Goal: Task Accomplishment & Management: Use online tool/utility

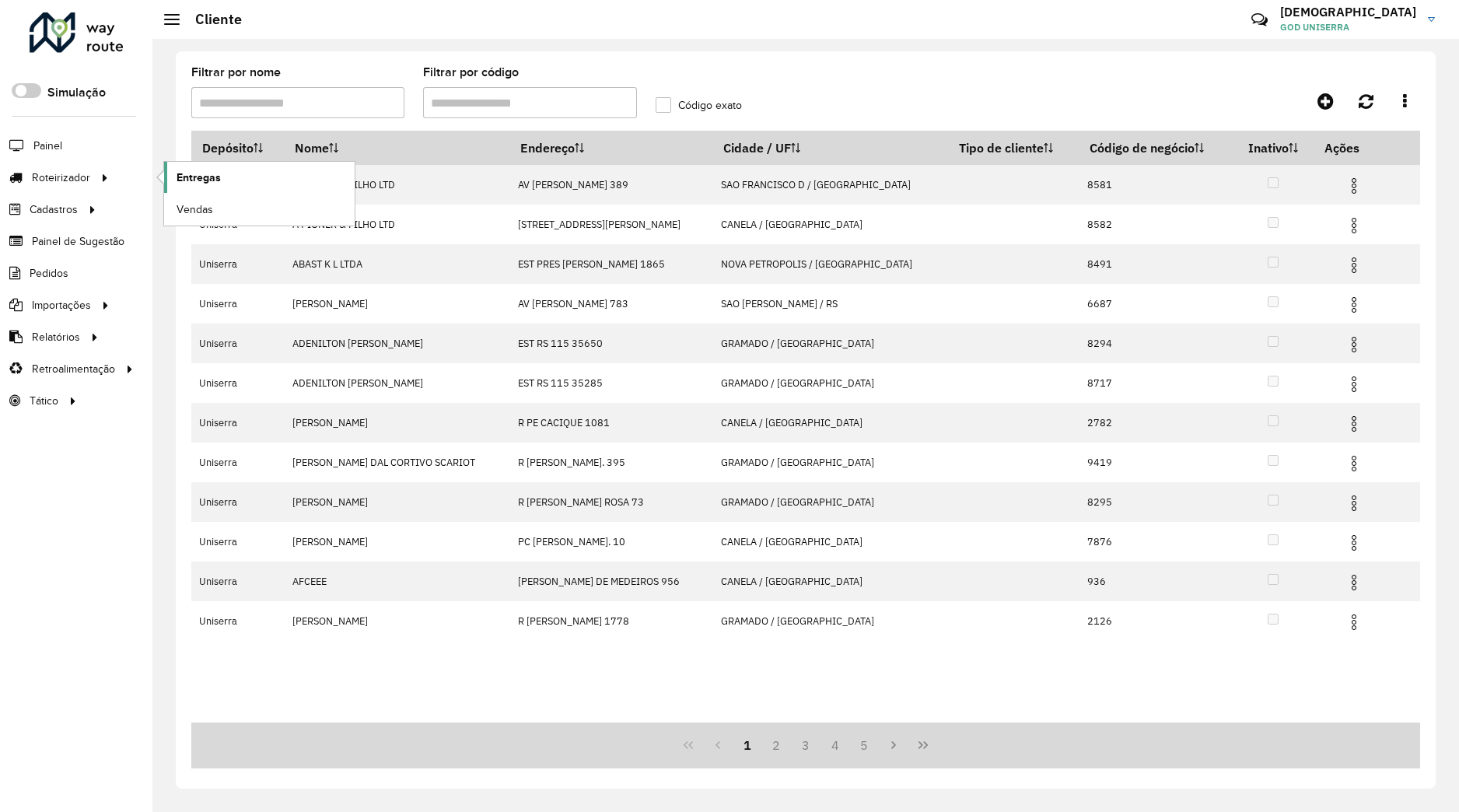
click at [177, 170] on link "Entregas" at bounding box center [259, 177] width 191 height 31
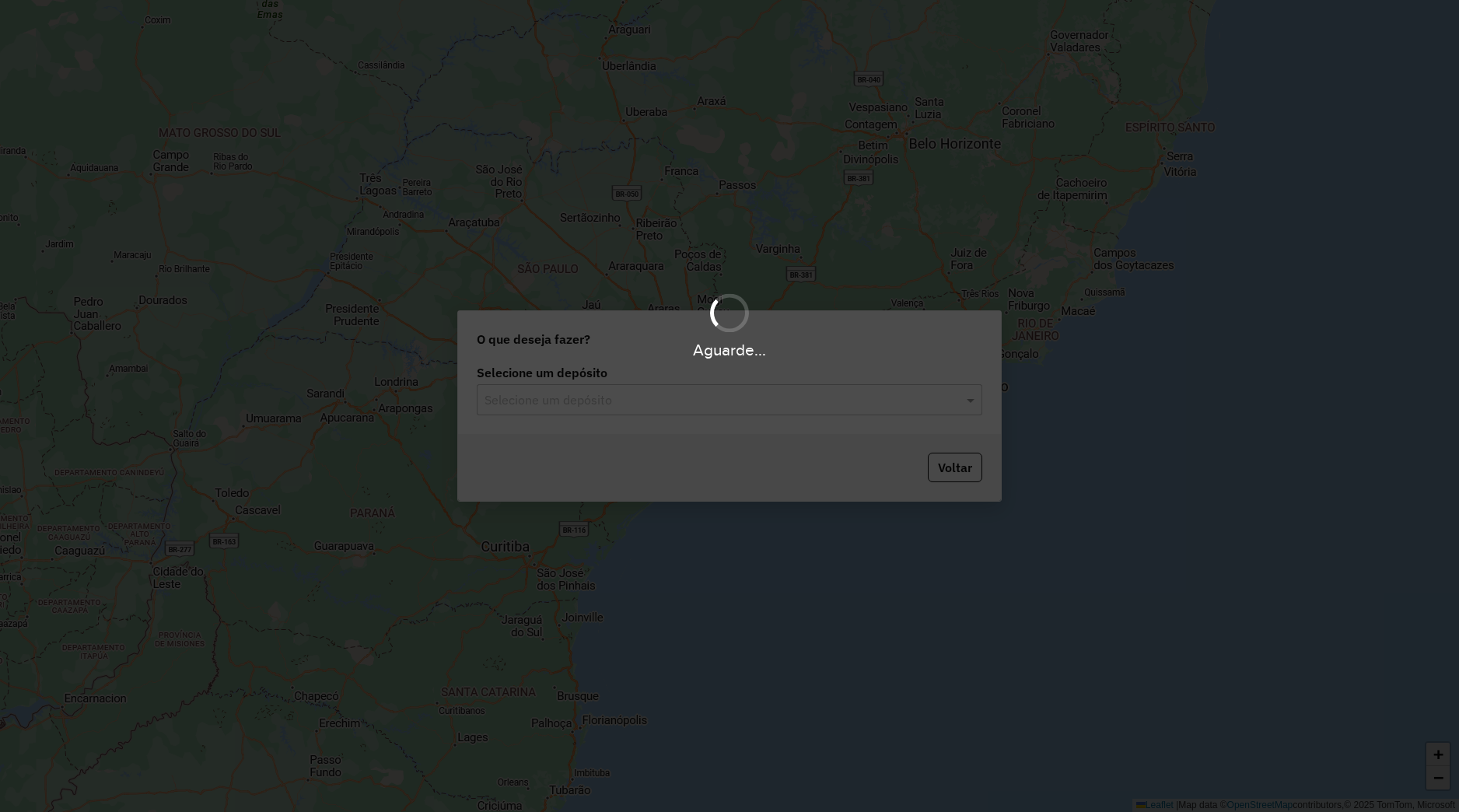
click at [692, 399] on div "Selecione um depósito" at bounding box center [730, 400] width 506 height 31
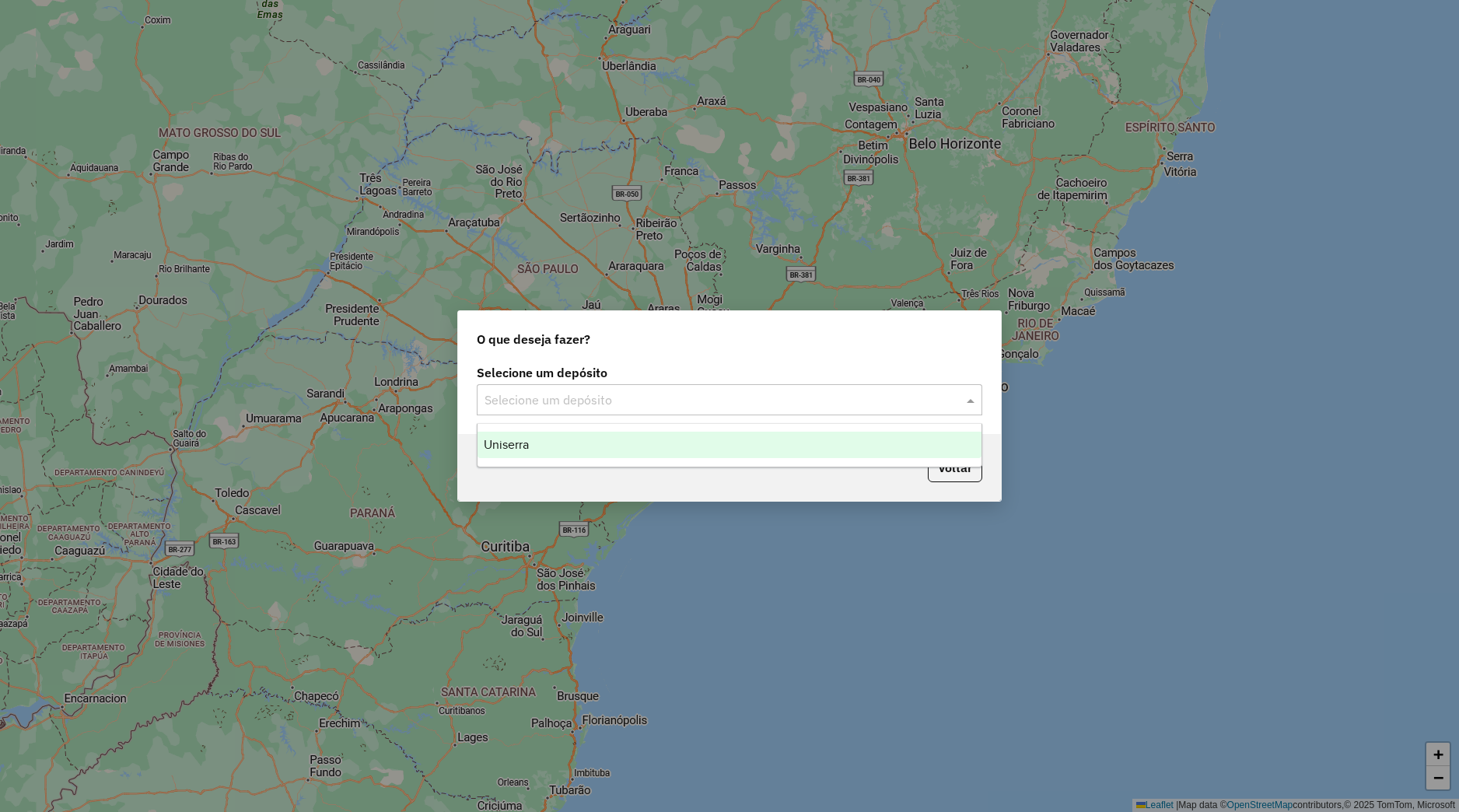
click at [664, 453] on div "Uniserra" at bounding box center [730, 445] width 504 height 27
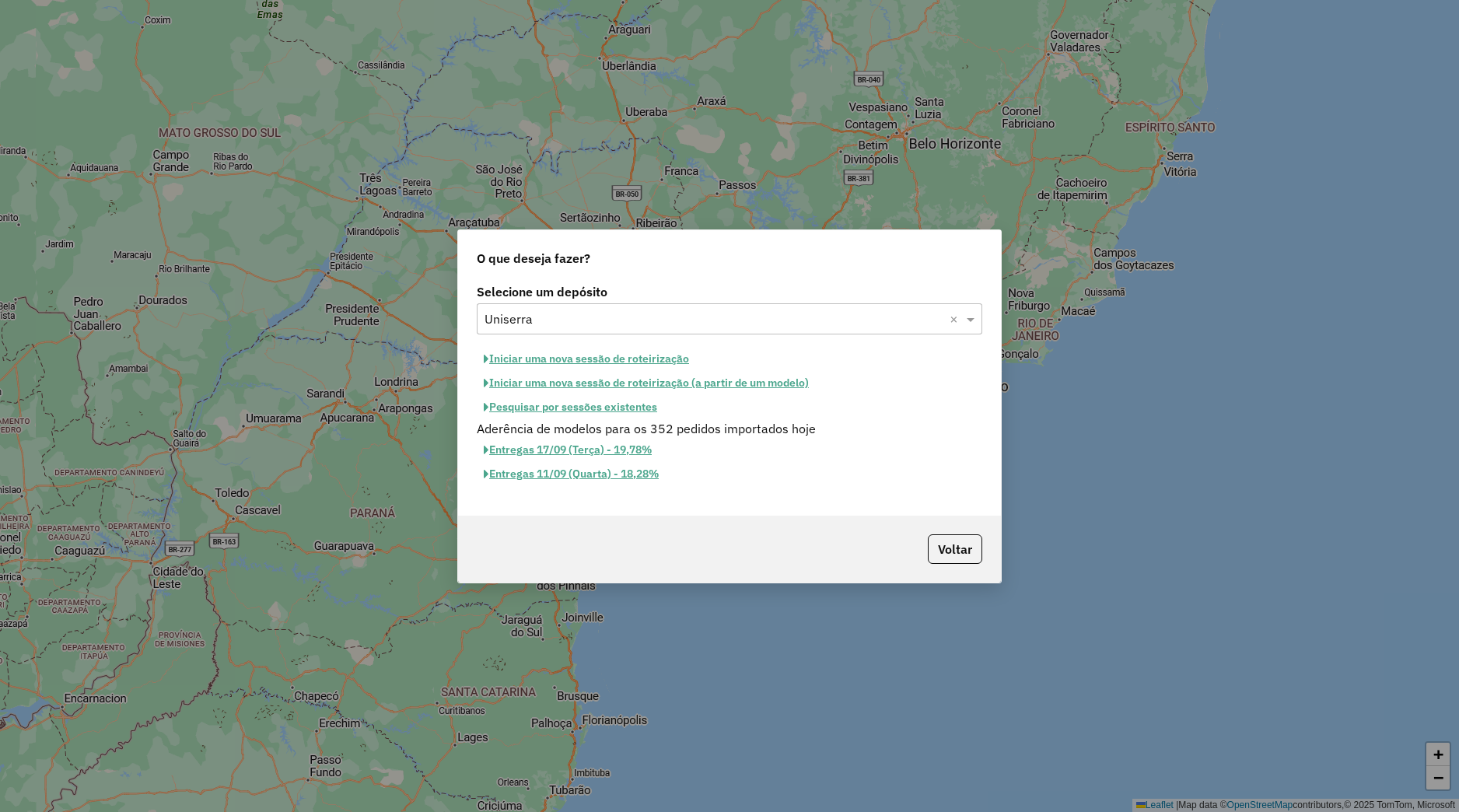
click at [566, 363] on button "Iniciar uma nova sessão de roteirização" at bounding box center [587, 359] width 219 height 24
select select "*"
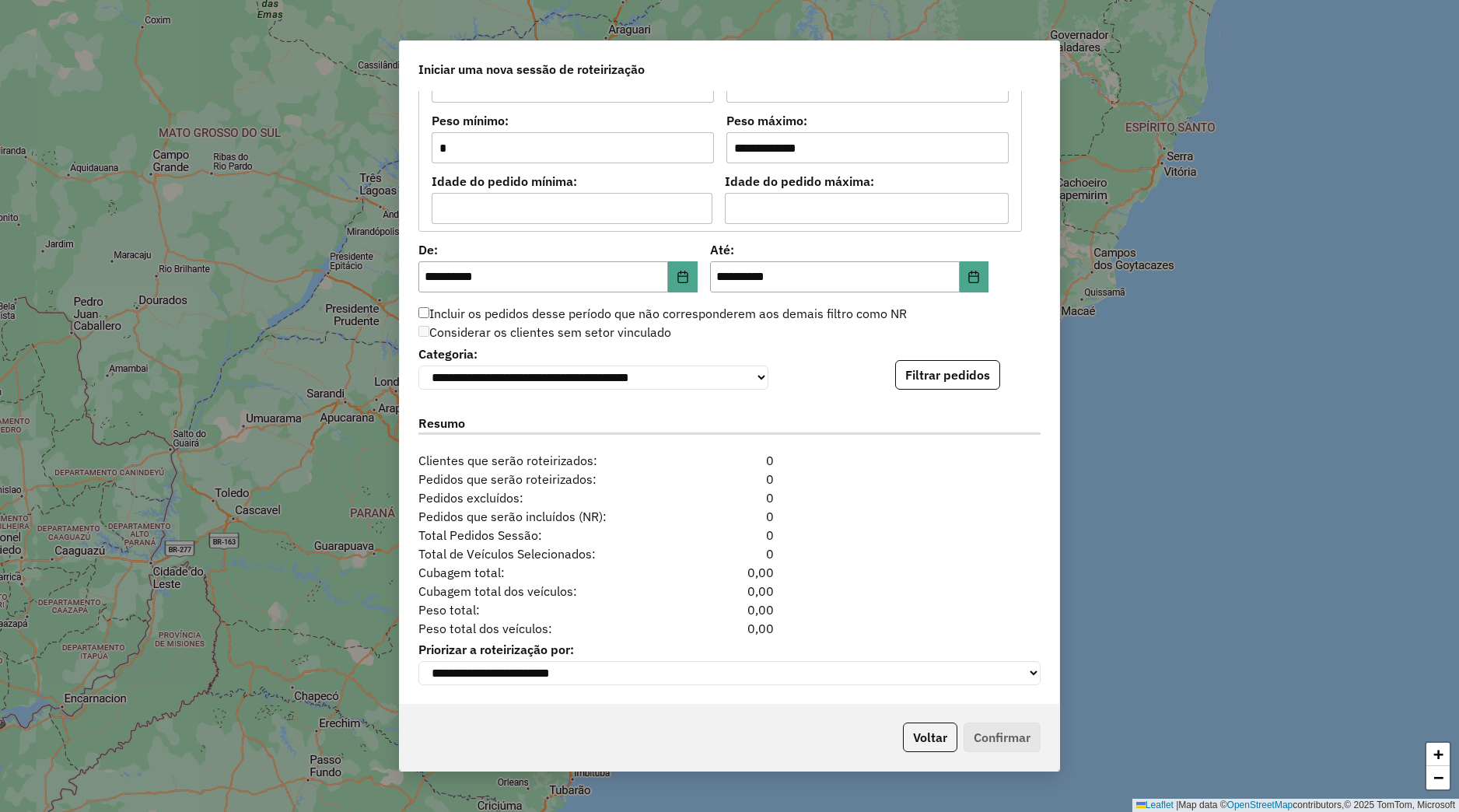
scroll to position [1357, 0]
click at [928, 383] on button "Filtrar pedidos" at bounding box center [947, 375] width 105 height 29
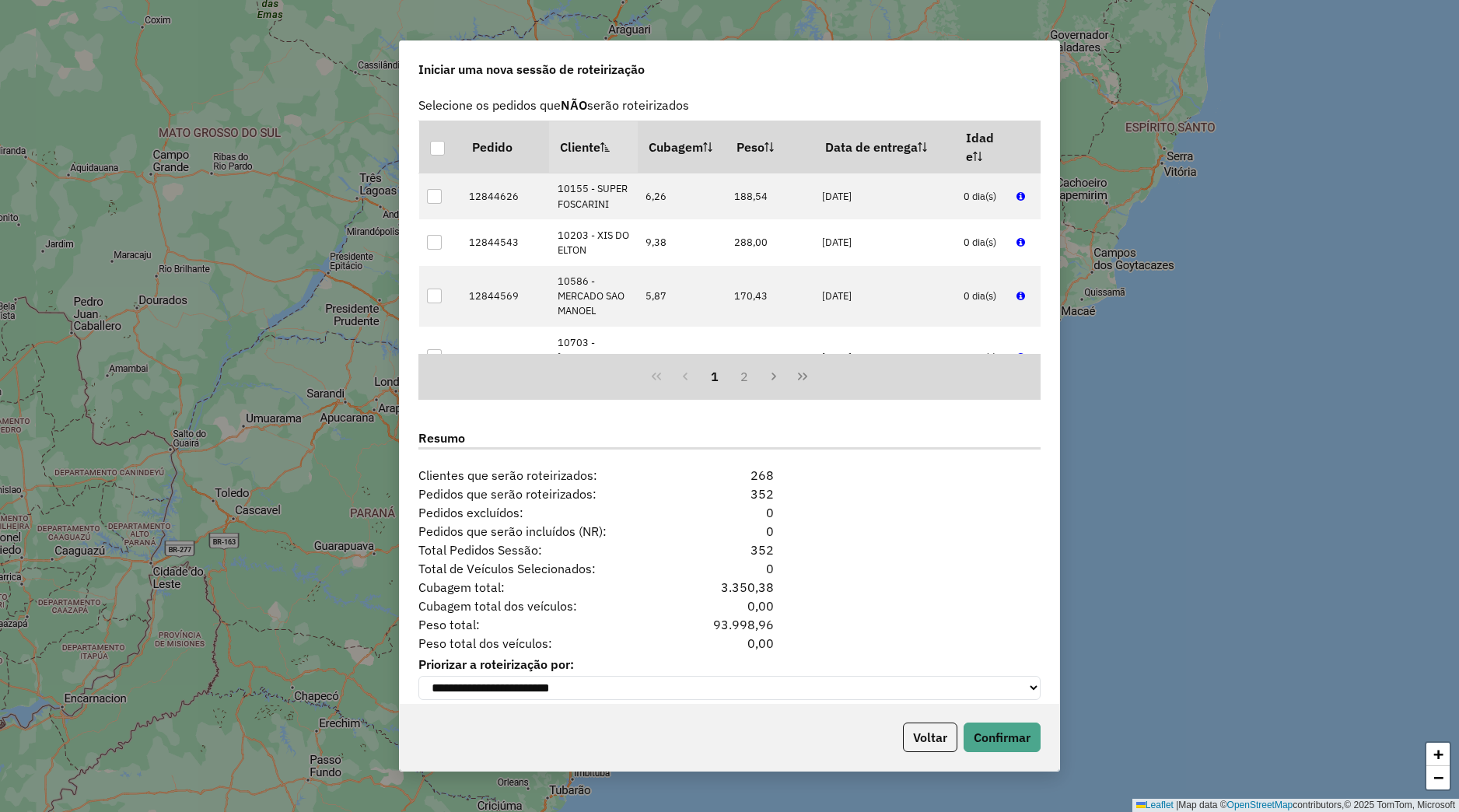
scroll to position [1678, 0]
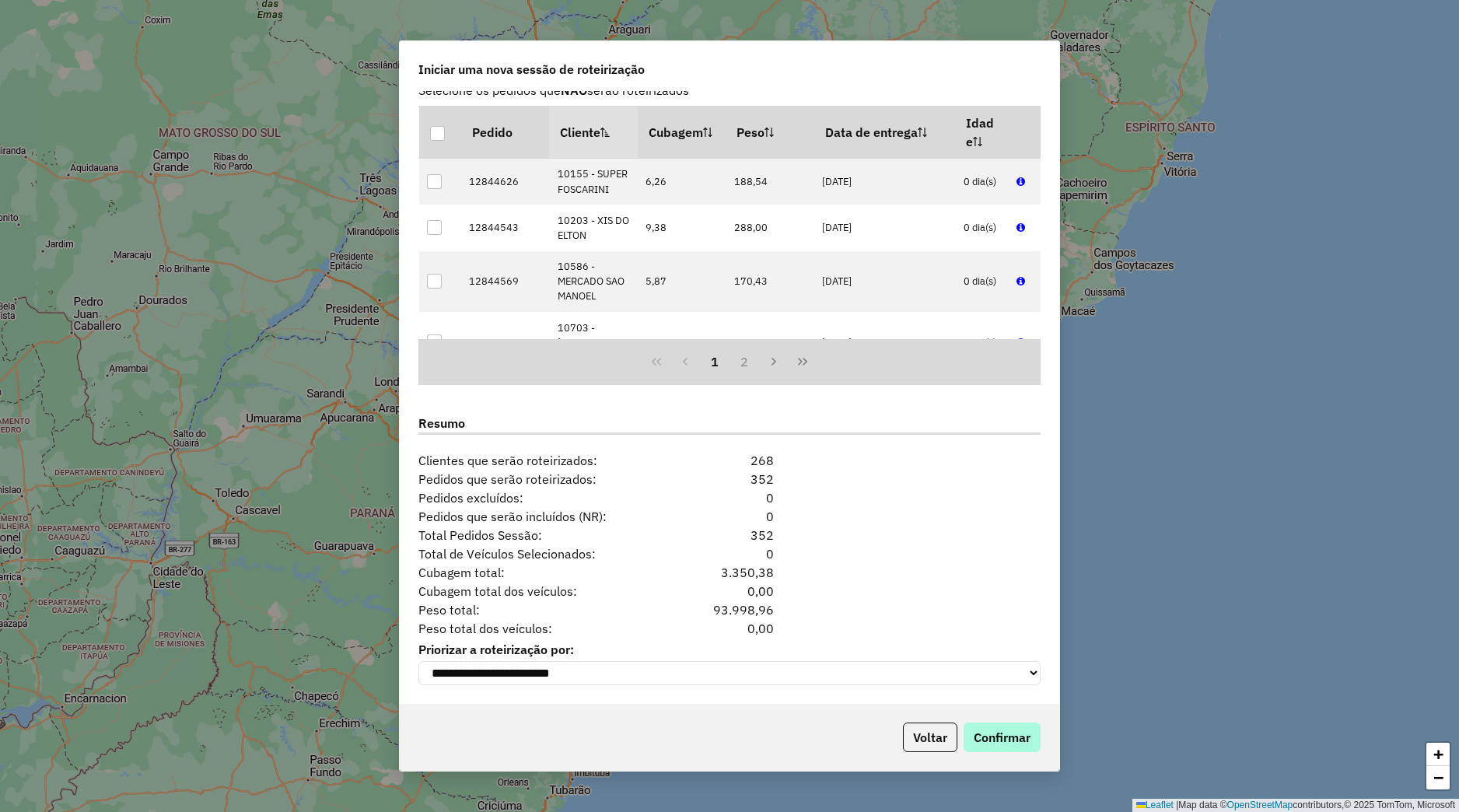
click at [1008, 724] on div "Voltar Confirmar" at bounding box center [730, 737] width 660 height 67
click at [1006, 726] on button "Confirmar" at bounding box center [1002, 737] width 77 height 29
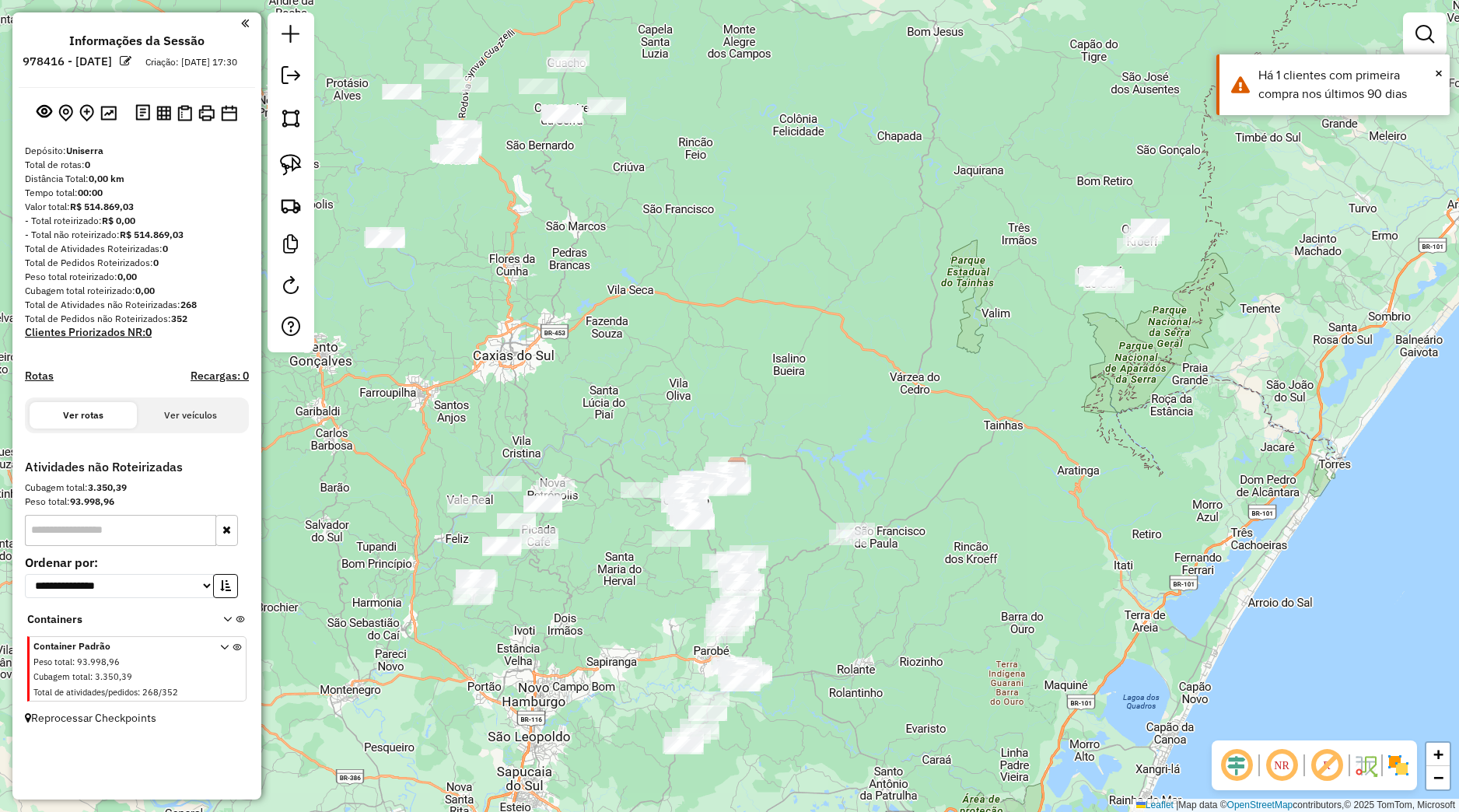
drag, startPoint x: 777, startPoint y: 376, endPoint x: 785, endPoint y: 440, distance: 64.5
click at [785, 440] on div "Janela de atendimento Grade de atendimento Capacidade Transportadoras Veículos …" at bounding box center [730, 406] width 1459 height 812
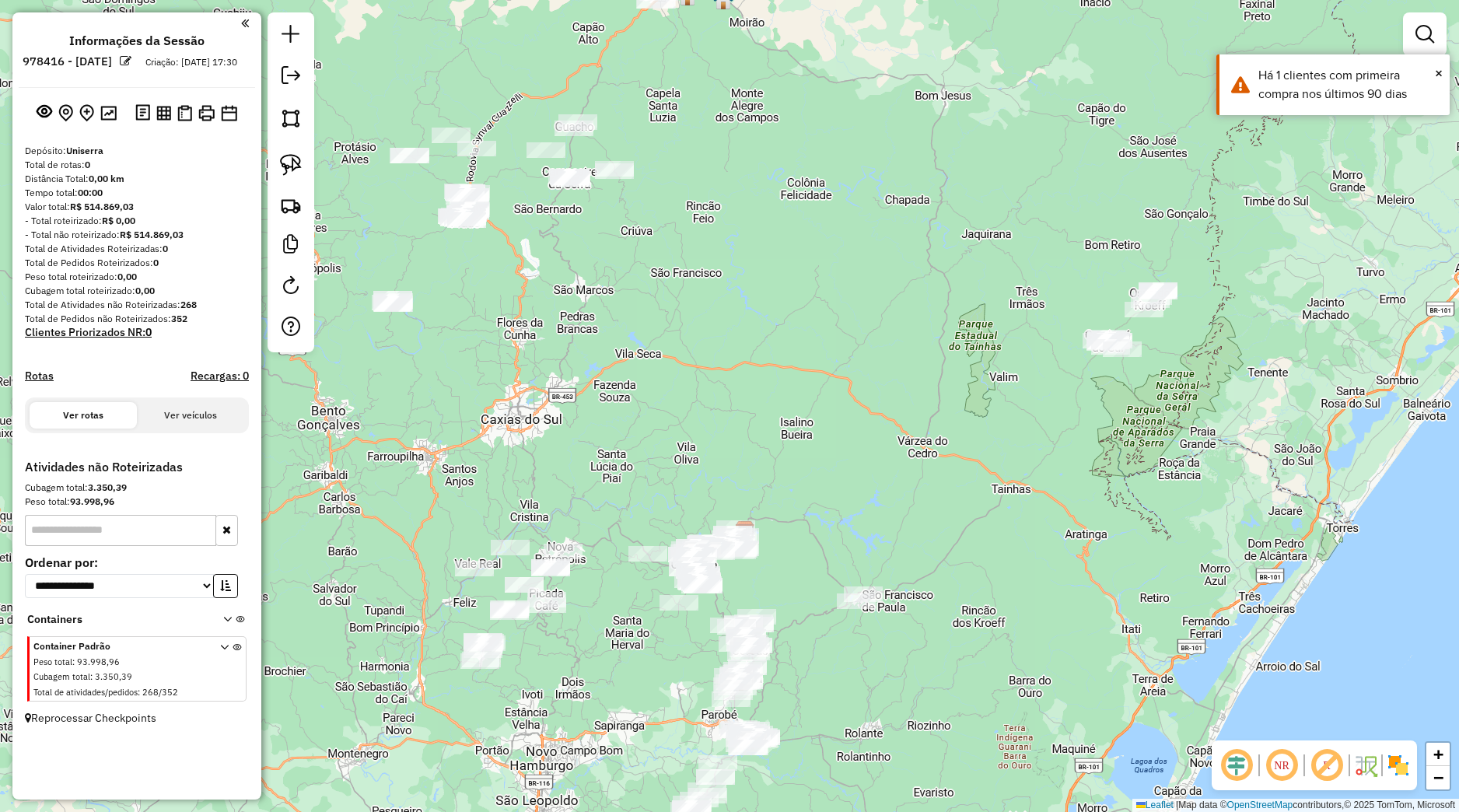
drag, startPoint x: 872, startPoint y: 394, endPoint x: 768, endPoint y: 468, distance: 127.6
click at [772, 466] on div "Janela de atendimento Grade de atendimento Capacidade Transportadoras Veículos …" at bounding box center [730, 406] width 1459 height 812
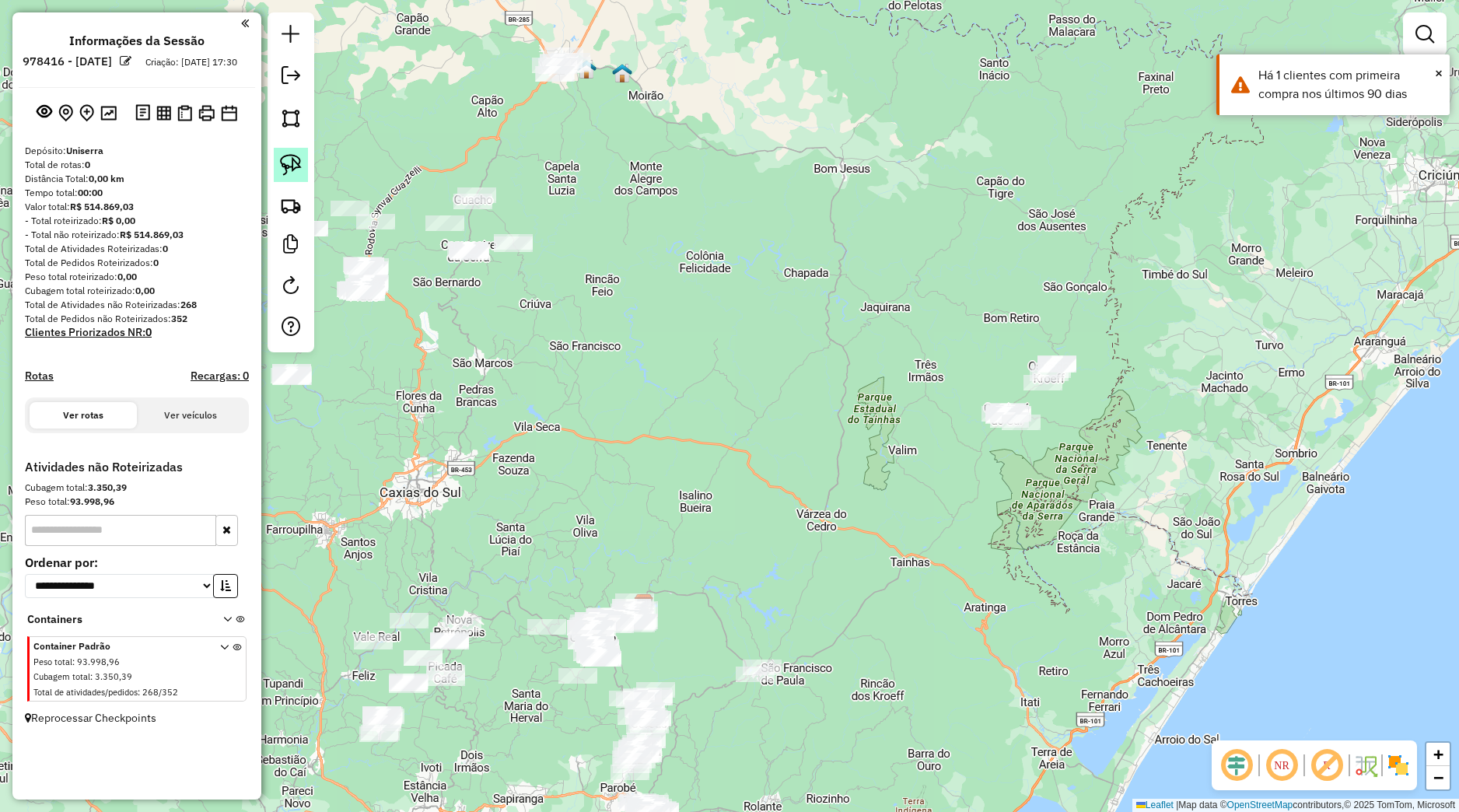
click at [290, 170] on img at bounding box center [291, 165] width 22 height 22
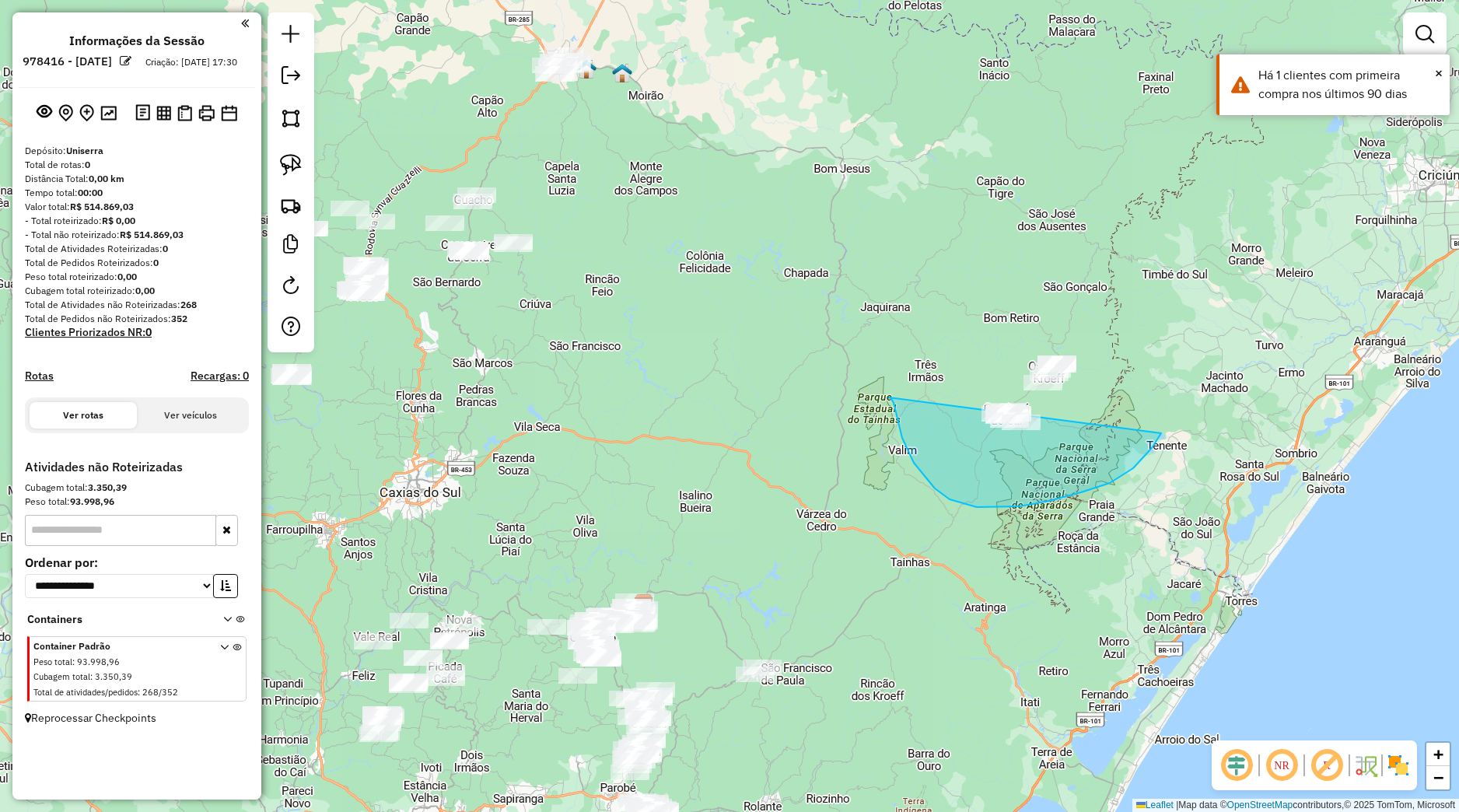
drag, startPoint x: 891, startPoint y: 397, endPoint x: 1060, endPoint y: 313, distance: 188.7
click at [1060, 313] on div "Janela de atendimento Grade de atendimento Capacidade Transportadoras Veículos …" at bounding box center [730, 406] width 1459 height 812
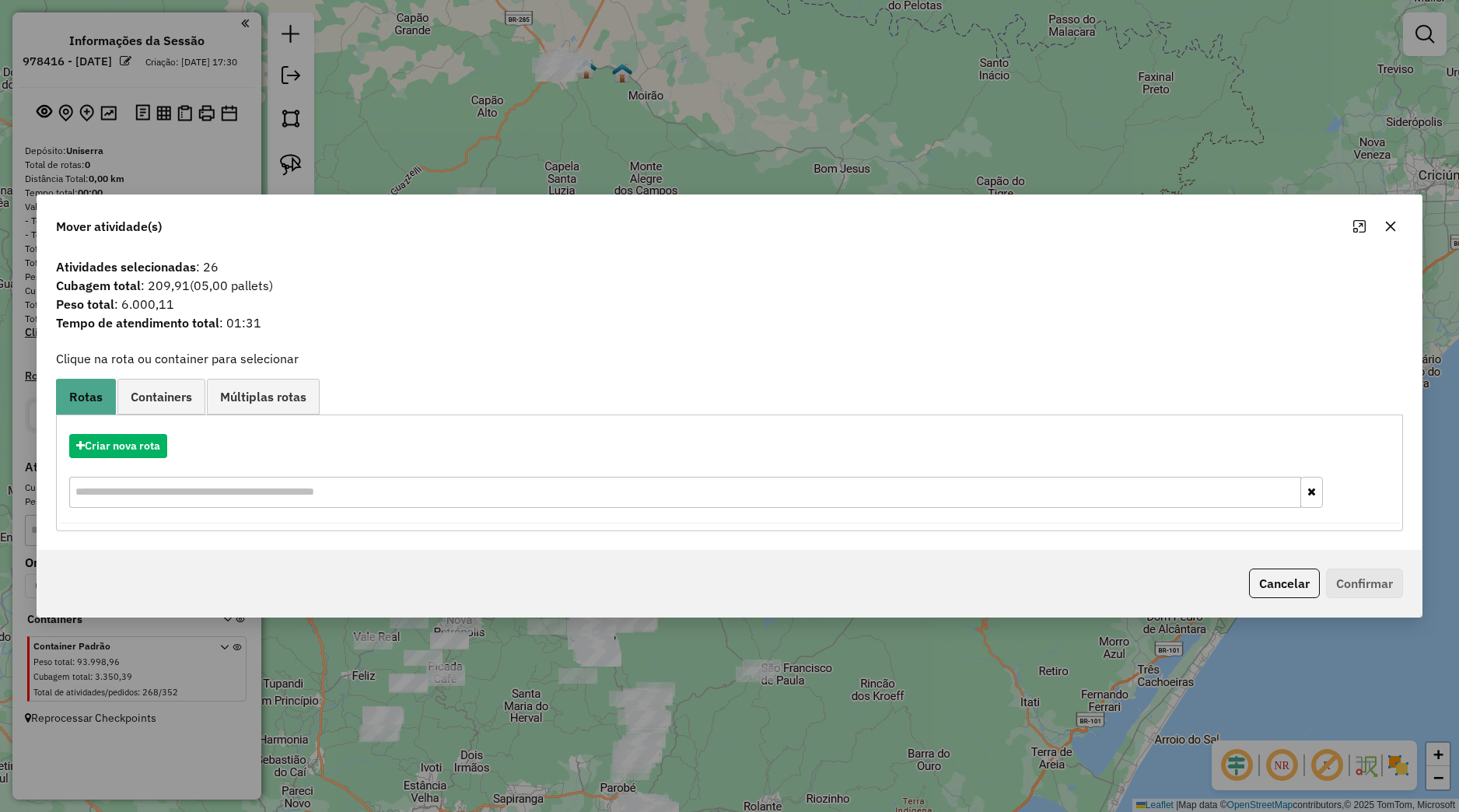
click at [1396, 233] on button "button" at bounding box center [1391, 226] width 25 height 25
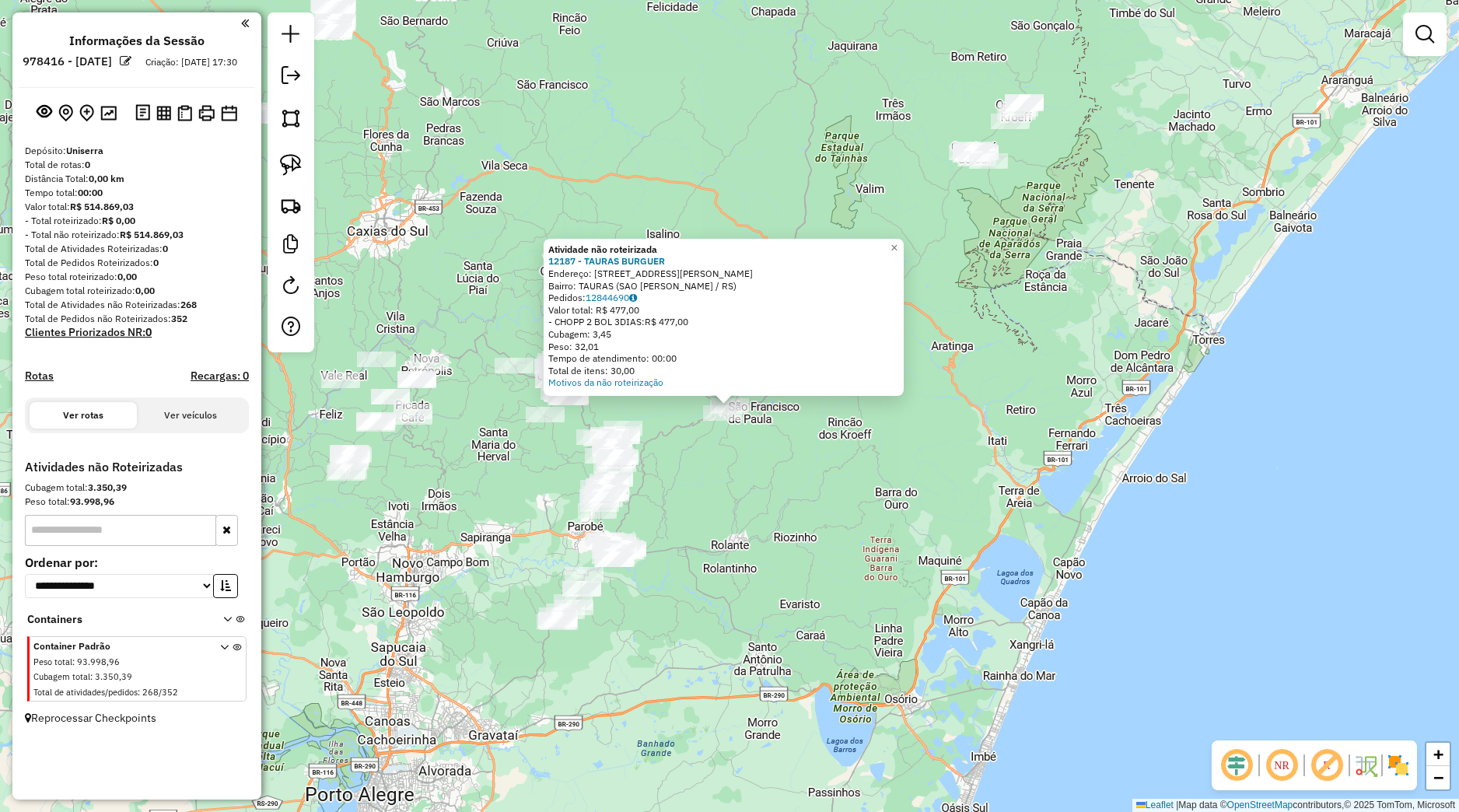
click at [723, 434] on div "Atividade não roteirizada 12187 - TAURAS BURGUER Endereço: [STREET_ADDRESS] Bai…" at bounding box center [730, 406] width 1459 height 812
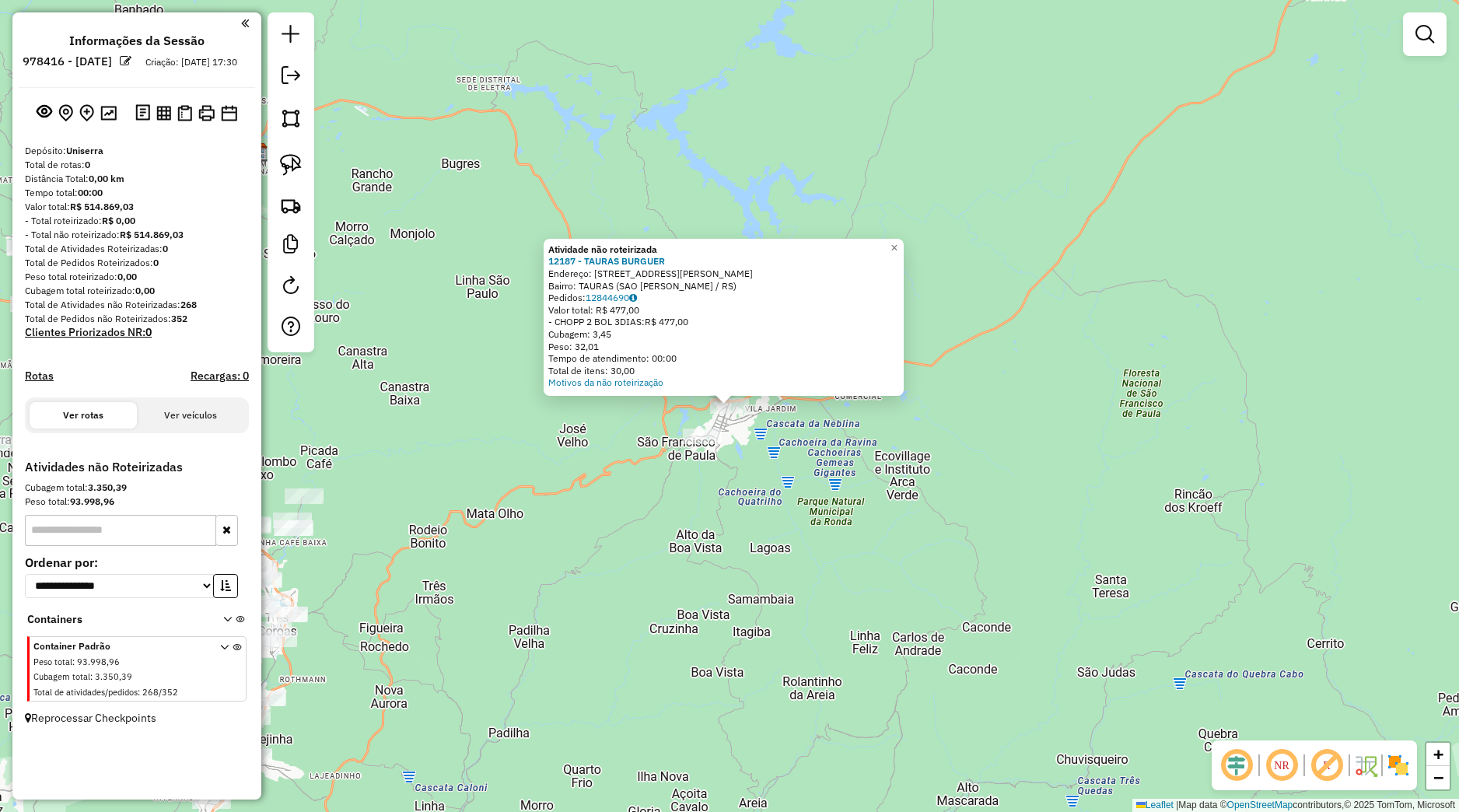
drag, startPoint x: 796, startPoint y: 440, endPoint x: 789, endPoint y: 430, distance: 12.2
click at [795, 437] on div "Atividade não roteirizada 12187 - TAURAS BURGUER Endereço: [STREET_ADDRESS] Bai…" at bounding box center [730, 406] width 1459 height 812
click at [789, 439] on div "Atividade não roteirizada 12187 - TAURAS BURGUER Endereço: [STREET_ADDRESS] Bai…" at bounding box center [730, 406] width 1459 height 812
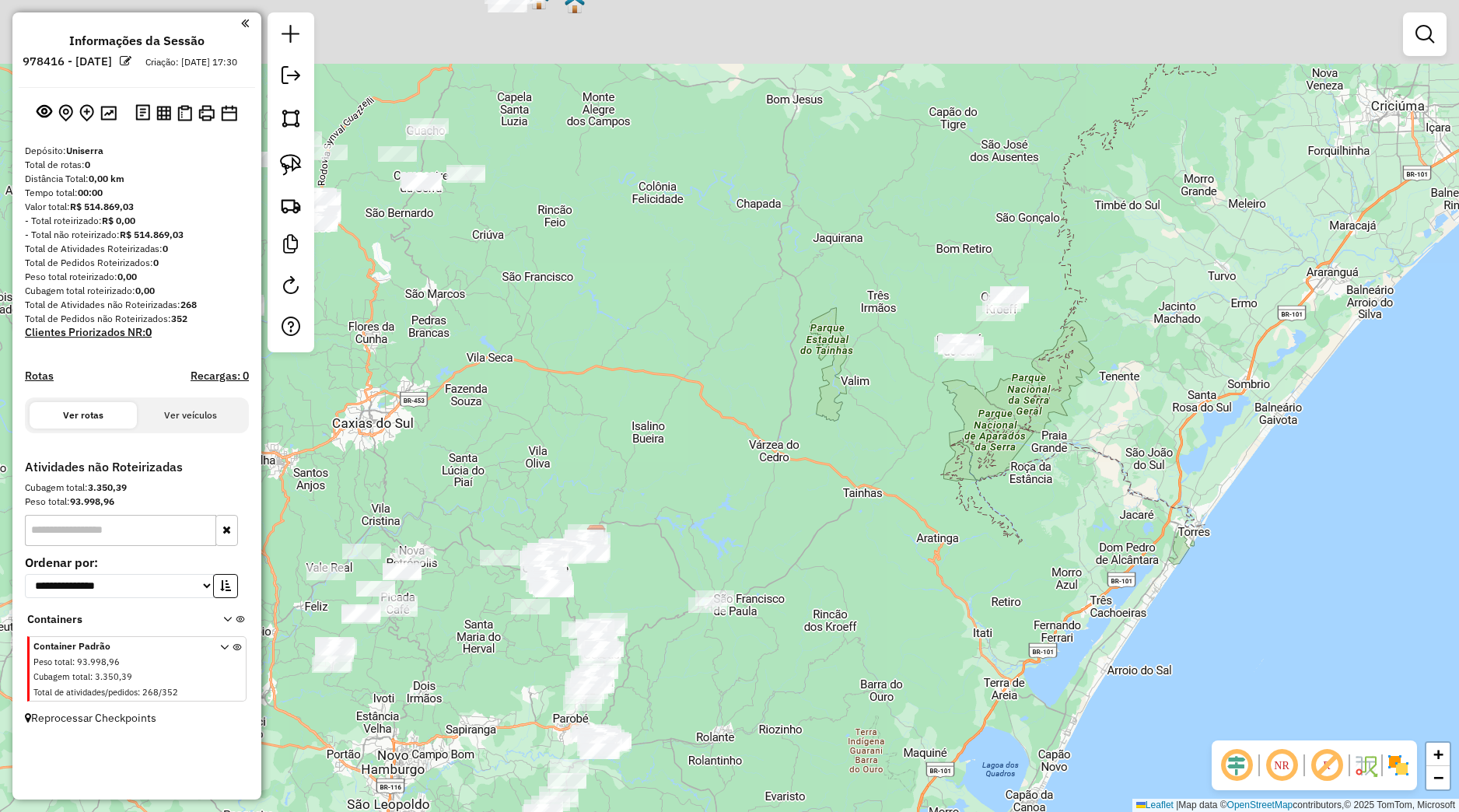
drag, startPoint x: 959, startPoint y: 467, endPoint x: 854, endPoint y: 602, distance: 171.0
click at [880, 608] on div "Janela de atendimento Grade de atendimento Capacidade Transportadoras Veículos …" at bounding box center [730, 406] width 1459 height 812
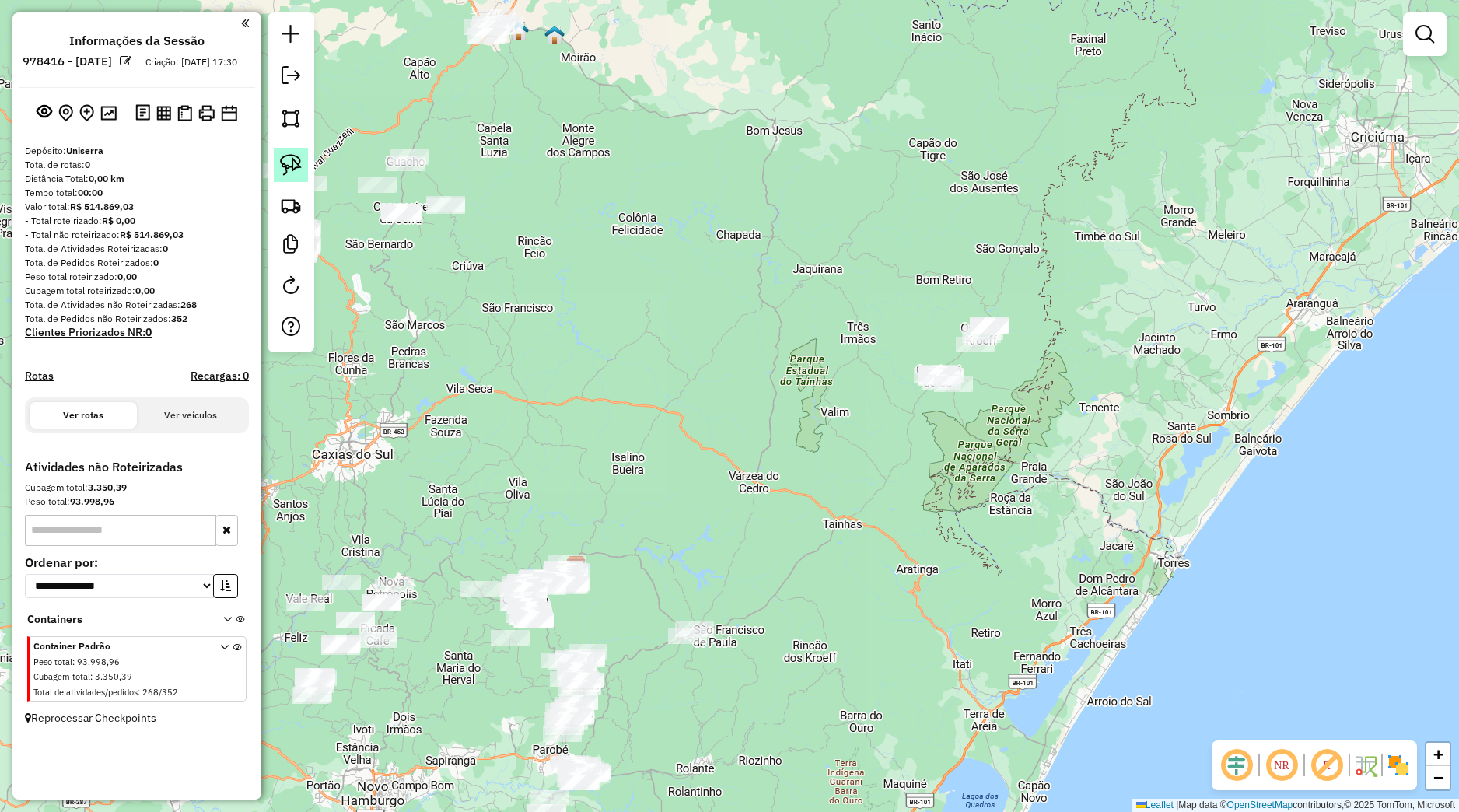
click at [274, 157] on link at bounding box center [291, 165] width 34 height 34
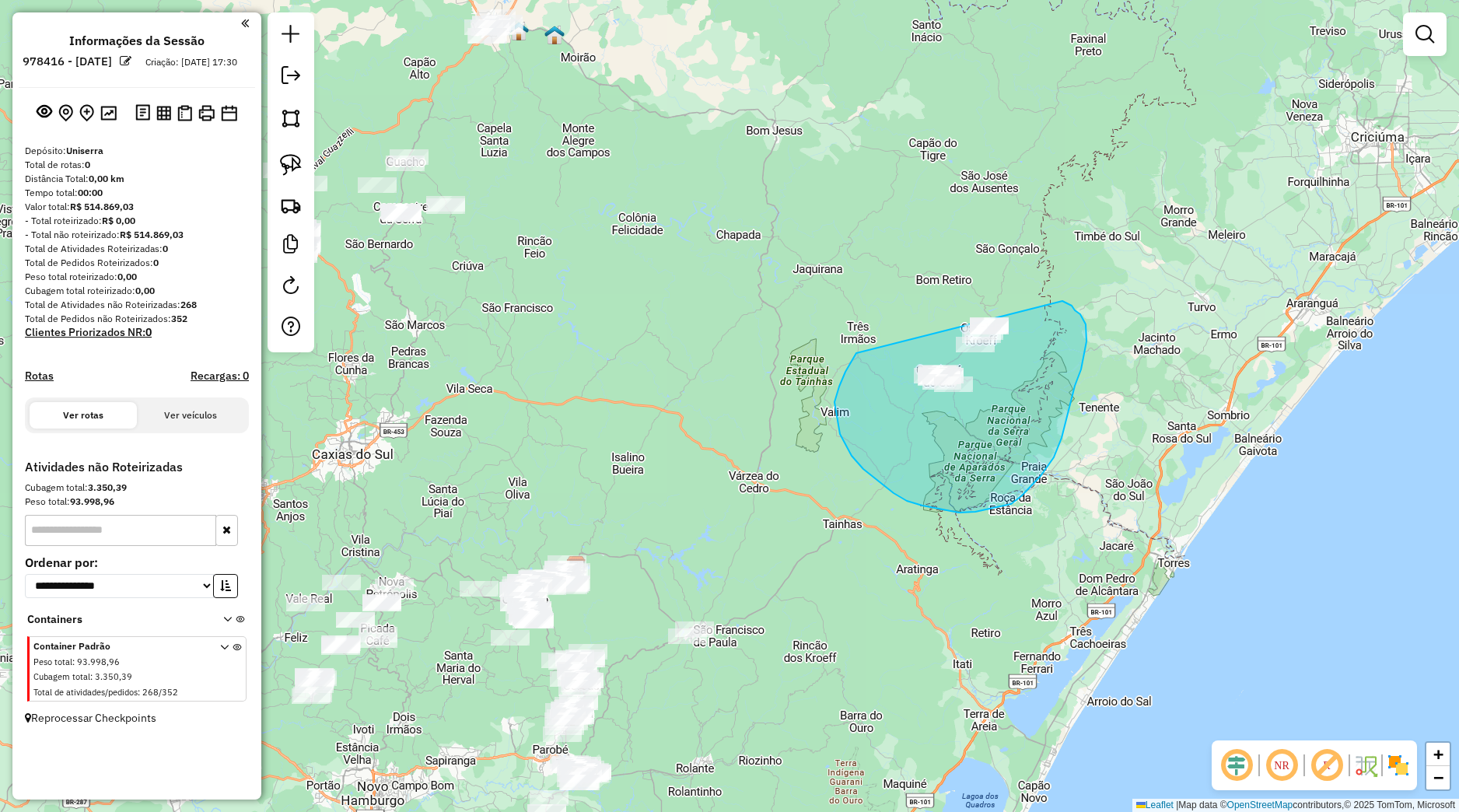
drag, startPoint x: 852, startPoint y: 362, endPoint x: 958, endPoint y: 303, distance: 121.3
click at [958, 303] on div "Janela de atendimento Grade de atendimento Capacidade Transportadoras Veículos …" at bounding box center [730, 406] width 1459 height 812
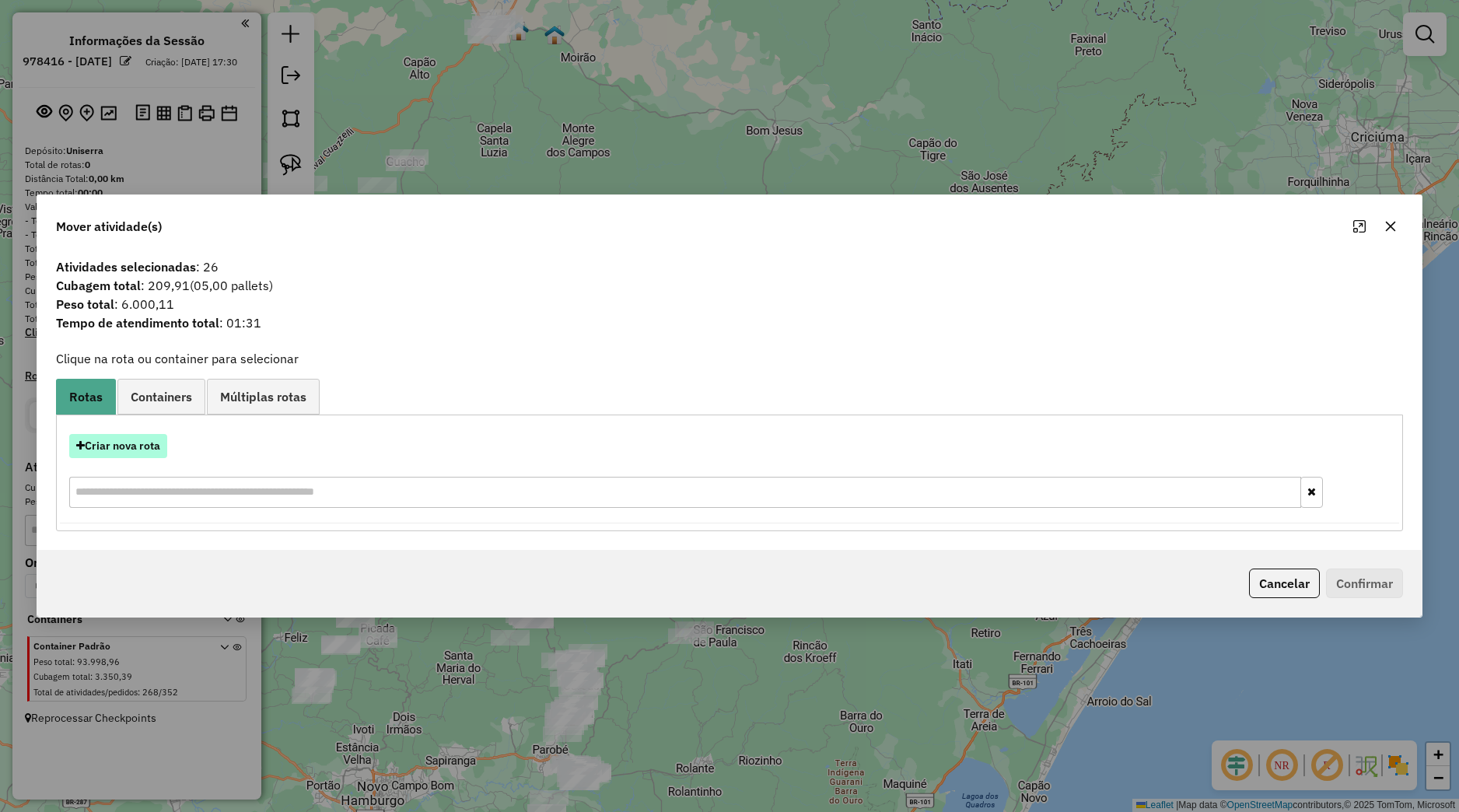
click at [143, 441] on button "Criar nova rota" at bounding box center [118, 446] width 98 height 24
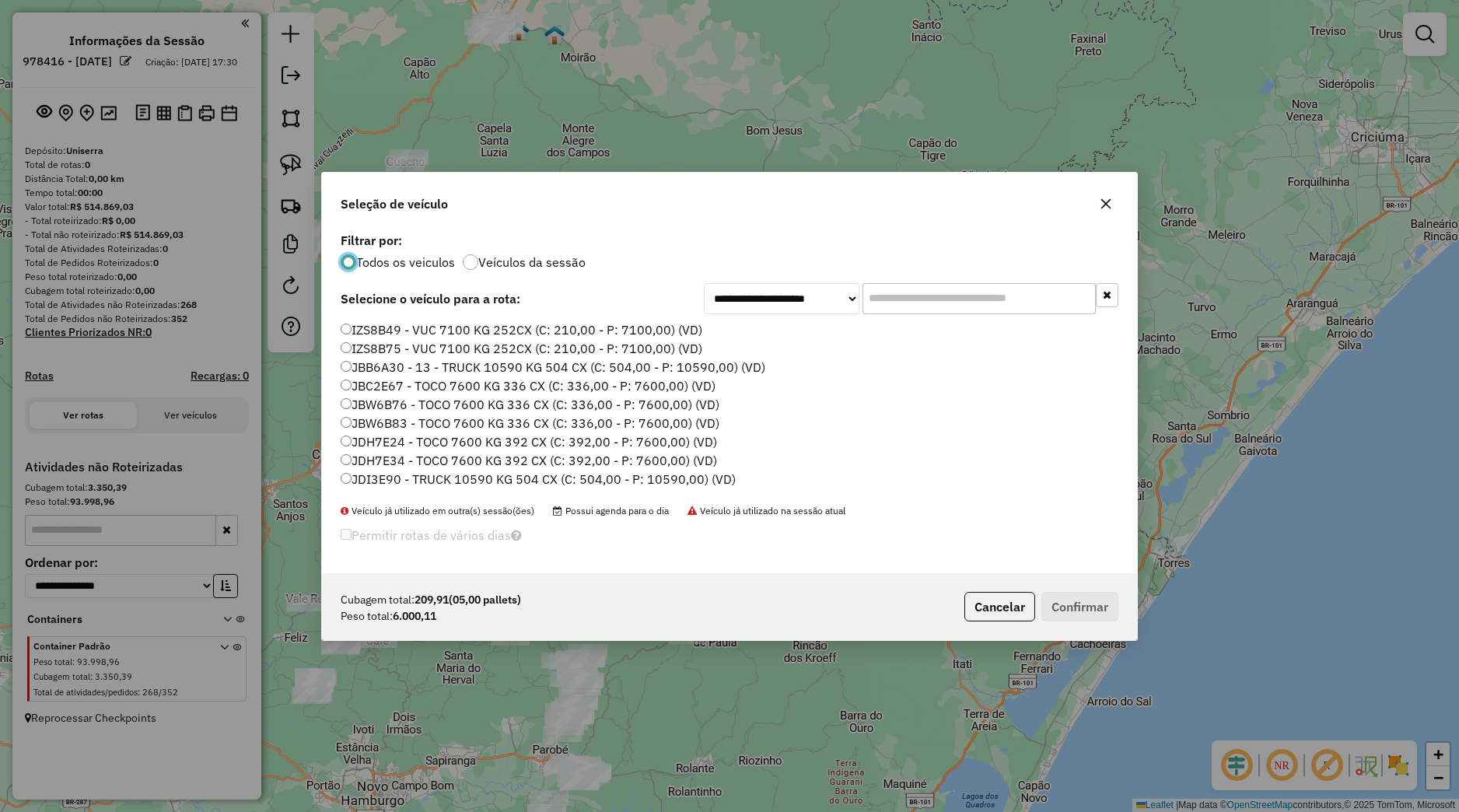
scroll to position [252, 0]
click at [402, 401] on label "JBB6A30 - 13 - TRUCK 10590 KG 504 CX (C: 504,00 - P: 10590,00) (VD)" at bounding box center [553, 393] width 424 height 19
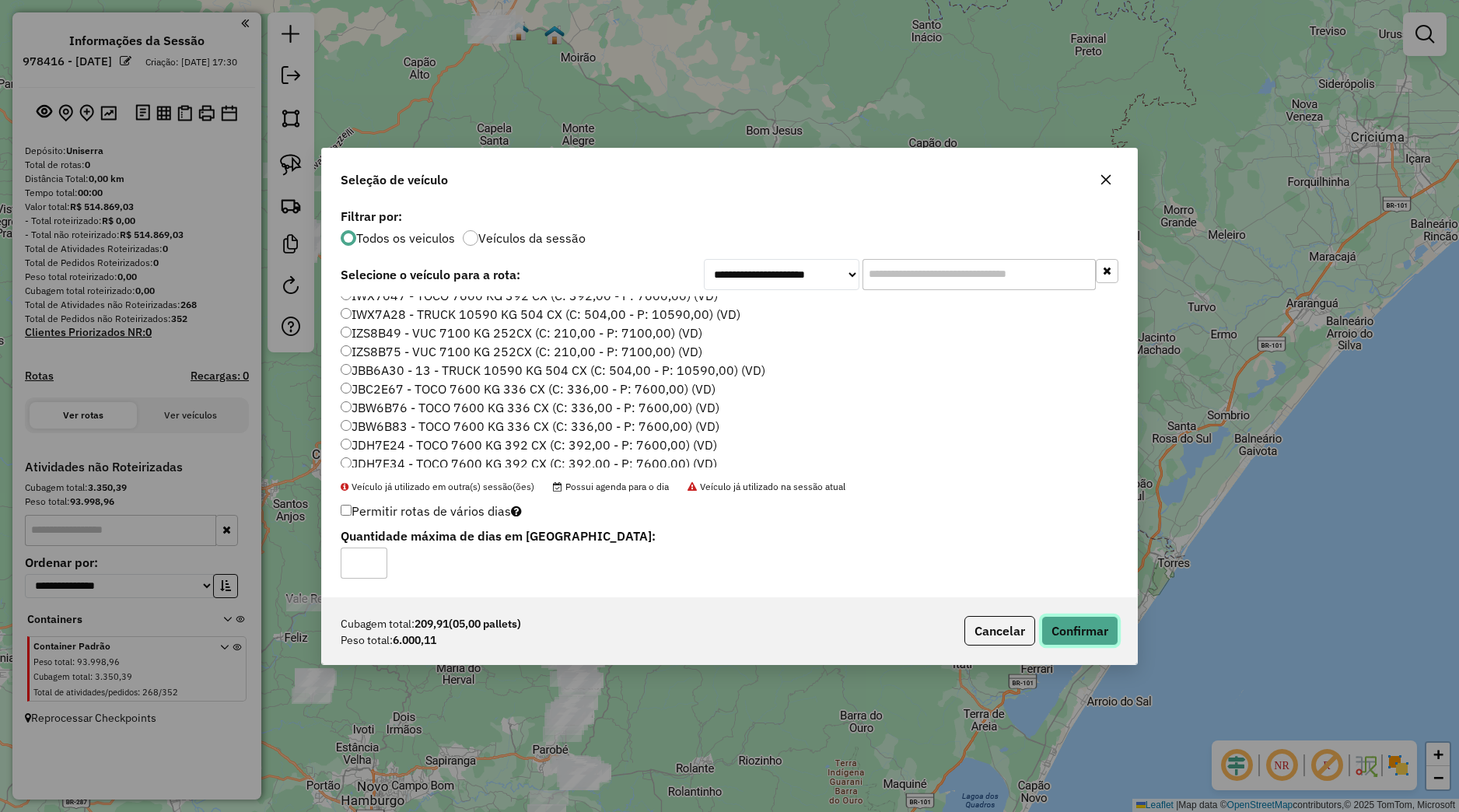
click at [1095, 638] on button "Confirmar" at bounding box center [1079, 630] width 77 height 29
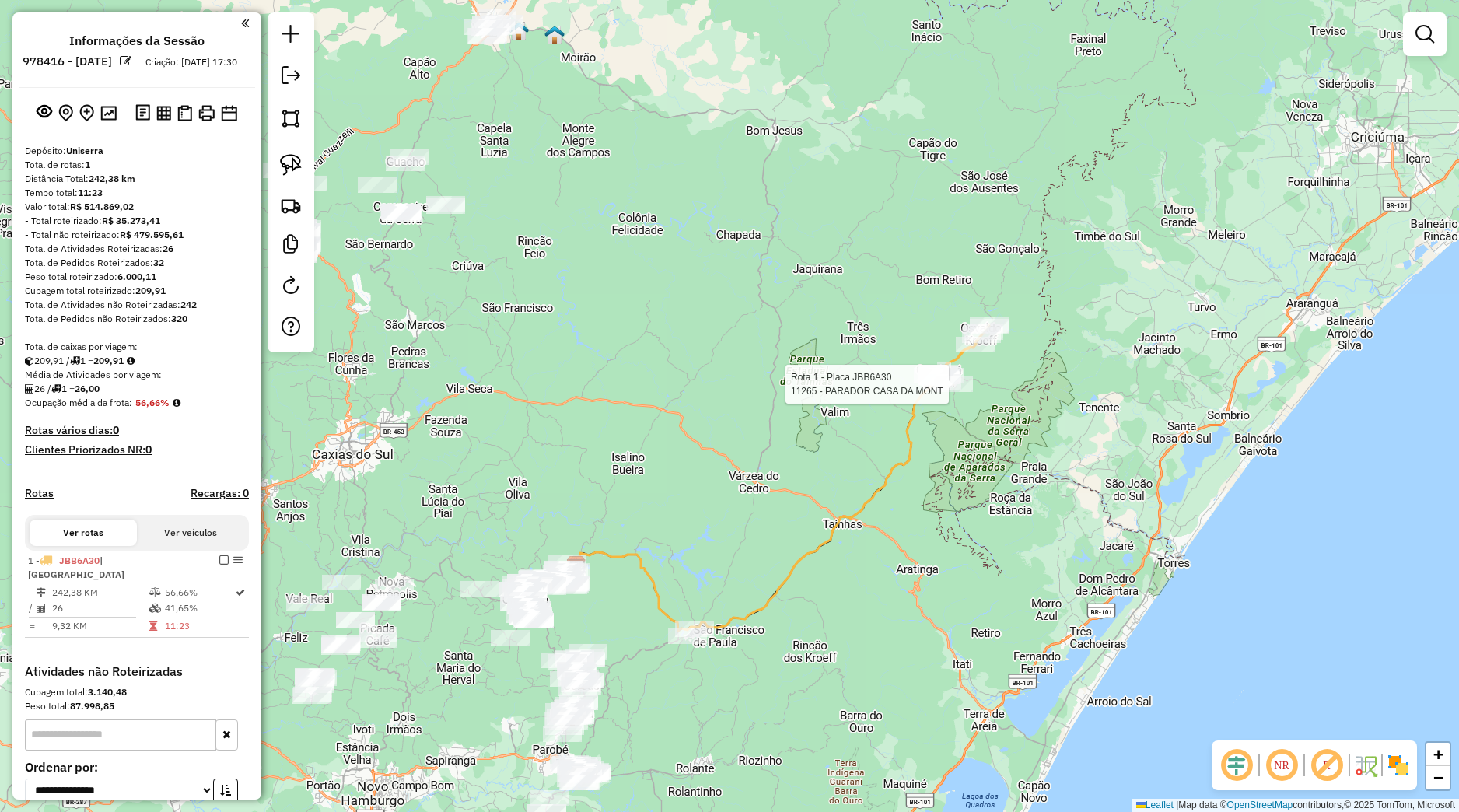
select select "**********"
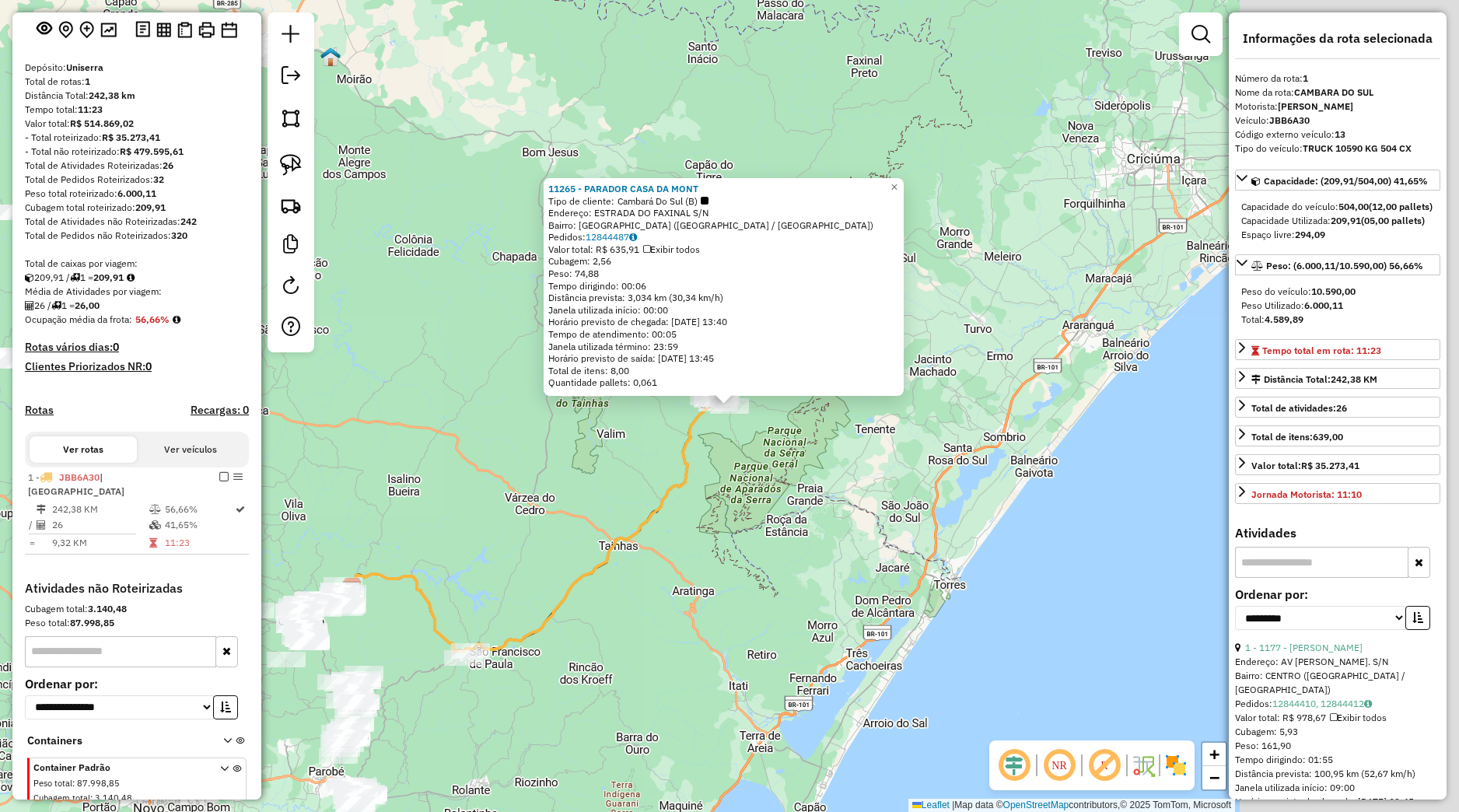
scroll to position [158, 0]
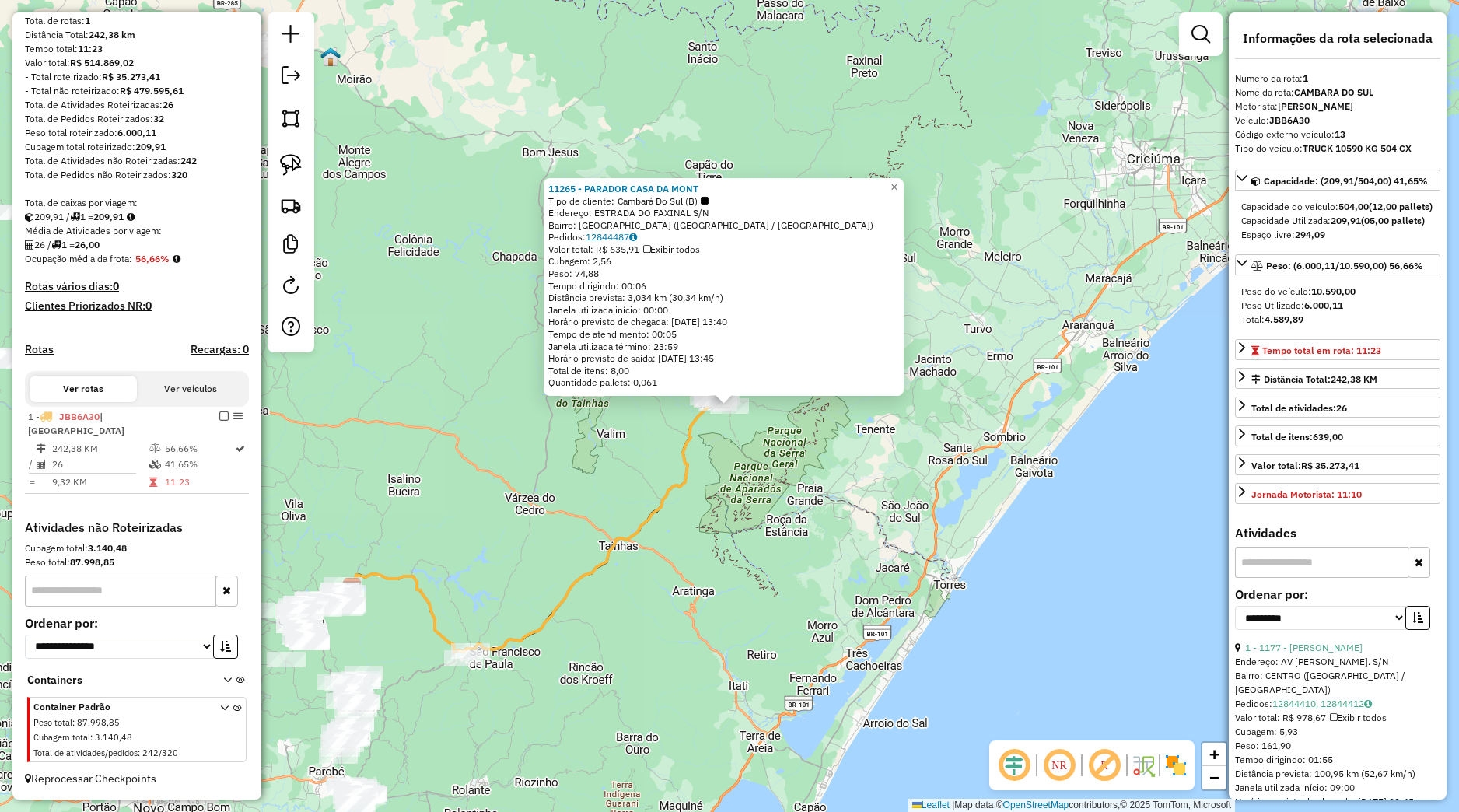
click at [821, 431] on div "11265 - PARADOR CASA DA MONT Tipo de cliente: Cambará Do Sul (B) Endereço: ESTR…" at bounding box center [730, 406] width 1459 height 812
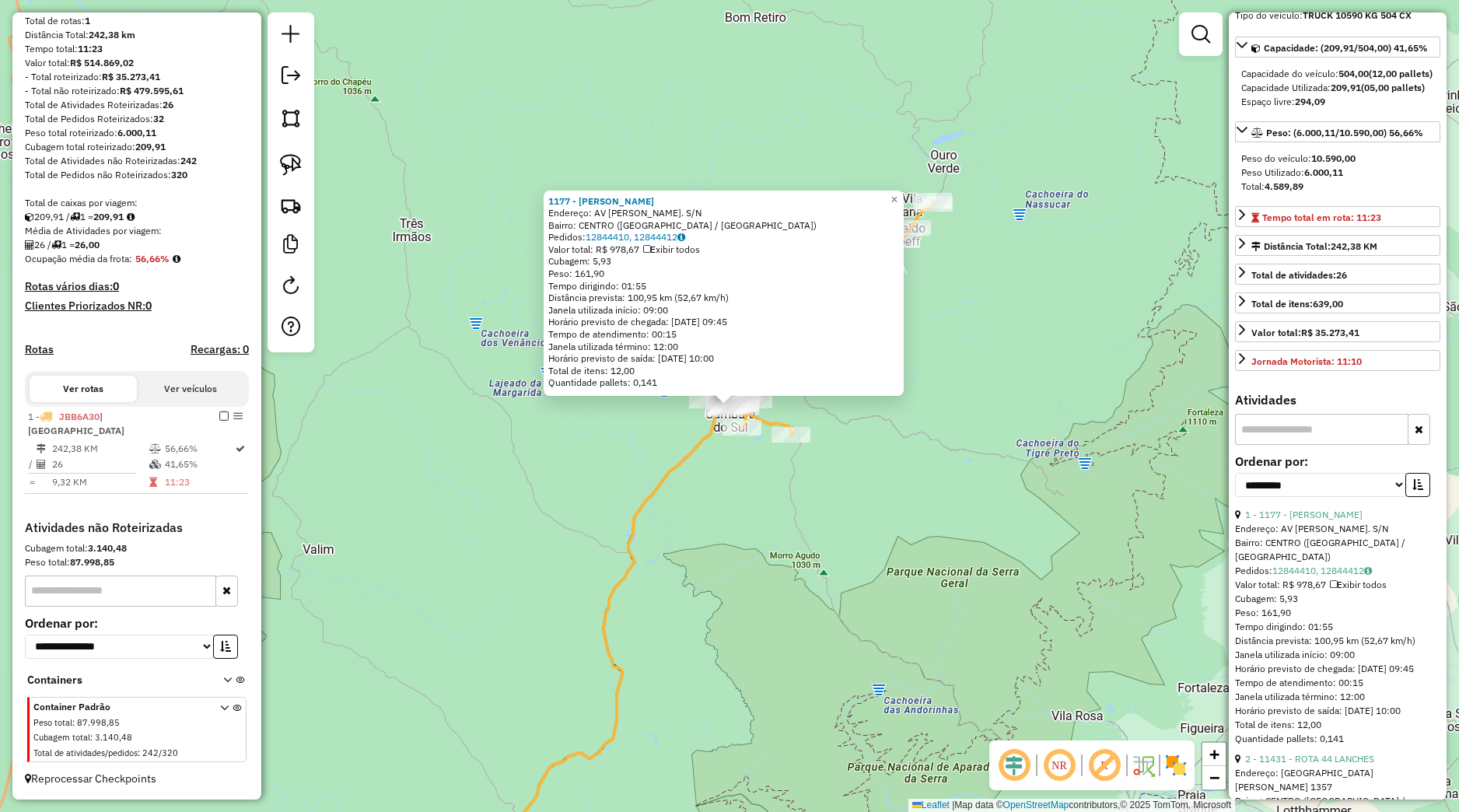
scroll to position [218, 0]
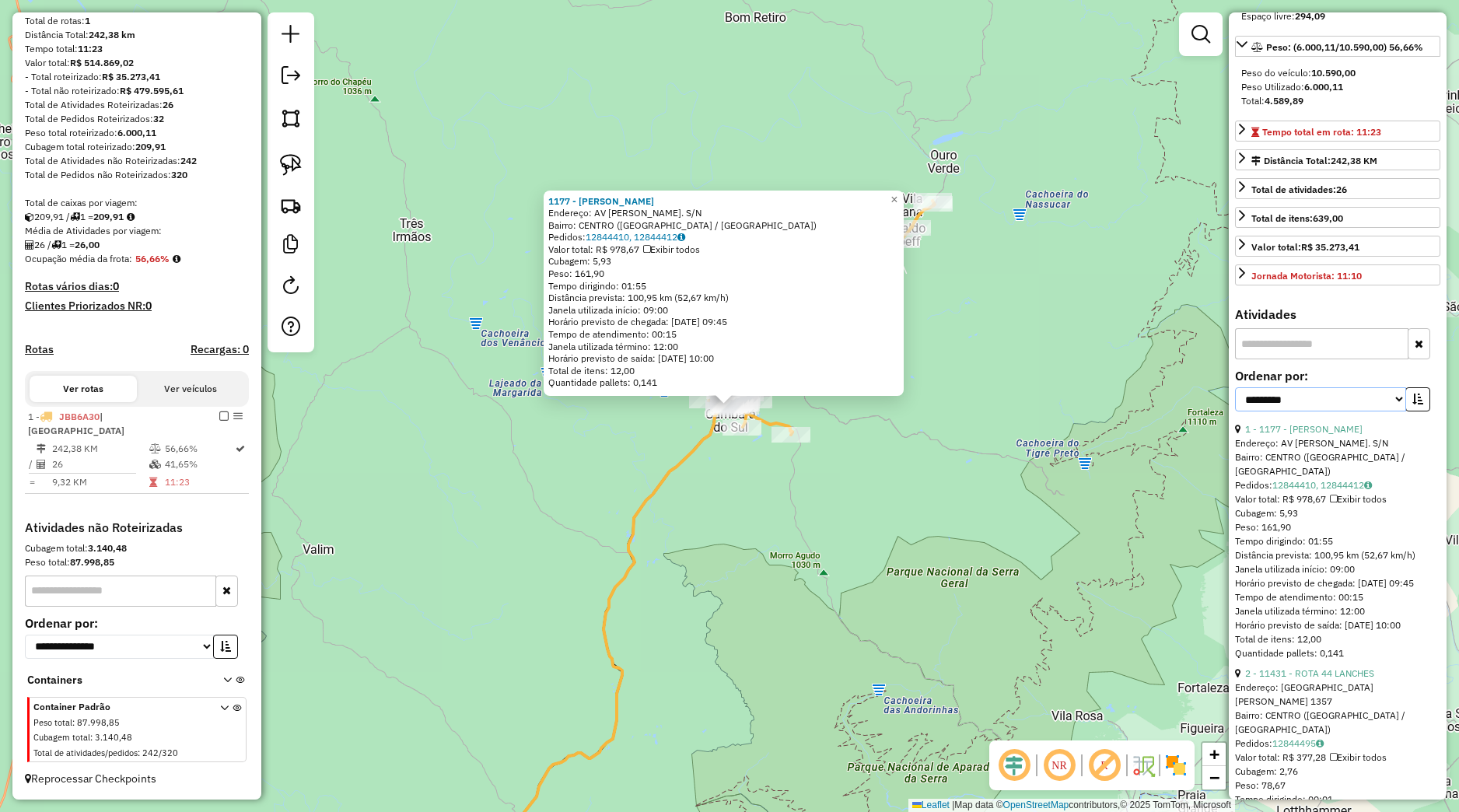
select select "*********"
click option "****" at bounding box center [0, 0] width 0 height 0
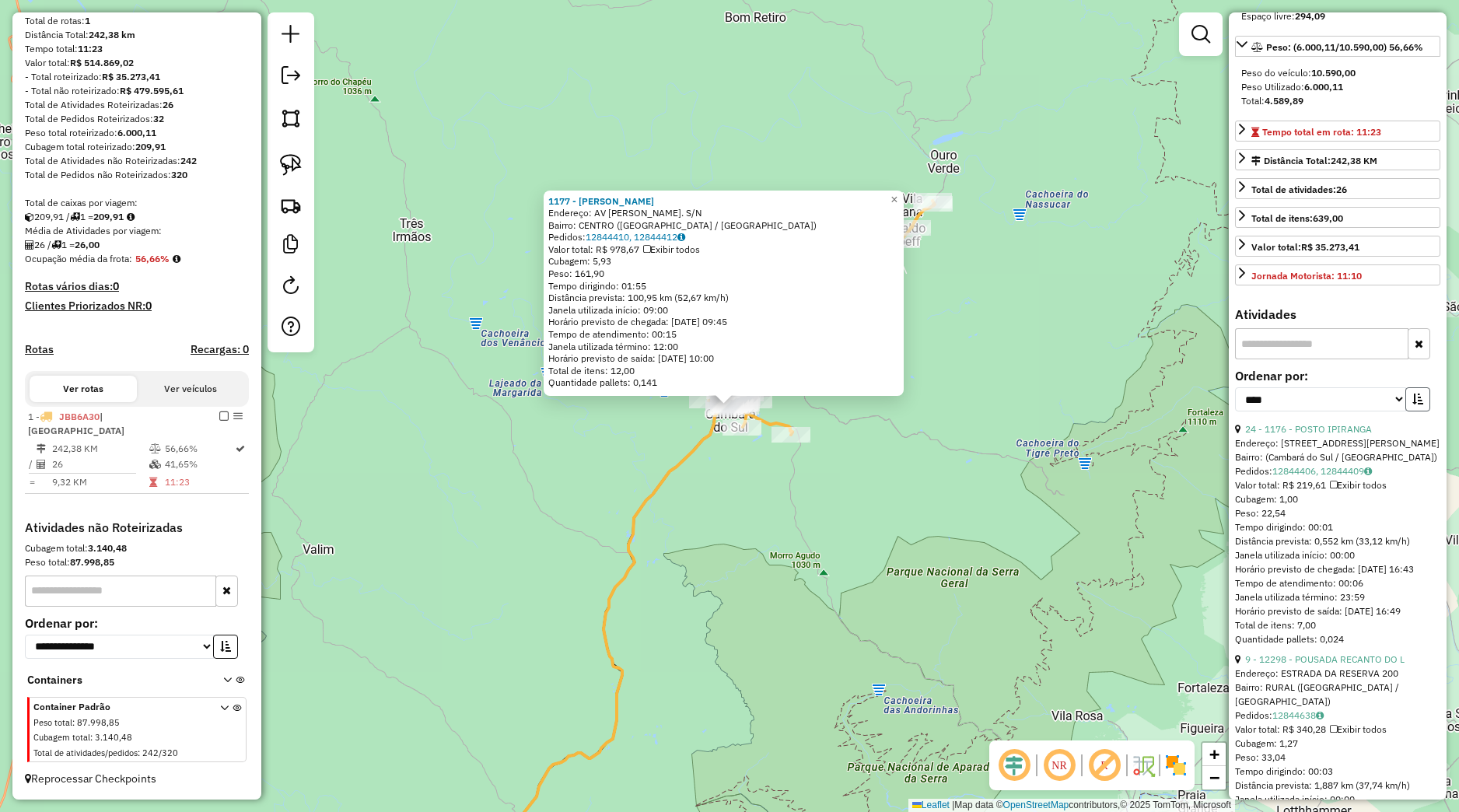
click at [1405, 411] on button "button" at bounding box center [1418, 399] width 25 height 24
click at [1024, 463] on div "1177 - [PERSON_NAME]: AV [PERSON_NAME]. S/N Bairro: CENTRO ([GEOGRAPHIC_DATA] /…" at bounding box center [730, 406] width 1459 height 812
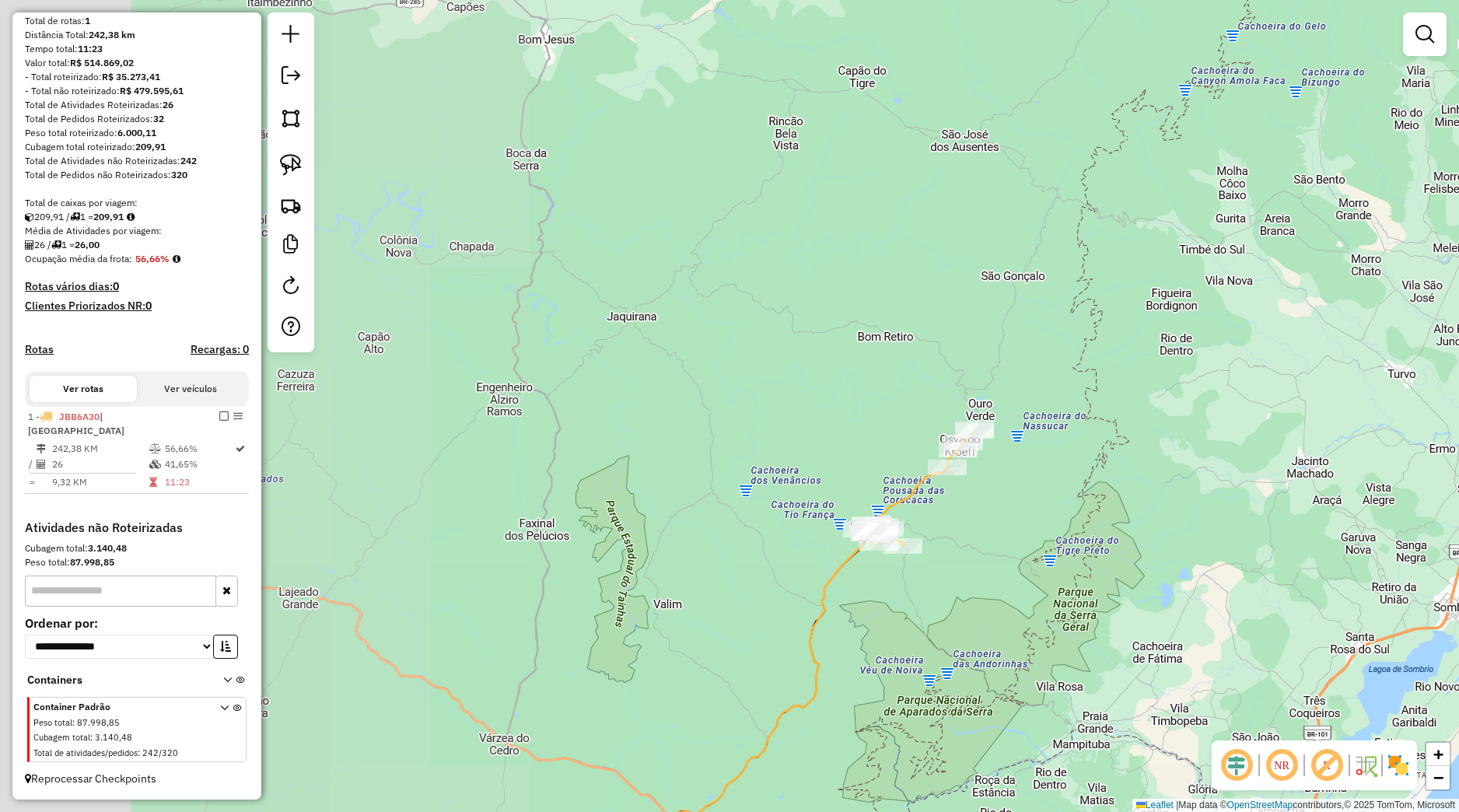
drag, startPoint x: 478, startPoint y: 470, endPoint x: 747, endPoint y: 565, distance: 285.3
click at [747, 565] on div "Janela de atendimento Grade de atendimento Capacidade Transportadoras Veículos …" at bounding box center [730, 406] width 1459 height 812
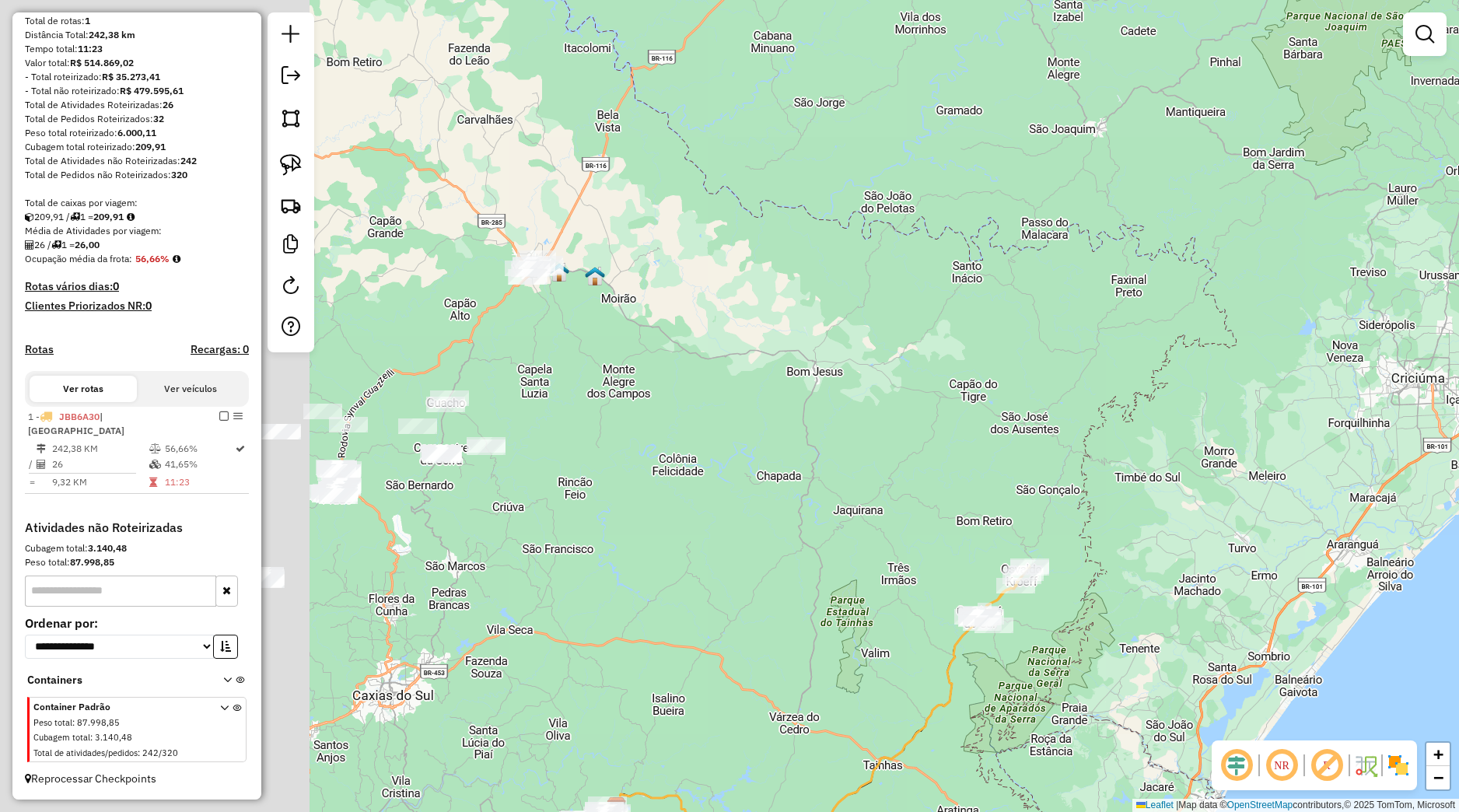
drag, startPoint x: 655, startPoint y: 598, endPoint x: 735, endPoint y: 572, distance: 84.1
click at [751, 579] on div "Janela de atendimento Grade de atendimento Capacidade Transportadoras Veículos …" at bounding box center [730, 406] width 1459 height 812
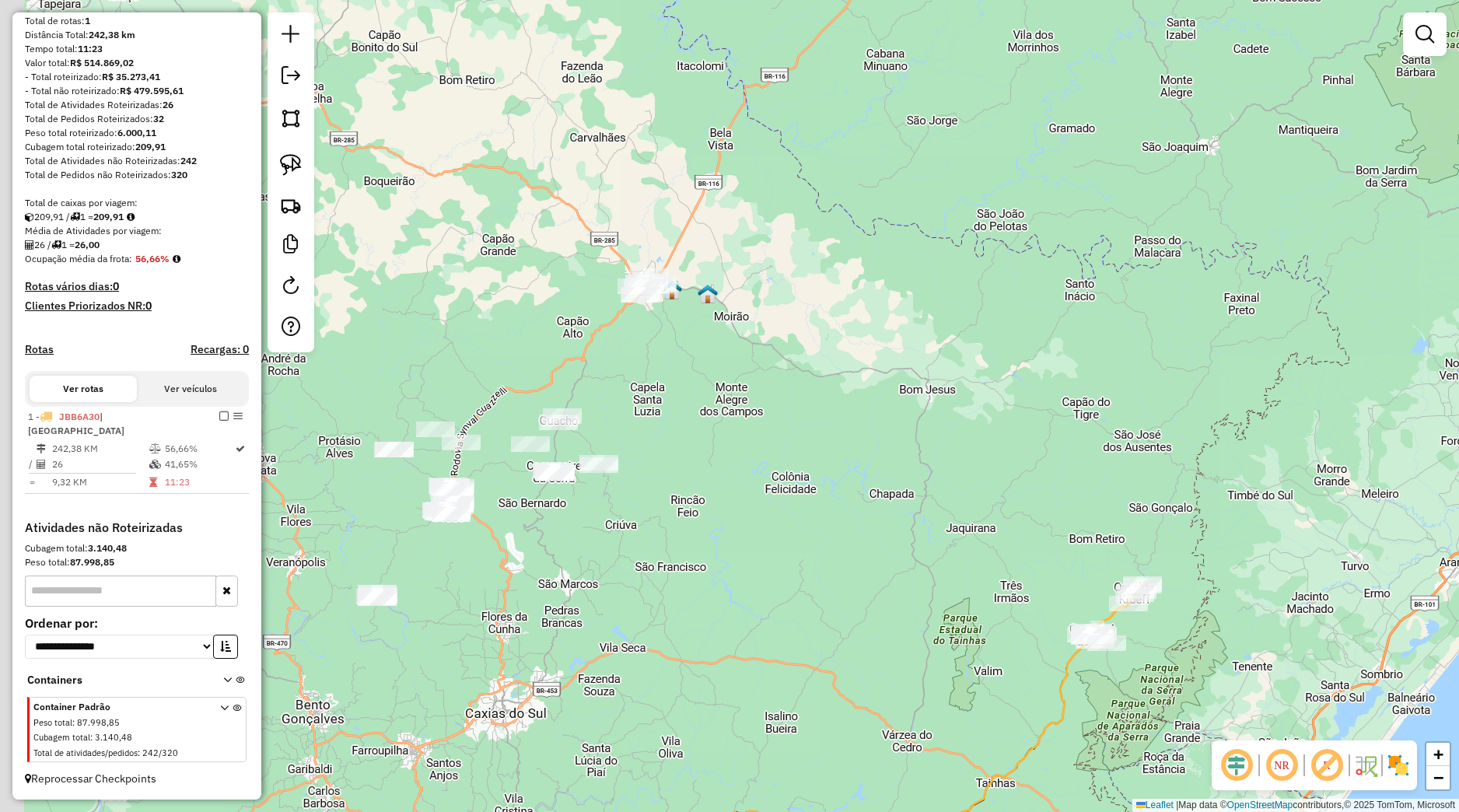
drag, startPoint x: 697, startPoint y: 523, endPoint x: 774, endPoint y: 522, distance: 77.0
click at [796, 531] on div "Janela de atendimento Grade de atendimento Capacidade Transportadoras Veículos …" at bounding box center [730, 406] width 1459 height 812
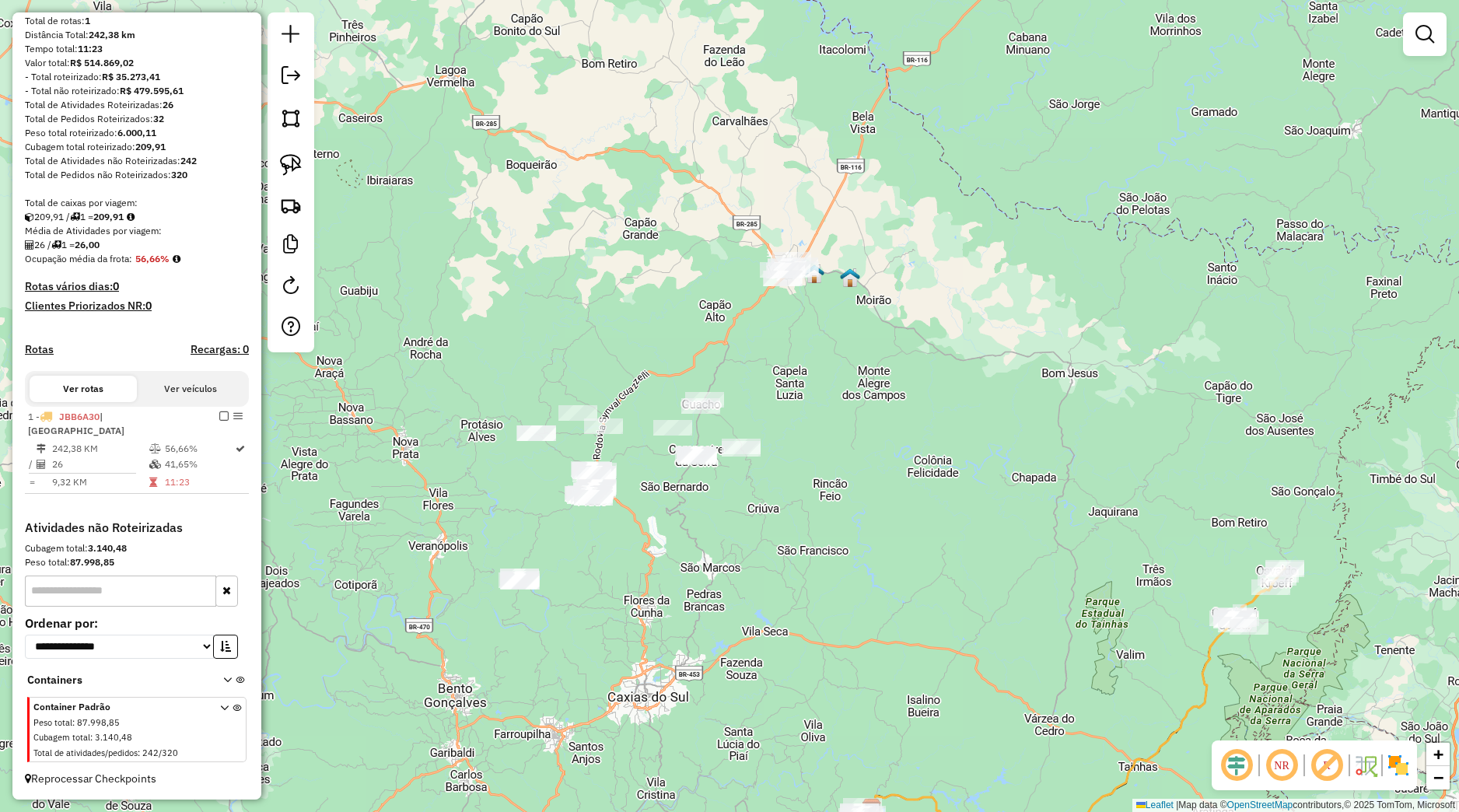
drag, startPoint x: 617, startPoint y: 375, endPoint x: 661, endPoint y: 333, distance: 60.8
click at [670, 340] on div "Janela de atendimento Grade de atendimento Capacidade Transportadoras Veículos …" at bounding box center [730, 406] width 1459 height 812
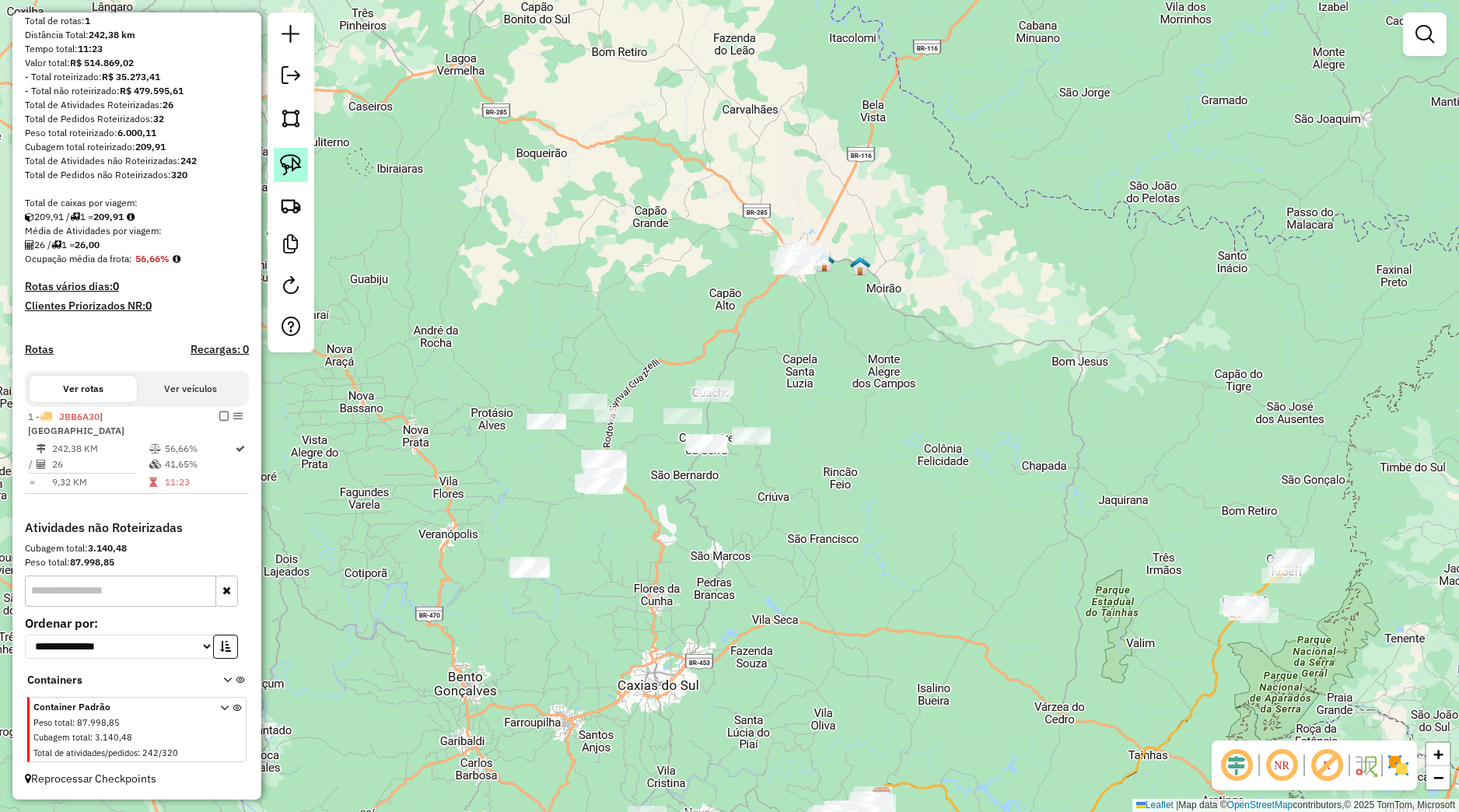
click at [299, 161] on img at bounding box center [291, 165] width 22 height 22
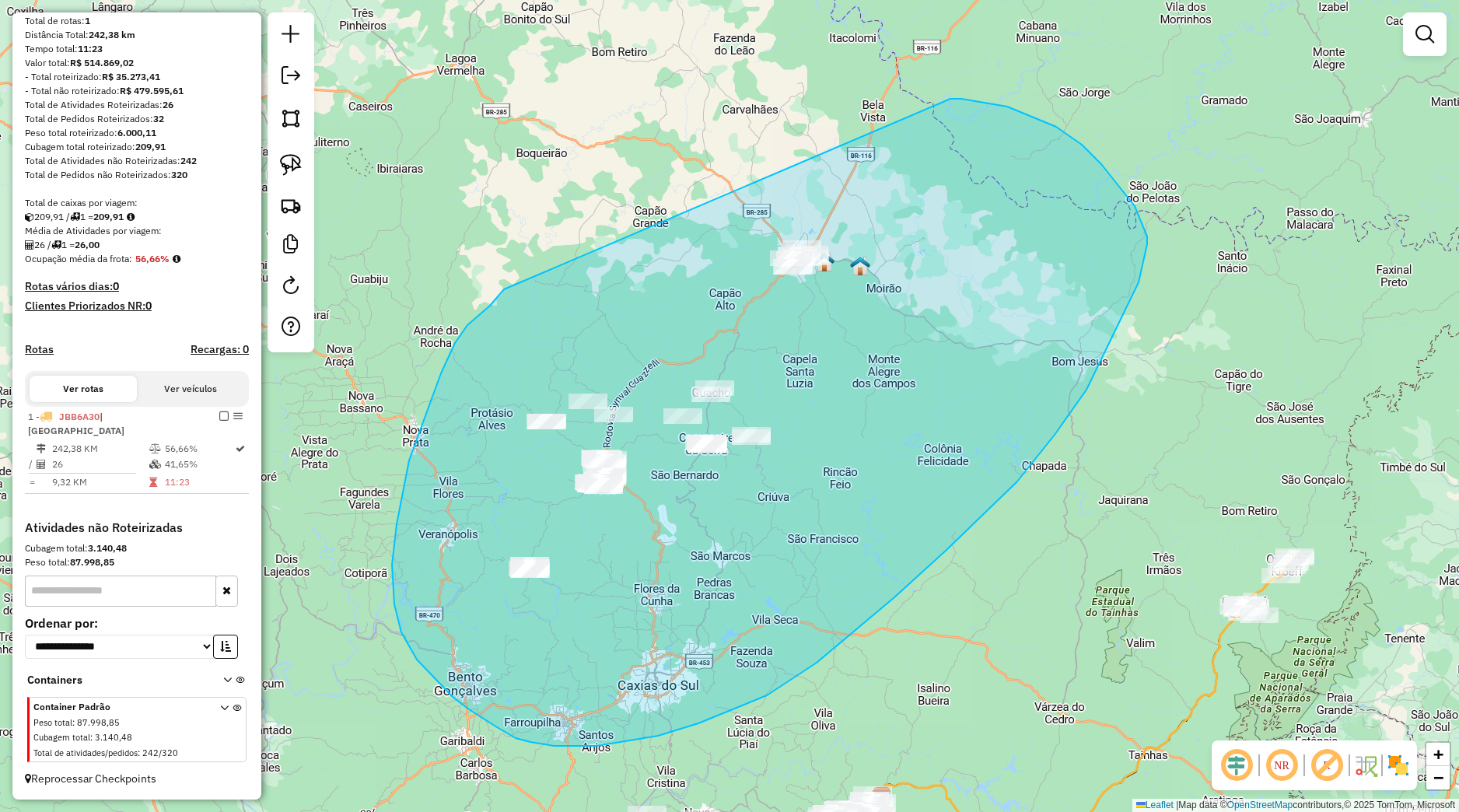
drag, startPoint x: 467, startPoint y: 325, endPoint x: 961, endPoint y: 103, distance: 541.6
click at [950, 100] on div "Janela de atendimento Grade de atendimento Capacidade Transportadoras Veículos …" at bounding box center [730, 406] width 1459 height 812
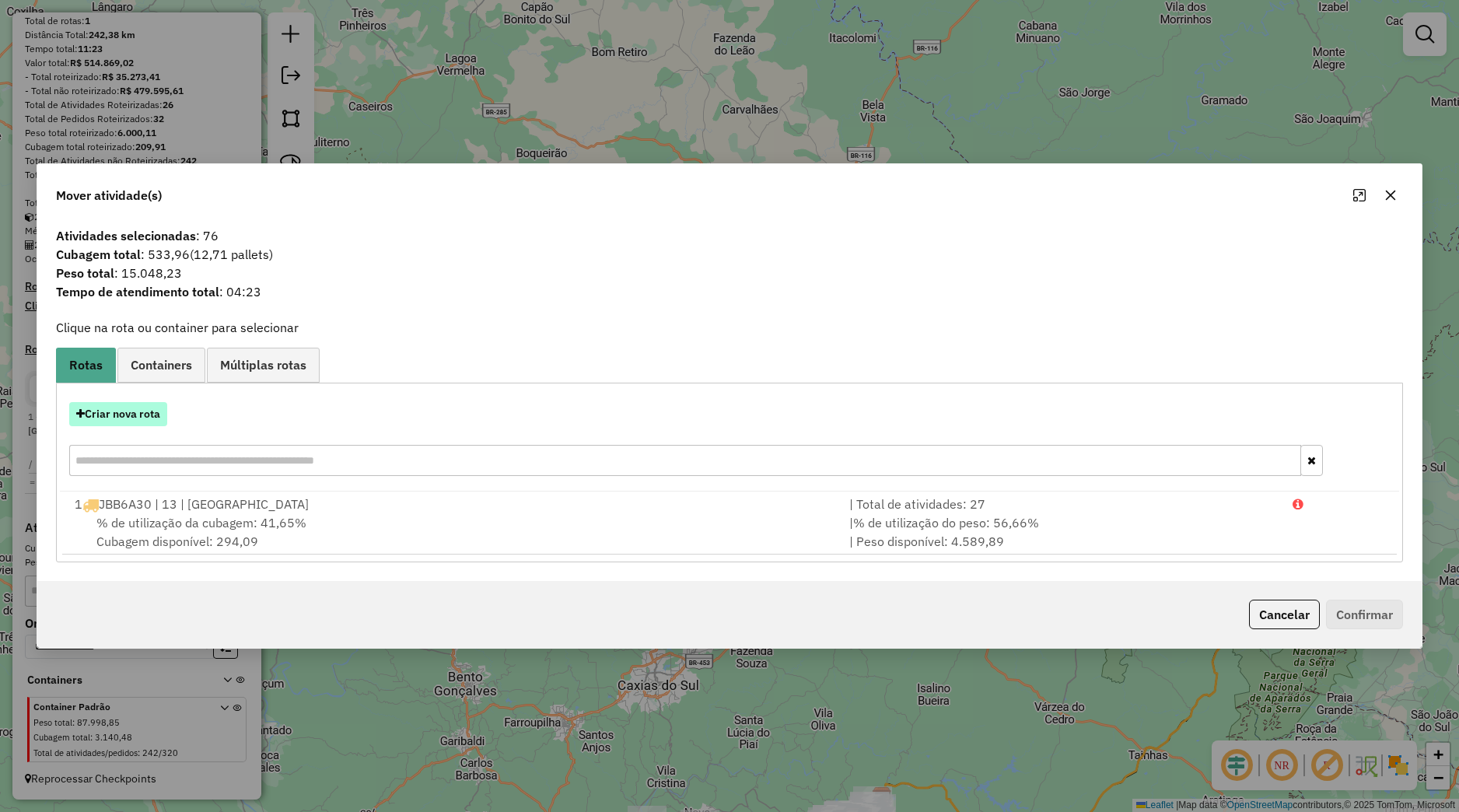
click at [110, 403] on button "Criar nova rota" at bounding box center [118, 415] width 98 height 24
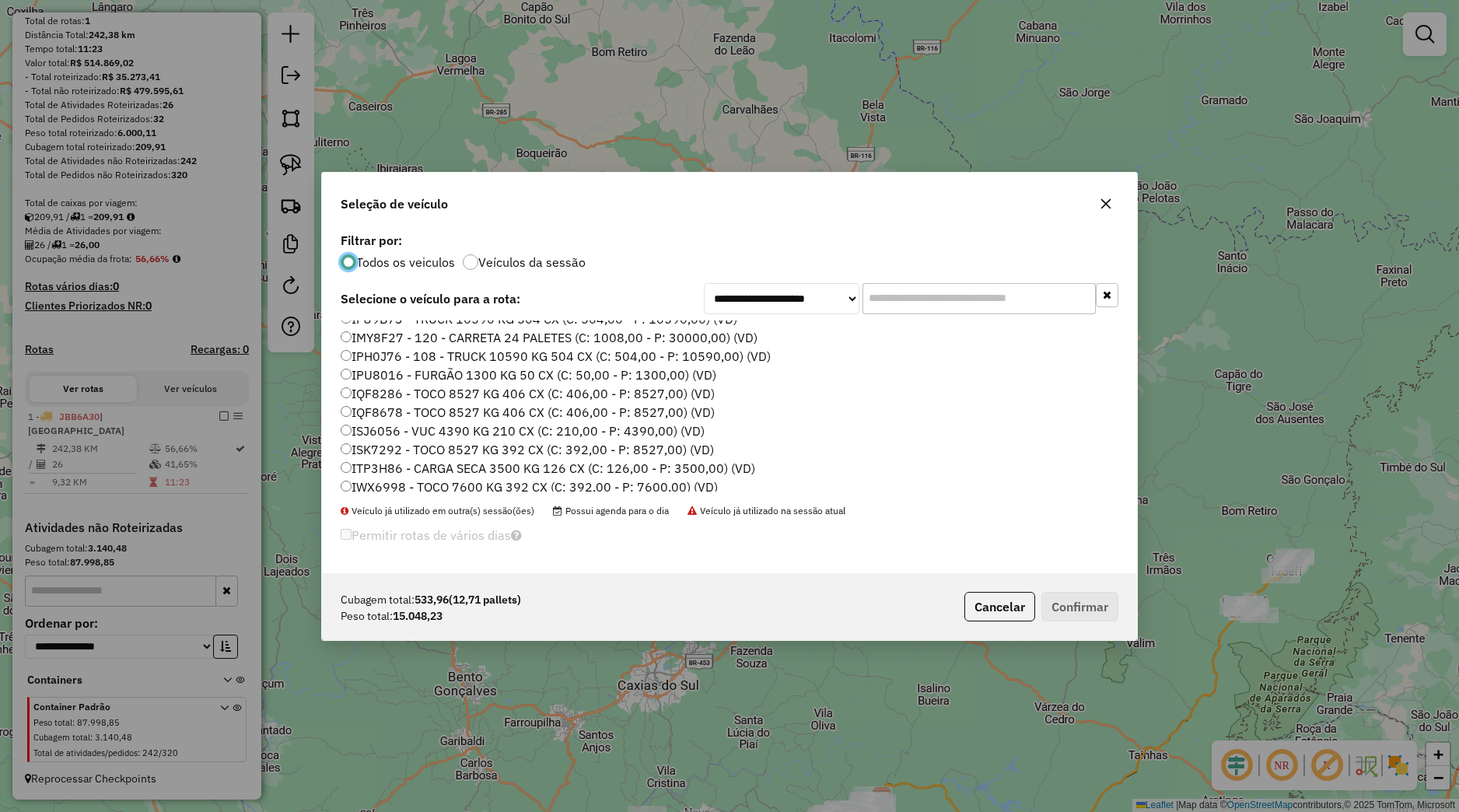
scroll to position [99, 0]
click at [404, 381] on label "IQF8678 - TOCO 8527 KG 406 CX (C: 406,00 - P: 8527,00) (VD)" at bounding box center [527, 379] width 374 height 19
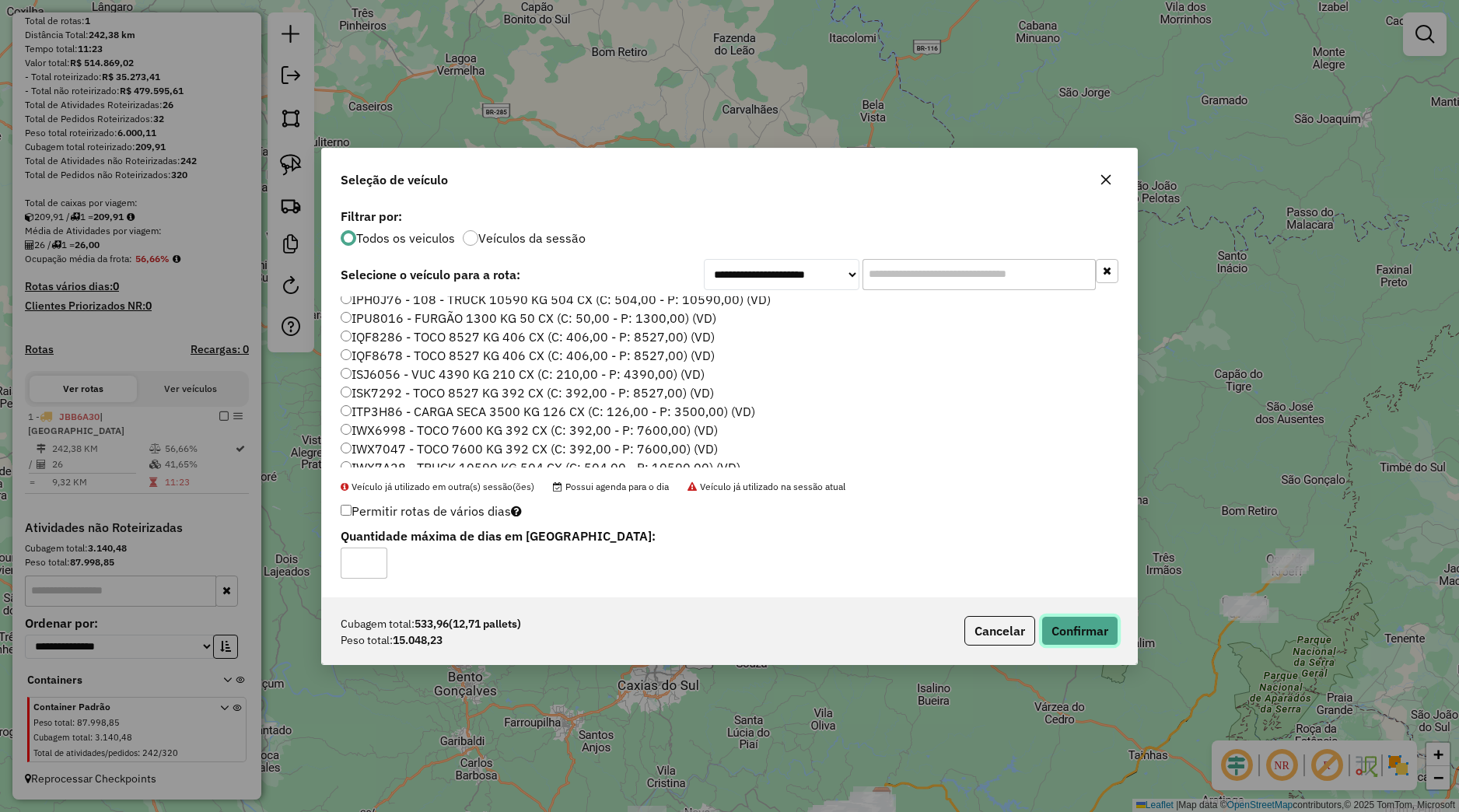
click at [1116, 640] on button "Confirmar" at bounding box center [1079, 630] width 77 height 29
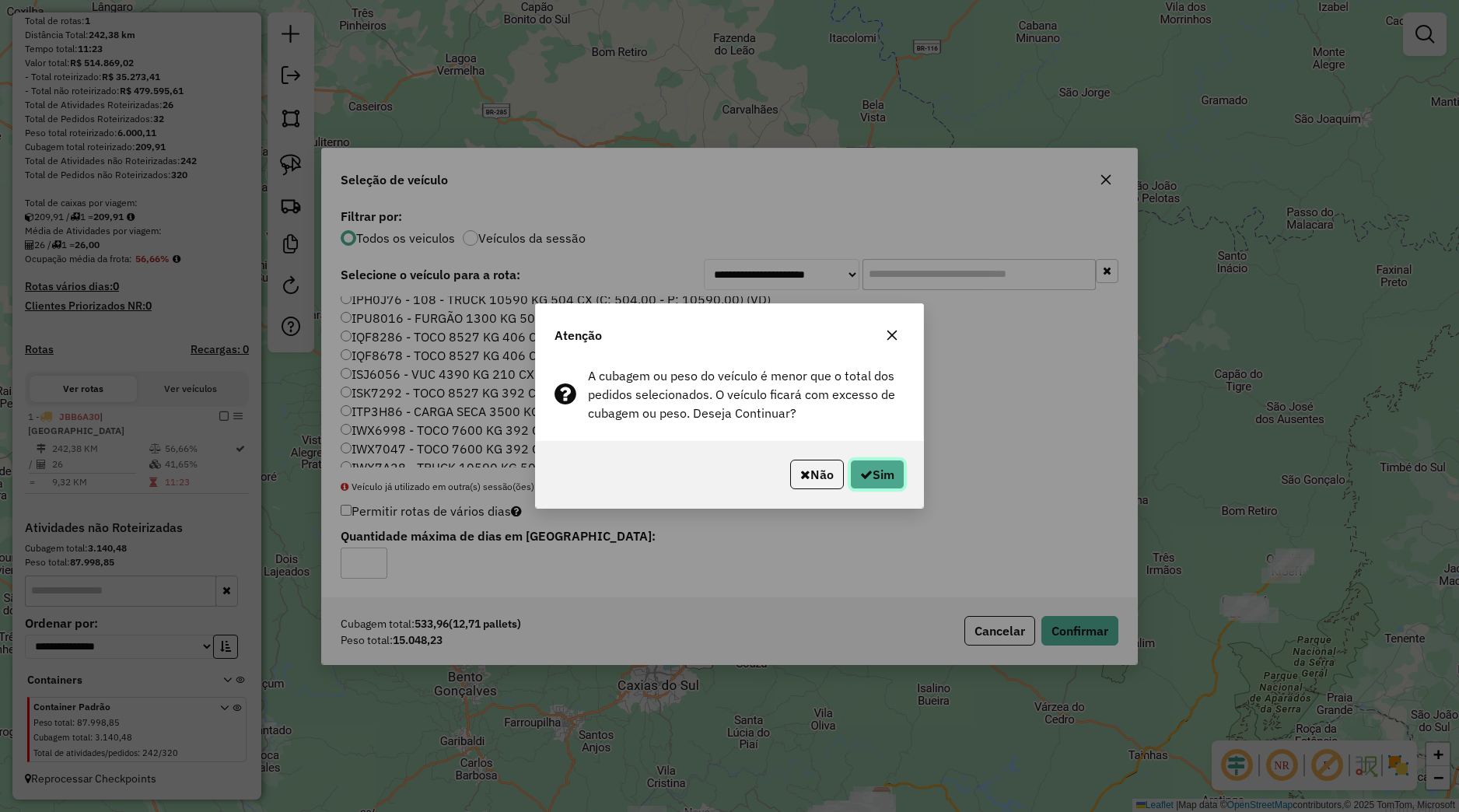
click at [891, 478] on button "Sim" at bounding box center [877, 474] width 54 height 29
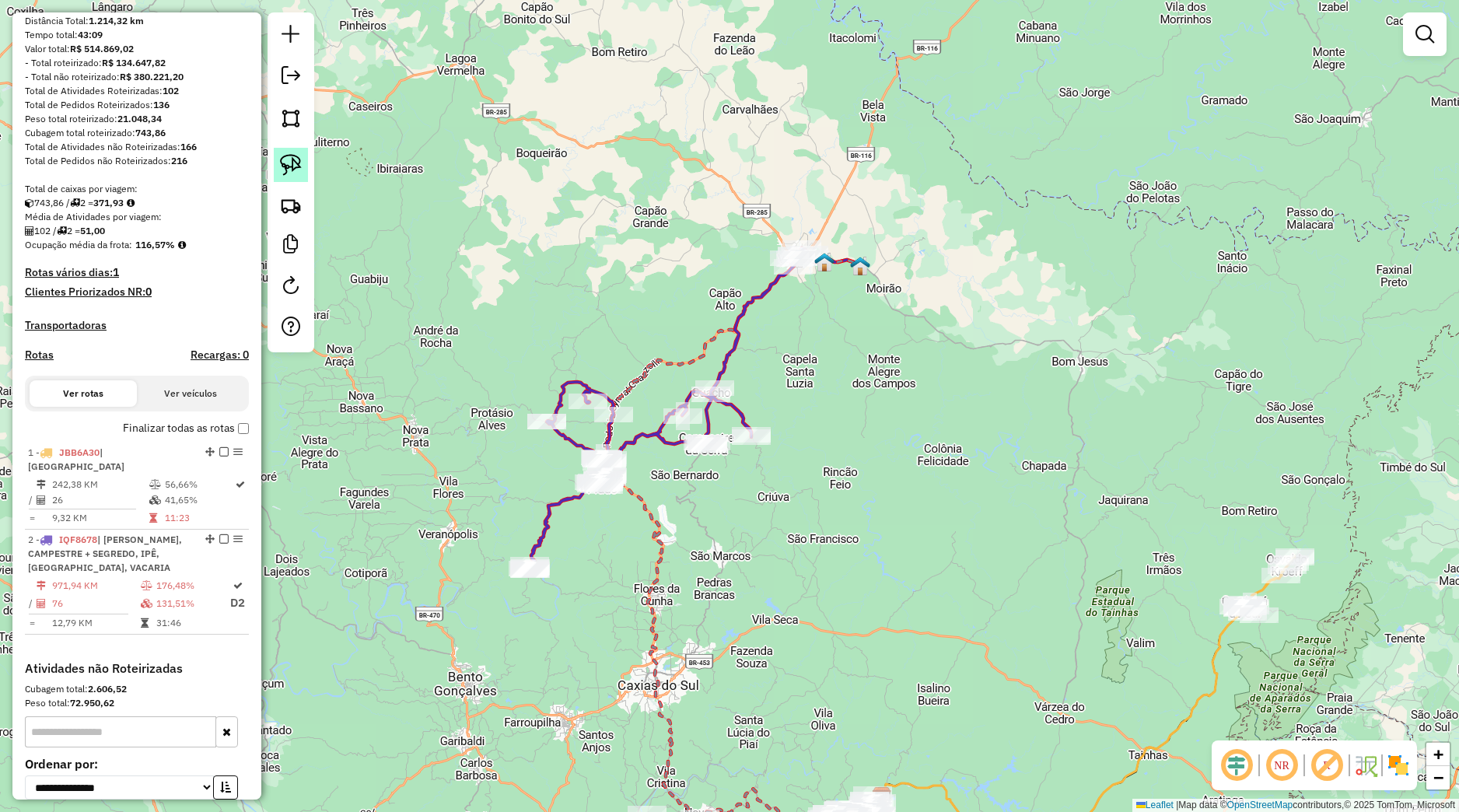
click at [299, 155] on img at bounding box center [291, 165] width 22 height 22
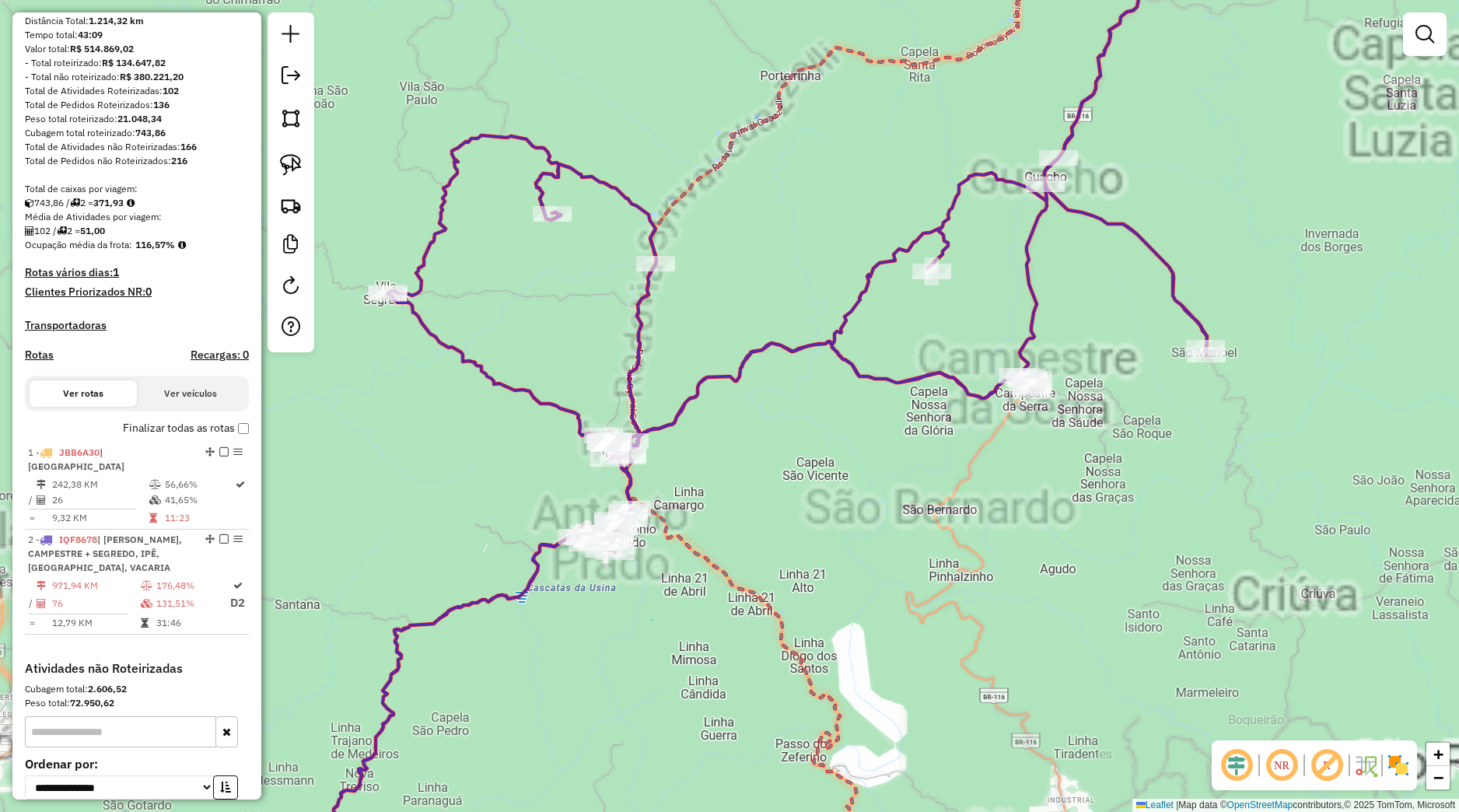
drag, startPoint x: 652, startPoint y: 620, endPoint x: 646, endPoint y: 642, distance: 22.8
click at [655, 620] on div "Janela de atendimento Grade de atendimento Capacidade Transportadoras Veículos …" at bounding box center [730, 406] width 1459 height 812
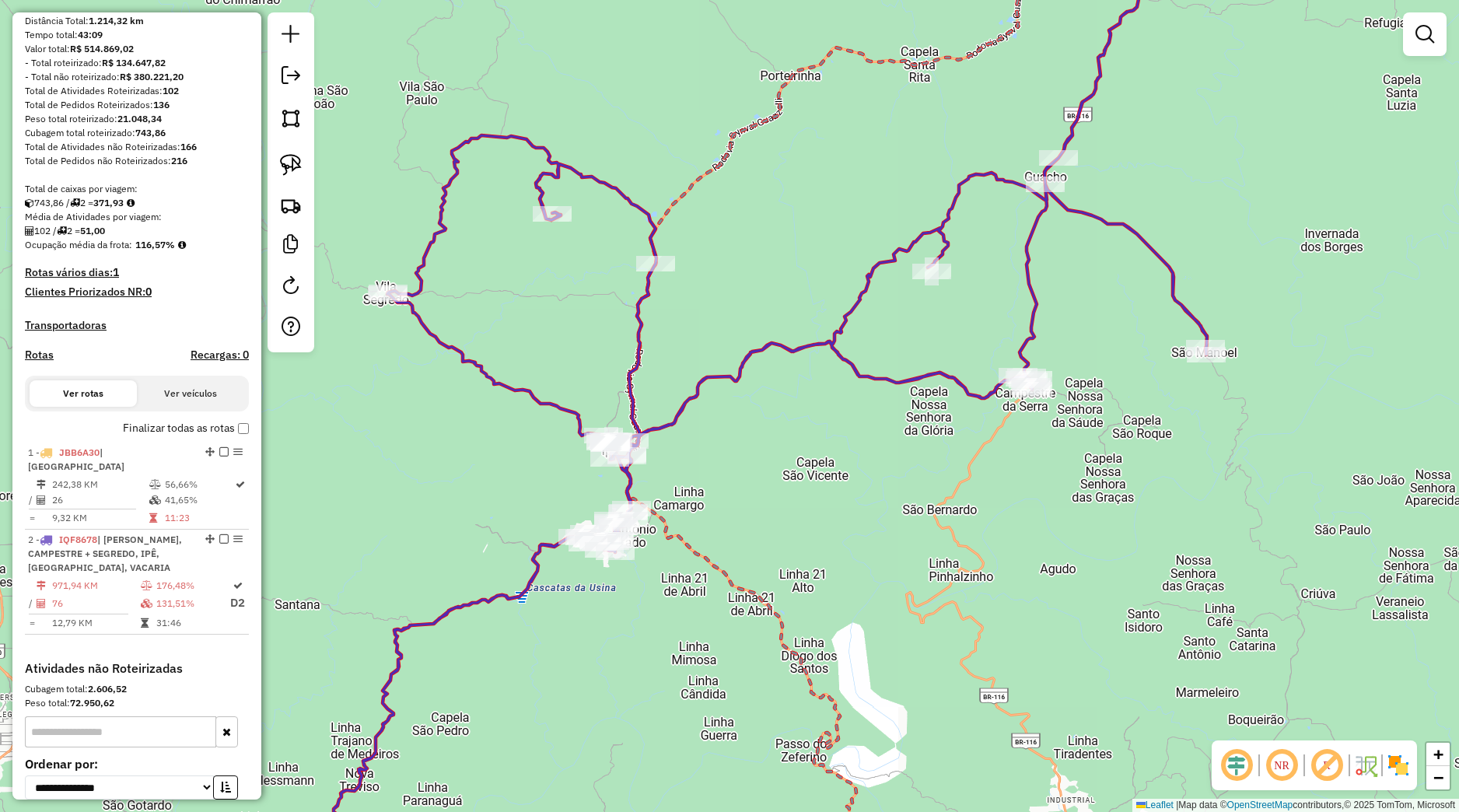
drag, startPoint x: 646, startPoint y: 642, endPoint x: 790, endPoint y: 420, distance: 264.6
click at [790, 420] on div "Janela de atendimento Grade de atendimento Capacidade Transportadoras Veículos …" at bounding box center [730, 406] width 1459 height 812
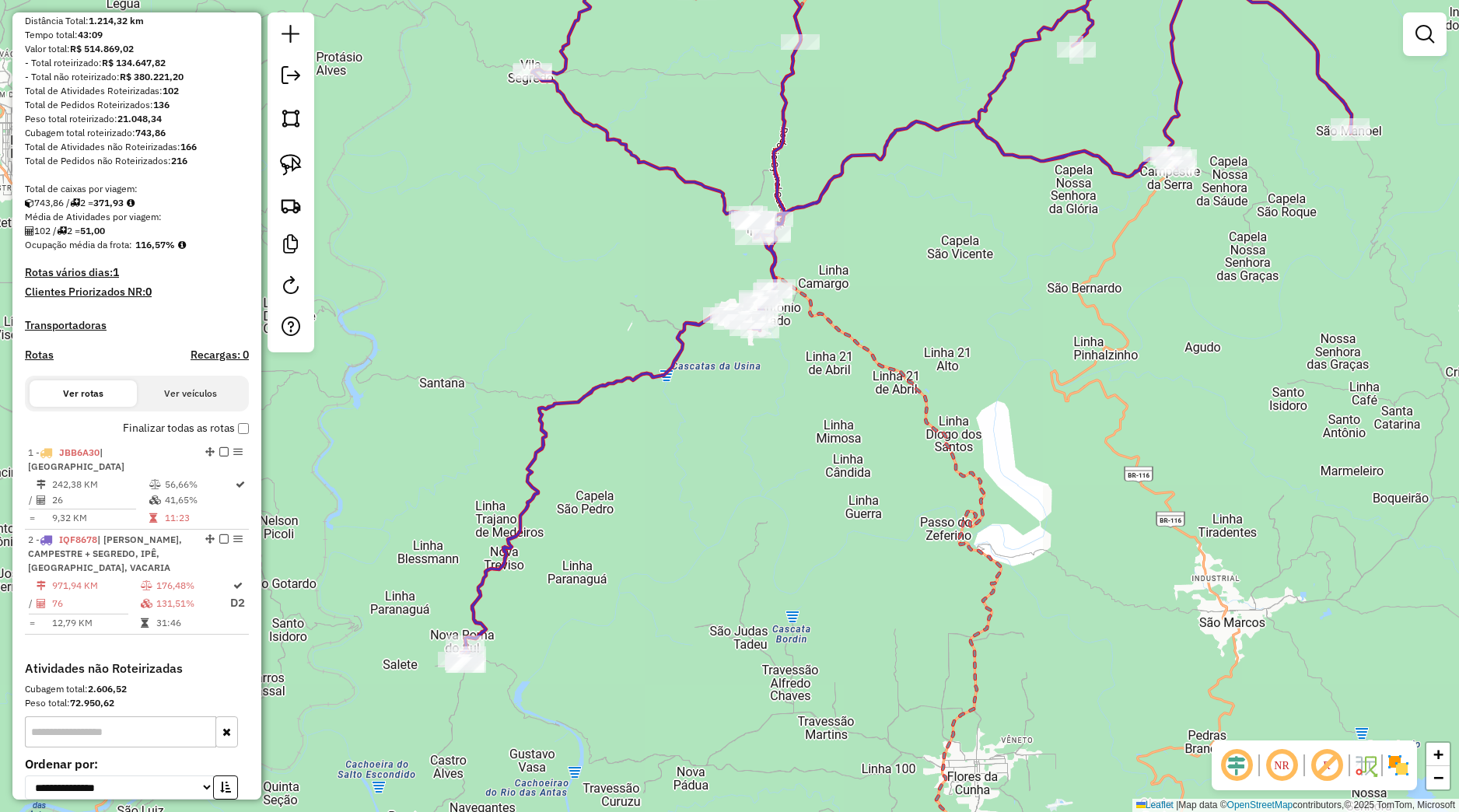
drag, startPoint x: 283, startPoint y: 176, endPoint x: 478, endPoint y: 316, distance: 240.1
click at [285, 176] on img at bounding box center [291, 165] width 22 height 22
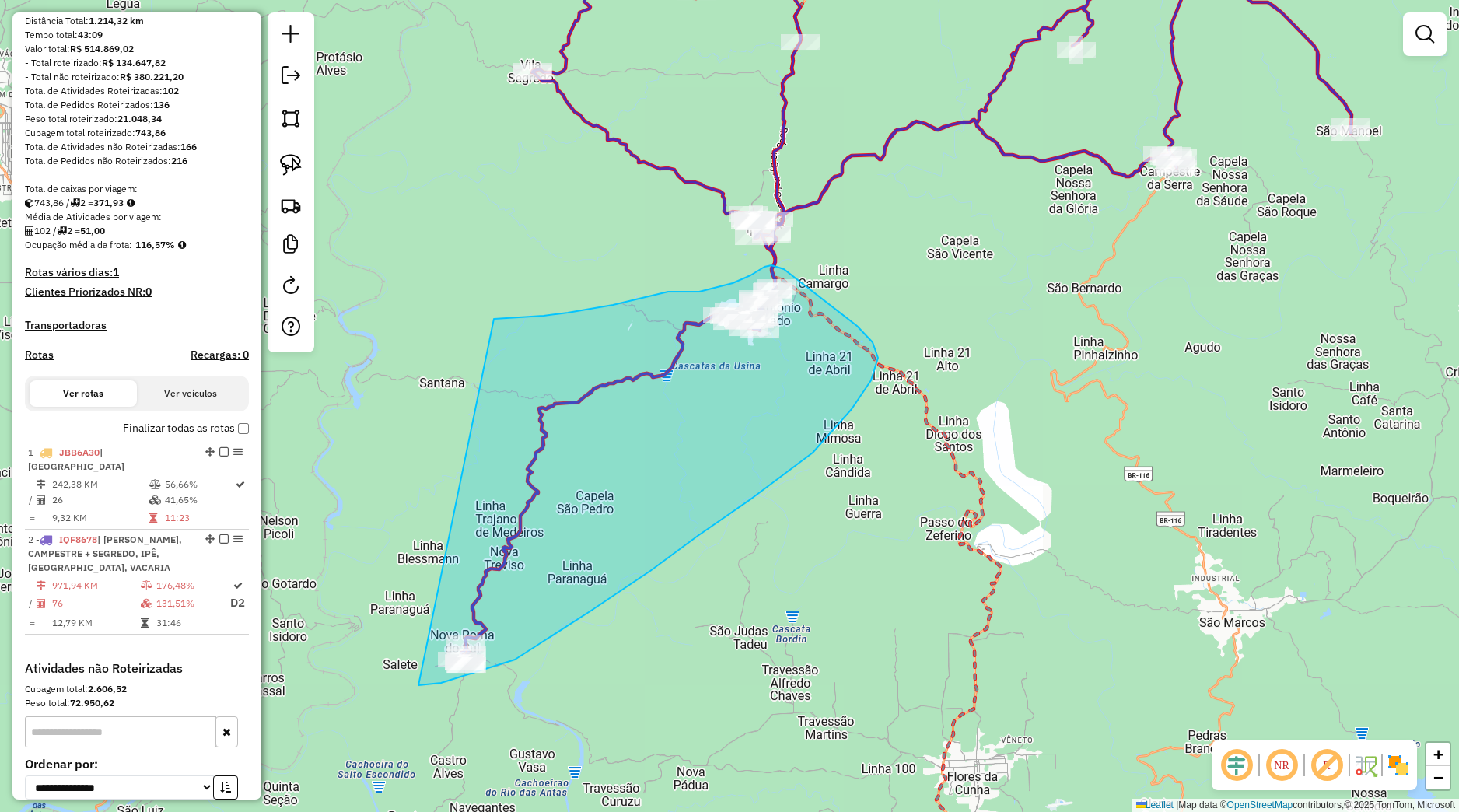
drag, startPoint x: 613, startPoint y: 305, endPoint x: 402, endPoint y: 668, distance: 419.9
click at [402, 668] on div "Janela de atendimento Grade de atendimento Capacidade Transportadoras Veículos …" at bounding box center [730, 406] width 1459 height 812
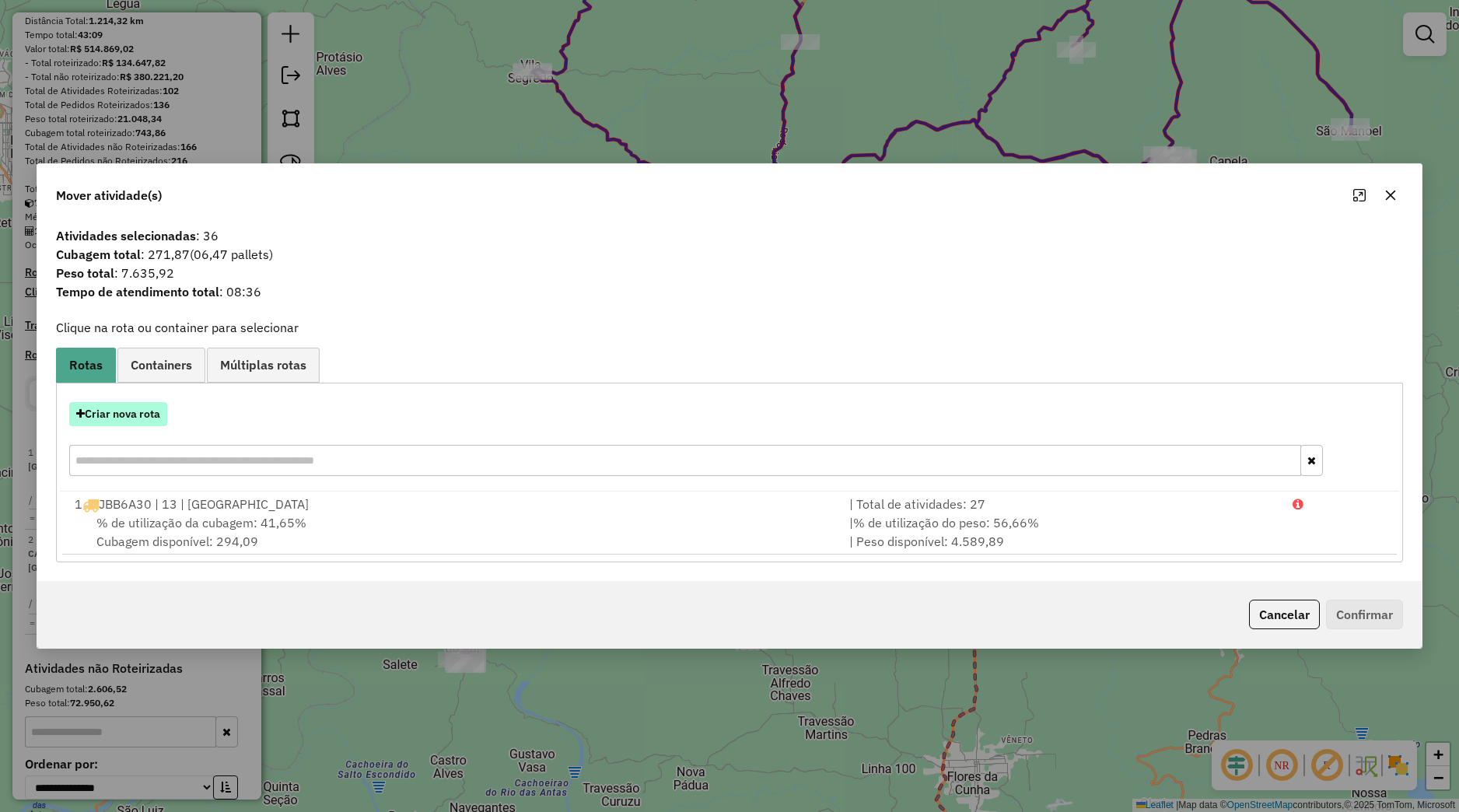
click at [157, 417] on button "Criar nova rota" at bounding box center [118, 415] width 98 height 24
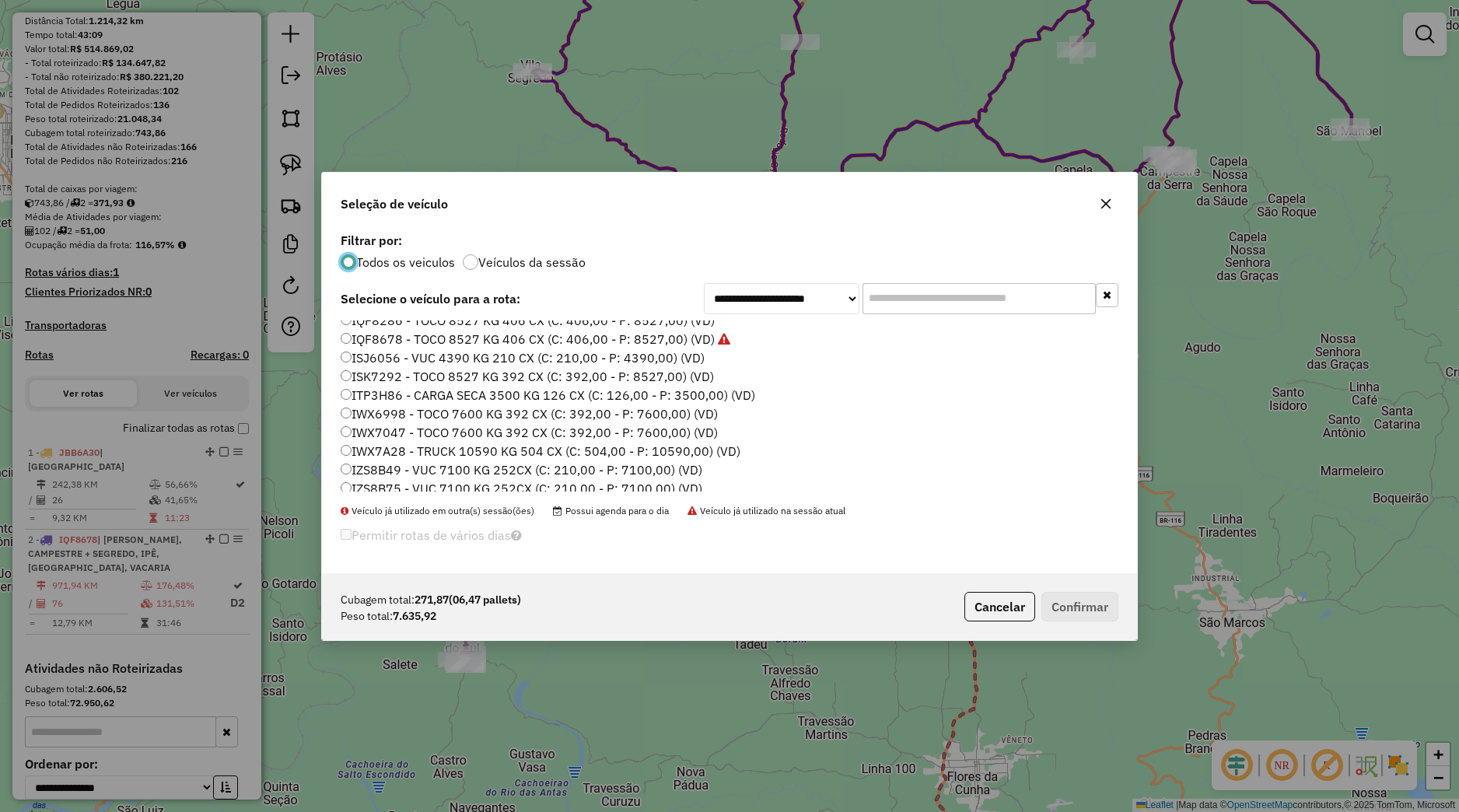
scroll to position [197, 0]
click at [389, 375] on label "IWX7047 - TOCO 7600 KG 392 CX (C: 392,00 - P: 7600,00) (VD)" at bounding box center [529, 374] width 377 height 19
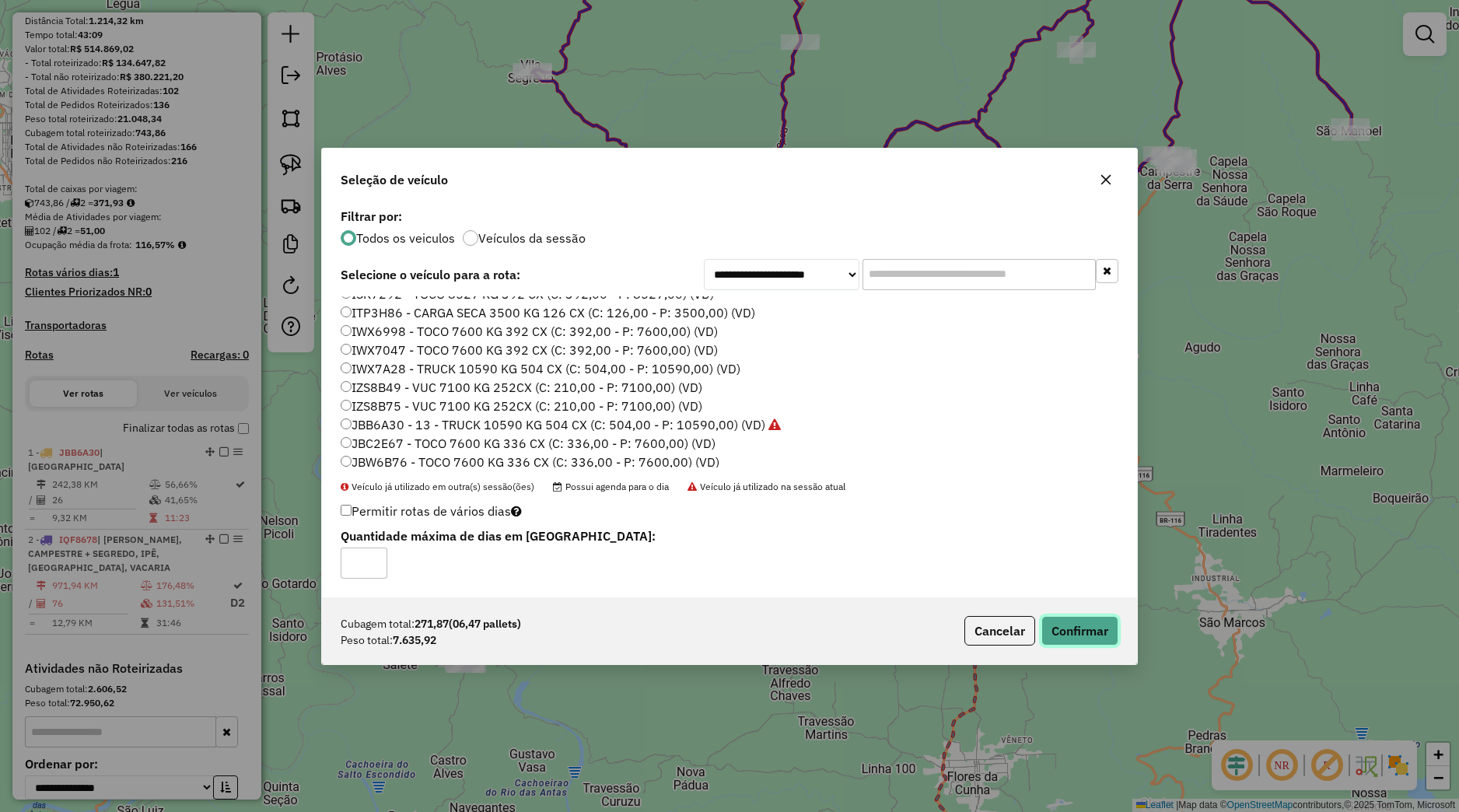
click at [1057, 630] on button "Confirmar" at bounding box center [1079, 630] width 77 height 29
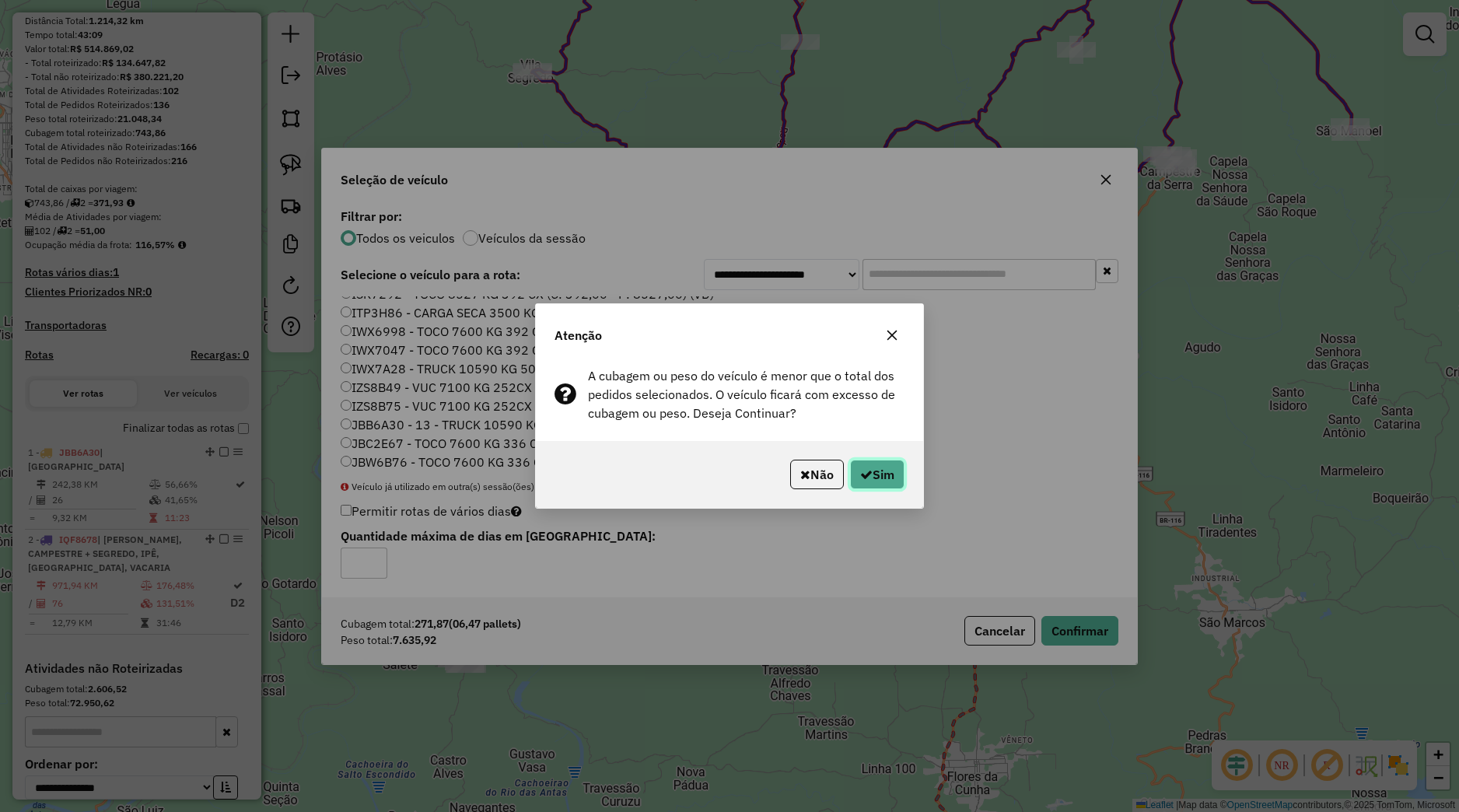
click at [850, 470] on button "Sim" at bounding box center [877, 474] width 54 height 29
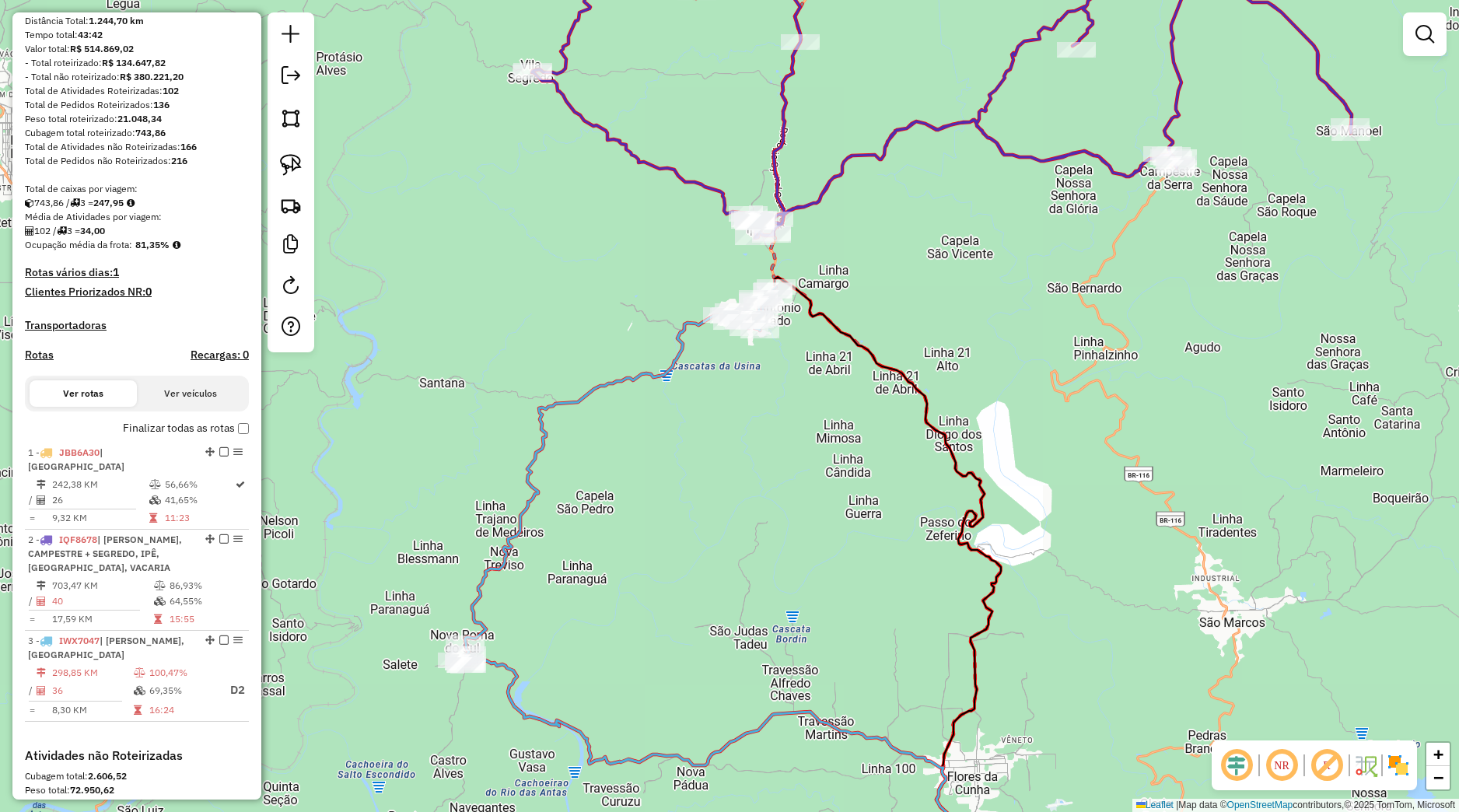
click at [920, 596] on div "Janela de atendimento Grade de atendimento Capacidade Transportadoras Veículos …" at bounding box center [730, 406] width 1459 height 812
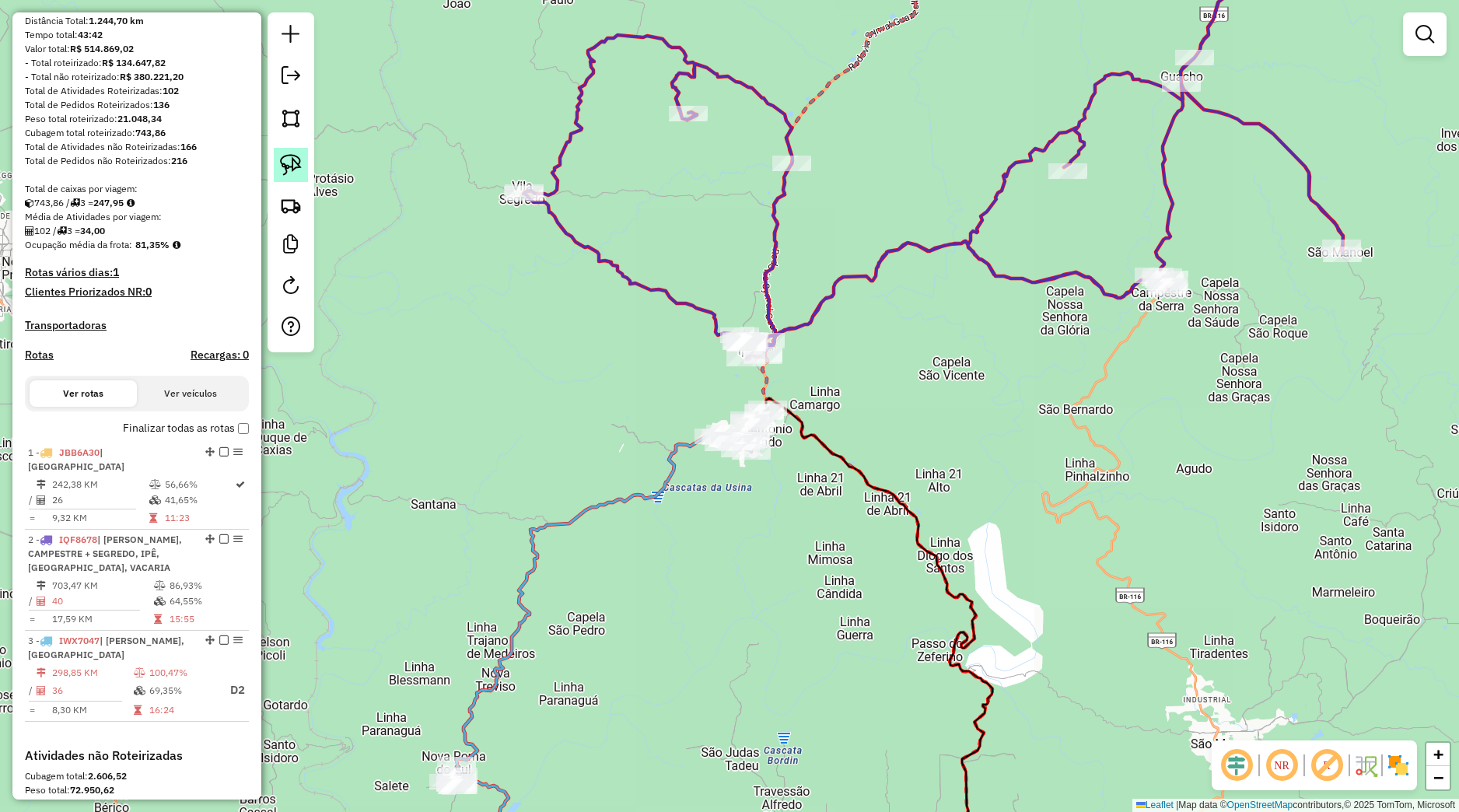
click at [287, 177] on link at bounding box center [291, 165] width 34 height 34
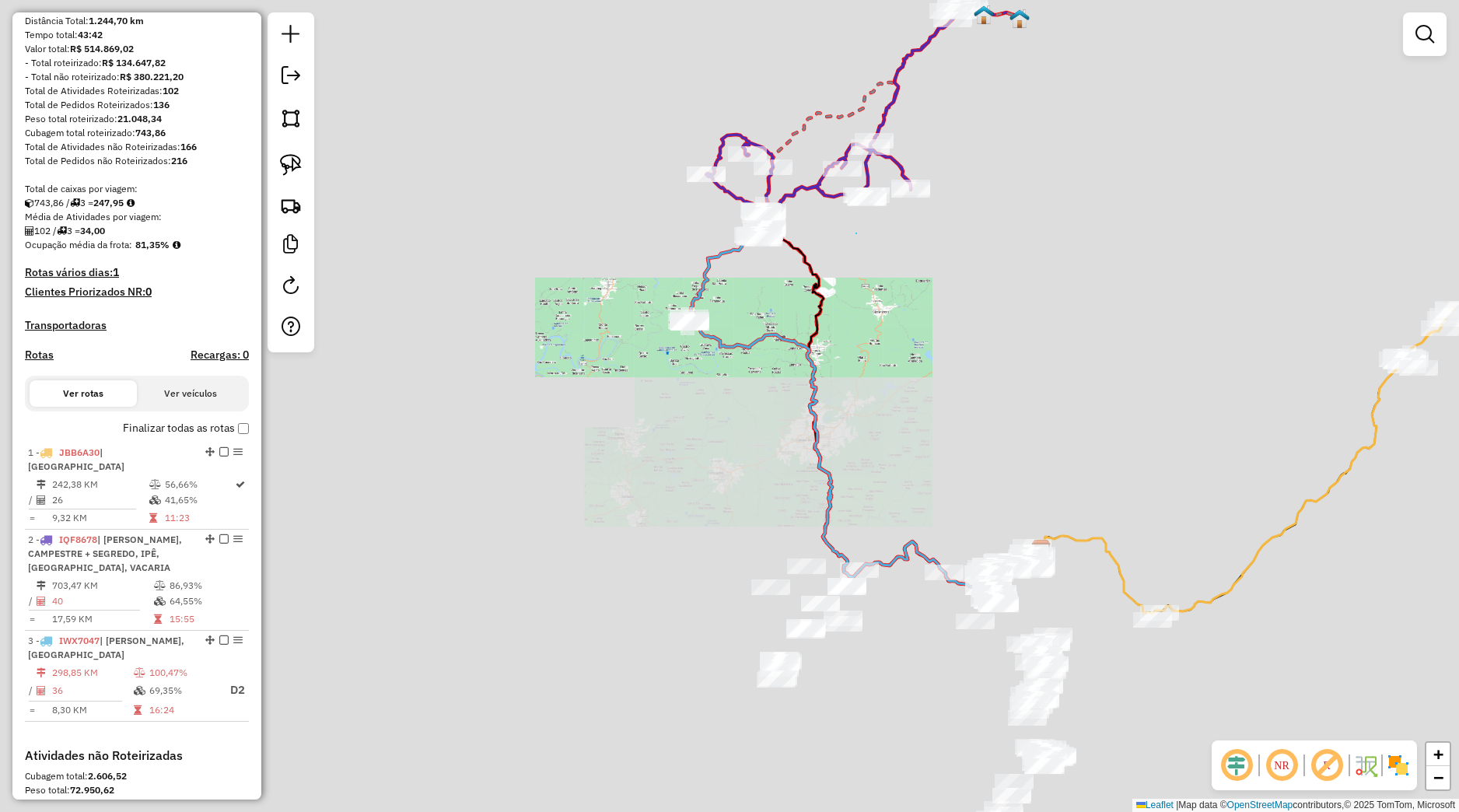
drag, startPoint x: 856, startPoint y: 234, endPoint x: 866, endPoint y: 259, distance: 26.9
click at [858, 234] on div "Janela de atendimento Grade de atendimento Capacidade Transportadoras Veículos …" at bounding box center [730, 406] width 1459 height 812
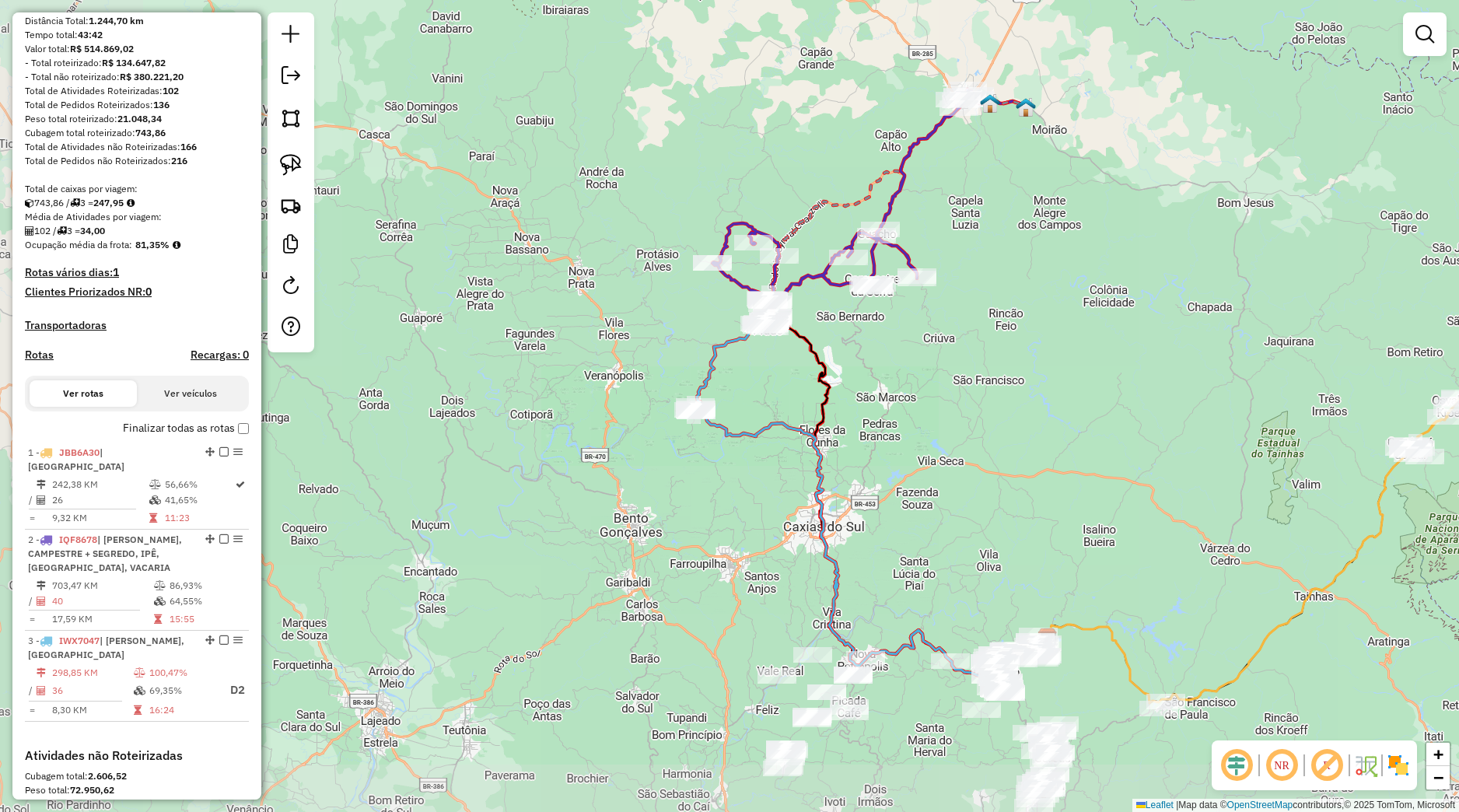
drag, startPoint x: 866, startPoint y: 259, endPoint x: 900, endPoint y: 435, distance: 179.3
click at [900, 435] on div "Janela de atendimento Grade de atendimento Capacidade Transportadoras Veículos …" at bounding box center [730, 406] width 1459 height 812
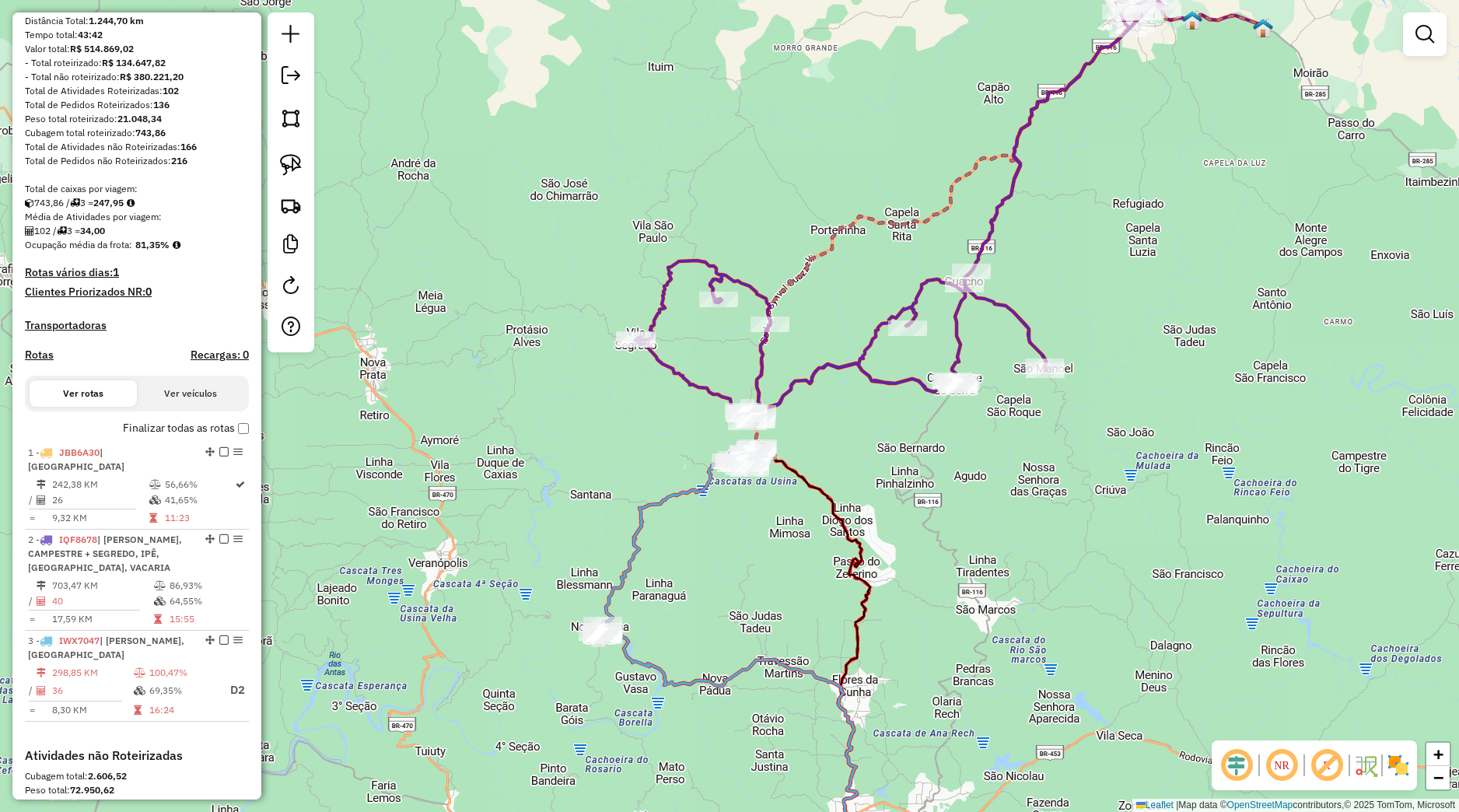
drag, startPoint x: 299, startPoint y: 165, endPoint x: 310, endPoint y: 165, distance: 11.0
click at [303, 163] on link at bounding box center [291, 165] width 34 height 34
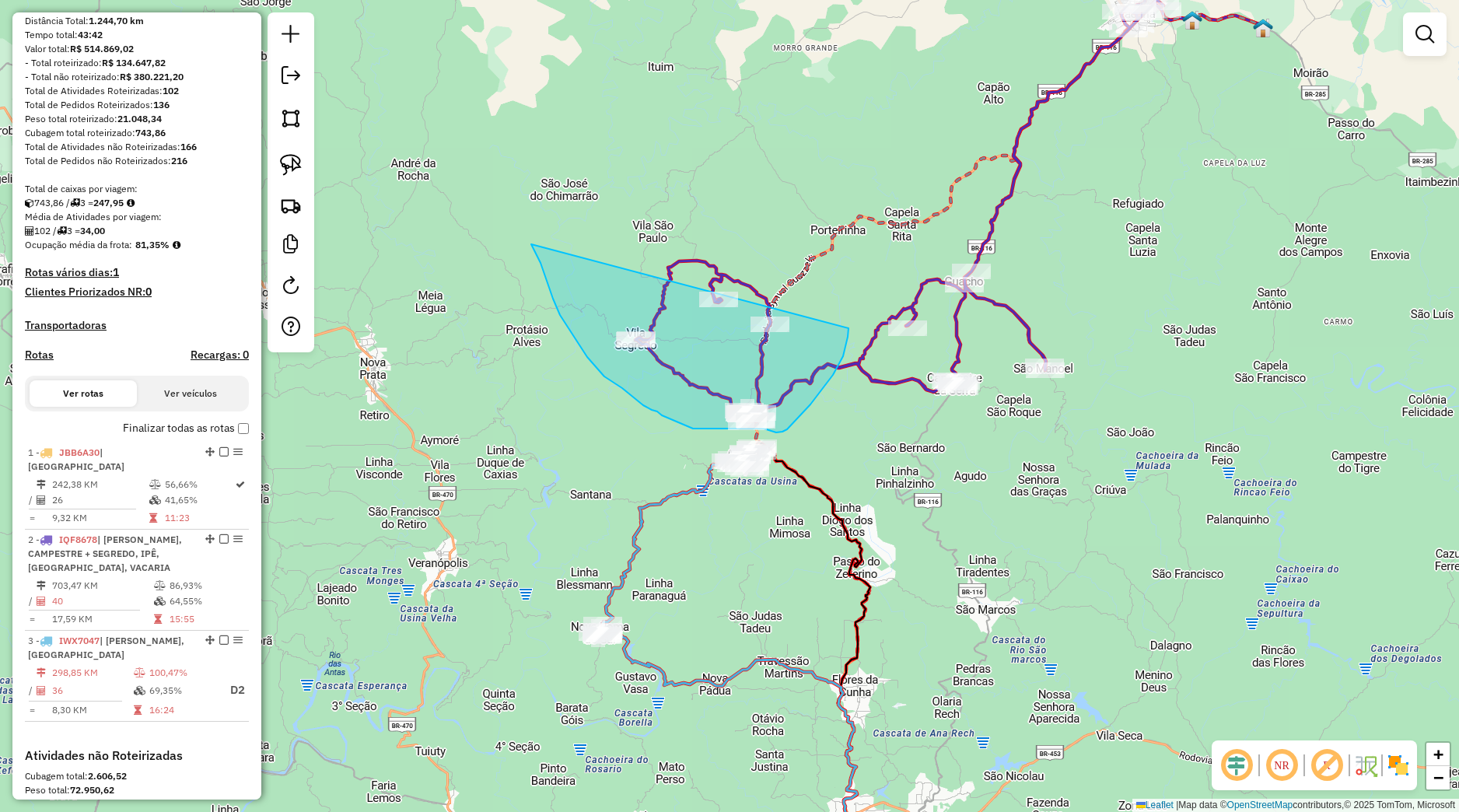
drag, startPoint x: 536, startPoint y: 254, endPoint x: 839, endPoint y: 298, distance: 306.2
click at [839, 298] on div "Janela de atendimento Grade de atendimento Capacidade Transportadoras Veículos …" at bounding box center [730, 406] width 1459 height 812
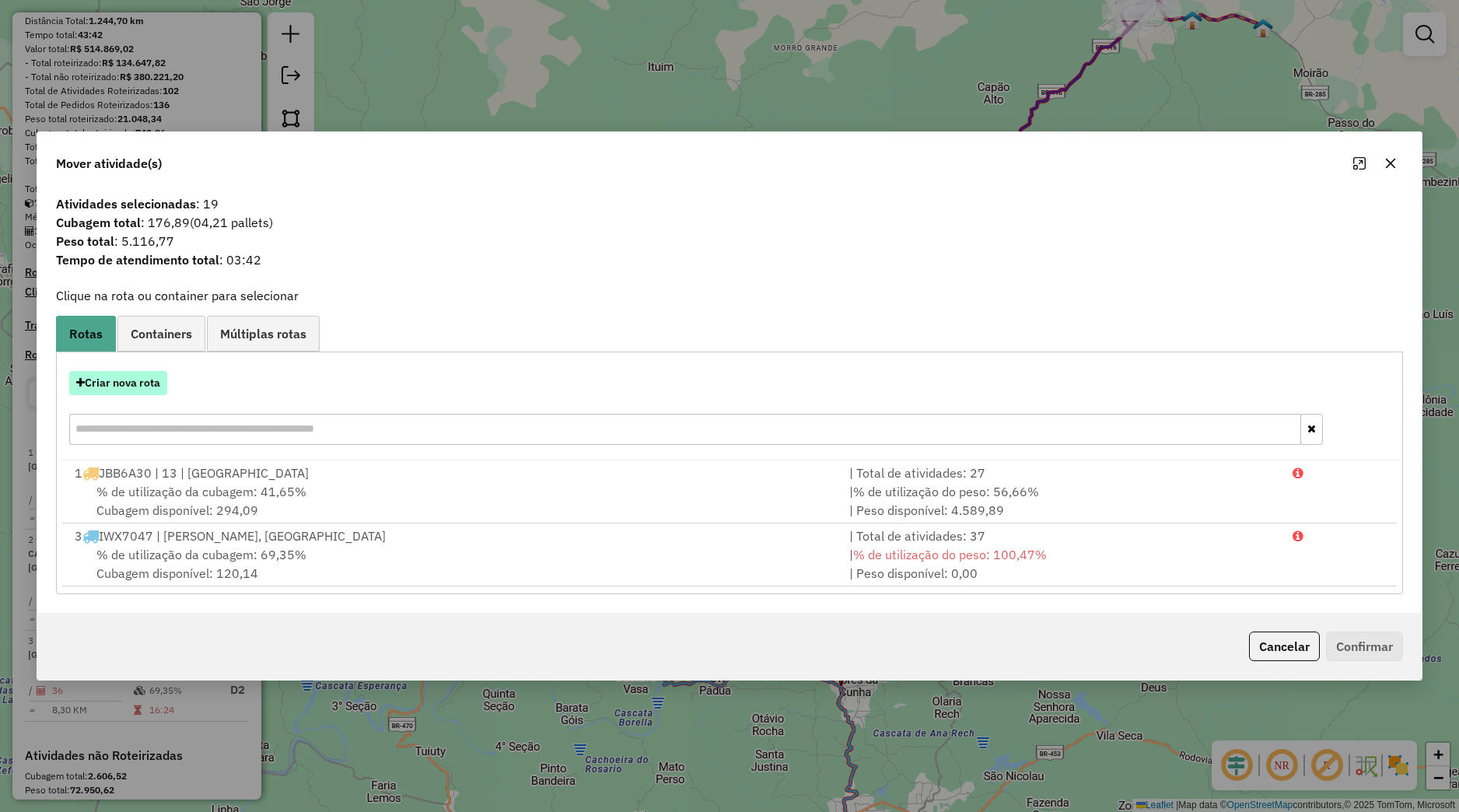
click at [139, 385] on button "Criar nova rota" at bounding box center [118, 383] width 98 height 24
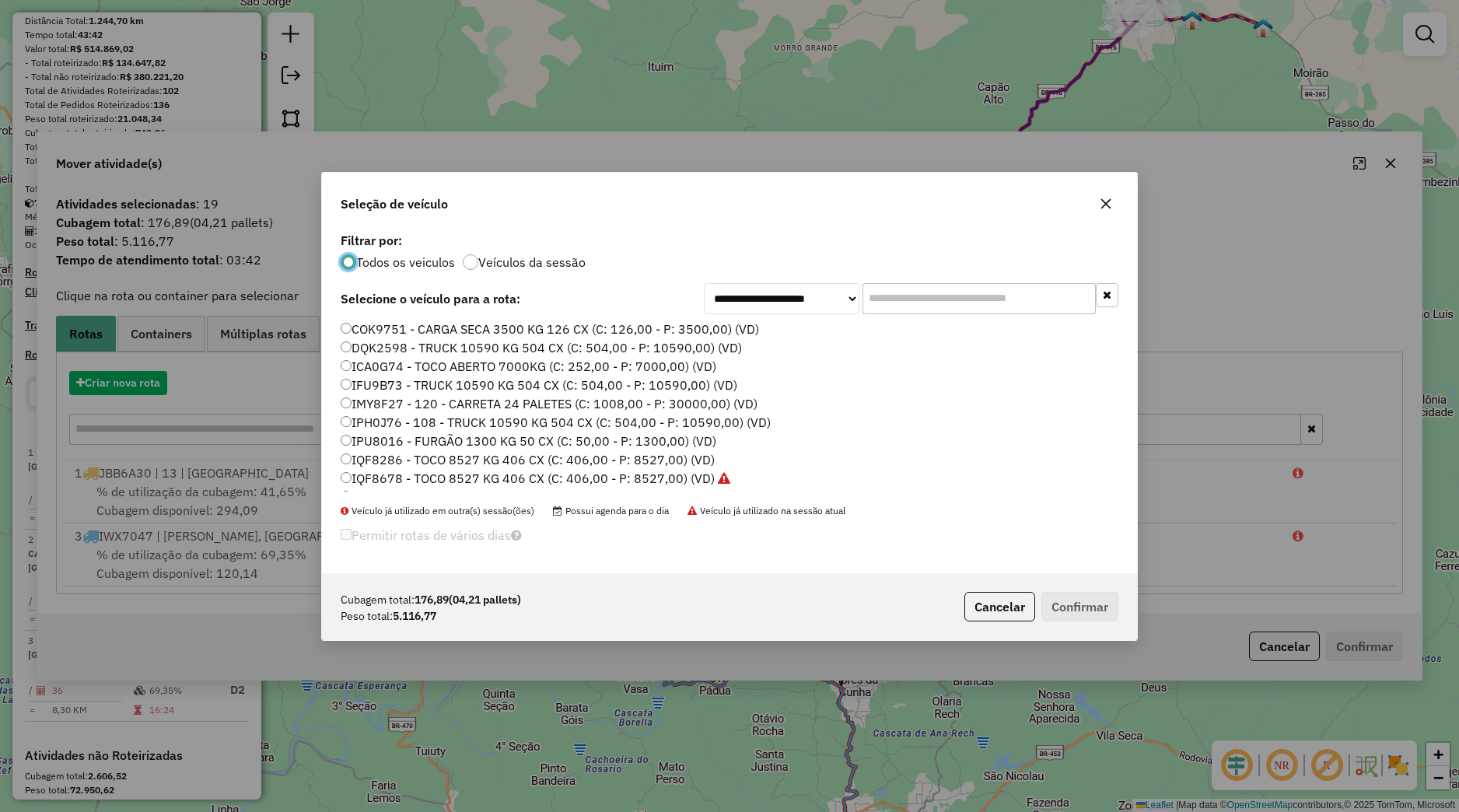
scroll to position [9, 5]
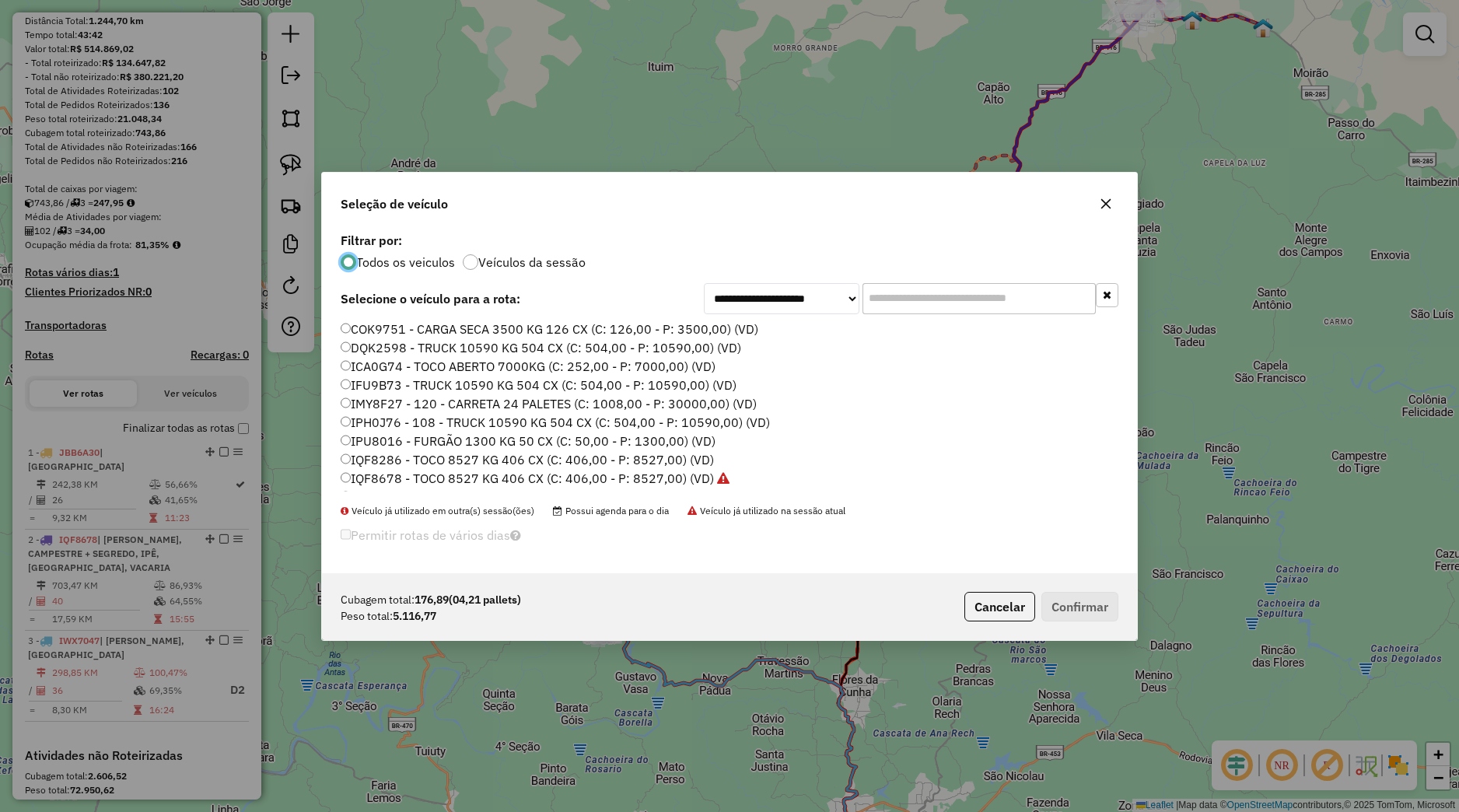
click at [371, 455] on label "IQF8286 - TOCO 8527 KG 406 CX (C: 406,00 - P: 8527,00) (VD)" at bounding box center [527, 459] width 373 height 19
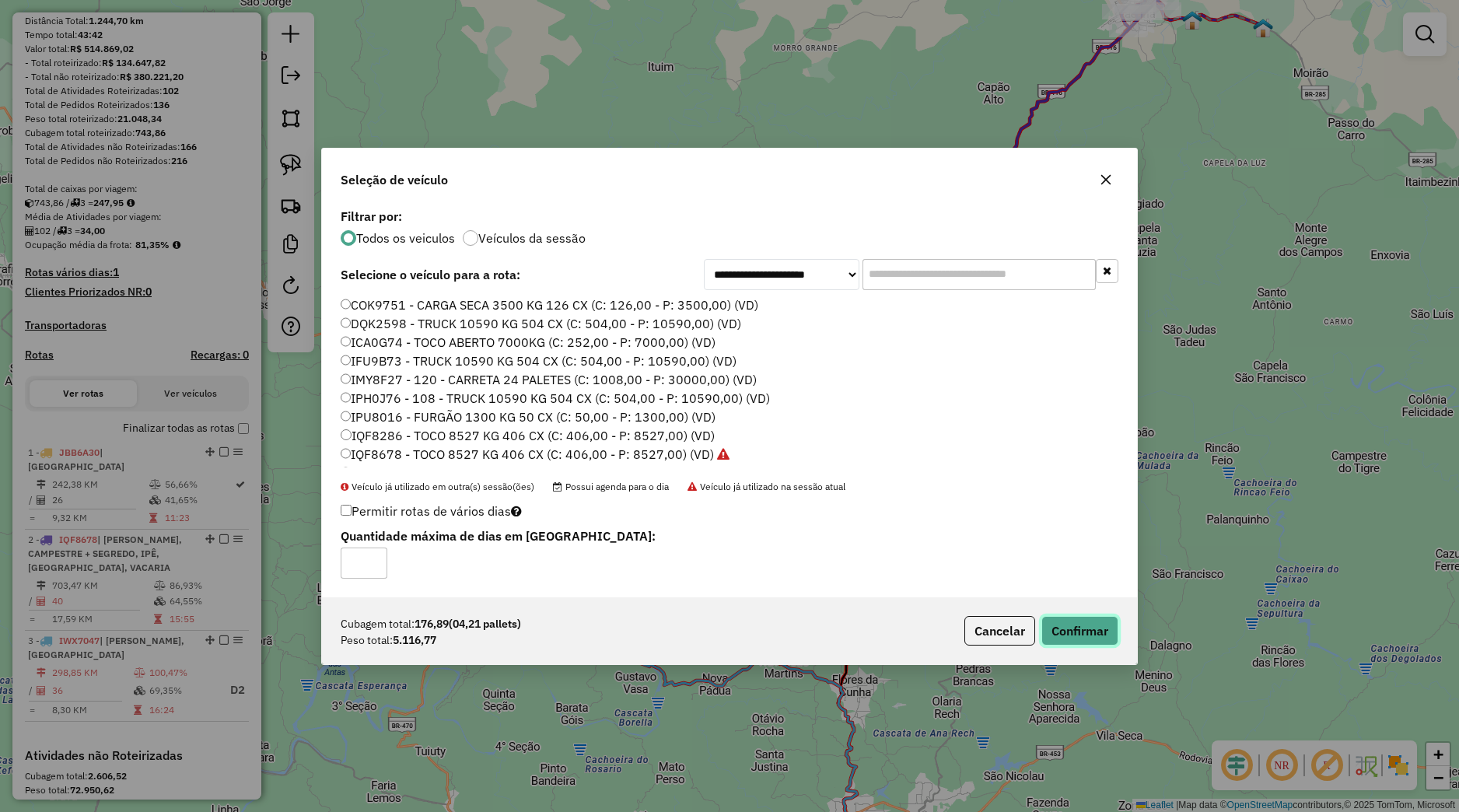
click at [1082, 633] on button "Confirmar" at bounding box center [1079, 630] width 77 height 29
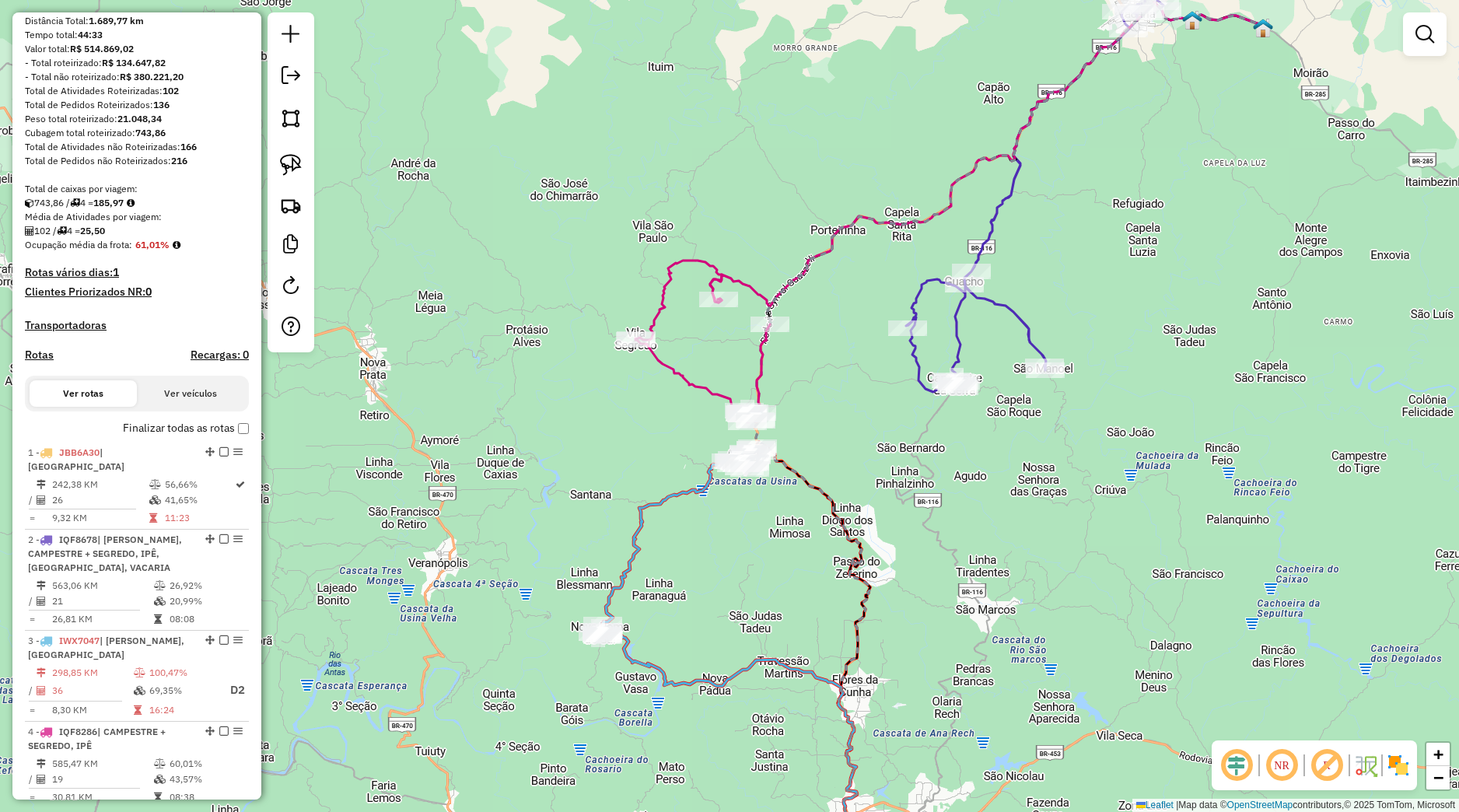
click at [730, 449] on div "Rota 3 - Placa IWX7047 13684 - HOTEL PRADENSE Rota 3 - Placa IWX7047 12241 - [P…" at bounding box center [730, 406] width 1459 height 812
select select "*********"
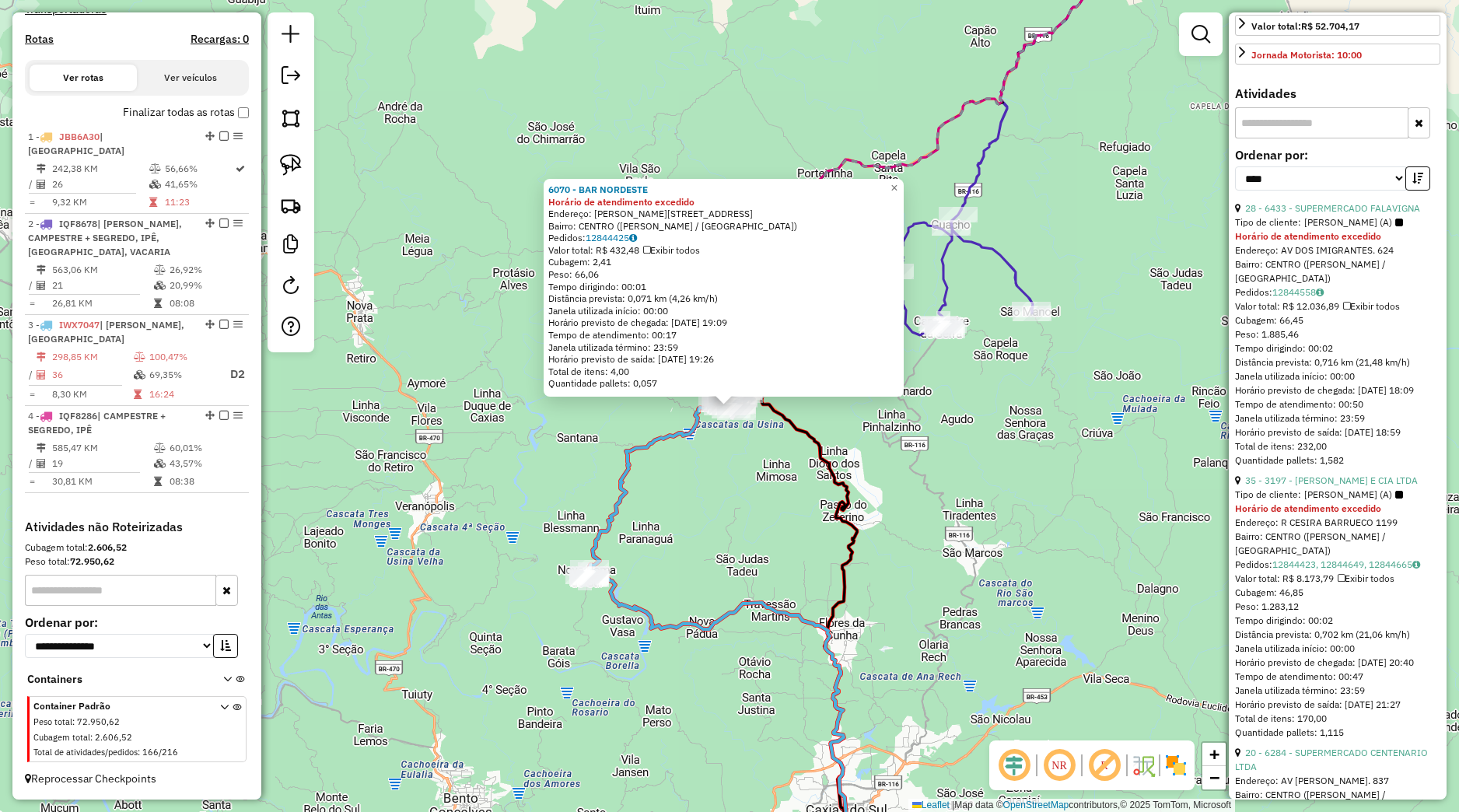
scroll to position [510, 0]
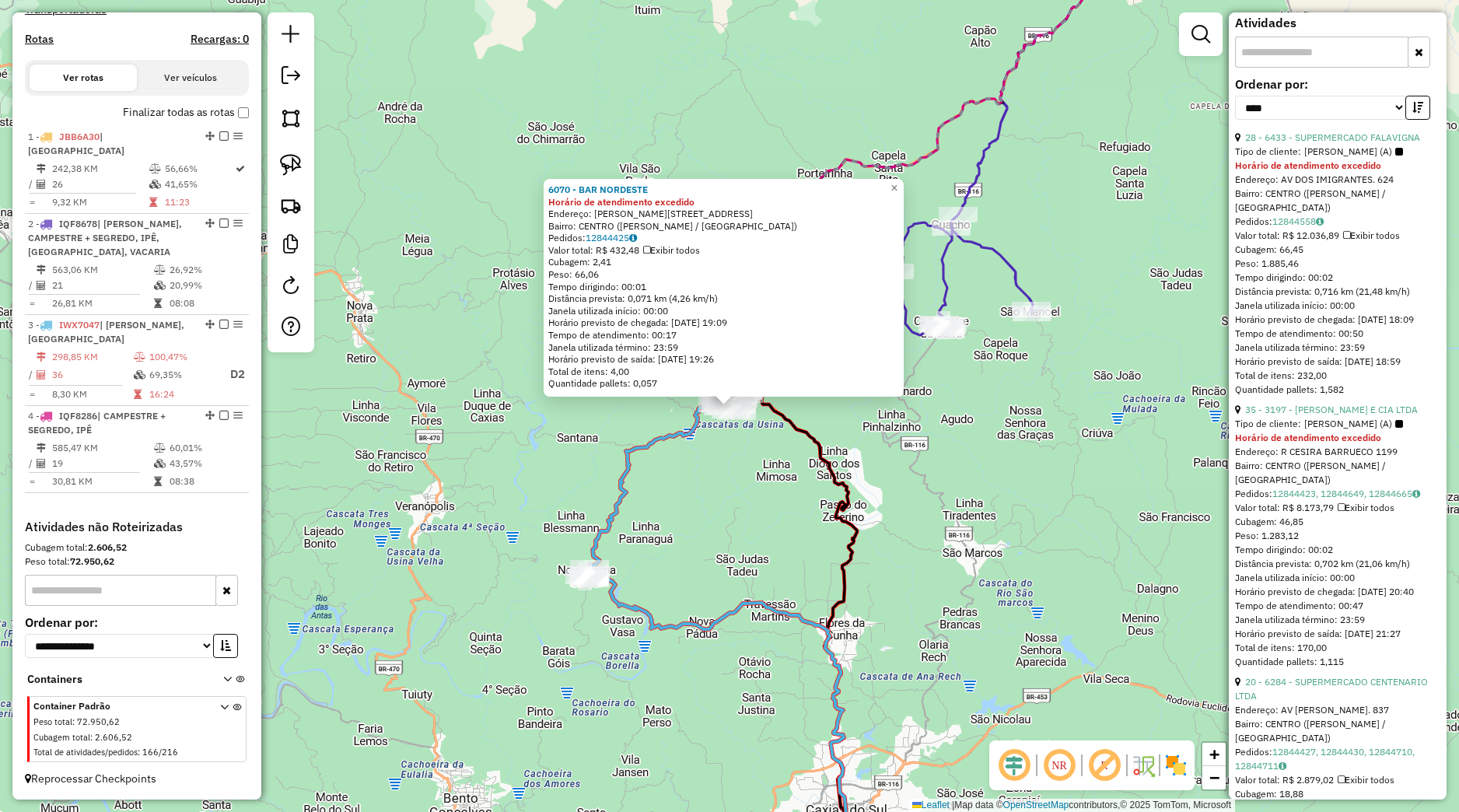
click at [967, 520] on div "6070 - BAR NORDESTE Horário de atendimento excedido Endereço: [PERSON_NAME], 18…" at bounding box center [730, 406] width 1459 height 812
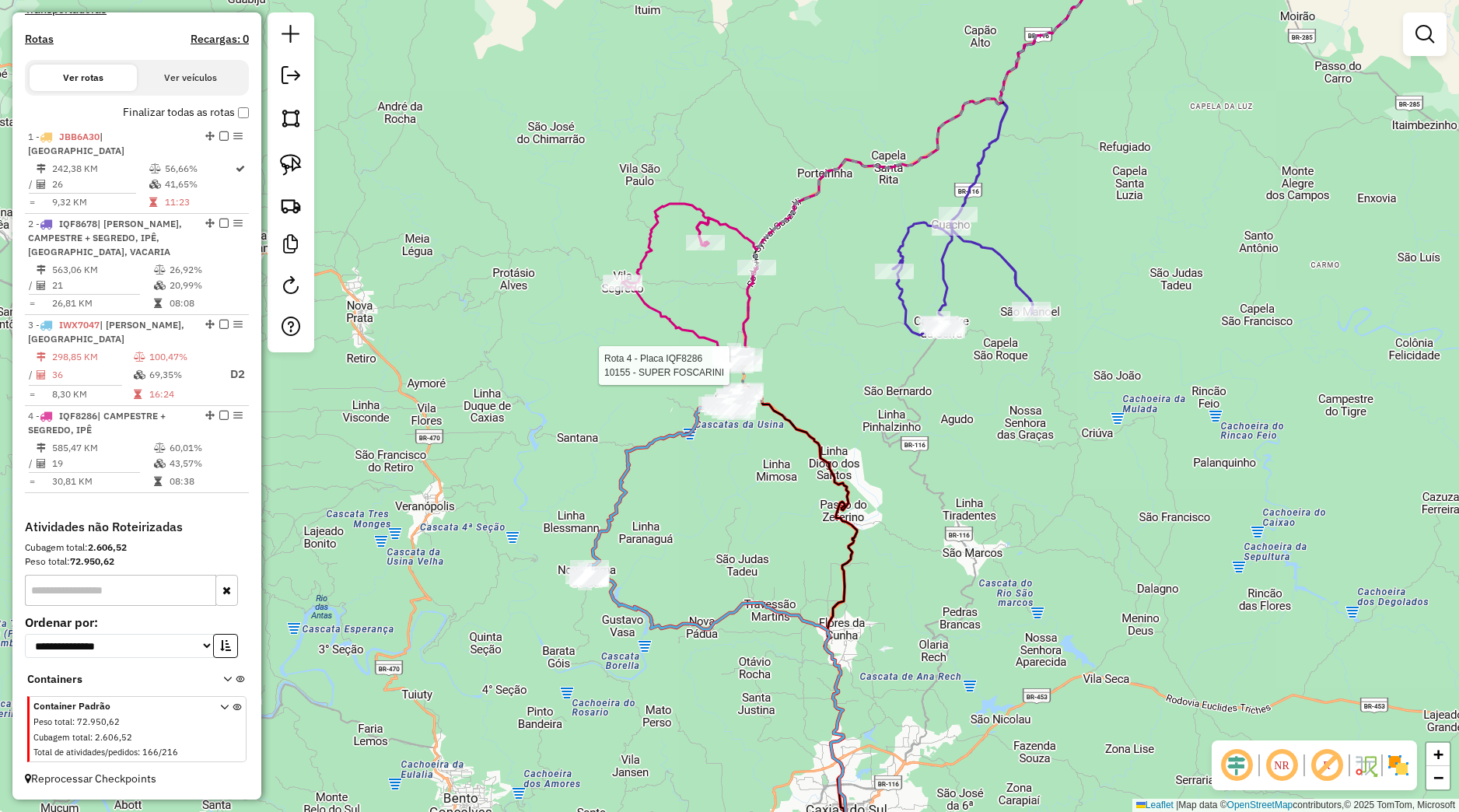
click at [820, 424] on div "Rota 3 - Placa IWX7047 13136 - R E R RESTAURANTE E Rota 4 - Placa IQF8286 10155…" at bounding box center [730, 406] width 1459 height 812
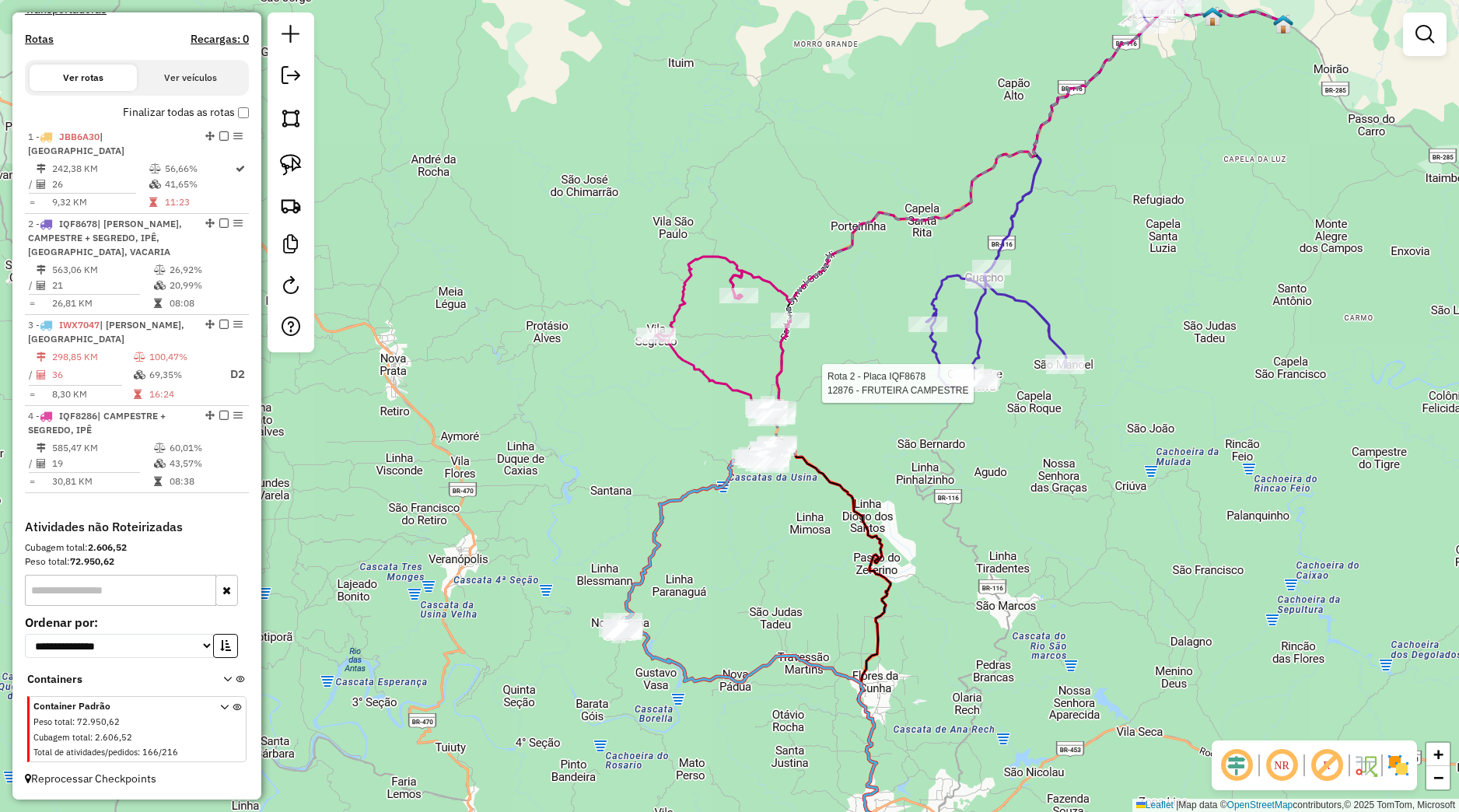
select select "*********"
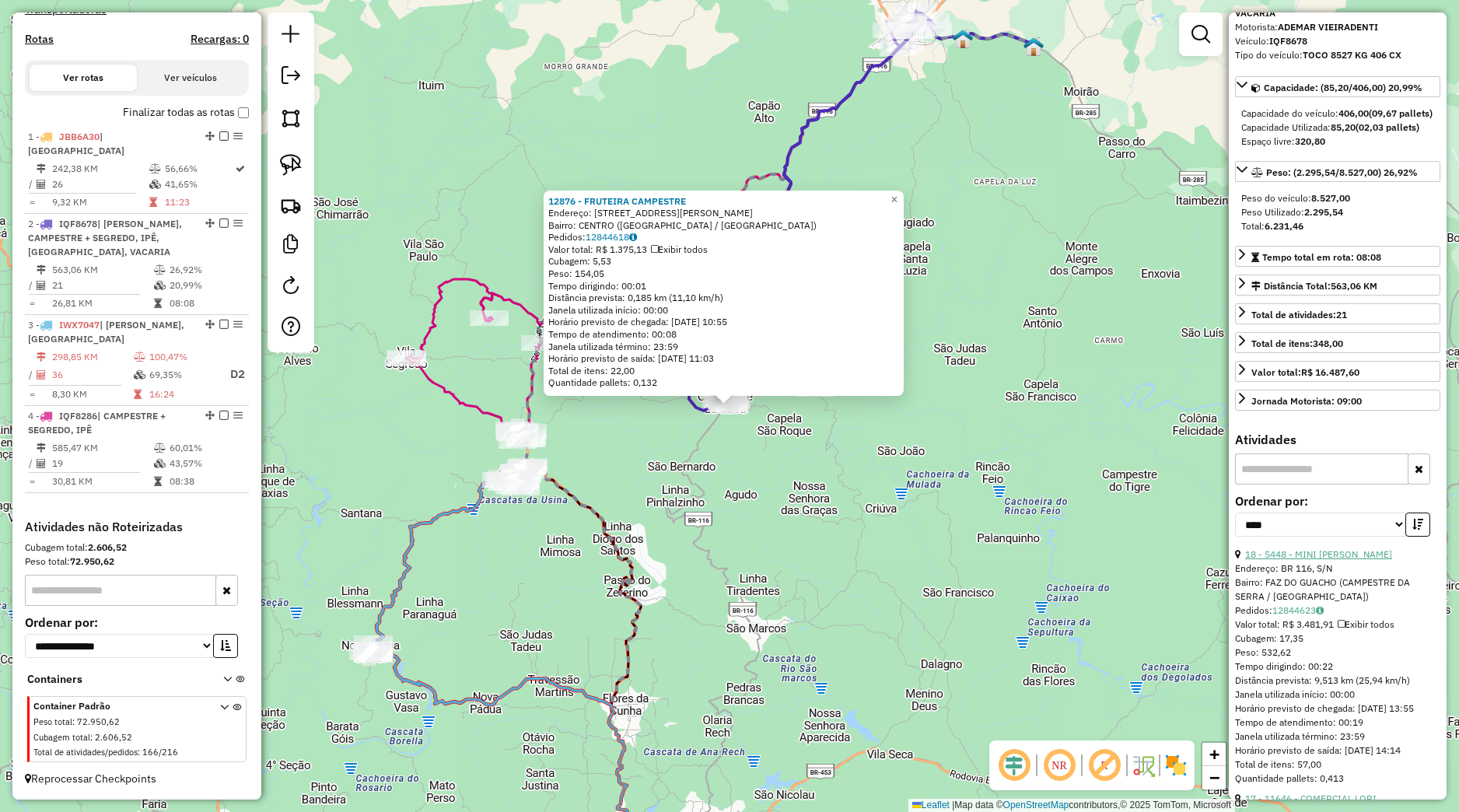
scroll to position [145, 0]
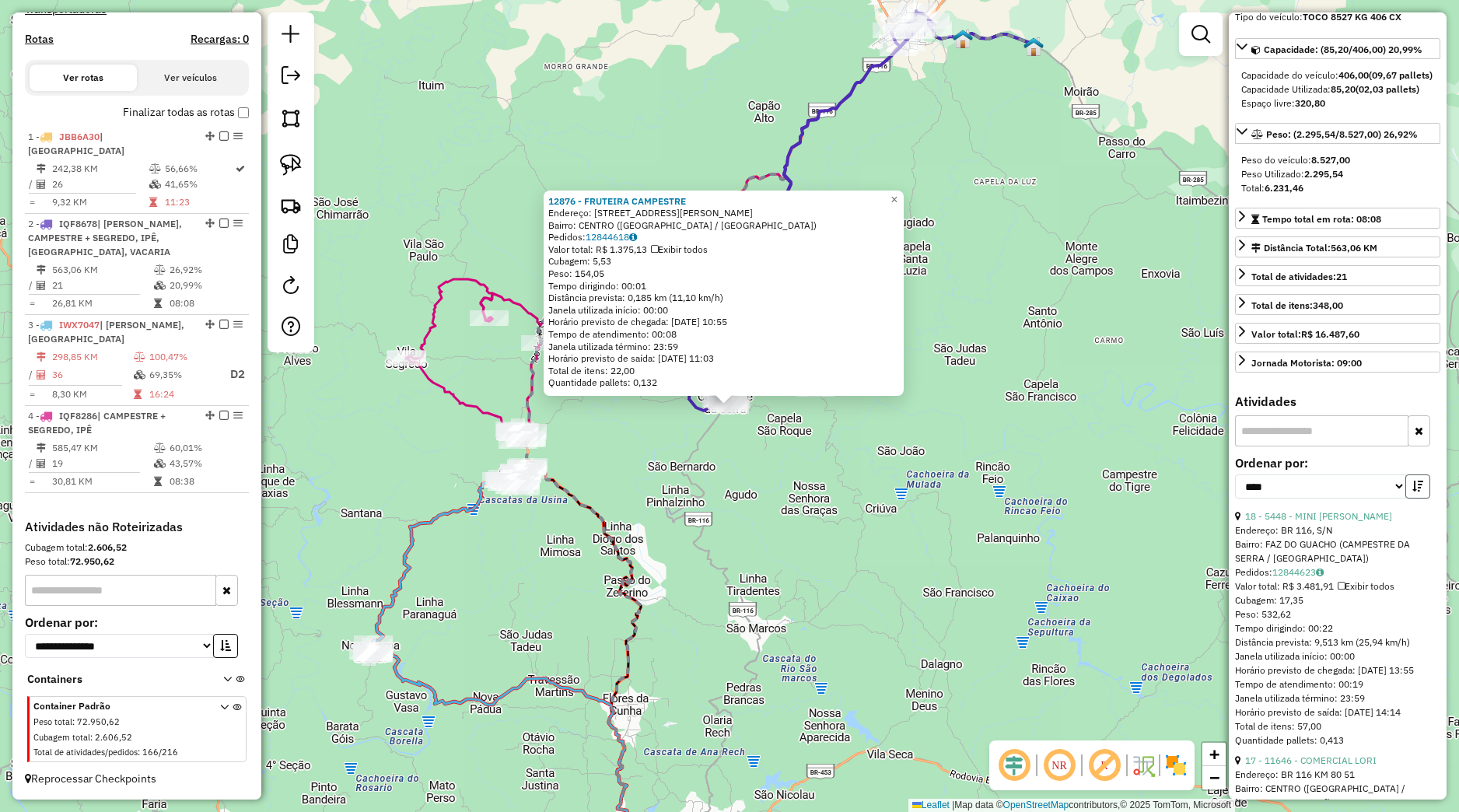
click at [1405, 498] on button "button" at bounding box center [1418, 487] width 25 height 24
click at [1288, 578] on link "12843750" at bounding box center [1298, 572] width 51 height 11
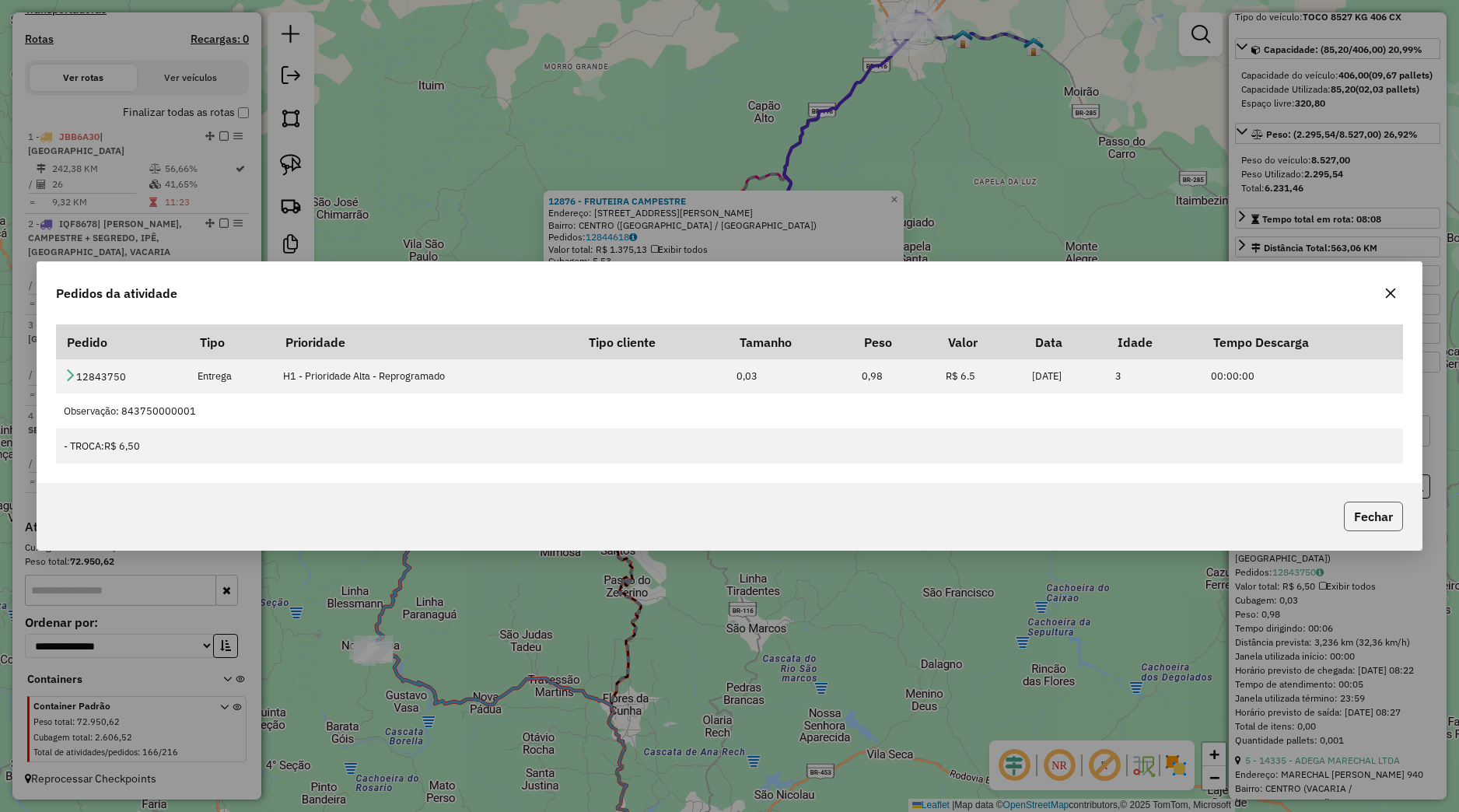
click at [1384, 508] on button "Fechar" at bounding box center [1373, 516] width 59 height 29
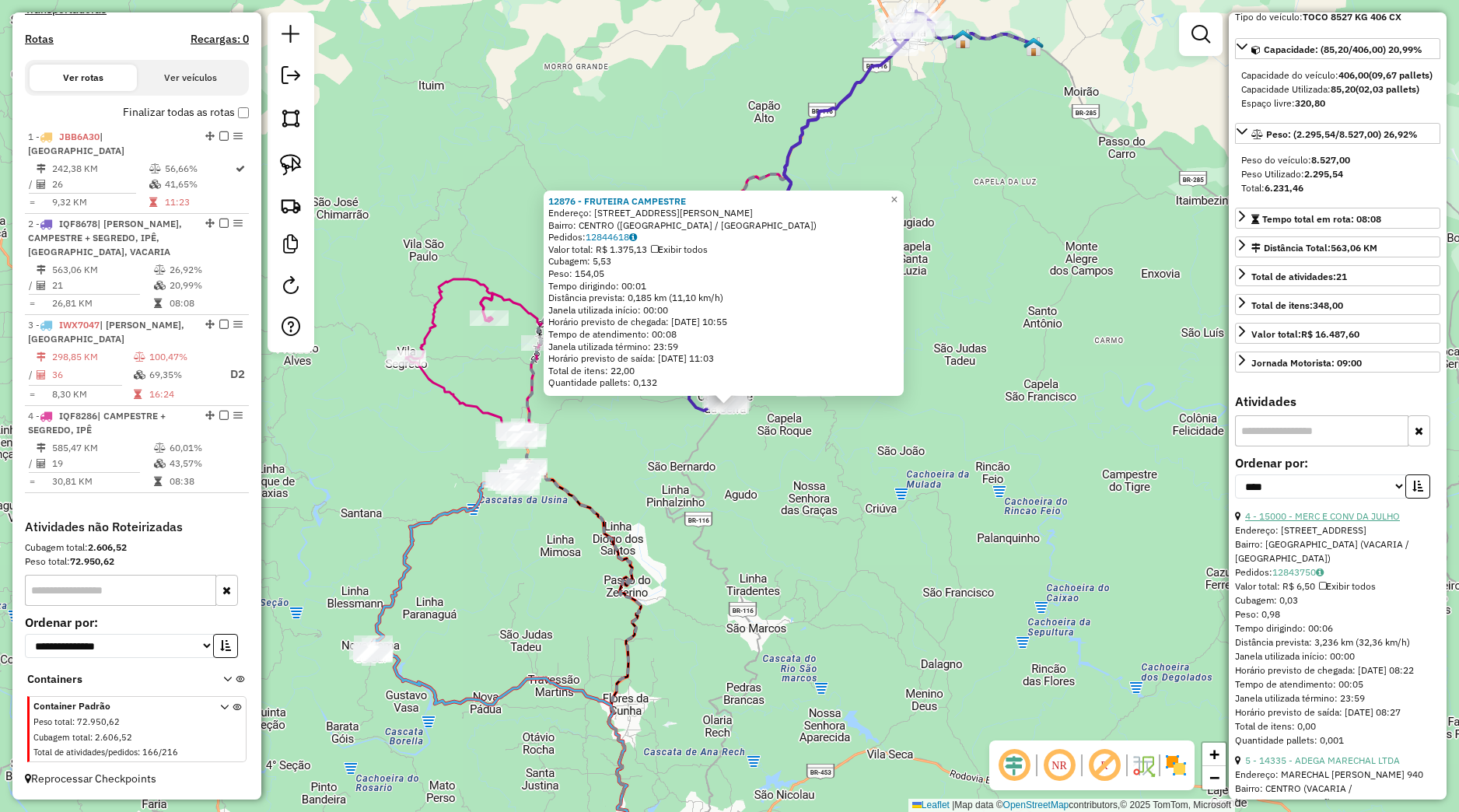
click at [1362, 522] on link "4 - 15000 - MERC E CONV DA JULHO" at bounding box center [1323, 516] width 155 height 11
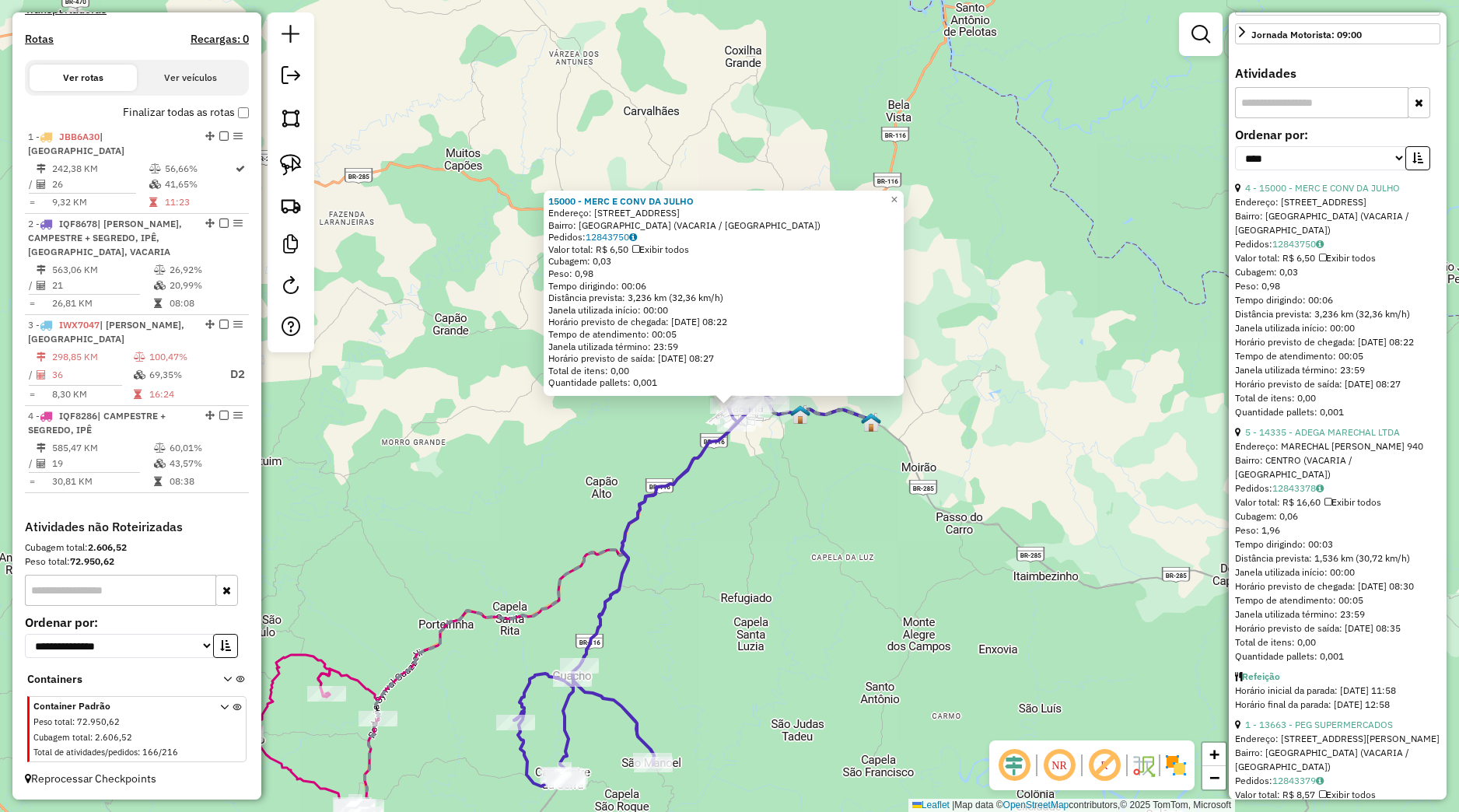
scroll to position [510, 0]
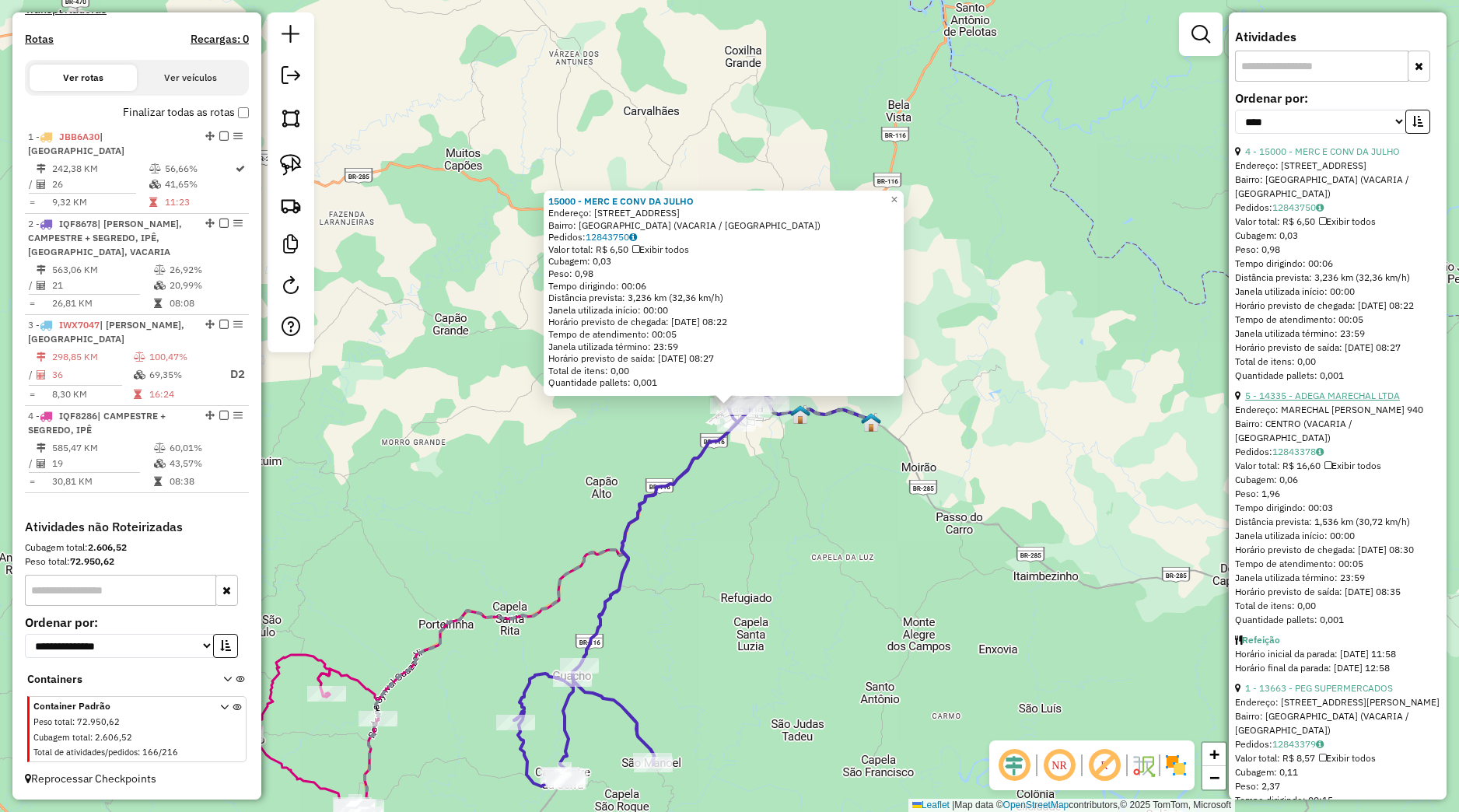
click at [1304, 402] on link "5 - 14335 - ADEGA MARECHAL LTDA" at bounding box center [1323, 395] width 155 height 11
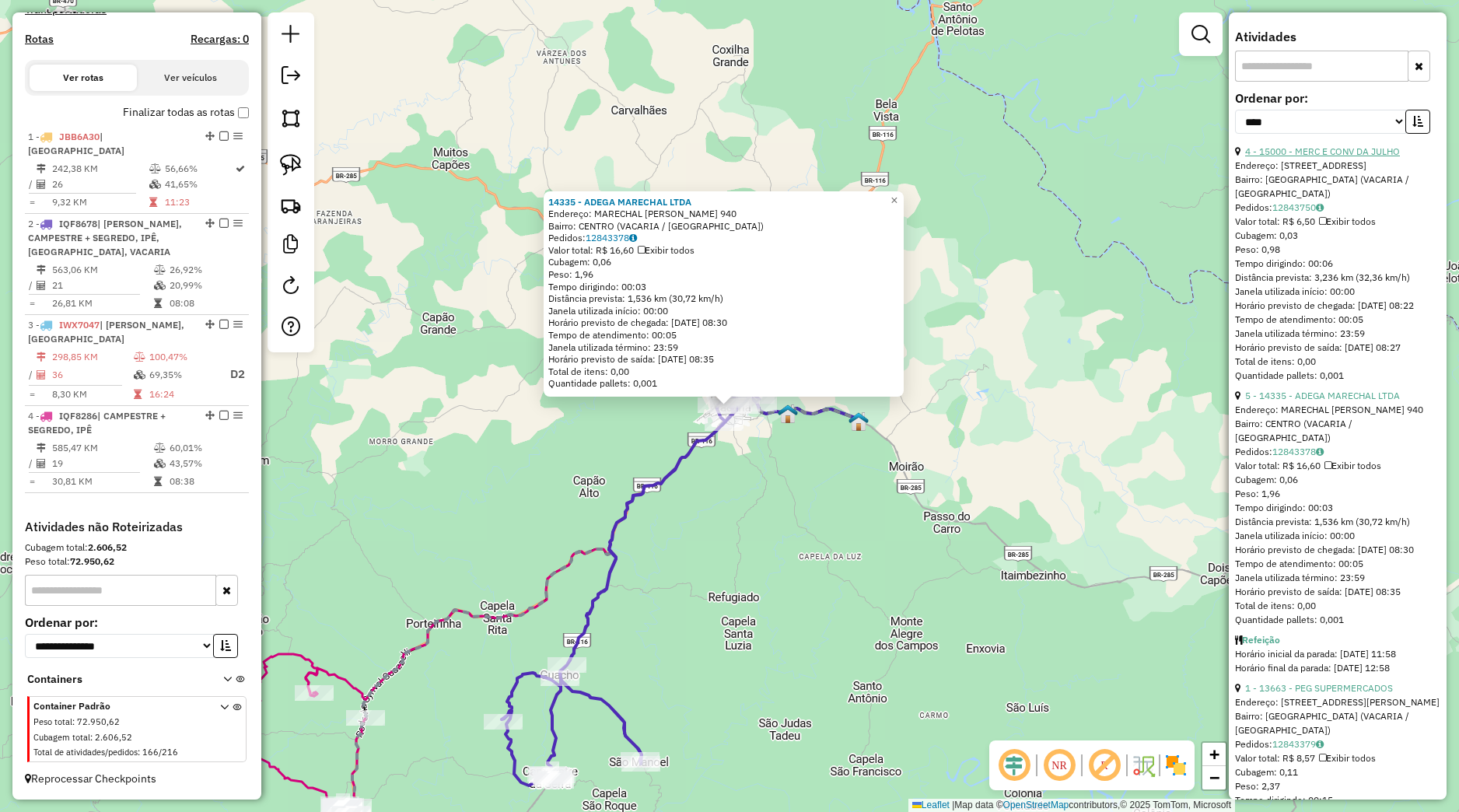
click at [1284, 157] on link "4 - 15000 - MERC E CONV DA JULHO" at bounding box center [1323, 151] width 155 height 11
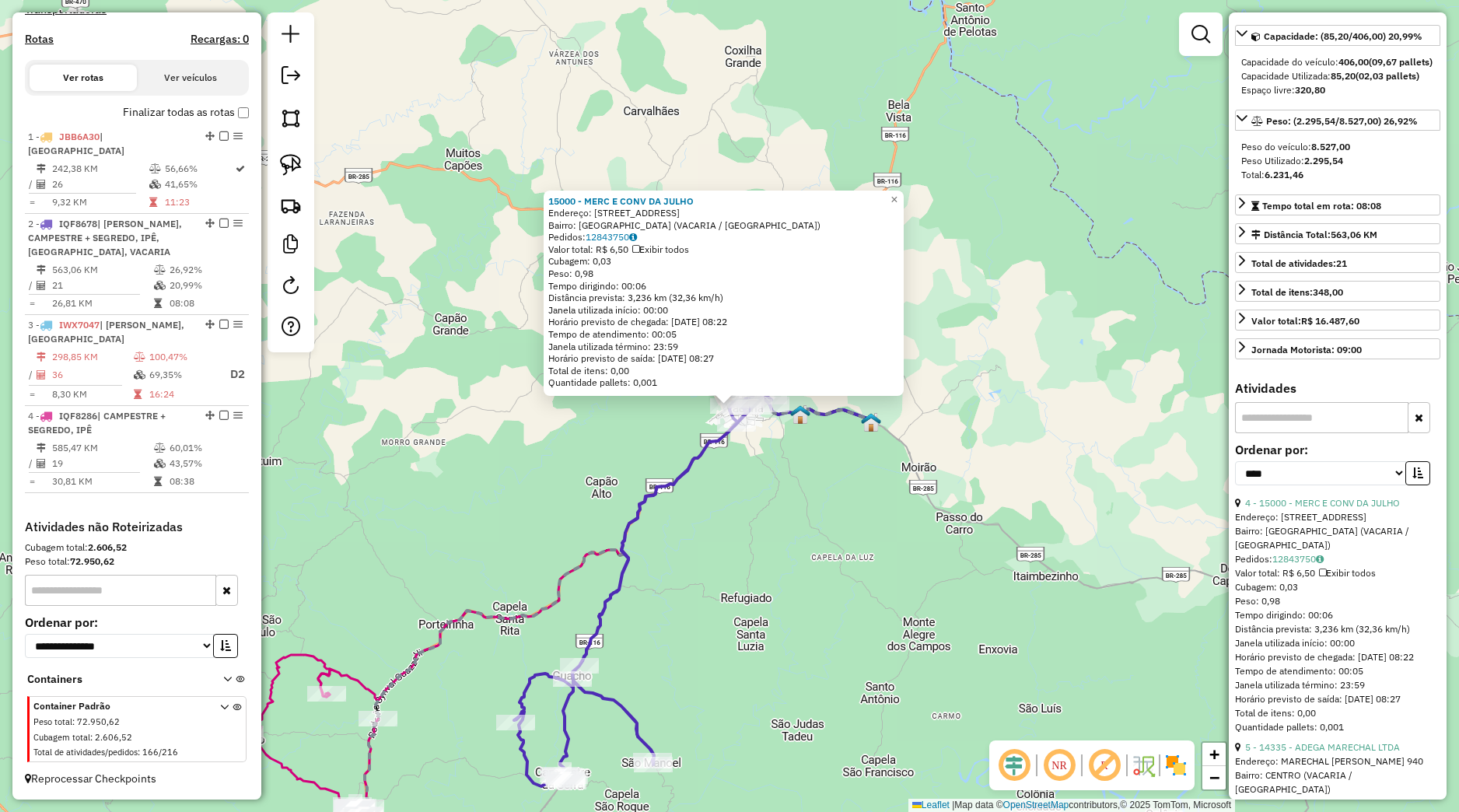
scroll to position [145, 0]
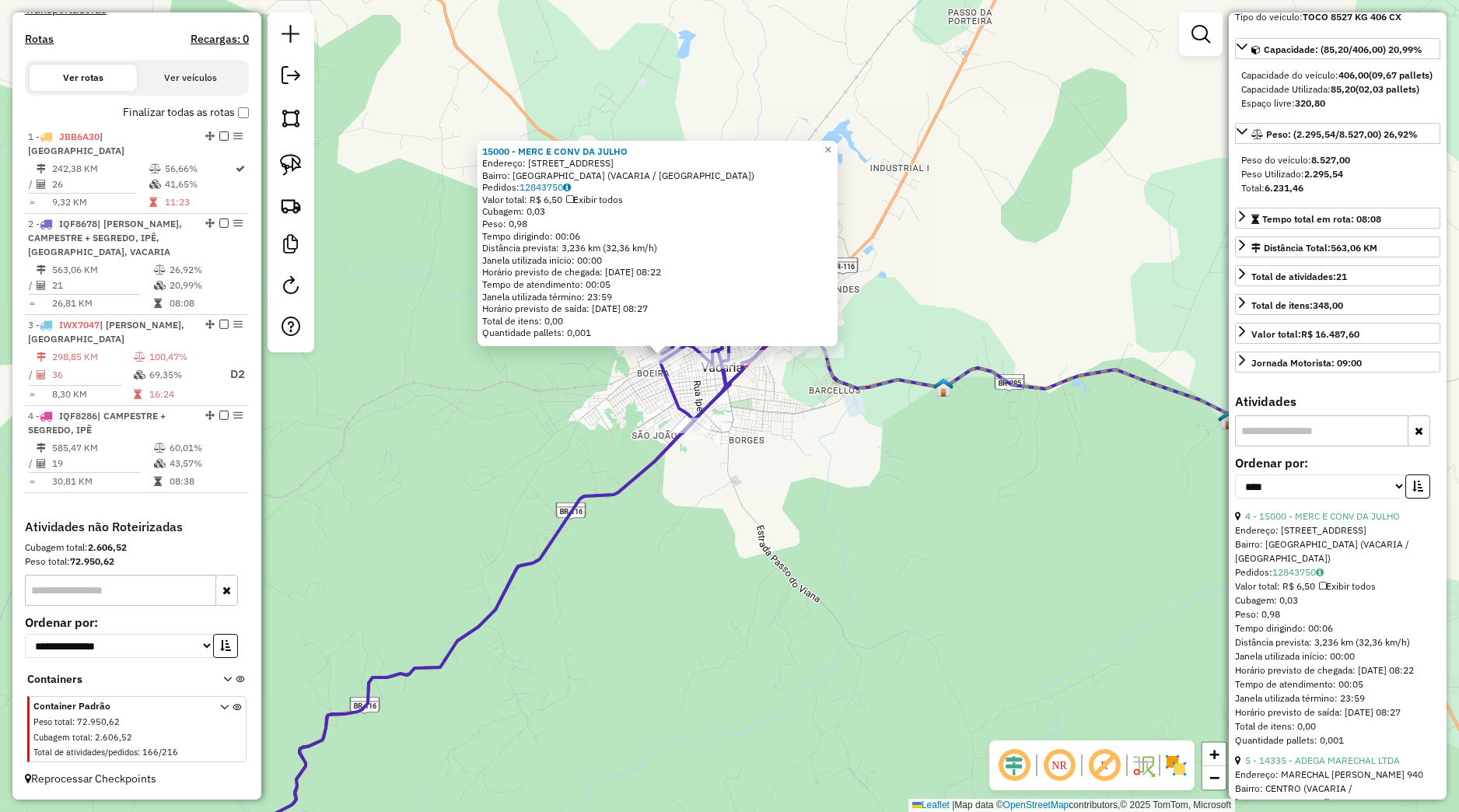
click at [627, 373] on div "15000 - MERC E CONV DA JULHO Endereço: [STREET_ADDRESS] (VACARIA / [GEOGRAPHIC_…" at bounding box center [730, 406] width 1459 height 812
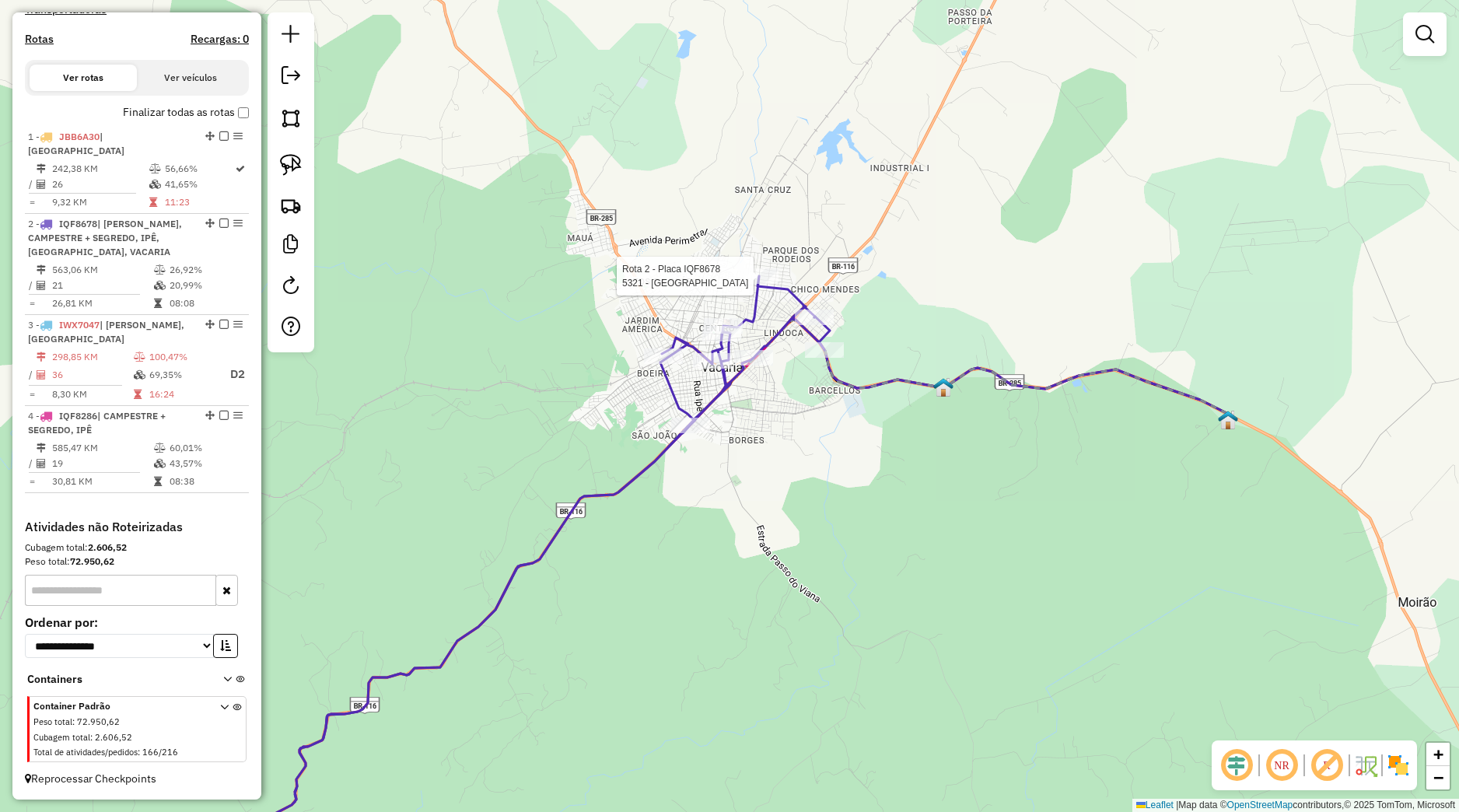
select select "*********"
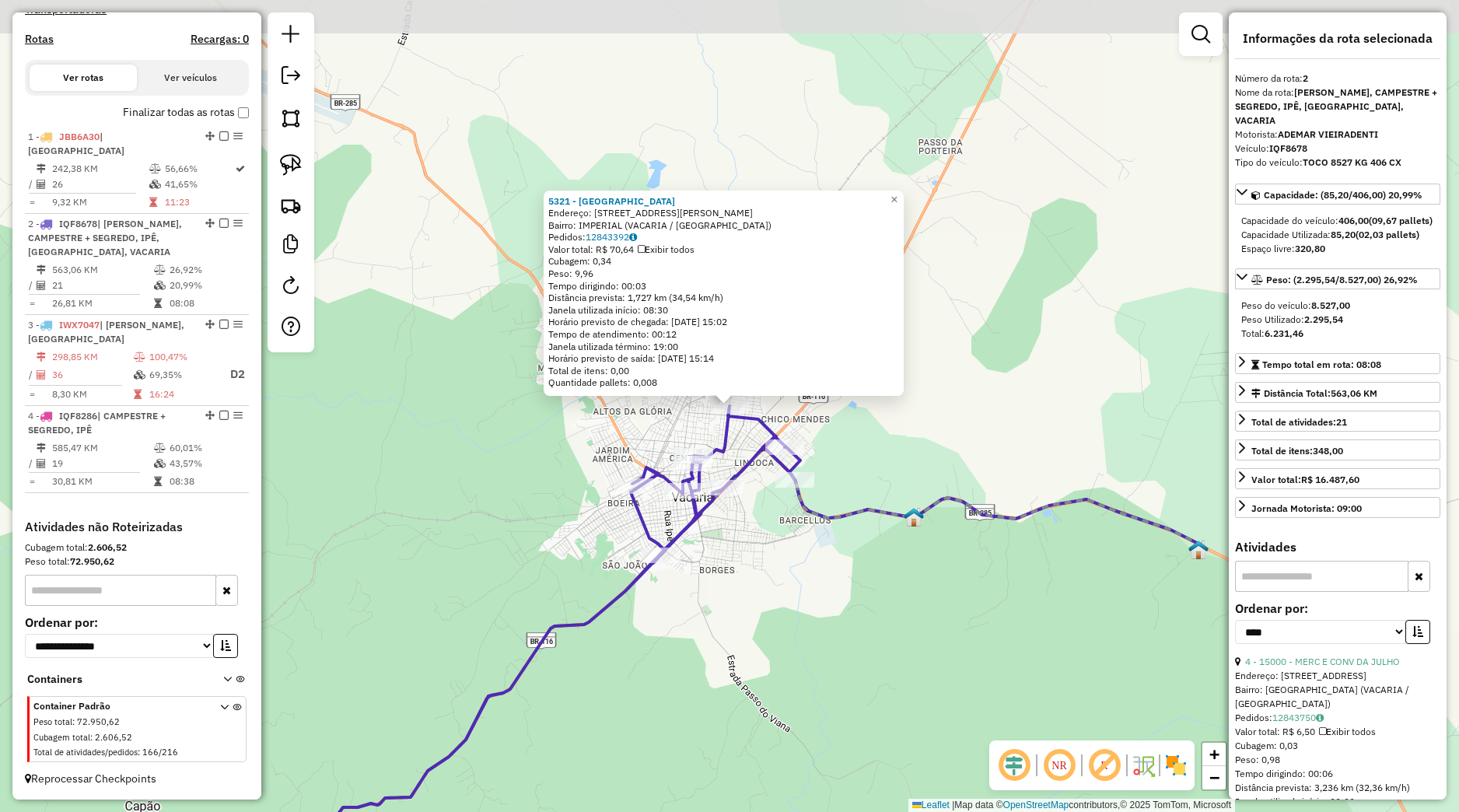
scroll to position [510, 0]
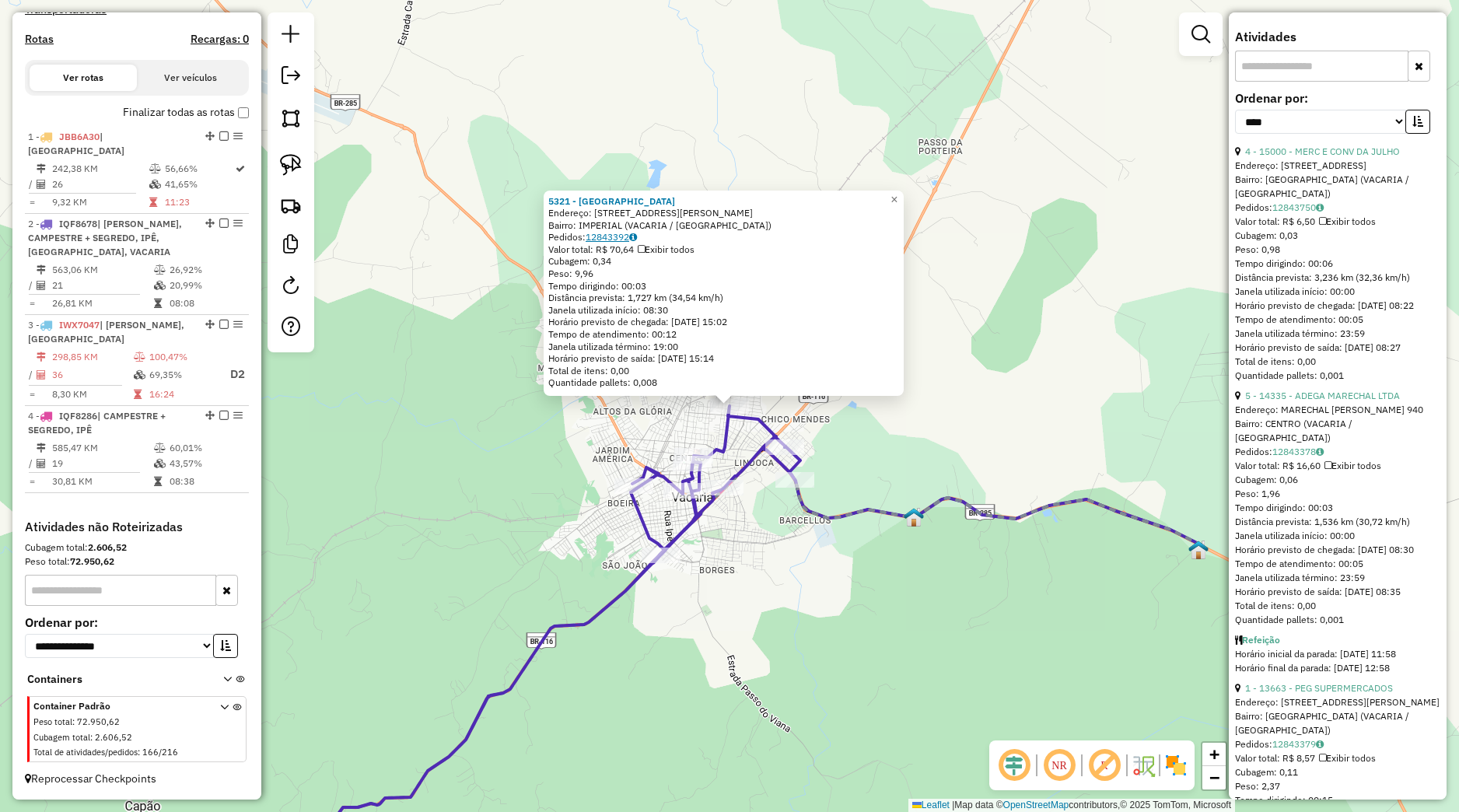
click at [624, 233] on link "12843392" at bounding box center [611, 237] width 51 height 11
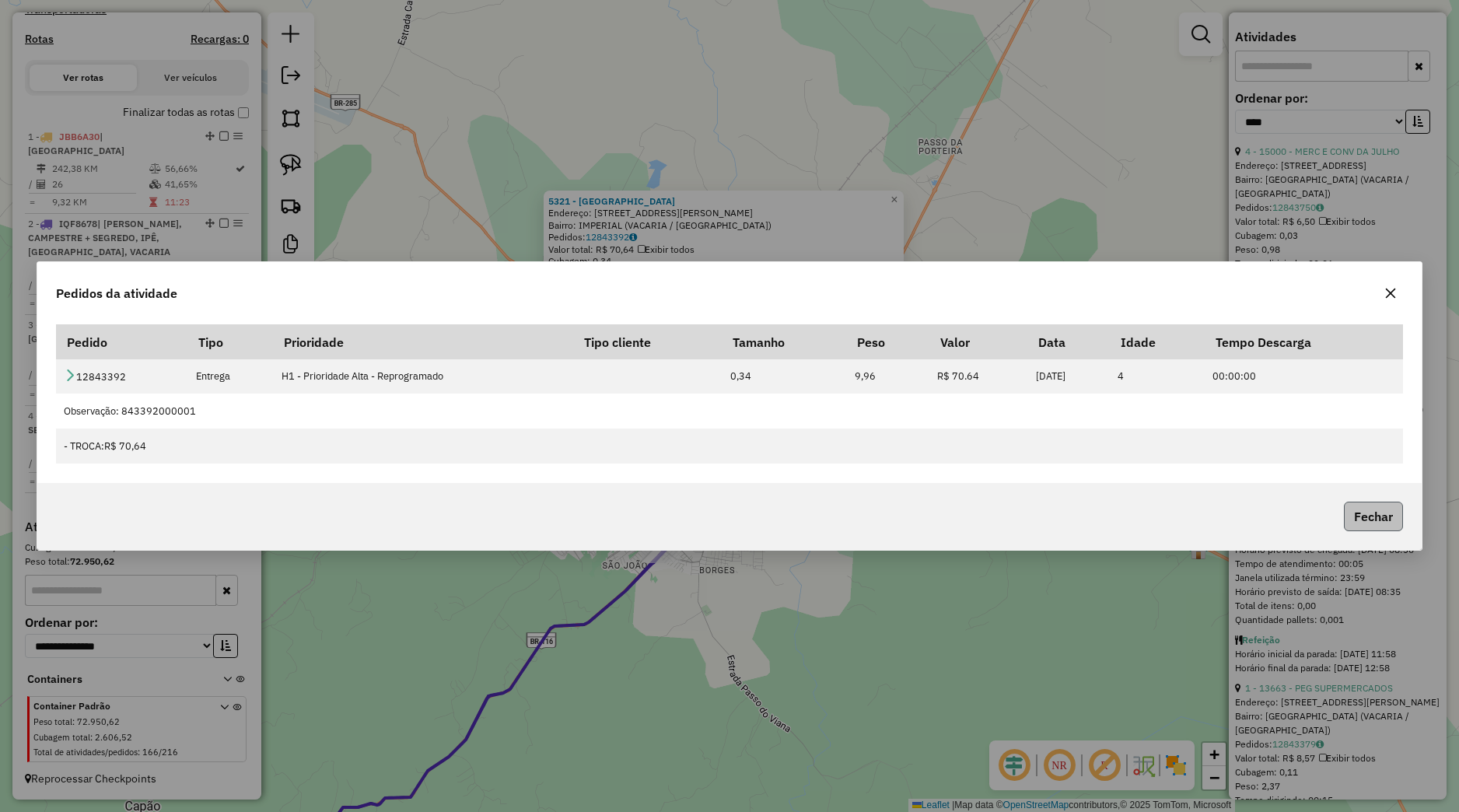
drag, startPoint x: 1341, startPoint y: 509, endPoint x: 1356, endPoint y: 516, distance: 16.6
click at [1342, 511] on p-footer "Fechar" at bounding box center [1371, 516] width 66 height 29
click at [1353, 518] on button "Fechar" at bounding box center [1373, 516] width 59 height 29
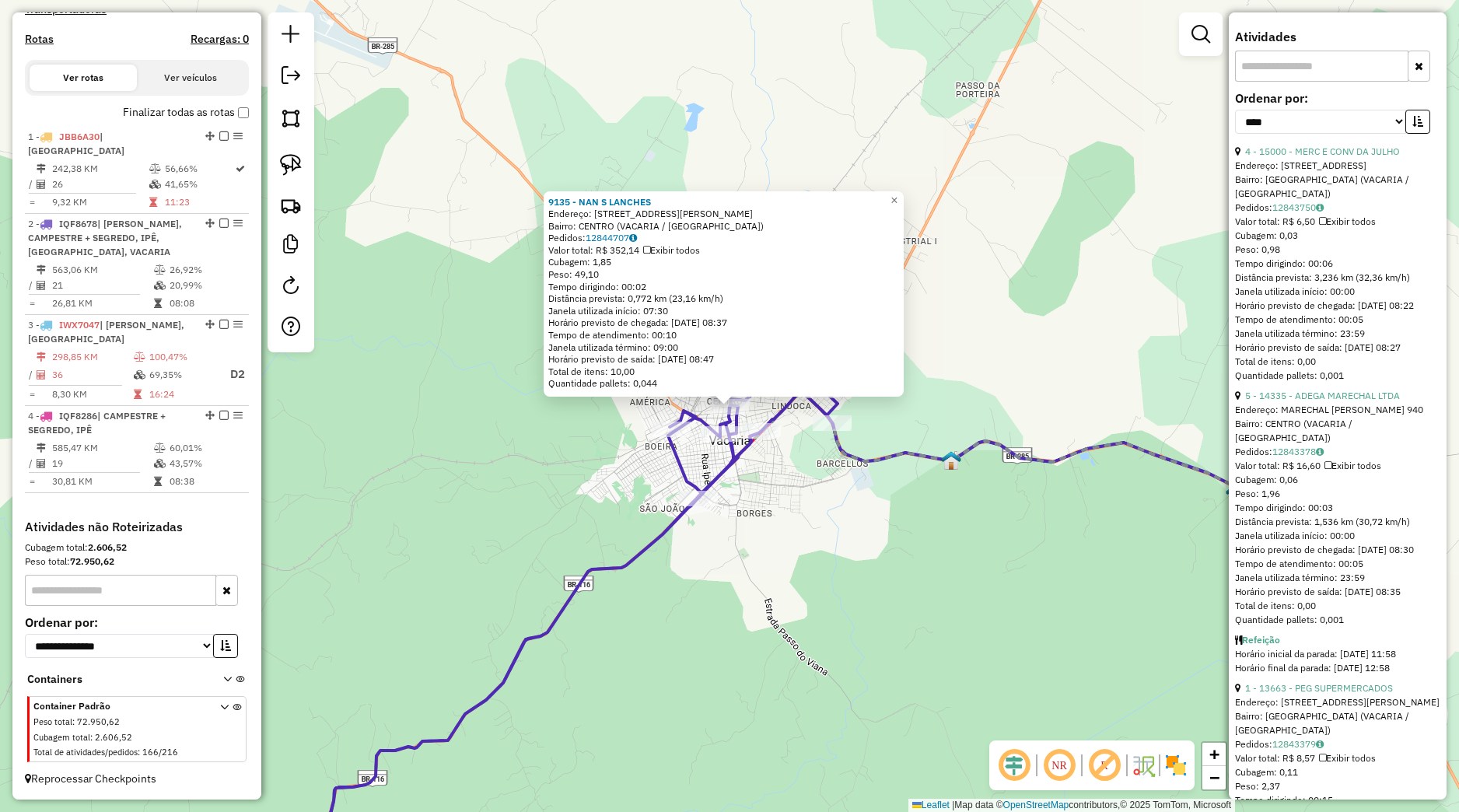
click at [824, 500] on div "9135 - NAN S LANCHES Endereço: [STREET_ADDRESS][PERSON_NAME] Pedidos: 12844707 …" at bounding box center [730, 406] width 1459 height 812
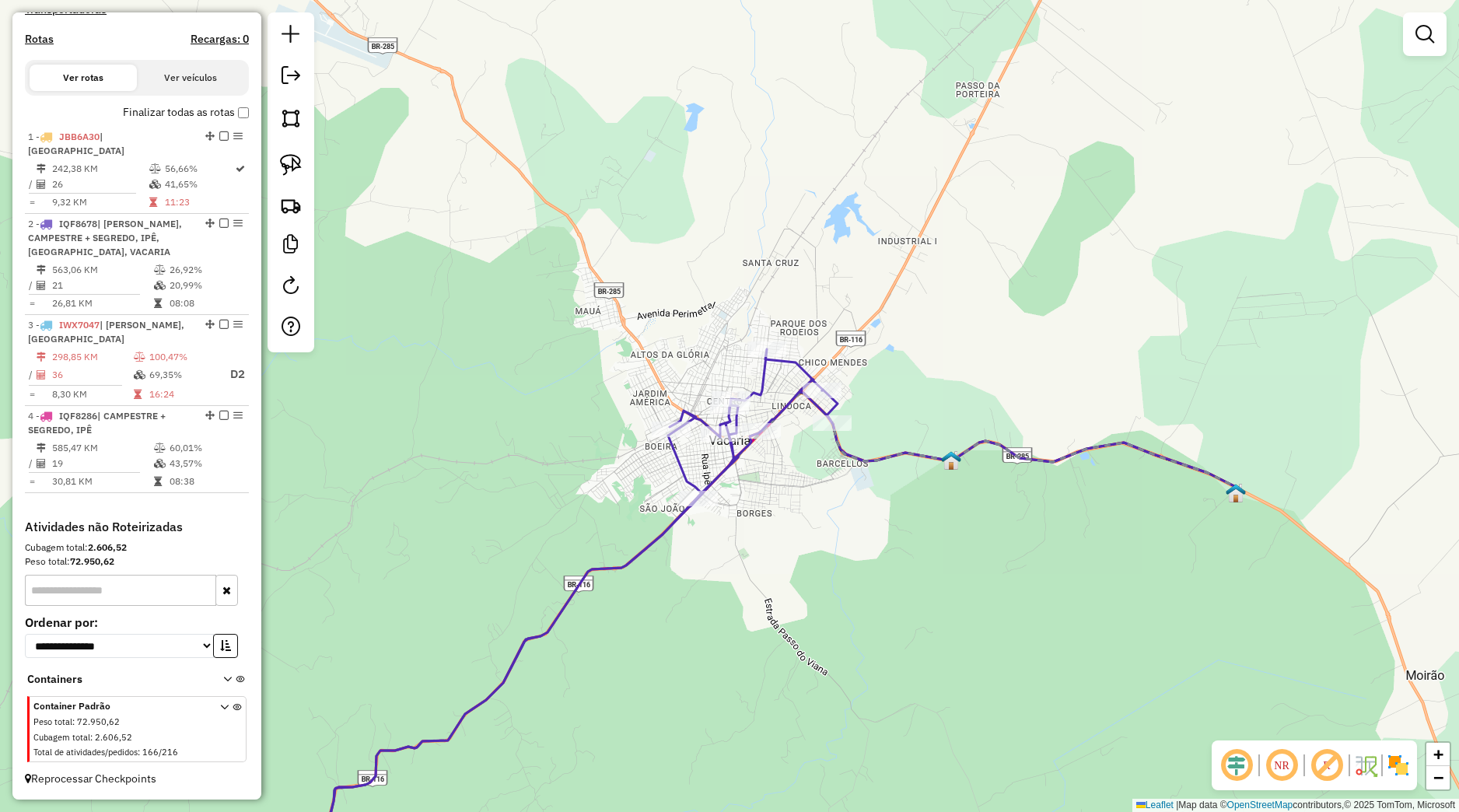
select select "*********"
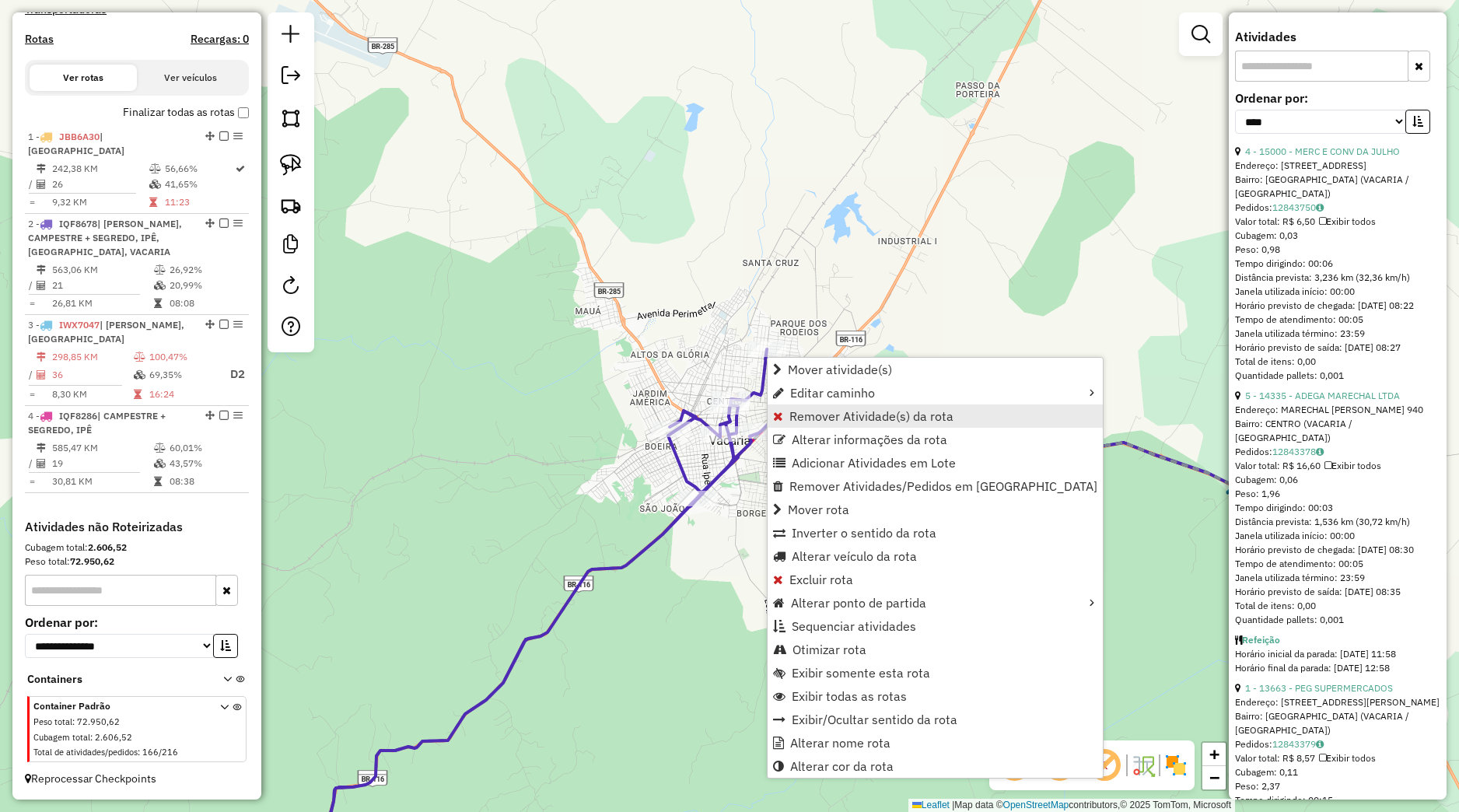
click at [805, 410] on span "Remover Atividade(s) da rota" at bounding box center [872, 415] width 164 height 12
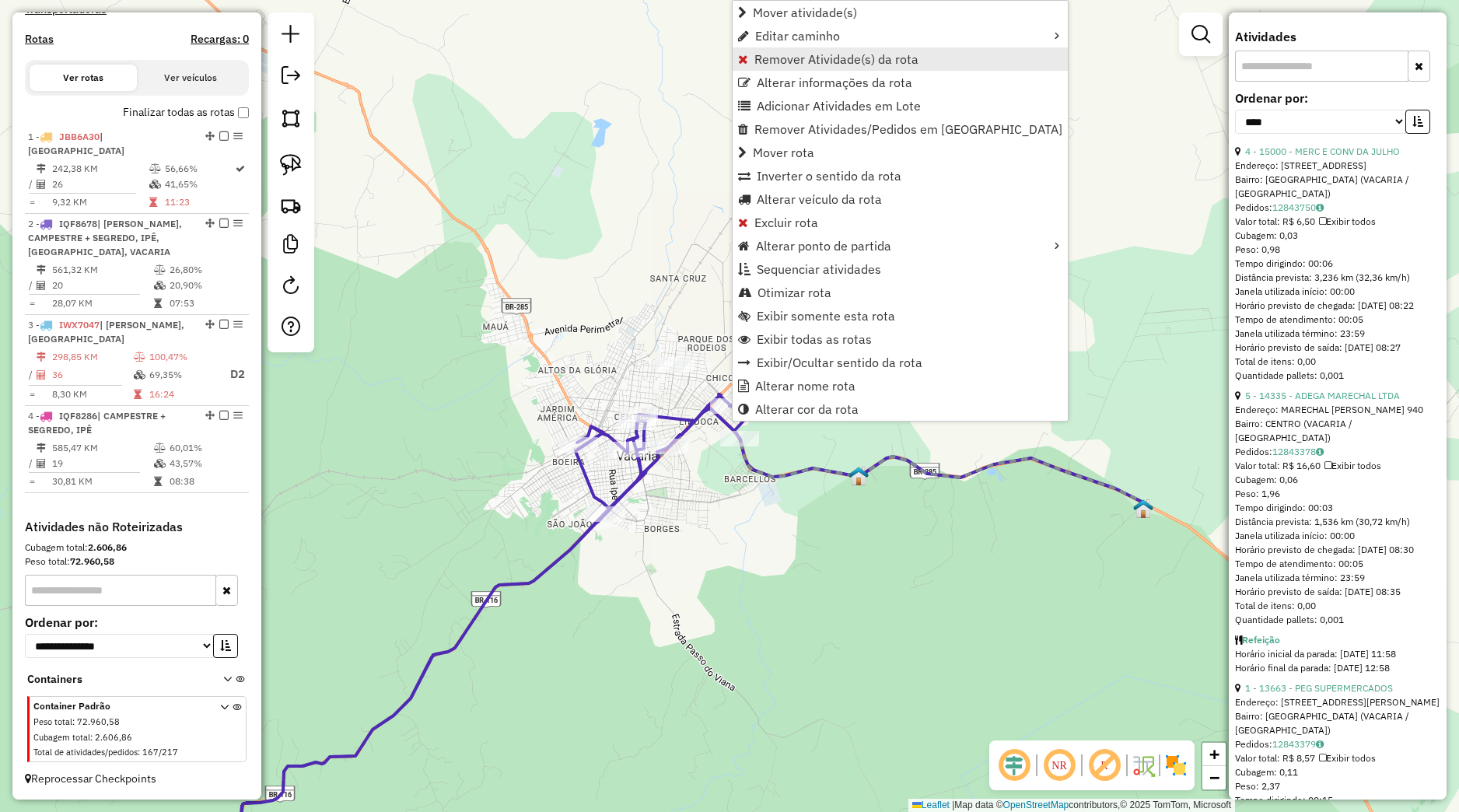
click at [794, 62] on span "Remover Atividade(s) da rota" at bounding box center [837, 58] width 164 height 12
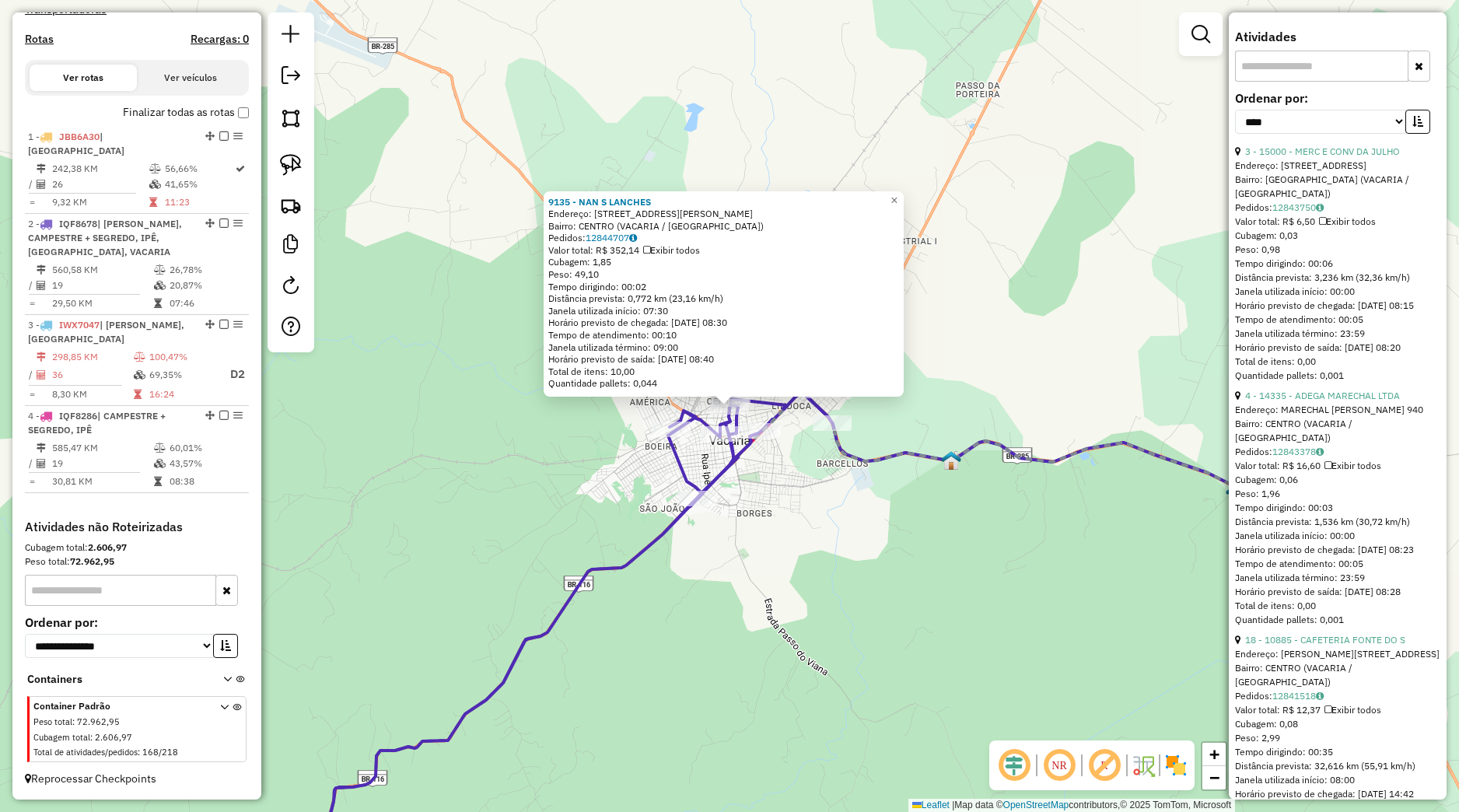
click at [664, 422] on icon at bounding box center [552, 642] width 562 height 501
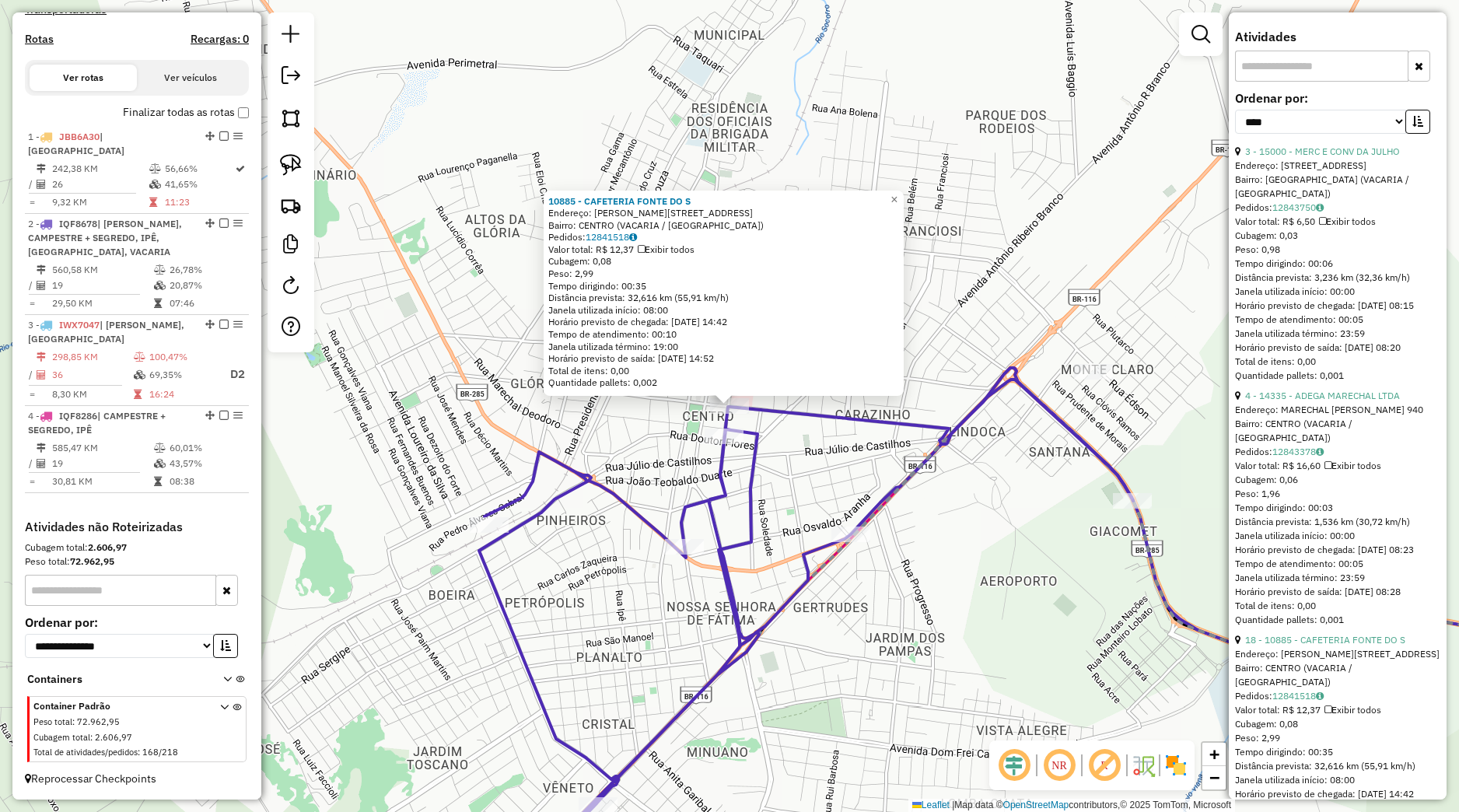
drag, startPoint x: 660, startPoint y: 449, endPoint x: 690, endPoint y: 429, distance: 36.1
click at [662, 448] on div "10885 - CAFETERIA FONTE DO S Endereço: [PERSON_NAME] 540 Bairro: [GEOGRAPHIC_DA…" at bounding box center [730, 406] width 1459 height 812
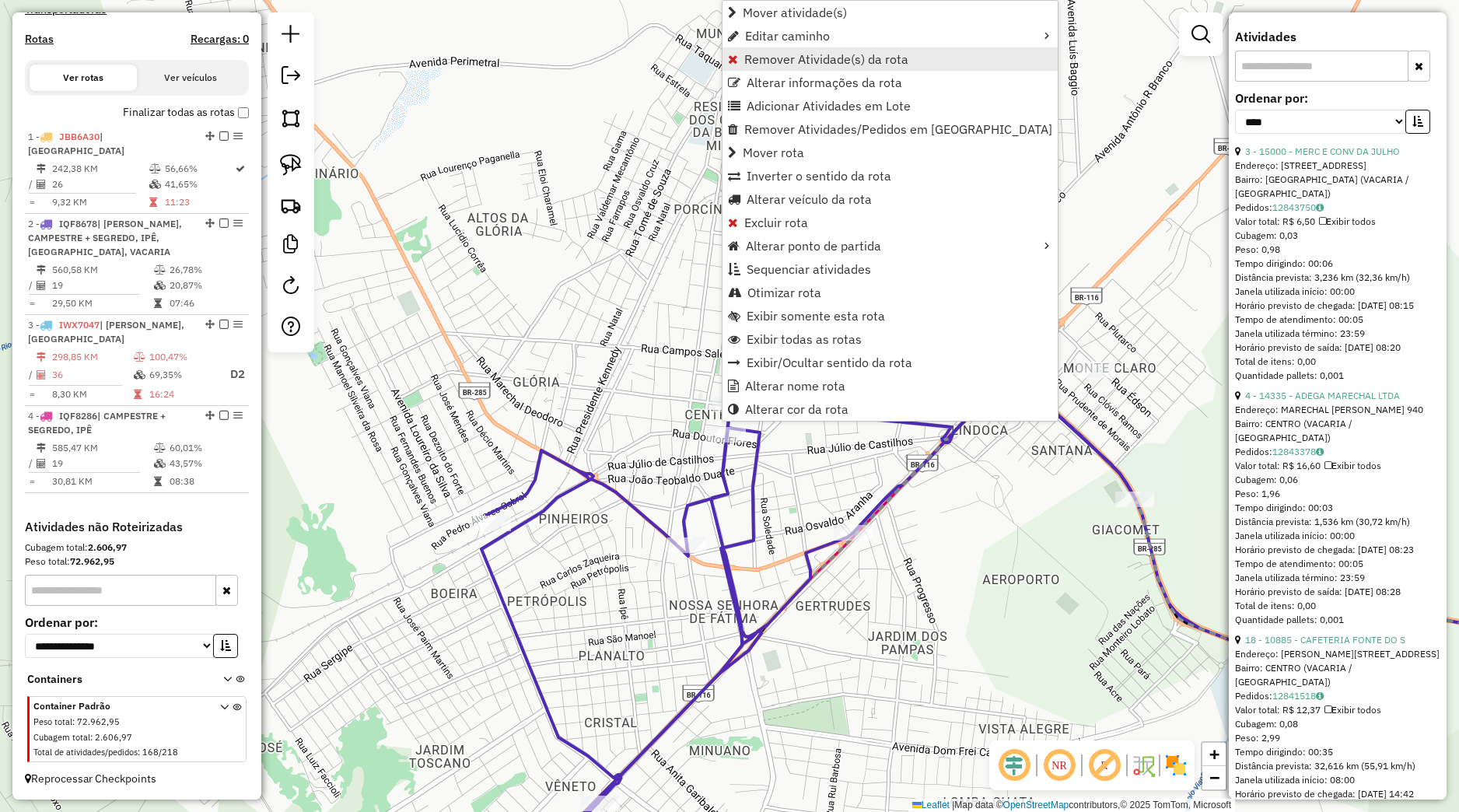
click at [788, 66] on span "Remover Atividade(s) da rota" at bounding box center [826, 58] width 164 height 12
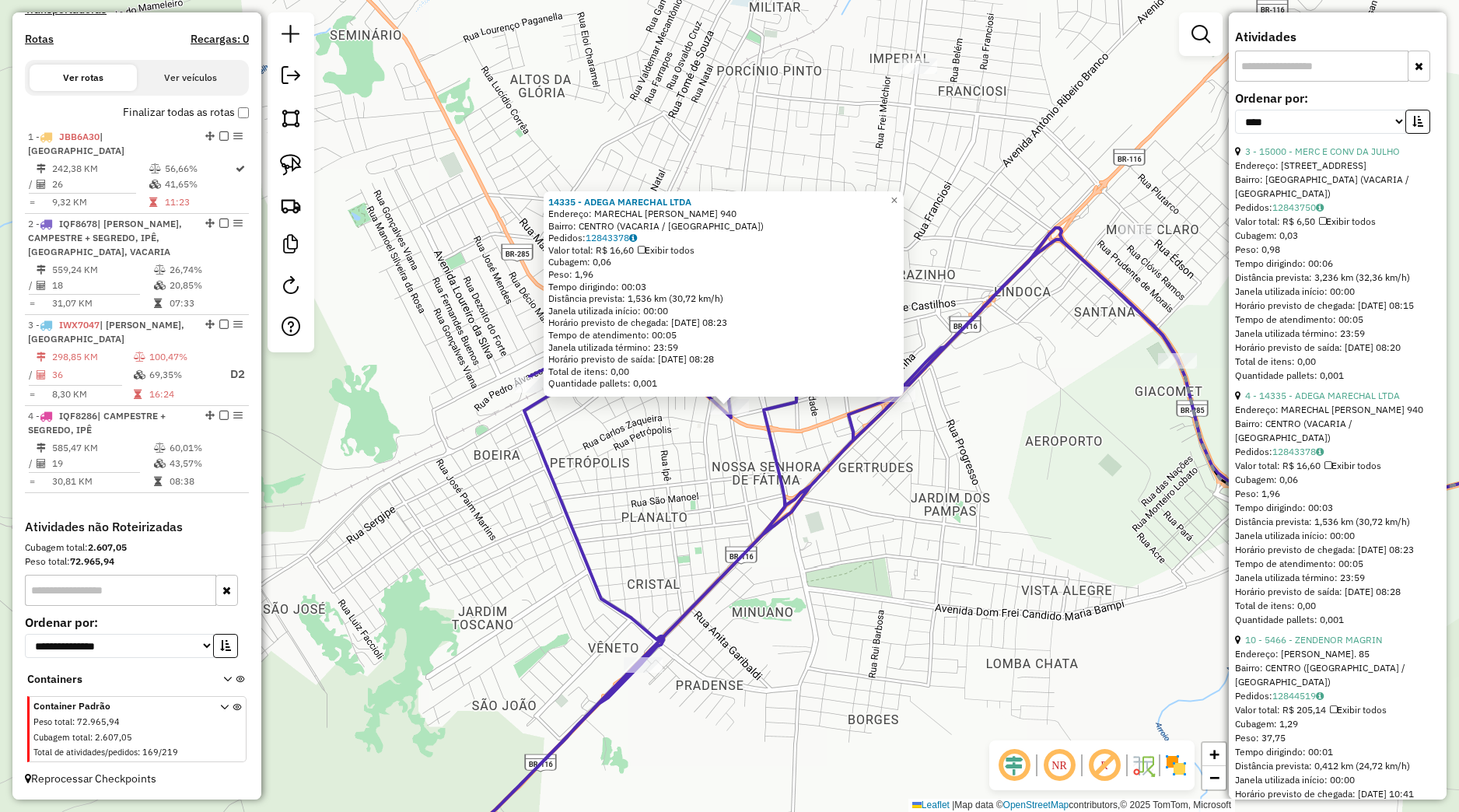
click at [712, 527] on div "14335 - ADEGA MARECHAL LTDA Endereço: MARECHAL FLORIANO 940 Bairro: [GEOGRAPHIC…" at bounding box center [730, 406] width 1459 height 812
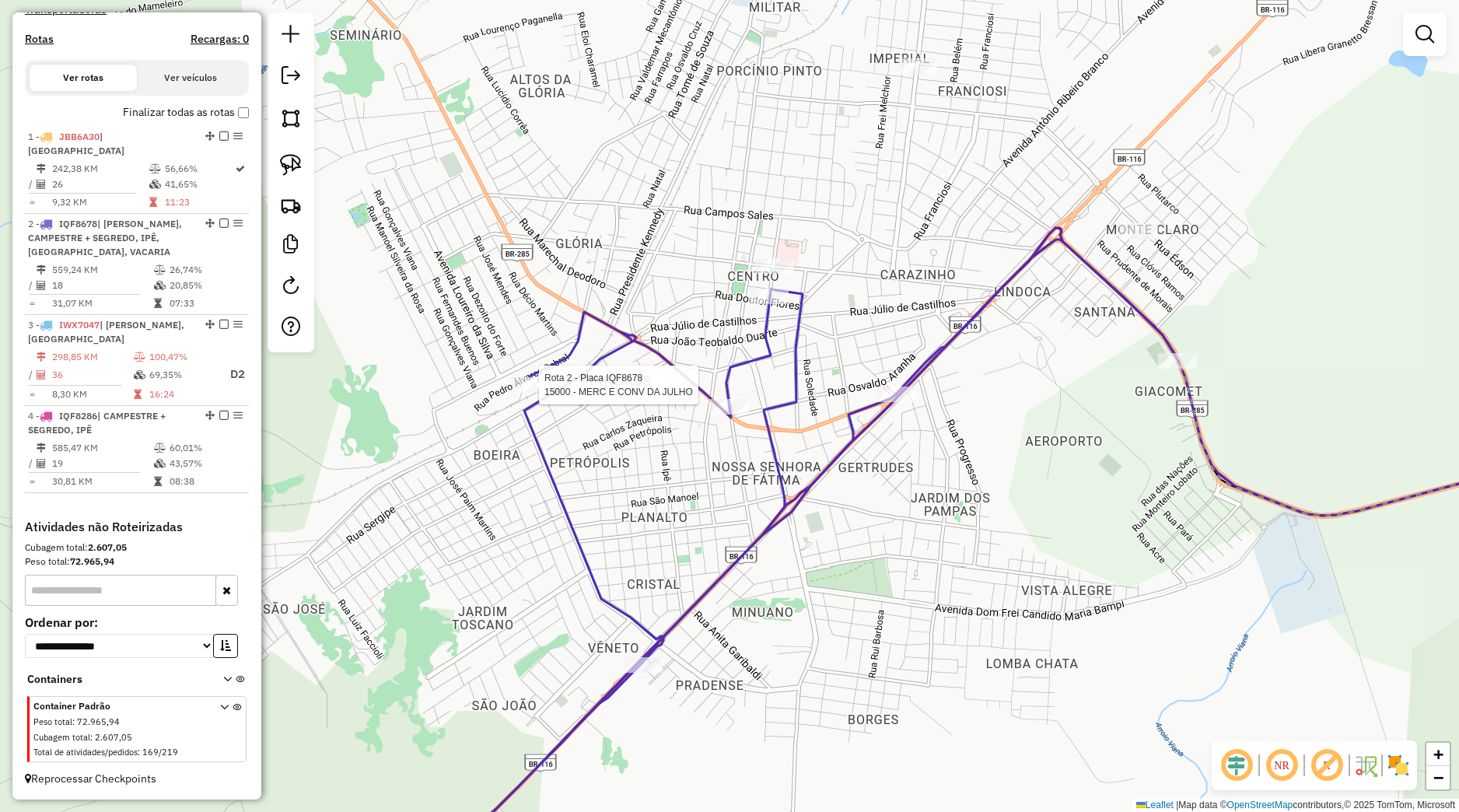
select select "*********"
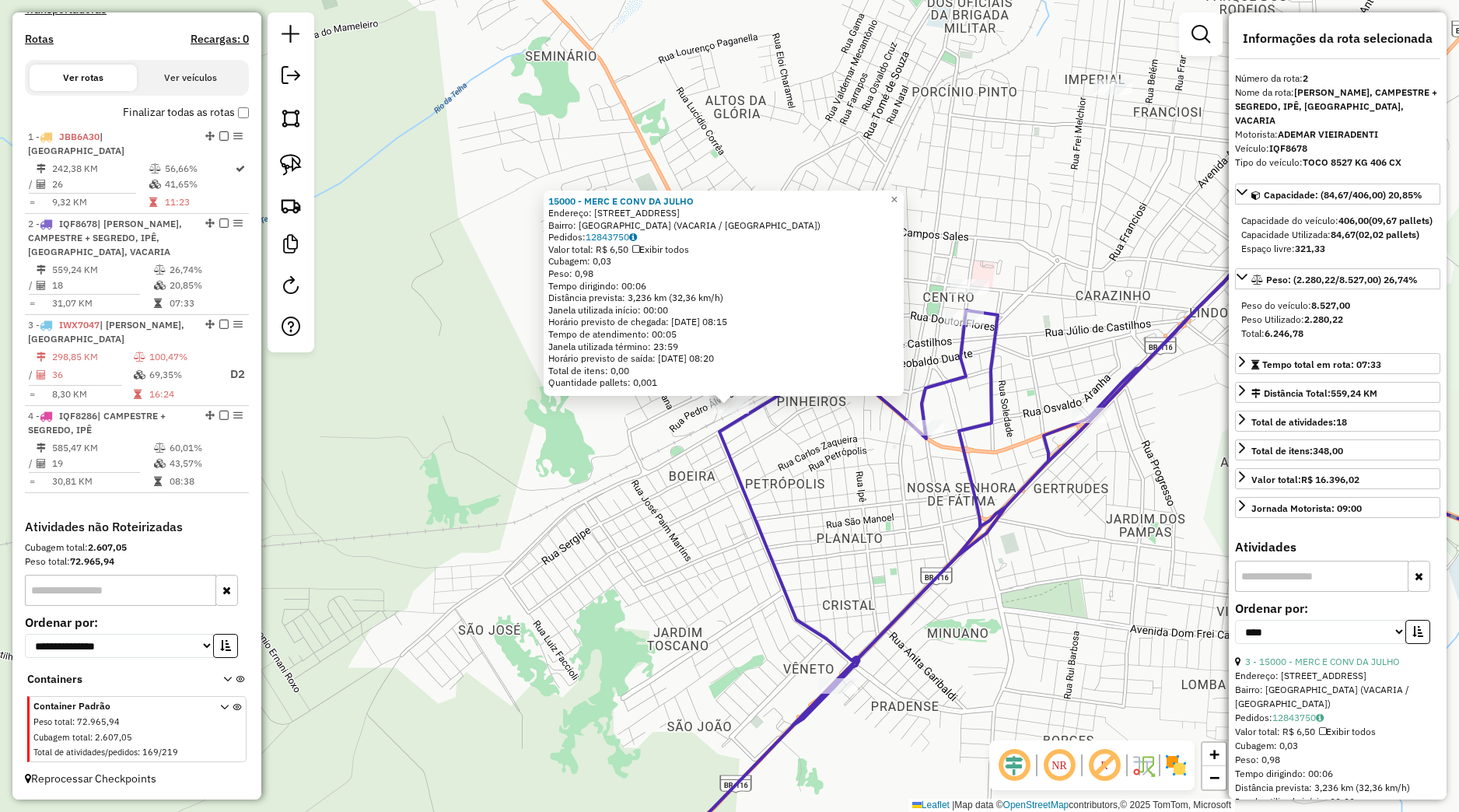
click at [874, 478] on div "15000 - MERC E CONV DA JULHO Endereço: [STREET_ADDRESS] (VACARIA / [GEOGRAPHIC_…" at bounding box center [730, 406] width 1459 height 812
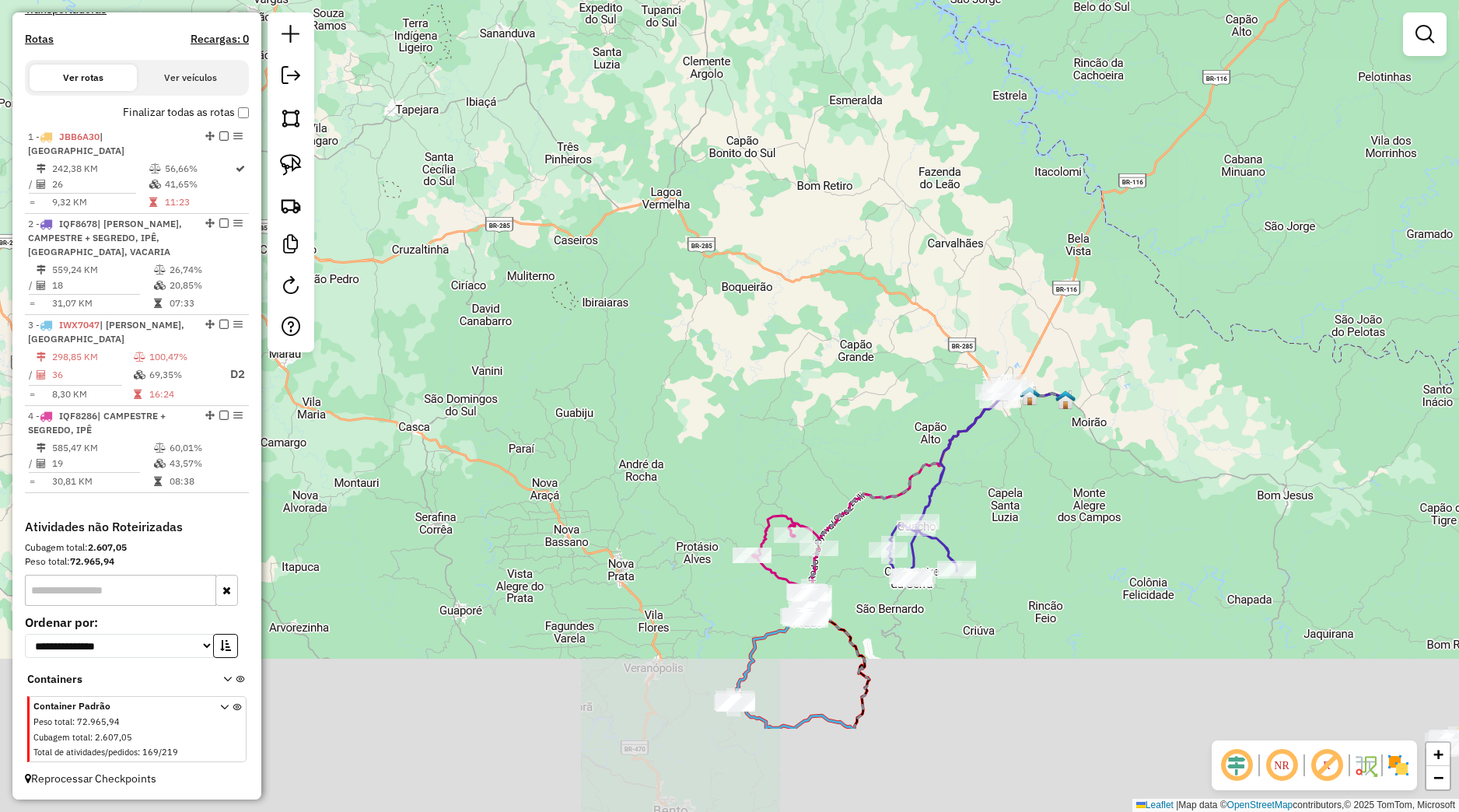
drag, startPoint x: 889, startPoint y: 710, endPoint x: 1004, endPoint y: 556, distance: 192.2
click at [1029, 548] on div "Janela de atendimento Grade de atendimento Capacidade Transportadoras Veículos …" at bounding box center [730, 406] width 1459 height 812
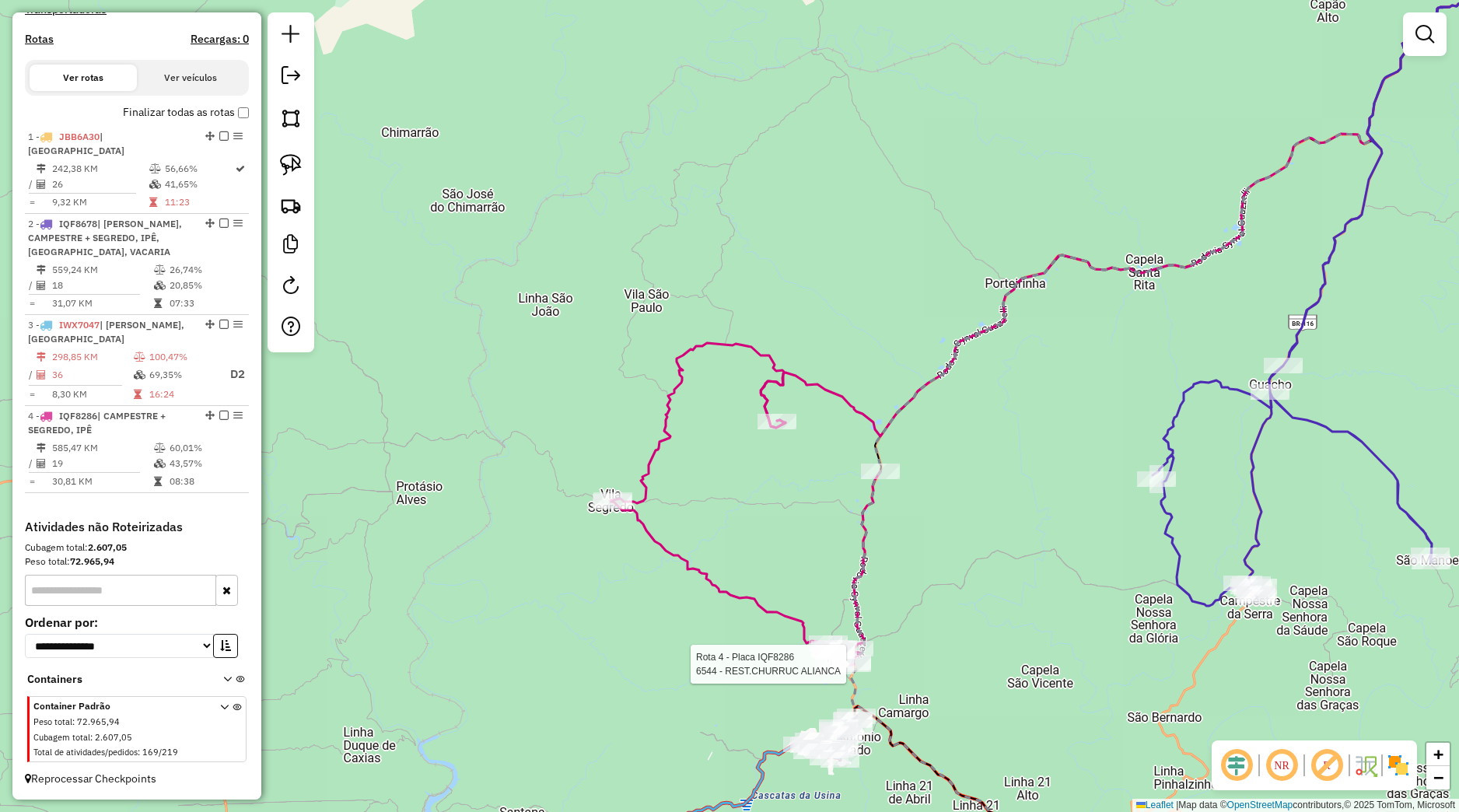
select select "*********"
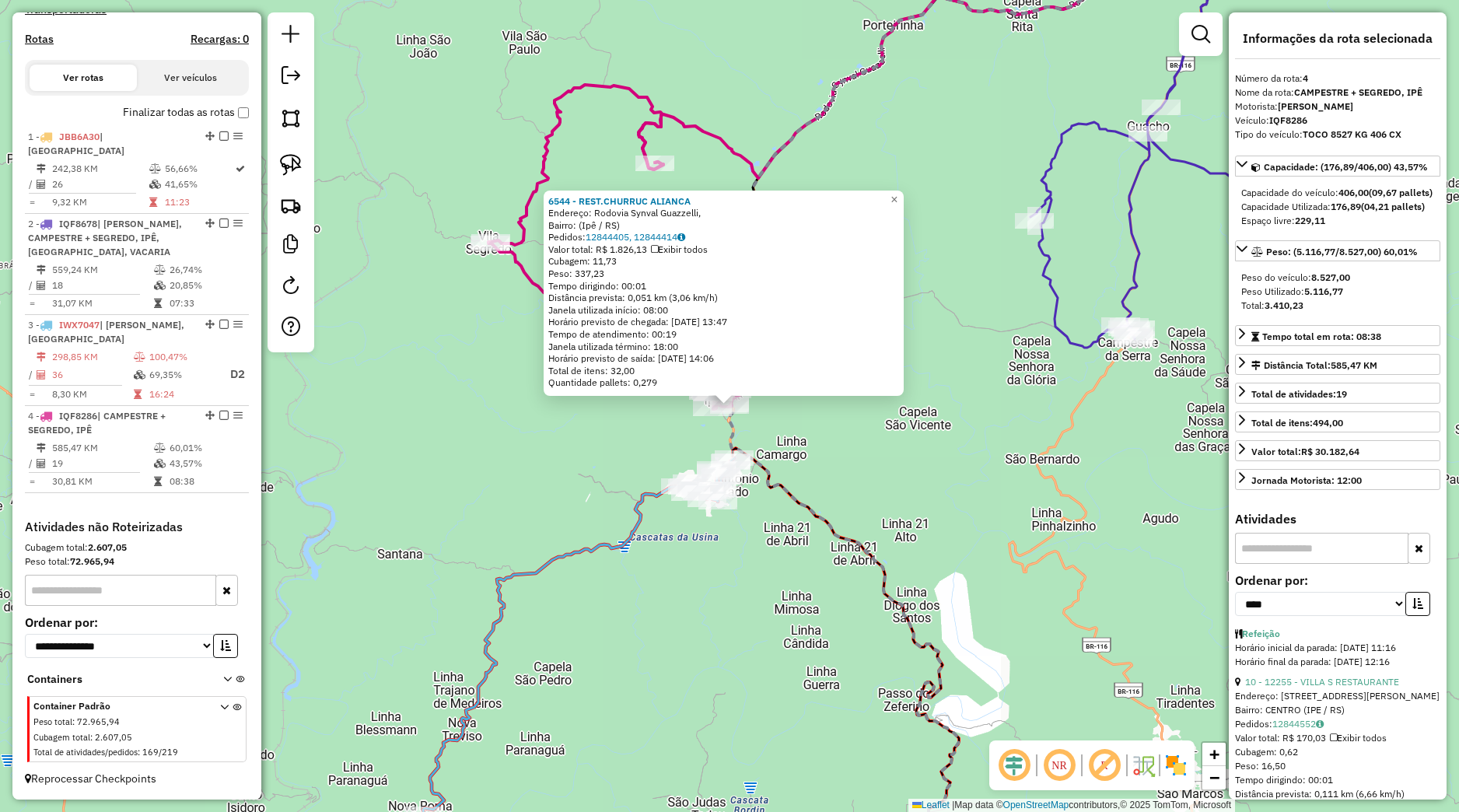
scroll to position [218, 0]
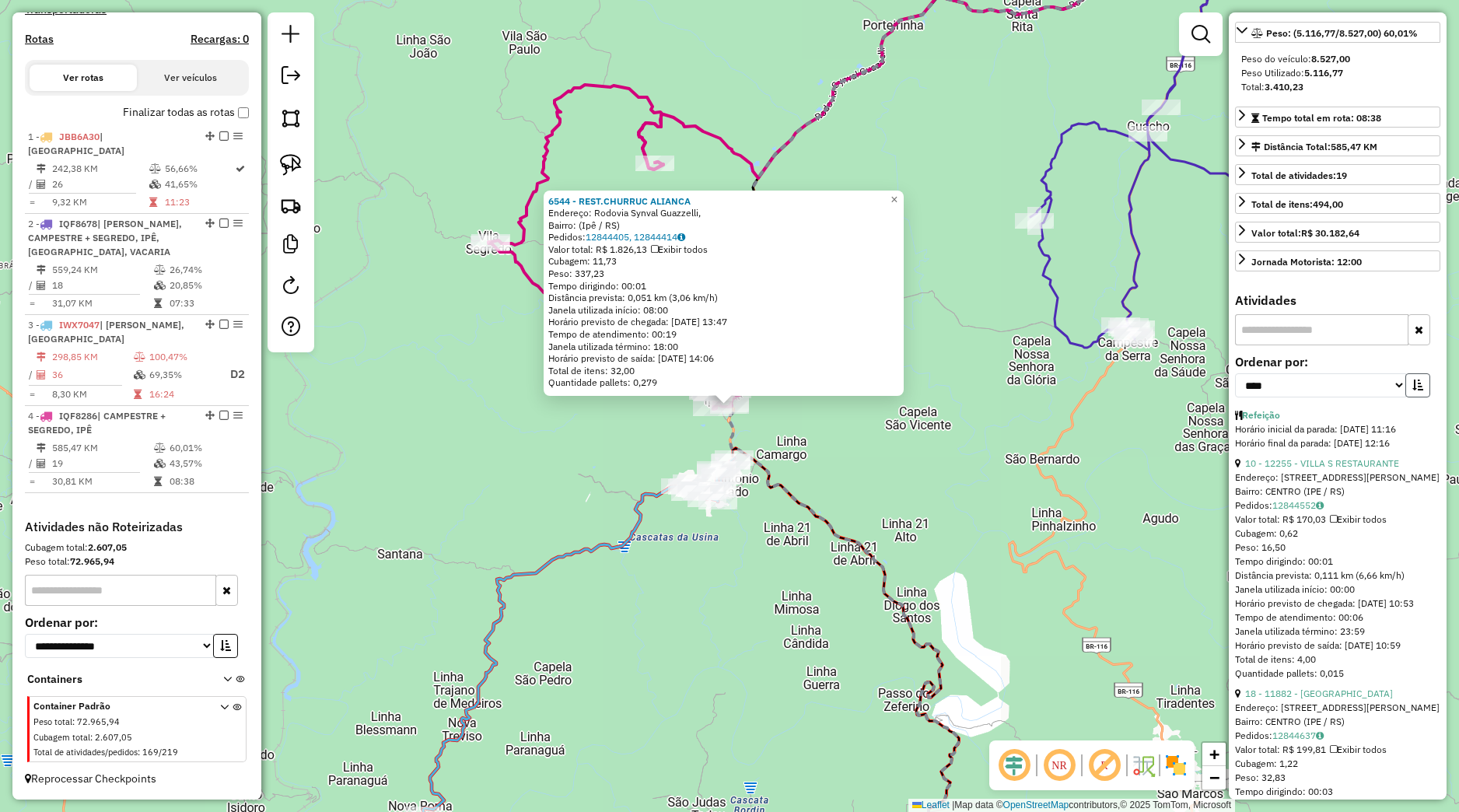
click at [1405, 397] on button "button" at bounding box center [1418, 385] width 25 height 24
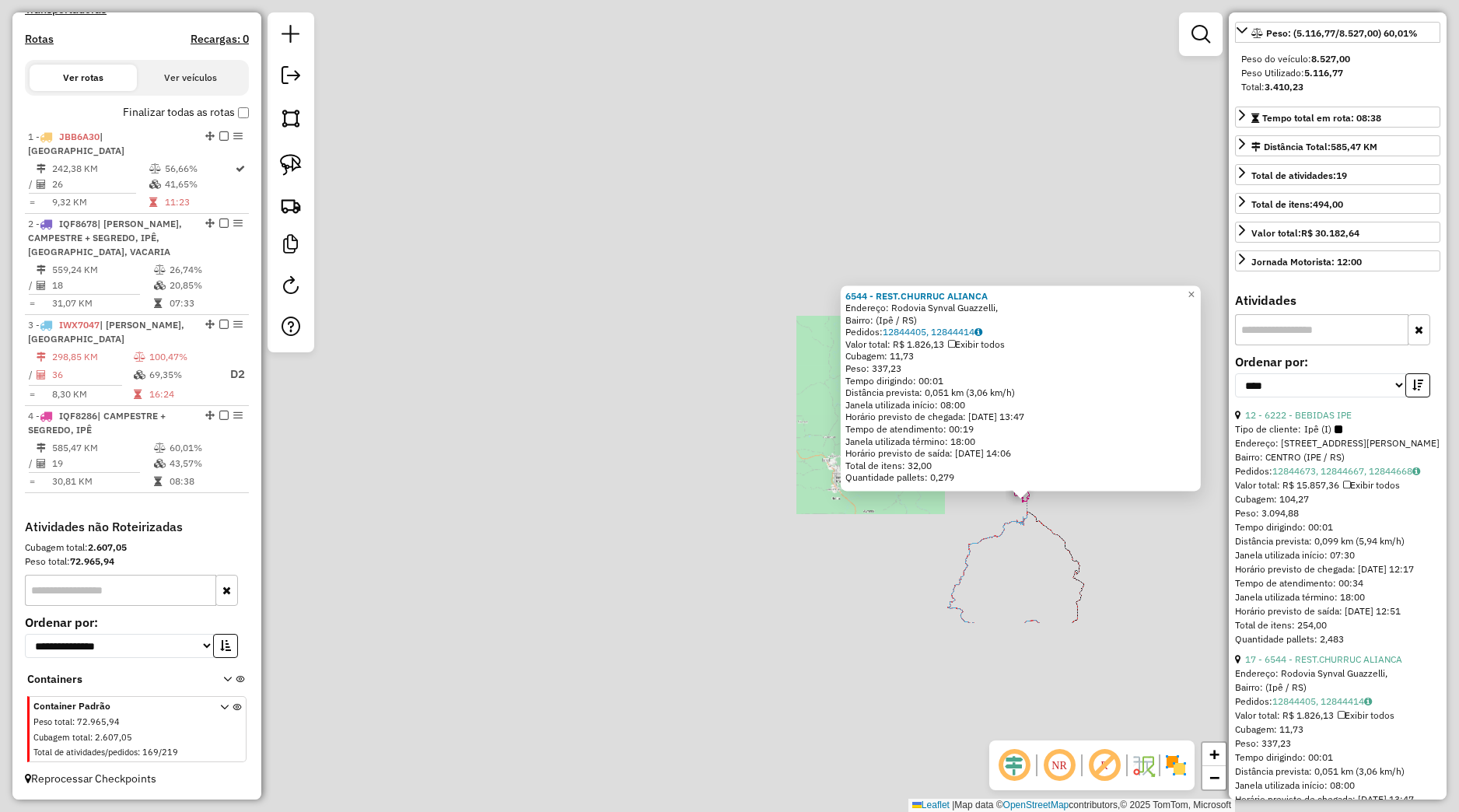
click at [1097, 552] on div "6544 - REST.CHURRUC ALIANCA Endereço: Rodovia Synval Guazzelli, Bairro: (Ipê / …" at bounding box center [730, 406] width 1459 height 812
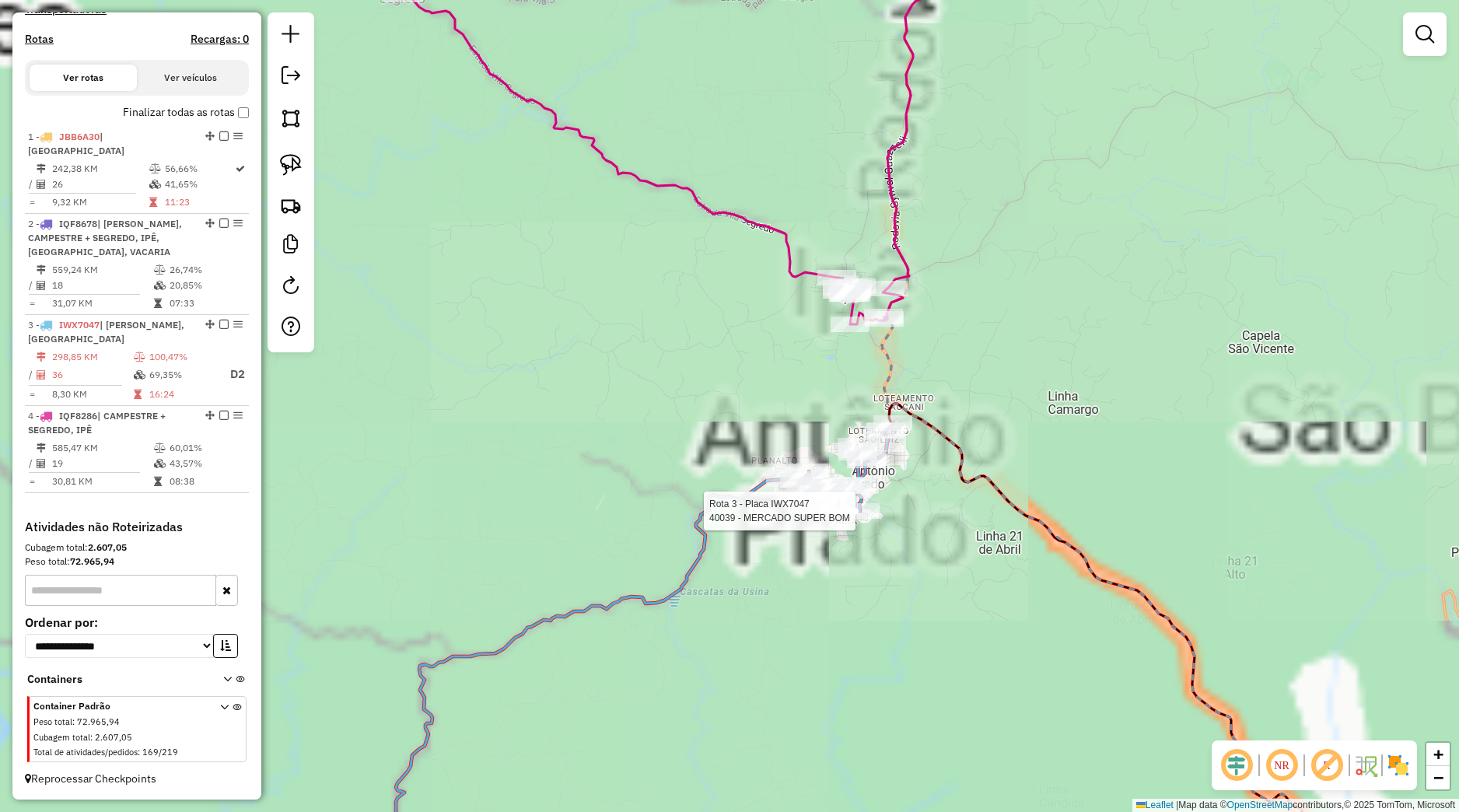
select select "*********"
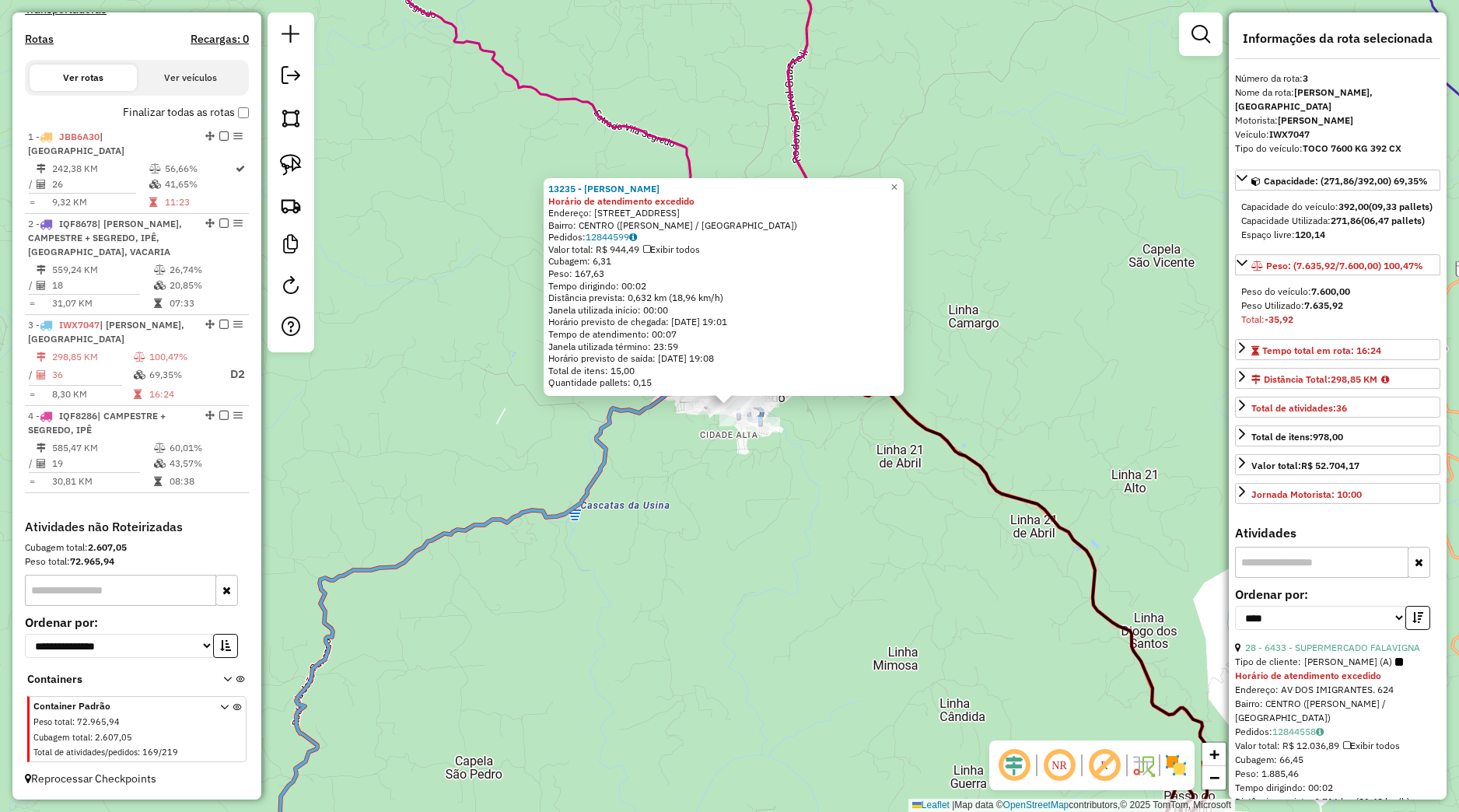
click at [910, 482] on div "13235 - [PERSON_NAME] de atendimento excedido Endereço: [STREET_ADDRESS] [GEOGR…" at bounding box center [730, 406] width 1459 height 812
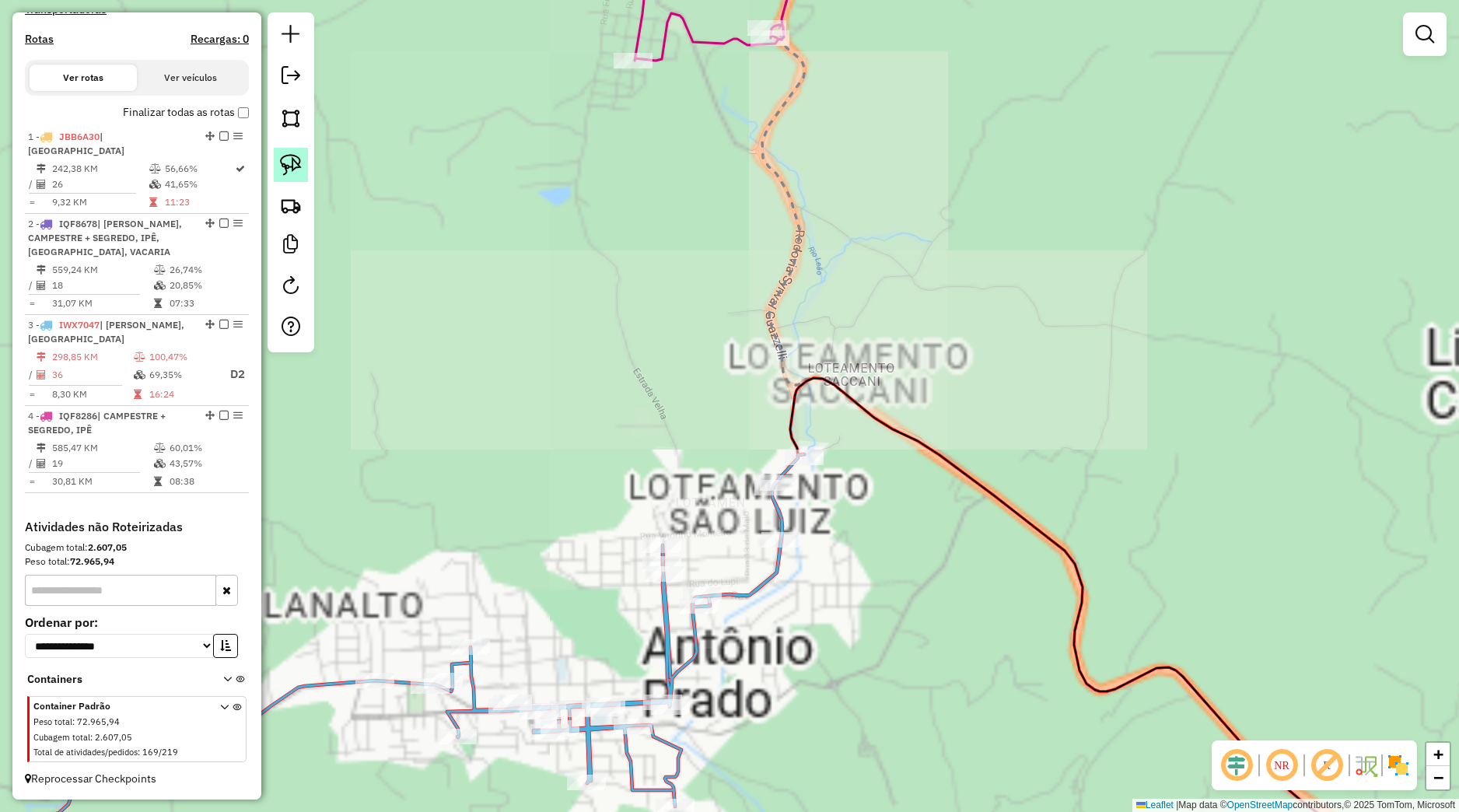
click at [291, 170] on img at bounding box center [291, 165] width 22 height 22
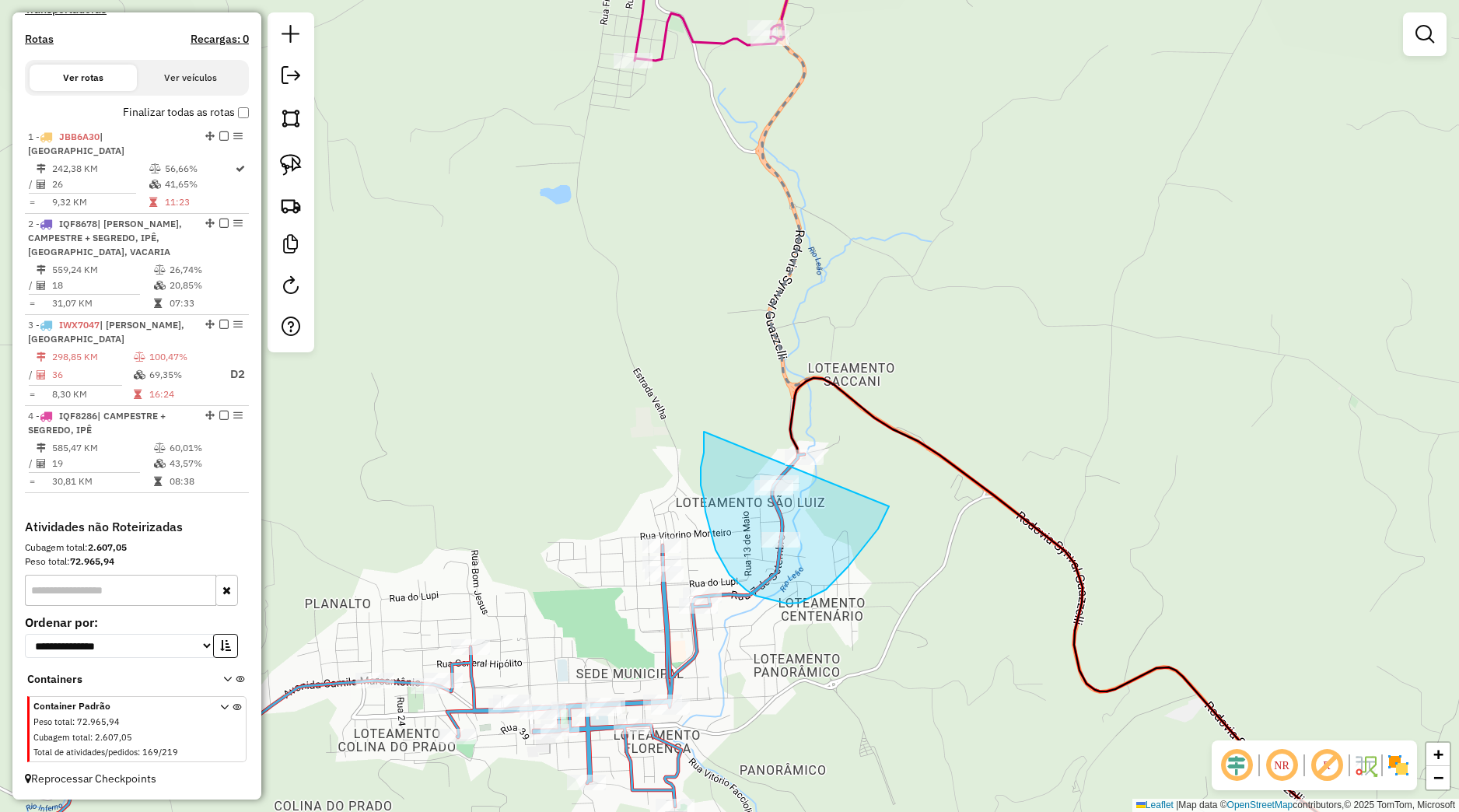
drag, startPoint x: 704, startPoint y: 453, endPoint x: 881, endPoint y: 432, distance: 178.2
click at [881, 432] on div "Janela de atendimento Grade de atendimento Capacidade Transportadoras Veículos …" at bounding box center [730, 406] width 1459 height 812
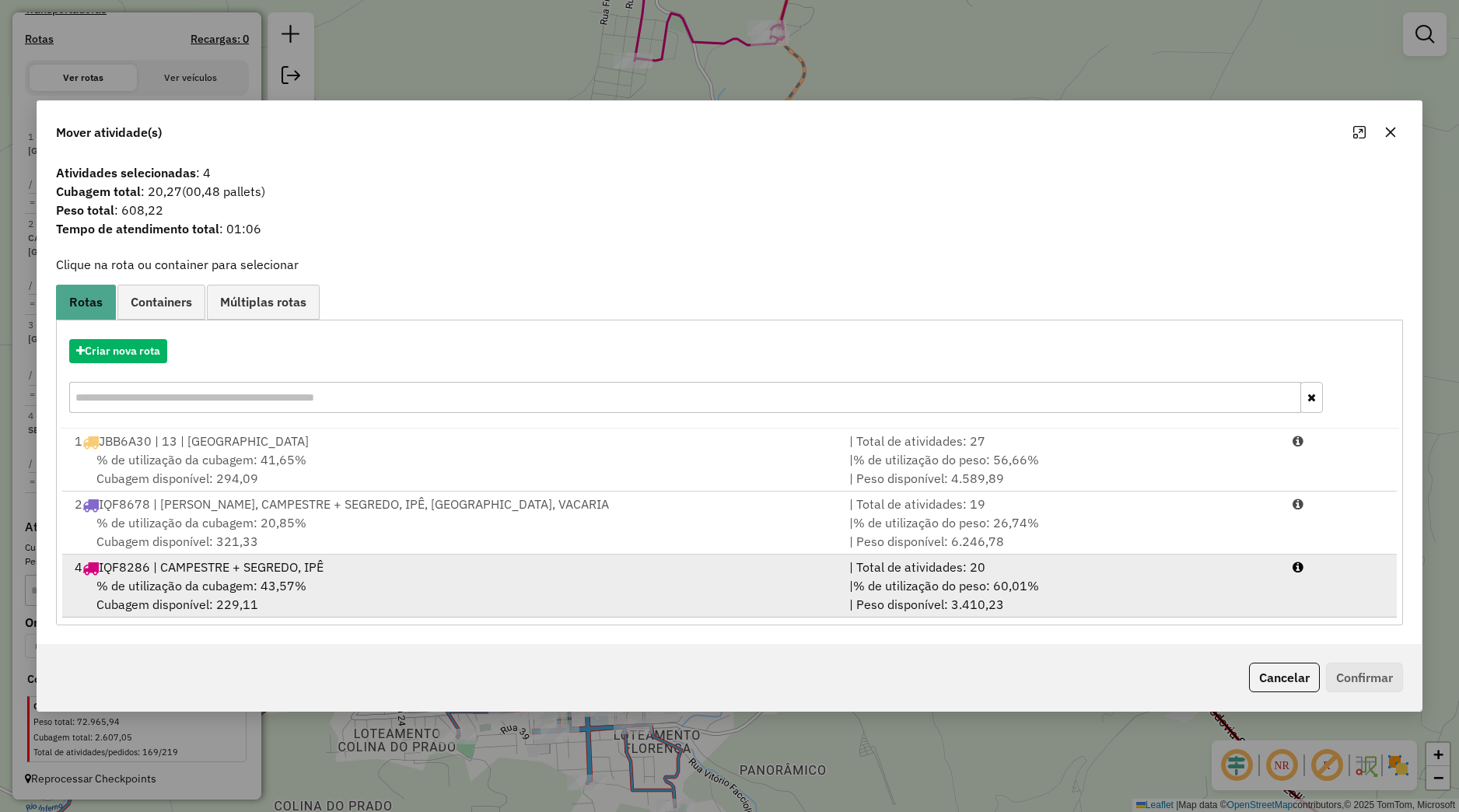
click at [269, 563] on div "4 IQF8286 | CAMPESTRE + SEGREDO, IPÊ" at bounding box center [453, 566] width 775 height 19
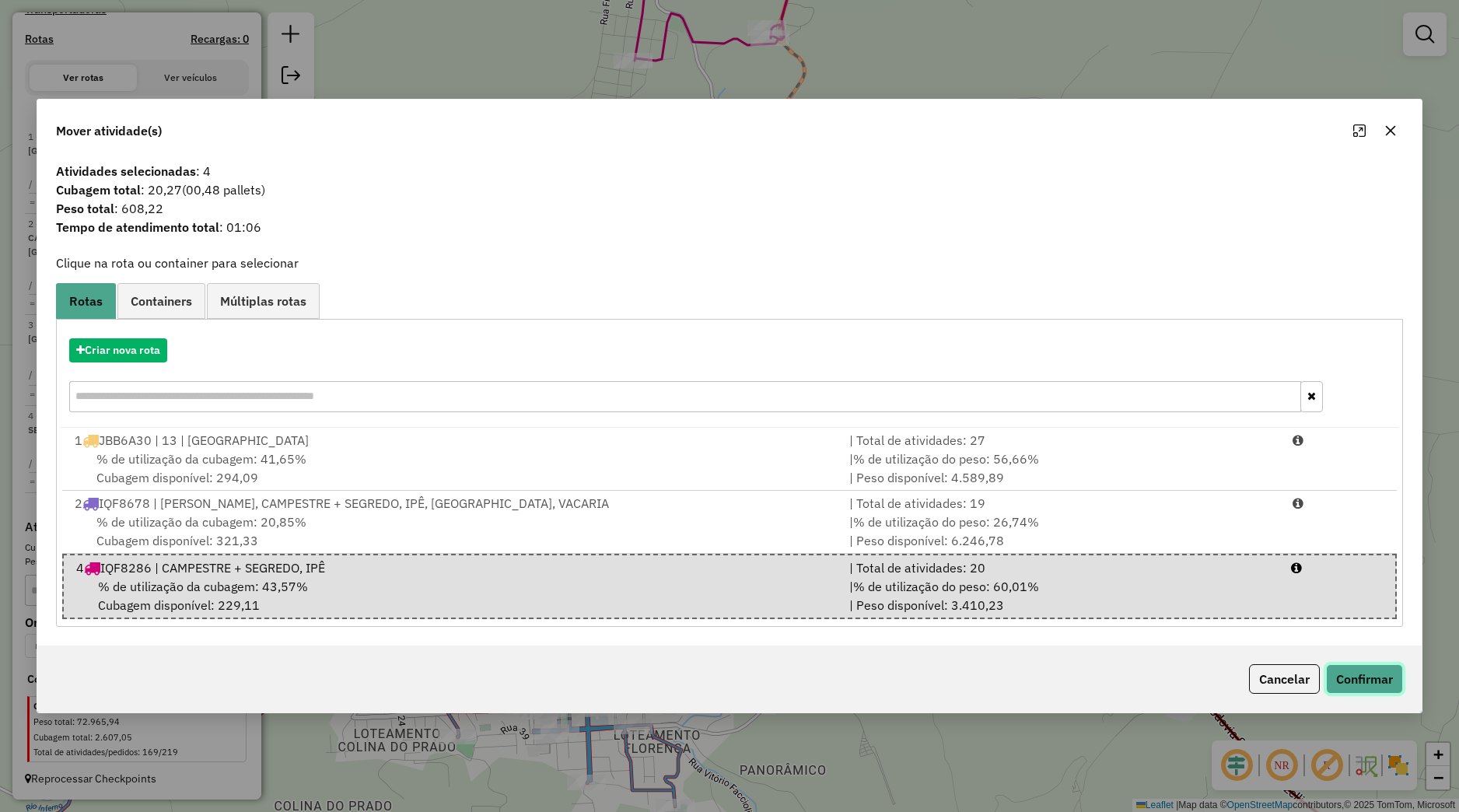
click at [1360, 680] on button "Confirmar" at bounding box center [1364, 679] width 77 height 29
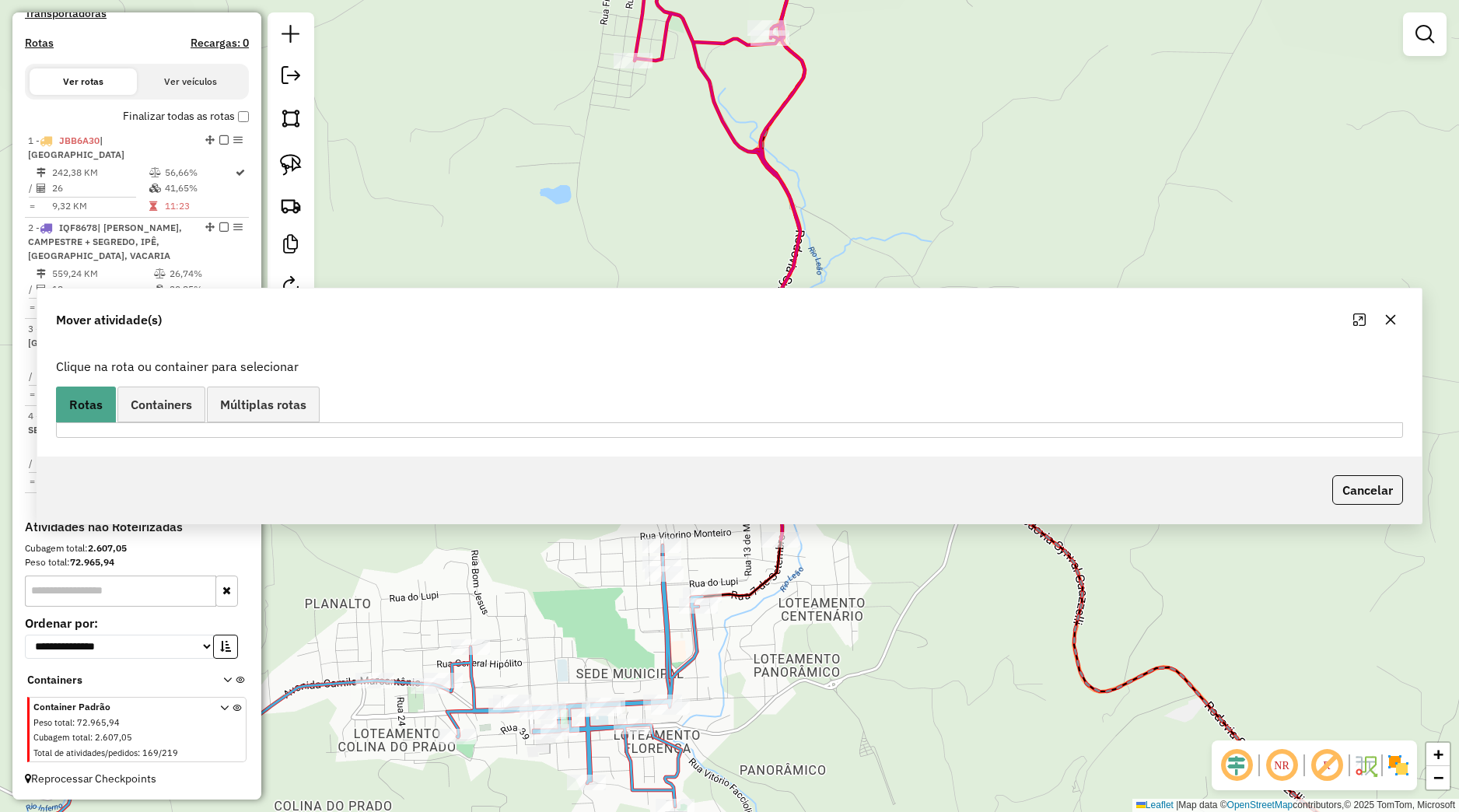
scroll to position [497, 0]
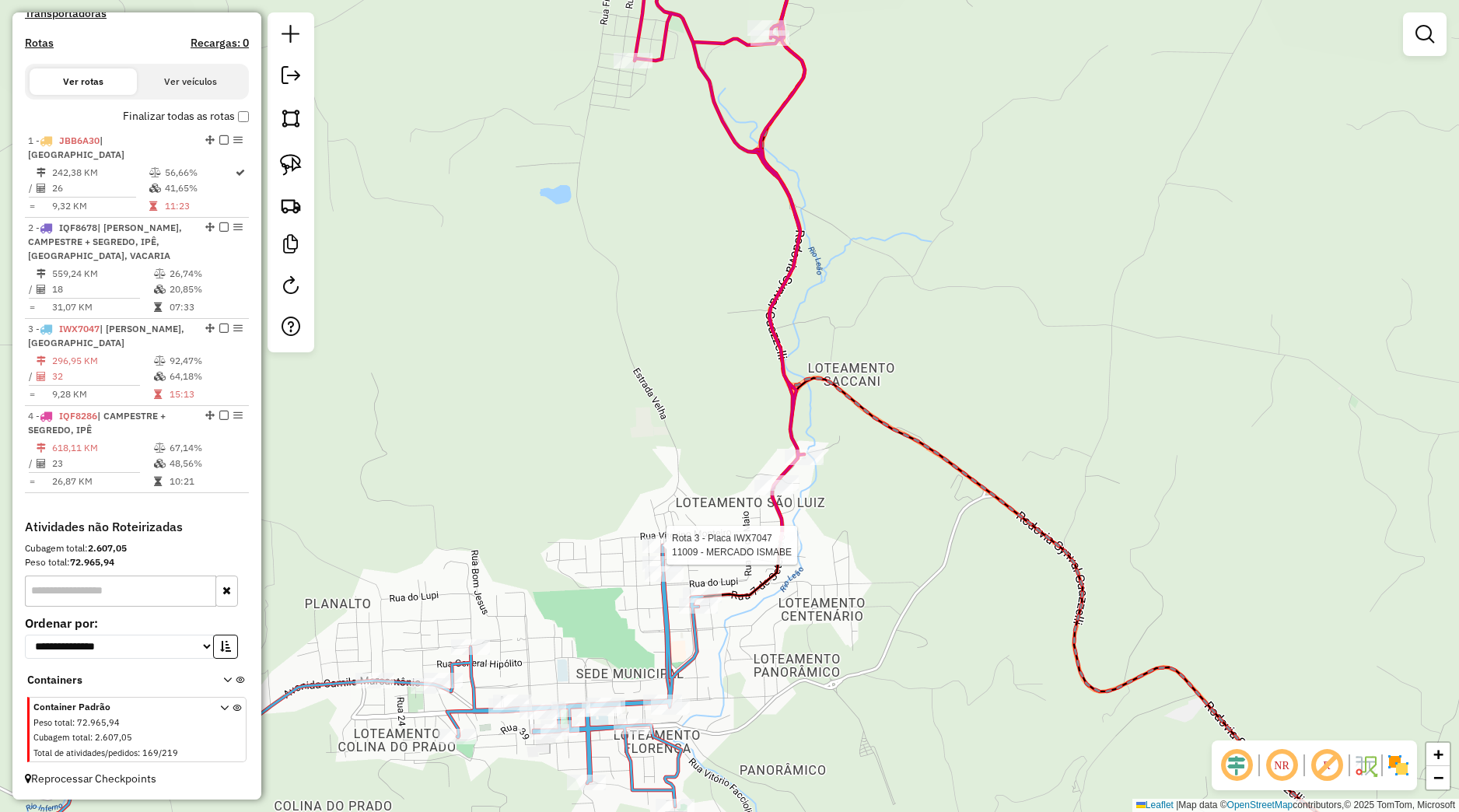
select select "*********"
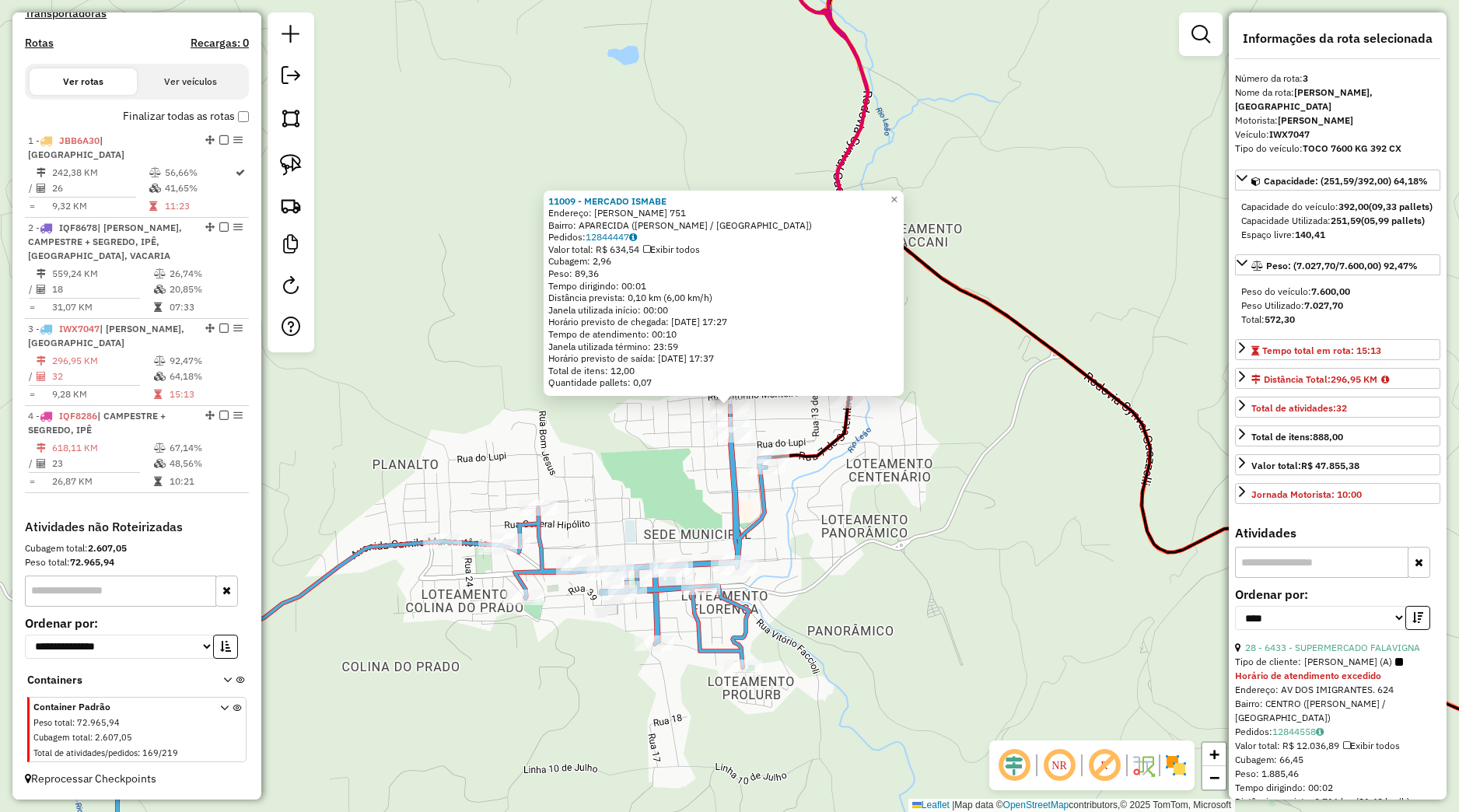
click at [952, 520] on div "11009 - MERCADO ISMABE Endereço: [PERSON_NAME] 751 Bairro: APARECIDA ([PERSON_N…" at bounding box center [730, 406] width 1459 height 812
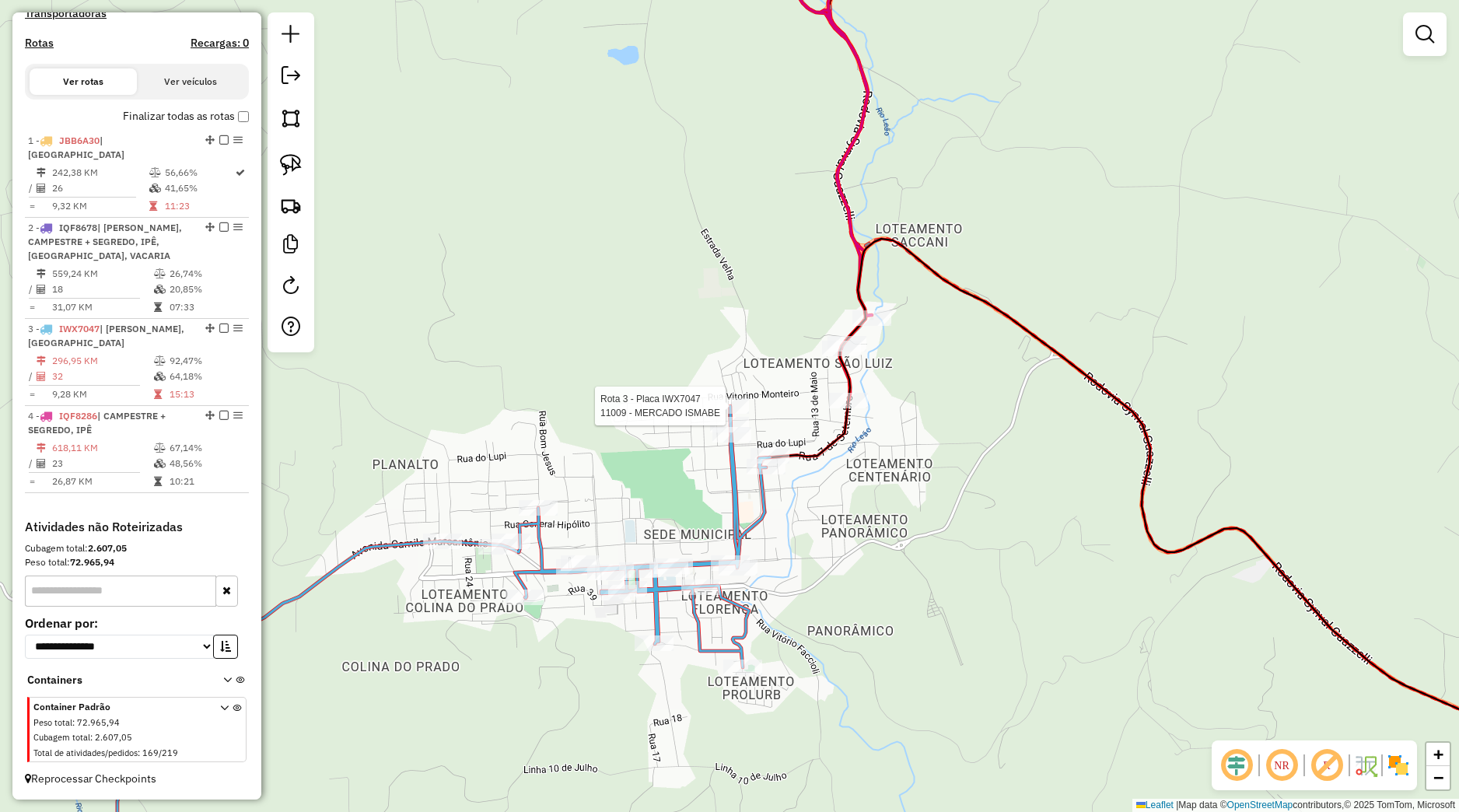
select select "*********"
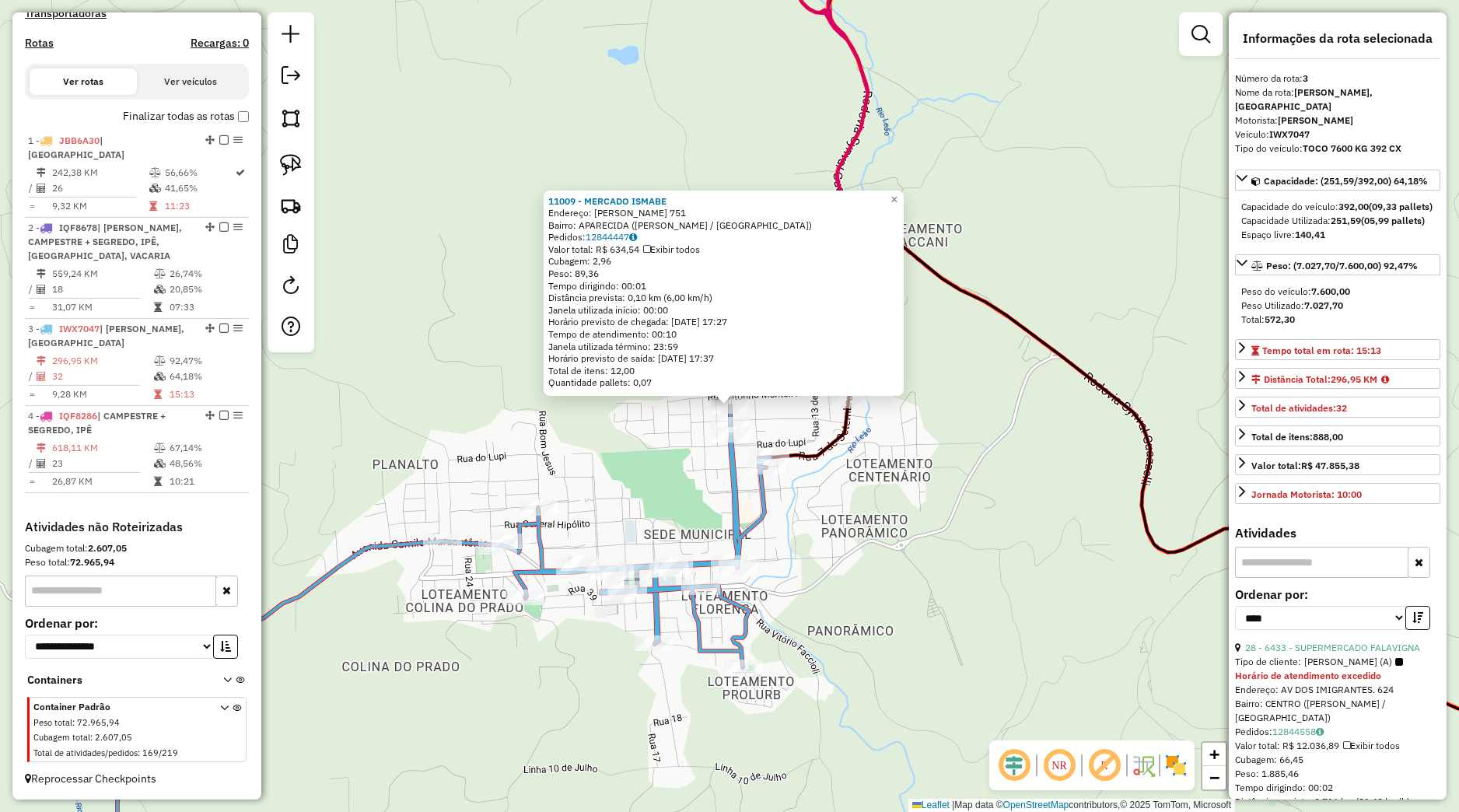
click at [699, 453] on div "Rota 3 - Placa IWX7047 11009 - MERCADO ISMABE Rota 3 - Placa IWX7047 11470 - BA…" at bounding box center [730, 406] width 1459 height 812
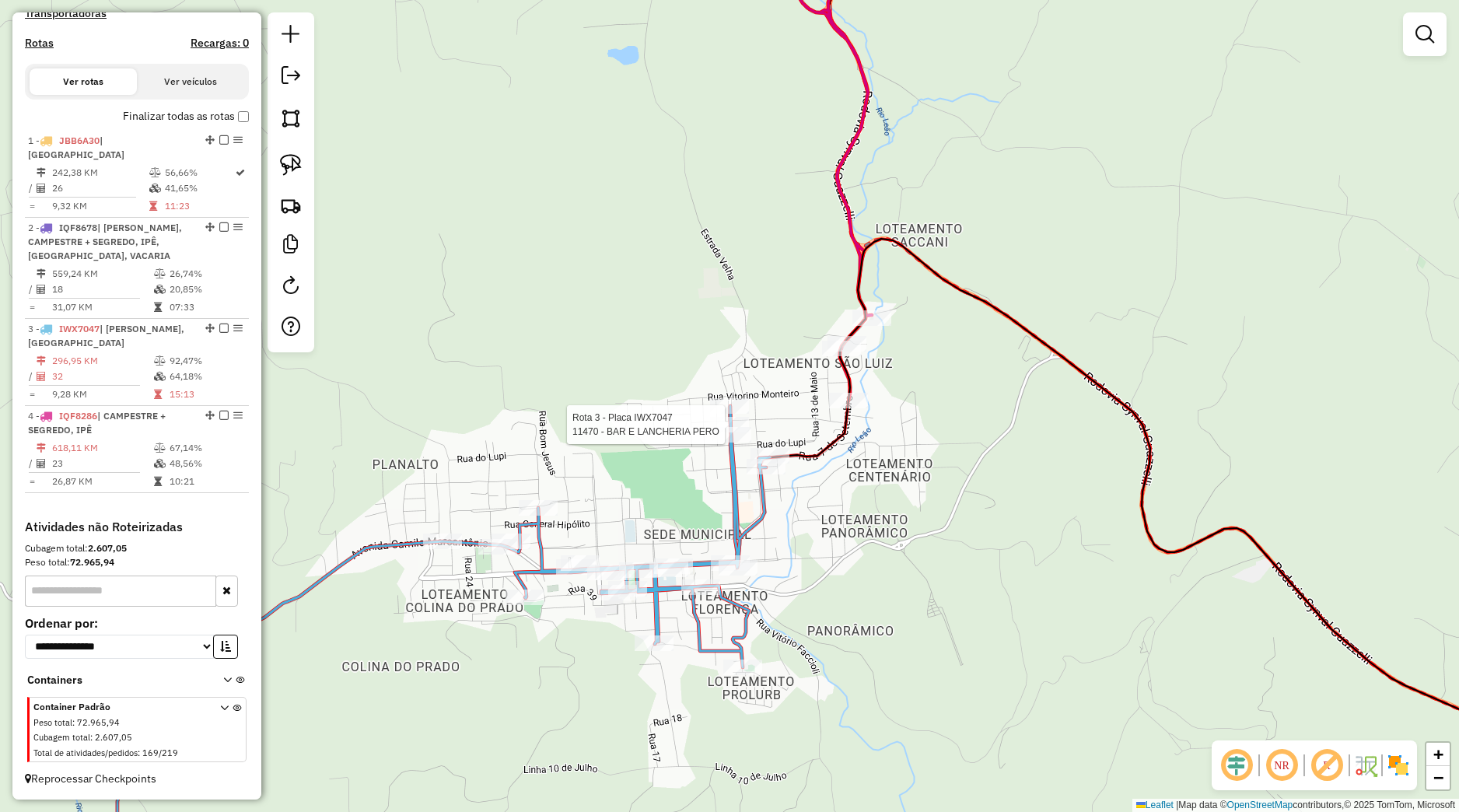
select select "*********"
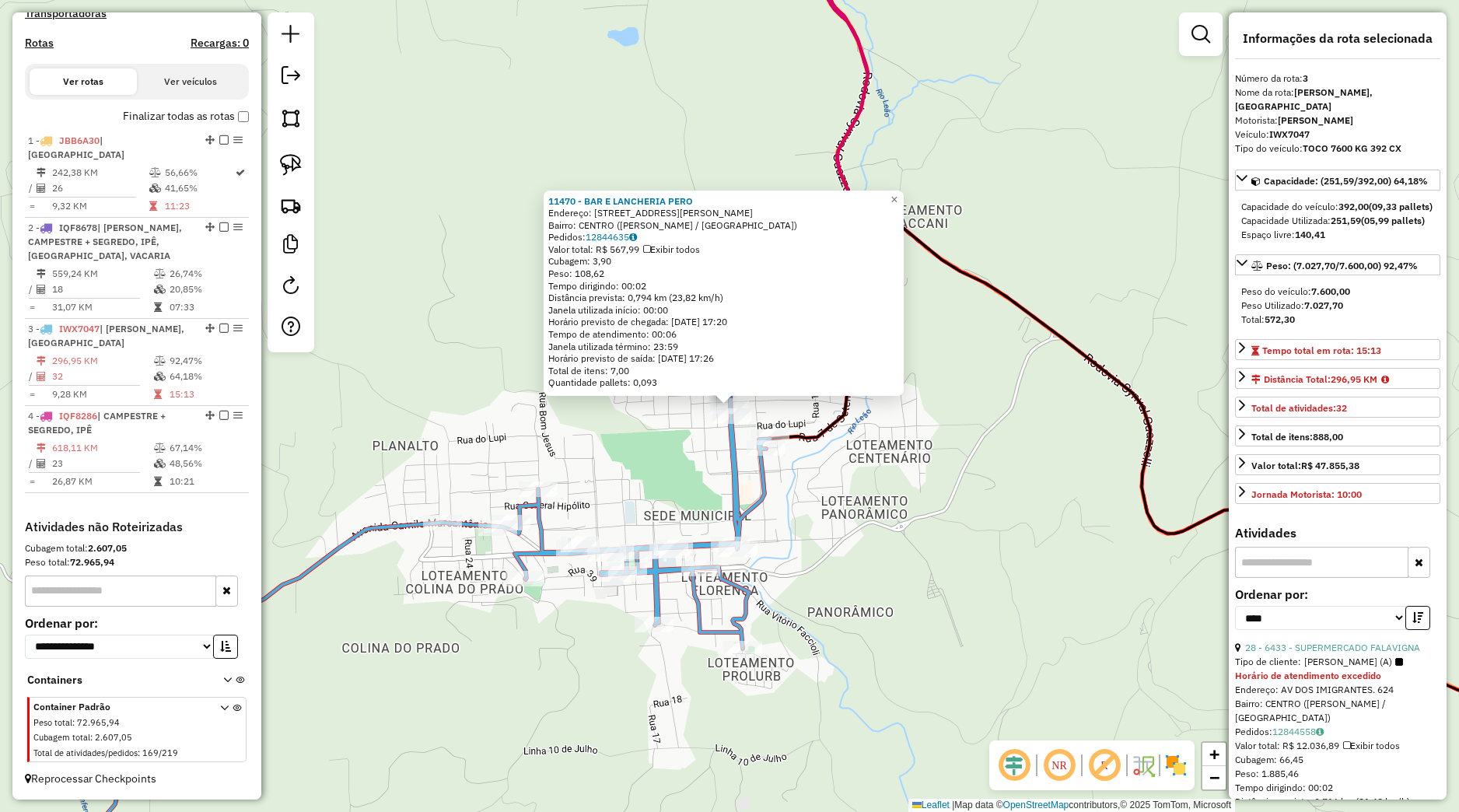
click at [681, 437] on div "11470 - BAR E LANCHERIA PERO Endereço: [STREET_ADDRESS][PERSON_NAME][PERSON_NAM…" at bounding box center [730, 406] width 1459 height 812
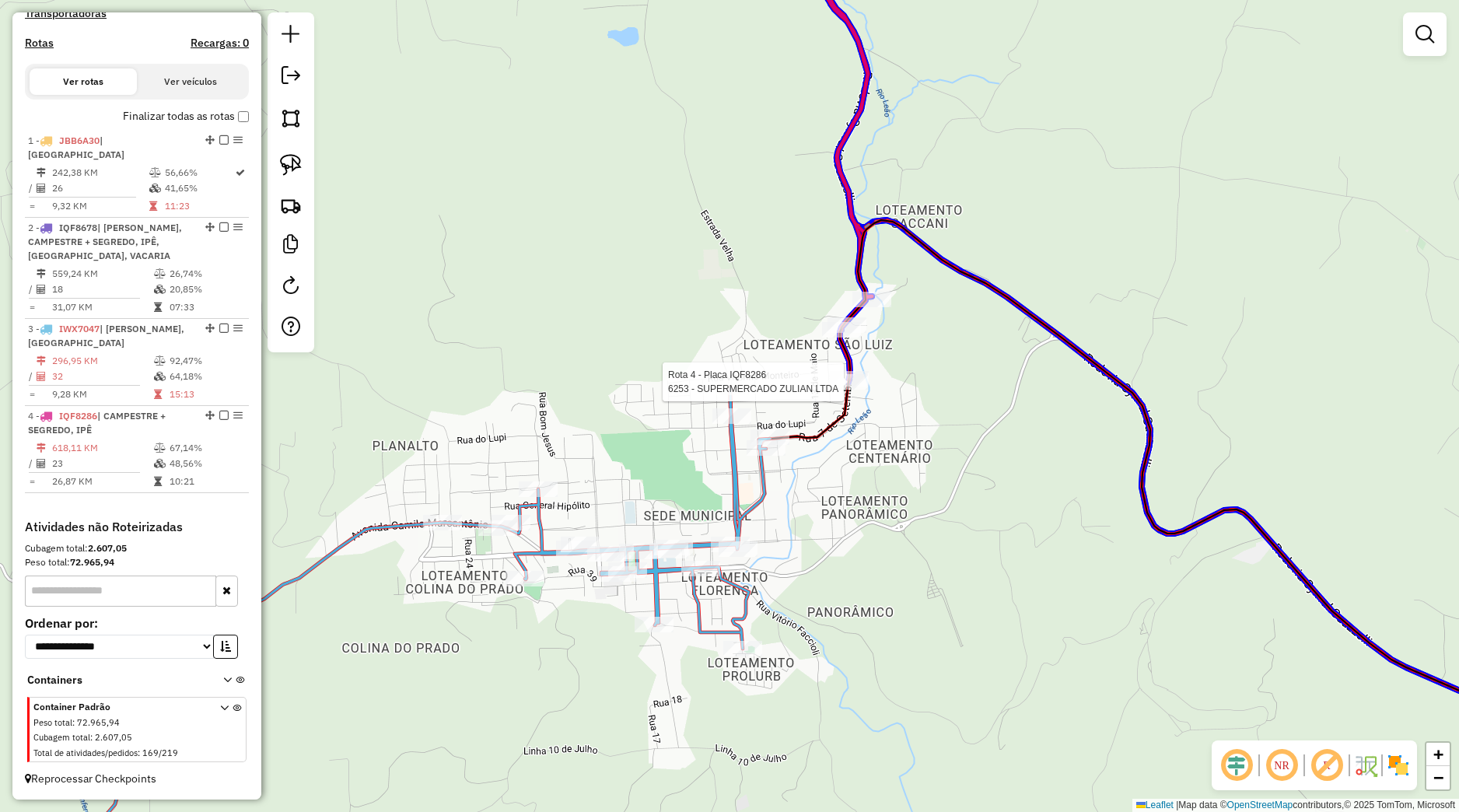
click at [595, 172] on div at bounding box center [595, 172] width 0 height 0
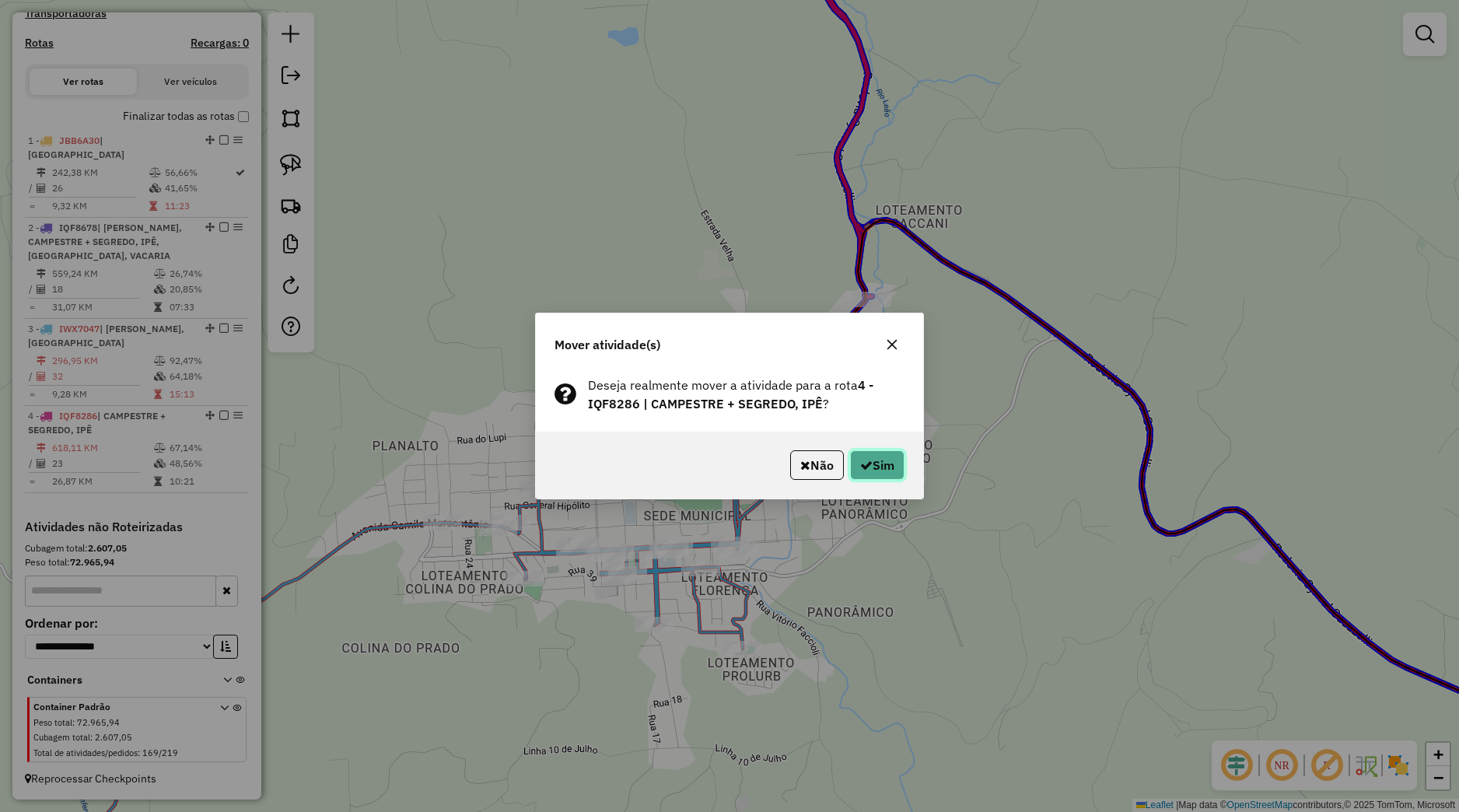
click at [887, 466] on button "Sim" at bounding box center [877, 465] width 54 height 29
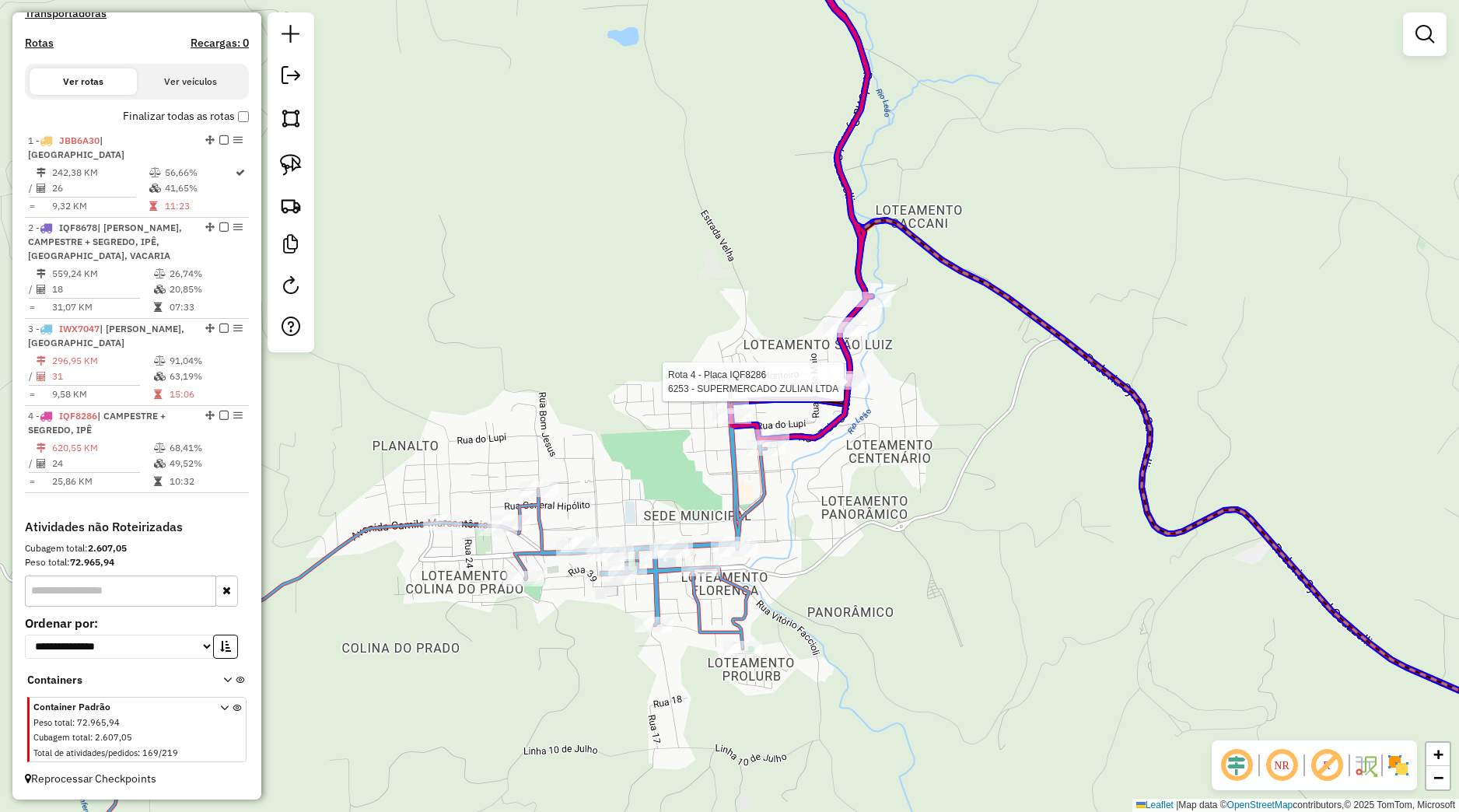
click at [595, 172] on div at bounding box center [595, 172] width 0 height 0
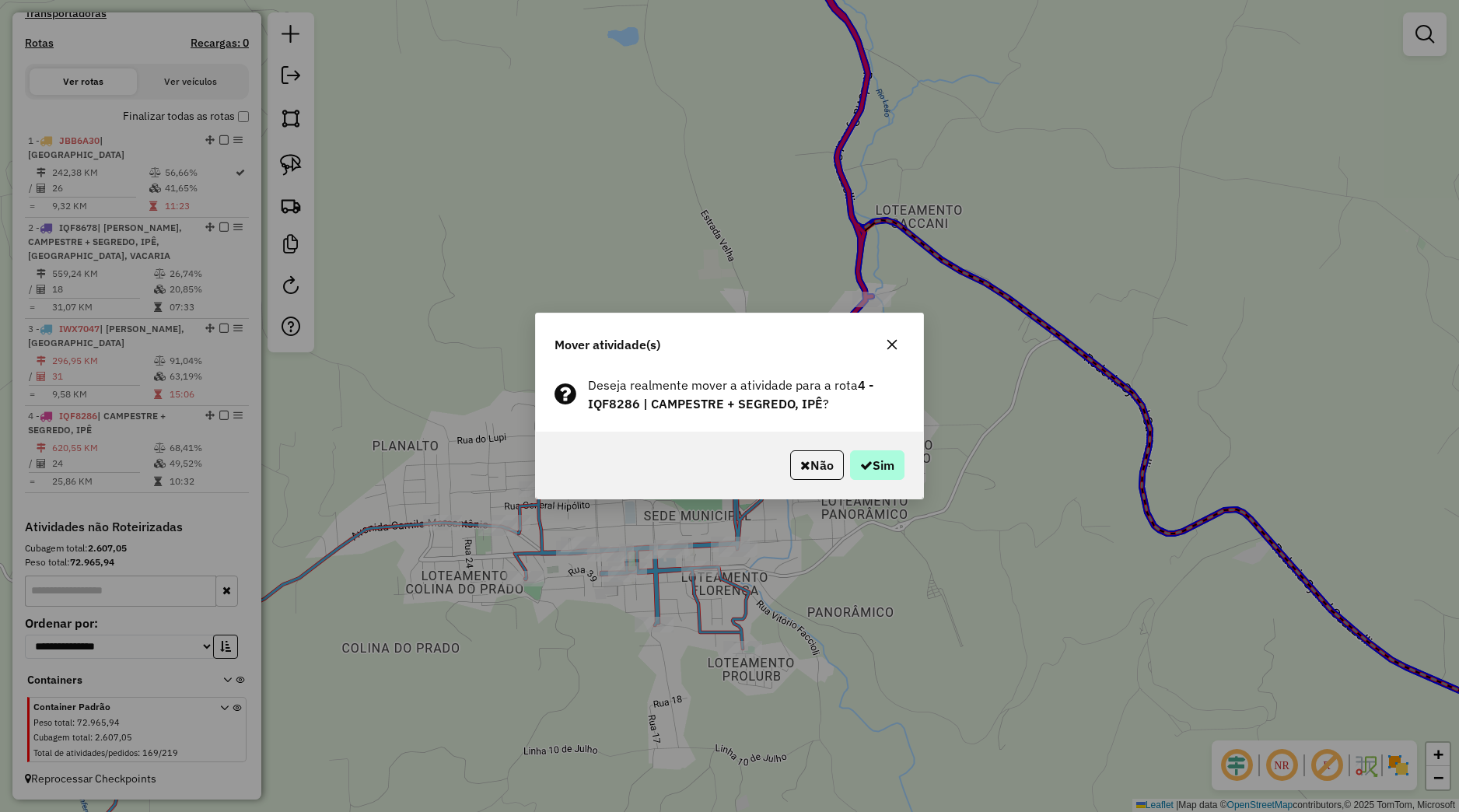
drag, startPoint x: 896, startPoint y: 445, endPoint x: 892, endPoint y: 459, distance: 14.6
click at [895, 447] on div "Não Sim" at bounding box center [729, 465] width 387 height 67
click at [892, 459] on button "Sim" at bounding box center [877, 465] width 54 height 29
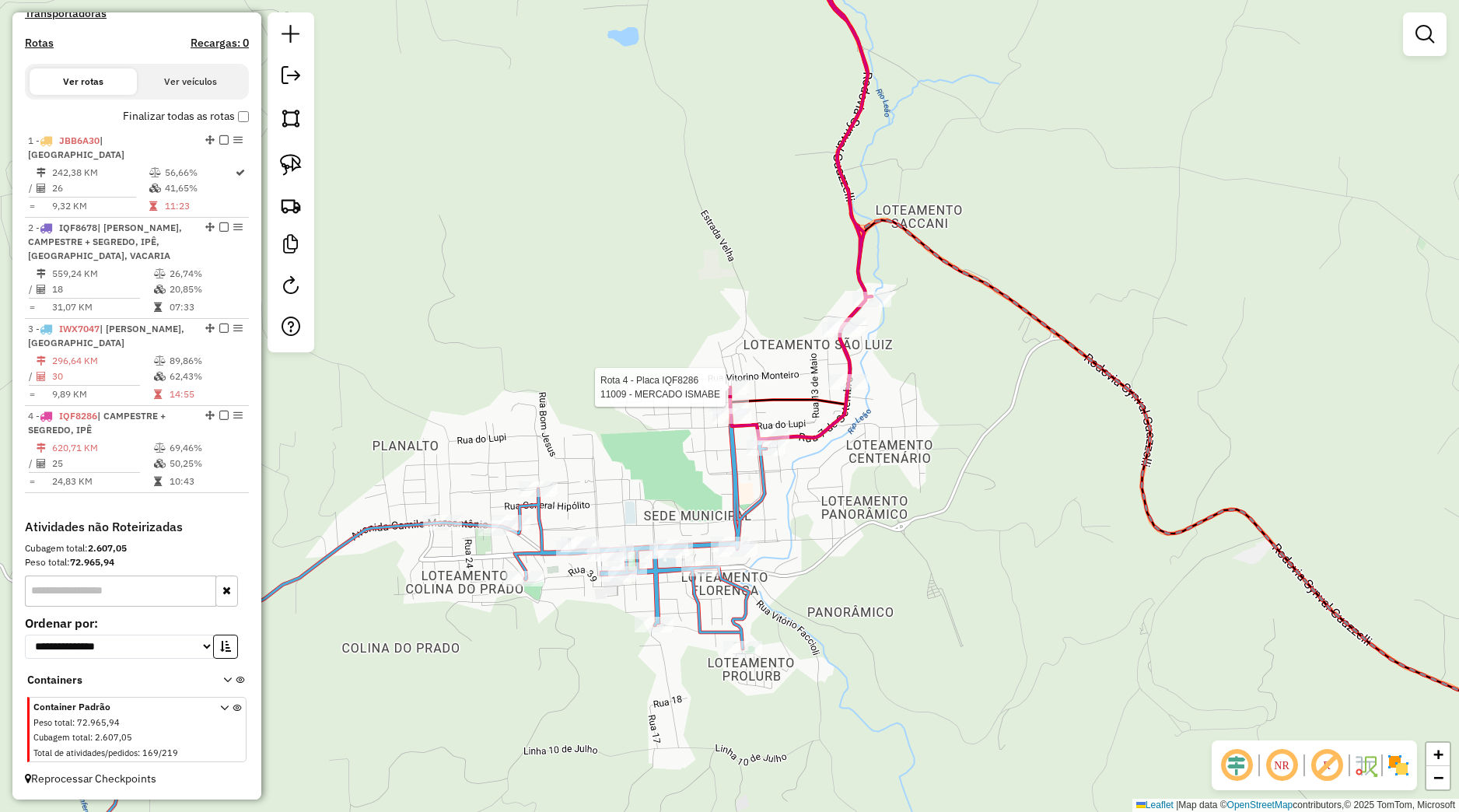
select select "*********"
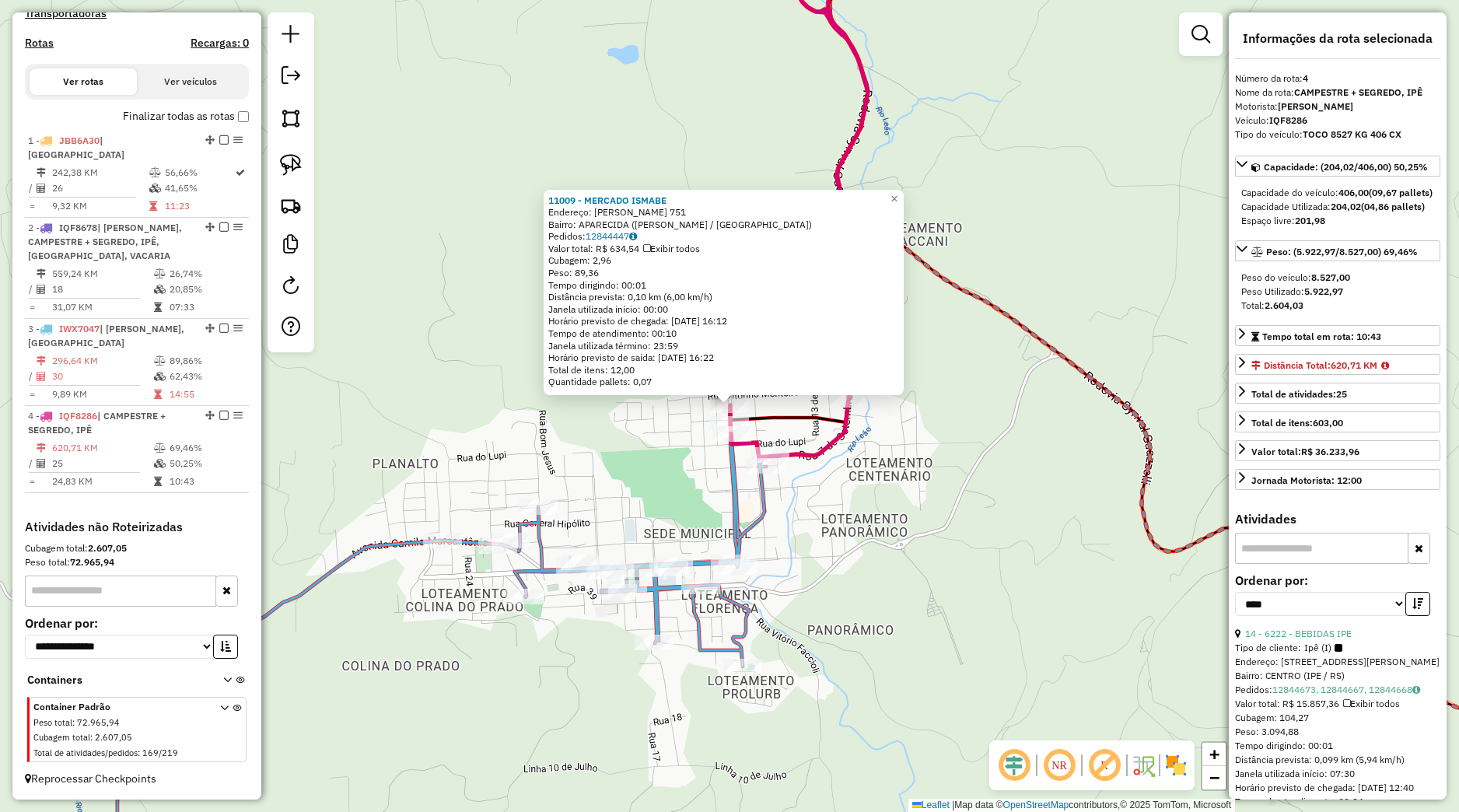
click at [880, 496] on div "11009 - MERCADO ISMABE Endereço: [PERSON_NAME] 751 Bairro: APARECIDA ([PERSON_N…" at bounding box center [730, 406] width 1459 height 812
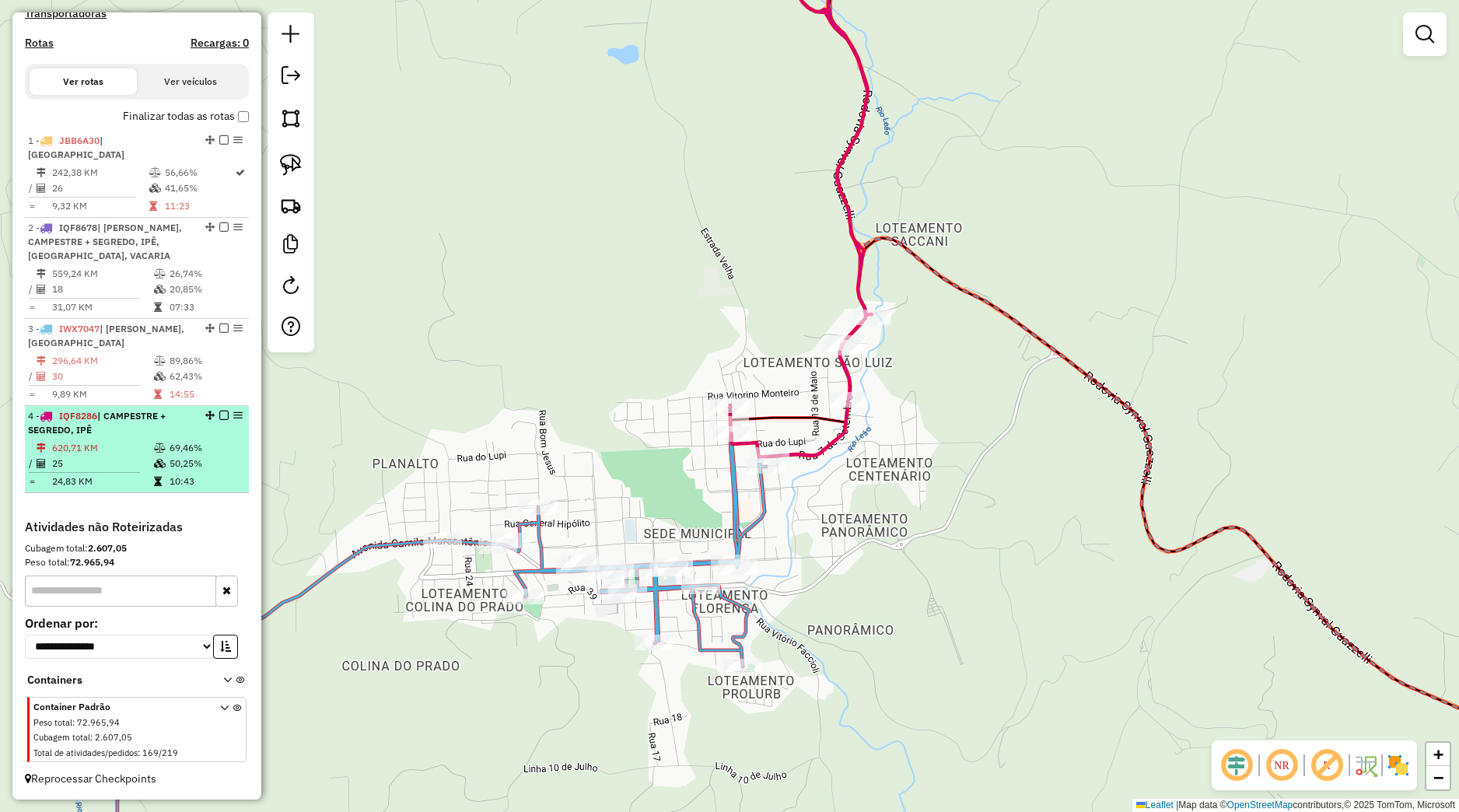
click at [219, 414] on em at bounding box center [224, 415] width 10 height 10
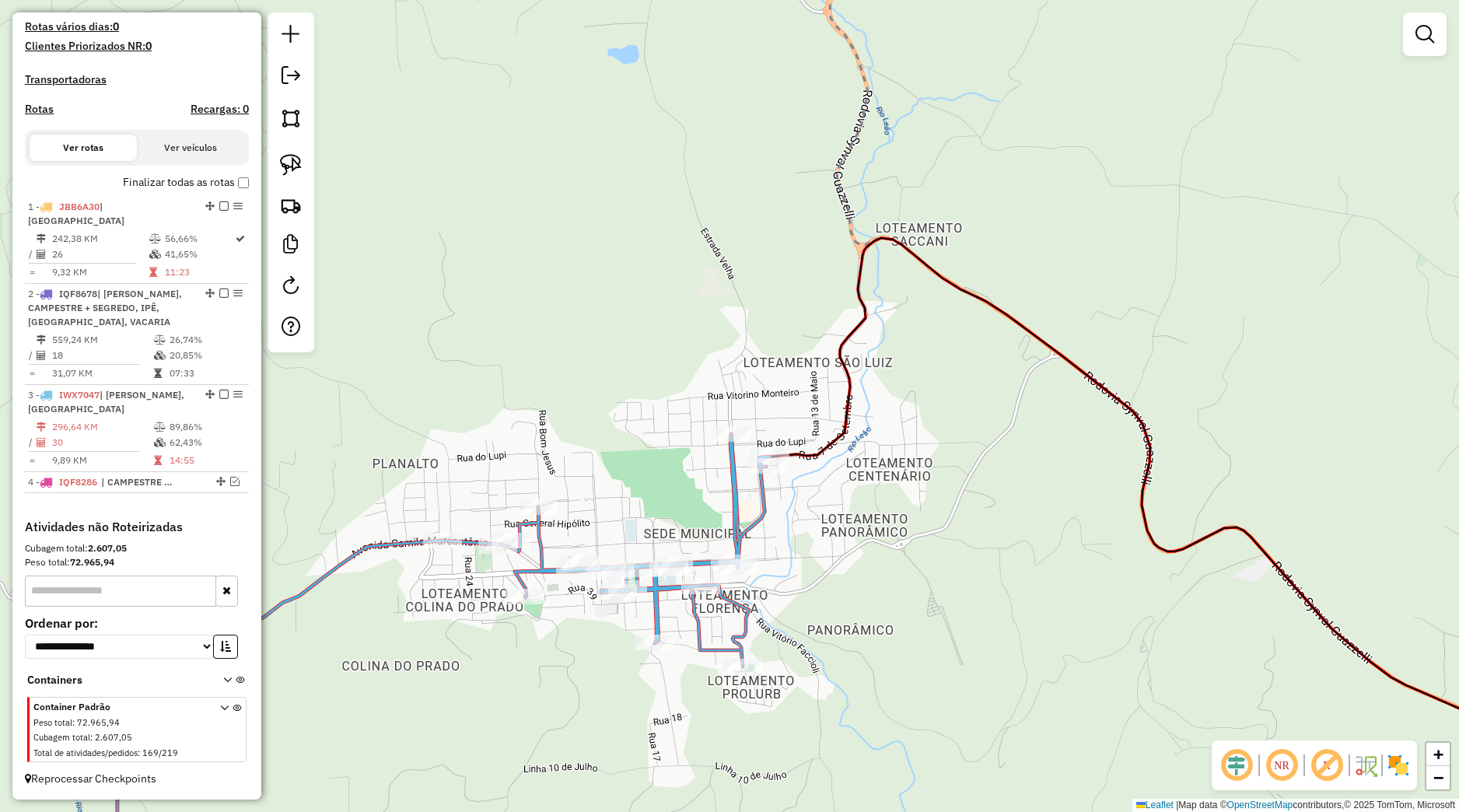
scroll to position [431, 0]
select select "*********"
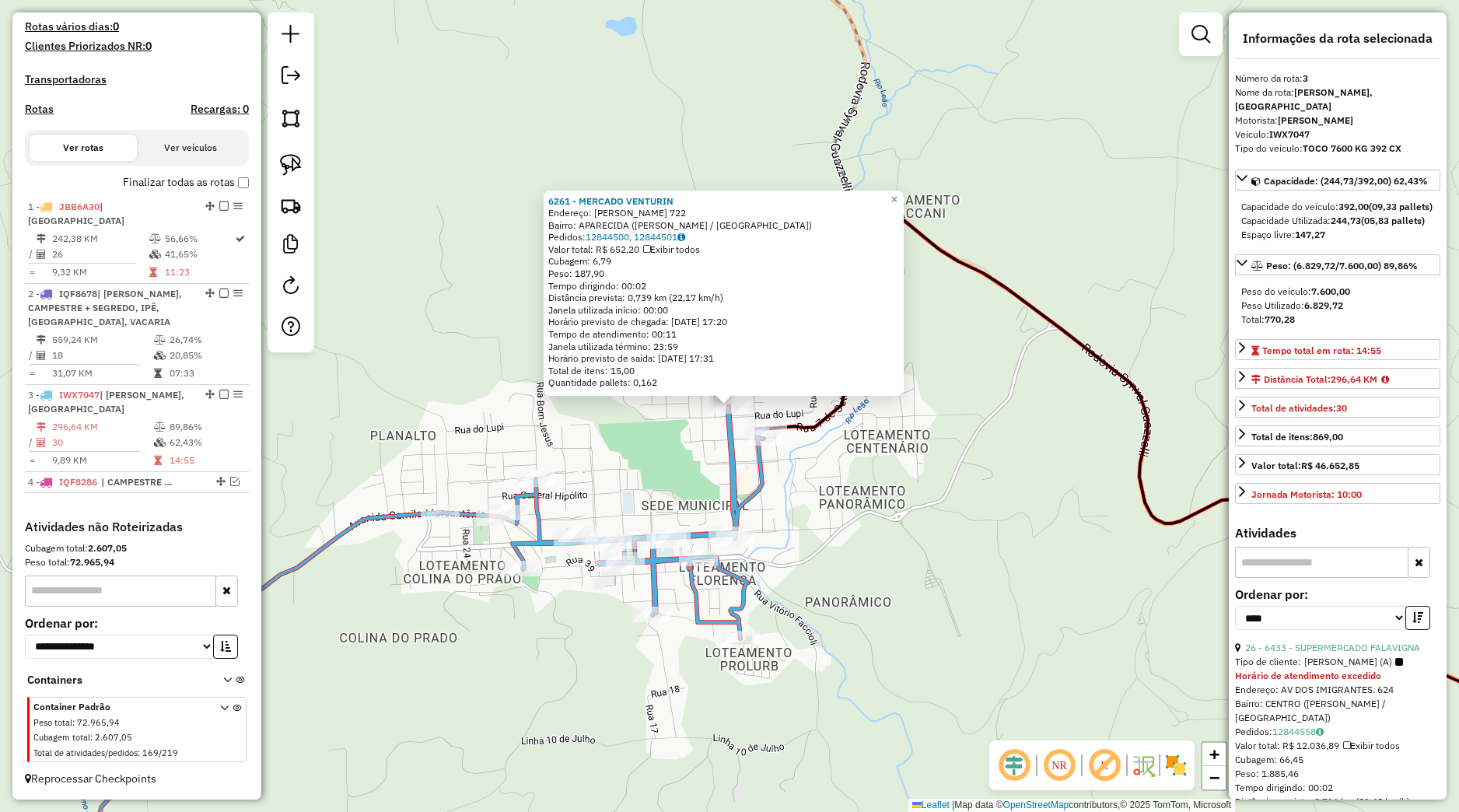
click at [886, 487] on div "6261 - MERCADO VENTURIN Endereço: [PERSON_NAME] 722 Bairro: APARECIDA ([PERSON_…" at bounding box center [730, 406] width 1459 height 812
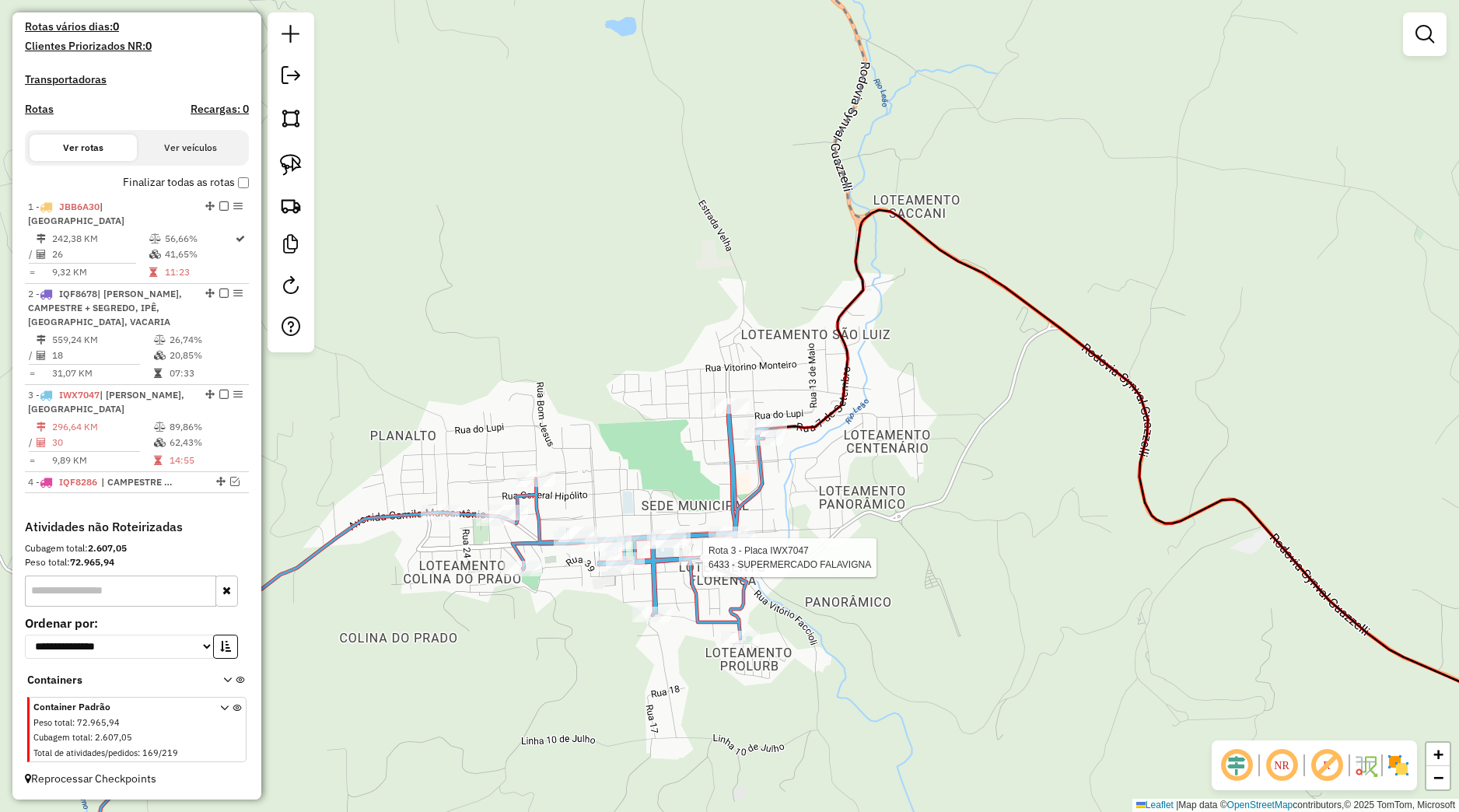
select select "*********"
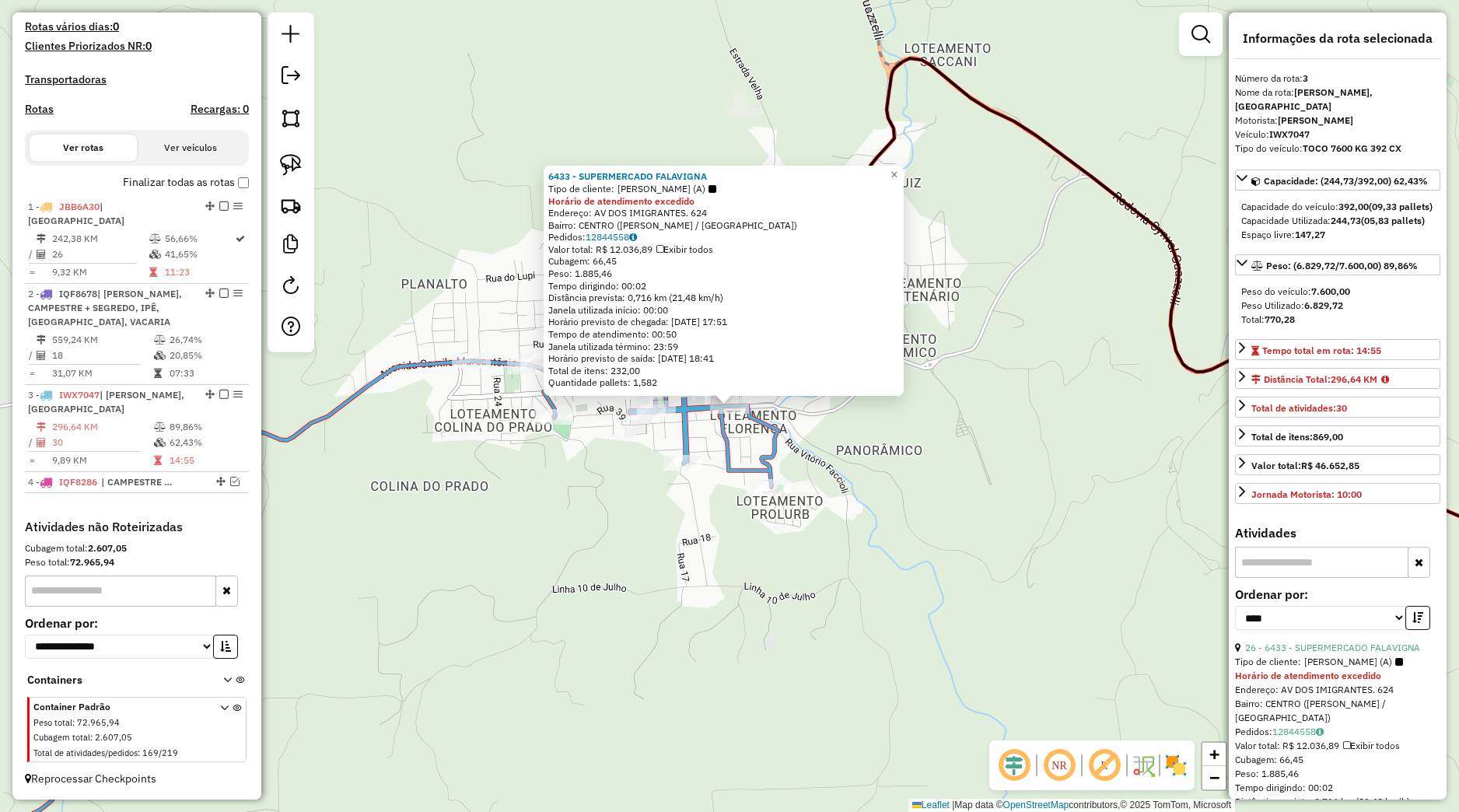
click at [706, 529] on div "6433 - SUPERMERCADO FALAVIGNA Tipo de cliente: [PERSON_NAME] (A) Horário de ate…" at bounding box center [730, 406] width 1459 height 812
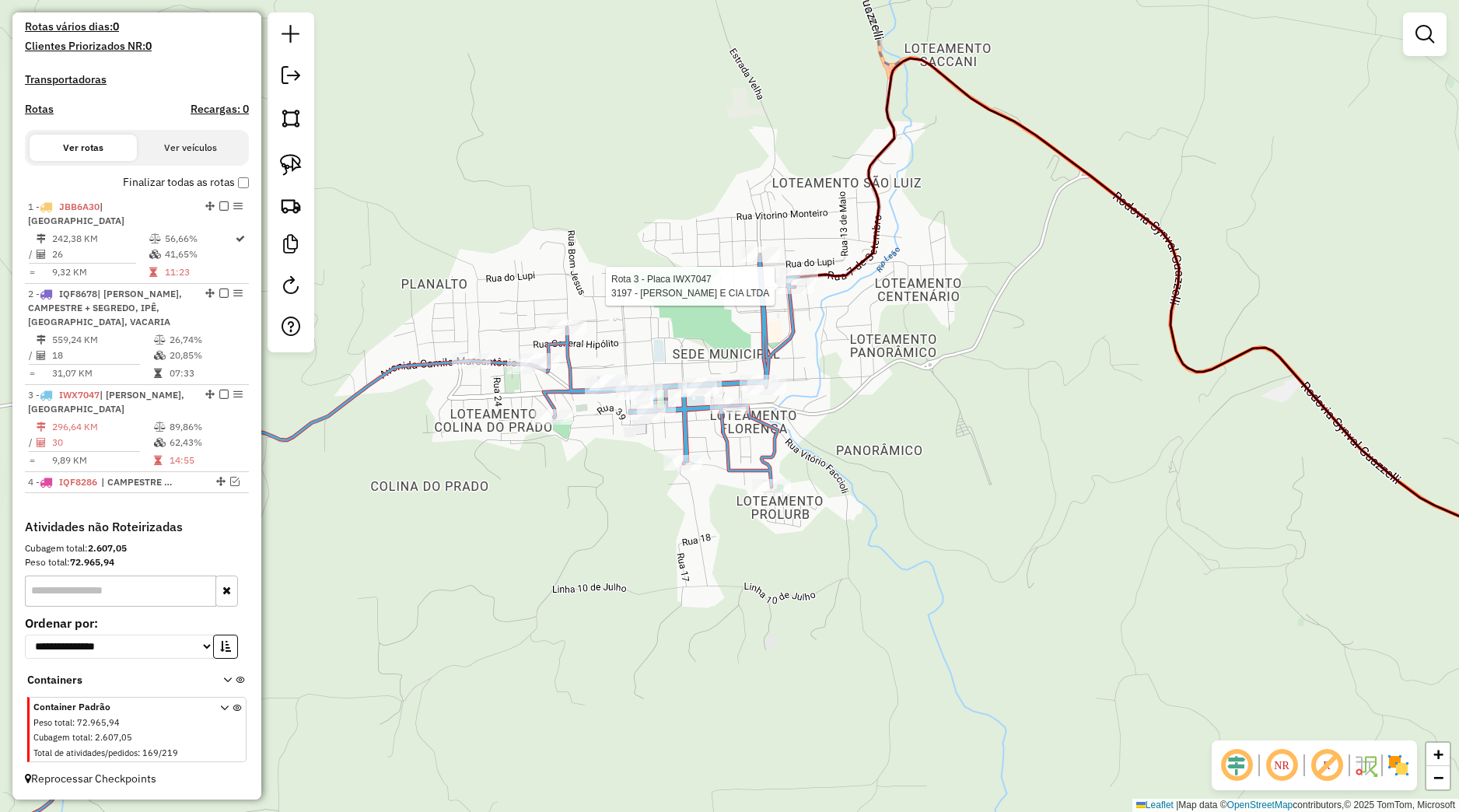
select select "*********"
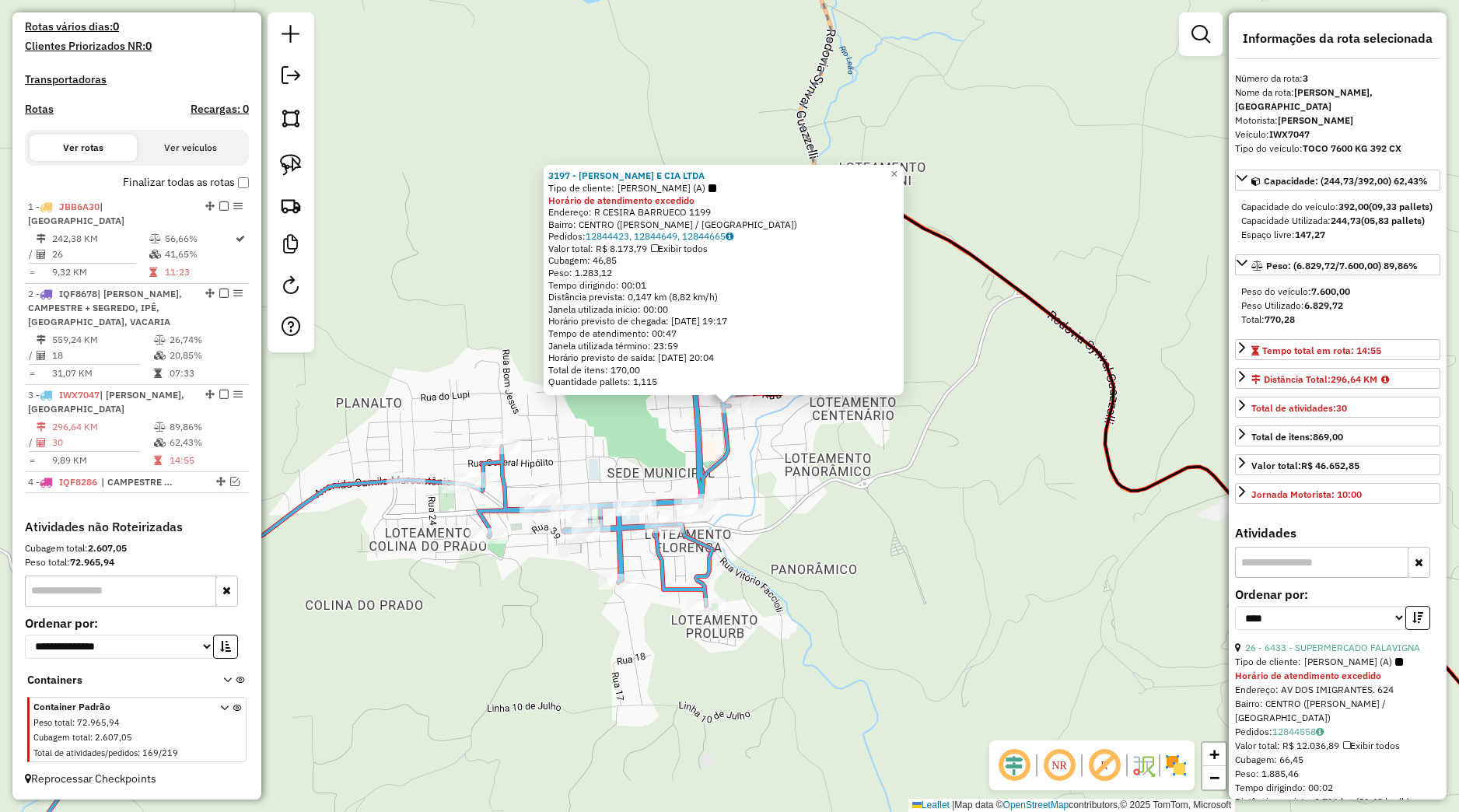
click at [801, 462] on div "3197 - [PERSON_NAME] E CIA LTDA Tipo de cliente: [PERSON_NAME] (A) Horário de a…" at bounding box center [730, 406] width 1459 height 812
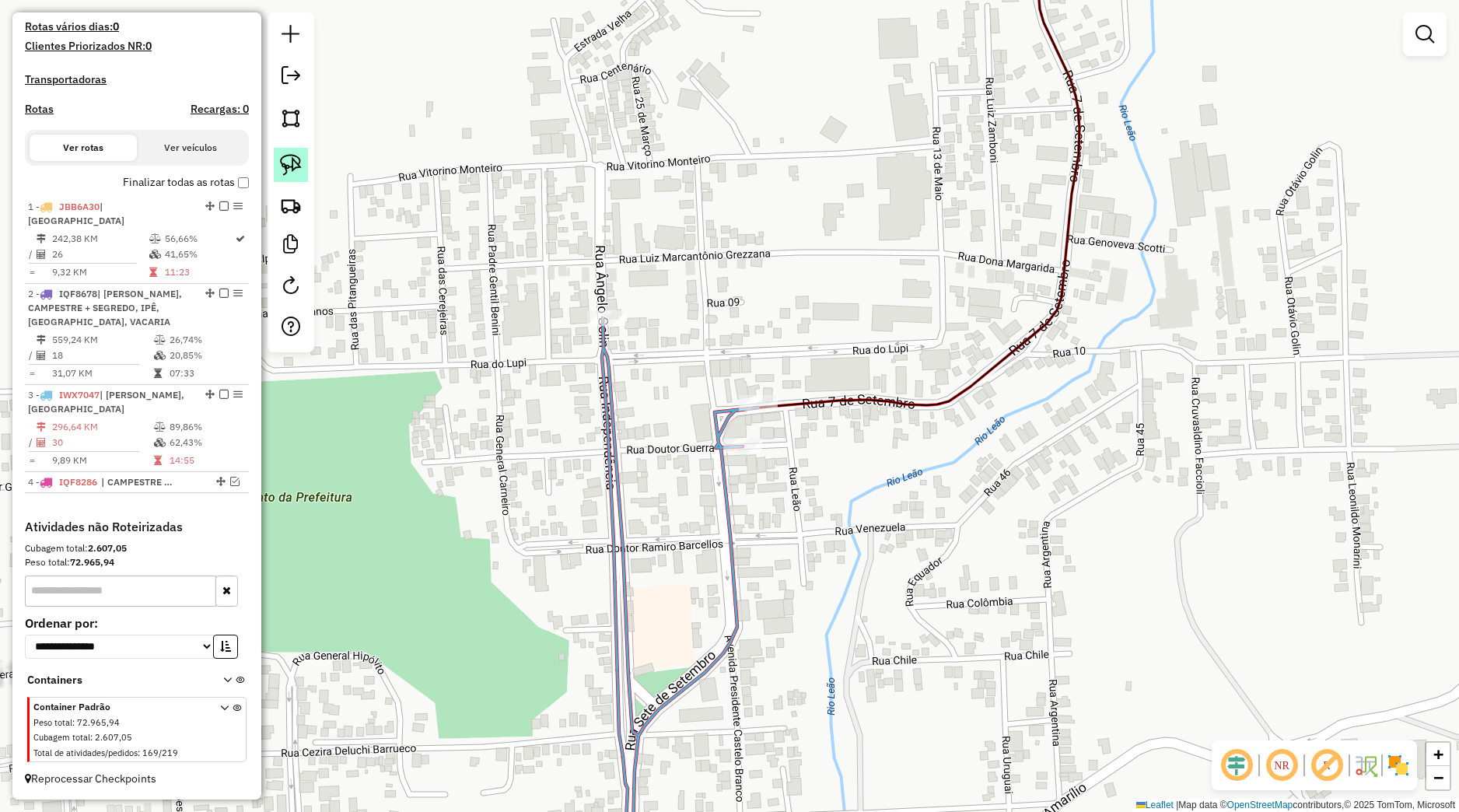
click at [307, 161] on link at bounding box center [291, 165] width 34 height 34
drag, startPoint x: 722, startPoint y: 431, endPoint x: 832, endPoint y: 439, distance: 110.3
click at [832, 439] on g at bounding box center [468, 406] width 1229 height 974
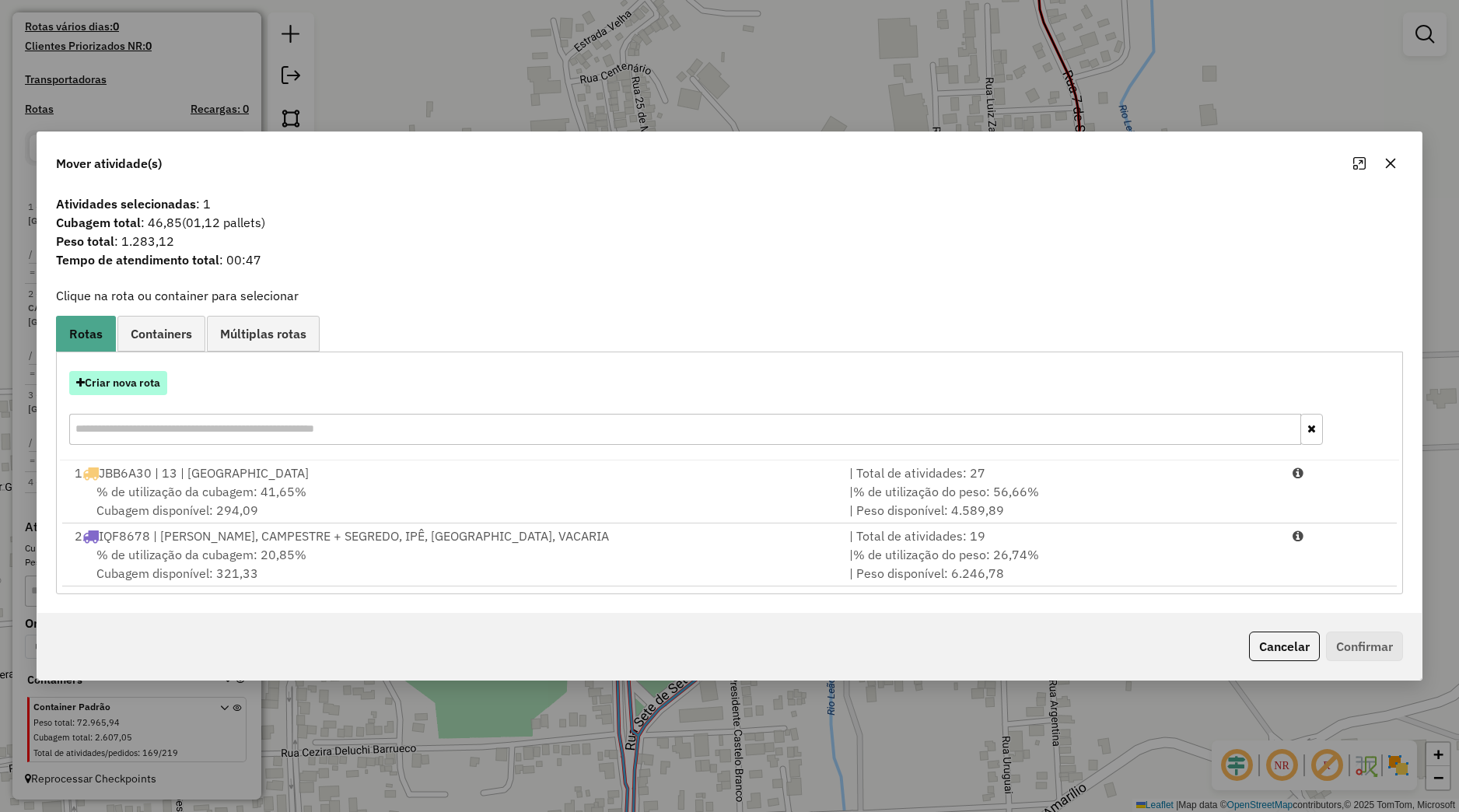
click at [163, 378] on button "Criar nova rota" at bounding box center [118, 383] width 98 height 24
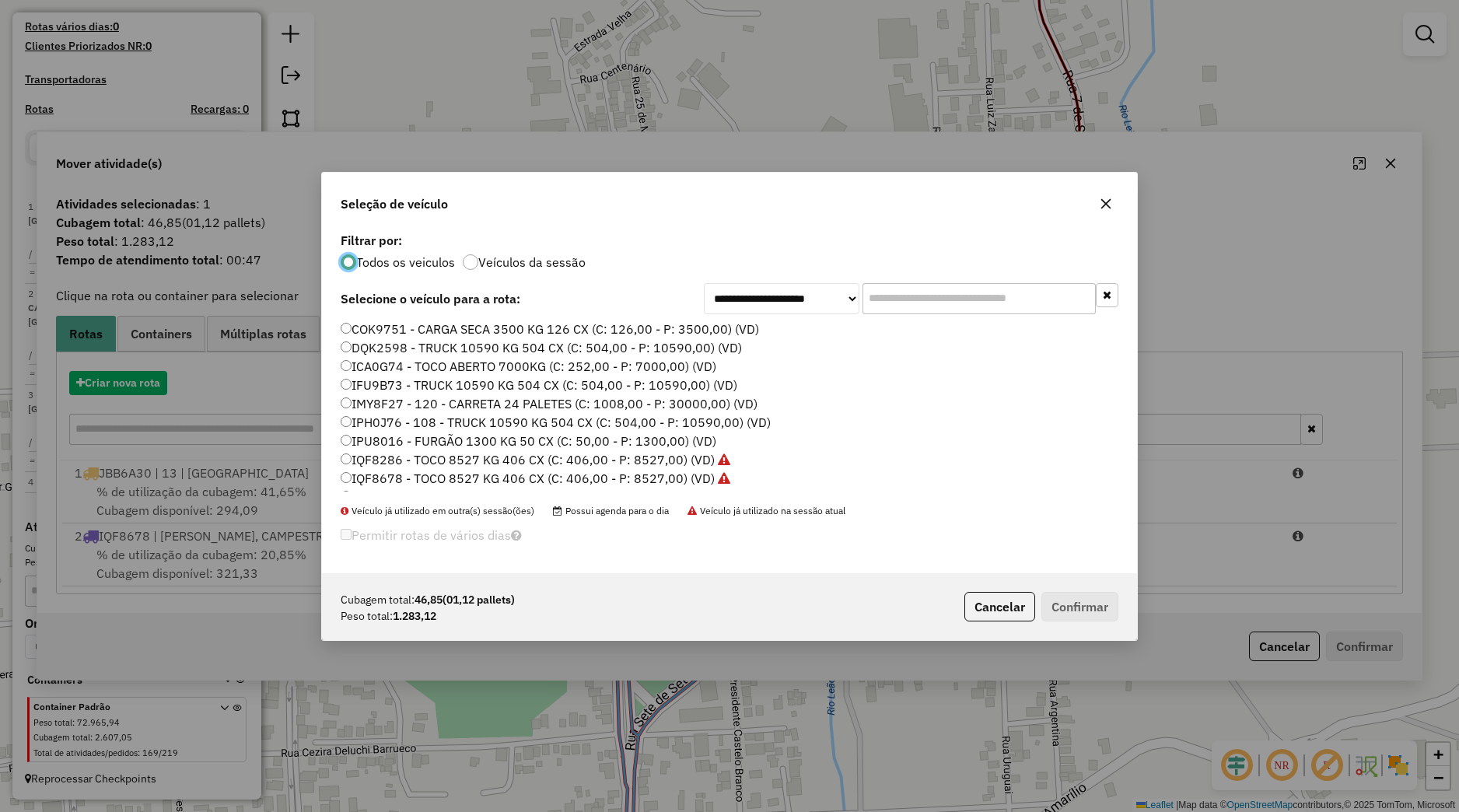
scroll to position [9, 5]
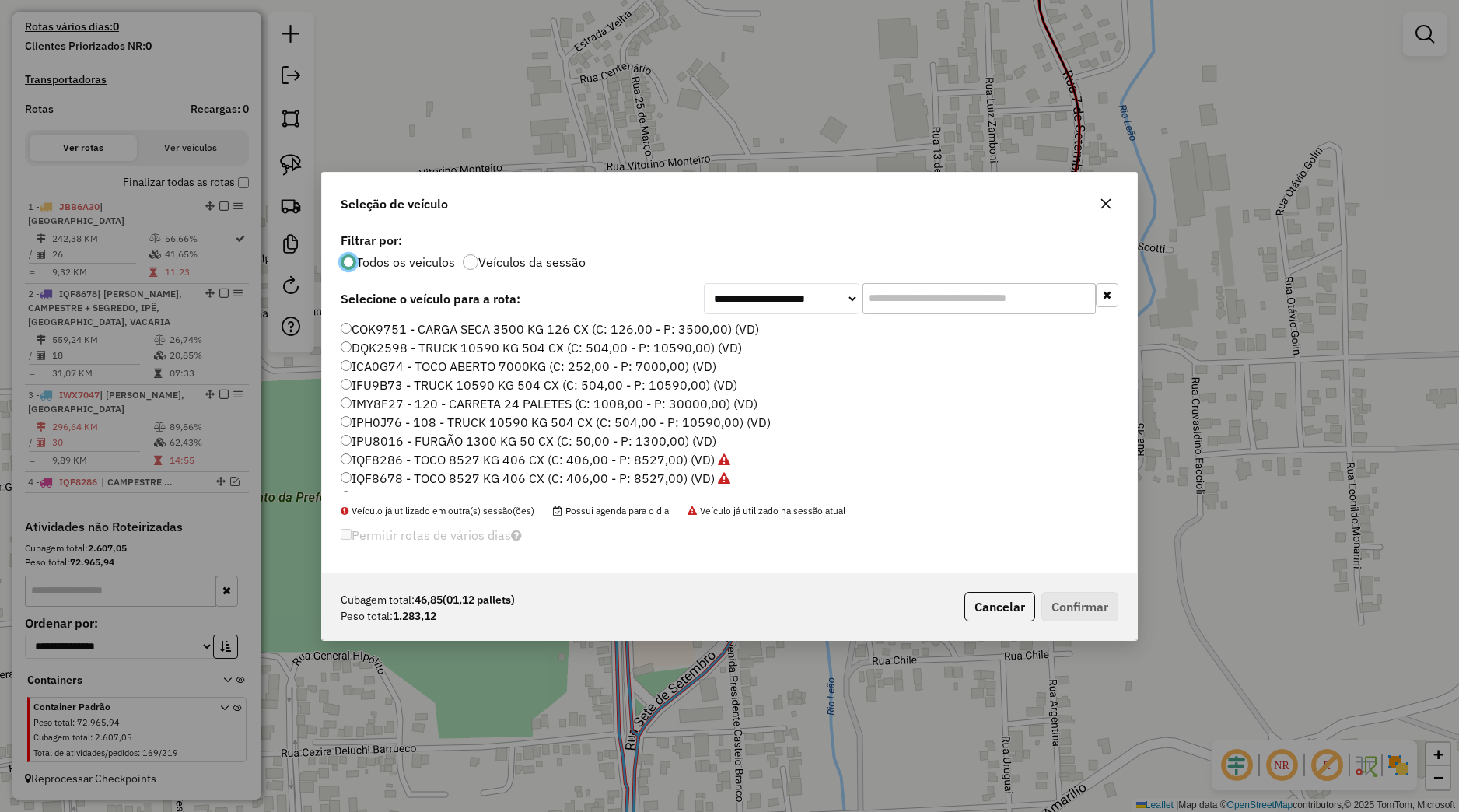
click at [431, 475] on label "IQF8678 - TOCO 8527 KG 406 CX (C: 406,00 - P: 8527,00) (VD)" at bounding box center [536, 478] width 389 height 19
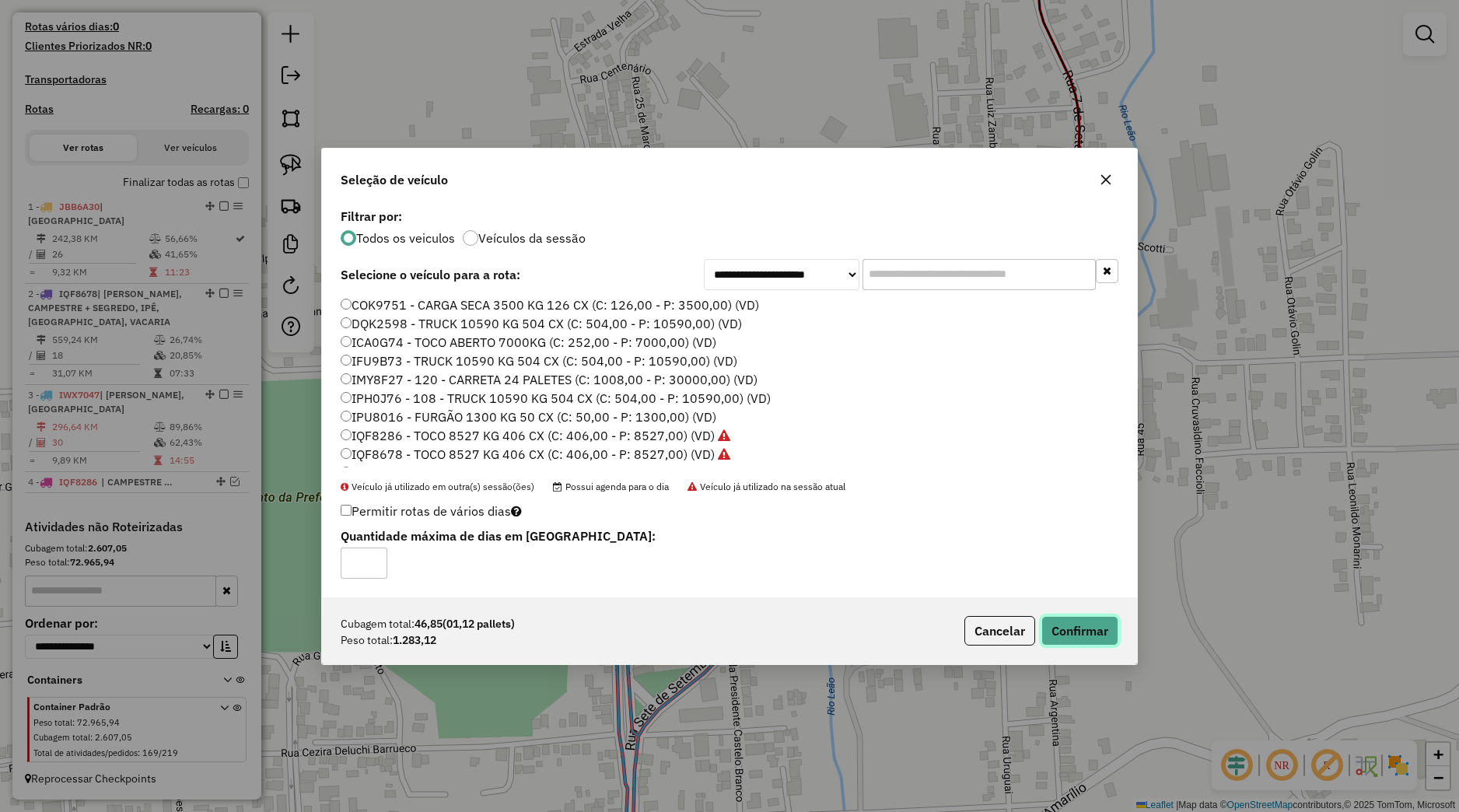
click at [1064, 621] on button "Confirmar" at bounding box center [1079, 630] width 77 height 29
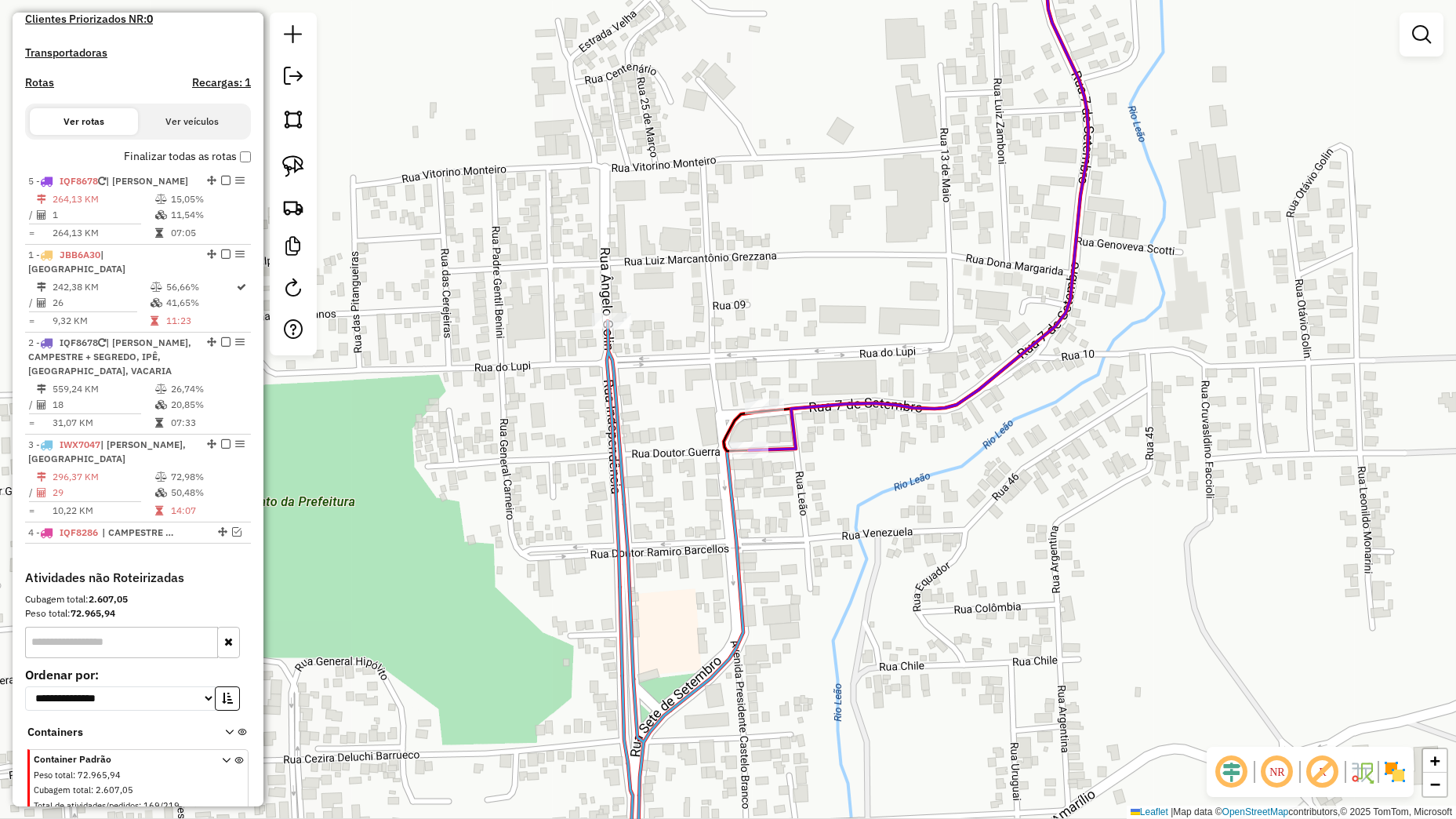
drag, startPoint x: 195, startPoint y: 508, endPoint x: 146, endPoint y: 218, distance: 294.1
click at [146, 218] on li "5 - IQF8678 | [PERSON_NAME] 264,13 KM 15,05% / 1 11,54% = 264,13 KM 07:05" at bounding box center [138, 208] width 226 height 74
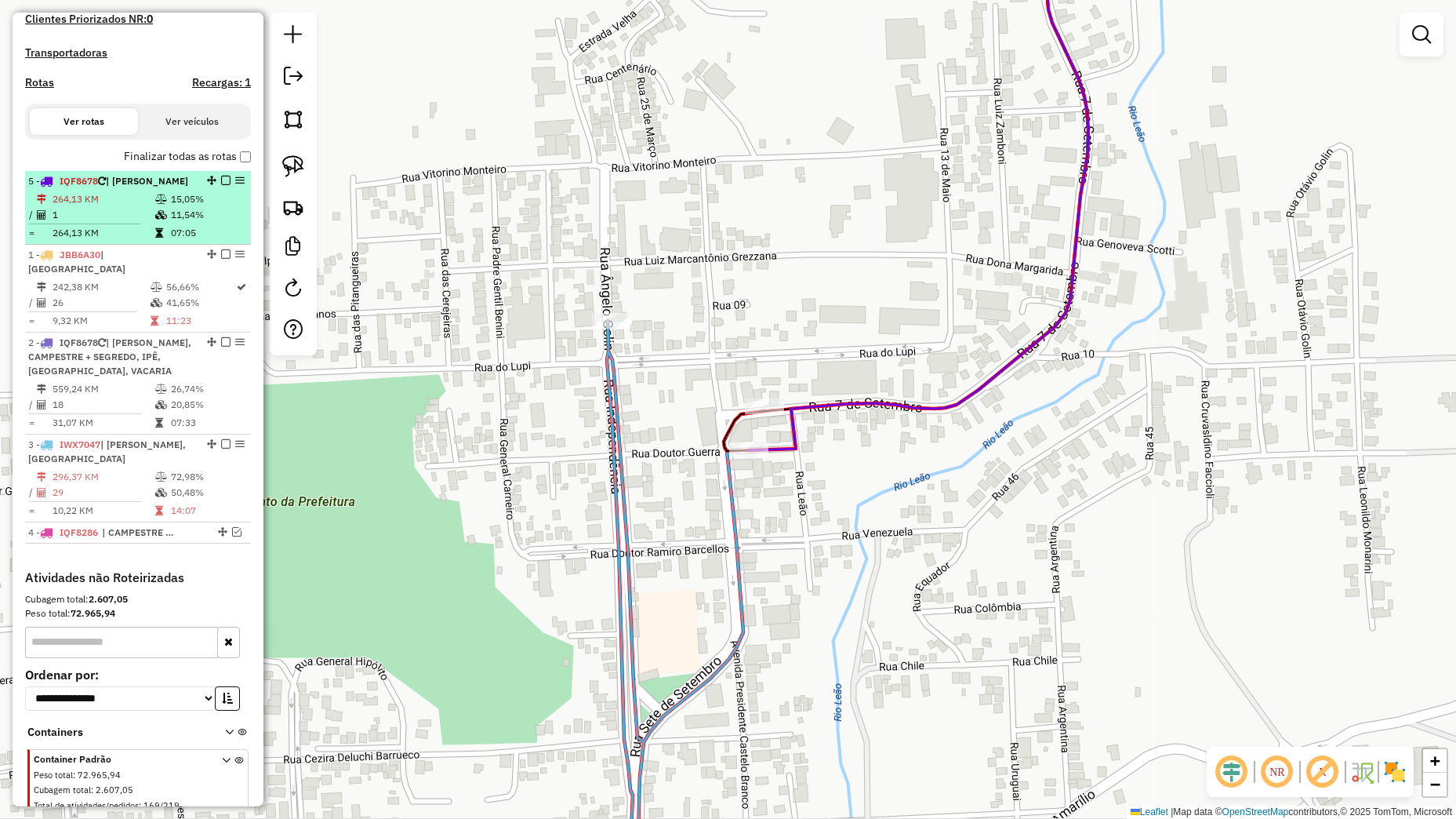
select select "*********"
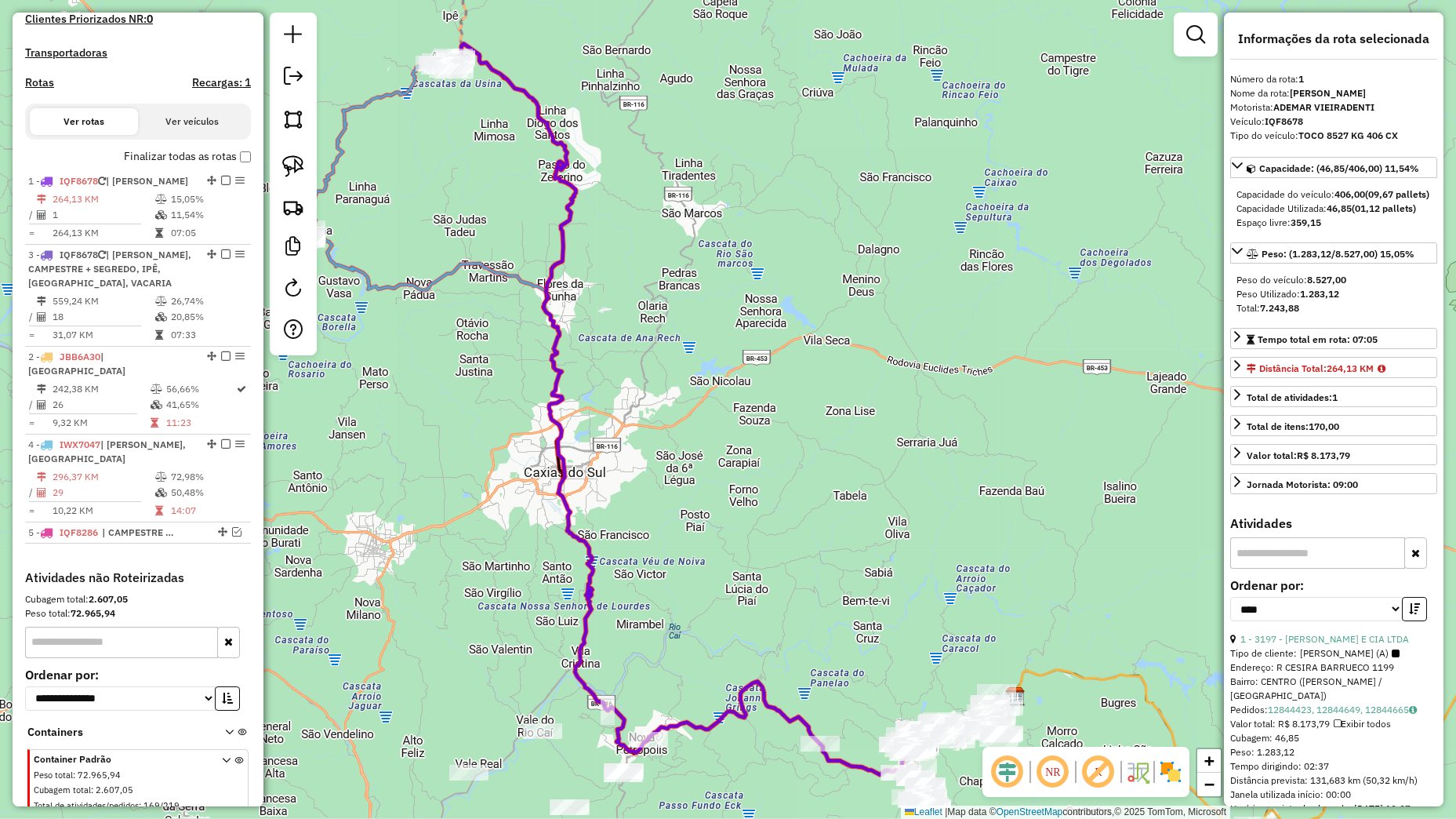
drag, startPoint x: 195, startPoint y: 366, endPoint x: 173, endPoint y: 275, distance: 93.6
click at [173, 275] on li "3 - IQF8678 | [PERSON_NAME], CAMPESTRE + SEGREDO, IPÊ, [GEOGRAPHIC_DATA], VACAR…" at bounding box center [138, 295] width 226 height 102
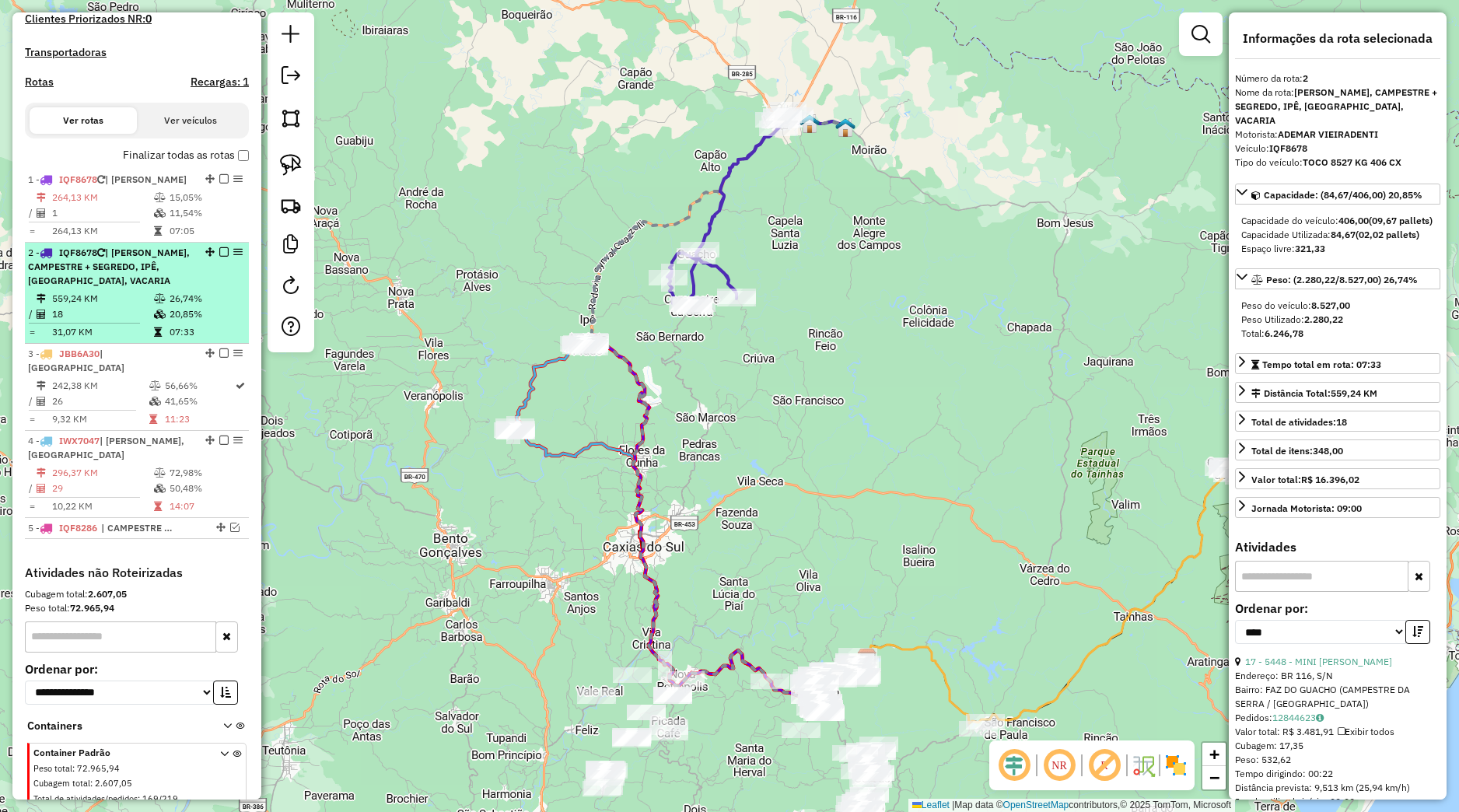
click at [219, 256] on em at bounding box center [224, 252] width 10 height 10
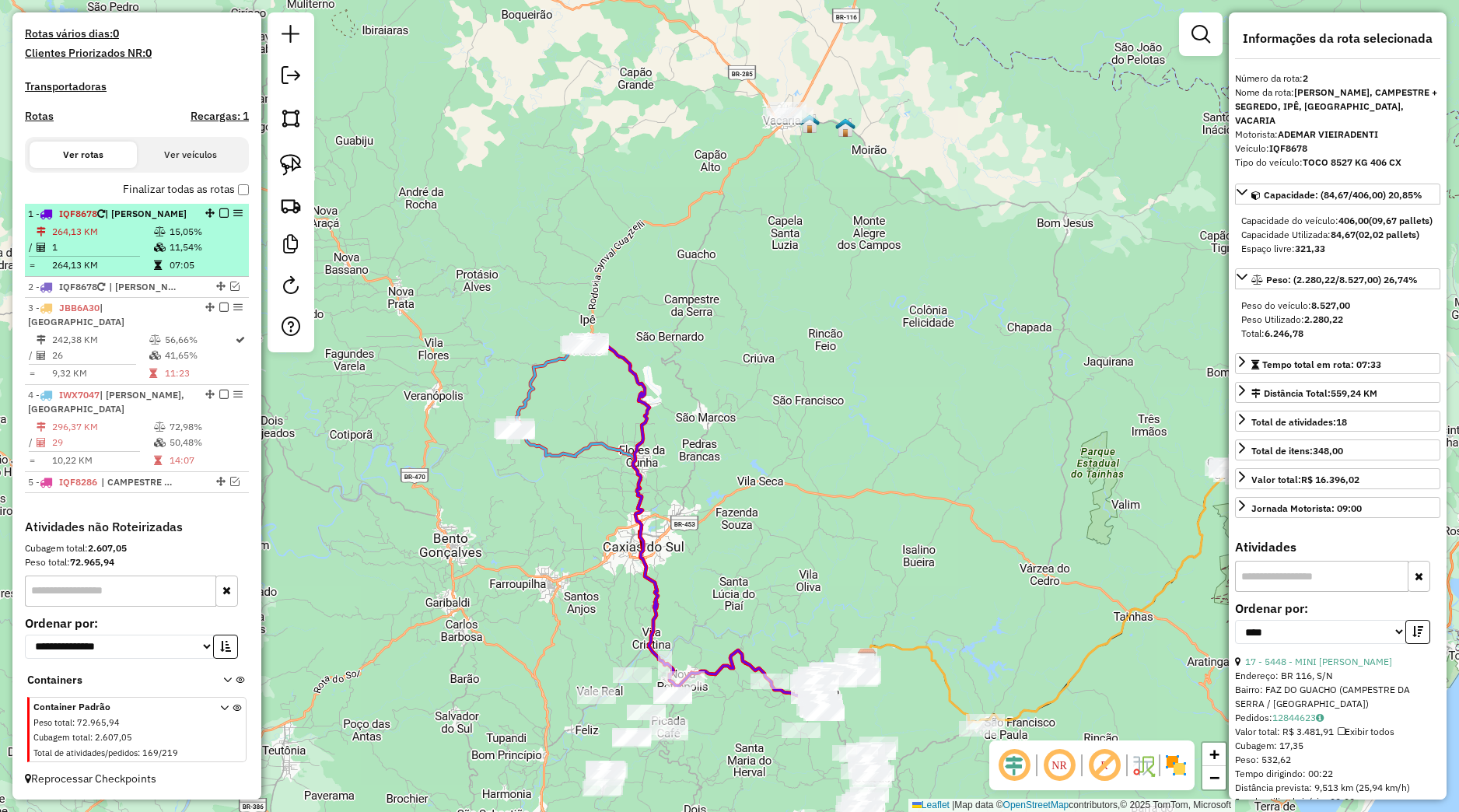
click at [219, 208] on em at bounding box center [224, 213] width 10 height 10
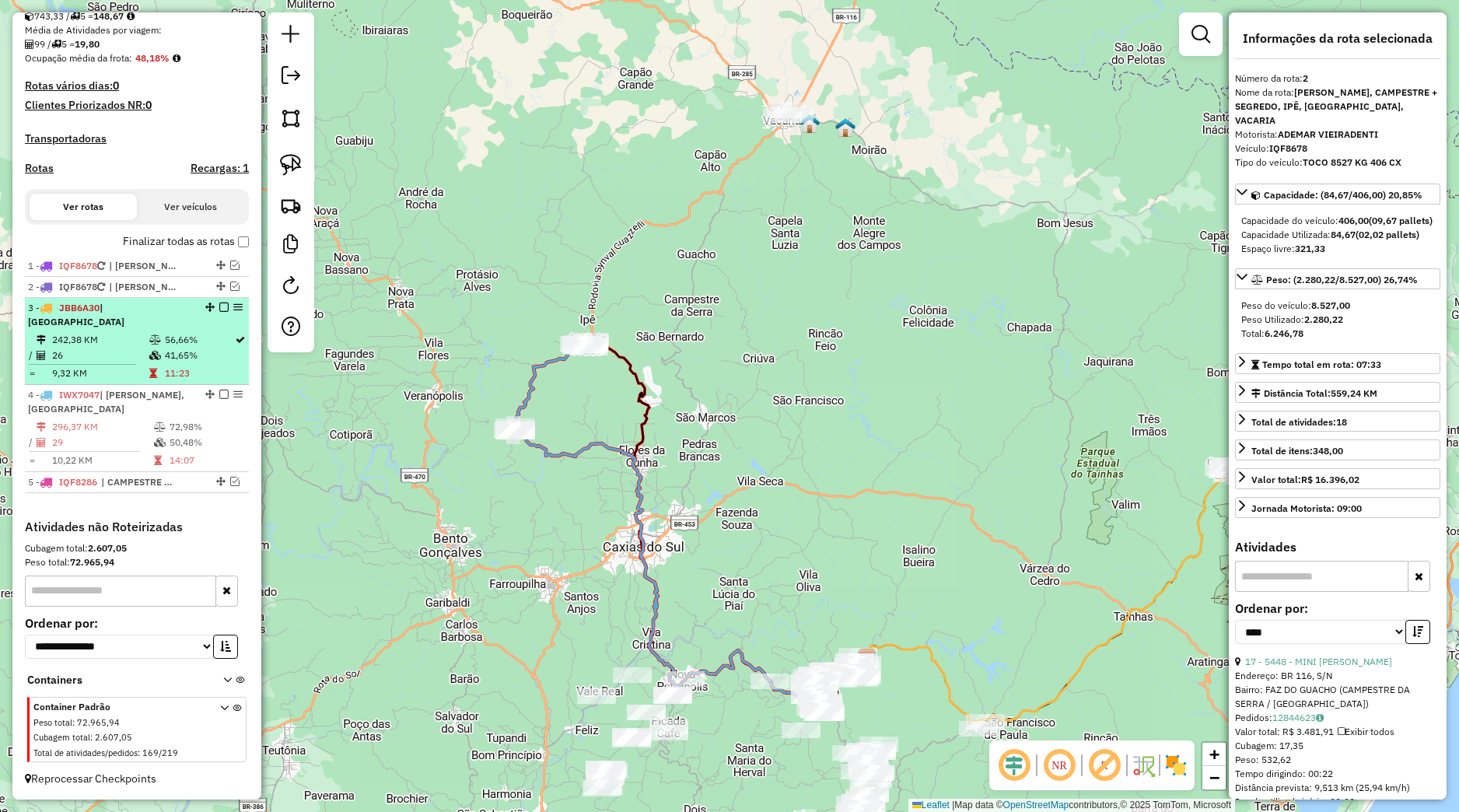
click at [193, 356] on td "41,65%" at bounding box center [199, 354] width 70 height 15
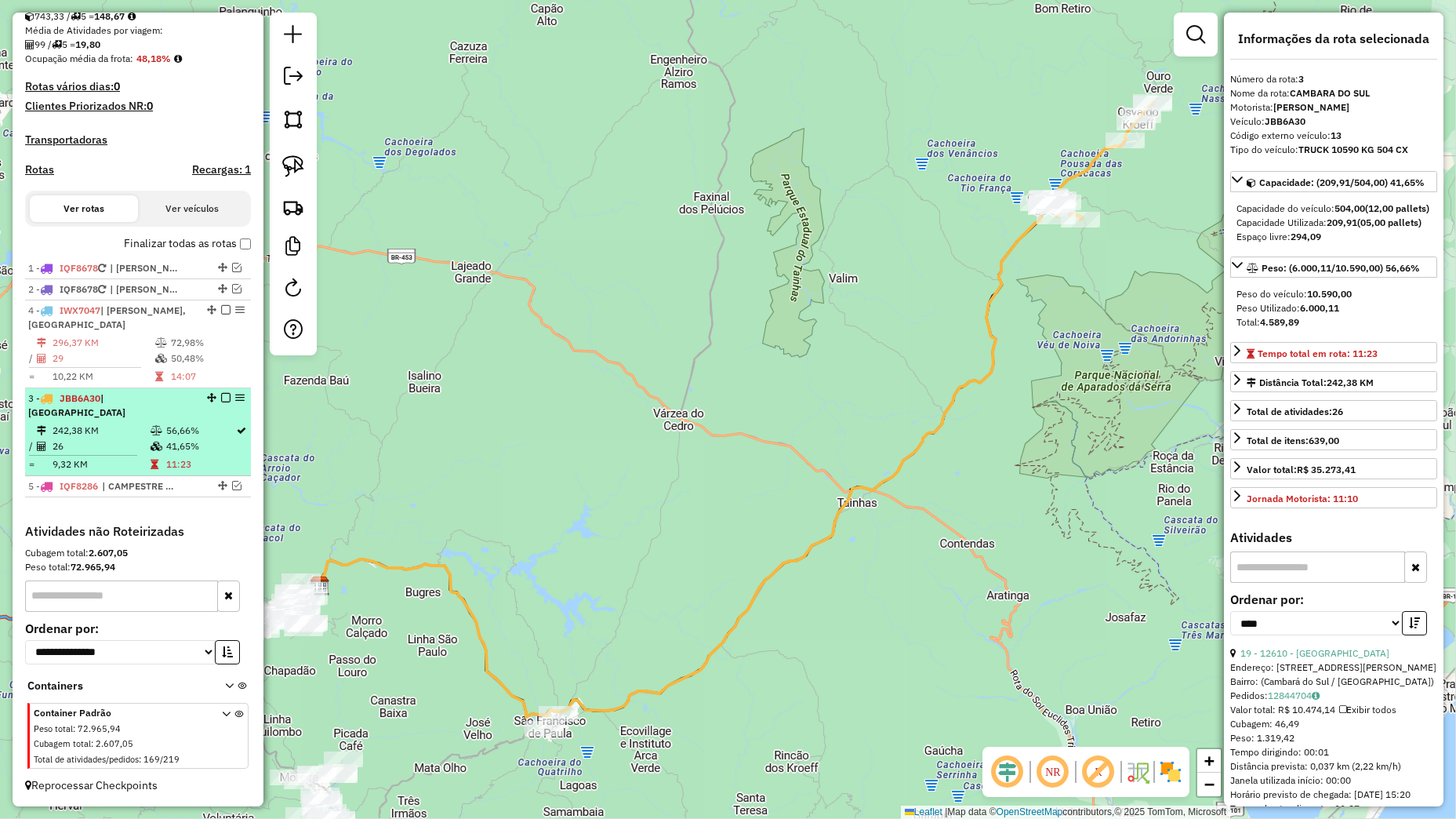
drag, startPoint x: 194, startPoint y: 308, endPoint x: 188, endPoint y: 495, distance: 187.1
click at [188, 476] on li "3 - JBB6A30 | [GEOGRAPHIC_DATA] 242,38 KM 56,66% / 26 41,65% = 9,32 KM 11:23" at bounding box center [138, 431] width 226 height 88
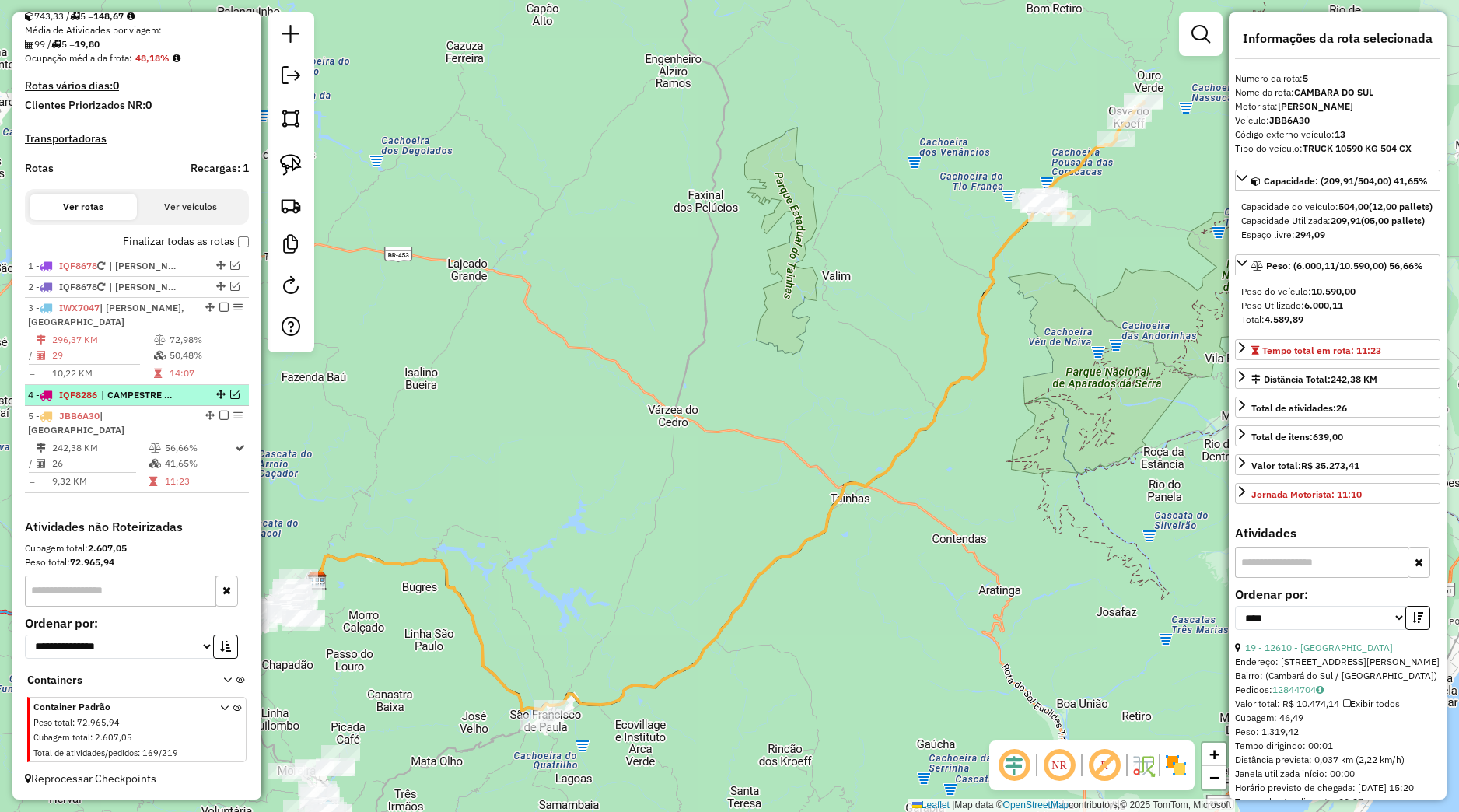
click at [230, 391] on em at bounding box center [235, 394] width 10 height 10
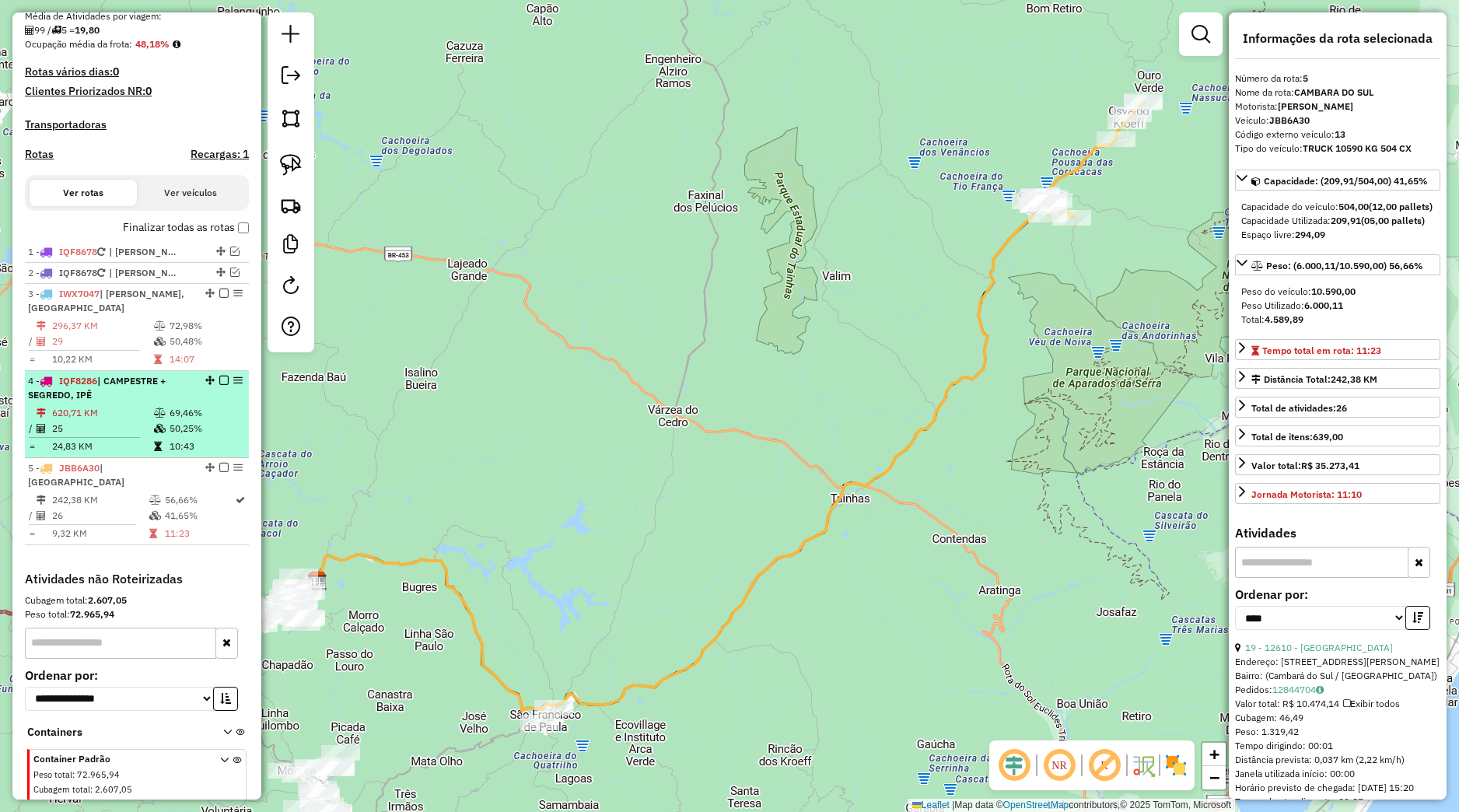
click at [179, 402] on div "4 - IQF8286 | CAMPESTRE + SEGREDO, IPÊ" at bounding box center [110, 388] width 165 height 28
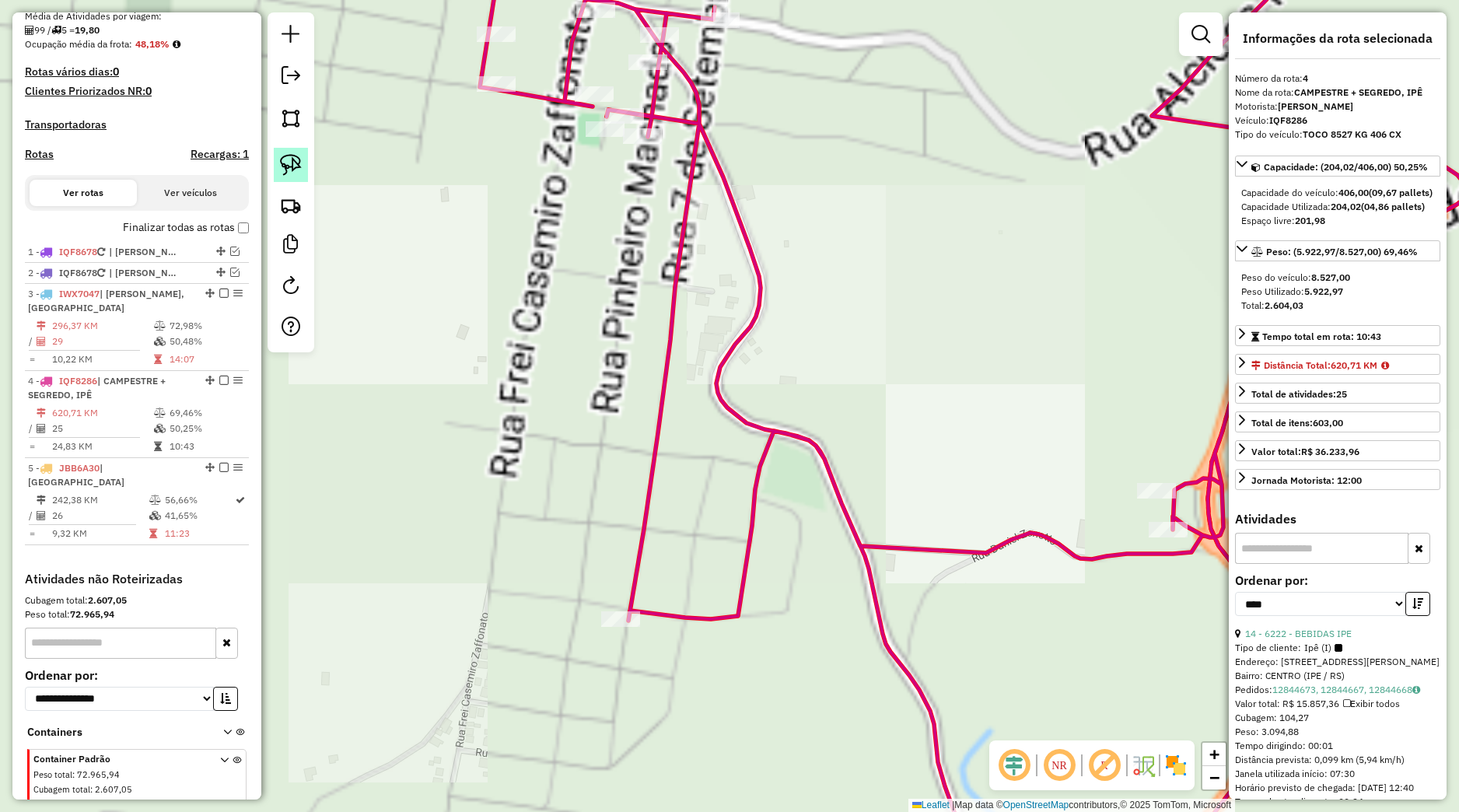
click at [307, 154] on link at bounding box center [291, 165] width 34 height 34
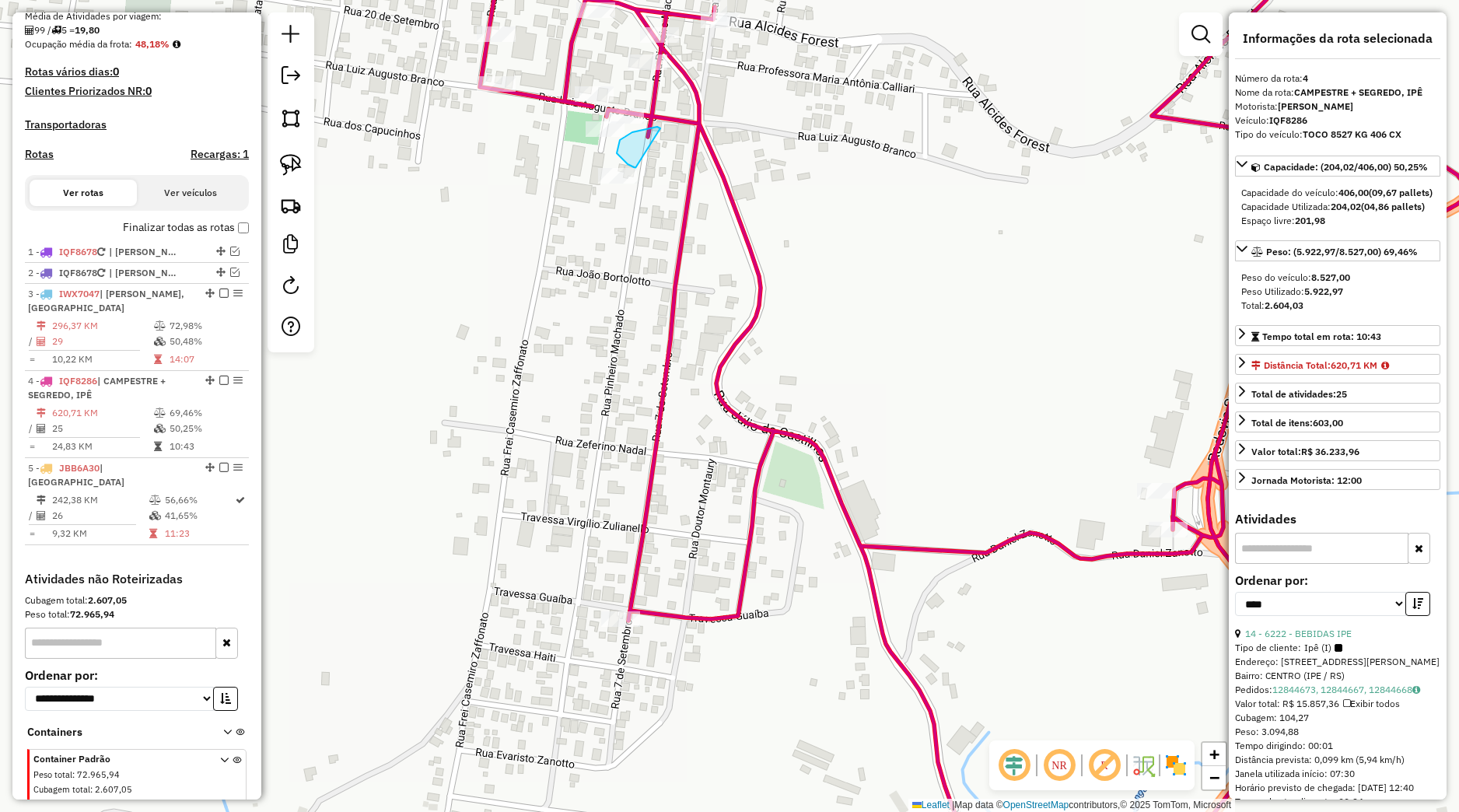
click at [0, 0] on div at bounding box center [0, 0] width 0 height 0
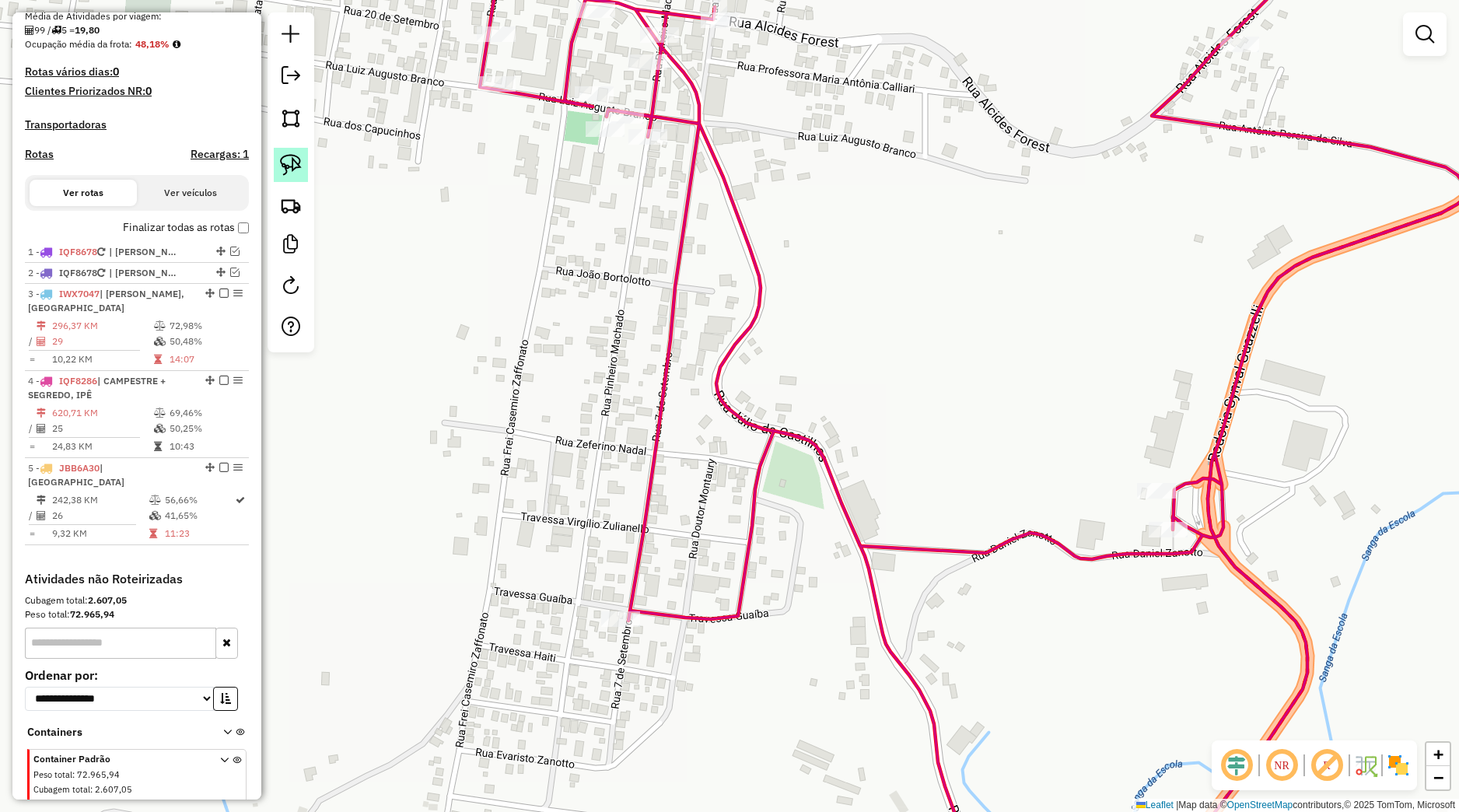
click at [295, 161] on img at bounding box center [291, 165] width 22 height 22
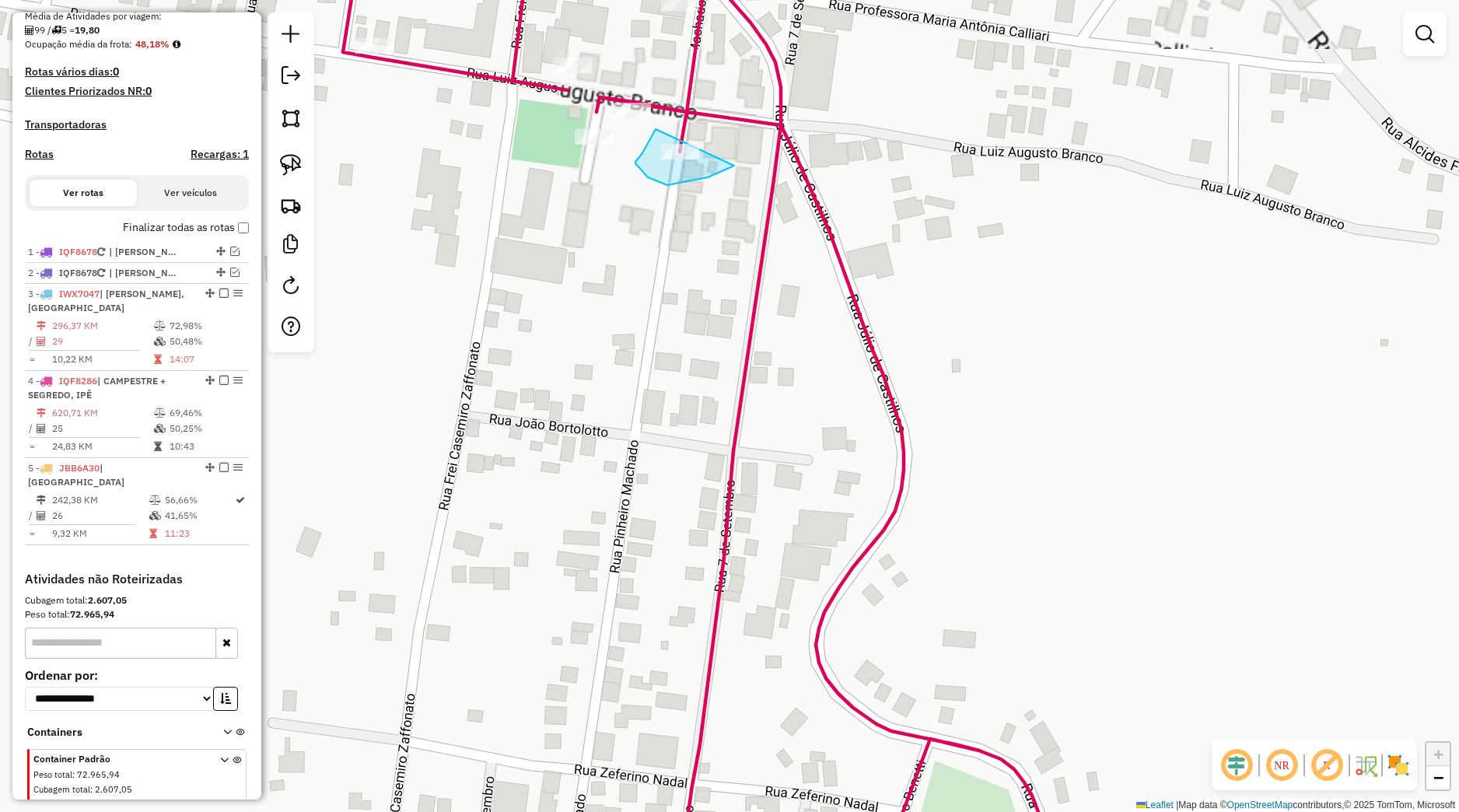
drag, startPoint x: 643, startPoint y: 153, endPoint x: 724, endPoint y: 164, distance: 81.7
click at [742, 155] on div "Janela de atendimento Grade de atendimento Capacidade Transportadoras Veículos …" at bounding box center [730, 406] width 1459 height 812
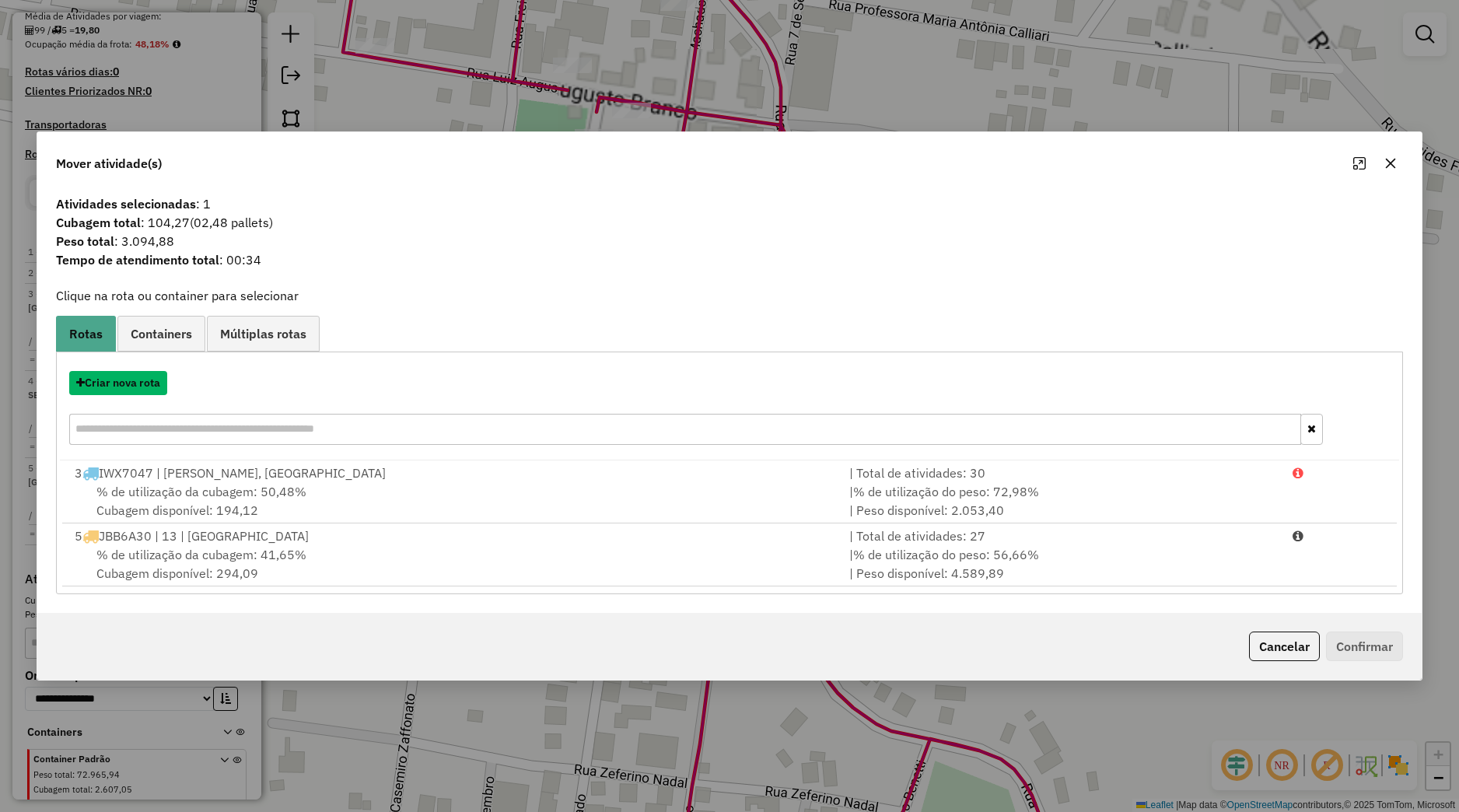
click at [161, 393] on button "Criar nova rota" at bounding box center [118, 383] width 98 height 24
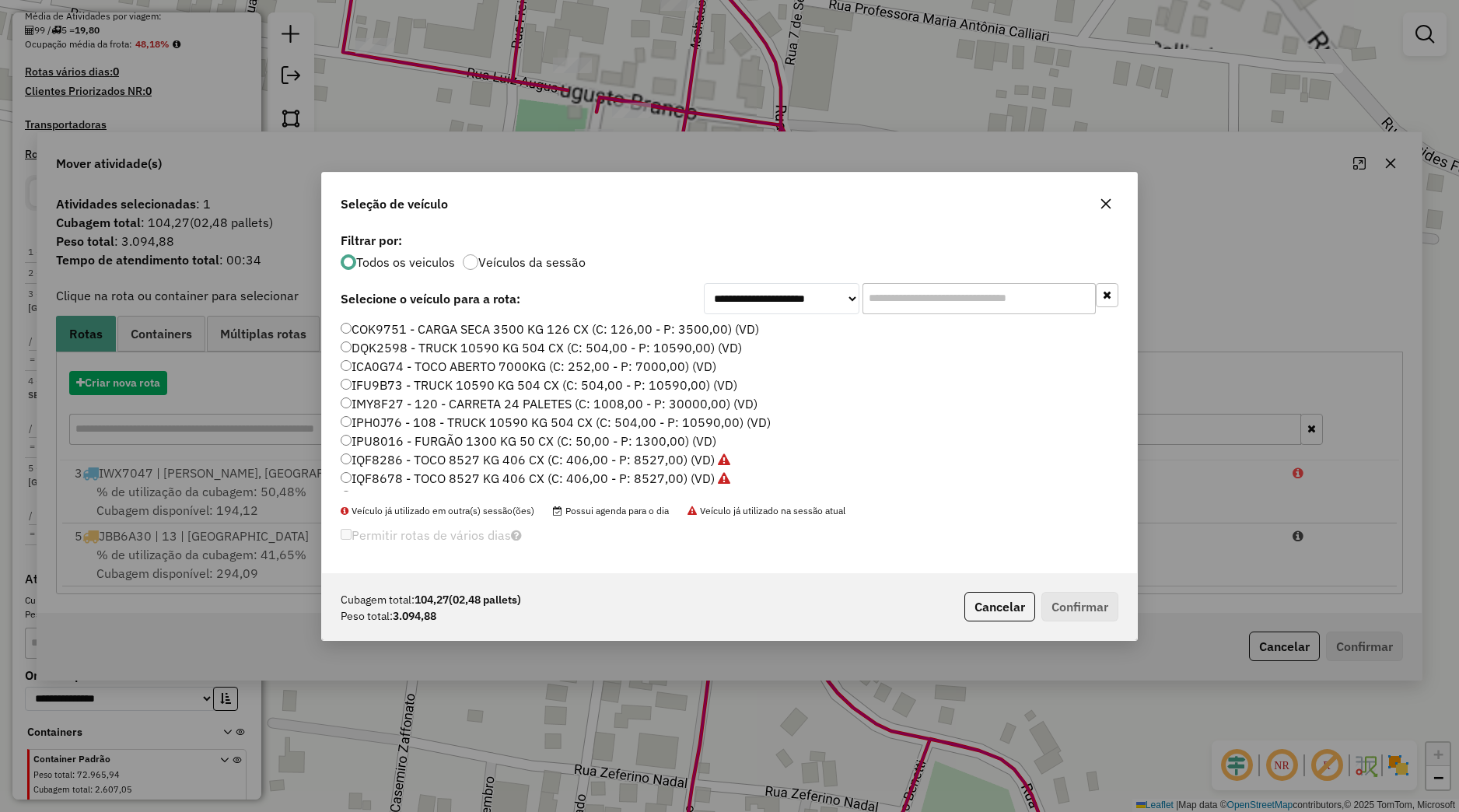
scroll to position [9, 5]
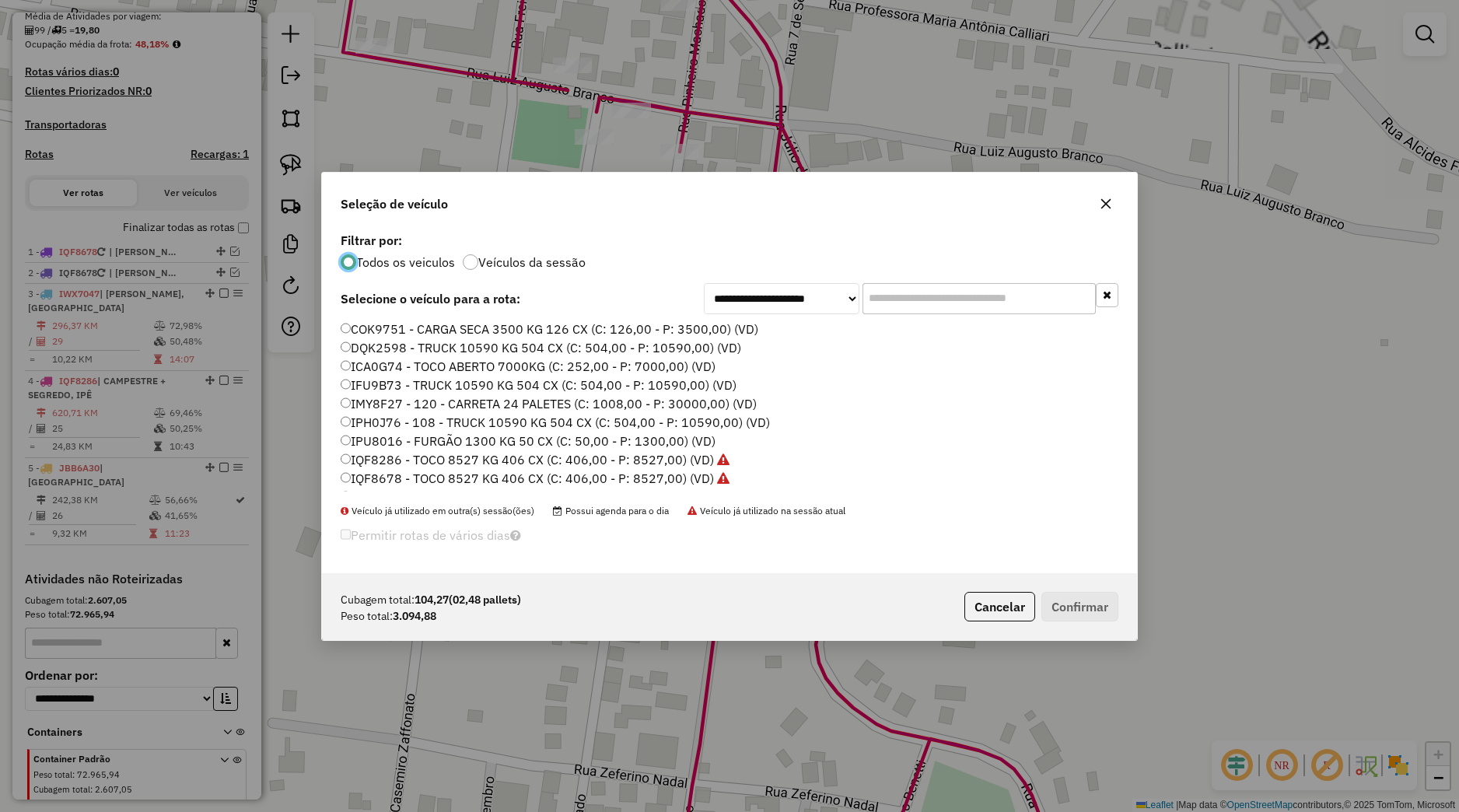
click at [379, 463] on label "IQF8286 - TOCO 8527 KG 406 CX (C: 406,00 - P: 8527,00) (VD)" at bounding box center [535, 459] width 389 height 19
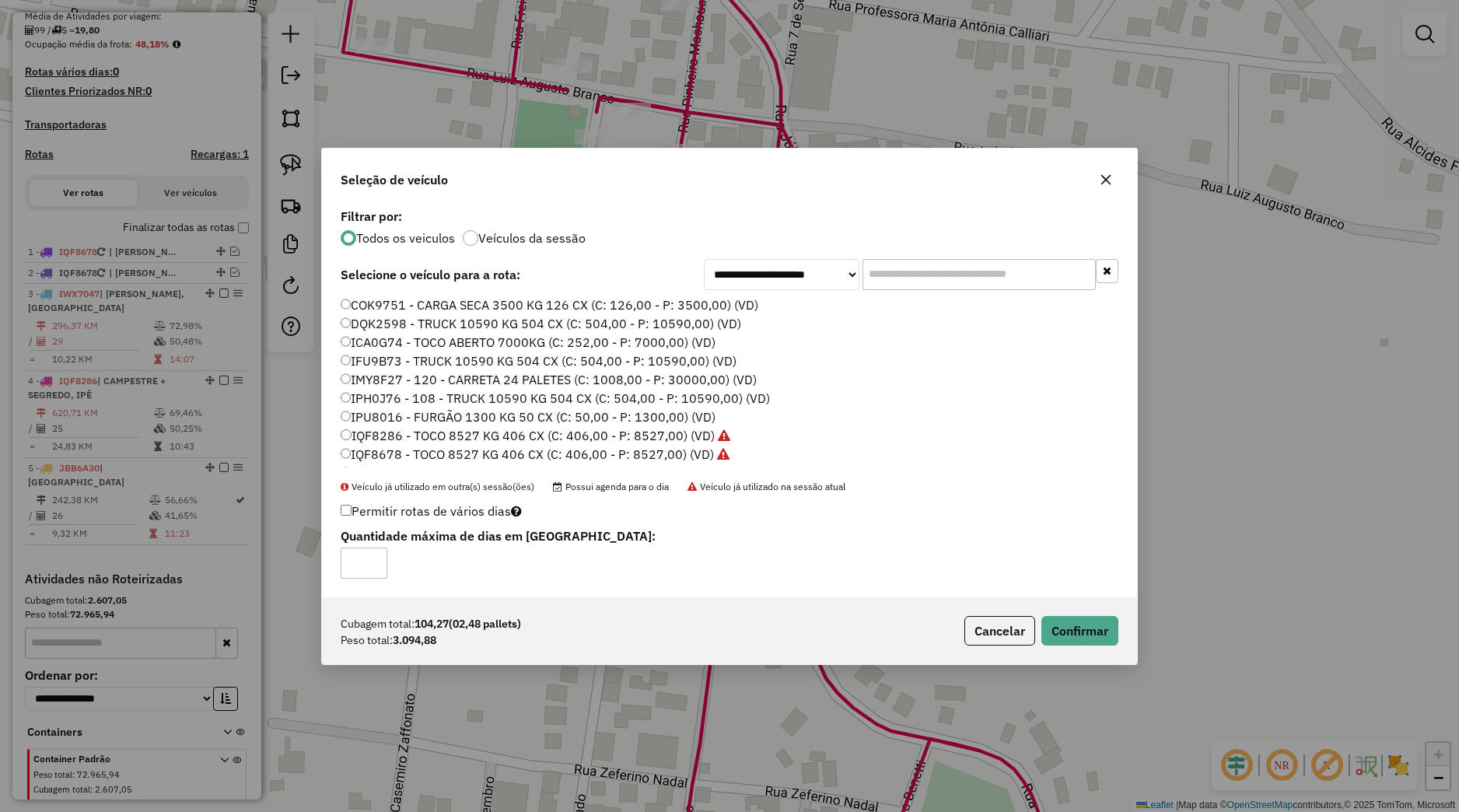
click at [1095, 646] on div "Cubagem total: 104,27 (02,48 pallets) Peso total: 3.094,88 Cancelar Confirmar" at bounding box center [730, 630] width 816 height 67
click at [1092, 633] on button "Confirmar" at bounding box center [1079, 630] width 77 height 29
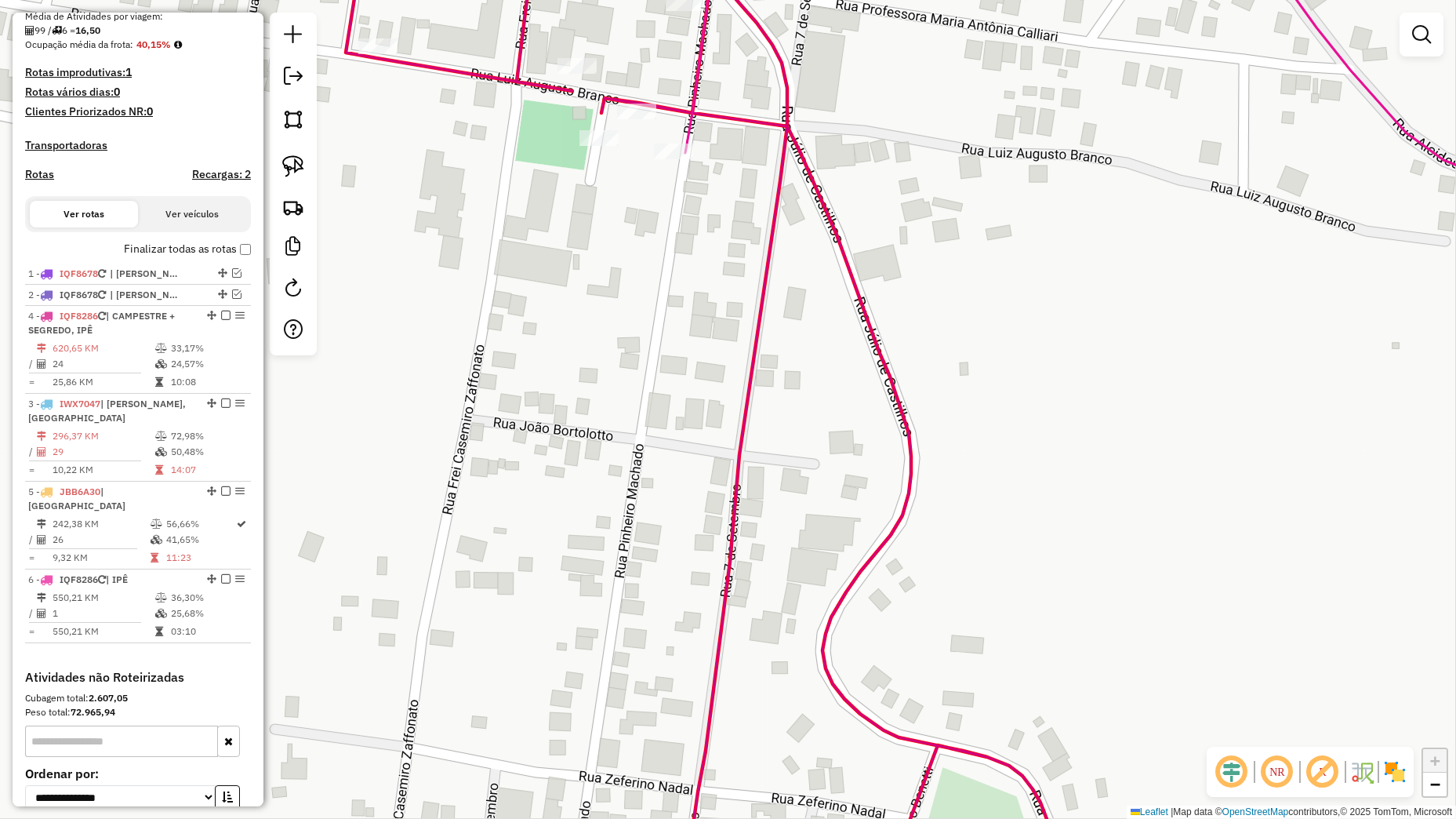
drag, startPoint x: 198, startPoint y: 417, endPoint x: 179, endPoint y: 350, distance: 69.6
click at [179, 337] on div "4 - IQF8286 | CAMPESTRE + SEGREDO, IPÊ" at bounding box center [138, 323] width 219 height 29
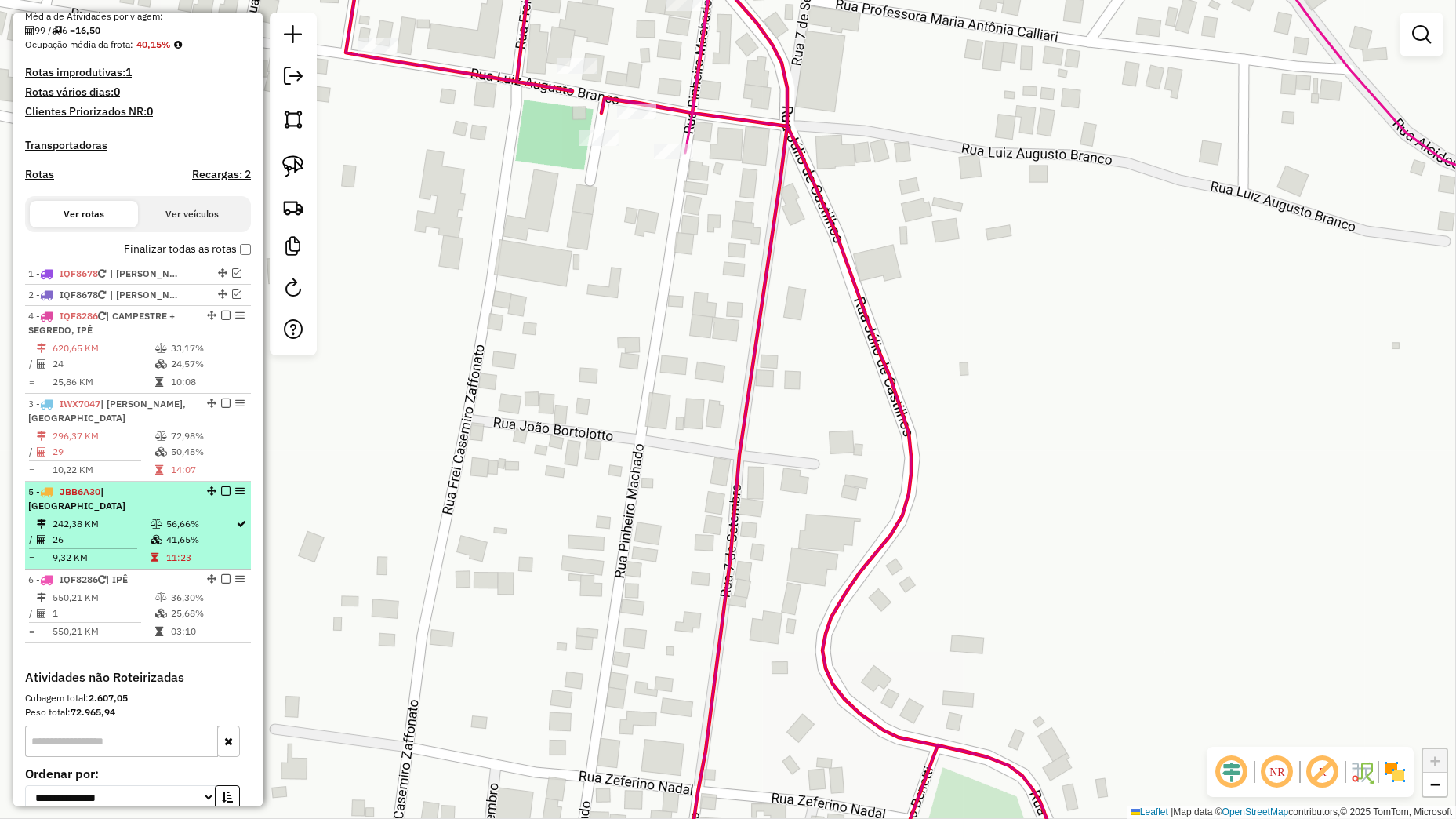
select select "*********"
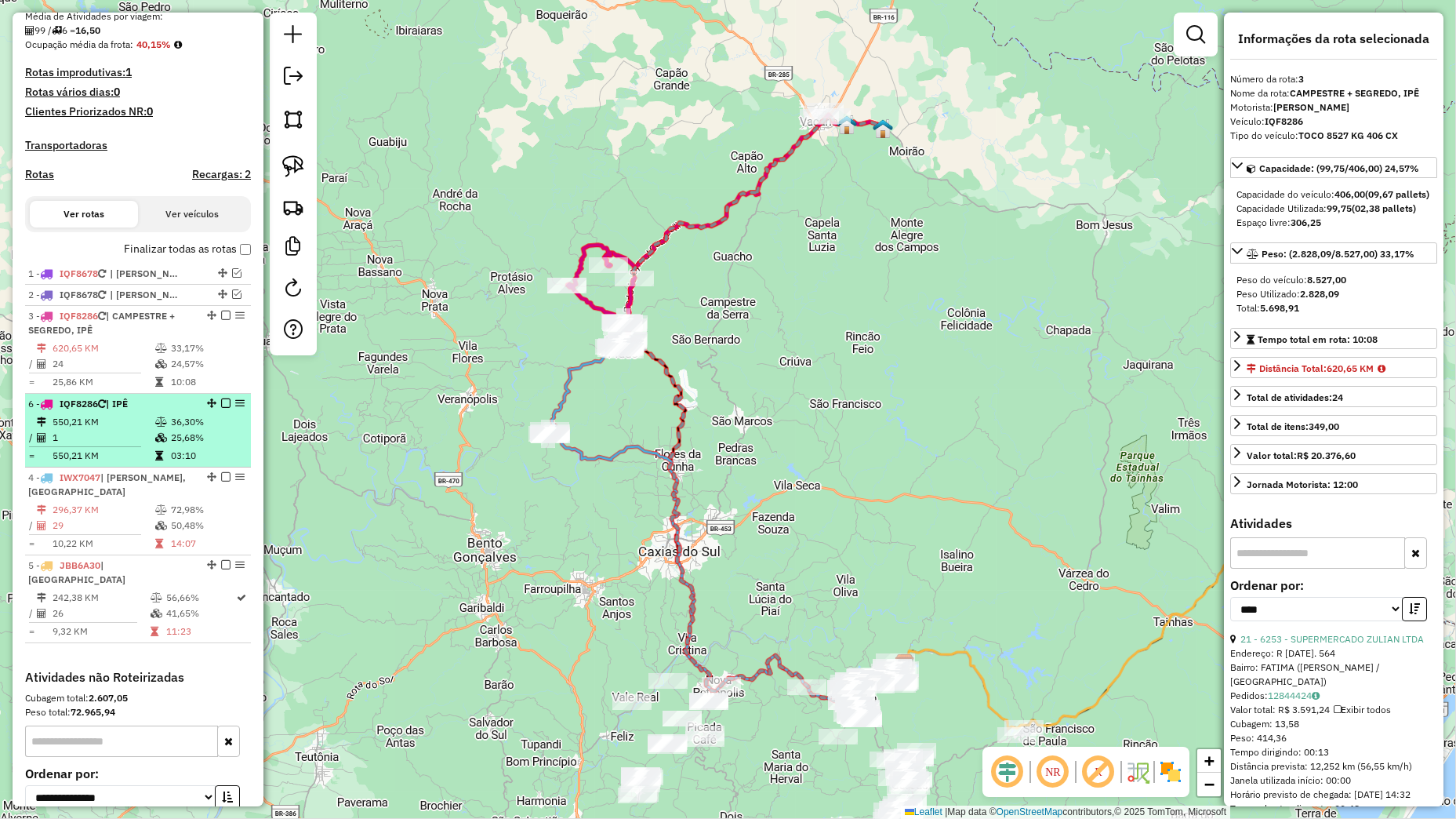
drag, startPoint x: 195, startPoint y: 595, endPoint x: 164, endPoint y: 434, distance: 164.0
click at [164, 434] on li "6 - IQF8286 | IPÊ 550,21 KM 36,30% / 1 25,68% = 550,21 KM 03:10" at bounding box center [138, 430] width 226 height 74
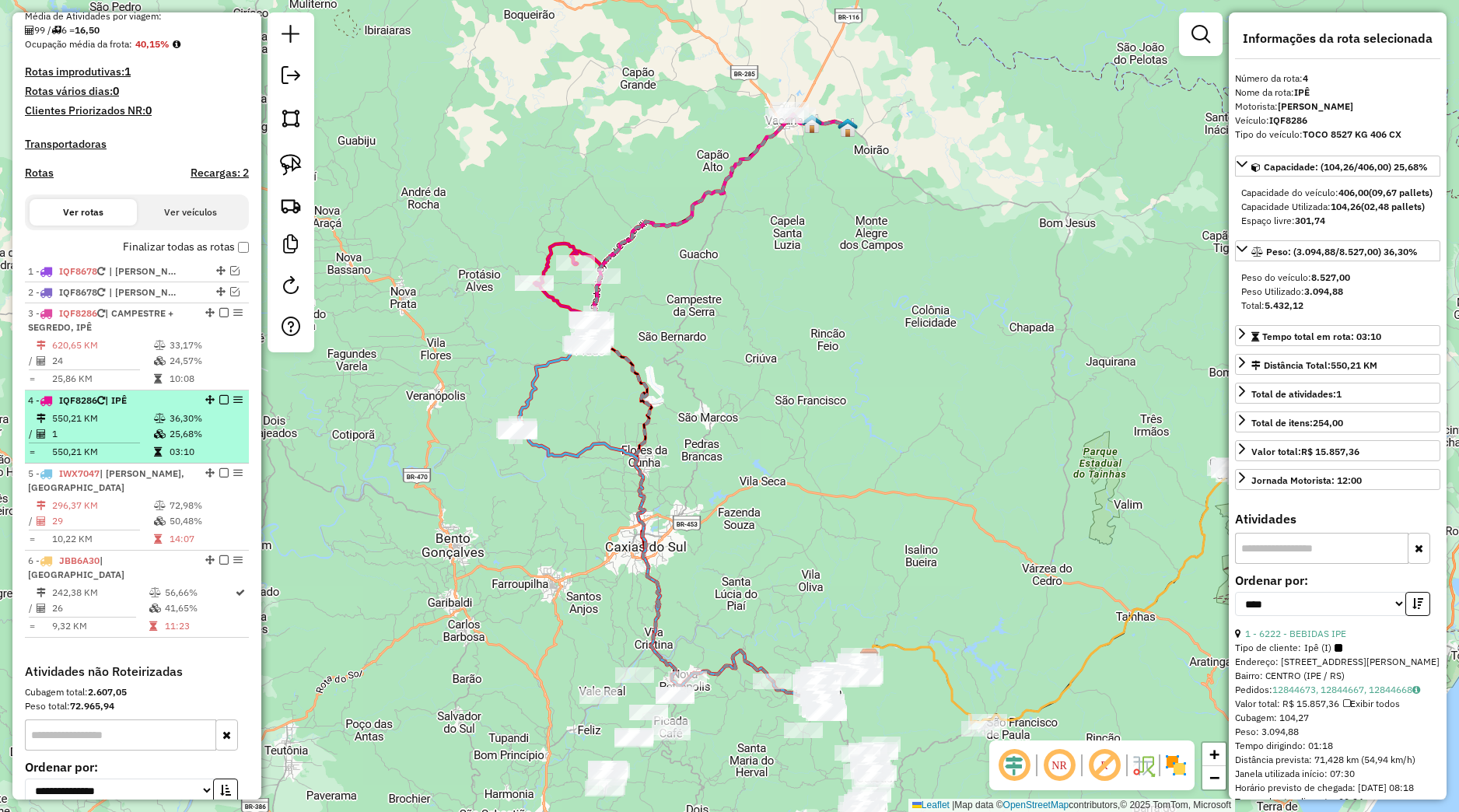
click at [219, 404] on em at bounding box center [224, 400] width 10 height 10
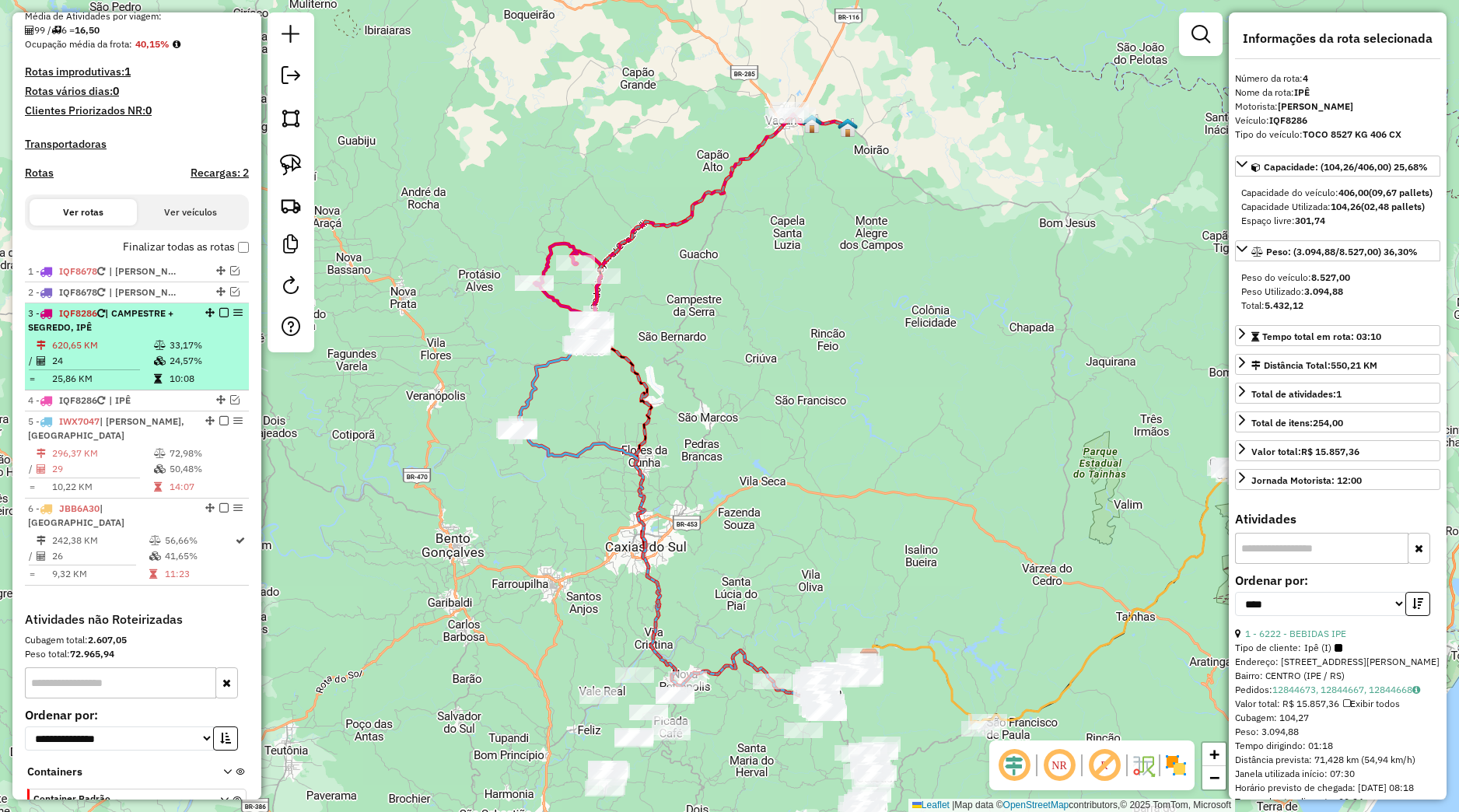
click at [219, 317] on em at bounding box center [224, 313] width 10 height 10
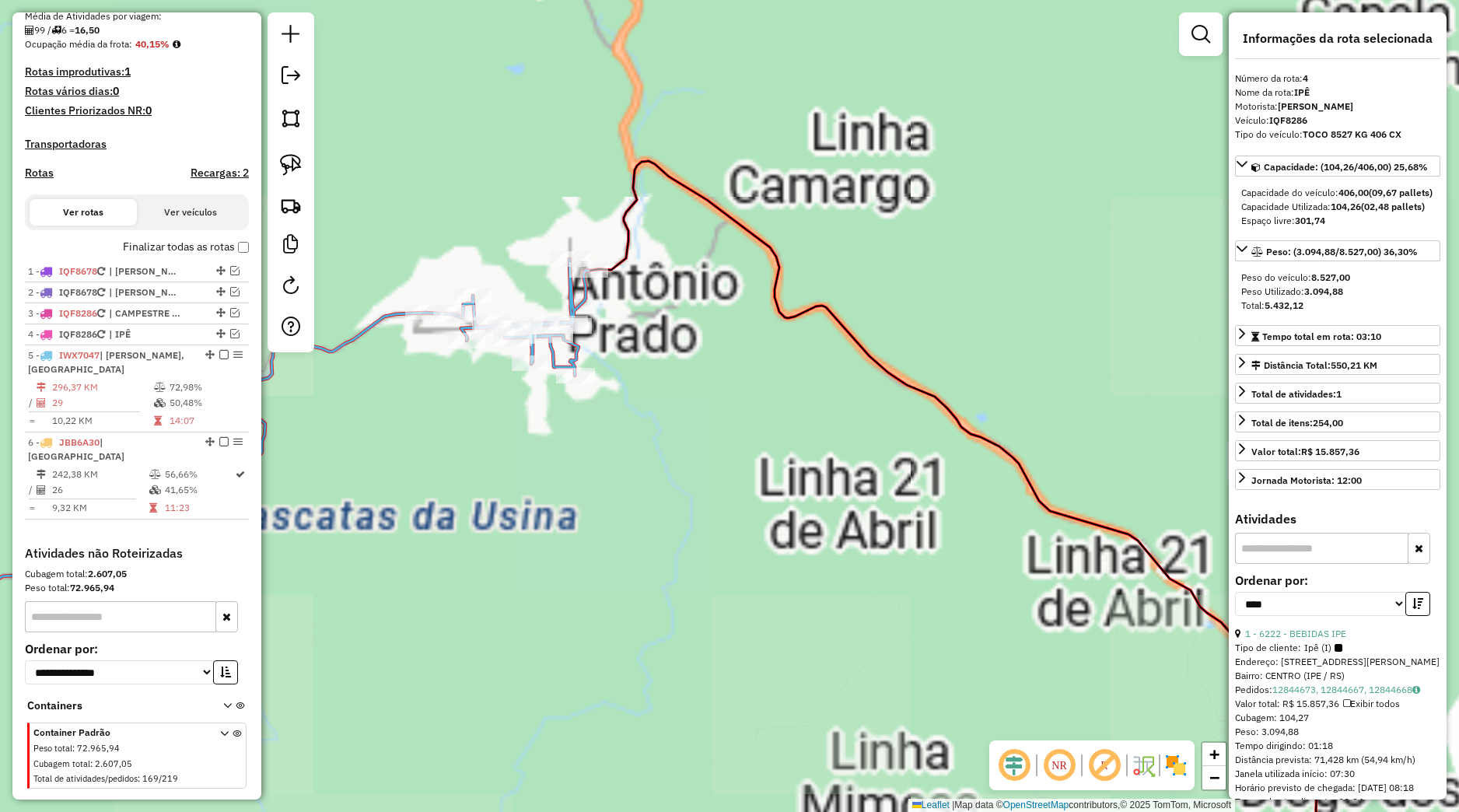
drag, startPoint x: 288, startPoint y: 164, endPoint x: 400, endPoint y: 258, distance: 146.2
click at [289, 164] on img at bounding box center [291, 165] width 22 height 22
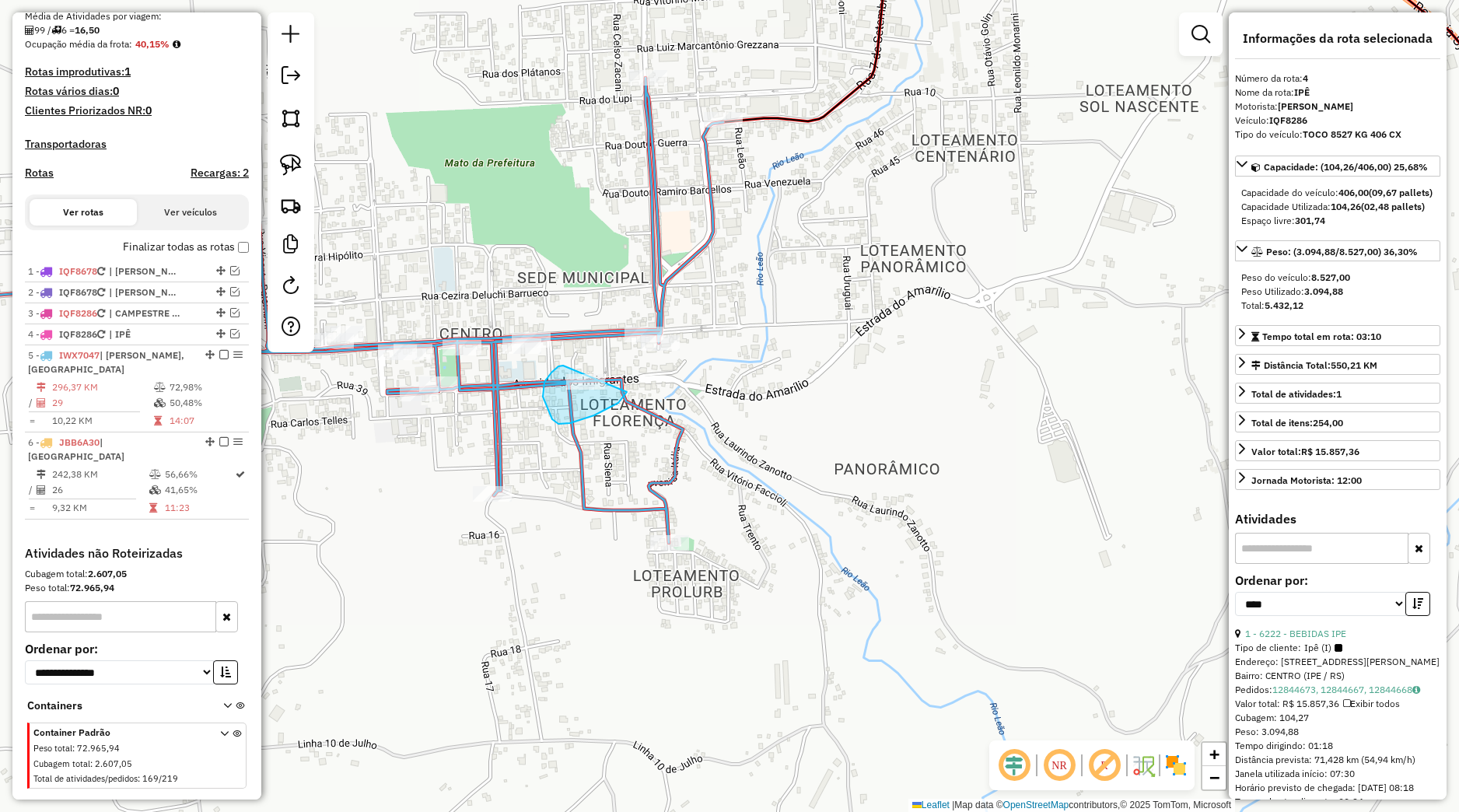
drag, startPoint x: 553, startPoint y: 371, endPoint x: 631, endPoint y: 388, distance: 79.8
click at [631, 388] on div "Janela de atendimento Grade de atendimento Capacidade Transportadoras Veículos …" at bounding box center [730, 406] width 1459 height 812
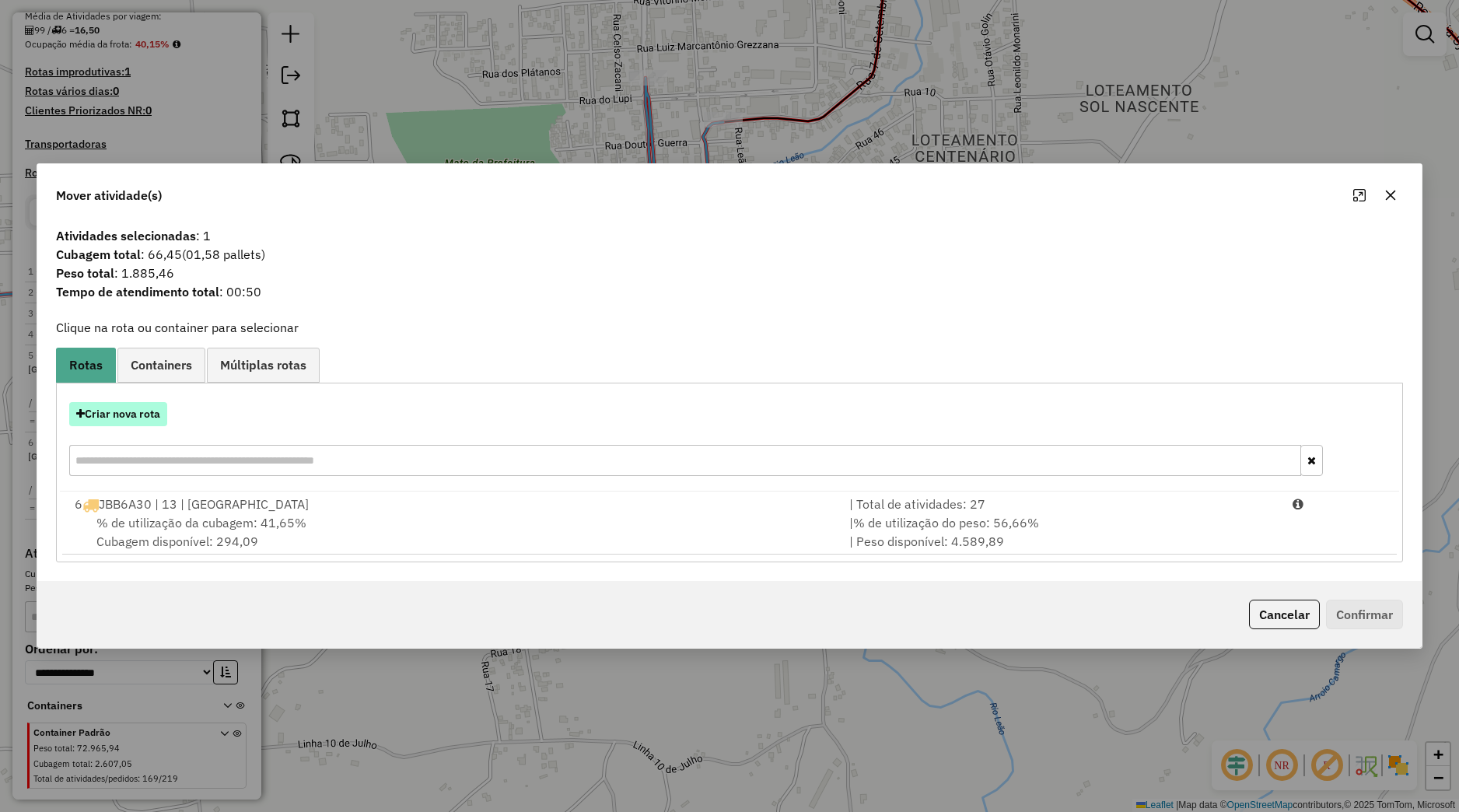
click at [136, 420] on button "Criar nova rota" at bounding box center [118, 415] width 98 height 24
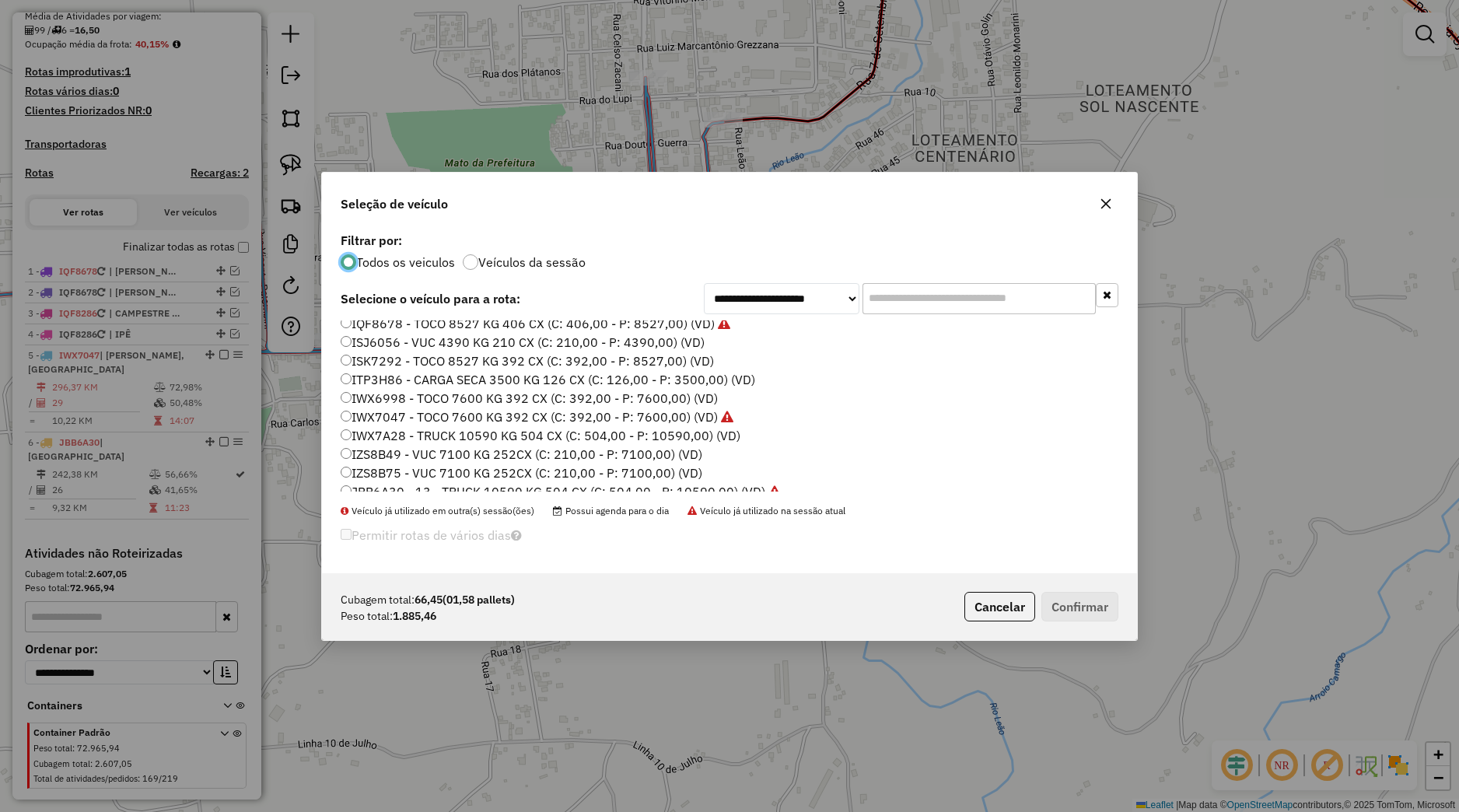
scroll to position [153, 0]
click at [402, 415] on label "IWX7047 - TOCO 7600 KG 392 CX (C: 392,00 - P: 7600,00) (VD)" at bounding box center [537, 418] width 393 height 19
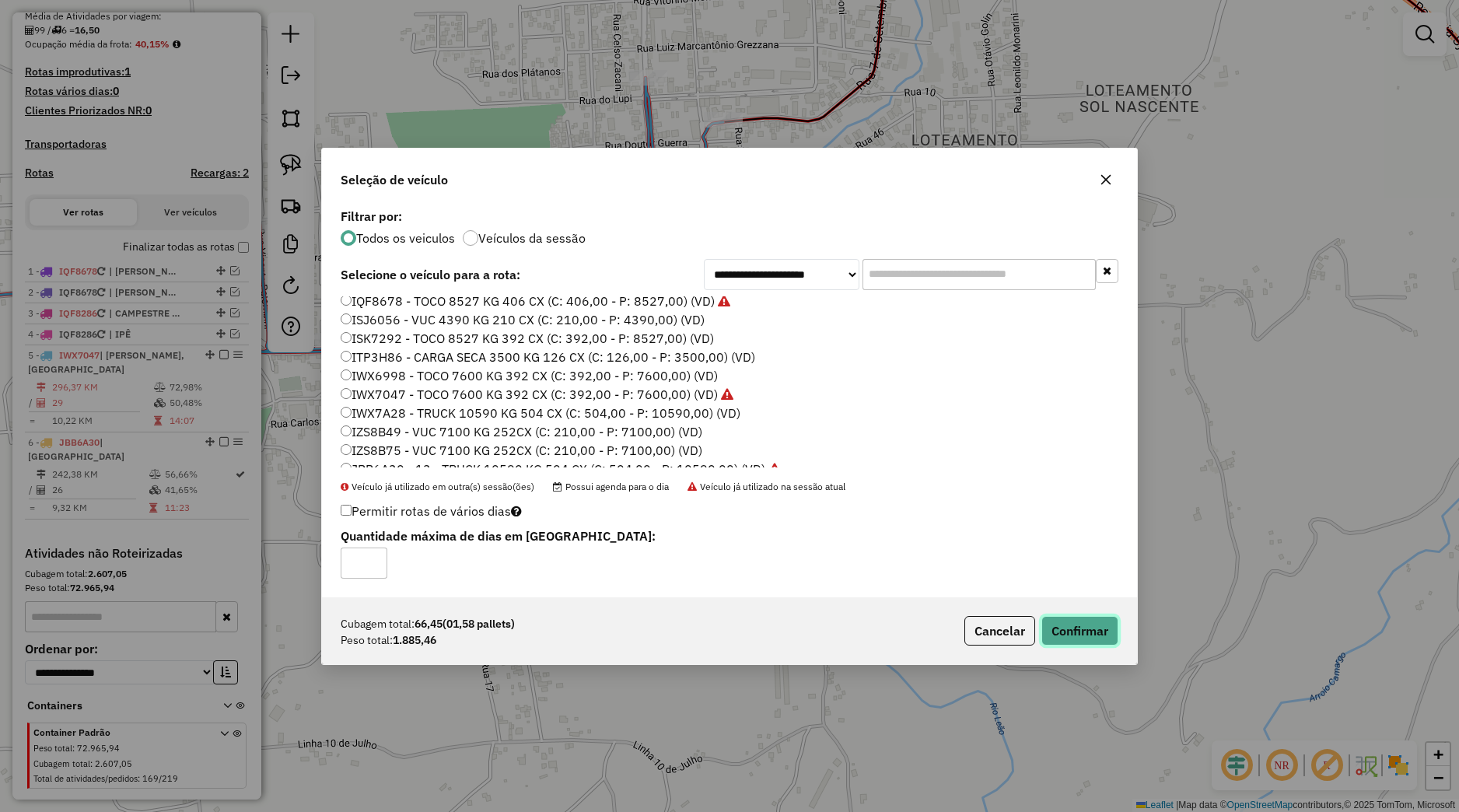
click at [1065, 642] on button "Confirmar" at bounding box center [1079, 630] width 77 height 29
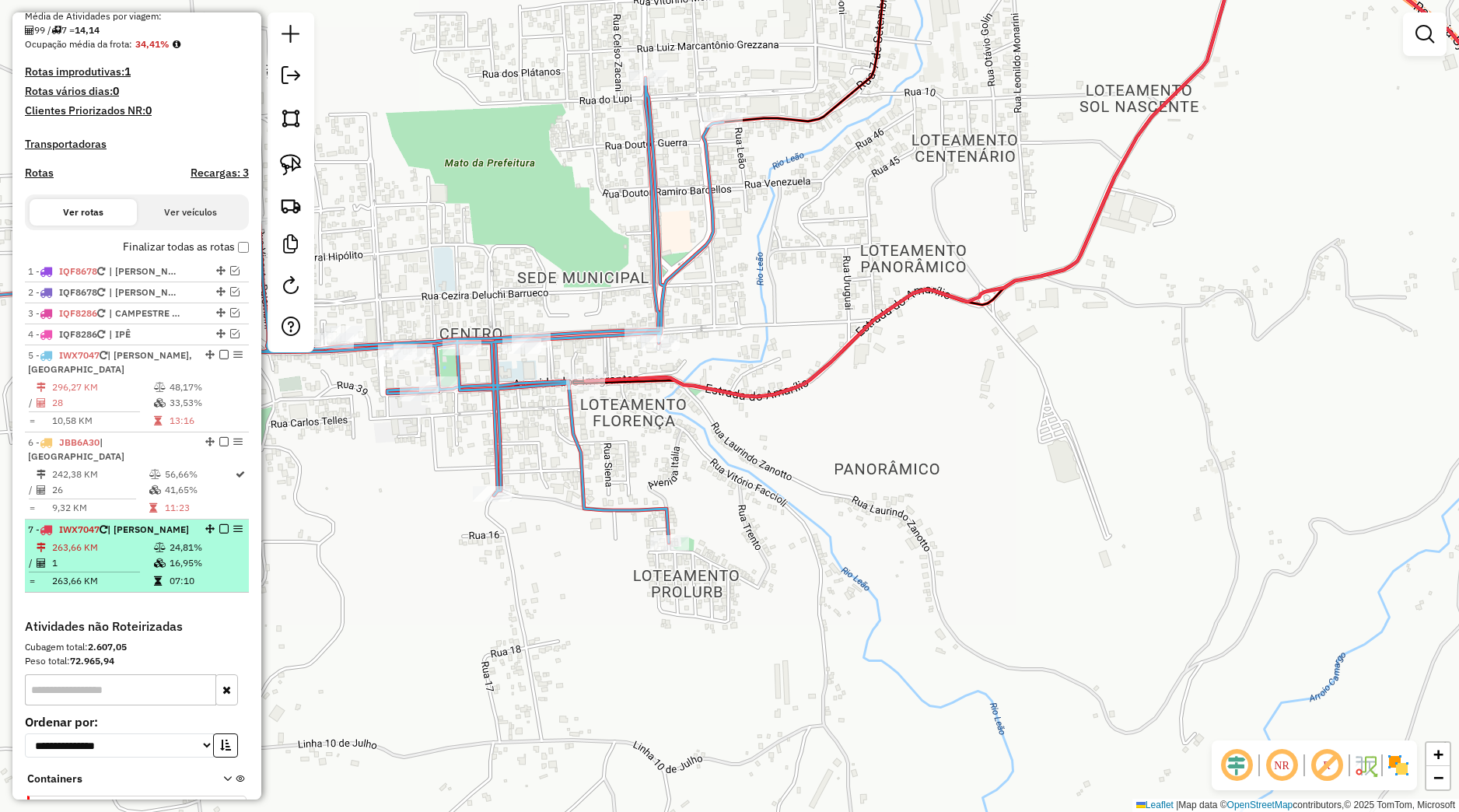
click at [195, 536] on div "7 - IWX7047 | [PERSON_NAME]" at bounding box center [137, 529] width 217 height 14
select select "*********"
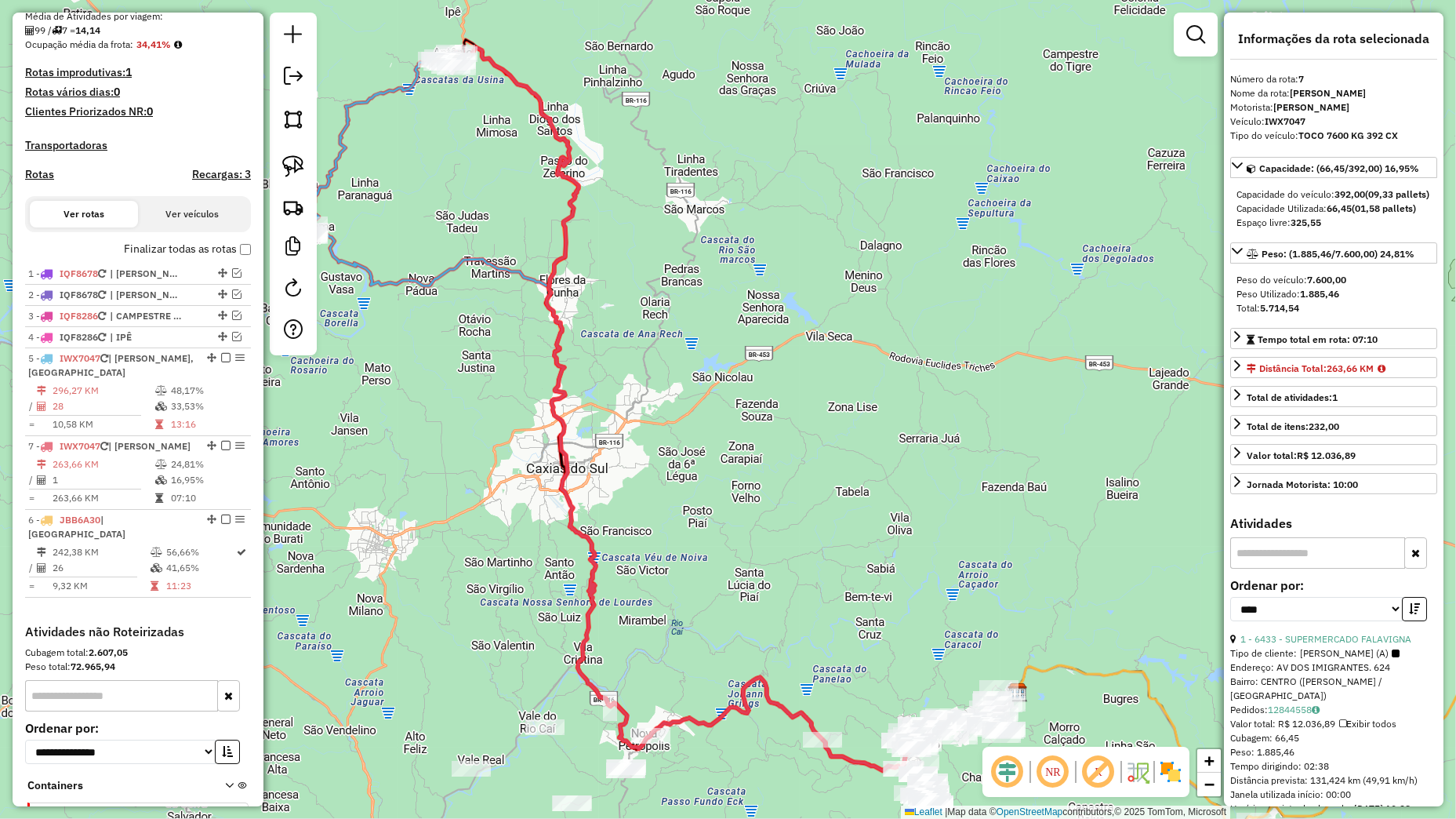
drag, startPoint x: 198, startPoint y: 547, endPoint x: 176, endPoint y: 463, distance: 86.8
click at [176, 453] on div "7 - IWX7047 | [PERSON_NAME]" at bounding box center [138, 446] width 219 height 14
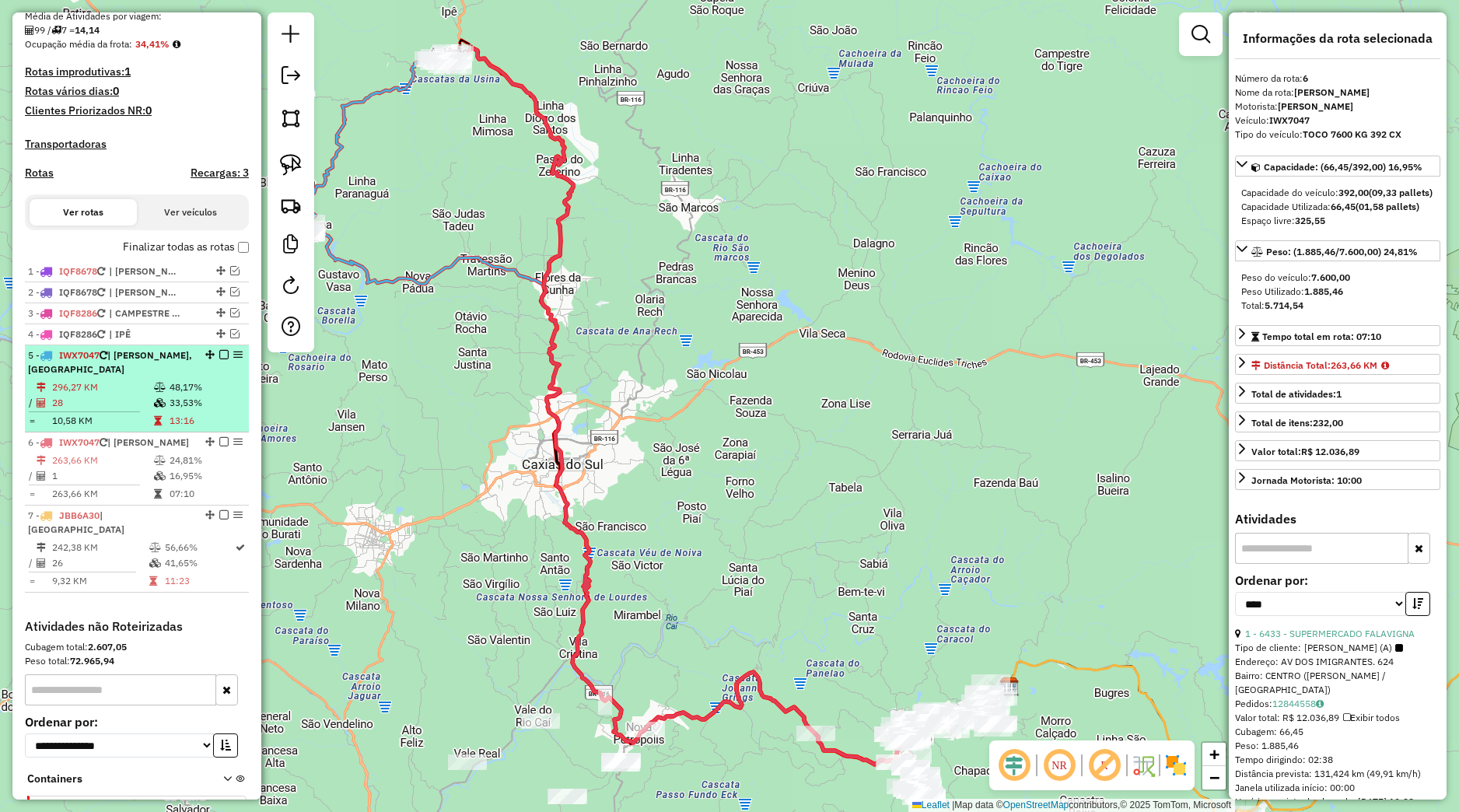
click at [169, 410] on td "33,53%" at bounding box center [205, 402] width 74 height 15
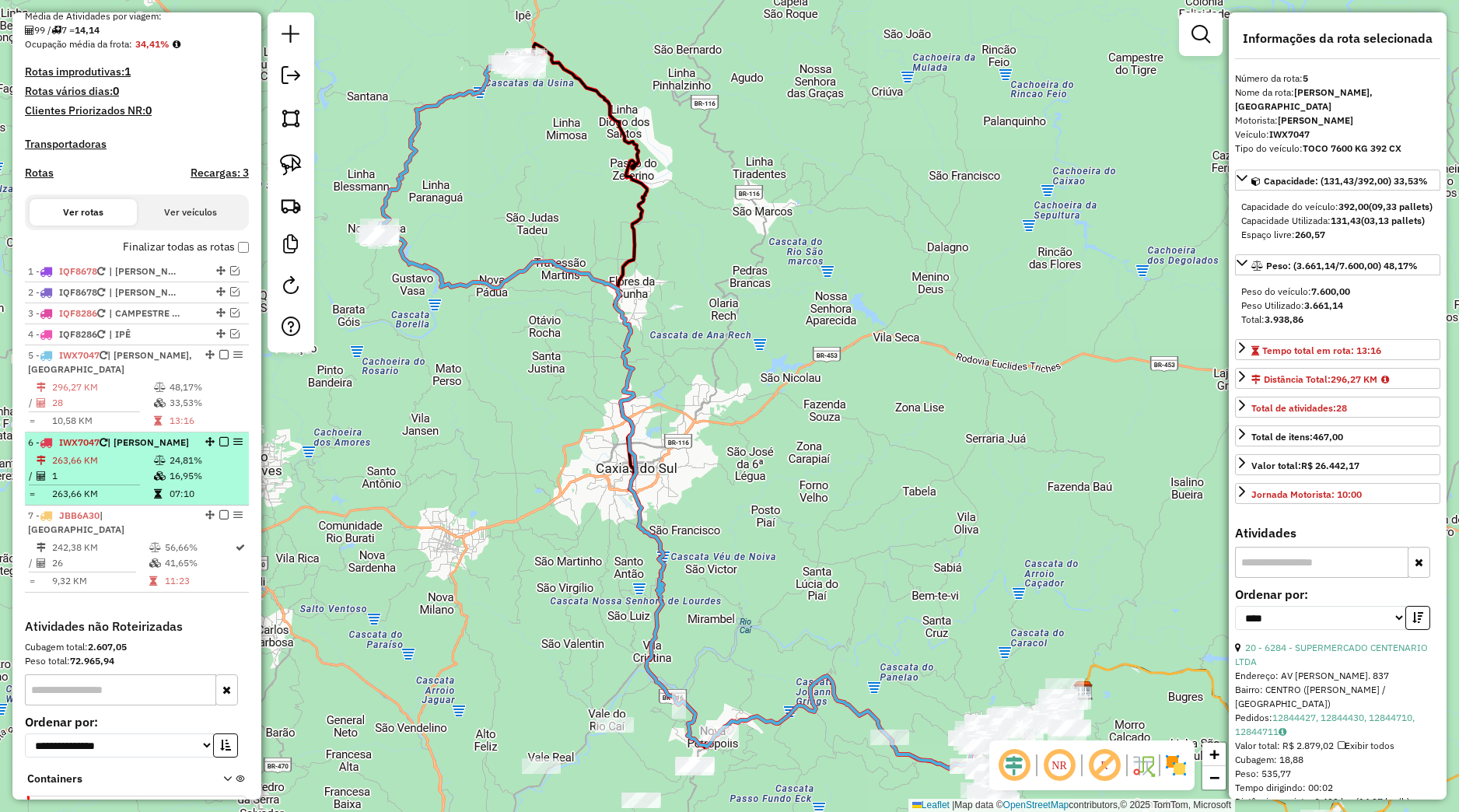
click at [219, 446] on em at bounding box center [224, 442] width 10 height 10
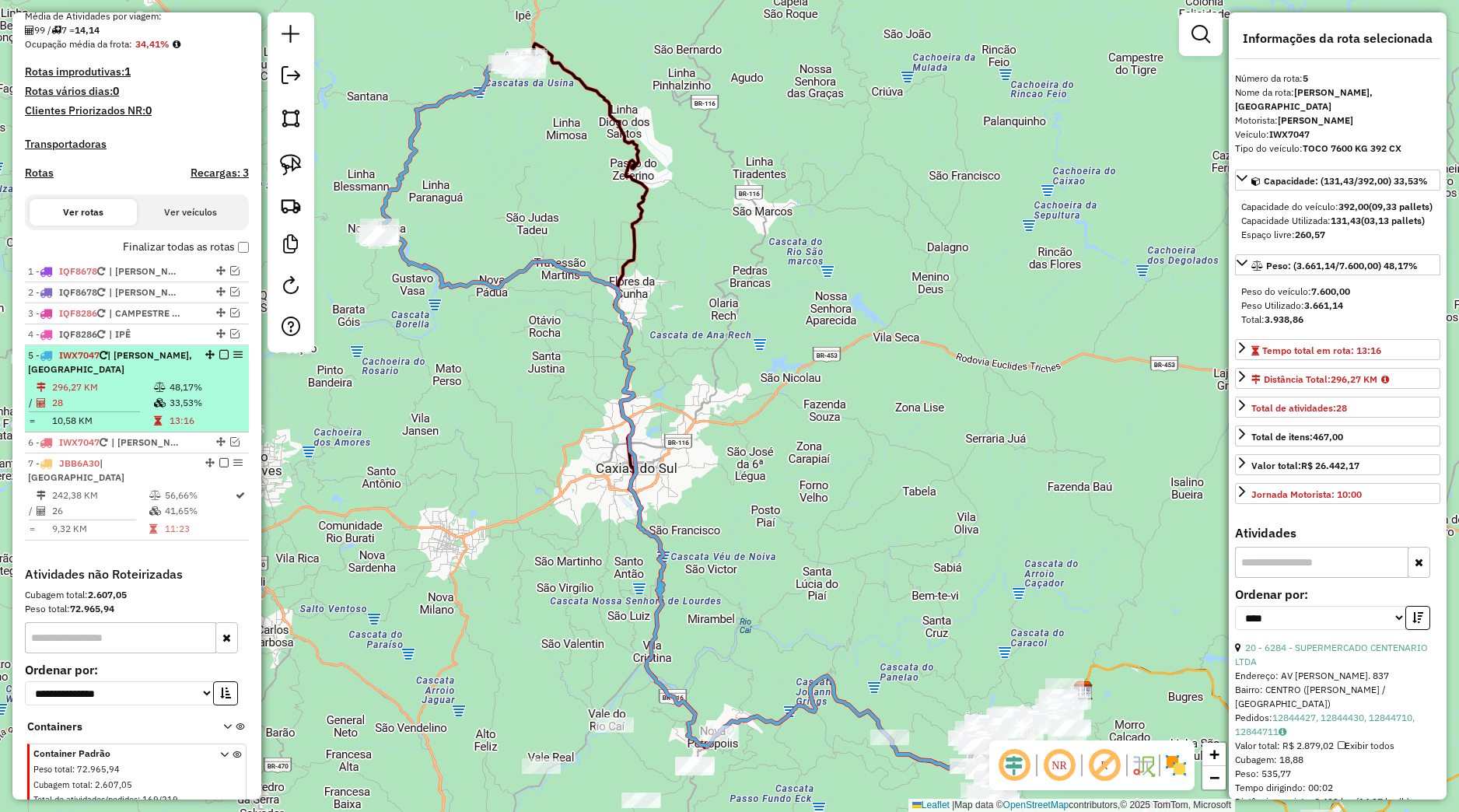
click at [219, 359] on em at bounding box center [224, 354] width 10 height 10
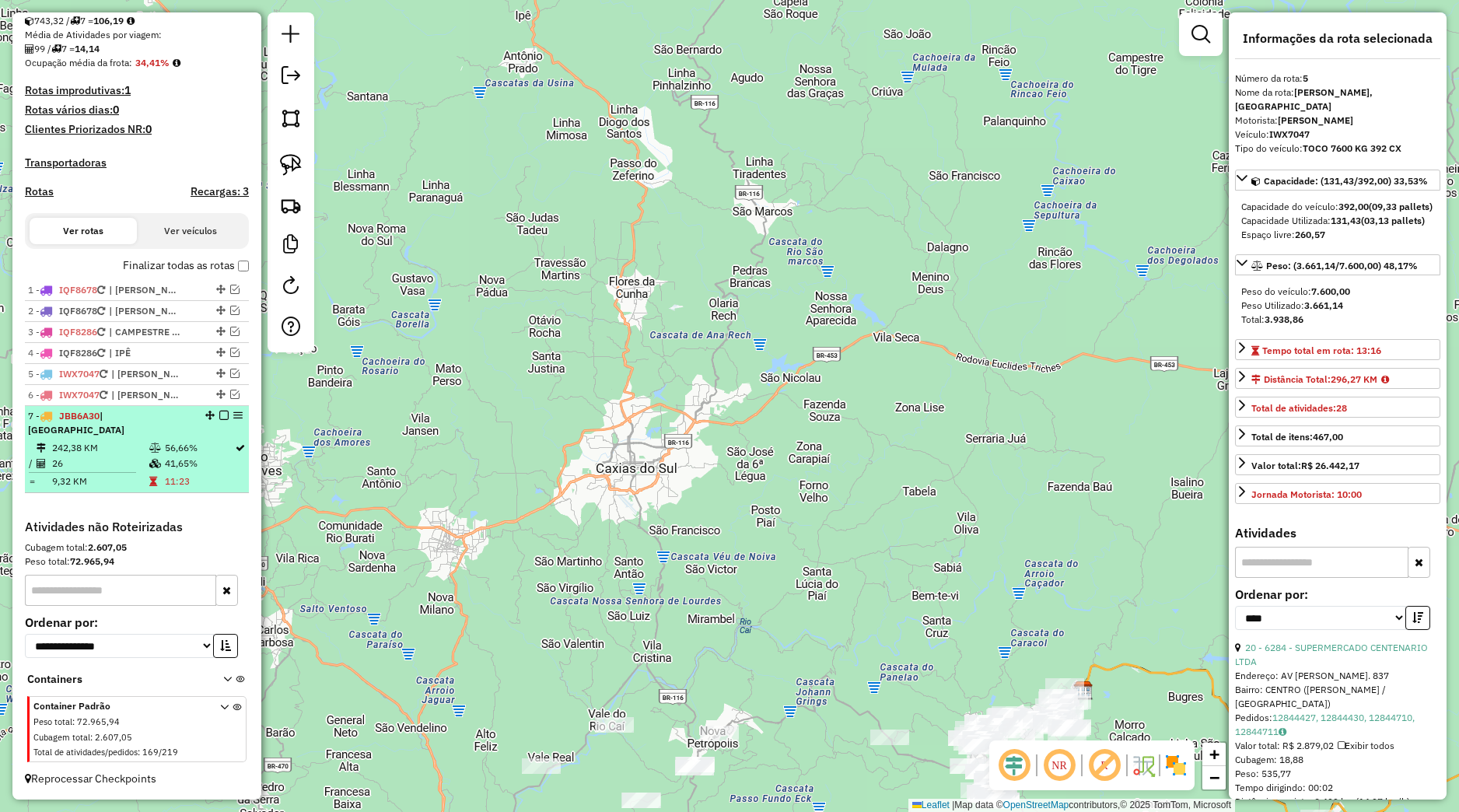
click at [200, 427] on div "7 - JBB6A30 | [GEOGRAPHIC_DATA]" at bounding box center [137, 423] width 217 height 28
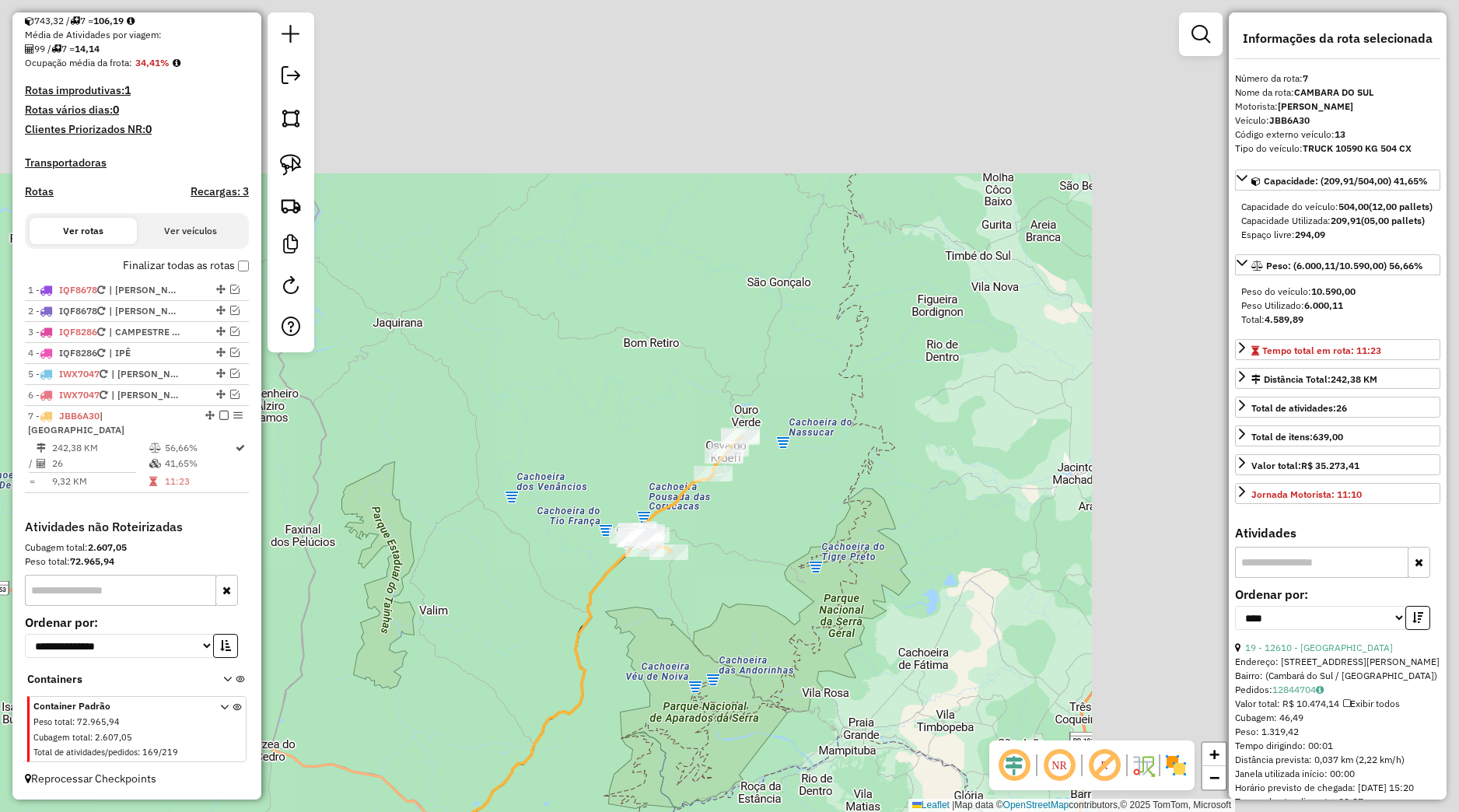
drag, startPoint x: 1012, startPoint y: 248, endPoint x: 613, endPoint y: 570, distance: 512.7
click at [600, 592] on icon at bounding box center [275, 791] width 726 height 507
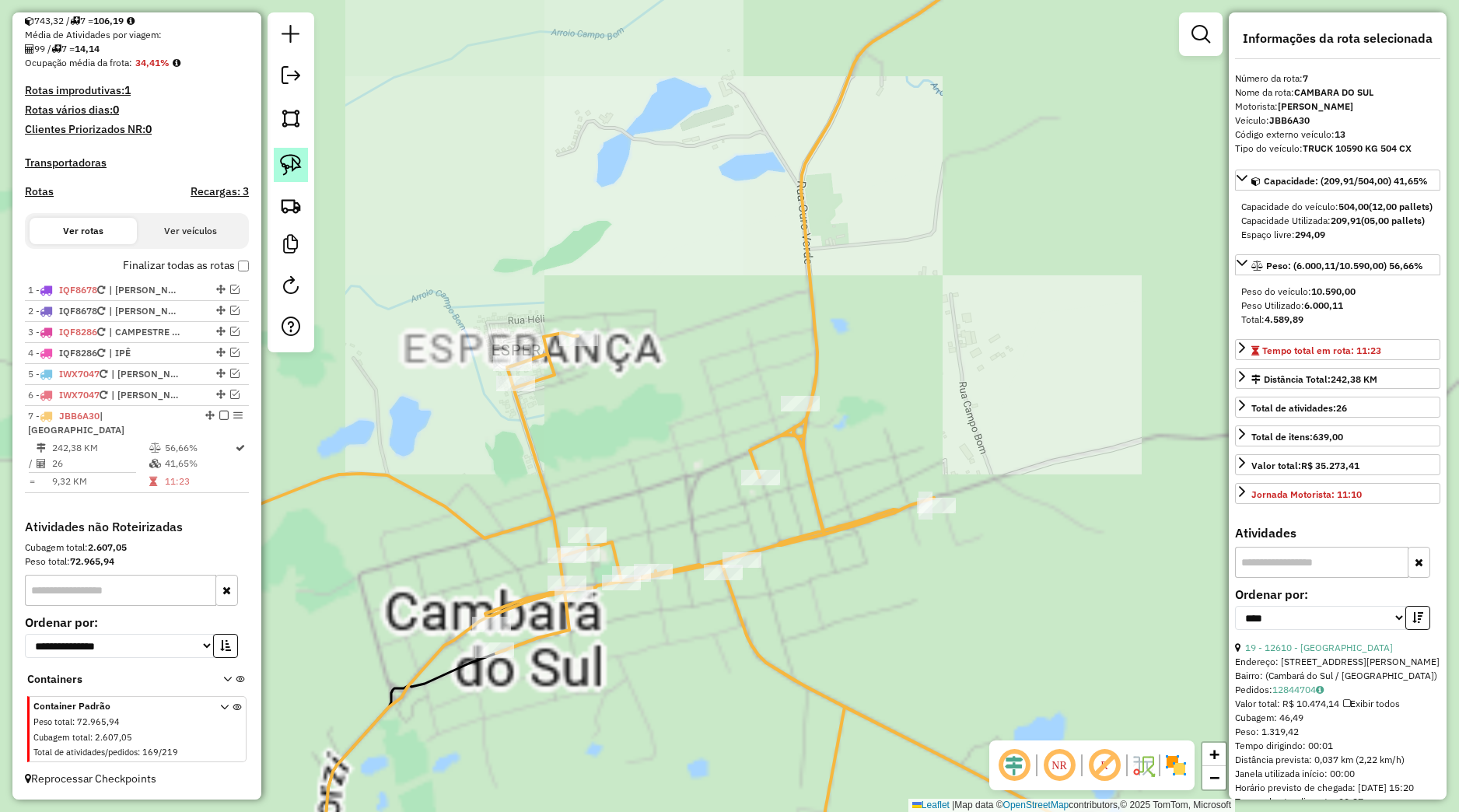
click at [298, 177] on link at bounding box center [291, 165] width 34 height 34
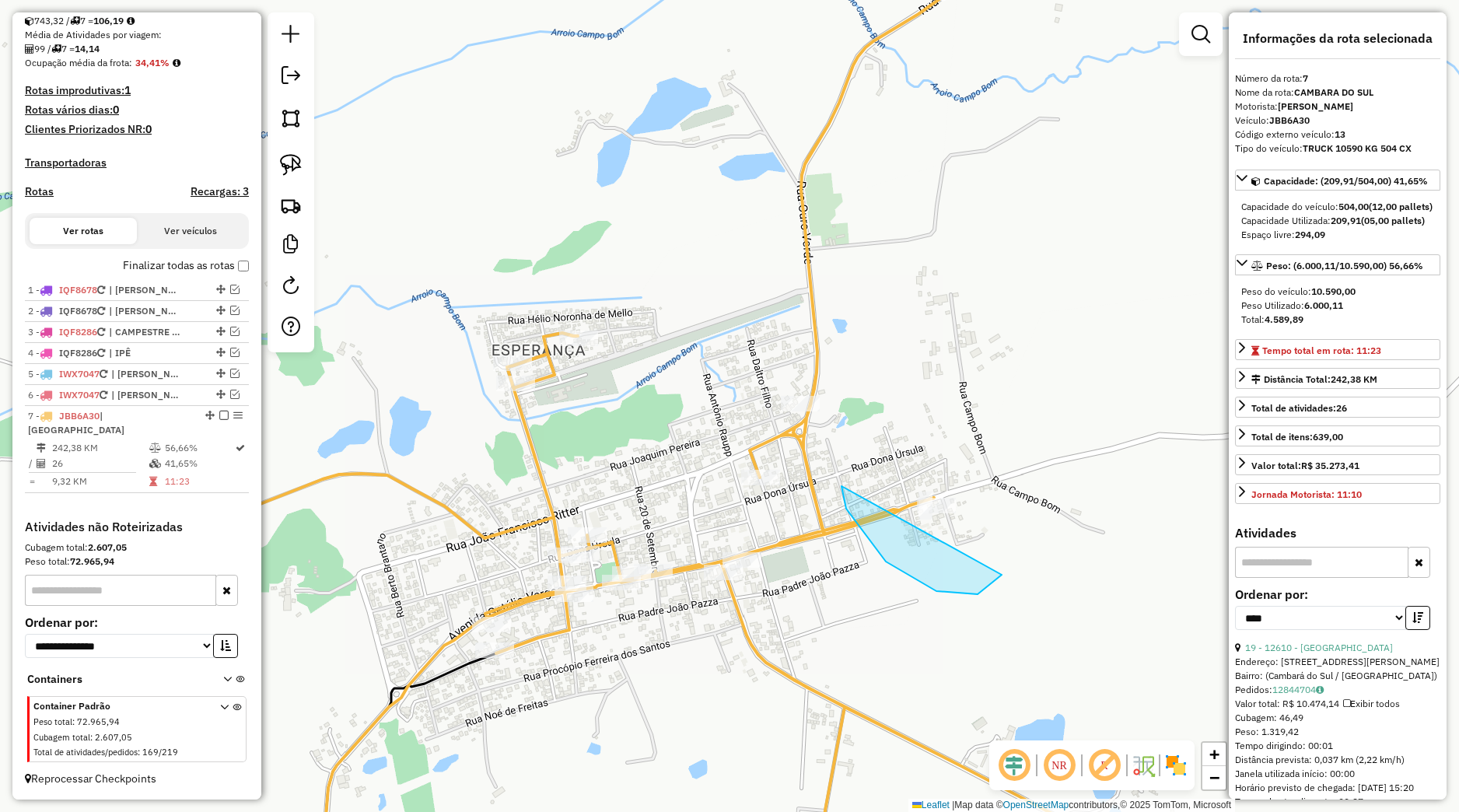
drag, startPoint x: 936, startPoint y: 591, endPoint x: 983, endPoint y: 509, distance: 94.5
click at [983, 509] on div "Janela de atendimento Grade de atendimento Capacidade Transportadoras Veículos …" at bounding box center [730, 406] width 1459 height 812
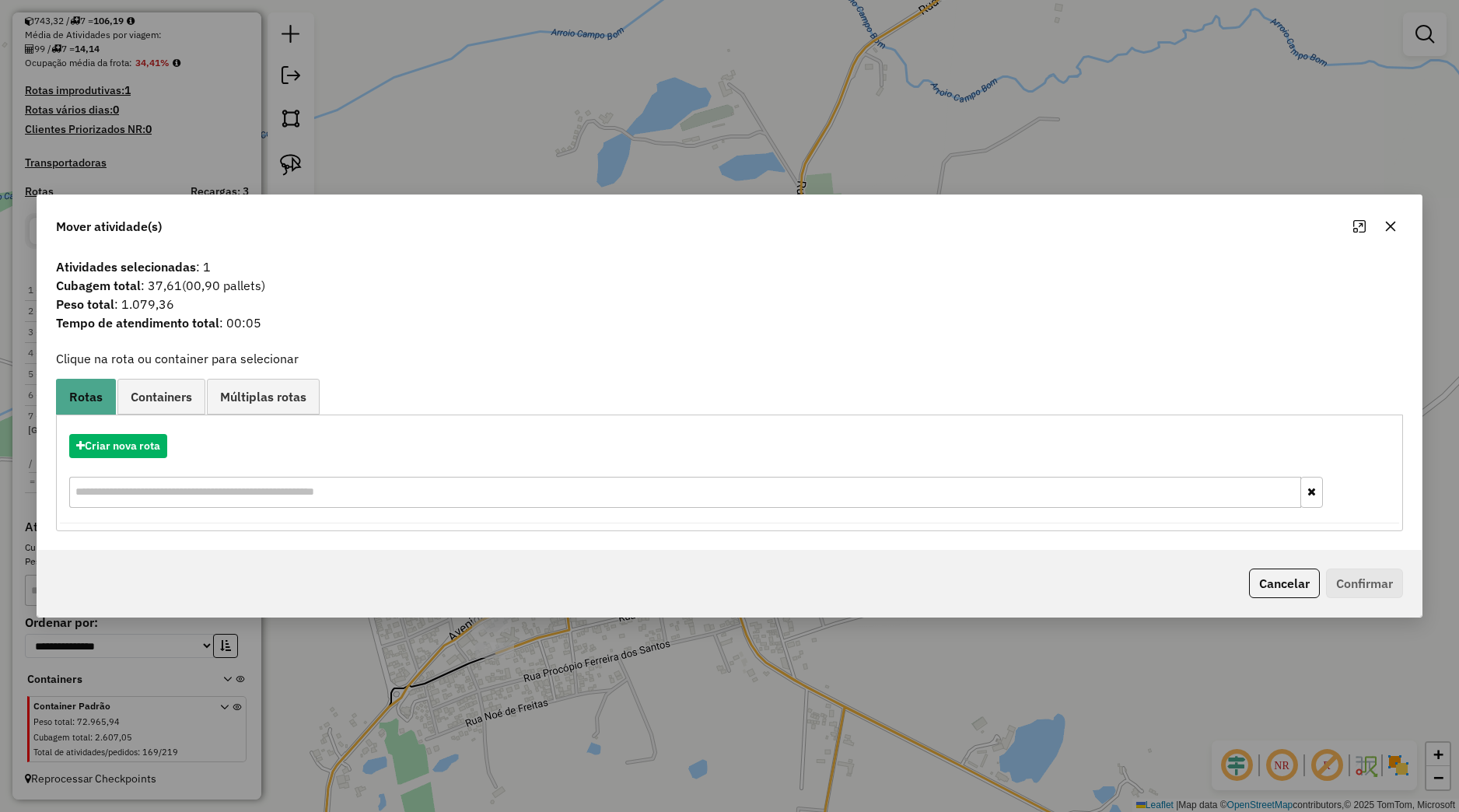
click at [1392, 223] on icon "button" at bounding box center [1390, 226] width 12 height 12
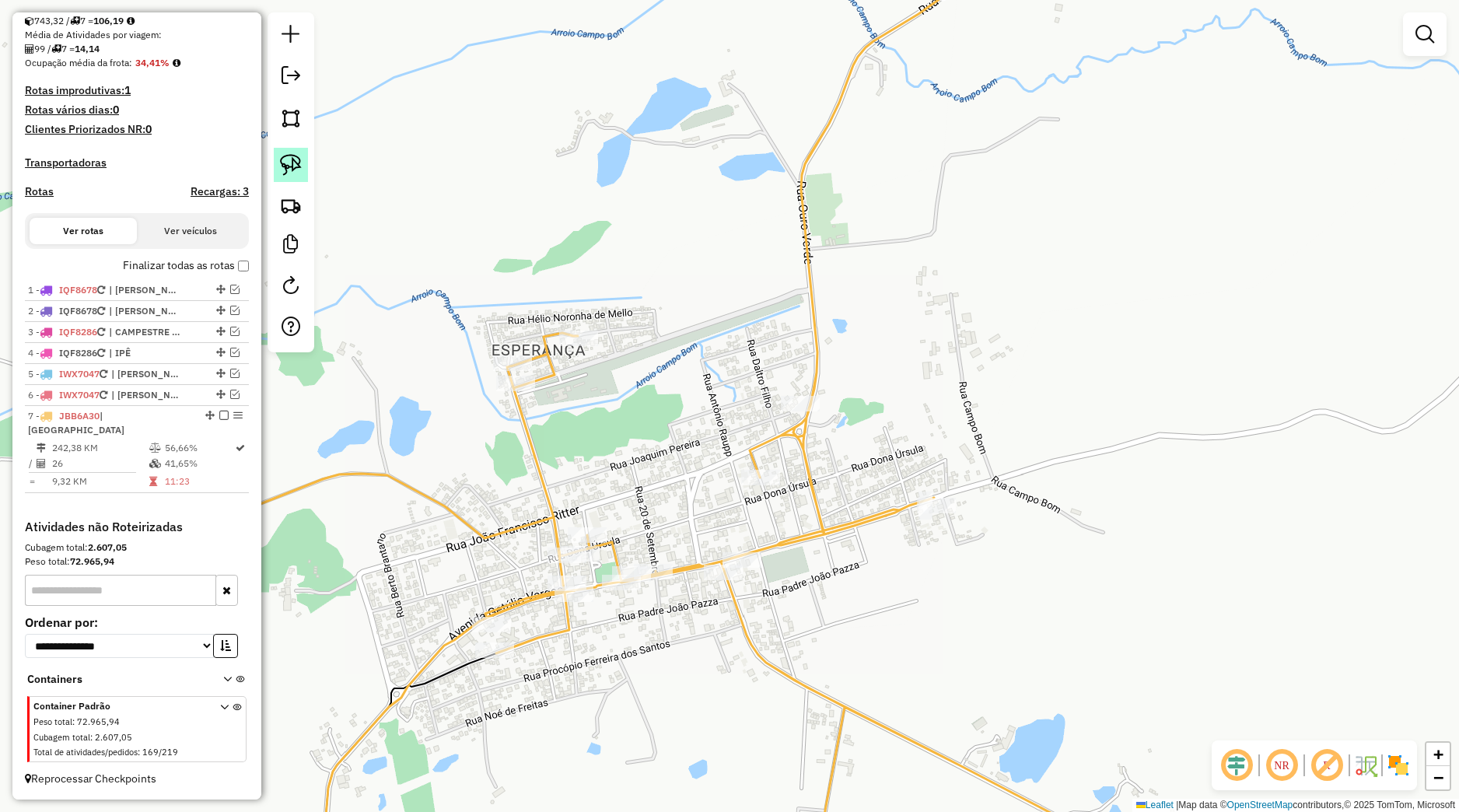
click at [301, 159] on img at bounding box center [291, 165] width 22 height 22
drag, startPoint x: 996, startPoint y: 454, endPoint x: 958, endPoint y: 534, distance: 88.6
click at [958, 534] on div "Janela de atendimento Grade de atendimento Capacidade Transportadoras Veículos …" at bounding box center [730, 406] width 1459 height 812
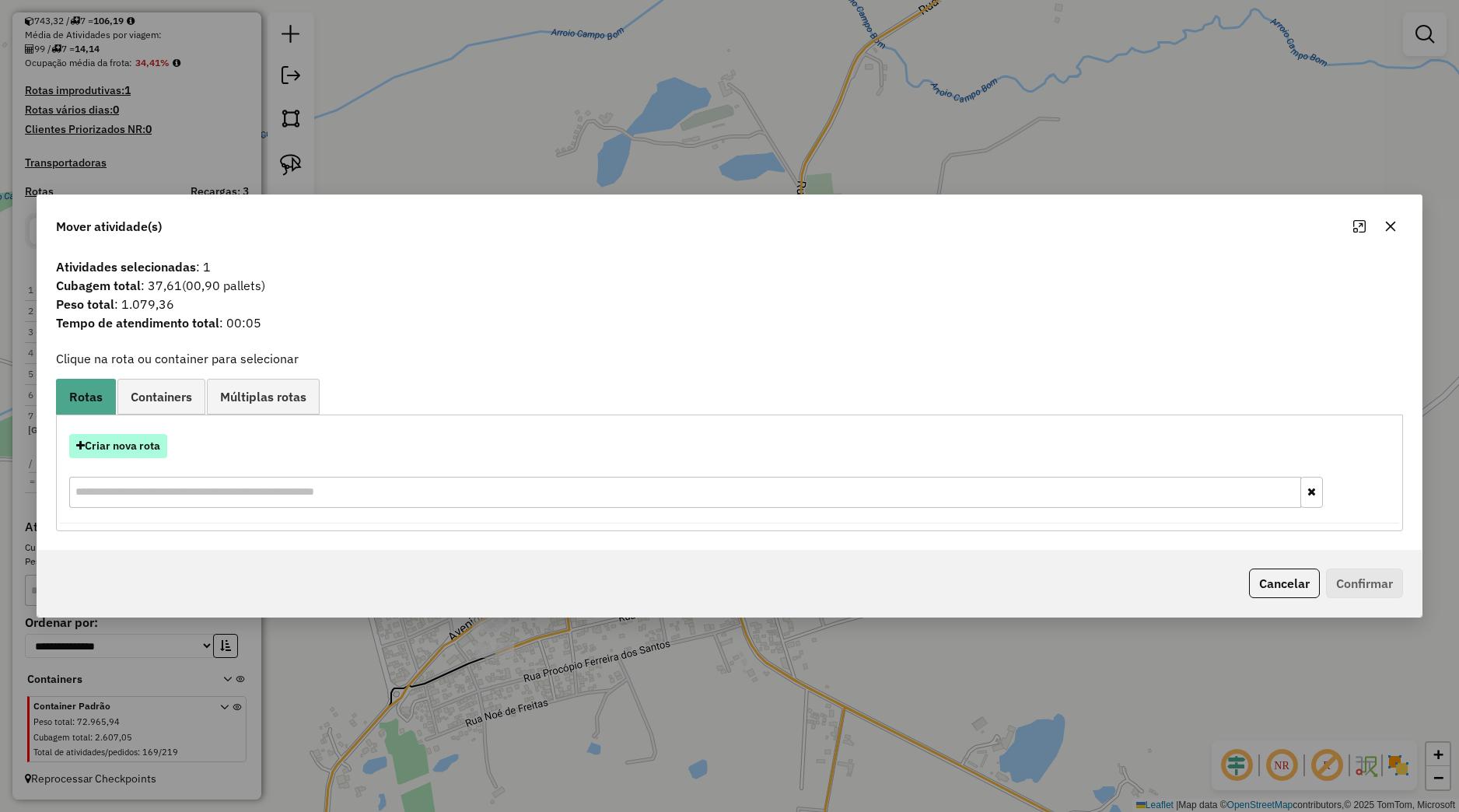
click at [159, 445] on button "Criar nova rota" at bounding box center [118, 446] width 98 height 24
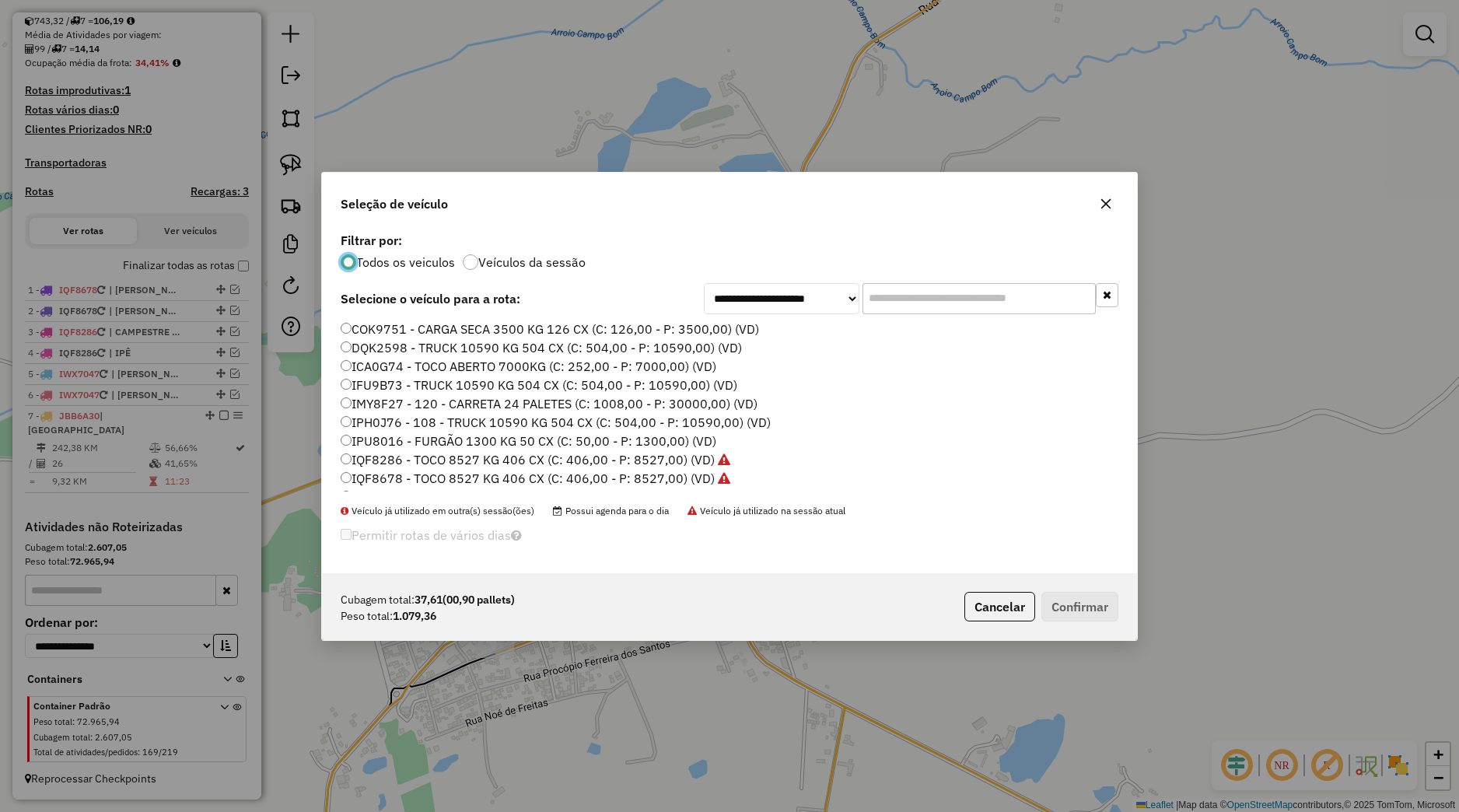
scroll to position [296, 0]
click at [402, 345] on label "JBB6A30 - 13 - TRUCK 10590 KG 504 CX (C: 504,00 - P: 10590,00) (VD)" at bounding box center [561, 350] width 441 height 19
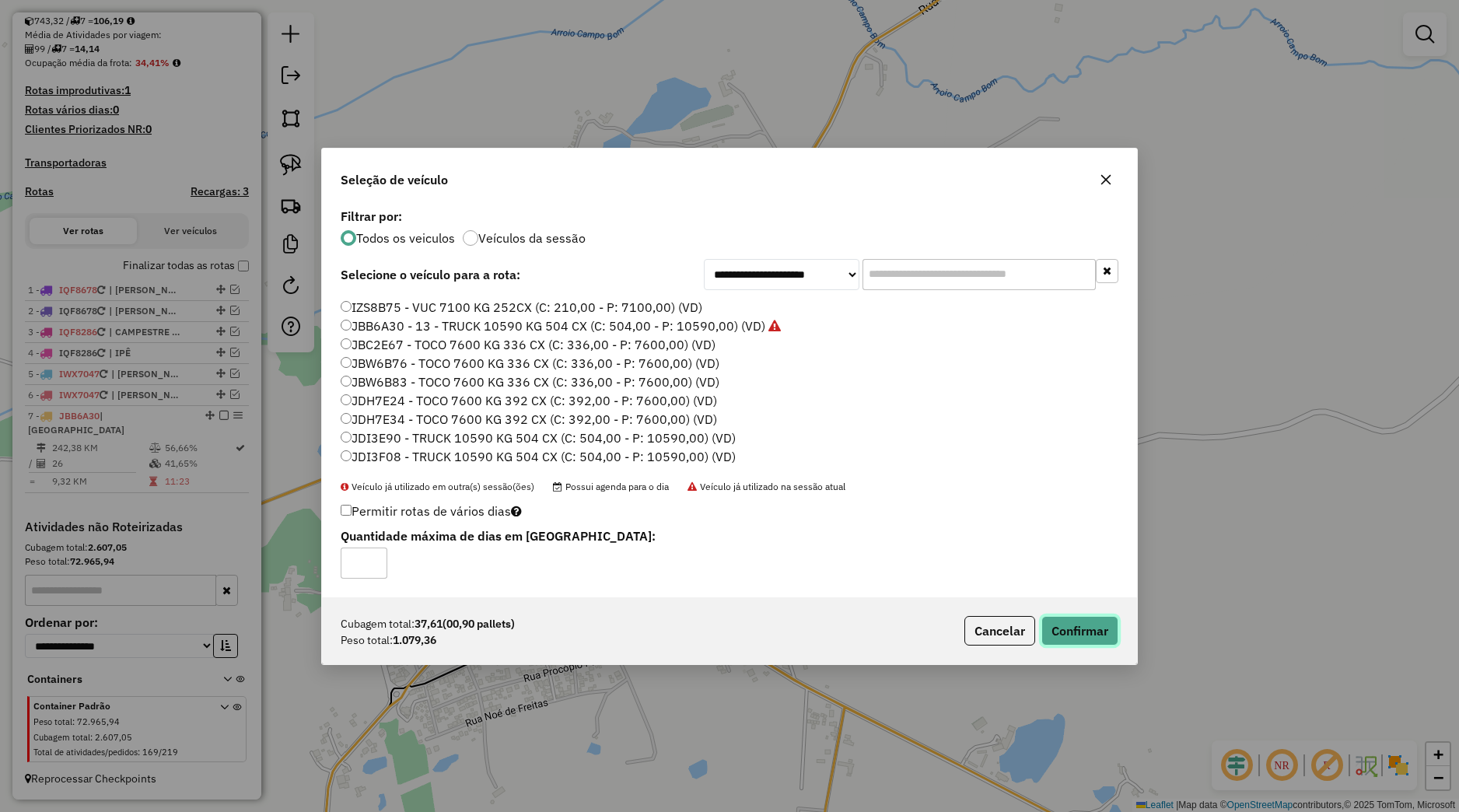
click at [1082, 621] on button "Confirmar" at bounding box center [1079, 630] width 77 height 29
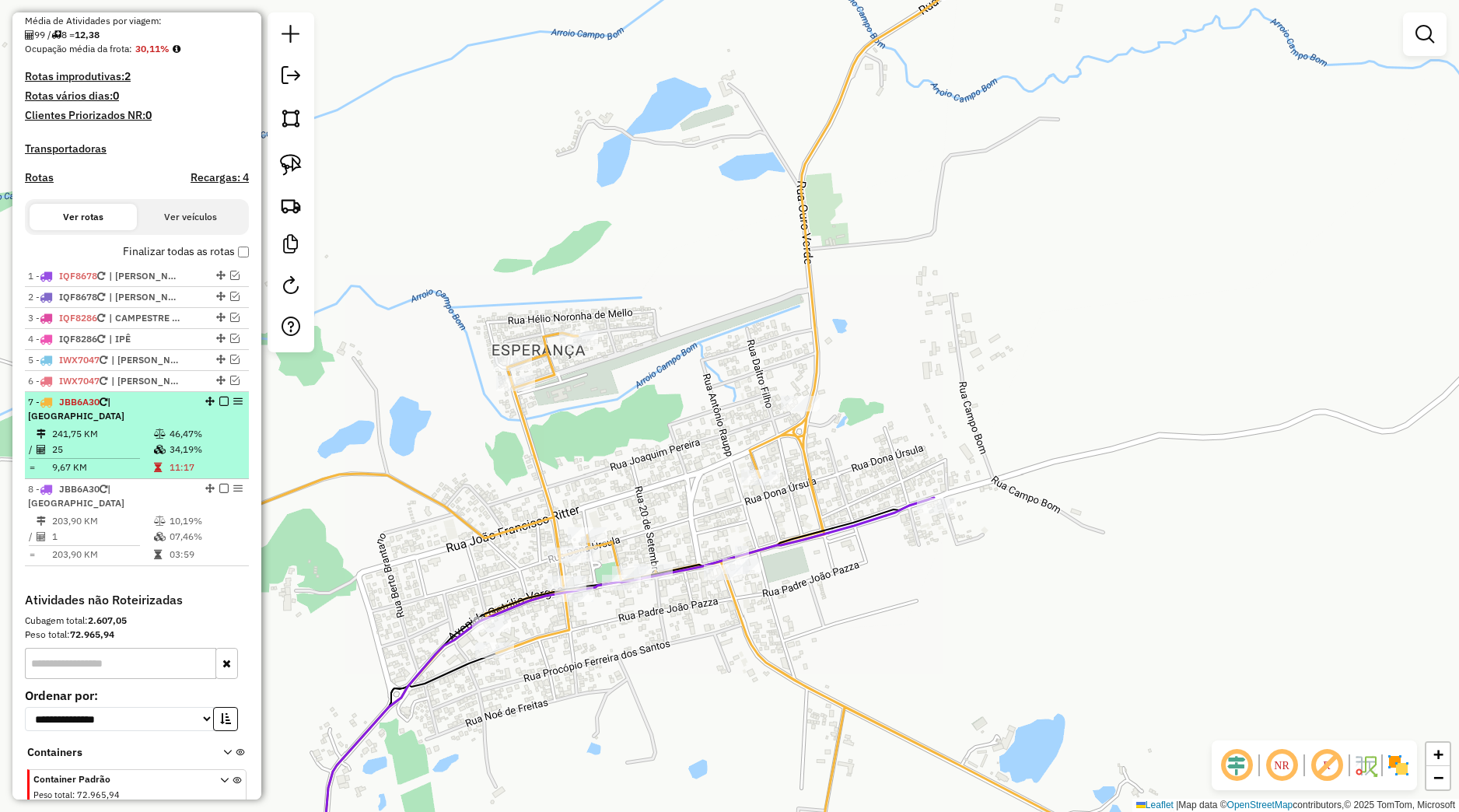
click at [219, 406] on em at bounding box center [224, 402] width 10 height 10
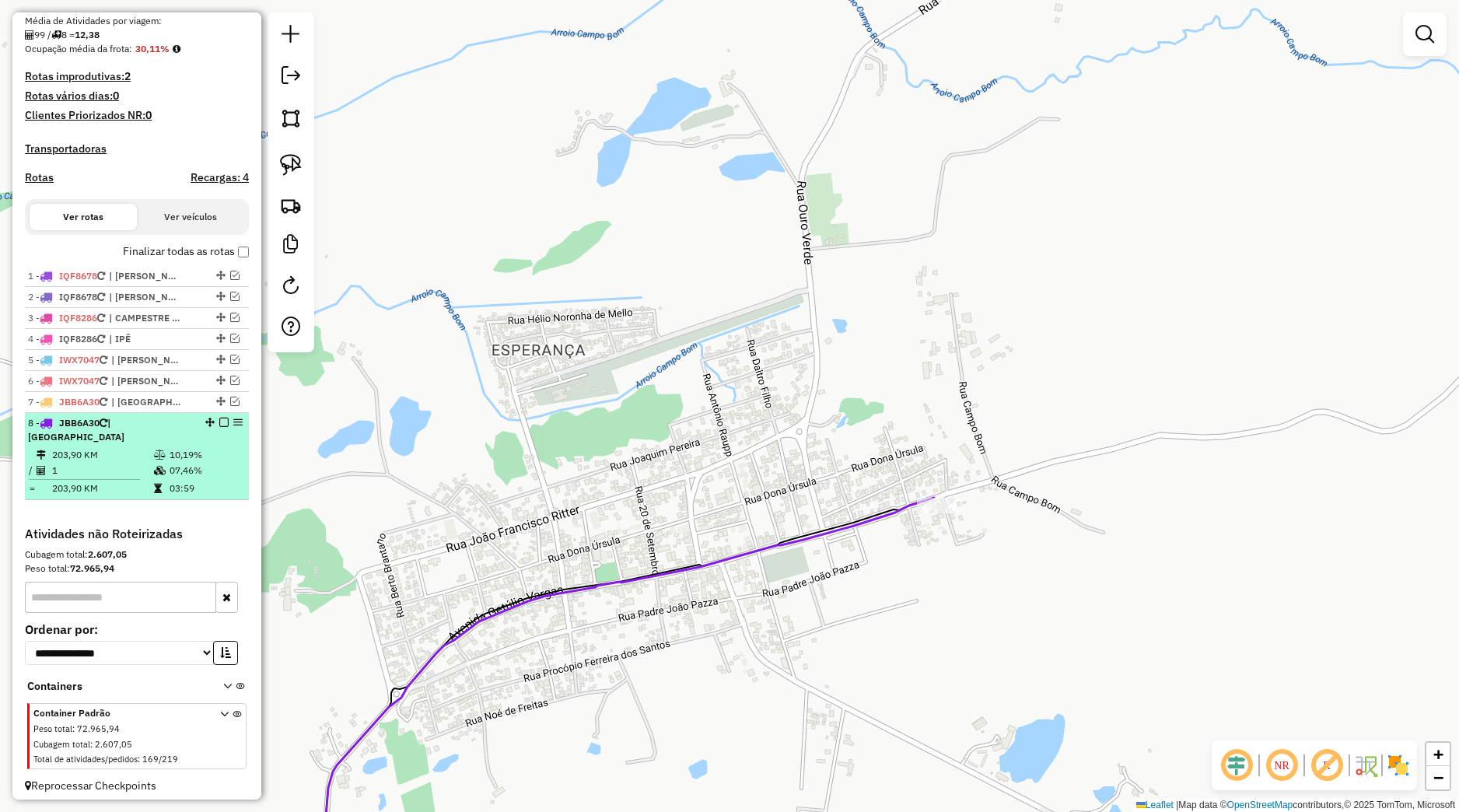
click at [219, 427] on em at bounding box center [224, 423] width 10 height 10
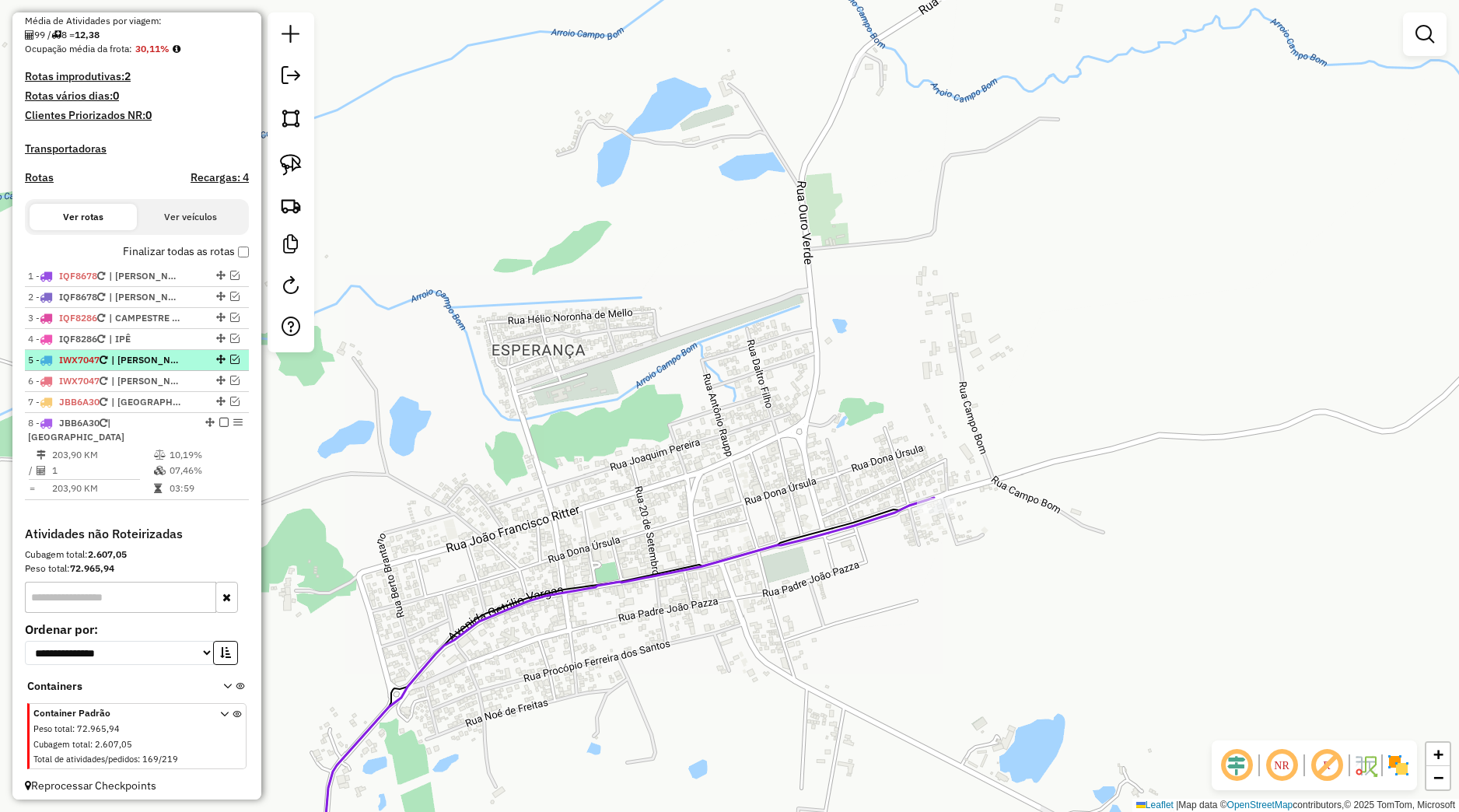
scroll to position [309, 0]
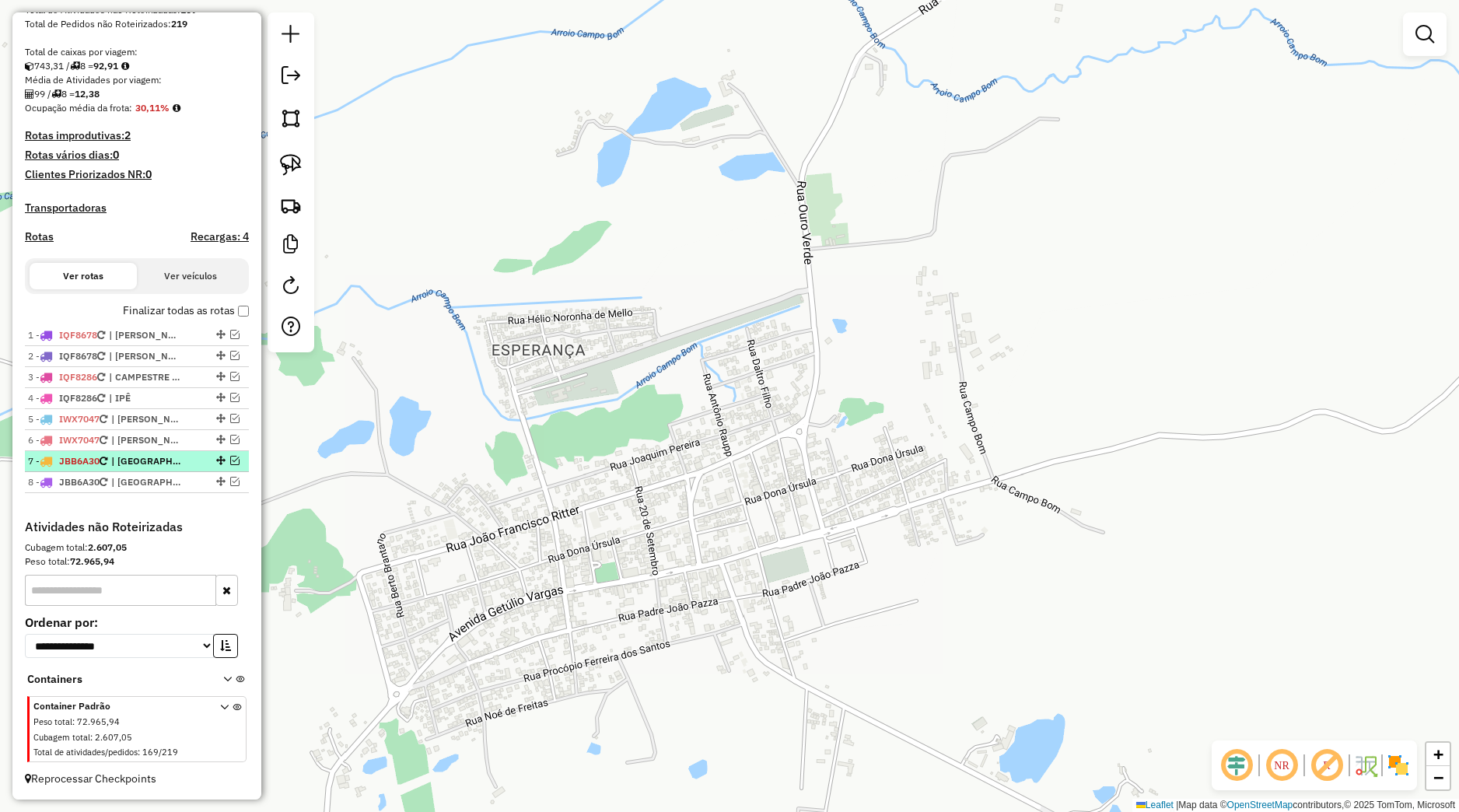
click at [165, 459] on span "| [GEOGRAPHIC_DATA]" at bounding box center [147, 461] width 71 height 14
select select "*********"
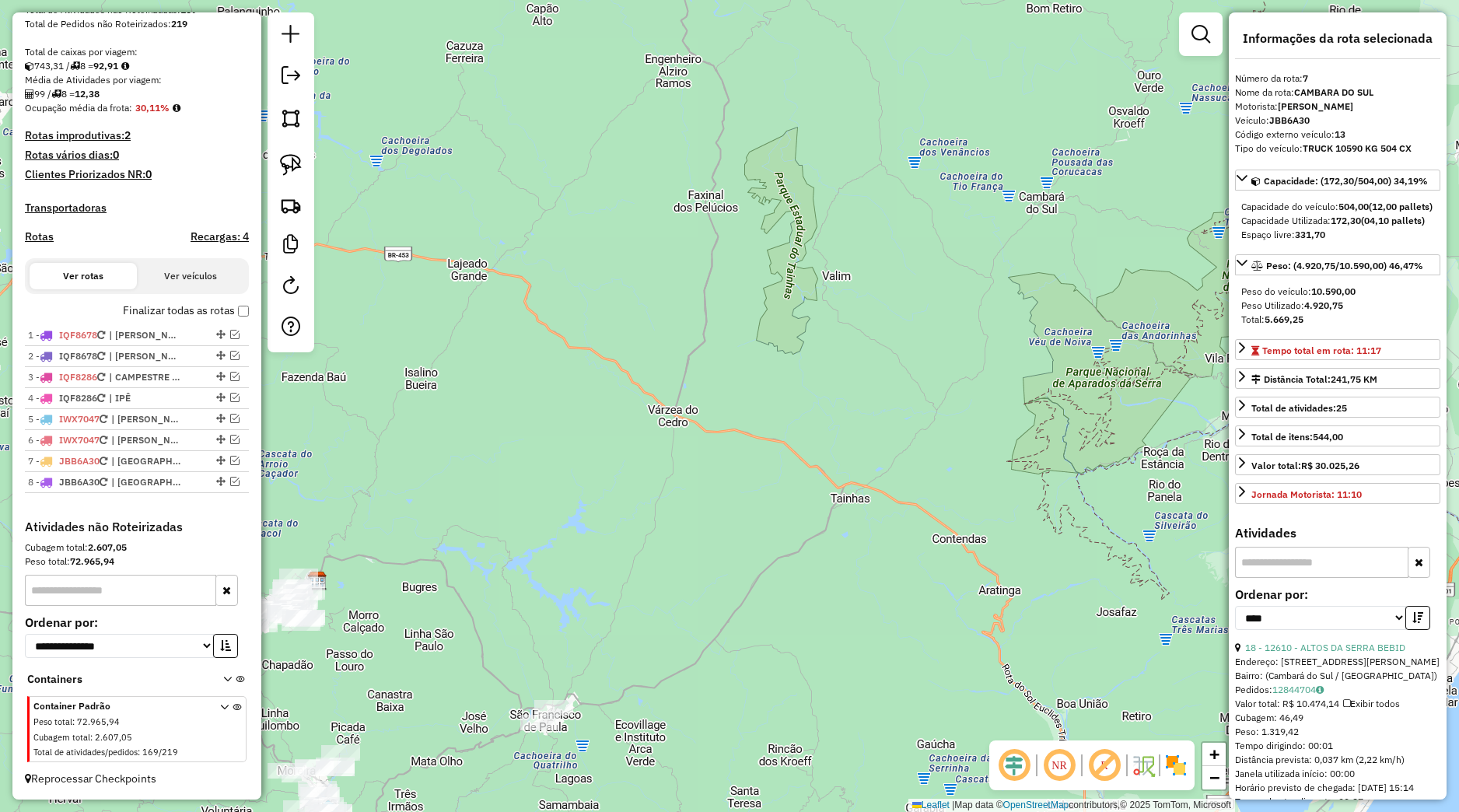
click at [686, 404] on div "Janela de atendimento Grade de atendimento Capacidade Transportadoras Veículos …" at bounding box center [730, 406] width 1459 height 812
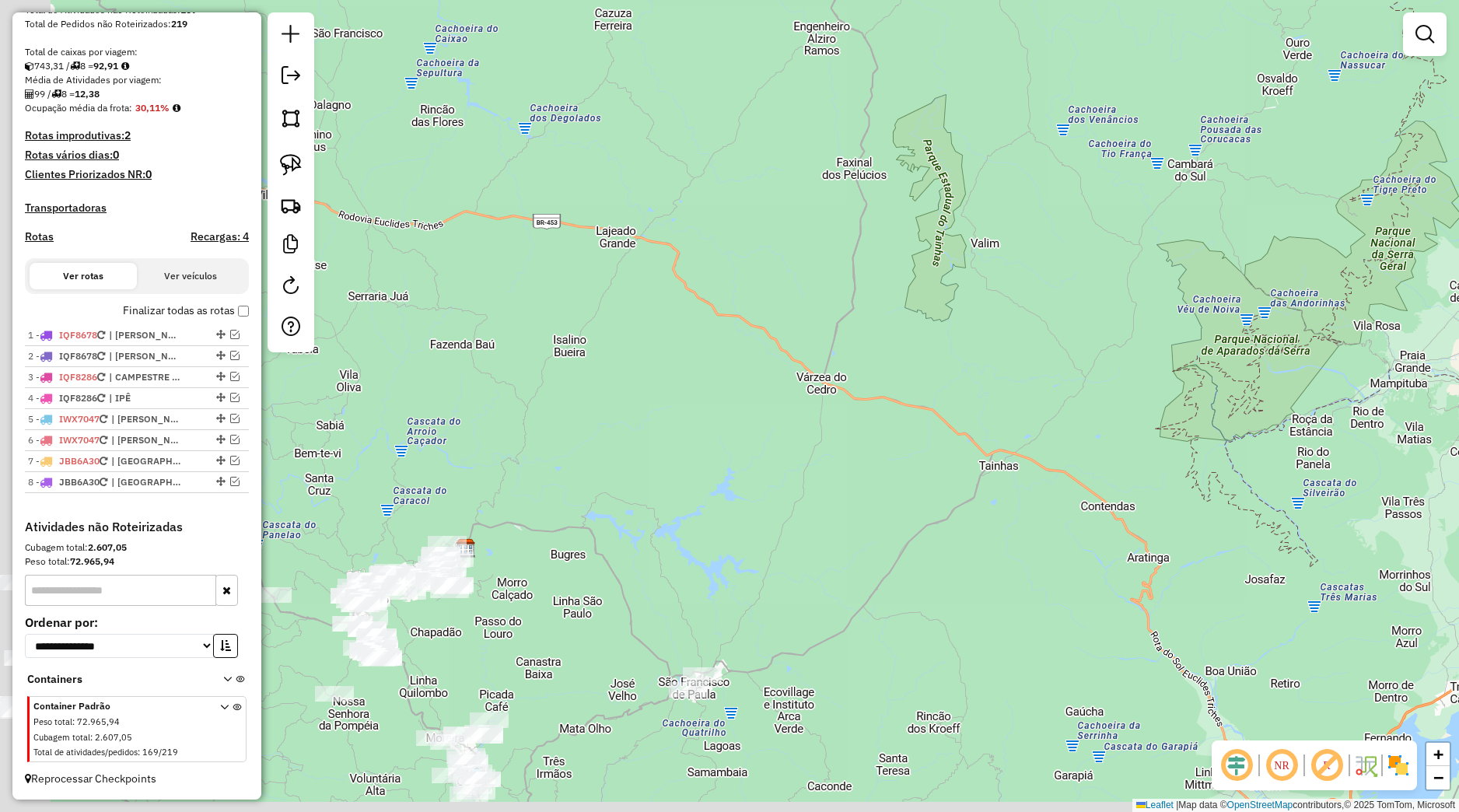
drag, startPoint x: 759, startPoint y: 439, endPoint x: 1116, endPoint y: 321, distance: 376.0
click at [1130, 318] on div "Janela de atendimento Grade de atendimento Capacidade Transportadoras Veículos …" at bounding box center [730, 406] width 1459 height 812
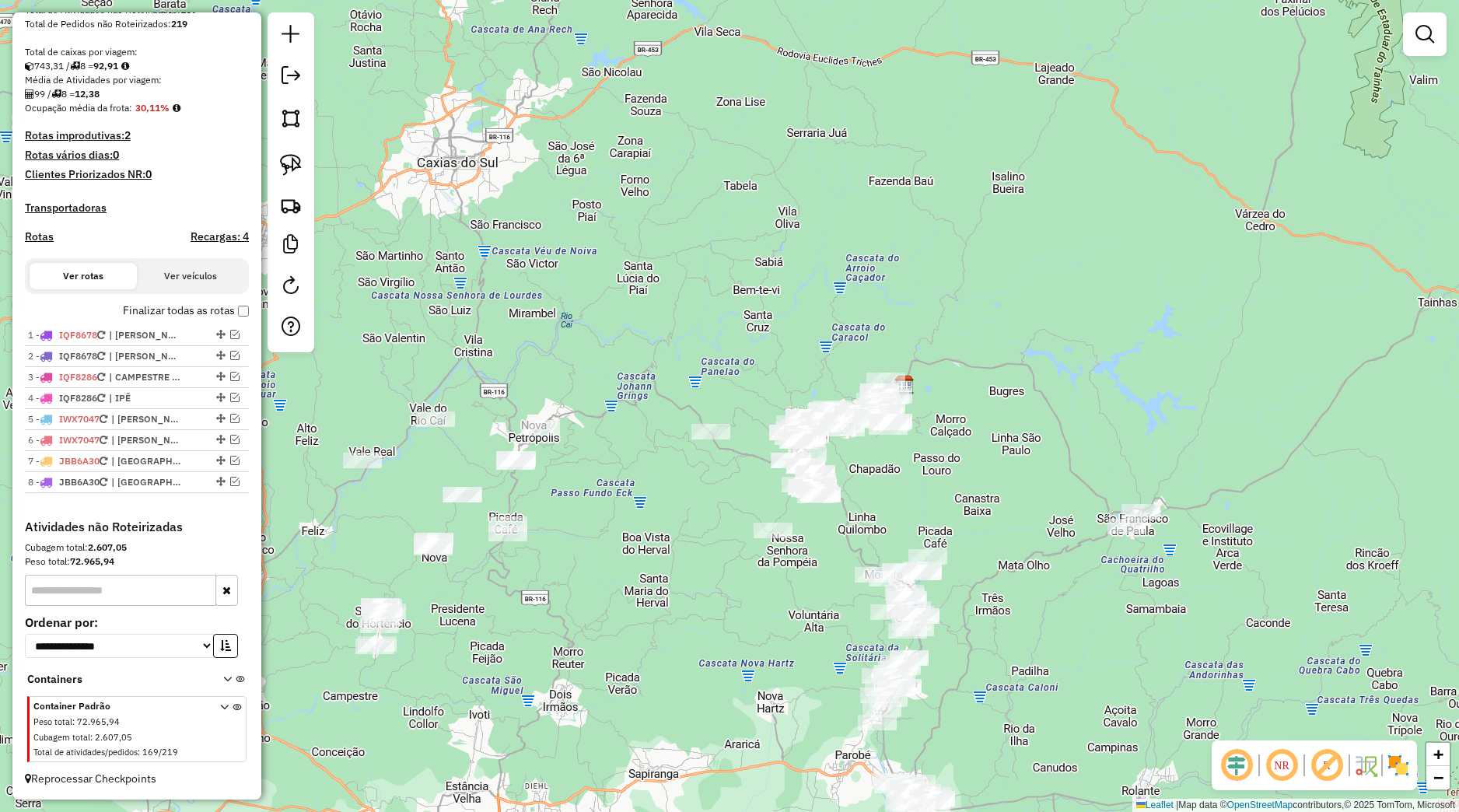
drag, startPoint x: 579, startPoint y: 535, endPoint x: 701, endPoint y: 470, distance: 138.2
click at [714, 476] on div "Janela de atendimento Grade de atendimento Capacidade Transportadoras Veículos …" at bounding box center [730, 406] width 1459 height 812
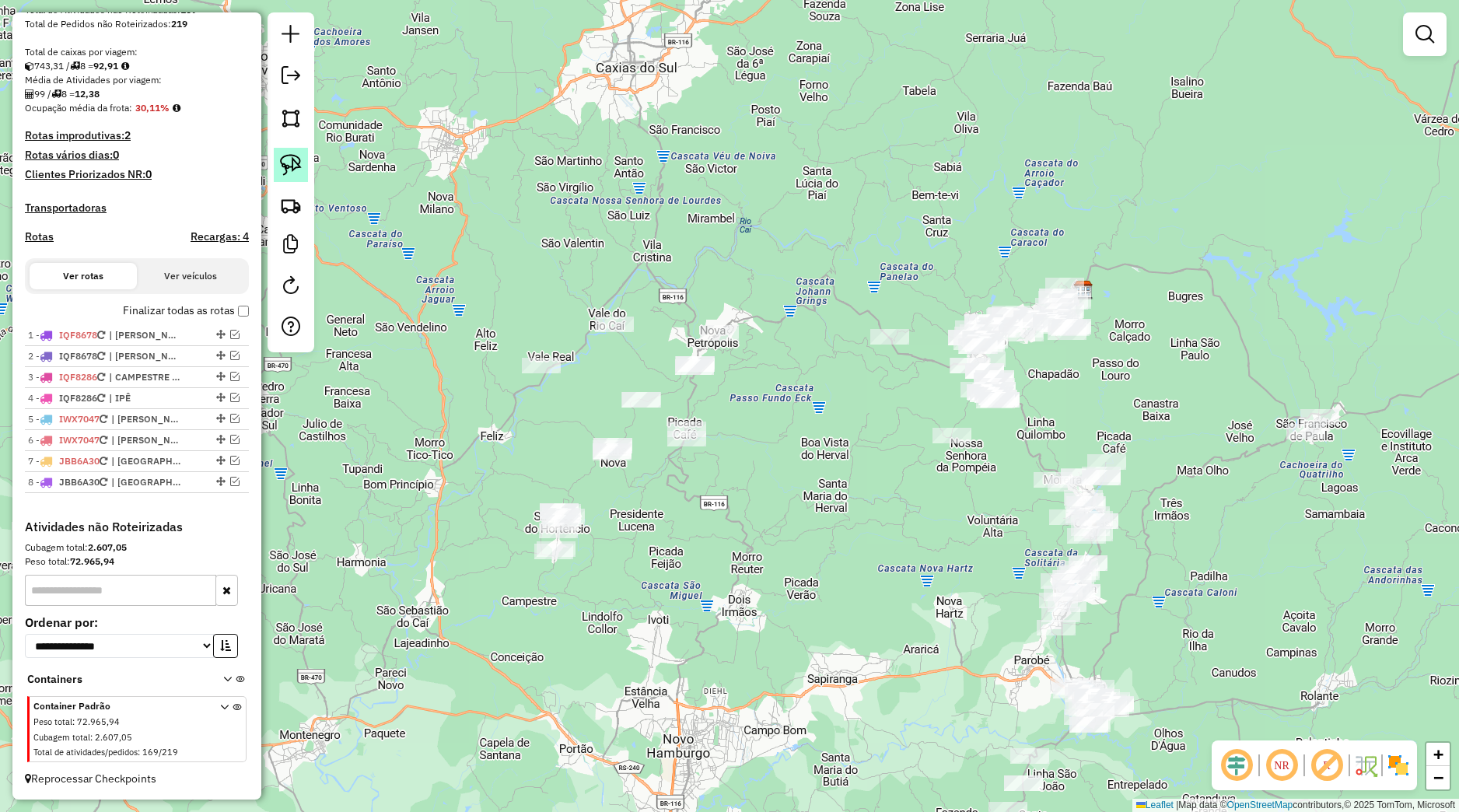
click at [299, 168] on img at bounding box center [291, 165] width 22 height 22
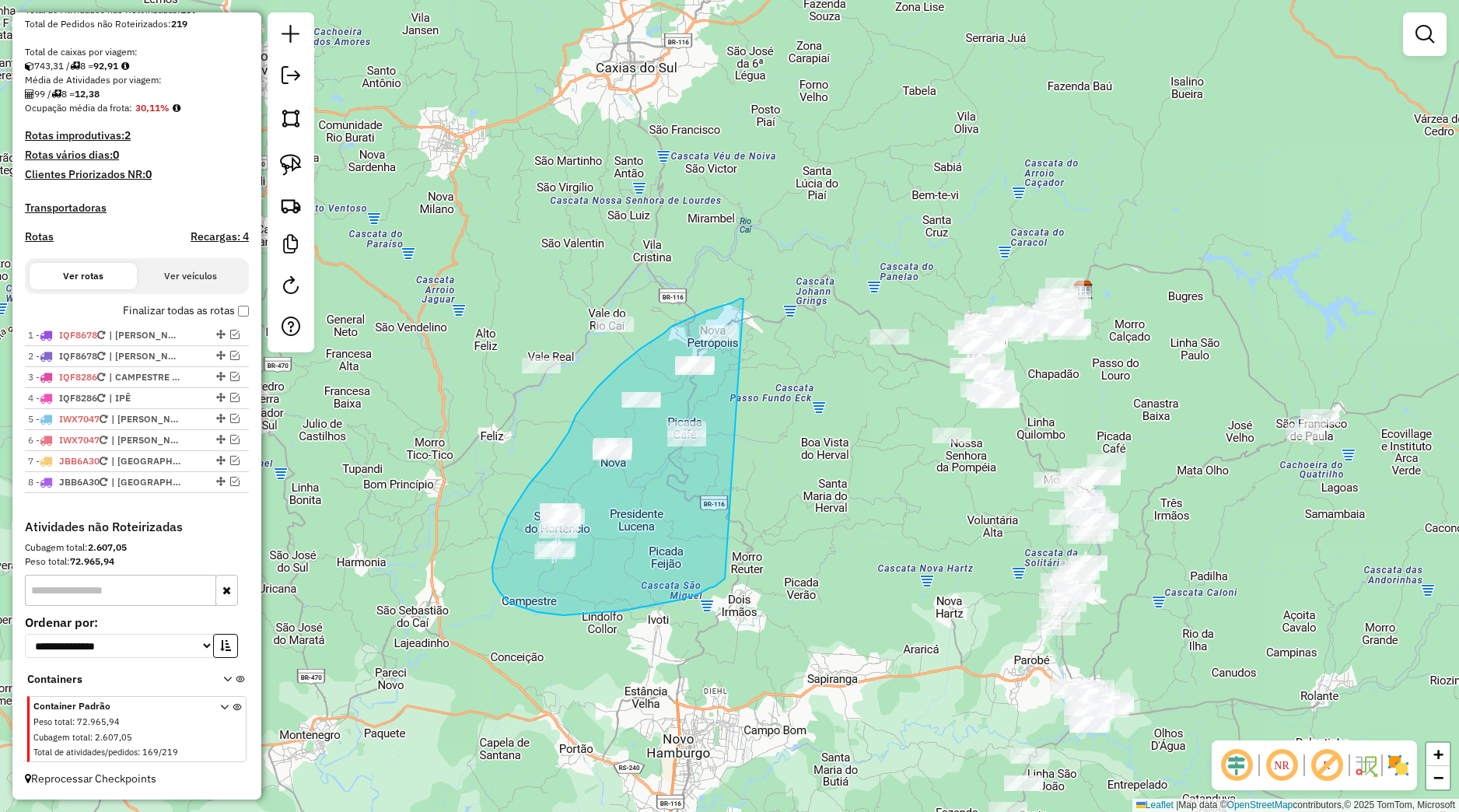
drag, startPoint x: 743, startPoint y: 299, endPoint x: 725, endPoint y: 578, distance: 279.6
click at [725, 578] on div "Janela de atendimento Grade de atendimento Capacidade Transportadoras Veículos …" at bounding box center [730, 406] width 1459 height 812
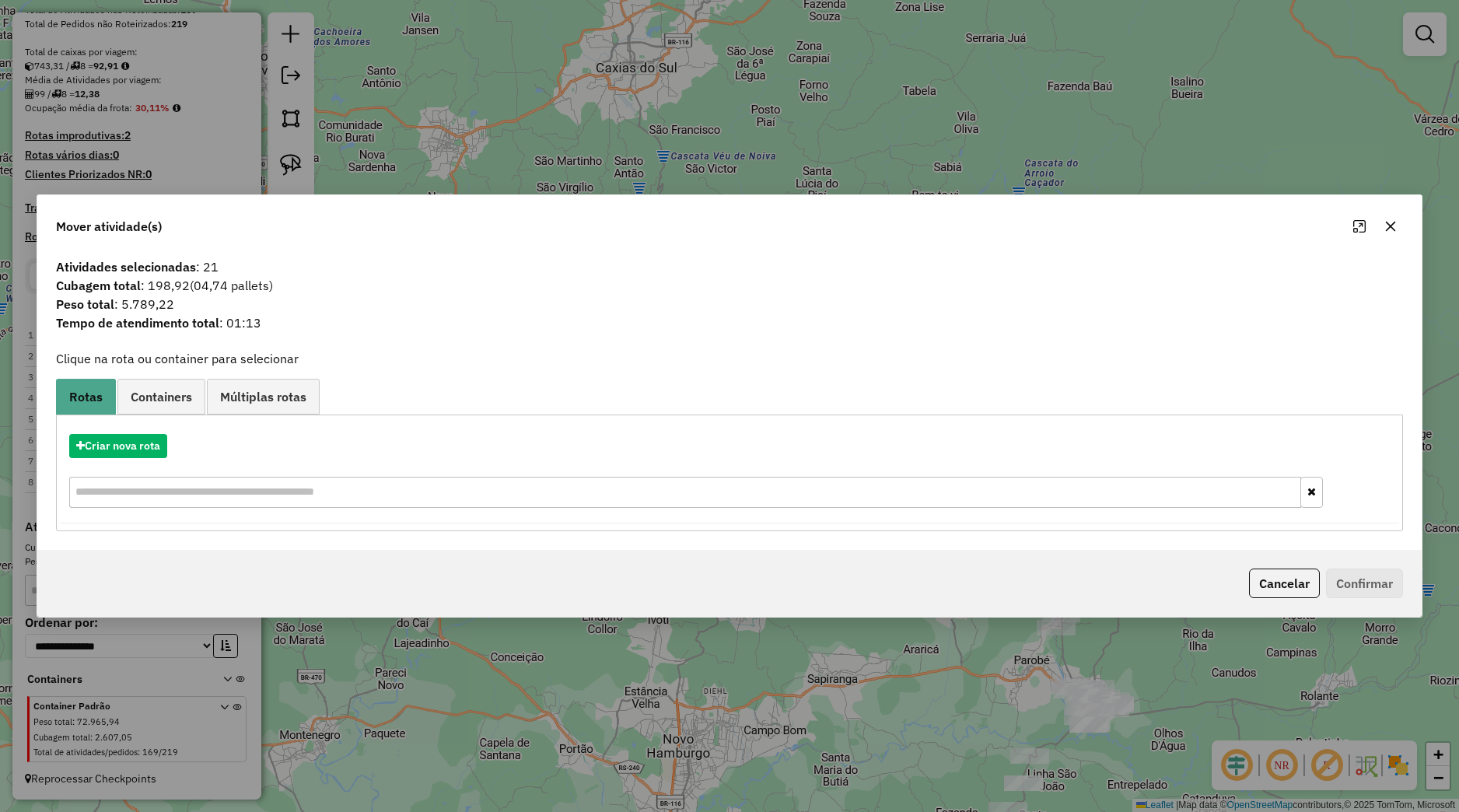
click at [1401, 239] on div "Mover atividade(s)" at bounding box center [730, 223] width 1384 height 56
click at [1385, 238] on button "button" at bounding box center [1390, 226] width 25 height 25
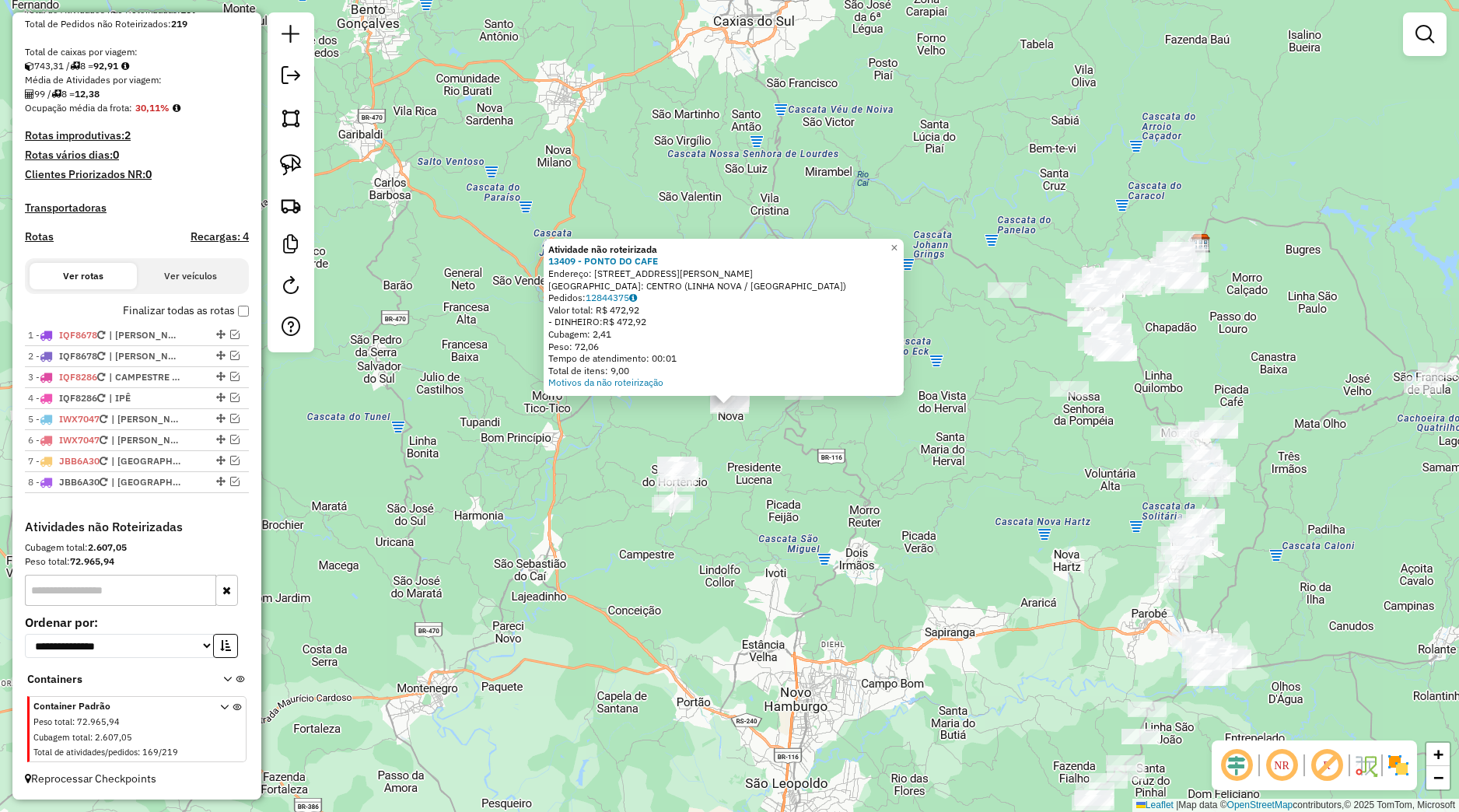
click at [713, 430] on div "Atividade não roteirizada 13409 - PONTO DO CAFE Endereço: [STREET_ADDRESS] [GEO…" at bounding box center [730, 406] width 1459 height 812
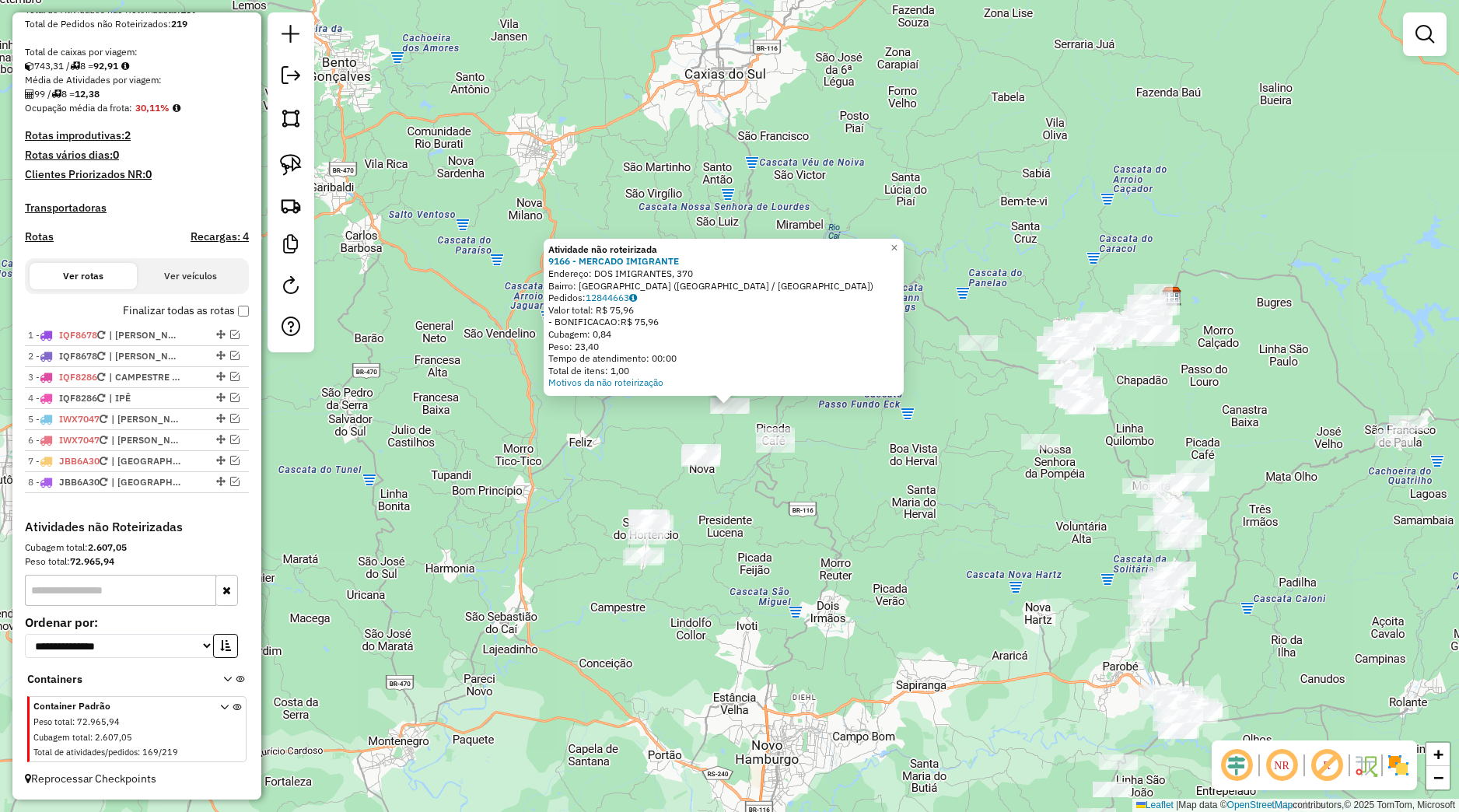
click at [779, 485] on div "Atividade não roteirizada 9166 - MERCADO IMIGRANTE Endereço: DOS IMIGRANTES, 37…" at bounding box center [730, 406] width 1459 height 812
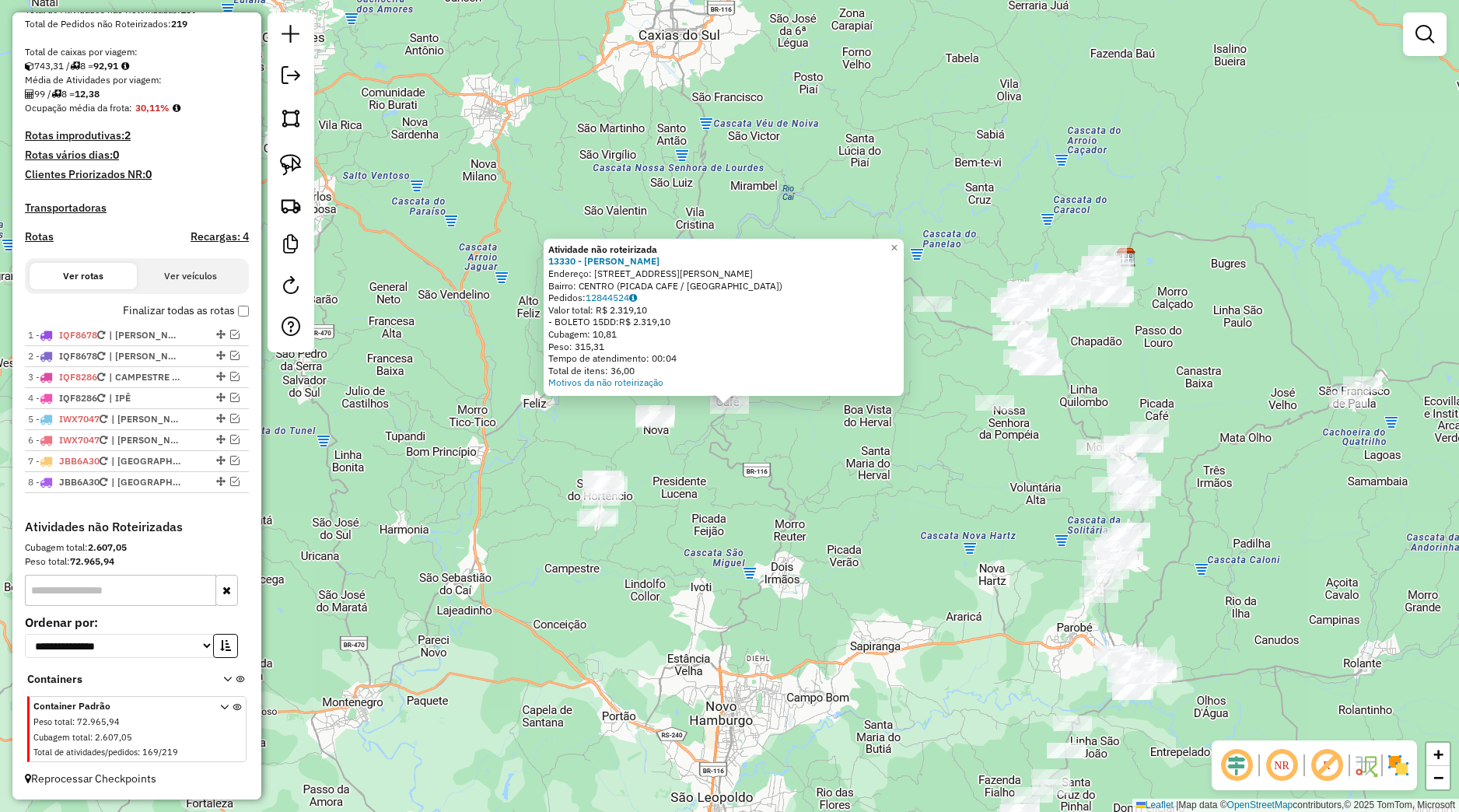
click at [772, 458] on div "Atividade não roteirizada 13330 - [PERSON_NAME]: [STREET_ADDRESS][GEOGRAPHIC_DA…" at bounding box center [730, 406] width 1459 height 812
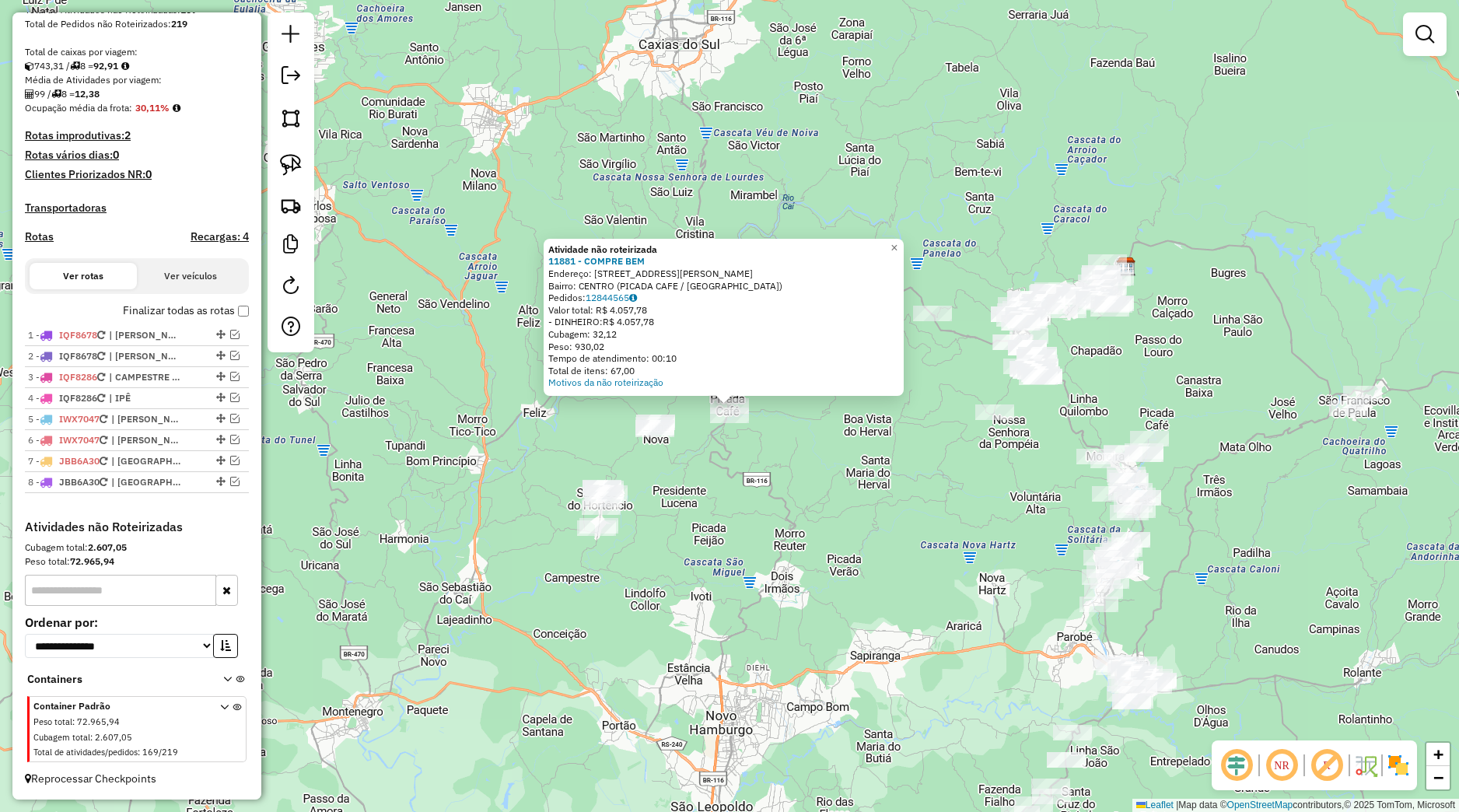
click at [759, 490] on div "Atividade não roteirizada 11881 - COMPRE BEM Endereço: [STREET_ADDRESS][PERSON_…" at bounding box center [730, 406] width 1459 height 812
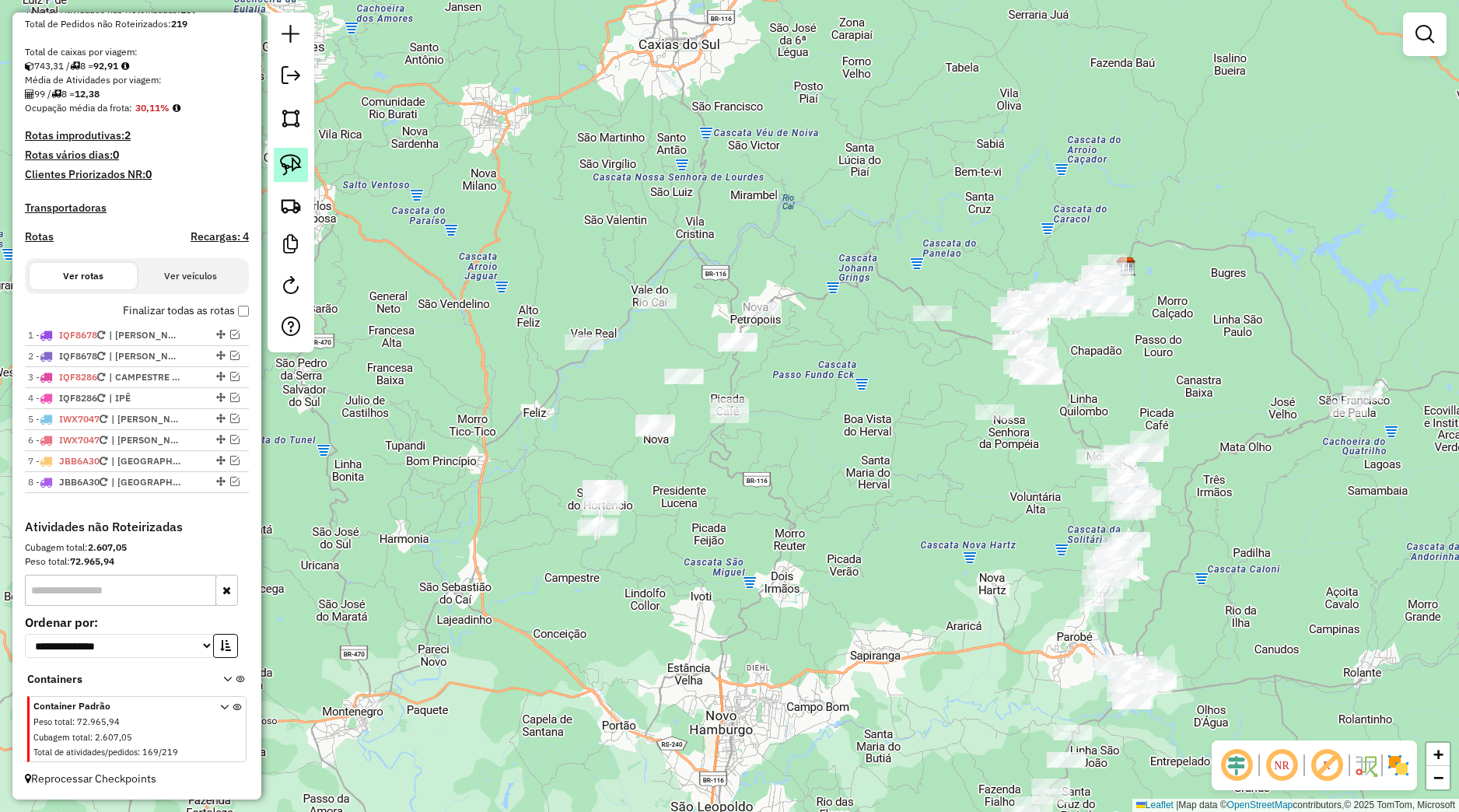
click at [290, 177] on link at bounding box center [291, 165] width 34 height 34
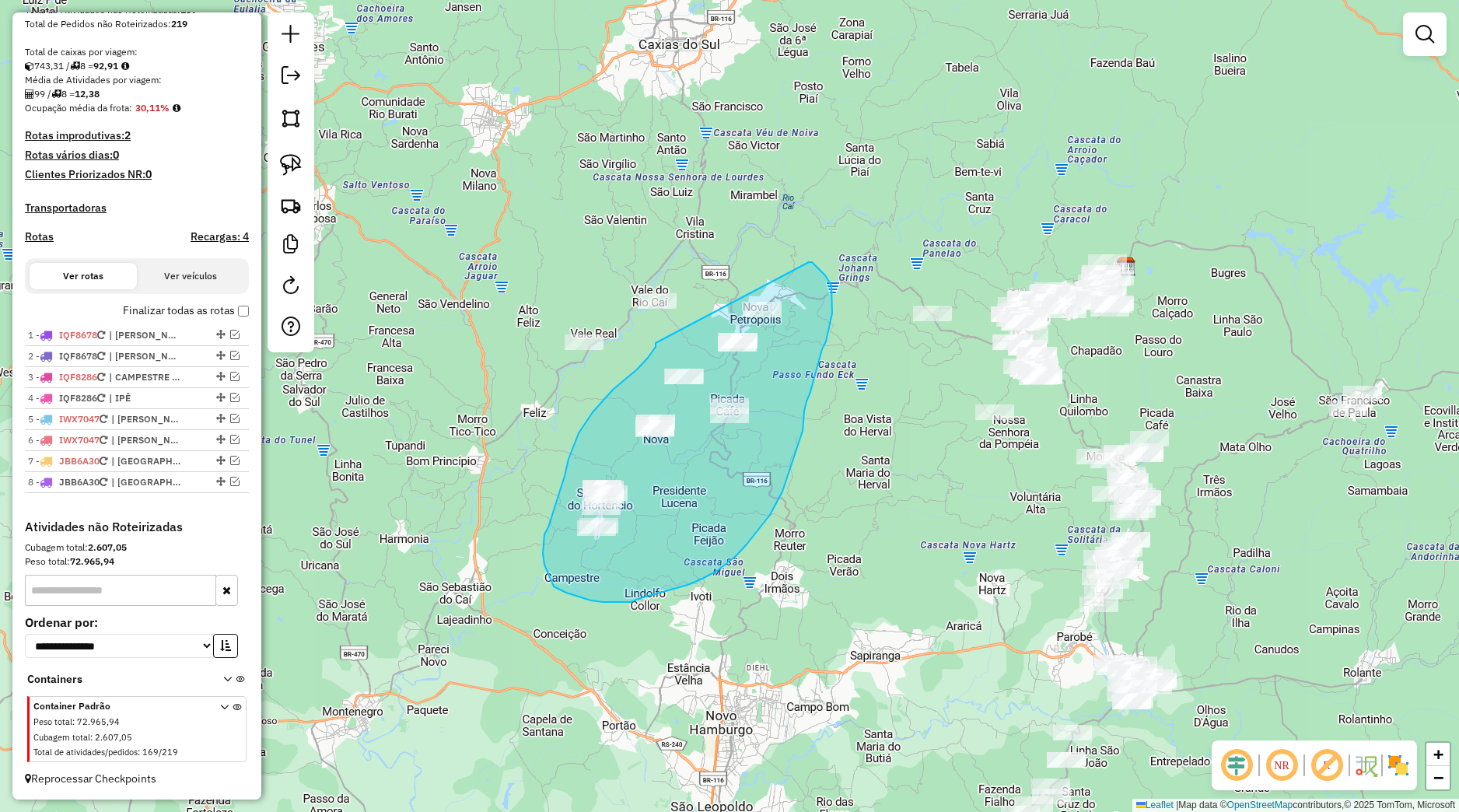
drag, startPoint x: 656, startPoint y: 347, endPoint x: 809, endPoint y: 262, distance: 175.0
click at [809, 262] on div "Janela de atendimento Grade de atendimento Capacidade Transportadoras Veículos …" at bounding box center [730, 406] width 1459 height 812
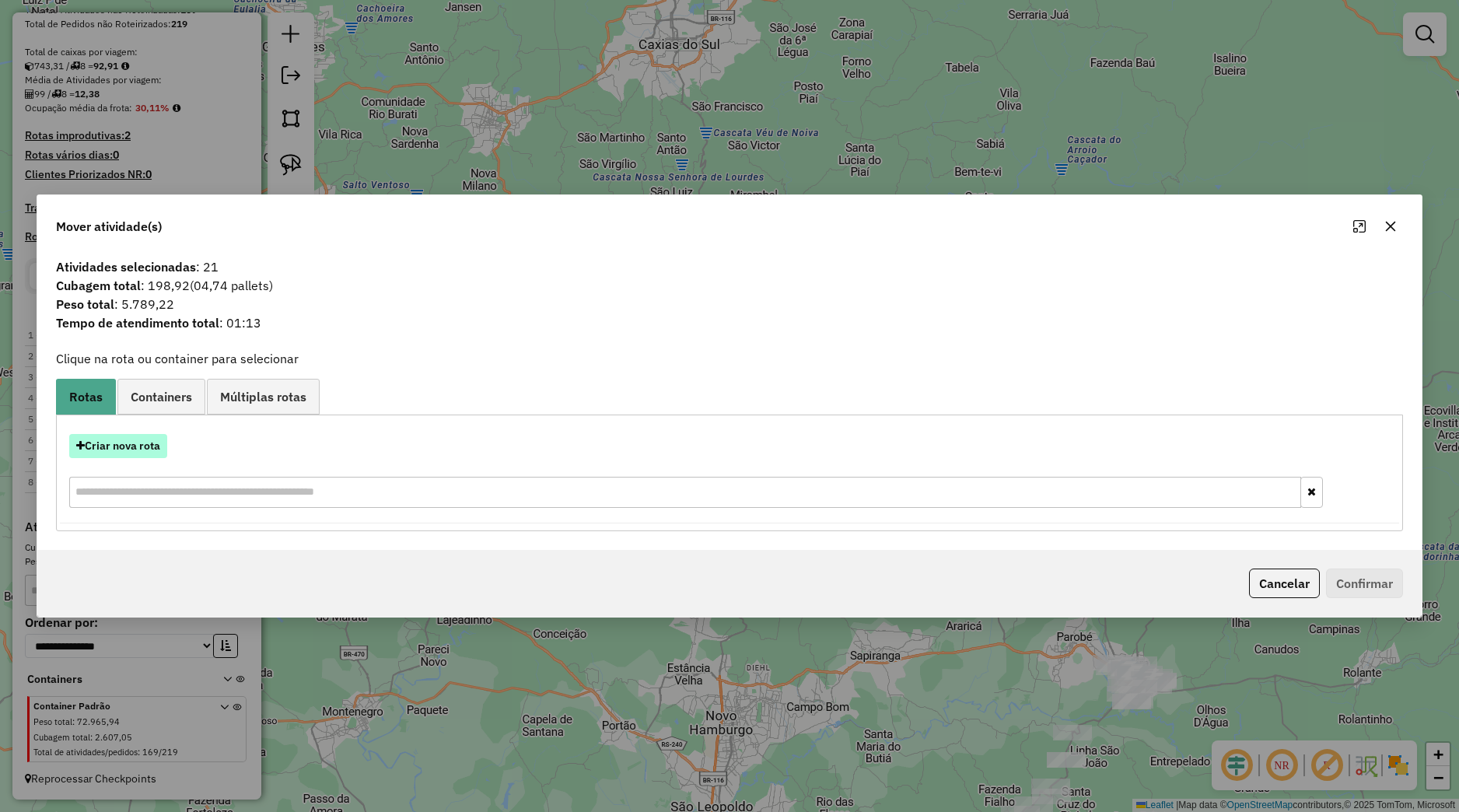
click at [163, 453] on button "Criar nova rota" at bounding box center [118, 446] width 98 height 24
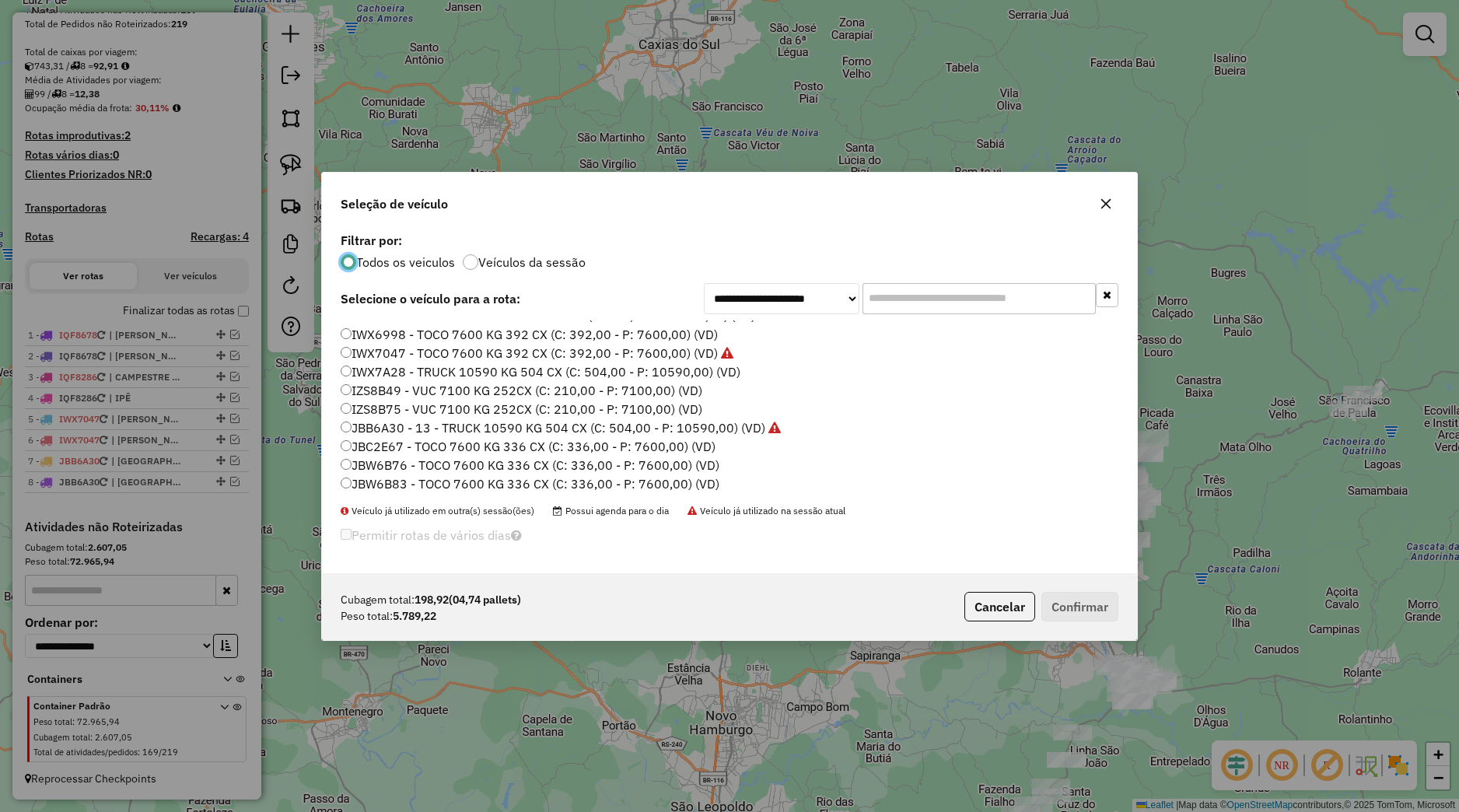
scroll to position [296, 0]
click at [418, 419] on label "JDH7E24 - TOCO 7600 KG 392 CX (C: 392,00 - P: 7600,00) (VD)" at bounding box center [529, 424] width 377 height 19
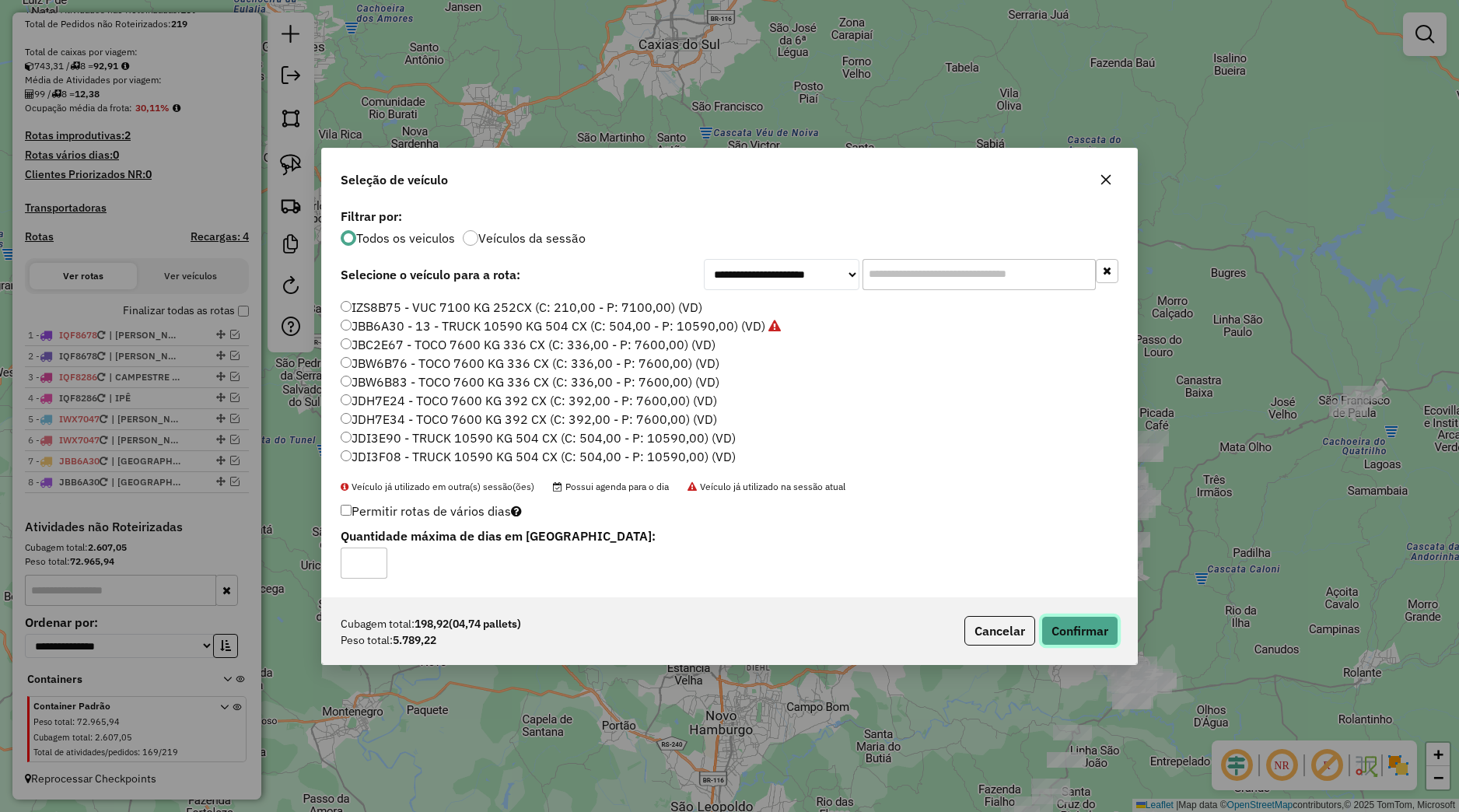
click at [1086, 632] on button "Confirmar" at bounding box center [1079, 630] width 77 height 29
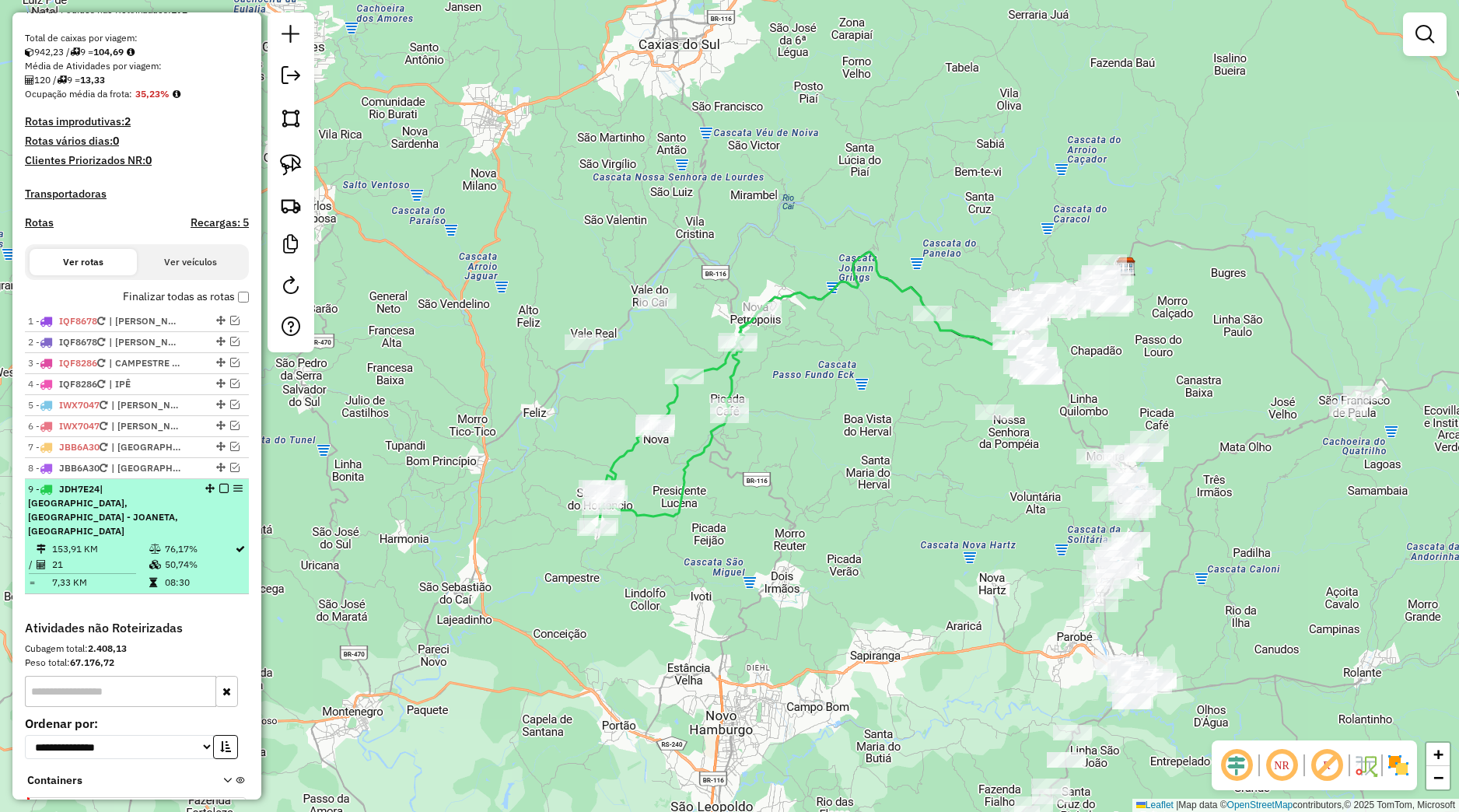
click at [219, 493] on em at bounding box center [224, 488] width 10 height 10
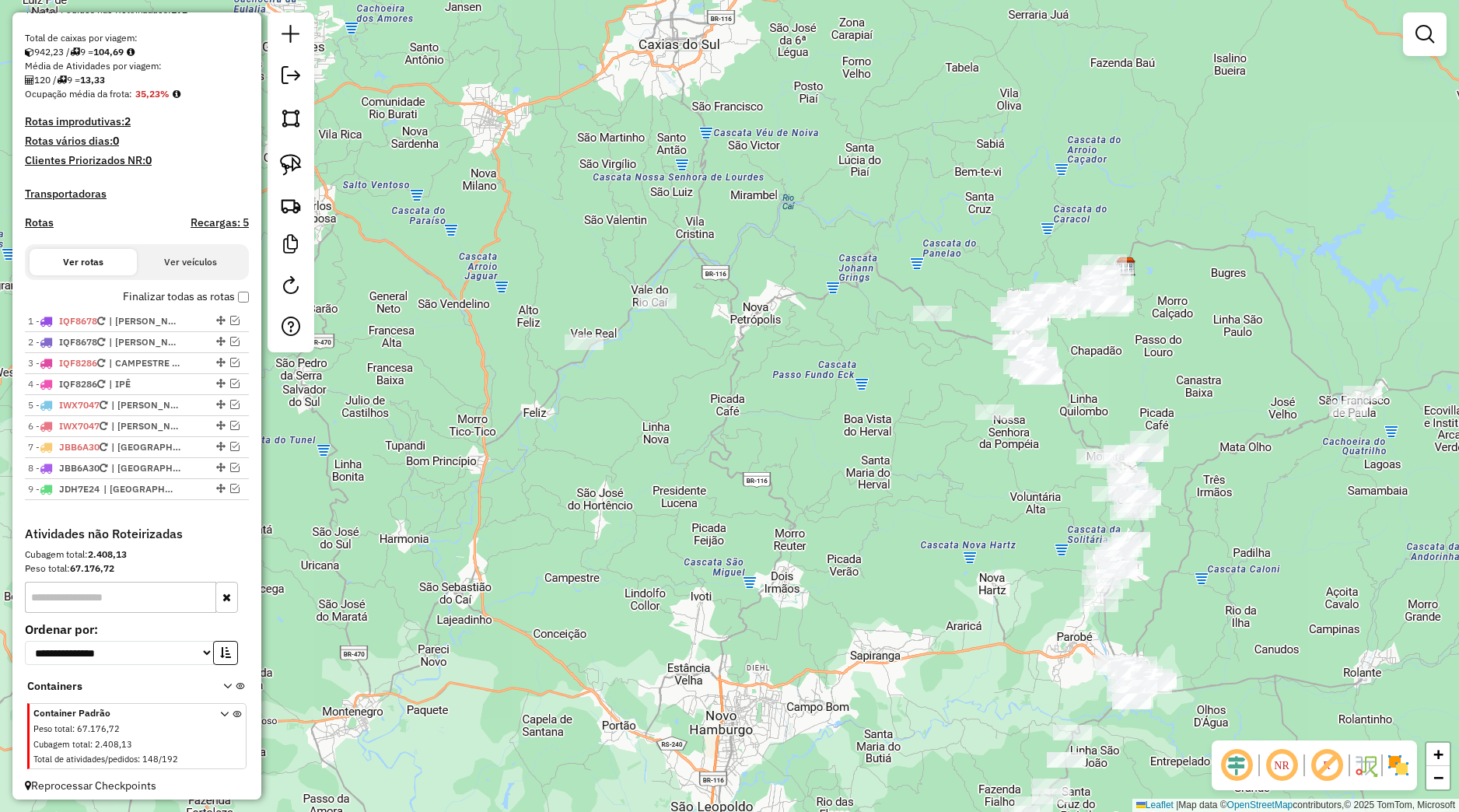
click at [777, 441] on div "Janela de atendimento Grade de atendimento Capacidade Transportadoras Veículos …" at bounding box center [730, 406] width 1459 height 812
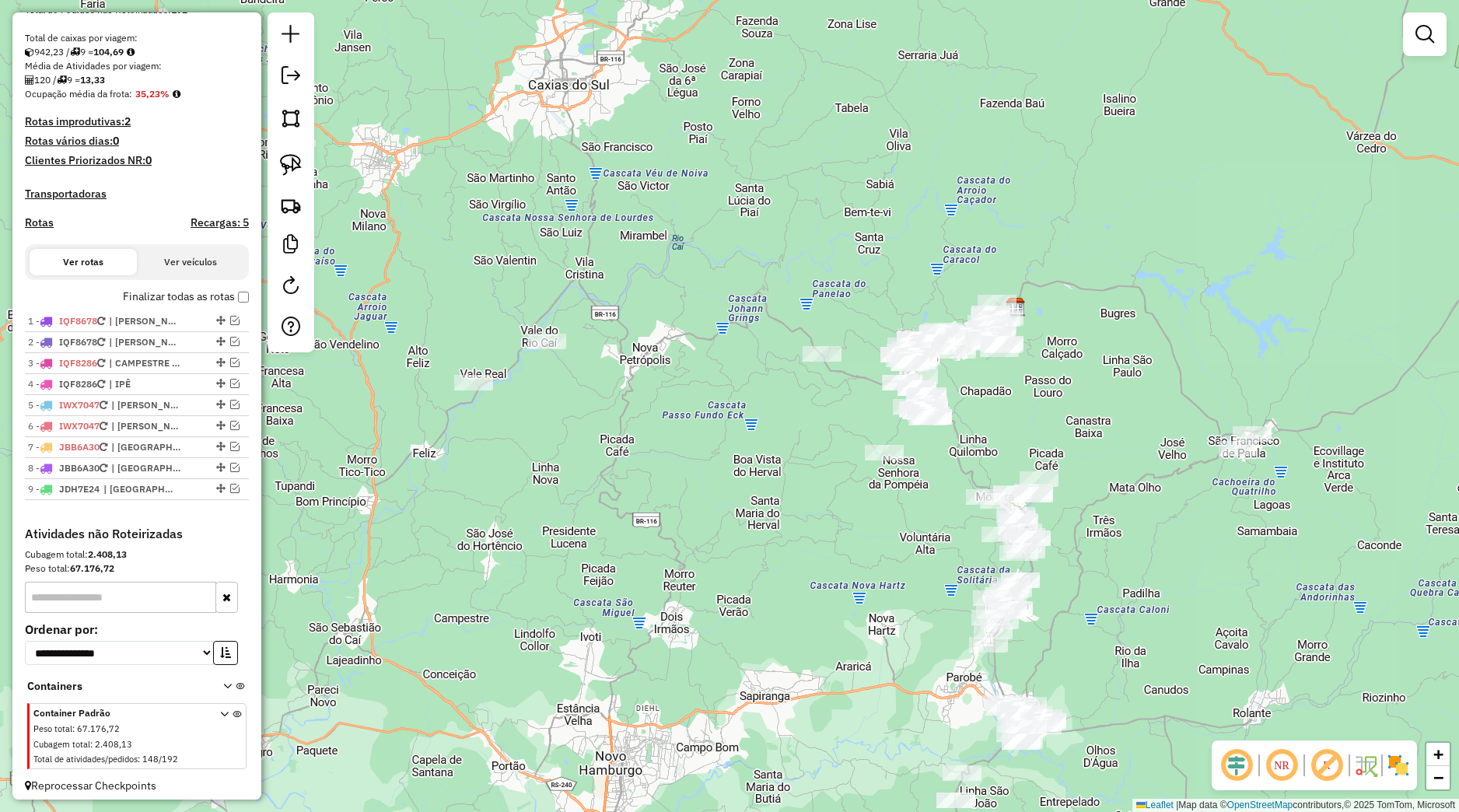
drag, startPoint x: 868, startPoint y: 430, endPoint x: 773, endPoint y: 440, distance: 95.5
click at [738, 480] on div "Janela de atendimento Grade de atendimento Capacidade Transportadoras Veículos …" at bounding box center [730, 406] width 1459 height 812
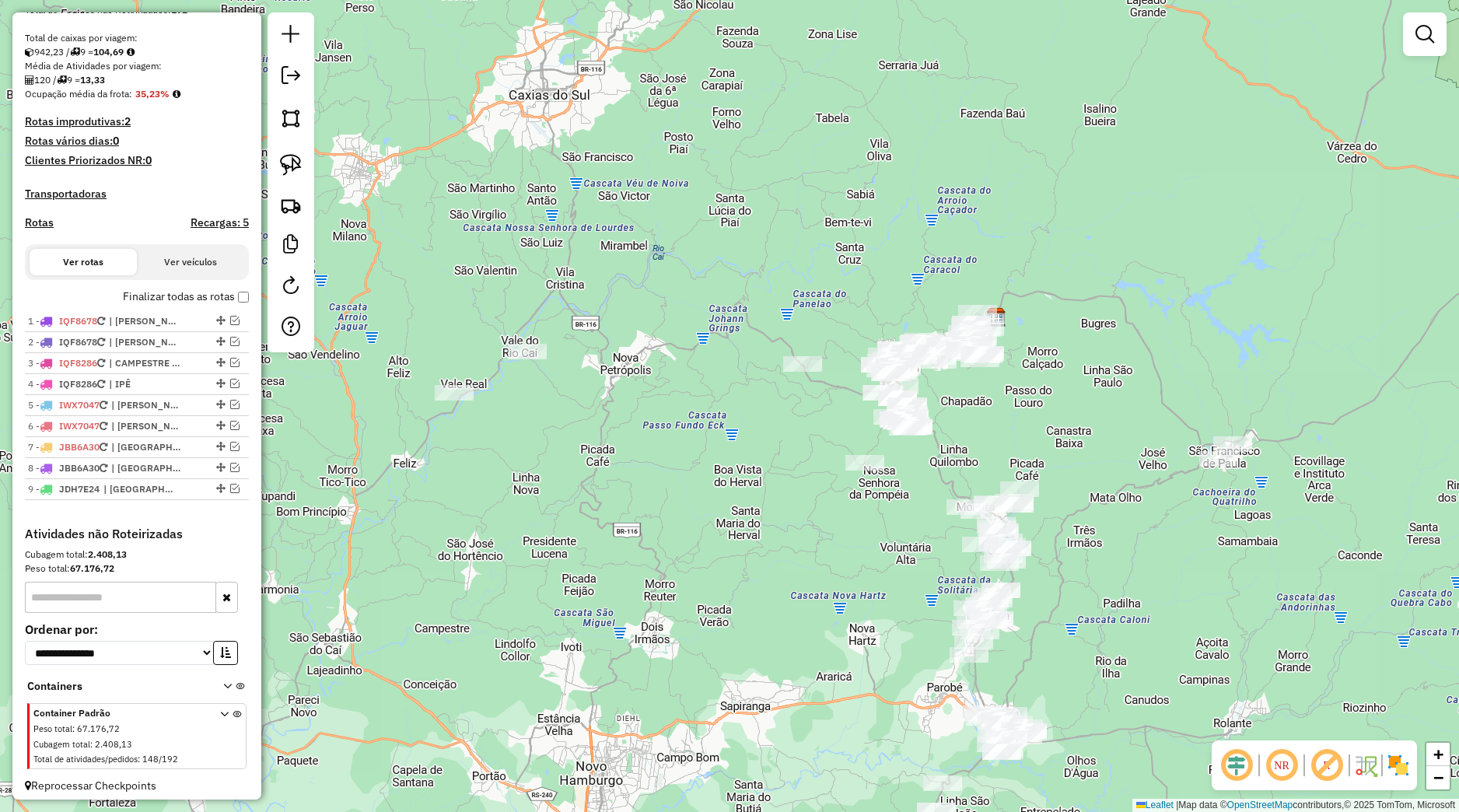
click at [804, 373] on div "Janela de atendimento Grade de atendimento Capacidade Transportadoras Veículos …" at bounding box center [730, 406] width 1459 height 812
click at [804, 372] on div "Janela de atendimento Grade de atendimento Capacidade Transportadoras Veículos …" at bounding box center [730, 406] width 1459 height 812
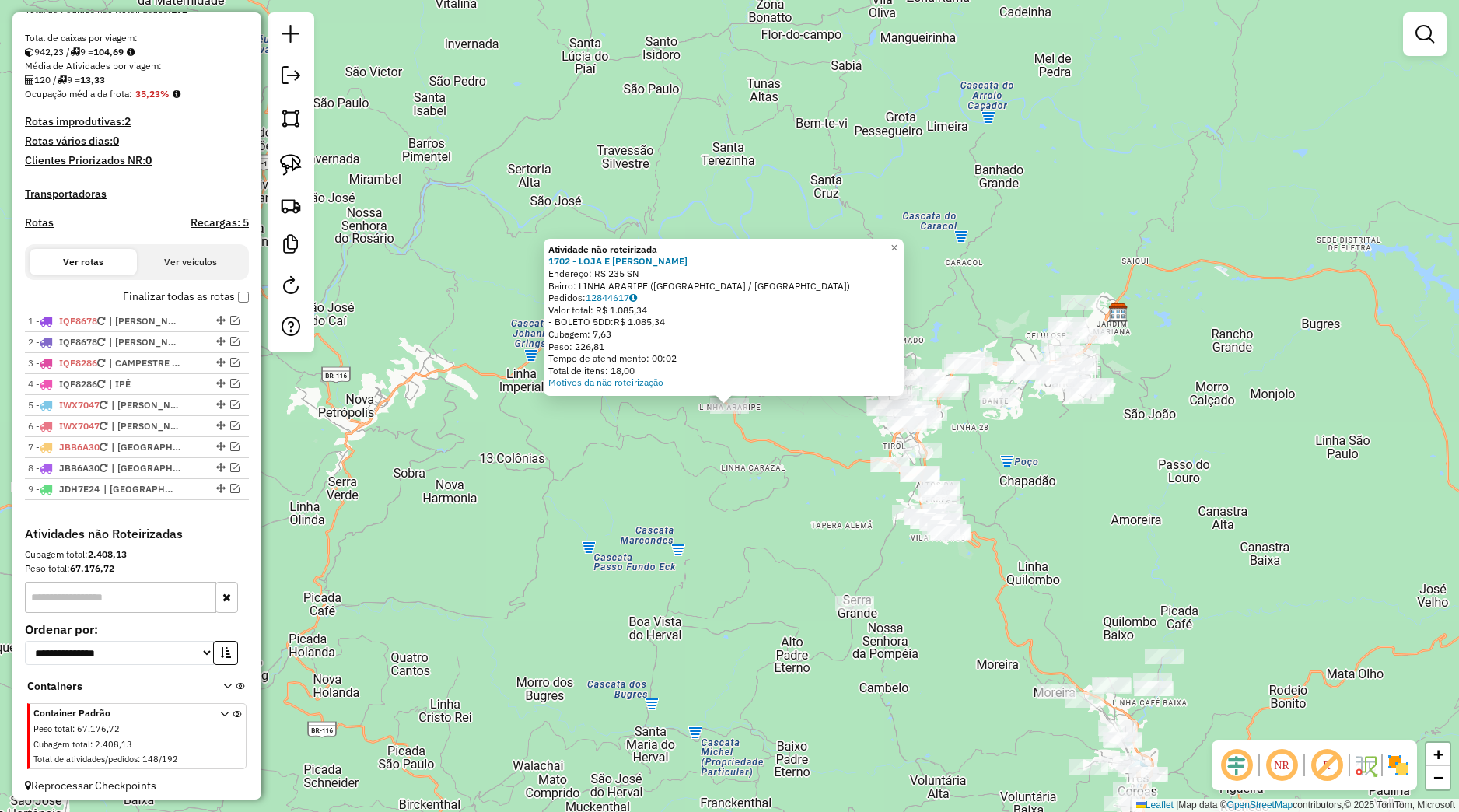
click at [746, 468] on div "Atividade não roteirizada 1702 - LOJA E ARMAZEM WILTG Endereço: RS 235 SN Bairr…" at bounding box center [730, 406] width 1459 height 812
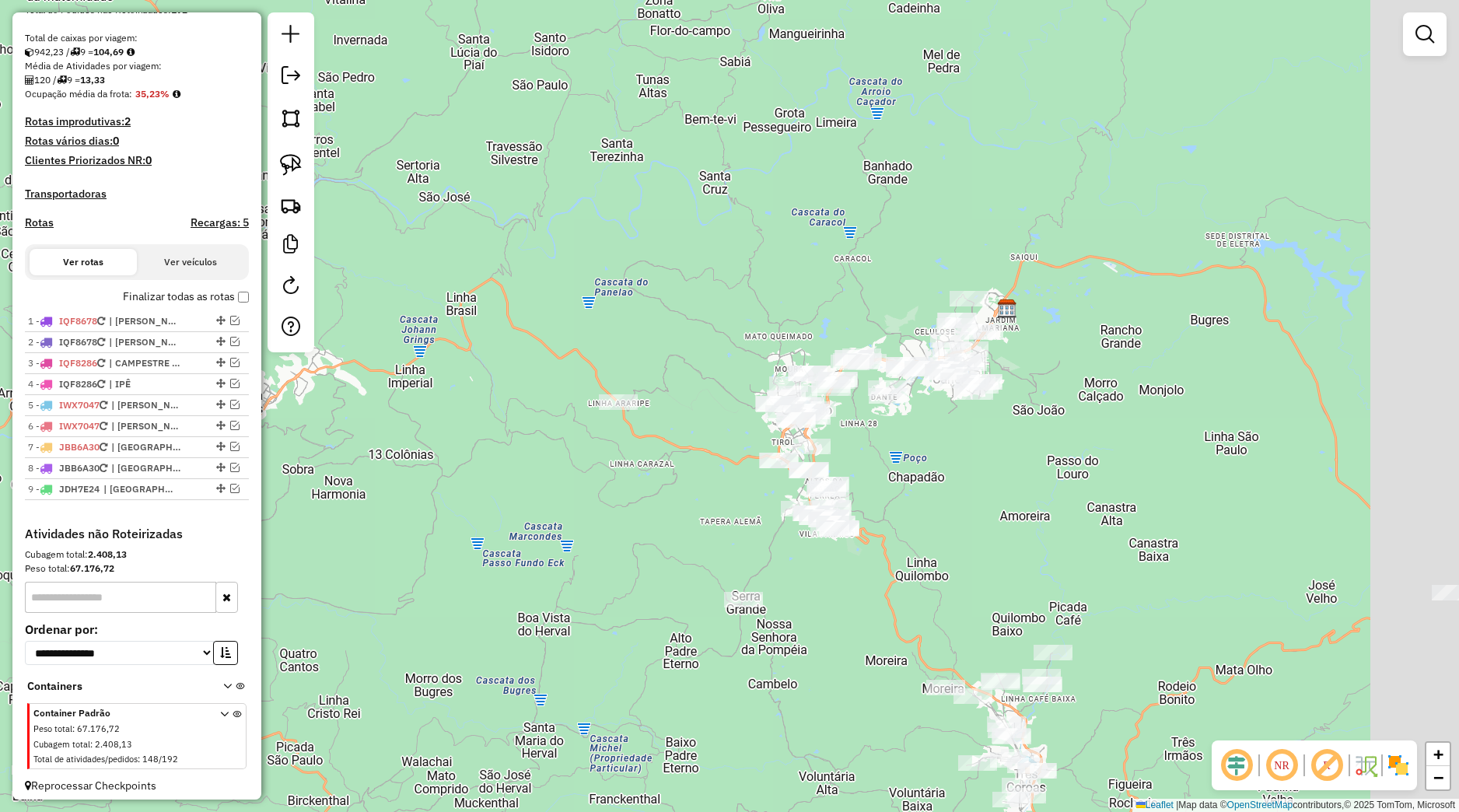
drag, startPoint x: 805, startPoint y: 518, endPoint x: 693, endPoint y: 513, distance: 112.1
click at [693, 513] on div "Janela de atendimento Grade de atendimento Capacidade Transportadoras Veículos …" at bounding box center [730, 406] width 1459 height 812
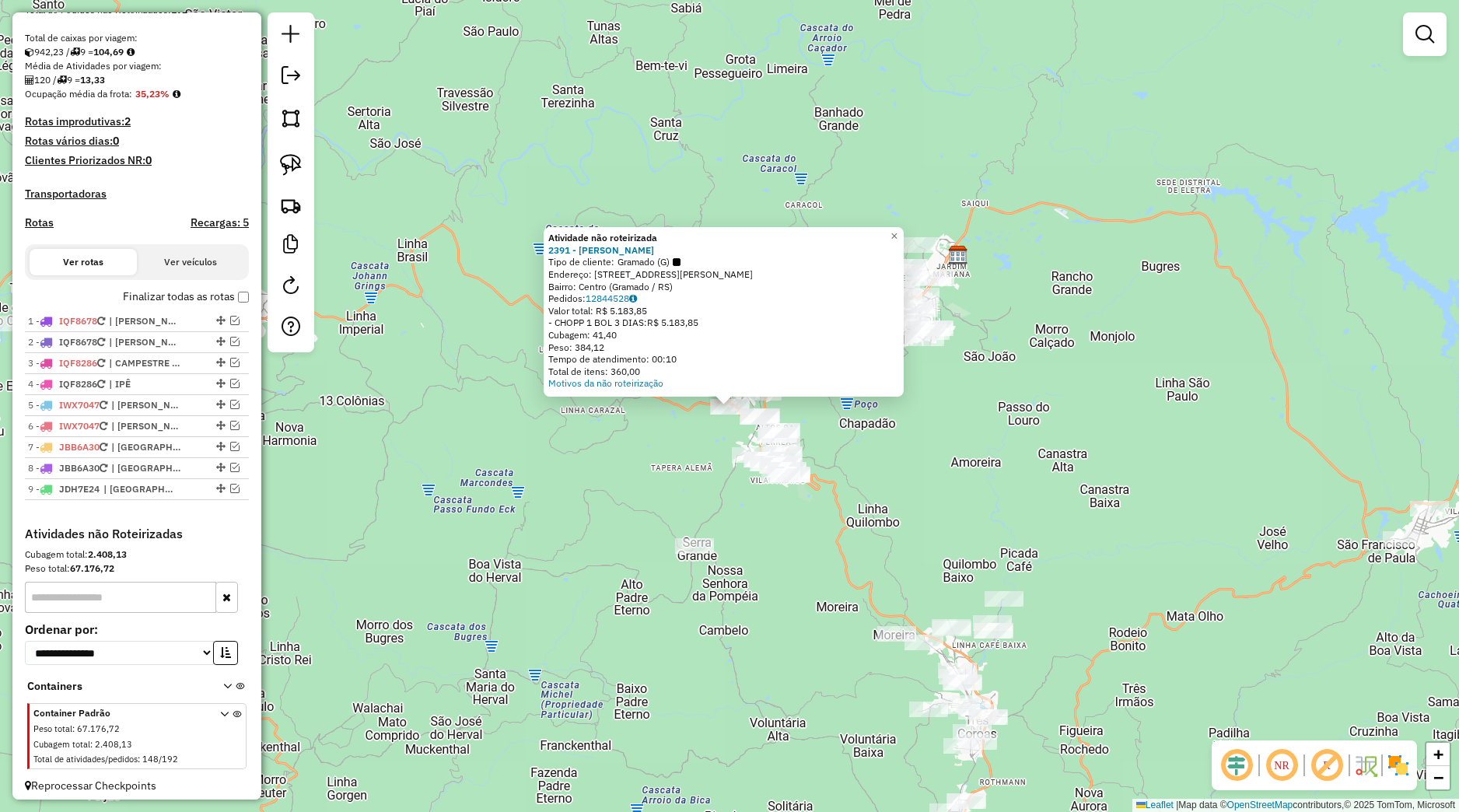
click at [708, 470] on div "Atividade não roteirizada 2391 - [PERSON_NAME] Tipo de cliente: Gramado (G) End…" at bounding box center [730, 406] width 1459 height 812
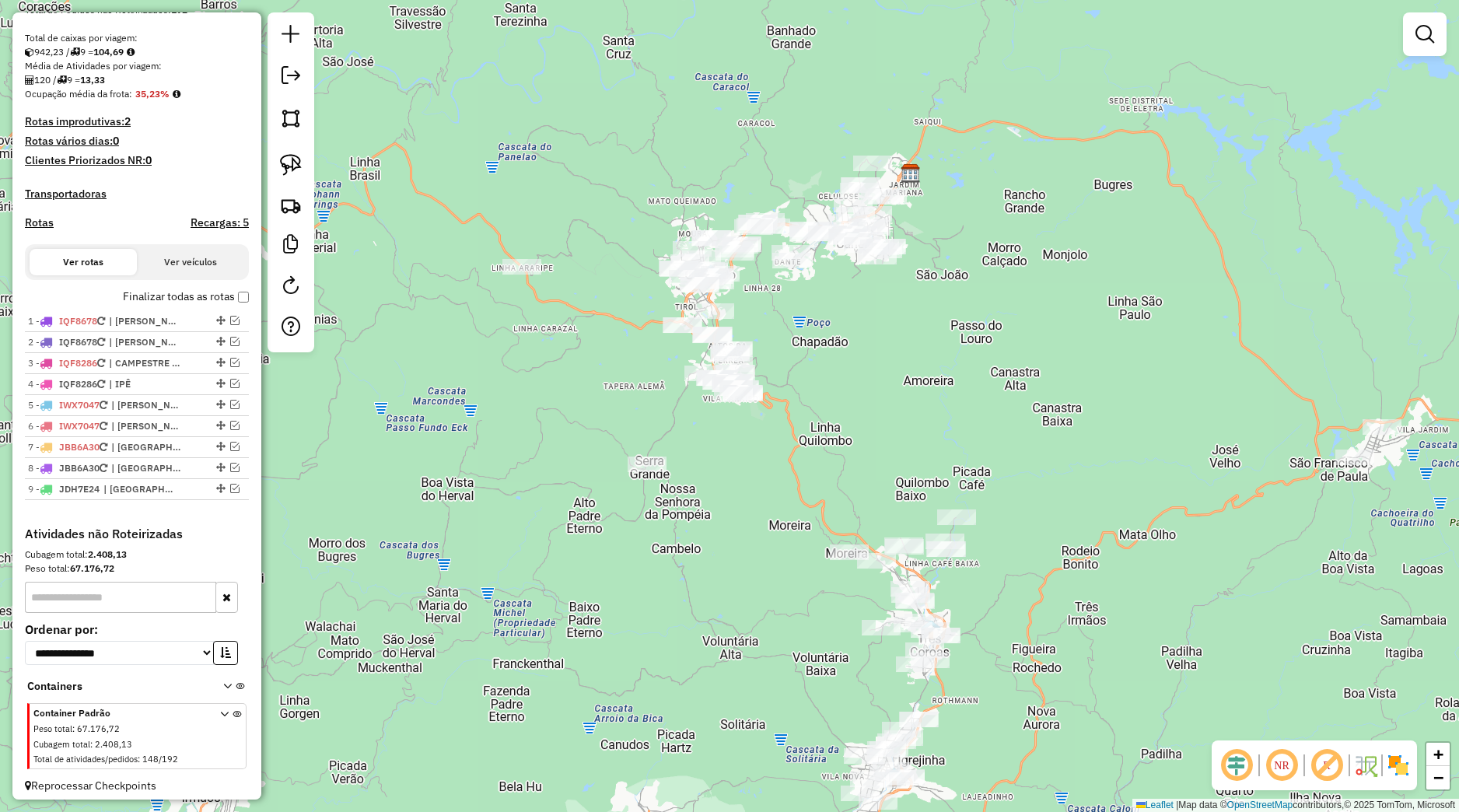
drag, startPoint x: 794, startPoint y: 557, endPoint x: 768, endPoint y: 503, distance: 59.9
click at [747, 476] on div "Janela de atendimento Grade de atendimento Capacidade Transportadoras Veículos …" at bounding box center [730, 406] width 1459 height 812
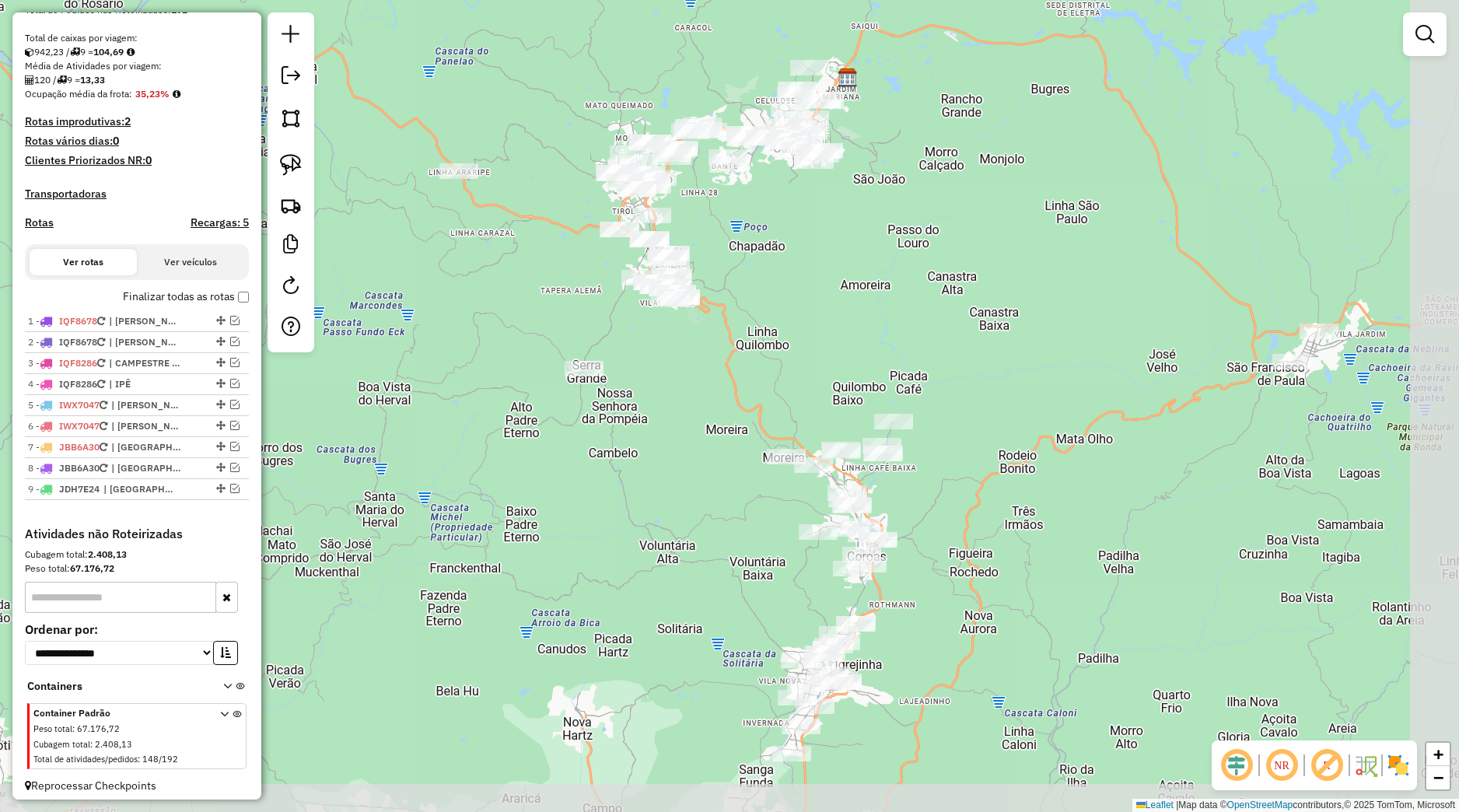
drag, startPoint x: 745, startPoint y: 500, endPoint x: 797, endPoint y: 702, distance: 208.6
click at [799, 726] on div "Janela de atendimento Grade de atendimento Capacidade Transportadoras Veículos …" at bounding box center [730, 406] width 1459 height 812
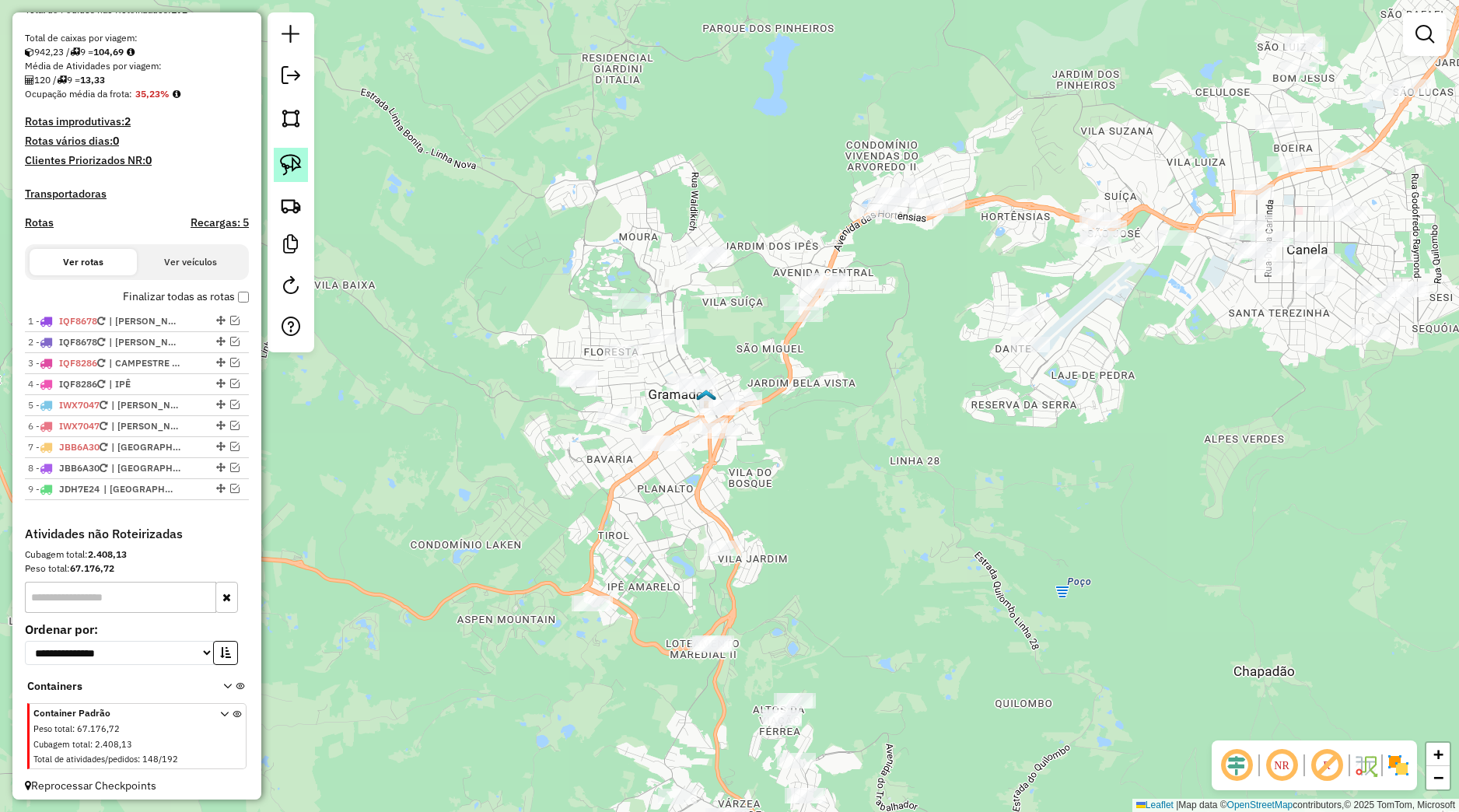
click at [283, 155] on img at bounding box center [291, 165] width 22 height 22
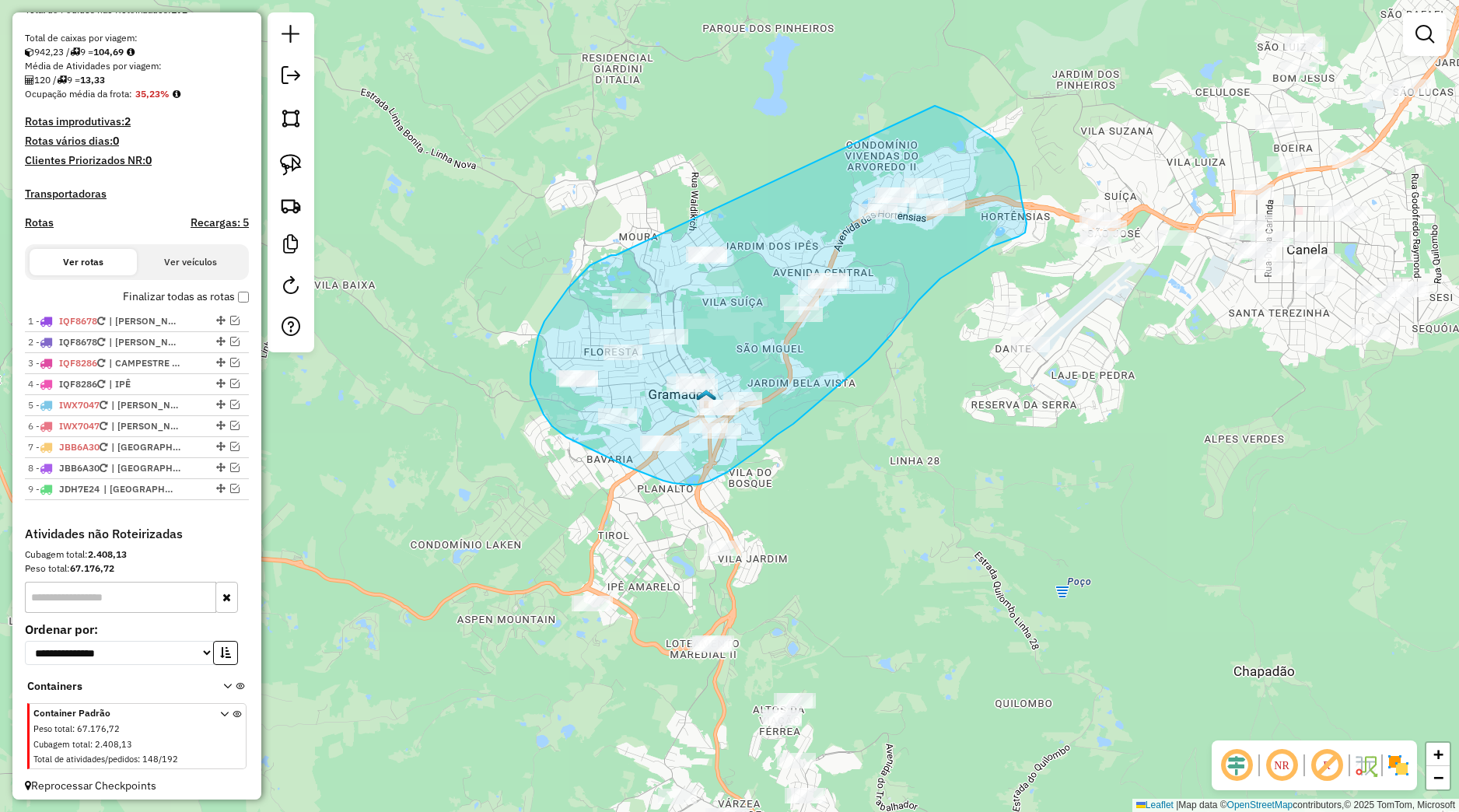
drag, startPoint x: 616, startPoint y: 255, endPoint x: 928, endPoint y: 129, distance: 336.5
click at [930, 105] on div "Janela de atendimento Grade de atendimento Capacidade Transportadoras Veículos …" at bounding box center [730, 406] width 1459 height 812
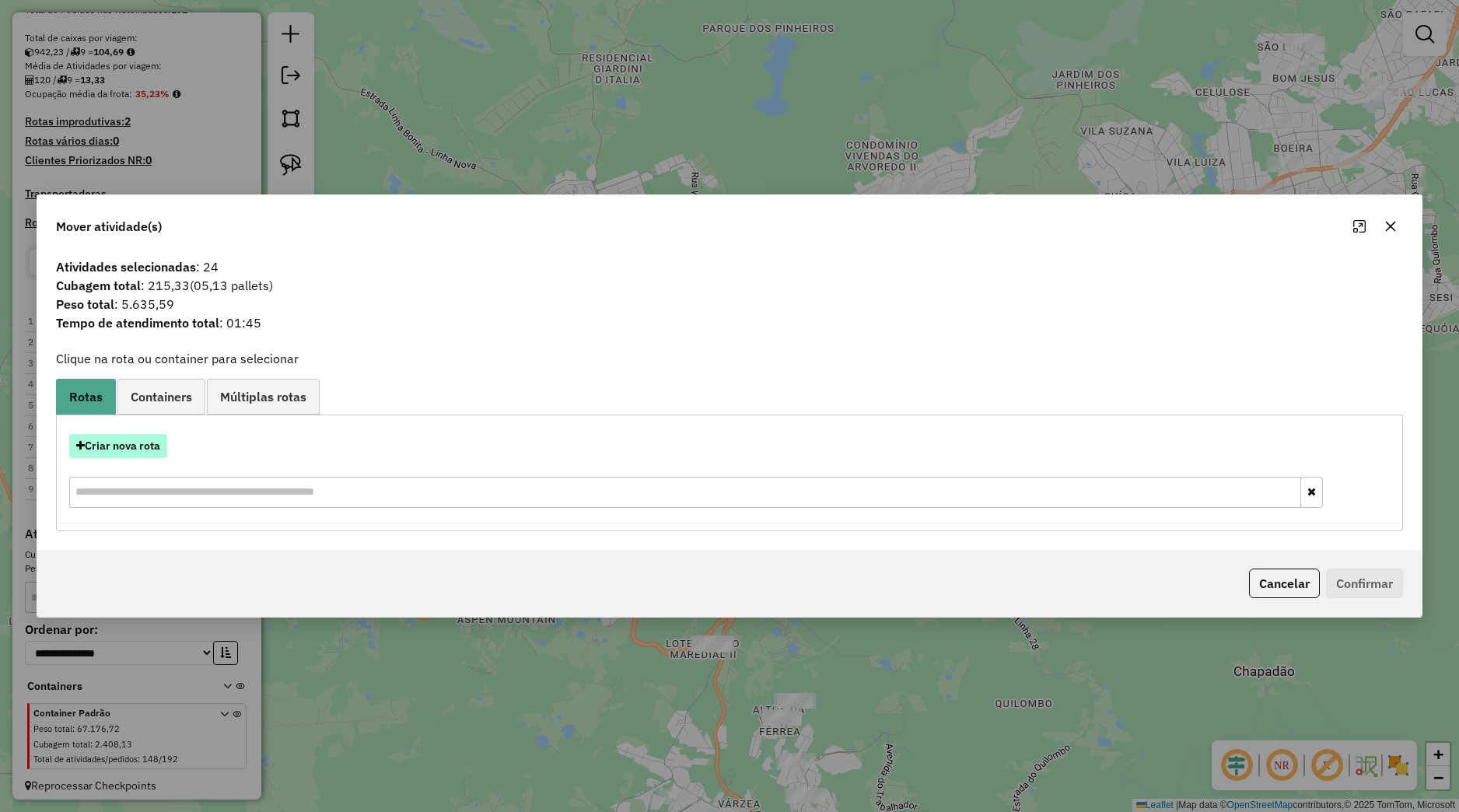
click at [155, 452] on button "Criar nova rota" at bounding box center [118, 446] width 98 height 24
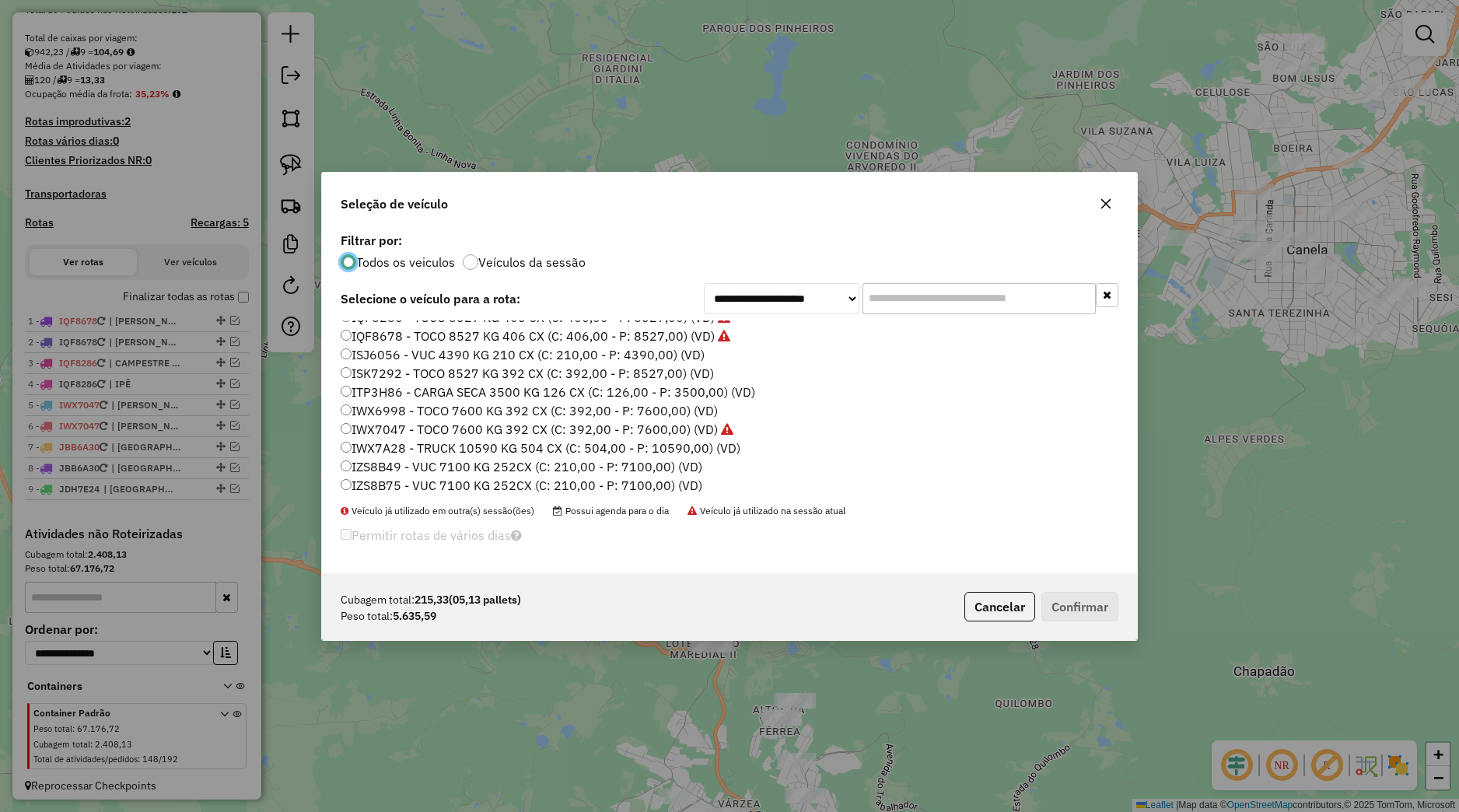
scroll to position [197, 0]
click at [400, 428] on label "IZS8B75 - VUC 7100 KG 252CX (C: 210,00 - P: 7100,00) (VD)" at bounding box center [522, 430] width 362 height 19
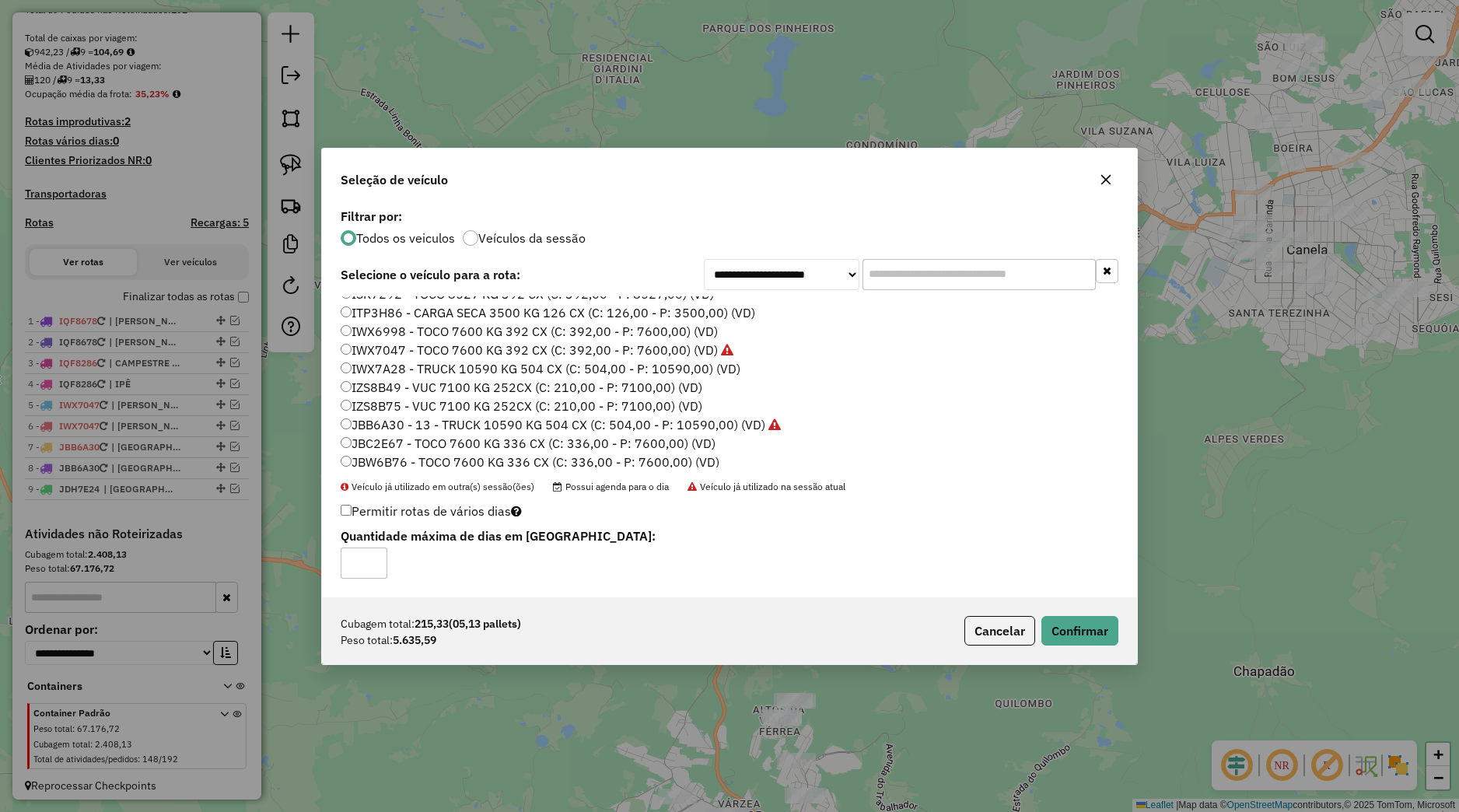
click at [1080, 647] on div "Cubagem total: 215,33 (05,13 pallets) Peso total: 5.635,59 Cancelar Confirmar" at bounding box center [730, 630] width 816 height 67
click at [1078, 638] on button "Confirmar" at bounding box center [1079, 630] width 77 height 29
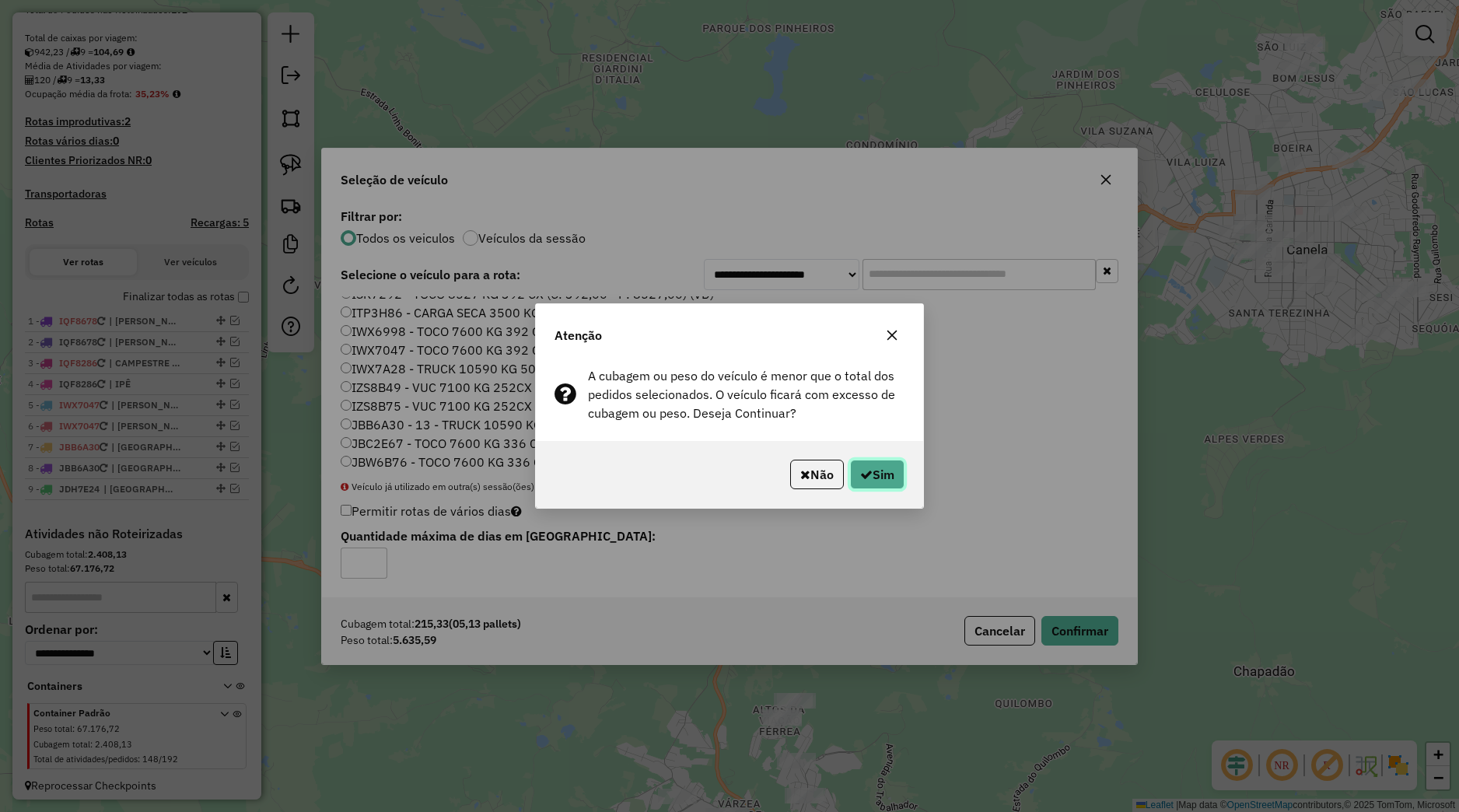
click at [880, 472] on button "Sim" at bounding box center [877, 474] width 54 height 29
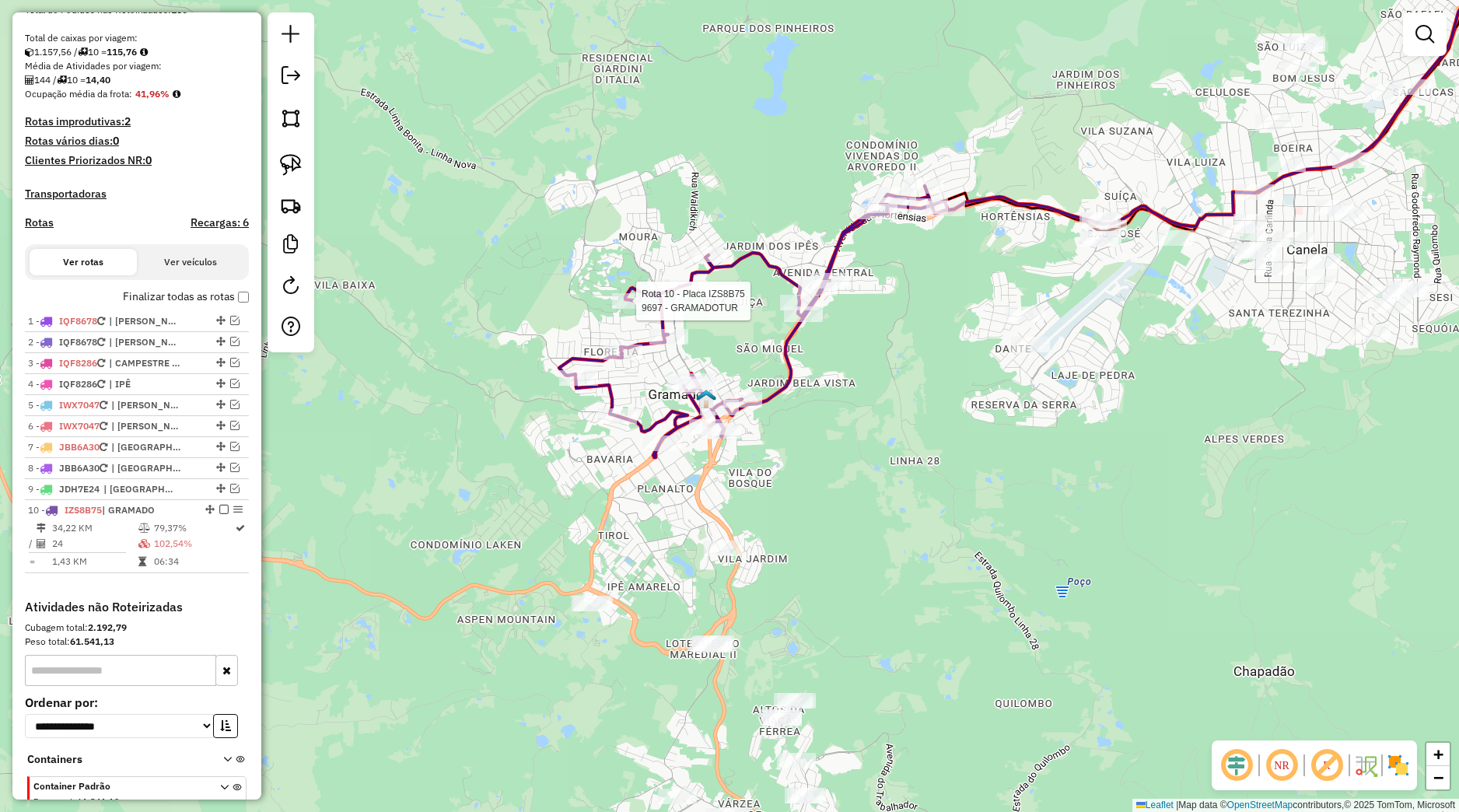
select select "*********"
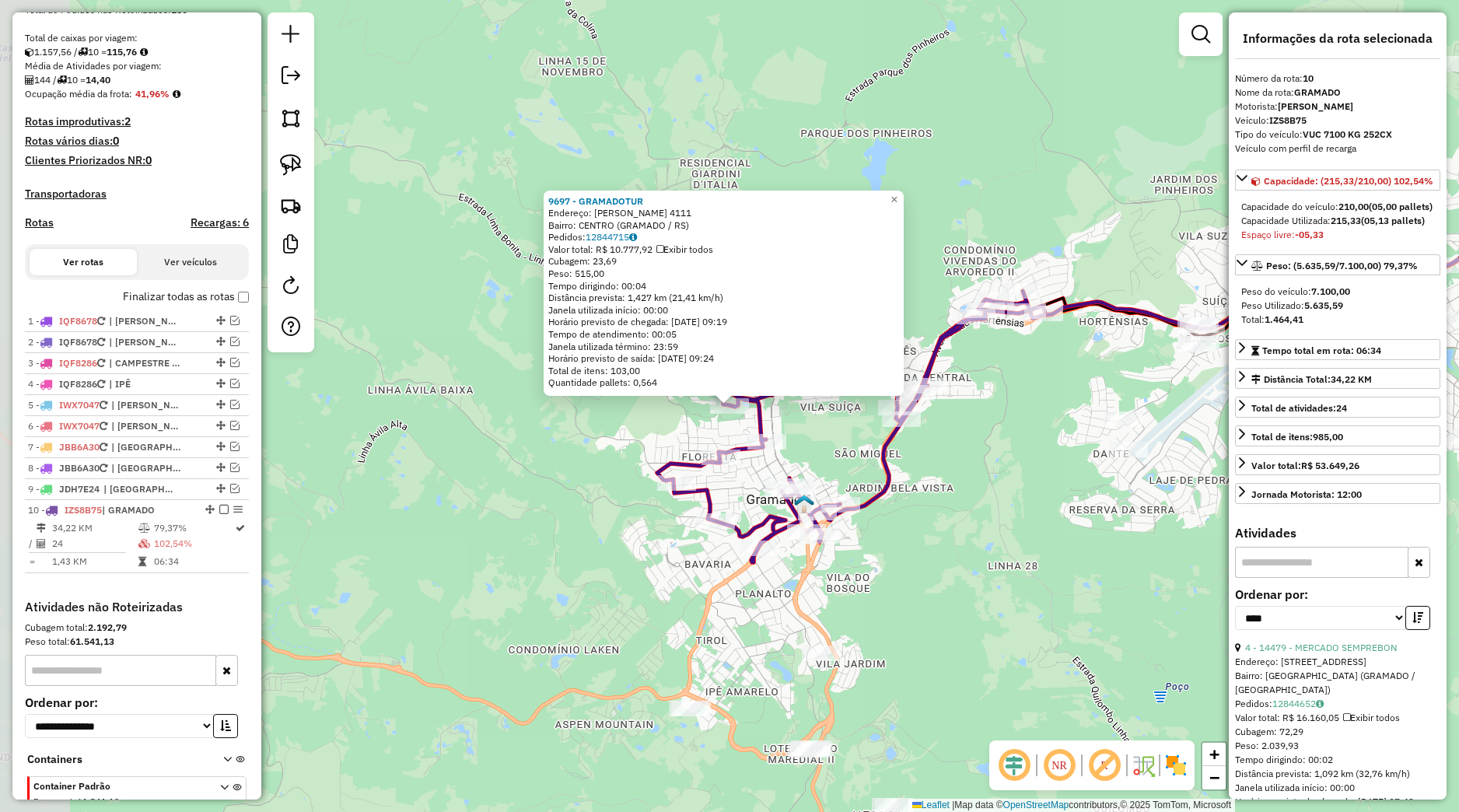
scroll to position [403, 0]
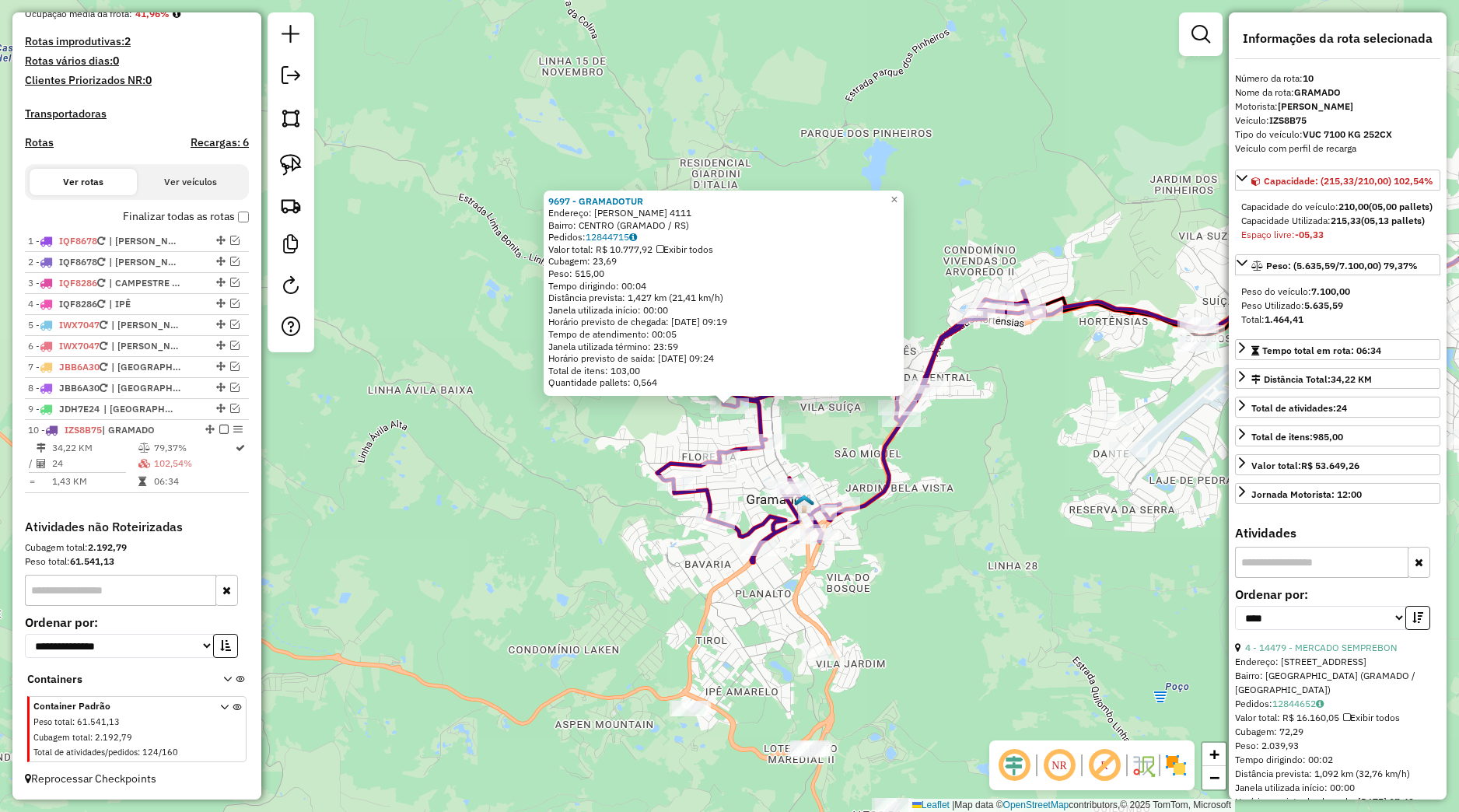
click at [770, 415] on div "9697 - GRAMADOTUR Endereço: BORGES DE MEDEIROS 4111 Bairro: CENTRO (GRAMADO / […" at bounding box center [730, 406] width 1459 height 812
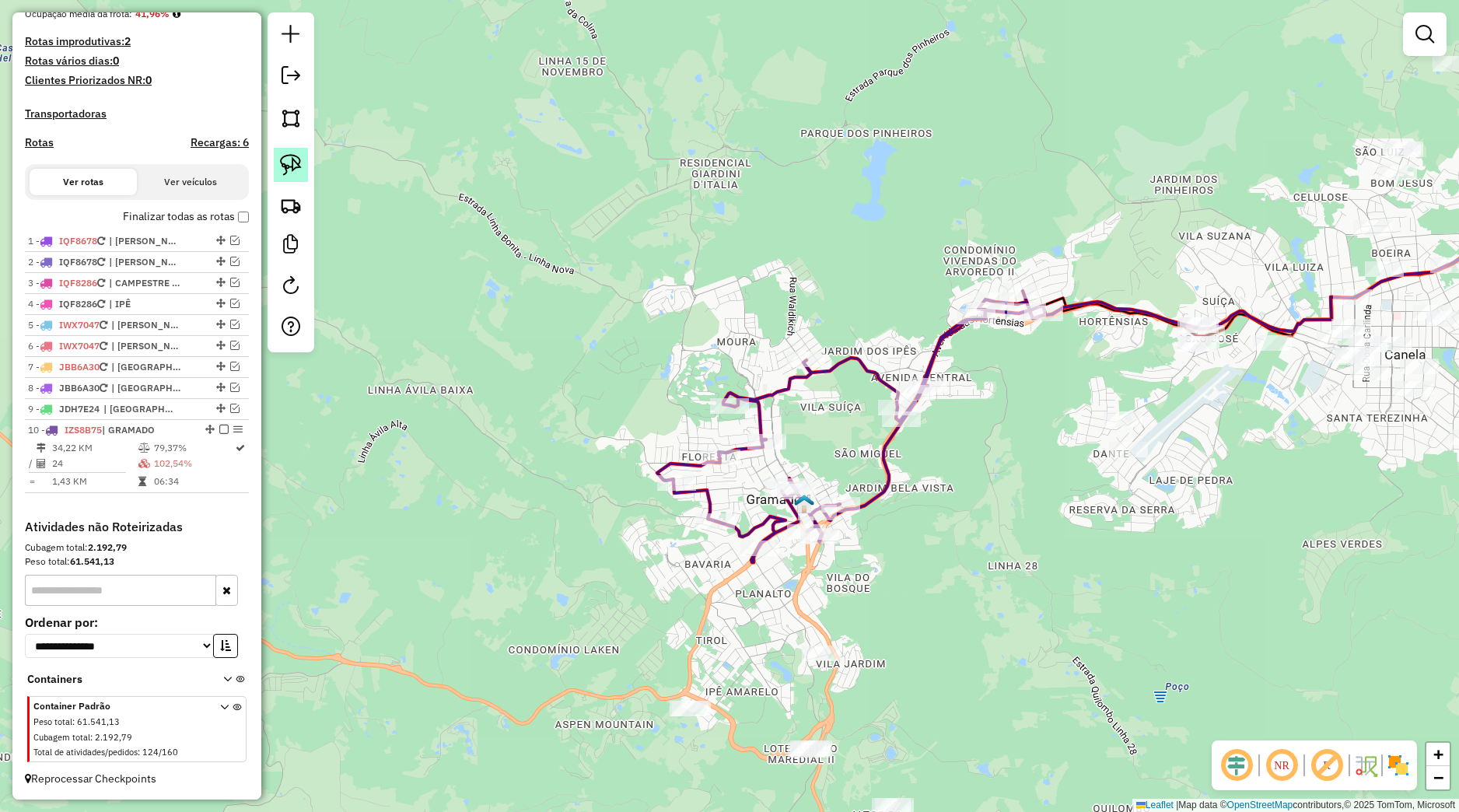
click at [305, 162] on link at bounding box center [291, 165] width 34 height 34
click at [747, 414] on div "Janela de atendimento Grade de atendimento Capacidade Transportadoras Veículos …" at bounding box center [730, 406] width 1459 height 812
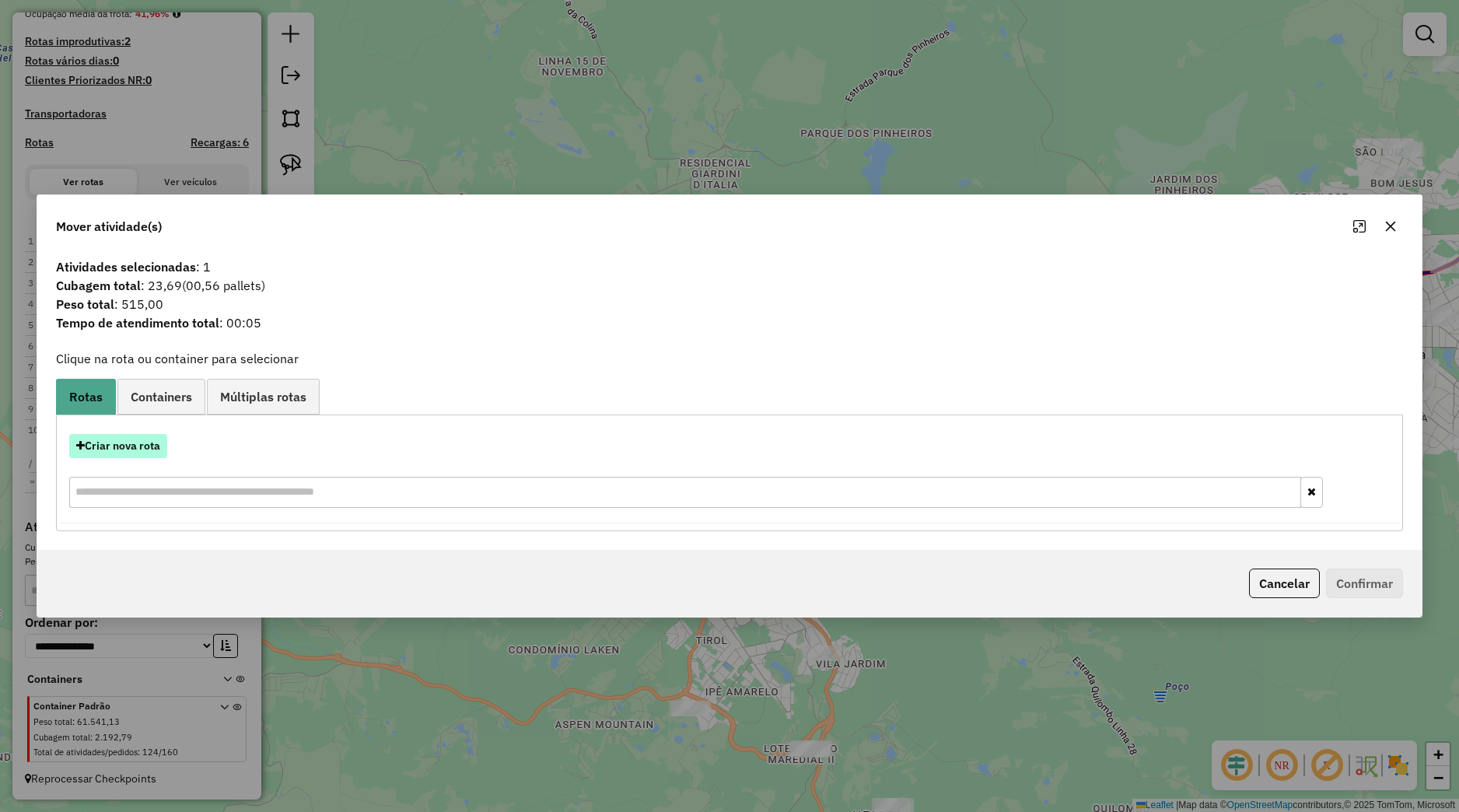
click at [142, 440] on button "Criar nova rota" at bounding box center [118, 446] width 98 height 24
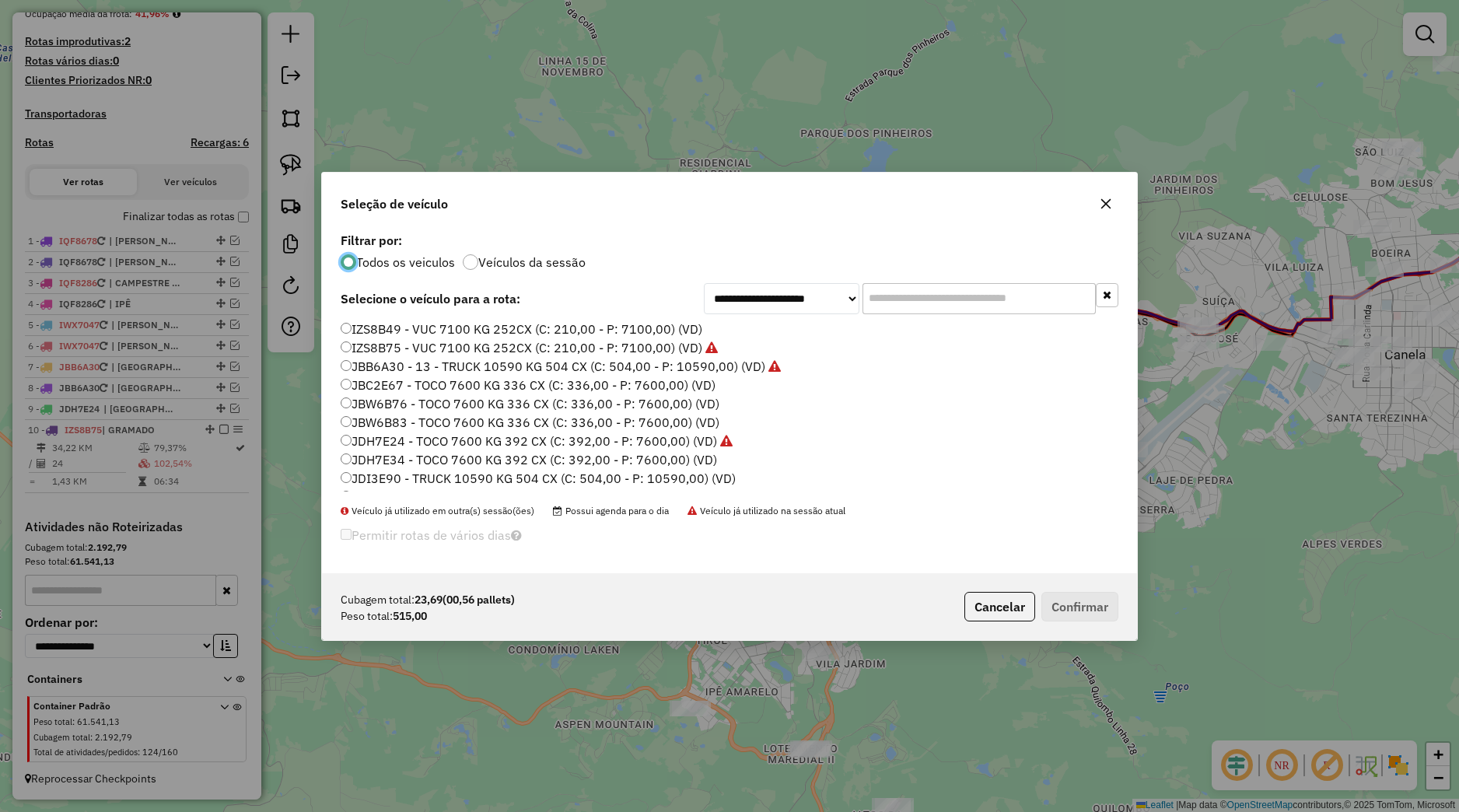
scroll to position [351, 0]
click at [409, 356] on label "JBW6B83 - TOCO 7600 KG 336 CX (C: 336,00 - P: 7600,00) (VD)" at bounding box center [530, 350] width 379 height 19
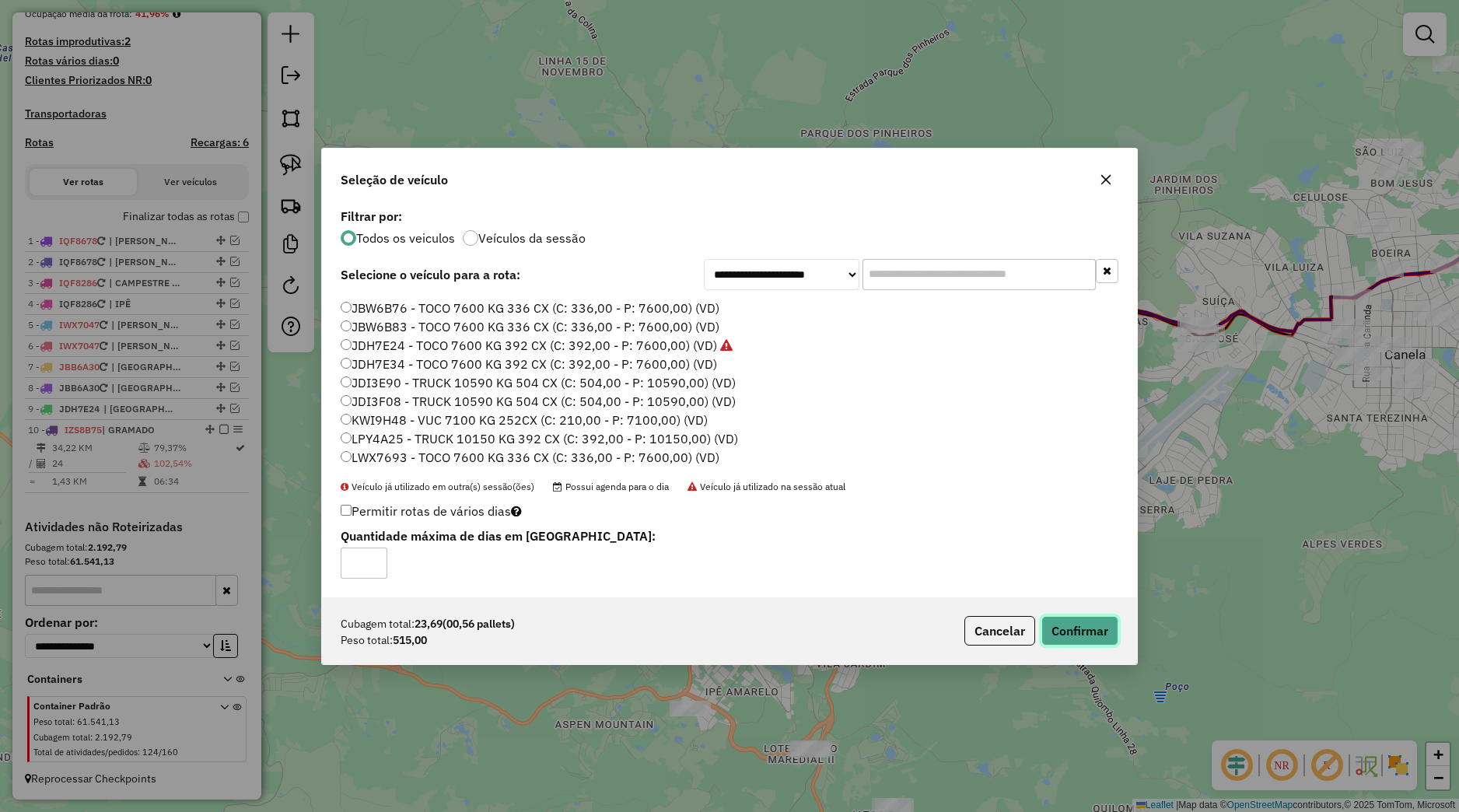
click at [1088, 634] on button "Confirmar" at bounding box center [1079, 630] width 77 height 29
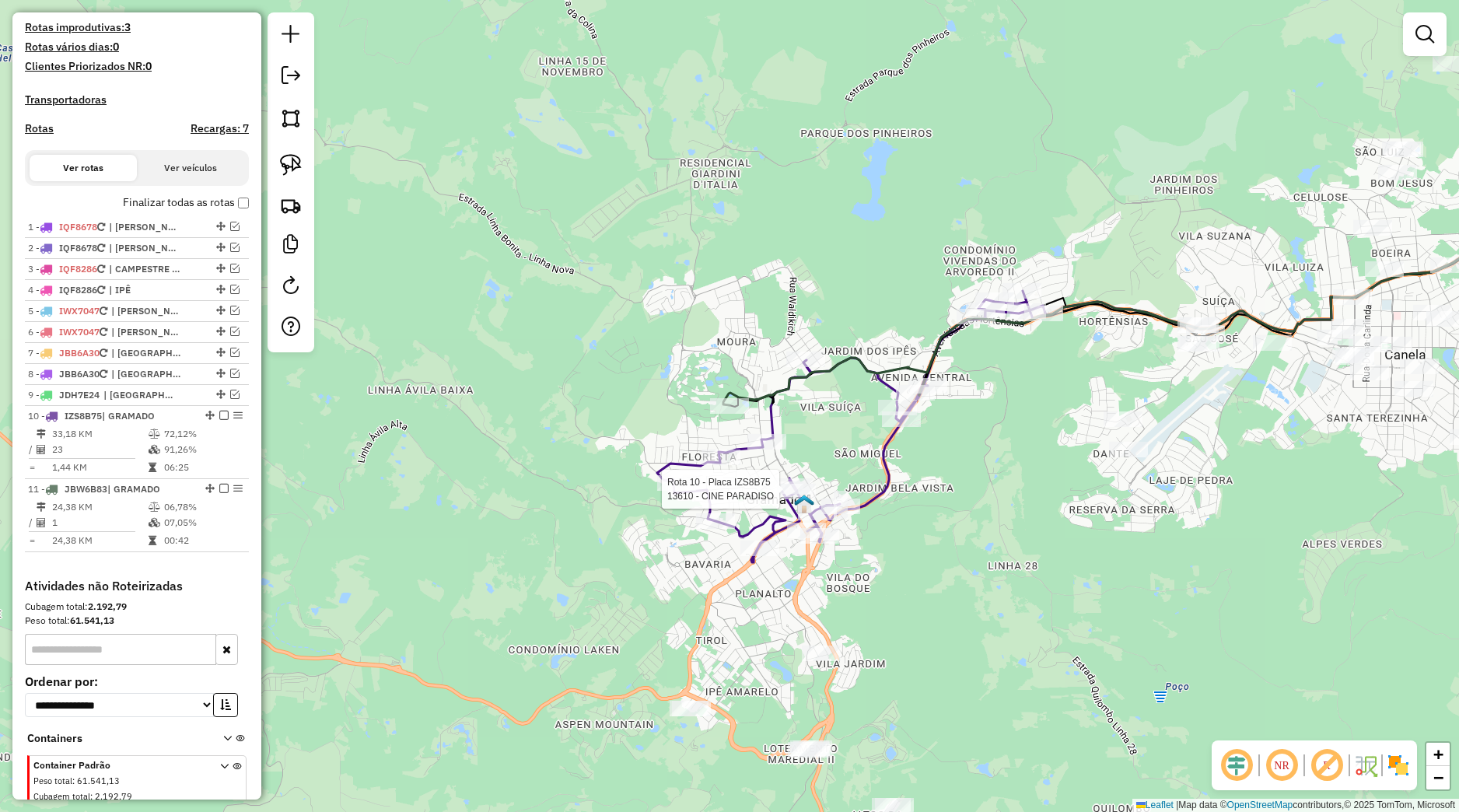
select select "*********"
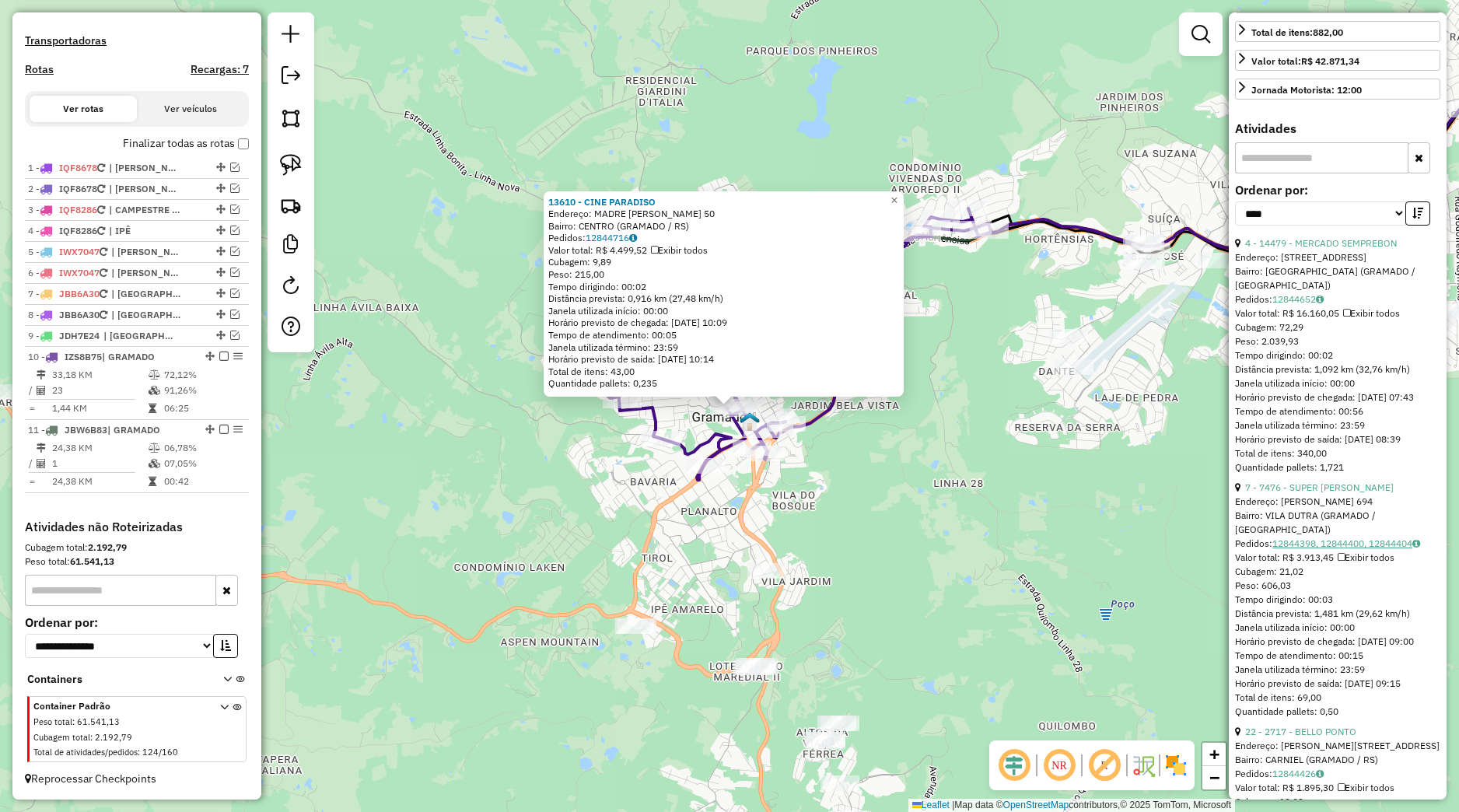
scroll to position [291, 0]
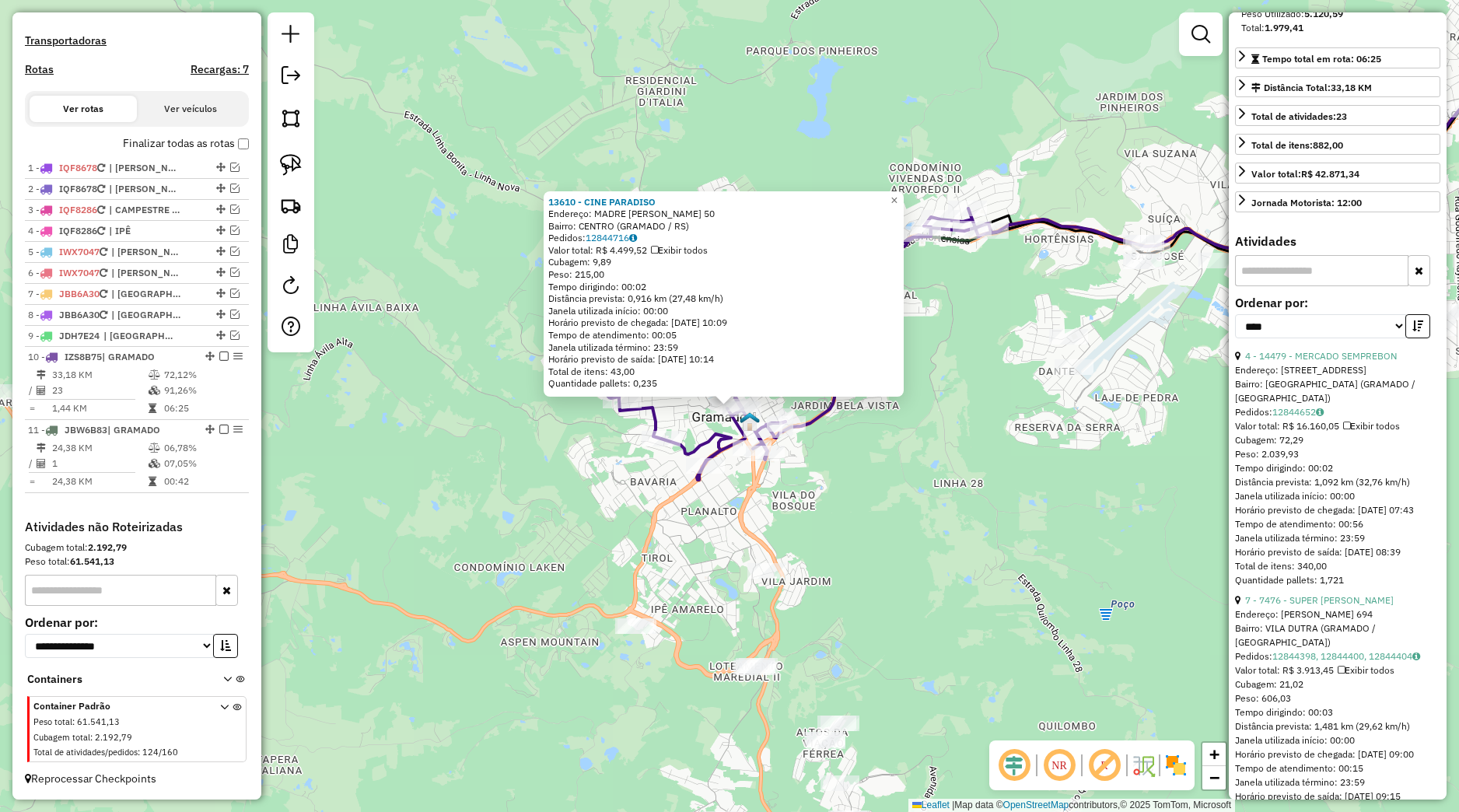
click at [1308, 286] on input "text" at bounding box center [1322, 270] width 174 height 31
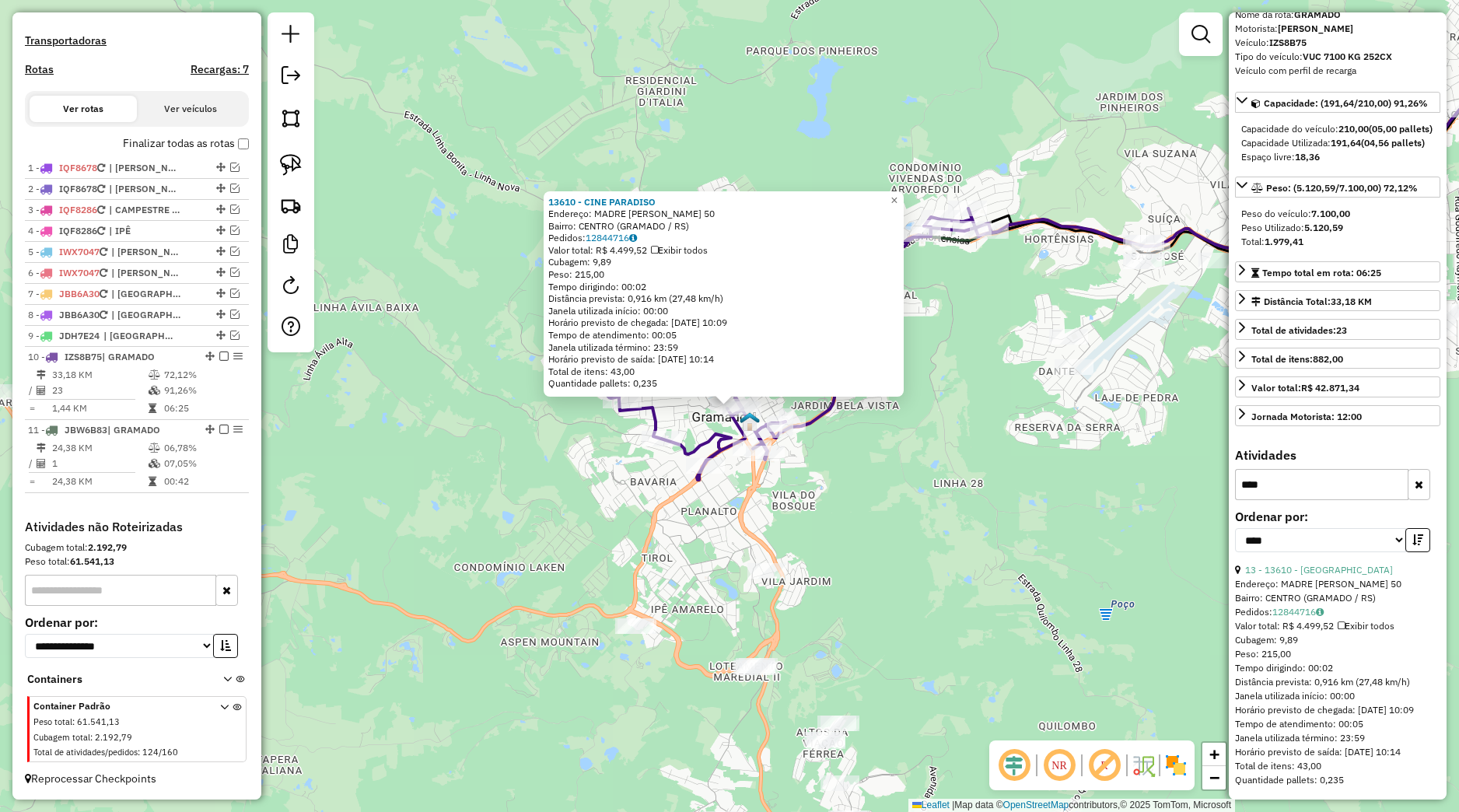
scroll to position [146, 0]
type input "*****"
click at [1320, 564] on link "13 - 13610 - [GEOGRAPHIC_DATA]" at bounding box center [1319, 569] width 148 height 11
click at [691, 436] on div "13610 - CINE PARADISO Endereço: MADRE VERONICA 50 Bairro: CENTRO (GRAMADO / [GE…" at bounding box center [730, 406] width 1459 height 812
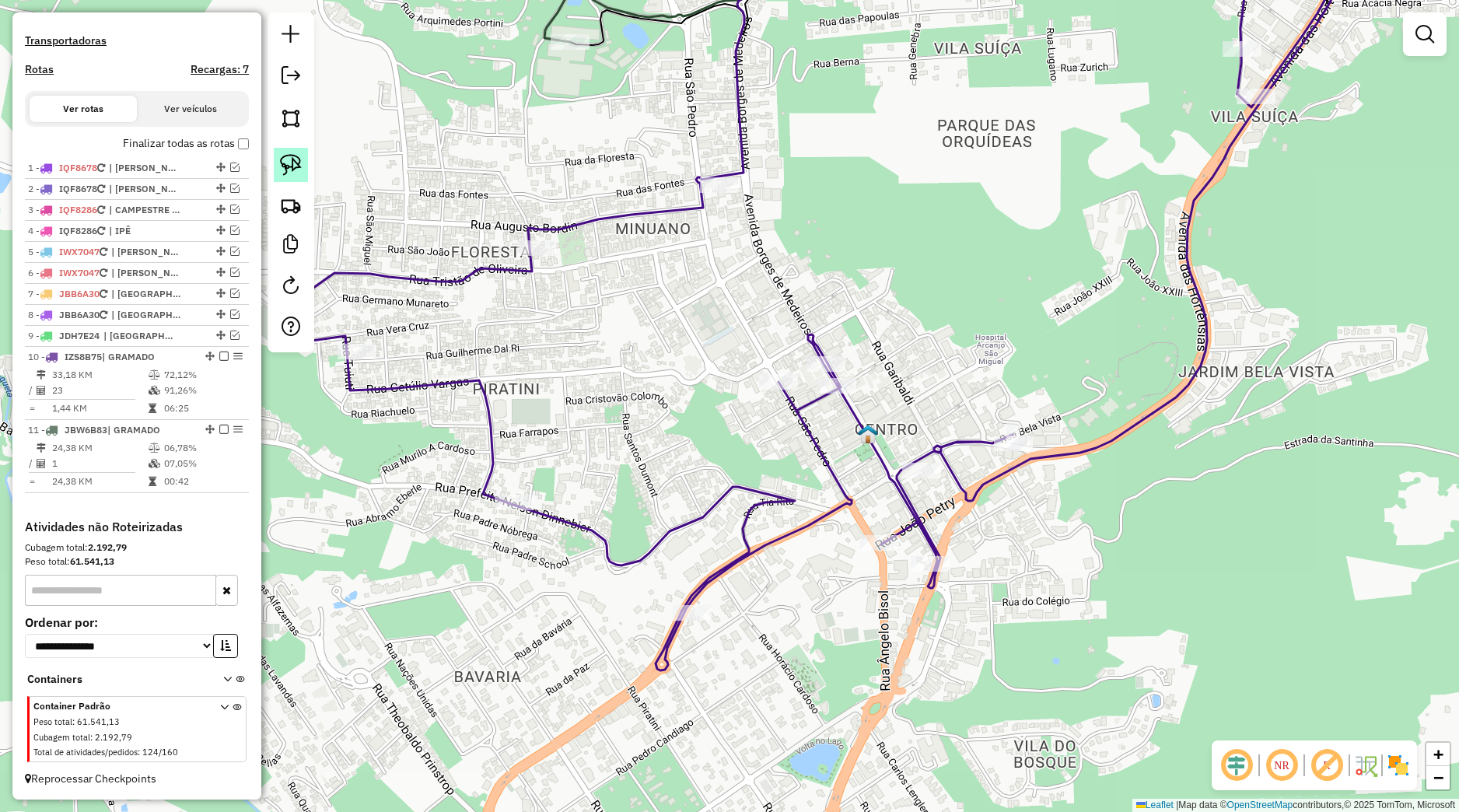
click at [297, 159] on img at bounding box center [291, 165] width 22 height 22
drag, startPoint x: 708, startPoint y: 357, endPoint x: 805, endPoint y: 375, distance: 98.7
click at [805, 375] on div "Janela de atendimento Grade de atendimento Capacidade Transportadoras Veículos …" at bounding box center [730, 406] width 1459 height 812
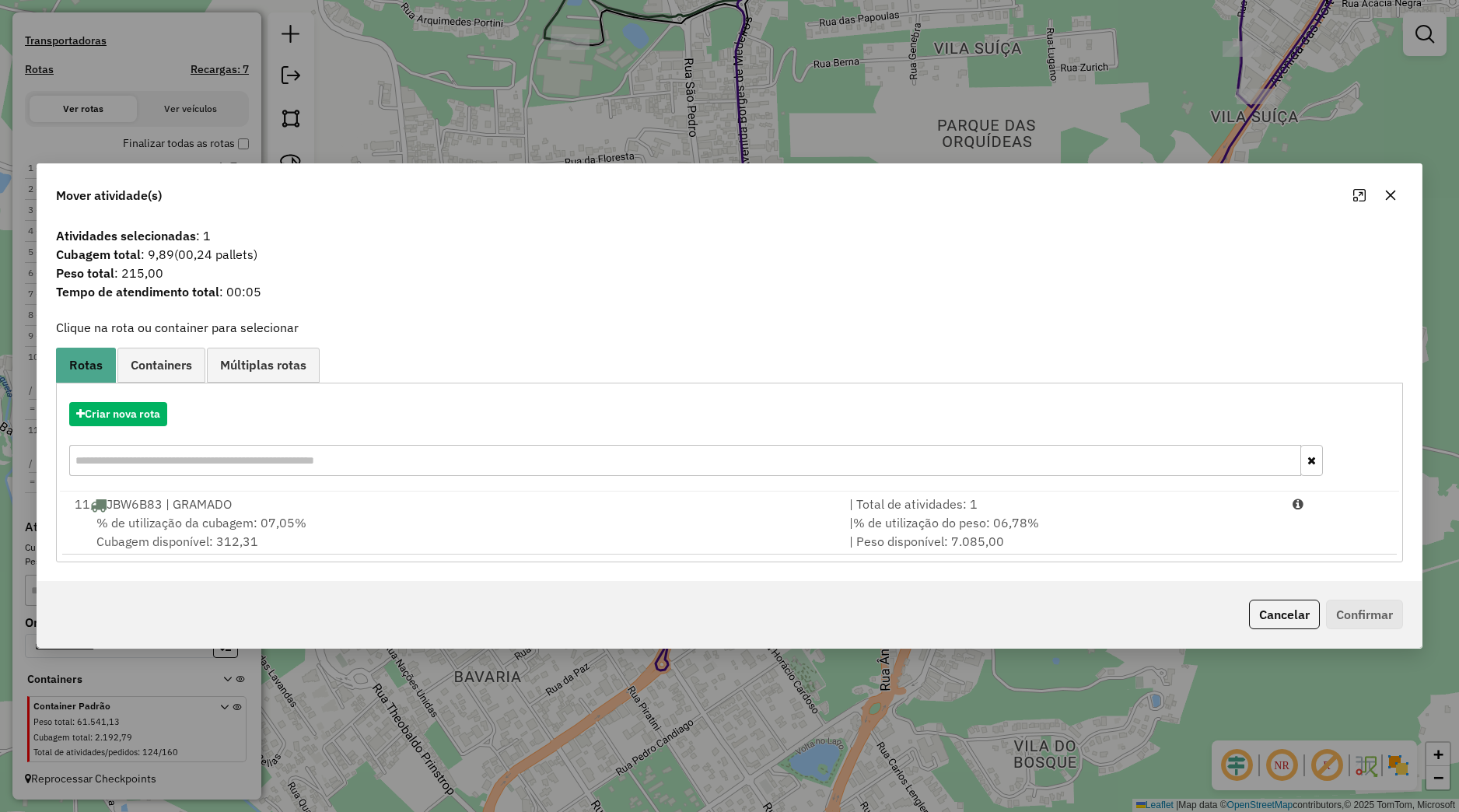
click at [433, 526] on div "% de utilização da cubagem: 07,05% Cubagem disponível: 312,31" at bounding box center [453, 532] width 775 height 37
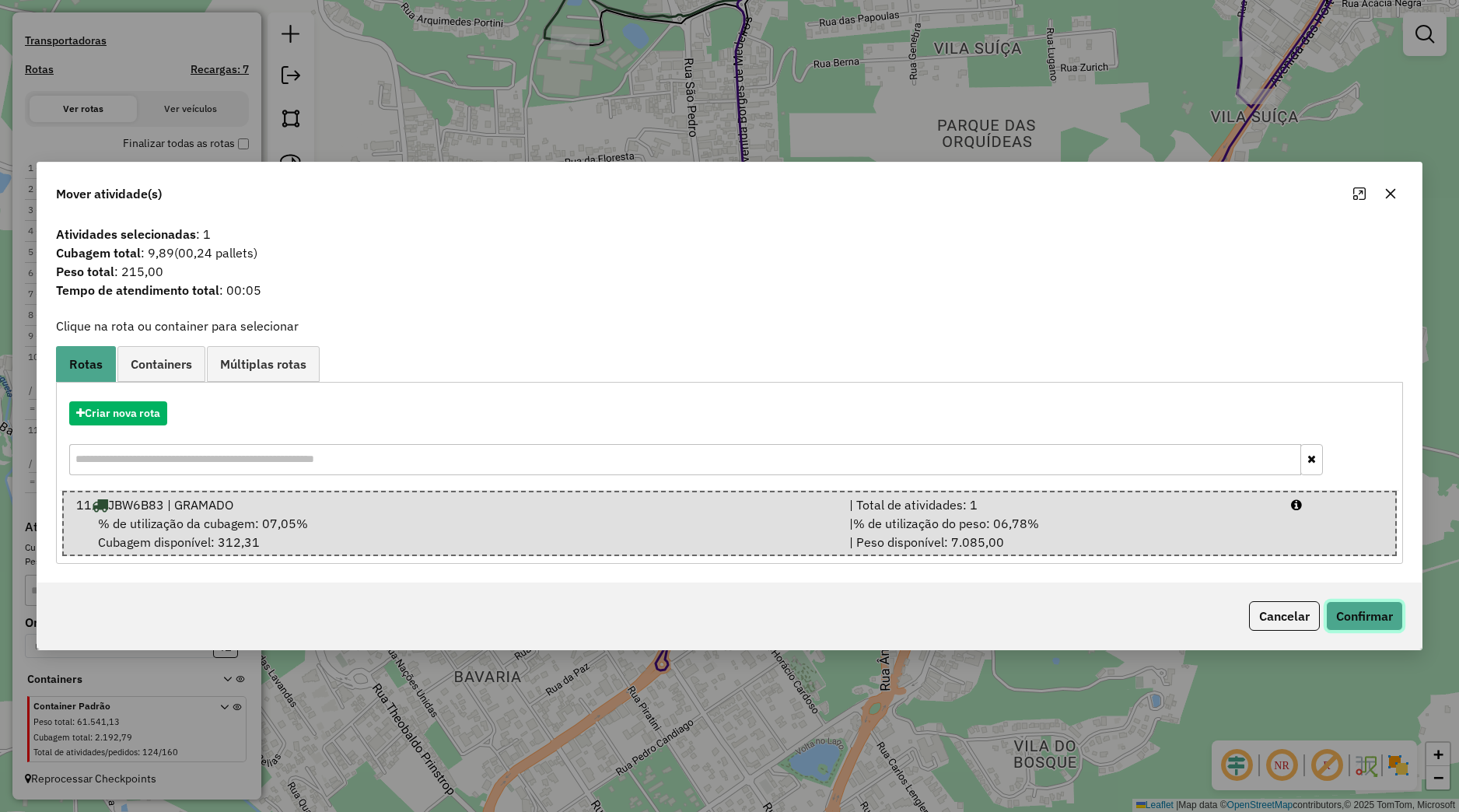
click at [1332, 623] on button "Confirmar" at bounding box center [1364, 616] width 77 height 29
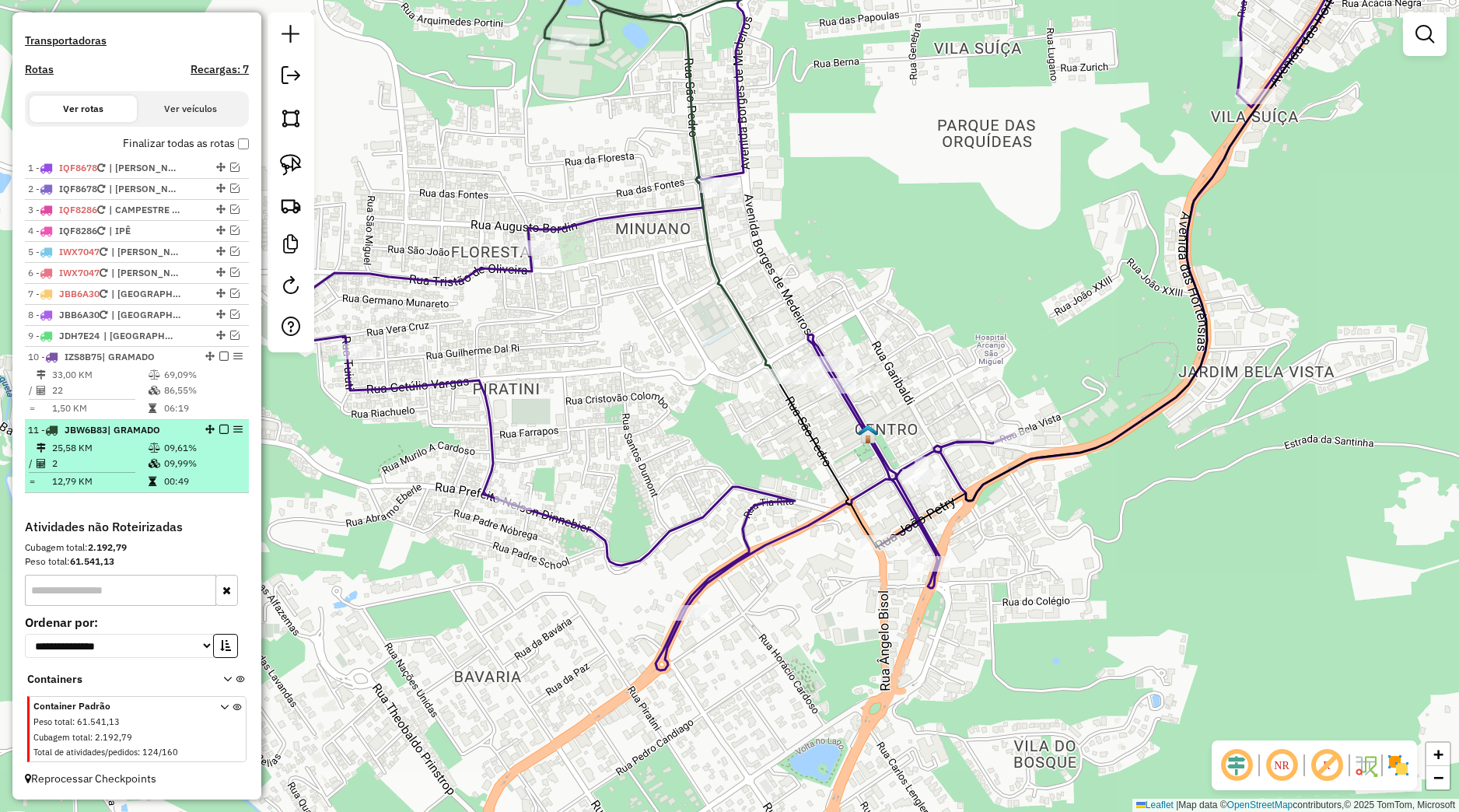
click at [219, 429] on em at bounding box center [224, 429] width 10 height 10
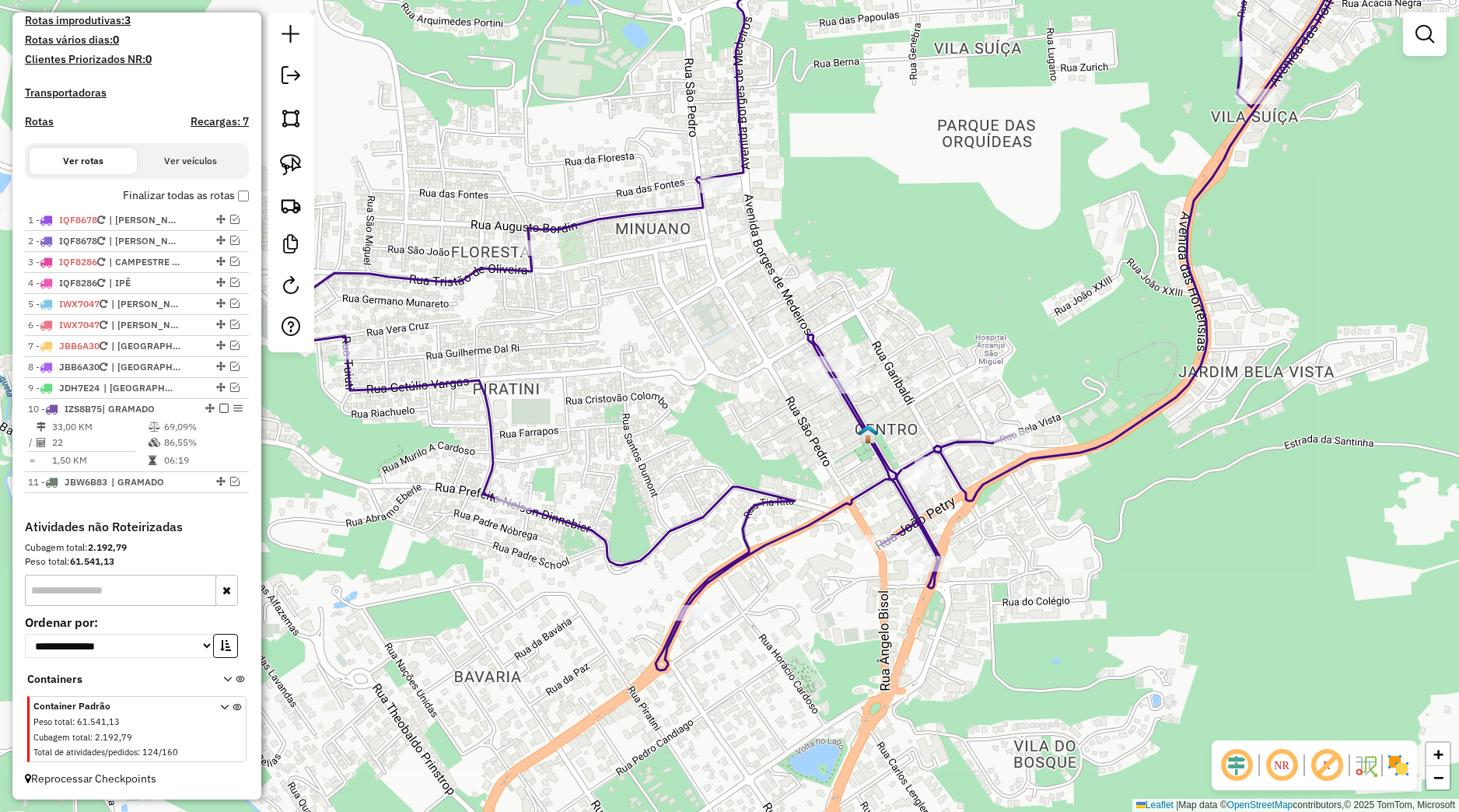
scroll to position [424, 0]
select select "*********"
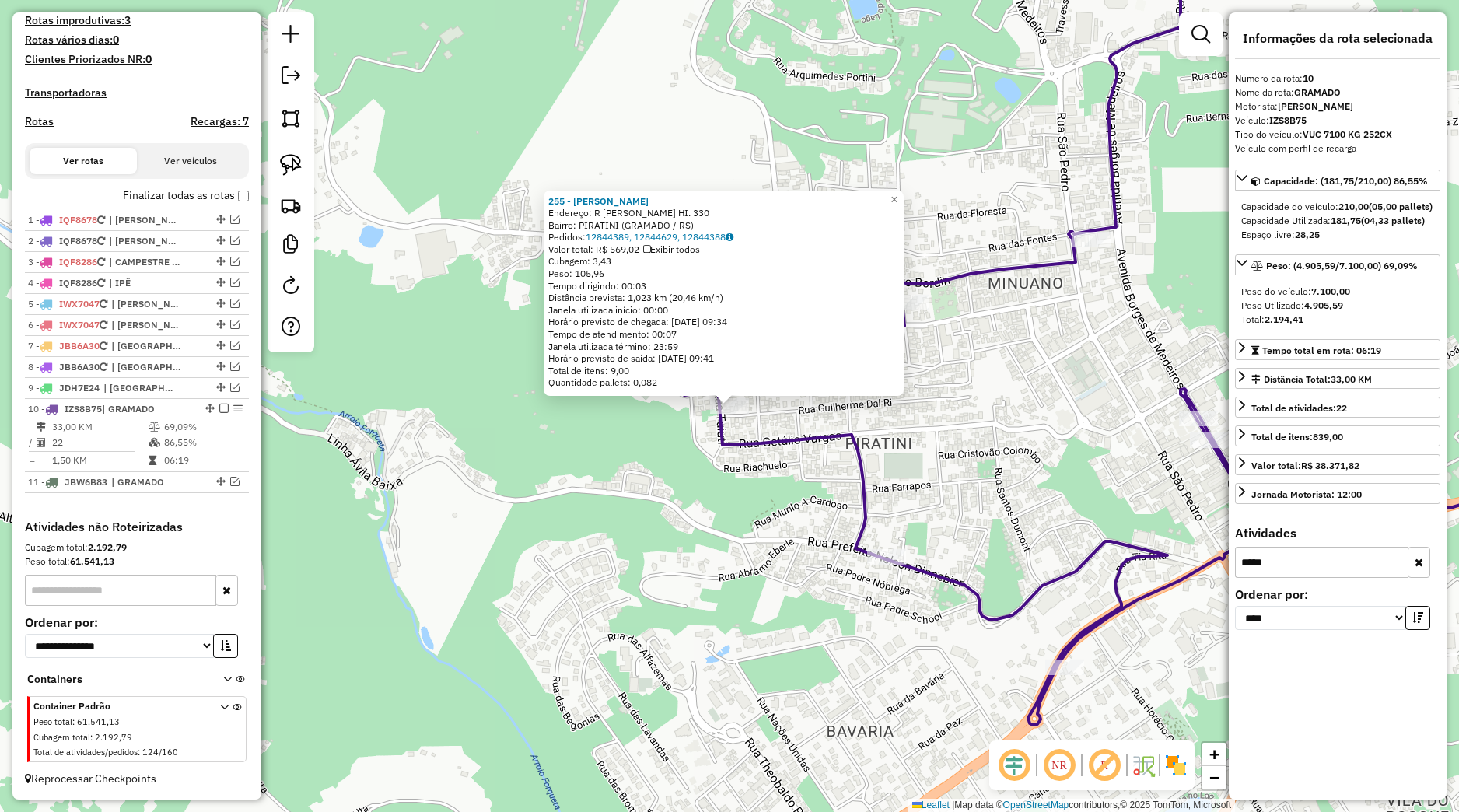
click at [1421, 568] on icon "button" at bounding box center [1419, 561] width 9 height 11
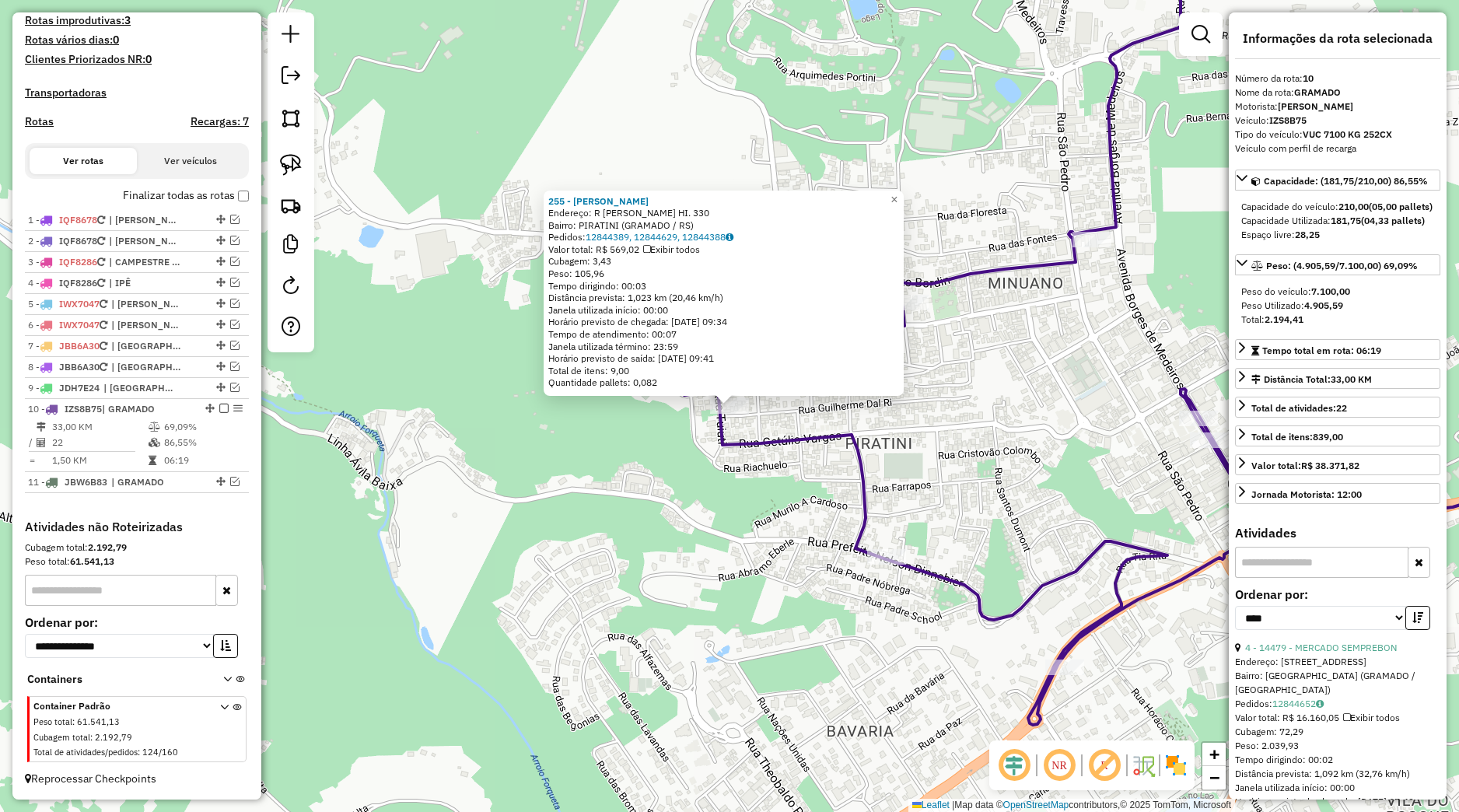
click at [1052, 536] on div "255 - [PERSON_NAME]: R [PERSON_NAME]. 330 Bairro: PIRATINI (GRAMADO / [GEOGRAPH…" at bounding box center [730, 406] width 1459 height 812
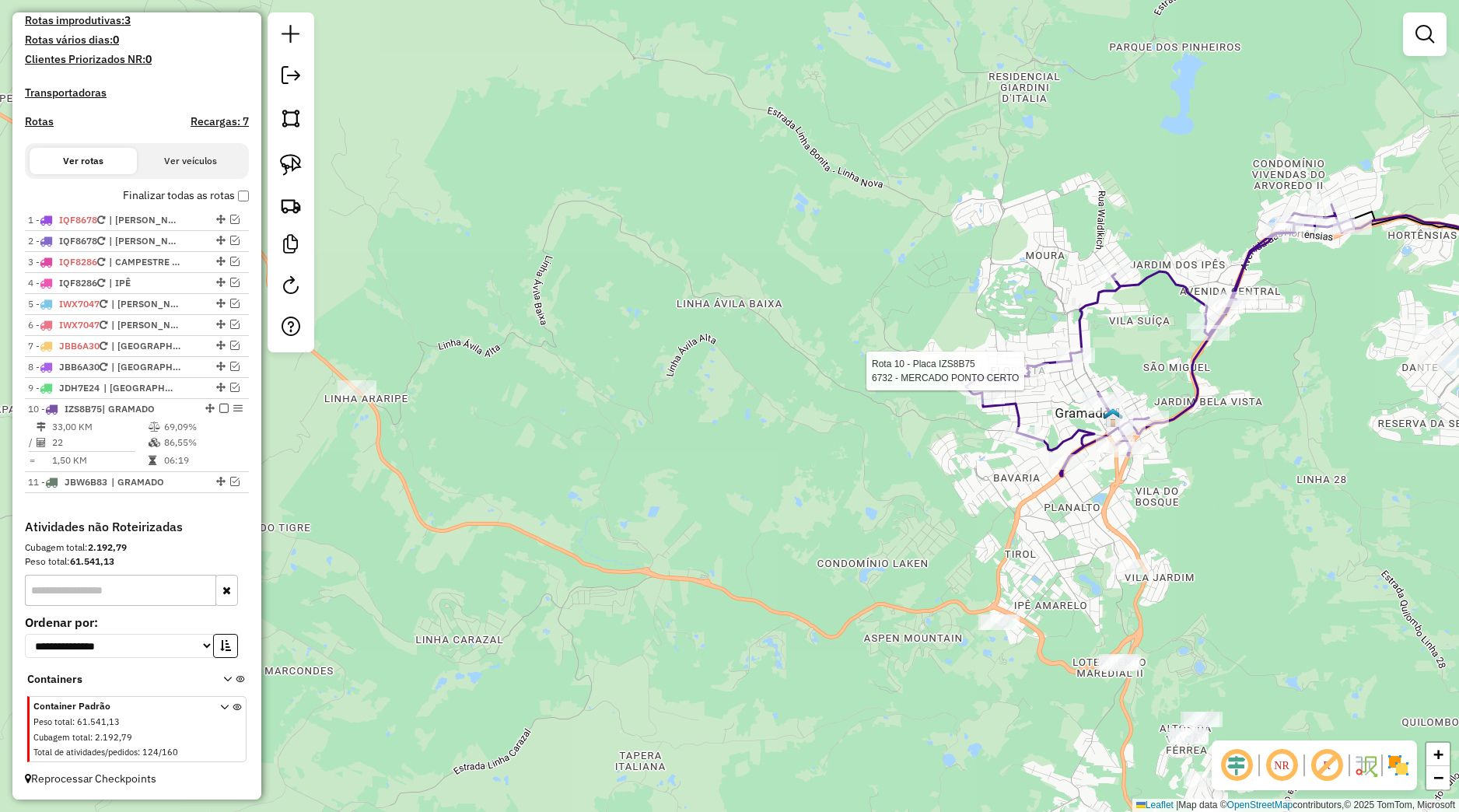
select select "*********"
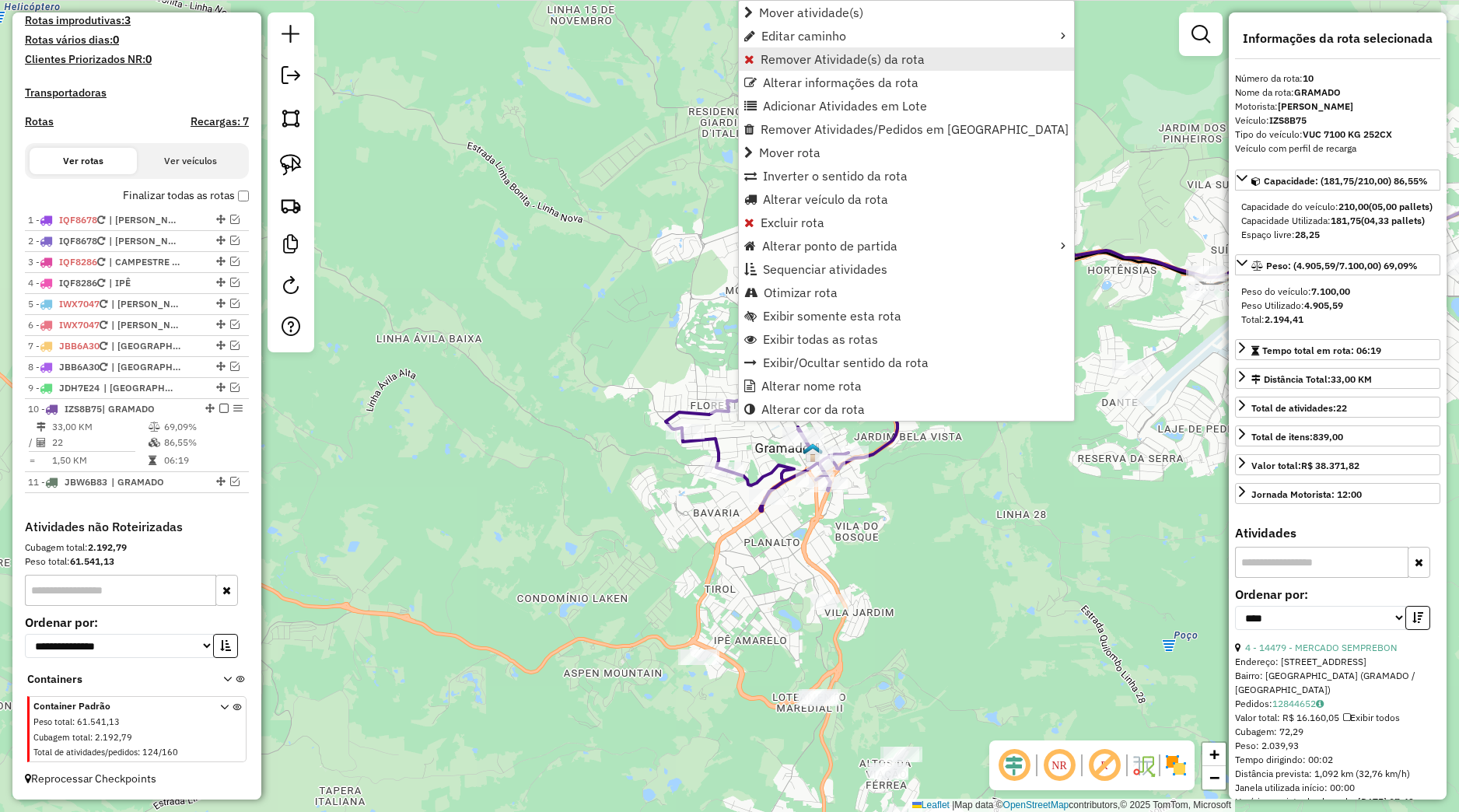
click at [787, 62] on span "Remover Atividade(s) da rota" at bounding box center [842, 58] width 164 height 12
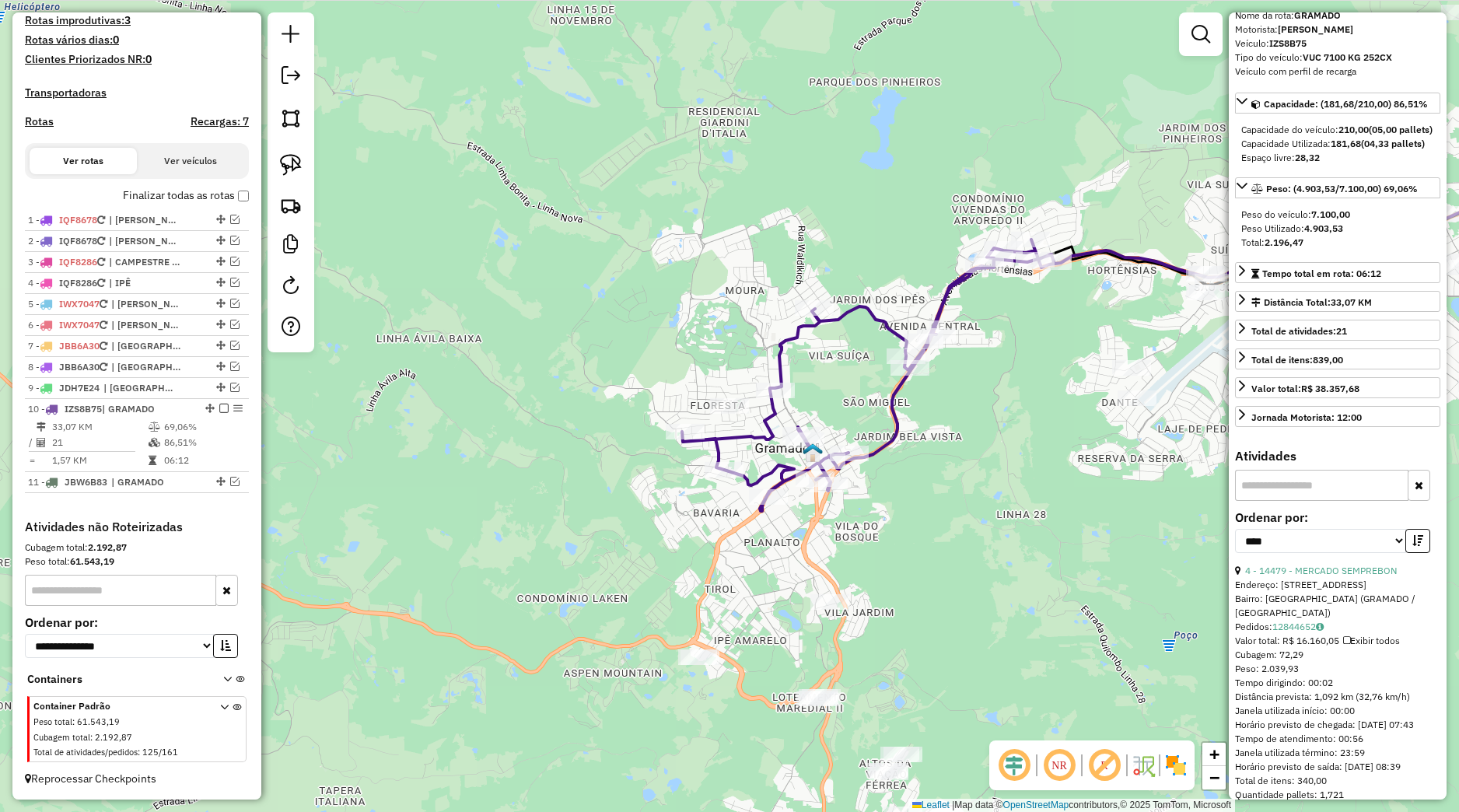
scroll to position [145, 0]
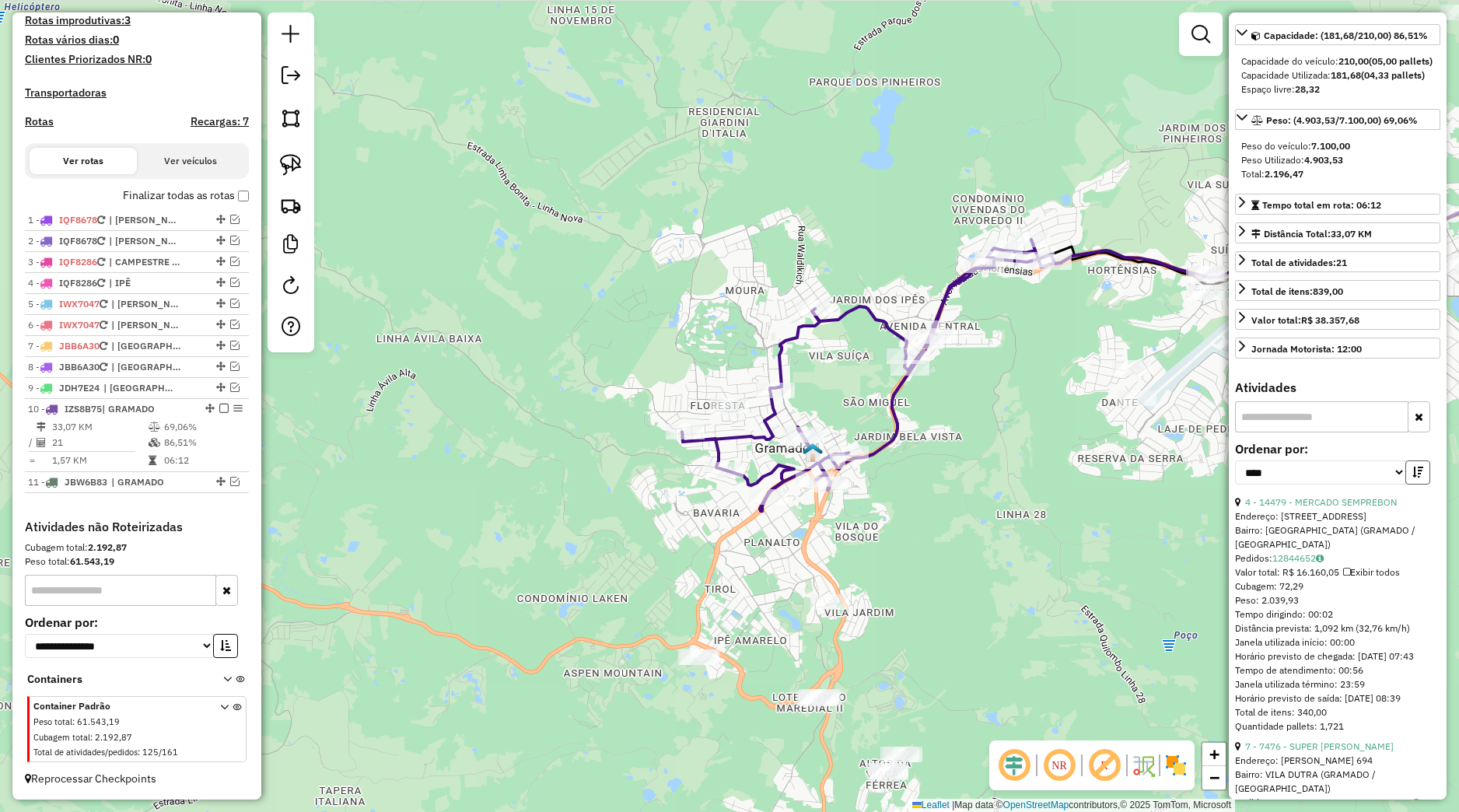
click at [1405, 484] on button "button" at bounding box center [1418, 472] width 25 height 24
click at [1308, 537] on div "Bairro: CARNIEL (GRAMADO / RS)" at bounding box center [1337, 530] width 205 height 14
click at [1309, 550] on link "12844700" at bounding box center [1298, 543] width 51 height 11
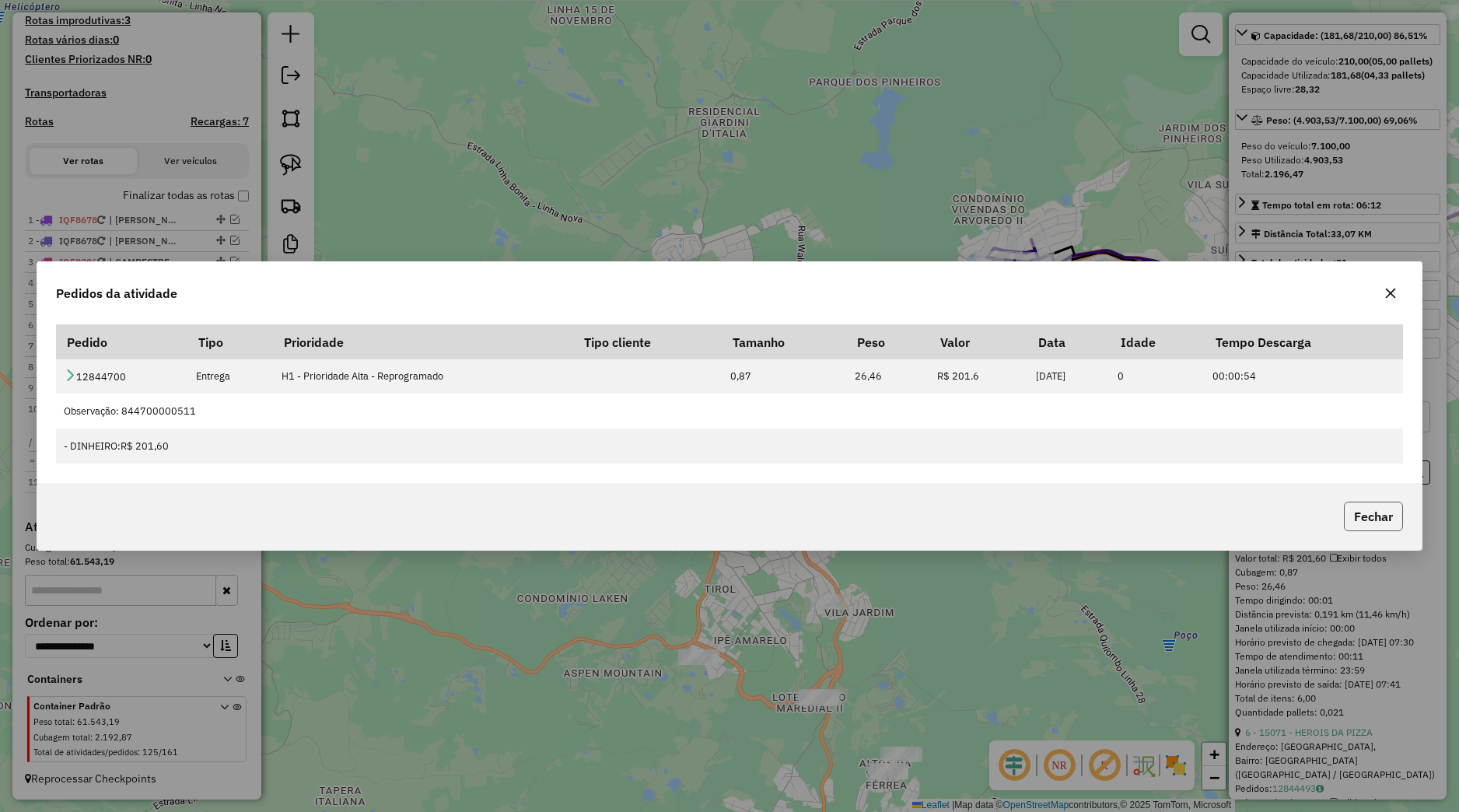
click at [1367, 514] on button "Fechar" at bounding box center [1373, 516] width 59 height 29
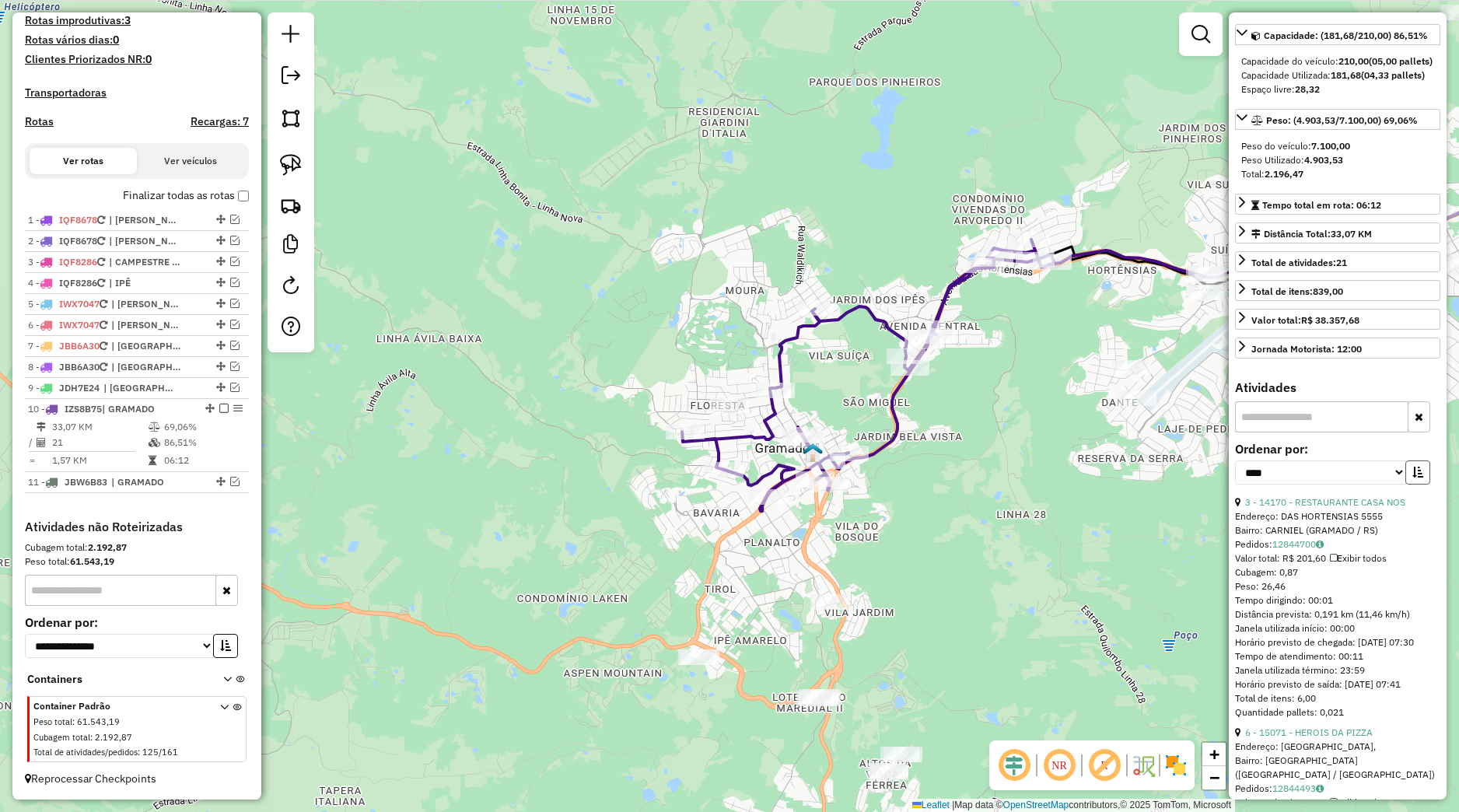
click at [1405, 484] on button "button" at bounding box center [1418, 472] width 25 height 24
click at [1030, 555] on div "Janela de atendimento Grade de atendimento Capacidade Transportadoras Veículos …" at bounding box center [730, 406] width 1459 height 812
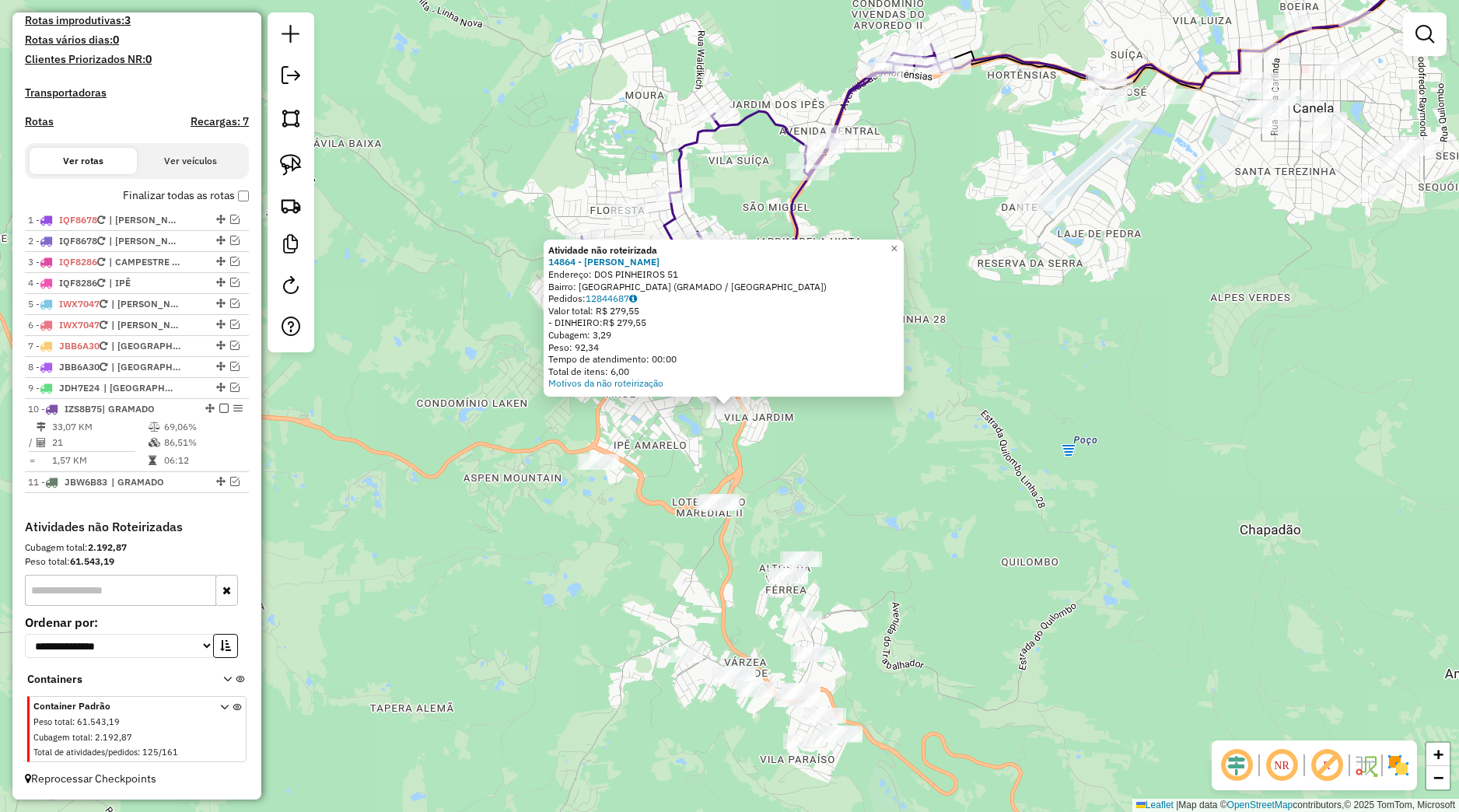
click at [869, 578] on div "Atividade não roteirizada 14864 - [PERSON_NAME]: DOS PINHEIROS 51 Bairro: [GEOG…" at bounding box center [730, 406] width 1459 height 812
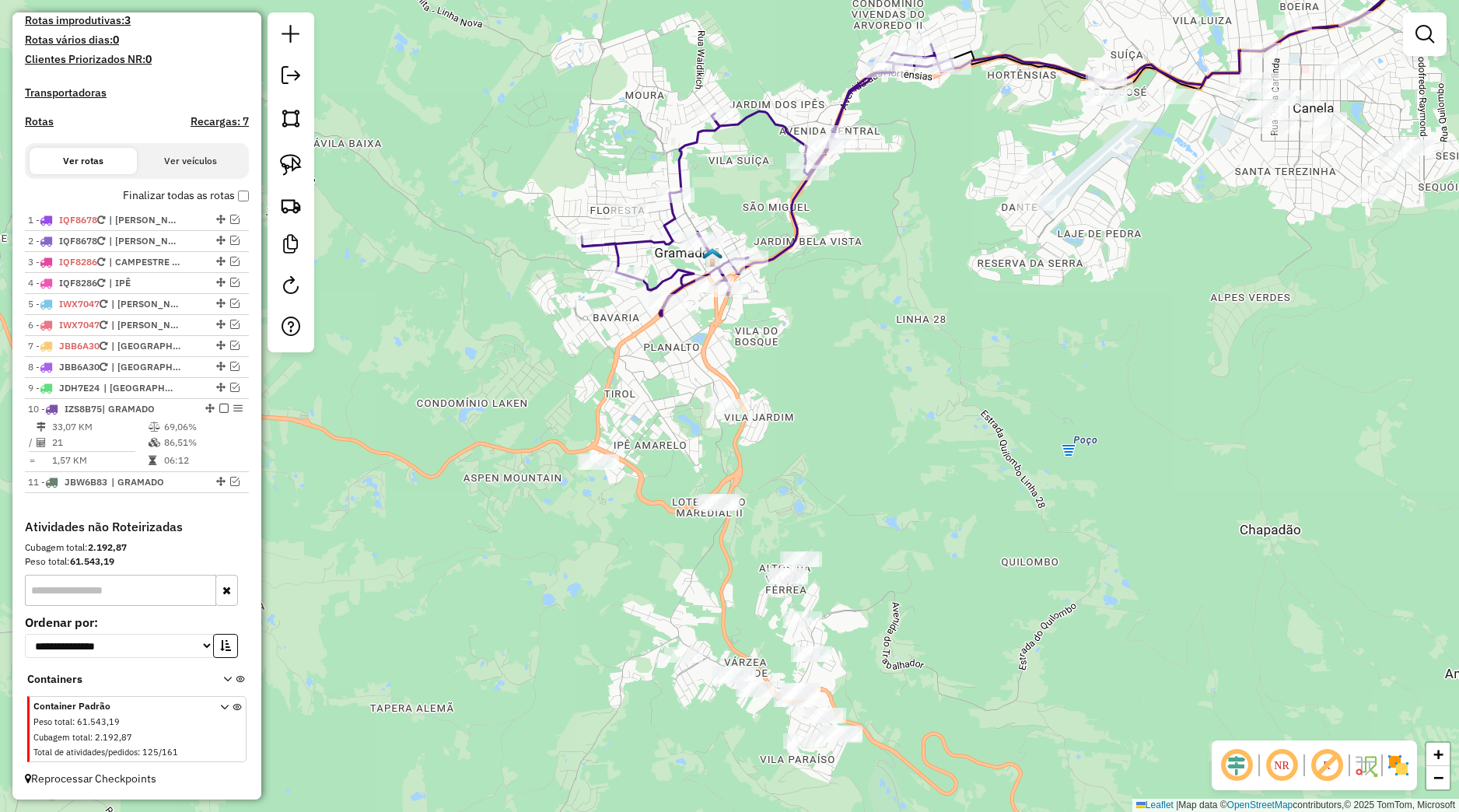
click at [899, 506] on div "Janela de atendimento Grade de atendimento Capacidade Transportadoras Veículos …" at bounding box center [730, 406] width 1459 height 812
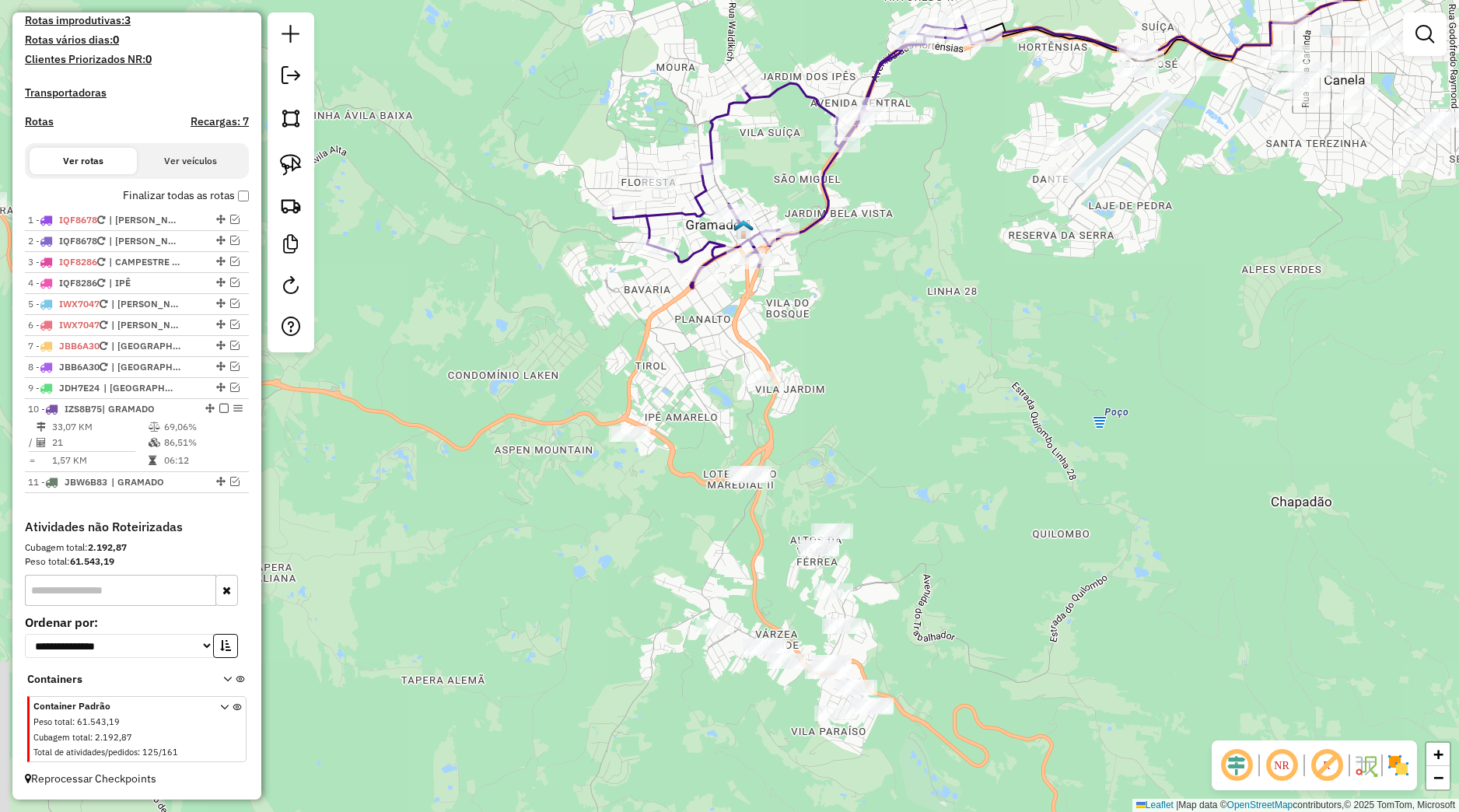
drag, startPoint x: 916, startPoint y: 571, endPoint x: 941, endPoint y: 416, distance: 157.0
click at [944, 416] on div "Janela de atendimento Grade de atendimento Capacidade Transportadoras Veículos …" at bounding box center [730, 406] width 1459 height 812
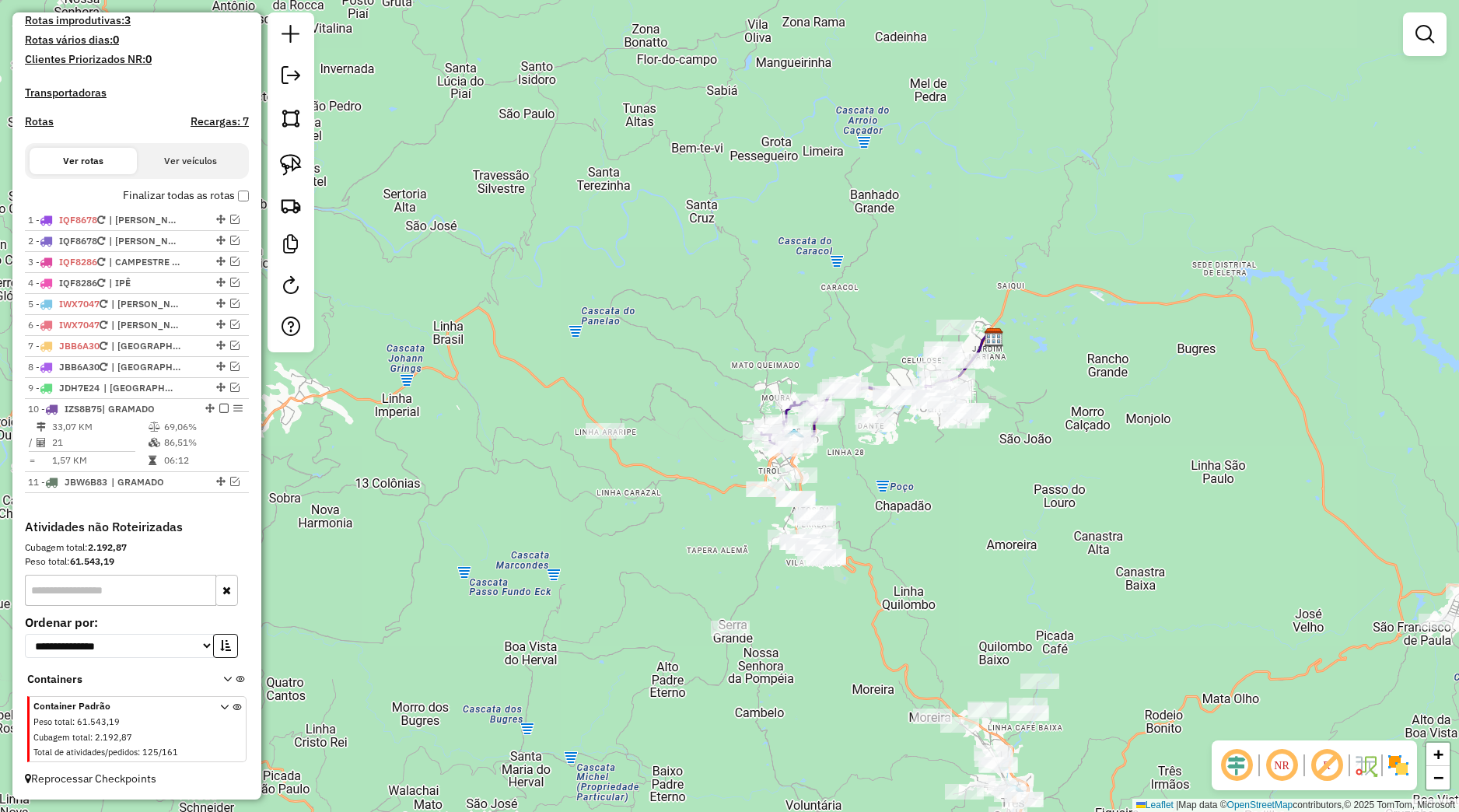
drag, startPoint x: 1067, startPoint y: 446, endPoint x: 961, endPoint y: 516, distance: 127.0
click at [961, 516] on div "Janela de atendimento Grade de atendimento Capacidade Transportadoras Veículos …" at bounding box center [730, 406] width 1459 height 812
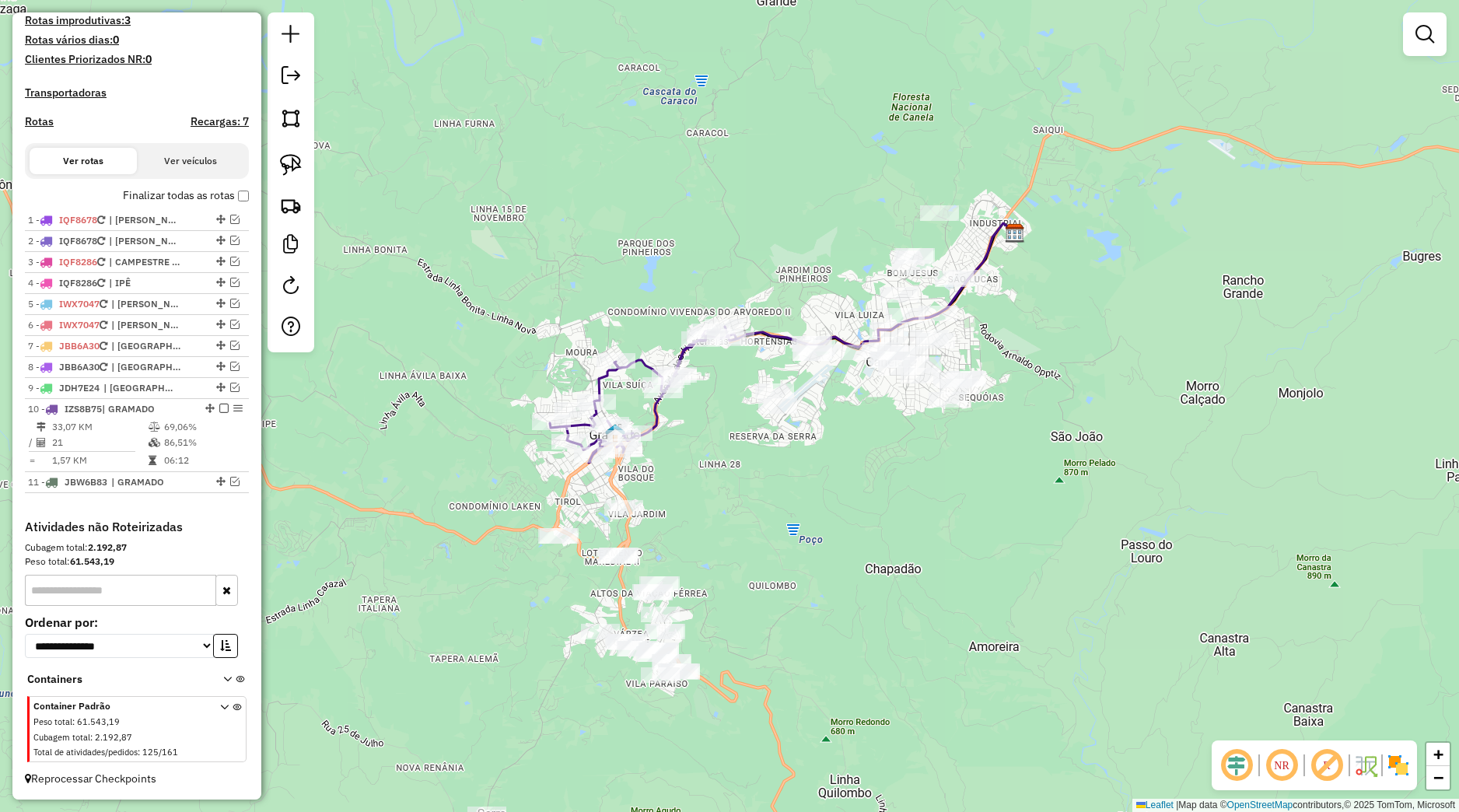
drag, startPoint x: 891, startPoint y: 557, endPoint x: 810, endPoint y: 385, distance: 190.1
click at [814, 381] on div "Janela de atendimento Grade de atendimento Capacidade Transportadoras Veículos …" at bounding box center [730, 406] width 1459 height 812
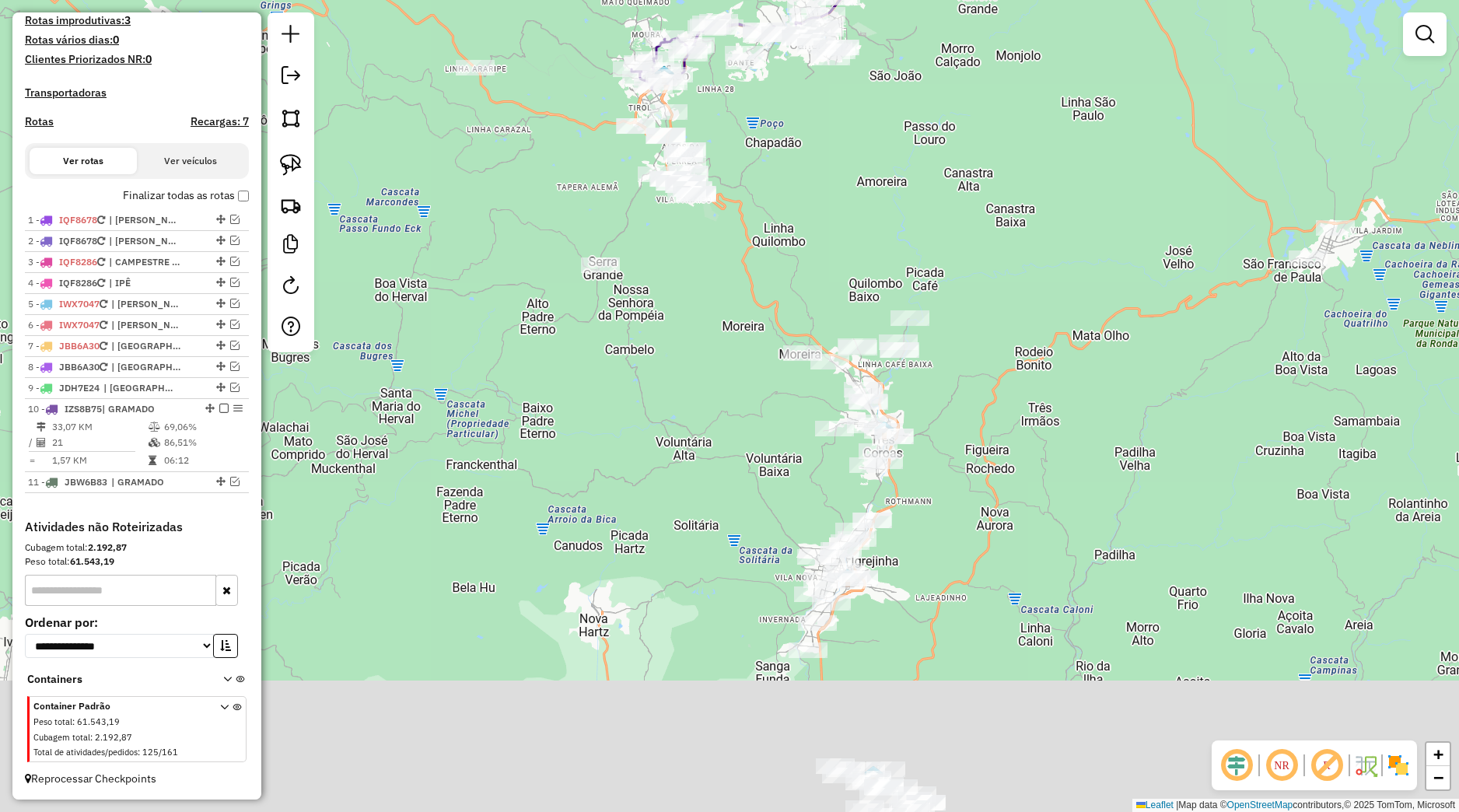
drag, startPoint x: 847, startPoint y: 529, endPoint x: 824, endPoint y: 272, distance: 258.0
click at [824, 249] on div "Janela de atendimento Grade de atendimento Capacidade Transportadoras Veículos …" at bounding box center [730, 406] width 1459 height 812
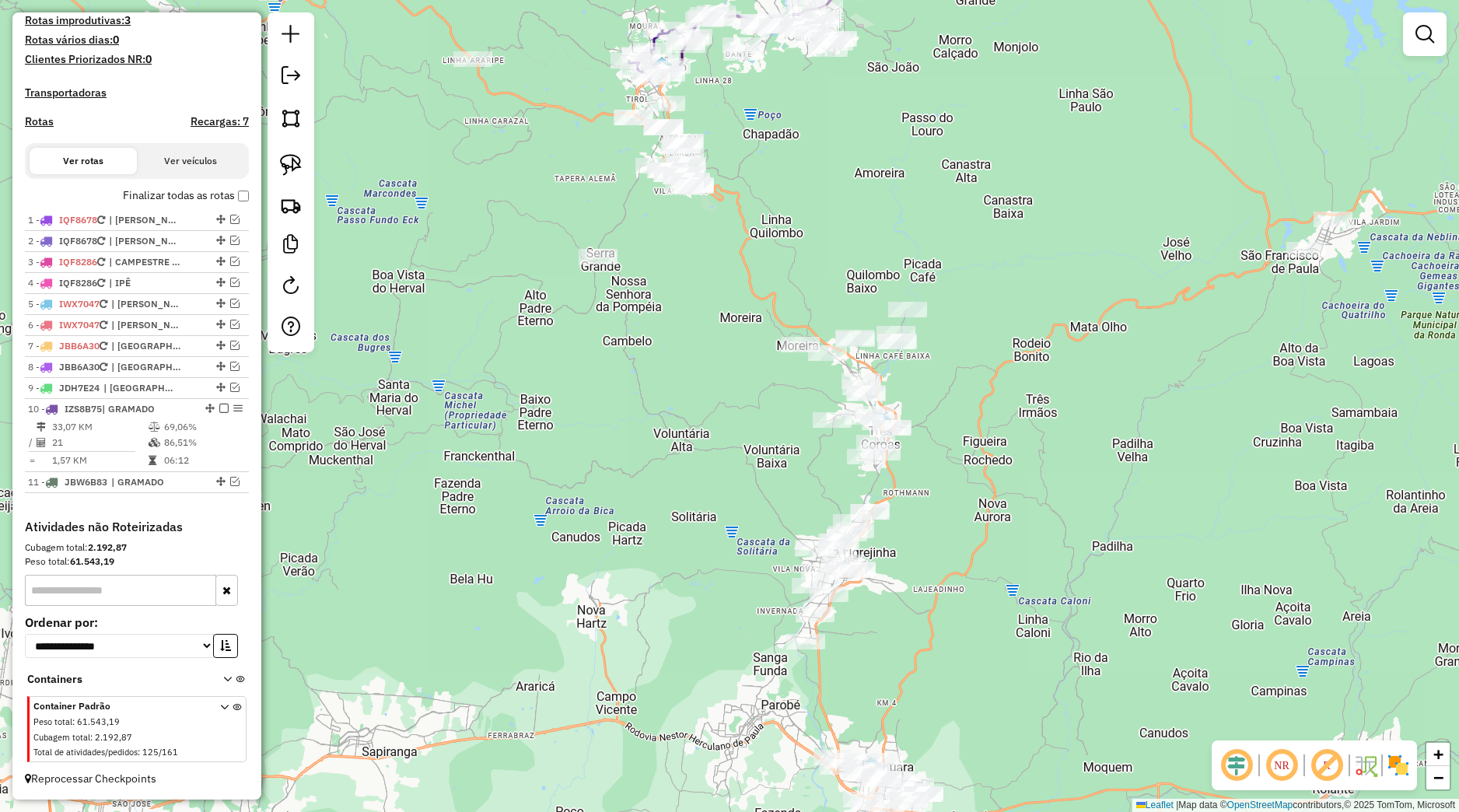
drag, startPoint x: 954, startPoint y: 574, endPoint x: 932, endPoint y: 403, distance: 172.4
click at [932, 403] on div "Janela de atendimento Grade de atendimento Capacidade Transportadoras Veículos …" at bounding box center [730, 406] width 1459 height 812
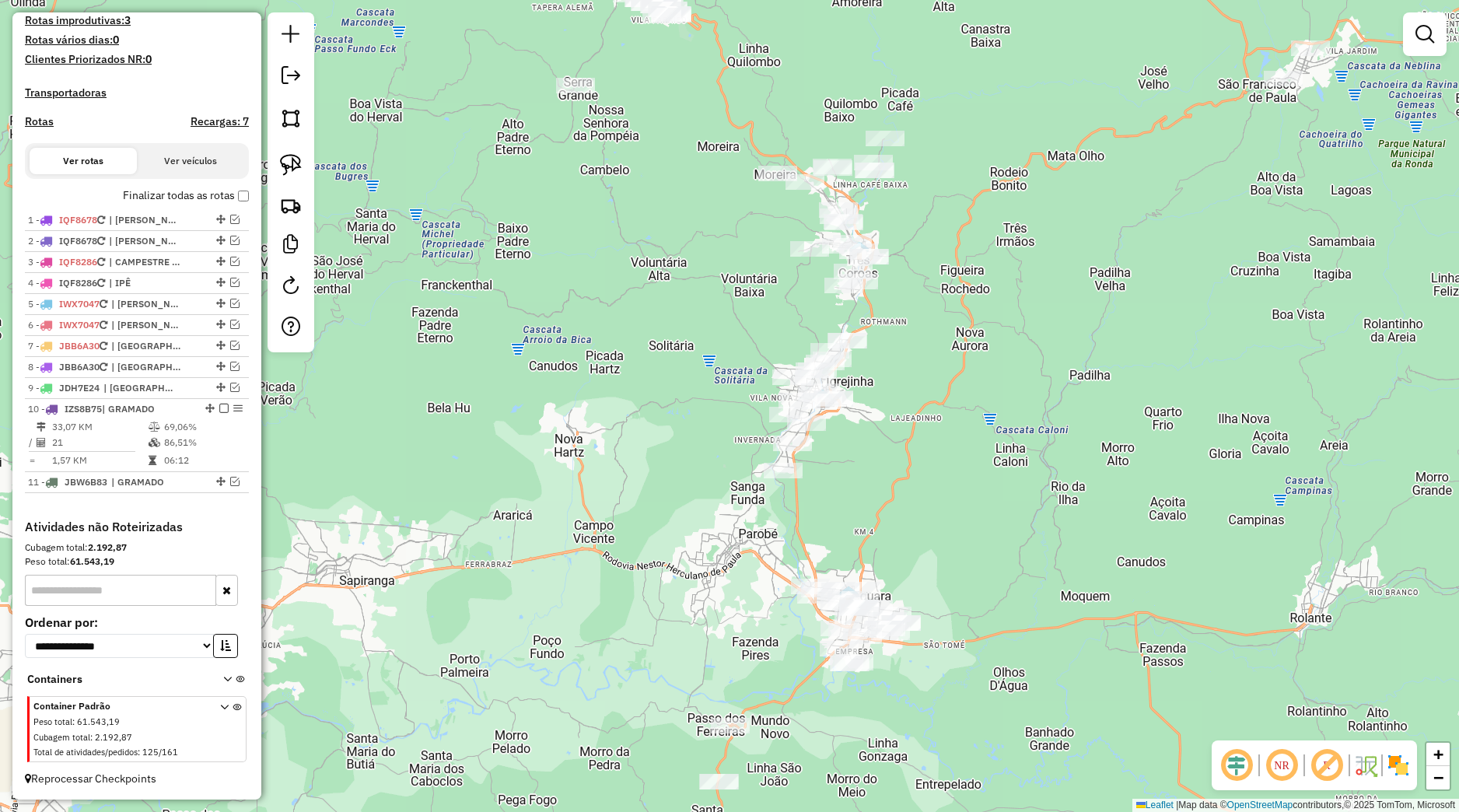
drag, startPoint x: 888, startPoint y: 563, endPoint x: 854, endPoint y: 406, distance: 160.6
click at [880, 425] on div "Janela de atendimento Grade de atendimento Capacidade Transportadoras Veículos …" at bounding box center [730, 406] width 1459 height 812
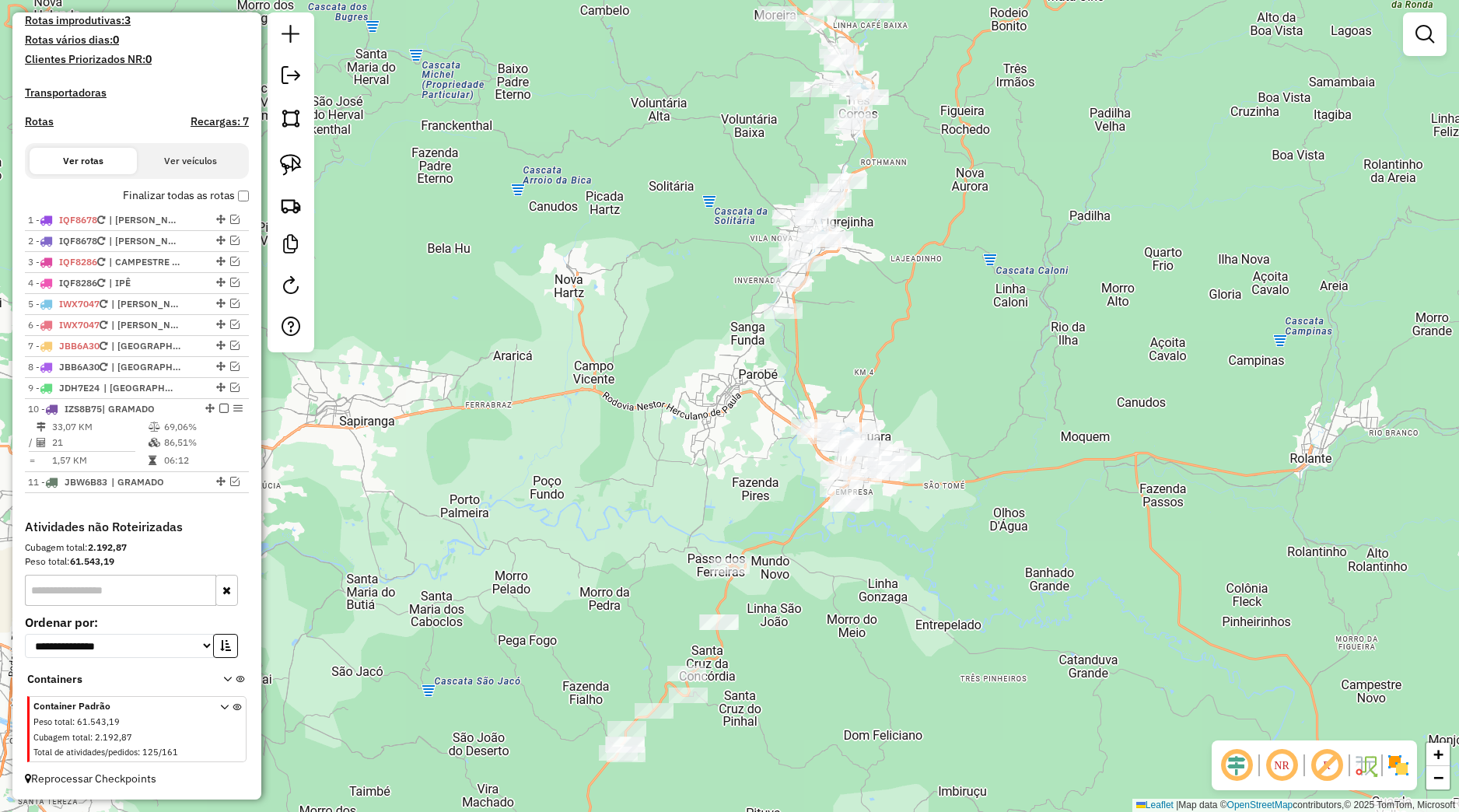
drag, startPoint x: 528, startPoint y: 404, endPoint x: 387, endPoint y: 238, distance: 217.8
click at [530, 293] on div "Janela de atendimento Grade de atendimento Capacidade Transportadoras Veículos …" at bounding box center [730, 406] width 1459 height 812
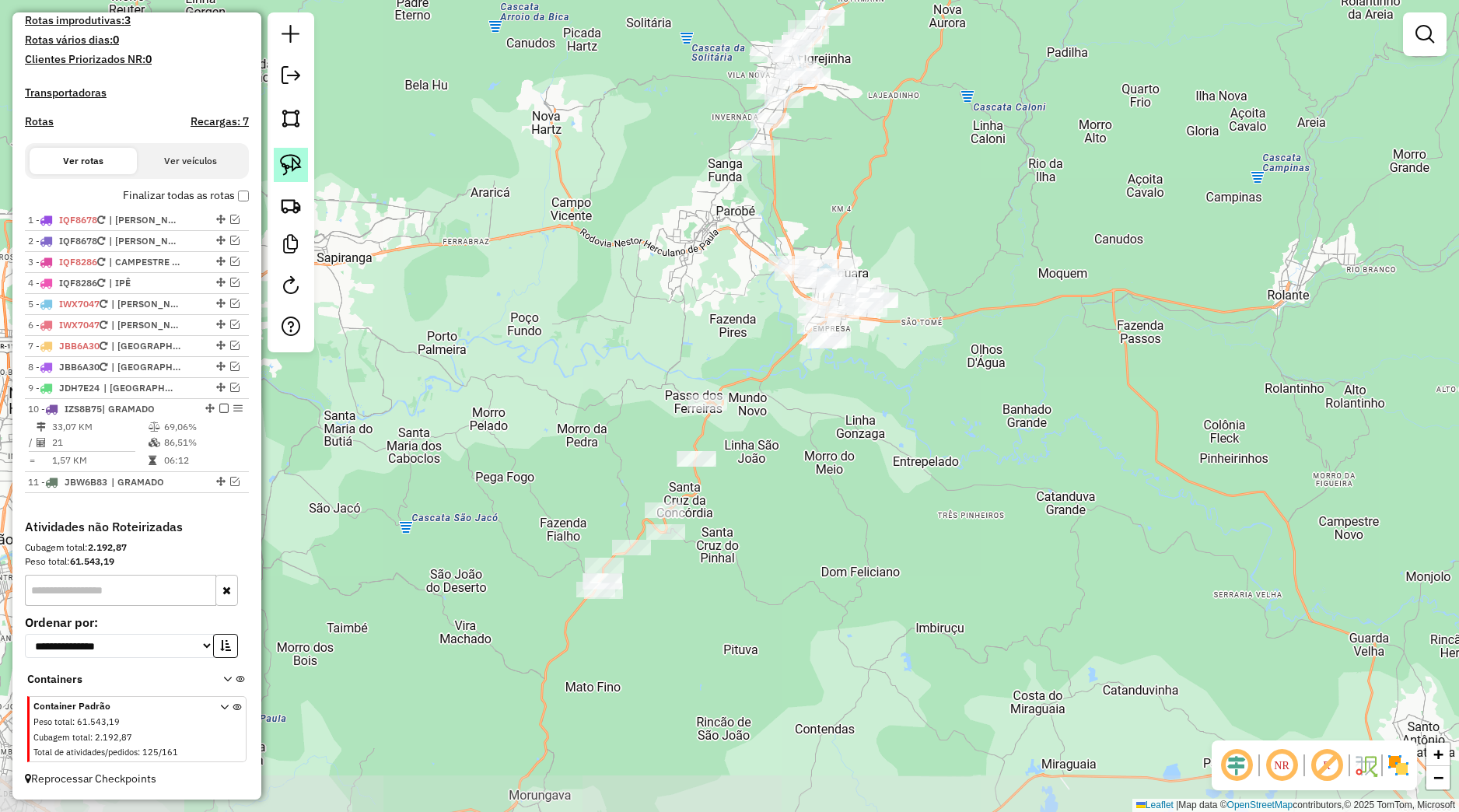
click at [297, 152] on link at bounding box center [291, 165] width 34 height 34
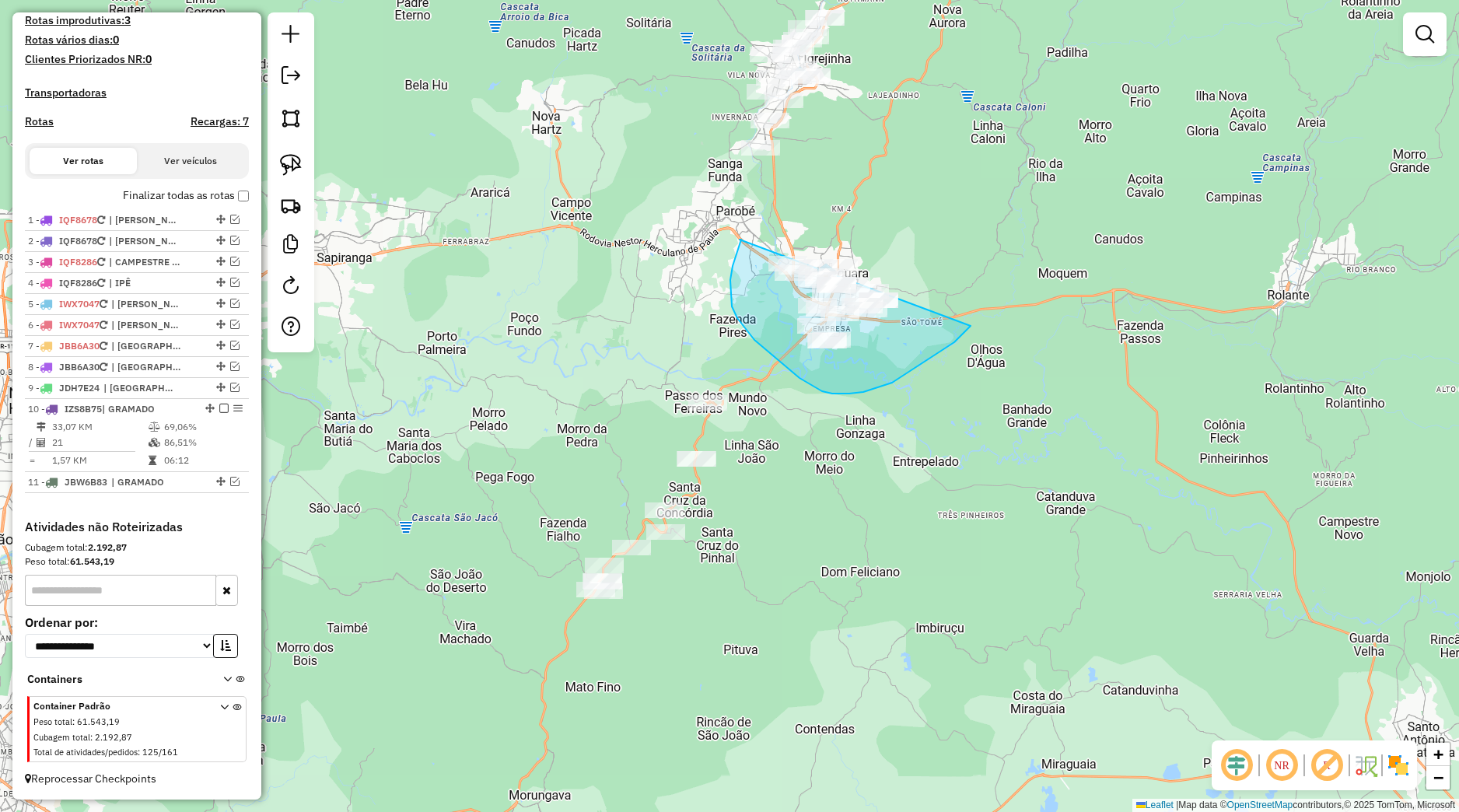
drag, startPoint x: 740, startPoint y: 239, endPoint x: 983, endPoint y: 265, distance: 244.4
click at [996, 256] on div "Janela de atendimento Grade de atendimento Capacidade Transportadoras Veículos …" at bounding box center [730, 406] width 1459 height 812
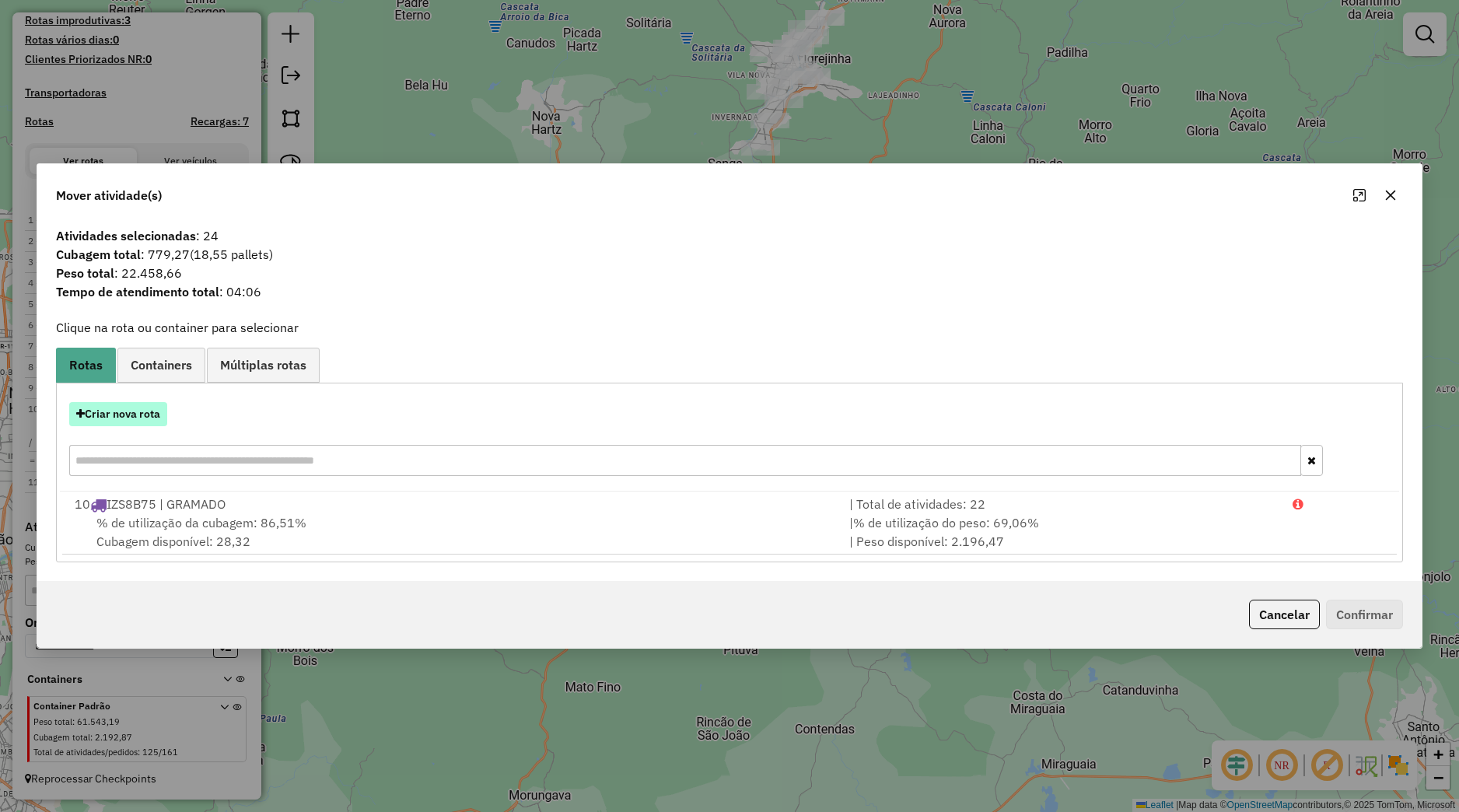
click at [155, 407] on button "Criar nova rota" at bounding box center [118, 415] width 98 height 24
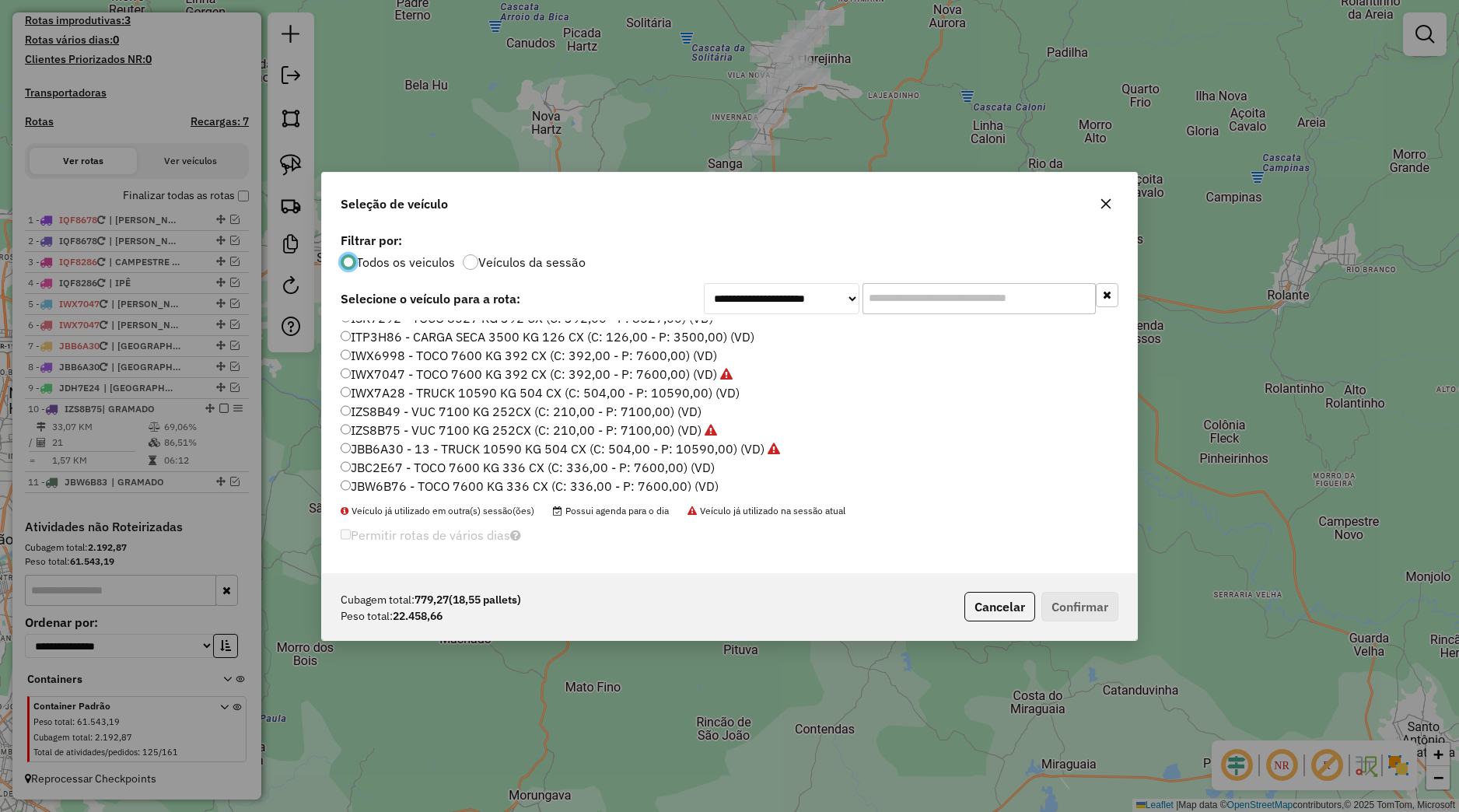
scroll to position [296, 0]
click at [402, 387] on label "JBW6B76 - TOCO 7600 KG 336 CX (C: 336,00 - P: 7600,00) (VD)" at bounding box center [530, 387] width 378 height 19
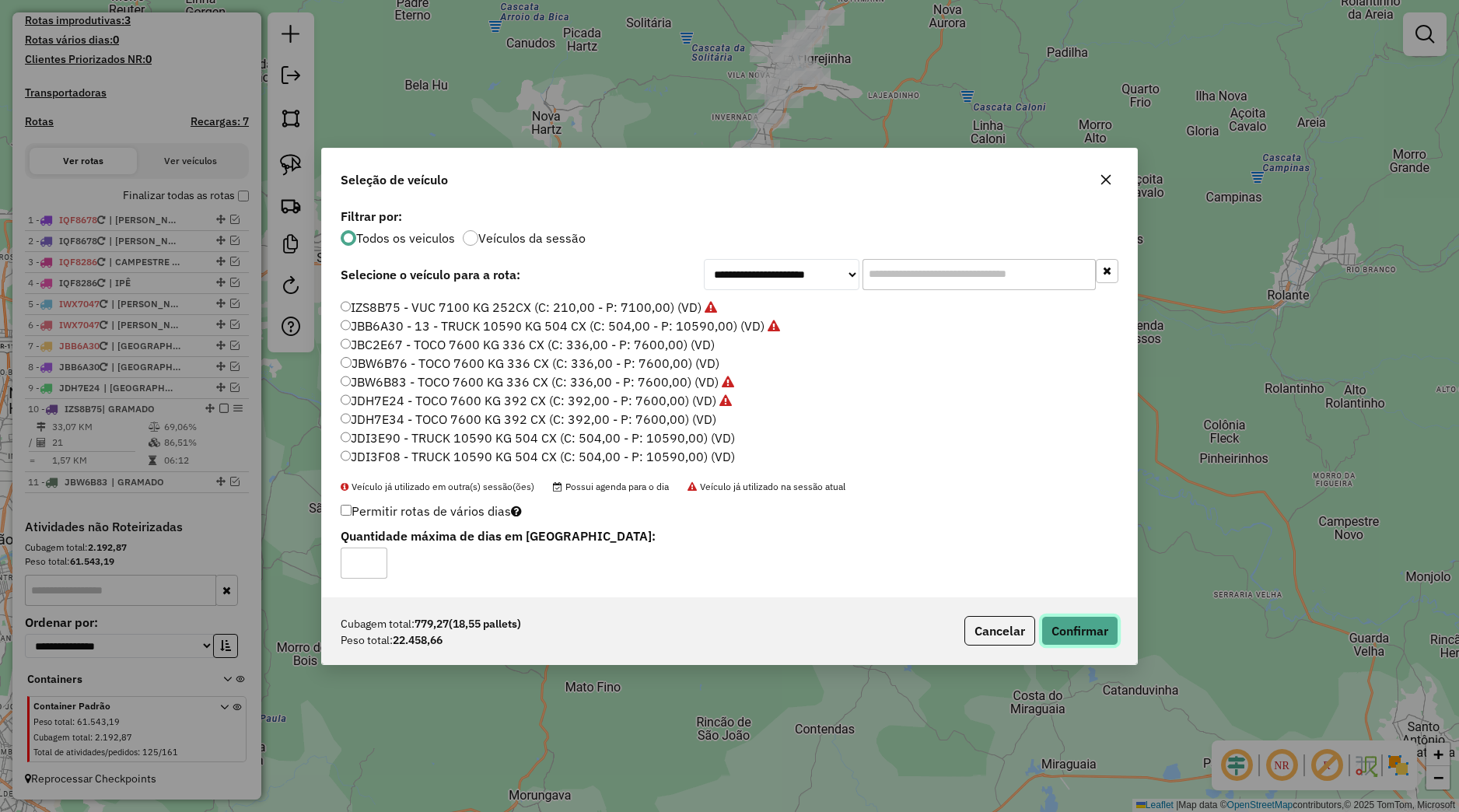
click at [1069, 641] on button "Confirmar" at bounding box center [1079, 630] width 77 height 29
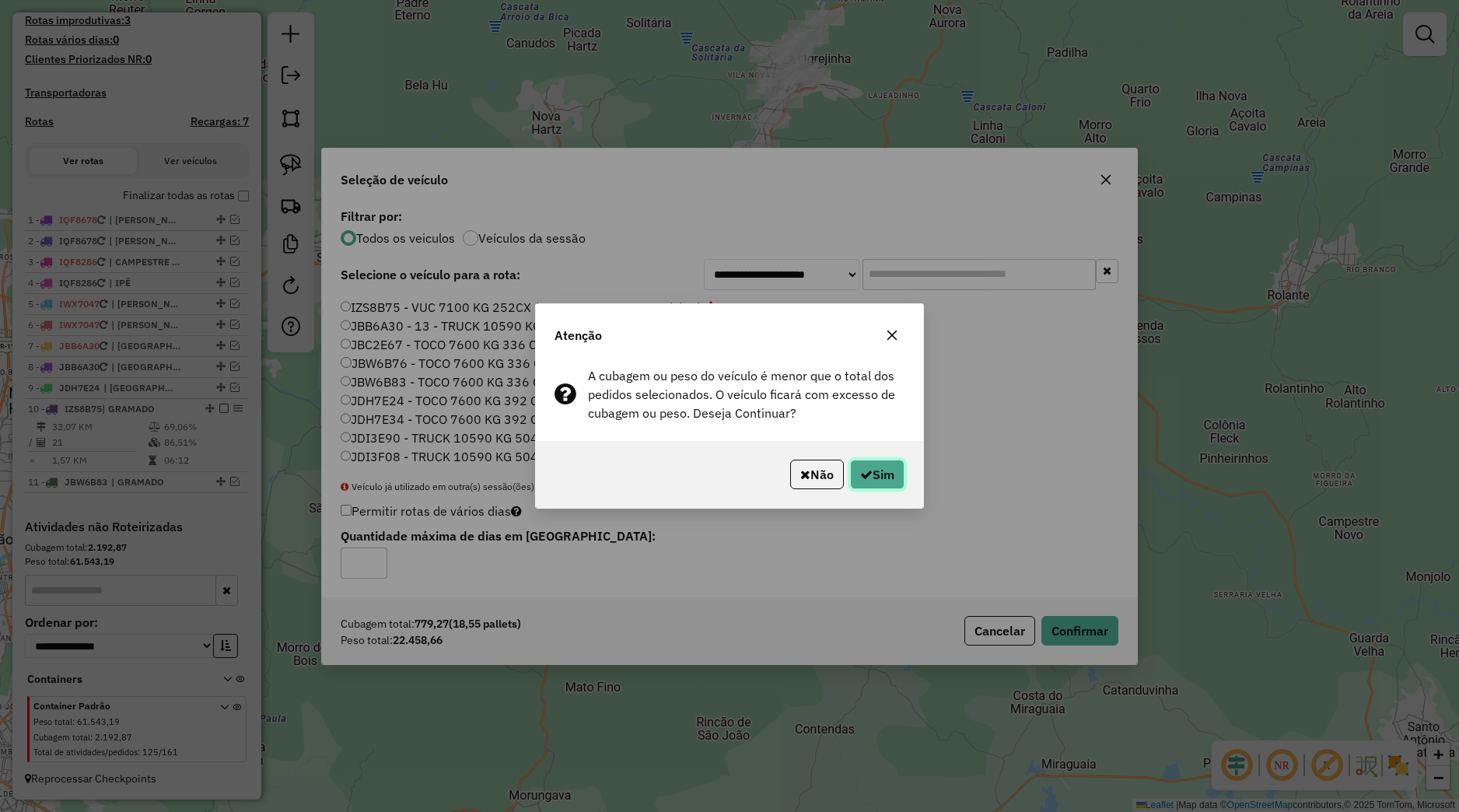
click at [889, 472] on button "Sim" at bounding box center [877, 474] width 54 height 29
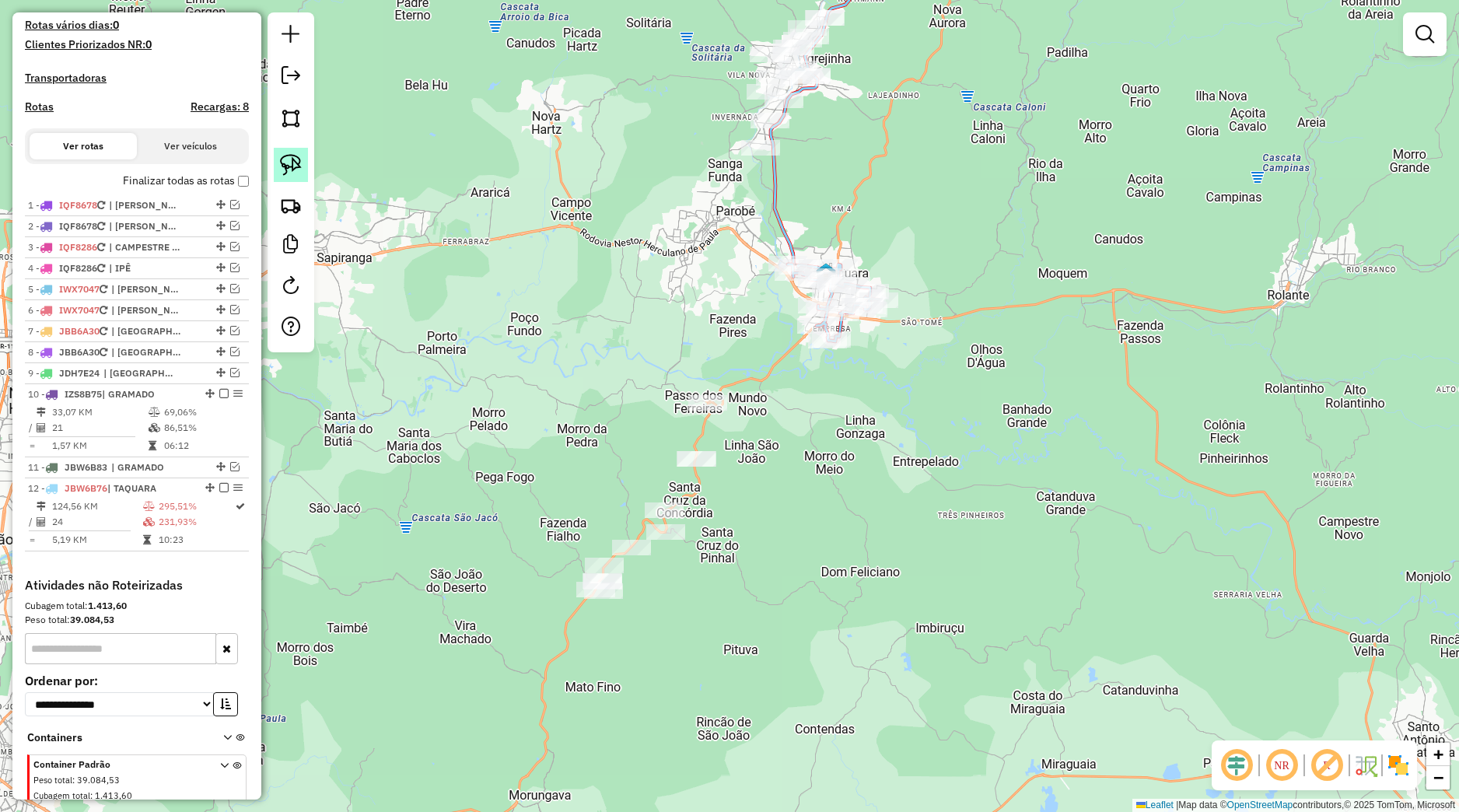
click at [288, 155] on img at bounding box center [291, 165] width 22 height 22
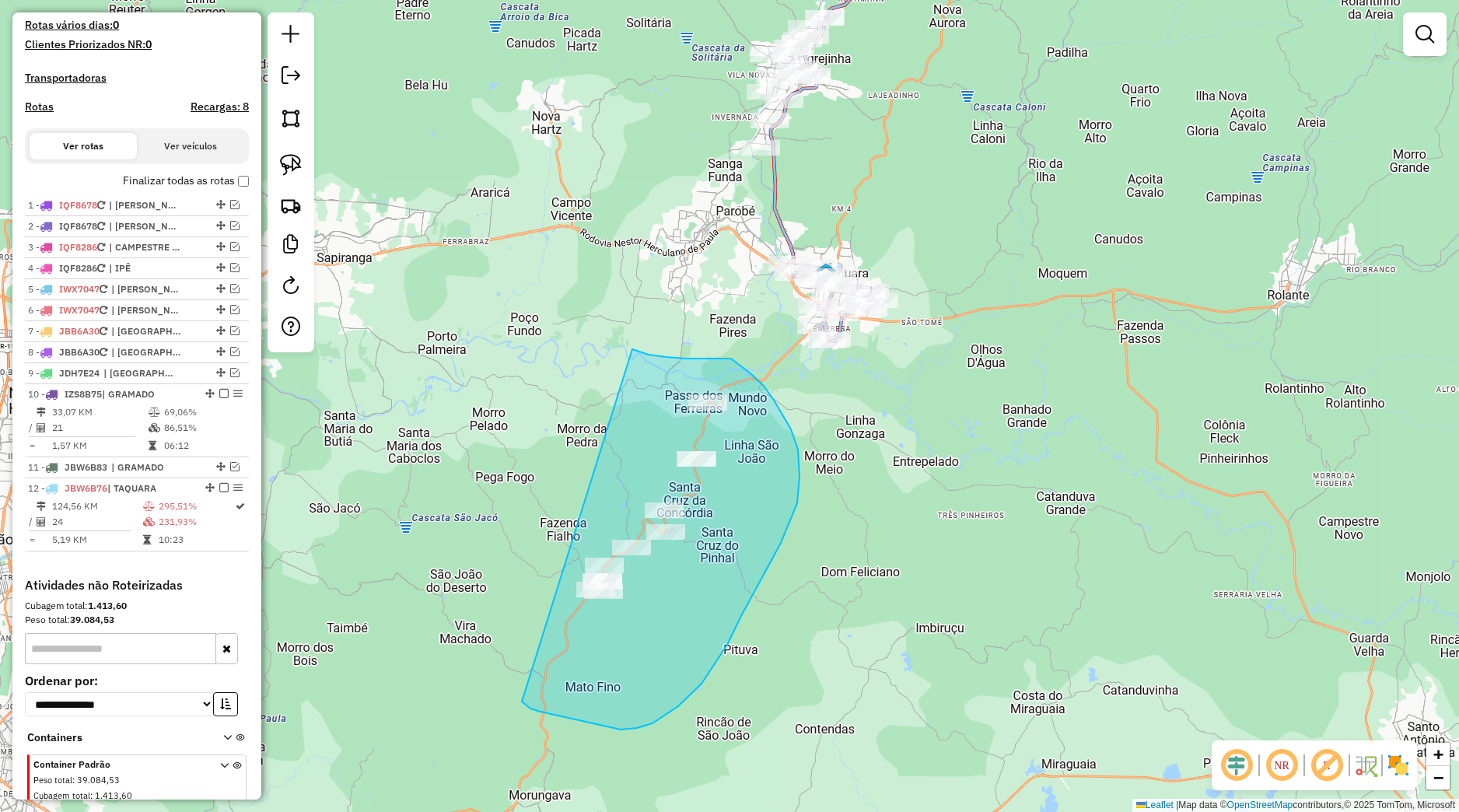
drag, startPoint x: 666, startPoint y: 357, endPoint x: 522, endPoint y: 700, distance: 372.0
click at [522, 700] on div "Janela de atendimento Grade de atendimento Capacidade Transportadoras Veículos …" at bounding box center [730, 406] width 1459 height 812
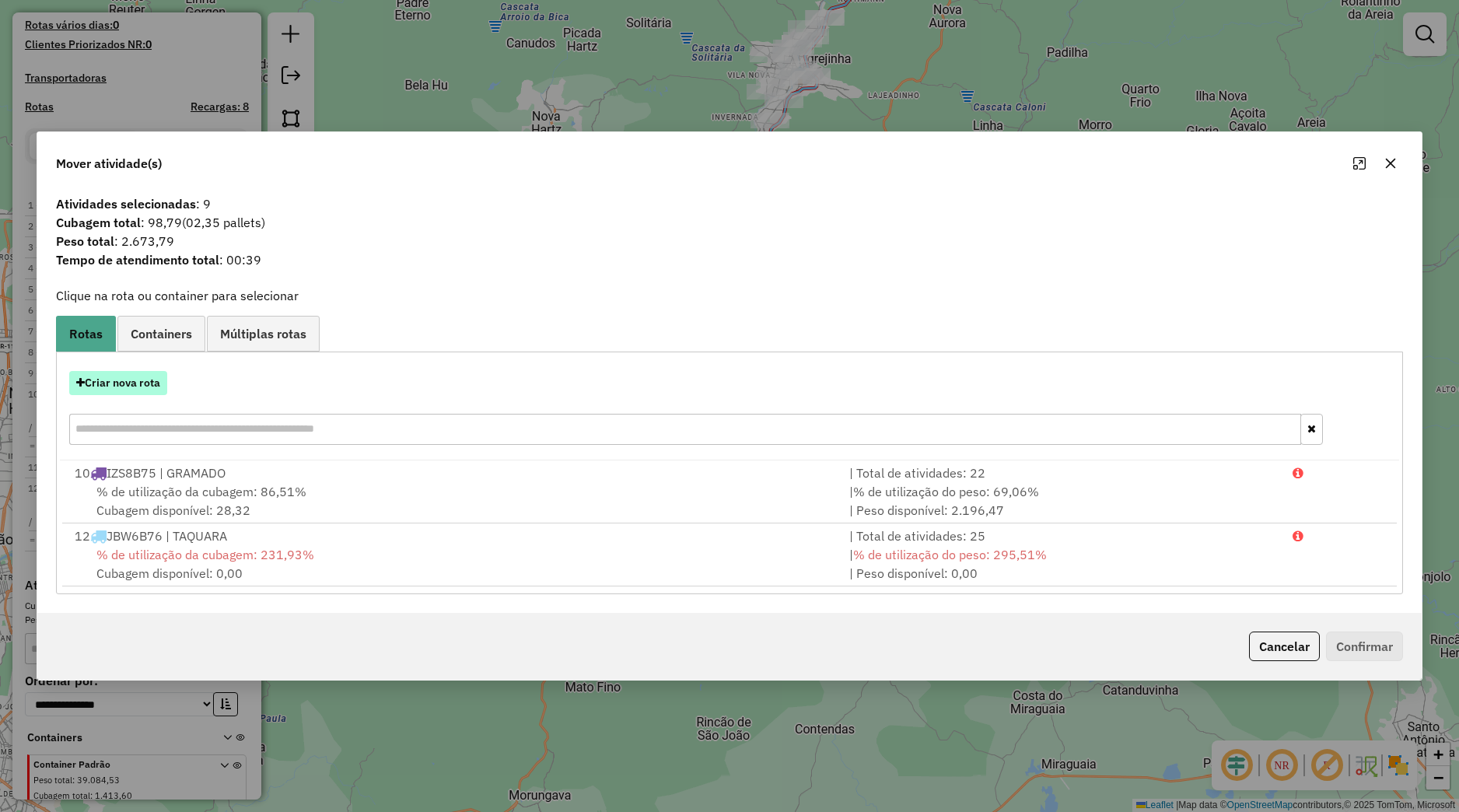
click at [120, 381] on button "Criar nova rota" at bounding box center [118, 383] width 98 height 24
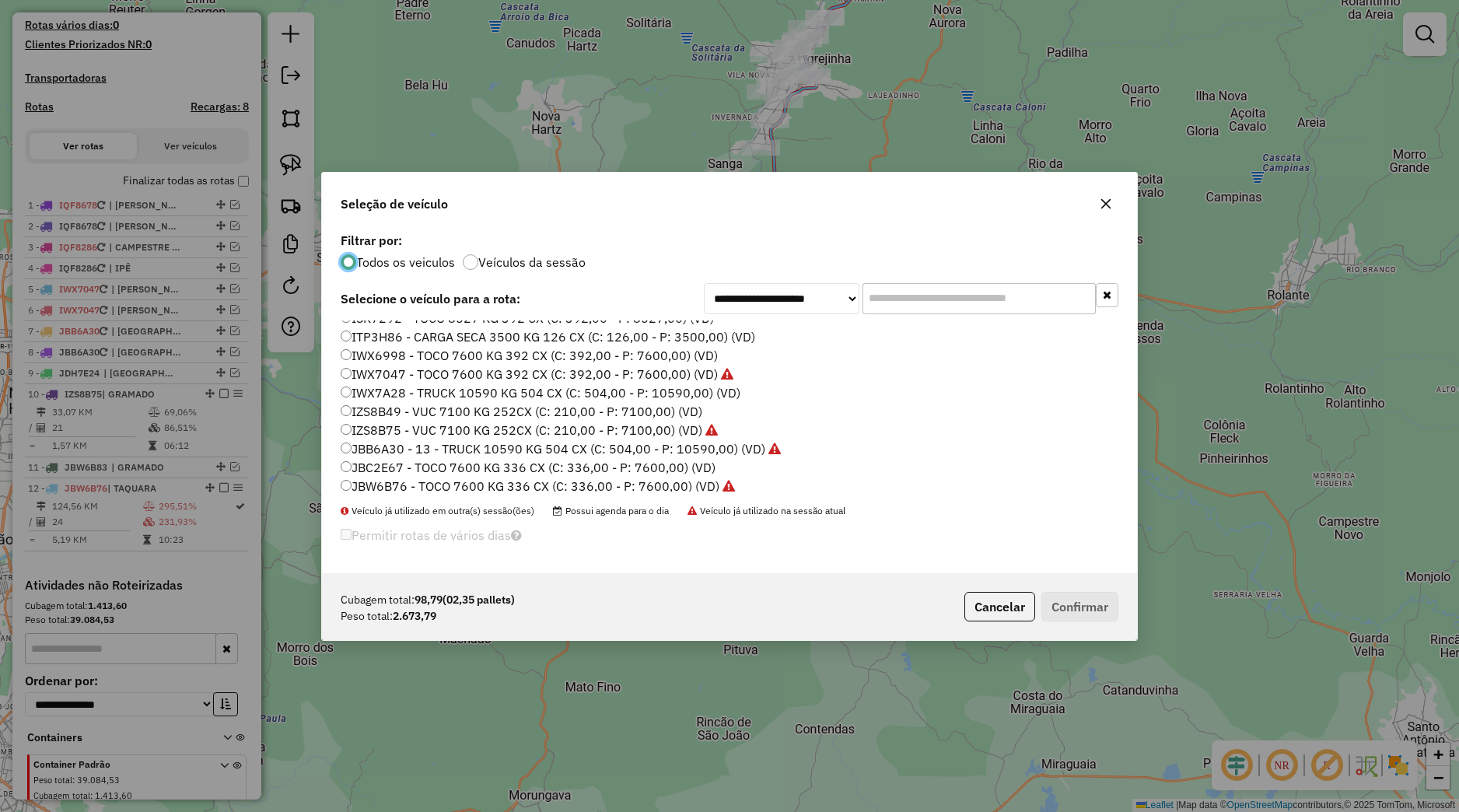
scroll to position [351, 0]
click at [411, 389] on label "JDH7E34 - TOCO 7600 KG 392 CX (C: 392,00 - P: 7600,00) (VD)" at bounding box center [529, 388] width 377 height 19
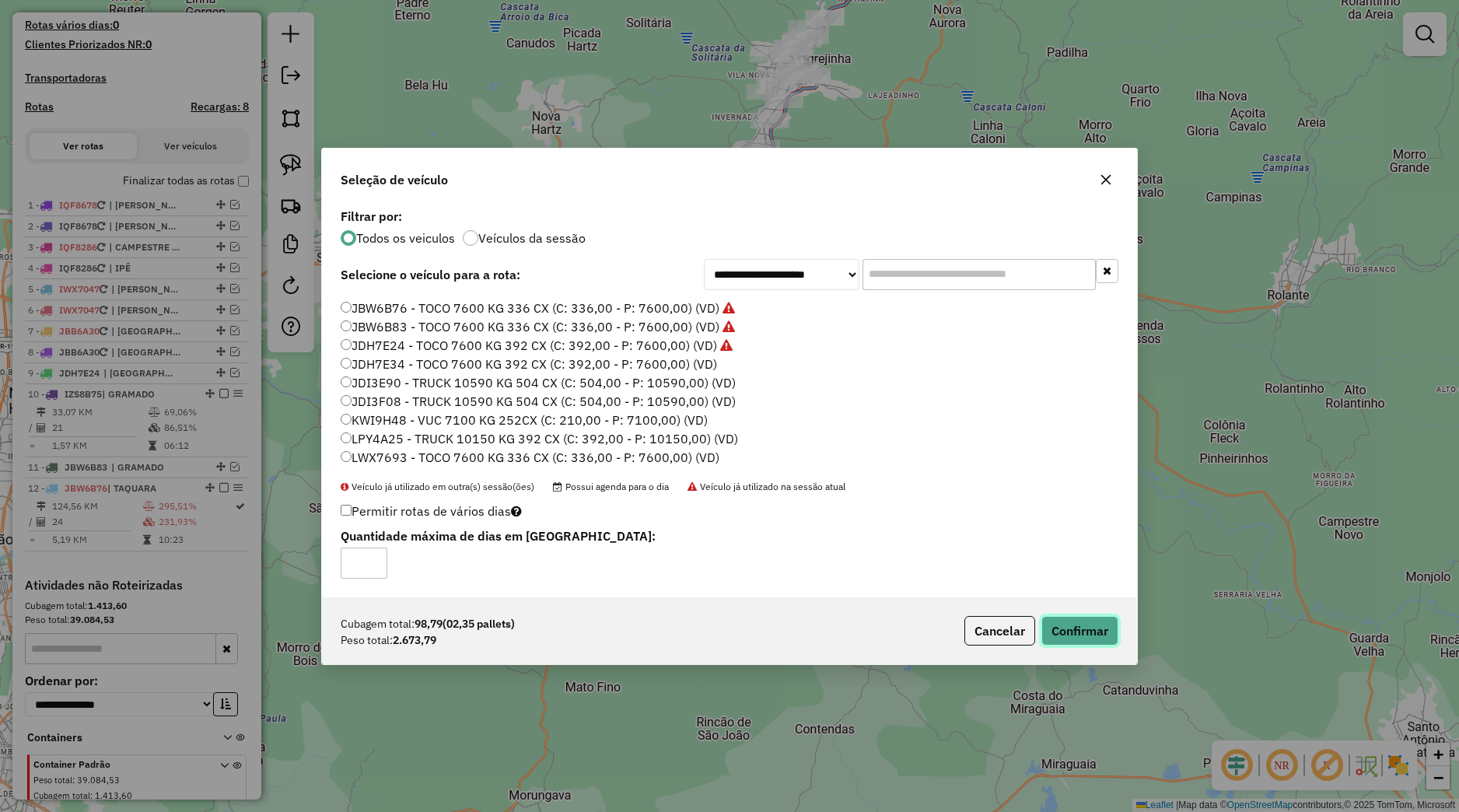
click at [1087, 617] on button "Confirmar" at bounding box center [1079, 630] width 77 height 29
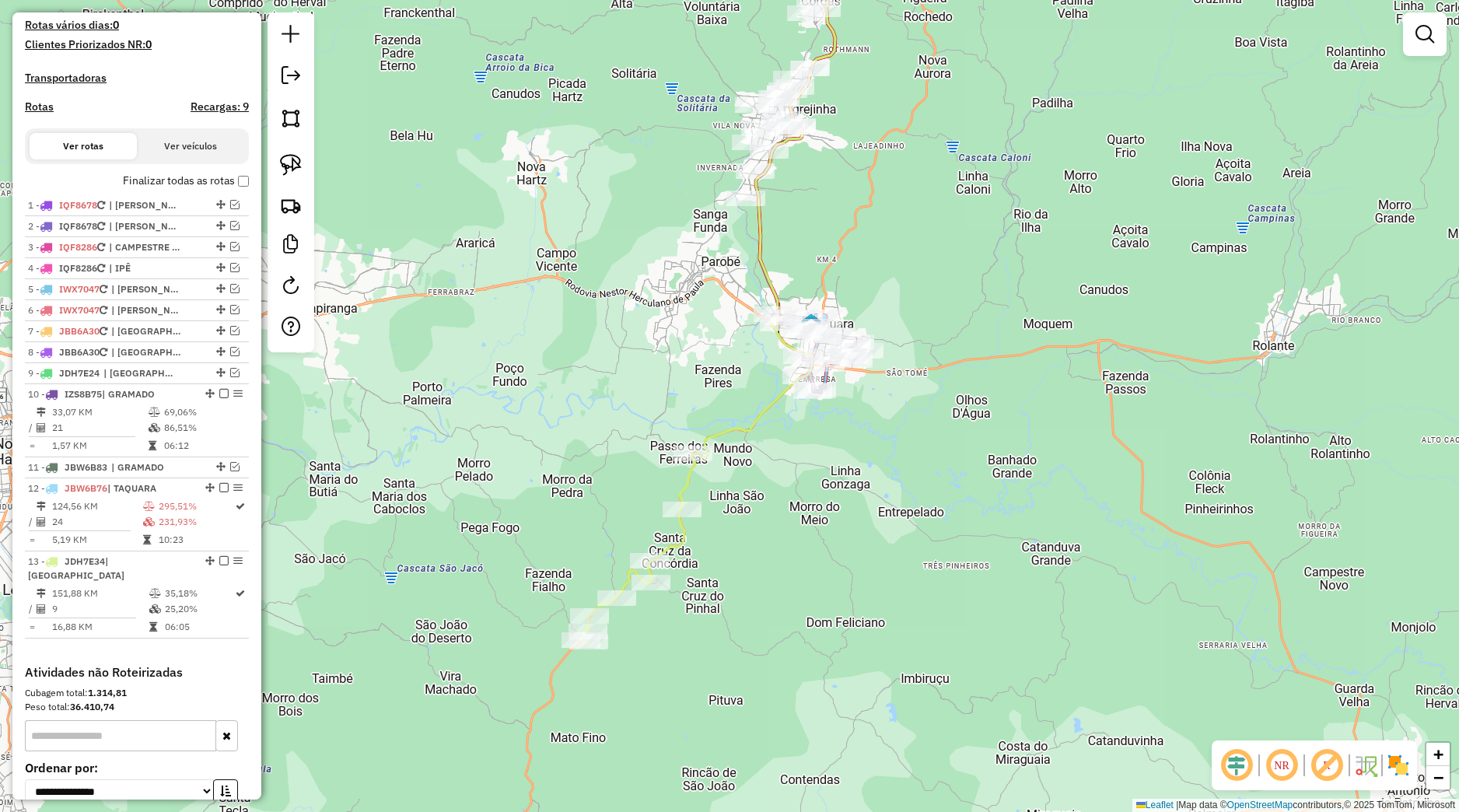
drag, startPoint x: 812, startPoint y: 425, endPoint x: 790, endPoint y: 480, distance: 59.2
click at [797, 482] on div "Janela de atendimento Grade de atendimento Capacidade Transportadoras Veículos …" at bounding box center [730, 406] width 1459 height 812
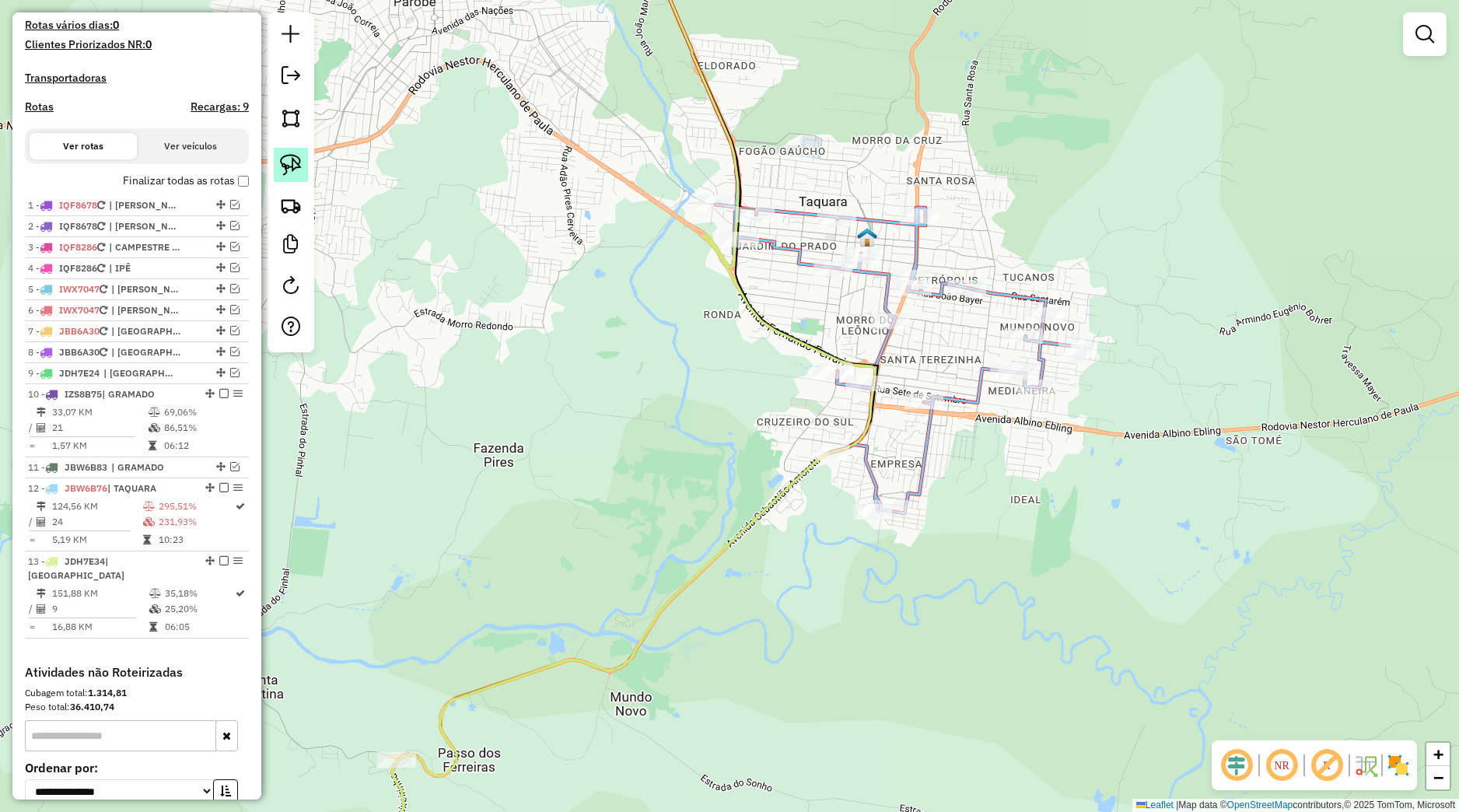
click at [297, 170] on img at bounding box center [291, 165] width 22 height 22
select select "*********"
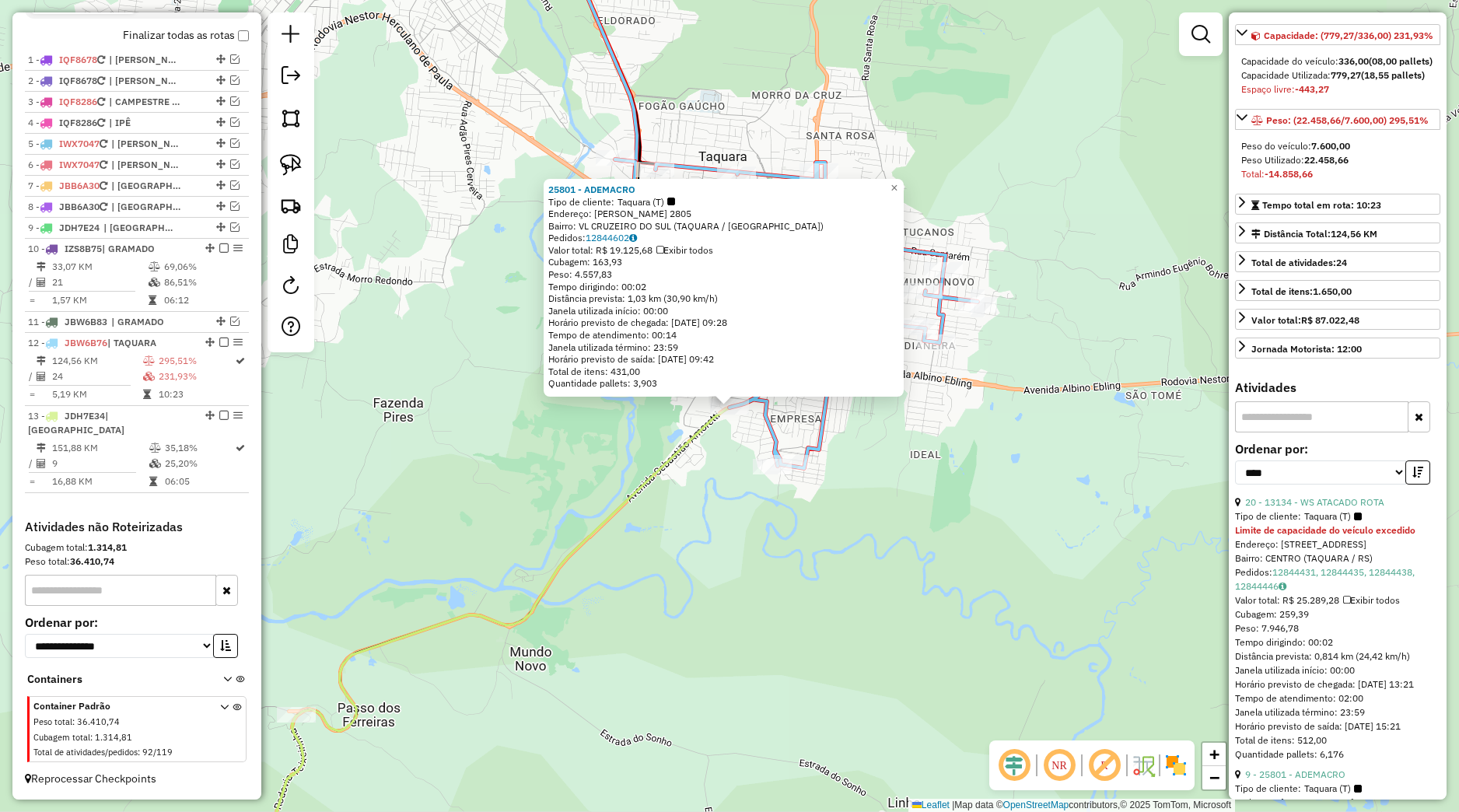
scroll to position [584, 0]
drag, startPoint x: 740, startPoint y: 457, endPoint x: 717, endPoint y: 436, distance: 31.1
click at [740, 458] on div "25801 - ADEMACRO Tipo de cliente: Taquara (T) Endereço: SEBASTIAO AMORETTI 2805…" at bounding box center [730, 406] width 1459 height 812
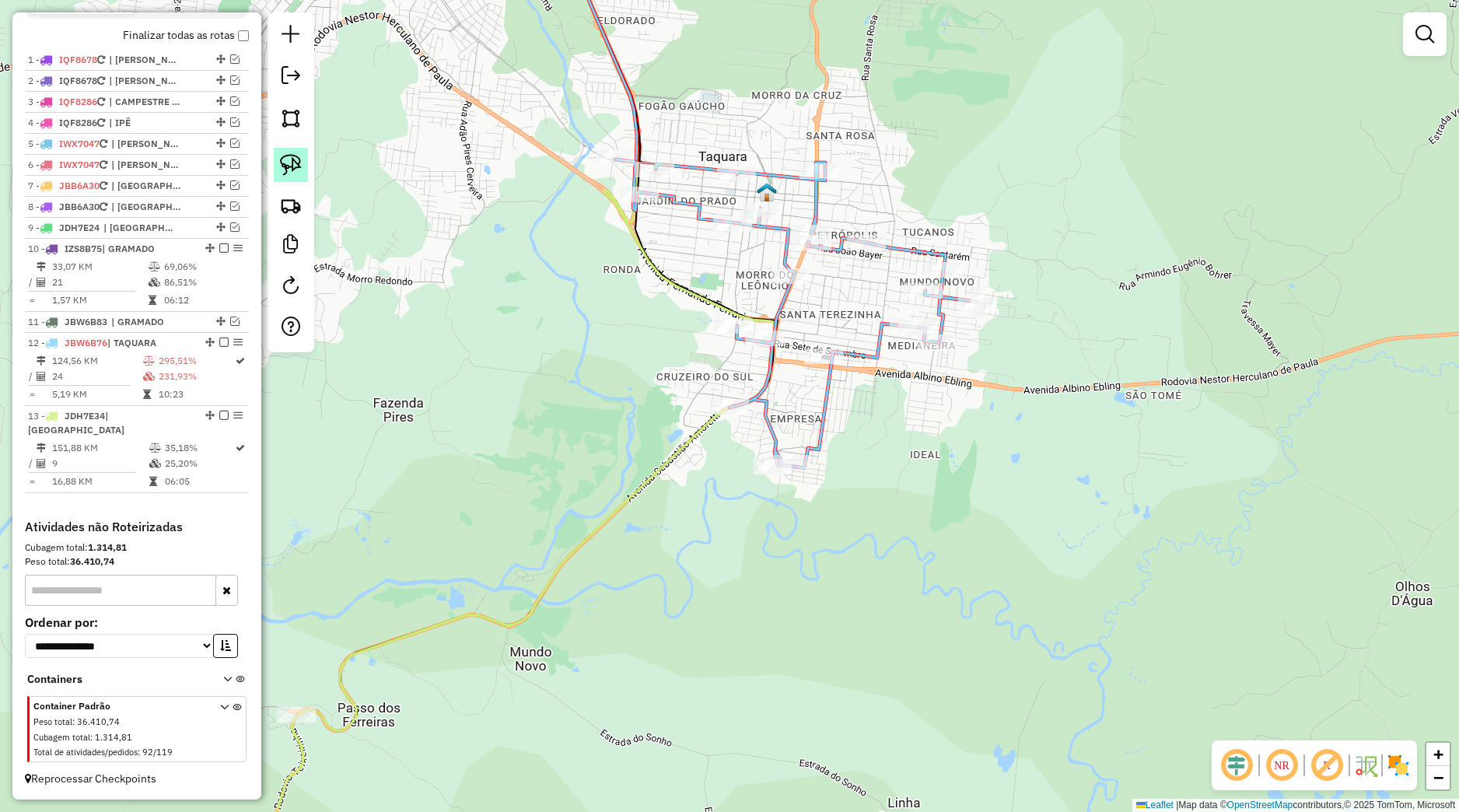
click at [286, 170] on img at bounding box center [291, 165] width 22 height 22
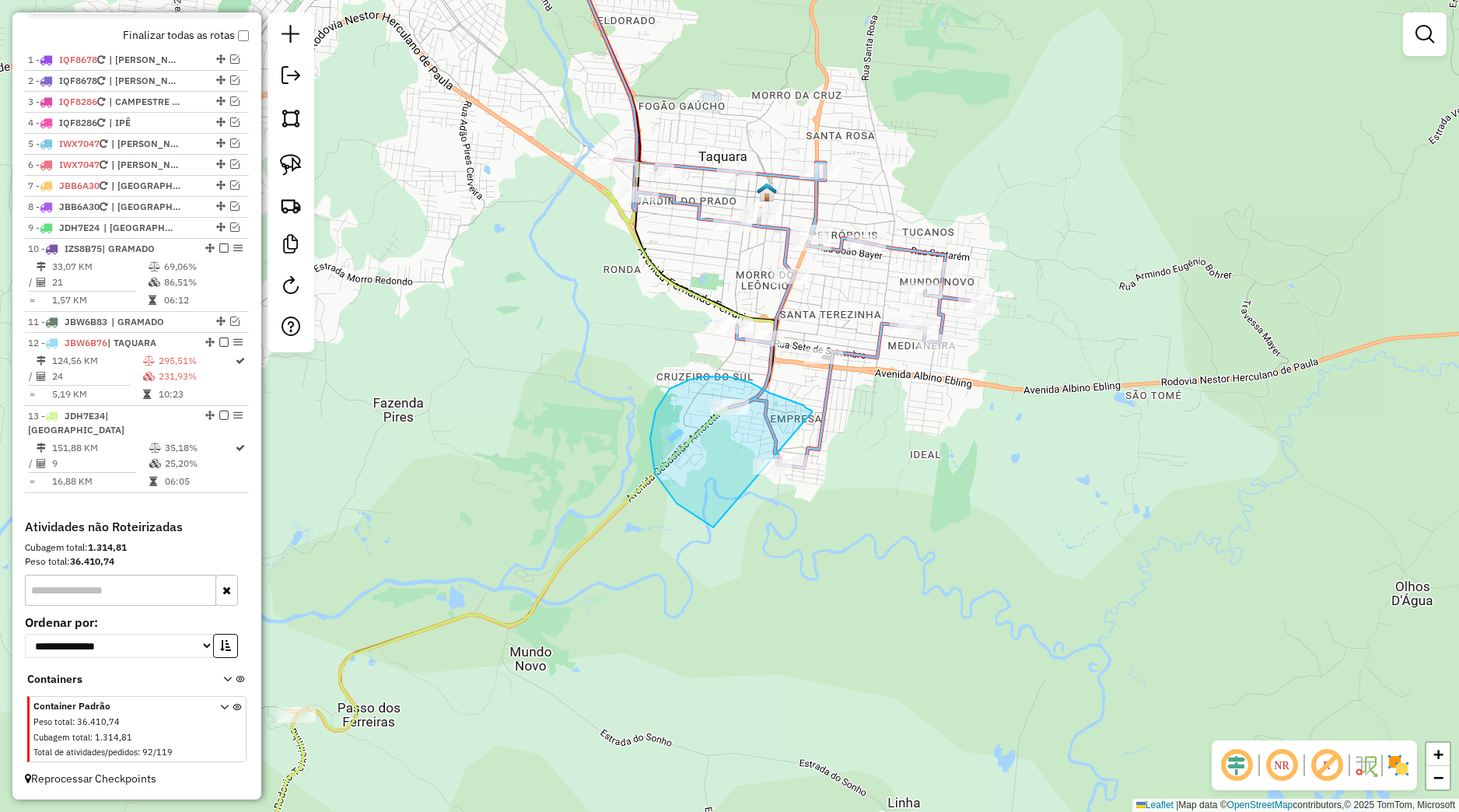
drag, startPoint x: 812, startPoint y: 412, endPoint x: 850, endPoint y: 531, distance: 124.9
click at [850, 531] on div "Janela de atendimento Grade de atendimento Capacidade Transportadoras Veículos …" at bounding box center [730, 406] width 1459 height 812
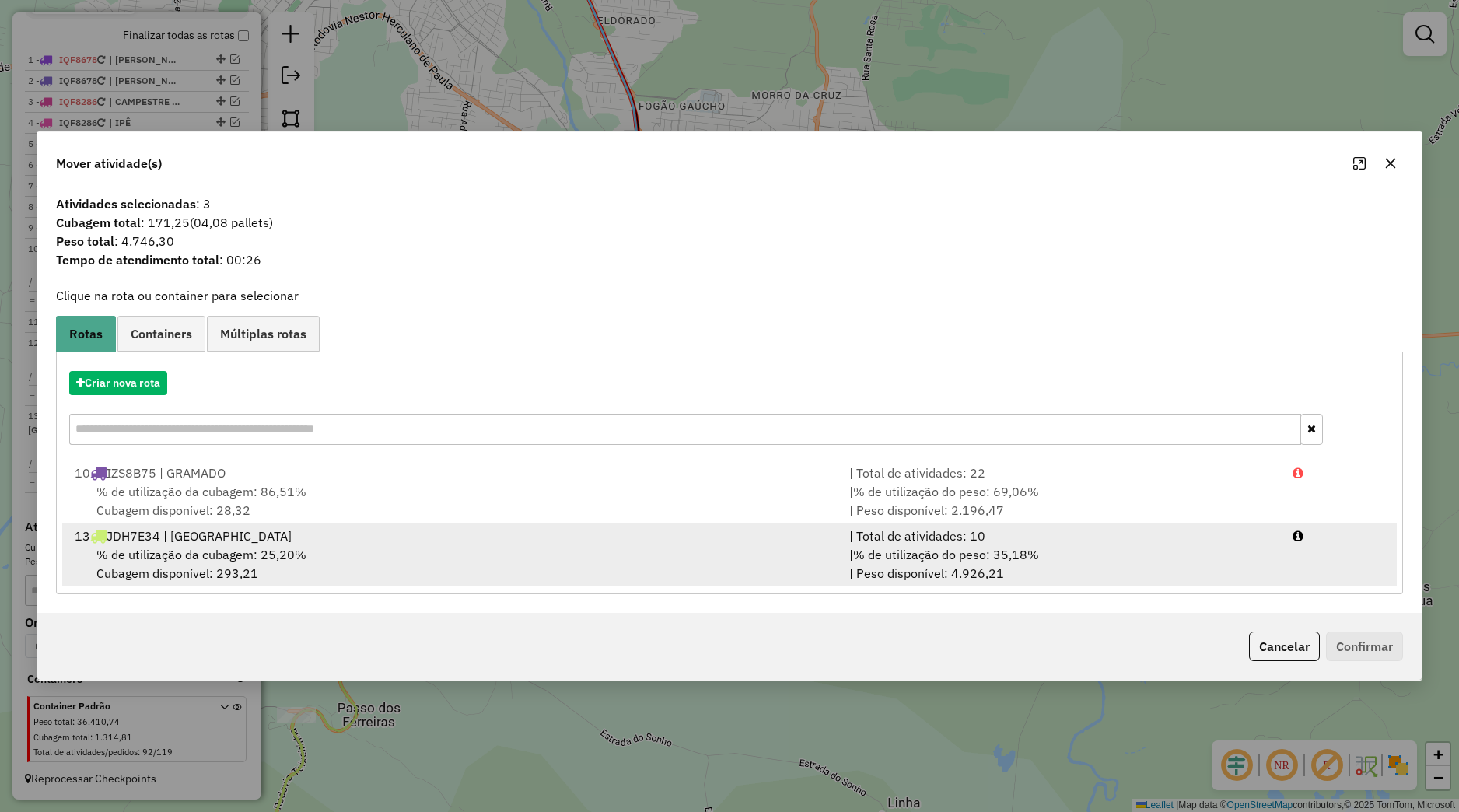
click at [368, 524] on li "13 JDH7E34 | [GEOGRAPHIC_DATA] | Total de atividades: 10 % de utilização da cub…" at bounding box center [730, 555] width 1335 height 63
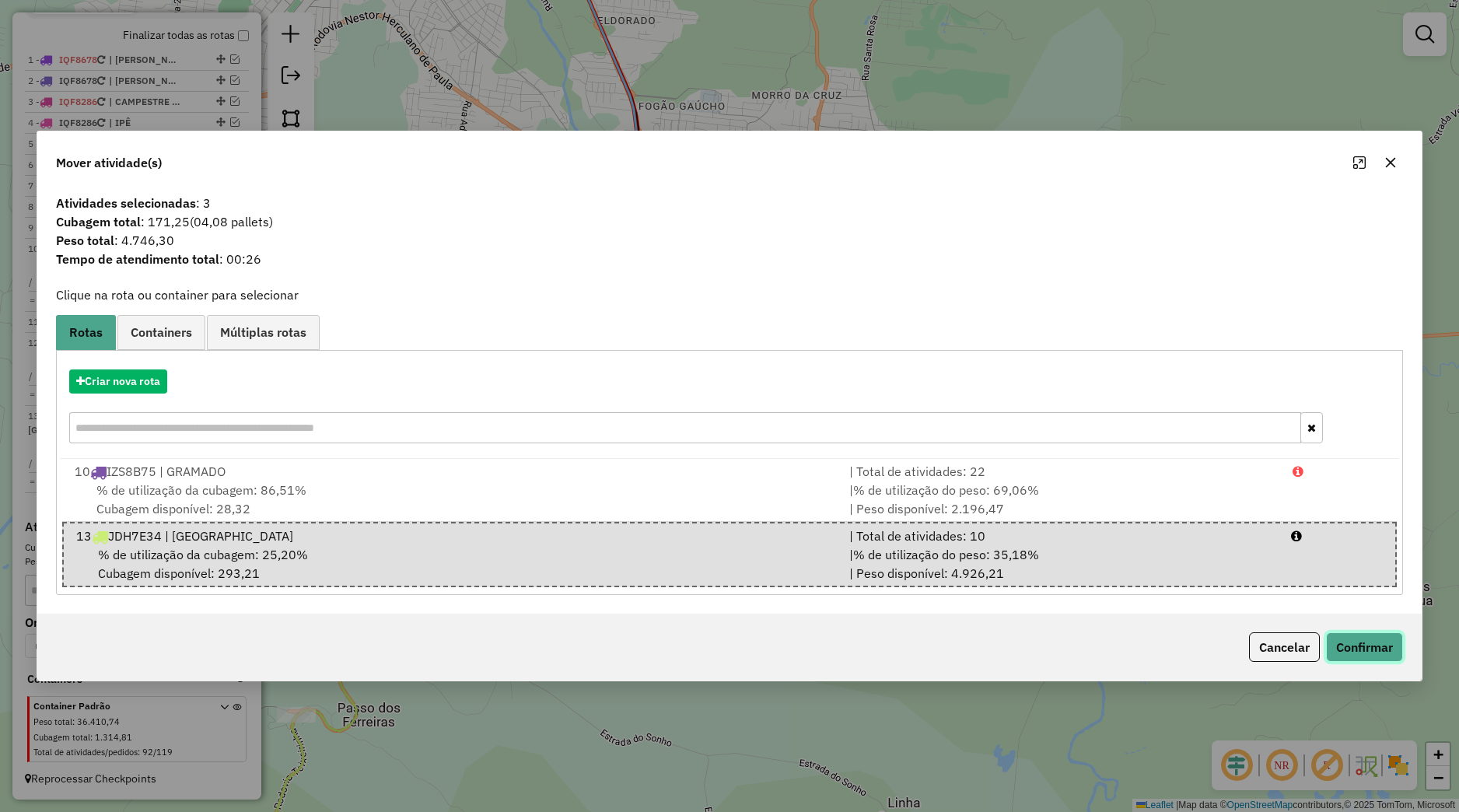
click at [1338, 642] on button "Confirmar" at bounding box center [1364, 647] width 77 height 29
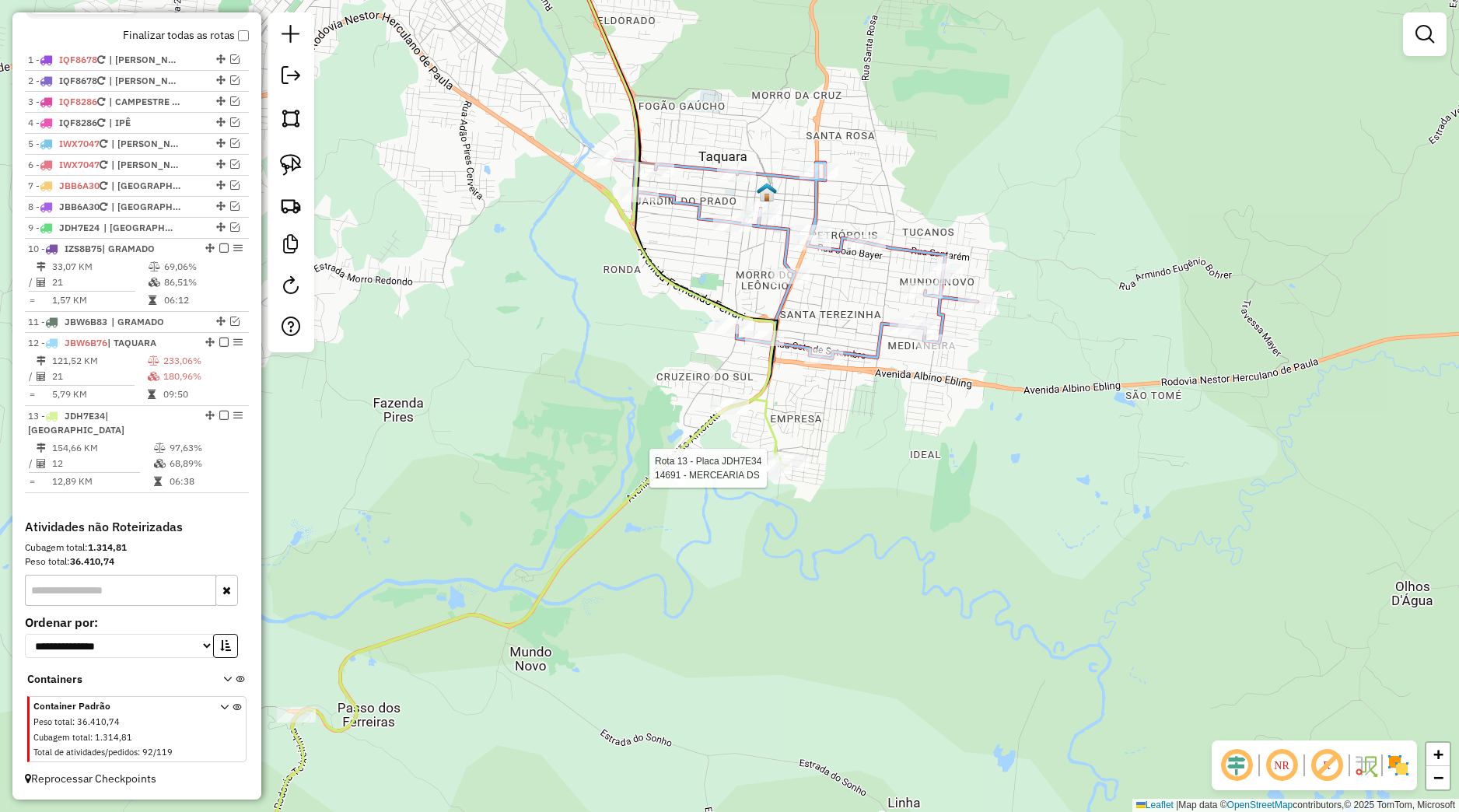
select select "*********"
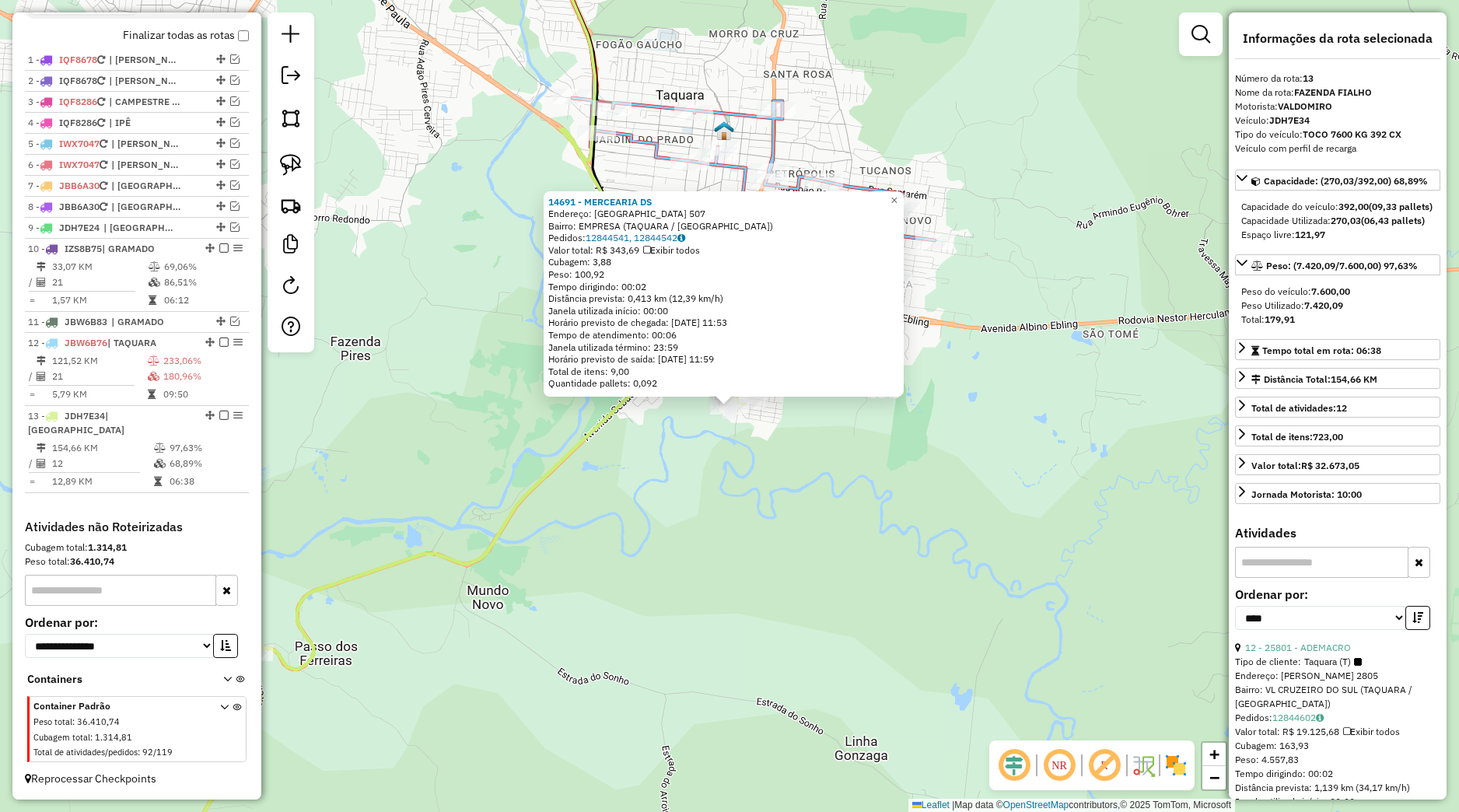
click at [947, 511] on div "14691 - MERCEARIA DS Endereço: [GEOGRAPHIC_DATA] 507 Bairro: EMPRESA (TAQUARA /…" at bounding box center [730, 406] width 1459 height 812
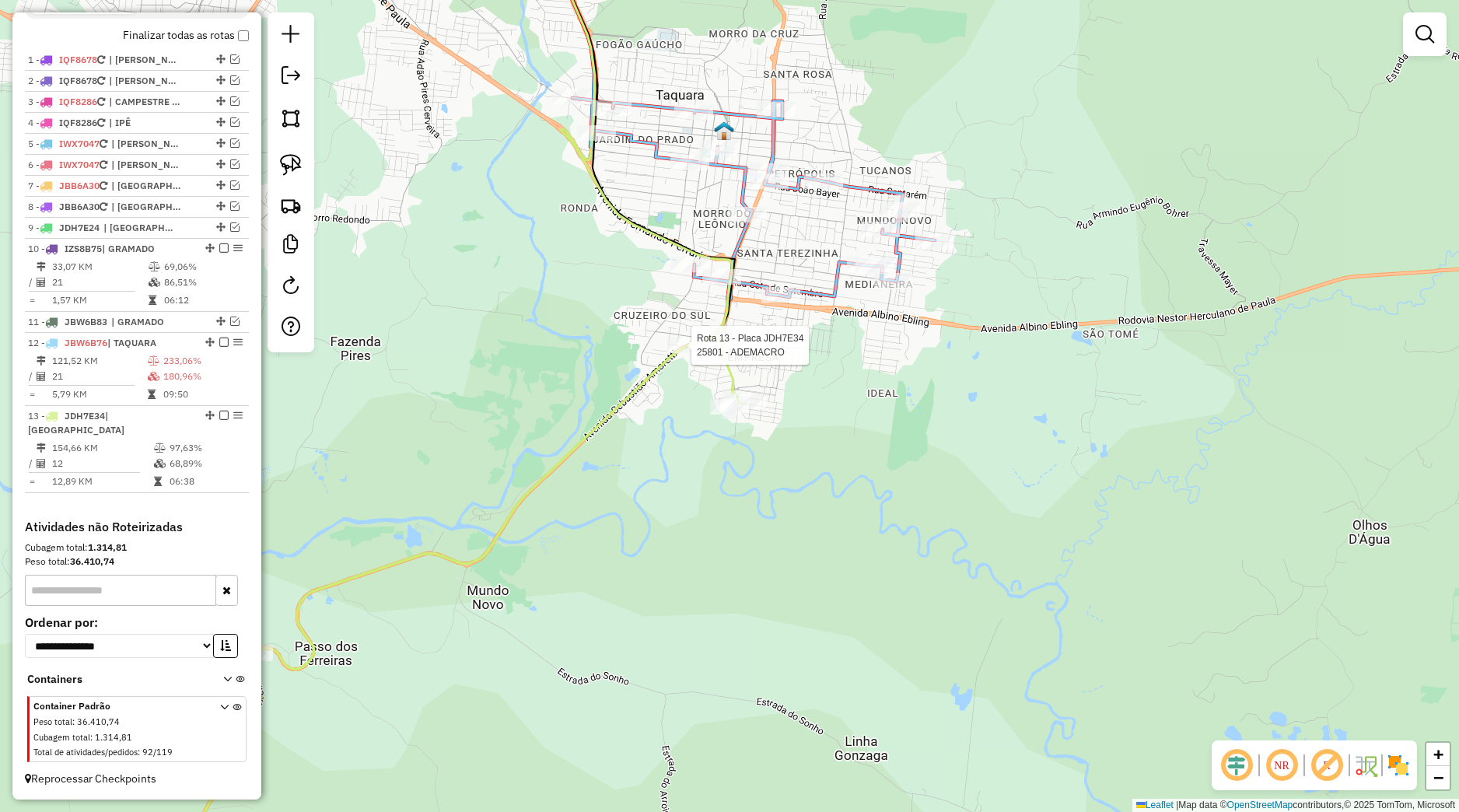
select select "*********"
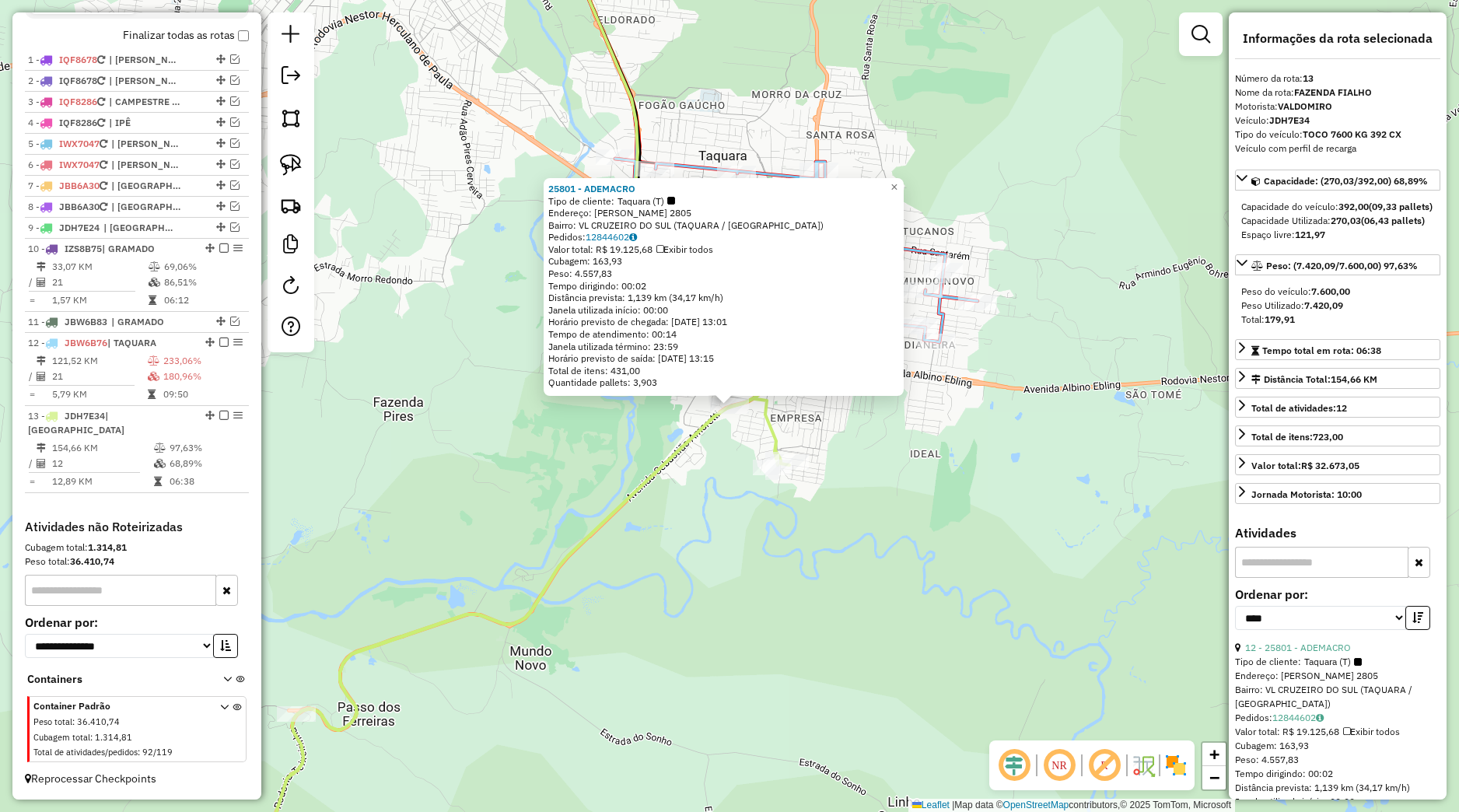
drag, startPoint x: 838, startPoint y: 453, endPoint x: 777, endPoint y: 445, distance: 61.5
click at [838, 453] on div "25801 - ADEMACRO Tipo de cliente: Taquara (T) Endereço: SEBASTIAO AMORETTI 2805…" at bounding box center [730, 406] width 1459 height 812
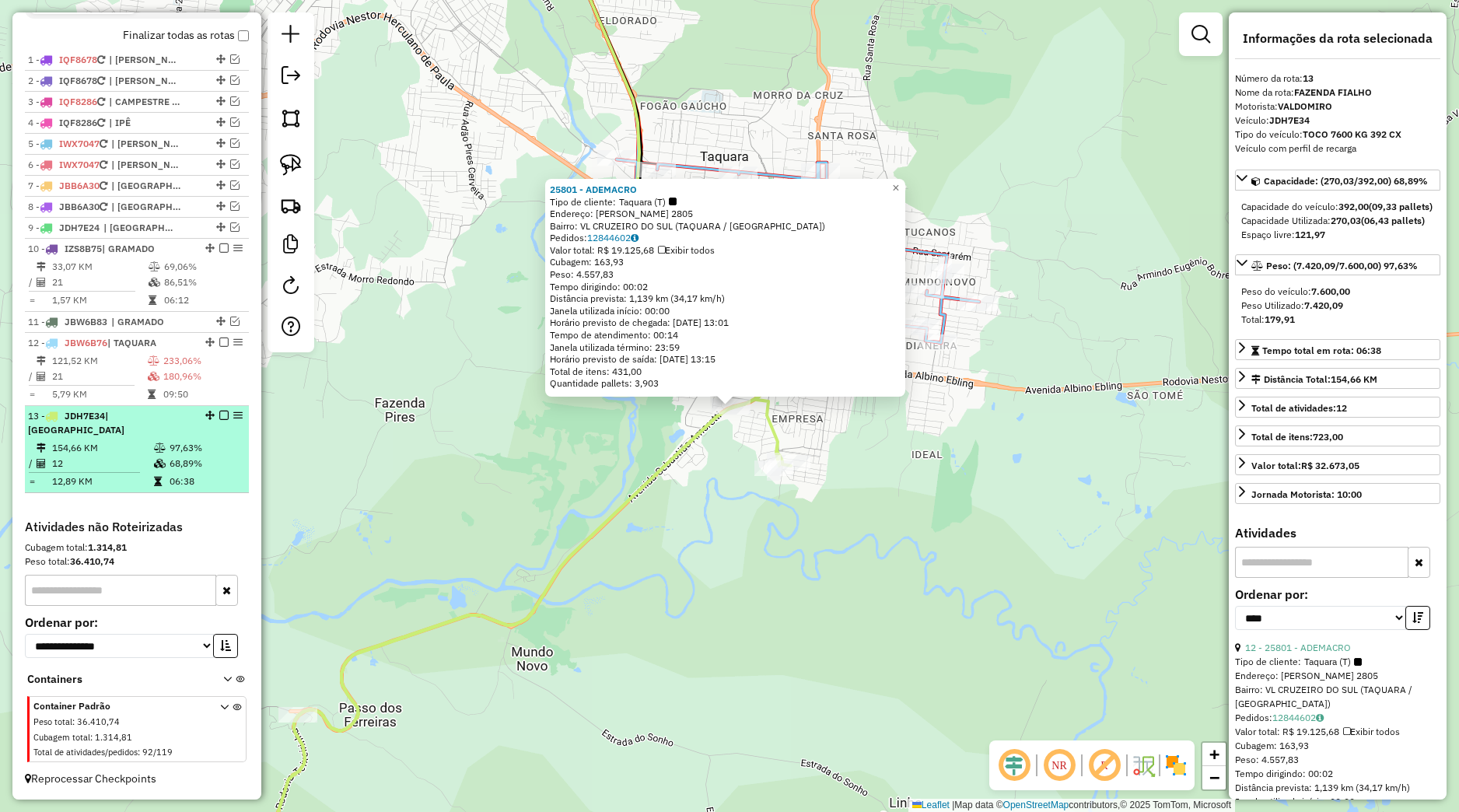
click at [219, 419] on em at bounding box center [224, 415] width 10 height 10
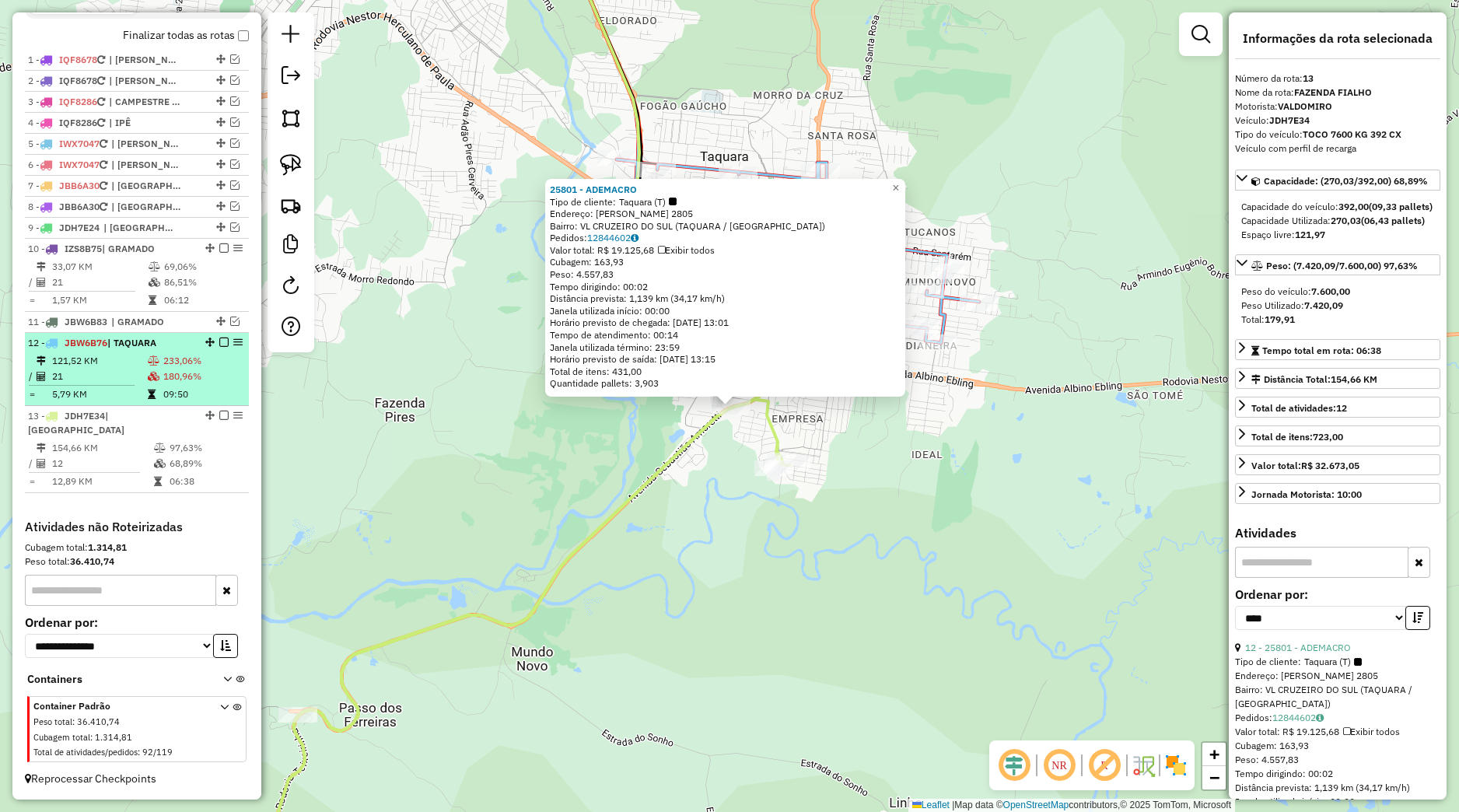
scroll to position [518, 0]
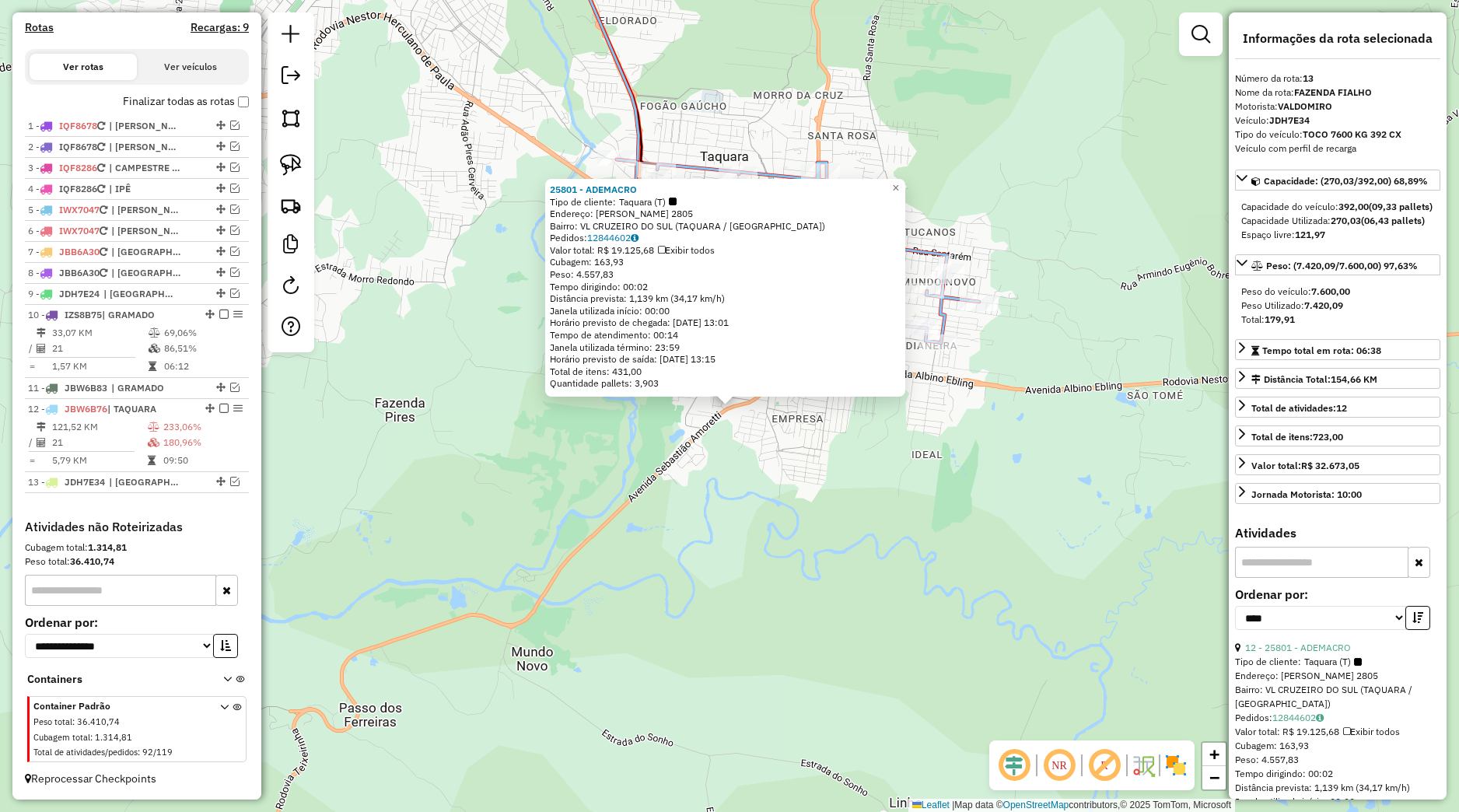
drag, startPoint x: 550, startPoint y: 501, endPoint x: 596, endPoint y: 492, distance: 46.9
click at [550, 503] on div "25801 - ADEMACRO Tipo de cliente: Taquara (T) Endereço: SEBASTIAO AMORETTI 2805…" at bounding box center [730, 406] width 1459 height 812
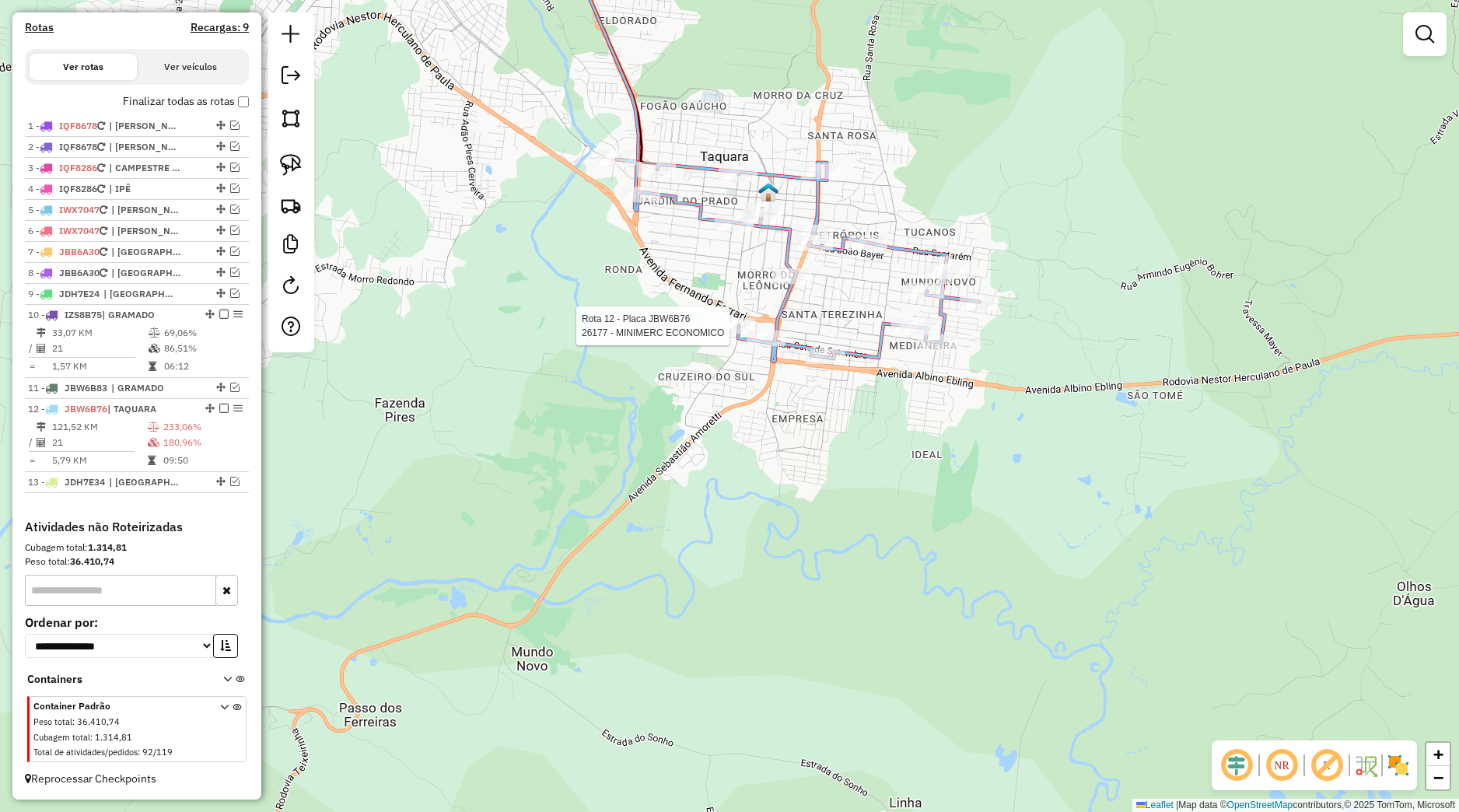
select select "*********"
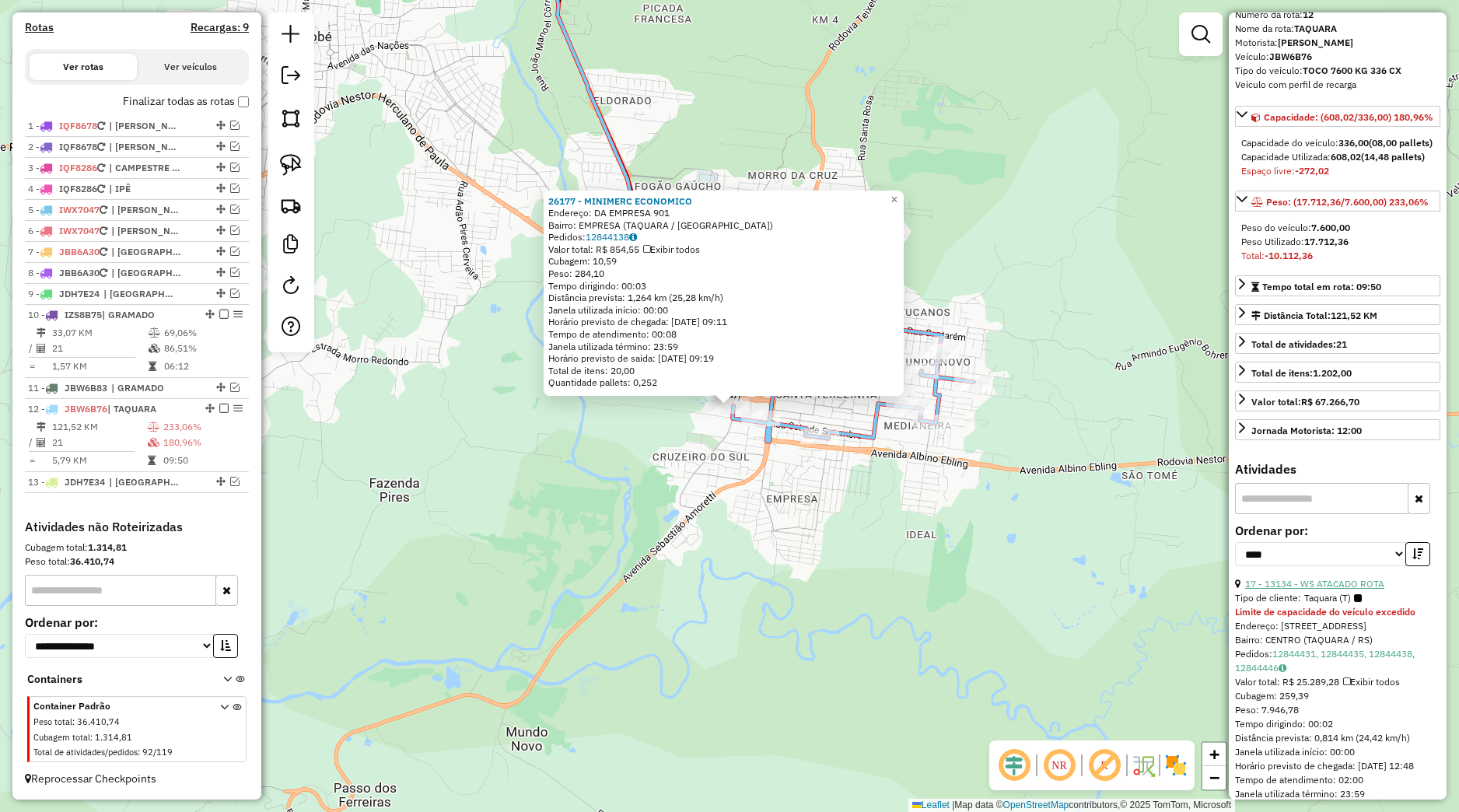
scroll to position [145, 0]
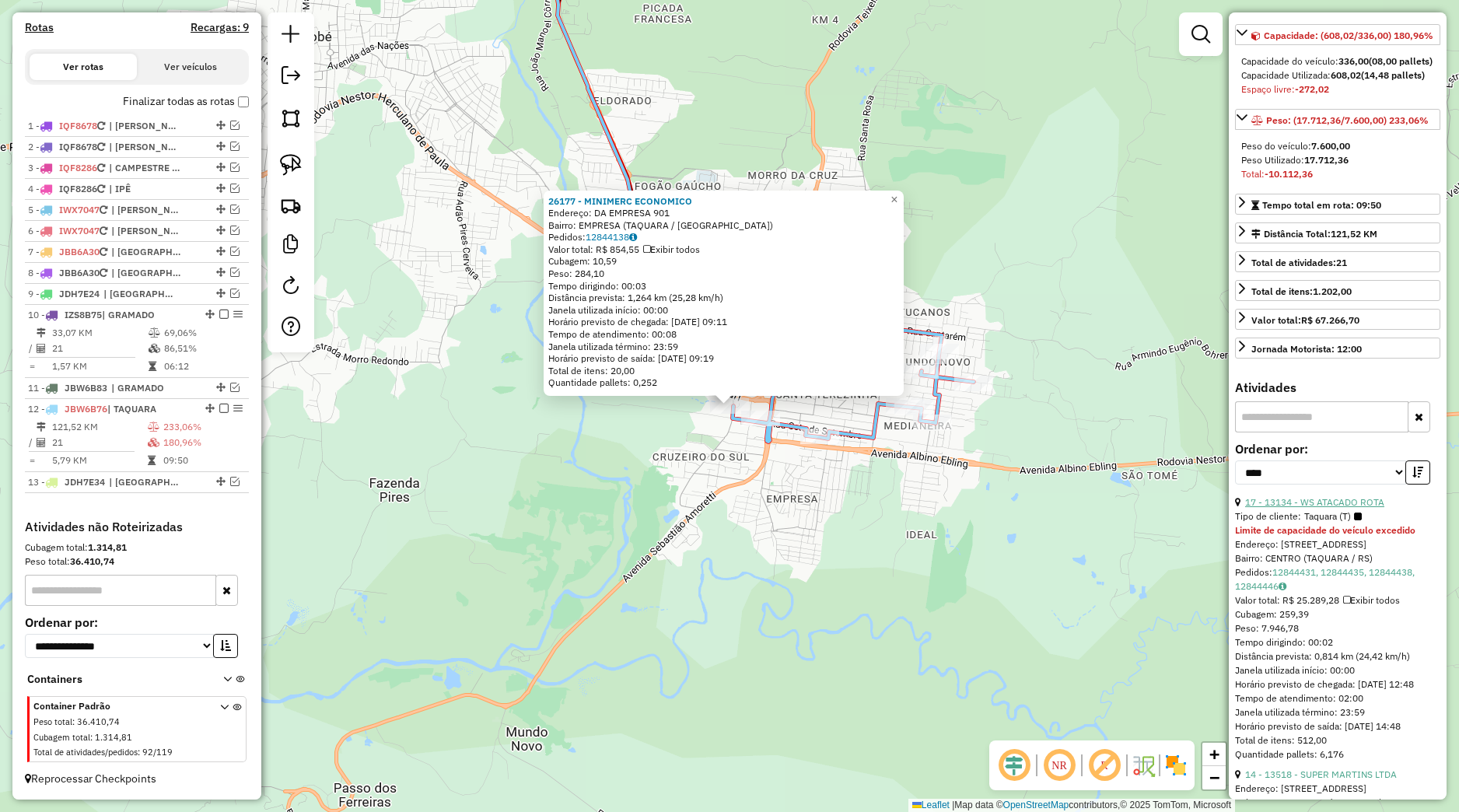
click at [1310, 508] on link "17 - 13134 - WS ATACADO ROTA" at bounding box center [1315, 502] width 140 height 11
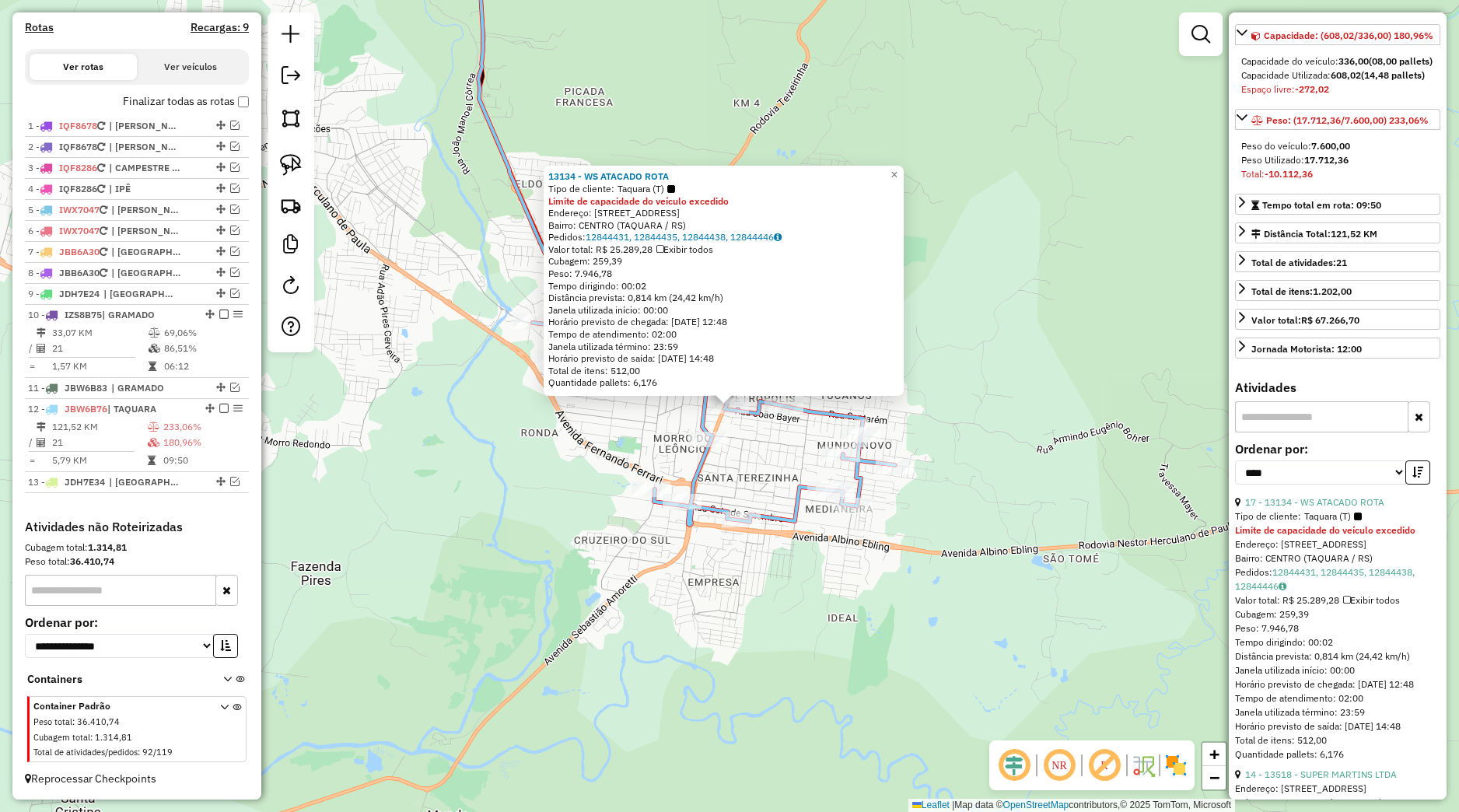
click at [650, 426] on div "13134 - WS ATACADO ROTA Tipo de cliente: Taquara (T) Limite de capacidade do ve…" at bounding box center [730, 406] width 1459 height 812
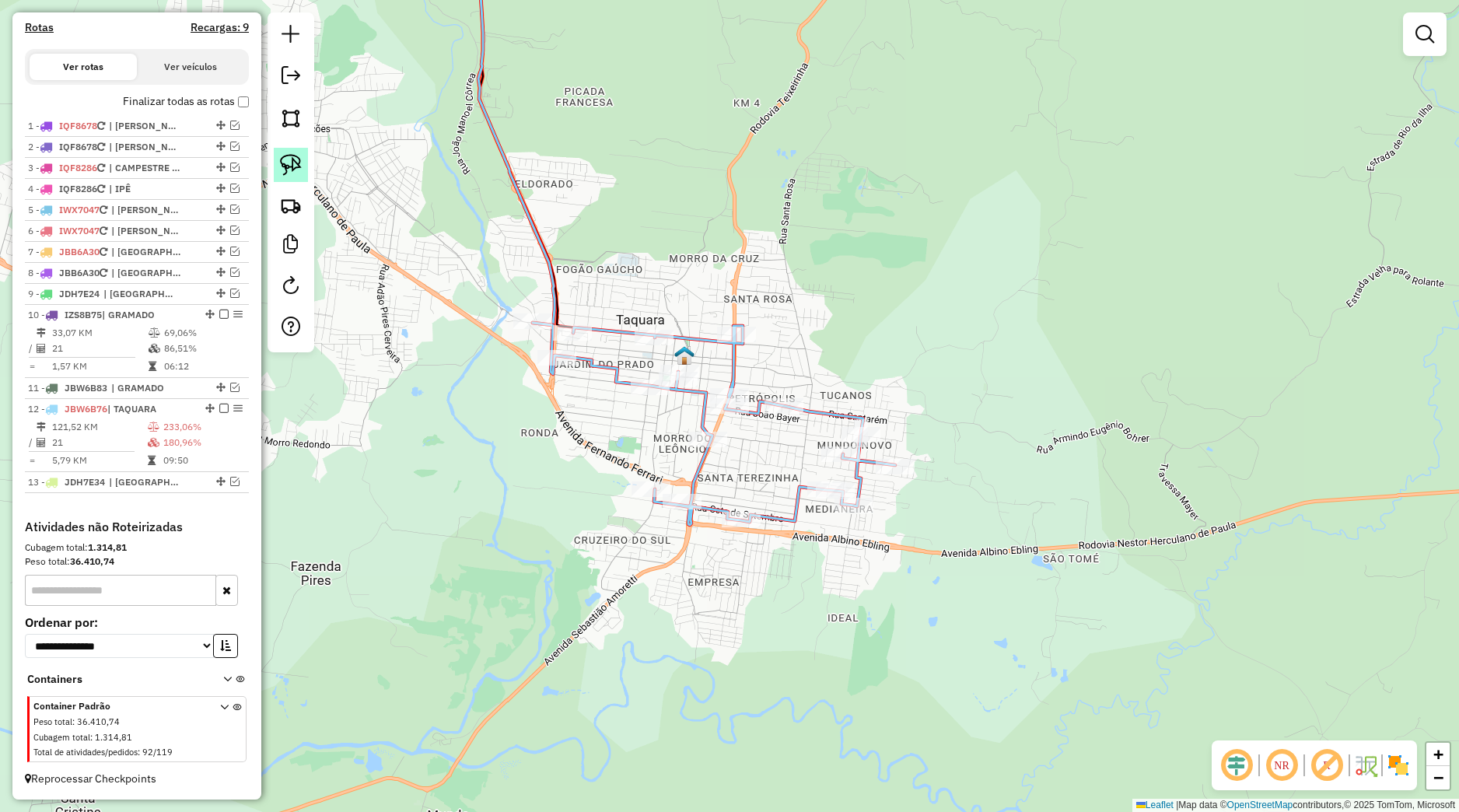
click at [283, 169] on img at bounding box center [291, 165] width 22 height 22
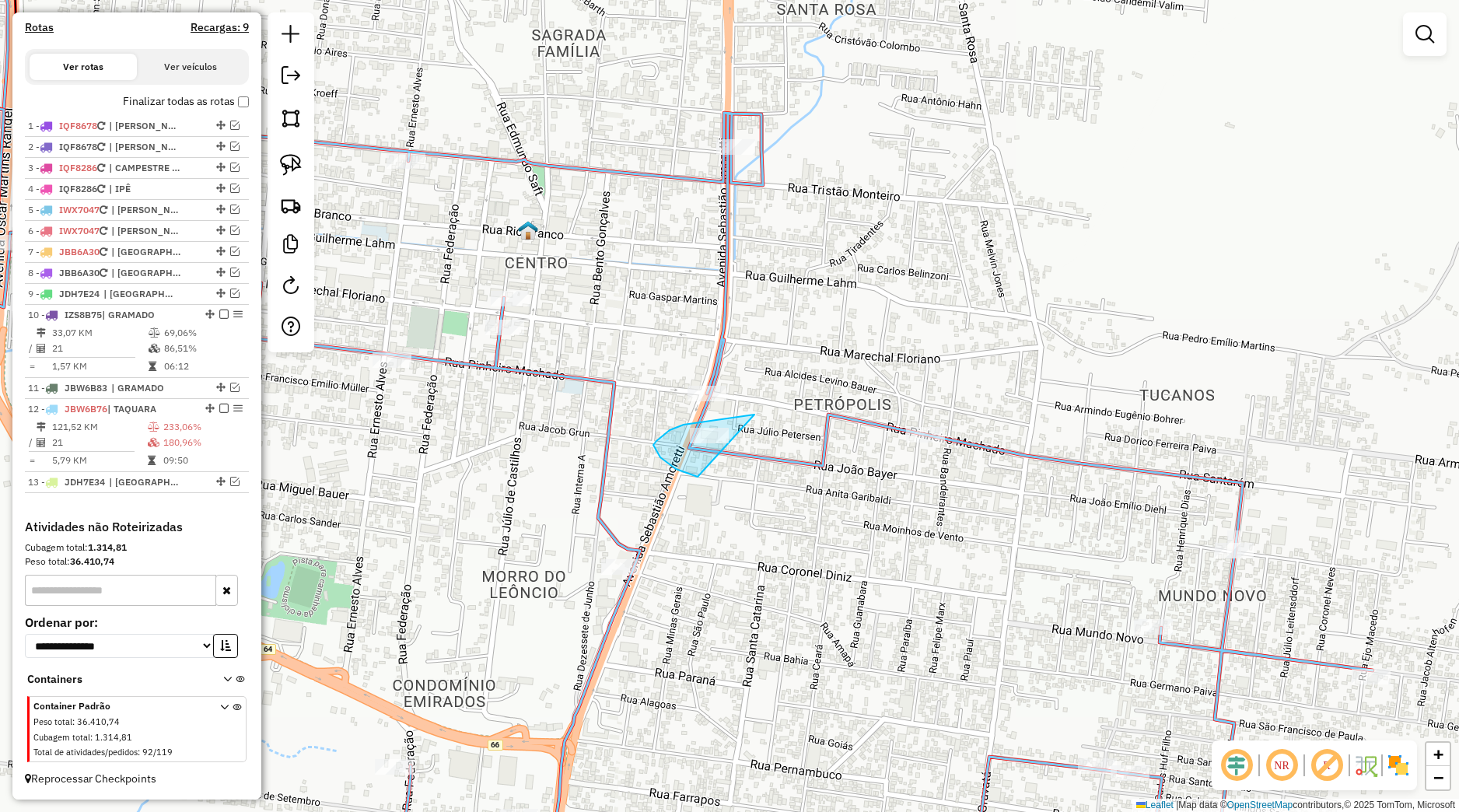
drag, startPoint x: 755, startPoint y: 415, endPoint x: 720, endPoint y: 482, distance: 75.6
click at [720, 482] on div "Janela de atendimento Grade de atendimento Capacidade Transportadoras Veículos …" at bounding box center [730, 406] width 1459 height 812
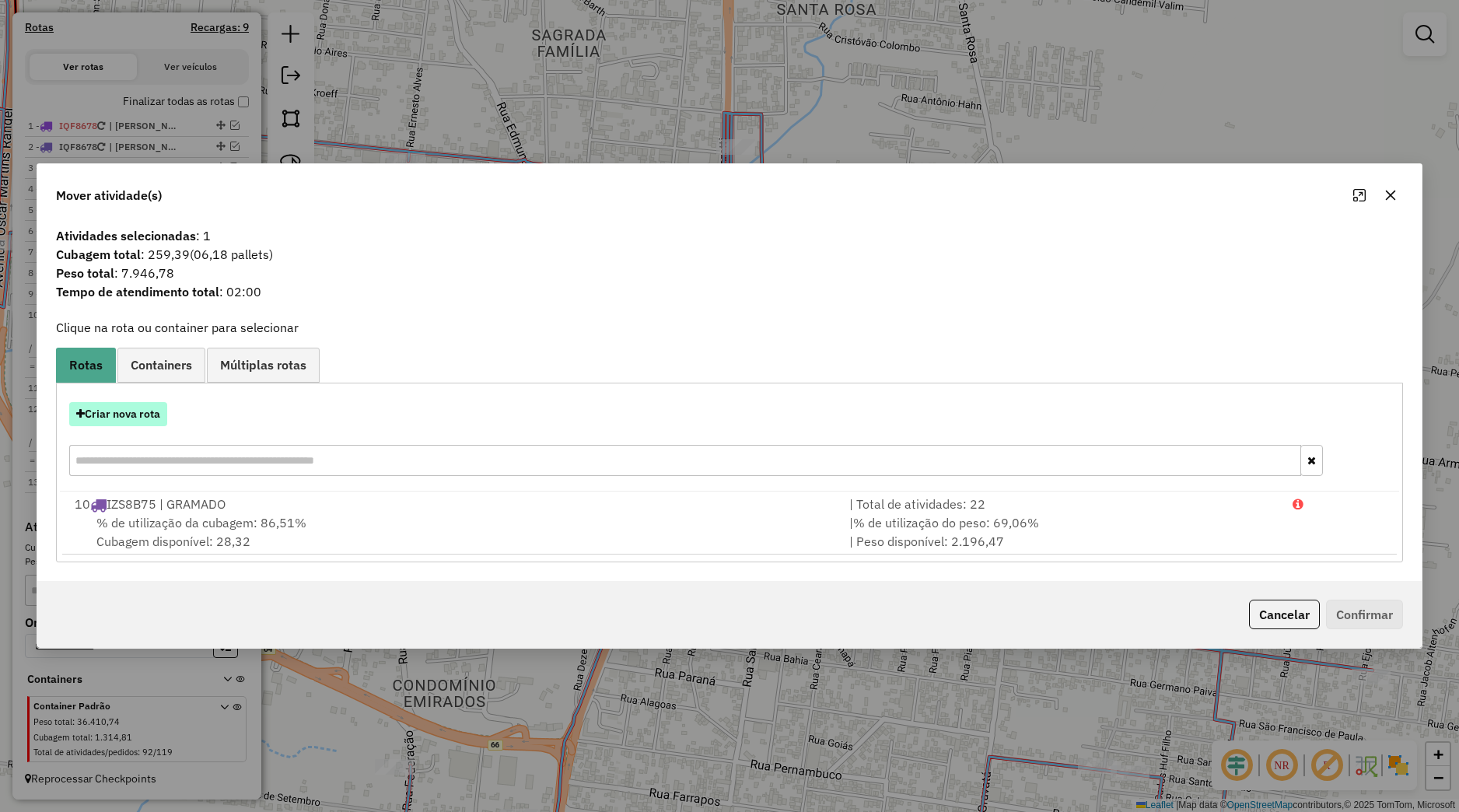
click at [157, 412] on button "Criar nova rota" at bounding box center [118, 415] width 98 height 24
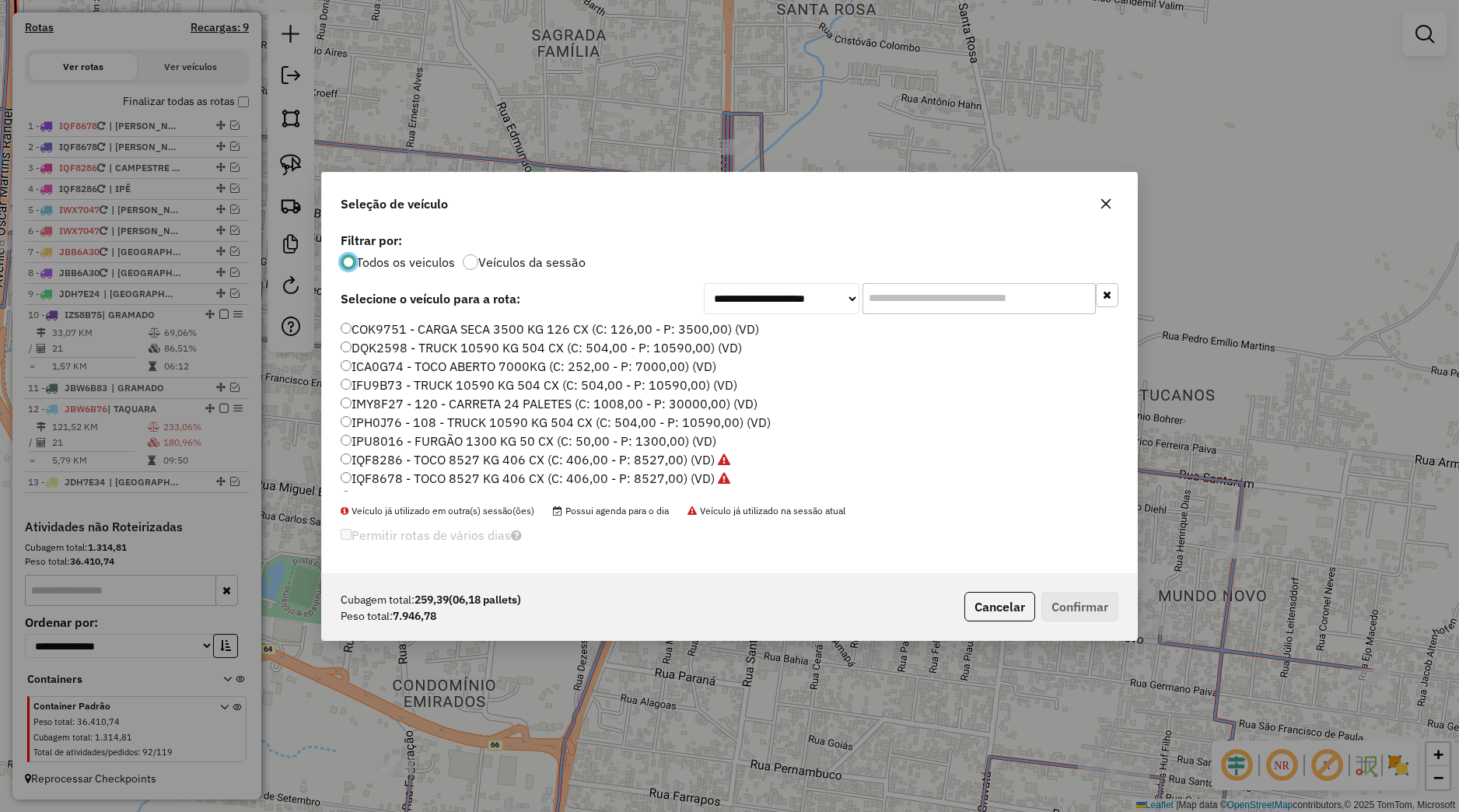
scroll to position [9, 5]
click at [405, 419] on label "IPH0J76 - 108 - TRUCK 10590 KG 504 CX (C: 504,00 - P: 10590,00) (VD)" at bounding box center [556, 422] width 430 height 19
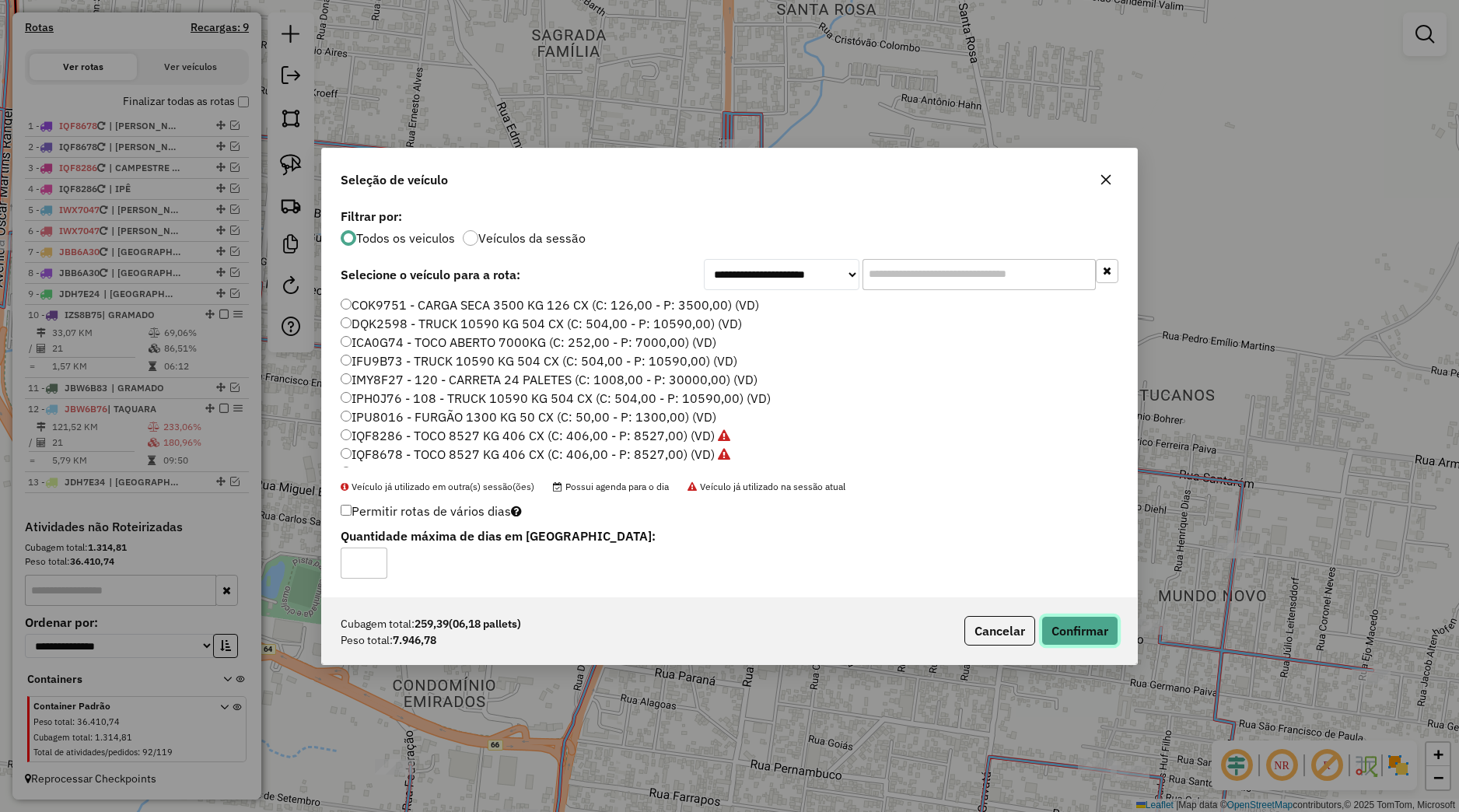
click at [1093, 622] on button "Confirmar" at bounding box center [1079, 630] width 77 height 29
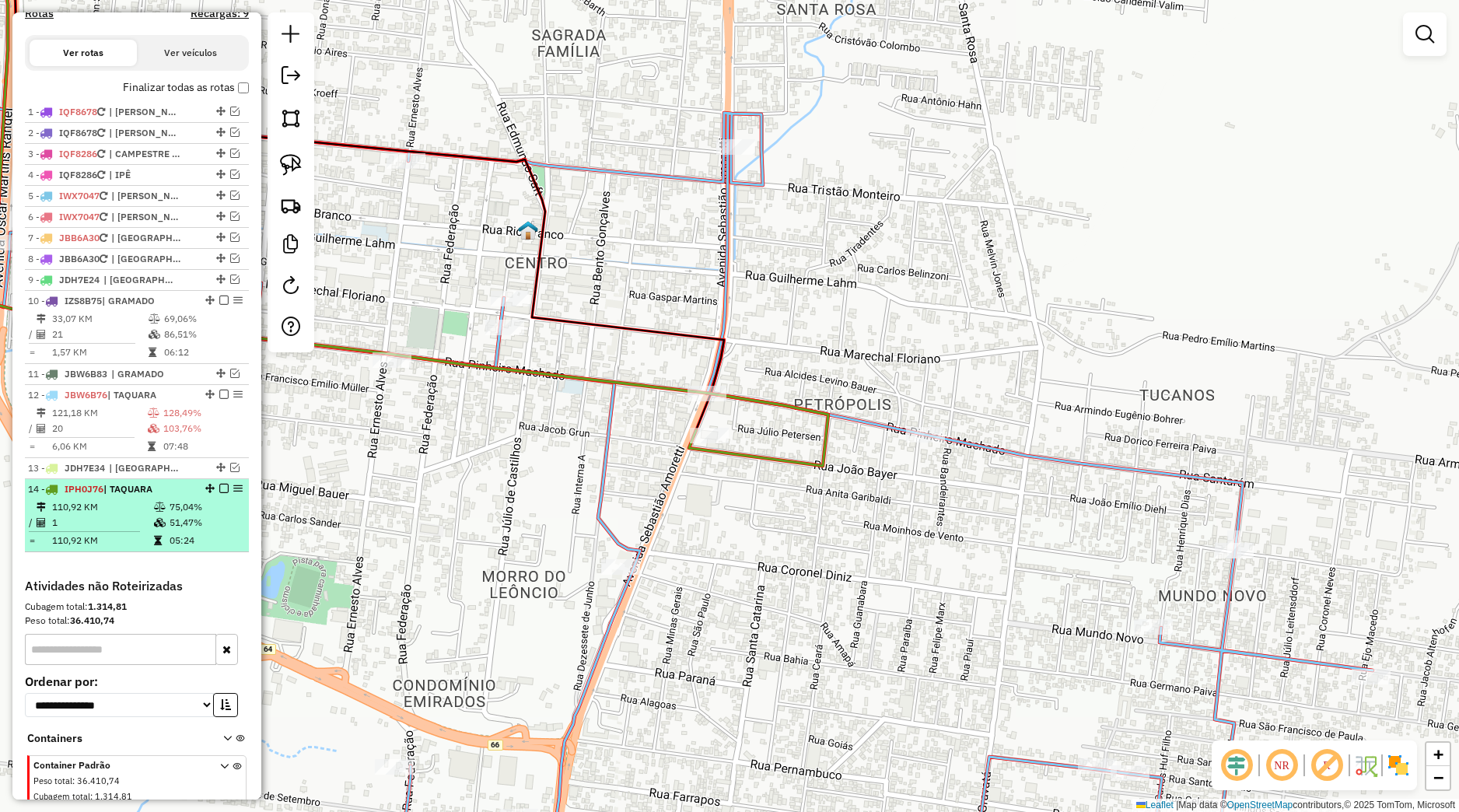
click at [219, 493] on em at bounding box center [224, 488] width 10 height 10
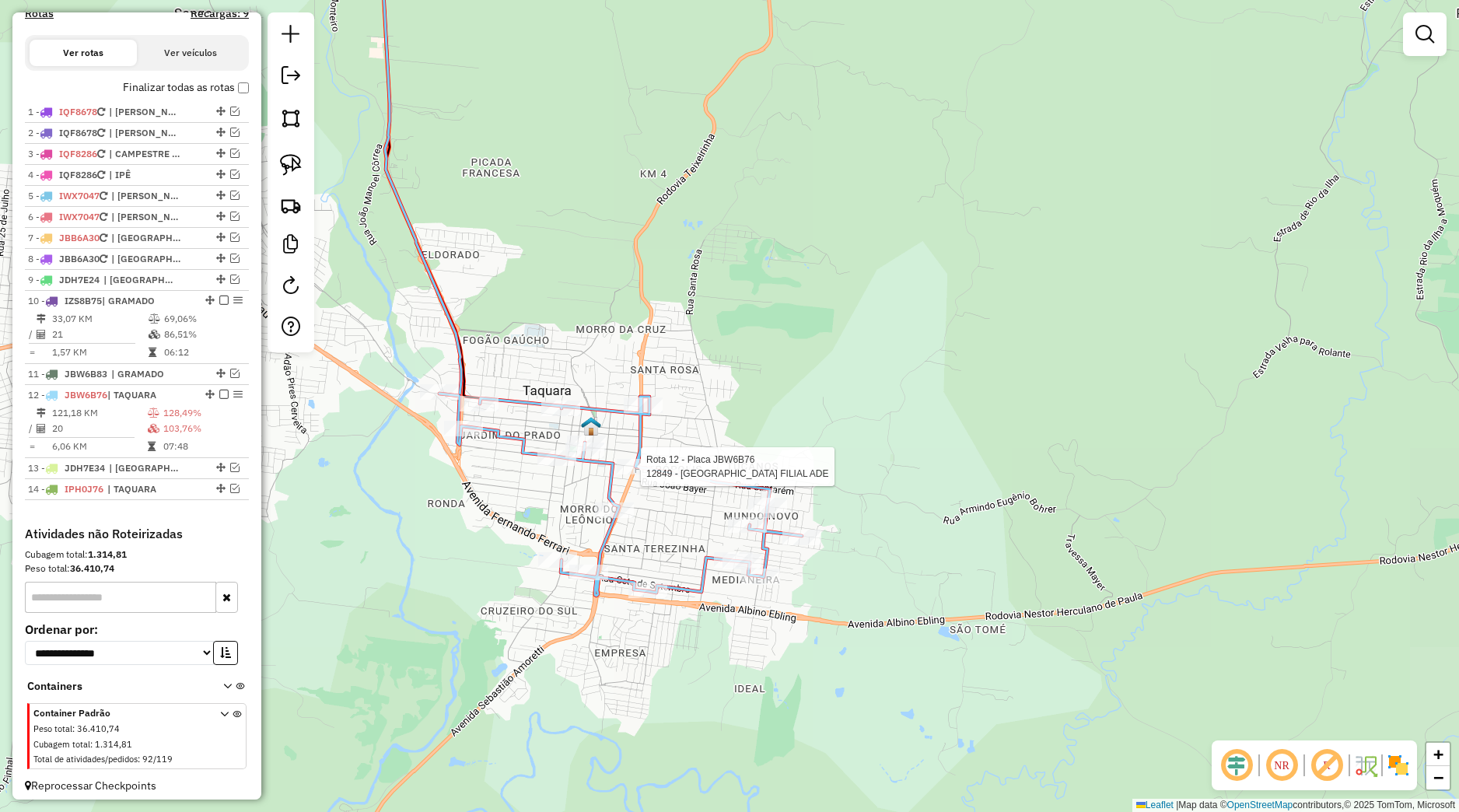
select select "*********"
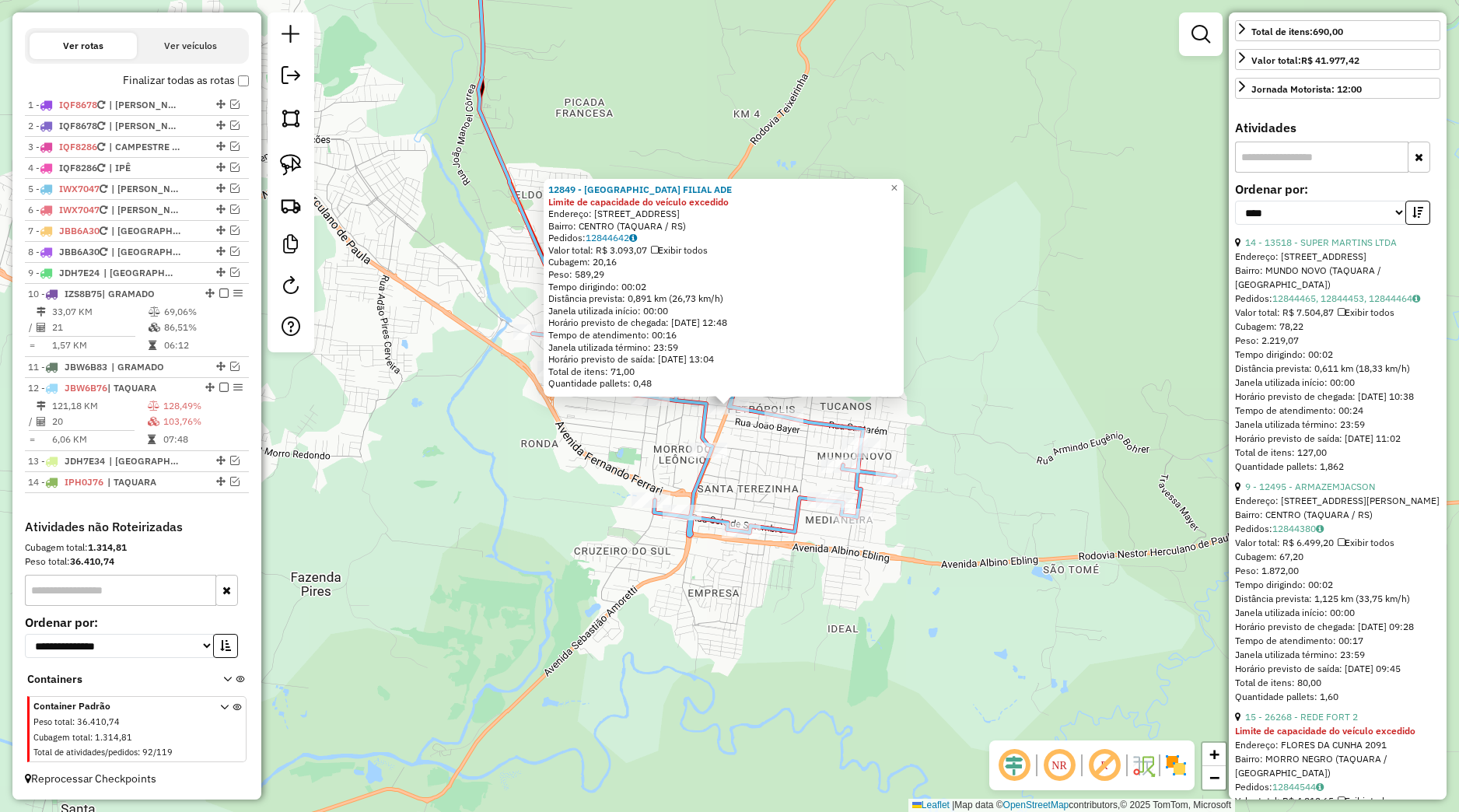
scroll to position [437, 0]
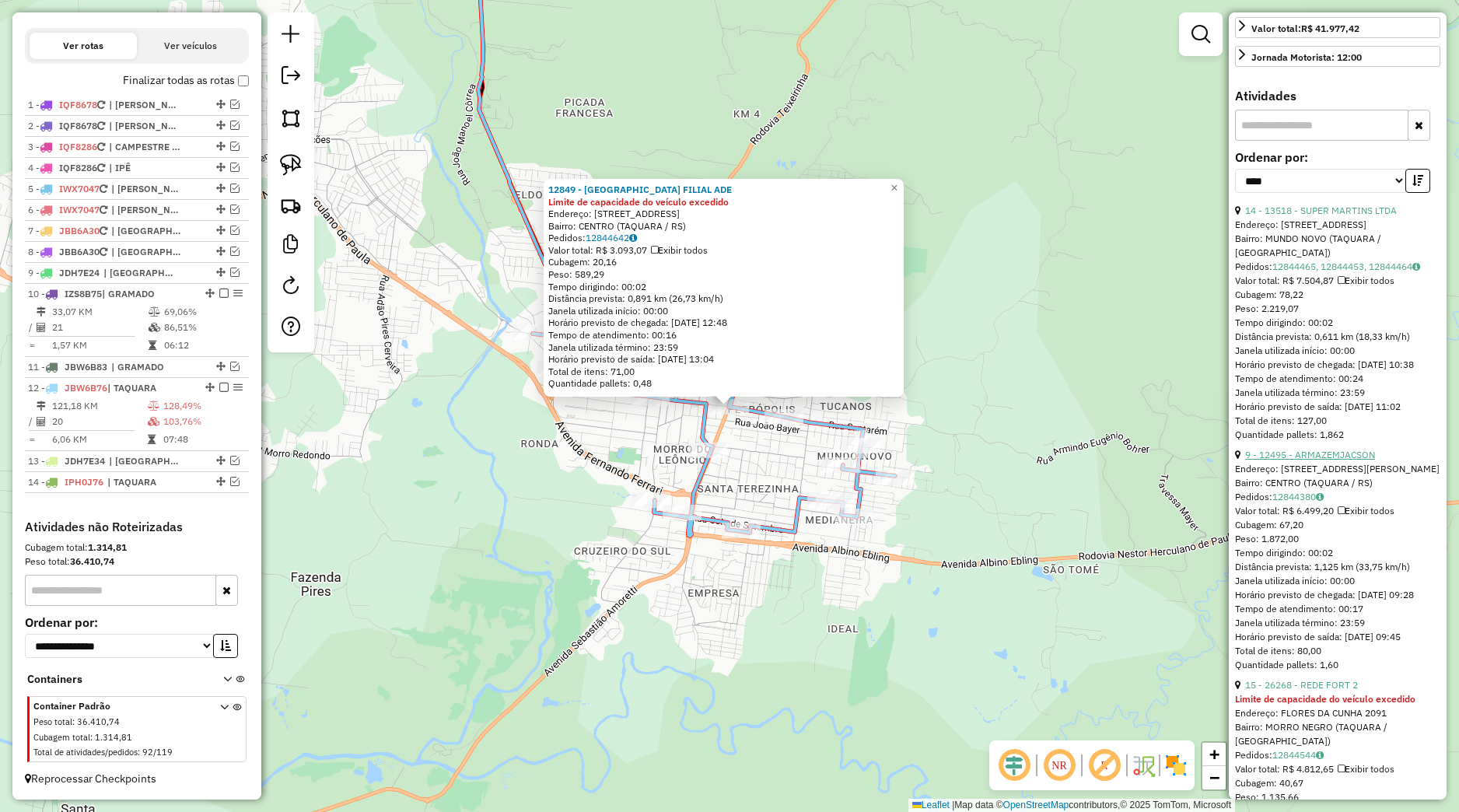
click at [1333, 460] on link "9 - 12495 - ARMAZEMJACSON" at bounding box center [1311, 454] width 130 height 11
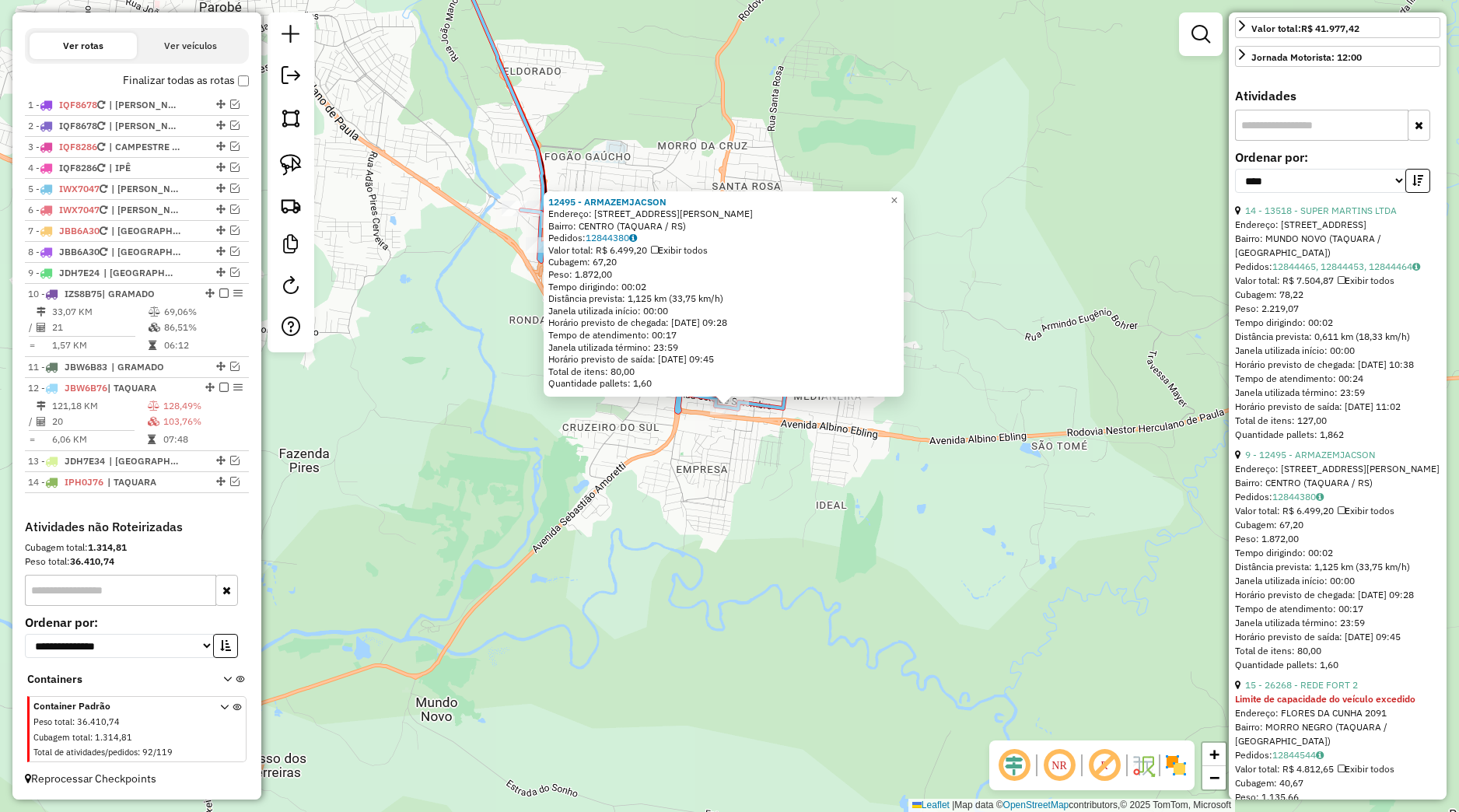
click at [828, 444] on div "12495 - ARMAZEMJACSON Endereço: [STREET_ADDRESS][PERSON_NAME] Pedidos: 12844380…" at bounding box center [730, 406] width 1459 height 812
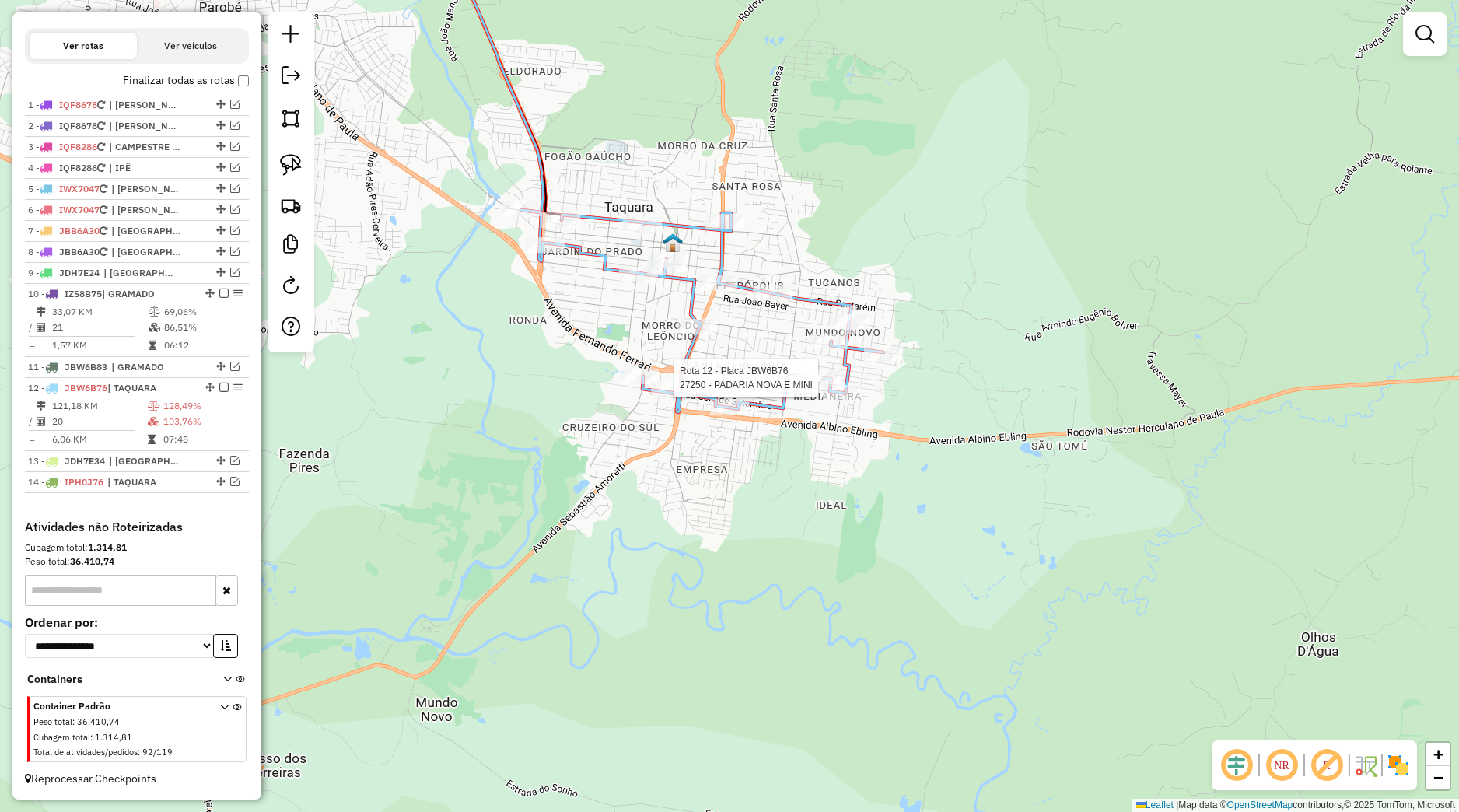
select select "*********"
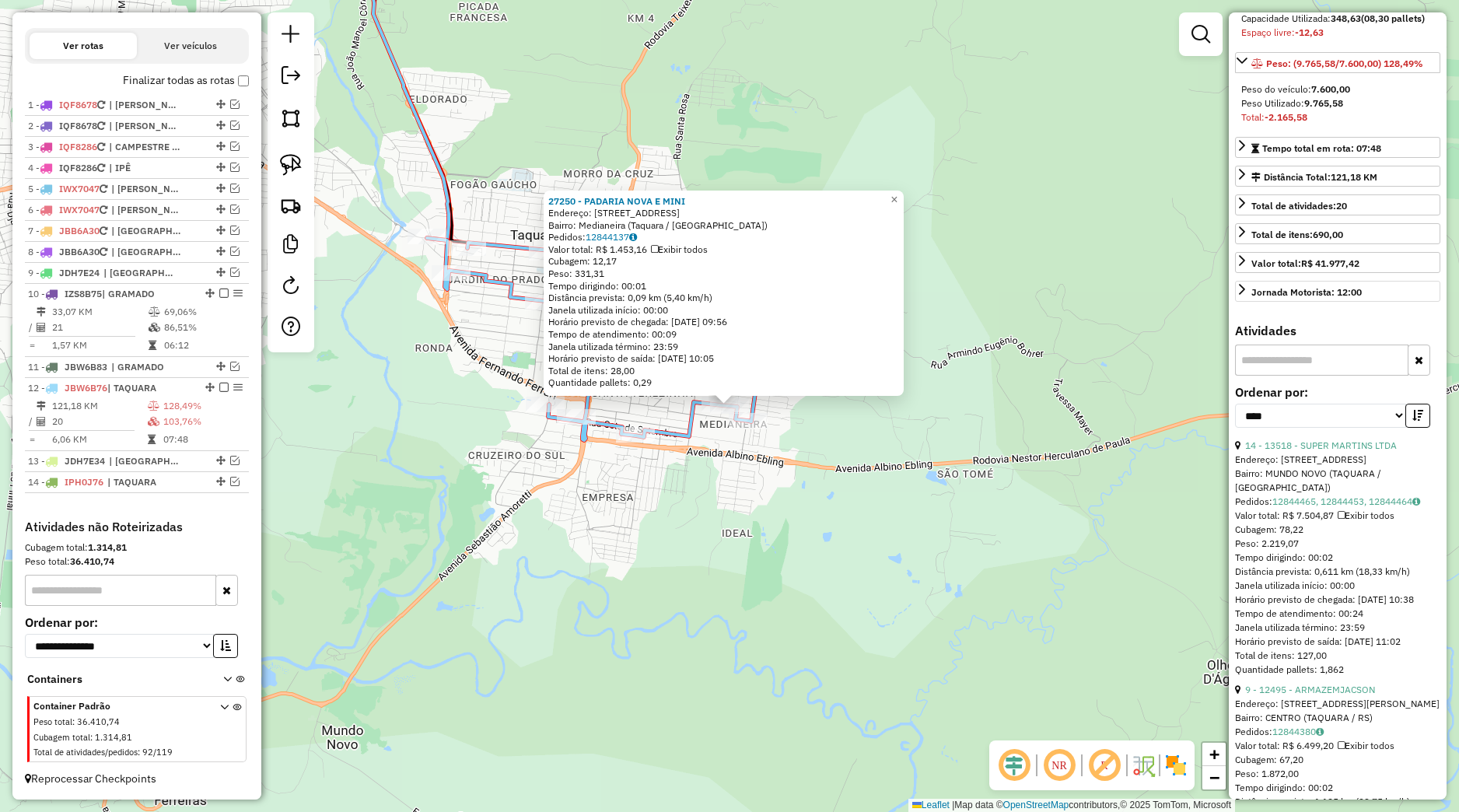
scroll to position [218, 0]
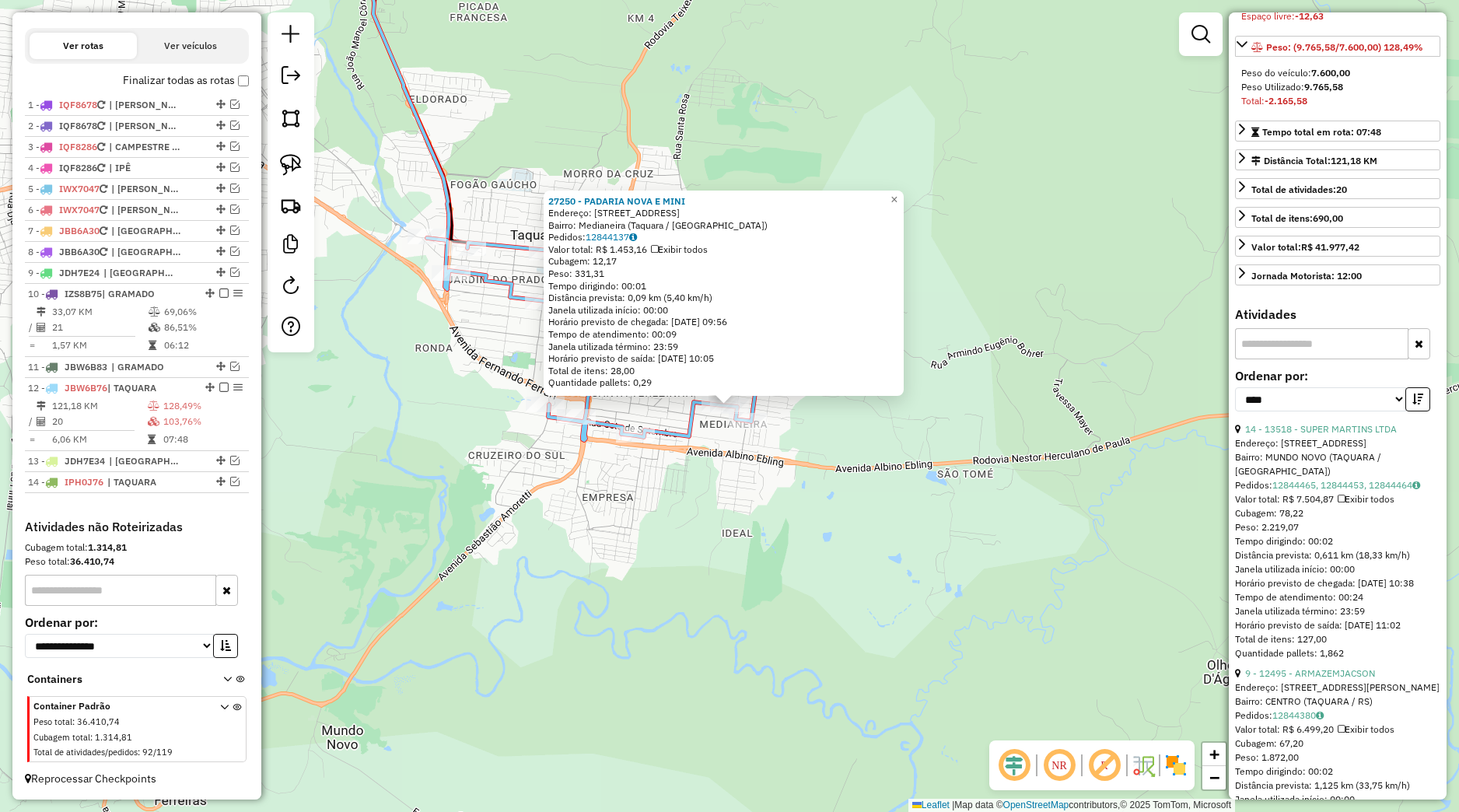
click at [1329, 505] on li "14 - 13518 - SUPER MARTINS LTDA Endereço: [STREET_ADDRESS] Pedidos: 12844465, 1…" at bounding box center [1337, 540] width 205 height 238
click at [1330, 435] on link "14 - 13518 - SUPER MARTINS LTDA" at bounding box center [1321, 428] width 152 height 11
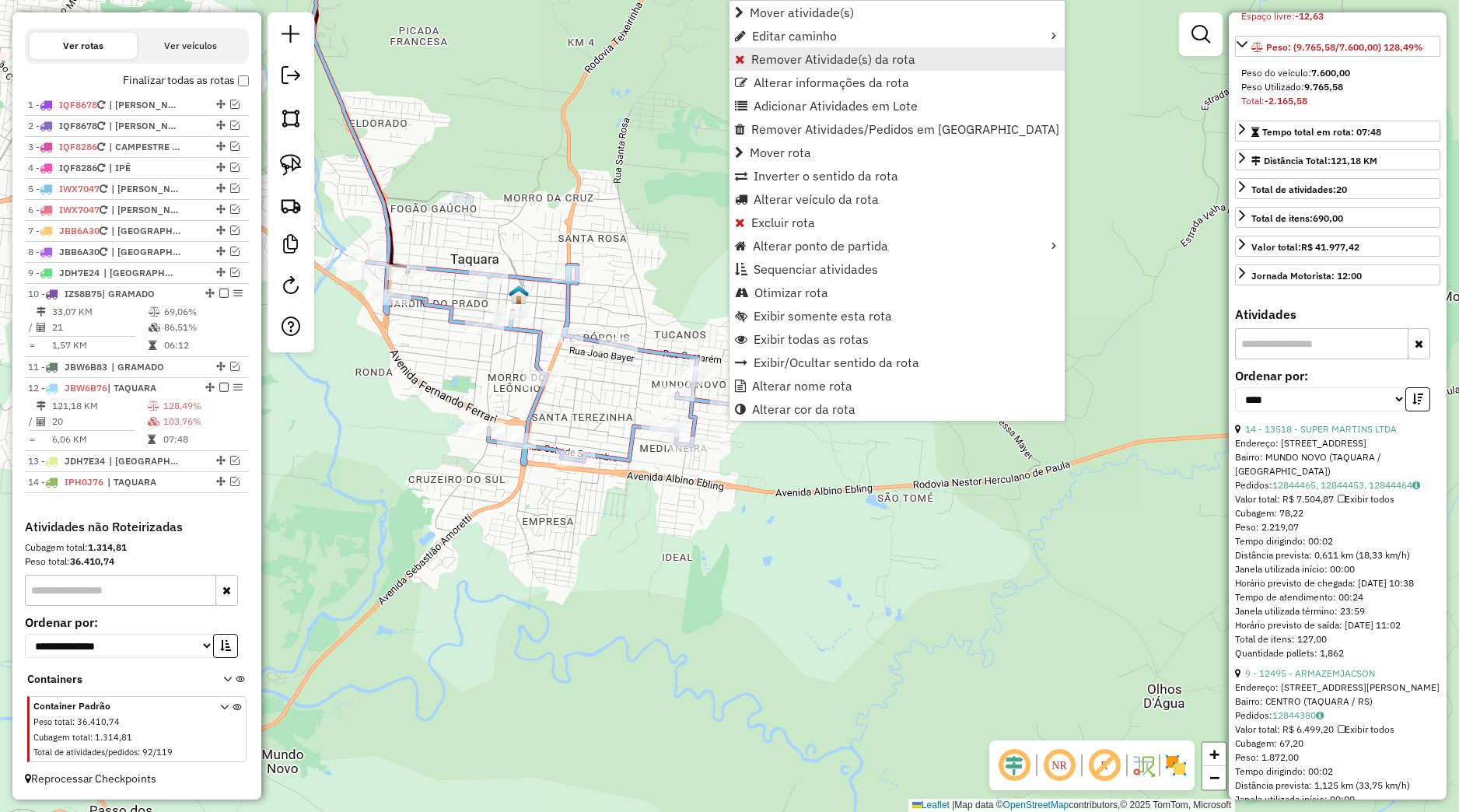
click at [786, 57] on span "Remover Atividade(s) da rota" at bounding box center [833, 58] width 164 height 12
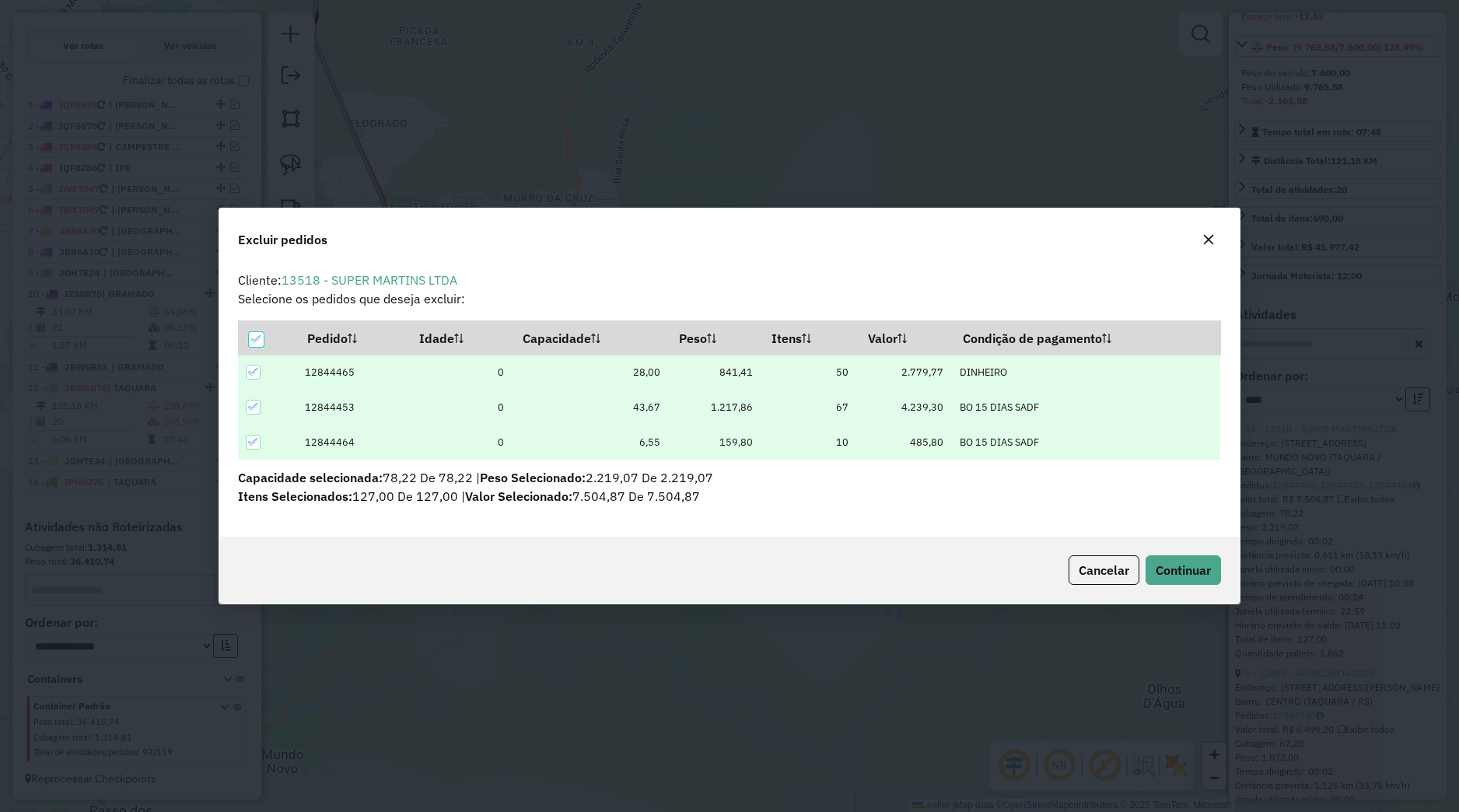
scroll to position [9, 5]
click at [1198, 563] on span "Continuar" at bounding box center [1183, 569] width 55 height 15
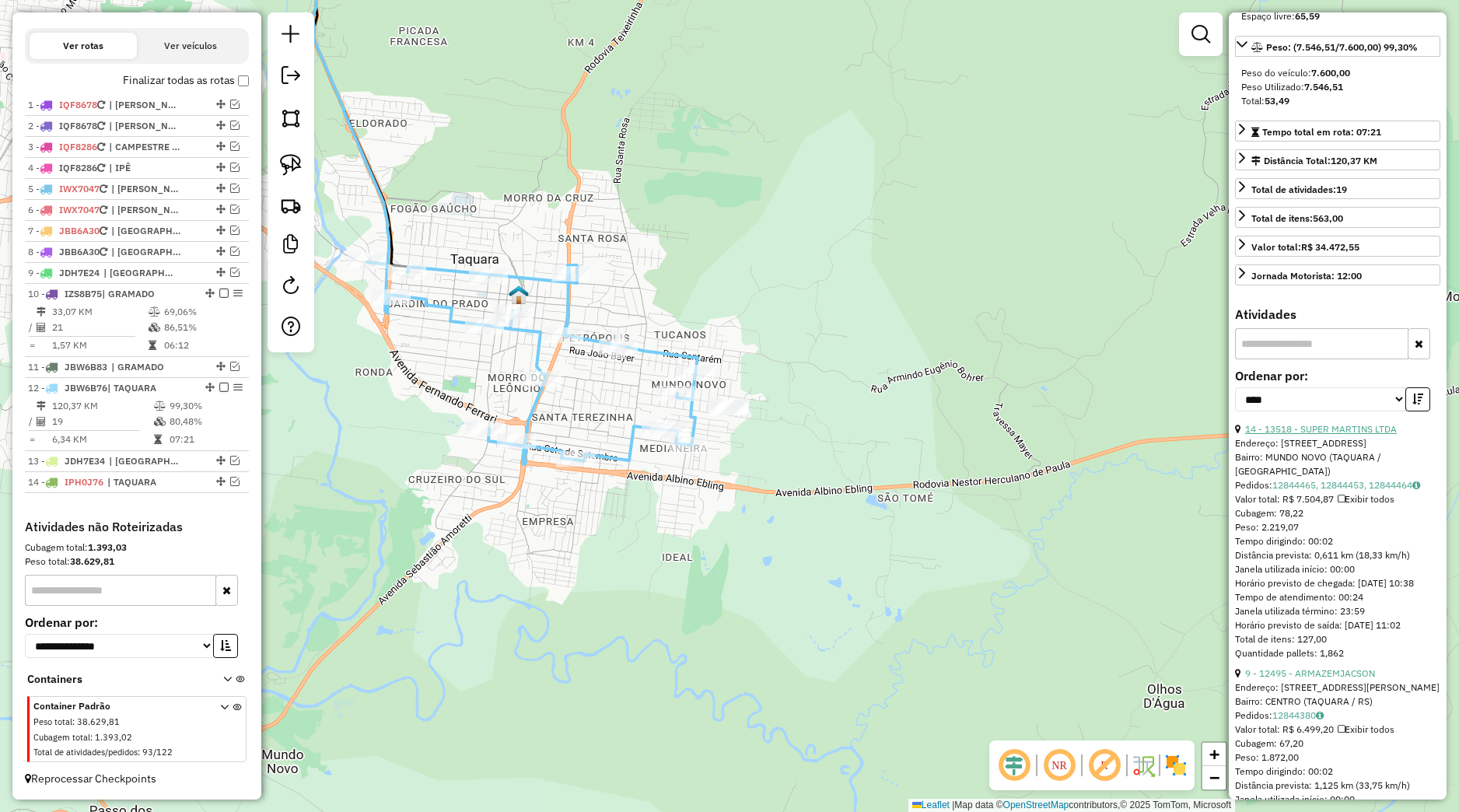
click at [1362, 435] on link "14 - 13518 - SUPER MARTINS LTDA" at bounding box center [1321, 428] width 152 height 11
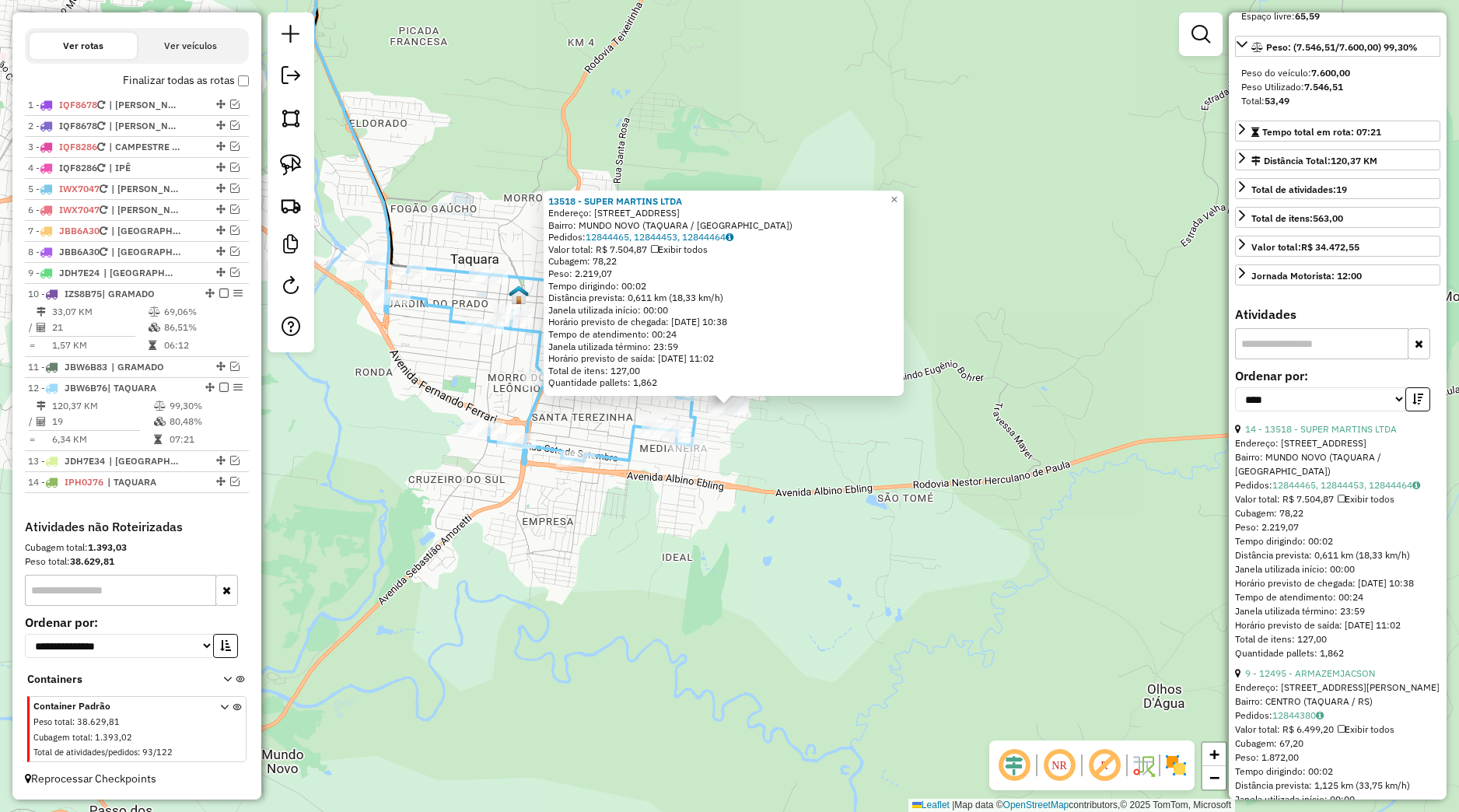
click at [1061, 505] on div "13518 - SUPER MARTINS LTDA Endereço: [STREET_ADDRESS] Pedidos: 12844465, 128444…" at bounding box center [730, 406] width 1459 height 812
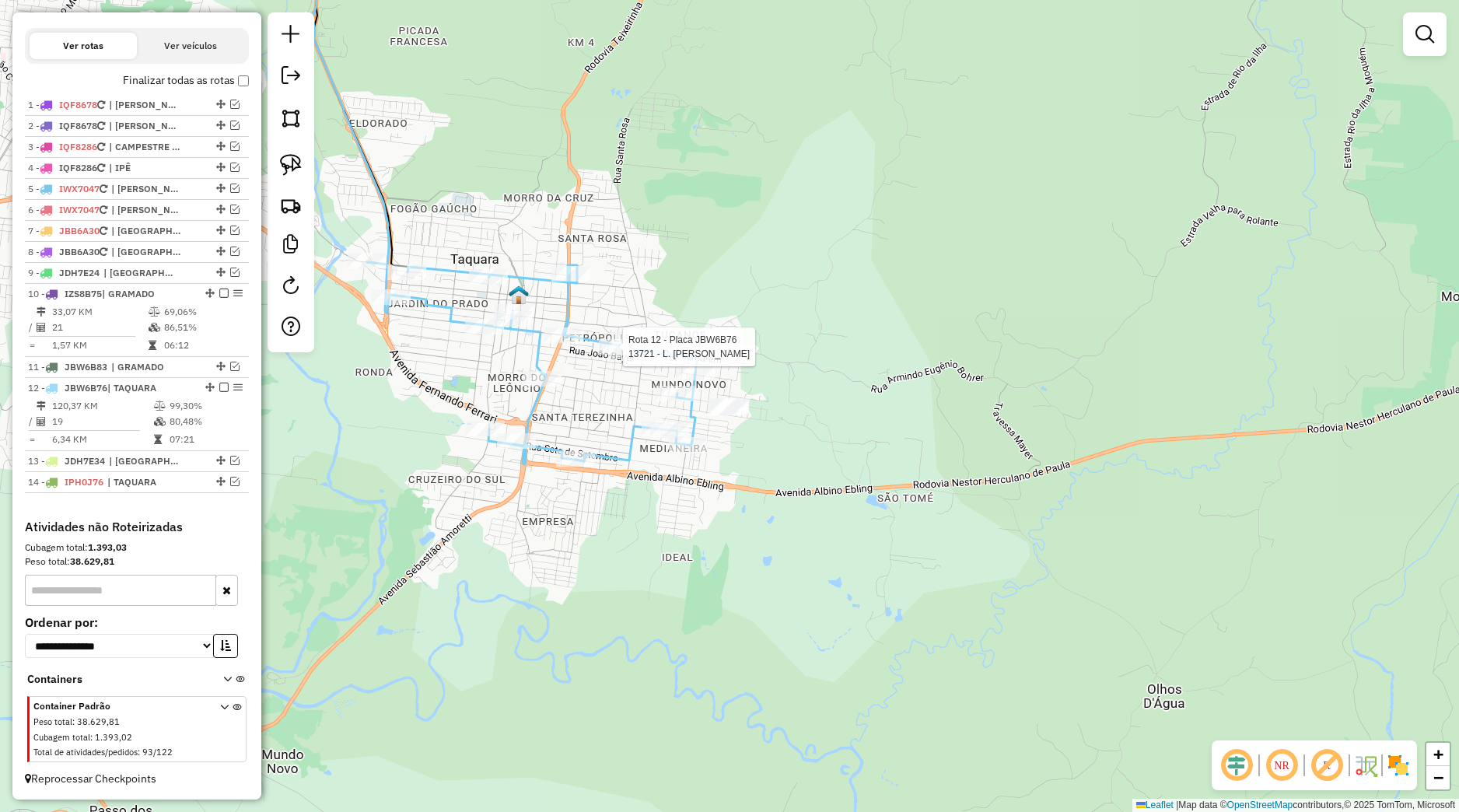
select select "*********"
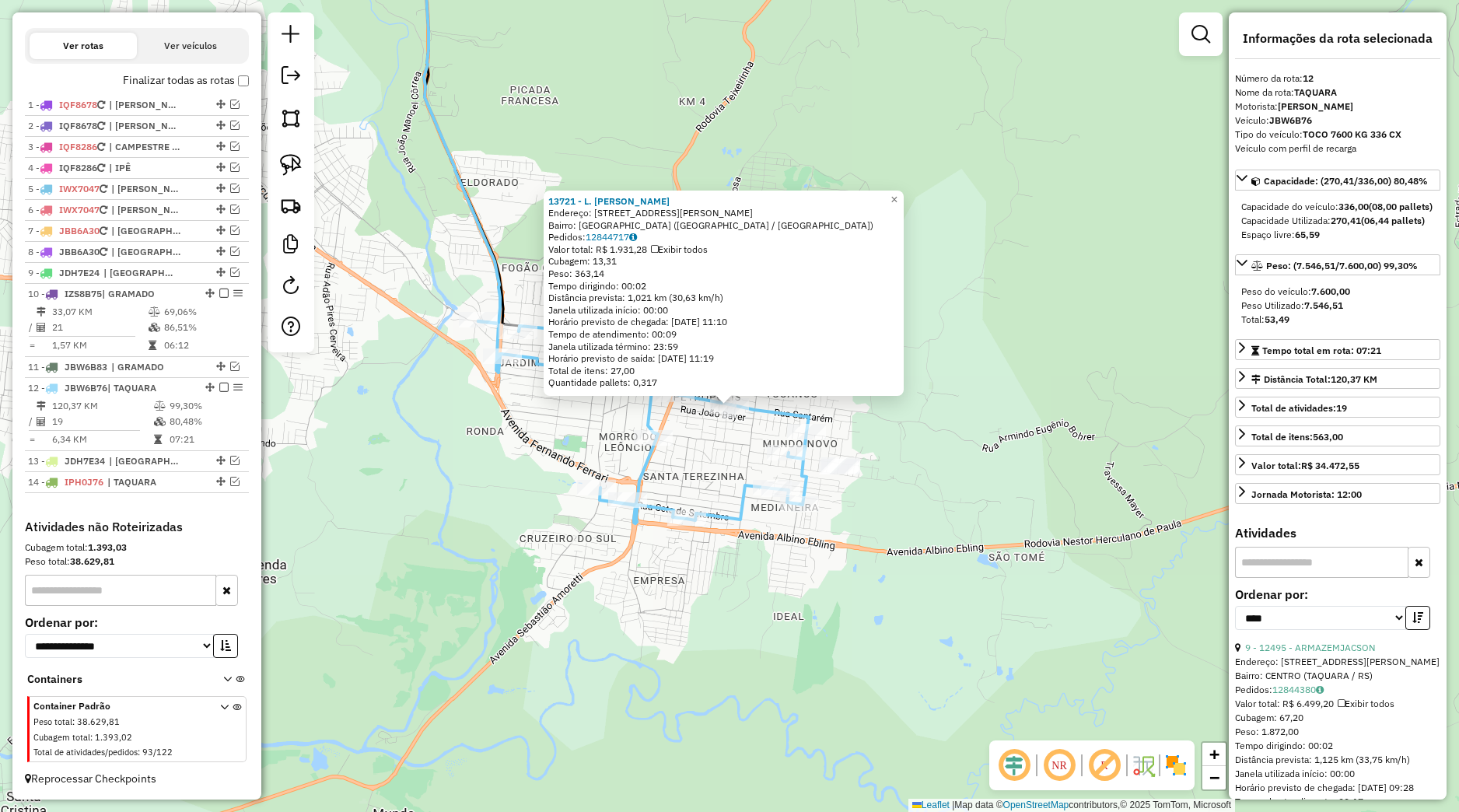
scroll to position [218, 0]
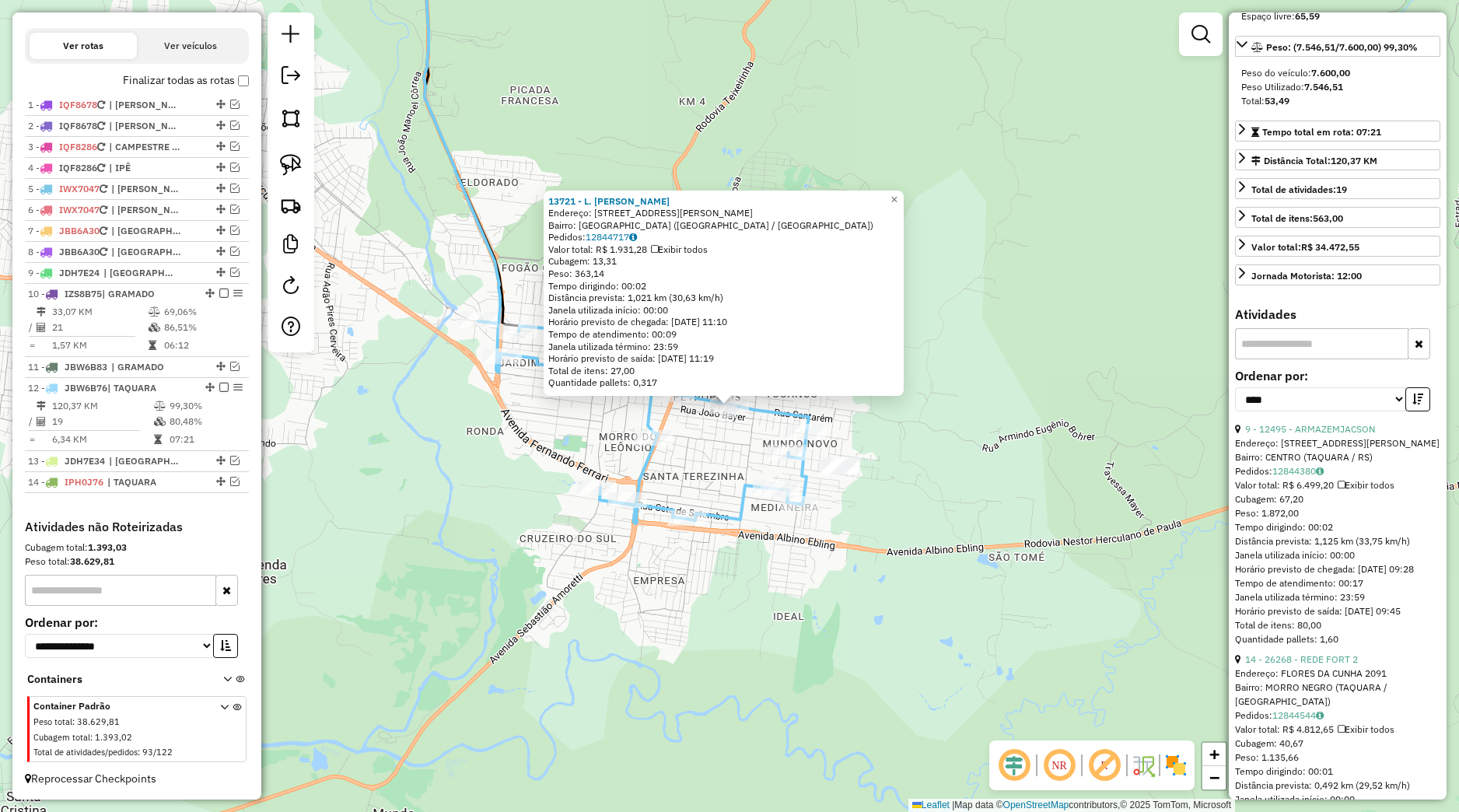
click at [692, 459] on div "Rota 12 - Placa JBW6B76 14992 - MANO BIER 13721 - L. [PERSON_NAME]: [STREET_ADD…" at bounding box center [730, 406] width 1459 height 812
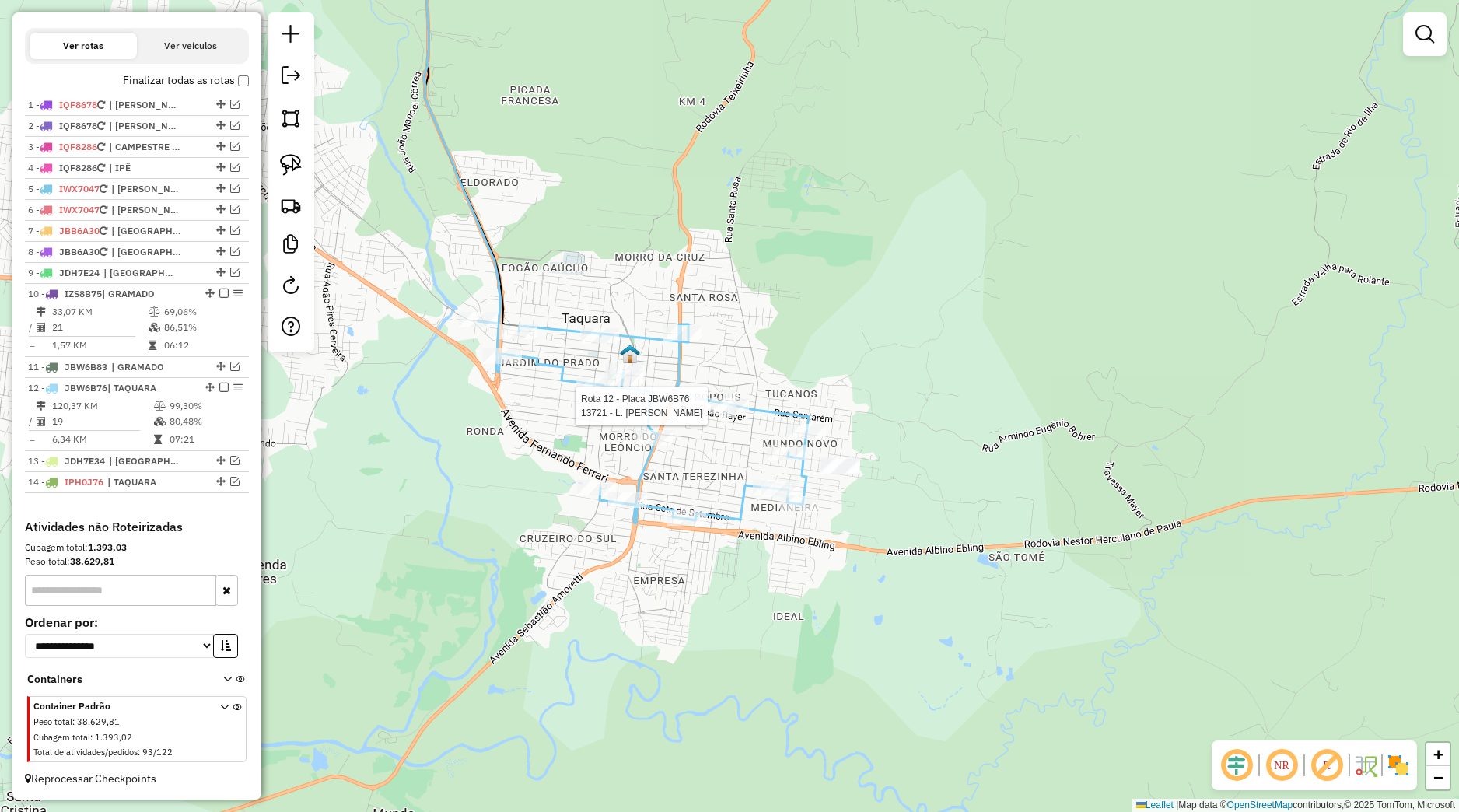
select select "*********"
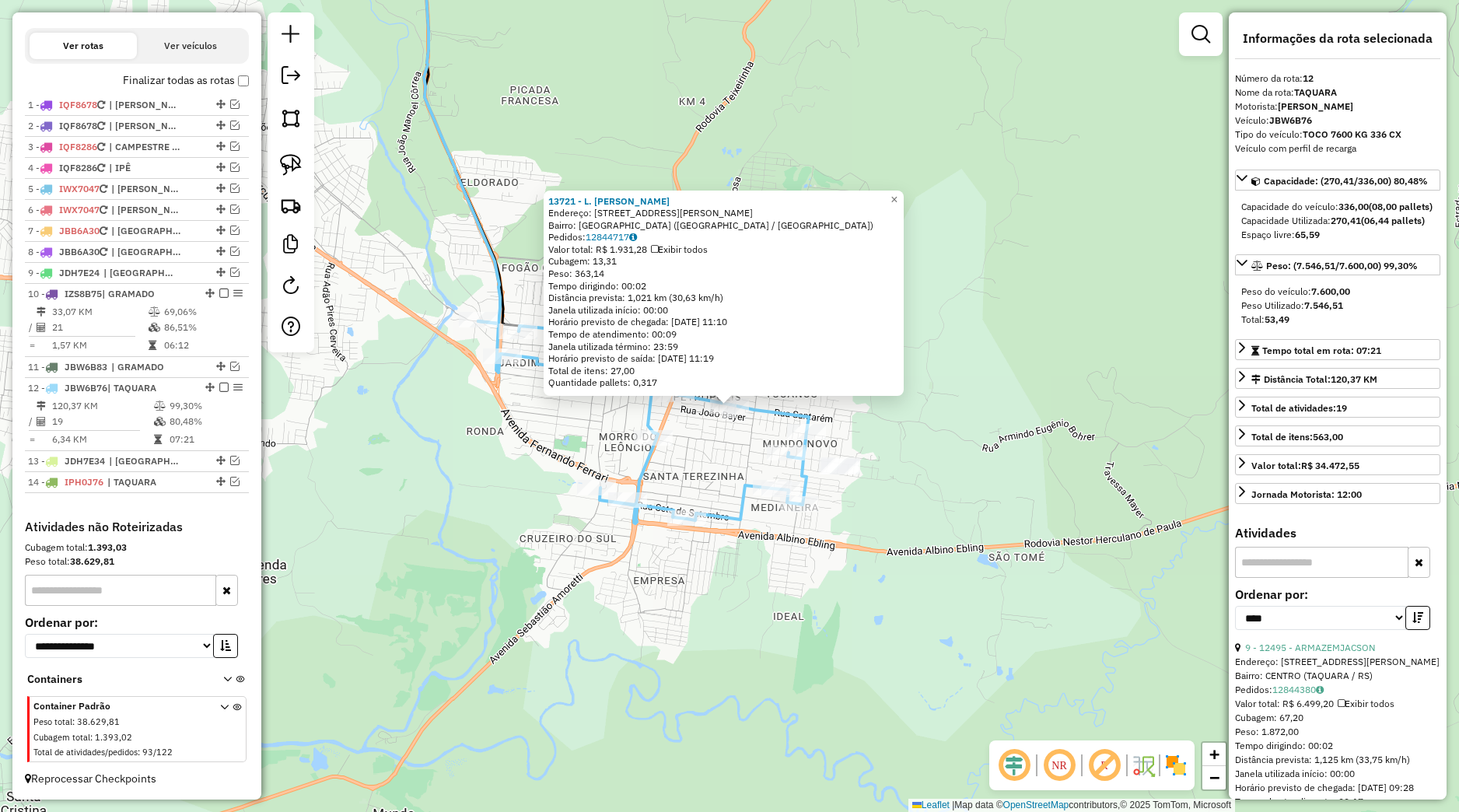
click at [726, 425] on div "Rota 12 - Placa JBW6B76 13721 - L. [PERSON_NAME] NUNES Rota 12 - Placa JBW6B76 …" at bounding box center [730, 406] width 1459 height 812
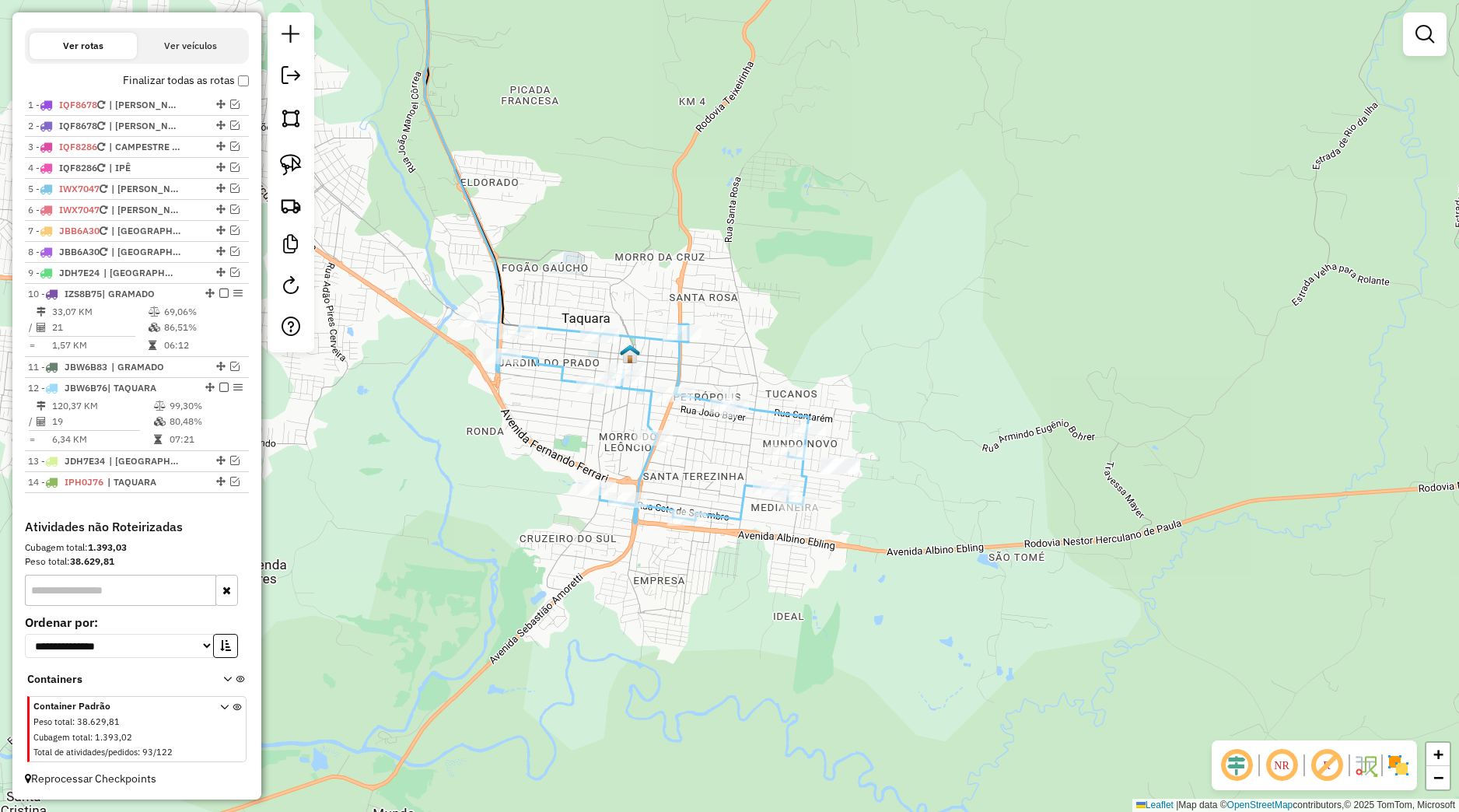
select select "*********"
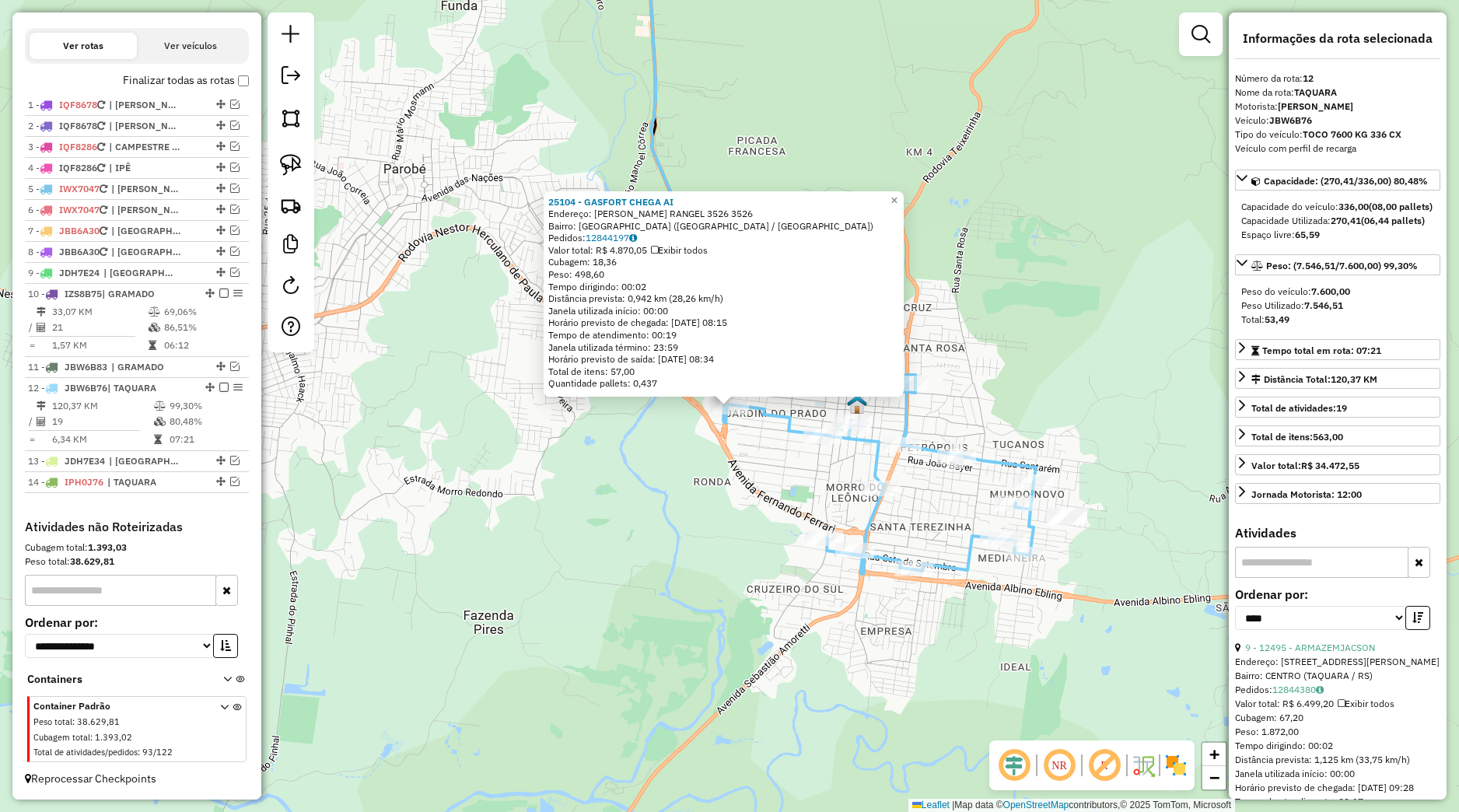
click at [686, 459] on div "25104 - GASFORT CHEGA AI Endereço: [PERSON_NAME] RANGEL 3526 3526 Bairro: [GEOG…" at bounding box center [730, 406] width 1459 height 812
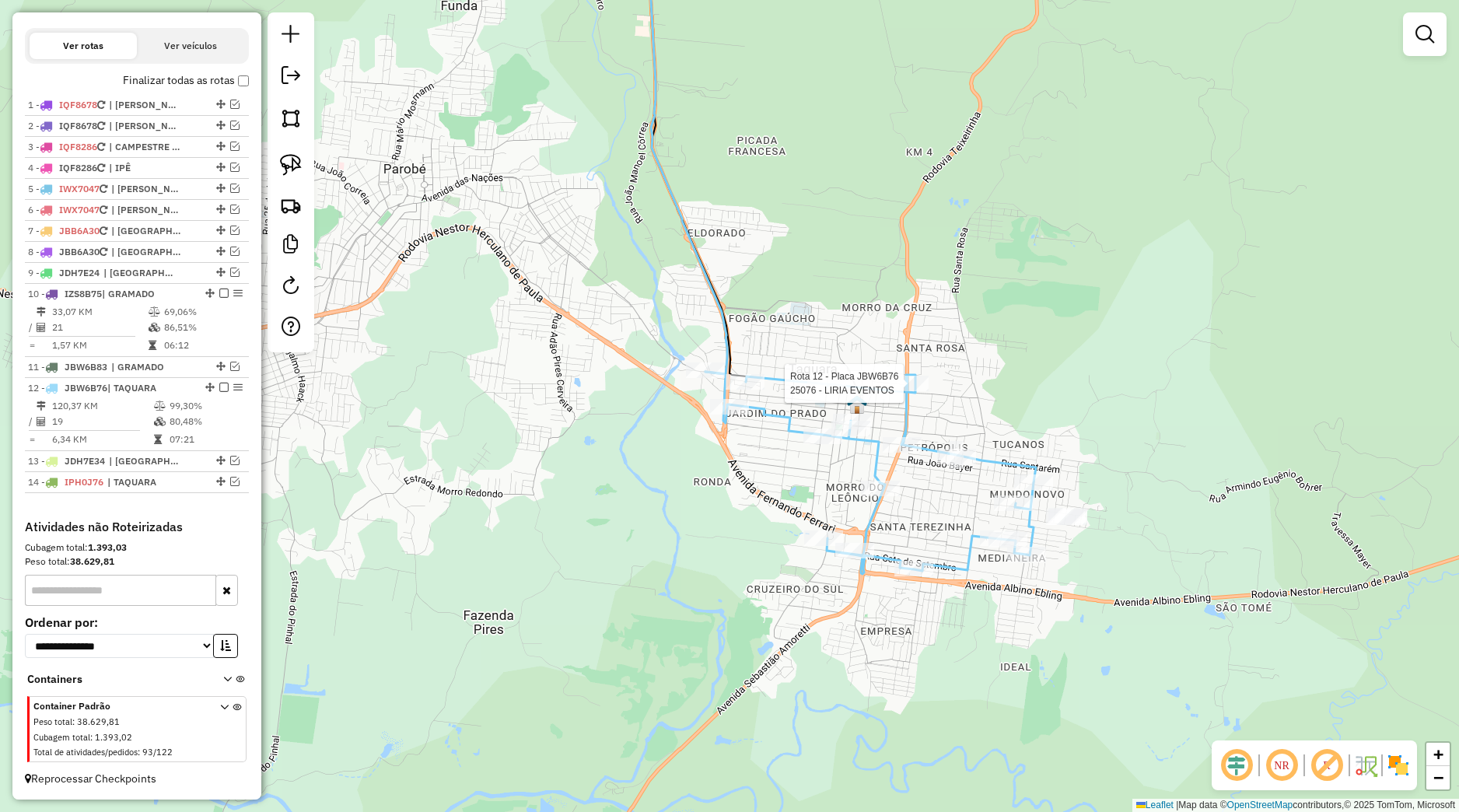
select select "*********"
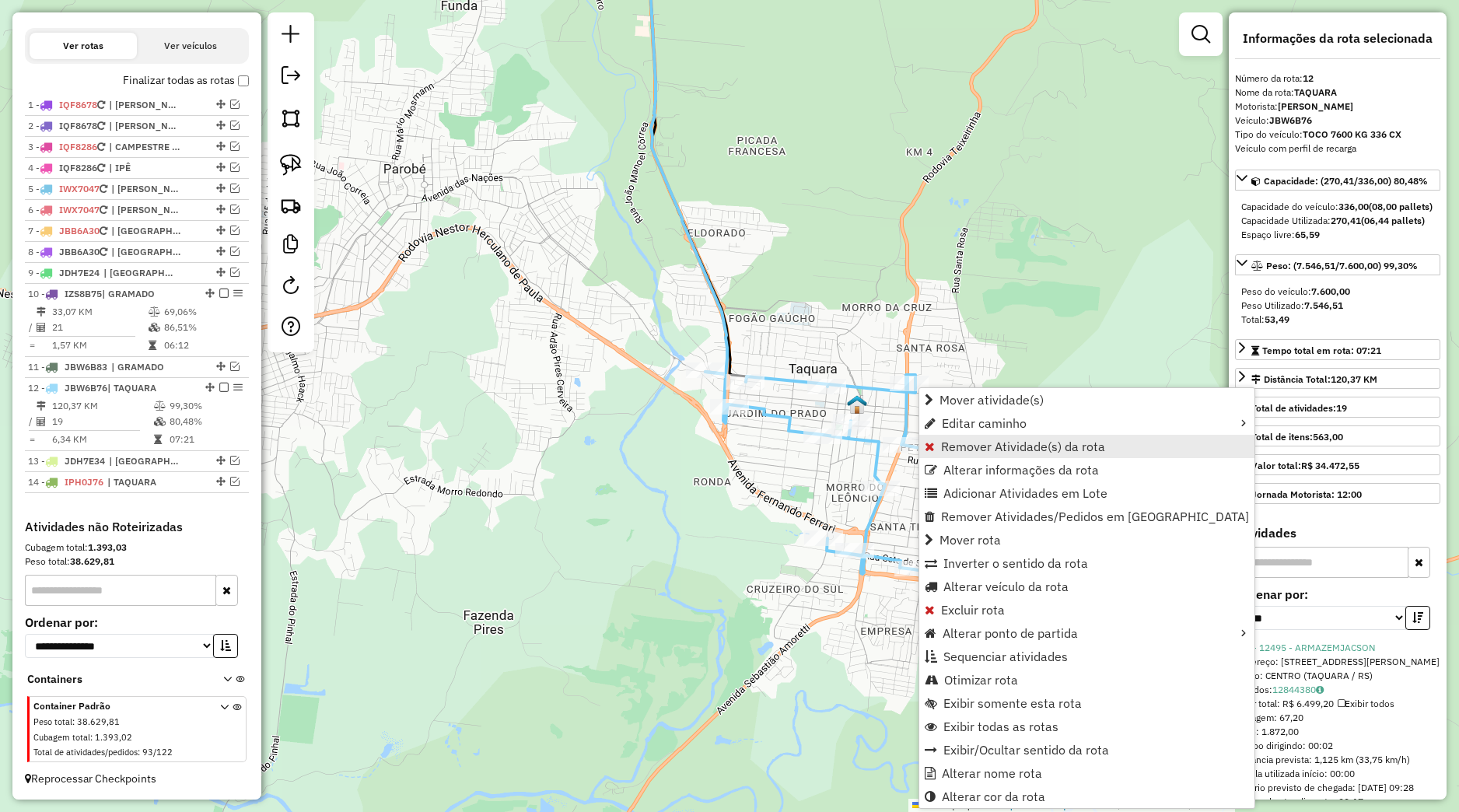
click at [988, 451] on span "Remover Atividade(s) da rota" at bounding box center [1023, 446] width 164 height 12
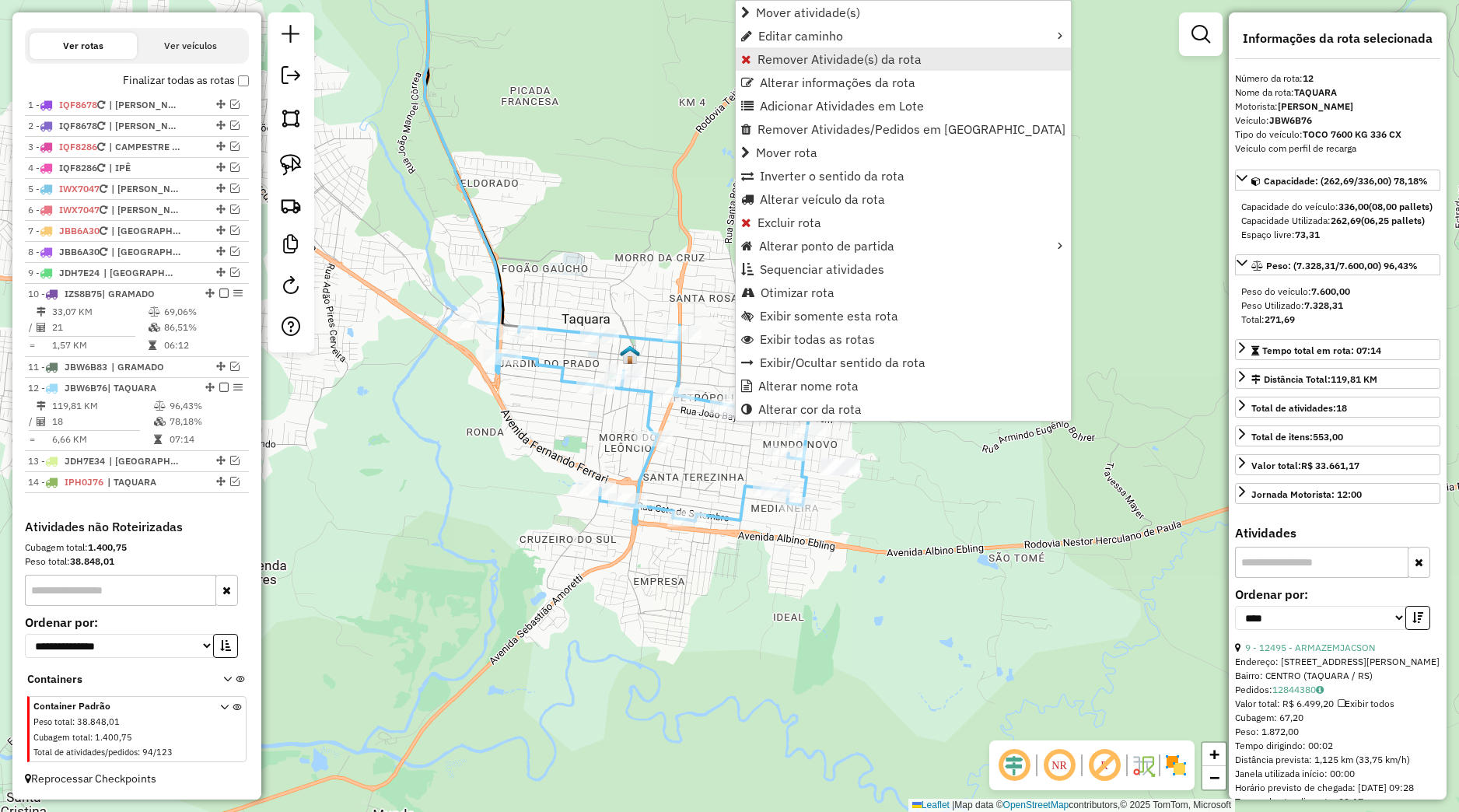
click at [814, 61] on span "Remover Atividade(s) da rota" at bounding box center [840, 58] width 164 height 12
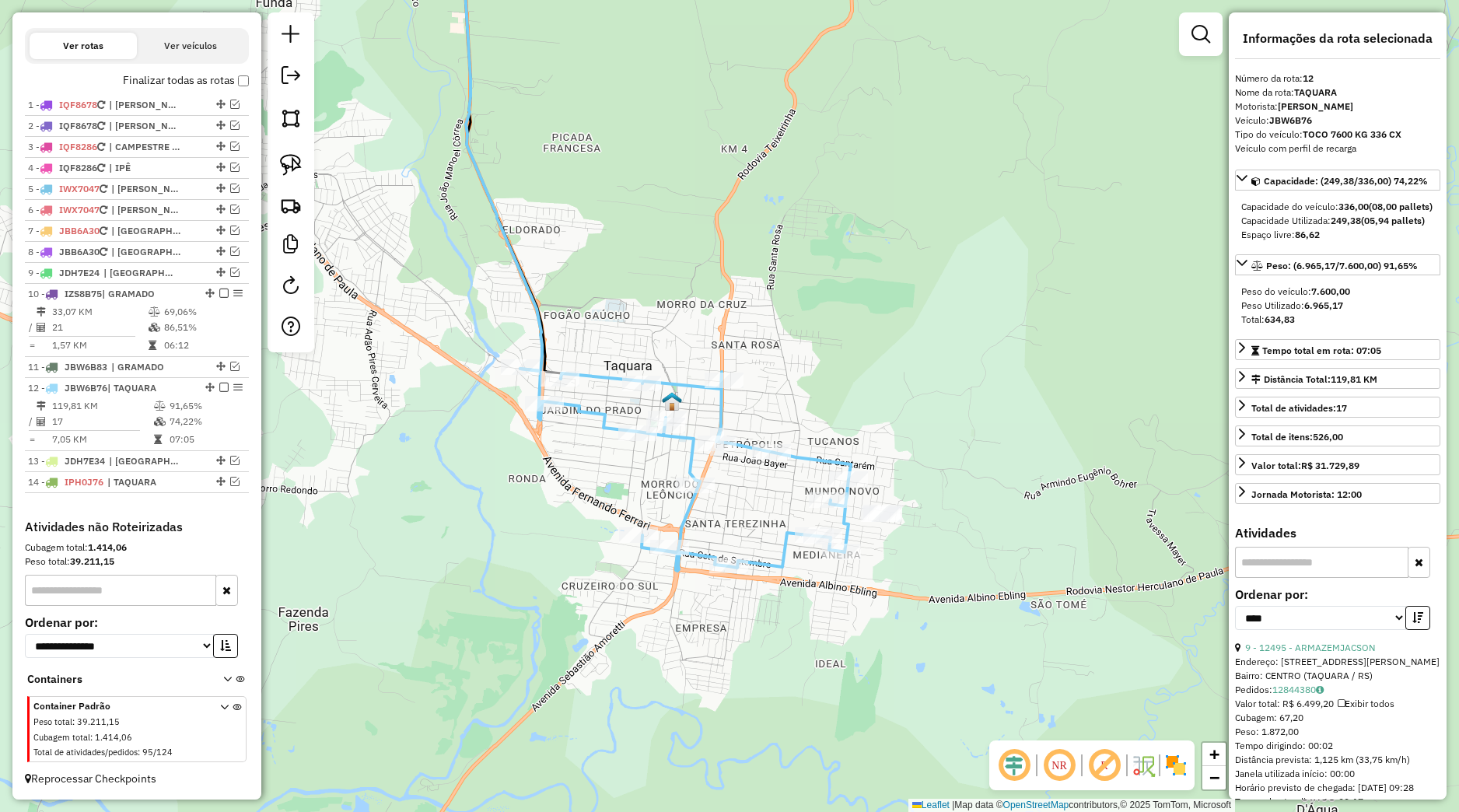
drag, startPoint x: 946, startPoint y: 418, endPoint x: 996, endPoint y: 516, distance: 110.0
click at [996, 516] on div "Janela de atendimento Grade de atendimento Capacidade Transportadoras Veículos …" at bounding box center [730, 406] width 1459 height 812
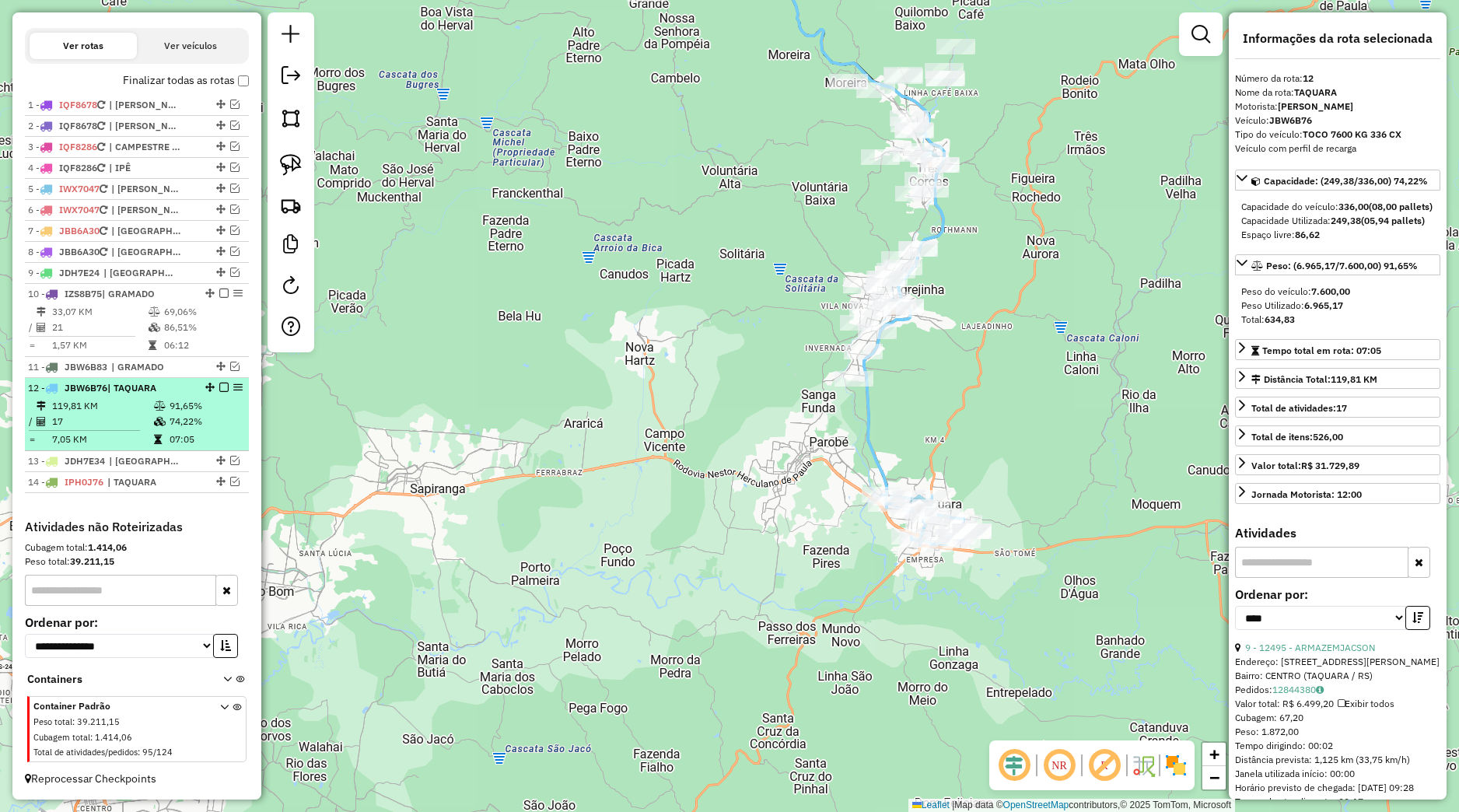
click at [219, 389] on em at bounding box center [224, 388] width 10 height 10
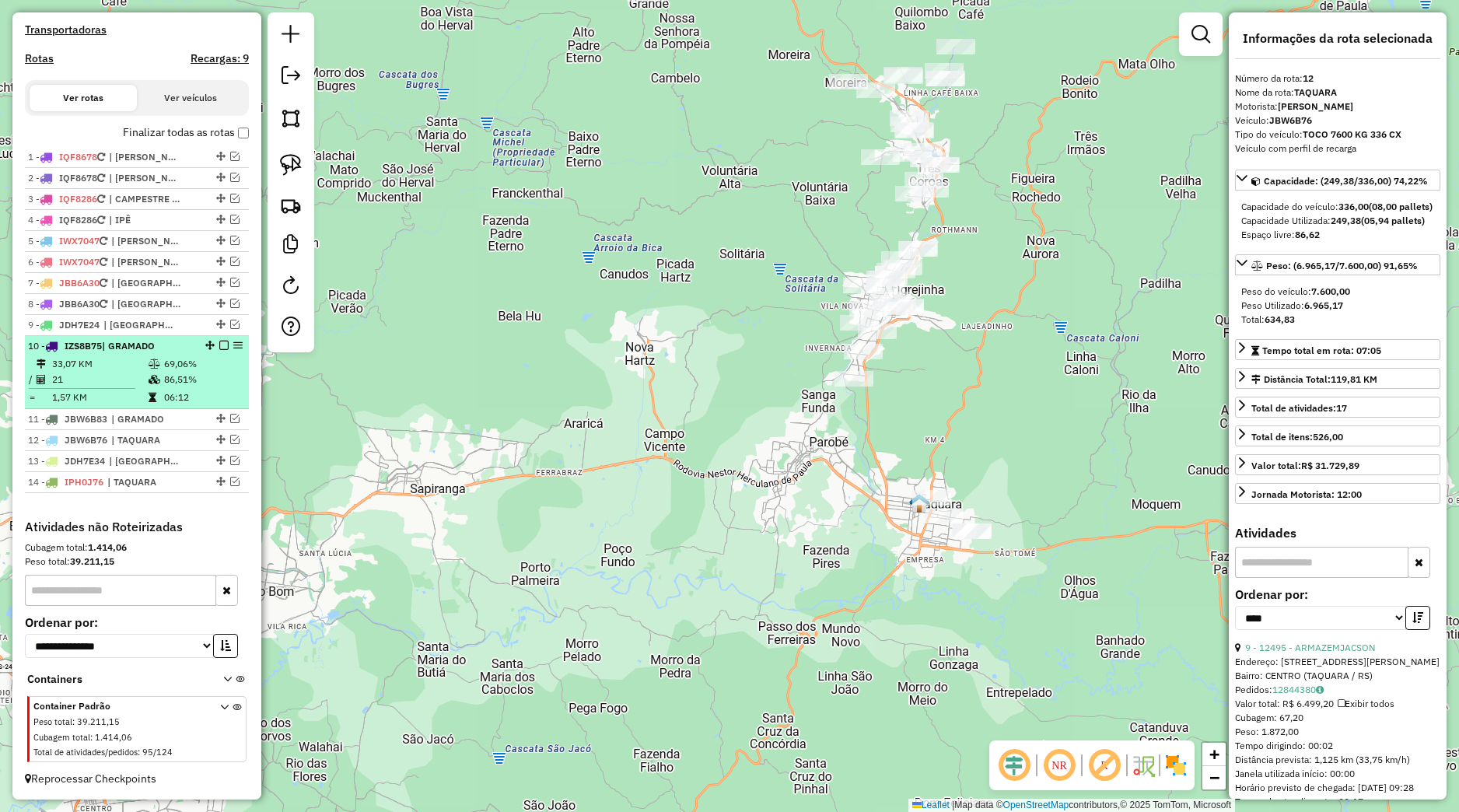
scroll to position [488, 0]
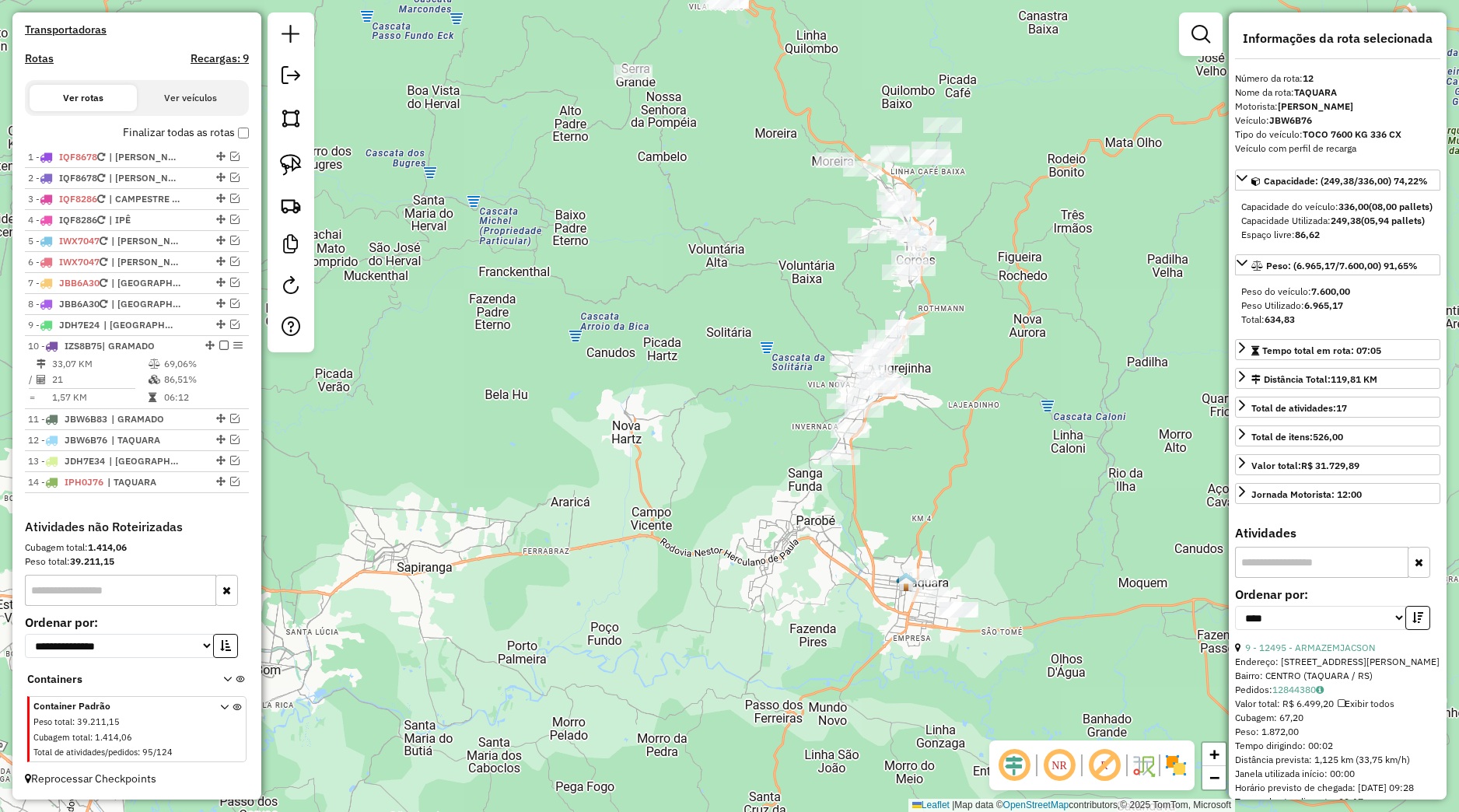
drag, startPoint x: 751, startPoint y: 449, endPoint x: 727, endPoint y: 539, distance: 93.1
click at [727, 539] on div "Janela de atendimento Grade de atendimento Capacidade Transportadoras Veículos …" at bounding box center [730, 406] width 1459 height 812
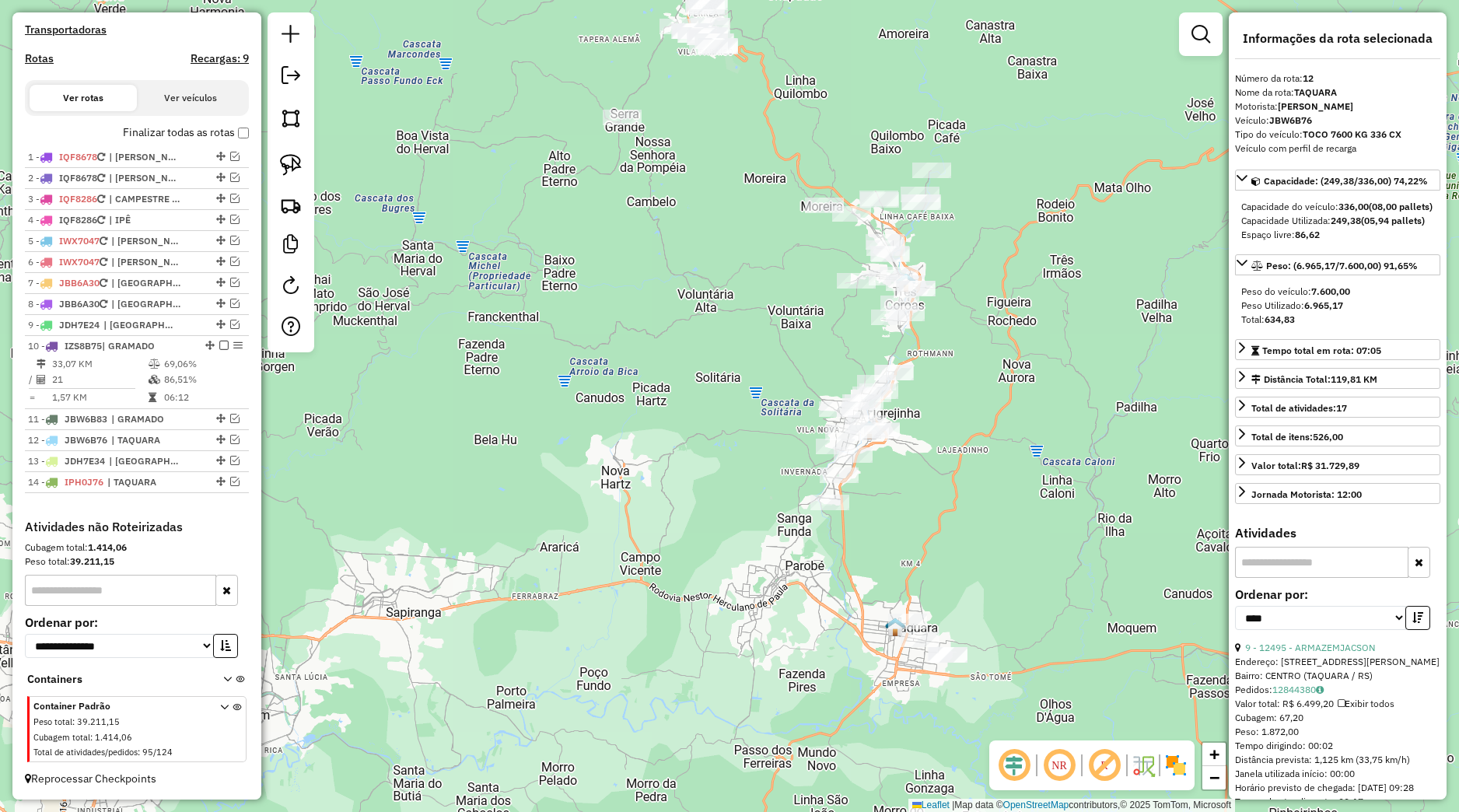
drag, startPoint x: 779, startPoint y: 443, endPoint x: 717, endPoint y: 494, distance: 80.3
click at [731, 501] on div "Janela de atendimento Grade de atendimento Capacidade Transportadoras Veículos …" at bounding box center [730, 406] width 1459 height 812
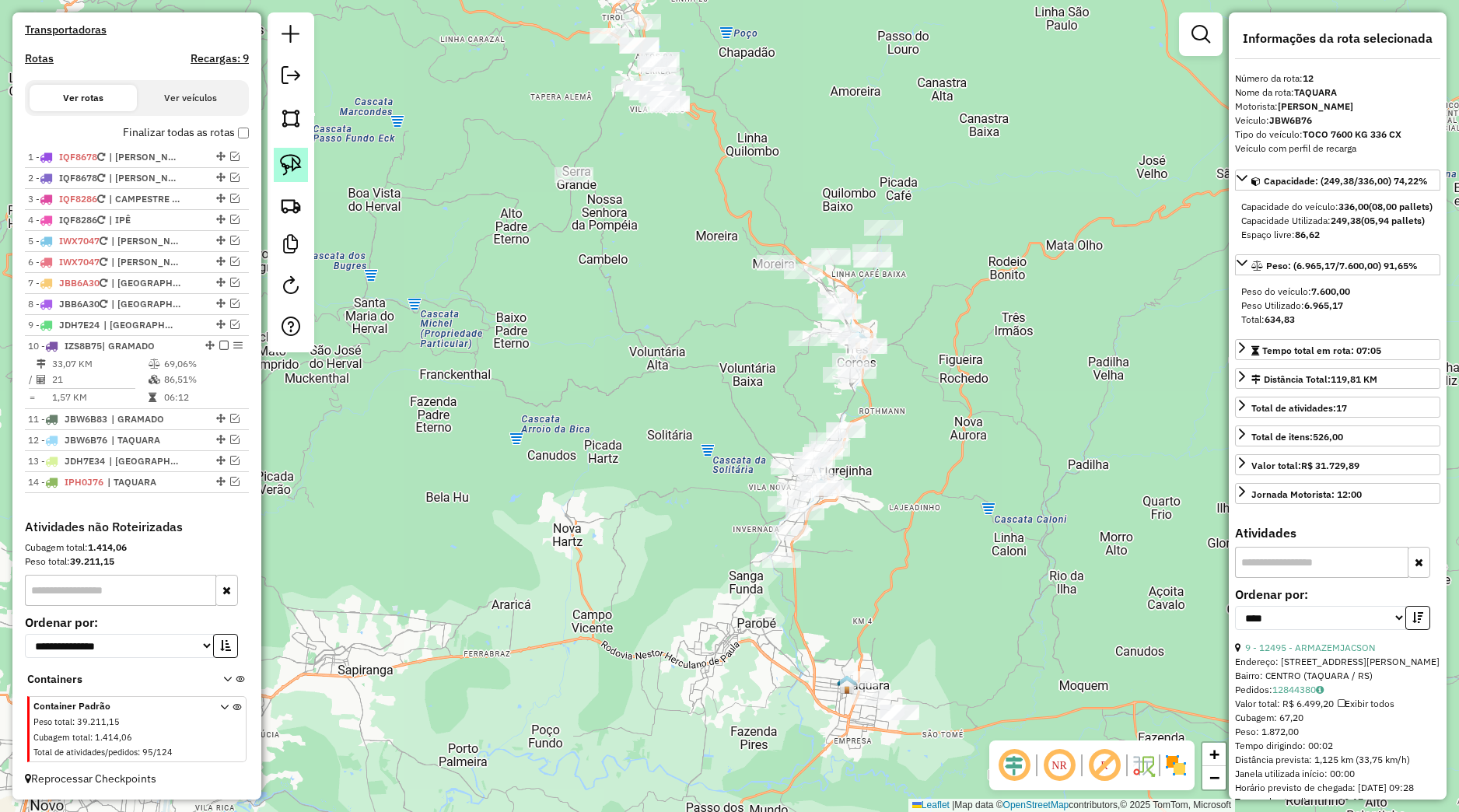
click at [298, 152] on link at bounding box center [291, 165] width 34 height 34
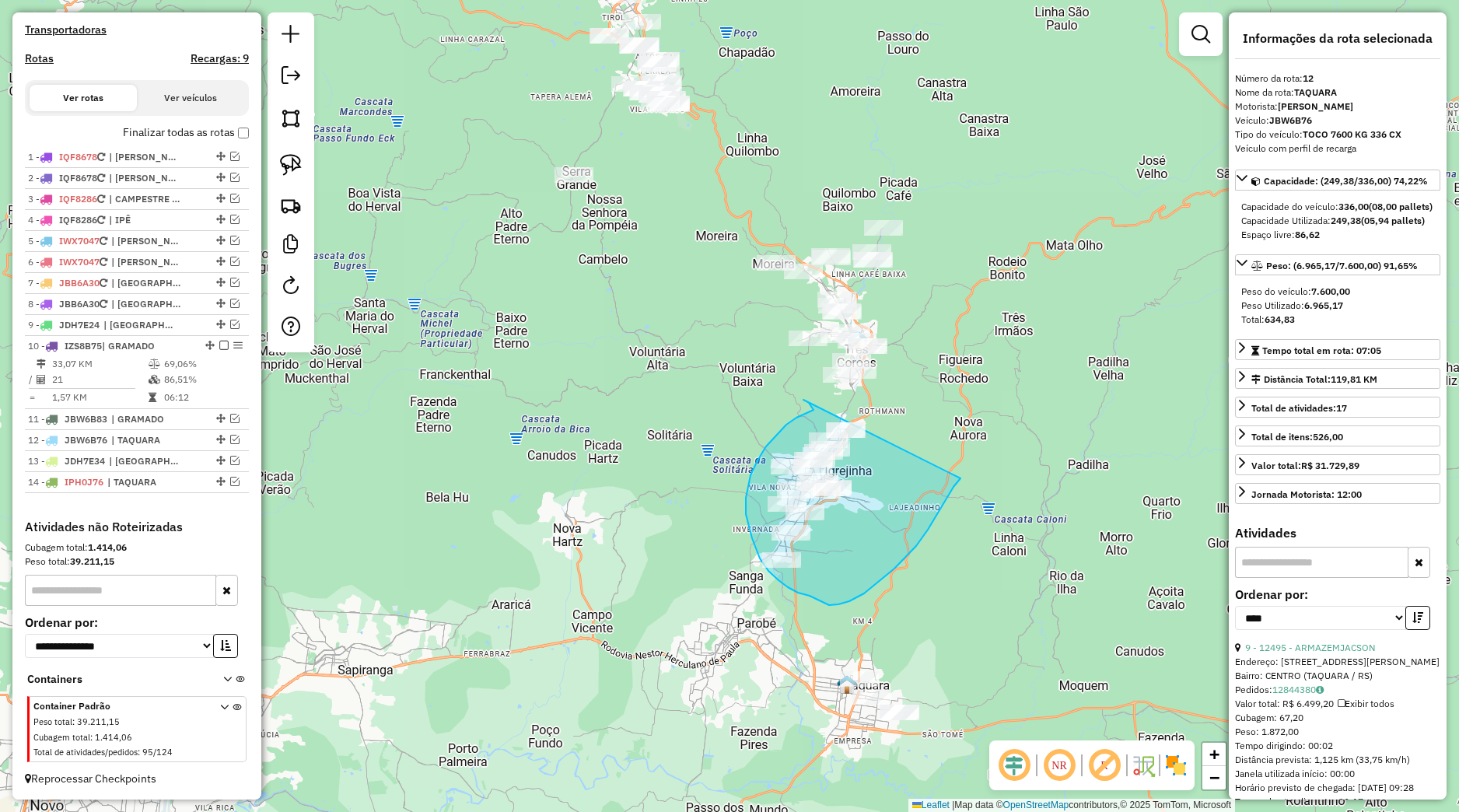
drag, startPoint x: 804, startPoint y: 400, endPoint x: 966, endPoint y: 468, distance: 175.7
click at [966, 468] on div "Janela de atendimento Grade de atendimento Capacidade Transportadoras Veículos …" at bounding box center [730, 406] width 1459 height 812
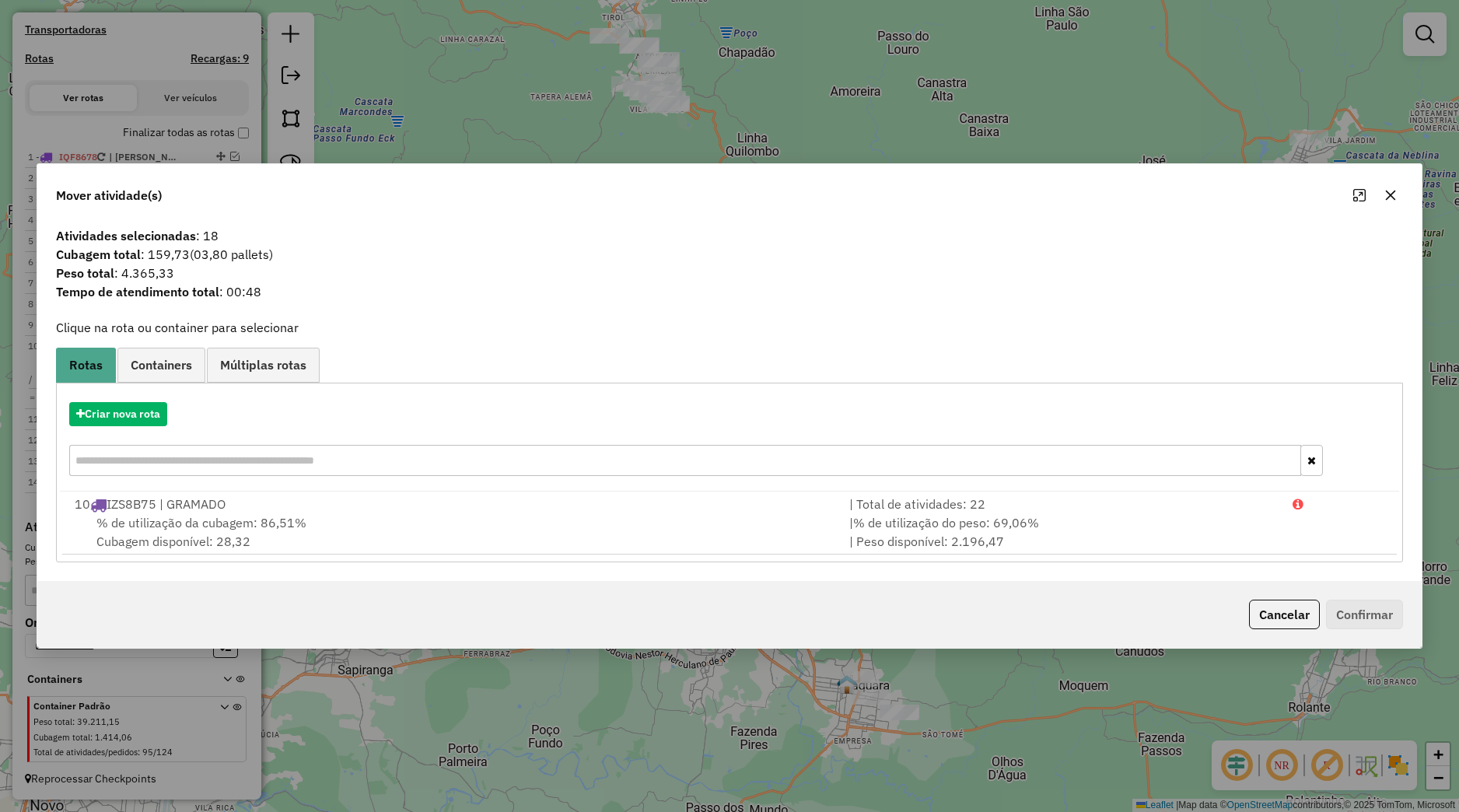
click at [1394, 205] on button "button" at bounding box center [1391, 195] width 25 height 25
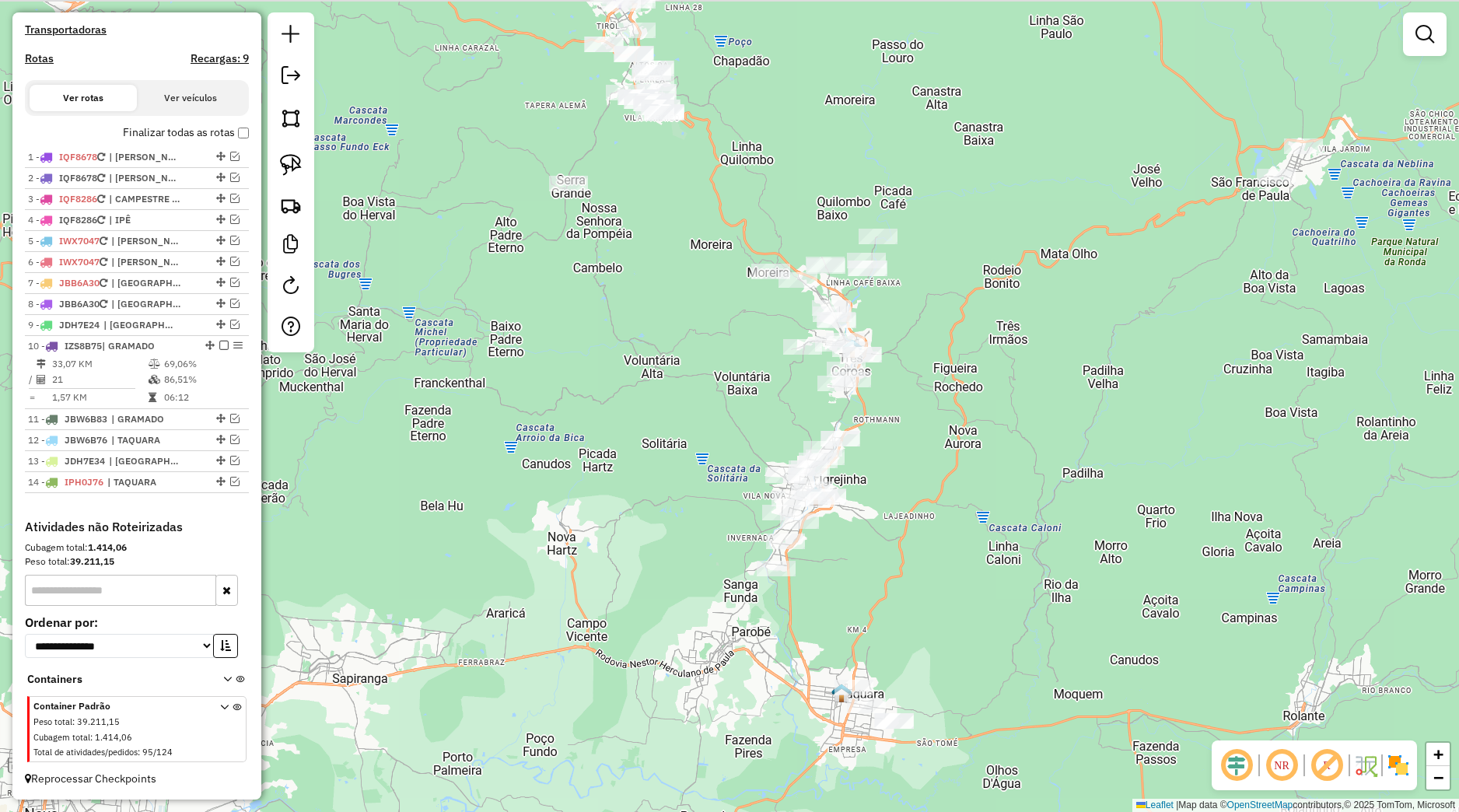
drag, startPoint x: 960, startPoint y: 447, endPoint x: 900, endPoint y: 543, distance: 113.2
click at [936, 542] on div "Janela de atendimento Grade de atendimento Capacidade Transportadoras Veículos …" at bounding box center [730, 406] width 1459 height 812
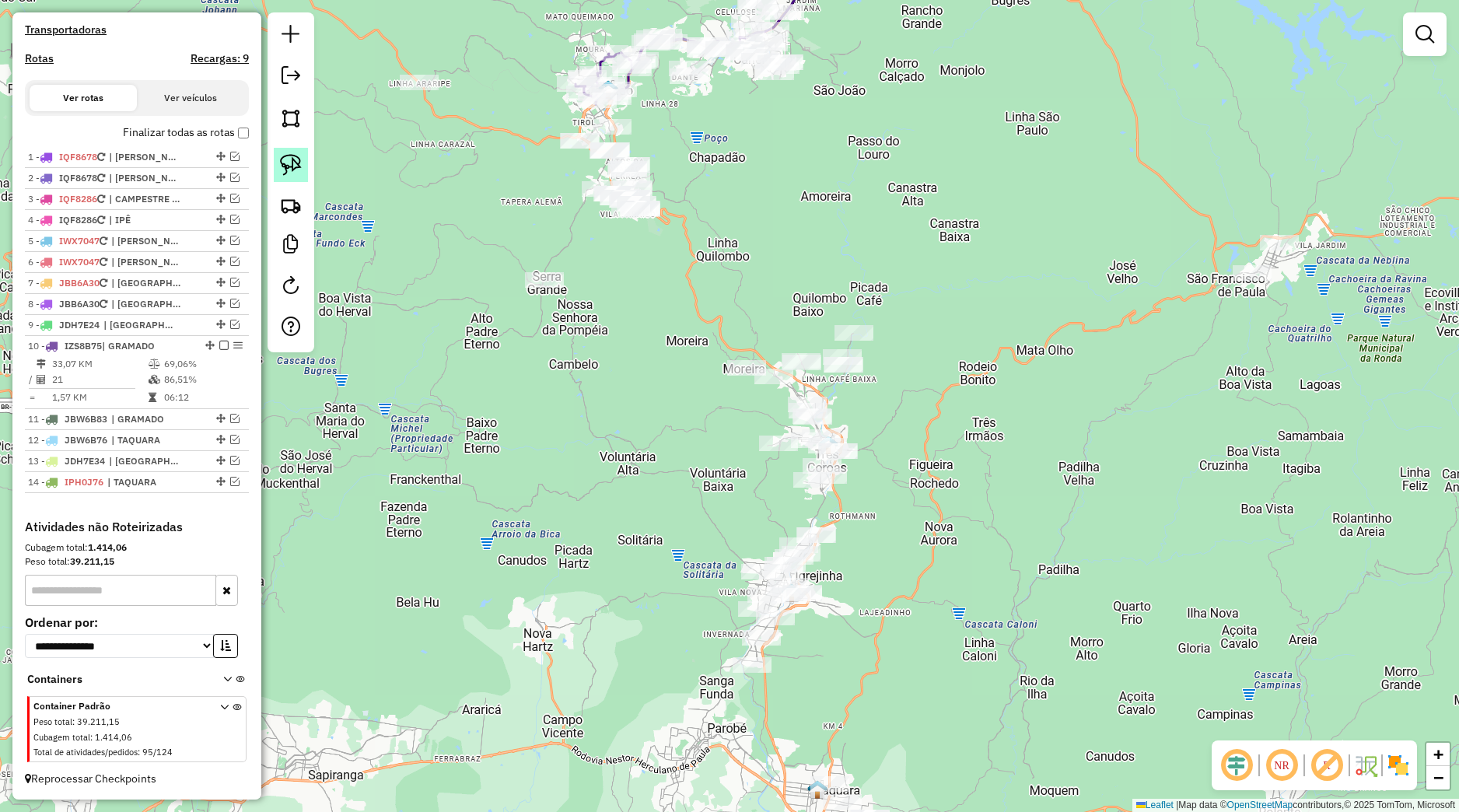
click at [293, 161] on img at bounding box center [291, 165] width 22 height 22
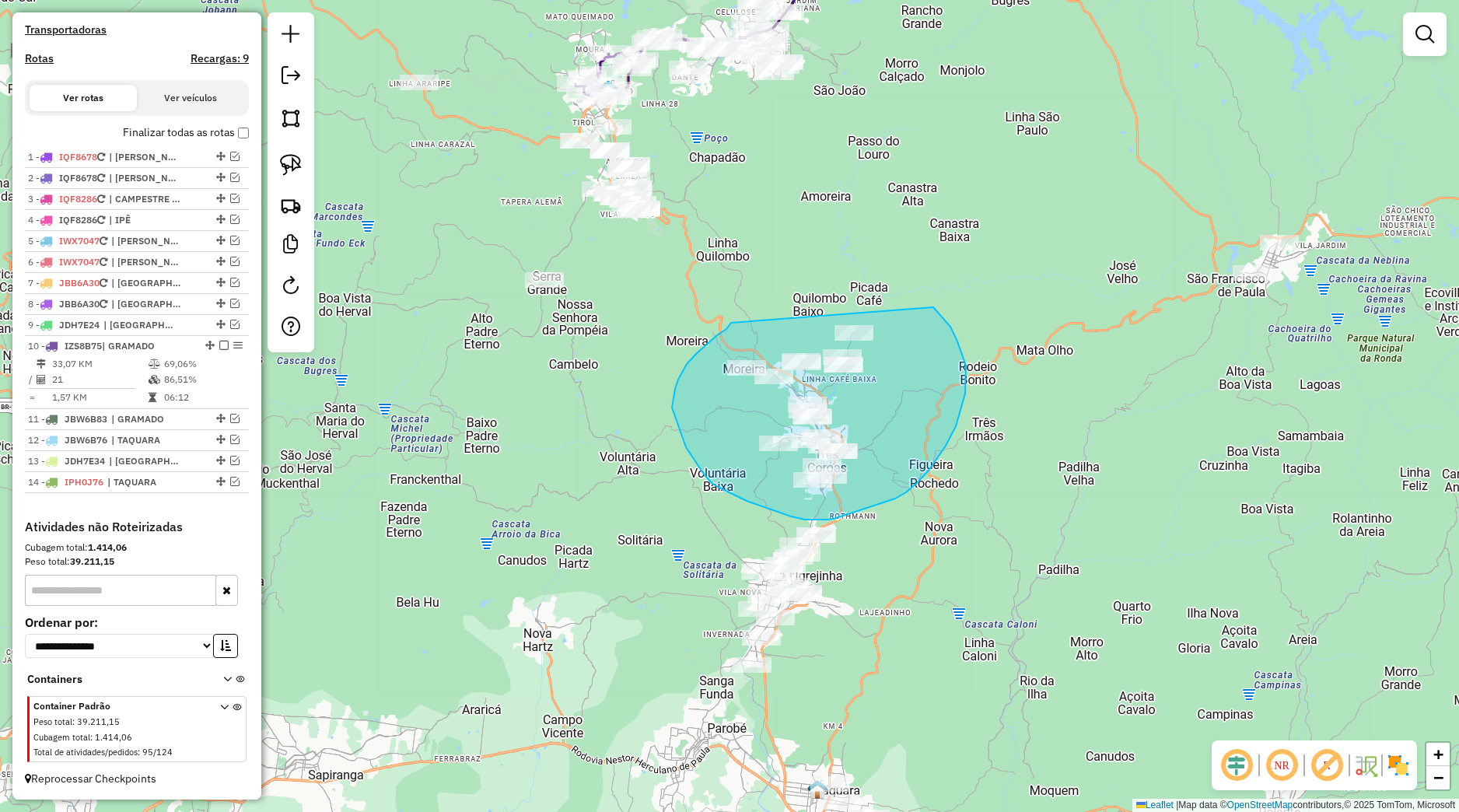
drag, startPoint x: 717, startPoint y: 335, endPoint x: 922, endPoint y: 303, distance: 207.5
click at [921, 300] on div "Janela de atendimento Grade de atendimento Capacidade Transportadoras Veículos …" at bounding box center [730, 406] width 1459 height 812
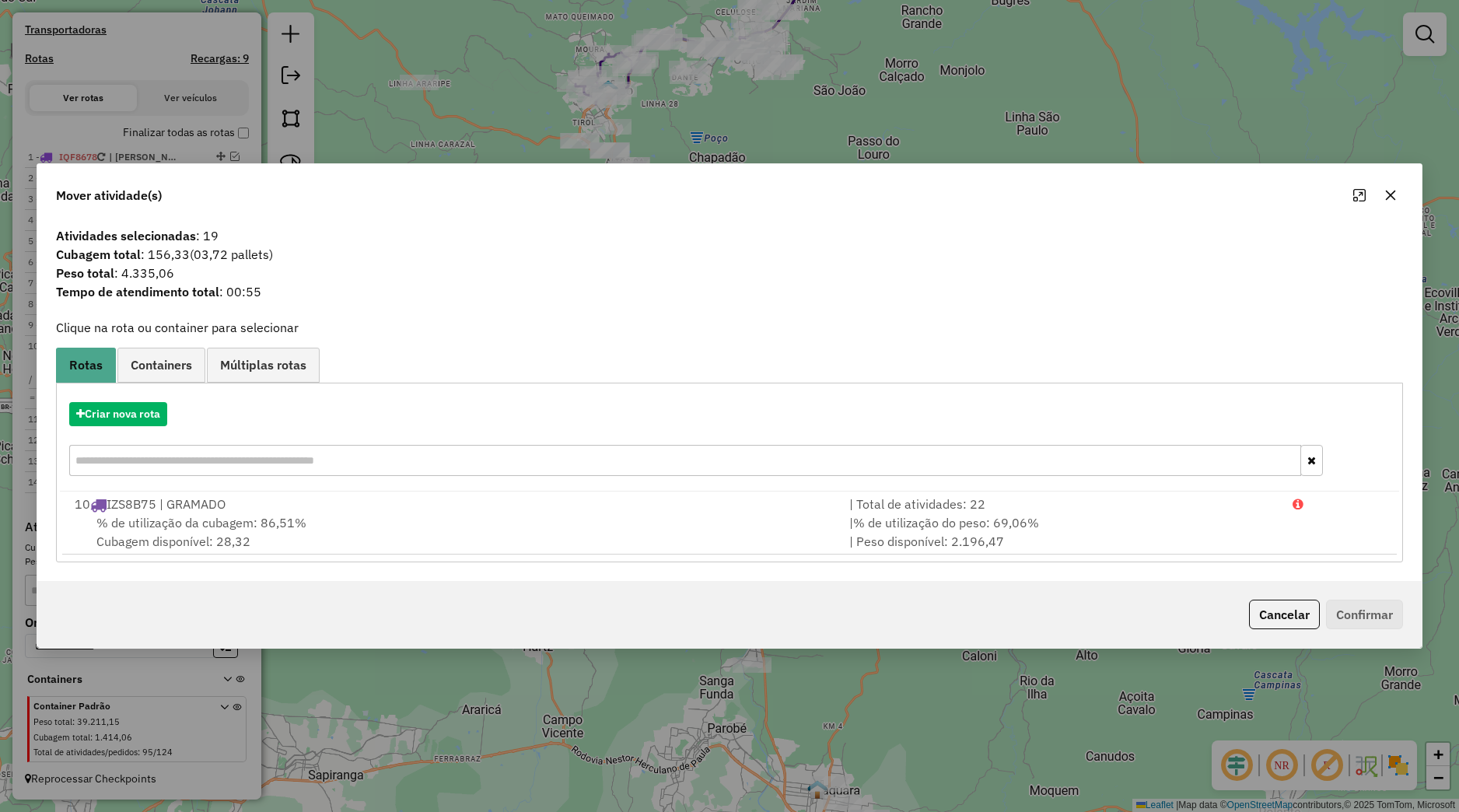
click at [1390, 198] on icon "button" at bounding box center [1390, 195] width 12 height 12
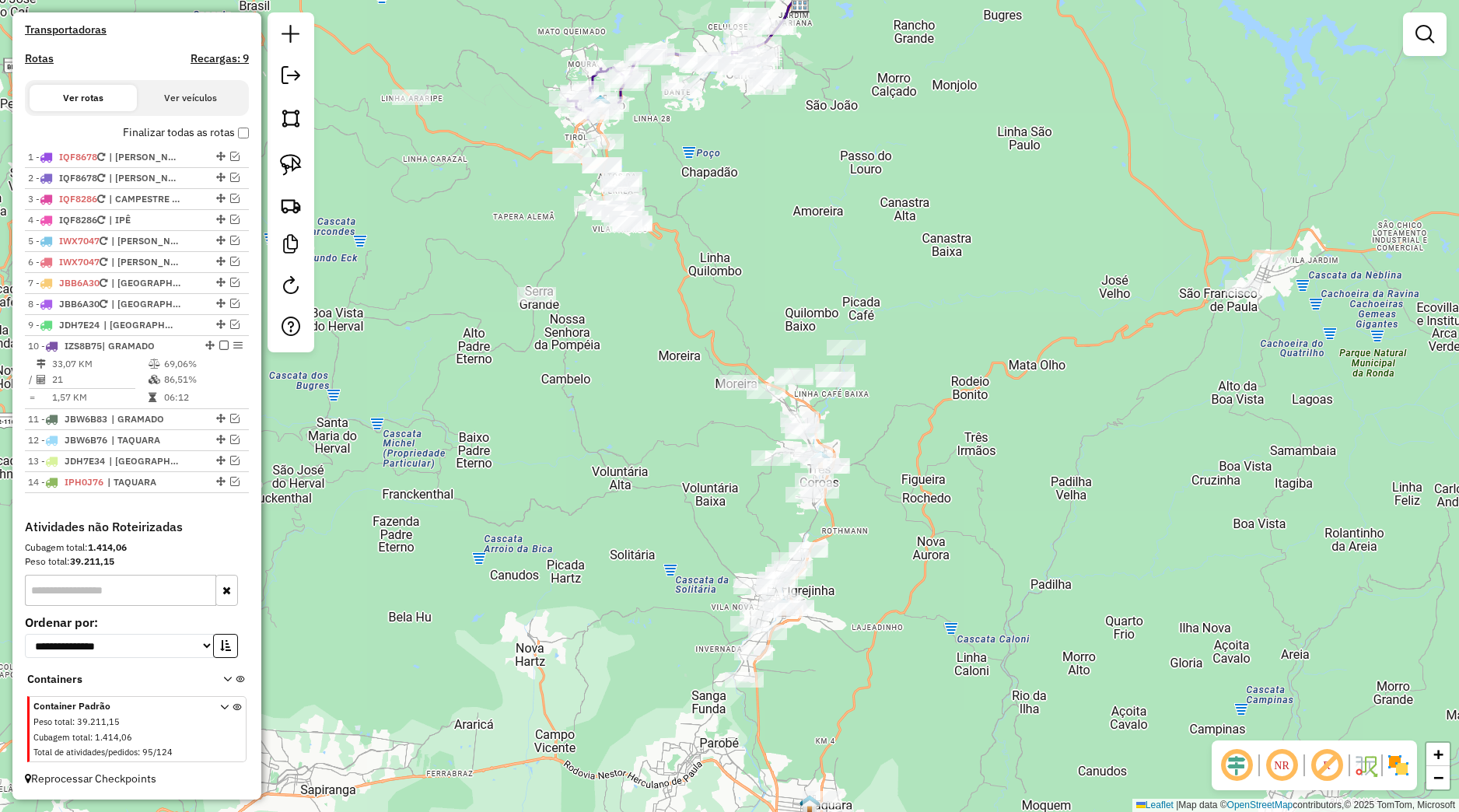
drag, startPoint x: 960, startPoint y: 481, endPoint x: 940, endPoint y: 712, distance: 231.9
click at [940, 712] on div "Janela de atendimento Grade de atendimento Capacidade Transportadoras Veículos …" at bounding box center [730, 406] width 1459 height 812
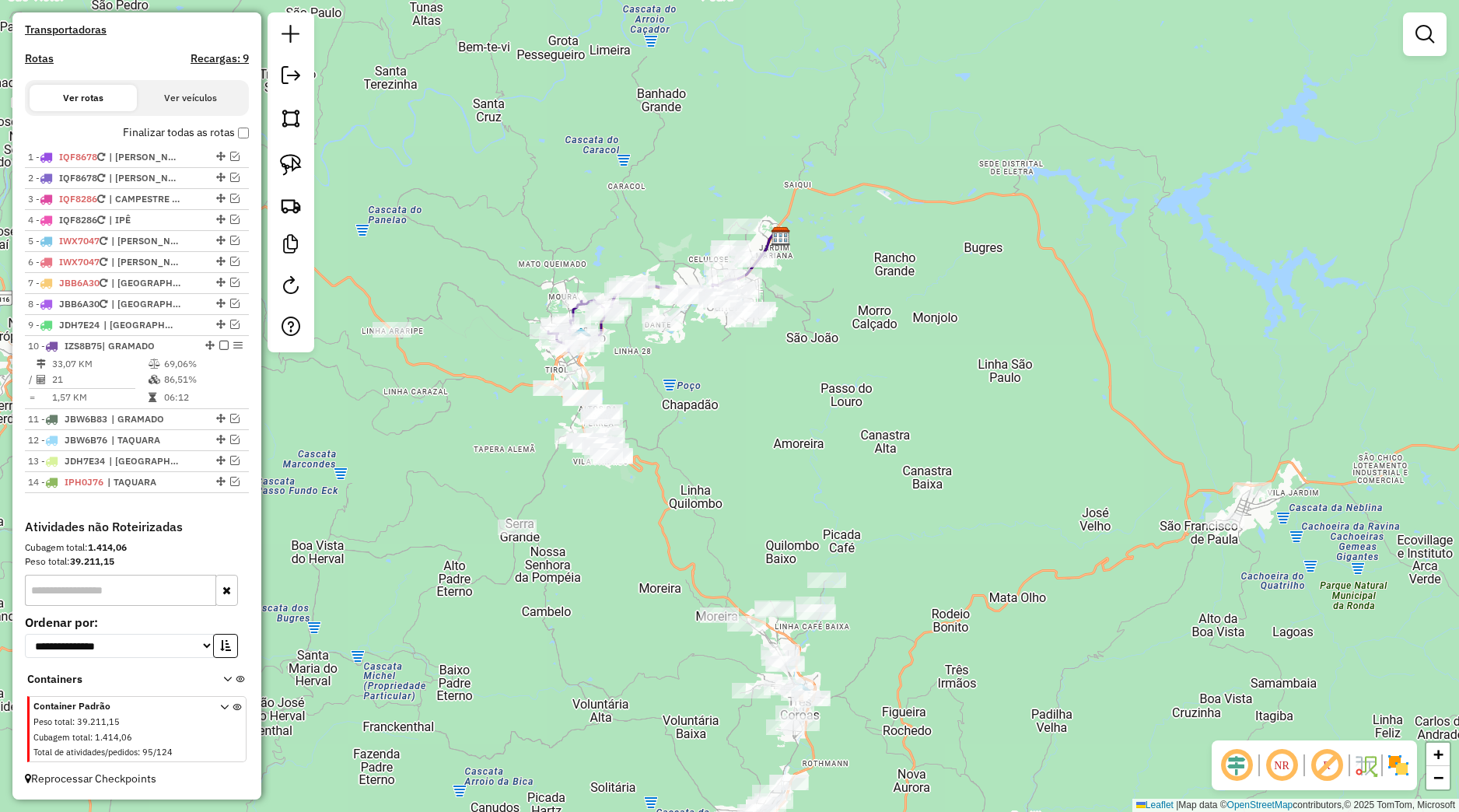
drag, startPoint x: 756, startPoint y: 501, endPoint x: 787, endPoint y: 592, distance: 96.1
click at [787, 592] on div "Janela de atendimento Grade de atendimento Capacidade Transportadoras Veículos …" at bounding box center [730, 406] width 1459 height 812
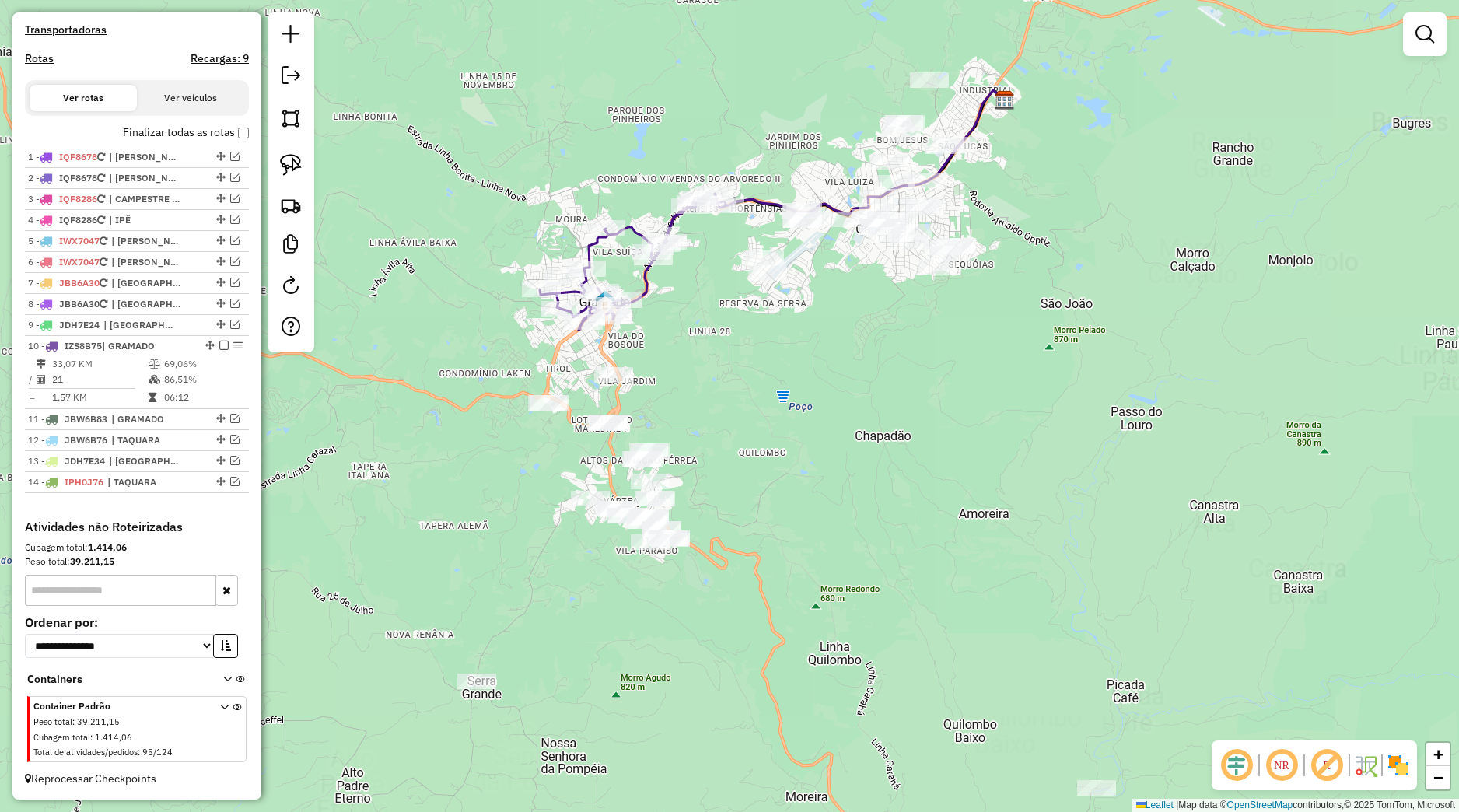
drag, startPoint x: 493, startPoint y: 476, endPoint x: 441, endPoint y: 334, distance: 151.2
click at [544, 432] on div "Janela de atendimento Grade de atendimento Capacidade Transportadoras Veículos …" at bounding box center [730, 406] width 1459 height 812
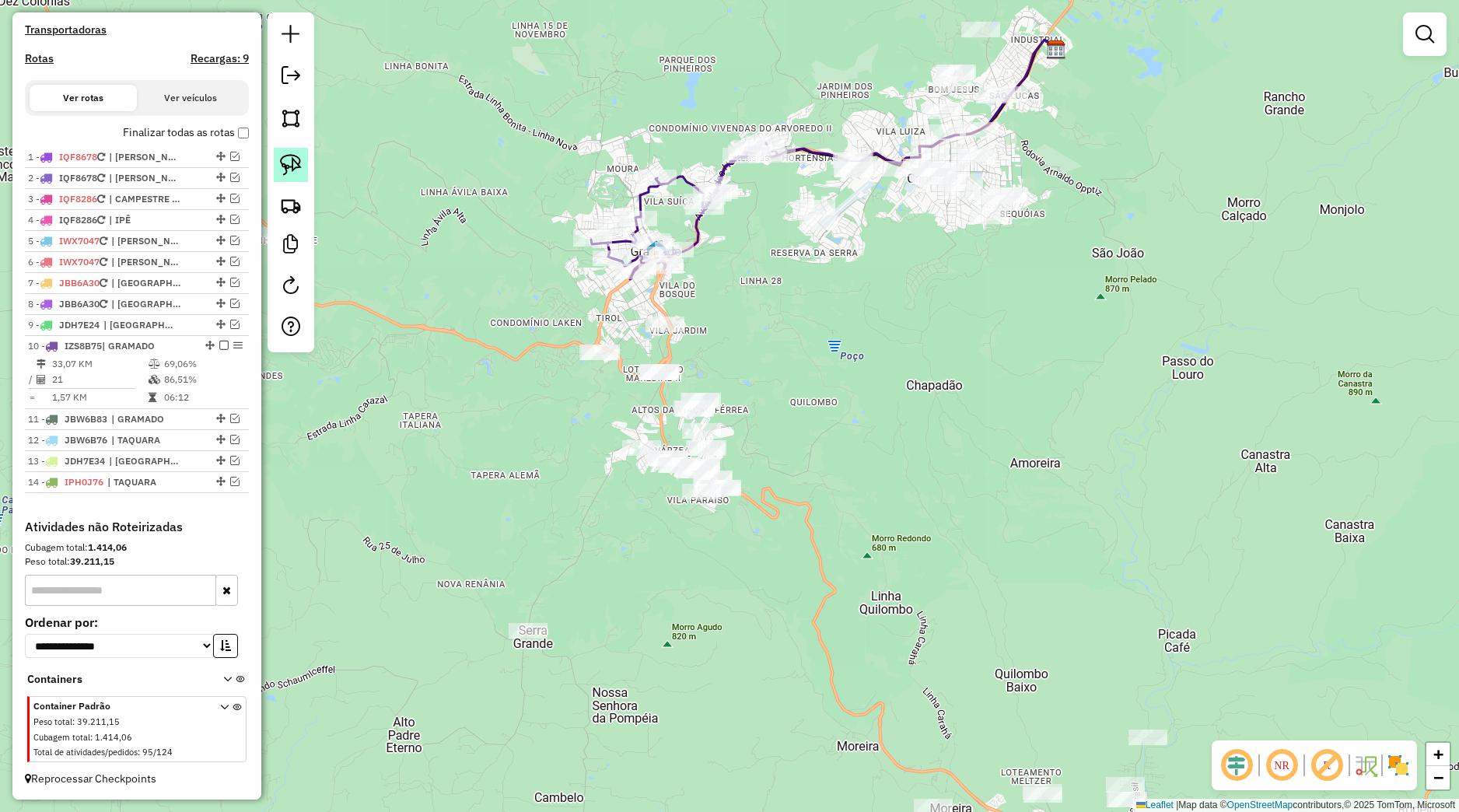
click at [306, 168] on link at bounding box center [291, 165] width 34 height 34
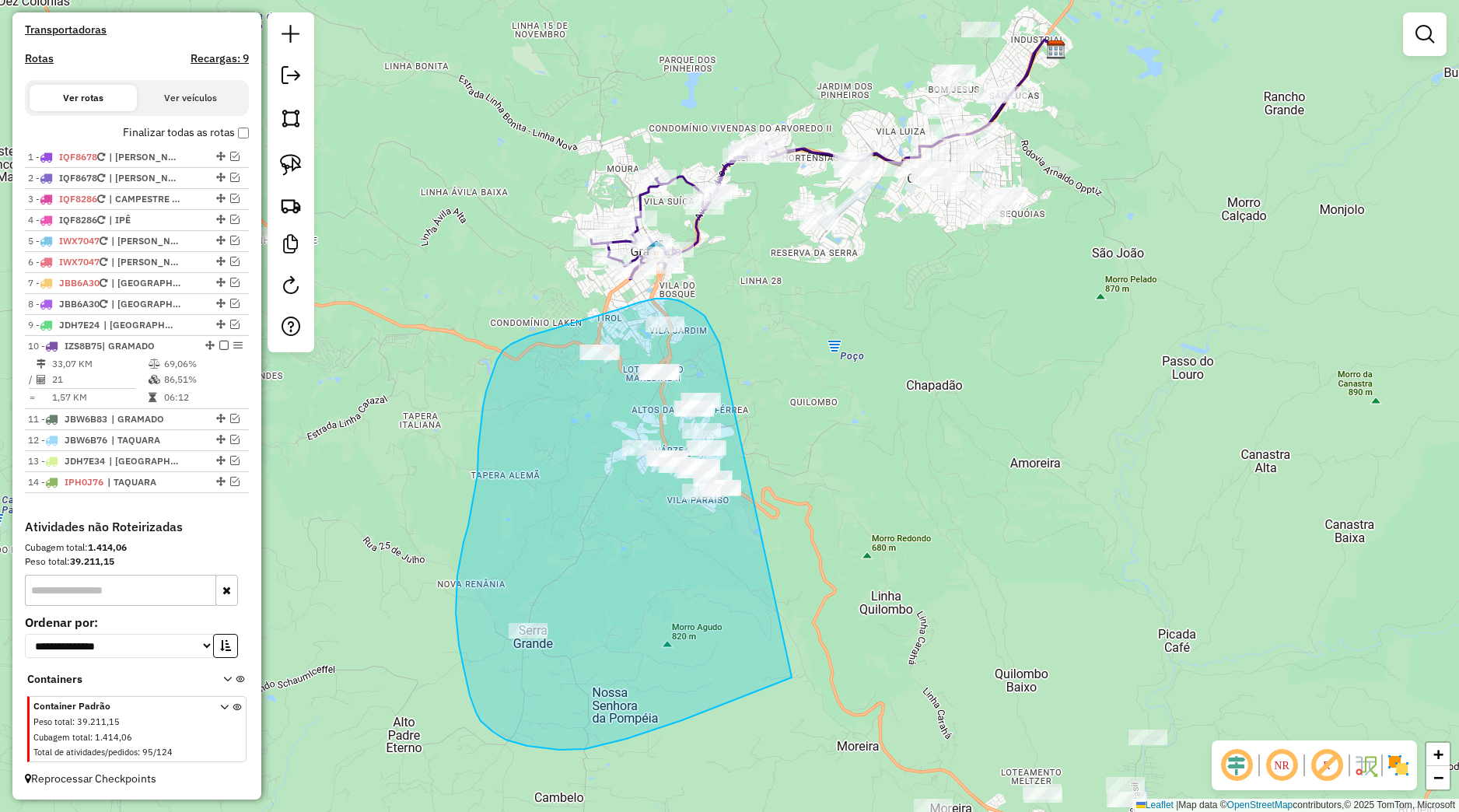
drag, startPoint x: 709, startPoint y: 325, endPoint x: 877, endPoint y: 609, distance: 330.0
click at [877, 609] on div "Janela de atendimento Grade de atendimento Capacidade Transportadoras Veículos …" at bounding box center [730, 406] width 1459 height 812
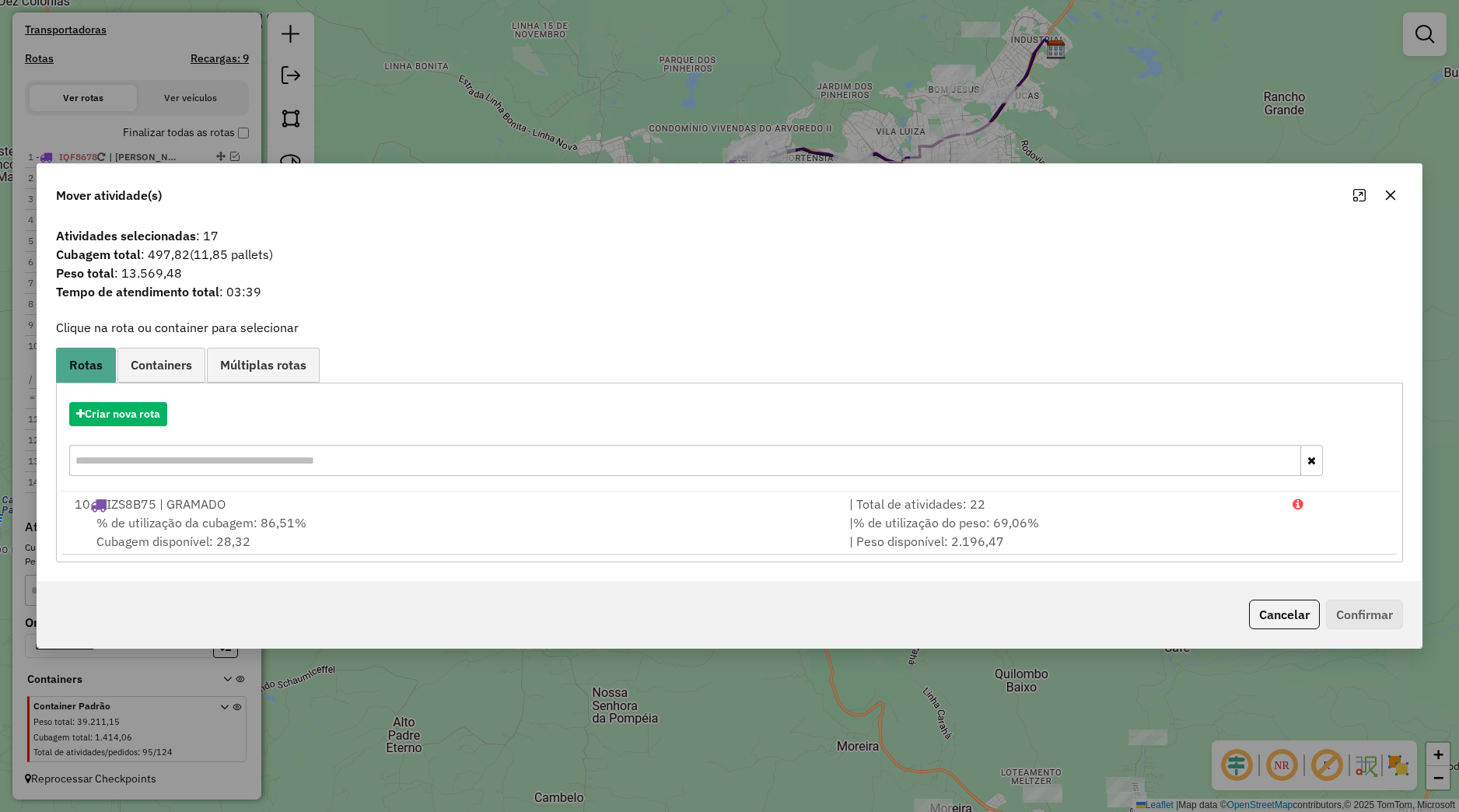
click at [1394, 200] on icon "button" at bounding box center [1390, 195] width 12 height 12
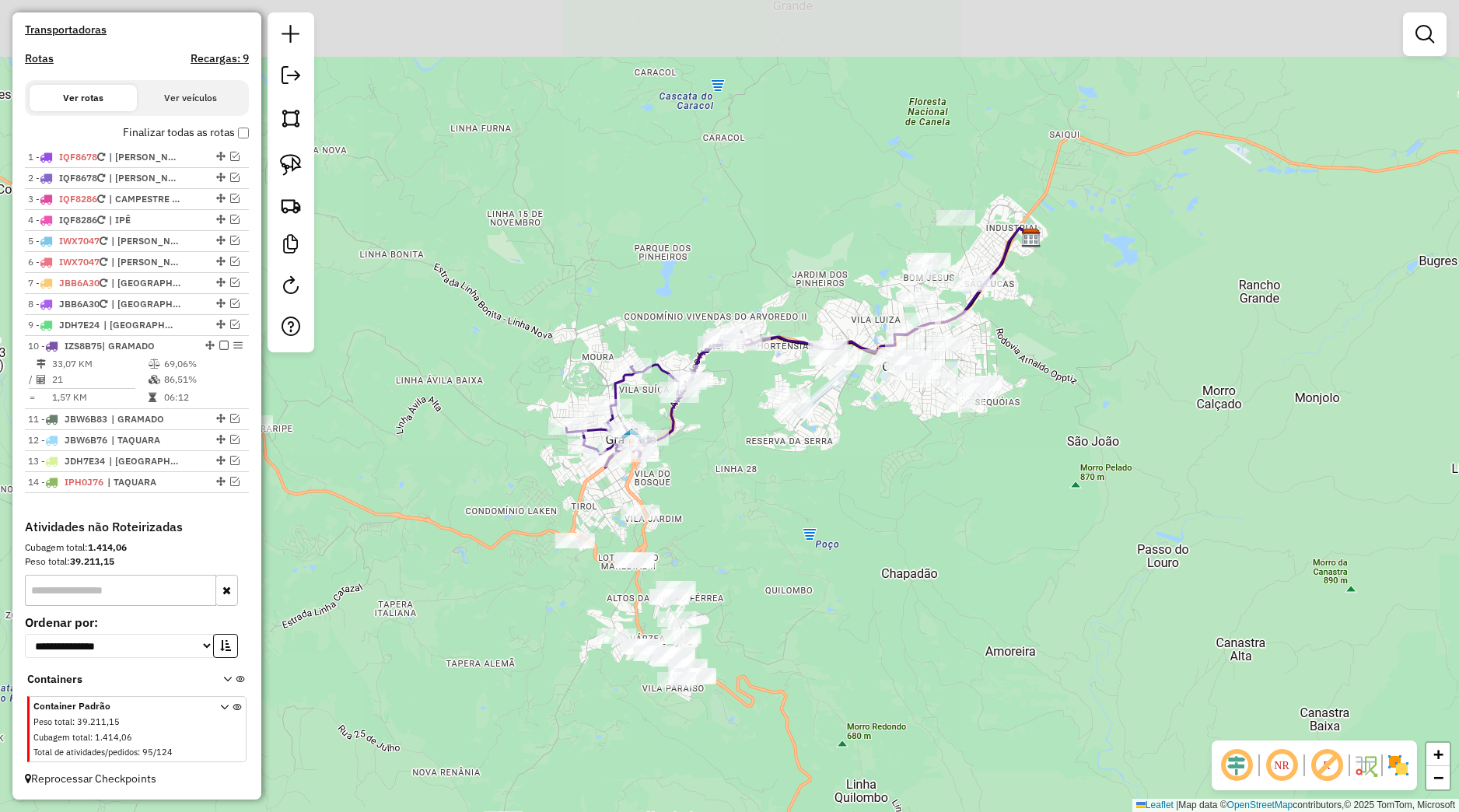
drag, startPoint x: 973, startPoint y: 348, endPoint x: 858, endPoint y: 518, distance: 205.2
click at [952, 518] on div "Janela de atendimento Grade de atendimento Capacidade Transportadoras Veículos …" at bounding box center [730, 406] width 1459 height 812
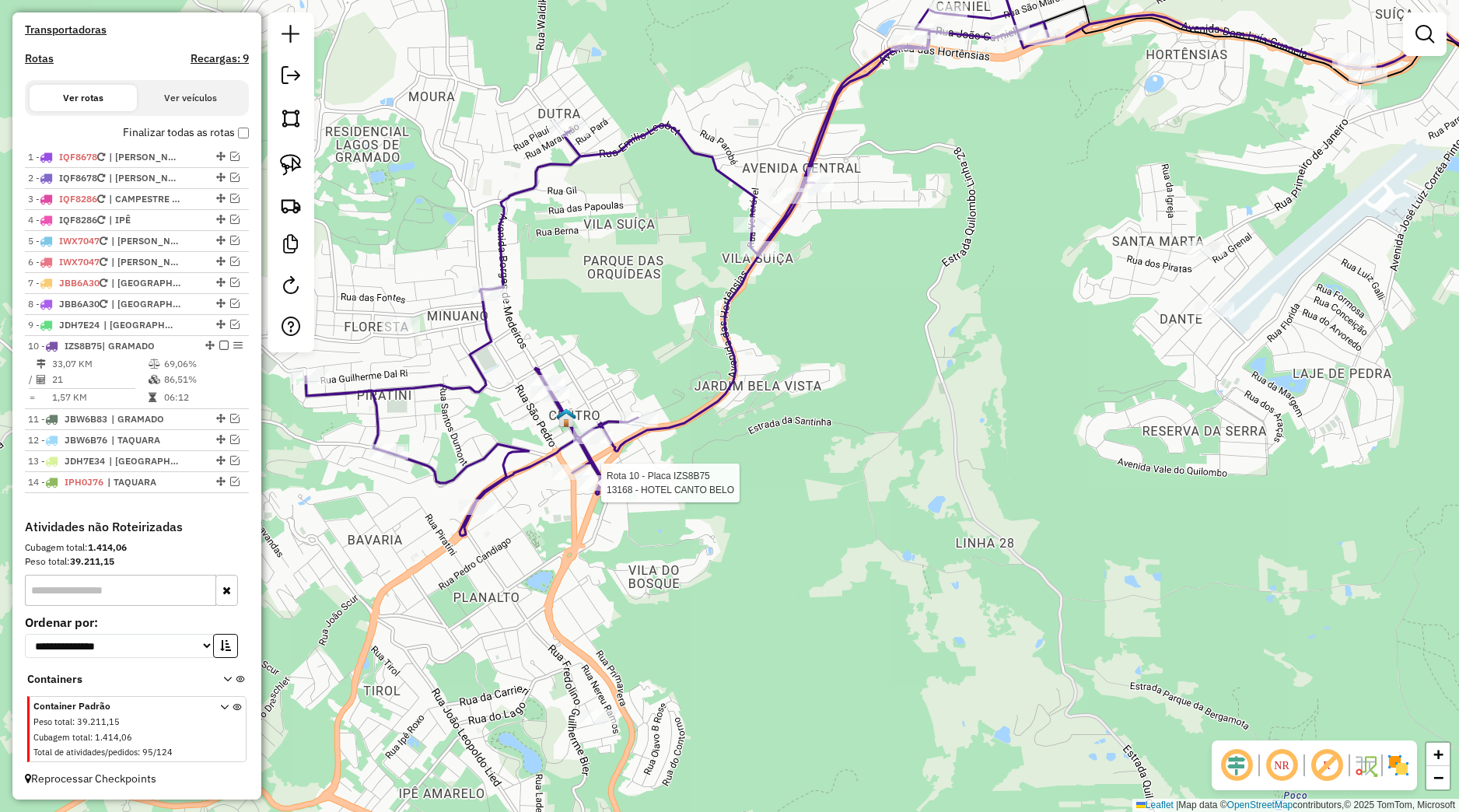
select select "*********"
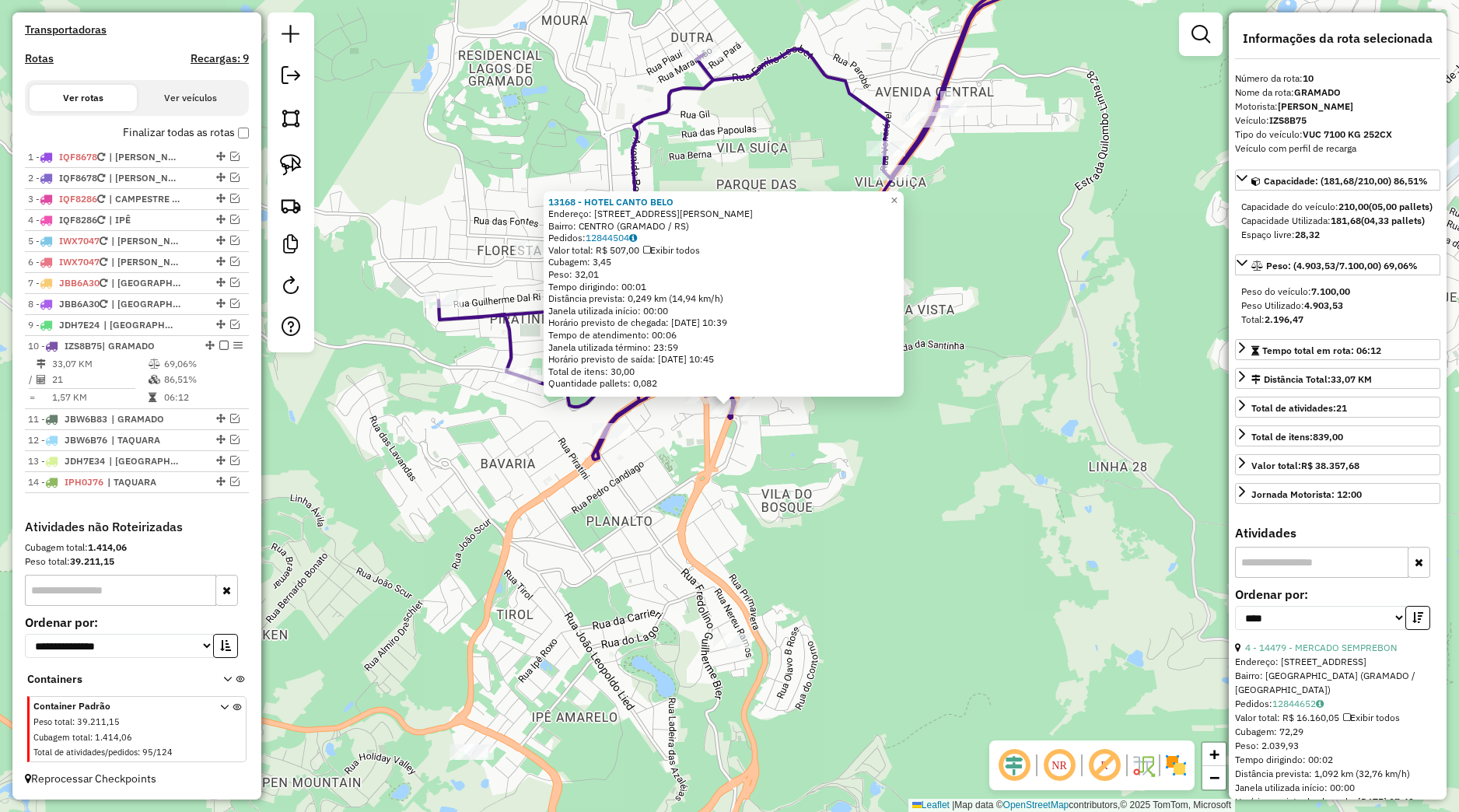
click at [769, 491] on div "13168 - HOTEL CANTO BELO Endereço: [STREET_ADDRESS] Bairro: CENTRO (GRAMADO / […" at bounding box center [730, 406] width 1459 height 812
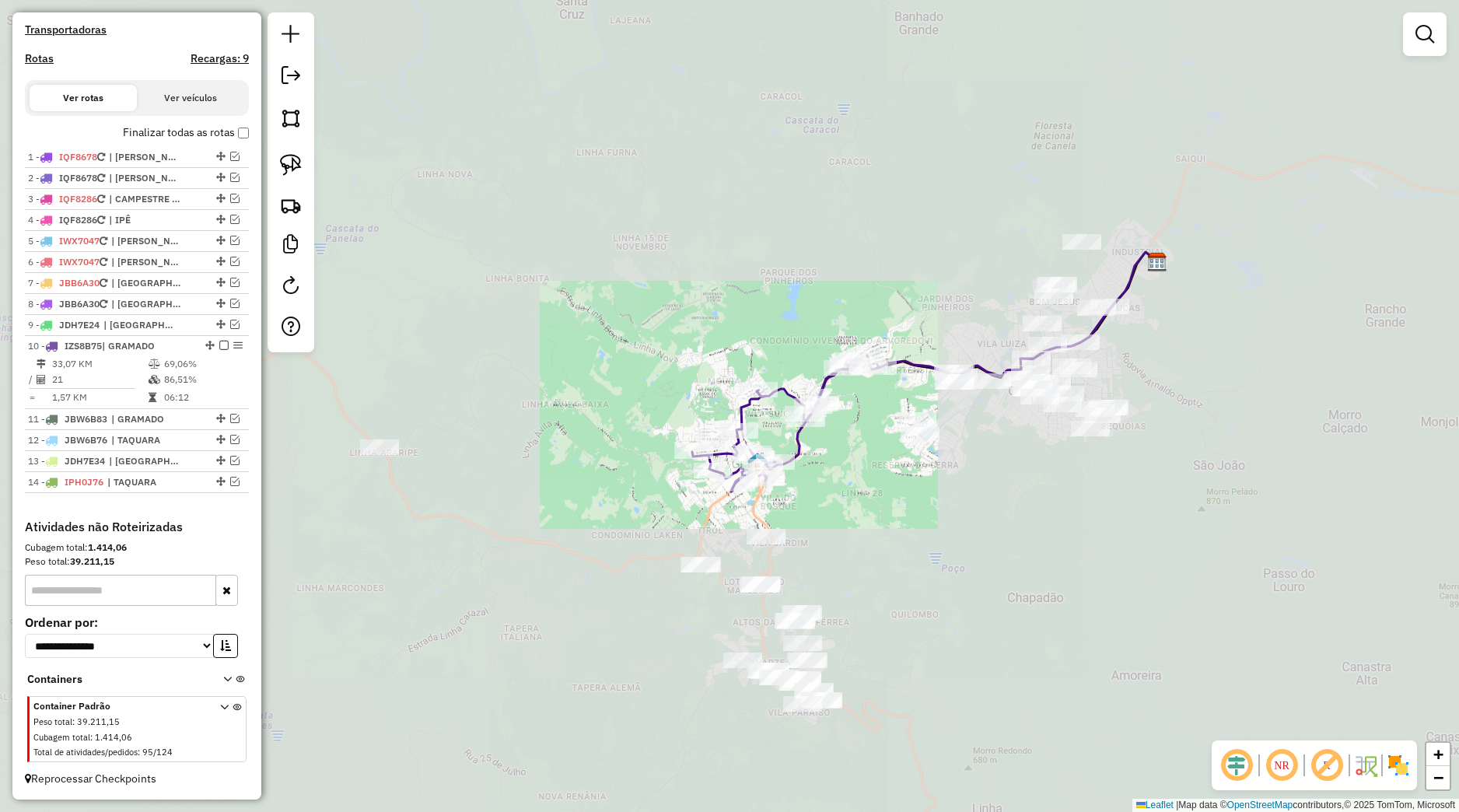
click at [918, 529] on div "Janela de atendimento Grade de atendimento Capacidade Transportadoras Veículos …" at bounding box center [730, 406] width 1459 height 812
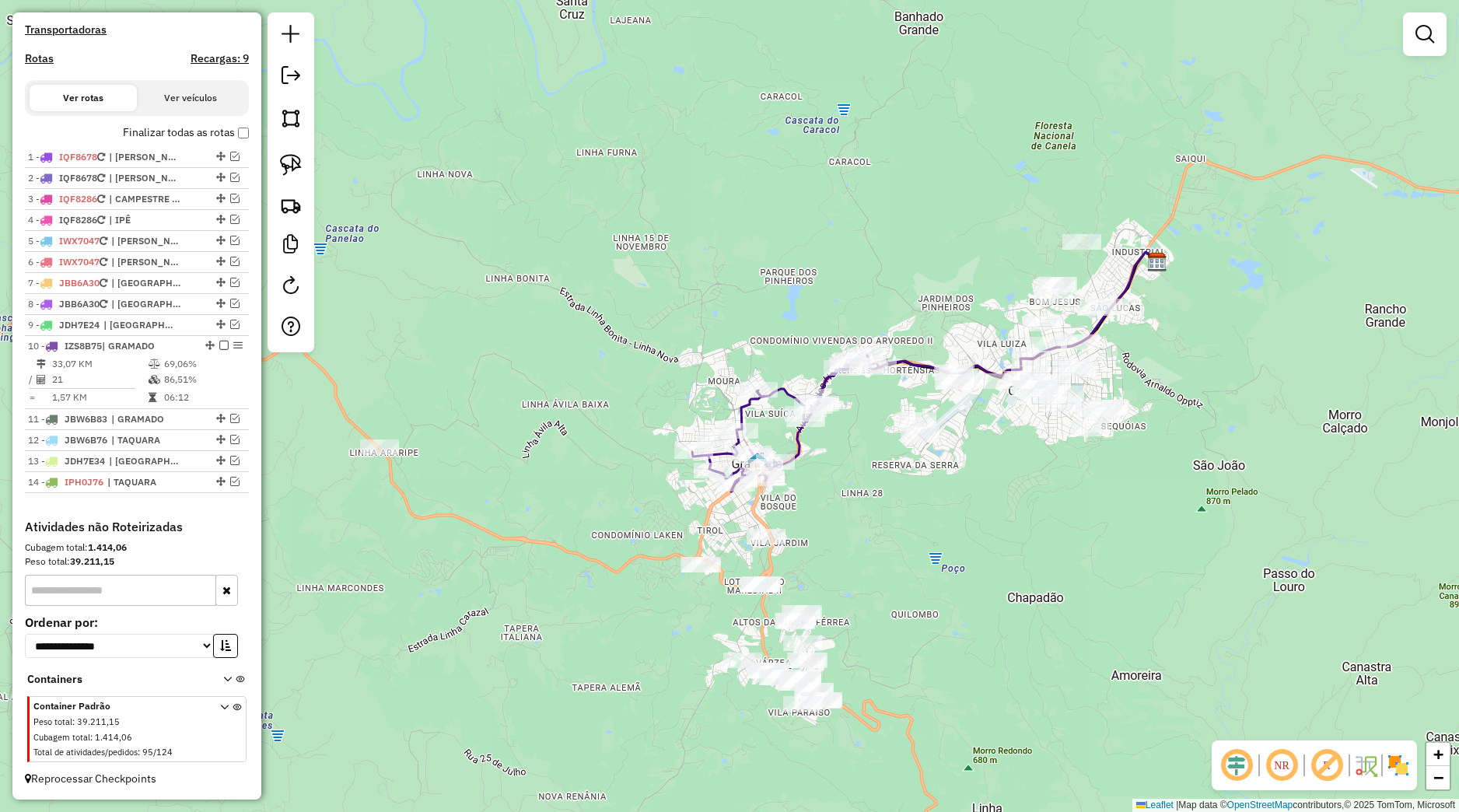
drag, startPoint x: 1029, startPoint y: 513, endPoint x: 991, endPoint y: 519, distance: 38.5
click at [1007, 526] on div "Janela de atendimento Grade de atendimento Capacidade Transportadoras Veículos …" at bounding box center [730, 406] width 1459 height 812
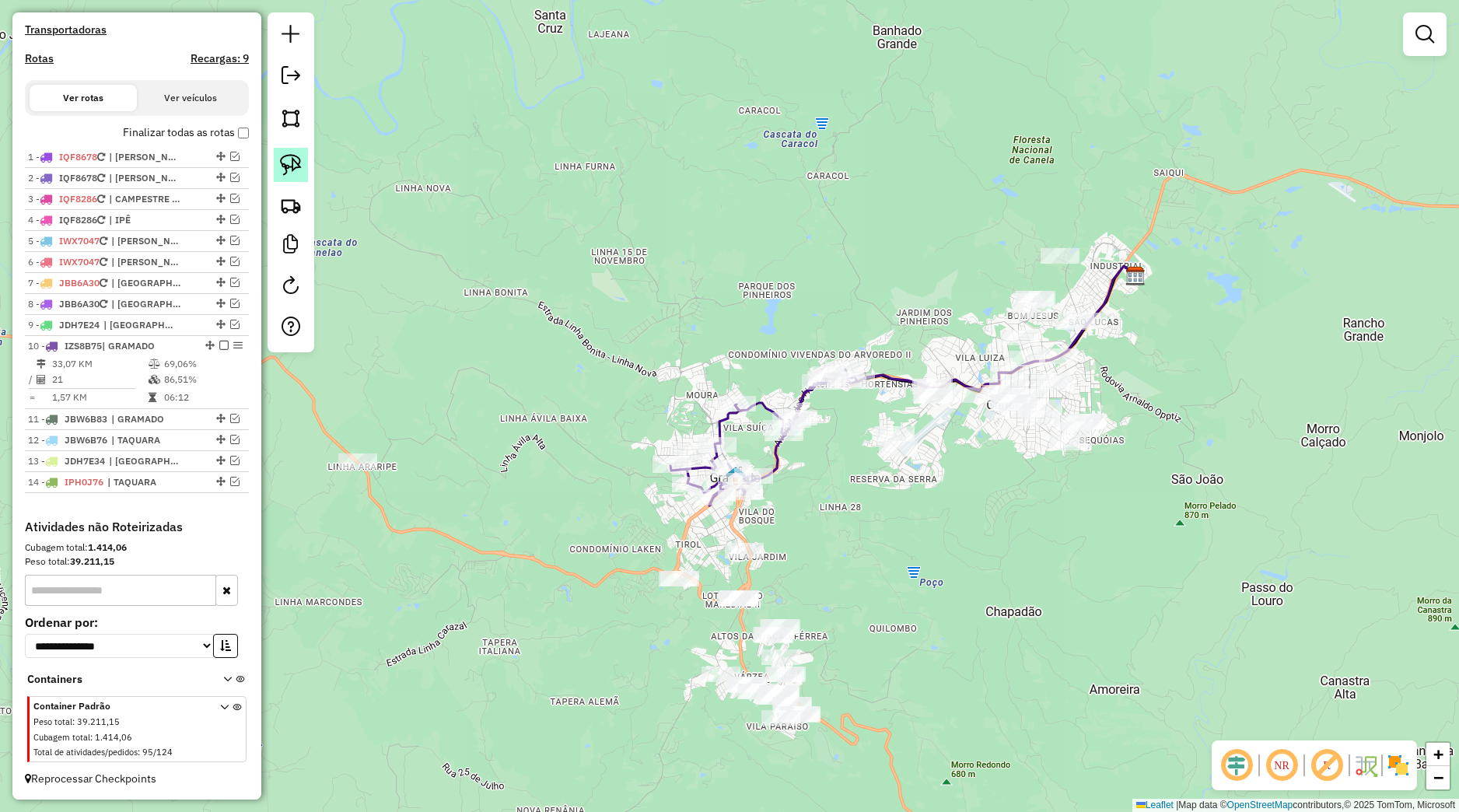
click at [275, 166] on link at bounding box center [291, 165] width 34 height 34
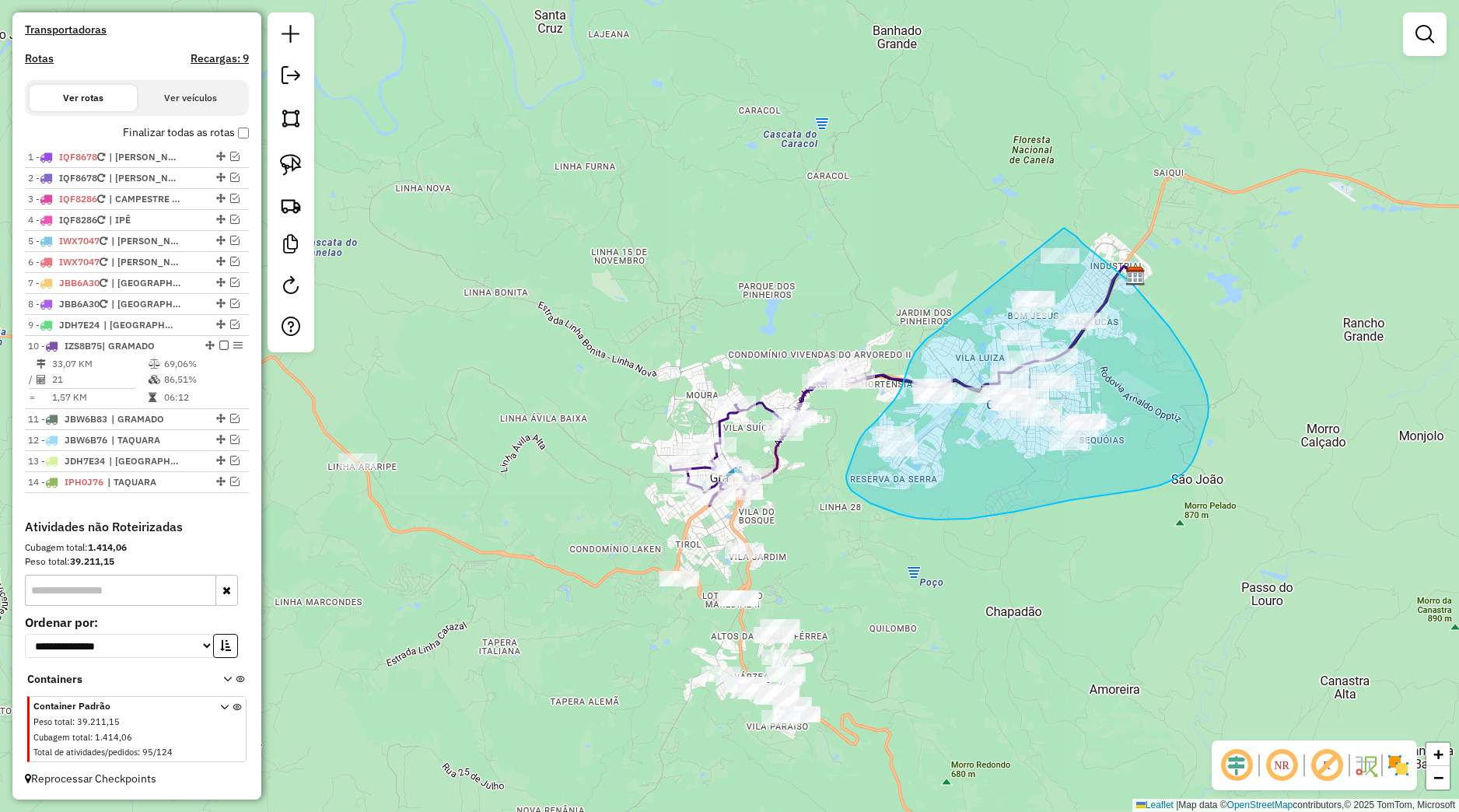
drag, startPoint x: 944, startPoint y: 325, endPoint x: 1027, endPoint y: 205, distance: 145.9
click at [1027, 205] on div "Janela de atendimento Grade de atendimento Capacidade Transportadoras Veículos …" at bounding box center [730, 406] width 1459 height 812
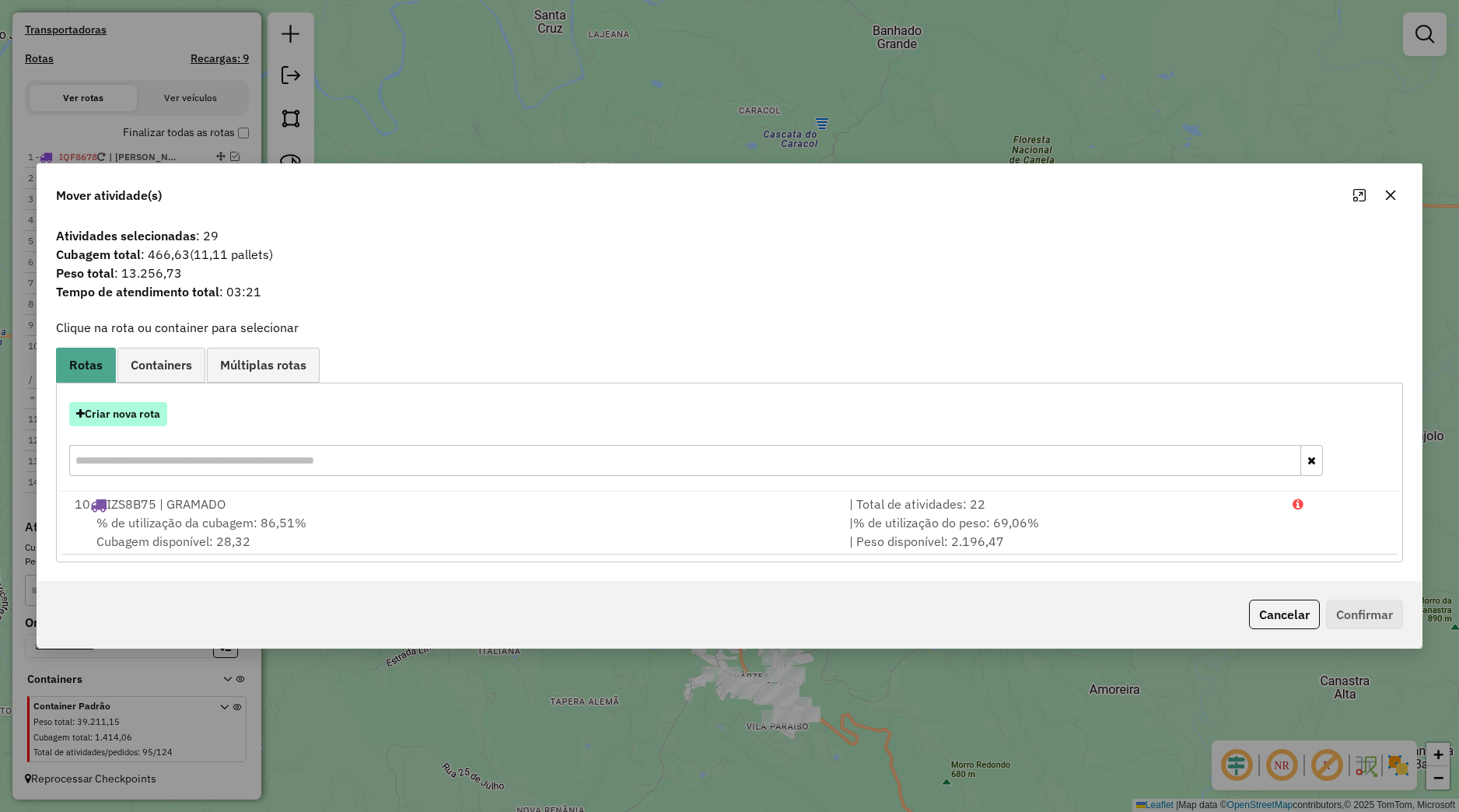
click at [157, 415] on button "Criar nova rota" at bounding box center [118, 415] width 98 height 24
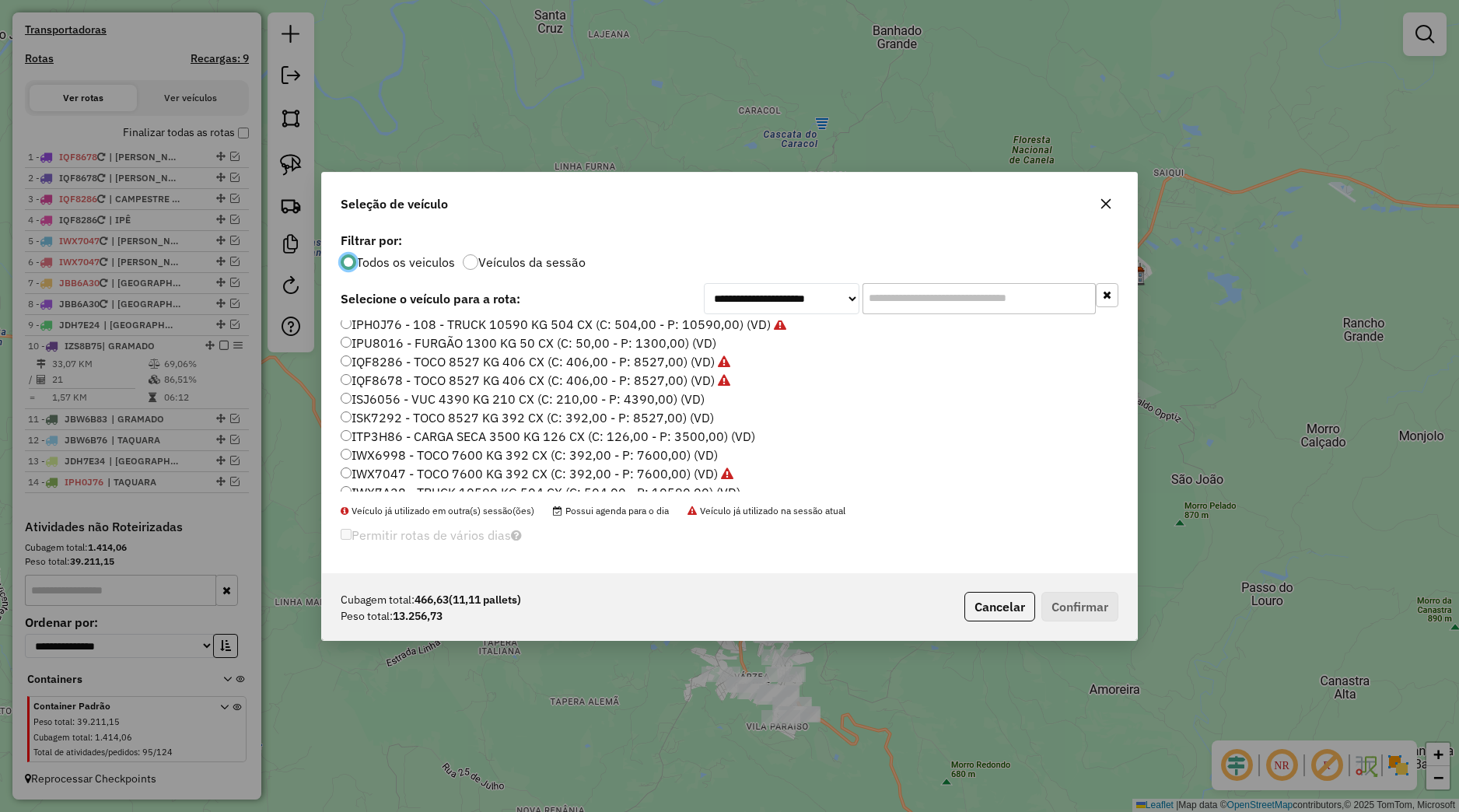
scroll to position [99, 0]
click at [381, 397] on label "ISJ6056 - VUC 4390 KG 210 CX (C: 210,00 - P: 4390,00) (VD)" at bounding box center [523, 397] width 364 height 19
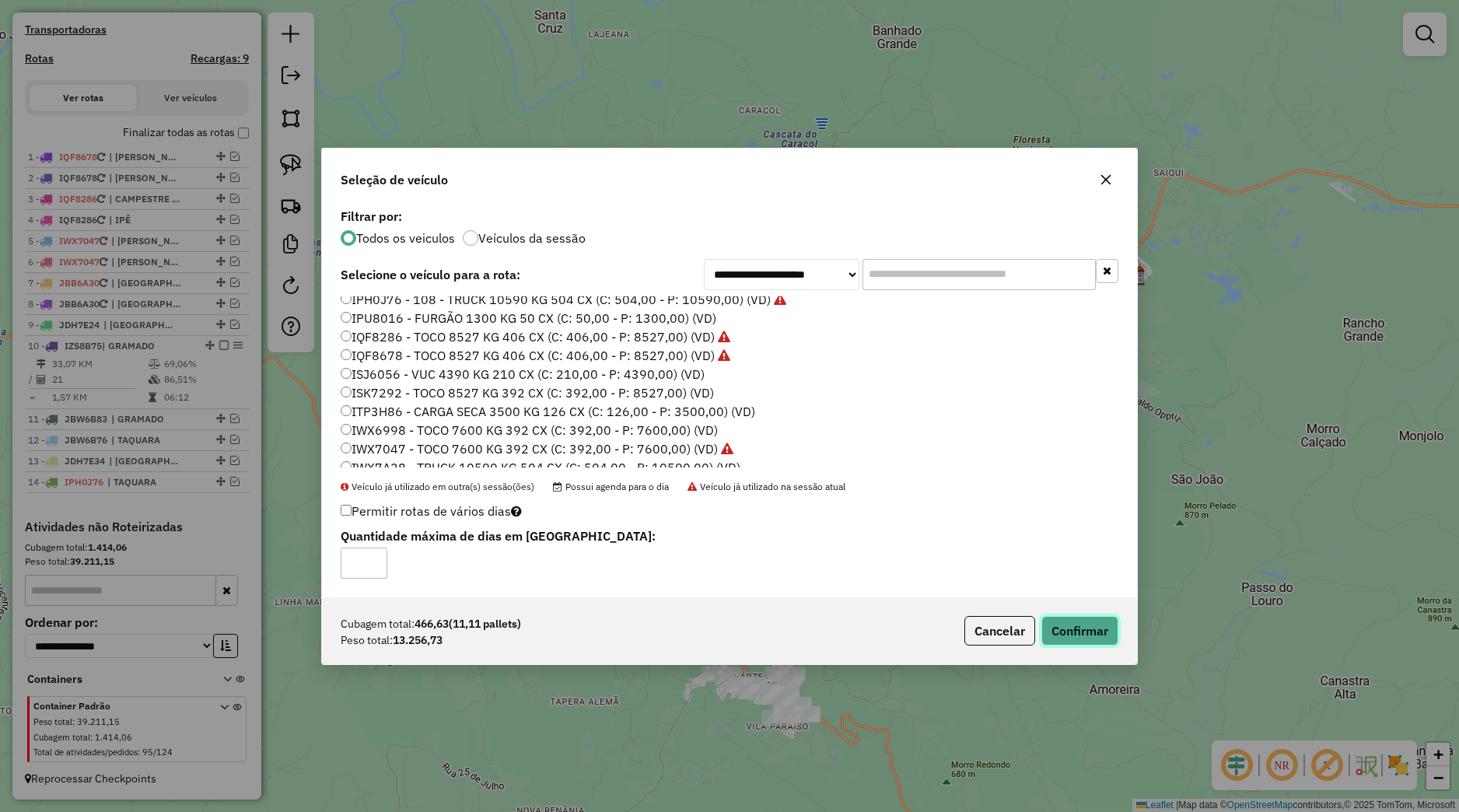
click at [1074, 625] on button "Confirmar" at bounding box center [1079, 630] width 77 height 29
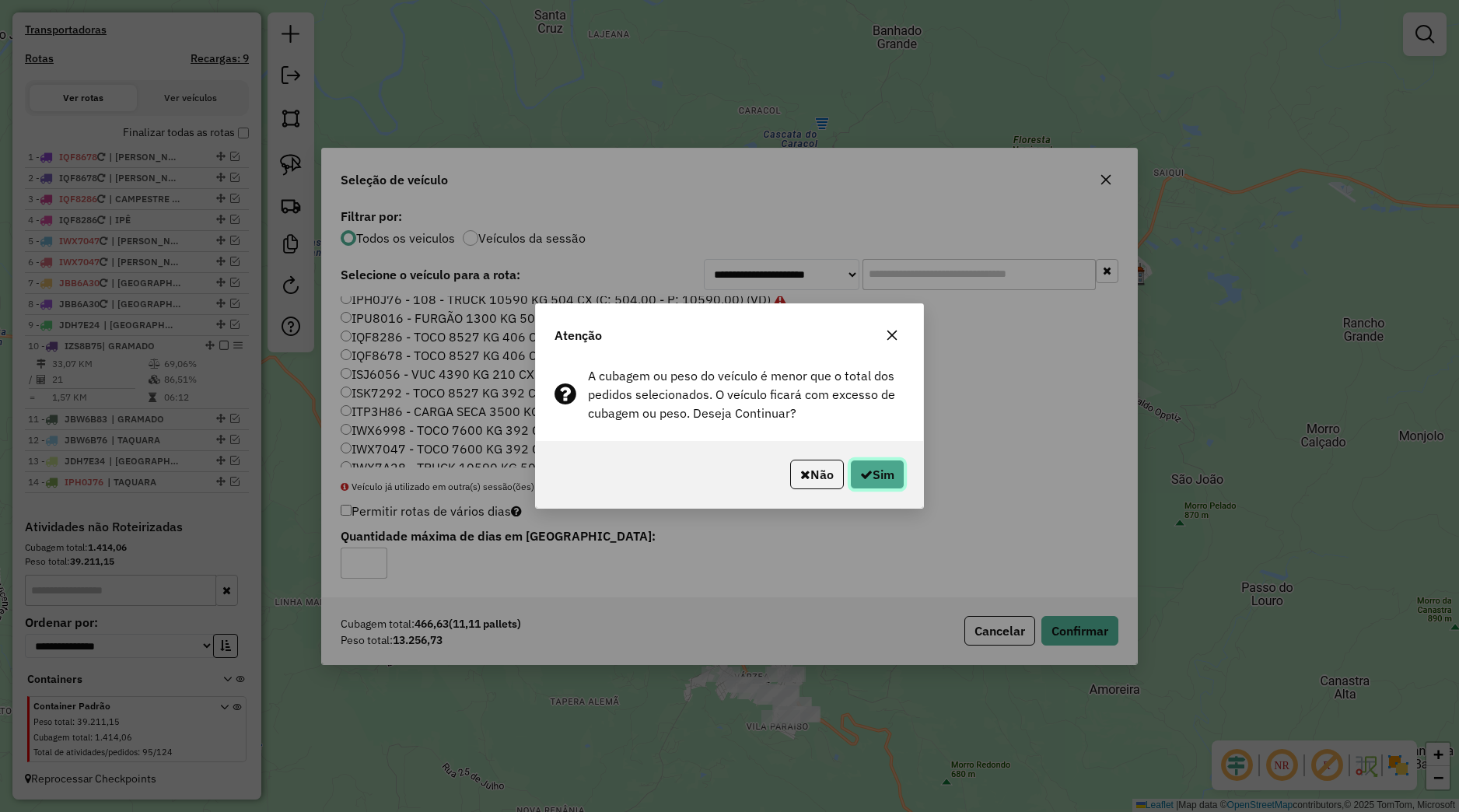
click at [874, 475] on button "Sim" at bounding box center [877, 474] width 54 height 29
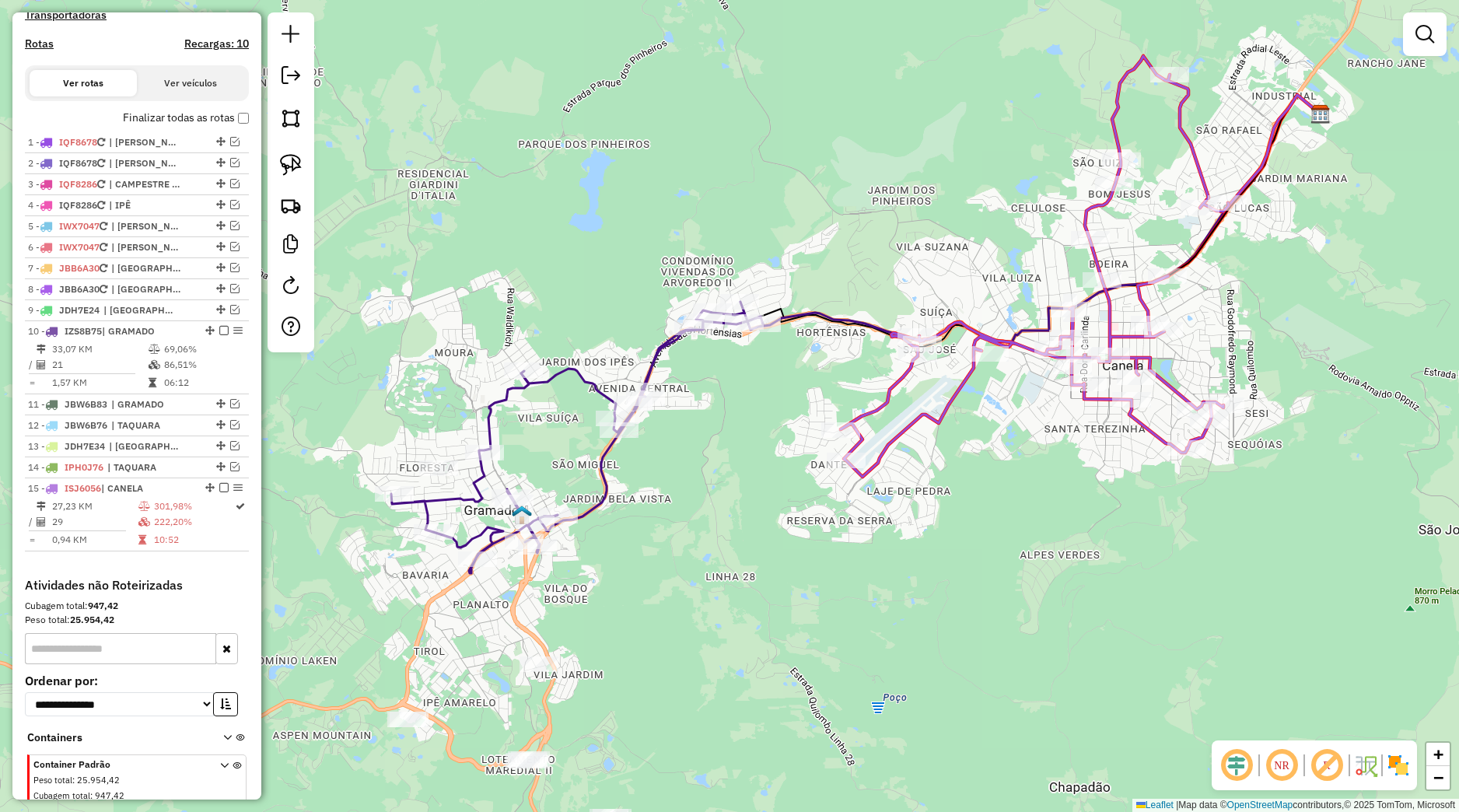
select select "*********"
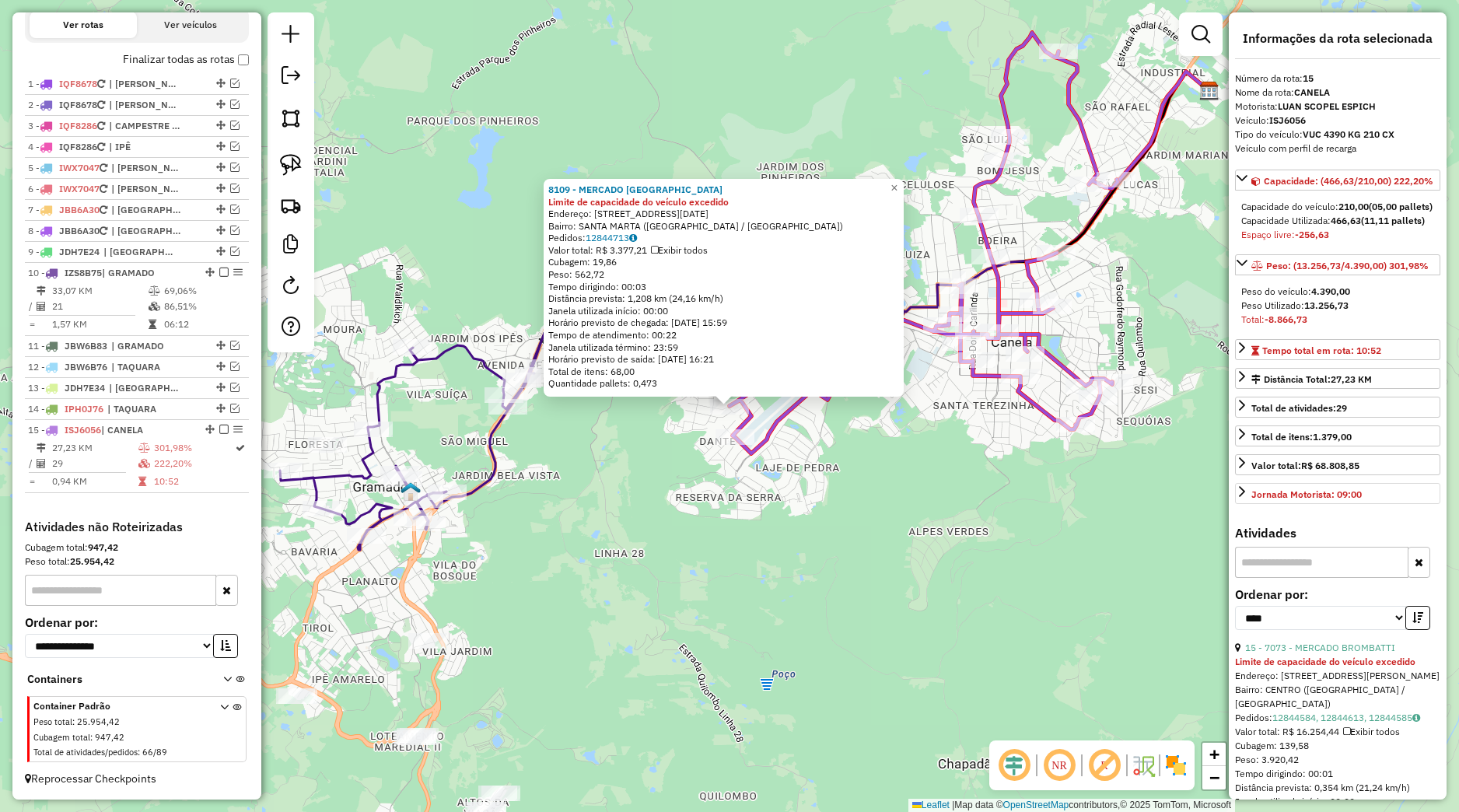
scroll to position [145, 0]
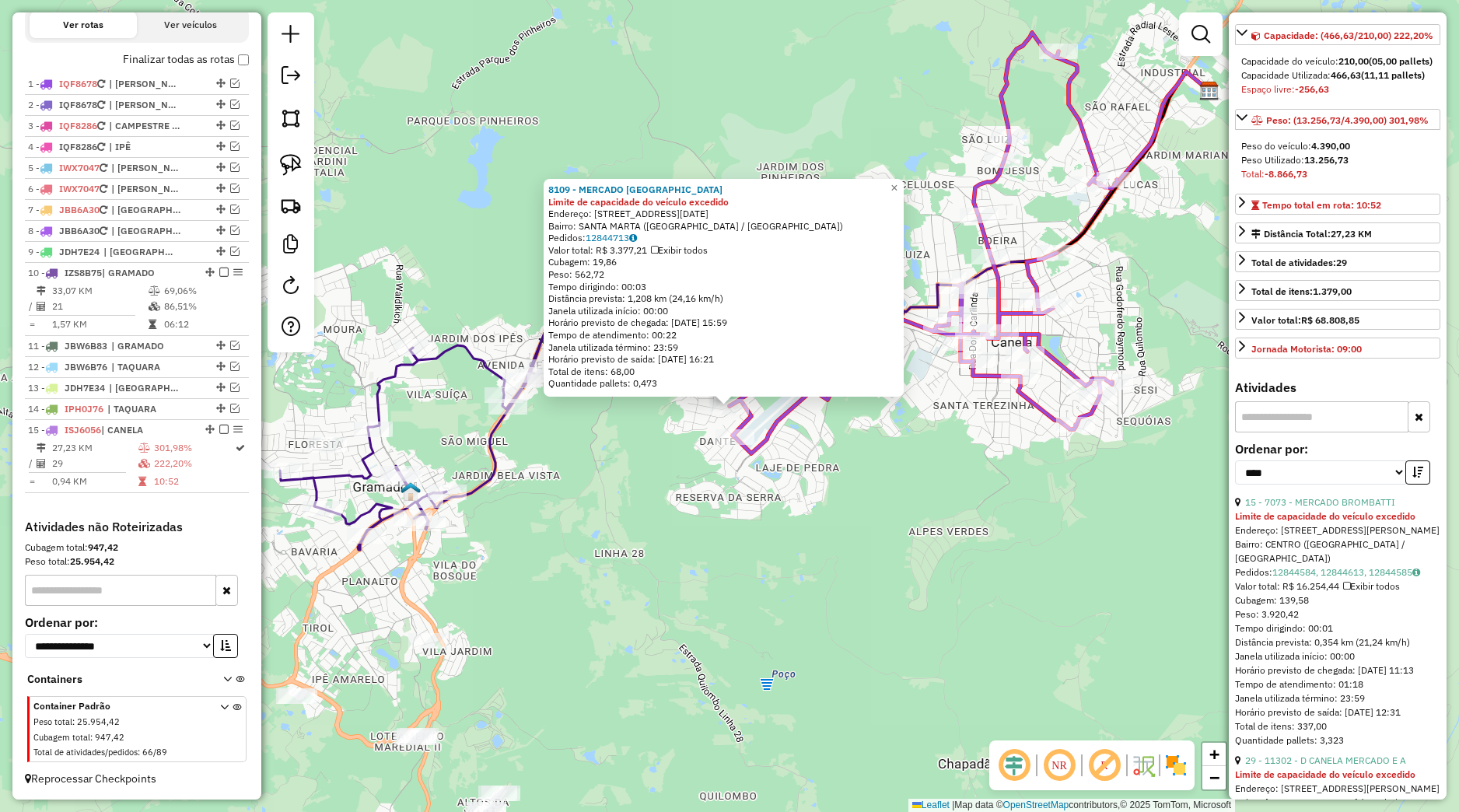
click at [1358, 565] on li "15 - 7073 - MERCADO BROMBATTI Limite de capacidade do veículo excedido Endereço…" at bounding box center [1337, 621] width 205 height 252
click at [1360, 508] on link "15 - 7073 - MERCADO BROMBATTI" at bounding box center [1320, 502] width 150 height 11
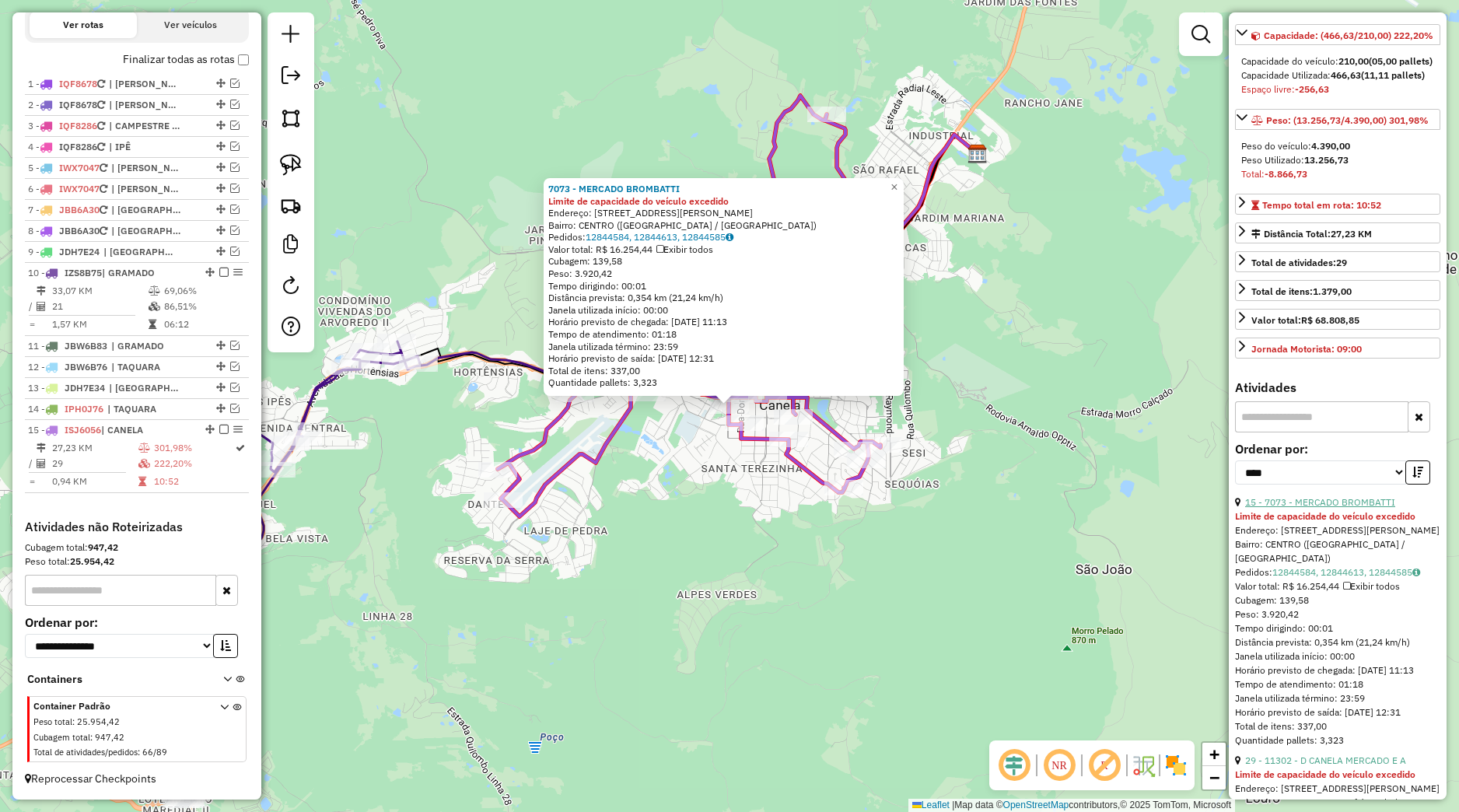
click at [1360, 508] on link "15 - 7073 - MERCADO BROMBATTI" at bounding box center [1320, 502] width 150 height 11
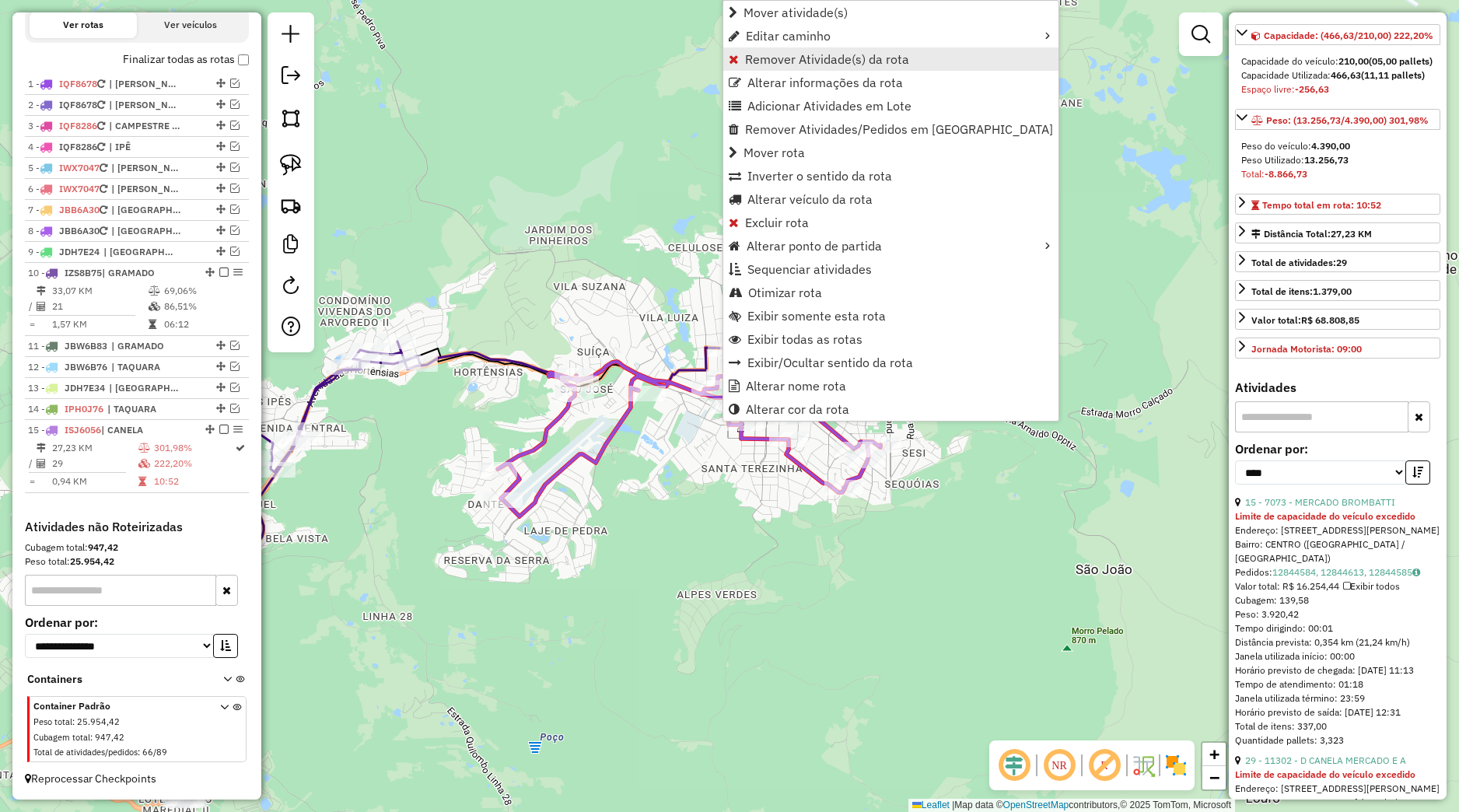
click at [773, 61] on span "Remover Atividade(s) da rota" at bounding box center [827, 58] width 164 height 12
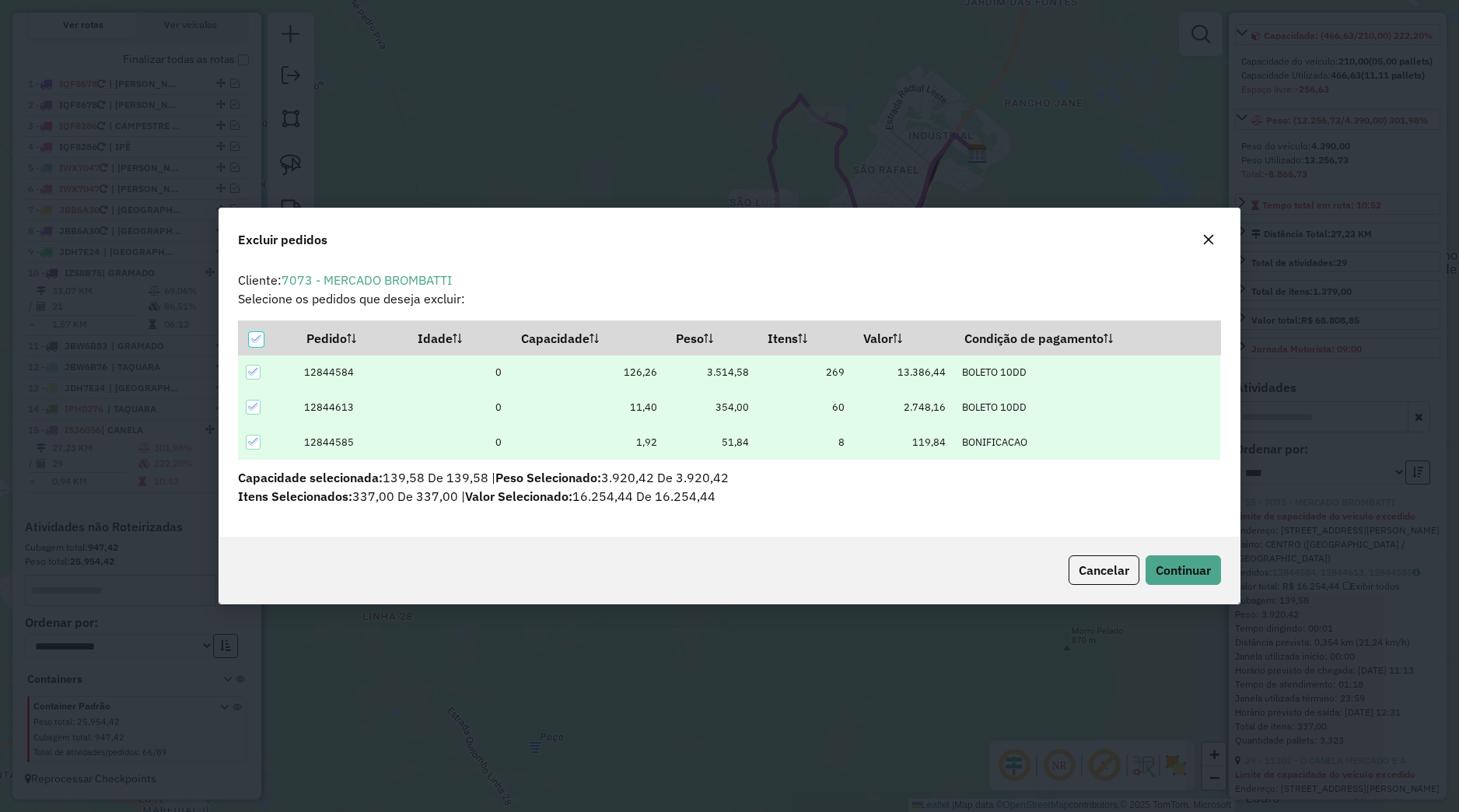
scroll to position [9, 5]
drag, startPoint x: 1182, startPoint y: 551, endPoint x: 1183, endPoint y: 558, distance: 7.1
click at [1182, 552] on div "Cancelar Continuar" at bounding box center [729, 569] width 1020 height 67
click at [1183, 566] on span "Continuar" at bounding box center [1183, 569] width 55 height 15
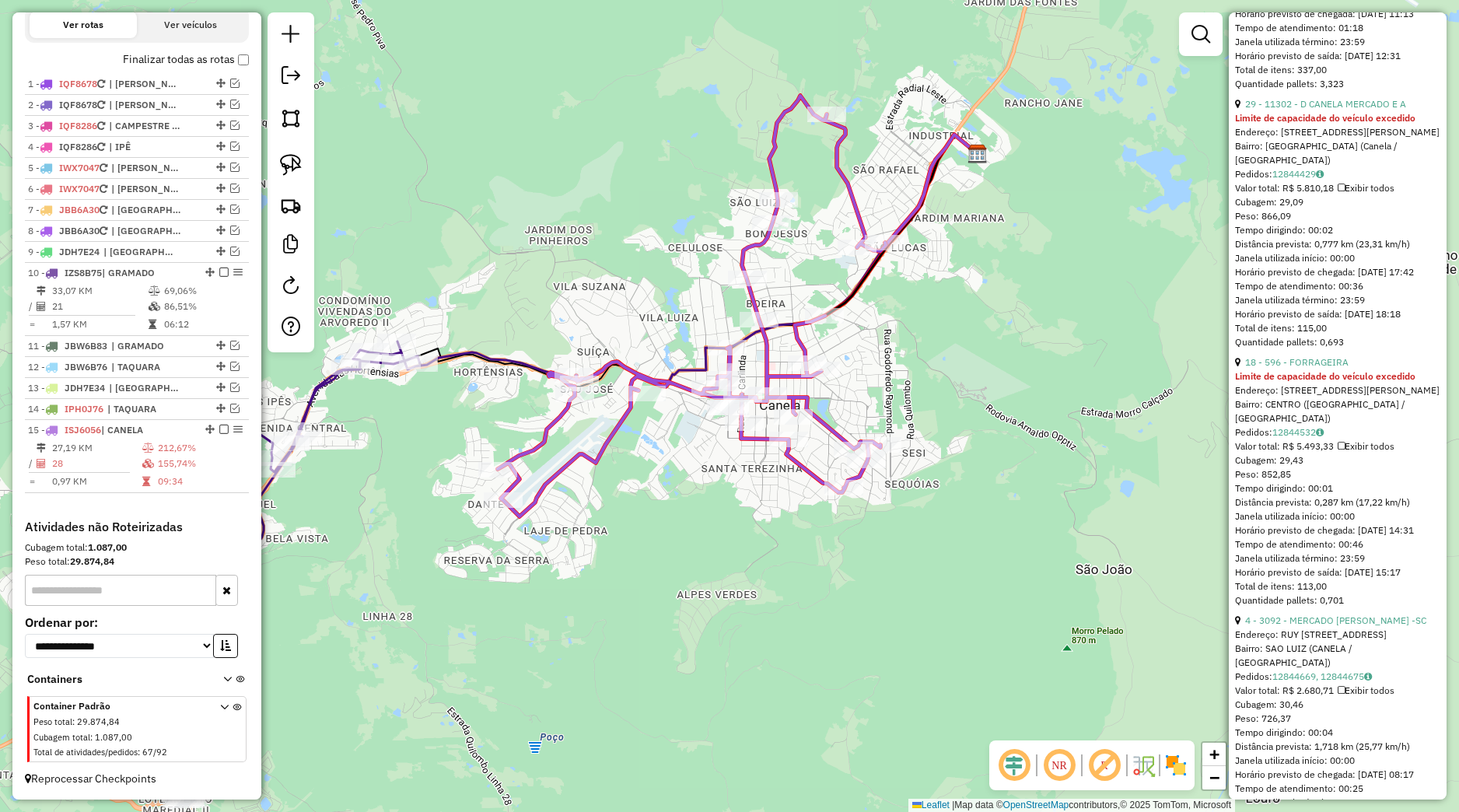
scroll to position [729, 0]
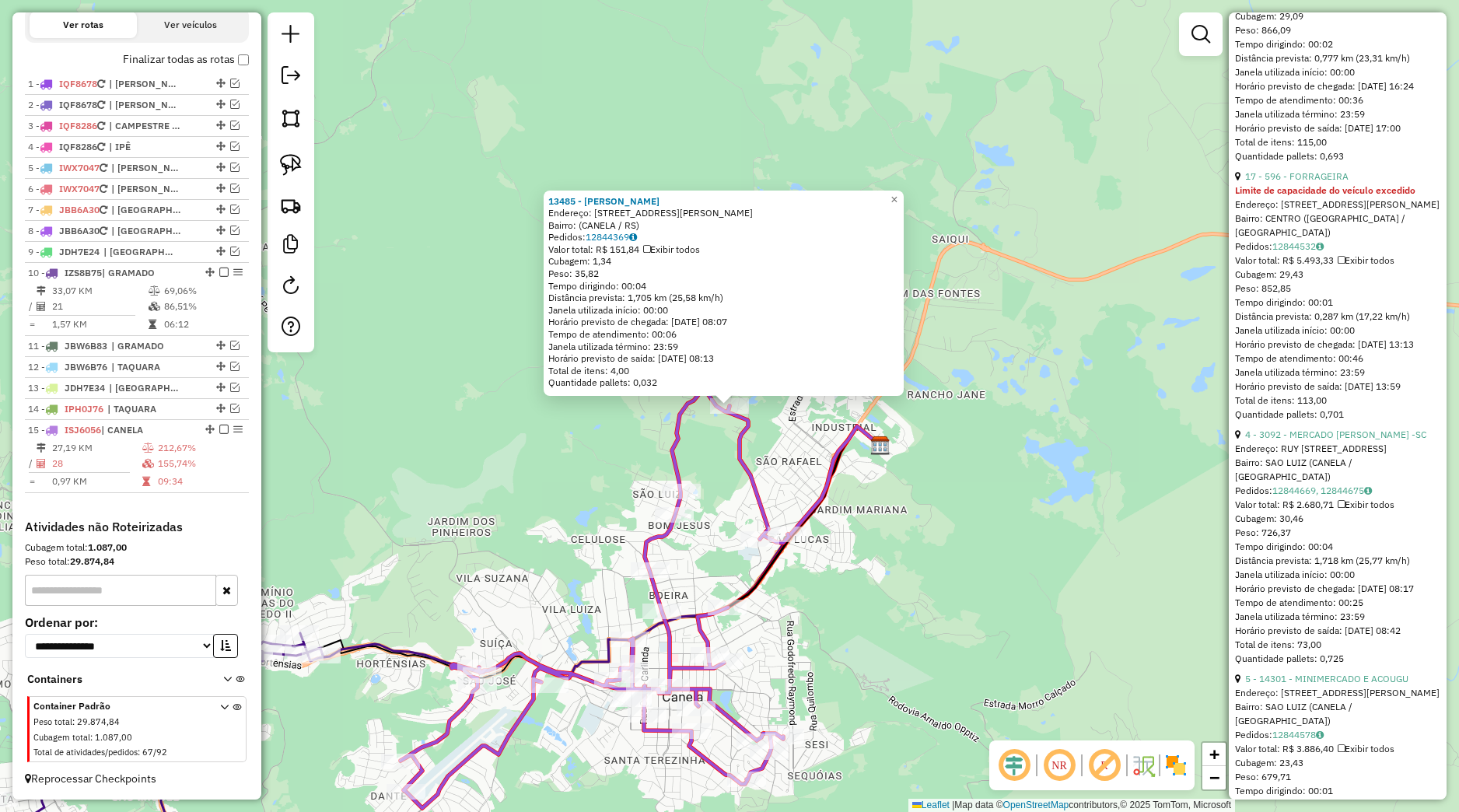
drag, startPoint x: 930, startPoint y: 463, endPoint x: 922, endPoint y: 470, distance: 10.6
click at [931, 463] on div "13485 - [PERSON_NAME] Endereço: [STREET_ADDRESS][PERSON_NAME] Pedidos: 12844369…" at bounding box center [730, 406] width 1459 height 812
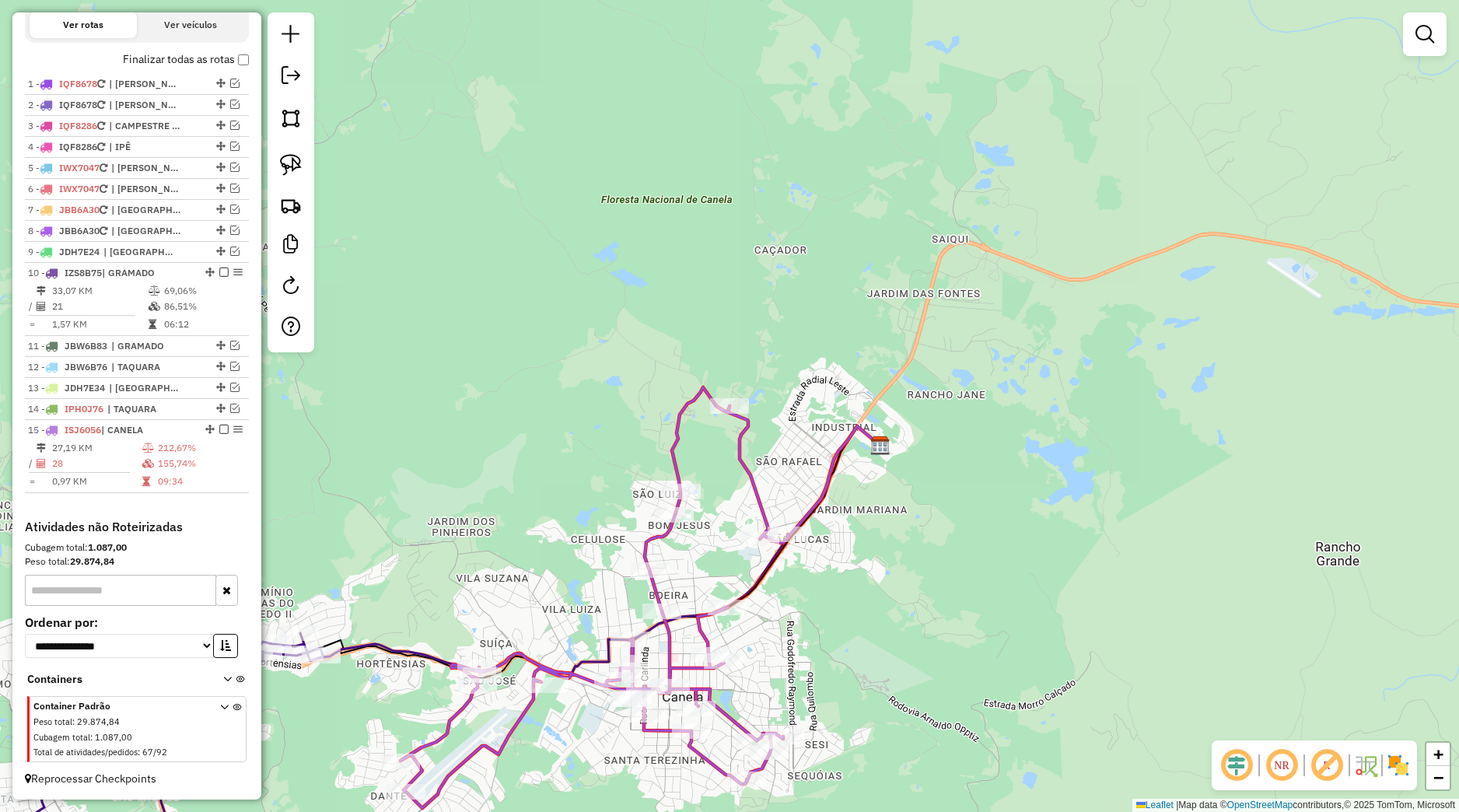
drag, startPoint x: 646, startPoint y: 531, endPoint x: 729, endPoint y: 438, distance: 124.7
click at [729, 439] on div "Rota 15 - Placa ISJ6056 3092 - MERCADO JORGE -SC Rota 15 - Placa ISJ6056 14301 …" at bounding box center [730, 406] width 1459 height 812
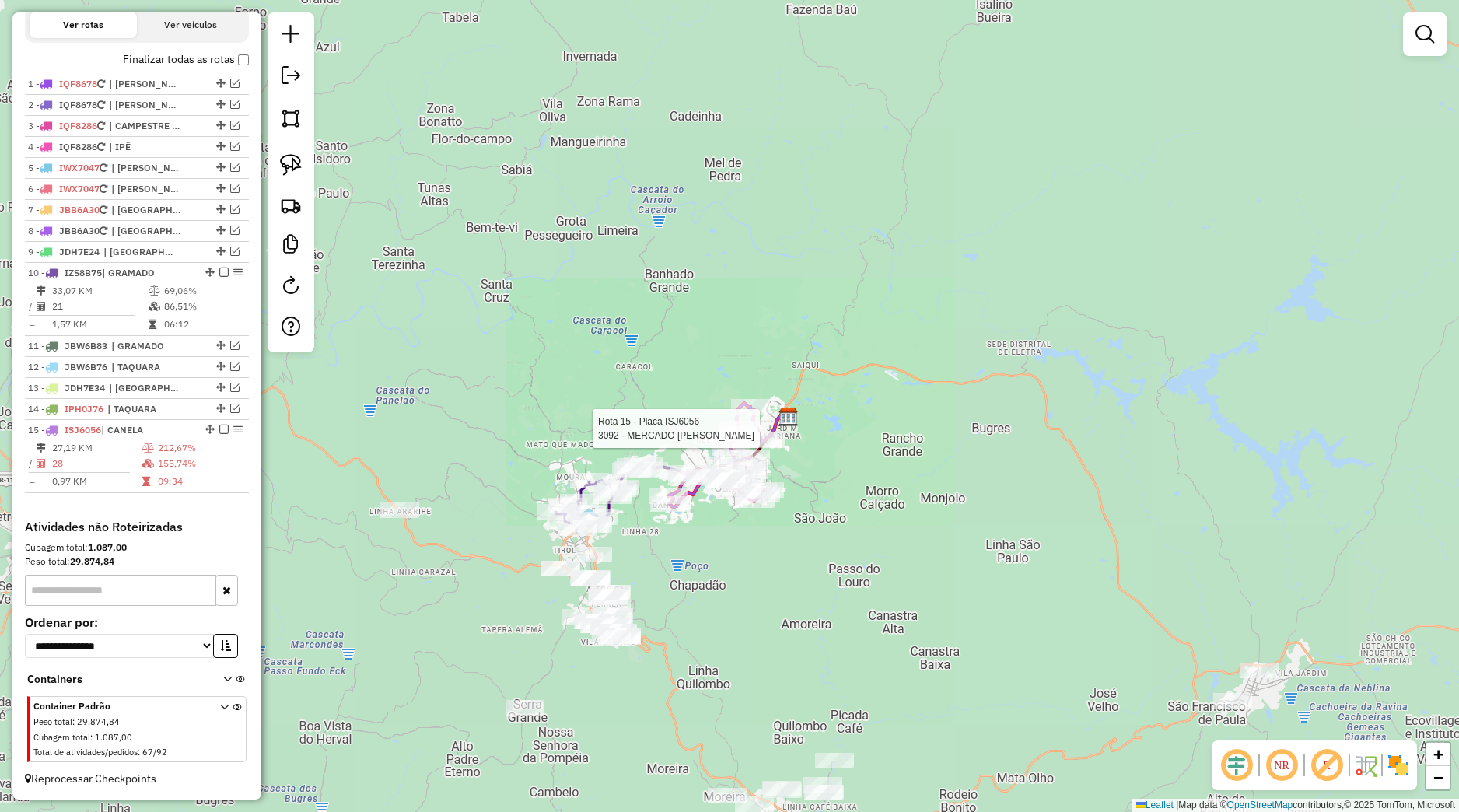
click at [797, 504] on div "Rota 15 - Placa ISJ6056 3092 - MERCADO JORGE -SC Rota 15 - Placa ISJ6056 11369 …" at bounding box center [730, 406] width 1459 height 812
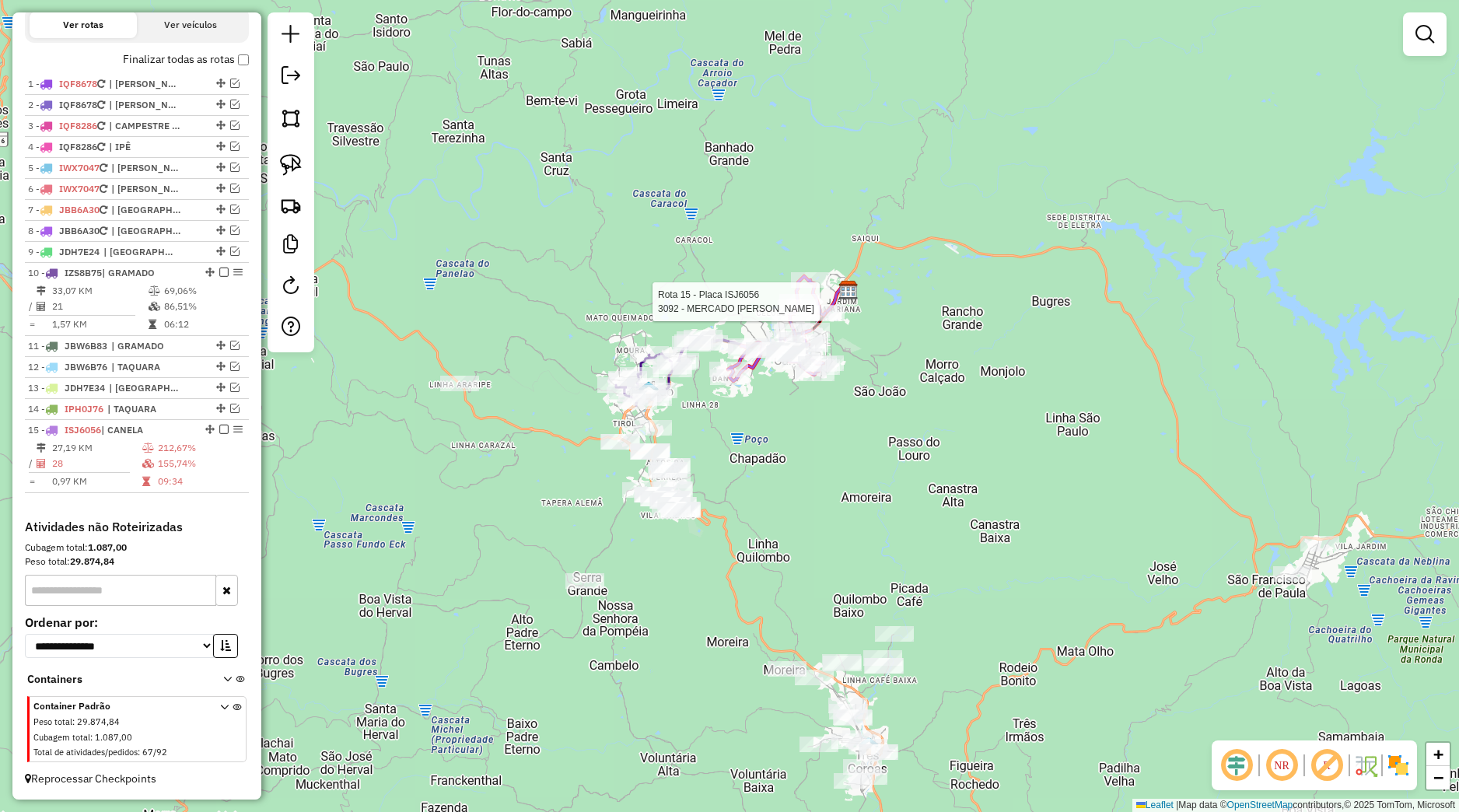
drag, startPoint x: 806, startPoint y: 566, endPoint x: 775, endPoint y: 437, distance: 132.7
click at [775, 437] on div "Rota 15 - Placa ISJ6056 3092 - MERCADO JORGE -SC Janela de atendimento Grade de…" at bounding box center [730, 406] width 1459 height 812
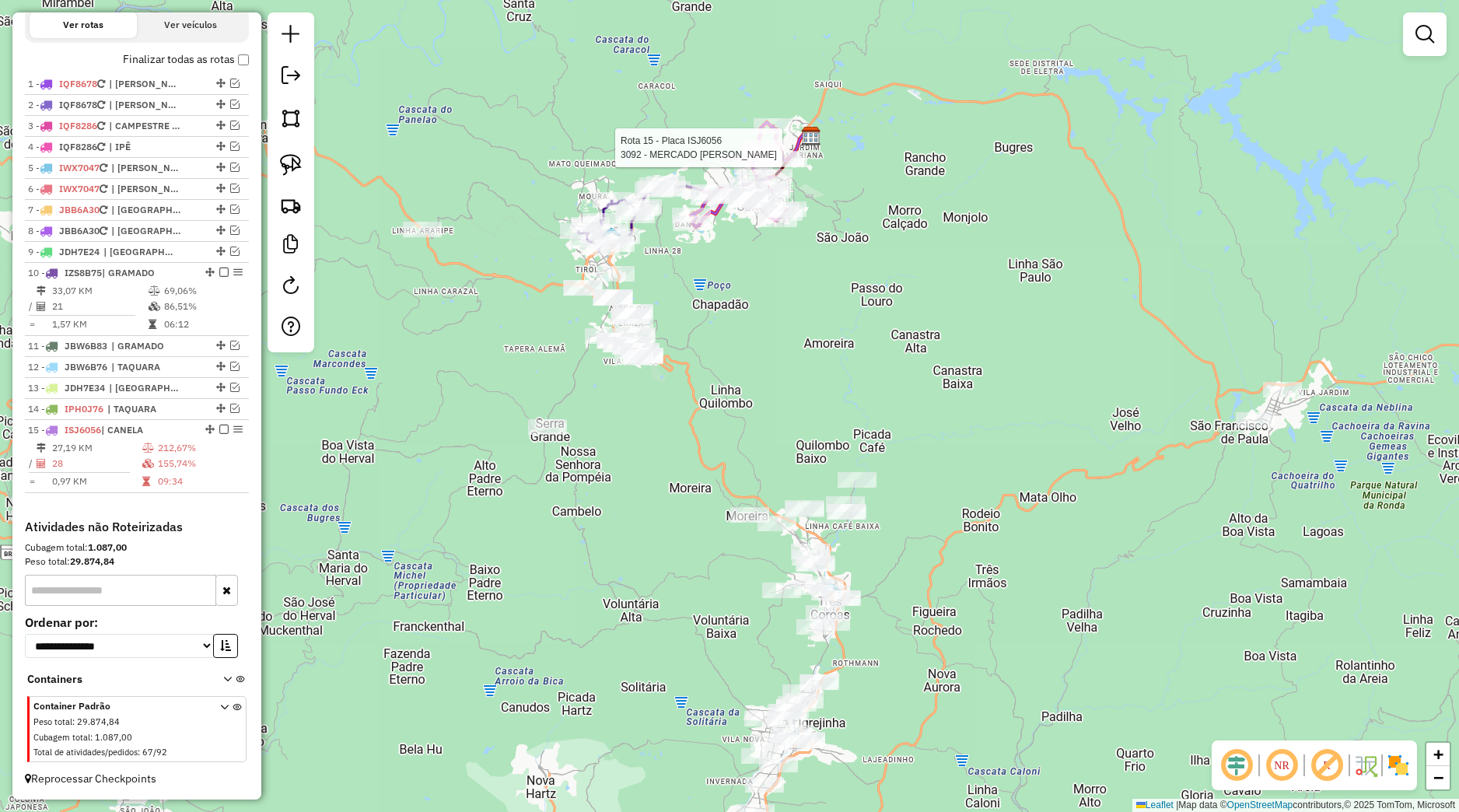
drag, startPoint x: 766, startPoint y: 410, endPoint x: 744, endPoint y: 344, distance: 69.6
click at [741, 335] on div "Rota 15 - Placa ISJ6056 3092 - MERCADO JORGE -SC Janela de atendimento Grade de…" at bounding box center [730, 406] width 1459 height 812
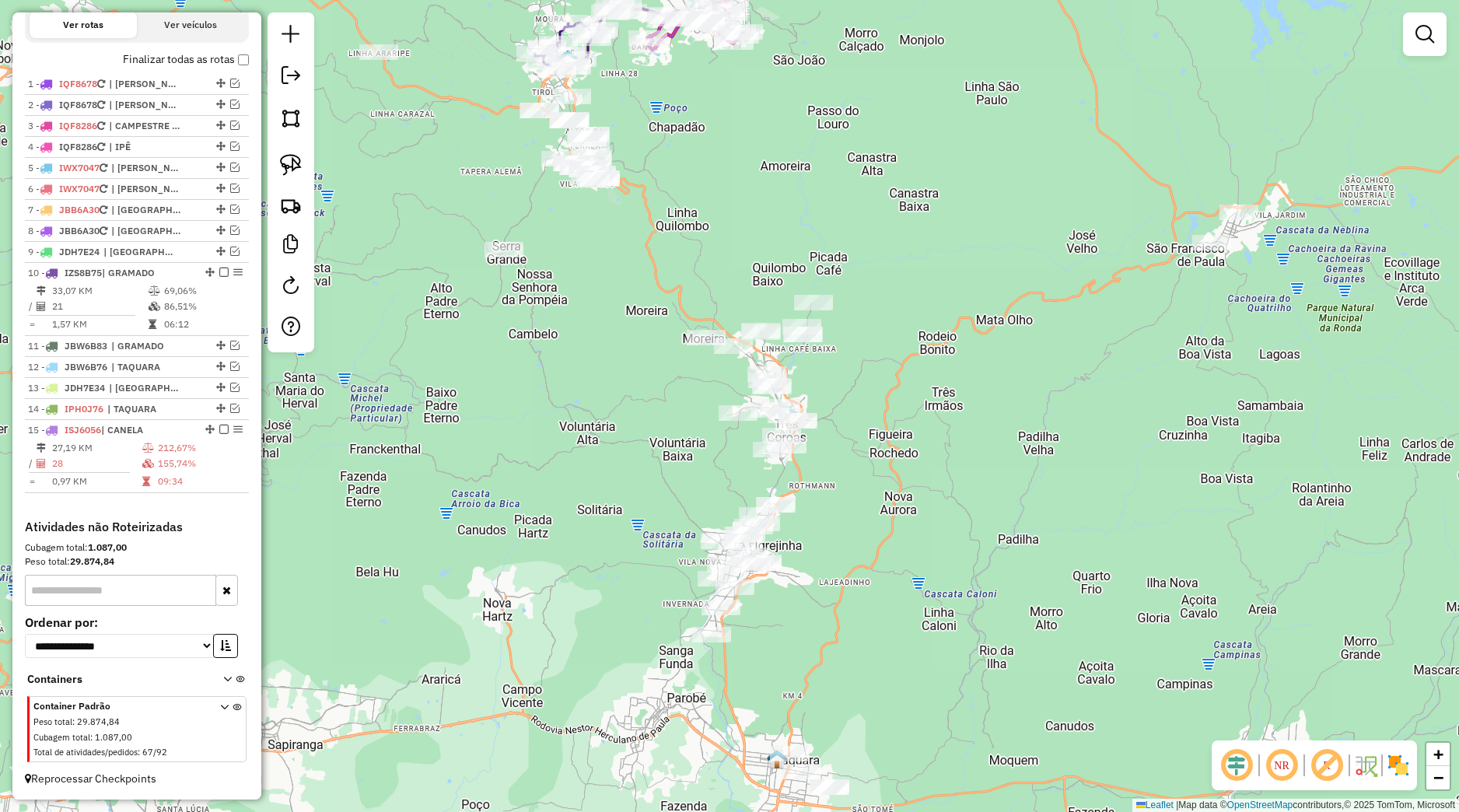
drag, startPoint x: 832, startPoint y: 615, endPoint x: 803, endPoint y: 490, distance: 128.3
click at [803, 490] on div "Rota 15 - Placa ISJ6056 3092 - MERCADO JORGE -SC Janela de atendimento Grade de…" at bounding box center [730, 406] width 1459 height 812
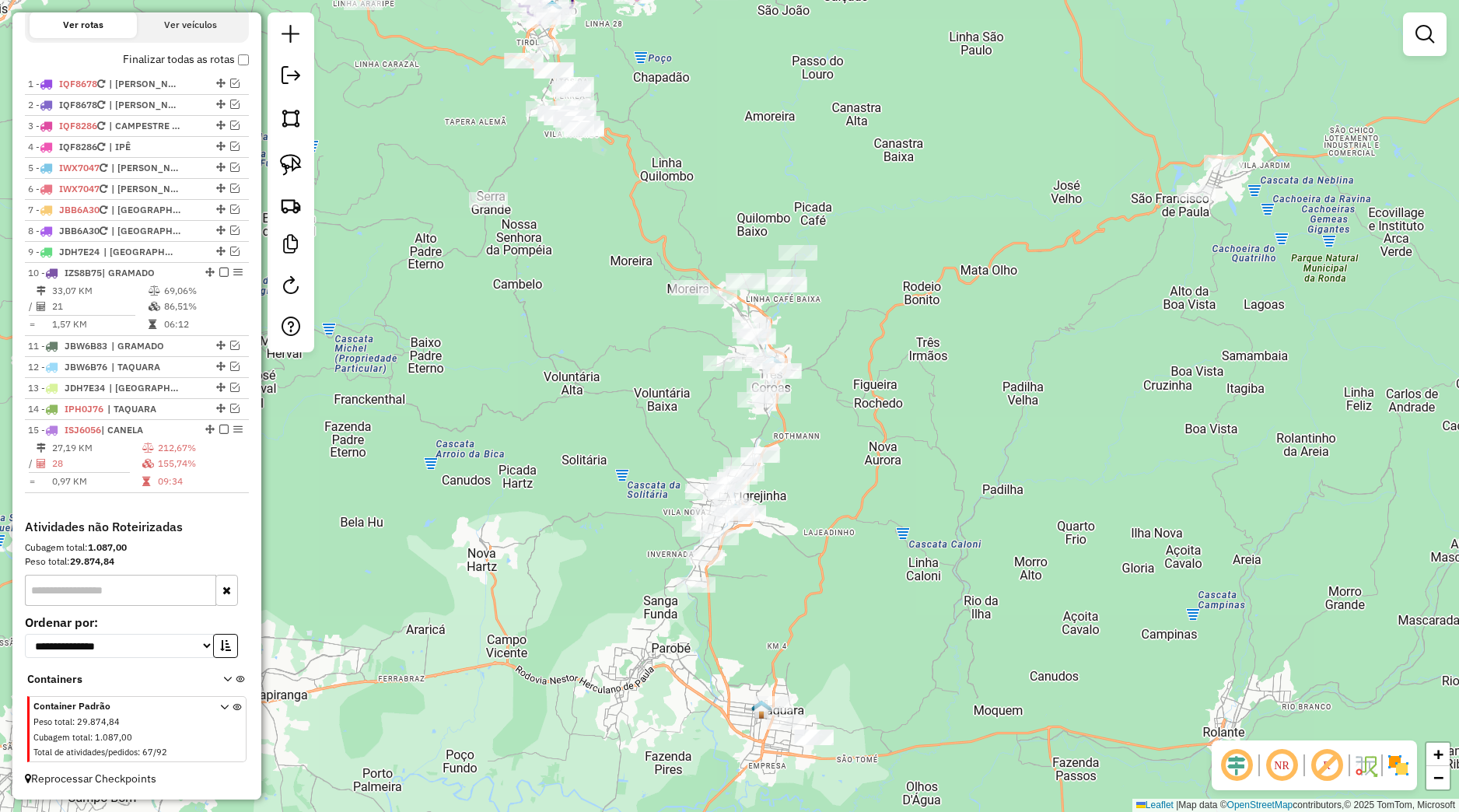
drag, startPoint x: 841, startPoint y: 653, endPoint x: 816, endPoint y: 582, distance: 75.3
click at [816, 582] on div "Rota 15 - Placa ISJ6056 3092 - MERCADO JORGE -SC Janela de atendimento Grade de…" at bounding box center [730, 406] width 1459 height 812
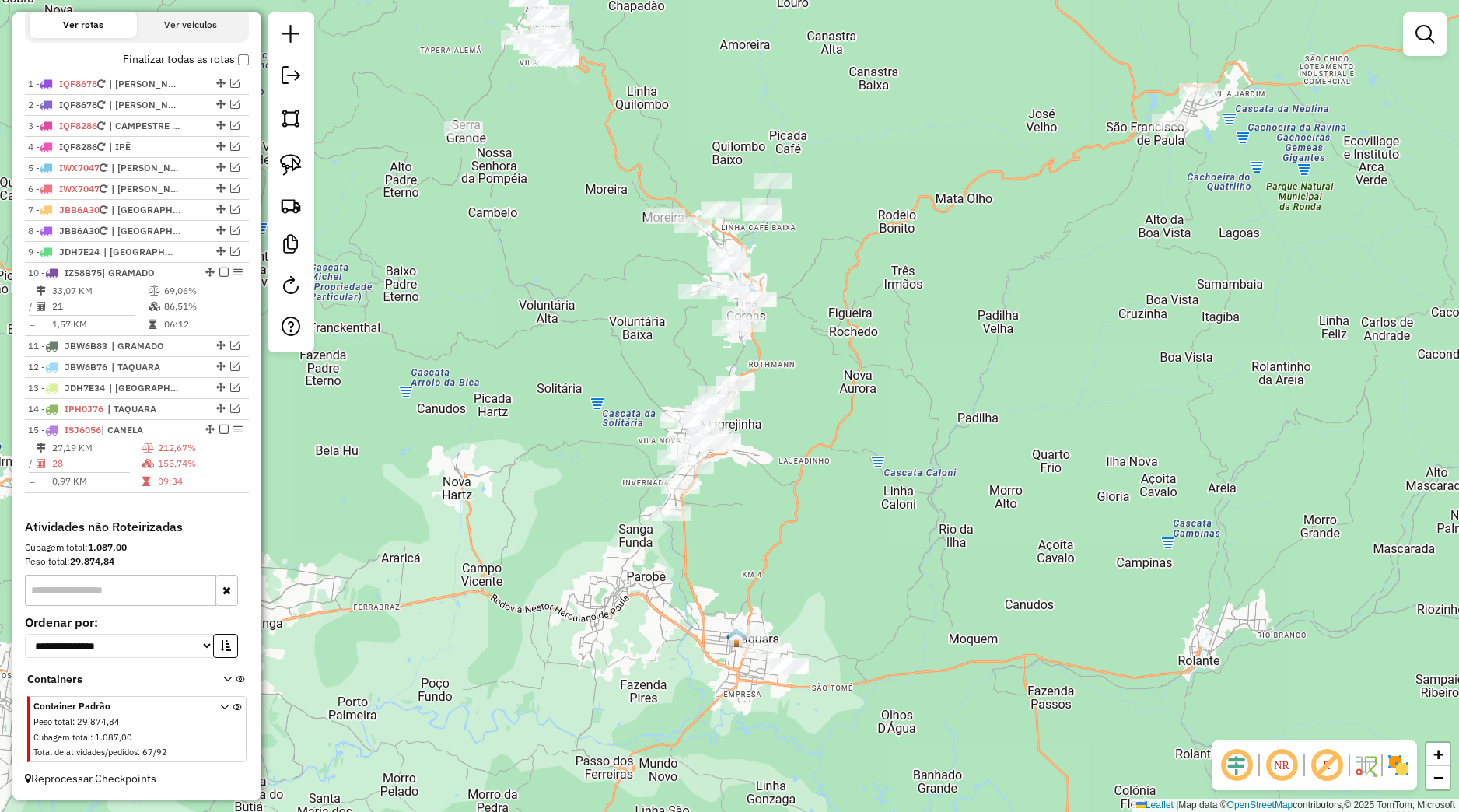
drag, startPoint x: 786, startPoint y: 504, endPoint x: 769, endPoint y: 604, distance: 101.4
click at [769, 604] on div "Rota 15 - Placa ISJ6056 3092 - MERCADO JORGE -SC Janela de atendimento Grade de…" at bounding box center [730, 406] width 1459 height 812
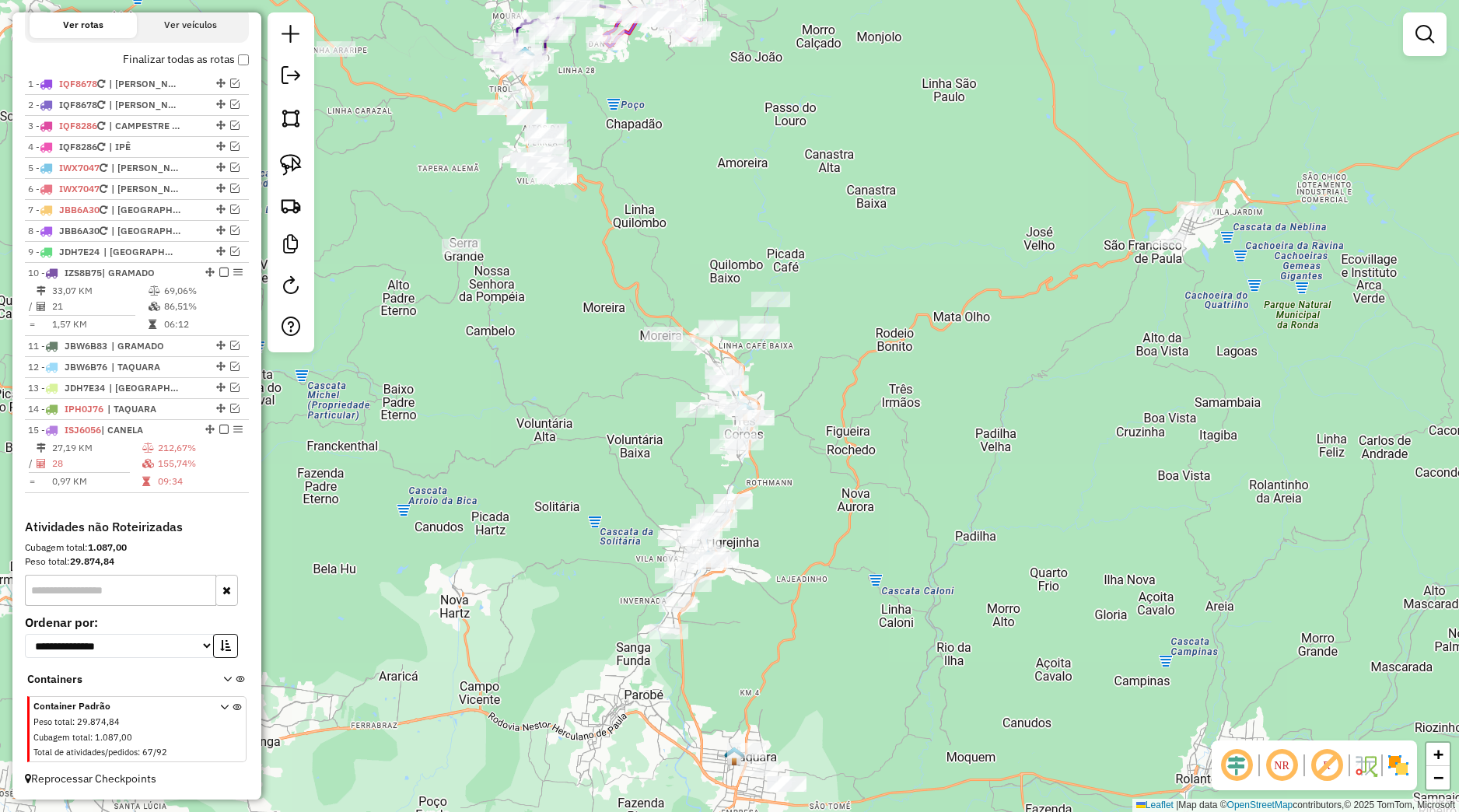
drag, startPoint x: 796, startPoint y: 595, endPoint x: 820, endPoint y: 622, distance: 36.1
click at [820, 622] on div "Rota 15 - Placa ISJ6056 3092 - MERCADO JORGE -SC Janela de atendimento Grade de…" at bounding box center [730, 406] width 1459 height 812
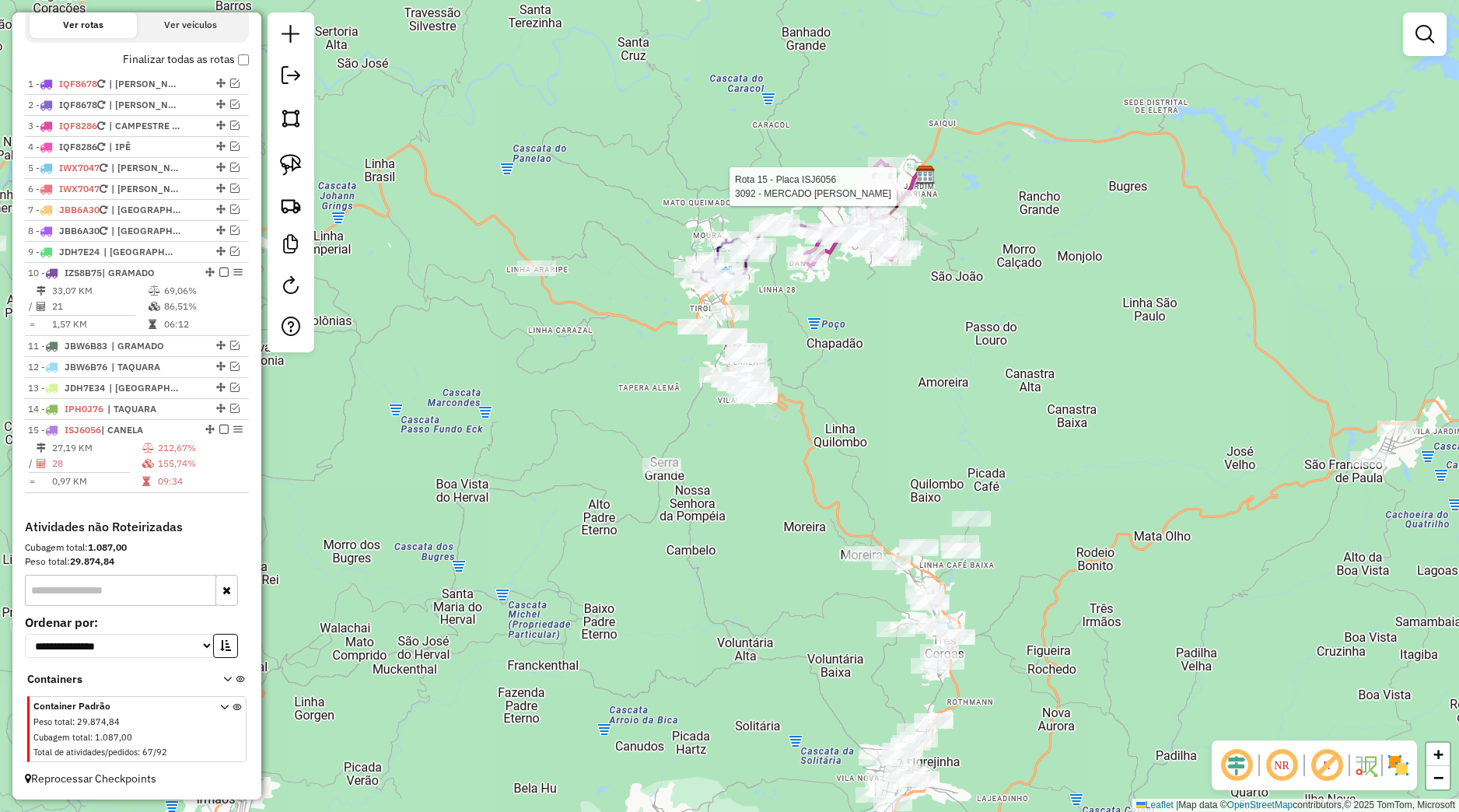
drag, startPoint x: 572, startPoint y: 389, endPoint x: 745, endPoint y: 574, distance: 253.3
click at [745, 574] on div "Rota 15 - Placa ISJ6056 3092 - MERCADO JORGE -SC Janela de atendimento Grade de…" at bounding box center [730, 406] width 1459 height 812
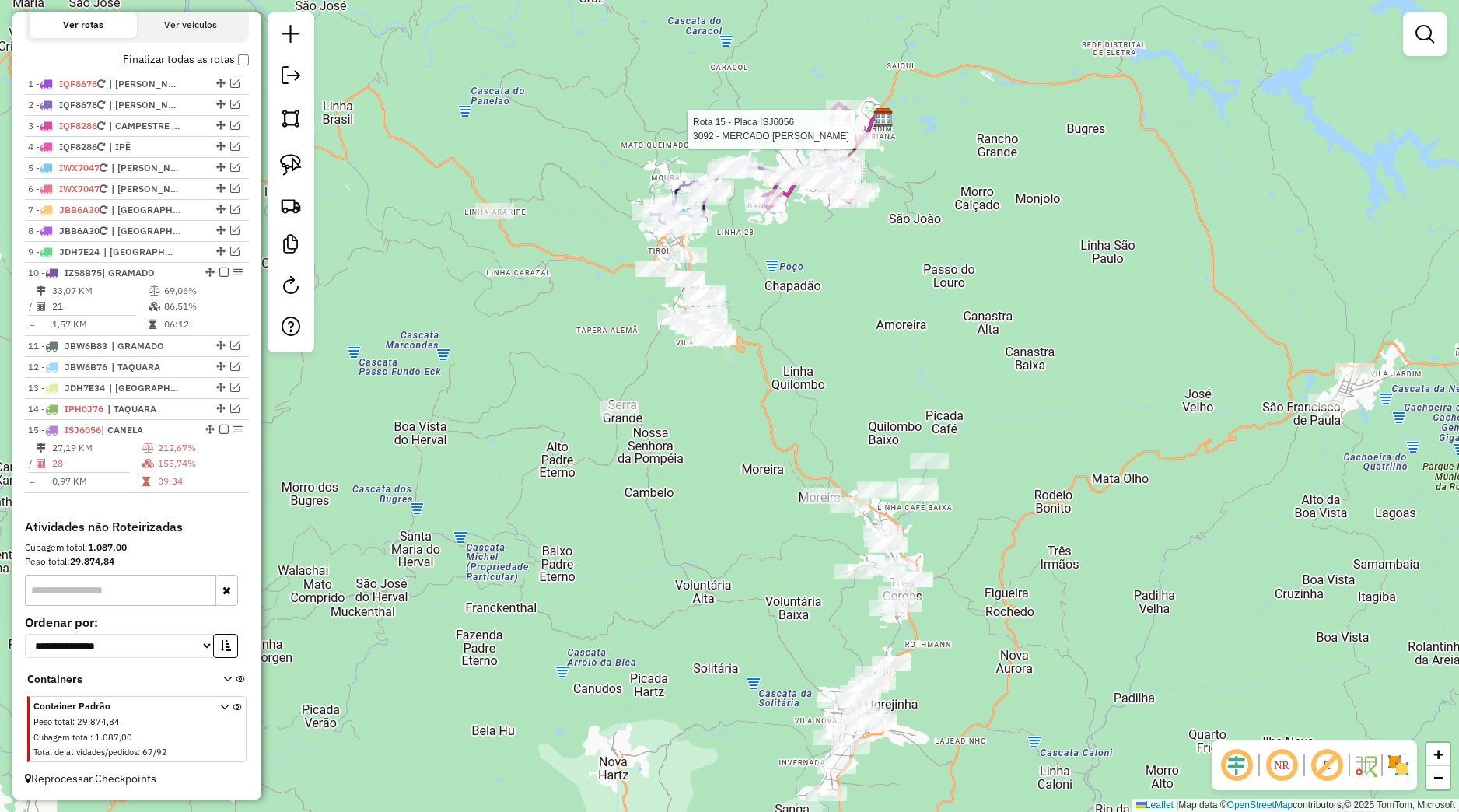
drag, startPoint x: 827, startPoint y: 511, endPoint x: 806, endPoint y: 501, distance: 23.3
click at [811, 501] on div "Rota 15 - Placa ISJ6056 3092 - MERCADO JORGE -SC Janela de atendimento Grade de…" at bounding box center [730, 406] width 1459 height 812
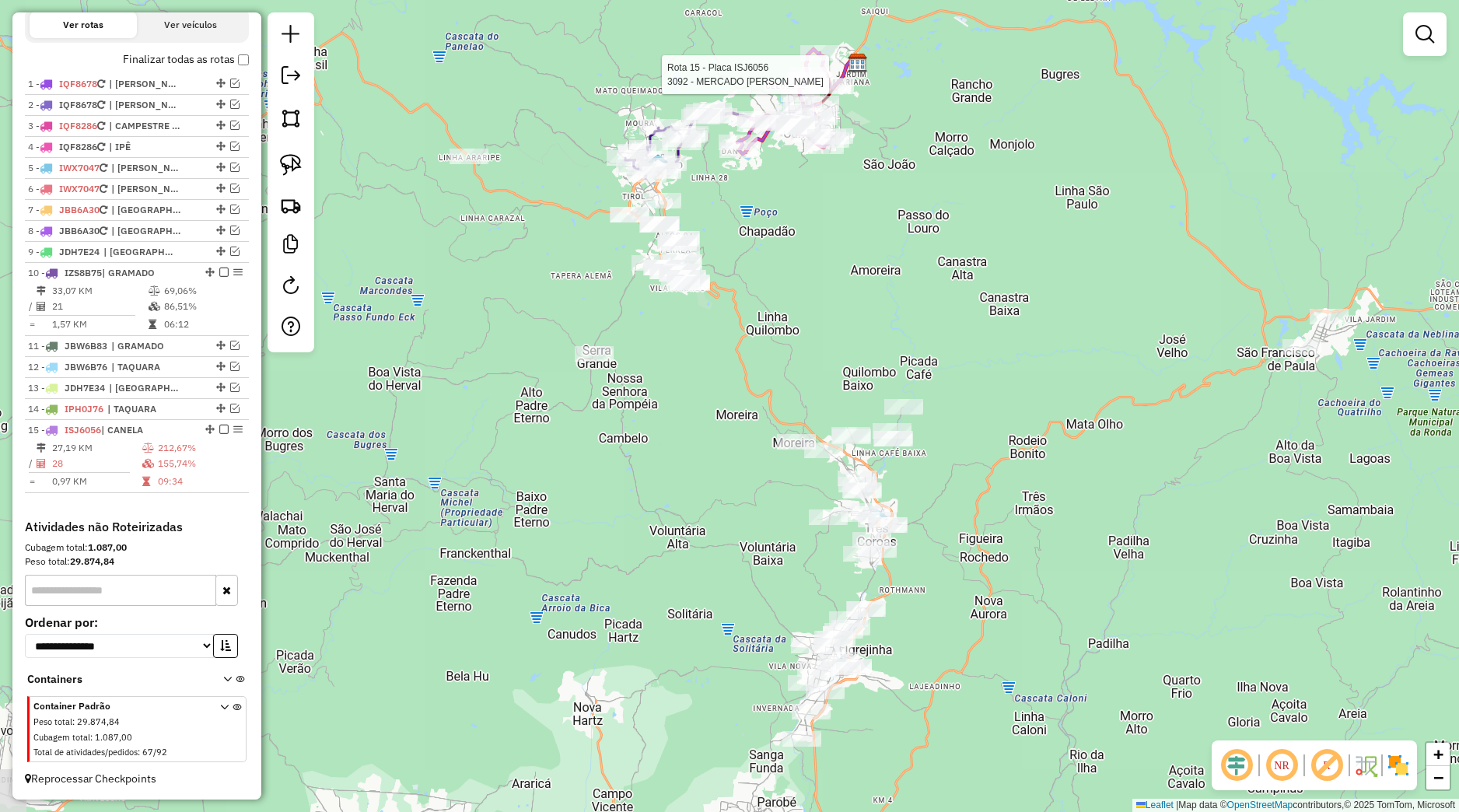
drag, startPoint x: 807, startPoint y: 586, endPoint x: 773, endPoint y: 480, distance: 111.3
click at [773, 480] on div "Rota 15 - Placa ISJ6056 3092 - MERCADO JORGE -SC Janela de atendimento Grade de…" at bounding box center [730, 406] width 1459 height 812
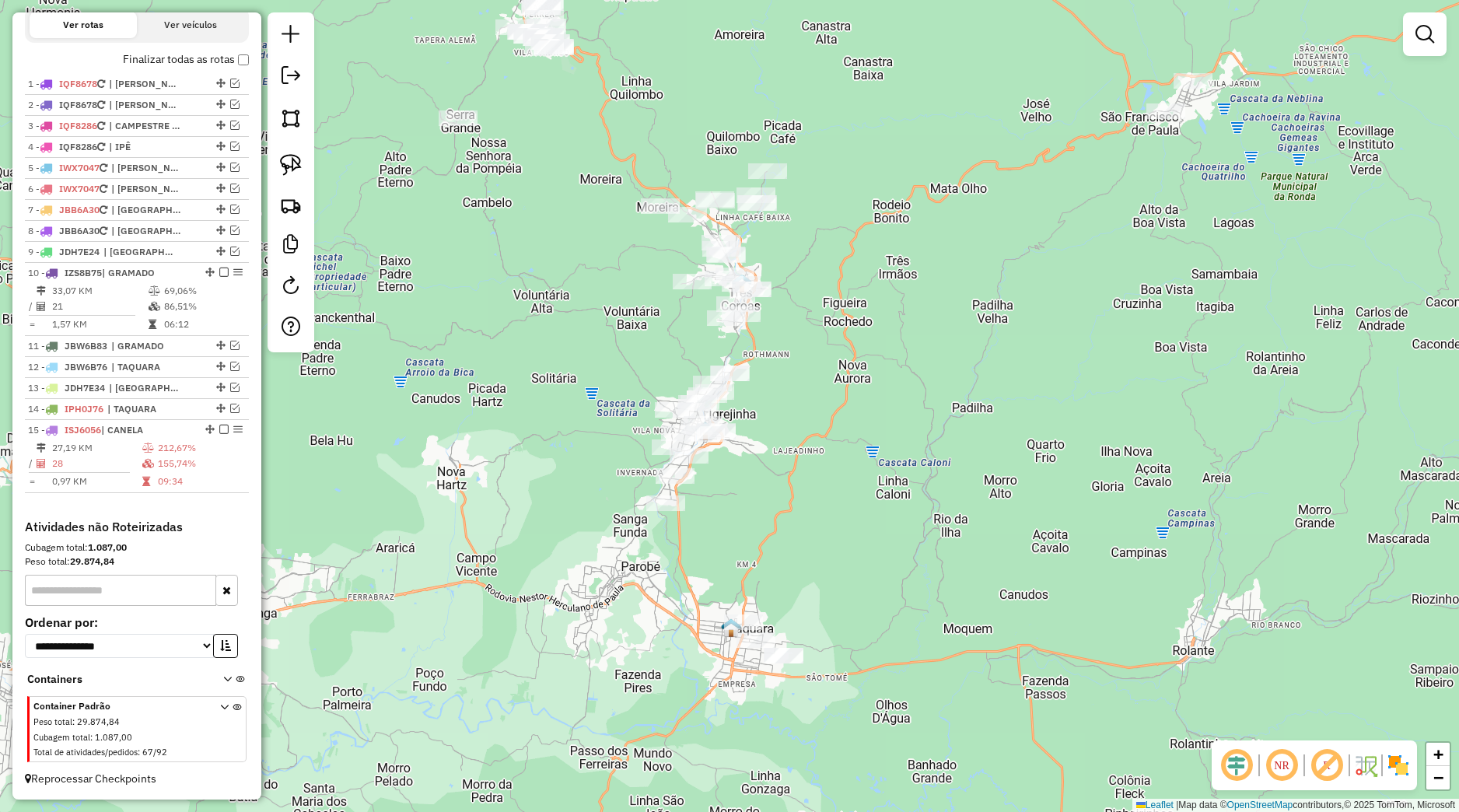
drag, startPoint x: 728, startPoint y: 505, endPoint x: 654, endPoint y: 377, distance: 147.9
click at [654, 376] on div "Rota 15 - Placa ISJ6056 3092 - MERCADO JORGE -SC Janela de atendimento Grade de…" at bounding box center [730, 406] width 1459 height 812
click at [303, 159] on link at bounding box center [291, 165] width 34 height 34
click at [615, 391] on div "Rota 15 - Placa ISJ6056 3092 - MERCADO JORGE -SC Janela de atendimento Grade de…" at bounding box center [730, 406] width 1459 height 812
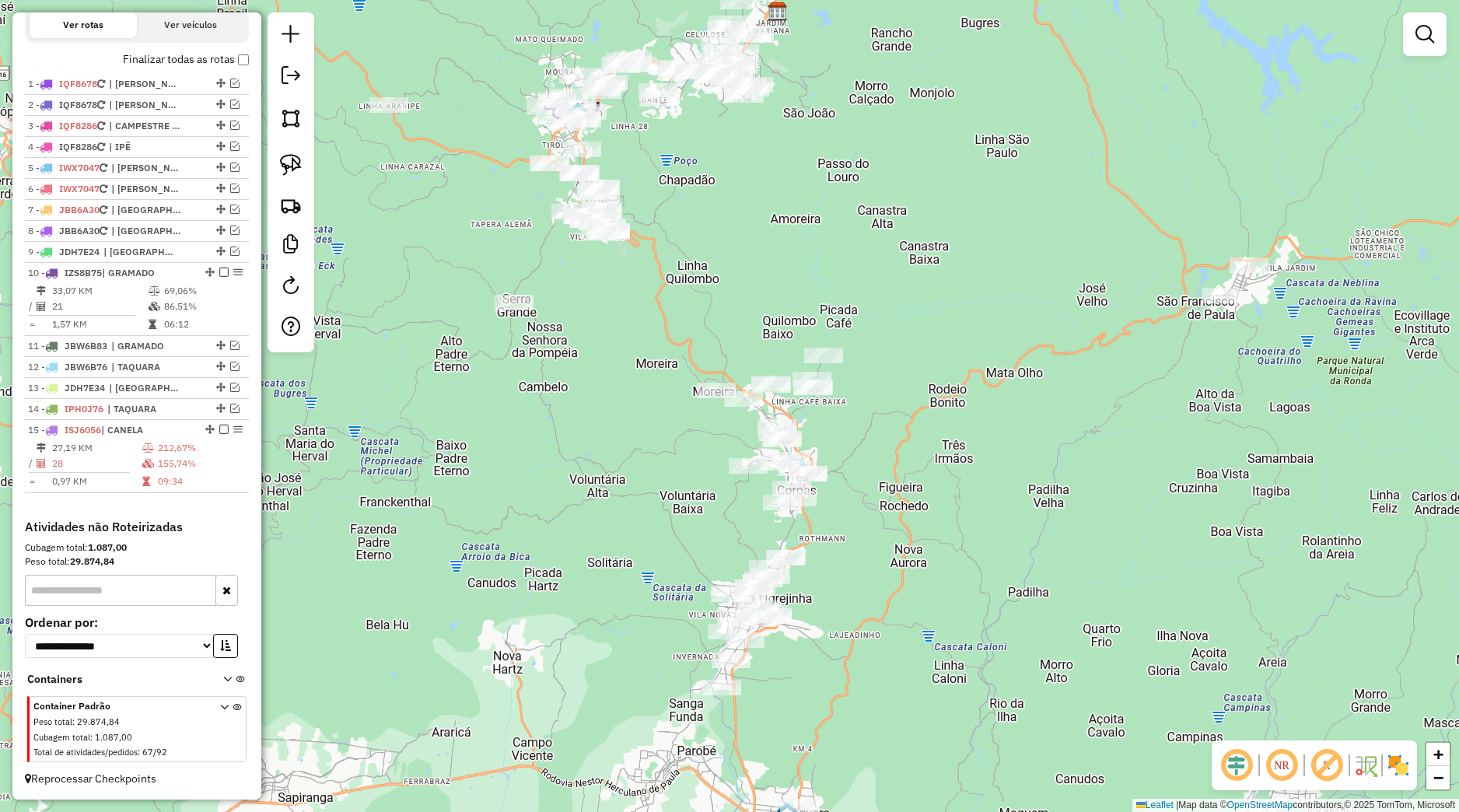
drag, startPoint x: 668, startPoint y: 359, endPoint x: 717, endPoint y: 516, distance: 164.5
click at [717, 516] on div "Janela de atendimento Grade de atendimento Capacidade Transportadoras Veículos …" at bounding box center [730, 406] width 1459 height 812
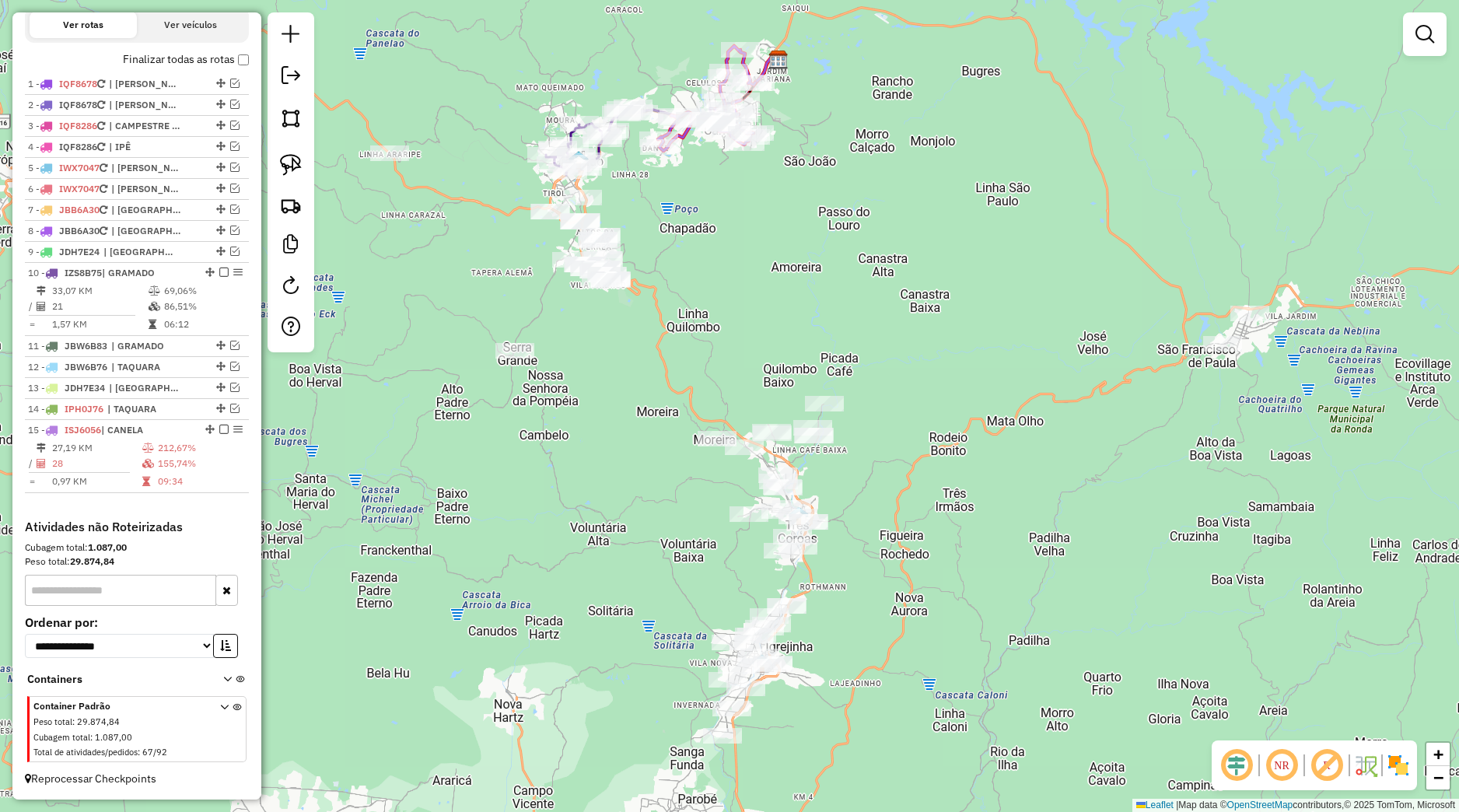
drag, startPoint x: 682, startPoint y: 440, endPoint x: 680, endPoint y: 559, distance: 119.0
click at [680, 569] on div "Janela de atendimento Grade de atendimento Capacidade Transportadoras Veículos …" at bounding box center [730, 406] width 1459 height 812
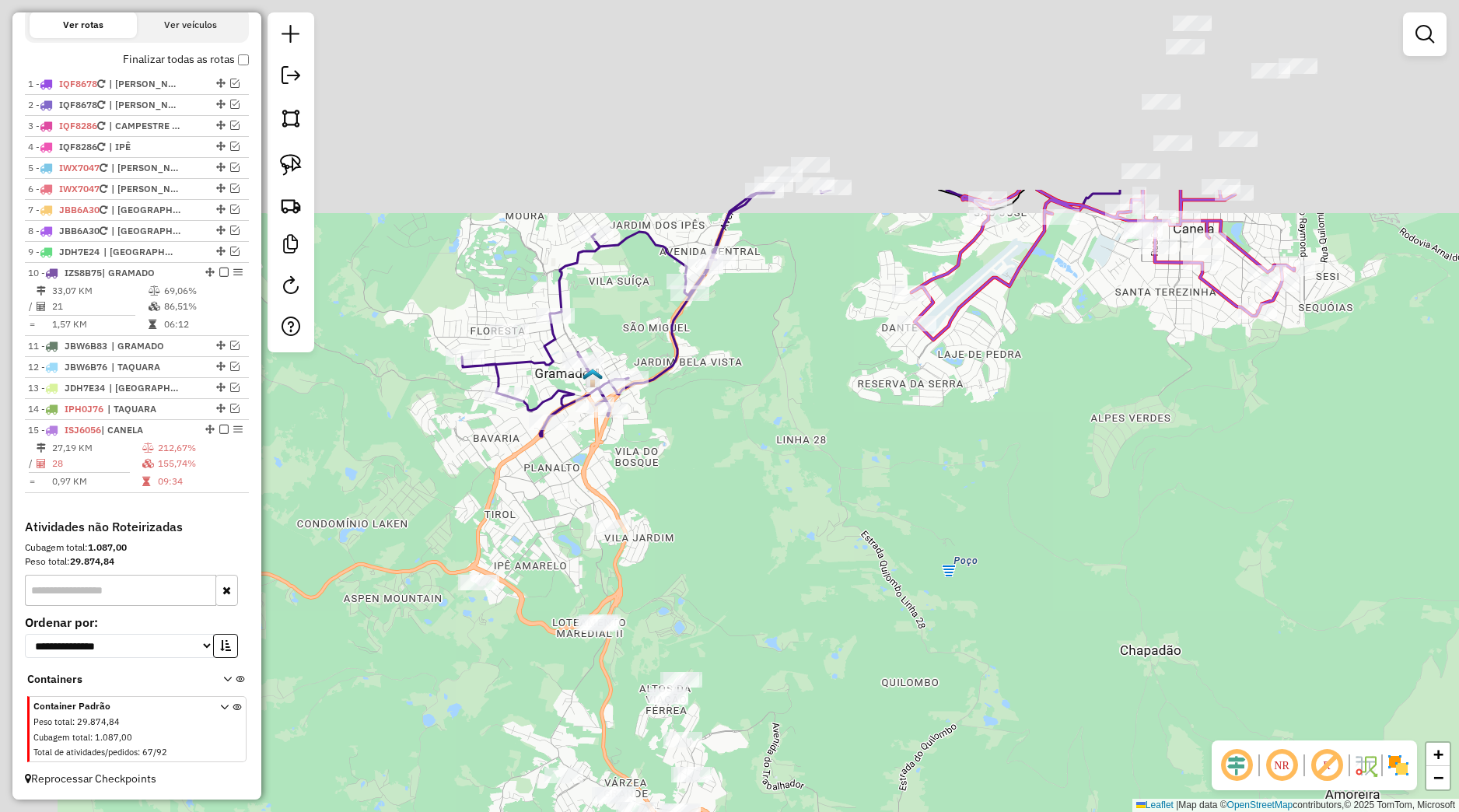
drag, startPoint x: 641, startPoint y: 289, endPoint x: 717, endPoint y: 559, distance: 280.5
click at [717, 559] on div "Janela de atendimento Grade de atendimento Capacidade Transportadoras Veículos …" at bounding box center [730, 406] width 1459 height 812
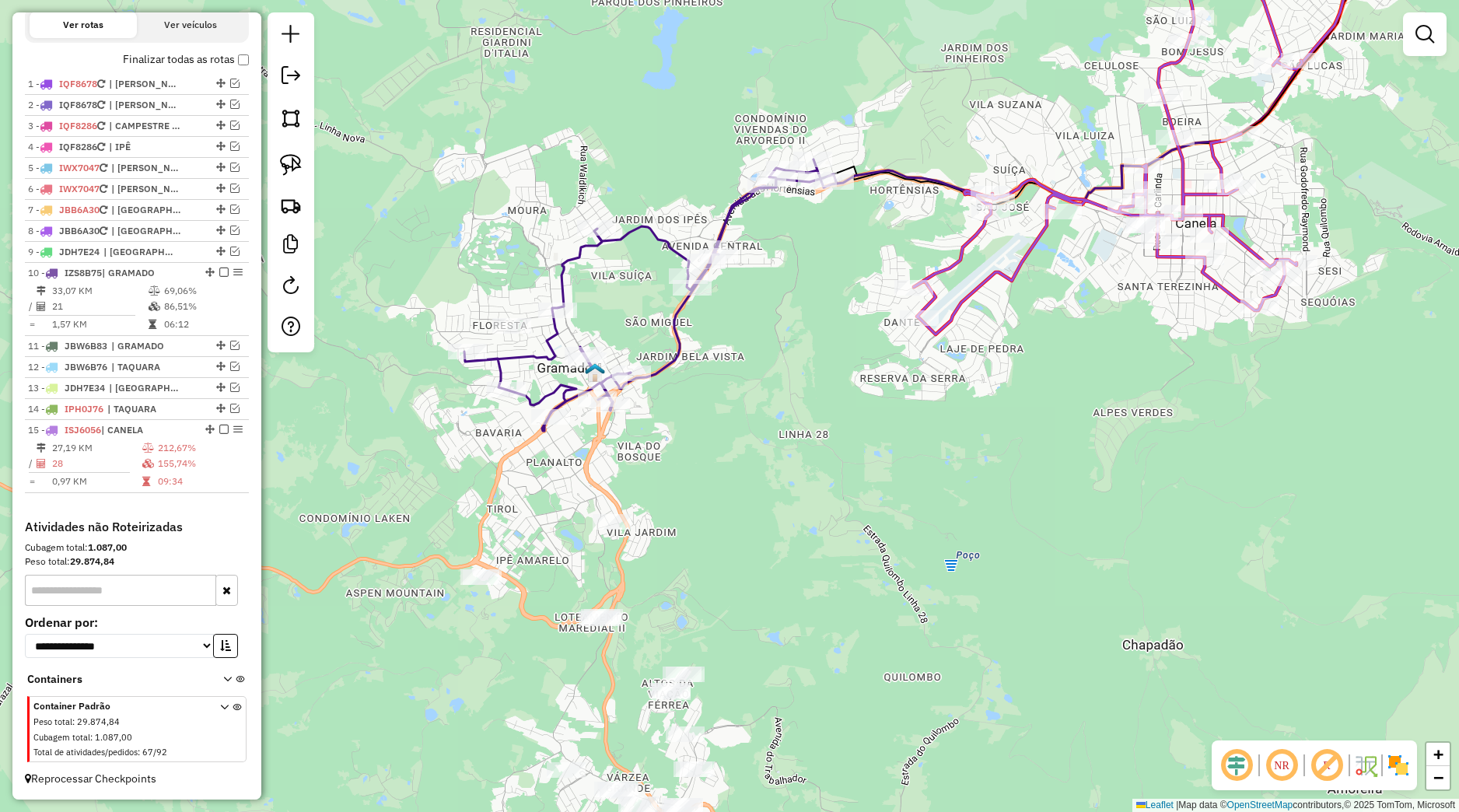
drag, startPoint x: 747, startPoint y: 567, endPoint x: 754, endPoint y: 430, distance: 137.2
click at [755, 438] on div "Janela de atendimento Grade de atendimento Capacidade Transportadoras Veículos …" at bounding box center [730, 406] width 1459 height 812
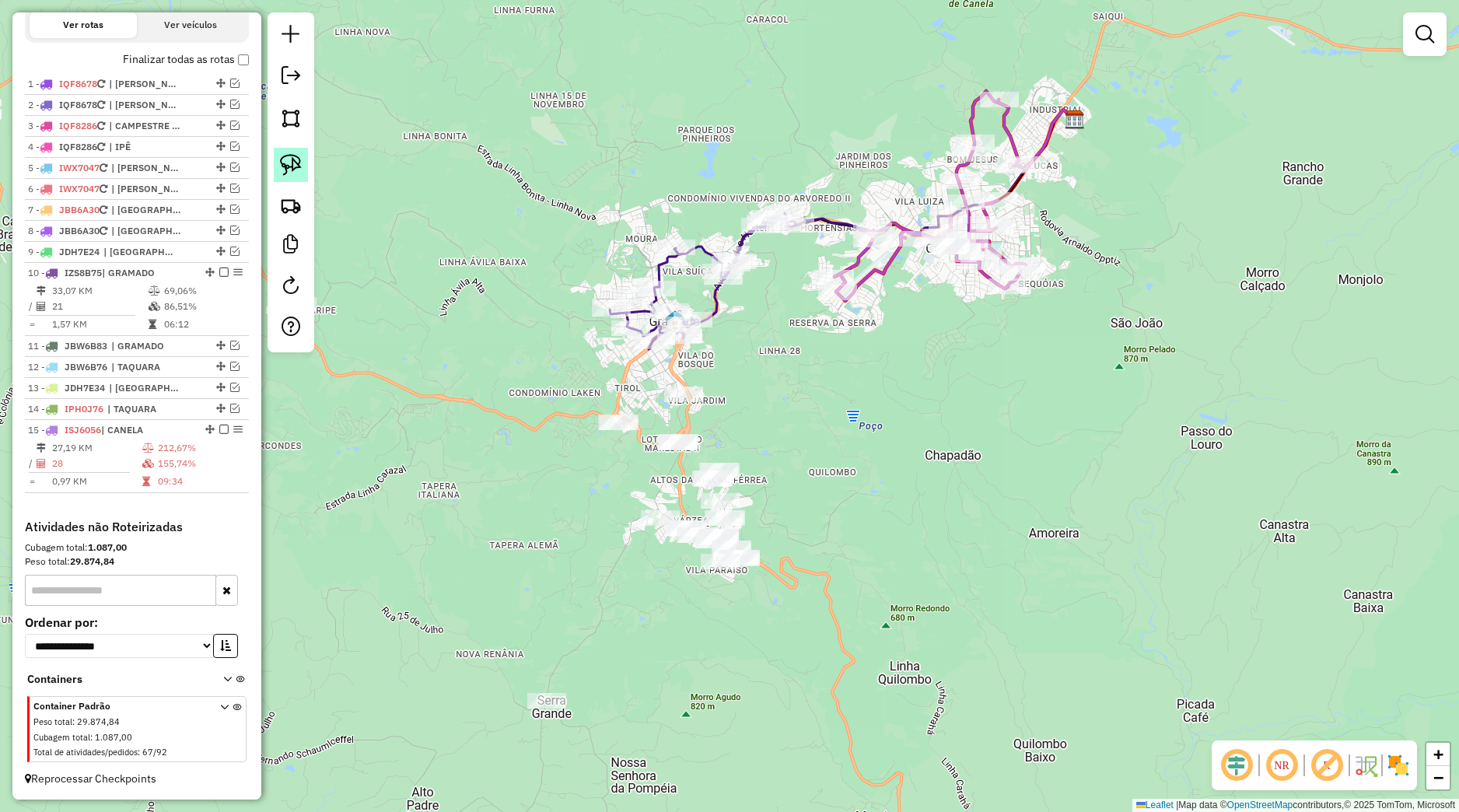
click at [293, 161] on img at bounding box center [291, 165] width 22 height 22
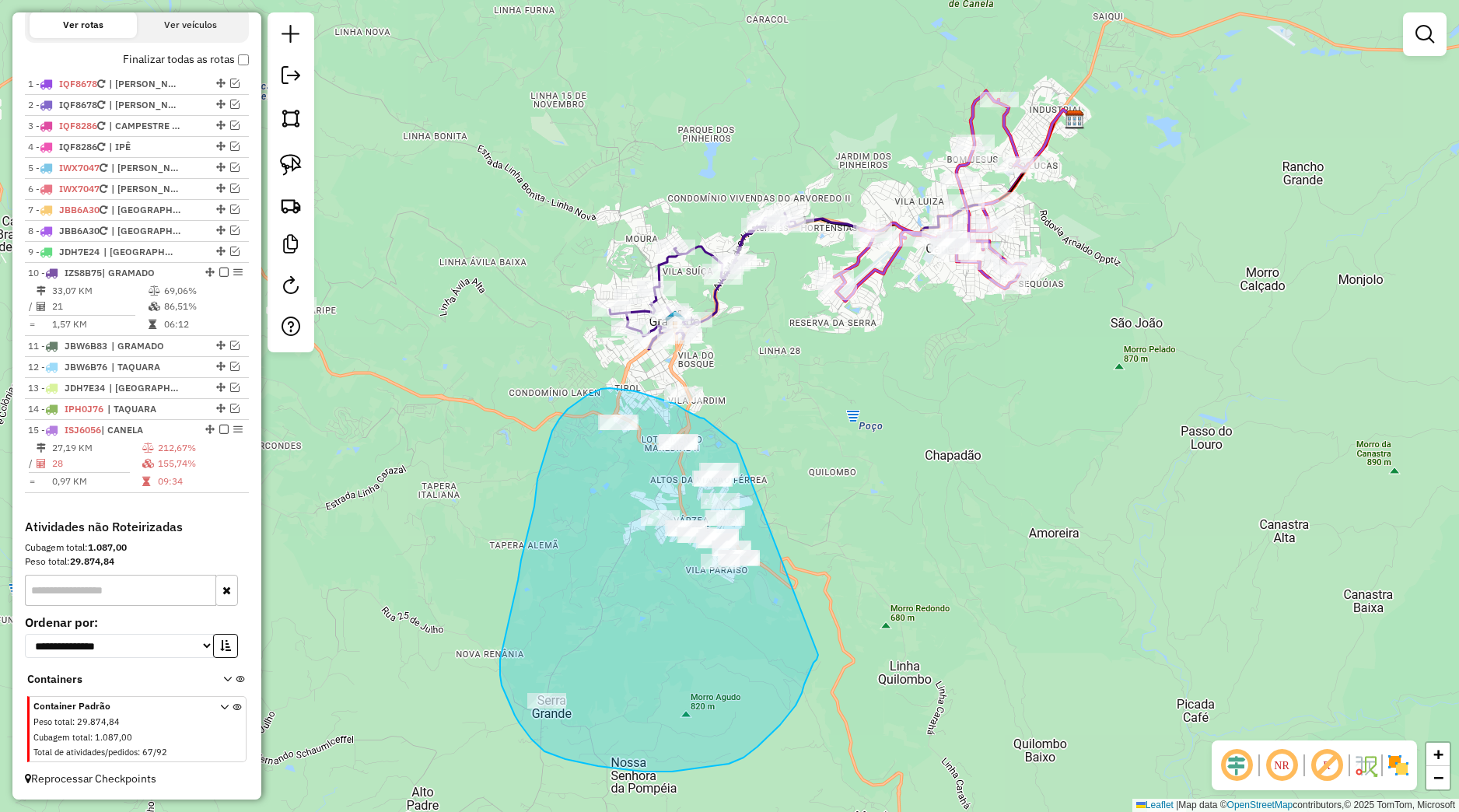
drag, startPoint x: 737, startPoint y: 444, endPoint x: 818, endPoint y: 655, distance: 226.0
click at [818, 655] on div "Janela de atendimento Grade de atendimento Capacidade Transportadoras Veículos …" at bounding box center [730, 406] width 1459 height 812
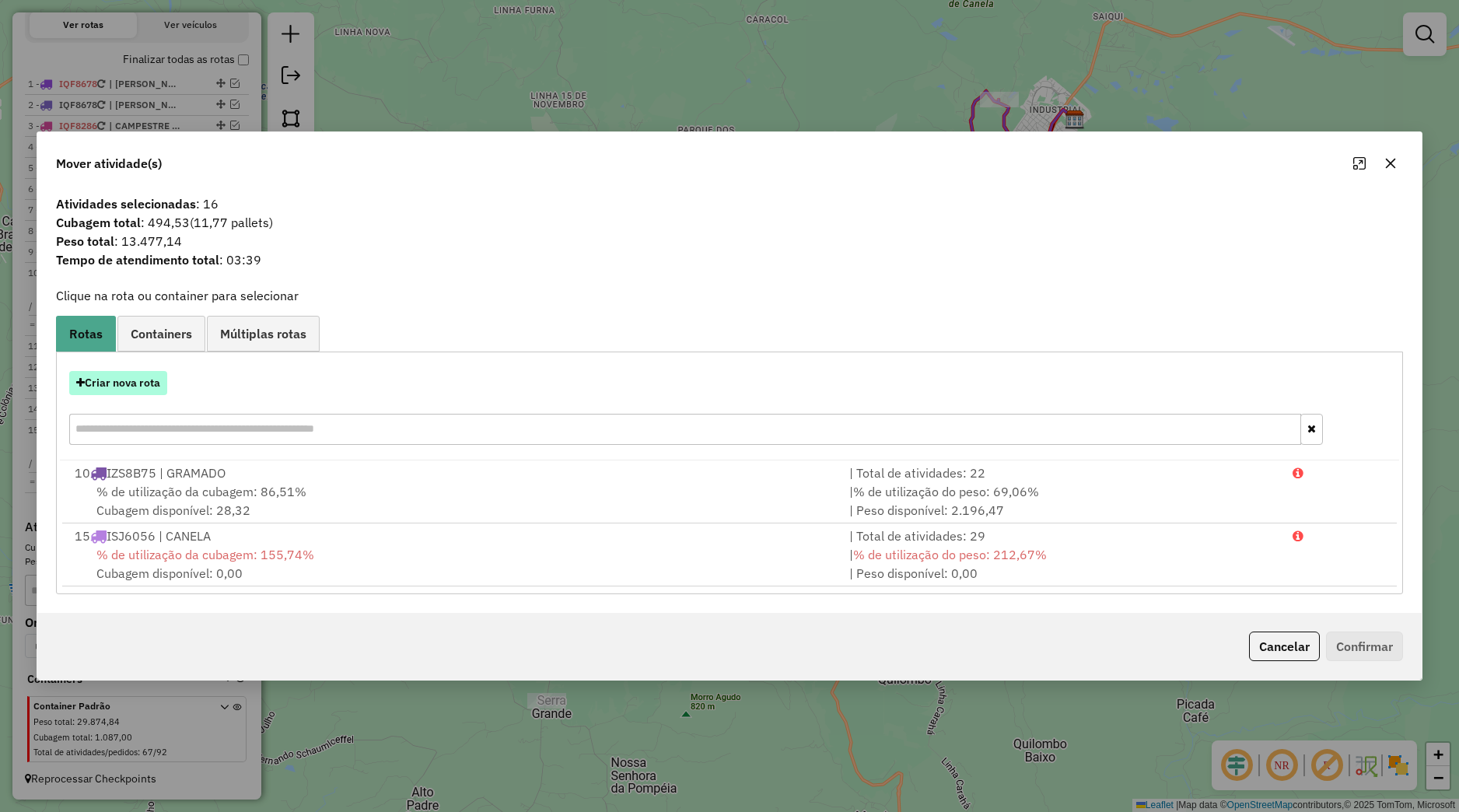
drag, startPoint x: 158, startPoint y: 396, endPoint x: 154, endPoint y: 387, distance: 9.8
click at [158, 395] on div "Criar nova rota" at bounding box center [730, 410] width 1340 height 101
click at [153, 385] on button "Criar nova rota" at bounding box center [118, 383] width 98 height 24
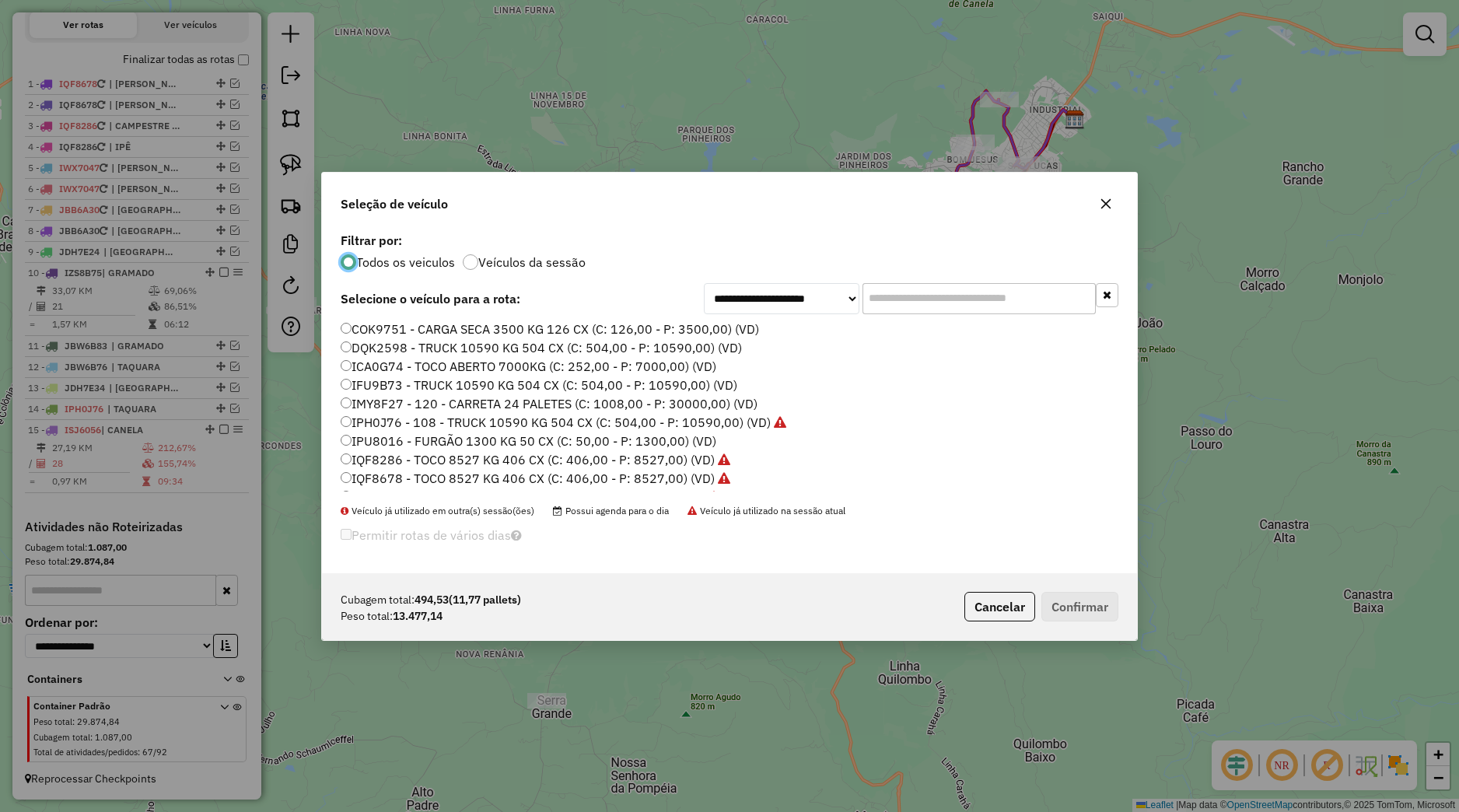
scroll to position [351, 0]
click at [403, 409] on label "JDI3E90 - TRUCK 10590 KG 504 CX (C: 504,00 - P: 10590,00) (VD)" at bounding box center [538, 406] width 395 height 19
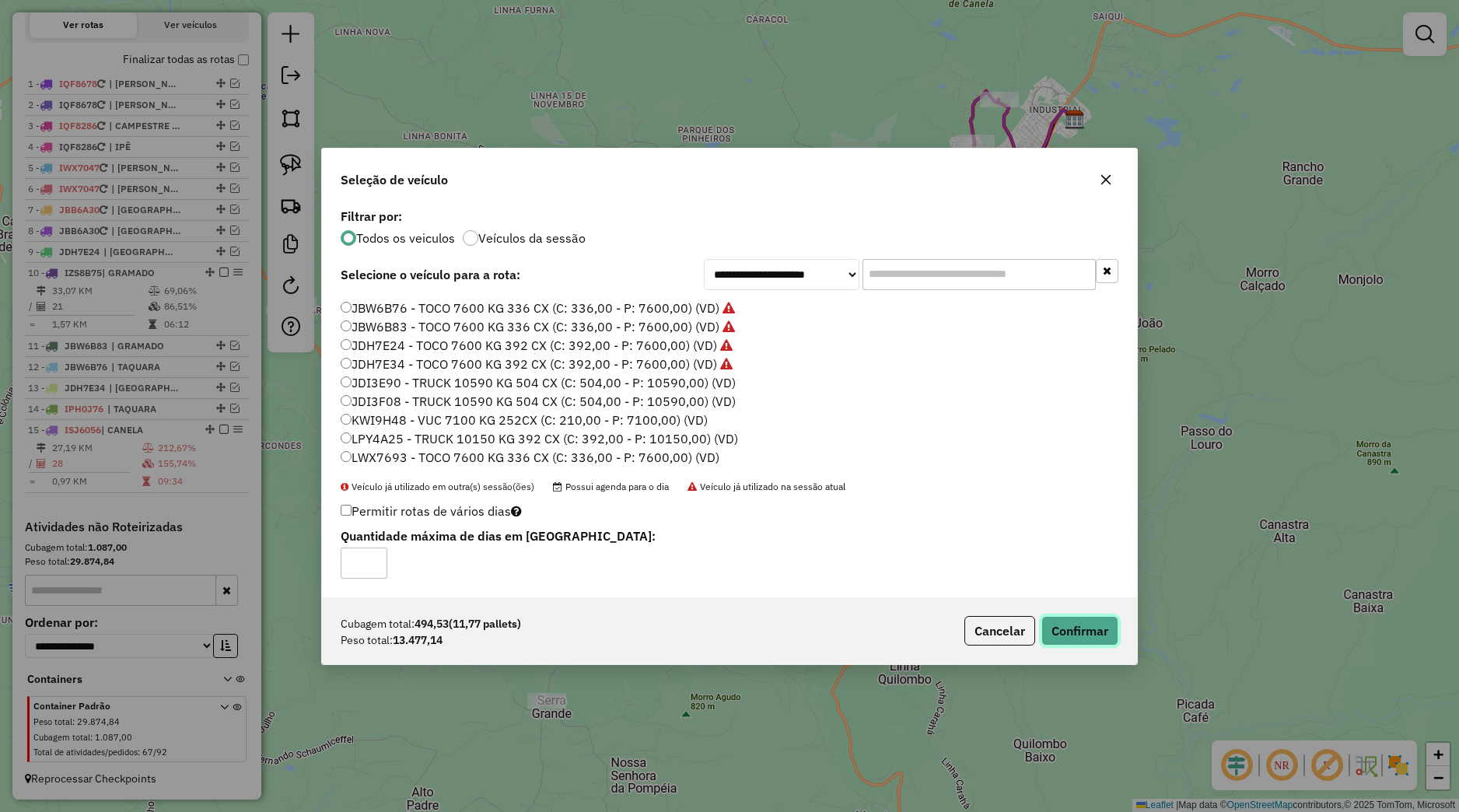
click at [1059, 639] on button "Confirmar" at bounding box center [1079, 630] width 77 height 29
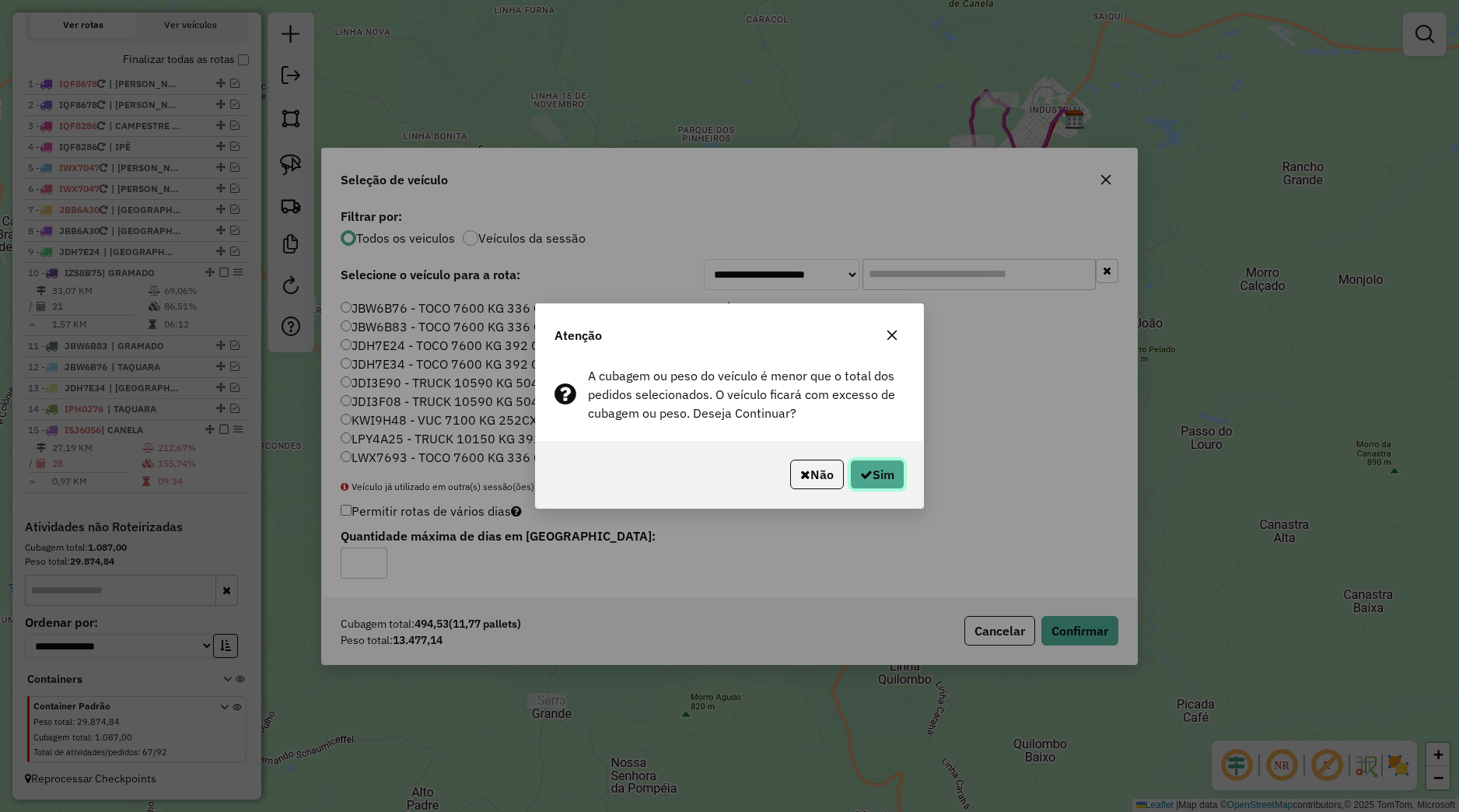
click at [877, 472] on button "Sim" at bounding box center [877, 474] width 54 height 29
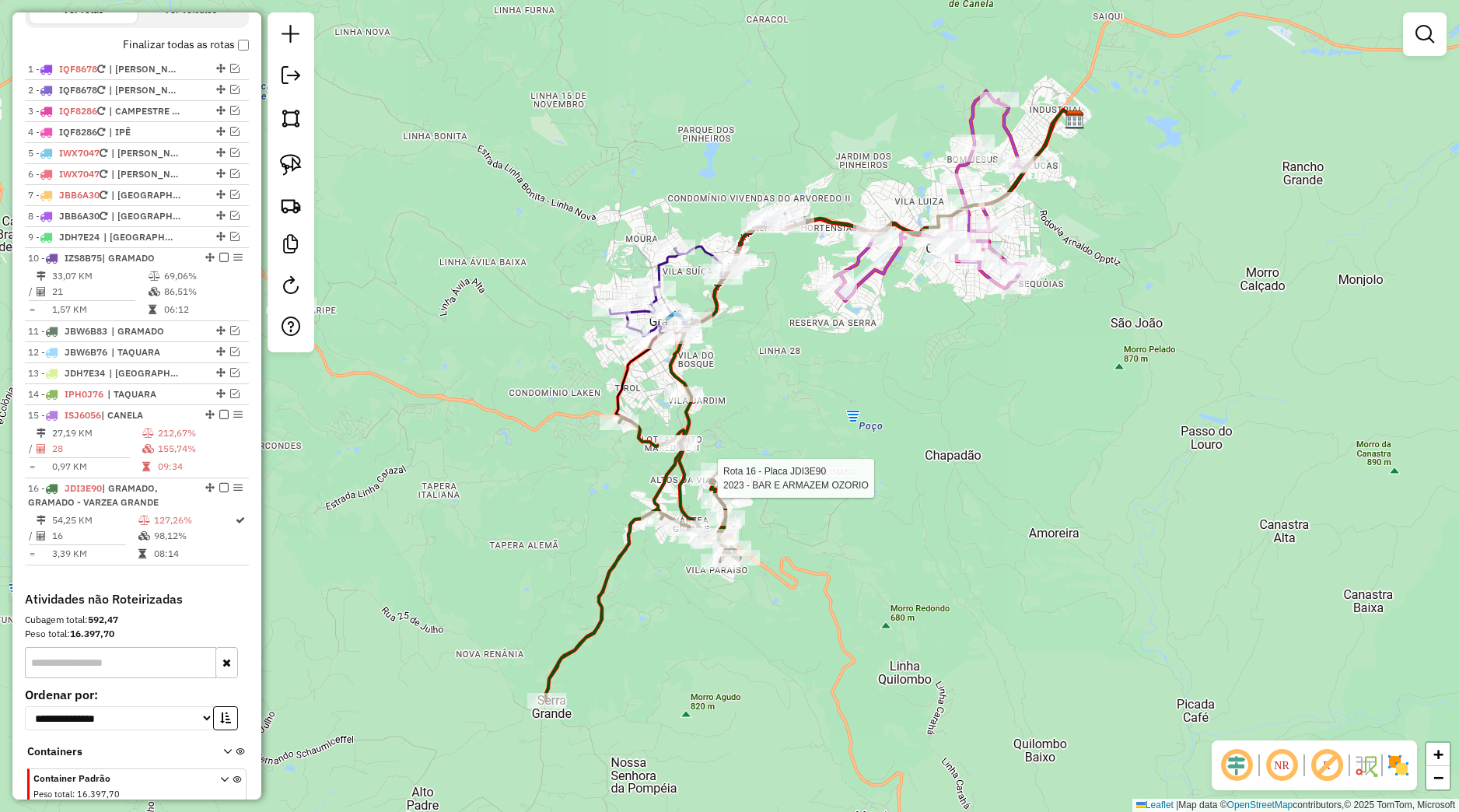
select select "*********"
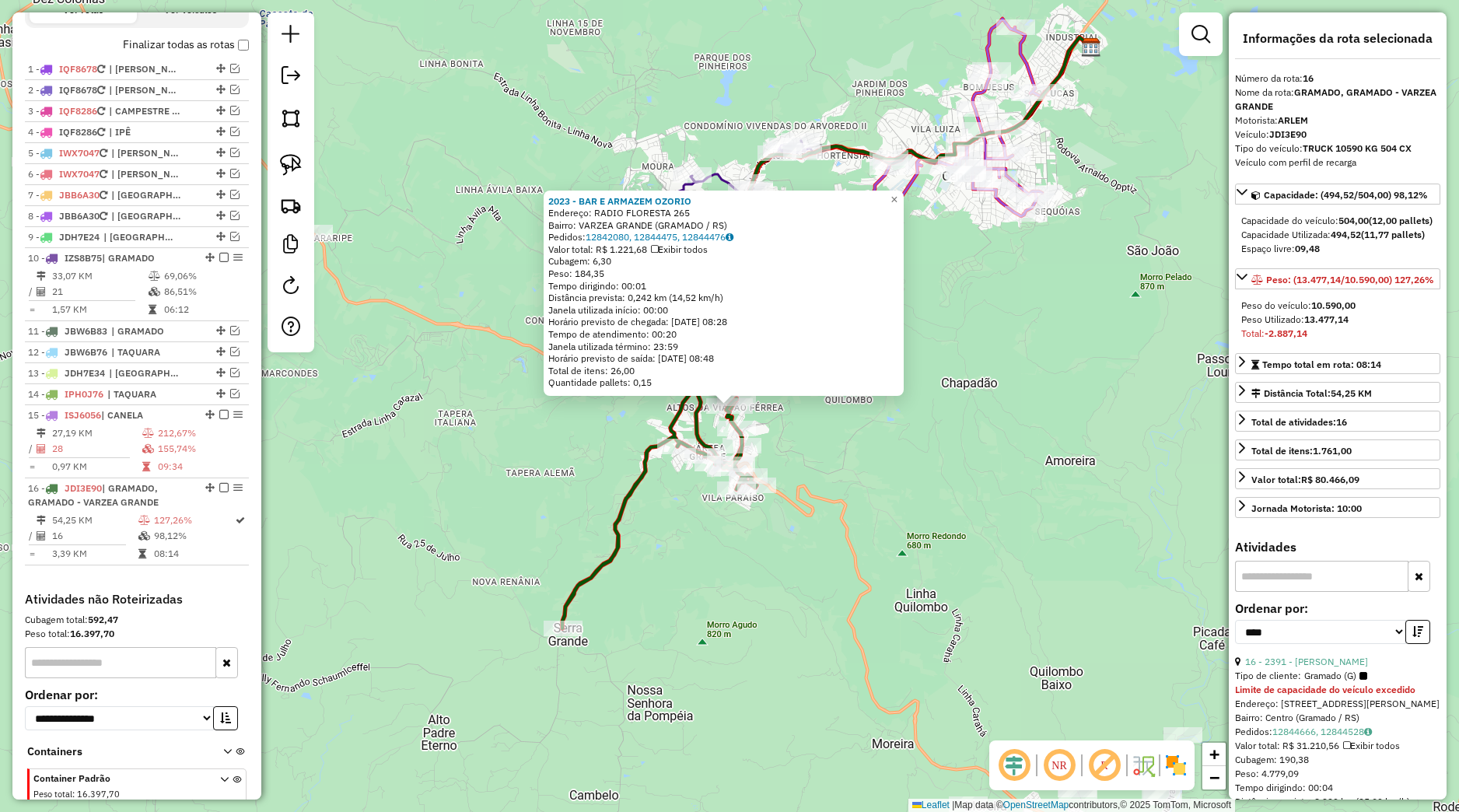
scroll to position [145, 0]
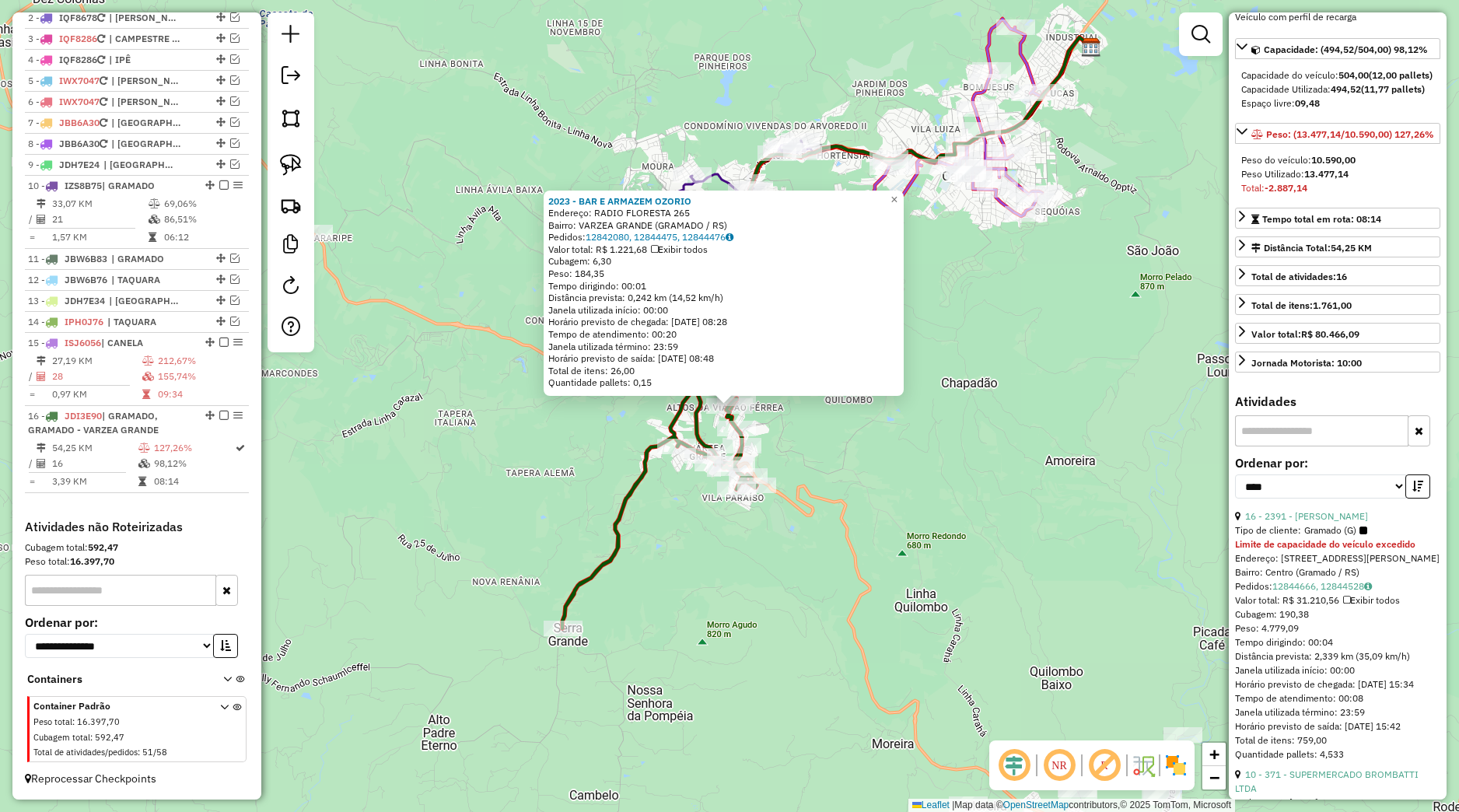
click at [790, 449] on div "2023 - BAR E [PERSON_NAME]: RADIO FLORESTA 265 Bairro: VARZEA GRANDE (GRAMADO /…" at bounding box center [730, 406] width 1459 height 812
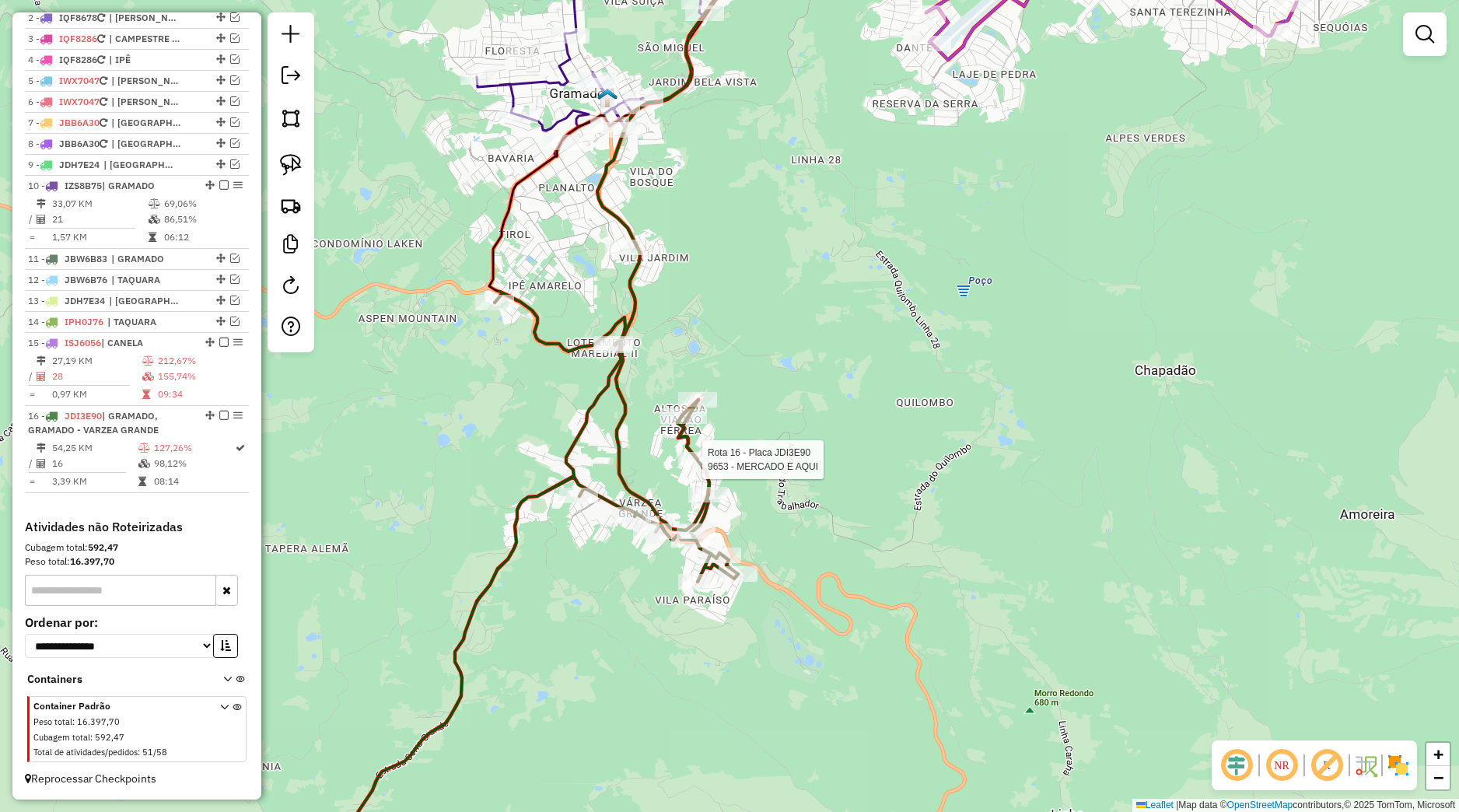
select select "*********"
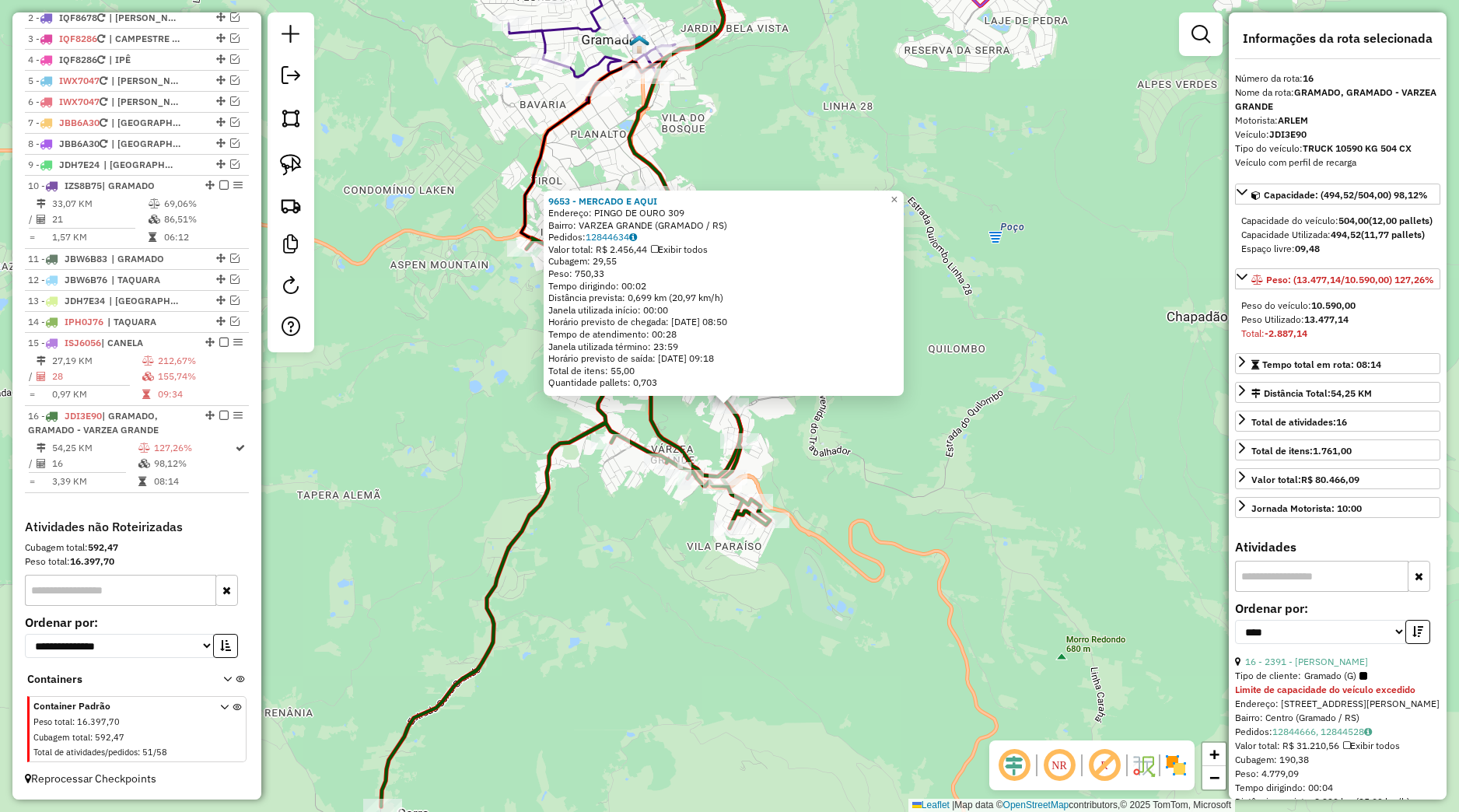
scroll to position [218, 0]
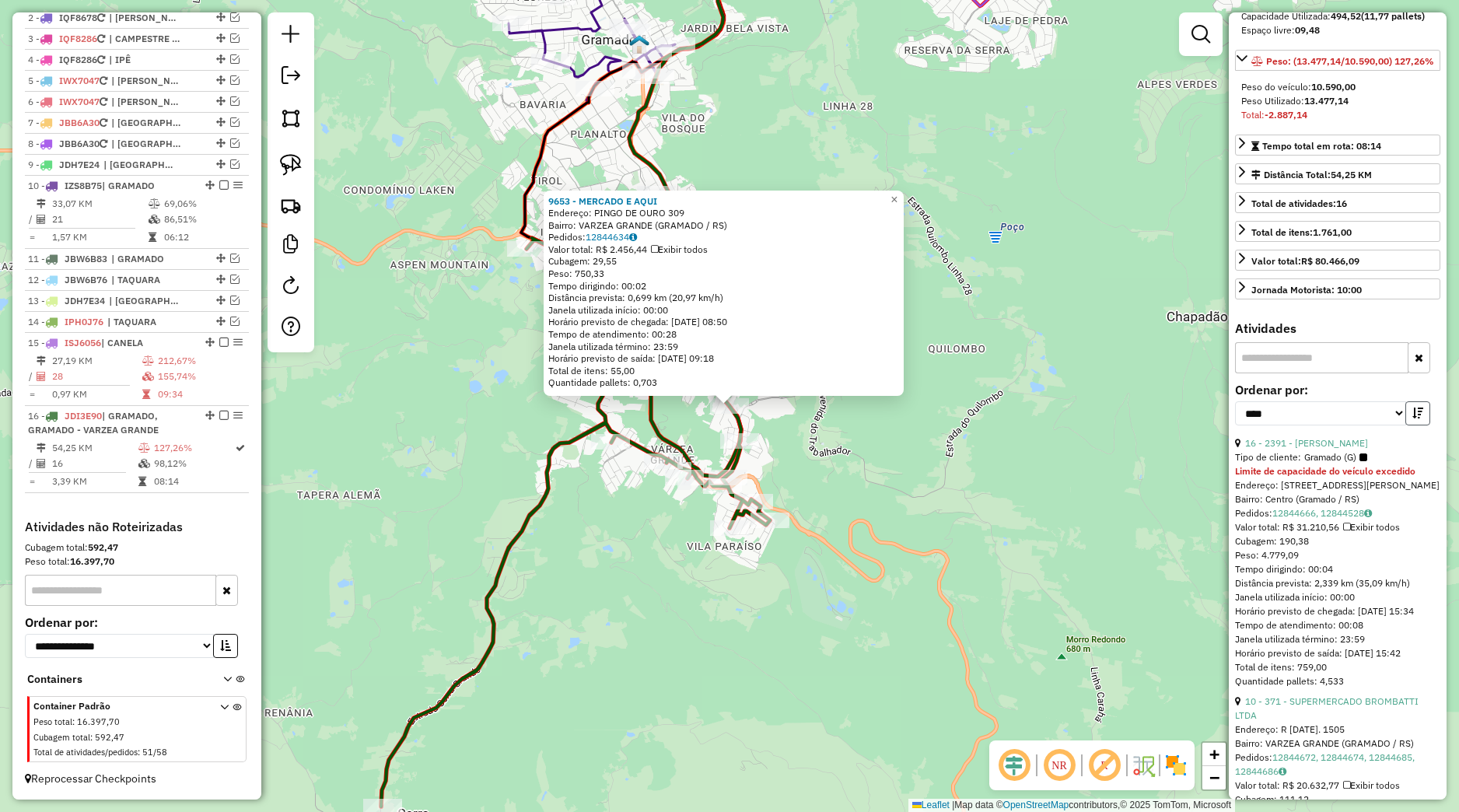
click at [1405, 425] on button "button" at bounding box center [1418, 414] width 25 height 24
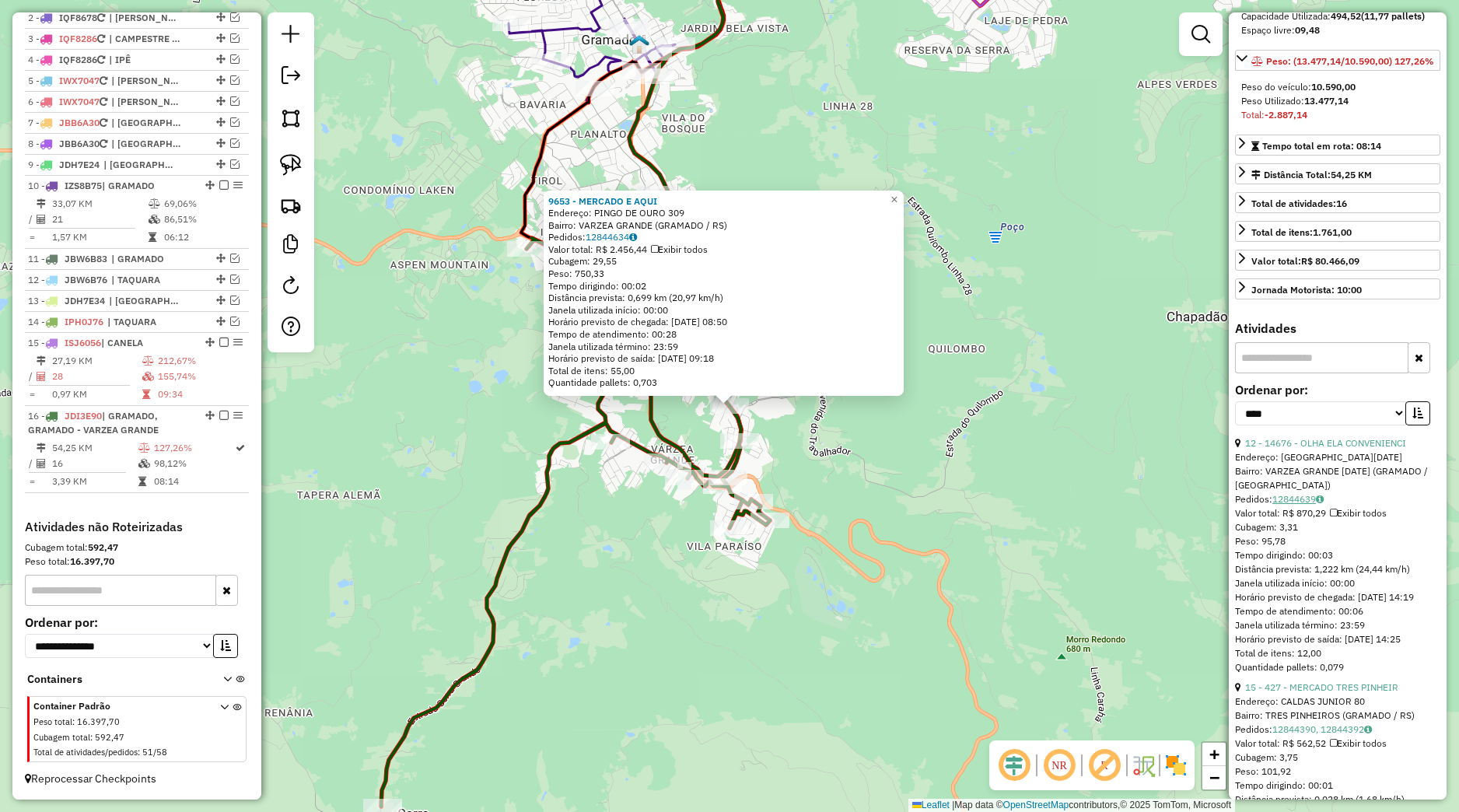
click at [1302, 505] on link "12844639" at bounding box center [1298, 499] width 51 height 11
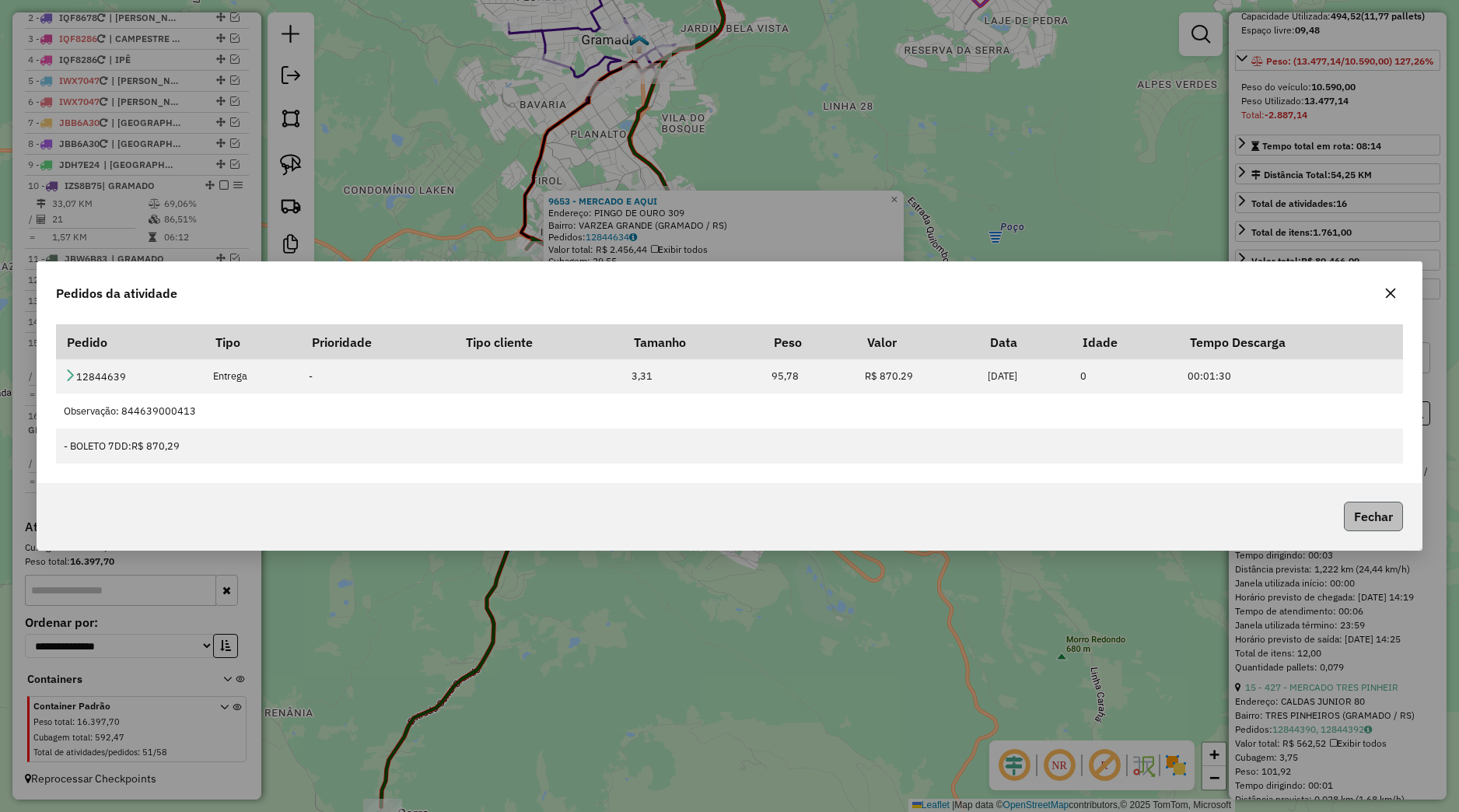
click at [1382, 506] on button "Fechar" at bounding box center [1373, 516] width 59 height 29
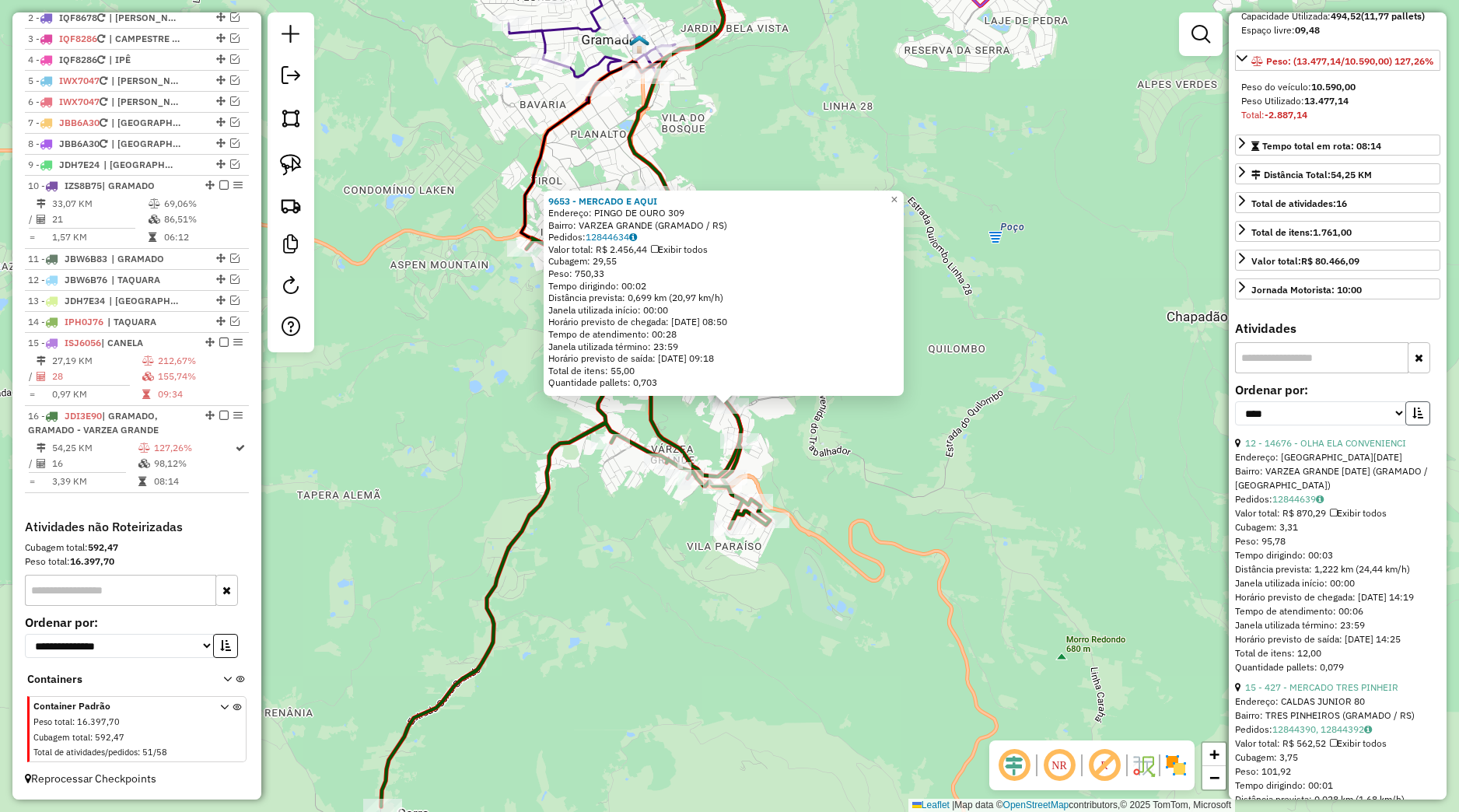
click at [1405, 425] on button "button" at bounding box center [1418, 414] width 25 height 24
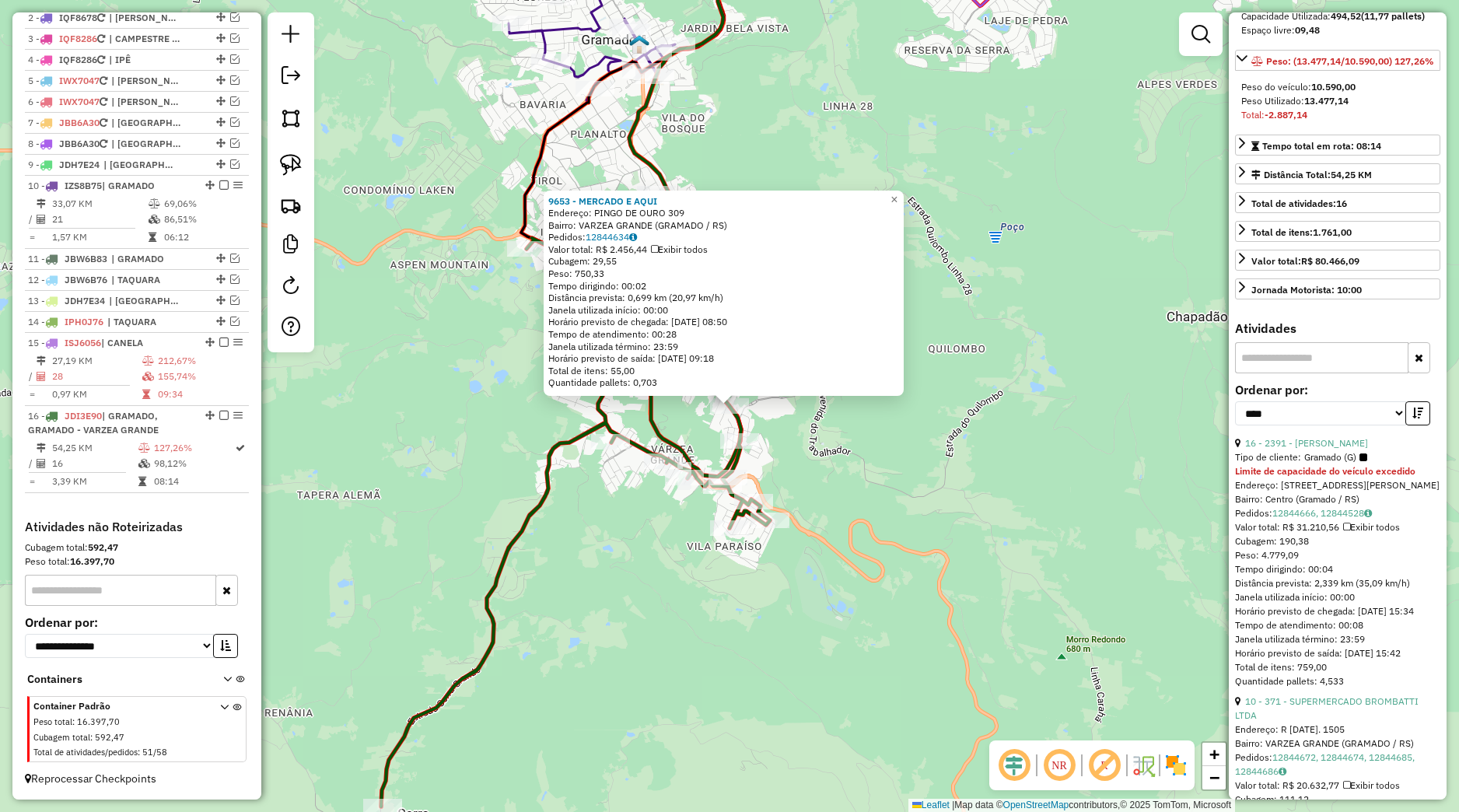
click at [1060, 497] on div "9653 - MERCADO E AQUI Endereço: PINGO DE OURO 309 Bairro: VARZEA GRANDE (GRAMAD…" at bounding box center [730, 406] width 1459 height 812
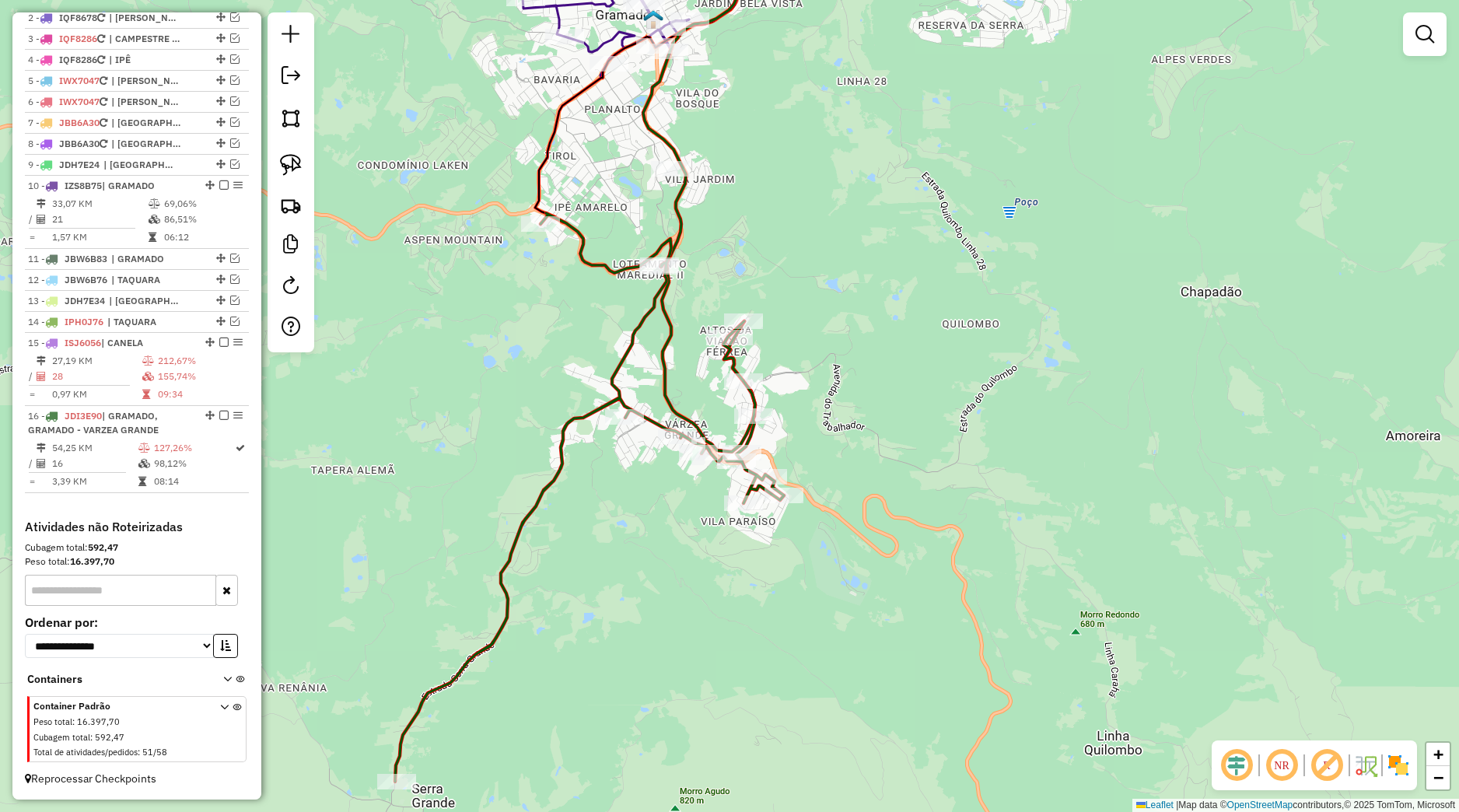
drag, startPoint x: 978, startPoint y: 541, endPoint x: 977, endPoint y: 511, distance: 30.0
click at [990, 518] on div "Janela de atendimento Grade de atendimento Capacidade Transportadoras Veículos …" at bounding box center [730, 406] width 1459 height 812
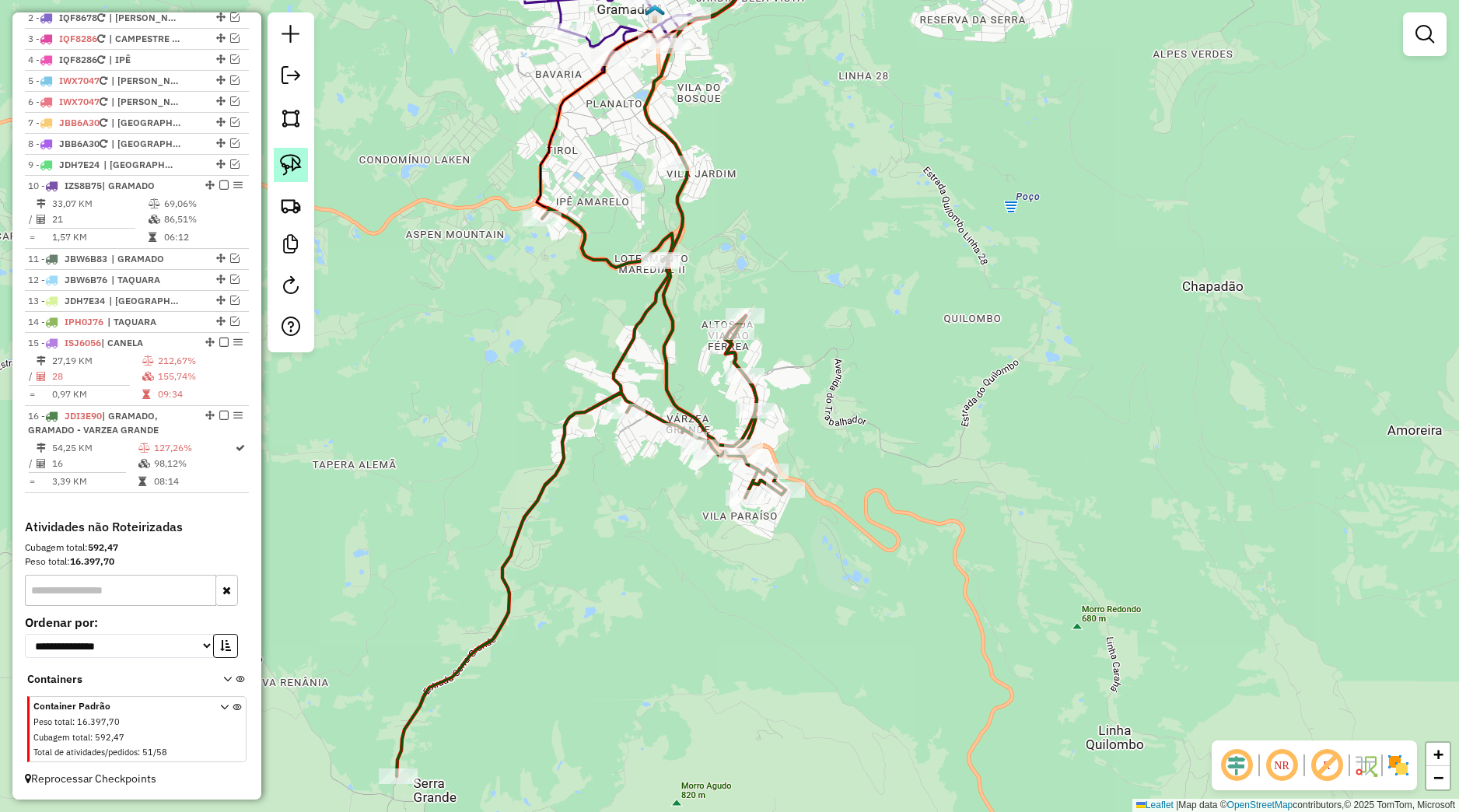
click at [283, 155] on link at bounding box center [291, 165] width 34 height 34
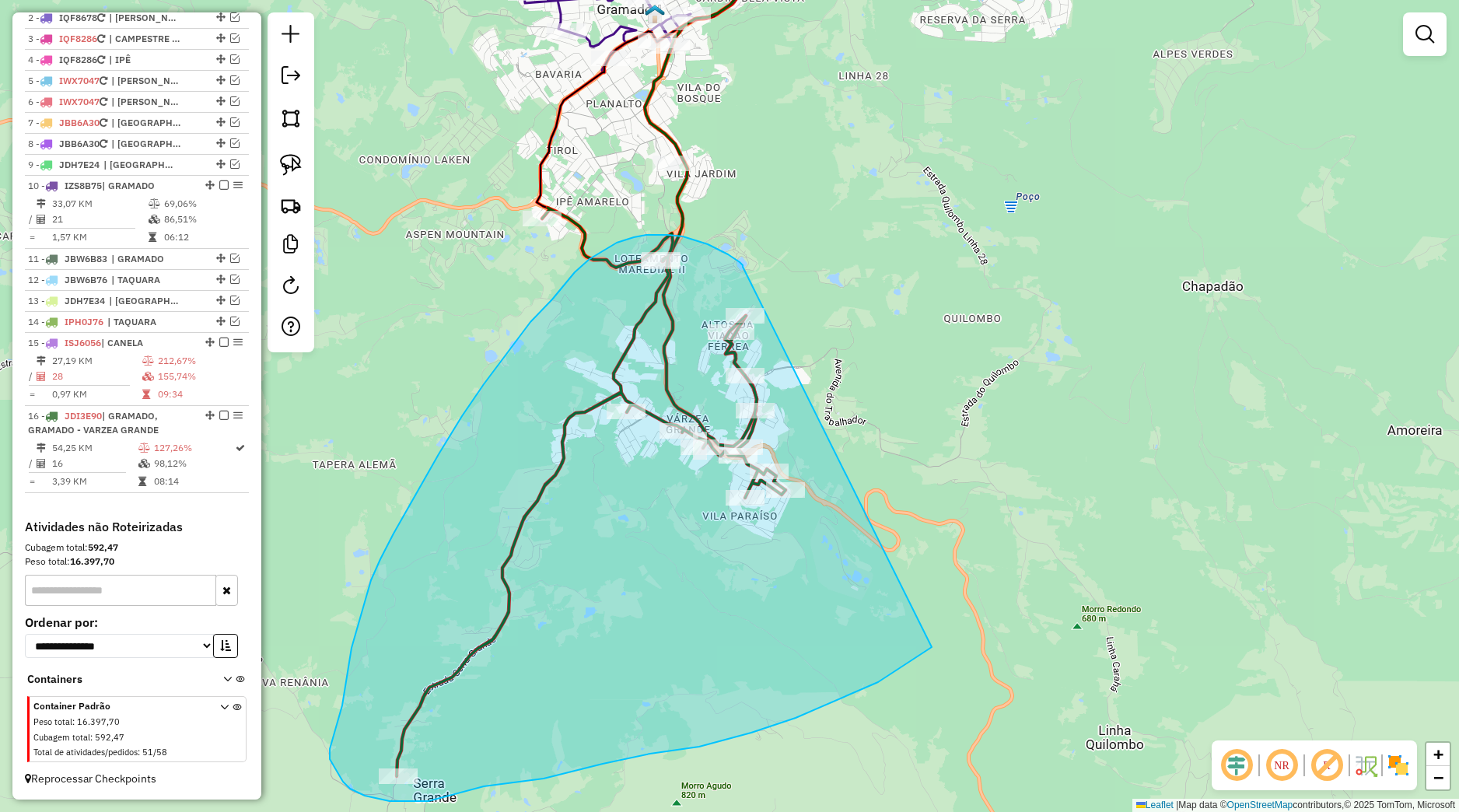
drag, startPoint x: 740, startPoint y: 262, endPoint x: 952, endPoint y: 628, distance: 423.0
click at [952, 628] on div "Janela de atendimento Grade de atendimento Capacidade Transportadoras Veículos …" at bounding box center [730, 406] width 1459 height 812
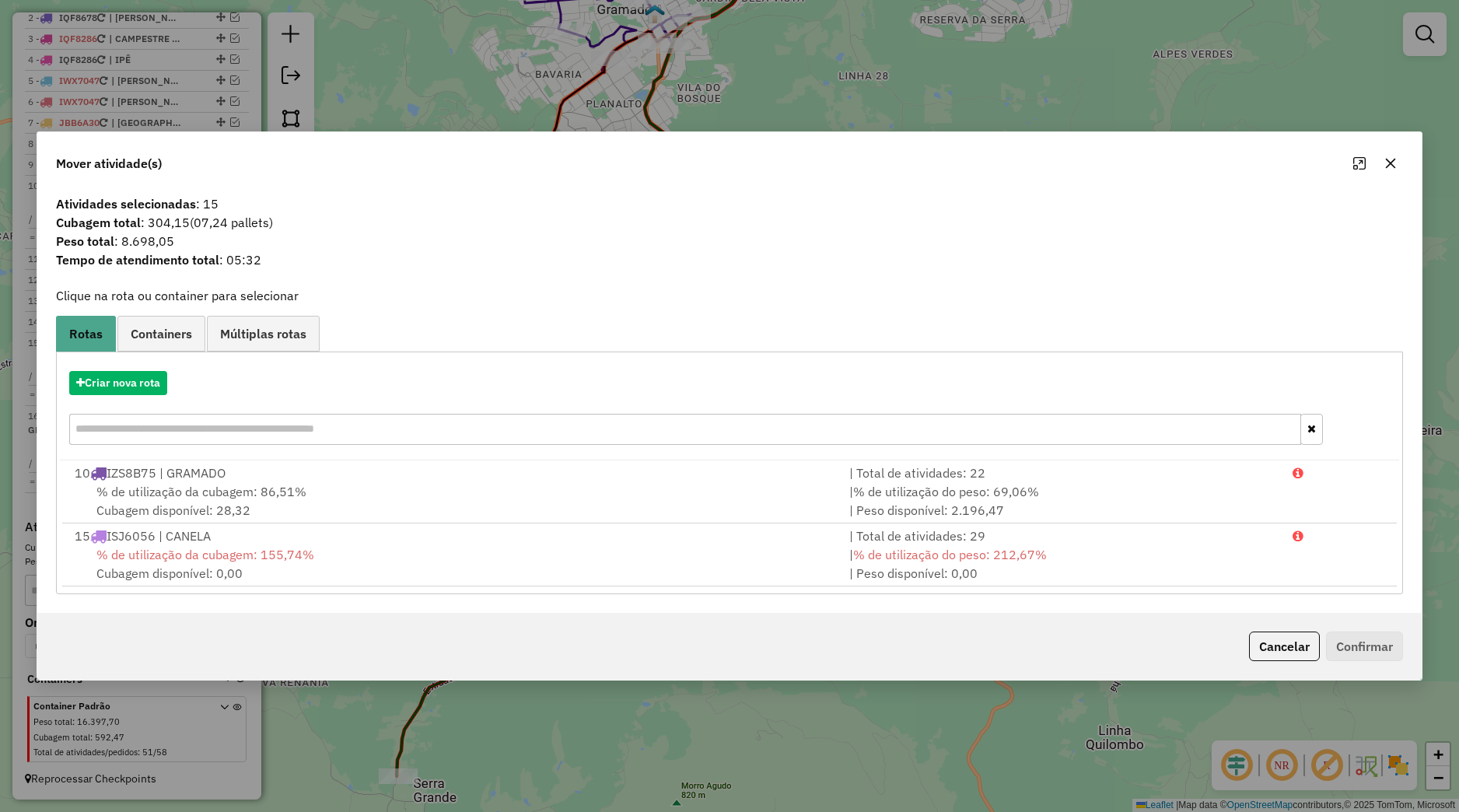
click at [1387, 168] on icon "button" at bounding box center [1390, 163] width 12 height 12
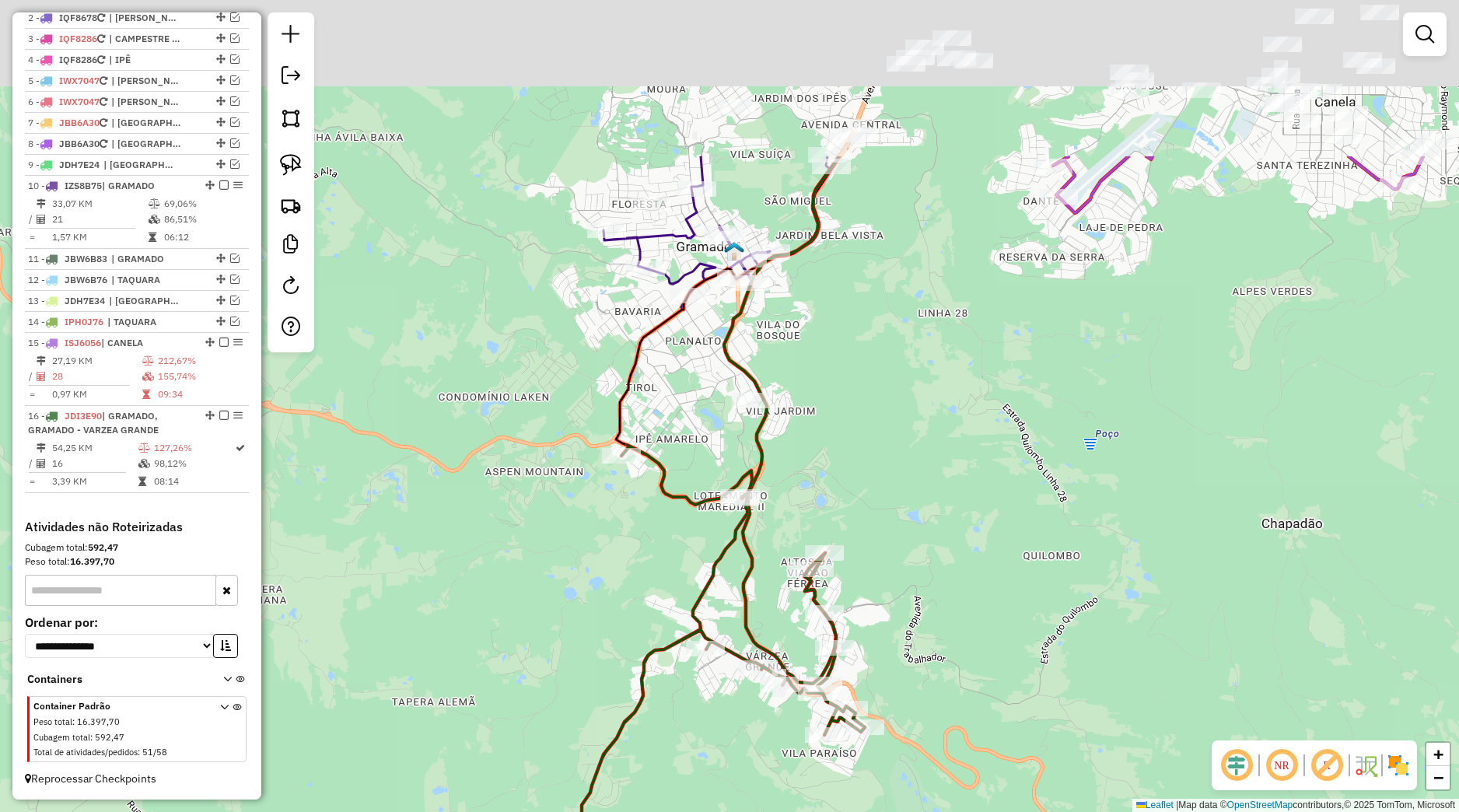
drag, startPoint x: 1037, startPoint y: 402, endPoint x: 1072, endPoint y: 586, distance: 187.3
click at [1125, 585] on div "Janela de atendimento Grade de atendimento Capacidade Transportadoras Veículos …" at bounding box center [730, 406] width 1459 height 812
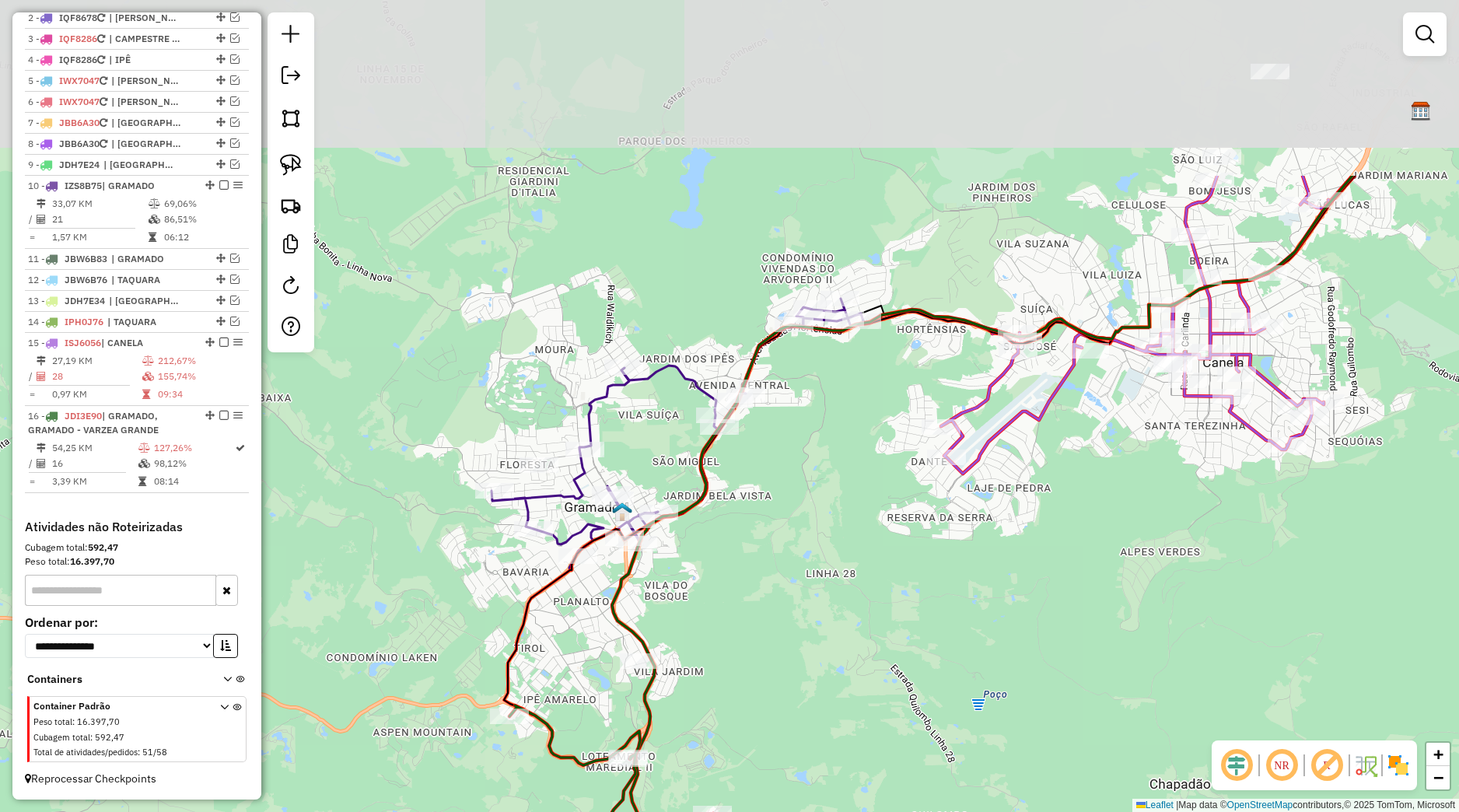
drag, startPoint x: 930, startPoint y: 531, endPoint x: 820, endPoint y: 754, distance: 248.7
click at [820, 754] on div "Janela de atendimento Grade de atendimento Capacidade Transportadoras Veículos …" at bounding box center [730, 406] width 1459 height 812
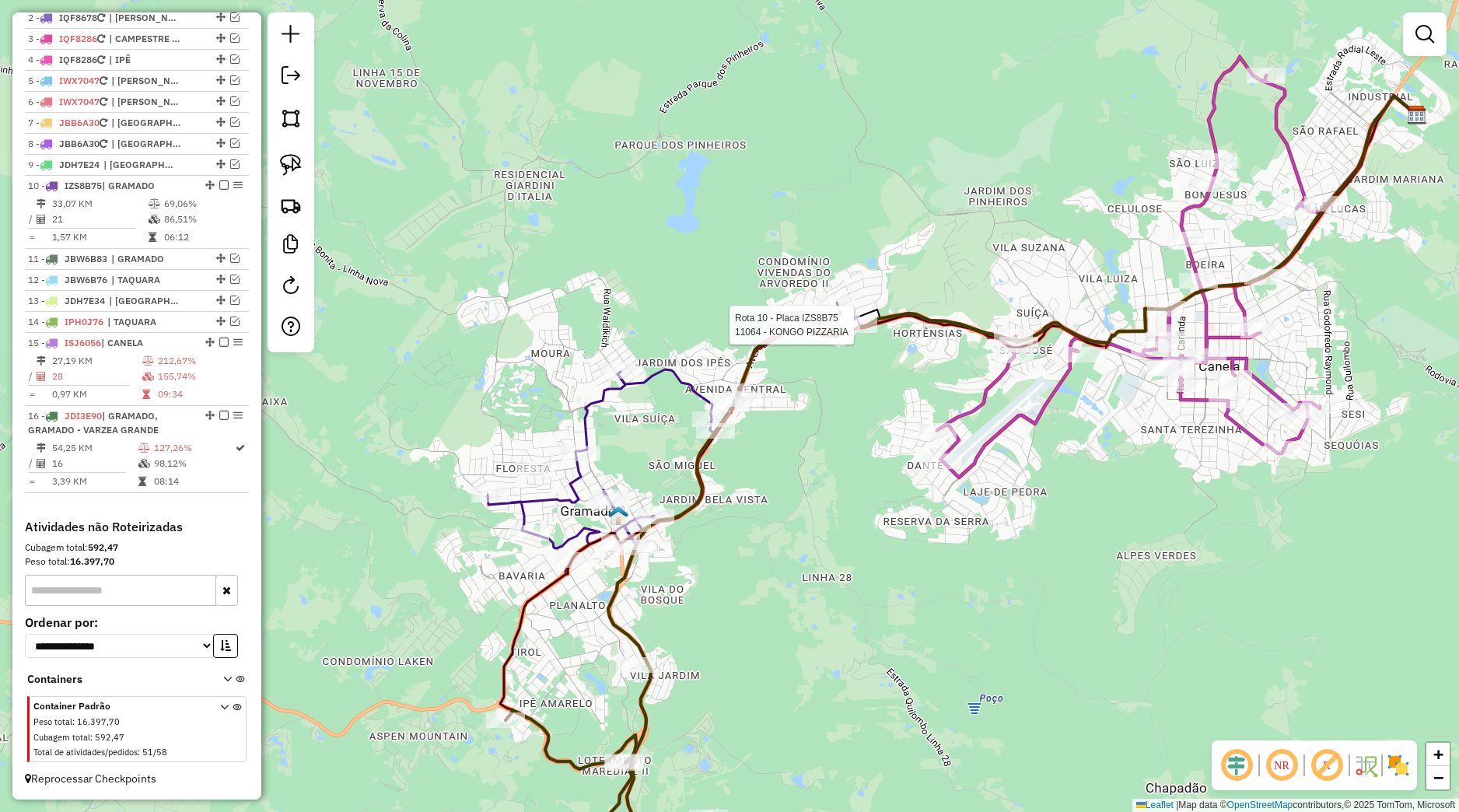
select select "*********"
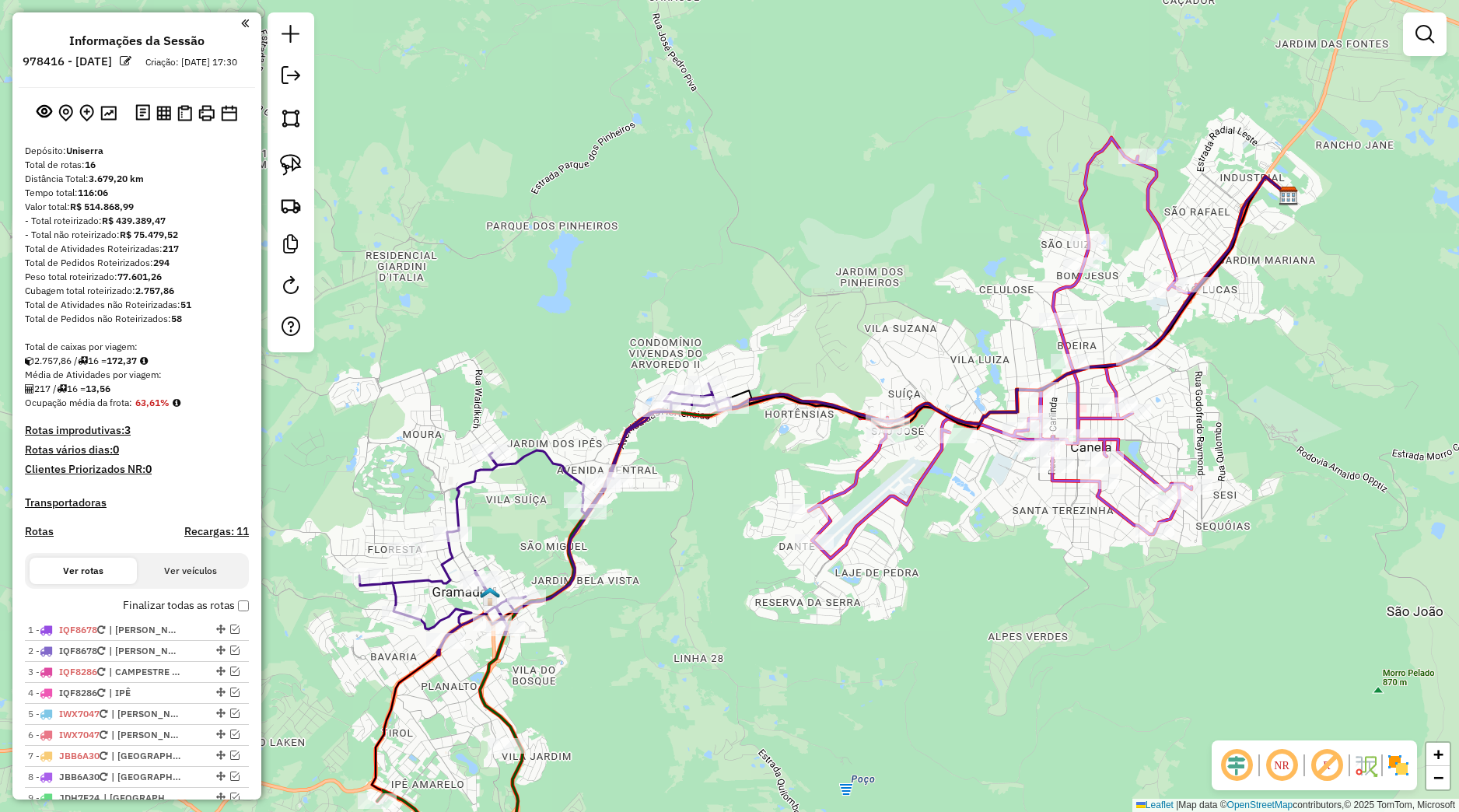
scroll to position [647, 0]
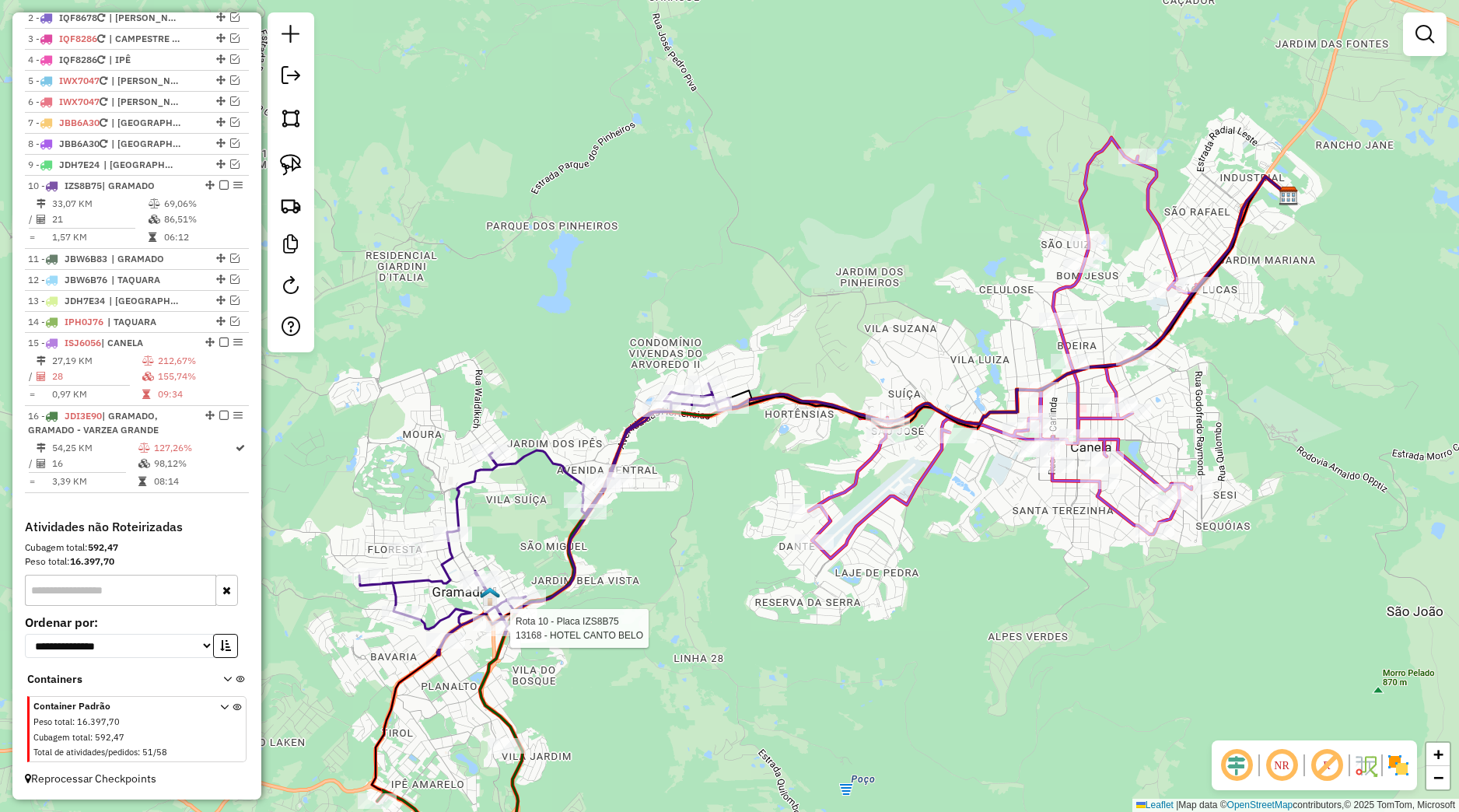
select select "*********"
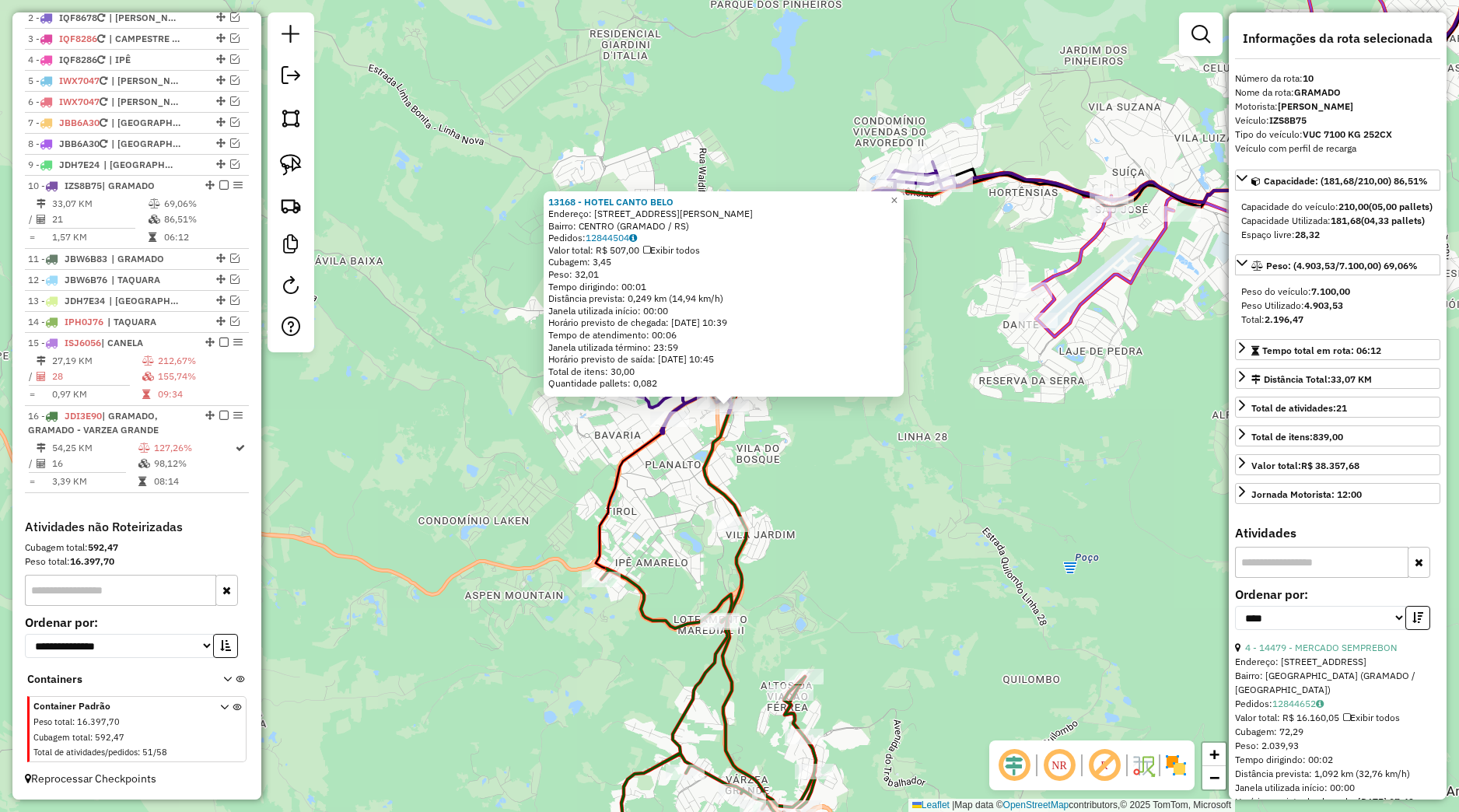
click at [885, 484] on div "13168 - HOTEL CANTO BELO Endereço: [STREET_ADDRESS] Bairro: CENTRO (GRAMADO / […" at bounding box center [730, 406] width 1459 height 812
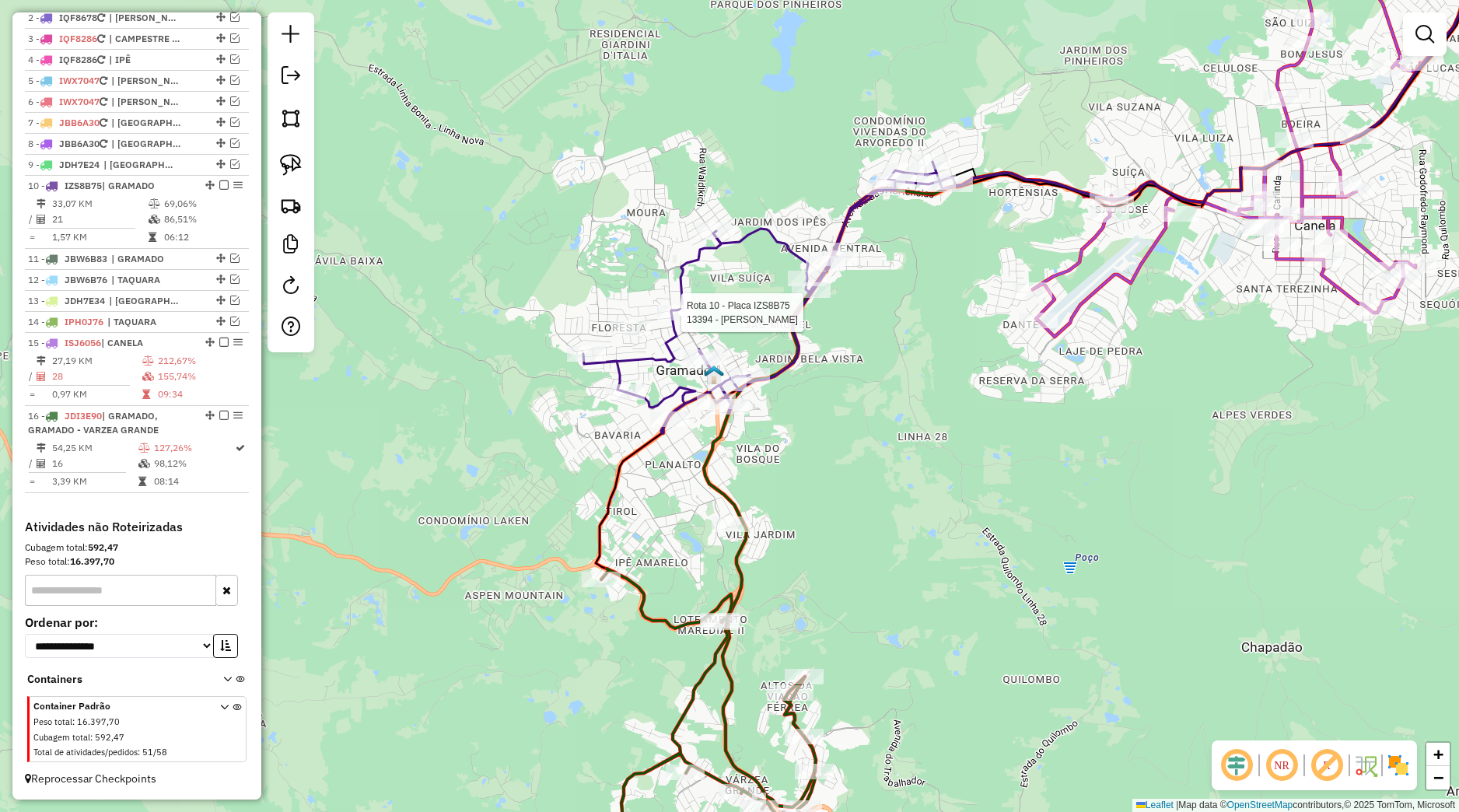
select select "*********"
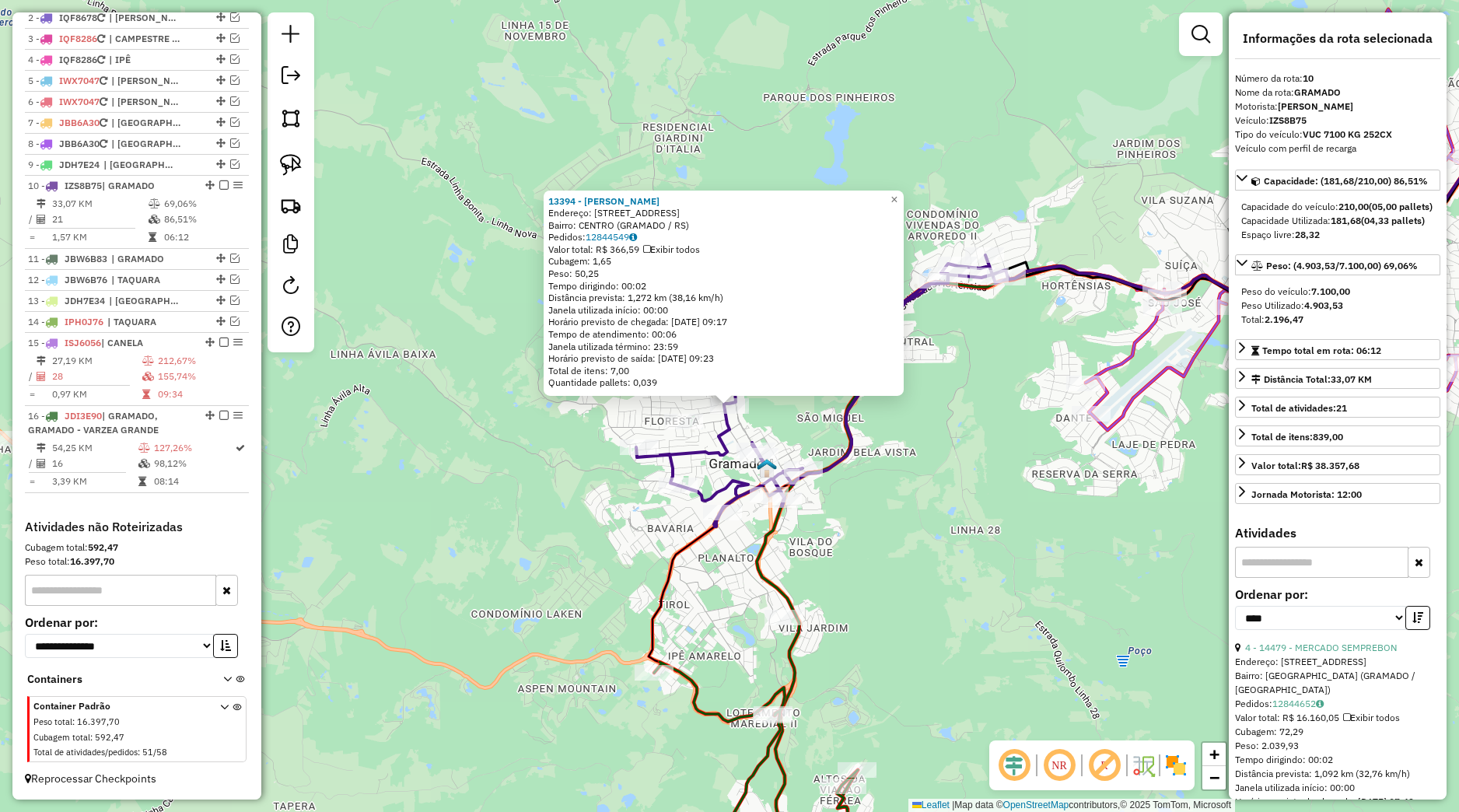
drag, startPoint x: 764, startPoint y: 435, endPoint x: 743, endPoint y: 440, distance: 21.6
click at [761, 435] on div "13394 - JONAS JARDIM Endereço: RUA DAS FONTES 46 Bairro: CENTRO (GRAMADO / RS) …" at bounding box center [730, 406] width 1459 height 812
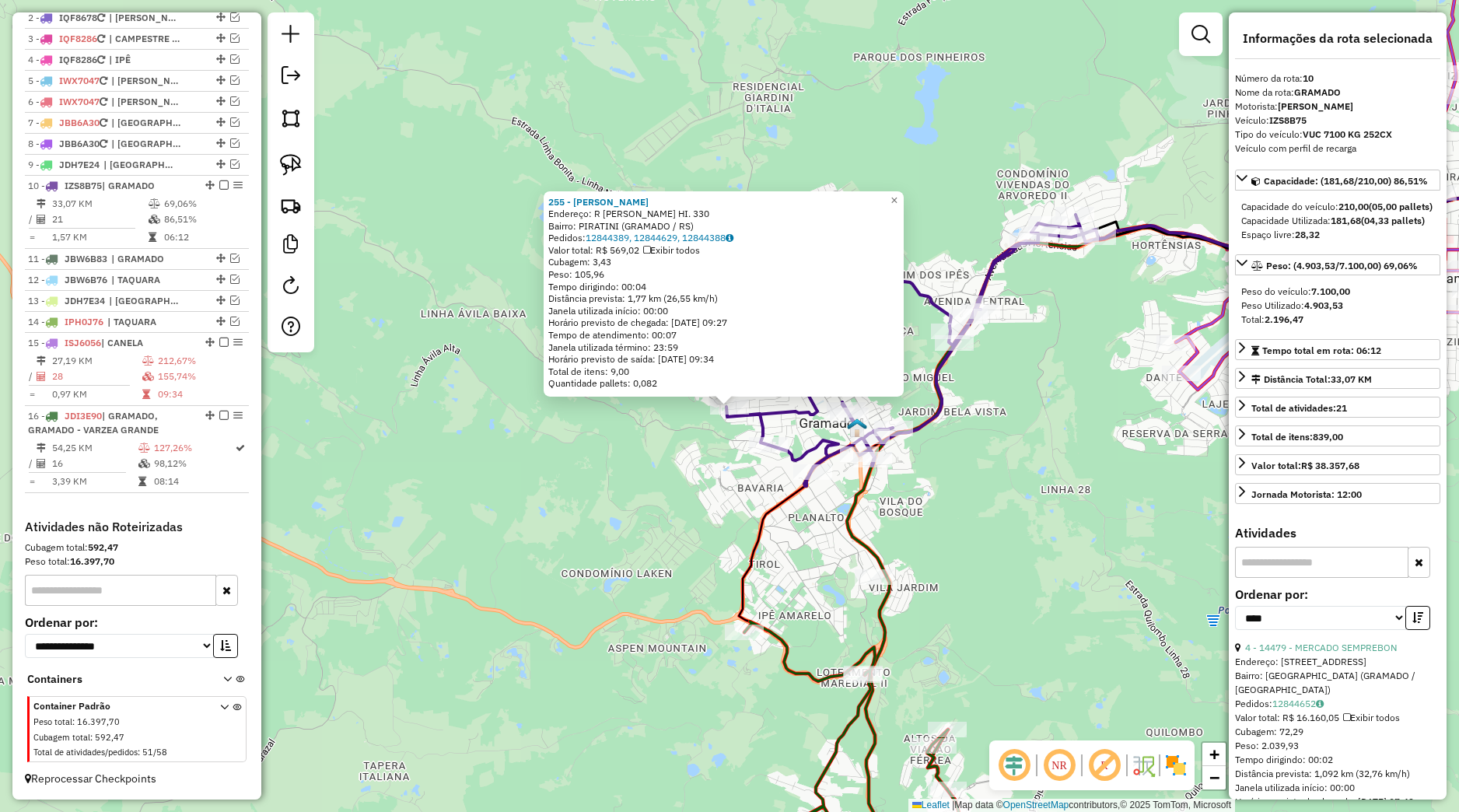
click at [666, 445] on div "255 - CESAR FELIPE DRUMM Endereço: R GUILHERME DAL HI. 330 Bairro: PIRATINI (GR…" at bounding box center [730, 406] width 1459 height 812
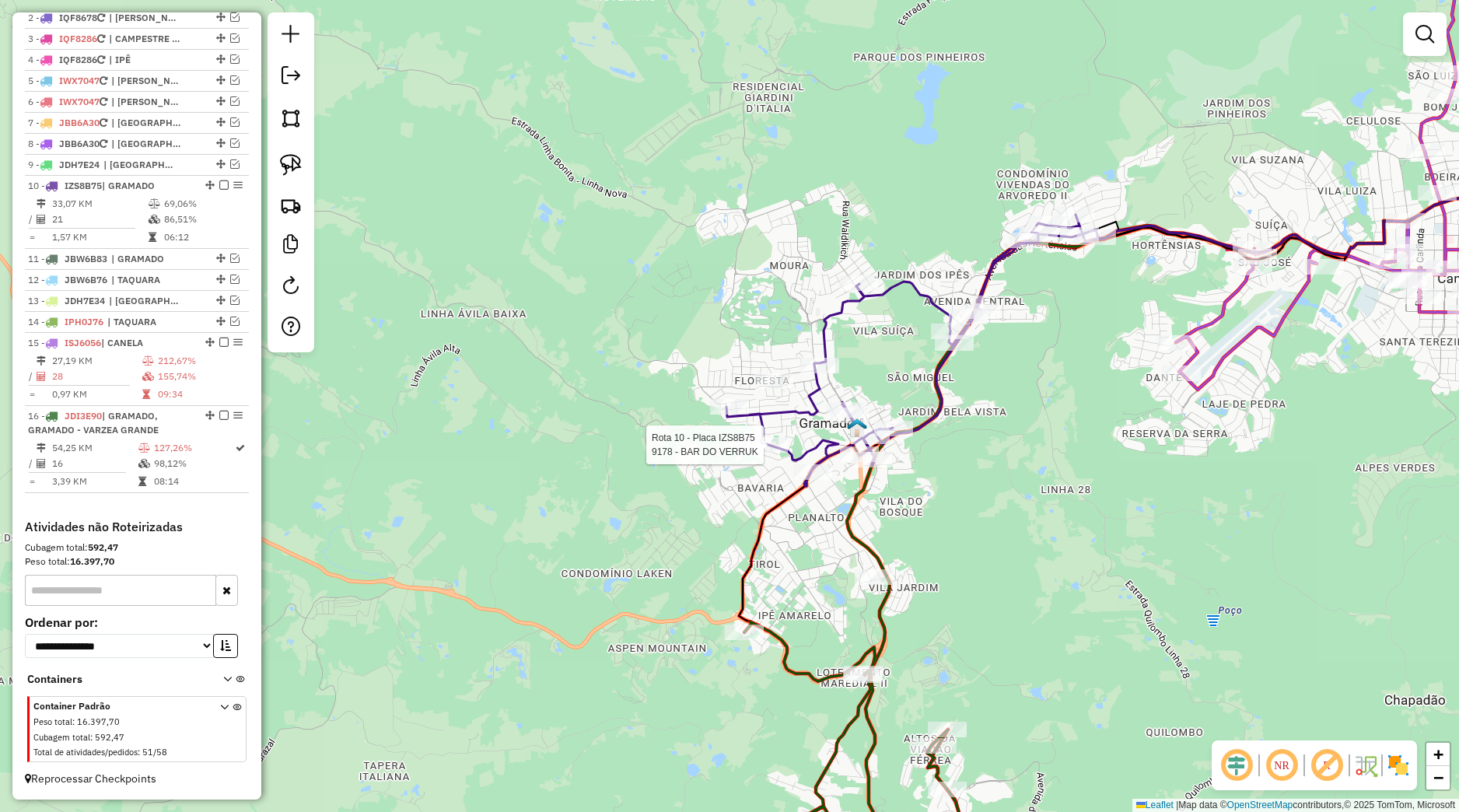
select select "*********"
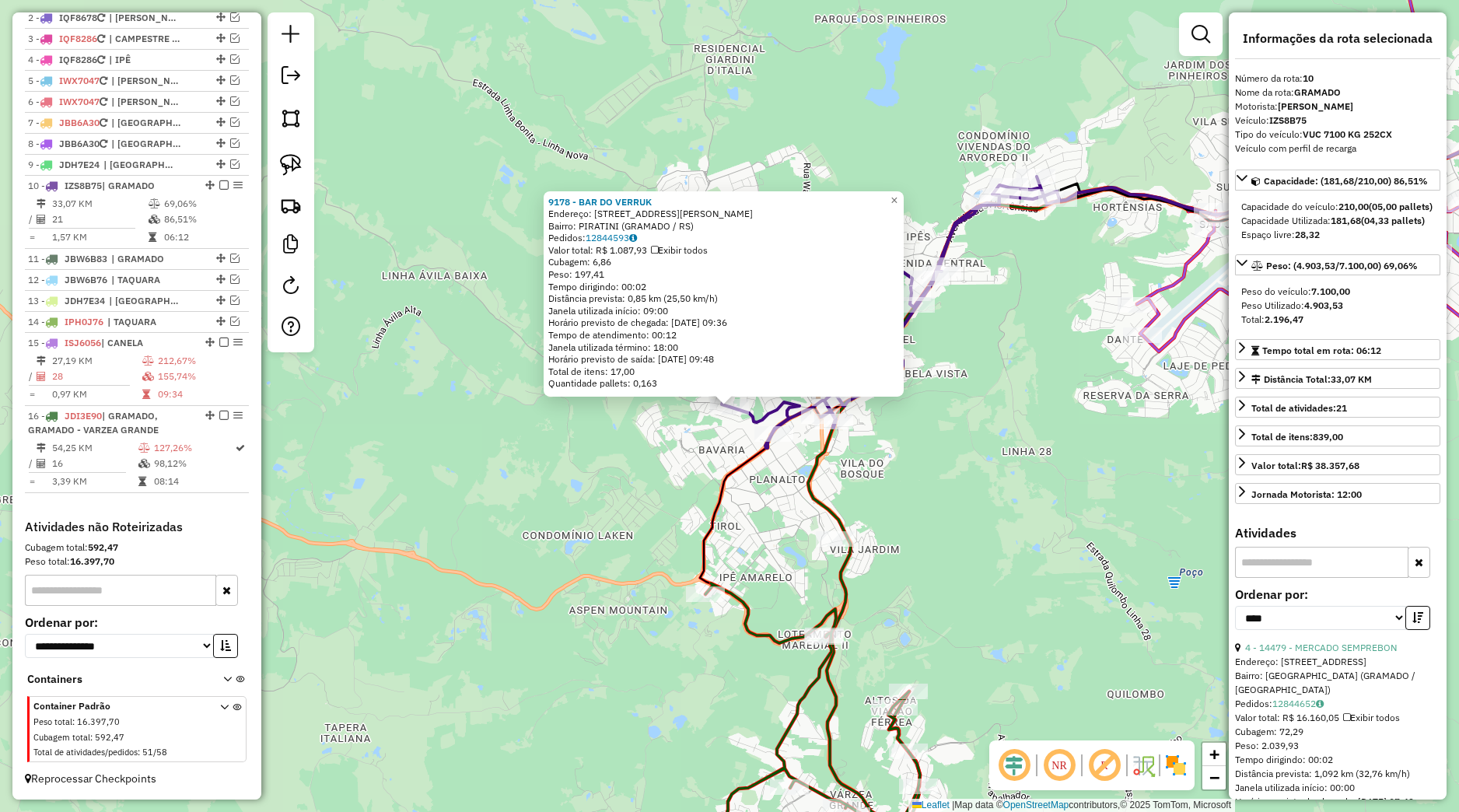
click at [774, 479] on div "9178 - BAR DO VERRUK Endereço: Rua Prefeito Nelson Dinnebier 1023 Bairro: PIRAT…" at bounding box center [730, 406] width 1459 height 812
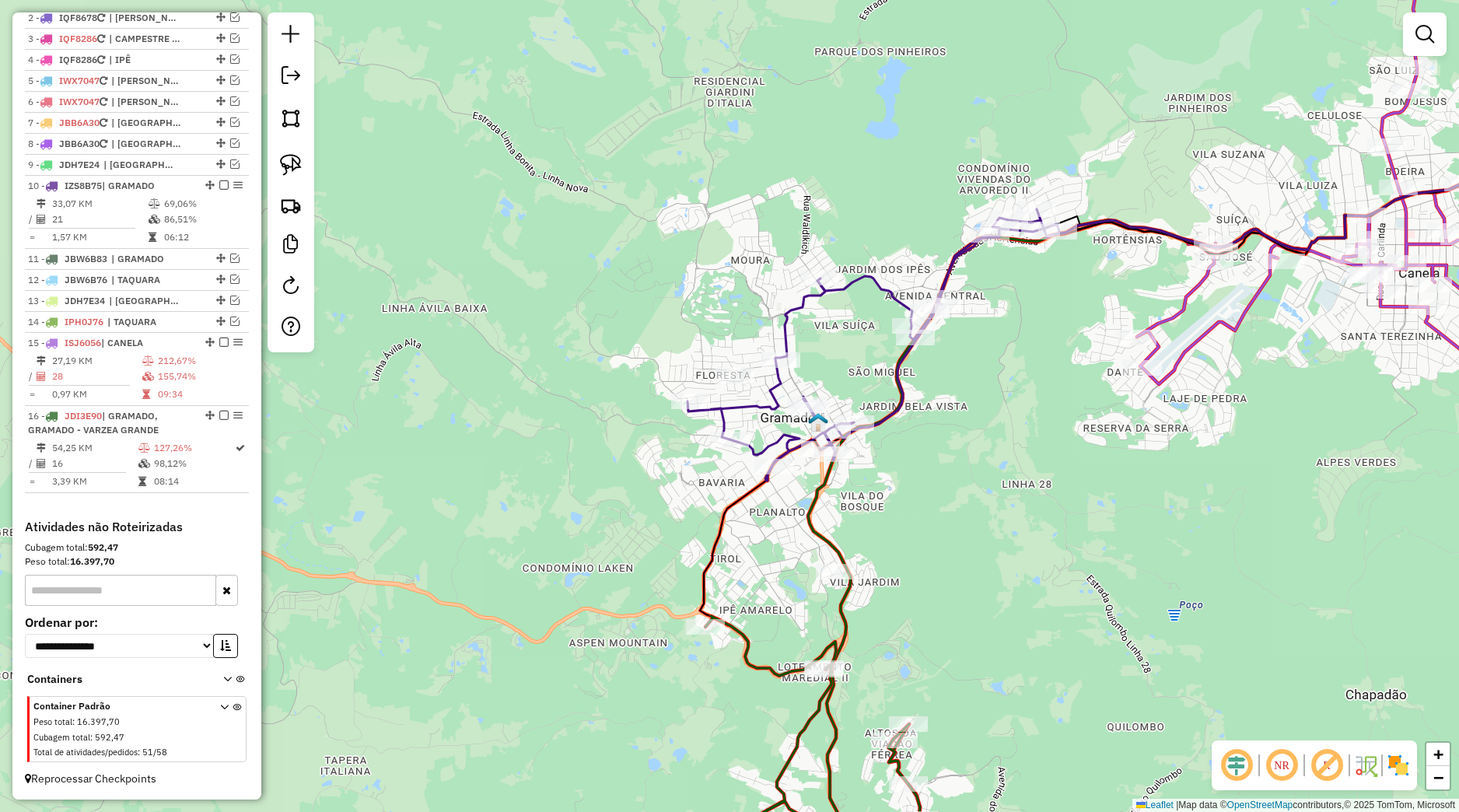
drag, startPoint x: 955, startPoint y: 520, endPoint x: 906, endPoint y: 589, distance: 84.6
click at [906, 589] on div "Janela de atendimento Grade de atendimento Capacidade Transportadoras Veículos …" at bounding box center [730, 406] width 1459 height 812
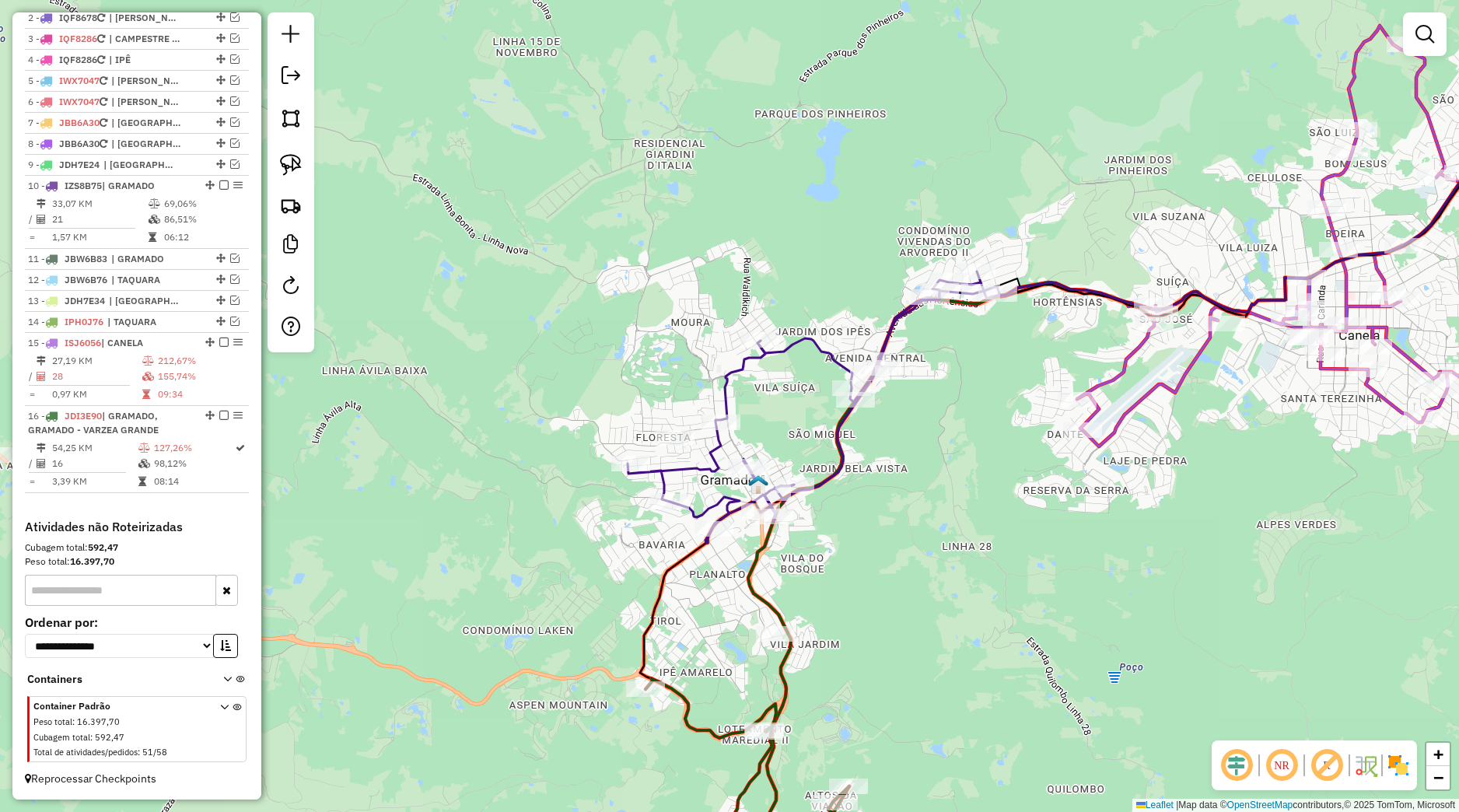
drag, startPoint x: 1026, startPoint y: 491, endPoint x: 950, endPoint y: 534, distance: 87.3
click at [950, 533] on div "Janela de atendimento Grade de atendimento Capacidade Transportadoras Veículos …" at bounding box center [730, 406] width 1459 height 812
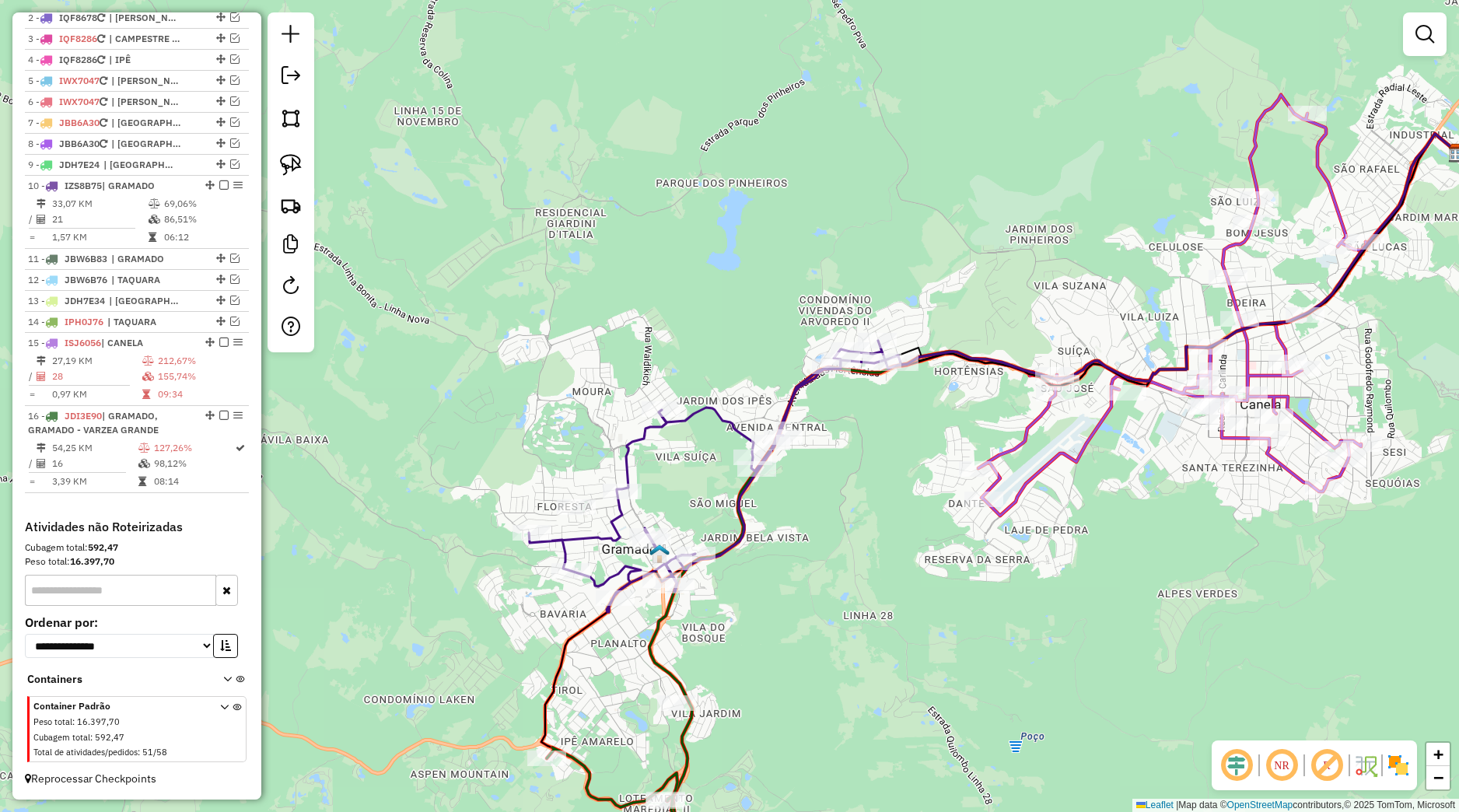
drag, startPoint x: 1087, startPoint y: 497, endPoint x: 993, endPoint y: 579, distance: 124.7
click at [993, 579] on div "Janela de atendimento Grade de atendimento Capacidade Transportadoras Veículos …" at bounding box center [730, 406] width 1459 height 812
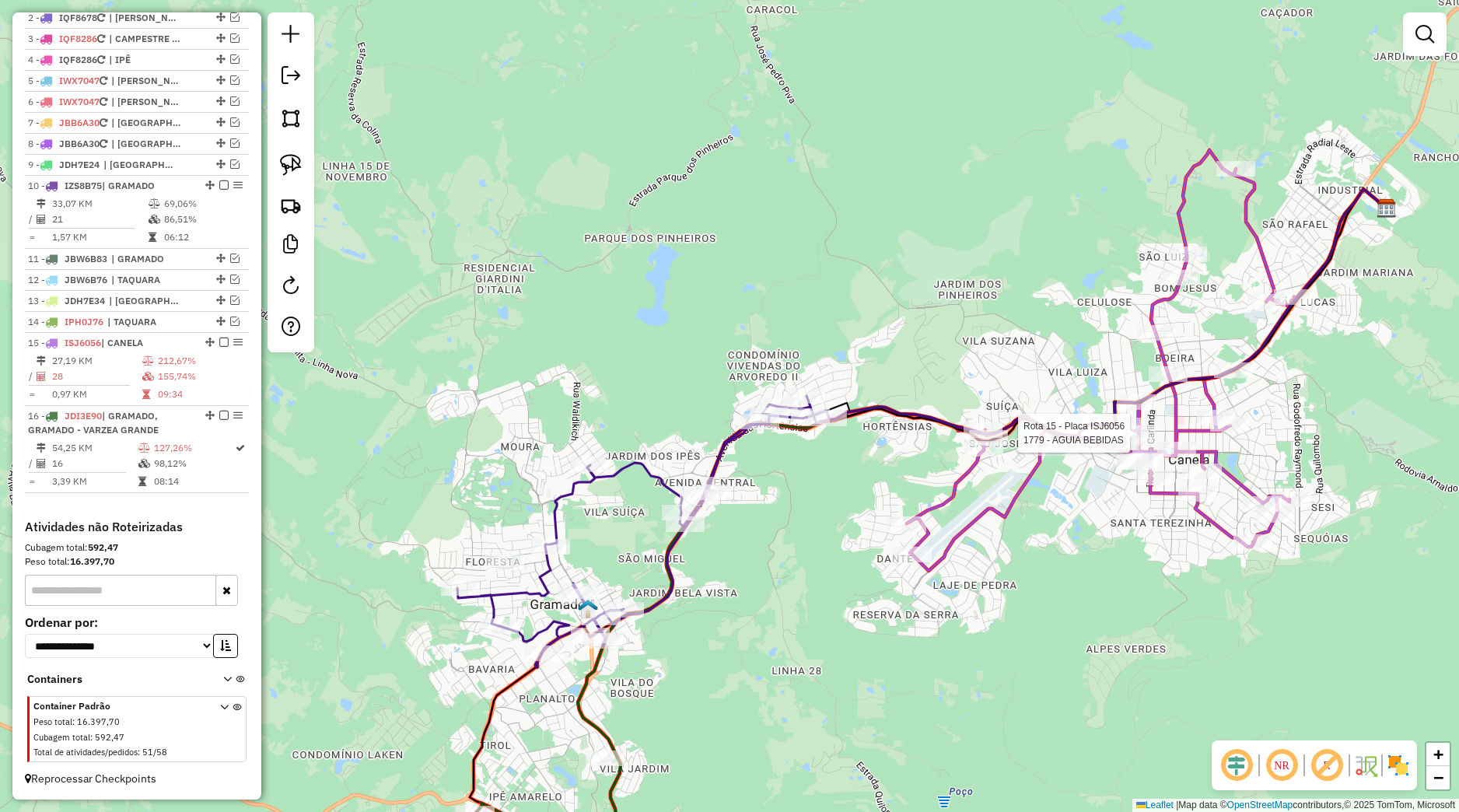
select select "*********"
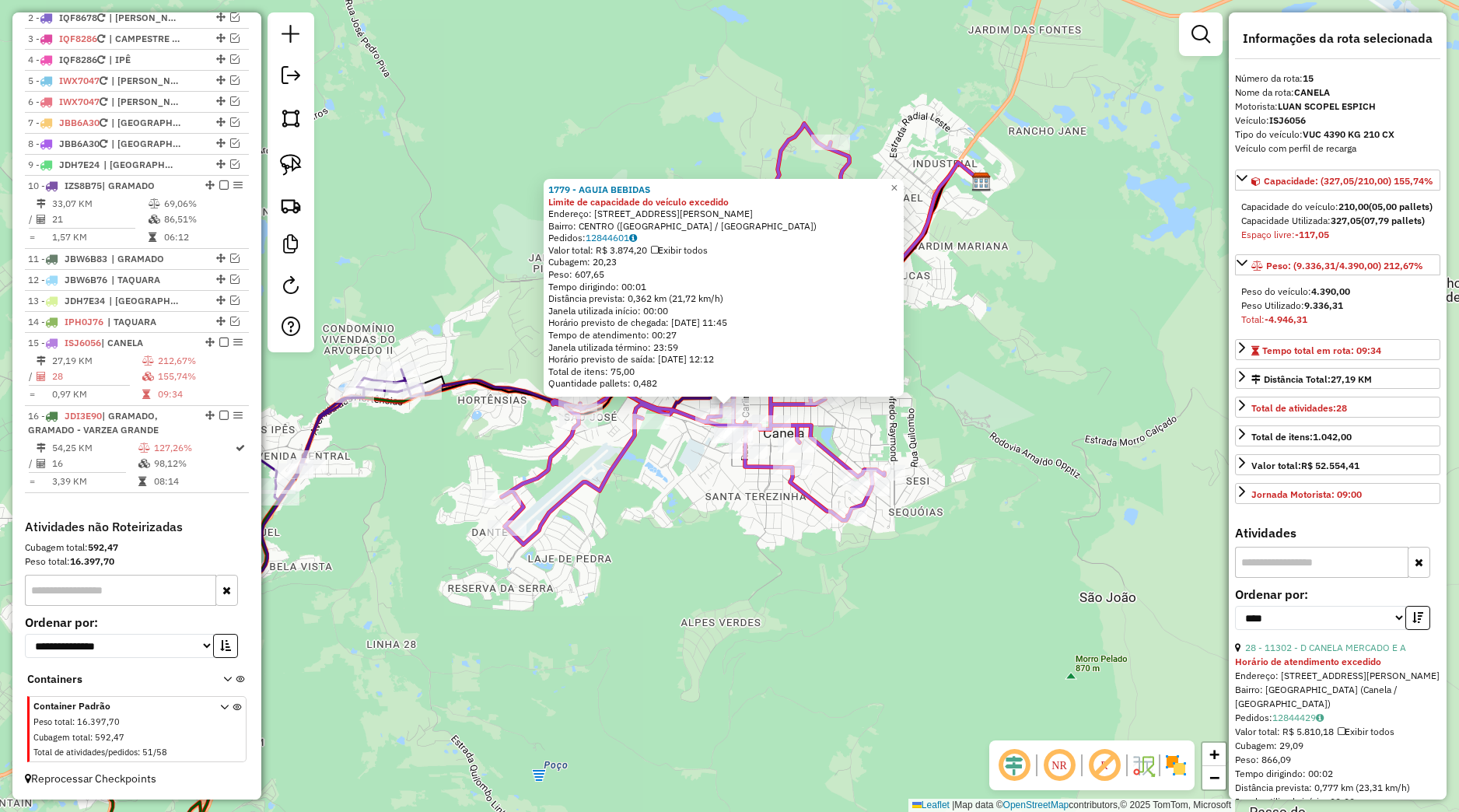
drag, startPoint x: 980, startPoint y: 521, endPoint x: 982, endPoint y: 534, distance: 13.2
click at [982, 534] on div "1779 - AGUIA BEBIDAS Limite de capacidade do veículo excedido Endereço: Rua Aug…" at bounding box center [730, 406] width 1459 height 812
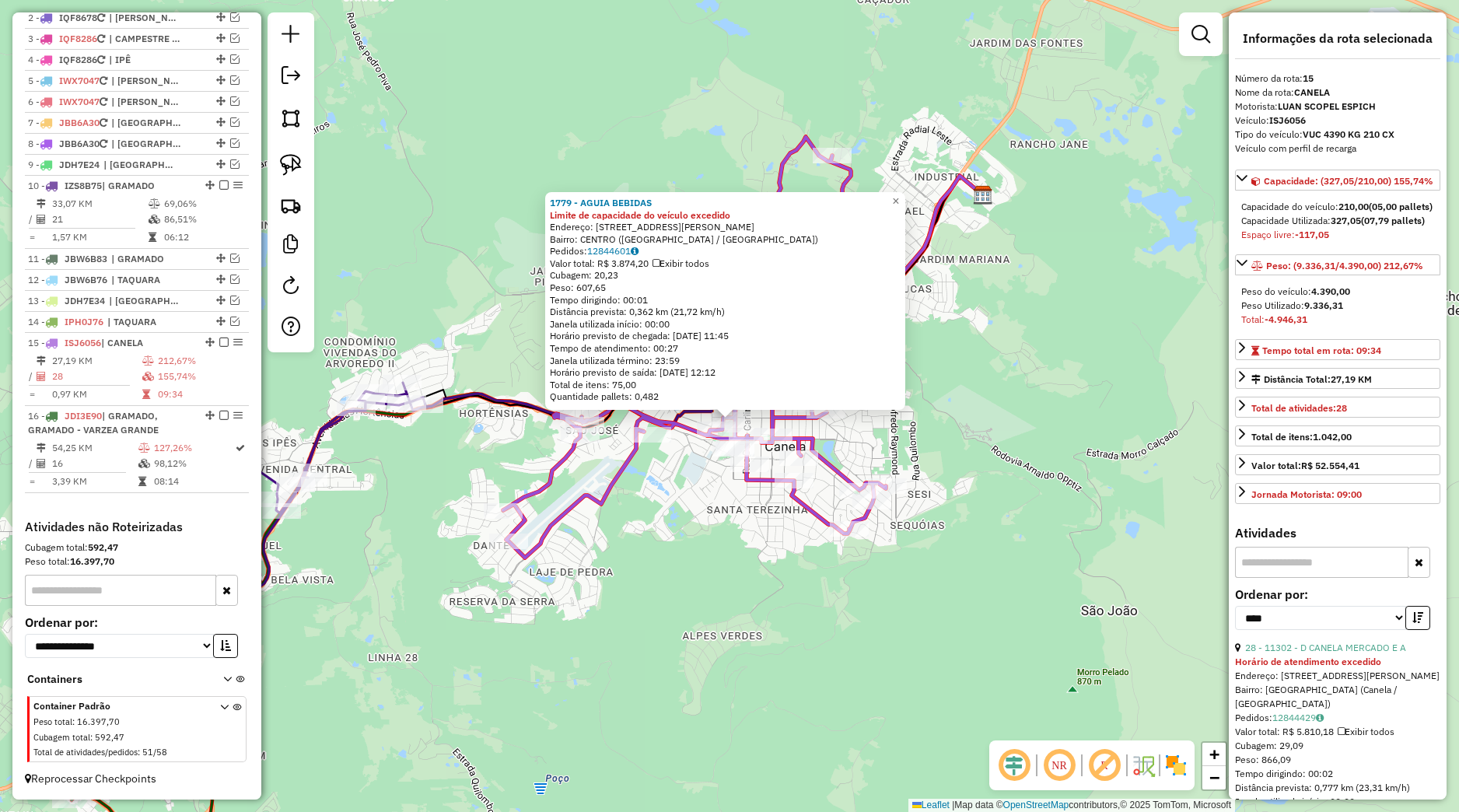
click at [982, 534] on div "1779 - AGUIA BEBIDAS Limite de capacidade do veículo excedido Endereço: Rua Aug…" at bounding box center [730, 406] width 1459 height 812
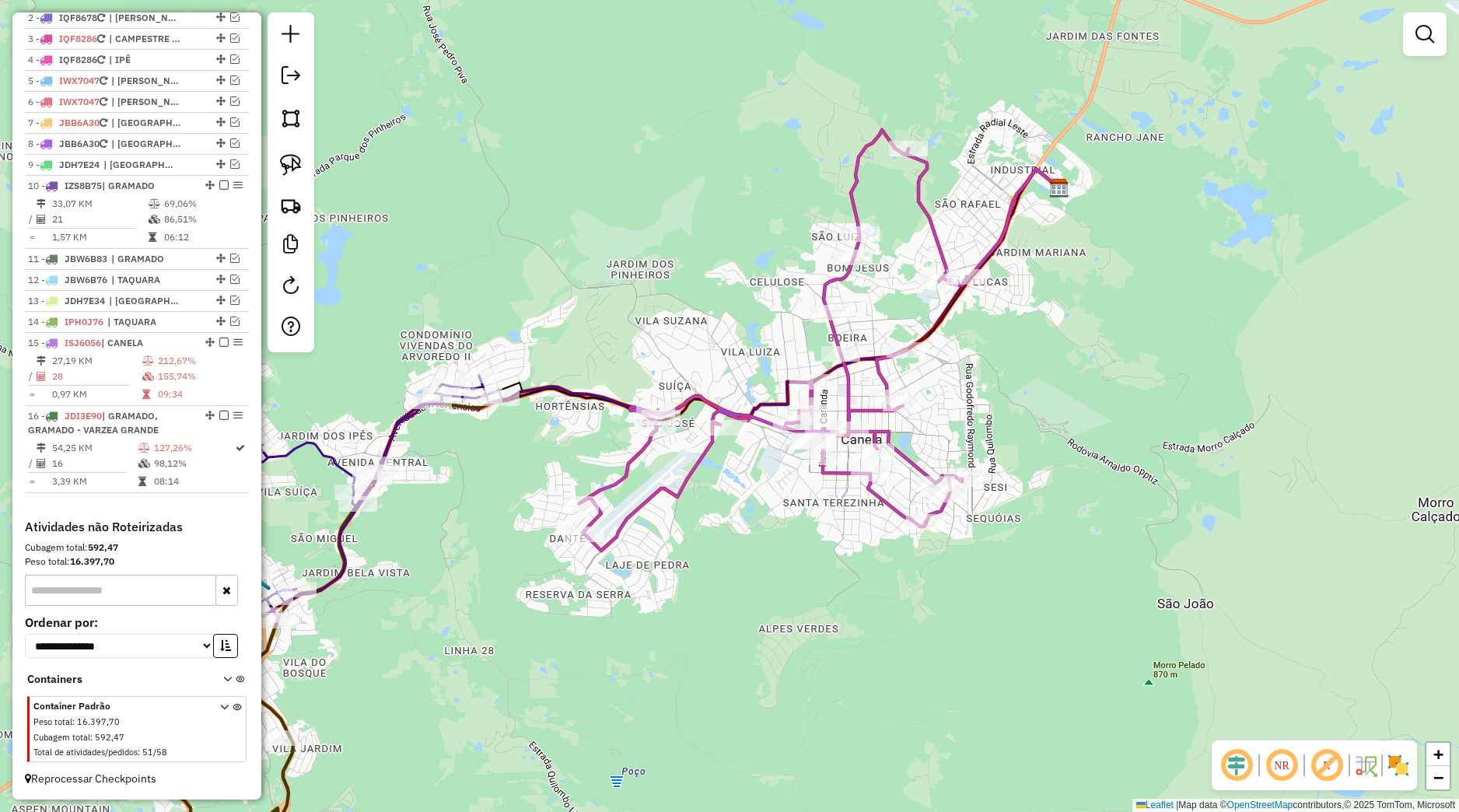
drag, startPoint x: 757, startPoint y: 548, endPoint x: 880, endPoint y: 541, distance: 123.2
click at [872, 534] on div "Janela de atendimento Grade de atendimento Capacidade Transportadoras Veículos …" at bounding box center [730, 406] width 1459 height 812
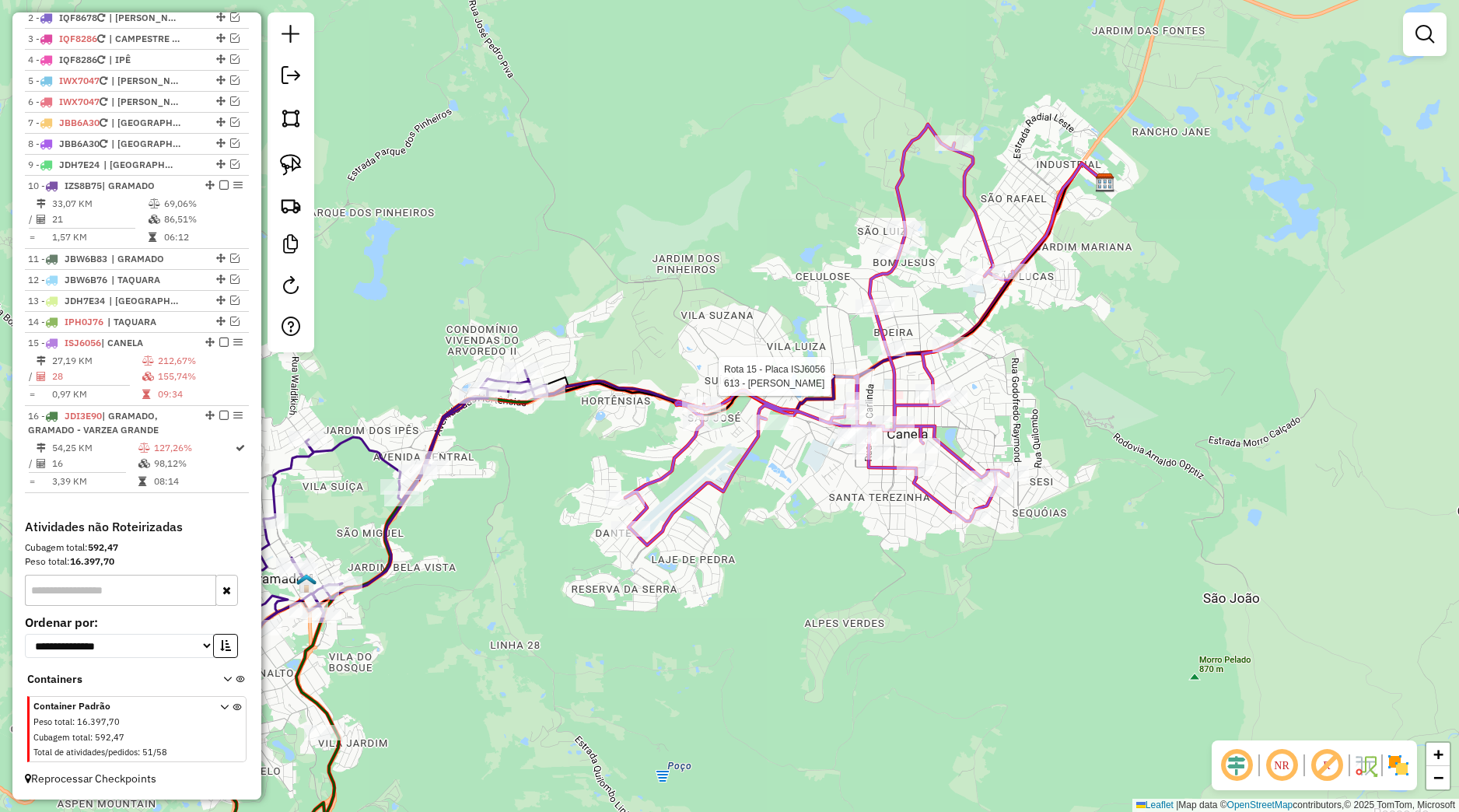
select select "*********"
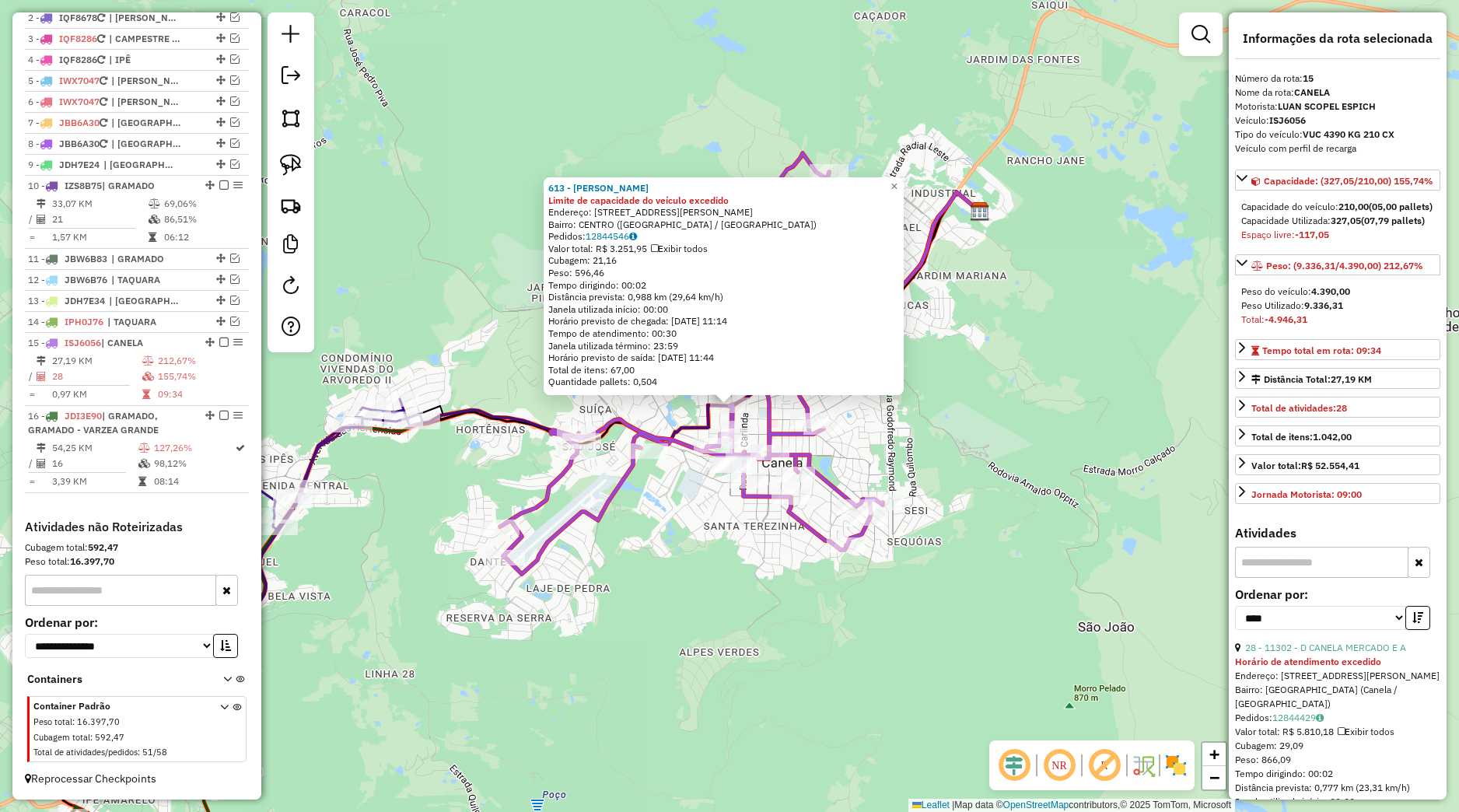
click at [835, 608] on div "613 - MERCADO SERRANO Limite de capacidade do veículo excedido Endereço: Avenid…" at bounding box center [730, 406] width 1459 height 812
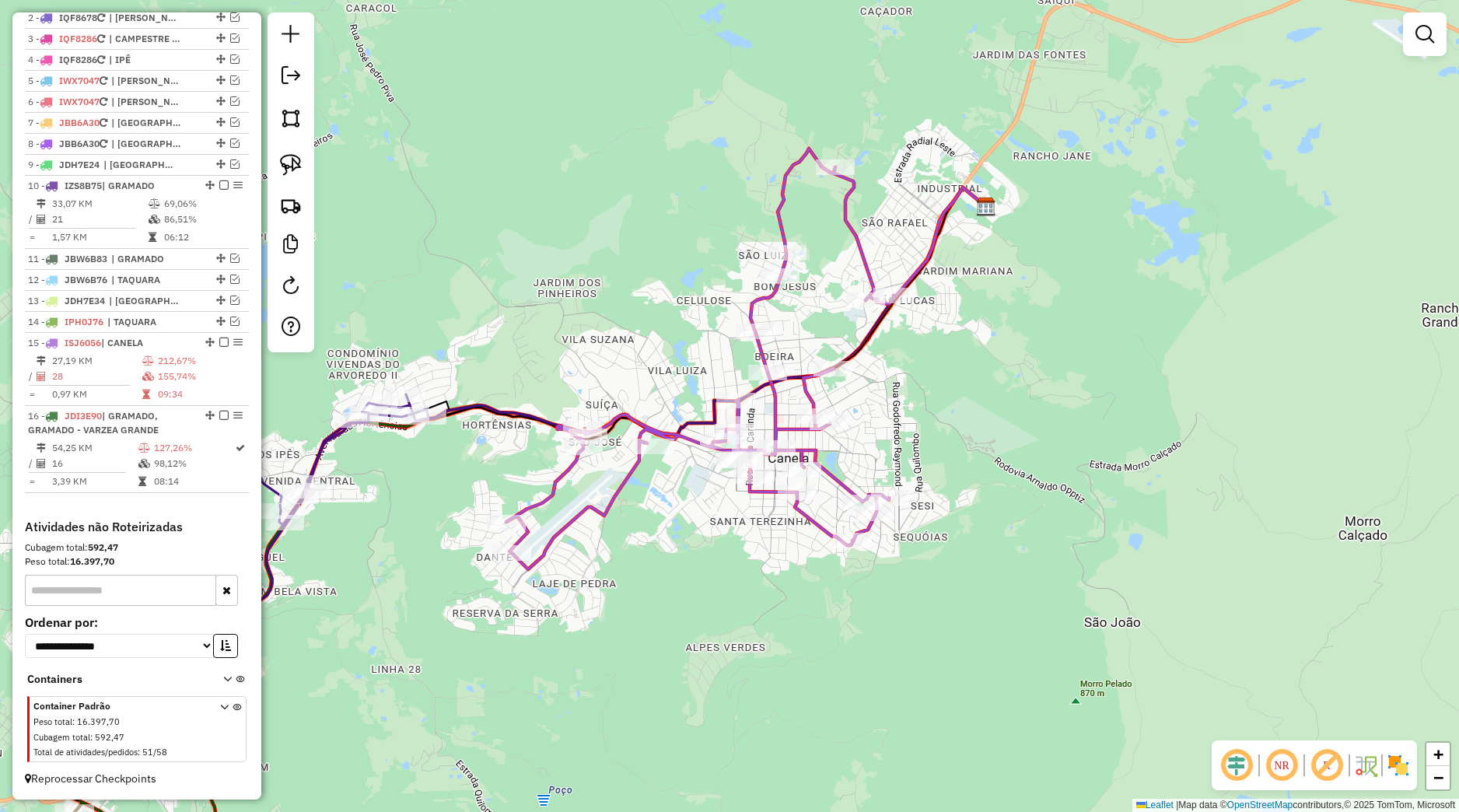
drag, startPoint x: 704, startPoint y: 610, endPoint x: 872, endPoint y: 556, distance: 176.5
click at [871, 556] on div "Janela de atendimento Grade de atendimento Capacidade Transportadoras Veículos …" at bounding box center [730, 406] width 1459 height 812
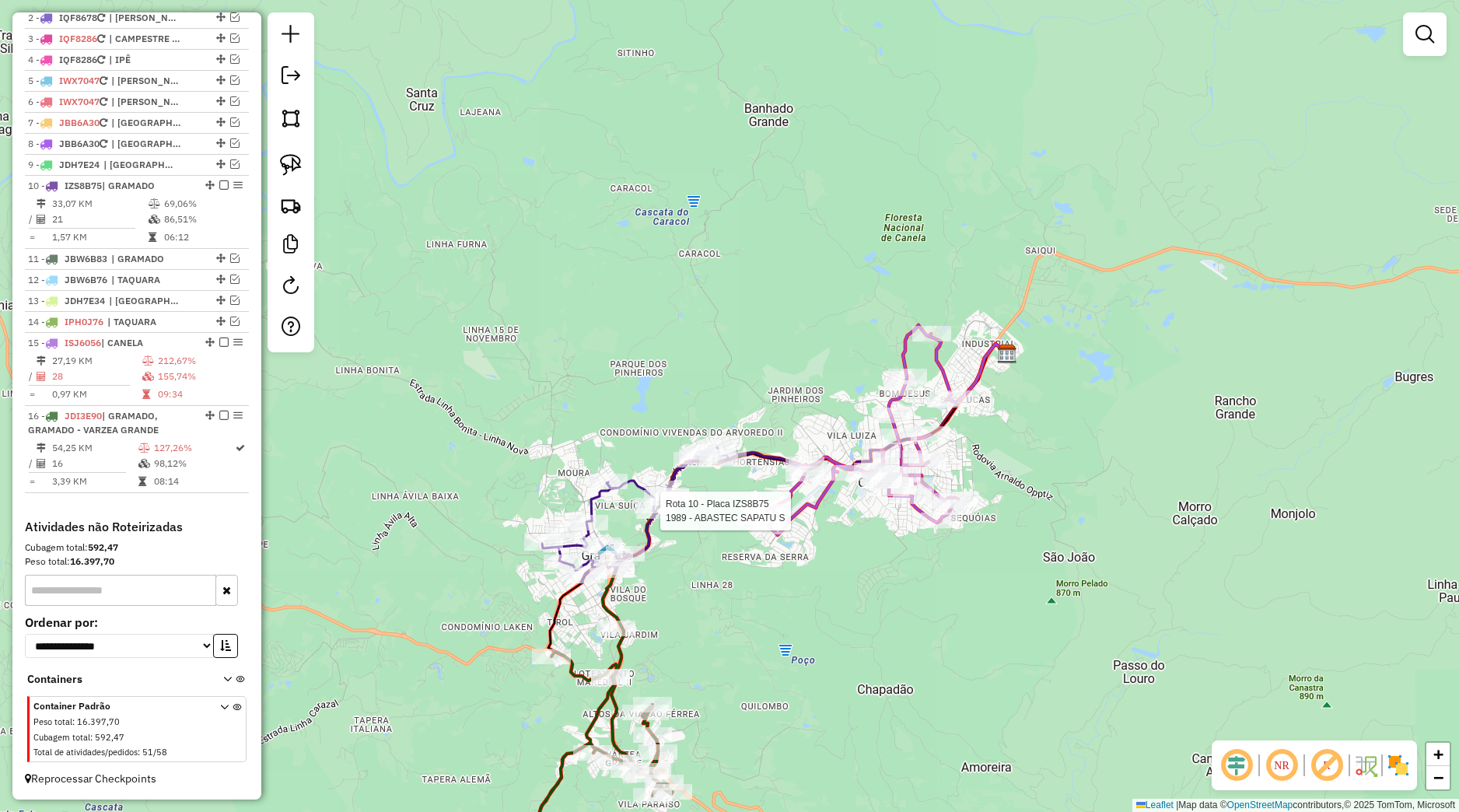
select select "*********"
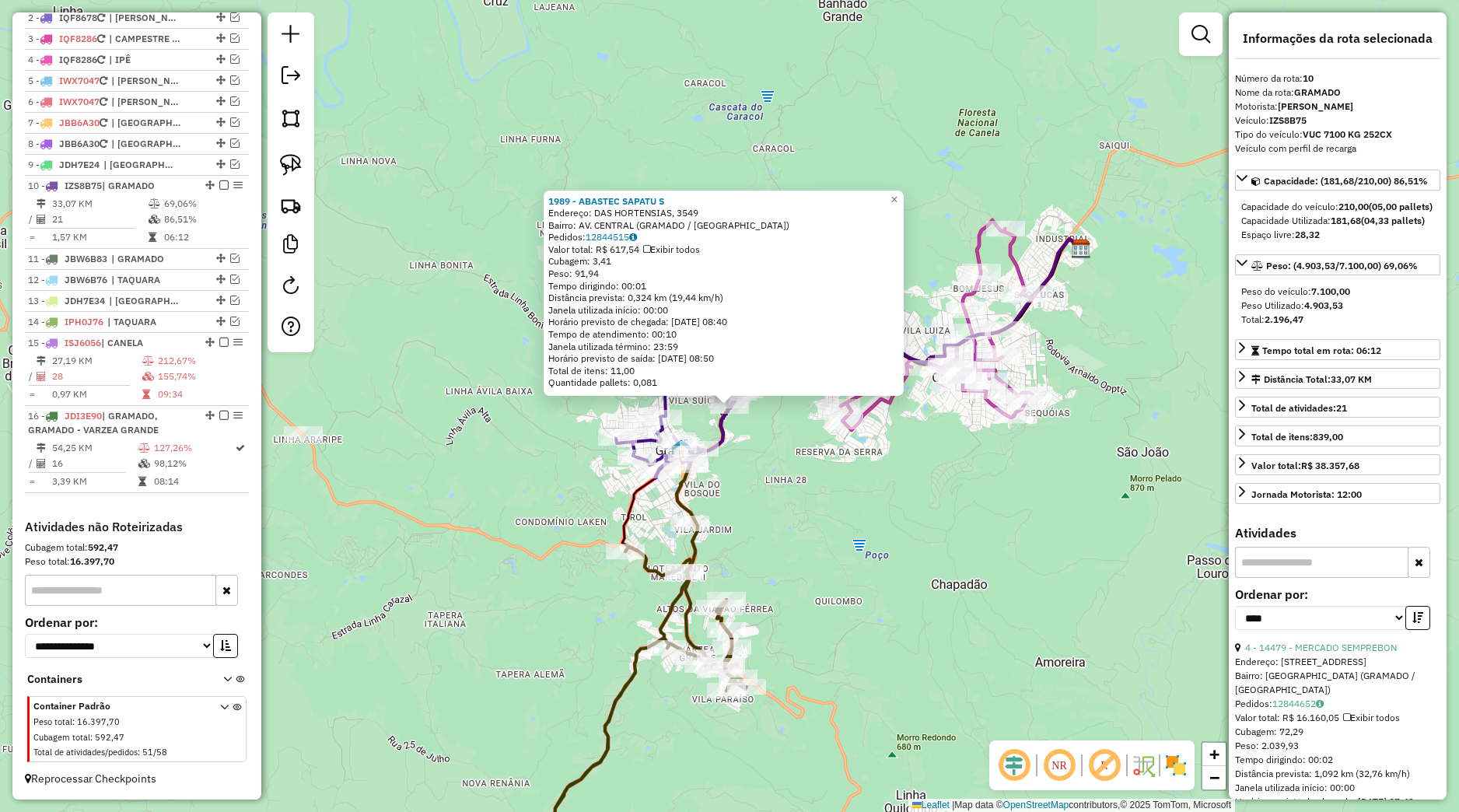
click at [956, 535] on div "1989 - ABASTEC SAPATU S Endereço: DAS HORTENSIAS, 3549 Bairro: AV. CENTRAL (GRA…" at bounding box center [730, 406] width 1459 height 812
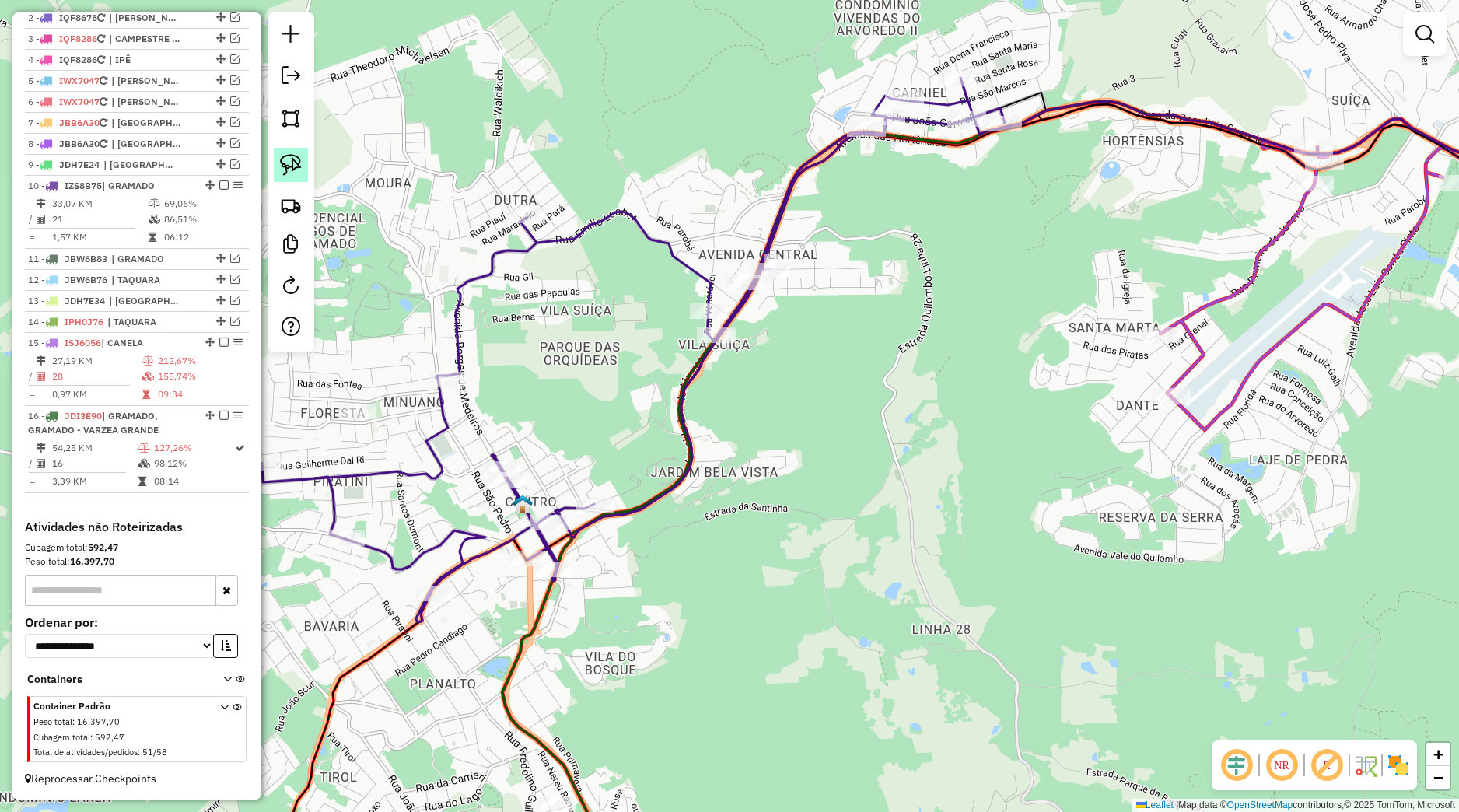
click at [278, 169] on link at bounding box center [291, 165] width 34 height 34
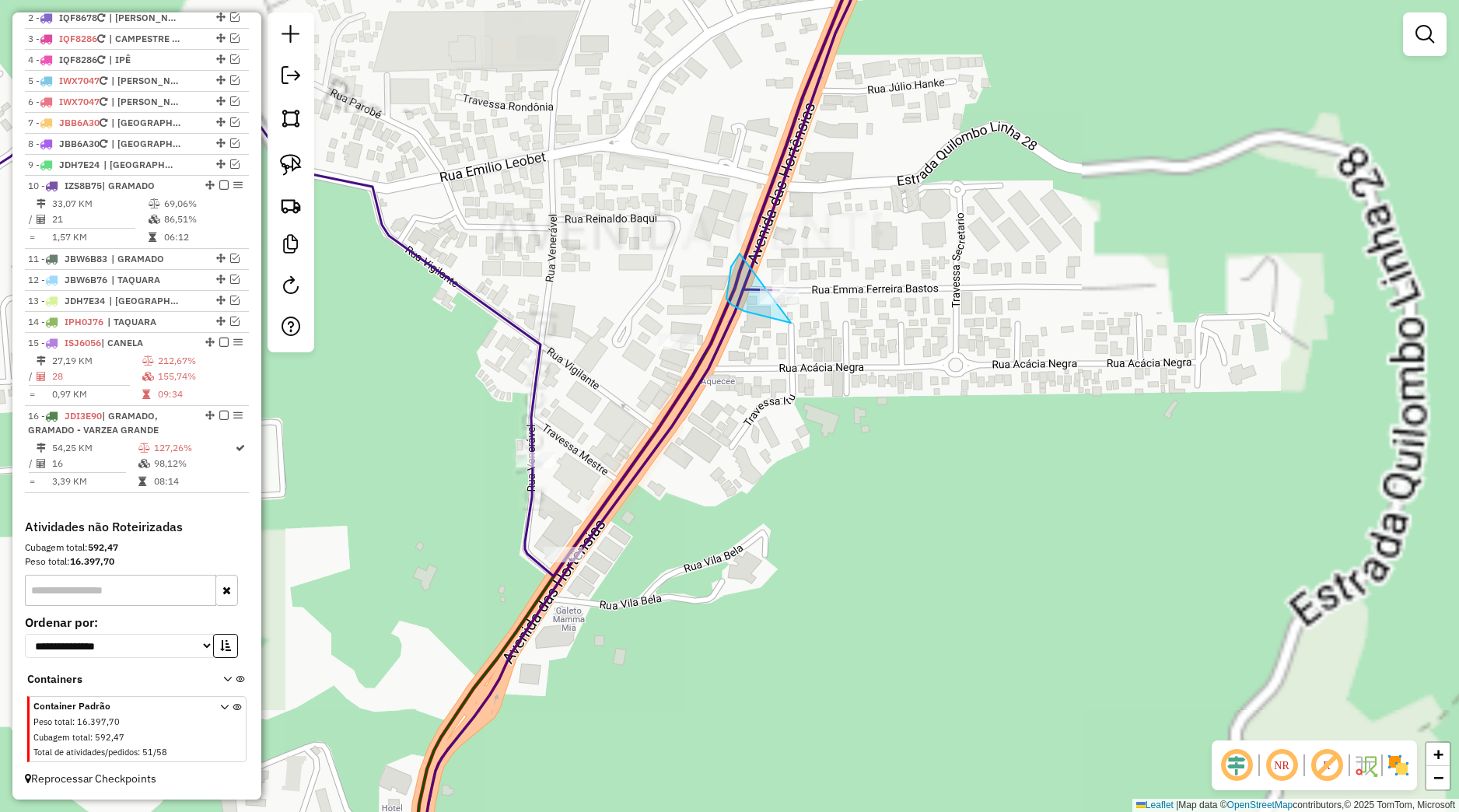
drag, startPoint x: 731, startPoint y: 267, endPoint x: 825, endPoint y: 310, distance: 103.4
click at [825, 310] on g at bounding box center [289, 406] width 1195 height 974
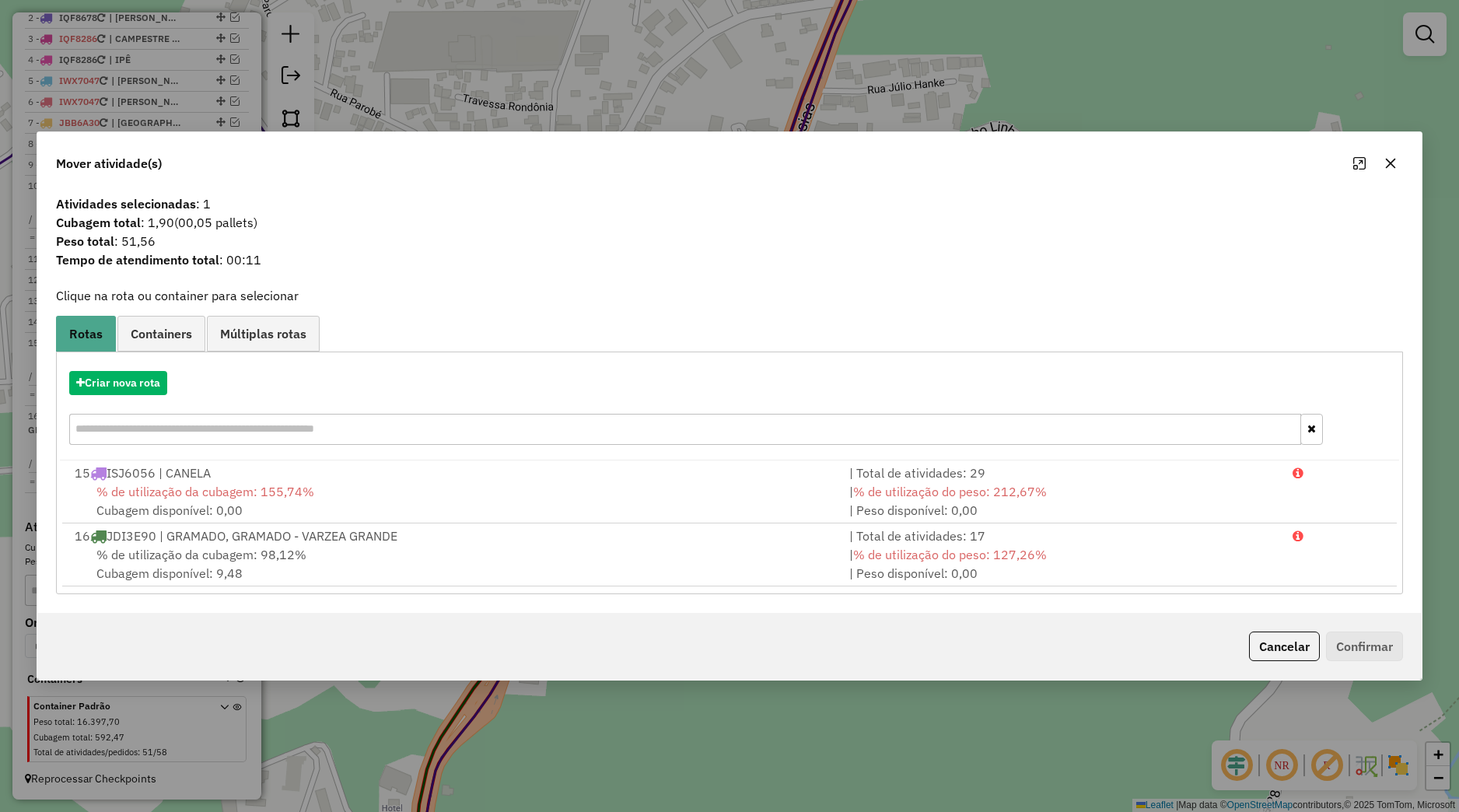
click at [1382, 165] on button "button" at bounding box center [1391, 163] width 25 height 25
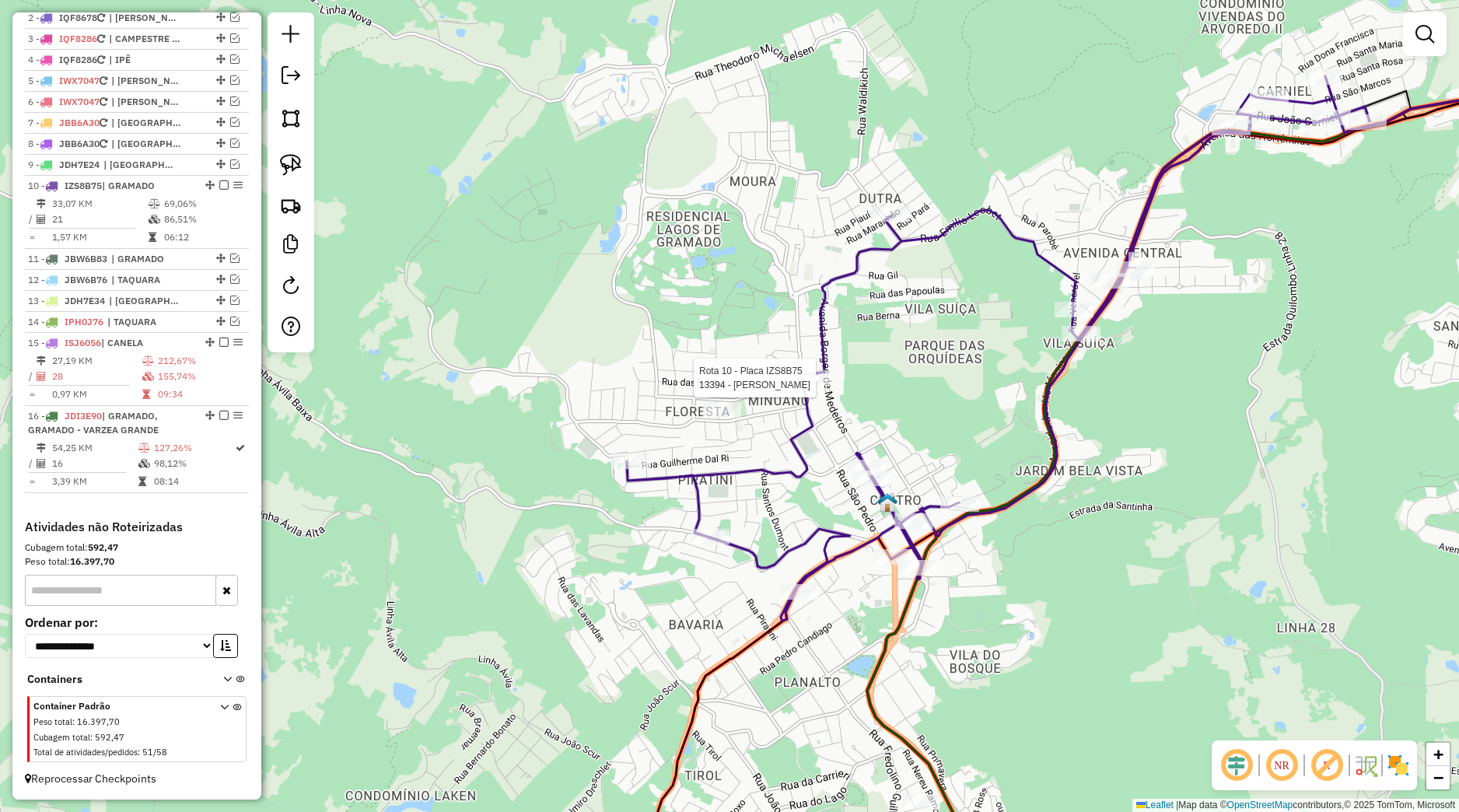
select select "*********"
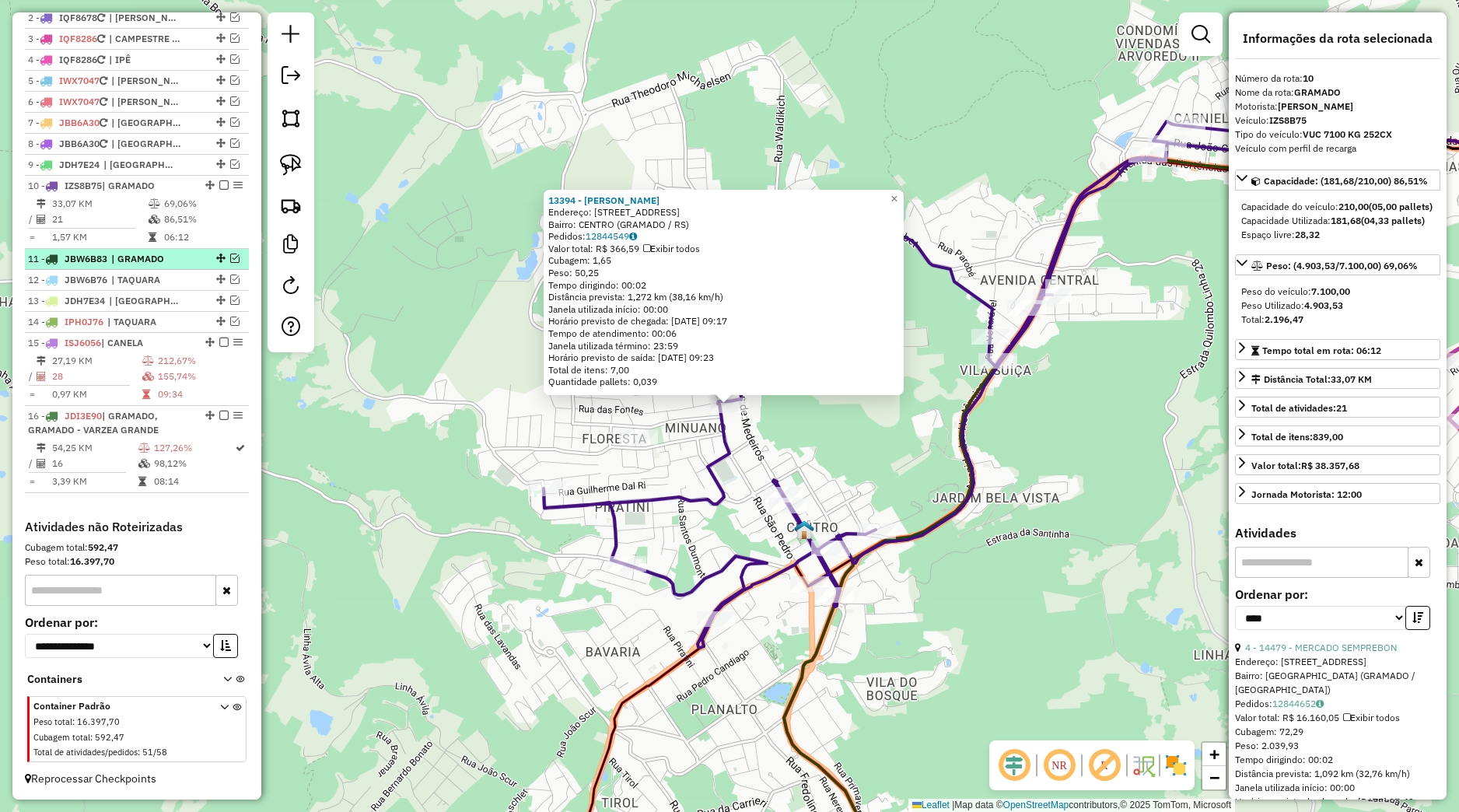
click at [230, 259] on em at bounding box center [235, 258] width 10 height 10
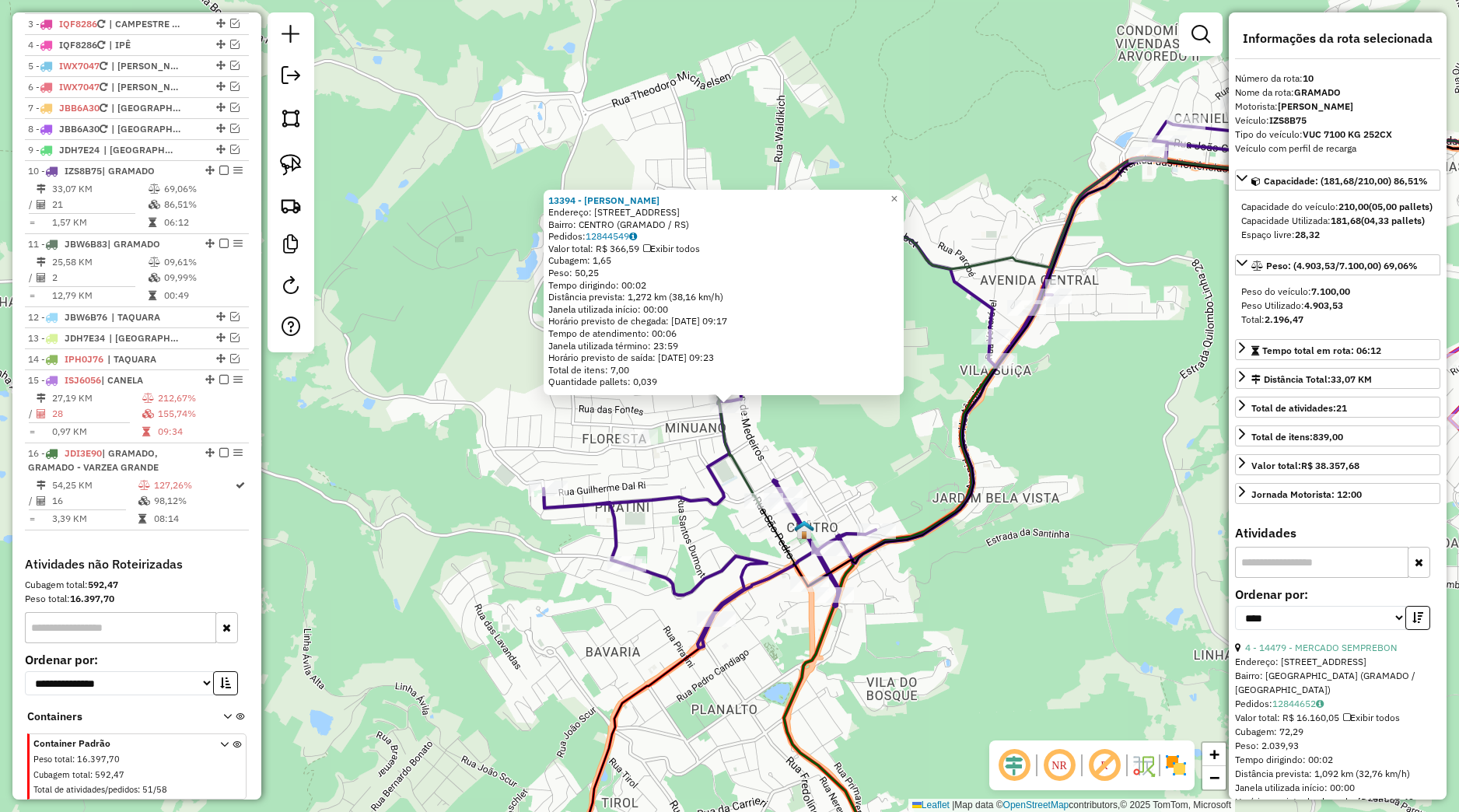
click at [477, 341] on div "13394 - JONAS JARDIM Endereço: RUA DAS FONTES 46 Bairro: CENTRO (GRAMADO / RS) …" at bounding box center [730, 406] width 1459 height 812
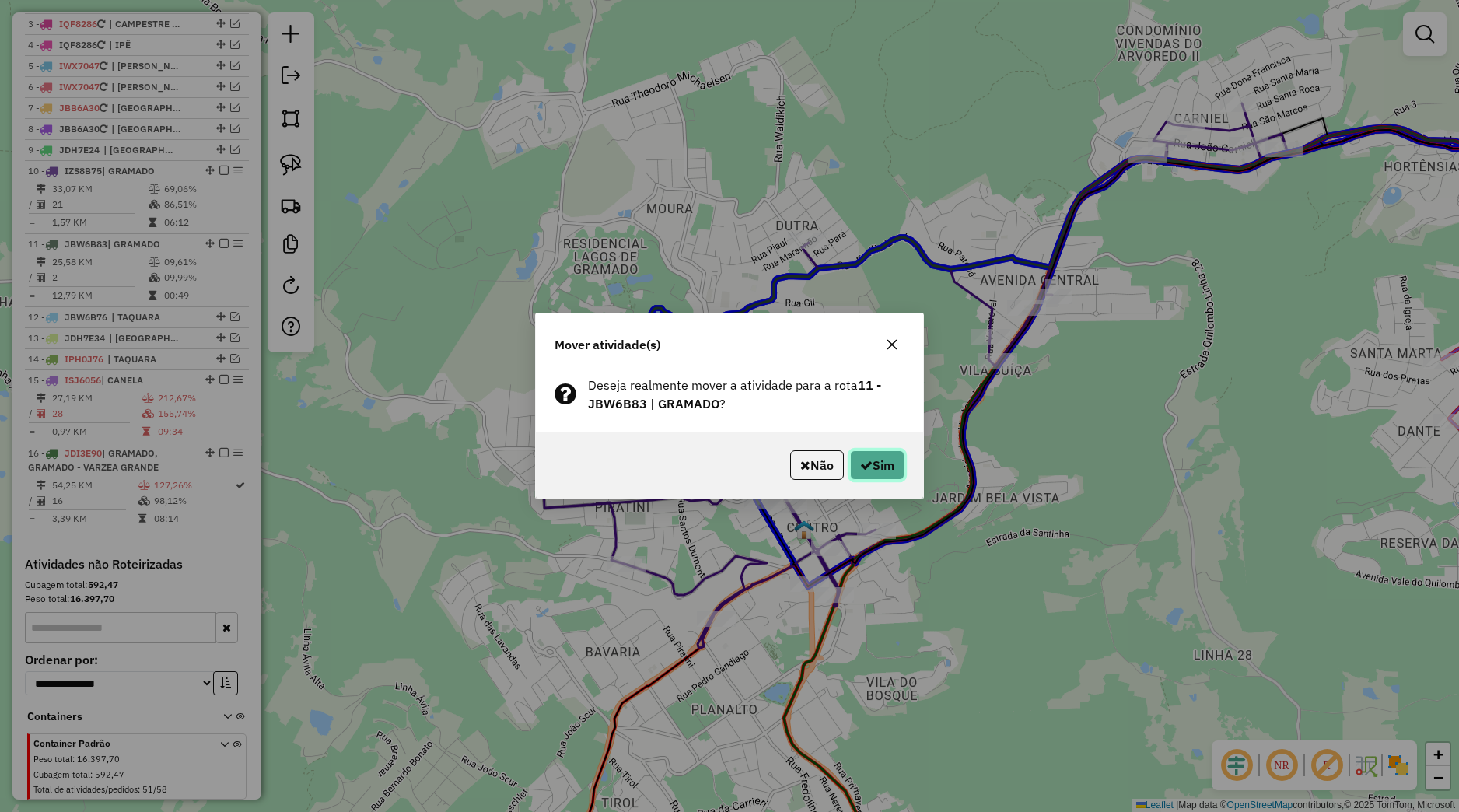
click at [870, 457] on button "Sim" at bounding box center [877, 465] width 54 height 29
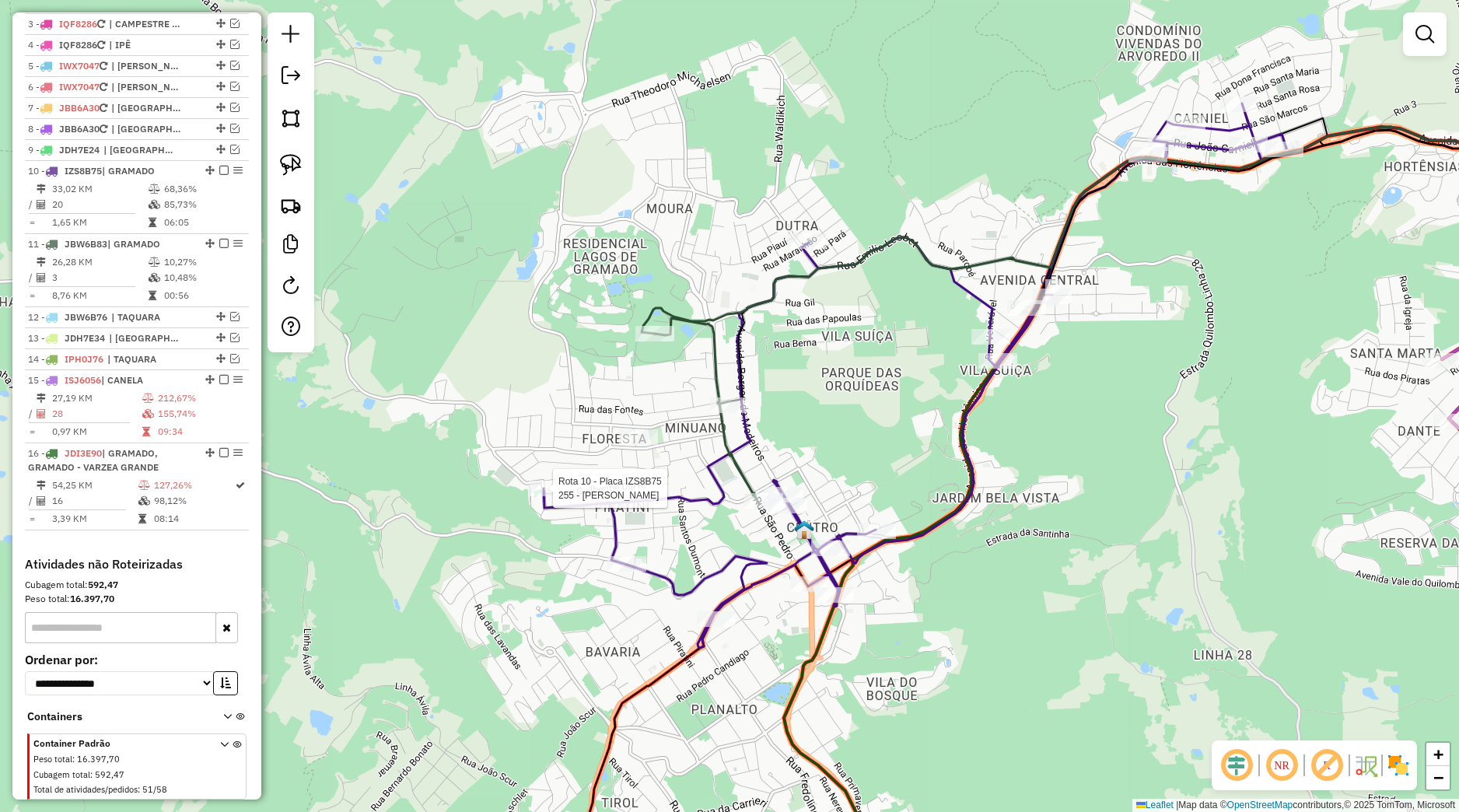
select select "*********"
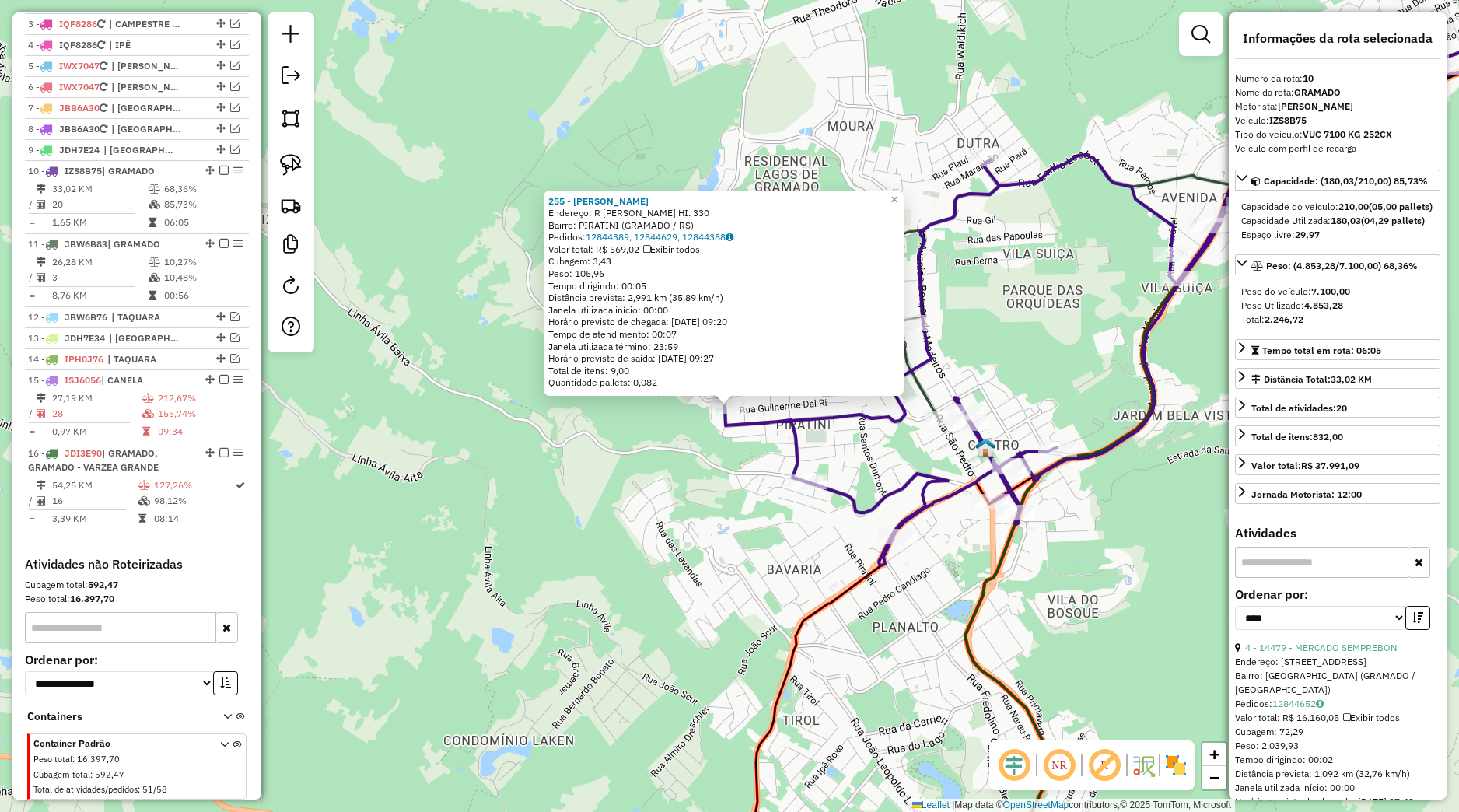
scroll to position [700, 0]
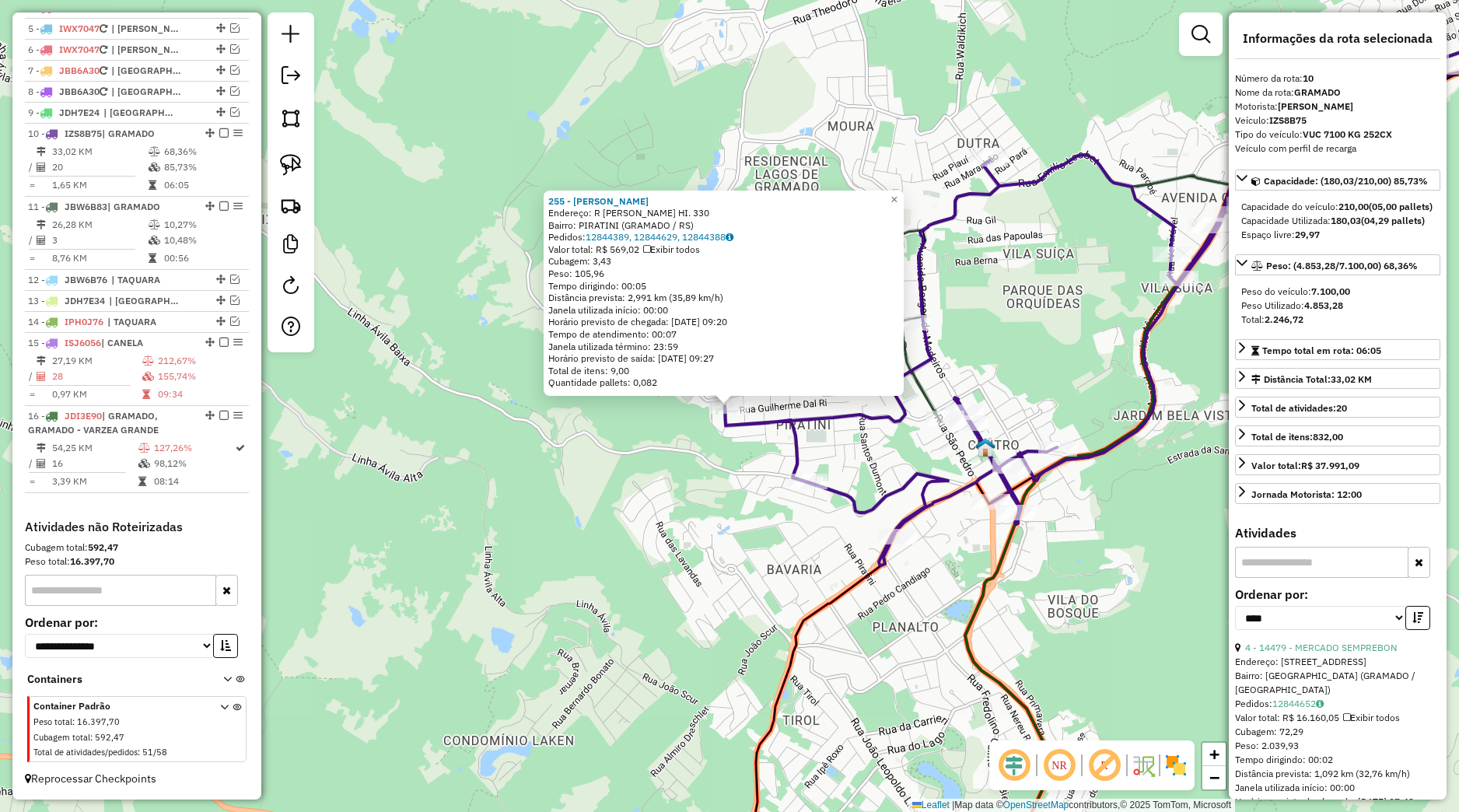
click at [682, 472] on div "255 - CESAR FELIPE DRUMM Endereço: R GUILHERME DAL HI. 330 Bairro: PIRATINI (GR…" at bounding box center [730, 406] width 1459 height 812
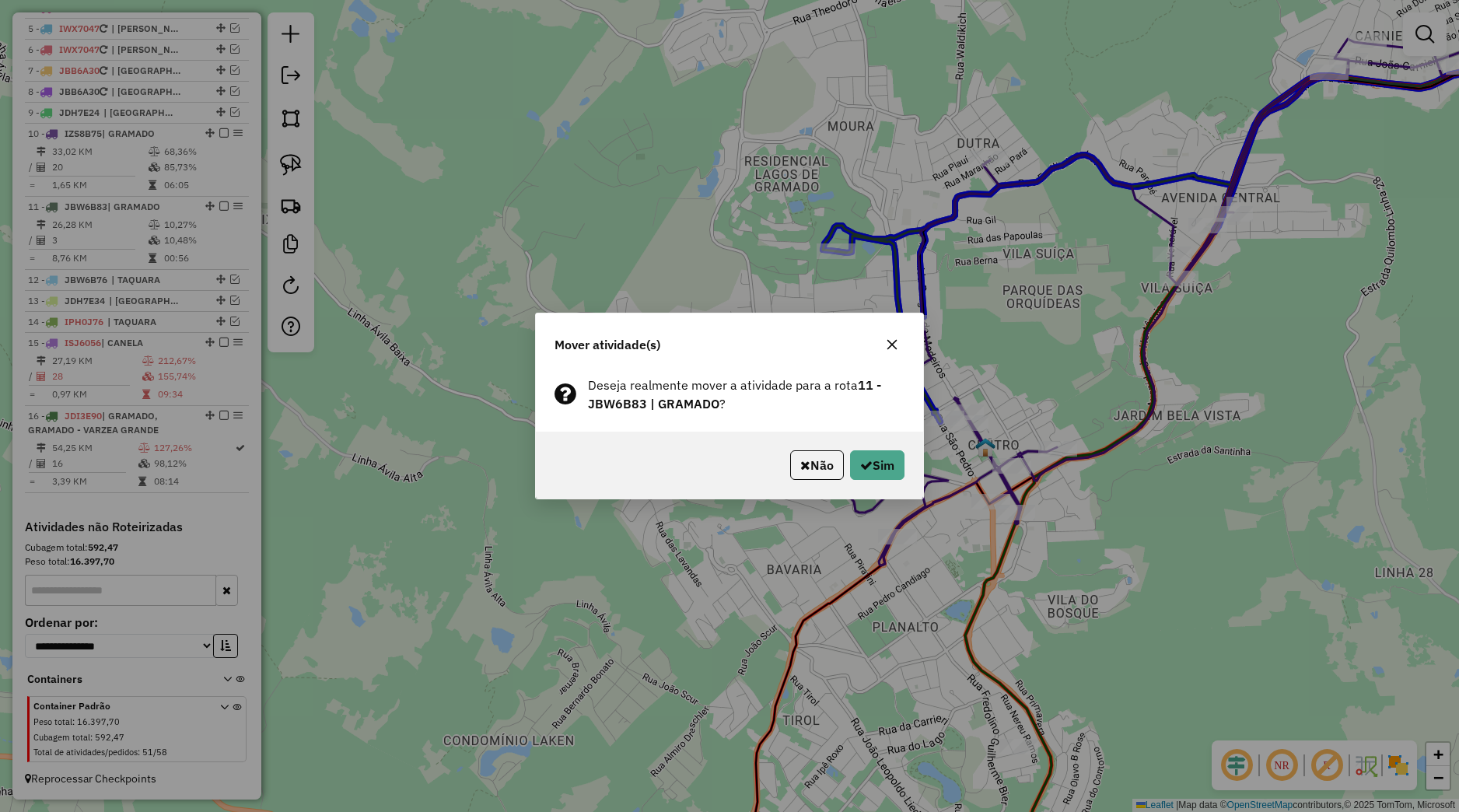
click at [888, 446] on div "Não Sim" at bounding box center [729, 465] width 387 height 67
click at [886, 460] on button "Sim" at bounding box center [877, 465] width 54 height 29
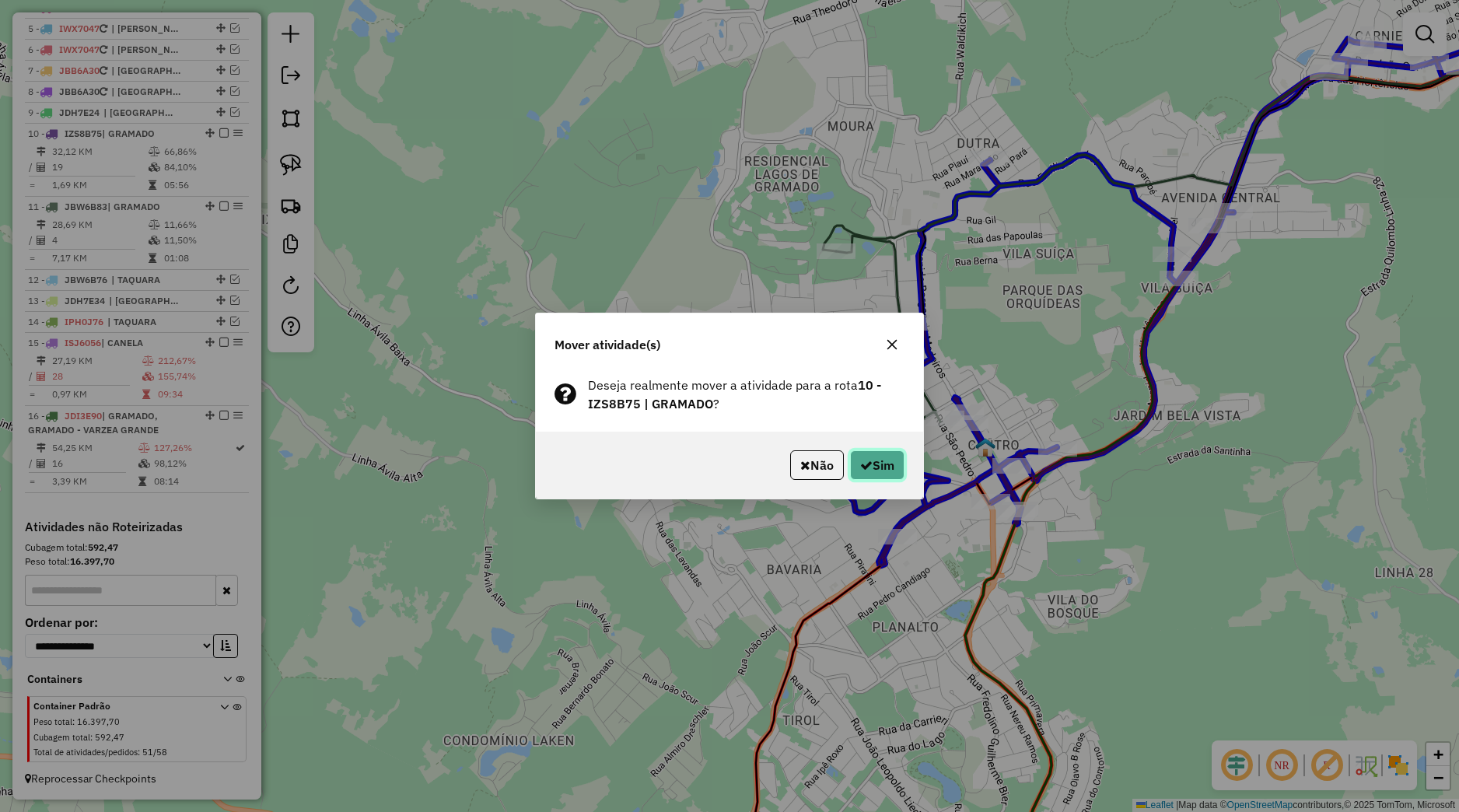
click at [860, 461] on icon "button" at bounding box center [866, 465] width 12 height 12
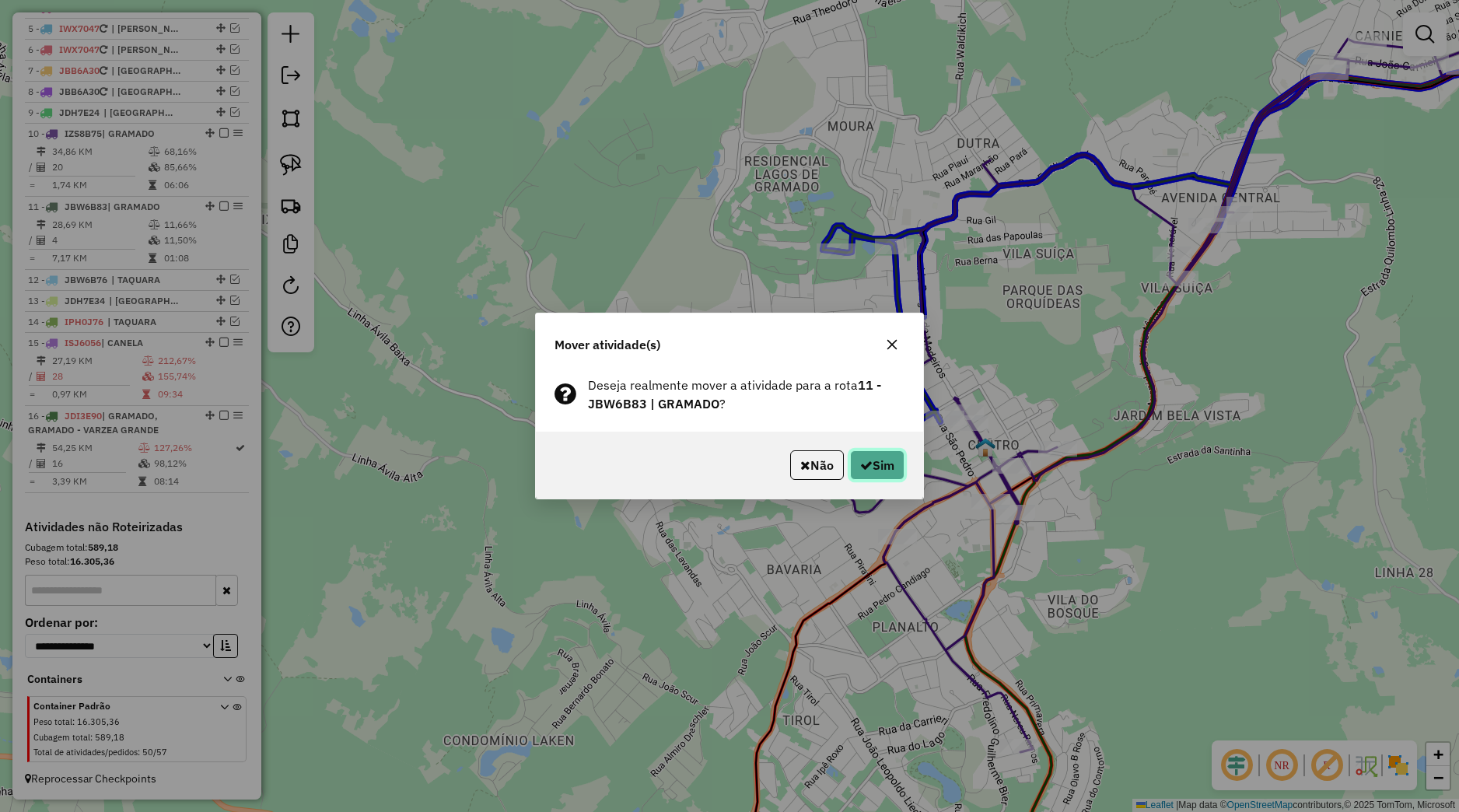
click at [902, 461] on button "Sim" at bounding box center [877, 465] width 54 height 29
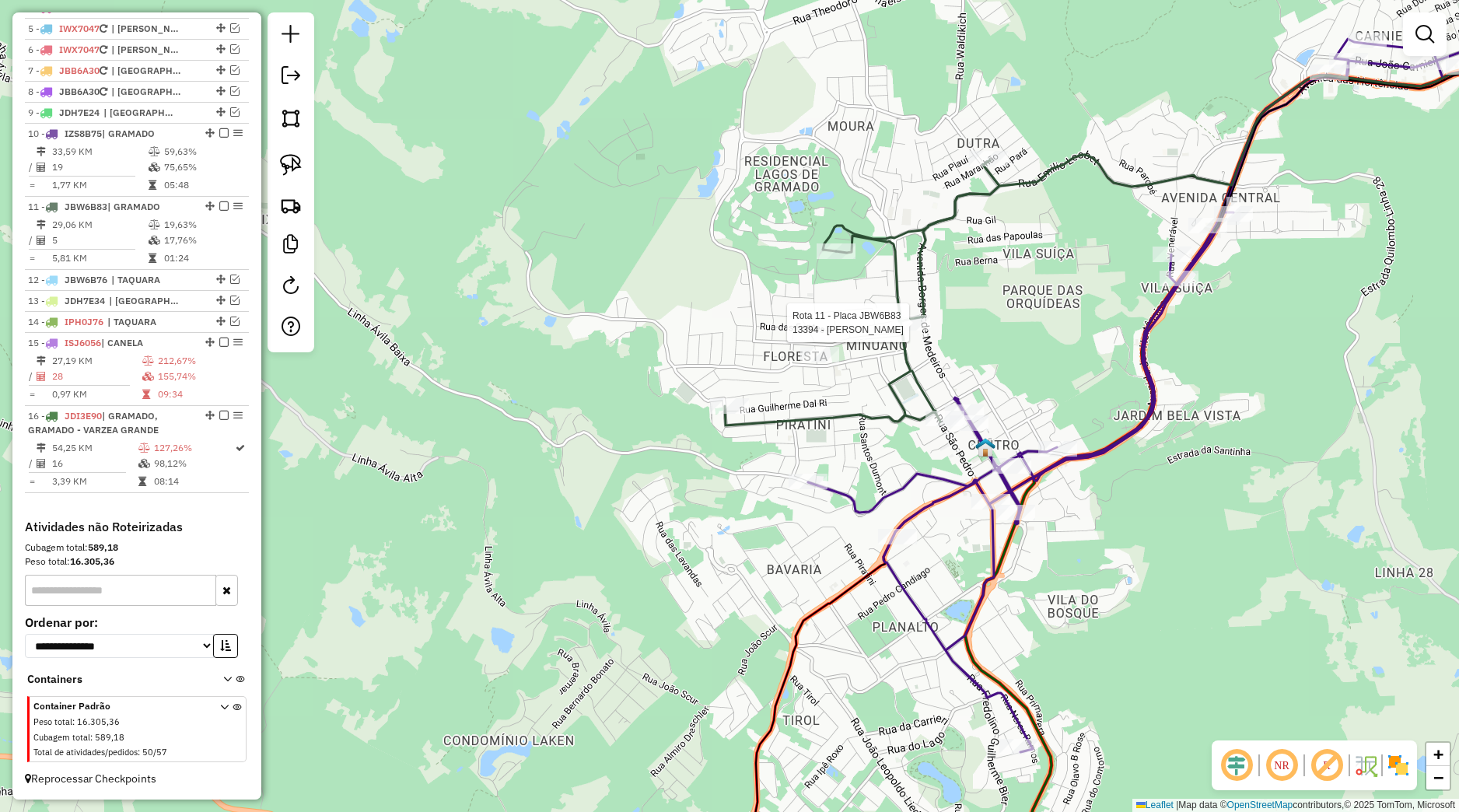
select select "*********"
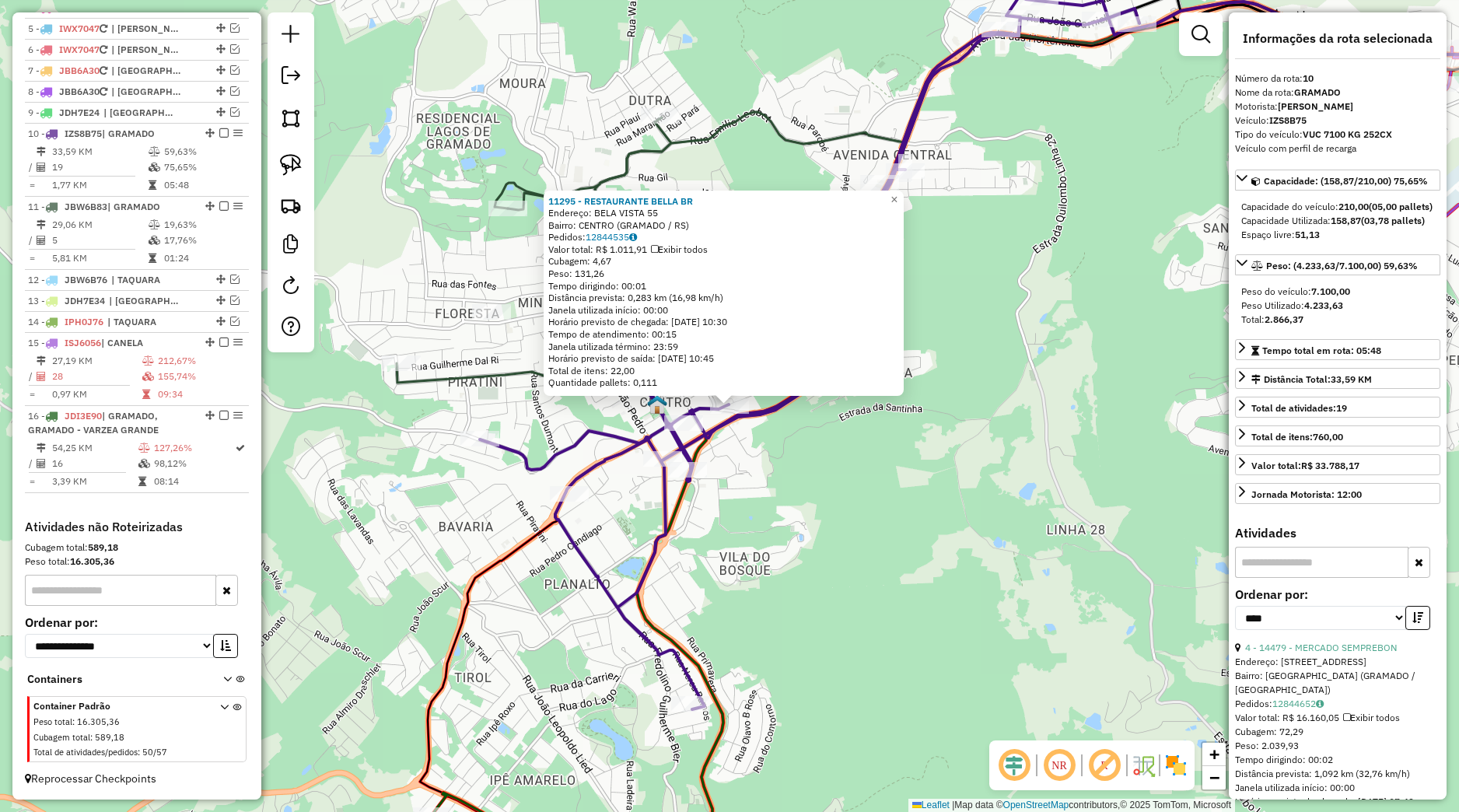
click at [873, 528] on div "11295 - RESTAURANTE BELLA BR Endereço: BELA VISTA 55 Bairro: CENTRO (GRAMADO / …" at bounding box center [730, 406] width 1459 height 812
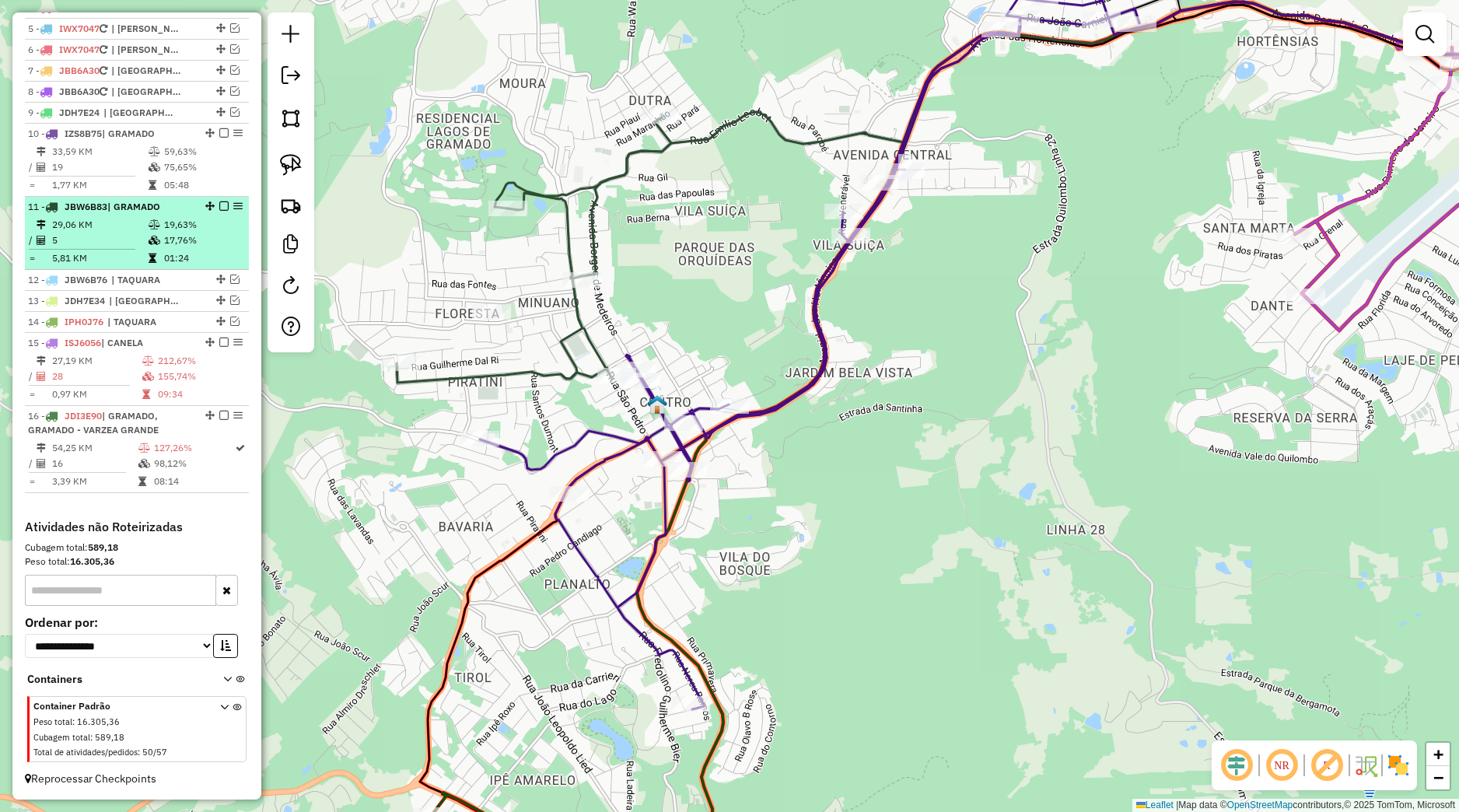
scroll to position [553, 0]
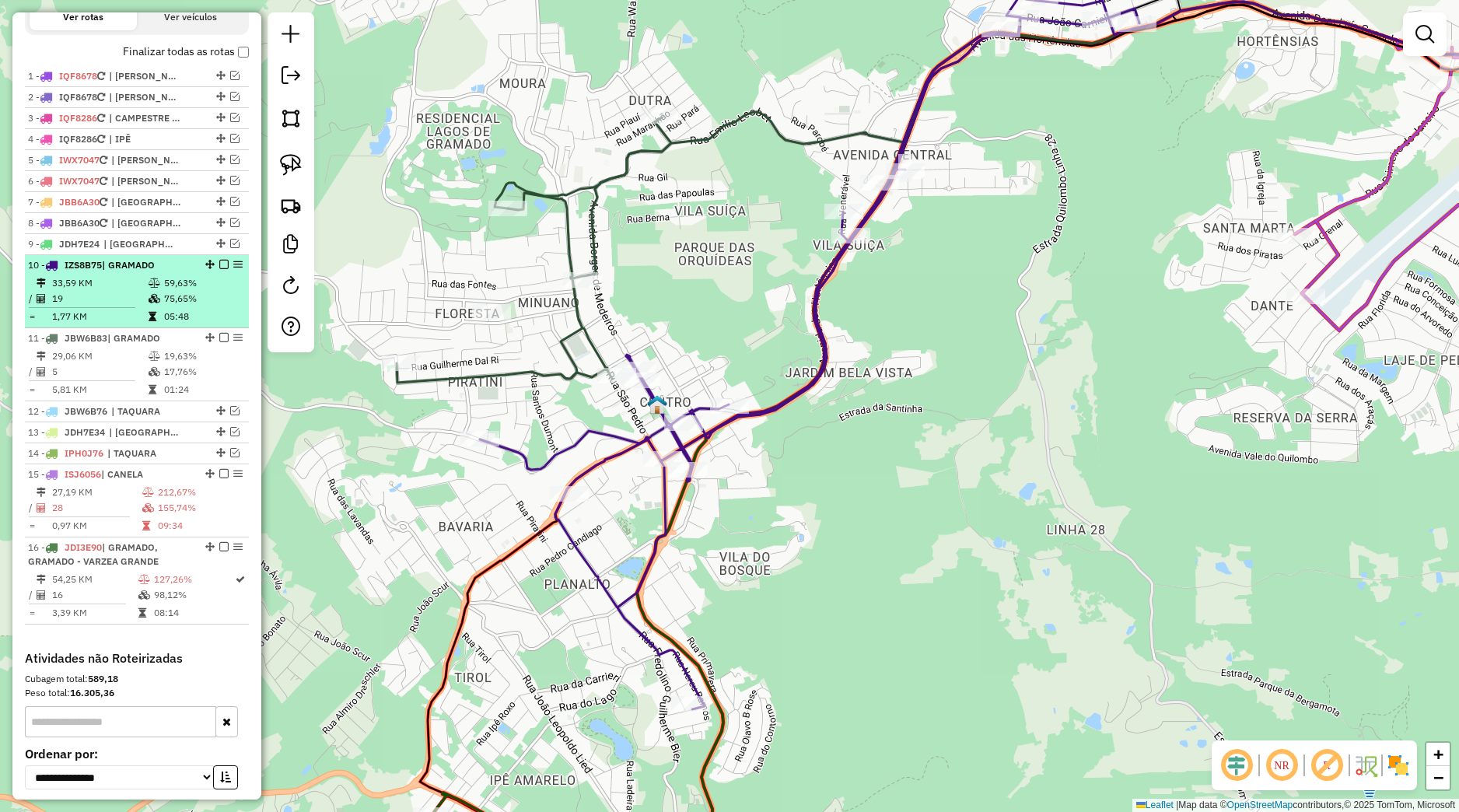
click at [219, 269] on em at bounding box center [224, 264] width 10 height 10
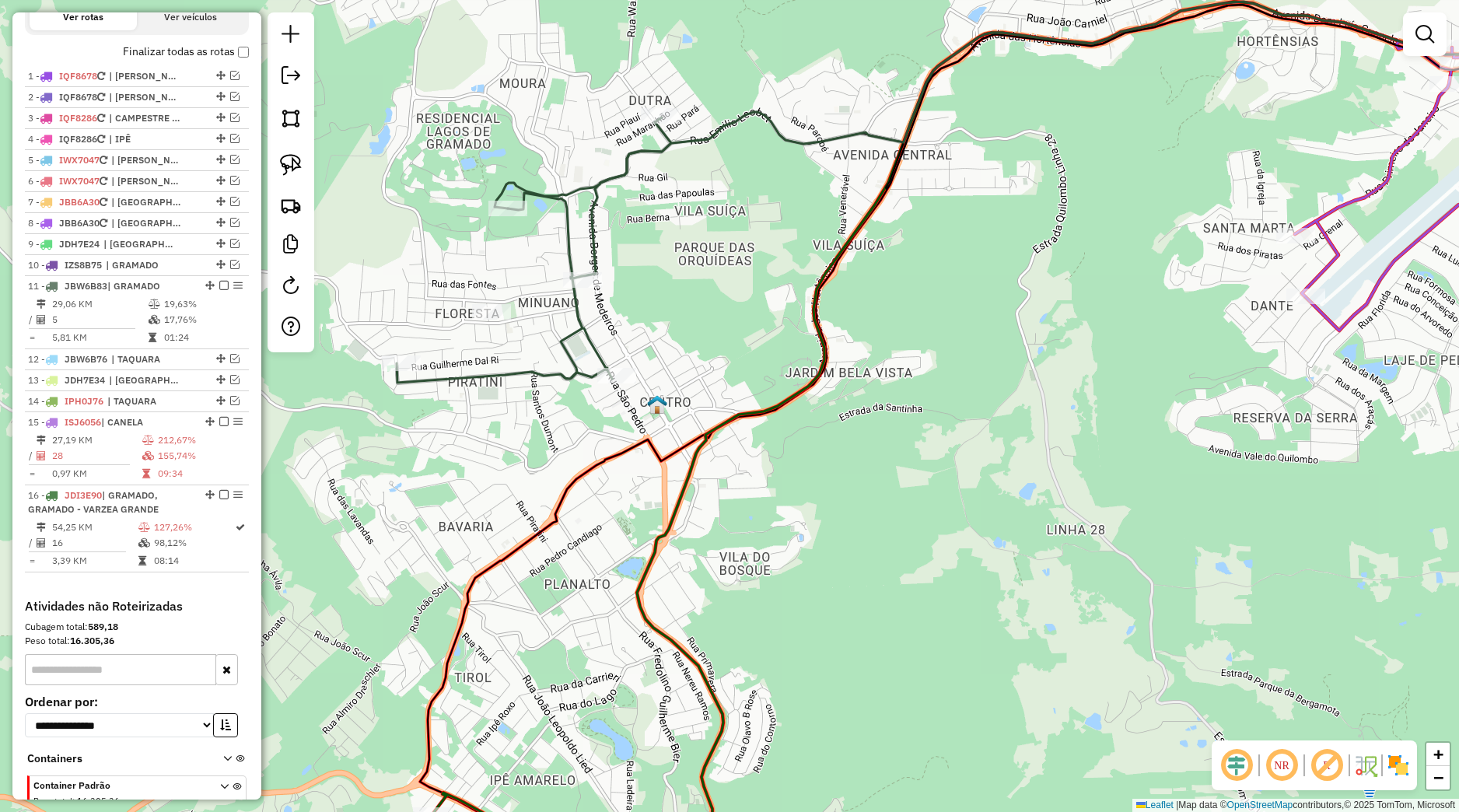
drag, startPoint x: 897, startPoint y: 362, endPoint x: 630, endPoint y: 422, distance: 273.7
click at [630, 422] on div "Janela de atendimento Grade de atendimento Capacidade Transportadoras Veículos …" at bounding box center [730, 406] width 1459 height 812
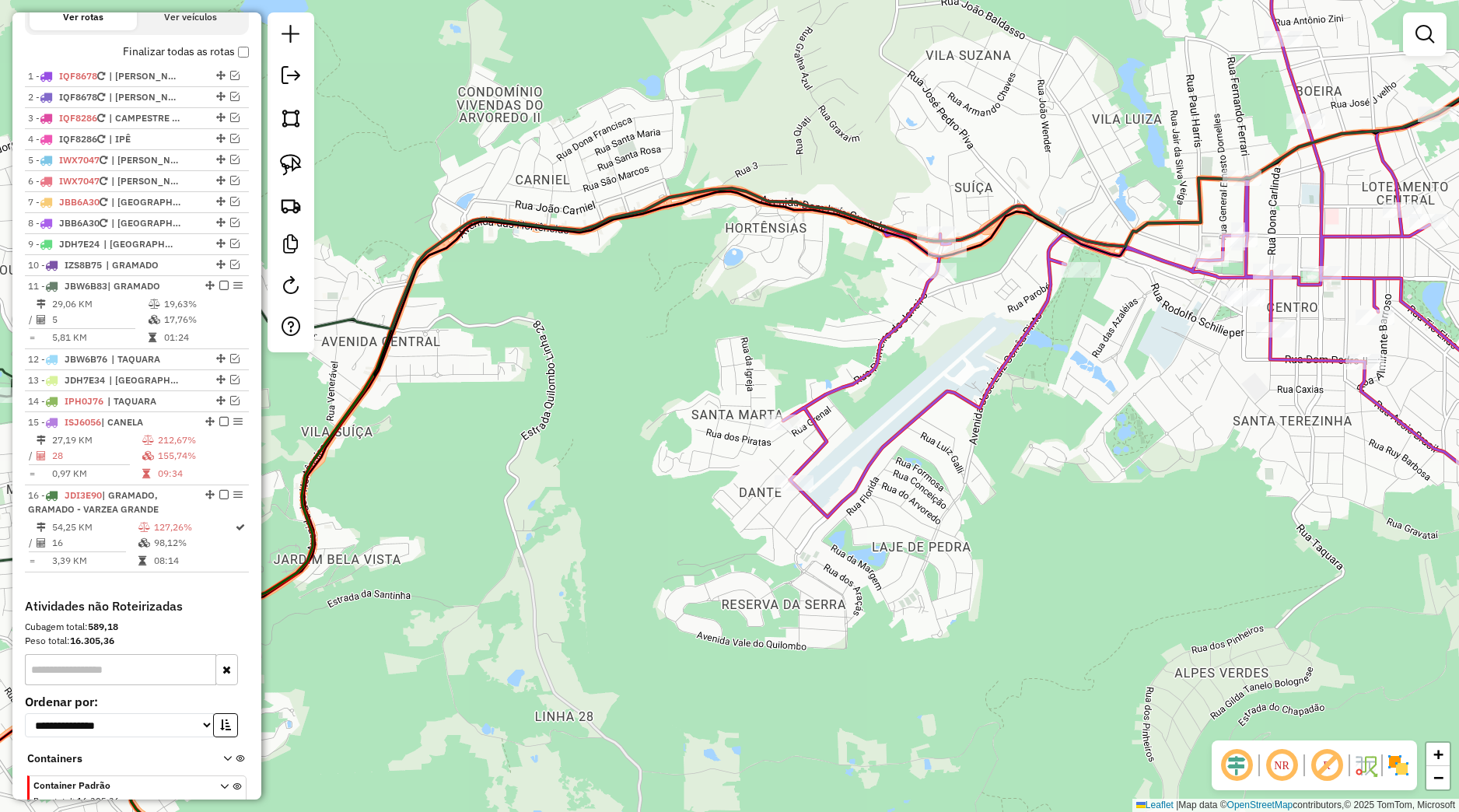
drag, startPoint x: 300, startPoint y: 166, endPoint x: 310, endPoint y: 176, distance: 14.1
click at [300, 165] on img at bounding box center [291, 165] width 22 height 22
click at [951, 435] on div "Rota 15 - Placa ISJ6056 7680 - MERCADO SAO JOSE Janela de atendimento Grade de …" at bounding box center [730, 406] width 1459 height 812
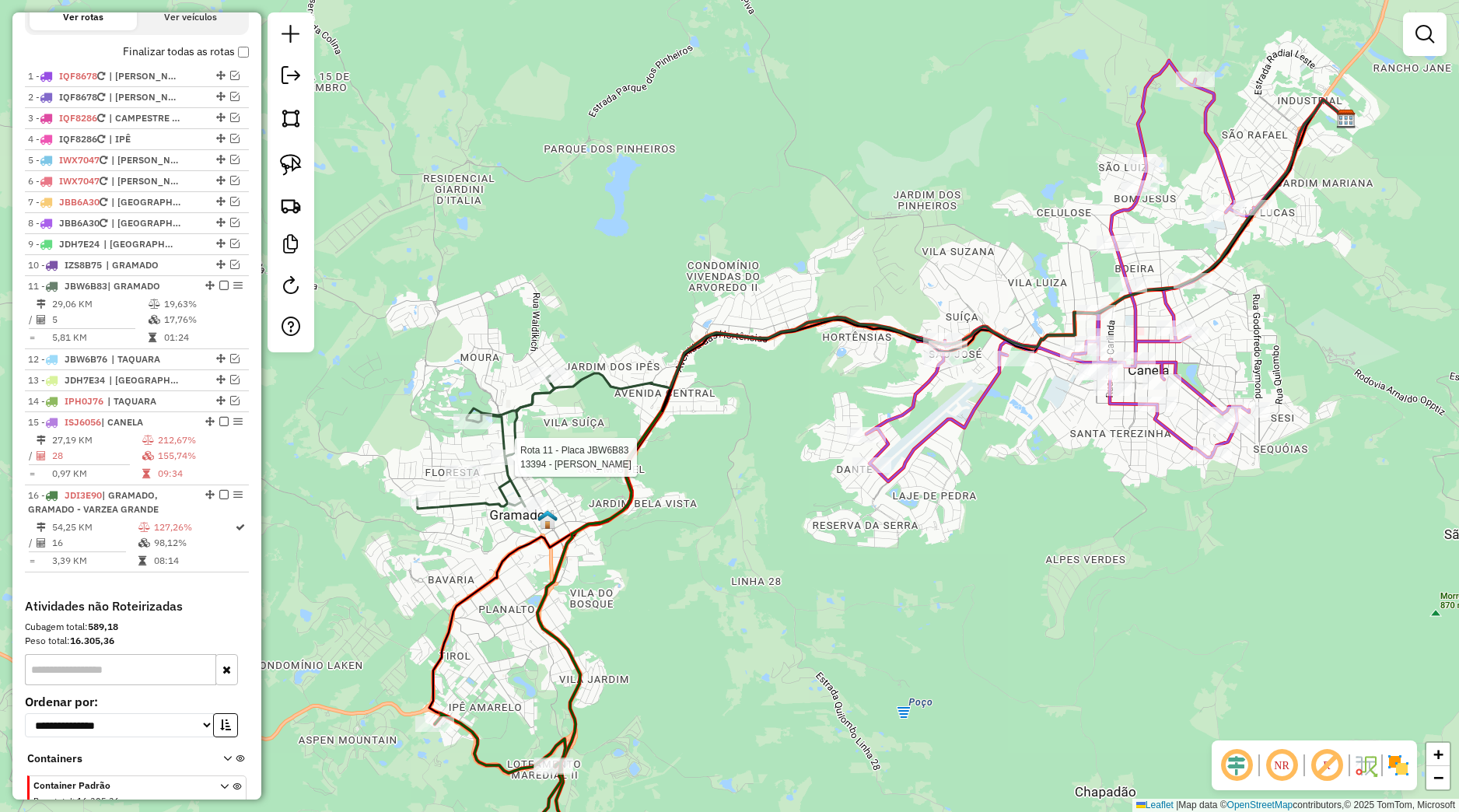
select select "*********"
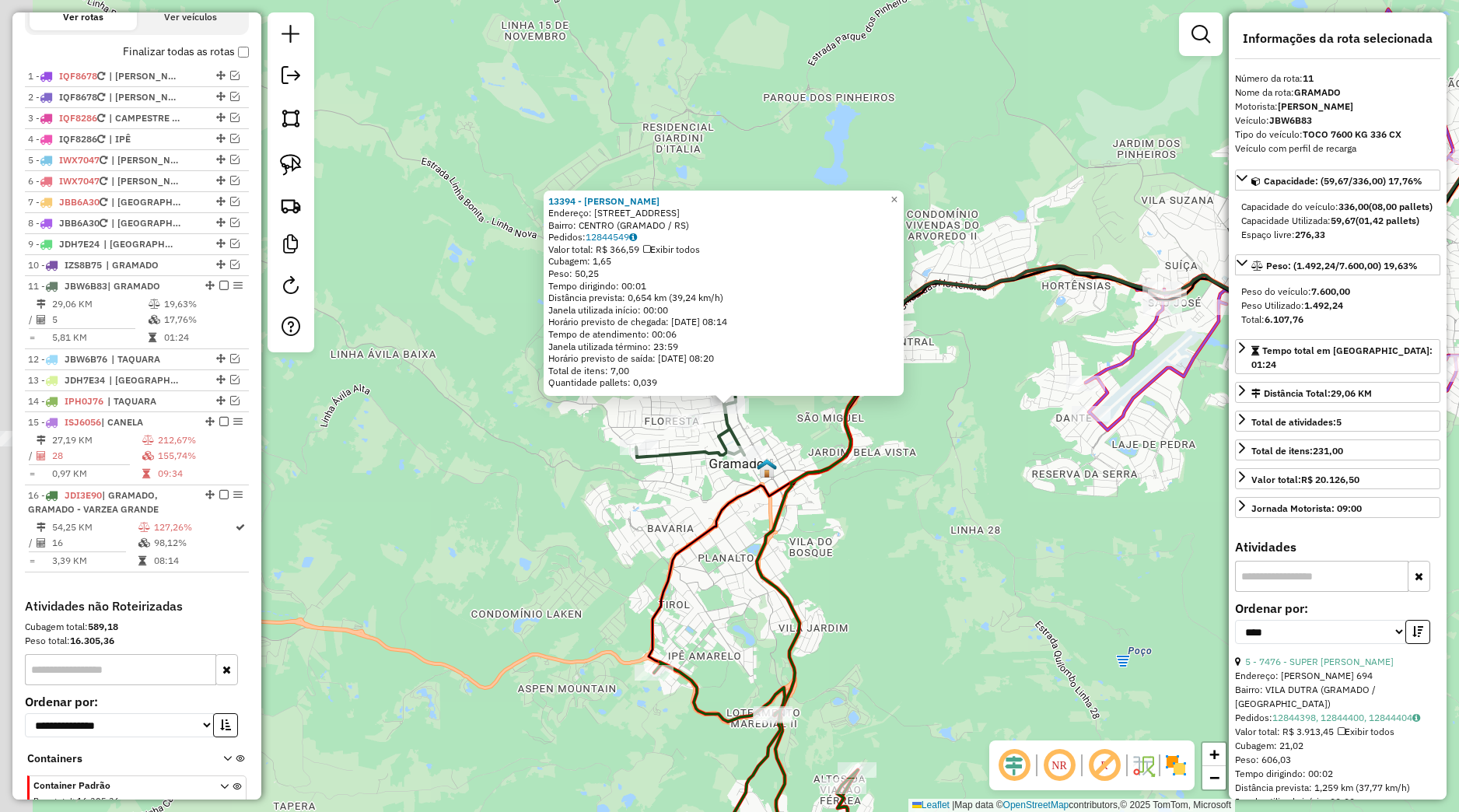
scroll to position [647, 0]
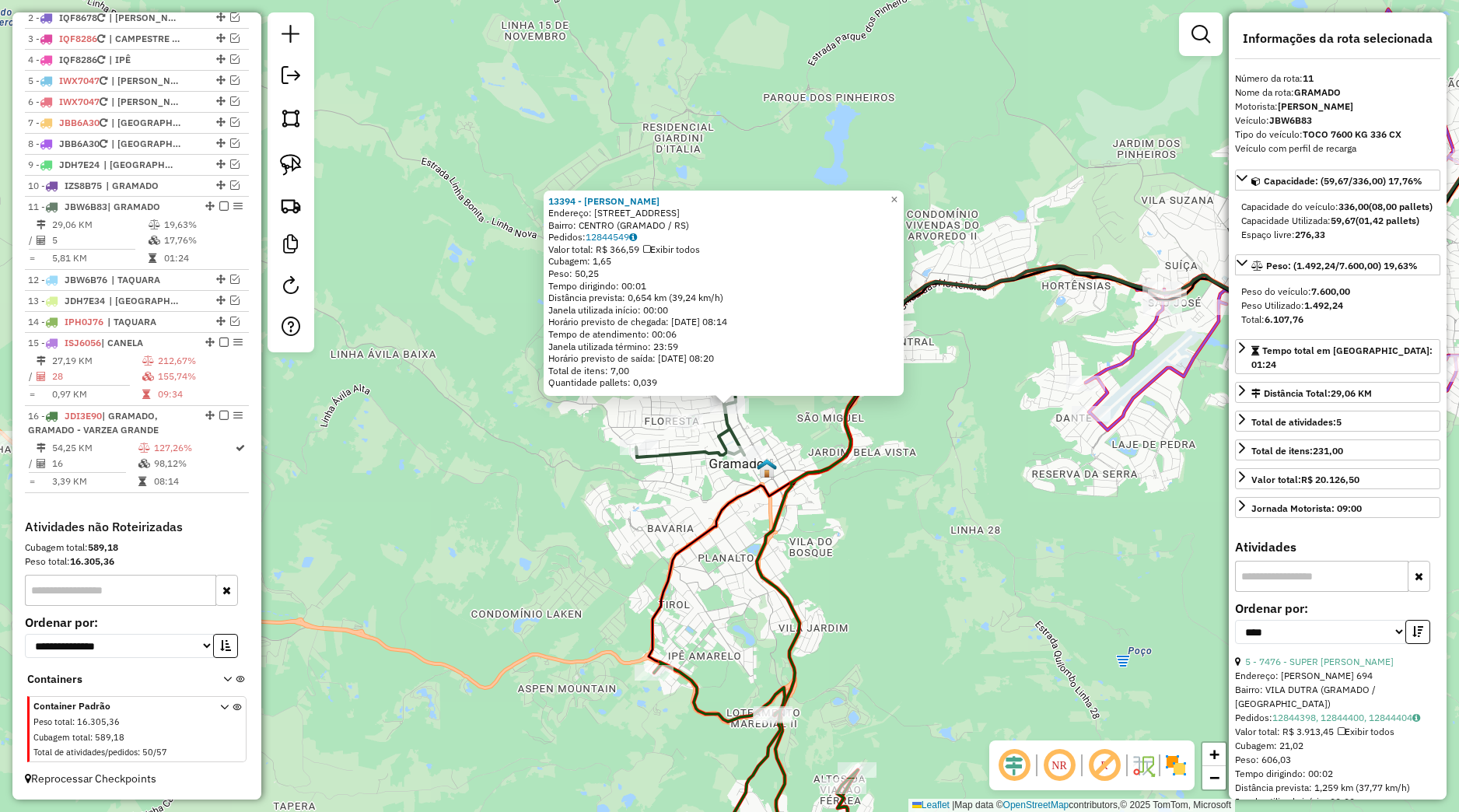
click at [621, 509] on div "13394 - JONAS JARDIM Endereço: RUA DAS FONTES 46 Bairro: CENTRO (GRAMADO / RS) …" at bounding box center [730, 406] width 1459 height 812
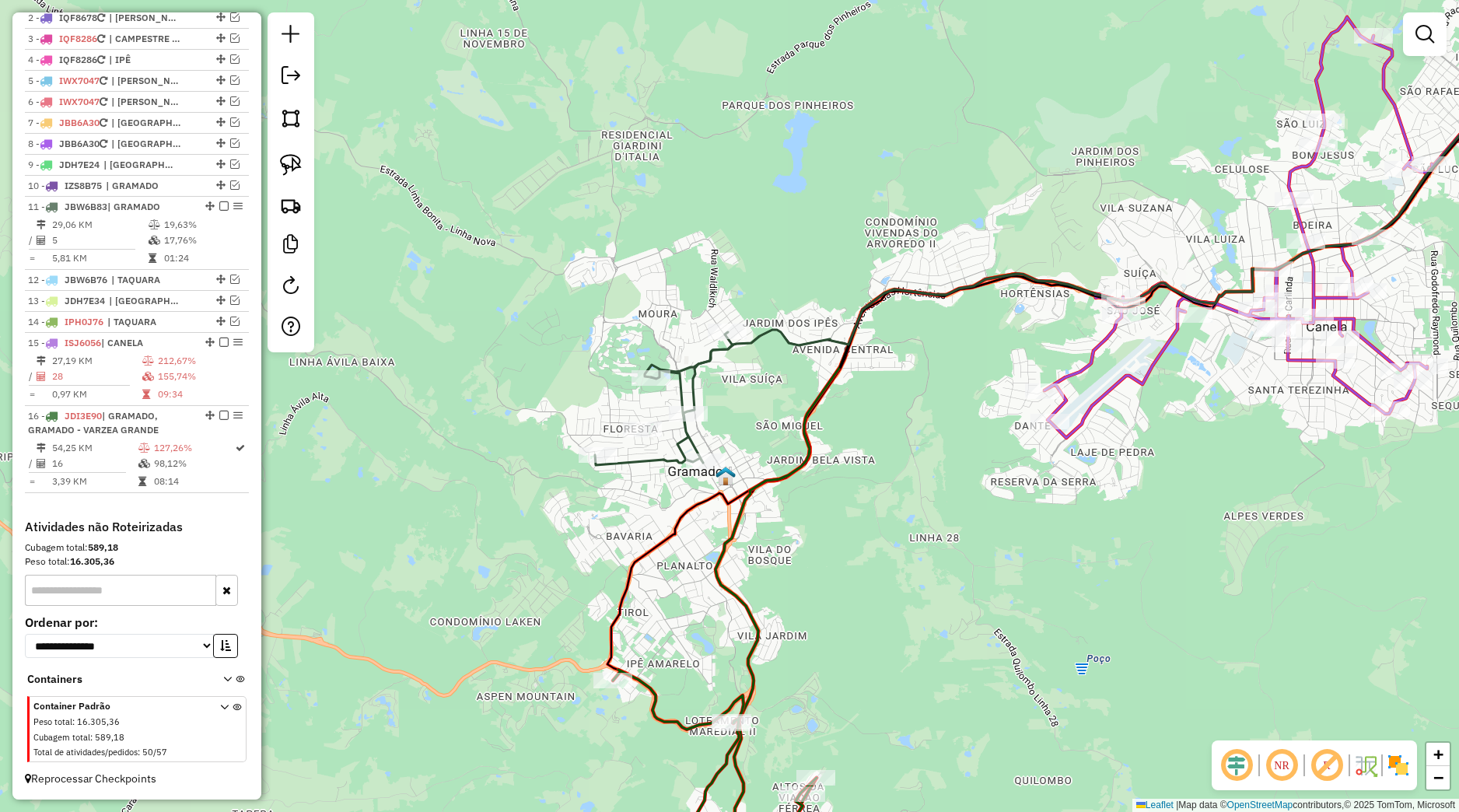
drag, startPoint x: 897, startPoint y: 543, endPoint x: 704, endPoint y: 578, distance: 196.1
click at [704, 578] on div "Janela de atendimento Grade de atendimento Capacidade Transportadoras Veículos …" at bounding box center [730, 406] width 1459 height 812
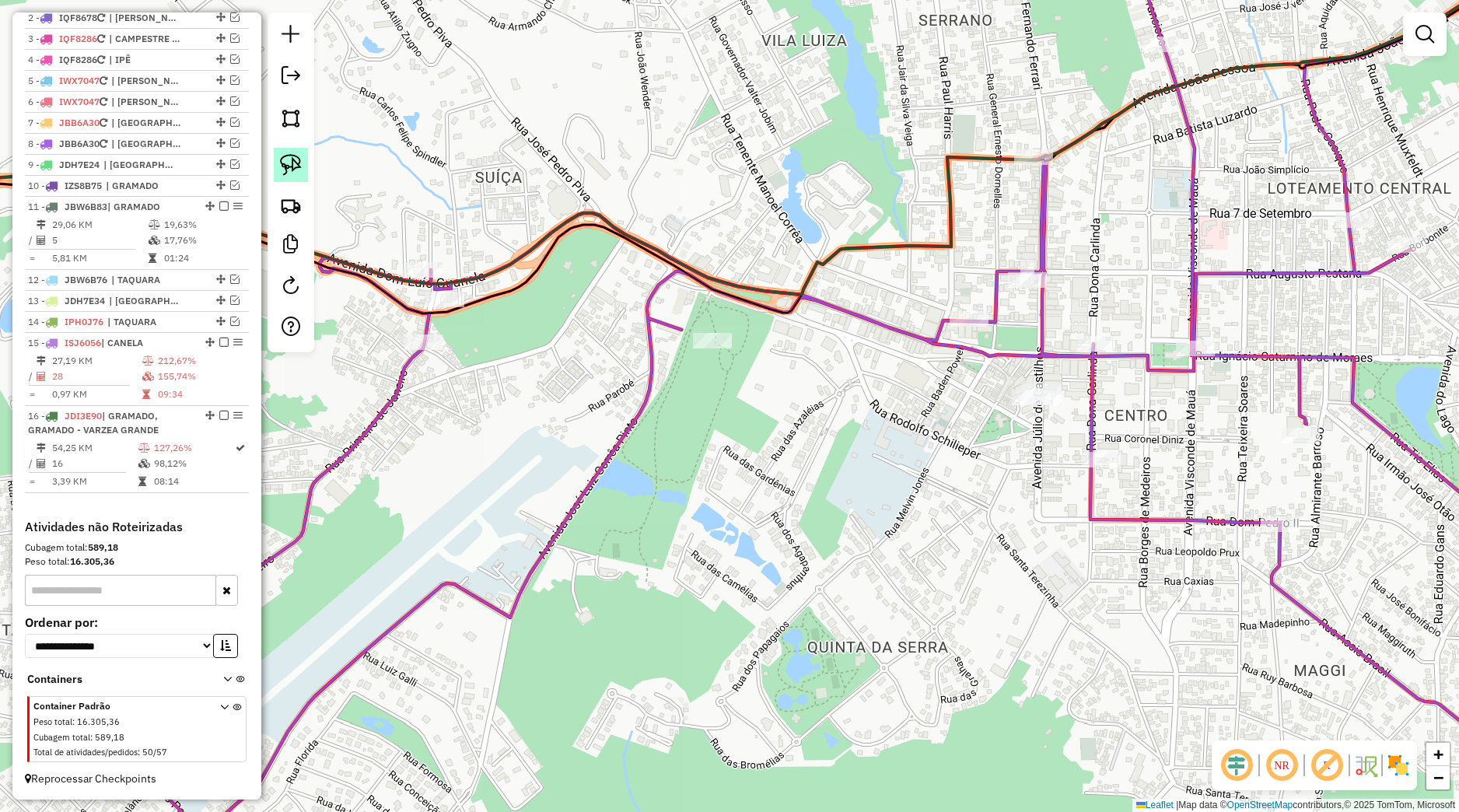
click at [303, 159] on link at bounding box center [291, 165] width 34 height 34
drag, startPoint x: 1000, startPoint y: 424, endPoint x: 1000, endPoint y: 378, distance: 46.0
click at [1000, 378] on div "Janela de atendimento Grade de atendimento Capacidade Transportadoras Veículos …" at bounding box center [730, 406] width 1459 height 812
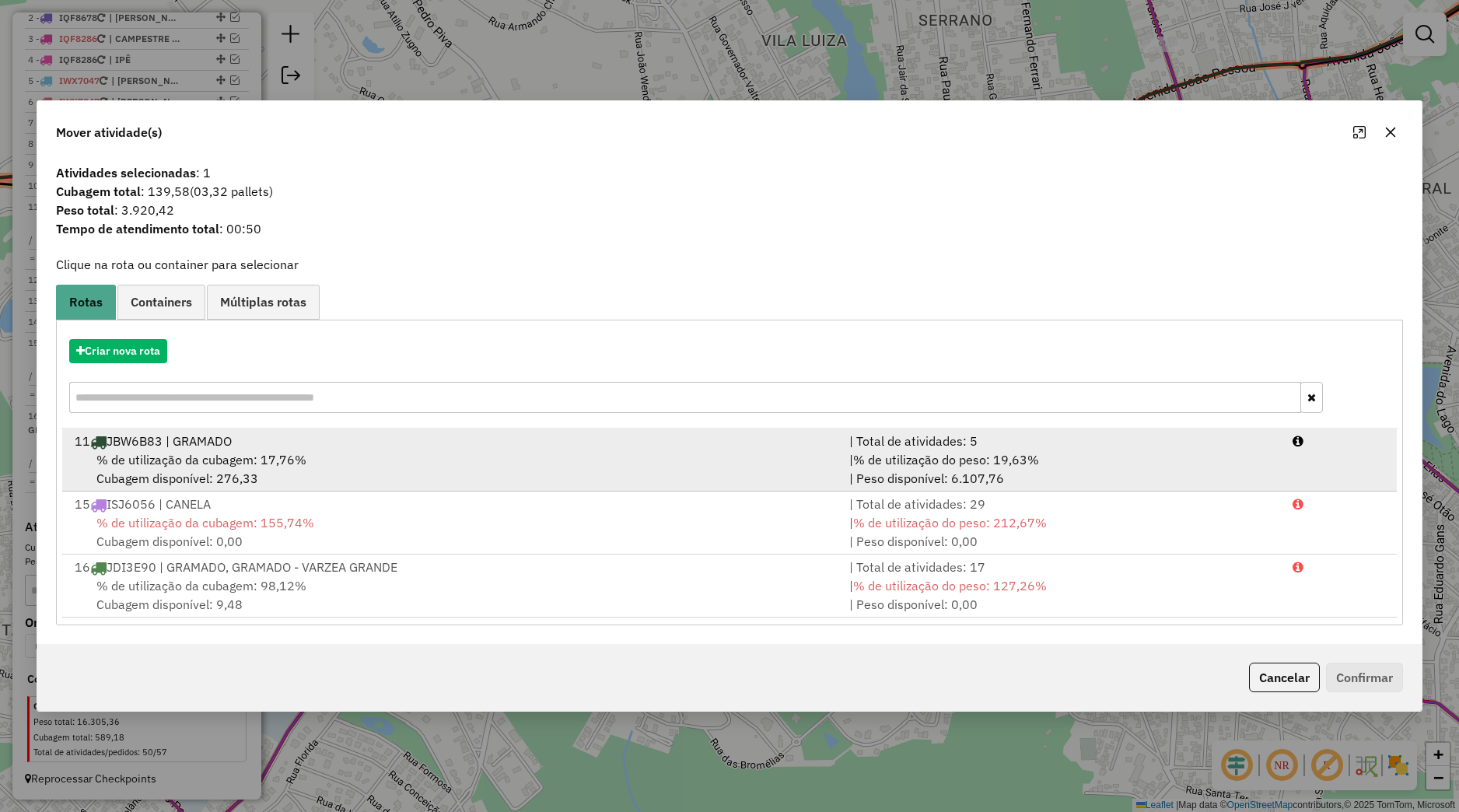
click at [412, 453] on div "% de utilização da cubagem: 17,76% Cubagem disponível: 276,33" at bounding box center [453, 469] width 775 height 37
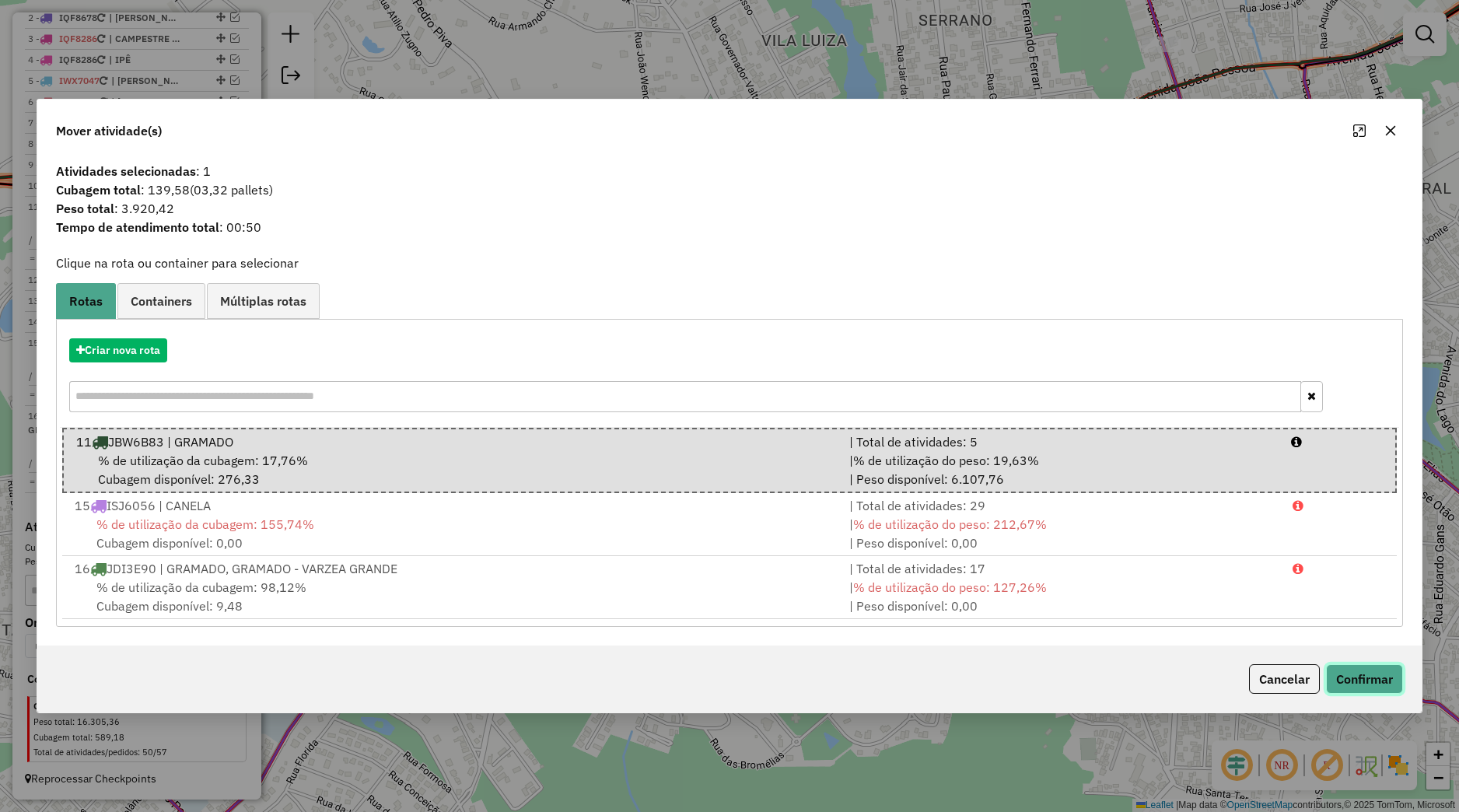
click at [1392, 666] on button "Confirmar" at bounding box center [1364, 679] width 77 height 29
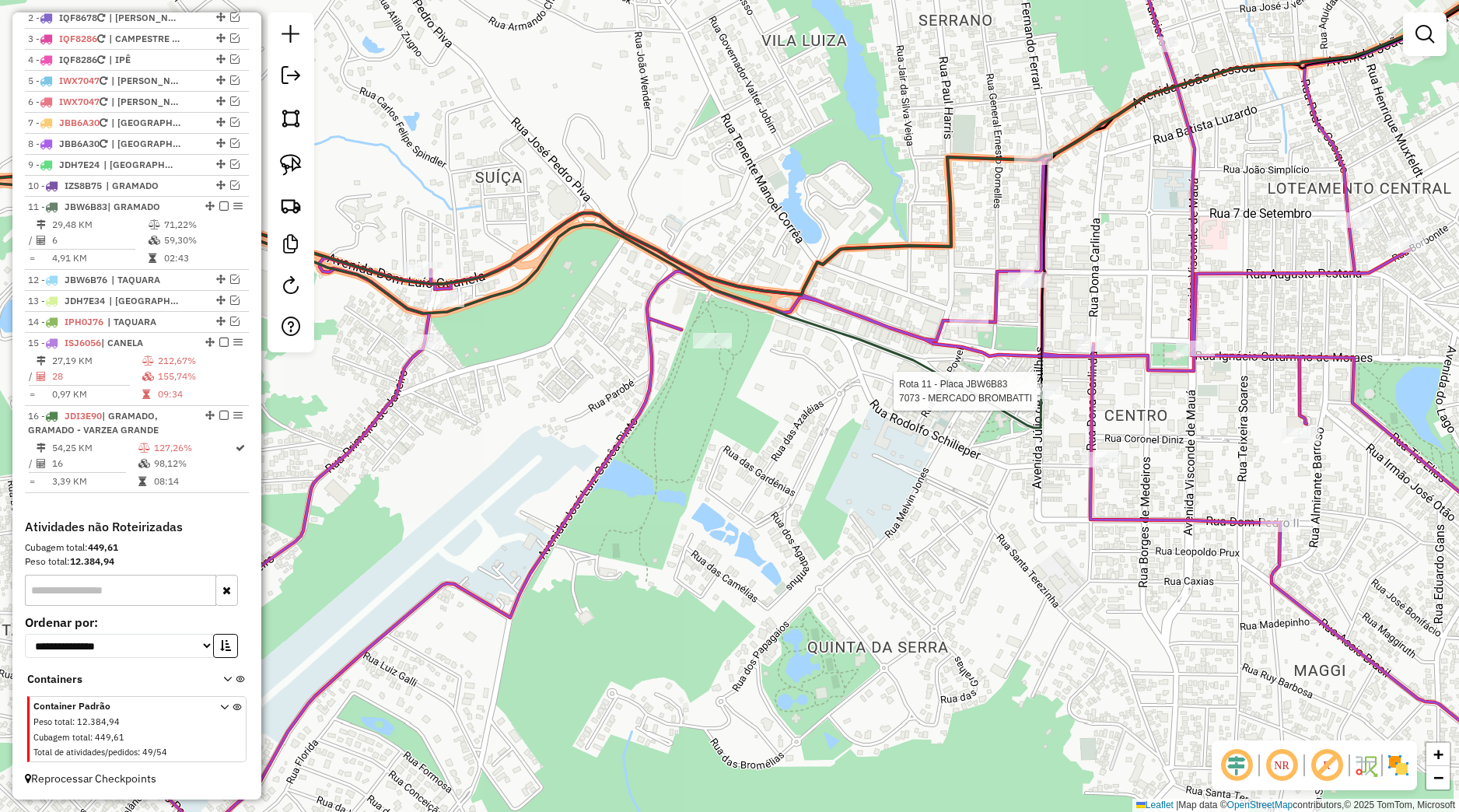
select select "*********"
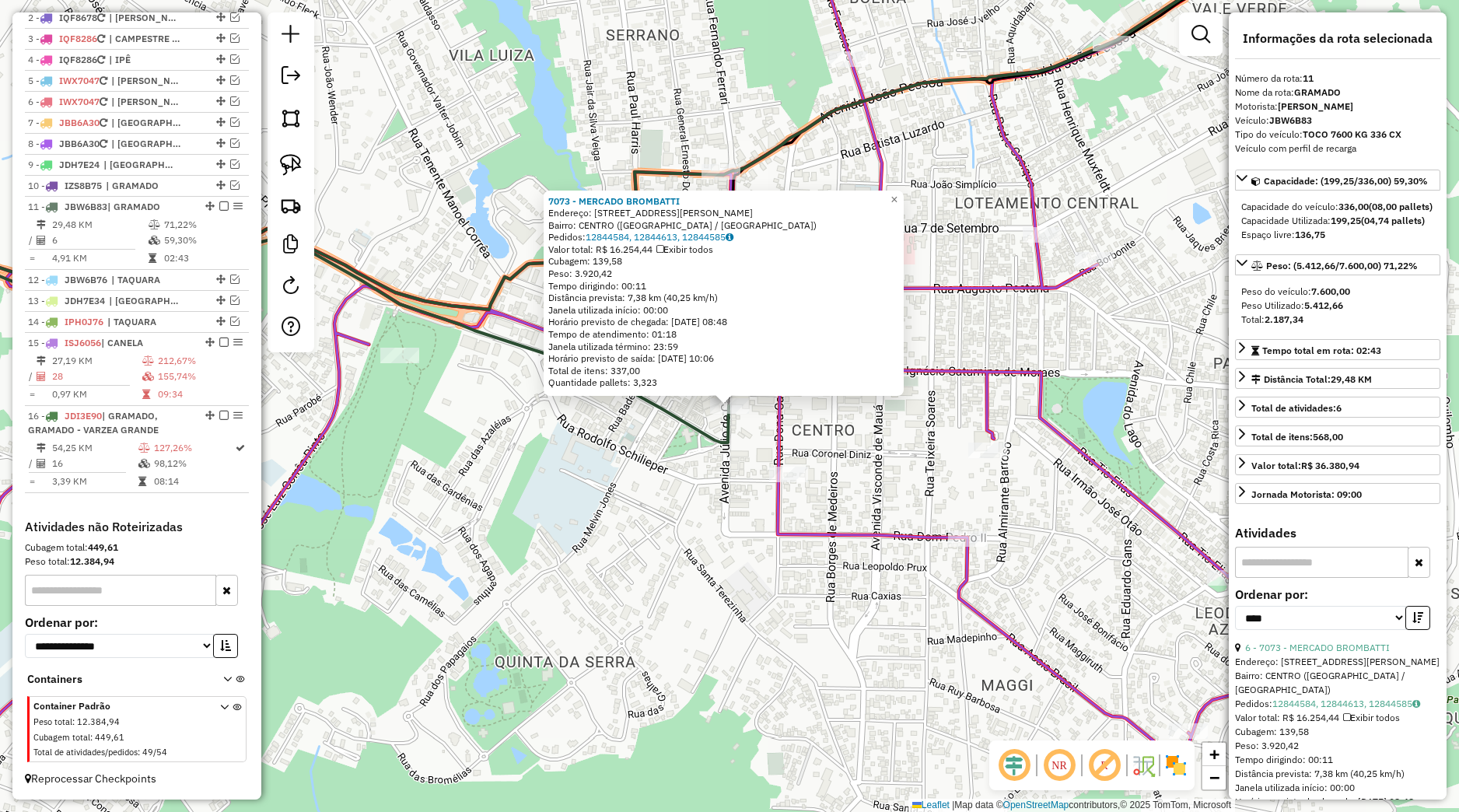
click at [798, 591] on div "7073 - MERCADO BROMBATTI Endereço: Avenida Julio de Castilhos 615 Bairro: CENTR…" at bounding box center [730, 406] width 1459 height 812
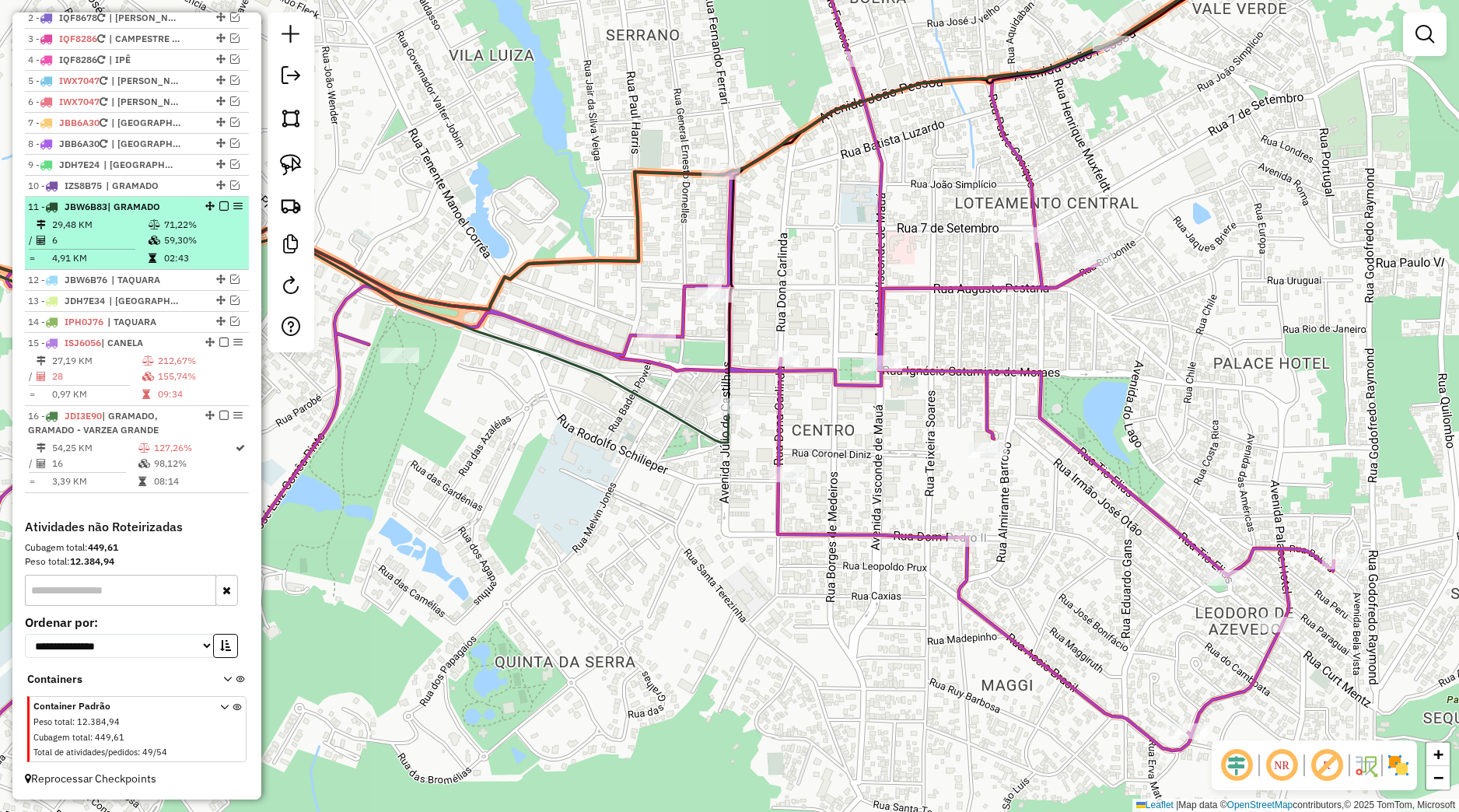
click at [219, 206] on em at bounding box center [224, 206] width 10 height 10
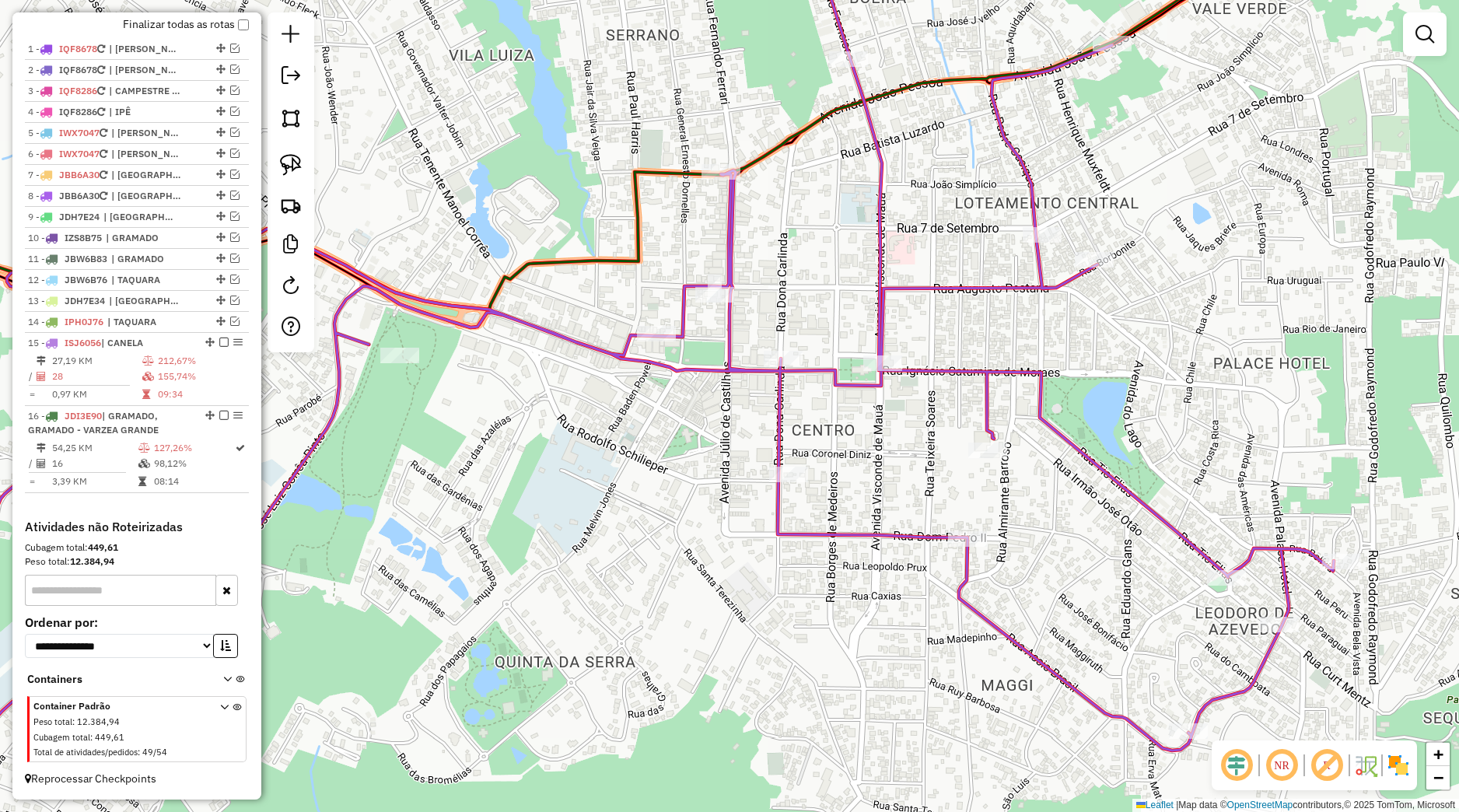
drag, startPoint x: 570, startPoint y: 492, endPoint x: 774, endPoint y: 466, distance: 205.7
click at [774, 466] on div "Janela de atendimento Grade de atendimento Capacidade Transportadoras Veículos …" at bounding box center [730, 406] width 1459 height 812
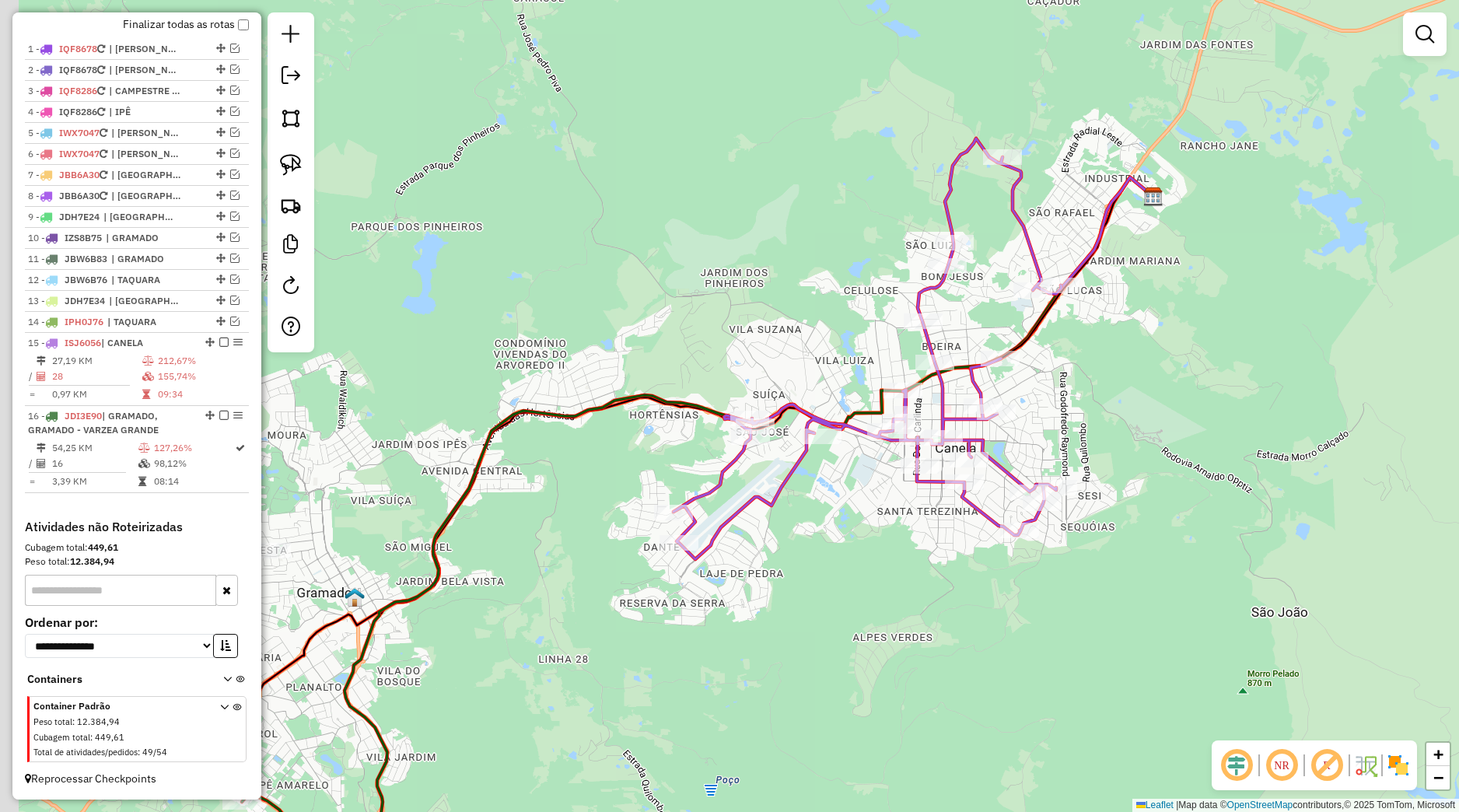
drag, startPoint x: 795, startPoint y: 507, endPoint x: 887, endPoint y: 497, distance: 92.5
click at [887, 497] on div "Janela de atendimento Grade de atendimento Capacidade Transportadoras Veículos …" at bounding box center [730, 406] width 1459 height 812
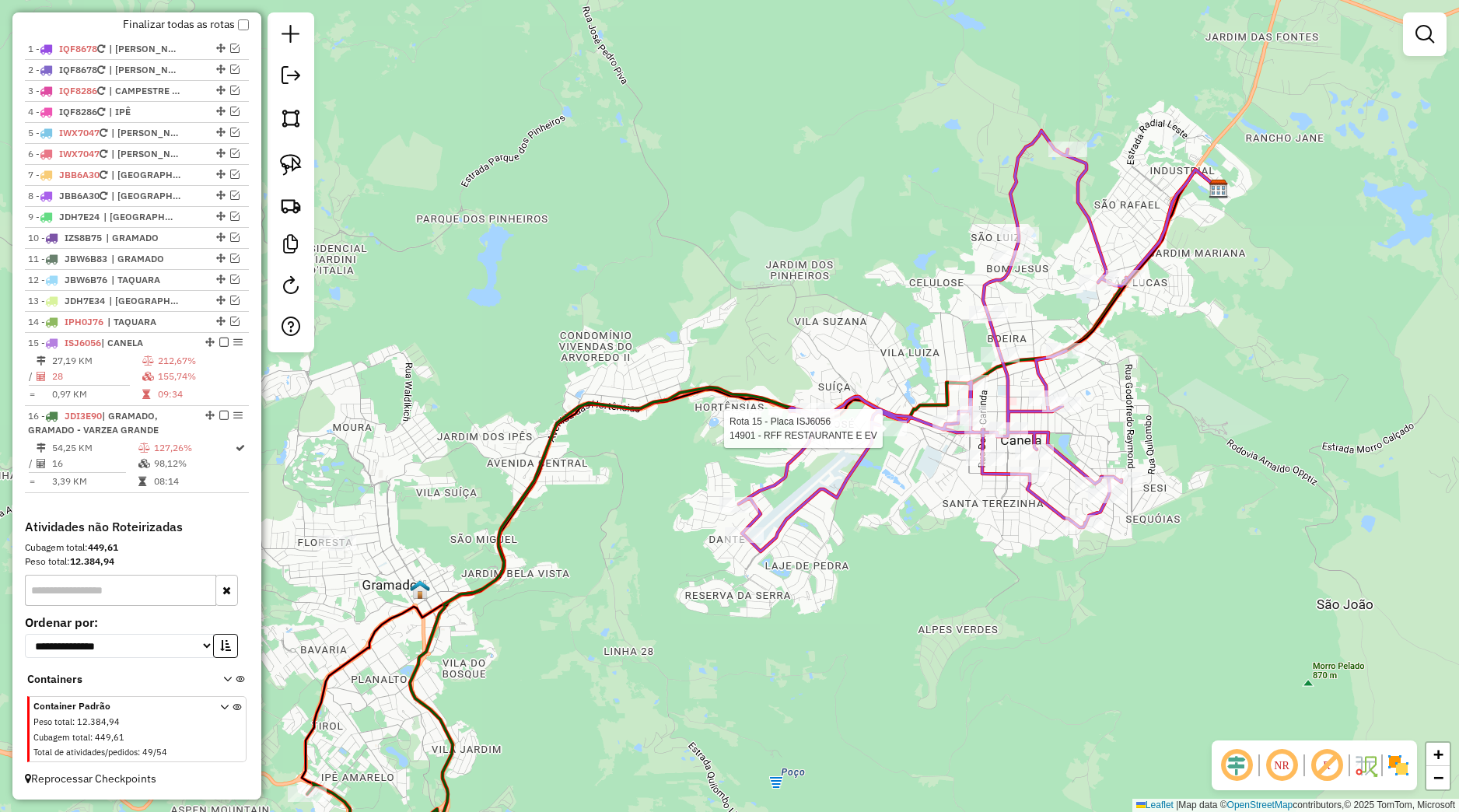
select select "*********"
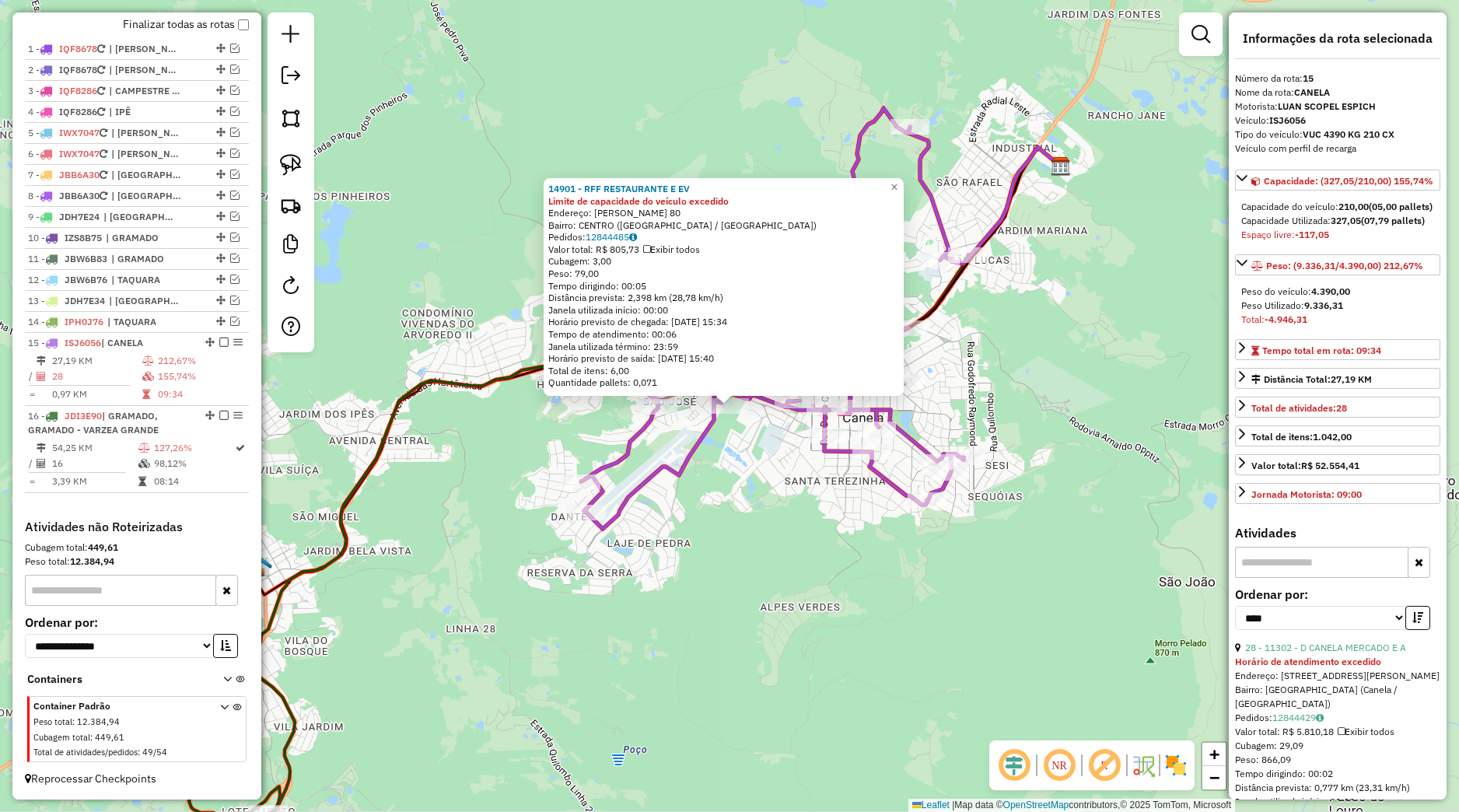
click at [849, 564] on div "14901 - RFF RESTAURANTE E EV Limite de capacidade do veículo excedido Endereço:…" at bounding box center [730, 406] width 1459 height 812
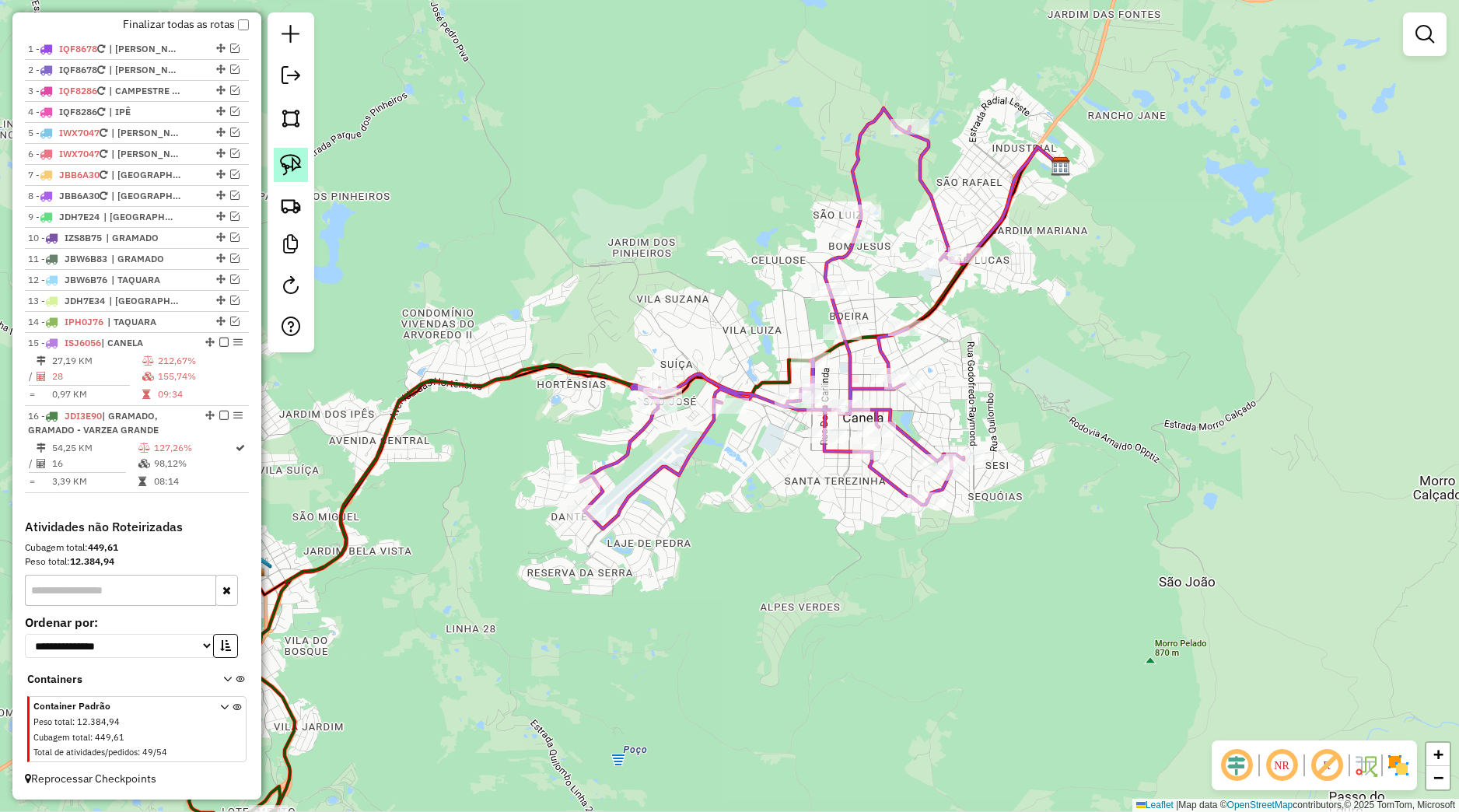
click at [300, 159] on img at bounding box center [291, 165] width 22 height 22
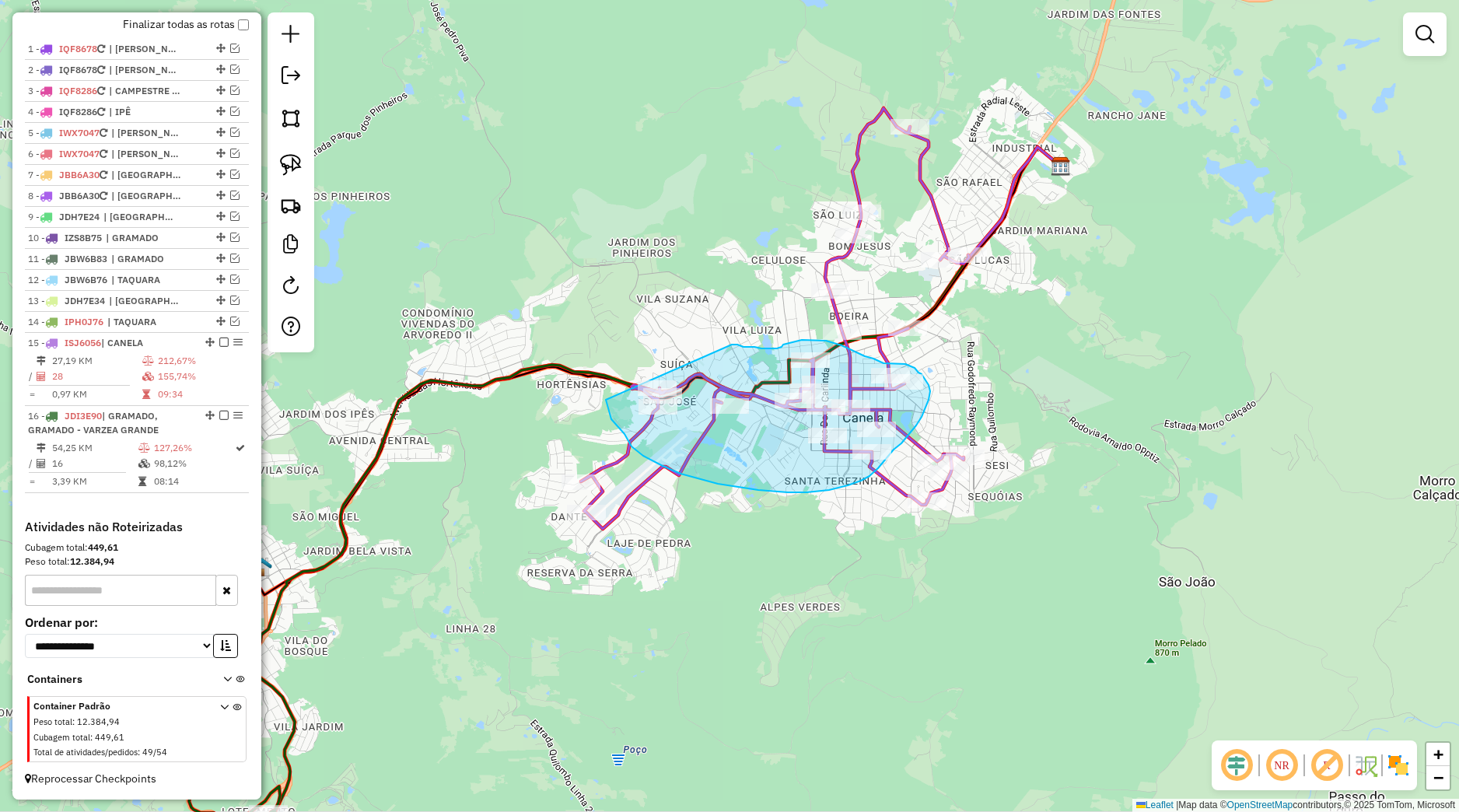
drag, startPoint x: 732, startPoint y: 345, endPoint x: 591, endPoint y: 372, distance: 143.6
click at [591, 372] on div "Janela de atendimento Grade de atendimento Capacidade Transportadoras Veículos …" at bounding box center [730, 406] width 1459 height 812
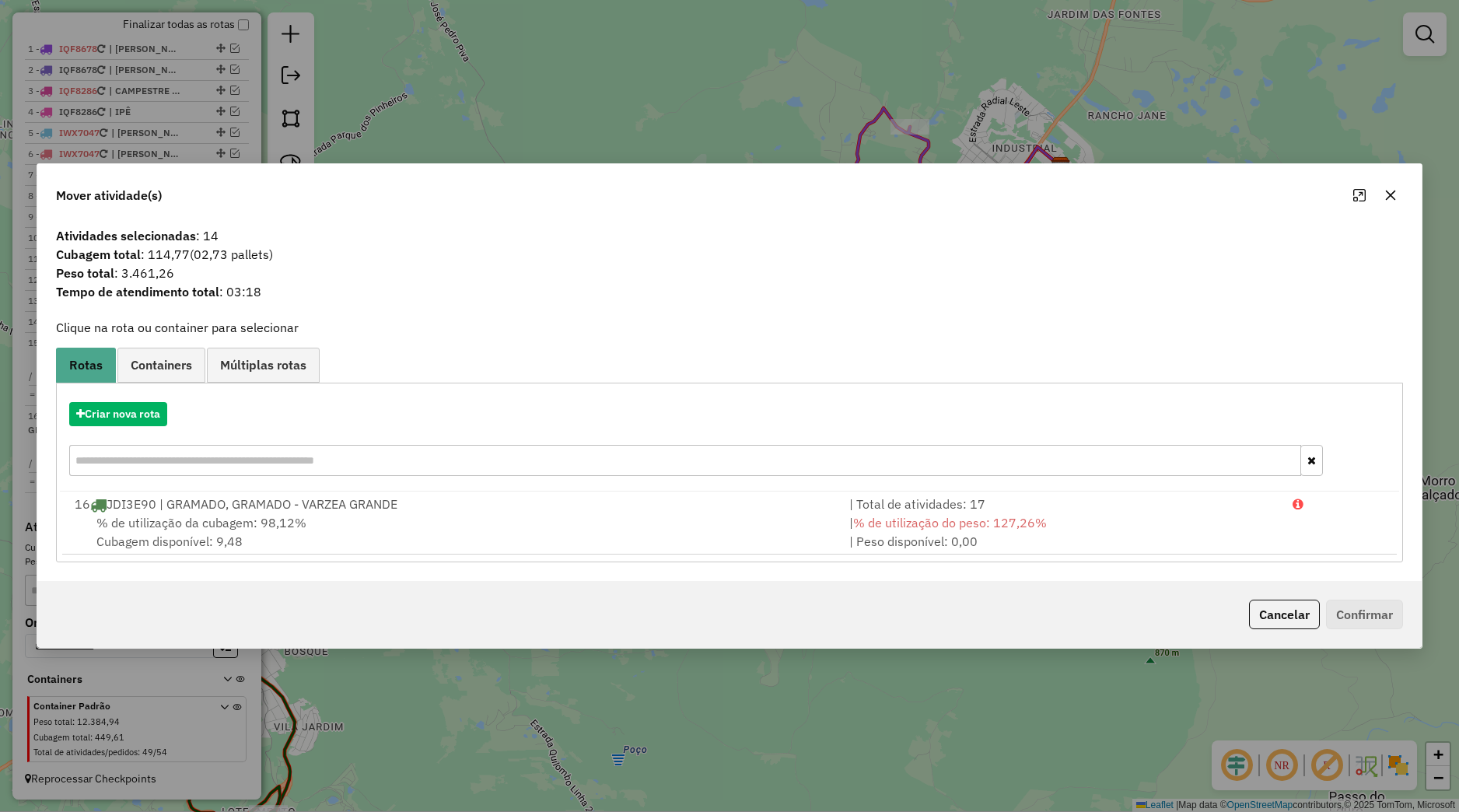
click at [1392, 198] on icon "button" at bounding box center [1391, 195] width 10 height 10
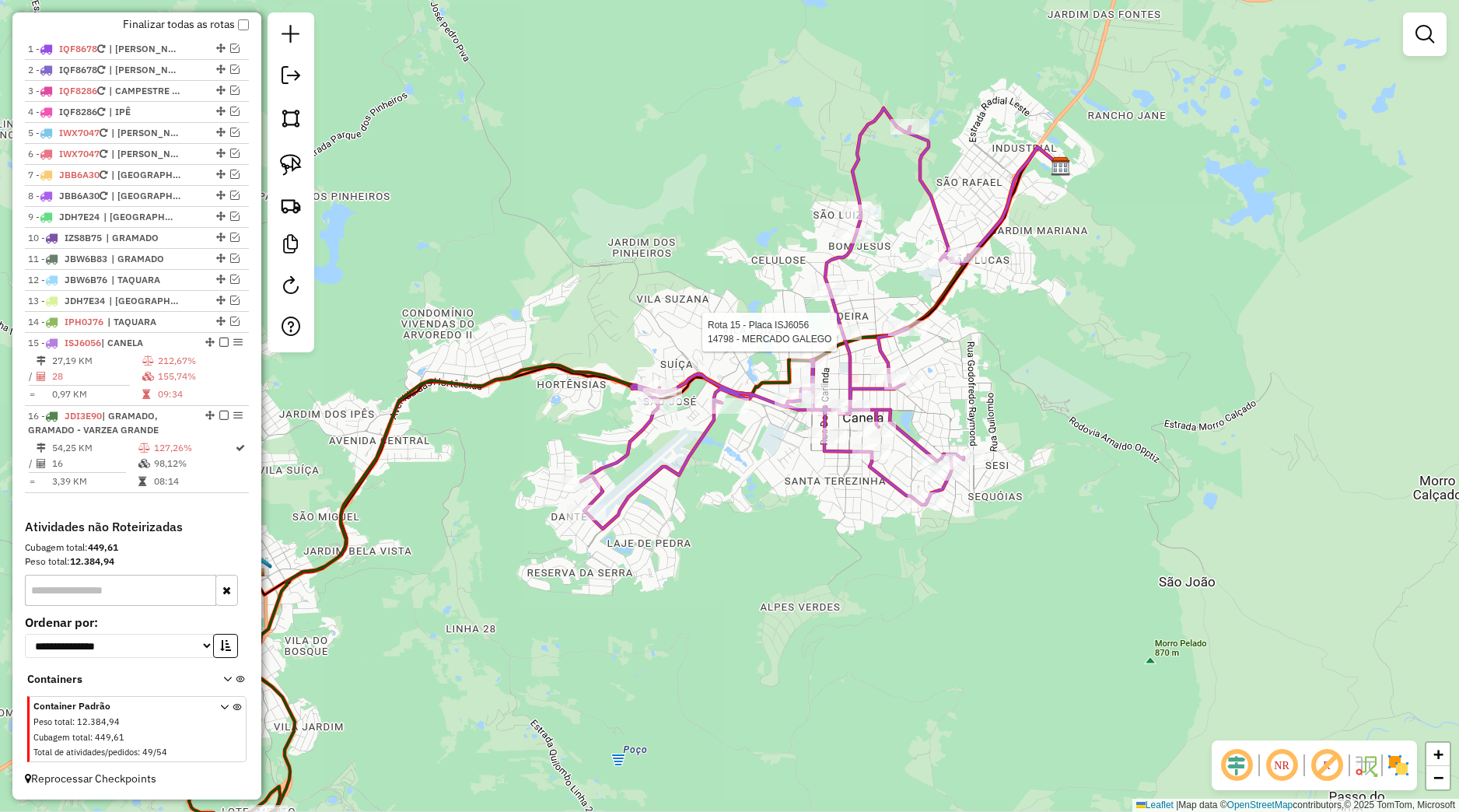
select select "*********"
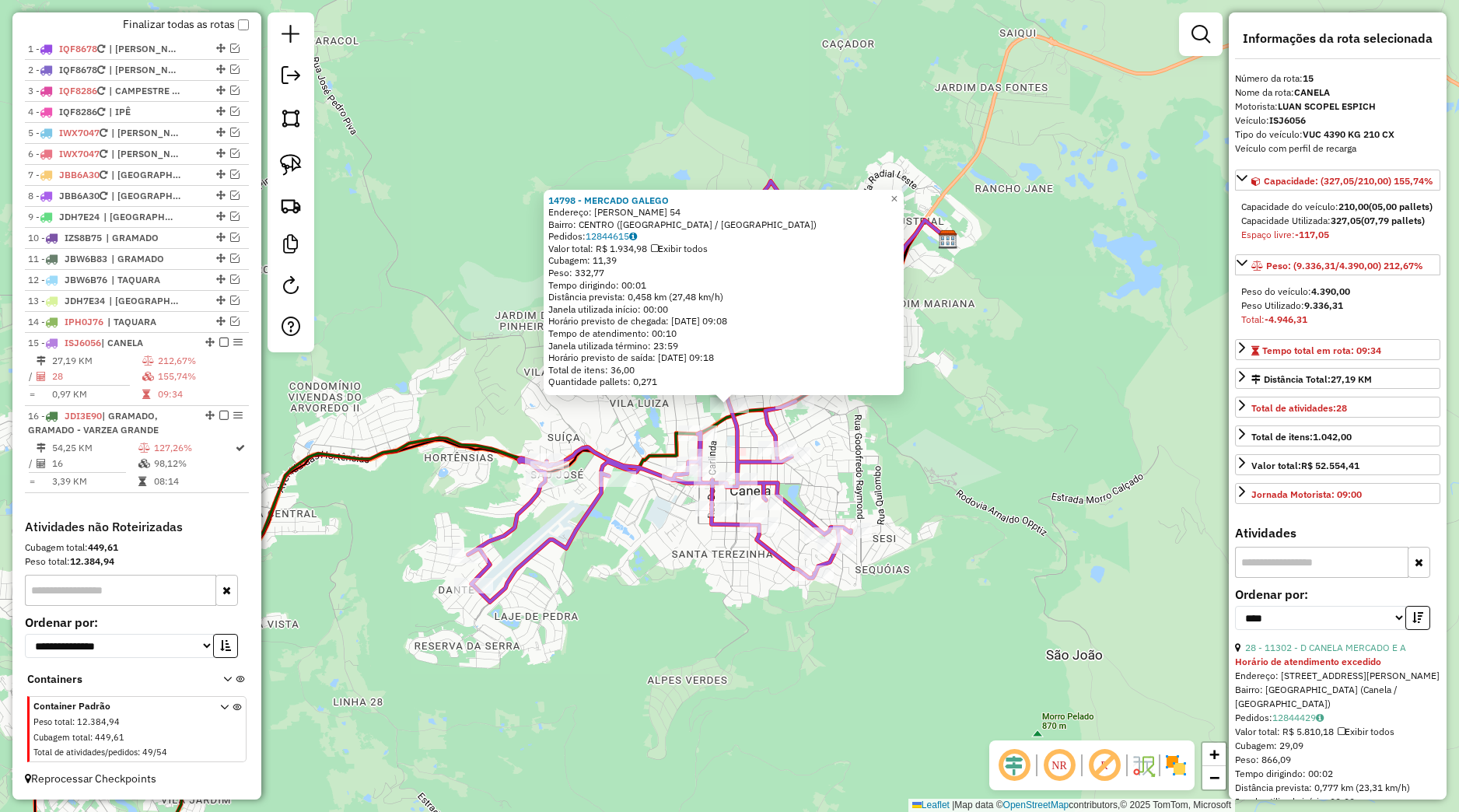
click at [953, 476] on div "14798 - MERCADO GALEGO Endereço: FELISBERTO SOARES 54 Bairro: CENTRO (CANELA / …" at bounding box center [730, 406] width 1459 height 812
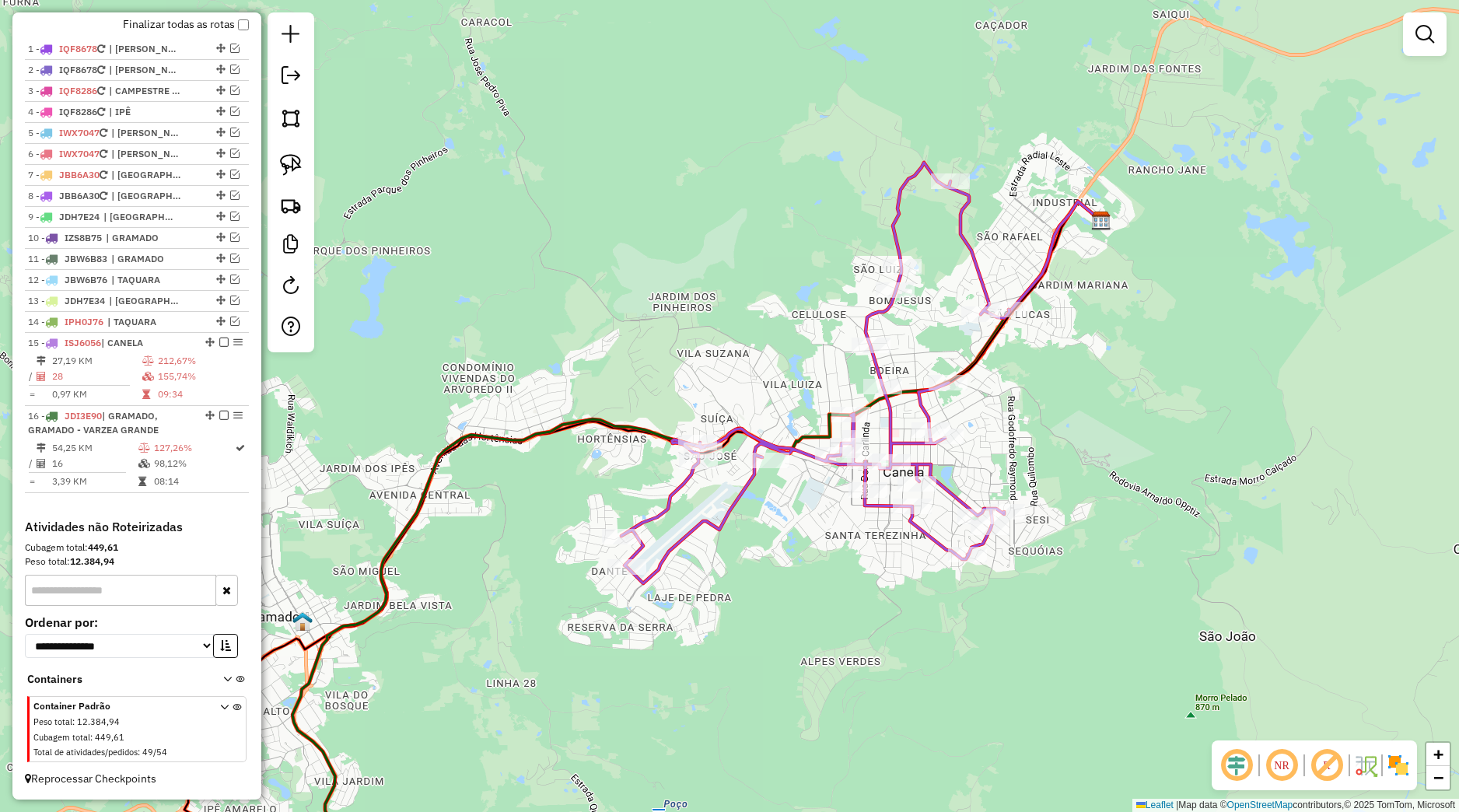
drag, startPoint x: 978, startPoint y: 530, endPoint x: 1093, endPoint y: 477, distance: 126.6
click at [1104, 475] on div "Janela de atendimento Grade de atendimento Capacidade Transportadoras Veículos …" at bounding box center [730, 406] width 1459 height 812
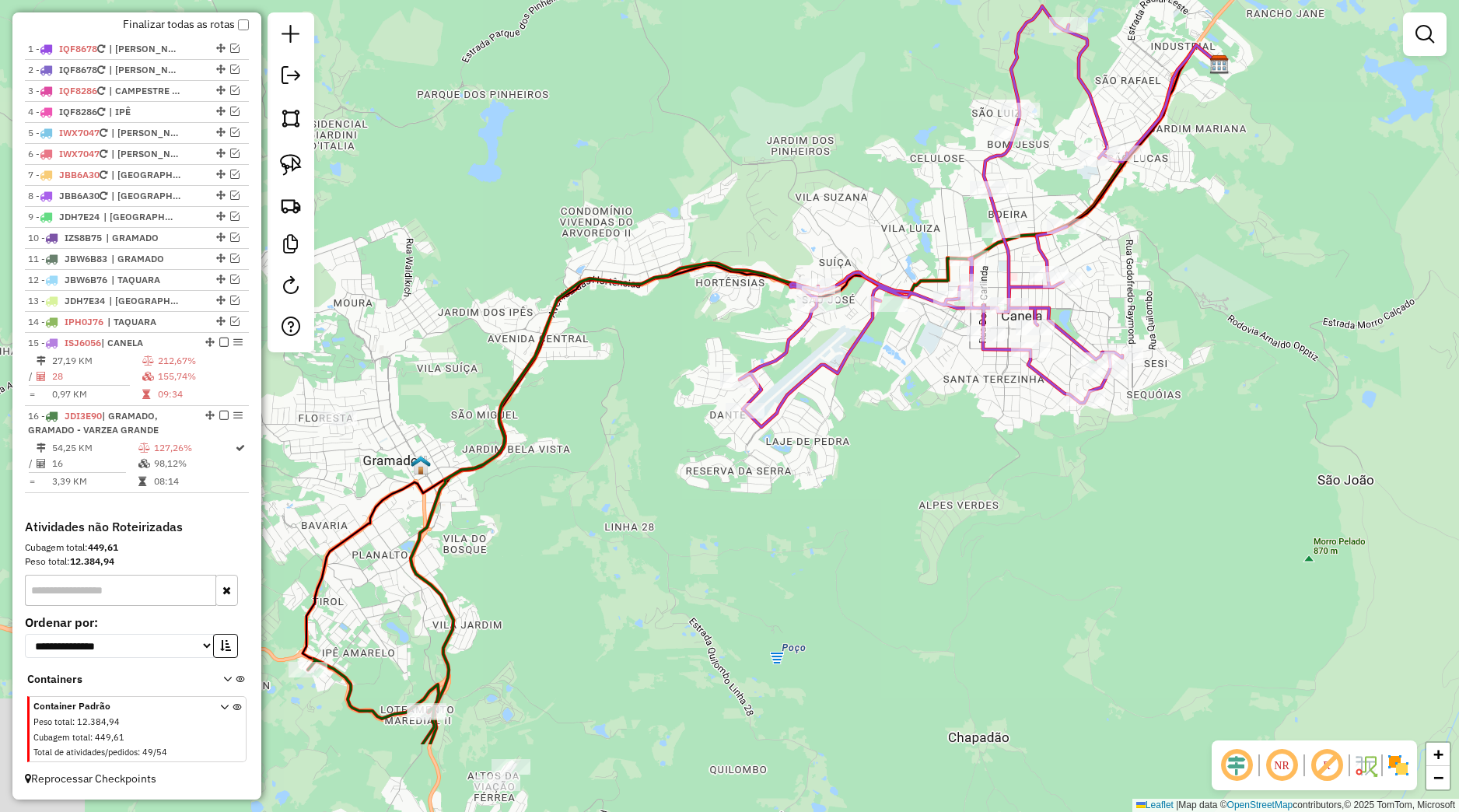
drag, startPoint x: 877, startPoint y: 593, endPoint x: 988, endPoint y: 437, distance: 191.5
click at [991, 437] on div "Janela de atendimento Grade de atendimento Capacidade Transportadoras Veículos …" at bounding box center [730, 406] width 1459 height 812
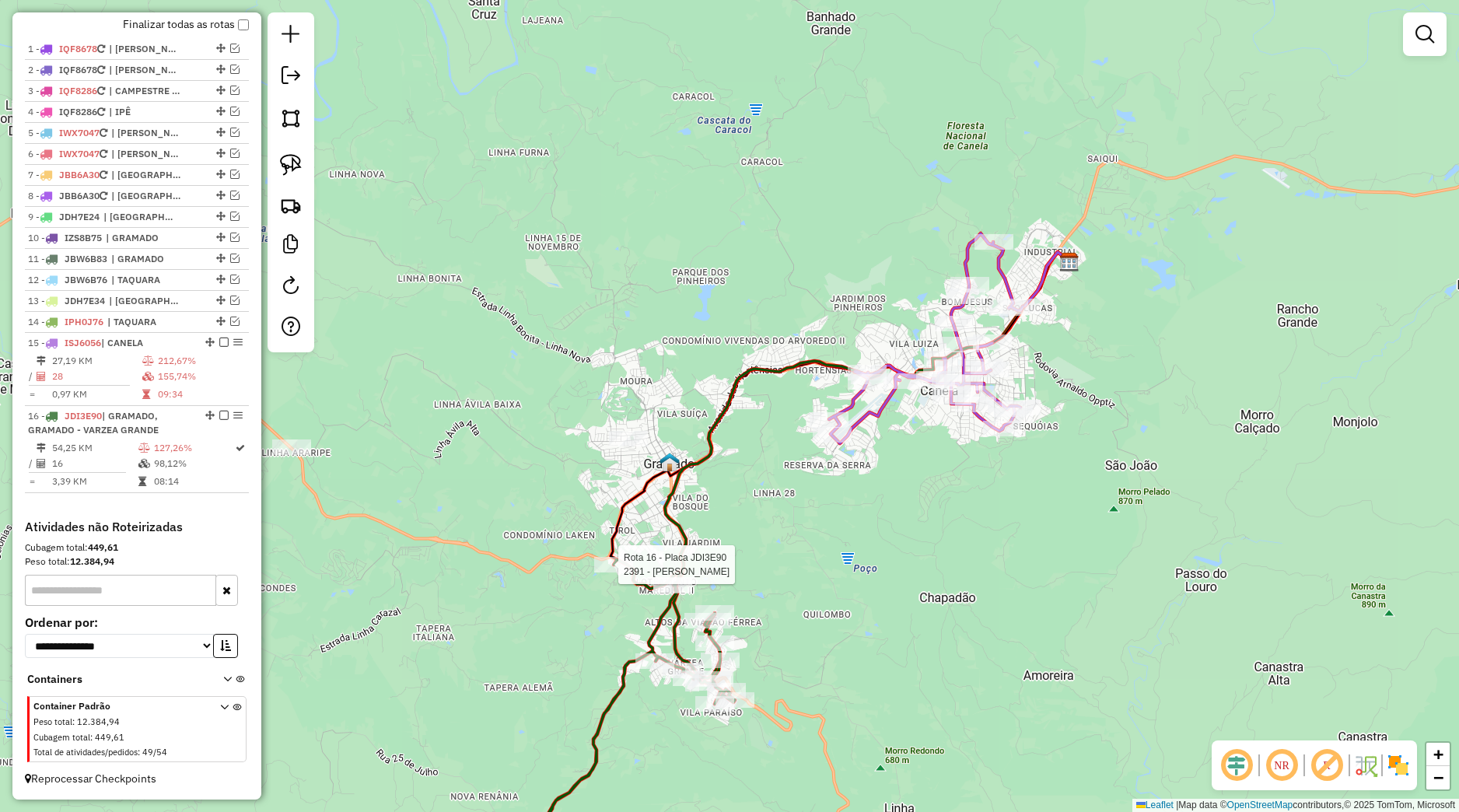
select select "*********"
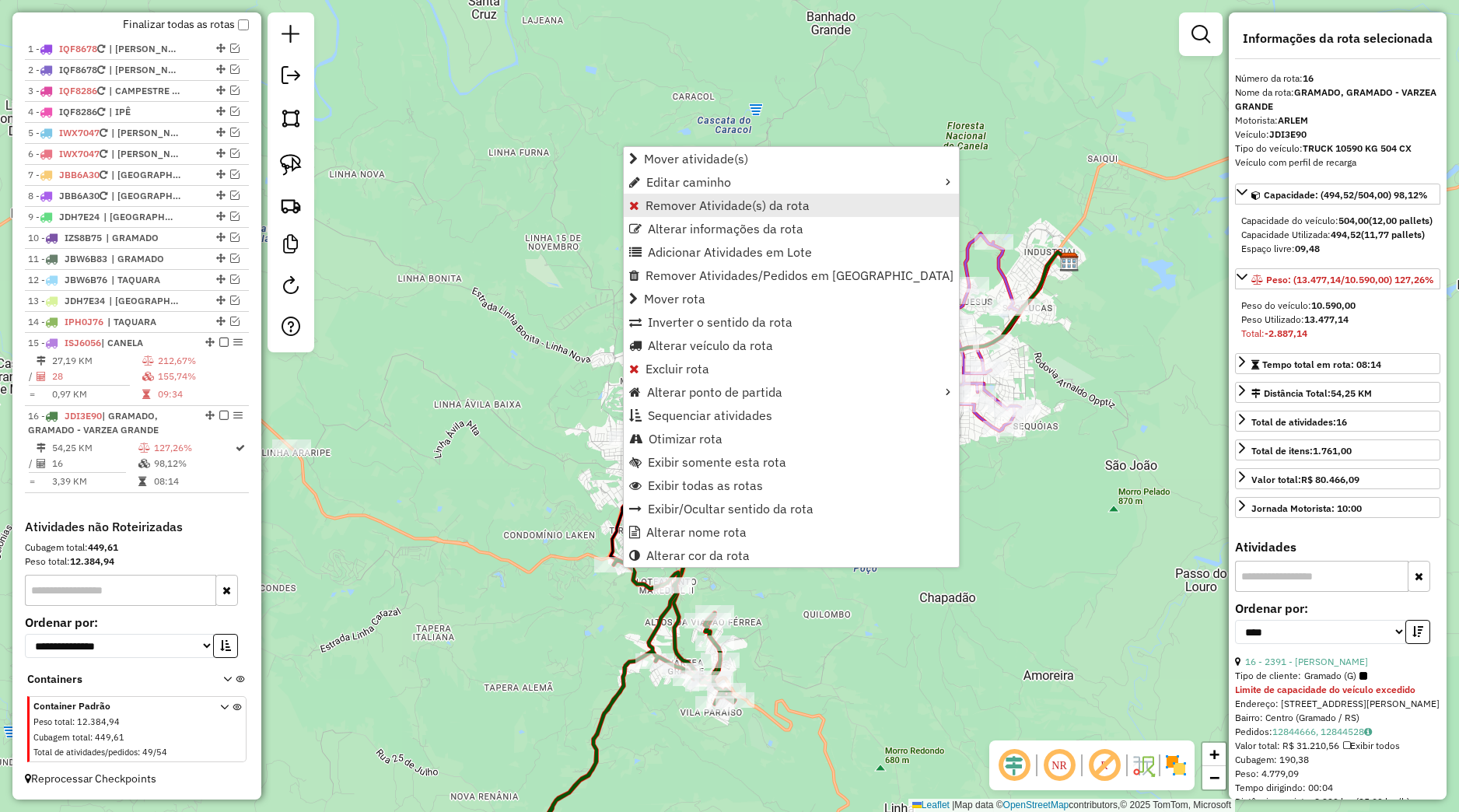
click at [690, 203] on span "Remover Atividade(s) da rota" at bounding box center [728, 204] width 164 height 12
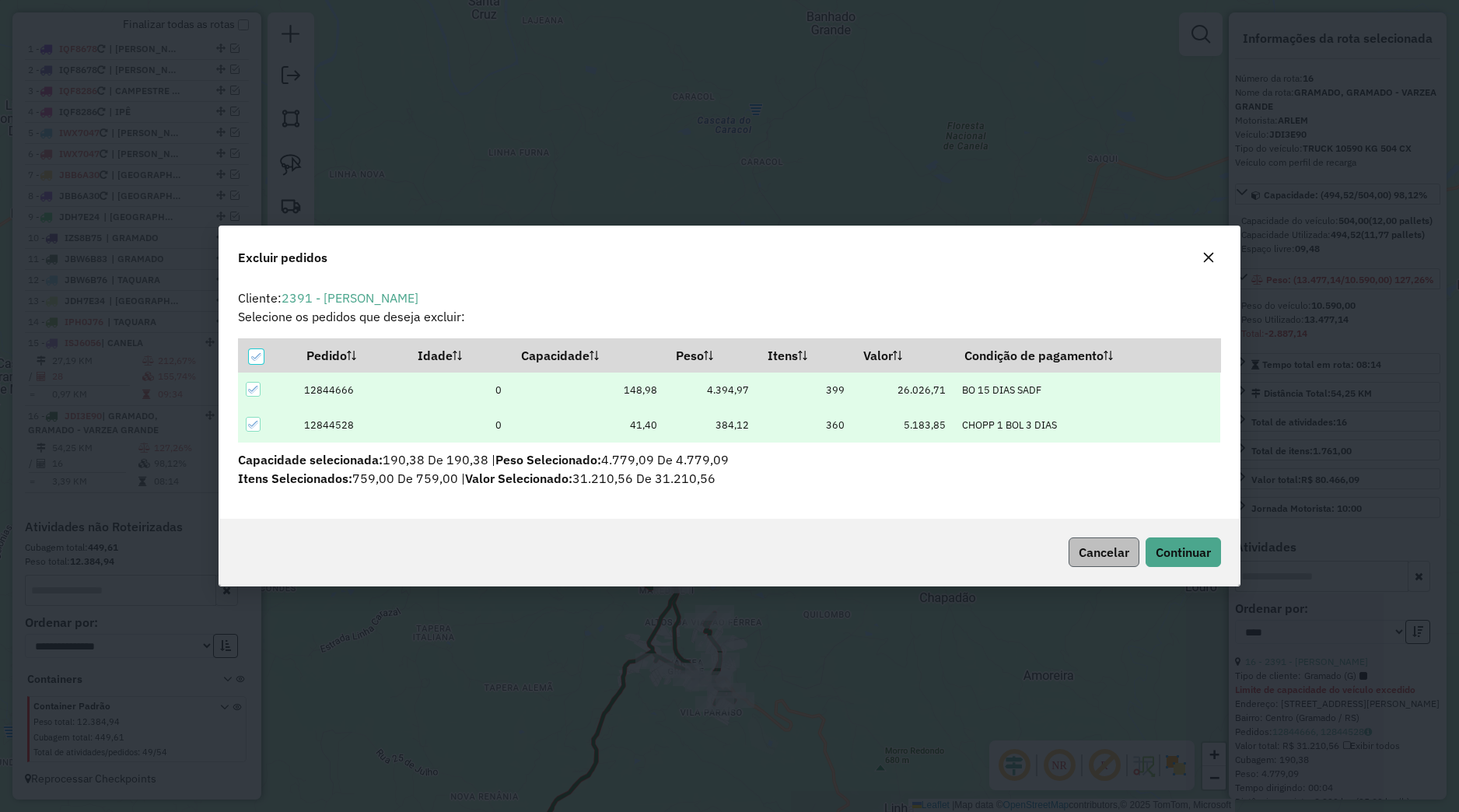
scroll to position [9, 5]
click at [1191, 559] on span "Continuar" at bounding box center [1183, 552] width 55 height 15
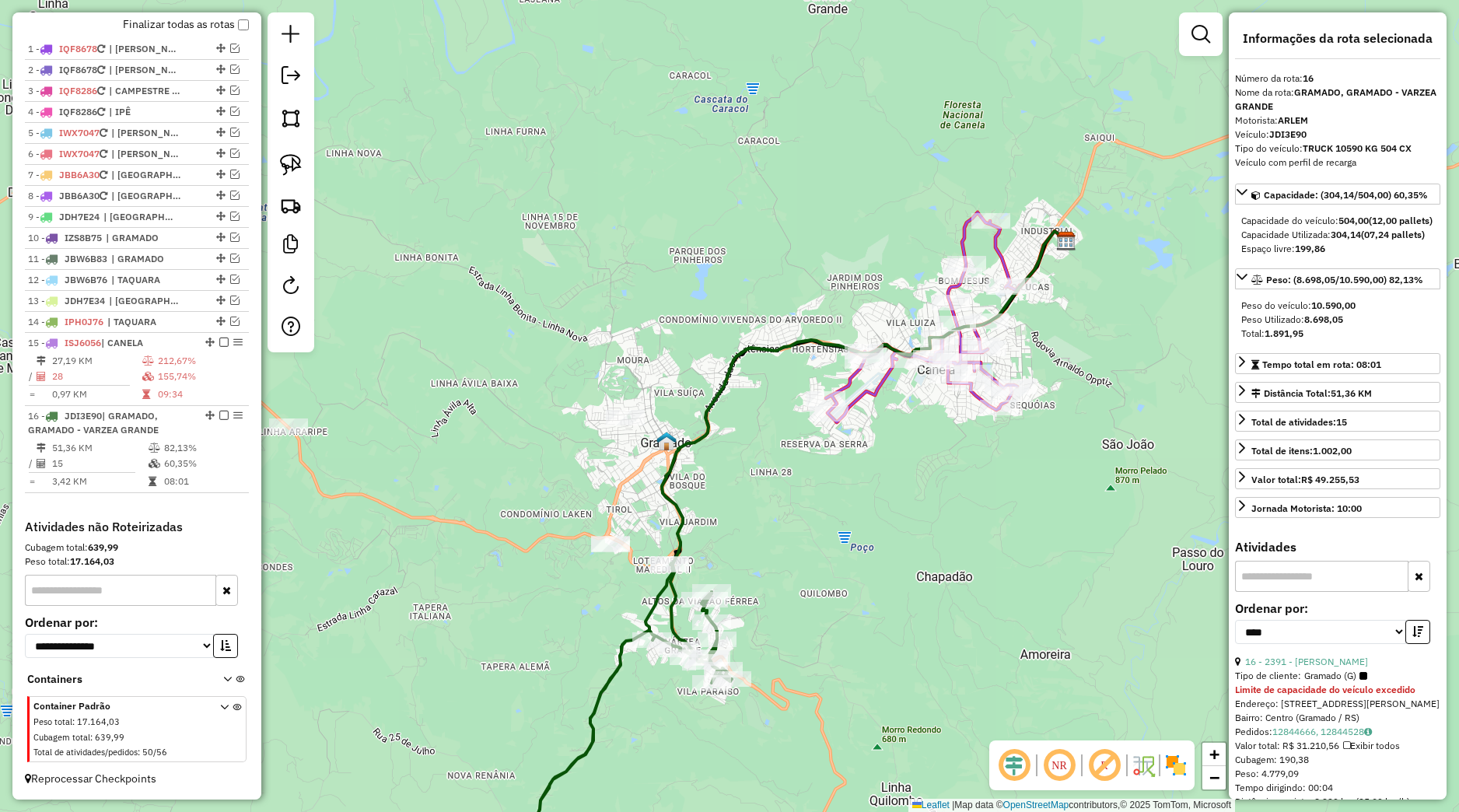
drag, startPoint x: 987, startPoint y: 638, endPoint x: 874, endPoint y: 591, distance: 122.4
click at [975, 599] on div "Janela de atendimento Grade de atendimento Capacidade Transportadoras Veículos …" at bounding box center [730, 406] width 1459 height 812
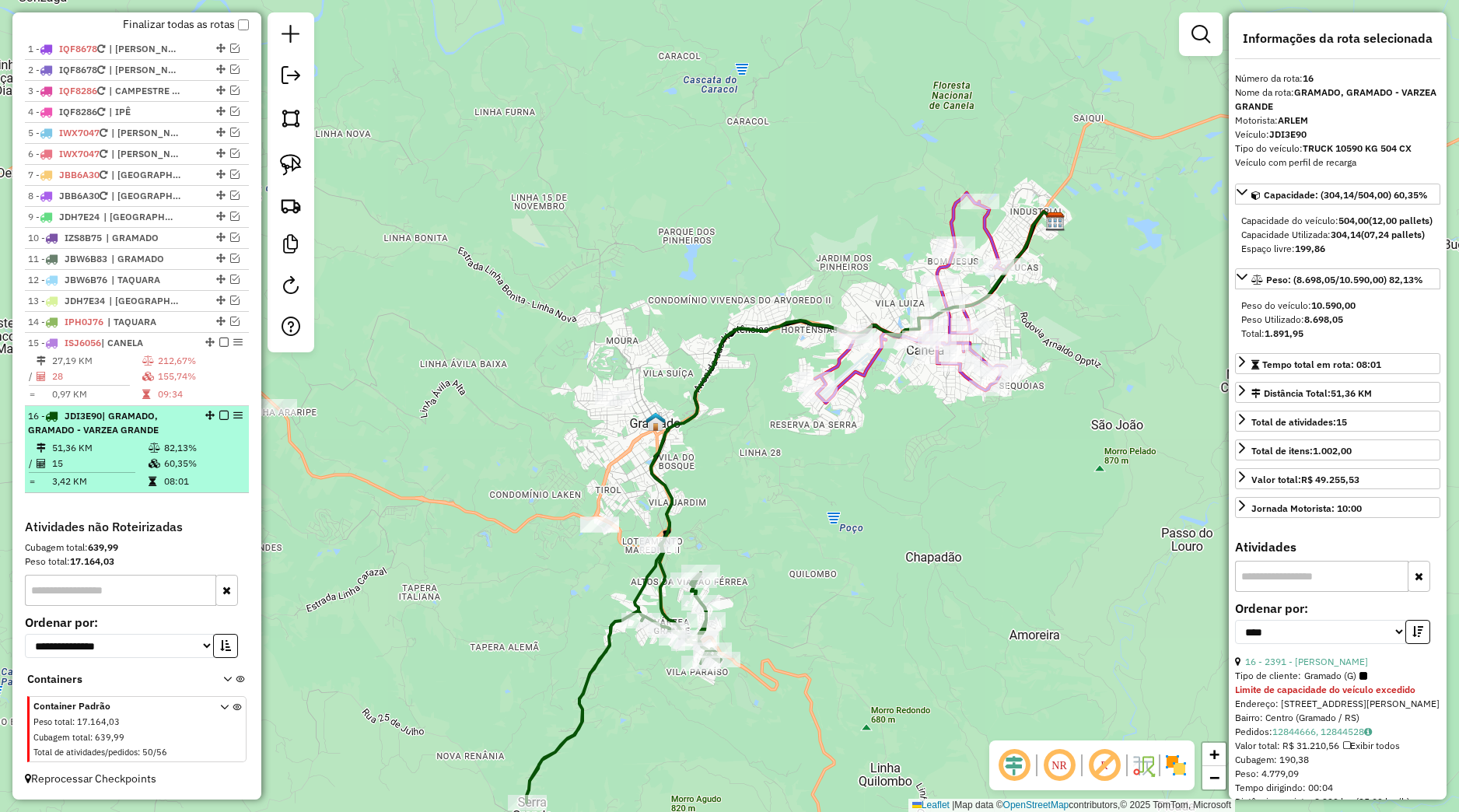
click at [219, 415] on em at bounding box center [224, 415] width 10 height 10
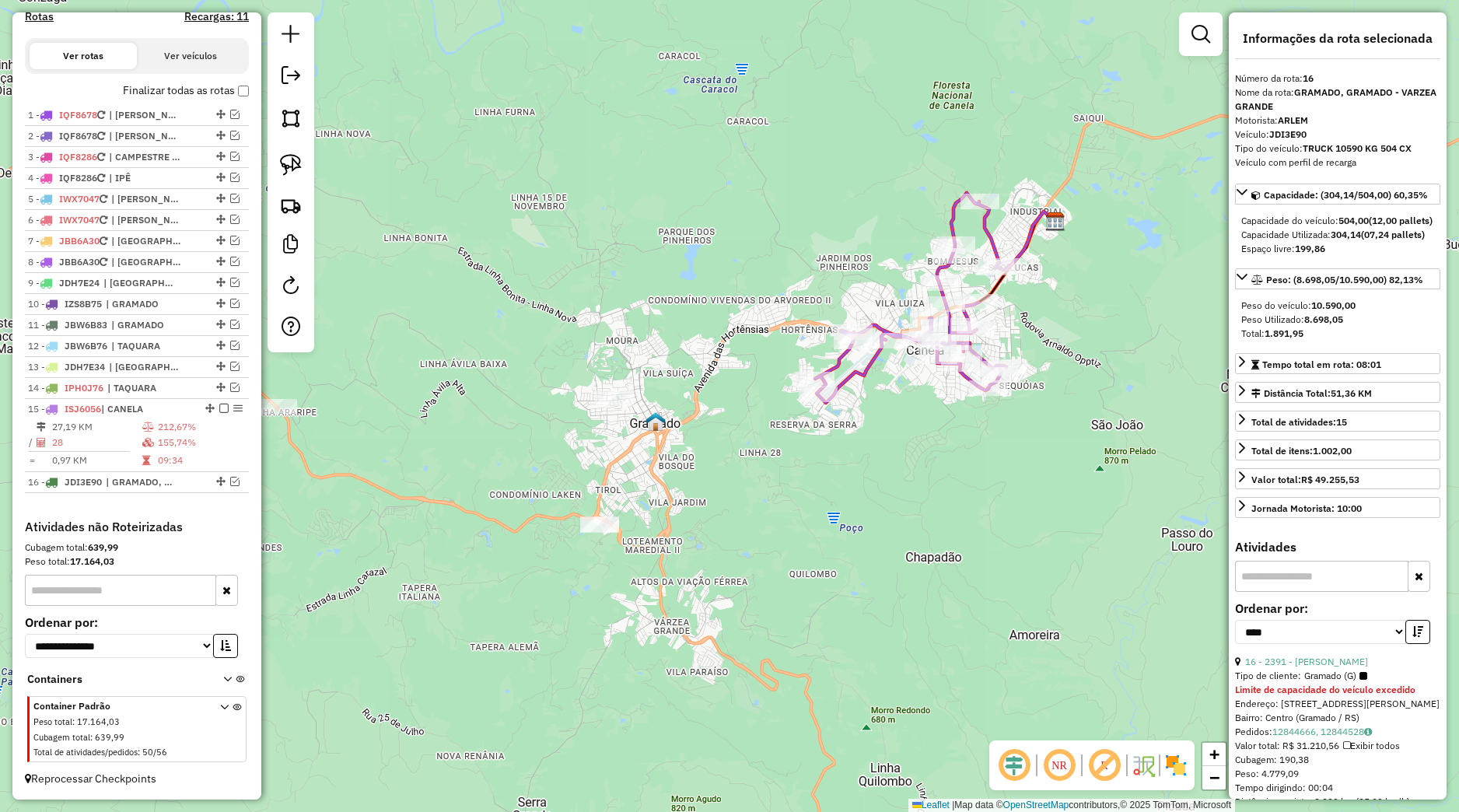
scroll to position [530, 0]
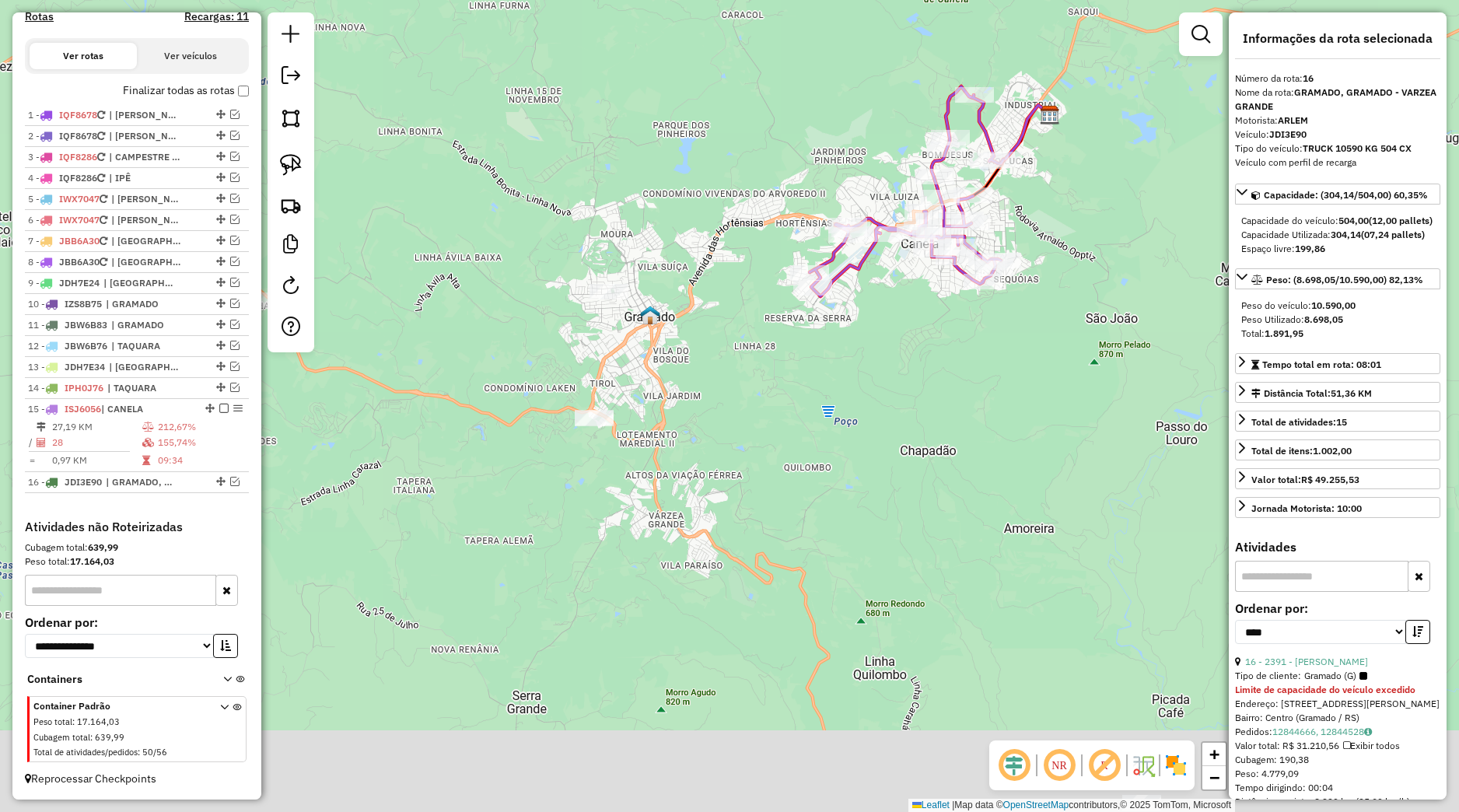
drag, startPoint x: 583, startPoint y: 548, endPoint x: 549, endPoint y: 431, distance: 121.8
click at [548, 433] on div "Janela de atendimento Grade de atendimento Capacidade Transportadoras Veículos …" at bounding box center [730, 406] width 1459 height 812
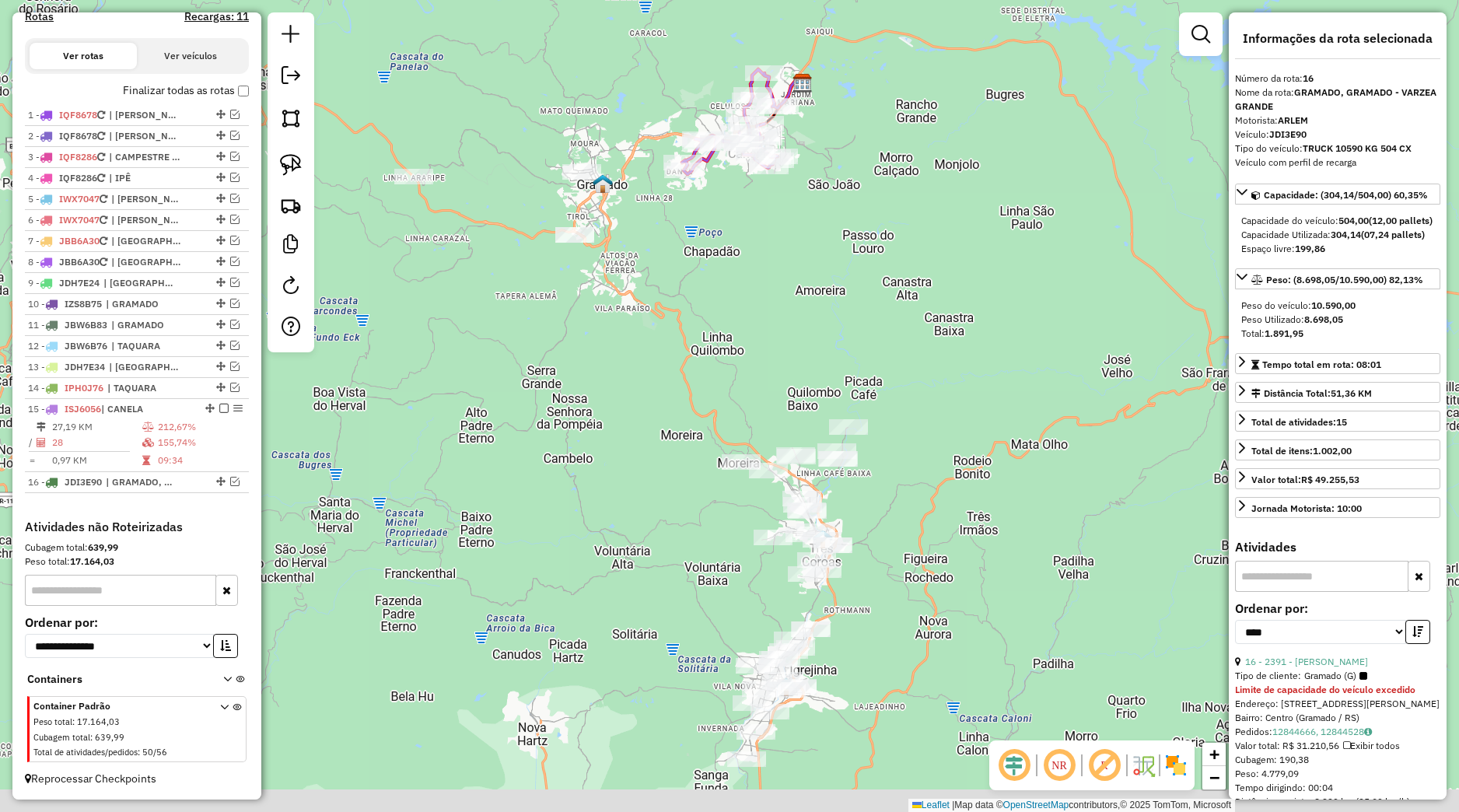
drag, startPoint x: 700, startPoint y: 402, endPoint x: 691, endPoint y: 369, distance: 34.2
click at [691, 369] on div "Janela de atendimento Grade de atendimento Capacidade Transportadoras Veículos …" at bounding box center [730, 406] width 1459 height 812
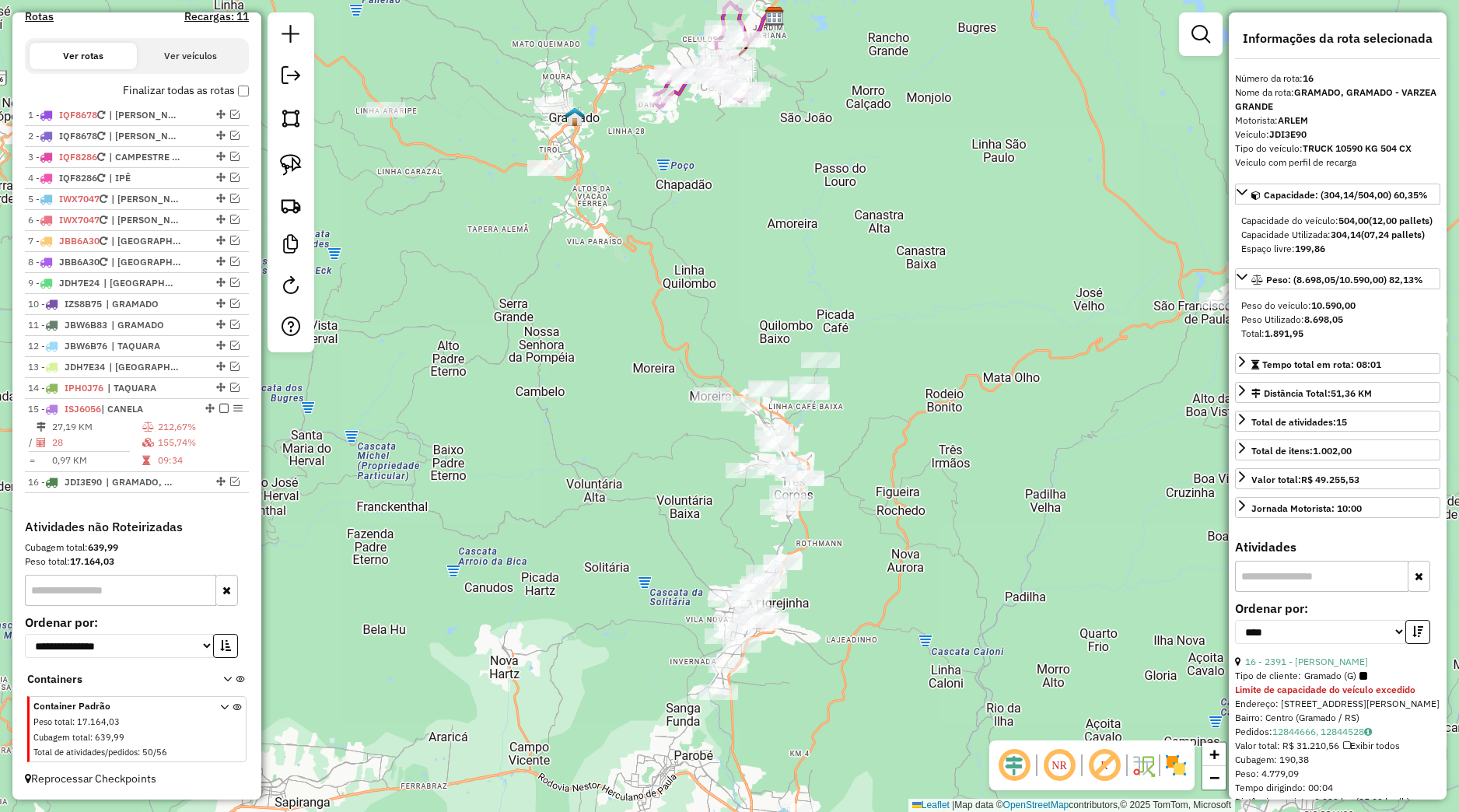
drag, startPoint x: 760, startPoint y: 582, endPoint x: 723, endPoint y: 498, distance: 91.8
click at [723, 498] on div "Janela de atendimento Grade de atendimento Capacidade Transportadoras Veículos …" at bounding box center [730, 406] width 1459 height 812
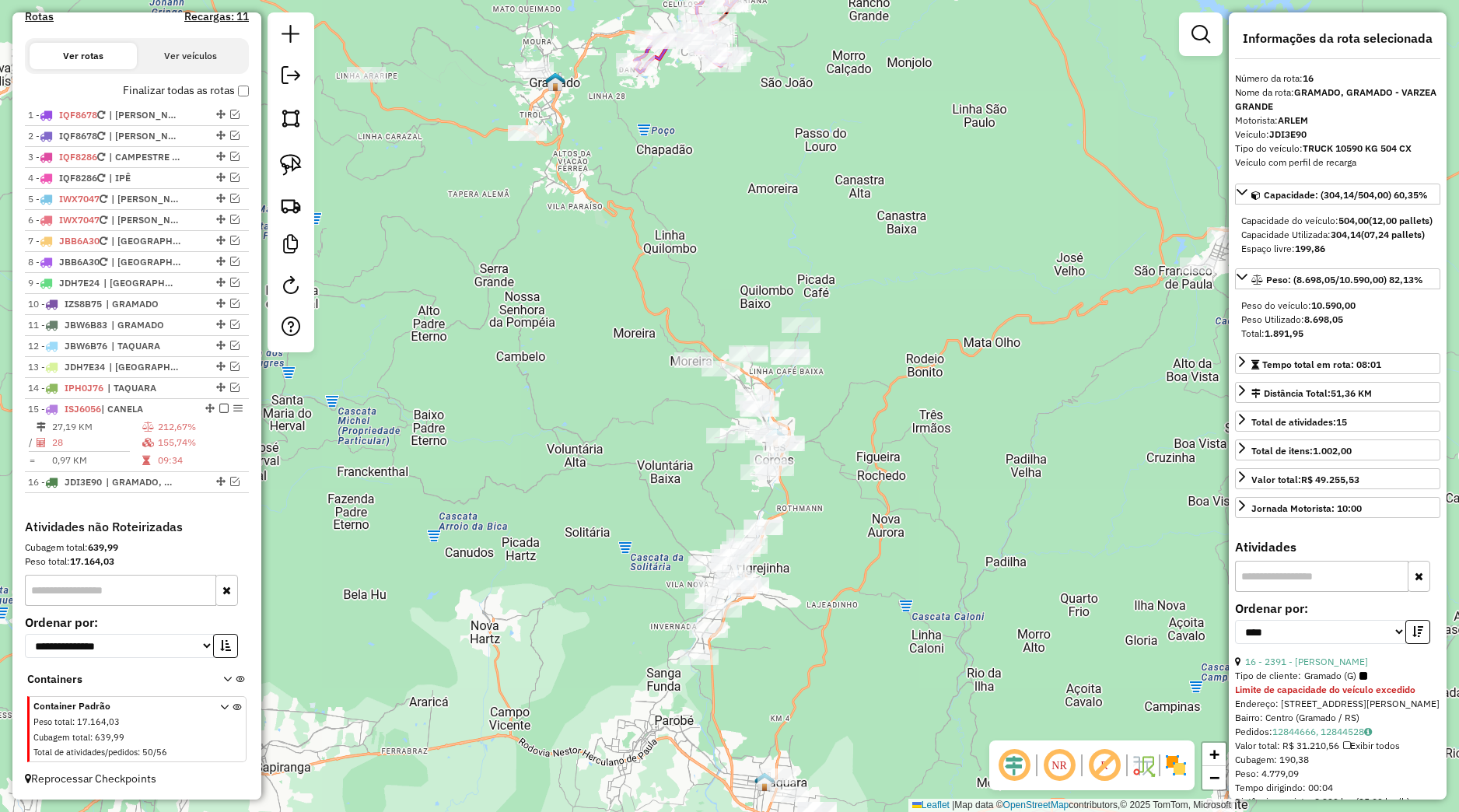
drag, startPoint x: 667, startPoint y: 453, endPoint x: 642, endPoint y: 399, distance: 59.5
click at [649, 392] on div "Janela de atendimento Grade de atendimento Capacidade Transportadoras Veículos …" at bounding box center [730, 406] width 1459 height 812
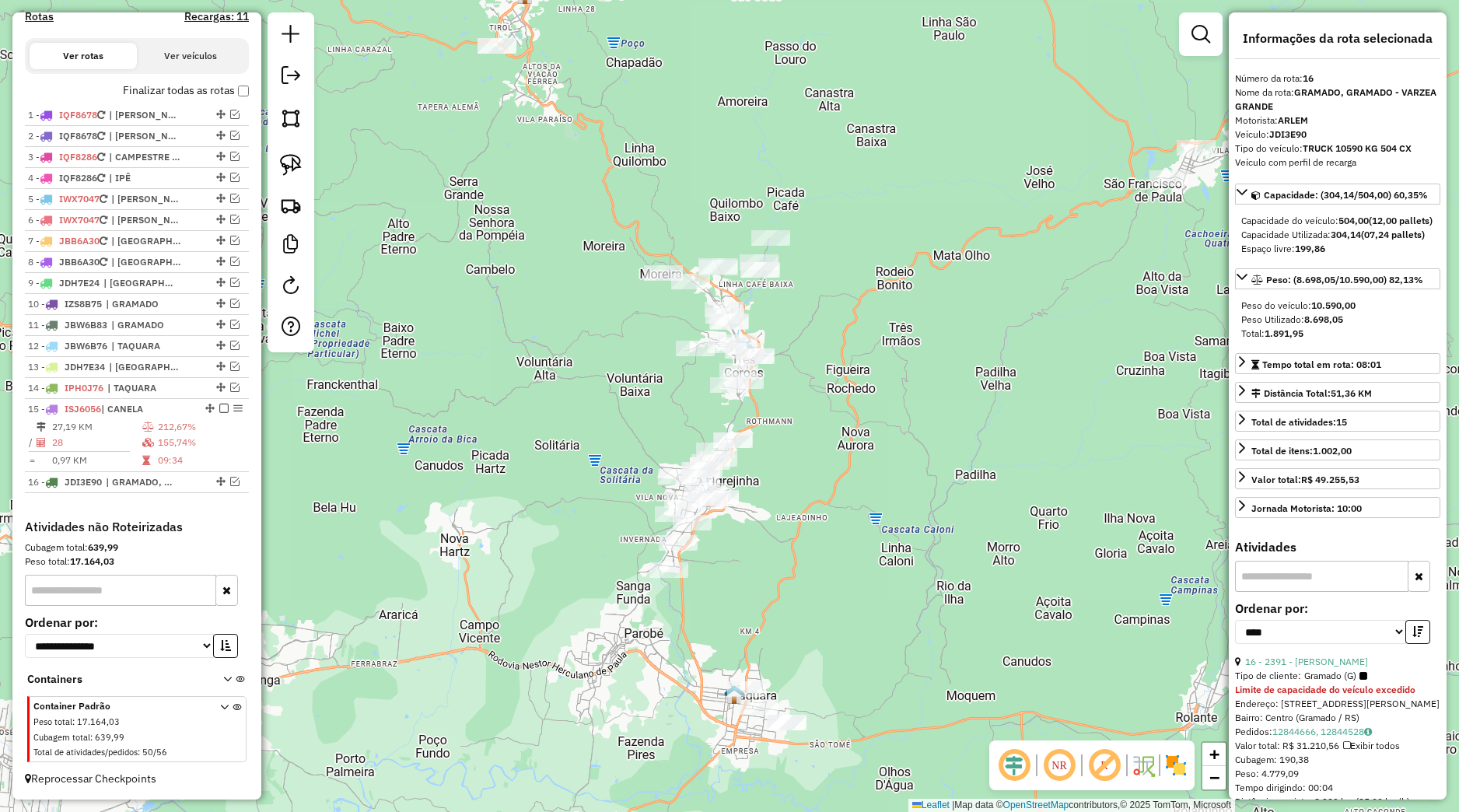
click at [591, 311] on div "Janela de atendimento Grade de atendimento Capacidade Transportadoras Veículos …" at bounding box center [730, 406] width 1459 height 812
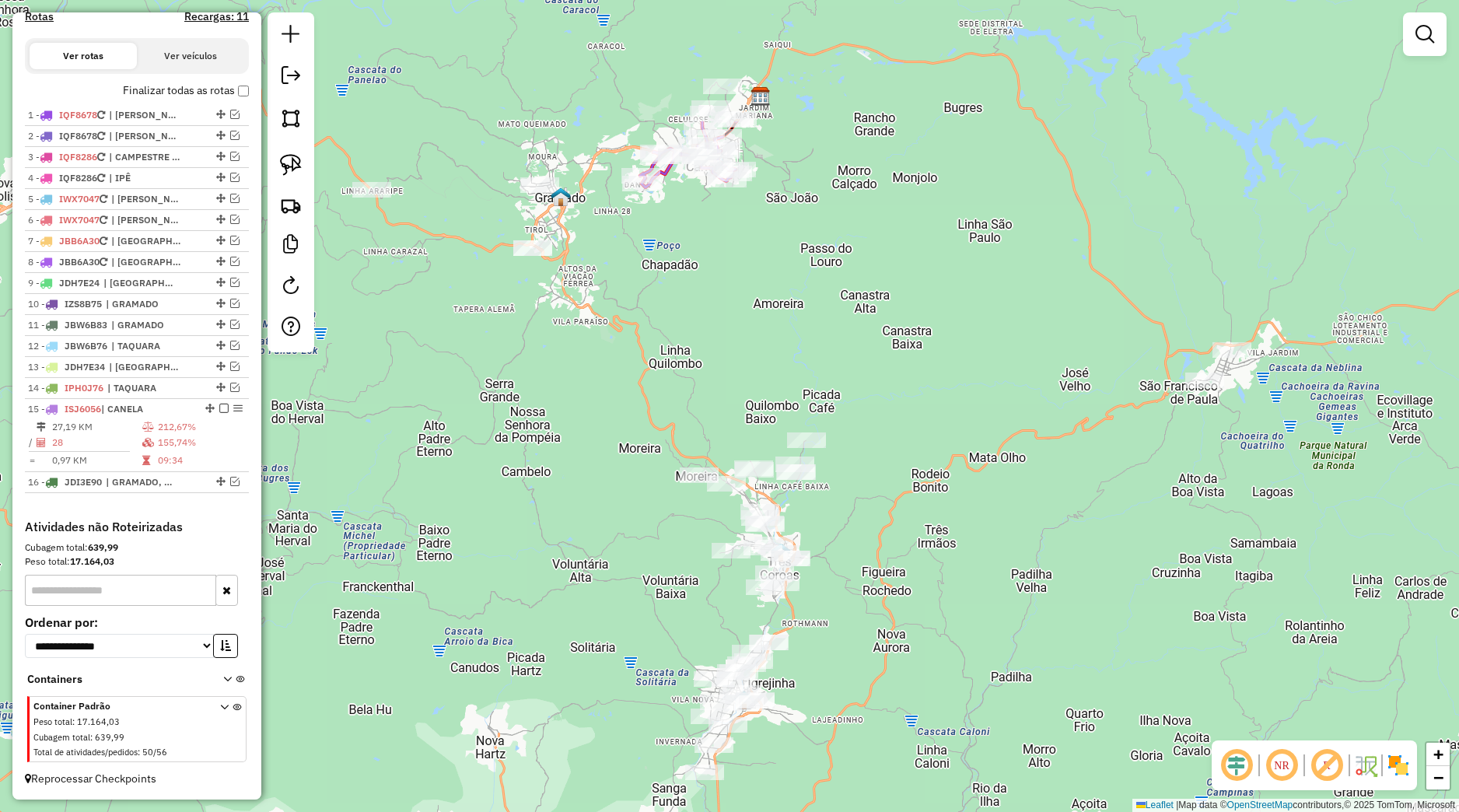
drag, startPoint x: 613, startPoint y: 408, endPoint x: 639, endPoint y: 544, distance: 138.5
click at [639, 544] on div "Janela de atendimento Grade de atendimento Capacidade Transportadoras Veículos …" at bounding box center [730, 406] width 1459 height 812
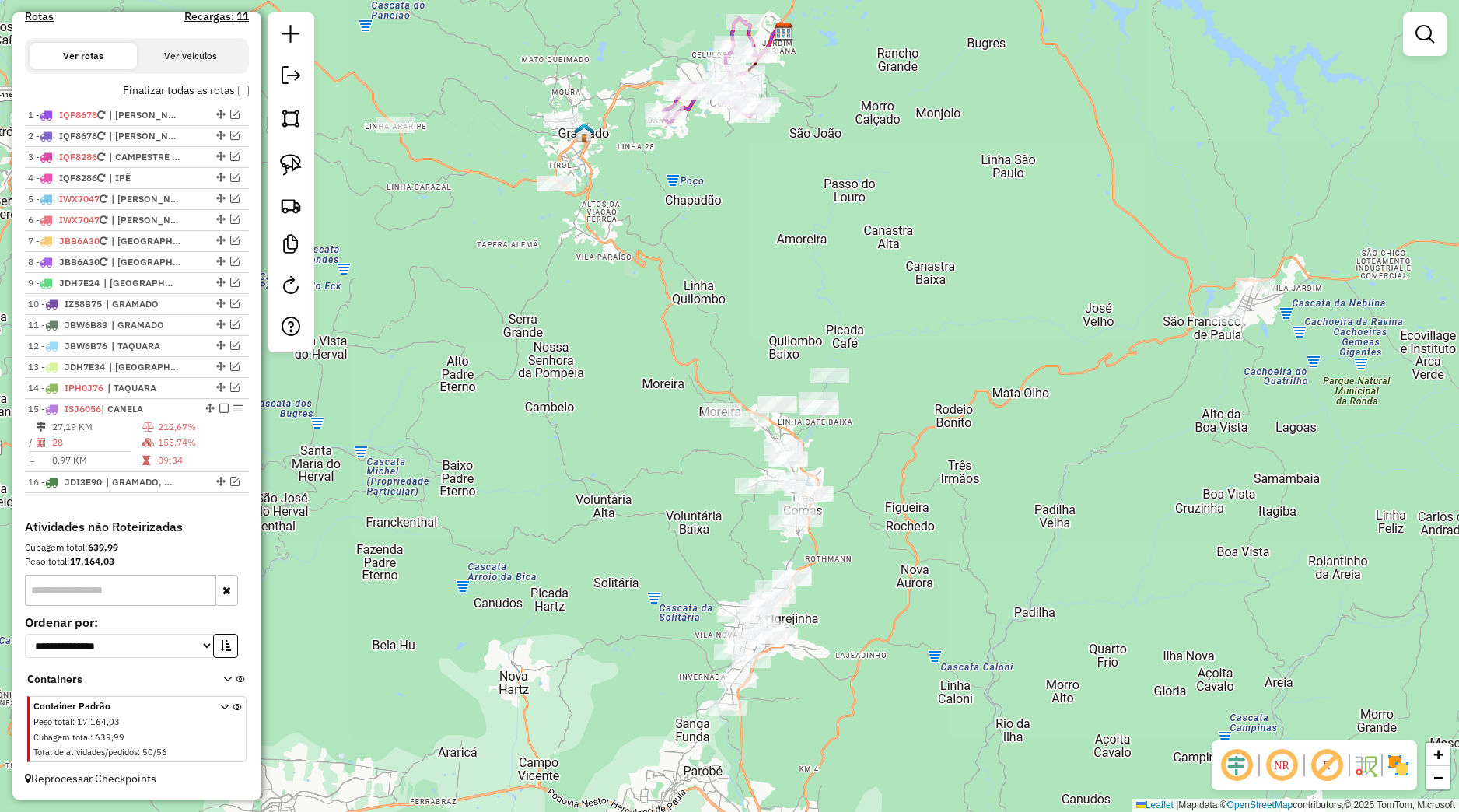
drag, startPoint x: 678, startPoint y: 349, endPoint x: 699, endPoint y: 288, distance: 64.5
click at [699, 288] on div "Janela de atendimento Grade de atendimento Capacidade Transportadoras Veículos …" at bounding box center [730, 406] width 1459 height 812
click at [296, 165] on img at bounding box center [291, 165] width 22 height 22
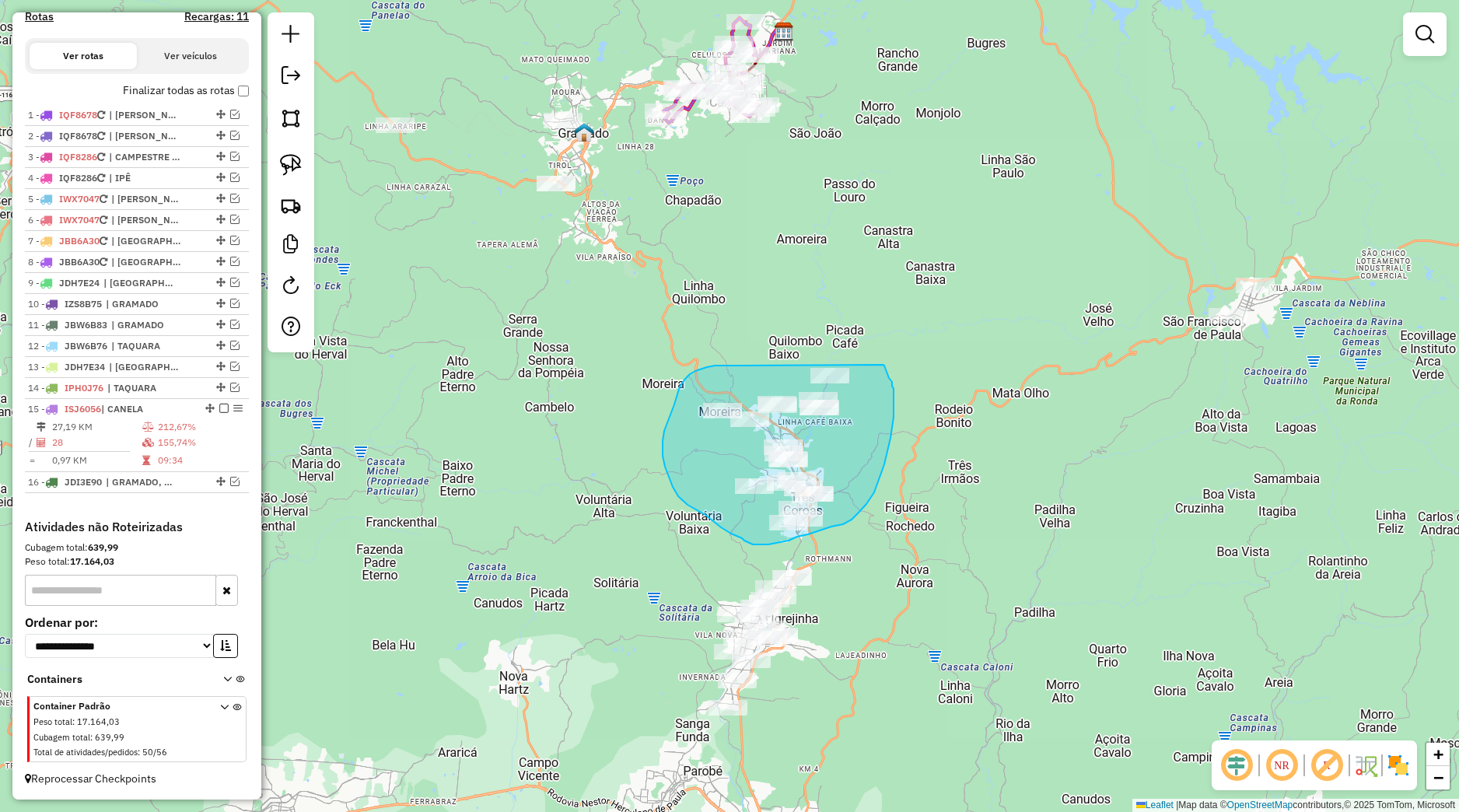
drag, startPoint x: 690, startPoint y: 374, endPoint x: 883, endPoint y: 365, distance: 193.2
click at [883, 365] on div "Janela de atendimento Grade de atendimento Capacidade Transportadoras Veículos …" at bounding box center [730, 406] width 1459 height 812
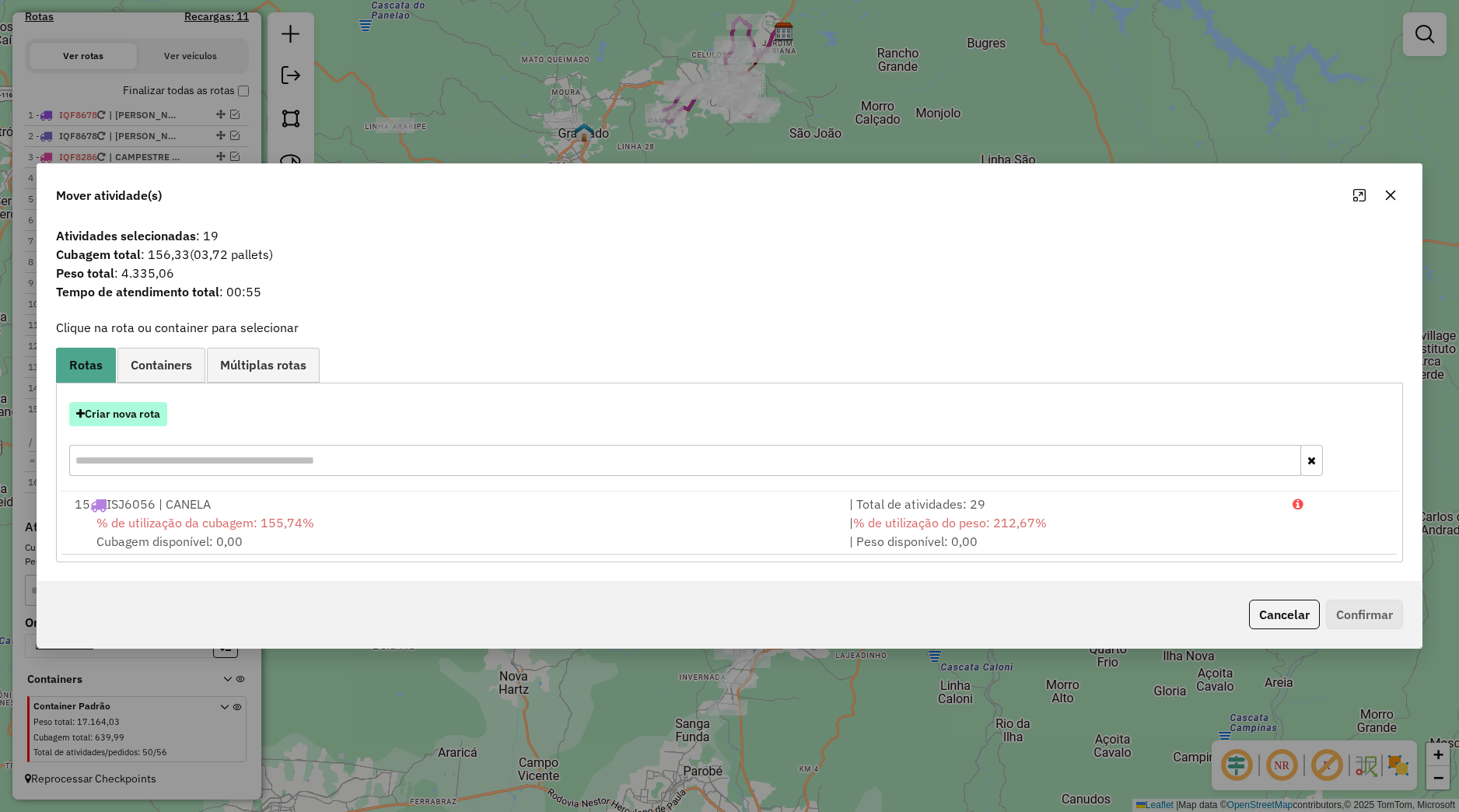
click at [154, 411] on button "Criar nova rota" at bounding box center [118, 415] width 98 height 24
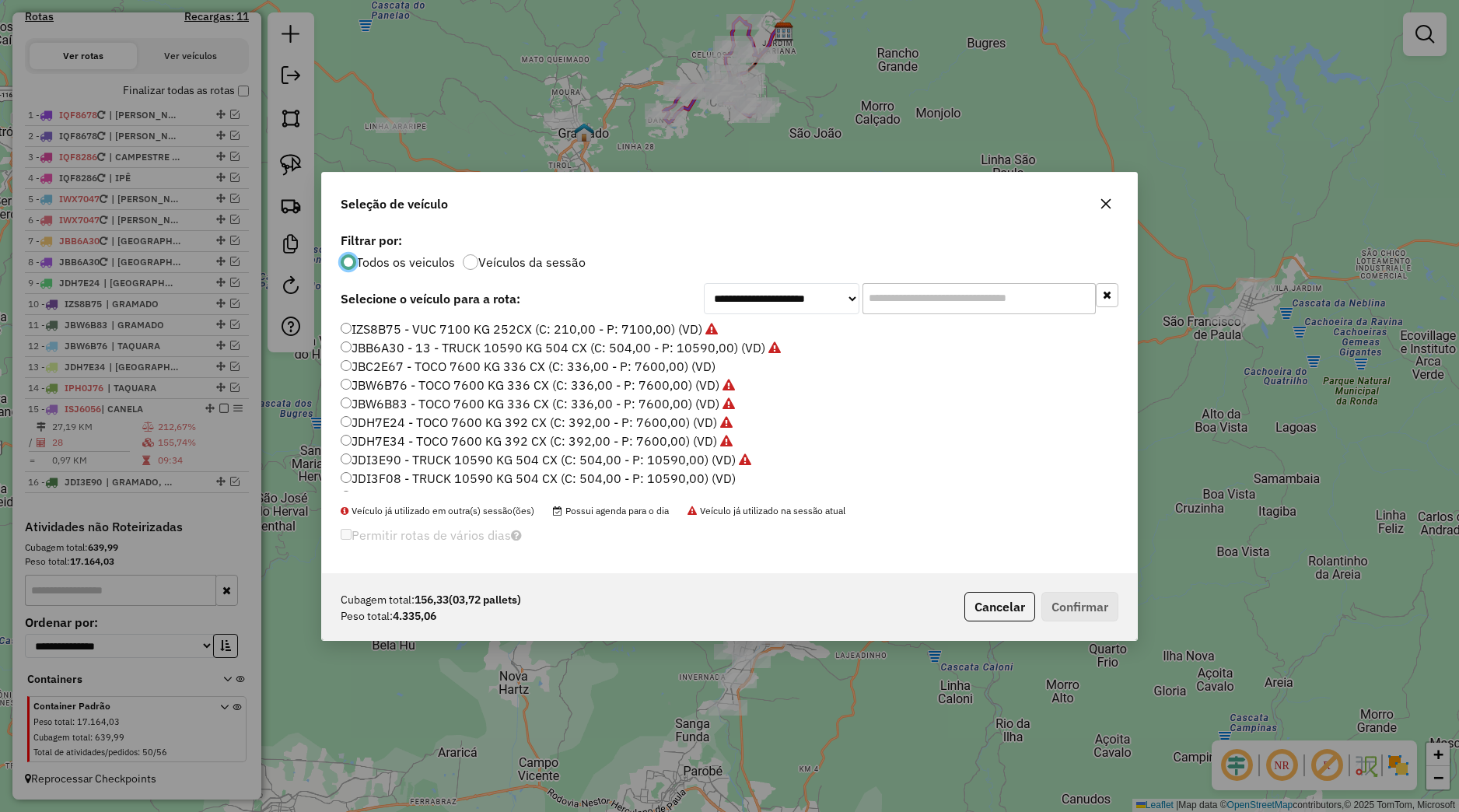
scroll to position [252, 0]
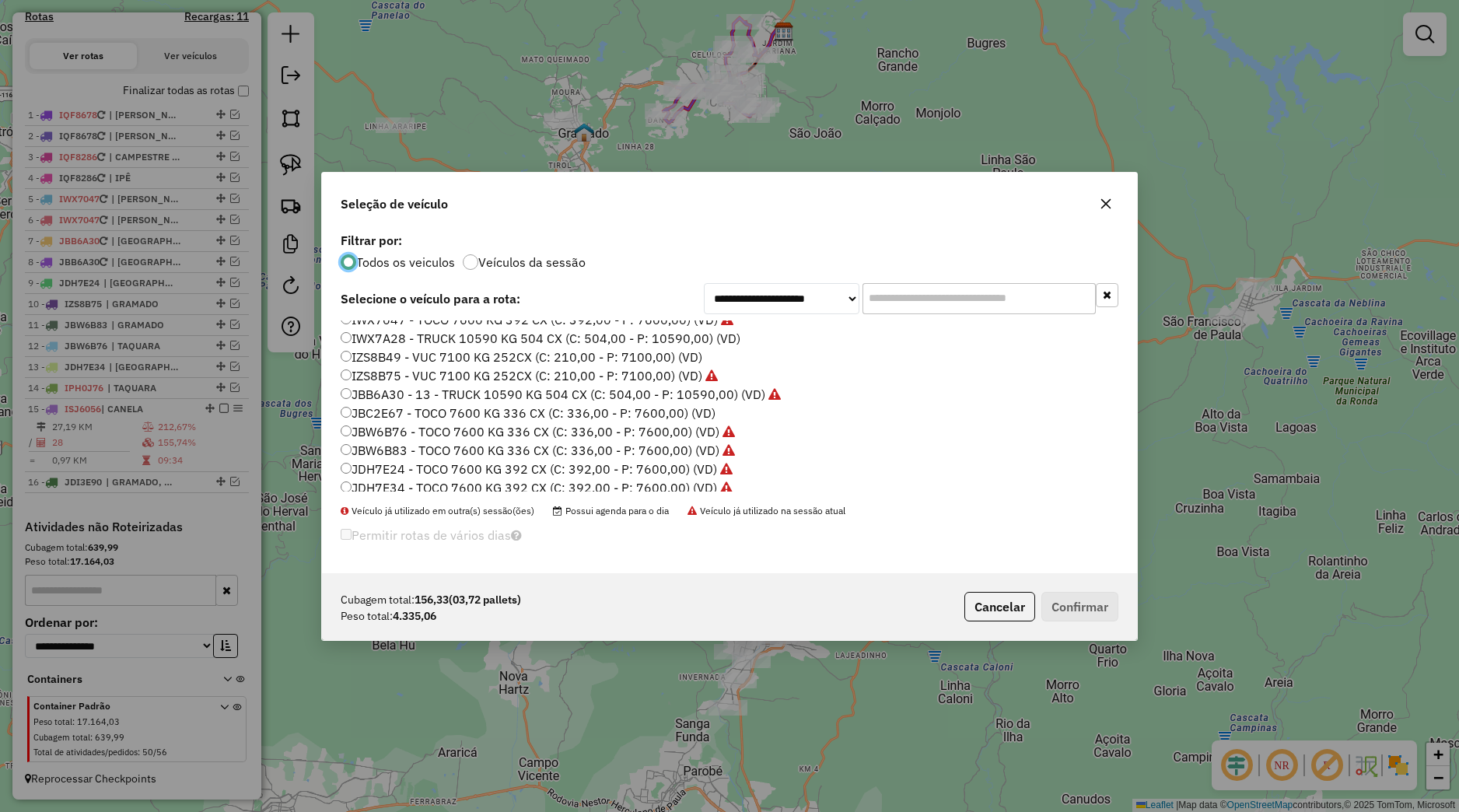
click at [405, 358] on label "IZS8B49 - VUC 7100 KG 252CX (C: 210,00 - P: 7100,00) (VD)" at bounding box center [522, 356] width 362 height 19
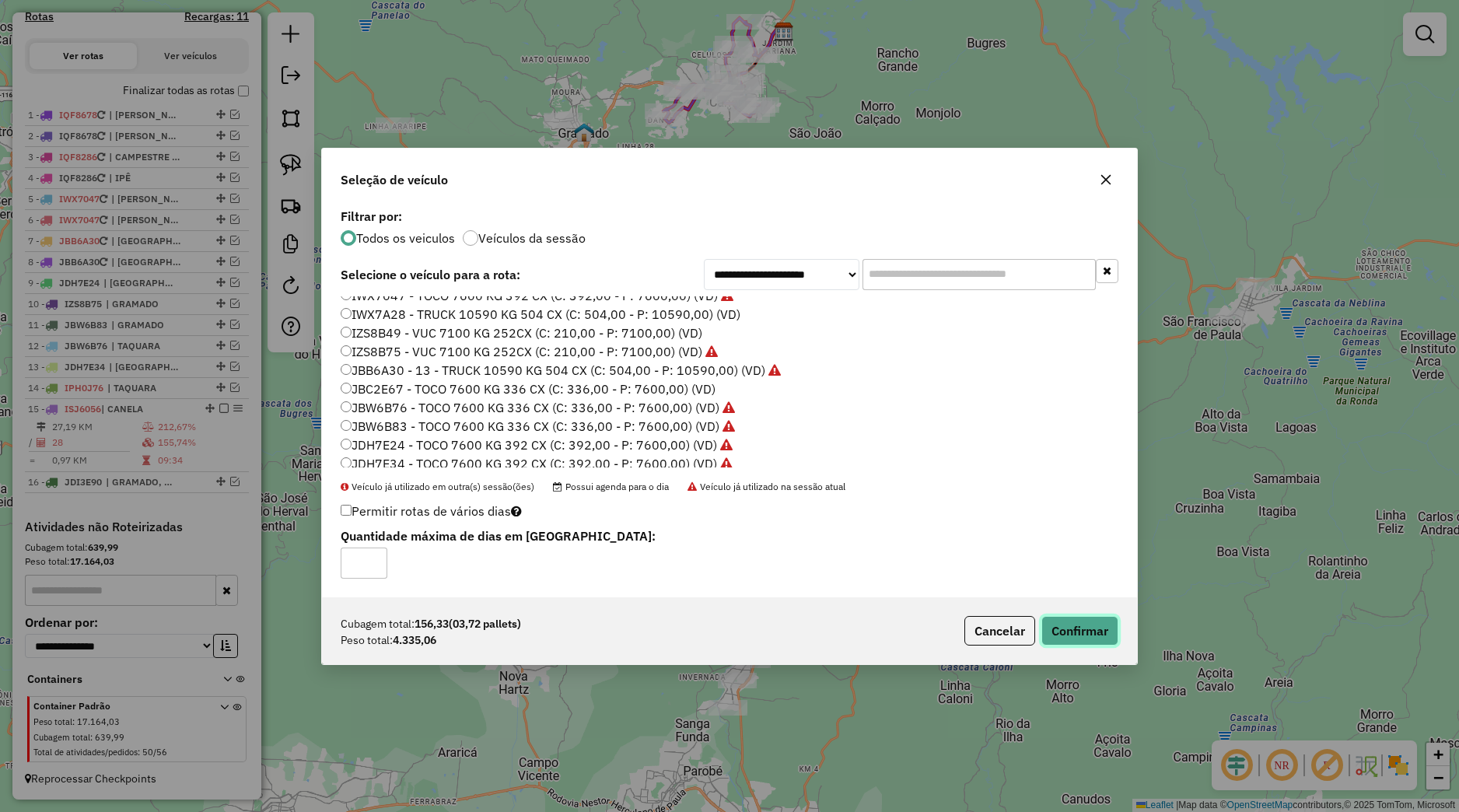
click at [1087, 629] on button "Confirmar" at bounding box center [1079, 630] width 77 height 29
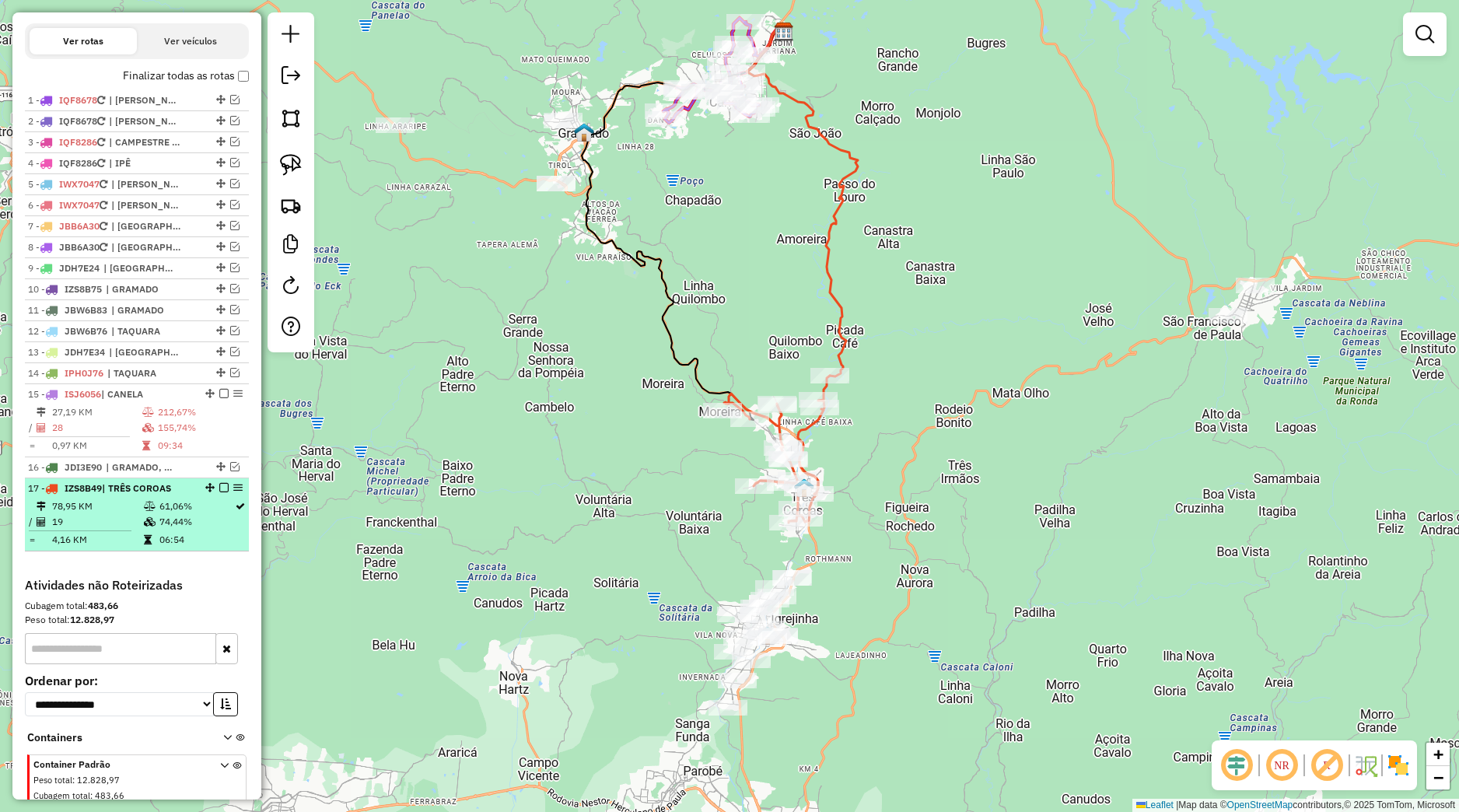
click at [219, 492] on em at bounding box center [224, 488] width 10 height 10
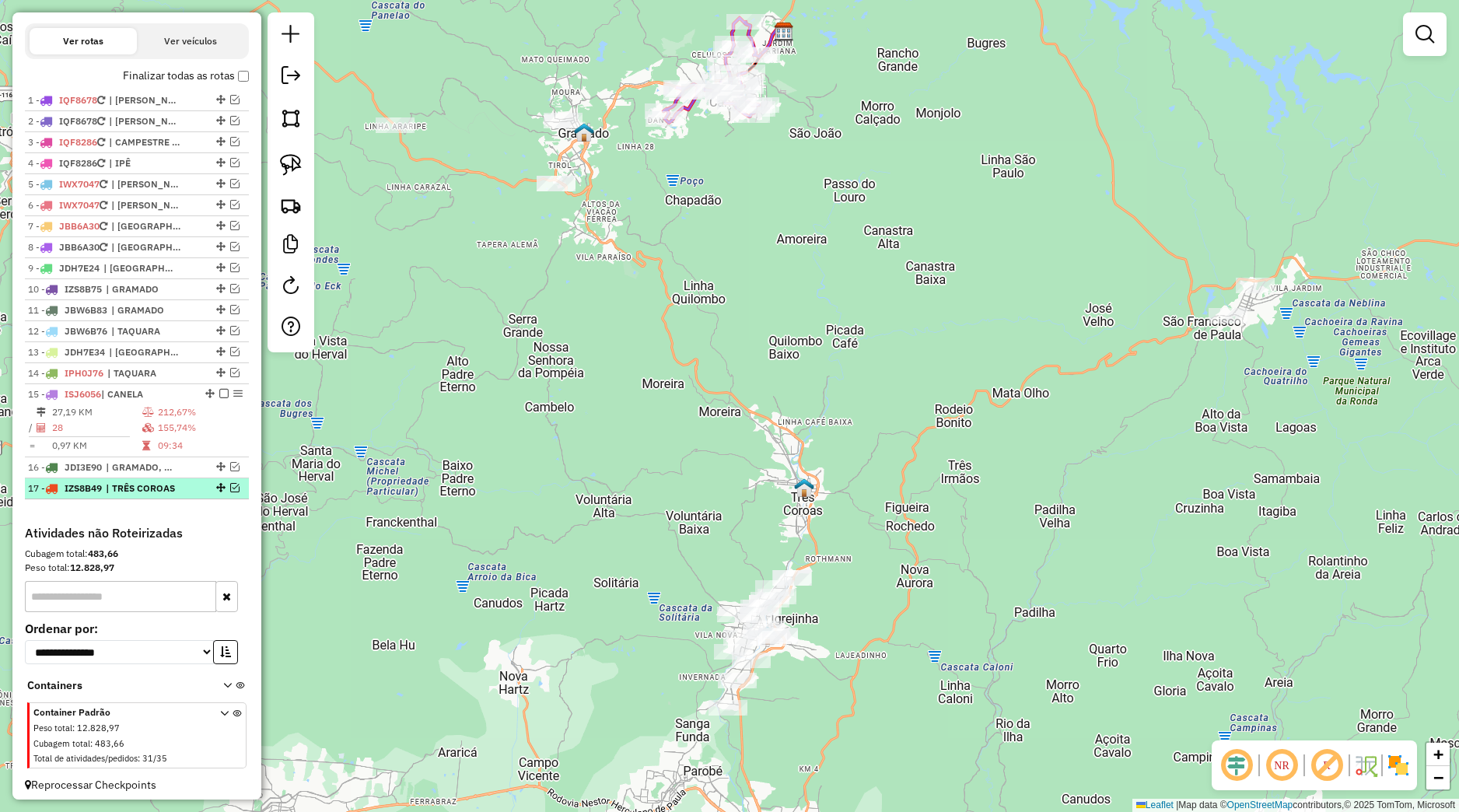
click at [230, 492] on em at bounding box center [235, 488] width 10 height 10
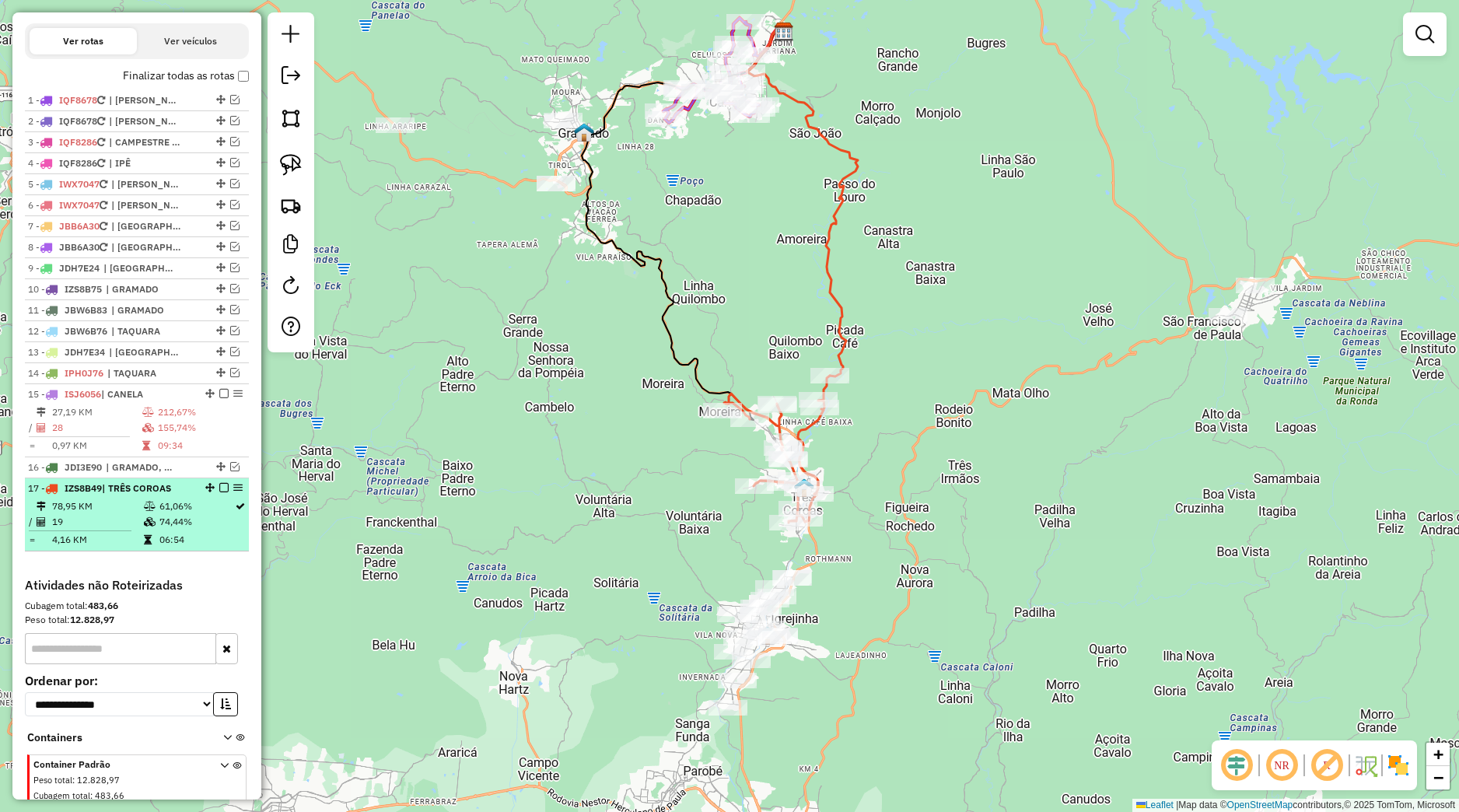
click at [196, 492] on div at bounding box center [220, 488] width 47 height 10
select select "*********"
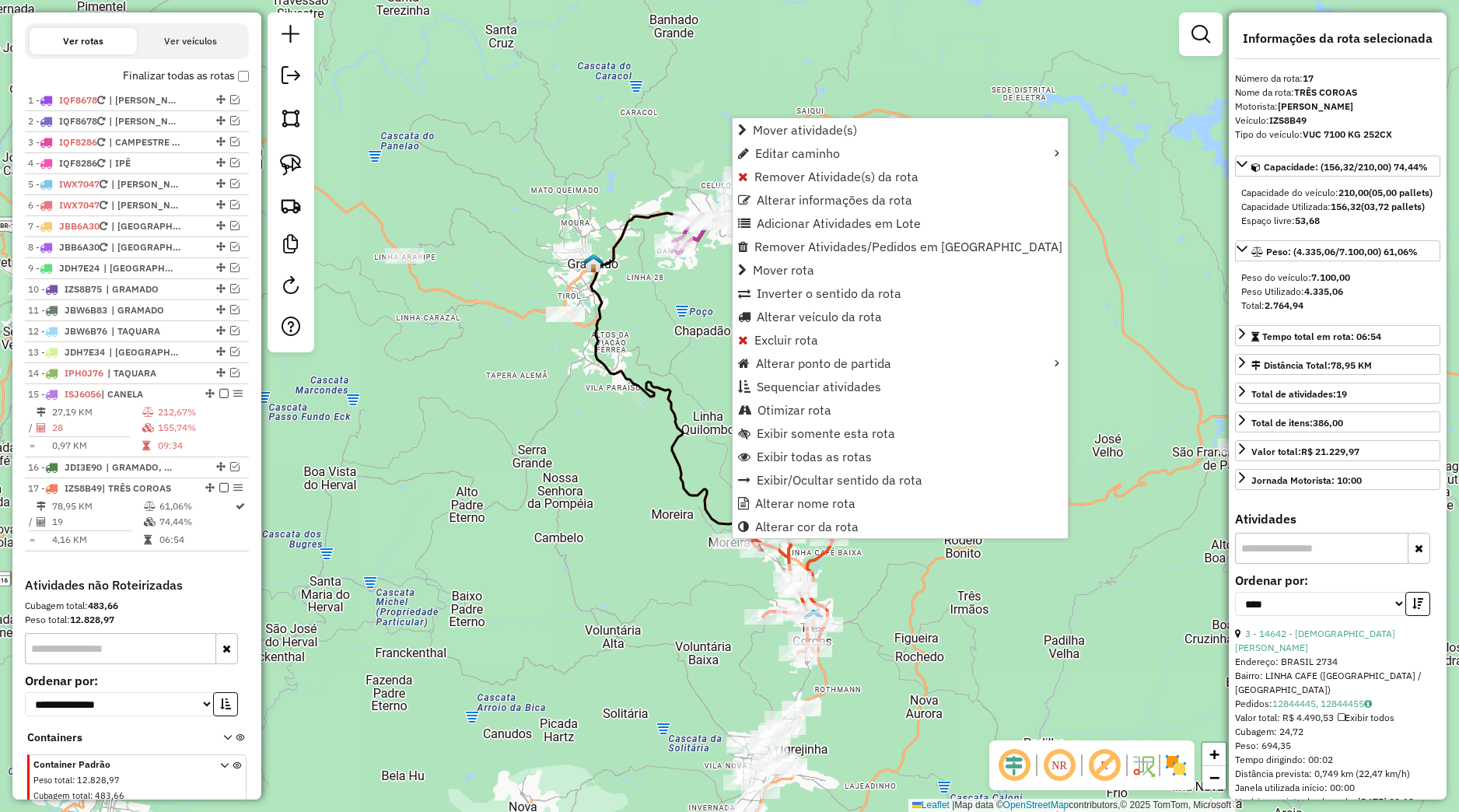
scroll to position [602, 0]
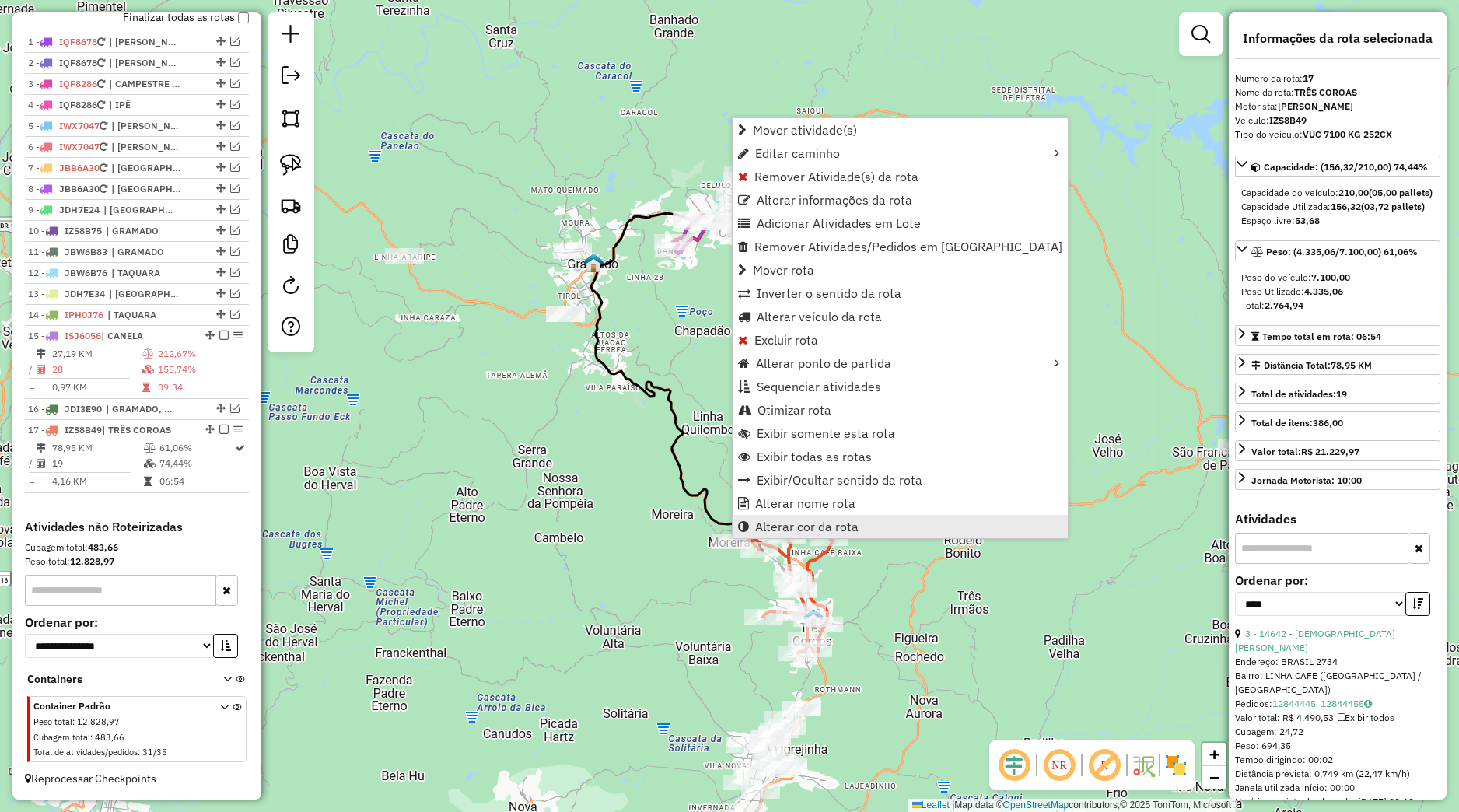
click at [759, 524] on span "Alterar cor da rota" at bounding box center [807, 526] width 103 height 12
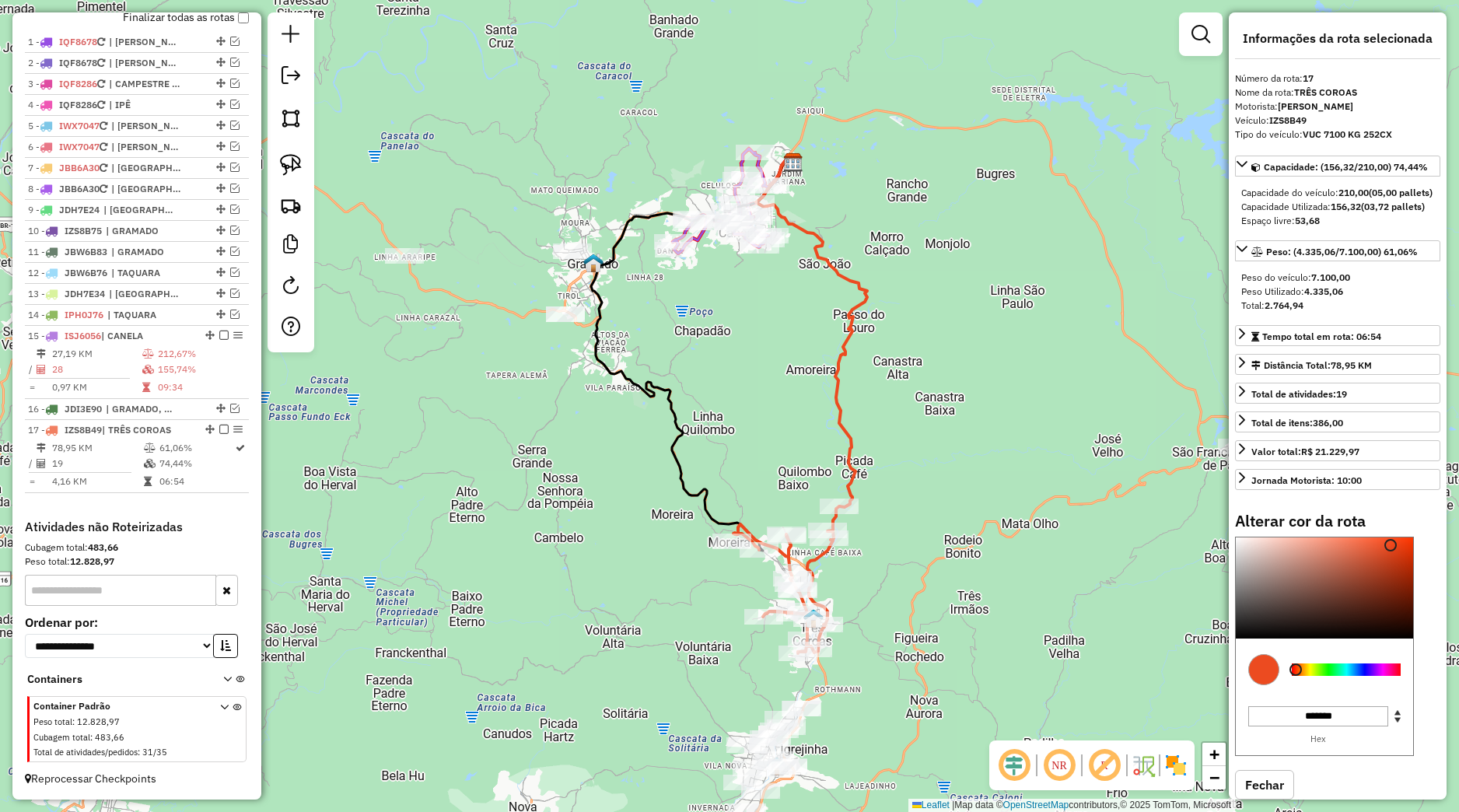
type input "*******"
click at [1315, 676] on div at bounding box center [1346, 669] width 109 height 12
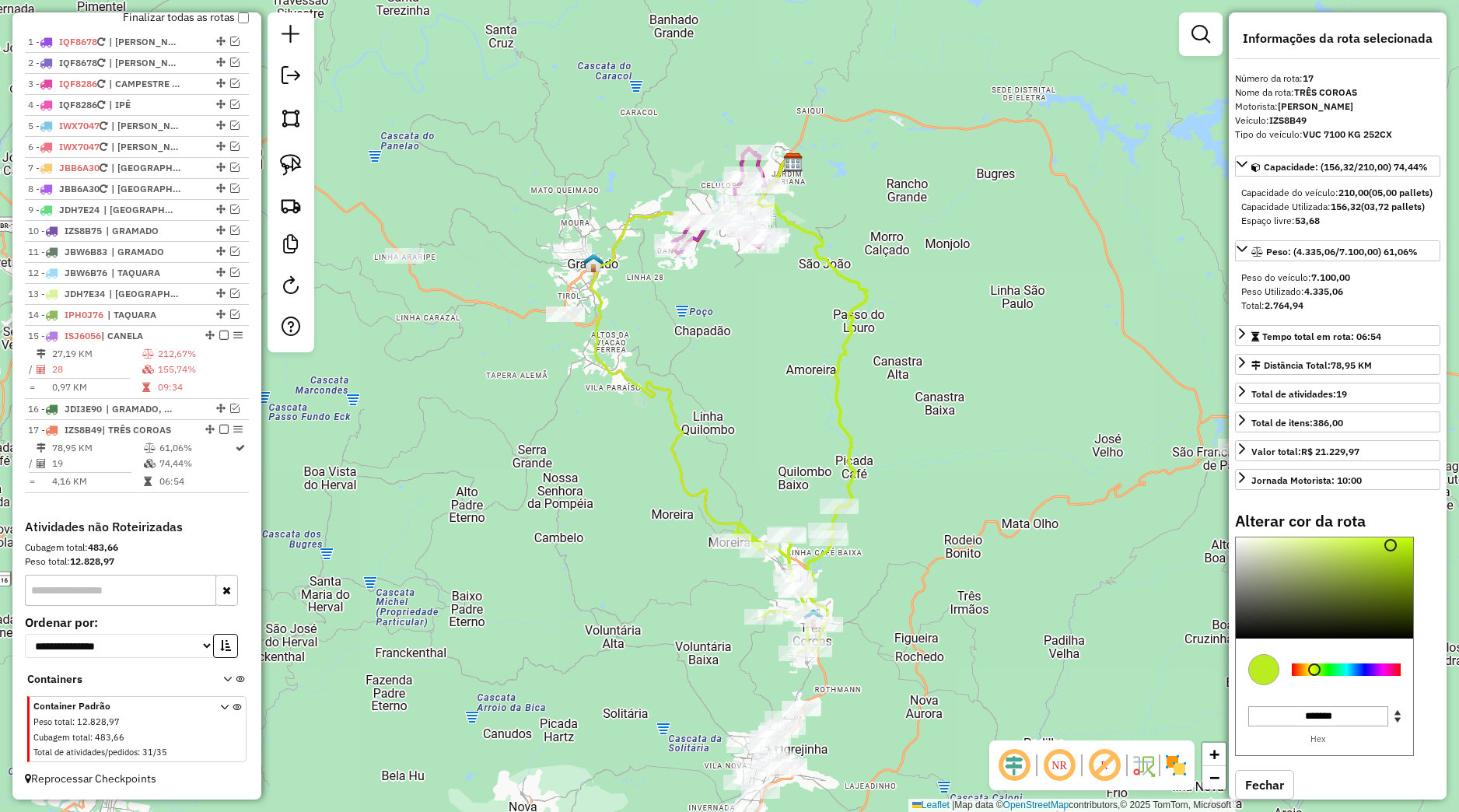
click at [1056, 581] on div "Janela de atendimento Grade de atendimento Capacidade Transportadoras Veículos …" at bounding box center [730, 406] width 1459 height 812
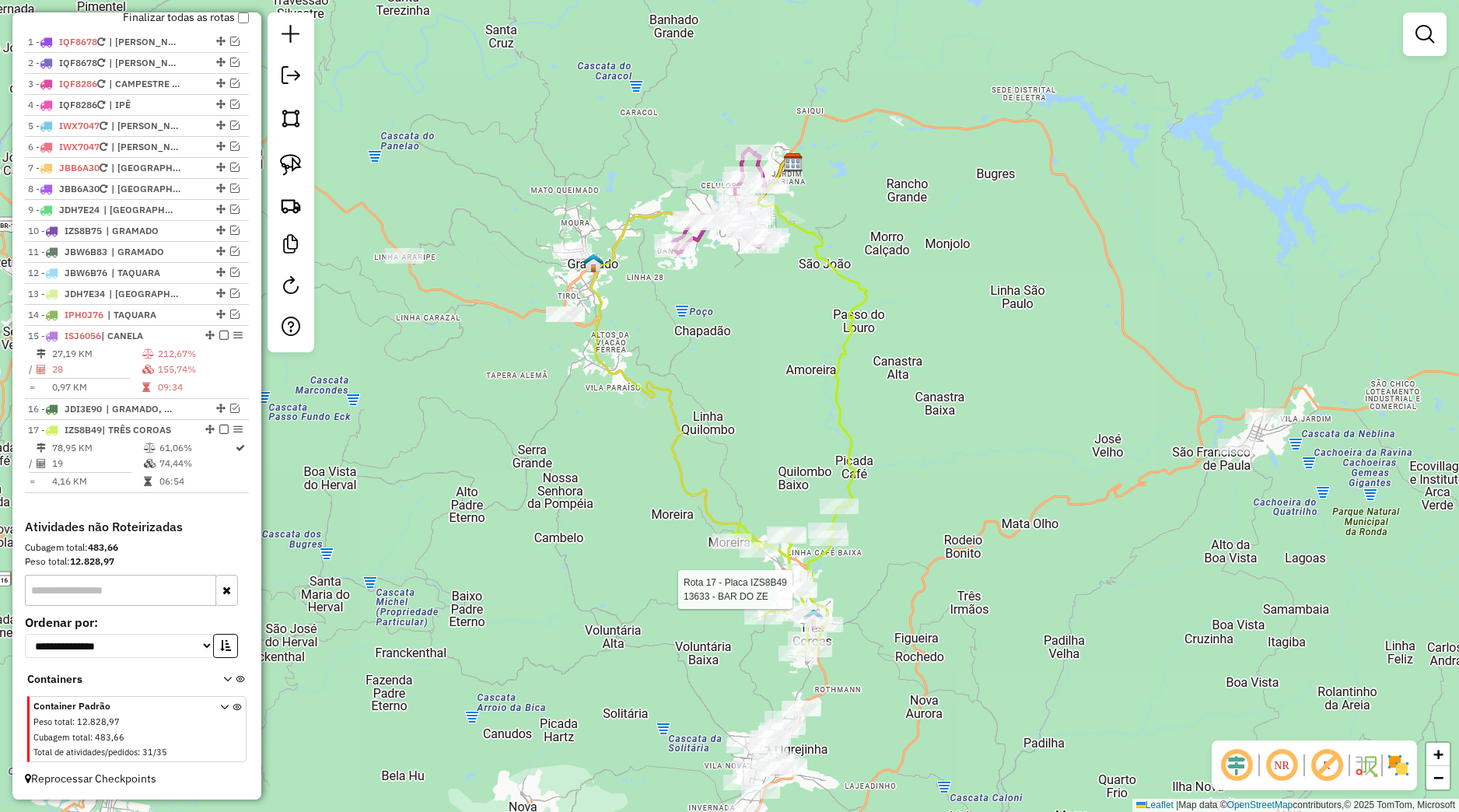
select select "*********"
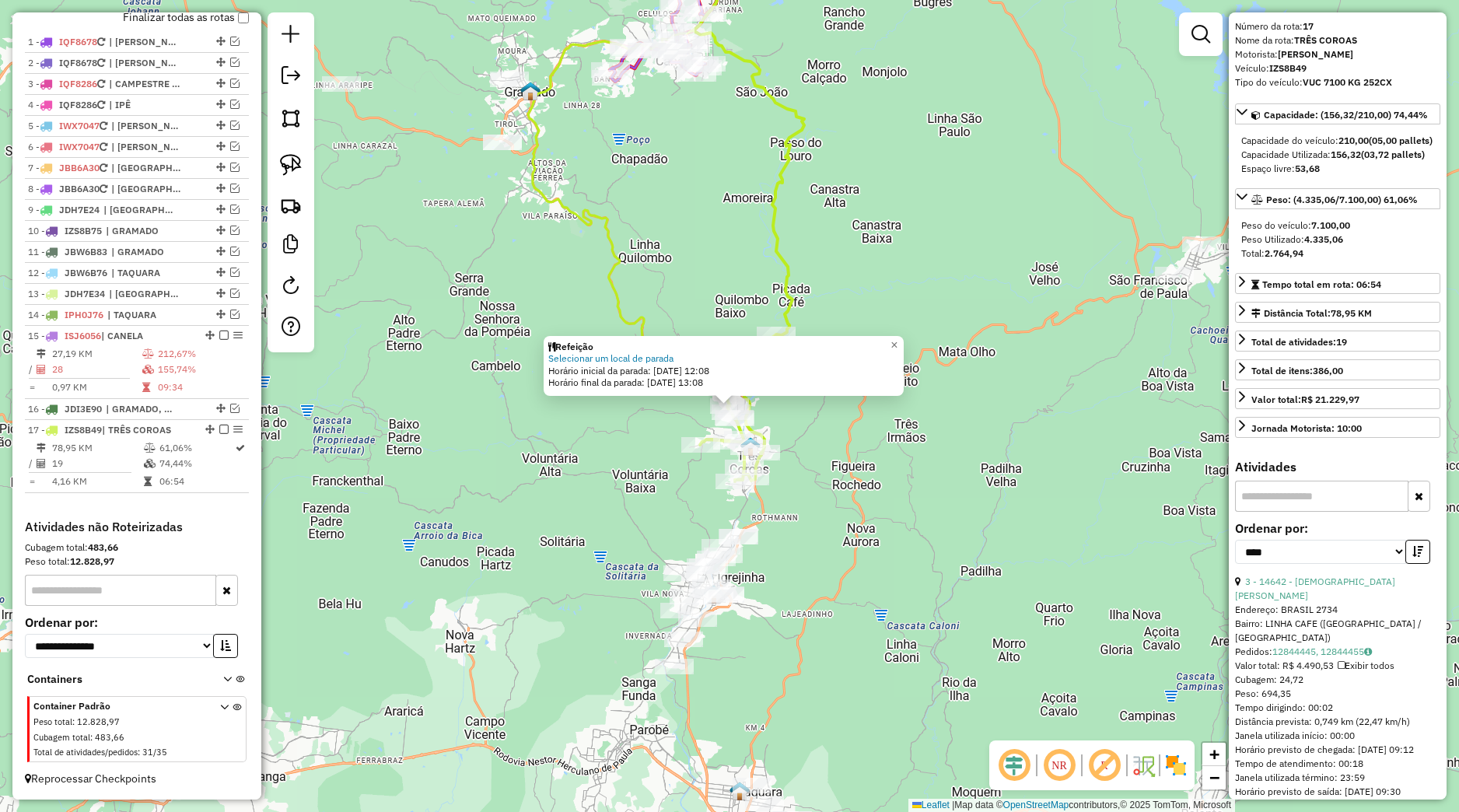
scroll to position [72, 0]
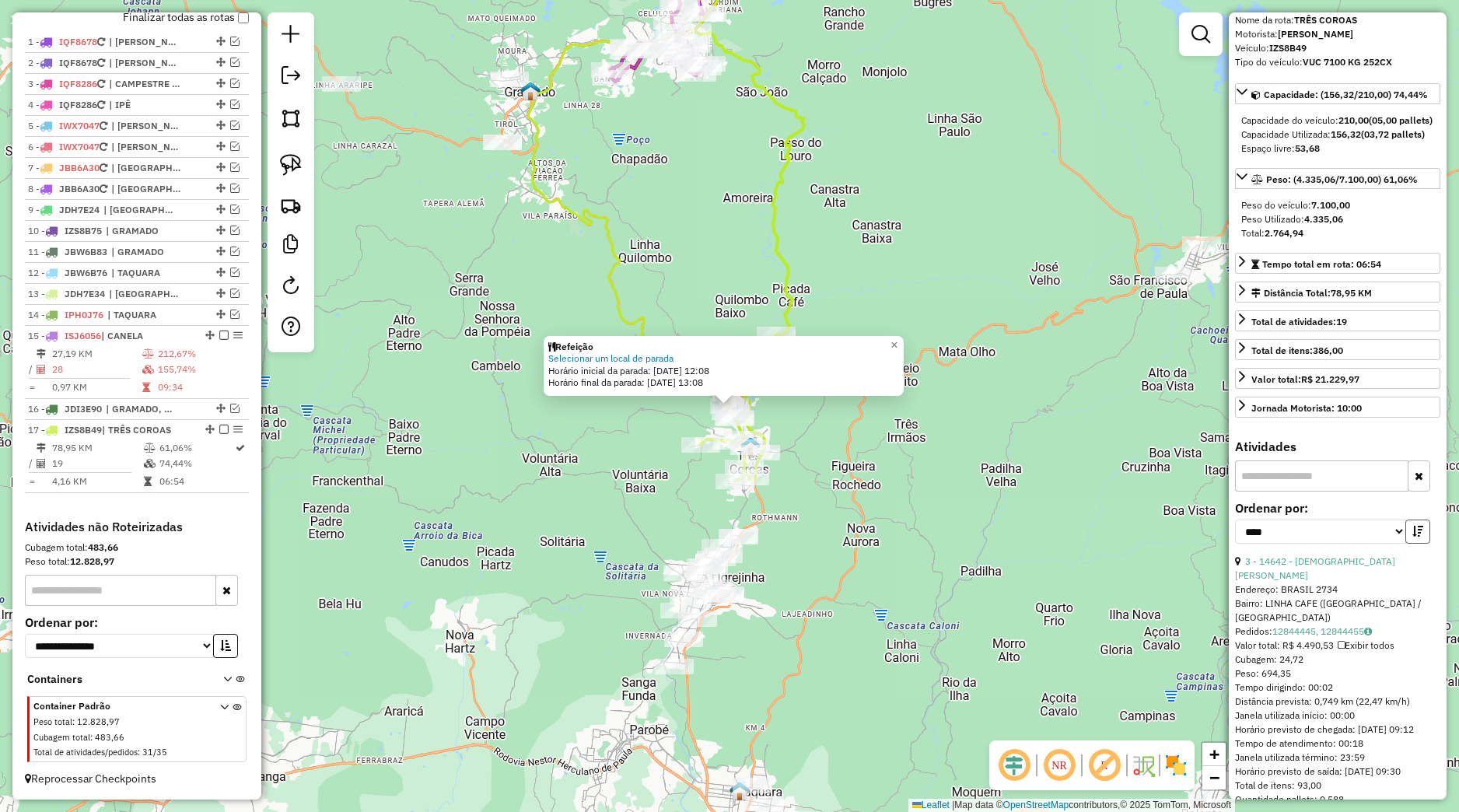
click at [1415, 543] on button "button" at bounding box center [1418, 531] width 25 height 24
click at [423, 543] on div "Refeição Selecionar um local de parada Horário inicial da parada: 13/08/2025 12…" at bounding box center [730, 406] width 1459 height 812
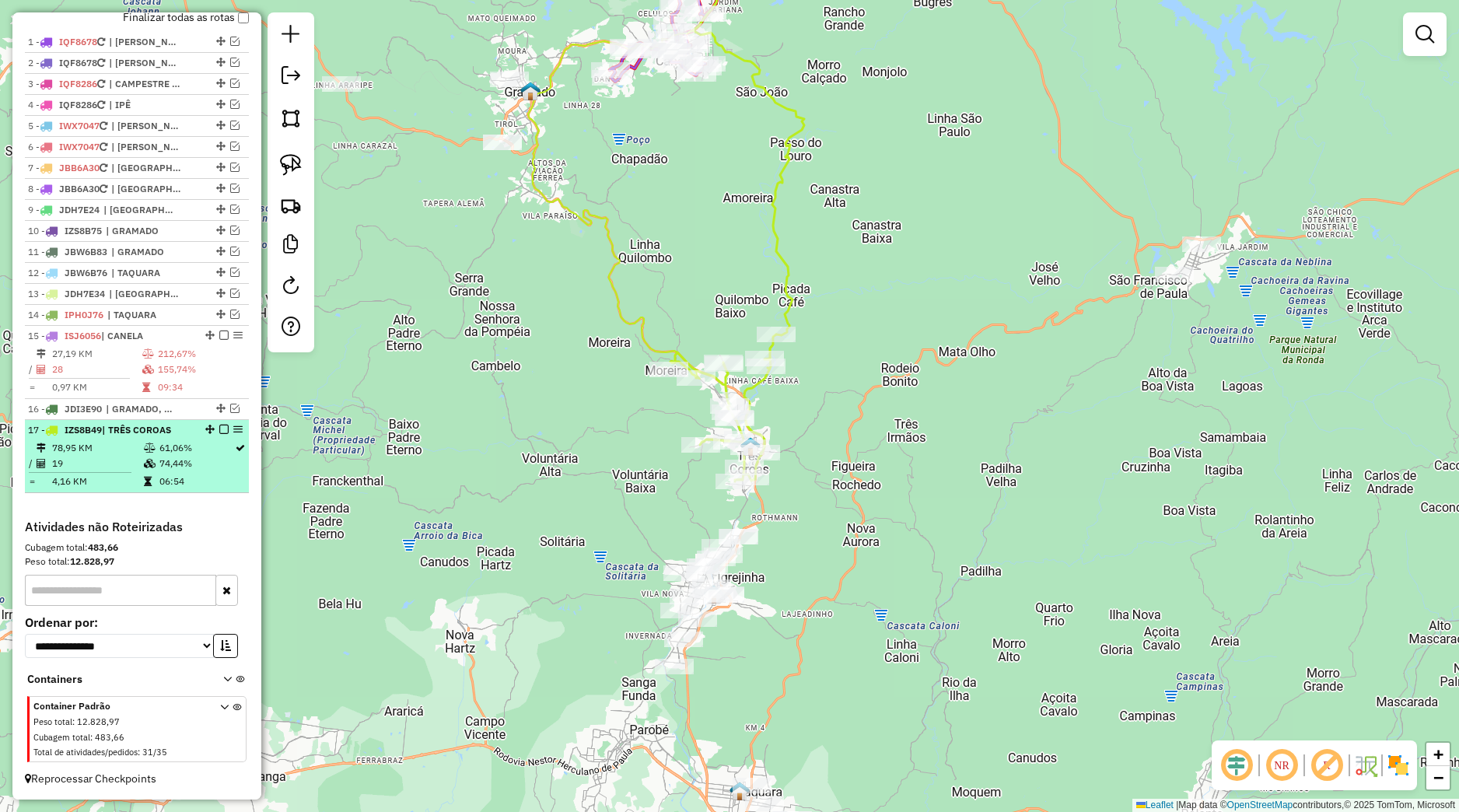
click at [219, 433] on em at bounding box center [224, 429] width 10 height 10
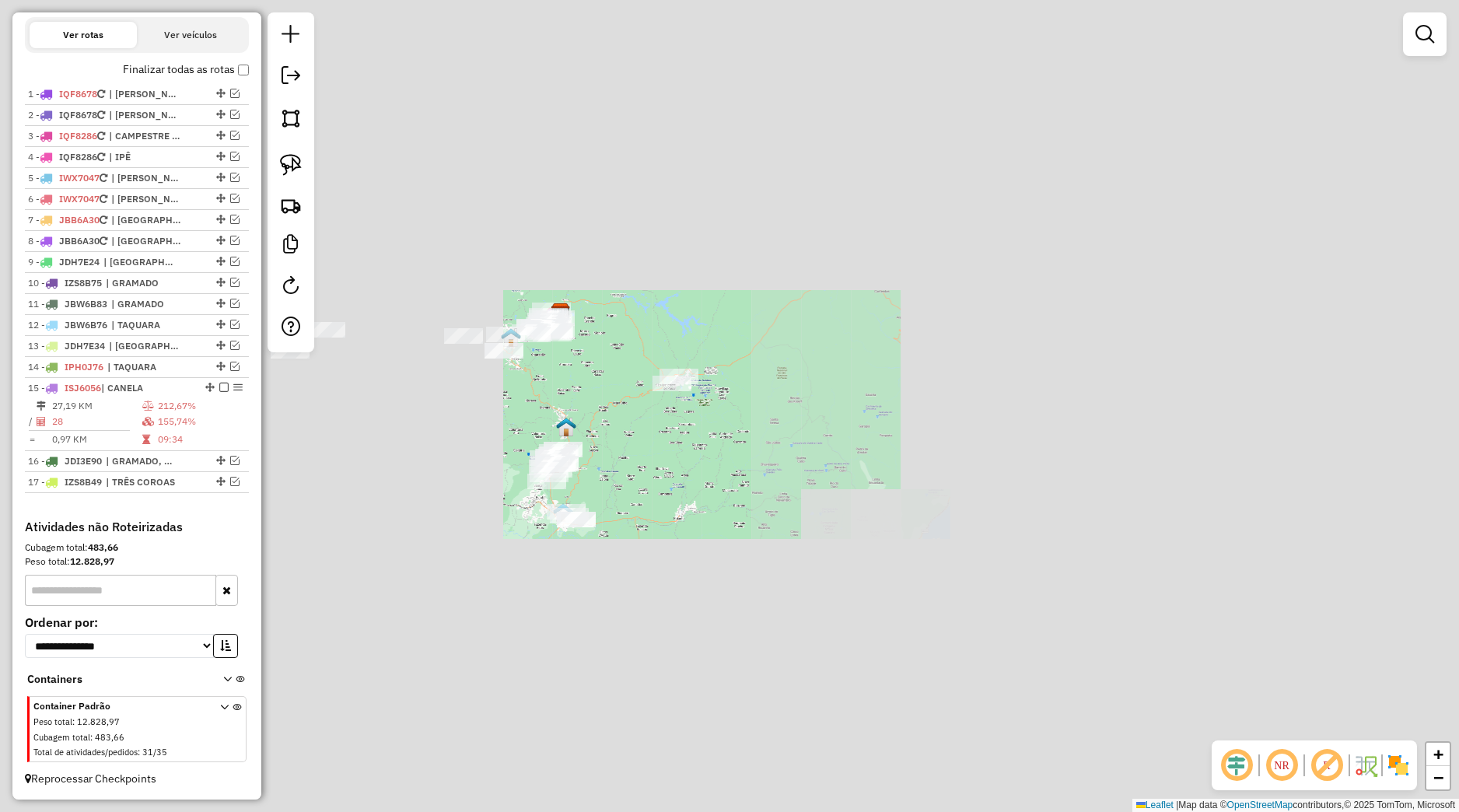
click at [505, 420] on div "Janela de atendimento Grade de atendimento Capacidade Transportadoras Veículos …" at bounding box center [730, 406] width 1459 height 812
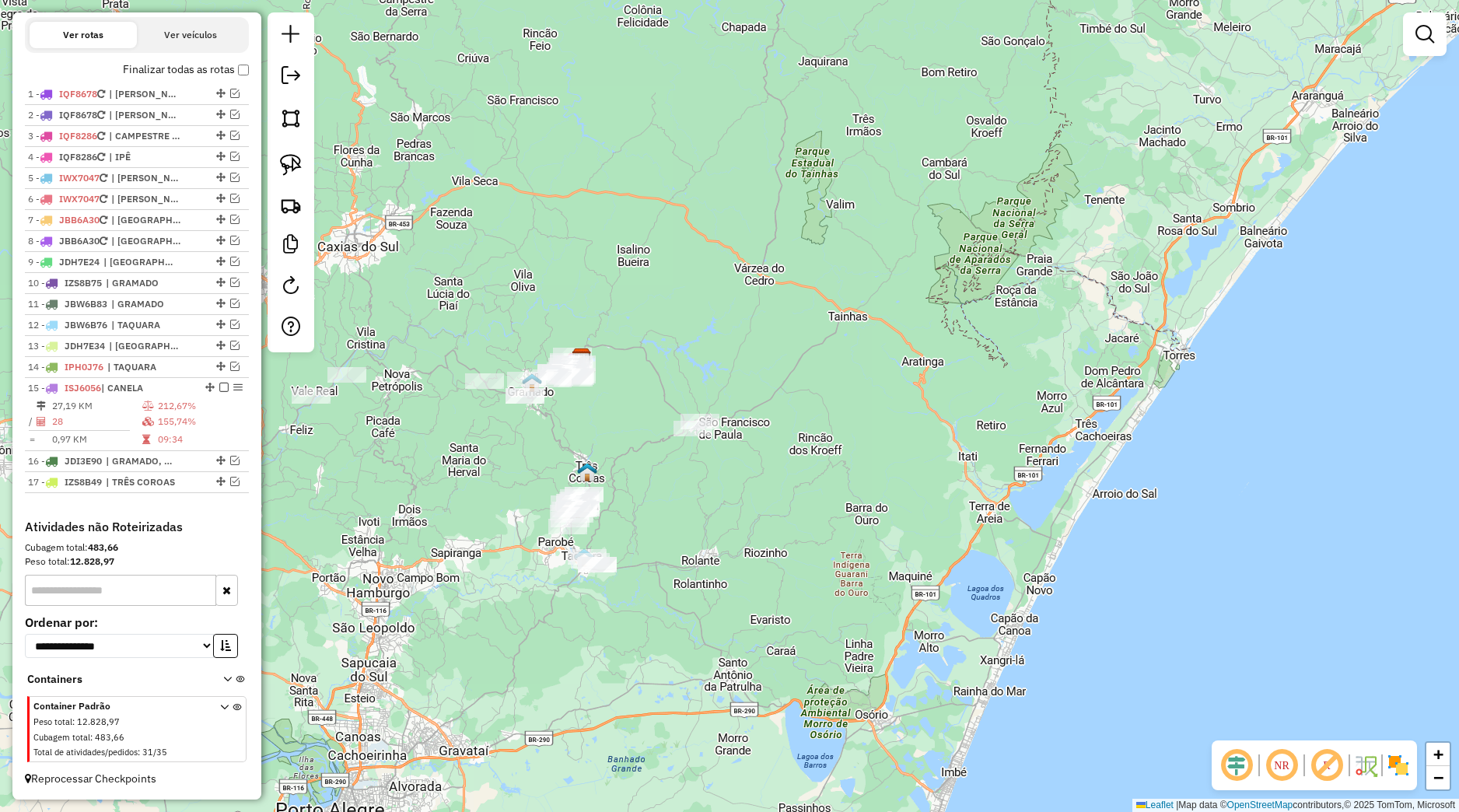
drag, startPoint x: 682, startPoint y: 454, endPoint x: 691, endPoint y: 464, distance: 13.5
click at [691, 464] on div "Janela de atendimento Grade de atendimento Capacidade Transportadoras Veículos …" at bounding box center [730, 406] width 1459 height 812
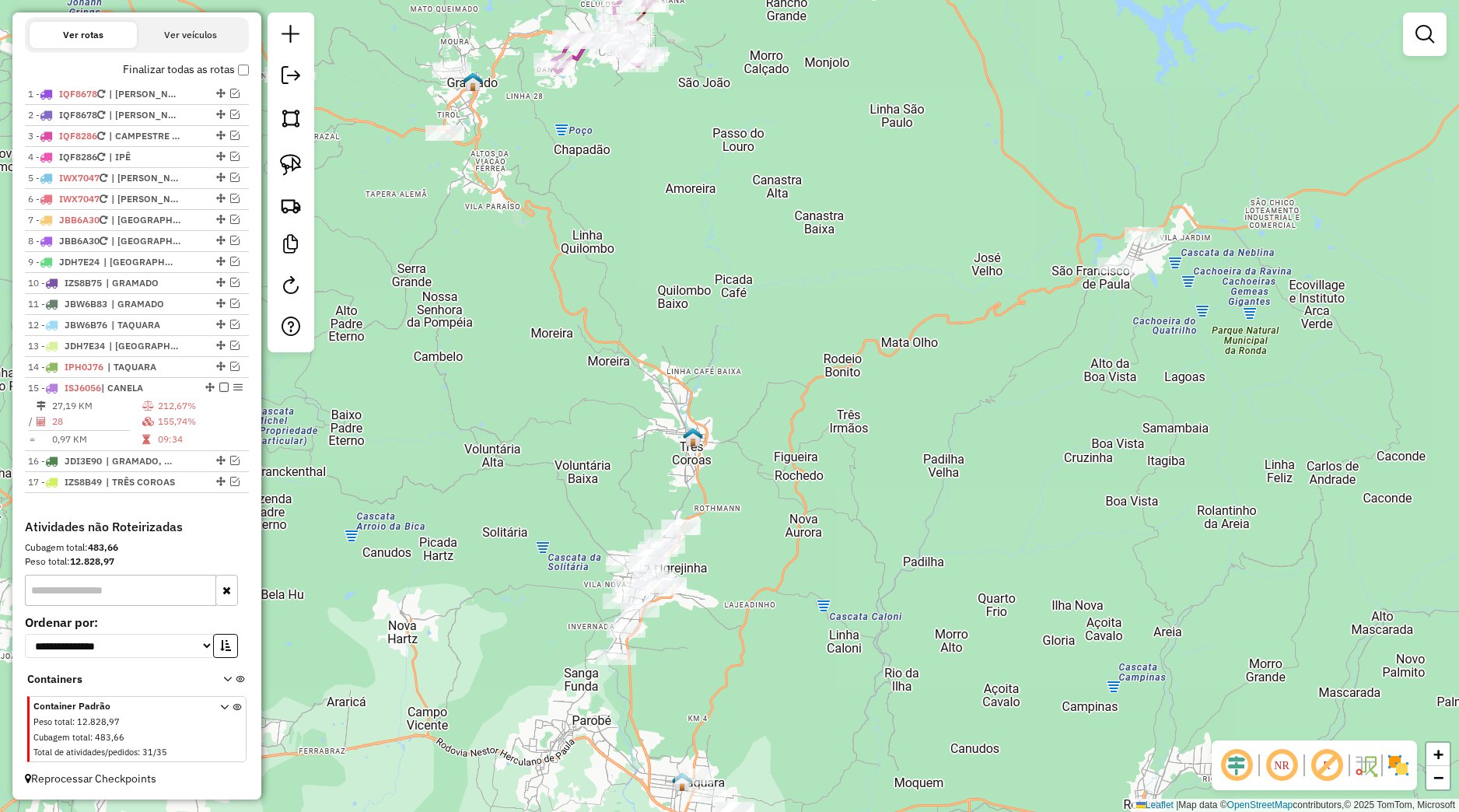
drag, startPoint x: 639, startPoint y: 535, endPoint x: 891, endPoint y: 483, distance: 257.3
click at [891, 483] on div "Janela de atendimento Grade de atendimento Capacidade Transportadoras Veículos …" at bounding box center [730, 406] width 1459 height 812
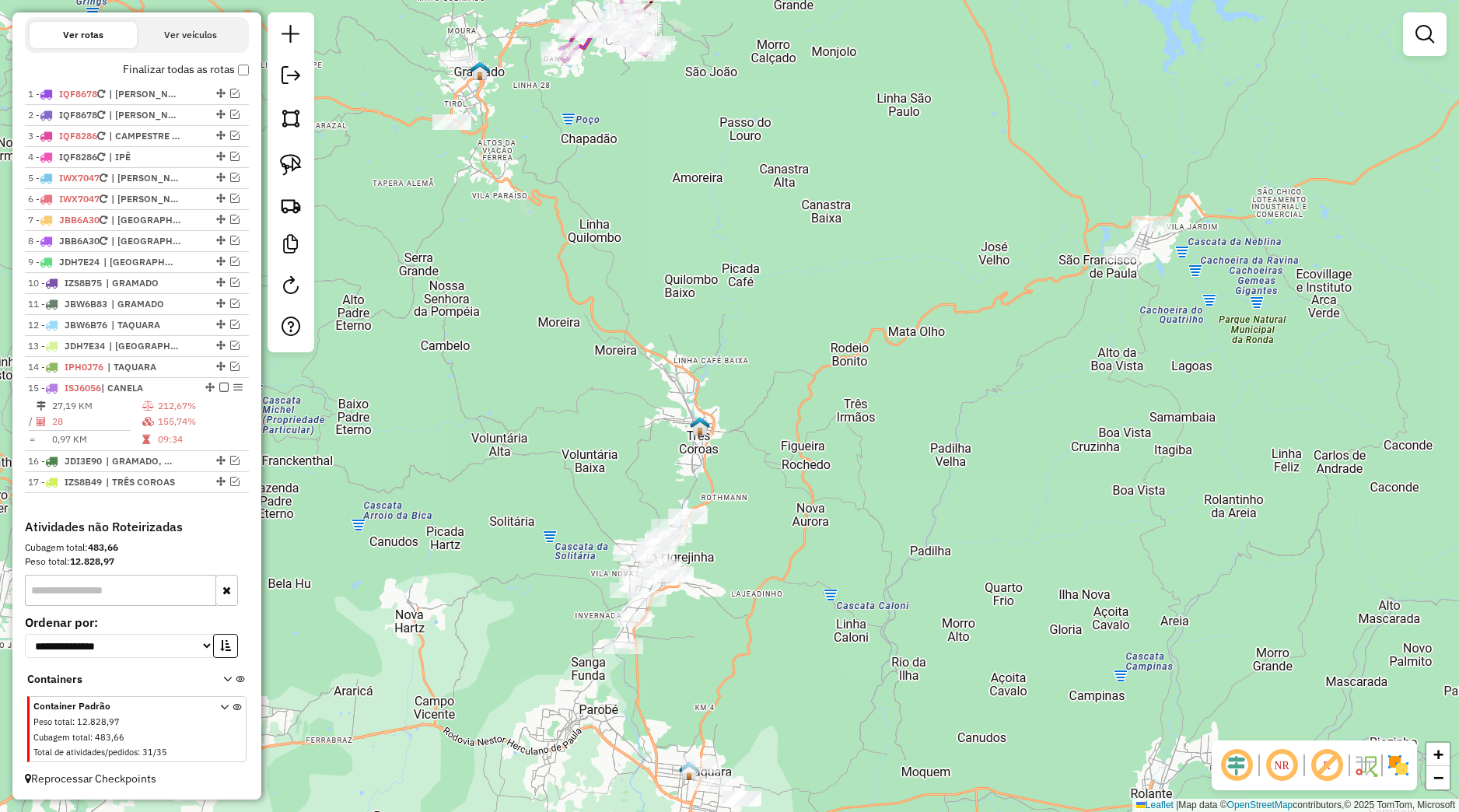
drag, startPoint x: 574, startPoint y: 405, endPoint x: 432, endPoint y: 260, distance: 203.0
click at [579, 350] on div "Janela de atendimento Grade de atendimento Capacidade Transportadoras Veículos …" at bounding box center [730, 406] width 1459 height 812
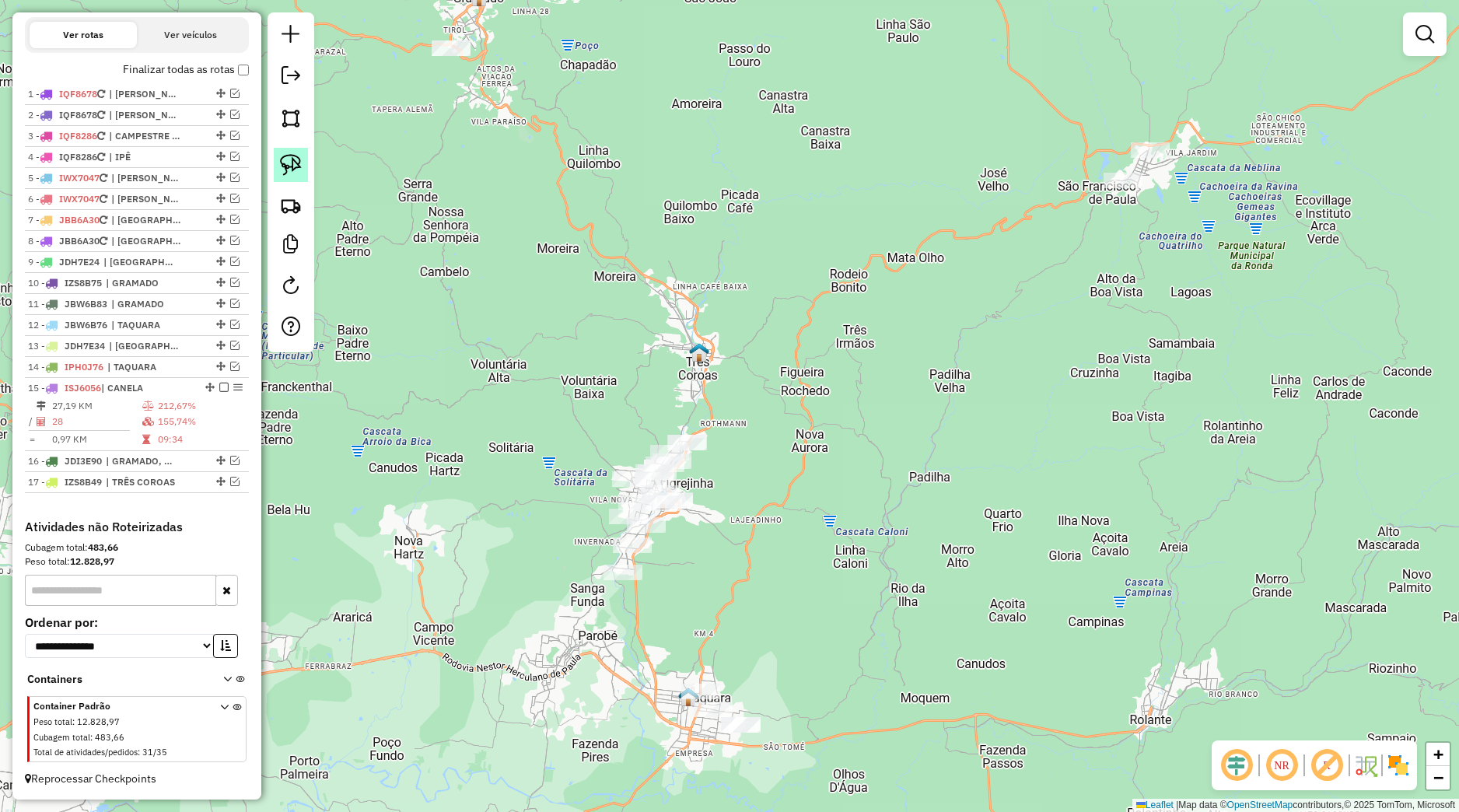
click at [297, 169] on img at bounding box center [291, 165] width 22 height 22
click at [556, 381] on div "Janela de atendimento Grade de atendimento Capacidade Transportadoras Veículos …" at bounding box center [730, 406] width 1459 height 812
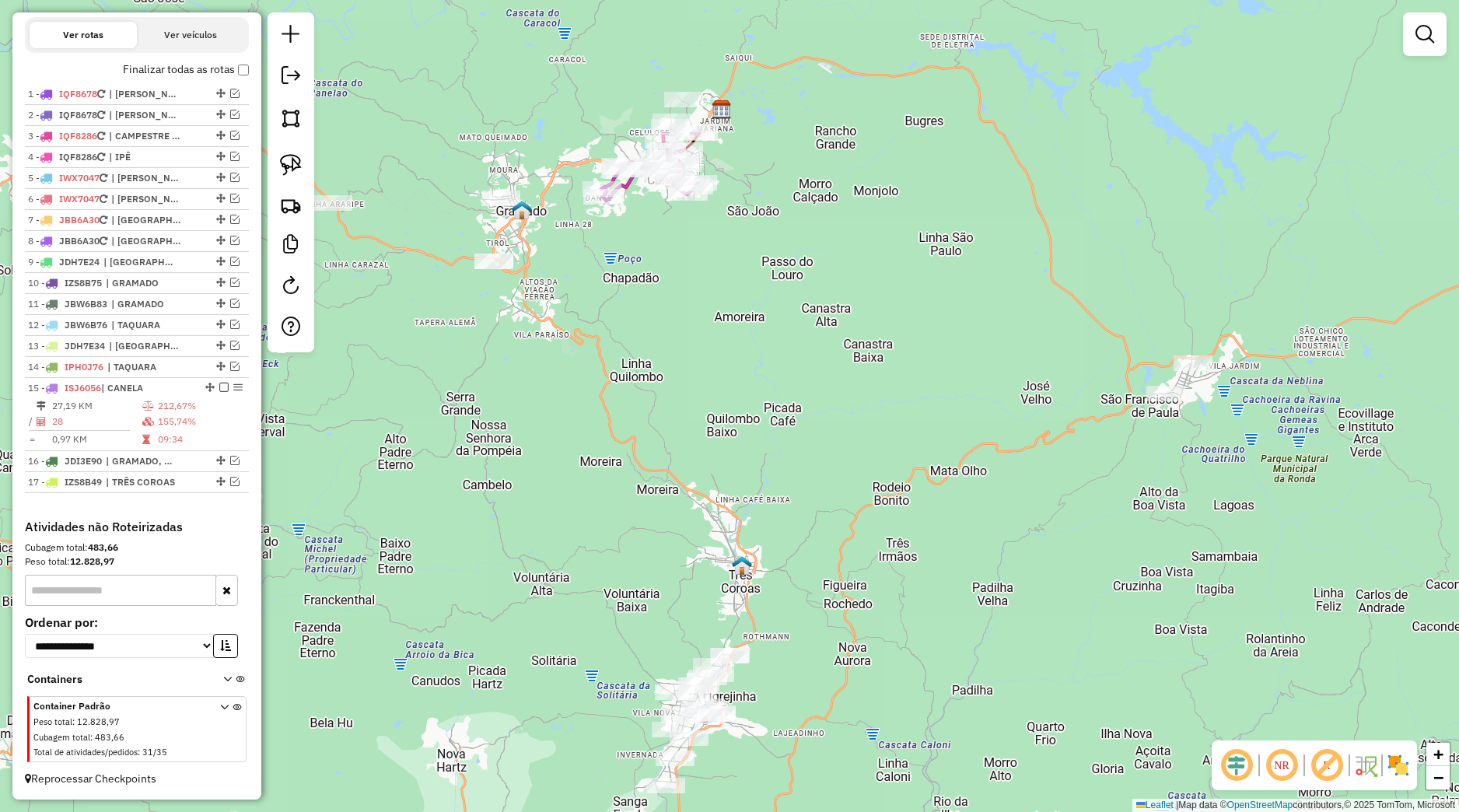
drag, startPoint x: 624, startPoint y: 453, endPoint x: 654, endPoint y: 470, distance: 34.5
click at [649, 536] on div "Janela de atendimento Grade de atendimento Capacidade Transportadoras Veículos …" at bounding box center [730, 406] width 1459 height 812
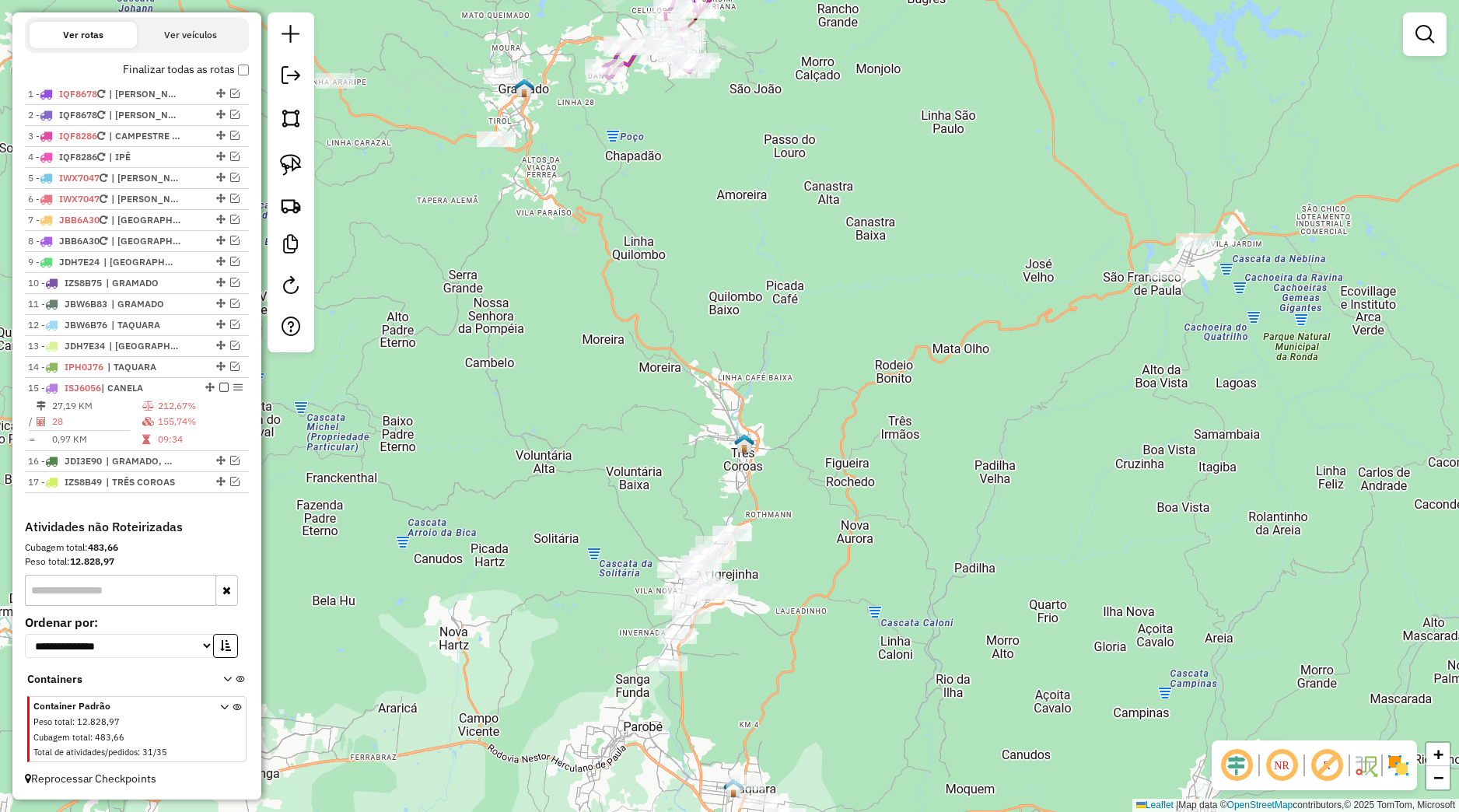
drag, startPoint x: 646, startPoint y: 446, endPoint x: 652, endPoint y: 359, distance: 87.2
click at [652, 359] on div "Janela de atendimento Grade de atendimento Capacidade Transportadoras Veículos …" at bounding box center [730, 406] width 1459 height 812
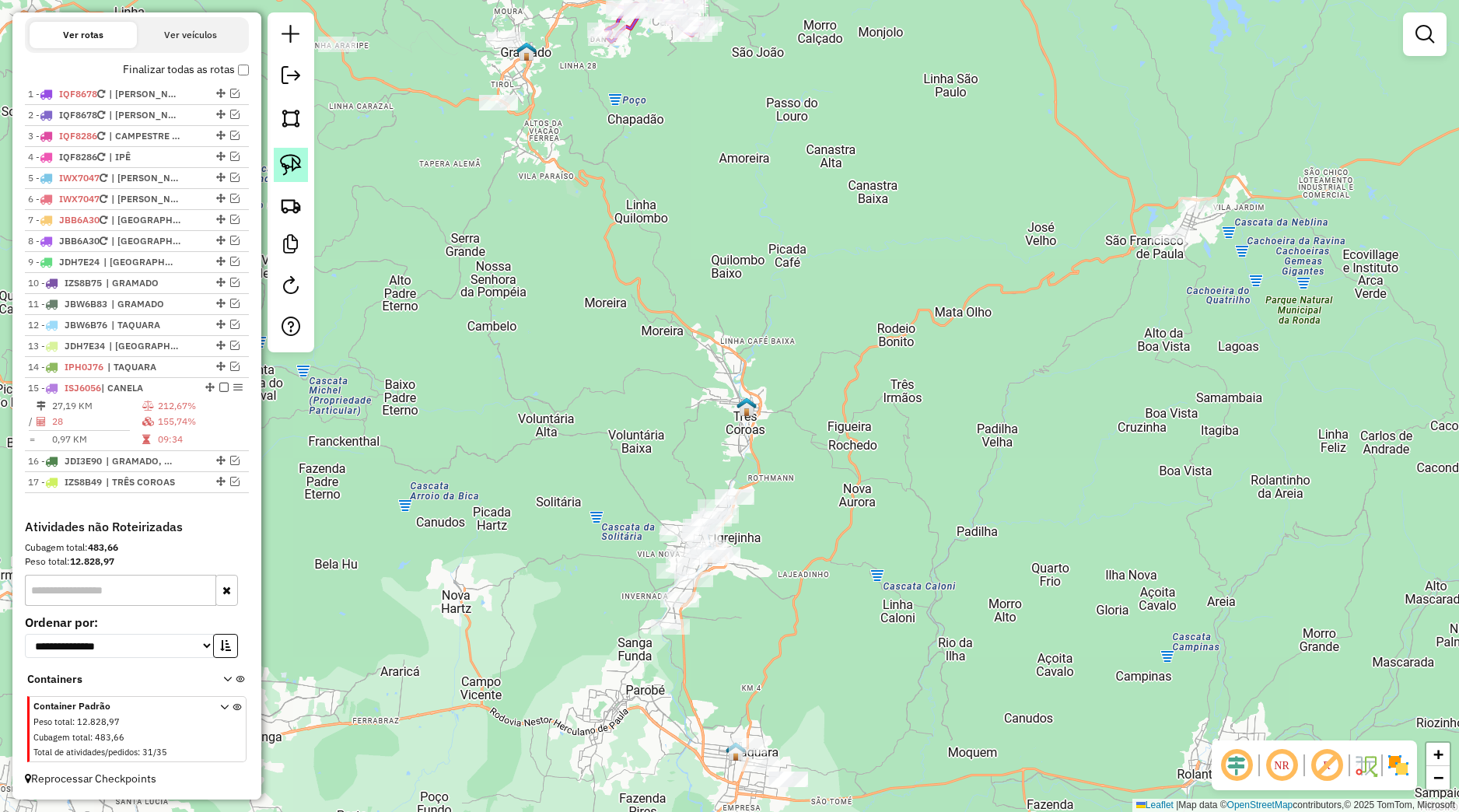
click at [303, 176] on link at bounding box center [291, 165] width 34 height 34
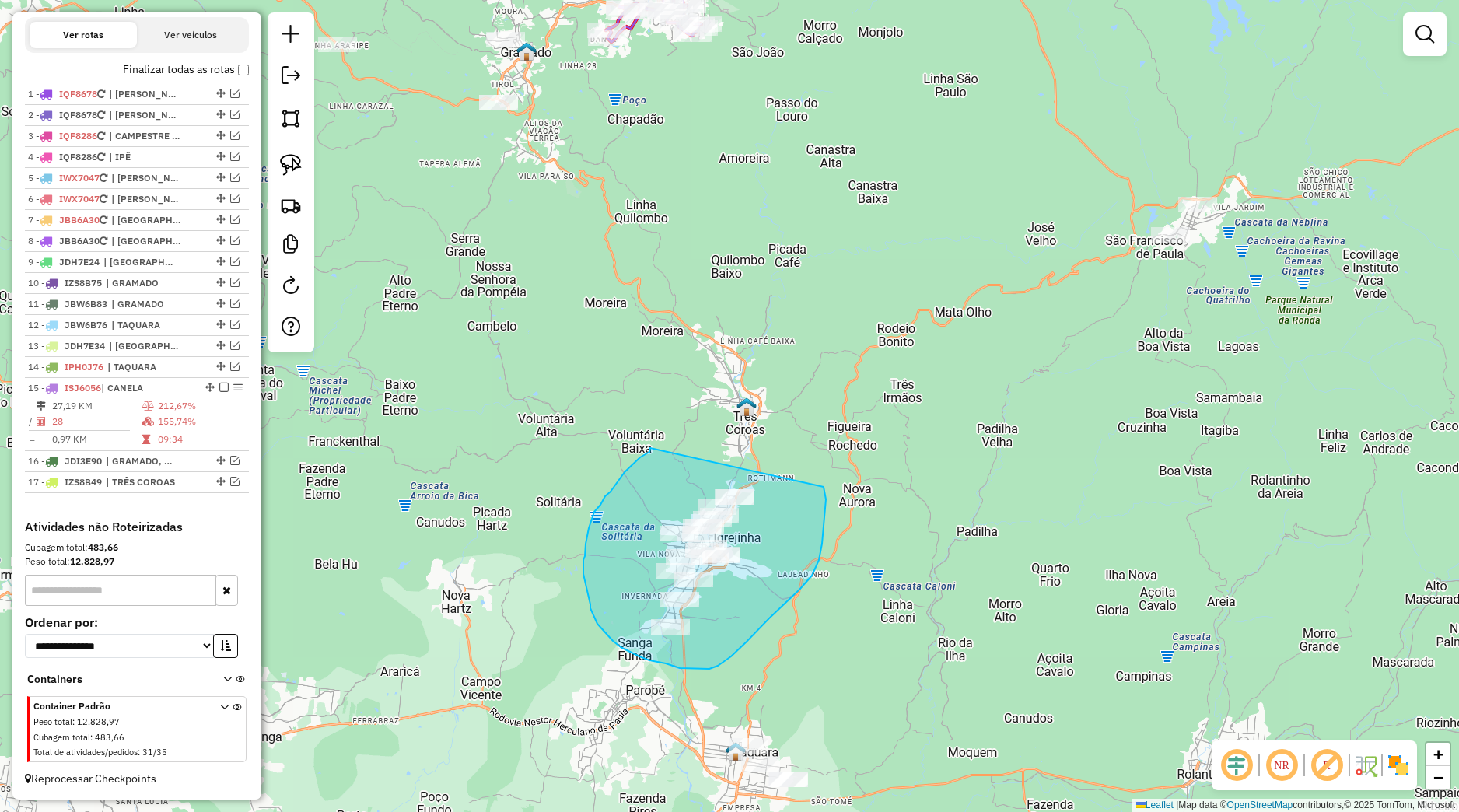
drag, startPoint x: 650, startPoint y: 448, endPoint x: 824, endPoint y: 487, distance: 178.3
click at [824, 487] on div "Janela de atendimento Grade de atendimento Capacidade Transportadoras Veículos …" at bounding box center [730, 406] width 1459 height 812
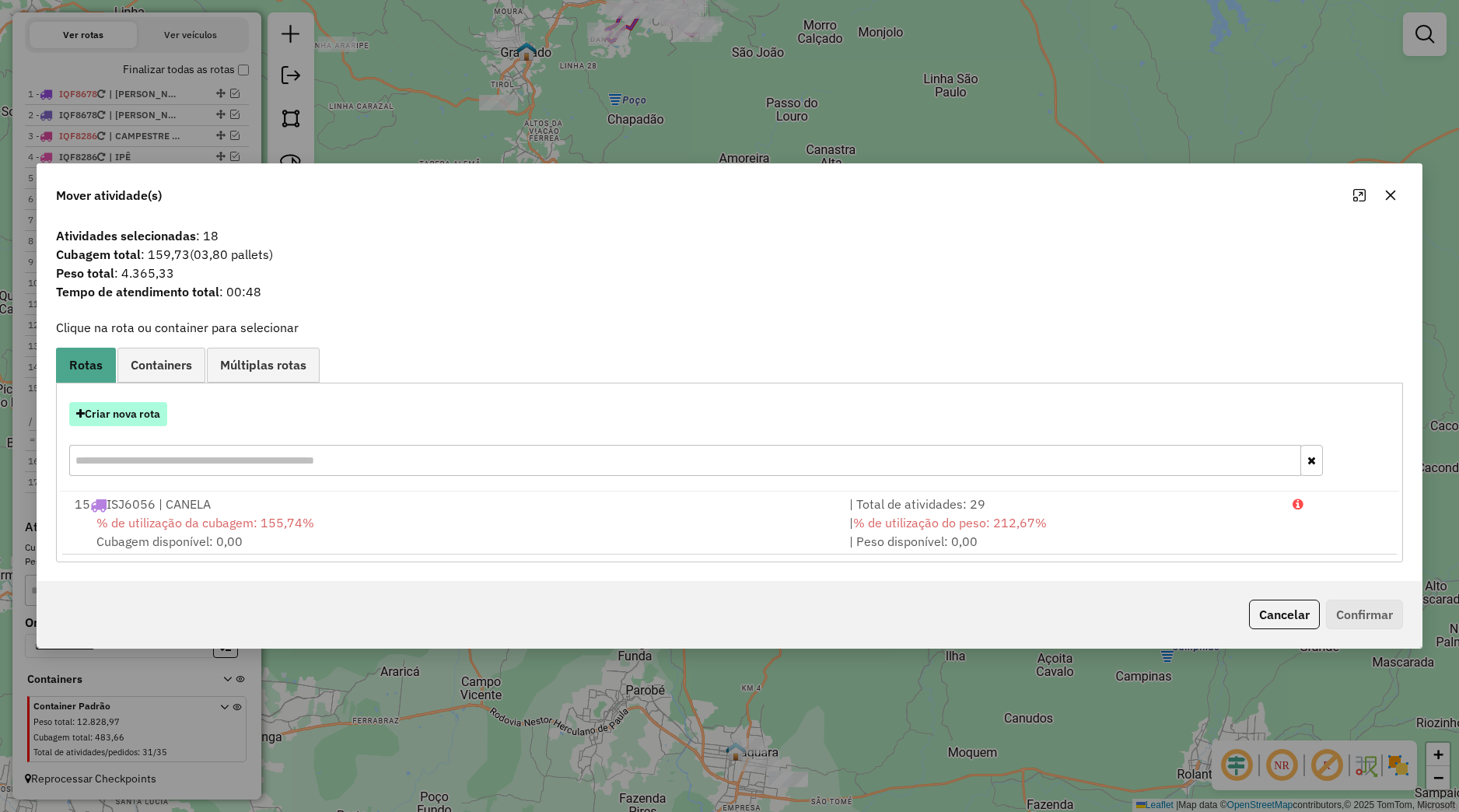
click at [142, 410] on button "Criar nova rota" at bounding box center [118, 415] width 98 height 24
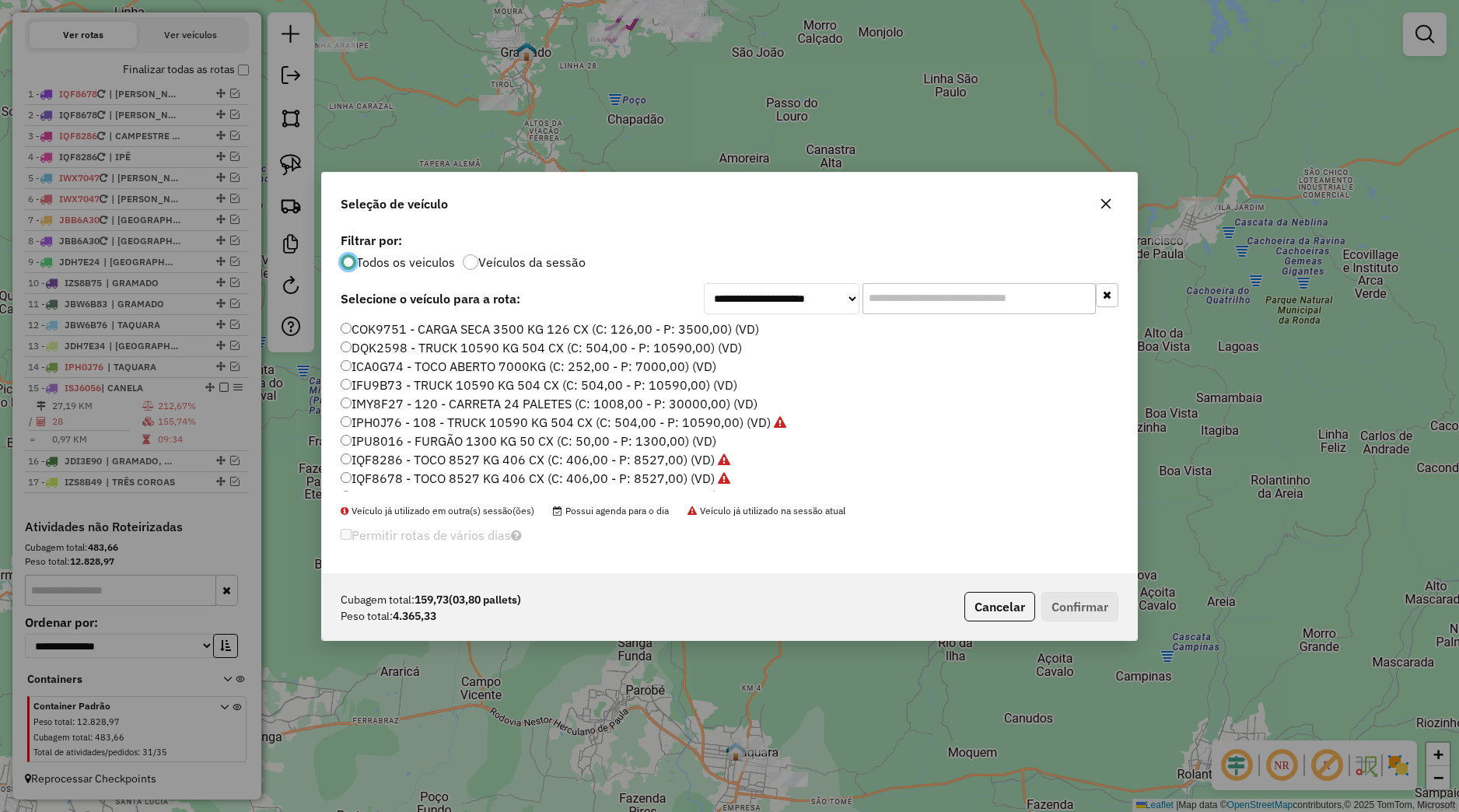
scroll to position [296, 0]
click at [397, 353] on label "JBB6A30 - 13 - TRUCK 10590 KG 504 CX (C: 504,00 - P: 10590,00) (VD)" at bounding box center [561, 350] width 441 height 19
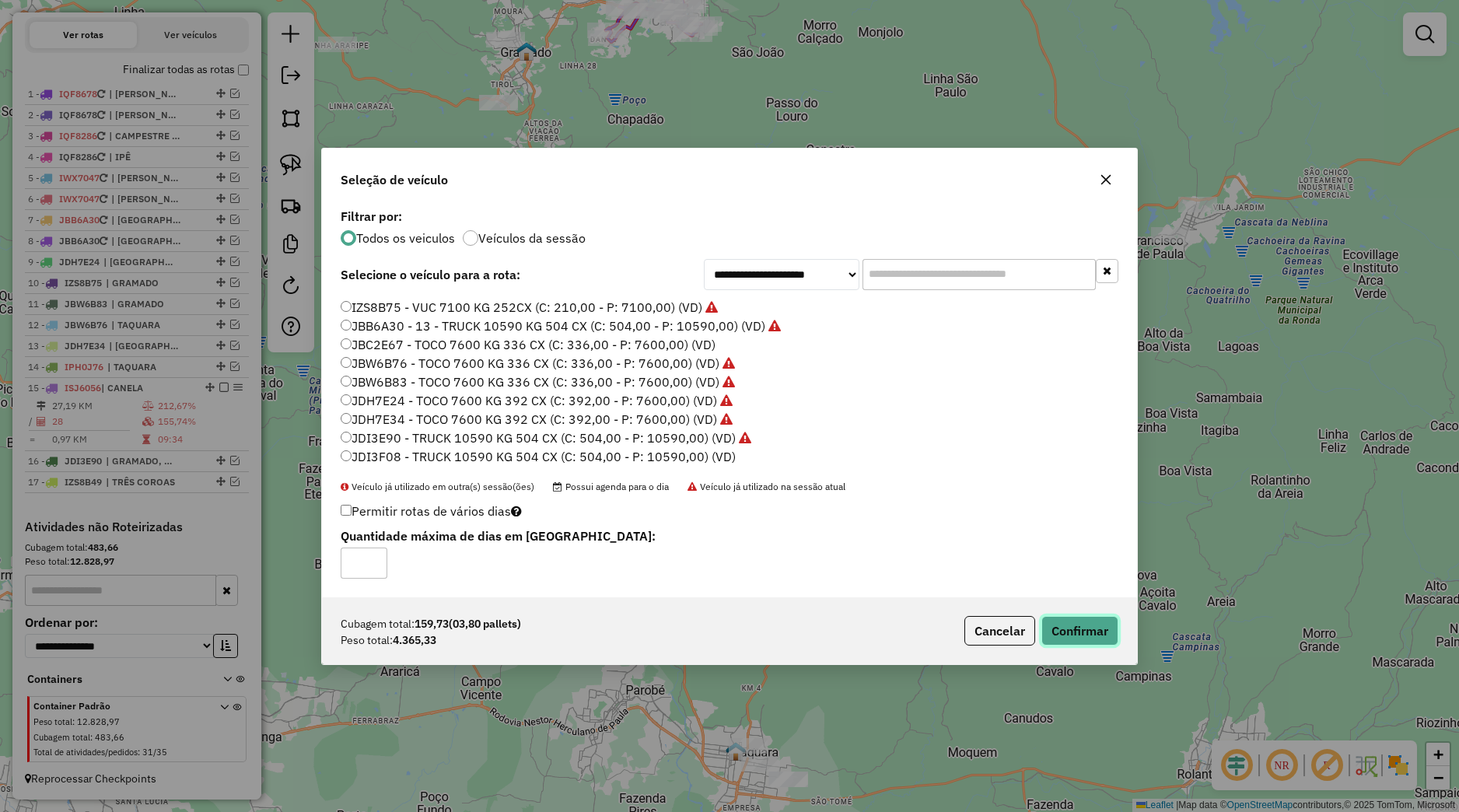
click at [1058, 627] on button "Confirmar" at bounding box center [1079, 630] width 77 height 29
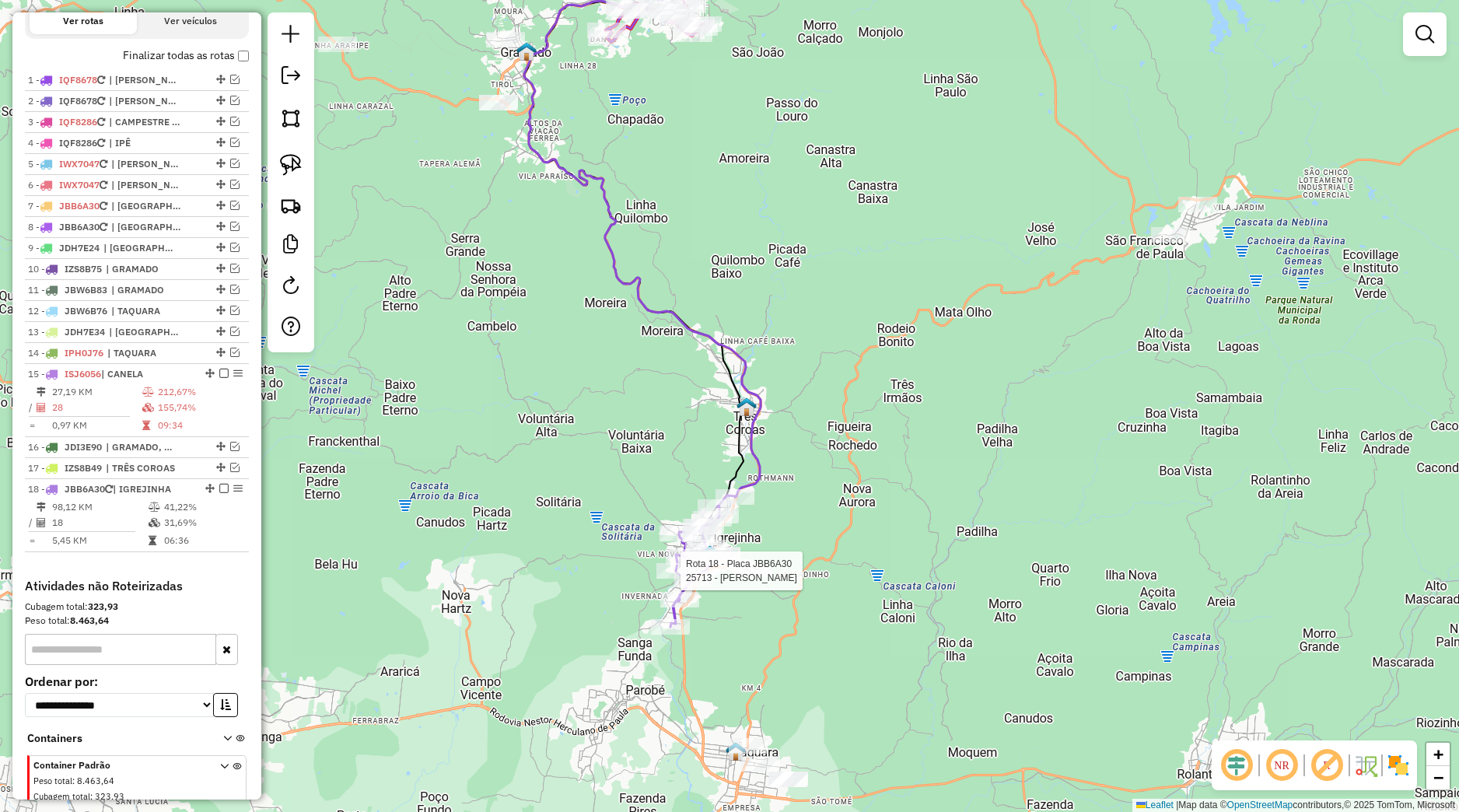
select select "*********"
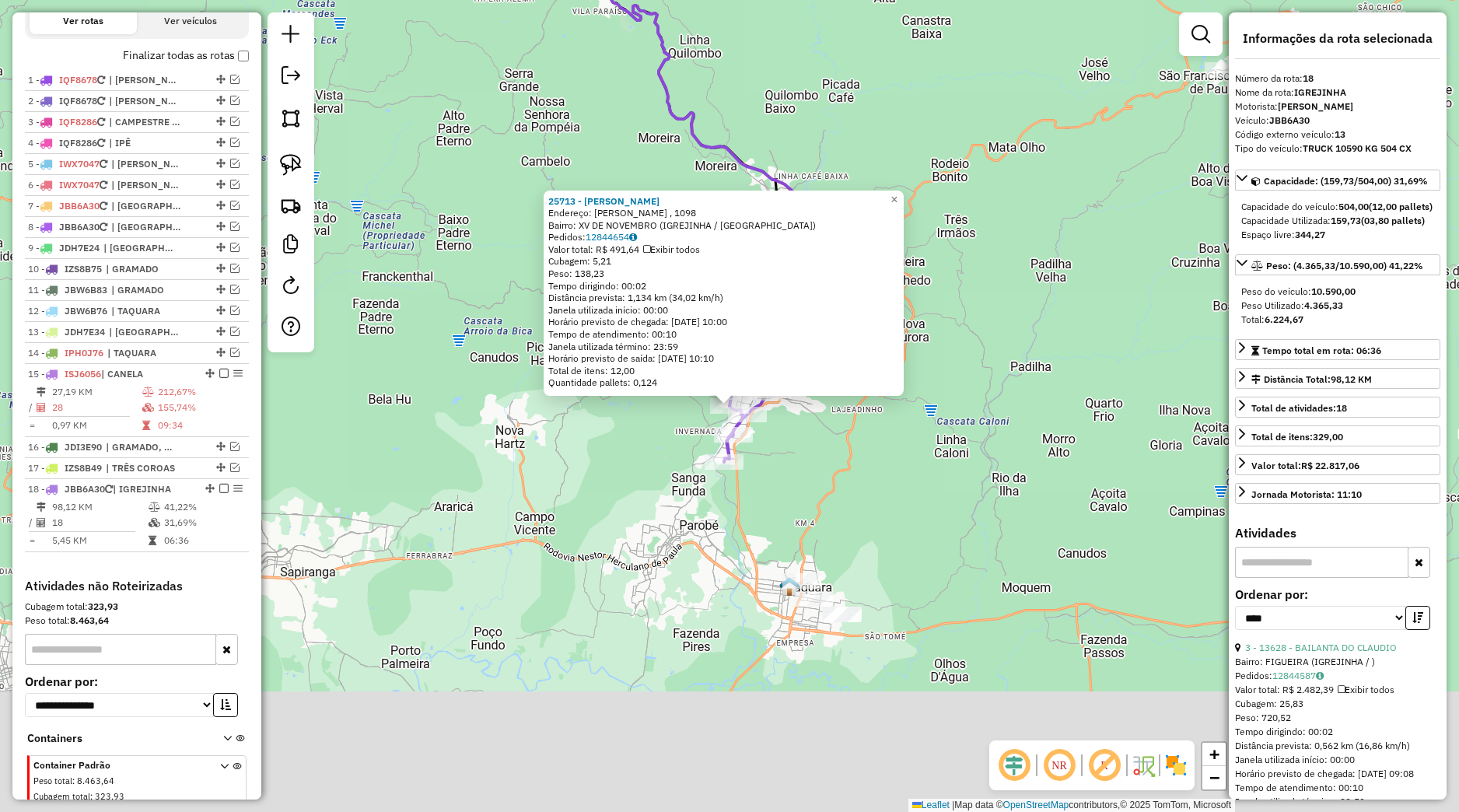
scroll to position [624, 0]
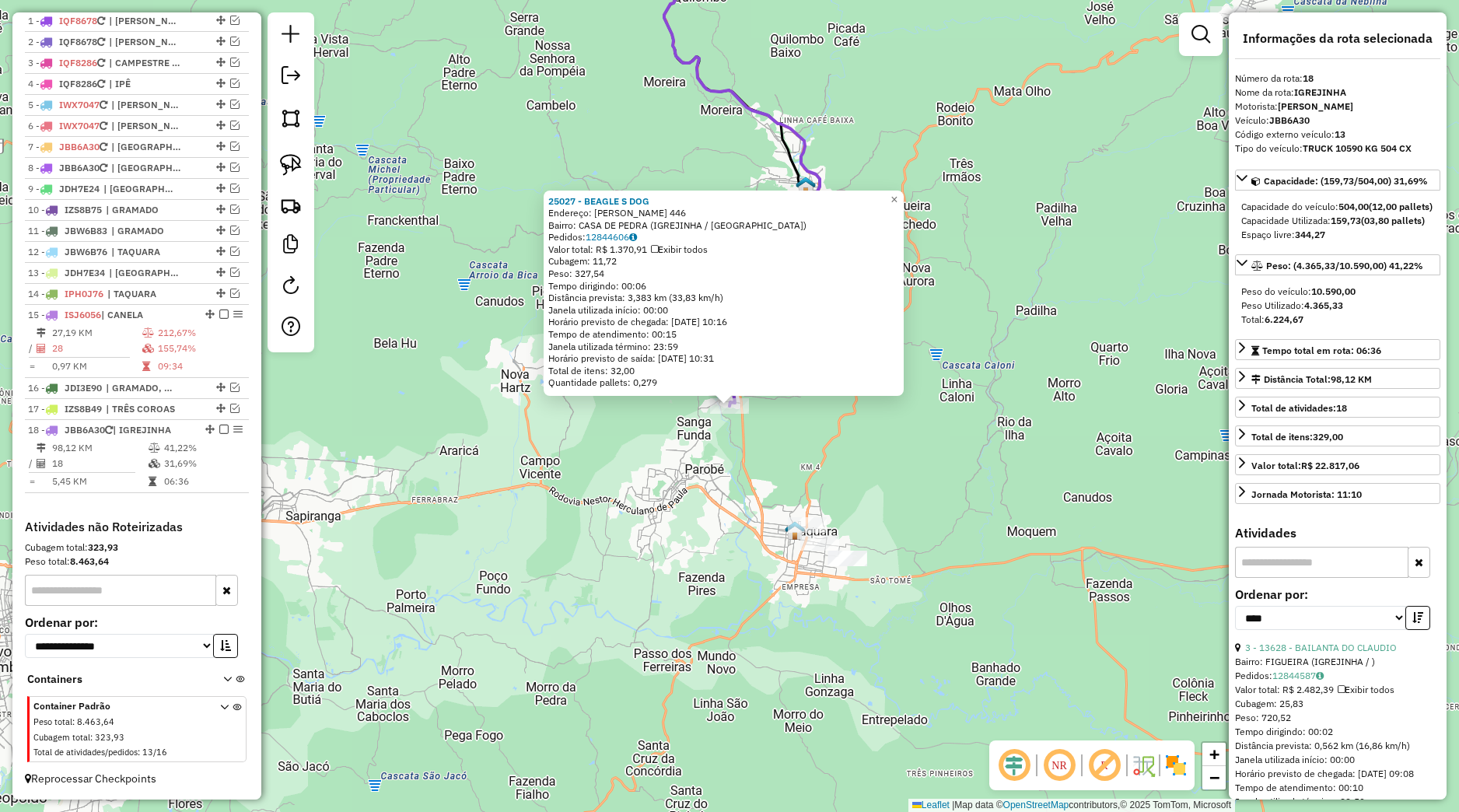
click at [715, 438] on div "25027 - BEAGLE S DOG Endereço: RUDI NELSON KLEIN 446 Bairro: CASA DE PEDRA (IGR…" at bounding box center [730, 406] width 1459 height 812
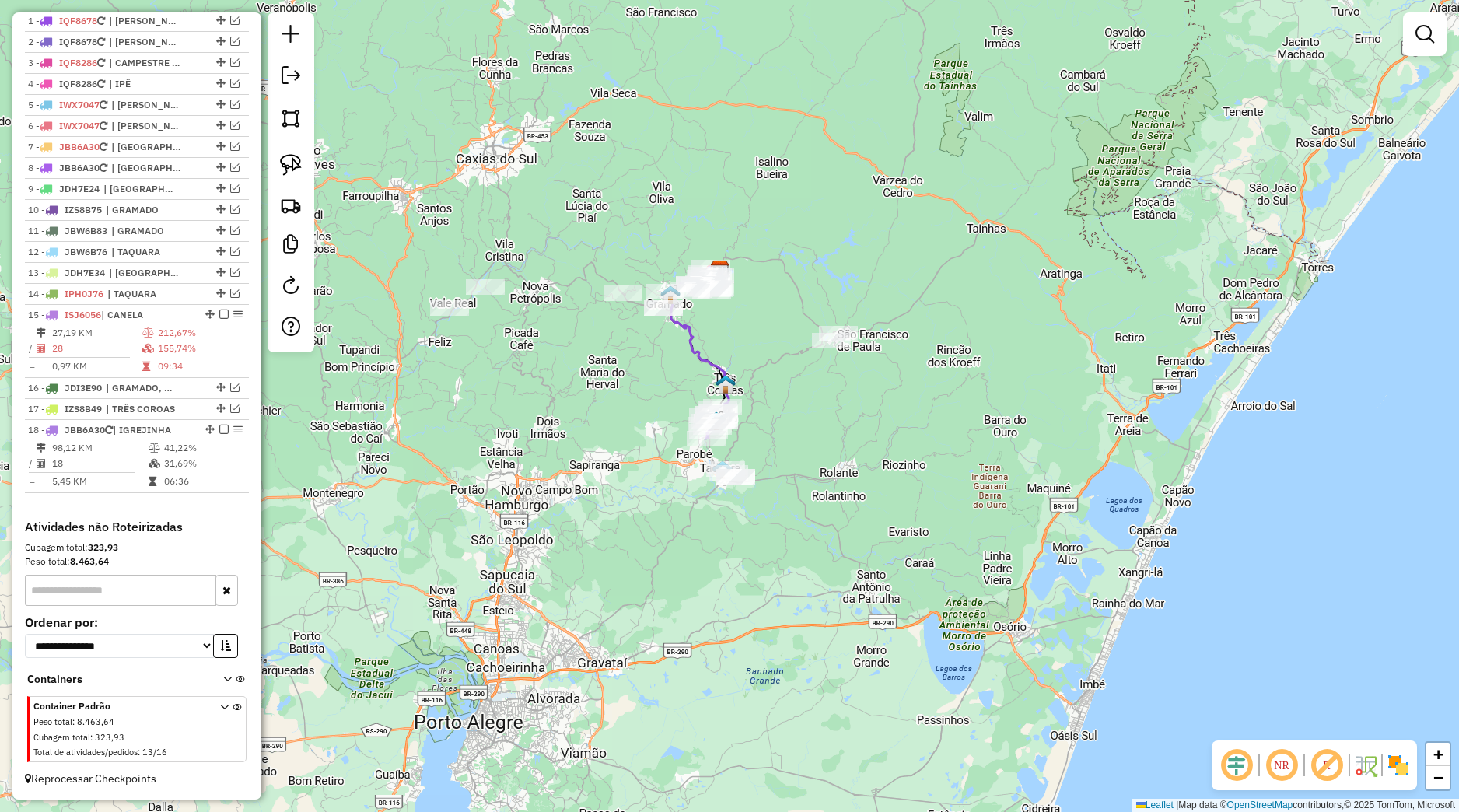
drag, startPoint x: 686, startPoint y: 440, endPoint x: 703, endPoint y: 470, distance: 34.5
click at [703, 470] on div "Janela de atendimento Grade de atendimento Capacidade Transportadoras Veículos …" at bounding box center [730, 406] width 1459 height 812
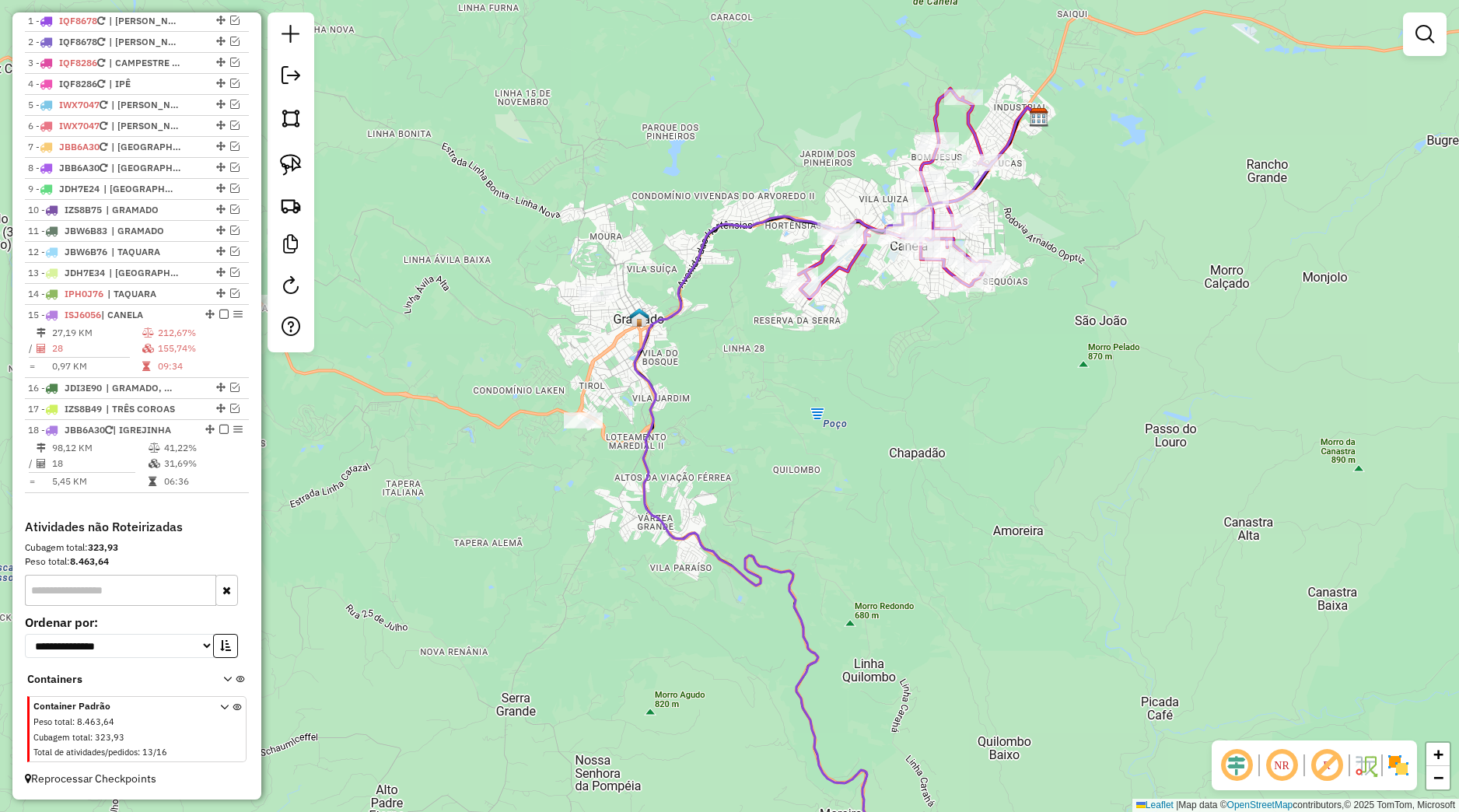
drag, startPoint x: 901, startPoint y: 356, endPoint x: 817, endPoint y: 530, distance: 193.2
click at [817, 530] on div "Janela de atendimento Grade de atendimento Capacidade Transportadoras Veículos …" at bounding box center [730, 406] width 1459 height 812
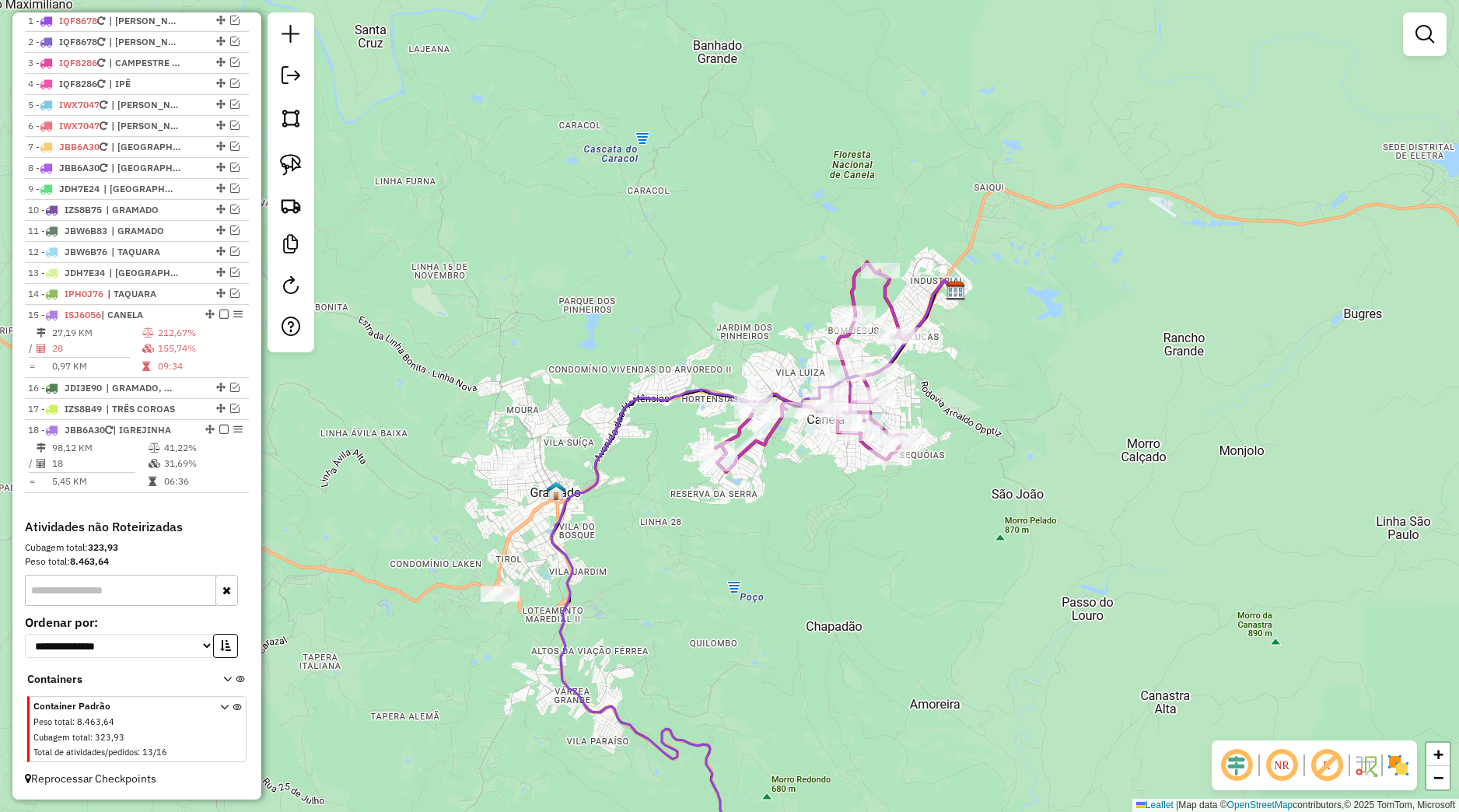
click at [801, 568] on div "Rota 15 - Placa ISJ6056 12679 - LUCIANO CARAZA CORRE Janela de atendimento Grad…" at bounding box center [730, 406] width 1459 height 812
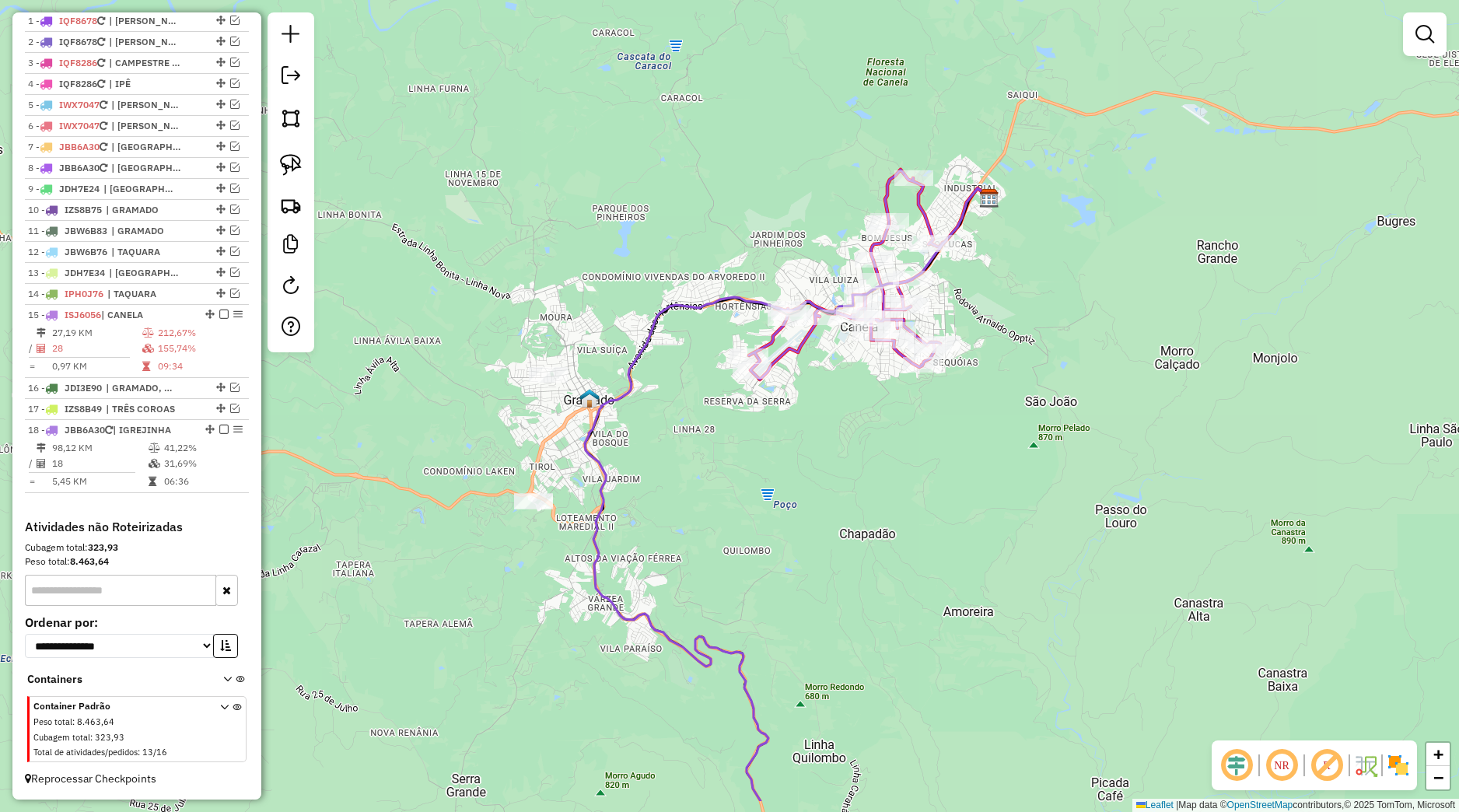
drag, startPoint x: 833, startPoint y: 531, endPoint x: 848, endPoint y: 456, distance: 76.5
click at [850, 458] on div "Janela de atendimento Grade de atendimento Capacidade Transportadoras Veículos …" at bounding box center [730, 406] width 1459 height 812
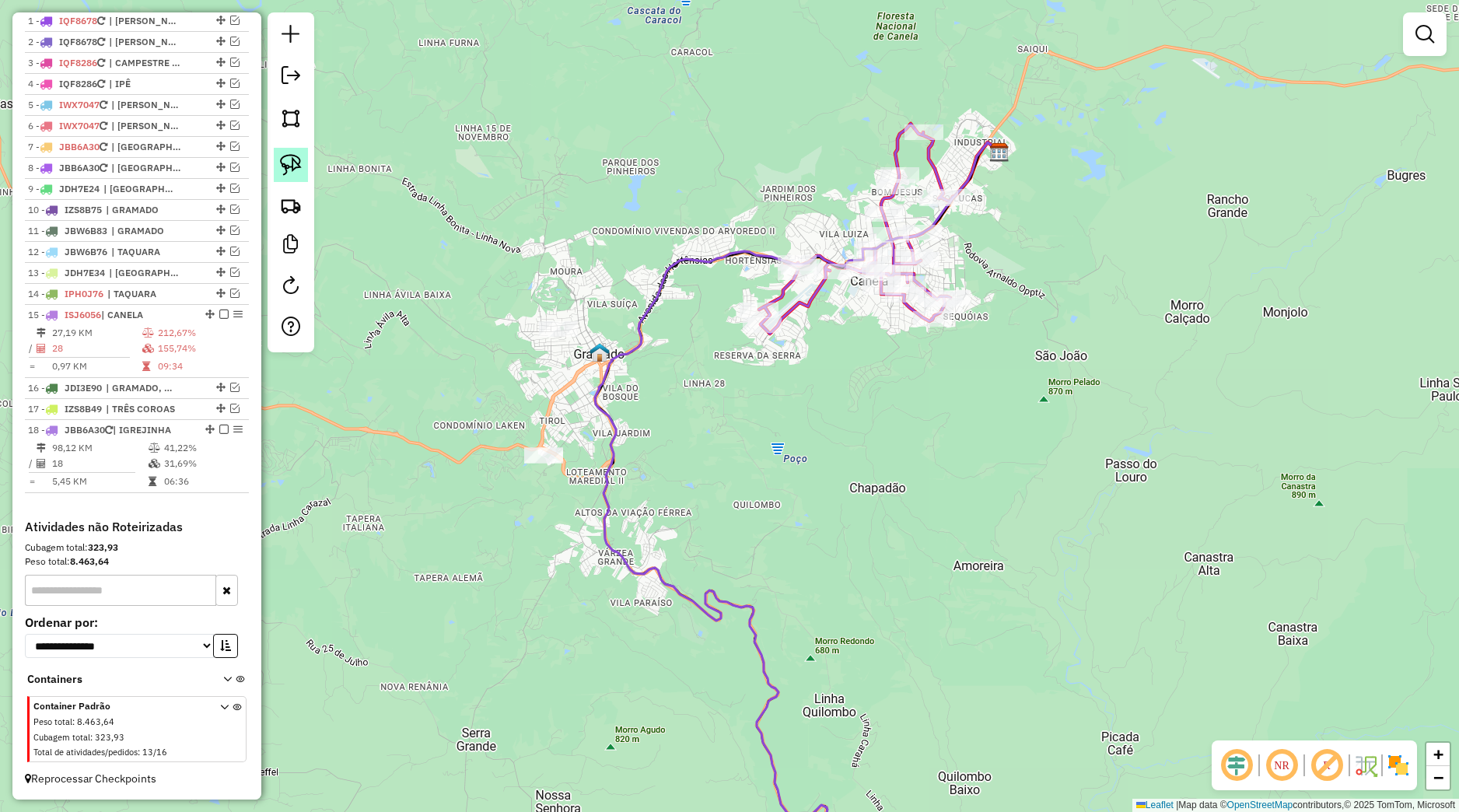
click at [304, 169] on link at bounding box center [291, 165] width 34 height 34
drag, startPoint x: 484, startPoint y: 447, endPoint x: 609, endPoint y: 464, distance: 126.2
click at [609, 464] on div "Janela de atendimento Grade de atendimento Capacidade Transportadoras Veículos …" at bounding box center [730, 406] width 1459 height 812
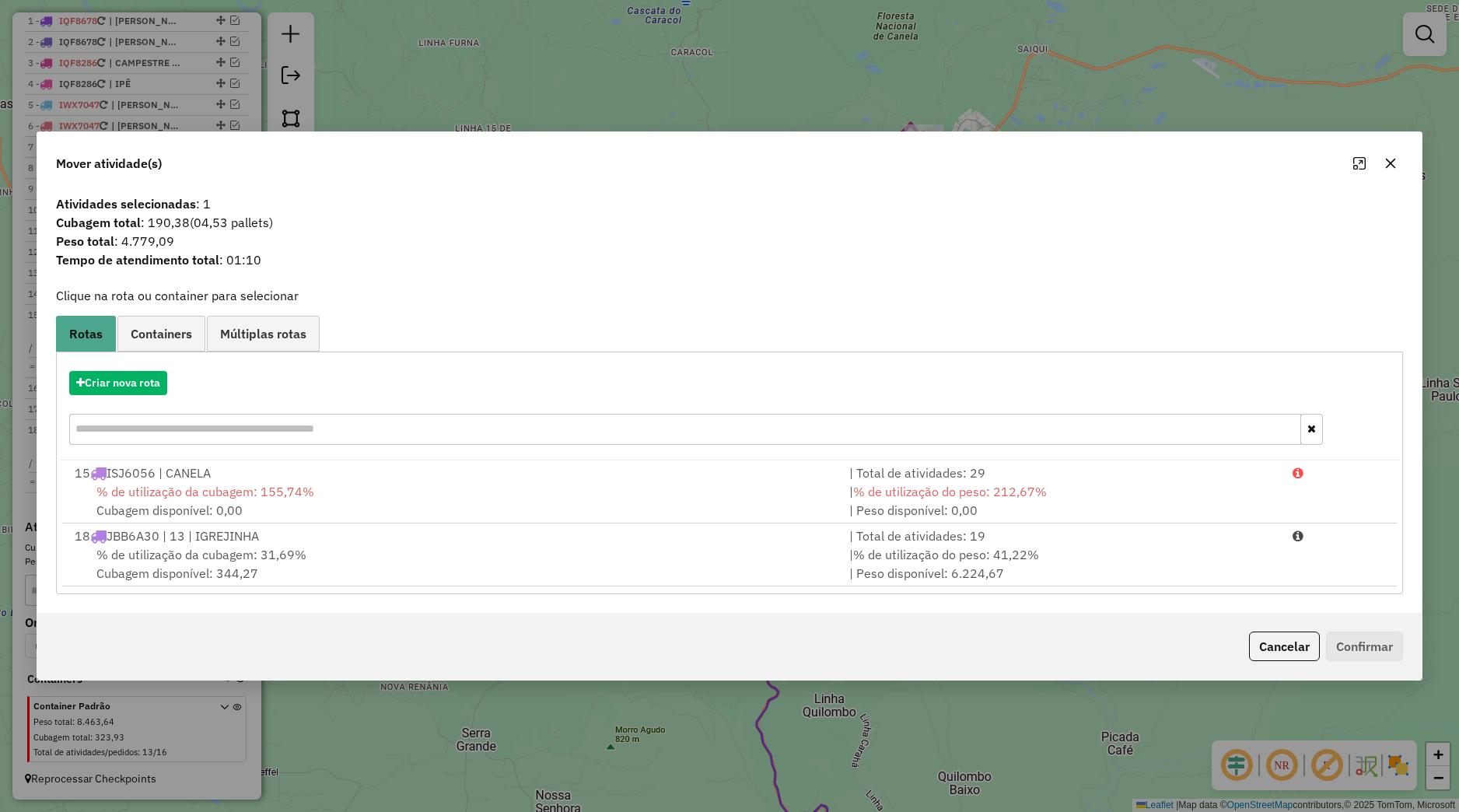
click at [170, 385] on div "Criar nova rota" at bounding box center [730, 383] width 1340 height 24
click at [167, 385] on button "Criar nova rota" at bounding box center [118, 383] width 98 height 24
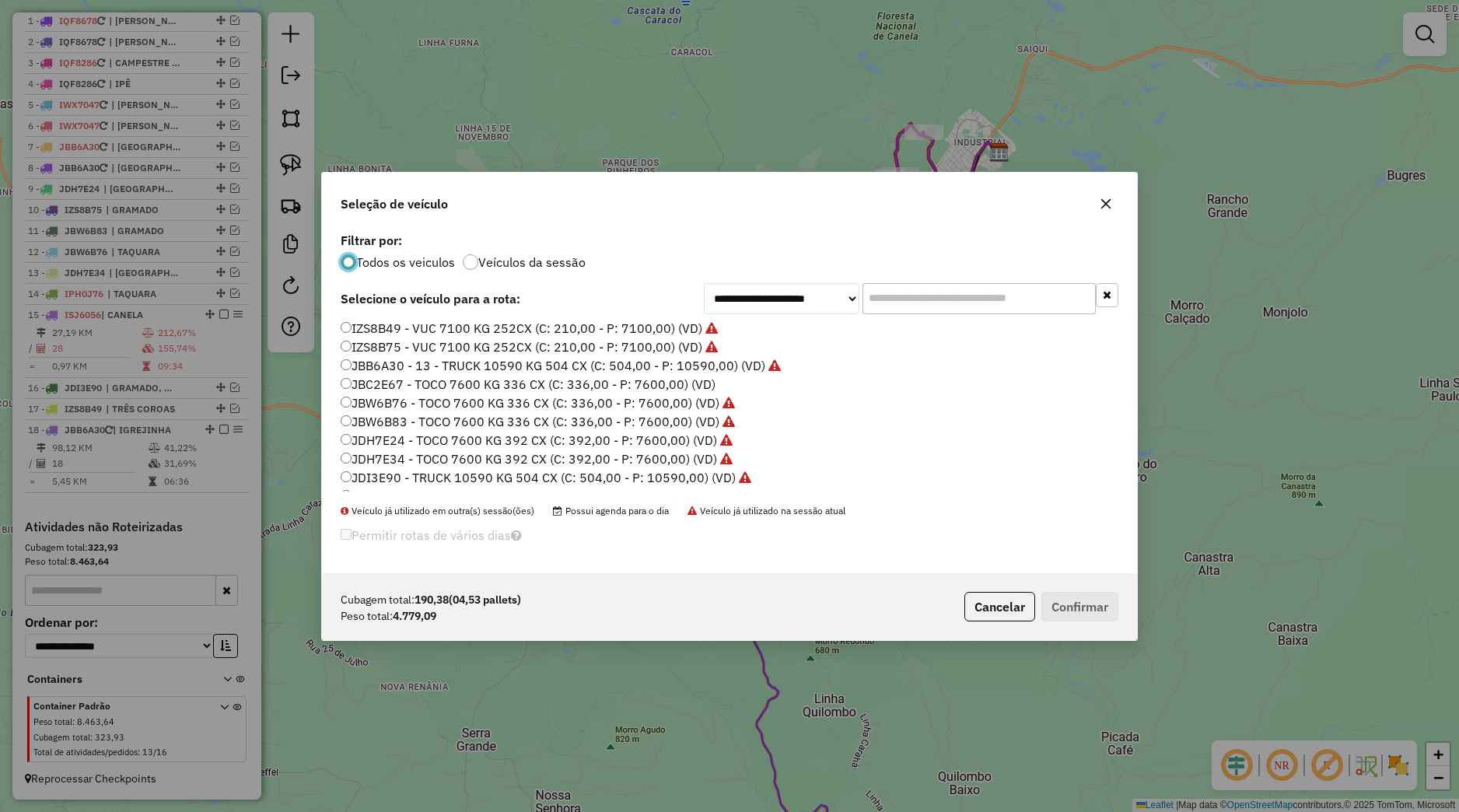
scroll to position [252, 0]
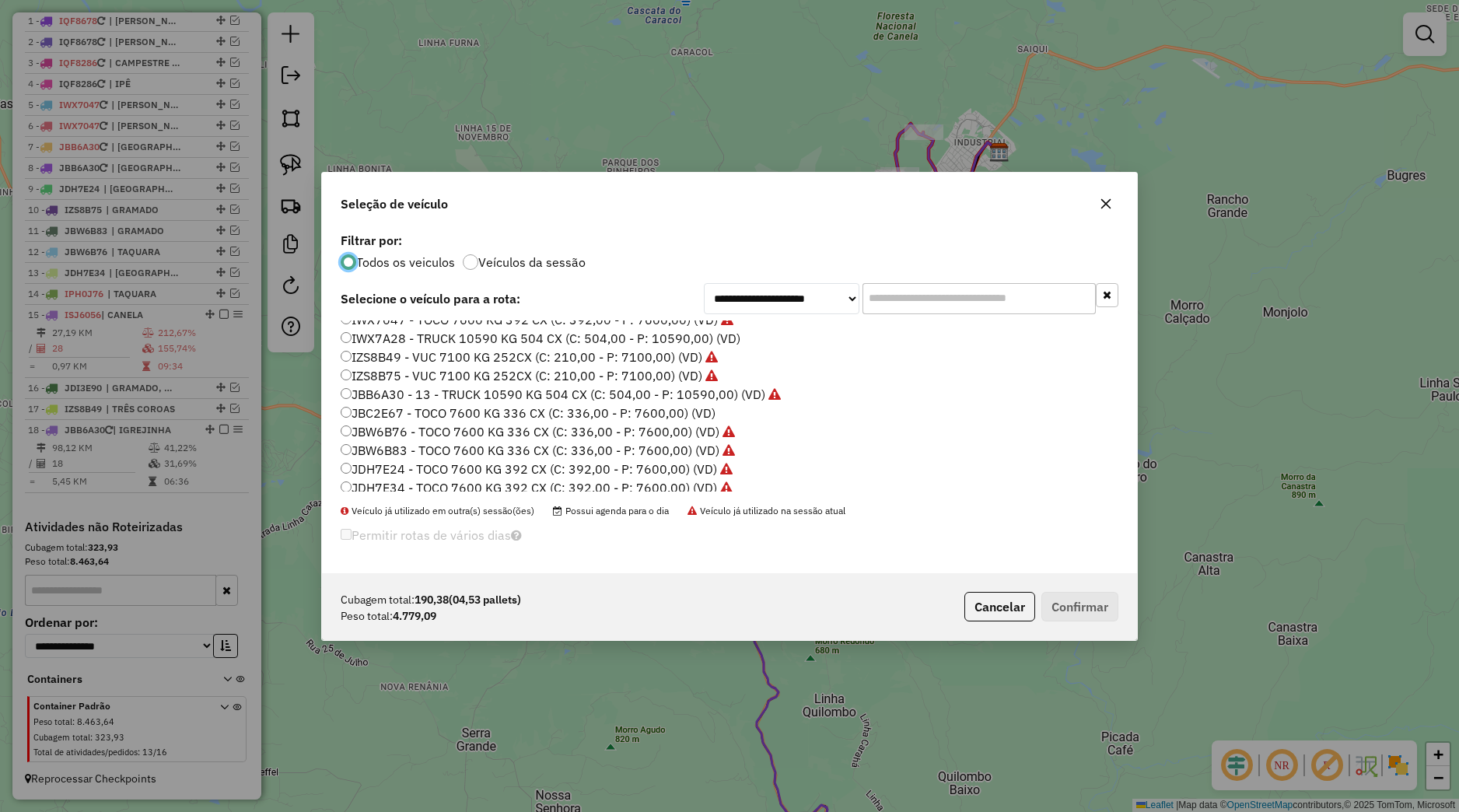
click at [415, 391] on label "JBB6A30 - 13 - TRUCK 10590 KG 504 CX (C: 504,00 - P: 10590,00) (VD)" at bounding box center [561, 393] width 441 height 19
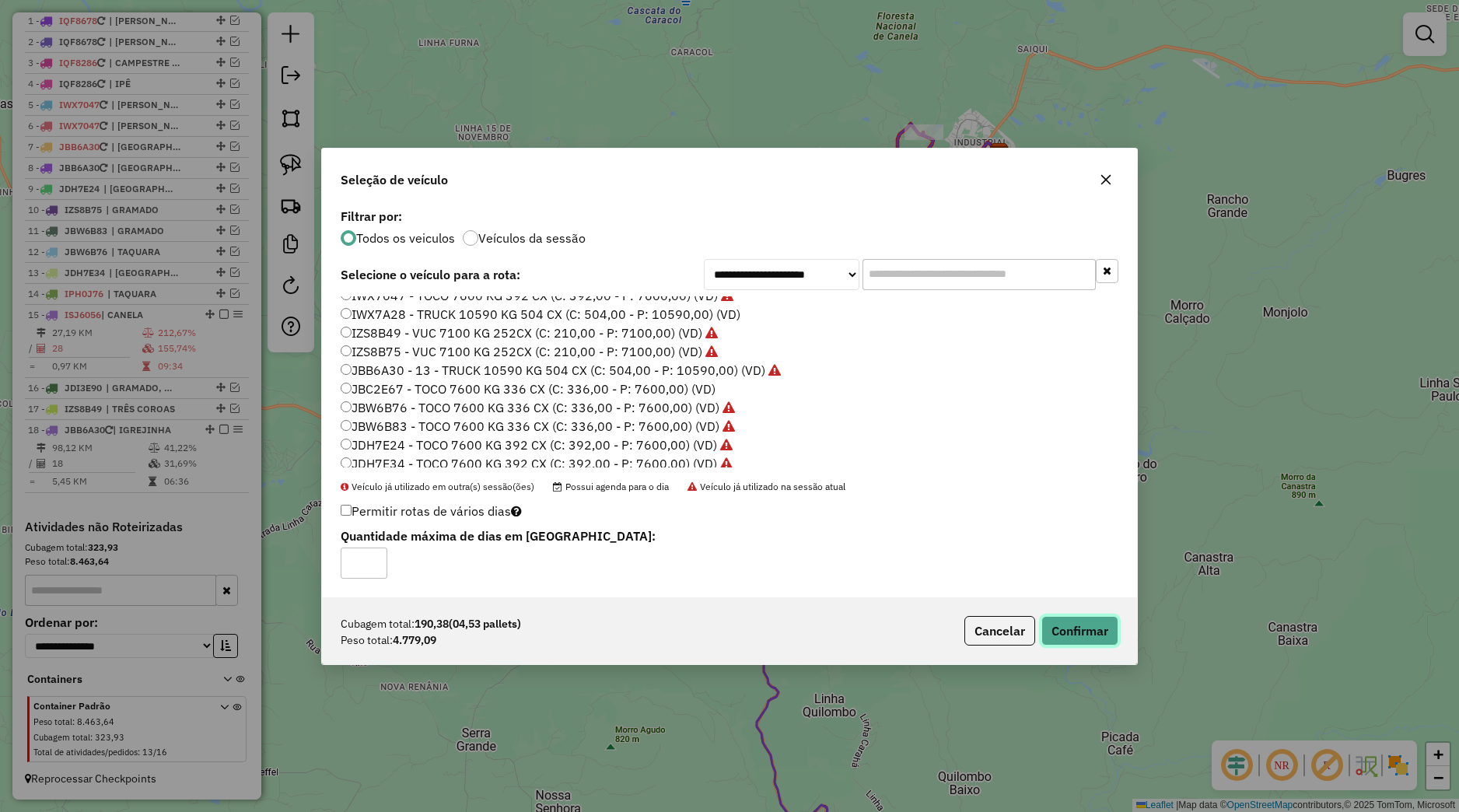
drag, startPoint x: 1065, startPoint y: 638, endPoint x: 1078, endPoint y: 639, distance: 13.0
click at [1065, 638] on button "Confirmar" at bounding box center [1079, 630] width 77 height 29
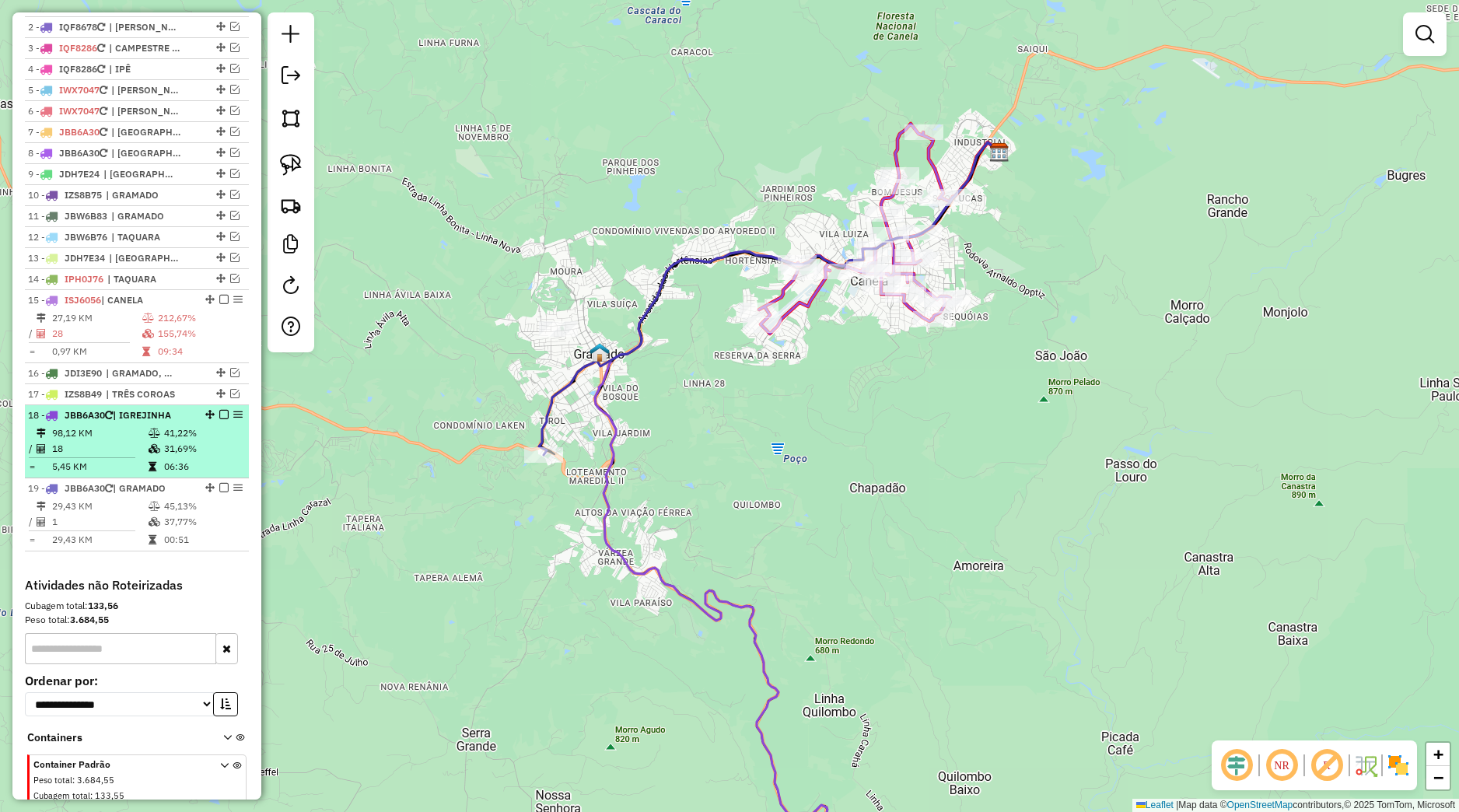
click at [215, 419] on div at bounding box center [220, 415] width 47 height 10
select select "*********"
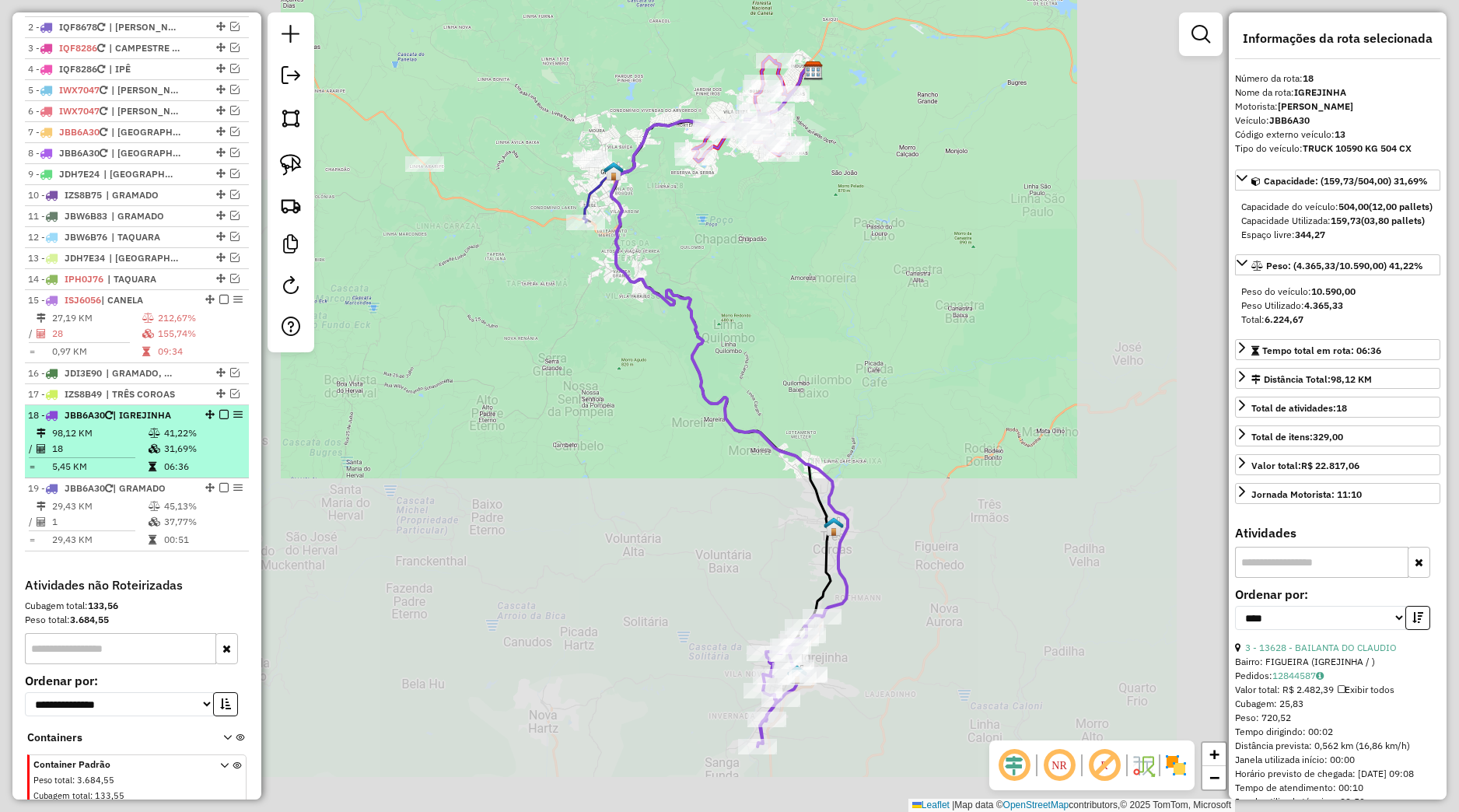
click at [219, 419] on em at bounding box center [224, 415] width 10 height 10
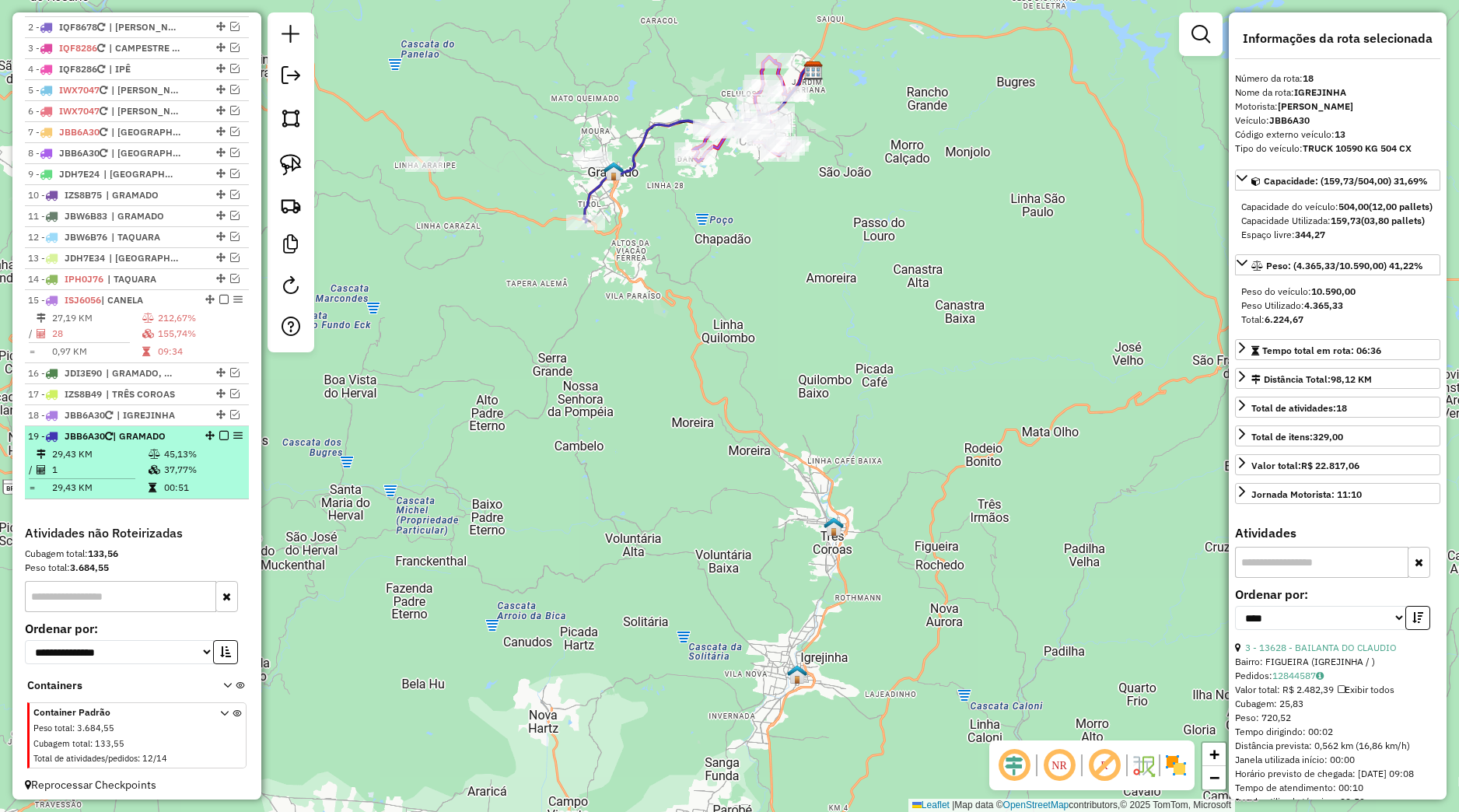
click at [219, 440] on em at bounding box center [224, 436] width 10 height 10
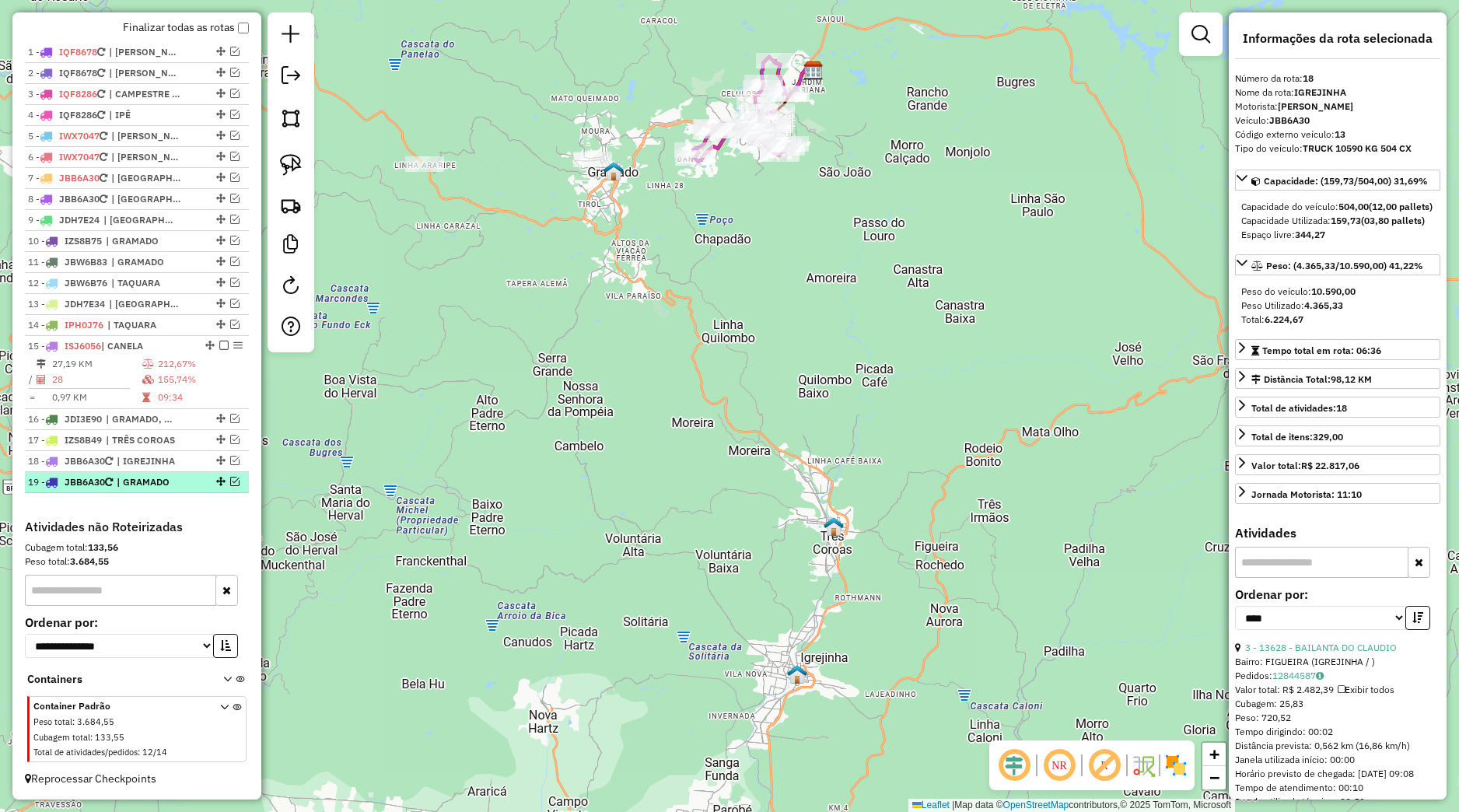
scroll to position [592, 0]
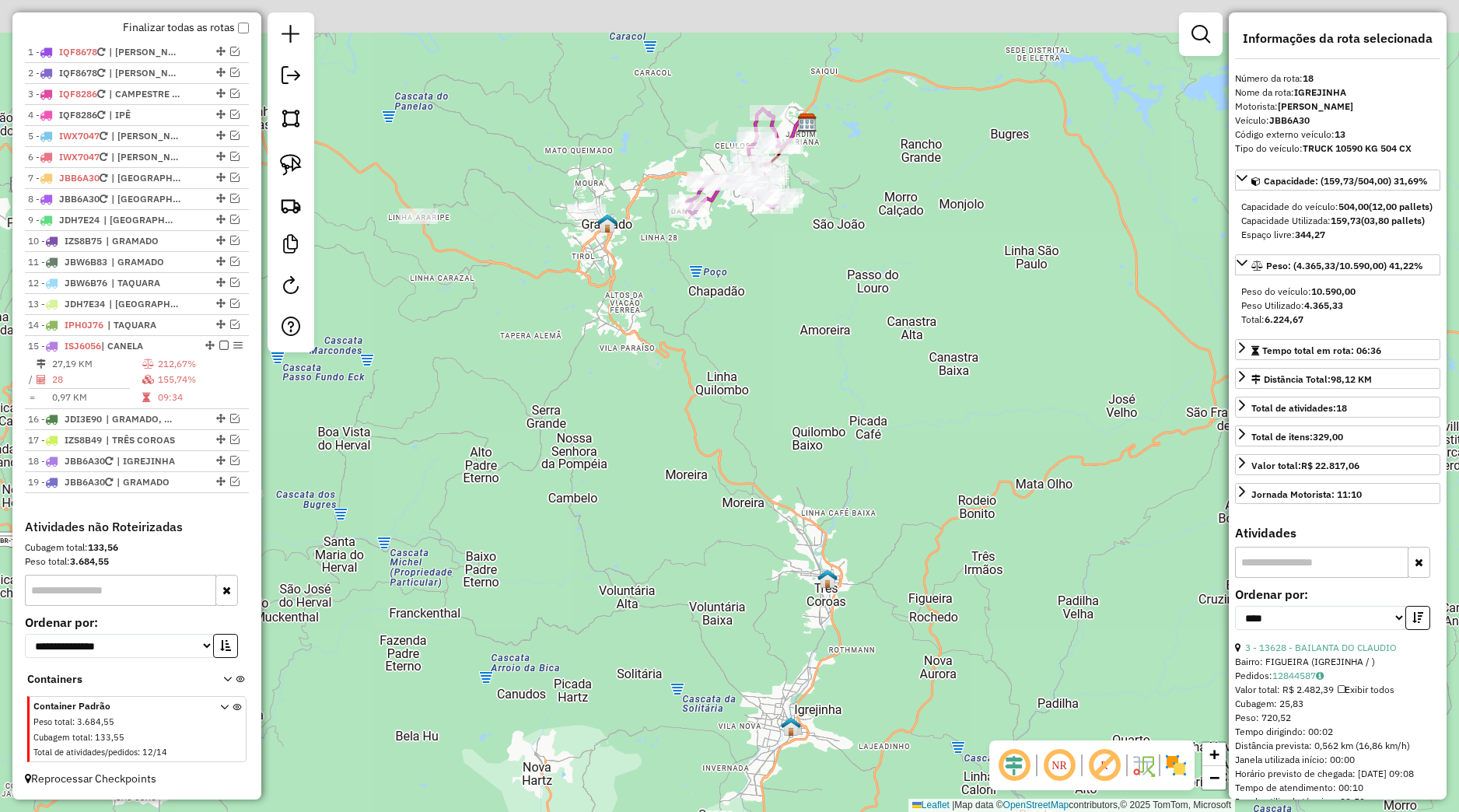
drag, startPoint x: 841, startPoint y: 342, endPoint x: 835, endPoint y: 506, distance: 164.1
click at [843, 530] on div "Janela de atendimento Grade de atendimento Capacidade Transportadoras Veículos …" at bounding box center [730, 406] width 1459 height 812
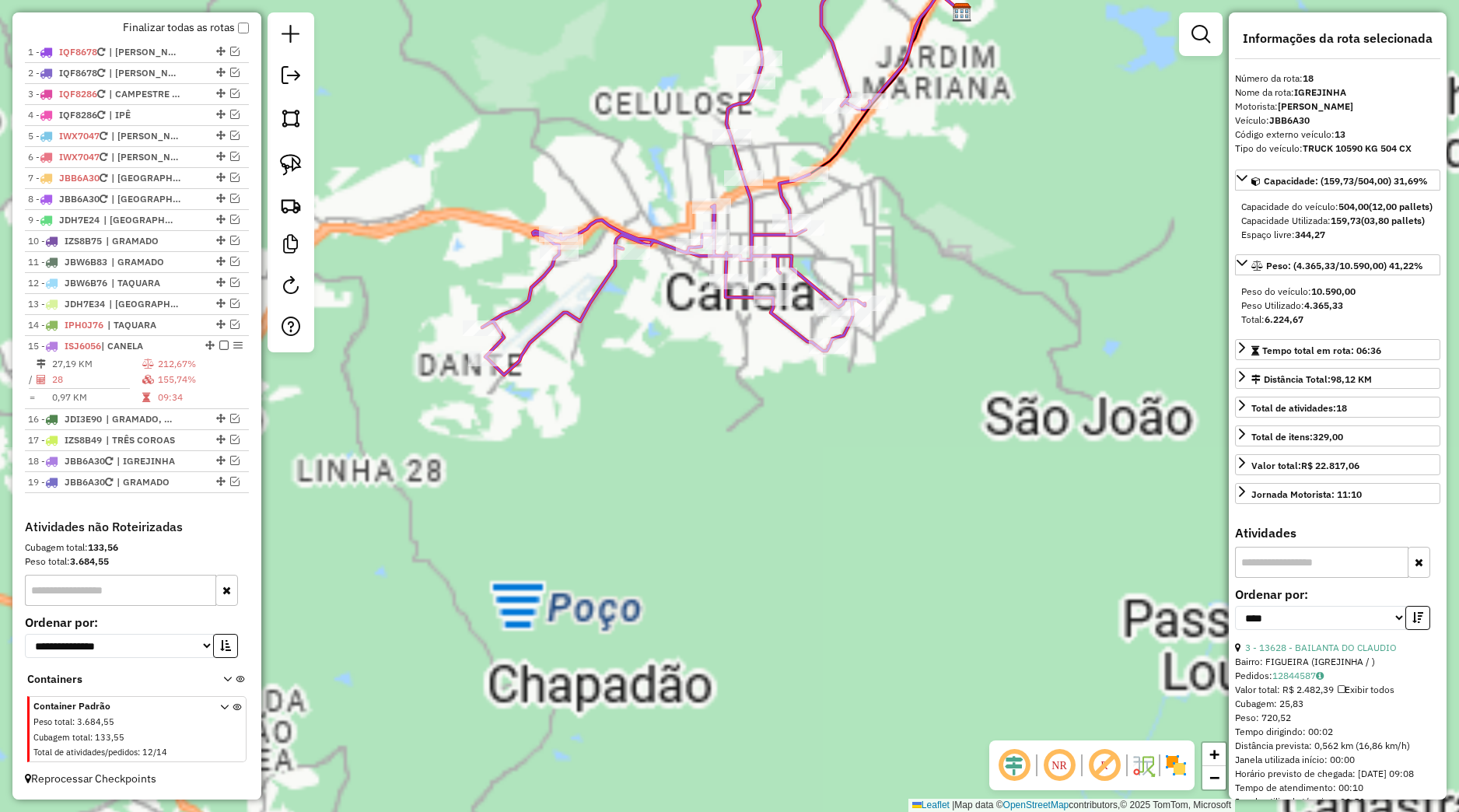
drag, startPoint x: 759, startPoint y: 393, endPoint x: 794, endPoint y: 535, distance: 146.2
click at [794, 535] on div "Janela de atendimento Grade de atendimento Capacidade Transportadoras Veículos …" at bounding box center [730, 406] width 1459 height 812
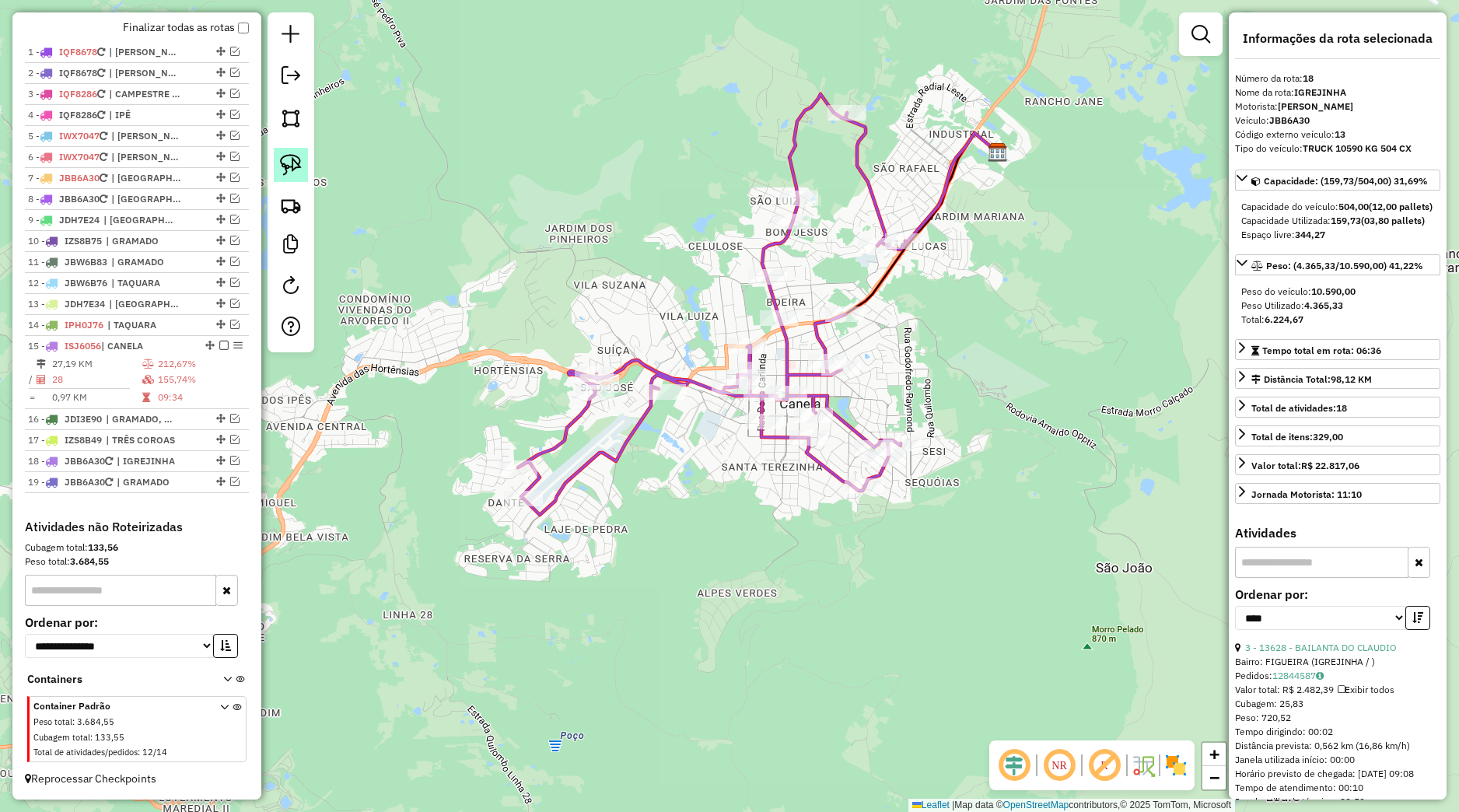
click at [307, 170] on link at bounding box center [291, 165] width 34 height 34
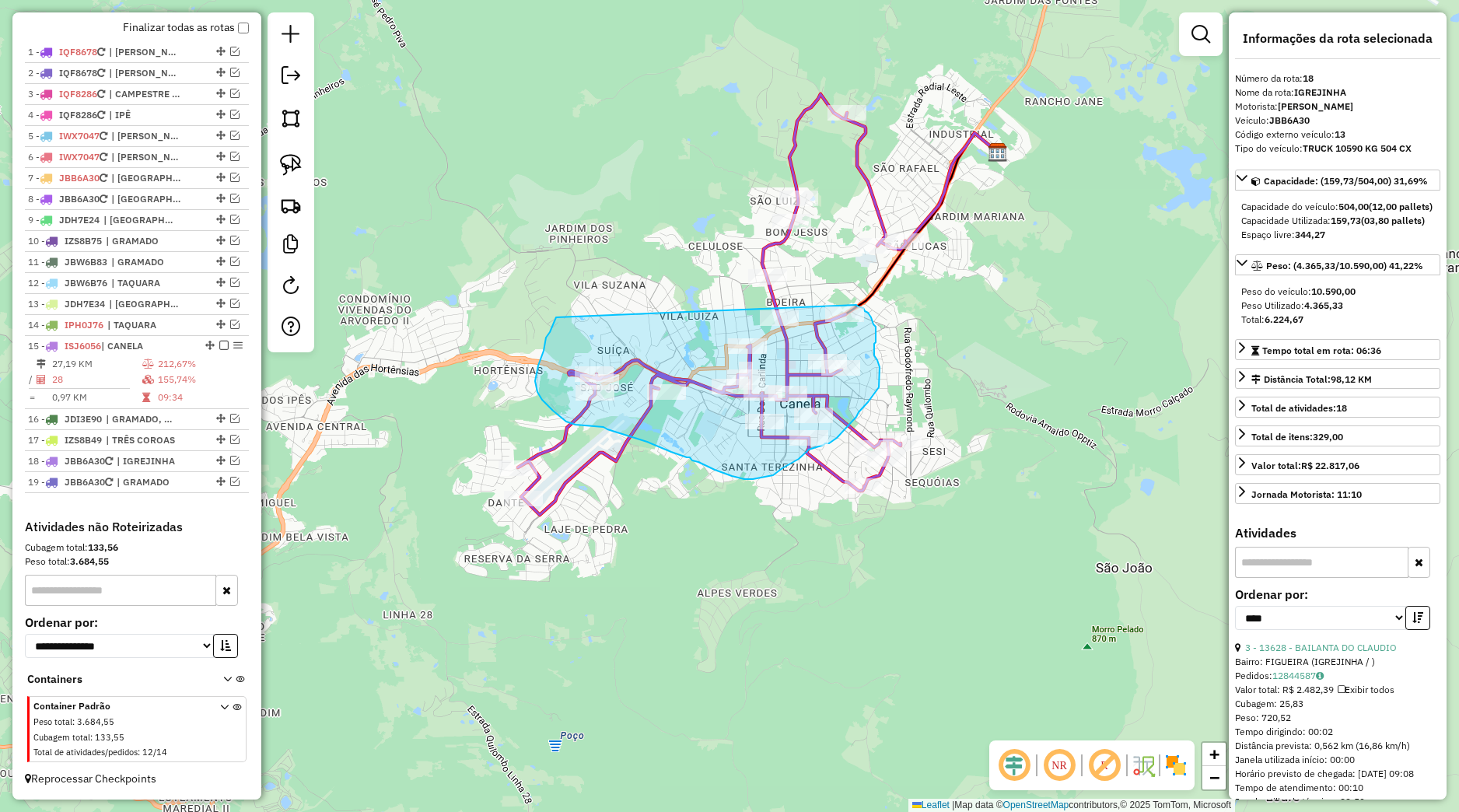
drag, startPoint x: 556, startPoint y: 317, endPoint x: 856, endPoint y: 305, distance: 300.2
click at [856, 305] on div "Rota 15 - Placa ISJ6056 11302 - D CANELA MERCADO E A Janela de atendimento Grad…" at bounding box center [730, 406] width 1459 height 812
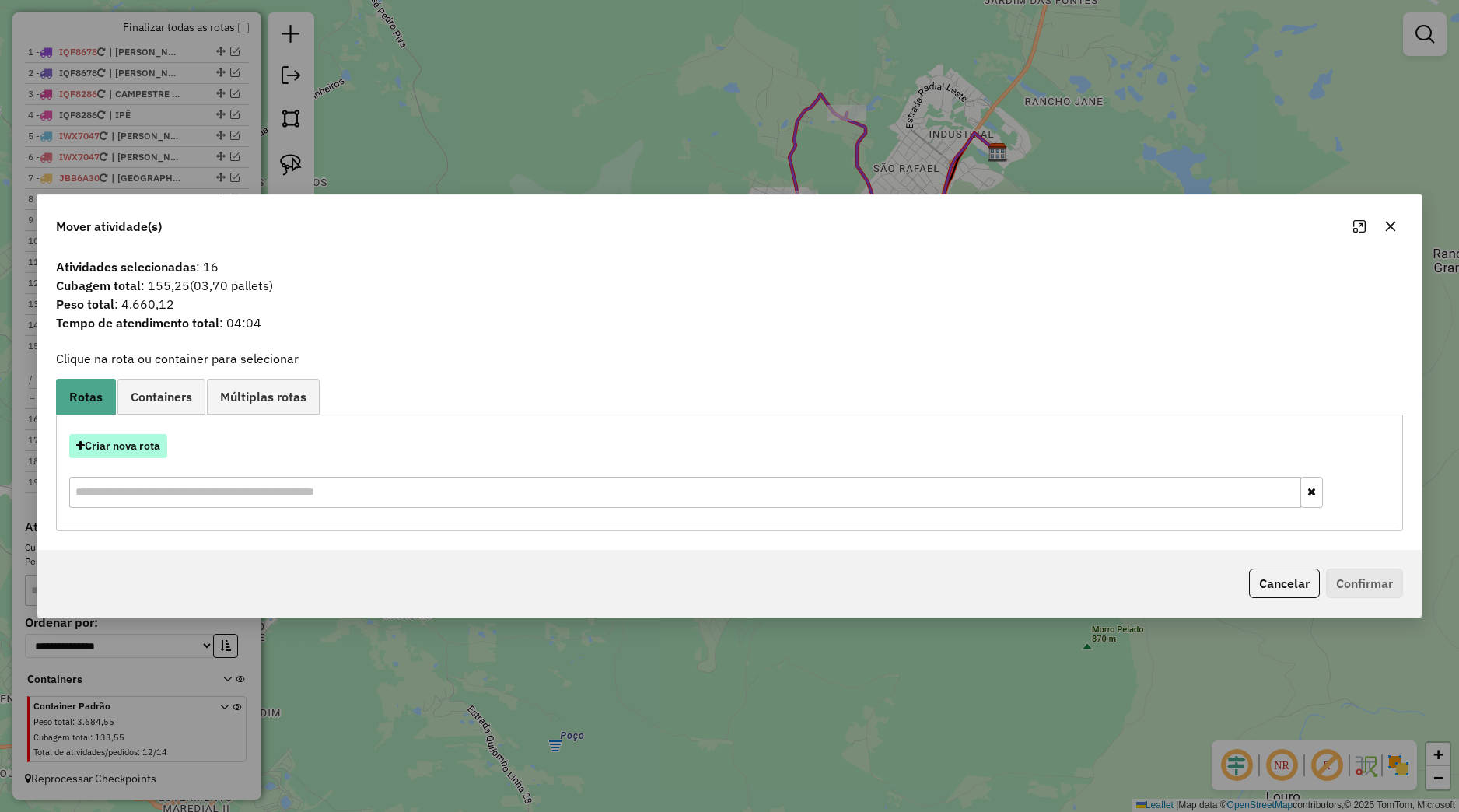
click at [166, 439] on button "Criar nova rota" at bounding box center [118, 446] width 98 height 24
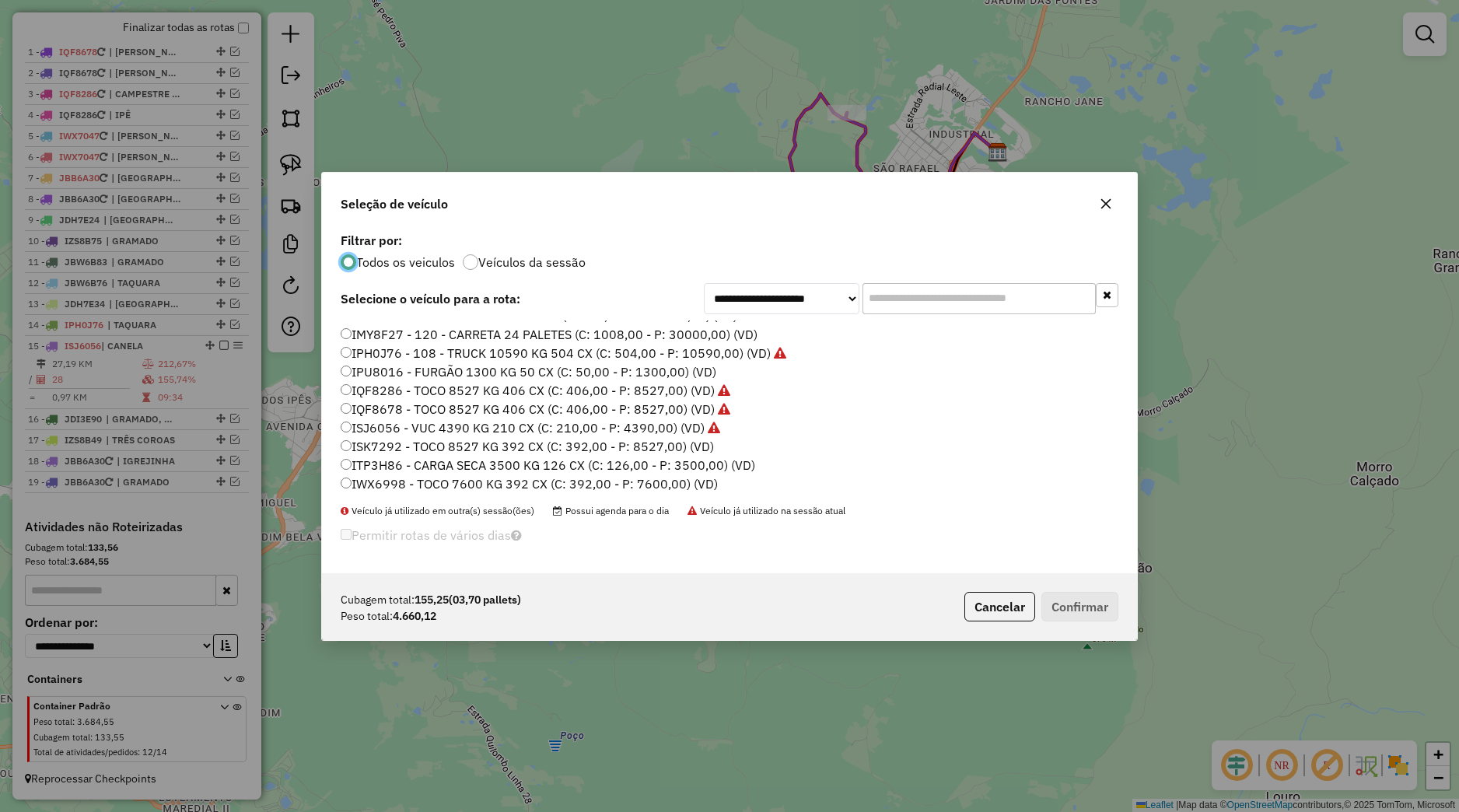
scroll to position [99, 0]
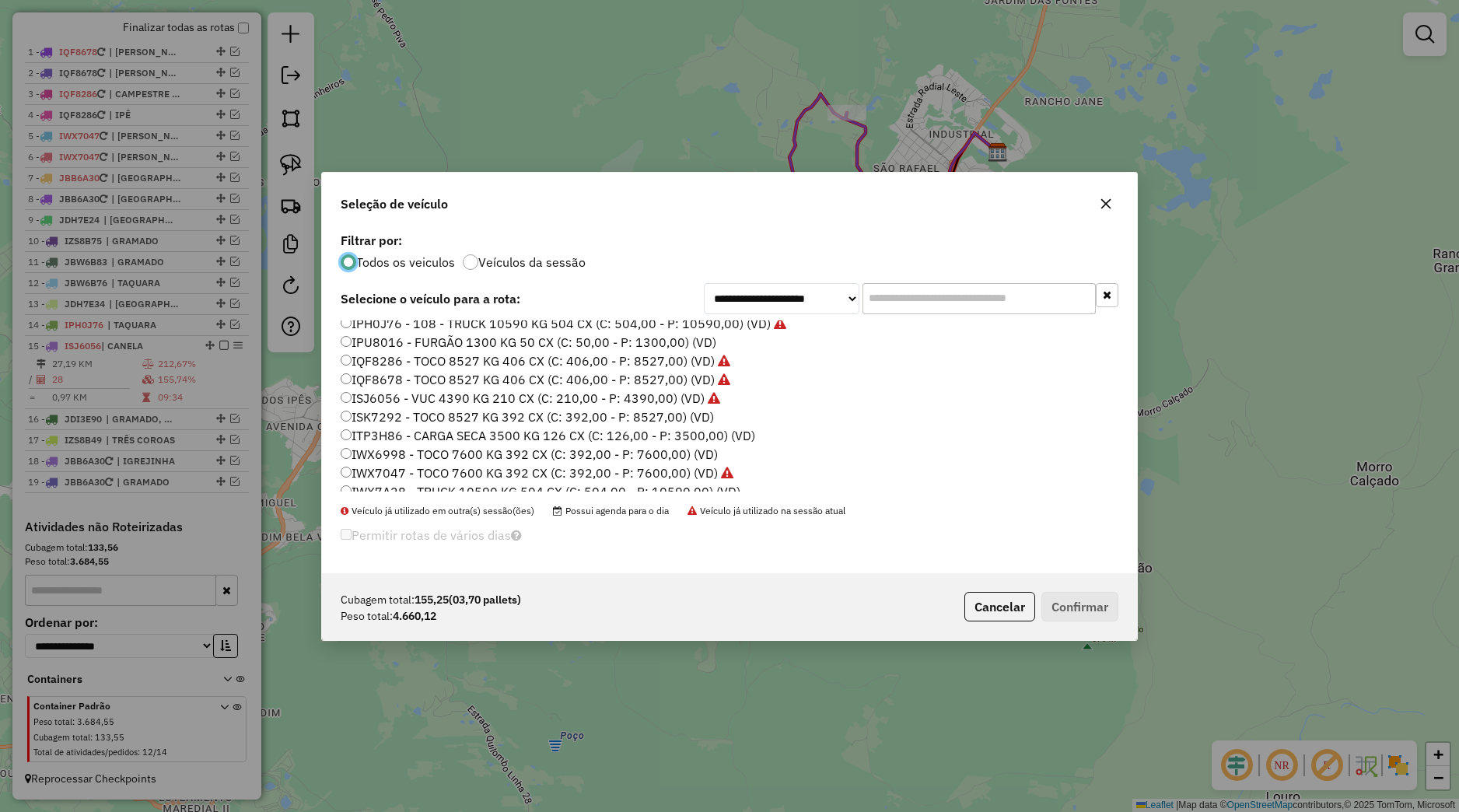
drag, startPoint x: 1118, startPoint y: 215, endPoint x: 1108, endPoint y: 213, distance: 10.2
click at [1118, 214] on div "Seleção de veículo" at bounding box center [730, 200] width 816 height 56
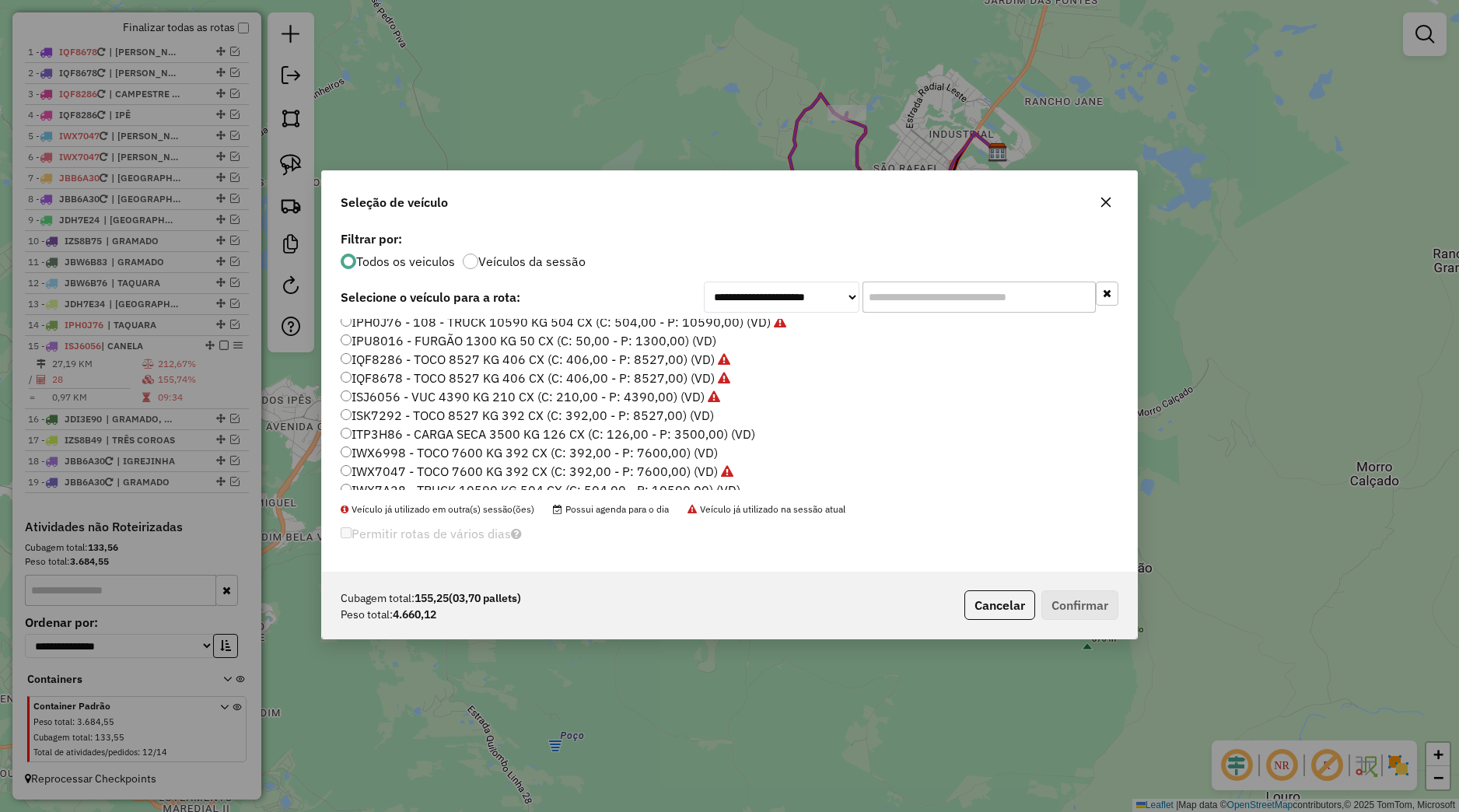
click at [1102, 196] on button "button" at bounding box center [1106, 202] width 25 height 25
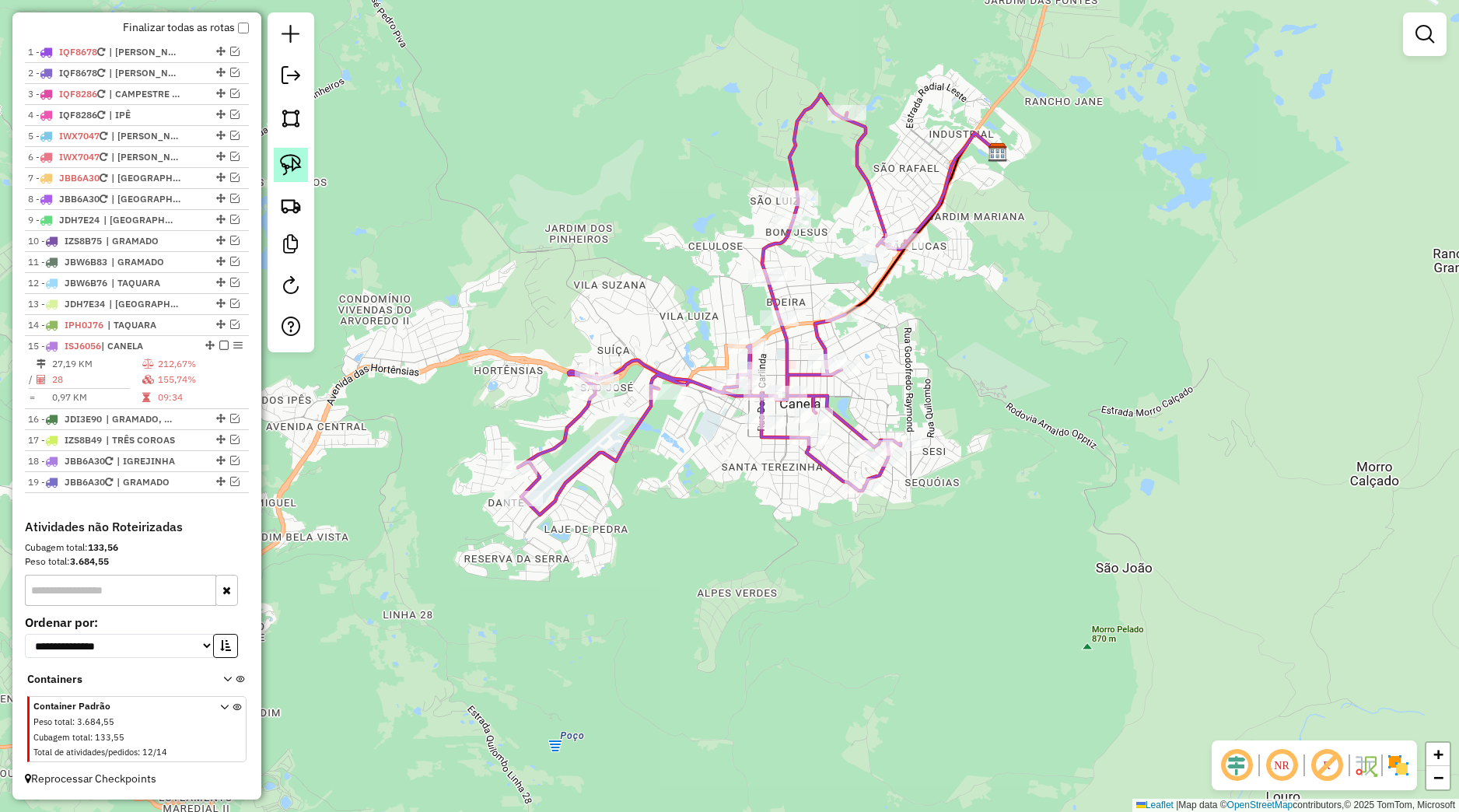
click at [296, 156] on img at bounding box center [291, 165] width 22 height 22
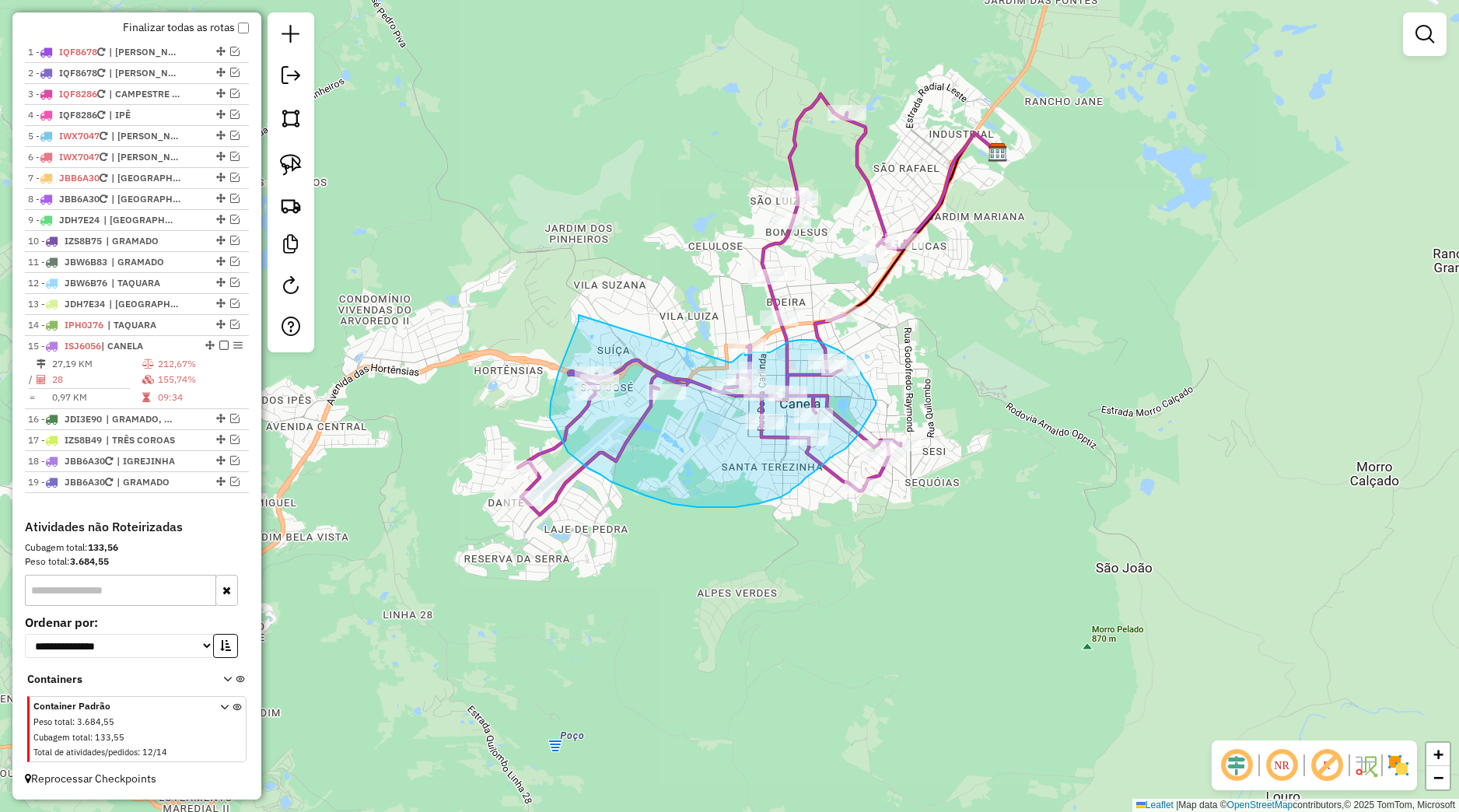
drag, startPoint x: 579, startPoint y: 321, endPoint x: 730, endPoint y: 363, distance: 156.7
click at [730, 363] on div "Janela de atendimento Grade de atendimento Capacidade Transportadoras Veículos …" at bounding box center [730, 406] width 1459 height 812
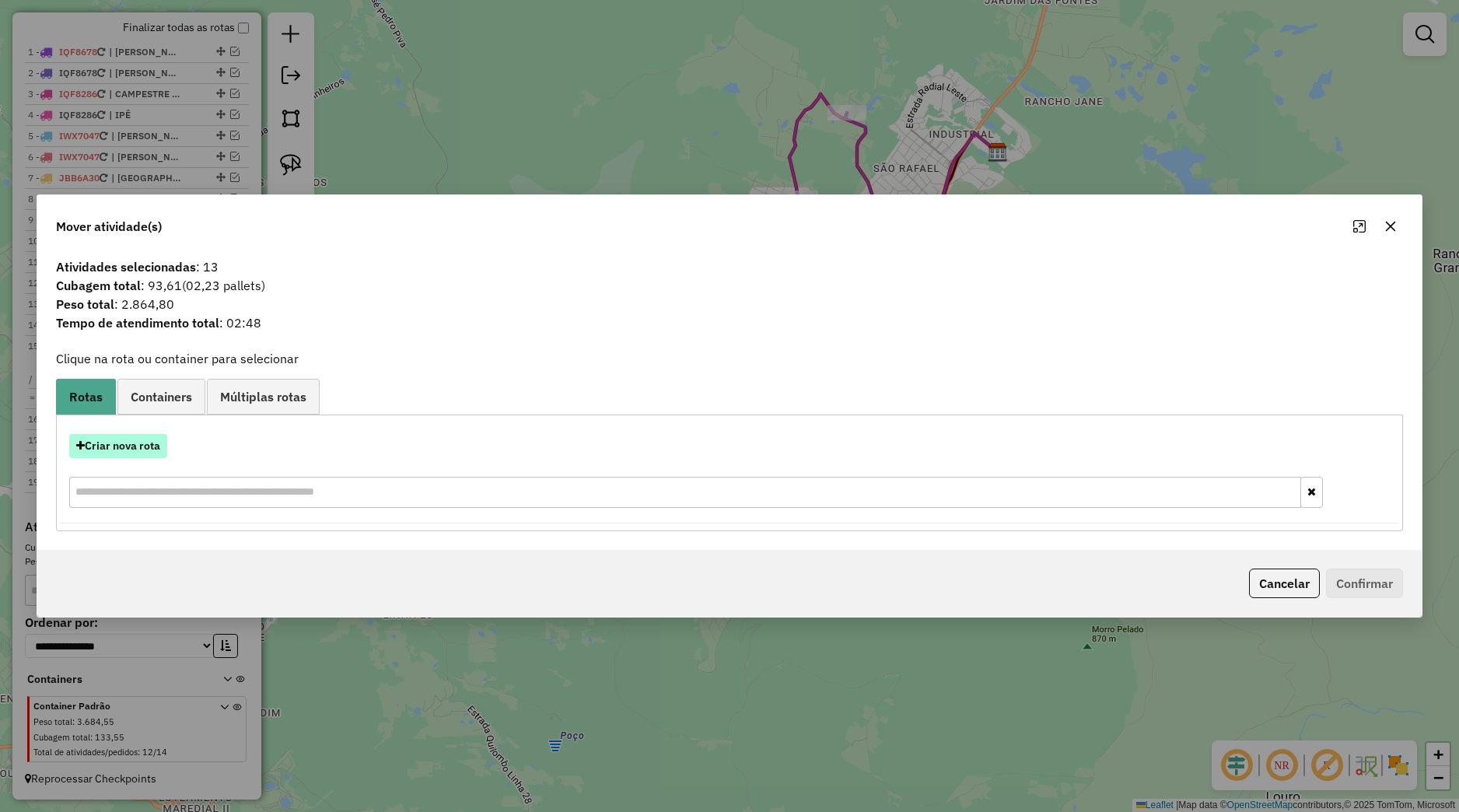
click at [153, 451] on button "Criar nova rota" at bounding box center [118, 446] width 98 height 24
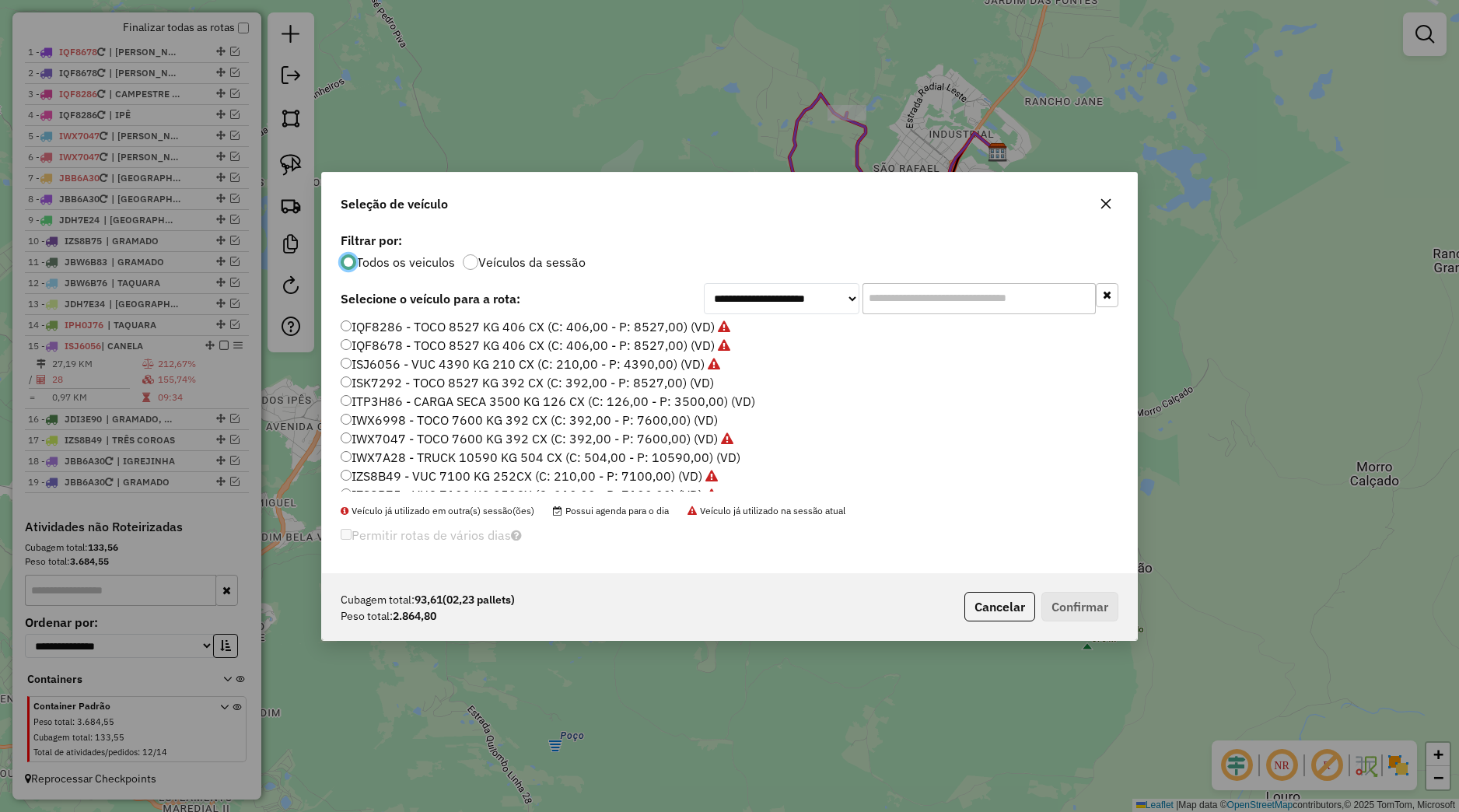
scroll to position [197, 0]
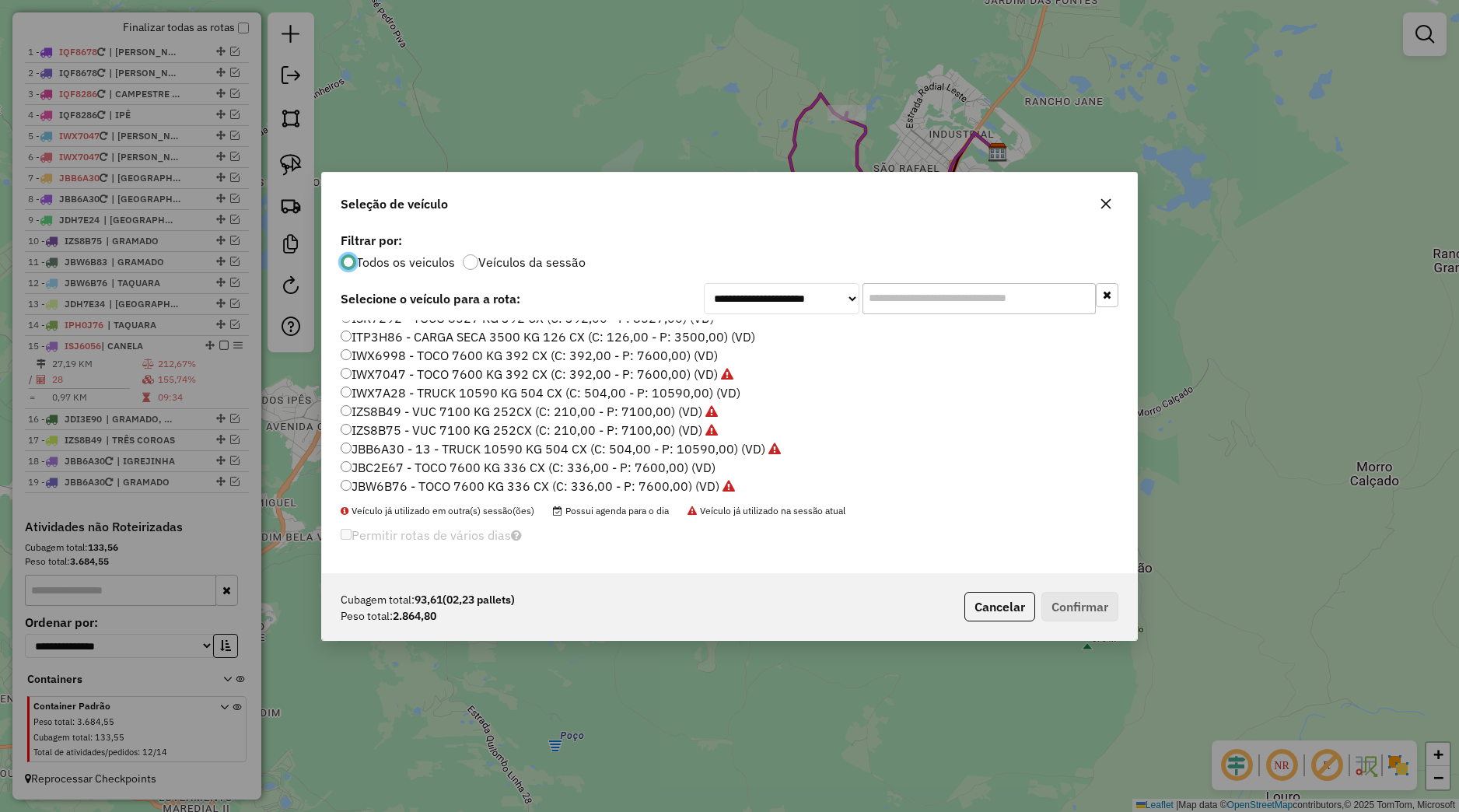
click at [377, 342] on label "ITP3H86 - CARGA SECA 3500 KG 126 CX (C: 126,00 - P: 3500,00) (VD)" at bounding box center [548, 337] width 415 height 19
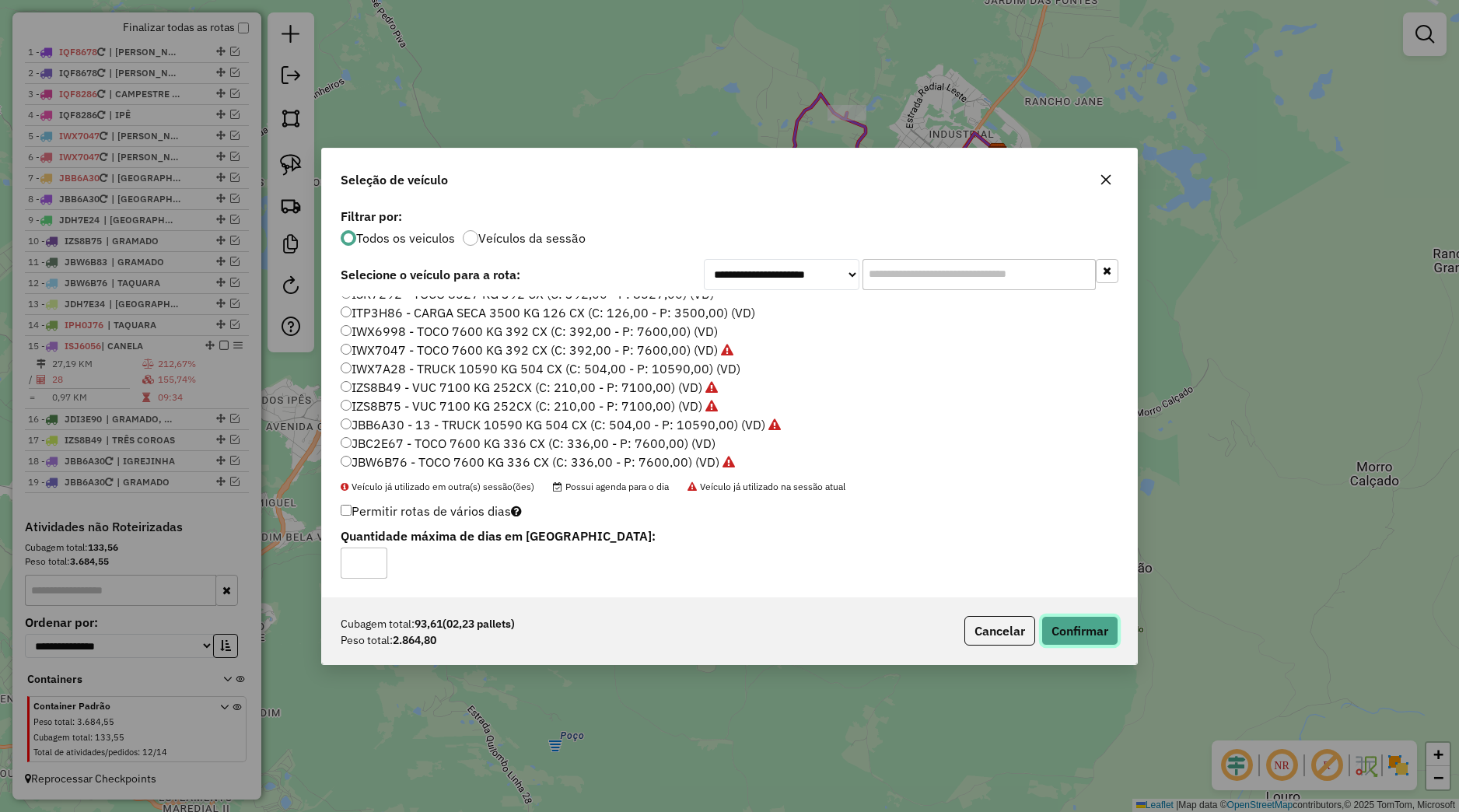
click at [1077, 639] on button "Confirmar" at bounding box center [1079, 630] width 77 height 29
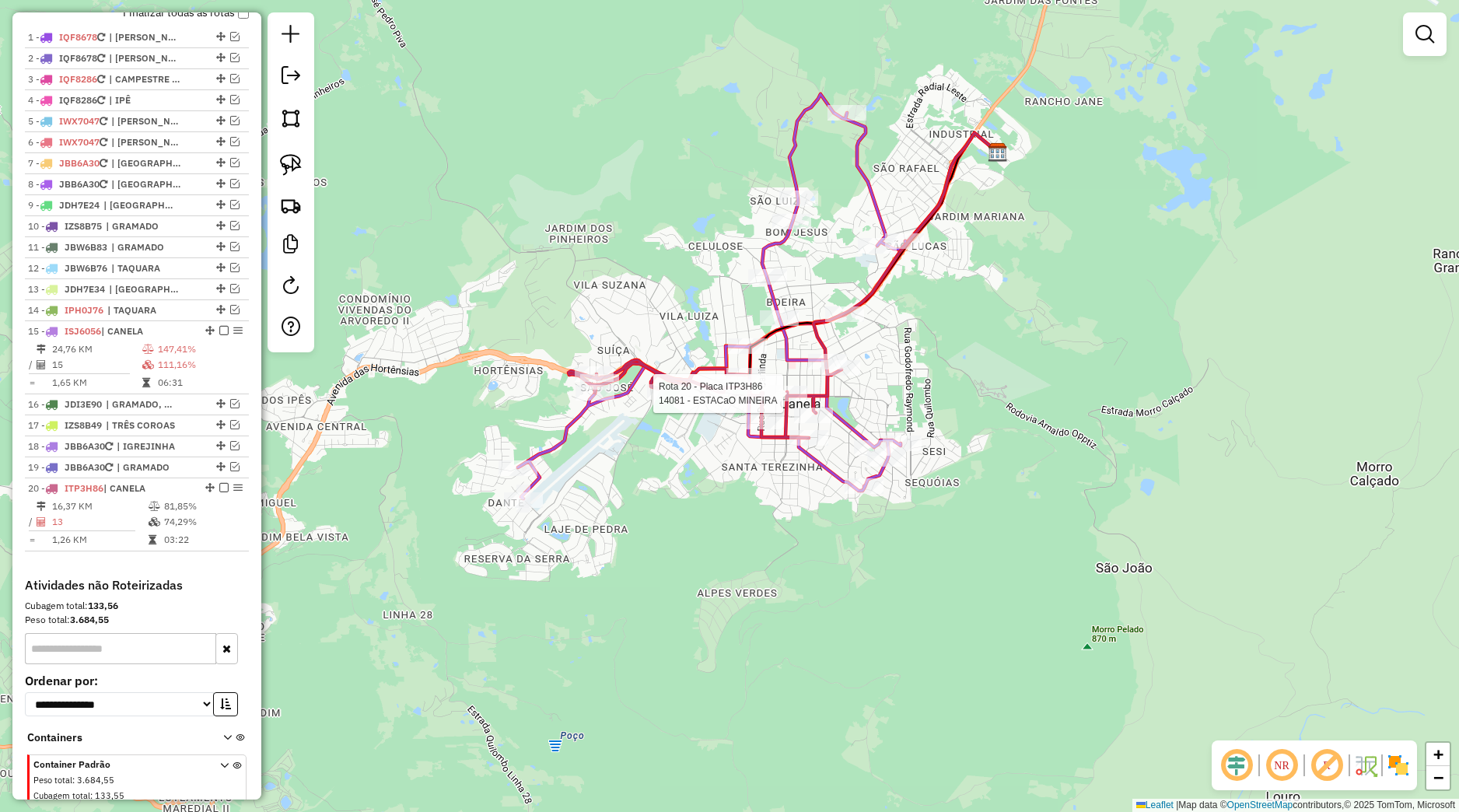
select select "*********"
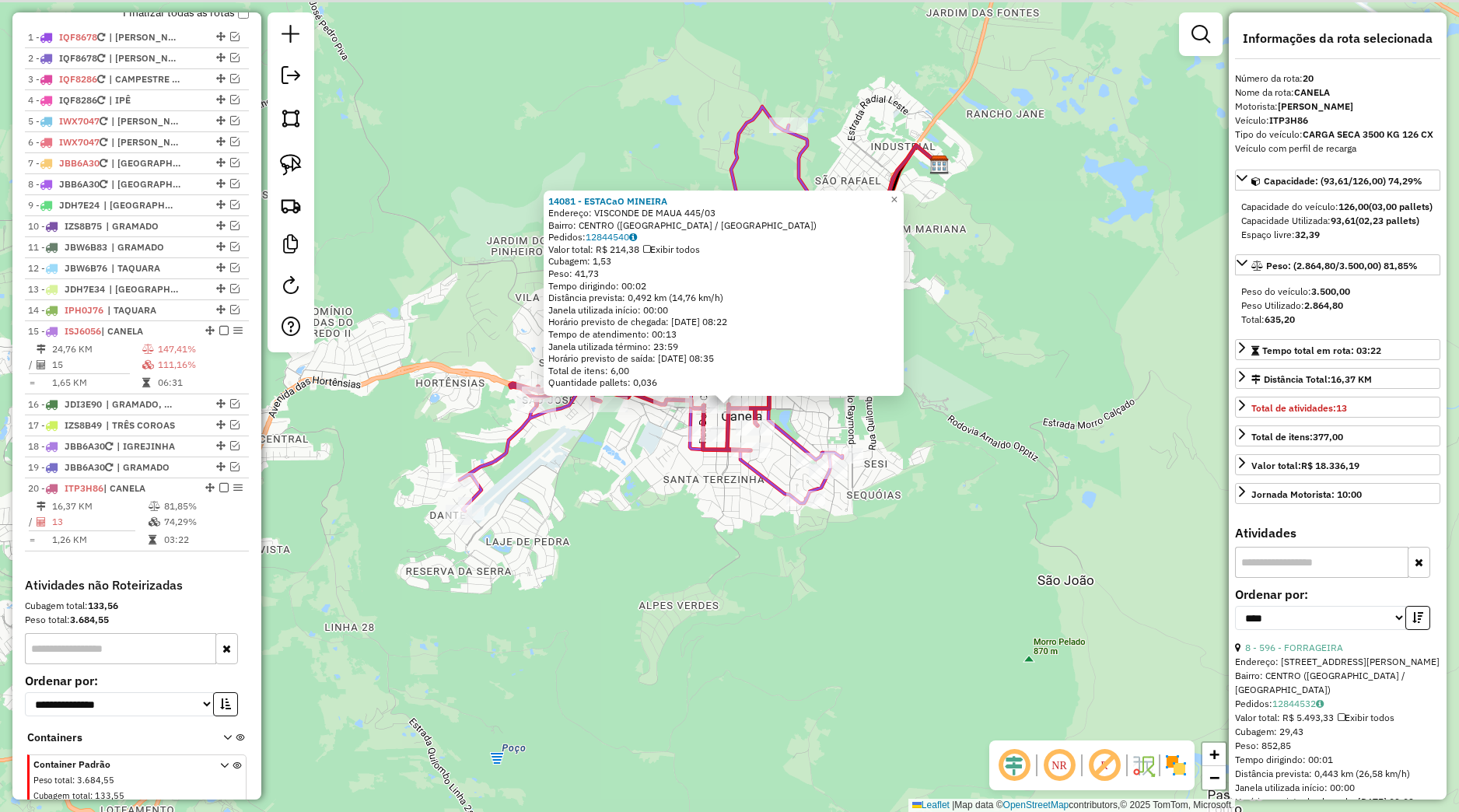
scroll to position [666, 0]
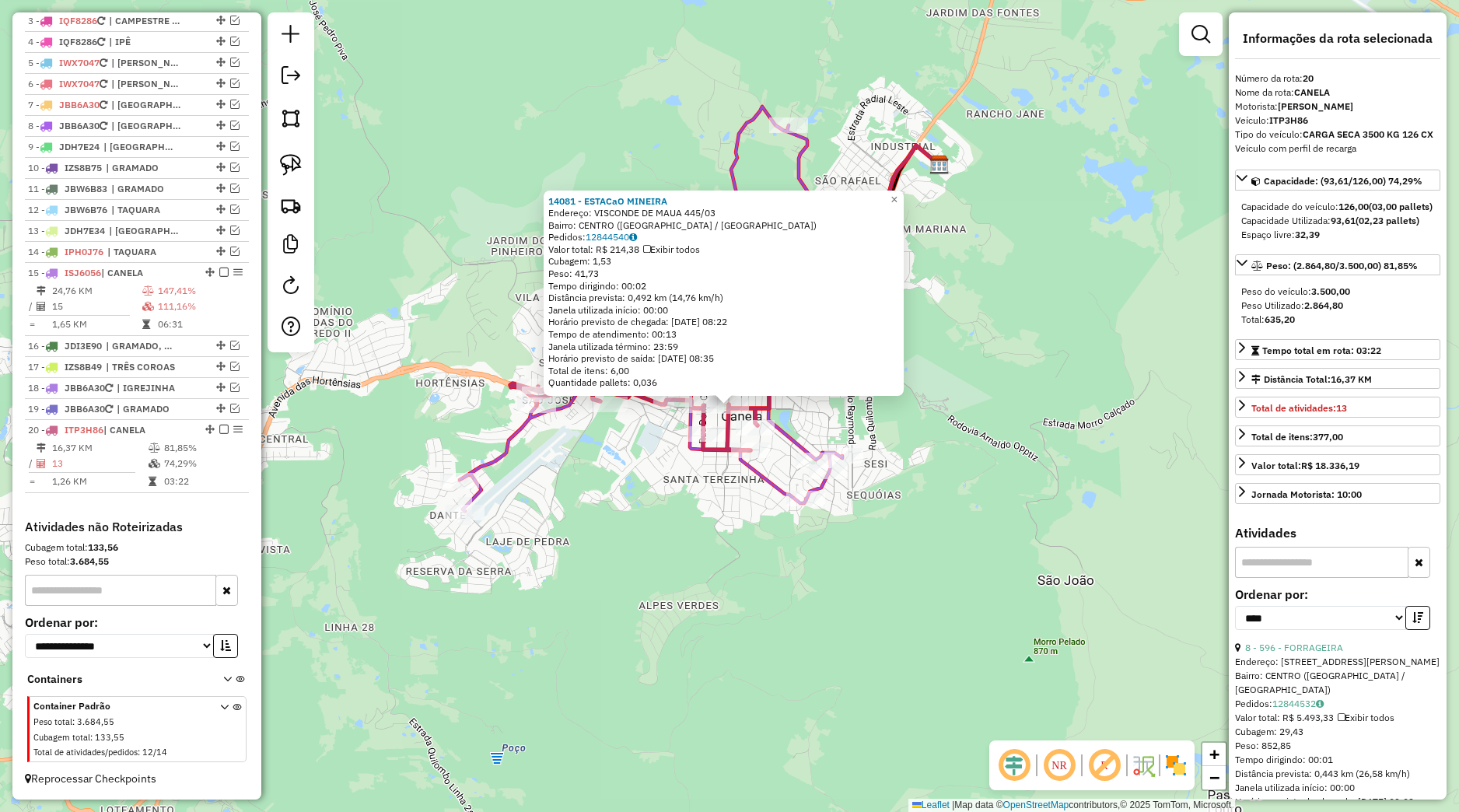
drag, startPoint x: 1113, startPoint y: 534, endPoint x: 954, endPoint y: 529, distance: 159.1
click at [1114, 531] on div "14081 - ESTACaO MINEIRA Endereço: VISCONDE DE MAUA 445/03 Bairro: CENTRO (CANEL…" at bounding box center [730, 406] width 1459 height 812
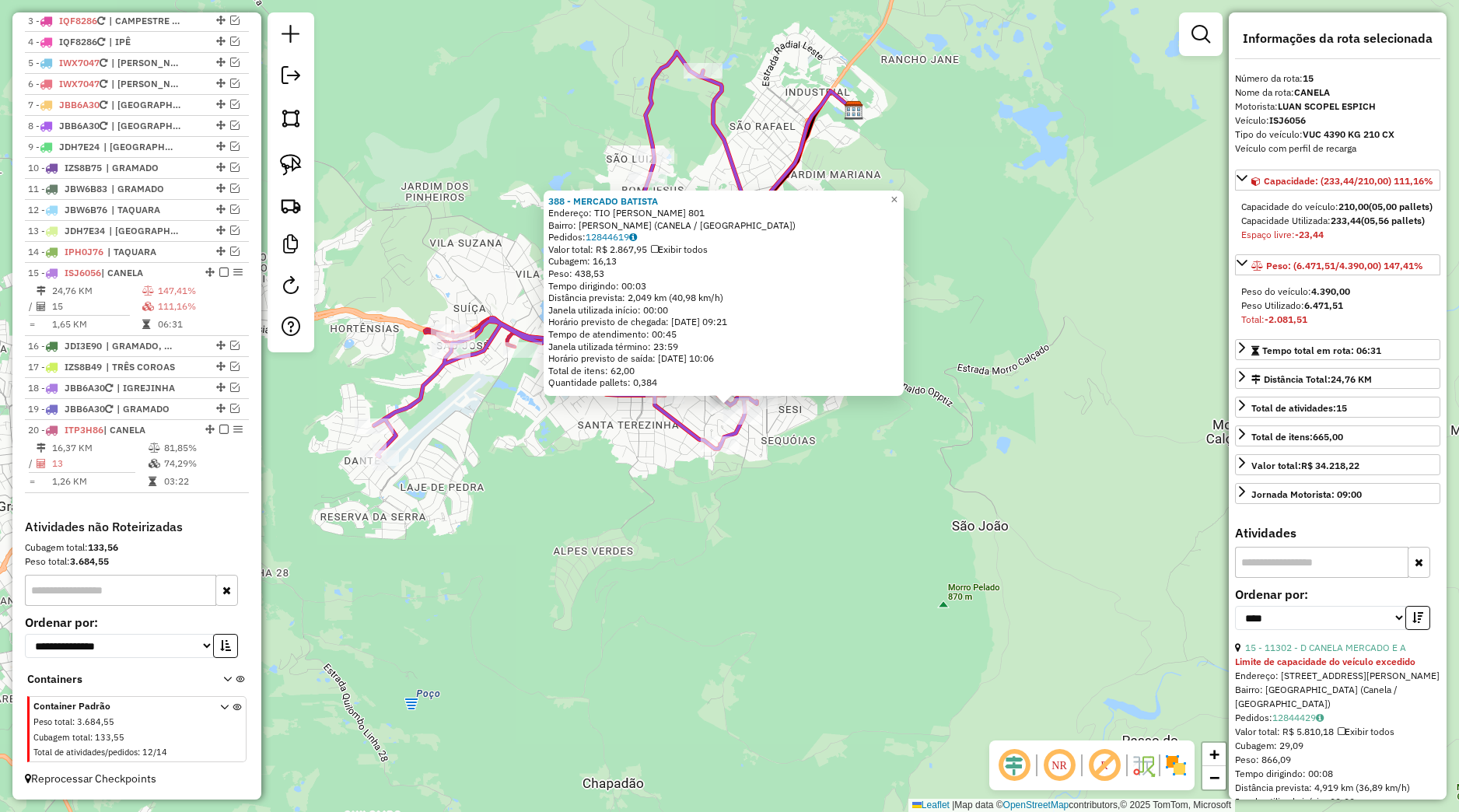
drag, startPoint x: 852, startPoint y: 483, endPoint x: 792, endPoint y: 468, distance: 61.8
click at [820, 453] on div "388 - MERCADO BATISTA Endereço: TIO ELIAS 801 Bairro: LEODORO AZEVEDO (CANELA /…" at bounding box center [730, 406] width 1459 height 812
drag, startPoint x: 582, startPoint y: 490, endPoint x: 593, endPoint y: 490, distance: 11.0
click at [593, 490] on div "388 - MERCADO BATISTA Endereço: TIO ELIAS 801 Bairro: LEODORO AZEVEDO (CANELA /…" at bounding box center [730, 406] width 1459 height 812
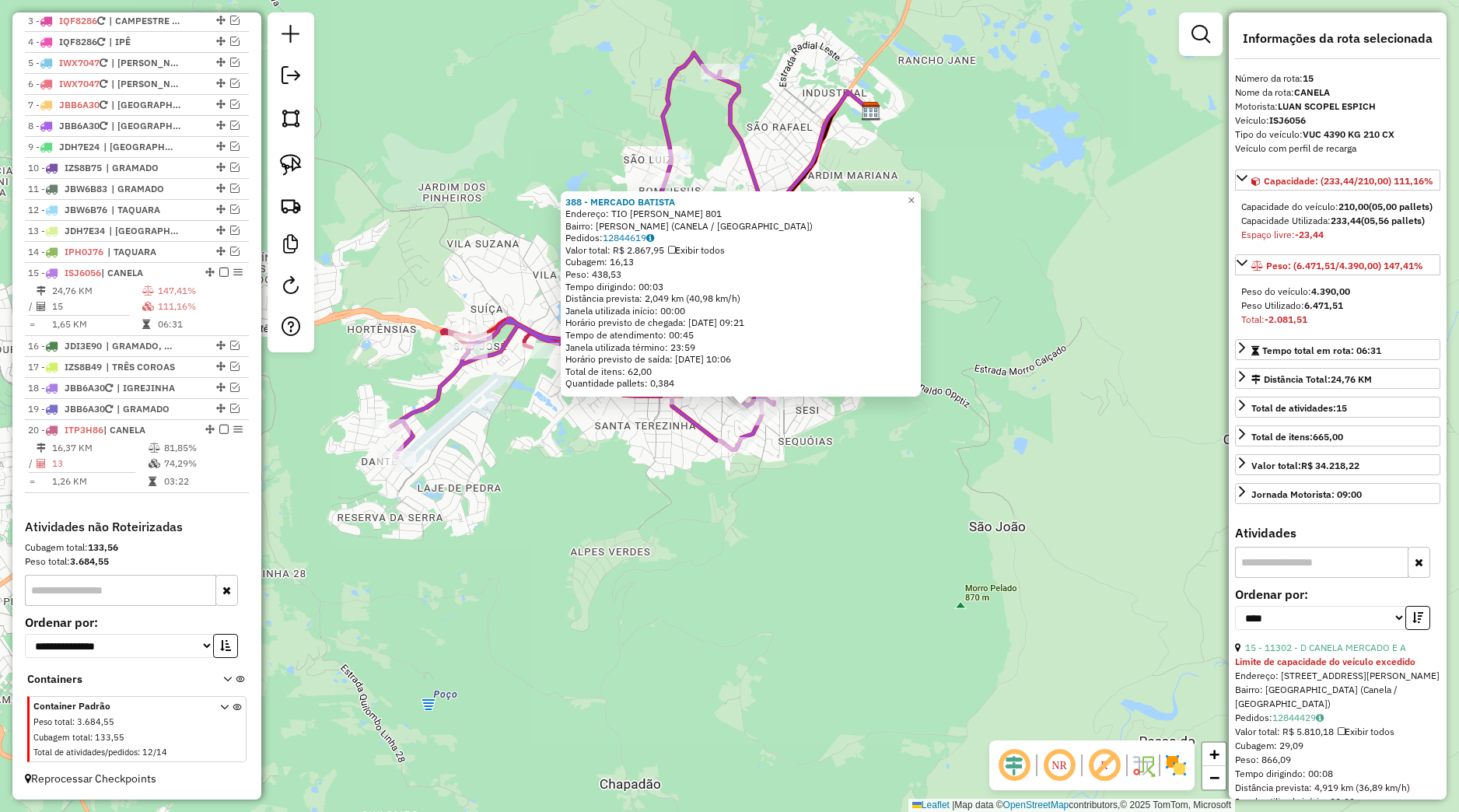
click at [604, 481] on div "388 - MERCADO BATISTA Endereço: TIO ELIAS 801 Bairro: LEODORO AZEVEDO (CANELA /…" at bounding box center [730, 406] width 1459 height 812
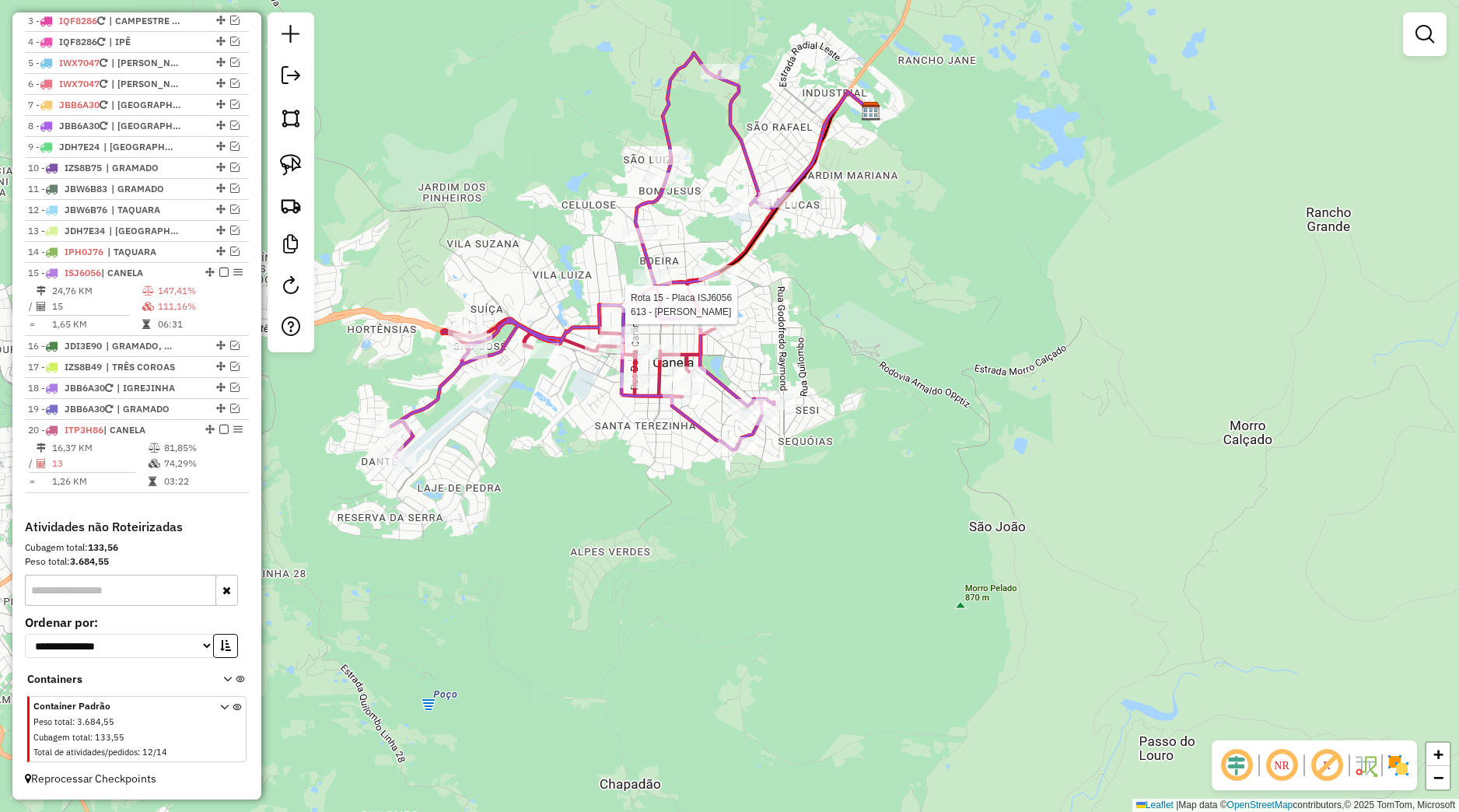
select select "*********"
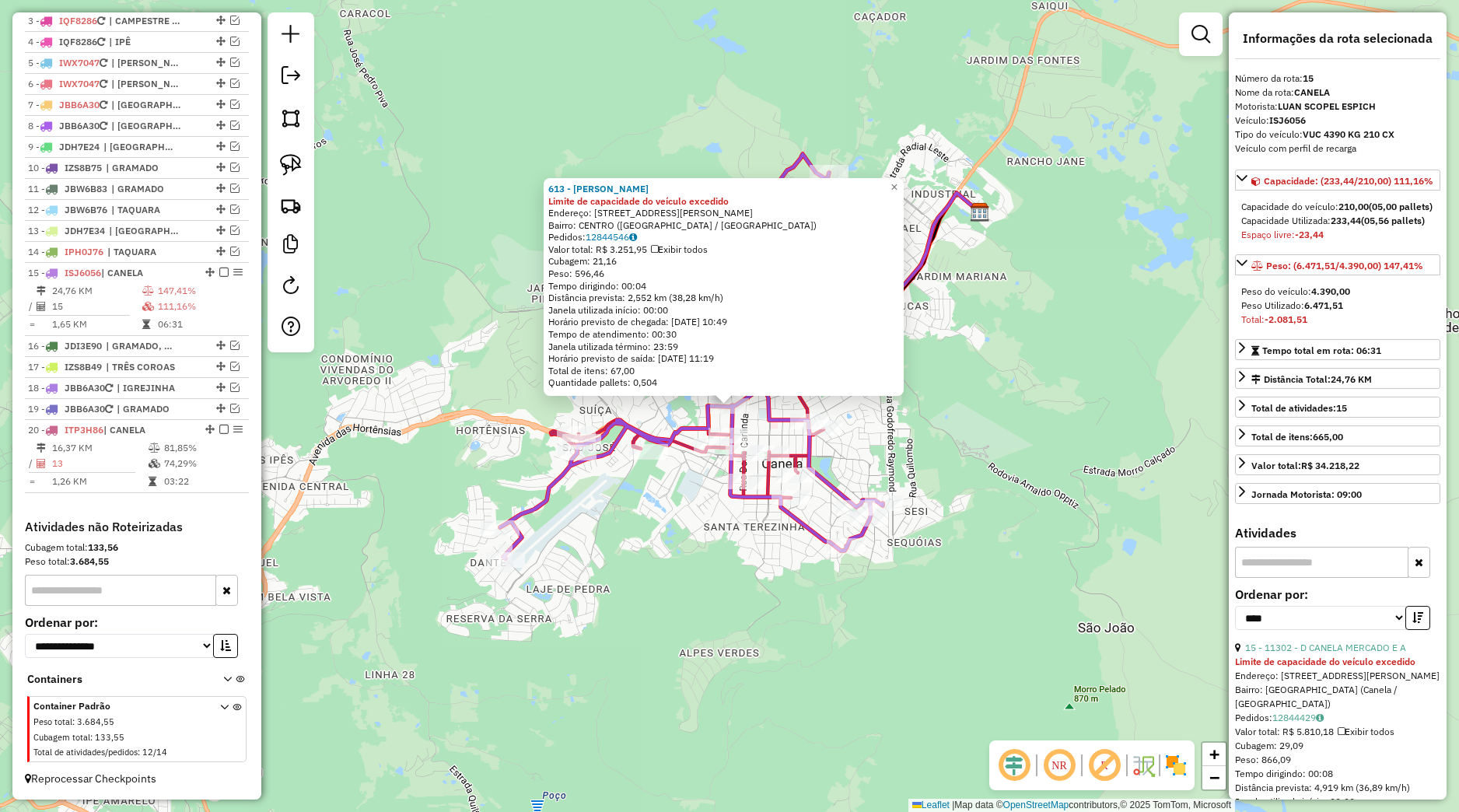
click at [769, 579] on div "613 - MERCADO SERRANO Limite de capacidade do veículo excedido Endereço: Avenid…" at bounding box center [730, 406] width 1459 height 812
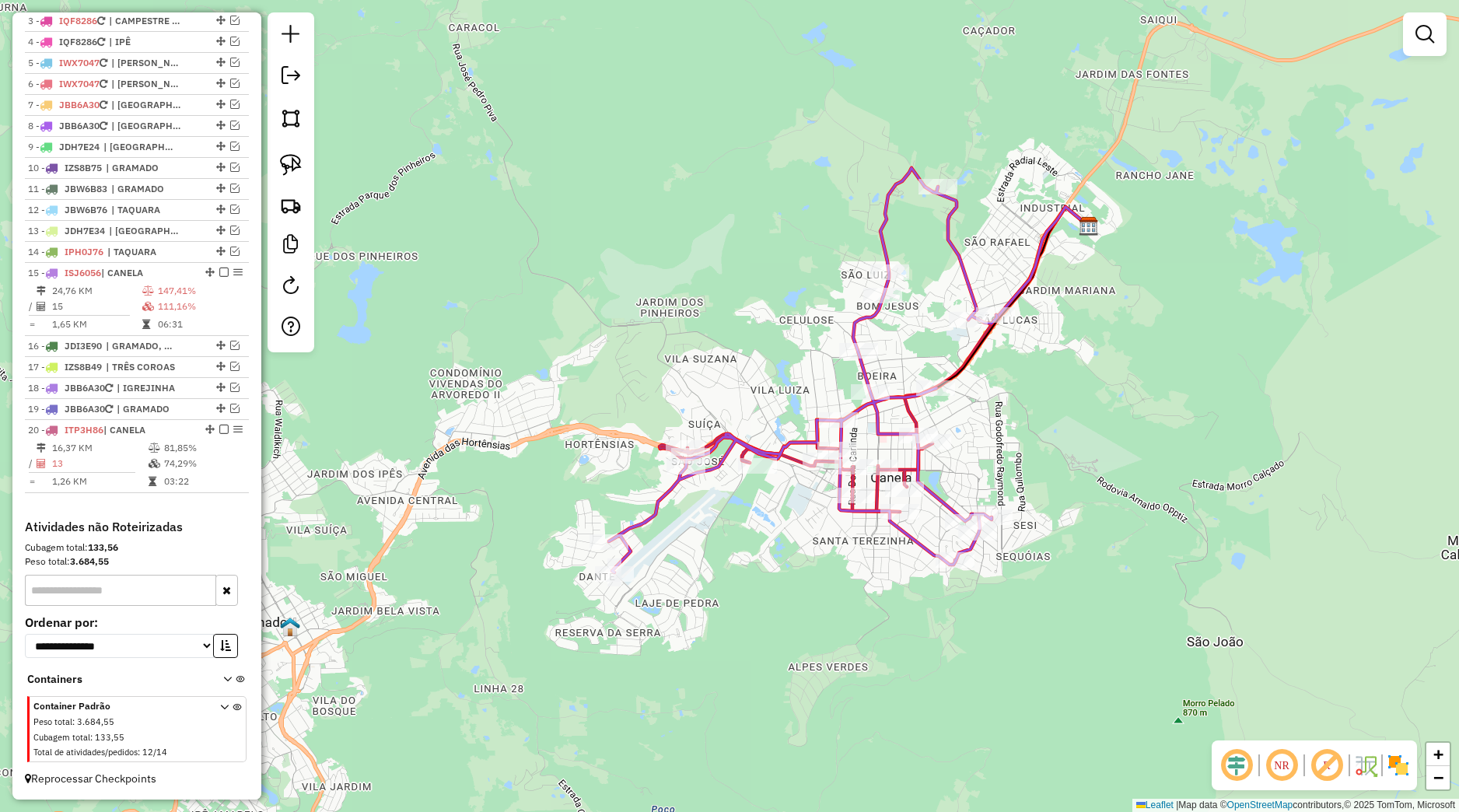
drag, startPoint x: 1031, startPoint y: 379, endPoint x: 1095, endPoint y: 394, distance: 65.7
click at [1095, 394] on div "Janela de atendimento Grade de atendimento Capacidade Transportadoras Veículos …" at bounding box center [730, 406] width 1459 height 812
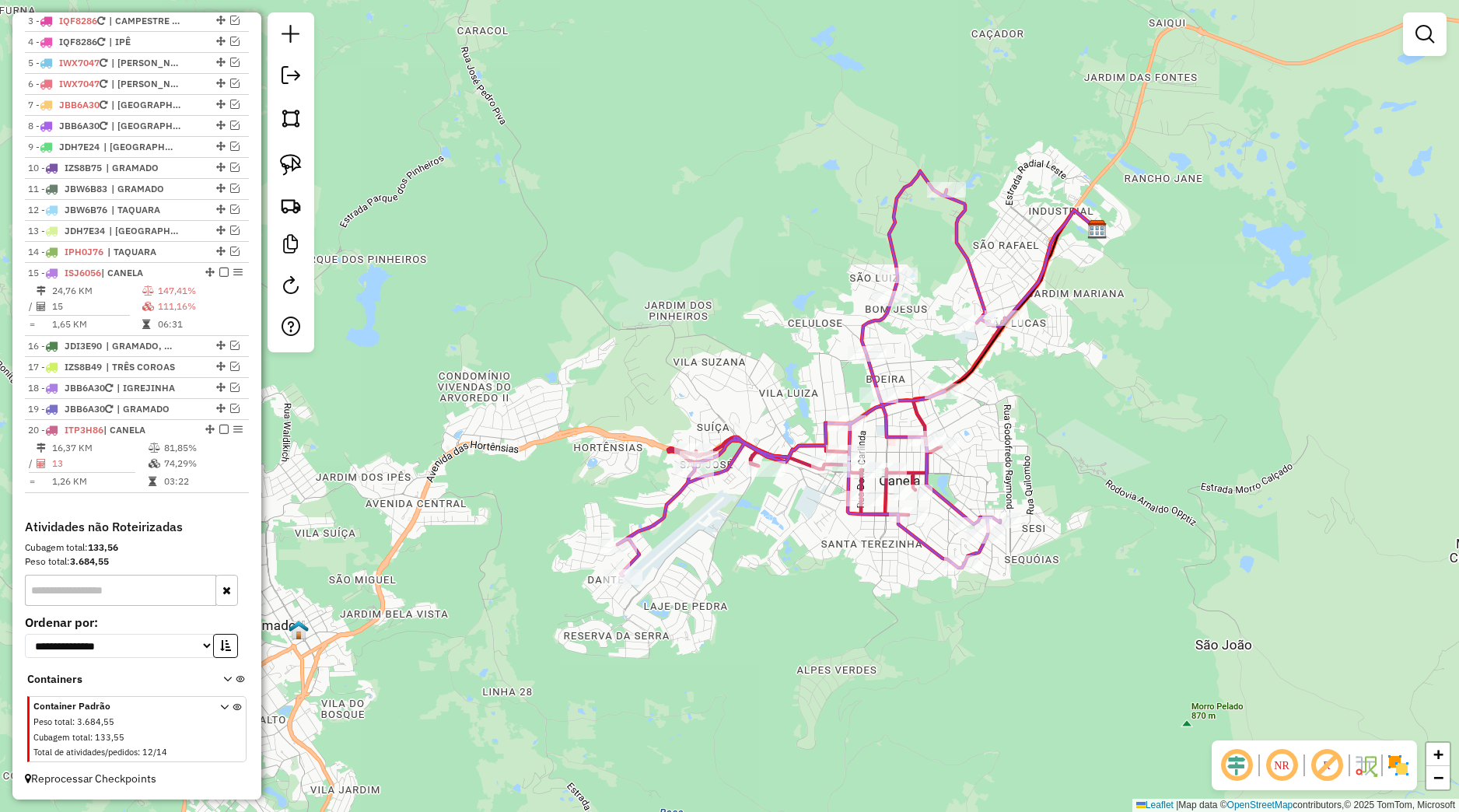
click at [852, 432] on icon at bounding box center [811, 373] width 388 height 404
select select "*********"
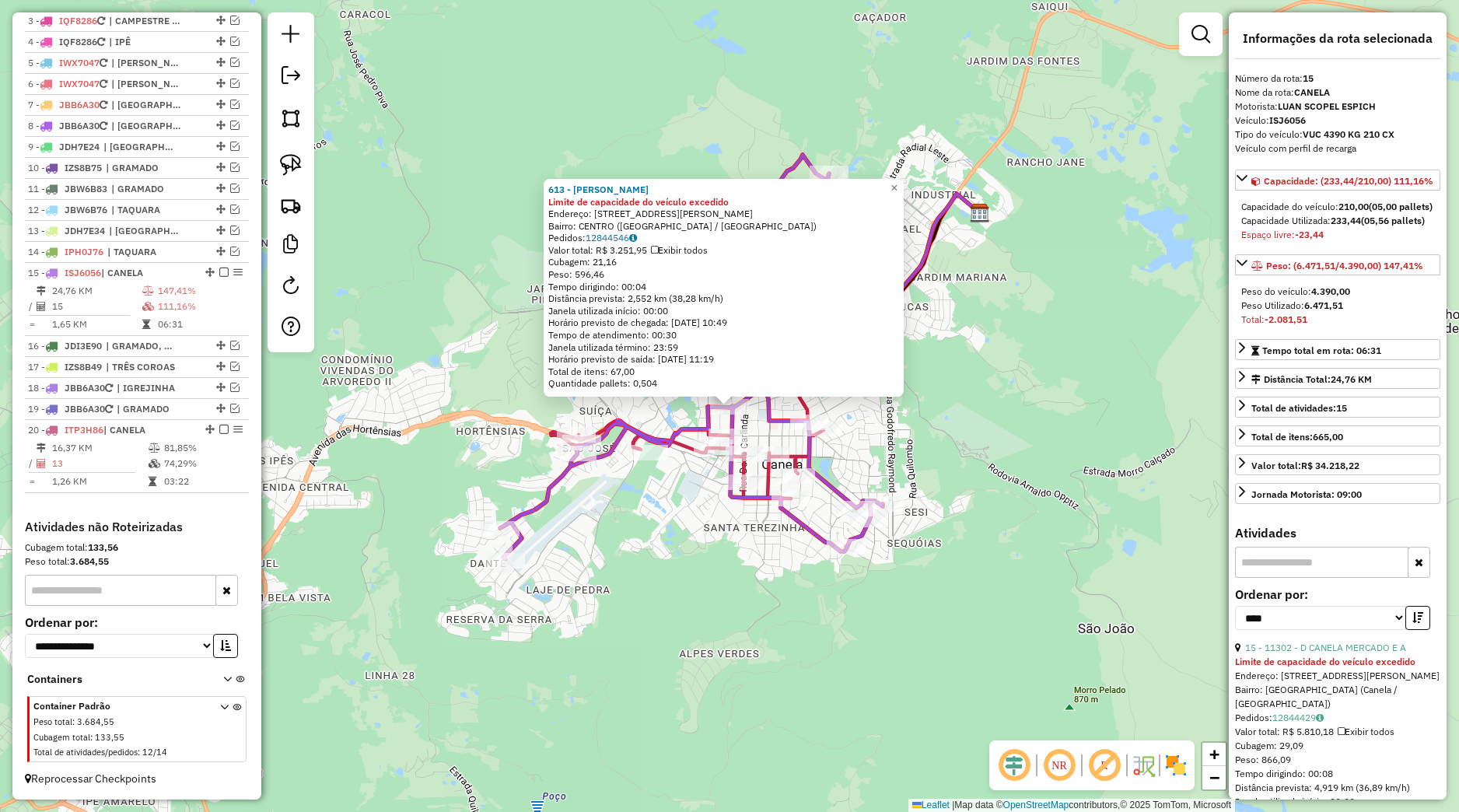
scroll to position [145, 0]
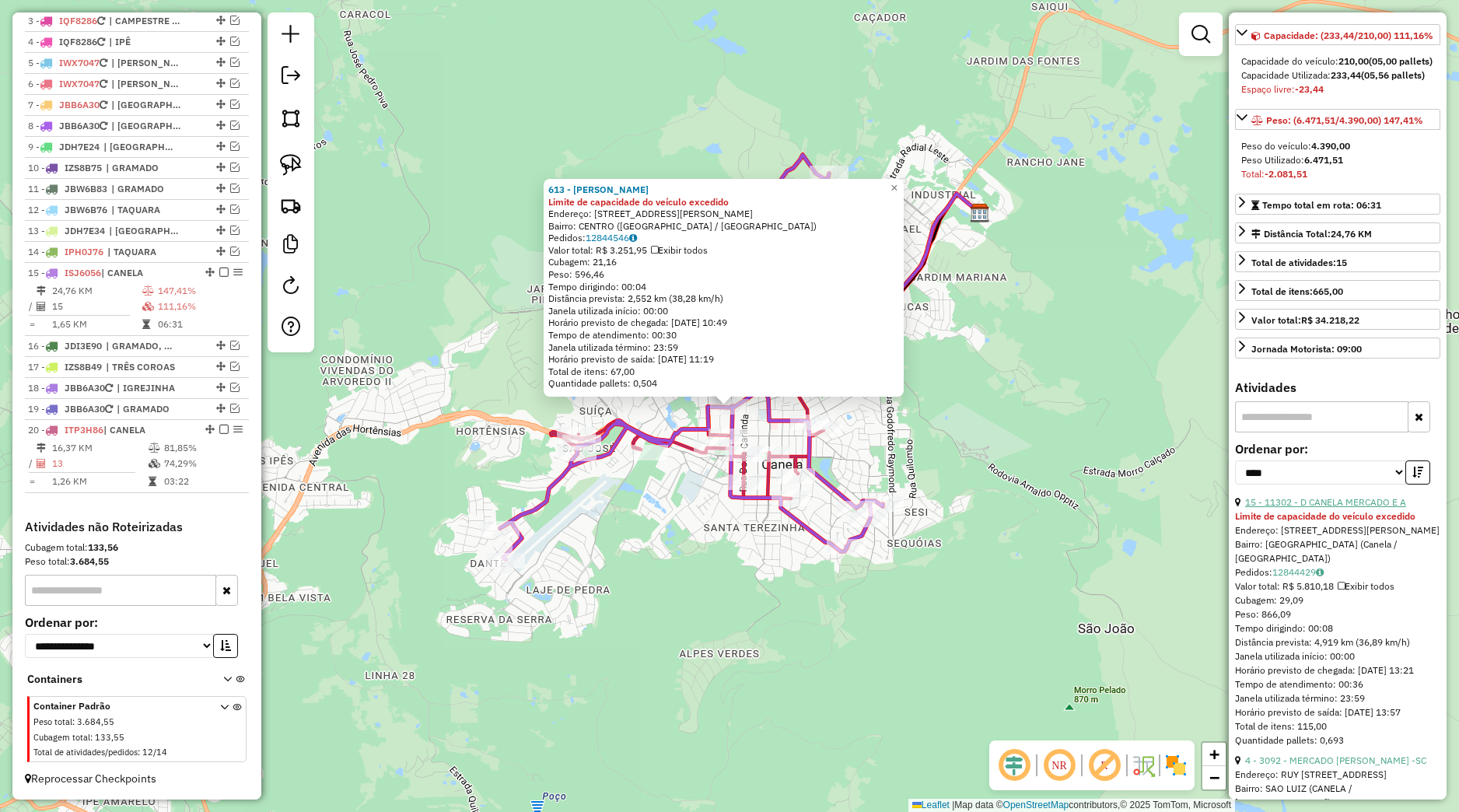
click at [1349, 508] on link "15 - 11302 - D CANELA MERCADO E A" at bounding box center [1326, 502] width 161 height 11
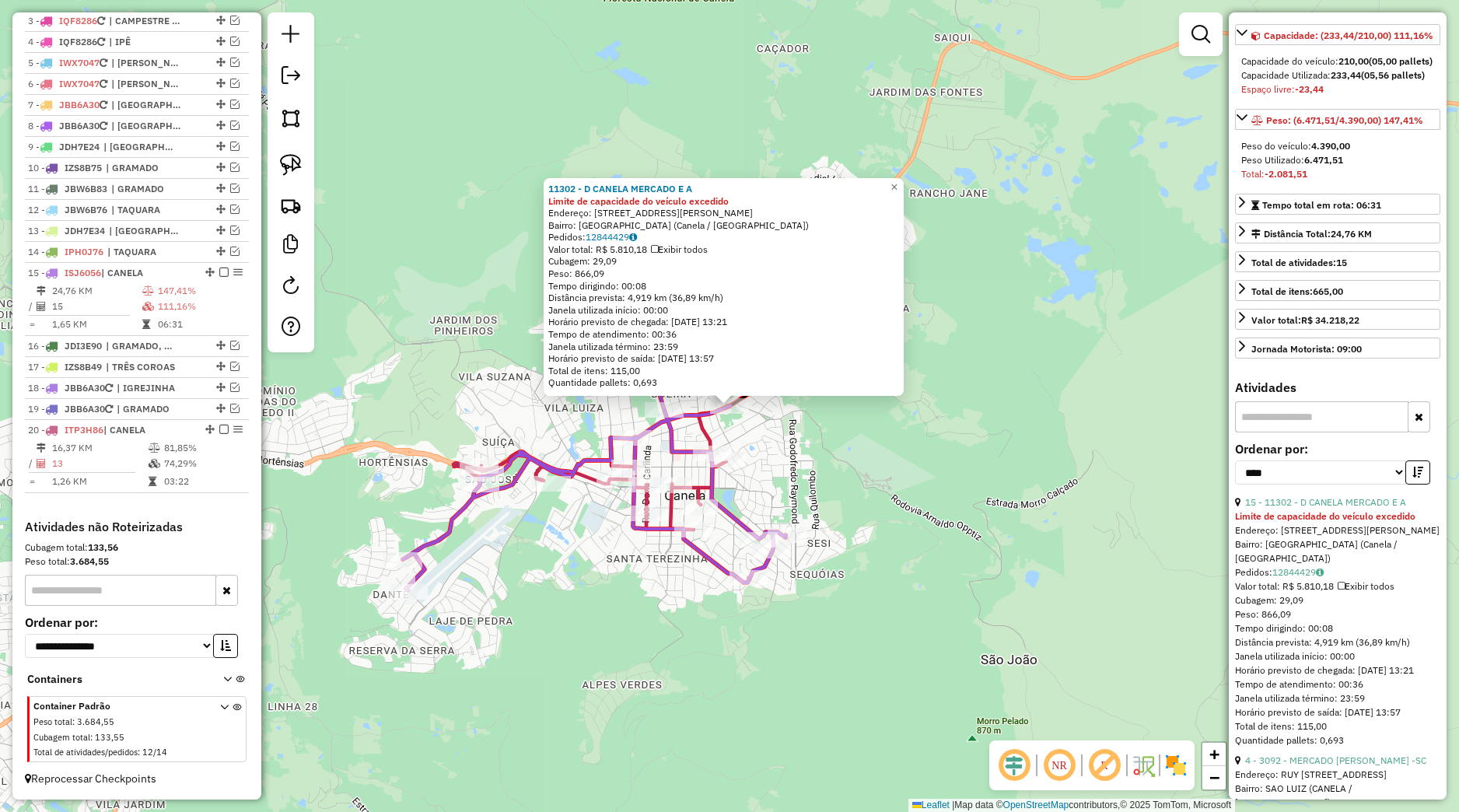
click at [984, 516] on div "11302 - D CANELA MERCADO E A Limite de capacidade do veículo excedido Endereço:…" at bounding box center [730, 406] width 1459 height 812
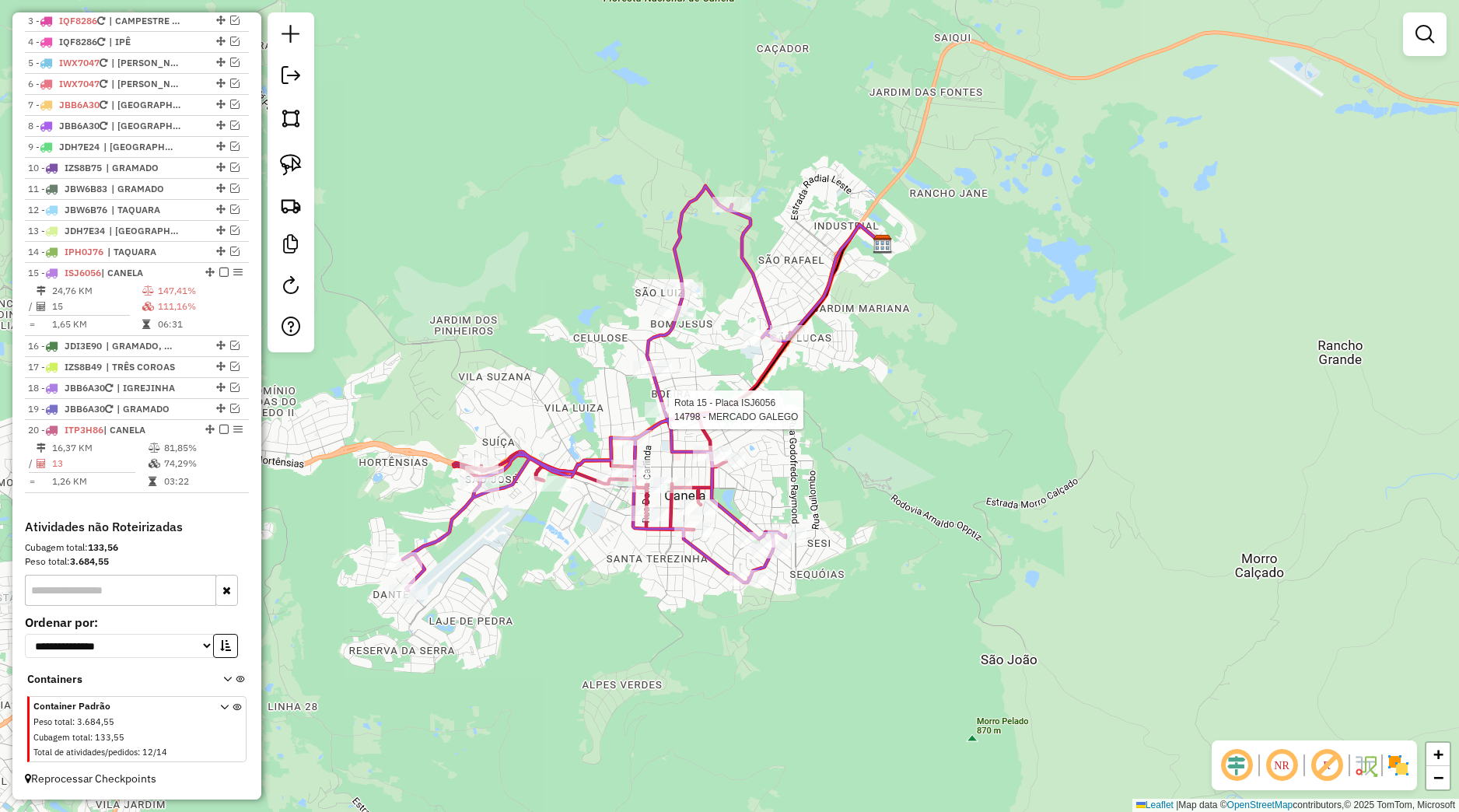
select select "*********"
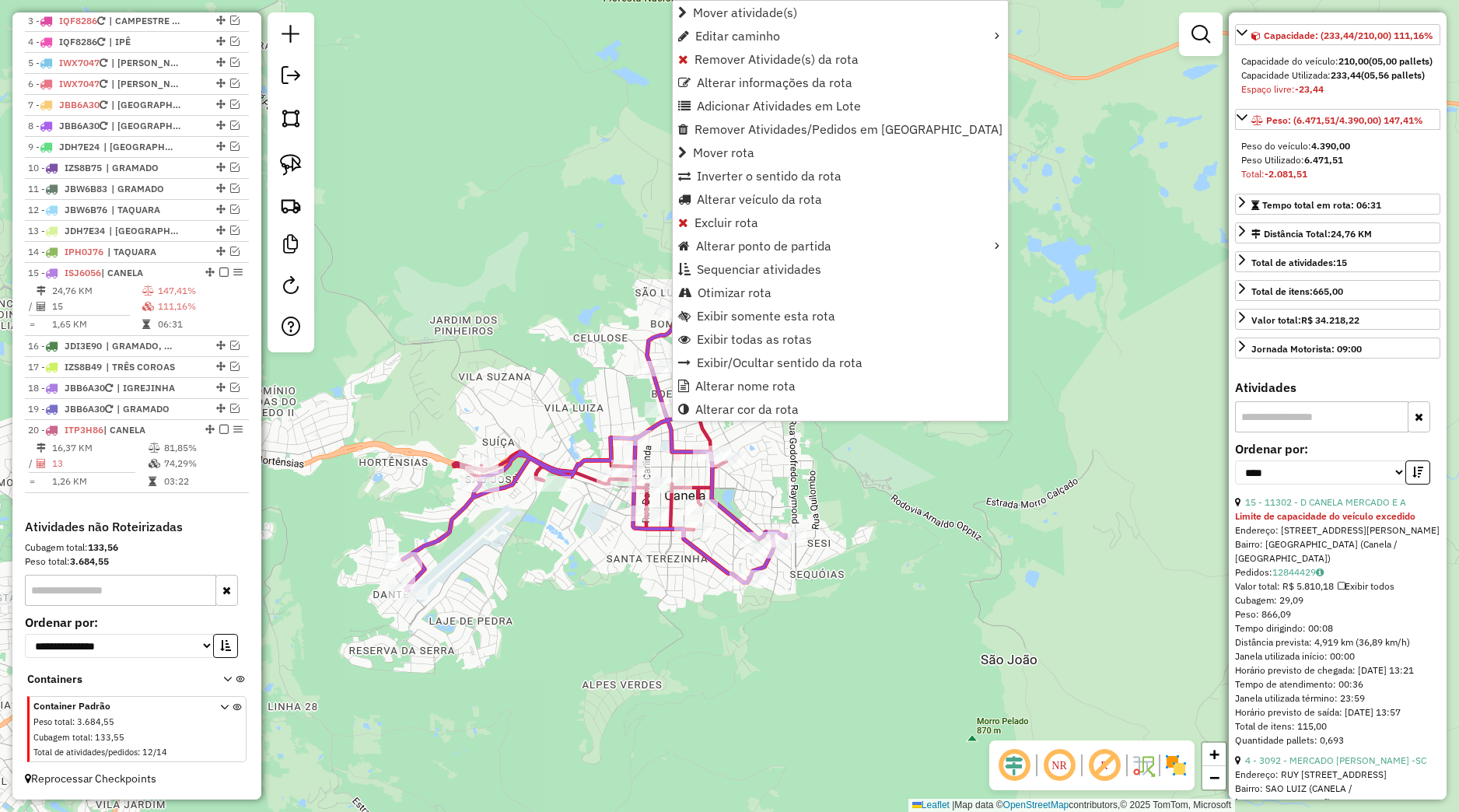
click at [609, 389] on div "Janela de atendimento Grade de atendimento Capacidade Transportadoras Veículos …" at bounding box center [730, 406] width 1459 height 812
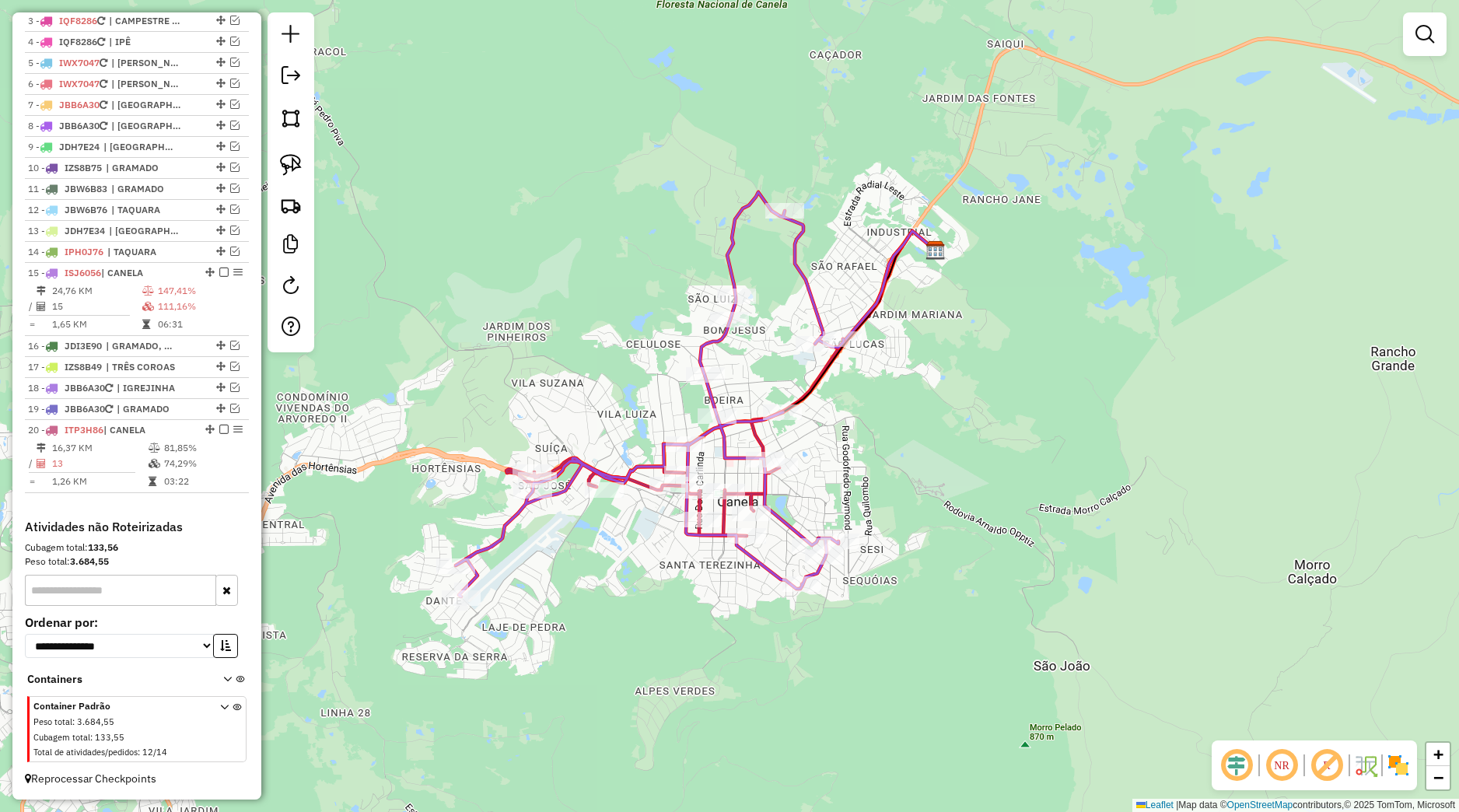
drag, startPoint x: 601, startPoint y: 643, endPoint x: 725, endPoint y: 620, distance: 126.1
click at [725, 620] on div "Janela de atendimento Grade de atendimento Capacidade Transportadoras Veículos …" at bounding box center [730, 406] width 1459 height 812
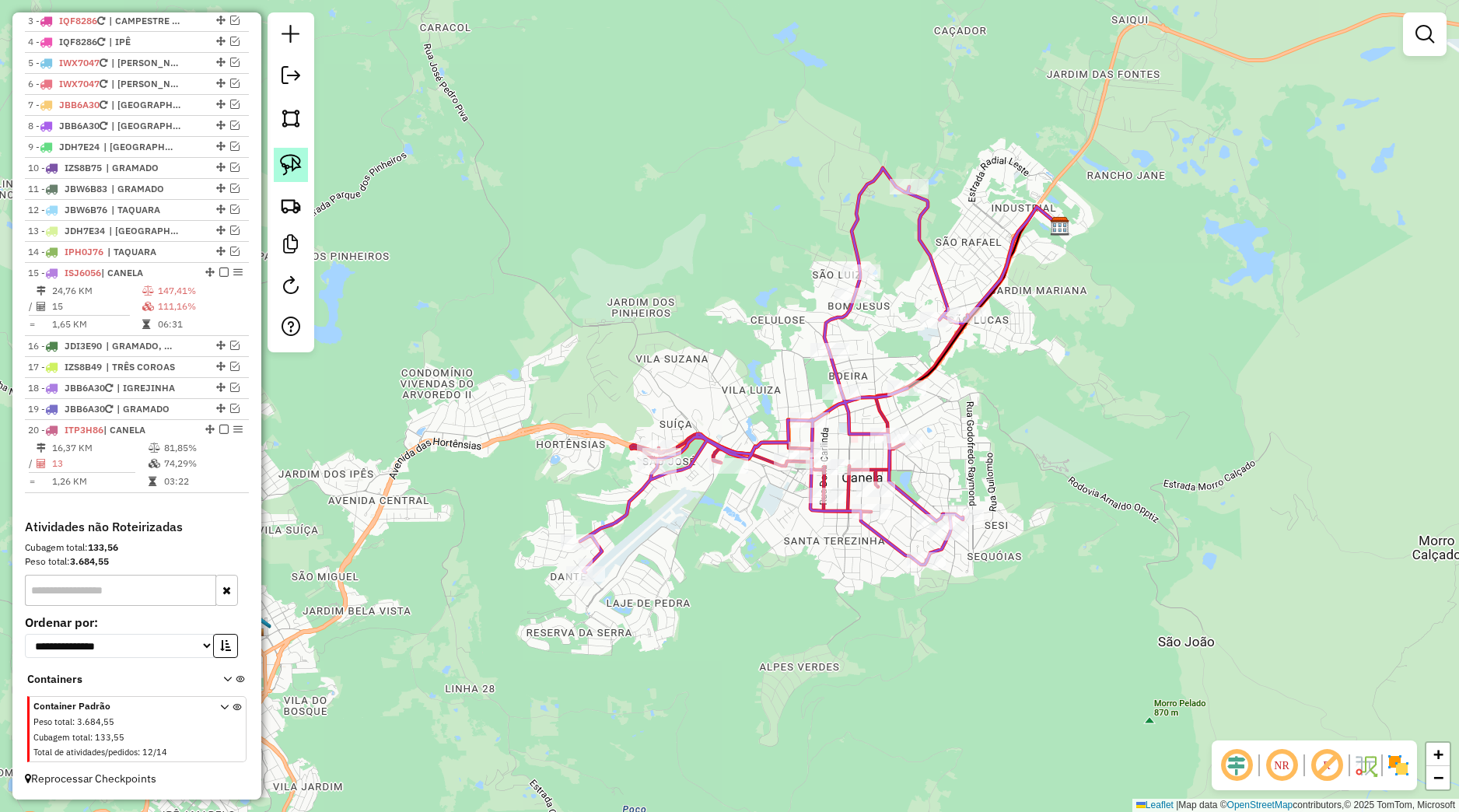
click at [286, 165] on img at bounding box center [291, 165] width 22 height 22
click at [683, 543] on div "Janela de atendimento Grade de atendimento Capacidade Transportadoras Veículos …" at bounding box center [730, 406] width 1459 height 812
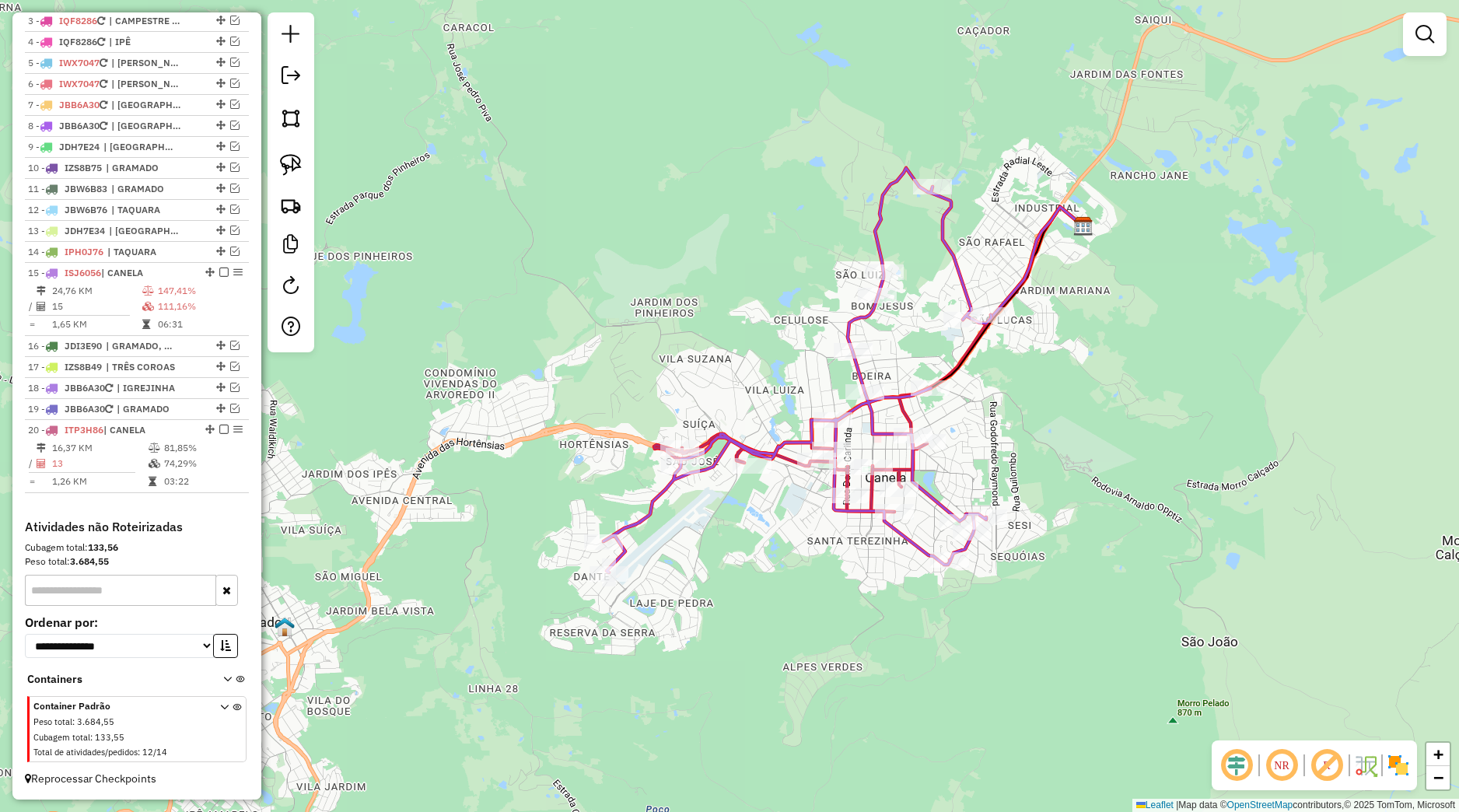
drag, startPoint x: 703, startPoint y: 591, endPoint x: 813, endPoint y: 561, distance: 114.0
click at [813, 561] on div "Janela de atendimento Grade de atendimento Capacidade Transportadoras Veículos …" at bounding box center [730, 406] width 1459 height 812
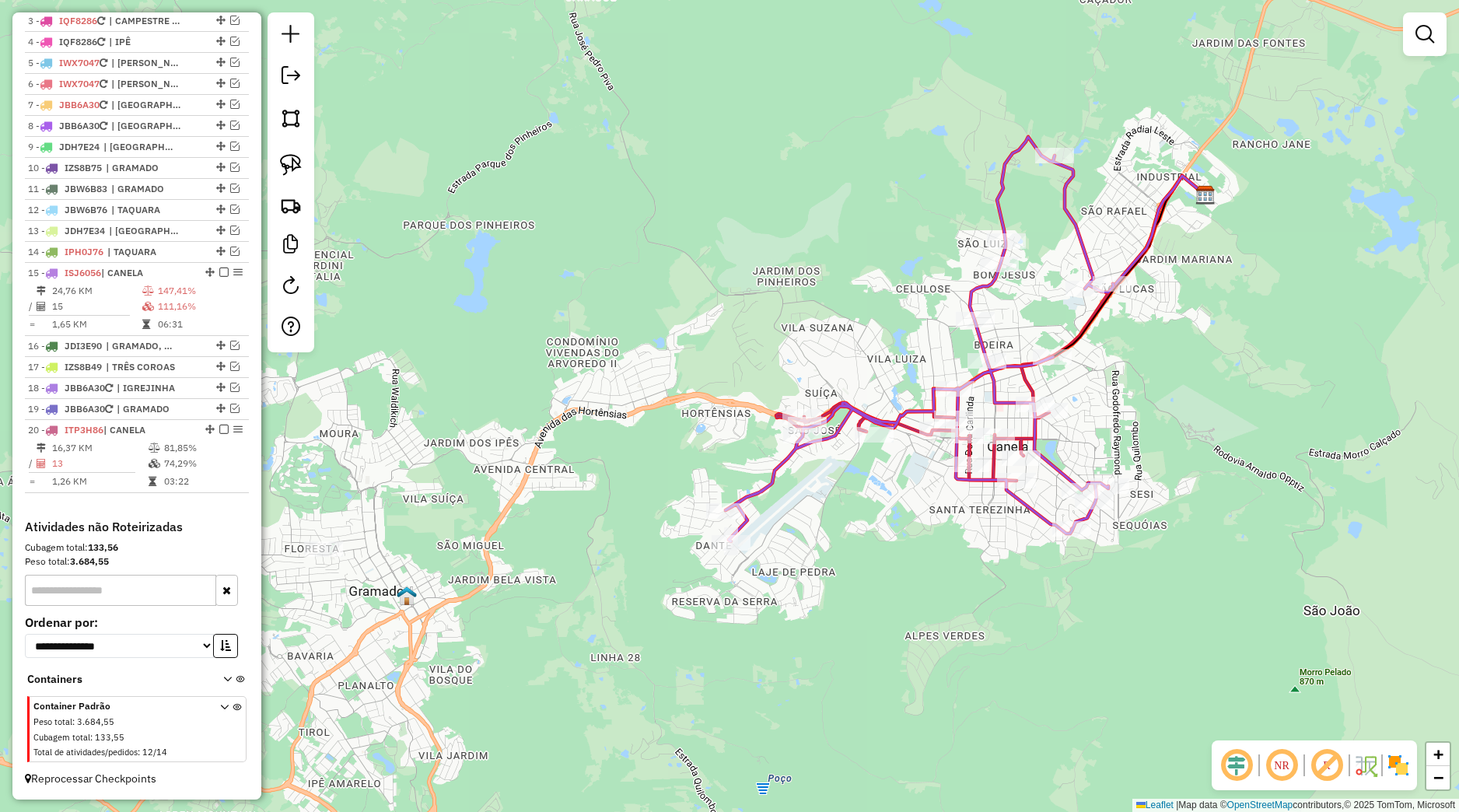
drag, startPoint x: 735, startPoint y: 594, endPoint x: 824, endPoint y: 564, distance: 93.9
click at [824, 565] on div "Janela de atendimento Grade de atendimento Capacidade Transportadoras Veículos …" at bounding box center [730, 406] width 1459 height 812
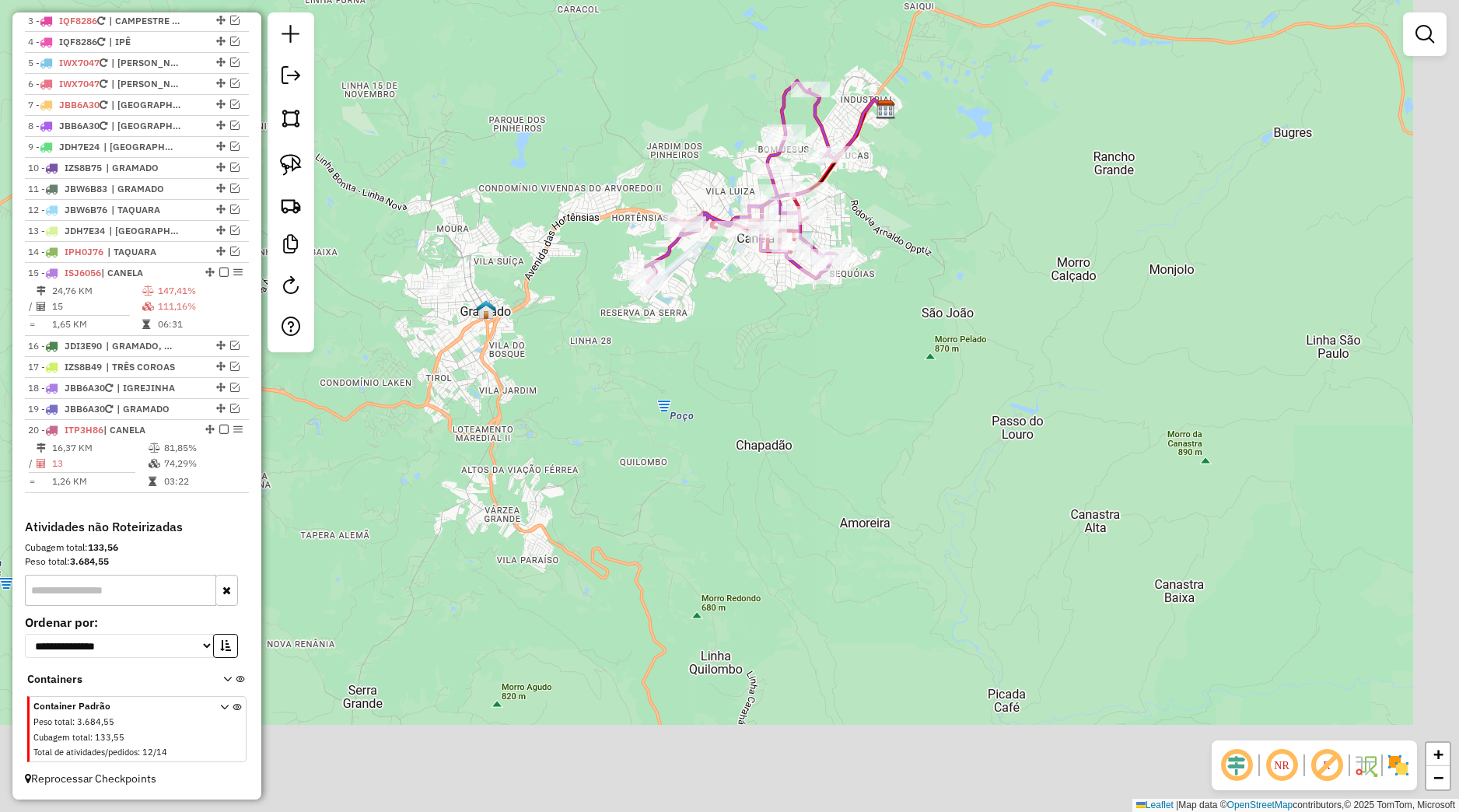
drag, startPoint x: 553, startPoint y: 479, endPoint x: 467, endPoint y: 325, distance: 176.4
click at [471, 327] on div "Janela de atendimento Grade de atendimento Capacidade Transportadoras Veículos …" at bounding box center [730, 406] width 1459 height 812
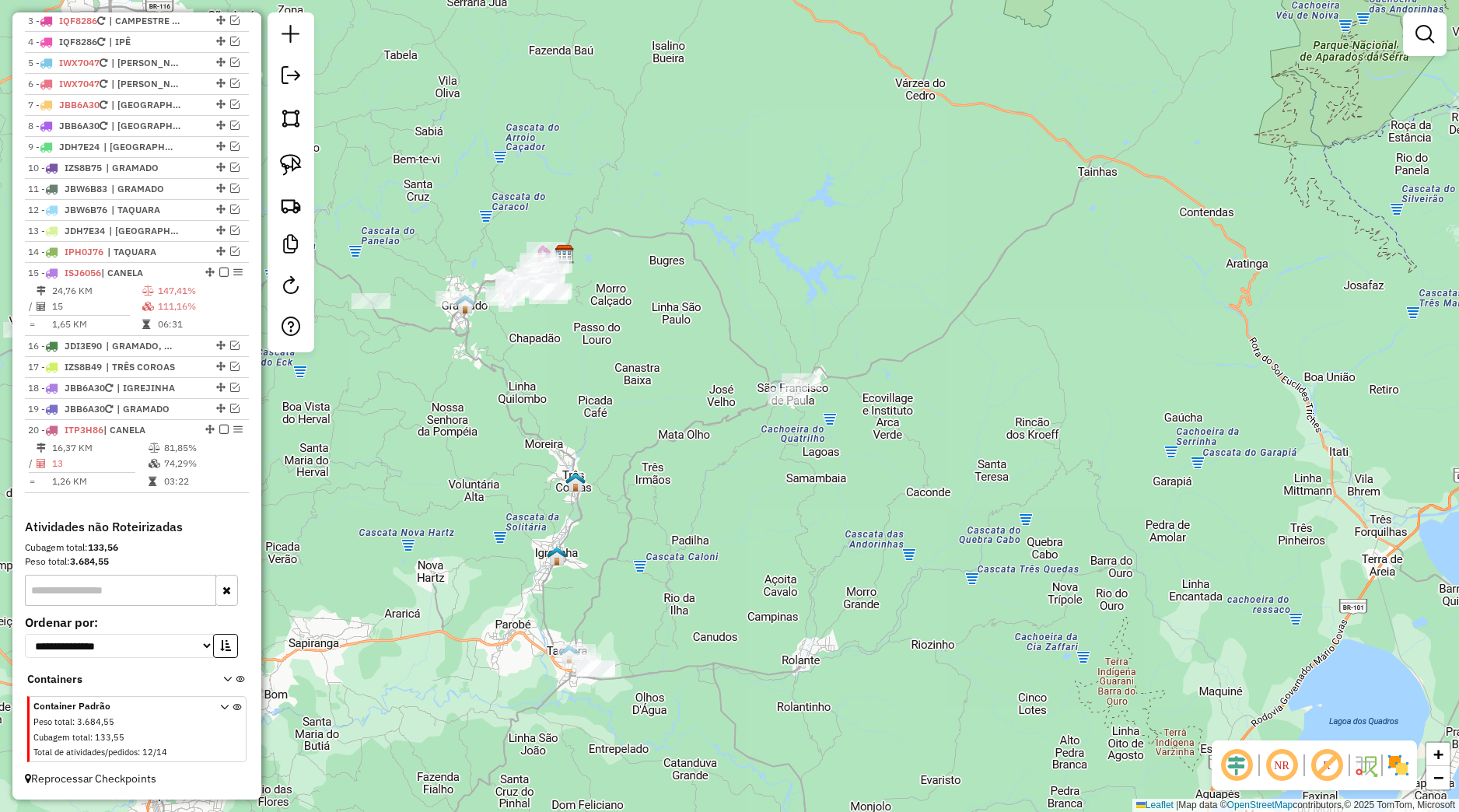
scroll to position [374, 0]
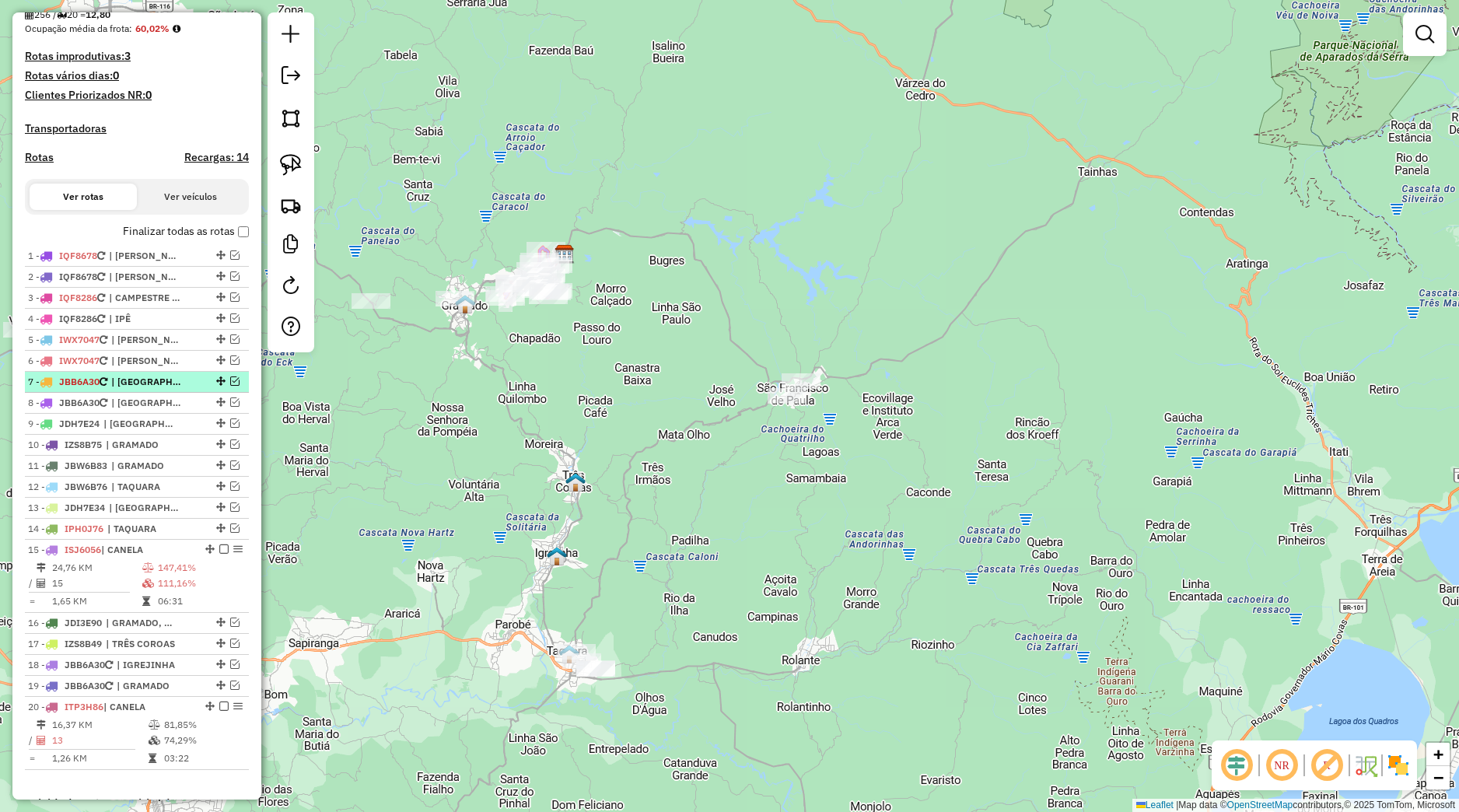
click at [230, 385] on em at bounding box center [235, 381] width 10 height 10
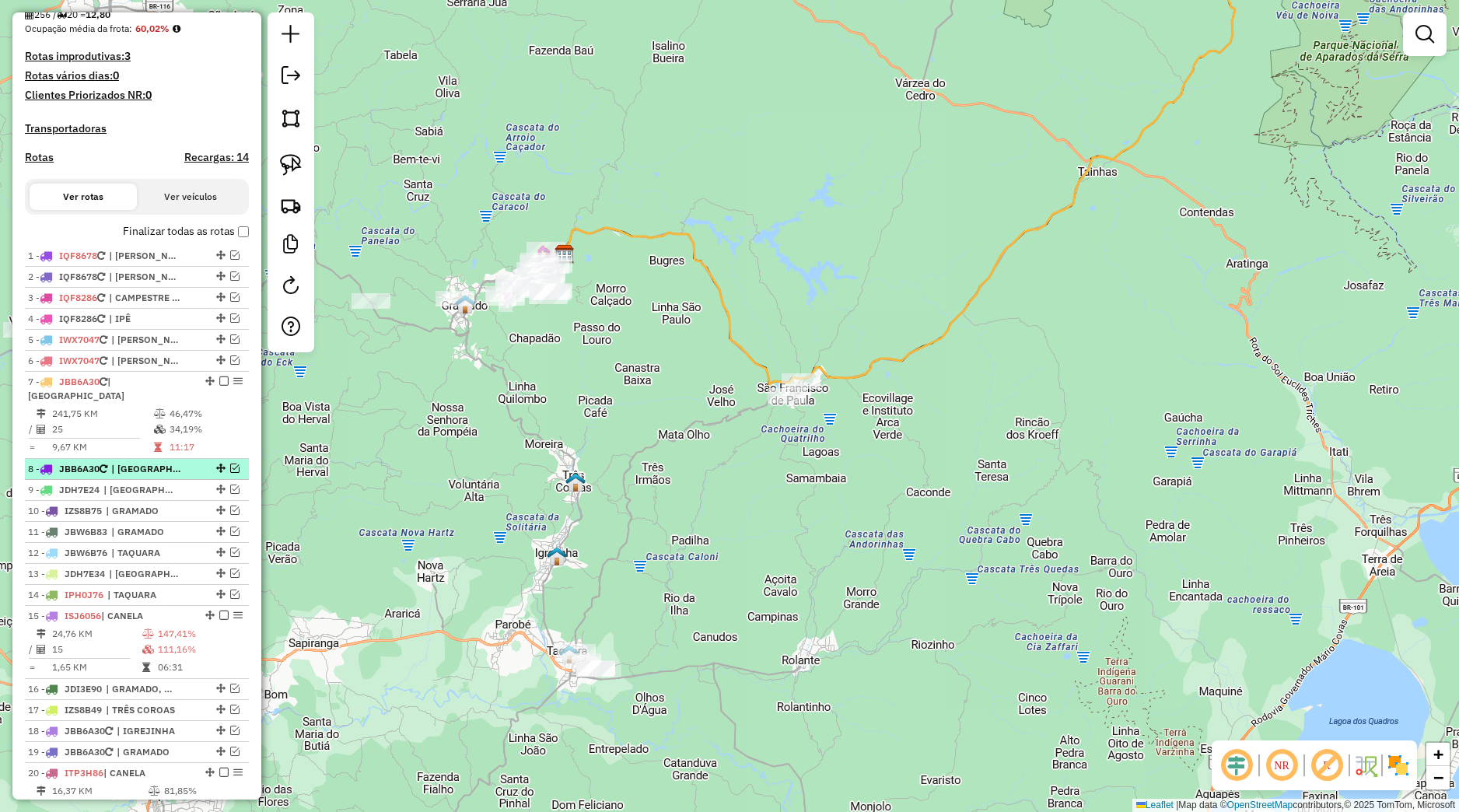
click at [230, 473] on em at bounding box center [235, 468] width 10 height 10
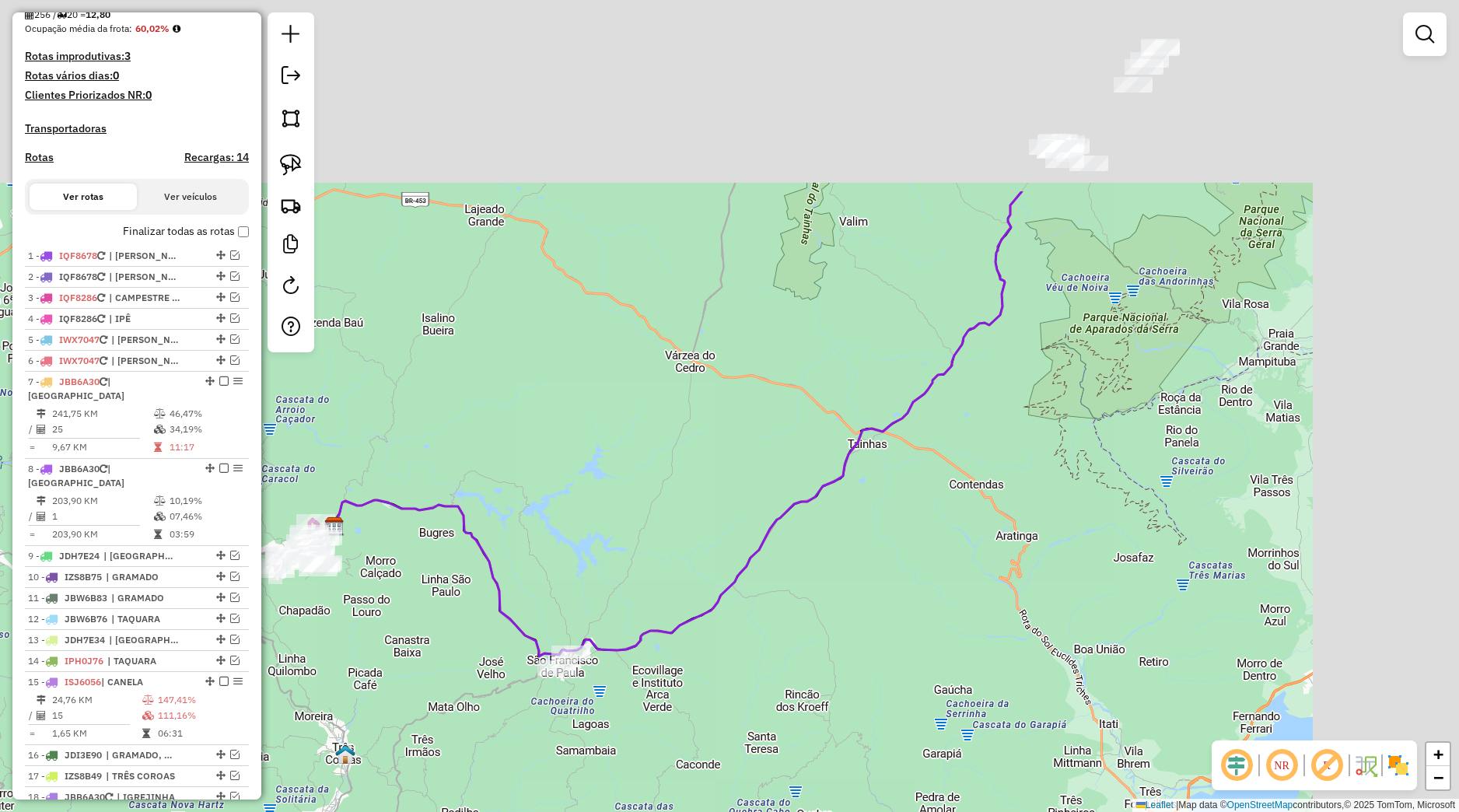
drag, startPoint x: 780, startPoint y: 428, endPoint x: 610, endPoint y: 659, distance: 286.8
click at [551, 711] on div "Janela de atendimento Grade de atendimento Capacidade Transportadoras Veículos …" at bounding box center [730, 406] width 1459 height 812
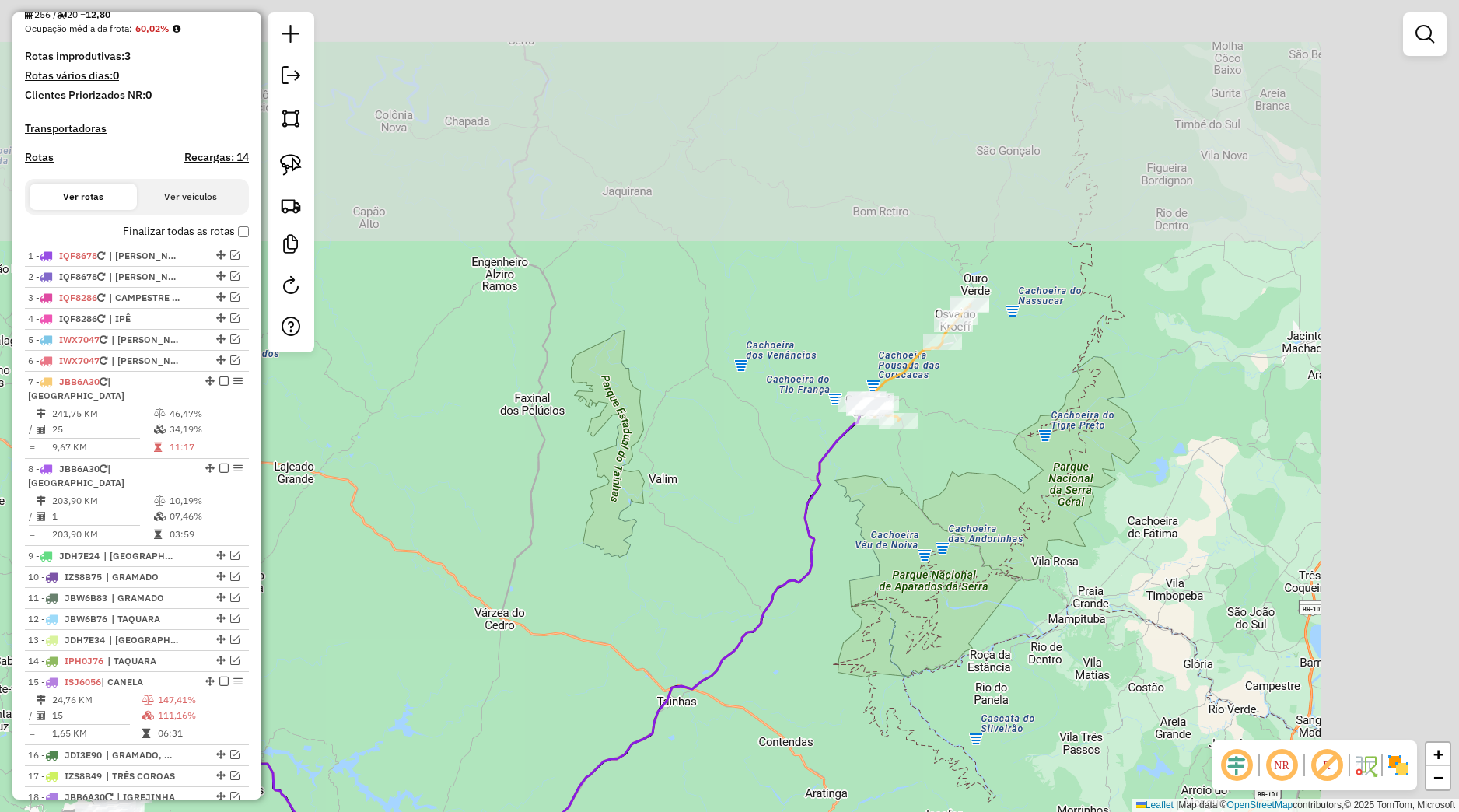
drag, startPoint x: 841, startPoint y: 424, endPoint x: 838, endPoint y: 454, distance: 30.1
click at [833, 454] on icon at bounding box center [510, 658] width 738 height 510
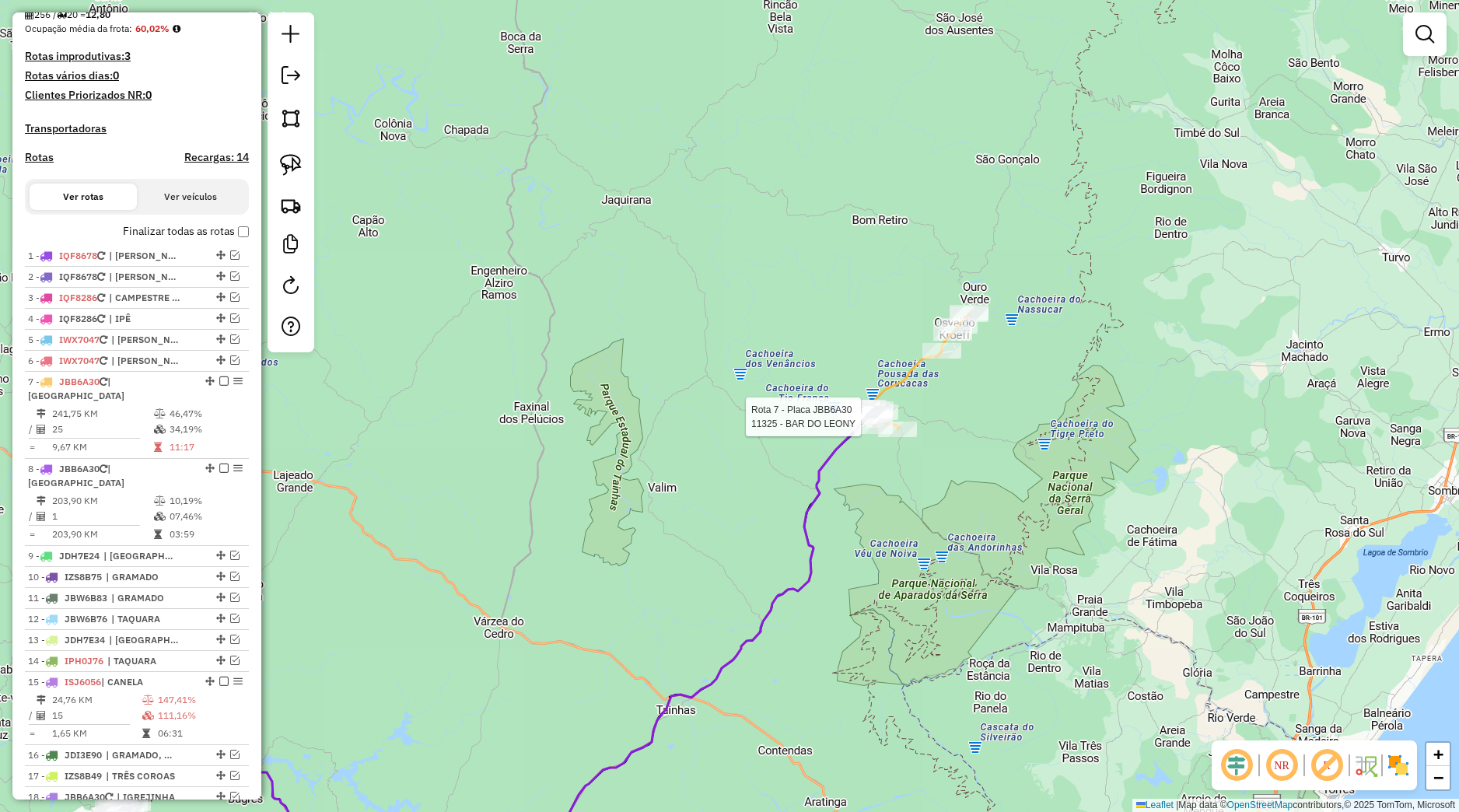
select select "*********"
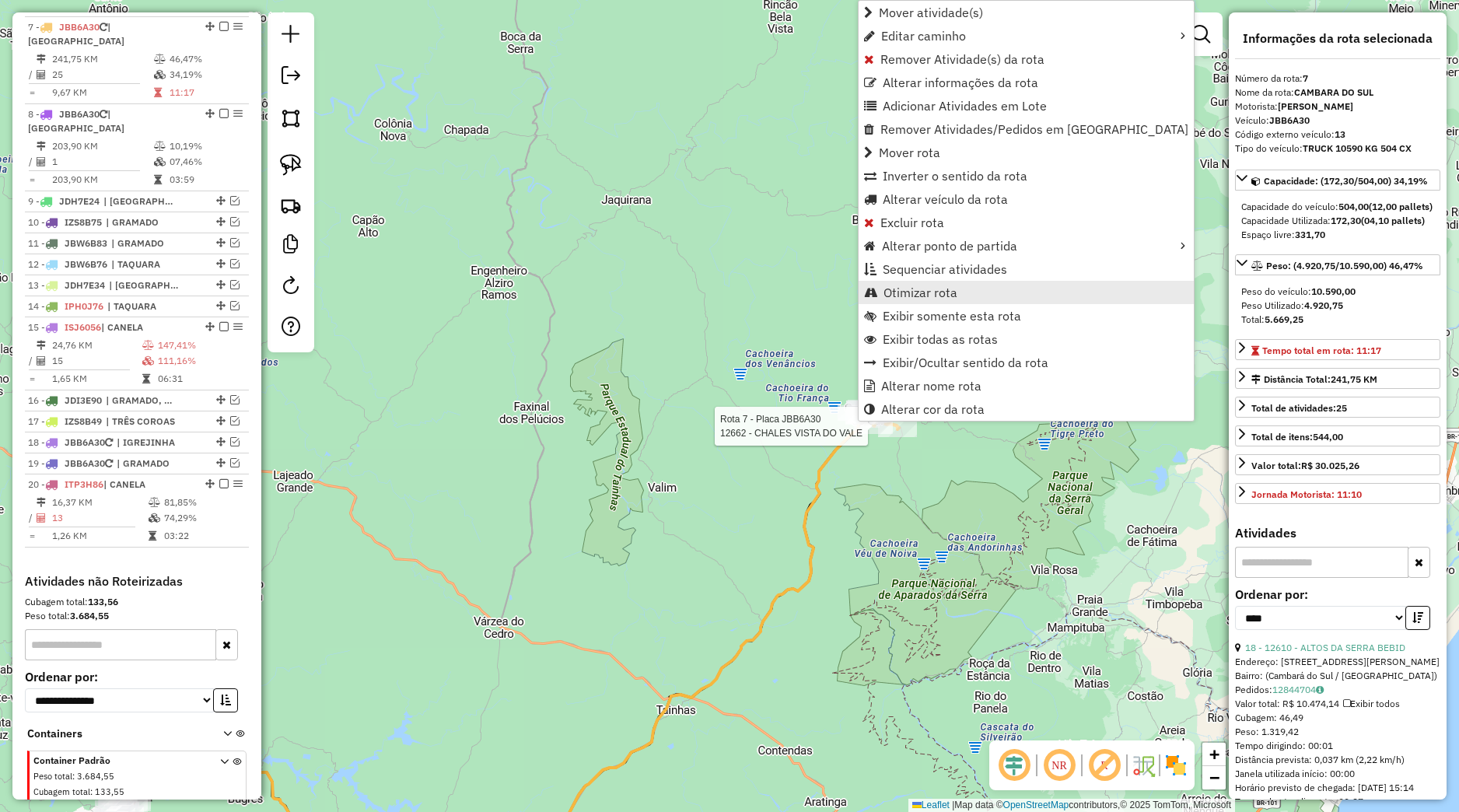
scroll to position [747, 0]
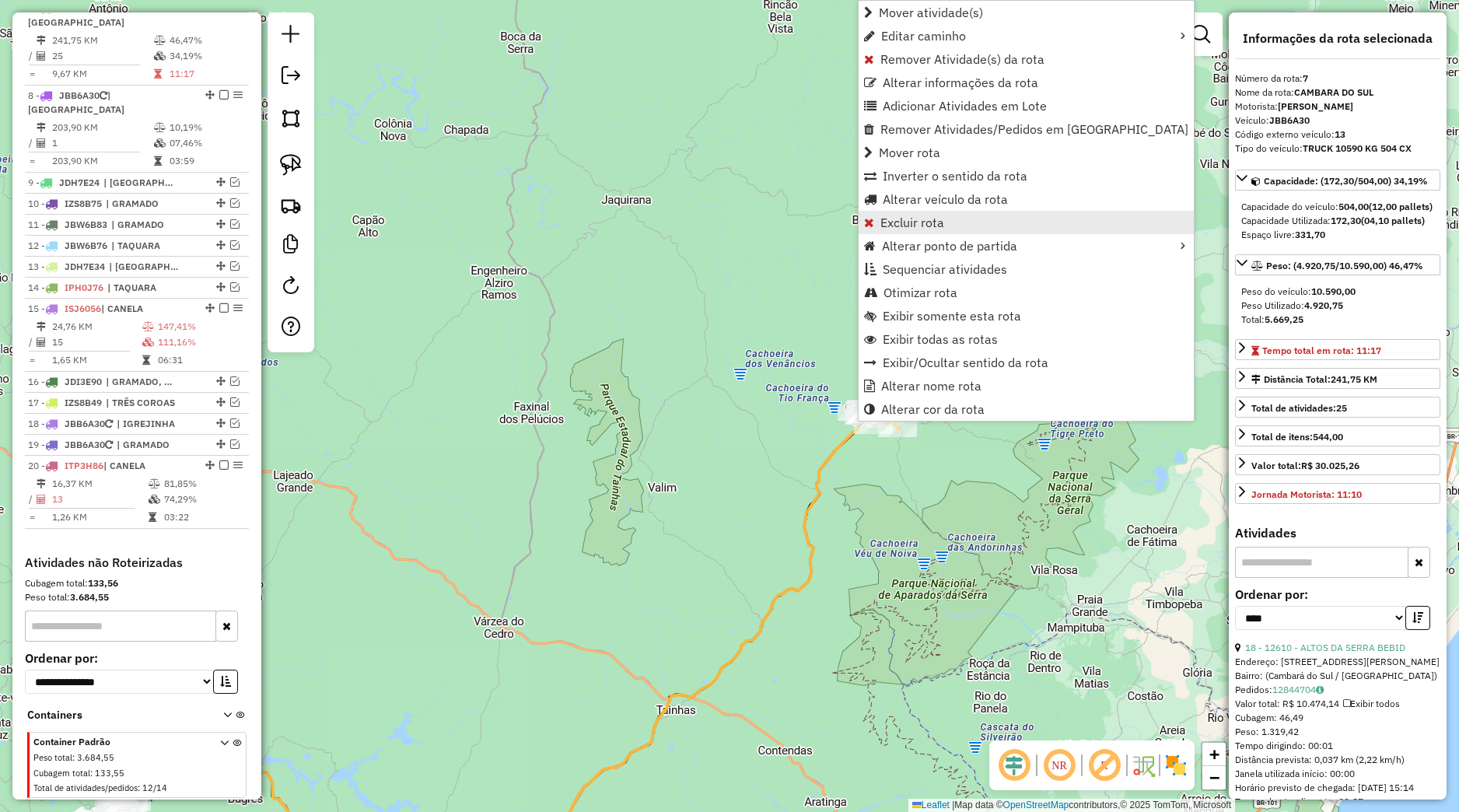
click at [904, 229] on span "Excluir rota" at bounding box center [912, 221] width 64 height 12
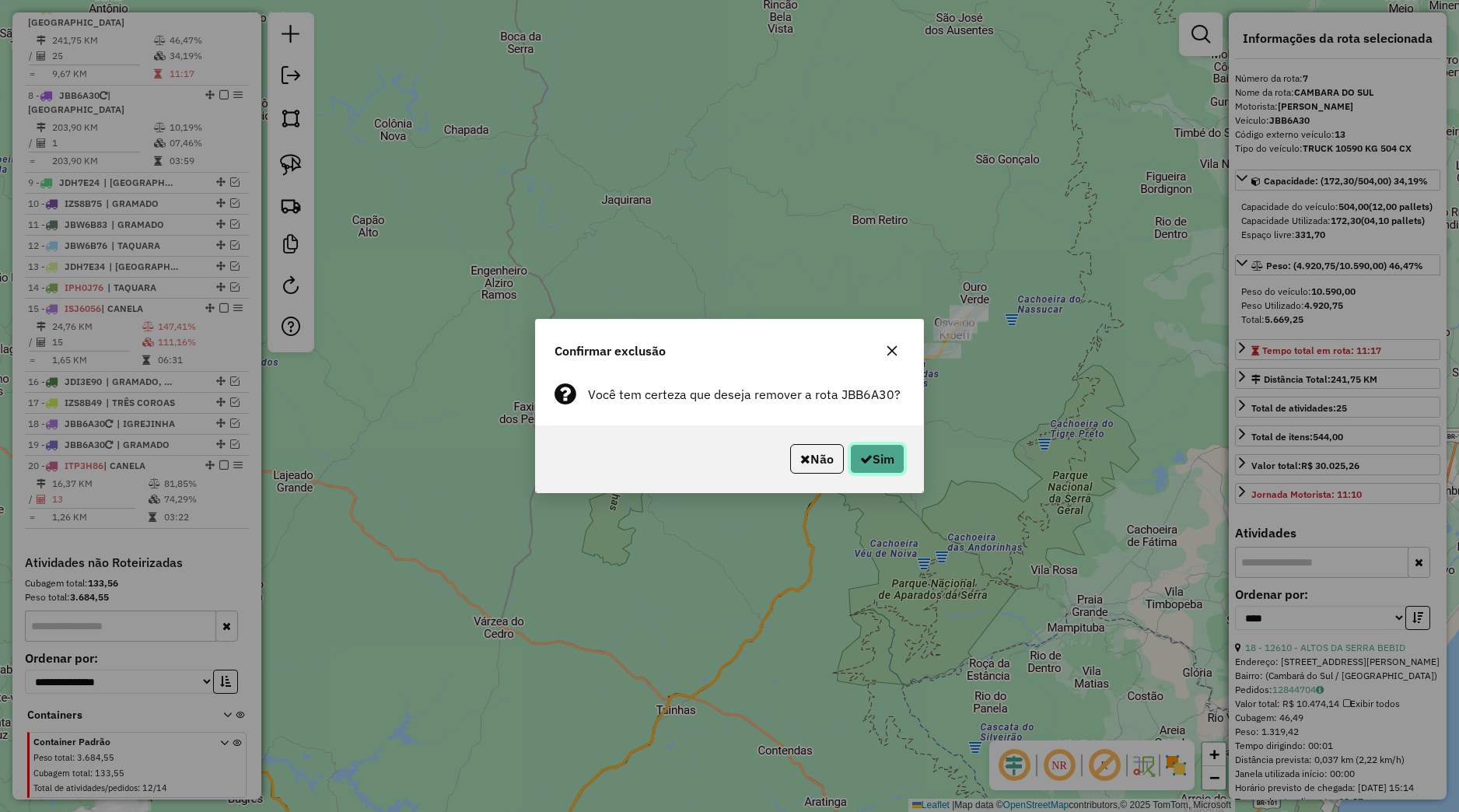
click at [895, 459] on button "Sim" at bounding box center [877, 458] width 54 height 29
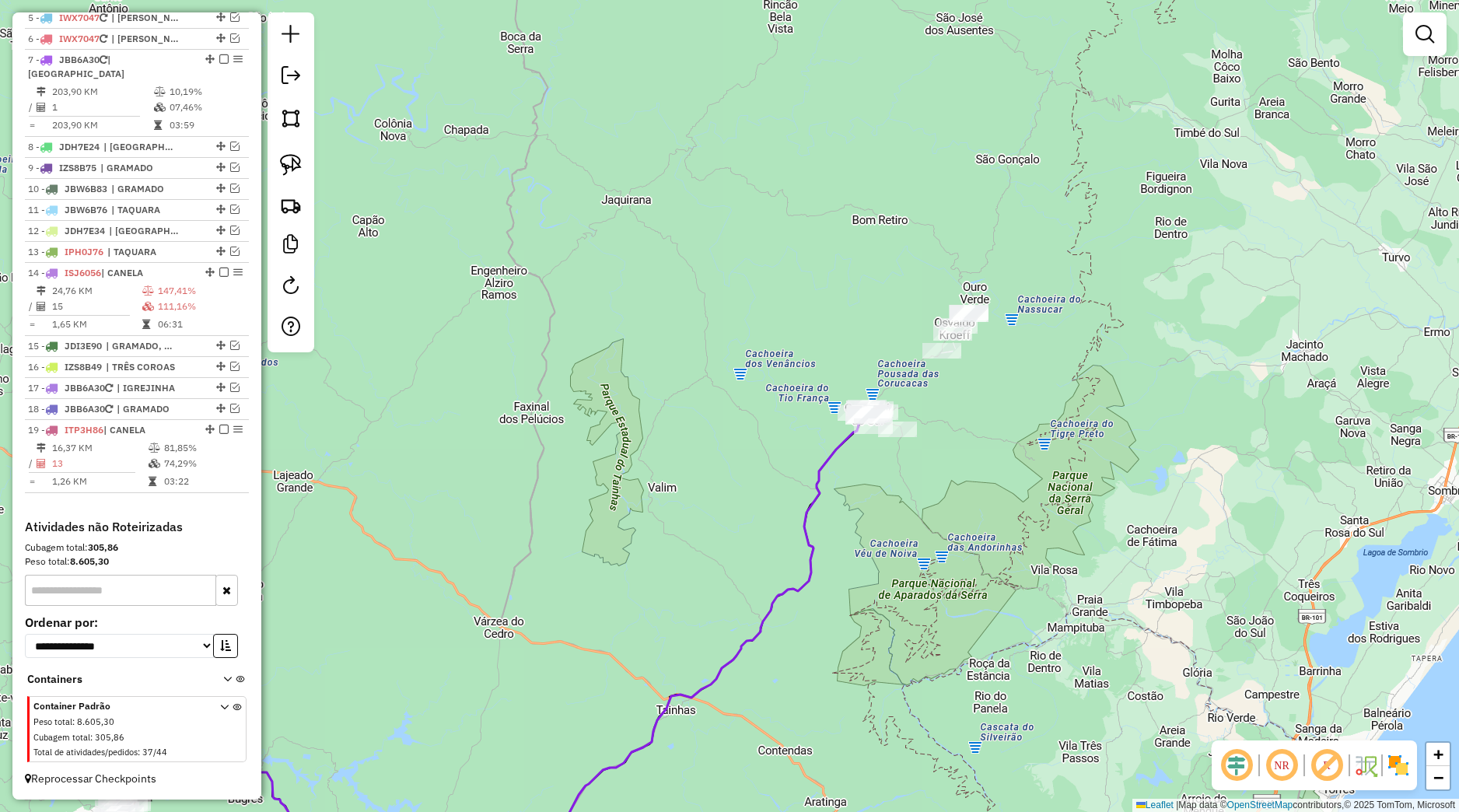
scroll to position [711, 0]
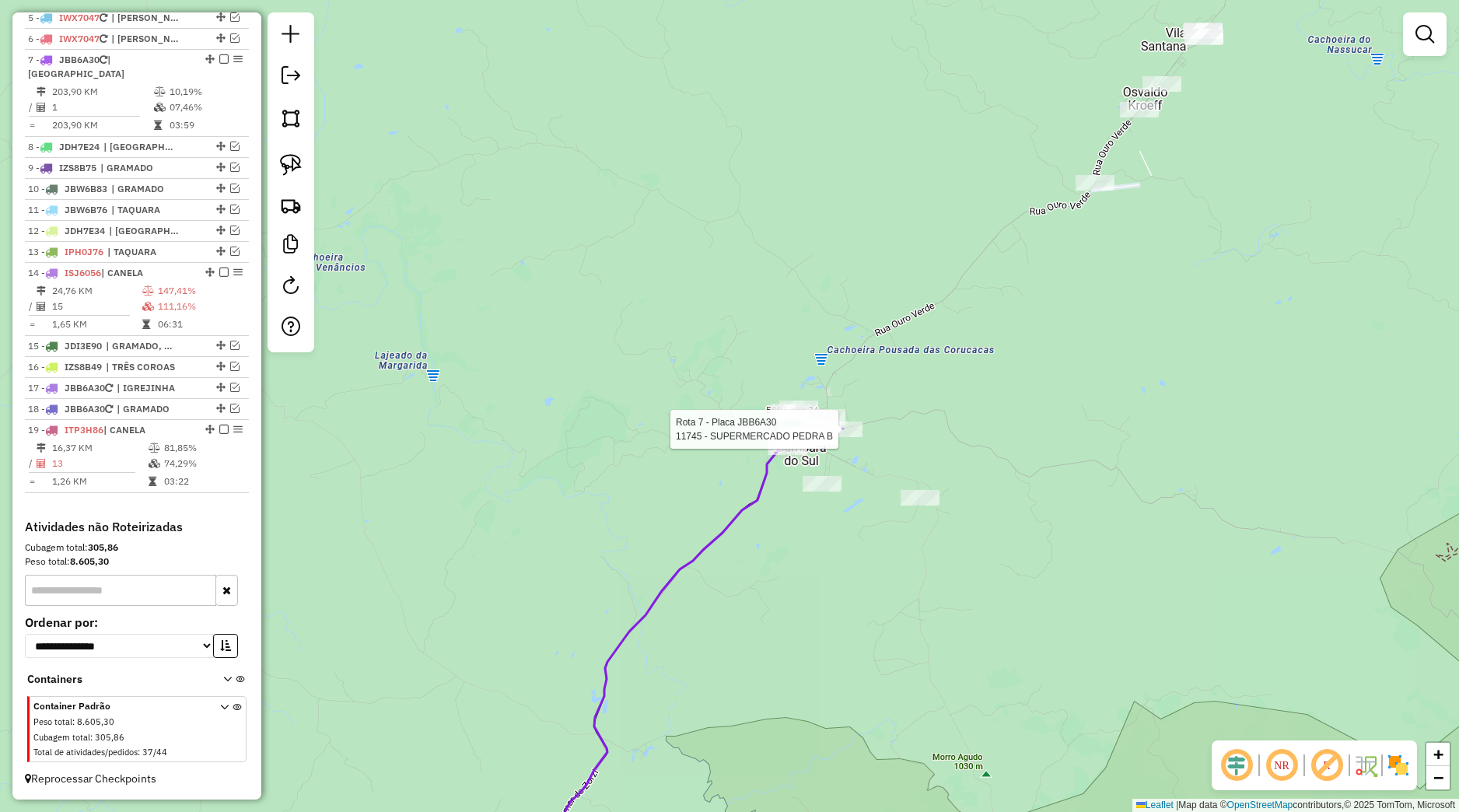
select select "*********"
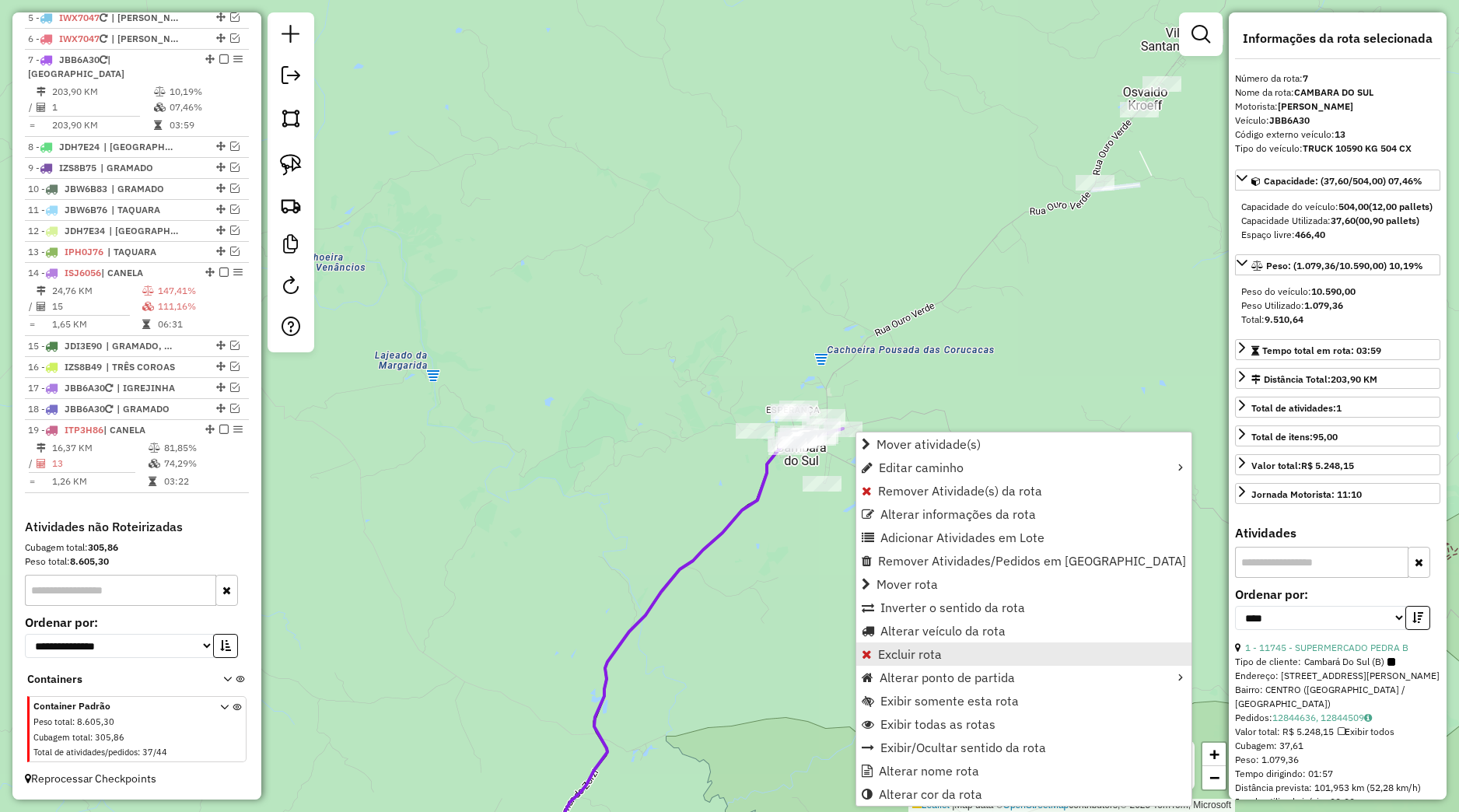
click at [896, 654] on span "Excluir rota" at bounding box center [910, 653] width 64 height 12
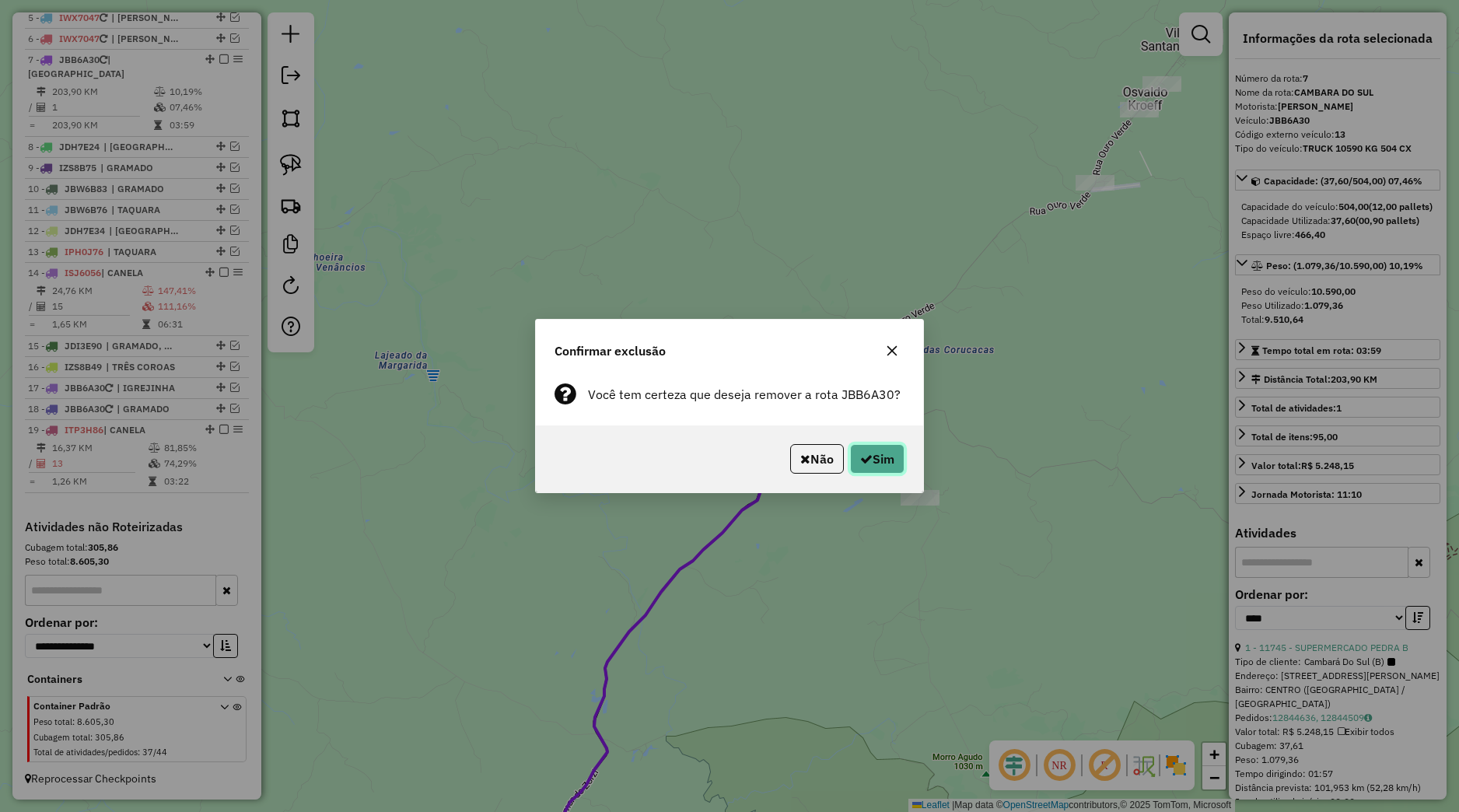
click at [873, 458] on button "Sim" at bounding box center [877, 458] width 54 height 29
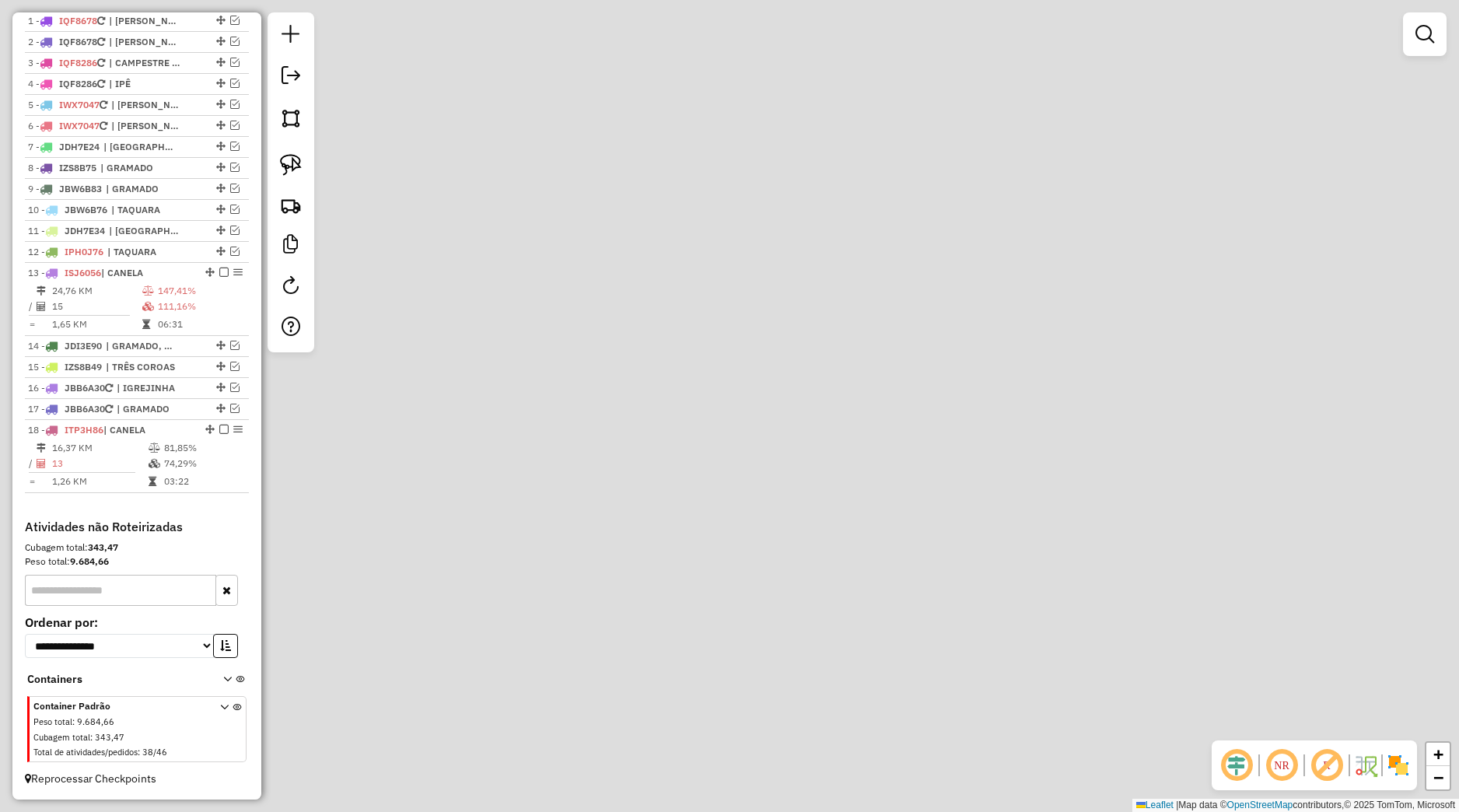
scroll to position [624, 0]
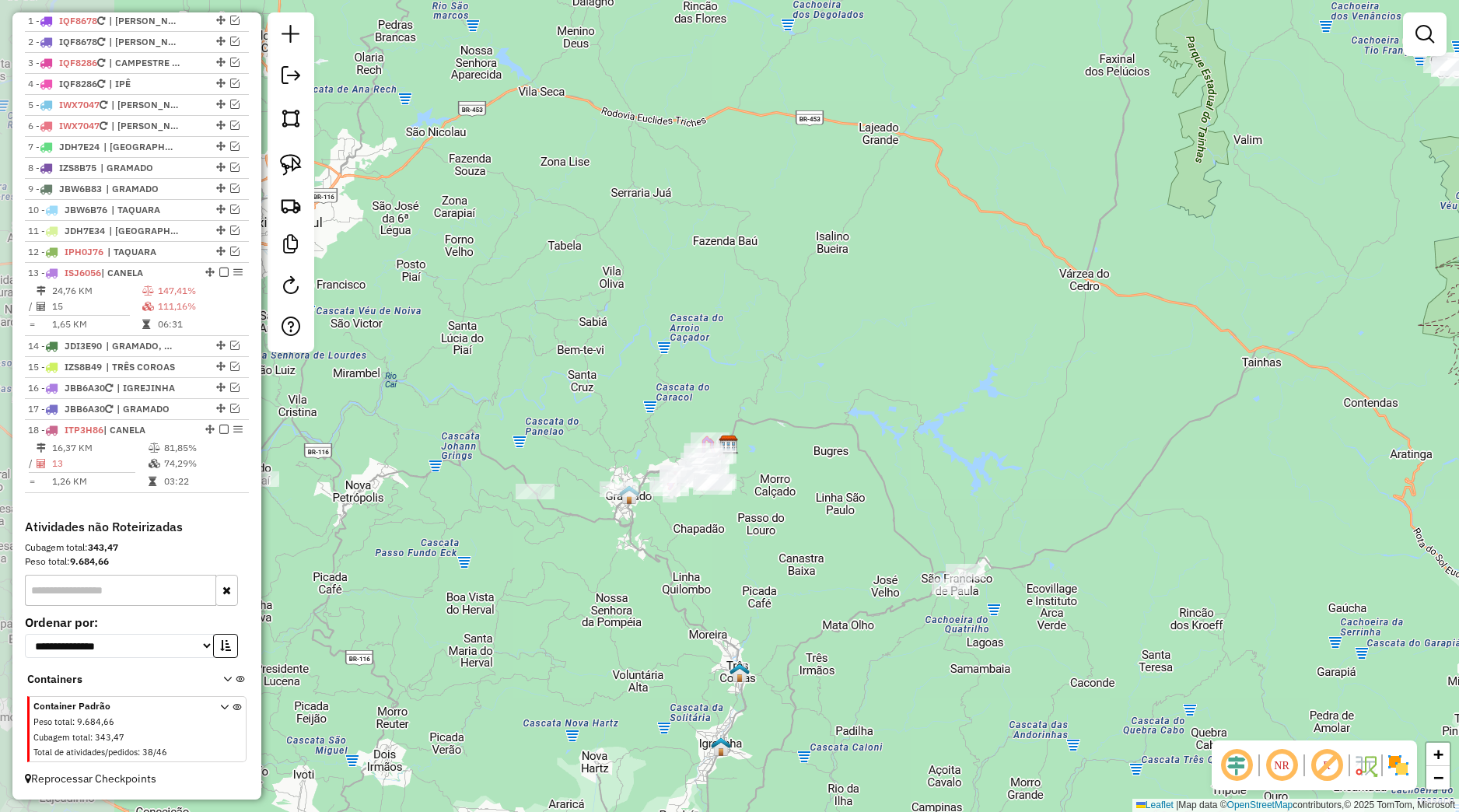
drag, startPoint x: 550, startPoint y: 588, endPoint x: 695, endPoint y: 548, distance: 150.4
click at [695, 548] on div "Janela de atendimento Grade de atendimento Capacidade Transportadoras Veículos …" at bounding box center [730, 406] width 1459 height 812
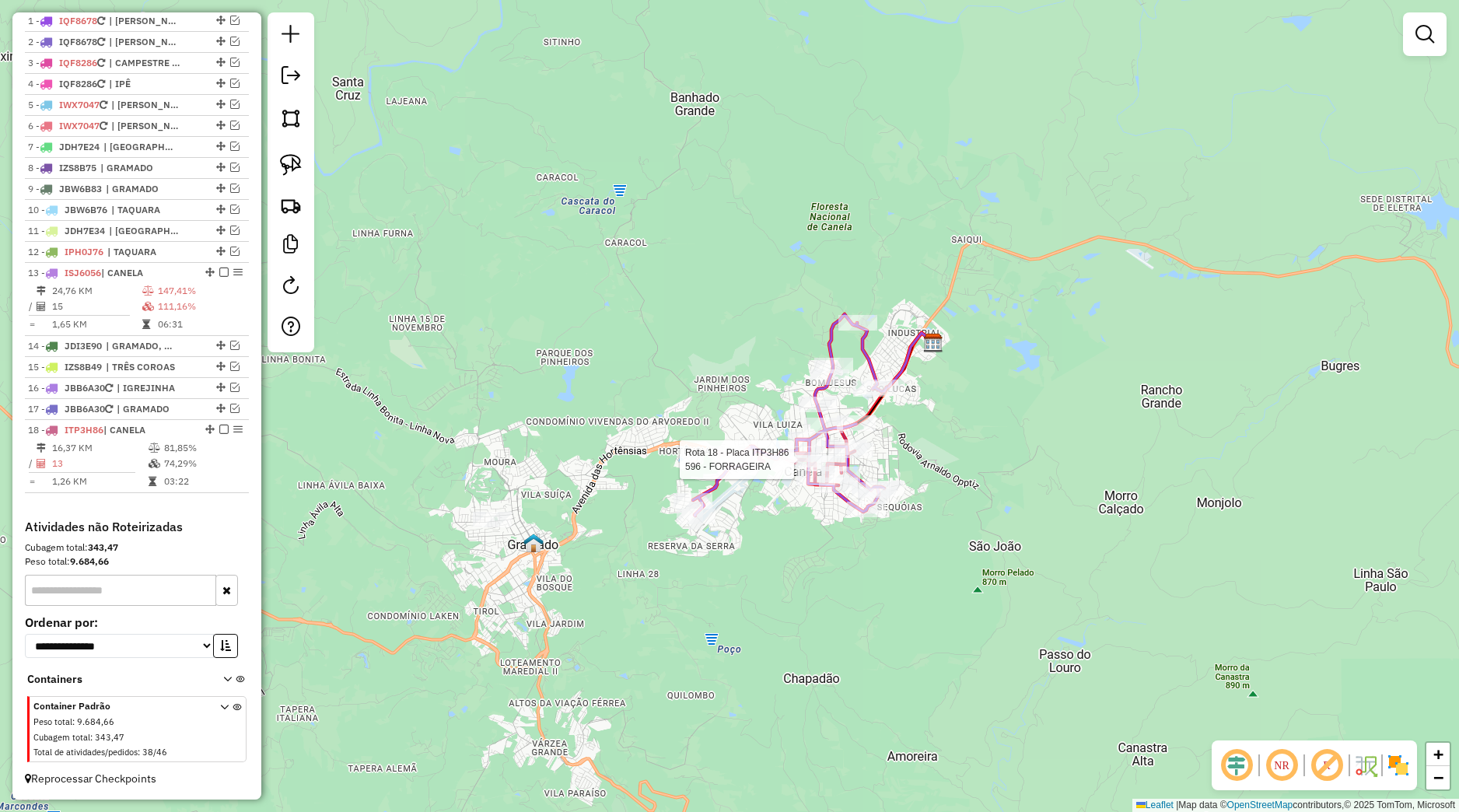
select select "*********"
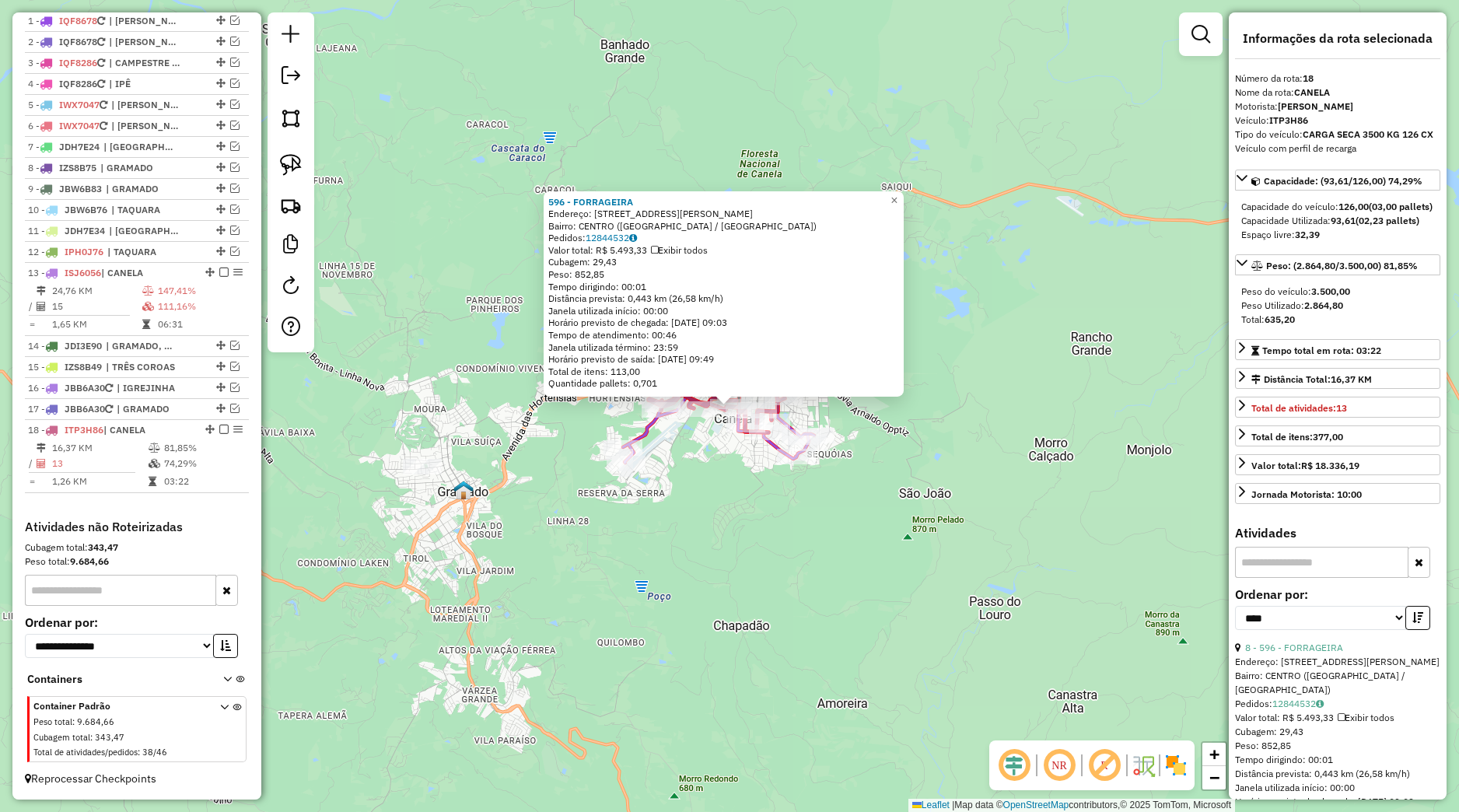
click at [725, 488] on div "596 - FORRAGEIRA Endereço: Avenida Osvaldo Aranha 54 Bairro: CENTRO (CANELA / R…" at bounding box center [730, 406] width 1459 height 812
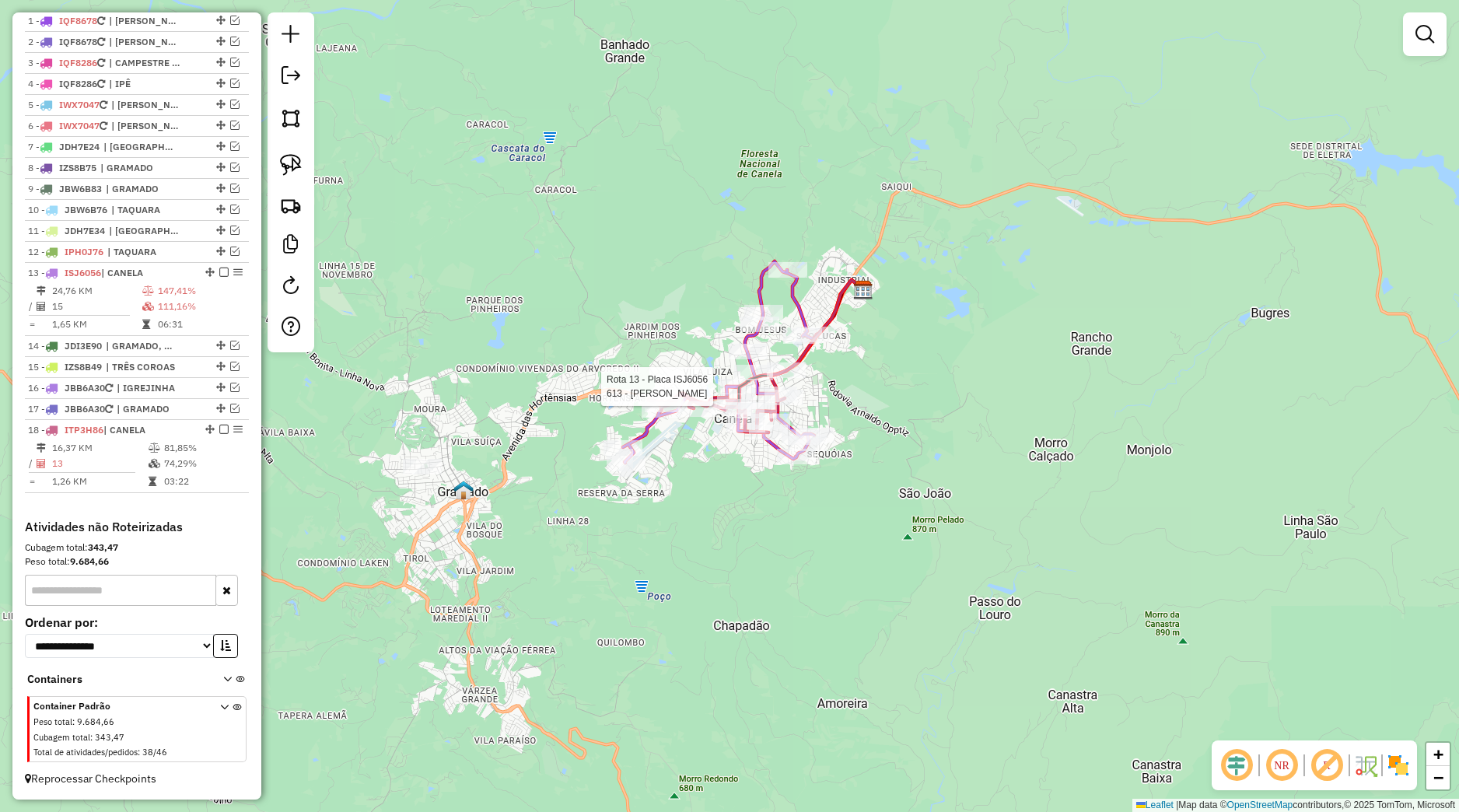
select select "*********"
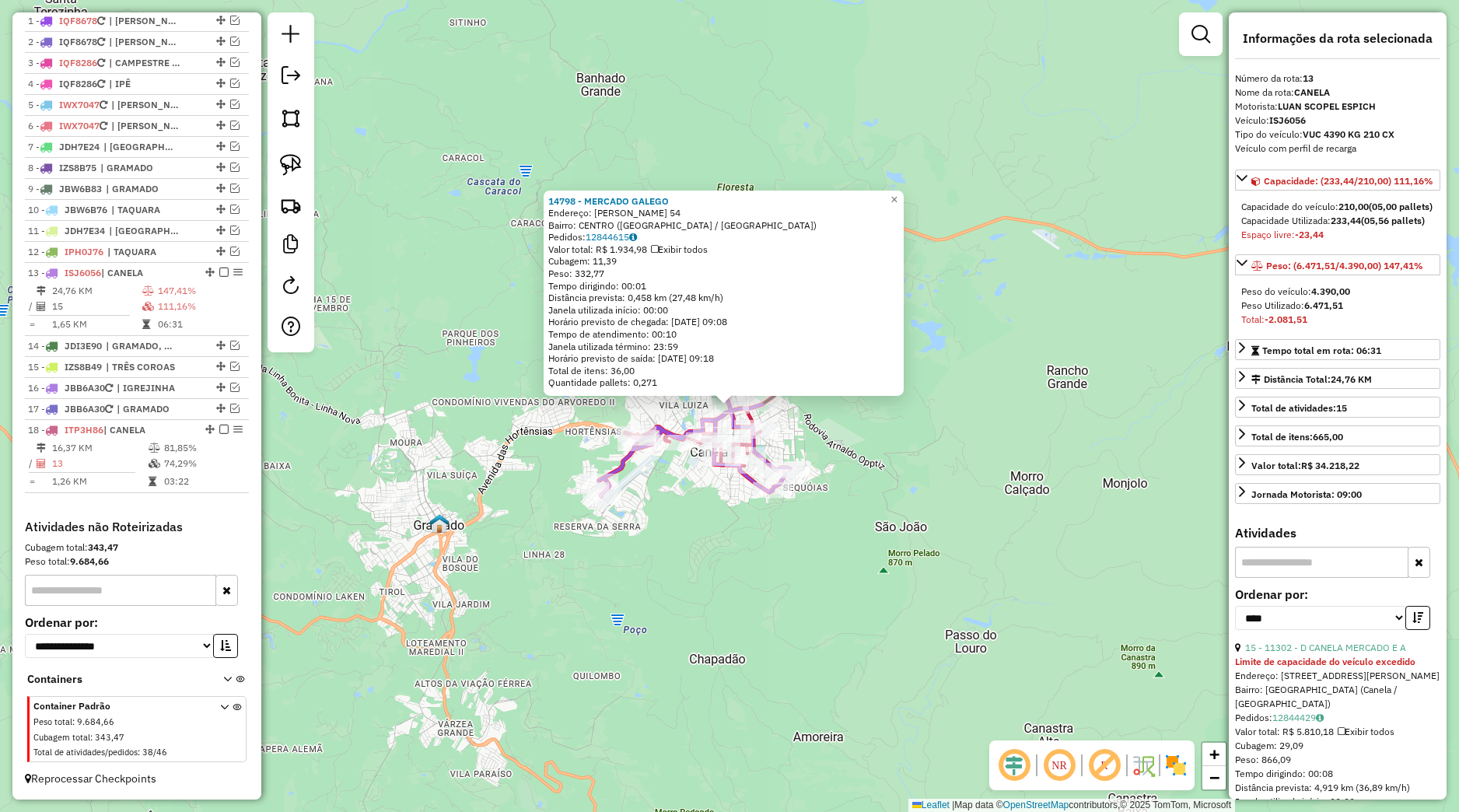
click at [598, 526] on div "14798 - MERCADO GALEGO Endereço: FELISBERTO SOARES 54 Bairro: CENTRO (CANELA / …" at bounding box center [730, 406] width 1459 height 812
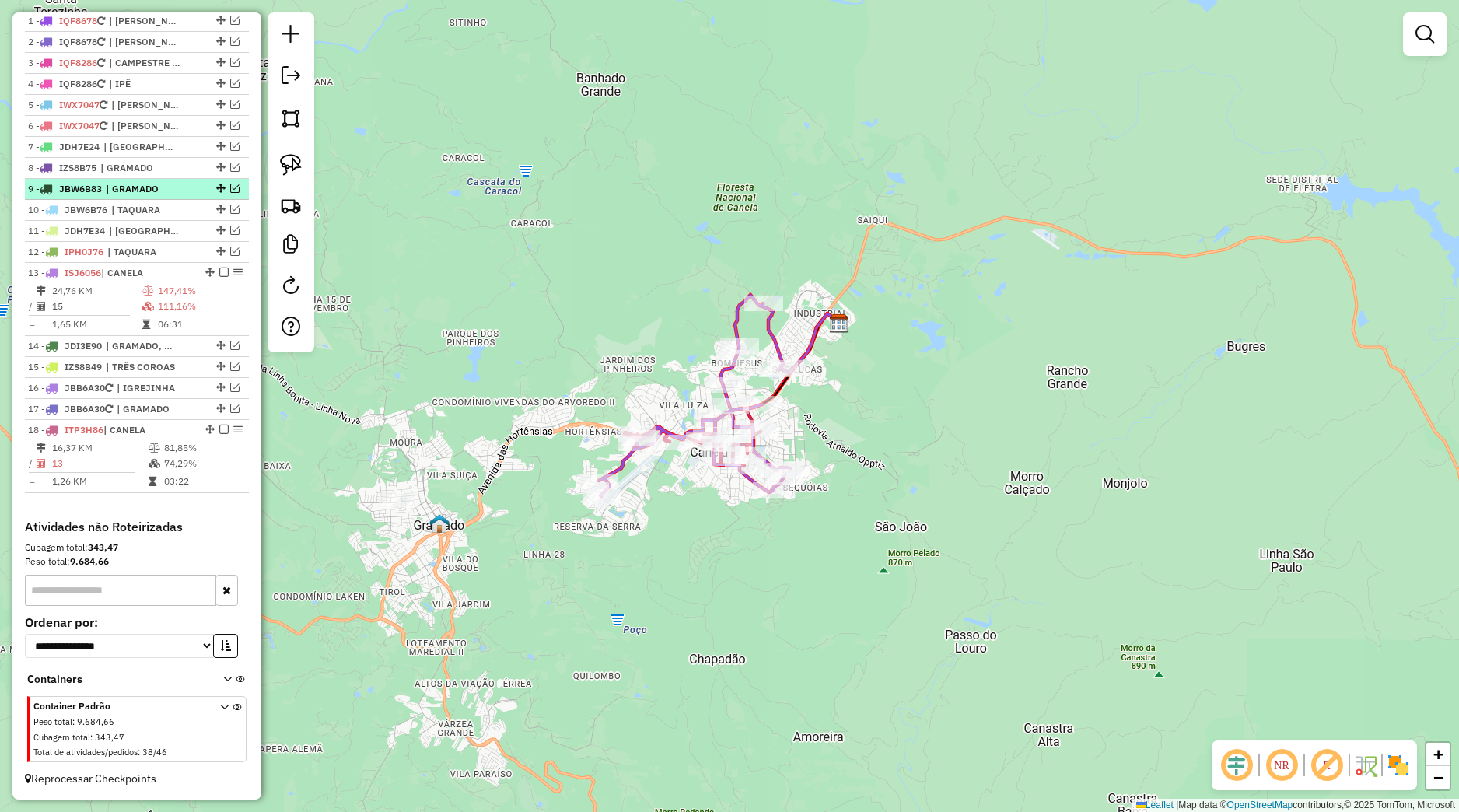
click at [230, 191] on em at bounding box center [235, 188] width 10 height 10
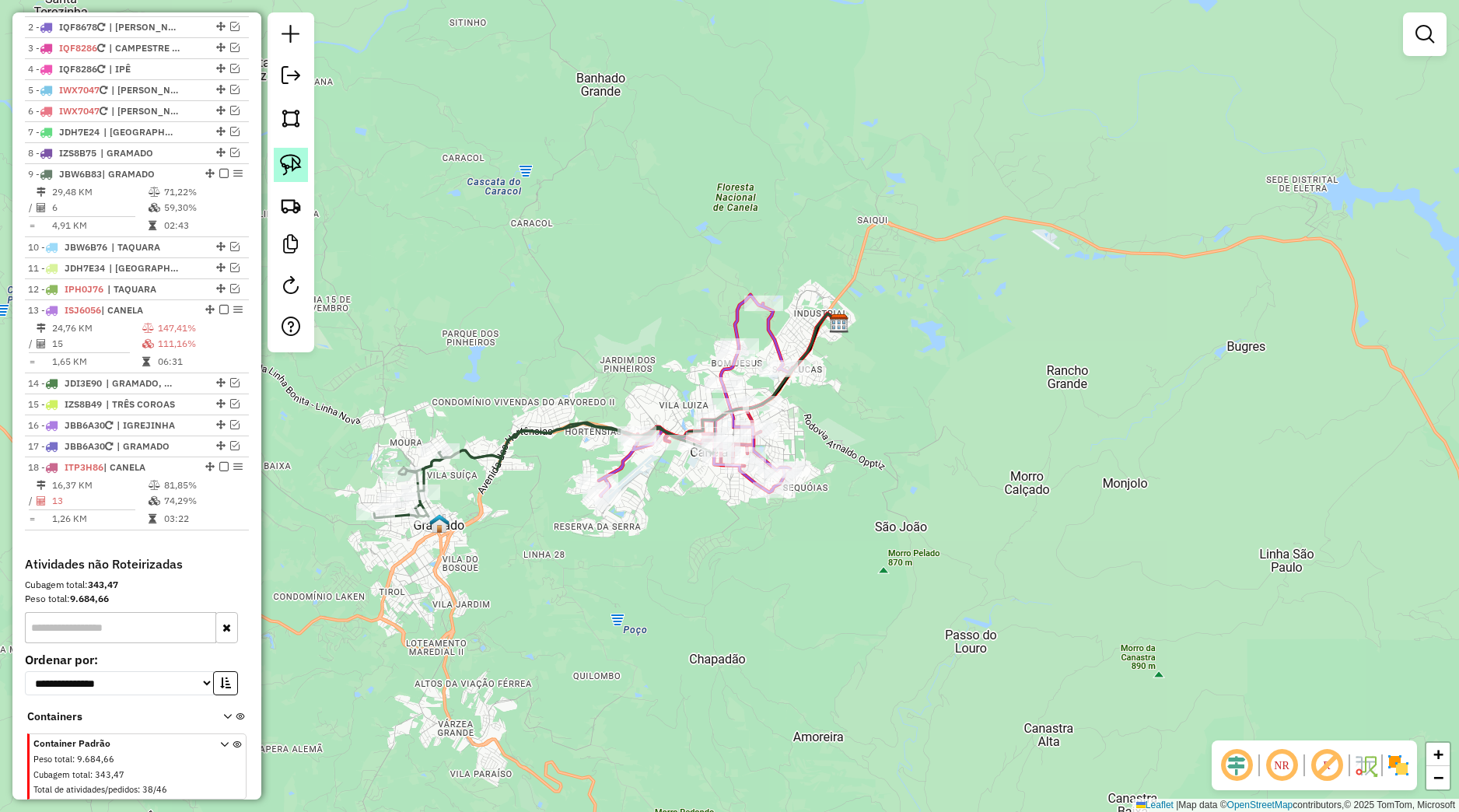
click at [295, 166] on img at bounding box center [291, 165] width 22 height 22
click at [467, 407] on div "Janela de atendimento Grade de atendimento Capacidade Transportadoras Veículos …" at bounding box center [730, 406] width 1459 height 812
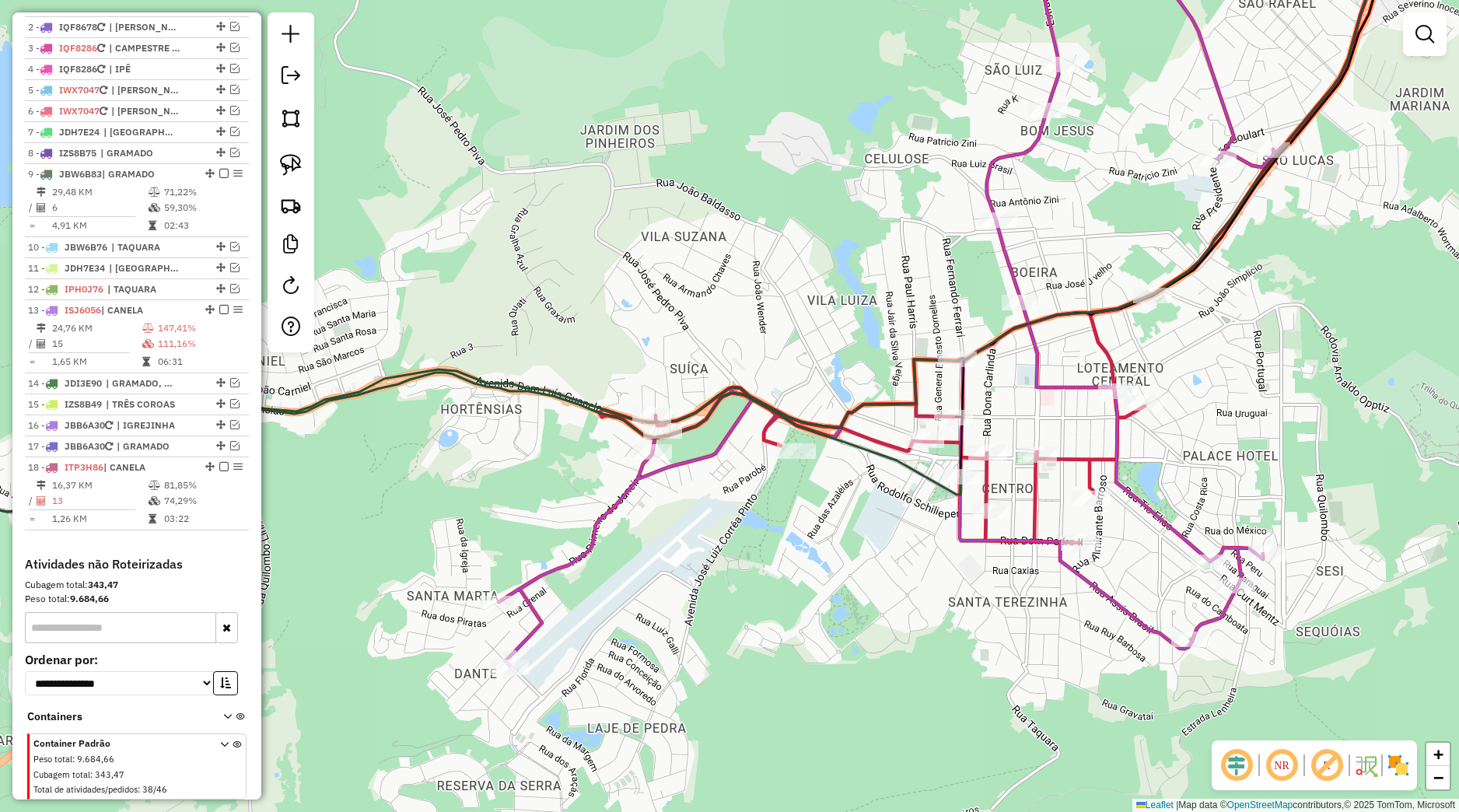
click at [756, 518] on div "Janela de atendimento Grade de atendimento Capacidade Transportadoras Veículos …" at bounding box center [730, 406] width 1459 height 812
click at [299, 166] on img at bounding box center [291, 165] width 22 height 22
drag, startPoint x: 493, startPoint y: 578, endPoint x: 575, endPoint y: 654, distance: 111.8
click at [575, 654] on div "Janela de atendimento Grade de atendimento Capacidade Transportadoras Veículos …" at bounding box center [730, 406] width 1459 height 812
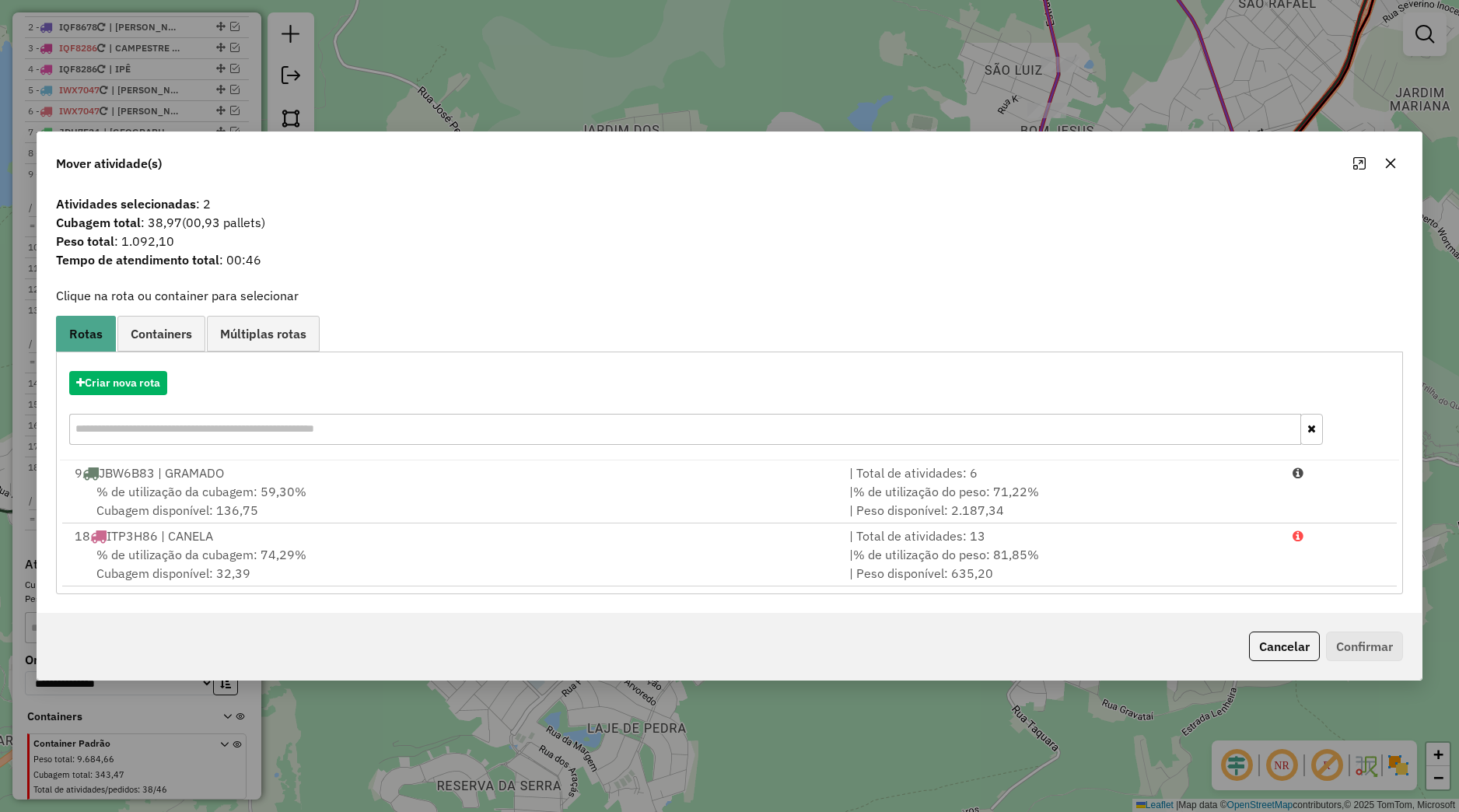
click at [1383, 170] on button "button" at bounding box center [1391, 163] width 25 height 25
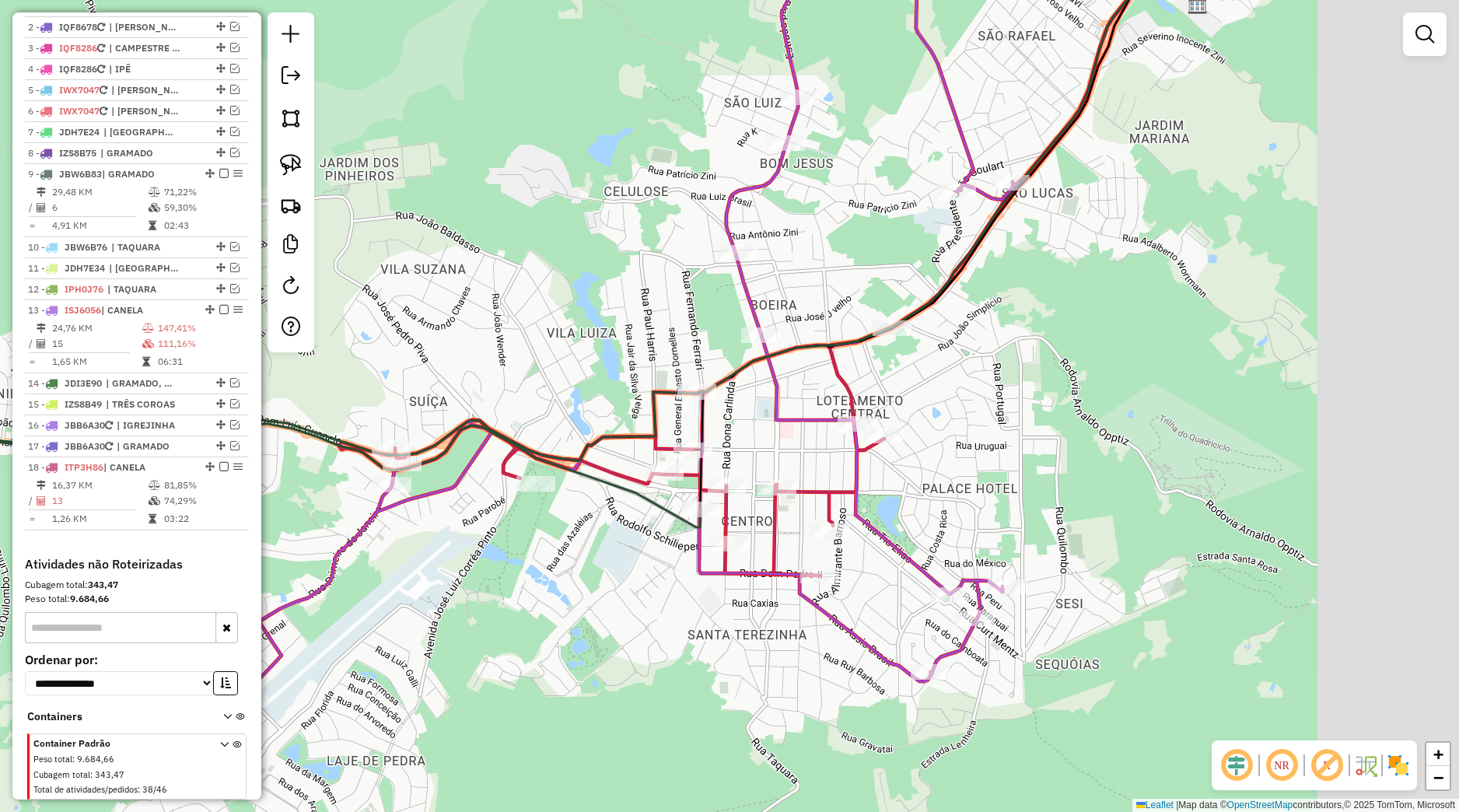
drag, startPoint x: 958, startPoint y: 640, endPoint x: 628, endPoint y: 689, distance: 333.6
click at [631, 687] on div "Janela de atendimento Grade de atendimento Capacidade Transportadoras Veículos …" at bounding box center [730, 406] width 1459 height 812
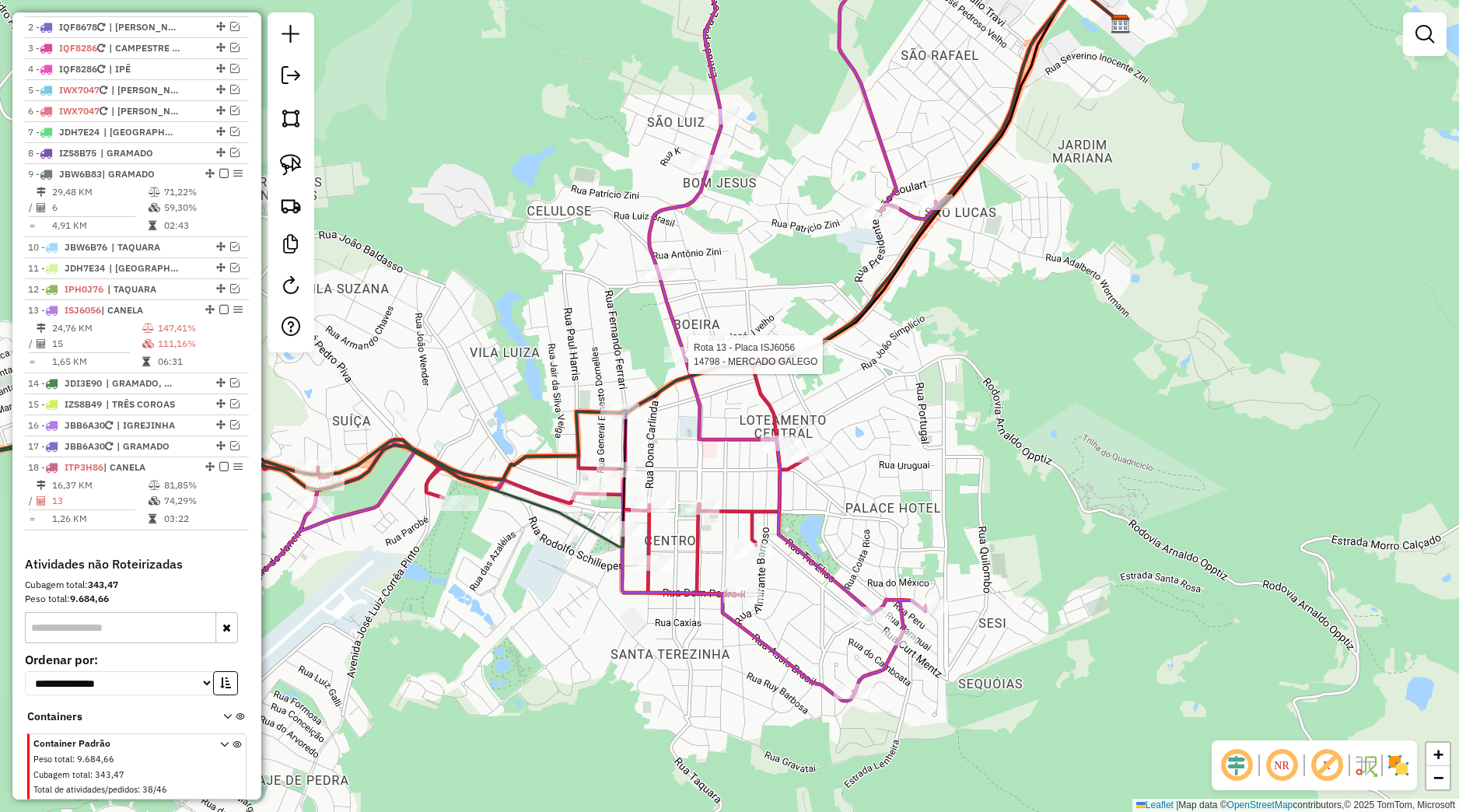
select select "*********"
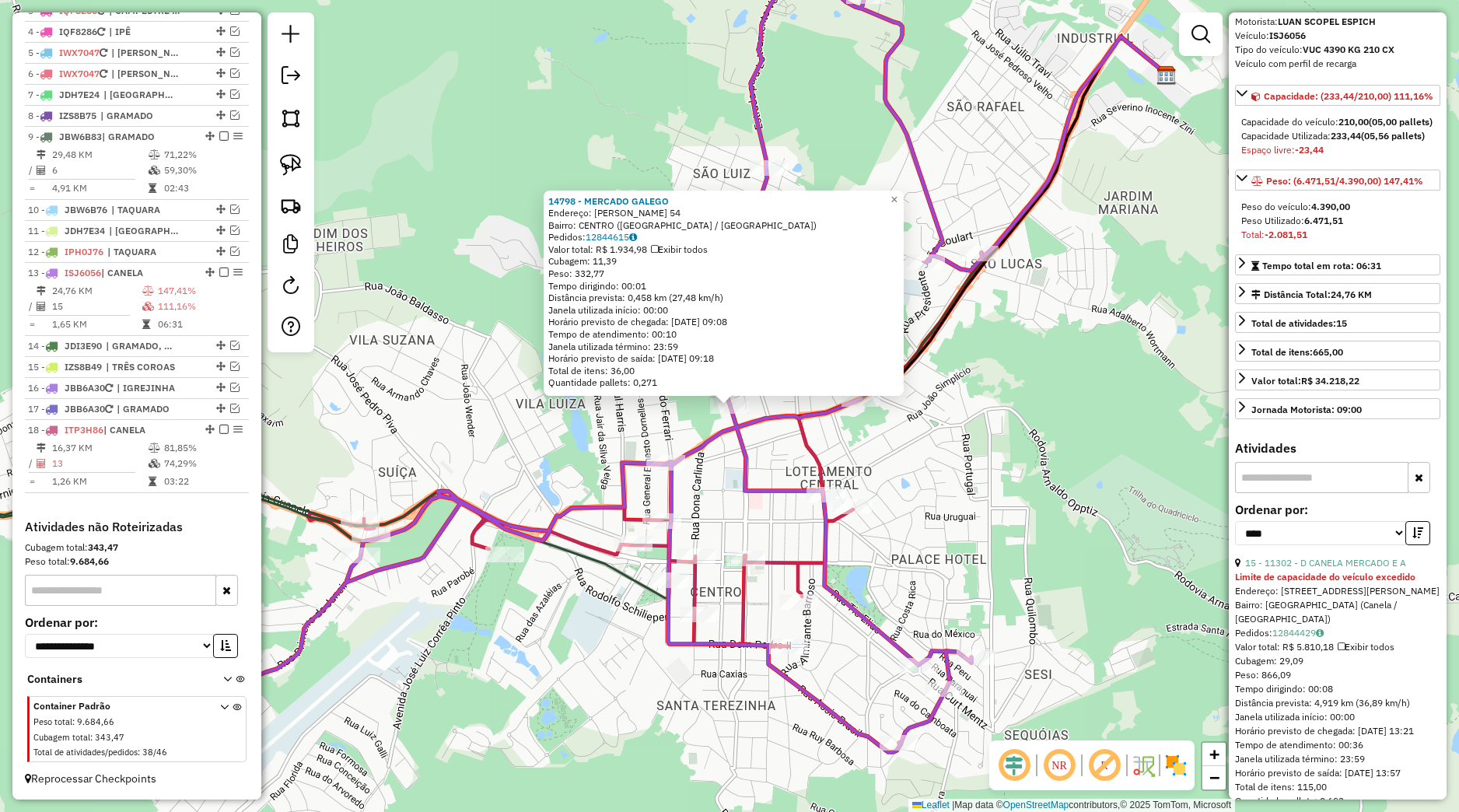
scroll to position [145, 0]
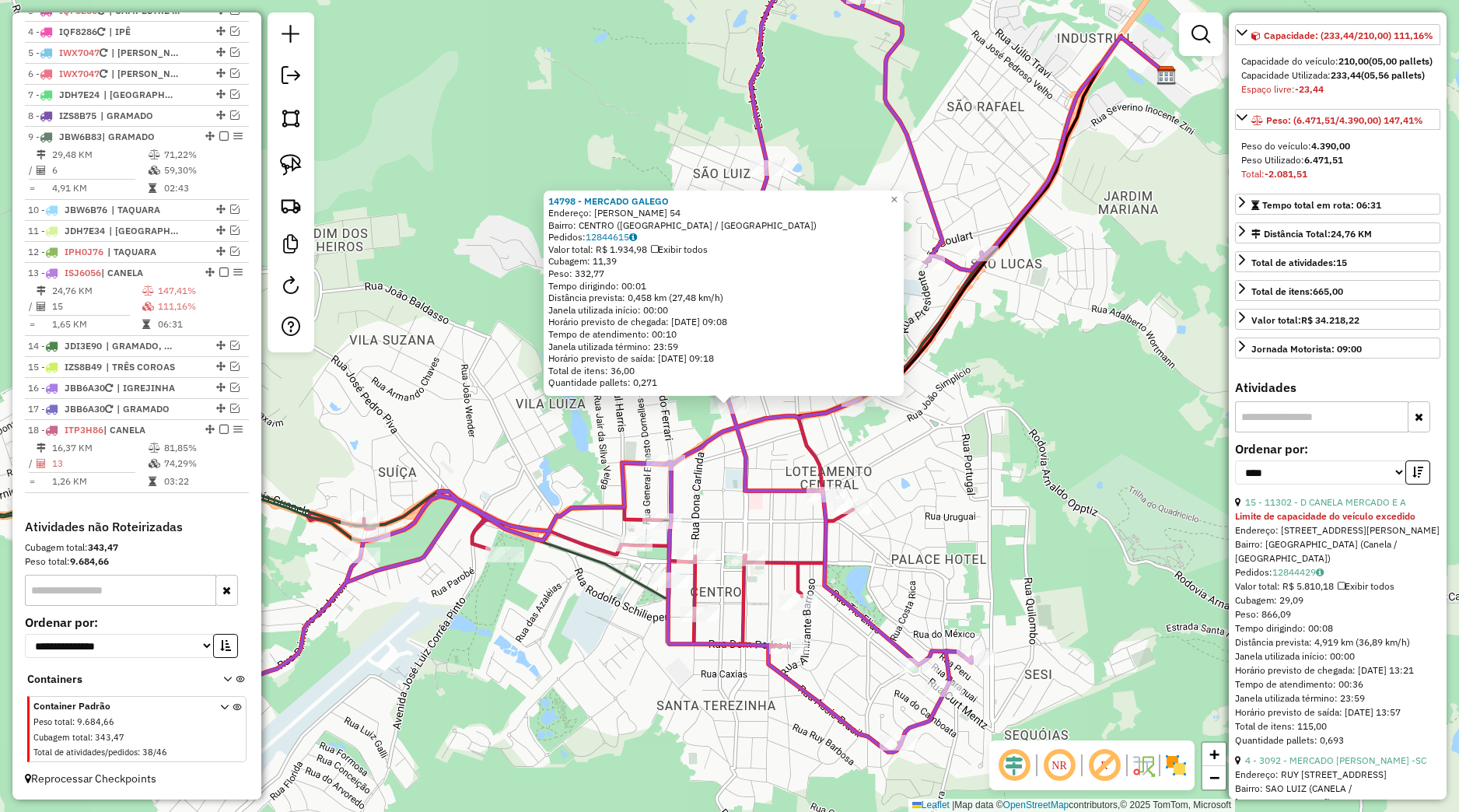
click at [1070, 567] on div "14798 - MERCADO GALEGO Endereço: FELISBERTO SOARES 54 Bairro: CENTRO (CANELA / …" at bounding box center [730, 406] width 1459 height 812
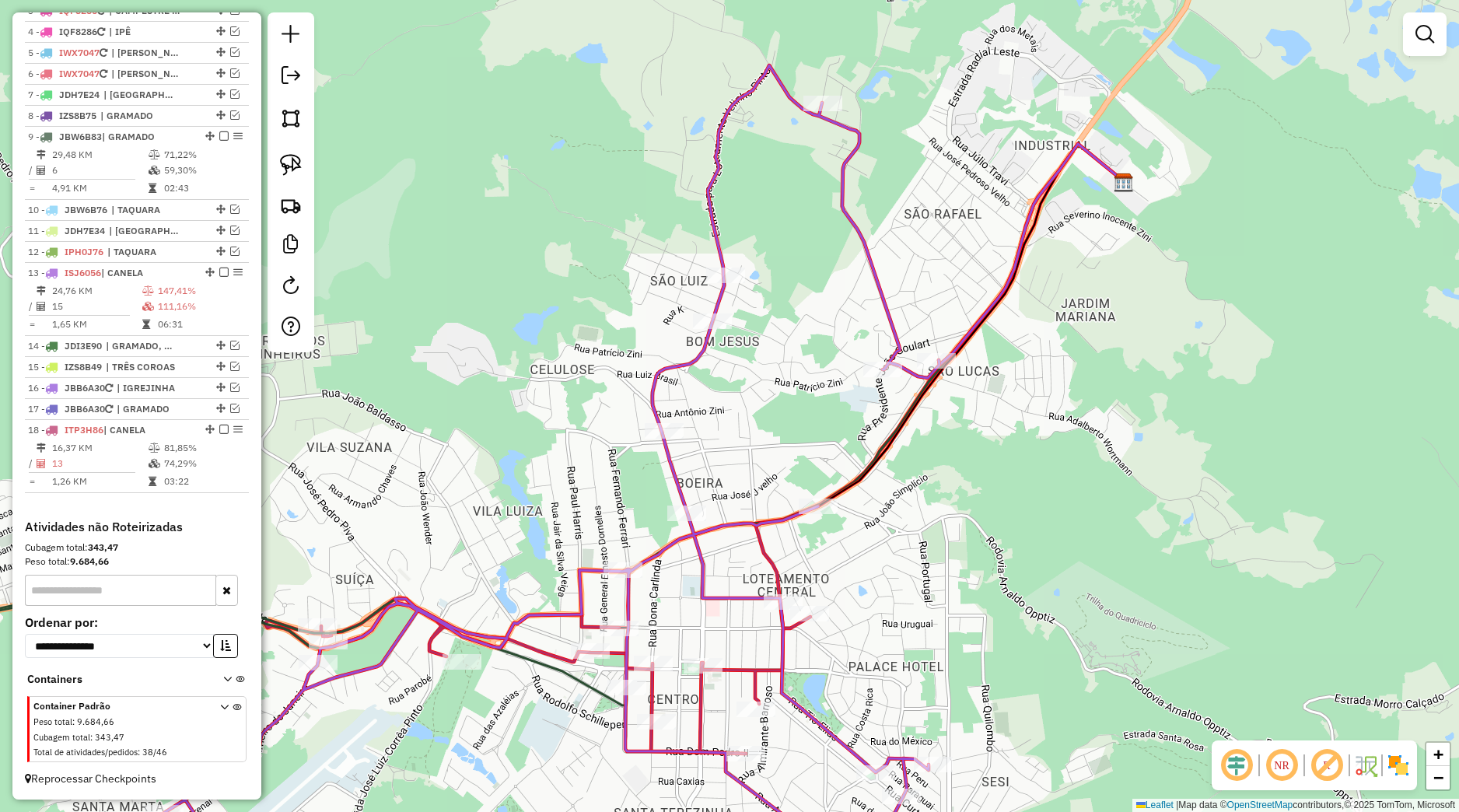
drag, startPoint x: 975, startPoint y: 637, endPoint x: 938, endPoint y: 594, distance: 56.7
click at [938, 594] on div "Janela de atendimento Grade de atendimento Capacidade Transportadoras Veículos …" at bounding box center [730, 406] width 1459 height 812
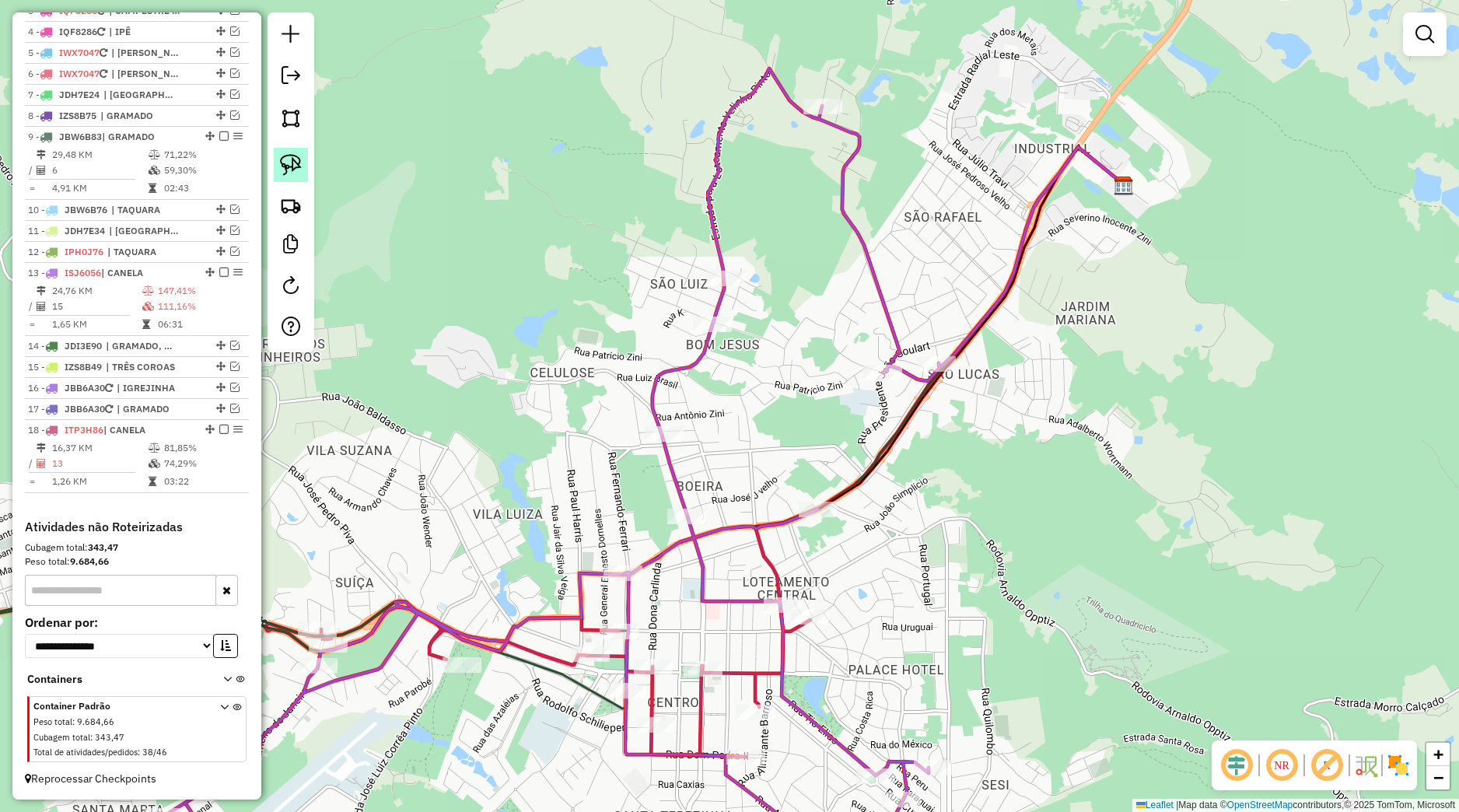
click at [286, 171] on img at bounding box center [291, 165] width 22 height 22
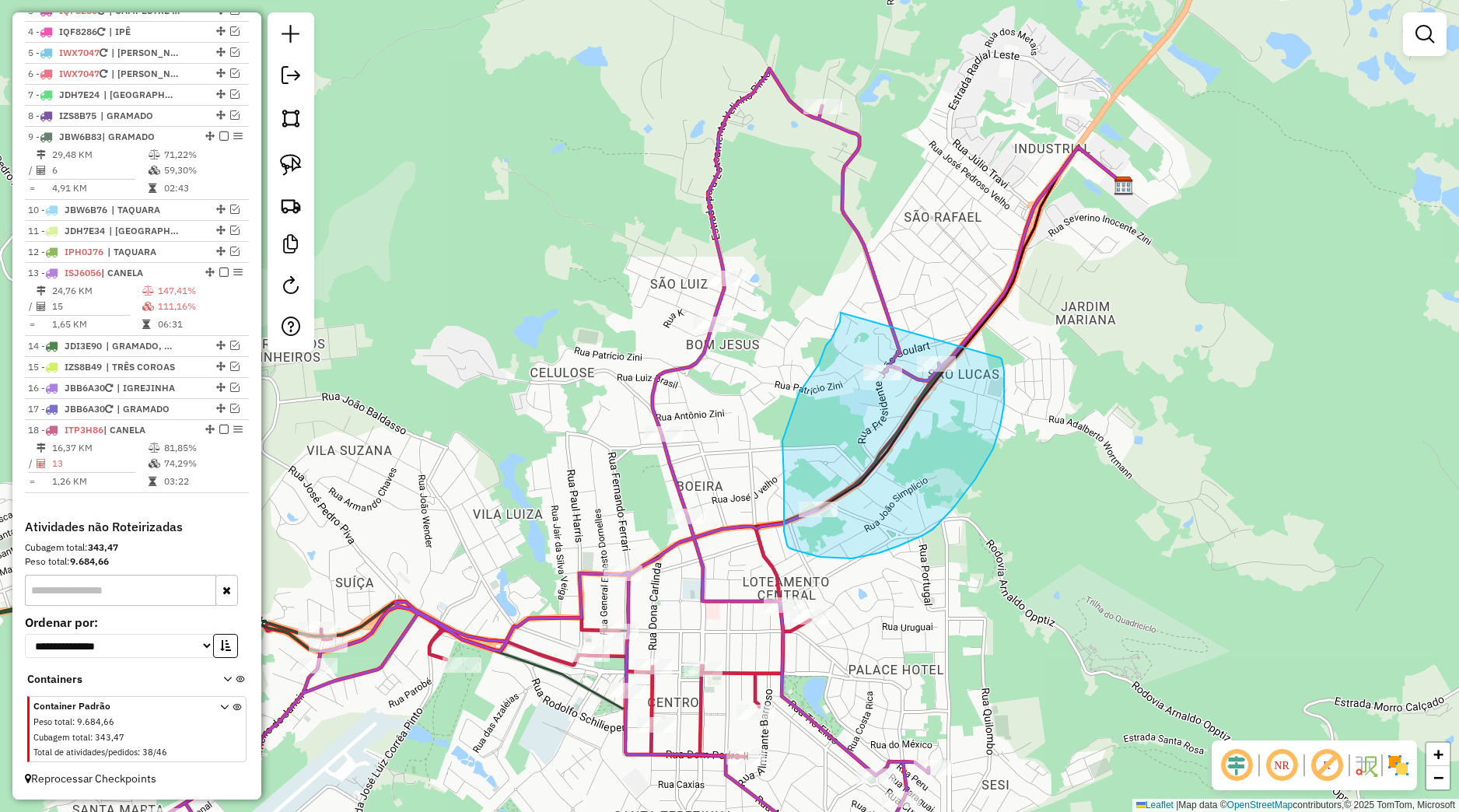
drag, startPoint x: 841, startPoint y: 316, endPoint x: 1001, endPoint y: 358, distance: 165.4
click at [1001, 358] on div "Janela de atendimento Grade de atendimento Capacidade Transportadoras Veículos …" at bounding box center [730, 406] width 1459 height 812
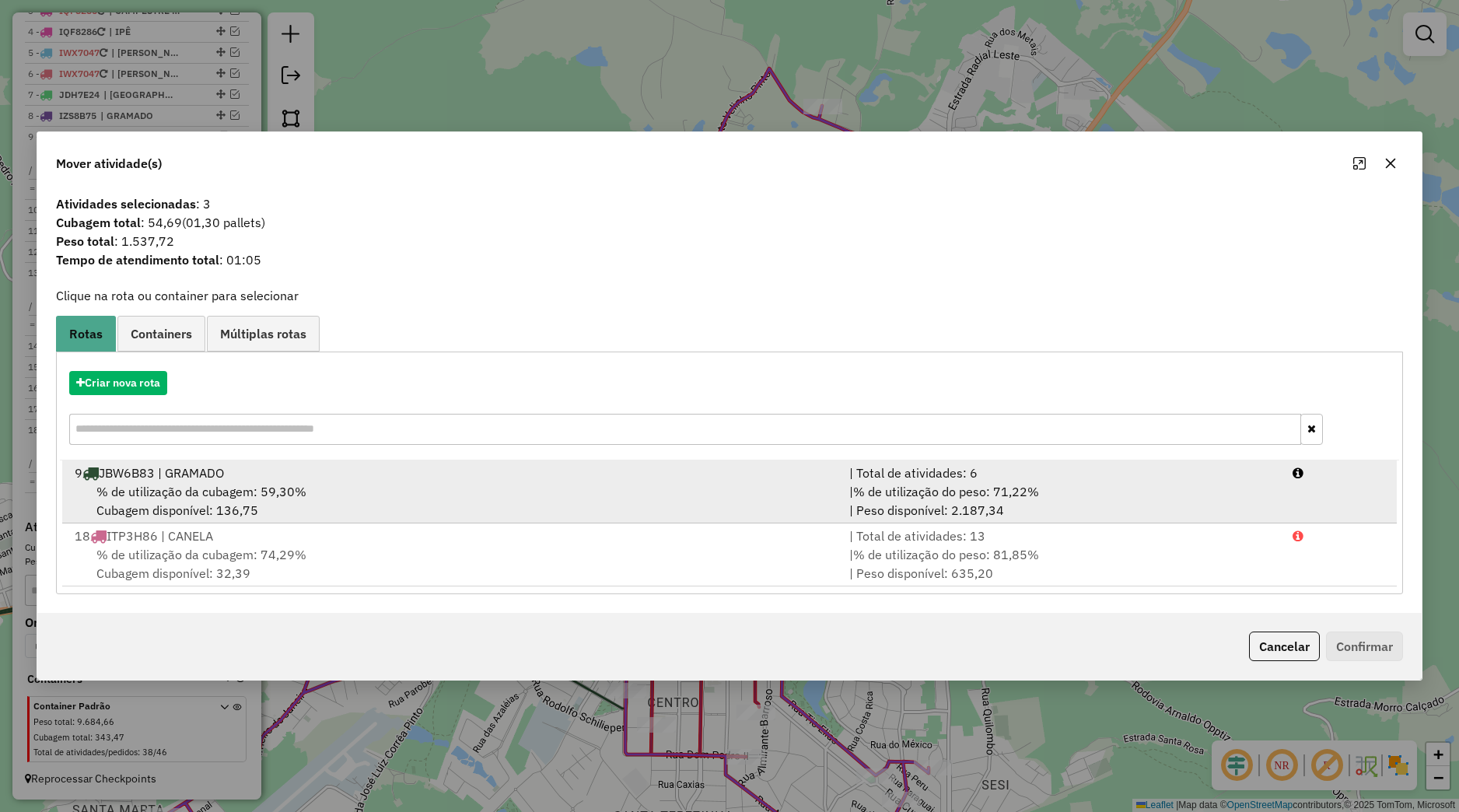
click at [985, 482] on div "| % de utilização do peso: 71,22% | Peso disponível: 2.187,34" at bounding box center [1061, 501] width 442 height 37
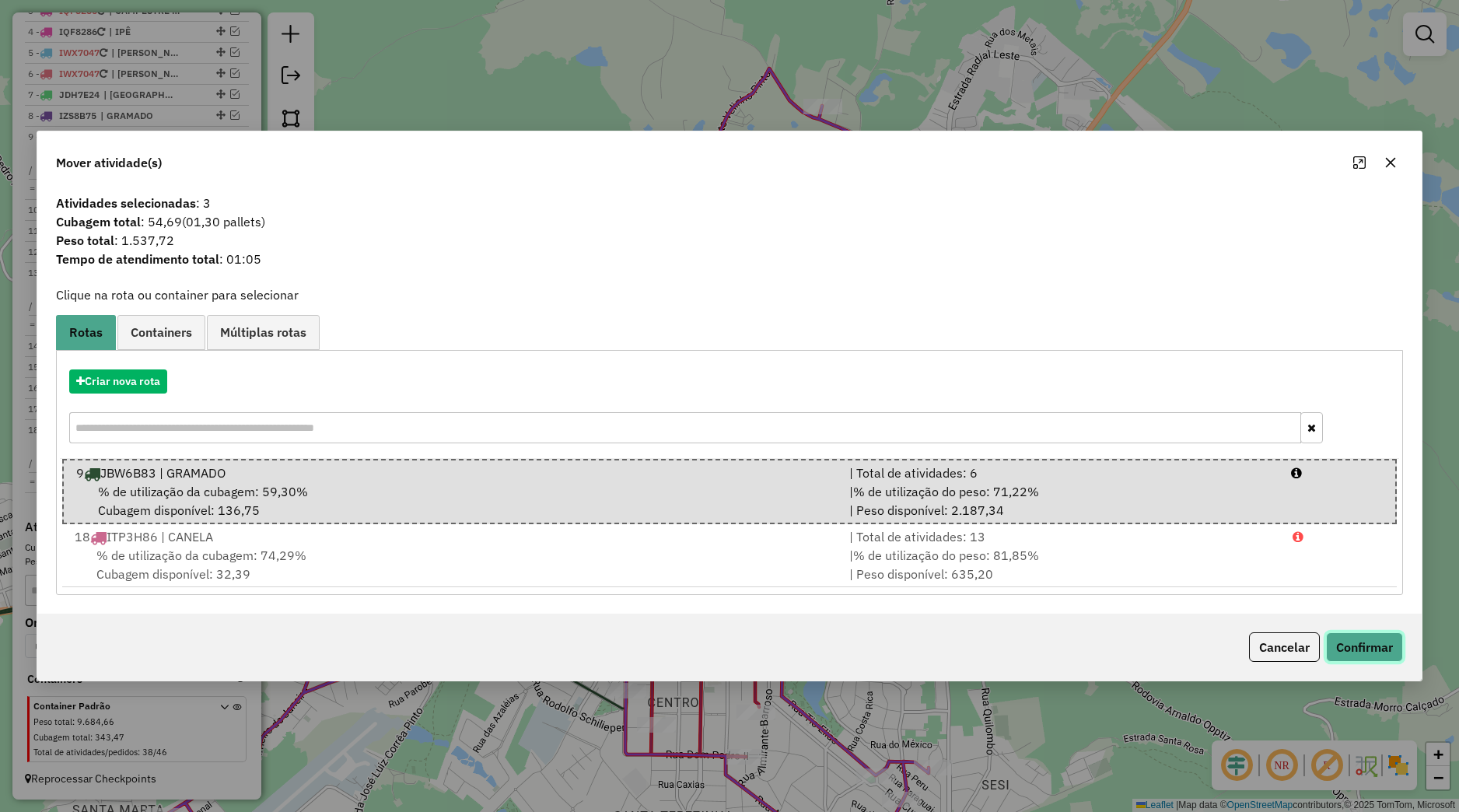
click at [1366, 656] on button "Confirmar" at bounding box center [1364, 647] width 77 height 29
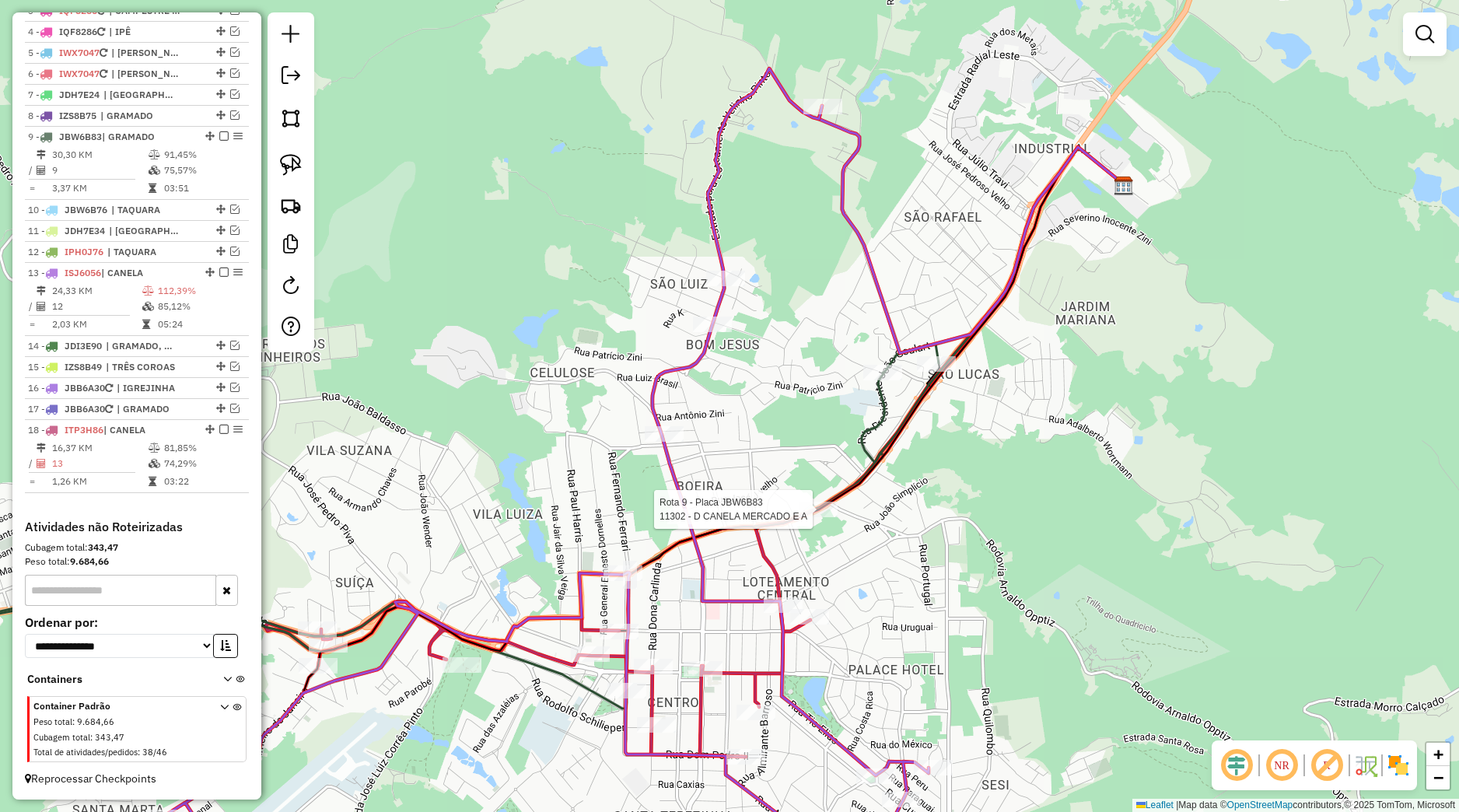
select select "*********"
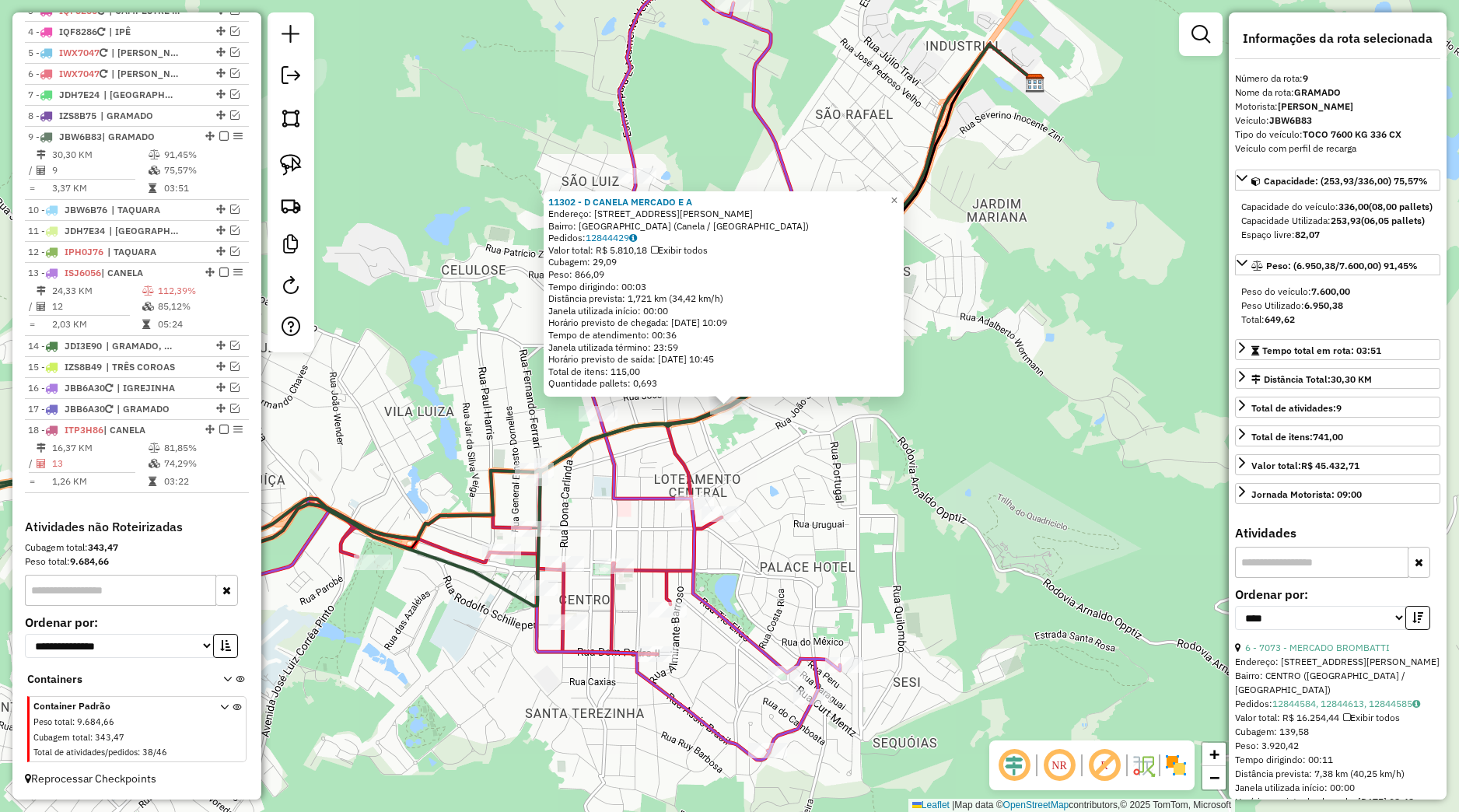
click at [941, 513] on div "11302 - D CANELA MERCADO E A Endereço: Praça Luíz Wender, 965 Bairro: Bairro do…" at bounding box center [730, 406] width 1459 height 812
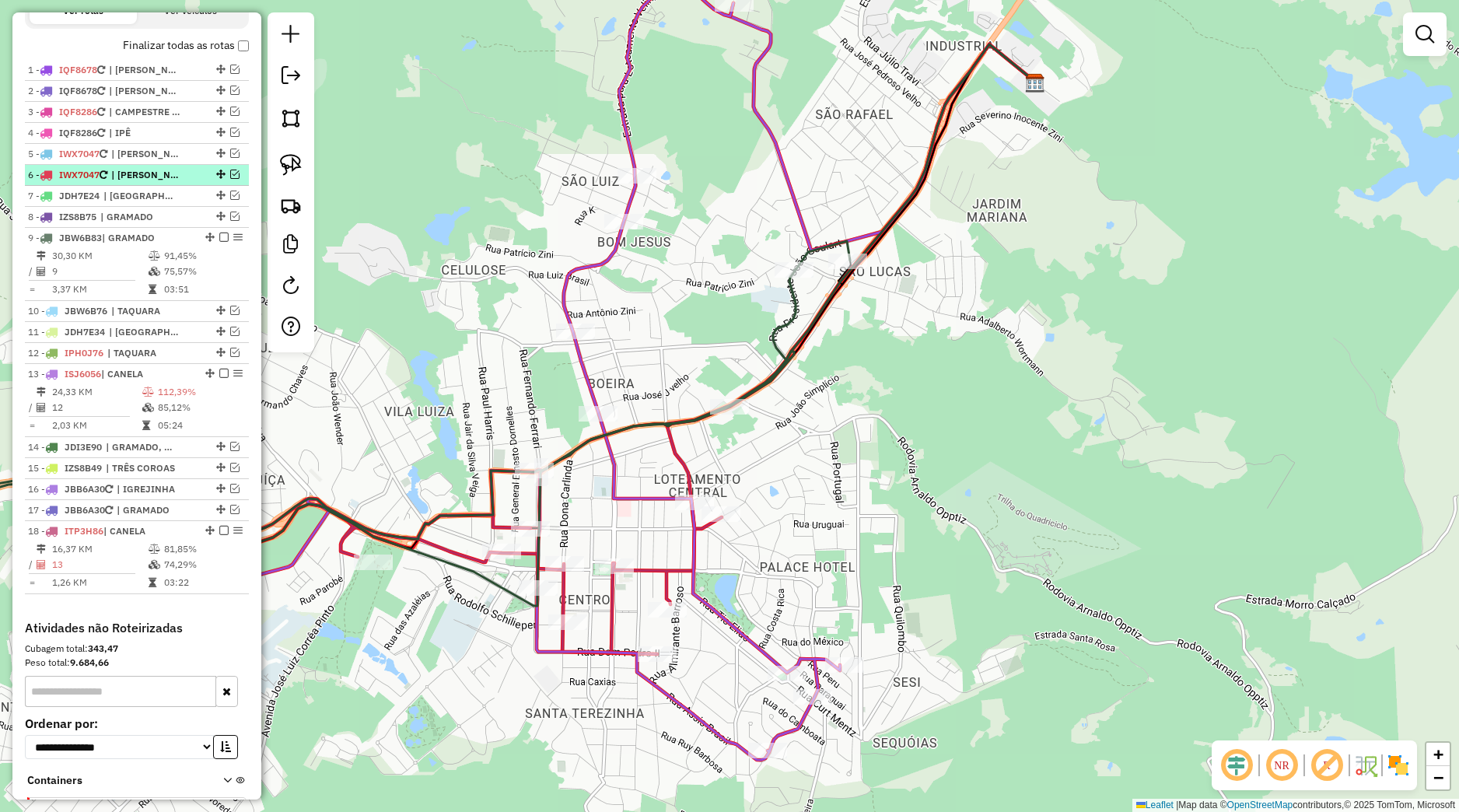
scroll to position [458, 0]
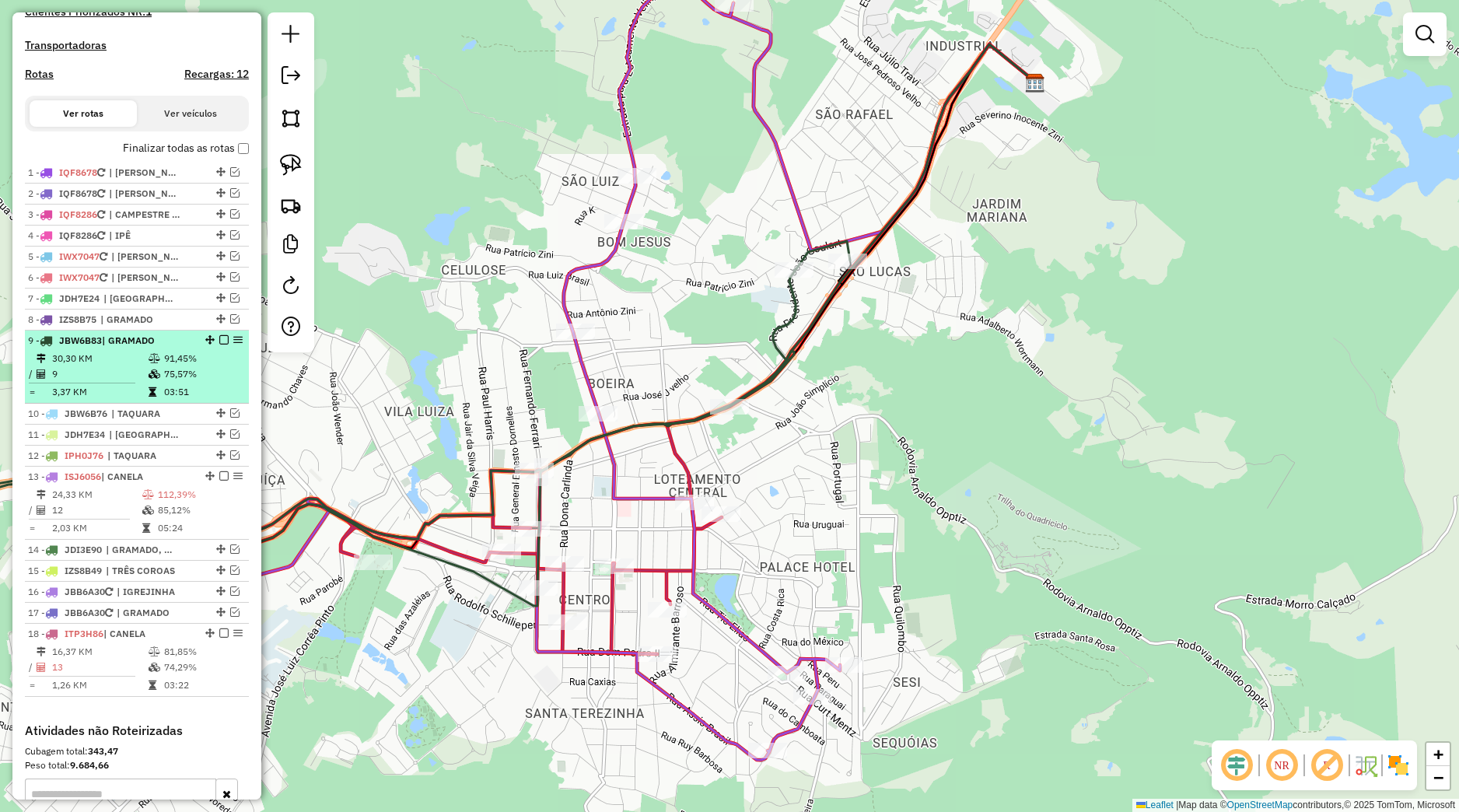
click at [219, 345] on em at bounding box center [224, 340] width 10 height 10
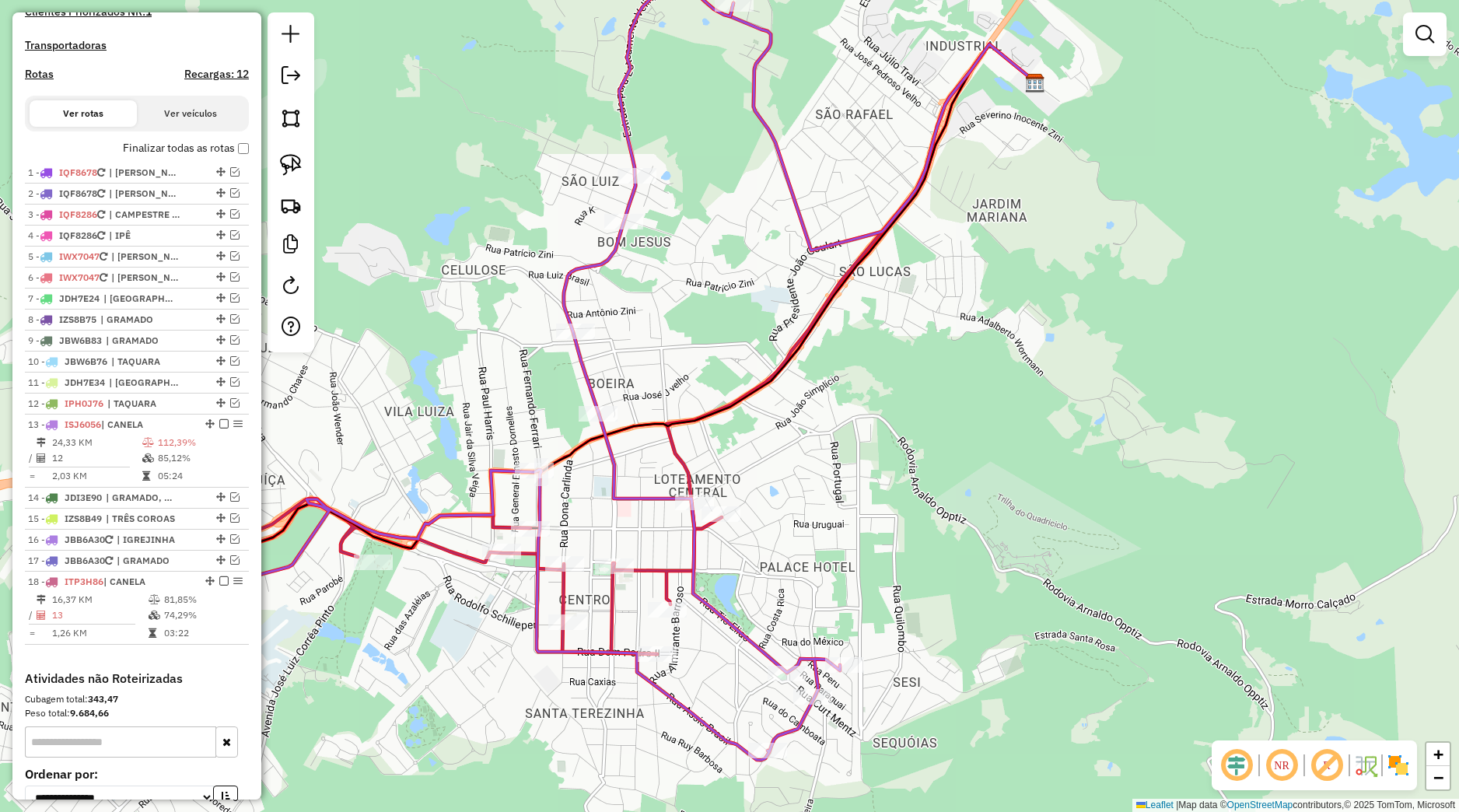
click at [583, 422] on div "Janela de atendimento Grade de atendimento Capacidade Transportadoras Veículos …" at bounding box center [730, 406] width 1459 height 812
select select "*********"
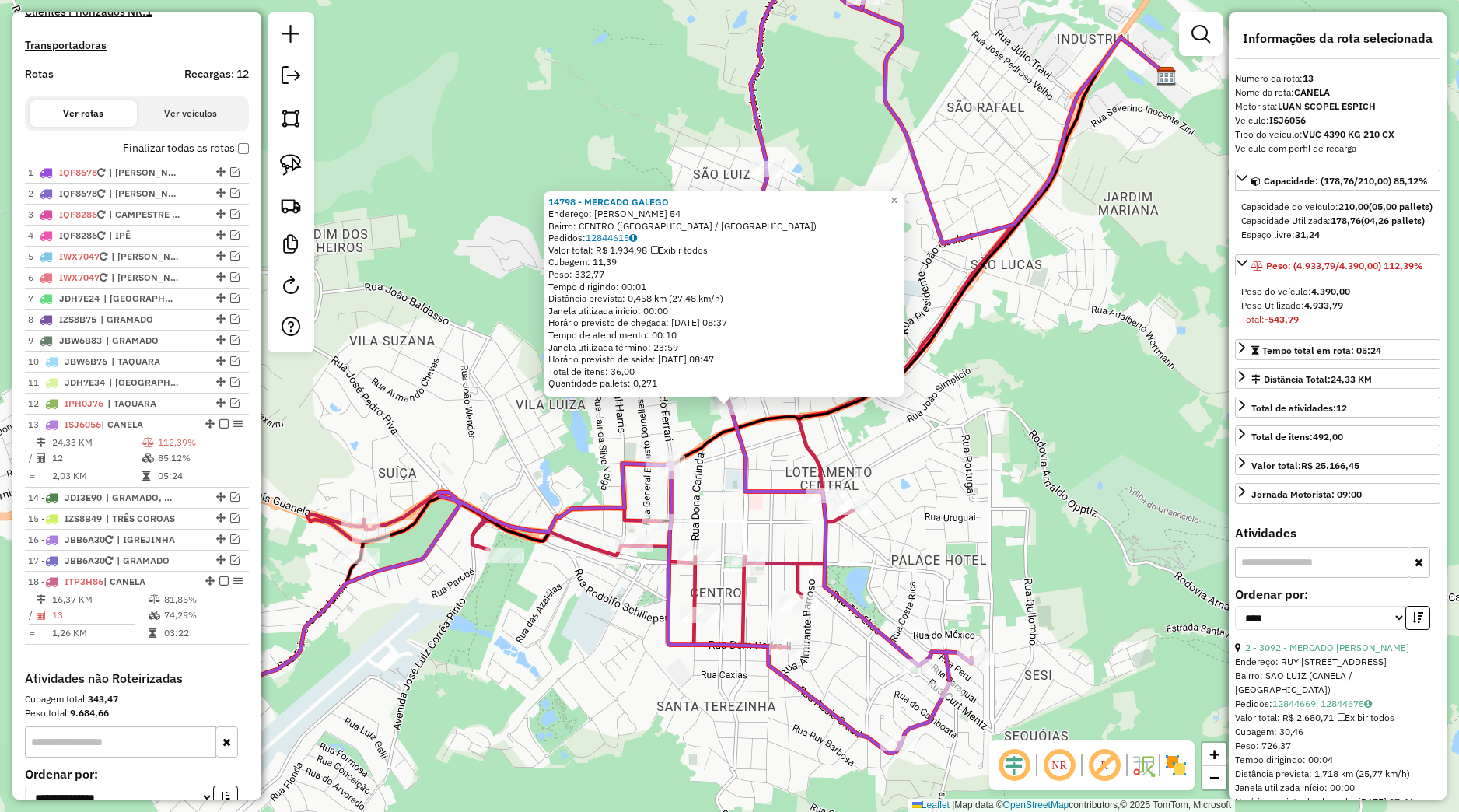
scroll to position [624, 0]
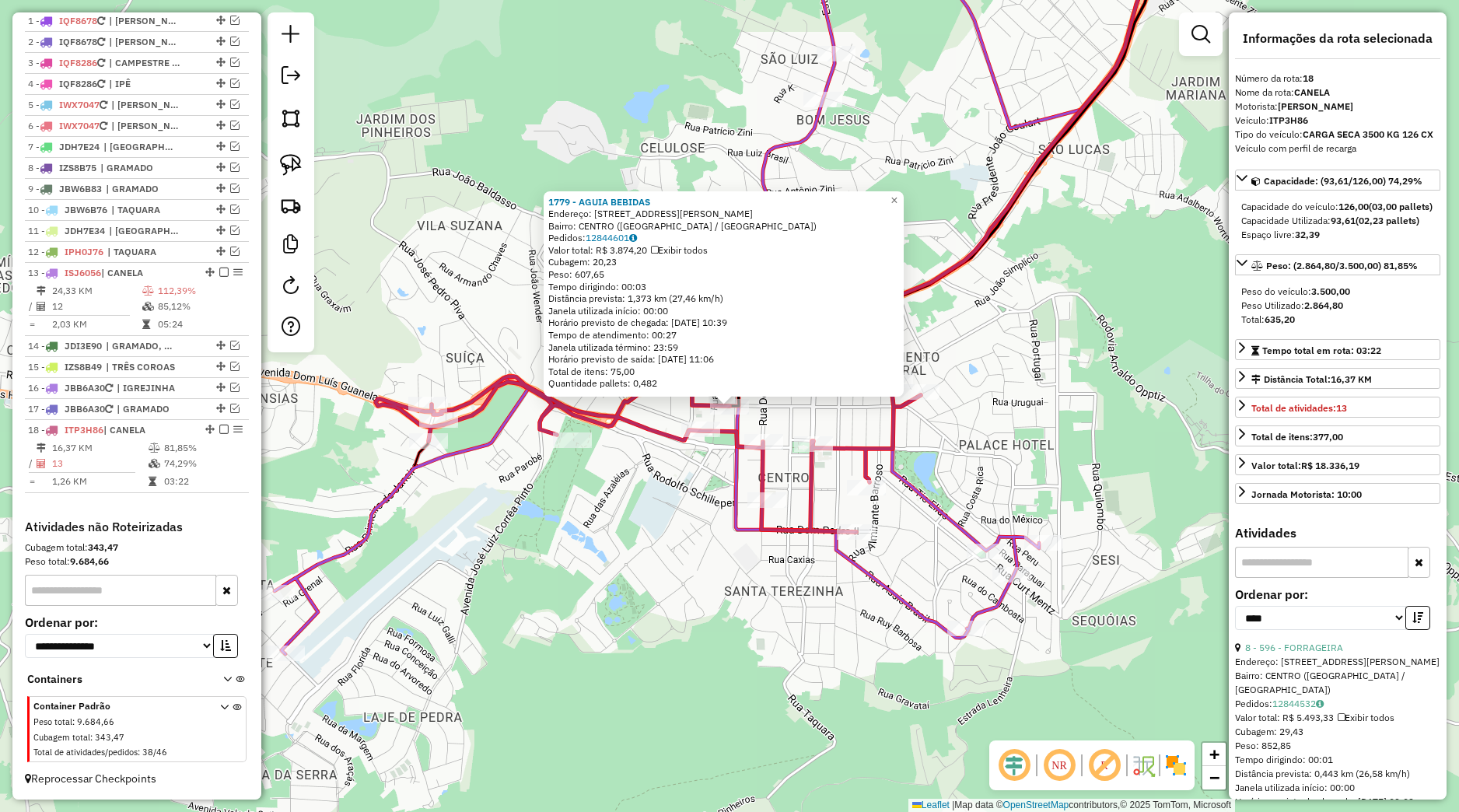
click at [717, 529] on div "1779 - AGUIA BEBIDAS Endereço: Rua Augusto Pestana 191 Bairro: CENTRO (CANELA /…" at bounding box center [730, 406] width 1459 height 812
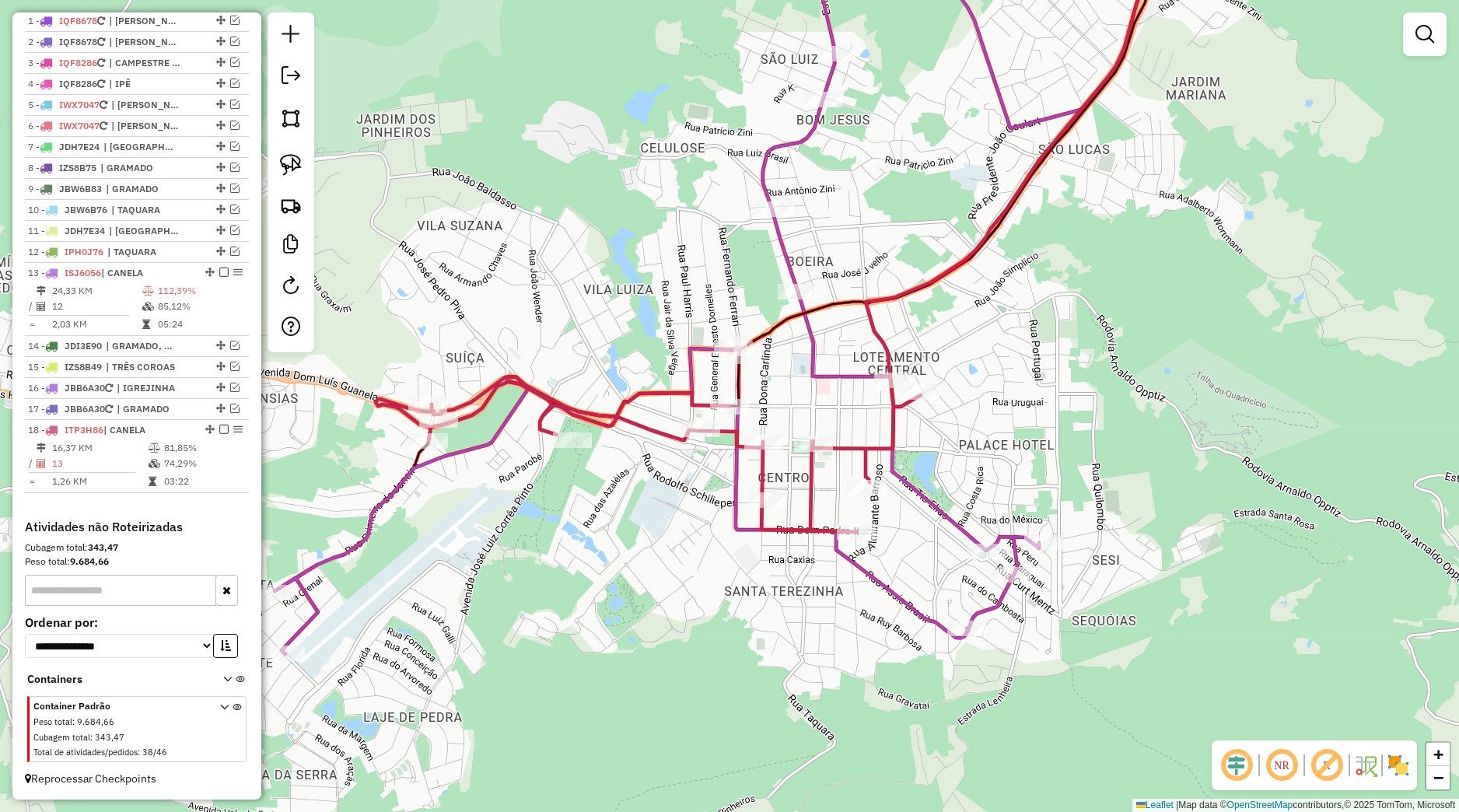
drag, startPoint x: 613, startPoint y: 634, endPoint x: 737, endPoint y: 567, distance: 140.9
click at [737, 567] on div "Rota 18 - Placa ITP3H86 1779 - AGUIA BEBIDAS Janela de atendimento Grade de ate…" at bounding box center [730, 406] width 1459 height 812
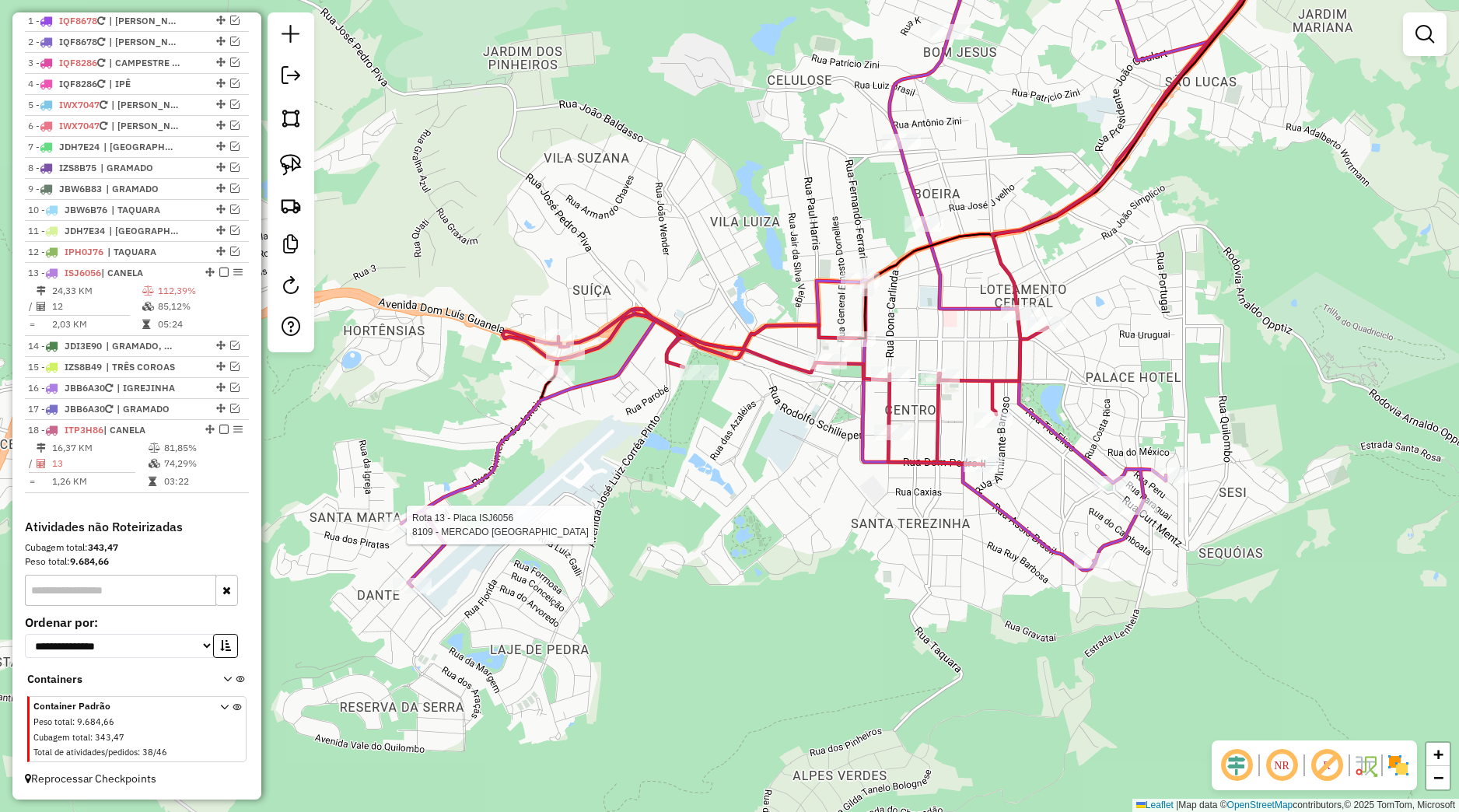
select select "*********"
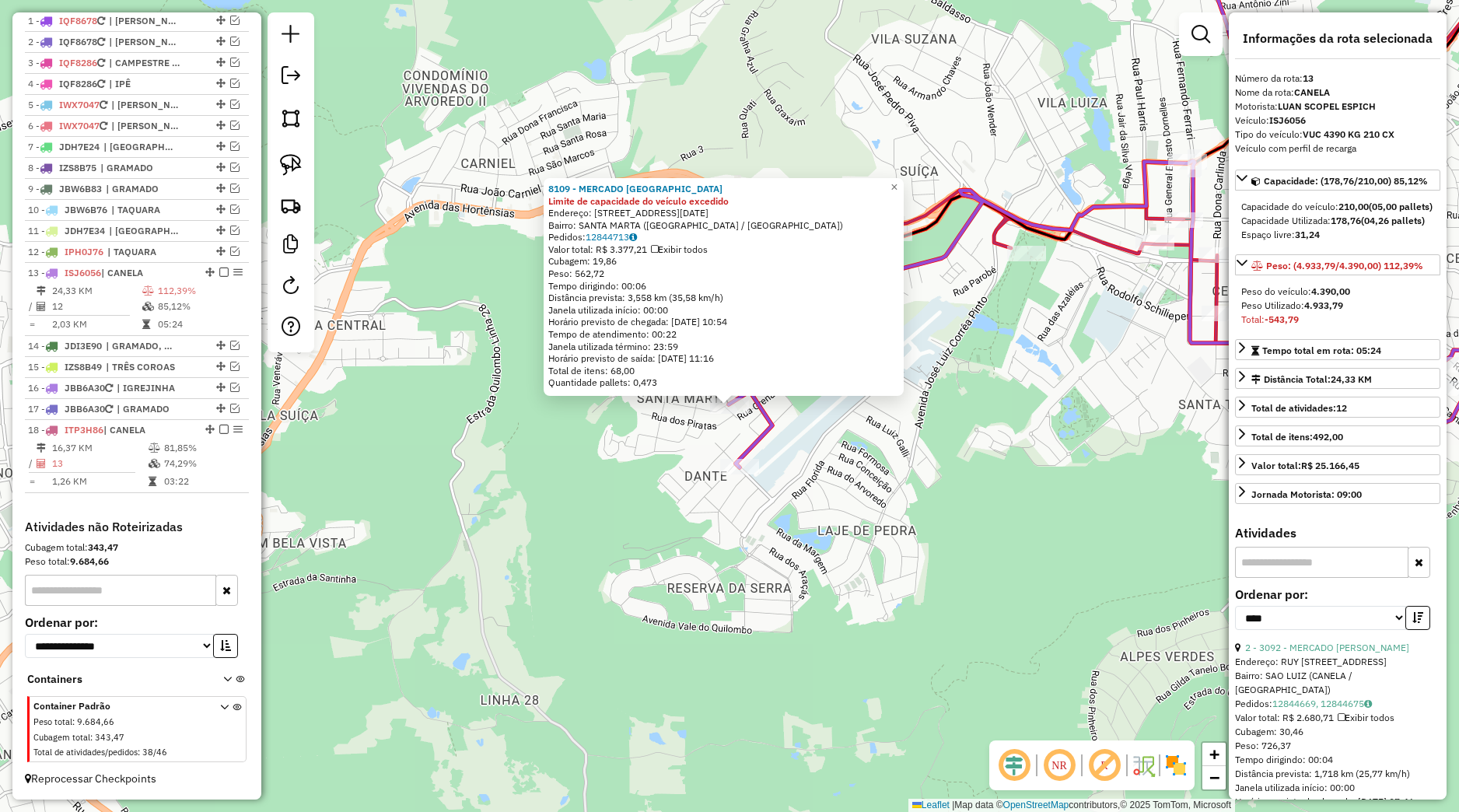
click at [854, 457] on div "8109 - MERCADO SANTA MARTA Limite de capacidade do veículo excedido Endereço: R…" at bounding box center [730, 406] width 1459 height 812
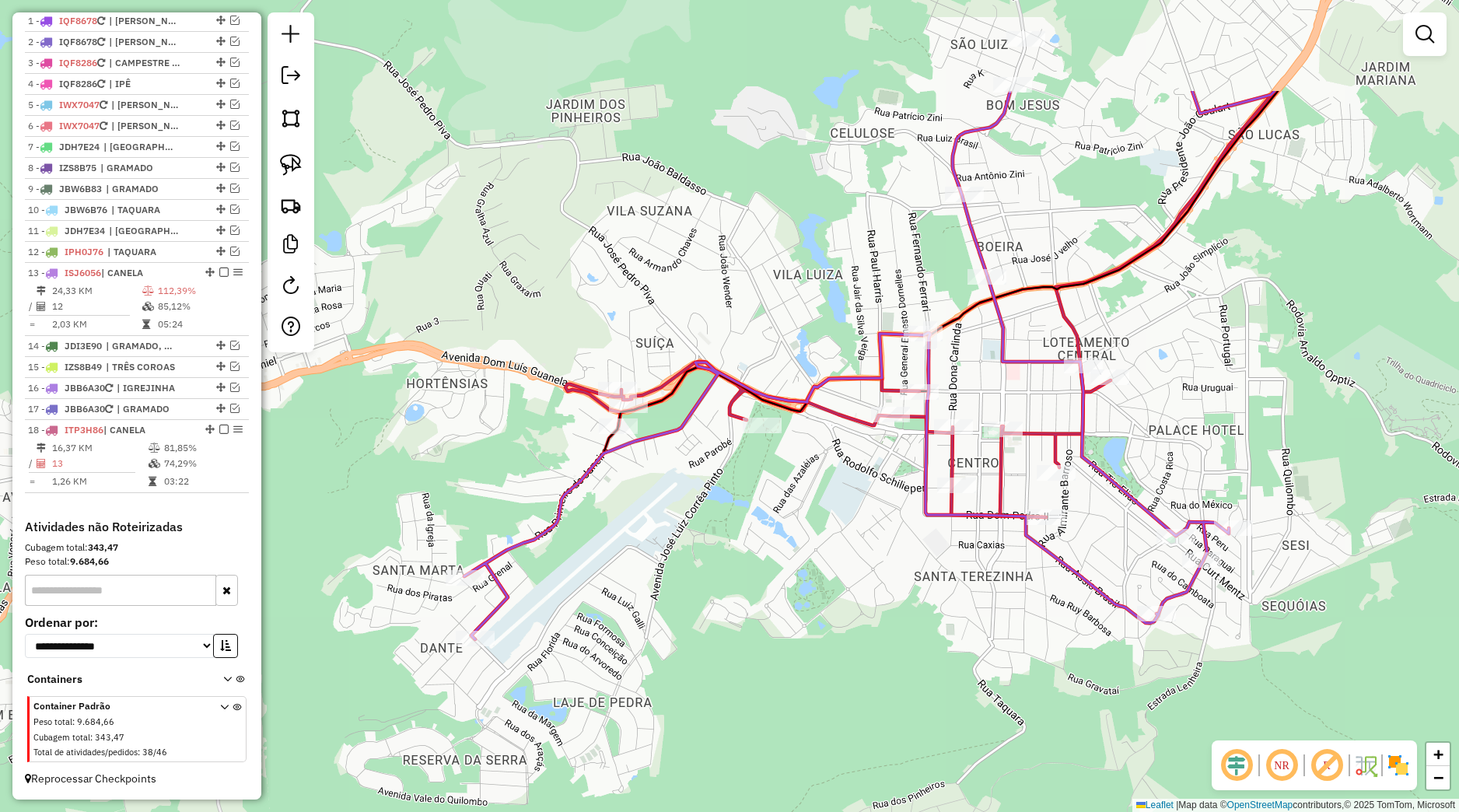
drag, startPoint x: 935, startPoint y: 470, endPoint x: 713, endPoint y: 613, distance: 264.1
click at [713, 613] on div "Janela de atendimento Grade de atendimento Capacidade Transportadoras Veículos …" at bounding box center [730, 406] width 1459 height 812
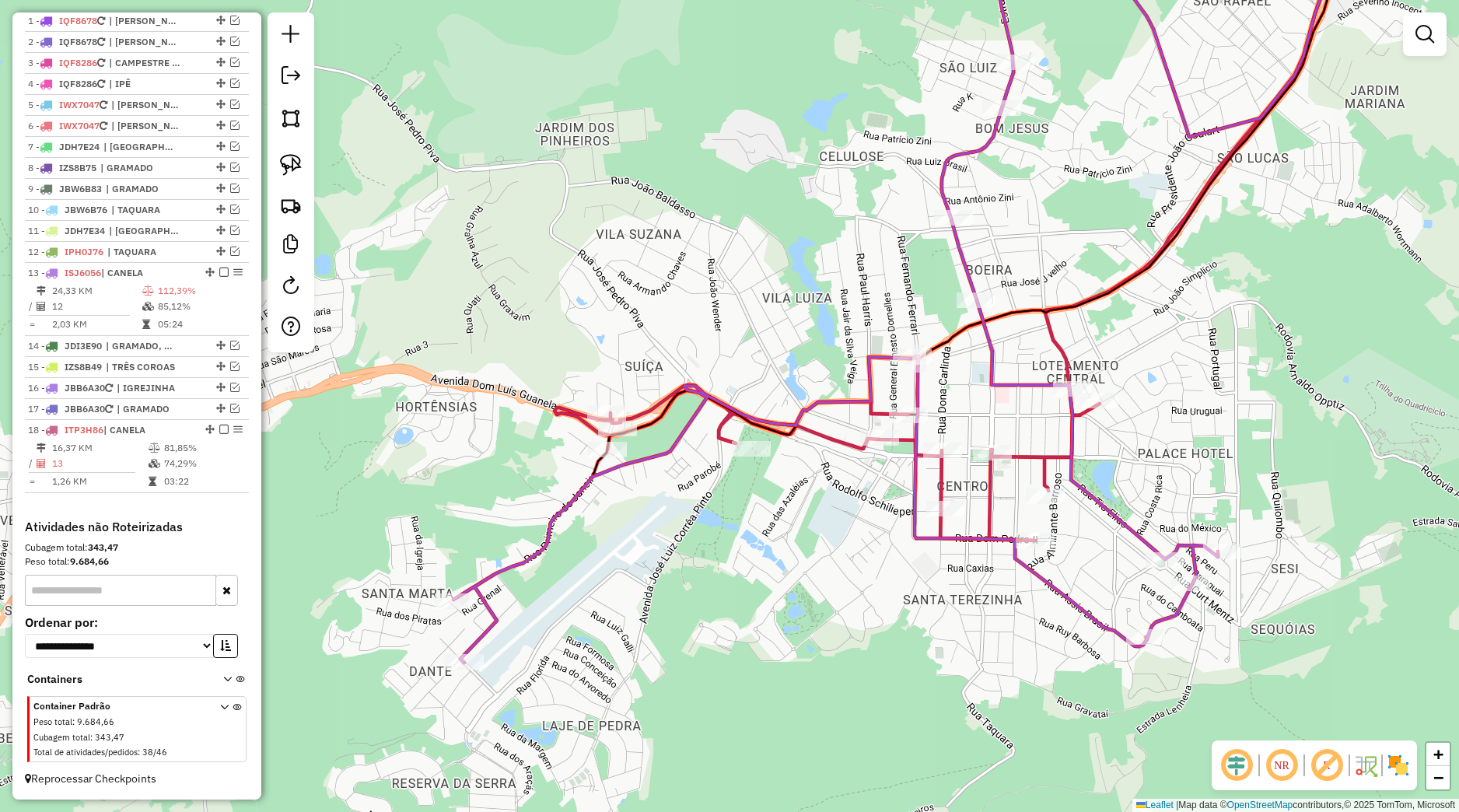
drag, startPoint x: 906, startPoint y: 553, endPoint x: 864, endPoint y: 535, distance: 45.7
click at [871, 586] on div "Janela de atendimento Grade de atendimento Capacidade Transportadoras Veículos …" at bounding box center [730, 406] width 1459 height 812
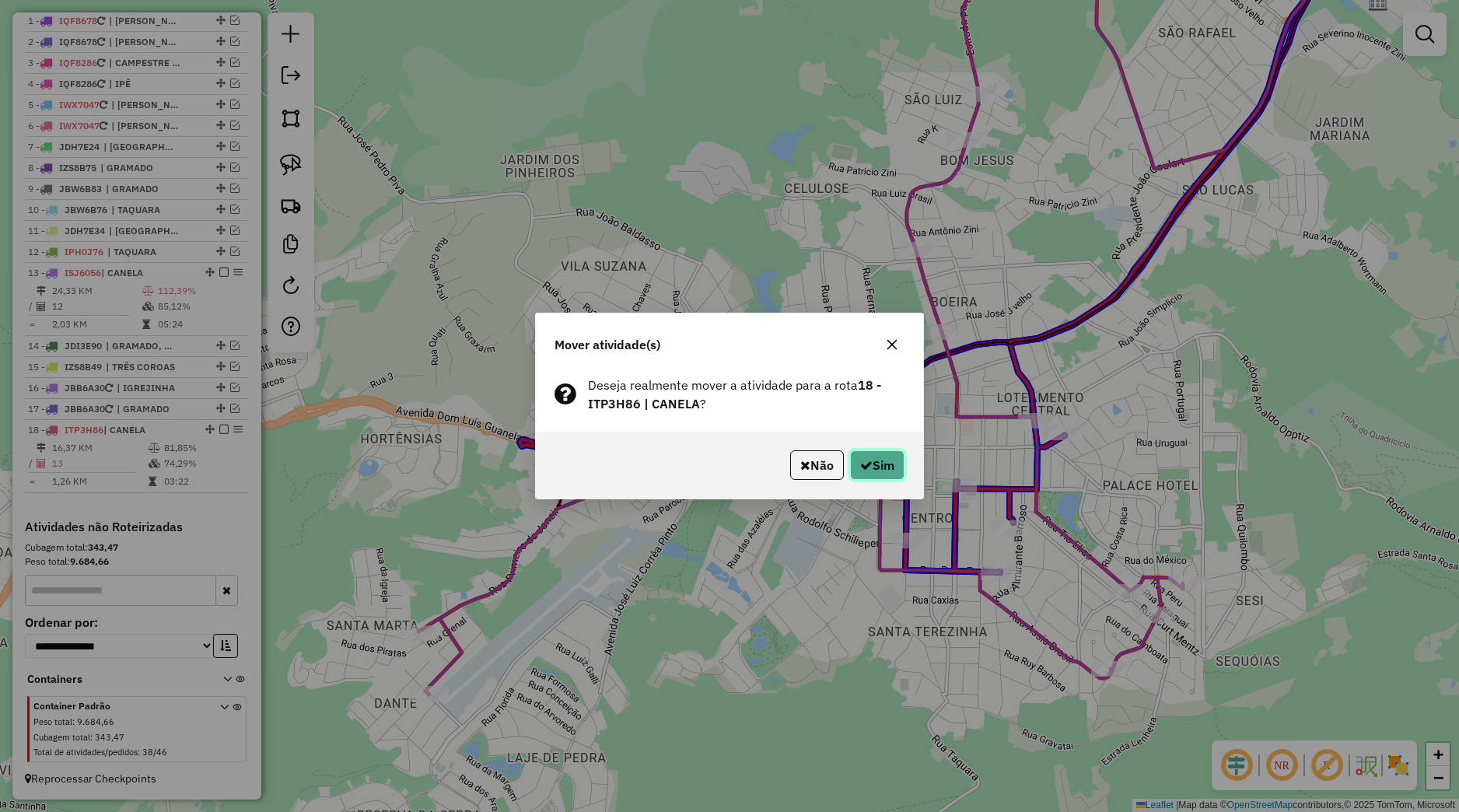
click at [884, 455] on button "Sim" at bounding box center [877, 465] width 54 height 29
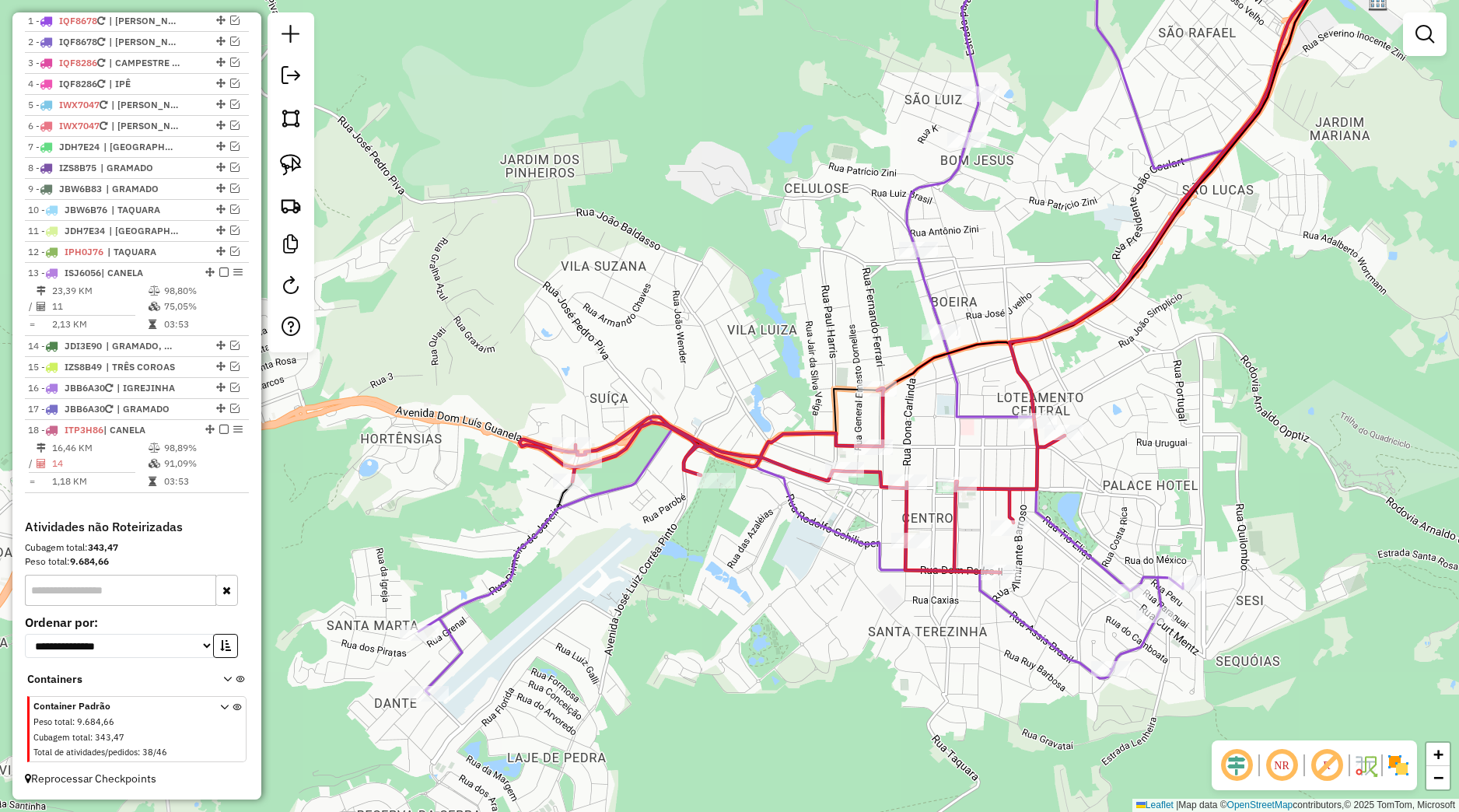
select select "*********"
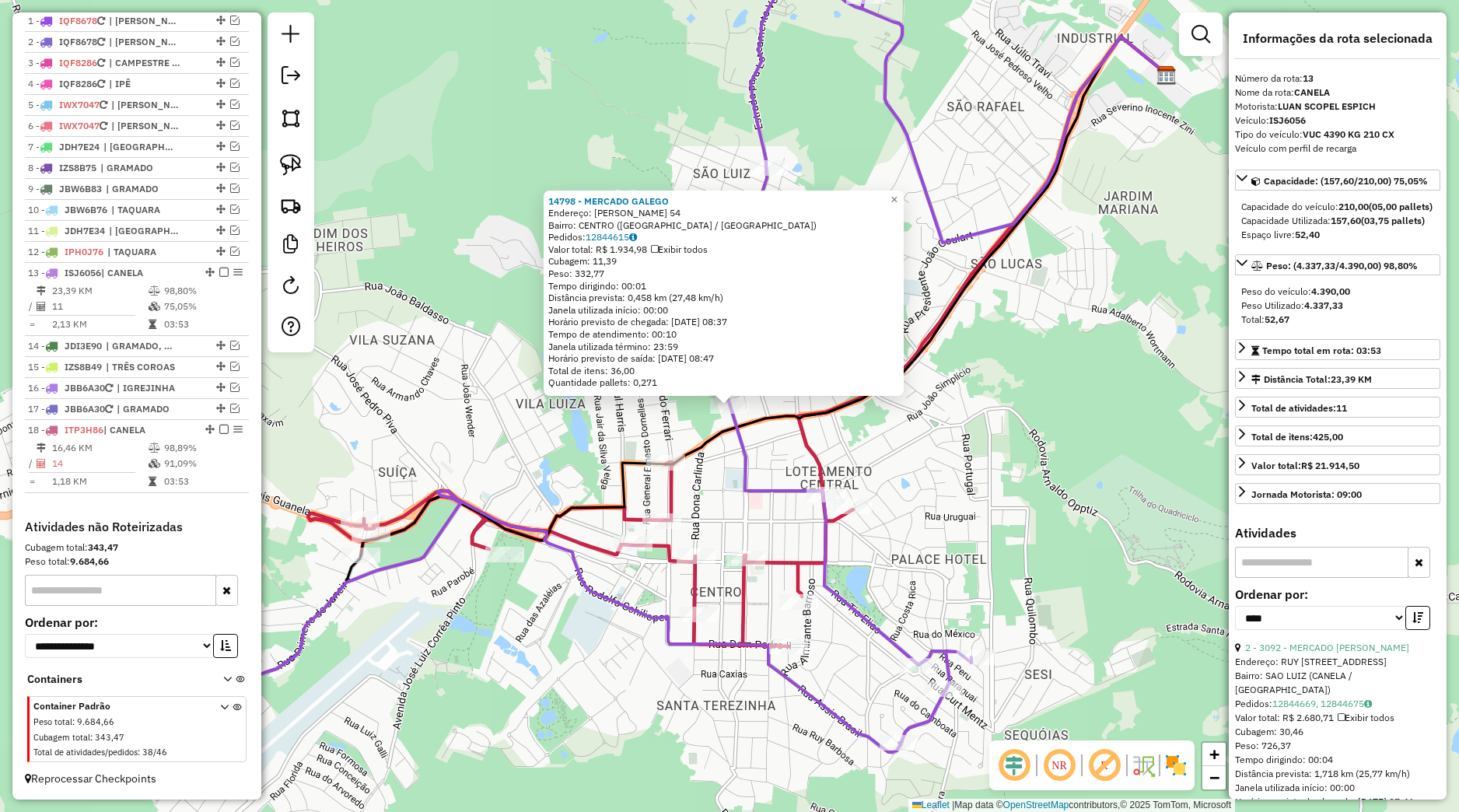
drag, startPoint x: 929, startPoint y: 416, endPoint x: 893, endPoint y: 430, distance: 38.6
click at [929, 417] on div "14798 - MERCADO GALEGO Endereço: FELISBERTO SOARES 54 Bairro: CENTRO (CANELA / …" at bounding box center [730, 406] width 1459 height 812
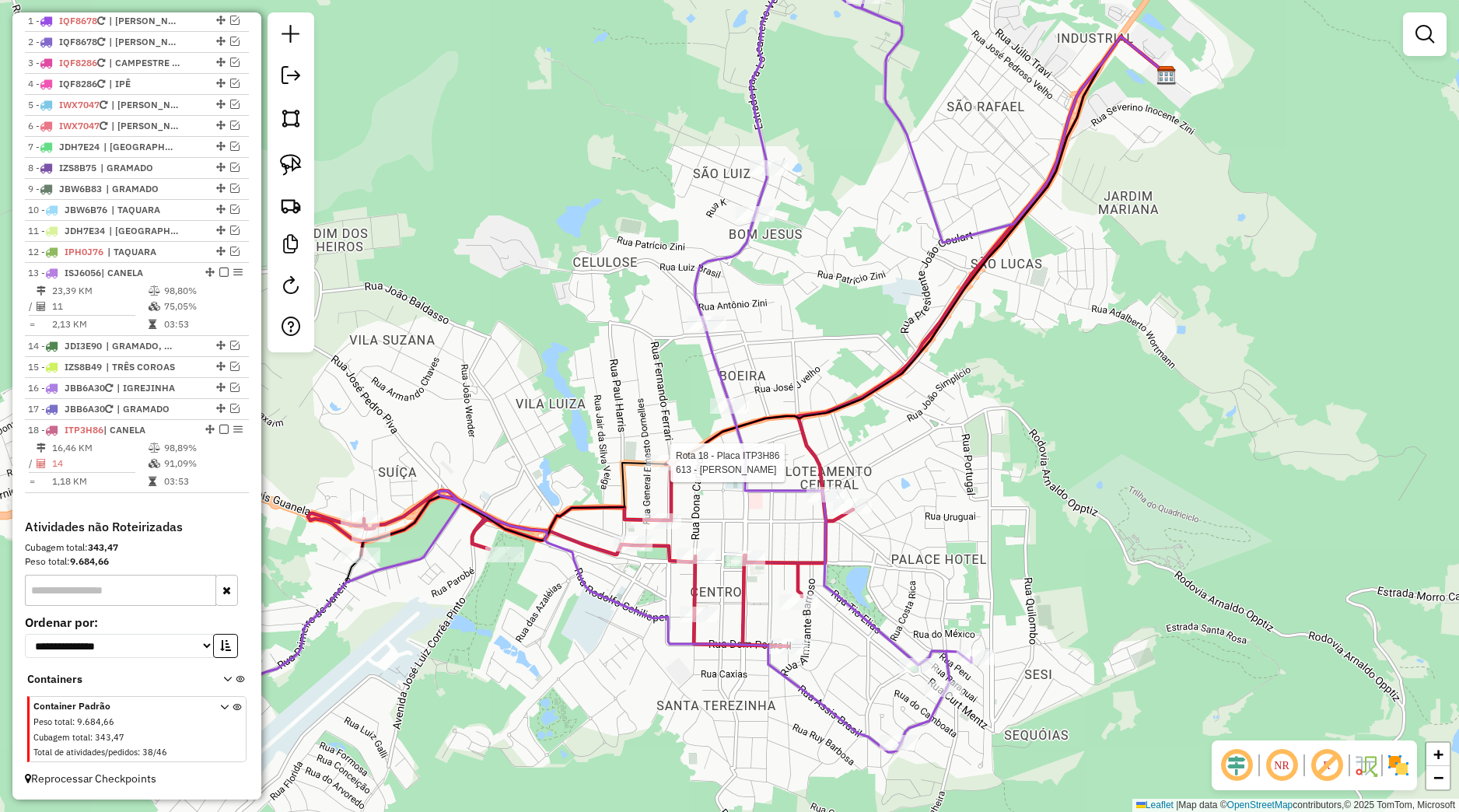
select select "*********"
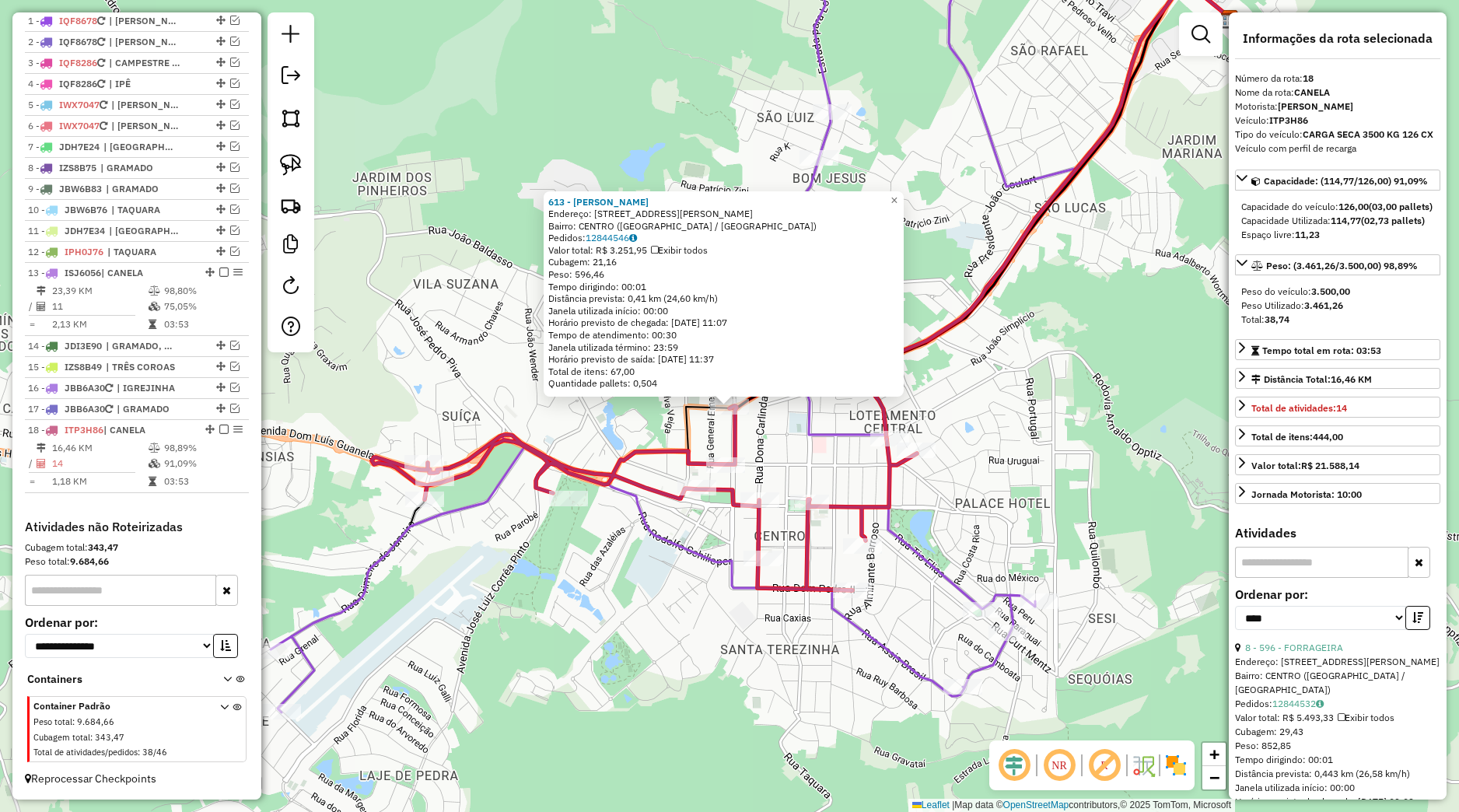
click at [773, 467] on div "613 - MERCADO SERRANO Endereço: Avenida Julio de Castilhos 16 Bairro: CENTRO (C…" at bounding box center [730, 406] width 1459 height 812
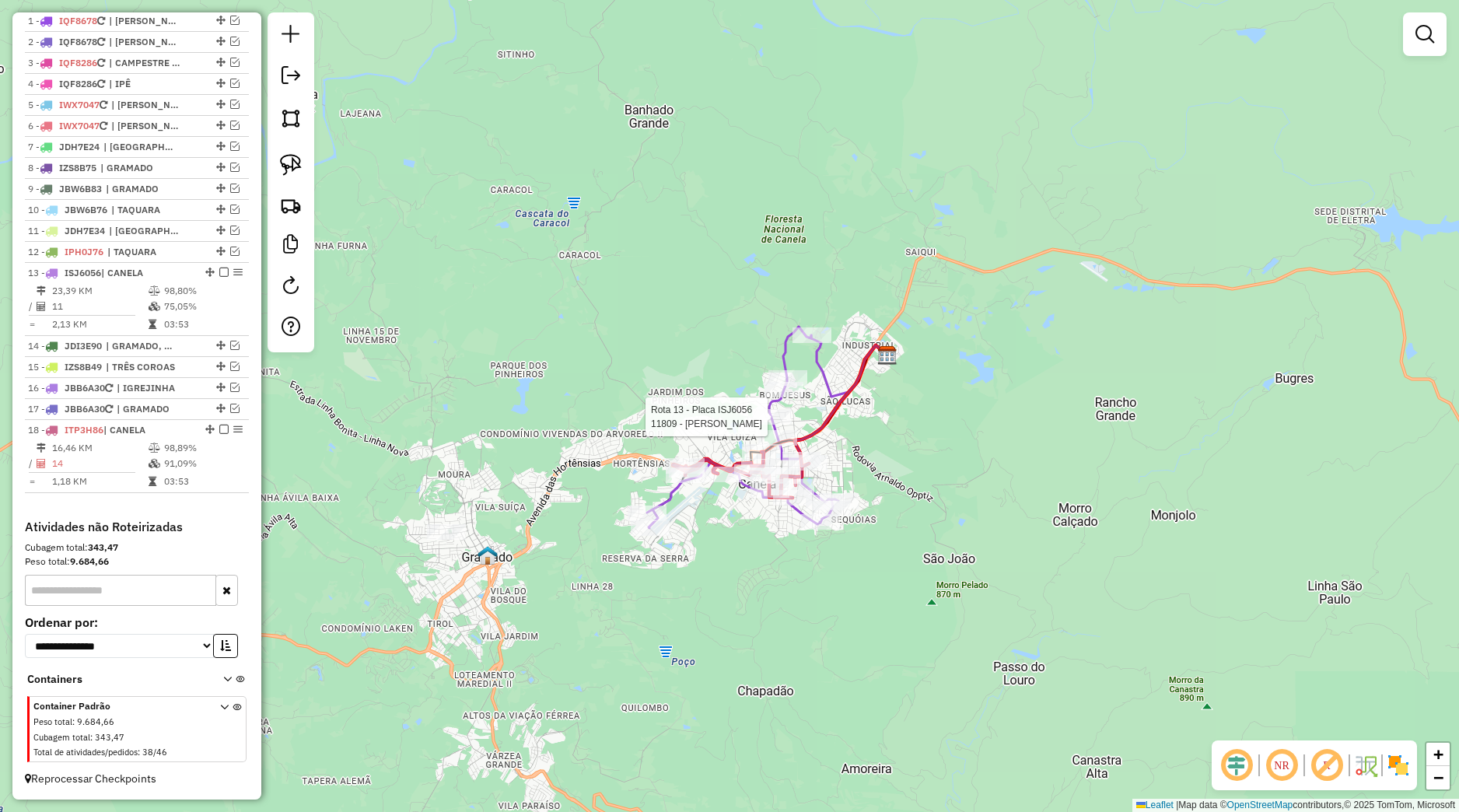
select select "*********"
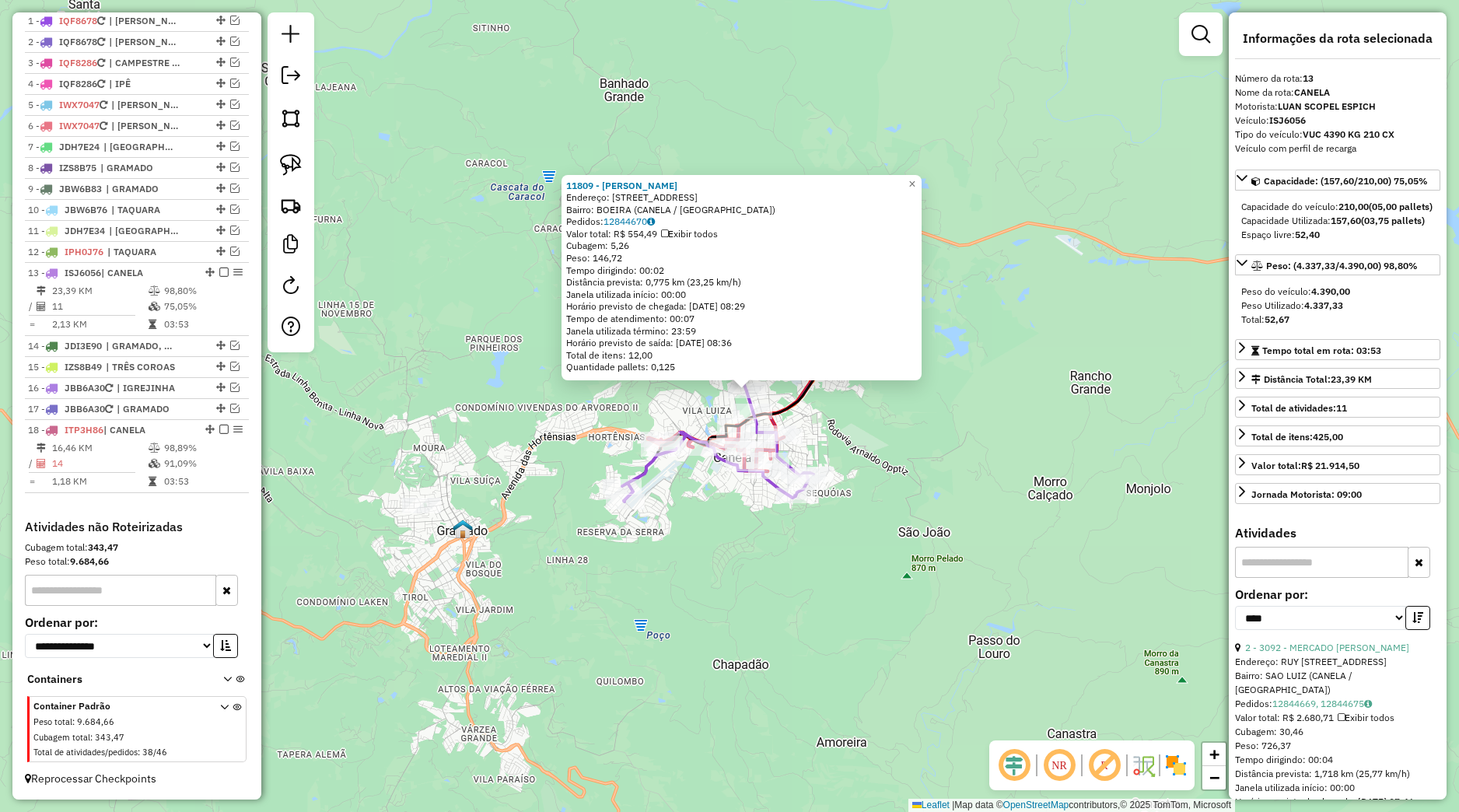
drag, startPoint x: 753, startPoint y: 541, endPoint x: 762, endPoint y: 534, distance: 11.4
click at [762, 534] on div "11809 - MERCADO VIDAL Endereço: Rua Sao Francisco 444 Bairro: BOEIRA (CANELA / …" at bounding box center [730, 406] width 1459 height 812
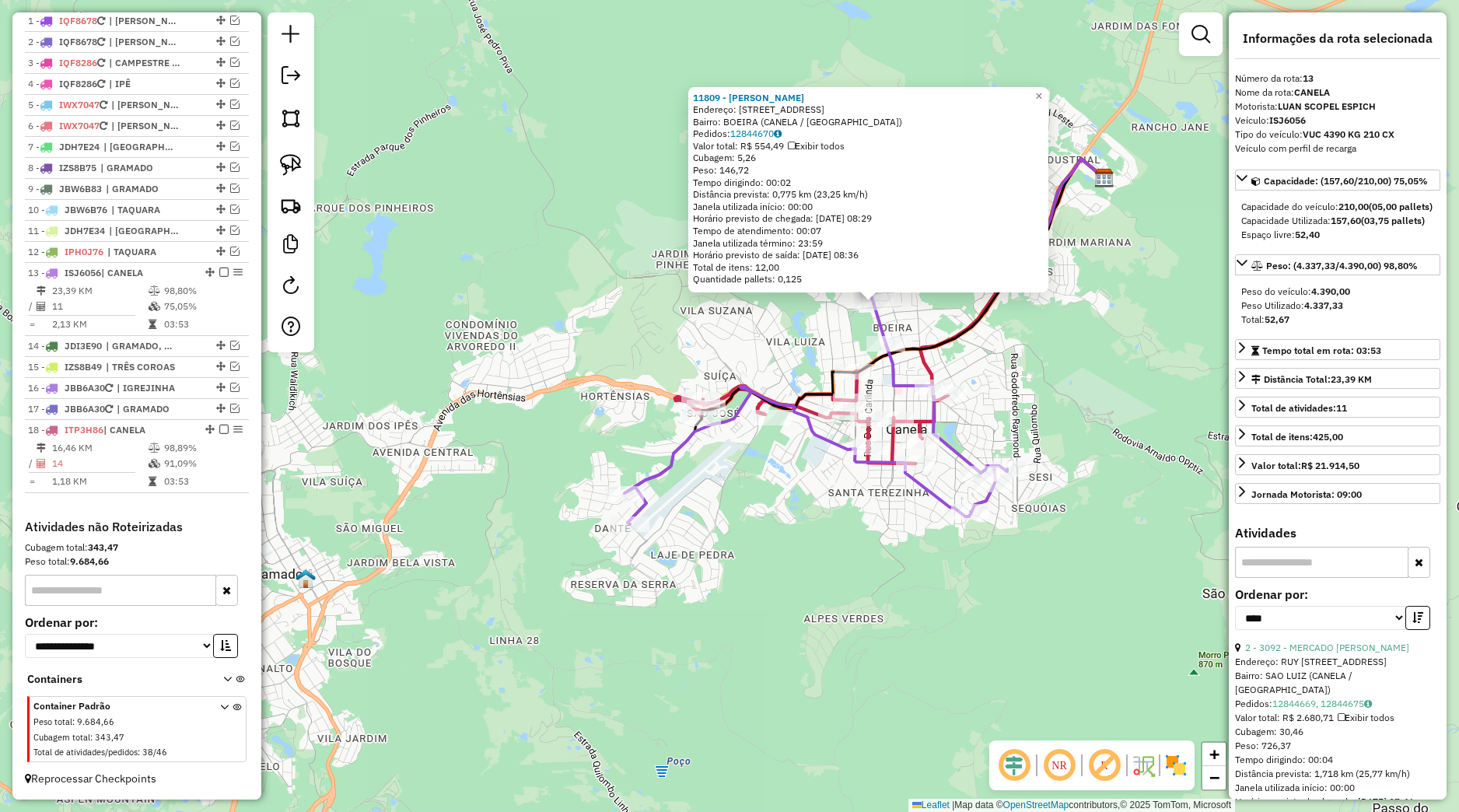
drag, startPoint x: 828, startPoint y: 641, endPoint x: 827, endPoint y: 505, distance: 136.0
click at [827, 513] on div "11809 - MERCADO VIDAL Endereço: Rua Sao Francisco 444 Bairro: BOEIRA (CANELA / …" at bounding box center [730, 406] width 1459 height 812
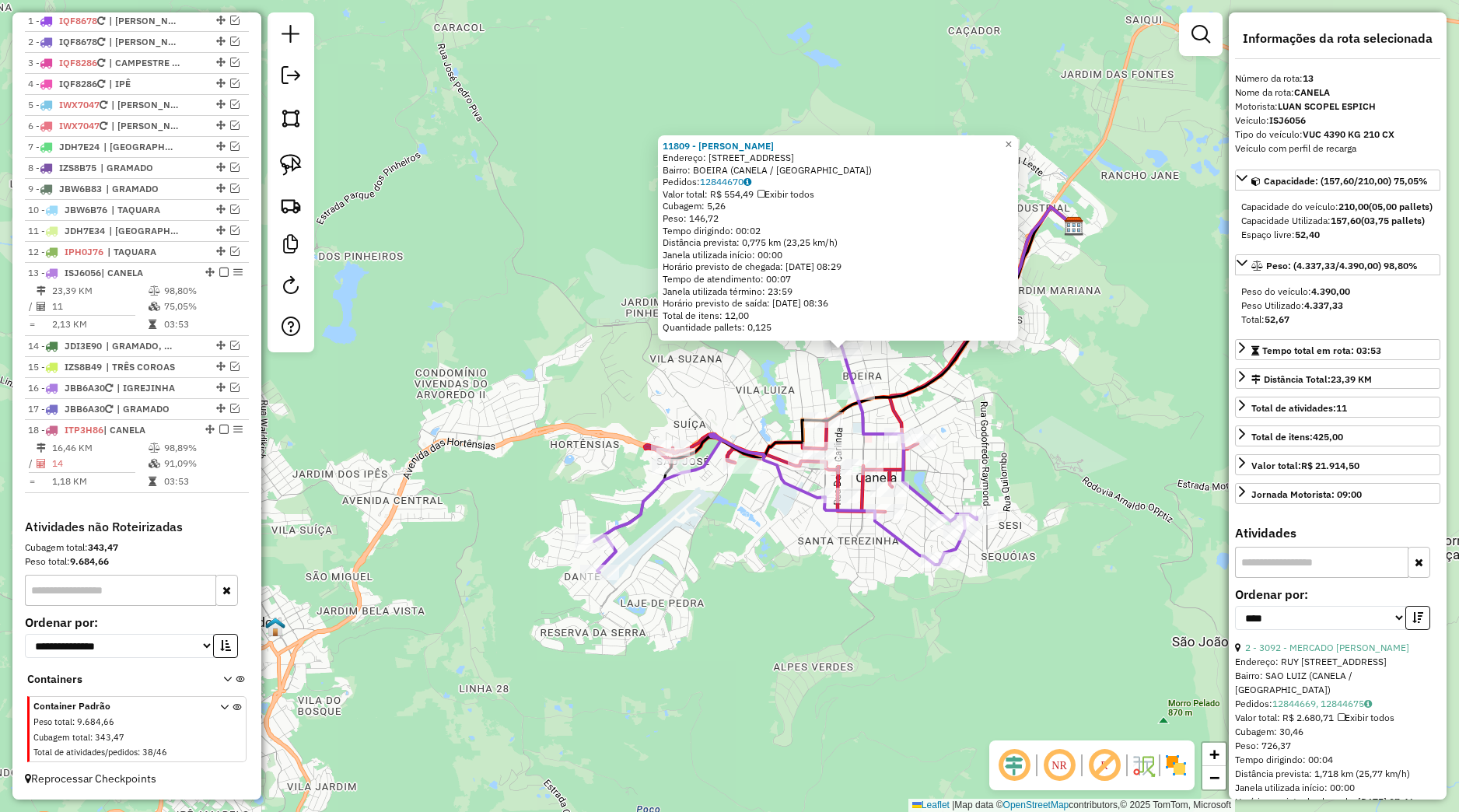
drag, startPoint x: 819, startPoint y: 537, endPoint x: 815, endPoint y: 561, distance: 24.3
click at [815, 561] on div "11809 - MERCADO VIDAL Endereço: Rua Sao Francisco 444 Bairro: BOEIRA (CANELA / …" at bounding box center [730, 406] width 1459 height 812
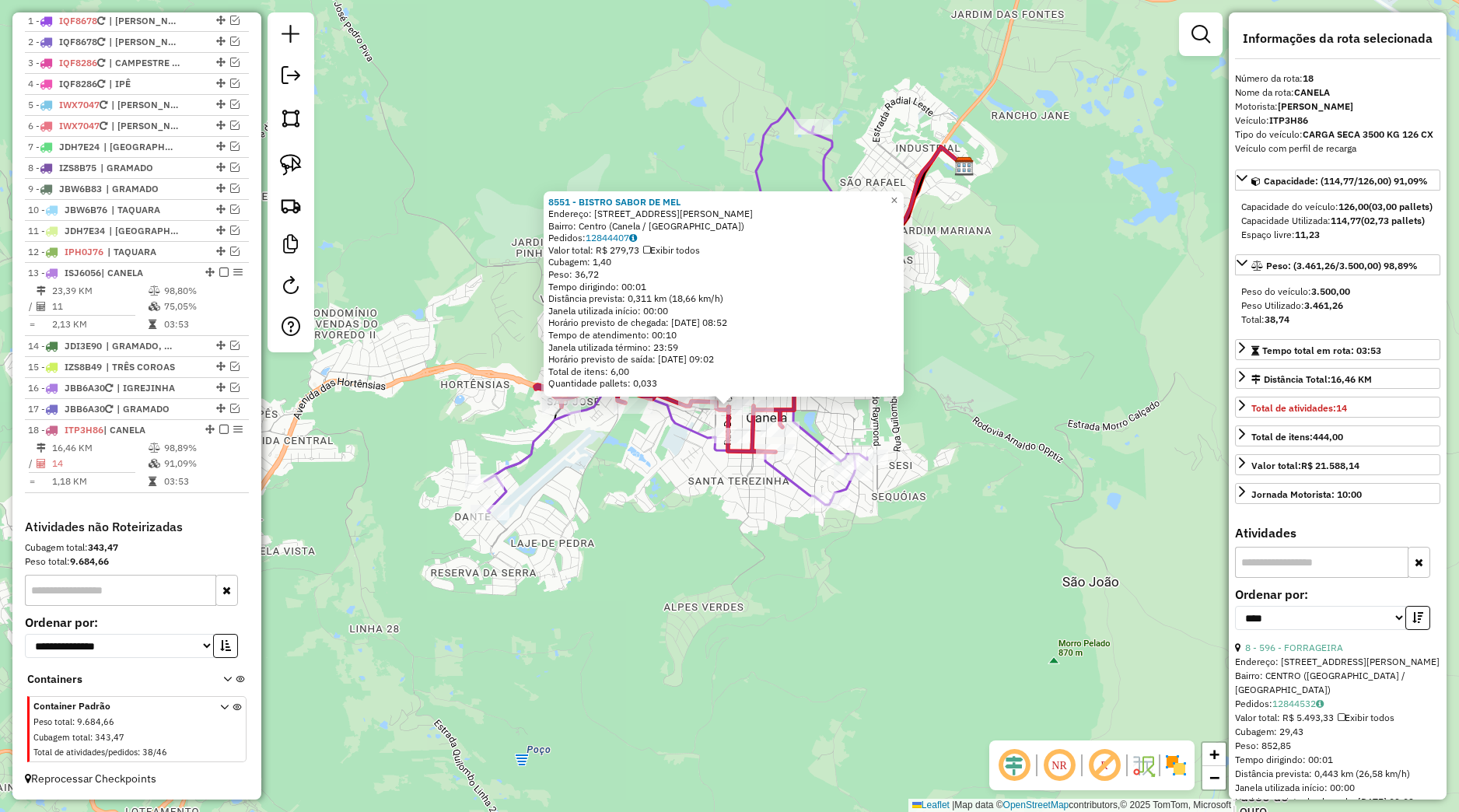
click at [854, 629] on div "8551 - BISTRO SABOR DE MEL Endereço: Rua Dona Carlinda, 560 Bairro: Centro (Can…" at bounding box center [730, 406] width 1459 height 812
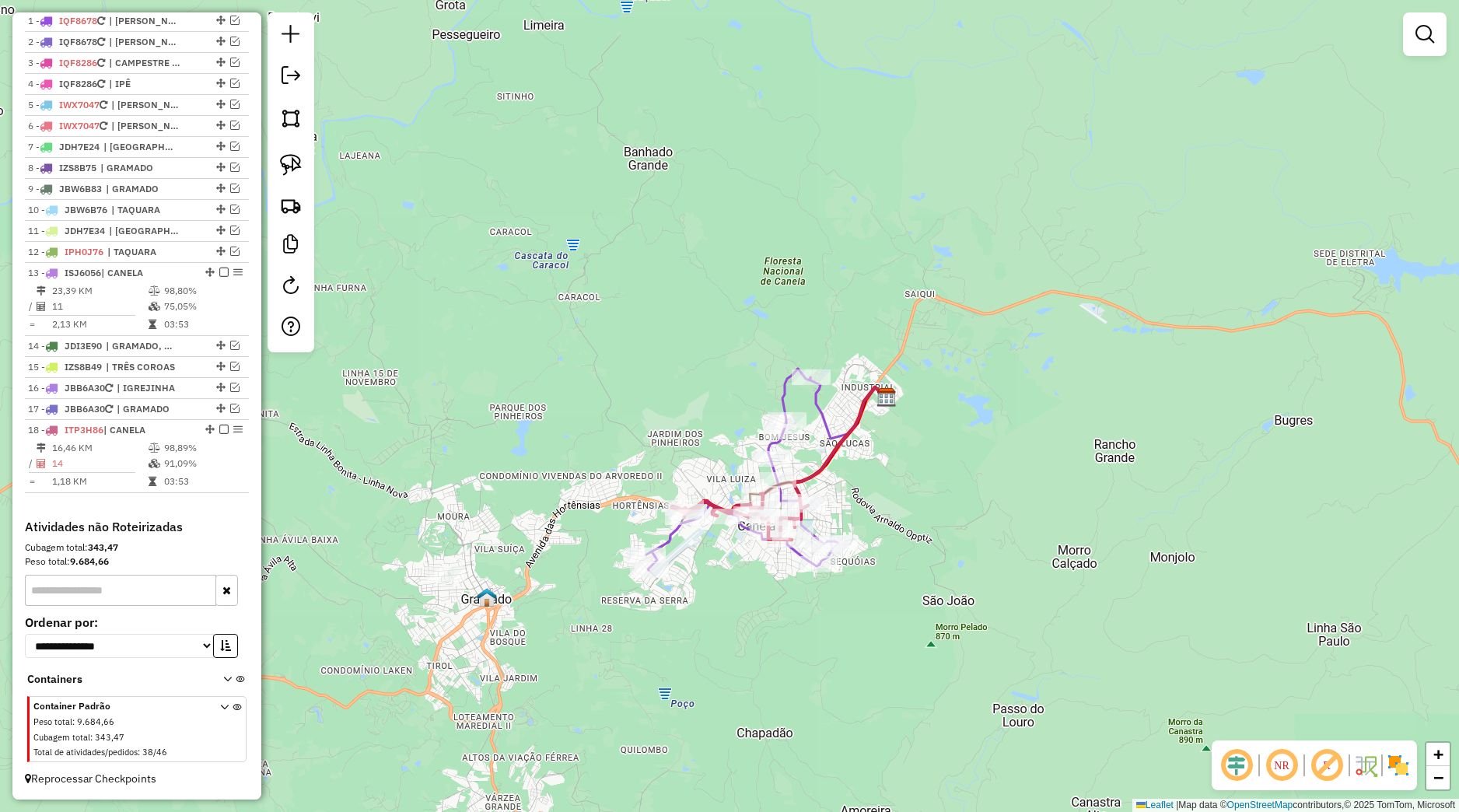
drag, startPoint x: 812, startPoint y: 679, endPoint x: 780, endPoint y: 492, distance: 189.7
click at [780, 494] on div "Janela de atendimento Grade de atendimento Capacidade Transportadoras Veículos …" at bounding box center [730, 406] width 1459 height 812
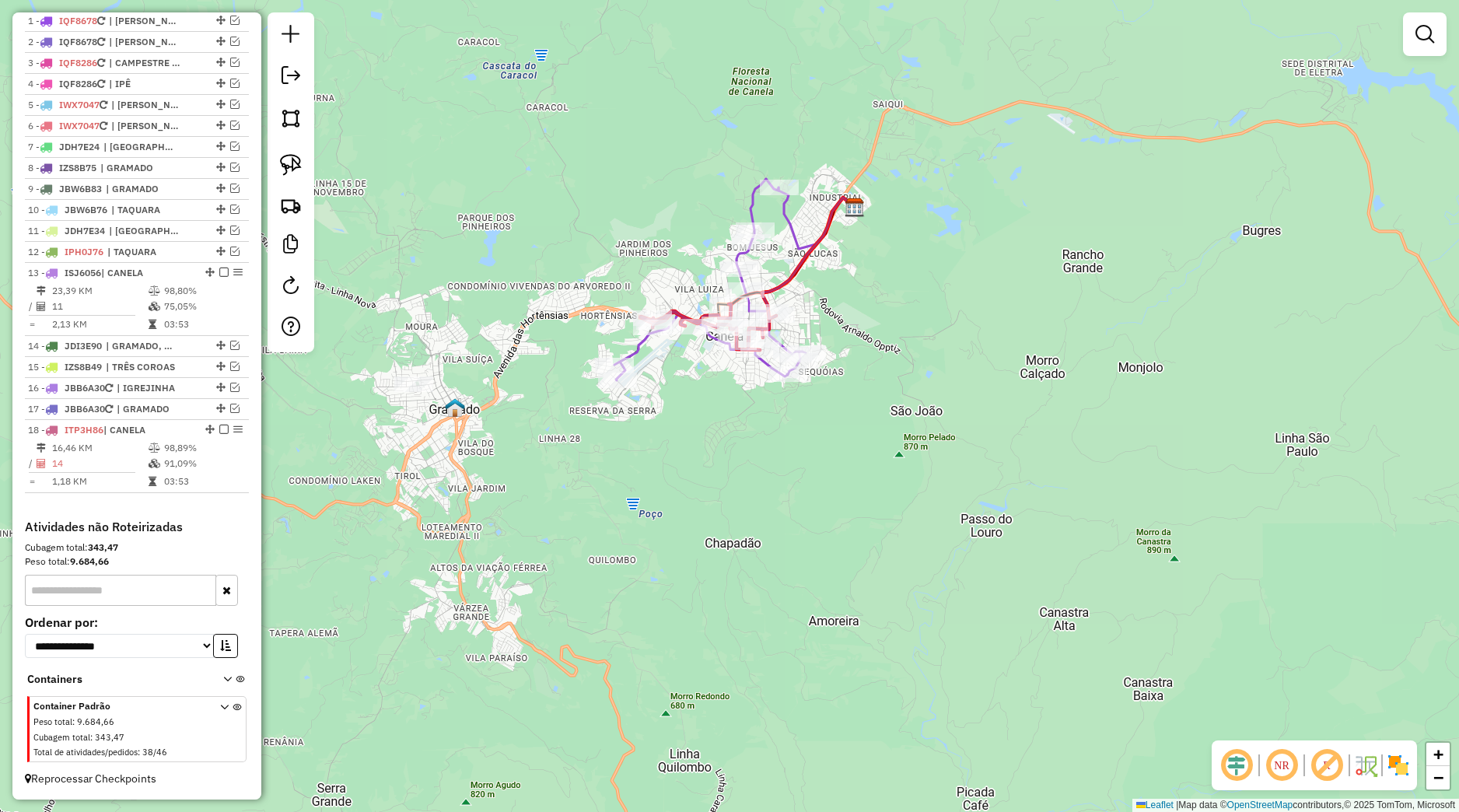
drag, startPoint x: 817, startPoint y: 655, endPoint x: 741, endPoint y: 407, distance: 259.4
click at [741, 411] on div "Janela de atendimento Grade de atendimento Capacidade Transportadoras Veículos …" at bounding box center [730, 406] width 1459 height 812
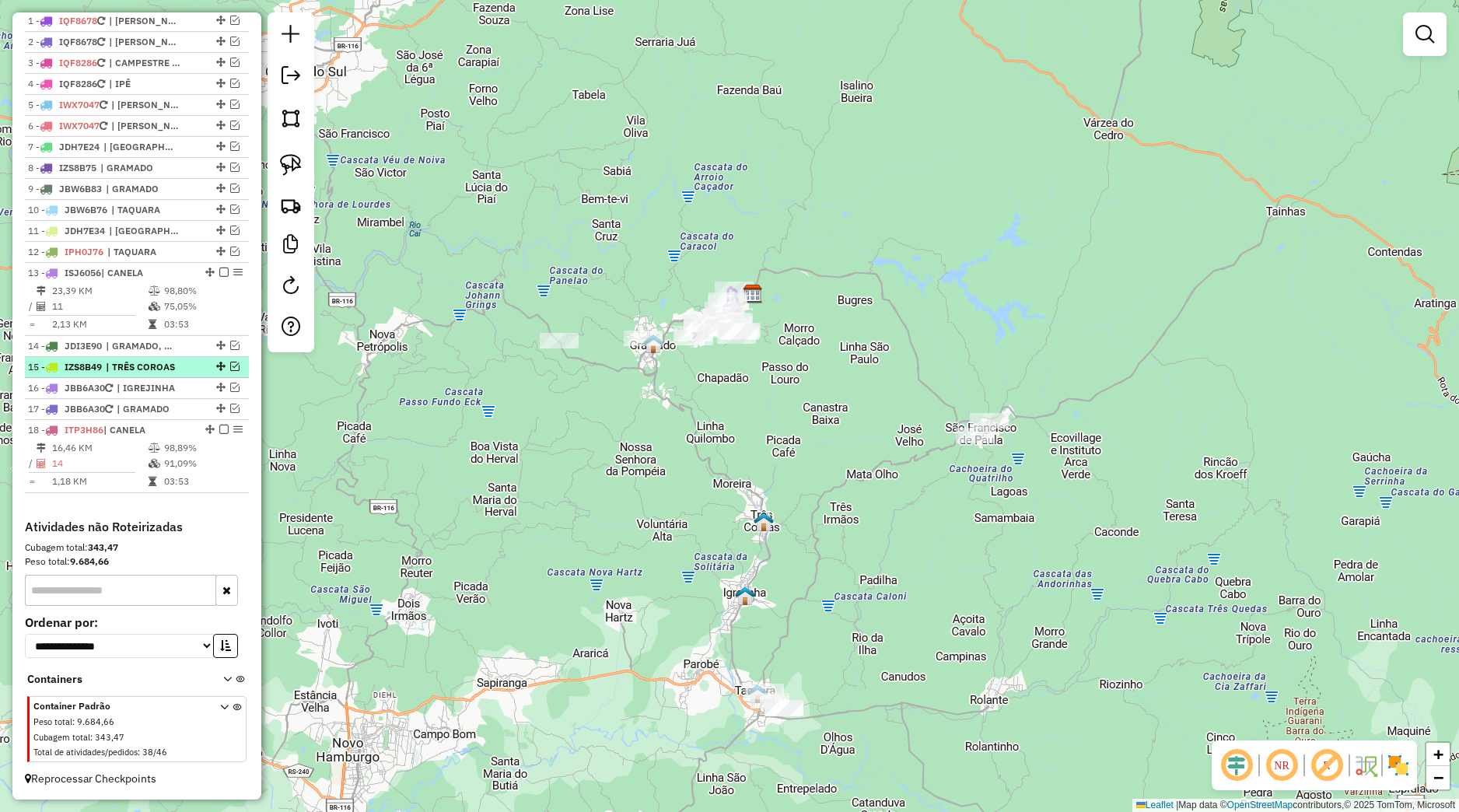
click at [230, 367] on em at bounding box center [235, 367] width 10 height 10
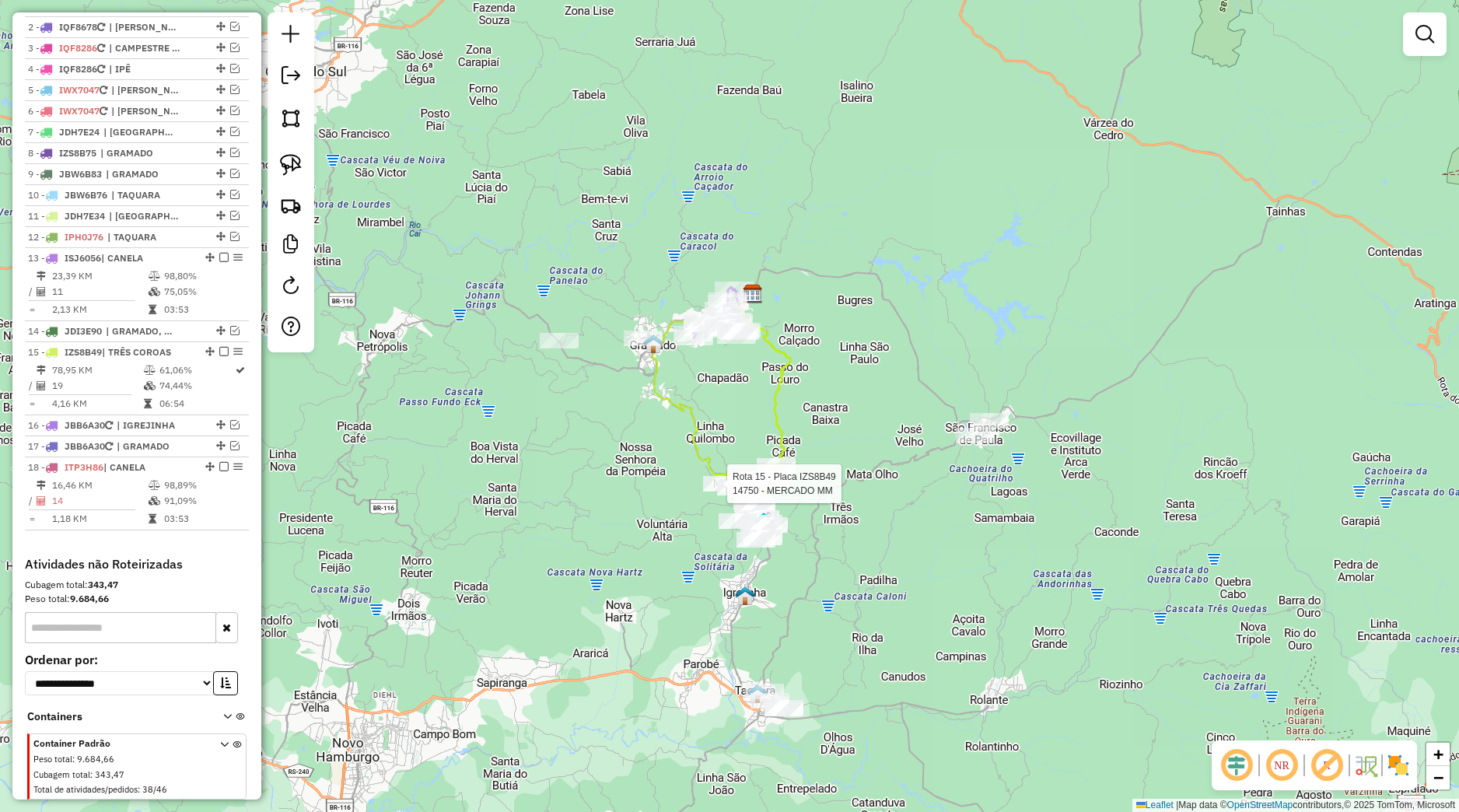
select select "*********"
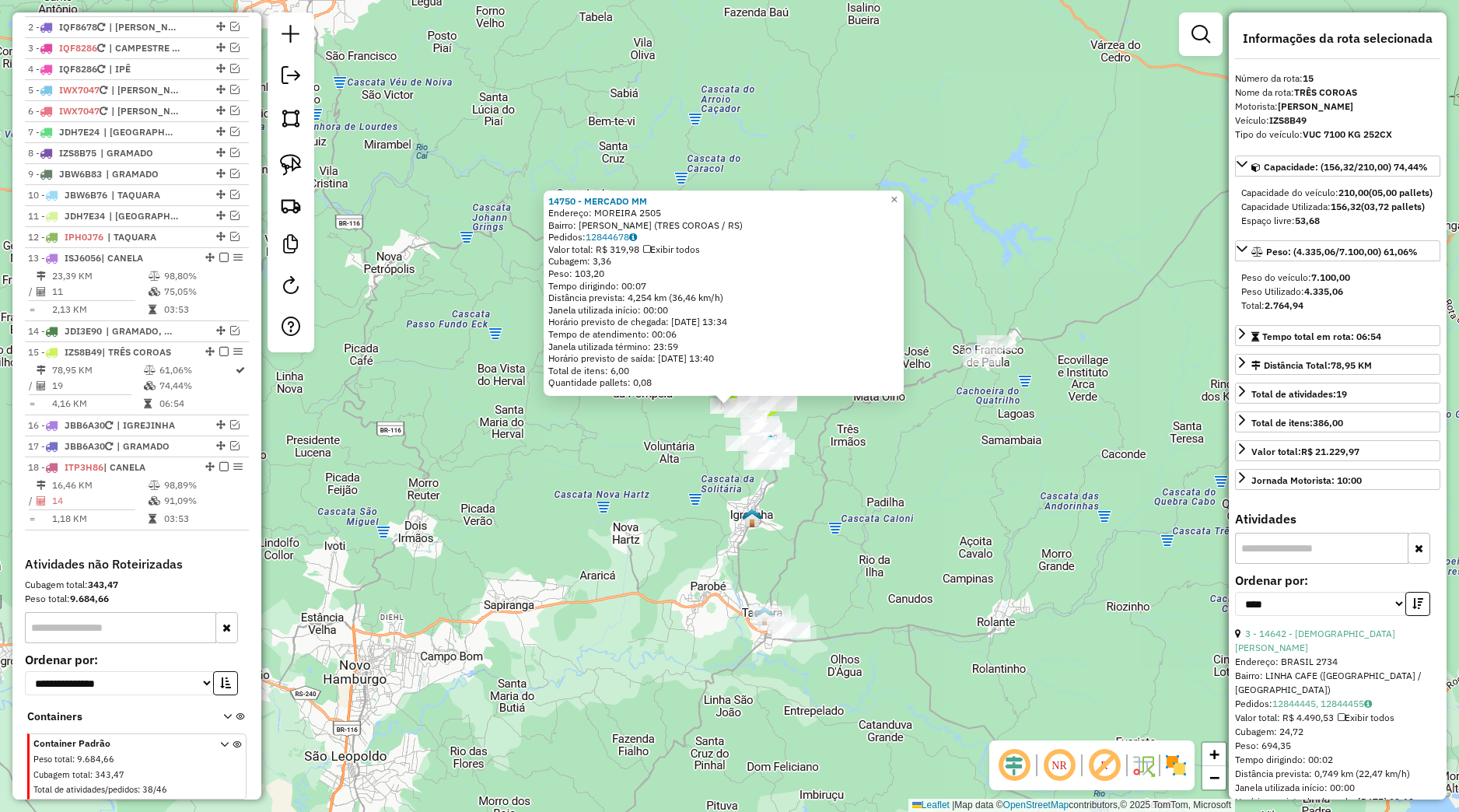
scroll to position [676, 0]
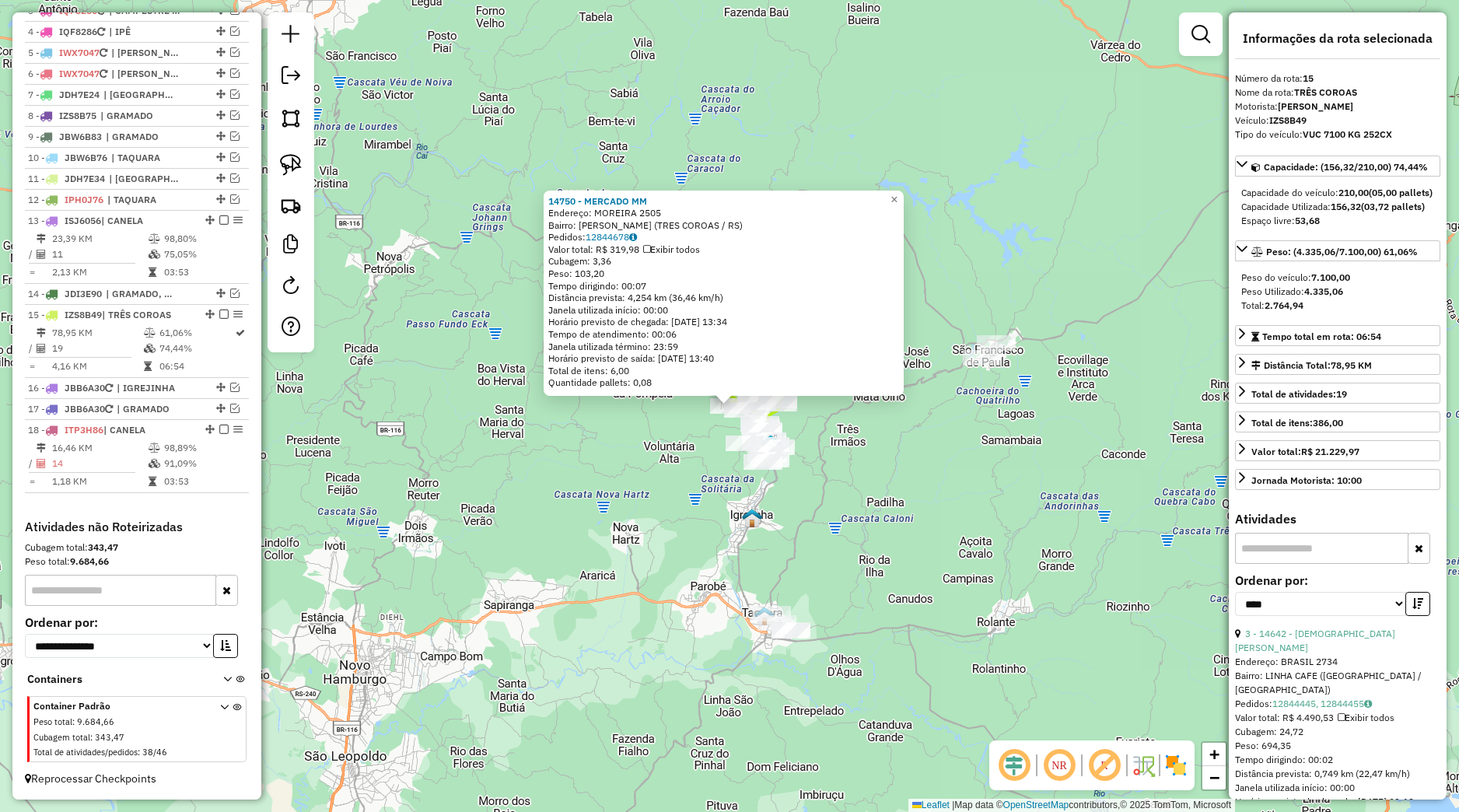
click at [700, 496] on div "14750 - MERCADO MM Endereço: MOREIRA 2505 Bairro: MOREIRA (TRES COROAS / RS) Pe…" at bounding box center [730, 406] width 1459 height 812
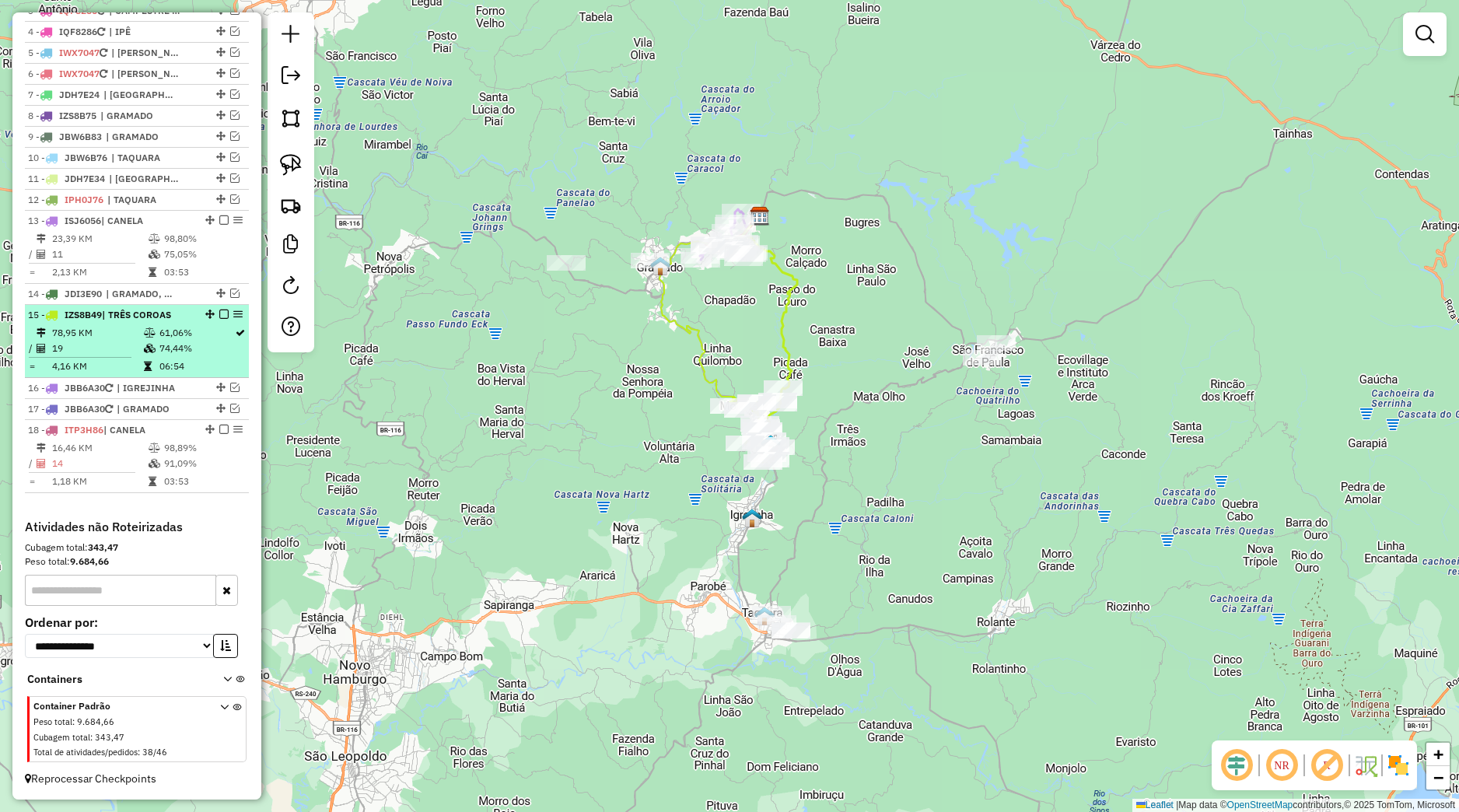
click at [219, 314] on em at bounding box center [224, 314] width 10 height 10
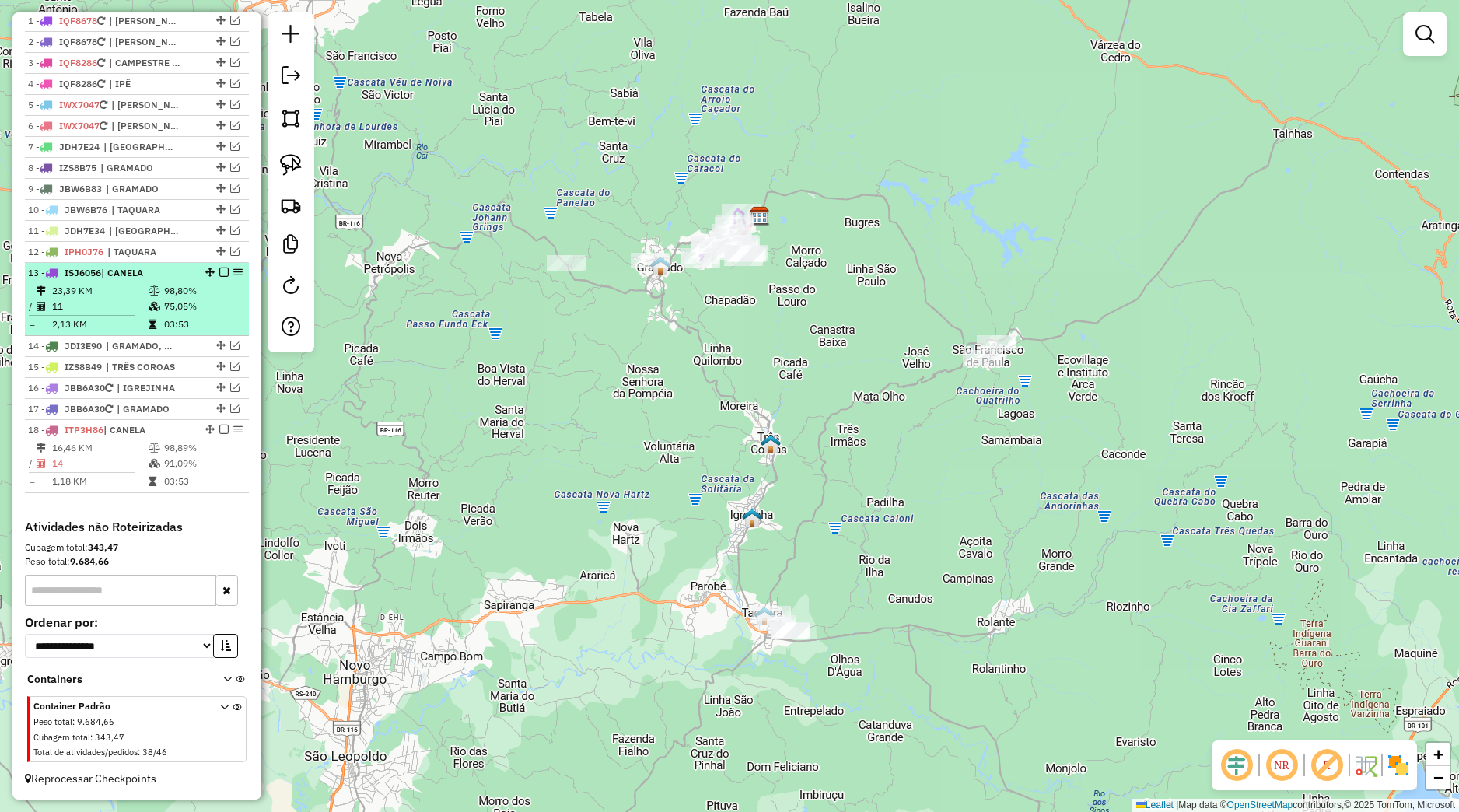
scroll to position [624, 0]
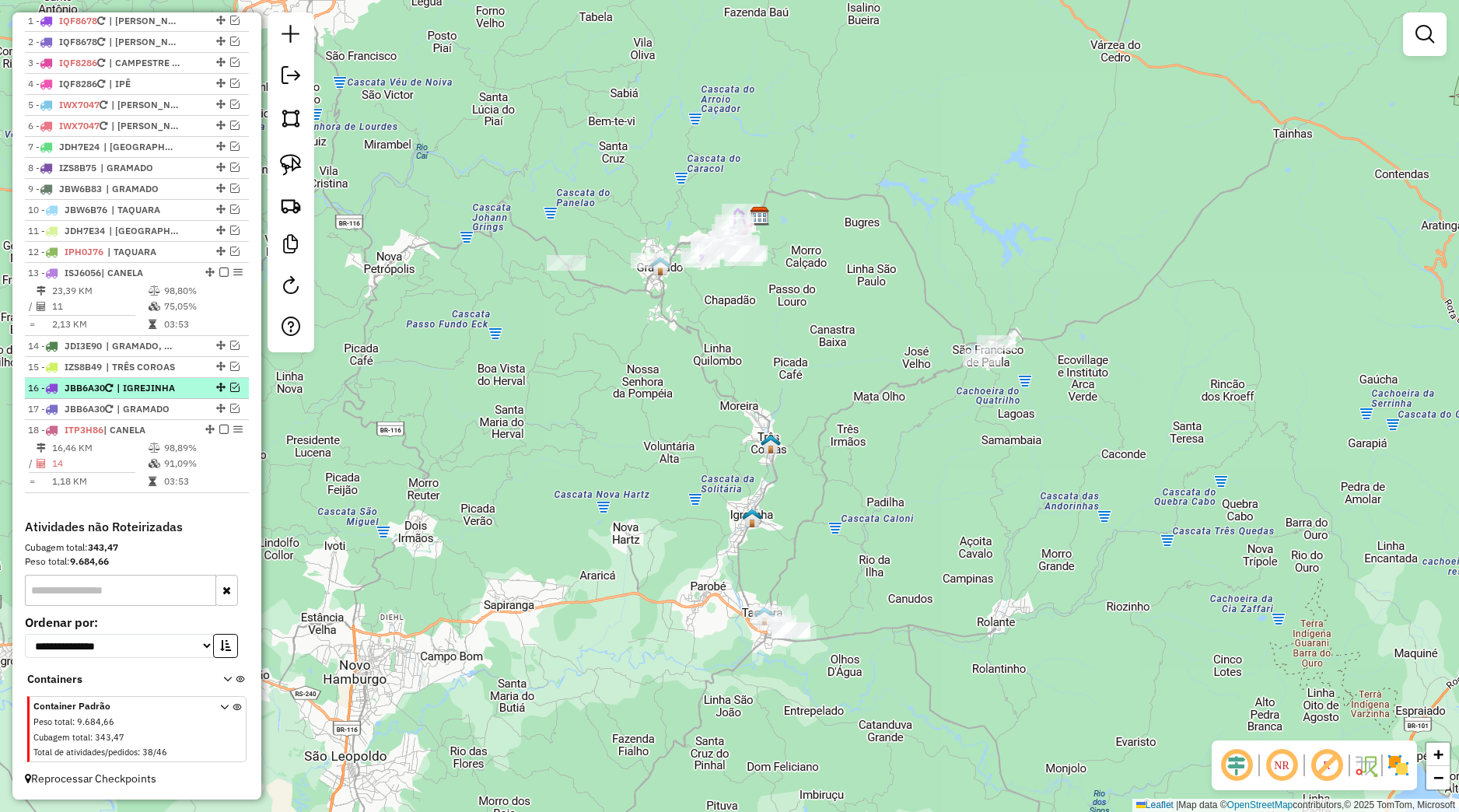
click at [230, 386] on em at bounding box center [235, 388] width 10 height 10
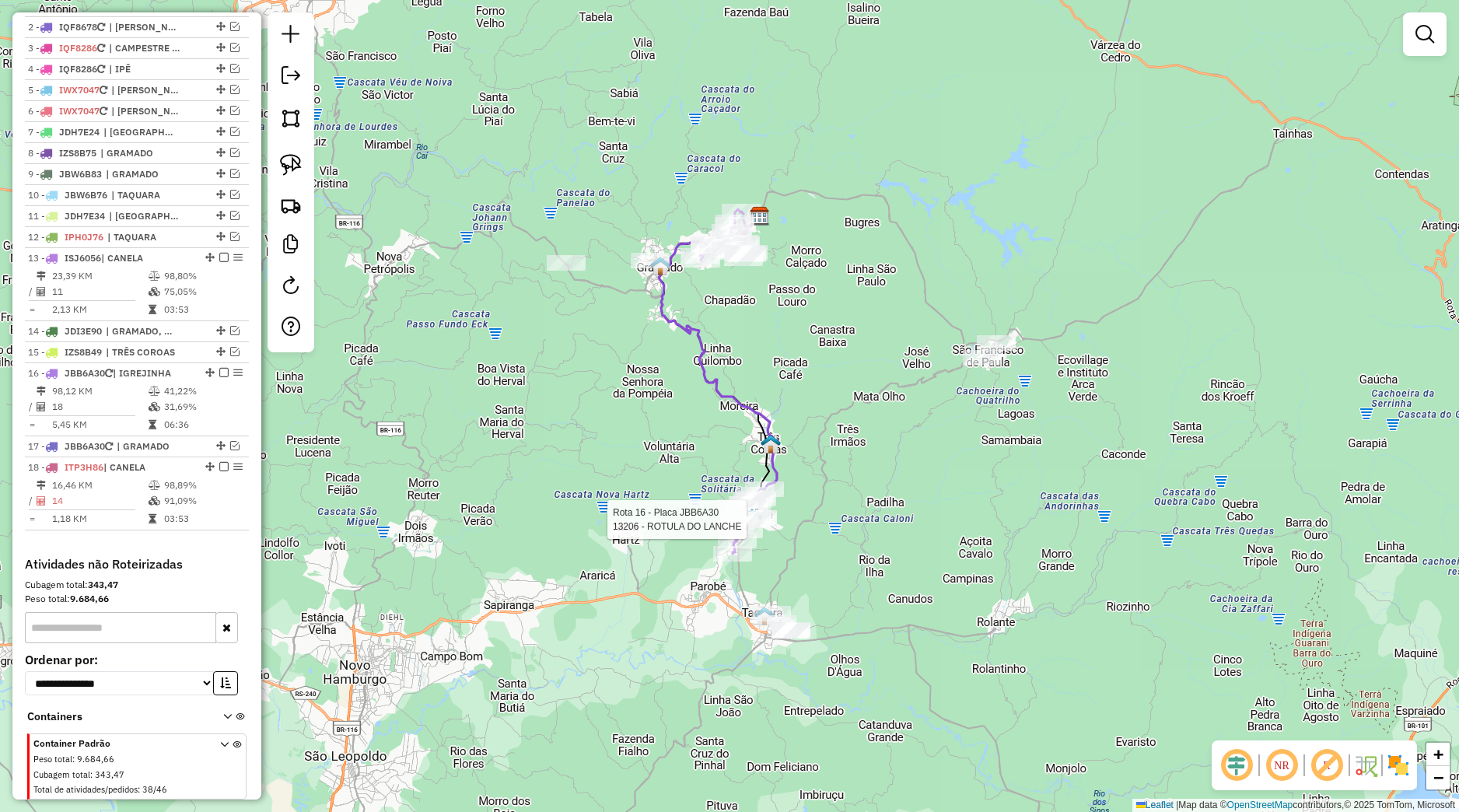
select select "*********"
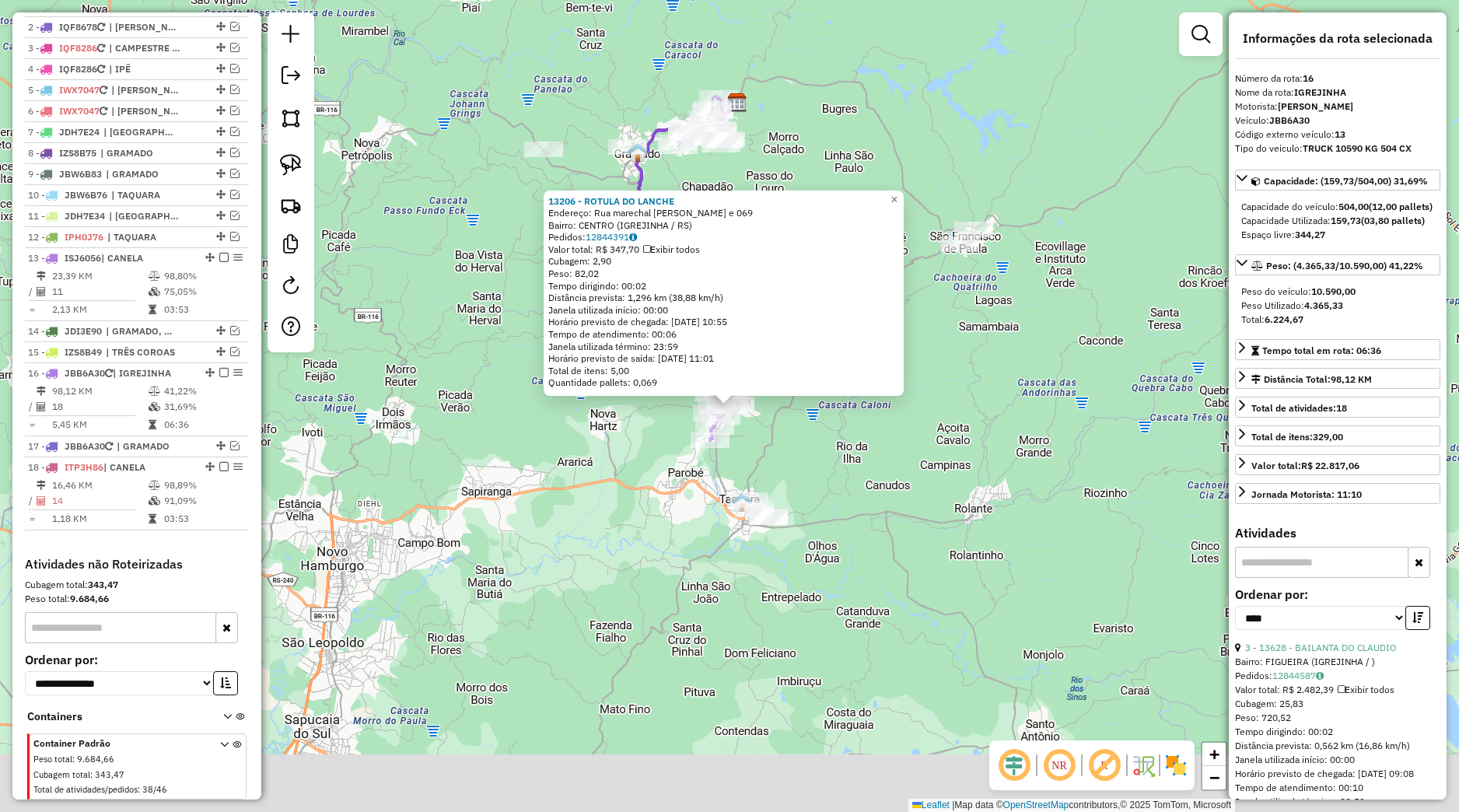
scroll to position [676, 0]
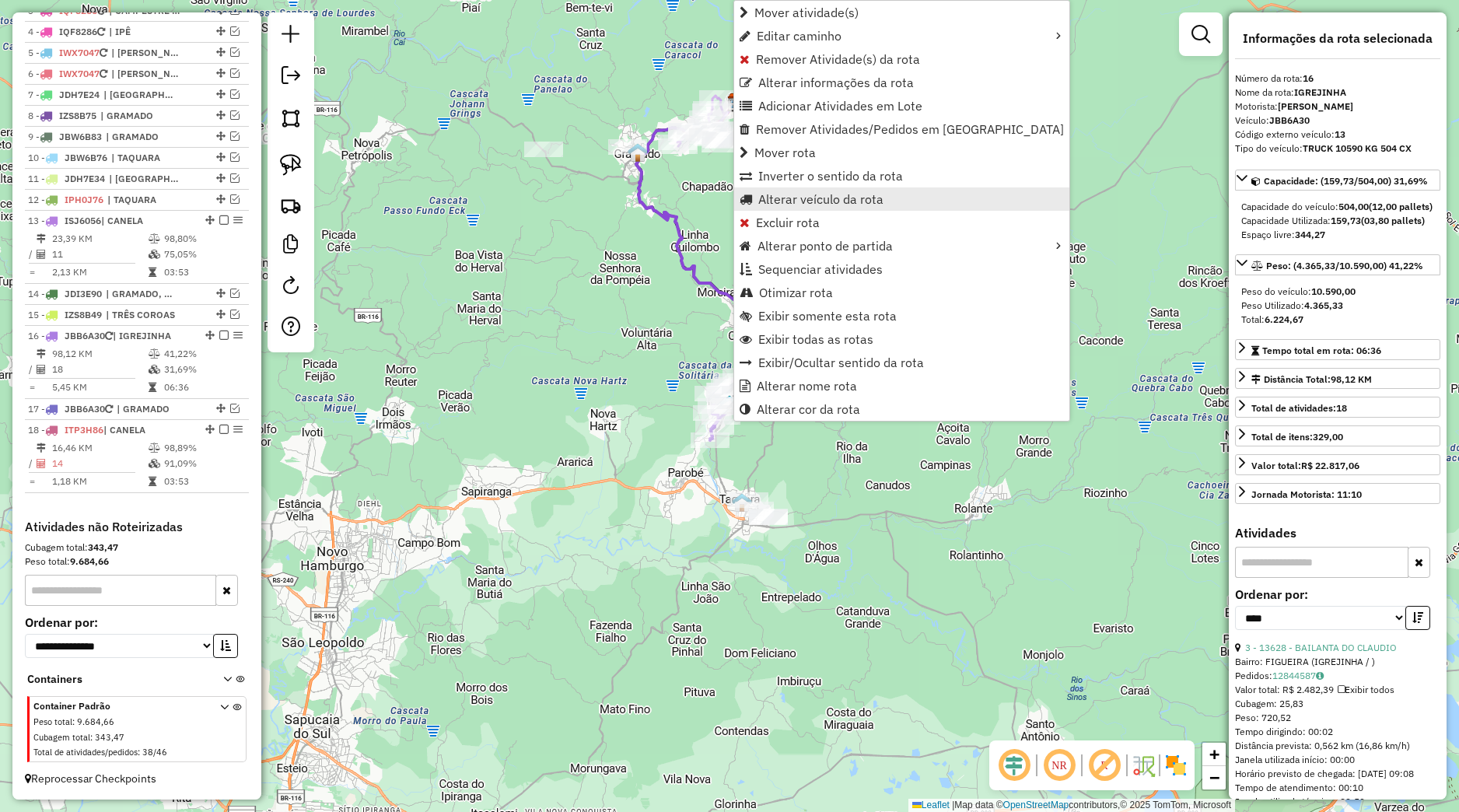
click at [773, 205] on span "Alterar veículo da rota" at bounding box center [821, 199] width 125 height 12
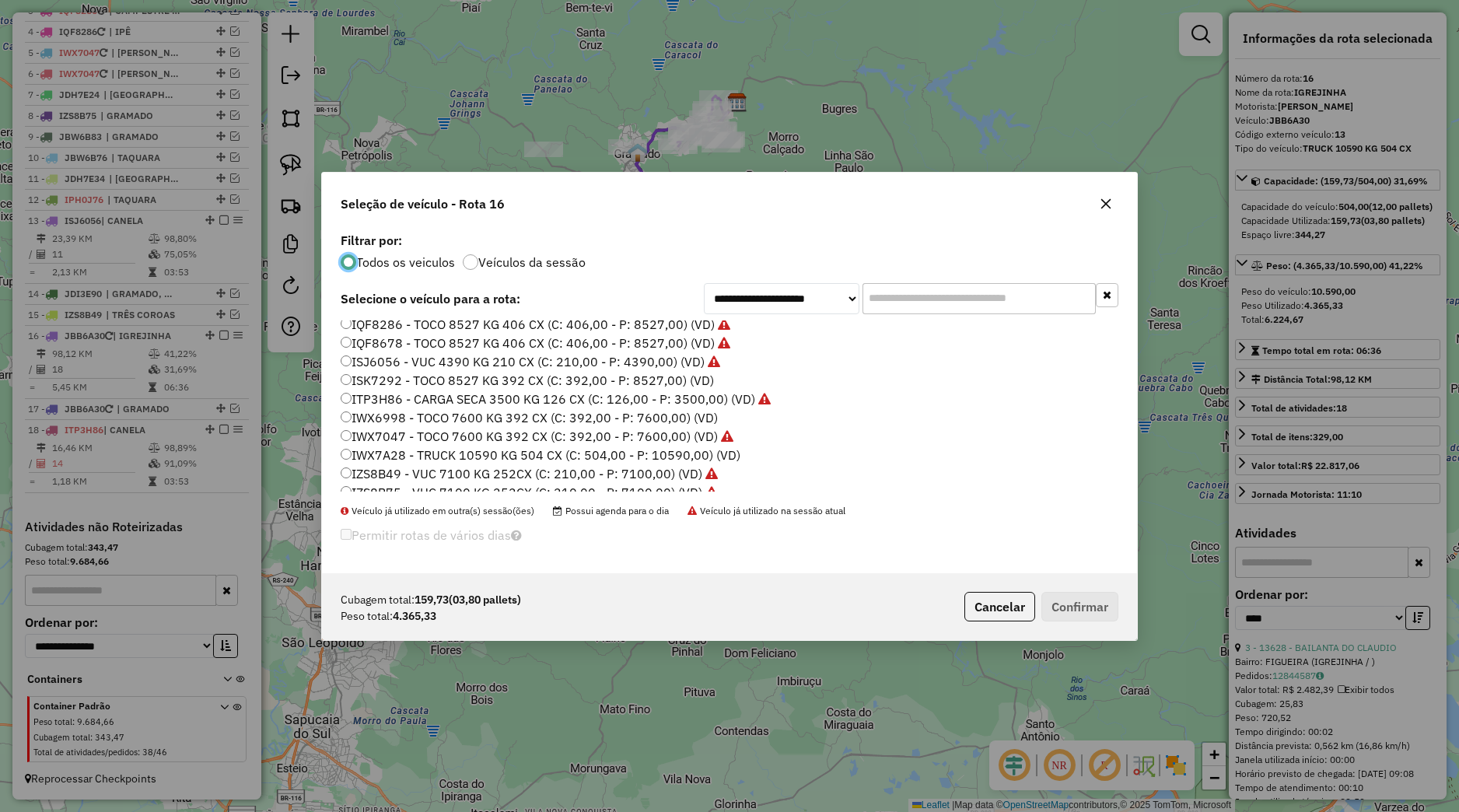
scroll to position [99, 0]
click at [402, 403] on label "ISJ6056 - VUC 4390 KG 210 CX (C: 210,00 - P: 4390,00) (VD)" at bounding box center [531, 397] width 380 height 19
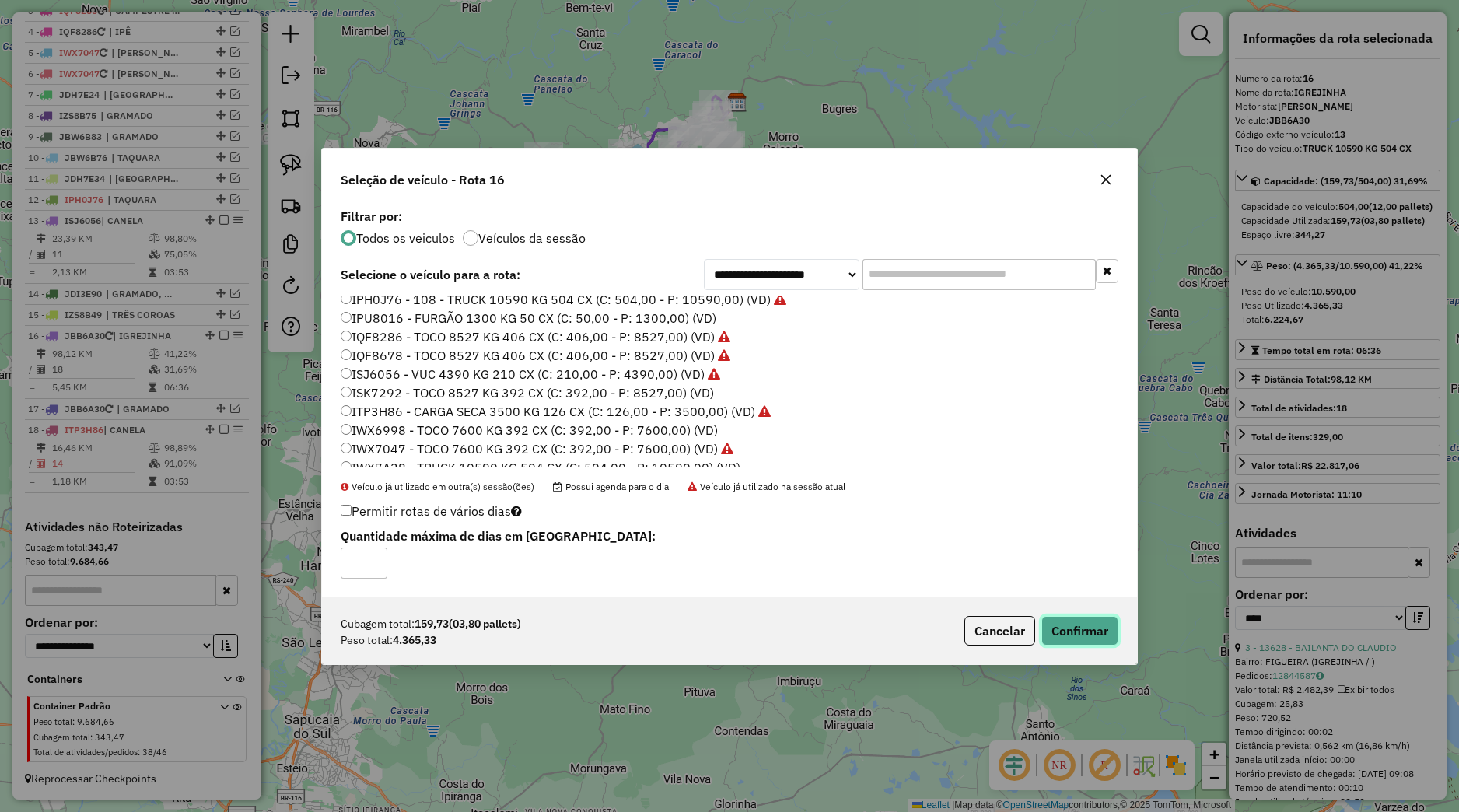
click at [1108, 629] on button "Confirmar" at bounding box center [1079, 630] width 77 height 29
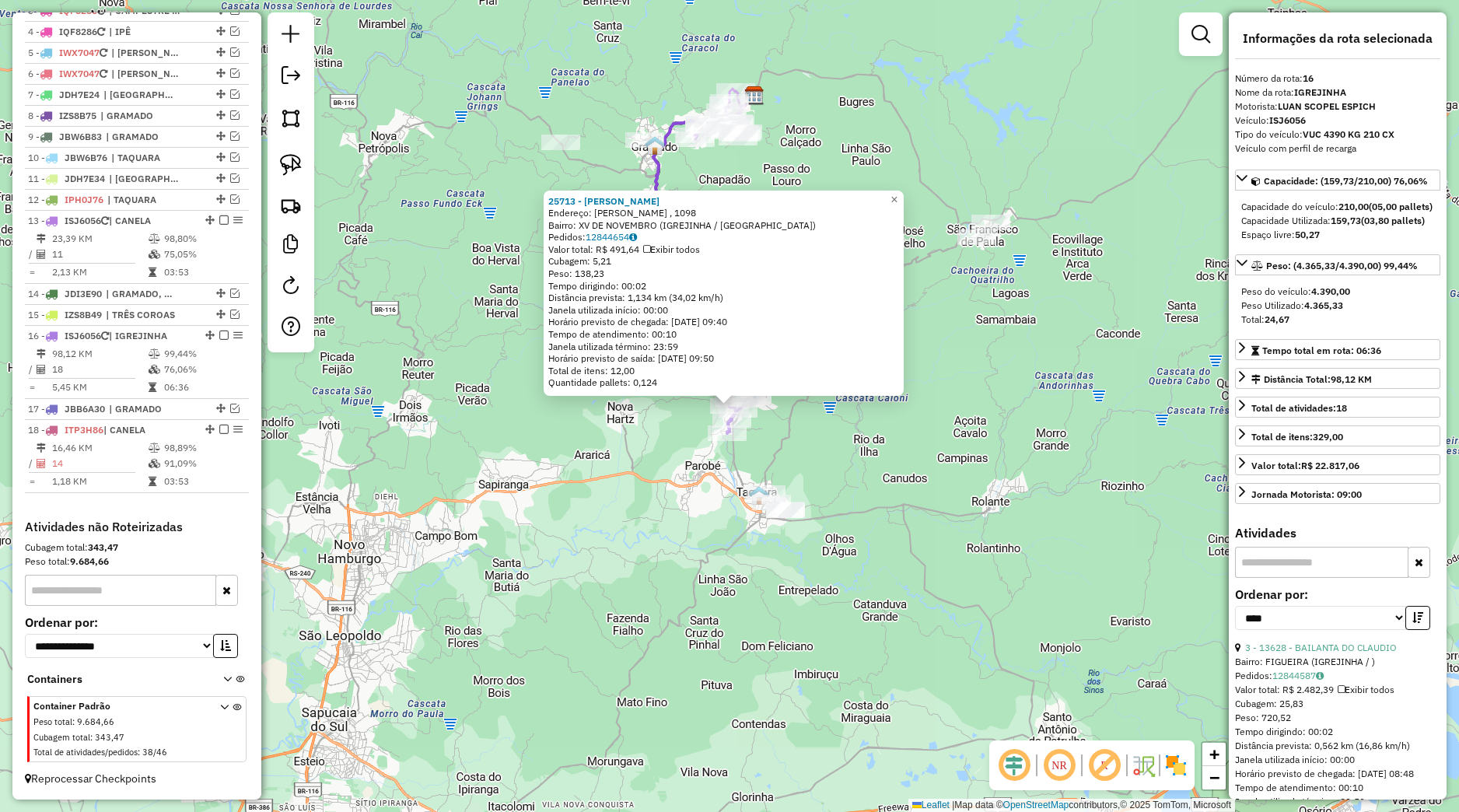
click at [838, 478] on div "25713 - MARIO LP ALVES Endereço: TUR GEIS , 1098 Bairro: XV DE NOVEMBRO (IGREJI…" at bounding box center [730, 406] width 1459 height 812
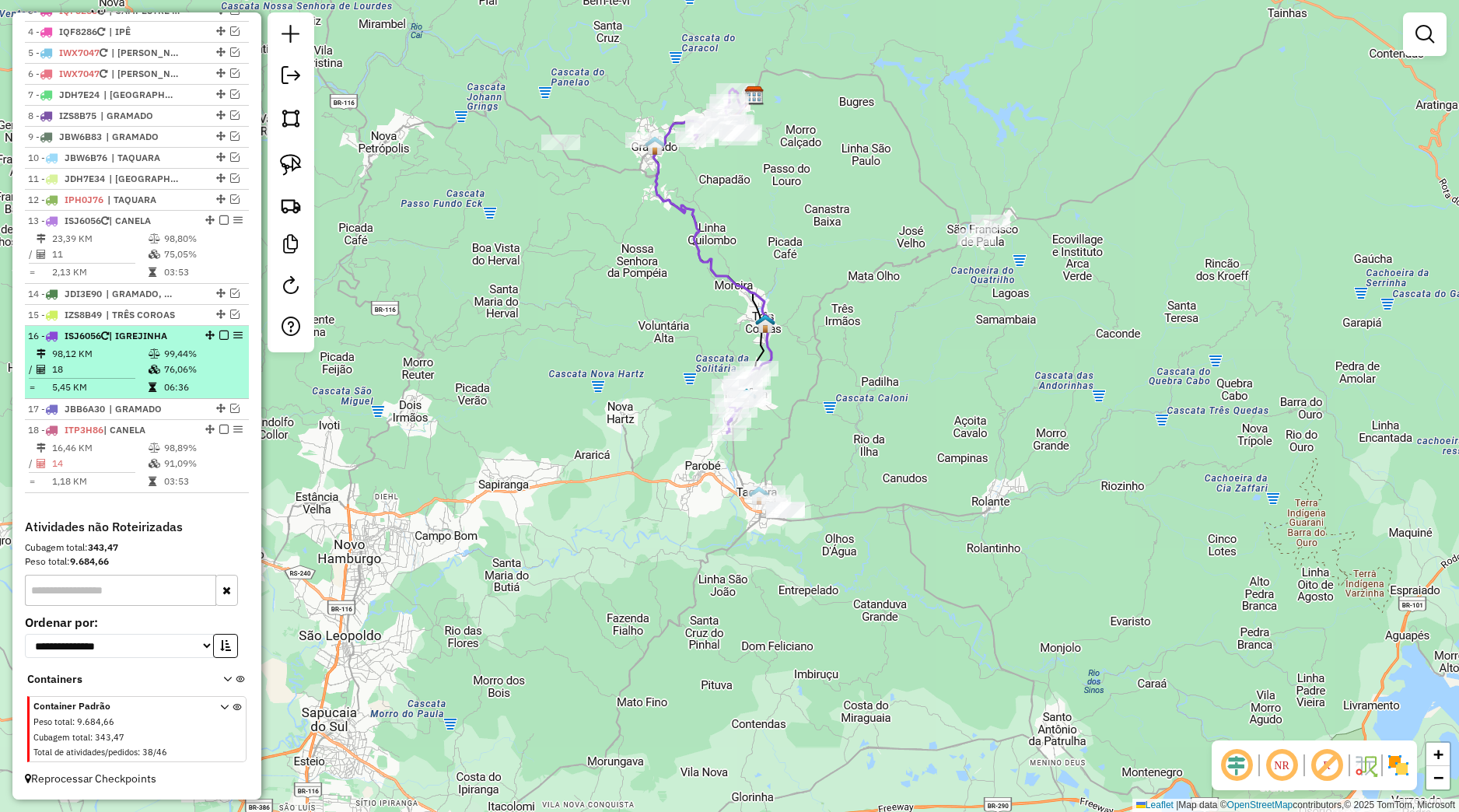
click at [219, 337] on em at bounding box center [224, 335] width 10 height 10
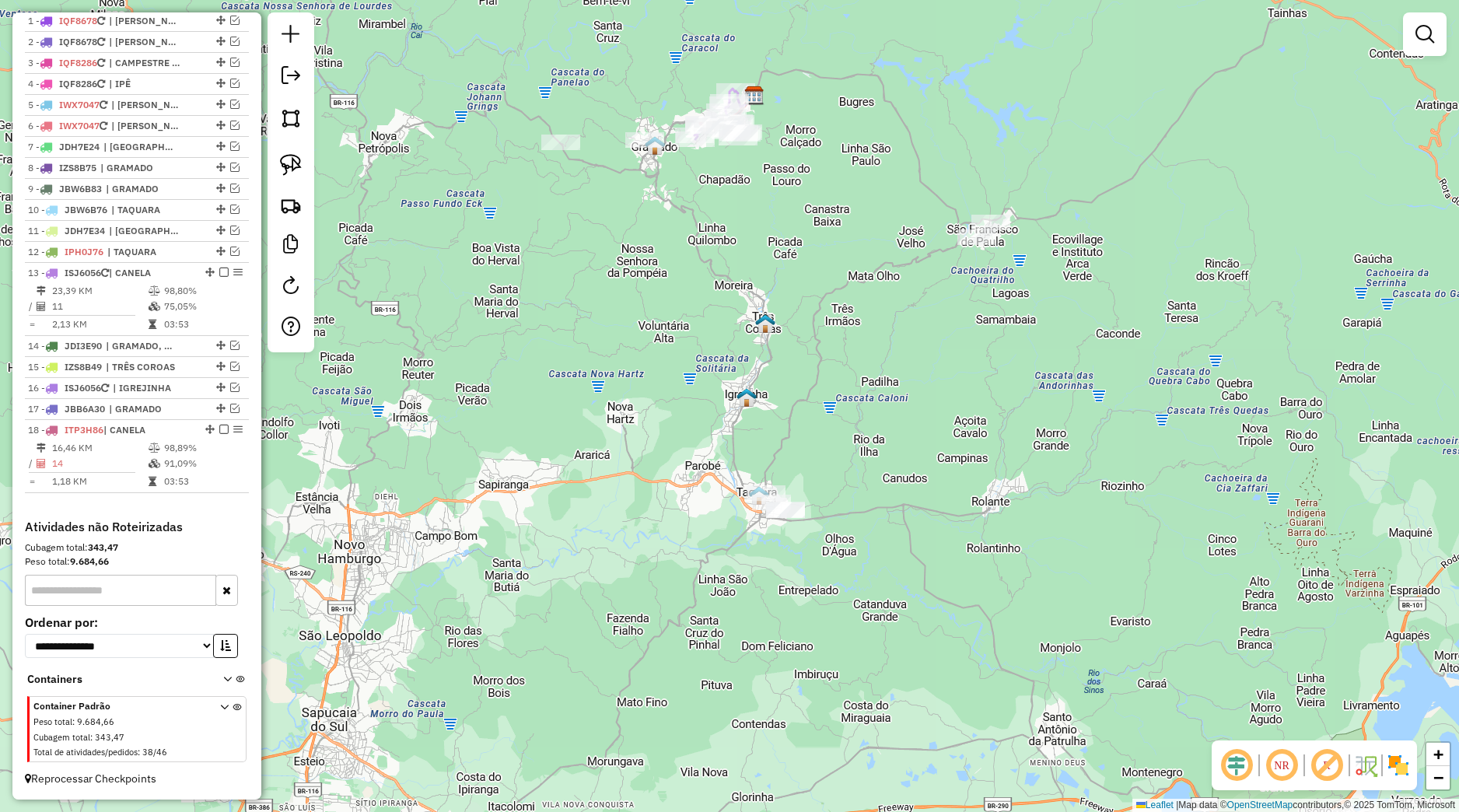
scroll to position [624, 0]
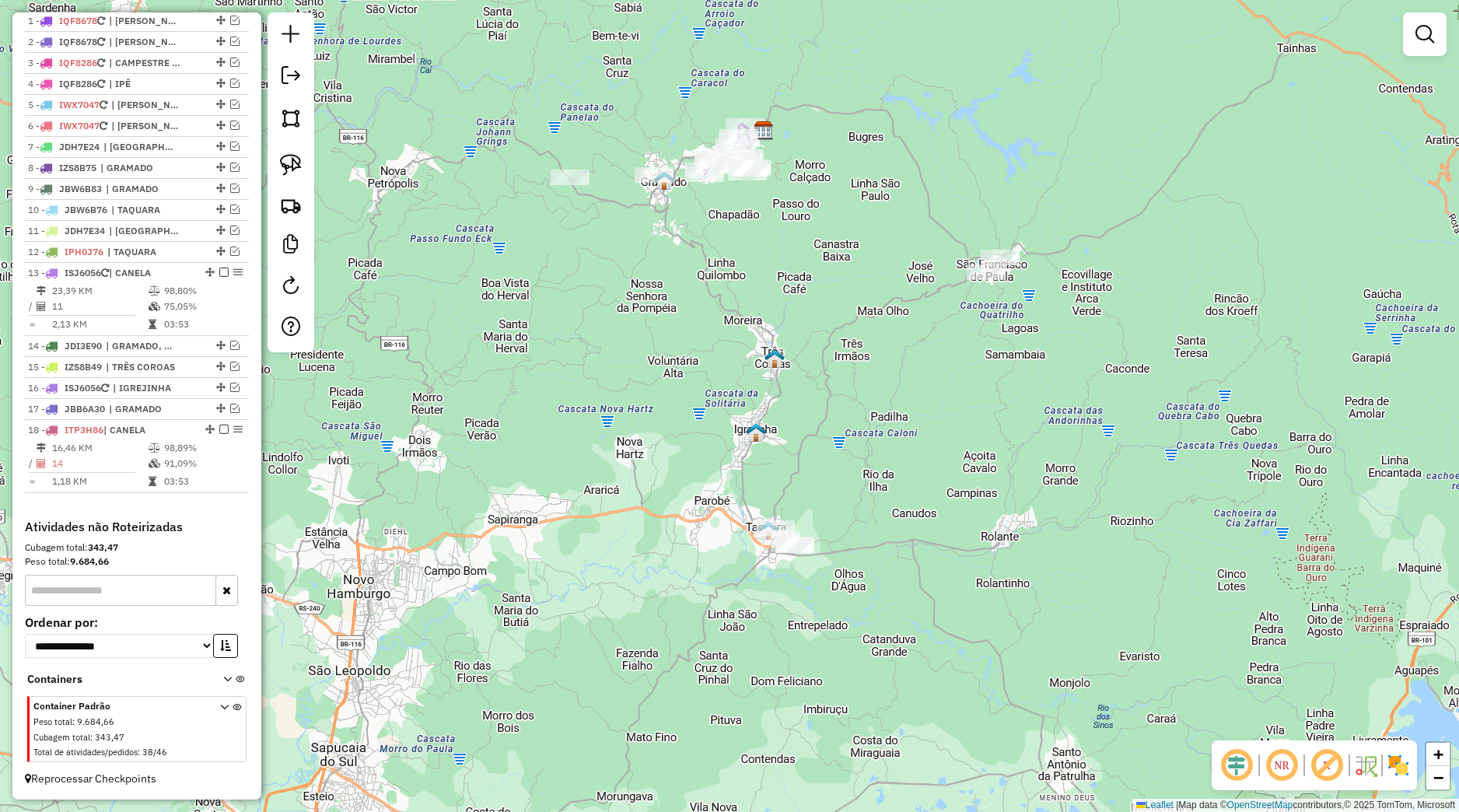
drag, startPoint x: 586, startPoint y: 396, endPoint x: 647, endPoint y: 628, distance: 239.9
click at [647, 628] on div "Janela de atendimento Grade de atendimento Capacidade Transportadoras Veículos …" at bounding box center [730, 406] width 1459 height 812
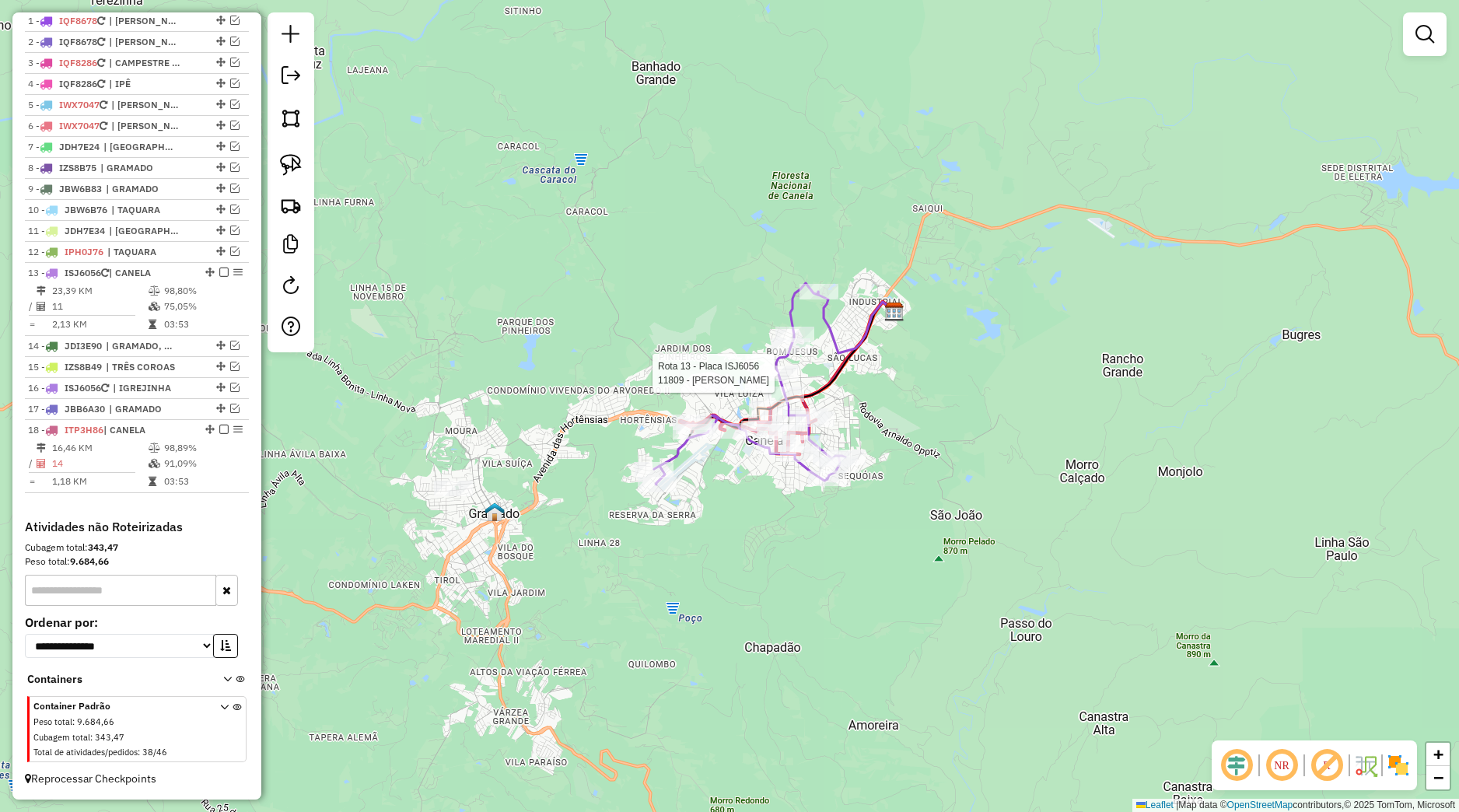
select select "*********"
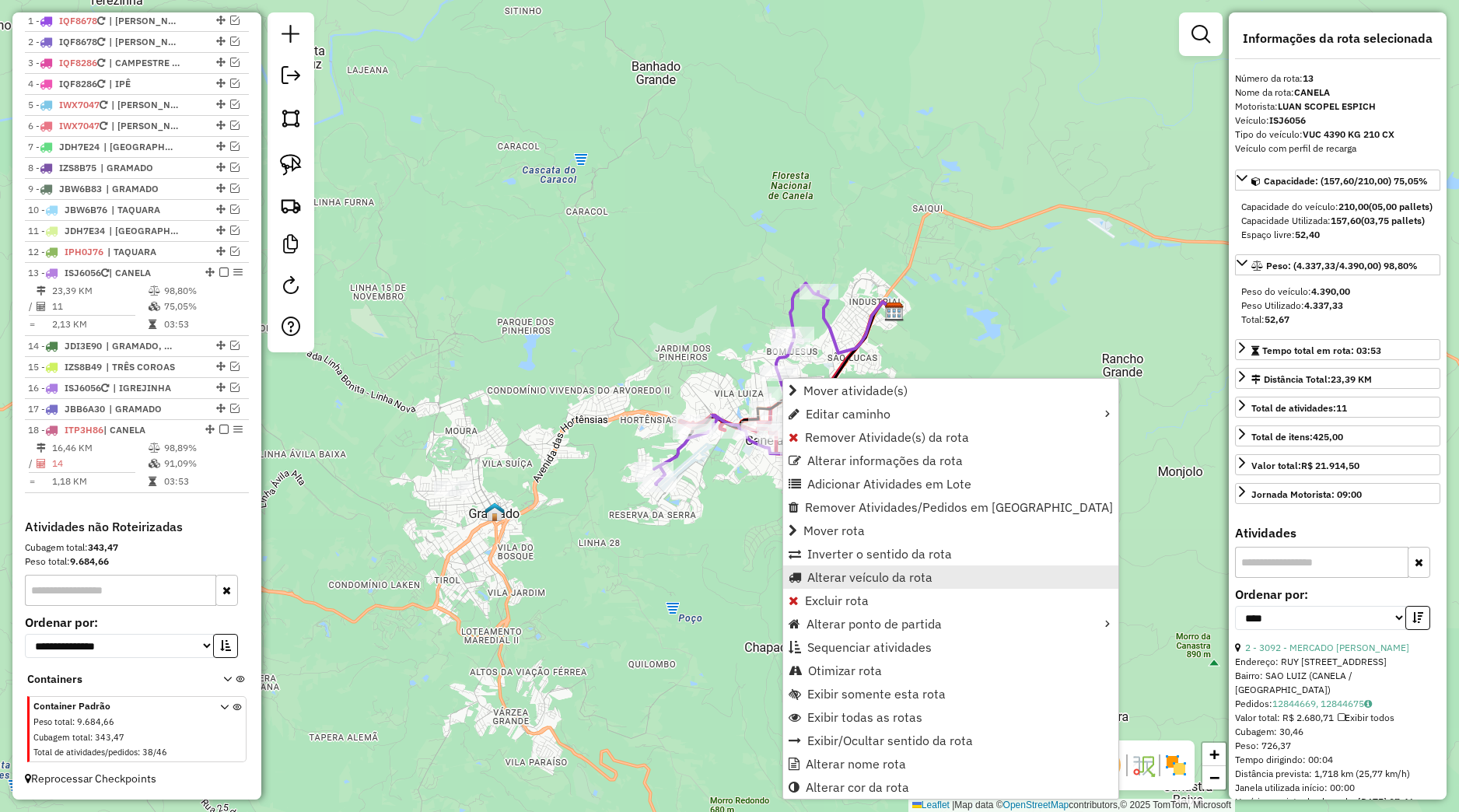
click at [854, 582] on span "Alterar veículo da rota" at bounding box center [870, 577] width 125 height 12
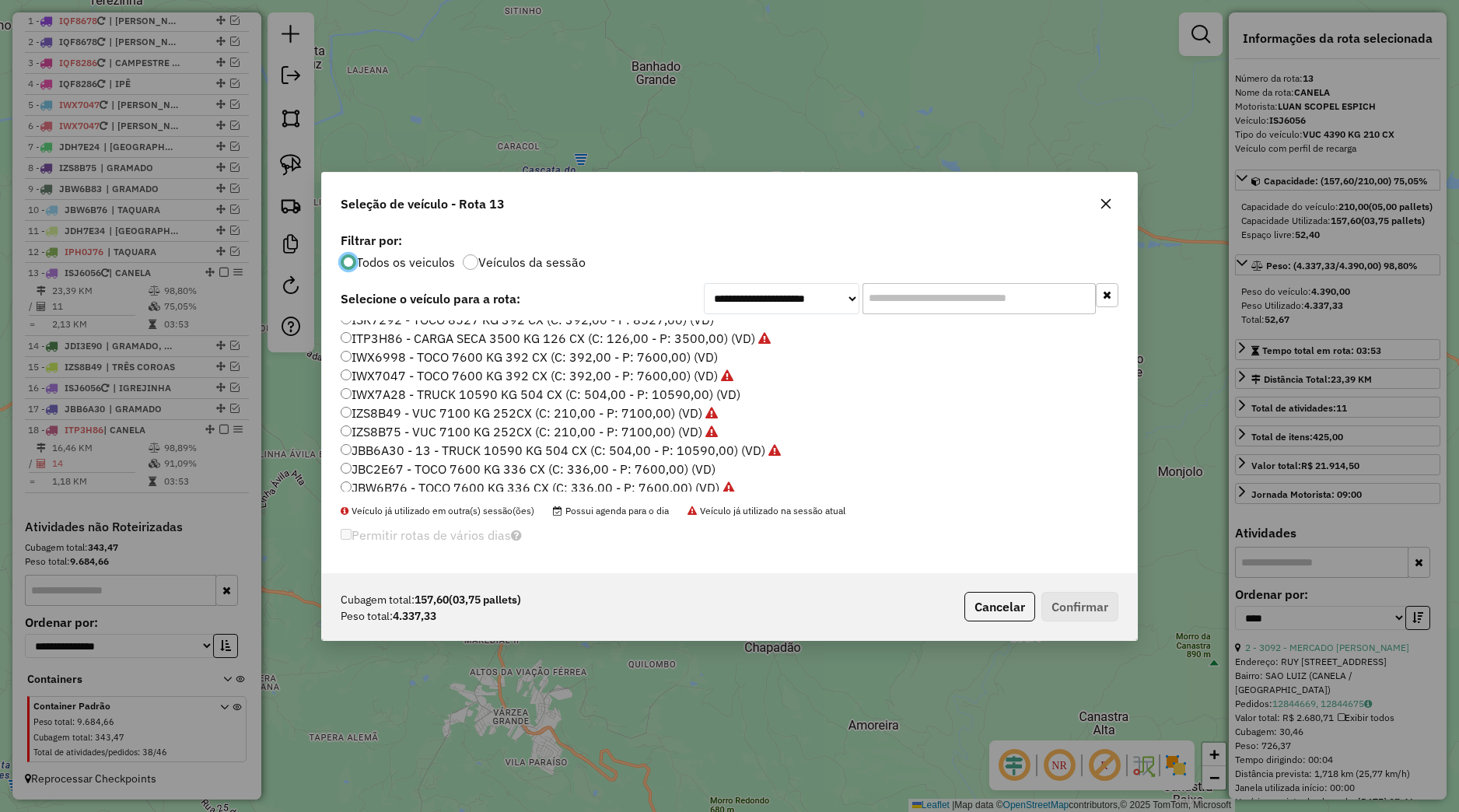
scroll to position [197, 0]
drag, startPoint x: 386, startPoint y: 337, endPoint x: 419, endPoint y: 343, distance: 33.5
click at [389, 339] on label "ITP3H86 - CARGA SECA 3500 KG 126 CX (C: 126,00 - P: 3500,00) (VD)" at bounding box center [556, 337] width 430 height 19
click at [392, 333] on label "ITP3H86 - CARGA SECA 3500 KG 126 CX (C: 126,00 - P: 3500,00) (VD)" at bounding box center [556, 337] width 430 height 19
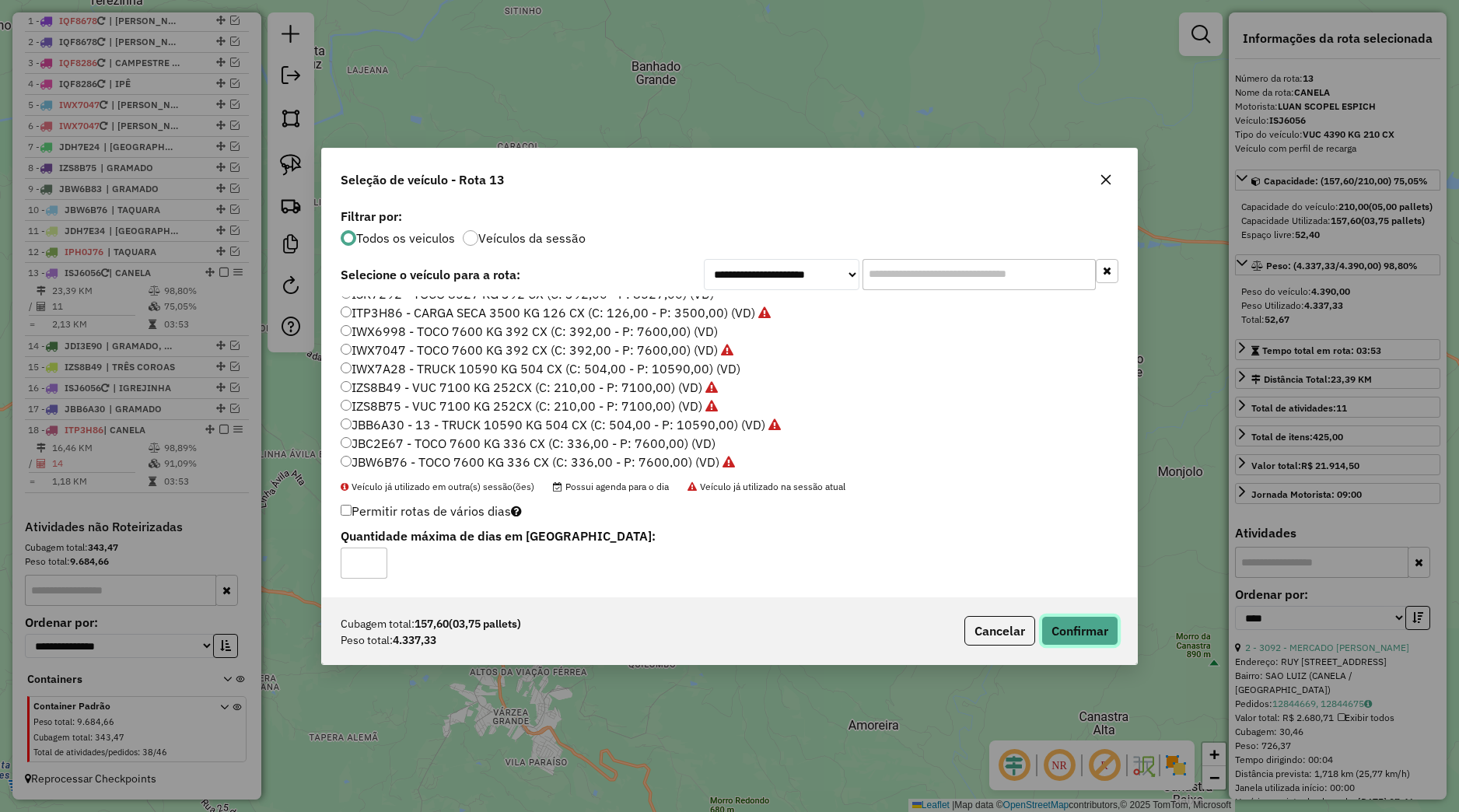
click at [1067, 639] on button "Confirmar" at bounding box center [1079, 630] width 77 height 29
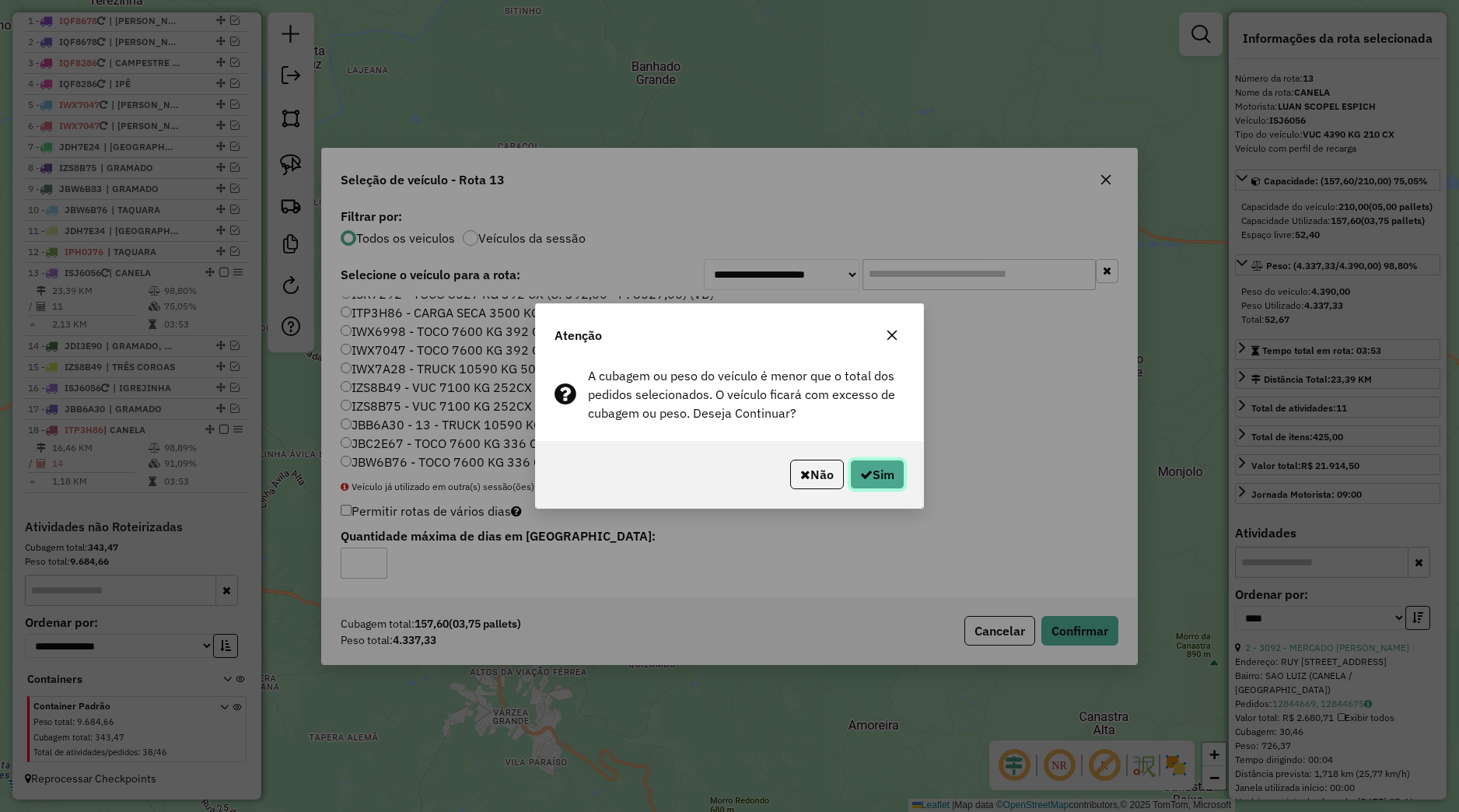
click at [892, 462] on button "Sim" at bounding box center [877, 474] width 54 height 29
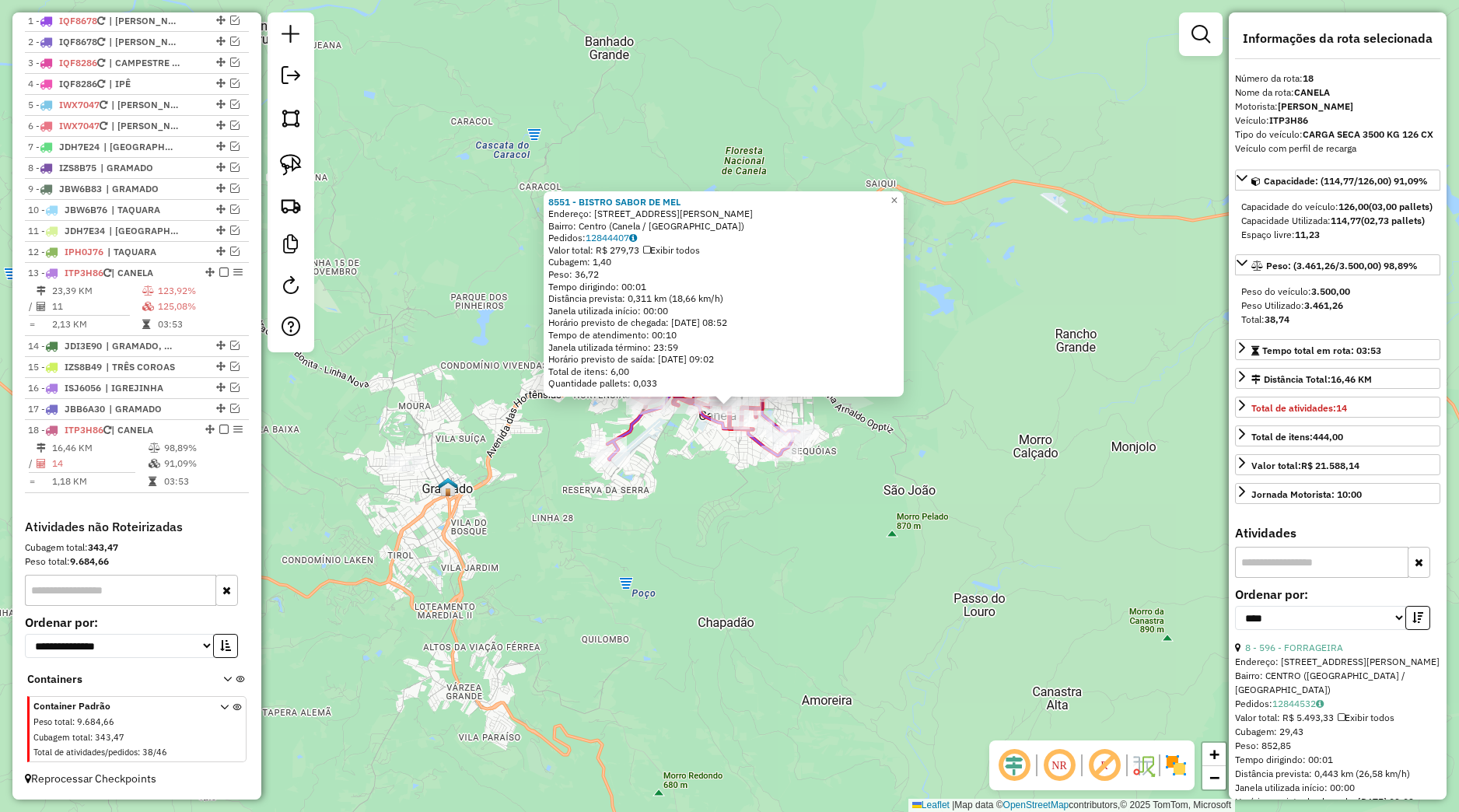
click at [736, 503] on div "8551 - BISTRO SABOR DE MEL Endereço: Rua Dona Carlinda, 560 Bairro: Centro (Can…" at bounding box center [730, 406] width 1459 height 812
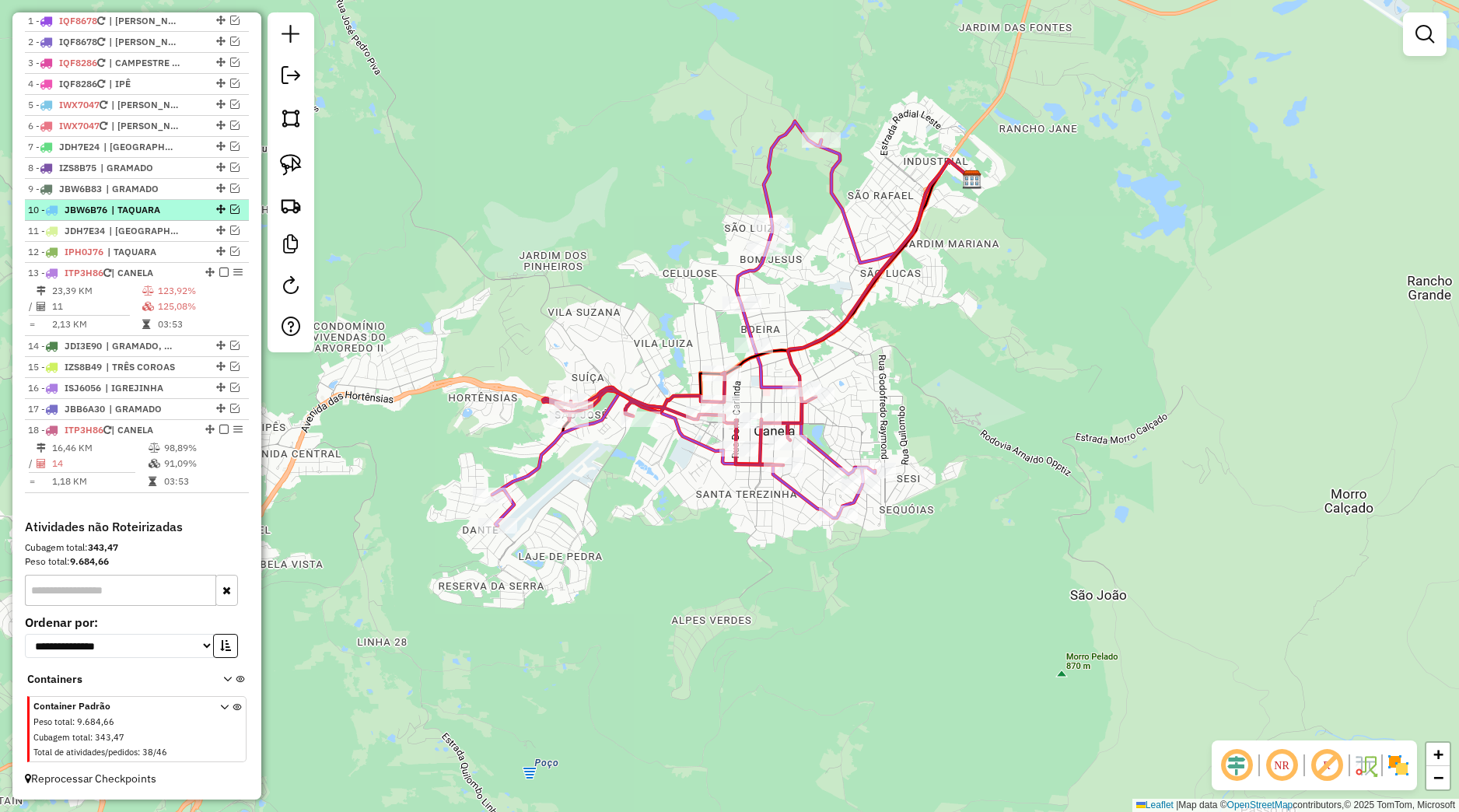
click at [134, 217] on li "10 - JBW6B76 | TAQUARA" at bounding box center [137, 210] width 224 height 21
select select "*********"
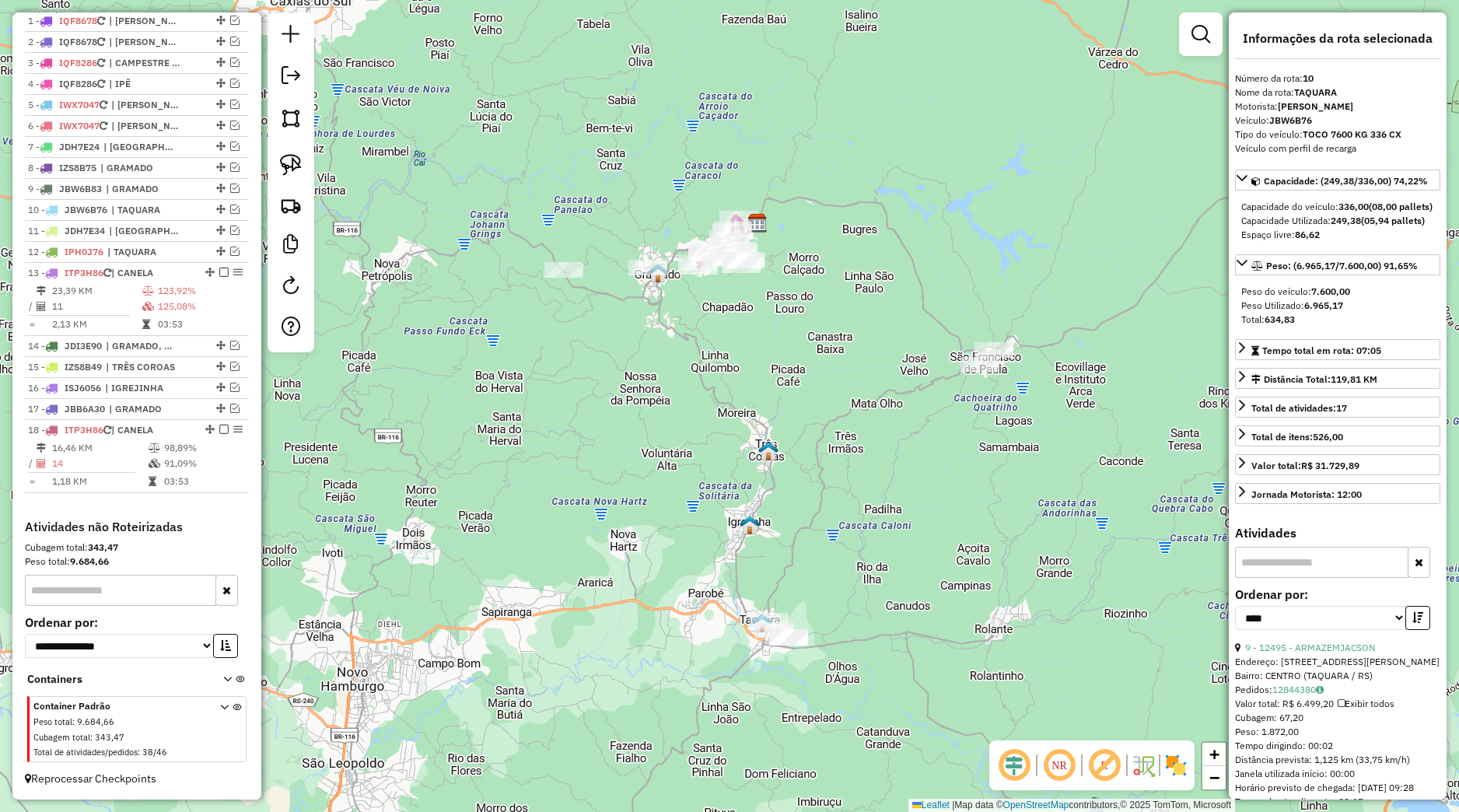
drag, startPoint x: 687, startPoint y: 363, endPoint x: 576, endPoint y: 512, distance: 185.8
click at [652, 524] on div "Janela de atendimento Grade de atendimento Capacidade Transportadoras Veículos …" at bounding box center [730, 406] width 1459 height 812
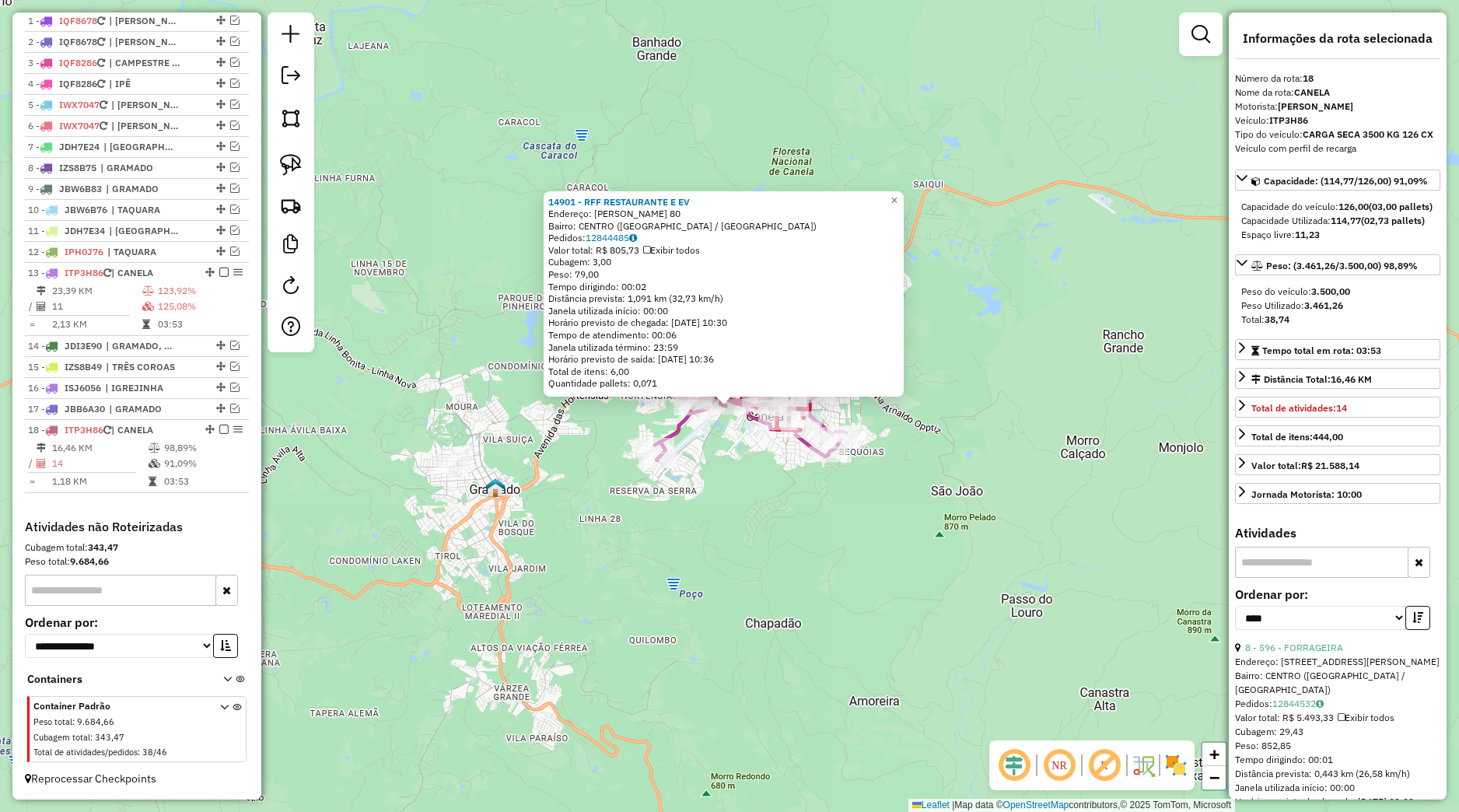
click at [722, 466] on div "14901 - RFF RESTAURANTE E EV Endereço: JOAO CORREA 80 Bairro: CENTRO (CANELA / …" at bounding box center [730, 406] width 1459 height 812
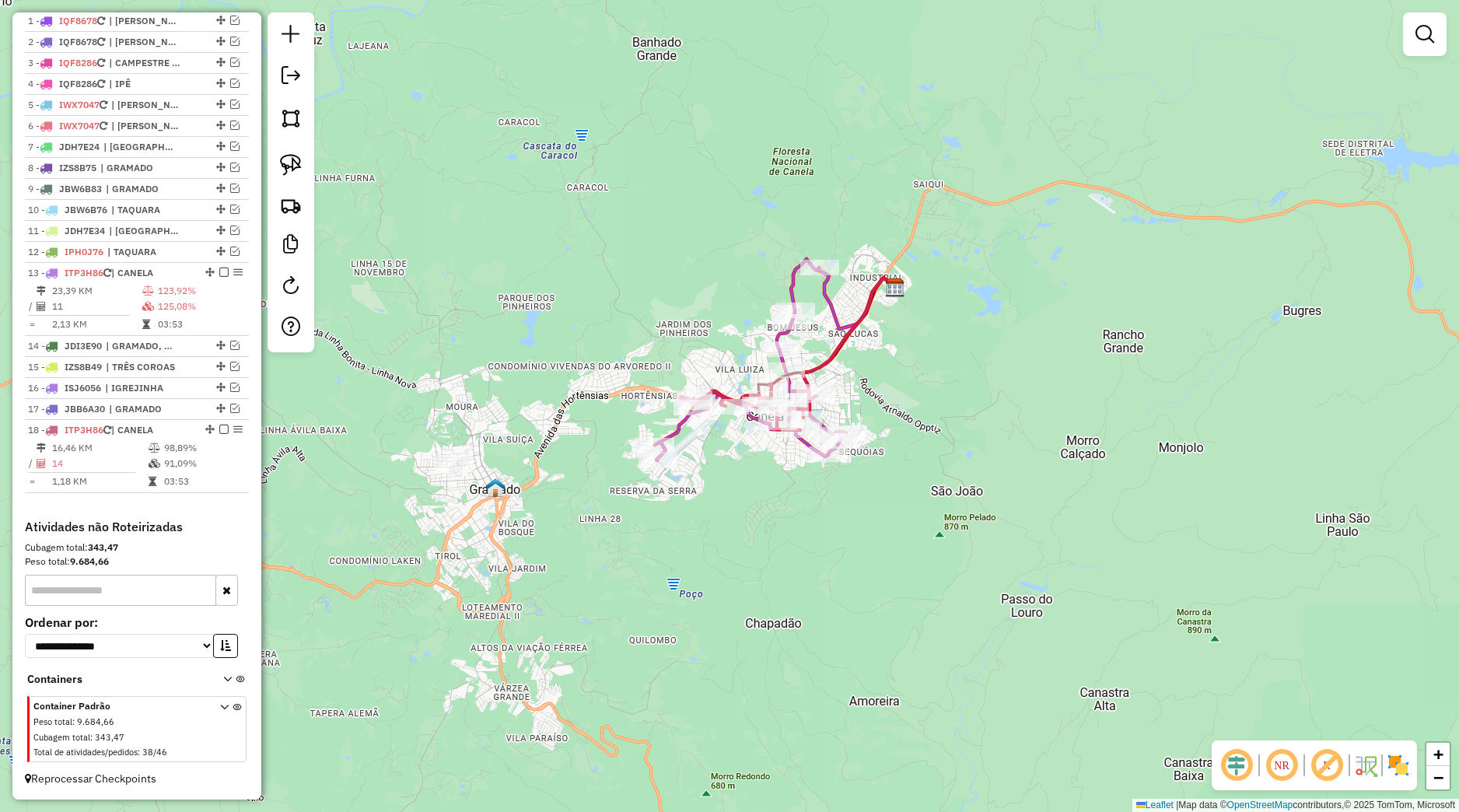
drag, startPoint x: 764, startPoint y: 556, endPoint x: 742, endPoint y: 569, distance: 25.6
click at [764, 557] on div "Janela de atendimento Grade de atendimento Capacidade Transportadoras Veículos …" at bounding box center [730, 406] width 1459 height 812
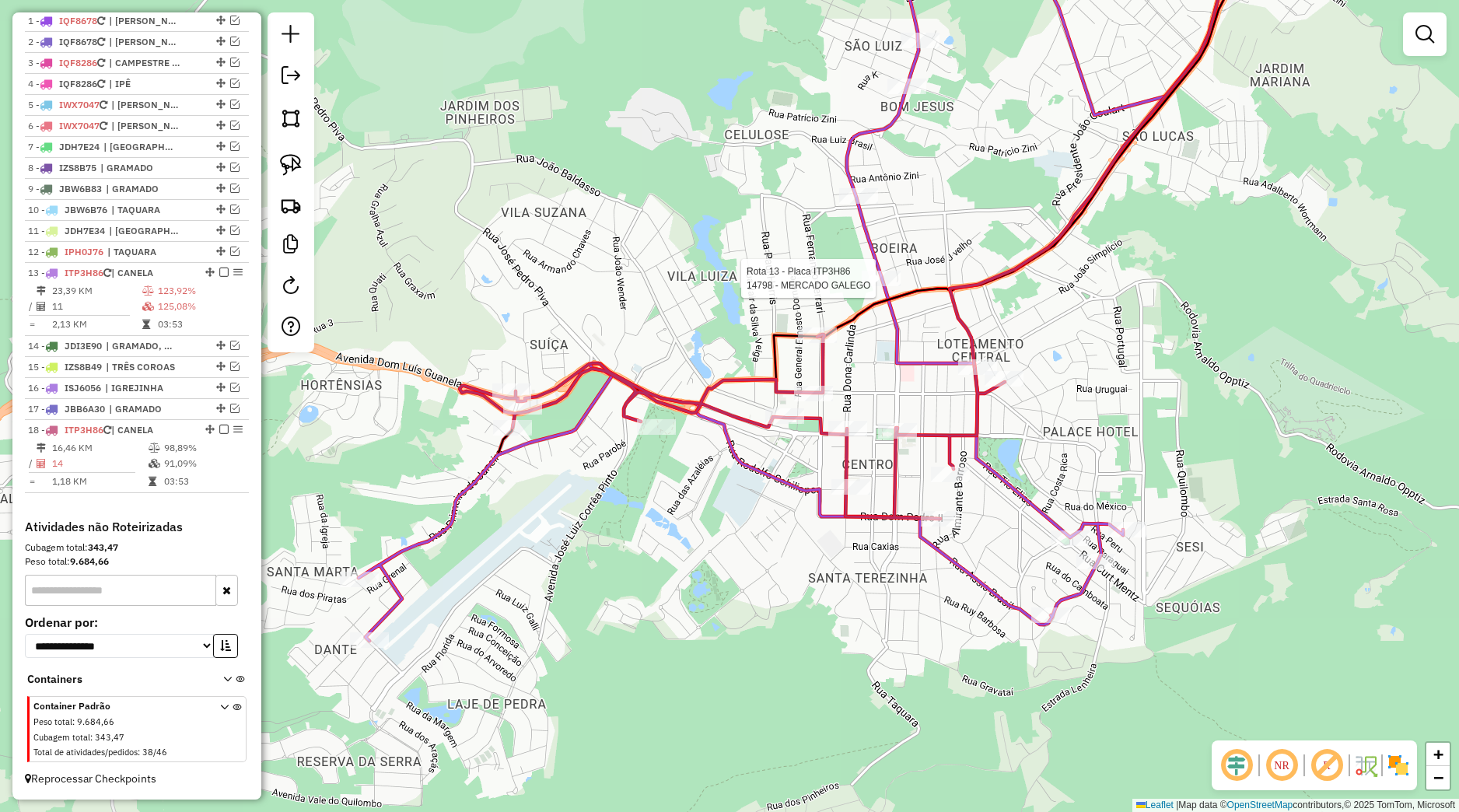
select select "*********"
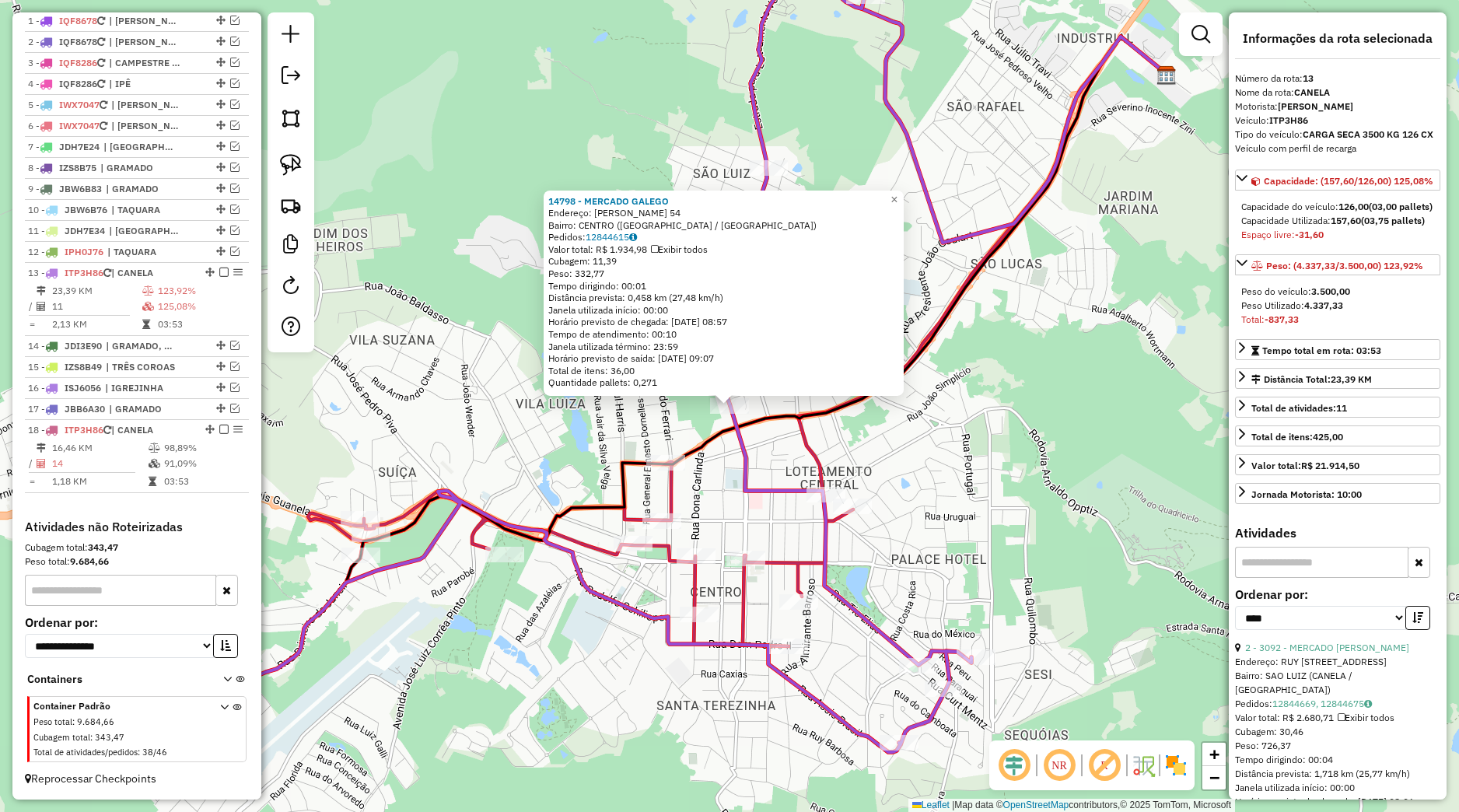
click at [699, 543] on div "14798 - MERCADO GALEGO Endereço: FELISBERTO SOARES 54 Bairro: CENTRO (CANELA / …" at bounding box center [730, 406] width 1459 height 812
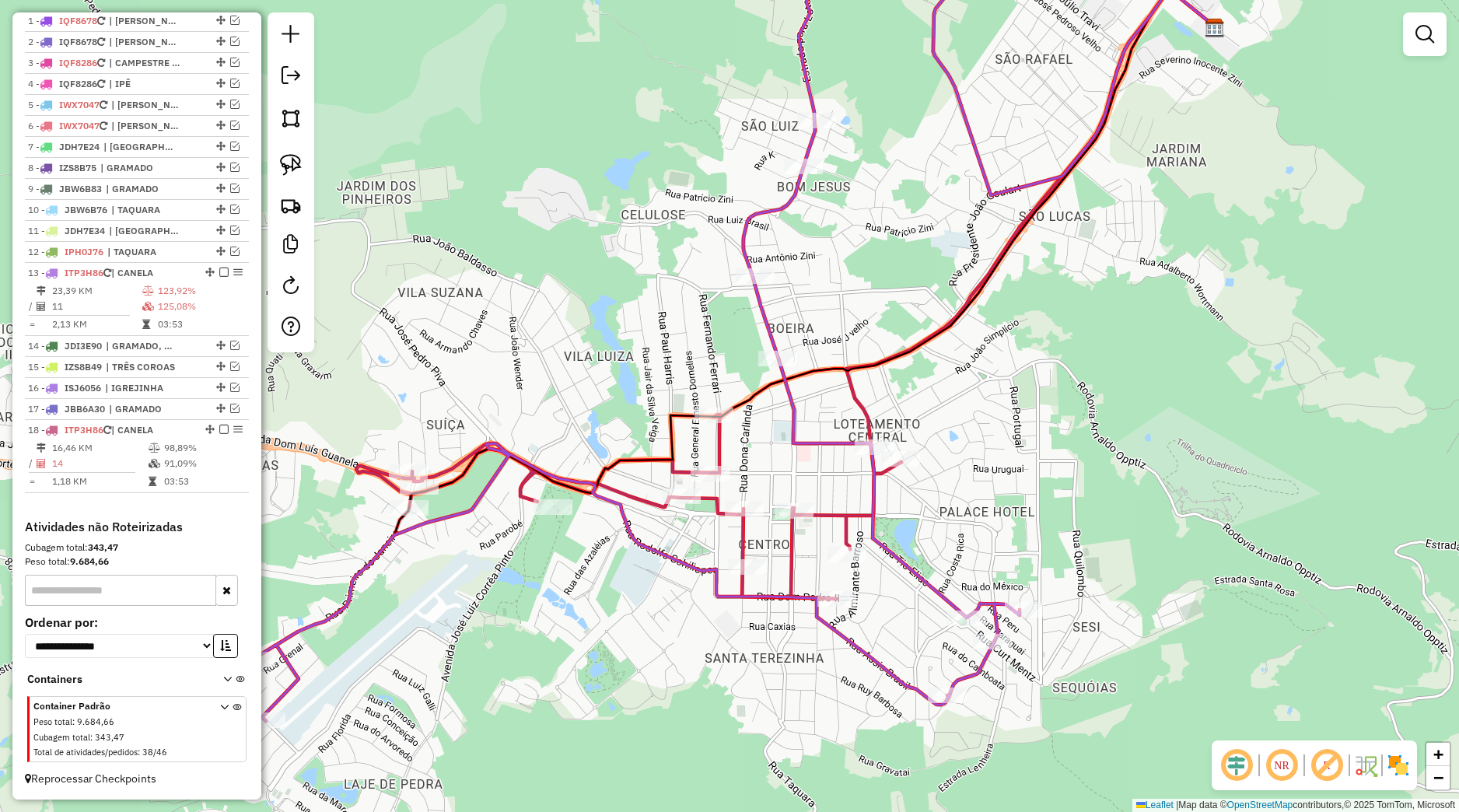
drag, startPoint x: 647, startPoint y: 553, endPoint x: 851, endPoint y: 365, distance: 277.4
click at [851, 365] on icon at bounding box center [637, 316] width 764 height 810
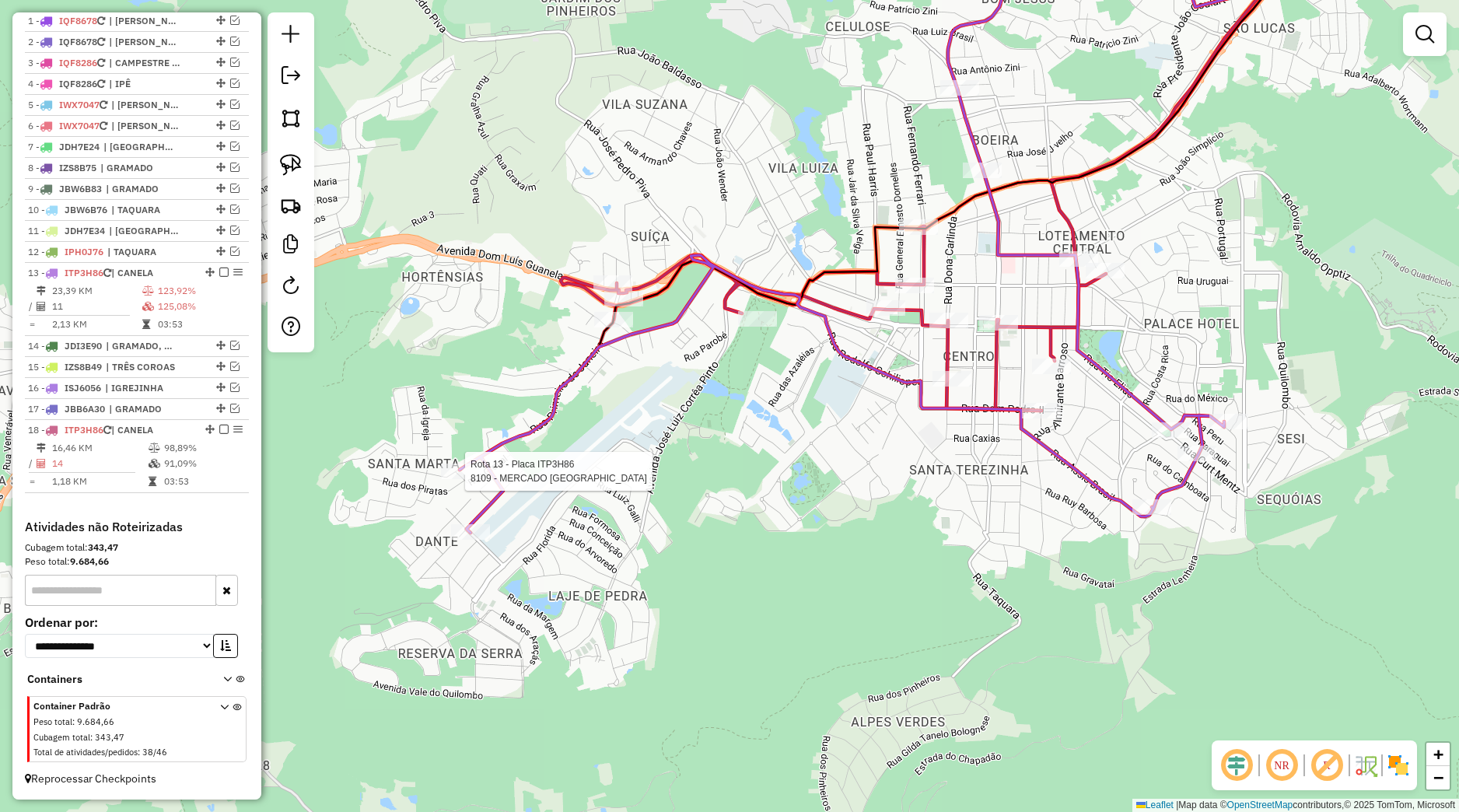
select select "*********"
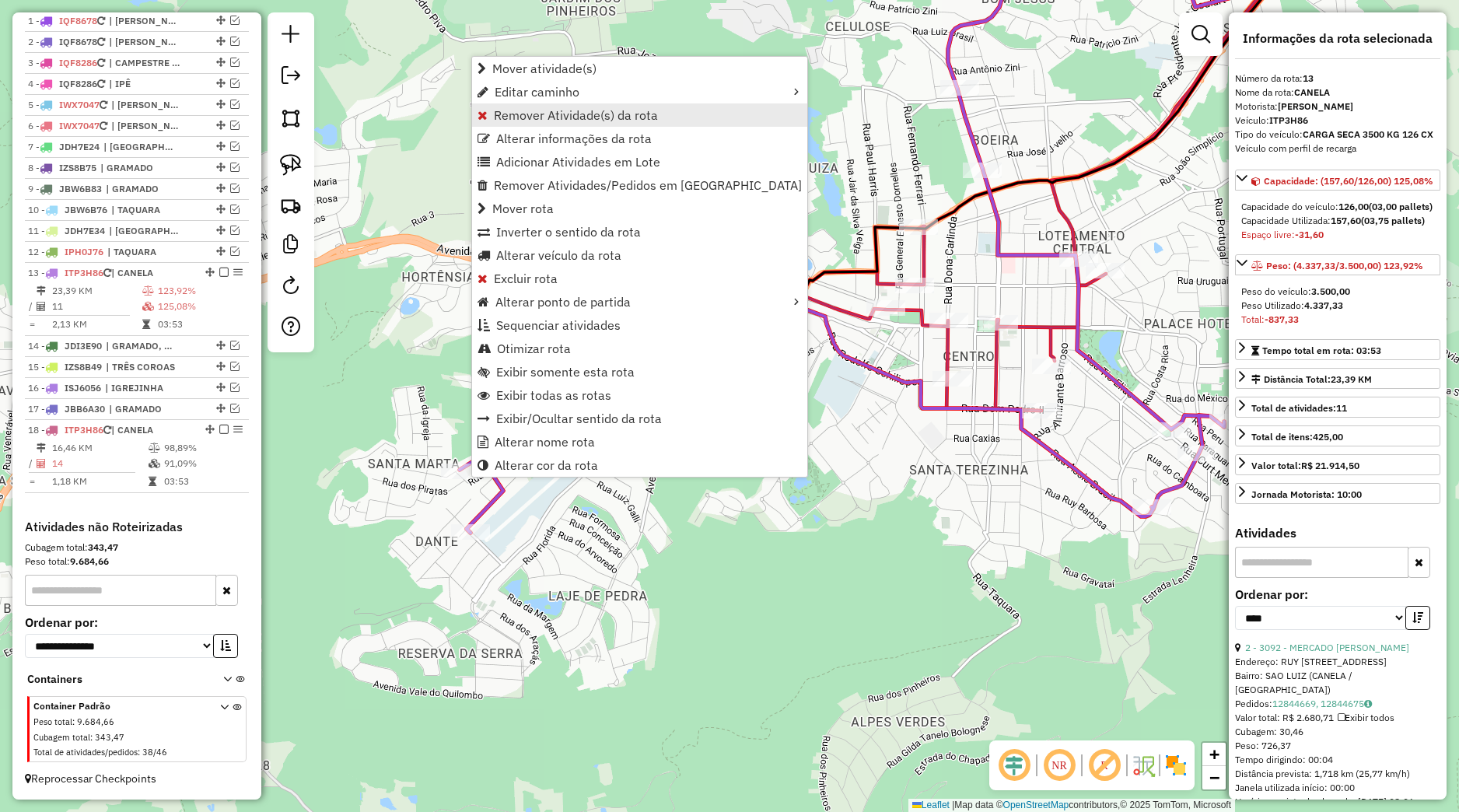
click at [556, 123] on link "Remover Atividade(s) da rota" at bounding box center [639, 114] width 335 height 24
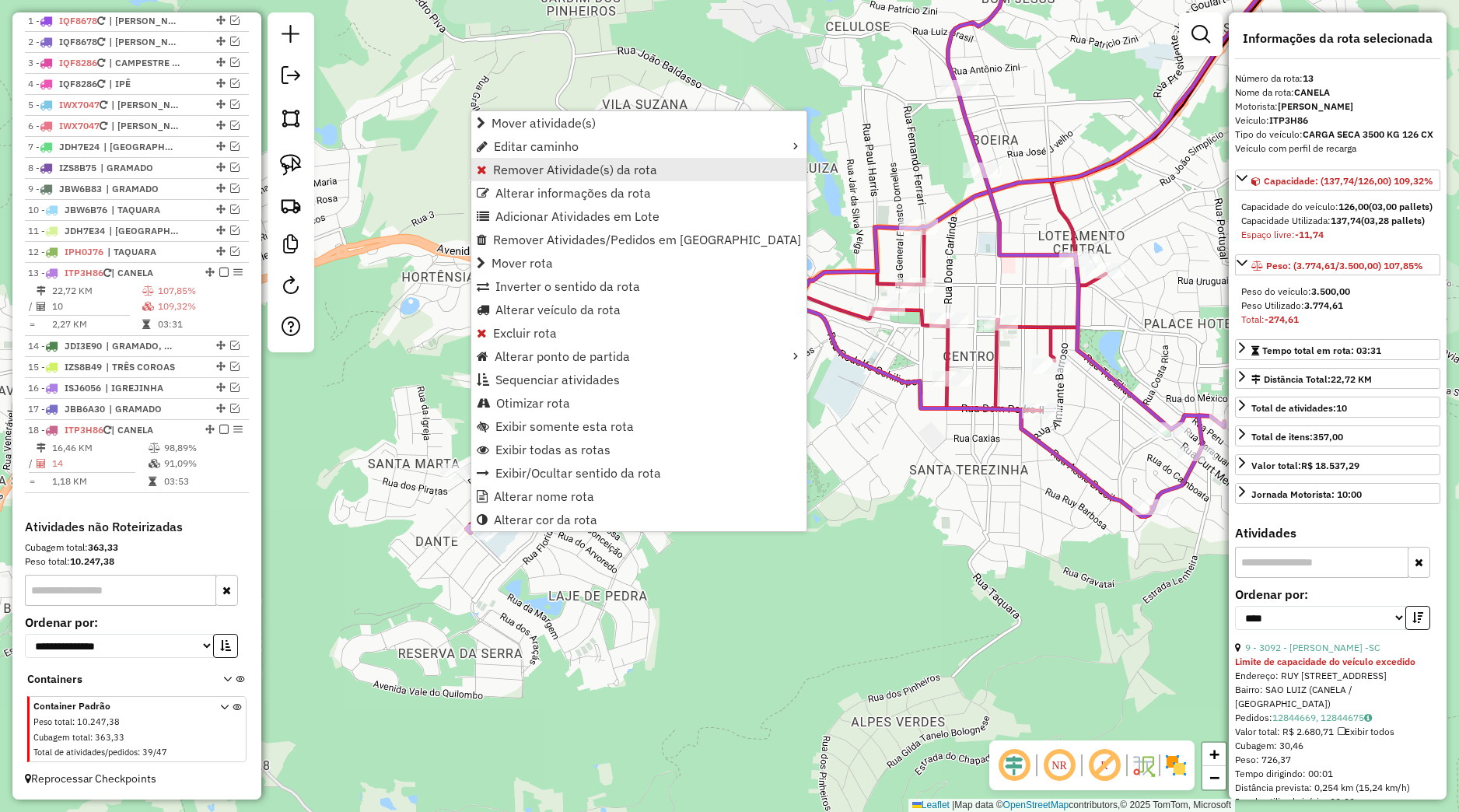
click at [552, 164] on span "Remover Atividade(s) da rota" at bounding box center [575, 169] width 164 height 12
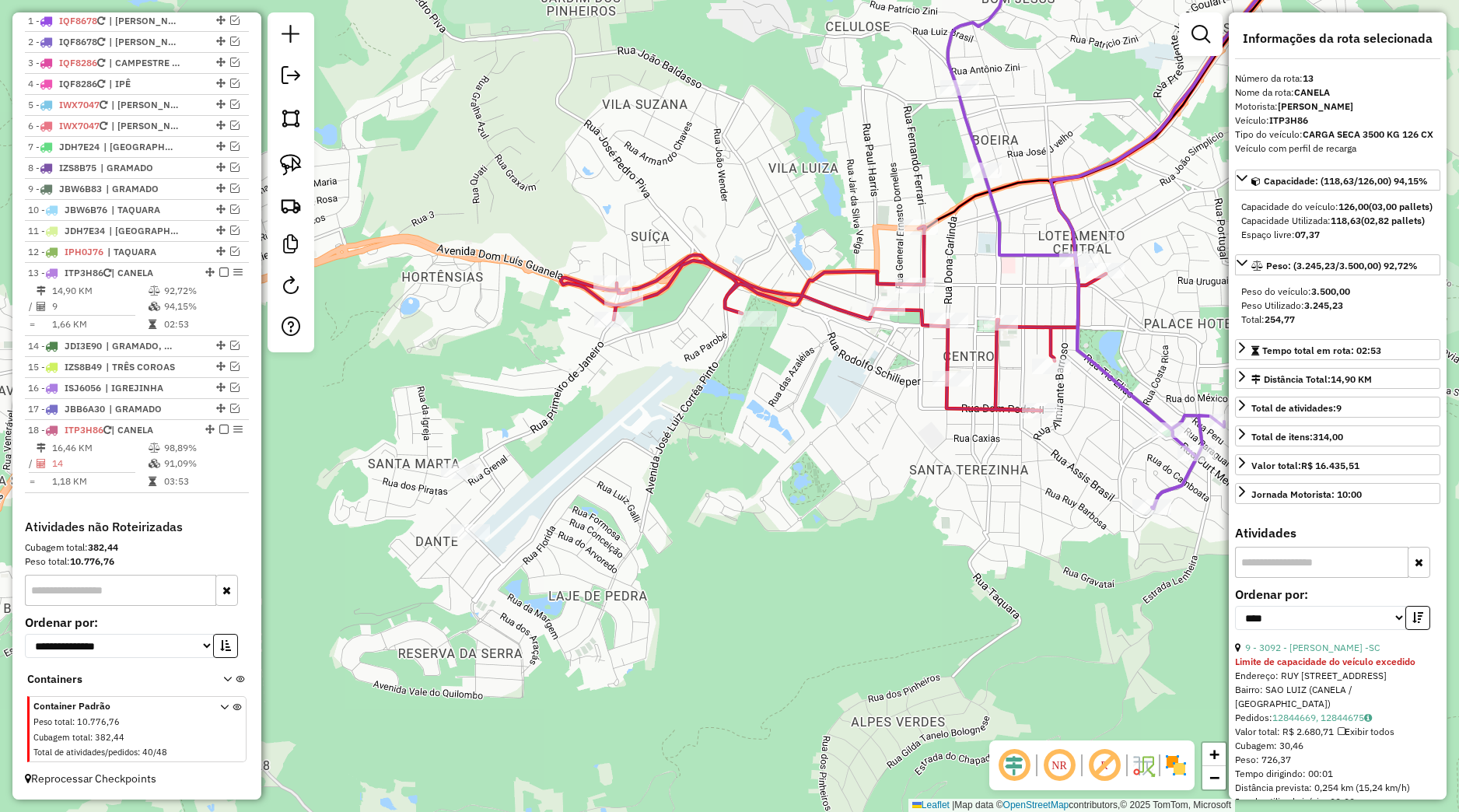
drag, startPoint x: 866, startPoint y: 454, endPoint x: 758, endPoint y: 489, distance: 113.5
click at [758, 489] on div "Janela de atendimento Grade de atendimento Capacidade Transportadoras Veículos …" at bounding box center [730, 406] width 1459 height 812
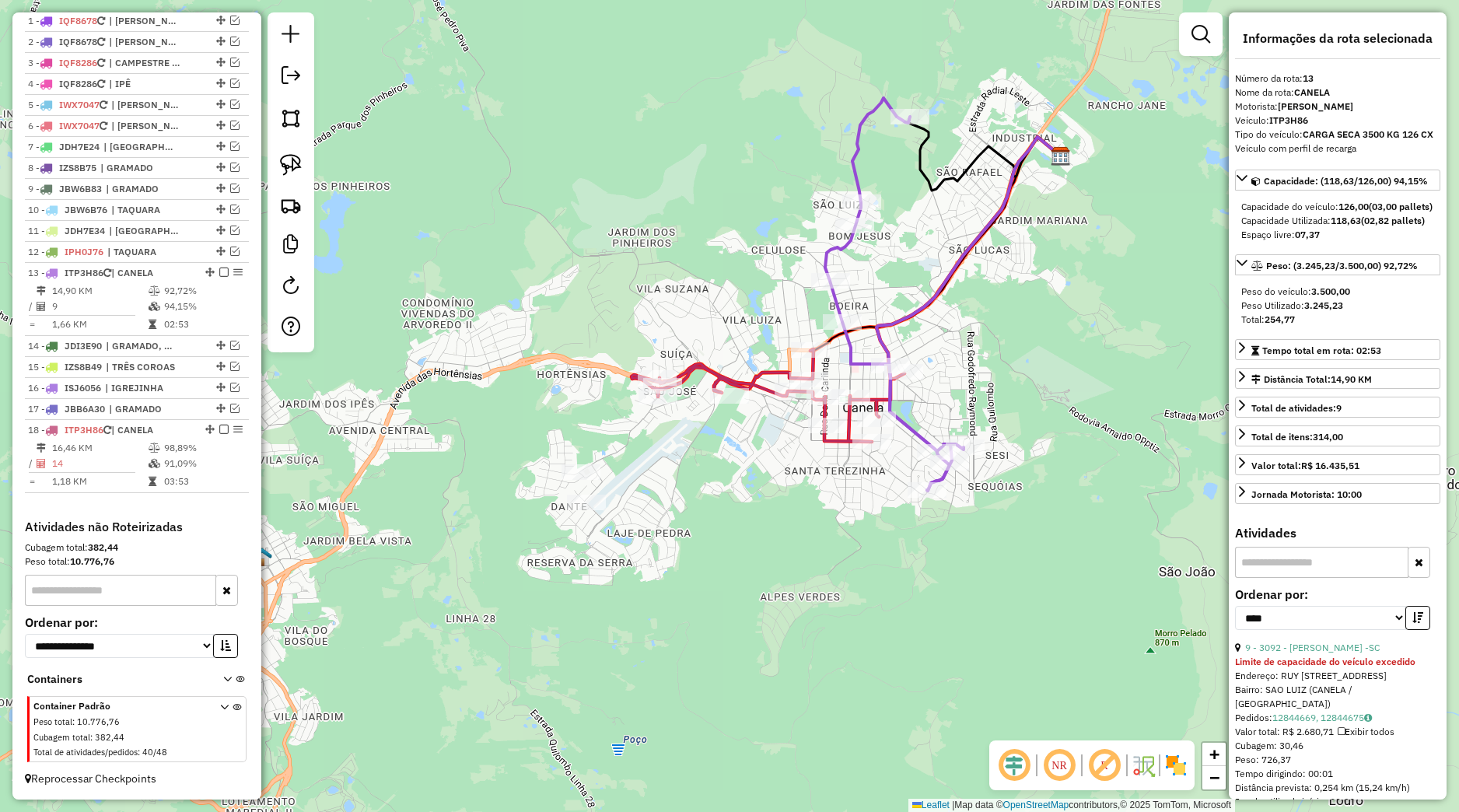
click at [824, 388] on icon at bounding box center [768, 395] width 273 height 92
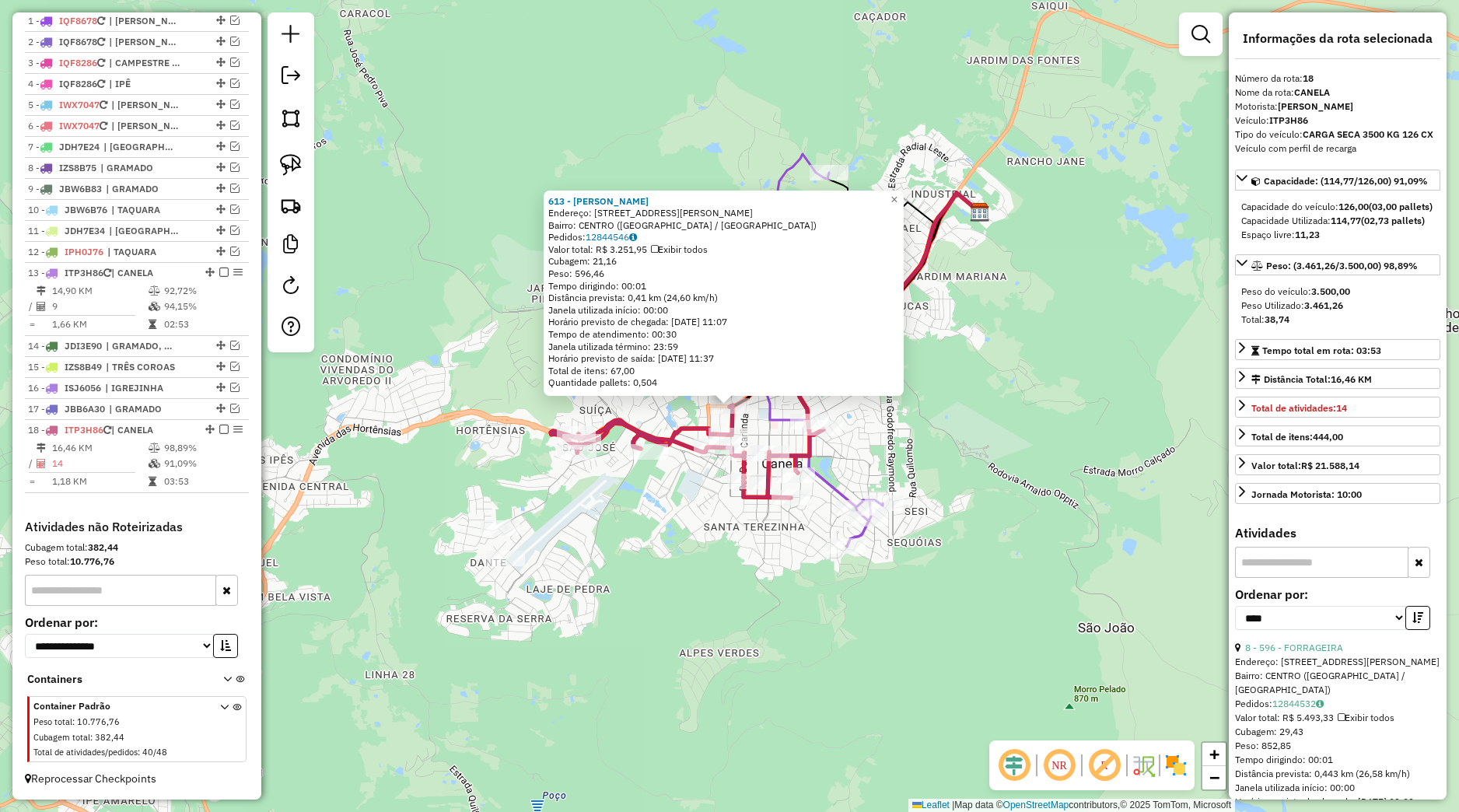
click at [760, 425] on div "613 - MERCADO SERRANO Endereço: Avenida Julio de Castilhos 16 Bairro: CENTRO (C…" at bounding box center [730, 406] width 1459 height 812
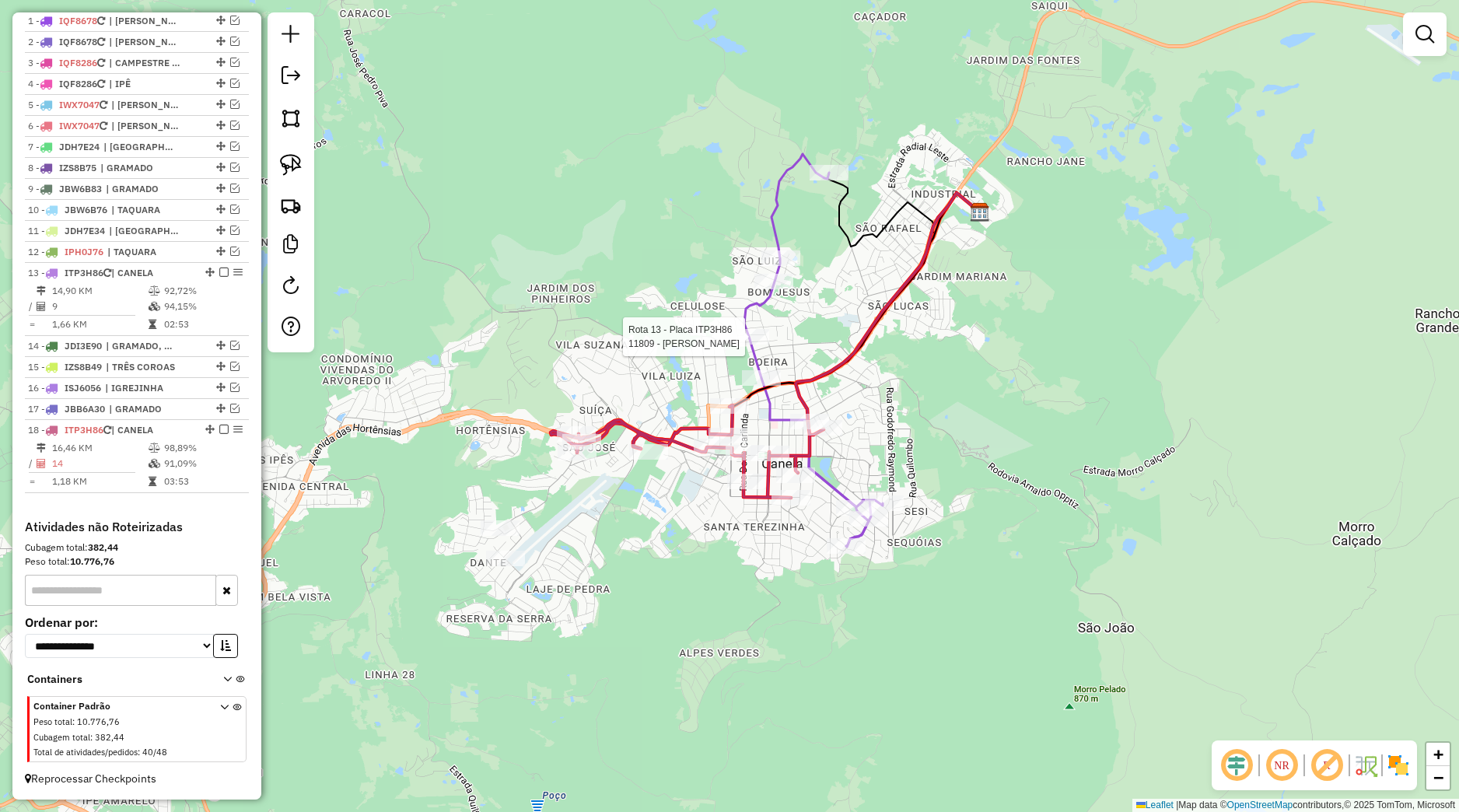
select select "*********"
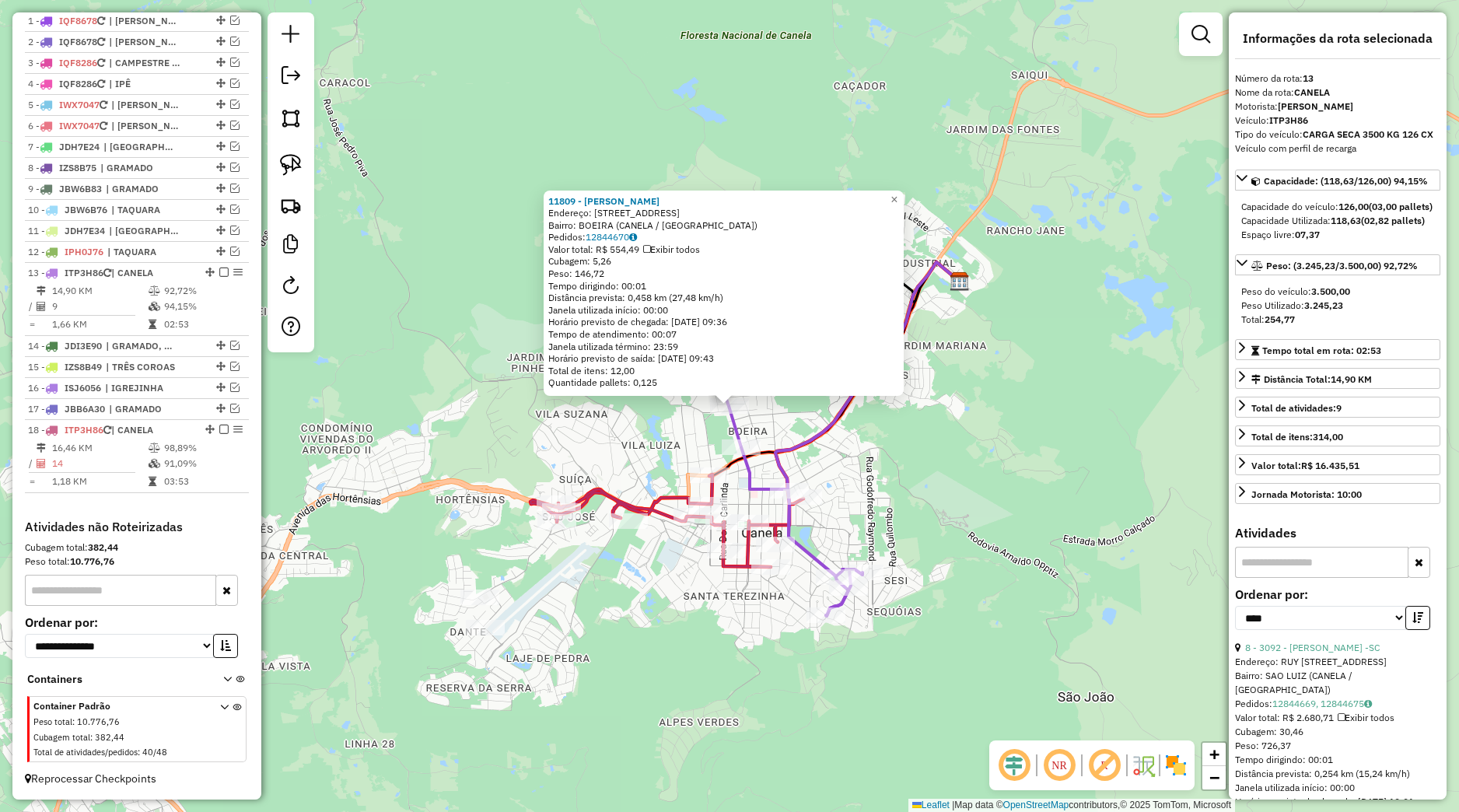
click at [627, 600] on div "Rota 18 - Placa ITP3H86 613 - MERCADO SERRANO Rota 18 - Placa ITP3H86 1779 - AG…" at bounding box center [730, 406] width 1459 height 812
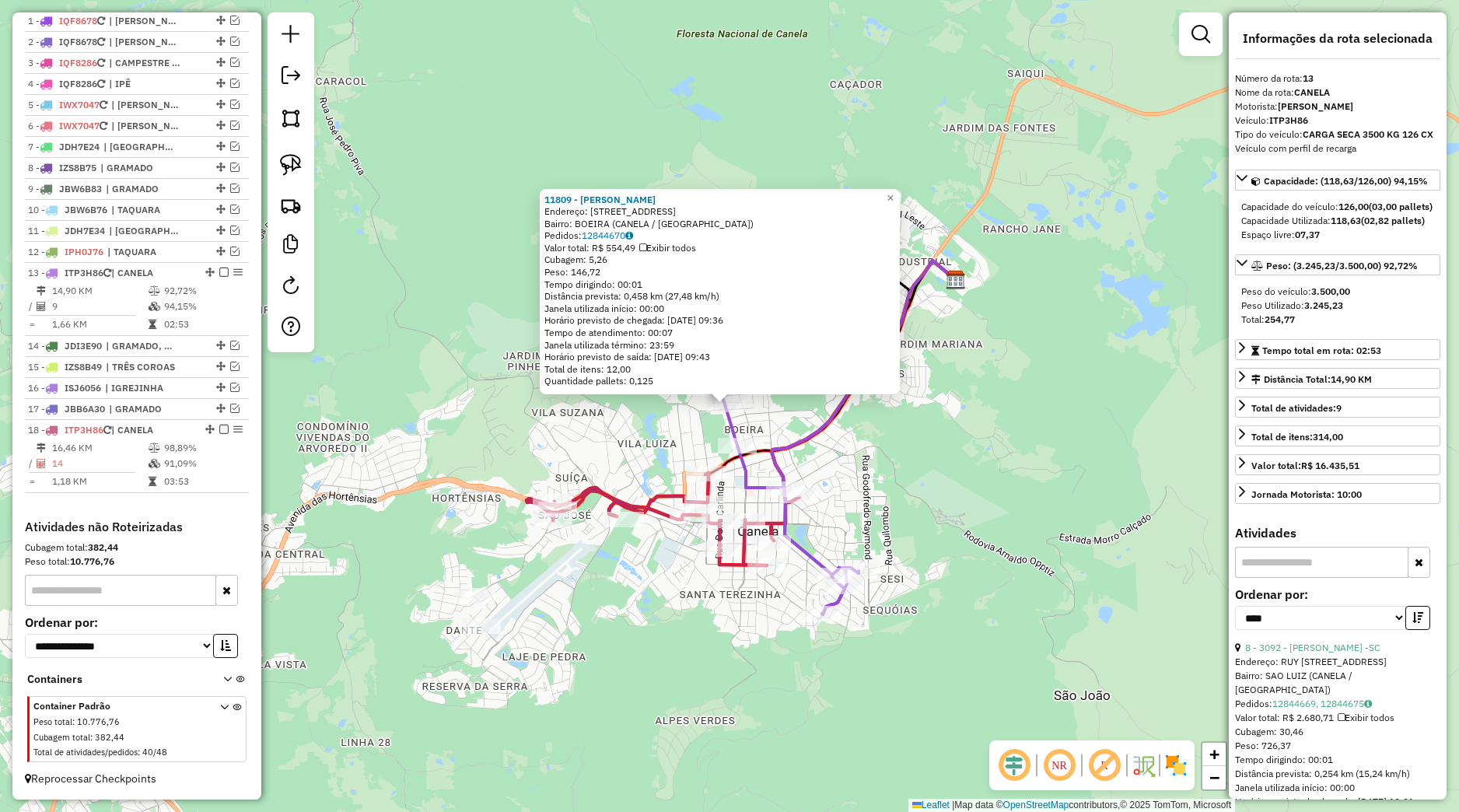
click at [475, 255] on div "11809 - MERCADO VIDAL Endereço: Rua Sao Francisco 444 Bairro: BOEIRA (CANELA / …" at bounding box center [730, 406] width 1459 height 812
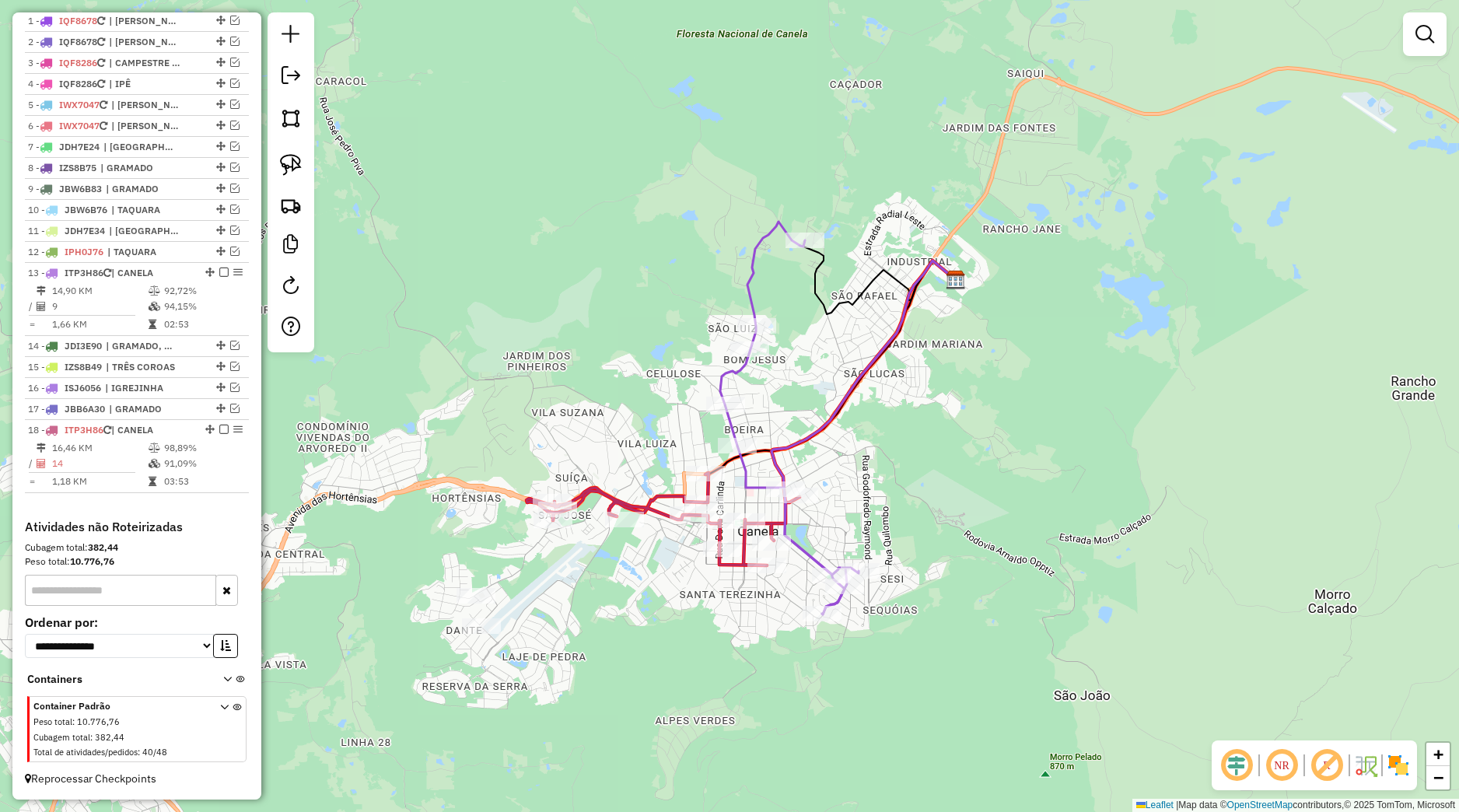
drag, startPoint x: 286, startPoint y: 165, endPoint x: 497, endPoint y: 303, distance: 252.1
click at [291, 168] on img at bounding box center [291, 165] width 22 height 22
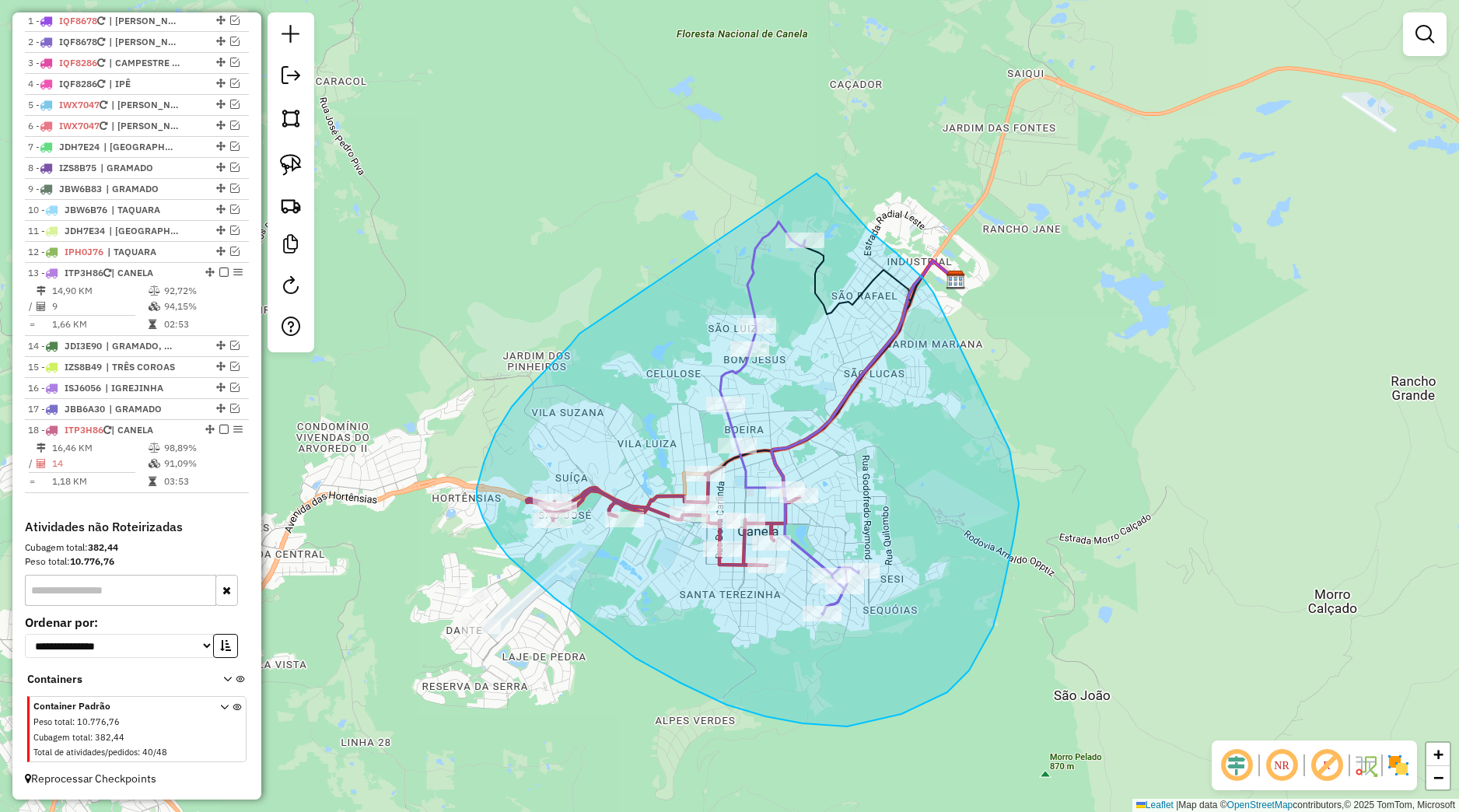
drag, startPoint x: 527, startPoint y: 389, endPoint x: 810, endPoint y: 173, distance: 356.0
click at [810, 173] on div "Janela de atendimento Grade de atendimento Capacidade Transportadoras Veículos …" at bounding box center [730, 406] width 1459 height 812
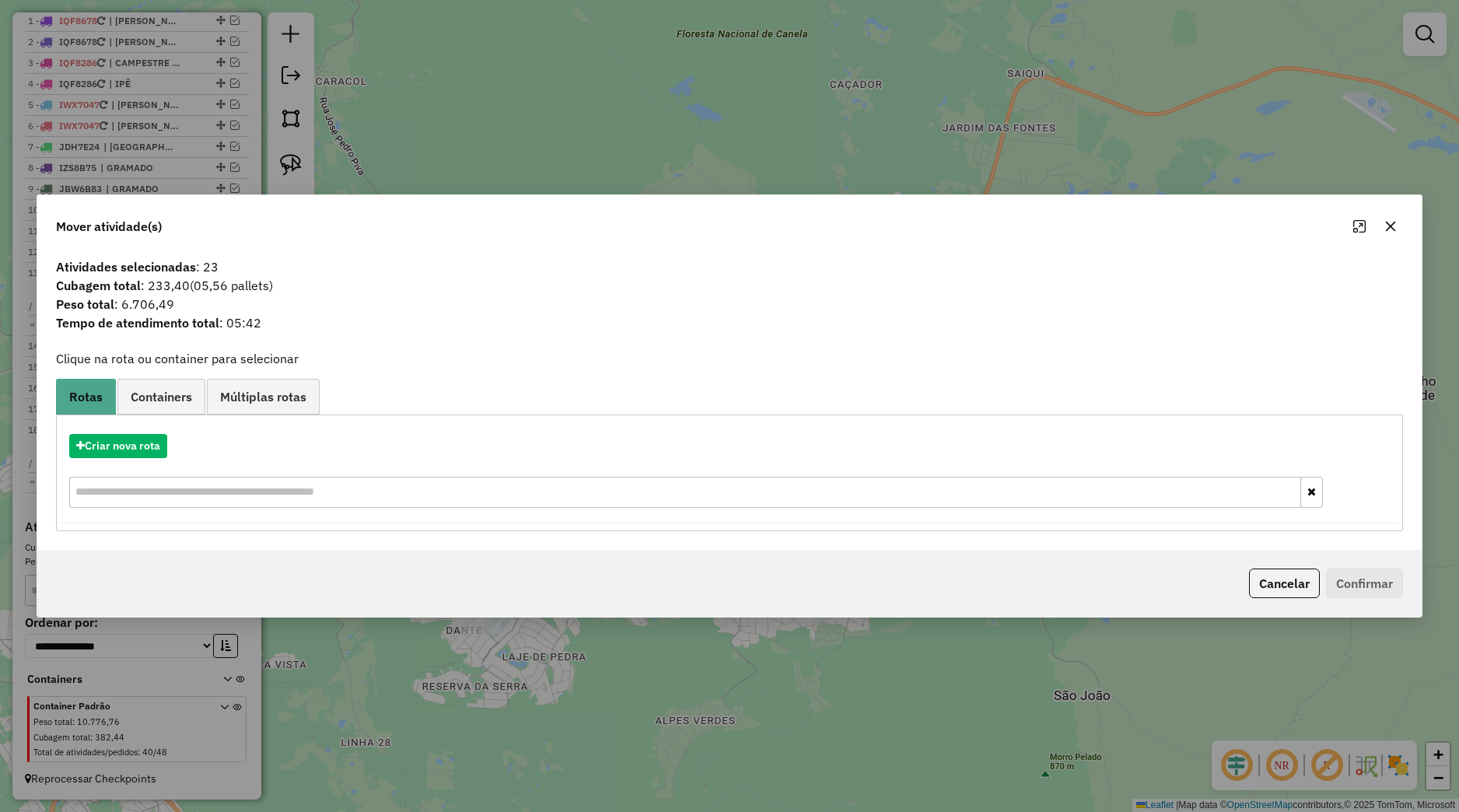
click at [1387, 230] on icon "button" at bounding box center [1391, 226] width 10 height 10
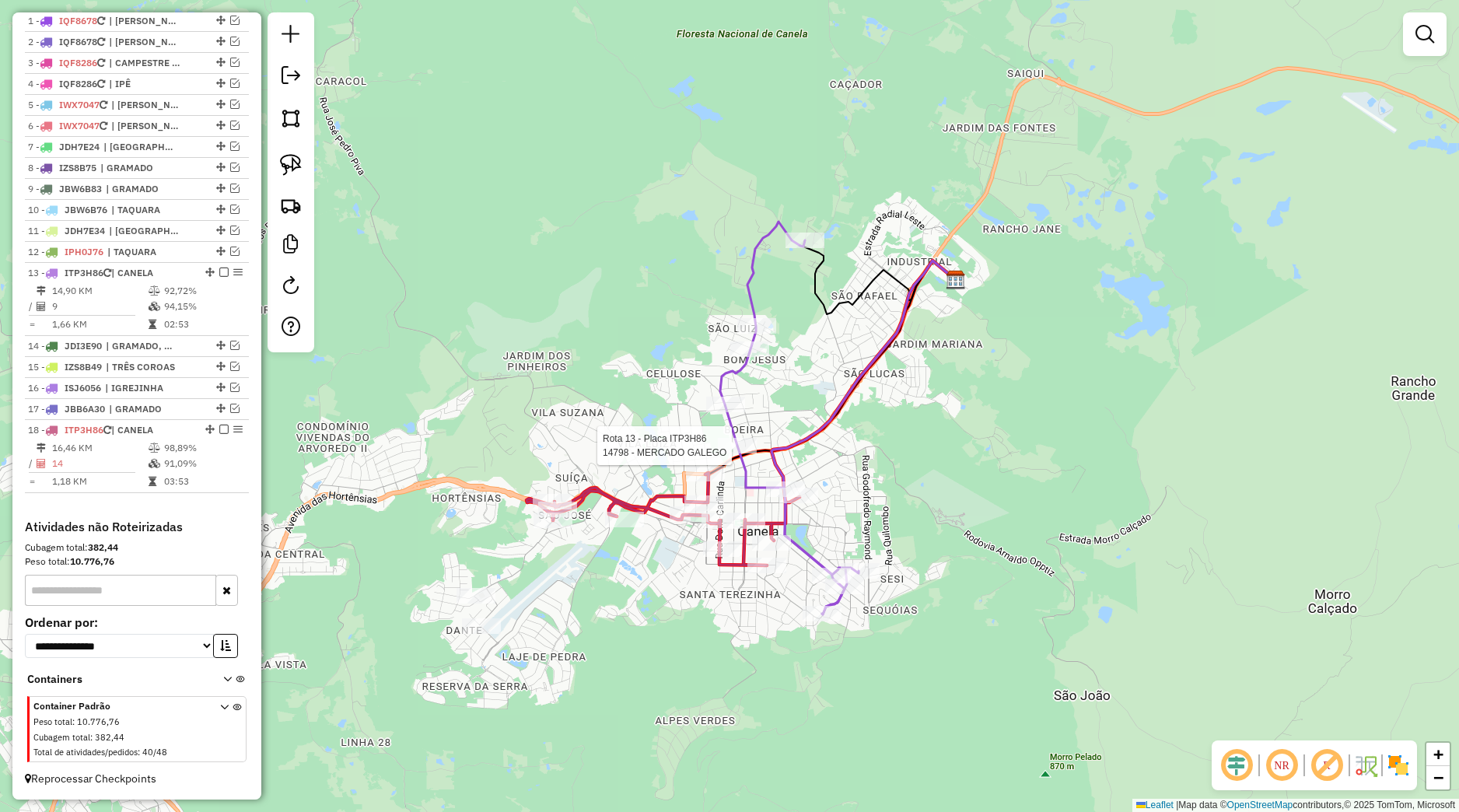
select select "*********"
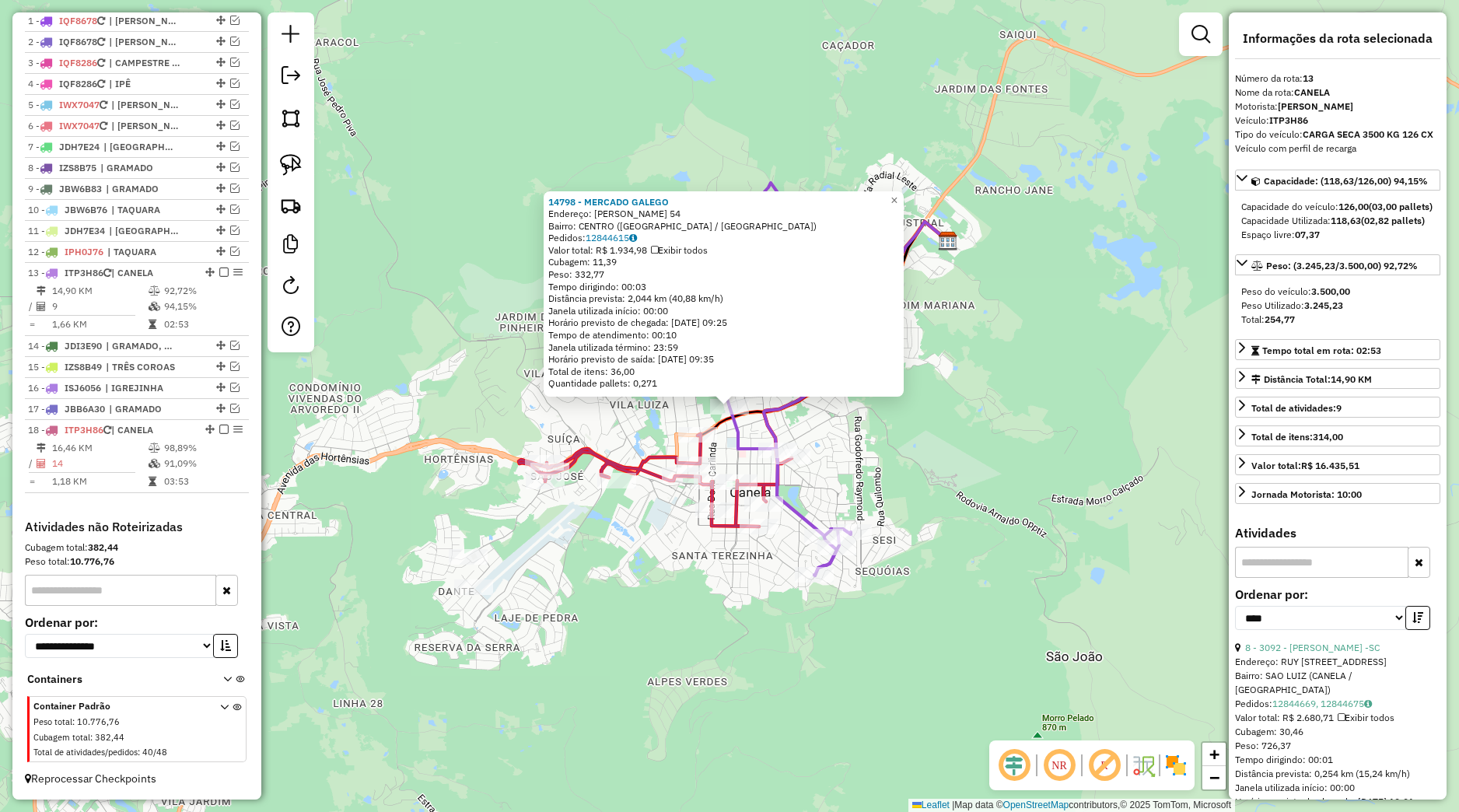
click at [698, 524] on div "14798 - MERCADO GALEGO Endereço: FELISBERTO SOARES 54 Bairro: CENTRO (CANELA / …" at bounding box center [730, 406] width 1459 height 812
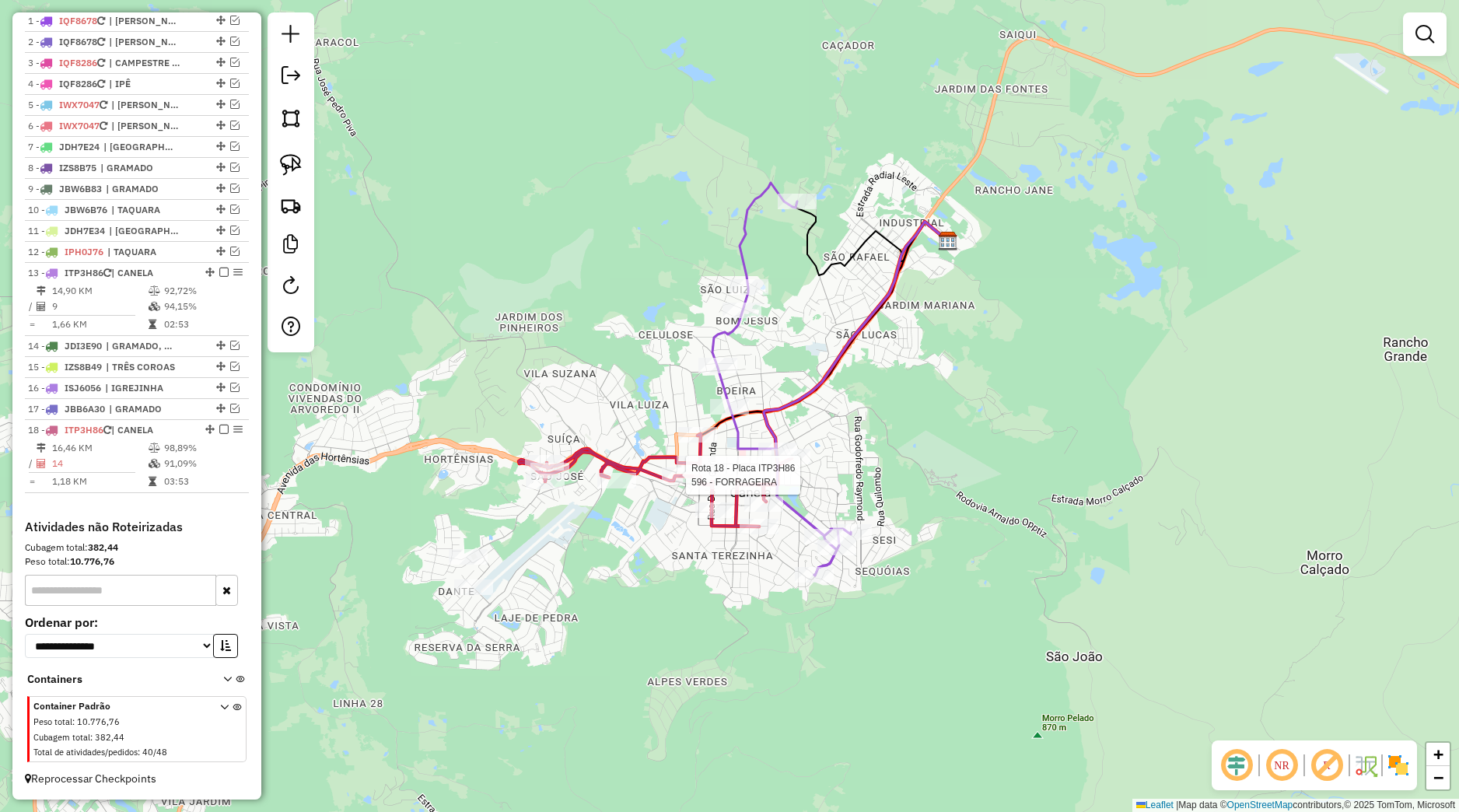
select select "*********"
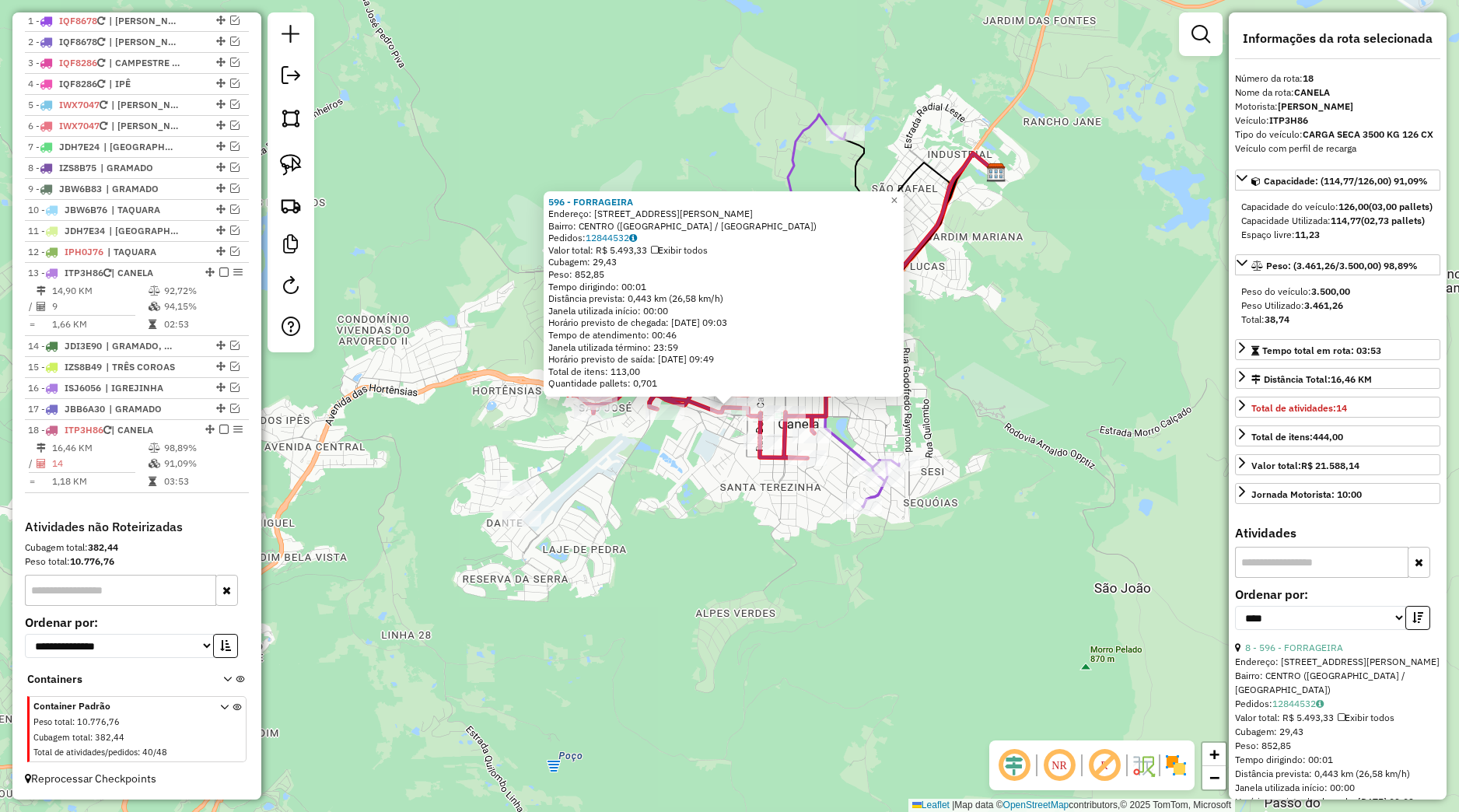
click at [721, 447] on div "596 - FORRAGEIRA Endereço: Avenida Osvaldo Aranha 54 Bairro: CENTRO (CANELA / R…" at bounding box center [730, 406] width 1459 height 812
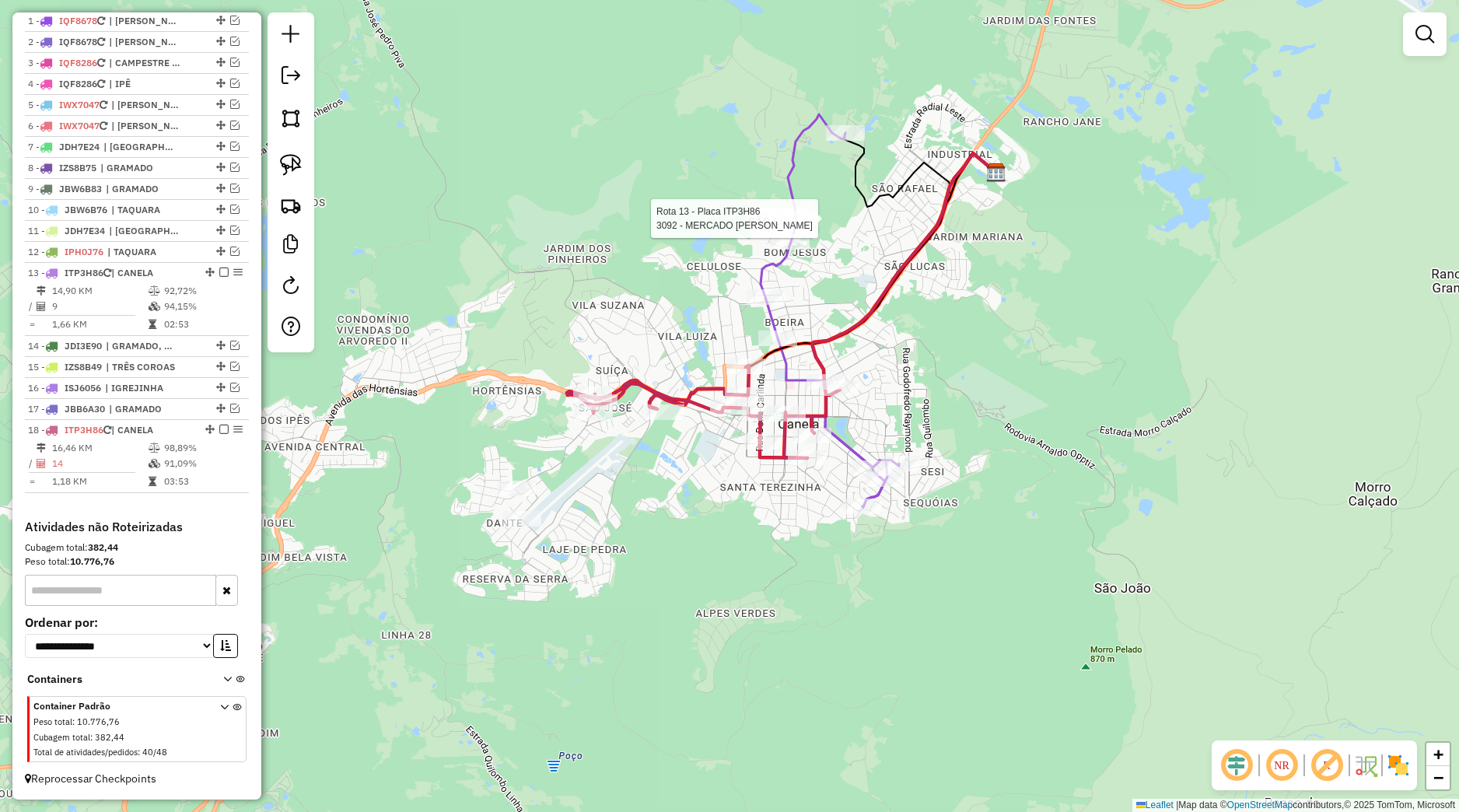
select select "*********"
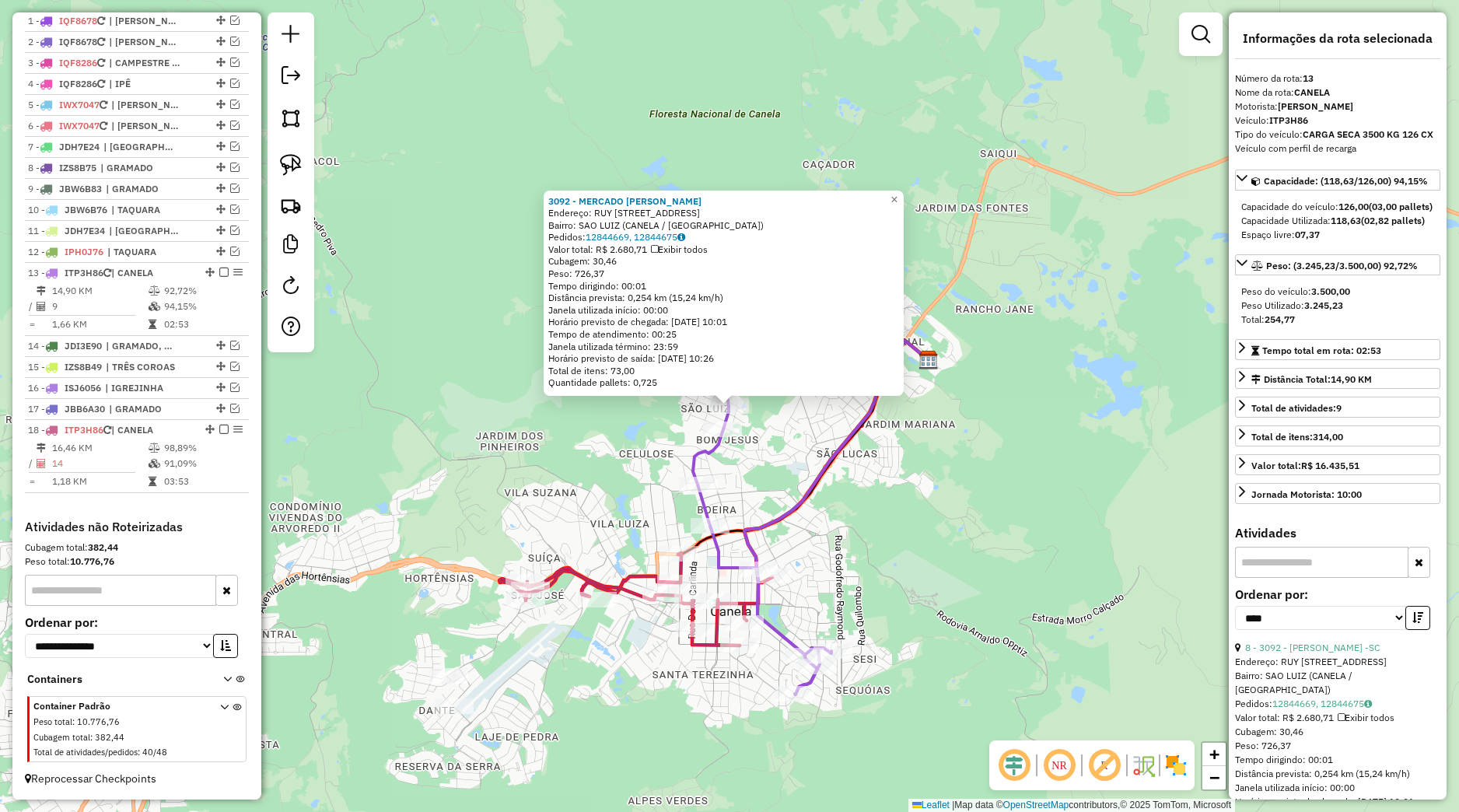
click at [804, 458] on div "3092 - MERCADO JORGE -SC Endereço: RUY VIANNA ROCHA, 424 Bairro: SAO LUIZ (CANE…" at bounding box center [730, 406] width 1459 height 812
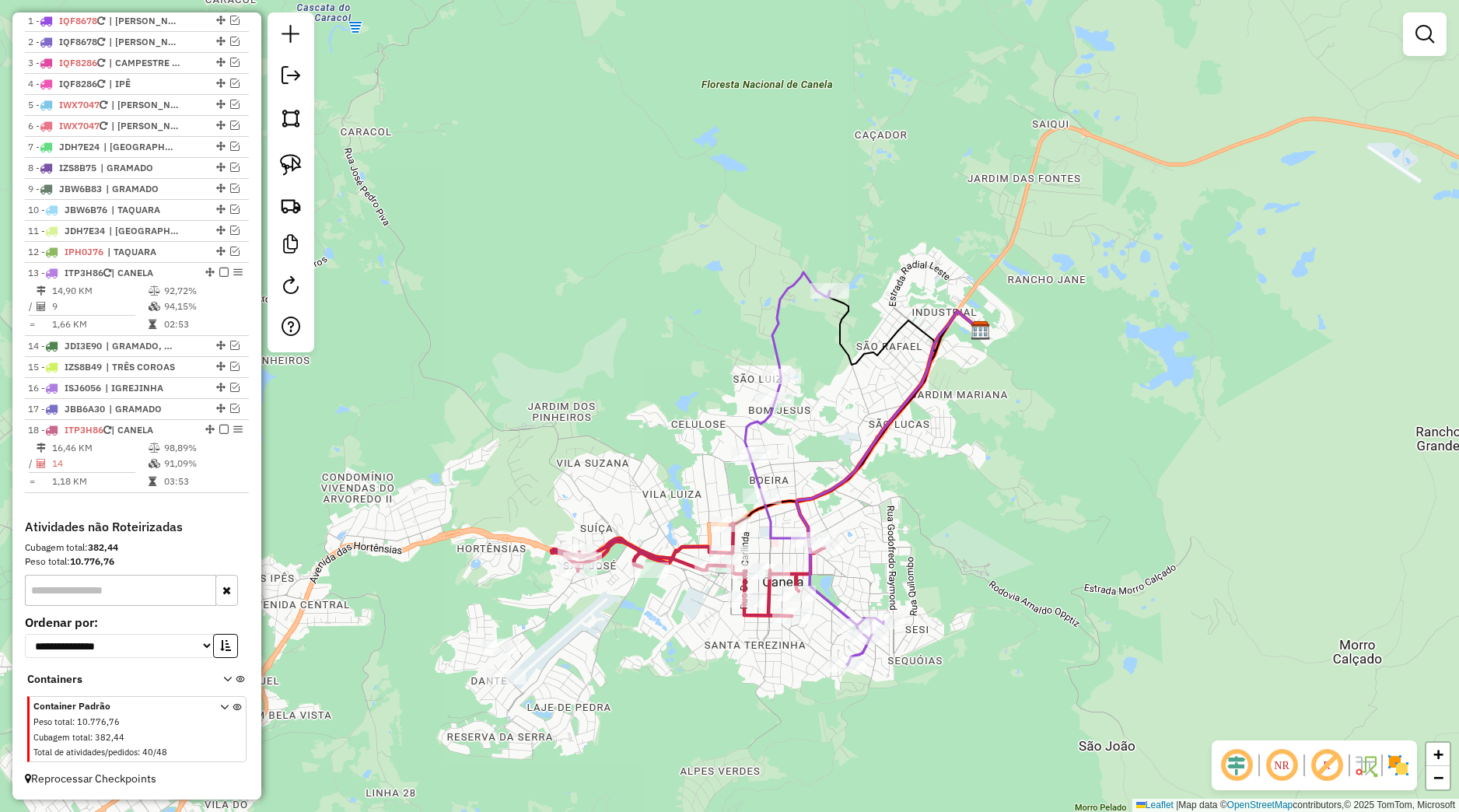
drag, startPoint x: 782, startPoint y: 470, endPoint x: 850, endPoint y: 416, distance: 86.8
click at [850, 416] on div "Janela de atendimento Grade de atendimento Capacidade Transportadoras Veículos …" at bounding box center [730, 406] width 1459 height 812
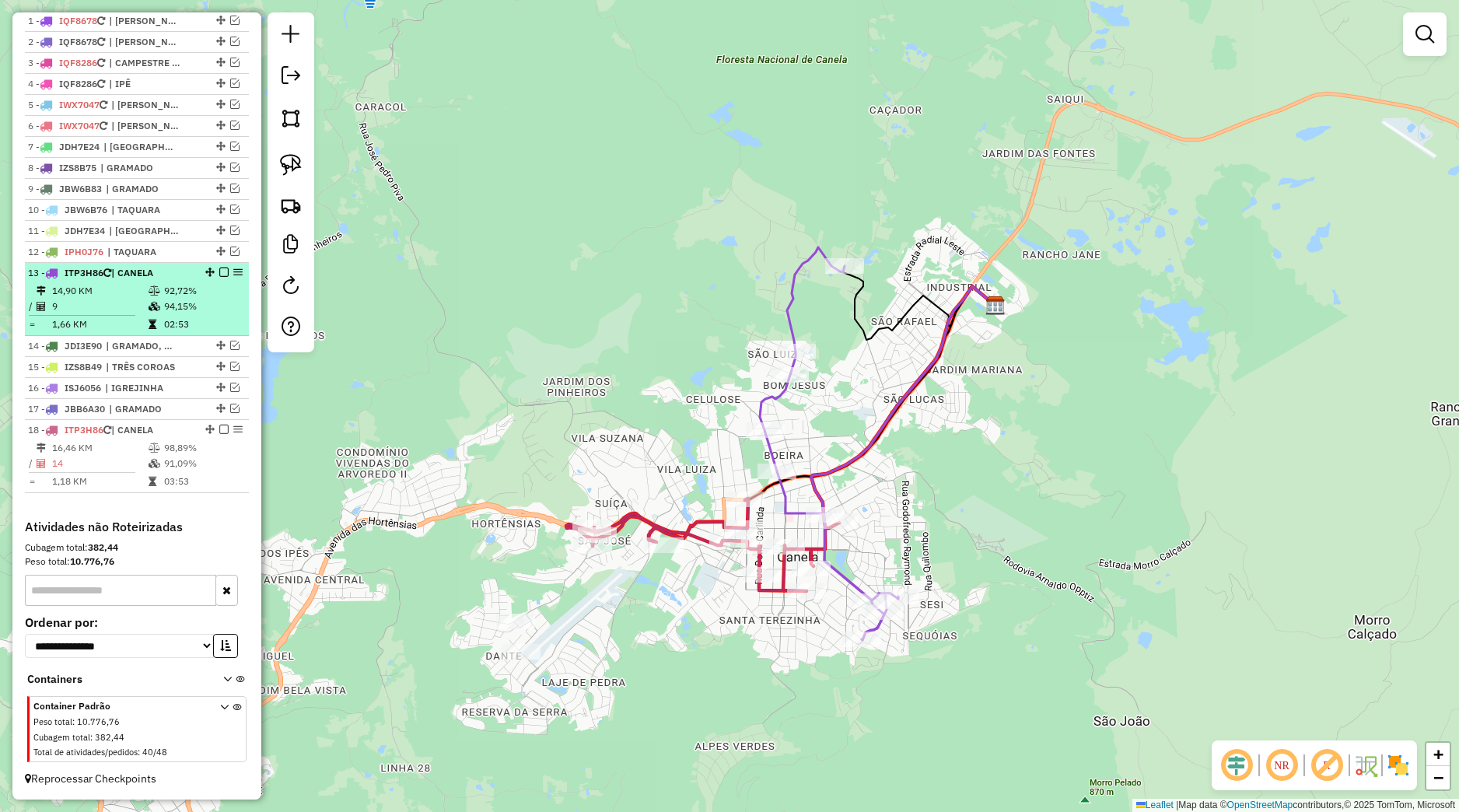
click at [219, 271] on em at bounding box center [224, 273] width 10 height 10
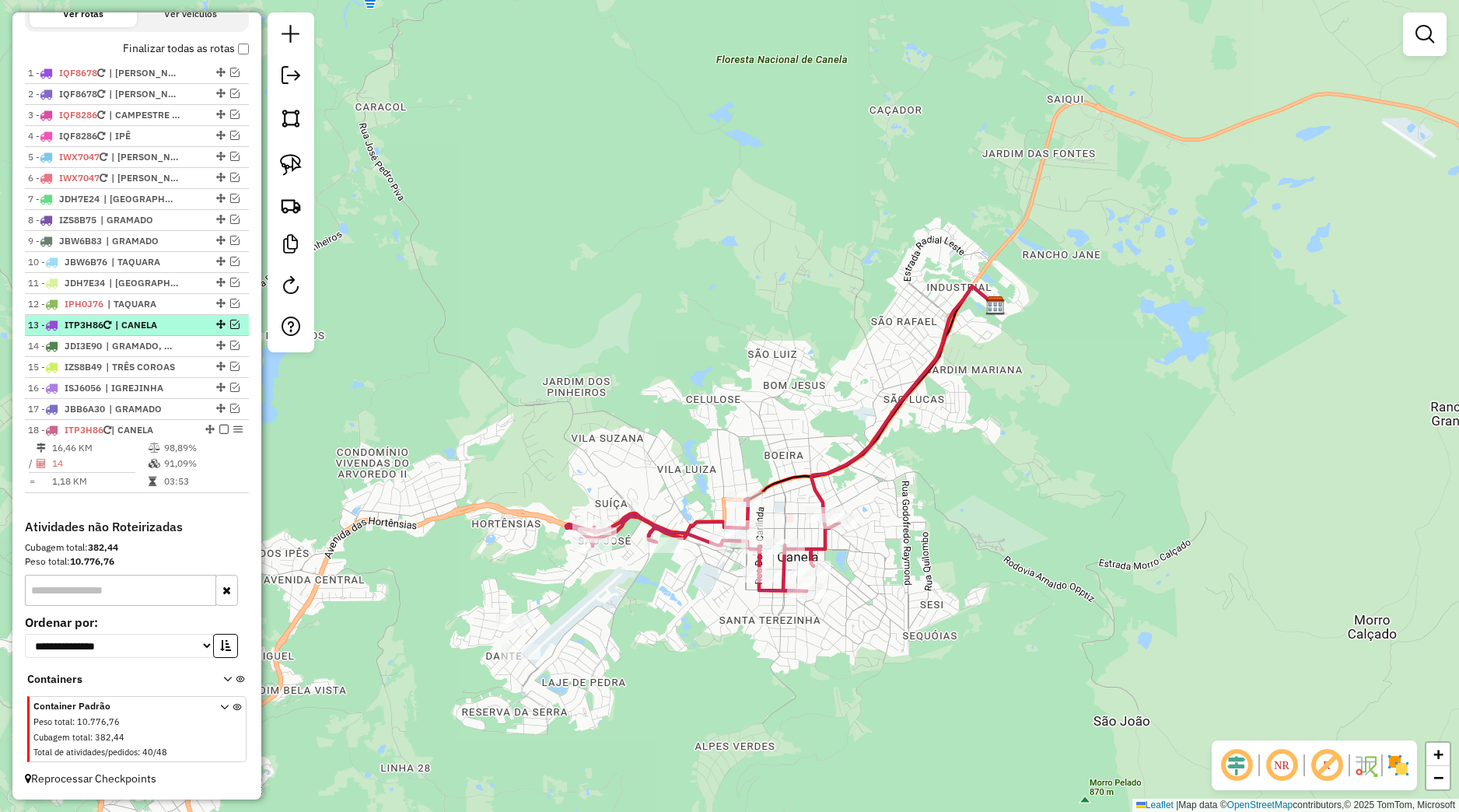
scroll to position [572, 0]
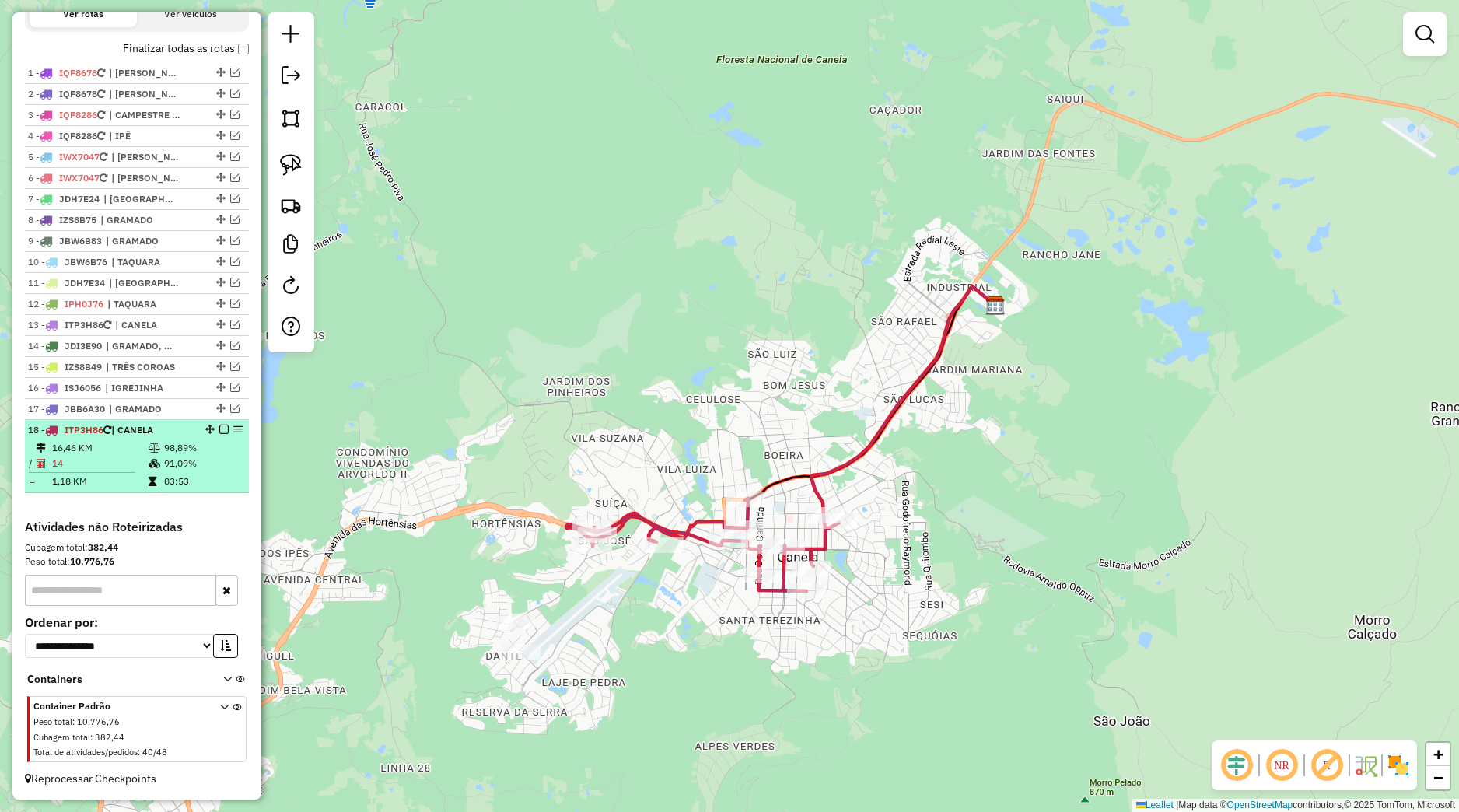
click at [219, 432] on em at bounding box center [224, 429] width 10 height 10
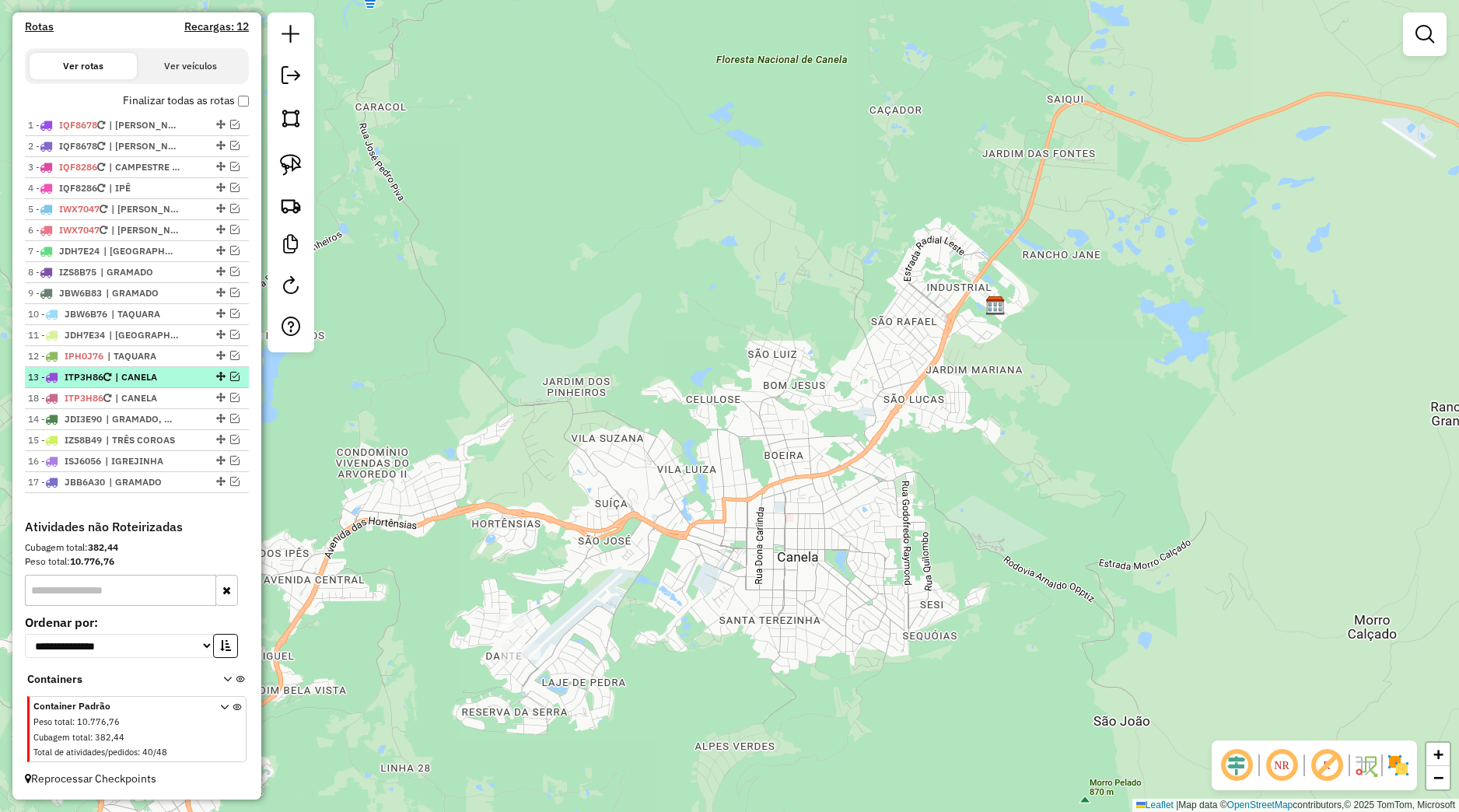
drag, startPoint x: 206, startPoint y: 481, endPoint x: 157, endPoint y: 385, distance: 107.8
click at [157, 385] on ul "1 - IQF8678 | ANTONIO PRADO 2 - IQF8678 | ANTONIO PRADO, CAMPESTRE + SEGREDO, I…" at bounding box center [137, 304] width 224 height 378
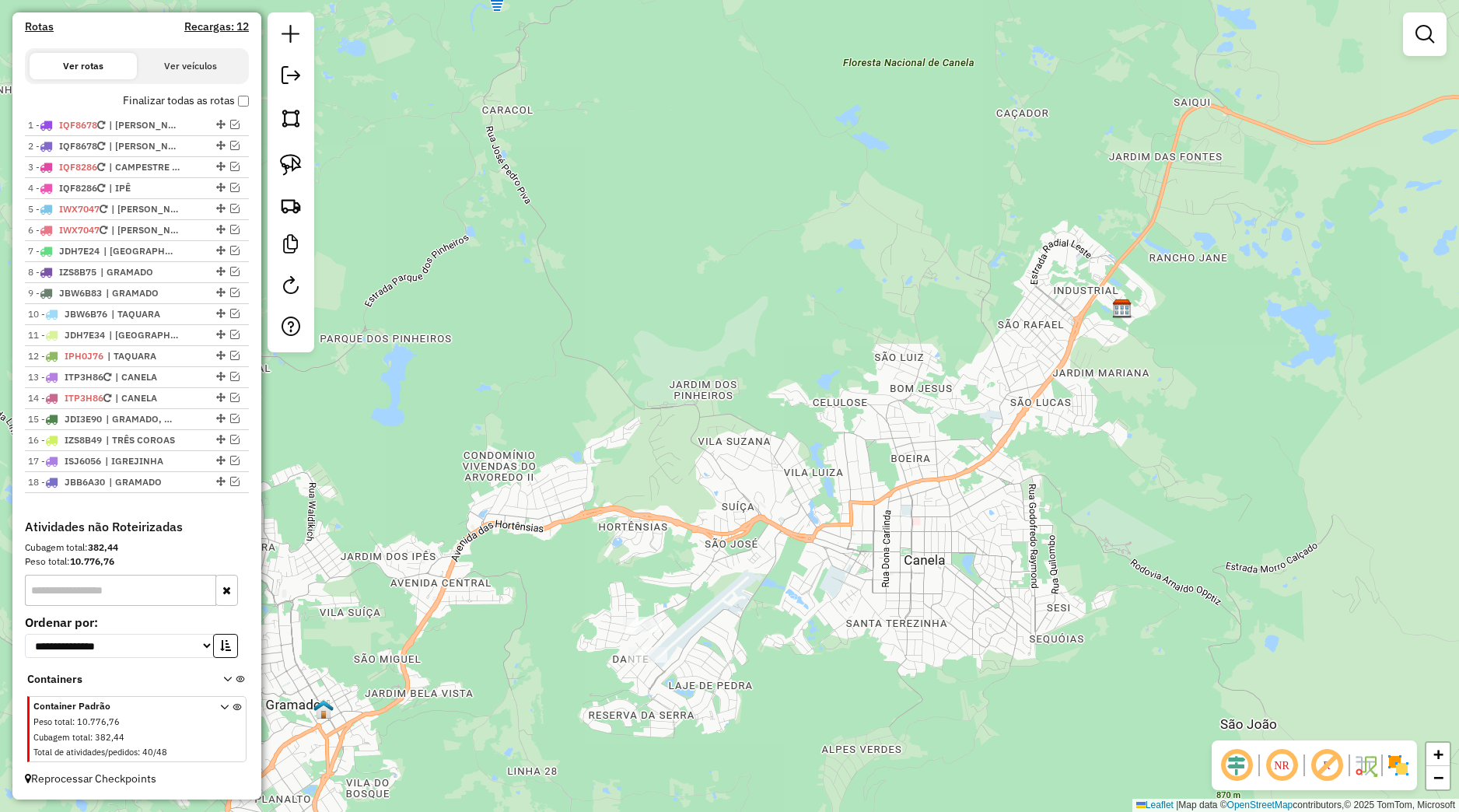
drag, startPoint x: 434, startPoint y: 527, endPoint x: 459, endPoint y: 492, distance: 43.0
click at [490, 507] on div "Janela de atendimento Grade de atendimento Capacidade Transportadoras Veículos …" at bounding box center [730, 406] width 1459 height 812
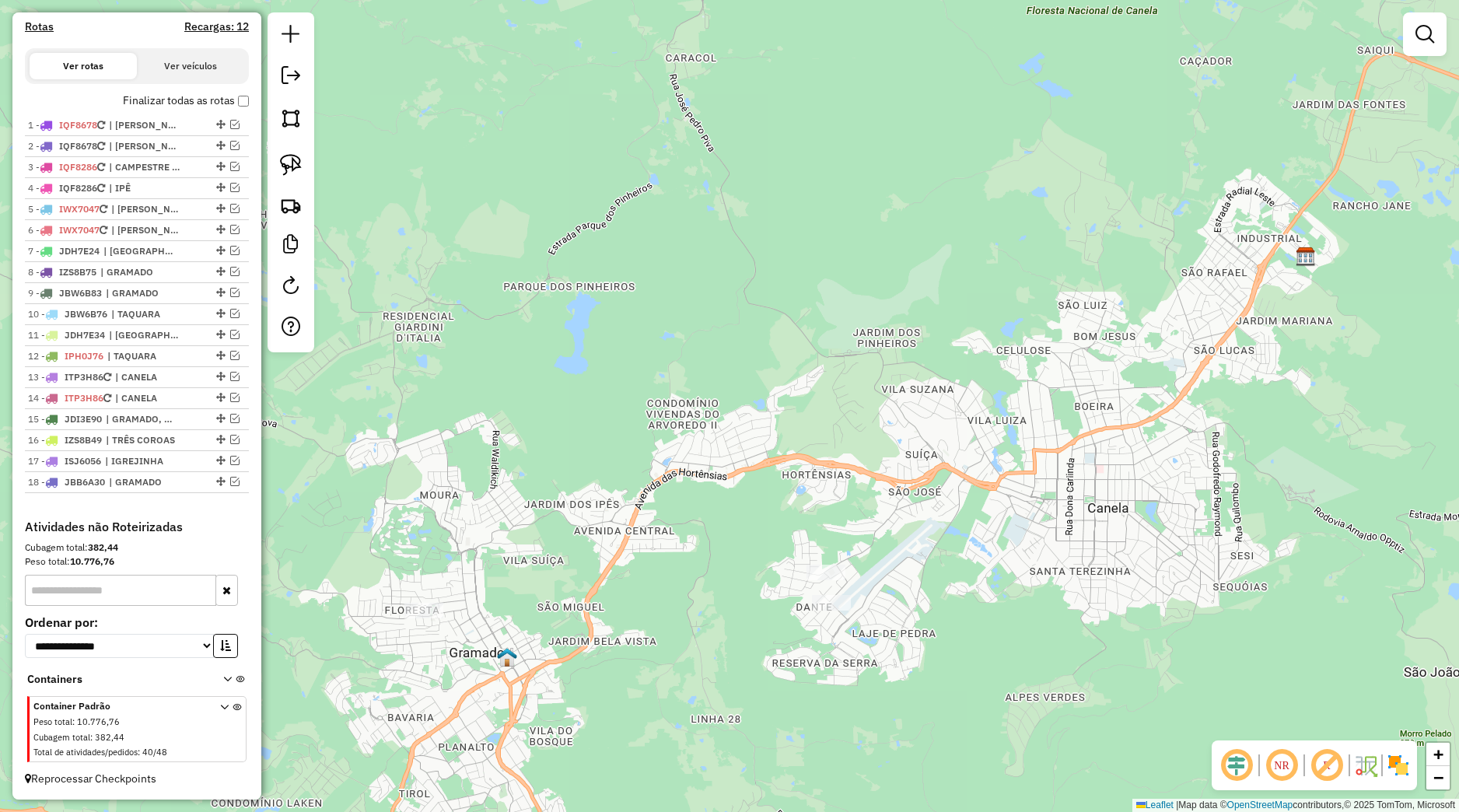
drag, startPoint x: 623, startPoint y: 524, endPoint x: 583, endPoint y: 483, distance: 57.3
click at [665, 498] on div "Janela de atendimento Grade de atendimento Capacidade Transportadoras Veículos …" at bounding box center [730, 406] width 1459 height 812
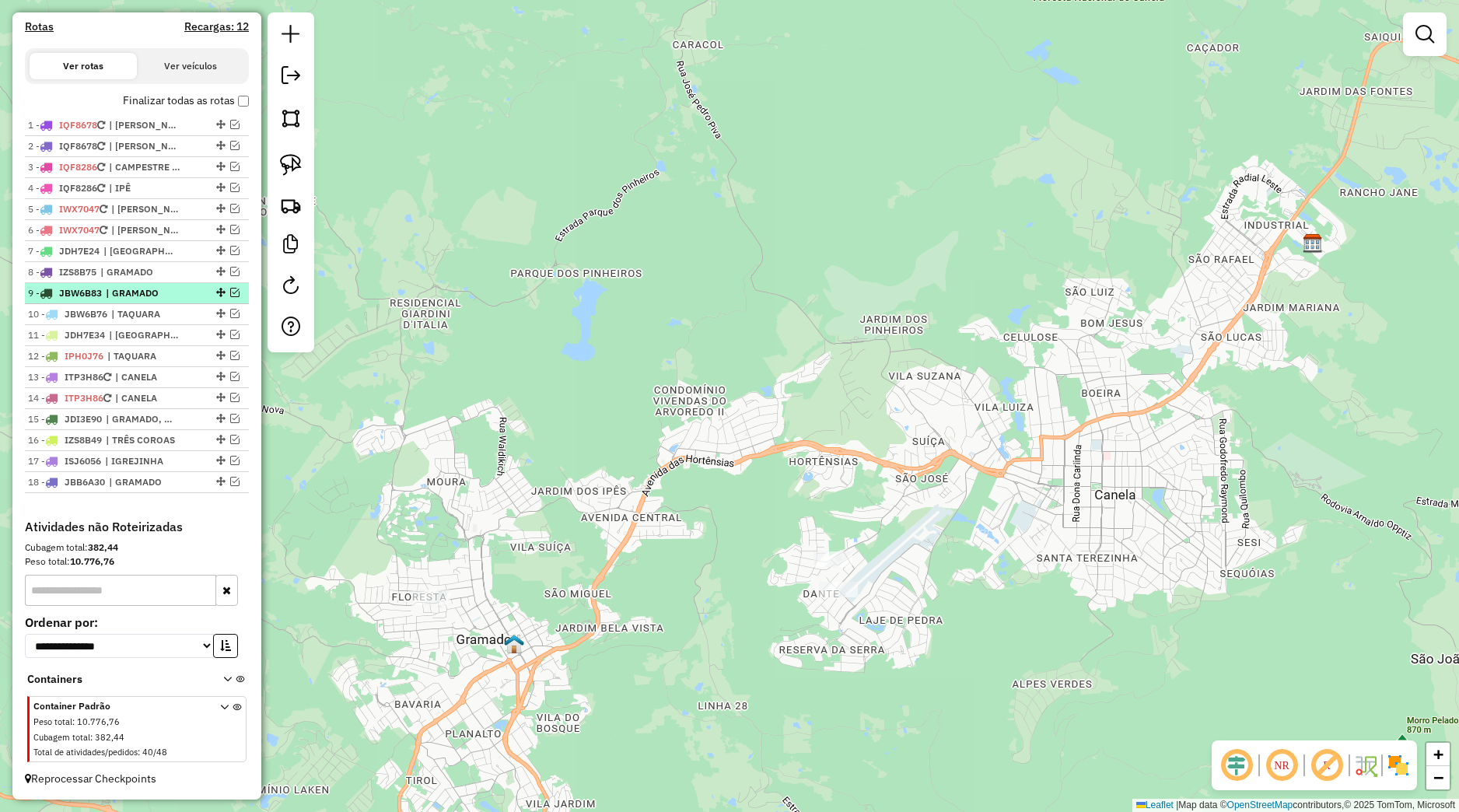
click at [230, 294] on em at bounding box center [235, 293] width 10 height 10
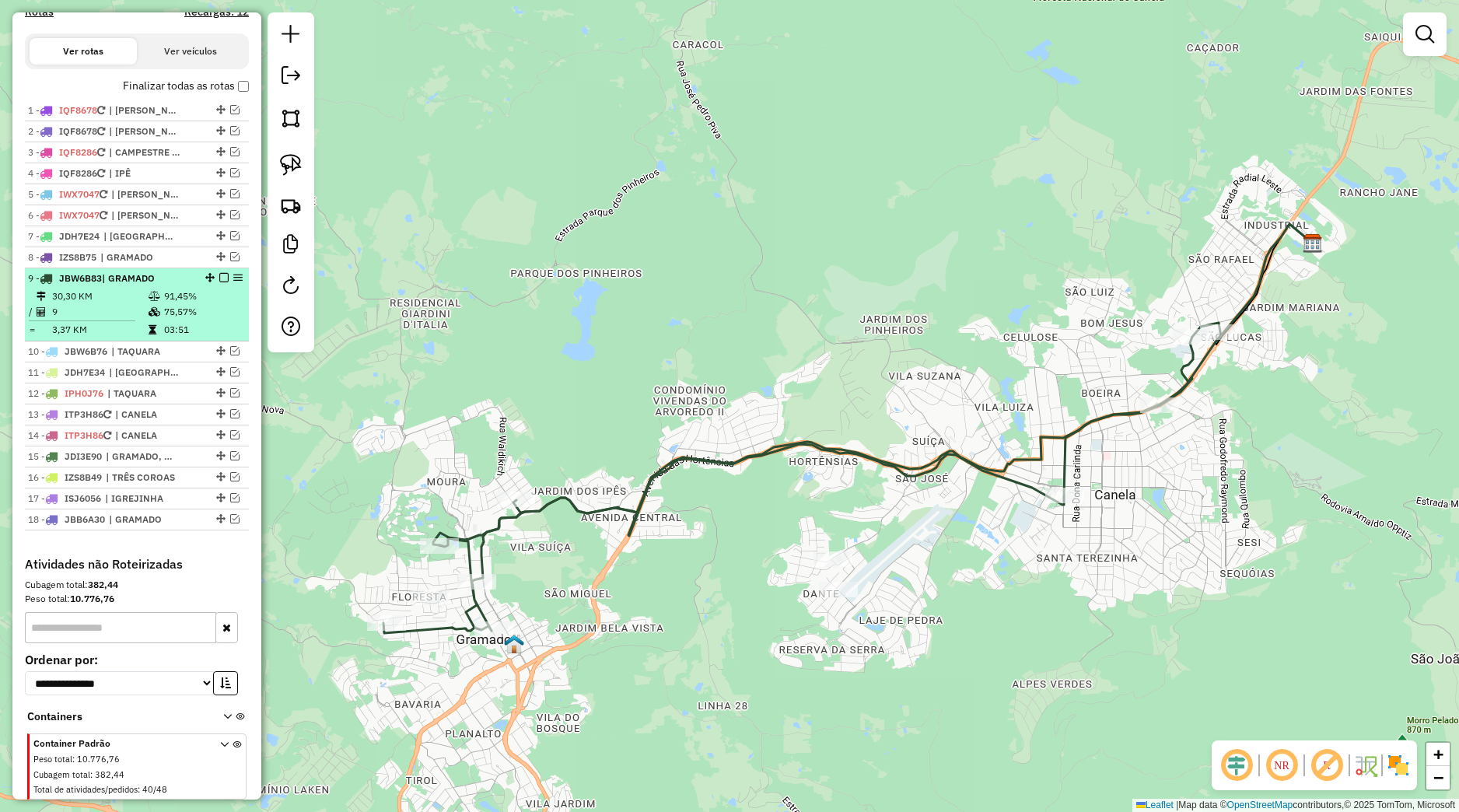
click at [203, 304] on td "91,45%" at bounding box center [202, 296] width 79 height 15
select select "*********"
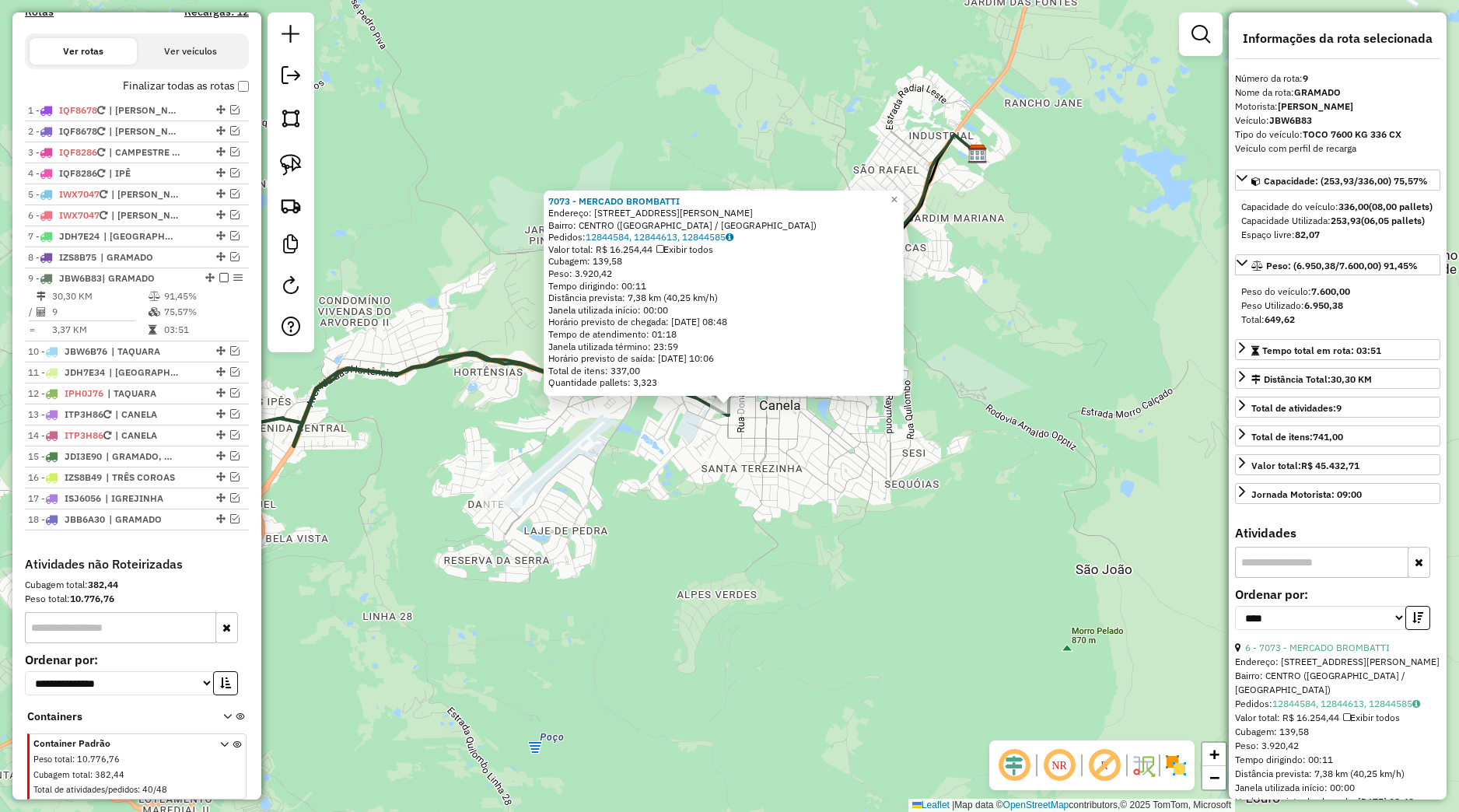
scroll to position [572, 0]
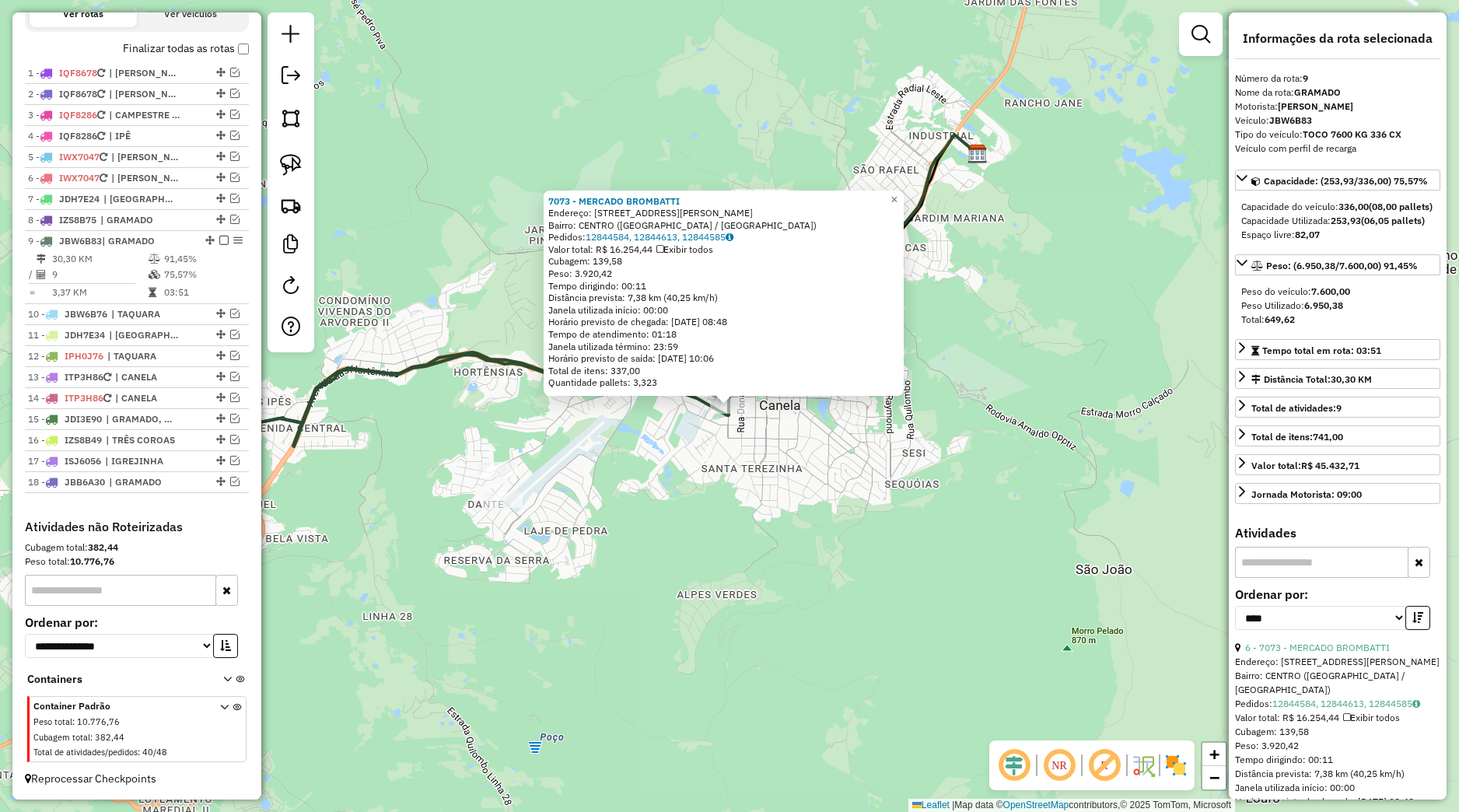
click at [892, 498] on div "7073 - MERCADO BROMBATTI Endereço: Avenida Julio de Castilhos 615 Bairro: CENTR…" at bounding box center [730, 406] width 1459 height 812
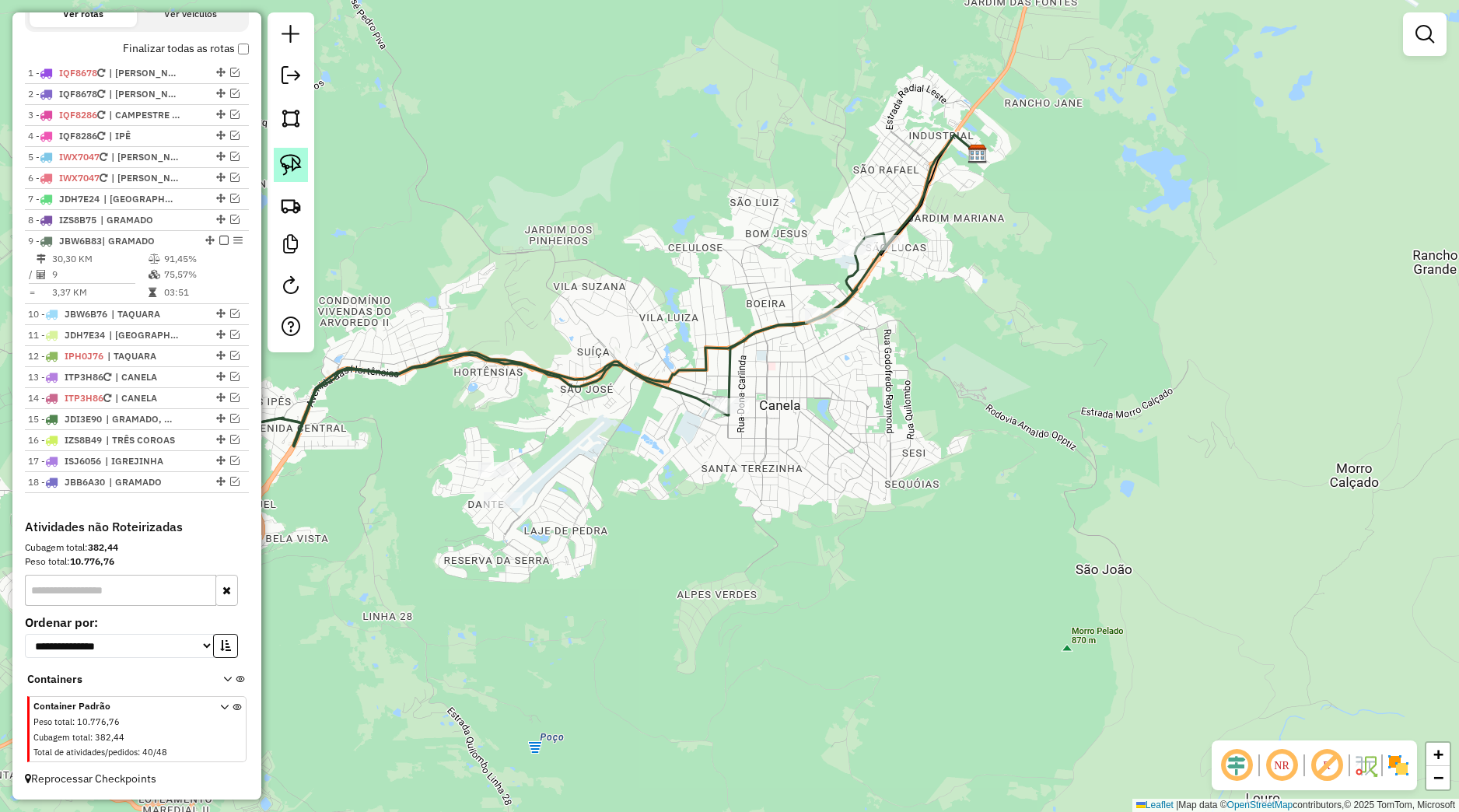
click at [299, 178] on link at bounding box center [291, 165] width 34 height 34
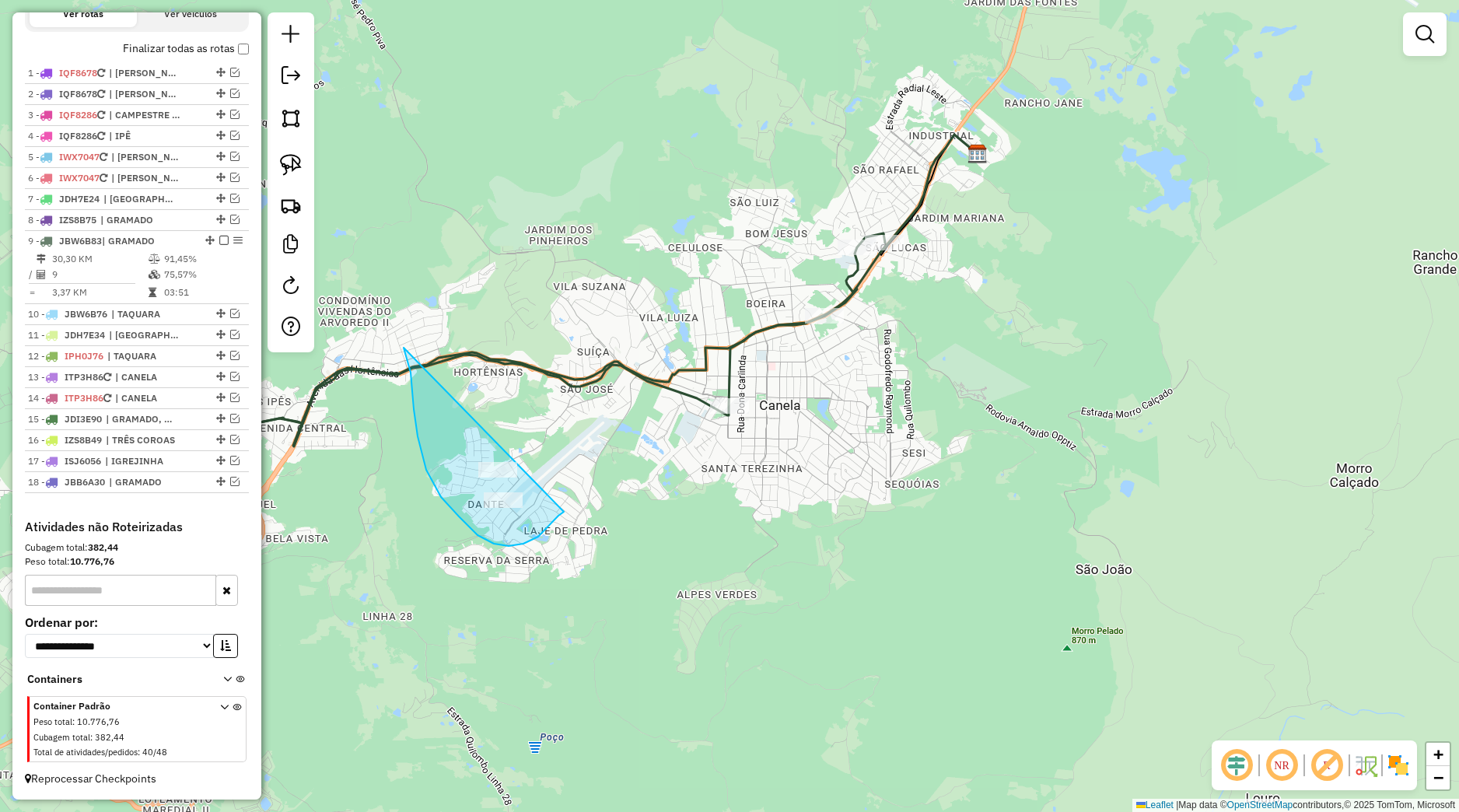
drag, startPoint x: 412, startPoint y: 385, endPoint x: 587, endPoint y: 497, distance: 207.8
click at [587, 497] on div "Janela de atendimento Grade de atendimento Capacidade Transportadoras Veículos …" at bounding box center [730, 406] width 1459 height 812
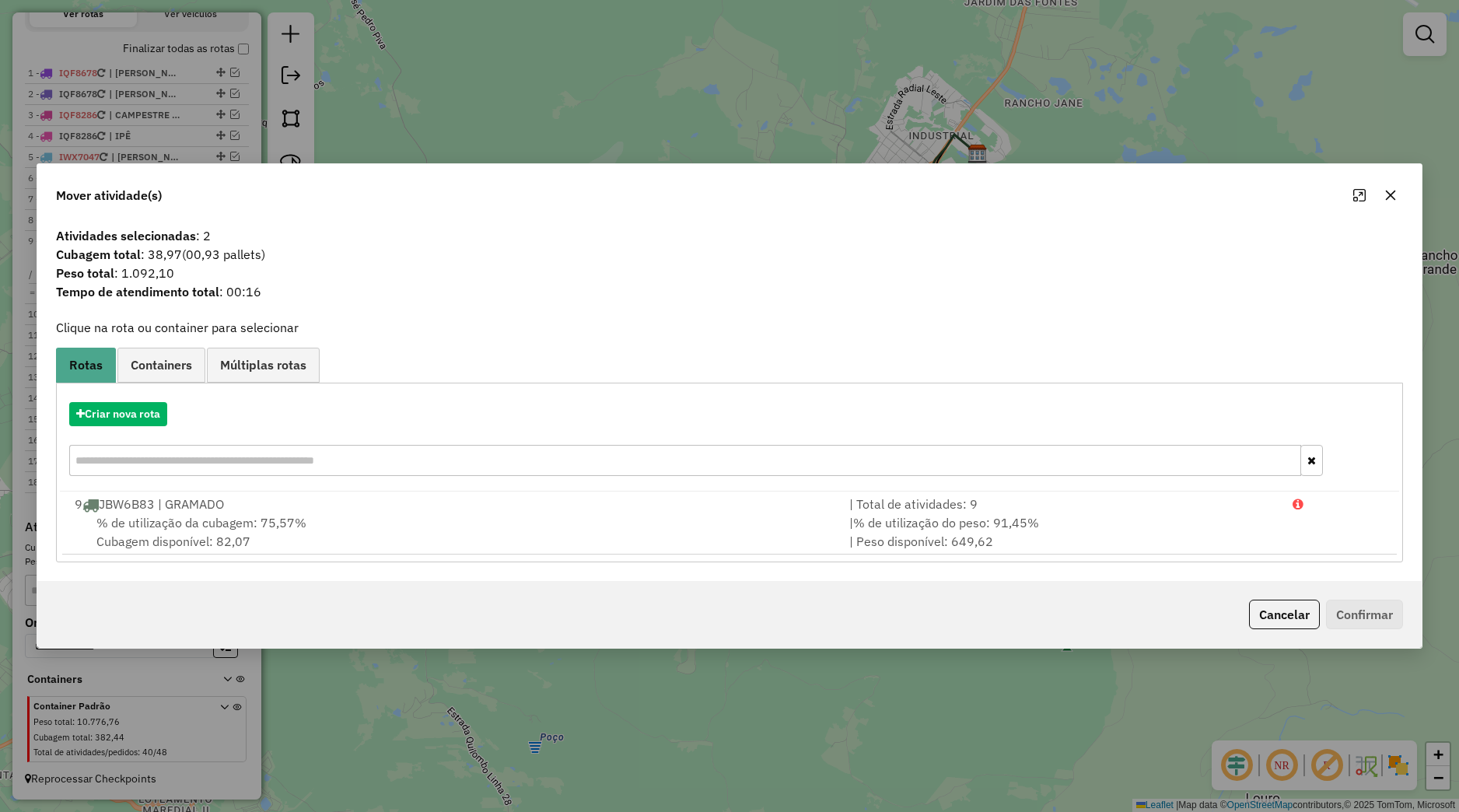
click at [1396, 194] on icon "button" at bounding box center [1390, 195] width 12 height 12
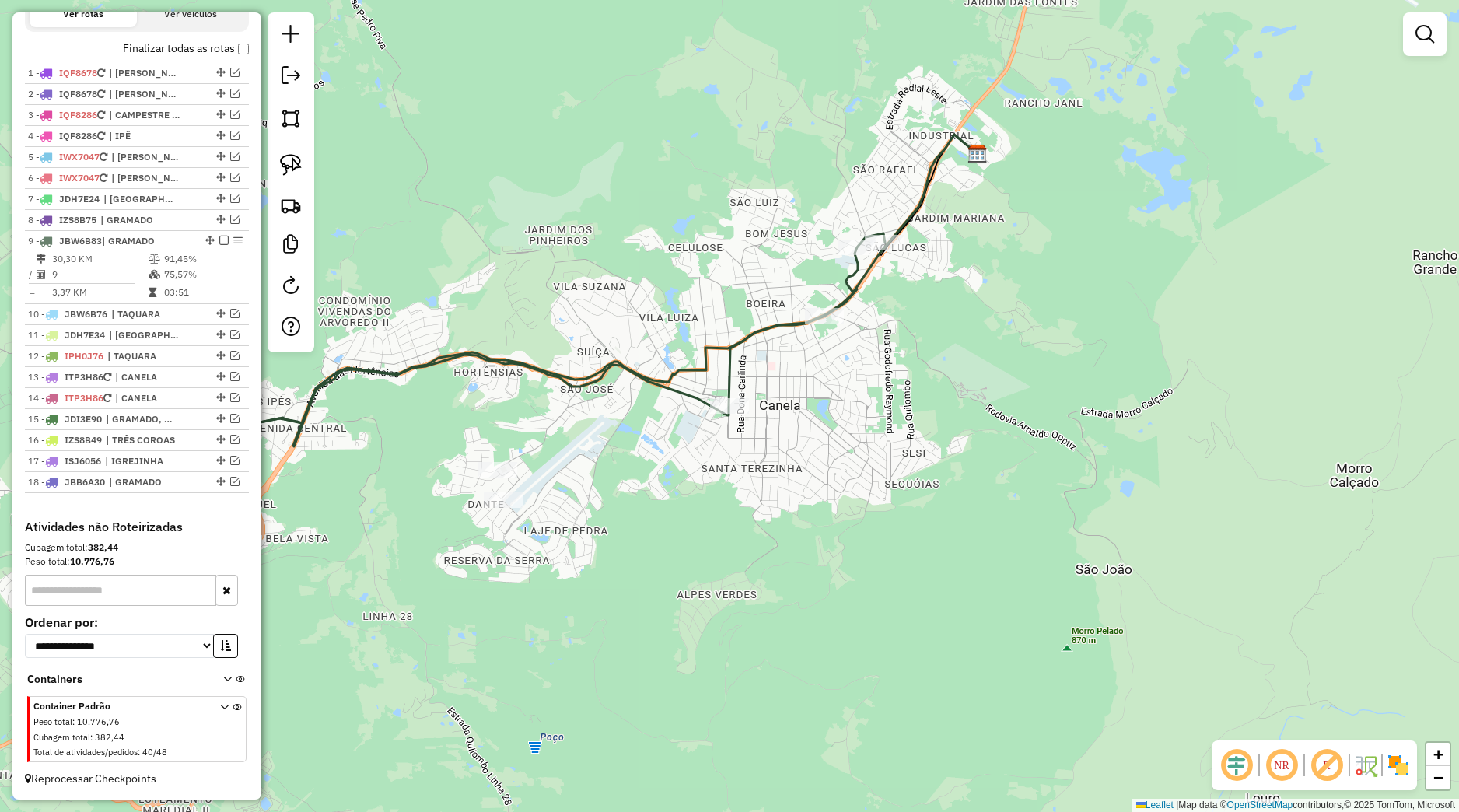
select select "*********"
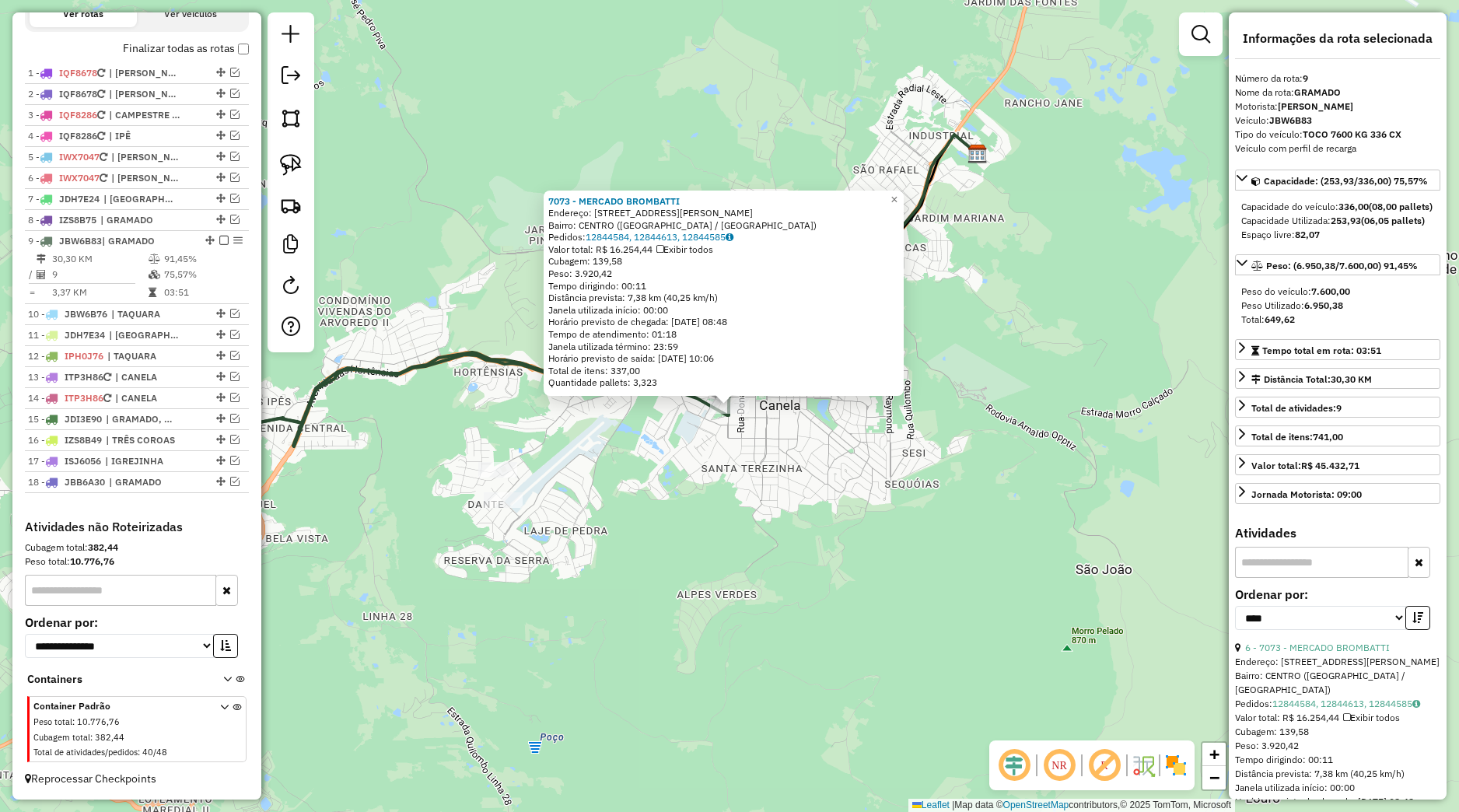
click at [731, 440] on div "Rota 9 - Placa JBW6B83 7073 - MERCADO BROMBATTI 7073 - MERCADO BROMBATTI Endere…" at bounding box center [730, 406] width 1459 height 812
click at [855, 428] on div "7073 - MERCADO BROMBATTI Endereço: Avenida Julio de Castilhos 615 Bairro: CENTR…" at bounding box center [730, 406] width 1459 height 812
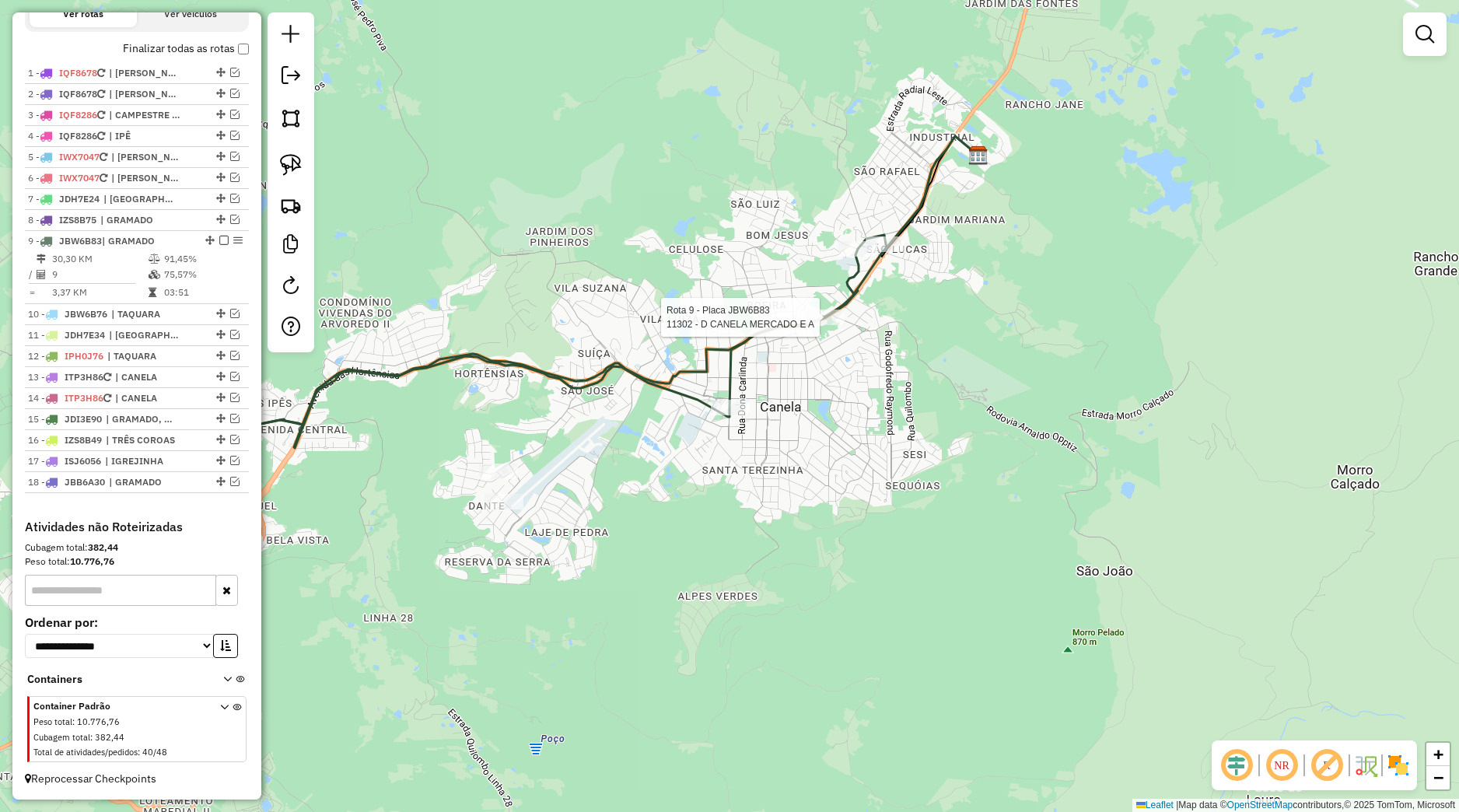
select select "*********"
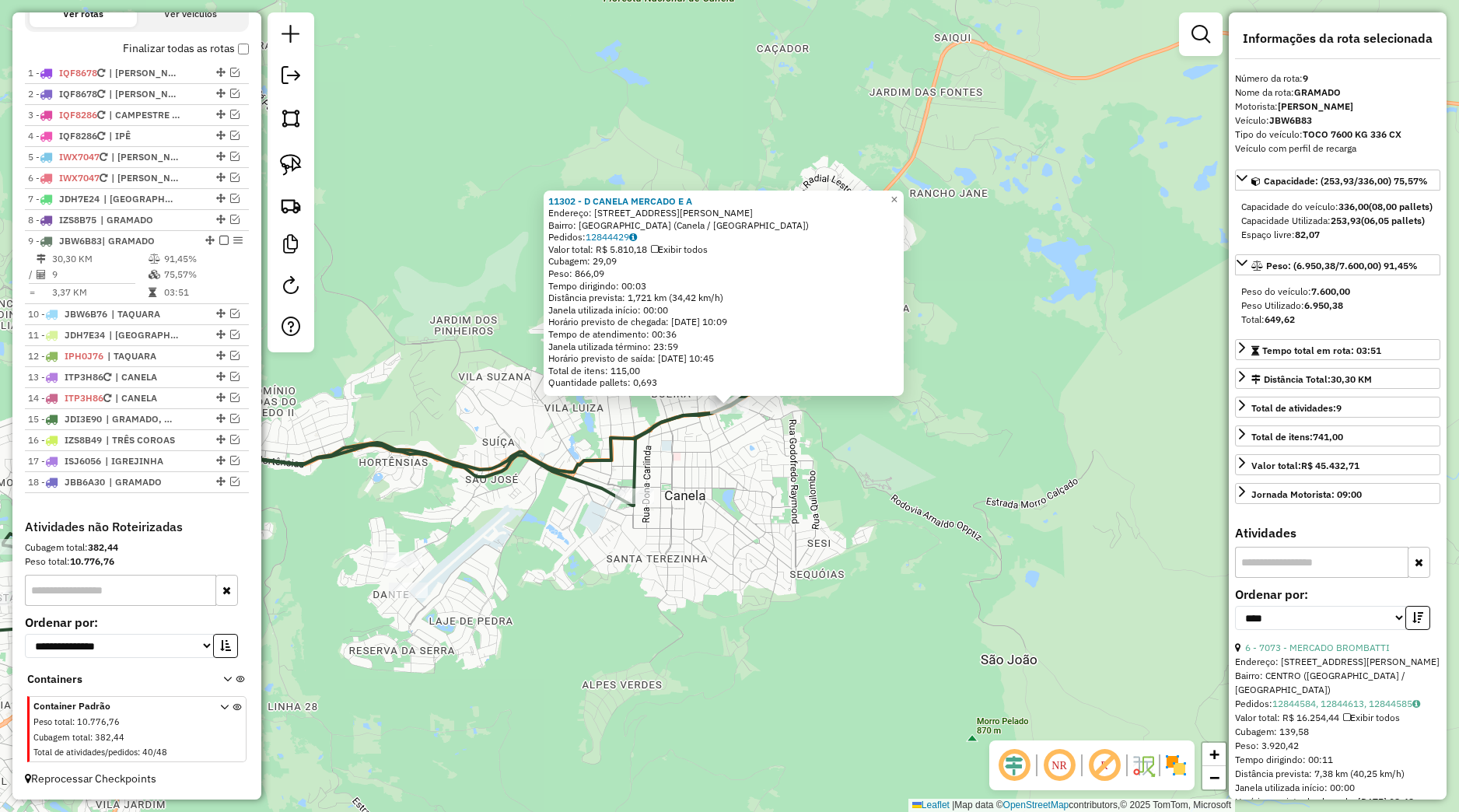
click at [841, 453] on div "11302 - D CANELA MERCADO E A Endereço: Praça Luíz Wender, 965 Bairro: Bairro do…" at bounding box center [730, 406] width 1459 height 812
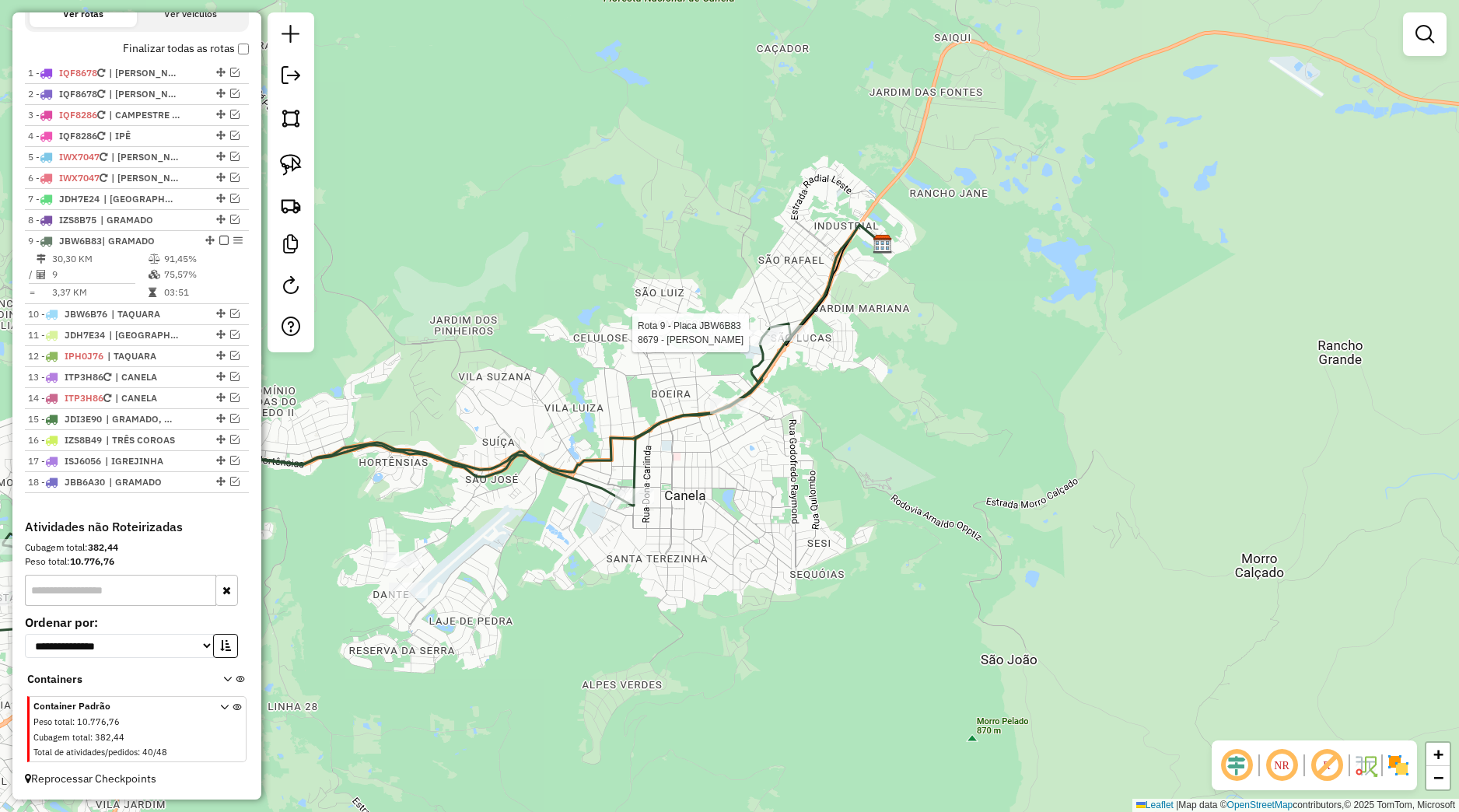
select select "*********"
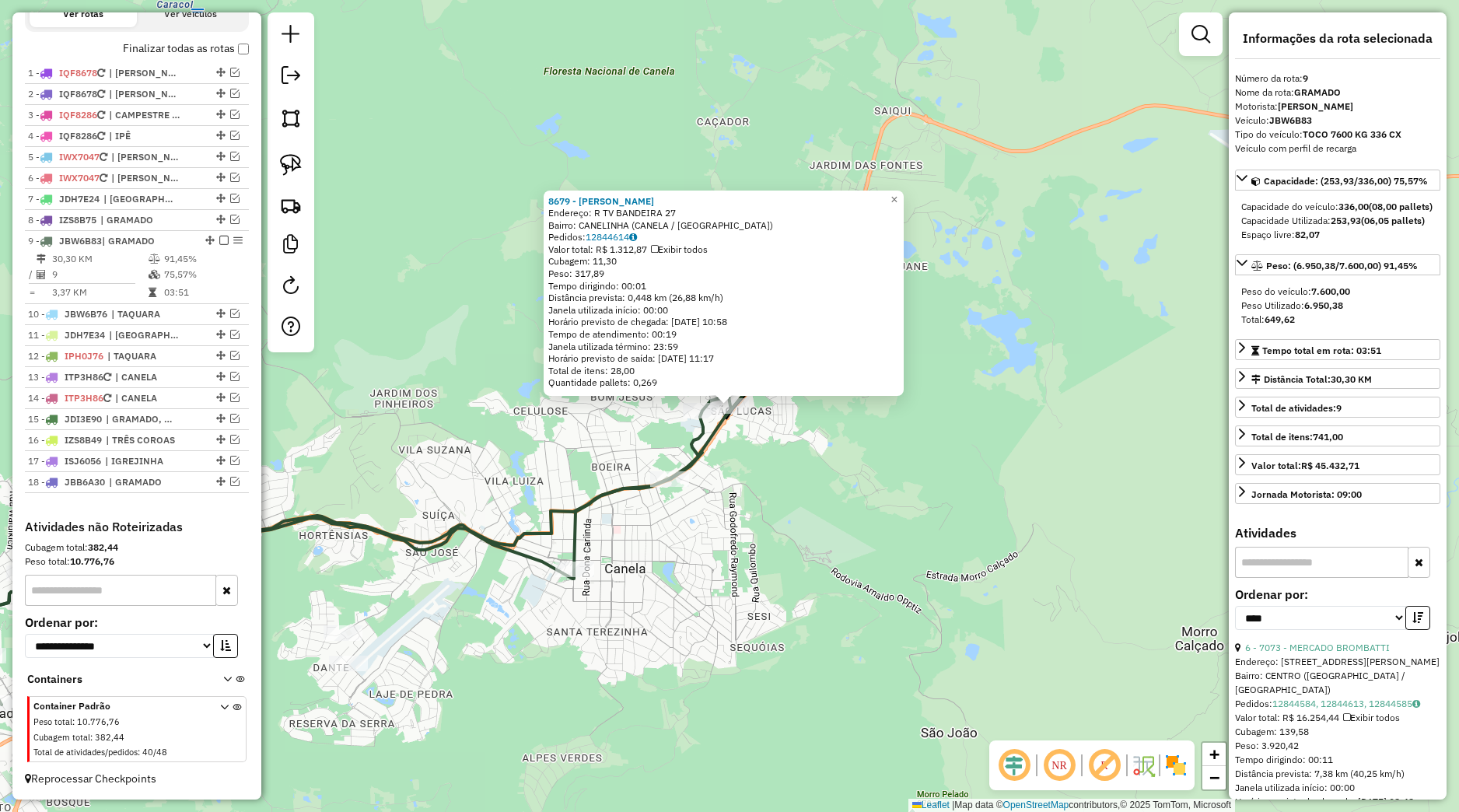
click at [764, 438] on div "8679 - ELTON RICARDO FACHIN Endereço: R TV BANDEIRA 27 Bairro: CANELINHA (CANEL…" at bounding box center [730, 406] width 1459 height 812
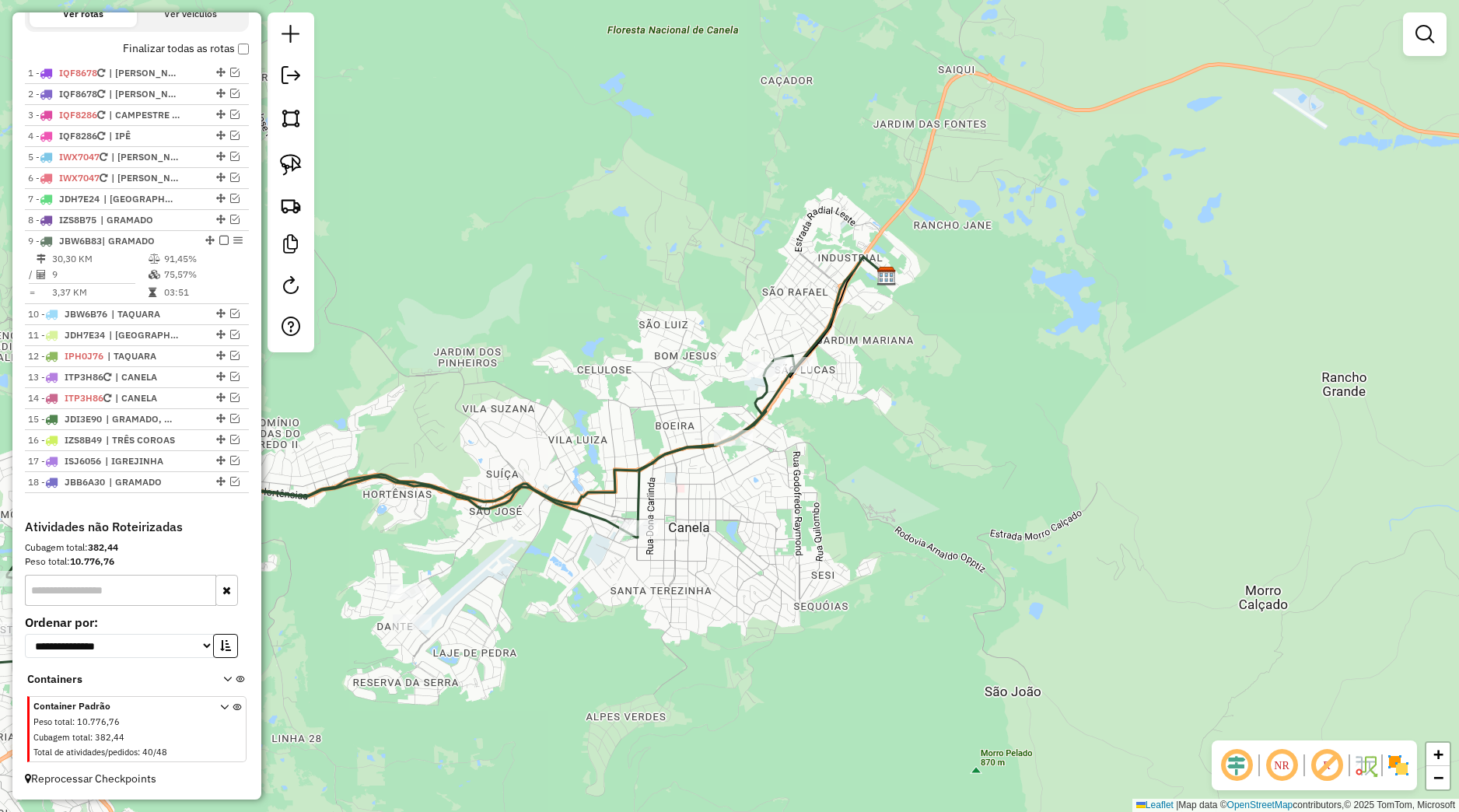
drag, startPoint x: 742, startPoint y: 574, endPoint x: 786, endPoint y: 462, distance: 120.3
click at [807, 528] on div "Janela de atendimento Grade de atendimento Capacidade Transportadoras Veículos …" at bounding box center [730, 406] width 1459 height 812
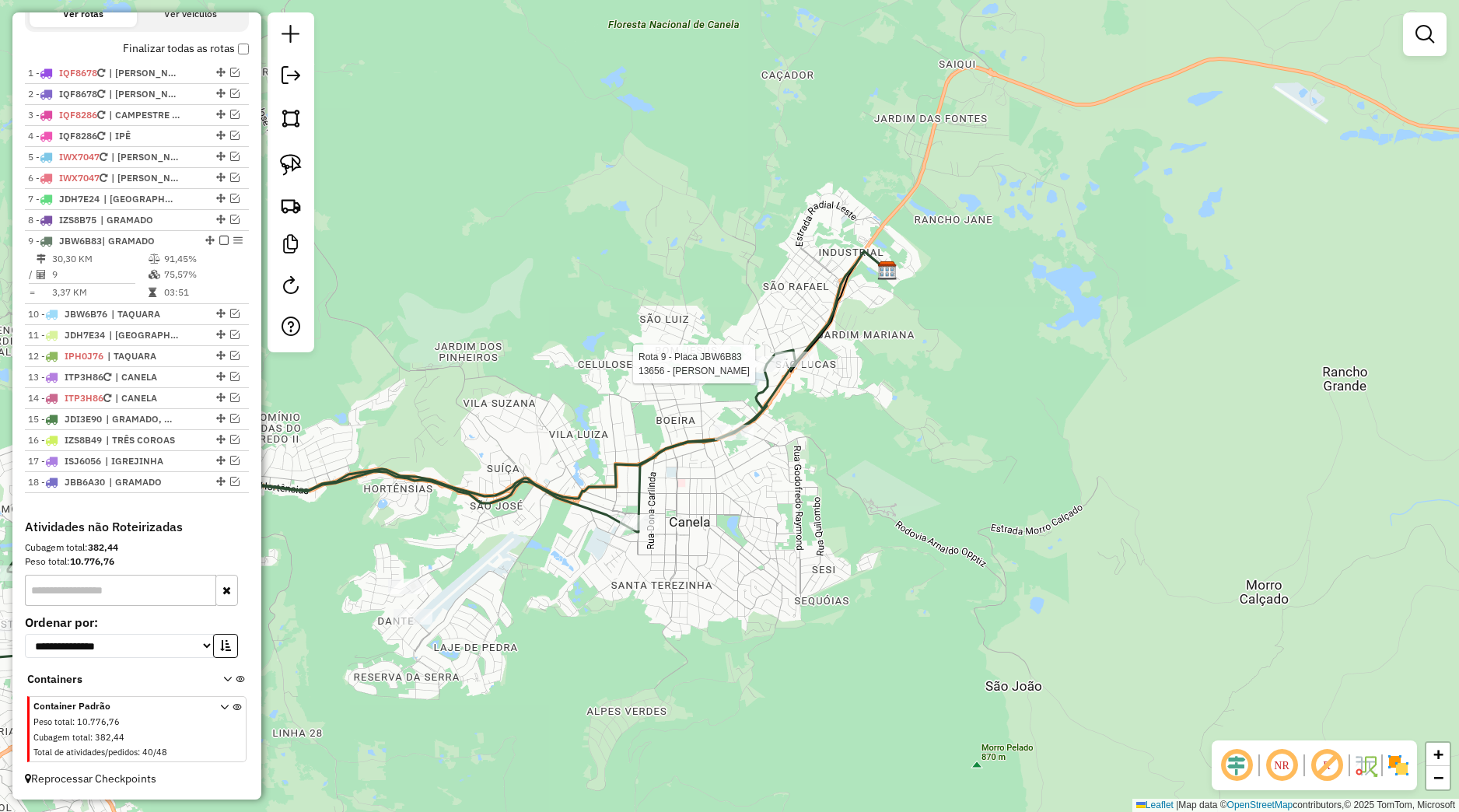
select select "*********"
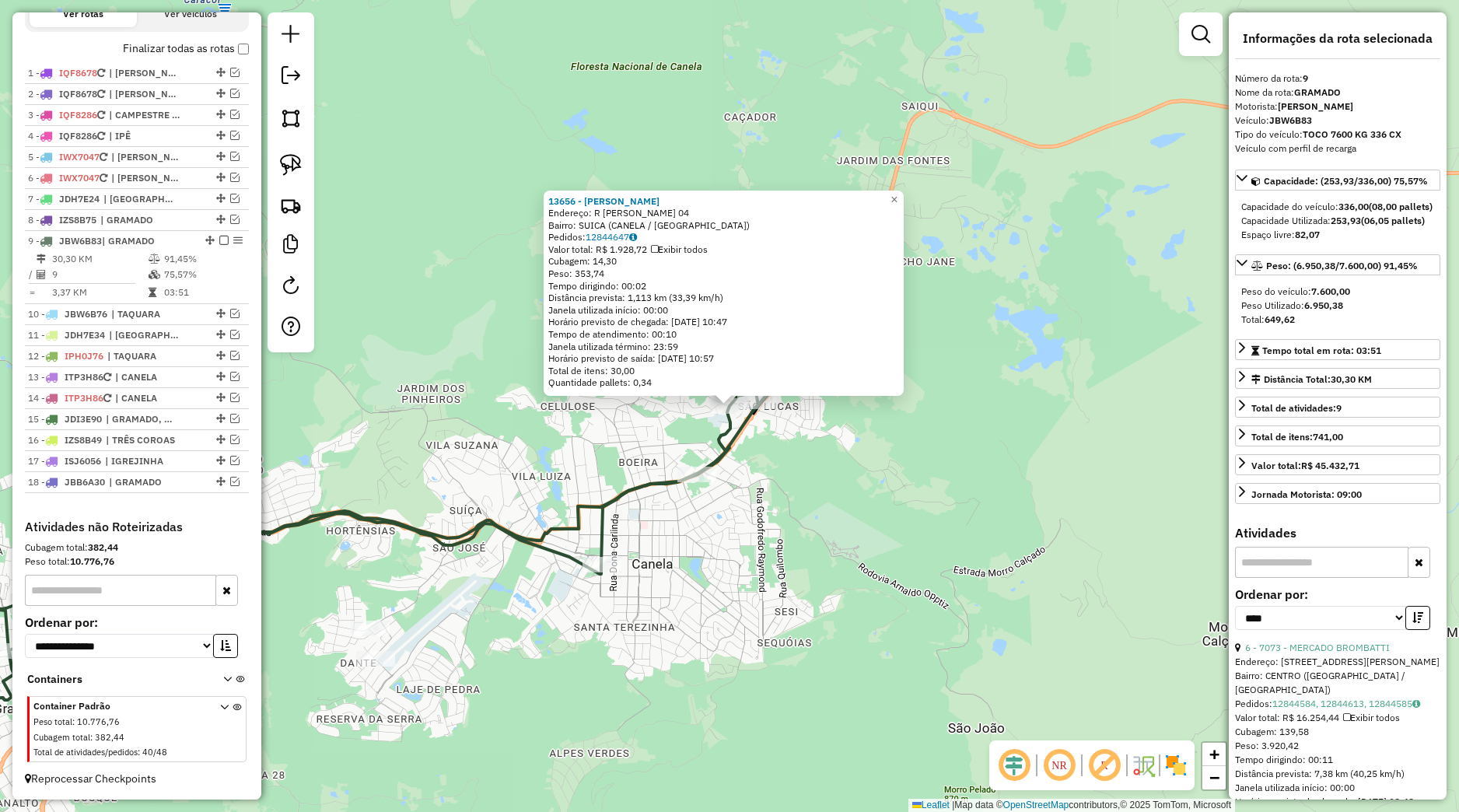
click at [782, 523] on div "13656 - GISLAINE RIBEIRO Endereço: R JACOB ADAMY 04 Bairro: SUICA (CANELA / RS)…" at bounding box center [730, 406] width 1459 height 812
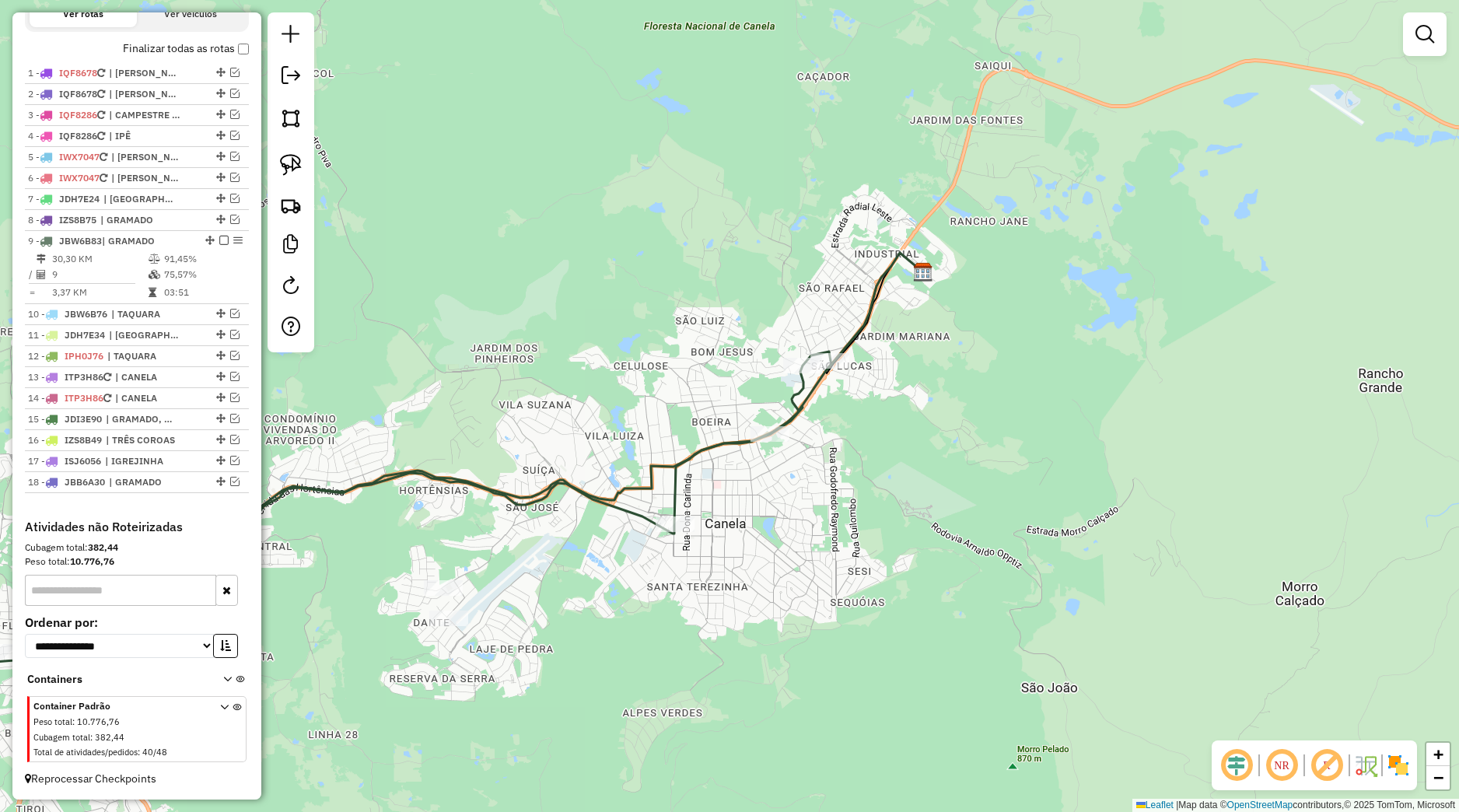
drag, startPoint x: 749, startPoint y: 612, endPoint x: 820, endPoint y: 572, distance: 81.5
click at [820, 572] on div "Janela de atendimento Grade de atendimento Capacidade Transportadoras Veículos …" at bounding box center [730, 406] width 1459 height 812
select select "*********"
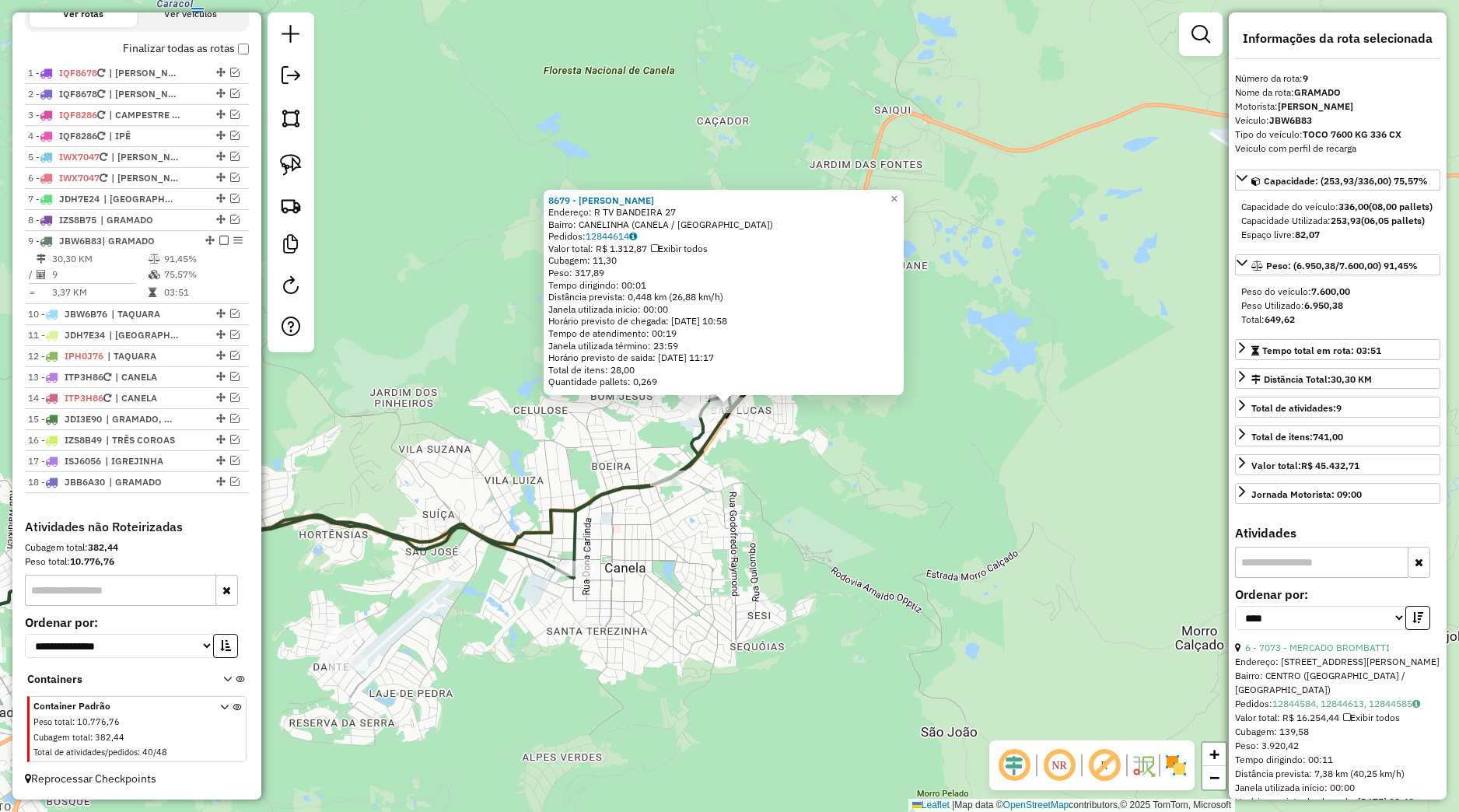
click at [798, 453] on div "8679 - ELTON RICARDO FACHIN Endereço: R TV BANDEIRA 27 Bairro: CANELINHA (CANEL…" at bounding box center [730, 406] width 1459 height 812
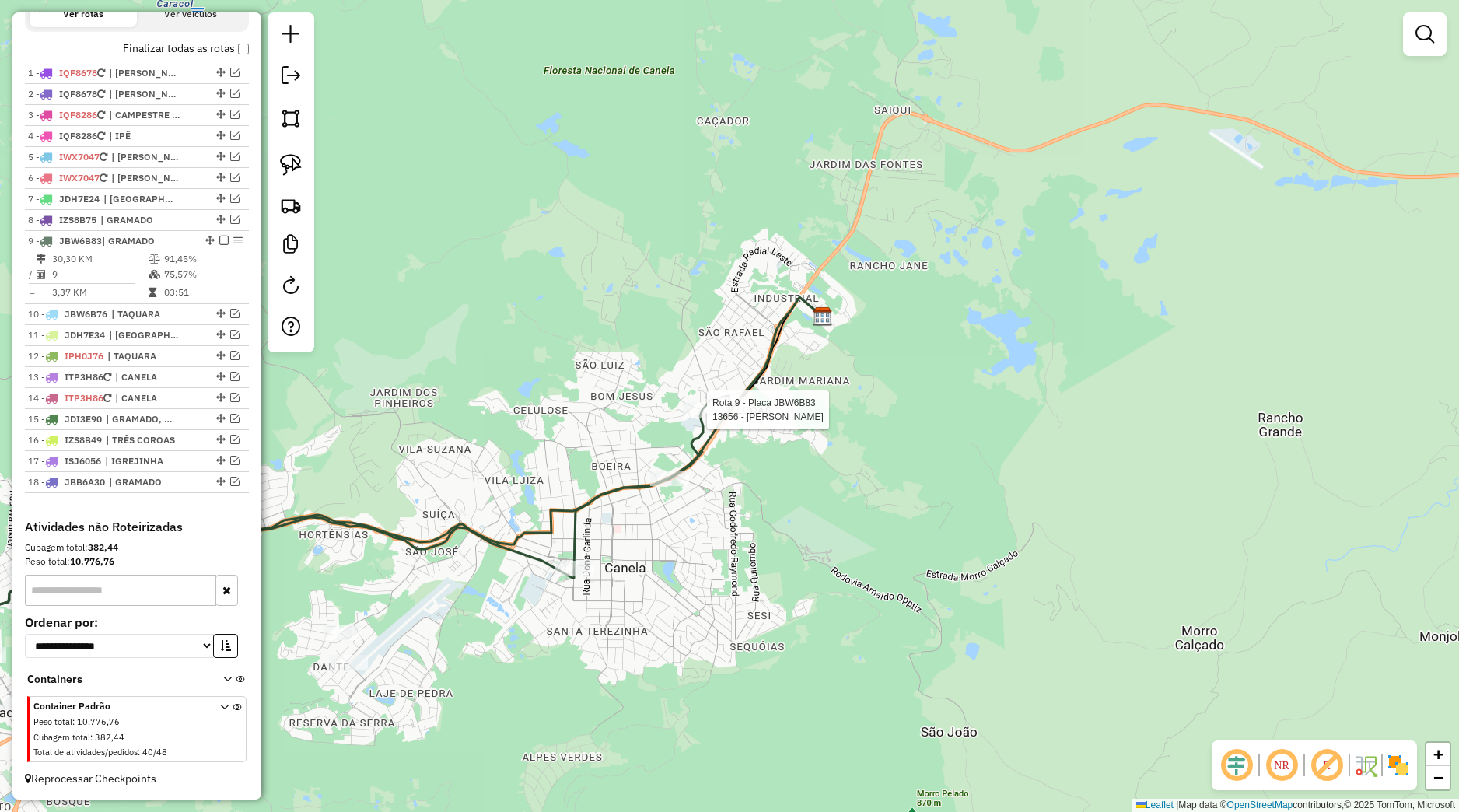
select select "*********"
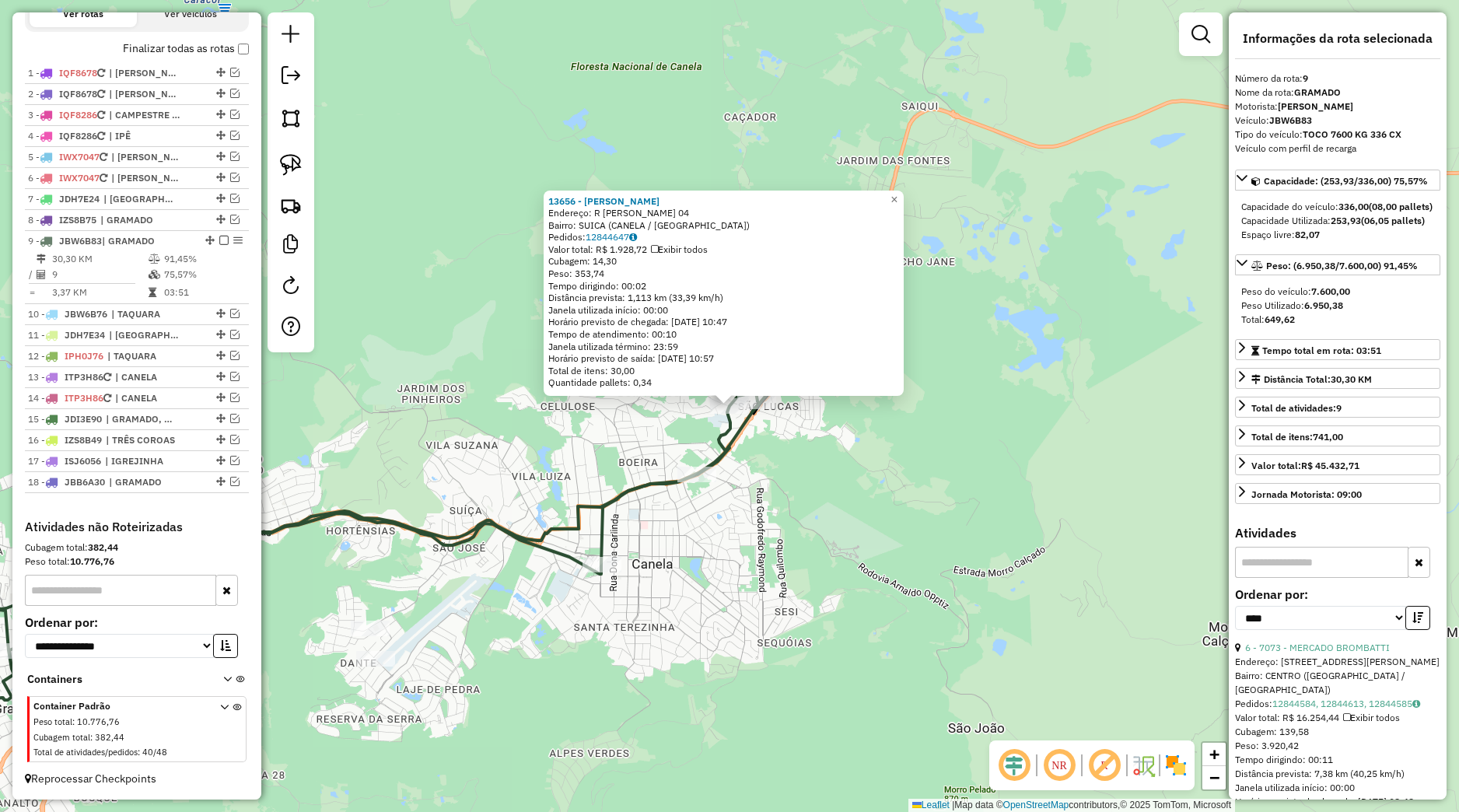
click at [673, 453] on div "13656 - GISLAINE RIBEIRO Endereço: R JACOB ADAMY 04 Bairro: SUICA (CANELA / RS)…" at bounding box center [730, 406] width 1459 height 812
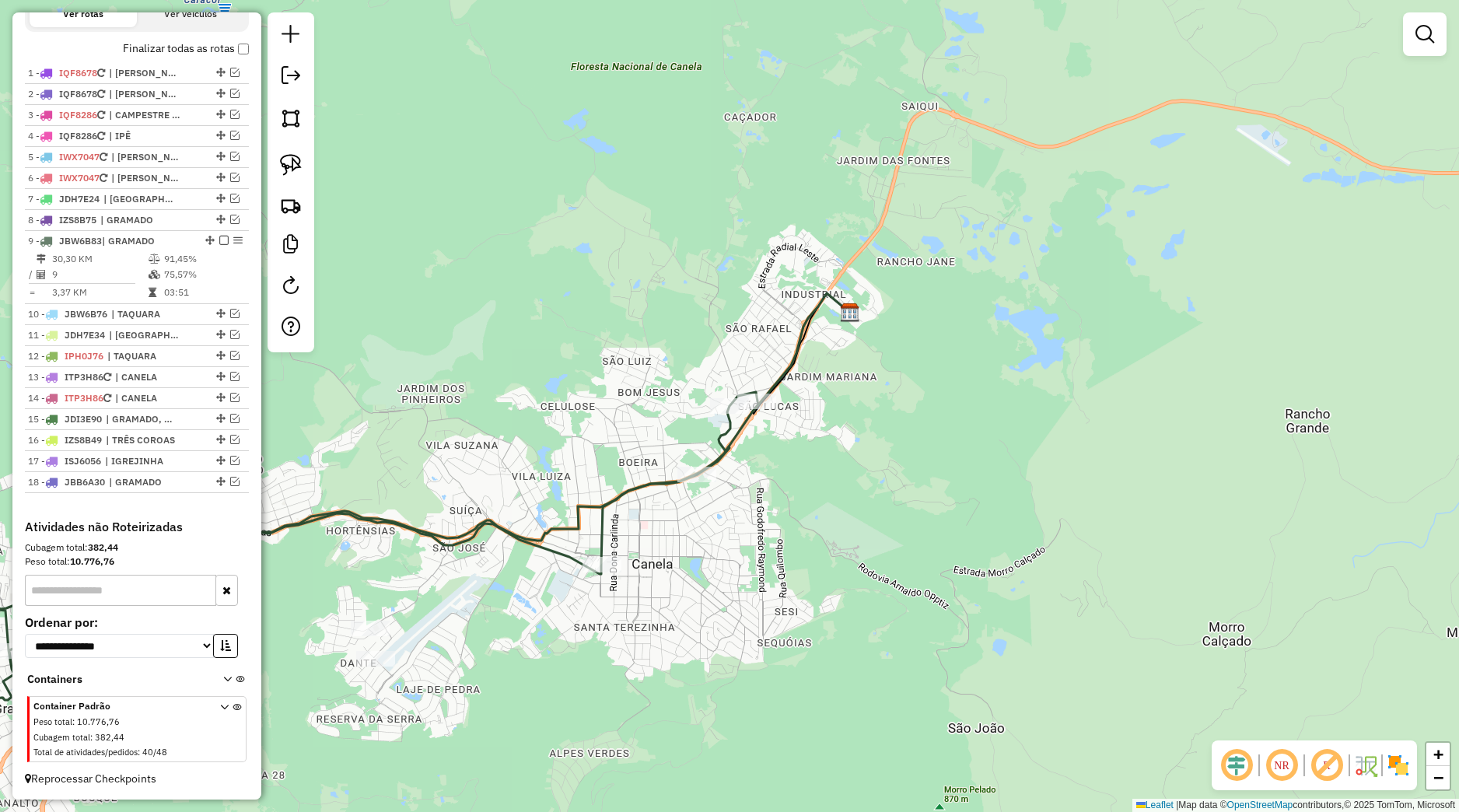
drag, startPoint x: 643, startPoint y: 470, endPoint x: 769, endPoint y: 379, distance: 155.4
click at [768, 380] on div "Janela de atendimento Grade de atendimento Capacidade Transportadoras Veículos …" at bounding box center [730, 406] width 1459 height 812
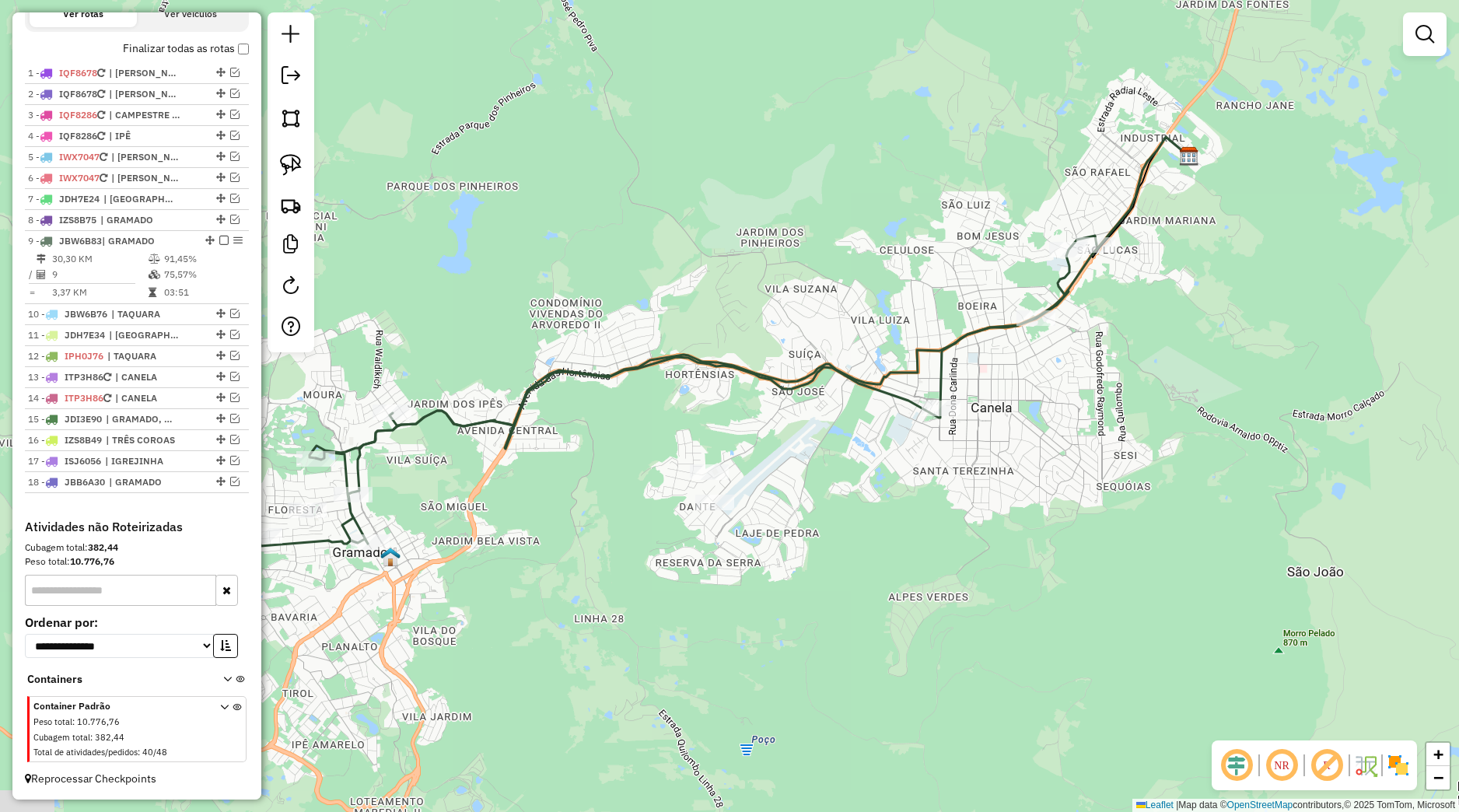
drag, startPoint x: 590, startPoint y: 548, endPoint x: 814, endPoint y: 480, distance: 234.1
click at [811, 483] on div "Janela de atendimento Grade de atendimento Capacidade Transportadoras Veículos …" at bounding box center [730, 406] width 1459 height 812
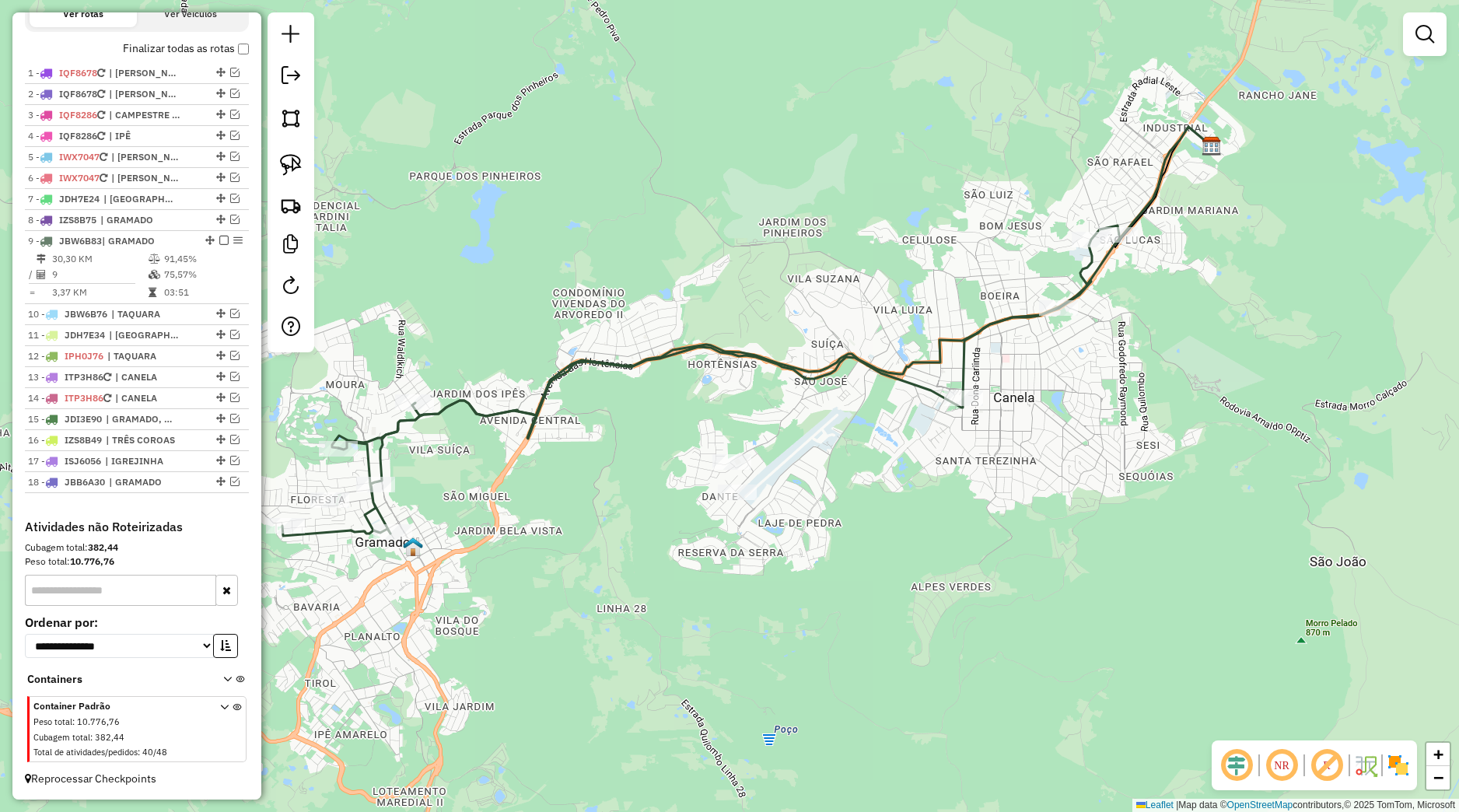
drag, startPoint x: 605, startPoint y: 526, endPoint x: 635, endPoint y: 449, distance: 82.6
click at [638, 474] on div "Rota 9 - Placa JBW6B83 7476 - SUPER BENETTI MERCAD Janela de atendimento Grade …" at bounding box center [730, 406] width 1459 height 812
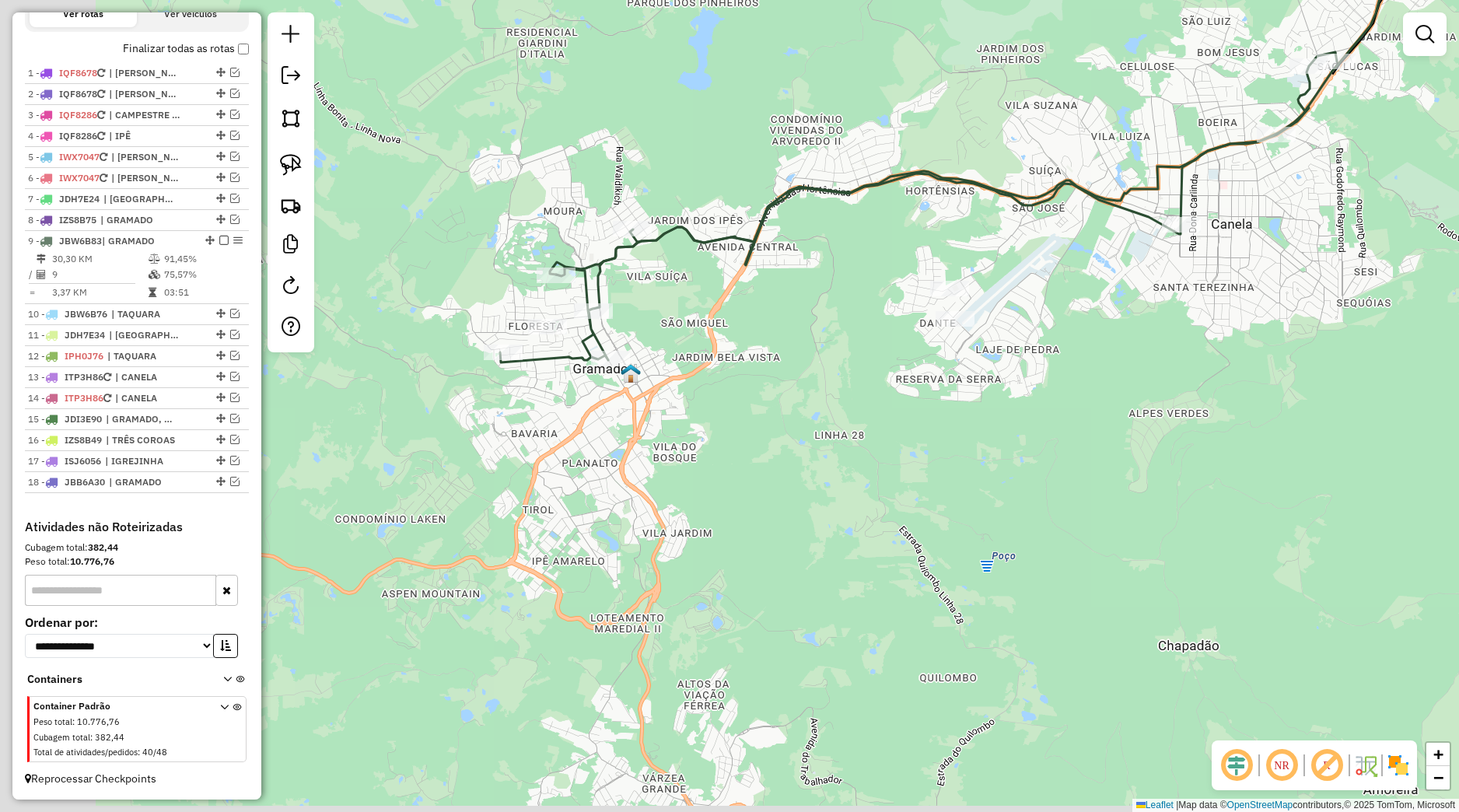
drag, startPoint x: 460, startPoint y: 475, endPoint x: 476, endPoint y: 423, distance: 54.4
click at [494, 434] on div "Janela de atendimento Grade de atendimento Capacidade Transportadoras Veículos …" at bounding box center [730, 406] width 1459 height 812
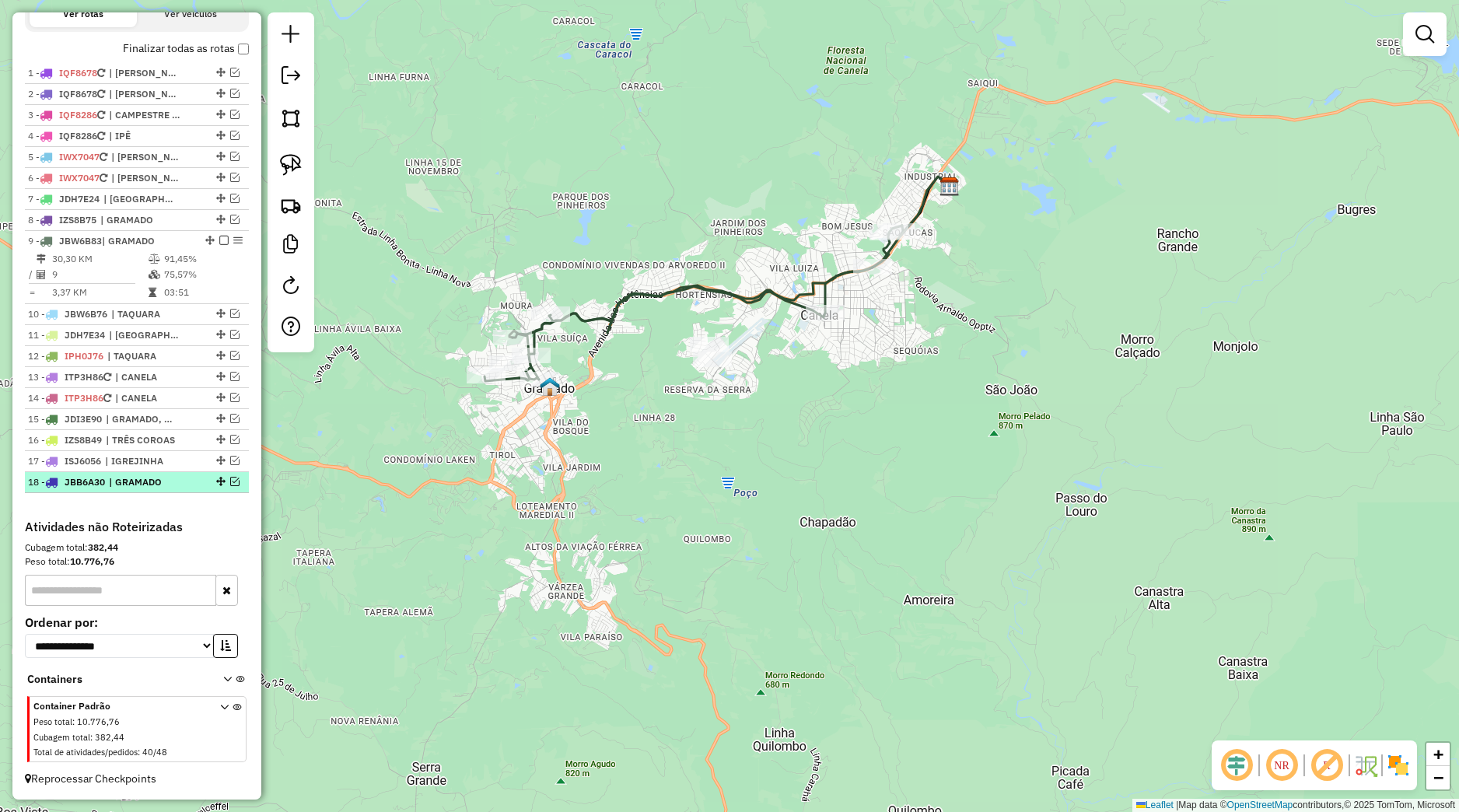
click at [225, 483] on div at bounding box center [220, 482] width 47 height 10
select select "*********"
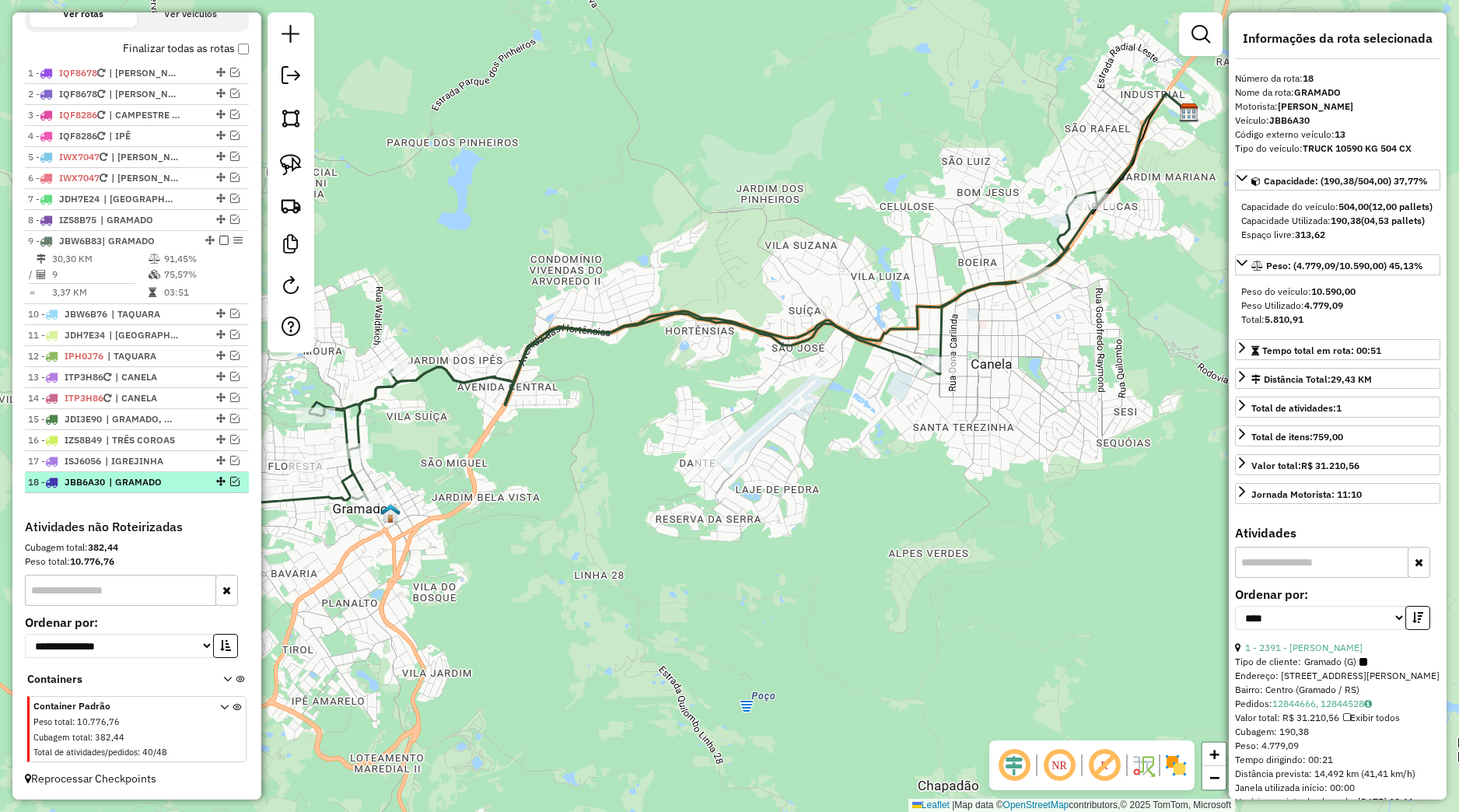
click at [230, 479] on em at bounding box center [235, 482] width 10 height 10
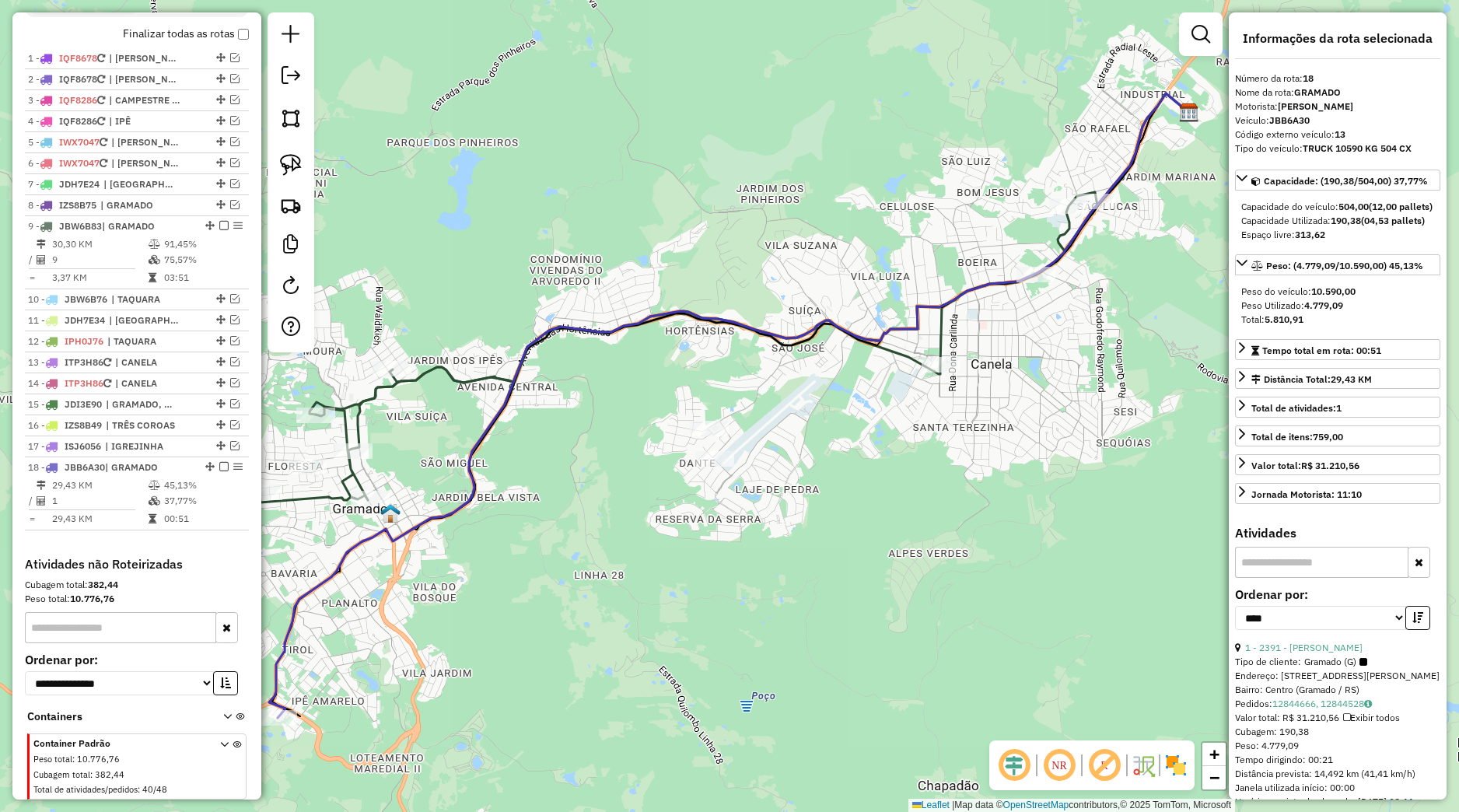
drag, startPoint x: 529, startPoint y: 593, endPoint x: 621, endPoint y: 533, distance: 109.8
click at [632, 526] on div "Janela de atendimento Grade de atendimento Capacidade Transportadoras Veículos …" at bounding box center [730, 406] width 1459 height 812
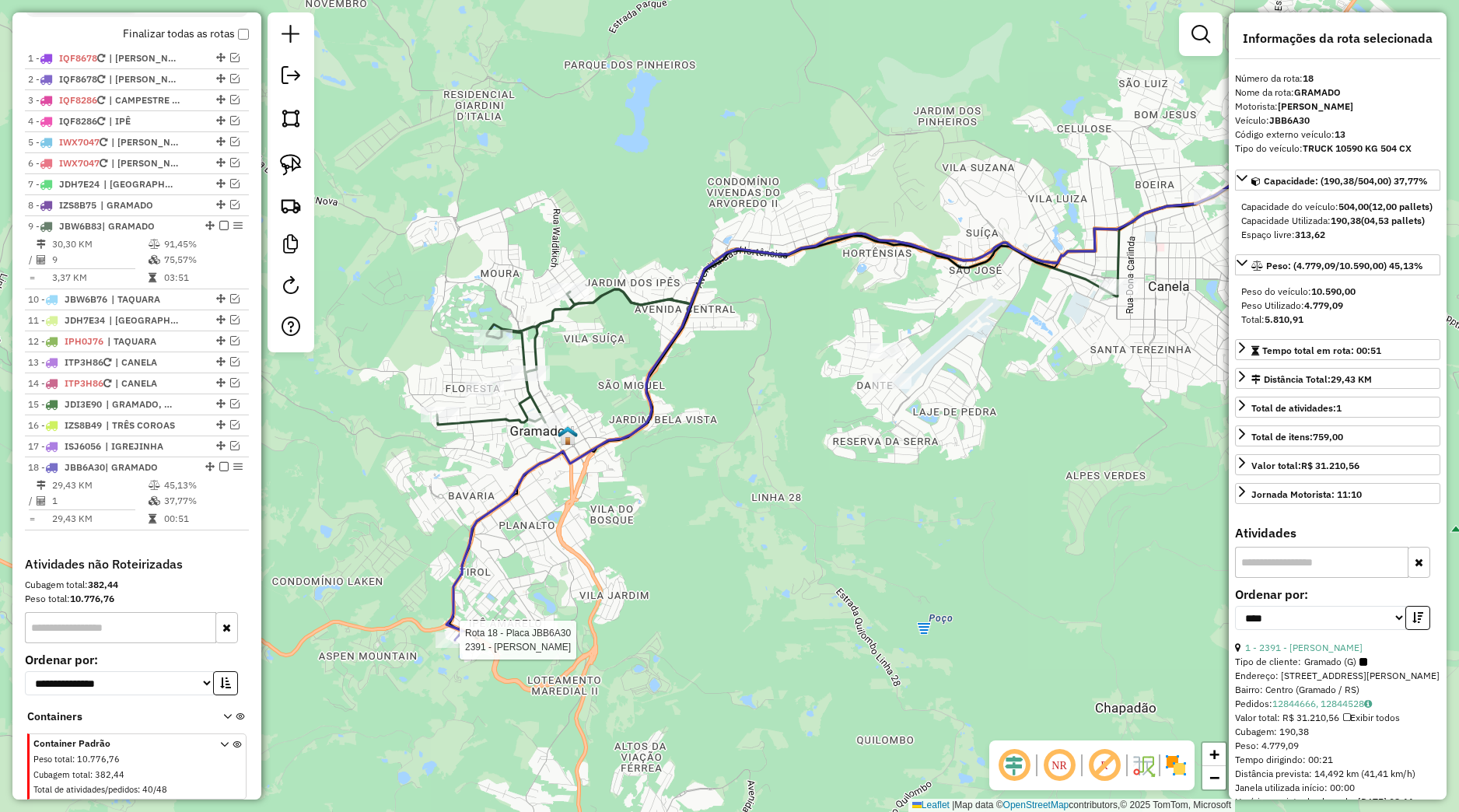
scroll to position [624, 0]
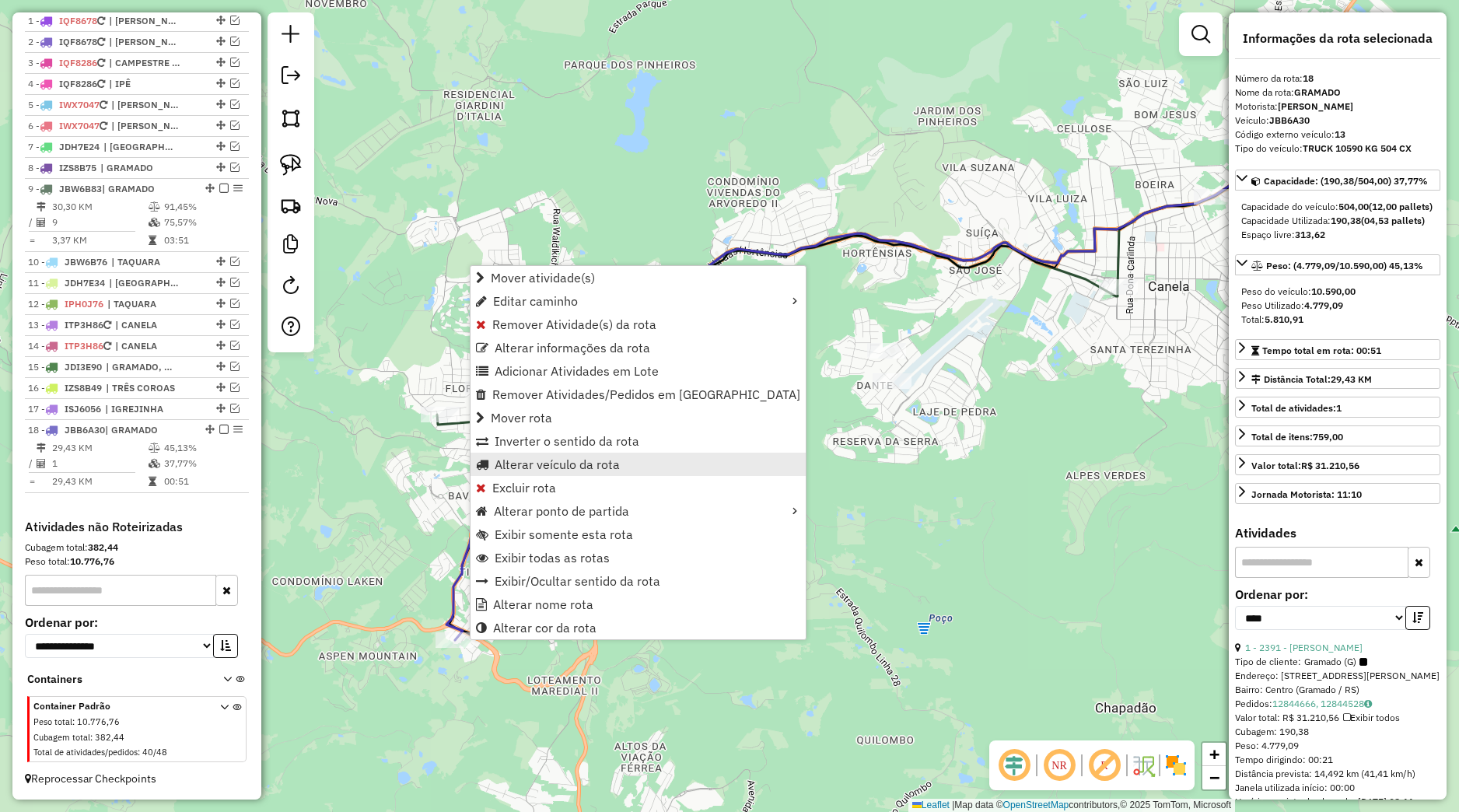
click at [532, 468] on span "Alterar veículo da rota" at bounding box center [557, 464] width 125 height 12
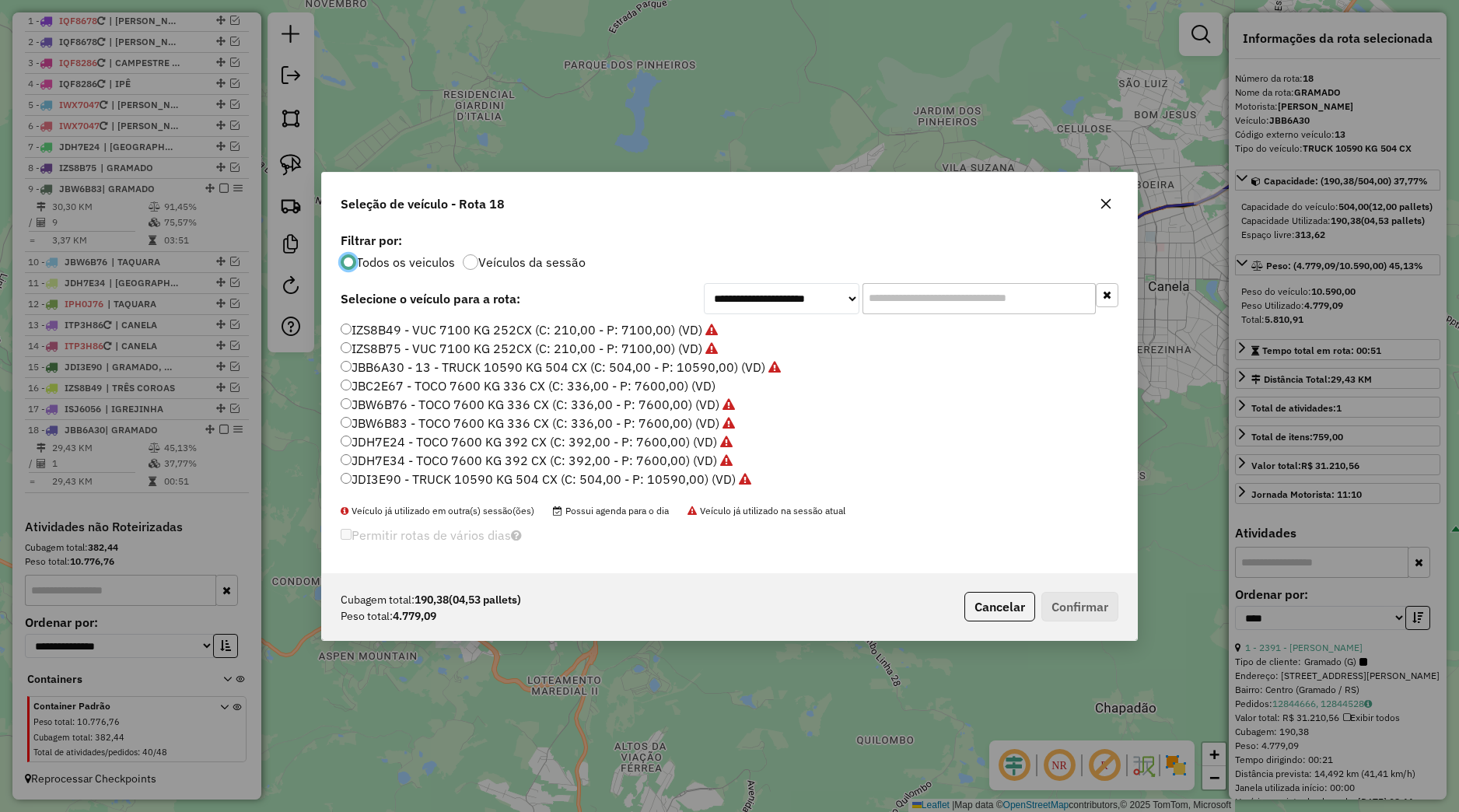
scroll to position [252, 0]
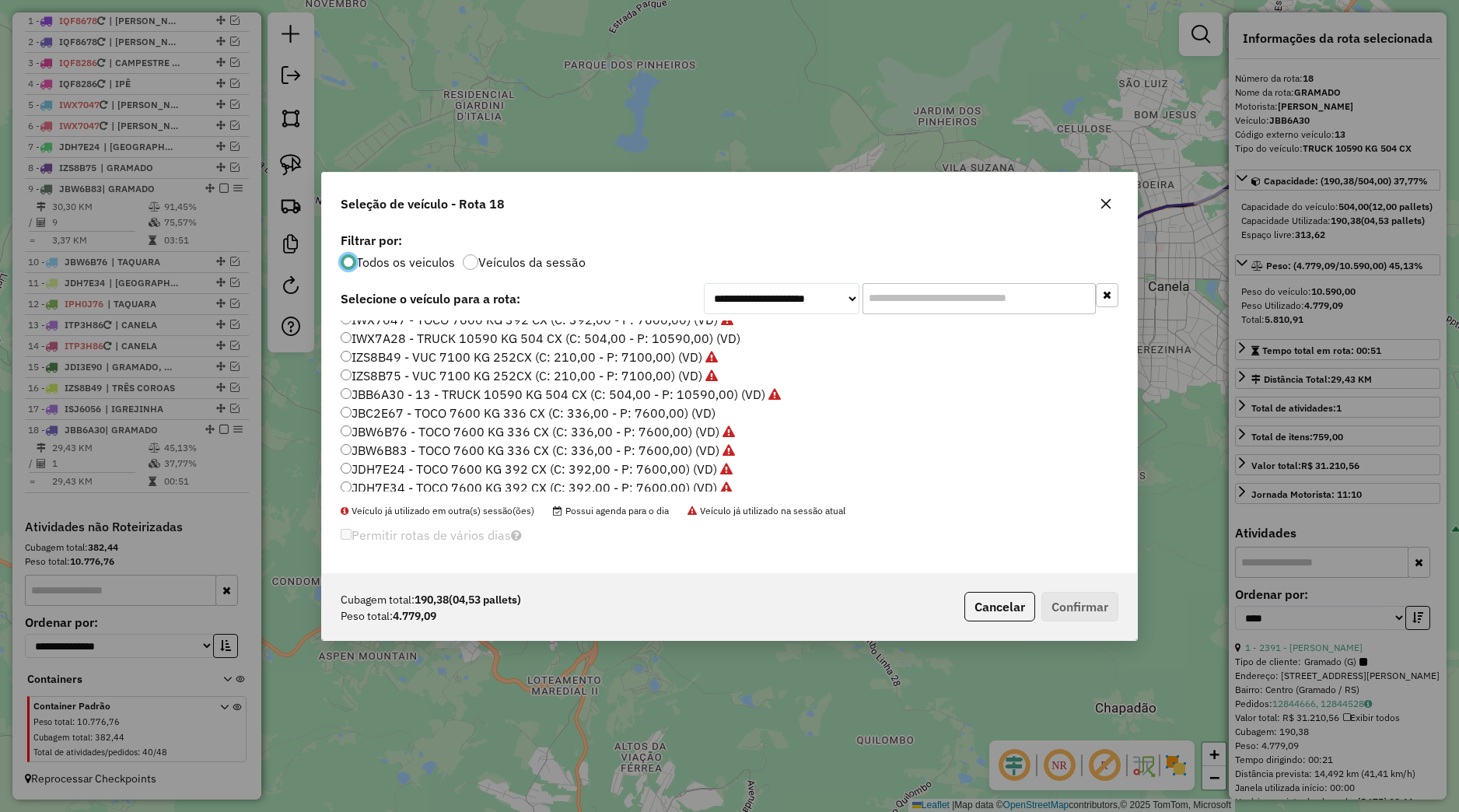
click at [411, 394] on label "JBB6A30 - 13 - TRUCK 10590 KG 504 CX (C: 504,00 - P: 10590,00) (VD)" at bounding box center [561, 393] width 441 height 19
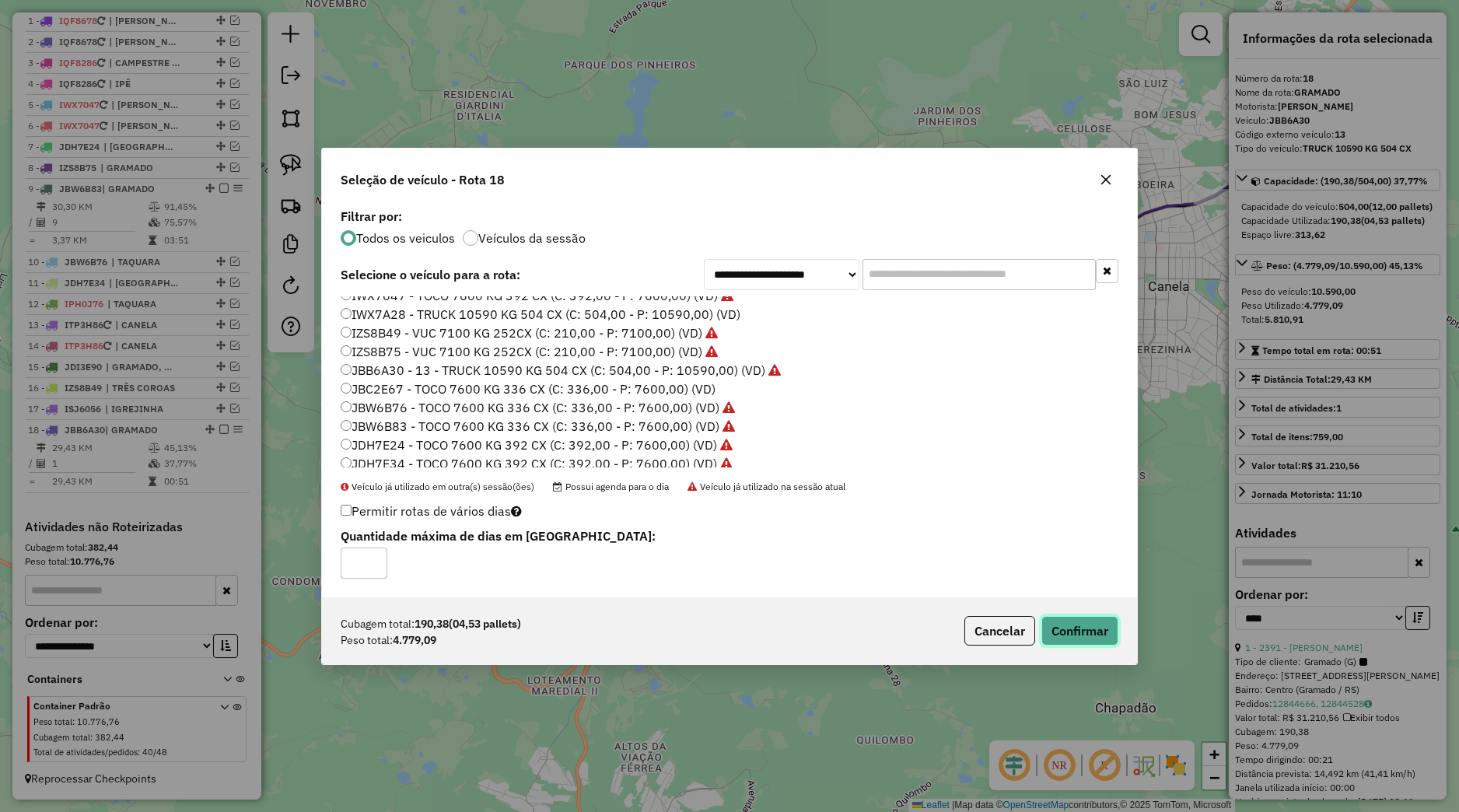
click at [1063, 634] on button "Confirmar" at bounding box center [1079, 630] width 77 height 29
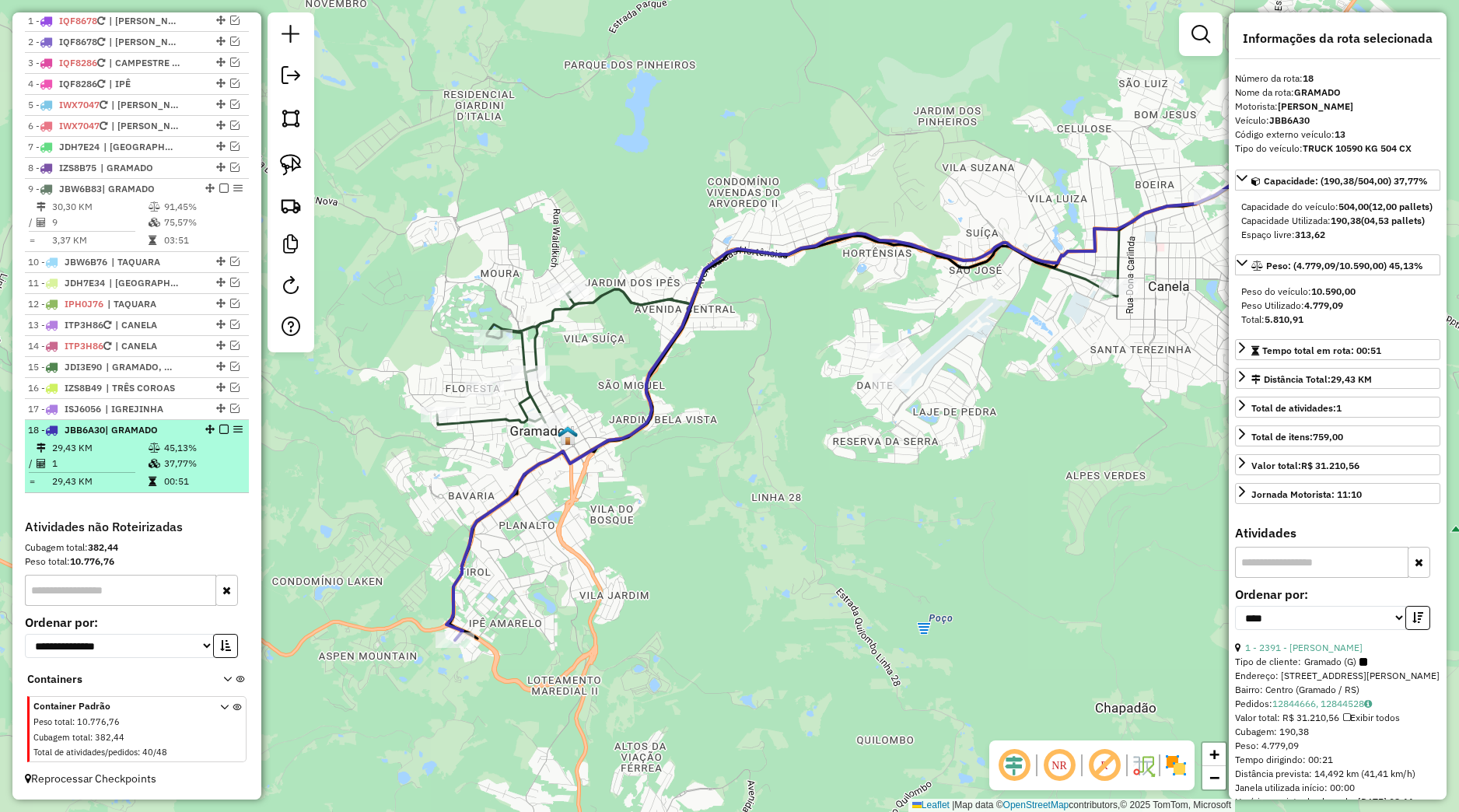
click at [219, 430] on em at bounding box center [224, 429] width 10 height 10
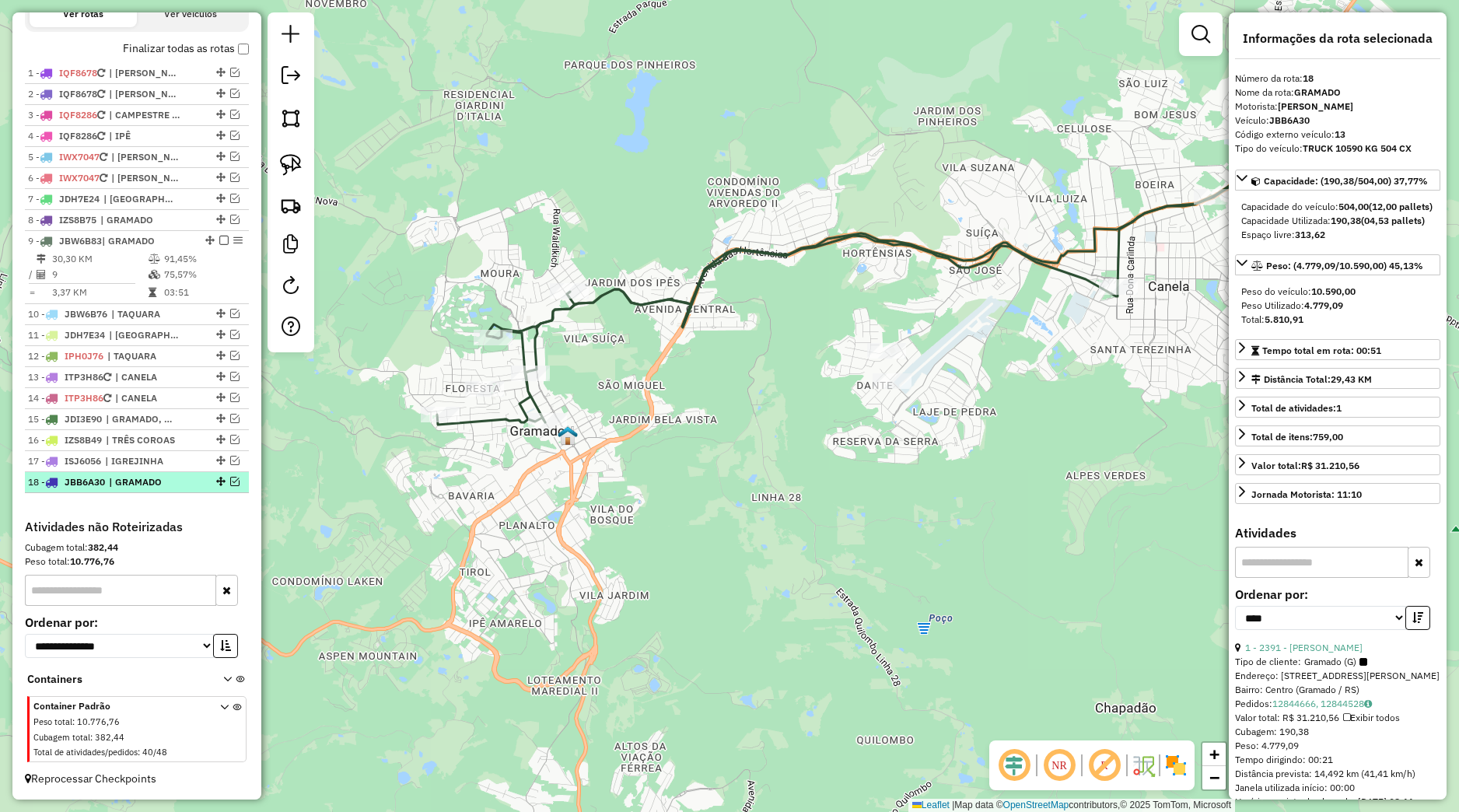
scroll to position [572, 0]
click at [467, 480] on div "Janela de atendimento Grade de atendimento Capacidade Transportadoras Veículos …" at bounding box center [730, 406] width 1459 height 812
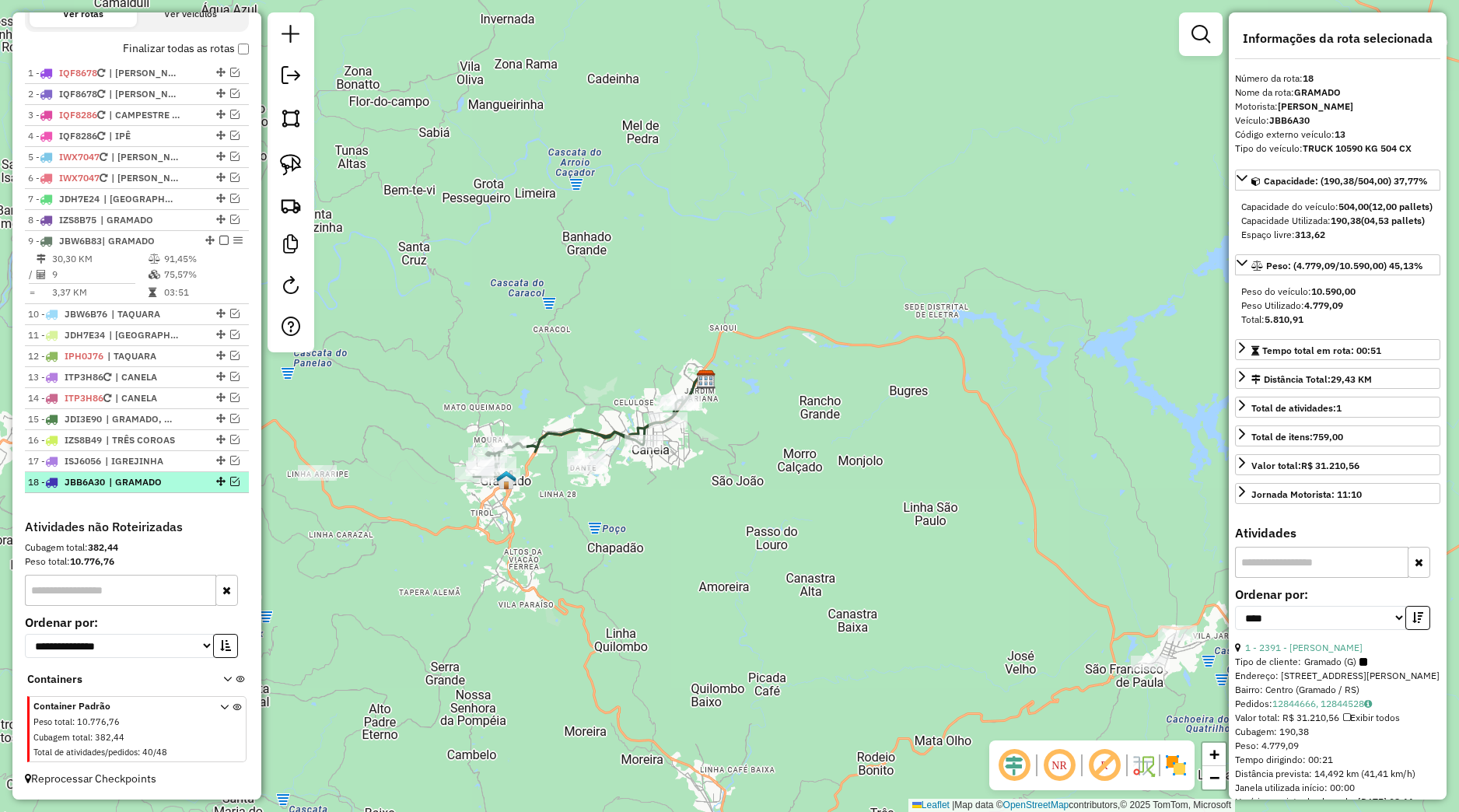
click at [230, 482] on em at bounding box center [235, 482] width 10 height 10
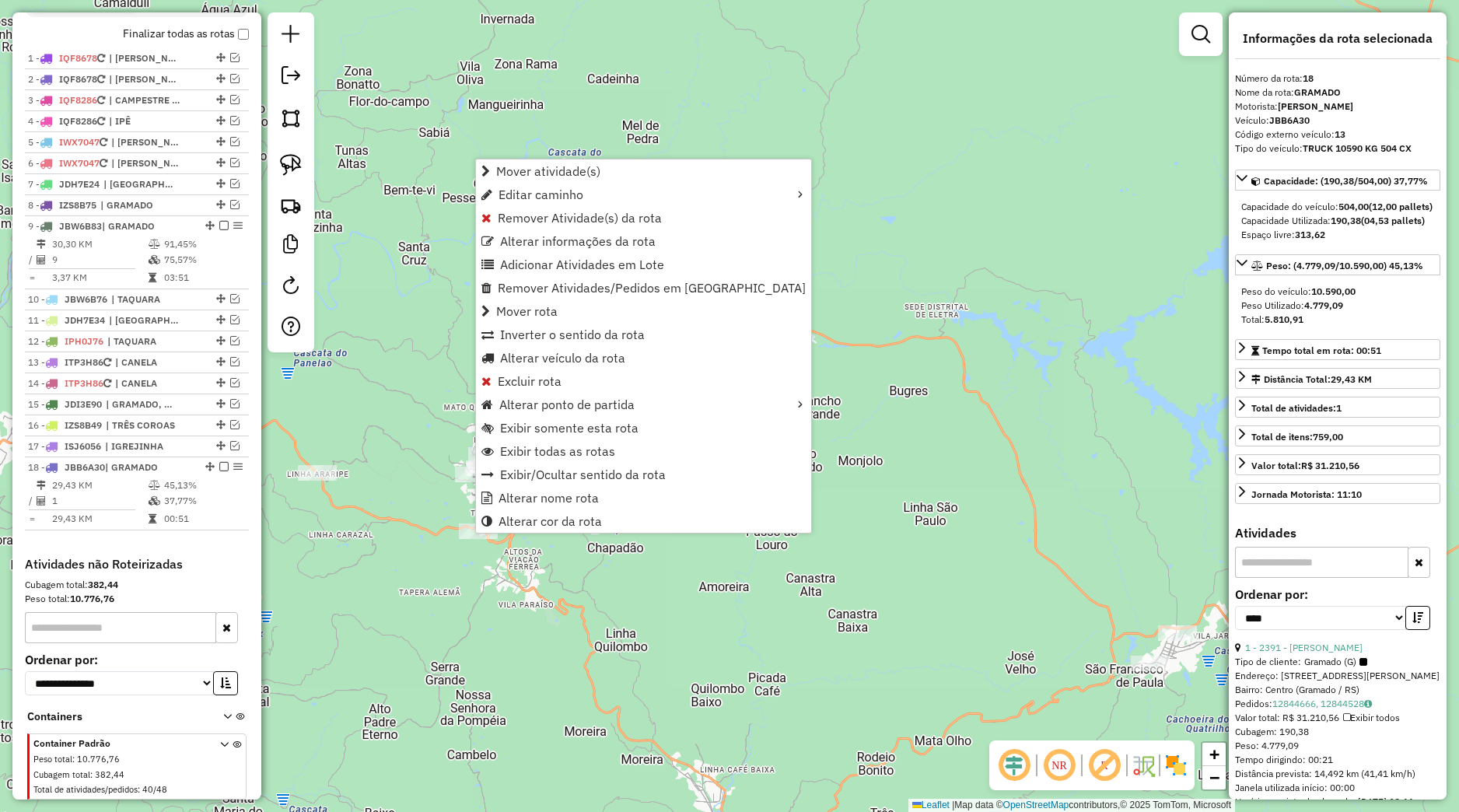
scroll to position [624, 0]
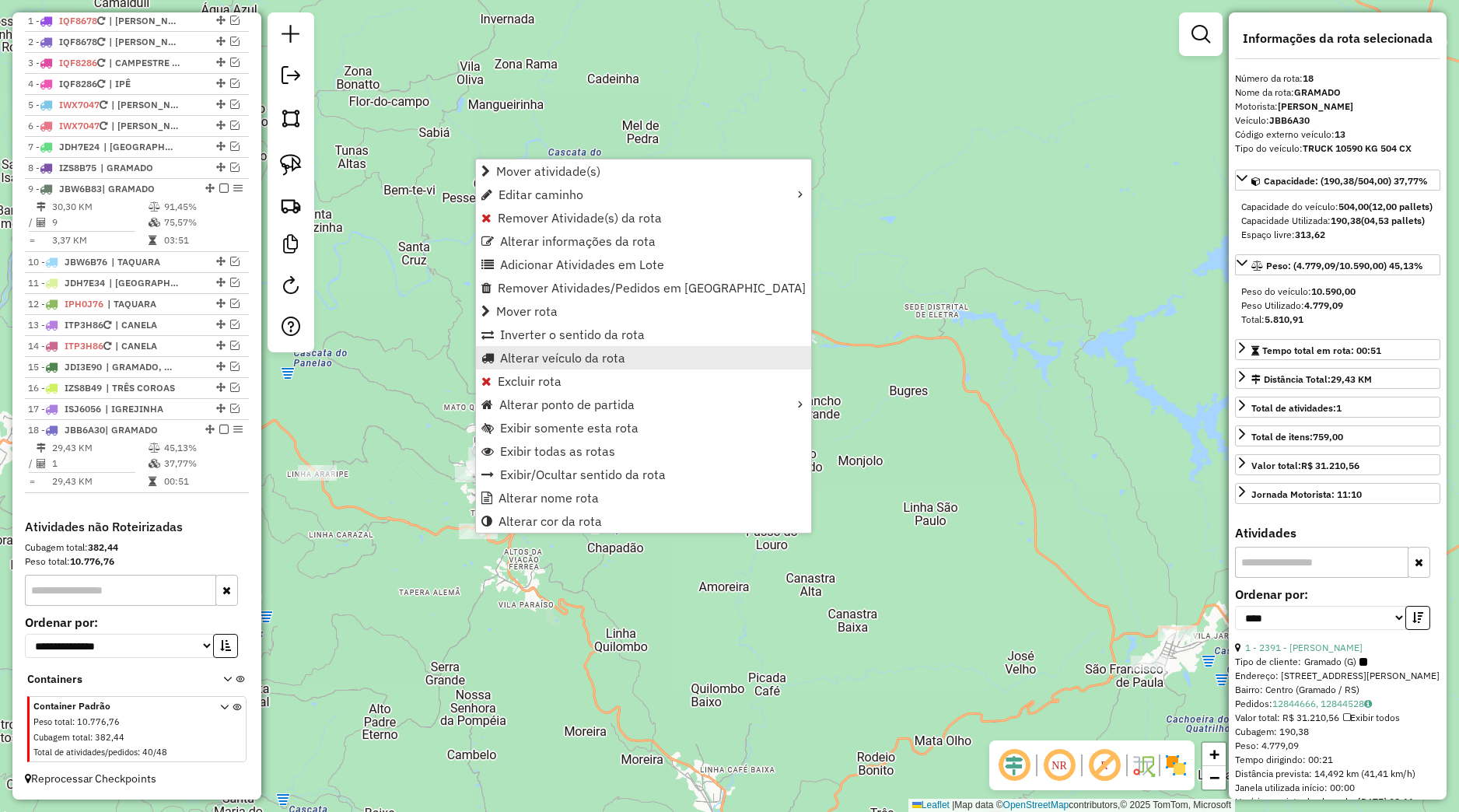
click at [536, 353] on span "Alterar veículo da rota" at bounding box center [562, 357] width 125 height 12
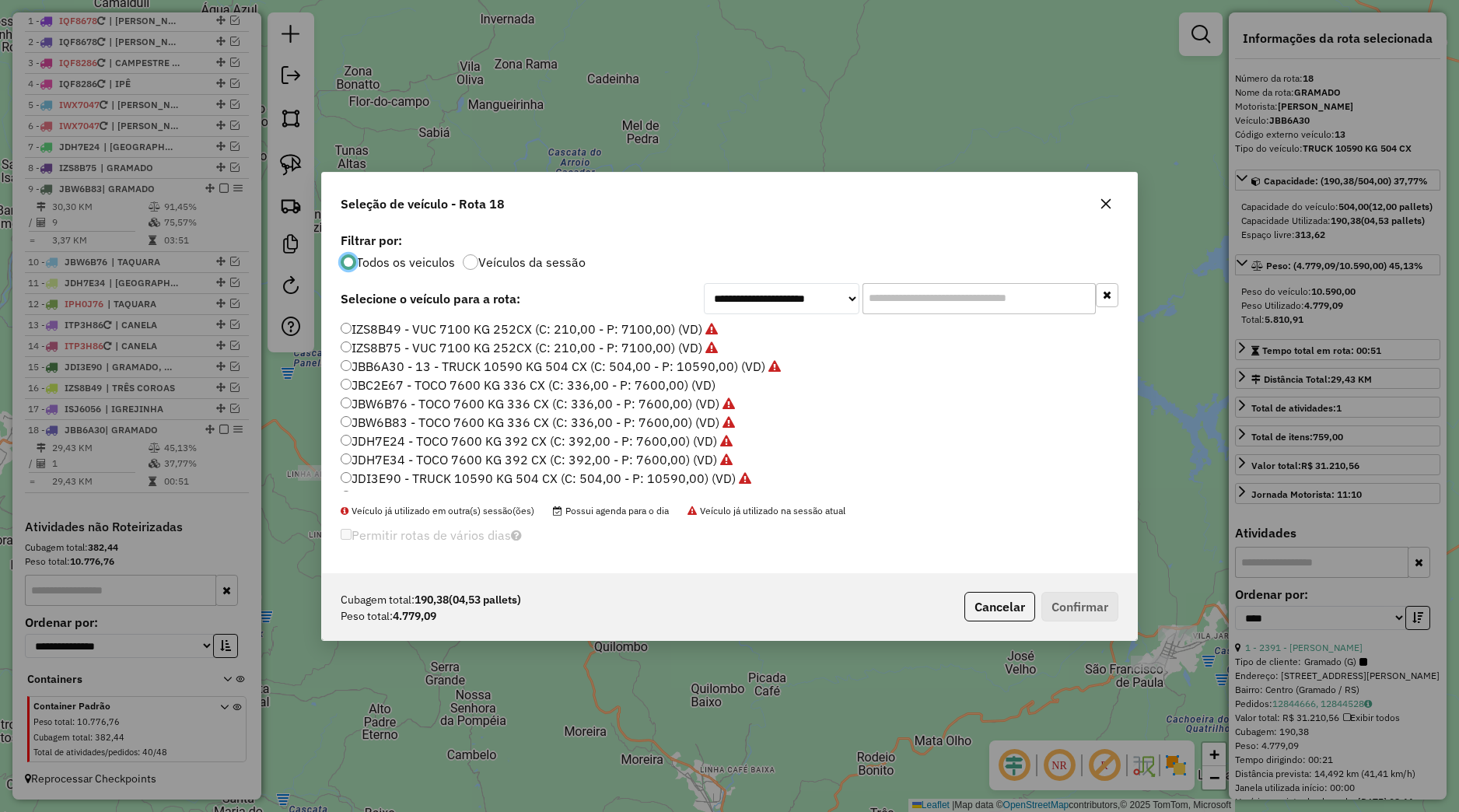
scroll to position [296, 0]
click at [415, 397] on label "JBW6B83 - TOCO 7600 KG 336 CX (C: 336,00 - P: 7600,00) (VD)" at bounding box center [538, 406] width 394 height 19
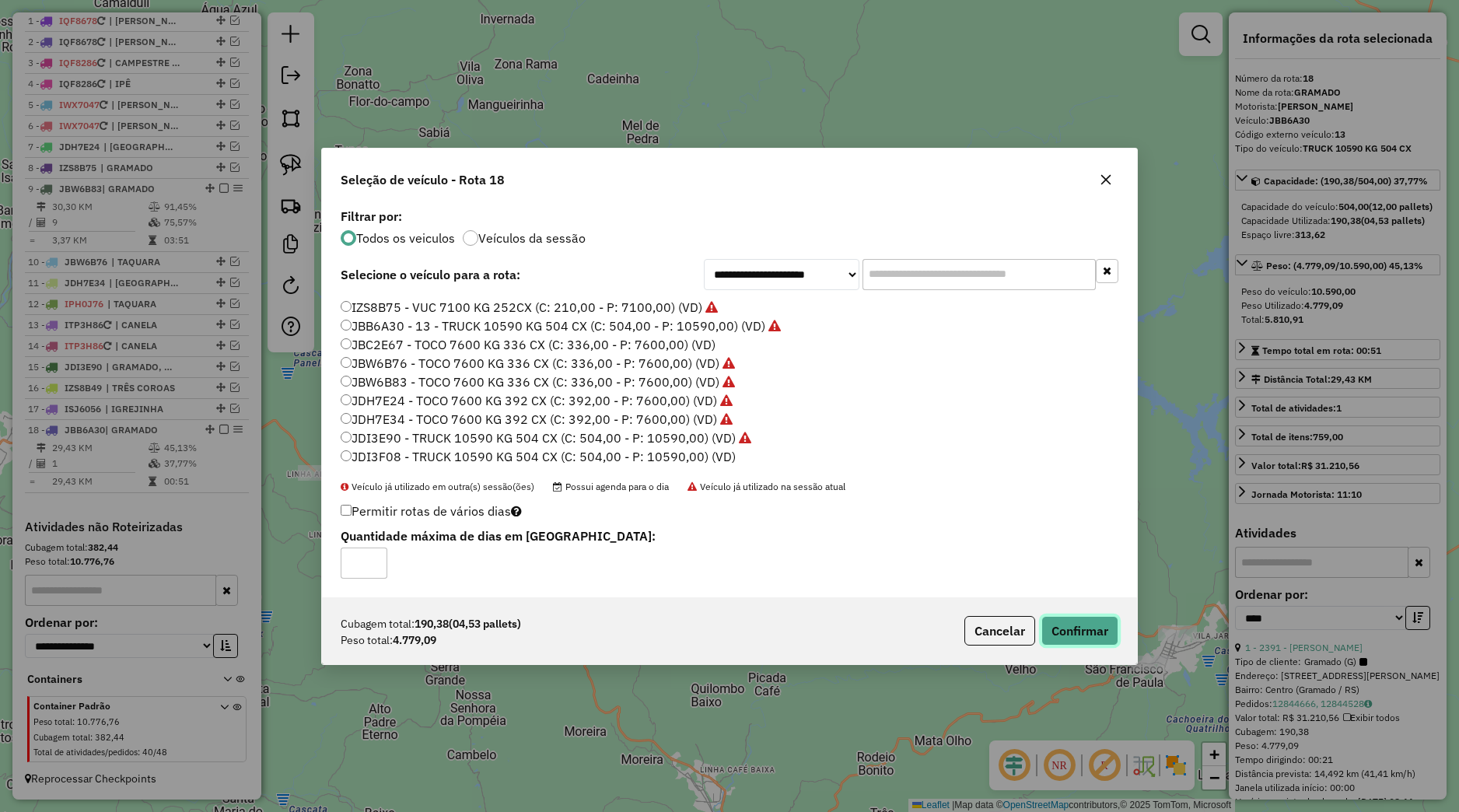
click at [1095, 631] on button "Confirmar" at bounding box center [1079, 630] width 77 height 29
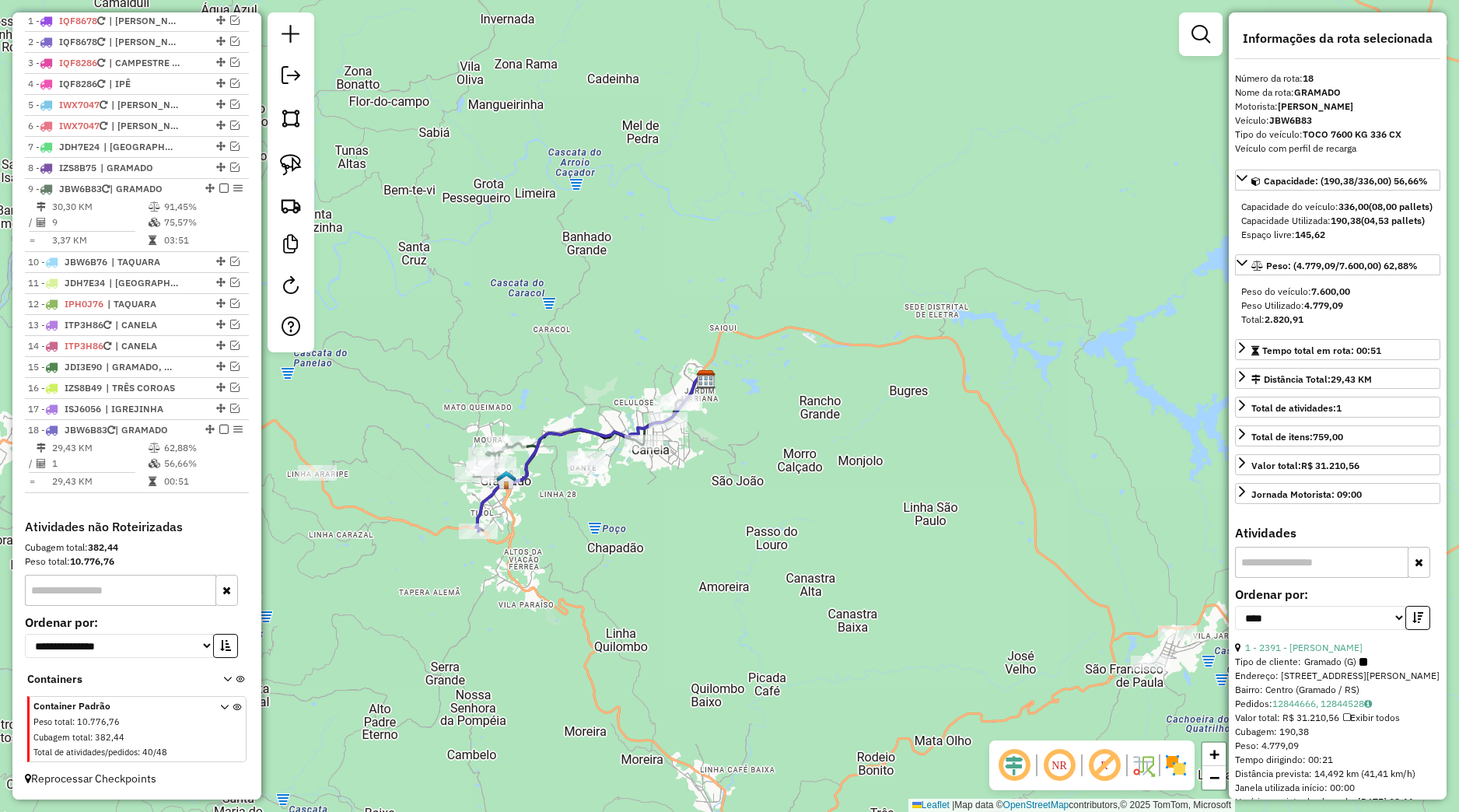
drag, startPoint x: 208, startPoint y: 432, endPoint x: 254, endPoint y: 452, distance: 50.2
click at [219, 432] on em at bounding box center [224, 429] width 10 height 10
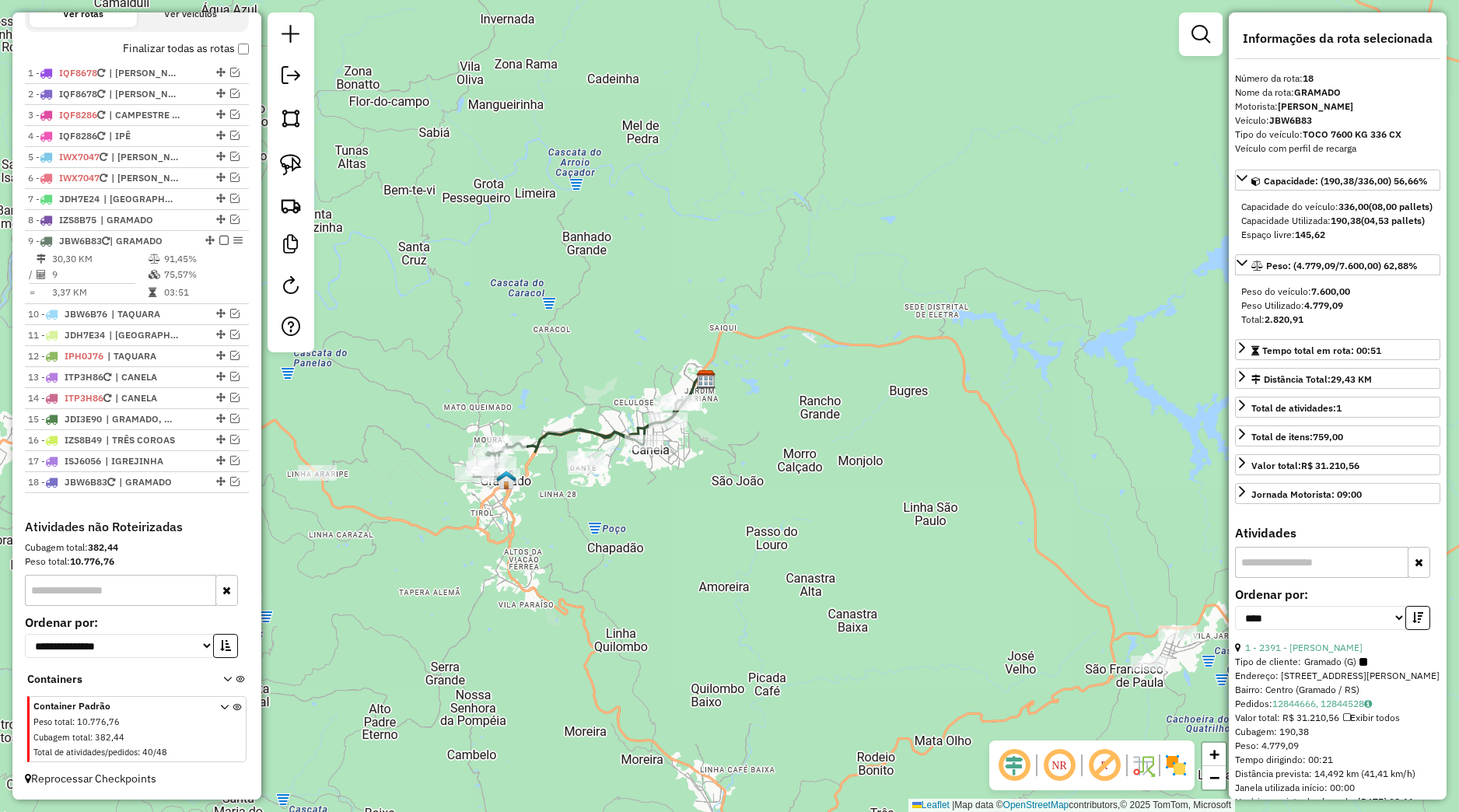
click at [682, 543] on div "Janela de atendimento Grade de atendimento Capacidade Transportadoras Veículos …" at bounding box center [730, 406] width 1459 height 812
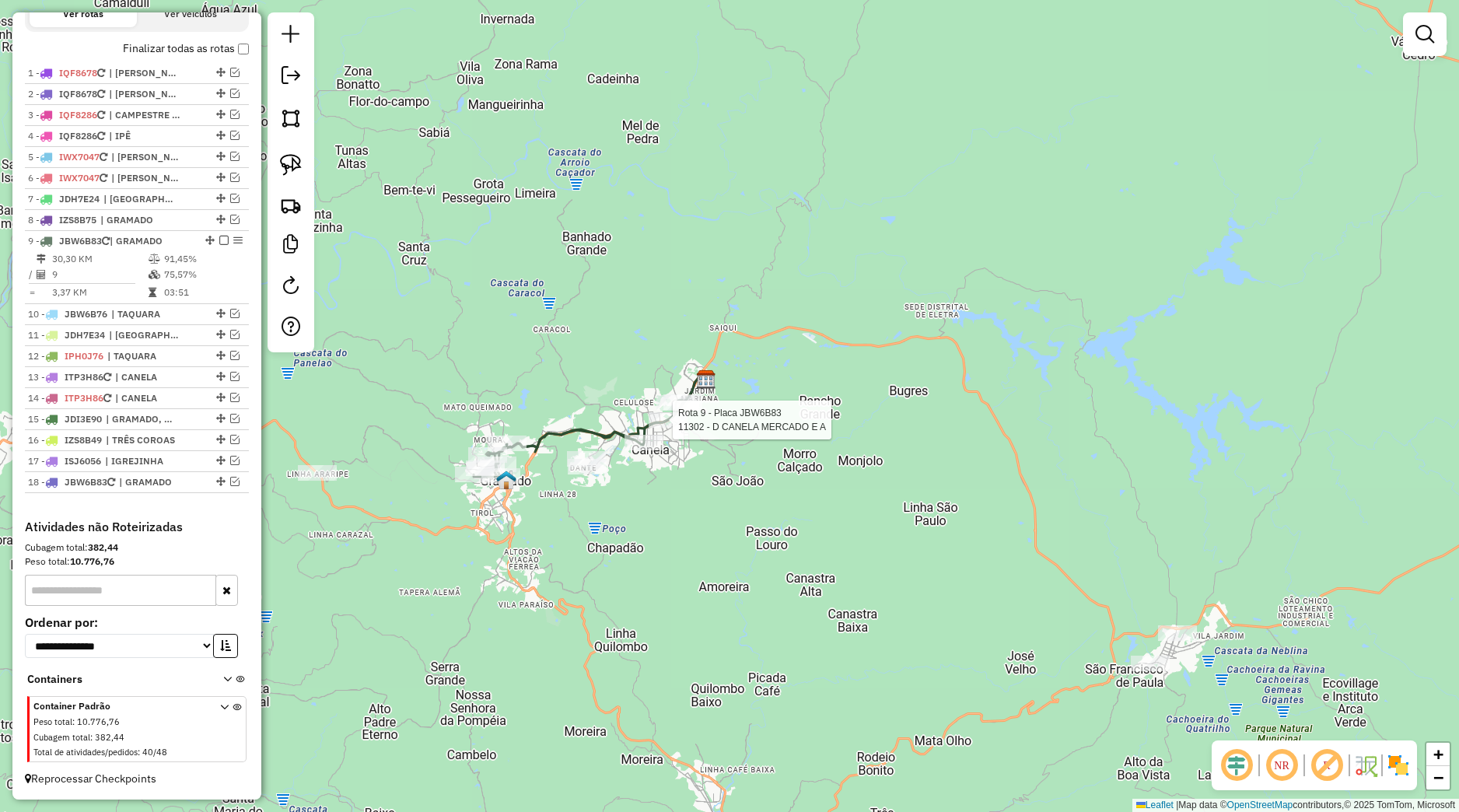
select select "*********"
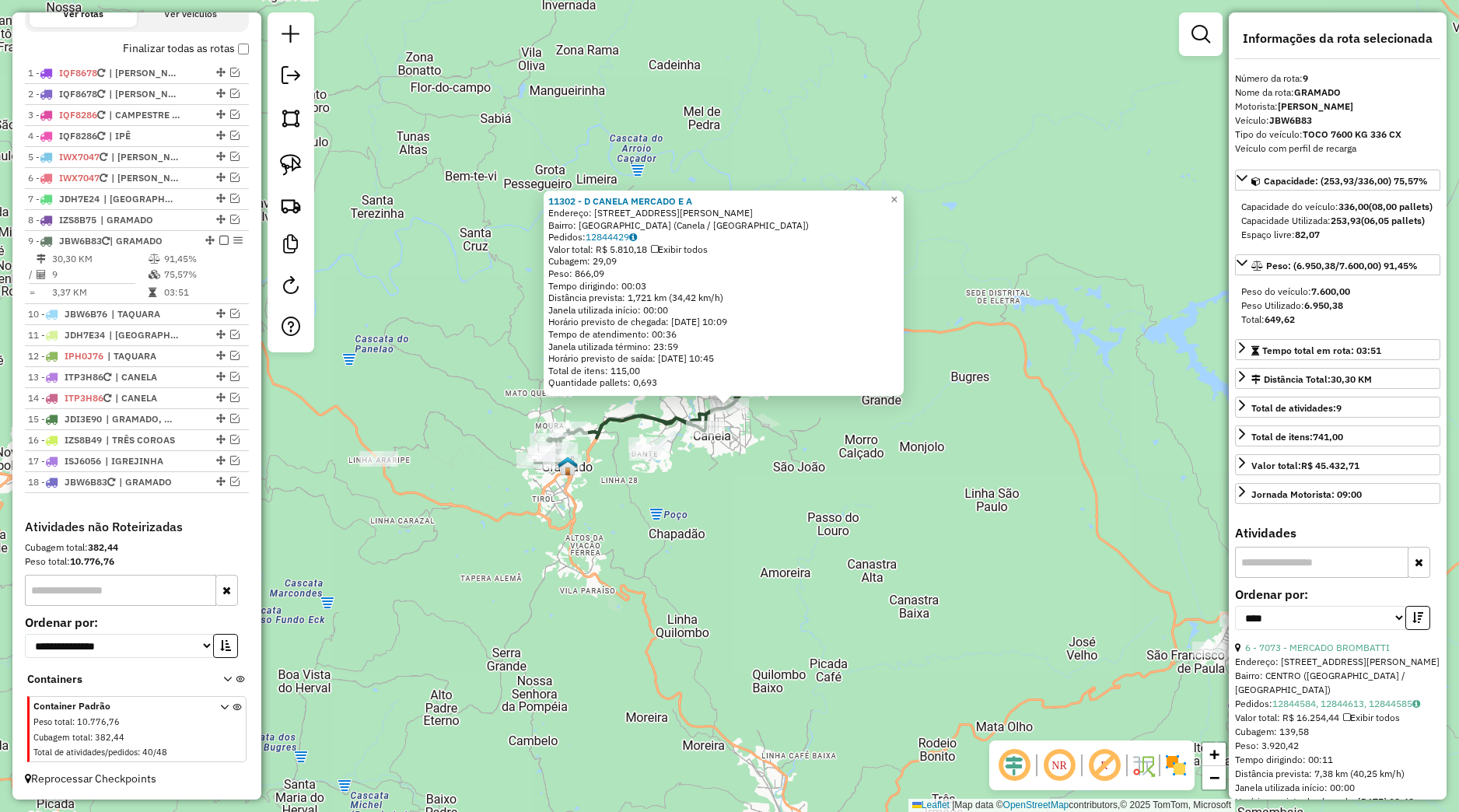
click at [686, 514] on div "11302 - D CANELA MERCADO E A Endereço: Praça Luíz Wender, 965 Bairro: Bairro do…" at bounding box center [730, 406] width 1459 height 812
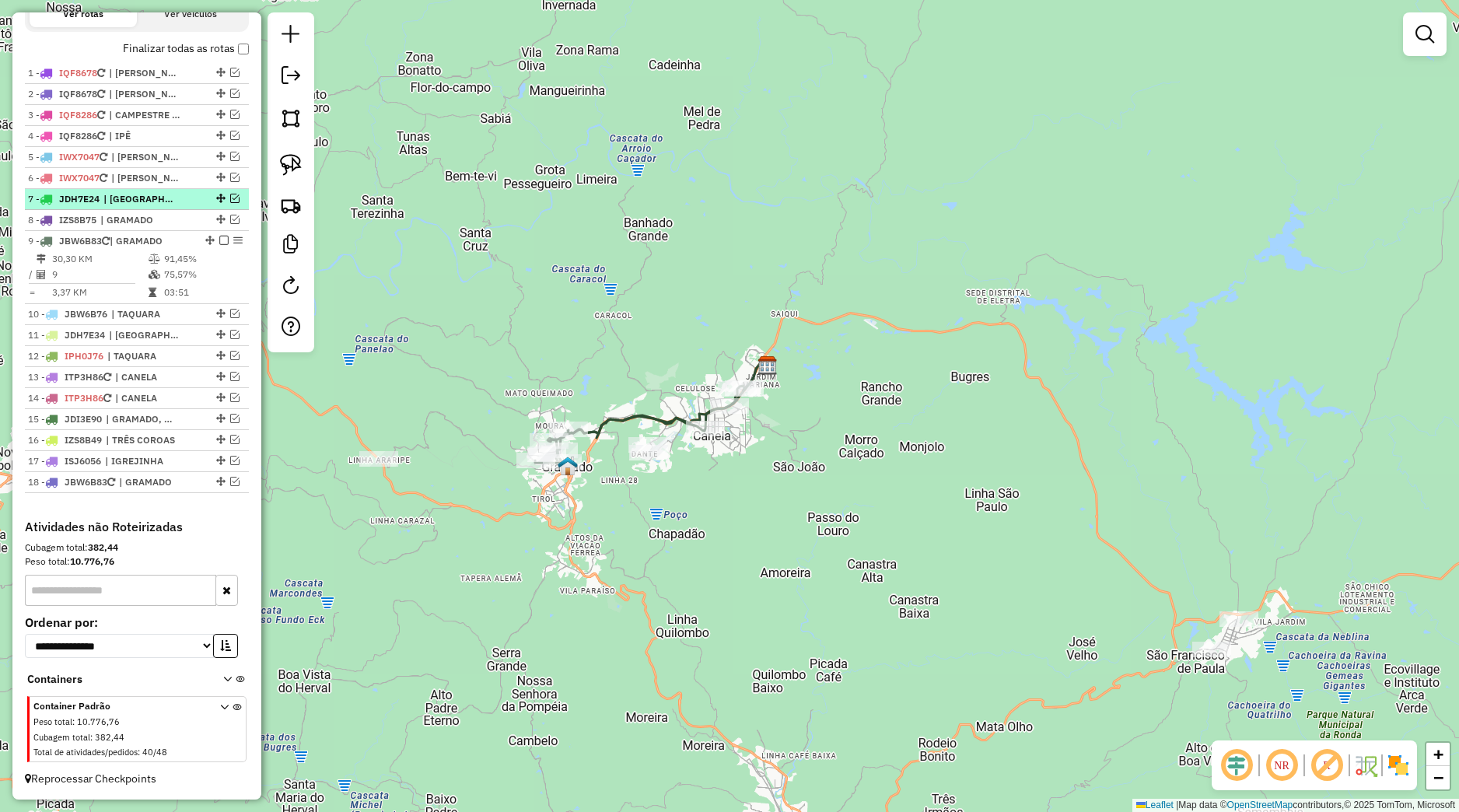
click at [142, 197] on span "| [GEOGRAPHIC_DATA], [GEOGRAPHIC_DATA] - JOANETA, [GEOGRAPHIC_DATA]" at bounding box center [139, 199] width 71 height 14
select select "*********"
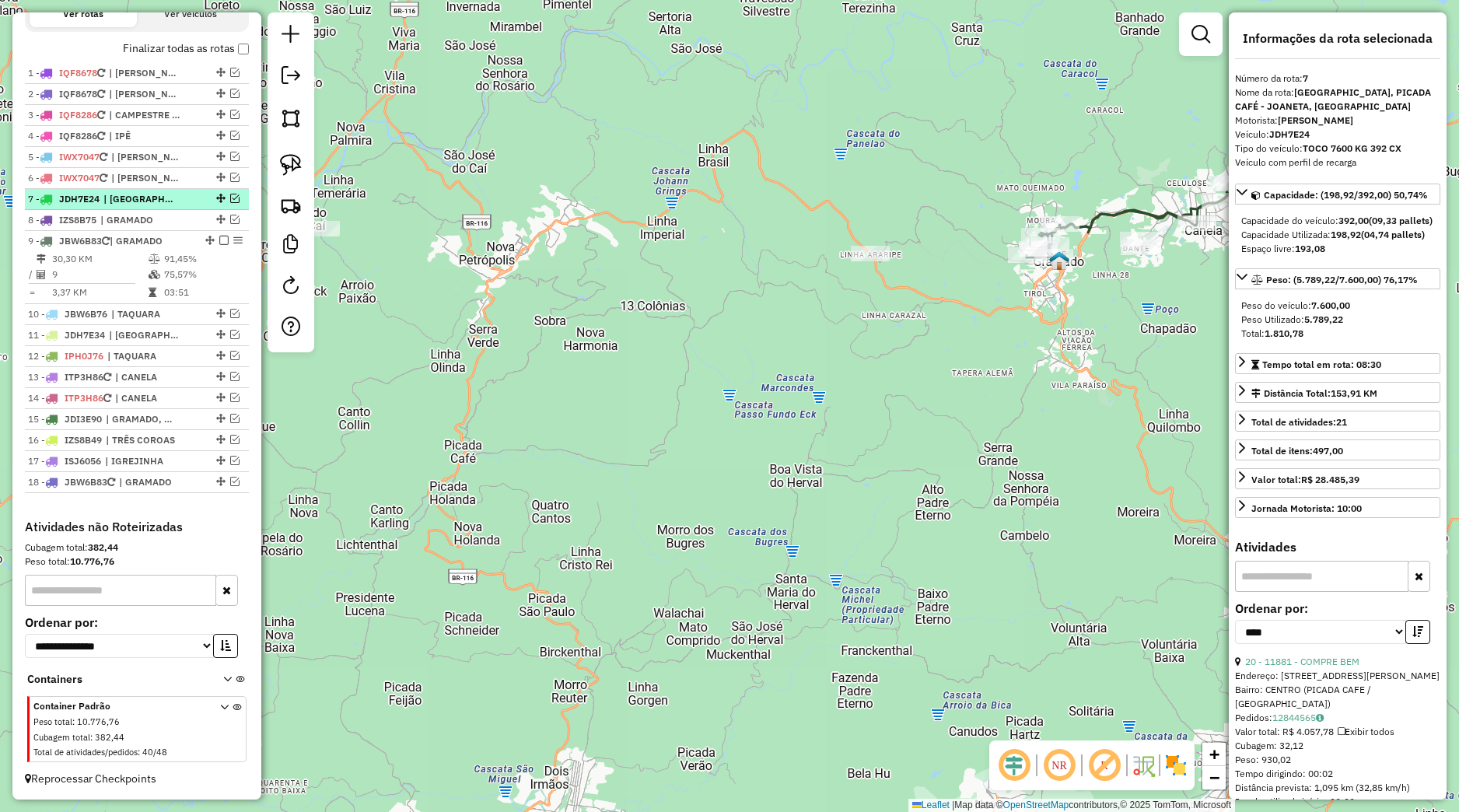
click at [230, 196] on em at bounding box center [235, 199] width 10 height 10
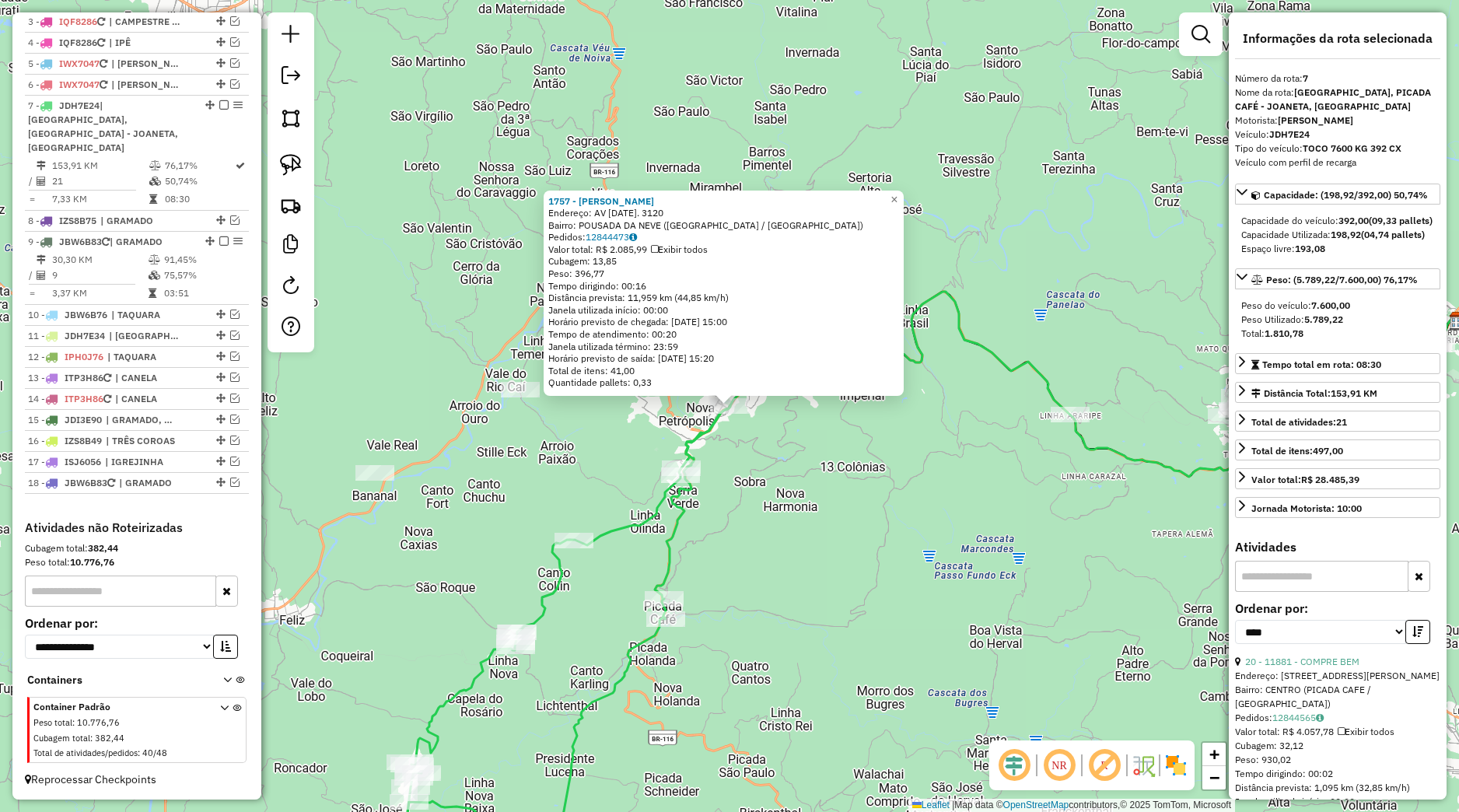
scroll to position [666, 0]
drag, startPoint x: 713, startPoint y: 492, endPoint x: 706, endPoint y: 483, distance: 11.4
click at [713, 492] on div "Rota 7 - Placa JDH7E24 14902 - SCHUMANN Rota 7 - Placa JDH7E24 1610 - SOCIEDADE…" at bounding box center [730, 406] width 1459 height 812
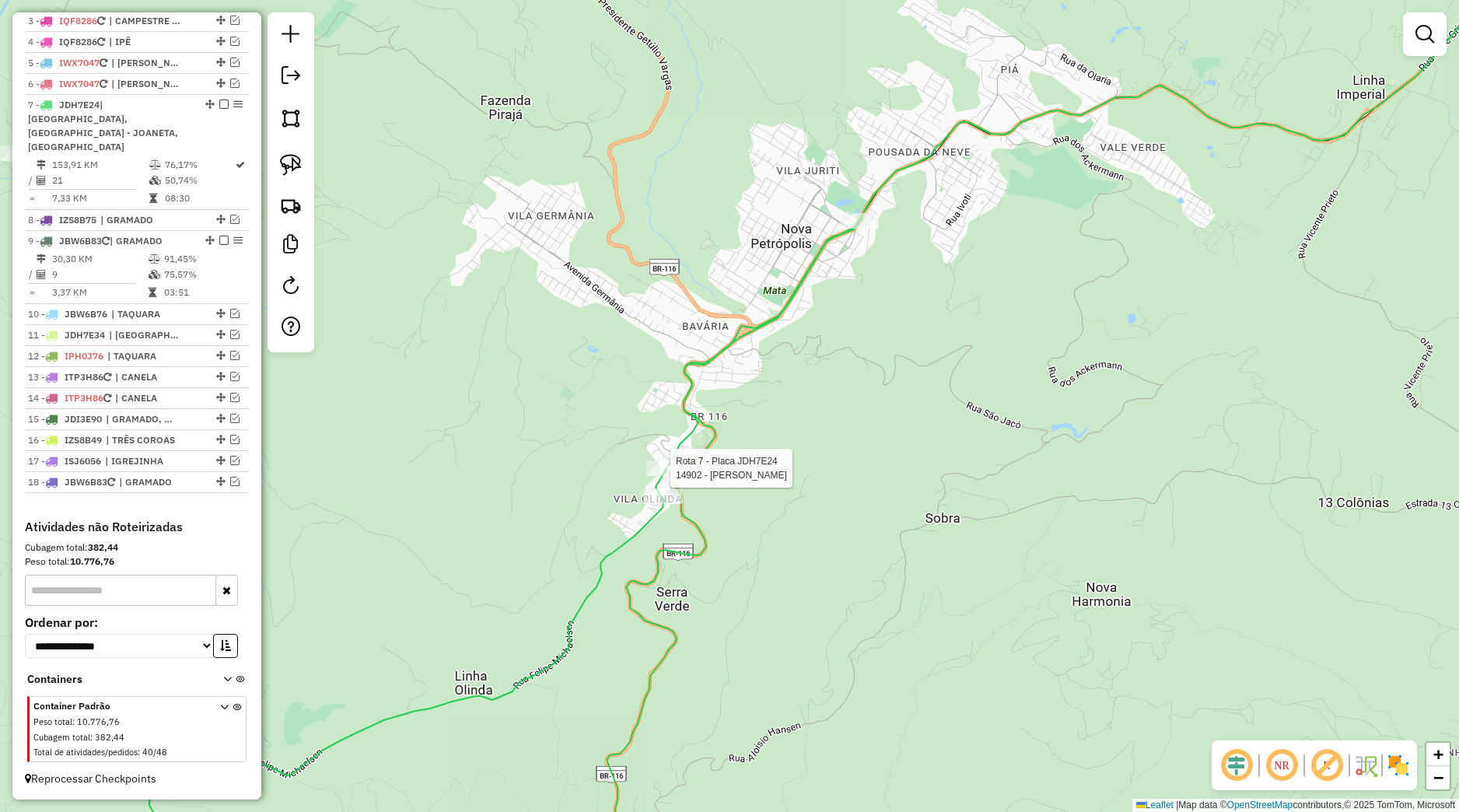
select select "*********"
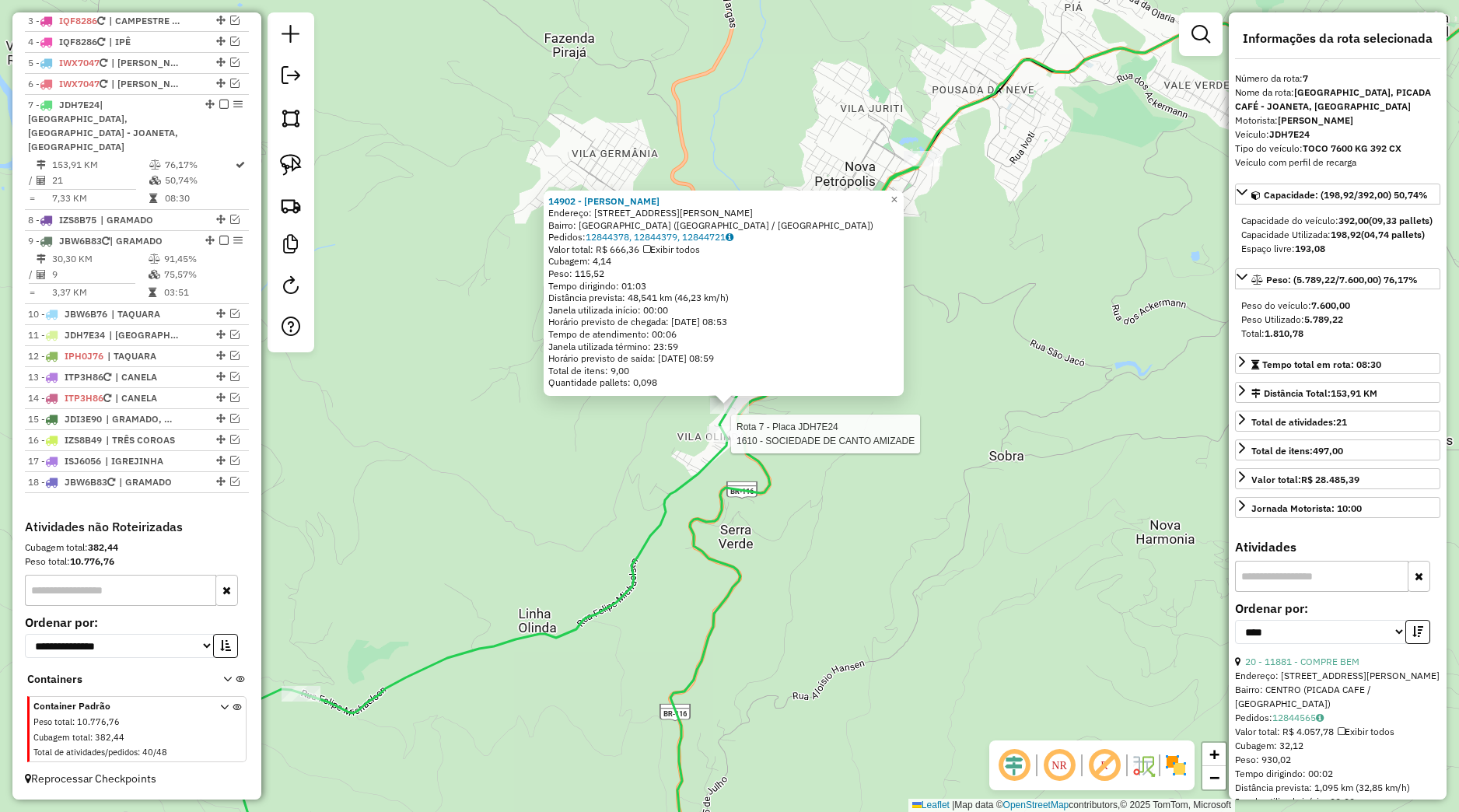
click at [721, 424] on icon at bounding box center [570, 524] width 712 height 739
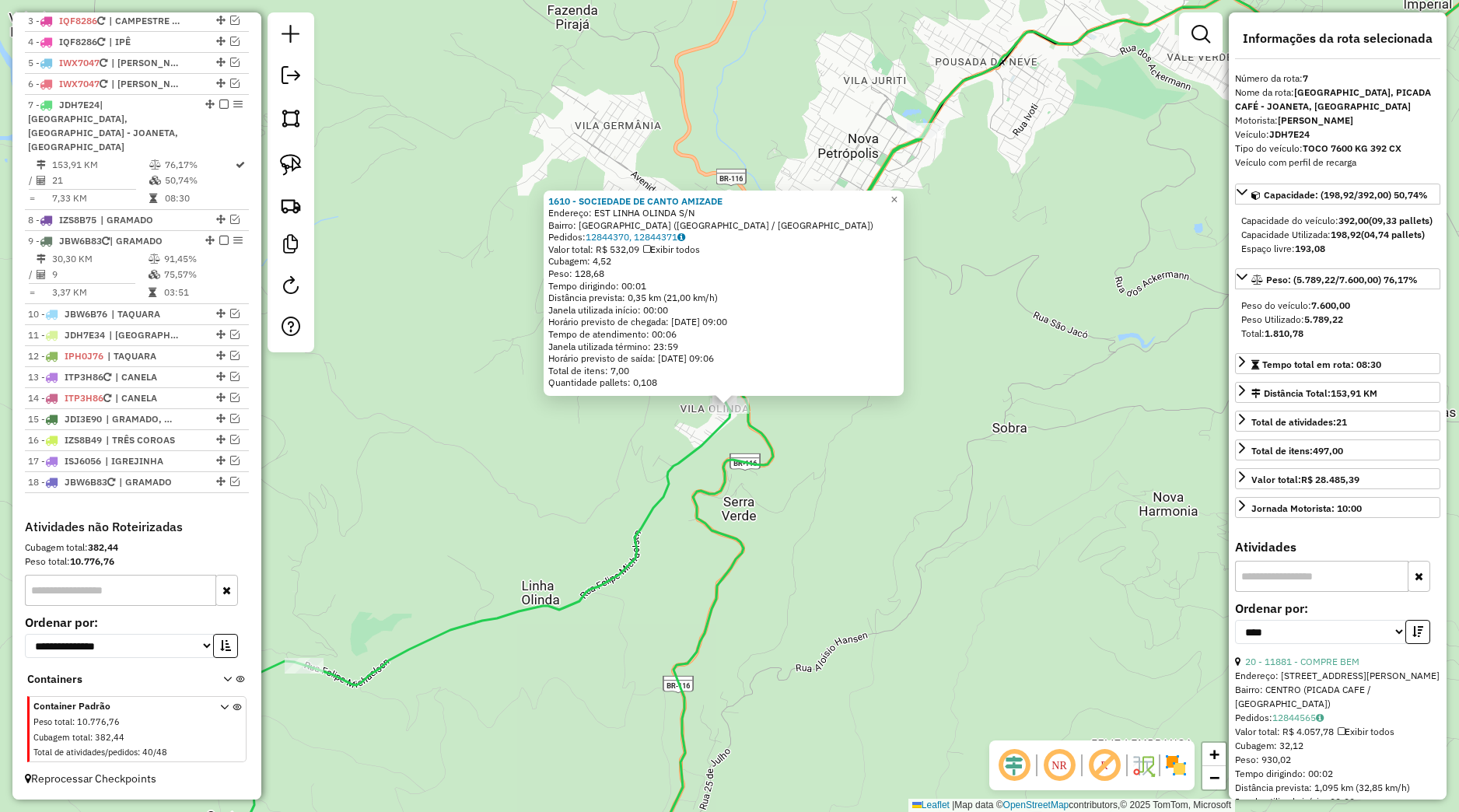
click at [764, 475] on icon at bounding box center [553, 509] width 752 height 767
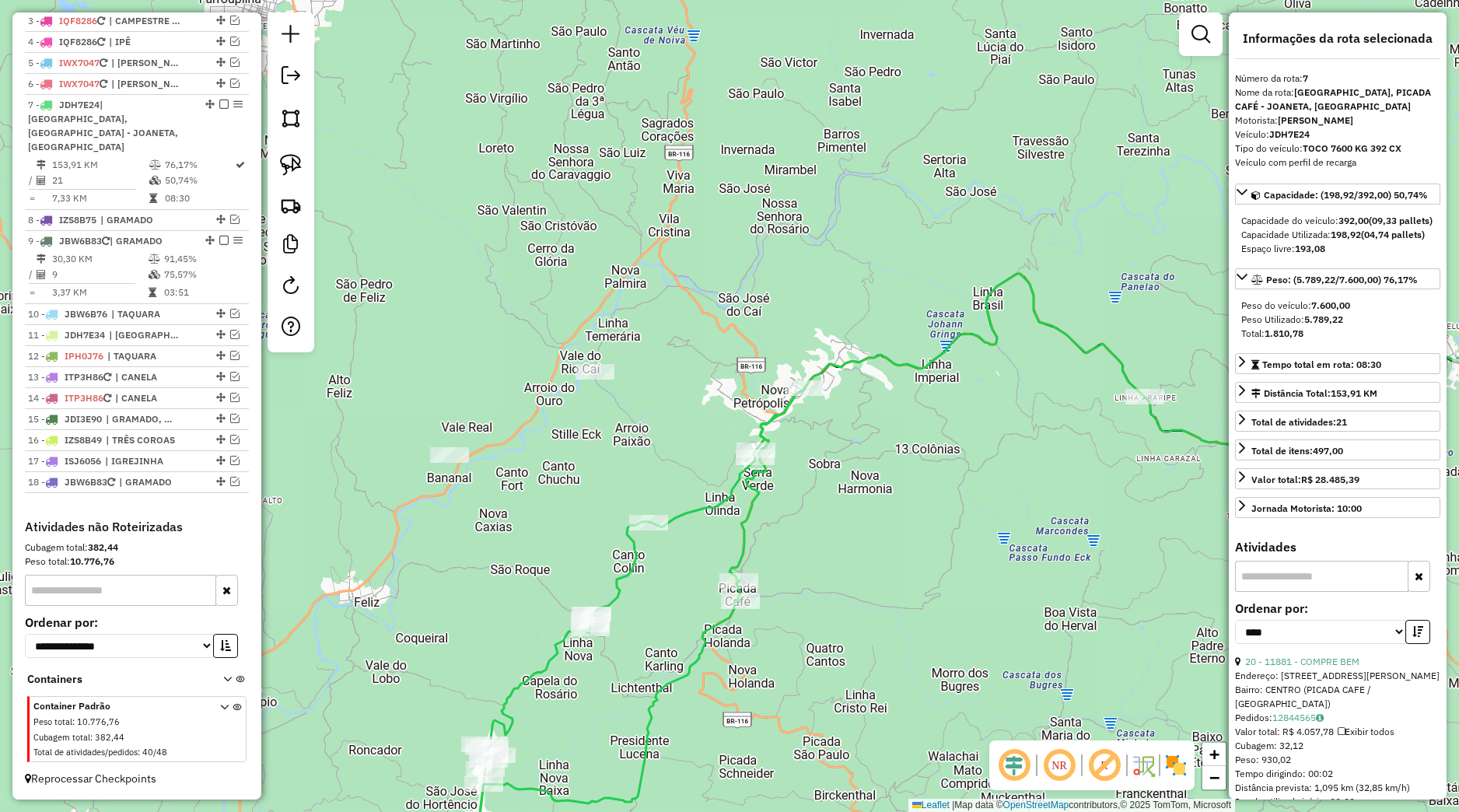
drag, startPoint x: 291, startPoint y: 162, endPoint x: 385, endPoint y: 234, distance: 118.4
click at [291, 162] on img at bounding box center [291, 165] width 22 height 22
drag, startPoint x: 722, startPoint y: 462, endPoint x: 852, endPoint y: 363, distance: 163.4
click at [854, 363] on div "Janela de atendimento Grade de atendimento Capacidade Transportadoras Veículos …" at bounding box center [730, 406] width 1459 height 812
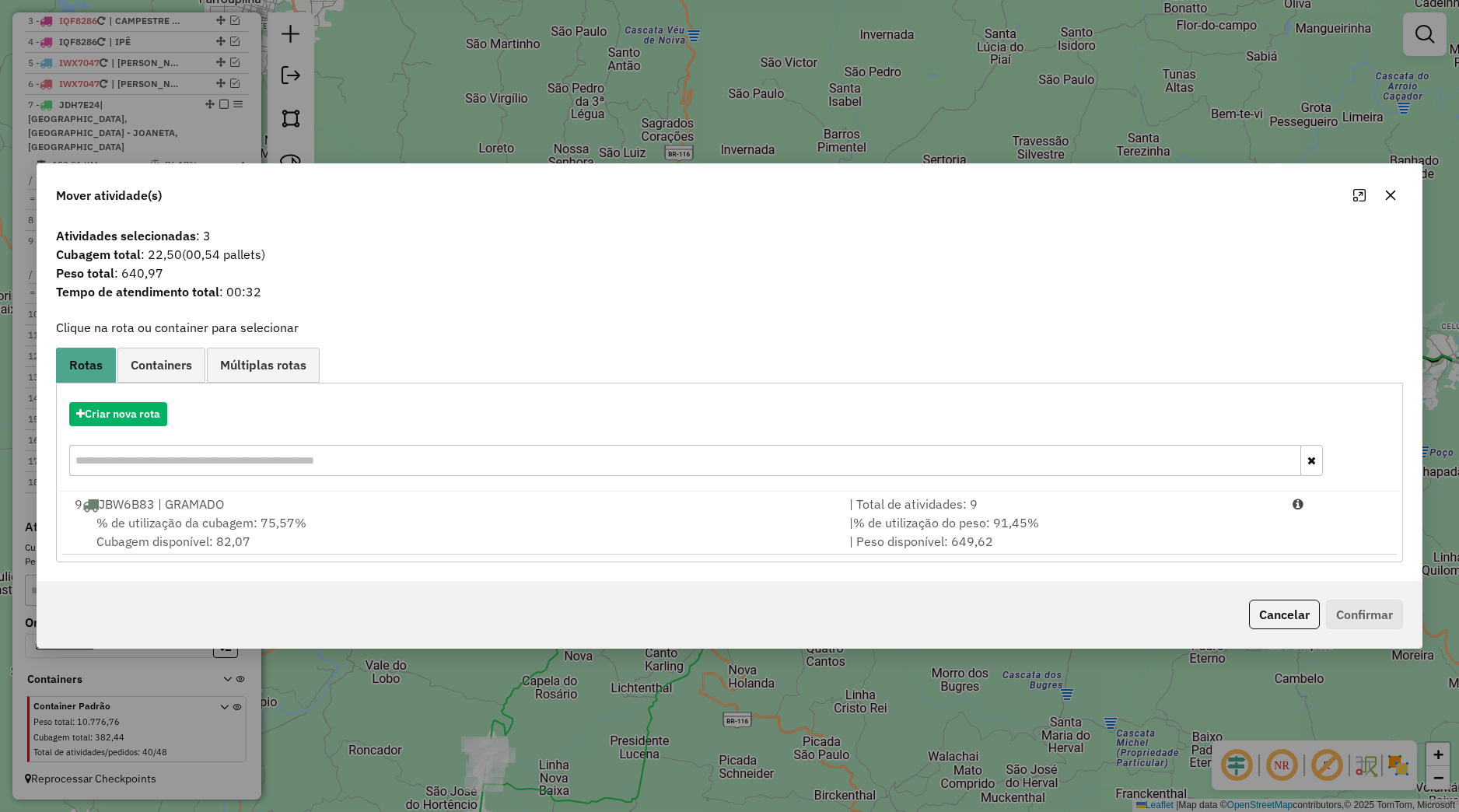
click at [1386, 203] on button "button" at bounding box center [1391, 195] width 25 height 25
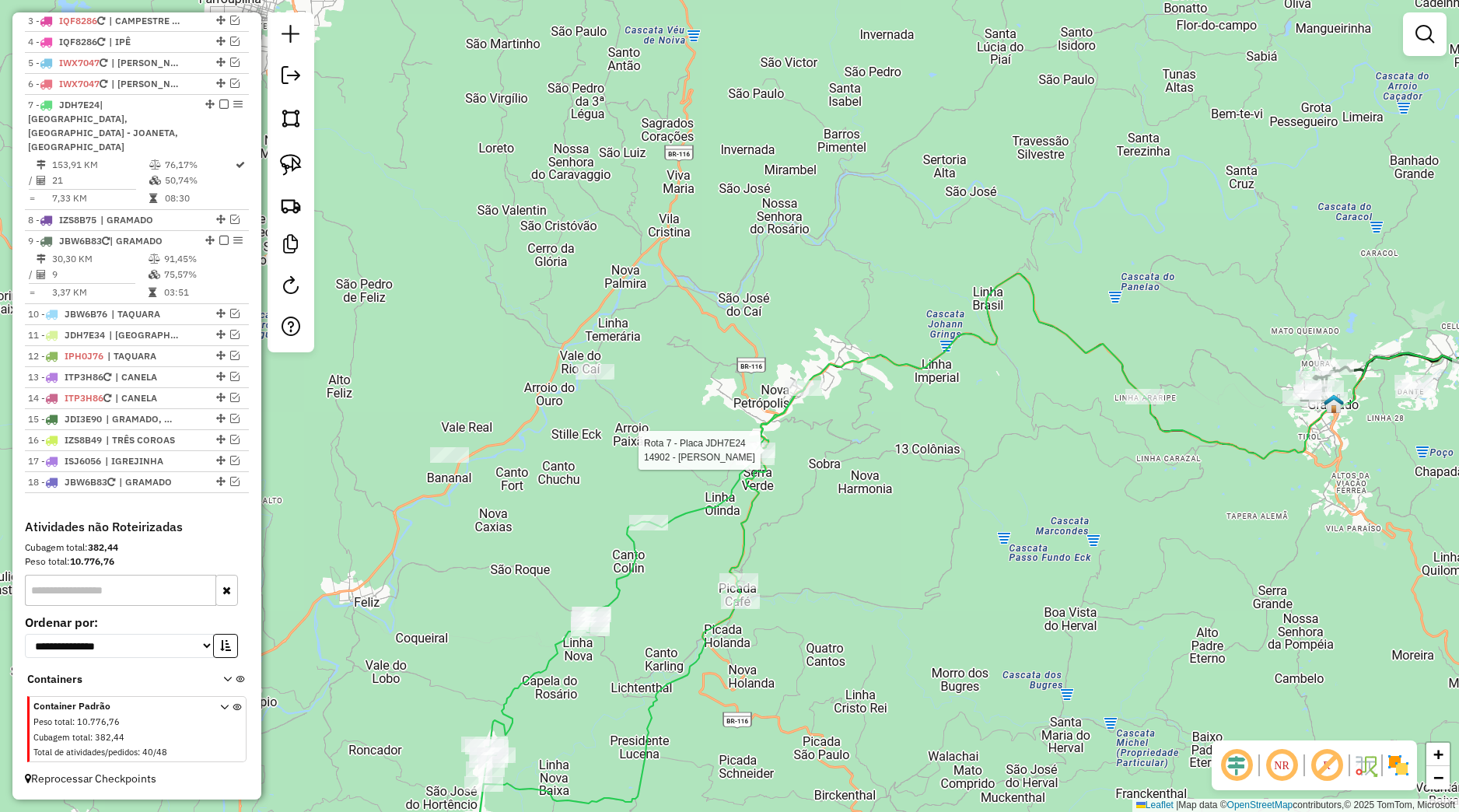
select select "*********"
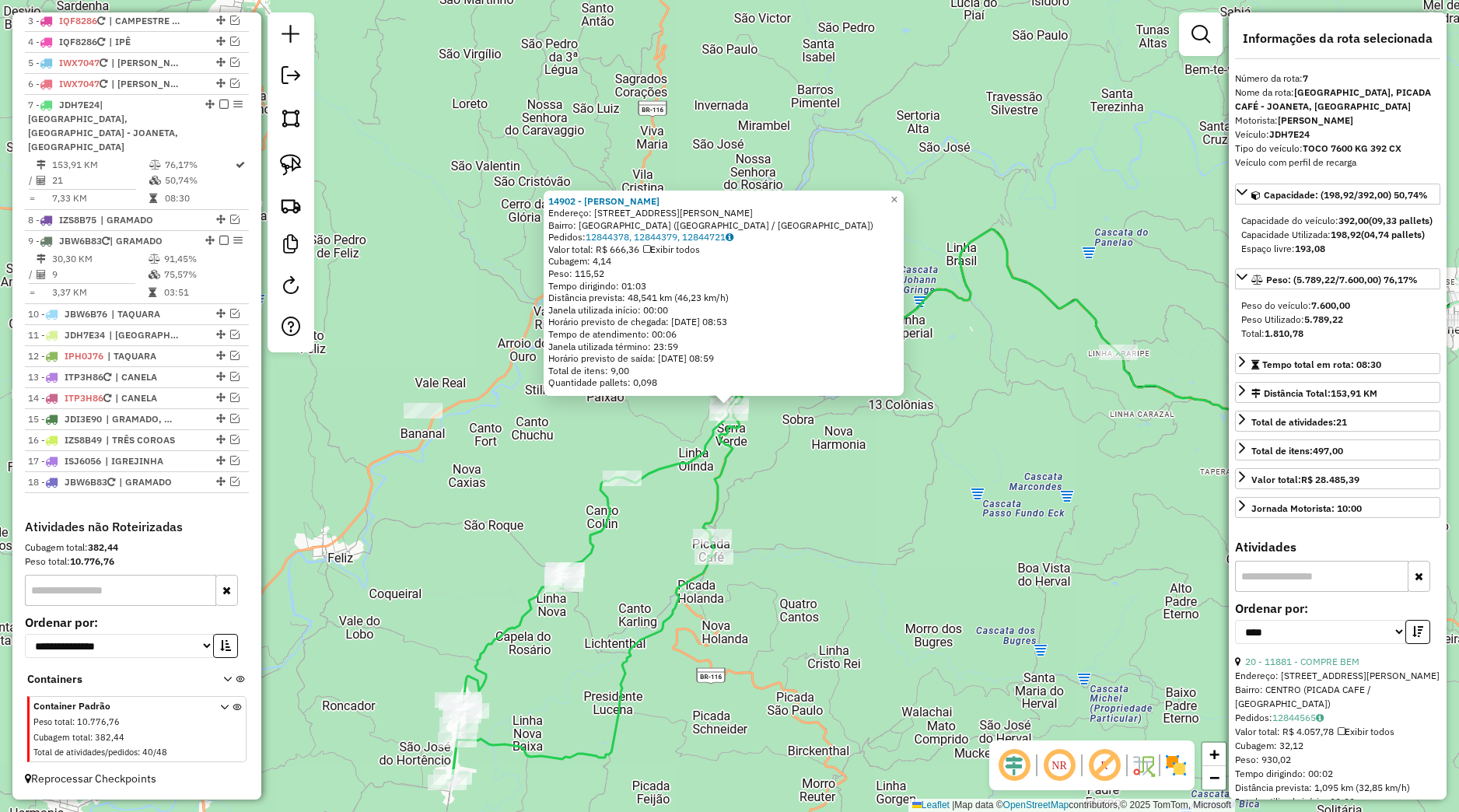
click at [854, 492] on div "14902 - SCHUMANN Endereço: R FELIPE MICHAELSEN 780 Bairro: VILA OLINDA (NOVA PE…" at bounding box center [730, 406] width 1459 height 812
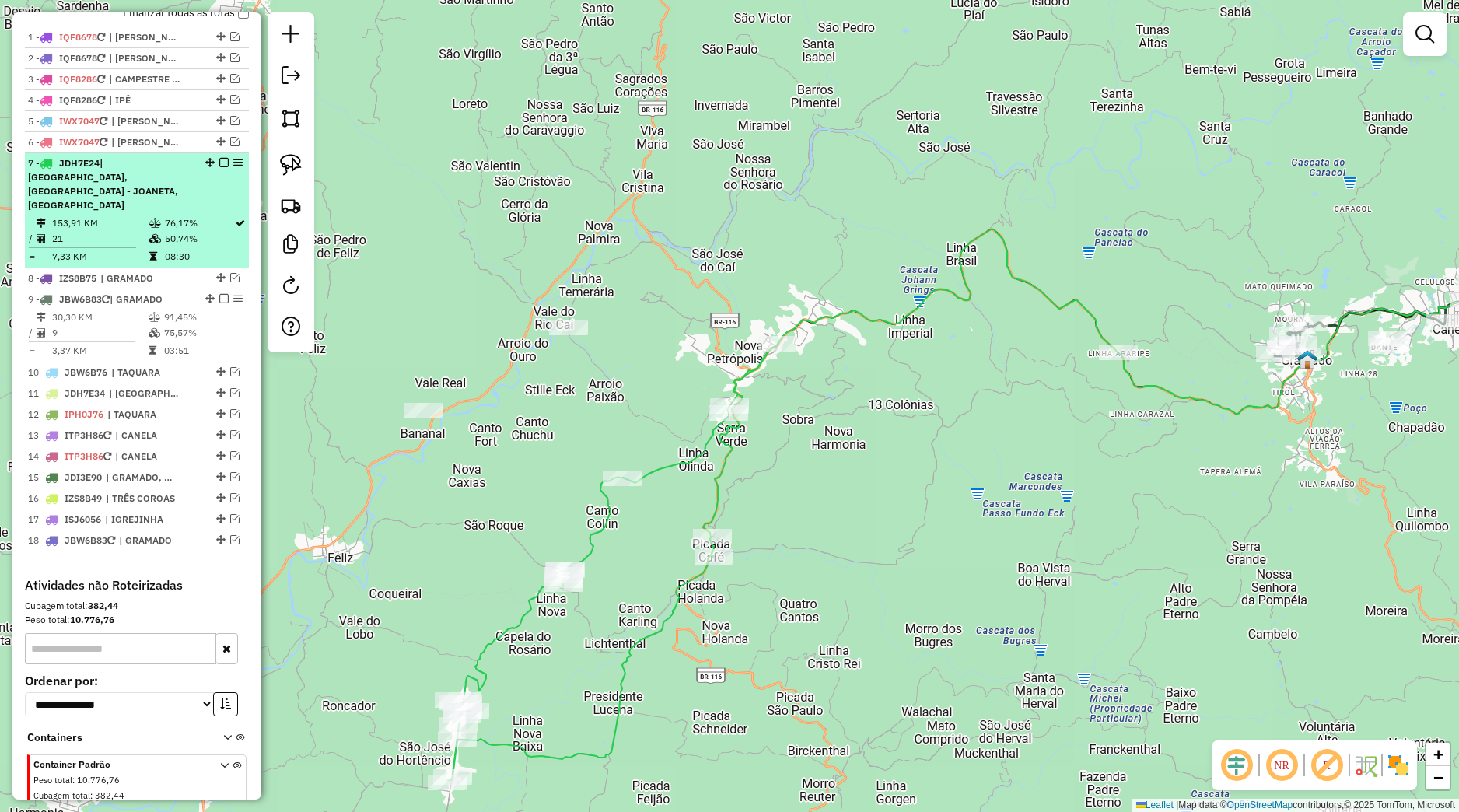
click at [219, 167] on em at bounding box center [224, 163] width 10 height 10
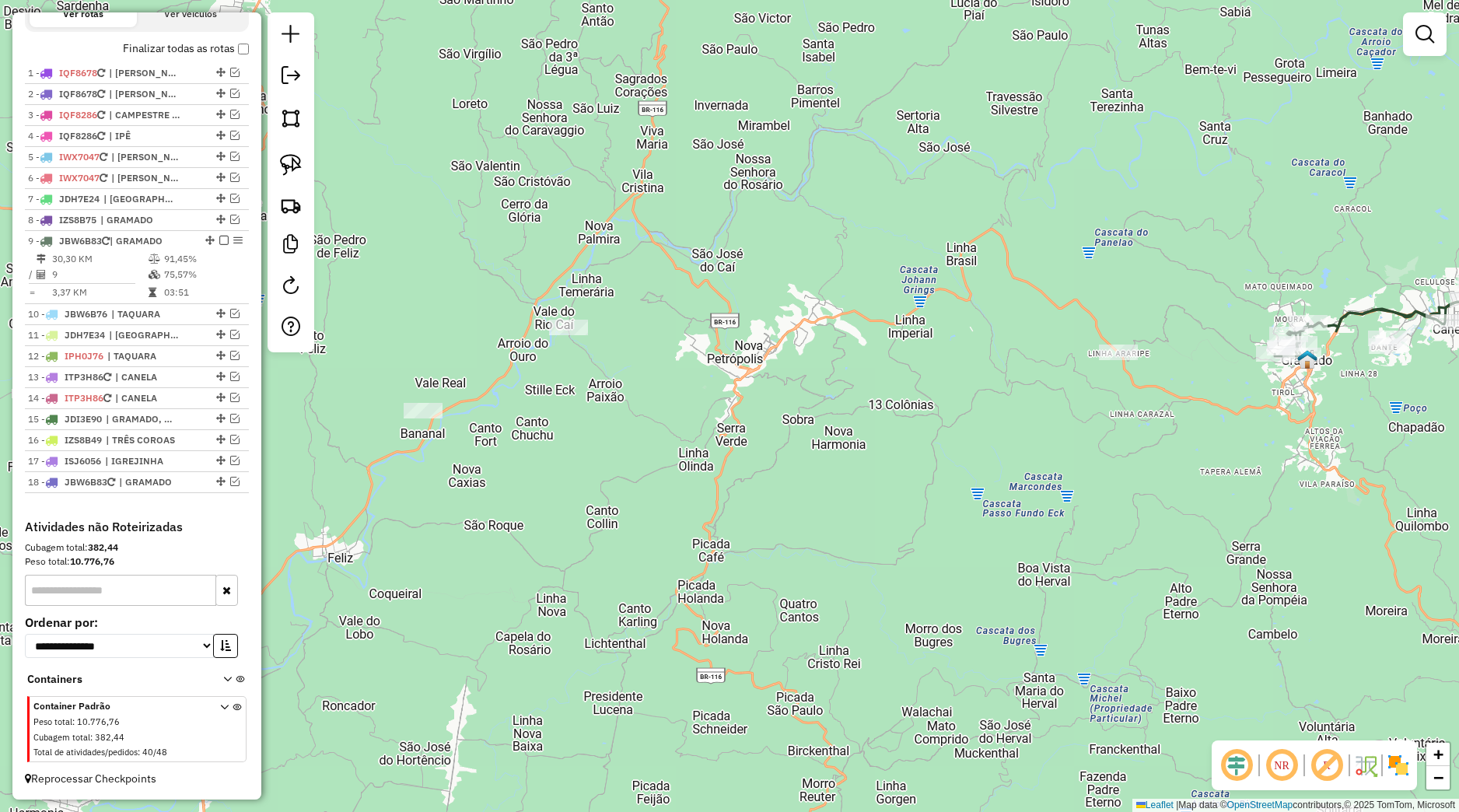
scroll to position [572, 0]
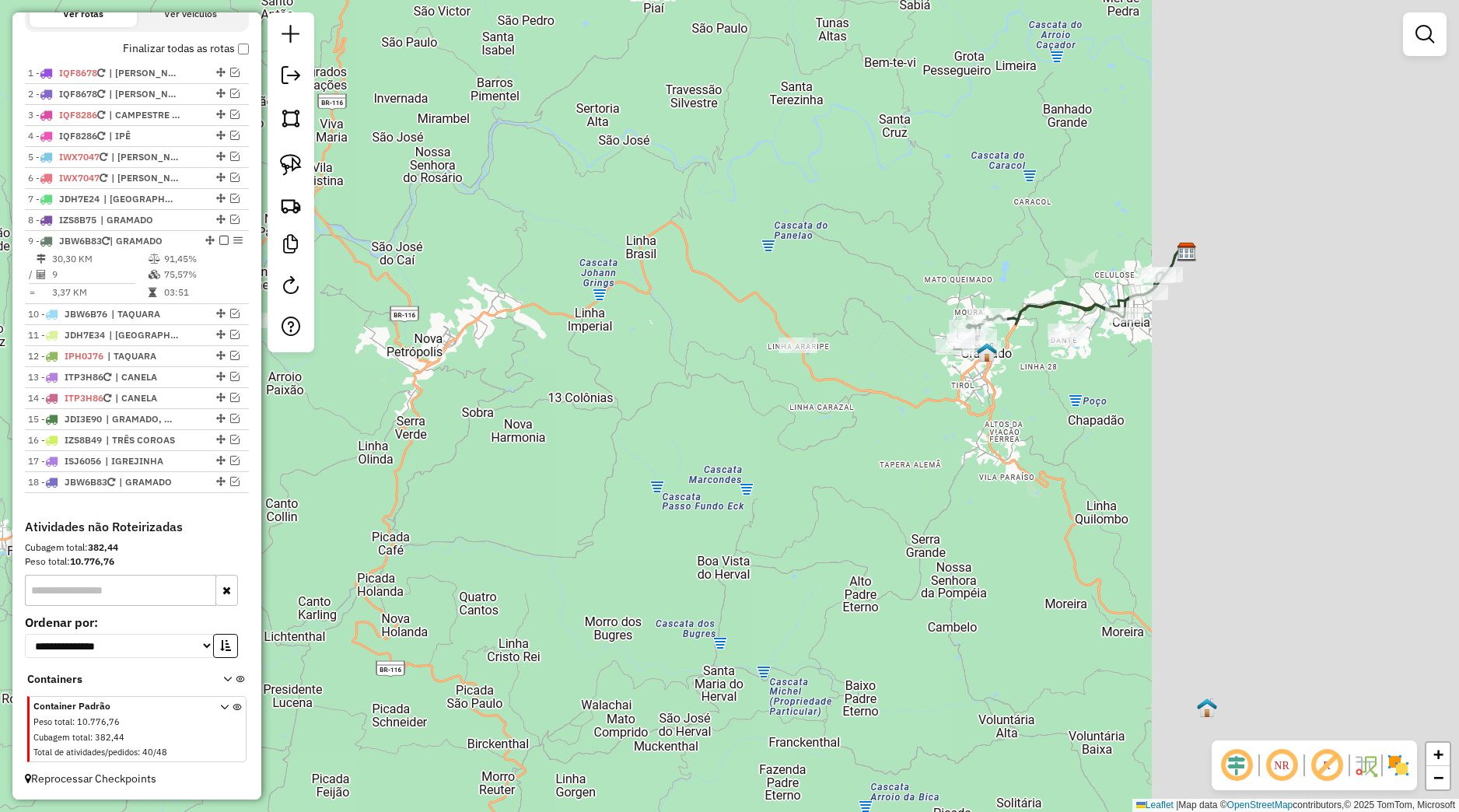
drag, startPoint x: 833, startPoint y: 445, endPoint x: 574, endPoint y: 446, distance: 259.0
click at [574, 446] on div "Janela de atendimento Grade de atendimento Capacidade Transportadoras Veículos …" at bounding box center [730, 406] width 1459 height 812
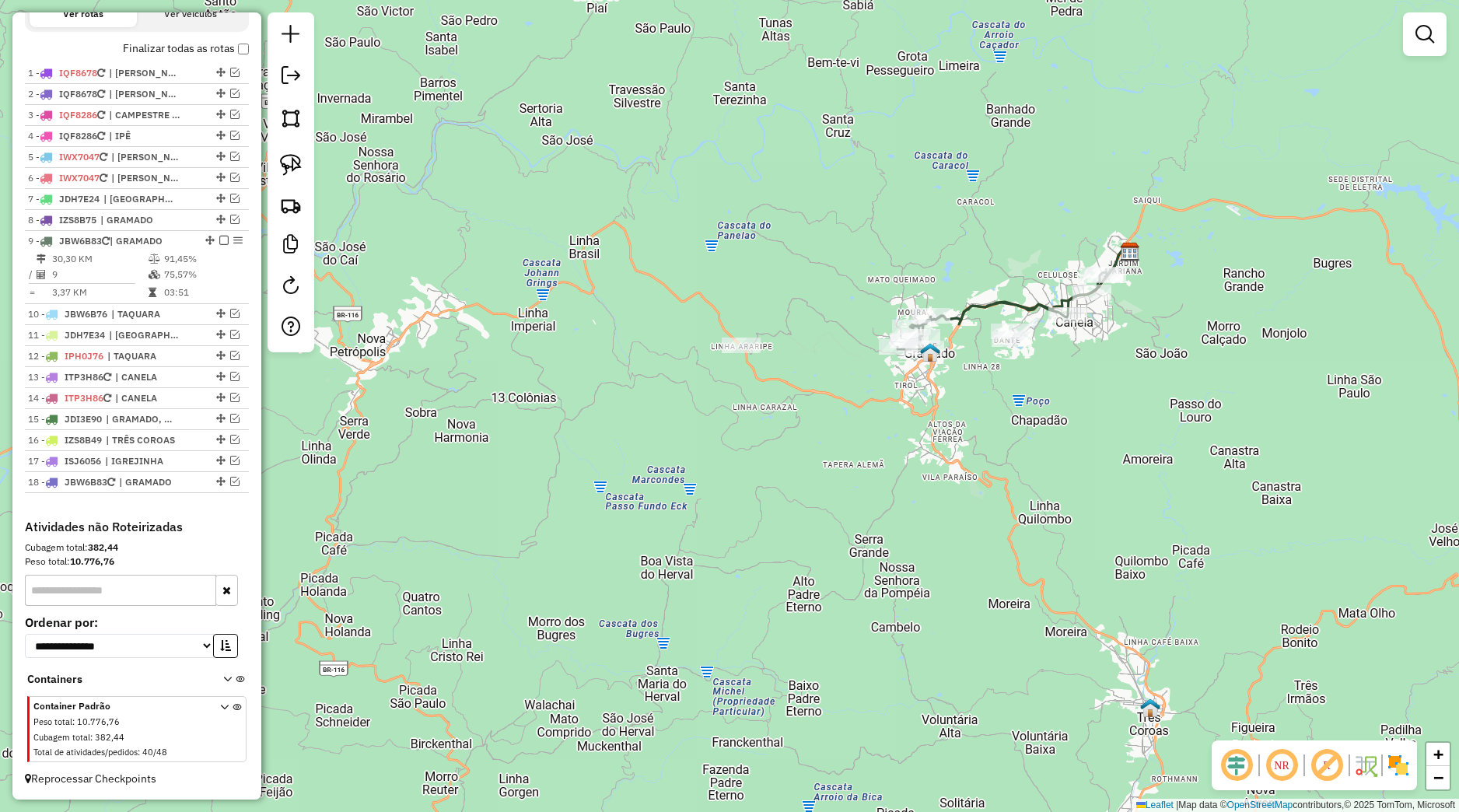
drag, startPoint x: 850, startPoint y: 609, endPoint x: 813, endPoint y: 629, distance: 42.1
click at [813, 629] on div "Janela de atendimento Grade de atendimento Capacidade Transportadoras Veículos …" at bounding box center [730, 406] width 1459 height 812
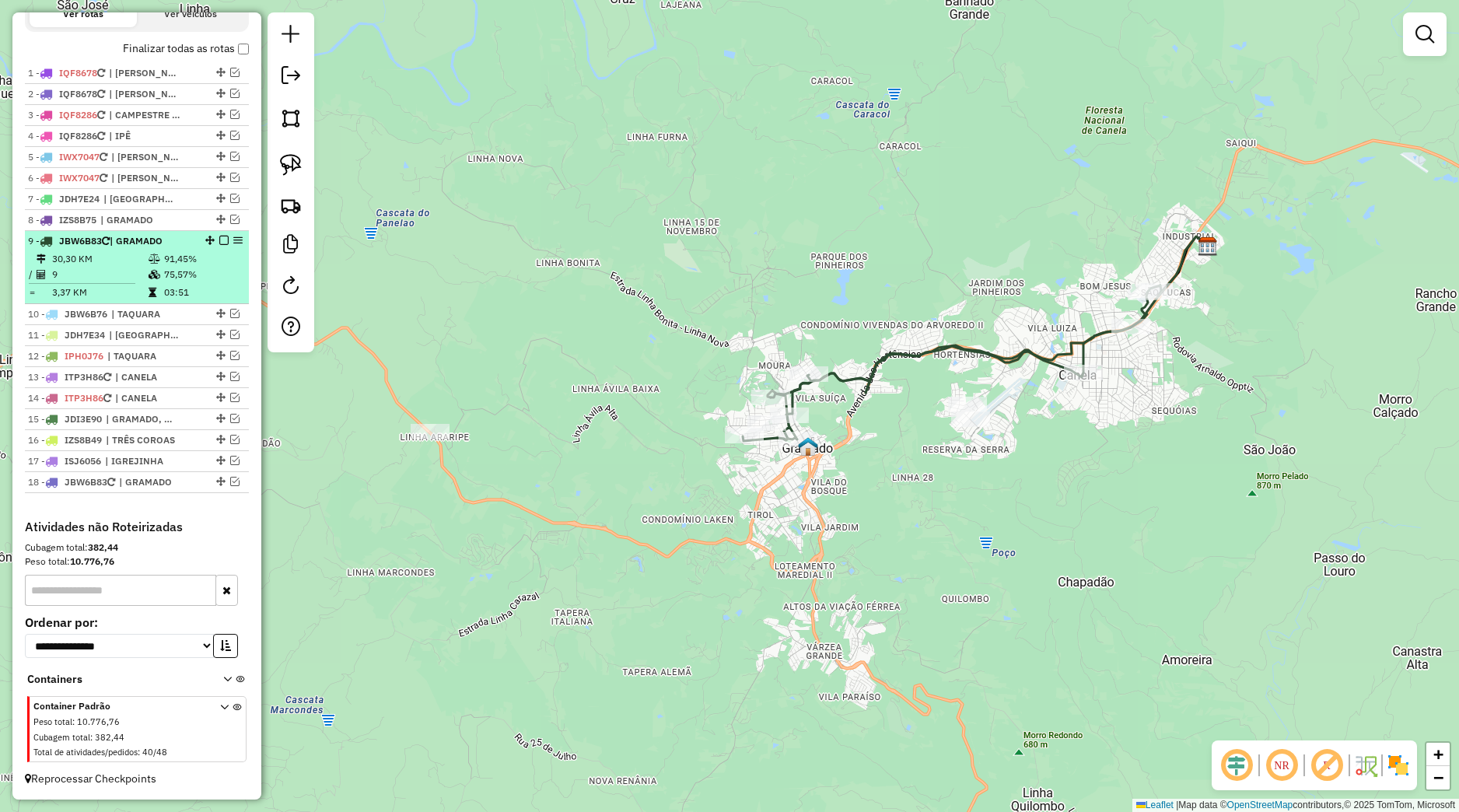
click at [201, 251] on td "91,45%" at bounding box center [202, 259] width 79 height 15
select select "*********"
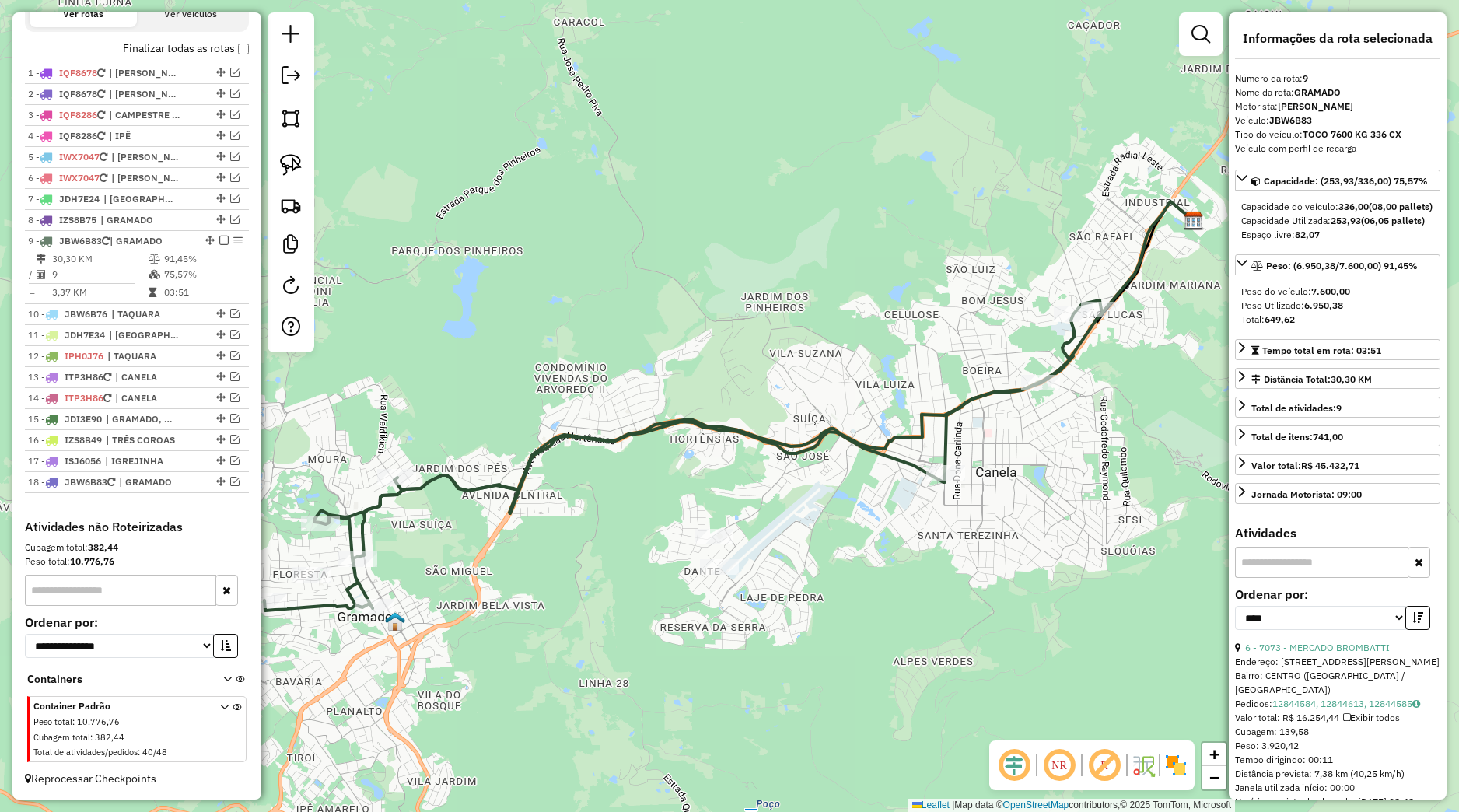
drag, startPoint x: 812, startPoint y: 649, endPoint x: 804, endPoint y: 652, distance: 8.5
click at [811, 650] on div "Janela de atendimento Grade de atendimento Capacidade Transportadoras Veículos …" at bounding box center [730, 406] width 1459 height 812
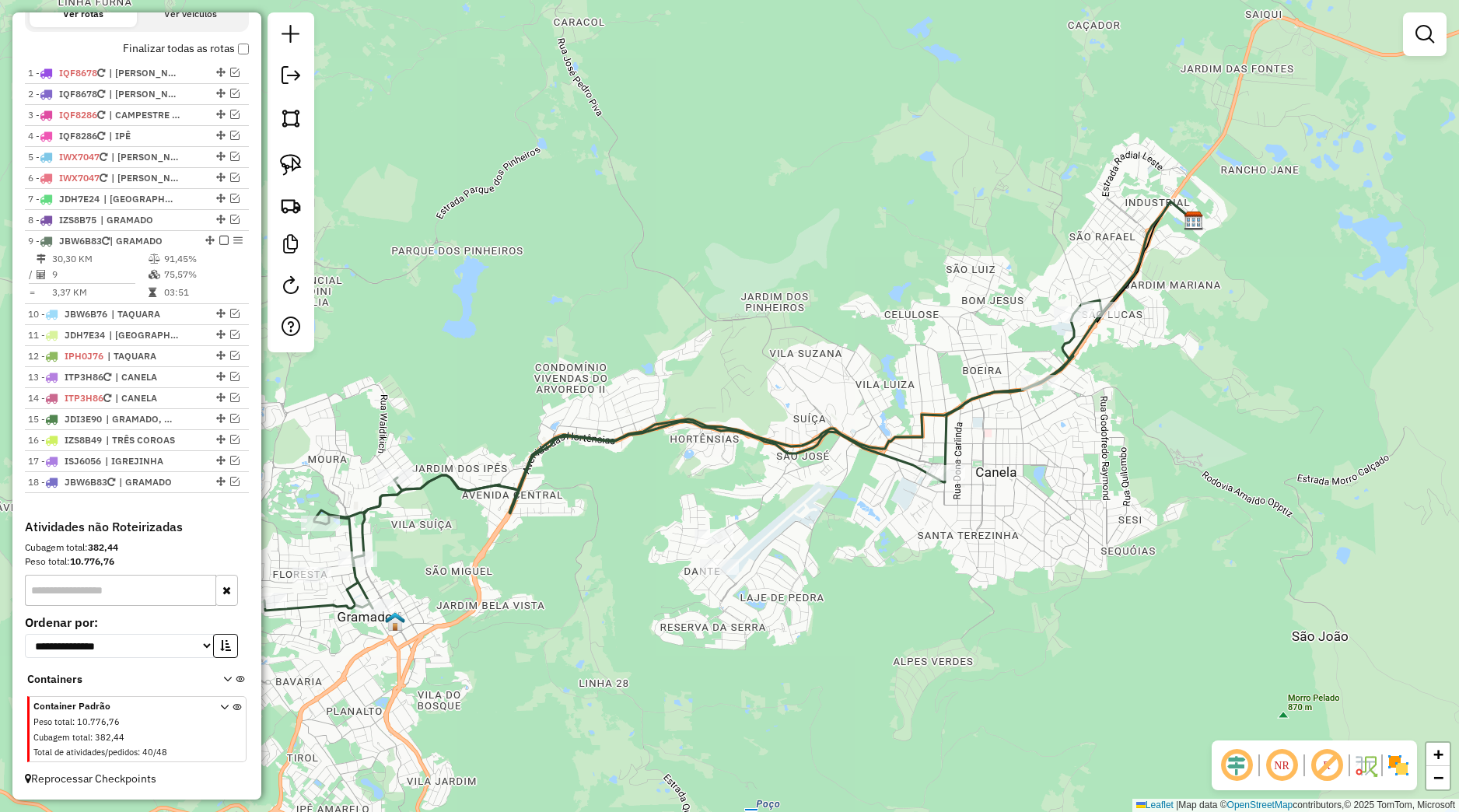
drag, startPoint x: 641, startPoint y: 647, endPoint x: 794, endPoint y: 567, distance: 172.7
click at [794, 568] on div "Janela de atendimento Grade de atendimento Capacidade Transportadoras Veículos …" at bounding box center [730, 406] width 1459 height 812
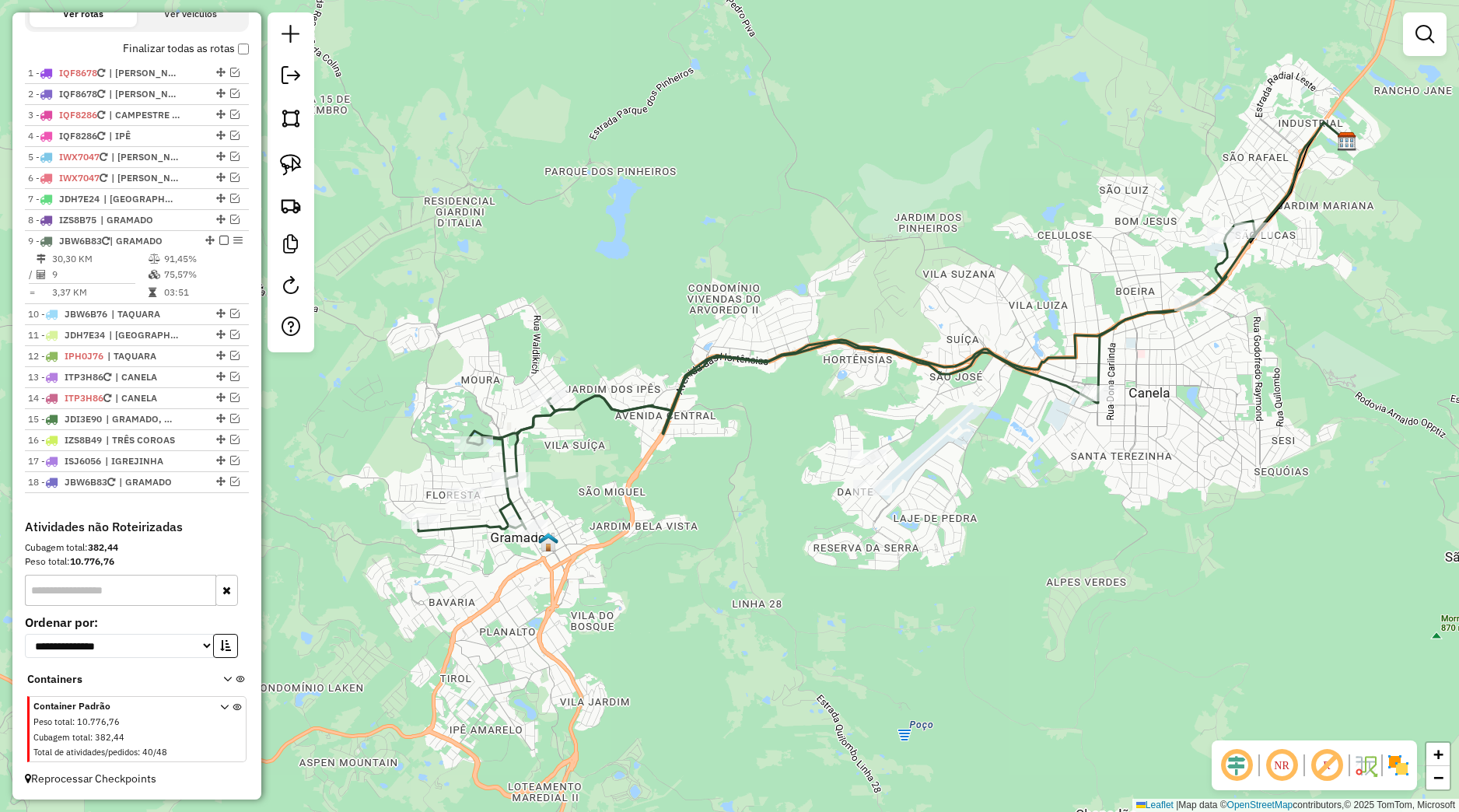
drag, startPoint x: 632, startPoint y: 561, endPoint x: 738, endPoint y: 484, distance: 131.0
click at [738, 484] on div "Janela de atendimento Grade de atendimento Capacidade Transportadoras Veículos …" at bounding box center [730, 406] width 1459 height 812
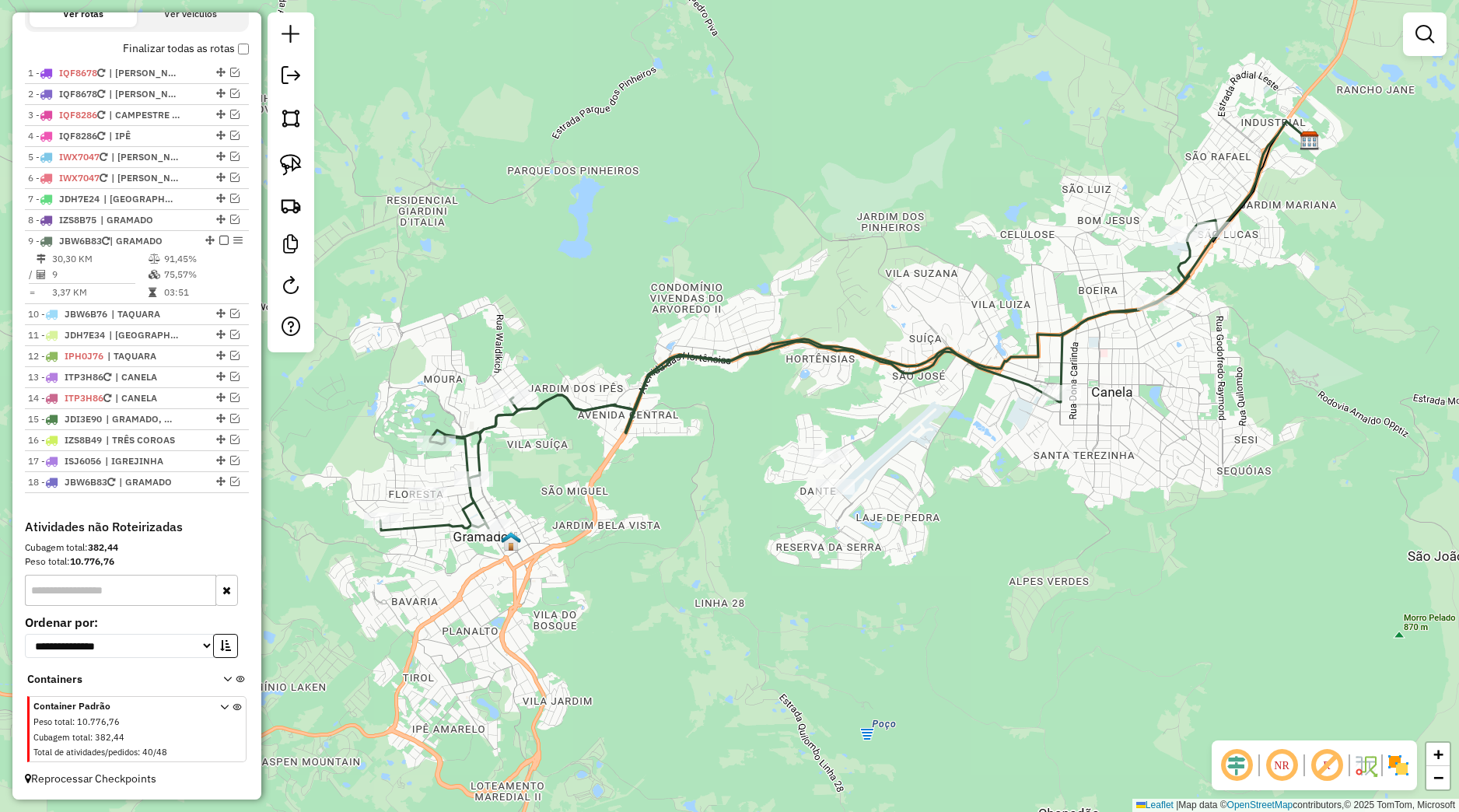
drag, startPoint x: 886, startPoint y: 418, endPoint x: 743, endPoint y: 493, distance: 161.5
click at [743, 493] on div "Janela de atendimento Grade de atendimento Capacidade Transportadoras Veículos …" at bounding box center [730, 406] width 1459 height 812
click at [303, 170] on link at bounding box center [291, 165] width 34 height 34
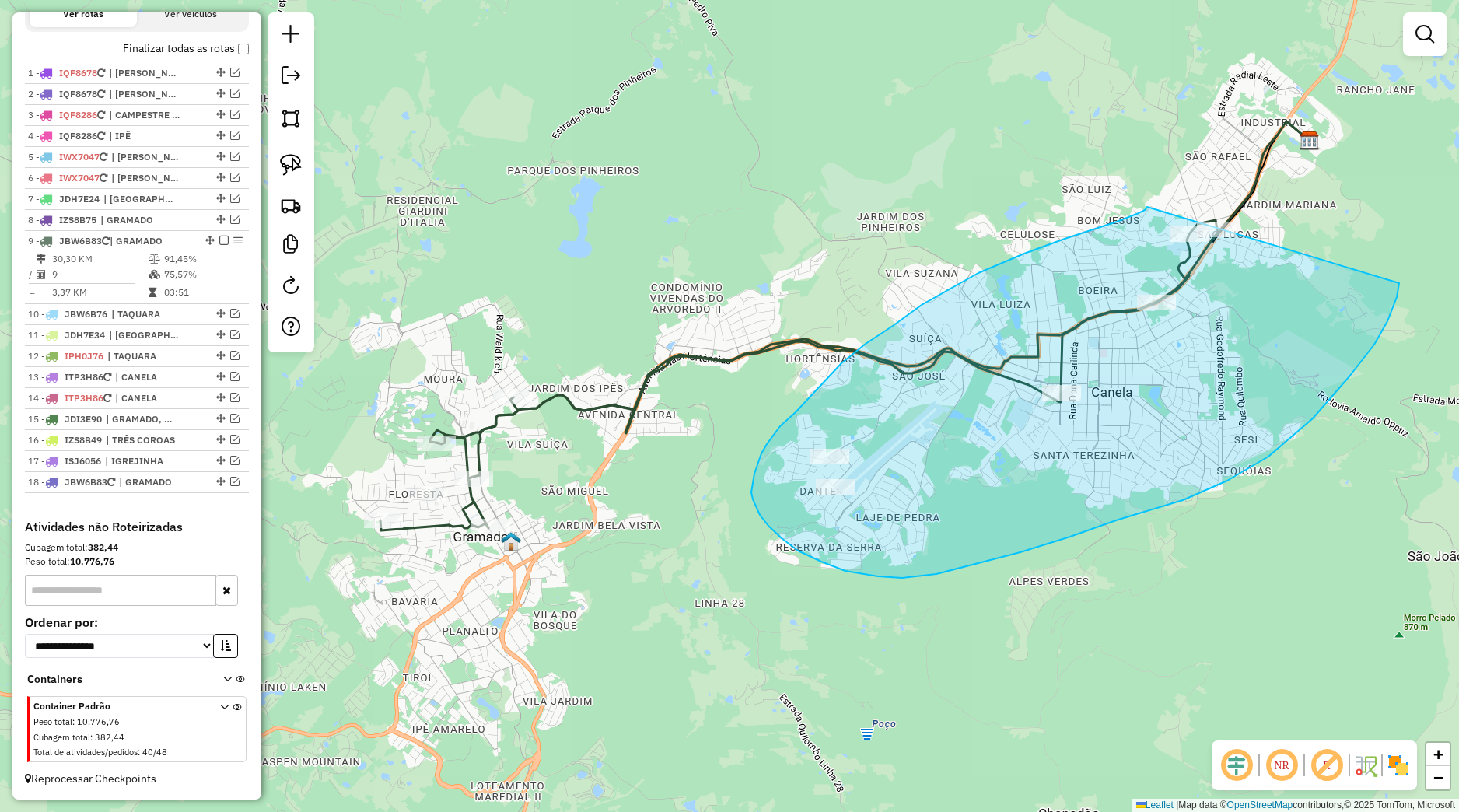
drag, startPoint x: 1147, startPoint y: 207, endPoint x: 1366, endPoint y: 204, distance: 219.0
click at [1366, 204] on div "Janela de atendimento Grade de atendimento Capacidade Transportadoras Veículos …" at bounding box center [730, 406] width 1459 height 812
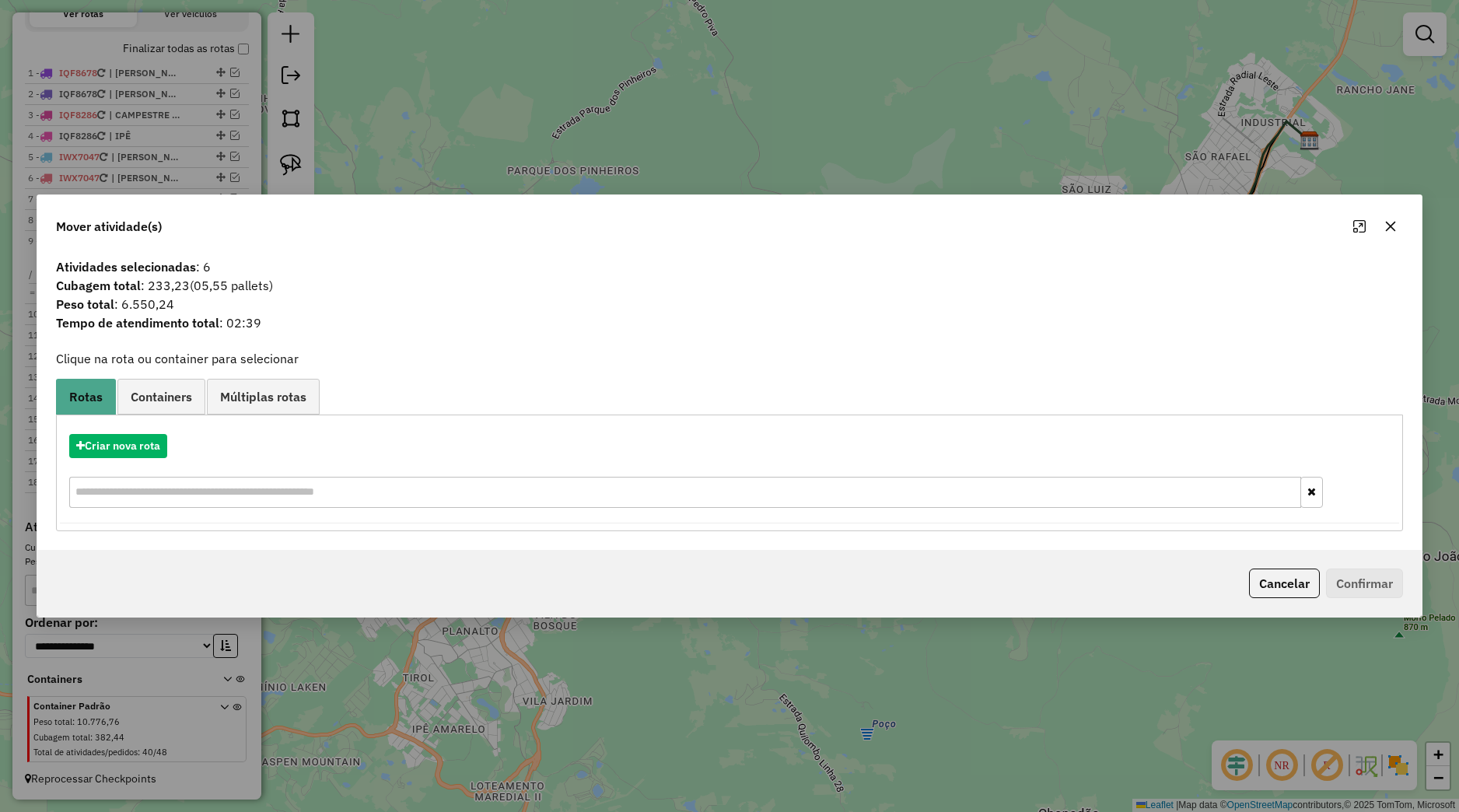
drag, startPoint x: 1390, startPoint y: 223, endPoint x: 1384, endPoint y: 233, distance: 11.7
click at [1391, 224] on icon "button" at bounding box center [1390, 226] width 12 height 12
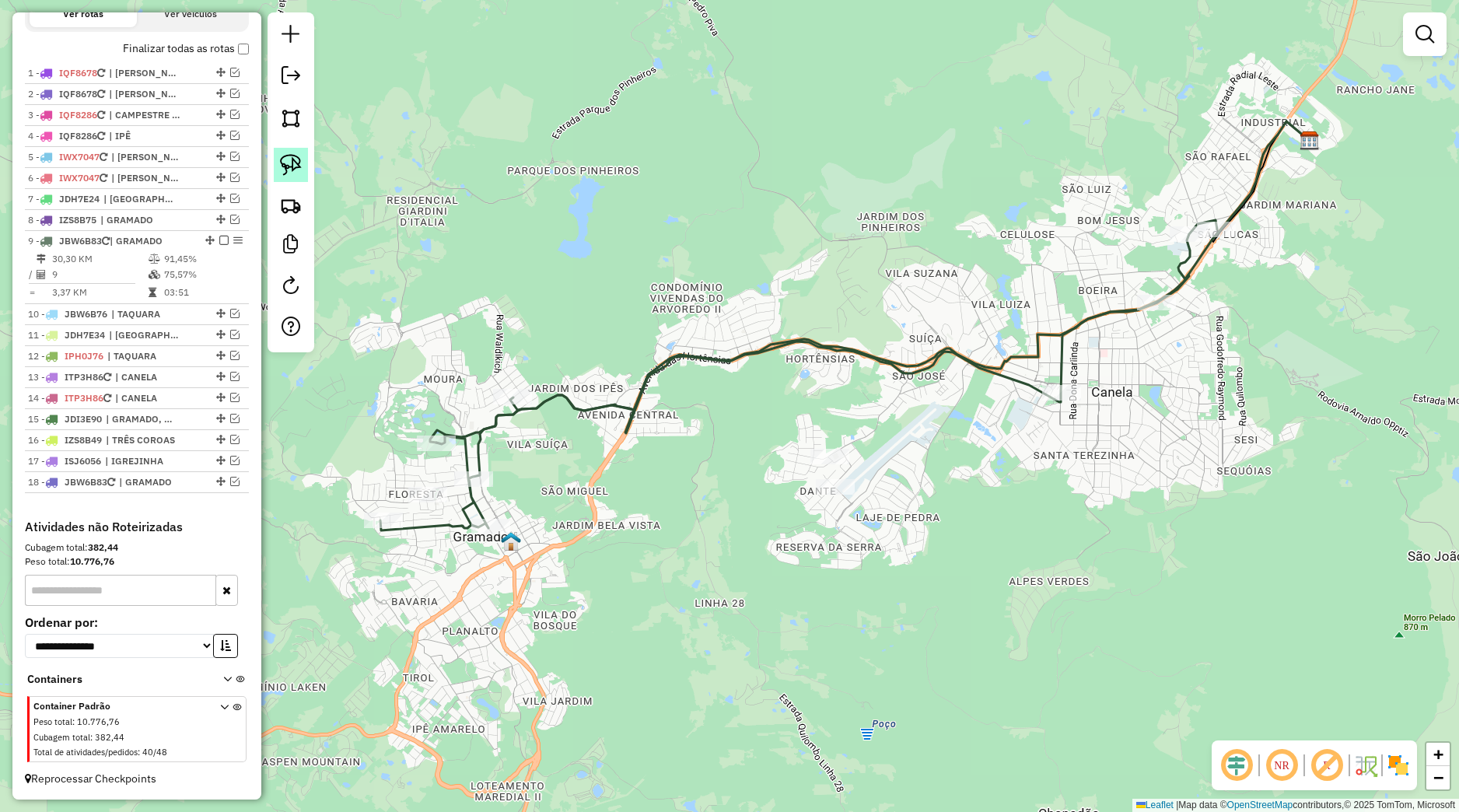
click at [298, 168] on img at bounding box center [291, 165] width 22 height 22
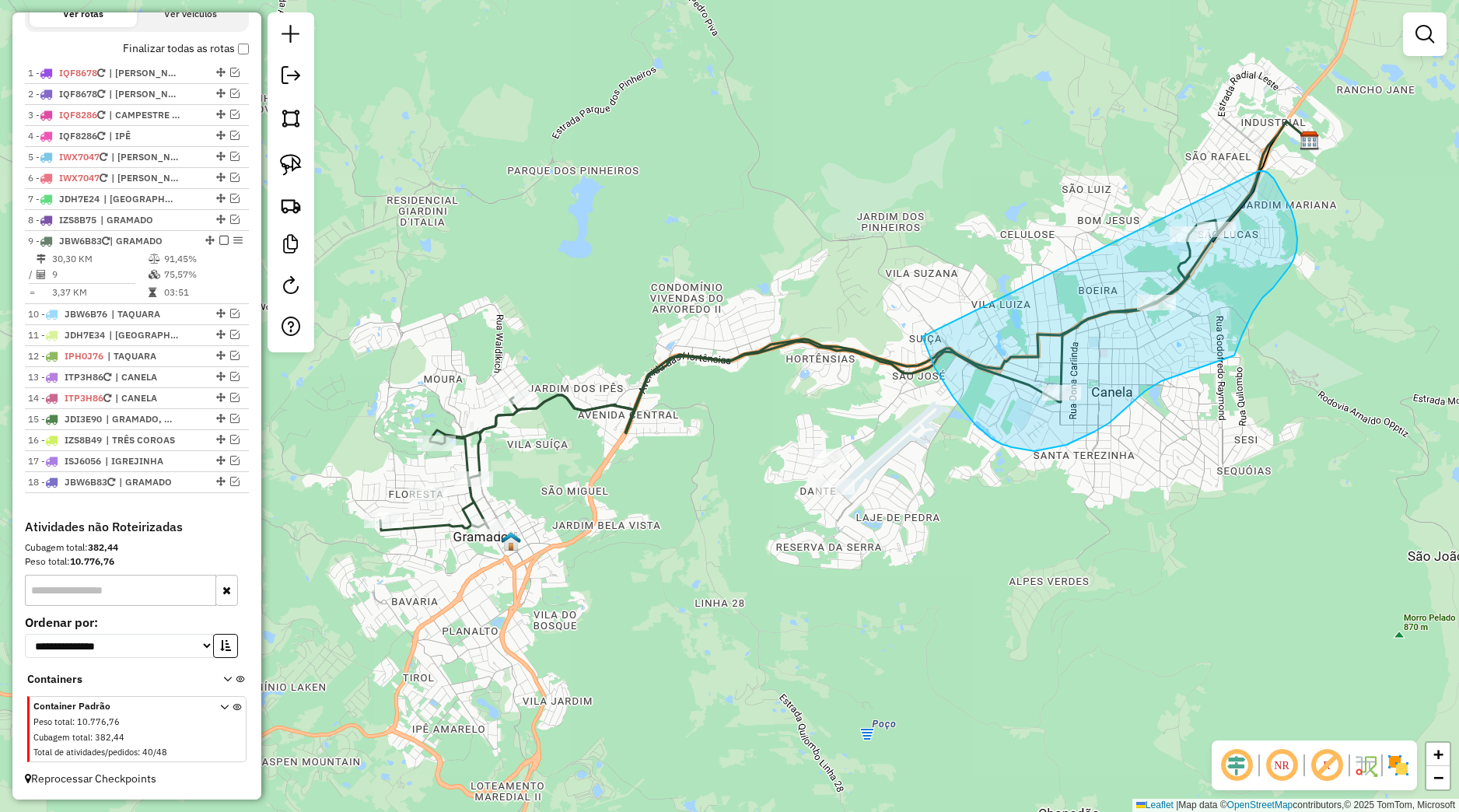
drag, startPoint x: 924, startPoint y: 341, endPoint x: 1259, endPoint y: 171, distance: 375.7
click at [1259, 171] on div "Janela de atendimento Grade de atendimento Capacidade Transportadoras Veículos …" at bounding box center [730, 406] width 1459 height 812
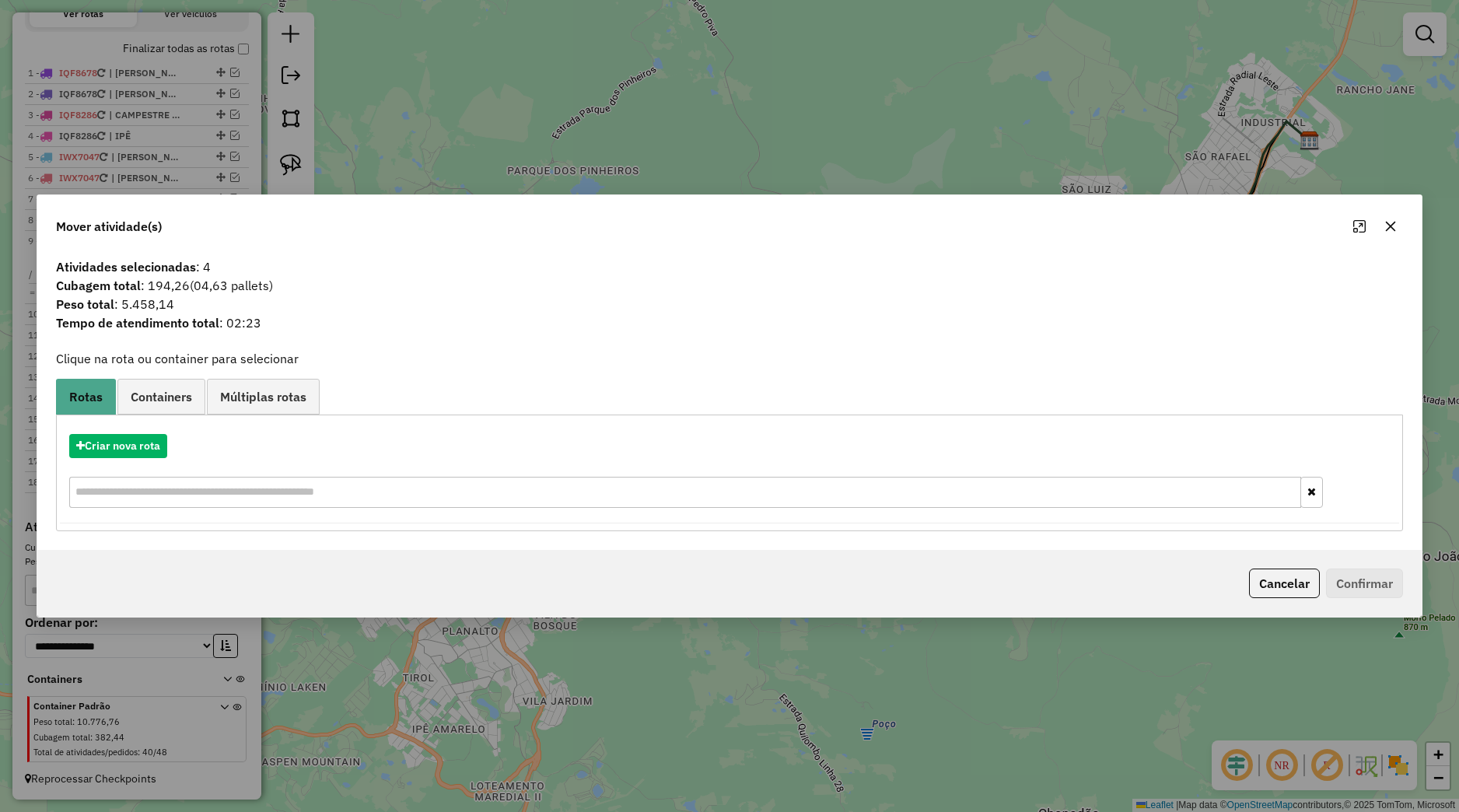
click at [1396, 226] on icon "button" at bounding box center [1390, 226] width 12 height 12
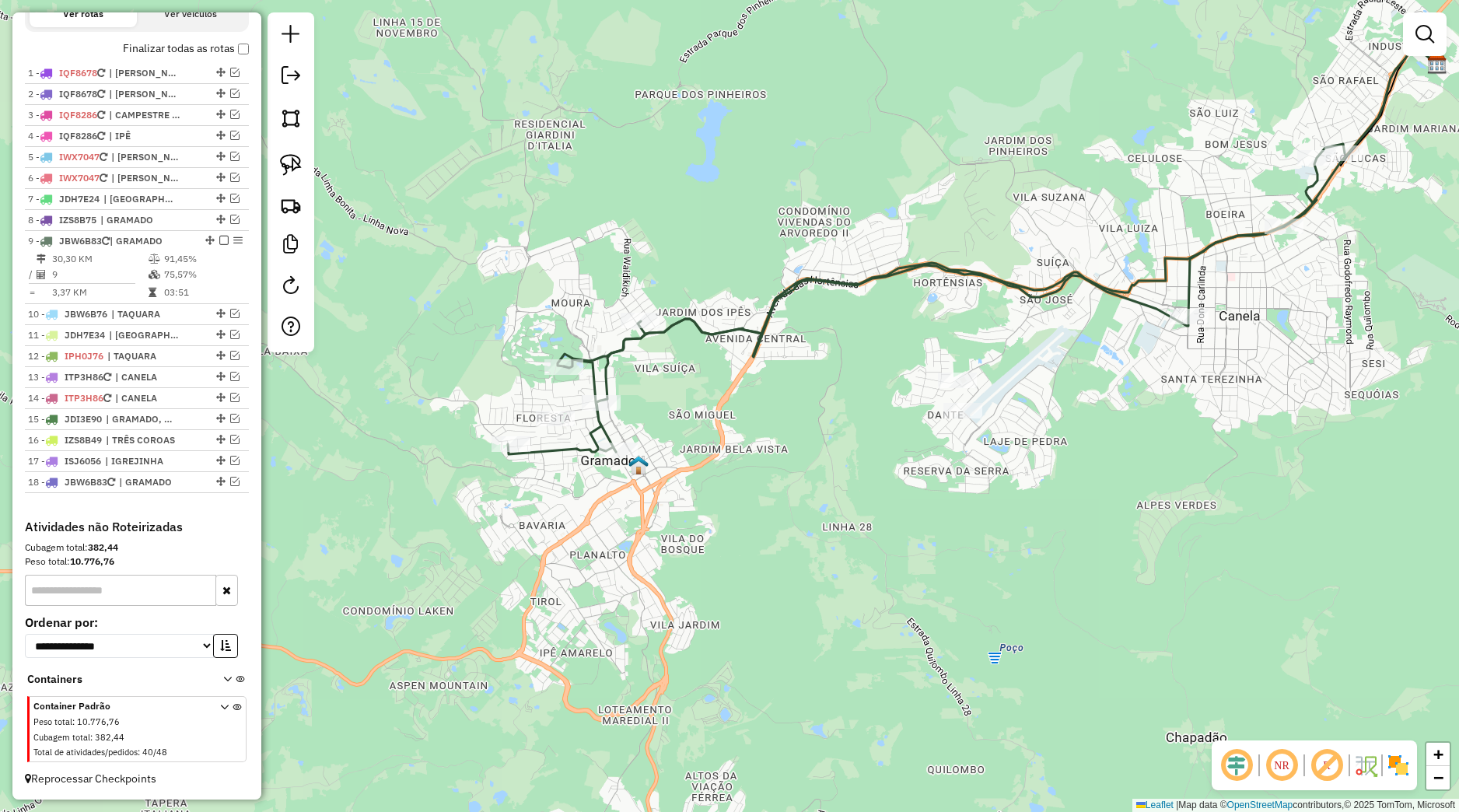
drag, startPoint x: 714, startPoint y: 407, endPoint x: 843, endPoint y: 315, distance: 158.4
click at [843, 315] on div "Janela de atendimento Grade de atendimento Capacidade Transportadoras Veículos …" at bounding box center [730, 406] width 1459 height 812
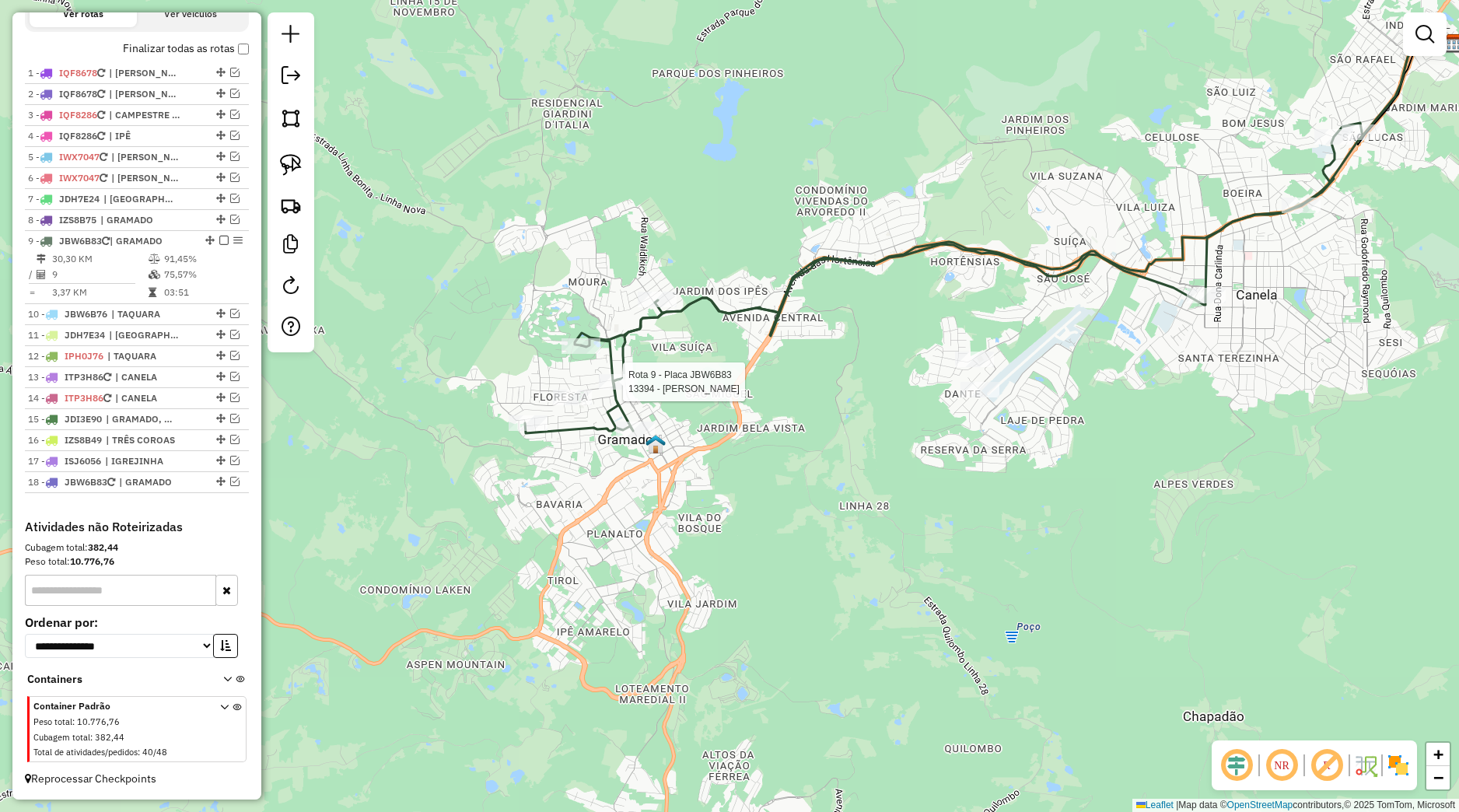
select select "*********"
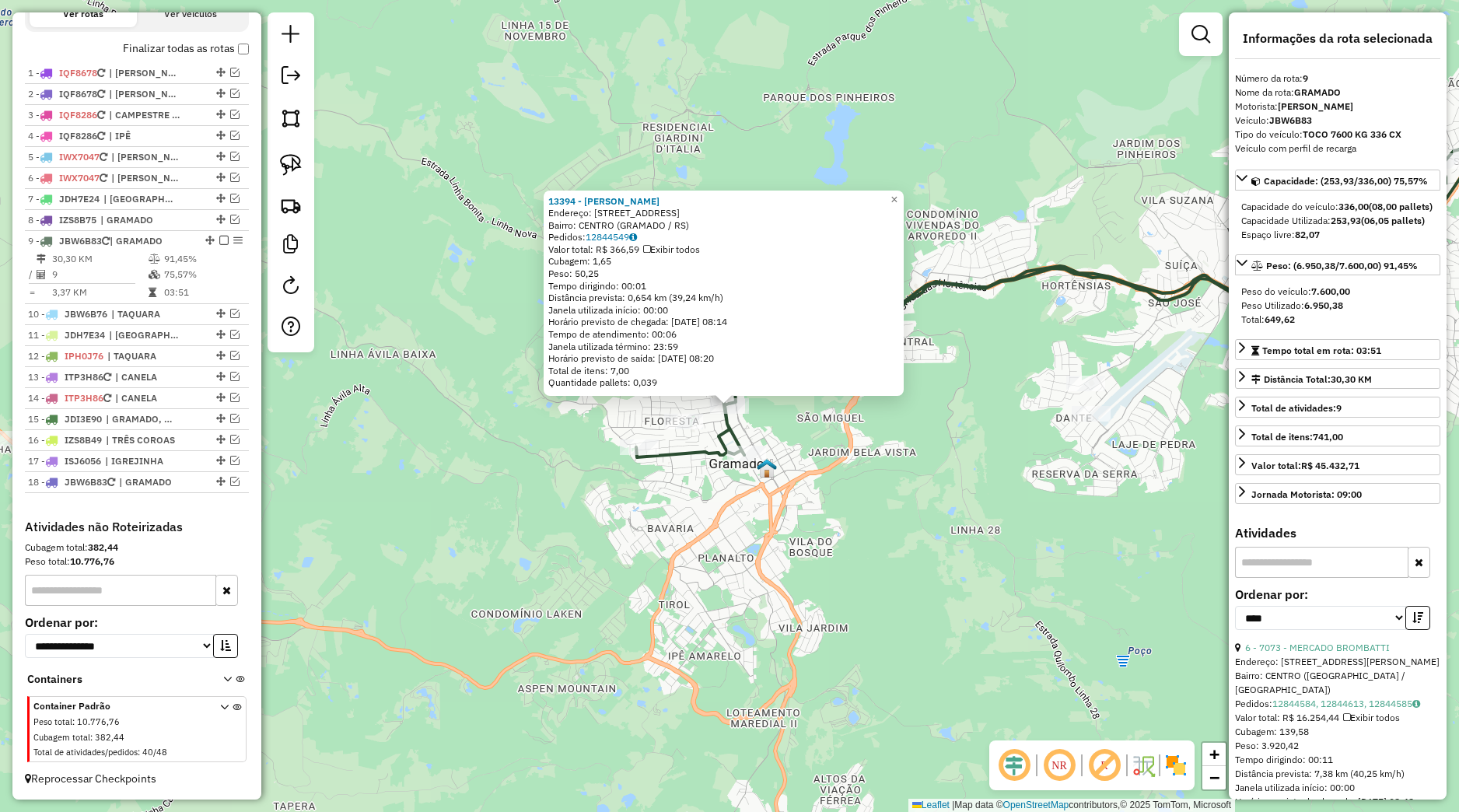
click at [924, 480] on div "13394 - JONAS JARDIM Endereço: RUA DAS FONTES 46 Bairro: CENTRO (GRAMADO / RS) …" at bounding box center [730, 406] width 1459 height 812
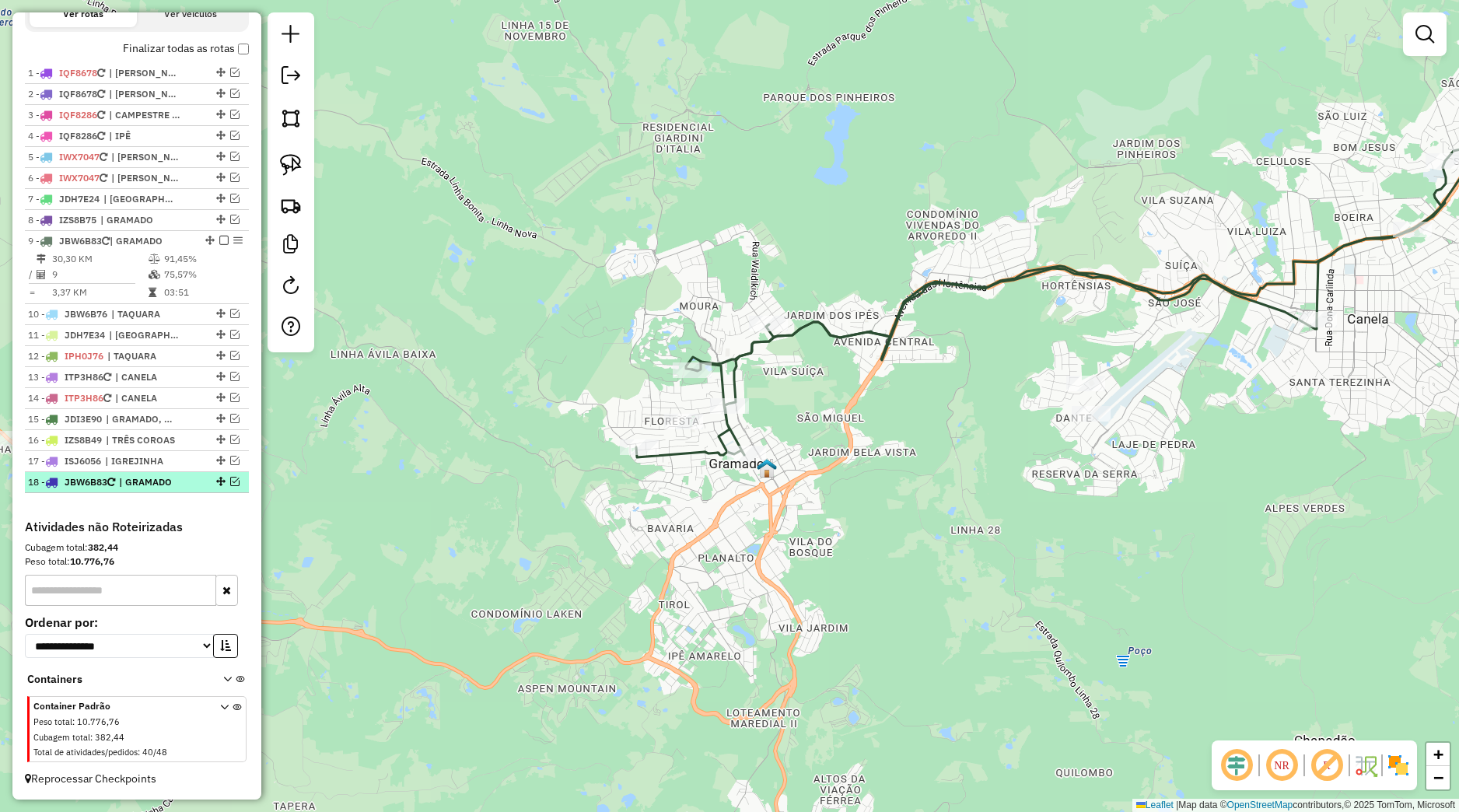
click at [222, 485] on div "18 - JBW6B83 | GRAMADO" at bounding box center [137, 482] width 217 height 14
select select "*********"
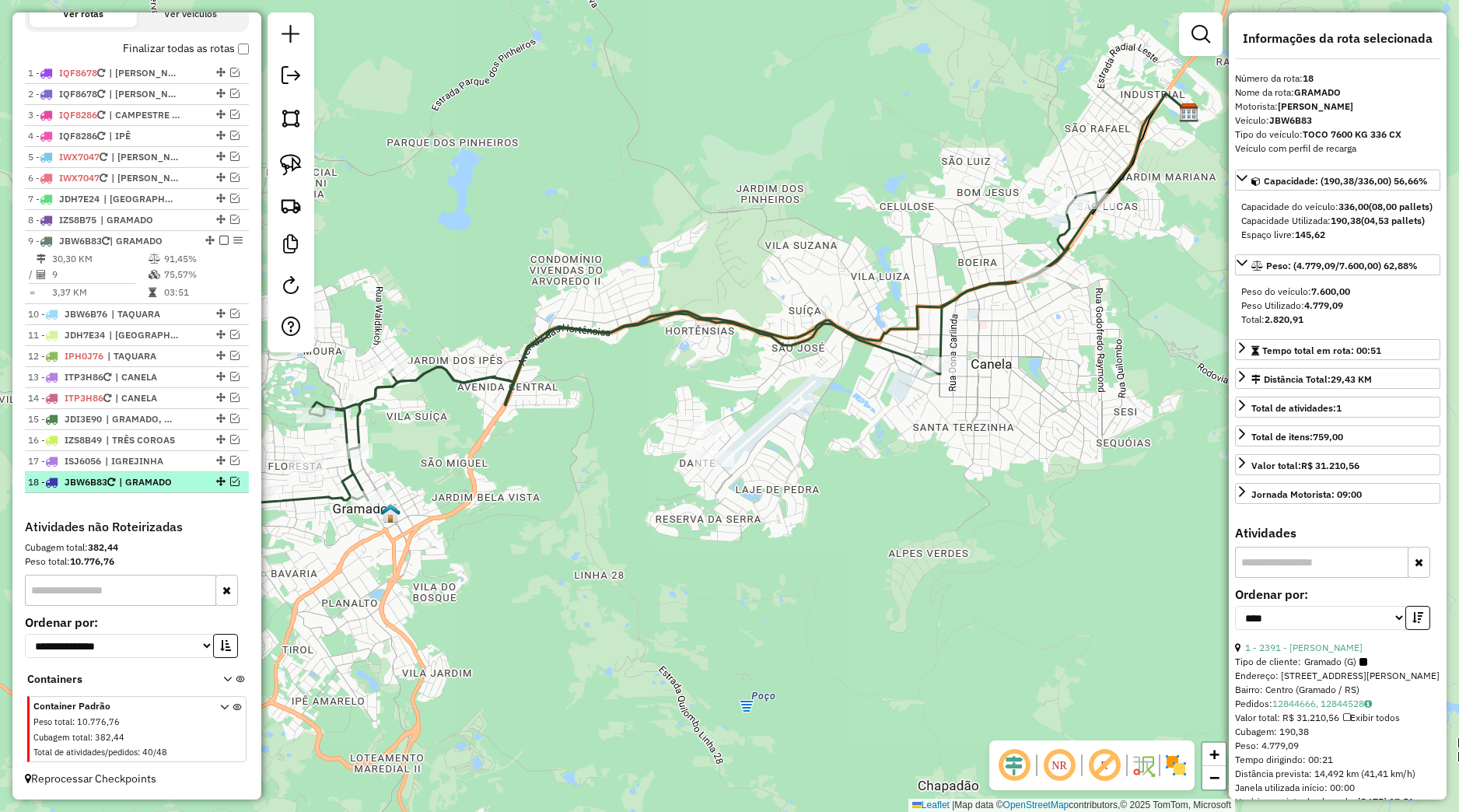
click at [230, 482] on em at bounding box center [235, 482] width 10 height 10
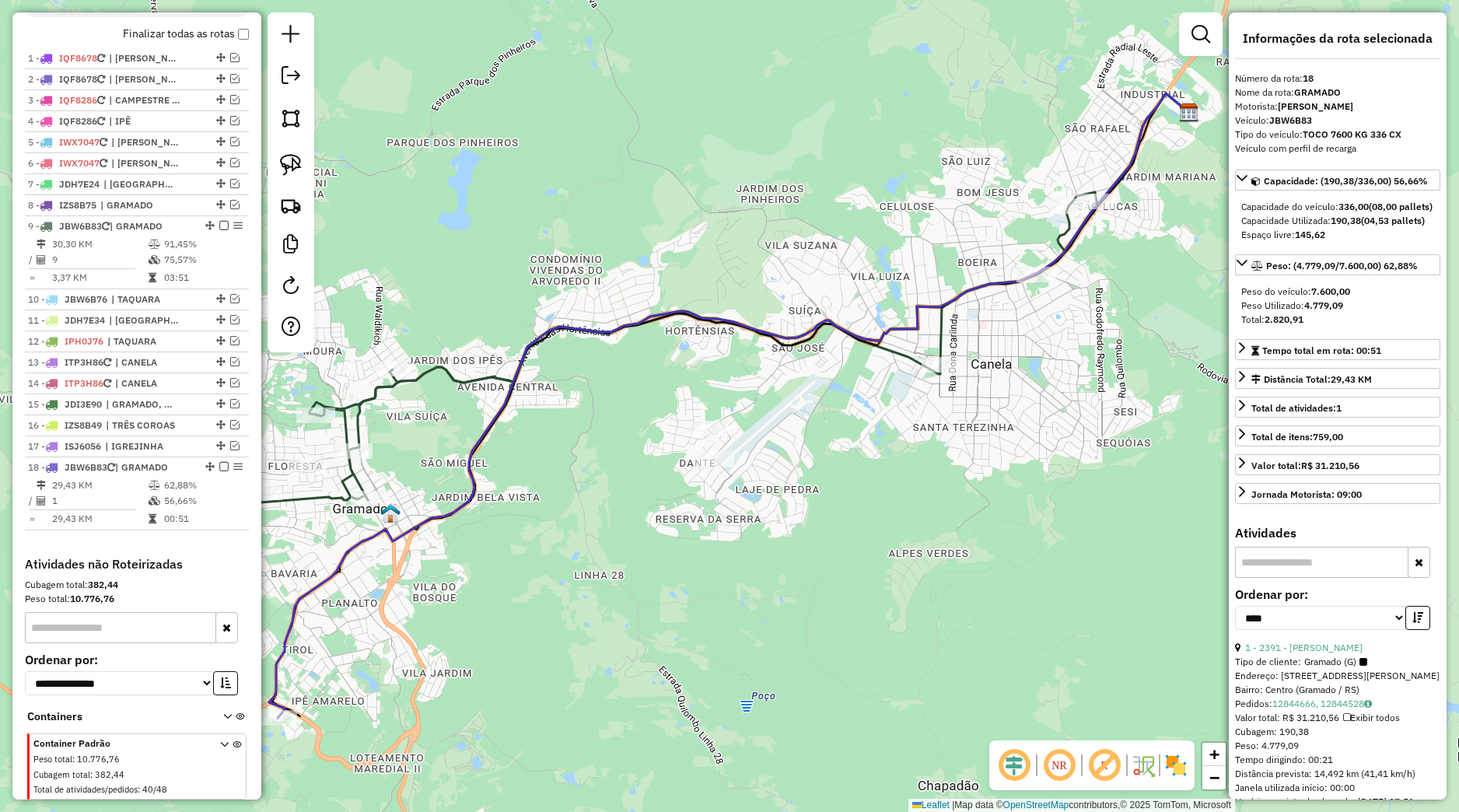
drag, startPoint x: 497, startPoint y: 546, endPoint x: 665, endPoint y: 458, distance: 189.7
click at [665, 458] on div "Rota 9 - Placa JBW6B83 255 - CESAR FELIPE DRUMM Janela de atendimento Grade de …" at bounding box center [730, 406] width 1459 height 812
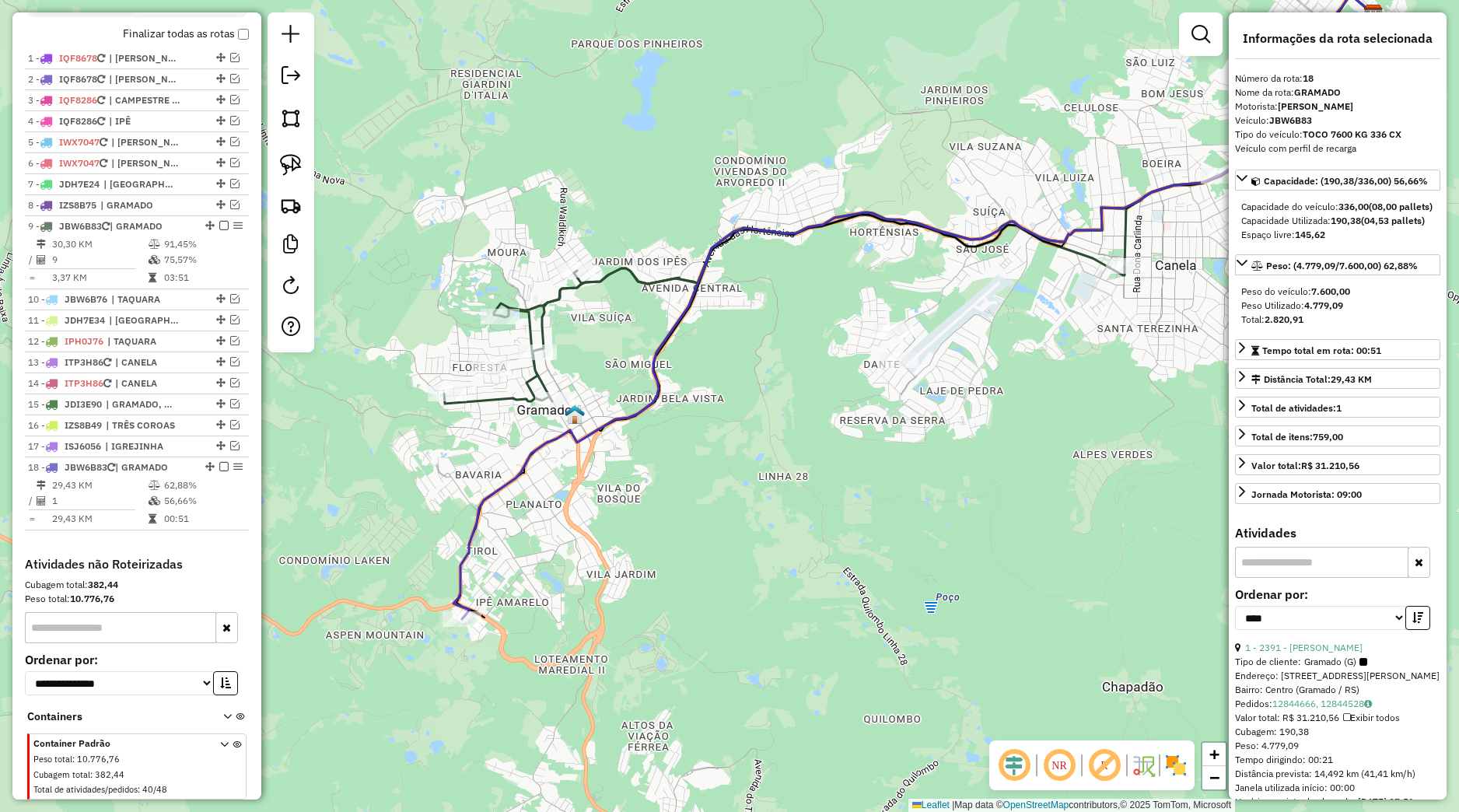
click at [292, 148] on div at bounding box center [291, 182] width 47 height 340
click at [304, 159] on link at bounding box center [291, 165] width 34 height 34
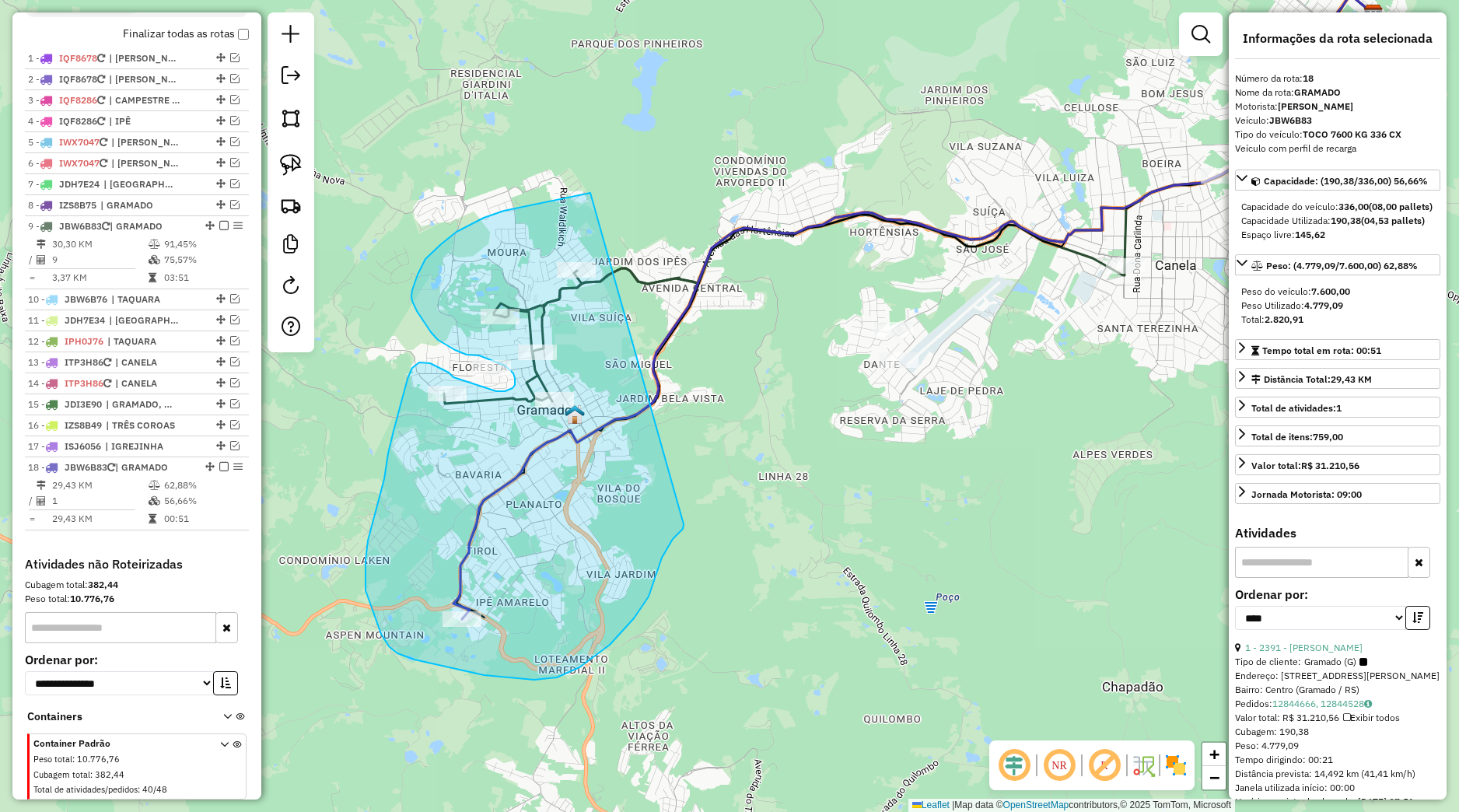
drag, startPoint x: 591, startPoint y: 193, endPoint x: 685, endPoint y: 522, distance: 342.2
click at [685, 522] on div "Janela de atendimento Grade de atendimento Capacidade Transportadoras Veículos …" at bounding box center [730, 406] width 1459 height 812
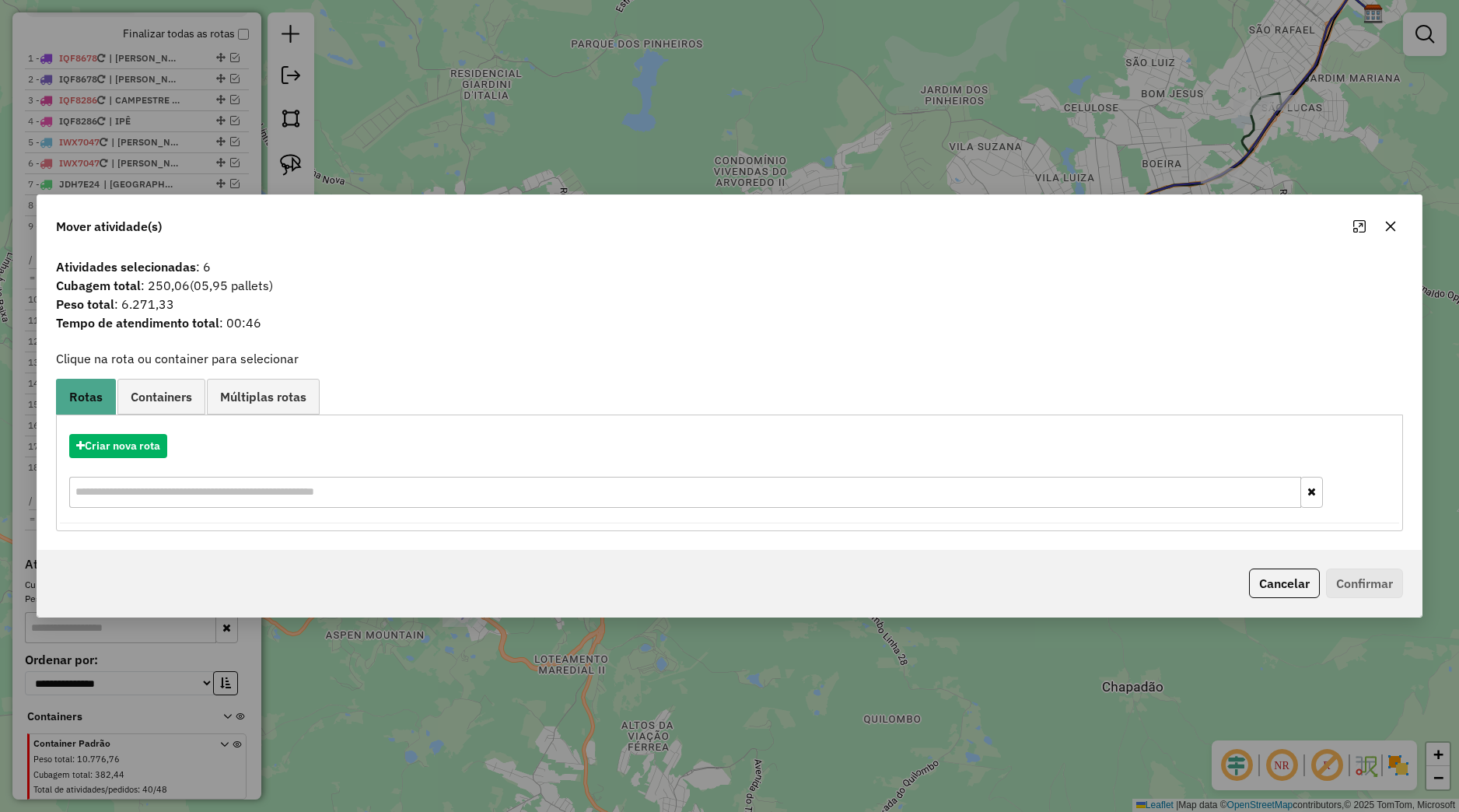
click at [1394, 233] on button "button" at bounding box center [1391, 226] width 25 height 25
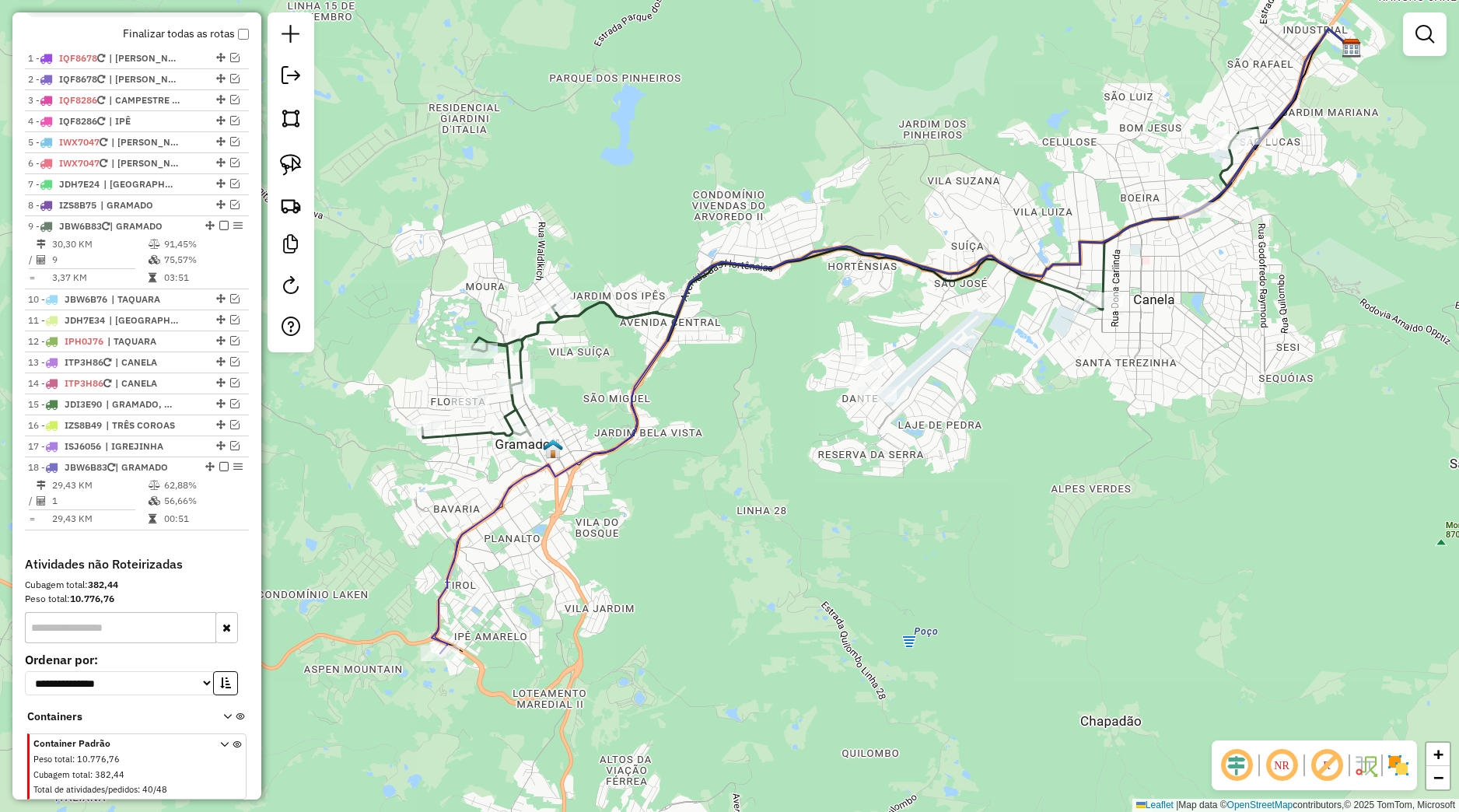
drag, startPoint x: 1118, startPoint y: 491, endPoint x: 975, endPoint y: 647, distance: 211.6
click at [975, 646] on div "Janela de atendimento Grade de atendimento Capacidade Transportadoras Veículos …" at bounding box center [730, 406] width 1459 height 812
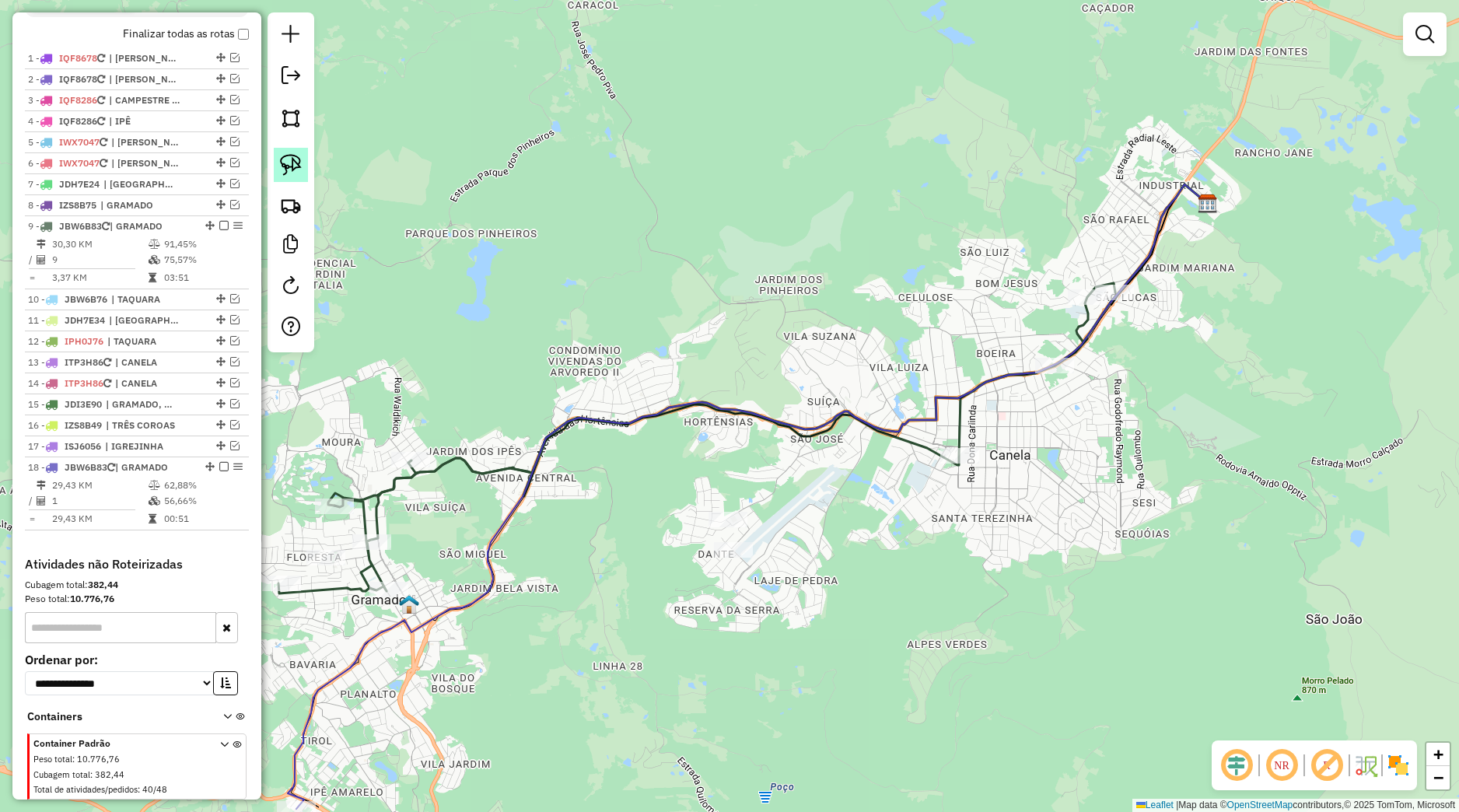
click at [295, 161] on img at bounding box center [291, 165] width 22 height 22
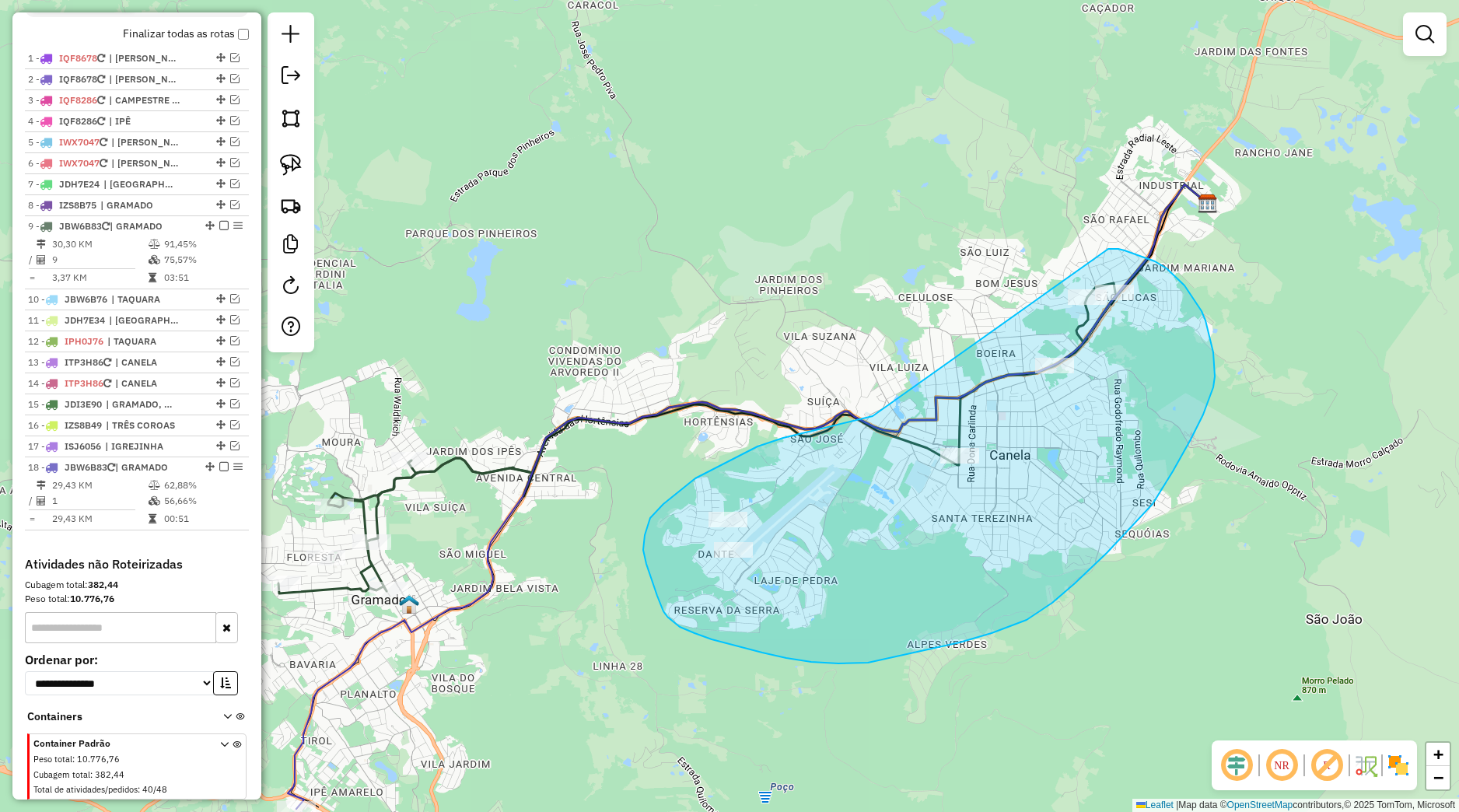
drag, startPoint x: 804, startPoint y: 432, endPoint x: 1108, endPoint y: 249, distance: 354.8
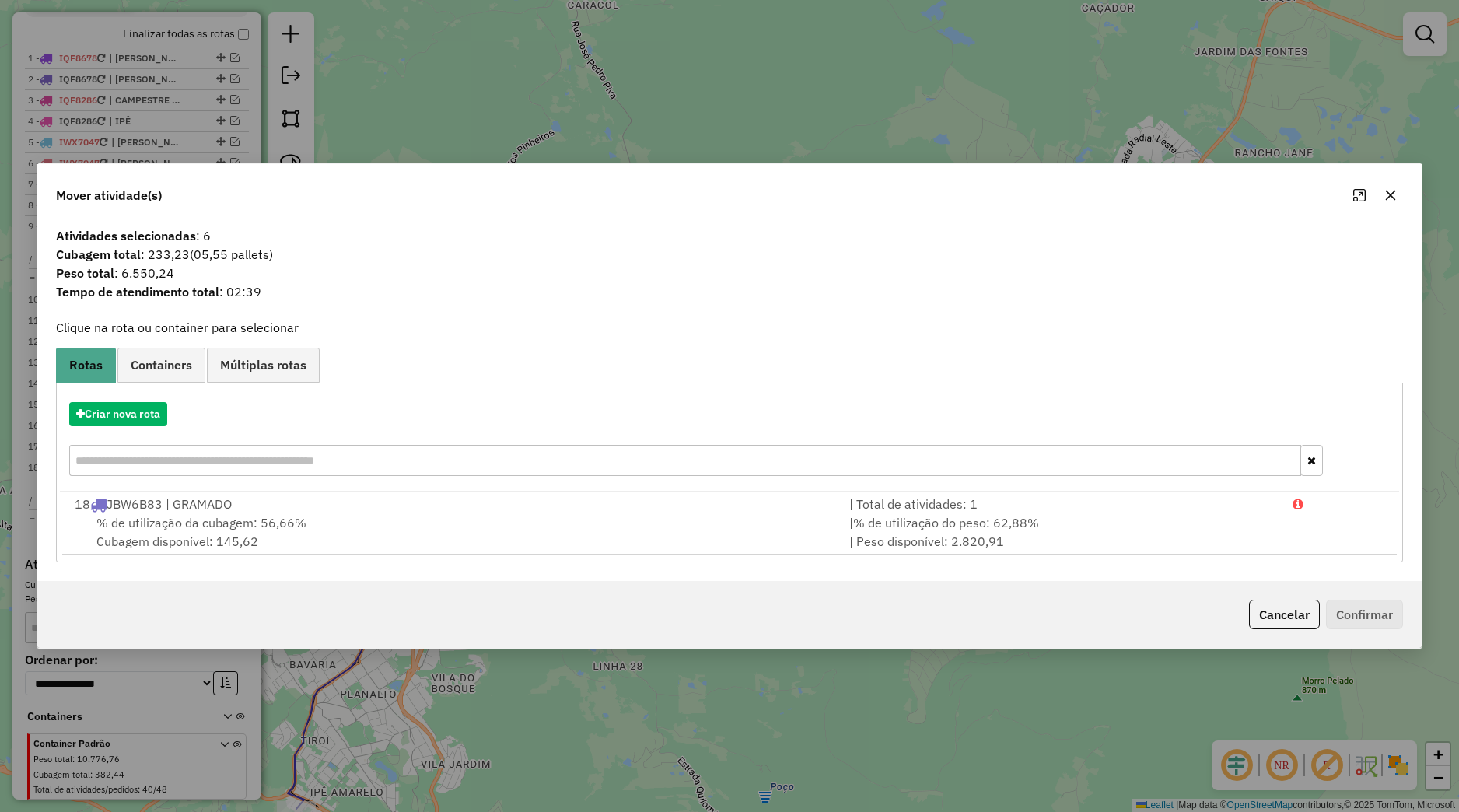
click at [1389, 195] on icon "button" at bounding box center [1390, 195] width 12 height 12
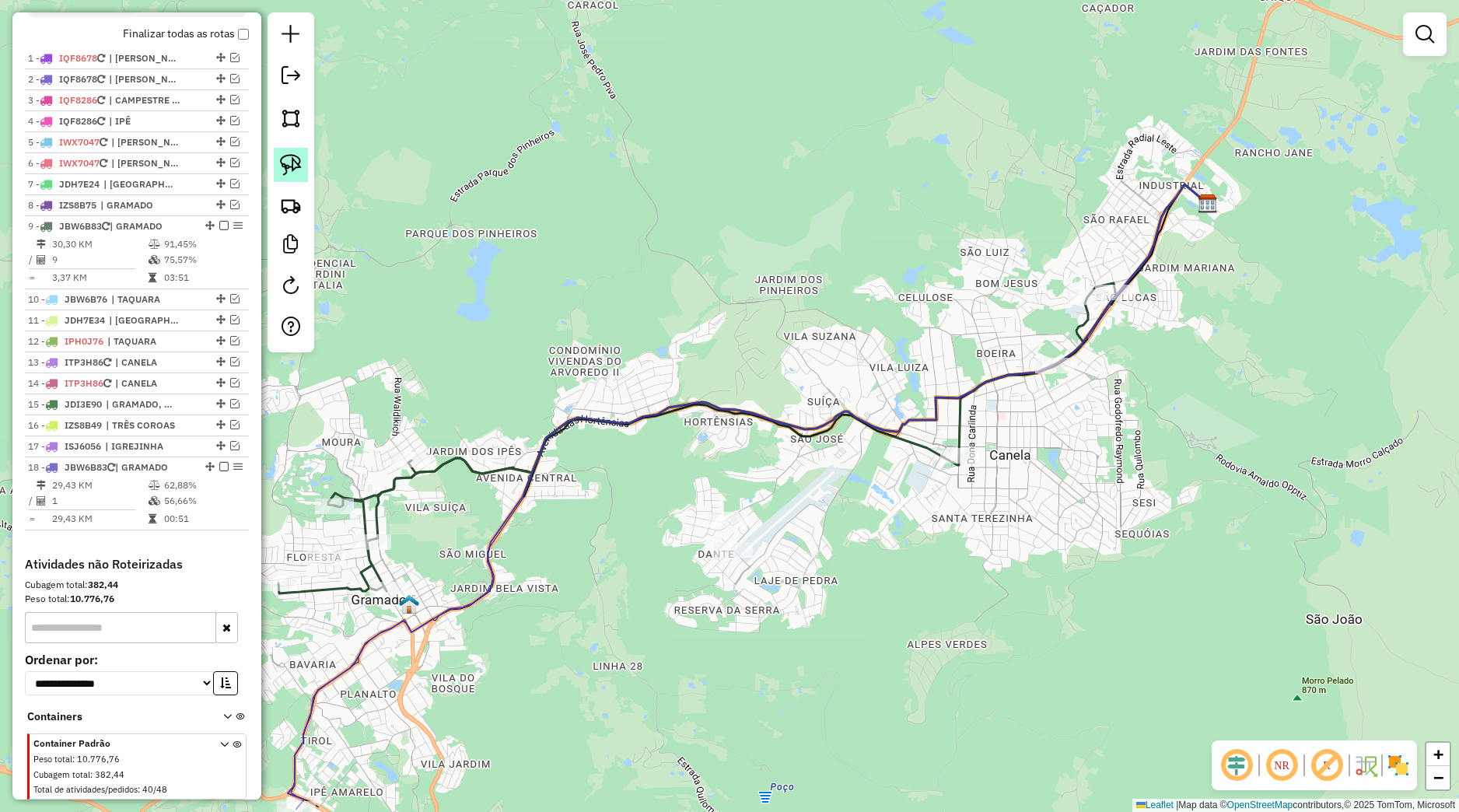
click at [287, 170] on img at bounding box center [291, 165] width 22 height 22
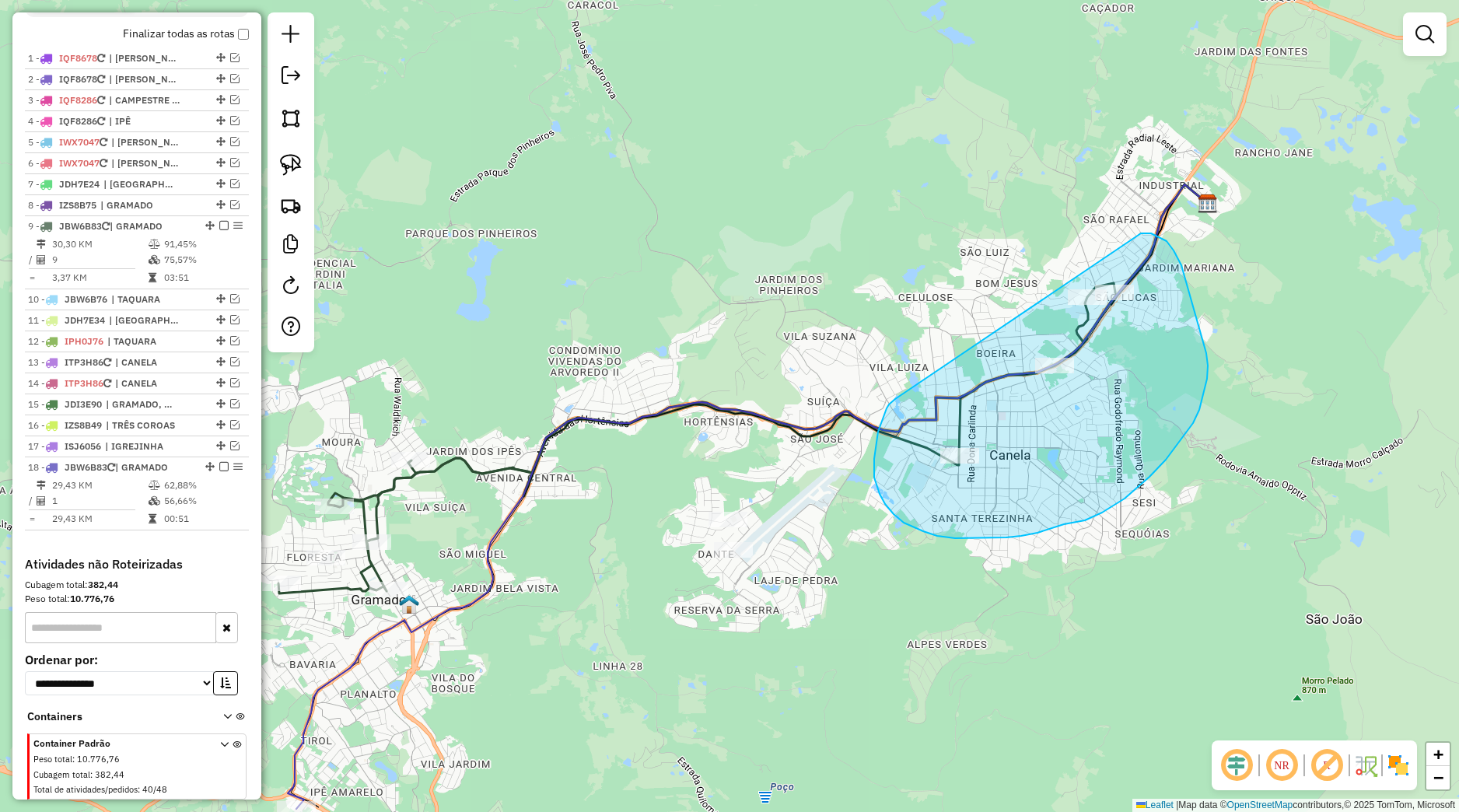
drag, startPoint x: 894, startPoint y: 400, endPoint x: 1141, endPoint y: 234, distance: 297.6
click at [1141, 234] on div "Janela de atendimento Grade de atendimento Capacidade Transportadoras Veículos …" at bounding box center [730, 406] width 1459 height 812
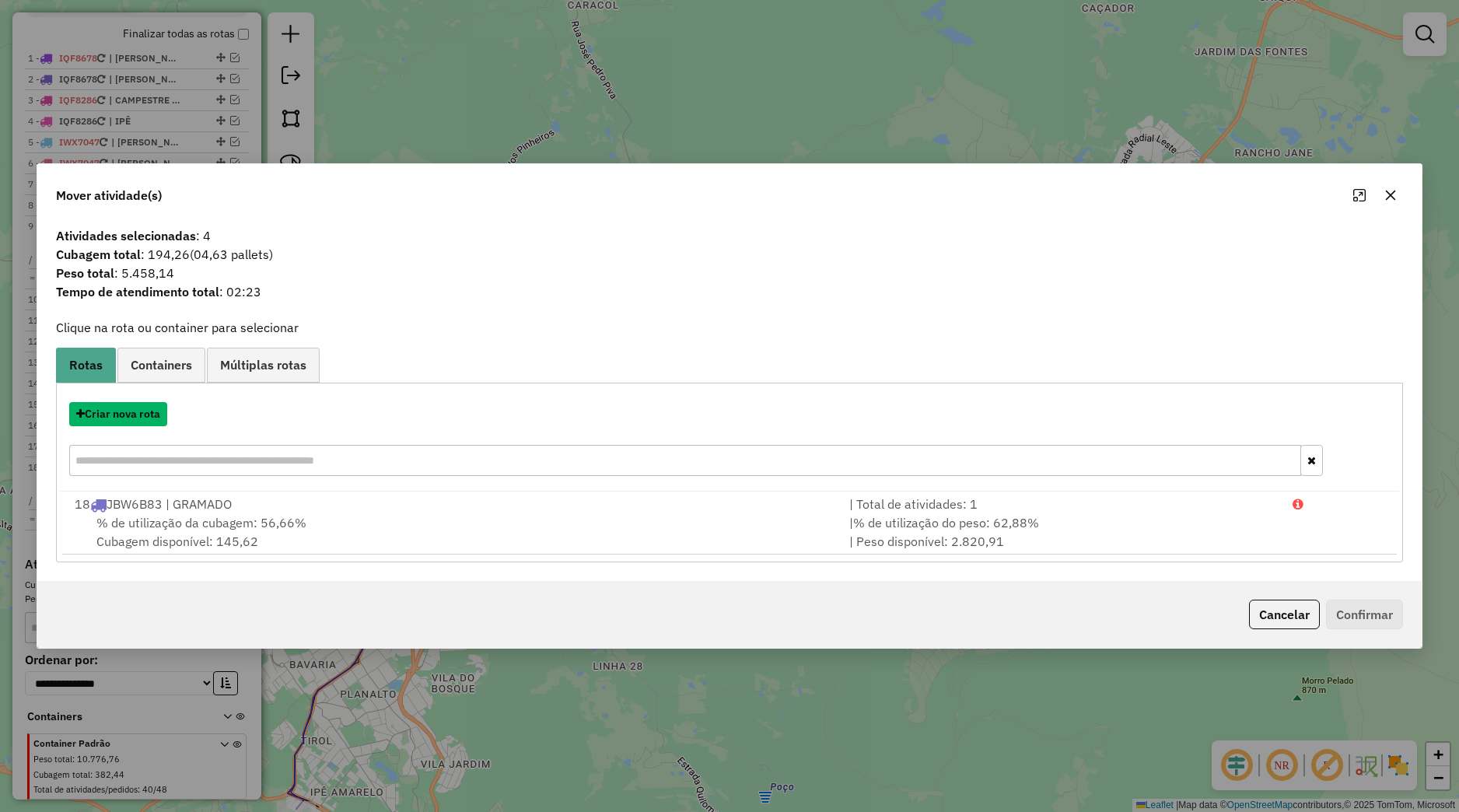
click at [157, 422] on button "Criar nova rota" at bounding box center [118, 415] width 98 height 24
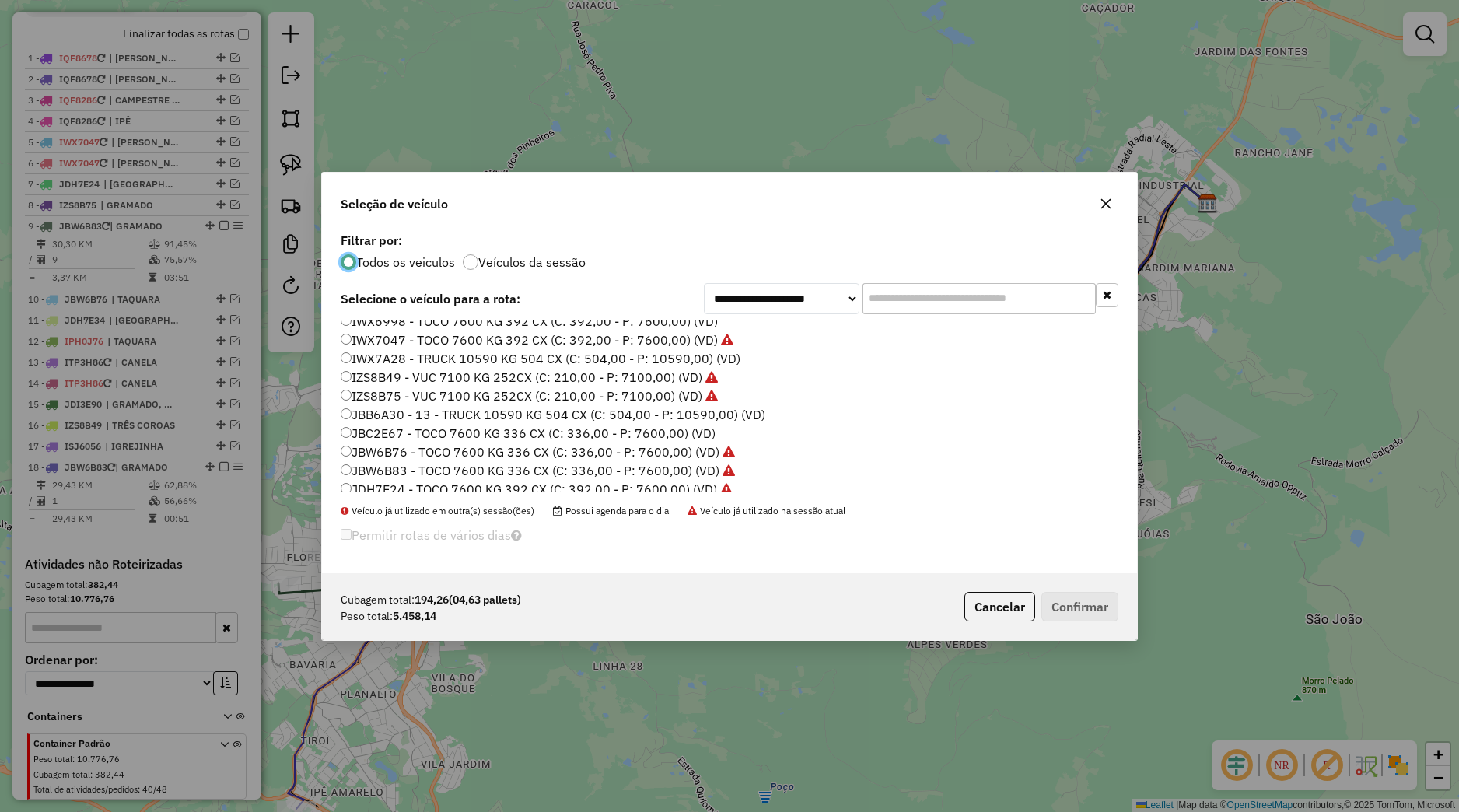
scroll to position [296, 0]
click at [402, 410] on label "JBW6B83 - TOCO 7600 KG 336 CX (C: 336,00 - P: 7600,00) (VD)" at bounding box center [538, 406] width 394 height 19
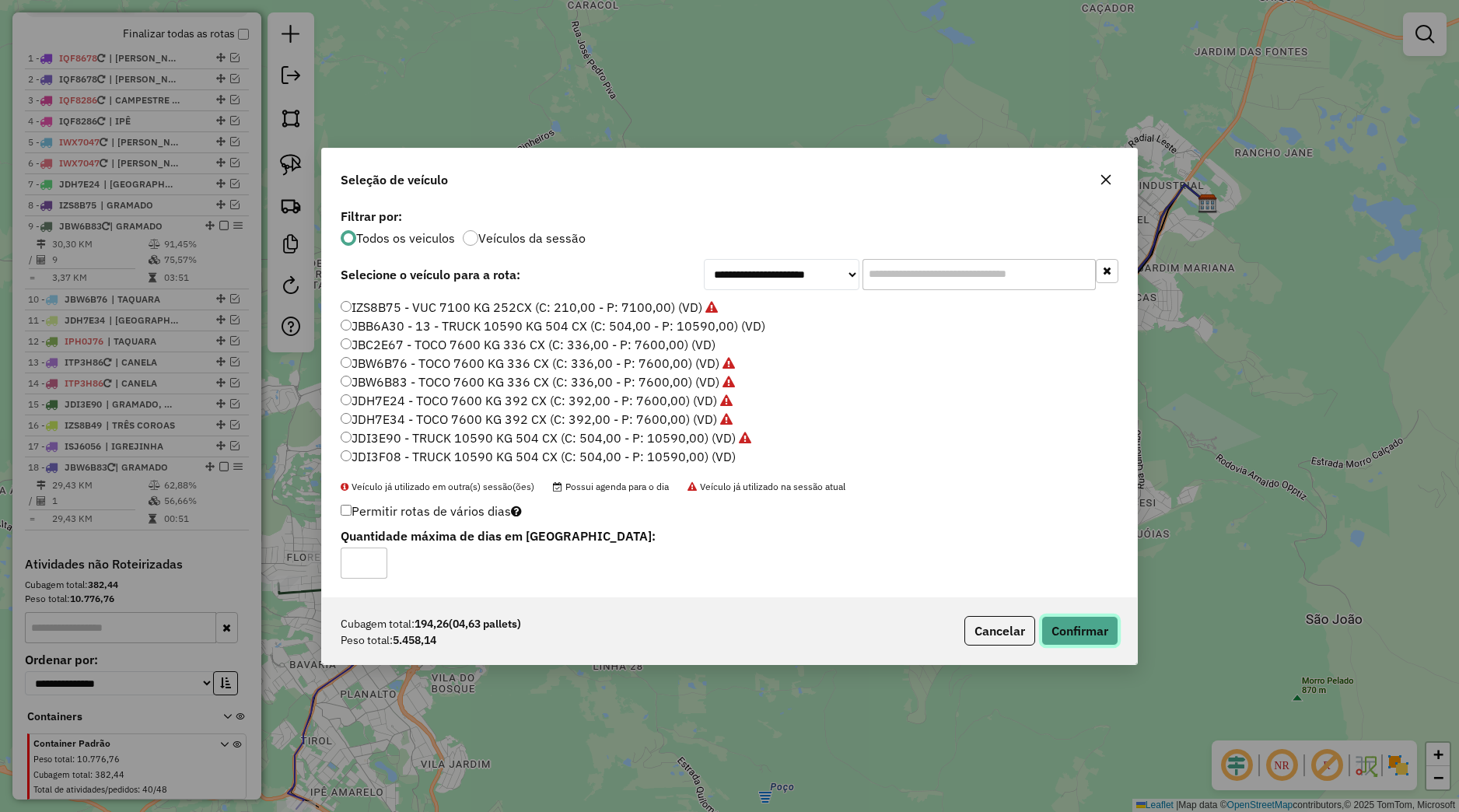
click at [1047, 627] on button "Confirmar" at bounding box center [1079, 630] width 77 height 29
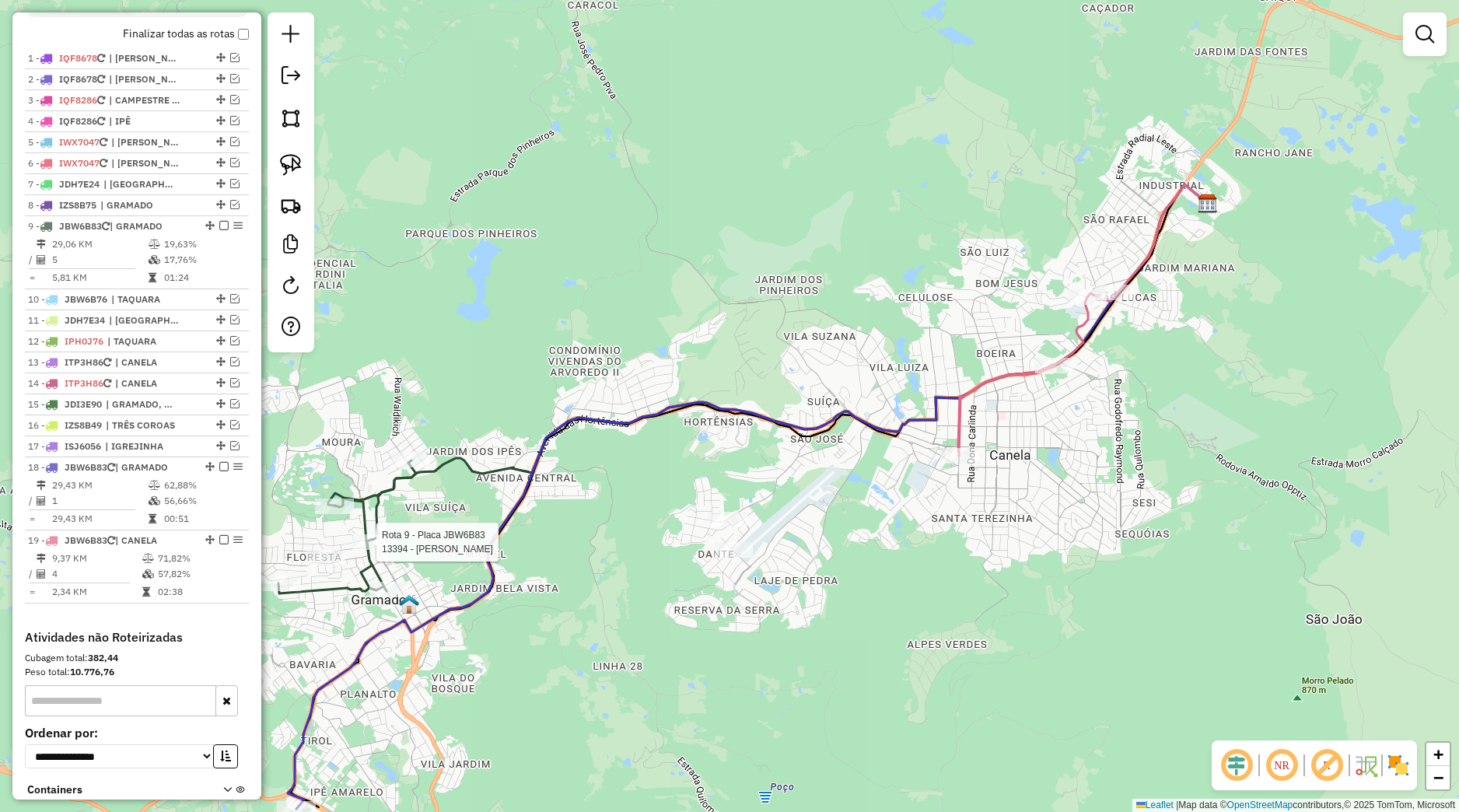
select select "*********"
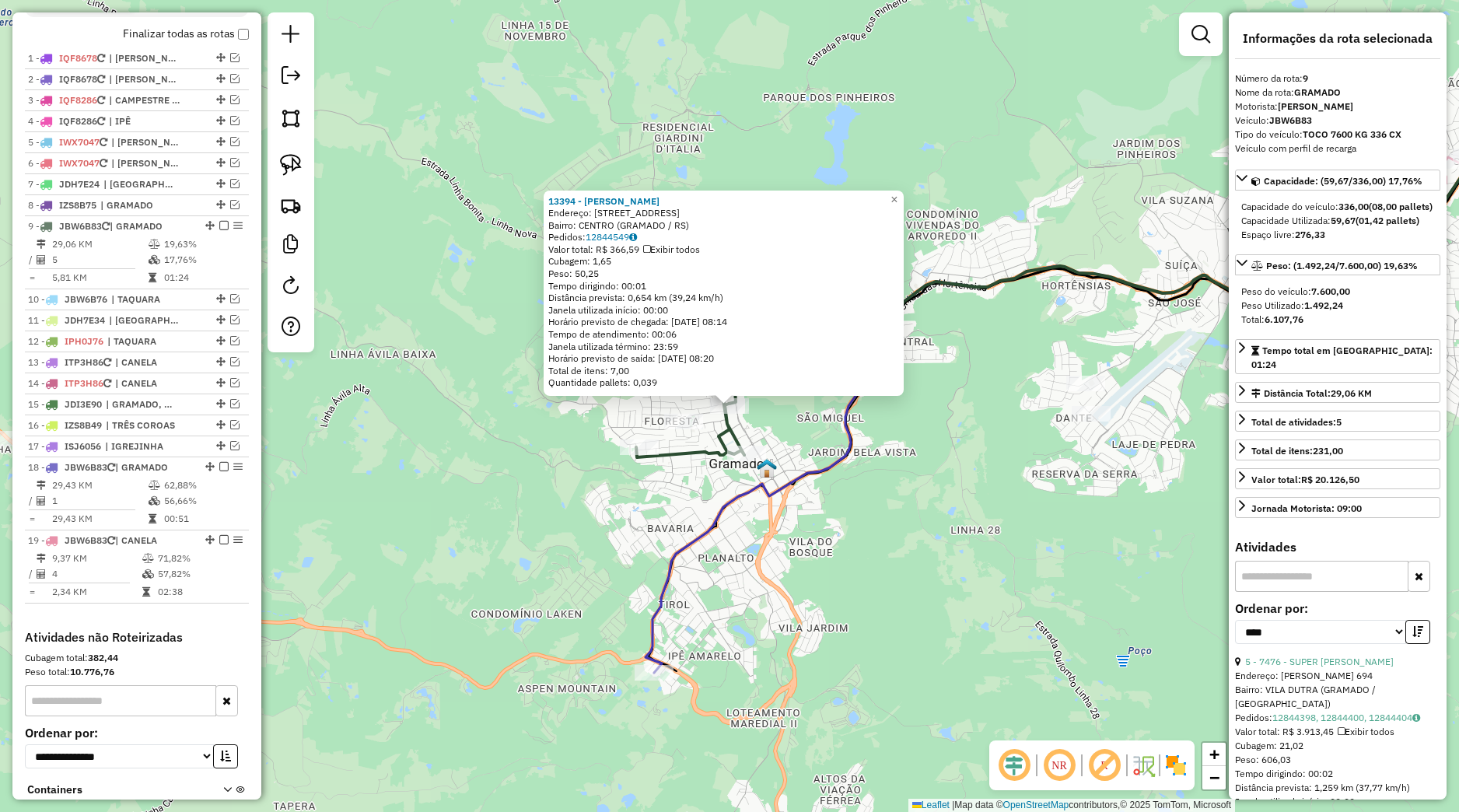
scroll to position [697, 0]
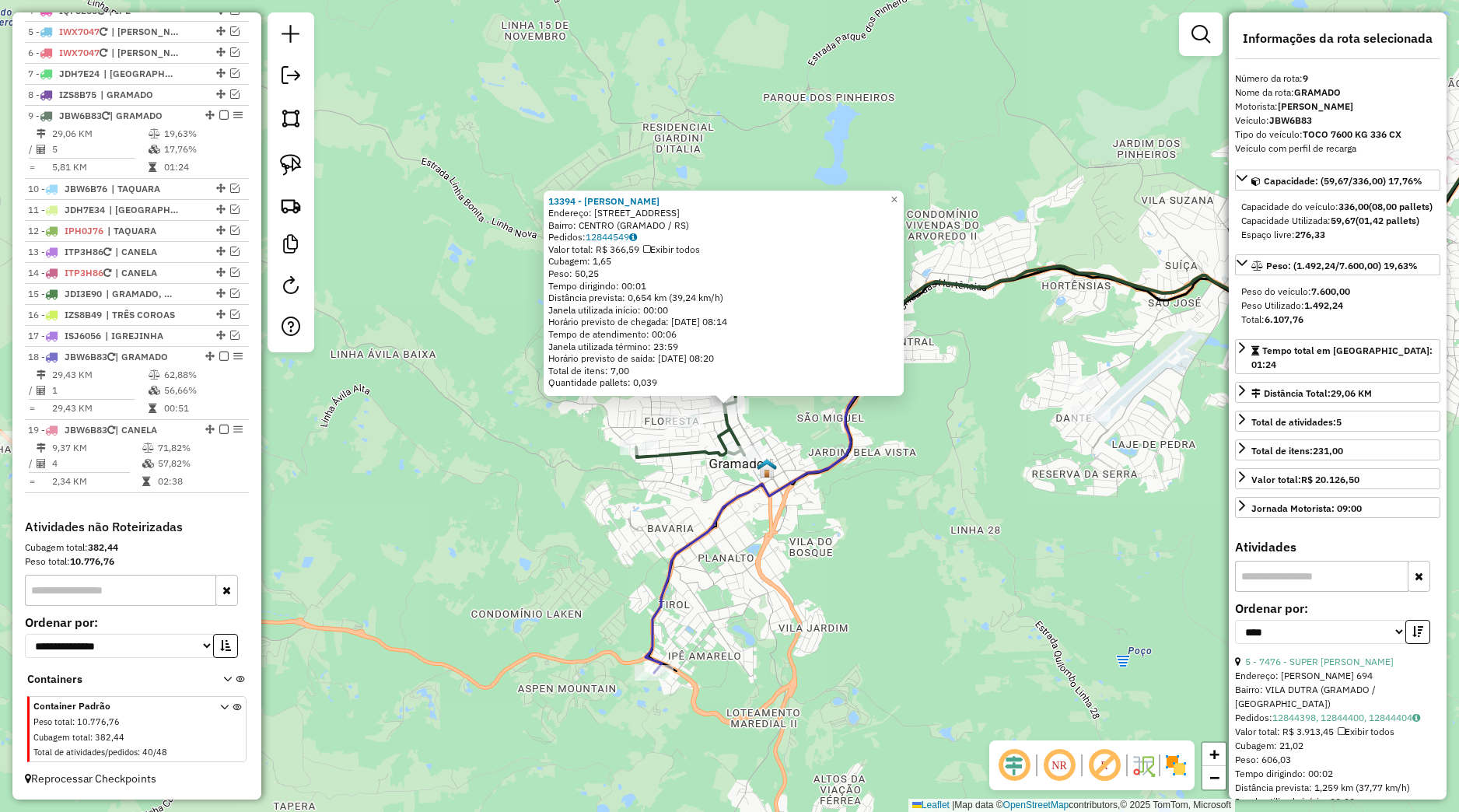
click at [842, 551] on div "13394 - JONAS JARDIM Endereço: RUA DAS FONTES 46 Bairro: CENTRO (GRAMADO / RS) …" at bounding box center [730, 406] width 1459 height 812
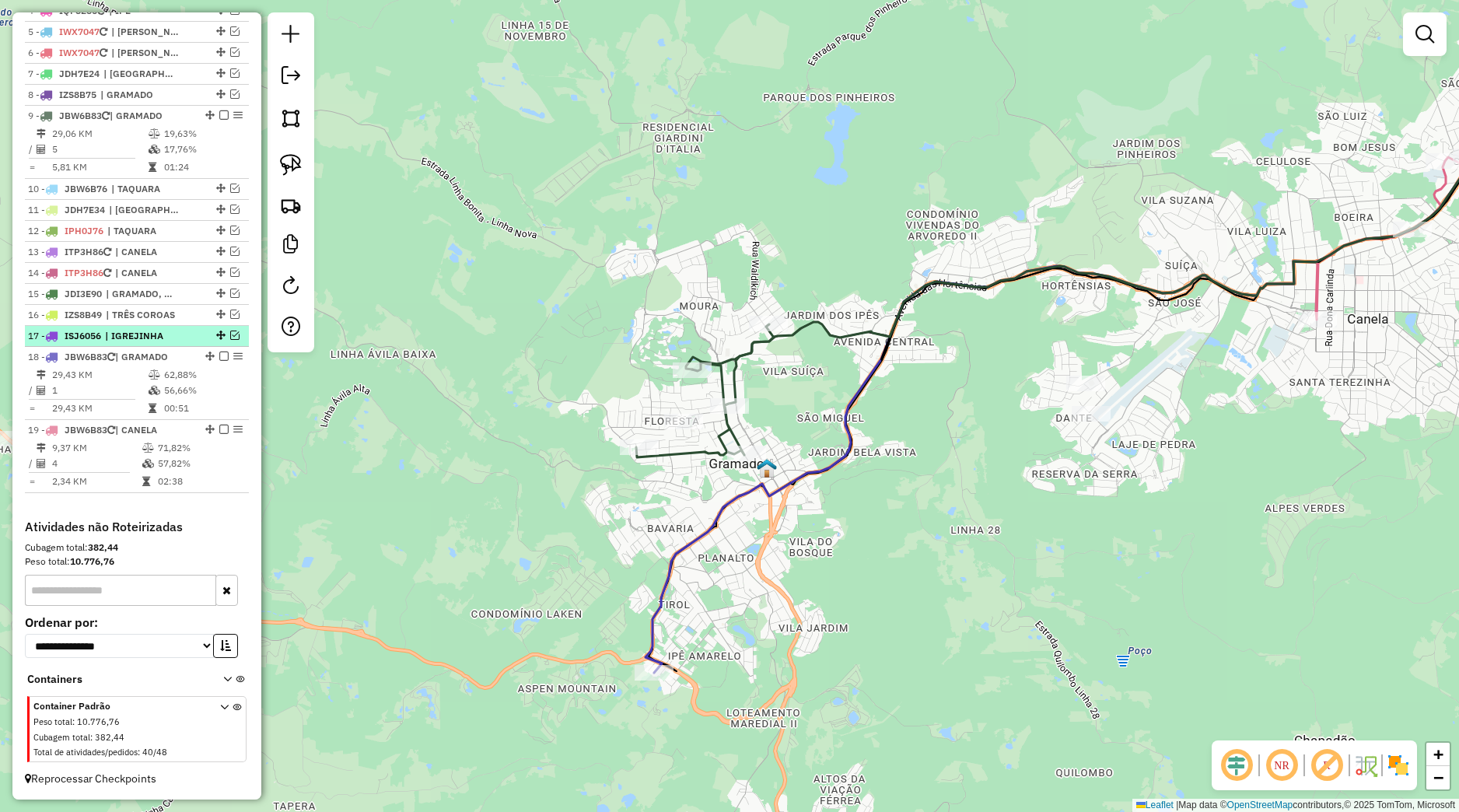
scroll to position [624, 0]
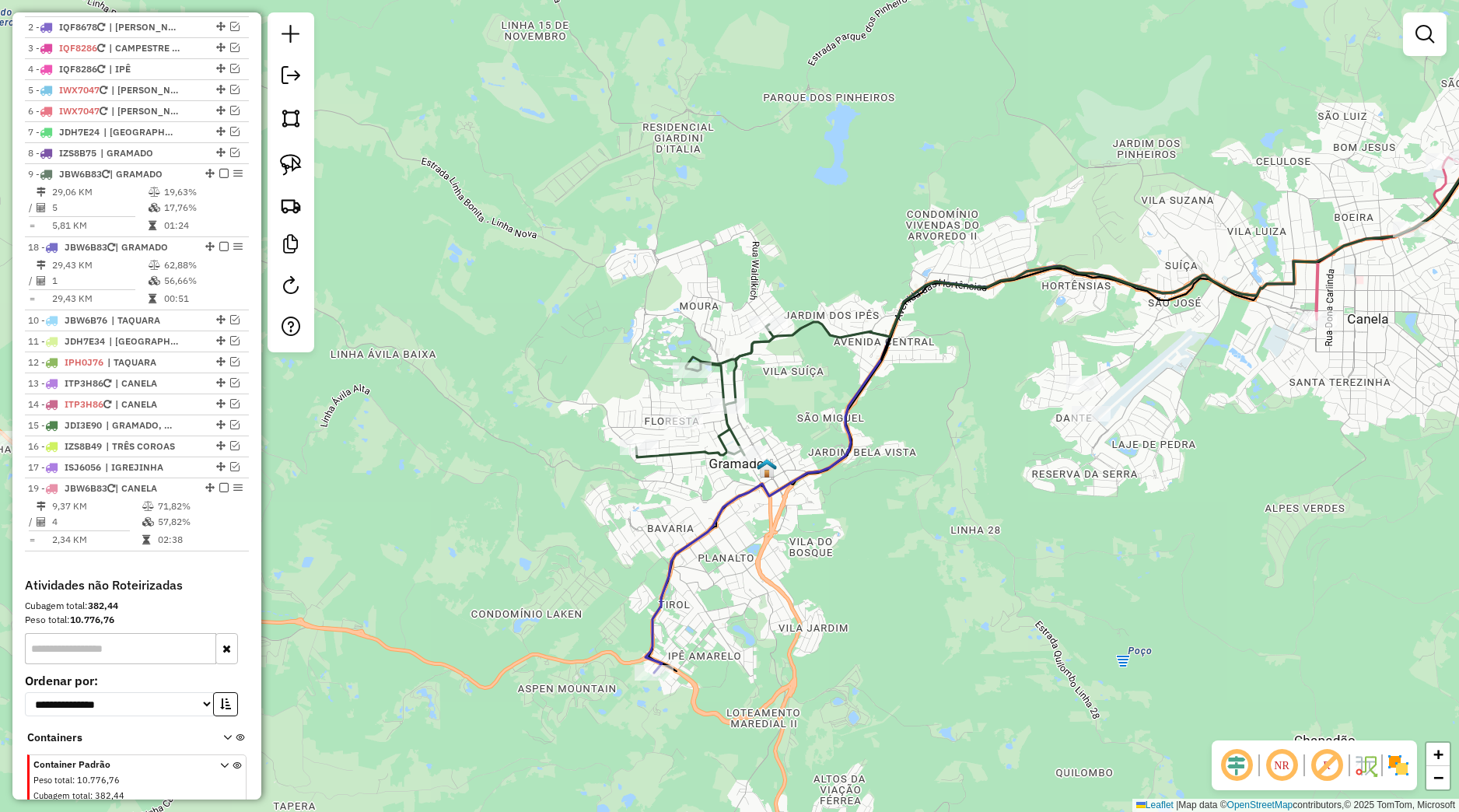
drag, startPoint x: 196, startPoint y: 432, endPoint x: 155, endPoint y: 257, distance: 179.7
click at [155, 254] on div "18 - JBW6B83 | GRAMADO" at bounding box center [137, 247] width 217 height 14
select select "*********"
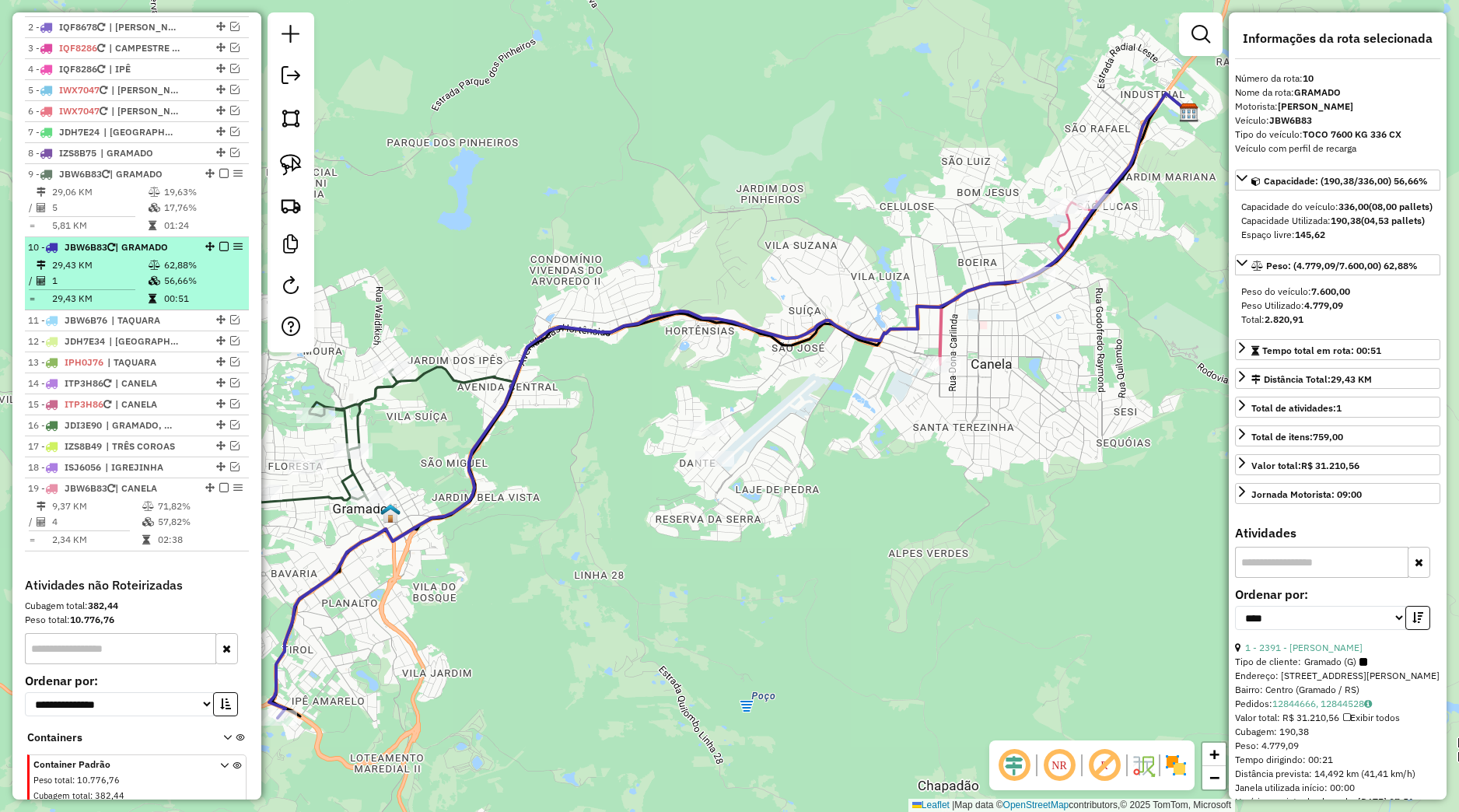
click at [219, 251] on em at bounding box center [224, 247] width 10 height 10
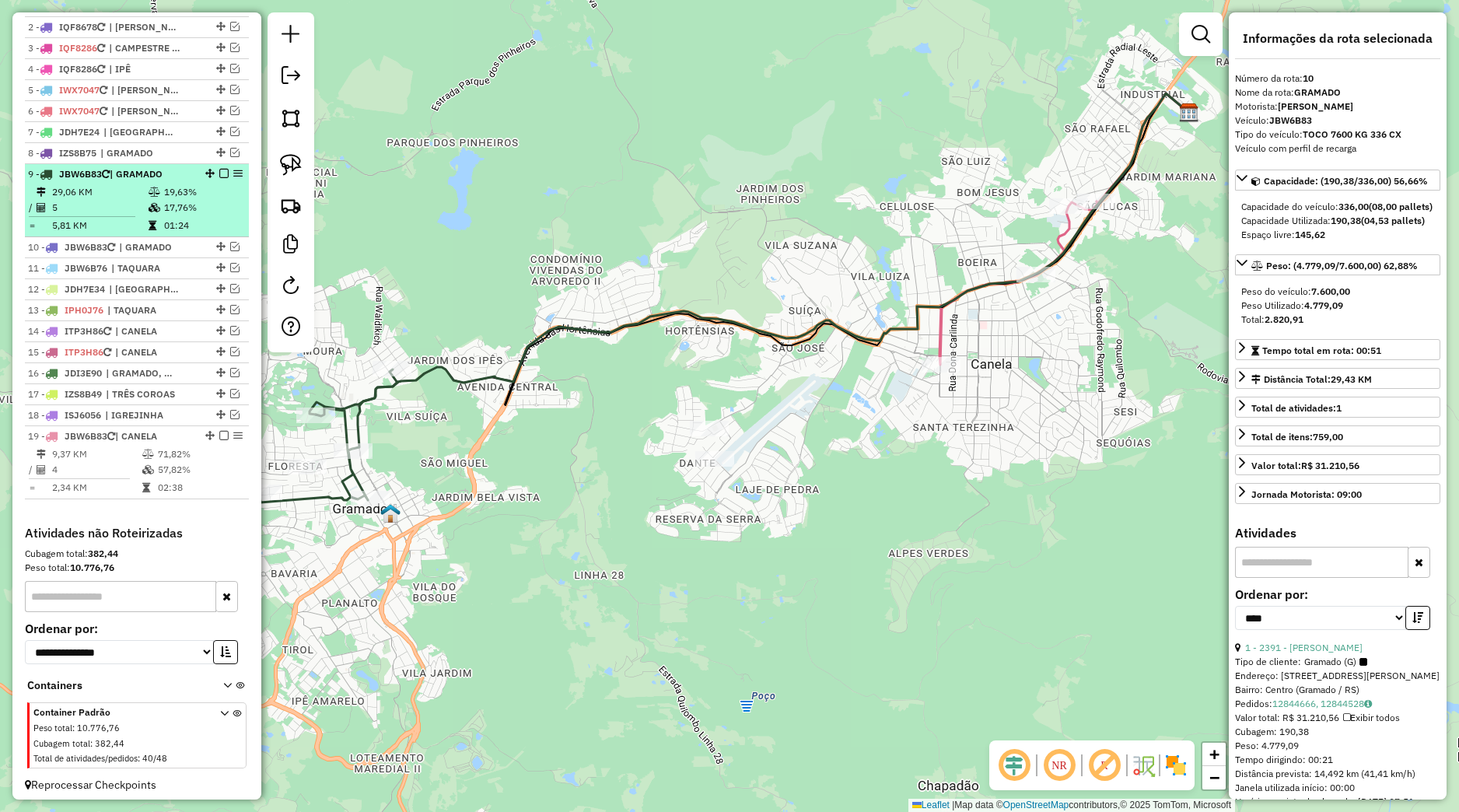
click at [219, 178] on em at bounding box center [224, 174] width 10 height 10
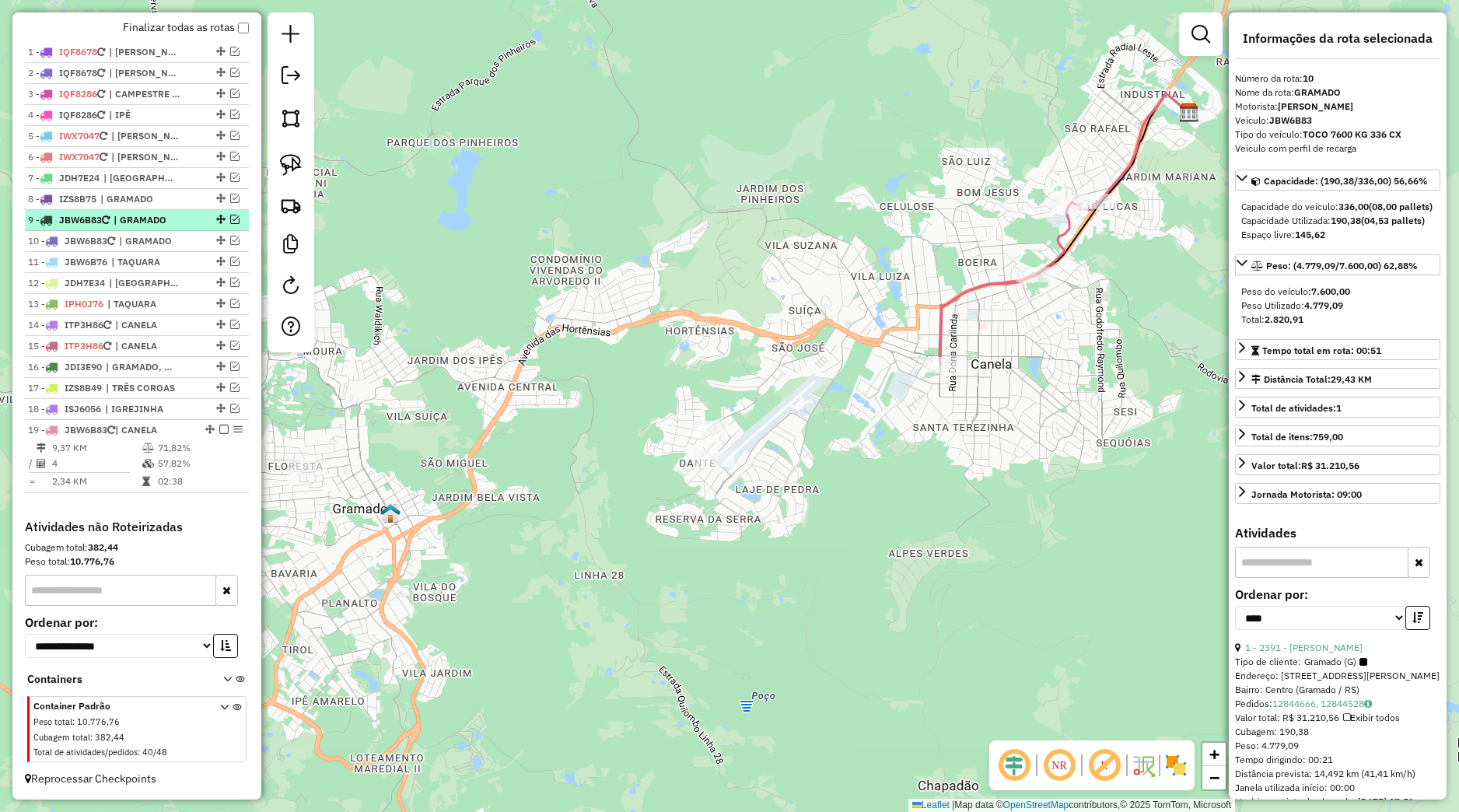
scroll to position [592, 0]
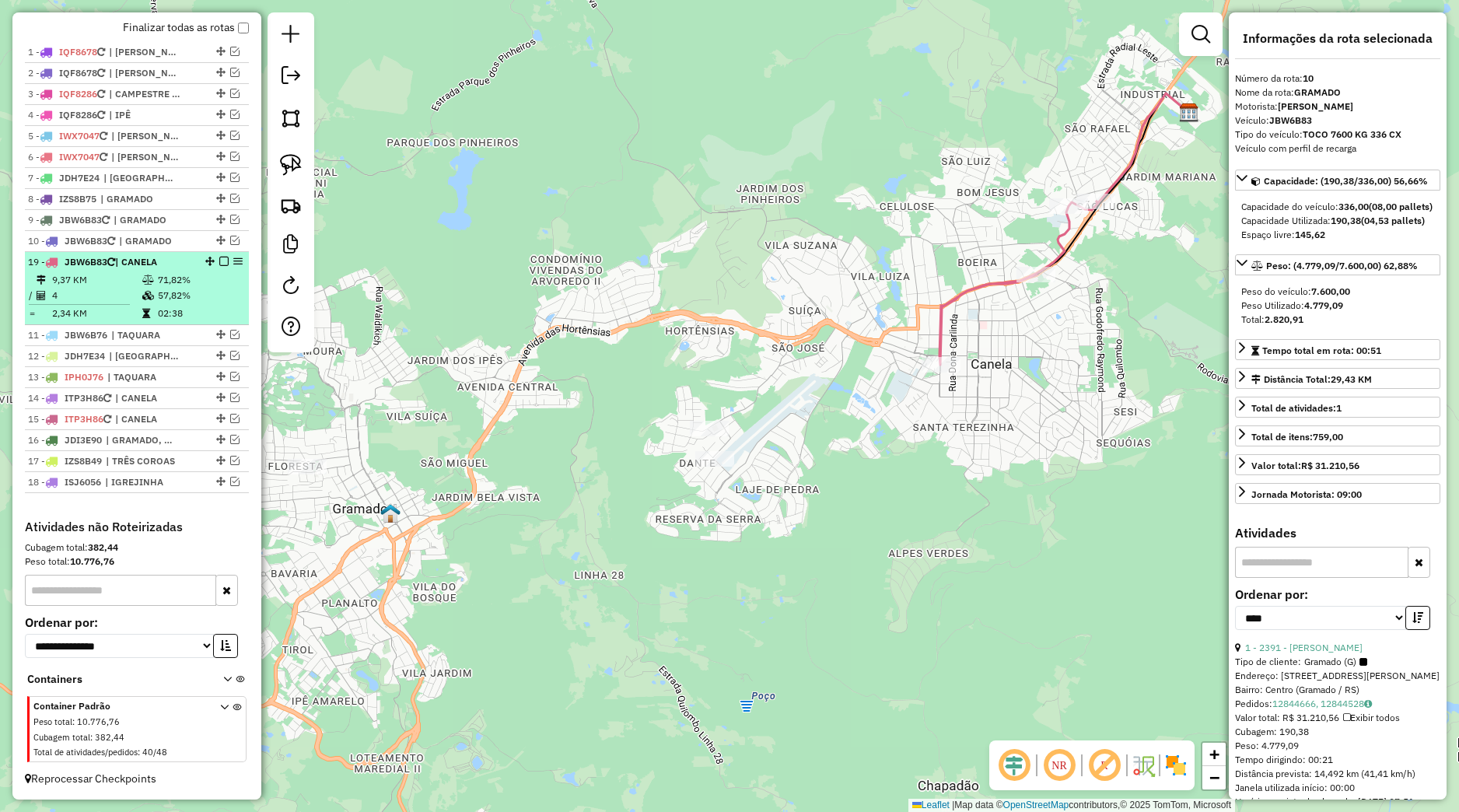
drag, startPoint x: 194, startPoint y: 429, endPoint x: 122, endPoint y: 259, distance: 184.6
click at [122, 259] on div "19 - JBW6B83 | CANELA" at bounding box center [137, 261] width 217 height 14
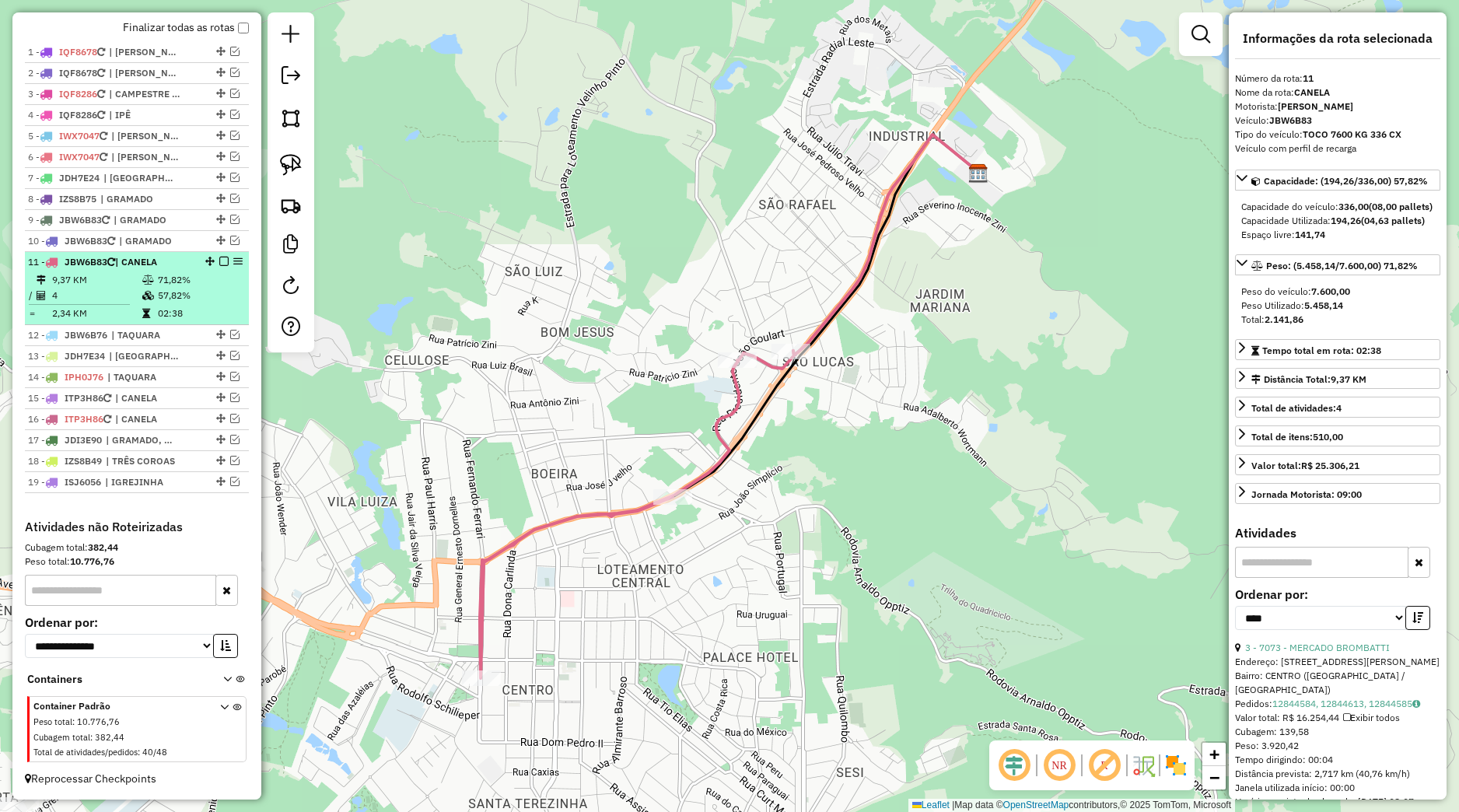
click at [219, 261] on em at bounding box center [224, 261] width 10 height 10
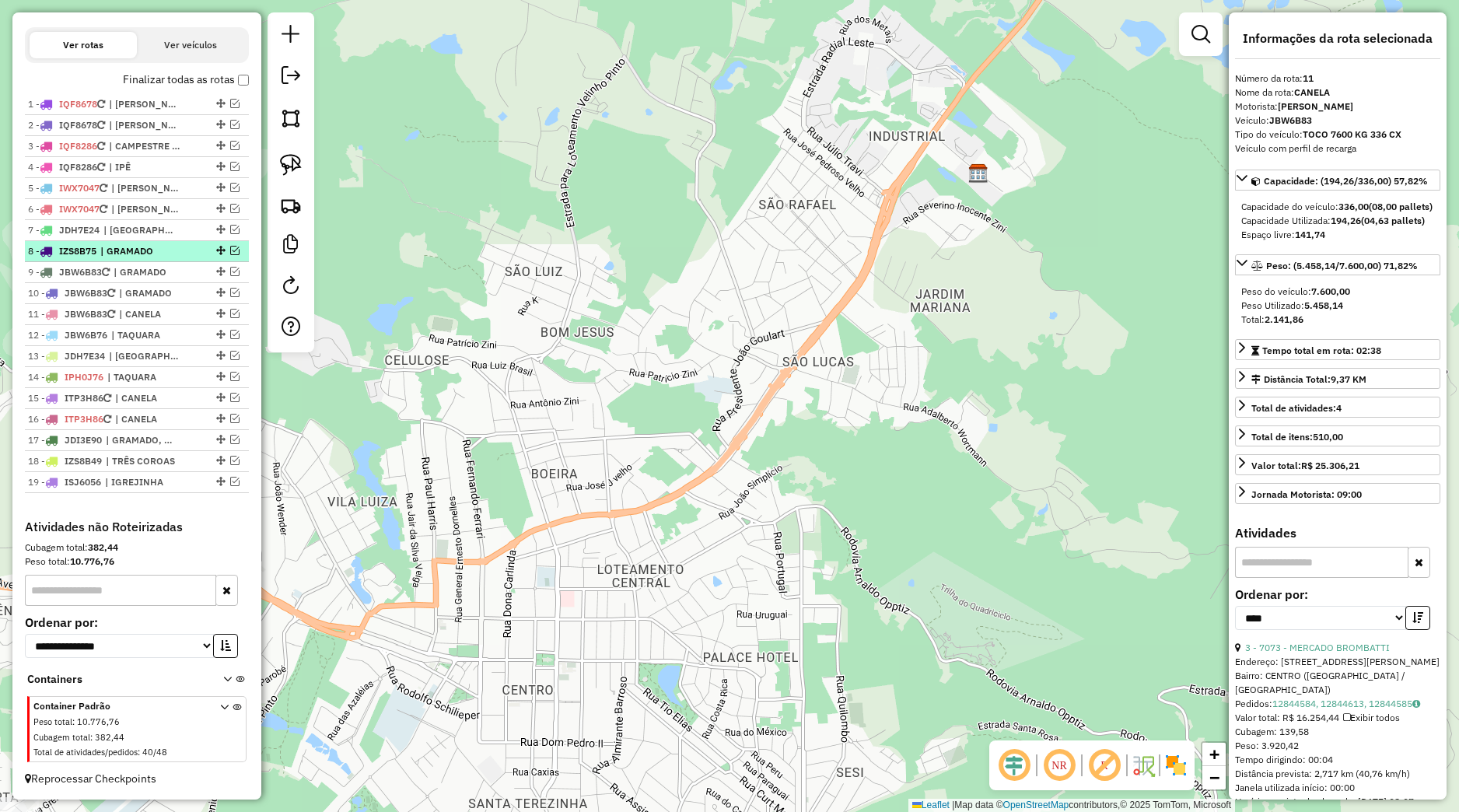
scroll to position [540, 0]
click at [161, 252] on span "| GRAMADO" at bounding box center [136, 251] width 71 height 14
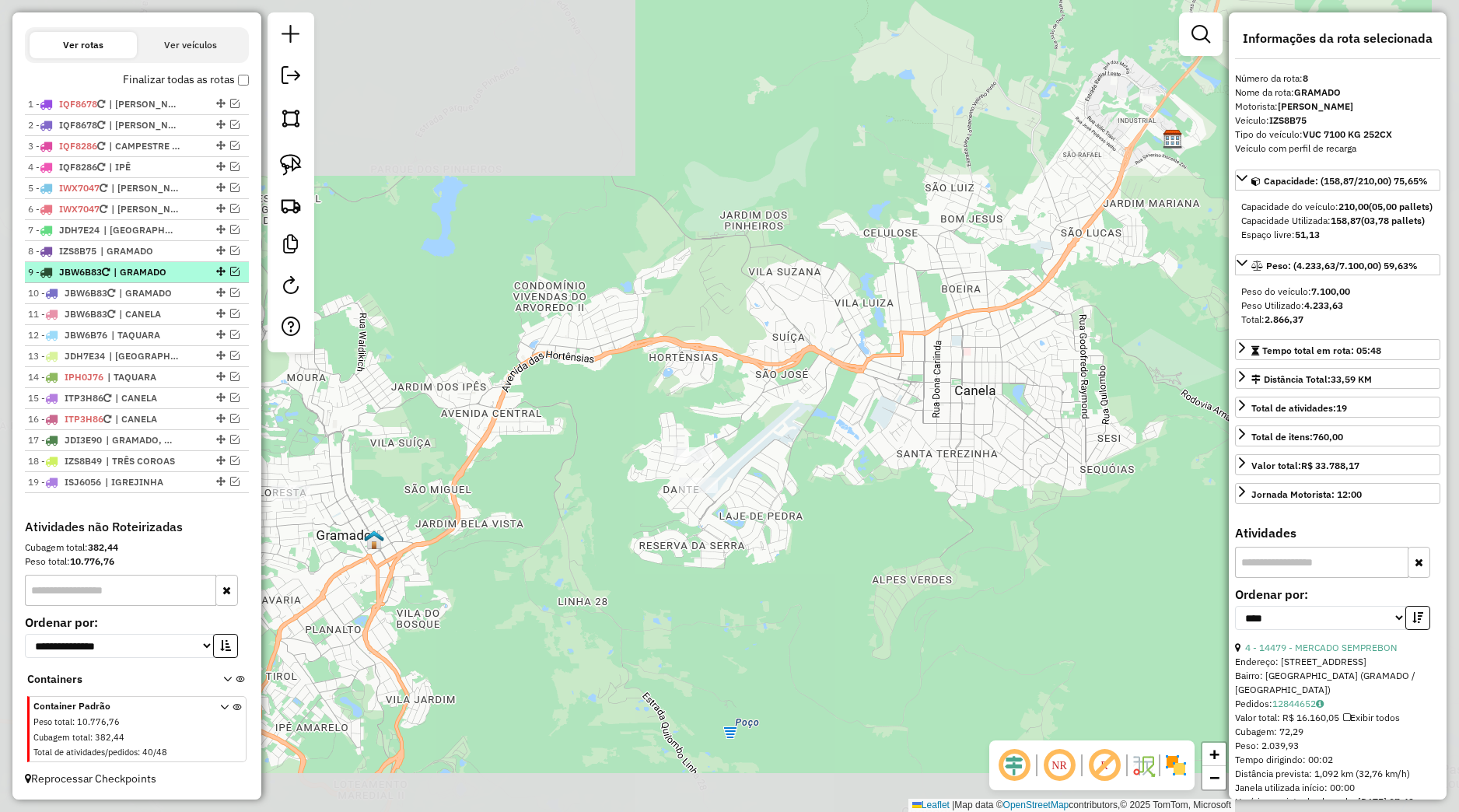
click at [157, 269] on span "| GRAMADO" at bounding box center [149, 272] width 71 height 14
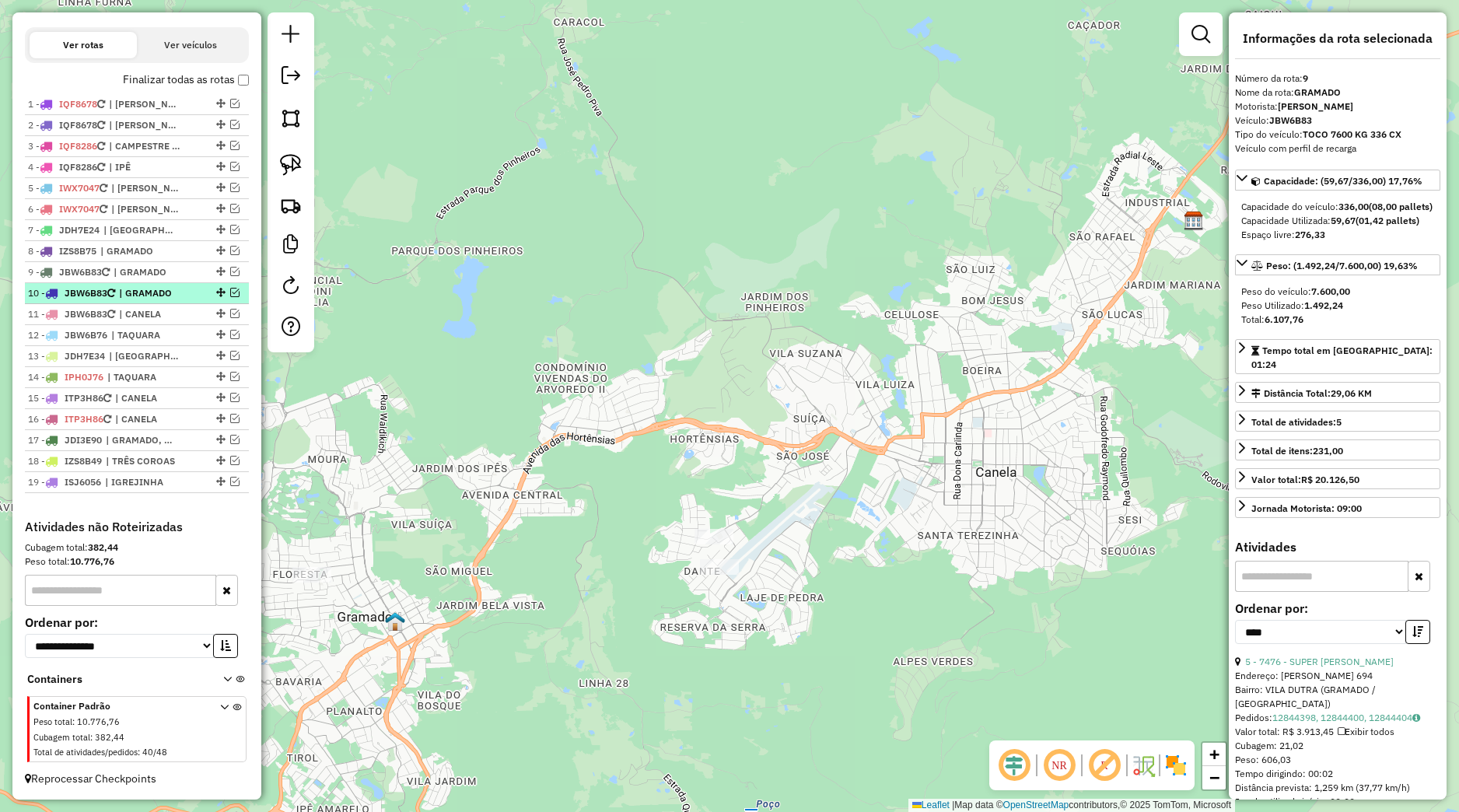
click at [154, 290] on span "| GRAMADO" at bounding box center [155, 293] width 71 height 14
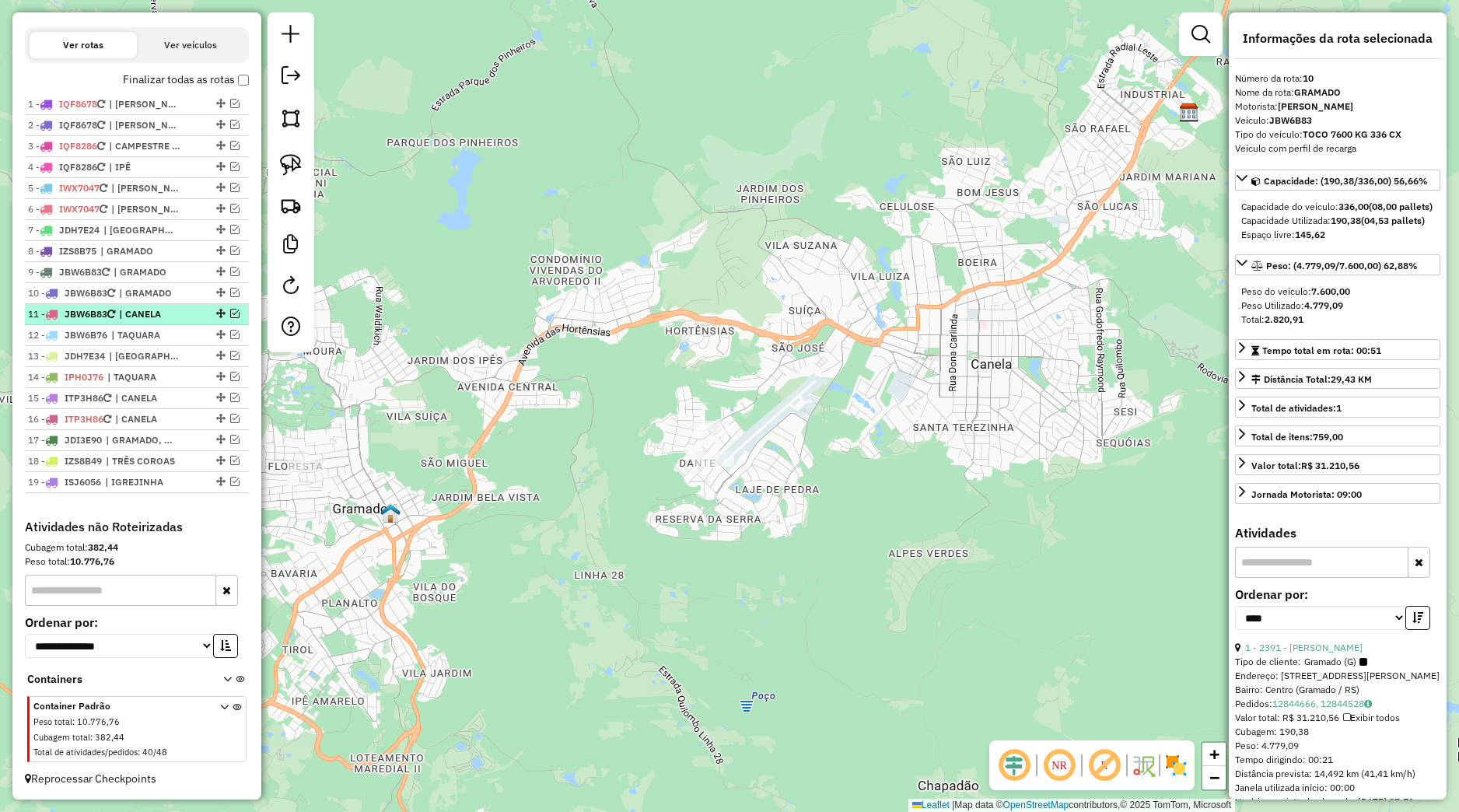
click at [153, 307] on span "| CANELA" at bounding box center [155, 314] width 71 height 14
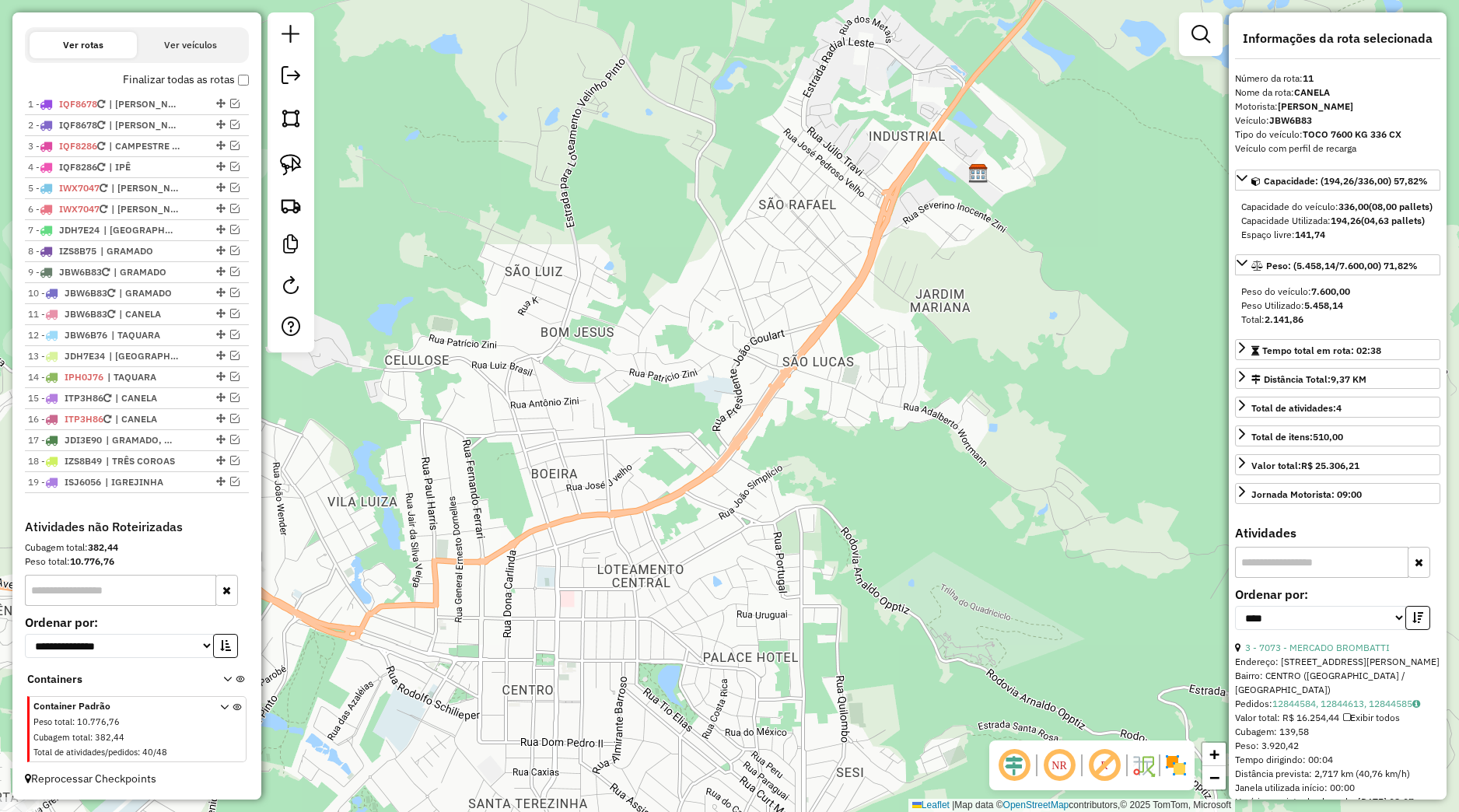
drag, startPoint x: 645, startPoint y: 435, endPoint x: 756, endPoint y: 422, distance: 111.8
click at [749, 423] on div "Janela de atendimento Grade de atendimento Capacidade Transportadoras Veículos …" at bounding box center [730, 406] width 1459 height 812
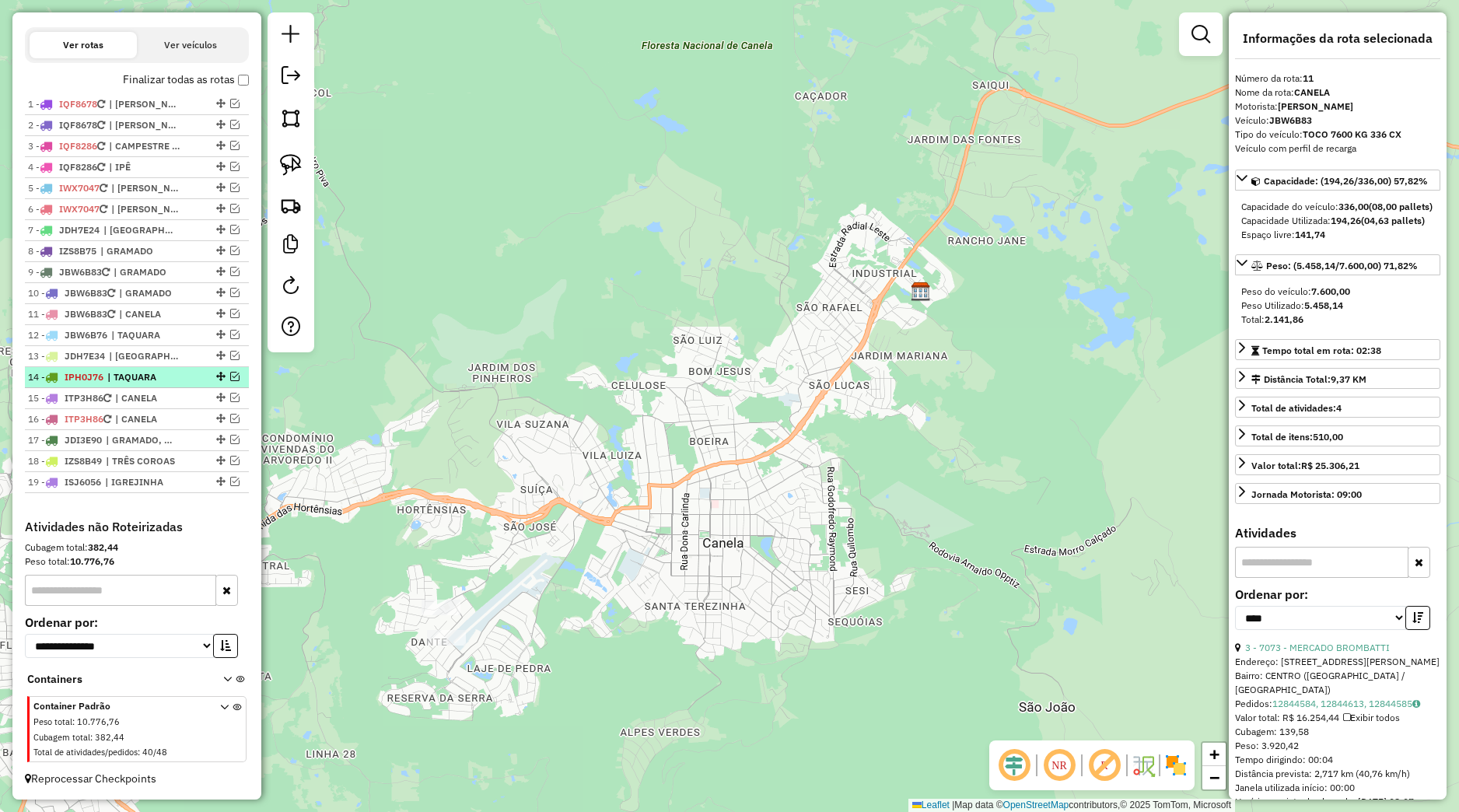
scroll to position [467, 0]
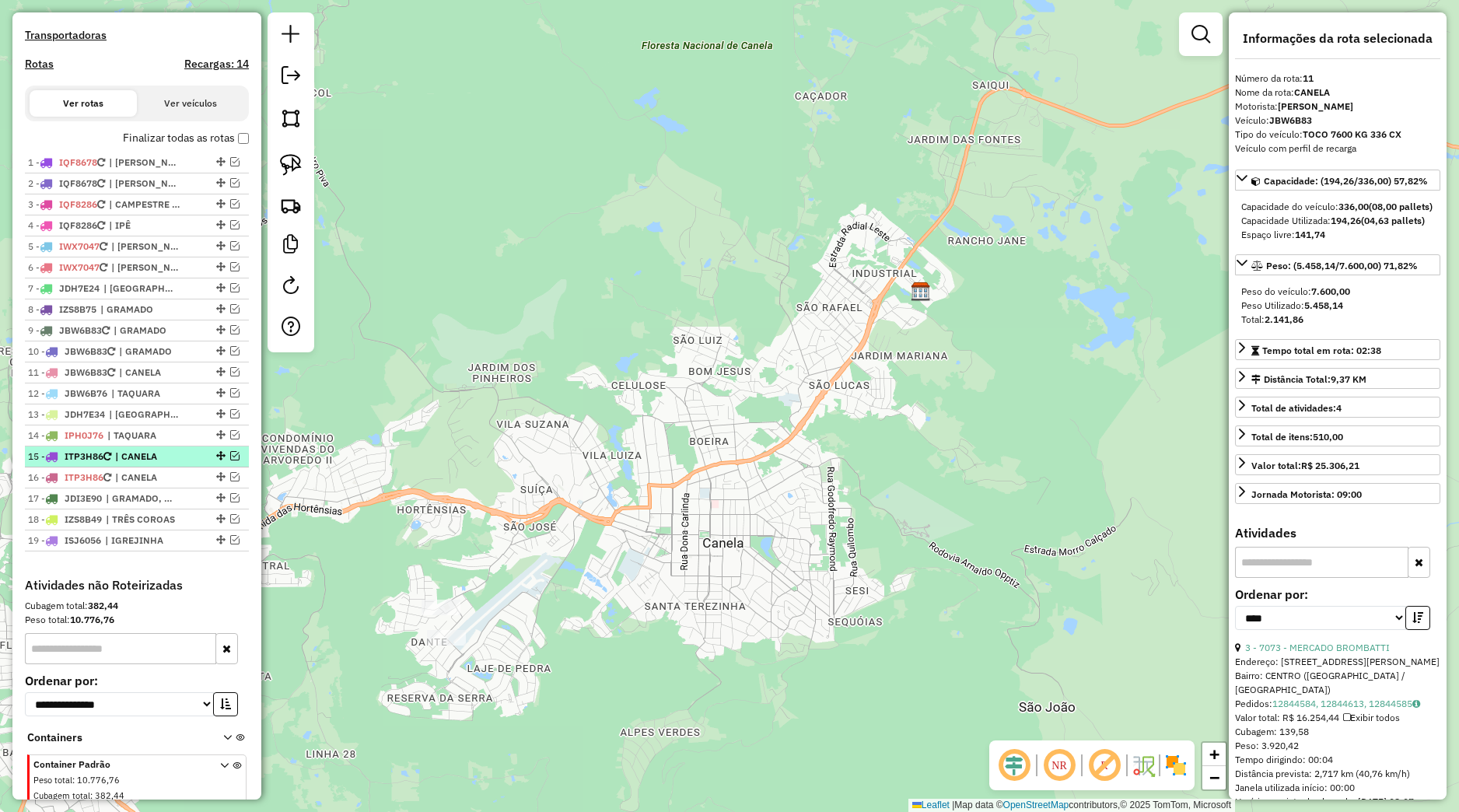
drag, startPoint x: 204, startPoint y: 470, endPoint x: 170, endPoint y: 479, distance: 35.2
click at [170, 467] on li "15 - ITP3H86 | CANELA" at bounding box center [137, 457] width 224 height 21
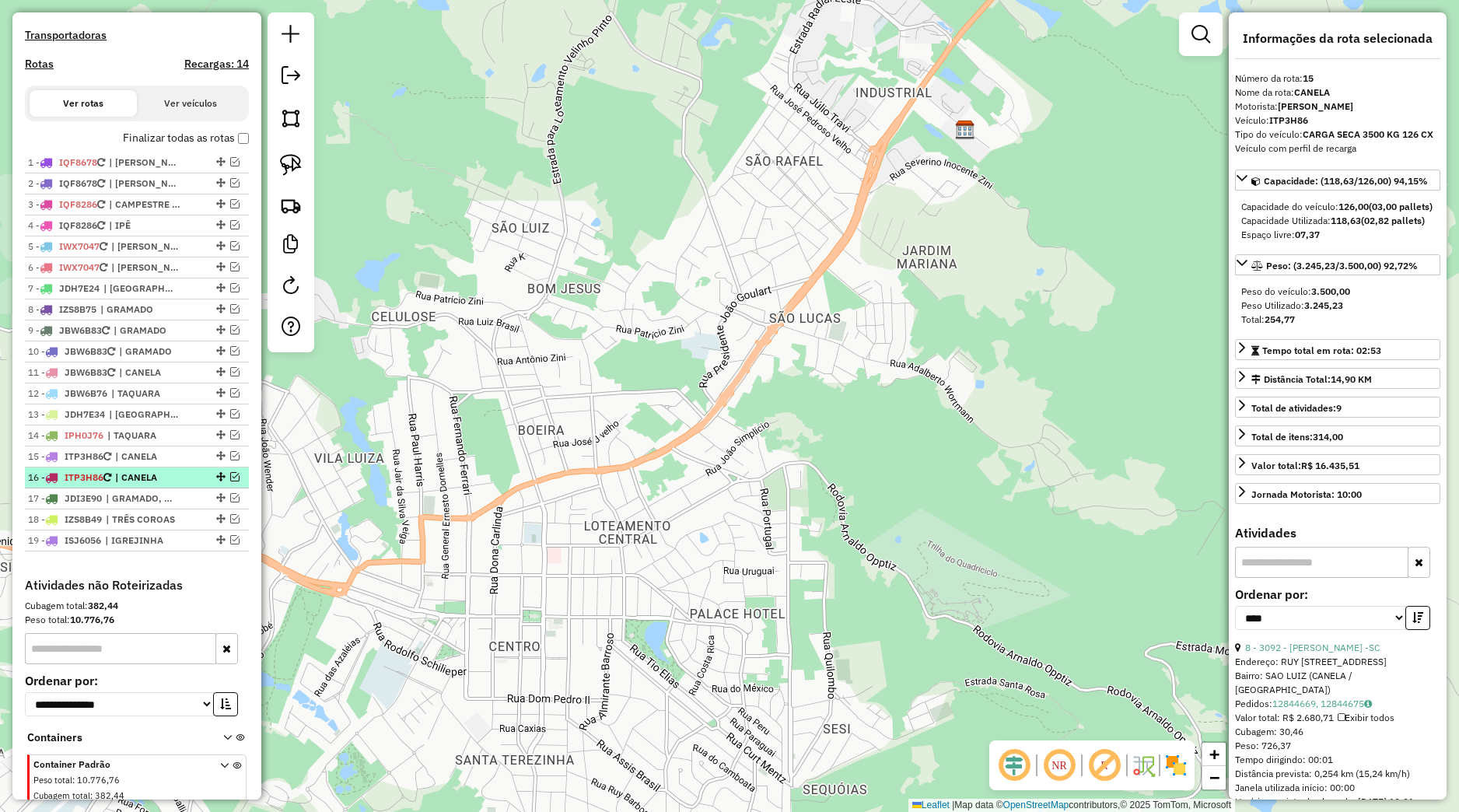
scroll to position [395, 0]
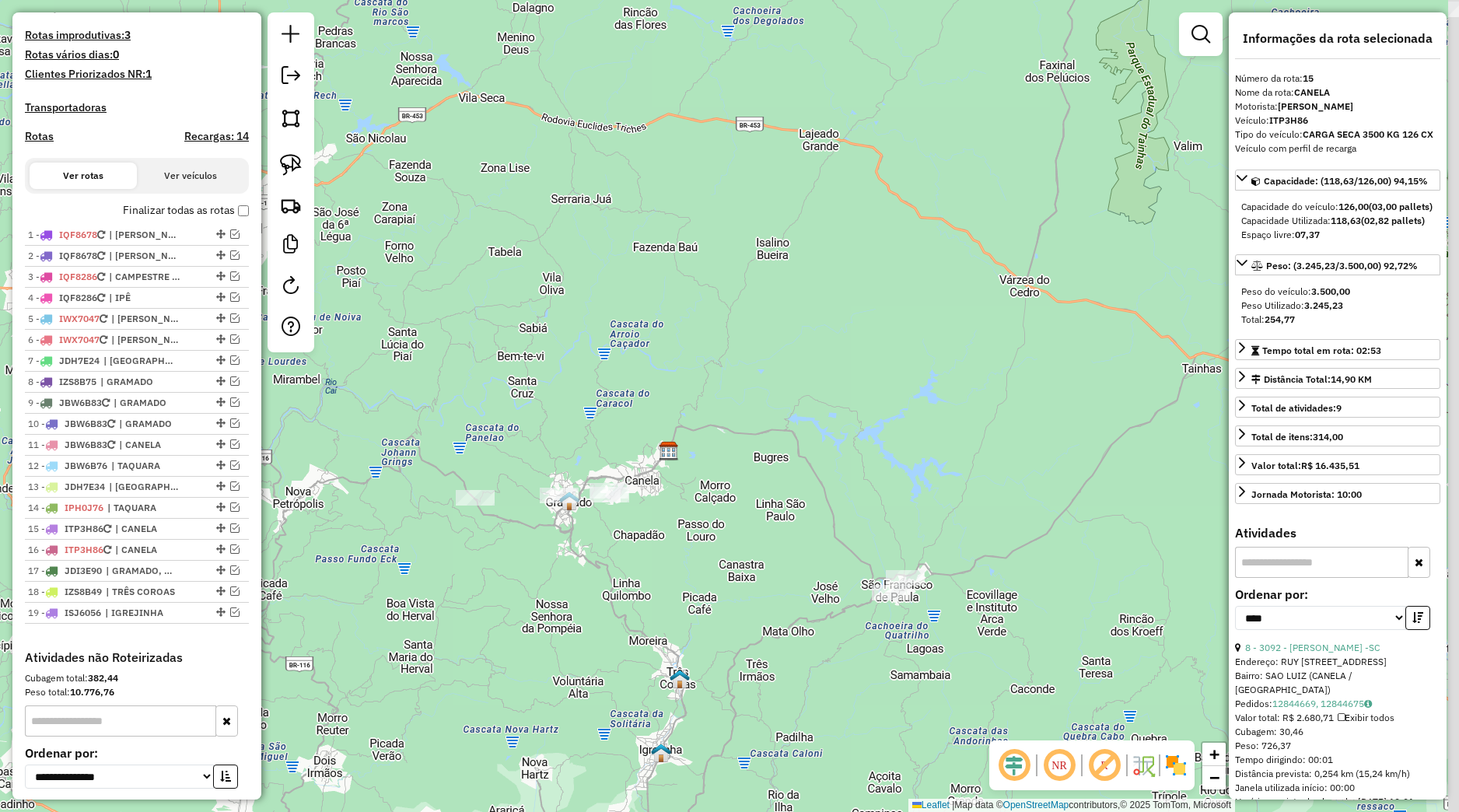
drag, startPoint x: 835, startPoint y: 486, endPoint x: 669, endPoint y: 580, distance: 190.8
click at [664, 580] on div "Janela de atendimento Grade de atendimento Capacidade Transportadoras Veículos …" at bounding box center [730, 406] width 1459 height 812
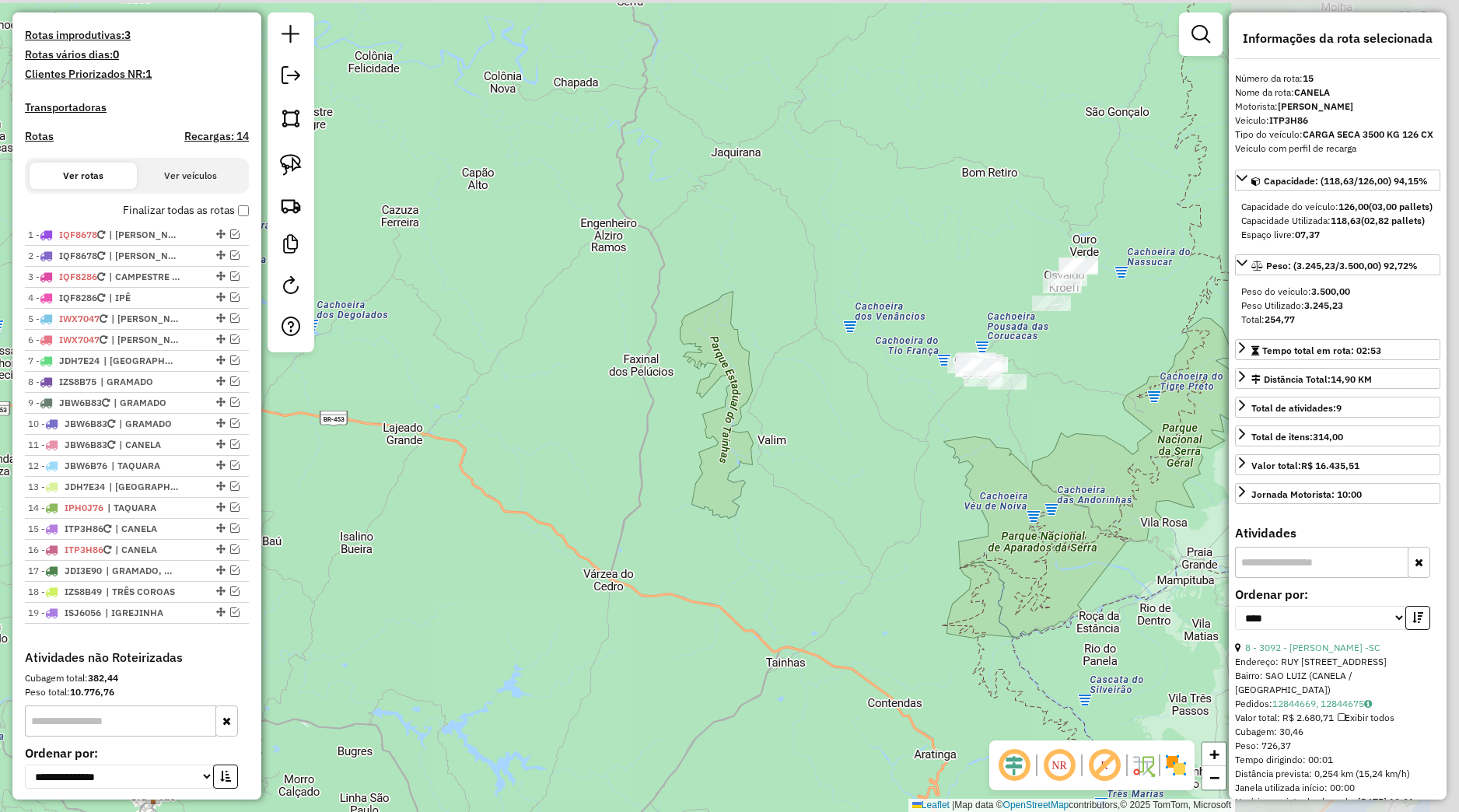
drag, startPoint x: 803, startPoint y: 599, endPoint x: 787, endPoint y: 613, distance: 21.3
click at [774, 625] on div "Janela de atendimento Grade de atendimento Capacidade Transportadoras Veículos …" at bounding box center [730, 406] width 1459 height 812
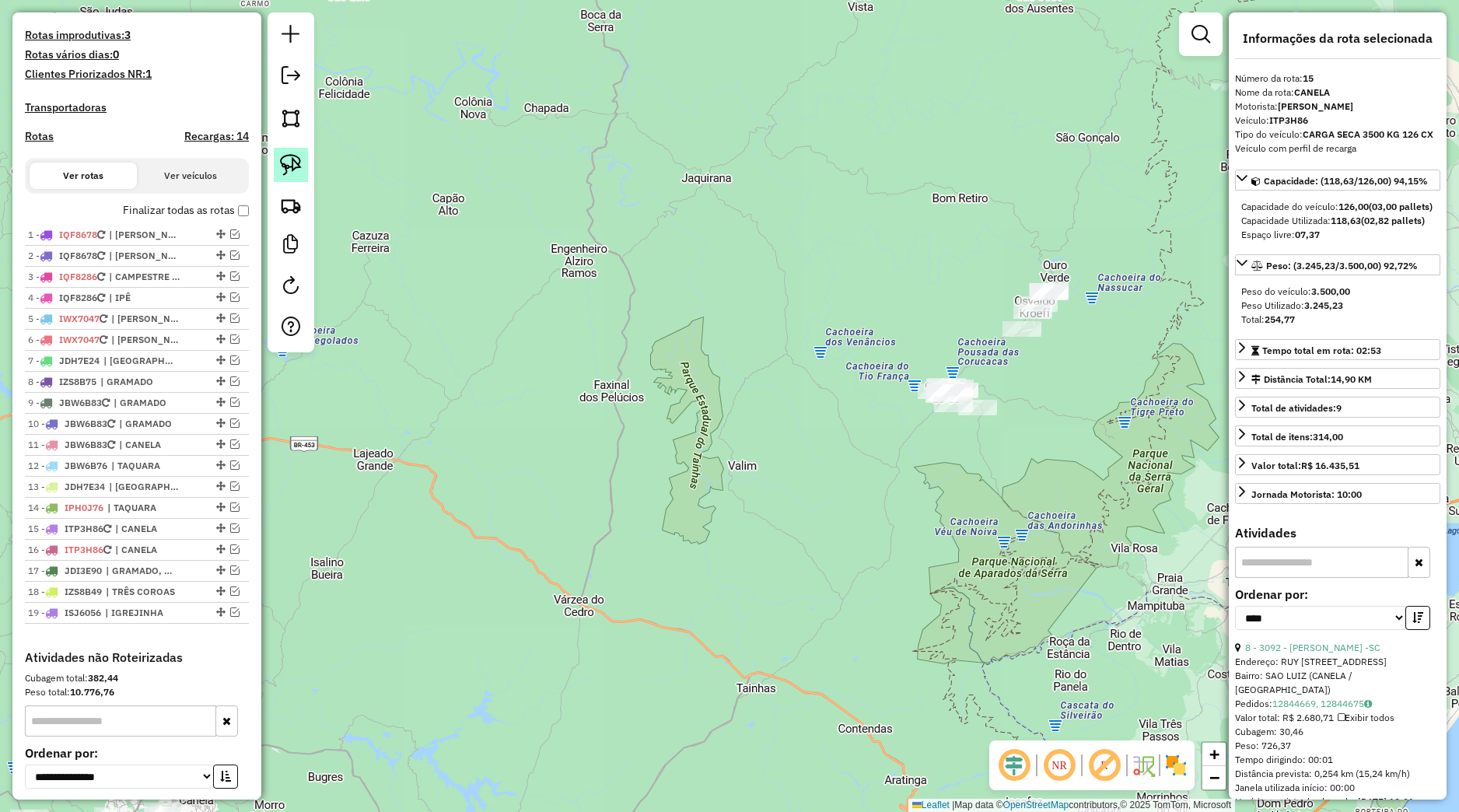
click at [291, 170] on img at bounding box center [291, 165] width 22 height 22
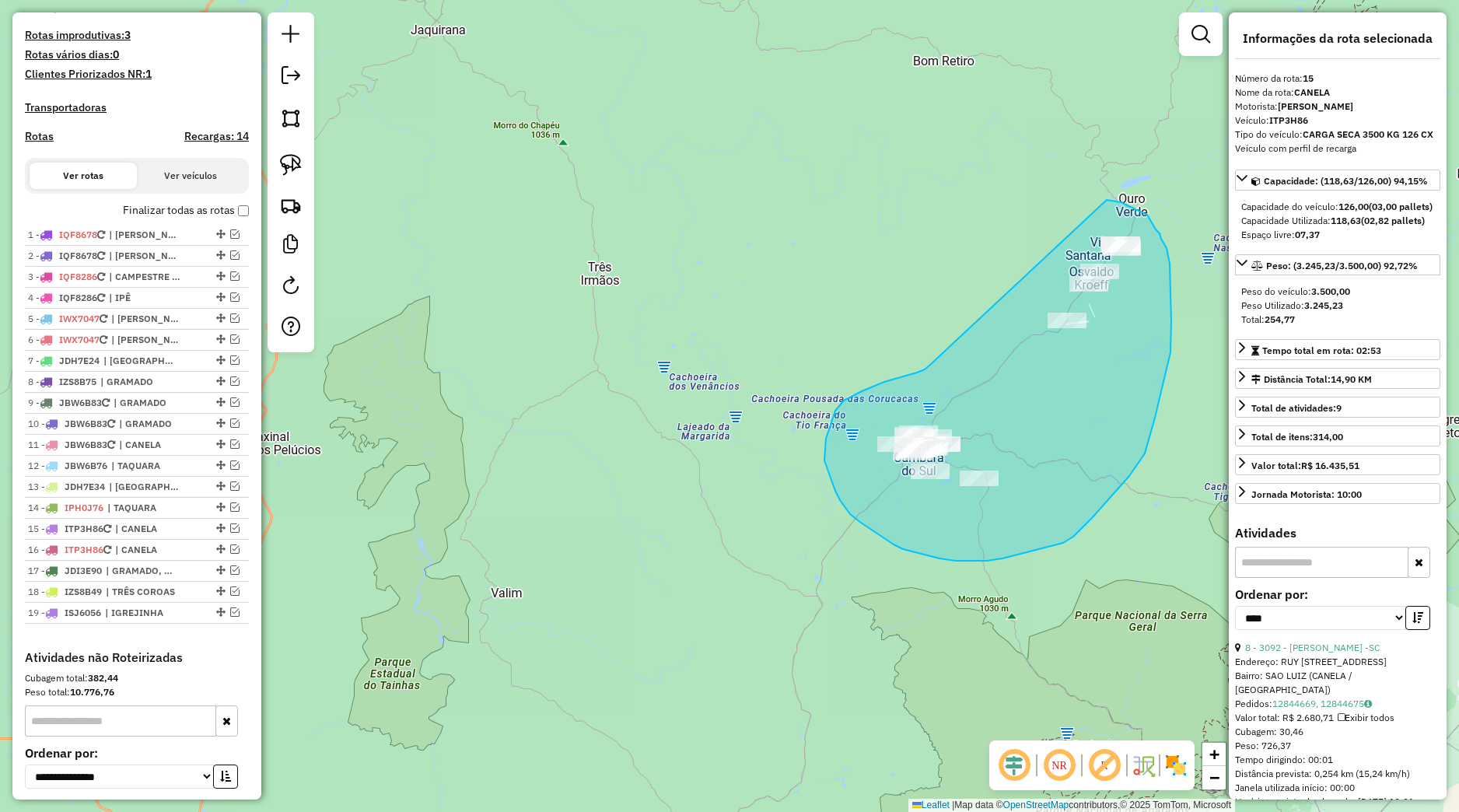
drag, startPoint x: 915, startPoint y: 372, endPoint x: 1096, endPoint y: 205, distance: 246.3
click at [1101, 200] on div "Janela de atendimento Grade de atendimento Capacidade Transportadoras Veículos …" at bounding box center [730, 406] width 1459 height 812
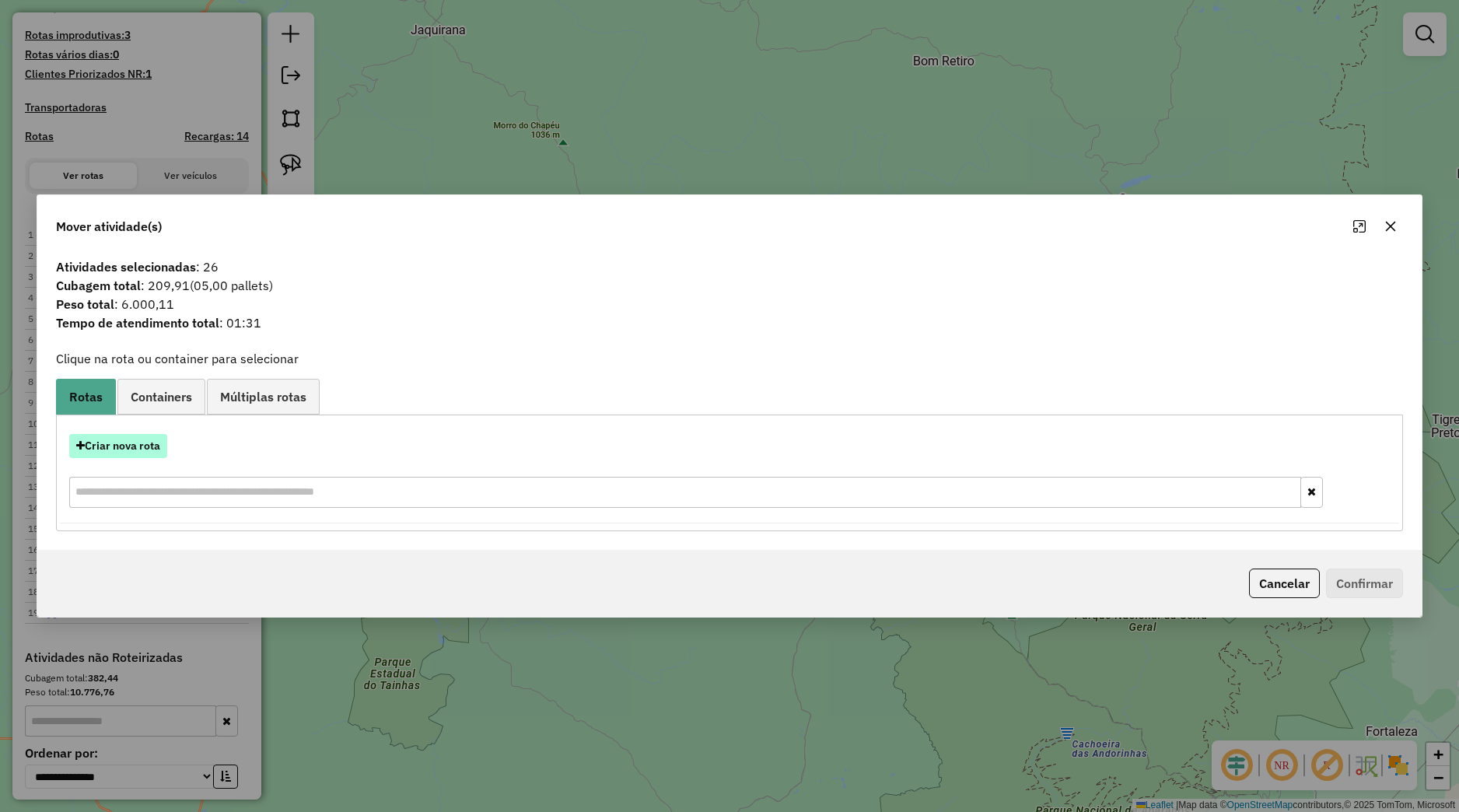
click at [140, 439] on button "Criar nova rota" at bounding box center [118, 446] width 98 height 24
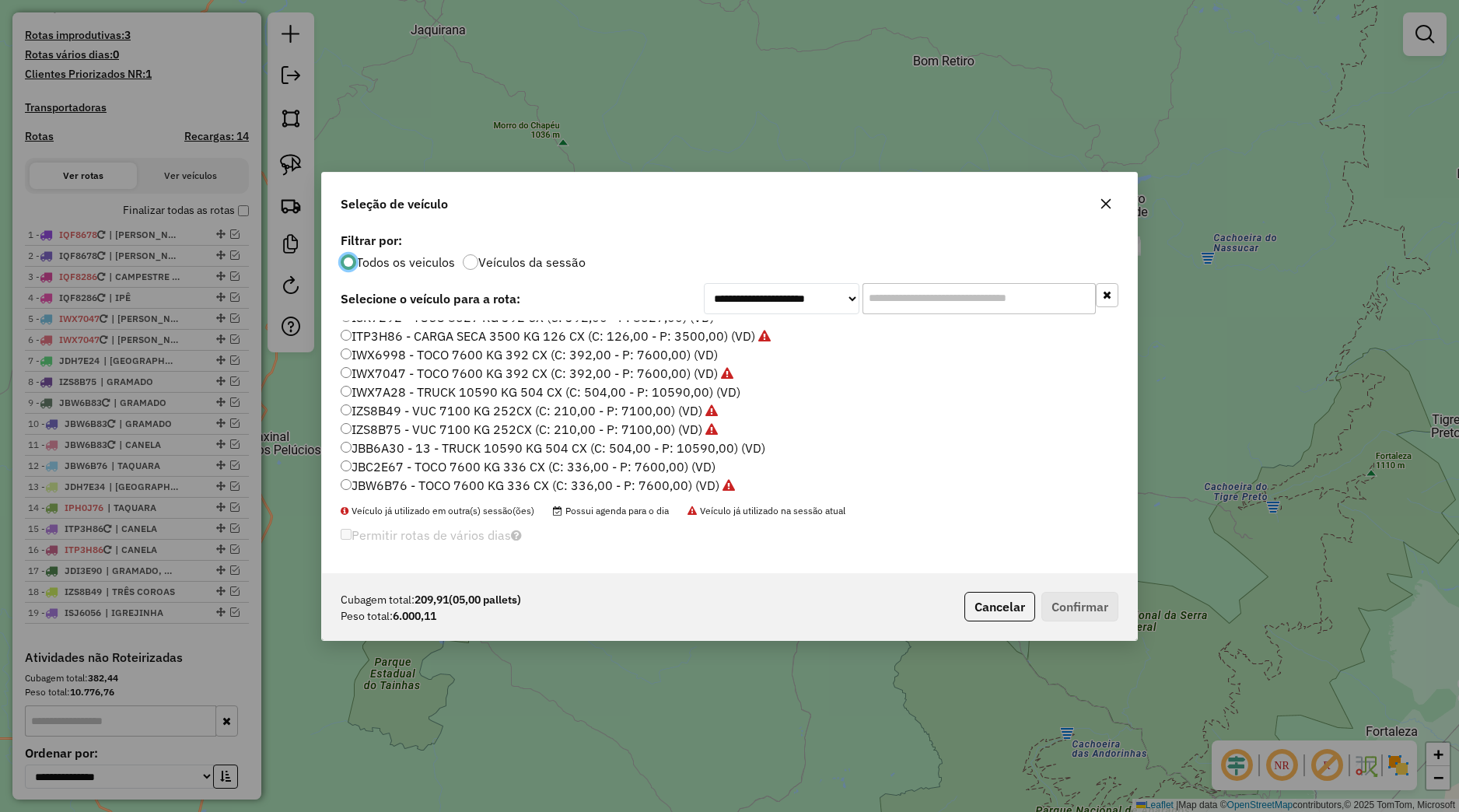
scroll to position [197, 0]
click at [402, 446] on label "JBB6A30 - 13 - TRUCK 10590 KG 504 CX (C: 504,00 - P: 10590,00) (VD)" at bounding box center [553, 449] width 424 height 19
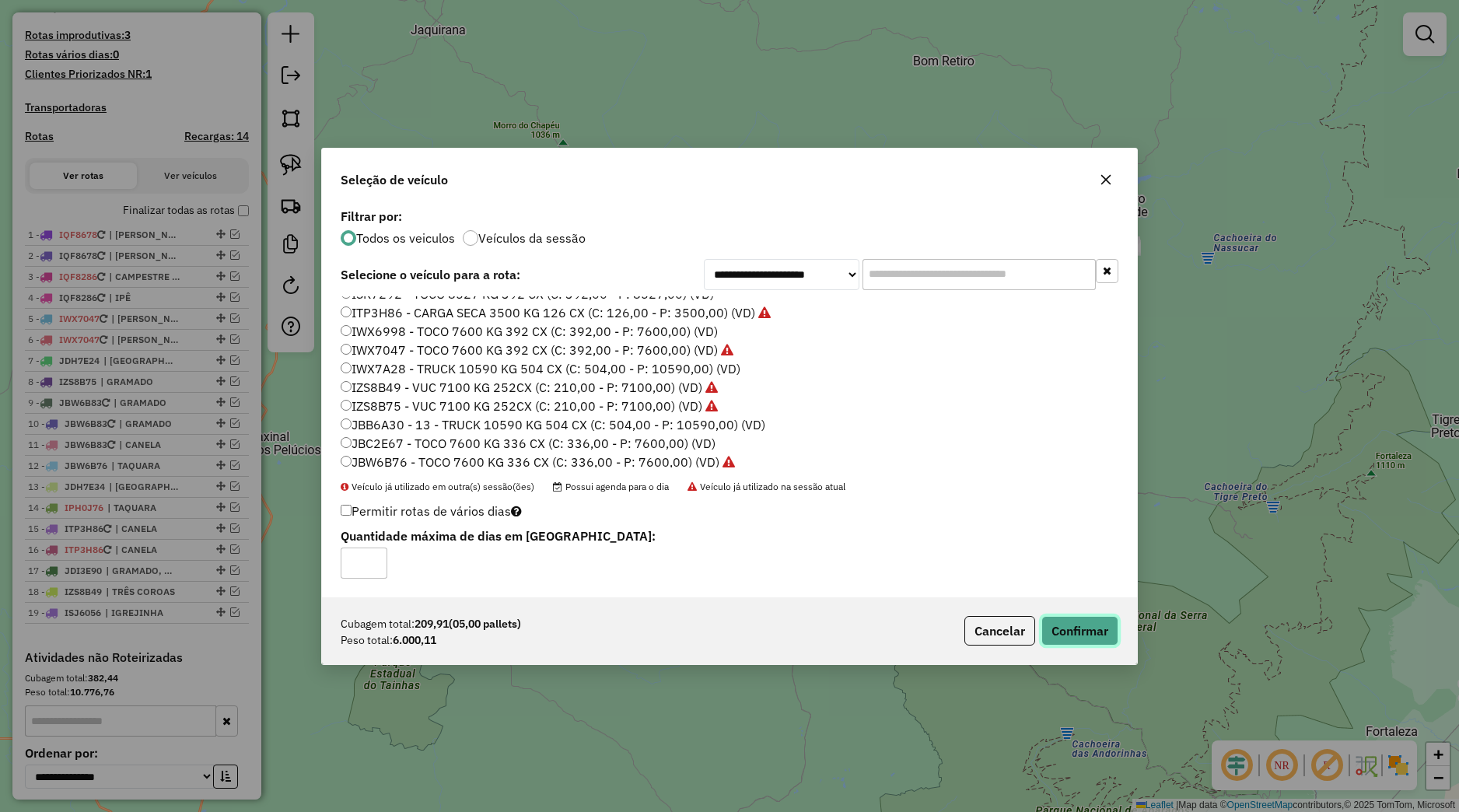
click at [1086, 635] on button "Confirmar" at bounding box center [1079, 630] width 77 height 29
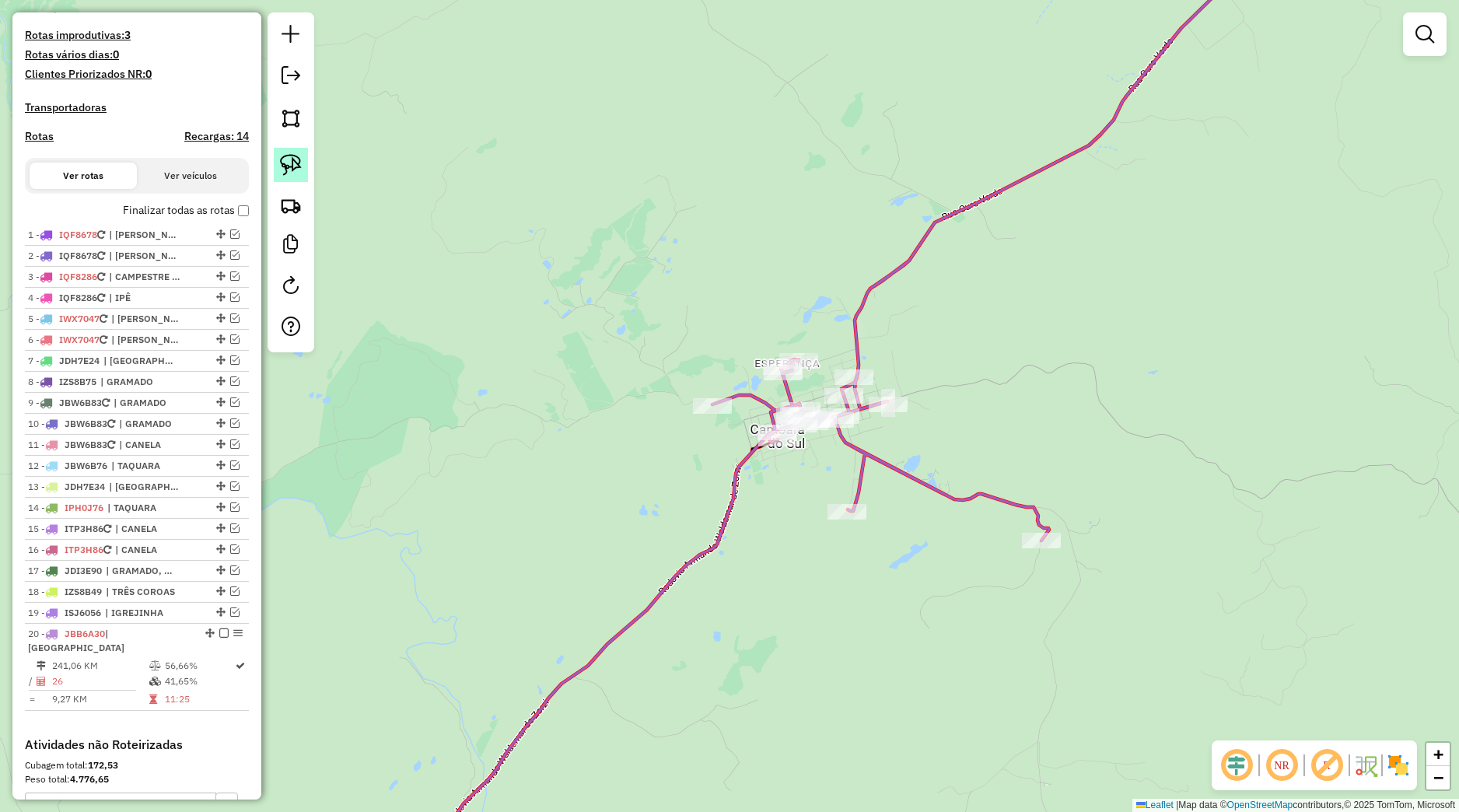
click at [299, 165] on img at bounding box center [291, 165] width 22 height 22
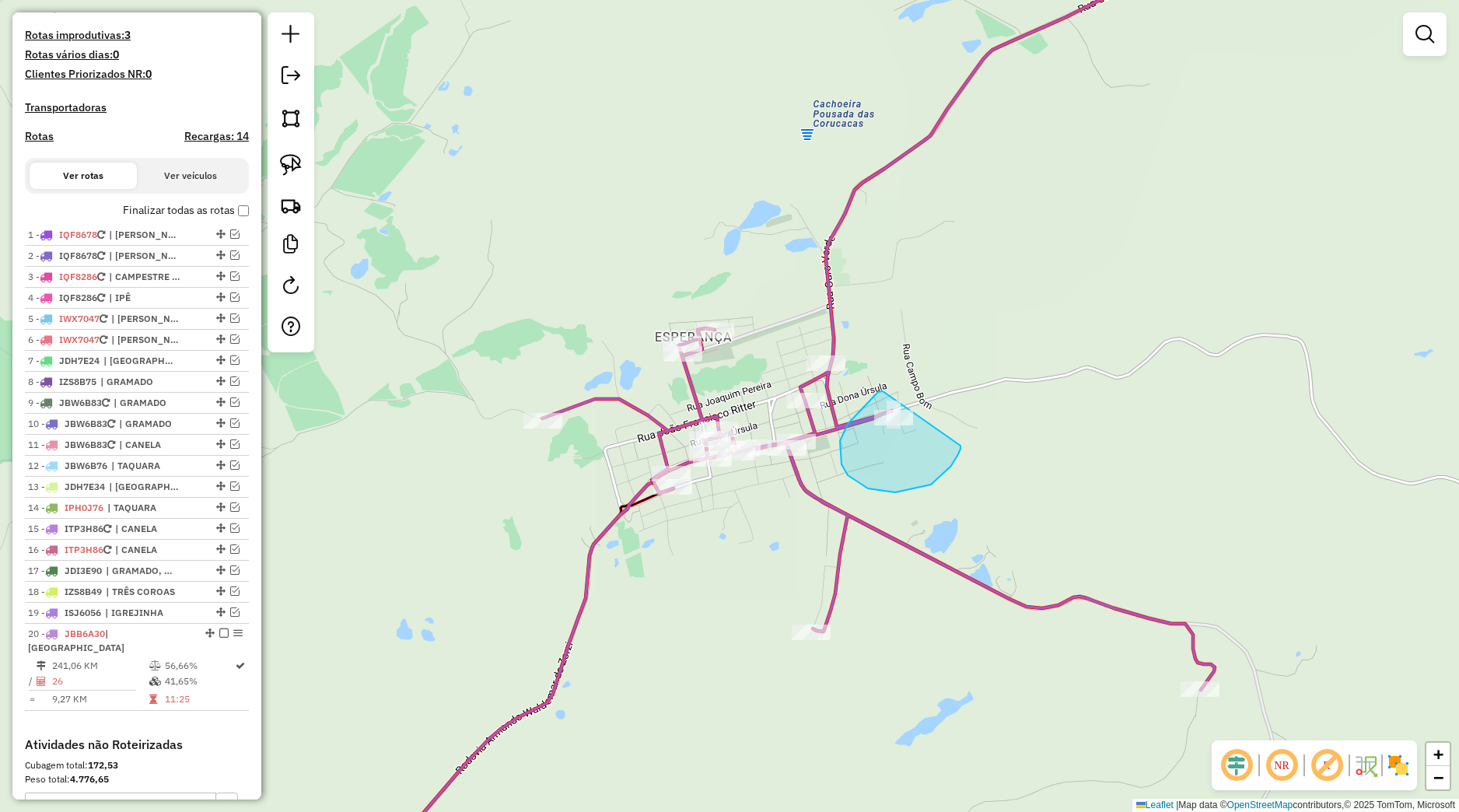
drag, startPoint x: 906, startPoint y: 414, endPoint x: 961, endPoint y: 445, distance: 63.1
click at [961, 445] on div "Janela de atendimento Grade de atendimento Capacidade Transportadoras Veículos …" at bounding box center [730, 406] width 1459 height 812
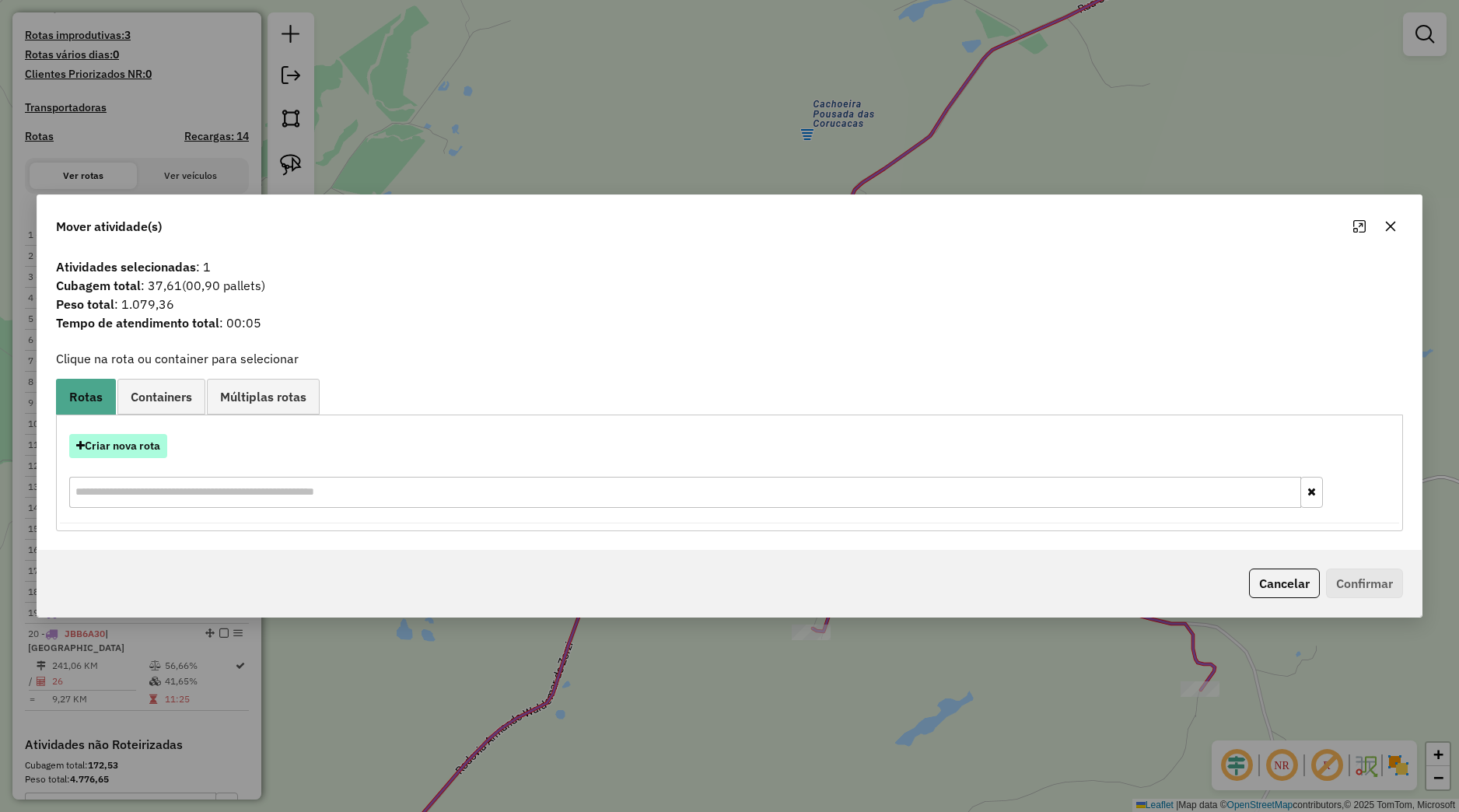
click at [128, 440] on button "Criar nova rota" at bounding box center [118, 446] width 98 height 24
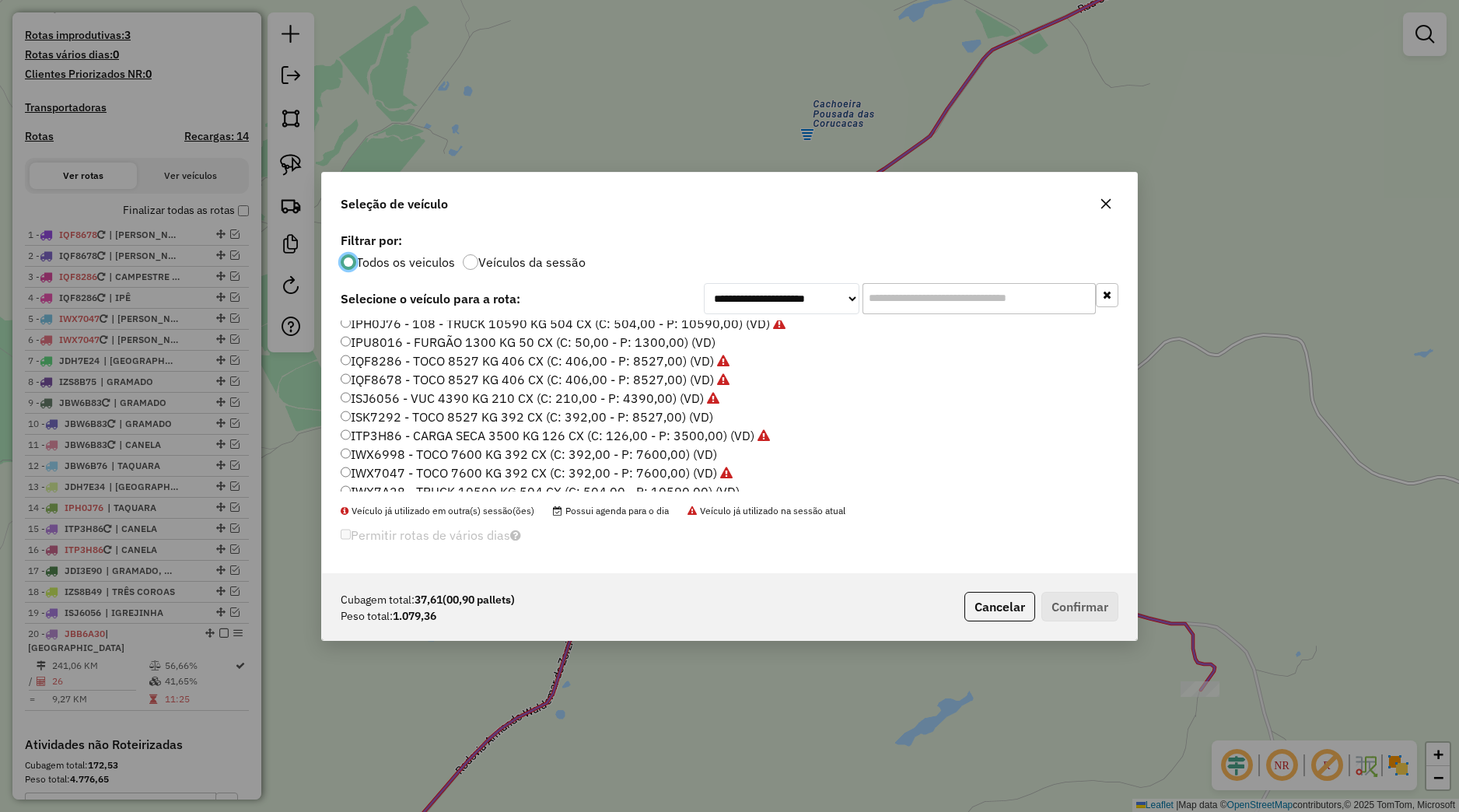
scroll to position [296, 0]
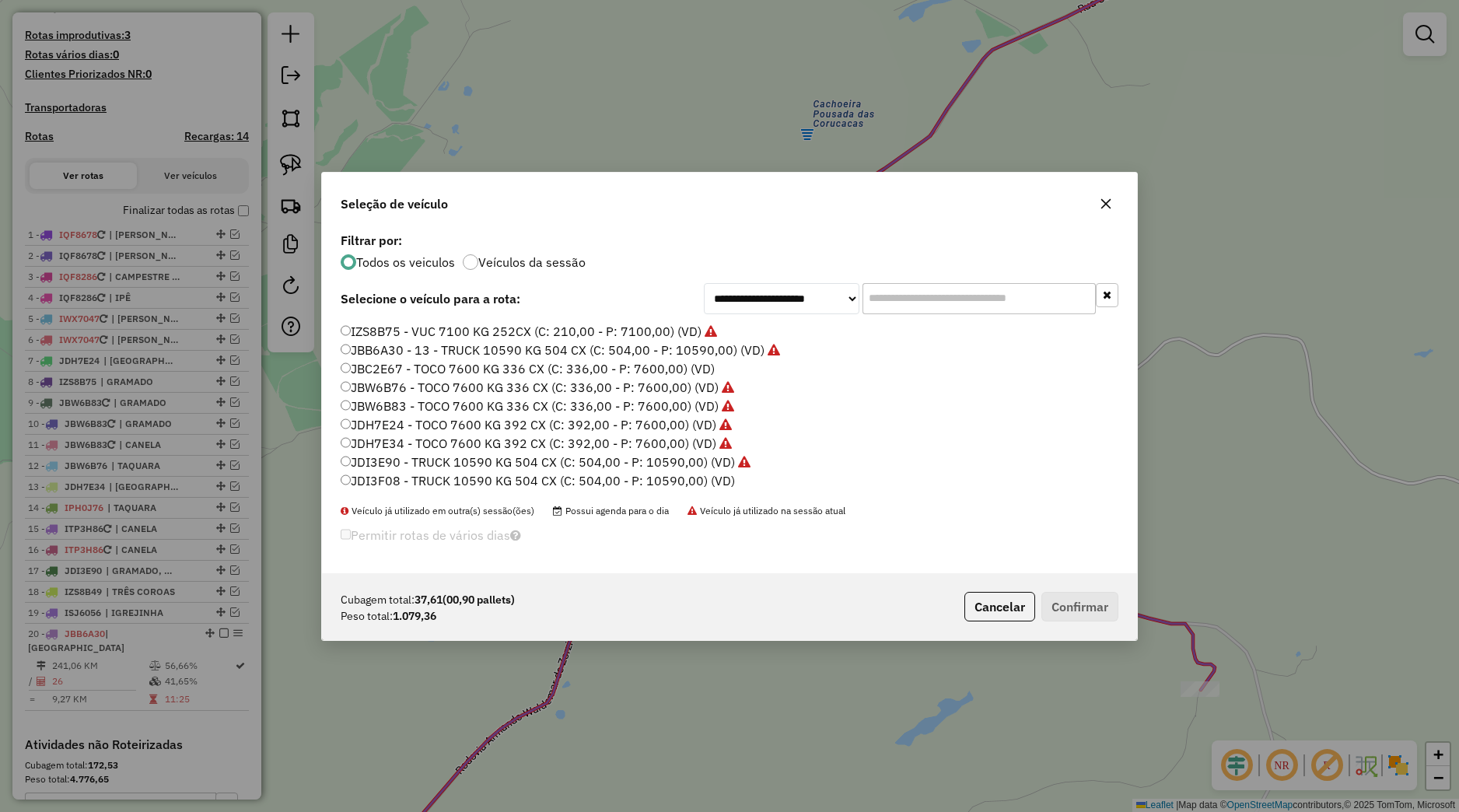
drag, startPoint x: 389, startPoint y: 353, endPoint x: 403, endPoint y: 364, distance: 17.8
click at [389, 352] on label "JBB6A30 - 13 - TRUCK 10590 KG 504 CX (C: 504,00 - P: 10590,00) (VD)" at bounding box center [561, 350] width 440 height 19
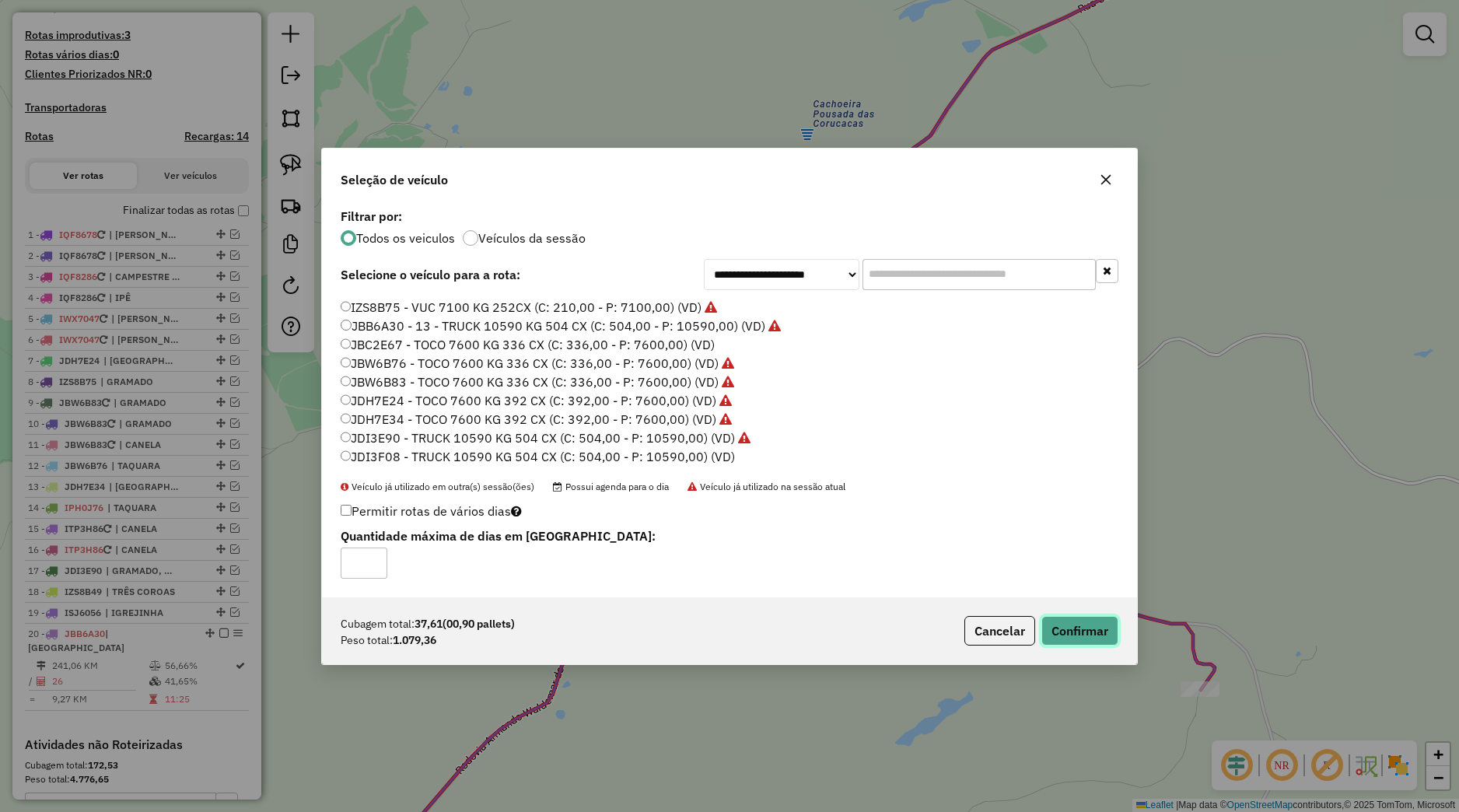
click at [1050, 627] on button "Confirmar" at bounding box center [1079, 630] width 77 height 29
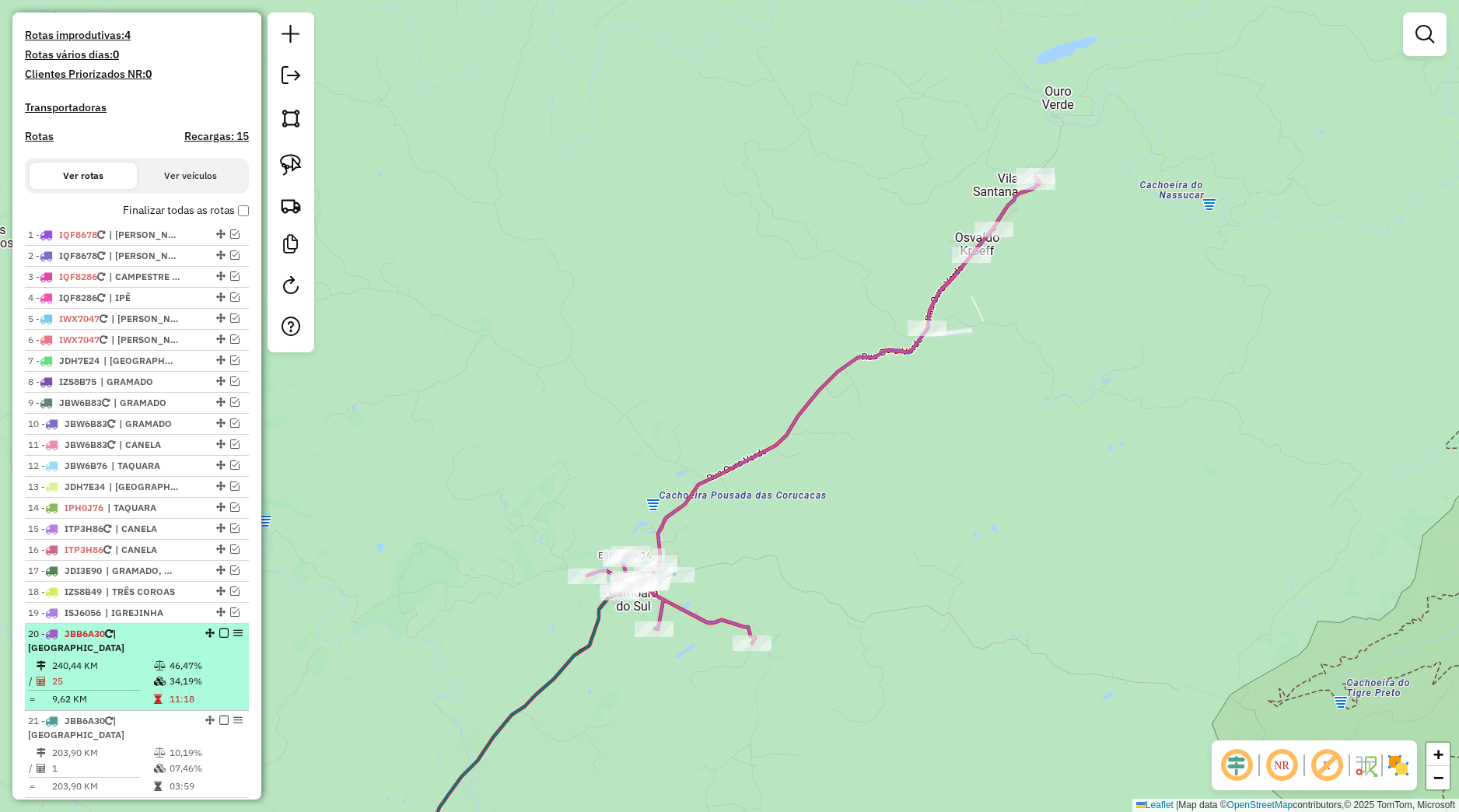
click at [219, 638] on em at bounding box center [224, 633] width 10 height 10
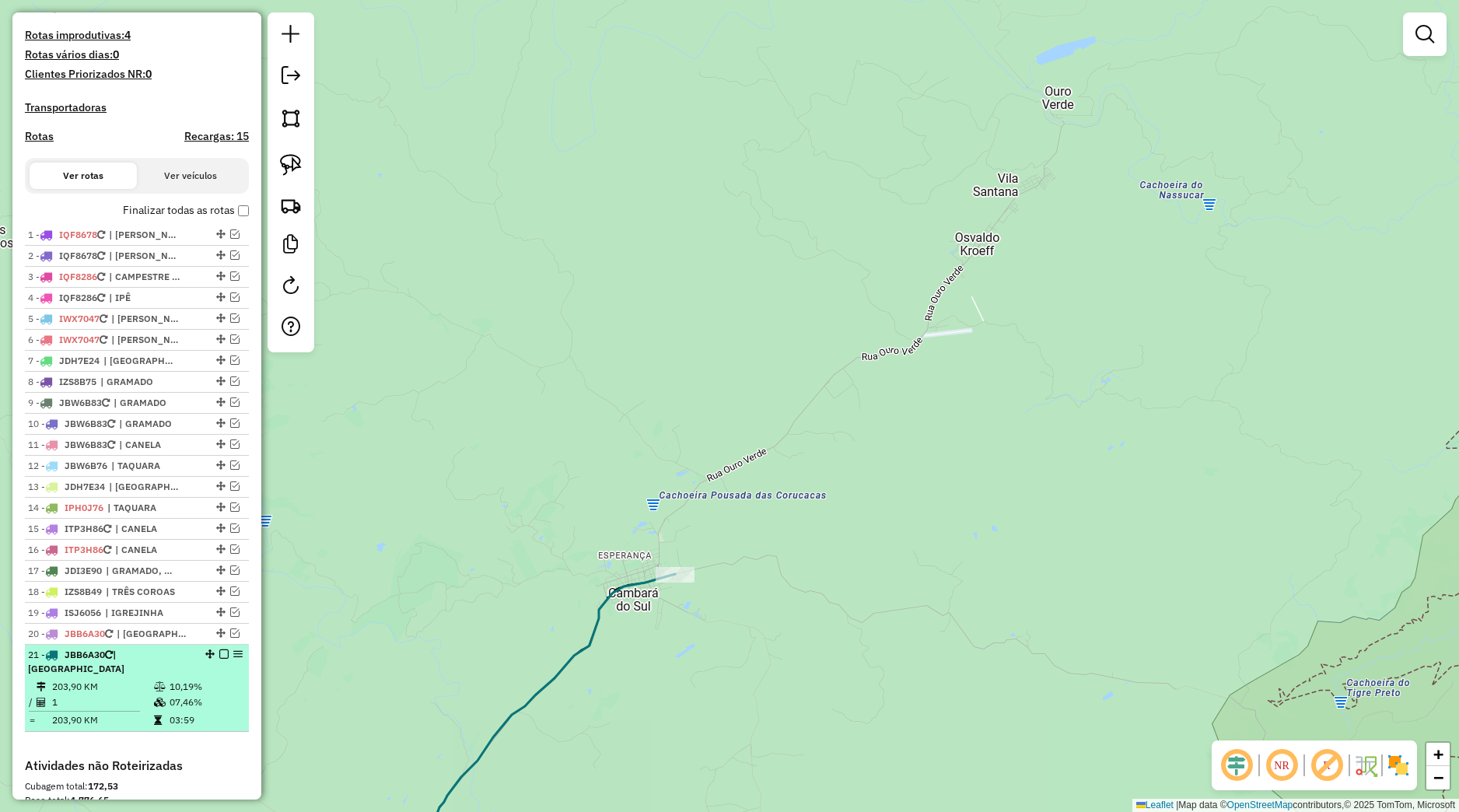
click at [219, 659] on em at bounding box center [224, 654] width 10 height 10
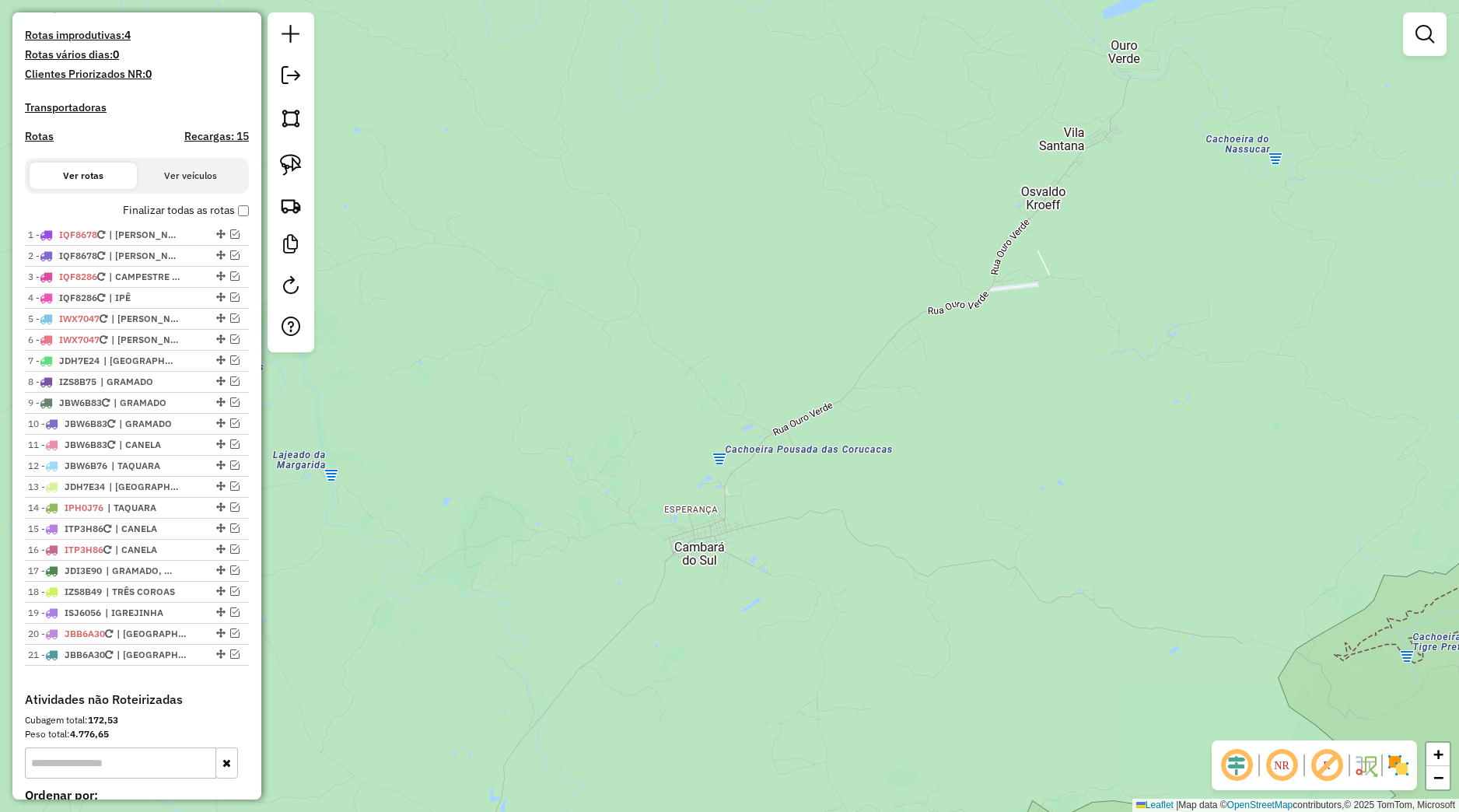
drag, startPoint x: 543, startPoint y: 657, endPoint x: 639, endPoint y: 567, distance: 131.6
click at [633, 578] on div "Janela de atendimento Grade de atendimento Capacidade Transportadoras Veículos …" at bounding box center [730, 406] width 1459 height 812
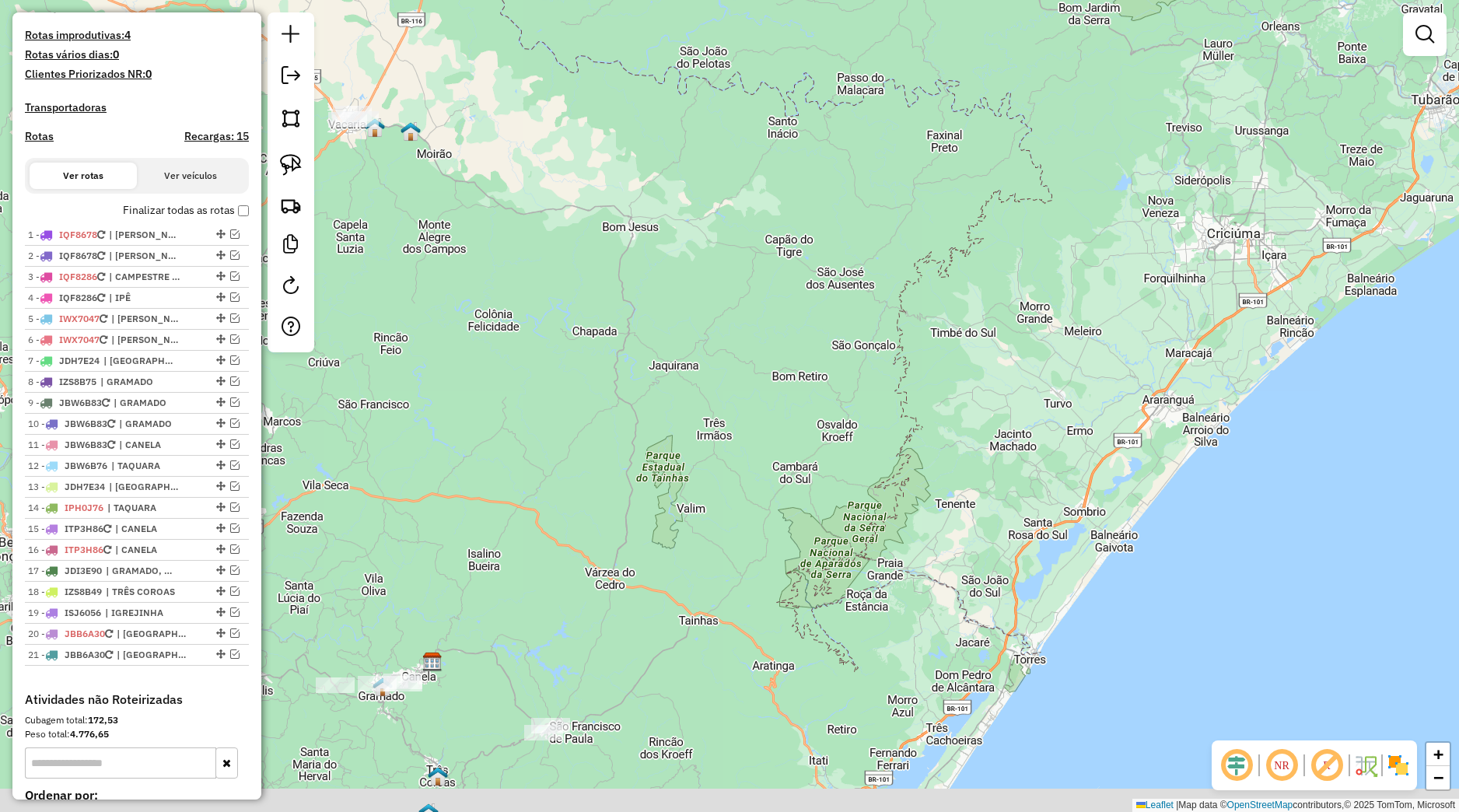
drag, startPoint x: 706, startPoint y: 685, endPoint x: 862, endPoint y: 467, distance: 268.1
click at [862, 467] on div "Janela de atendimento Grade de atendimento Capacidade Transportadoras Veículos …" at bounding box center [730, 406] width 1459 height 812
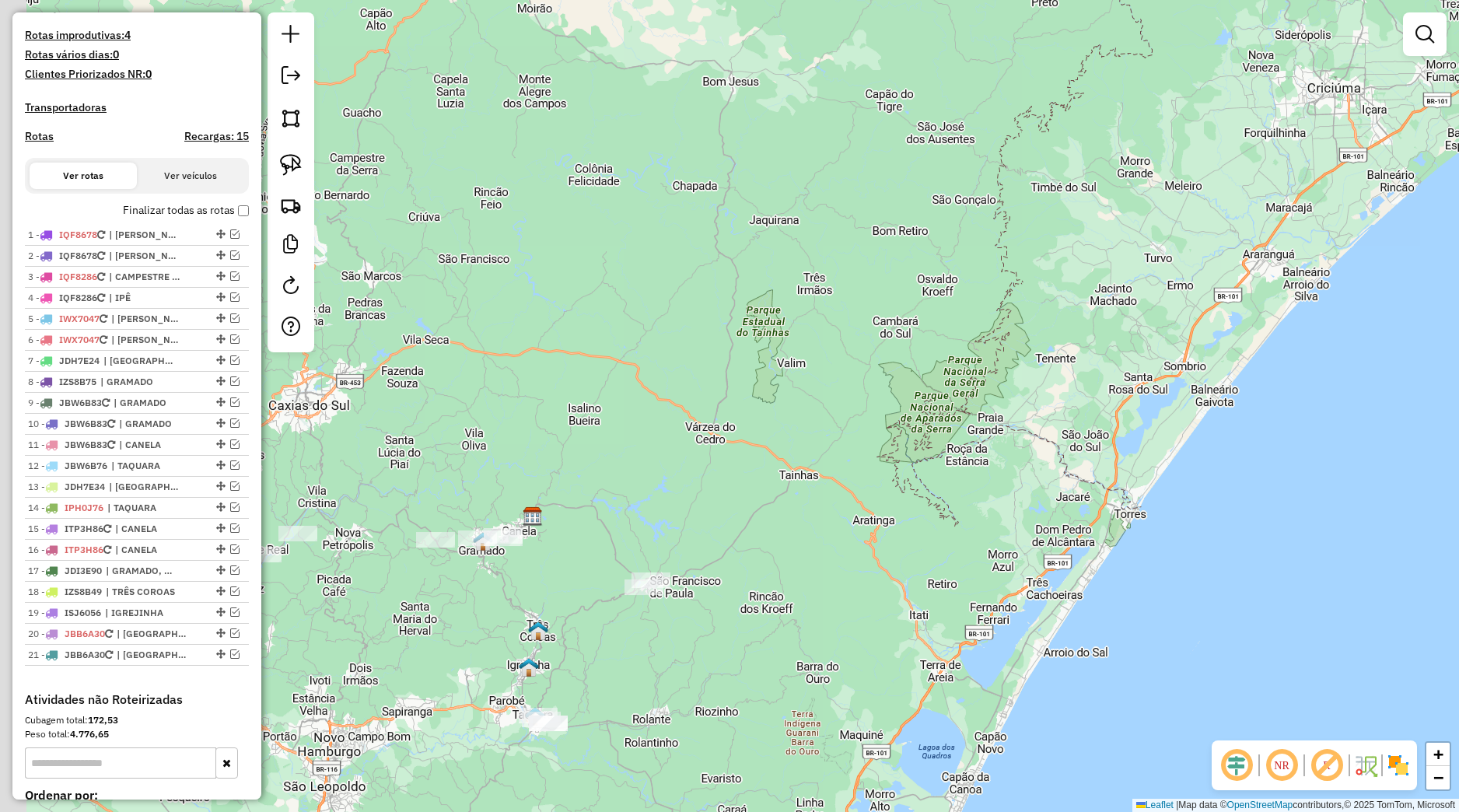
drag, startPoint x: 669, startPoint y: 657, endPoint x: 796, endPoint y: 513, distance: 192.0
click at [811, 478] on div "Janela de atendimento Grade de atendimento Capacidade Transportadoras Veículos …" at bounding box center [730, 406] width 1459 height 812
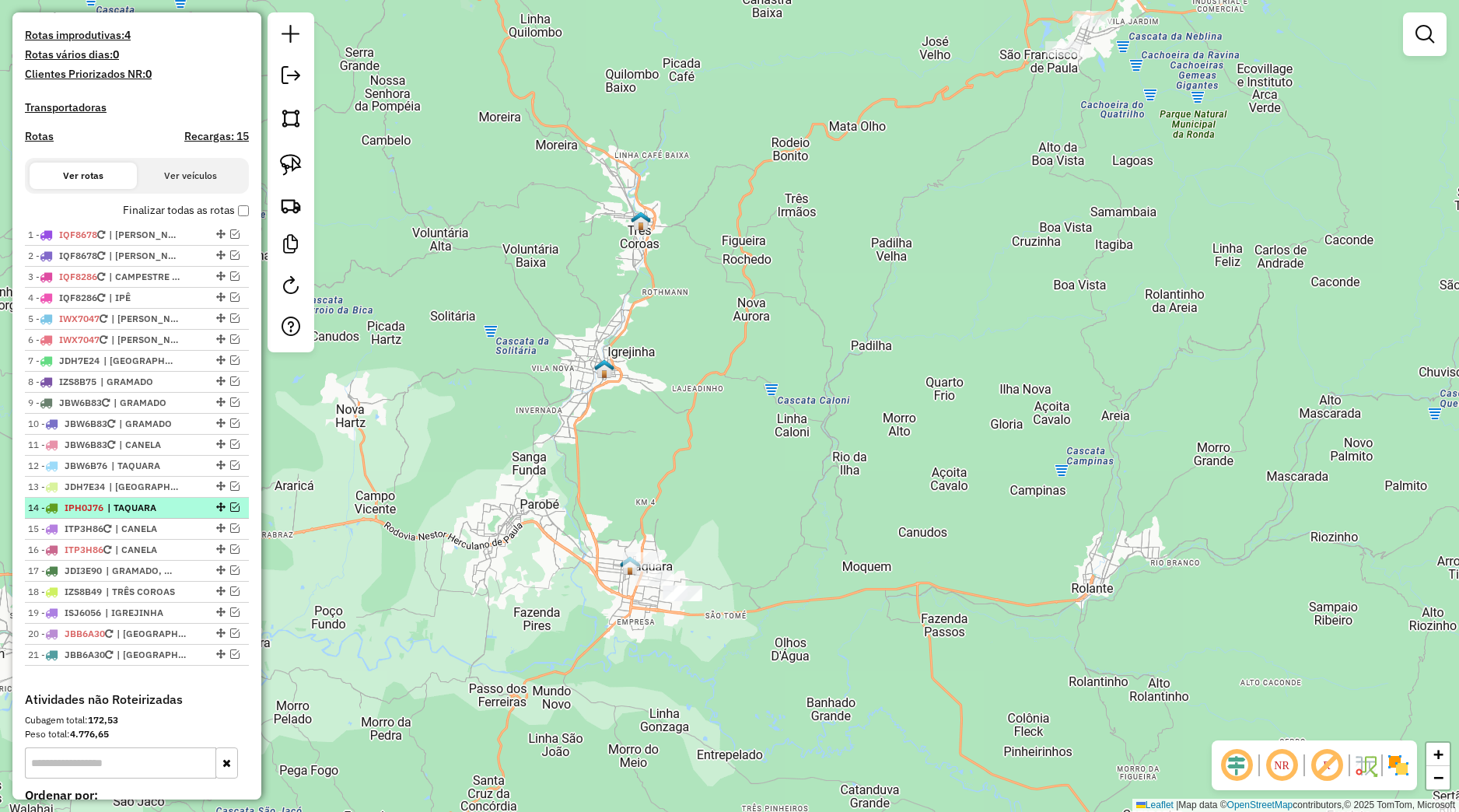
click at [230, 512] on em at bounding box center [235, 507] width 10 height 10
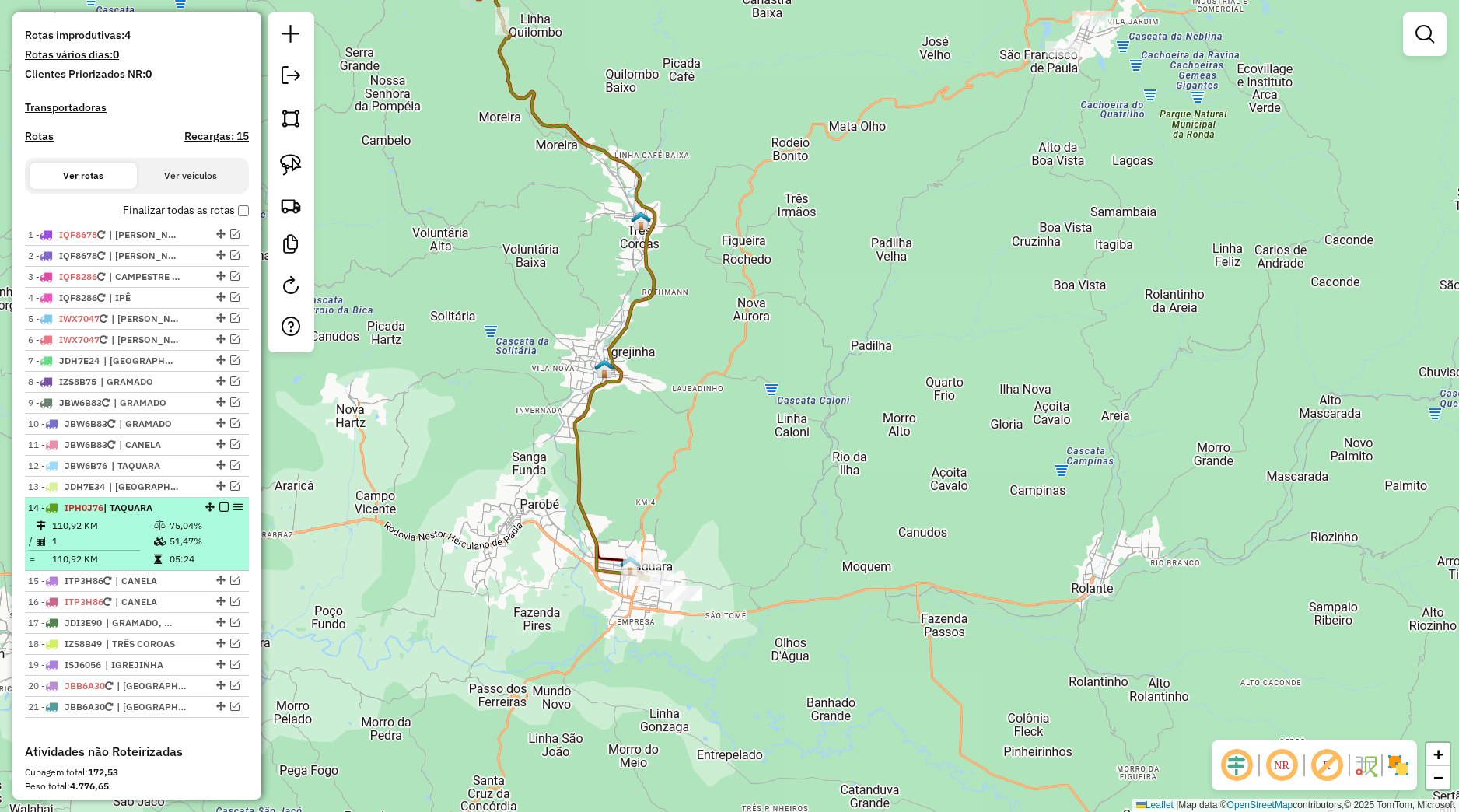
click at [186, 534] on td "75,04%" at bounding box center [205, 525] width 74 height 15
select select "*********"
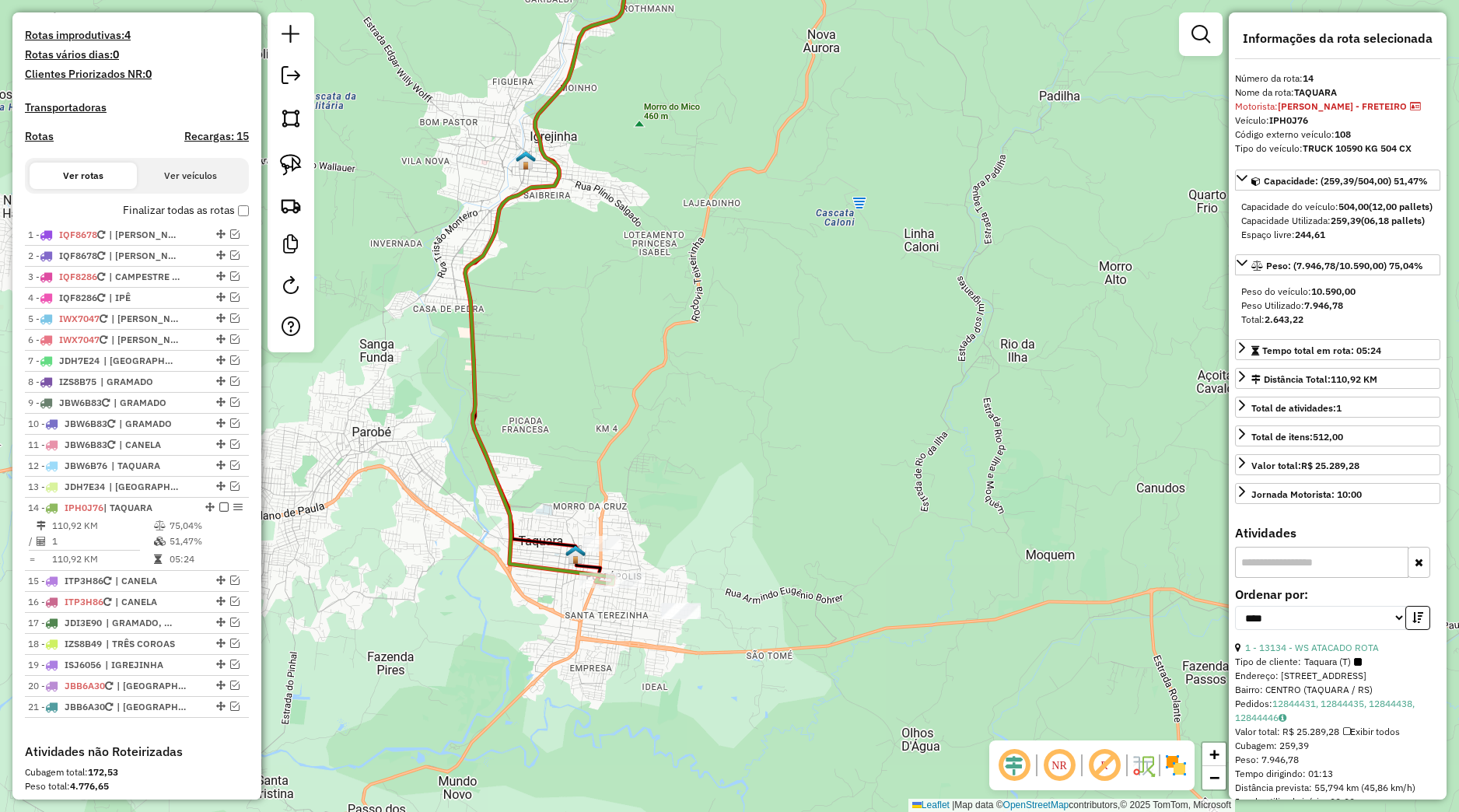
drag, startPoint x: 674, startPoint y: 591, endPoint x: 485, endPoint y: 435, distance: 245.1
click at [682, 573] on div "Janela de atendimento Grade de atendimento Capacidade Transportadoras Veículos …" at bounding box center [730, 406] width 1459 height 812
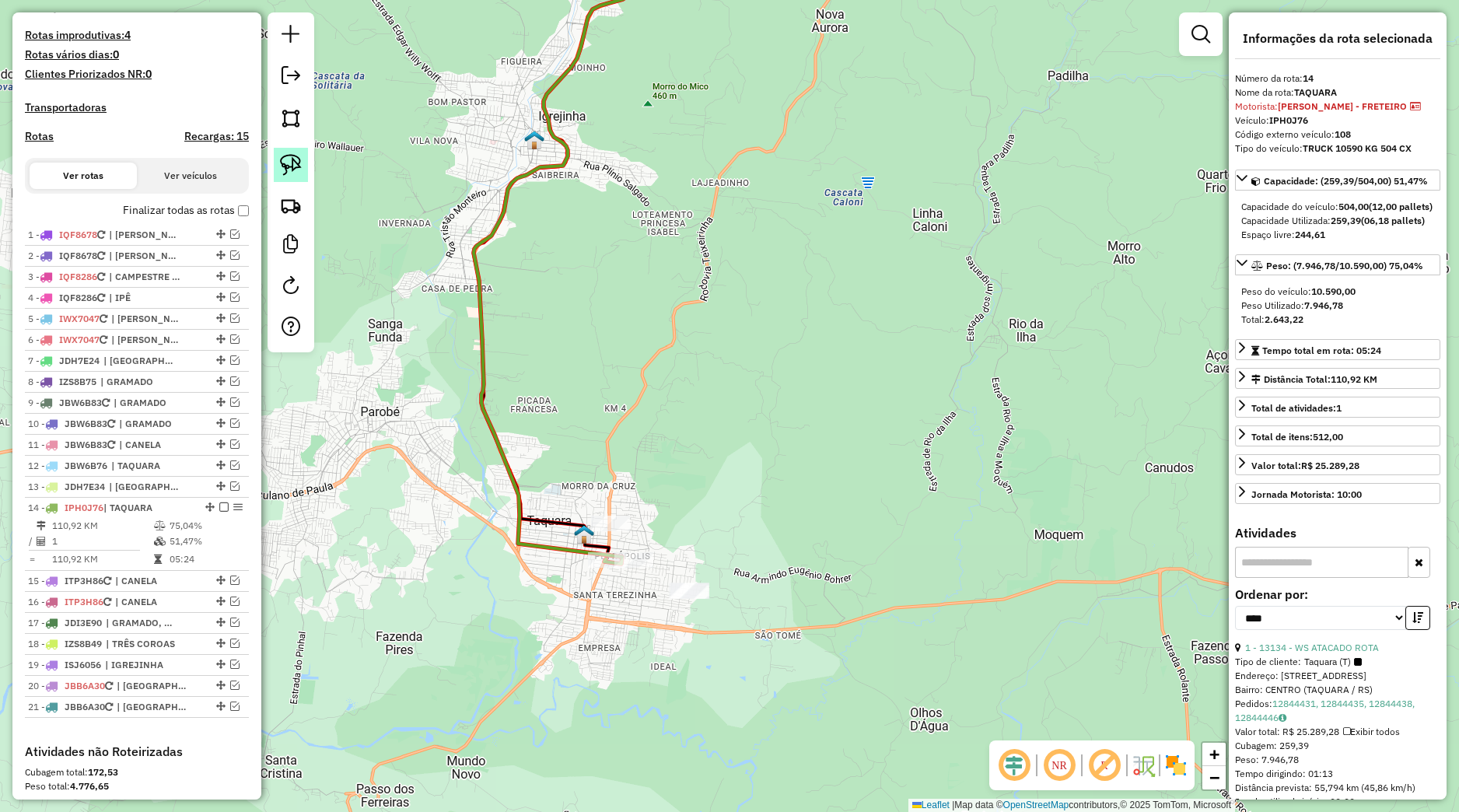
click at [291, 172] on img at bounding box center [291, 165] width 22 height 22
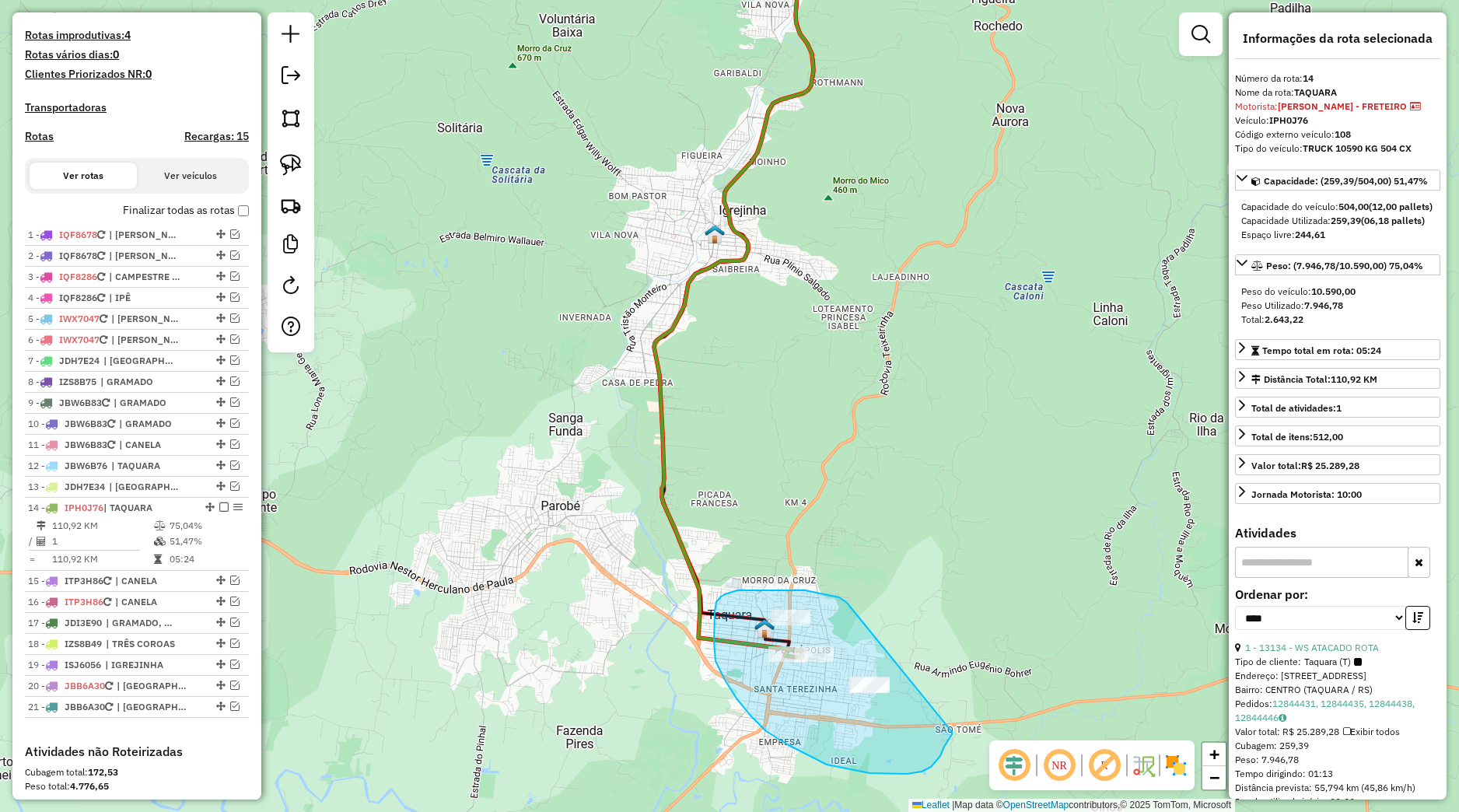
drag, startPoint x: 847, startPoint y: 603, endPoint x: 952, endPoint y: 728, distance: 163.2
click at [952, 728] on div "Janela de atendimento Grade de atendimento Capacidade Transportadoras Veículos …" at bounding box center [730, 406] width 1459 height 812
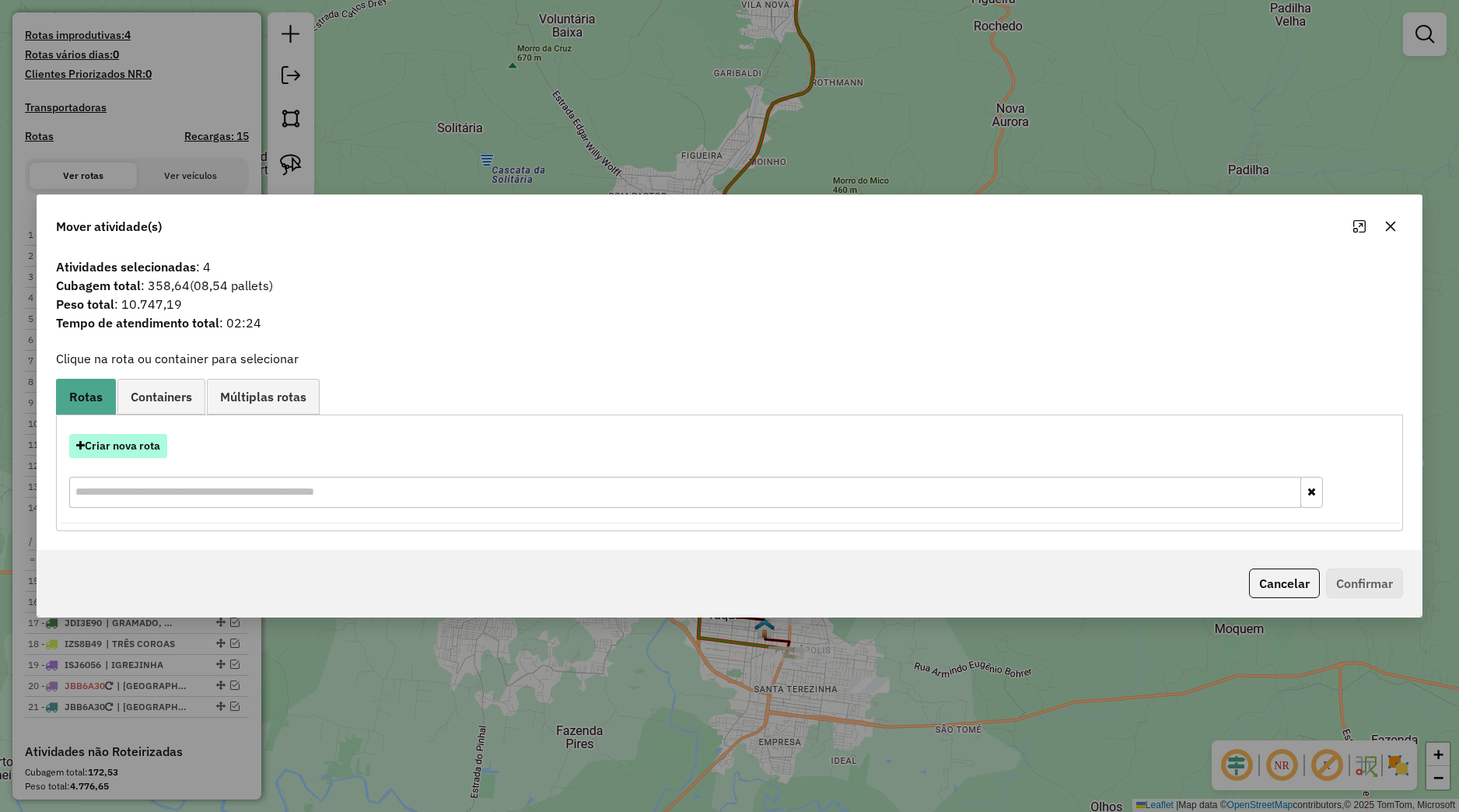
click at [140, 449] on button "Criar nova rota" at bounding box center [118, 446] width 98 height 24
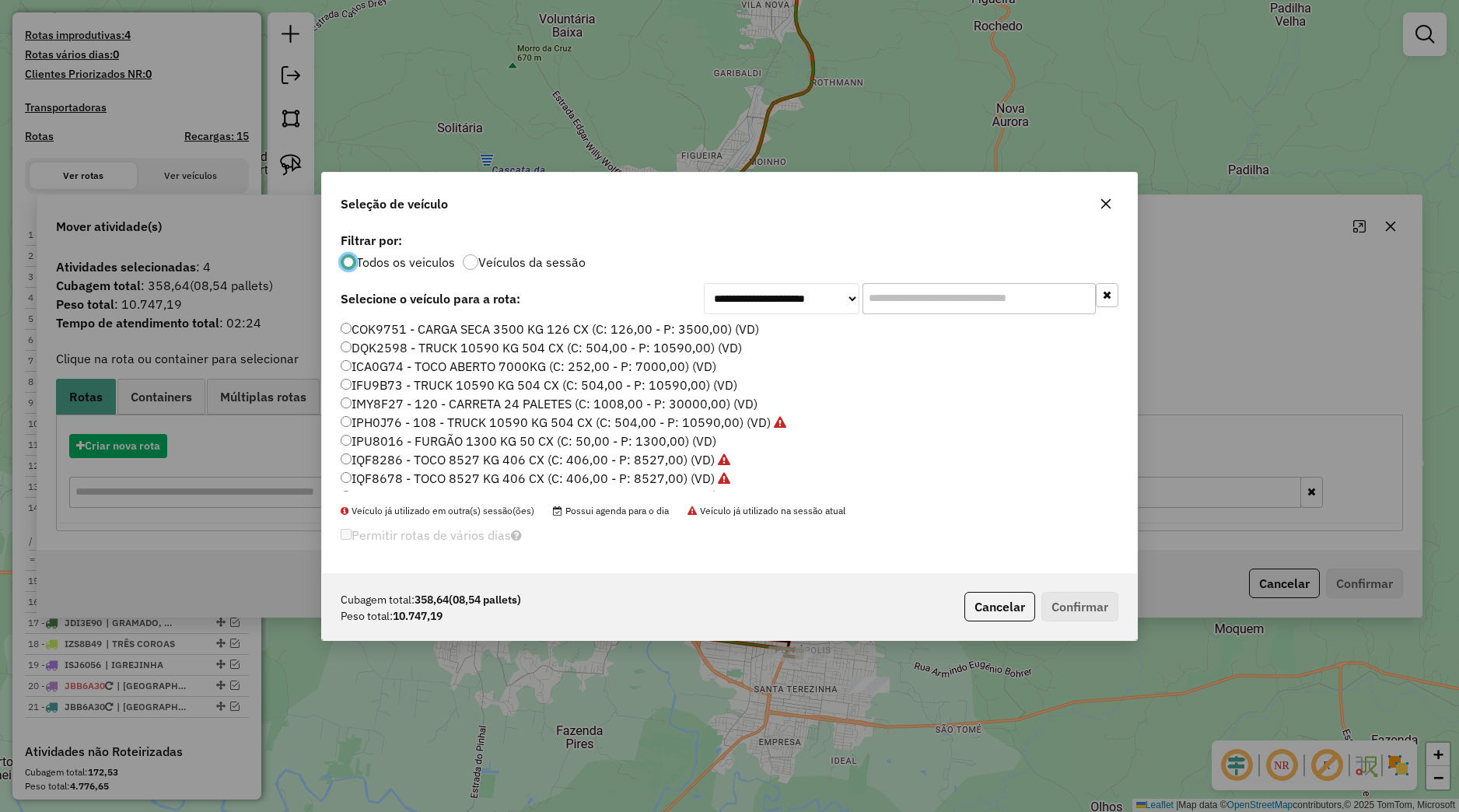
scroll to position [9, 5]
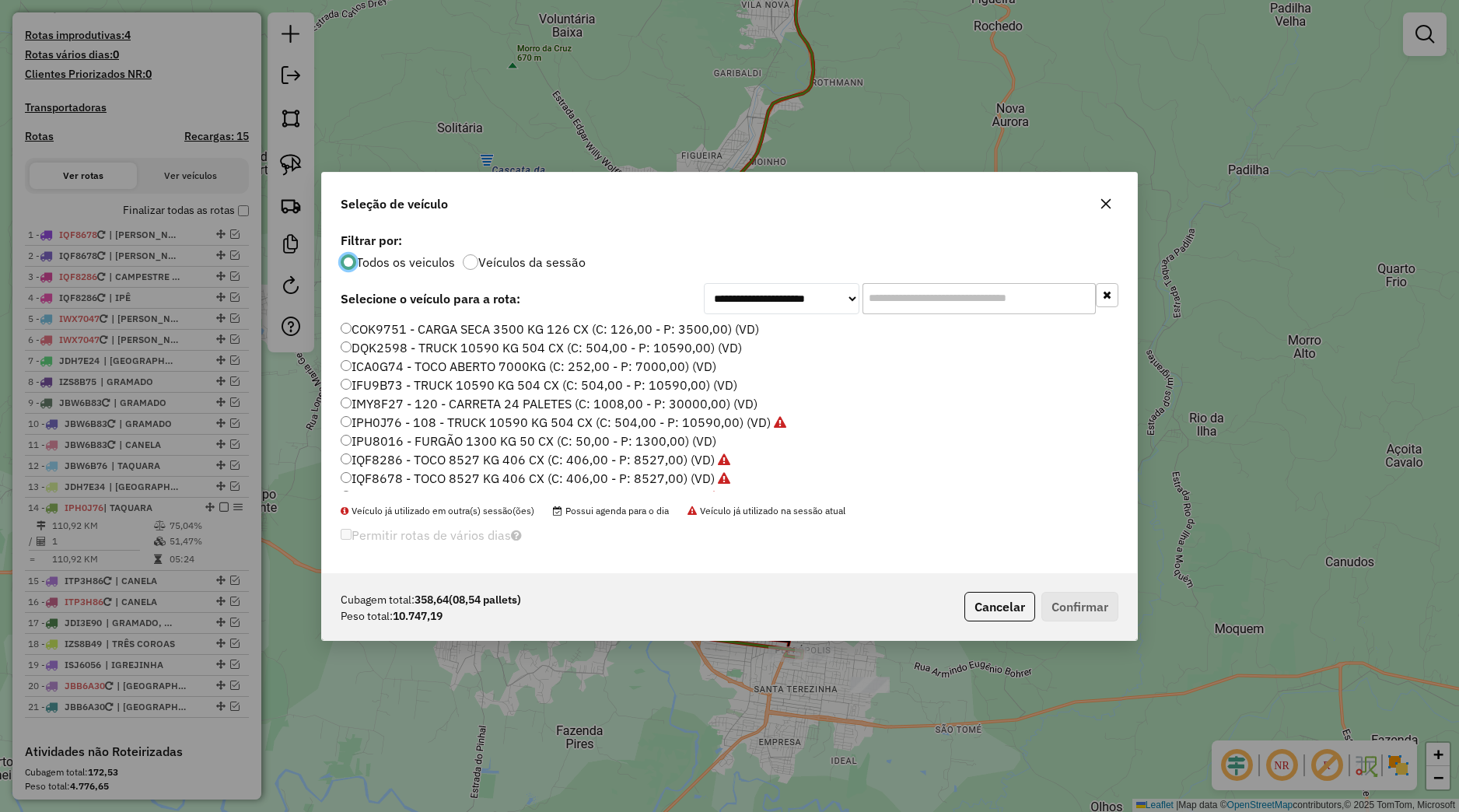
click at [383, 423] on label "IPH0J76 - 108 - TRUCK 10590 KG 504 CX (C: 504,00 - P: 10590,00) (VD)" at bounding box center [563, 422] width 445 height 19
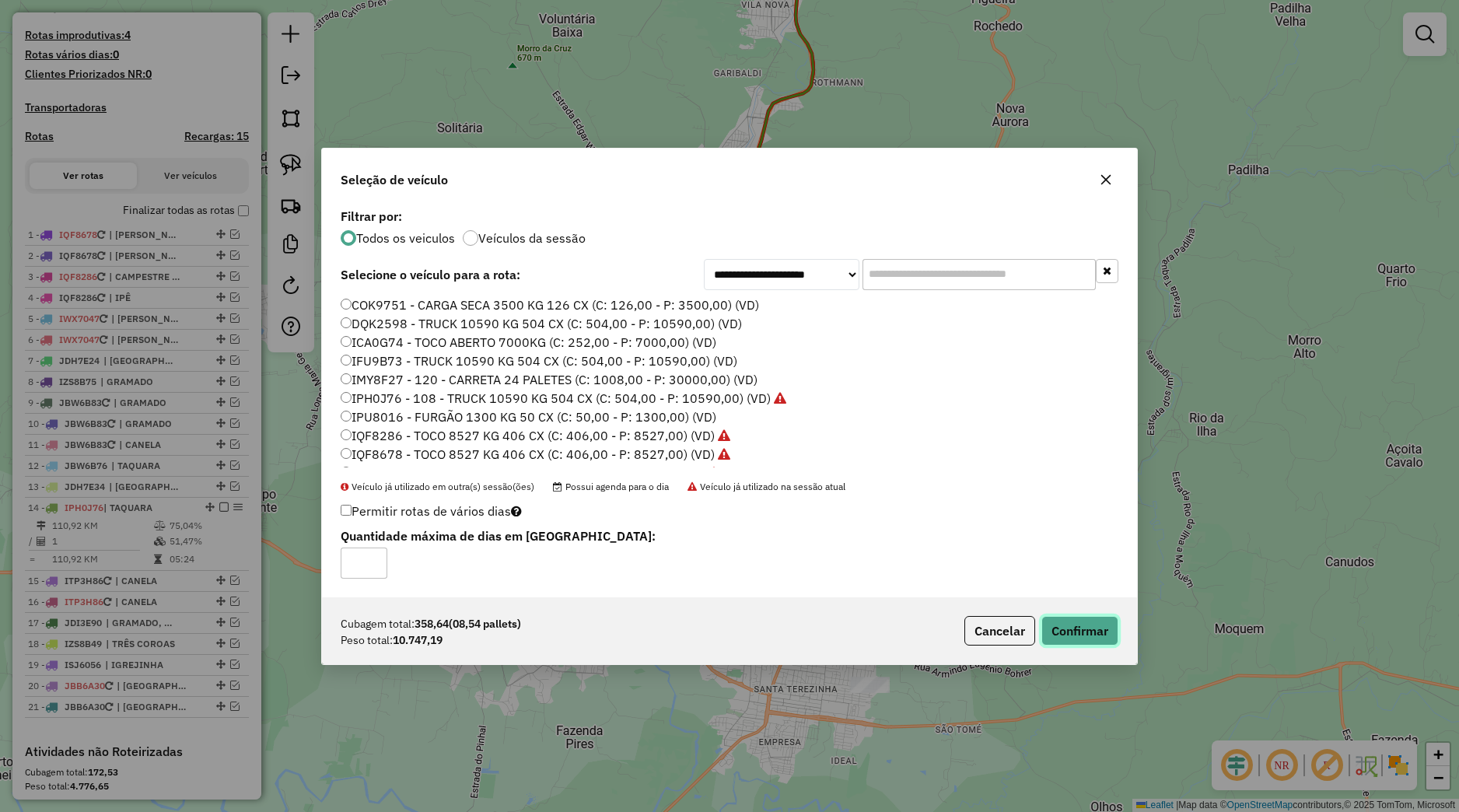
click at [1064, 617] on button "Confirmar" at bounding box center [1079, 630] width 77 height 29
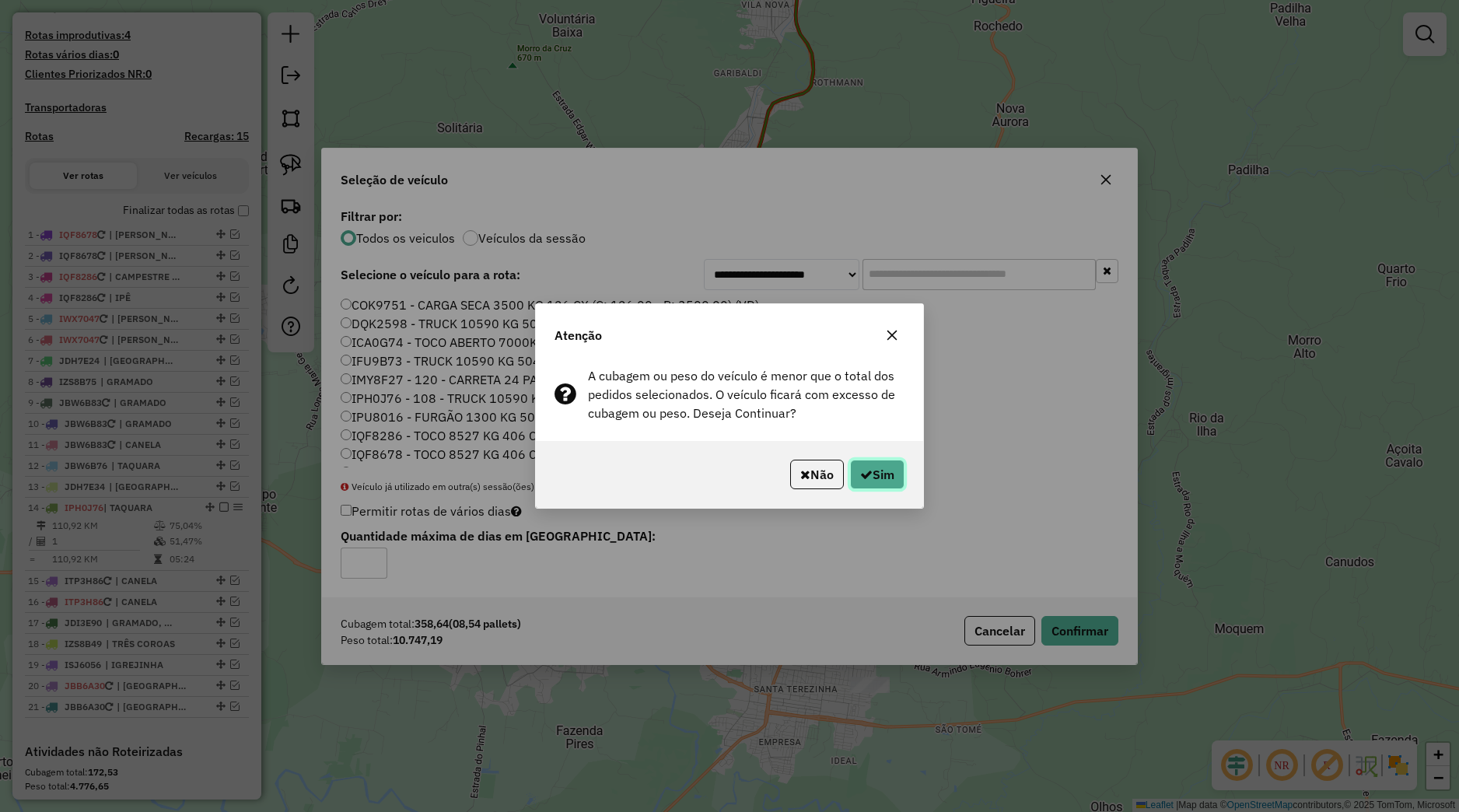
click at [863, 483] on button "Sim" at bounding box center [877, 474] width 54 height 29
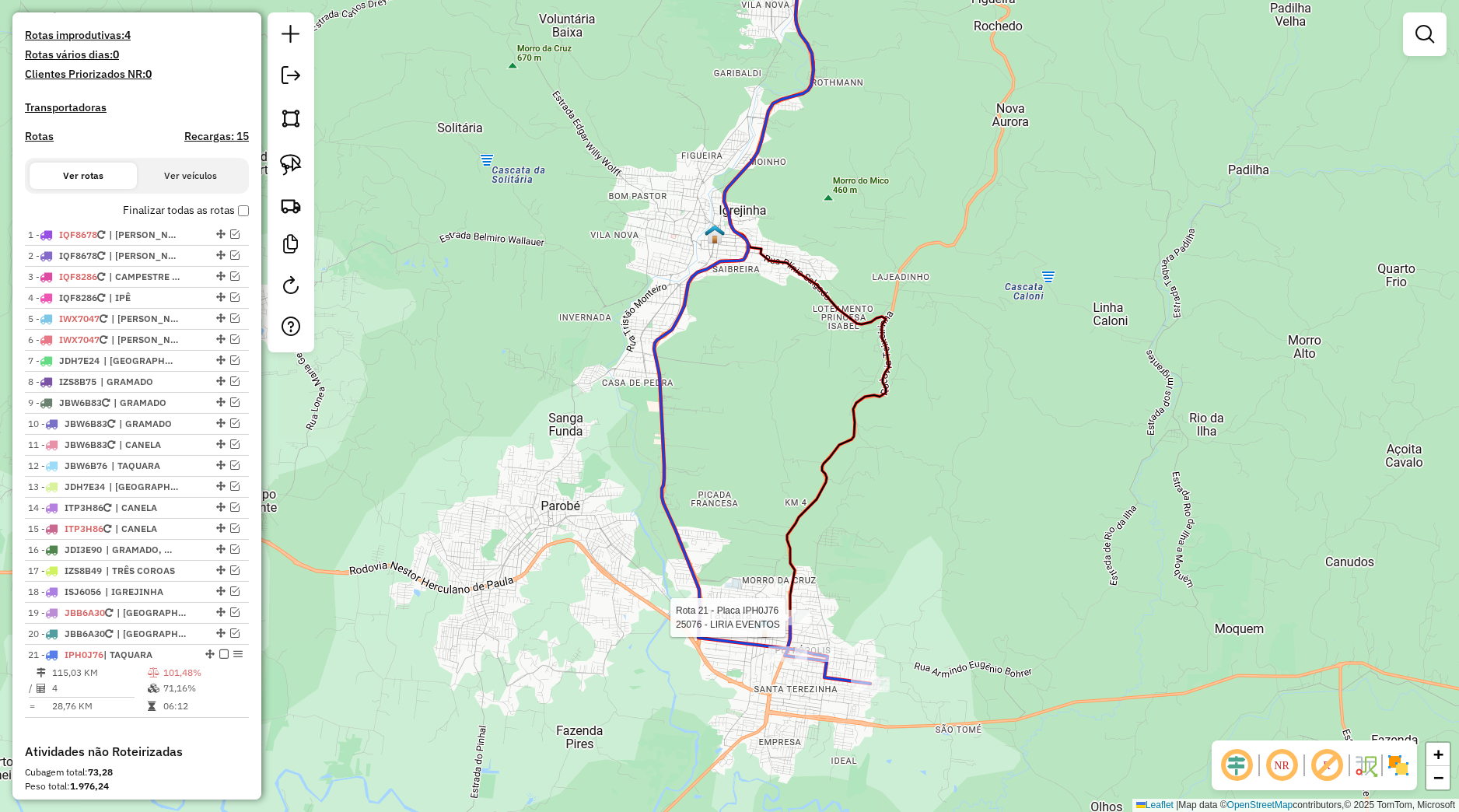
select select "*********"
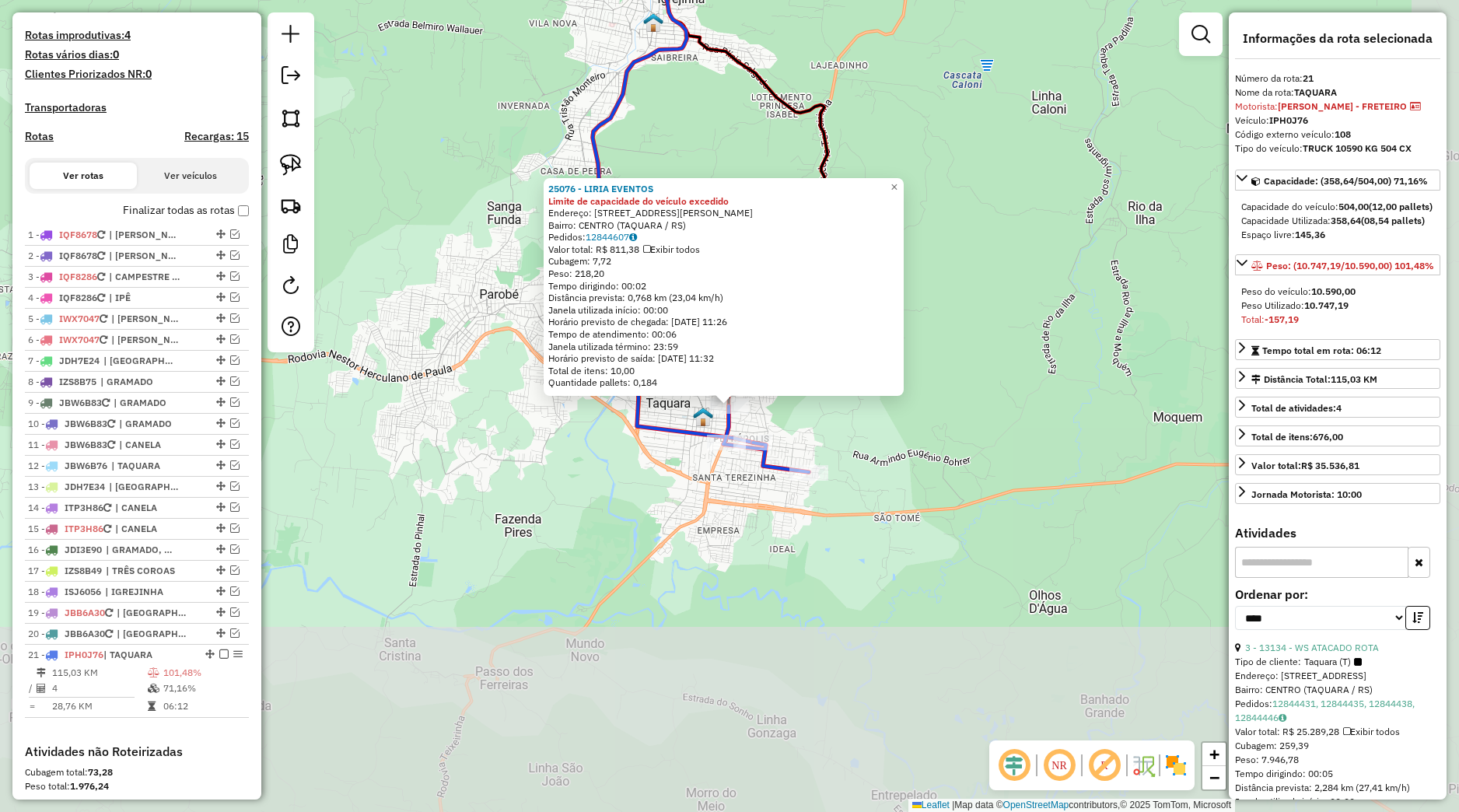
scroll to position [634, 0]
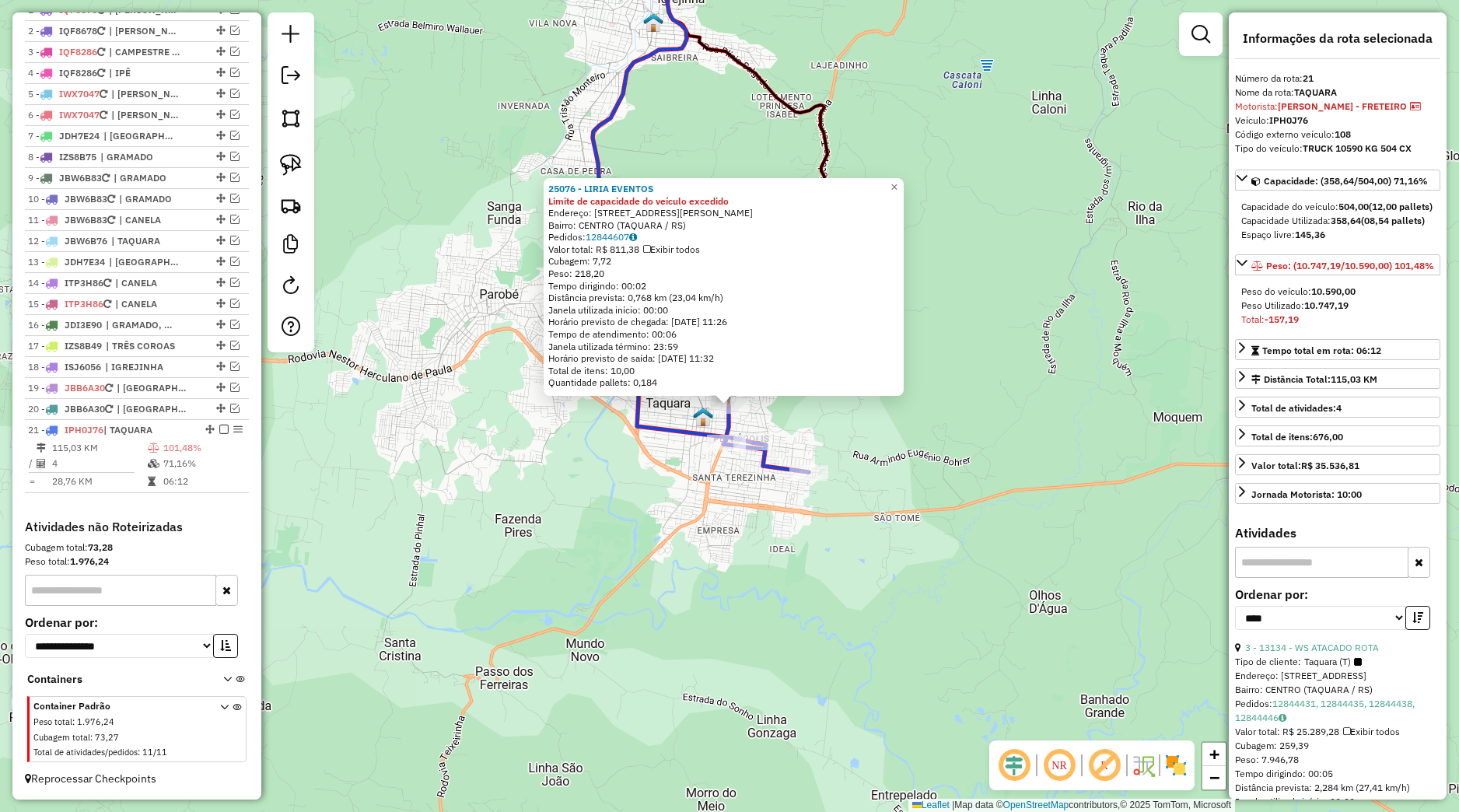
click at [810, 599] on div "25076 - LIRIA EVENTOS Limite de capacidade do veículo excedido Endereço: Avenid…" at bounding box center [730, 406] width 1459 height 812
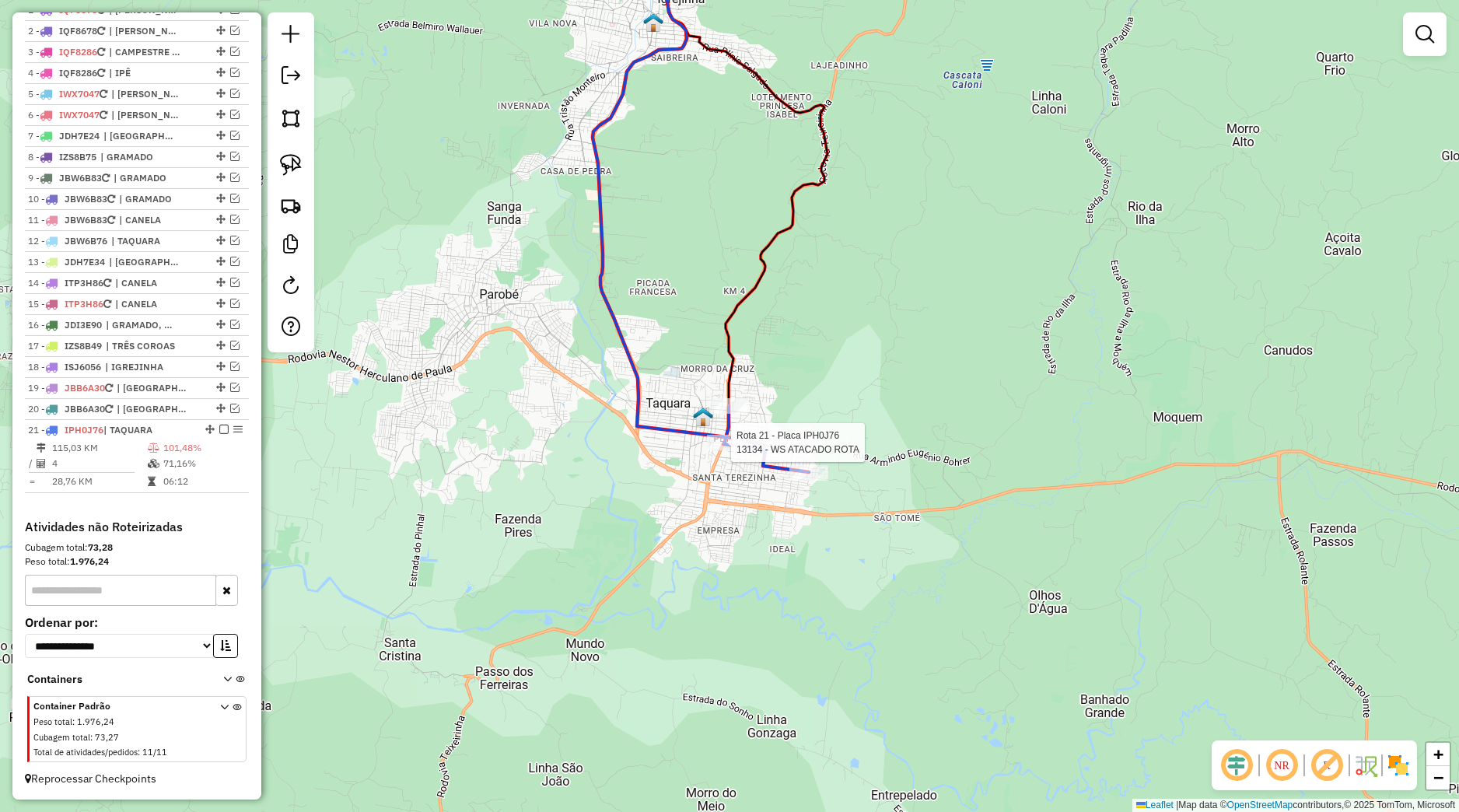
select select "*********"
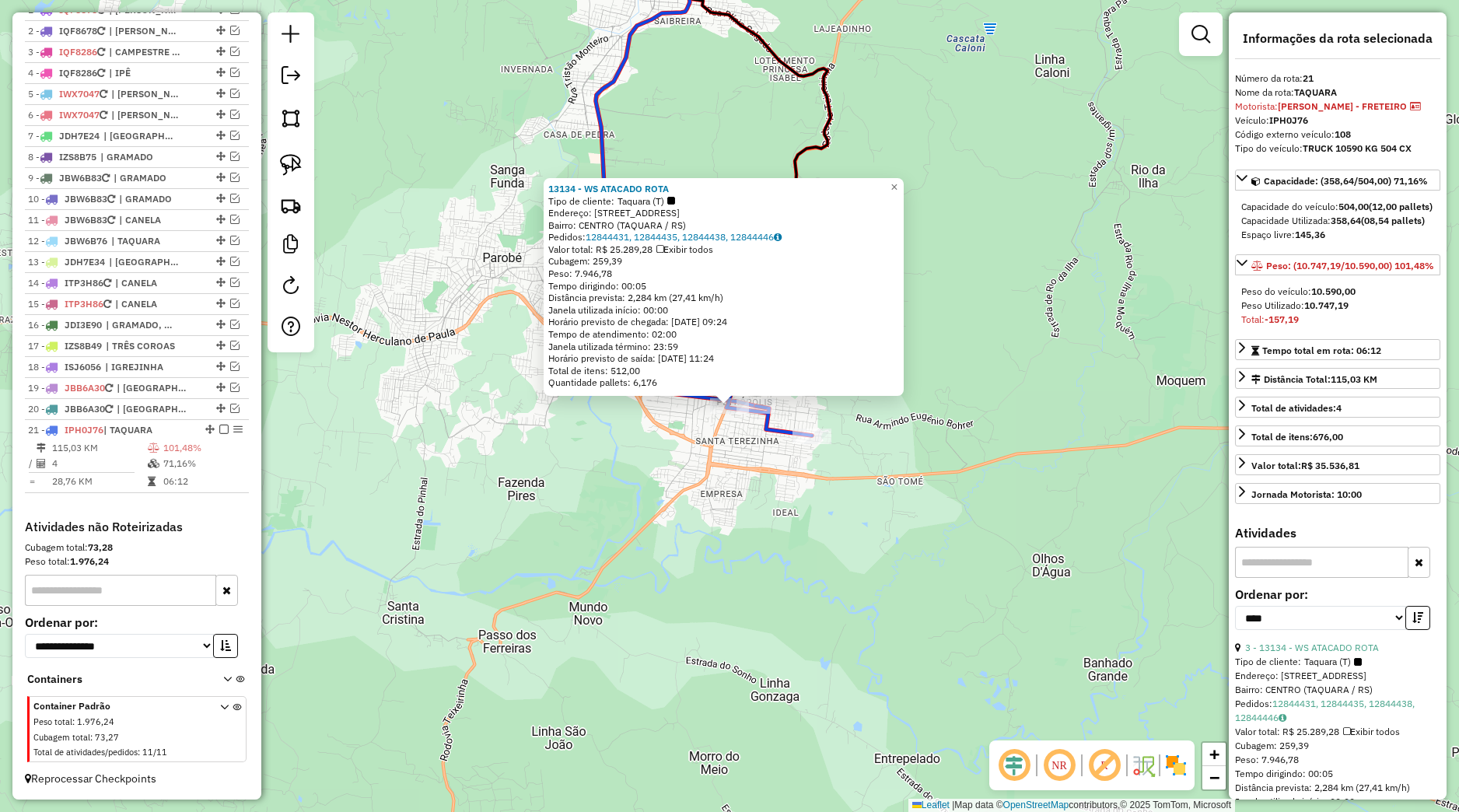
drag, startPoint x: 738, startPoint y: 481, endPoint x: 742, endPoint y: 470, distance: 11.7
click at [738, 481] on div "13134 - WS ATACADO ROTA Tipo de cliente: Taquara (T) Endereço: Avenida Sebastia…" at bounding box center [730, 406] width 1459 height 812
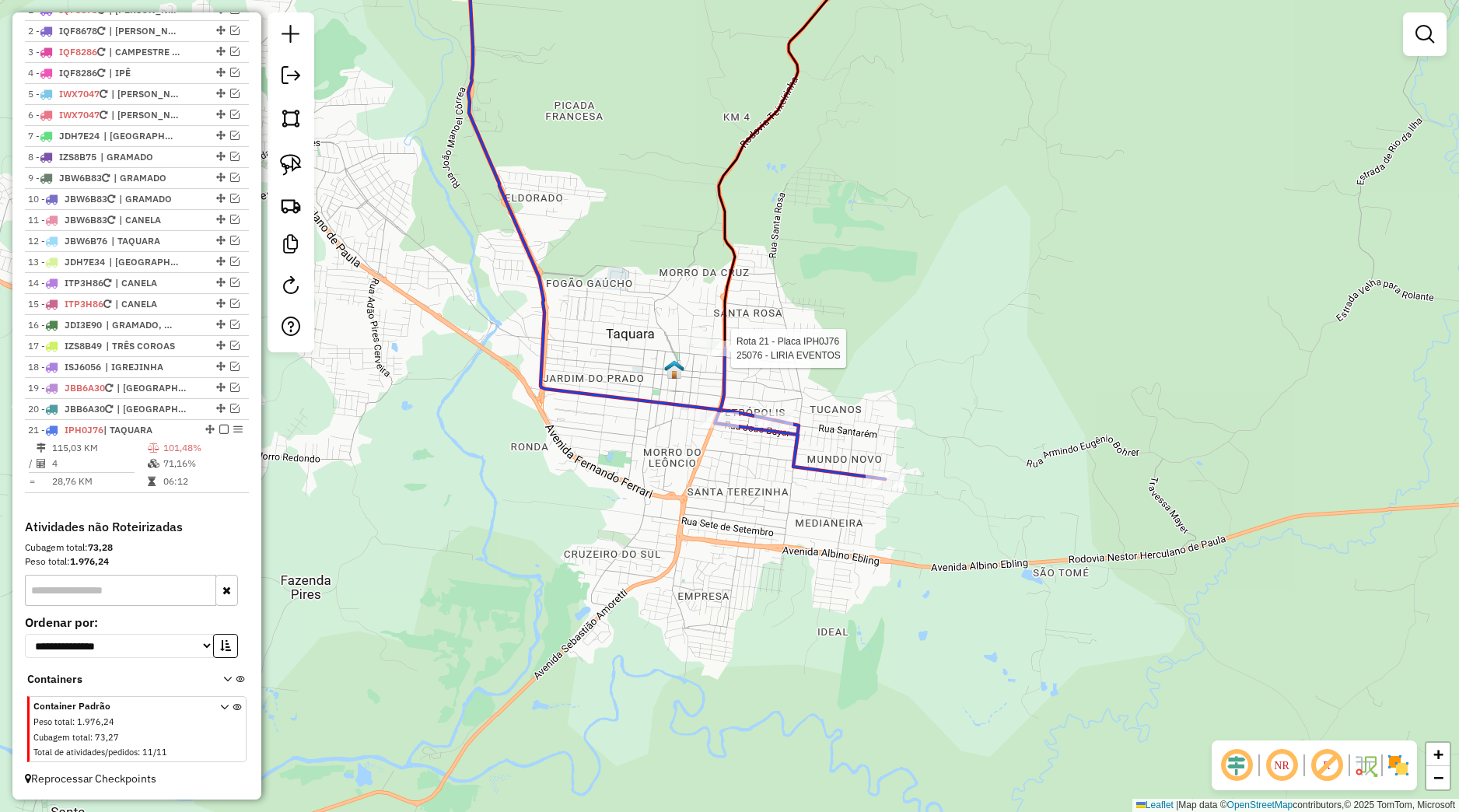
select select "*********"
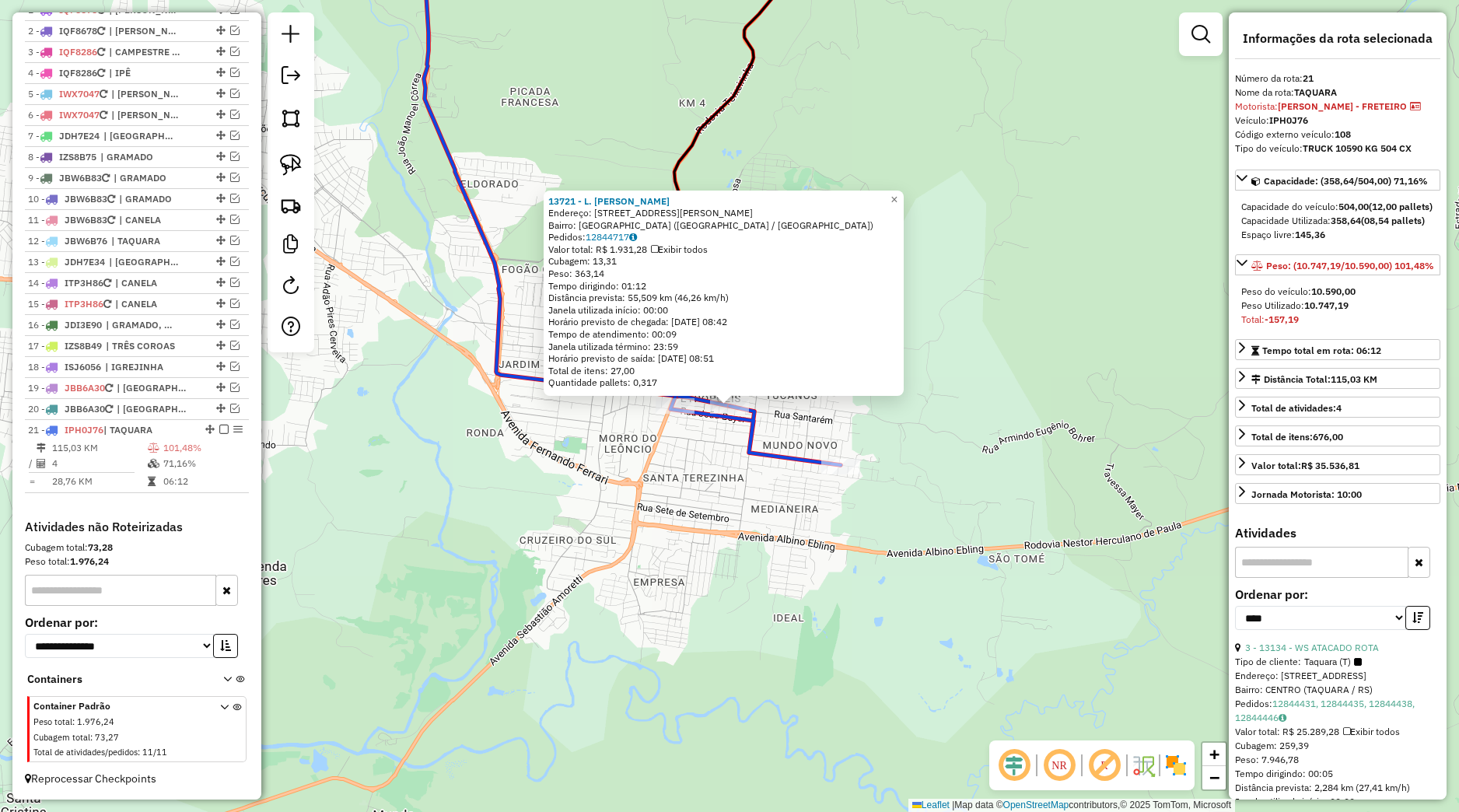
click at [758, 467] on div "13721 - L. DE OLIVEIRA NUNES Endereço: Rua Pinheiro Machado, 279 Bairro: Petróp…" at bounding box center [730, 406] width 1459 height 812
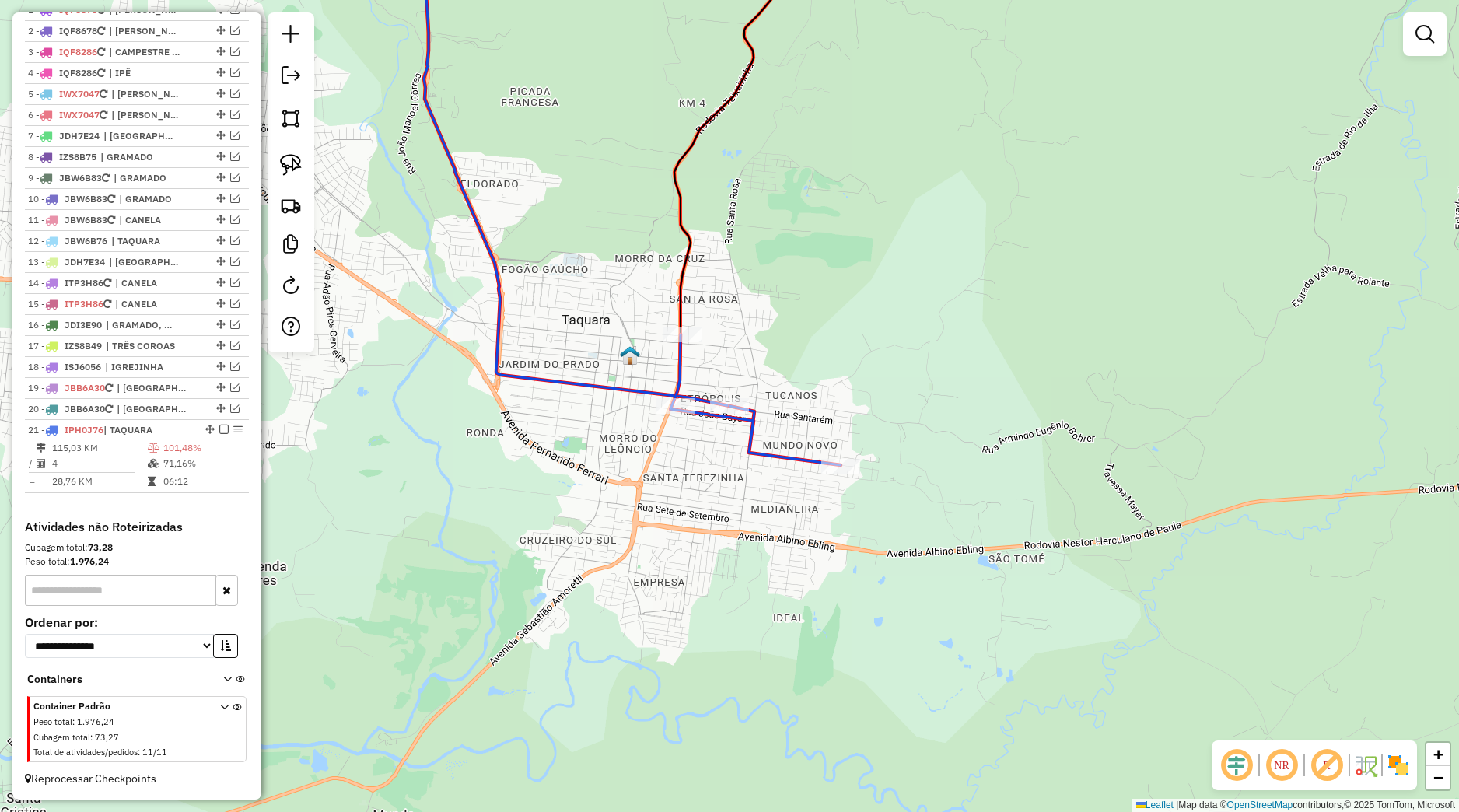
click at [766, 467] on div "Janela de atendimento Grade de atendimento Capacidade Transportadoras Veículos …" at bounding box center [730, 406] width 1459 height 812
select select "*********"
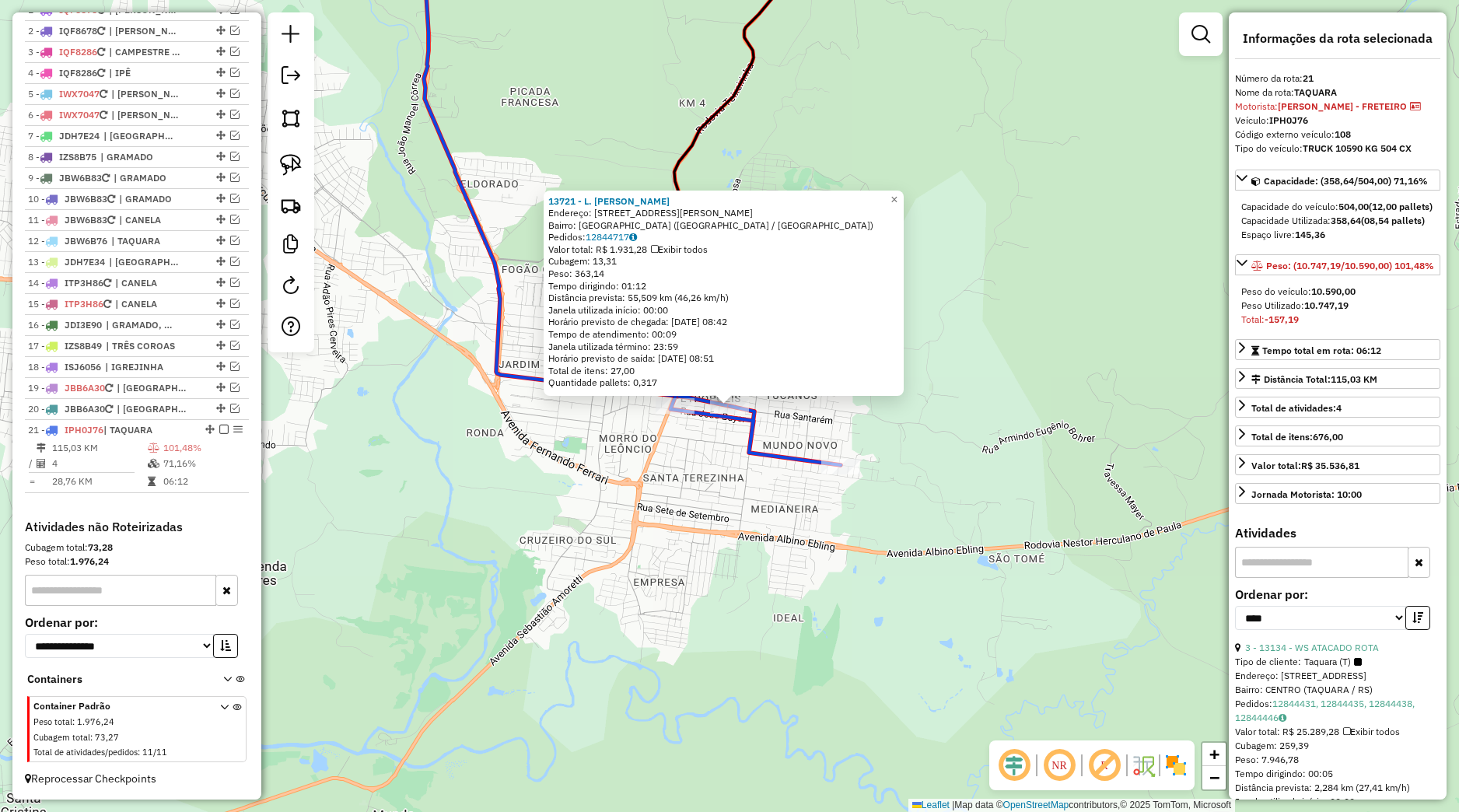
click at [756, 479] on div "13721 - L. DE OLIVEIRA NUNES Endereço: Rua Pinheiro Machado, 279 Bairro: Petróp…" at bounding box center [730, 406] width 1459 height 812
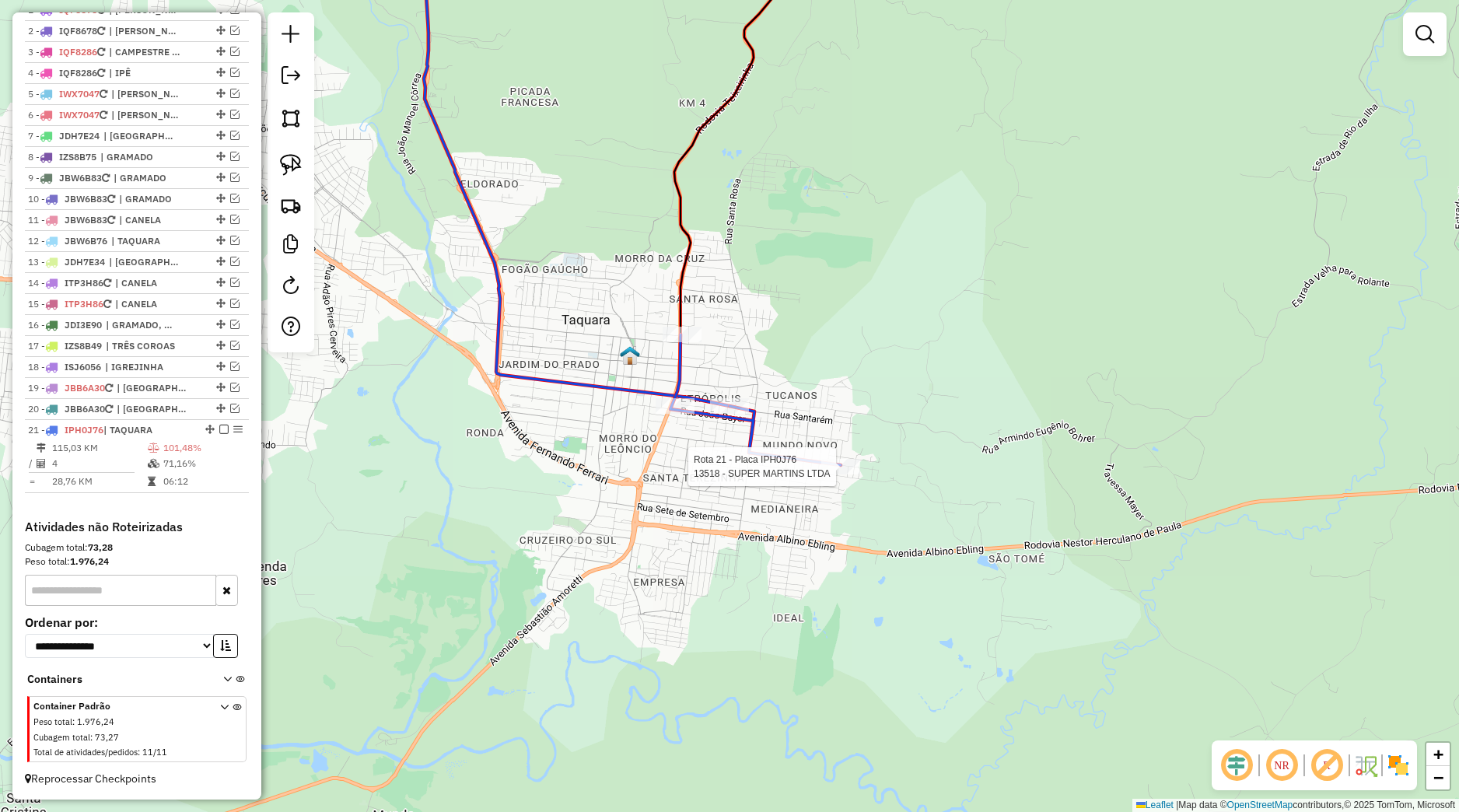
select select "*********"
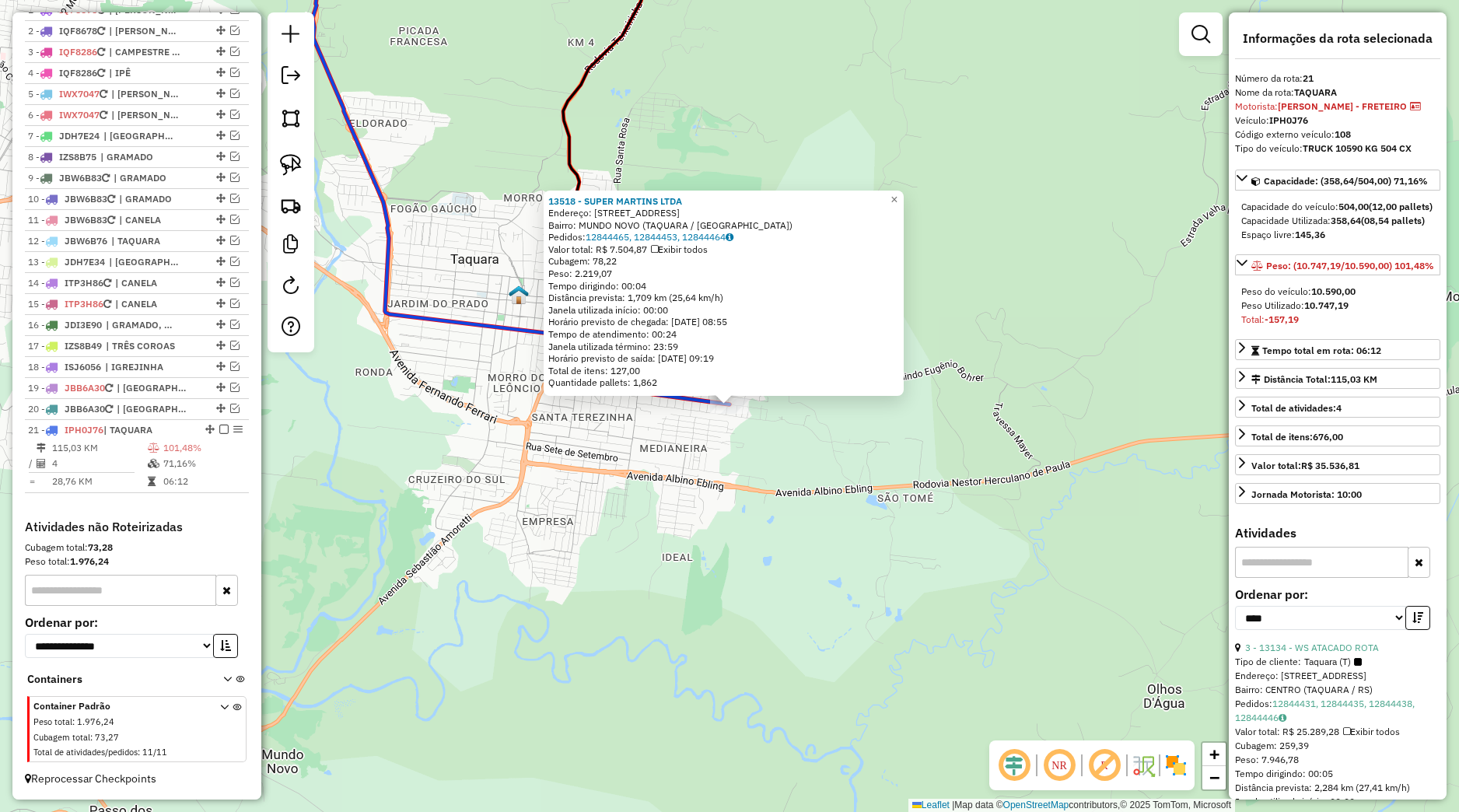
click at [706, 440] on div "13518 - SUPER MARTINS LTDA Endereço: Rua Mundo Novo 970 Bairro: MUNDO NOVO (TAQ…" at bounding box center [730, 406] width 1459 height 812
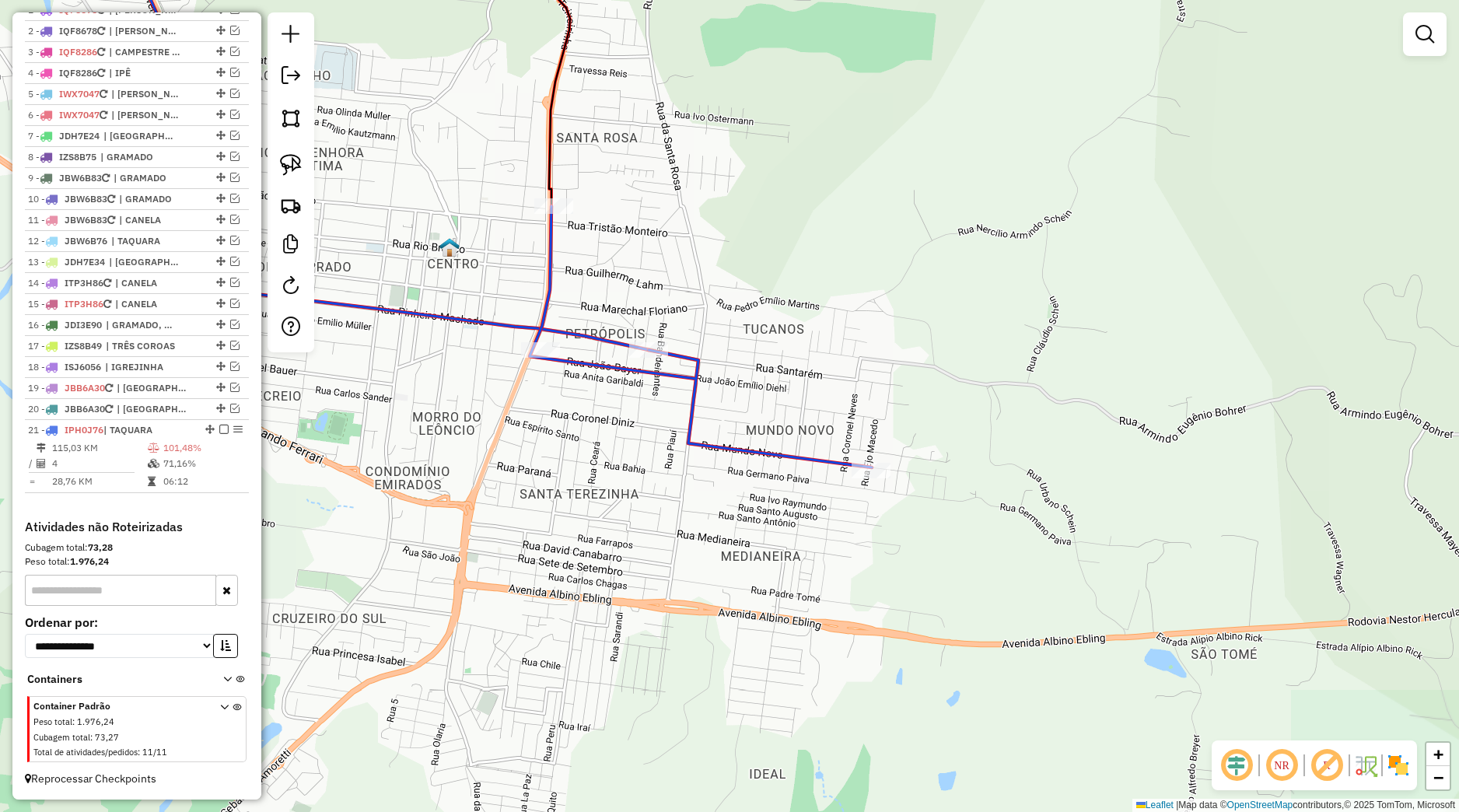
click at [308, 161] on div at bounding box center [291, 182] width 47 height 340
click at [303, 159] on link at bounding box center [291, 165] width 34 height 34
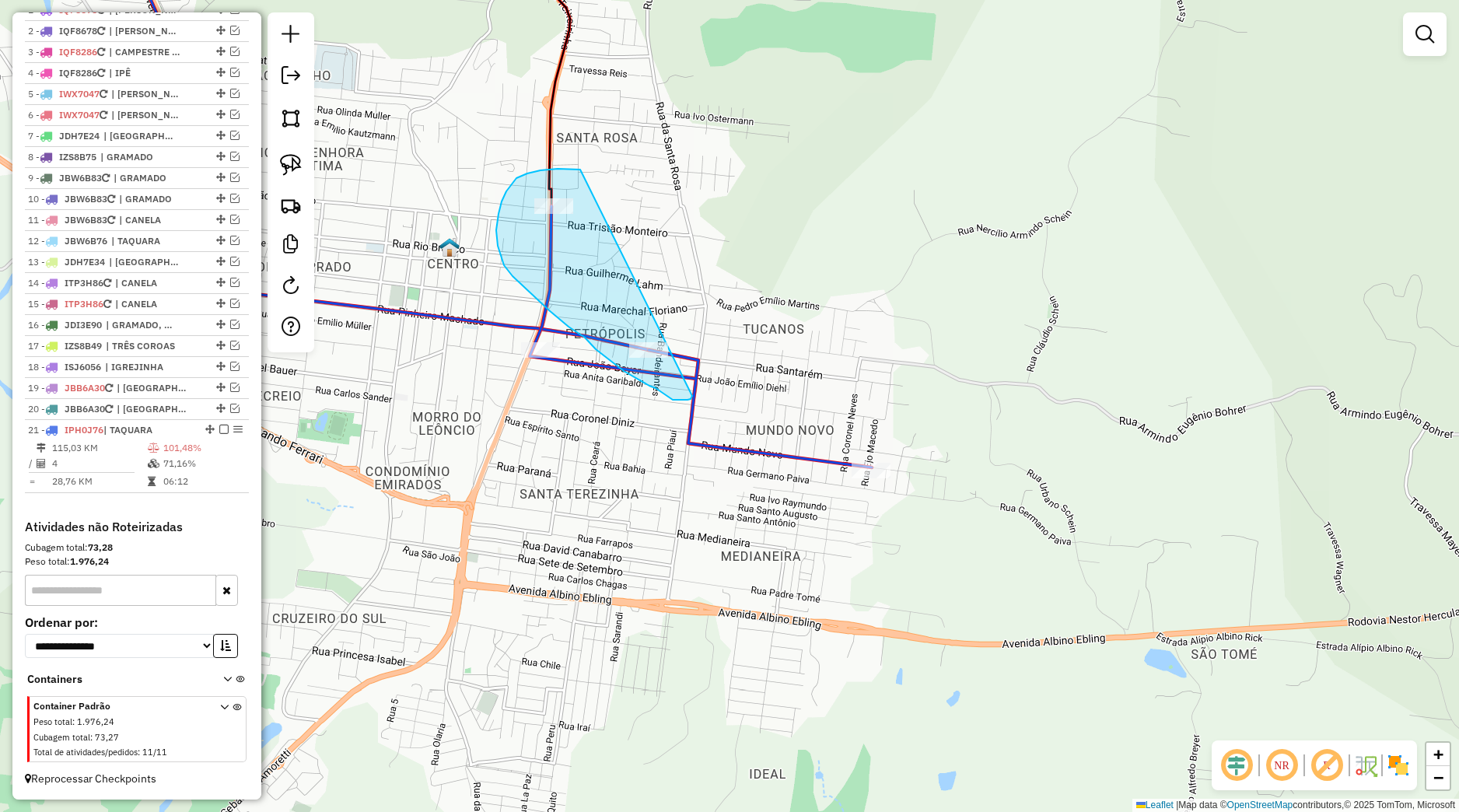
drag, startPoint x: 580, startPoint y: 169, endPoint x: 693, endPoint y: 396, distance: 253.6
click at [693, 396] on div "Janela de atendimento Grade de atendimento Capacidade Transportadoras Veículos …" at bounding box center [730, 406] width 1459 height 812
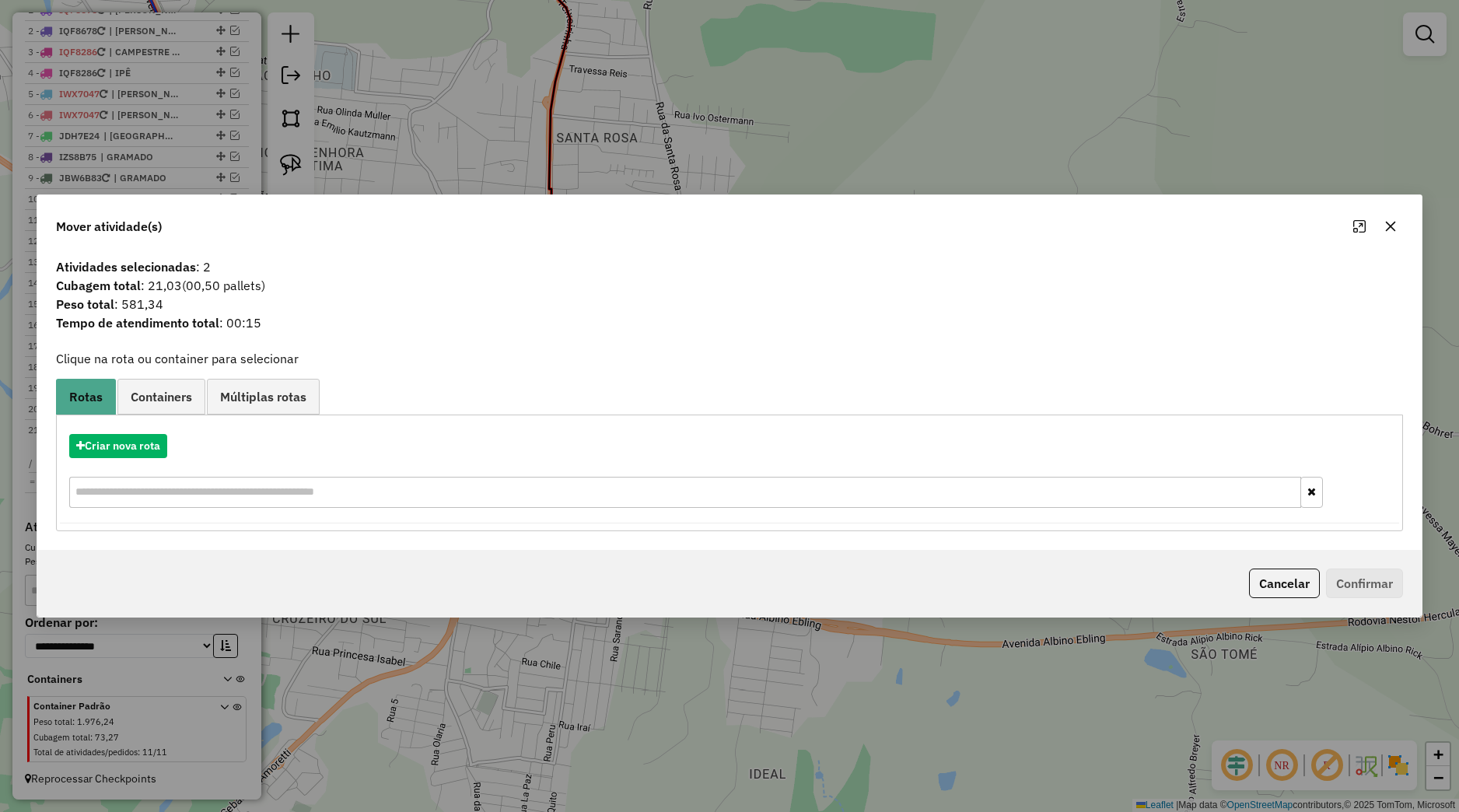
click at [1392, 230] on icon "button" at bounding box center [1391, 226] width 10 height 10
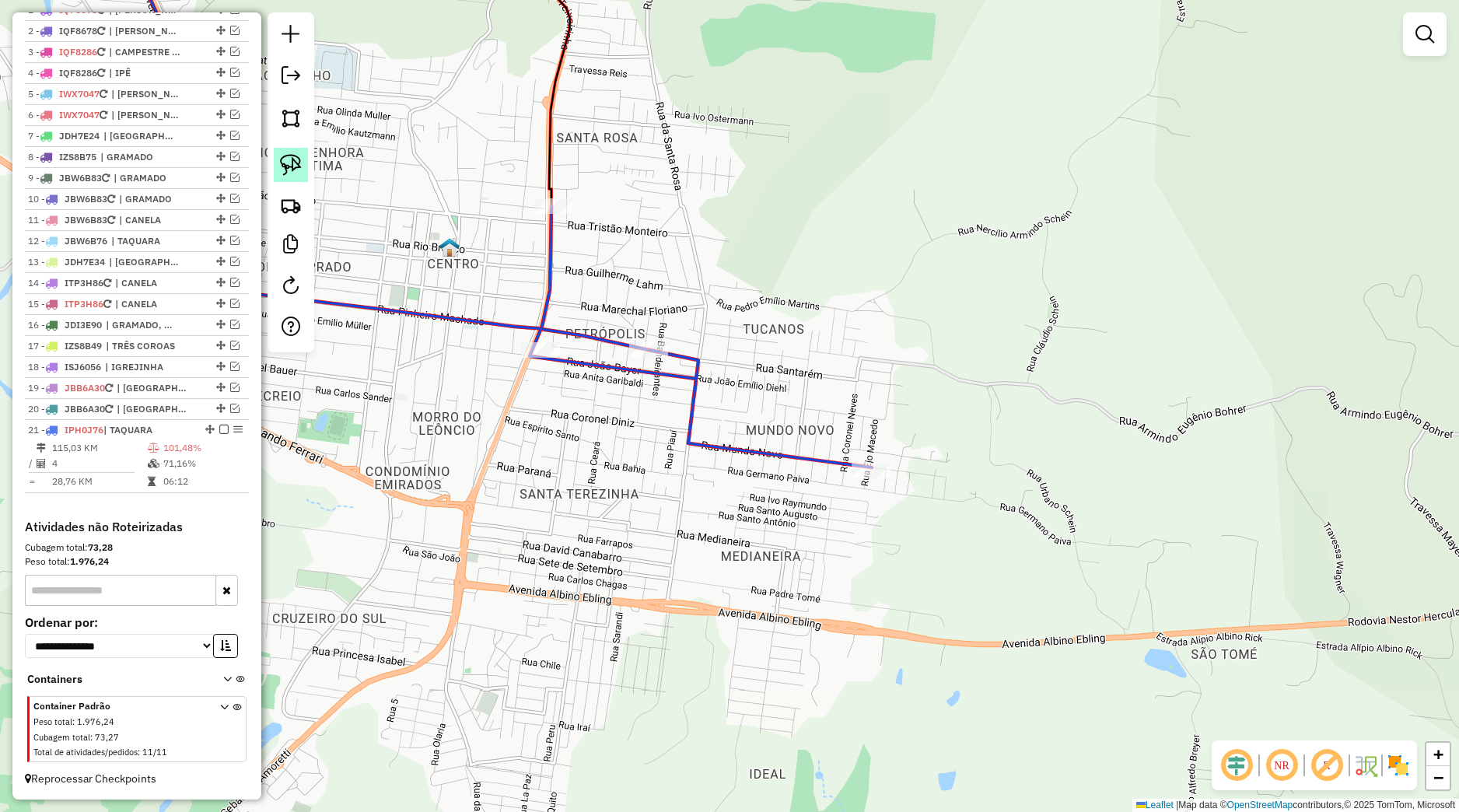
click at [289, 165] on img at bounding box center [291, 165] width 22 height 22
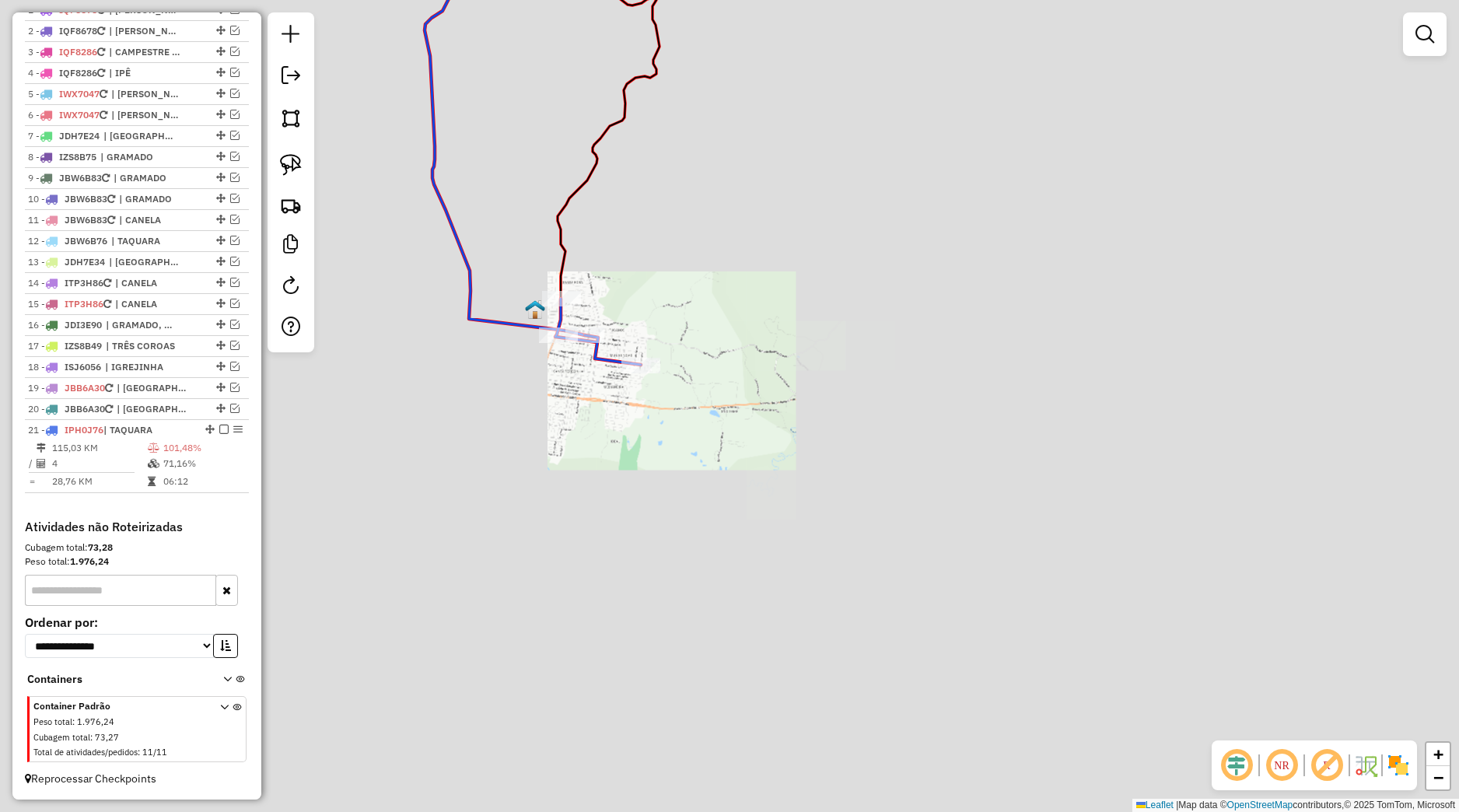
click at [562, 357] on div "Janela de atendimento Grade de atendimento Capacidade Transportadoras Veículos …" at bounding box center [730, 406] width 1459 height 812
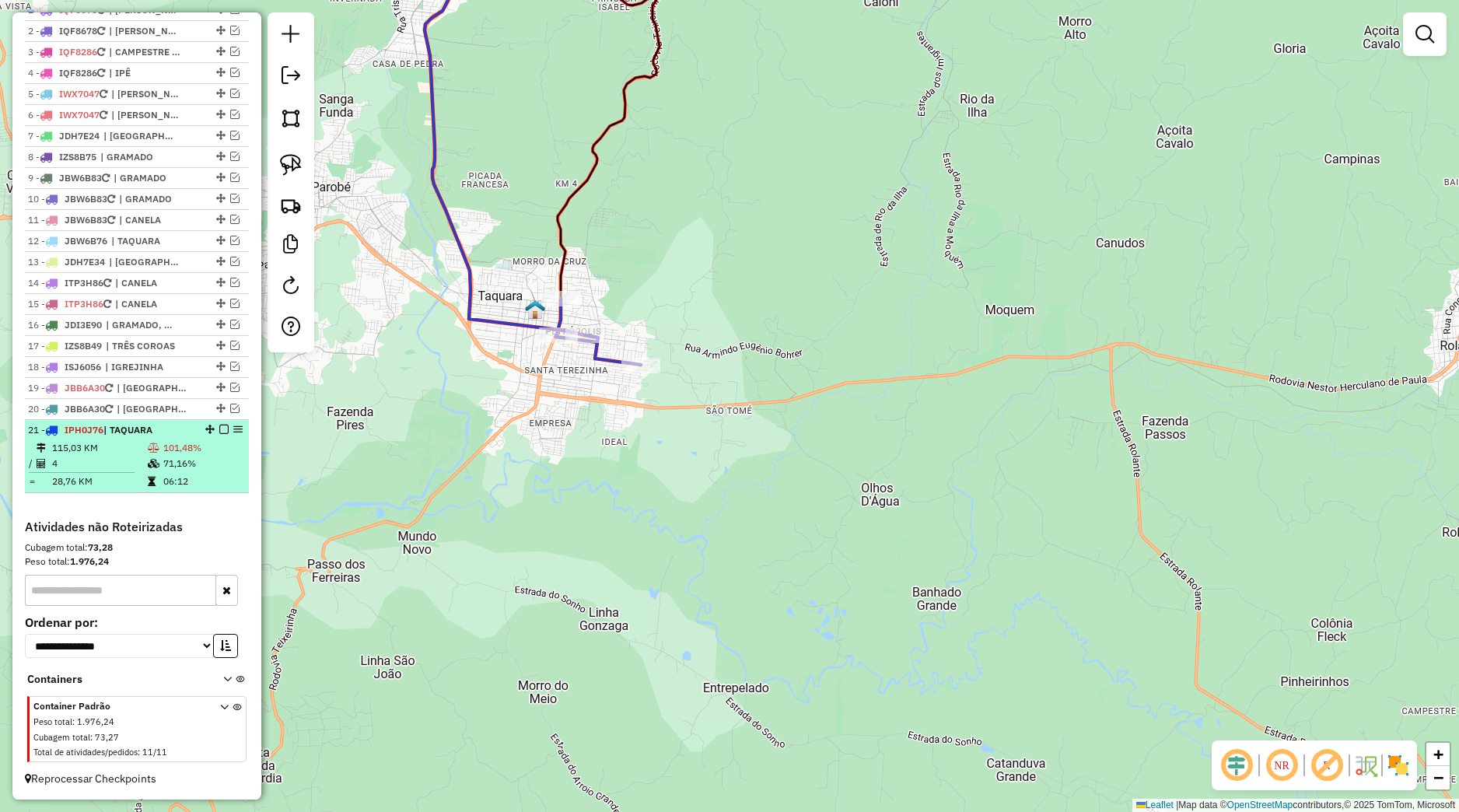
click at [219, 429] on em at bounding box center [224, 429] width 10 height 10
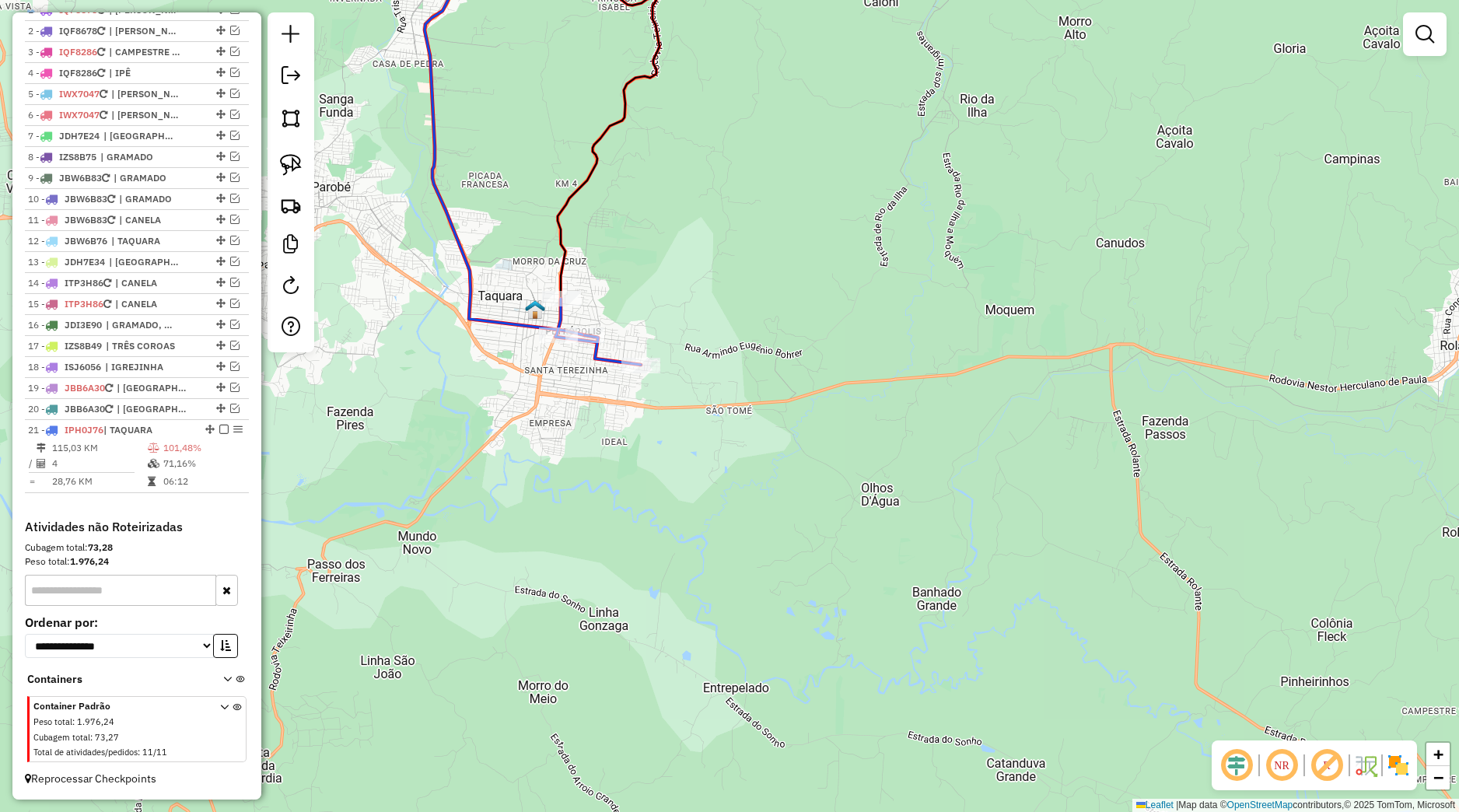
scroll to position [582, 0]
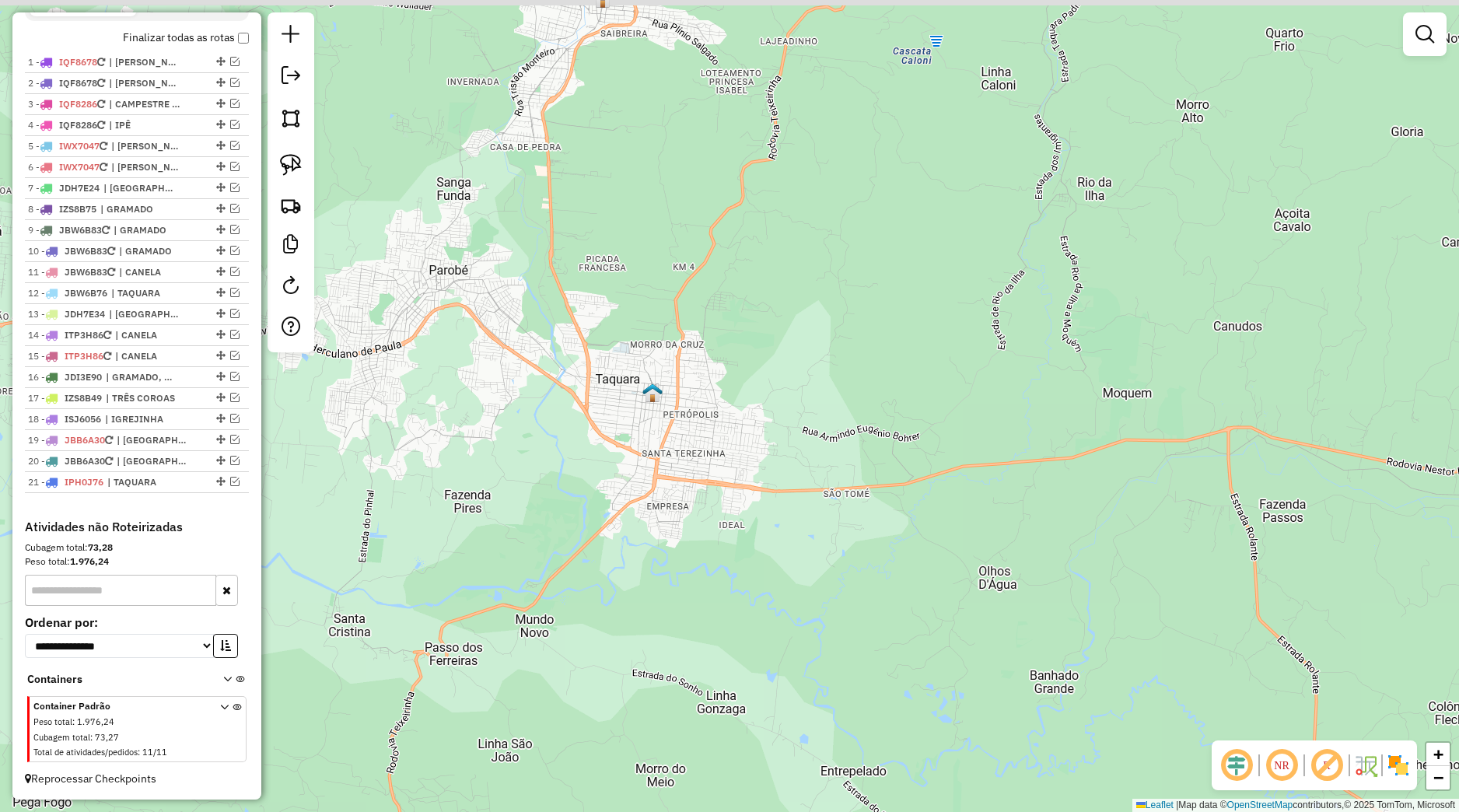
drag, startPoint x: 448, startPoint y: 407, endPoint x: 587, endPoint y: 493, distance: 163.5
click at [587, 493] on div "Janela de atendimento Grade de atendimento Capacidade Transportadoras Veículos …" at bounding box center [730, 406] width 1459 height 812
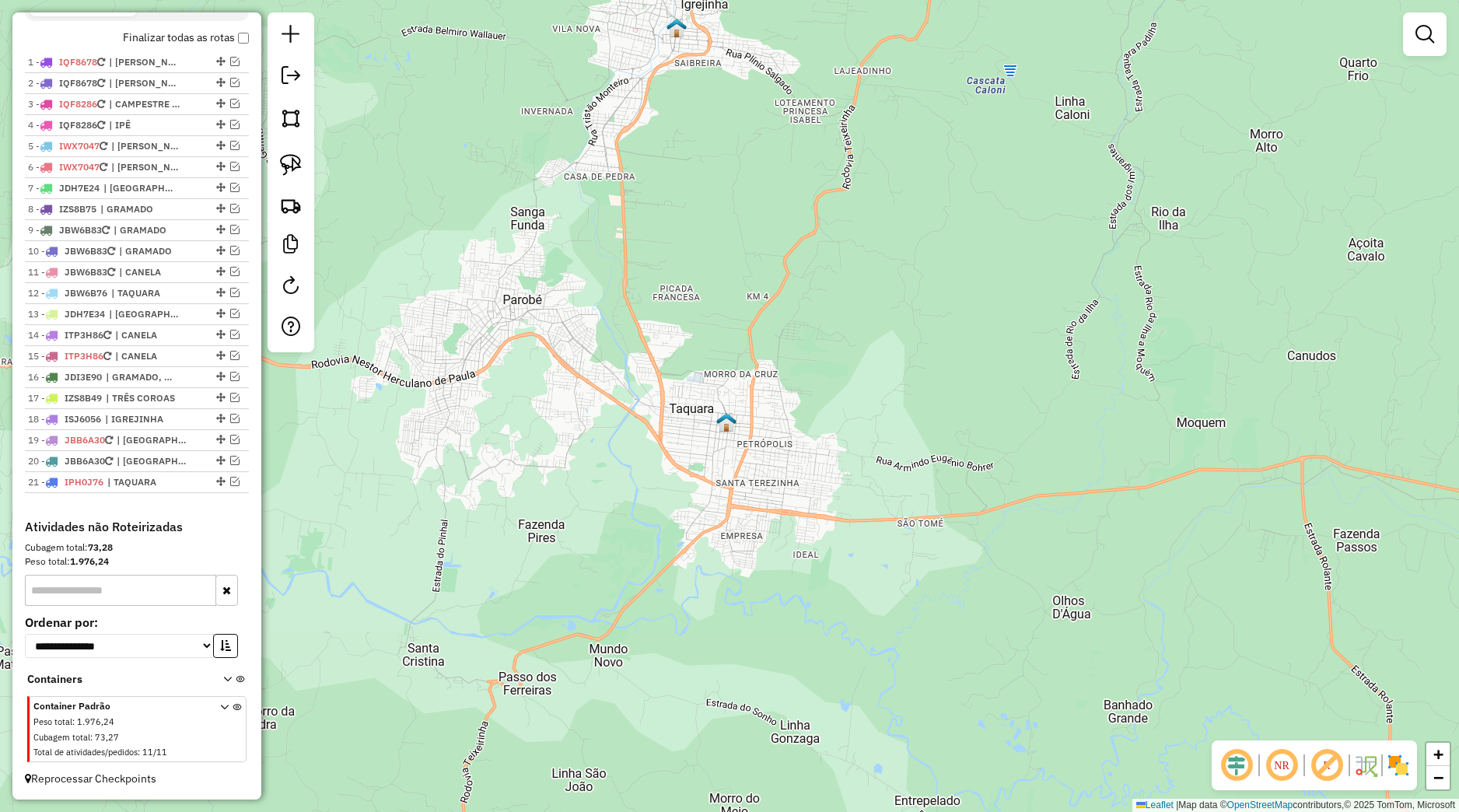
drag, startPoint x: 372, startPoint y: 459, endPoint x: 441, endPoint y: 507, distance: 84.1
click at [441, 507] on div "Janela de atendimento Grade de atendimento Capacidade Transportadoras Veículos …" at bounding box center [730, 406] width 1459 height 812
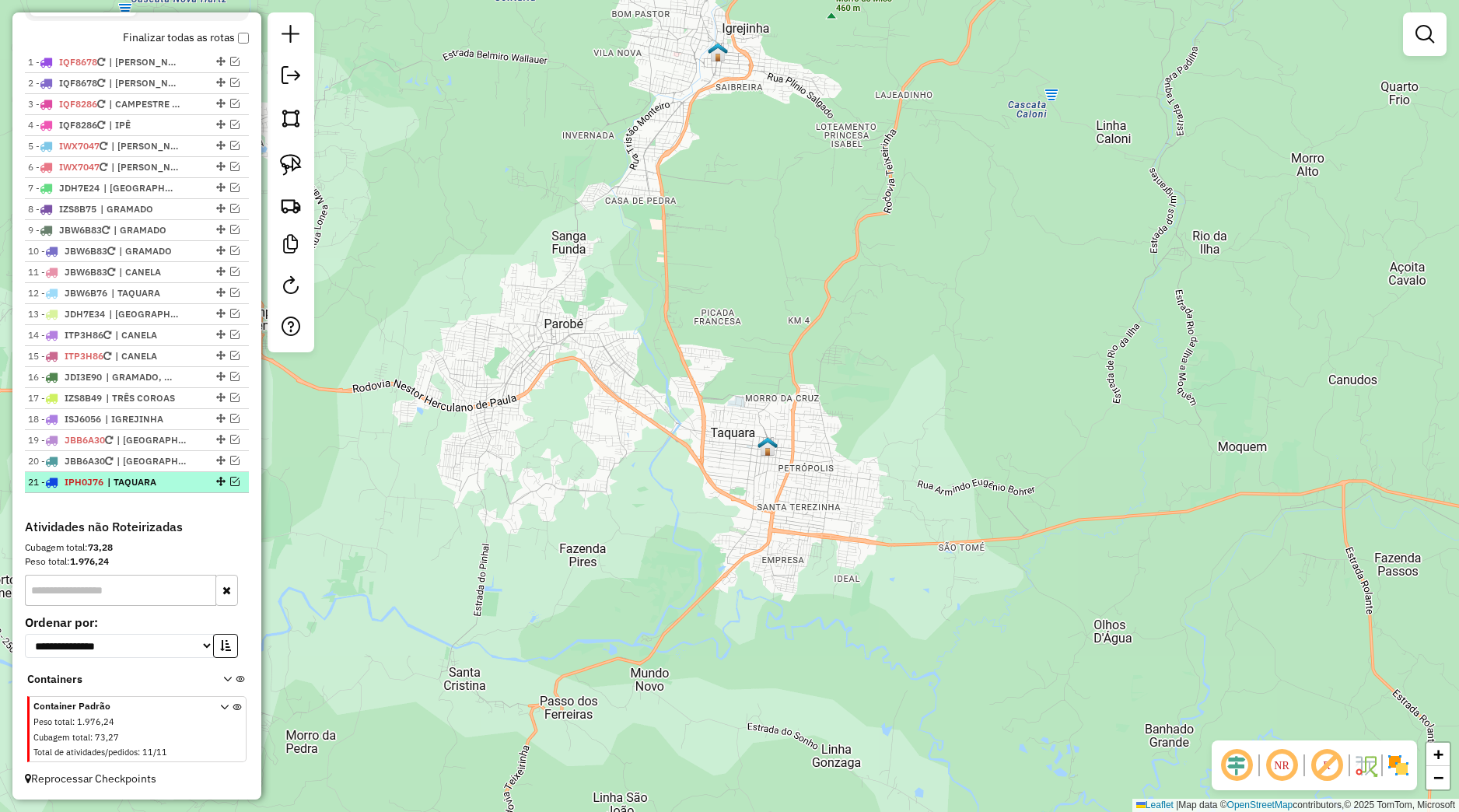
click at [230, 483] on em at bounding box center [235, 482] width 10 height 10
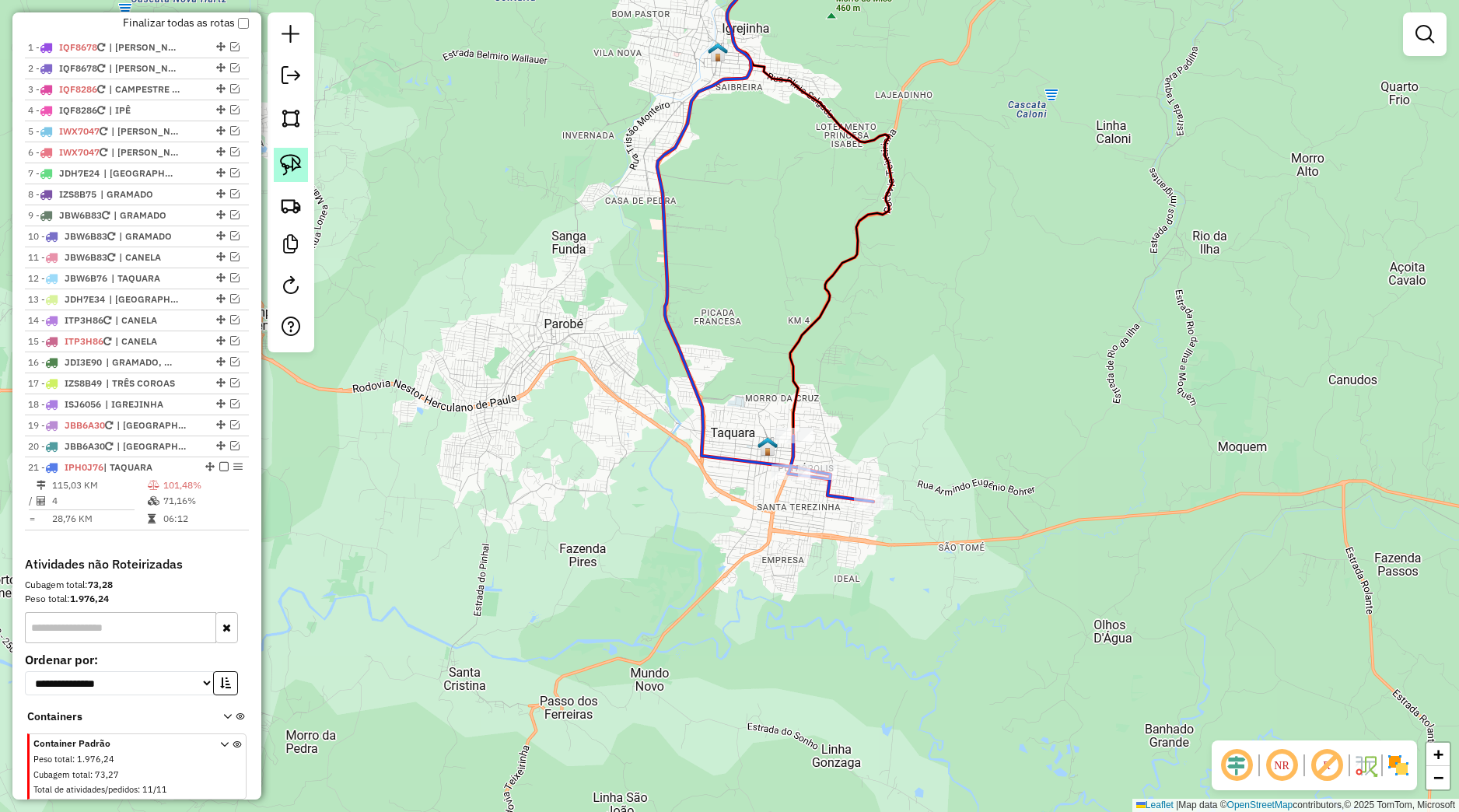
click at [291, 170] on img at bounding box center [291, 165] width 22 height 22
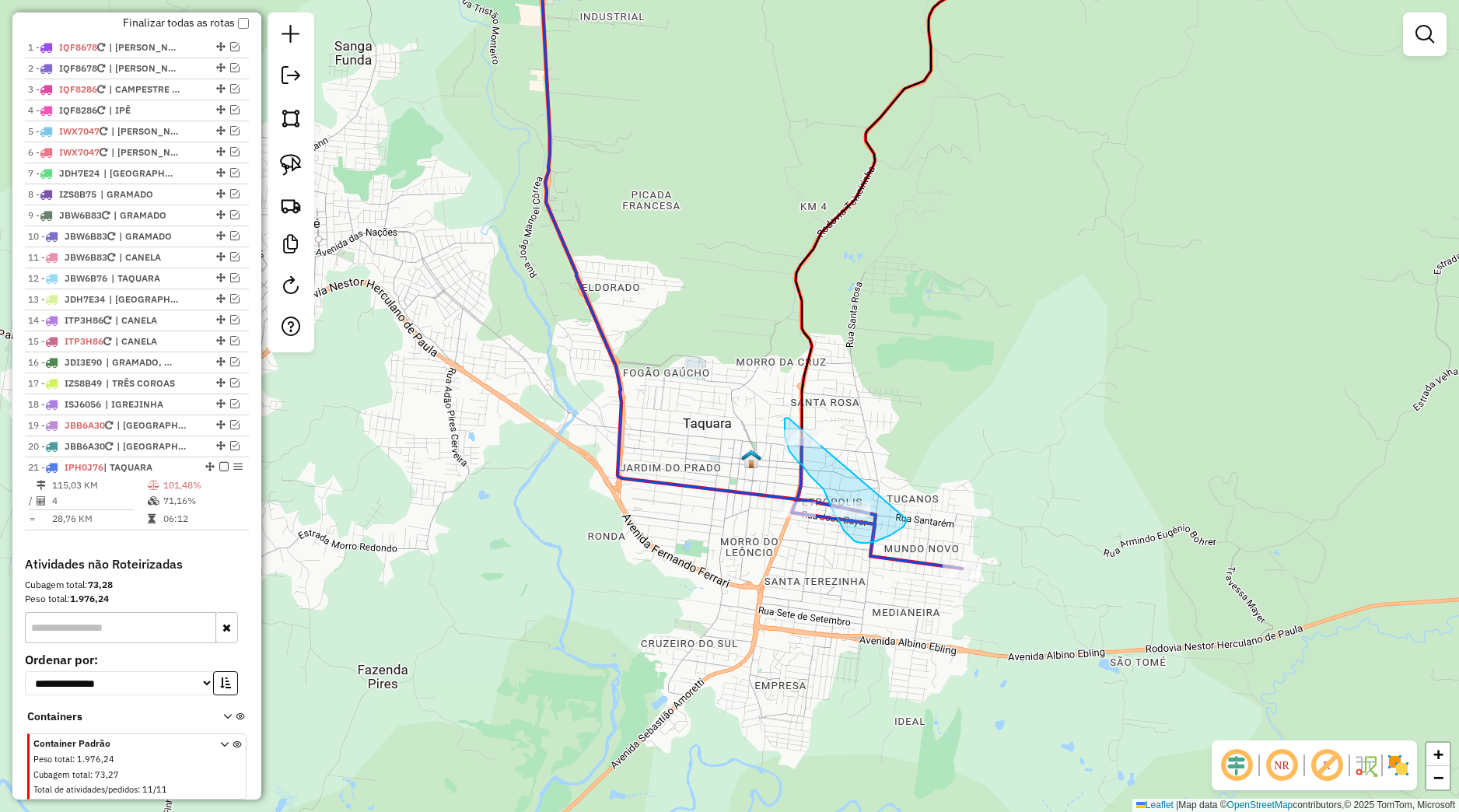
drag, startPoint x: 785, startPoint y: 426, endPoint x: 904, endPoint y: 514, distance: 148.0
click at [904, 514] on div "Janela de atendimento Grade de atendimento Capacidade Transportadoras Veículos …" at bounding box center [730, 406] width 1459 height 812
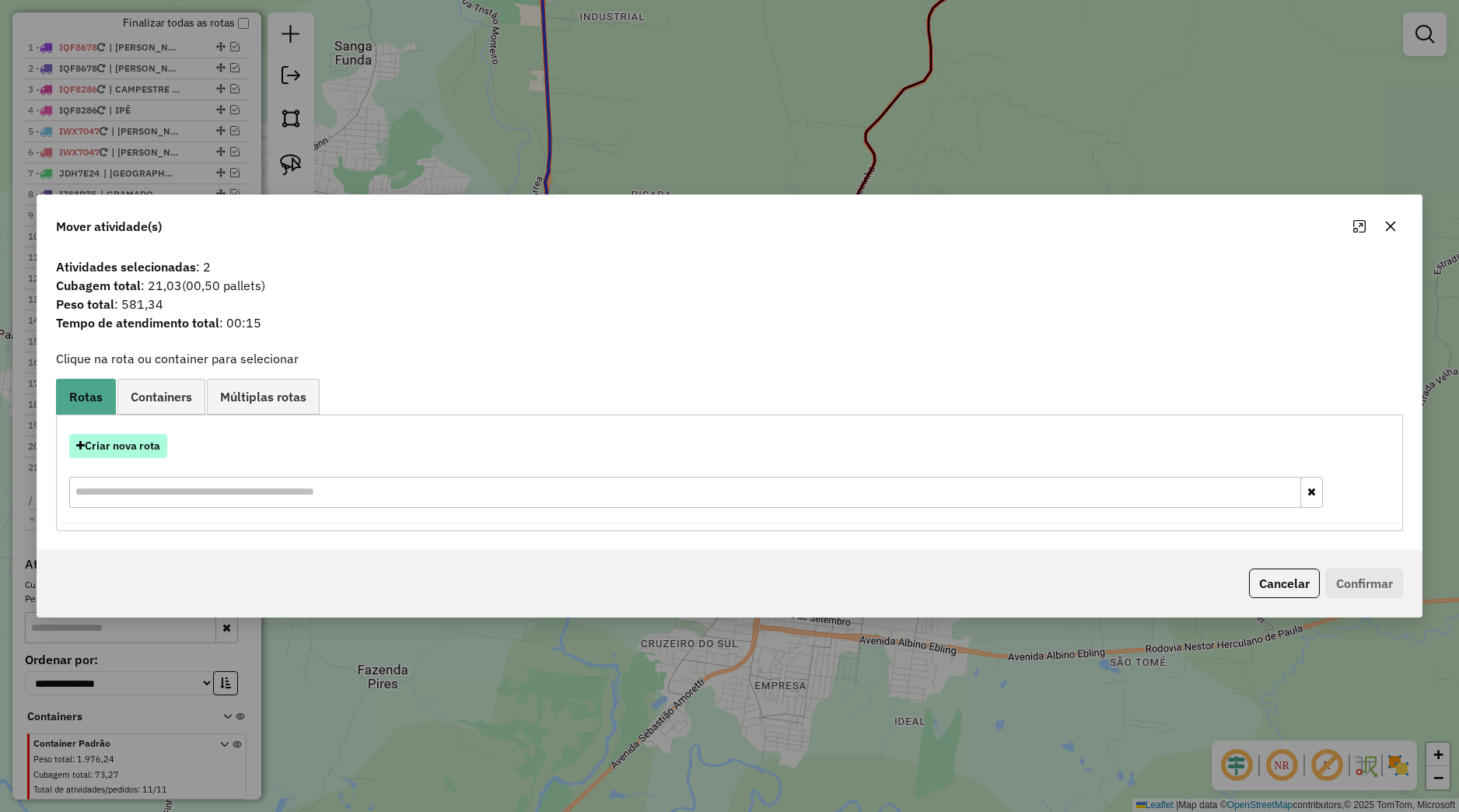
click at [121, 445] on button "Criar nova rota" at bounding box center [118, 446] width 98 height 24
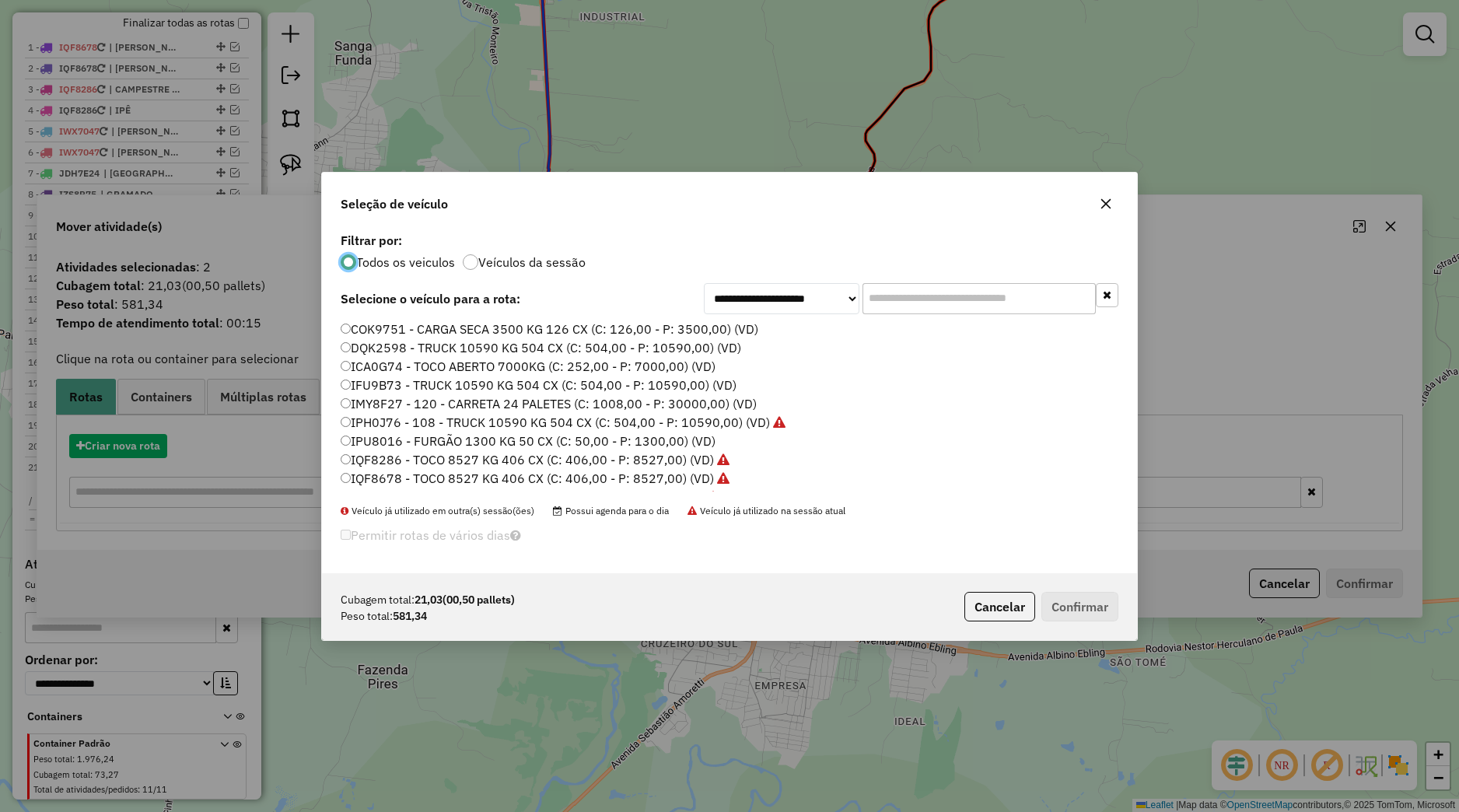
scroll to position [9, 5]
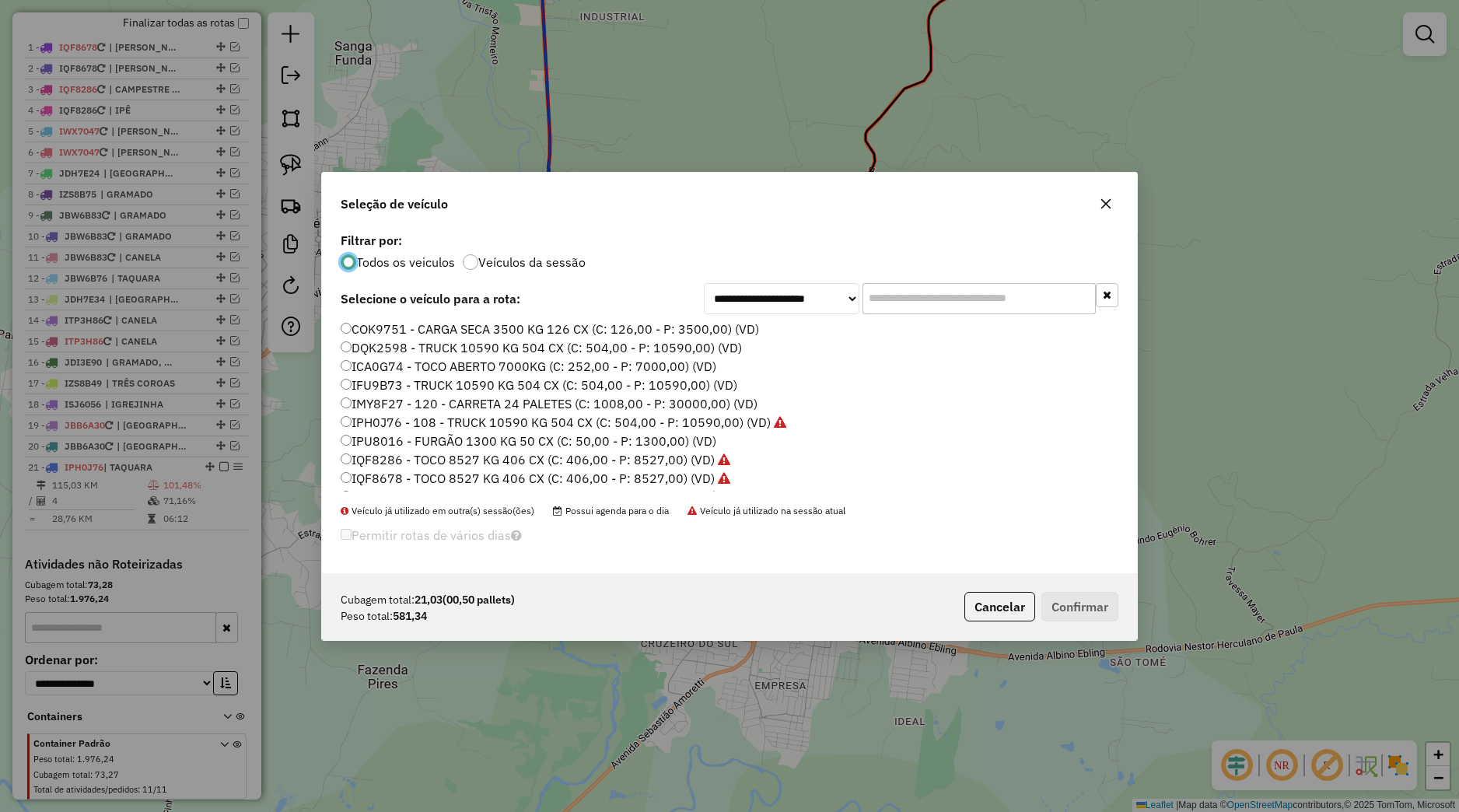
click at [371, 423] on label "IPH0J76 - 108 - TRUCK 10590 KG 504 CX (C: 504,00 - P: 10590,00) (VD)" at bounding box center [563, 422] width 445 height 19
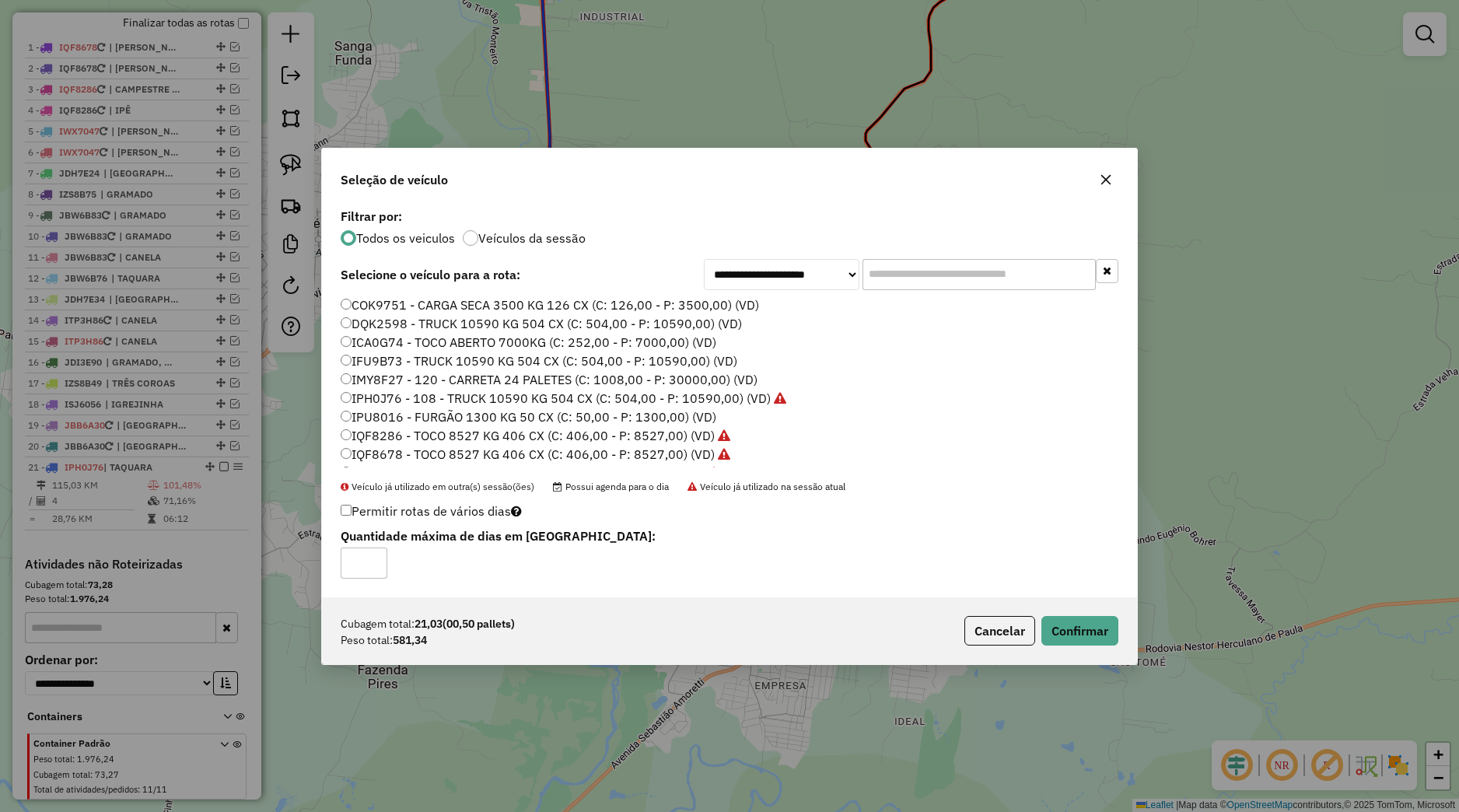
click at [1069, 646] on div "Cubagem total: 21,03 (00,50 pallets) Peso total: 581,34 Cancelar Confirmar" at bounding box center [730, 630] width 816 height 67
click at [1069, 634] on button "Confirmar" at bounding box center [1079, 630] width 77 height 29
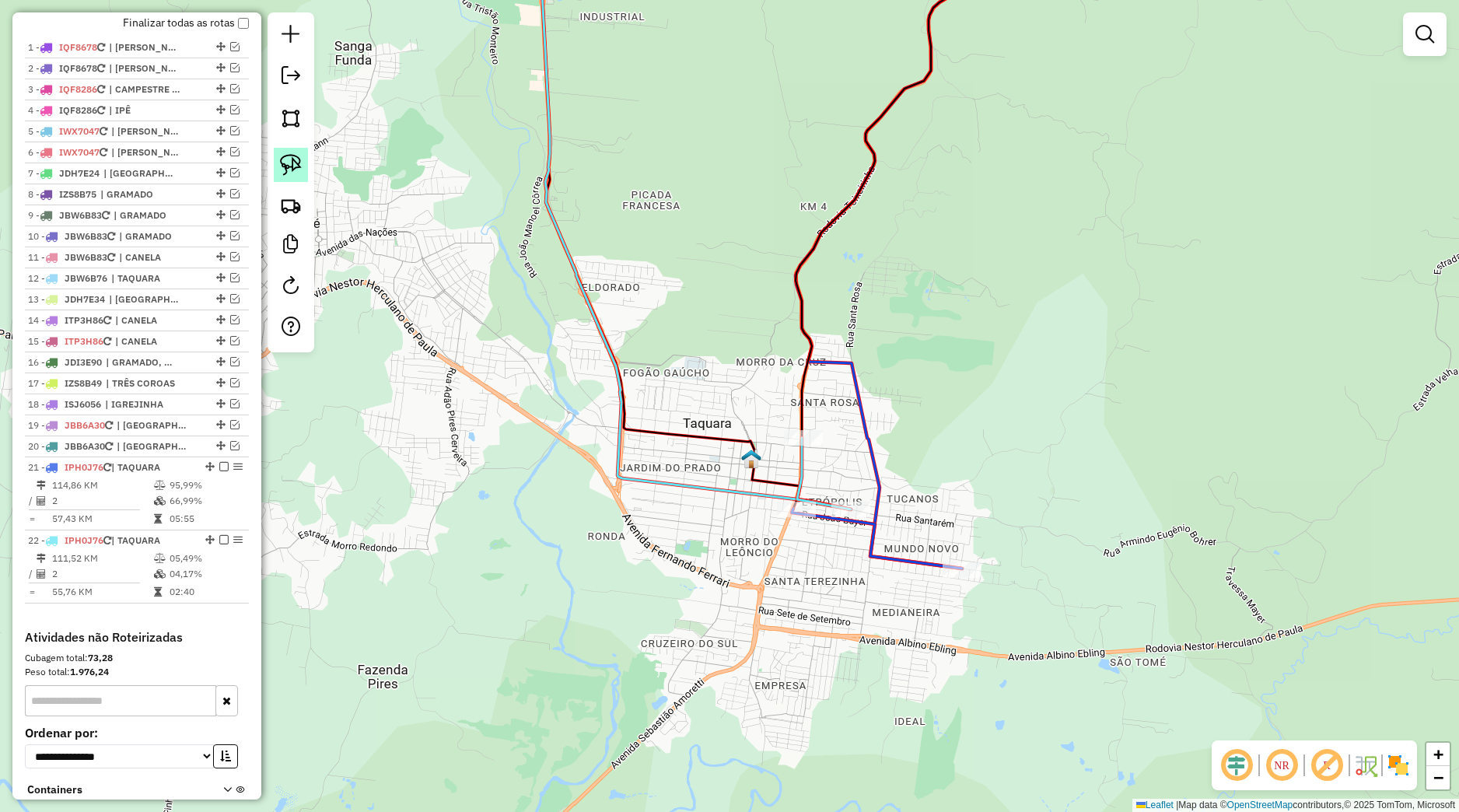
click at [282, 165] on img at bounding box center [291, 165] width 22 height 22
drag, startPoint x: 948, startPoint y: 541, endPoint x: 1048, endPoint y: 590, distance: 111.4
click at [1048, 590] on div "Janela de atendimento Grade de atendimento Capacidade Transportadoras Veículos …" at bounding box center [730, 406] width 1459 height 812
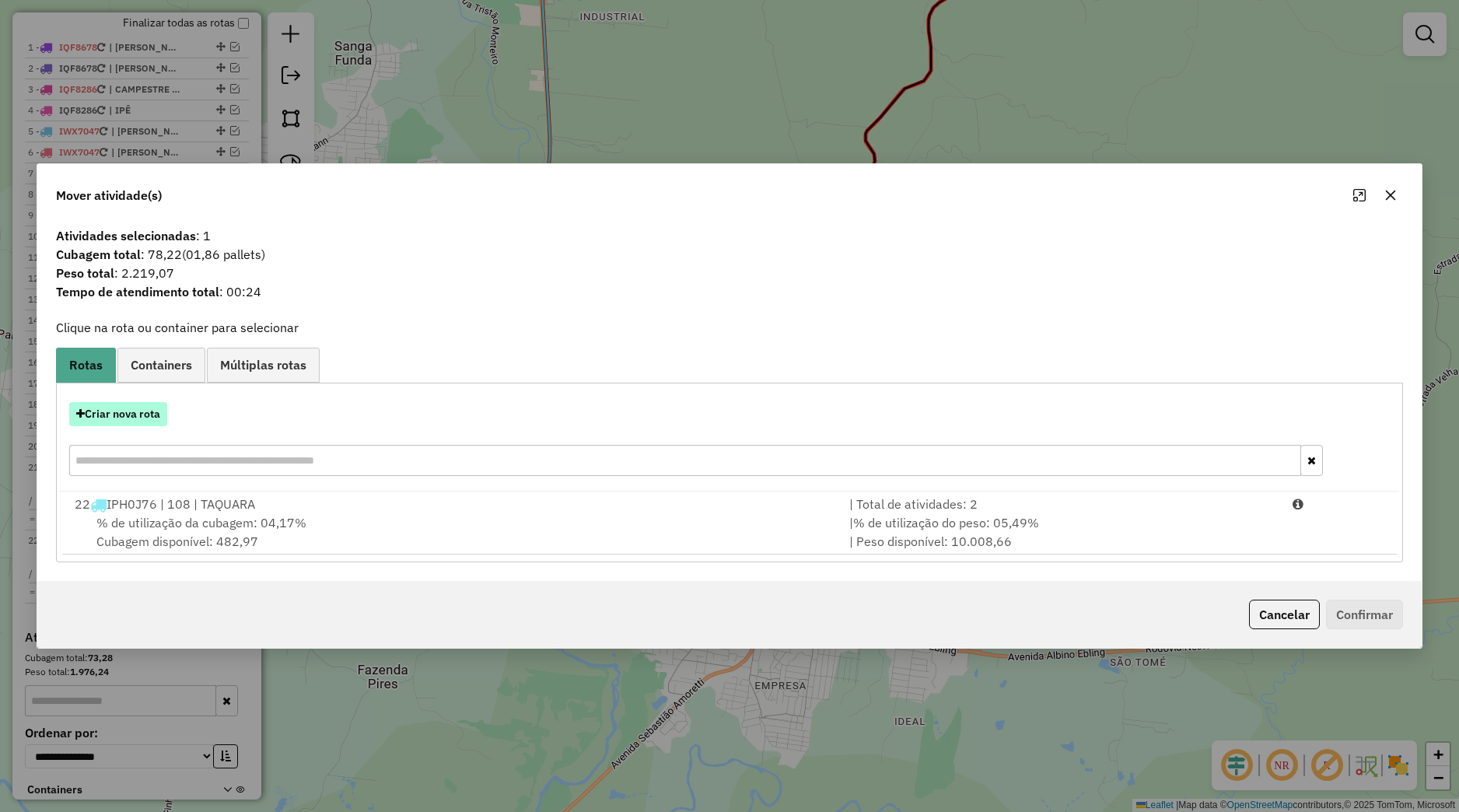
click at [149, 410] on button "Criar nova rota" at bounding box center [118, 415] width 98 height 24
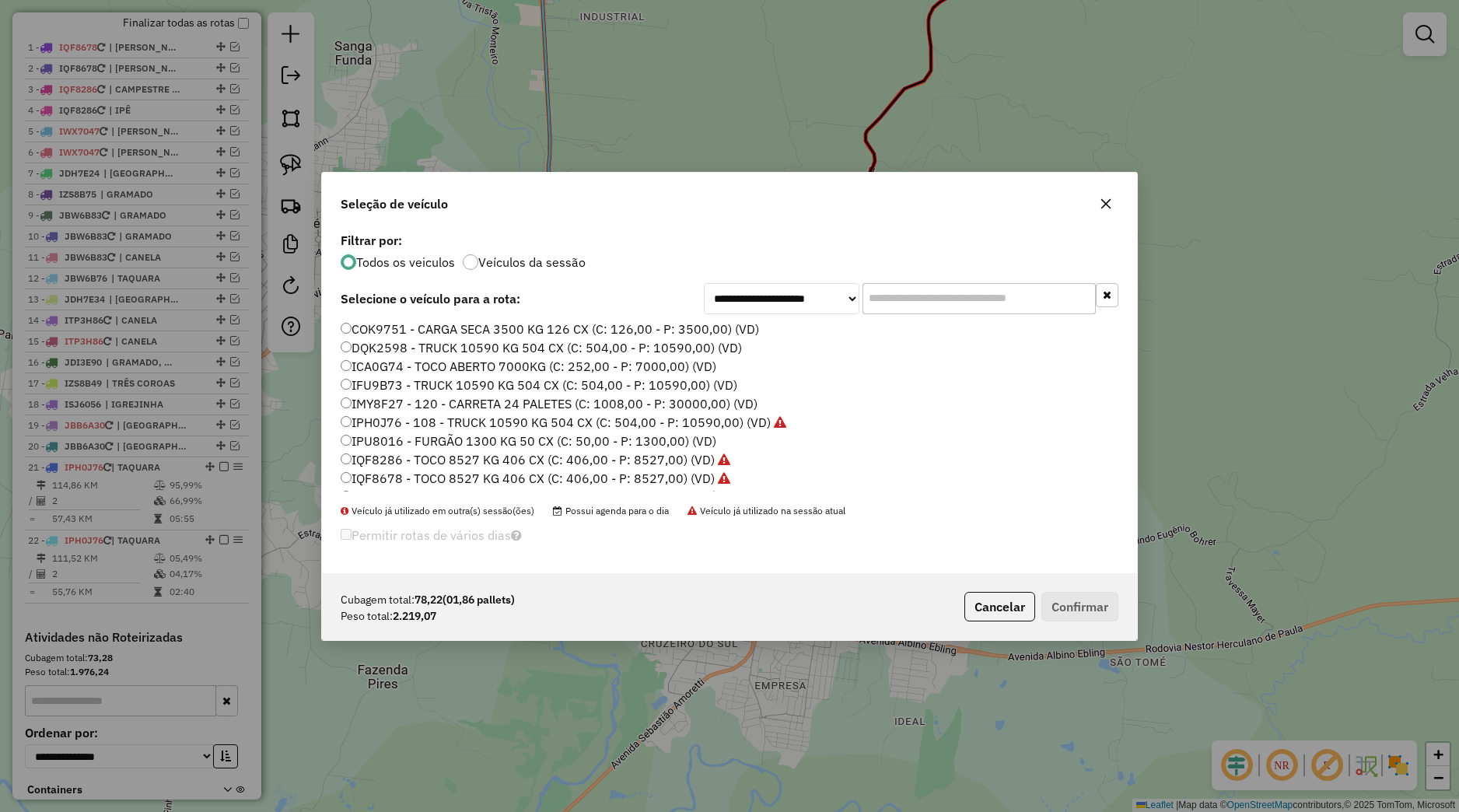
click at [393, 419] on label "IPH0J76 - 108 - TRUCK 10590 KG 504 CX (C: 504,00 - P: 10590,00) (VD)" at bounding box center [563, 422] width 445 height 19
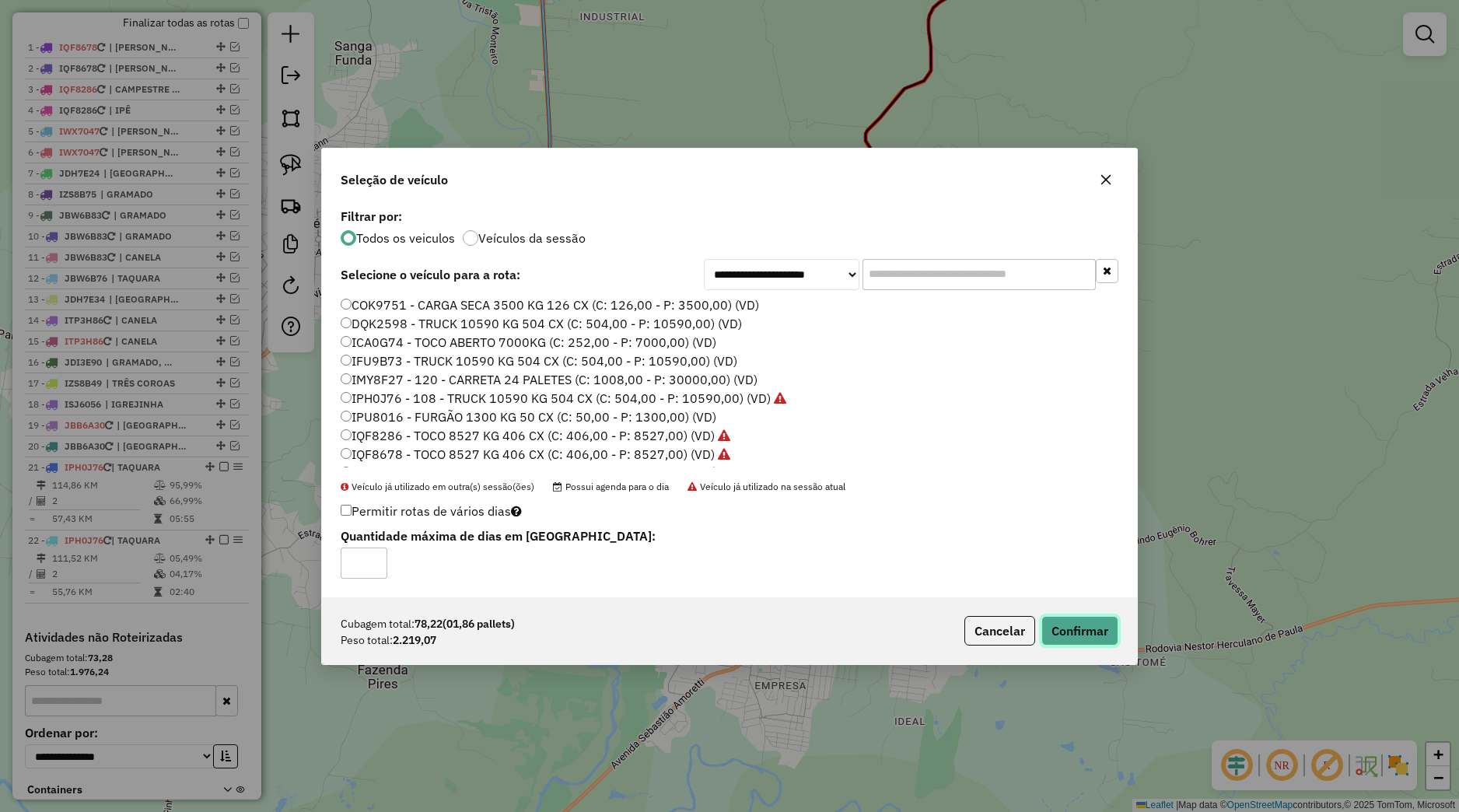
click at [1081, 625] on button "Confirmar" at bounding box center [1079, 630] width 77 height 29
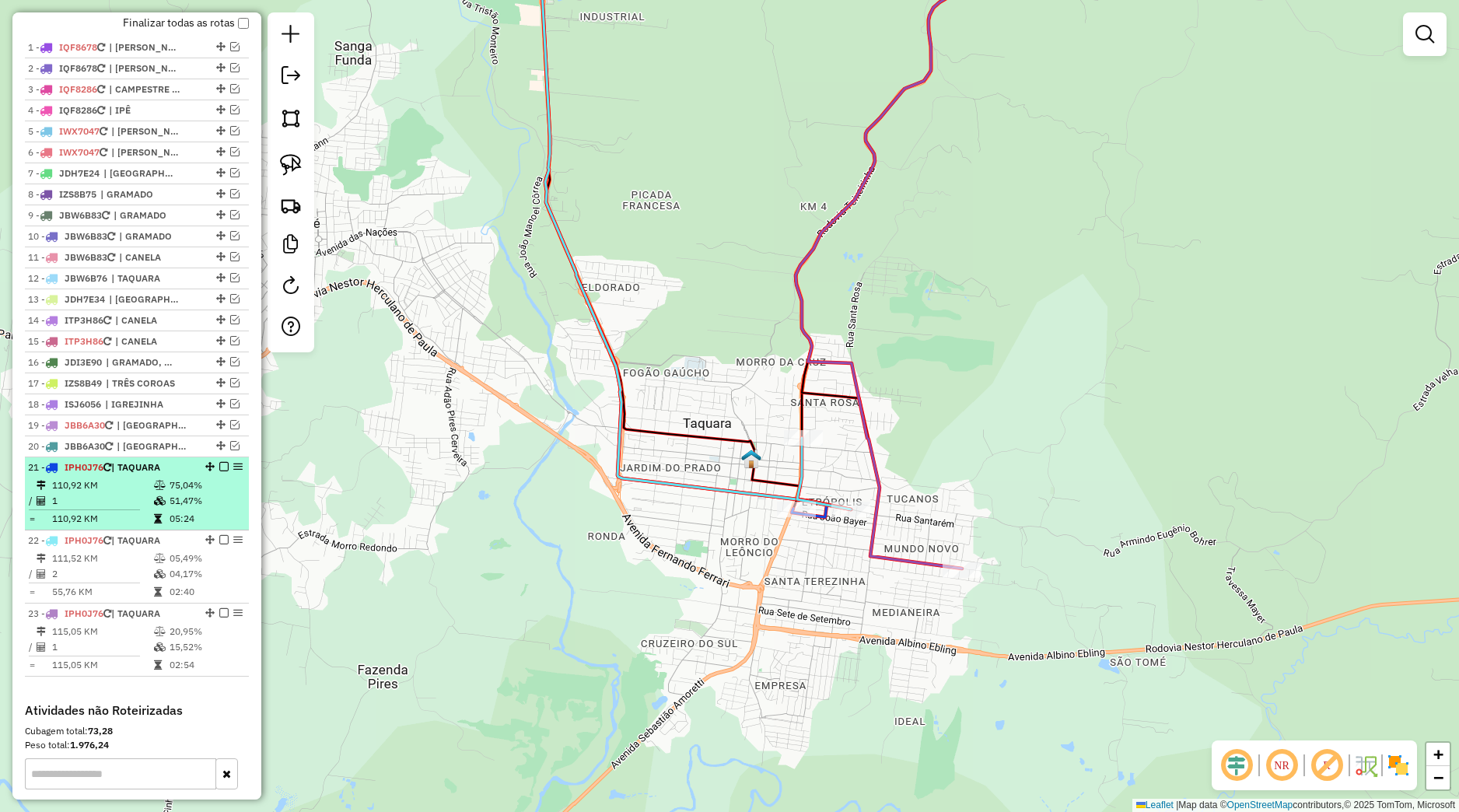
click at [219, 471] on em at bounding box center [224, 466] width 10 height 10
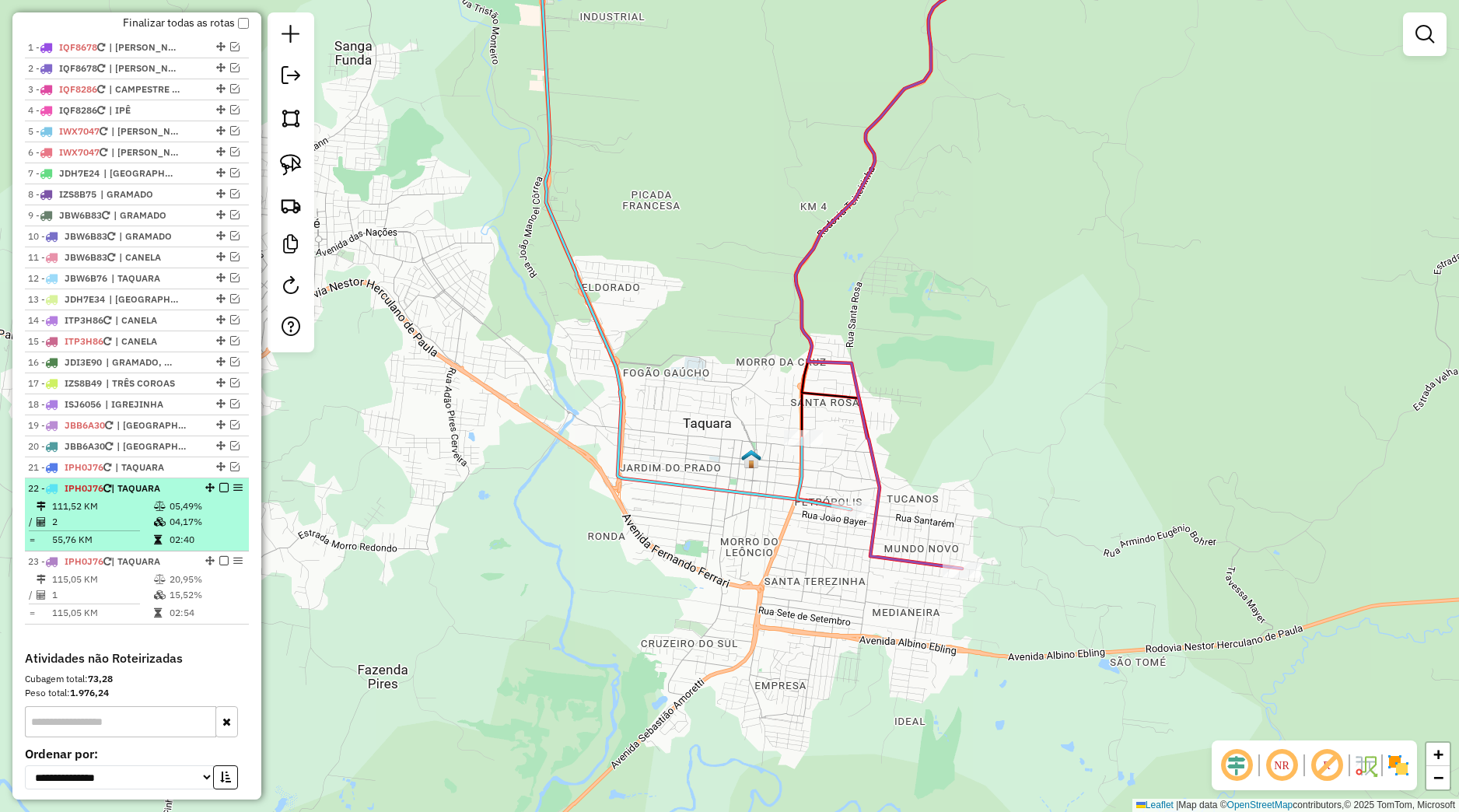
click at [219, 492] on em at bounding box center [224, 488] width 10 height 10
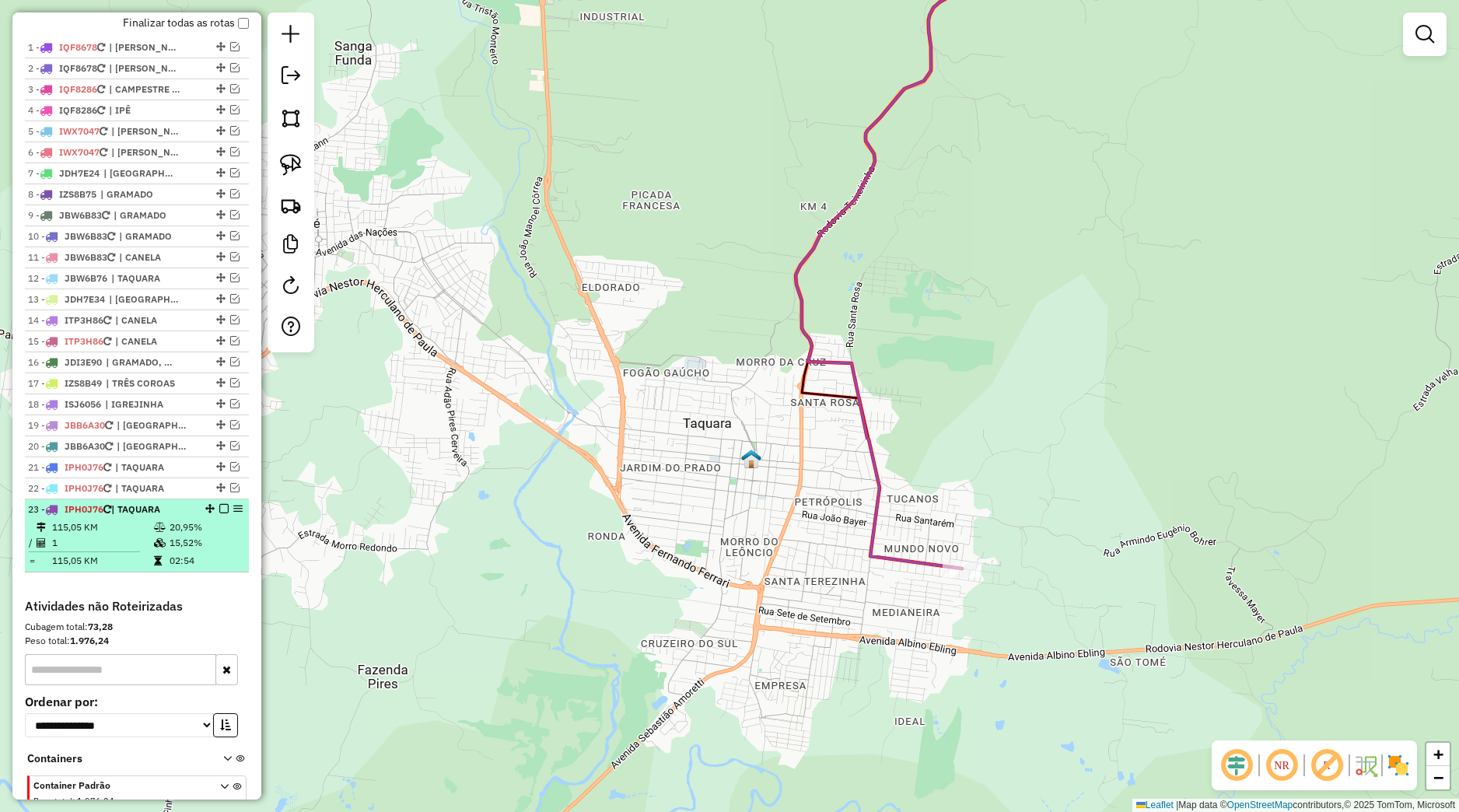
click at [219, 513] on em at bounding box center [224, 509] width 10 height 10
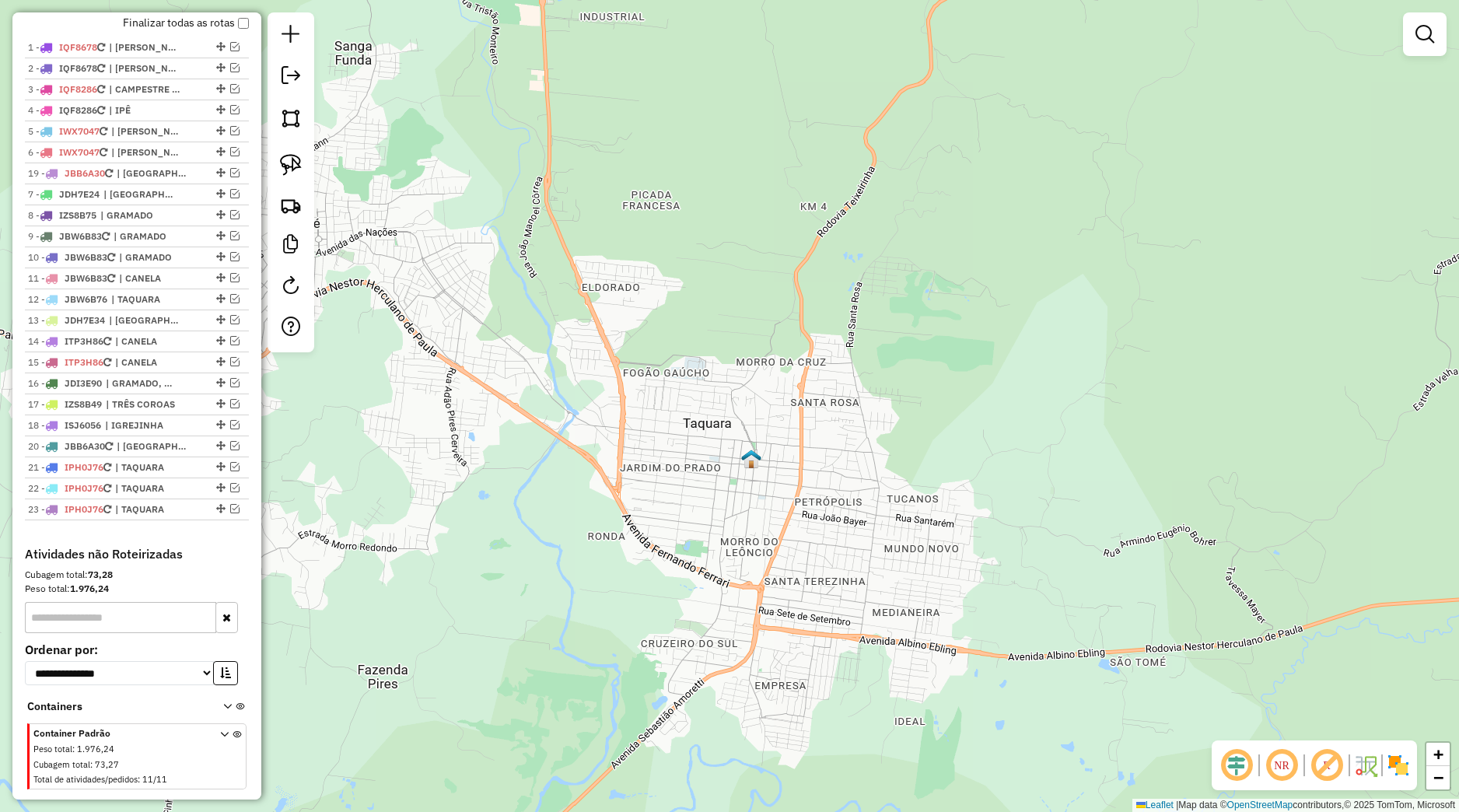
drag, startPoint x: 209, startPoint y: 439, endPoint x: 148, endPoint y: 187, distance: 259.3
click at [148, 180] on div "19 - JBB6A30 | CAMBARA DO SUL" at bounding box center [137, 173] width 217 height 14
select select "*********"
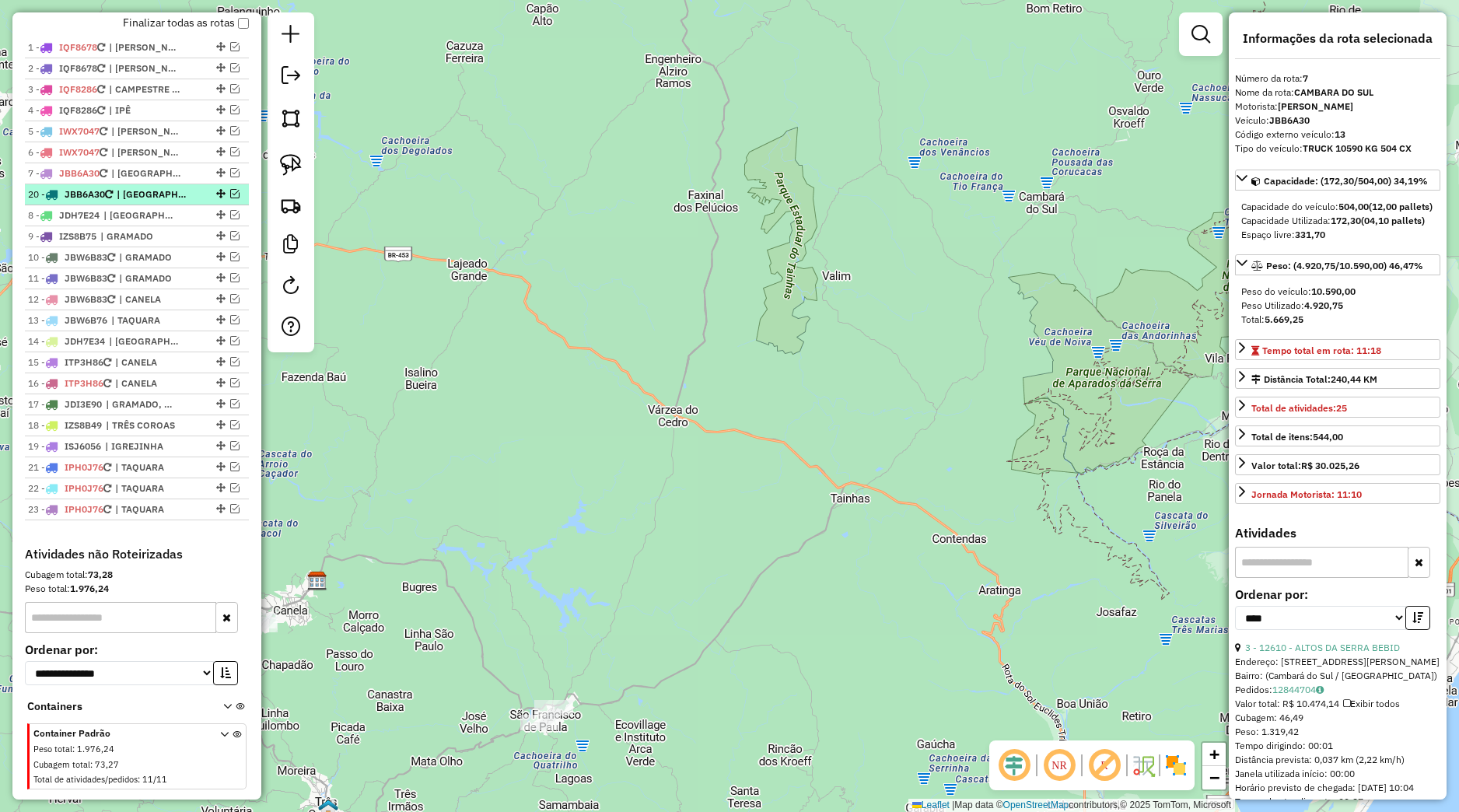
drag, startPoint x: 203, startPoint y: 459, endPoint x: 147, endPoint y: 202, distance: 263.0
click at [147, 201] on div "20 - JBB6A30 | CAMBARA DO SUL" at bounding box center [137, 194] width 217 height 14
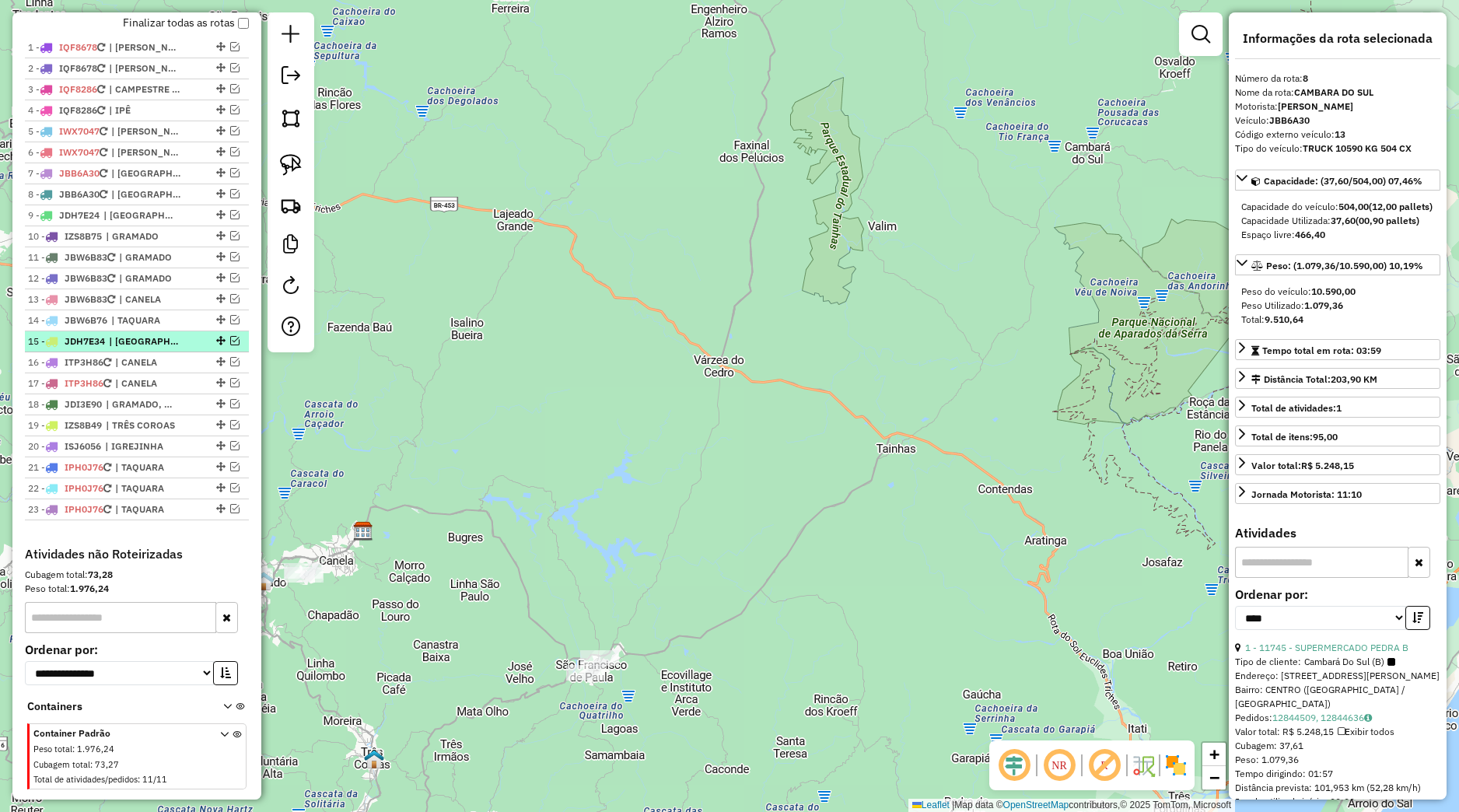
click at [230, 346] on em at bounding box center [235, 341] width 10 height 10
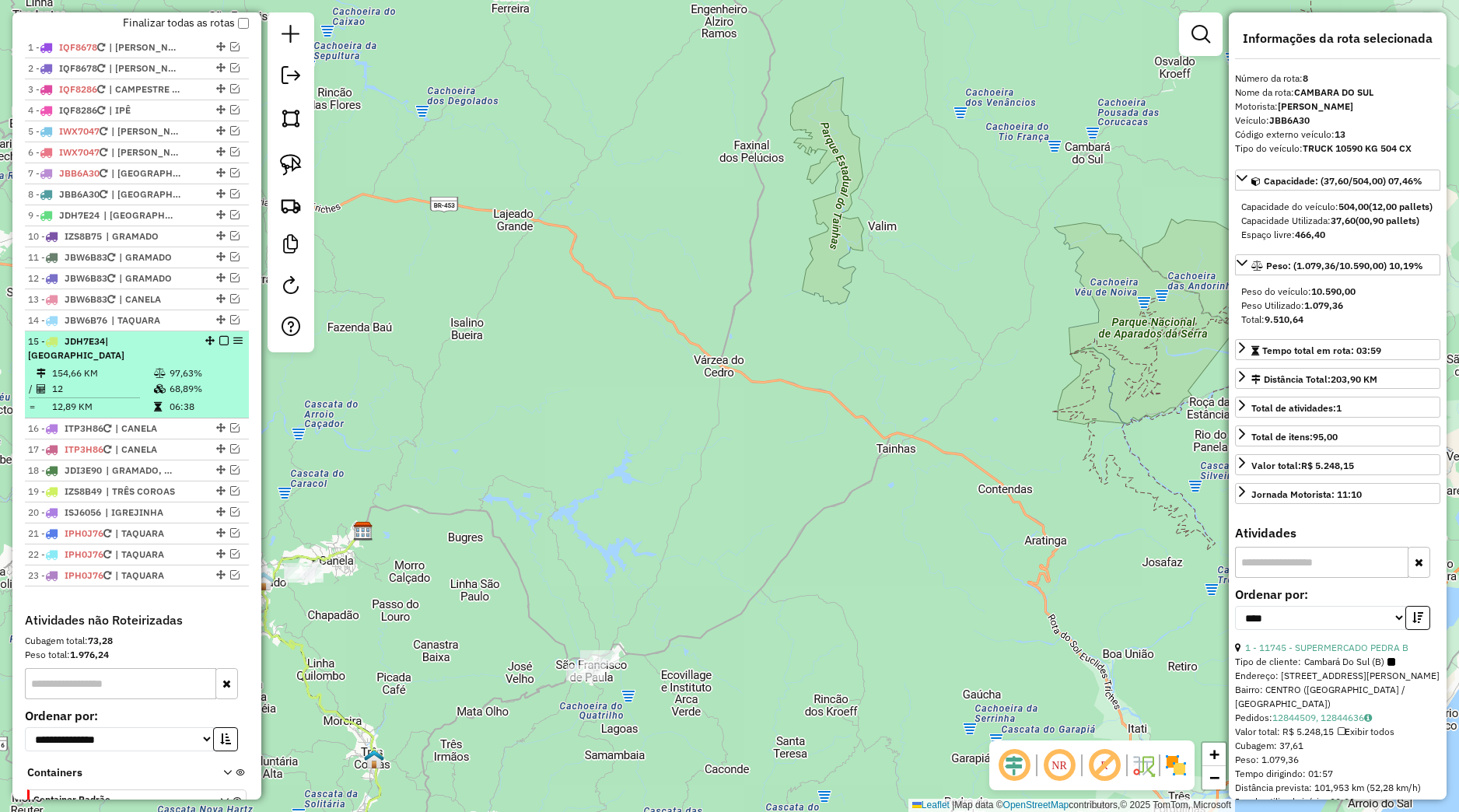
click at [195, 363] on div "15 - JDH7E34 | FAZENDA FIALHO" at bounding box center [137, 348] width 217 height 28
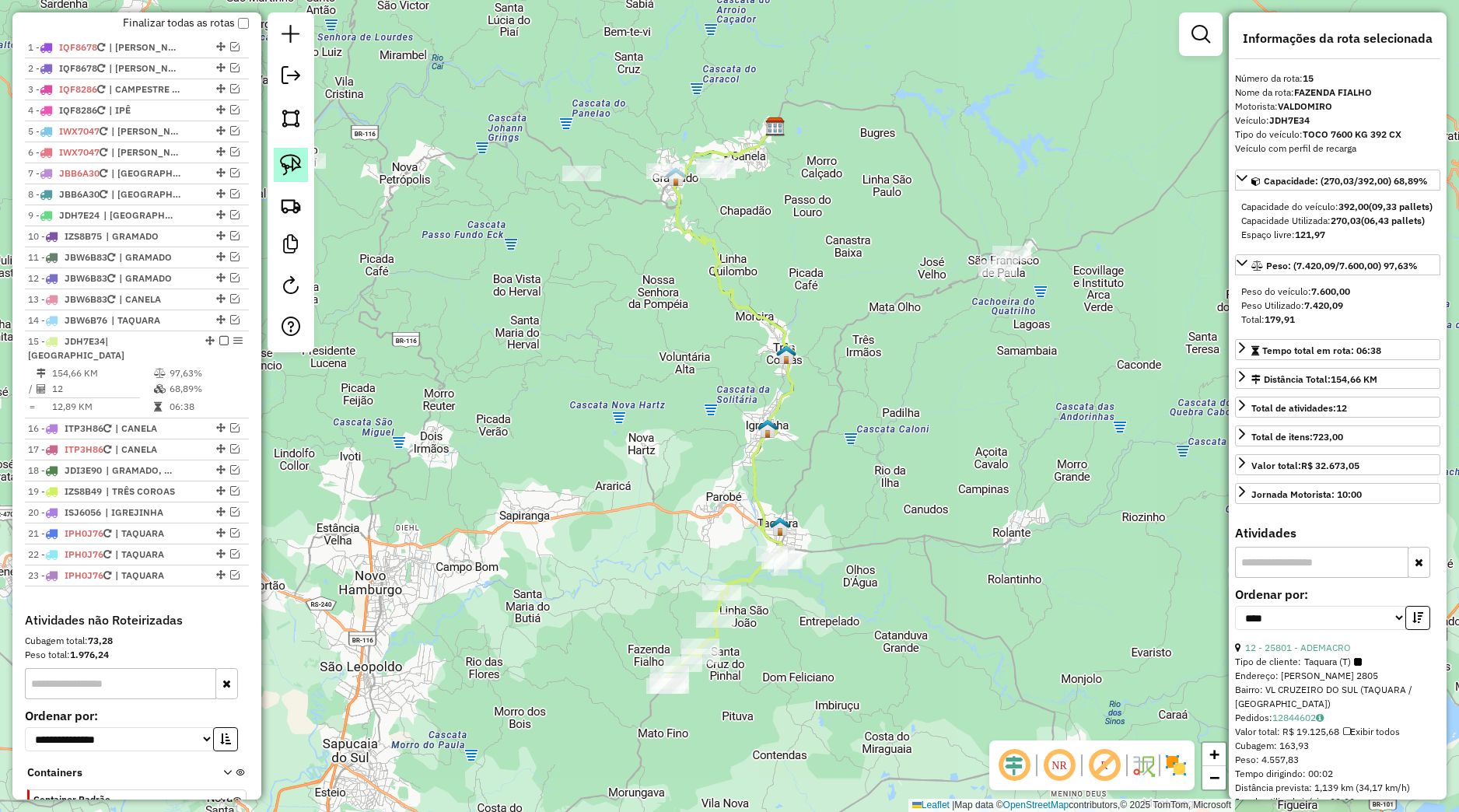
click at [291, 170] on img at bounding box center [291, 165] width 22 height 22
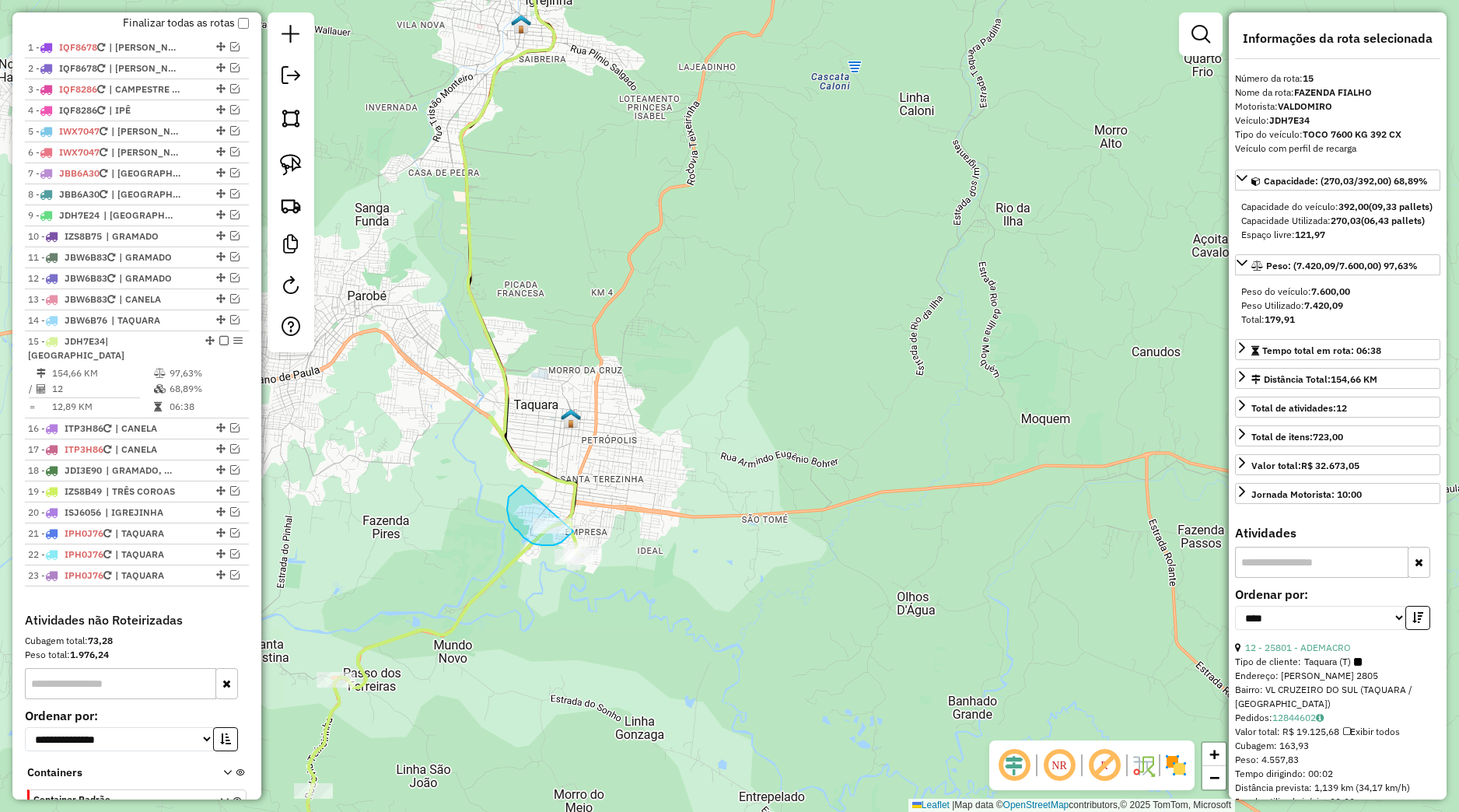
drag, startPoint x: 522, startPoint y: 485, endPoint x: 580, endPoint y: 522, distance: 68.8
click at [580, 522] on div "Rota 15 - Placa JDH7E34 25801 - ADEMACRO Janela de atendimento Grade de atendim…" at bounding box center [730, 406] width 1459 height 812
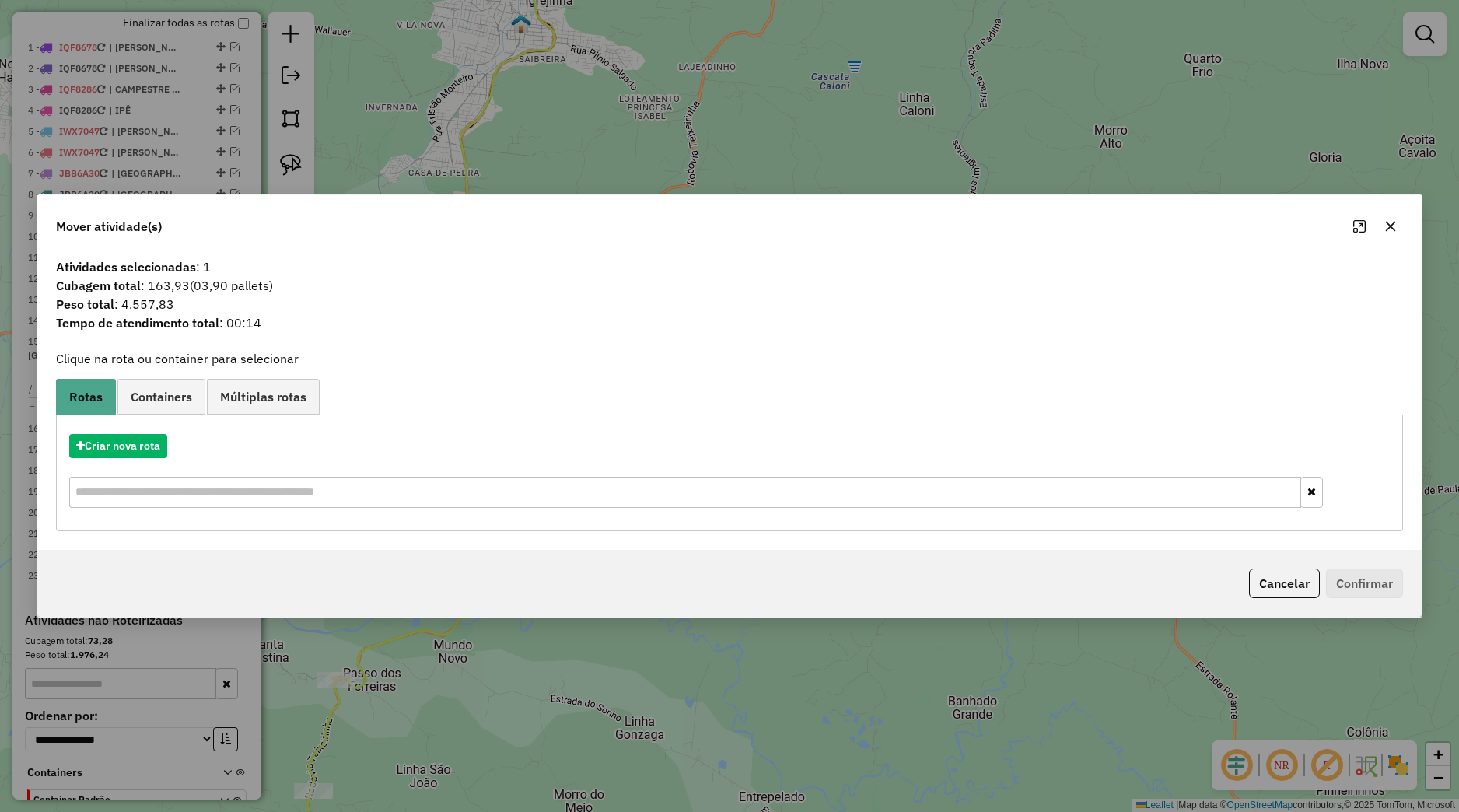
click at [1387, 224] on icon "button" at bounding box center [1391, 226] width 10 height 10
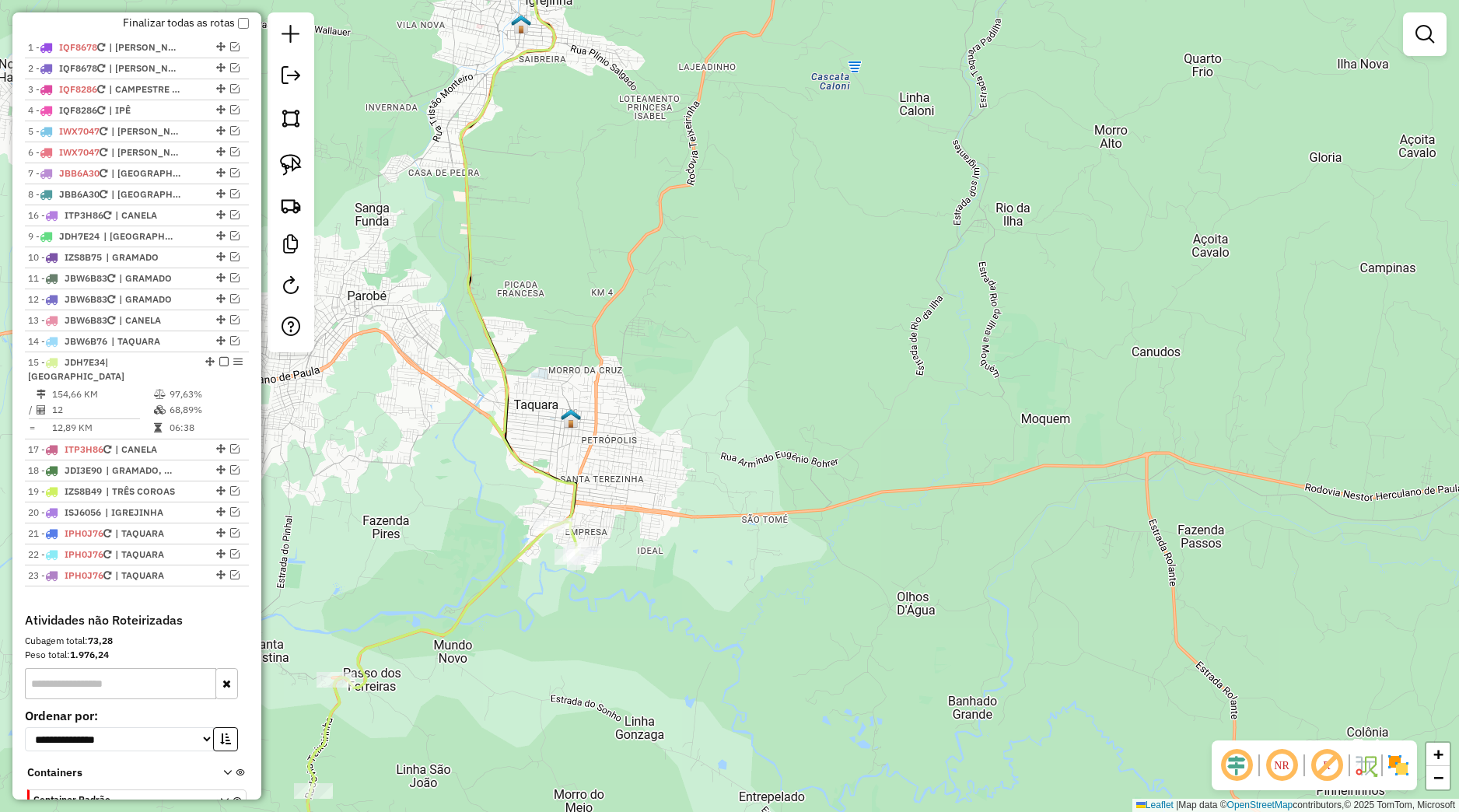
drag, startPoint x: 205, startPoint y: 440, endPoint x: 140, endPoint y: 224, distance: 225.6
click at [140, 222] on div "16 - ITP3H86 | CANELA" at bounding box center [137, 215] width 217 height 14
select select "*********"
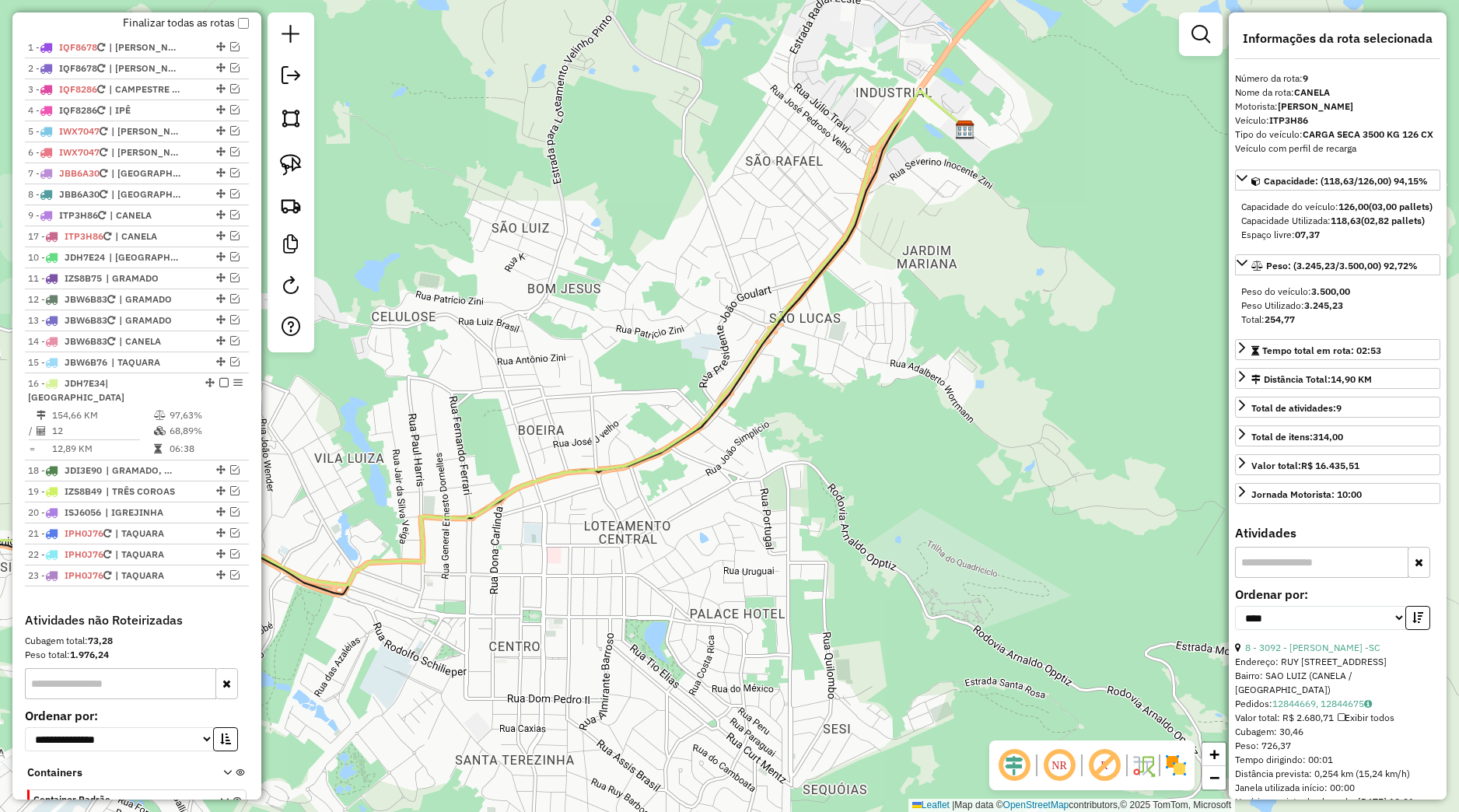
drag, startPoint x: 204, startPoint y: 463, endPoint x: 141, endPoint y: 244, distance: 227.9
click at [141, 243] on div "17 - ITP3H86 | CANELA" at bounding box center [137, 236] width 217 height 14
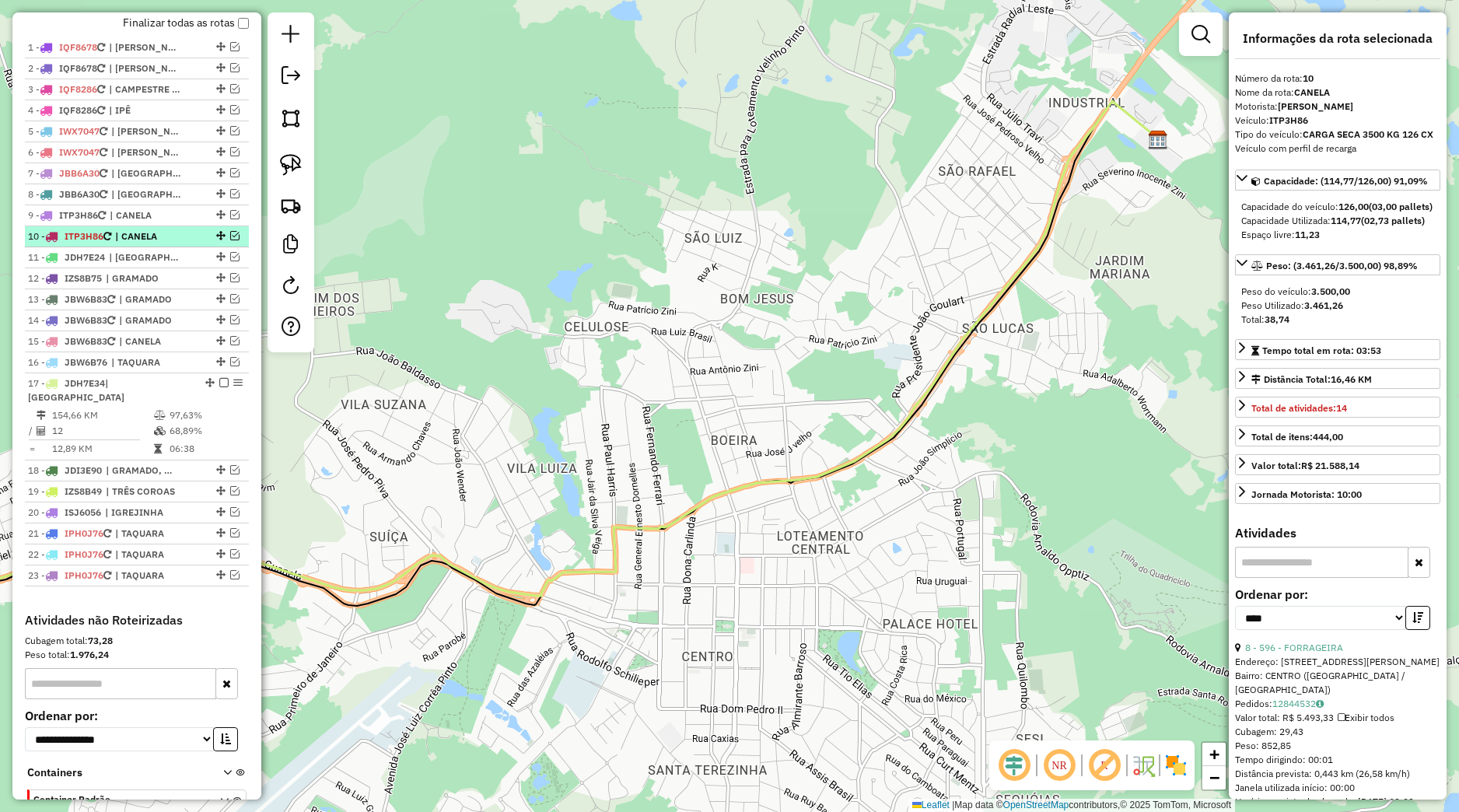
click at [230, 240] on em at bounding box center [235, 236] width 10 height 10
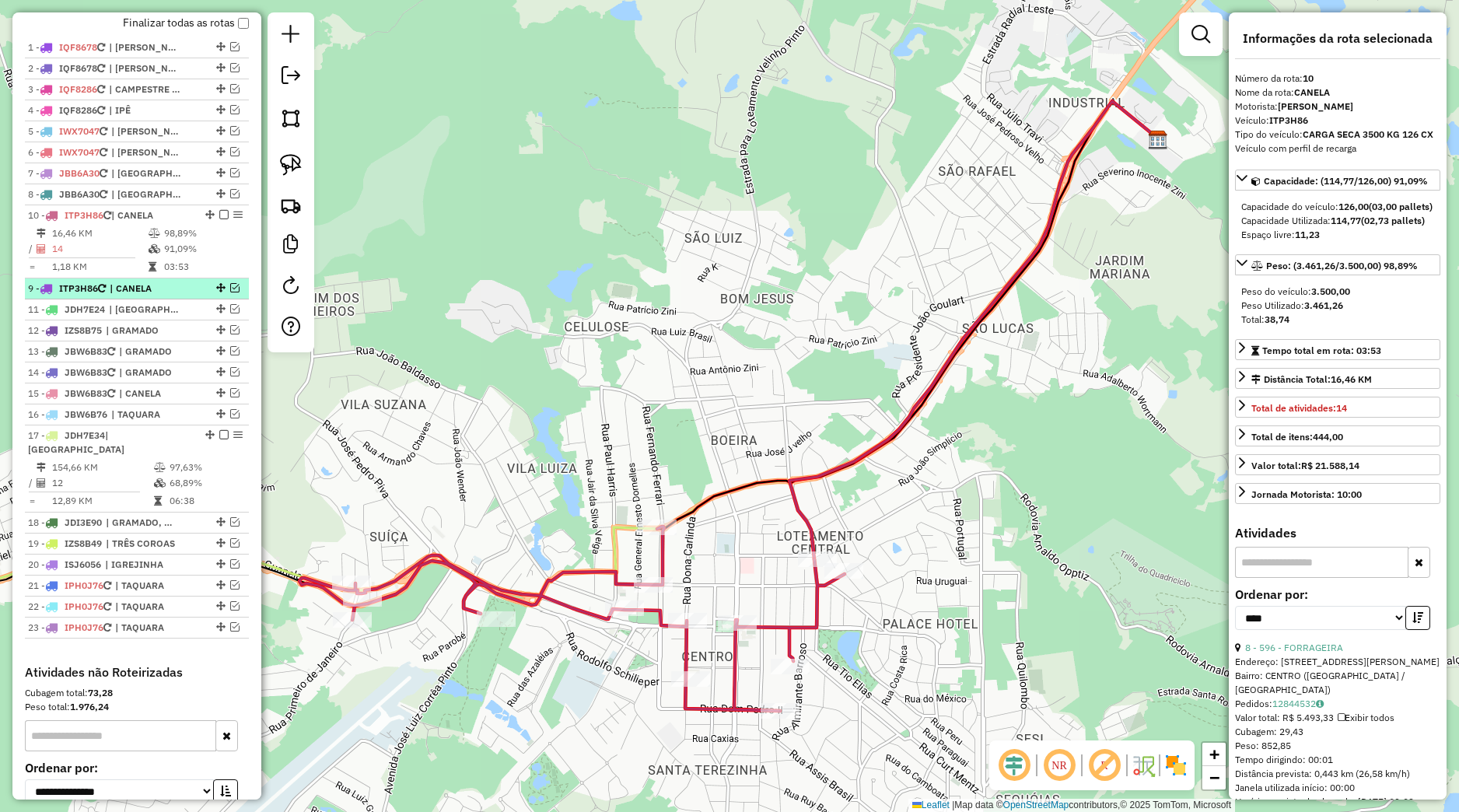
drag, startPoint x: 196, startPoint y: 251, endPoint x: 194, endPoint y: 229, distance: 22.1
click at [205, 219] on em at bounding box center [210, 215] width 10 height 10
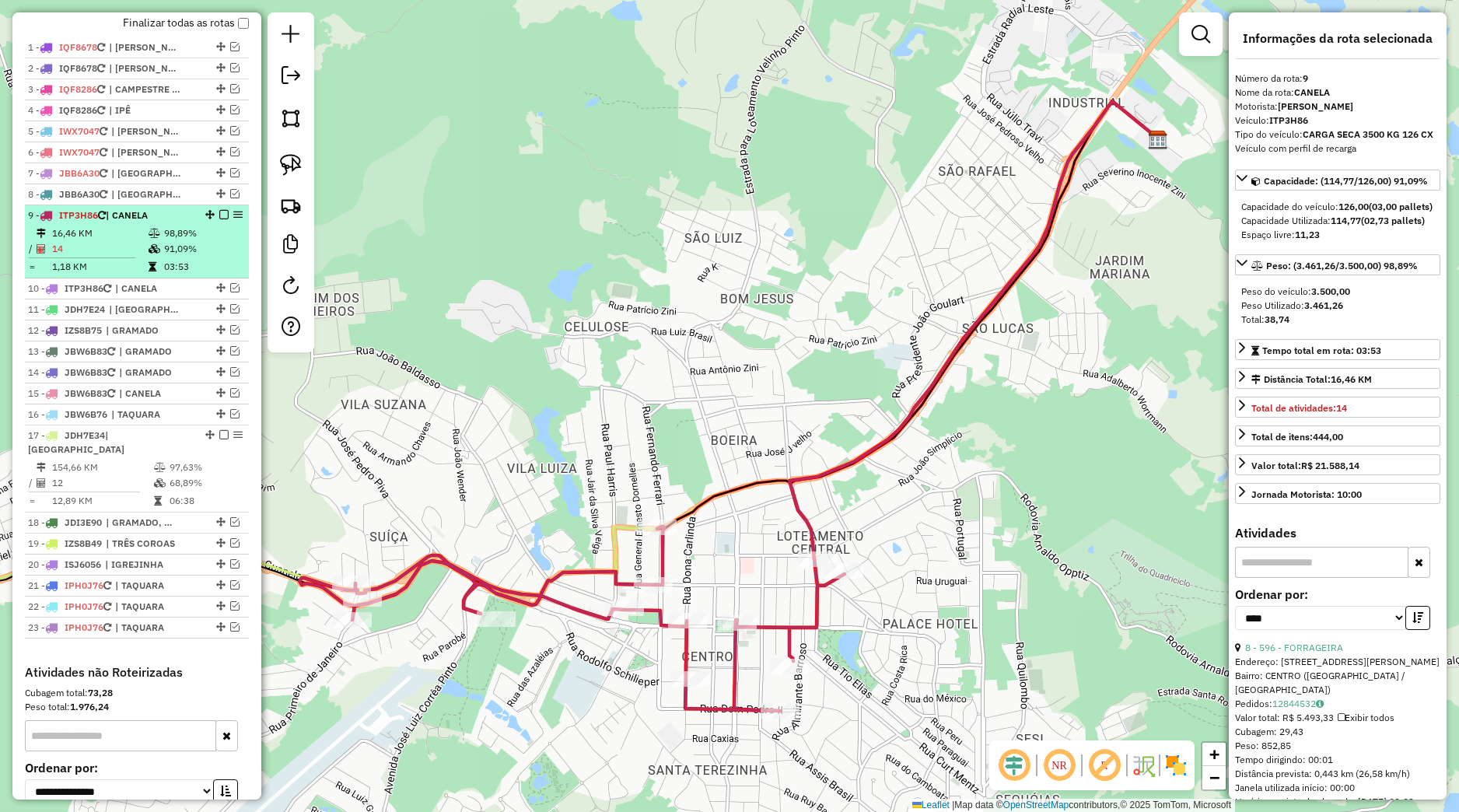
click at [219, 219] on em at bounding box center [224, 215] width 10 height 10
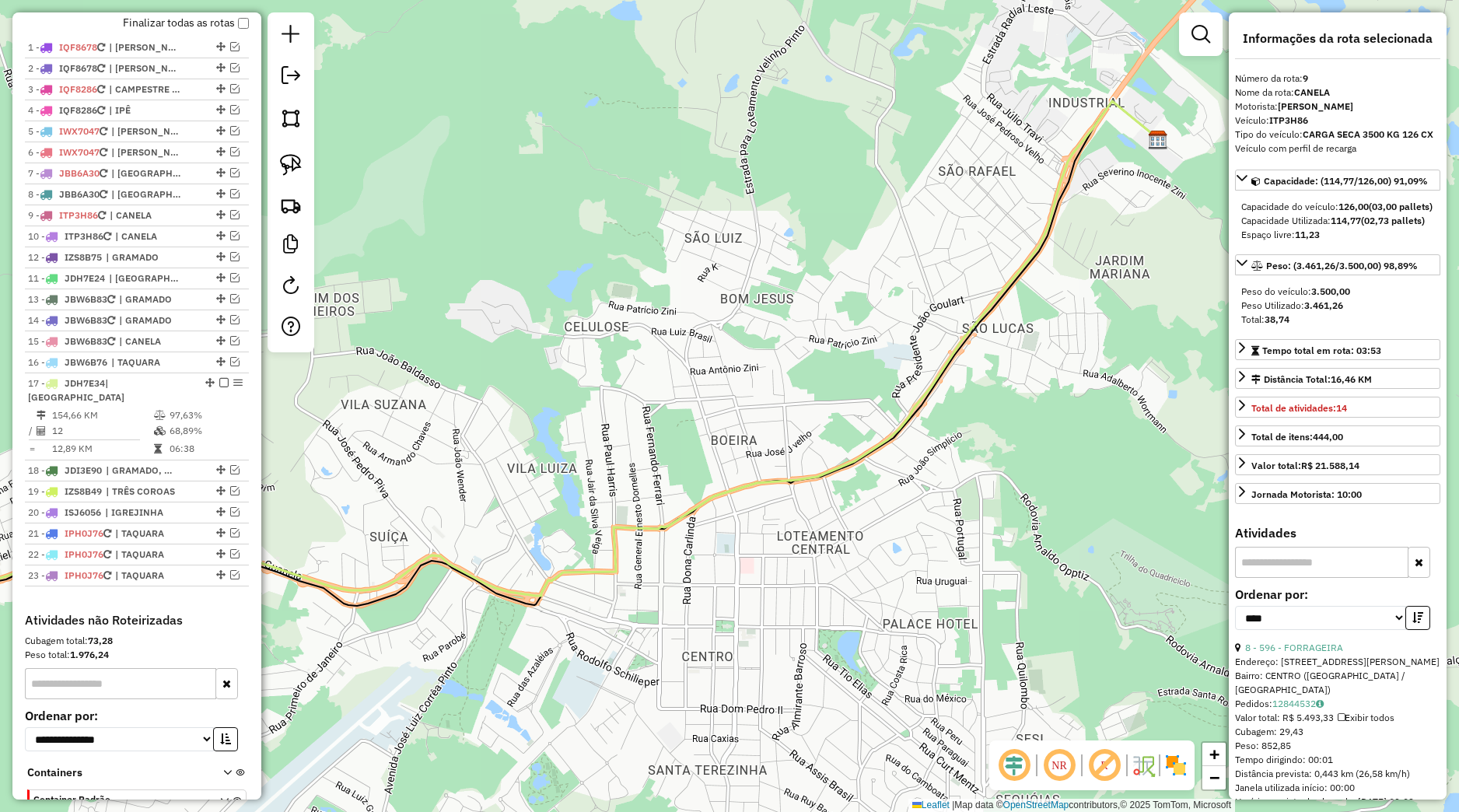
drag, startPoint x: 205, startPoint y: 290, endPoint x: 187, endPoint y: 269, distance: 27.7
click at [196, 261] on div at bounding box center [220, 257] width 47 height 10
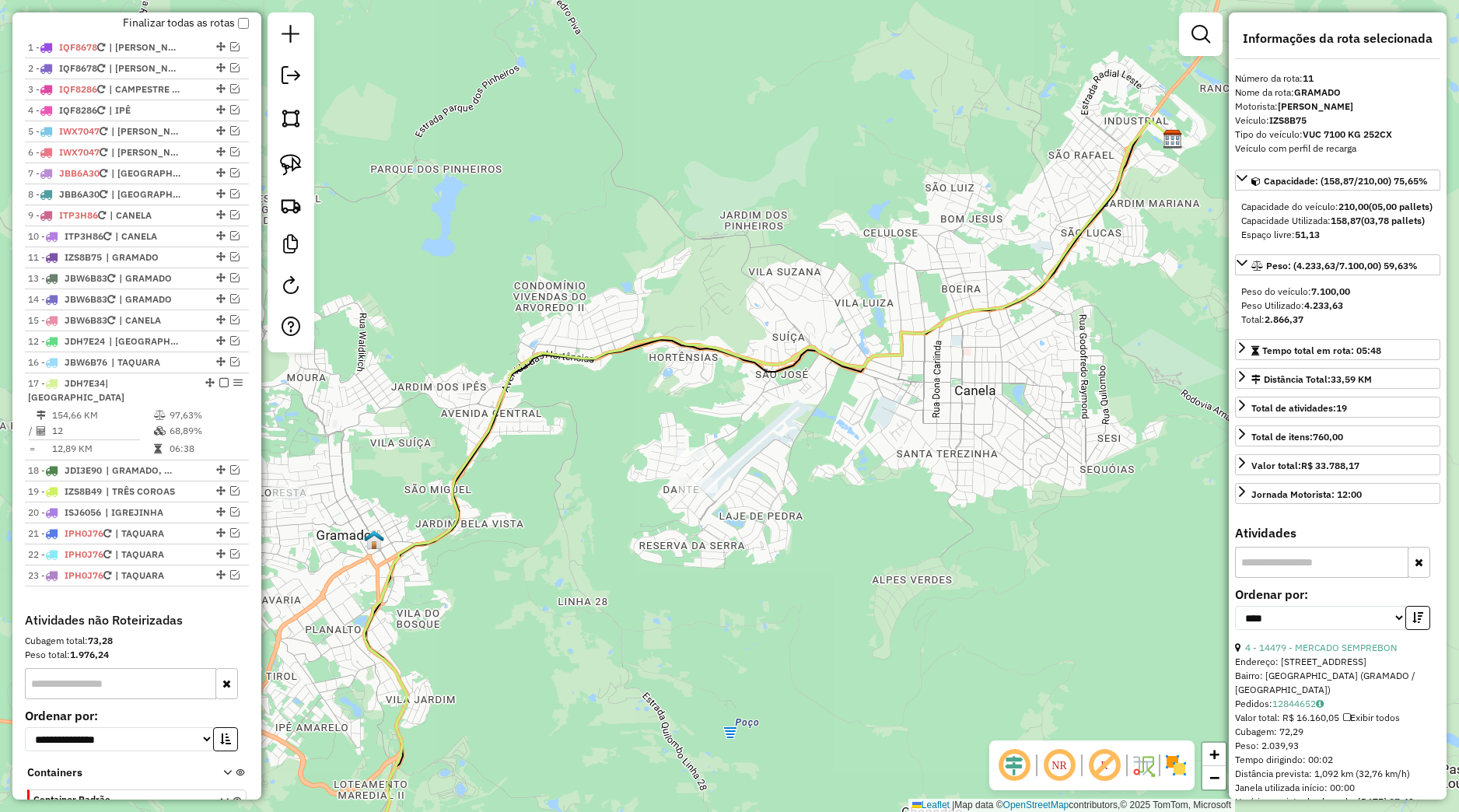
drag, startPoint x: 204, startPoint y: 289, endPoint x: 193, endPoint y: 358, distance: 69.9
click at [196, 346] on div at bounding box center [220, 341] width 47 height 10
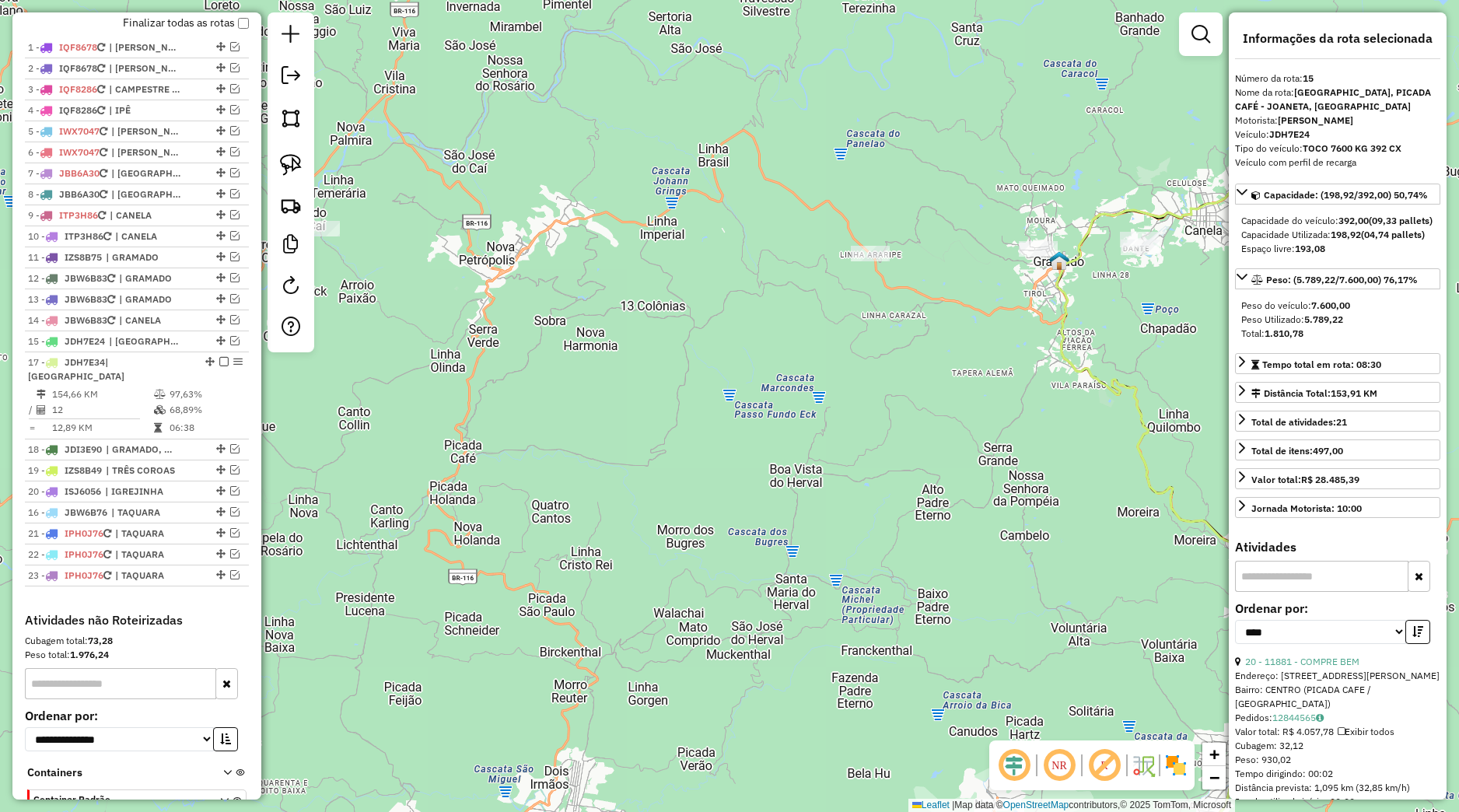
drag, startPoint x: 206, startPoint y: 379, endPoint x: 166, endPoint y: 531, distance: 157.2
click at [166, 519] on div "16 - JBW6B76 | TAQUARA" at bounding box center [137, 512] width 217 height 14
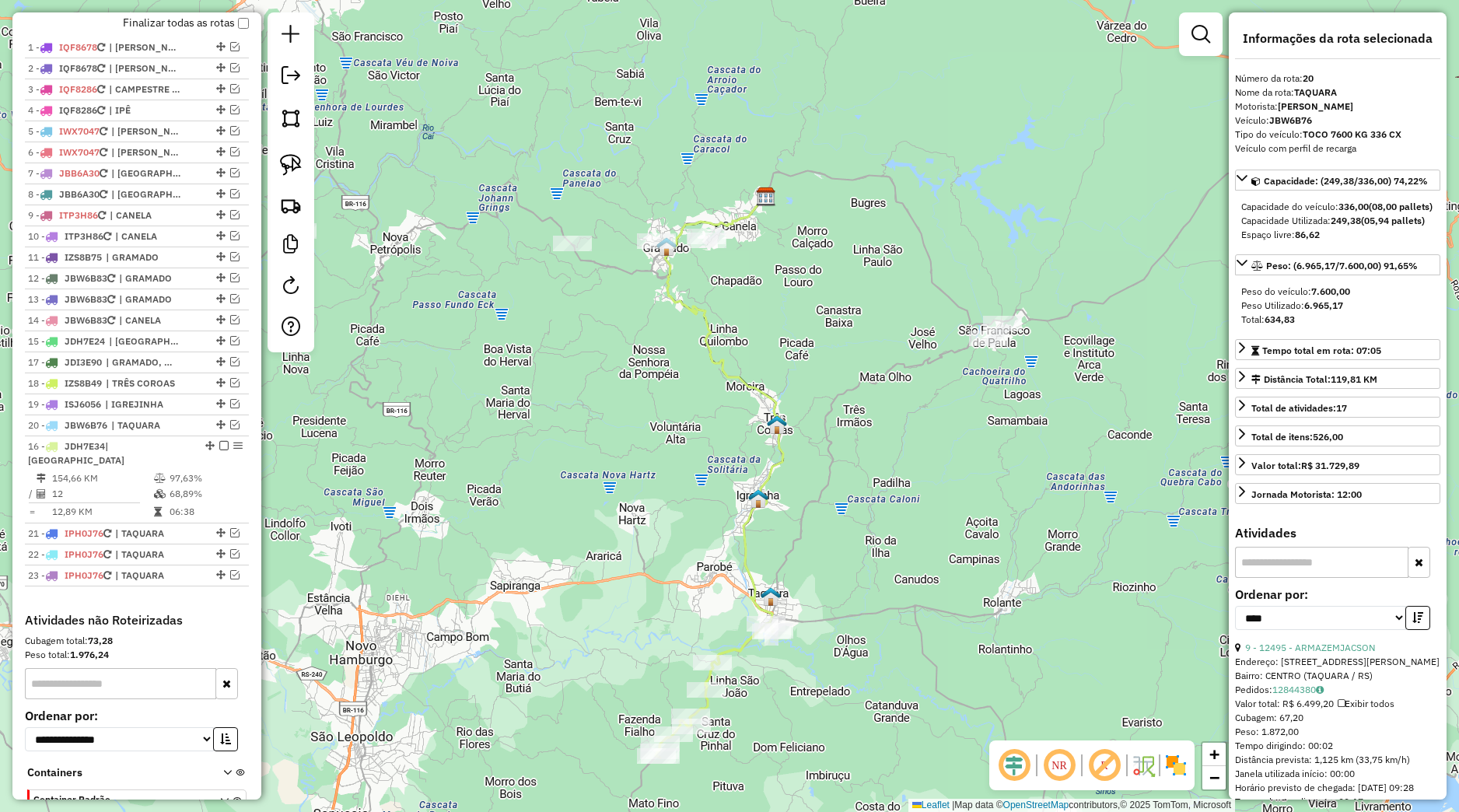
drag, startPoint x: 198, startPoint y: 376, endPoint x: 159, endPoint y: 536, distance: 164.7
click at [159, 523] on li "16 - JDH7E34 | FAZENDA FIALHO 154,66 KM 97,63% / 12 68,89% = 12,89 KM 06:38" at bounding box center [137, 479] width 224 height 87
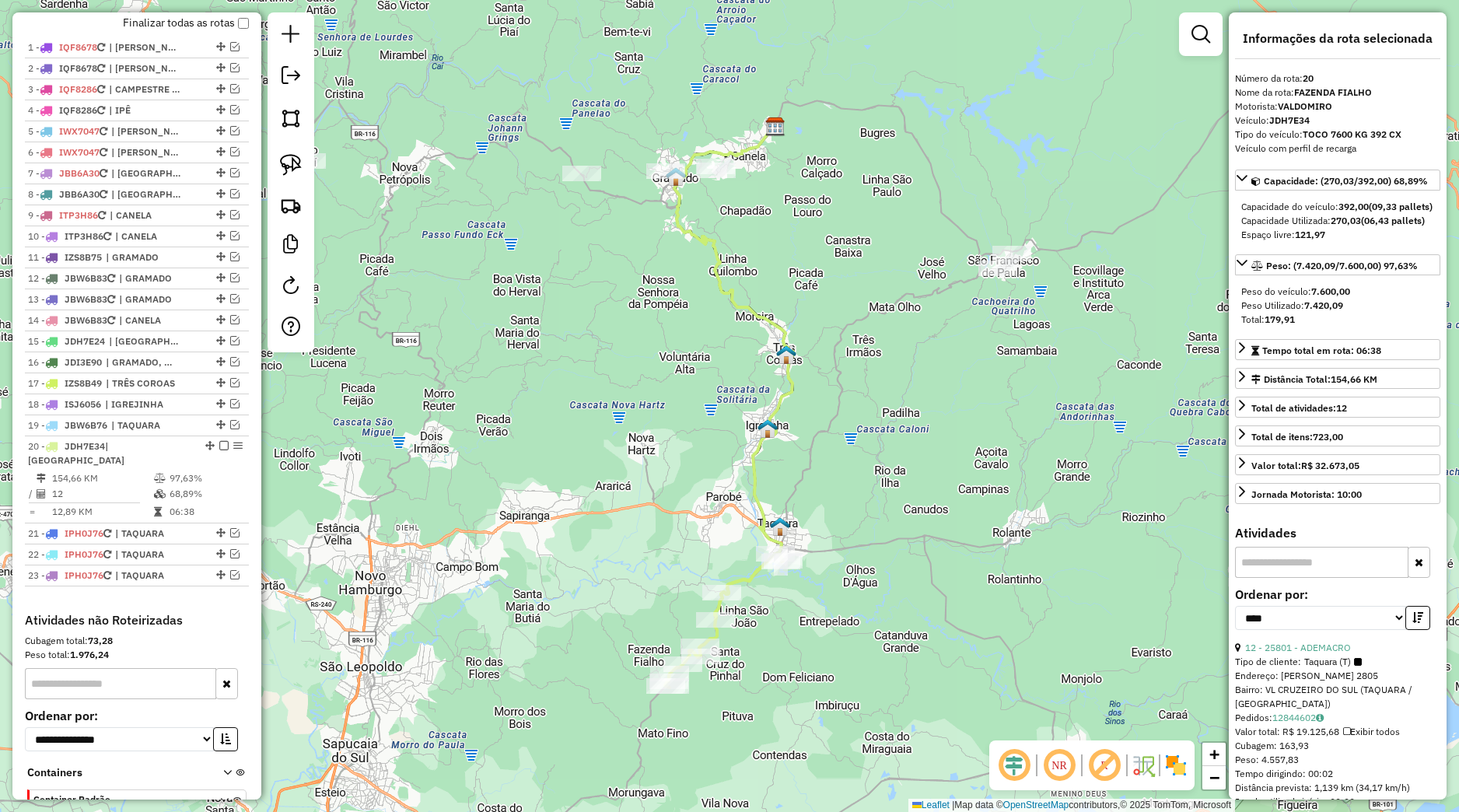
click at [230, 429] on em at bounding box center [235, 425] width 10 height 10
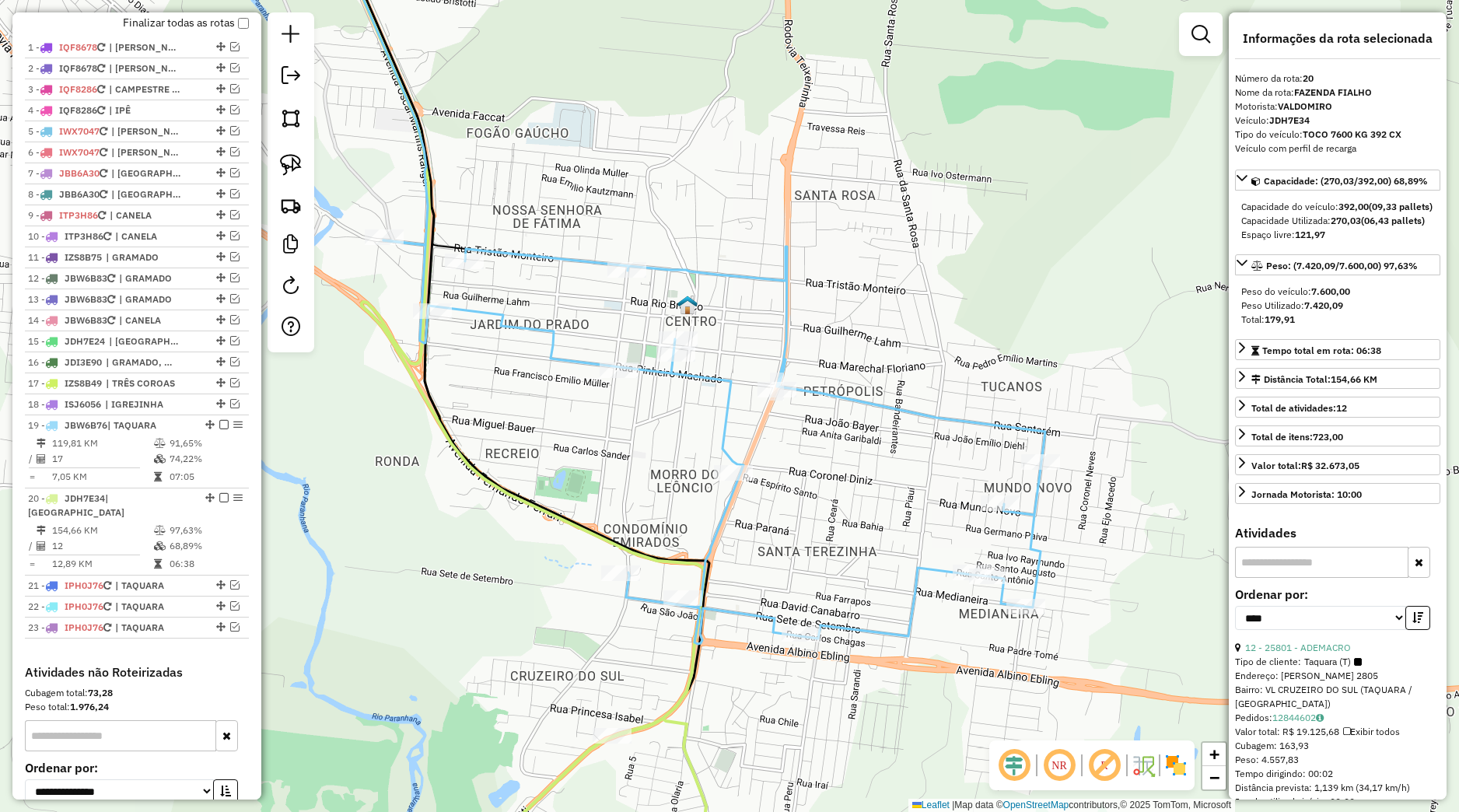
drag, startPoint x: 623, startPoint y: 606, endPoint x: 658, endPoint y: 490, distance: 121.2
click at [658, 492] on icon at bounding box center [715, 441] width 662 height 403
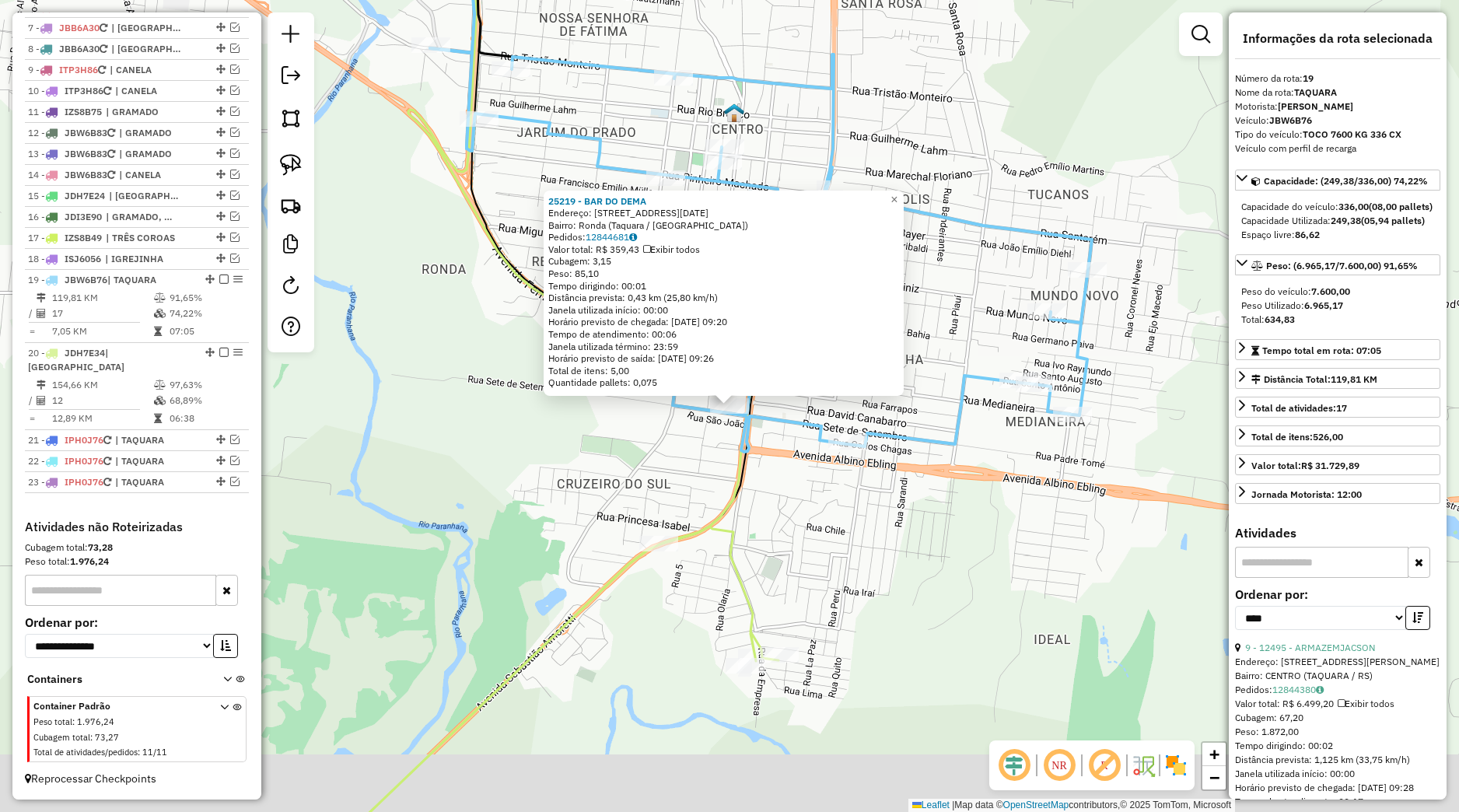
scroll to position [742, 0]
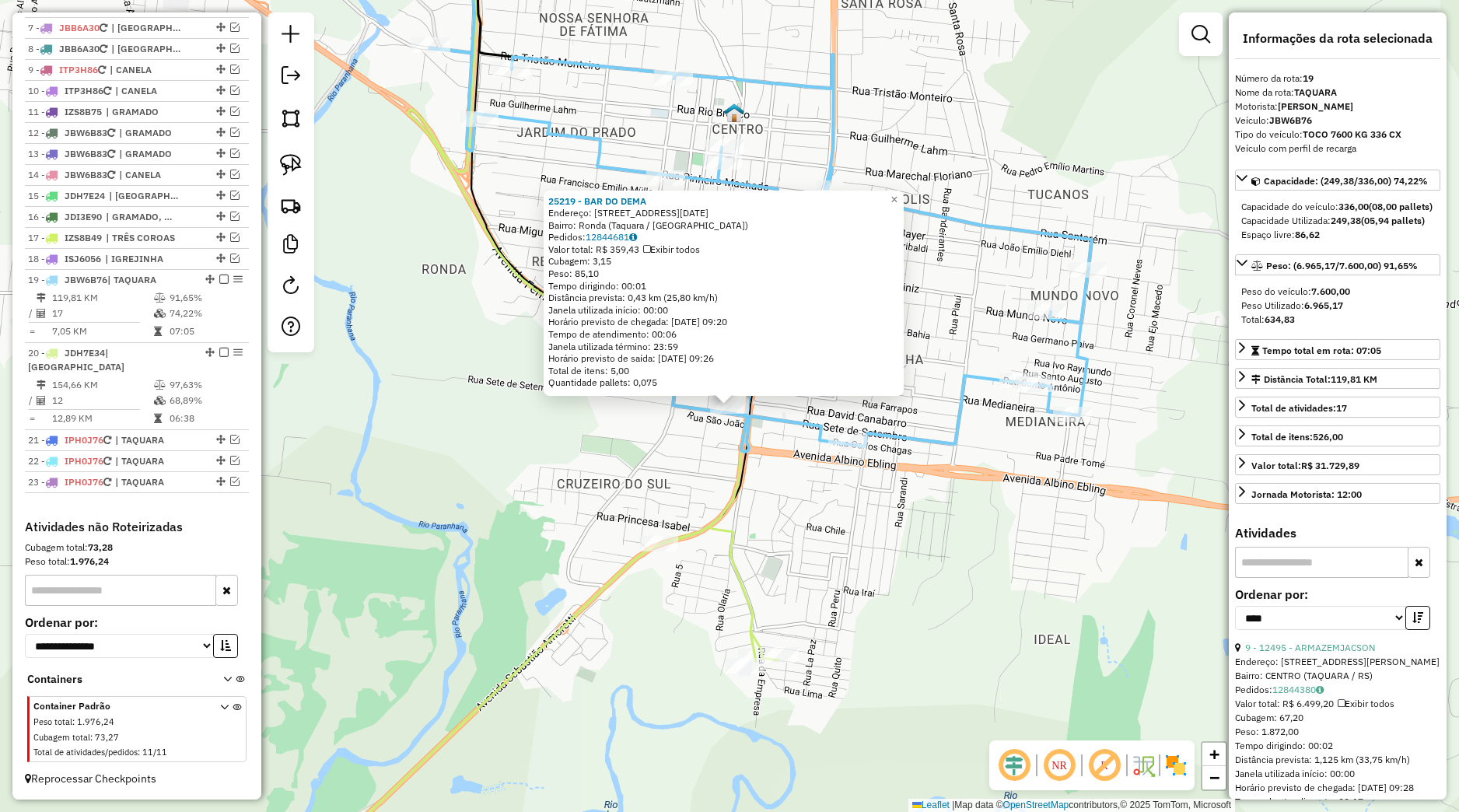
click at [761, 494] on div "25219 - BAR DO DEMA Endereço: Rua 7 de Setembro, 1206 Bairro: Ronda (Taquara / …" at bounding box center [730, 406] width 1459 height 812
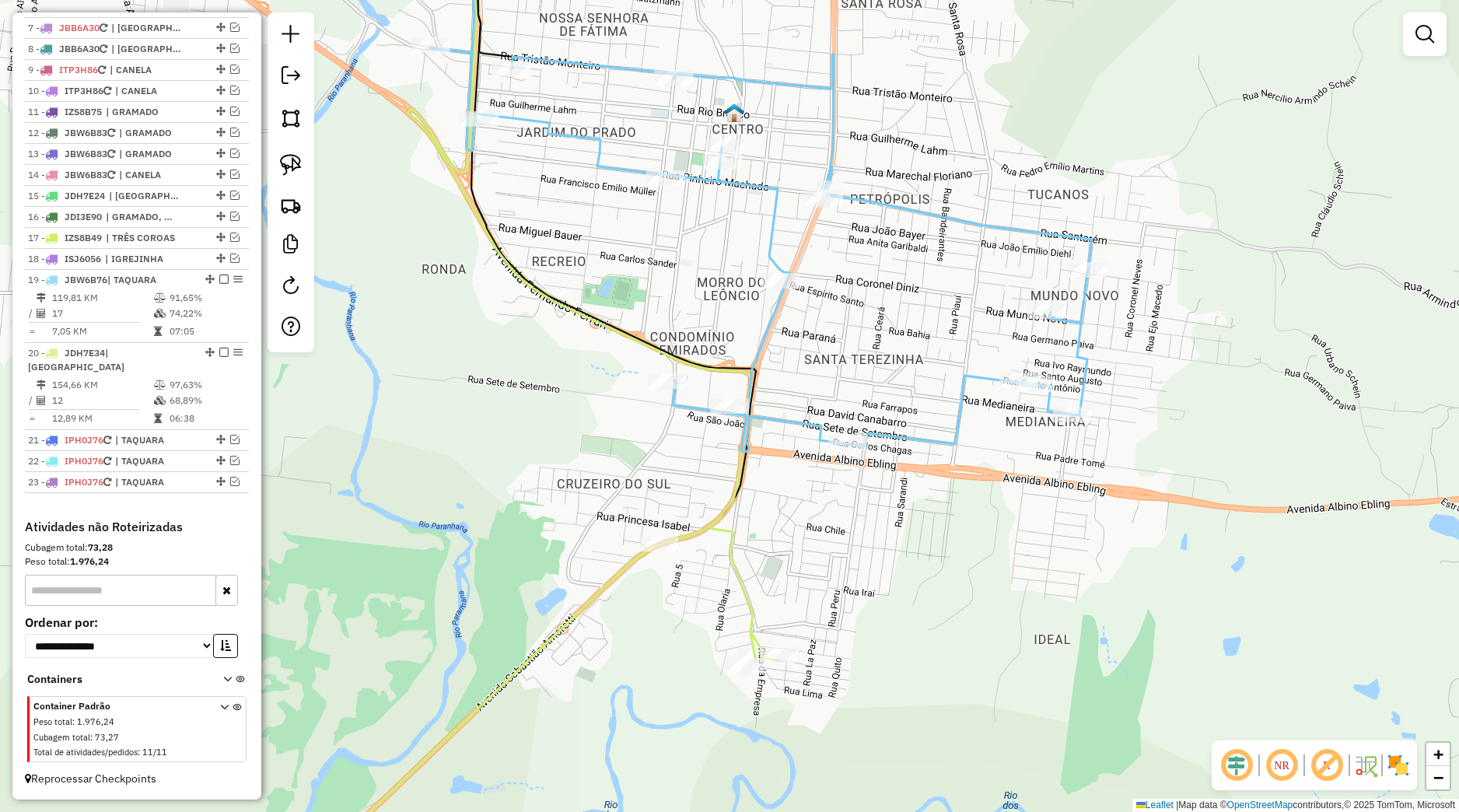
select select "*********"
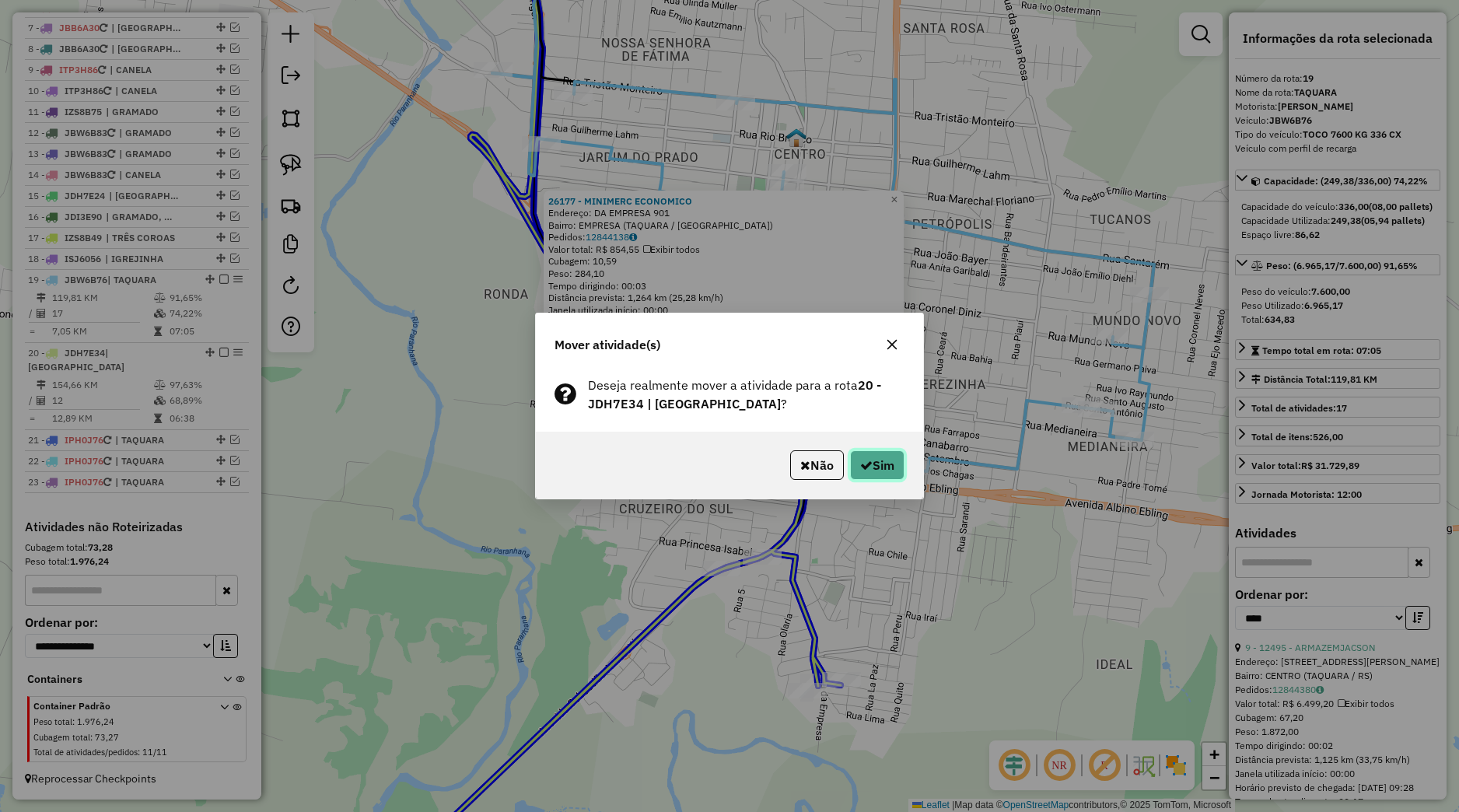
click at [872, 472] on button "Sim" at bounding box center [877, 465] width 54 height 29
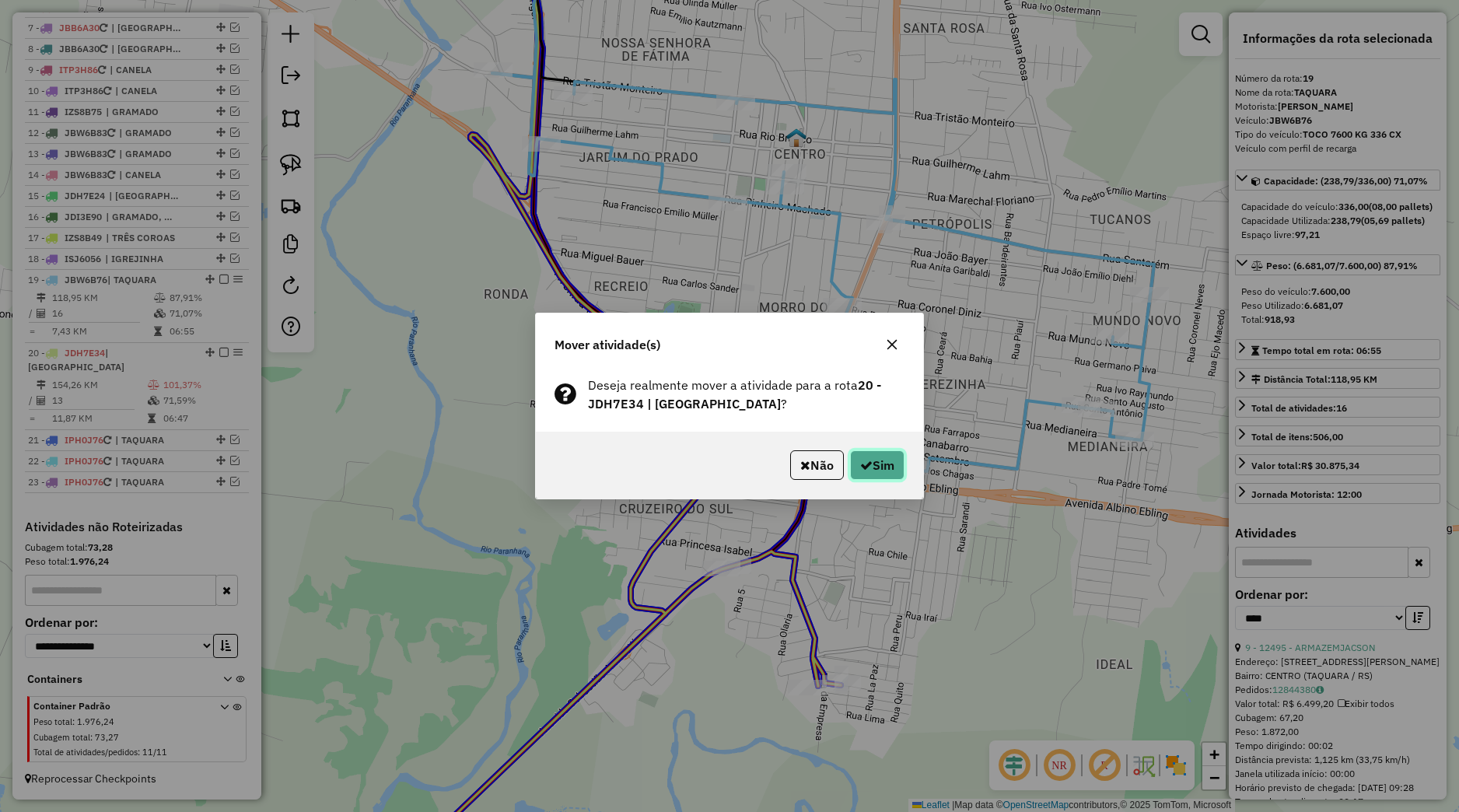
click at [870, 457] on button "Sim" at bounding box center [877, 465] width 54 height 29
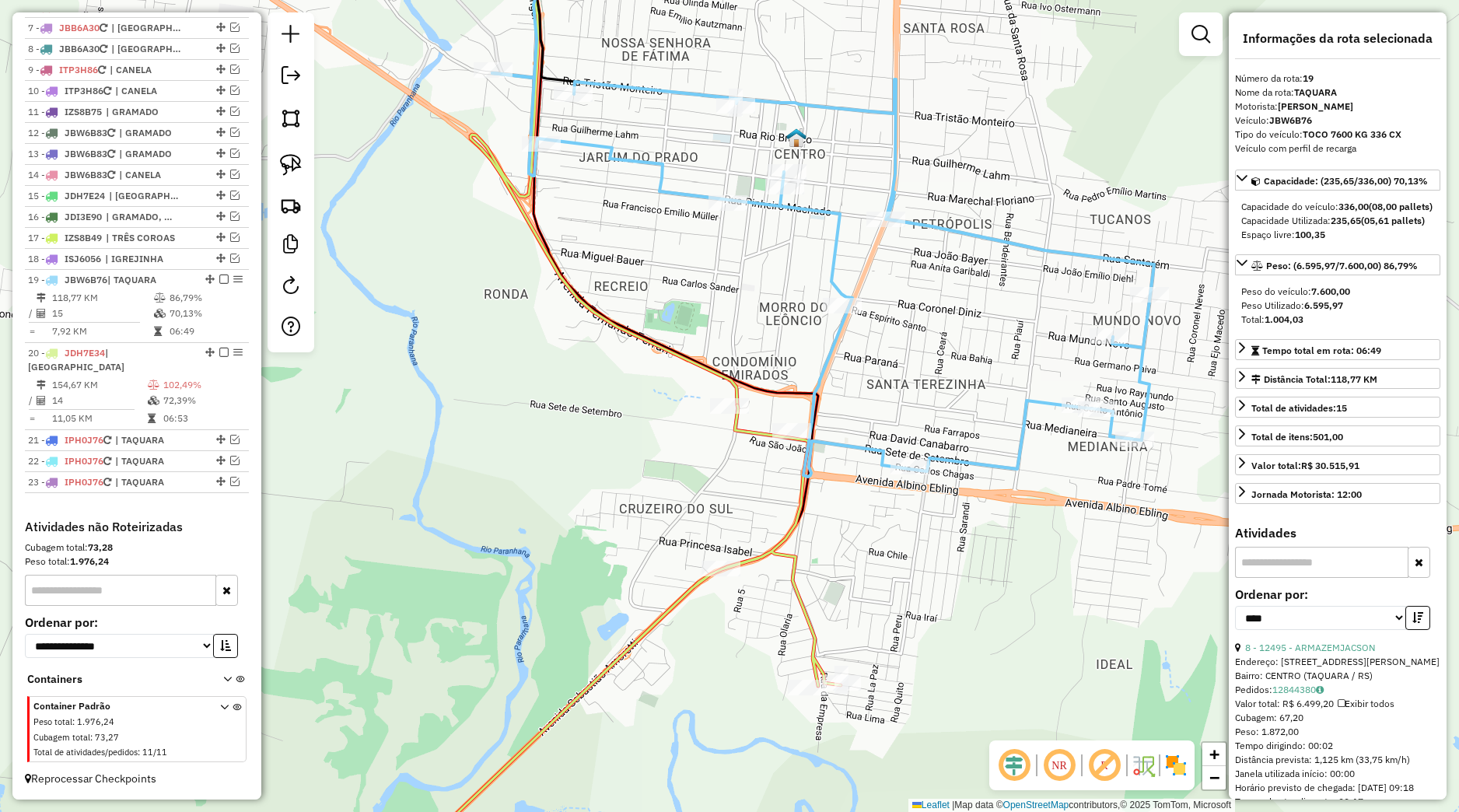
click at [742, 448] on div "Janela de atendimento Grade de atendimento Capacidade Transportadoras Veículos …" at bounding box center [730, 406] width 1459 height 812
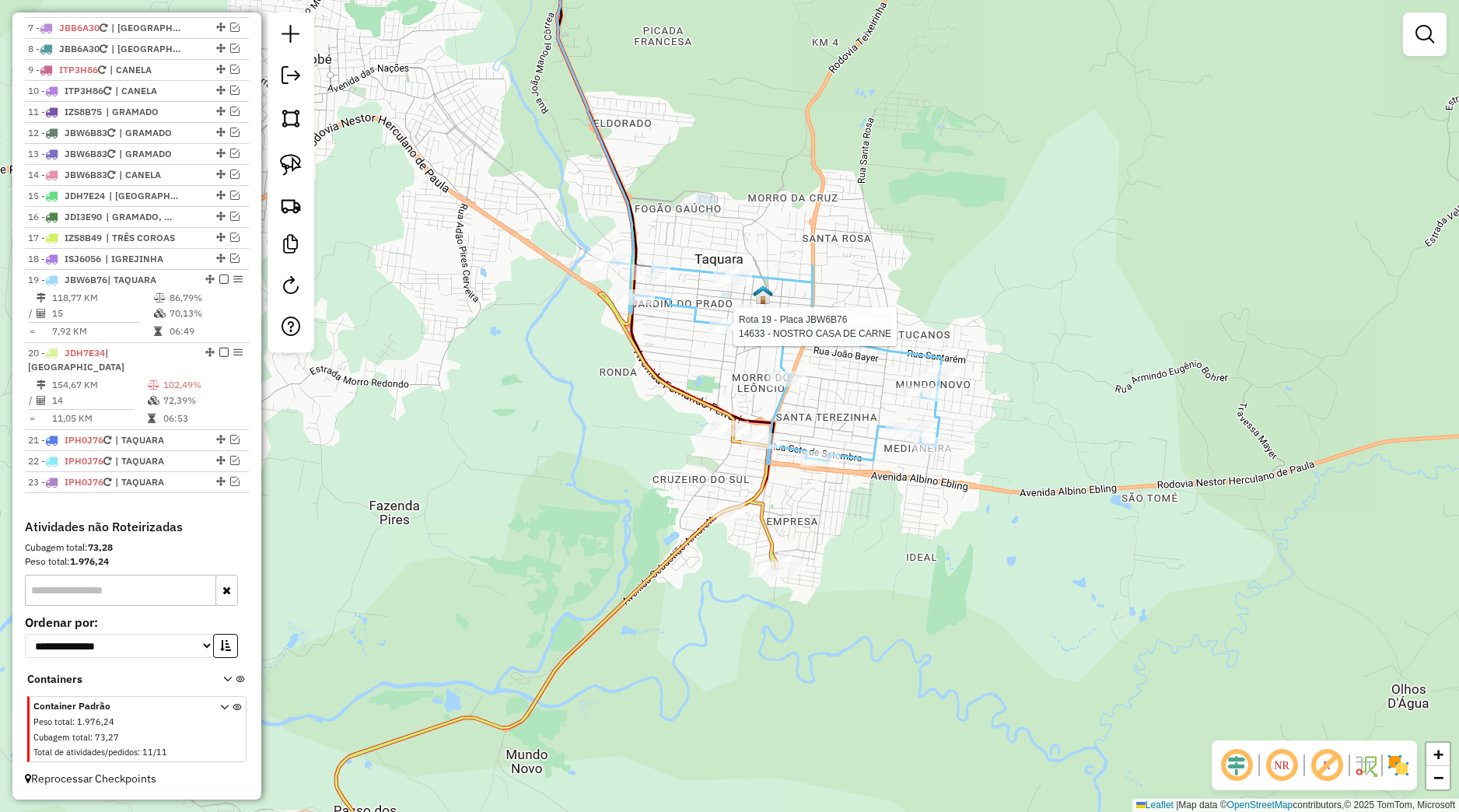
select select "*********"
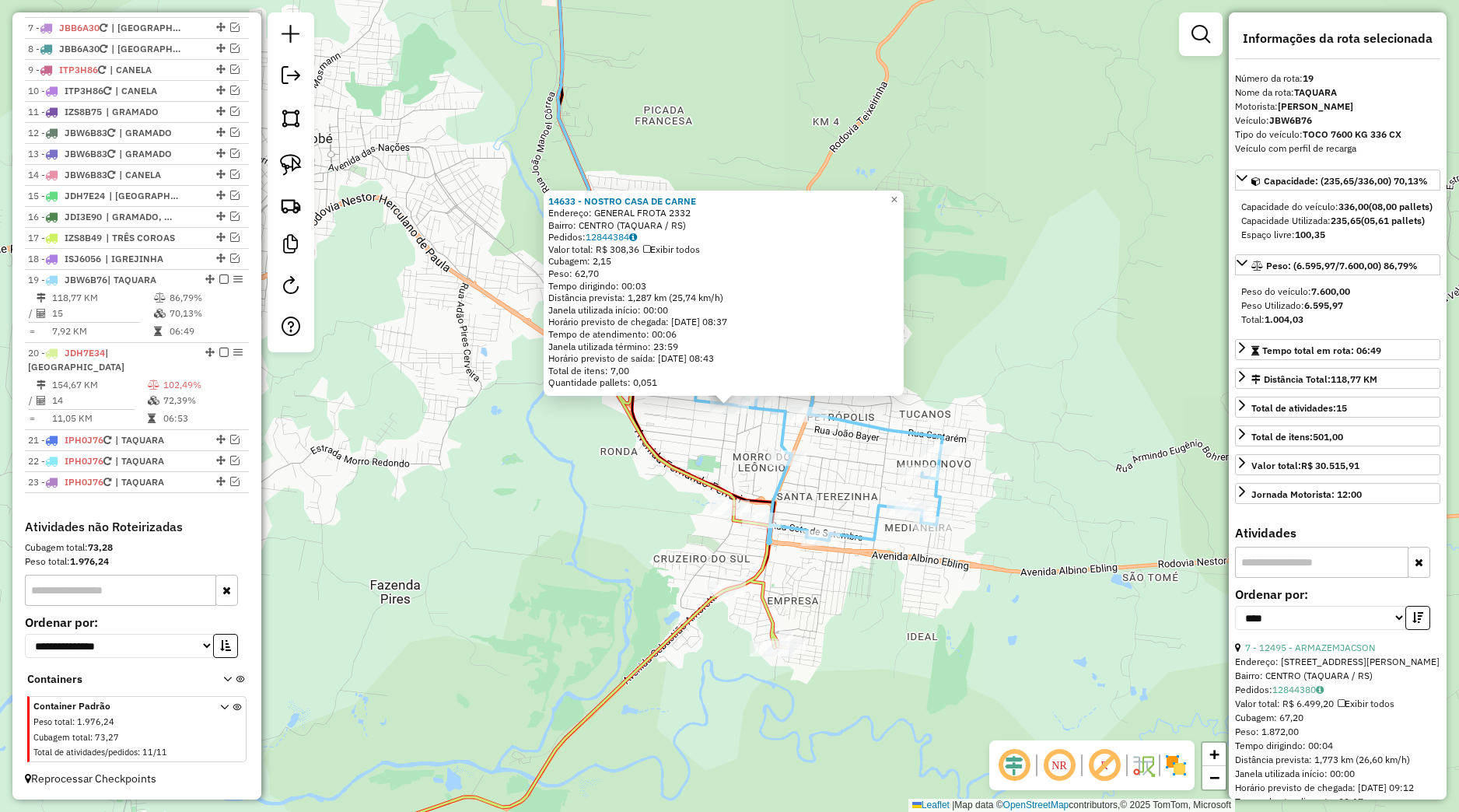
click at [564, 439] on div "14633 - NOSTRO CASA DE CARNE Endereço: GENERAL FROTA 2332 Bairro: CENTRO (TAQUA…" at bounding box center [730, 406] width 1459 height 812
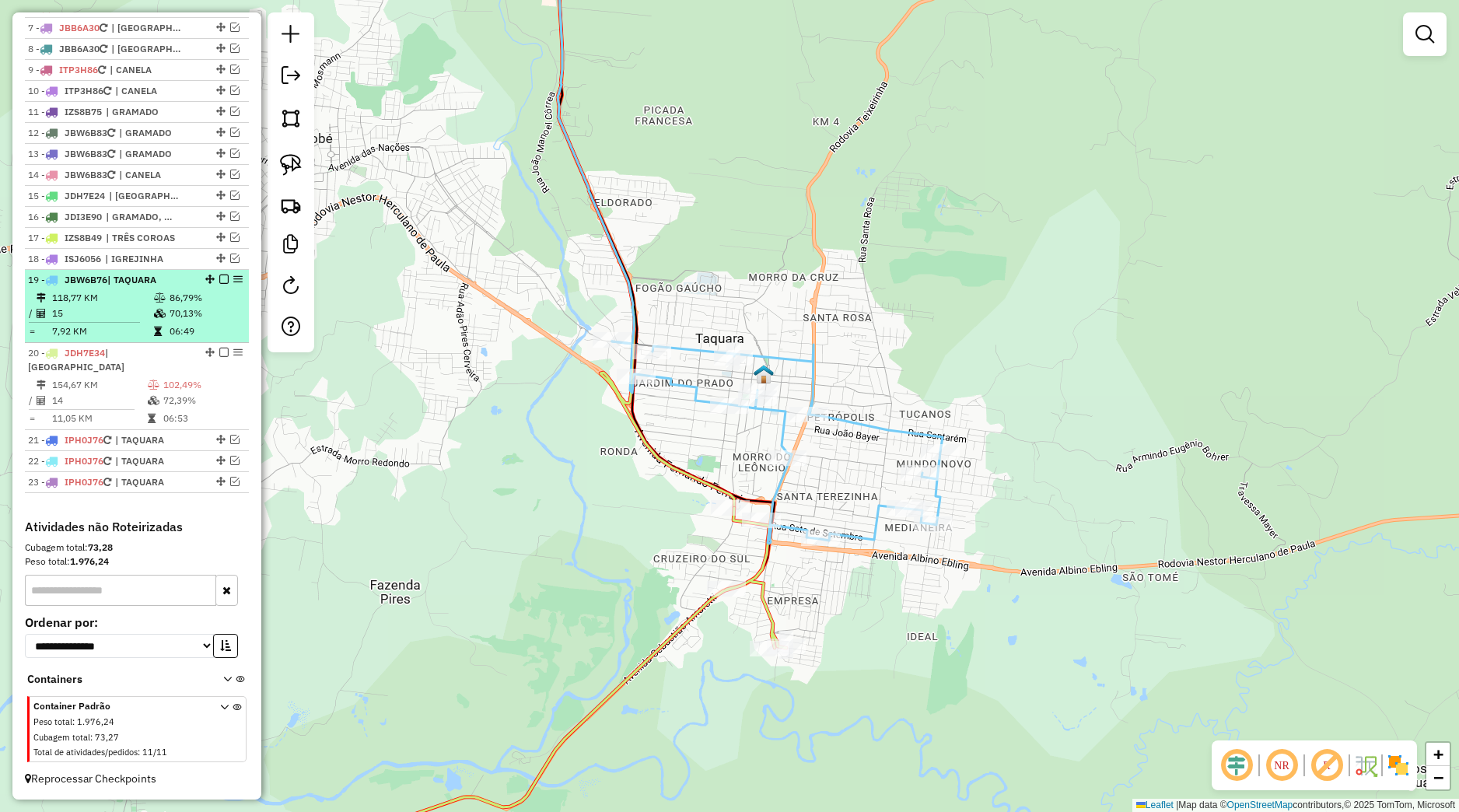
click at [219, 277] on em at bounding box center [224, 279] width 10 height 10
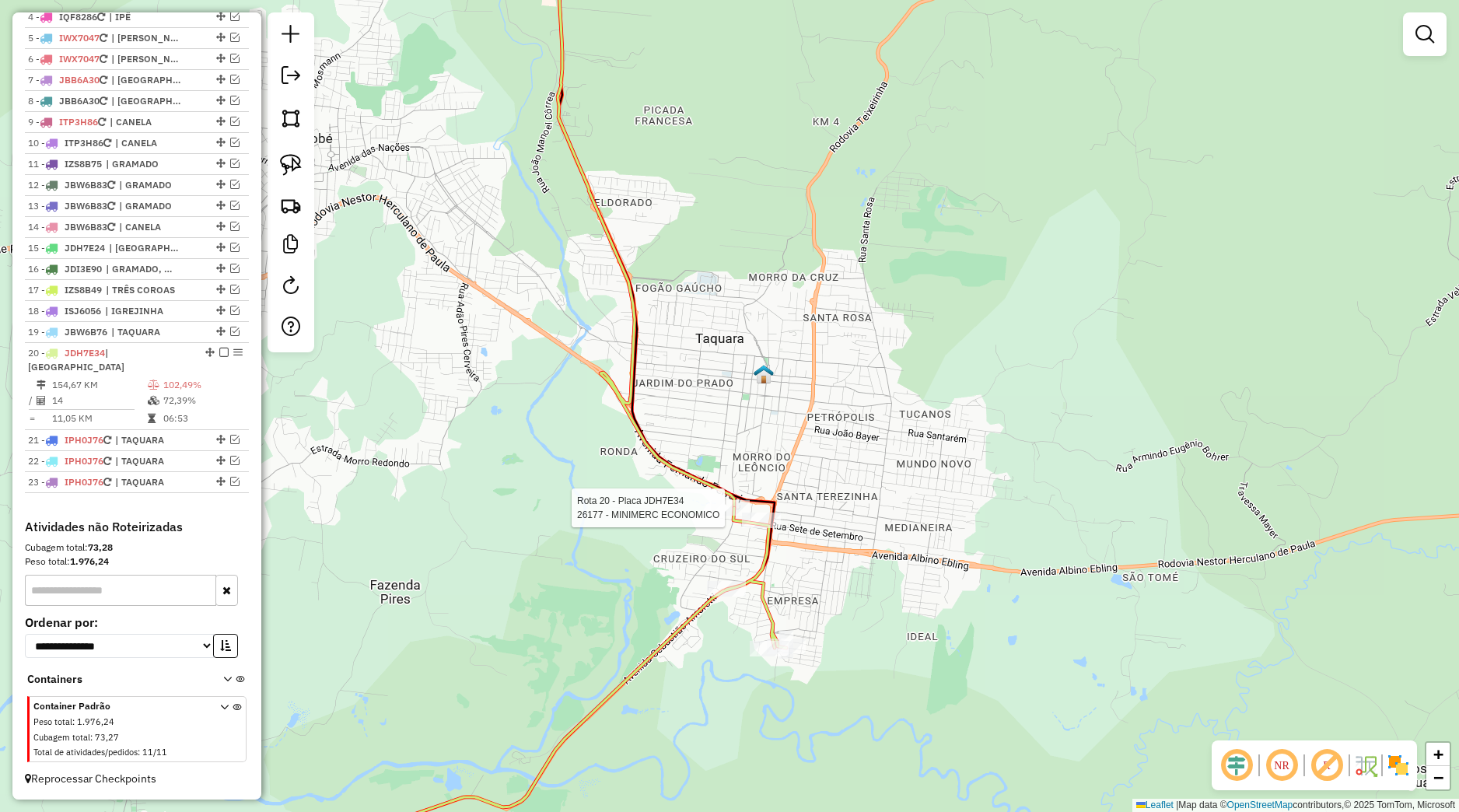
select select "*********"
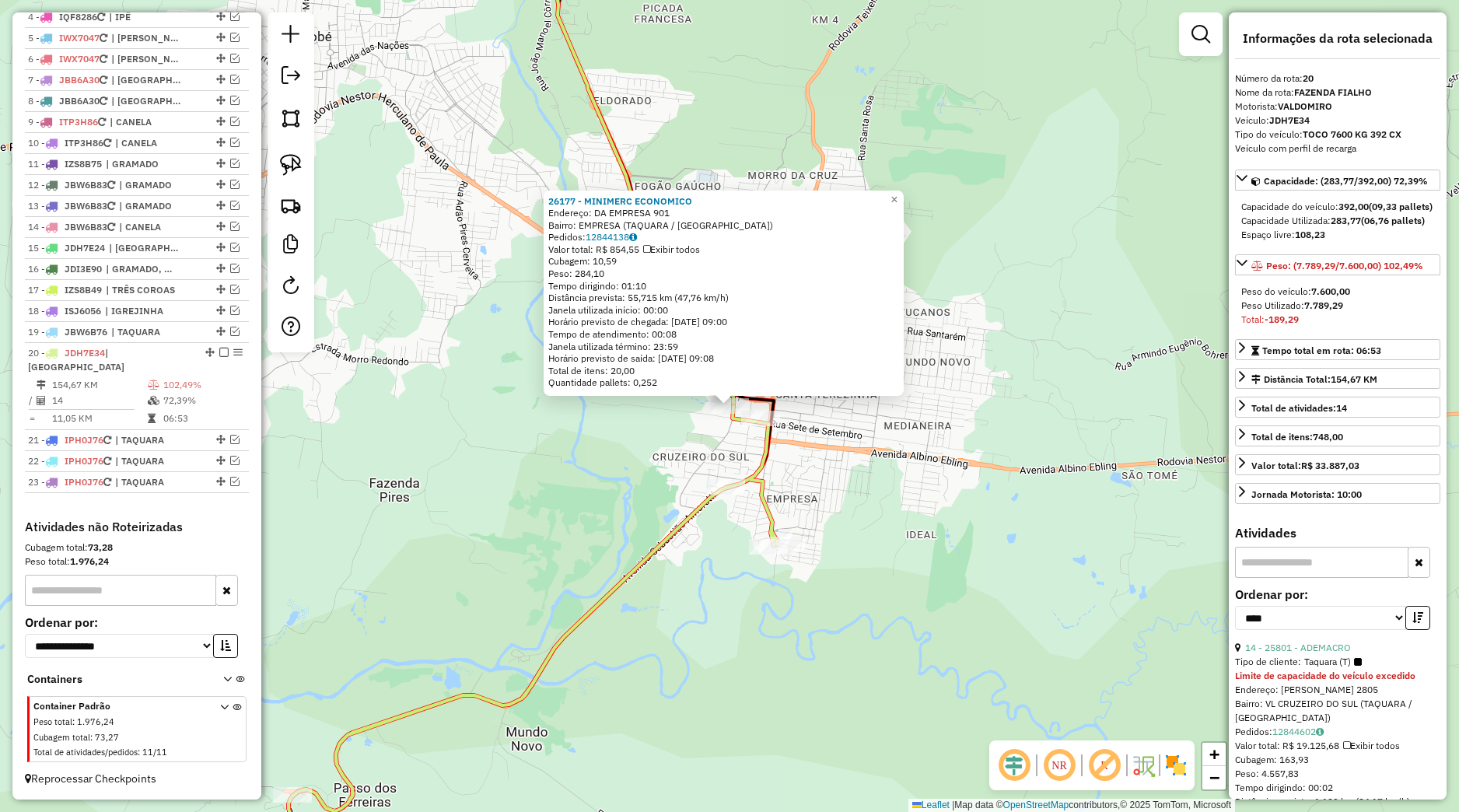
click at [685, 511] on icon at bounding box center [528, 649] width 514 height 488
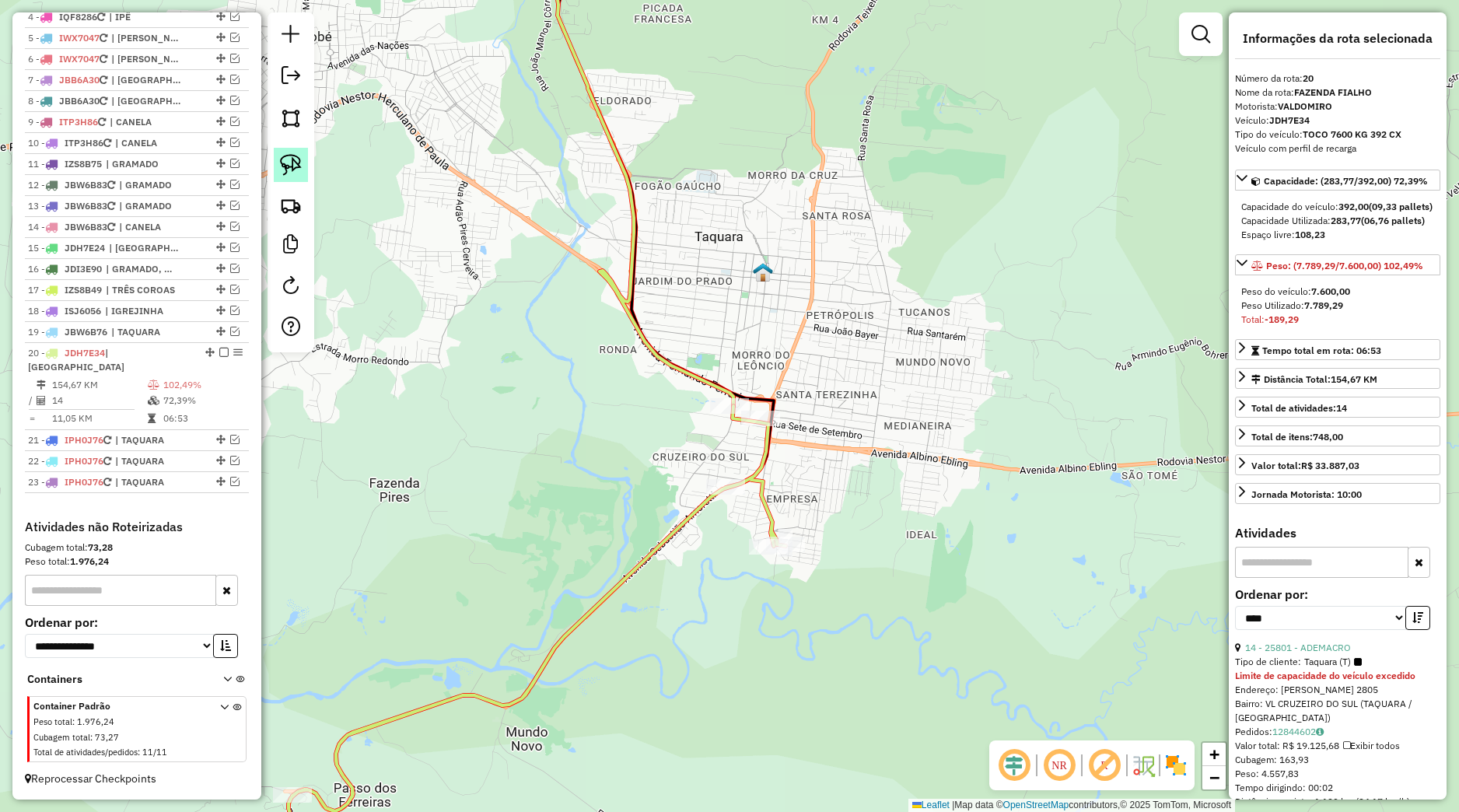
click at [300, 164] on img at bounding box center [291, 165] width 22 height 22
drag, startPoint x: 712, startPoint y: 522, endPoint x: 767, endPoint y: 463, distance: 80.7
click at [767, 463] on div "Janela de atendimento Grade de atendimento Capacidade Transportadoras Veículos …" at bounding box center [730, 406] width 1459 height 812
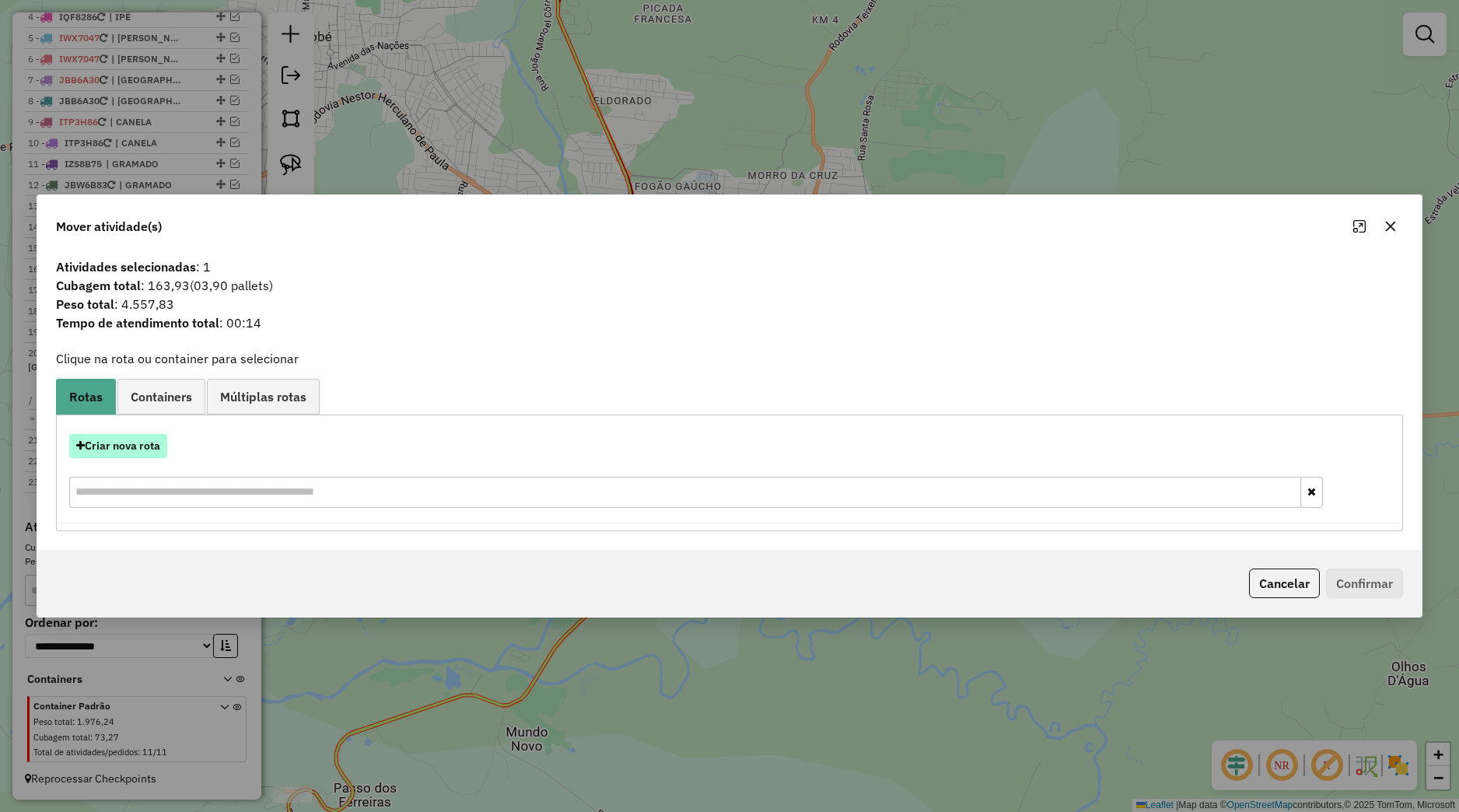
click at [163, 440] on button "Criar nova rota" at bounding box center [118, 446] width 98 height 24
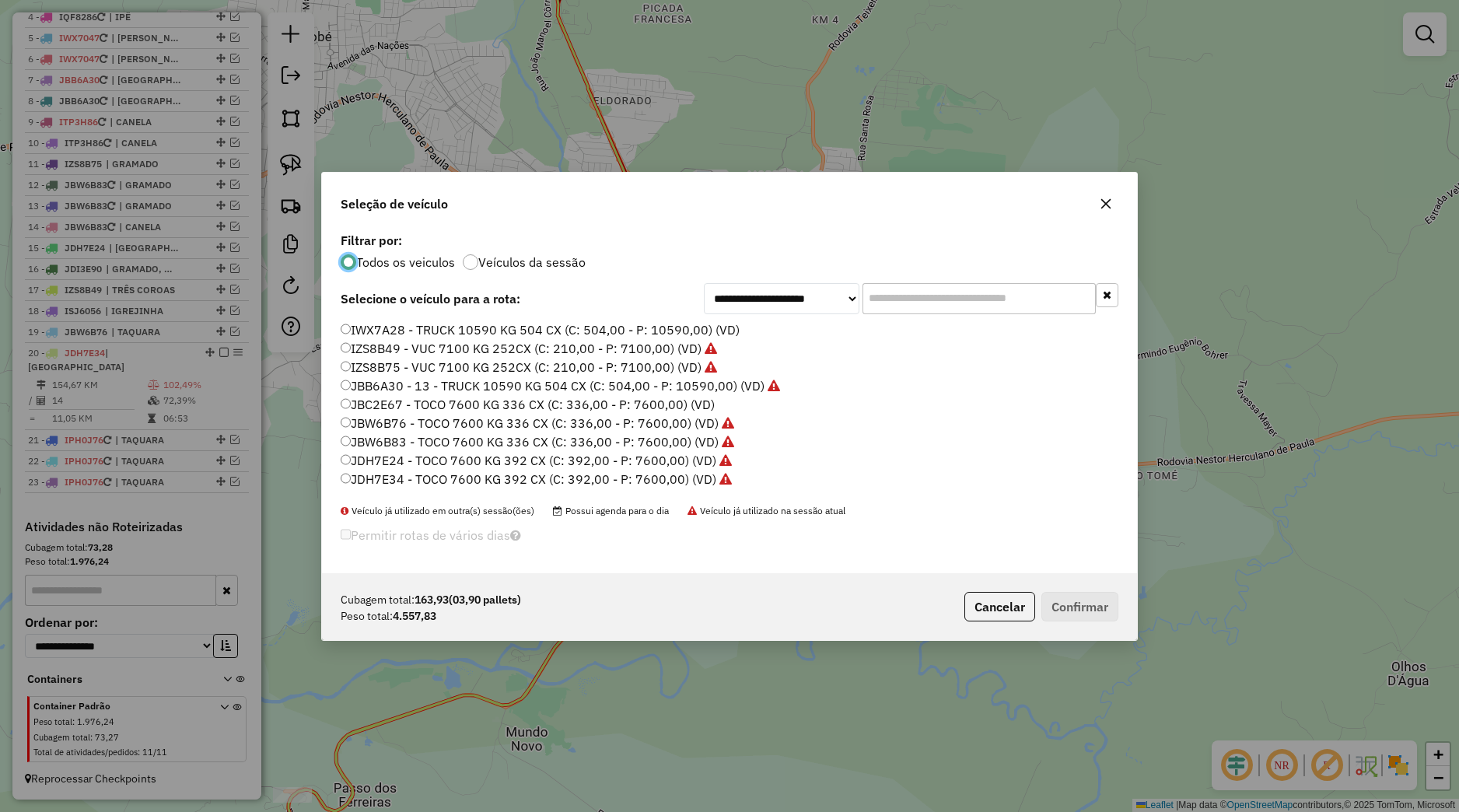
scroll to position [296, 0]
click at [403, 424] on label "JDH7E24 - TOCO 7600 KG 392 CX (C: 392,00 - P: 7600,00) (VD)" at bounding box center [536, 424] width 391 height 19
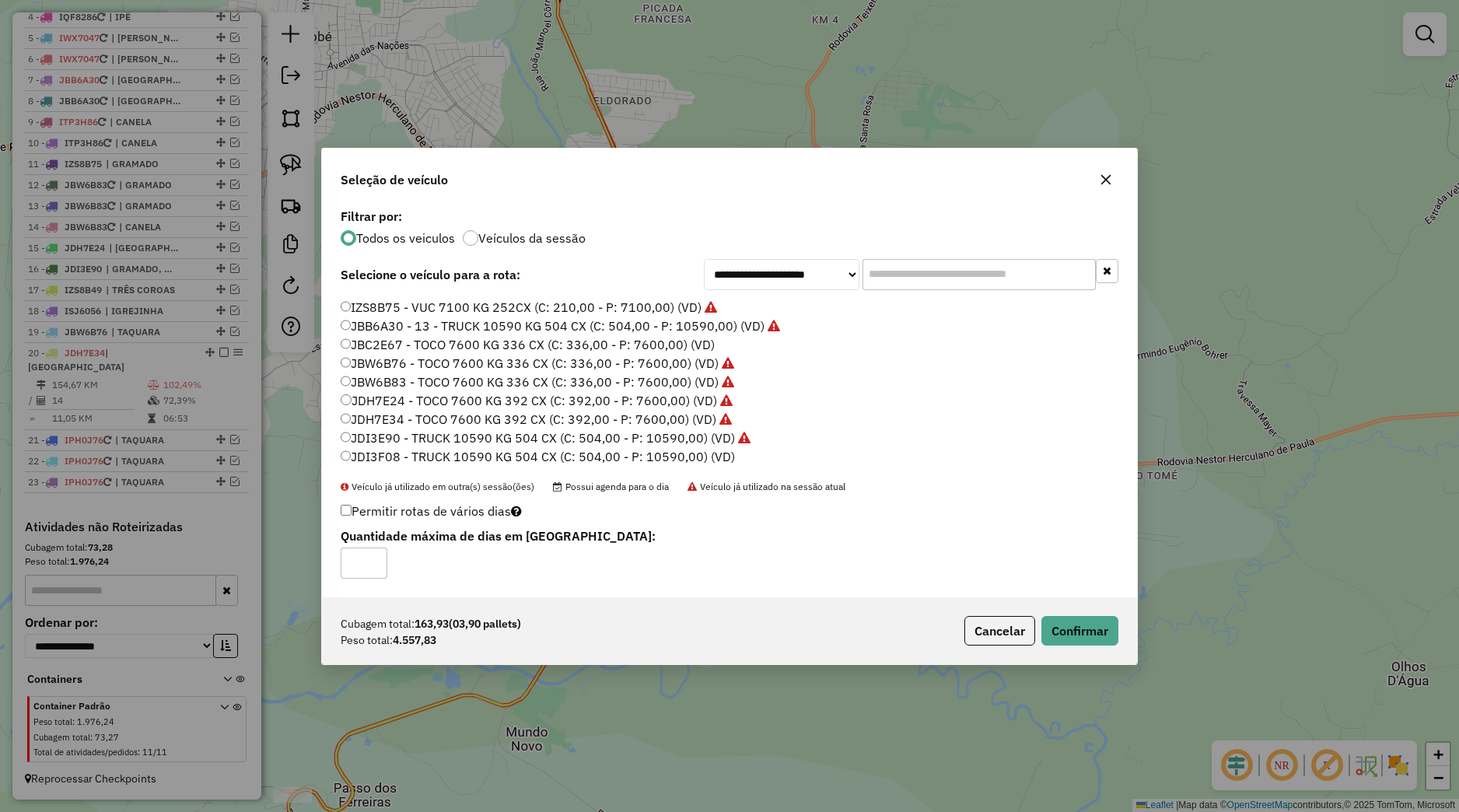
click at [404, 410] on label "JDH7E34 - TOCO 7600 KG 392 CX (C: 392,00 - P: 7600,00) (VD)" at bounding box center [536, 419] width 391 height 19
click at [1084, 634] on button "Confirmar" at bounding box center [1079, 630] width 77 height 29
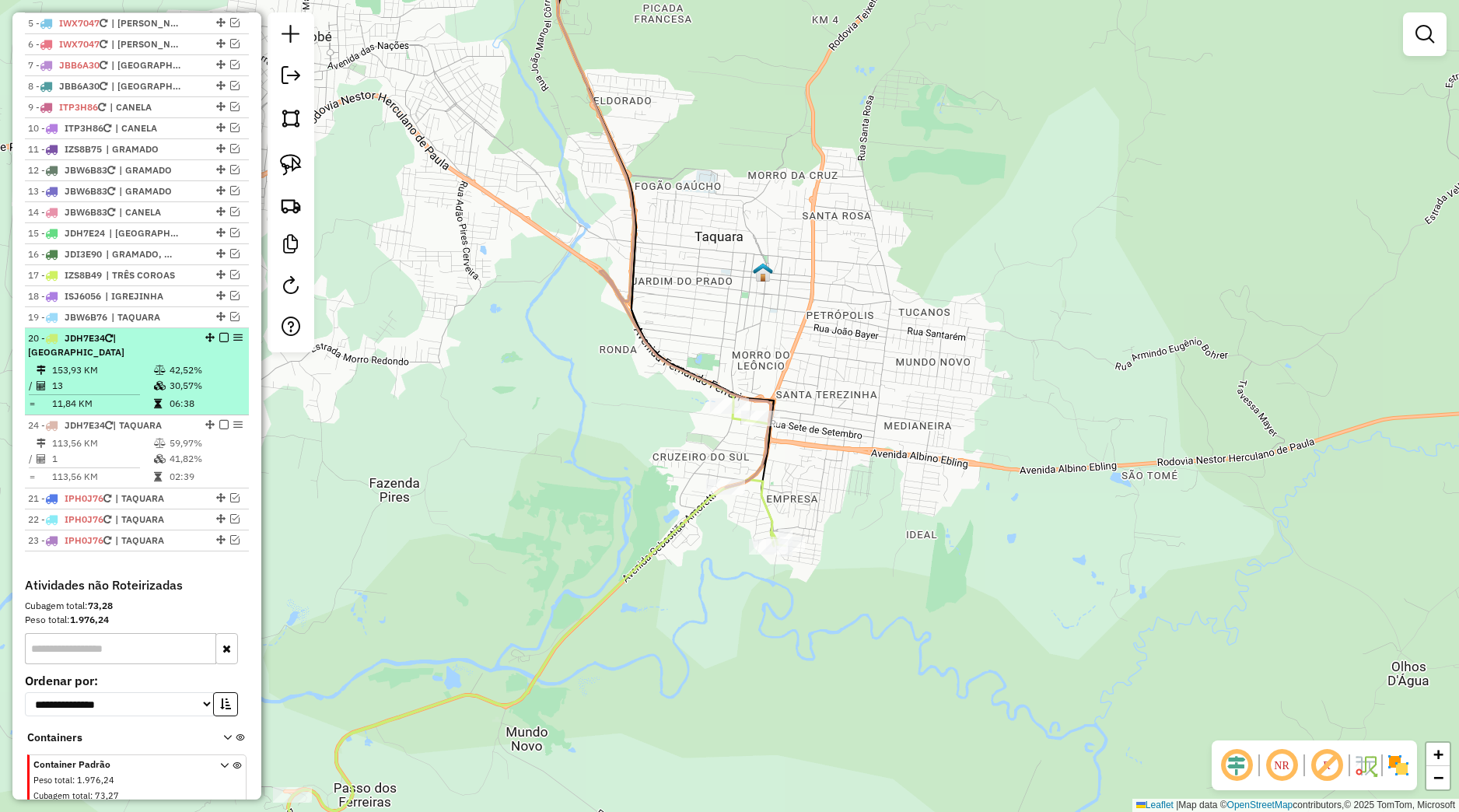
drag, startPoint x: 197, startPoint y: 500, endPoint x: 179, endPoint y: 428, distance: 74.2
click at [179, 428] on ul "1 - IQF8678 | ANTONIO PRADO 2 - IQF8678 | ANTONIO PRADO, CAMPESTRE + SEGREDO, I…" at bounding box center [137, 240] width 224 height 622
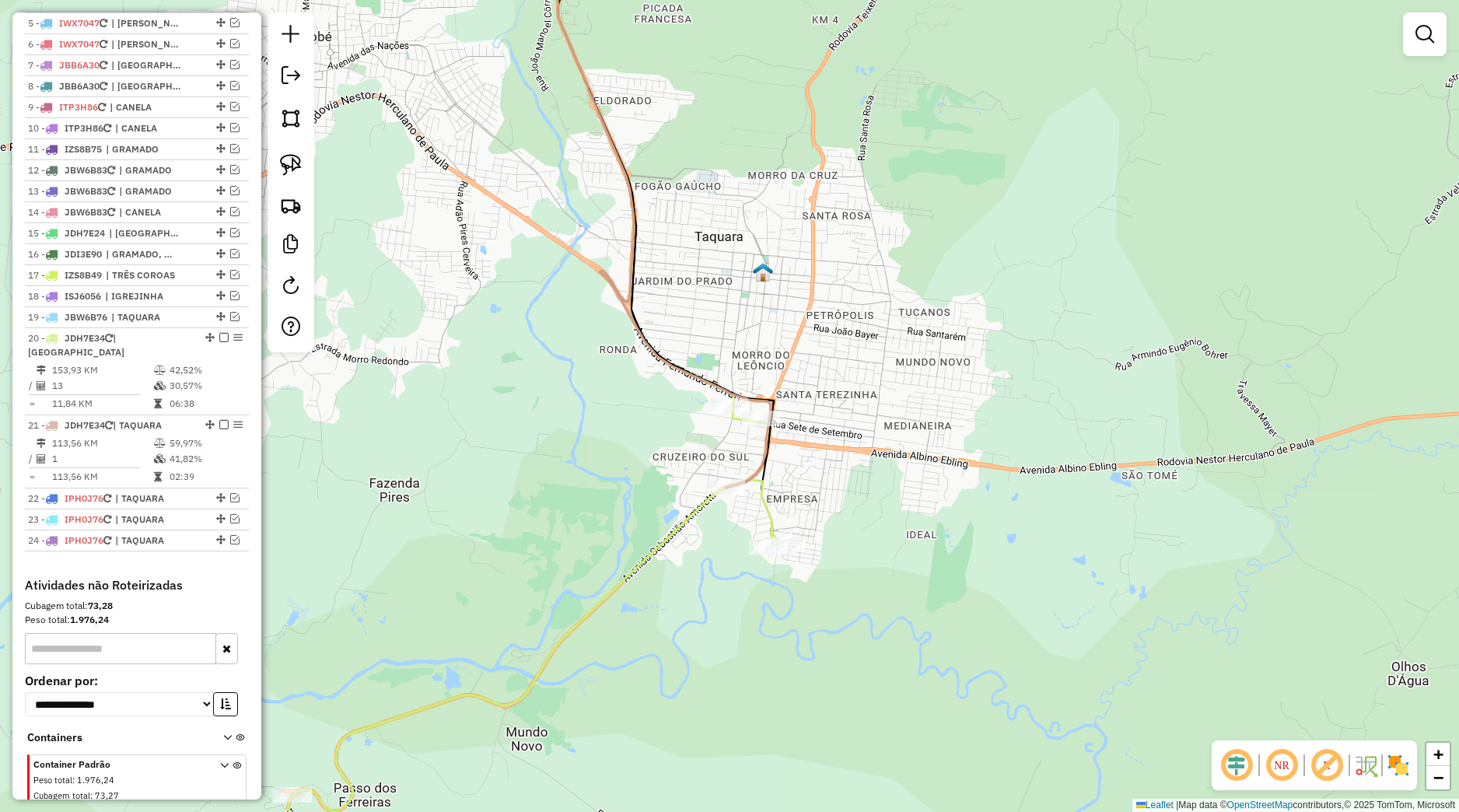
click at [219, 429] on em at bounding box center [224, 425] width 10 height 10
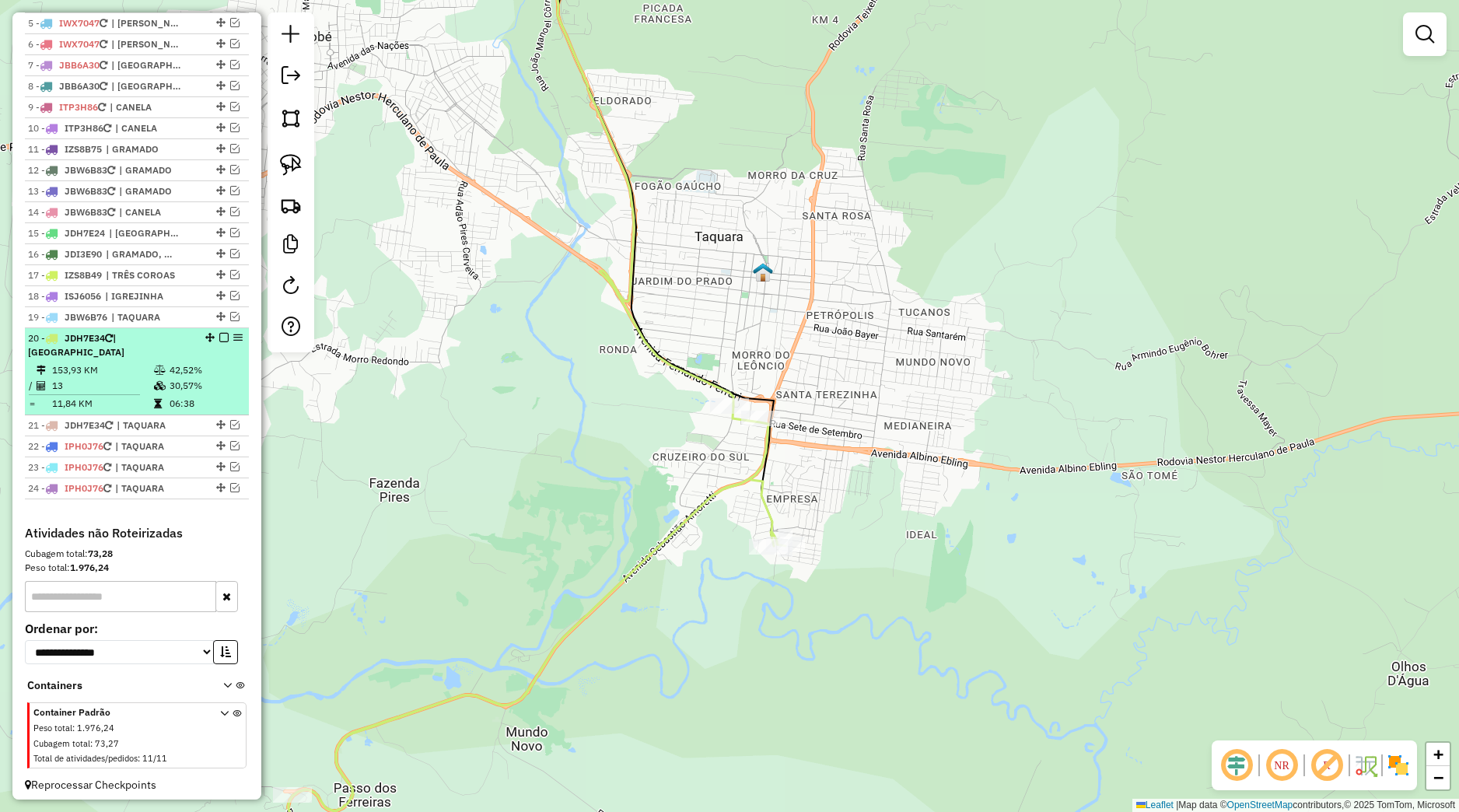
click at [219, 342] on em at bounding box center [224, 337] width 10 height 10
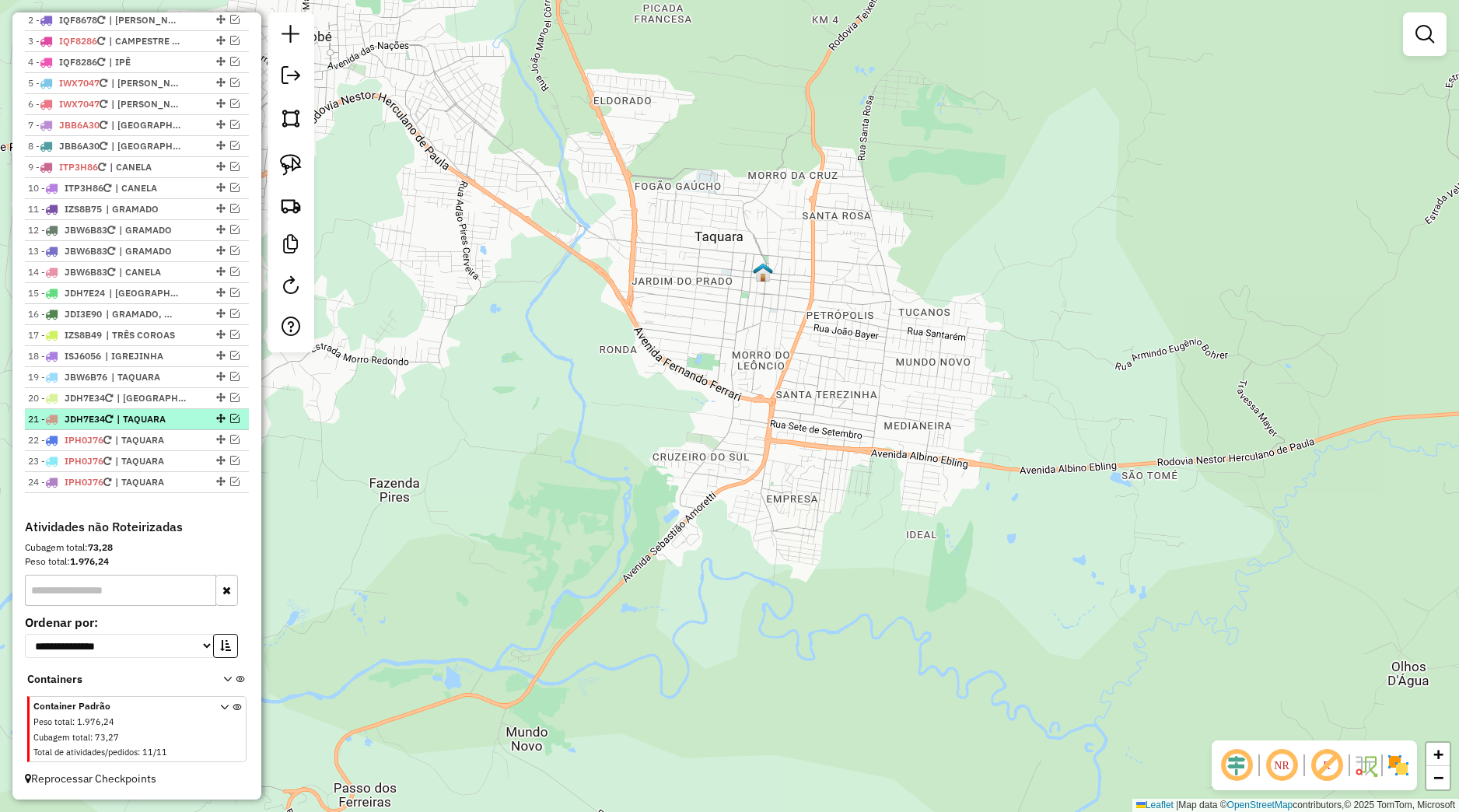
click at [152, 419] on span "| TAQUARA" at bounding box center [153, 419] width 71 height 14
select select "*********"
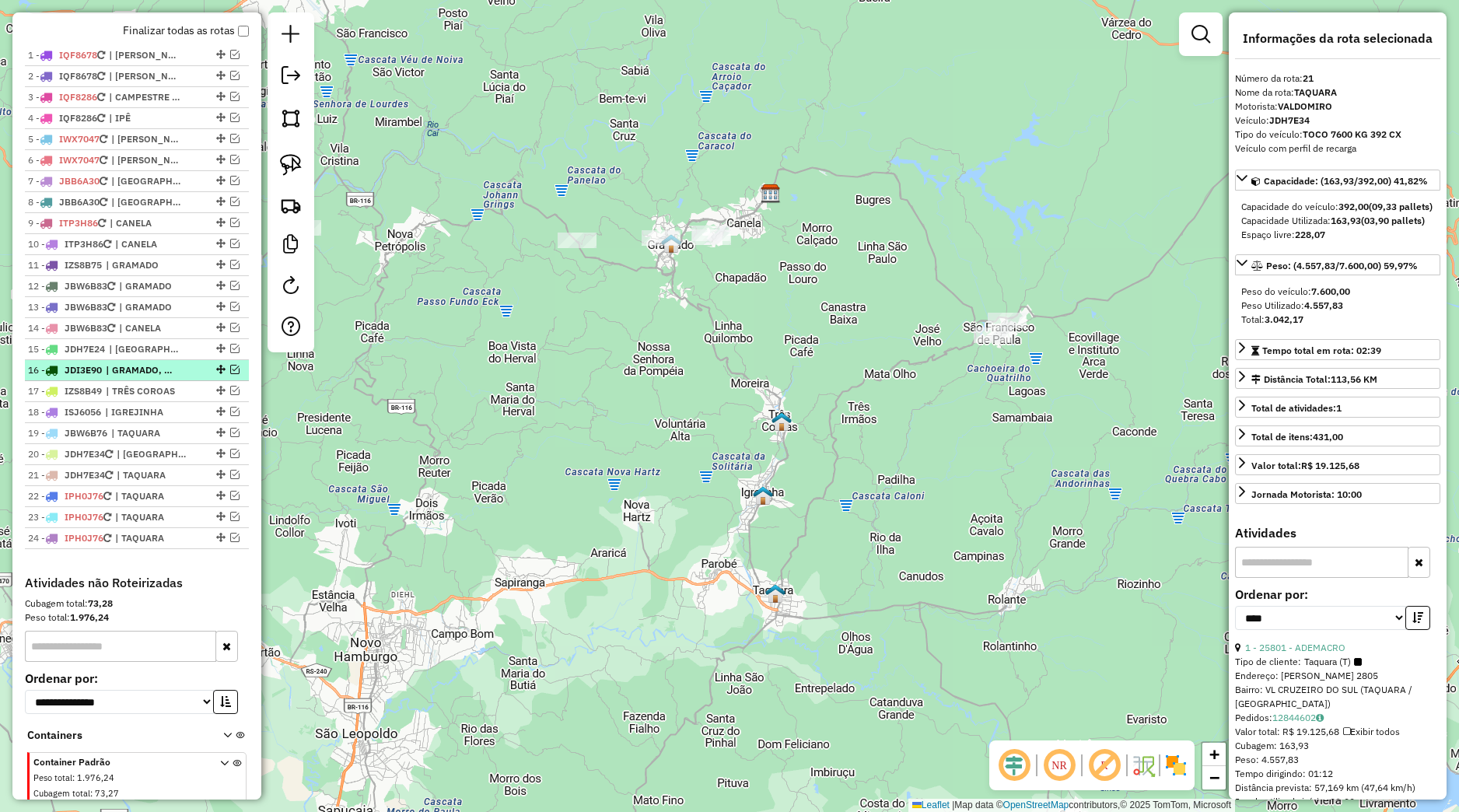
scroll to position [573, 0]
click at [151, 400] on span "| TRÊS COROAS" at bounding box center [141, 392] width 71 height 14
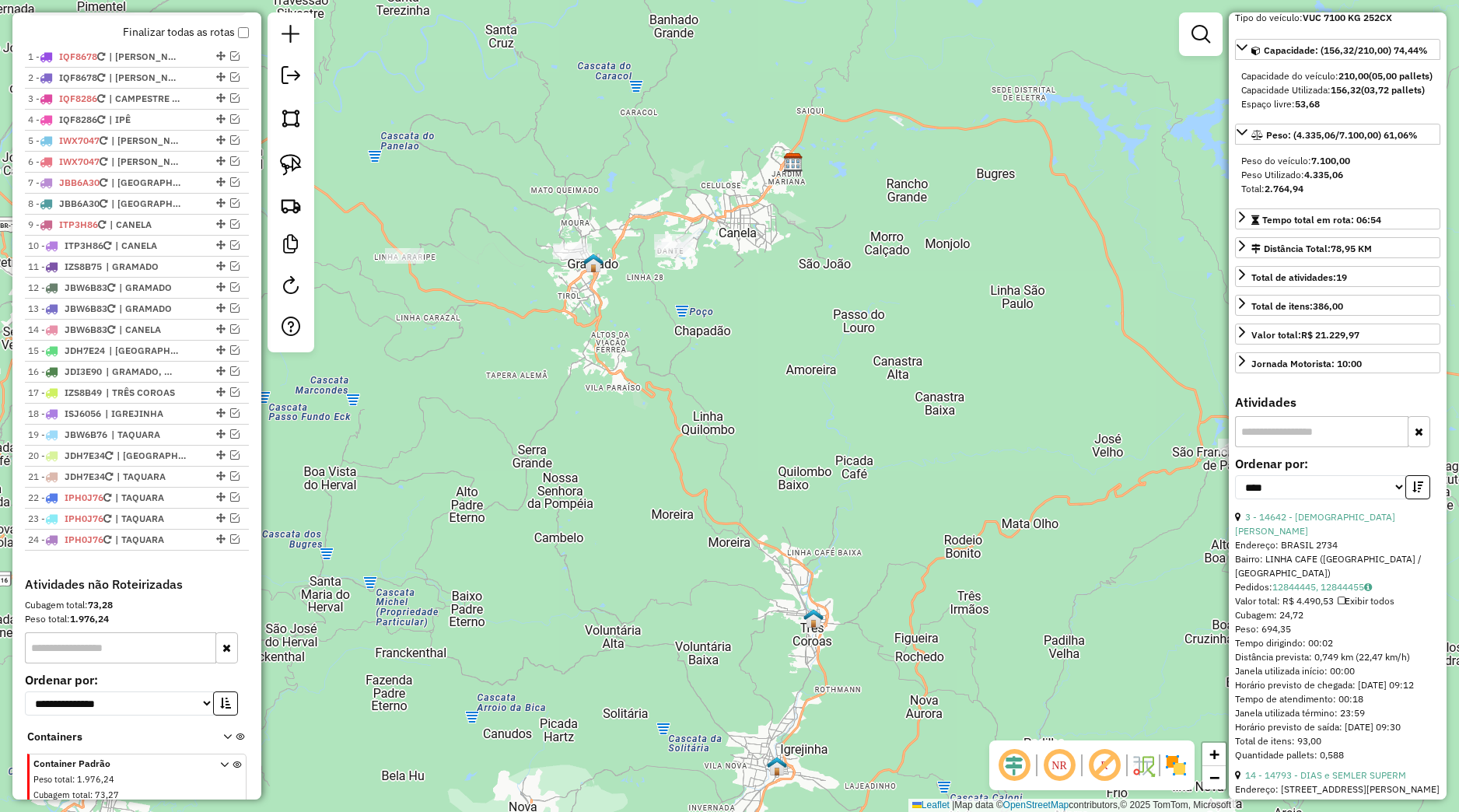
scroll to position [145, 0]
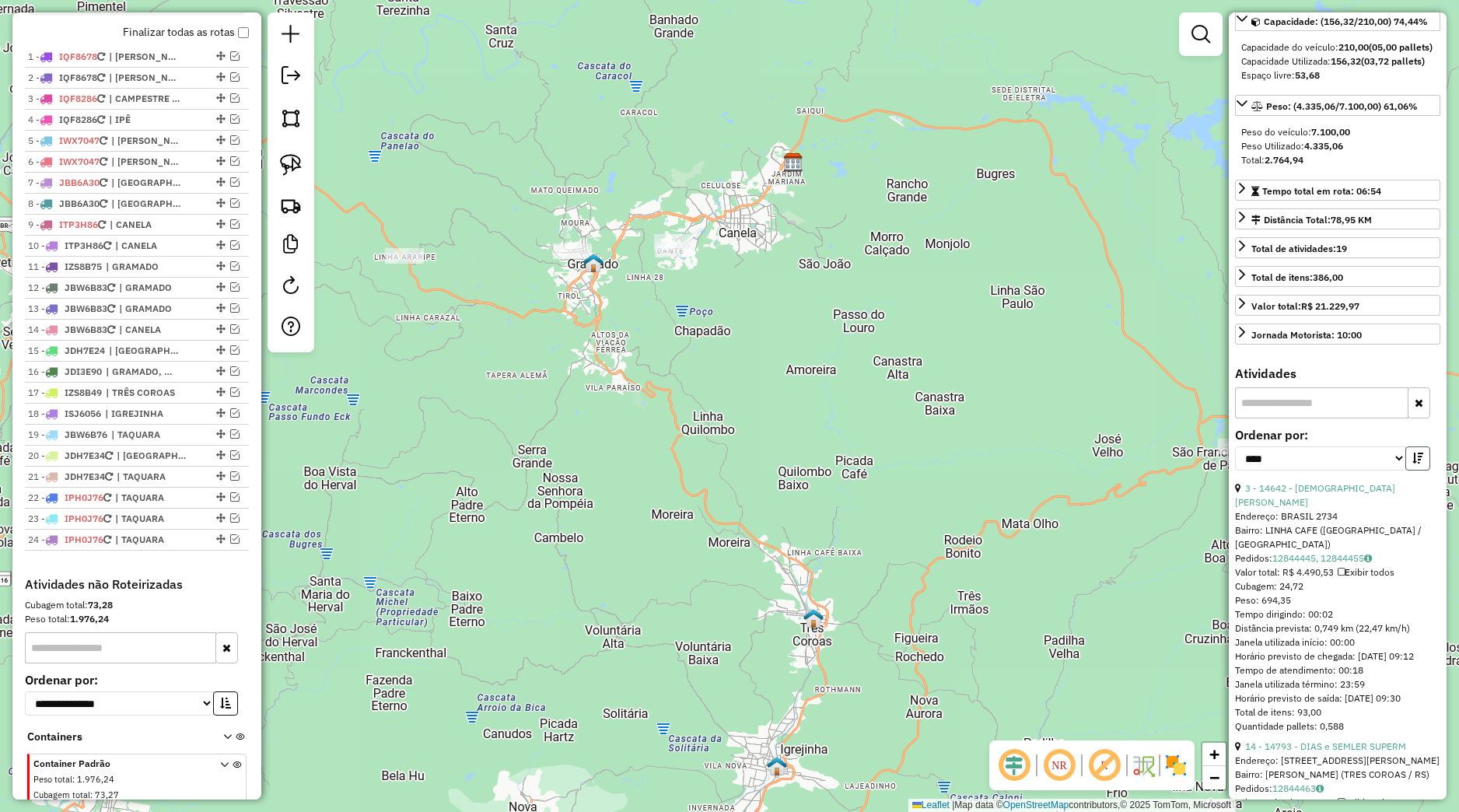
click at [1413, 463] on icon "button" at bounding box center [1418, 458] width 11 height 11
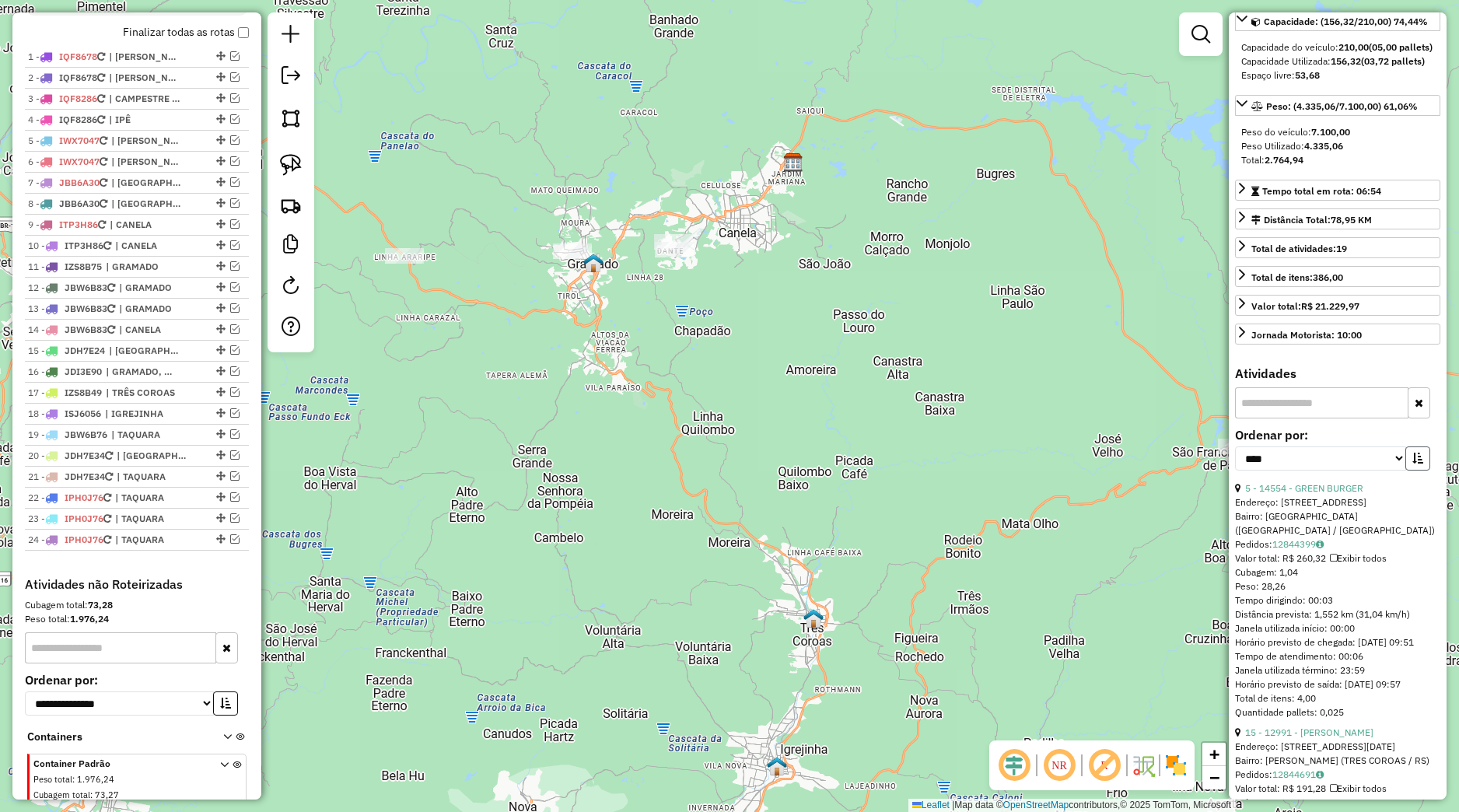
click at [1413, 463] on icon "button" at bounding box center [1418, 458] width 11 height 11
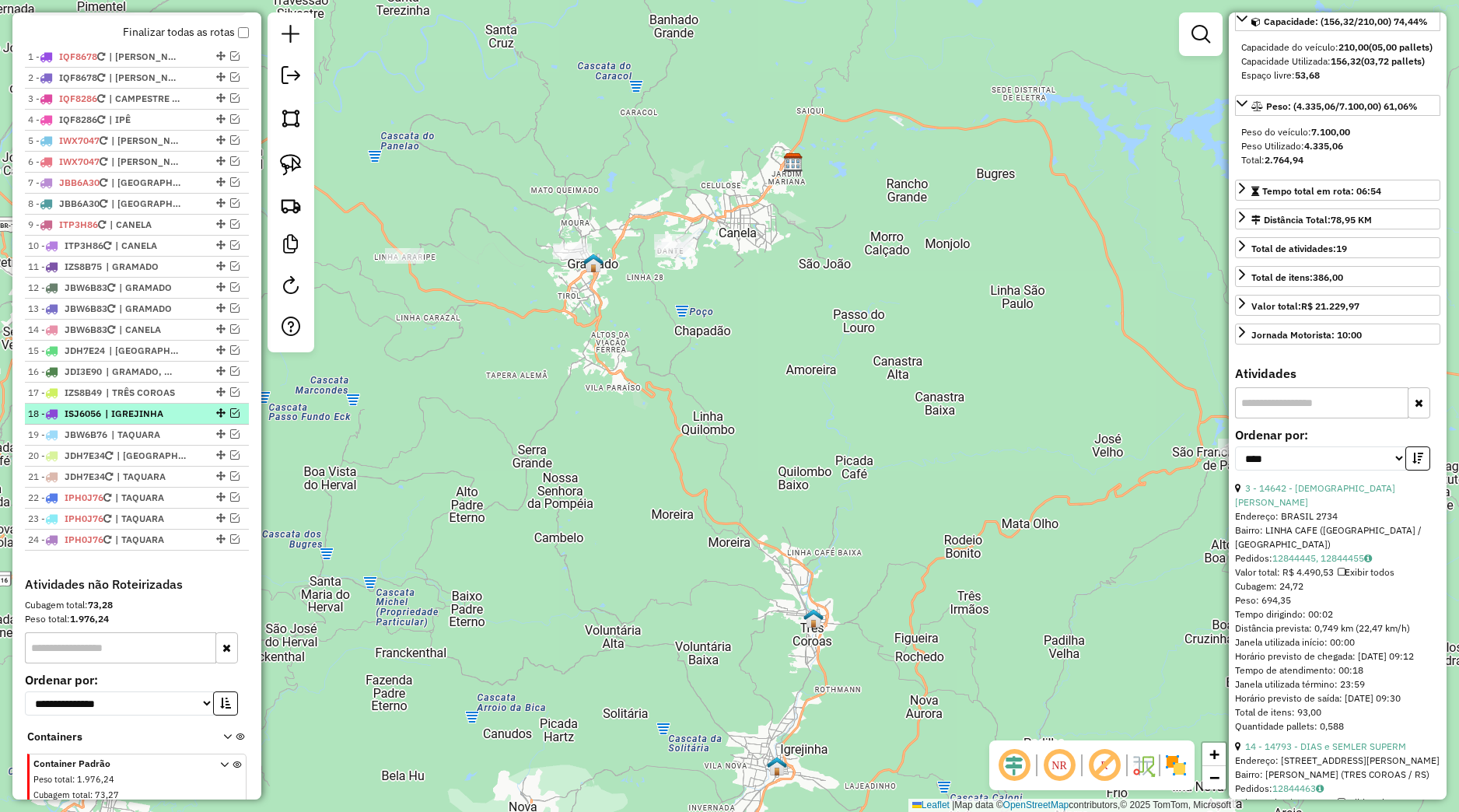
click at [146, 421] on span "| IGREJINHA" at bounding box center [140, 413] width 71 height 14
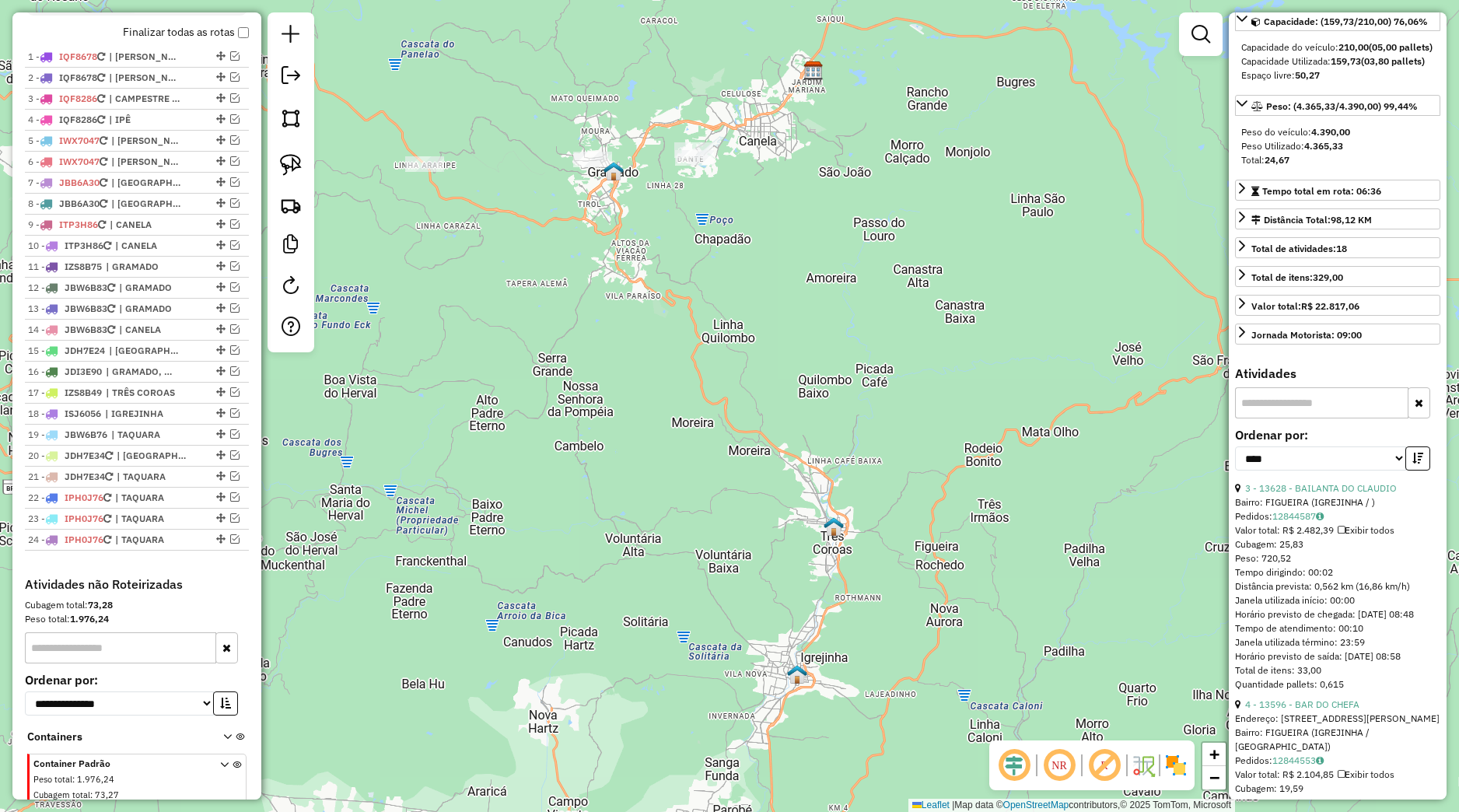
scroll to position [233, 0]
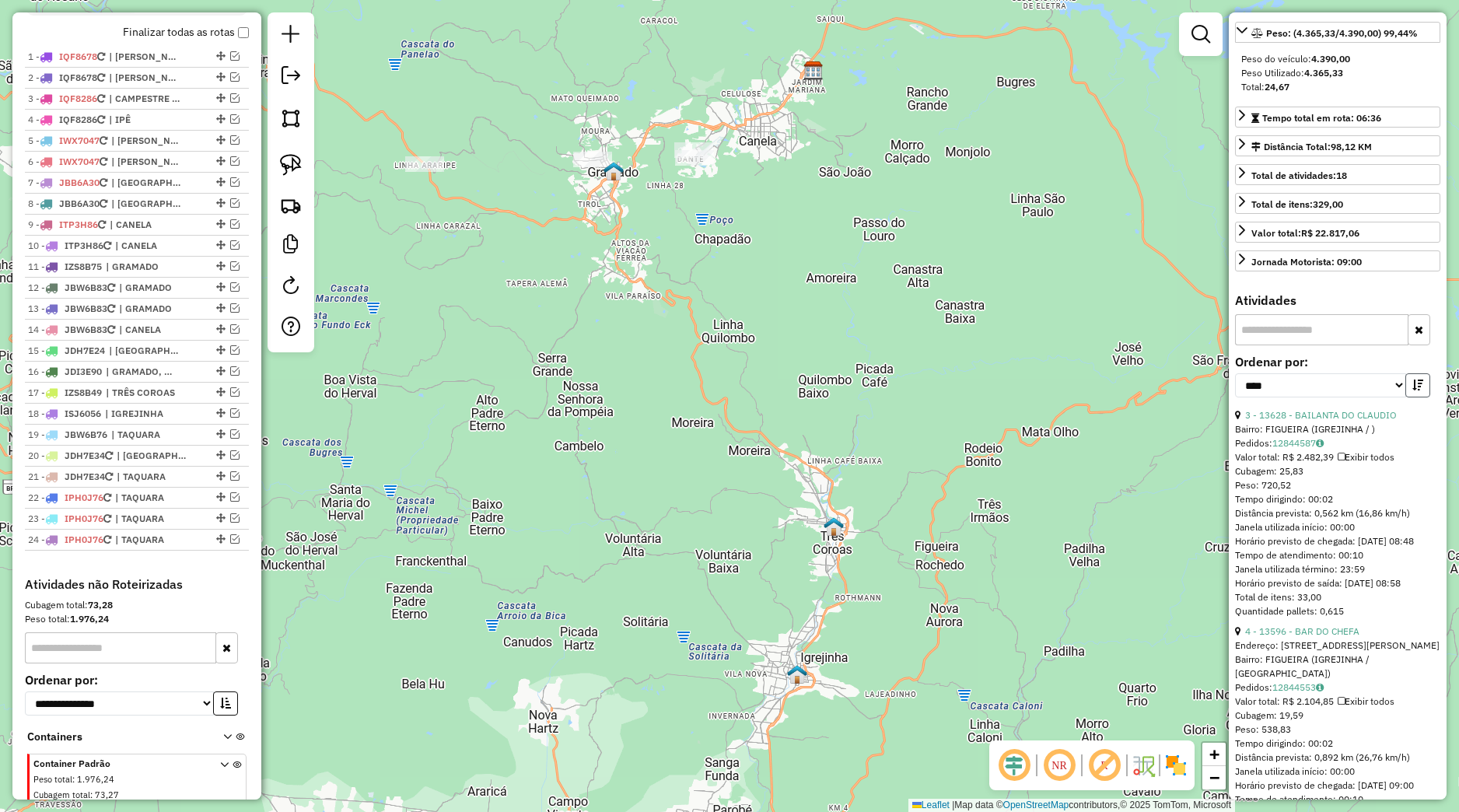
click at [1405, 397] on button "button" at bounding box center [1418, 385] width 25 height 24
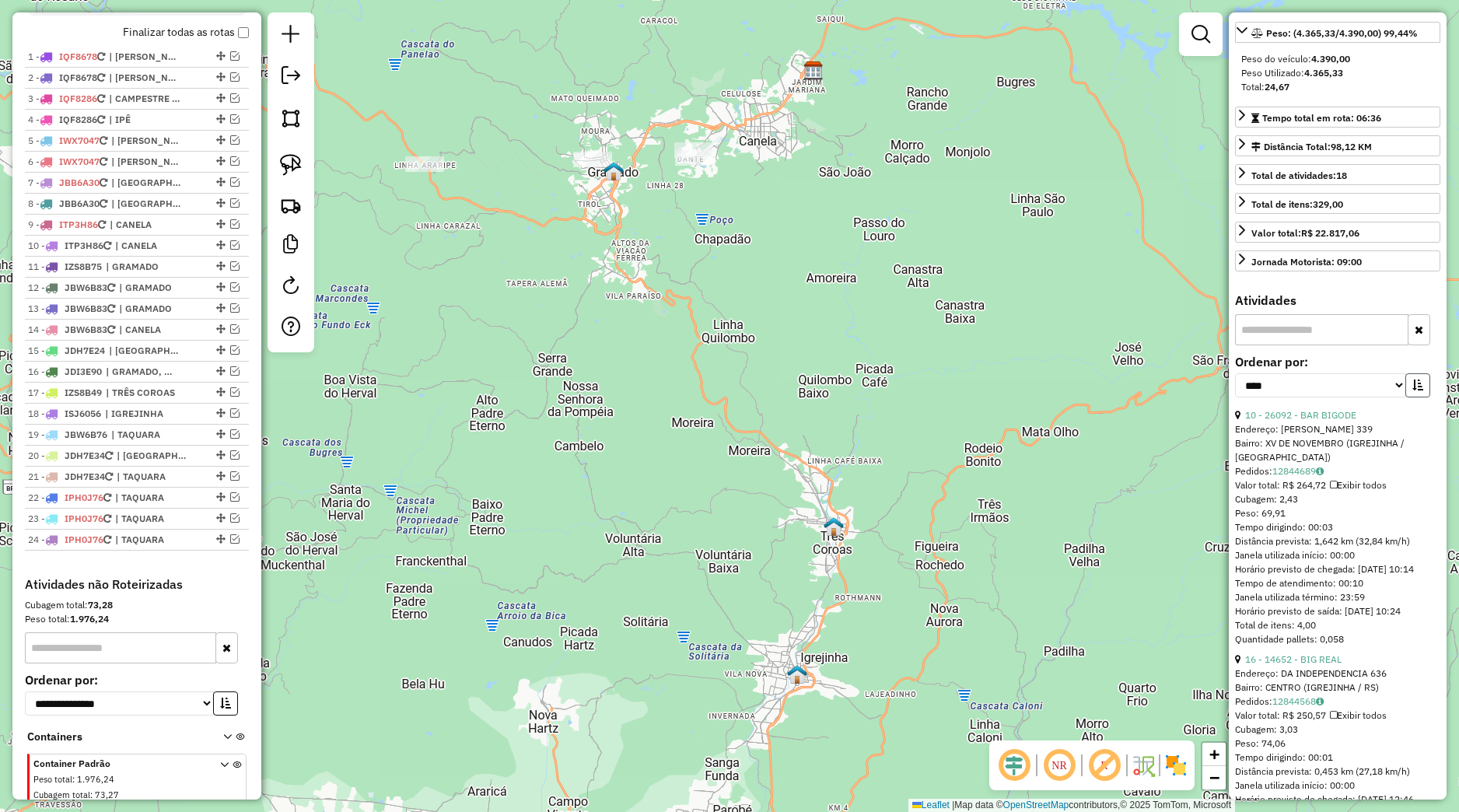
click at [1405, 397] on button "button" at bounding box center [1418, 385] width 25 height 24
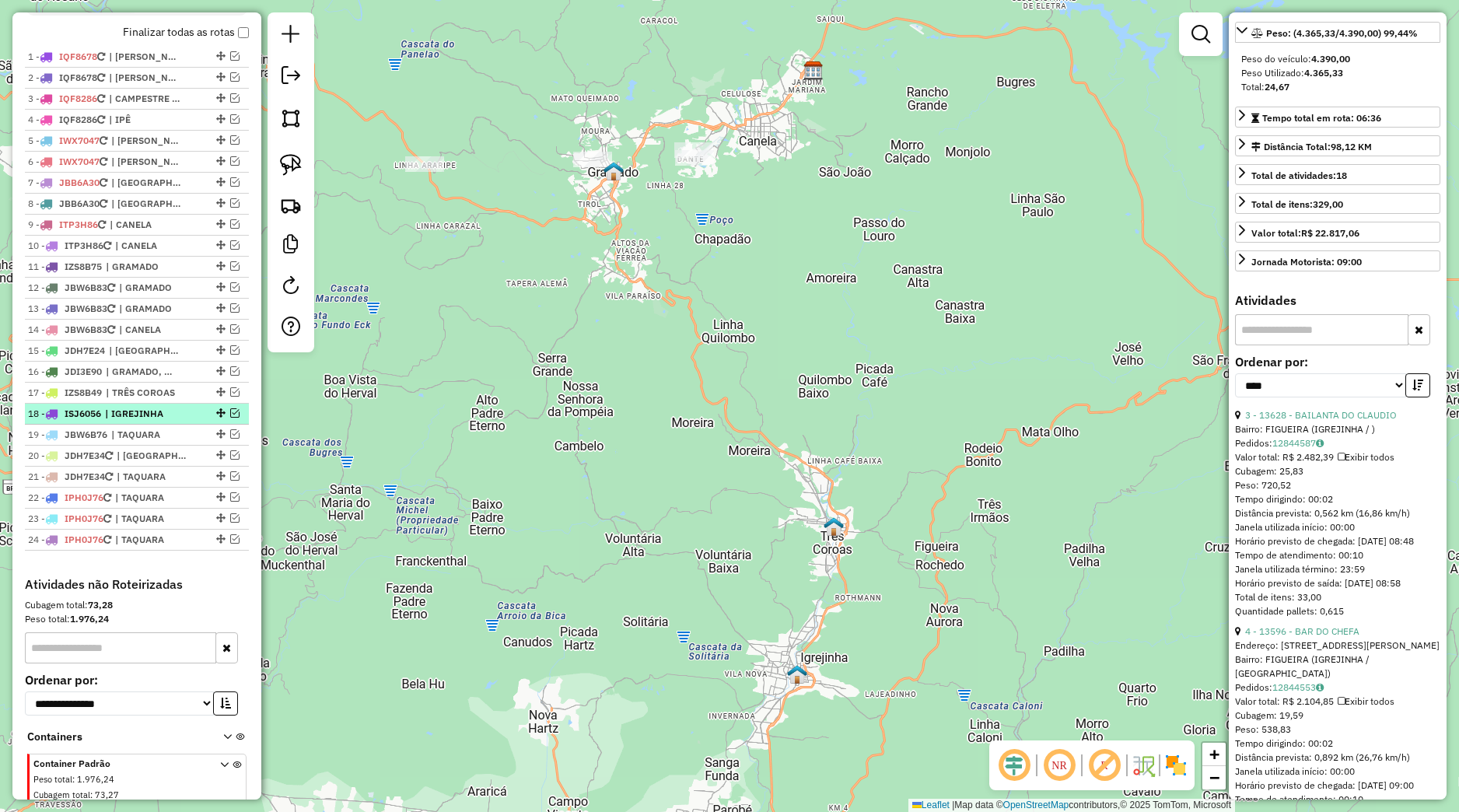
click at [230, 418] on em at bounding box center [235, 413] width 10 height 10
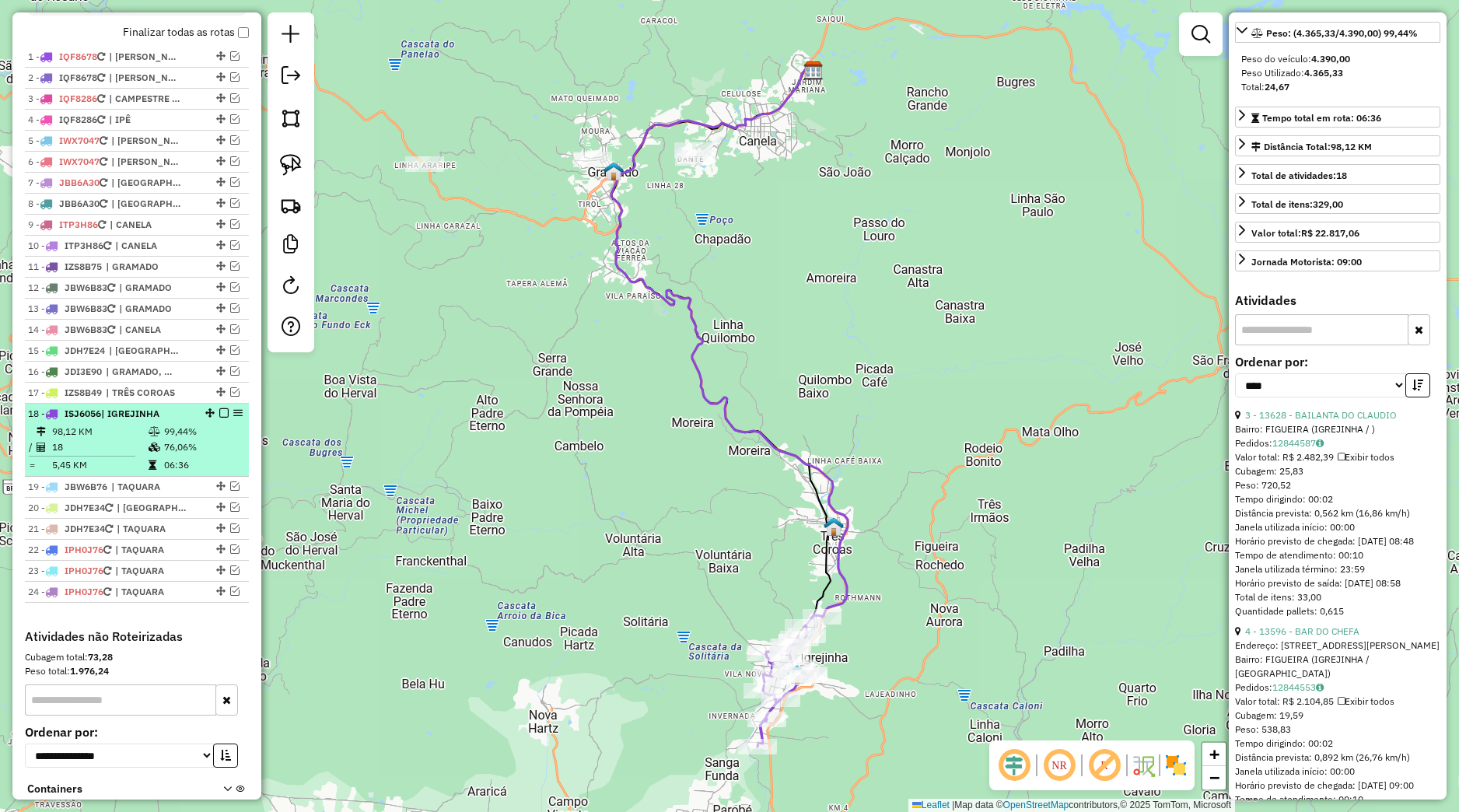
click at [192, 440] on td "99,44%" at bounding box center [202, 431] width 79 height 15
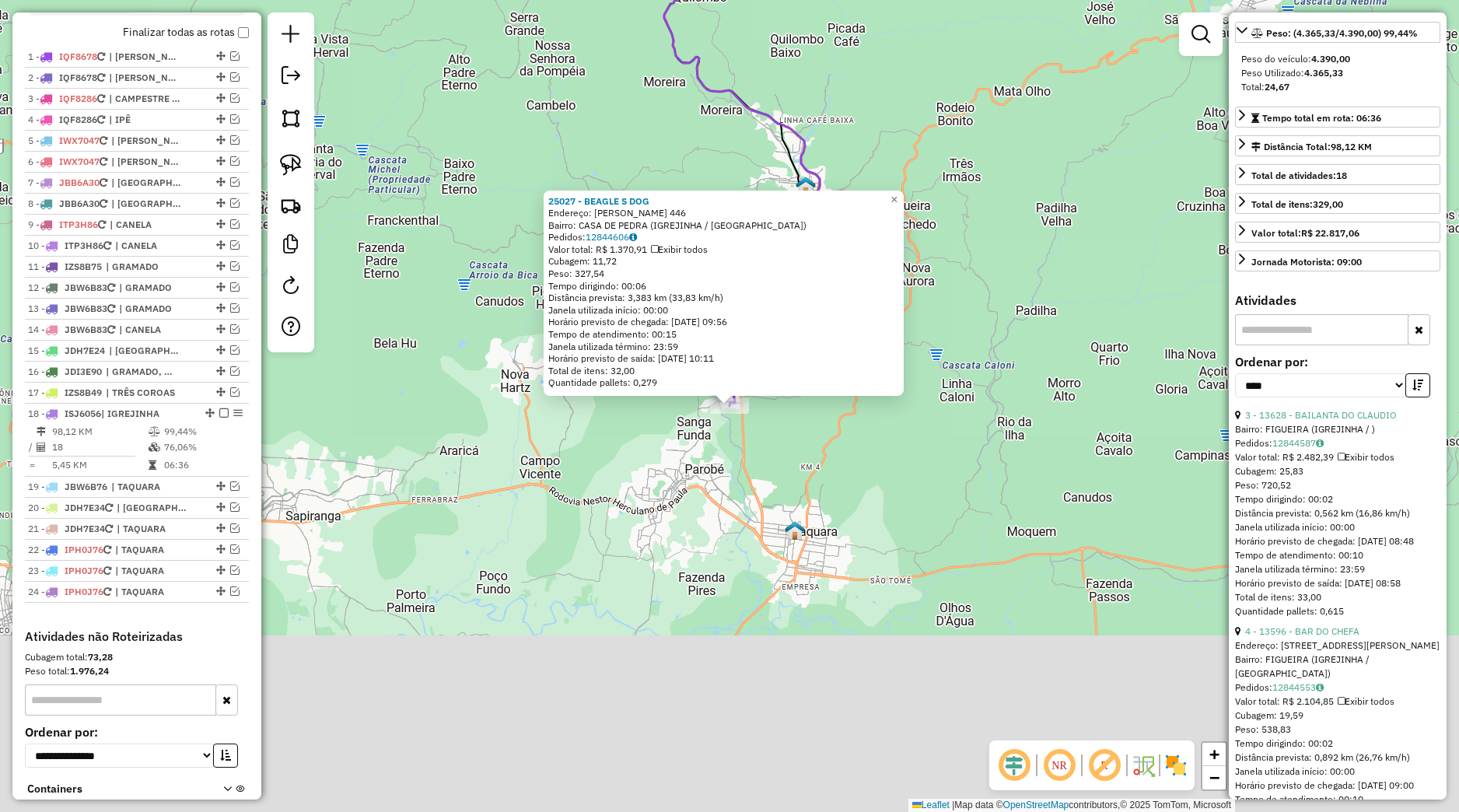
scroll to position [698, 0]
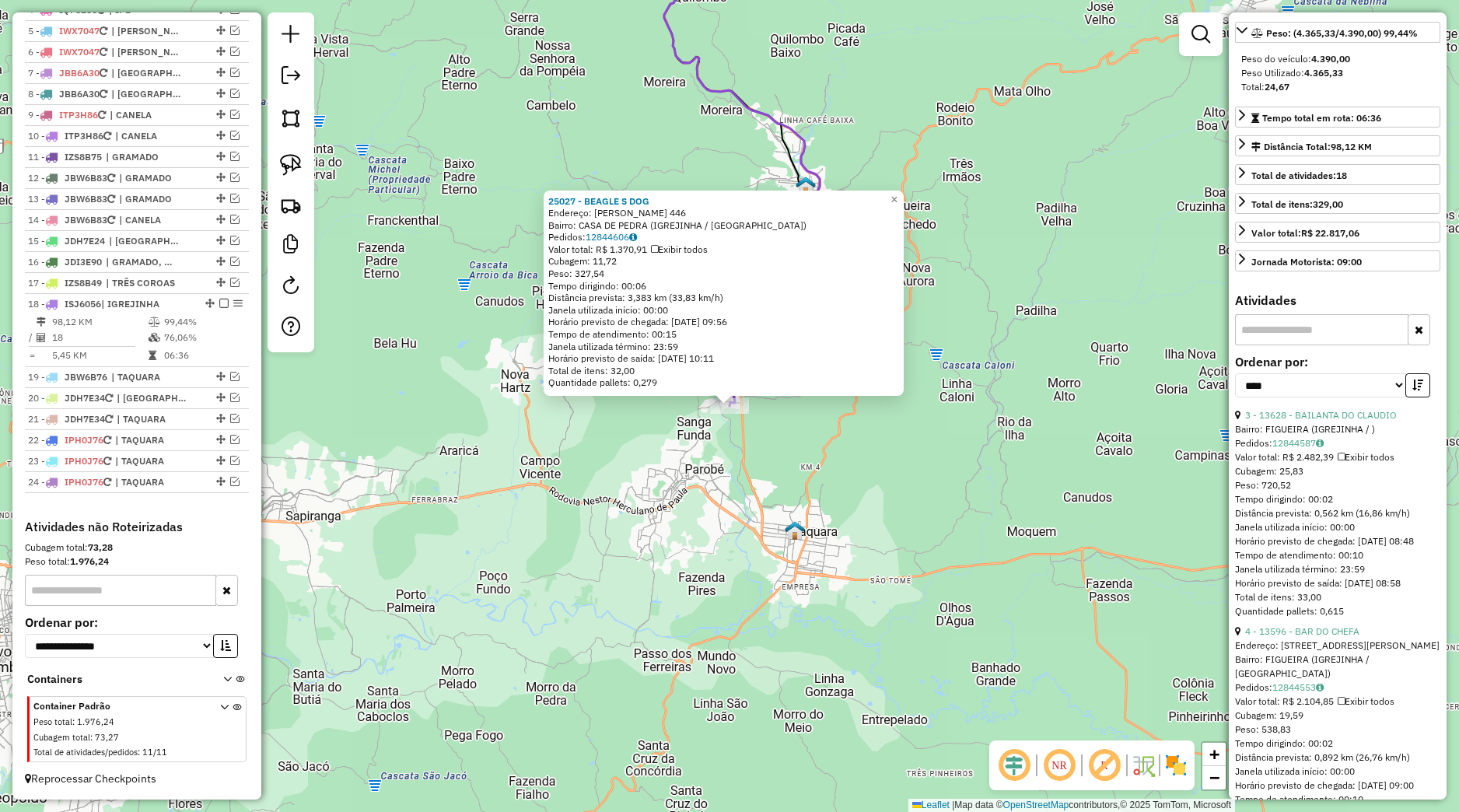
click at [733, 470] on div "25027 - BEAGLE S DOG Endereço: RUDI NELSON KLEIN 446 Bairro: CASA DE PEDRA (IGR…" at bounding box center [730, 406] width 1459 height 812
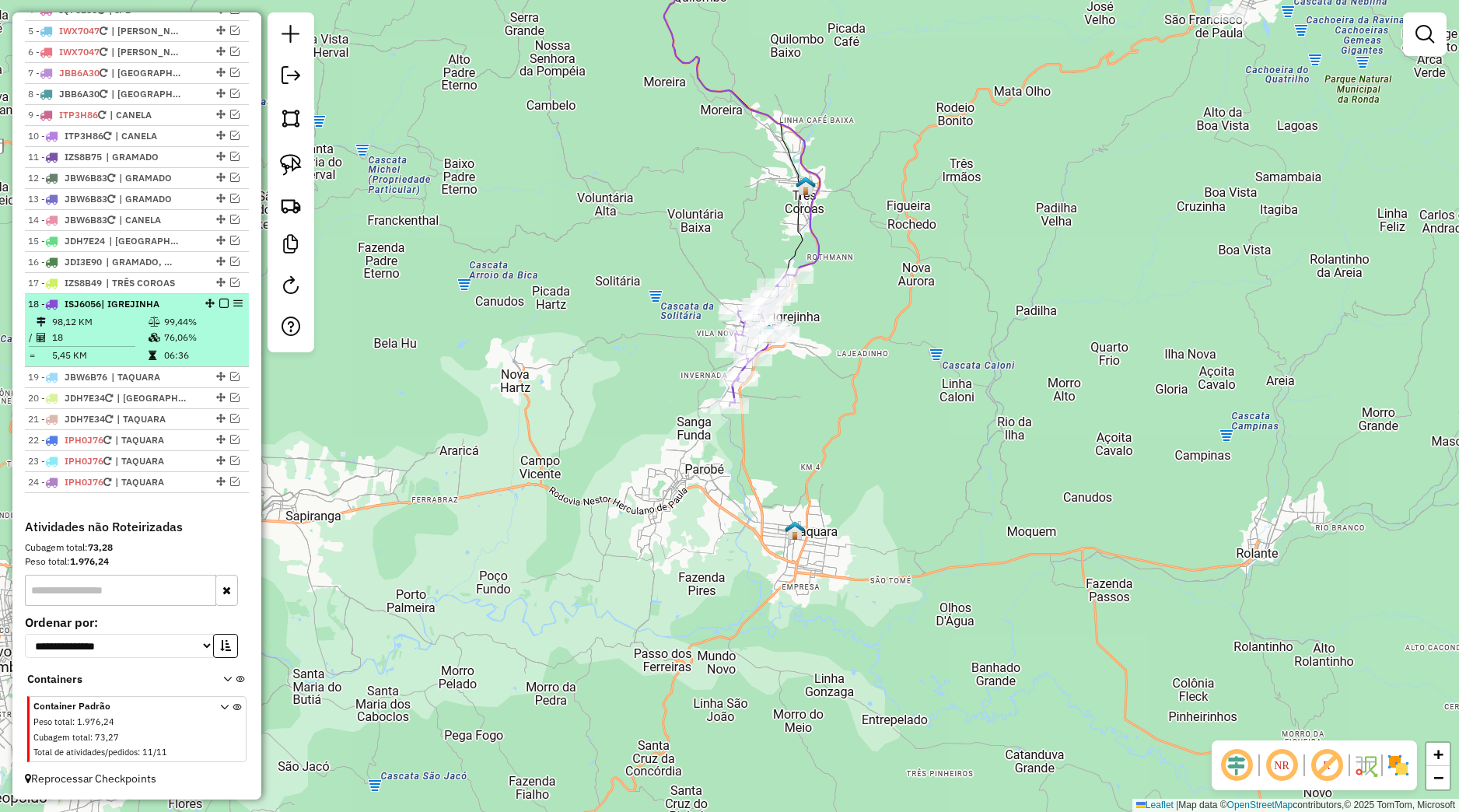
click at [219, 303] on em at bounding box center [224, 303] width 10 height 10
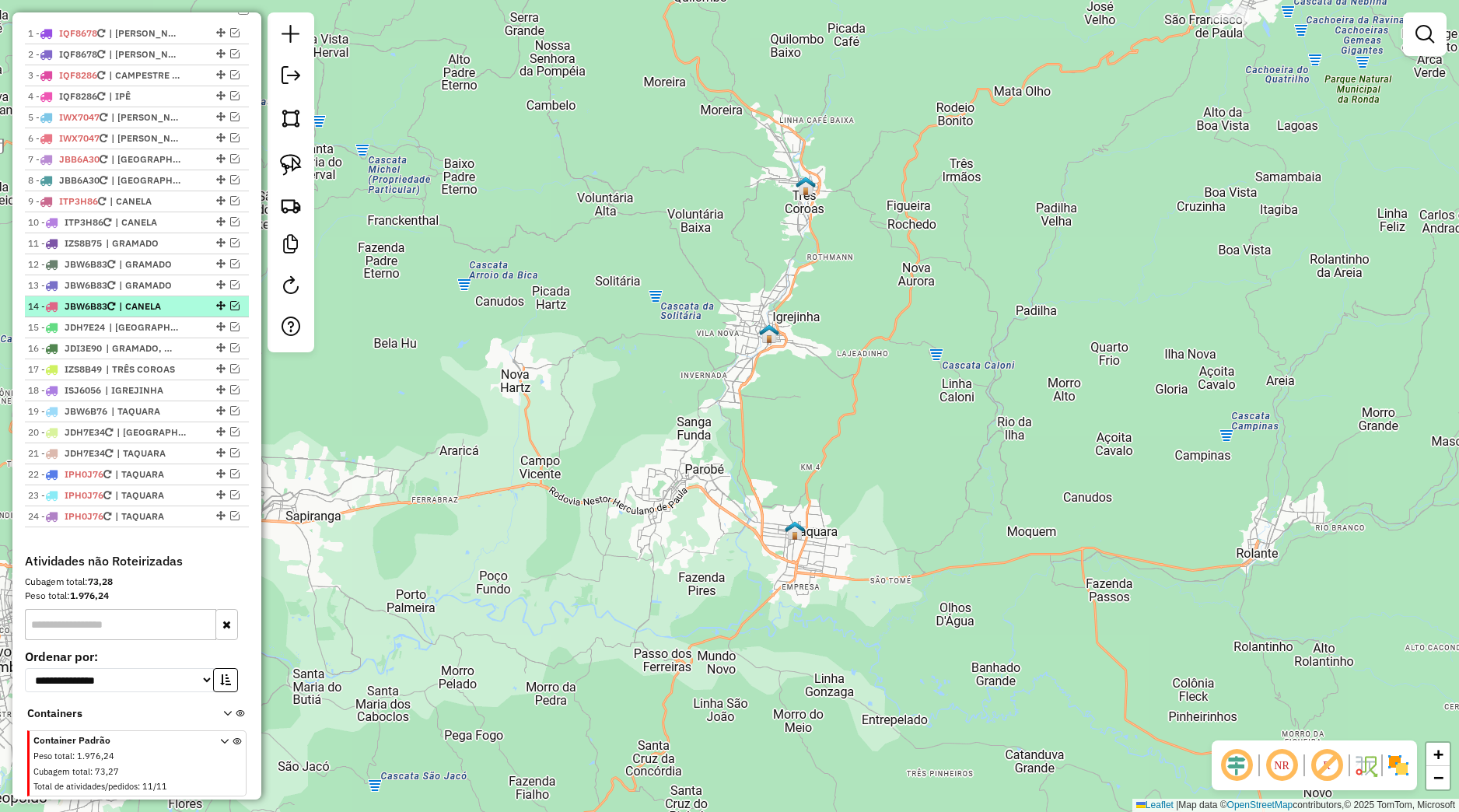
scroll to position [573, 0]
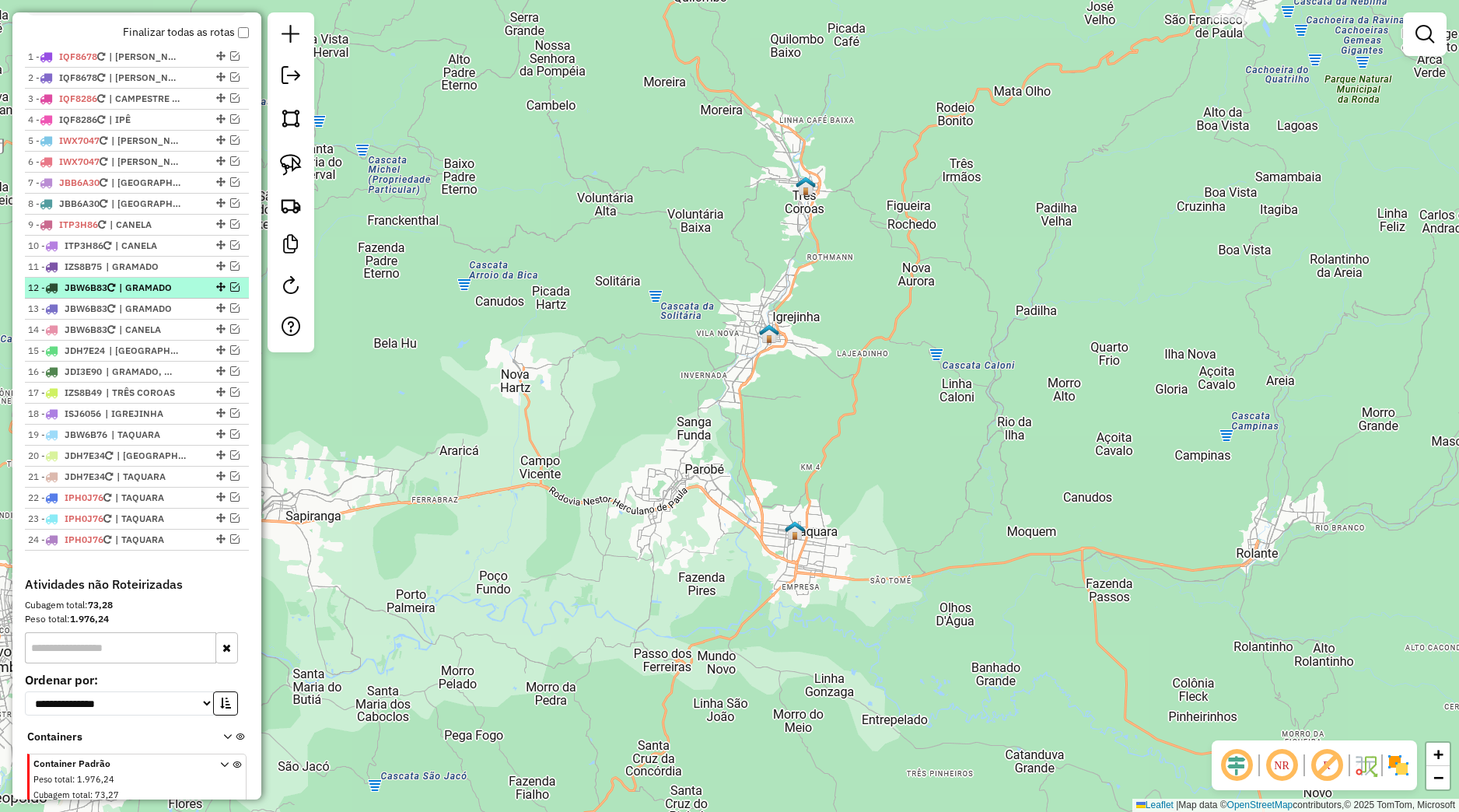
click at [159, 299] on li "12 - JBW6B83 | GRAMADO" at bounding box center [137, 288] width 224 height 21
select select "*********"
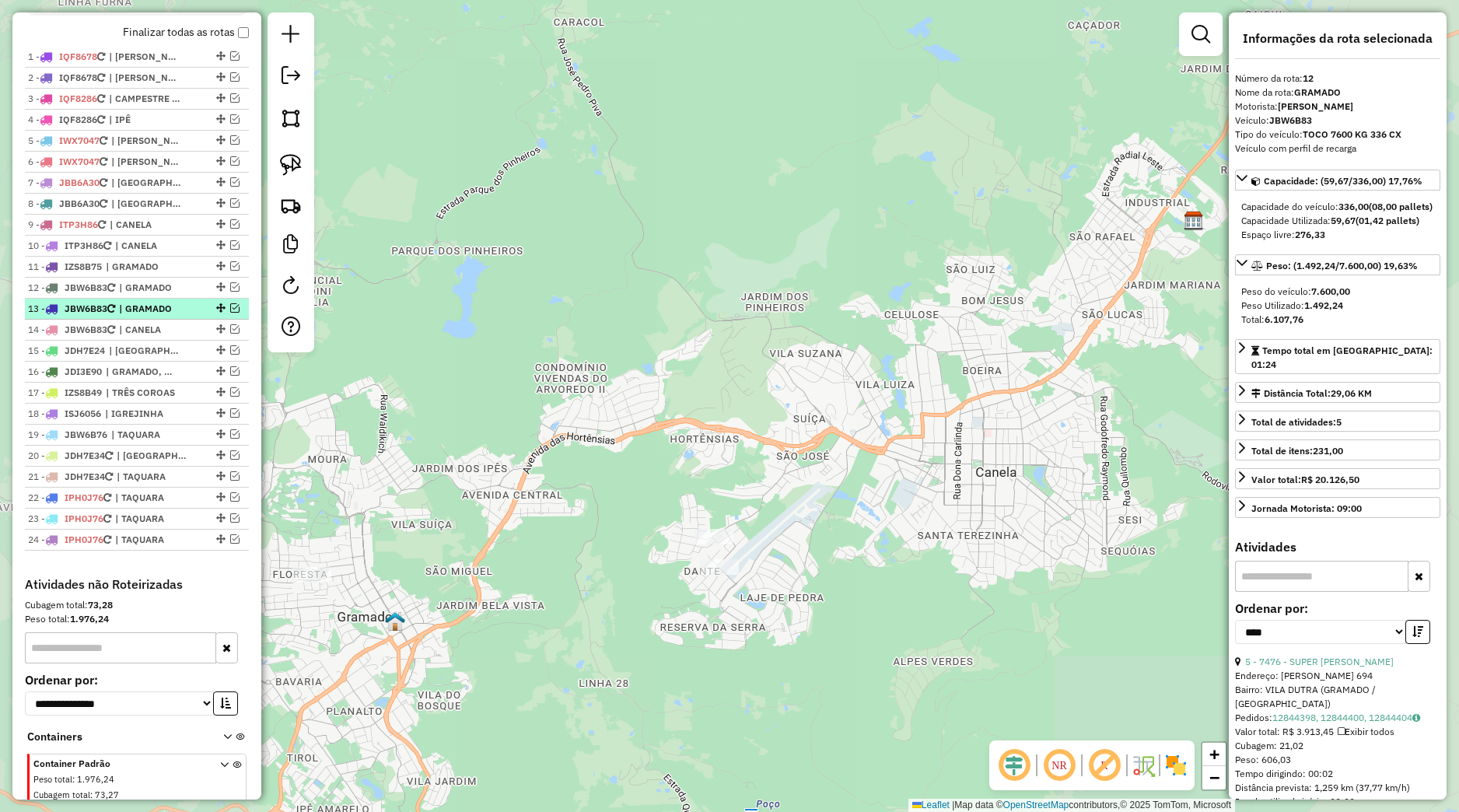
click at [157, 316] on span "| GRAMADO" at bounding box center [155, 308] width 71 height 14
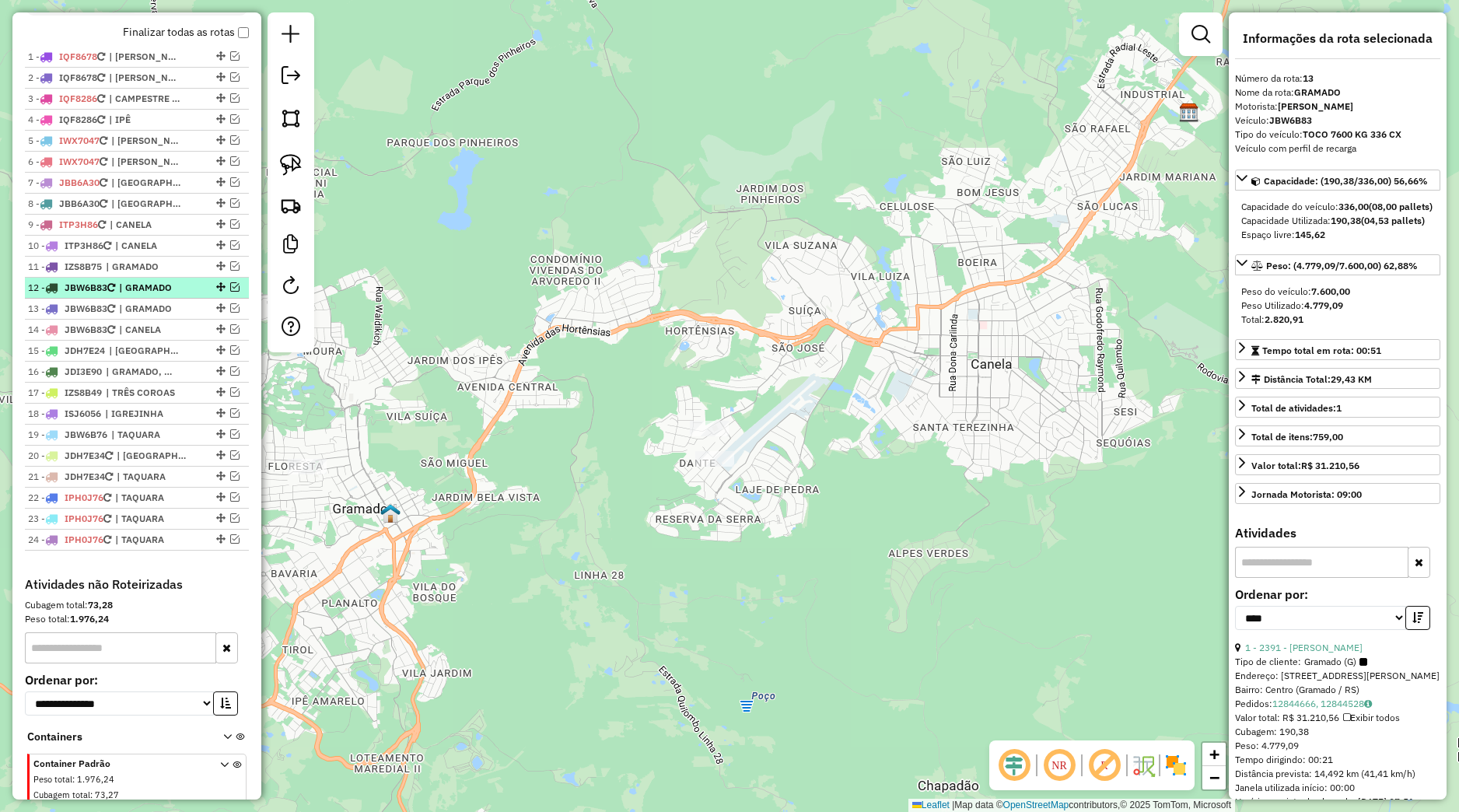
click at [165, 294] on span "| GRAMADO" at bounding box center [155, 287] width 71 height 14
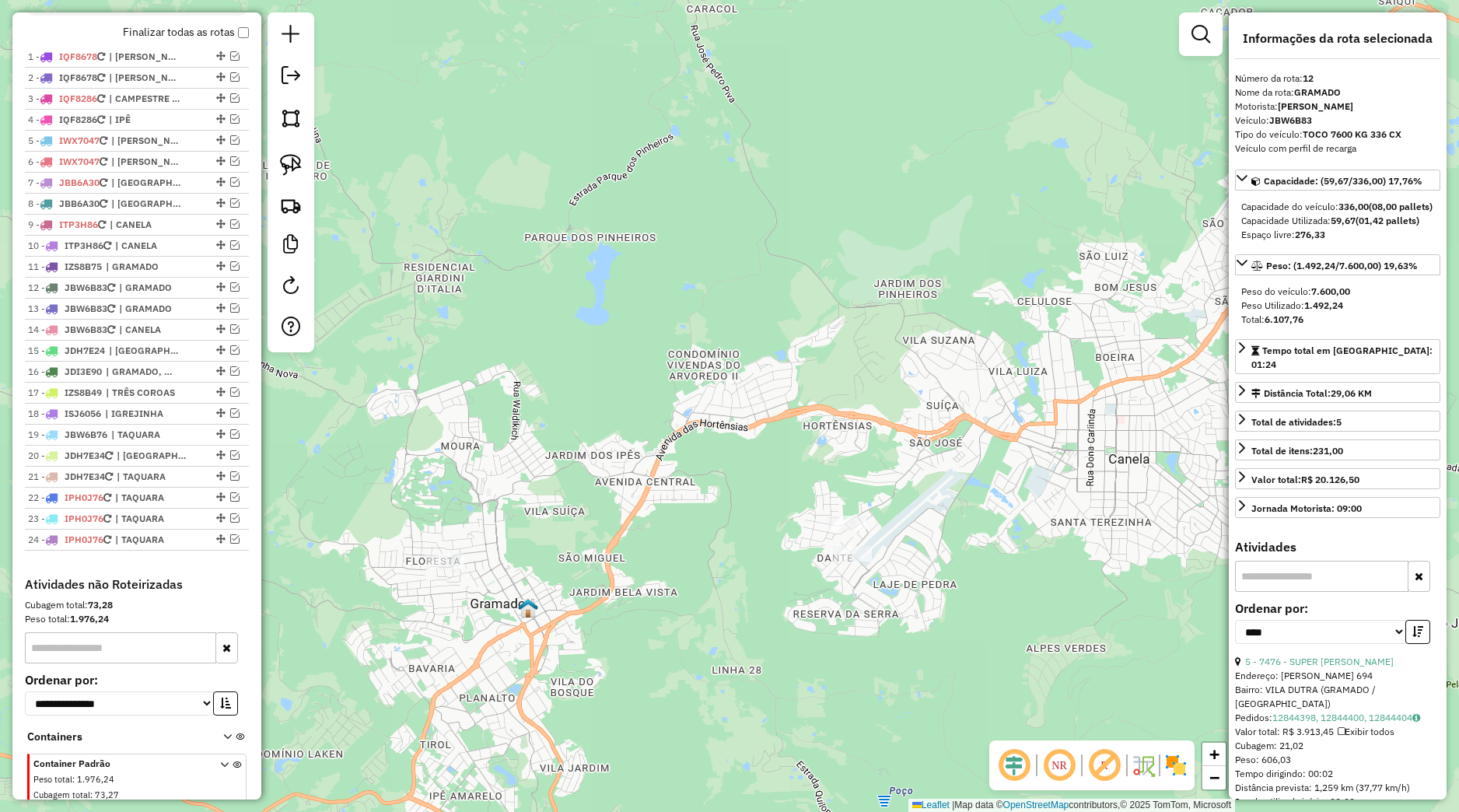
drag, startPoint x: 462, startPoint y: 543, endPoint x: 545, endPoint y: 503, distance: 92.1
click at [617, 512] on div "Janela de atendimento Grade de atendimento Capacidade Transportadoras Veículos …" at bounding box center [730, 406] width 1459 height 812
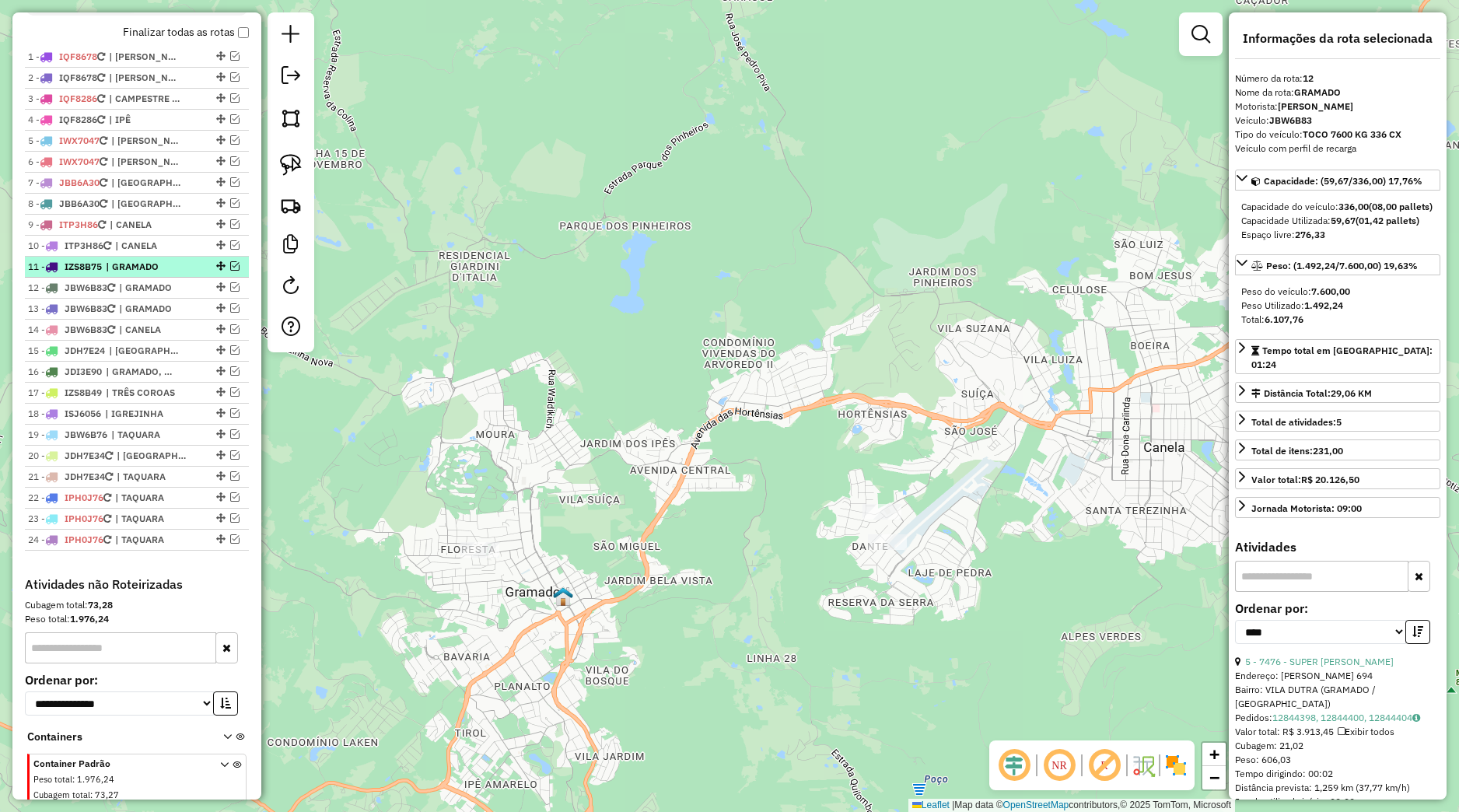
click at [185, 273] on div "11 - IZS8B75 | GRAMADO" at bounding box center [137, 266] width 217 height 14
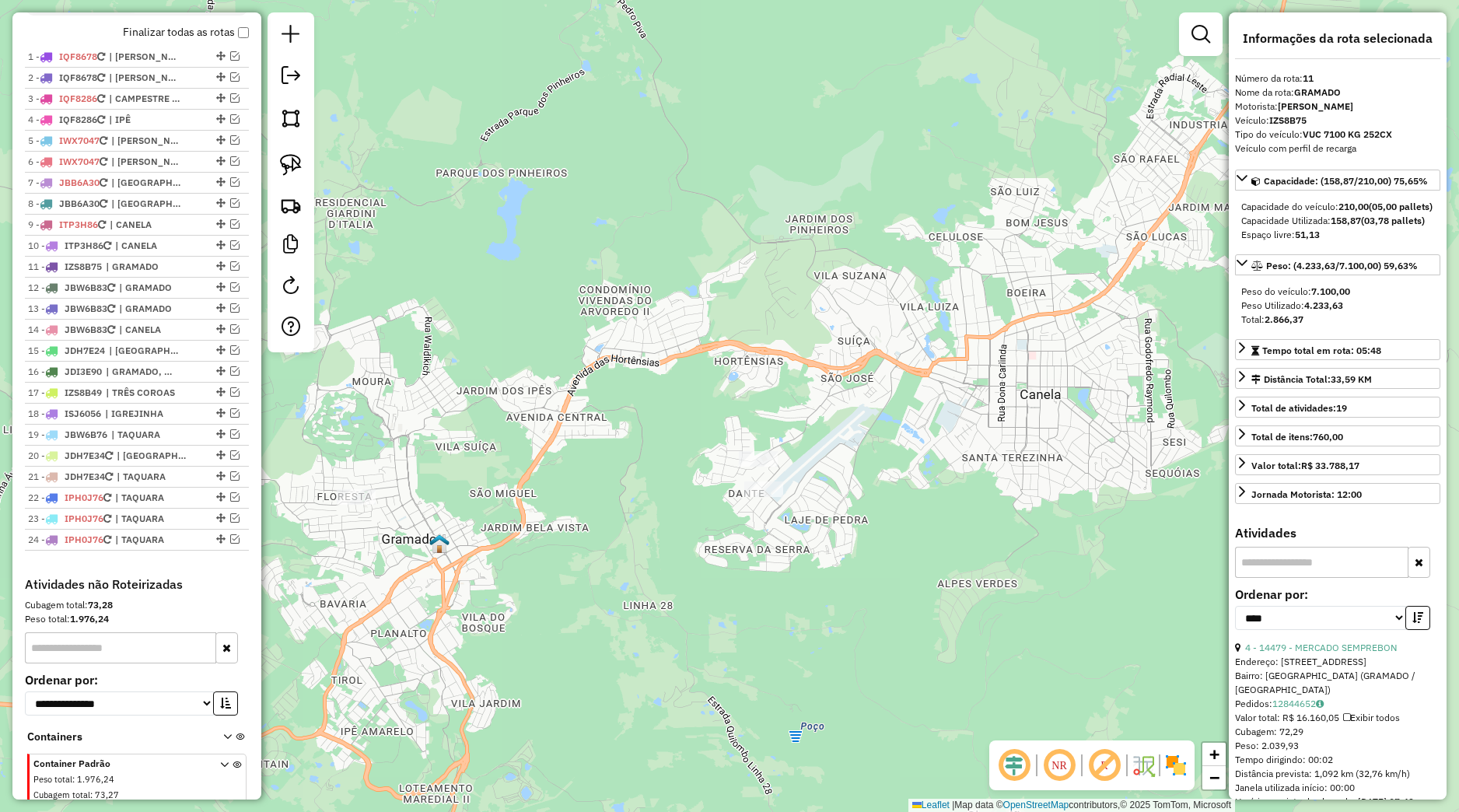
drag, startPoint x: 409, startPoint y: 416, endPoint x: 471, endPoint y: 419, distance: 62.1
click at [471, 419] on div "Janela de atendimento Grade de atendimento Capacidade Transportadoras Veículos …" at bounding box center [730, 406] width 1459 height 812
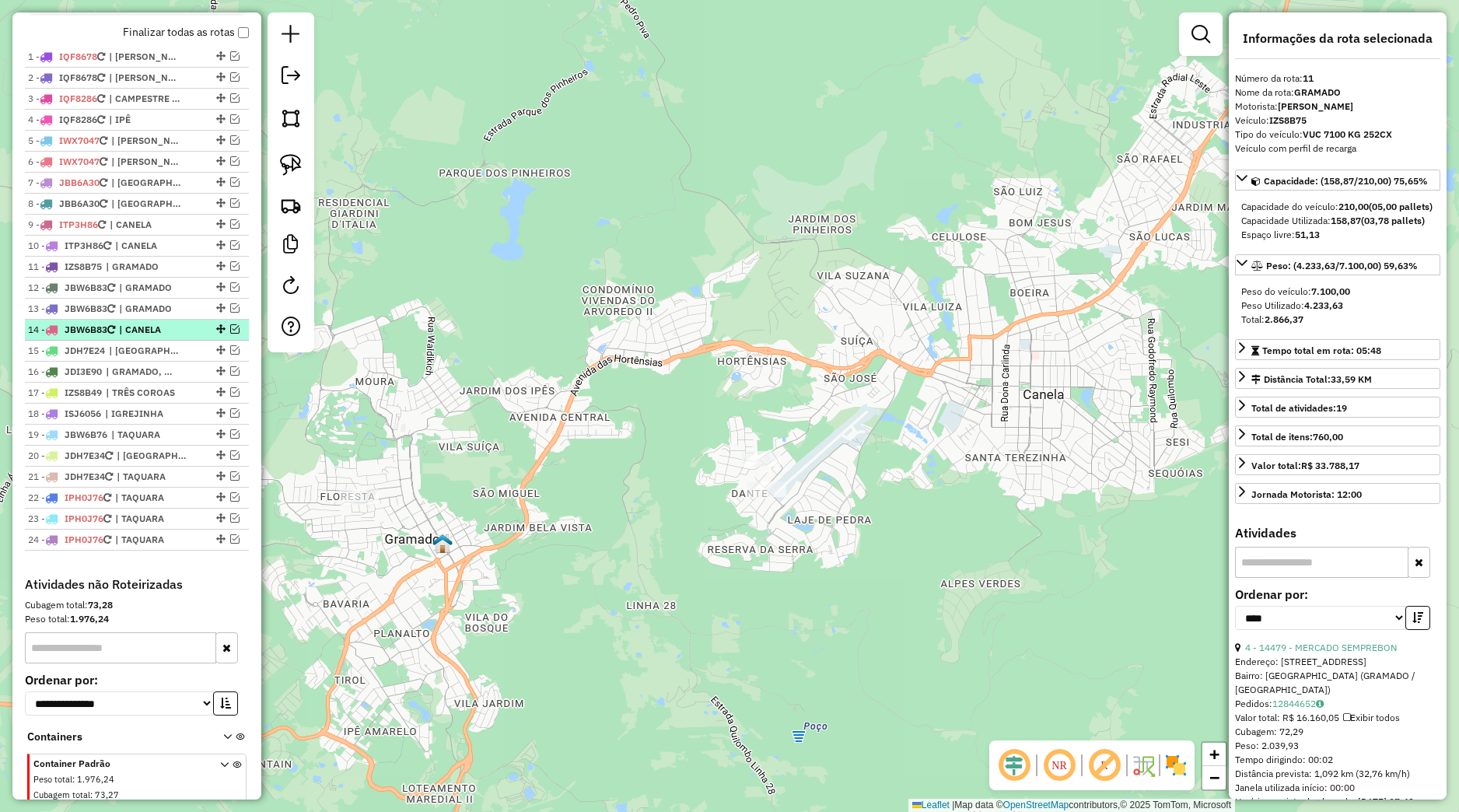
click at [216, 333] on em at bounding box center [221, 329] width 10 height 10
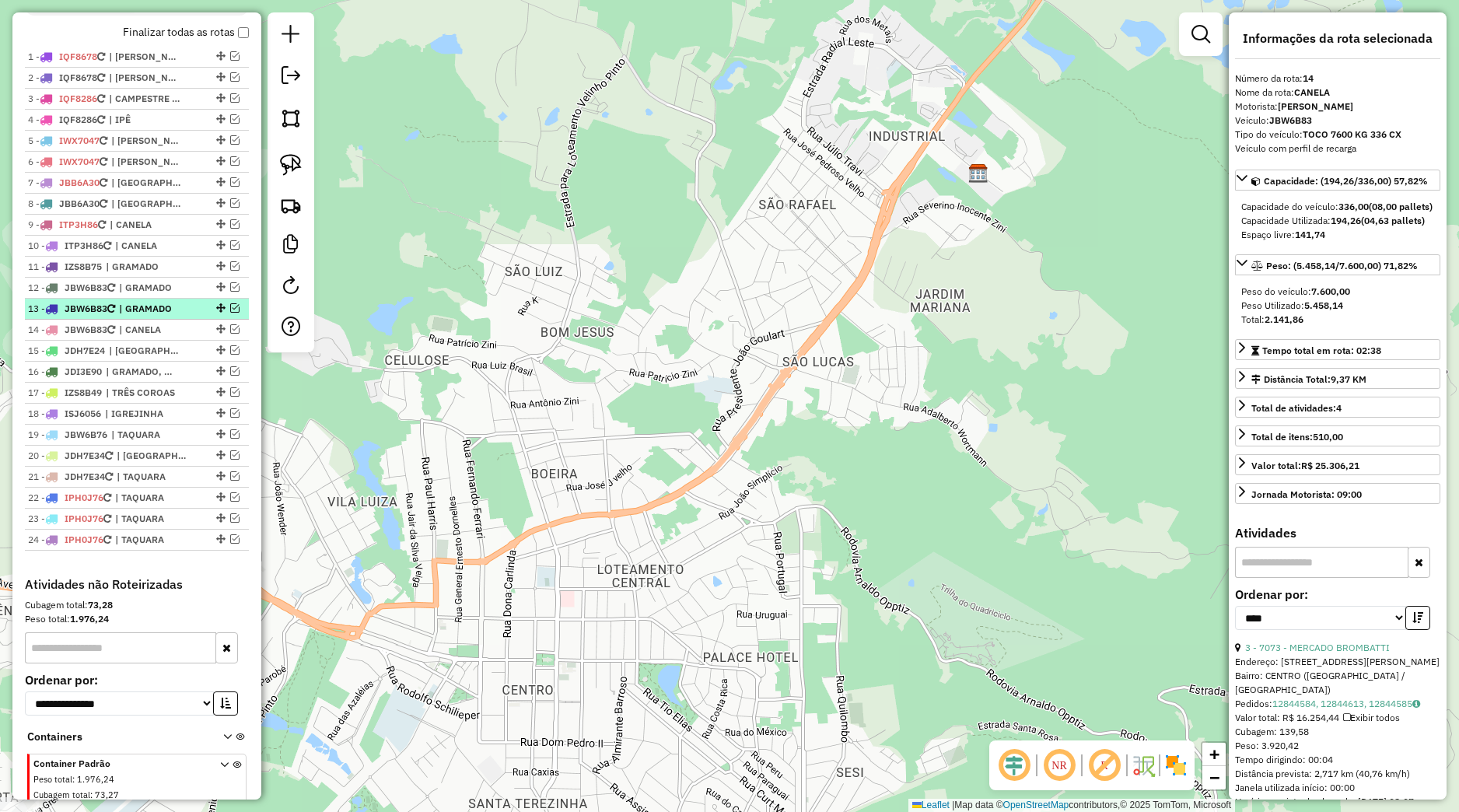
click at [168, 316] on span "| GRAMADO" at bounding box center [155, 308] width 71 height 14
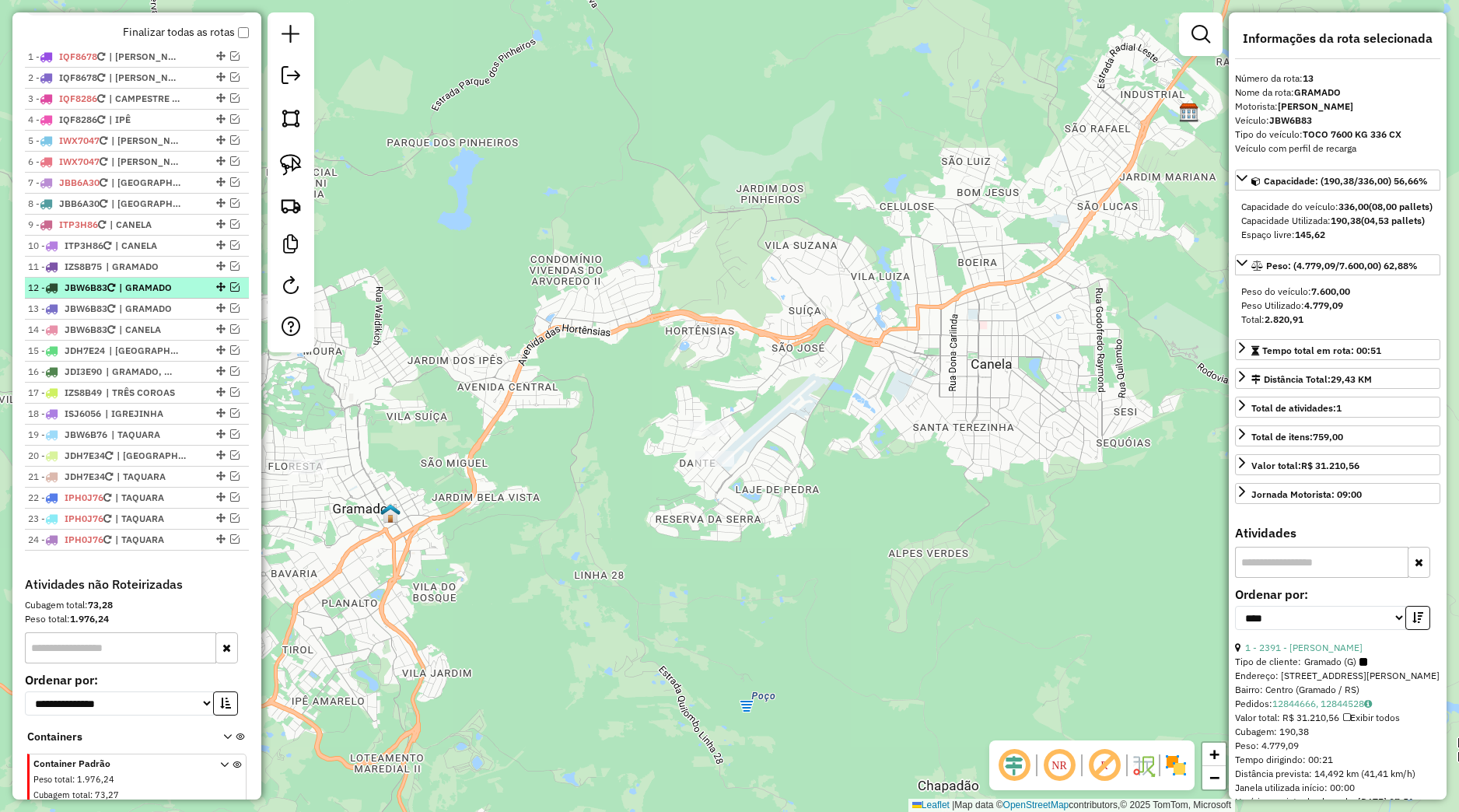
click at [153, 299] on li "12 - JBW6B83 | GRAMADO" at bounding box center [137, 288] width 224 height 21
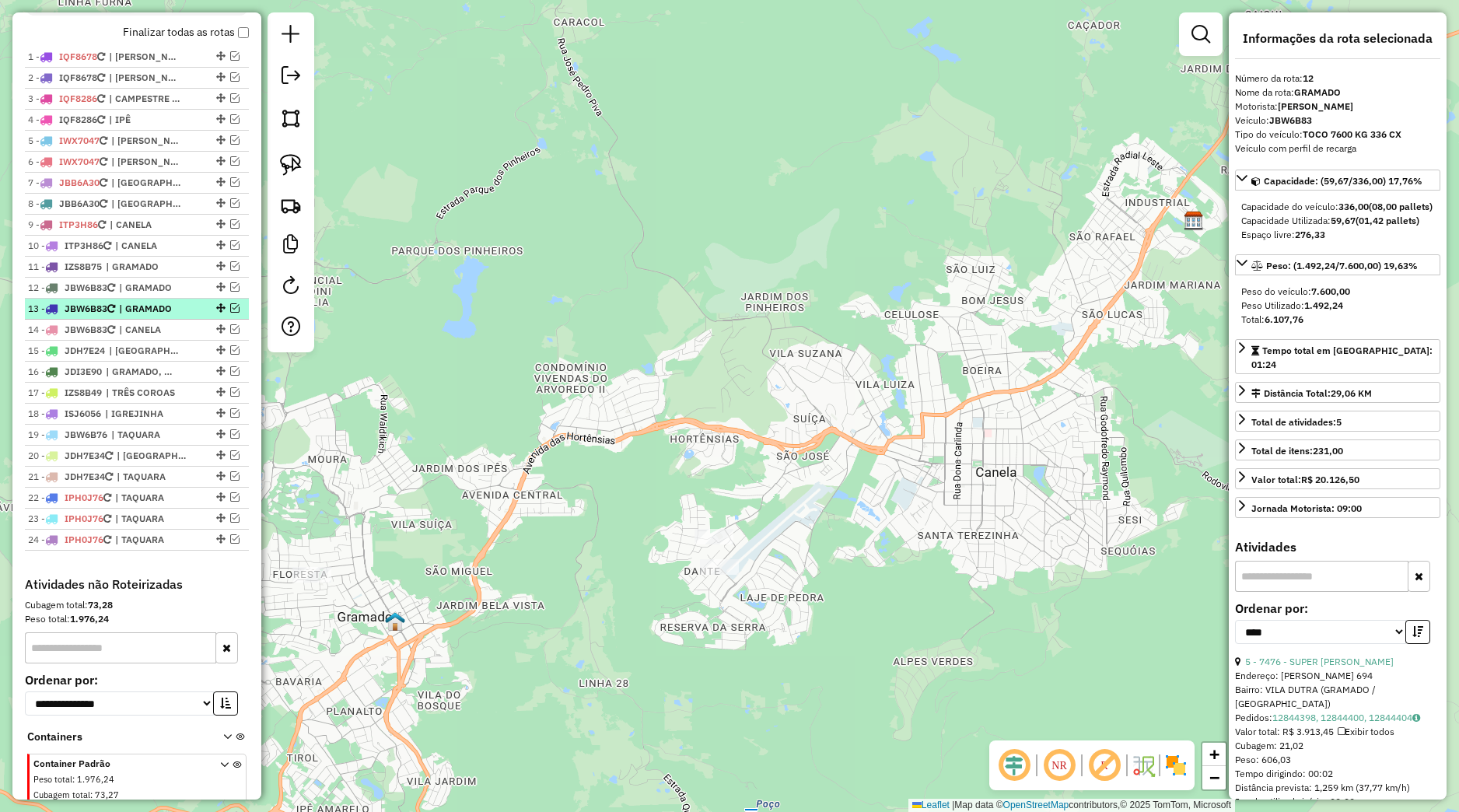
click at [155, 316] on span "| GRAMADO" at bounding box center [155, 308] width 71 height 14
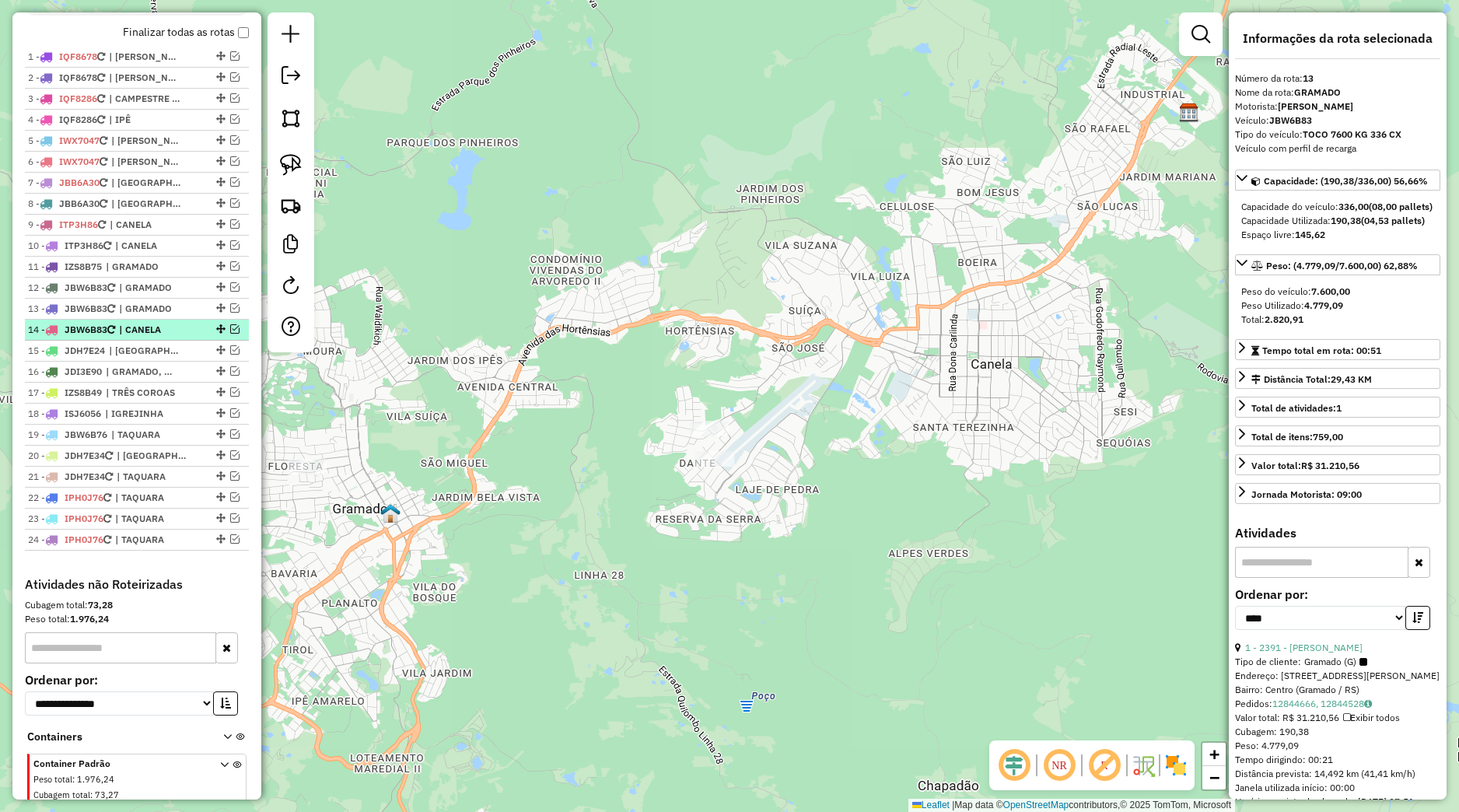
click at [185, 337] on span "| CANELA" at bounding box center [155, 329] width 71 height 14
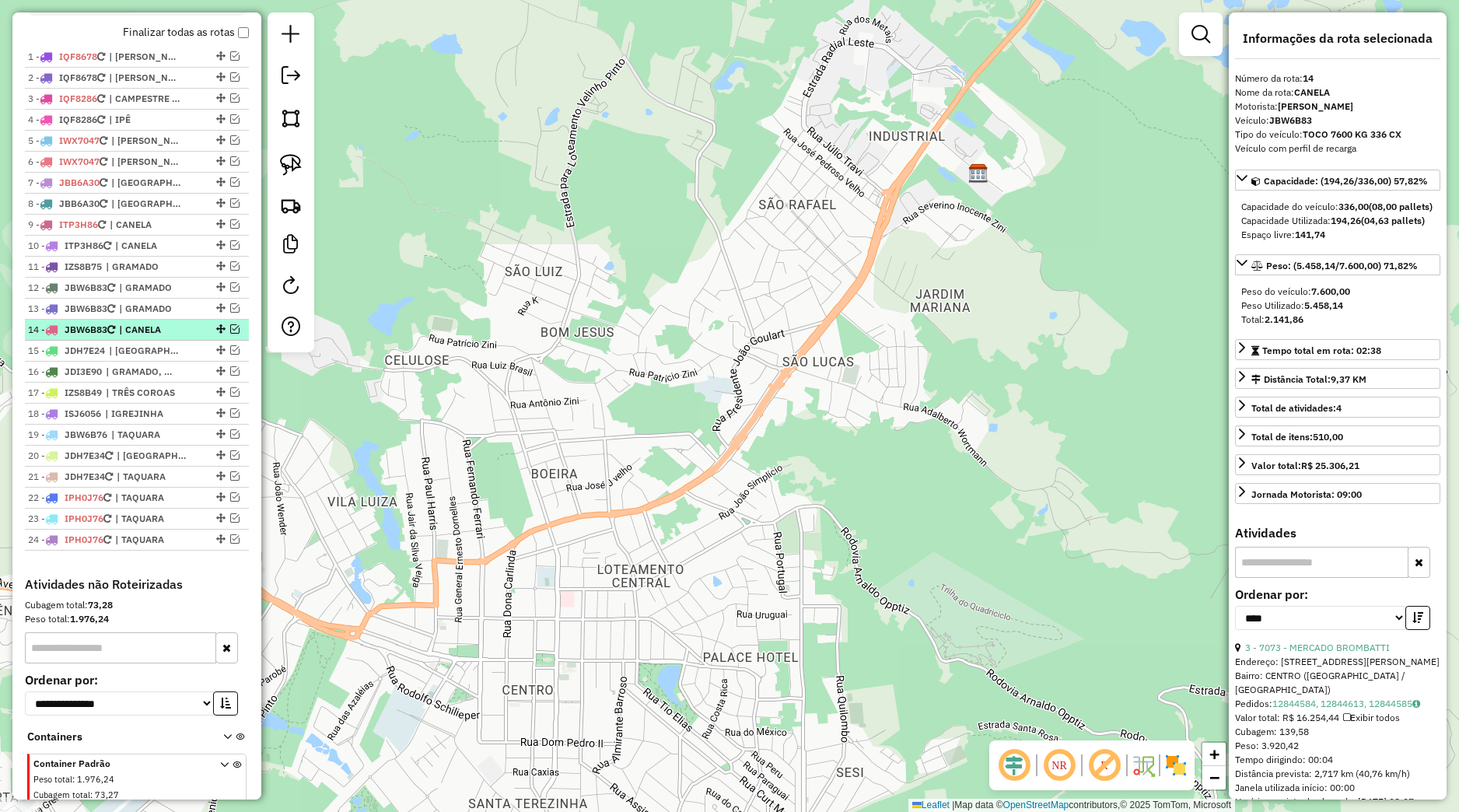
click at [230, 333] on em at bounding box center [235, 329] width 10 height 10
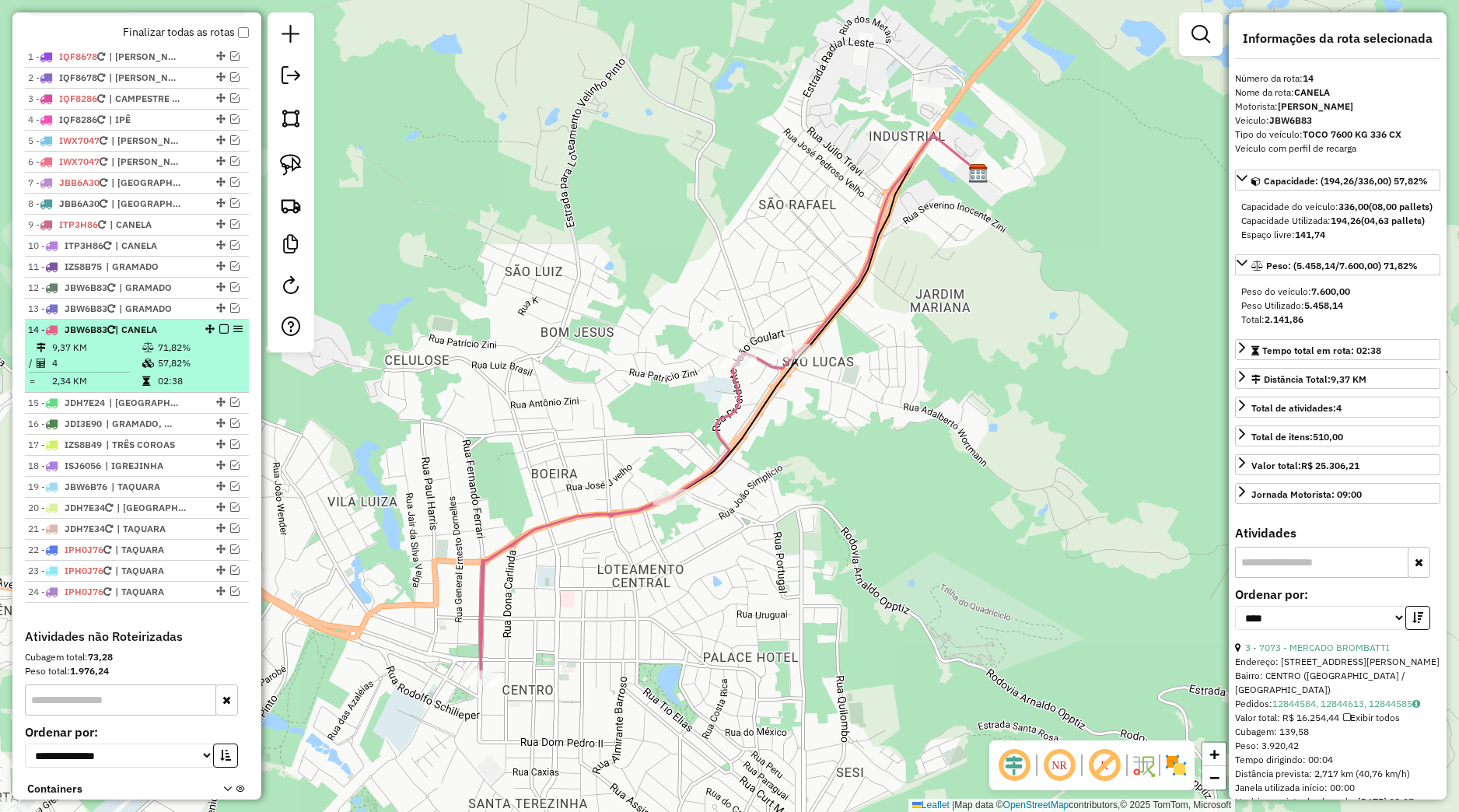
click at [184, 355] on td "71,82%" at bounding box center [200, 347] width 84 height 15
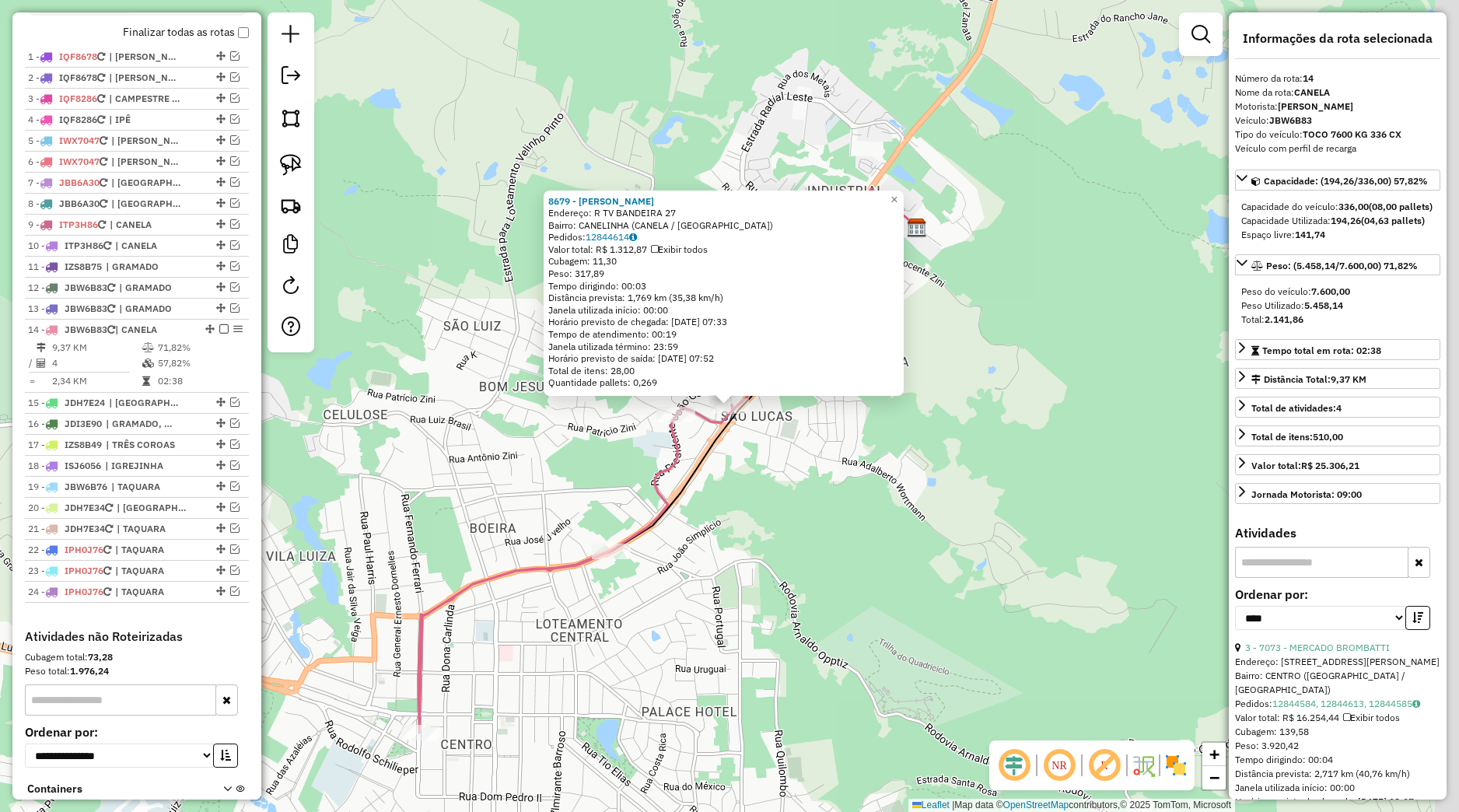
scroll to position [698, 0]
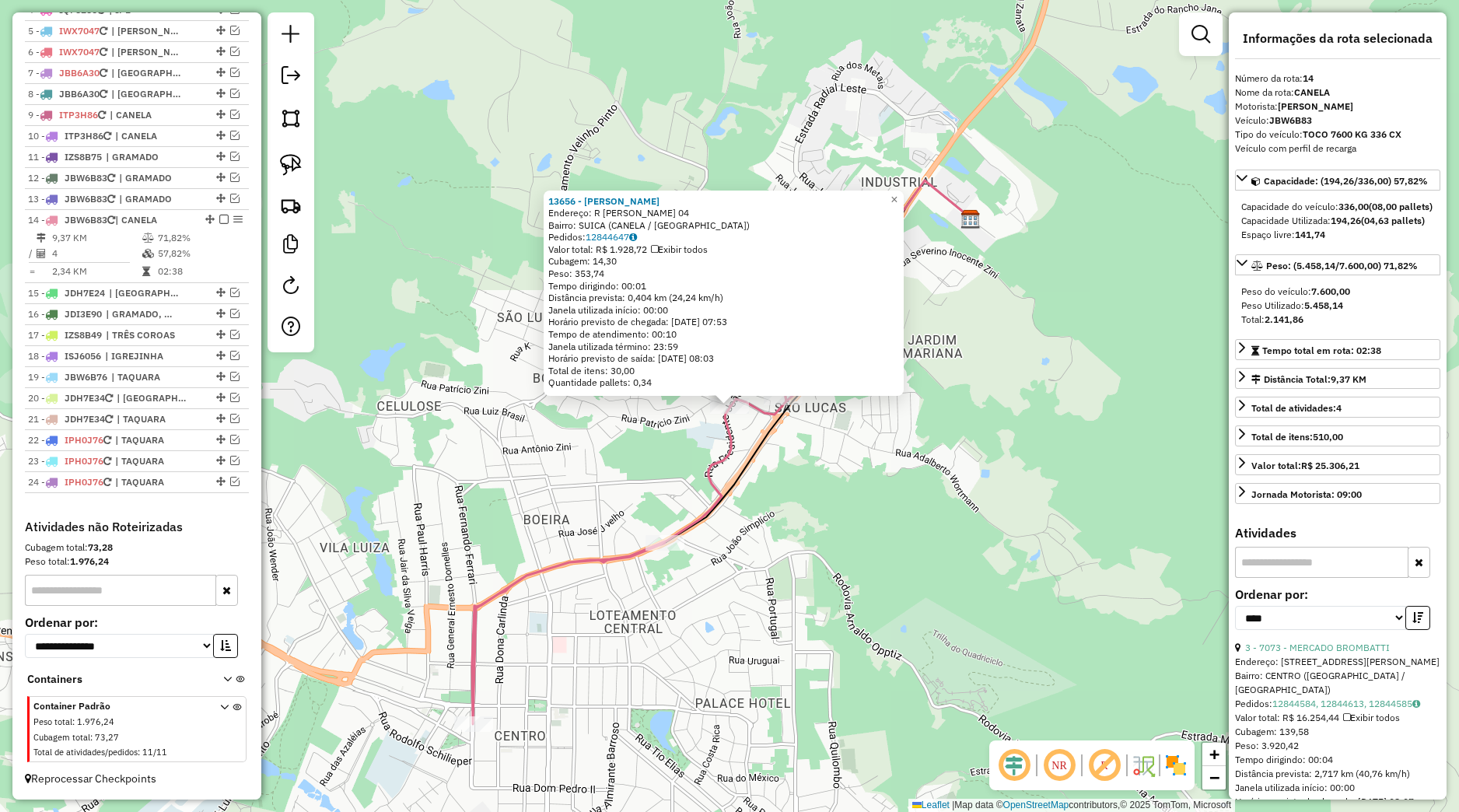
click at [666, 458] on div "13656 - GISLAINE RIBEIRO Endereço: R JACOB ADAMY 04 Bairro: SUICA (CANELA / RS)…" at bounding box center [730, 406] width 1459 height 812
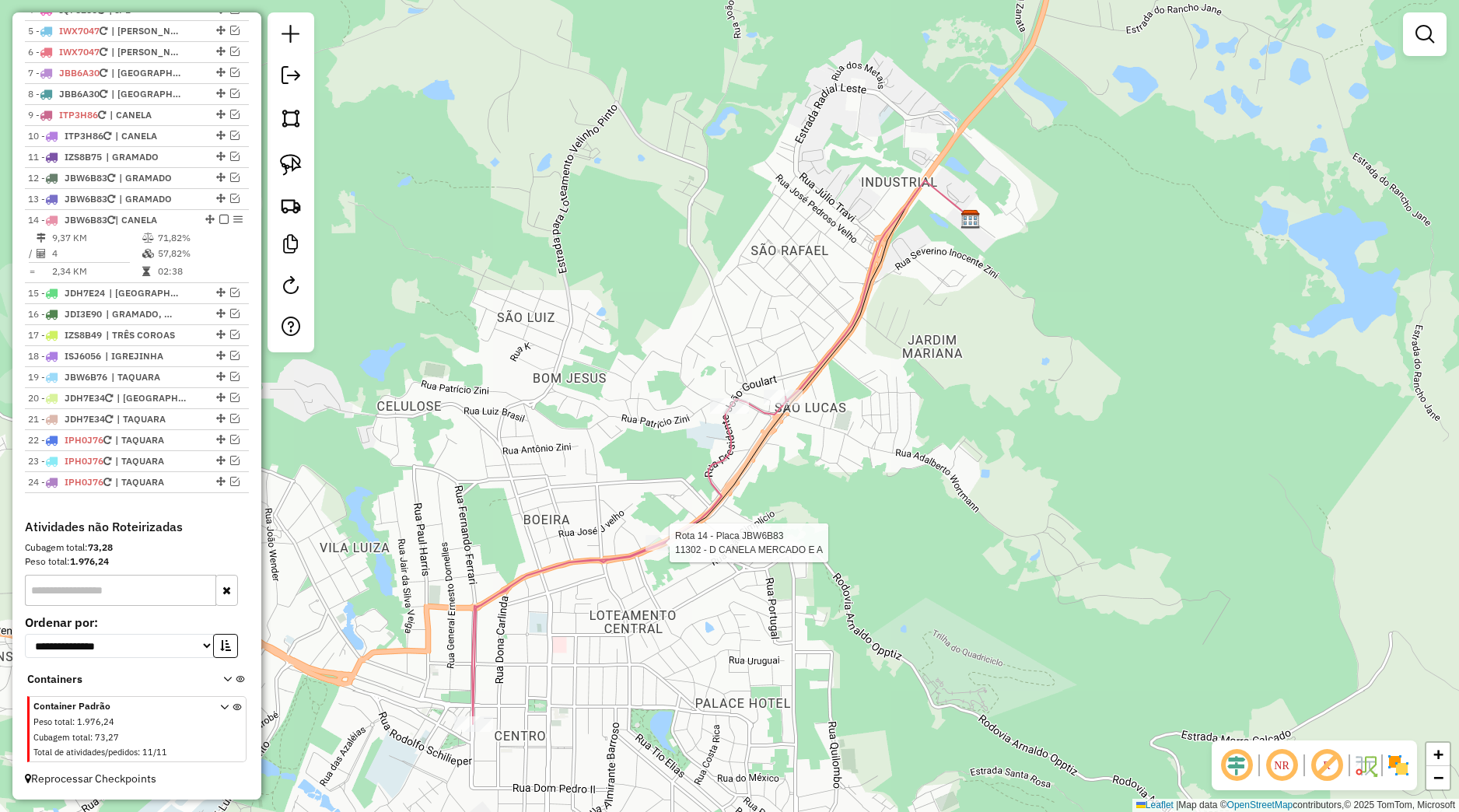
select select "*********"
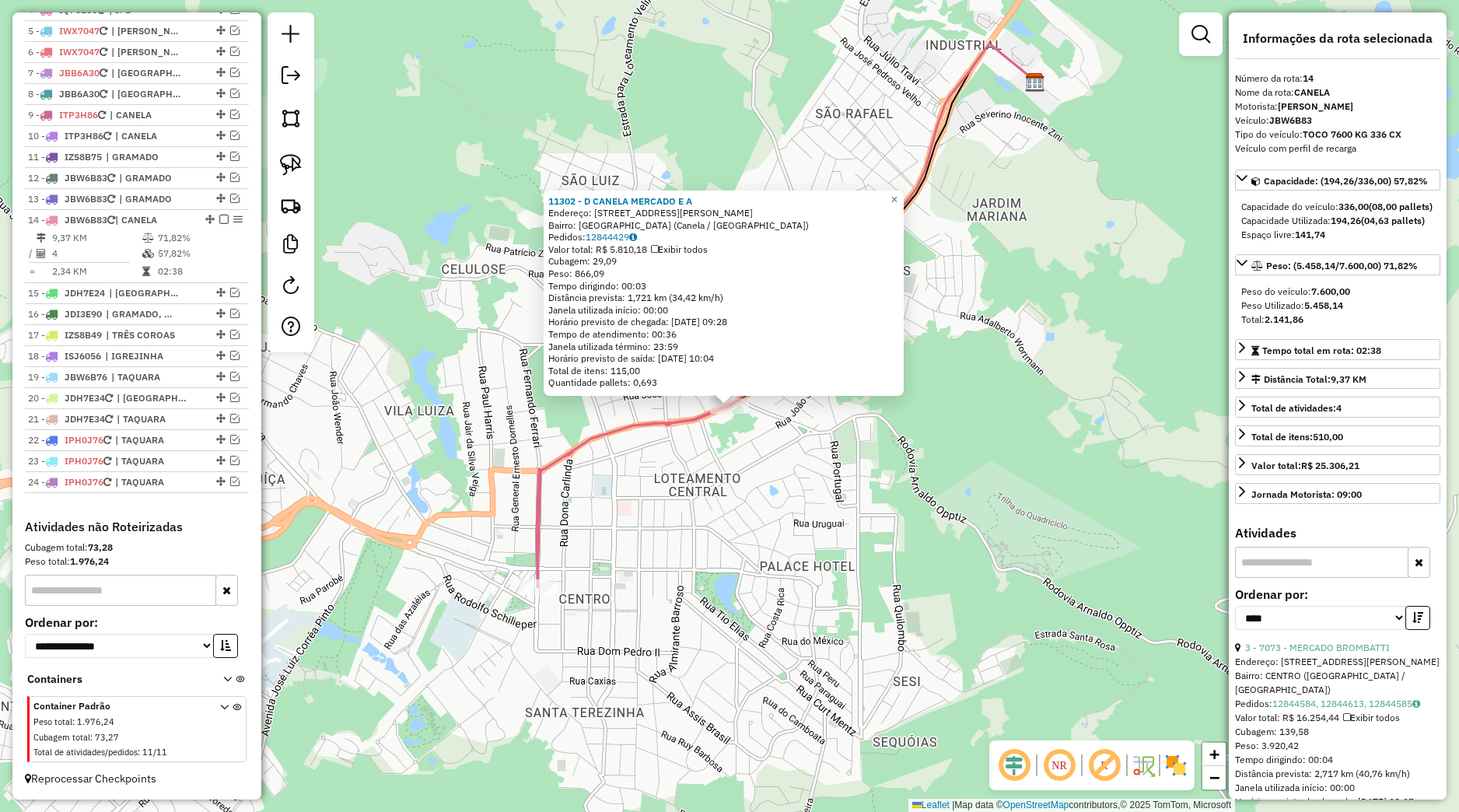
click at [674, 538] on div "11302 - D CANELA MERCADO E A Endereço: Praça Luíz Wender, 965 Bairro: Bairro do…" at bounding box center [730, 406] width 1459 height 812
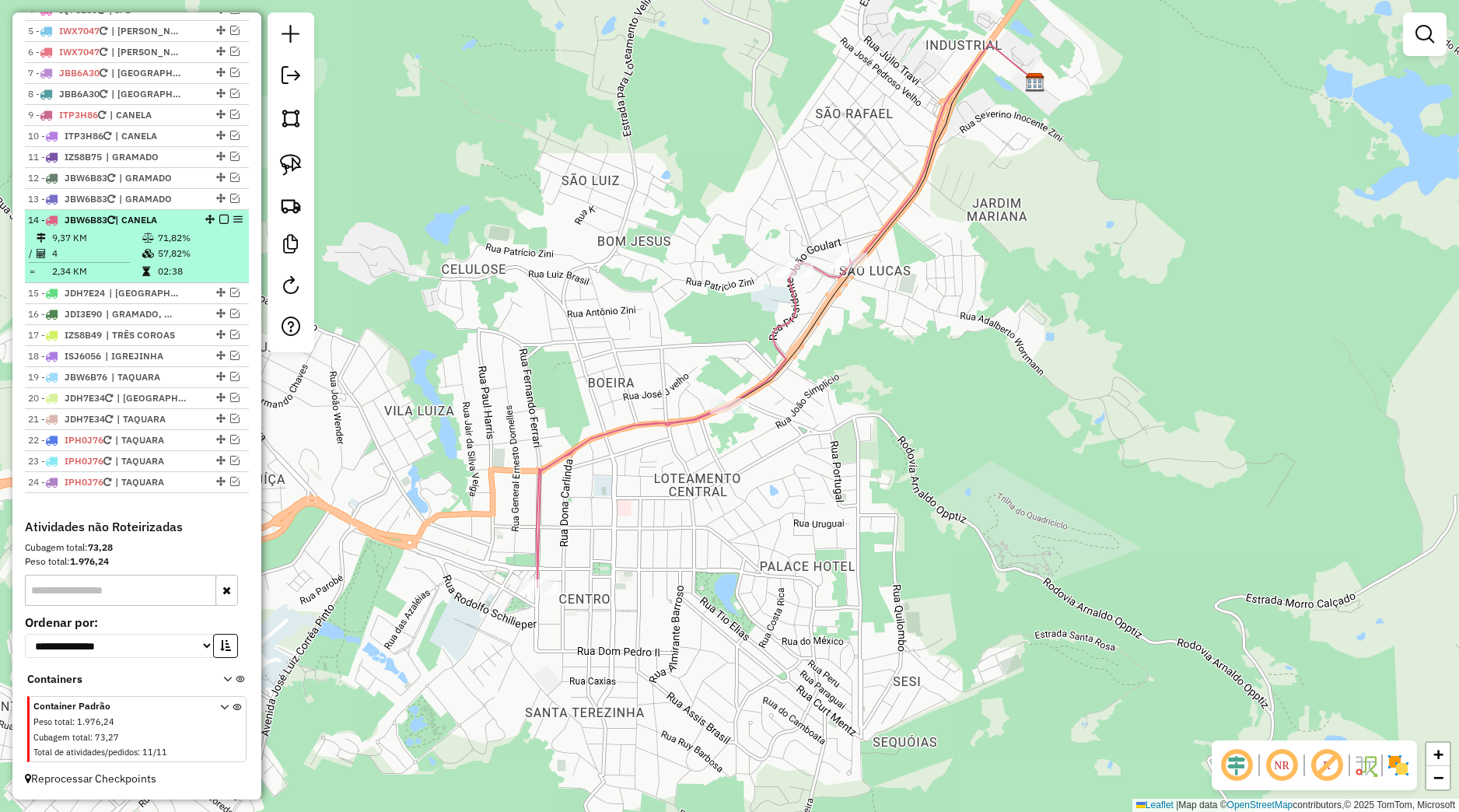
click at [219, 221] on em at bounding box center [224, 220] width 10 height 10
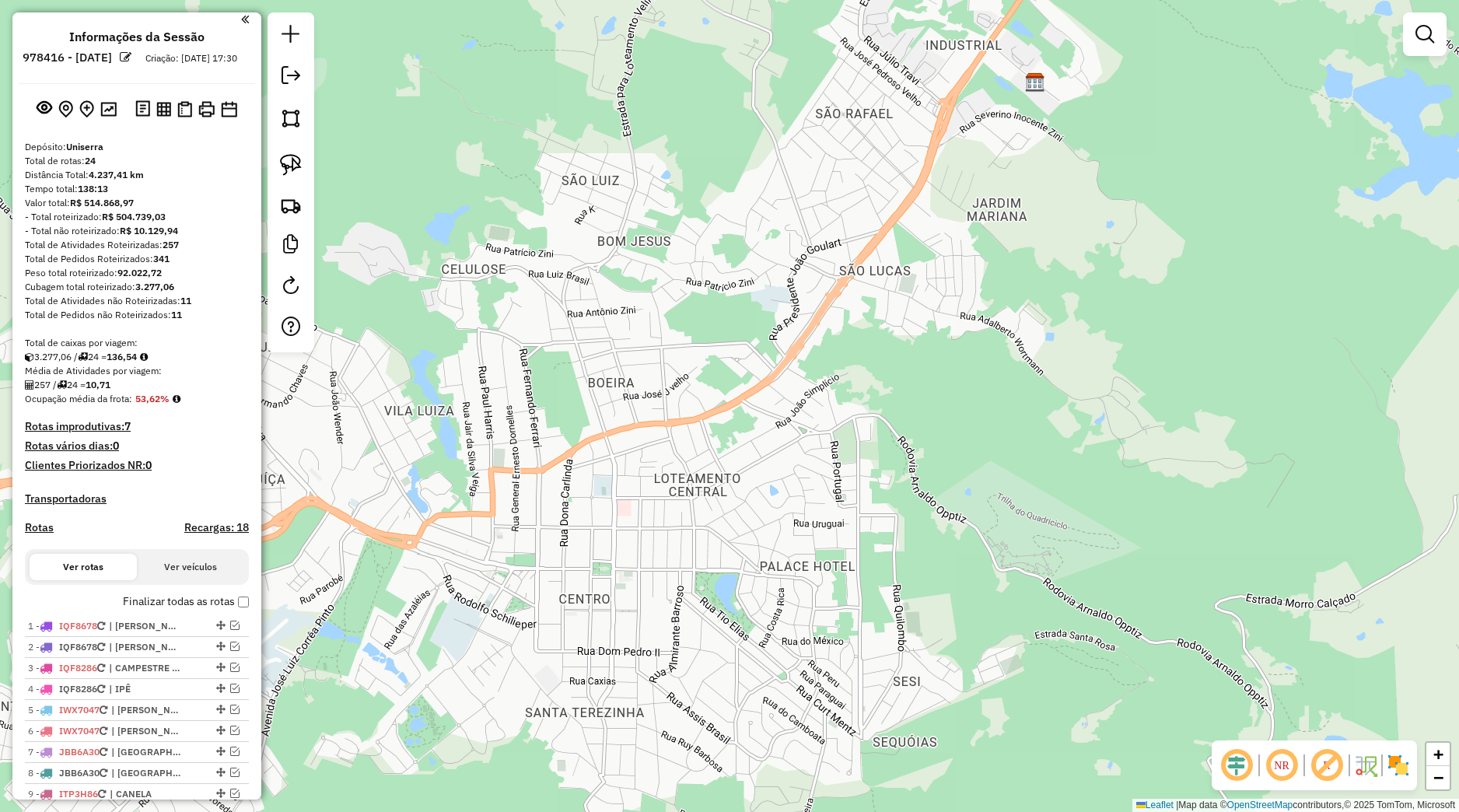
scroll to position [0, 0]
click at [183, 125] on div at bounding box center [186, 113] width 108 height 25
click at [180, 122] on img at bounding box center [185, 113] width 15 height 16
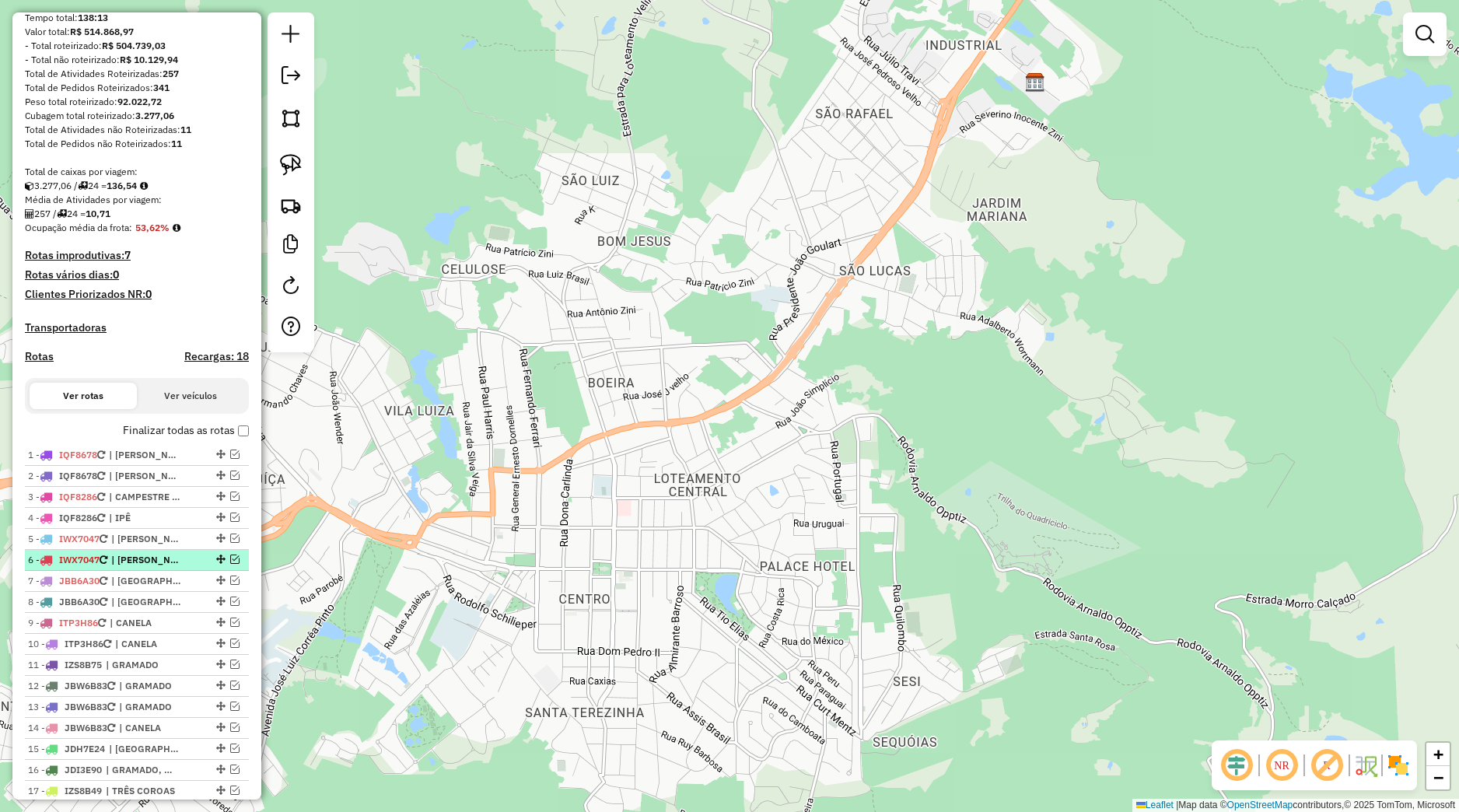
scroll to position [218, 0]
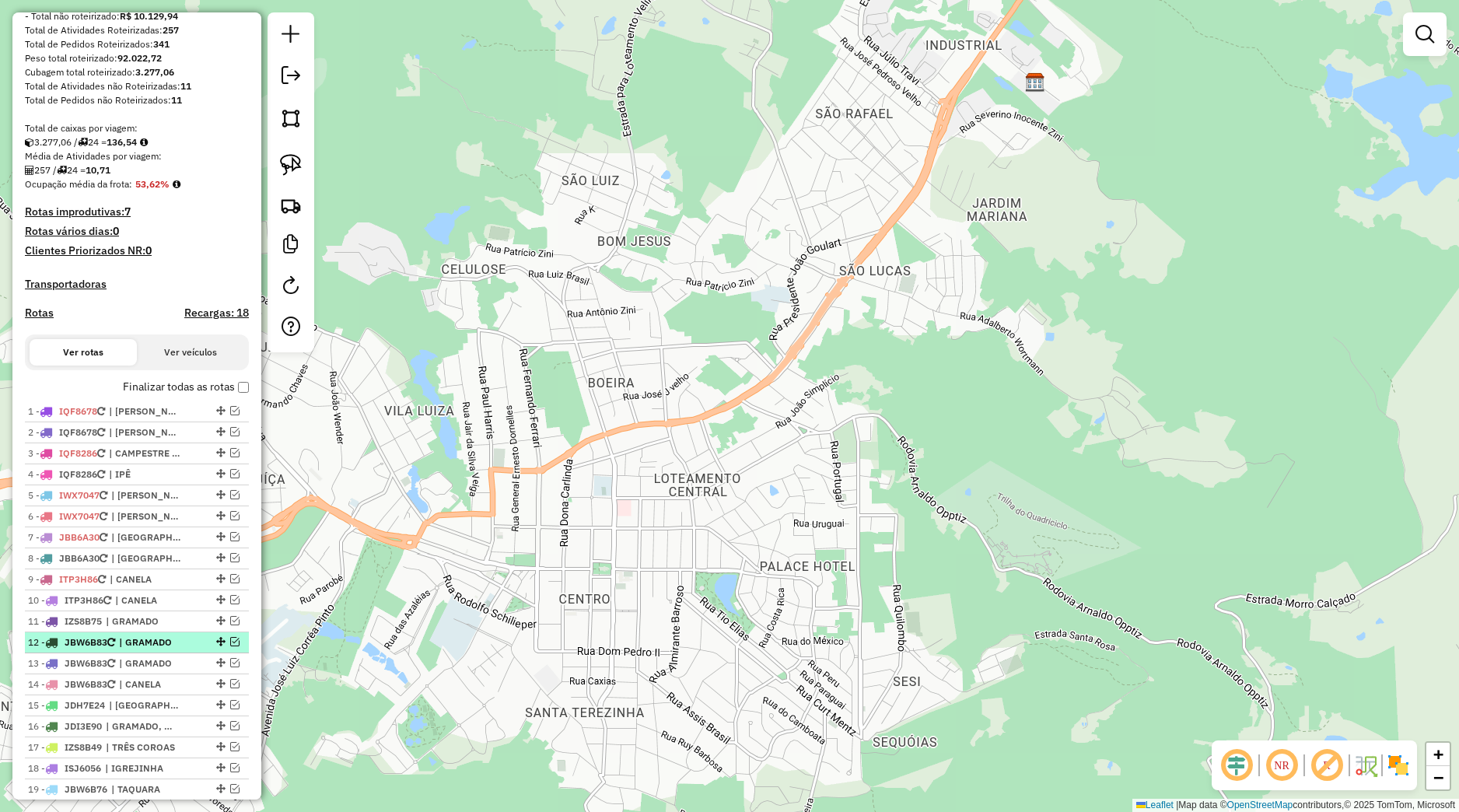
click at [147, 649] on span "| GRAMADO" at bounding box center [155, 642] width 71 height 14
select select "*********"
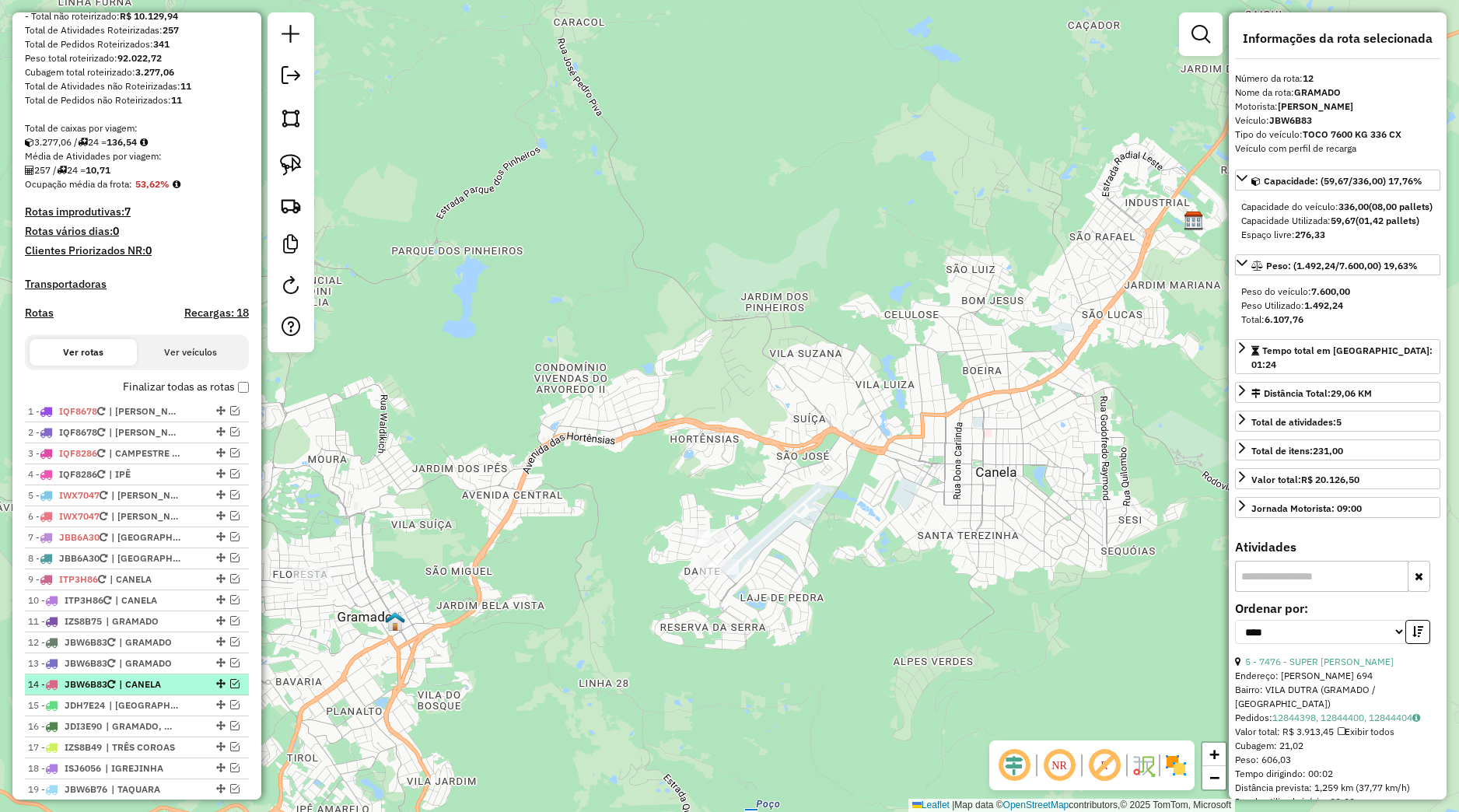
click at [159, 691] on span "| CANELA" at bounding box center [155, 684] width 71 height 14
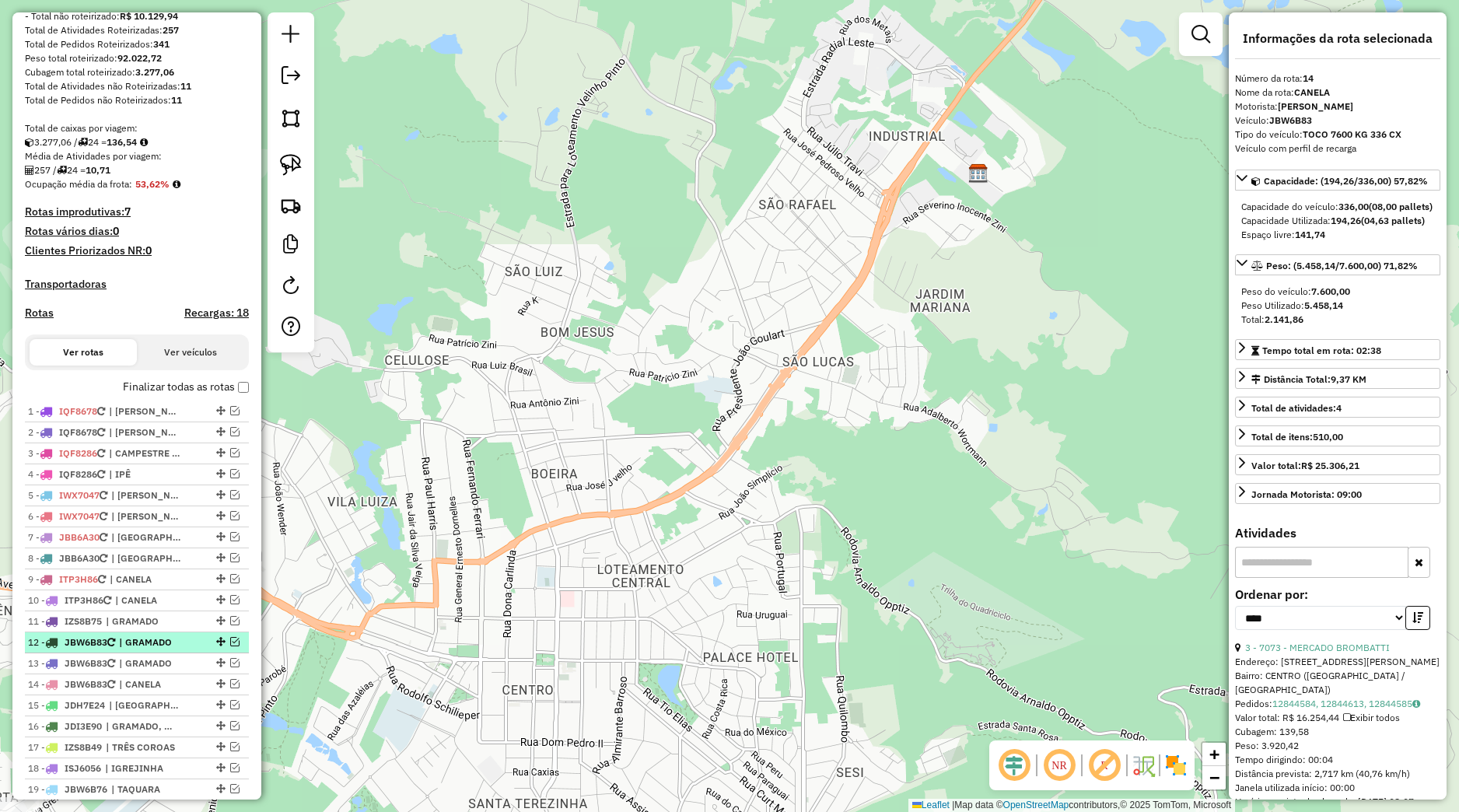
click at [141, 649] on span "| GRAMADO" at bounding box center [155, 642] width 71 height 14
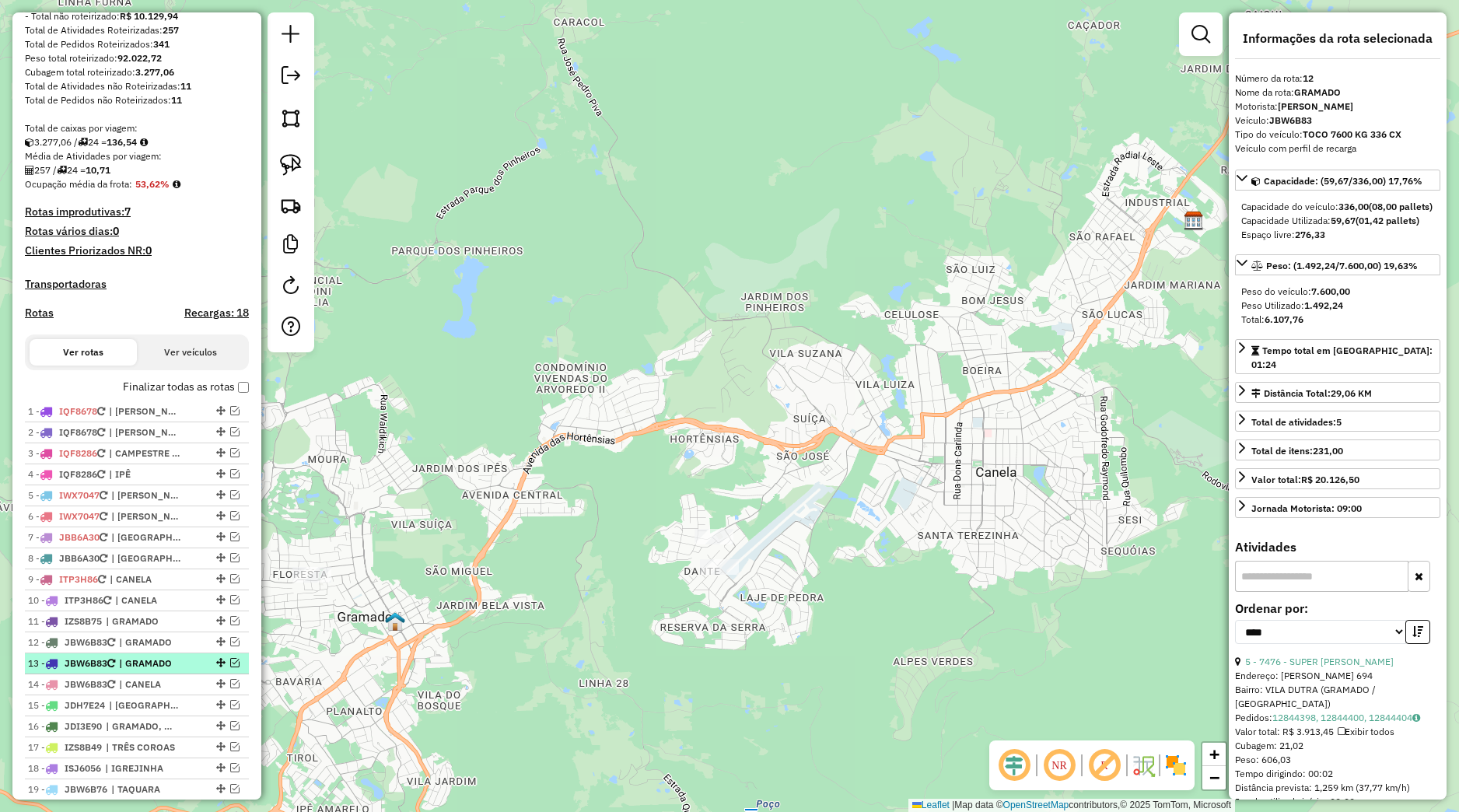
click at [139, 674] on li "13 - JBW6B83 | GRAMADO" at bounding box center [137, 664] width 224 height 21
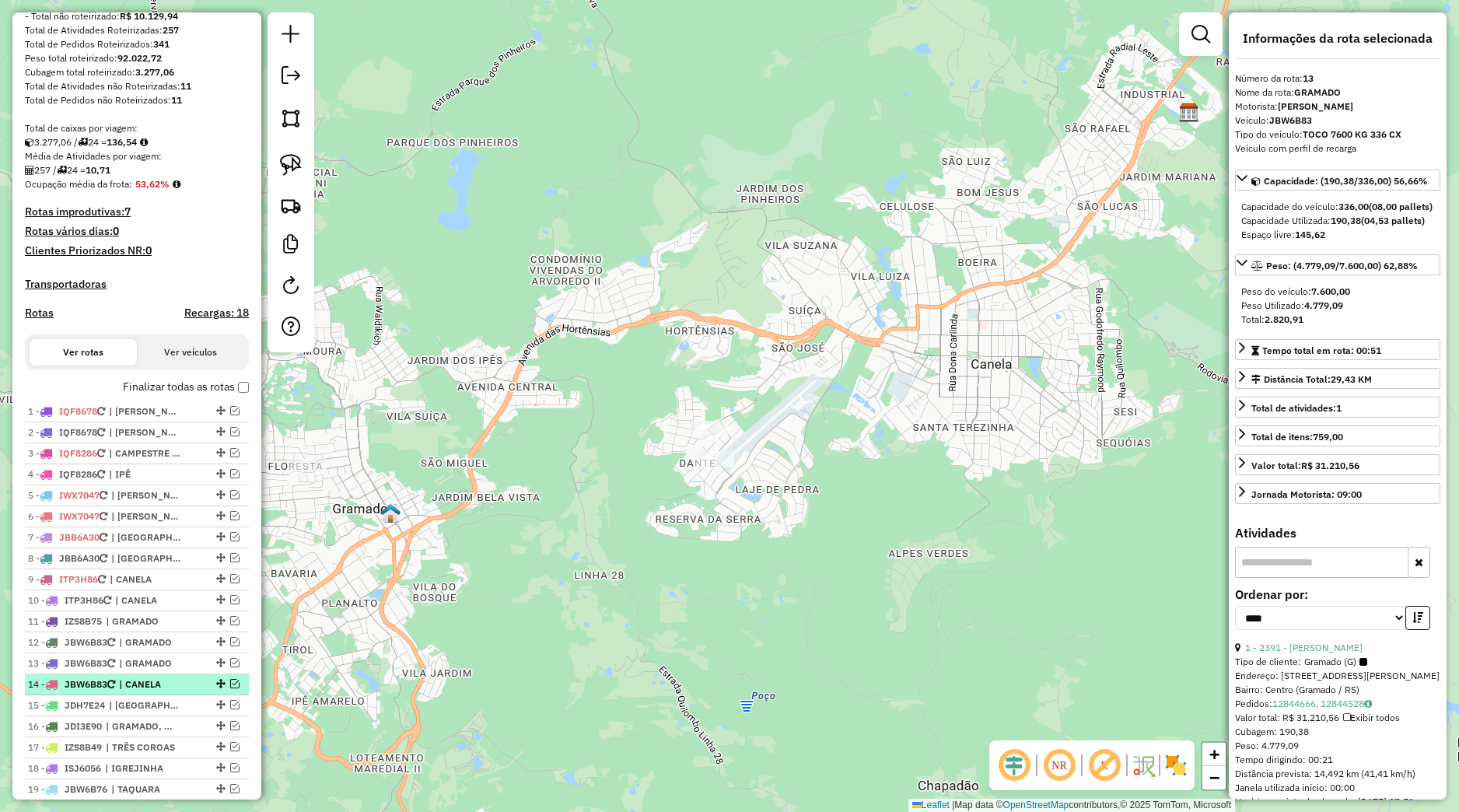
click at [140, 691] on span "| CANELA" at bounding box center [155, 684] width 71 height 14
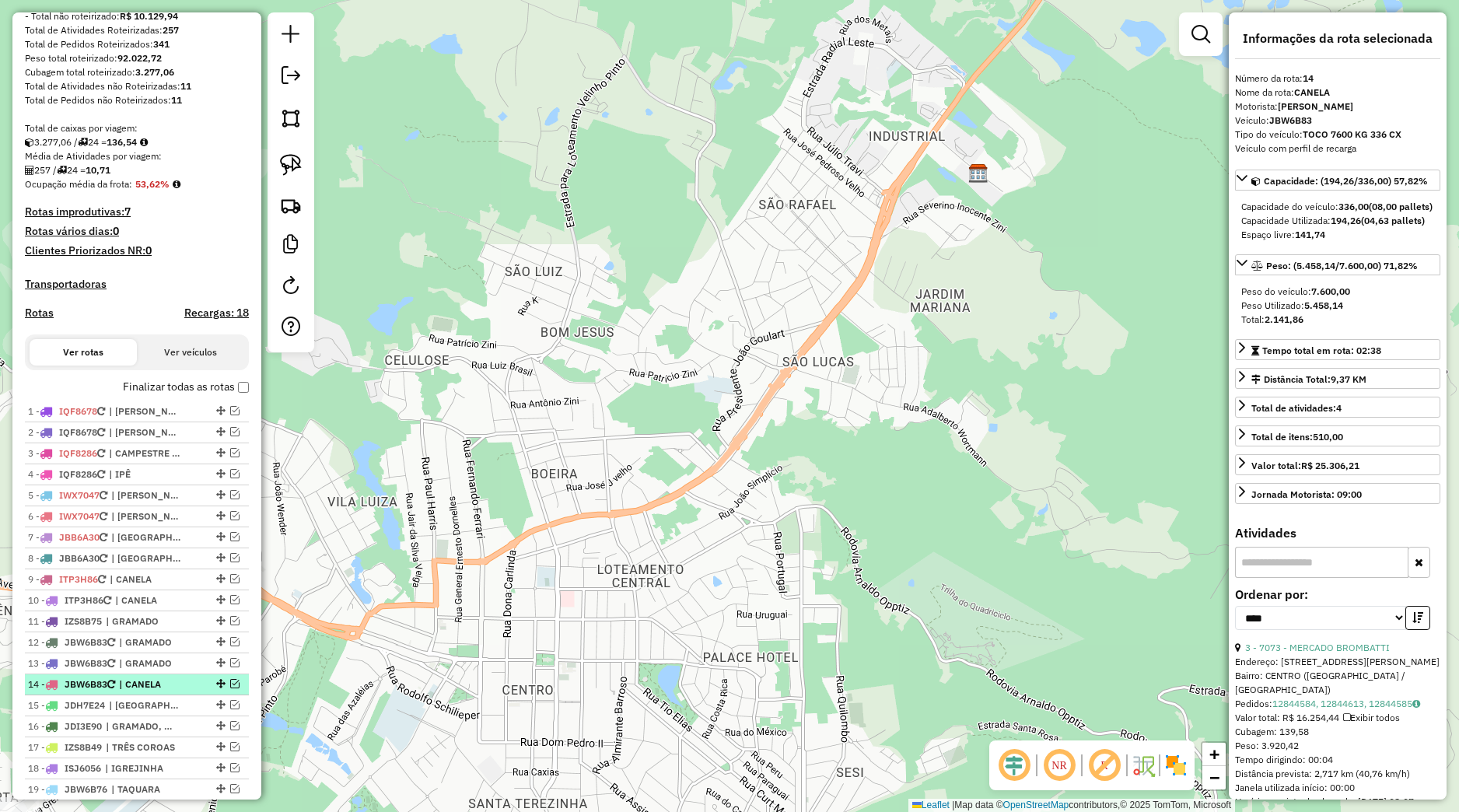
click at [230, 688] on em at bounding box center [235, 684] width 10 height 10
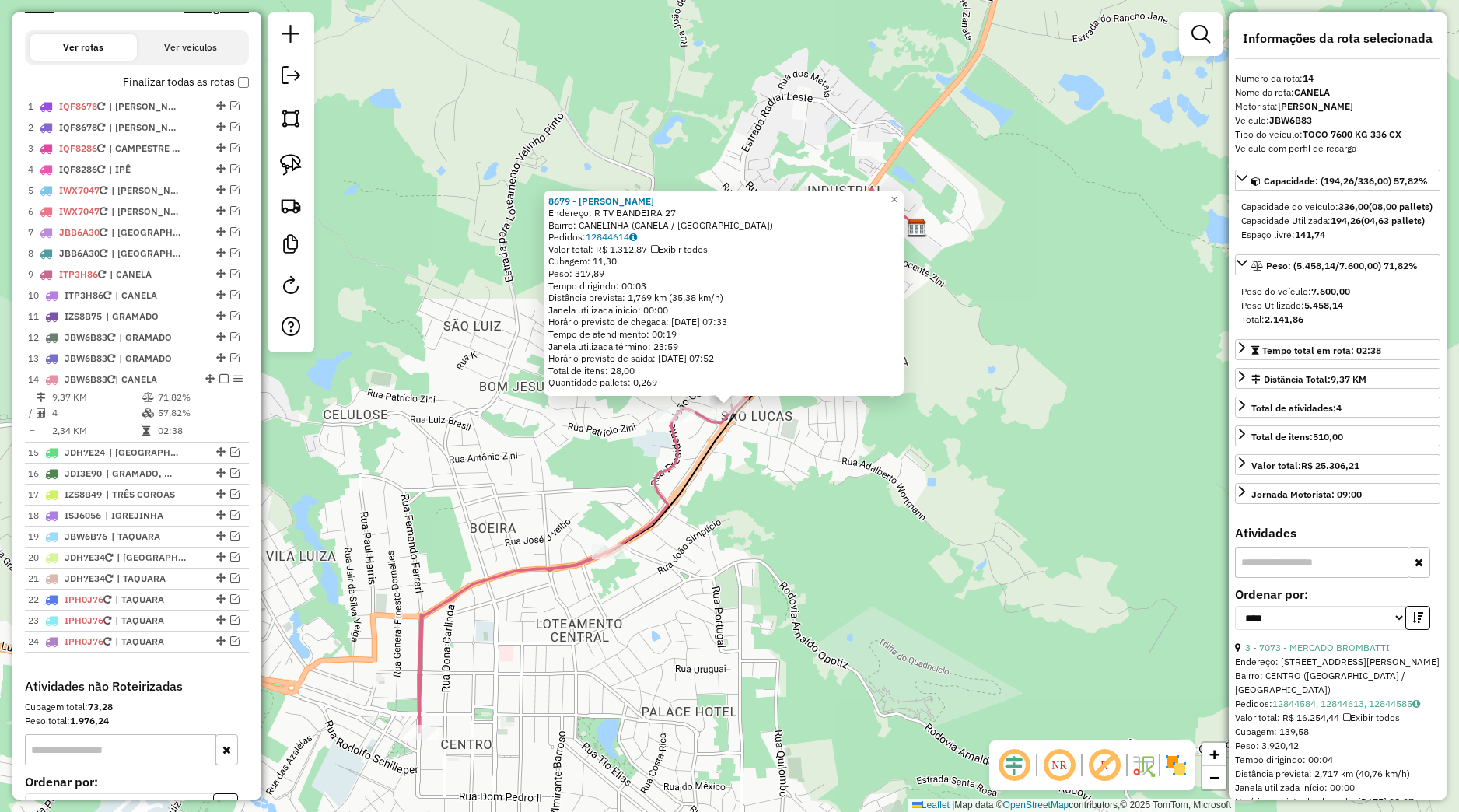
scroll to position [698, 0]
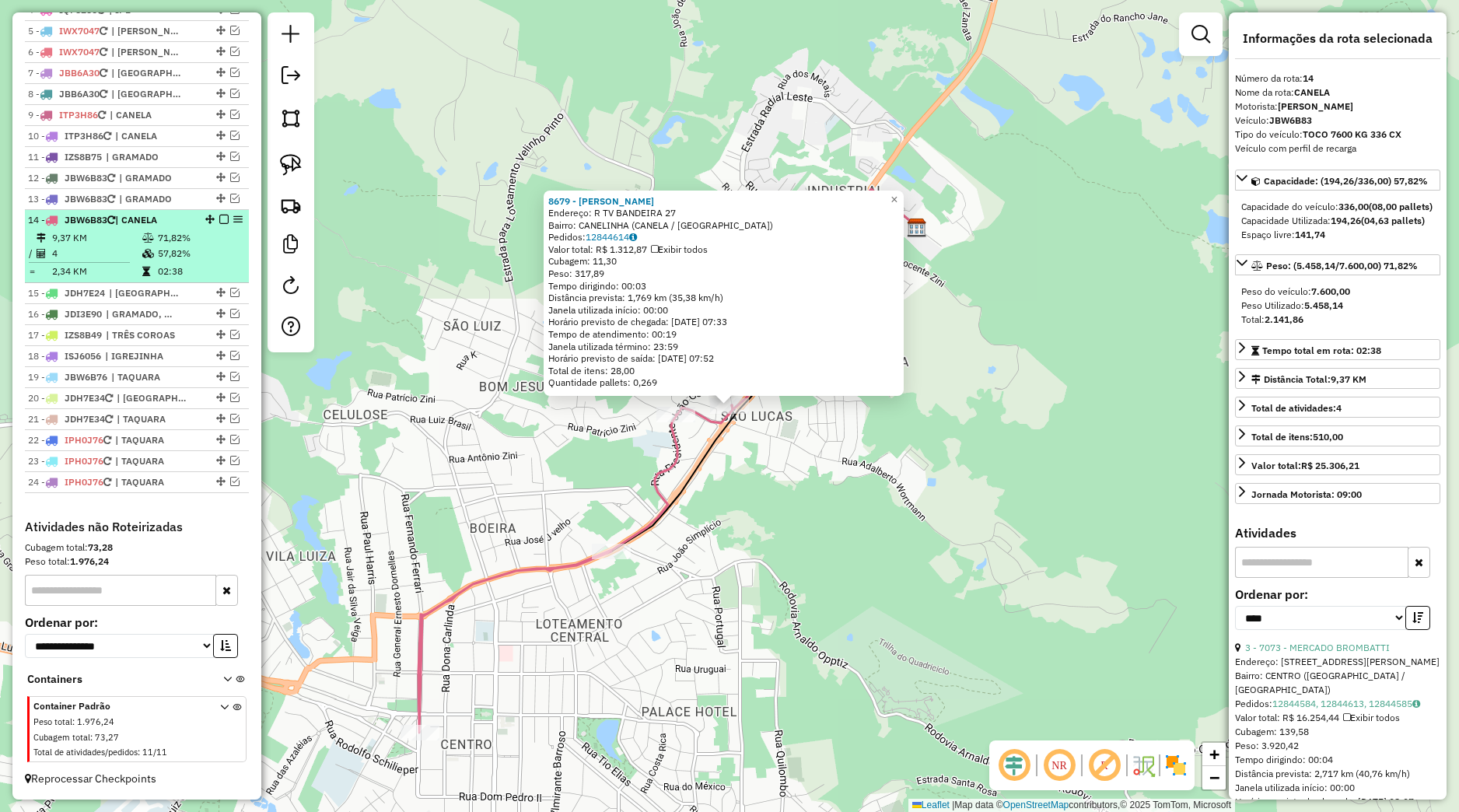
click at [219, 221] on em at bounding box center [224, 220] width 10 height 10
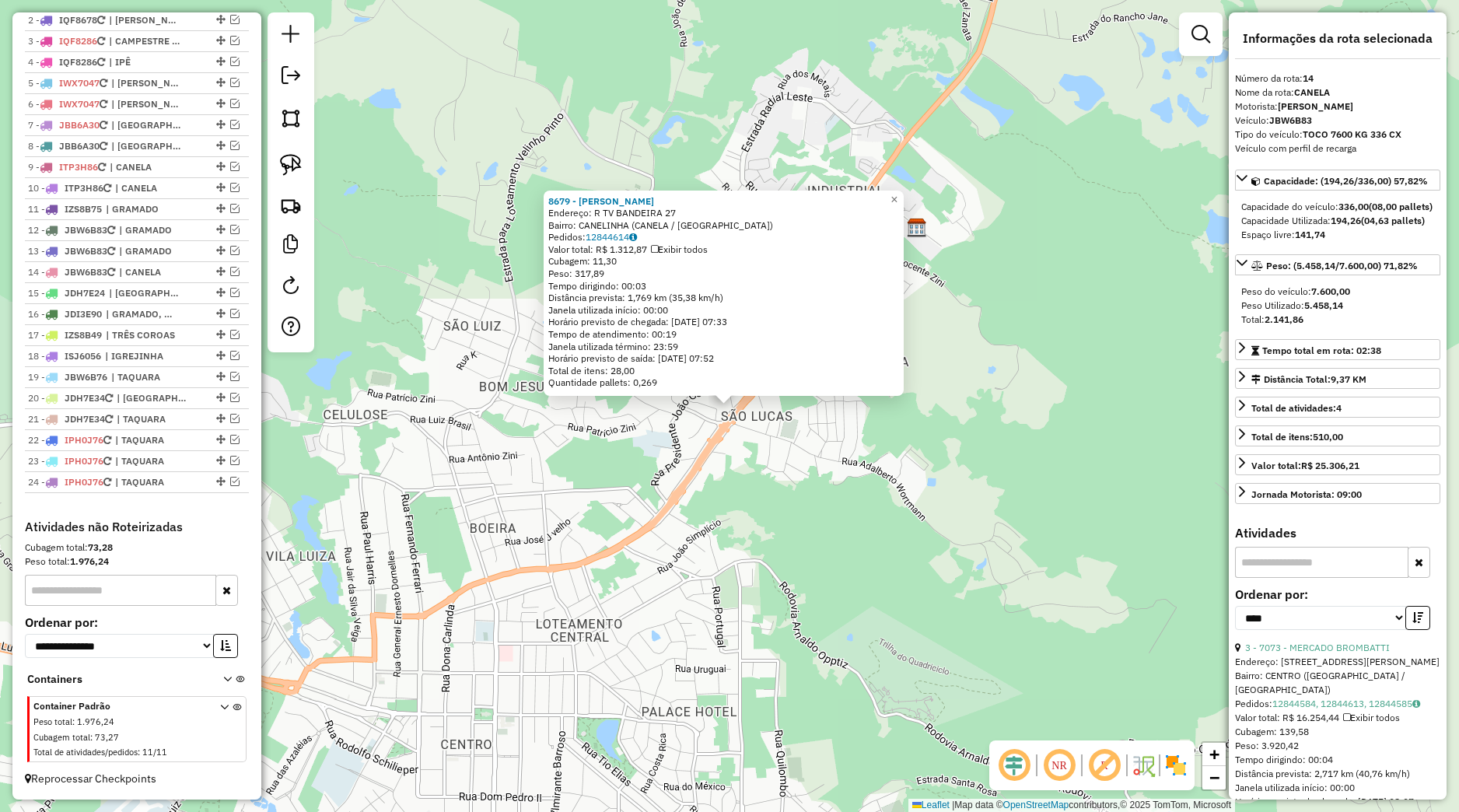
scroll to position [646, 0]
click at [381, 395] on div "8679 - ELTON RICARDO FACHIN Endereço: R TV BANDEIRA 27 Bairro: CANELINHA (CANEL…" at bounding box center [730, 406] width 1459 height 812
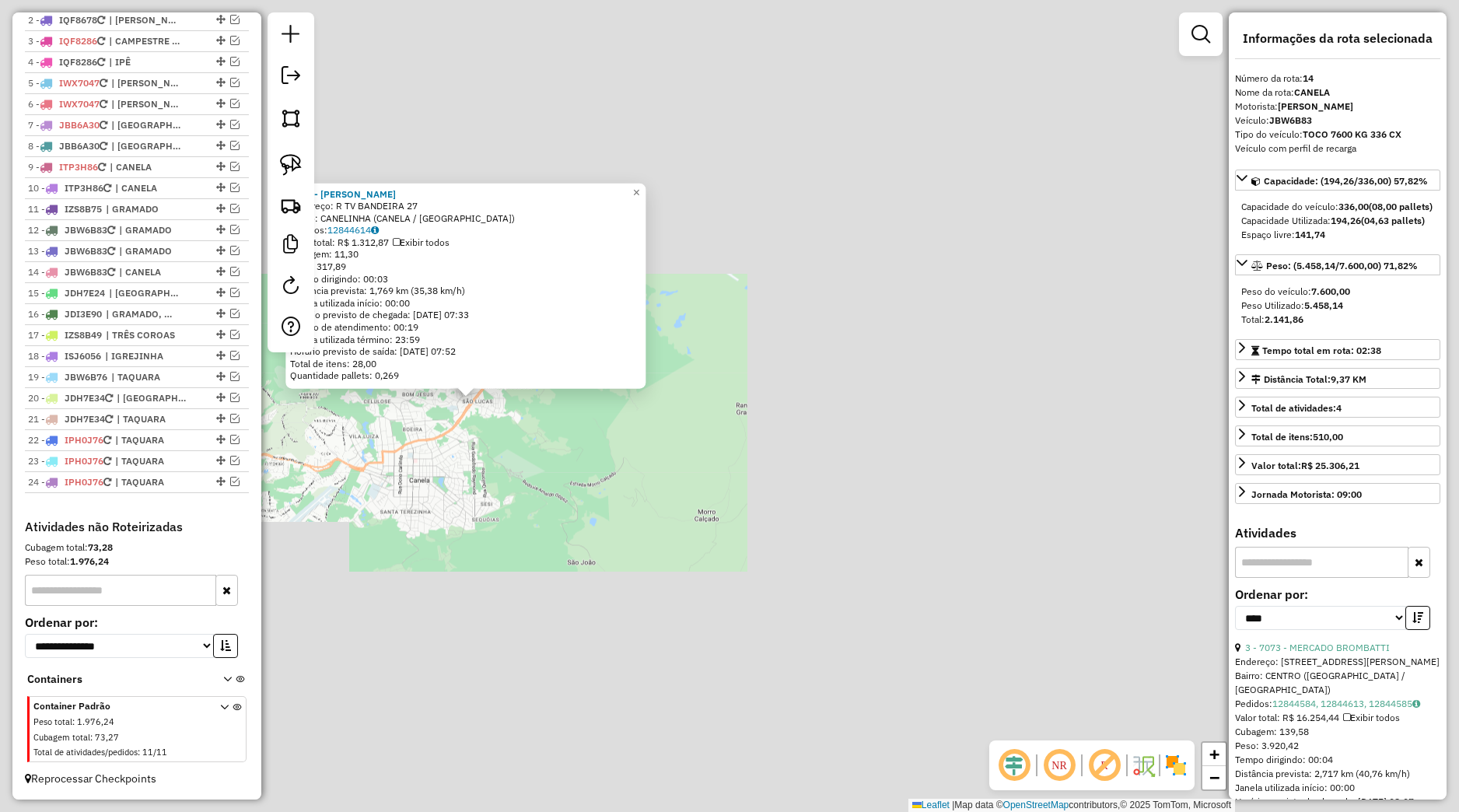
click at [393, 406] on div "8679 - ELTON RICARDO FACHIN Endereço: R TV BANDEIRA 27 Bairro: CANELINHA (CANEL…" at bounding box center [730, 406] width 1459 height 812
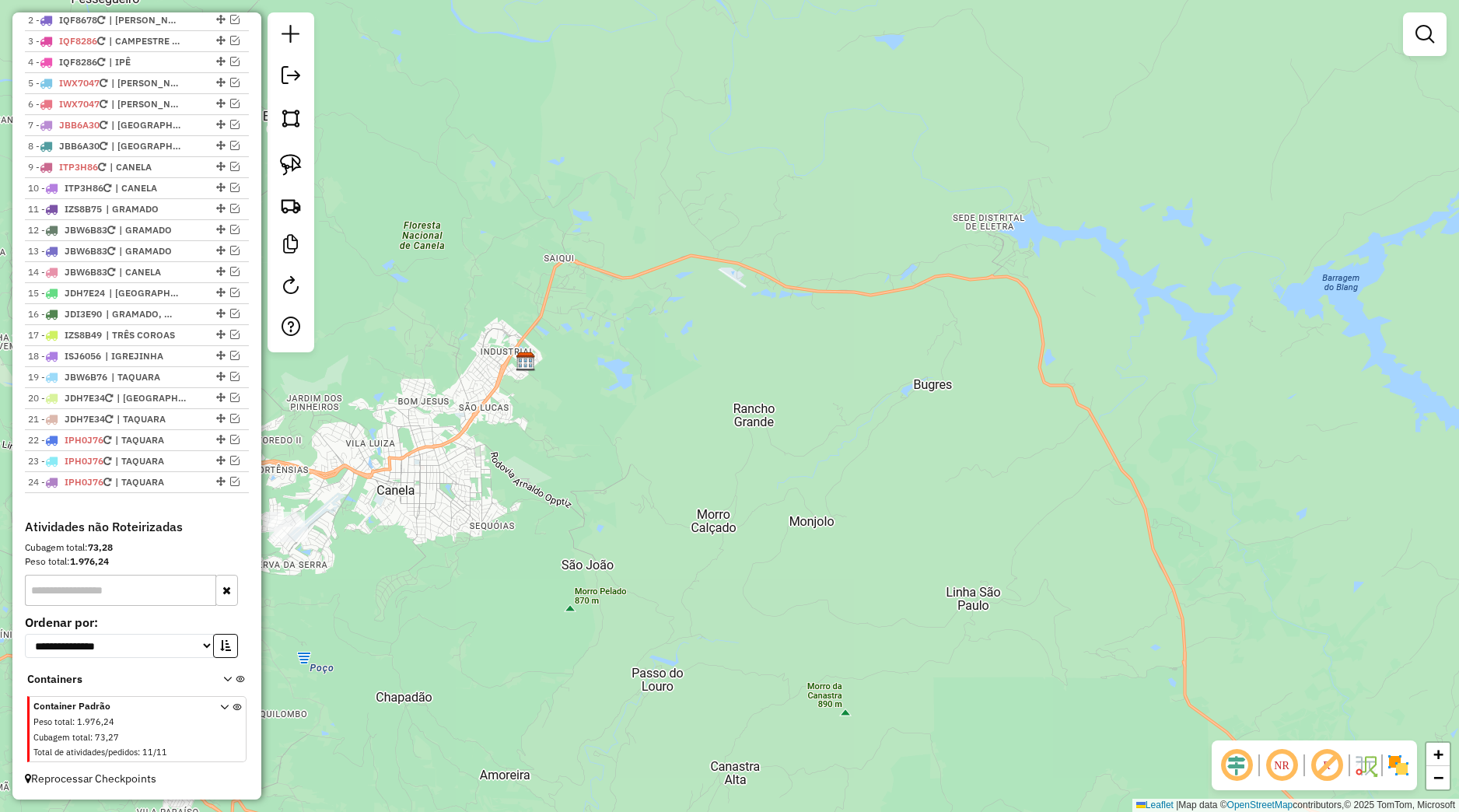
drag, startPoint x: 419, startPoint y: 463, endPoint x: 539, endPoint y: 477, distance: 120.8
click at [539, 477] on div "Janela de atendimento Grade de atendimento Capacidade Transportadoras Veículos …" at bounding box center [730, 406] width 1459 height 812
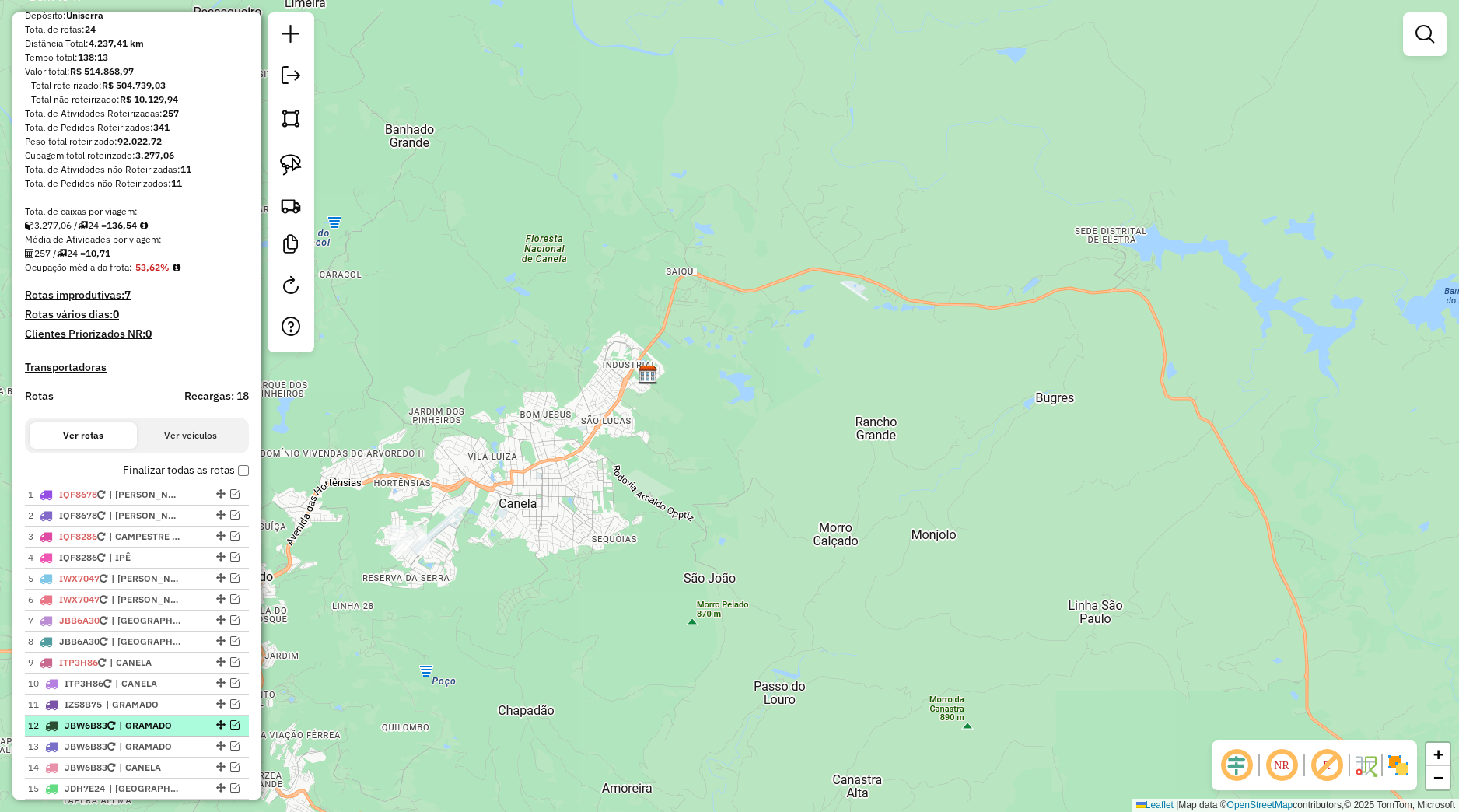
scroll to position [354, 0]
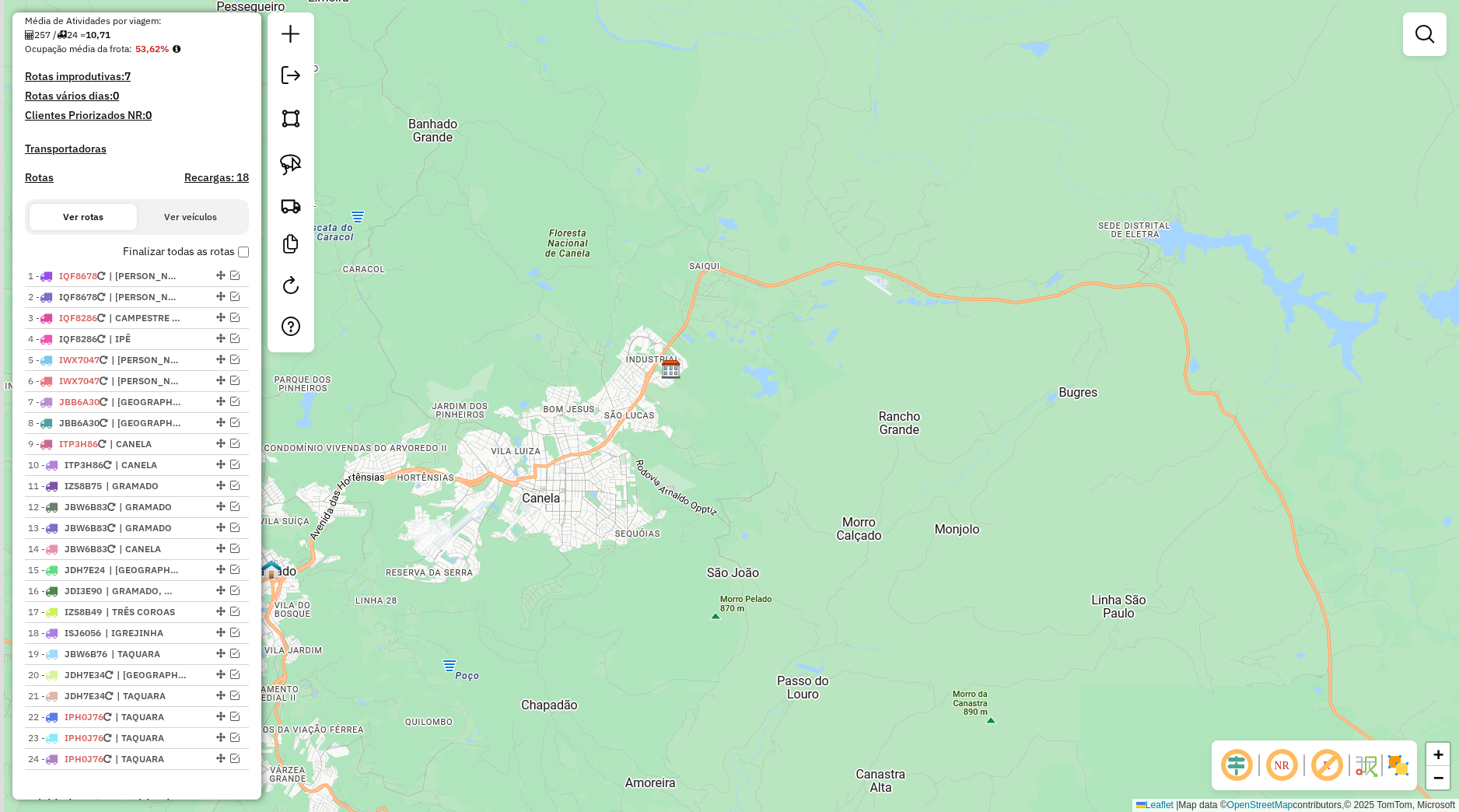
drag, startPoint x: 539, startPoint y: 538, endPoint x: 639, endPoint y: 497, distance: 108.1
click at [624, 503] on div "Janela de atendimento Grade de atendimento Capacidade Transportadoras Veículos …" at bounding box center [730, 406] width 1459 height 812
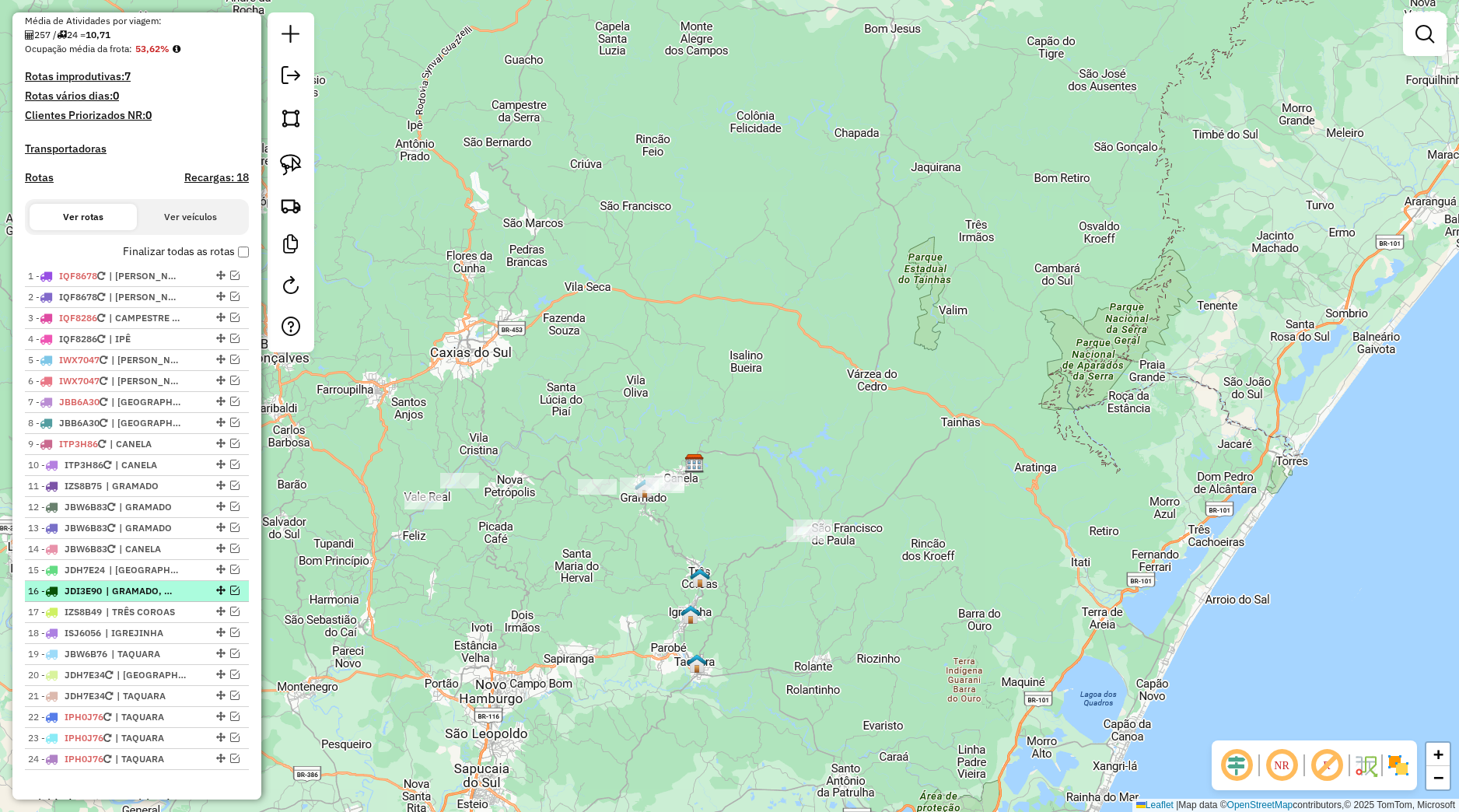
click at [170, 598] on span "| GRAMADO, GRAMADO - VARZEA GRANDE" at bounding box center [141, 591] width 71 height 14
select select "*********"
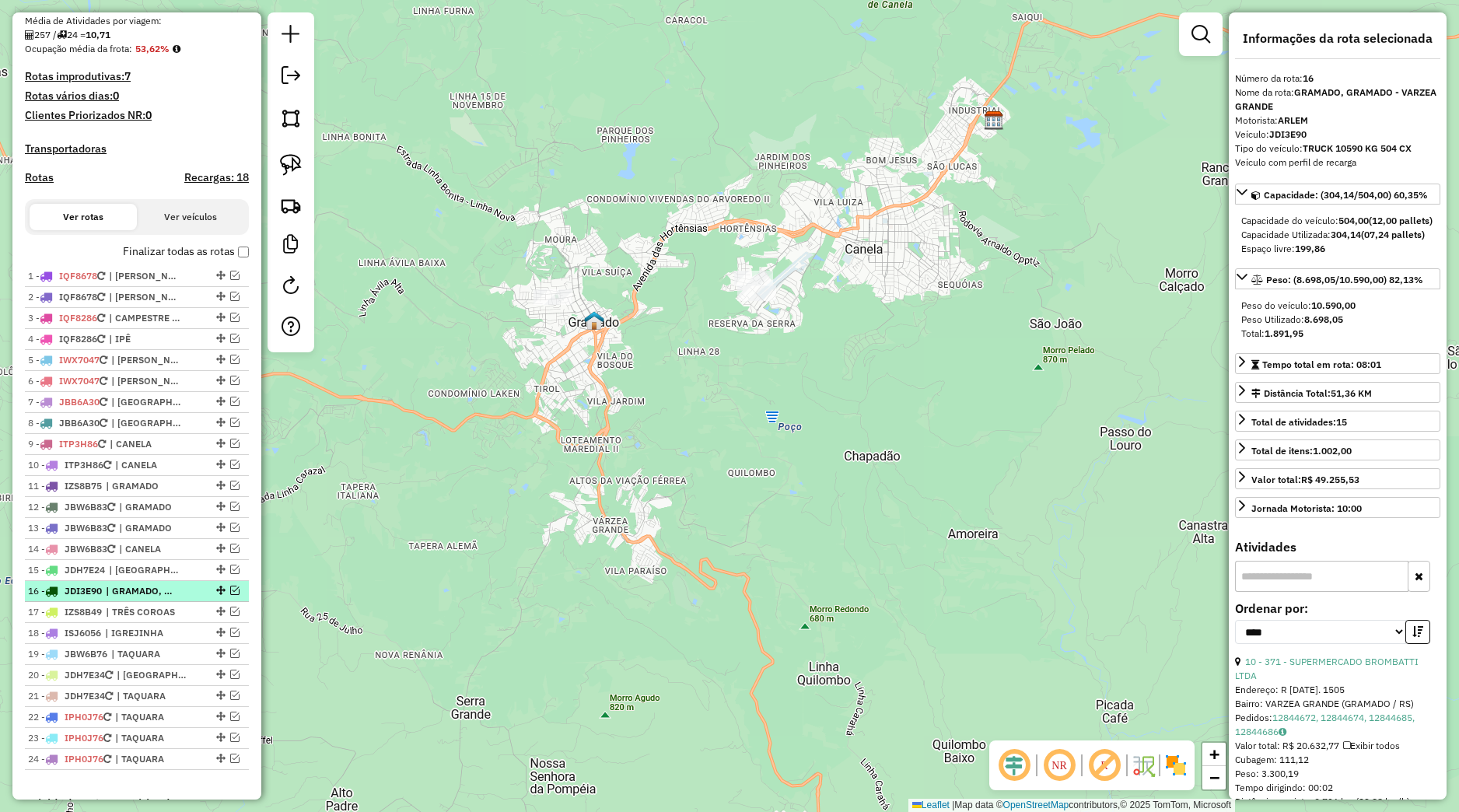
click at [230, 595] on em at bounding box center [235, 591] width 10 height 10
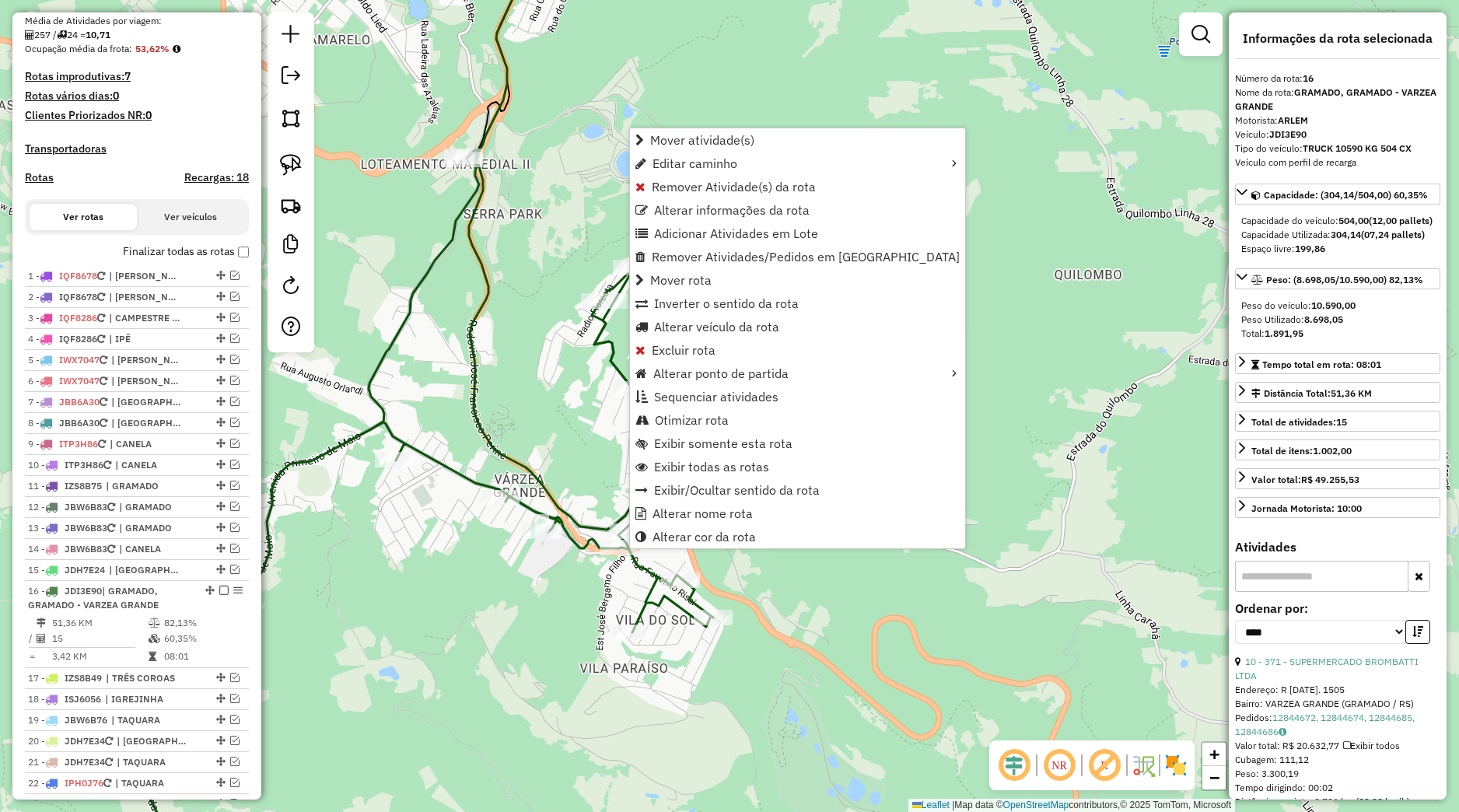
scroll to position [711, 0]
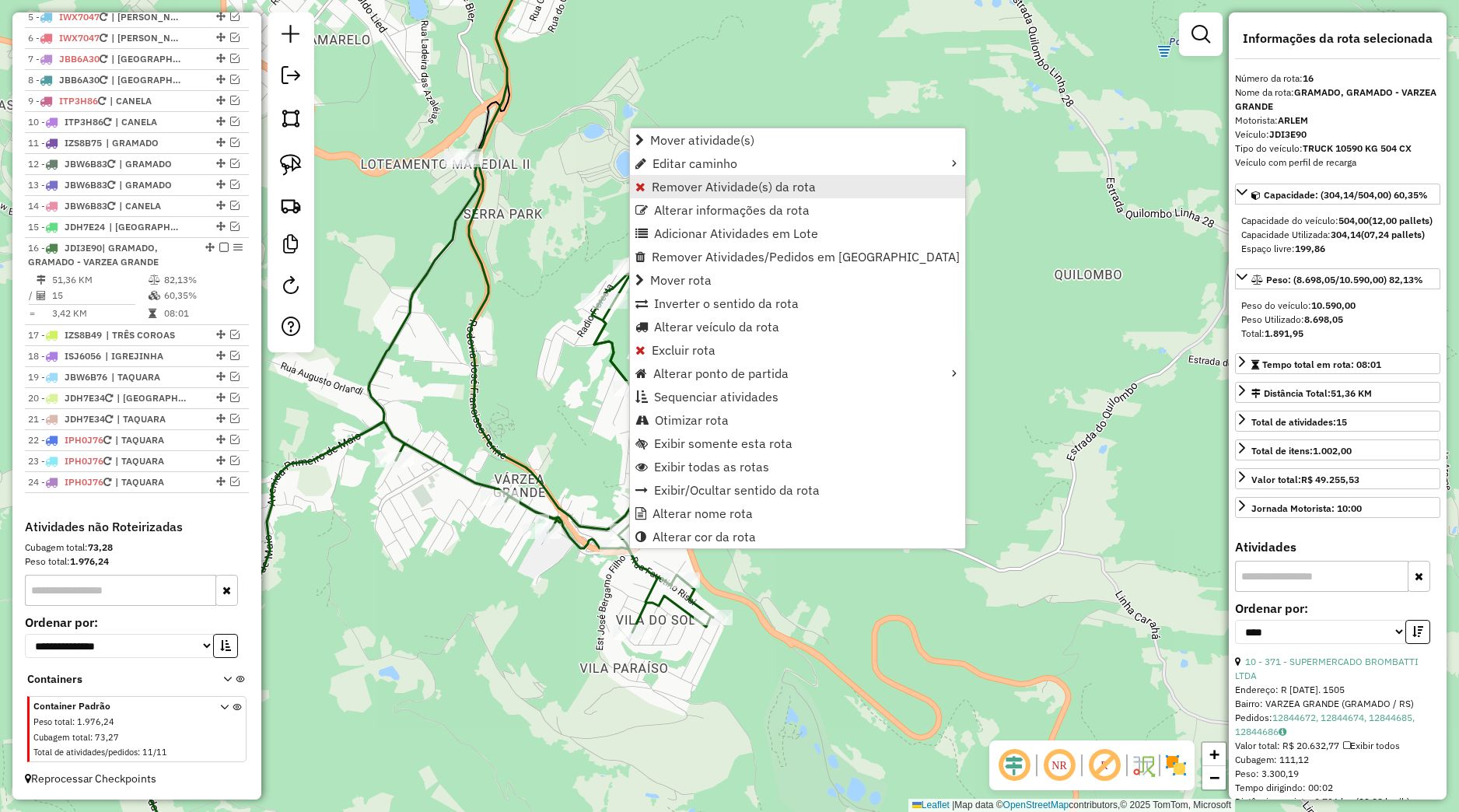
click at [677, 191] on span "Remover Atividade(s) da rota" at bounding box center [734, 186] width 164 height 12
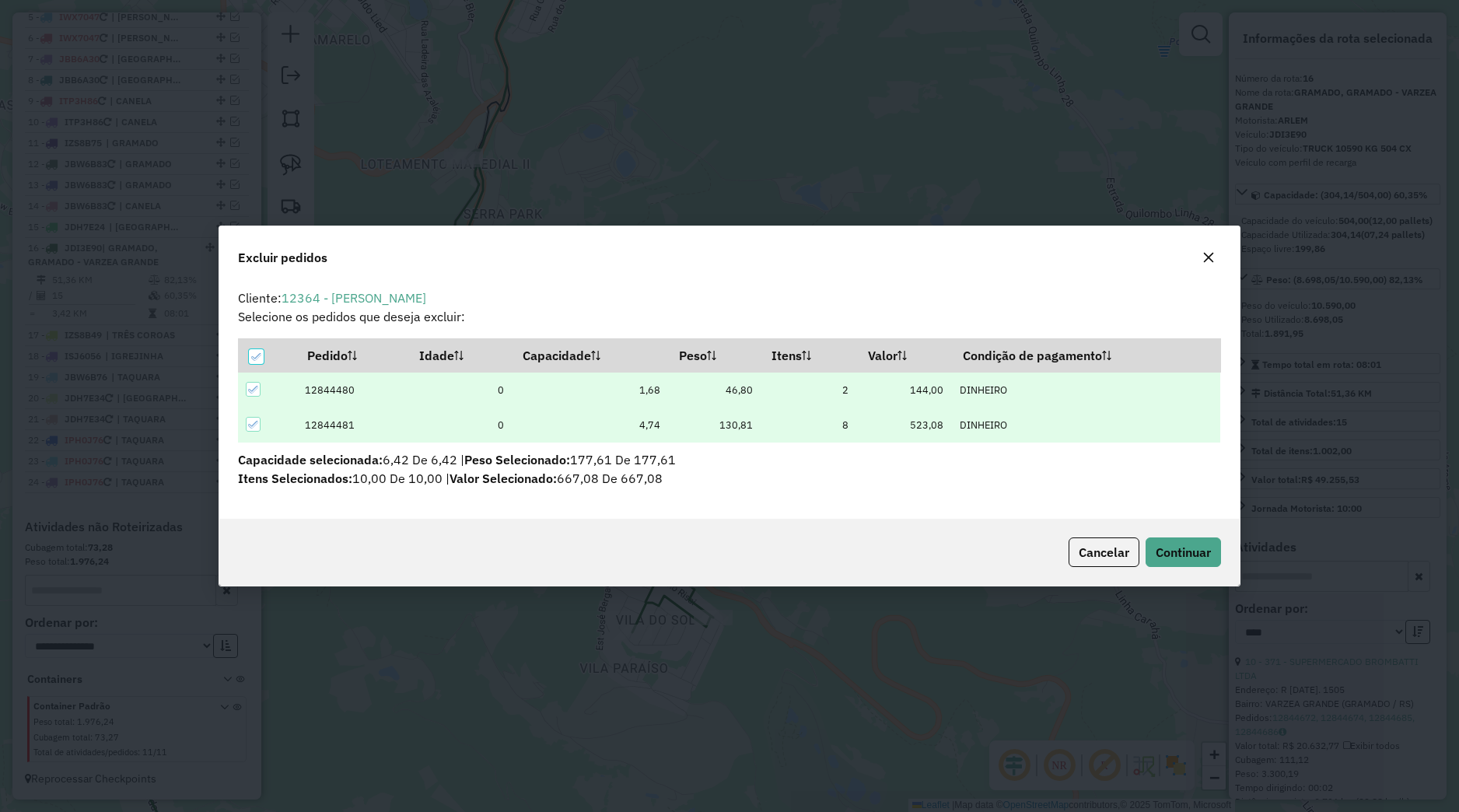
scroll to position [9, 5]
click at [1174, 552] on span "Continuar" at bounding box center [1183, 552] width 55 height 15
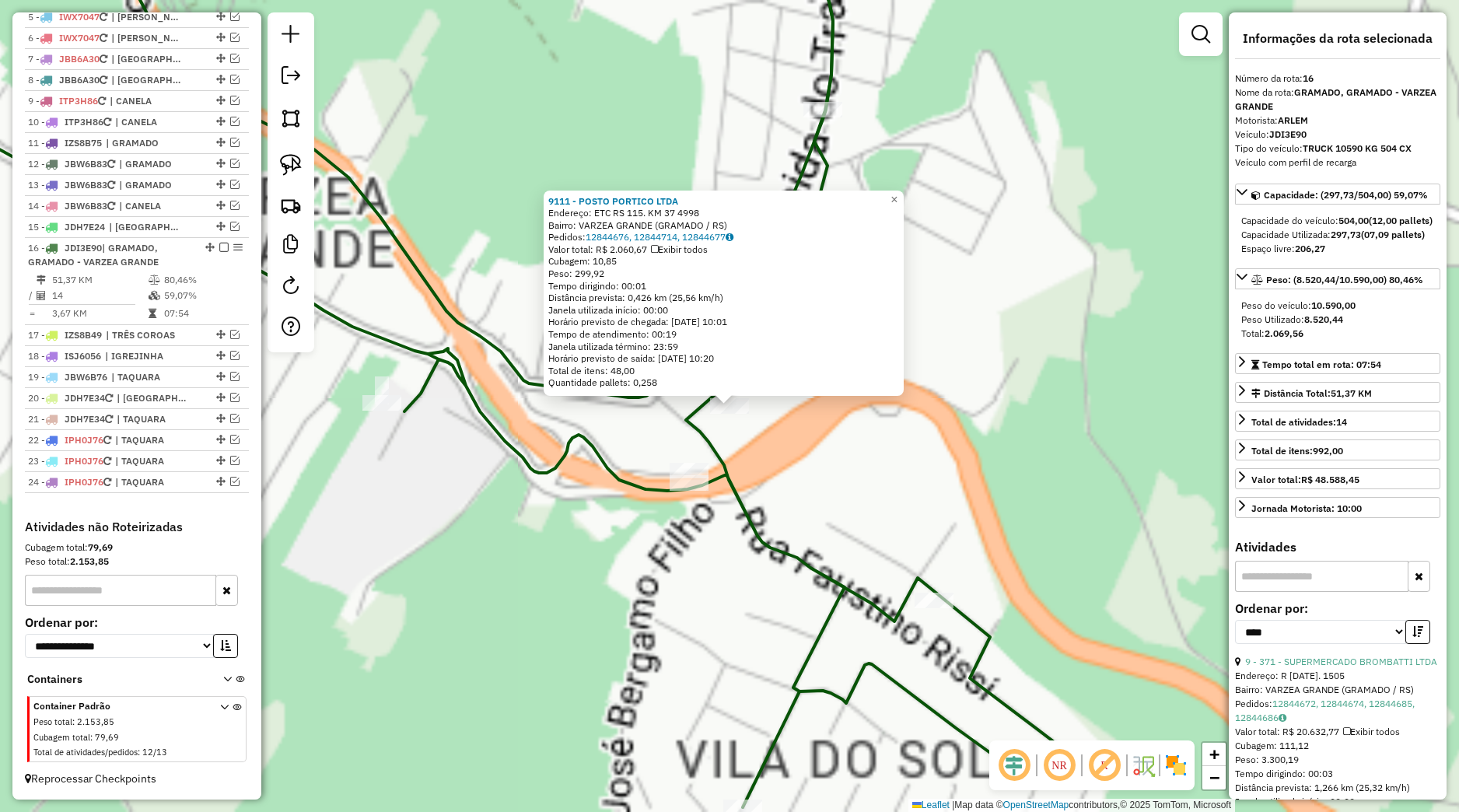
click at [658, 567] on div "9111 - POSTO PORTICO LTDA Endereço: ETC RS 115. KM 37 4998 Bairro: VARZEA GRAND…" at bounding box center [730, 406] width 1459 height 812
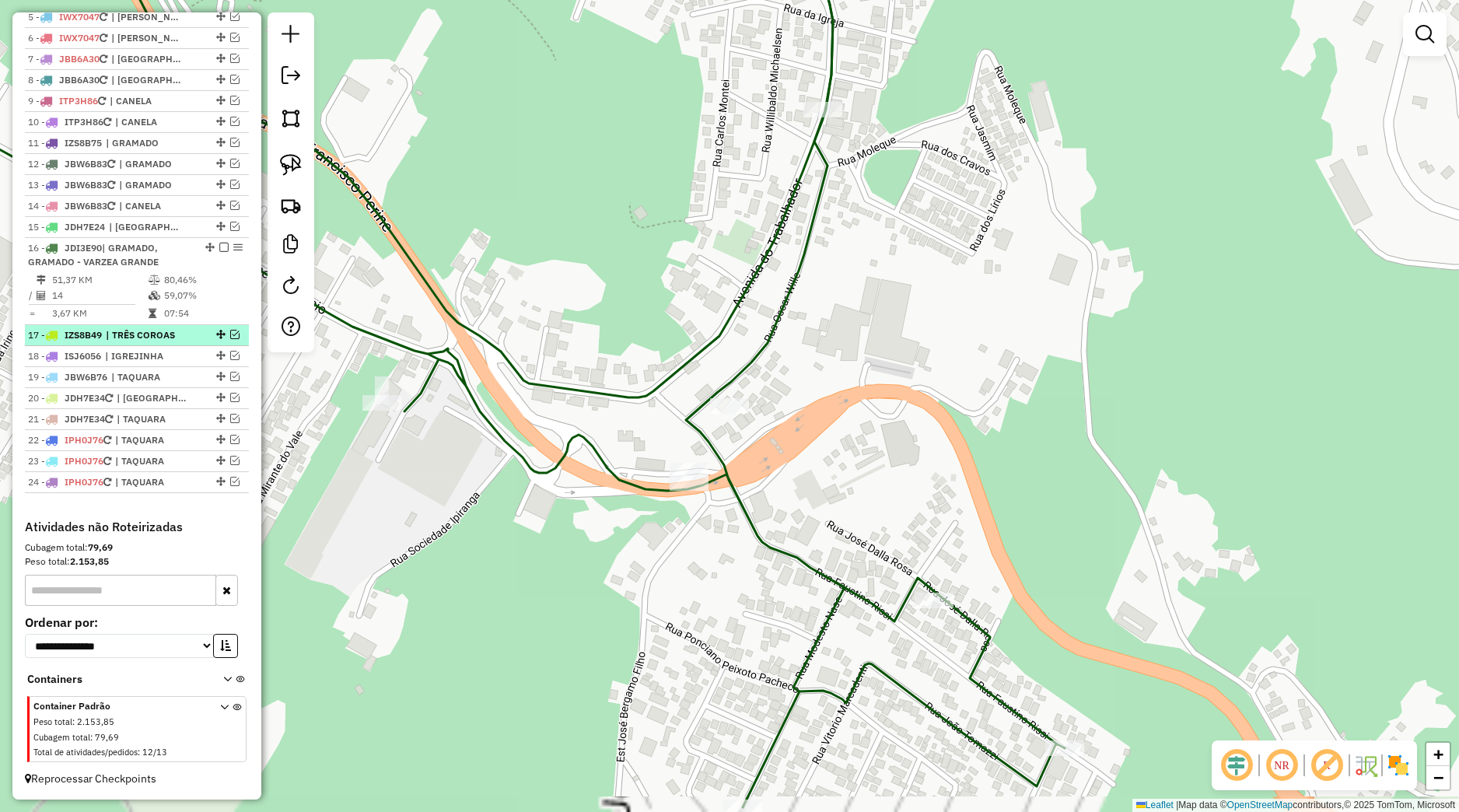
click at [230, 334] on em at bounding box center [235, 334] width 10 height 10
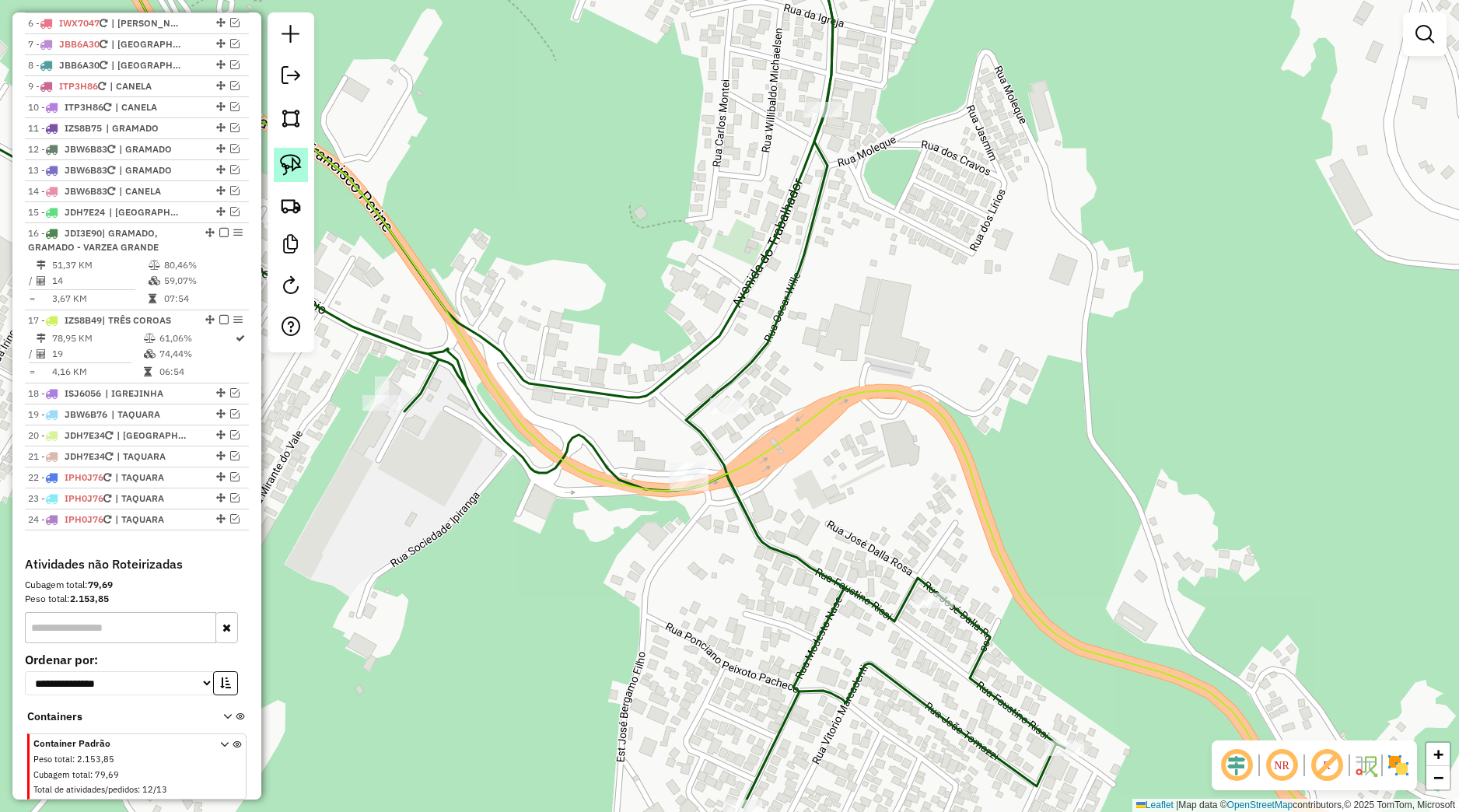
click at [306, 159] on link at bounding box center [291, 165] width 34 height 34
drag, startPoint x: 660, startPoint y: 475, endPoint x: 765, endPoint y: 492, distance: 106.4
click at [765, 492] on div "Janela de atendimento Grade de atendimento Capacidade Transportadoras Veículos …" at bounding box center [730, 406] width 1459 height 812
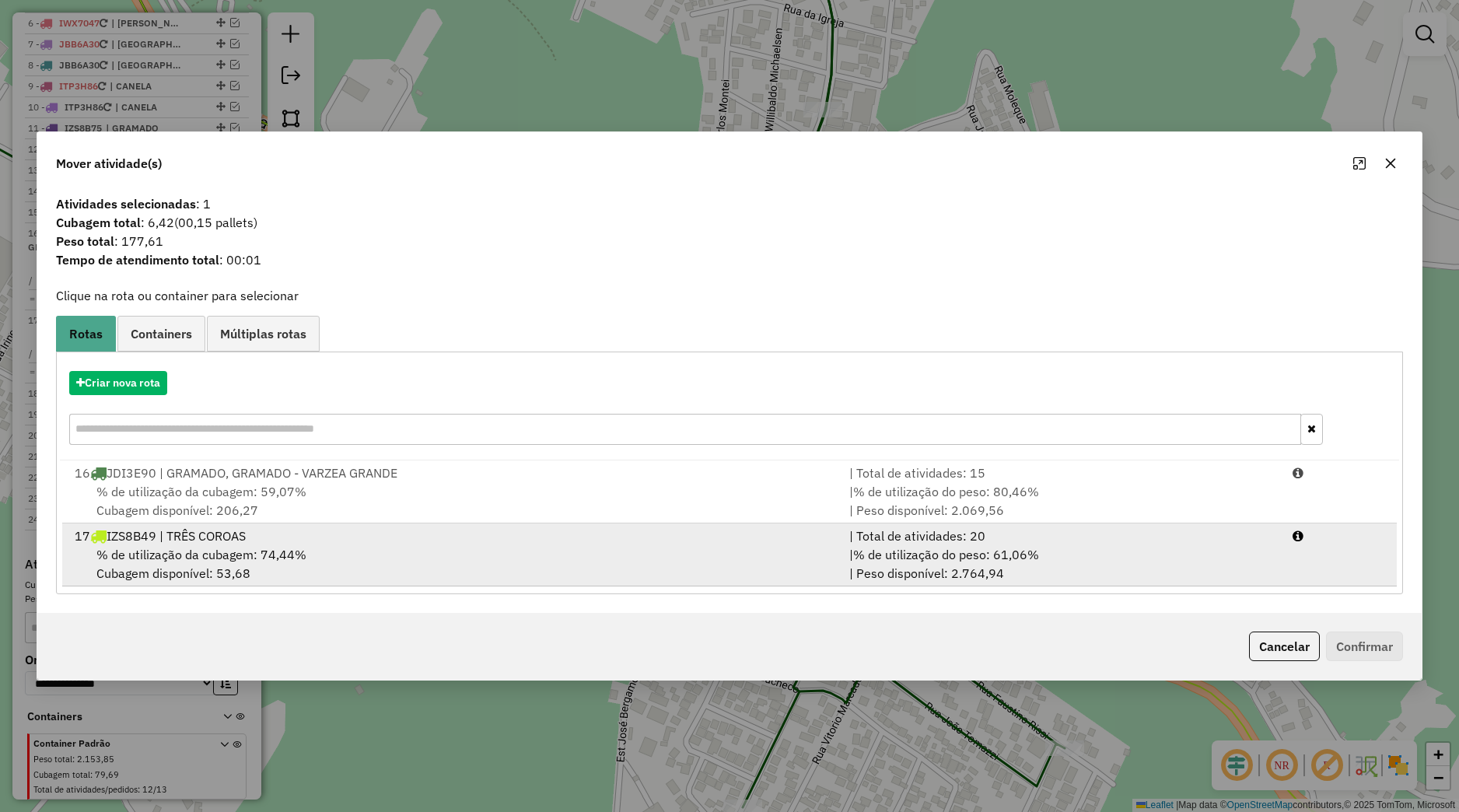
click at [299, 526] on li "17 IZS8B49 | TRÊS COROAS | Total de atividades: 20 % de utilização da cubagem: …" at bounding box center [730, 555] width 1335 height 63
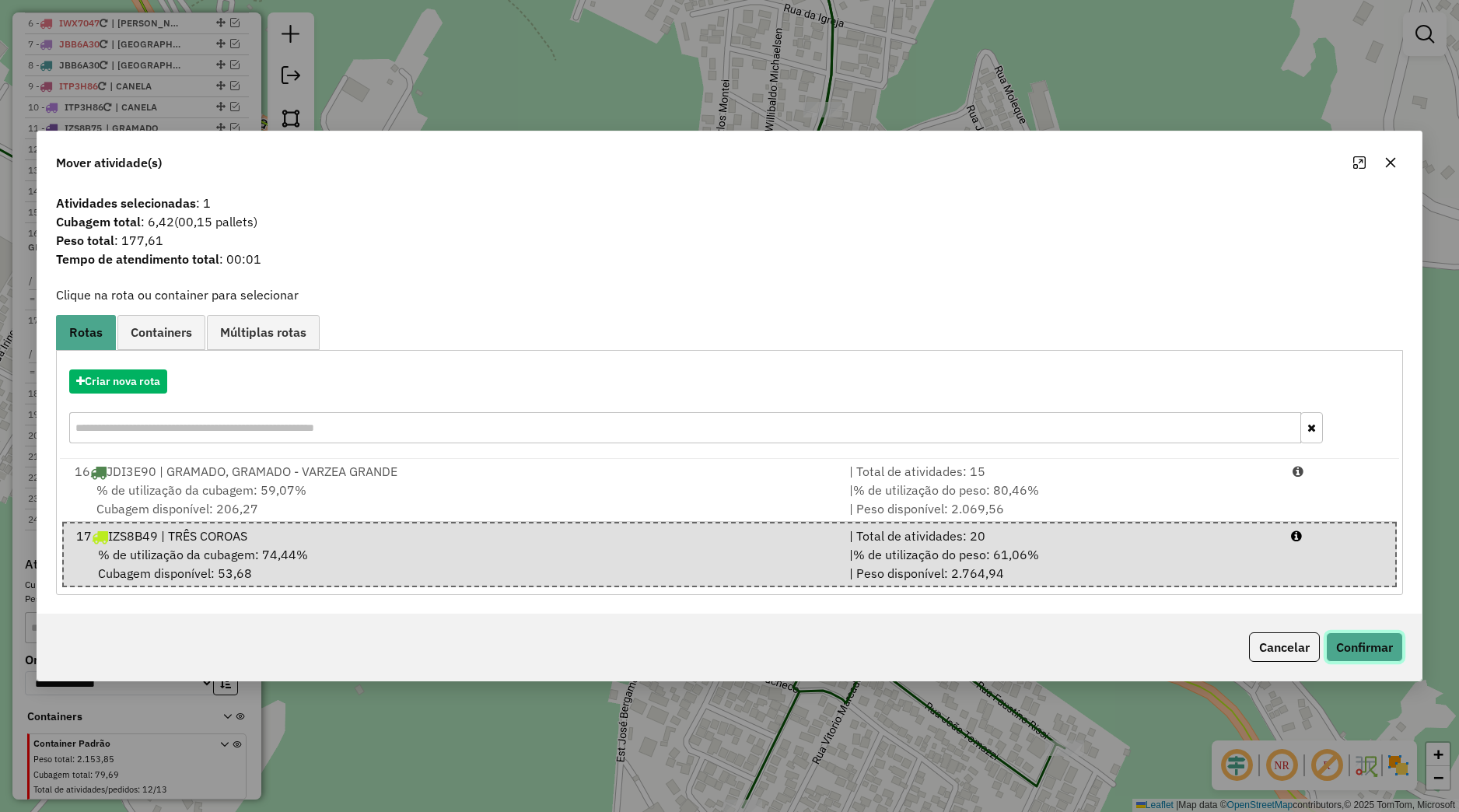
click at [1363, 642] on button "Confirmar" at bounding box center [1364, 647] width 77 height 29
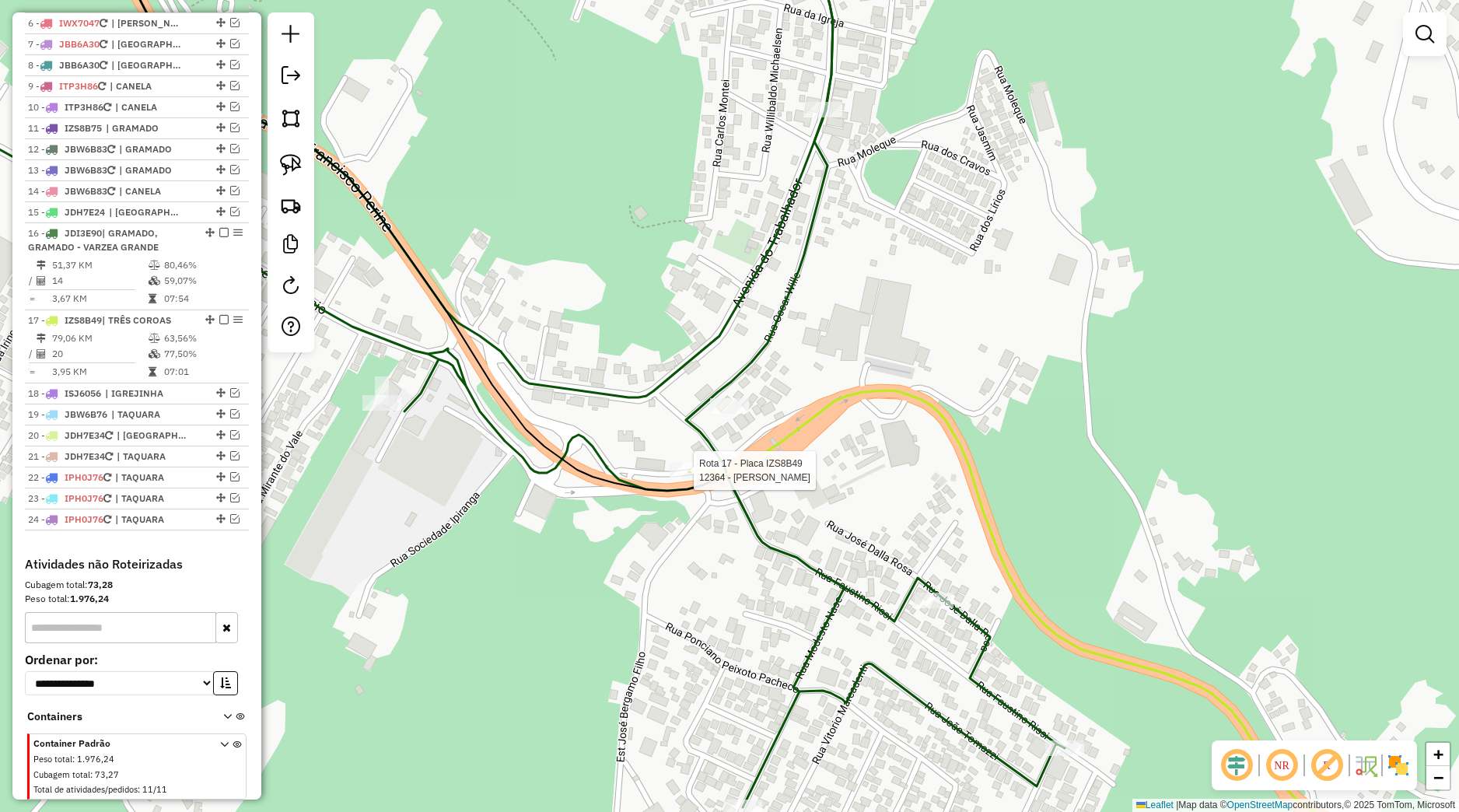
select select "*********"
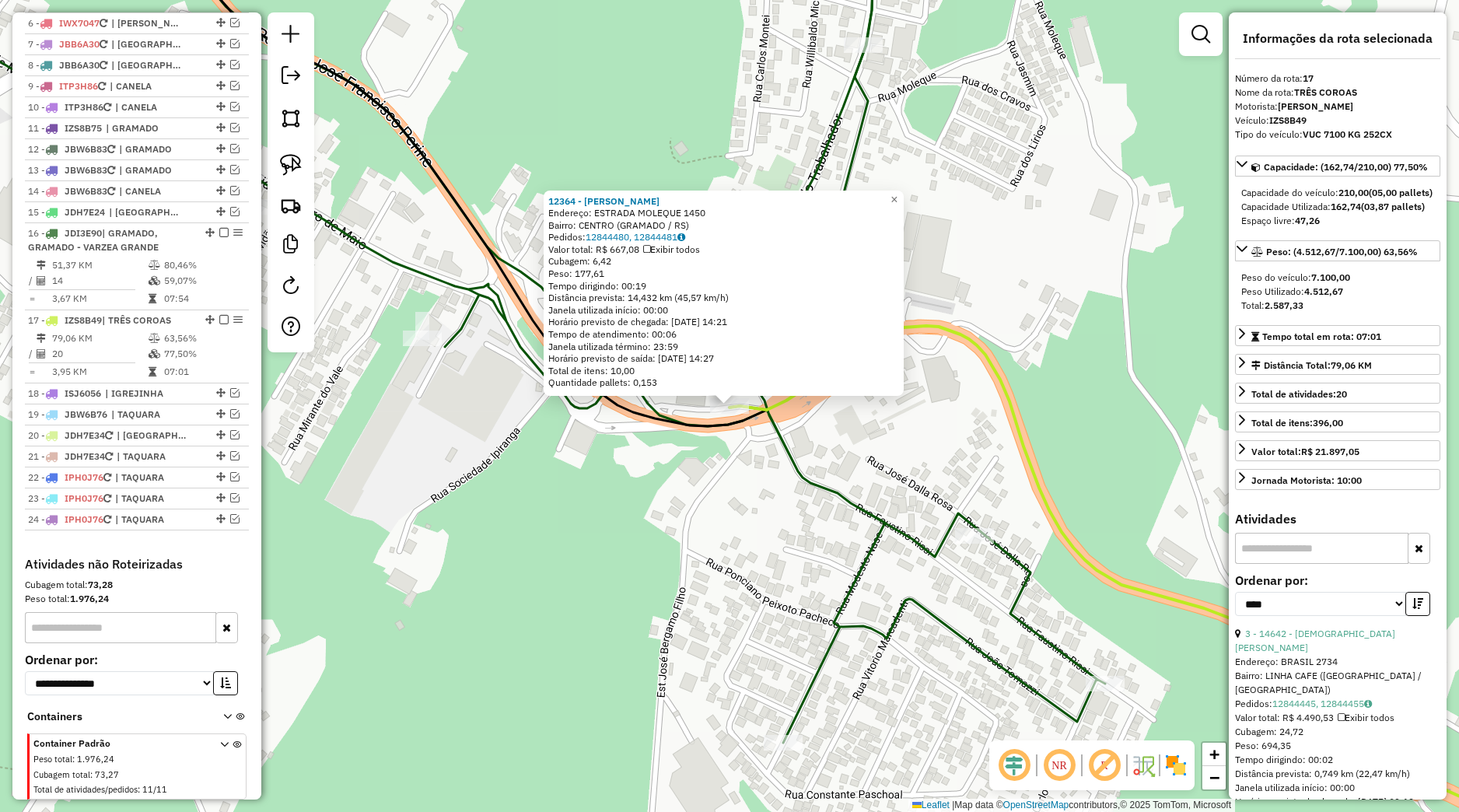
scroll to position [763, 0]
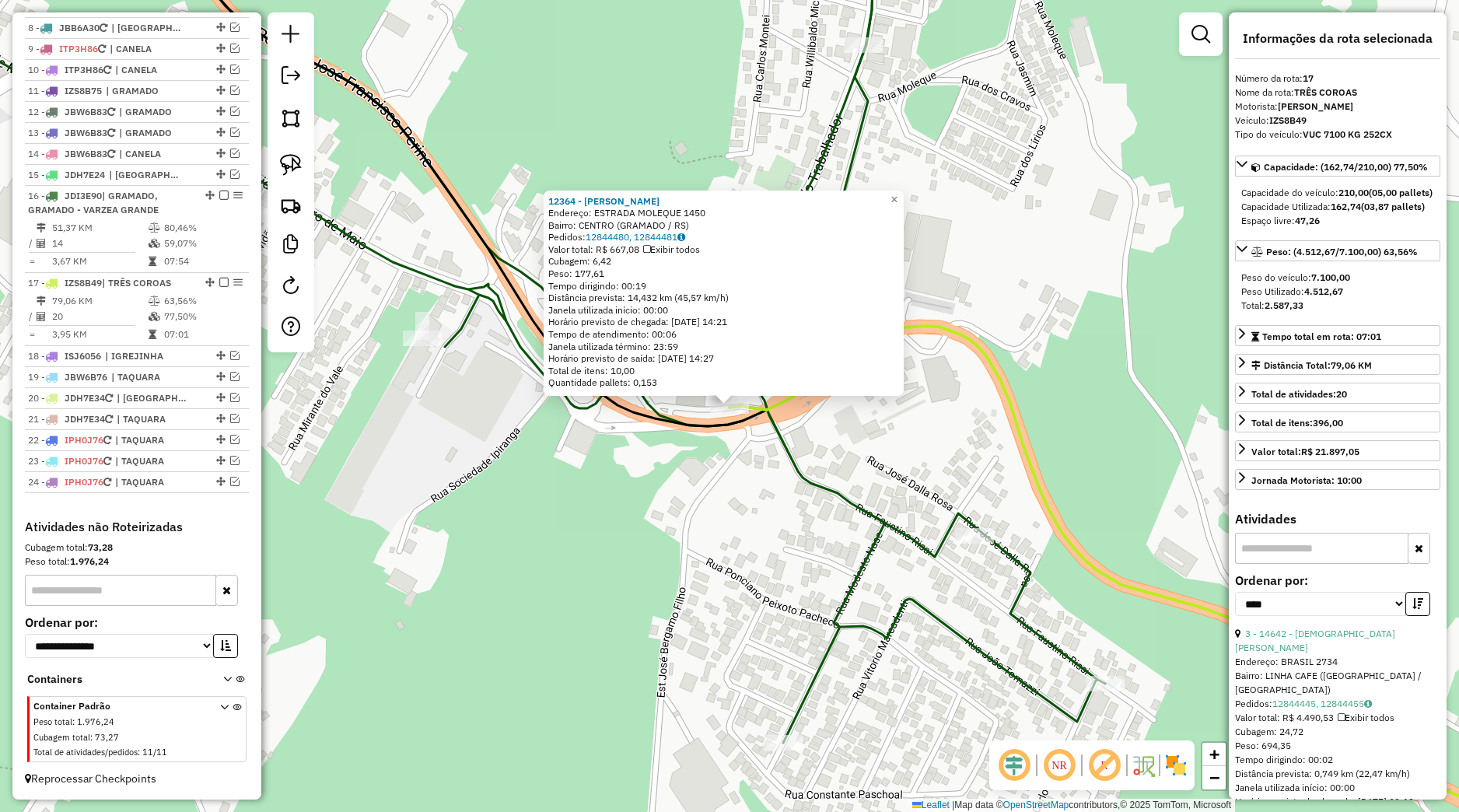
click at [721, 522] on div "12364 - GUINCHOS WALLENTINI Endereço: ESTRADA MOLEQUE 1450 Bairro: CENTRO (GRAM…" at bounding box center [730, 406] width 1459 height 812
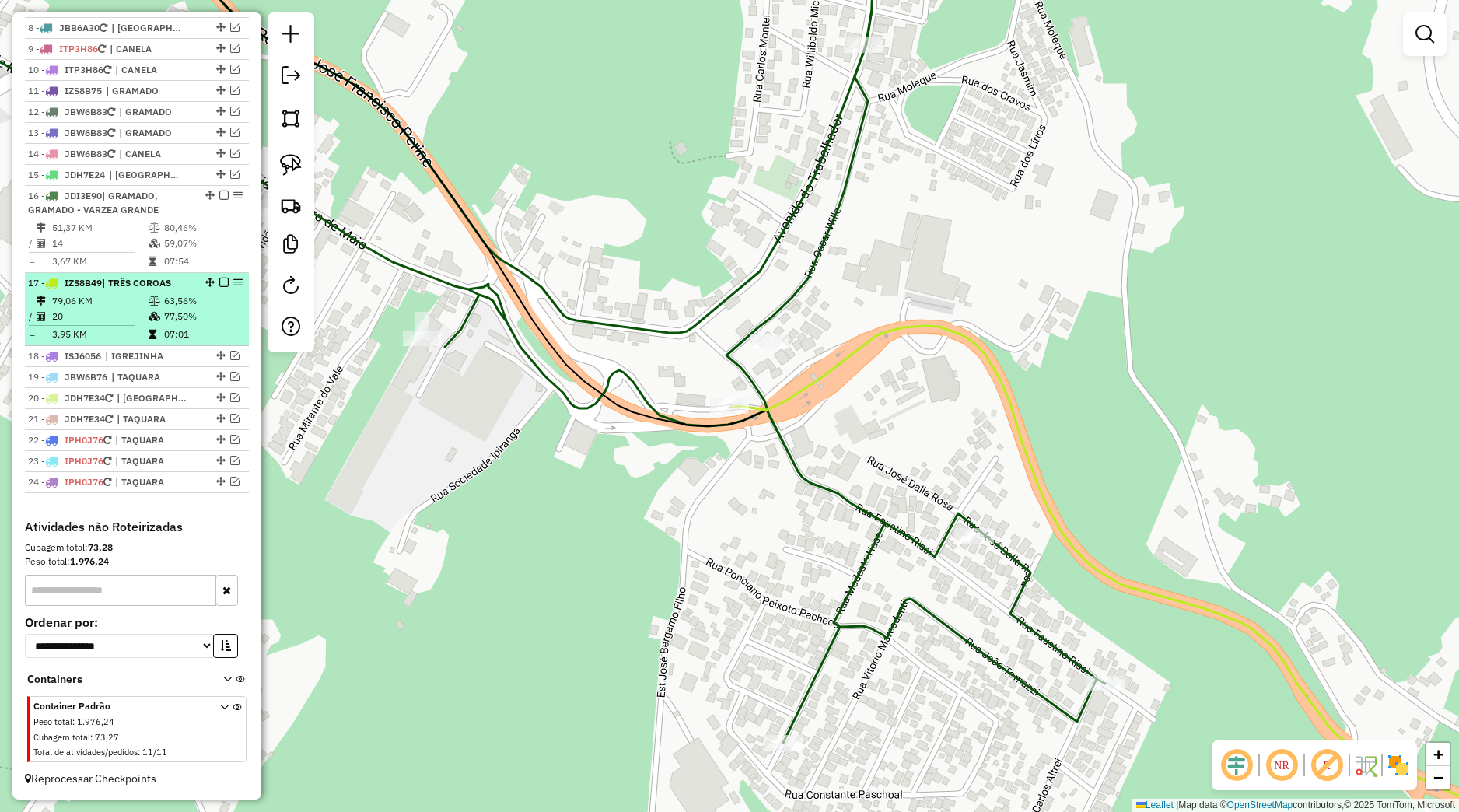
click at [219, 282] on em at bounding box center [224, 282] width 10 height 10
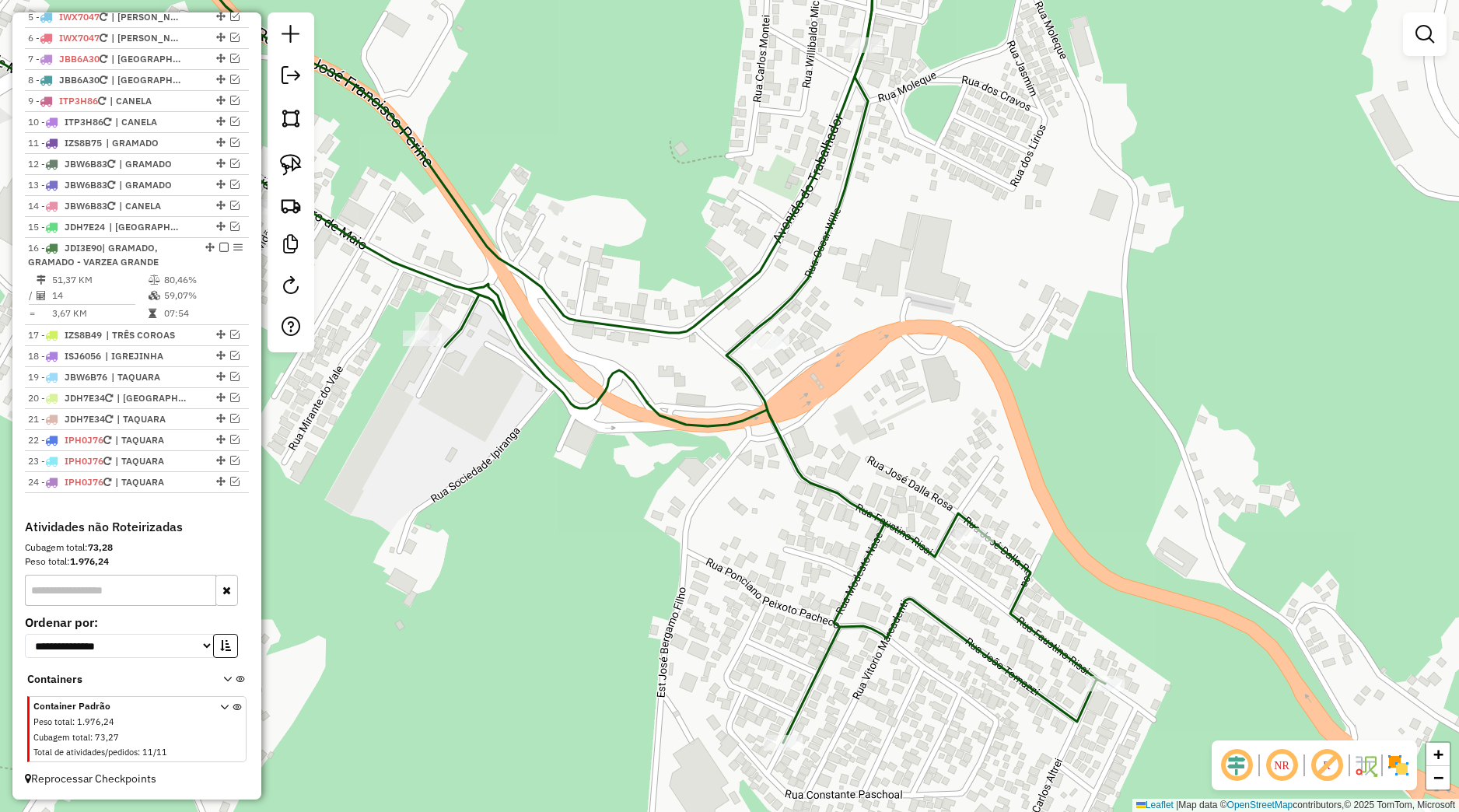
scroll to position [711, 0]
select select "*********"
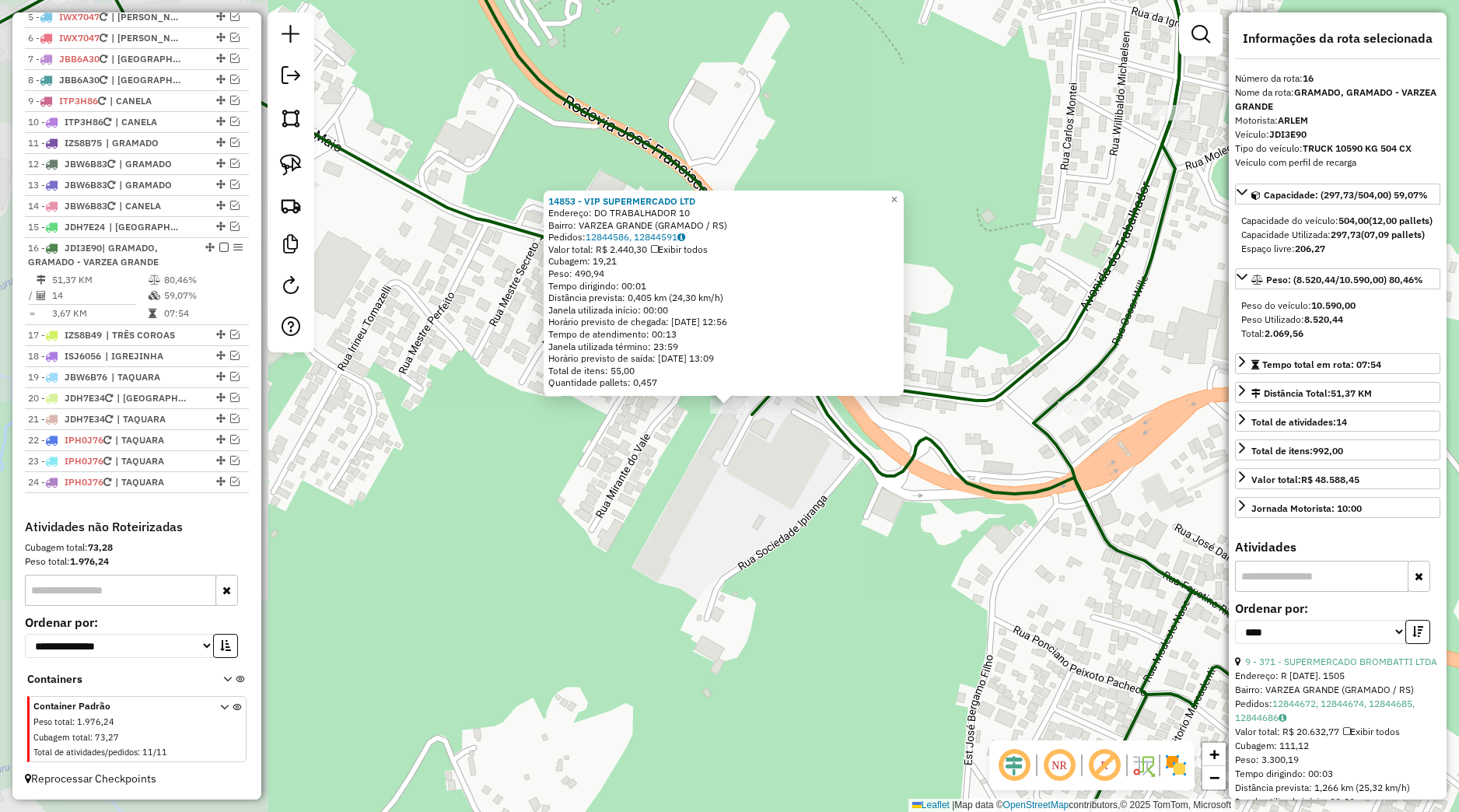
click at [595, 482] on div "14853 - VIP SUPERMERCADO LTD Endereço: DO TRABALHADOR 10 Bairro: VARZEA GRANDE …" at bounding box center [730, 406] width 1459 height 812
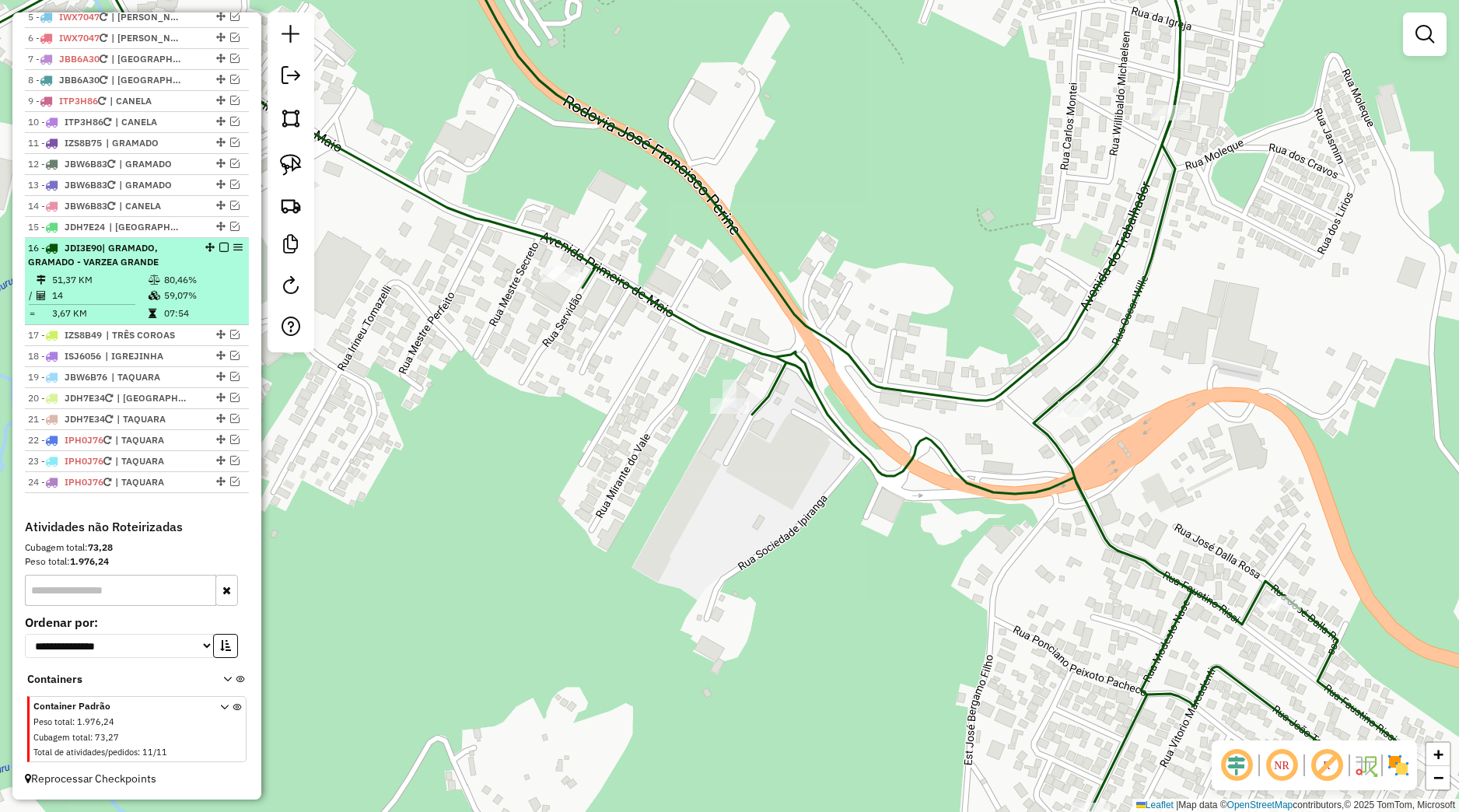
click at [219, 247] on em at bounding box center [224, 247] width 10 height 10
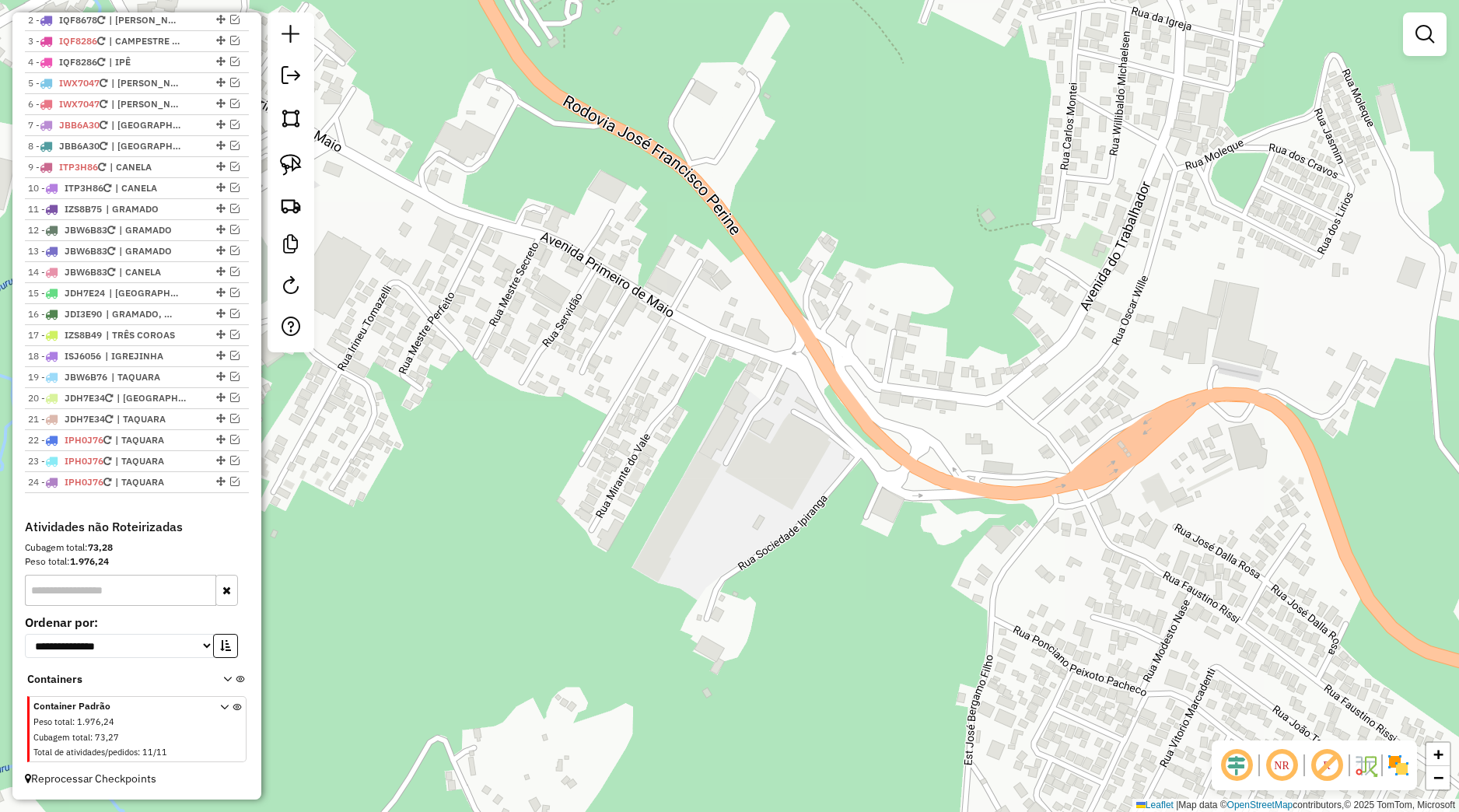
scroll to position [646, 0]
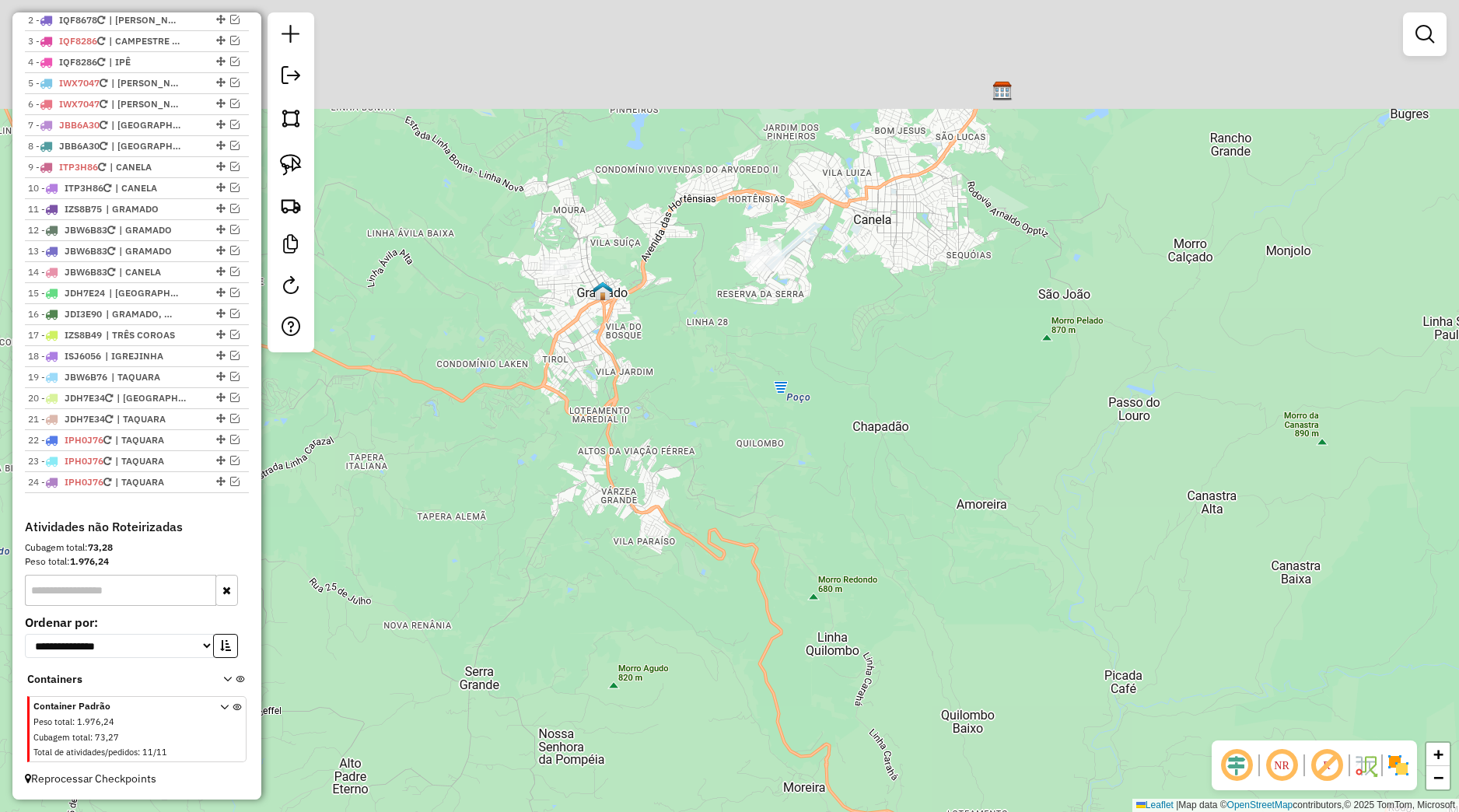
drag, startPoint x: 608, startPoint y: 426, endPoint x: 643, endPoint y: 531, distance: 110.7
click at [643, 531] on div "Janela de atendimento Grade de atendimento Capacidade Transportadoras Veículos …" at bounding box center [730, 406] width 1459 height 812
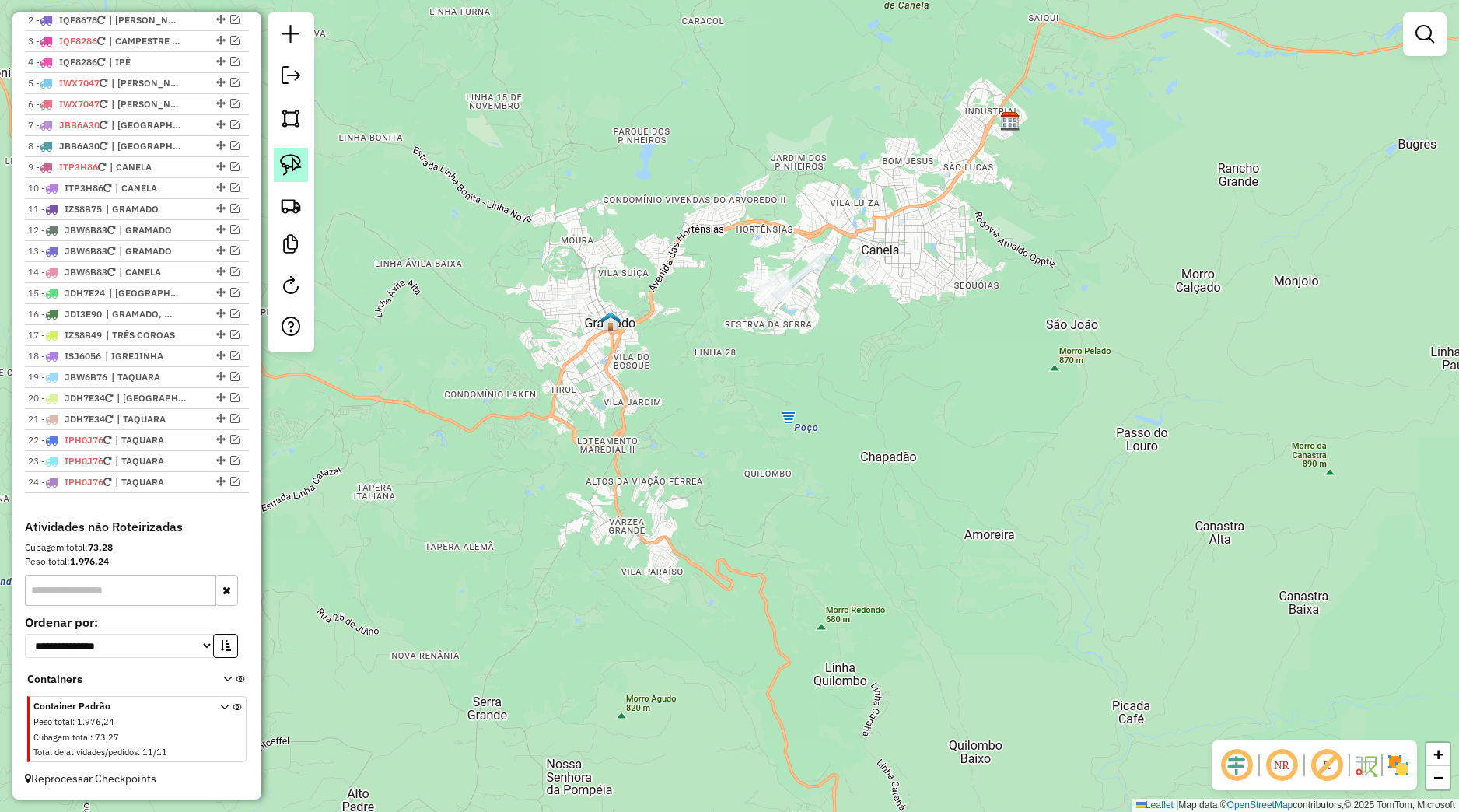
click at [301, 172] on img at bounding box center [291, 165] width 22 height 22
drag, startPoint x: 810, startPoint y: 260, endPoint x: 783, endPoint y: 372, distance: 115.2
click at [779, 372] on div "Janela de atendimento Grade de atendimento Capacidade Transportadoras Veículos …" at bounding box center [730, 406] width 1459 height 812
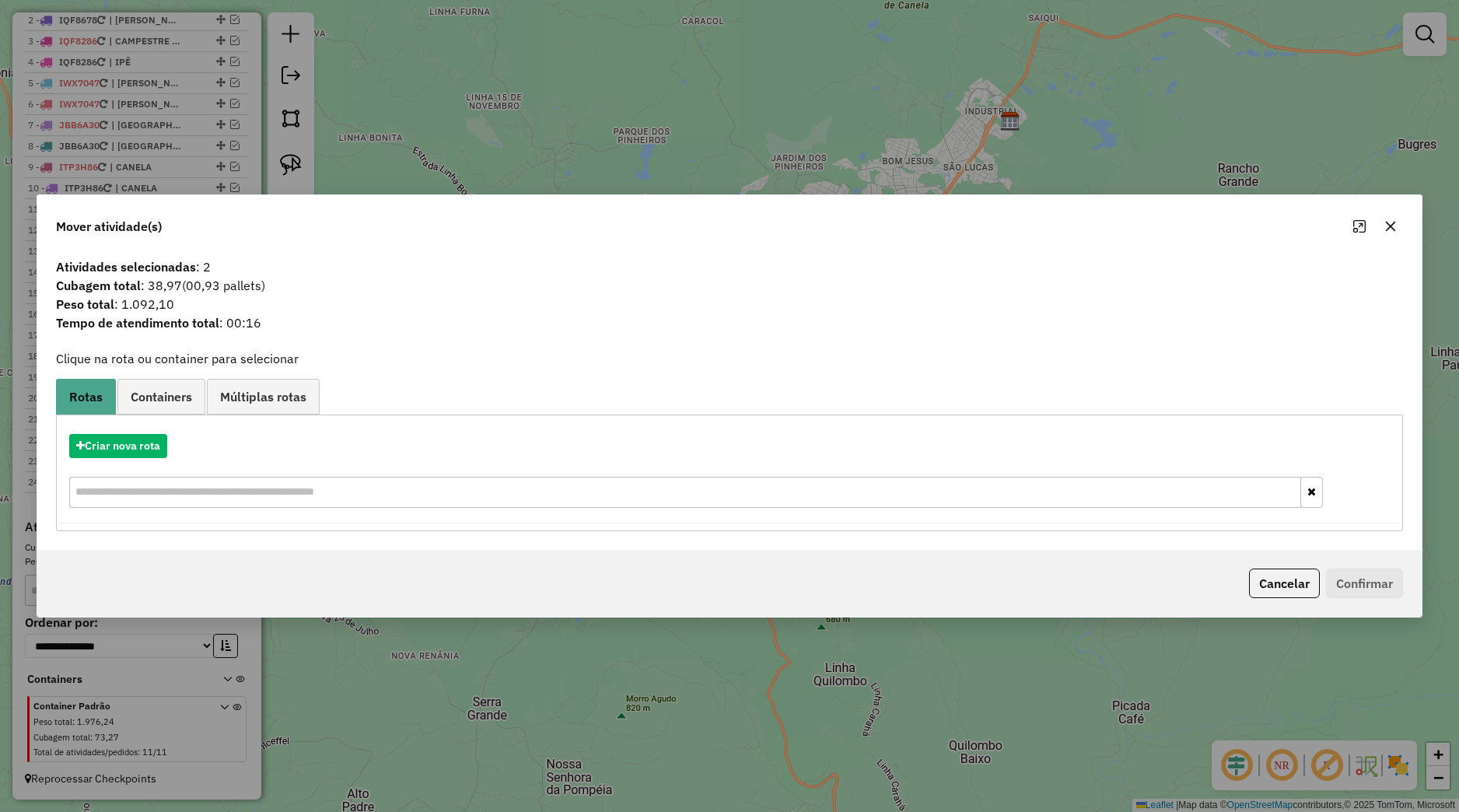
click at [1384, 223] on button "button" at bounding box center [1391, 226] width 25 height 25
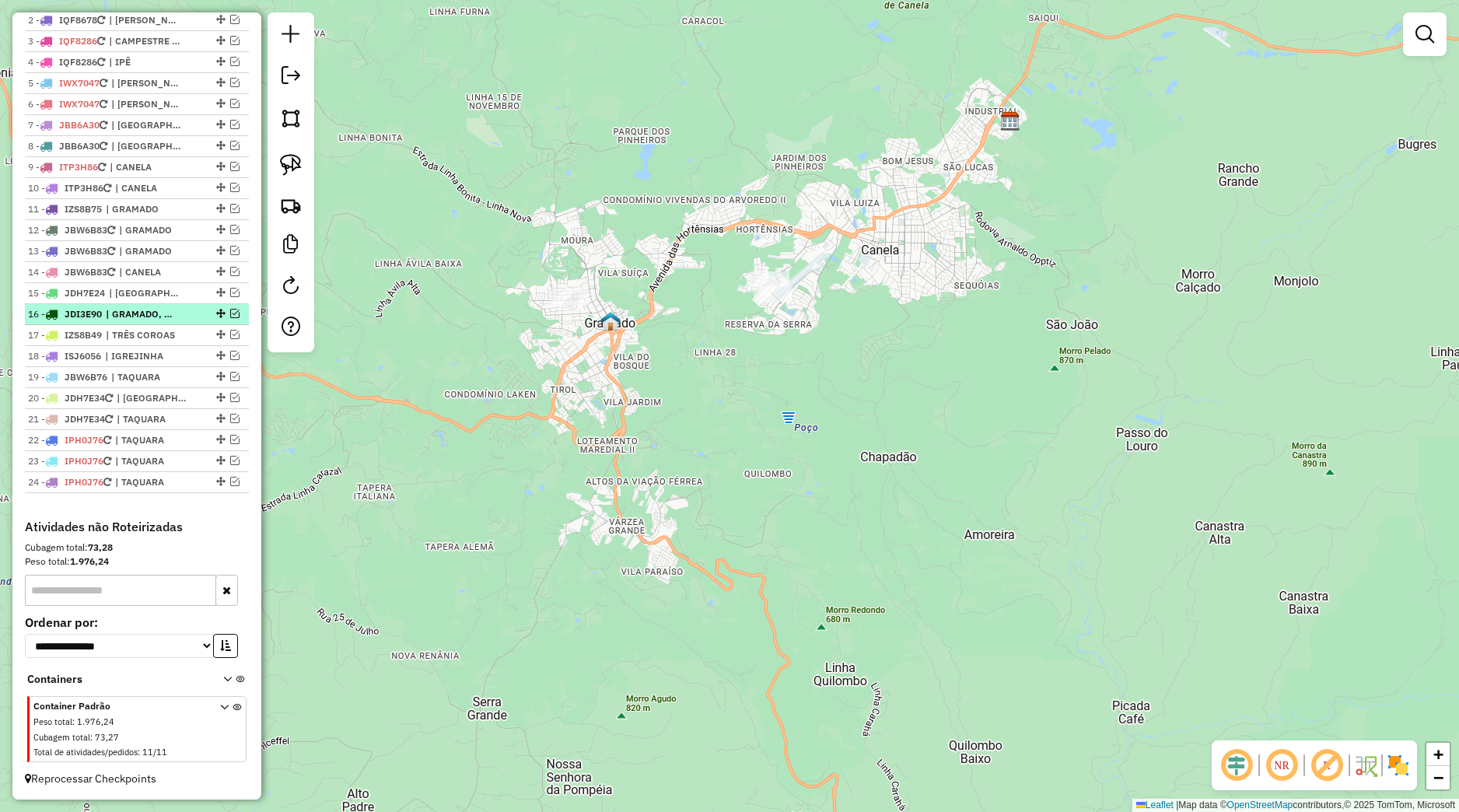
click at [230, 314] on em at bounding box center [235, 314] width 10 height 10
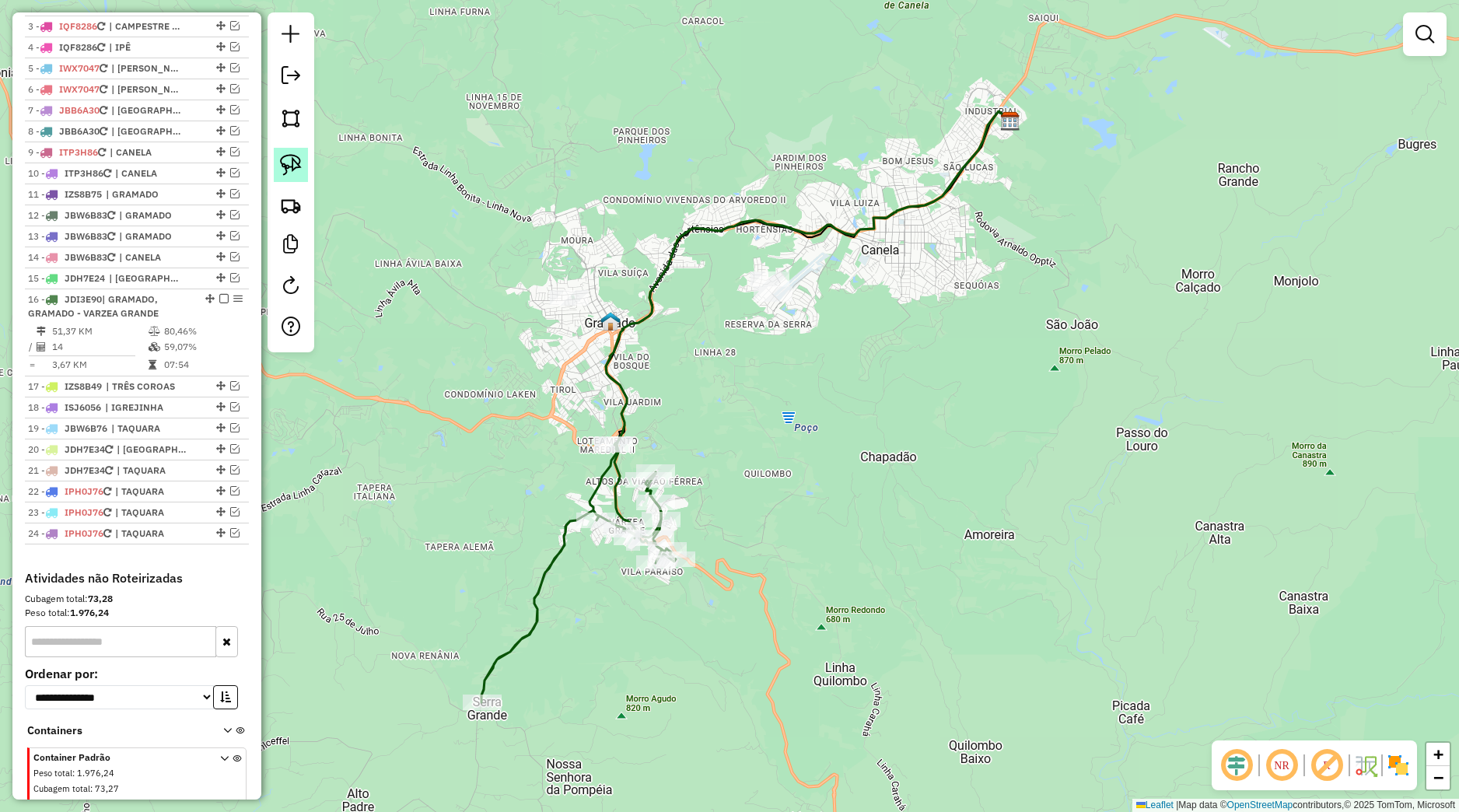
click at [303, 164] on link at bounding box center [291, 165] width 34 height 34
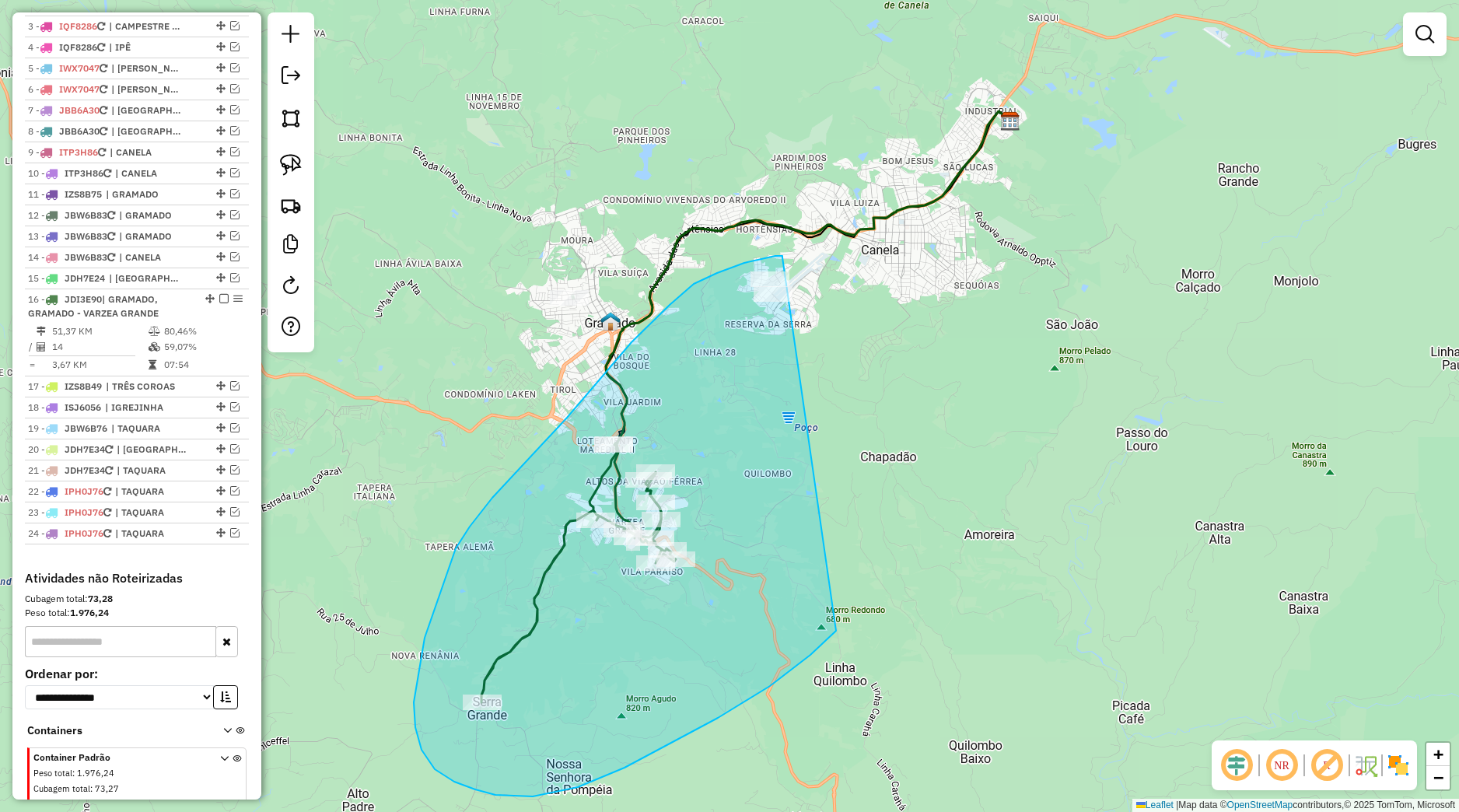
drag, startPoint x: 781, startPoint y: 256, endPoint x: 926, endPoint y: 551, distance: 328.7
click at [926, 551] on div "Janela de atendimento Grade de atendimento Capacidade Transportadoras Veículos …" at bounding box center [730, 406] width 1459 height 812
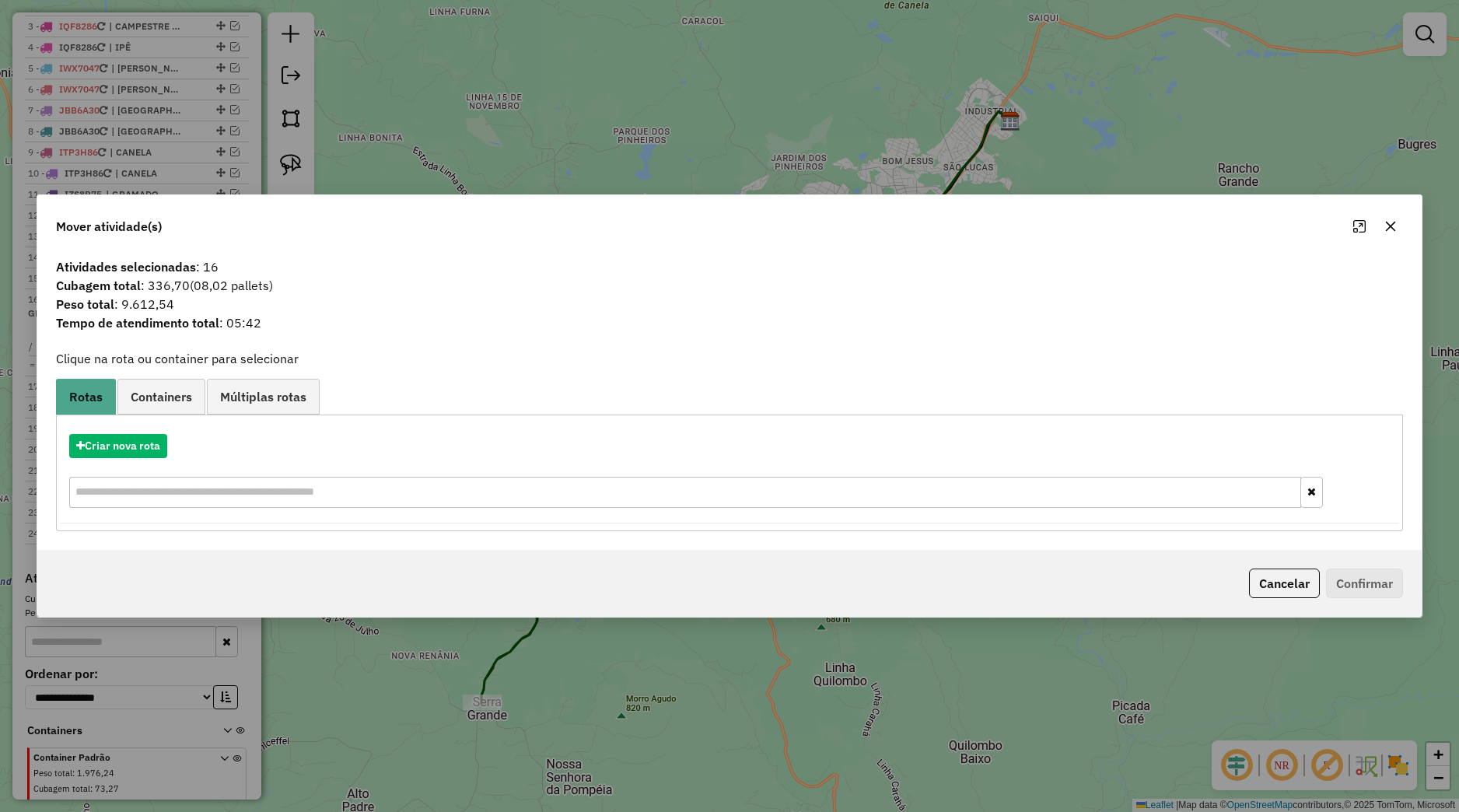
click at [1390, 226] on icon "button" at bounding box center [1391, 226] width 10 height 10
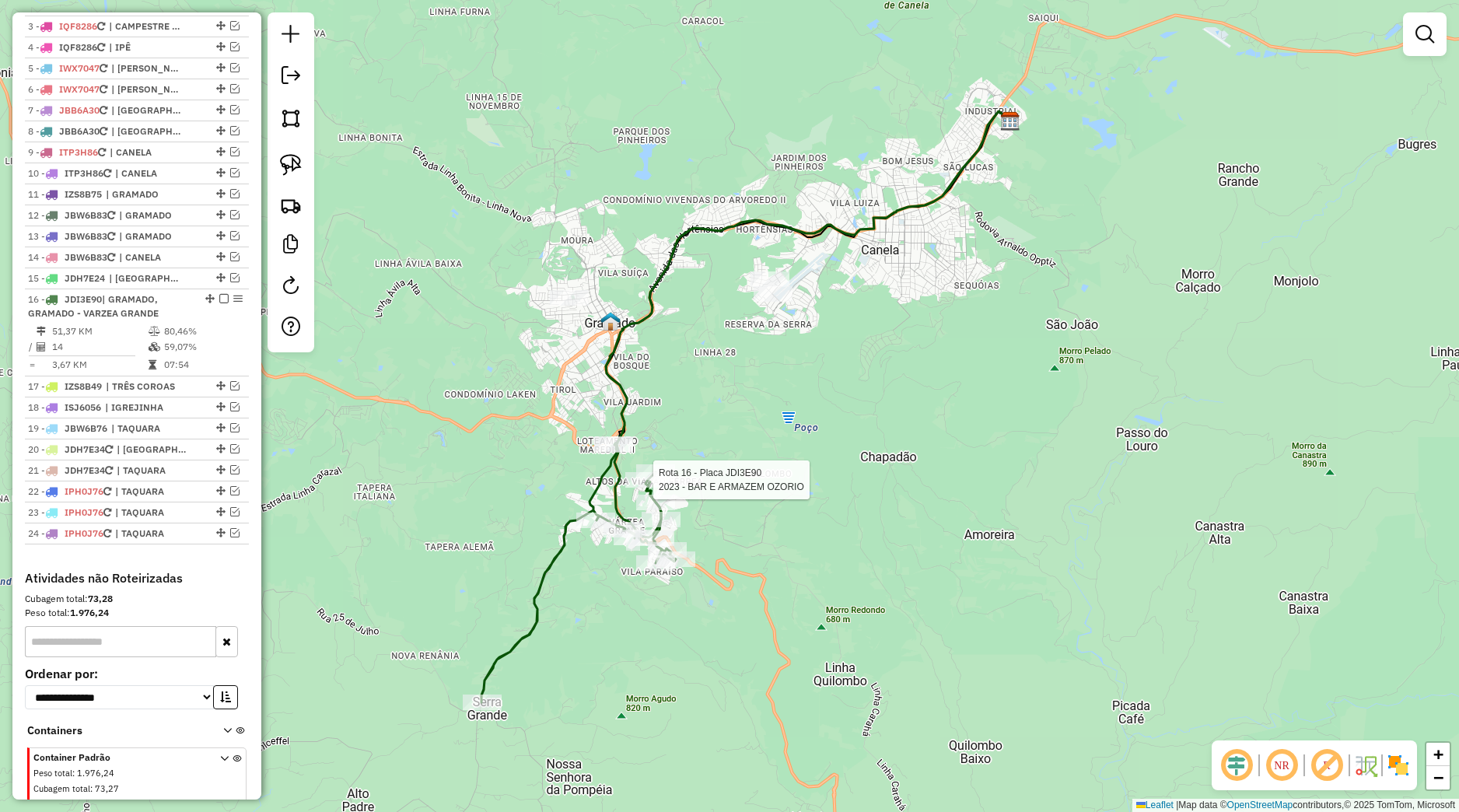
select select "*********"
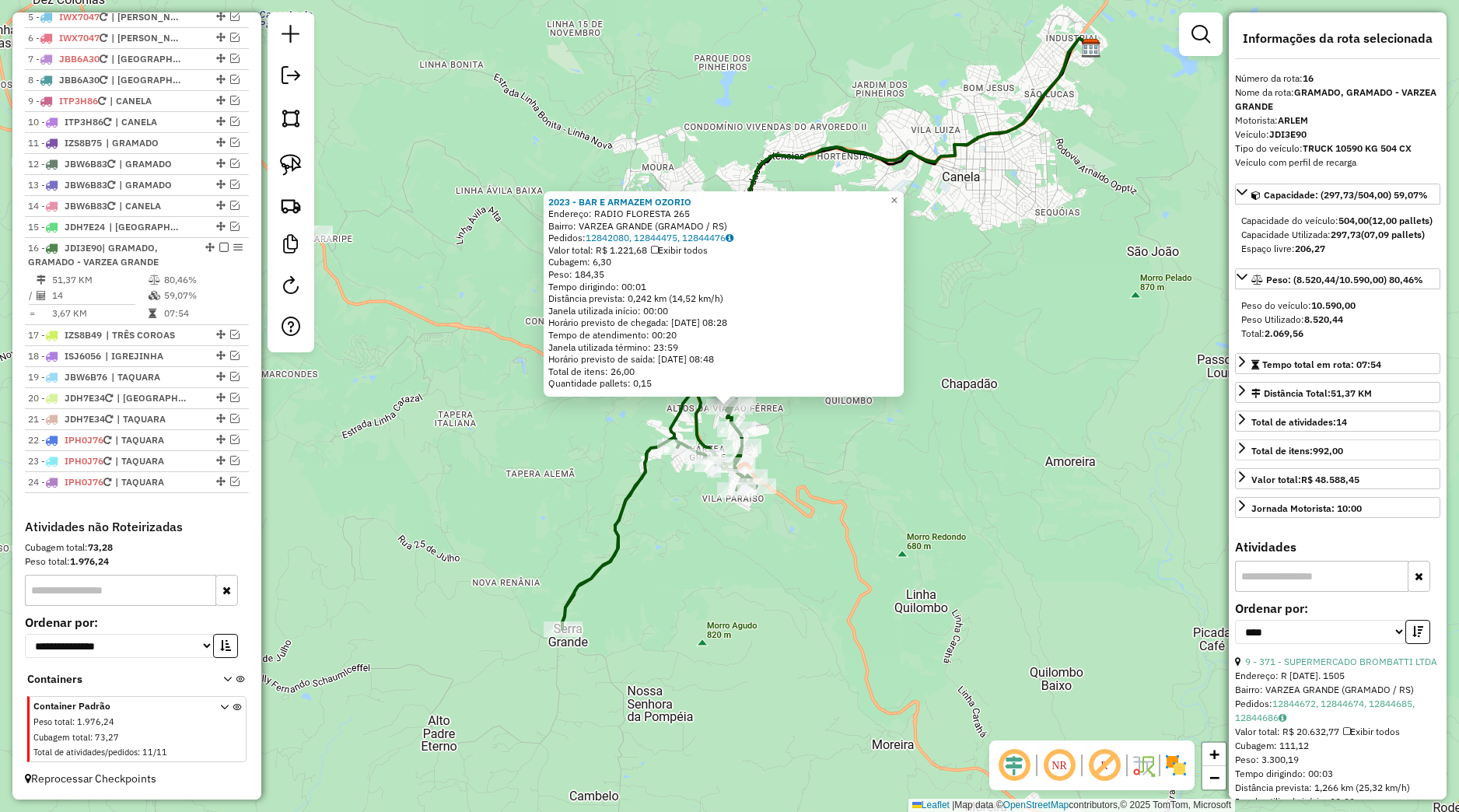
scroll to position [145, 0]
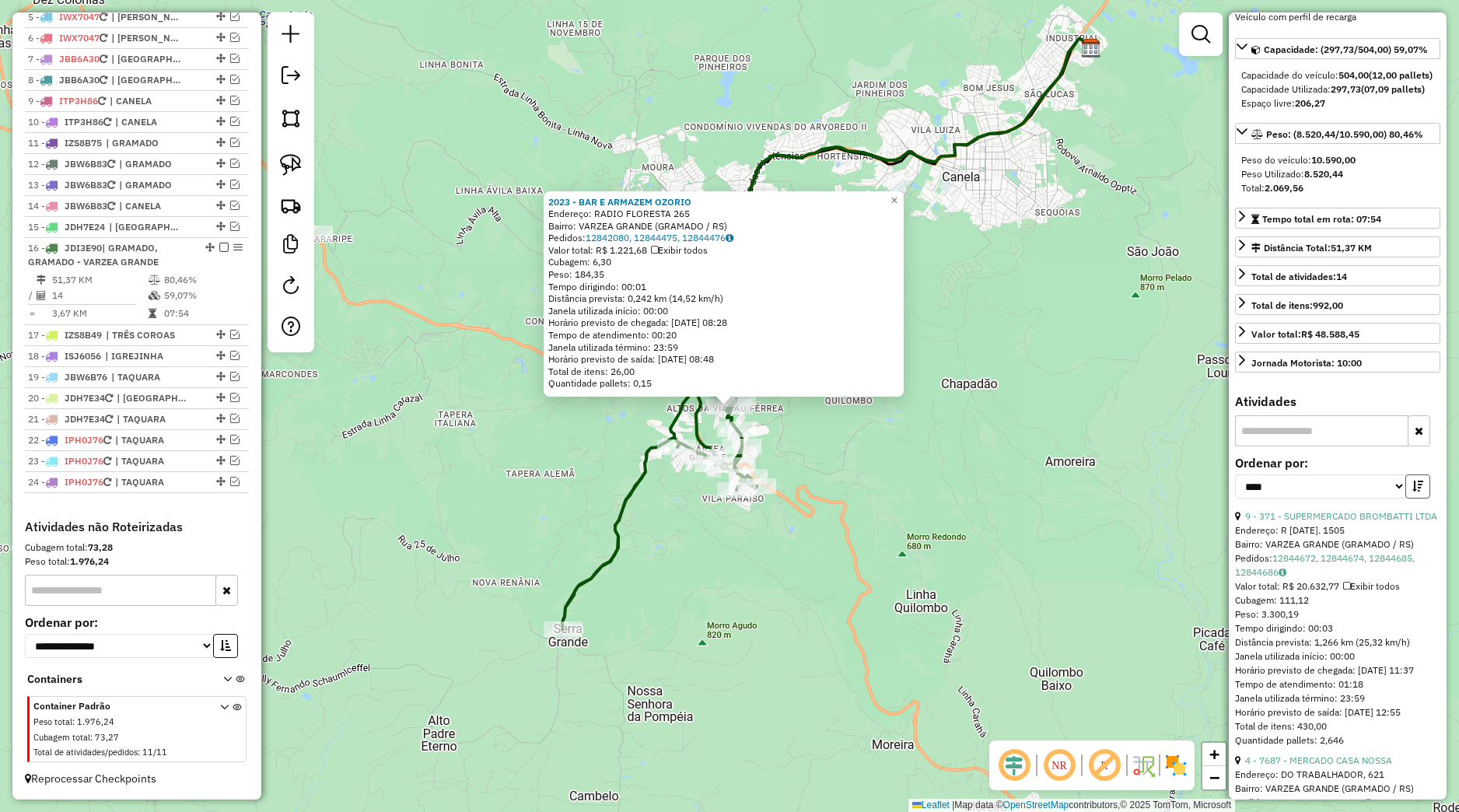
click at [1413, 492] on icon "button" at bounding box center [1418, 485] width 11 height 11
click at [954, 493] on div "2023 - BAR E [PERSON_NAME]: RADIO FLORESTA 265 Bairro: VARZEA GRANDE (GRAMADO /…" at bounding box center [730, 406] width 1459 height 812
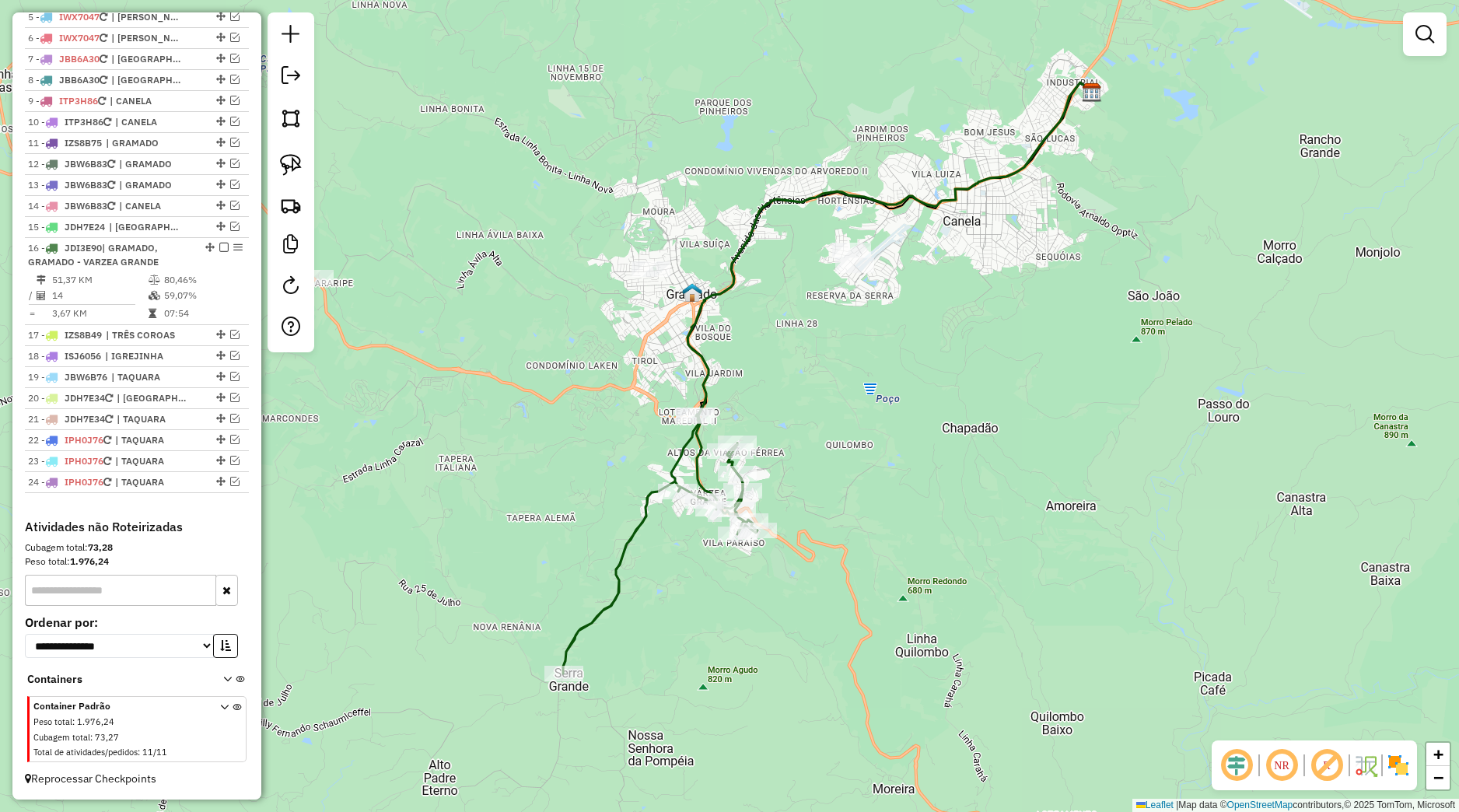
click at [904, 501] on div "Janela de atendimento Grade de atendimento Capacidade Transportadoras Veículos …" at bounding box center [730, 406] width 1459 height 812
click at [291, 166] on img at bounding box center [291, 165] width 22 height 22
drag, startPoint x: 794, startPoint y: 247, endPoint x: 937, endPoint y: 241, distance: 143.1
click at [937, 241] on div "Janela de atendimento Grade de atendimento Capacidade Transportadoras Veículos …" at bounding box center [730, 406] width 1459 height 812
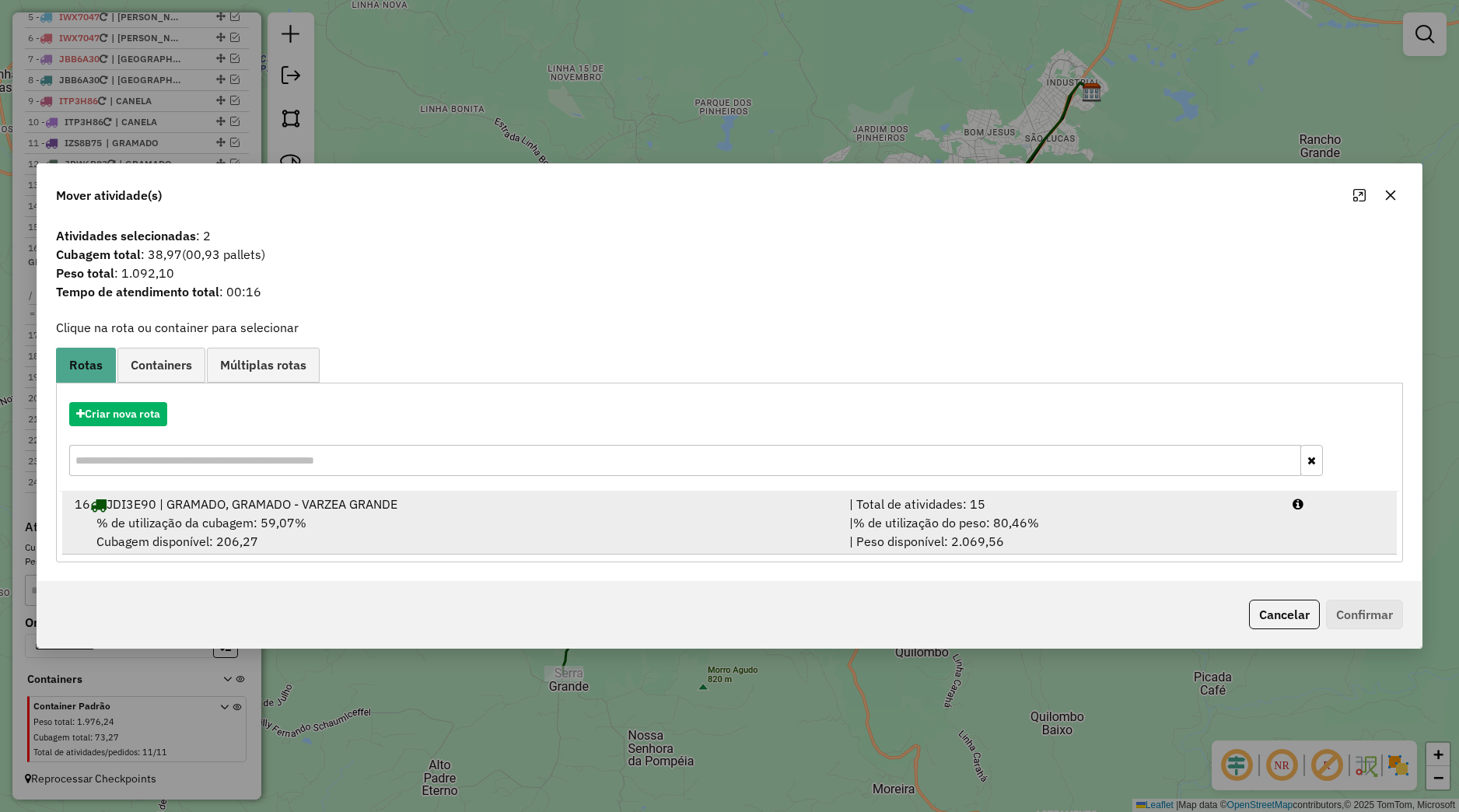
click at [230, 519] on span "% de utilização da cubagem: 59,07%" at bounding box center [201, 522] width 210 height 15
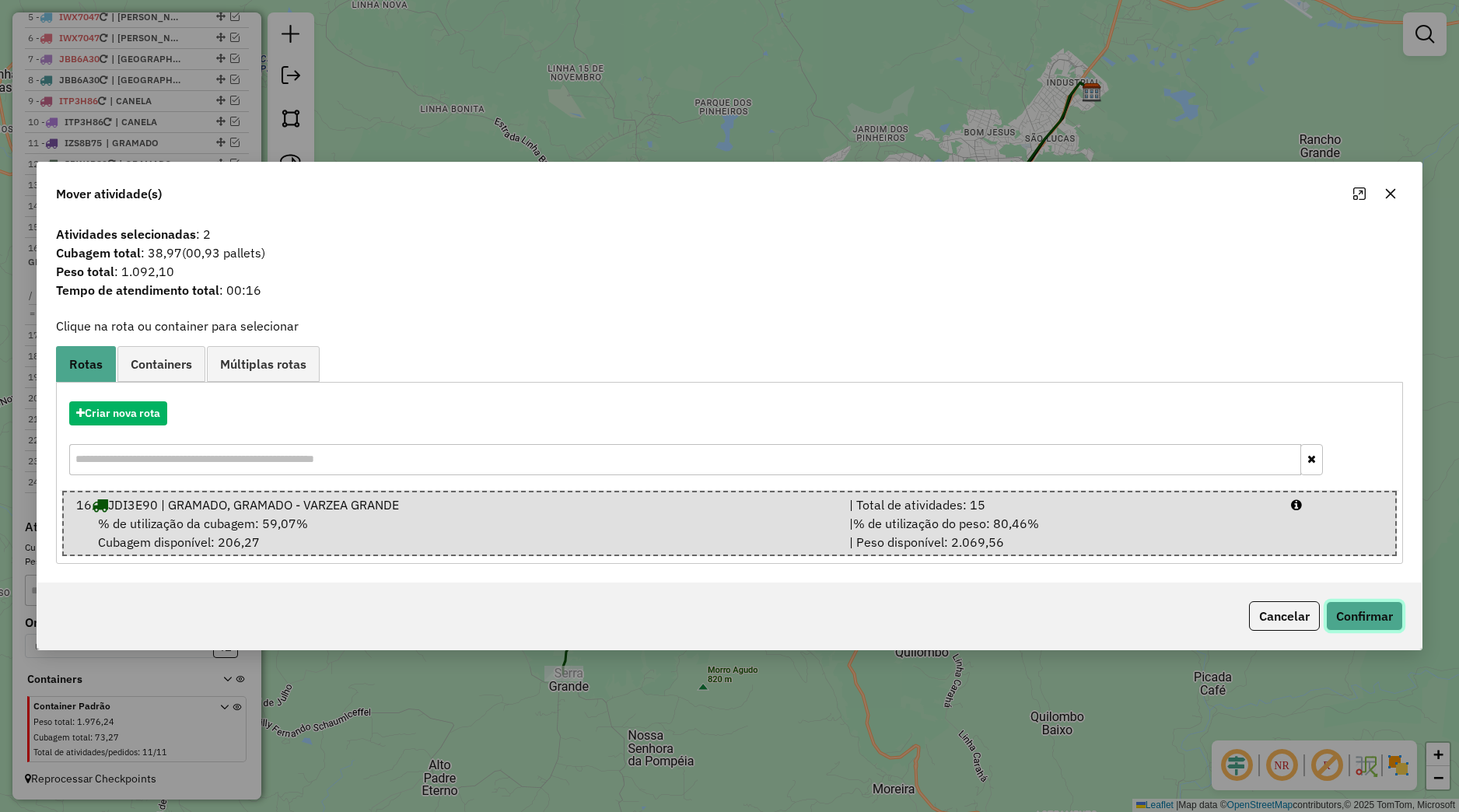
click at [1360, 605] on button "Confirmar" at bounding box center [1364, 616] width 77 height 29
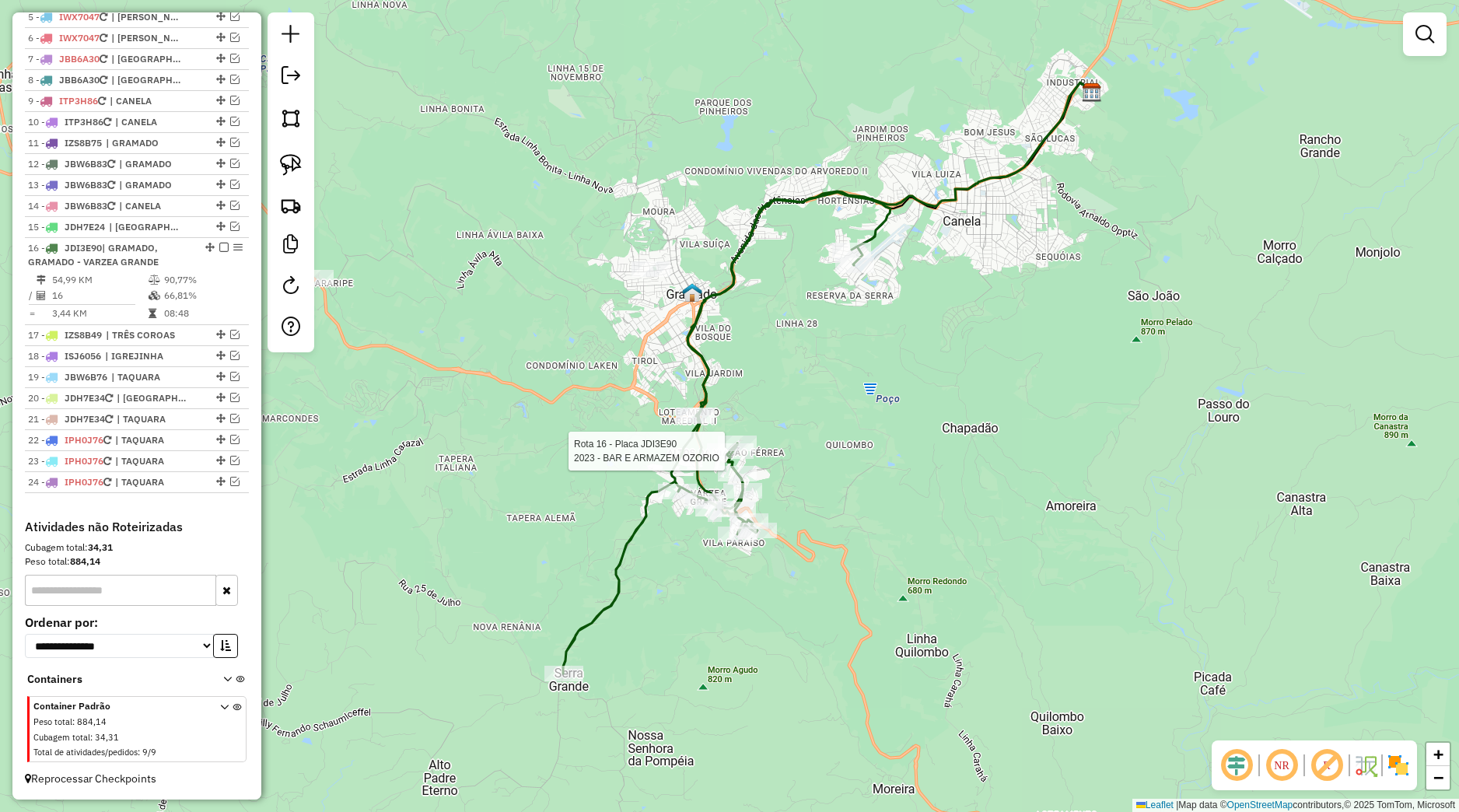
select select "*********"
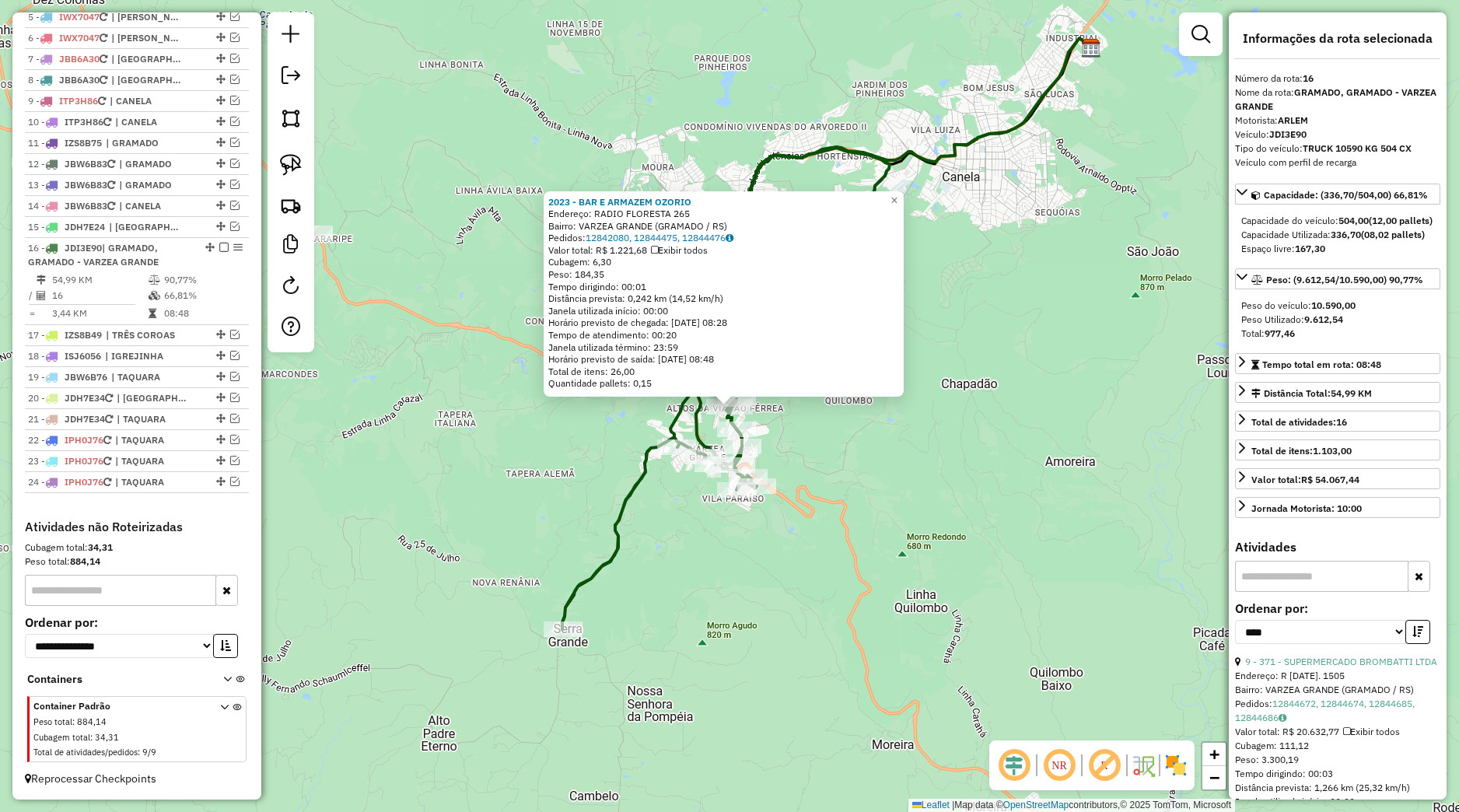
click at [742, 521] on div "2023 - BAR E [PERSON_NAME]: RADIO FLORESTA 265 Bairro: VARZEA GRANDE (GRAMADO /…" at bounding box center [730, 406] width 1459 height 812
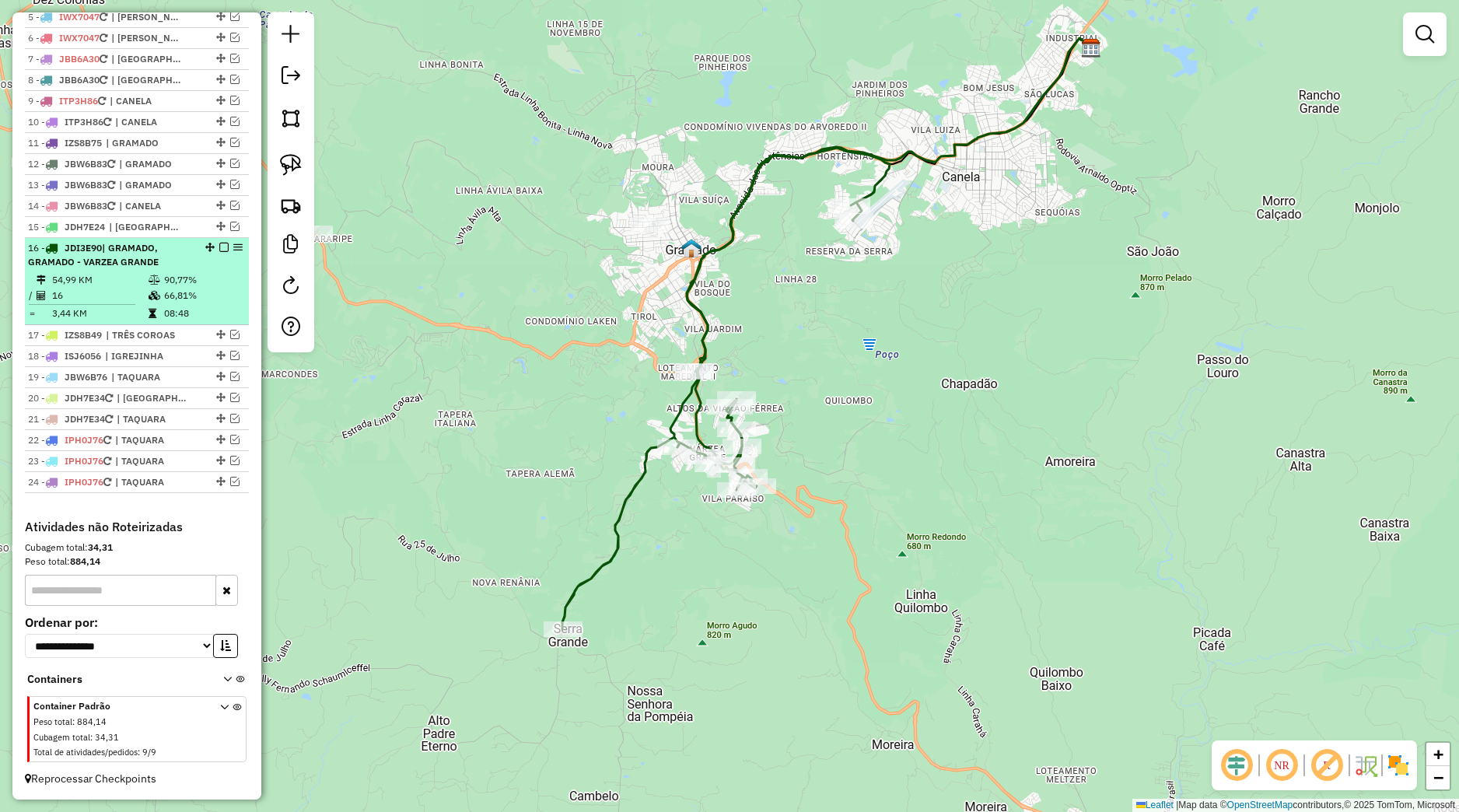
click at [212, 243] on div "16 - JDI3E90 | GRAMADO, GRAMADO - VARZEA GRANDE" at bounding box center [137, 255] width 217 height 28
select select "*********"
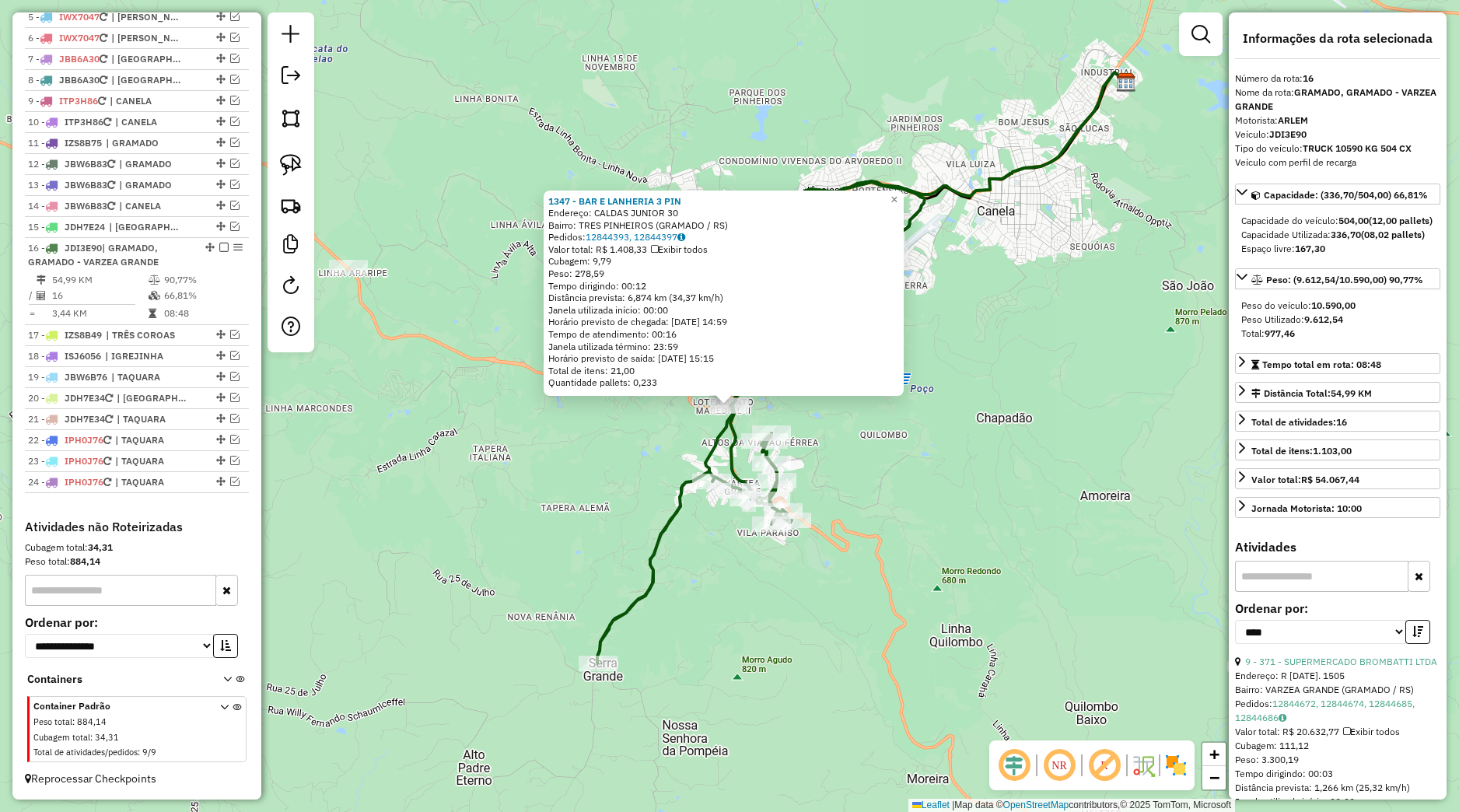
click at [849, 416] on div "Rota 16 - Placa JDI3E90 2023 - BAR E ARMAZEM OZORIO Rota 16 - Placa JDI3E90 873…" at bounding box center [730, 406] width 1459 height 812
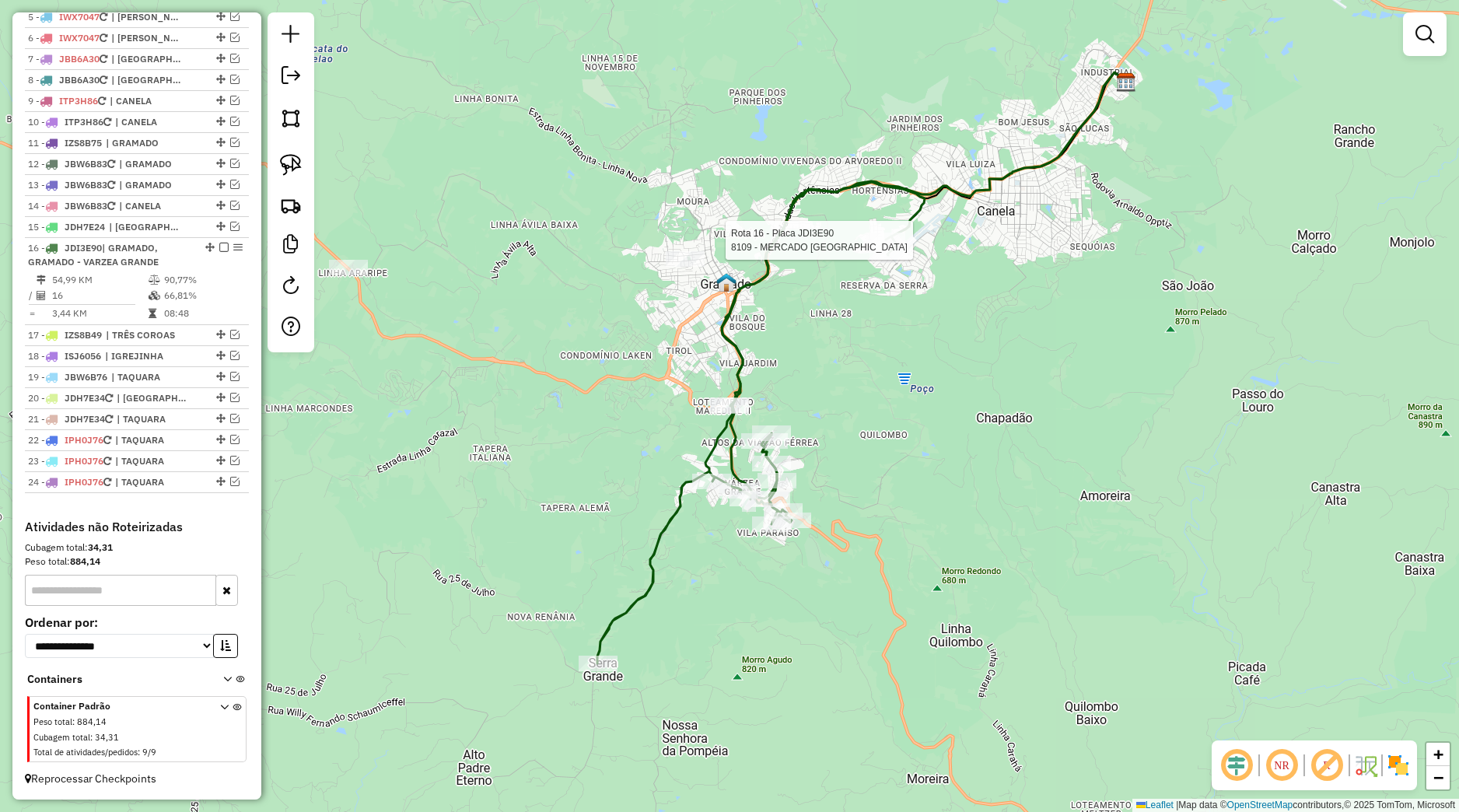
select select "*********"
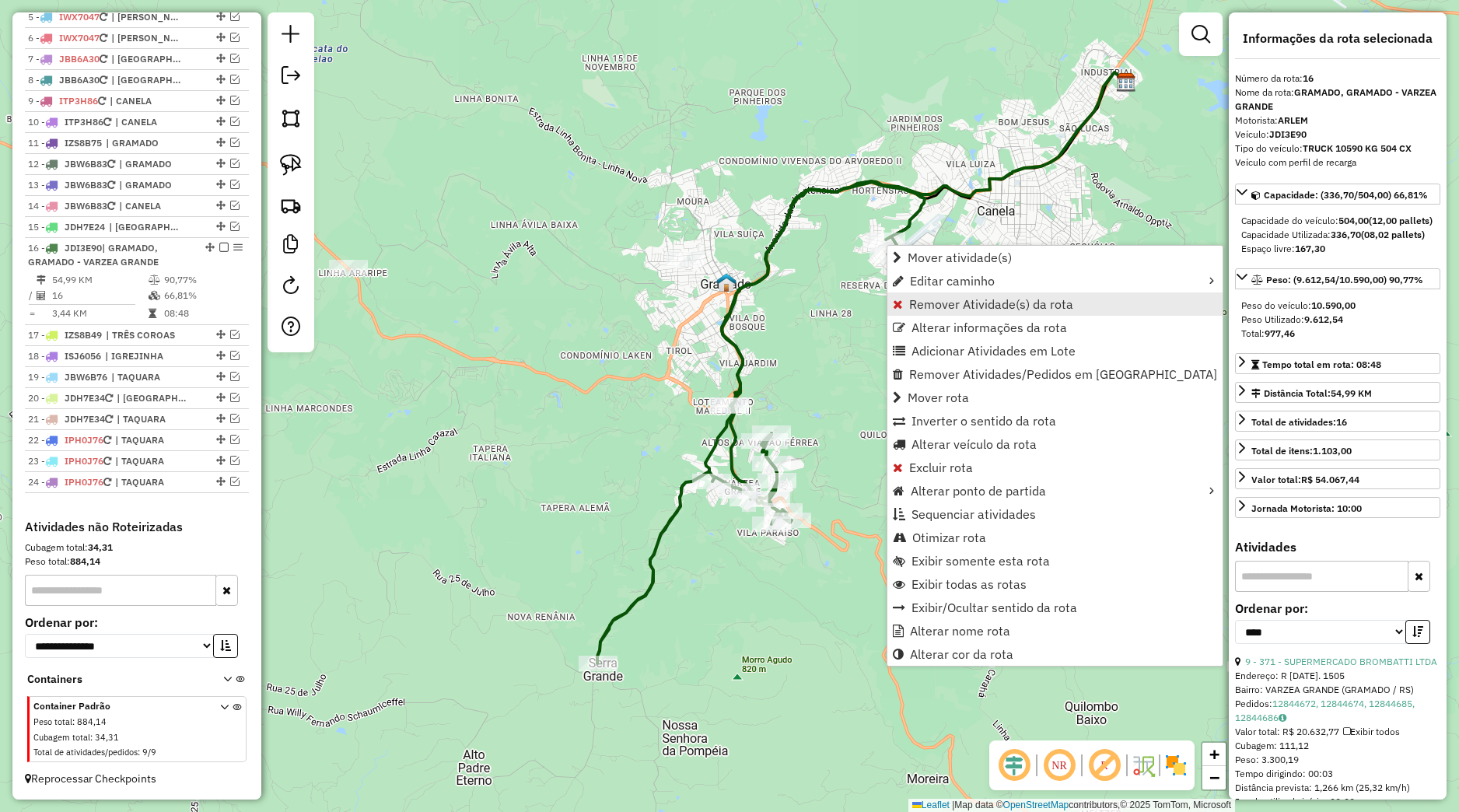
click at [932, 303] on span "Remover Atividade(s) da rota" at bounding box center [992, 303] width 164 height 12
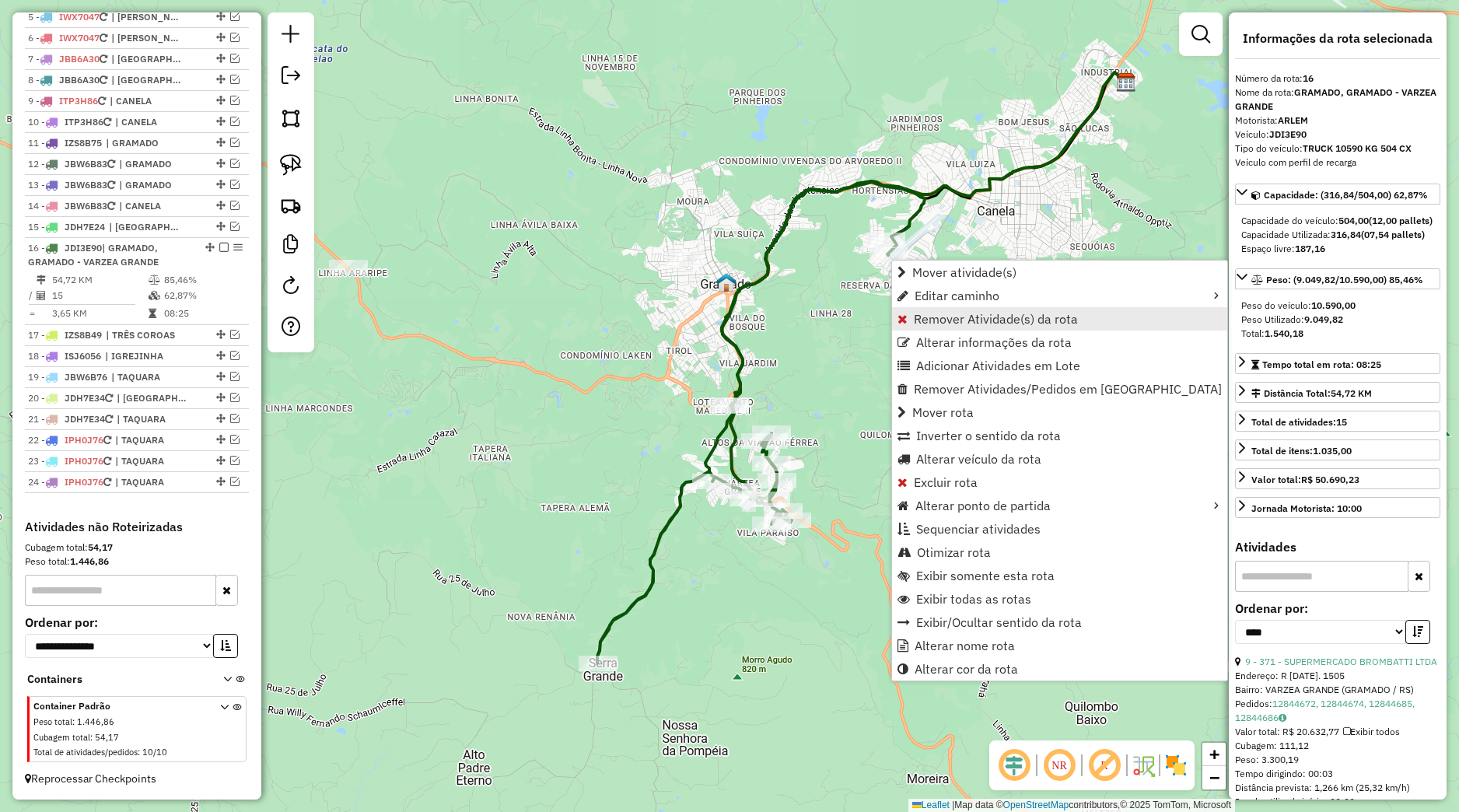
click at [924, 325] on span "Remover Atividade(s) da rota" at bounding box center [996, 318] width 164 height 12
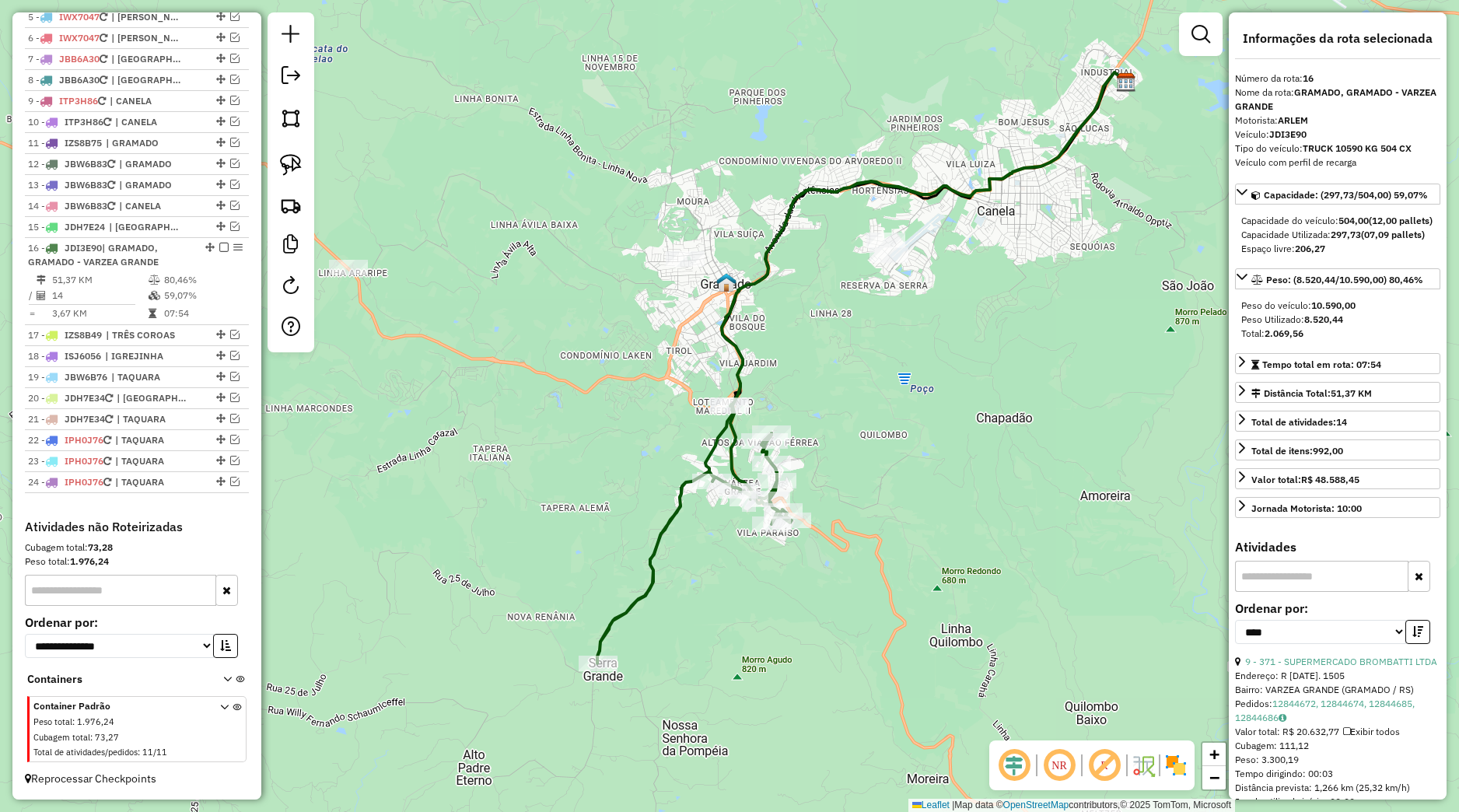
click at [909, 366] on div "Janela de atendimento Grade de atendimento Capacidade Transportadoras Veículos …" at bounding box center [730, 406] width 1459 height 812
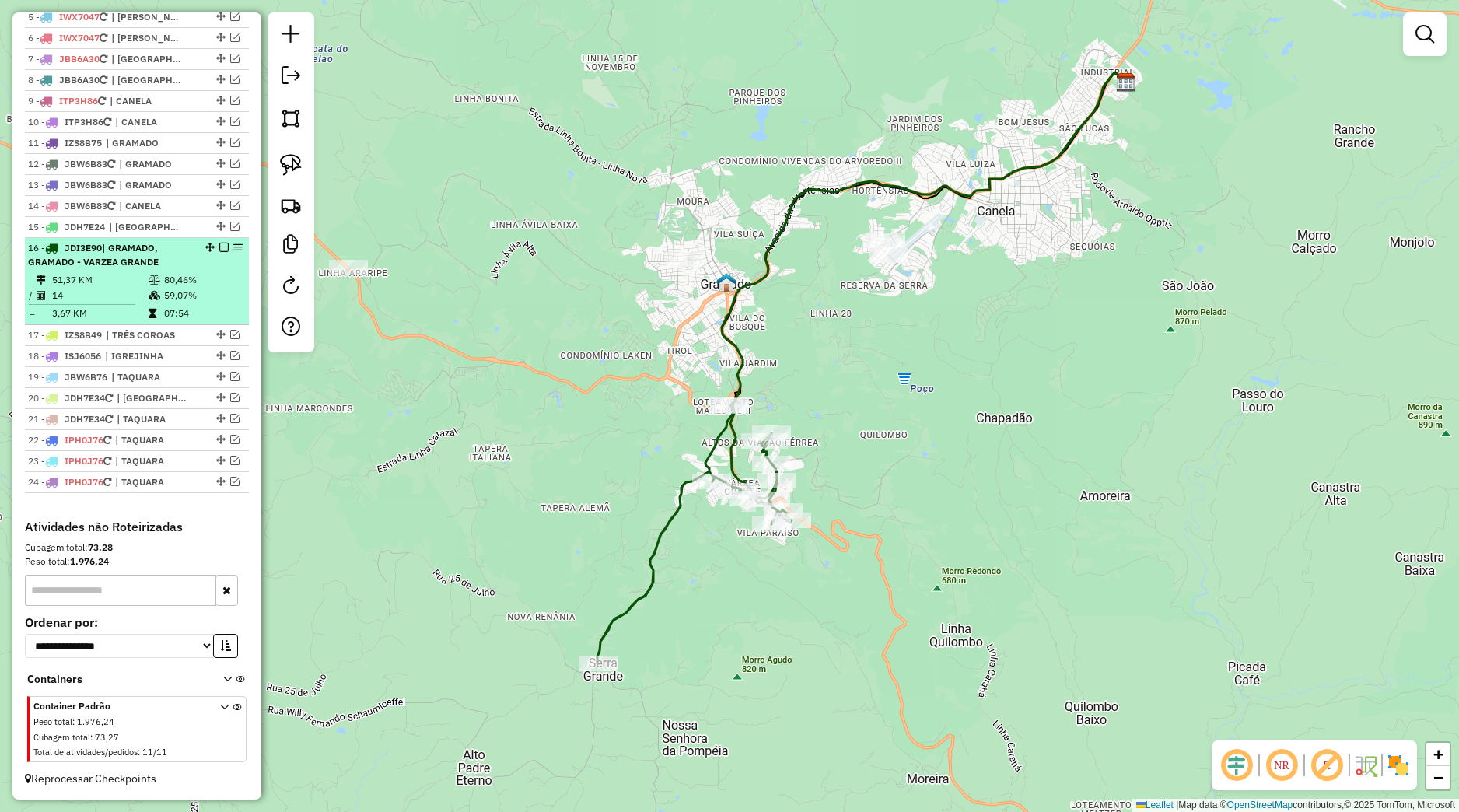
click at [219, 248] on em at bounding box center [224, 247] width 10 height 10
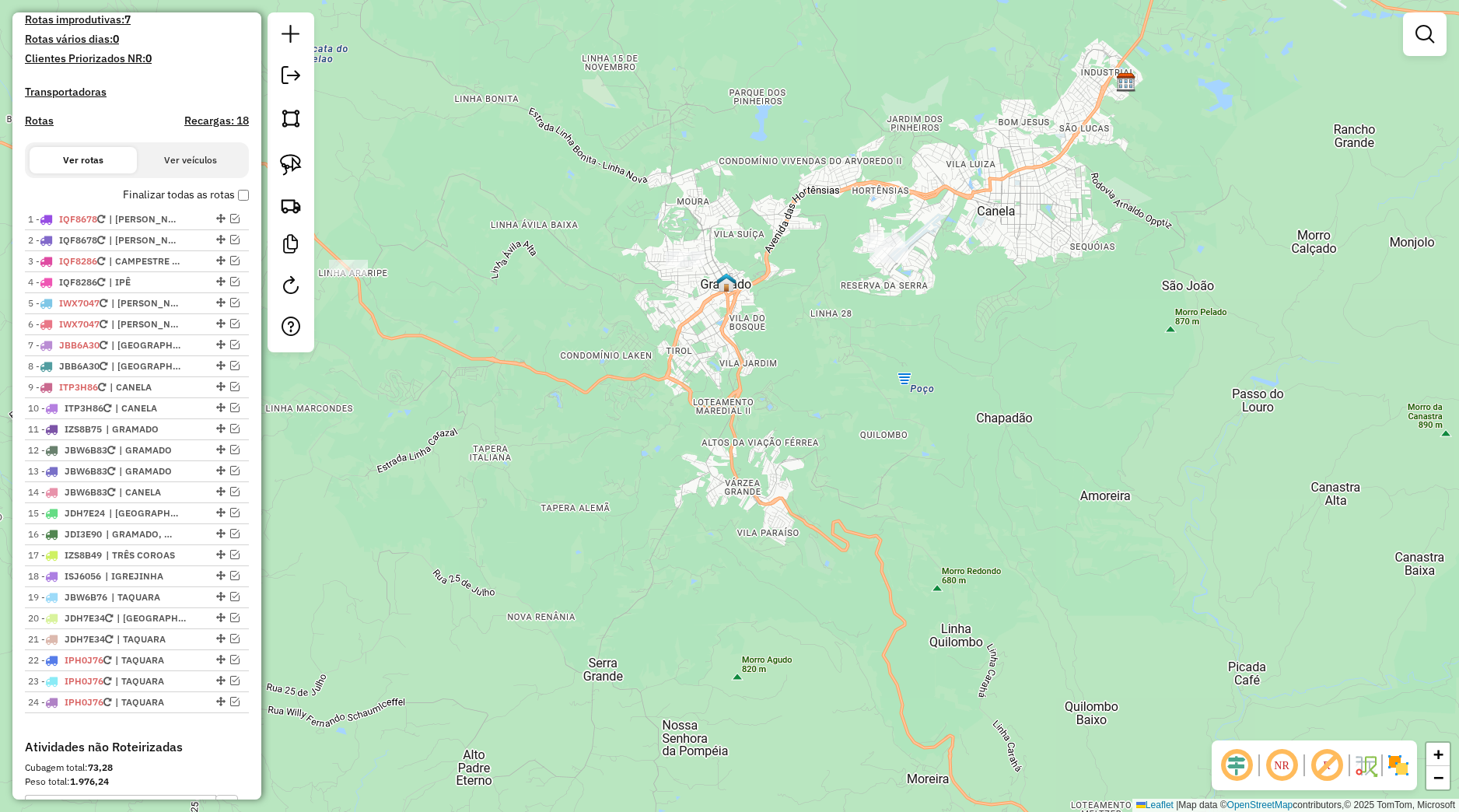
scroll to position [354, 0]
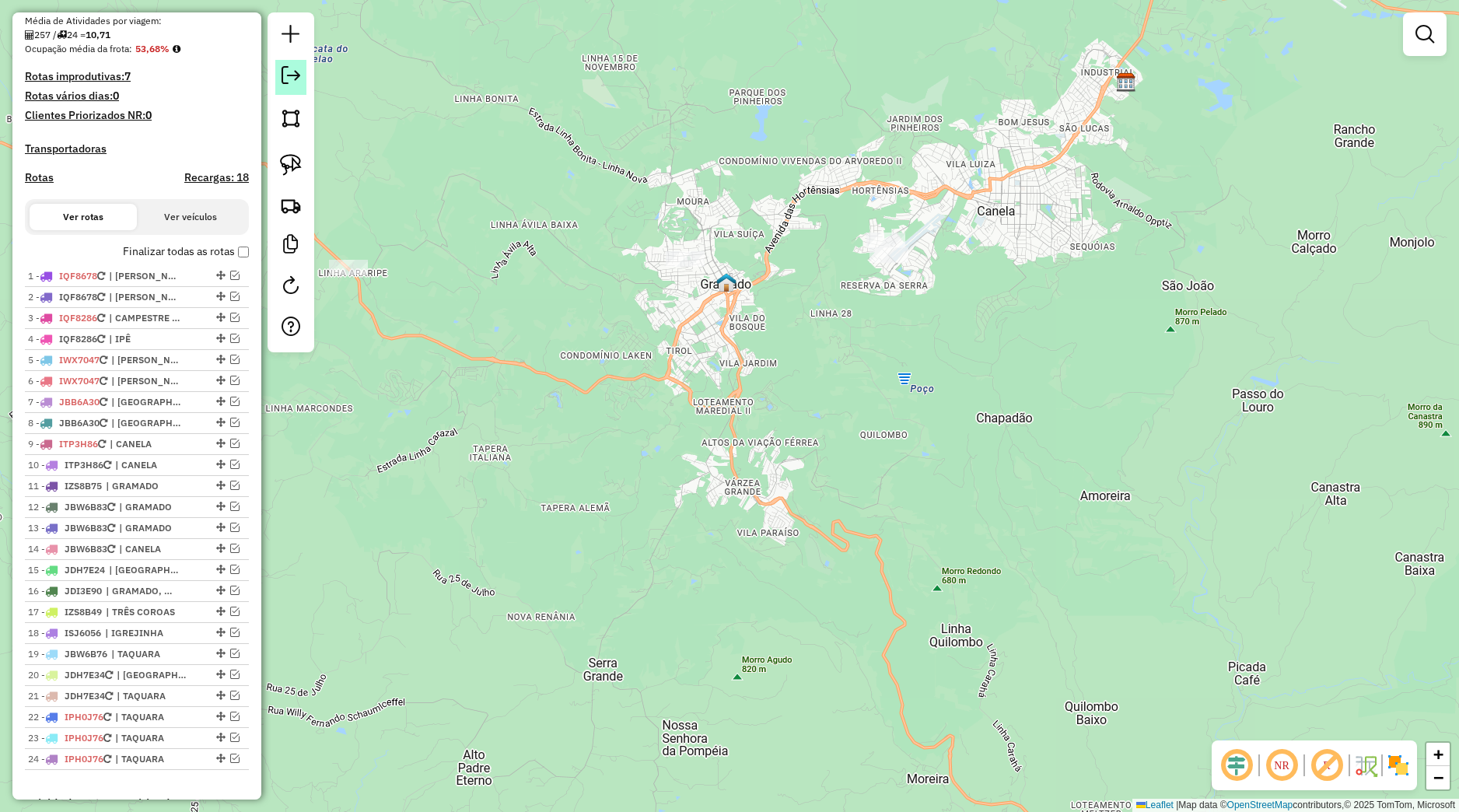
click at [299, 92] on link at bounding box center [291, 77] width 31 height 35
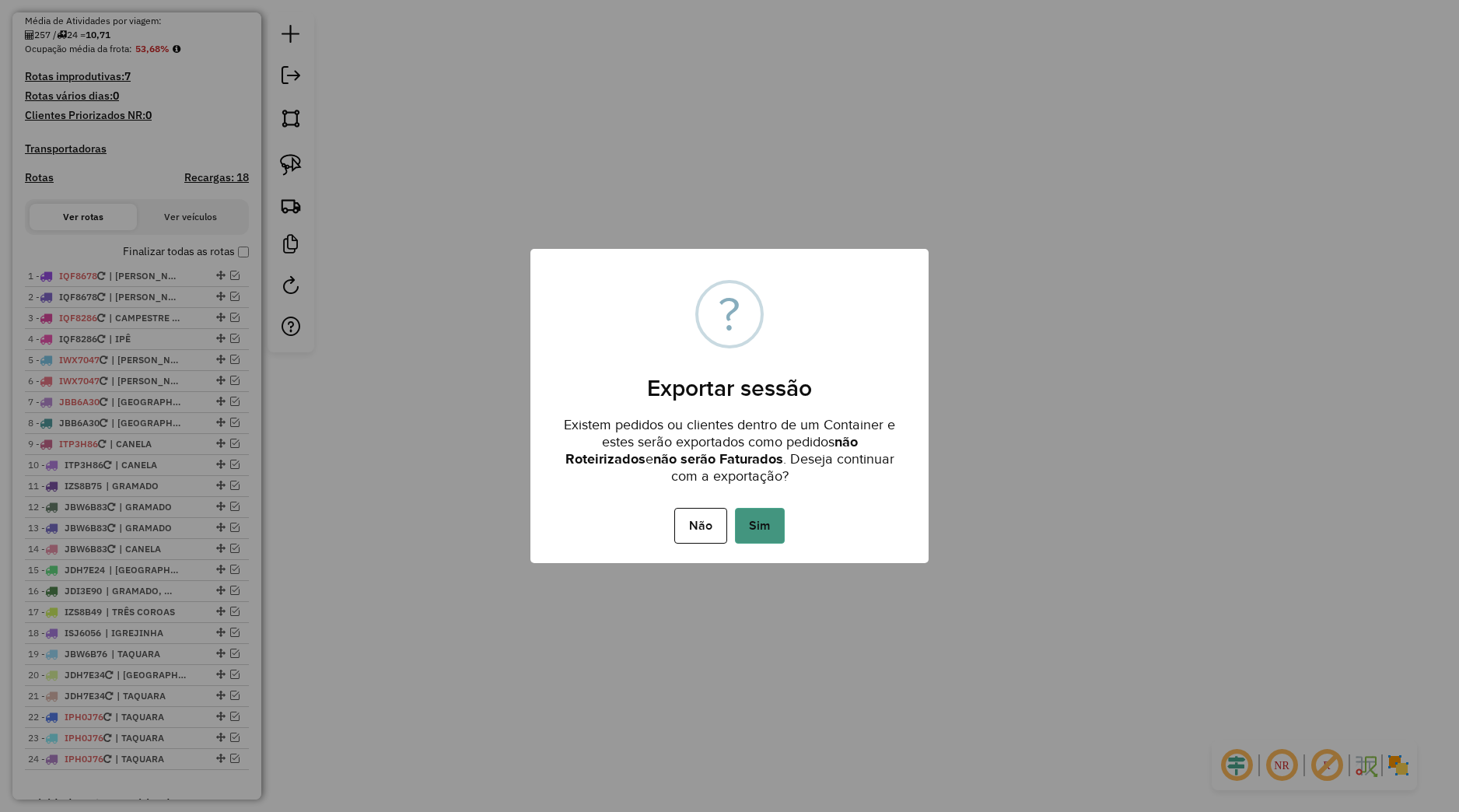
click at [764, 535] on button "Sim" at bounding box center [760, 526] width 49 height 36
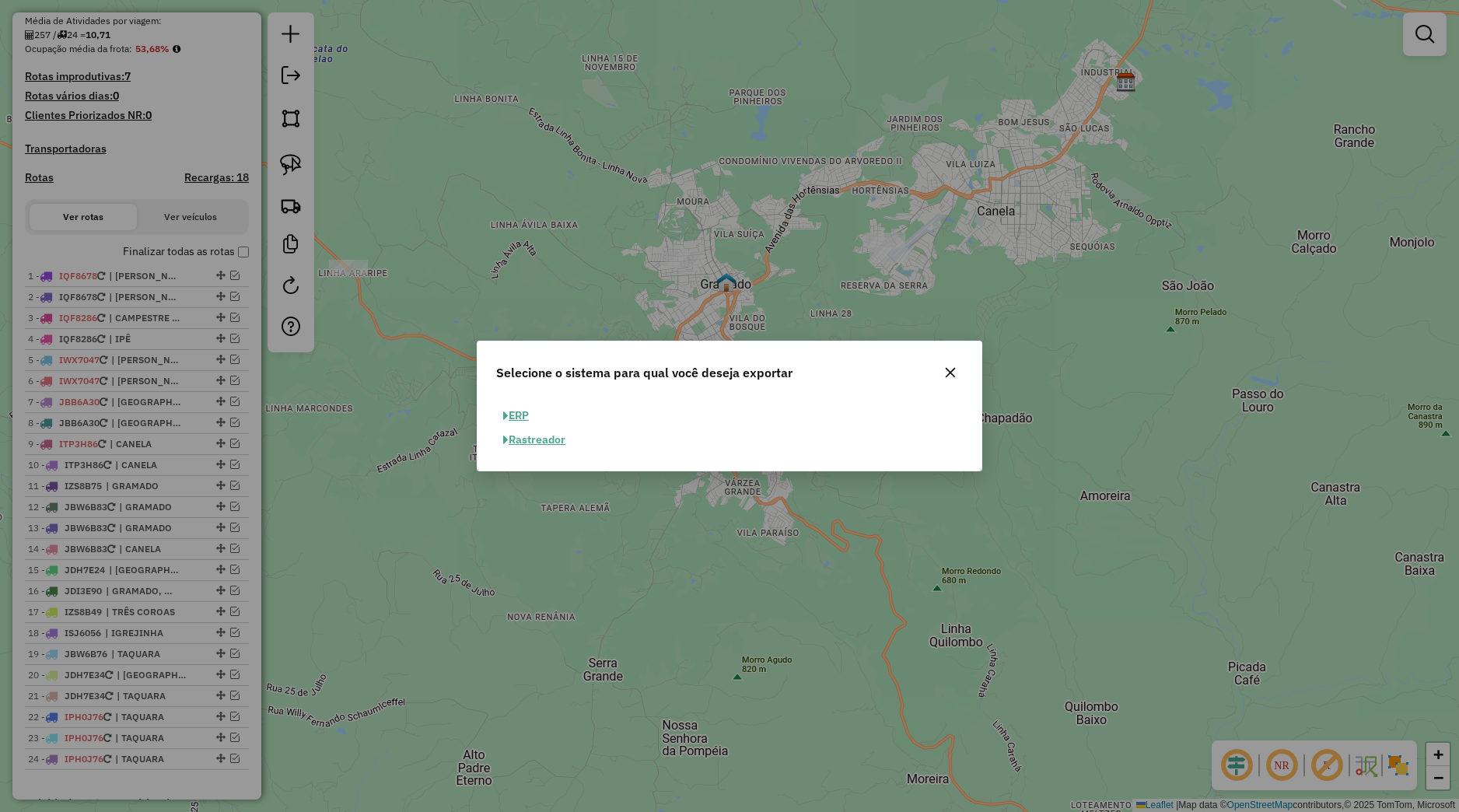
click at [536, 412] on button "ERP" at bounding box center [516, 415] width 40 height 24
select select "**"
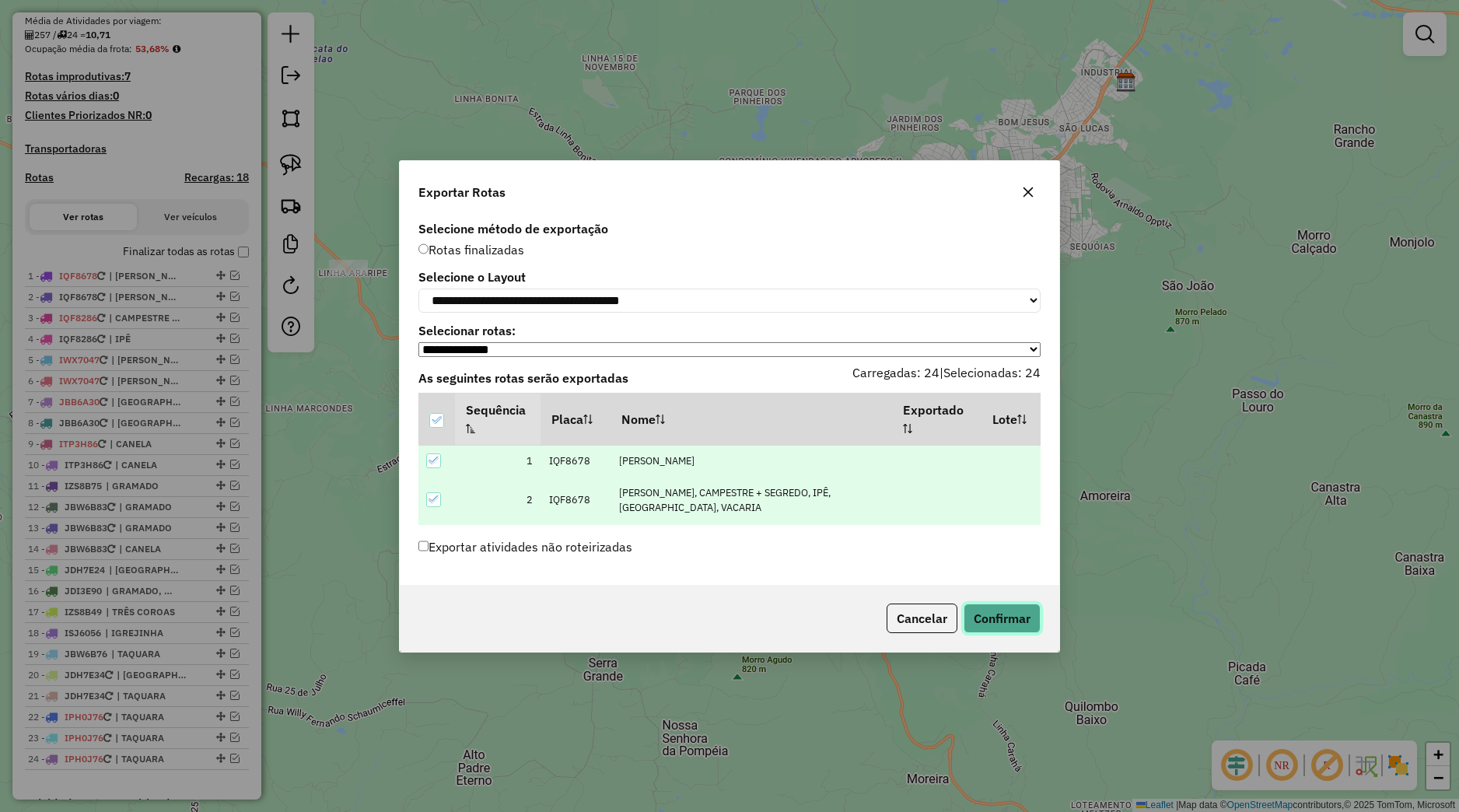
click at [984, 633] on button "Confirmar" at bounding box center [1002, 618] width 77 height 29
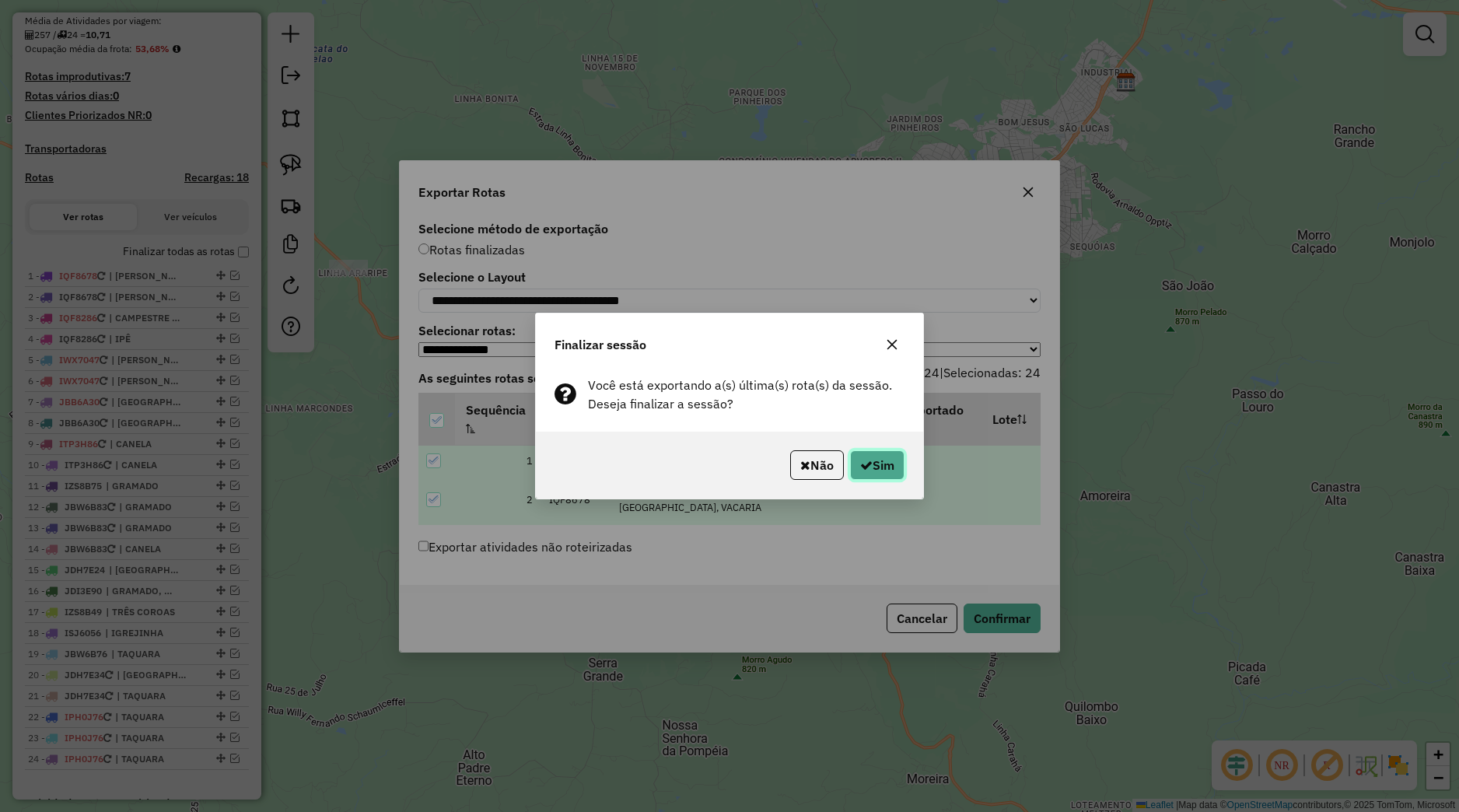
click at [872, 475] on button "Sim" at bounding box center [877, 465] width 54 height 29
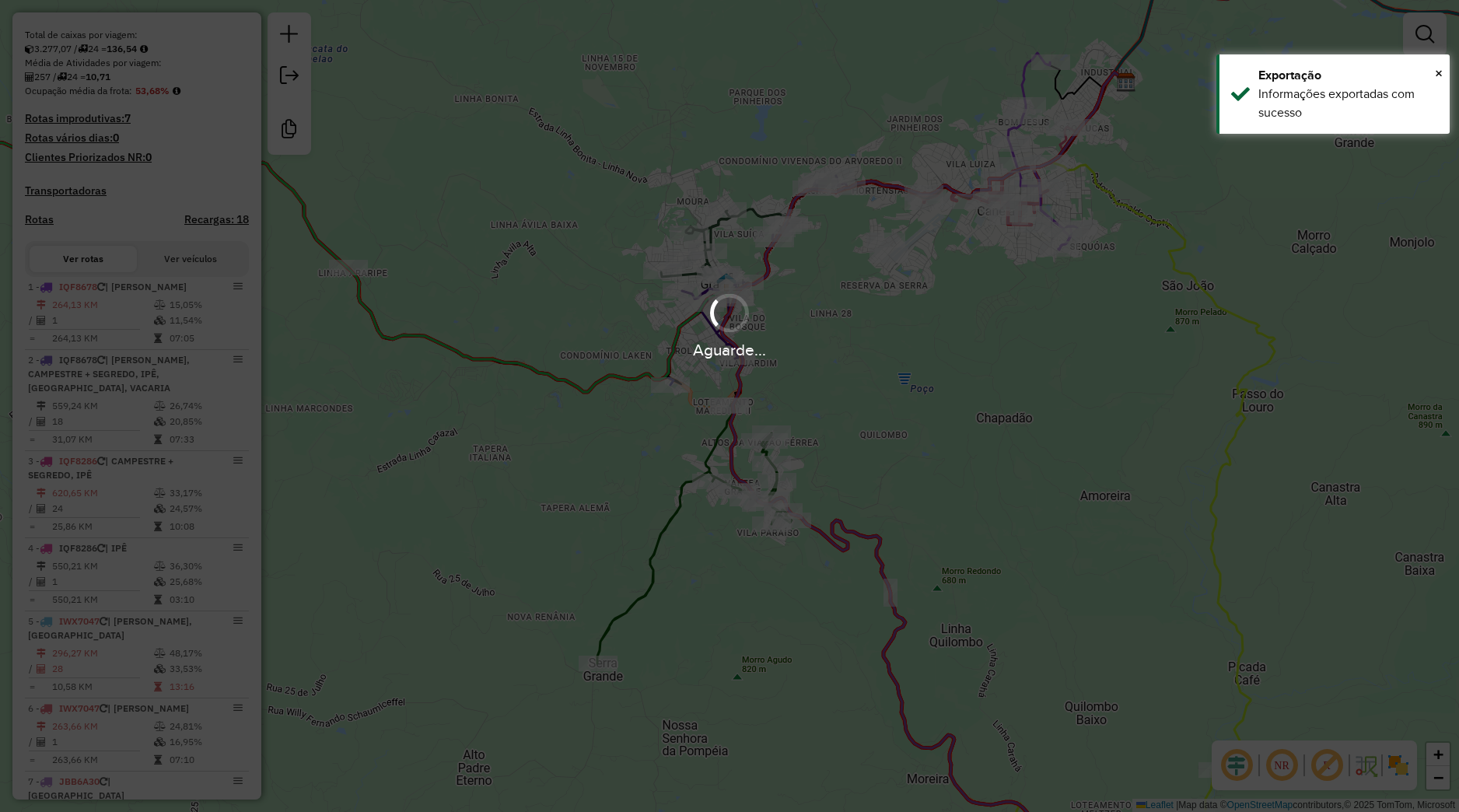
scroll to position [396, 0]
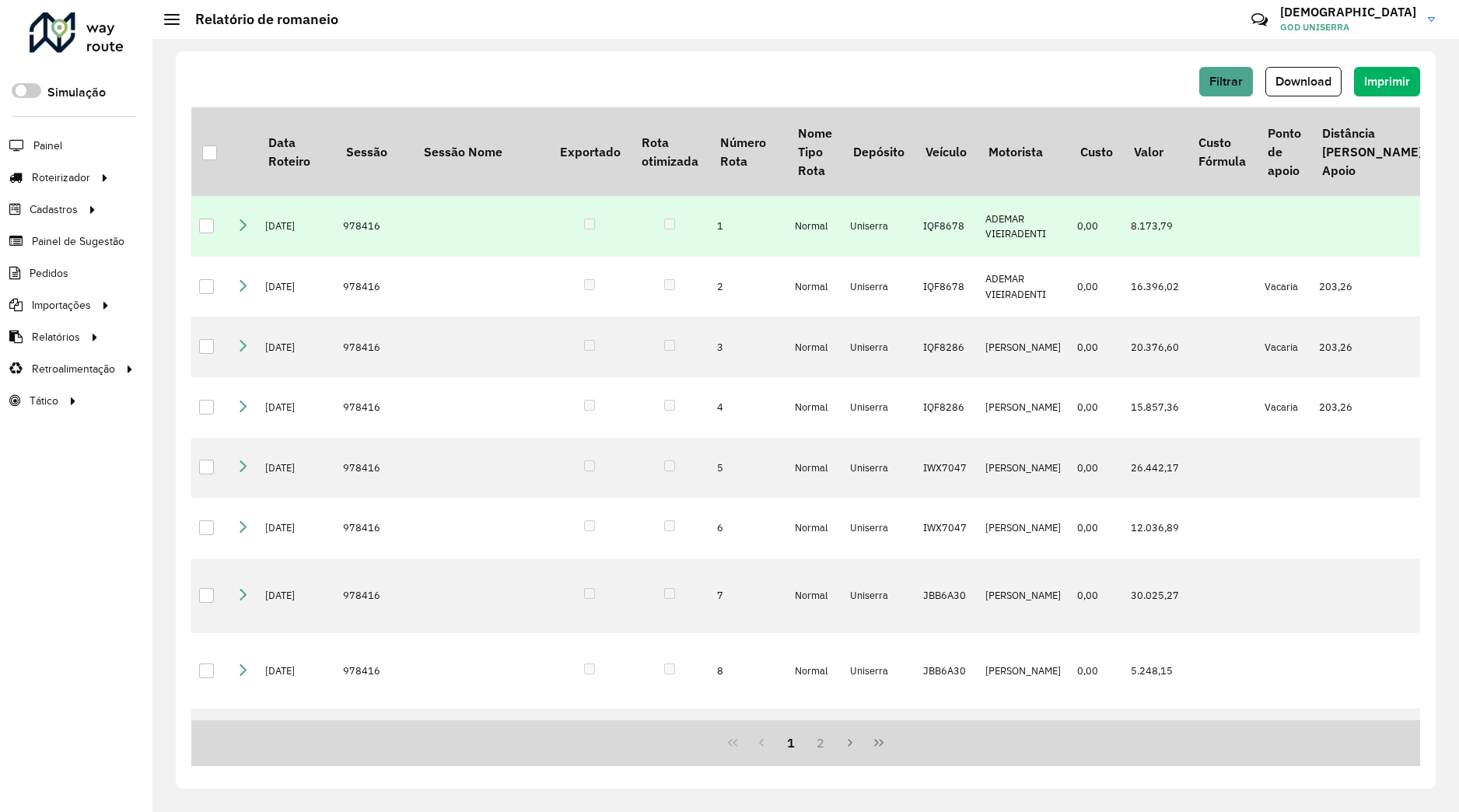
click at [244, 231] on icon at bounding box center [242, 224] width 12 height 12
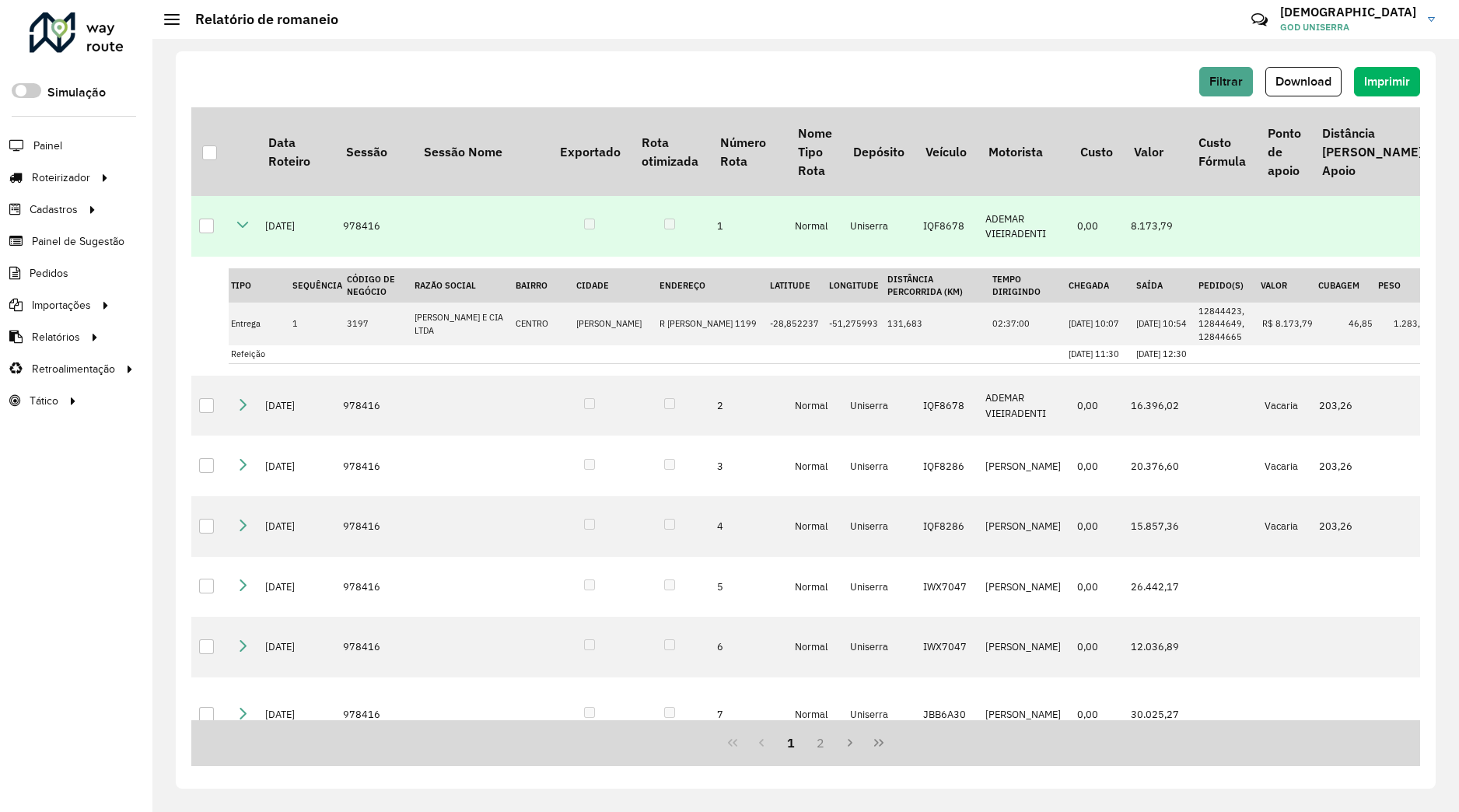
click at [237, 231] on icon at bounding box center [242, 224] width 12 height 12
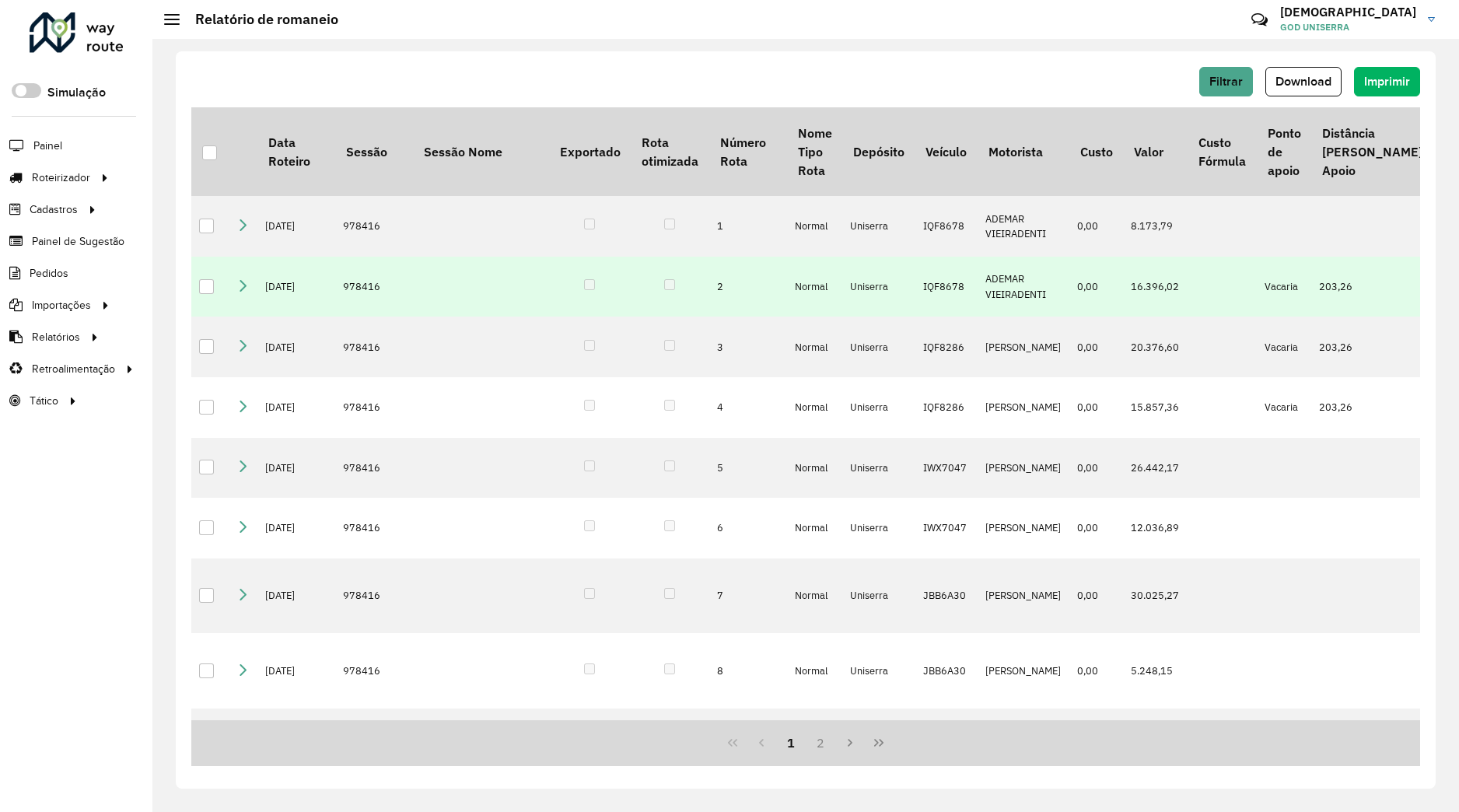
click at [247, 283] on icon at bounding box center [242, 285] width 12 height 12
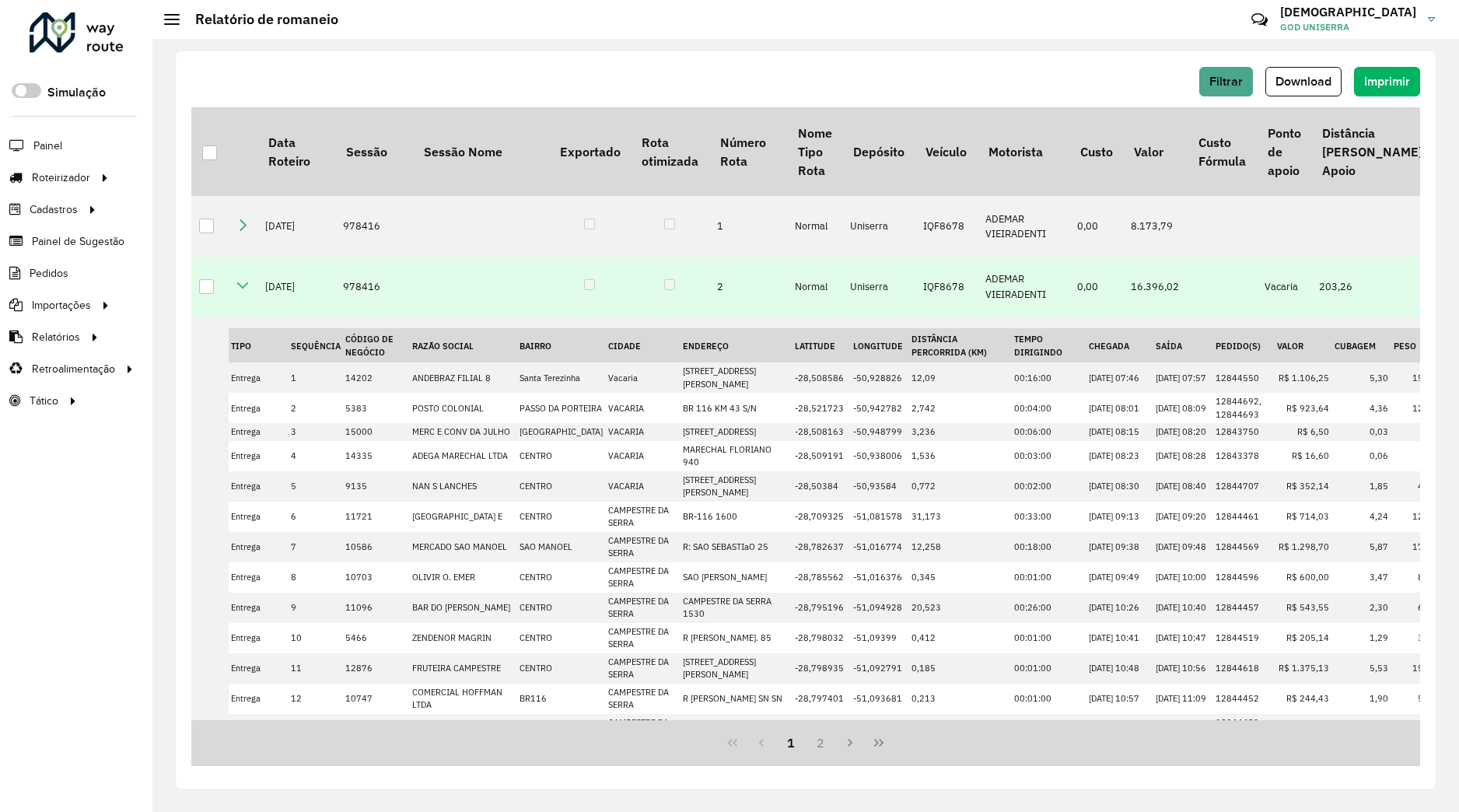
click at [247, 290] on icon at bounding box center [242, 285] width 12 height 12
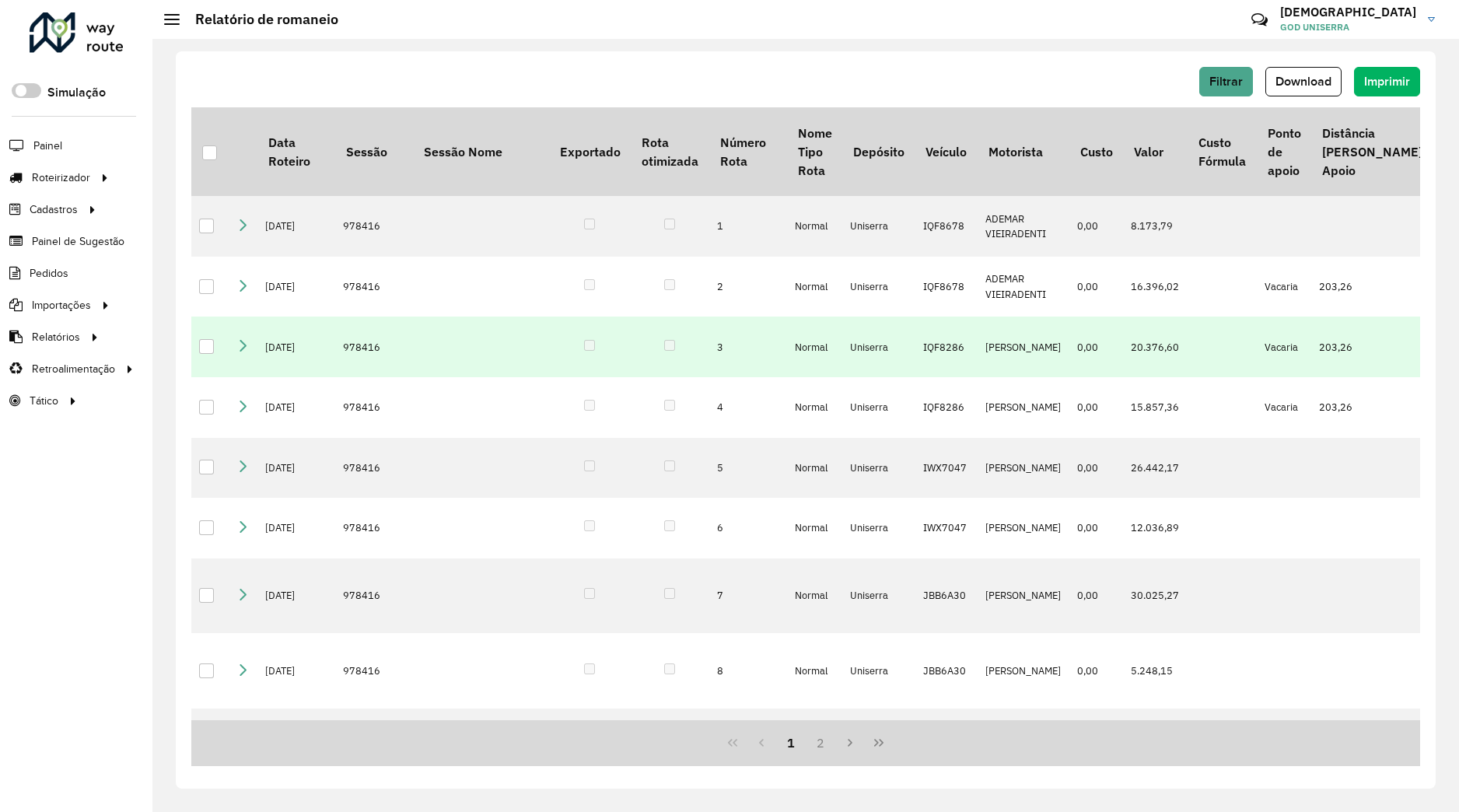
click at [247, 351] on icon at bounding box center [242, 345] width 12 height 12
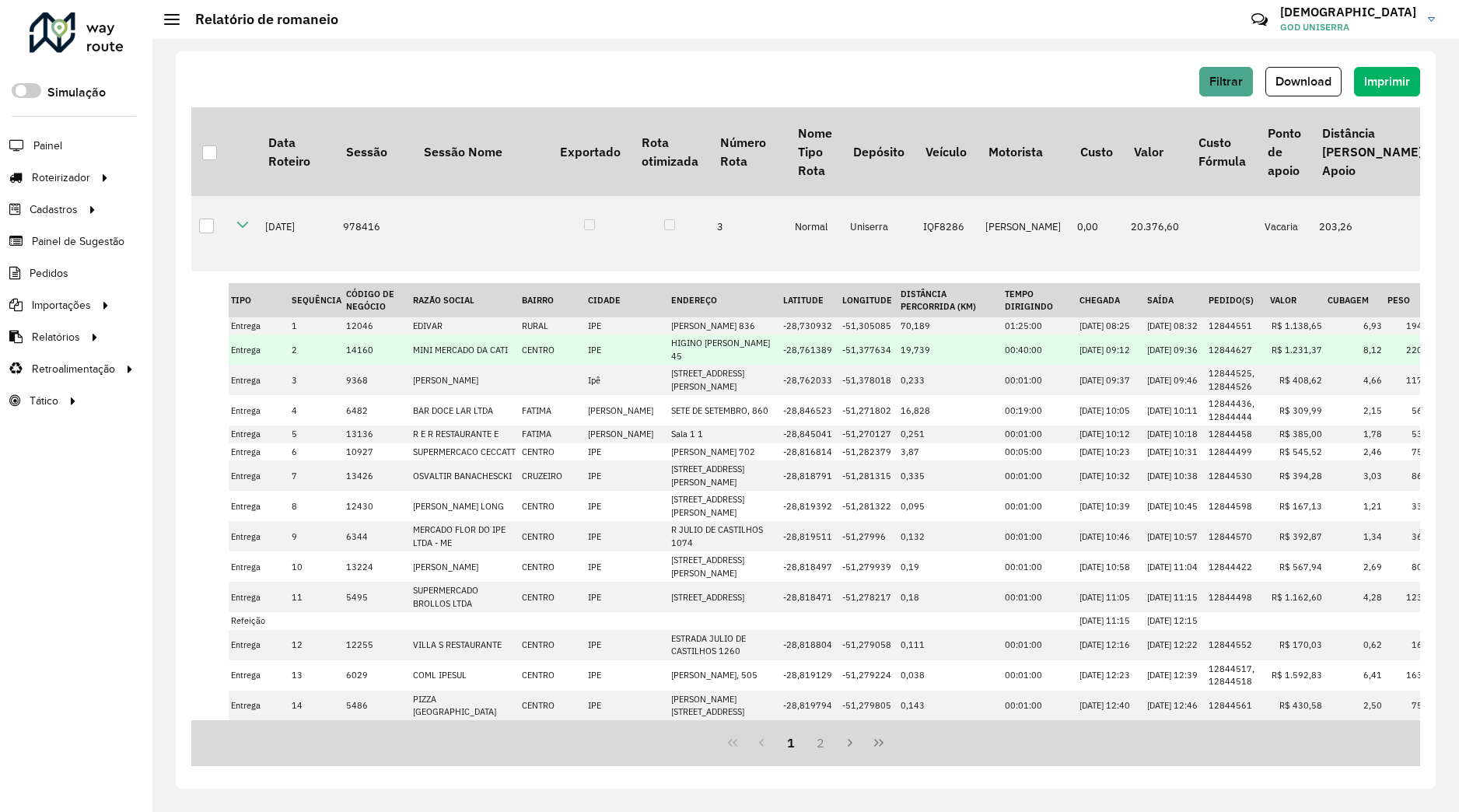
scroll to position [443, 0]
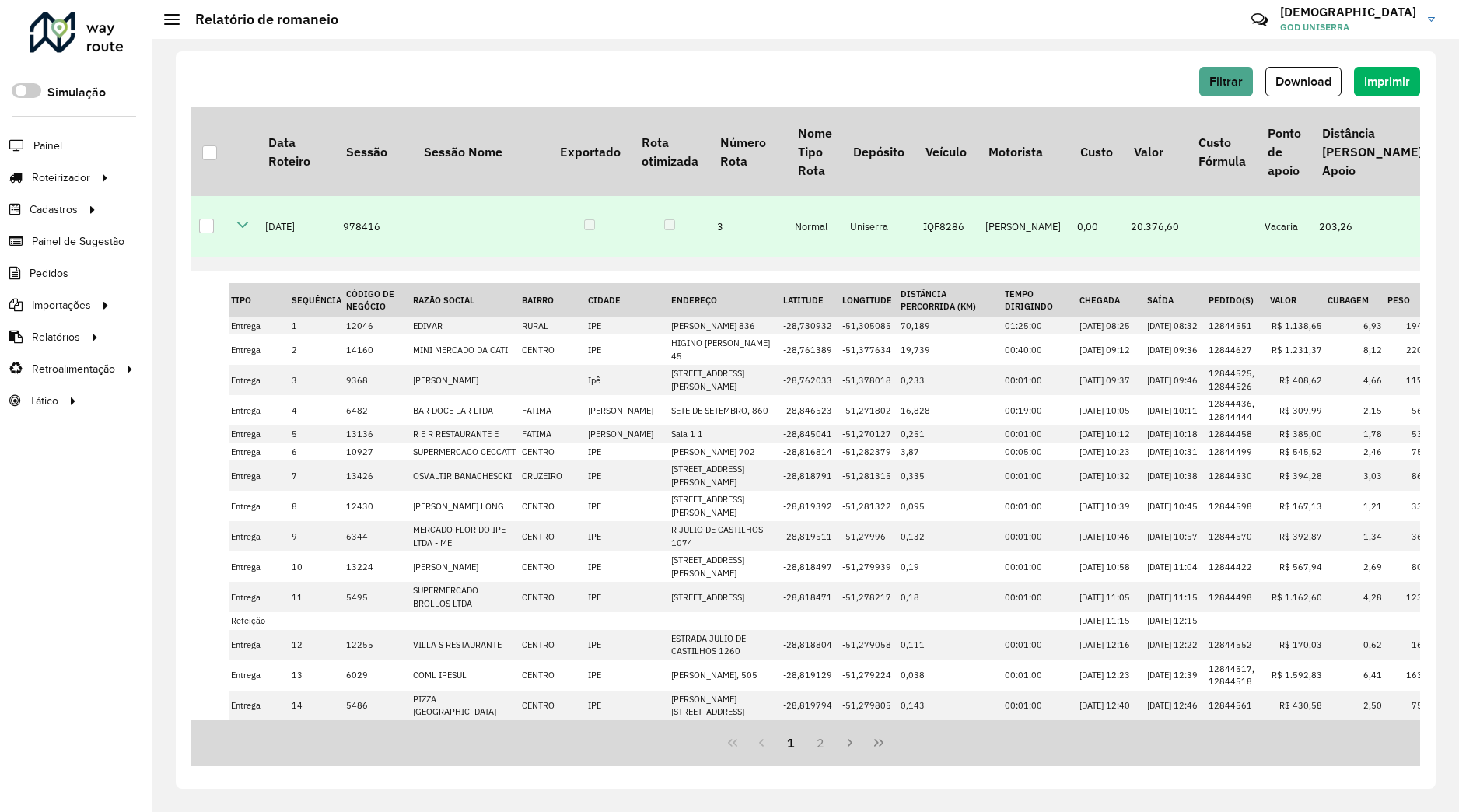
click at [246, 231] on icon at bounding box center [242, 224] width 12 height 12
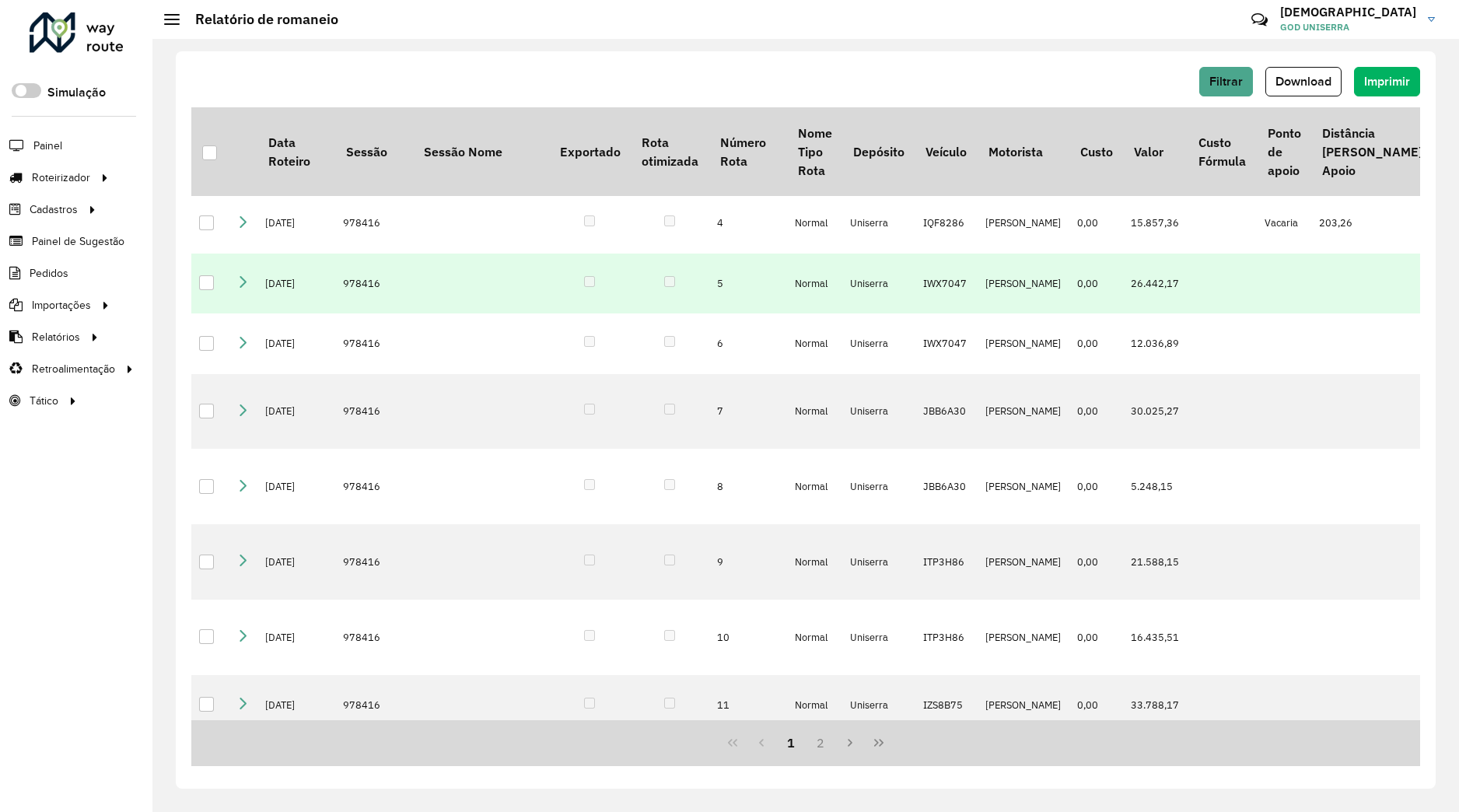
scroll to position [146, 0]
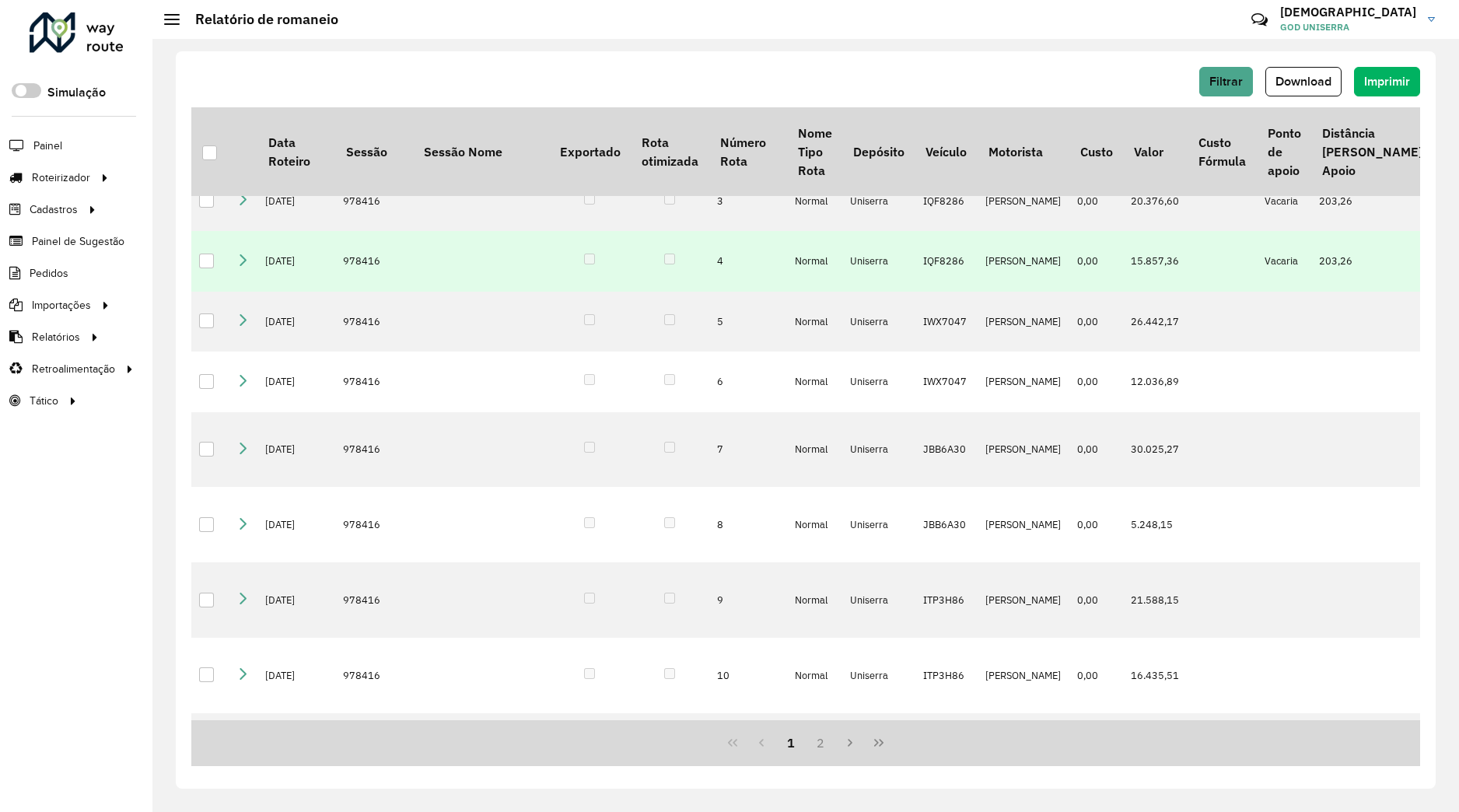
click at [243, 269] on link at bounding box center [242, 261] width 12 height 13
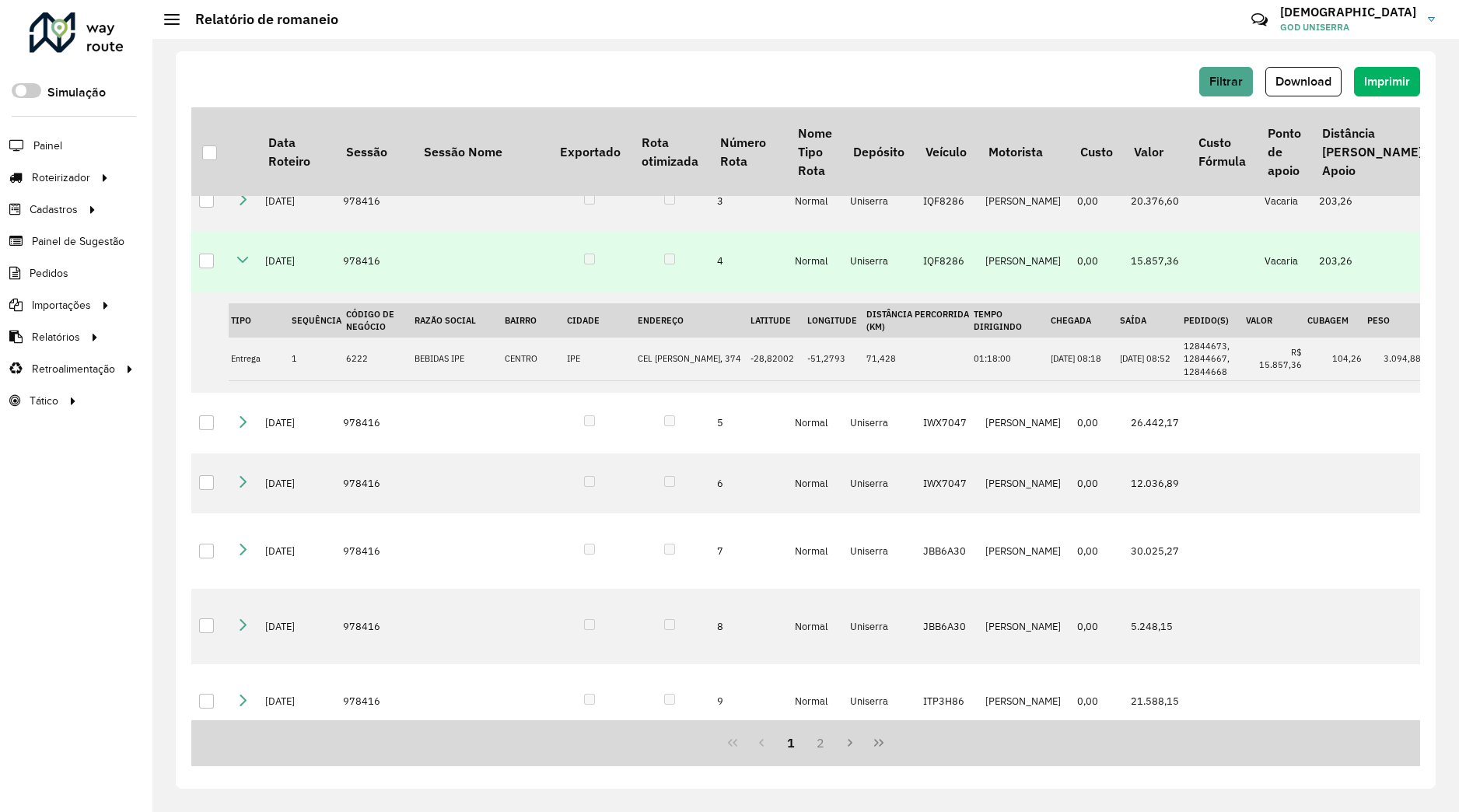
click at [243, 266] on icon at bounding box center [242, 259] width 12 height 12
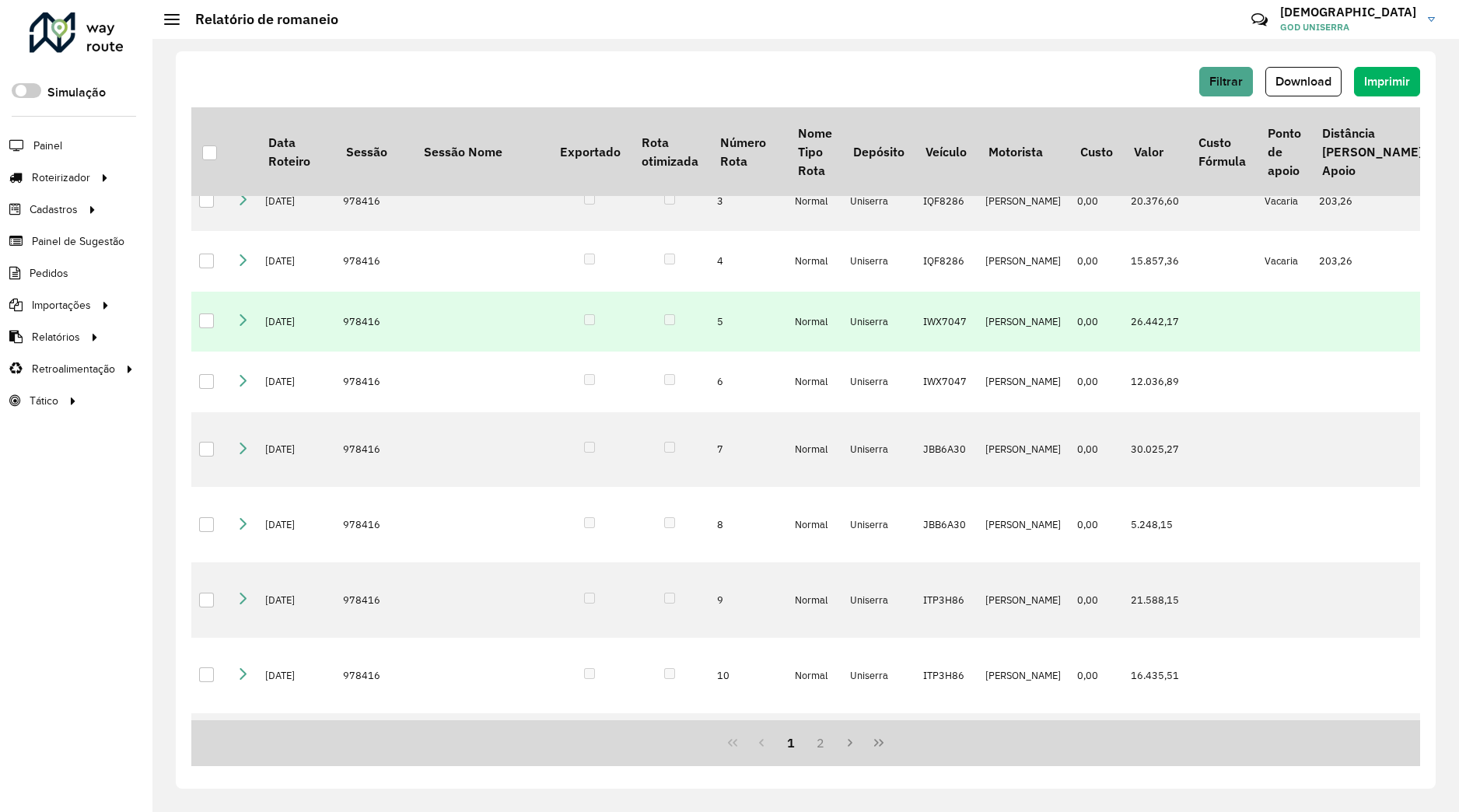
click at [243, 326] on icon at bounding box center [242, 319] width 12 height 12
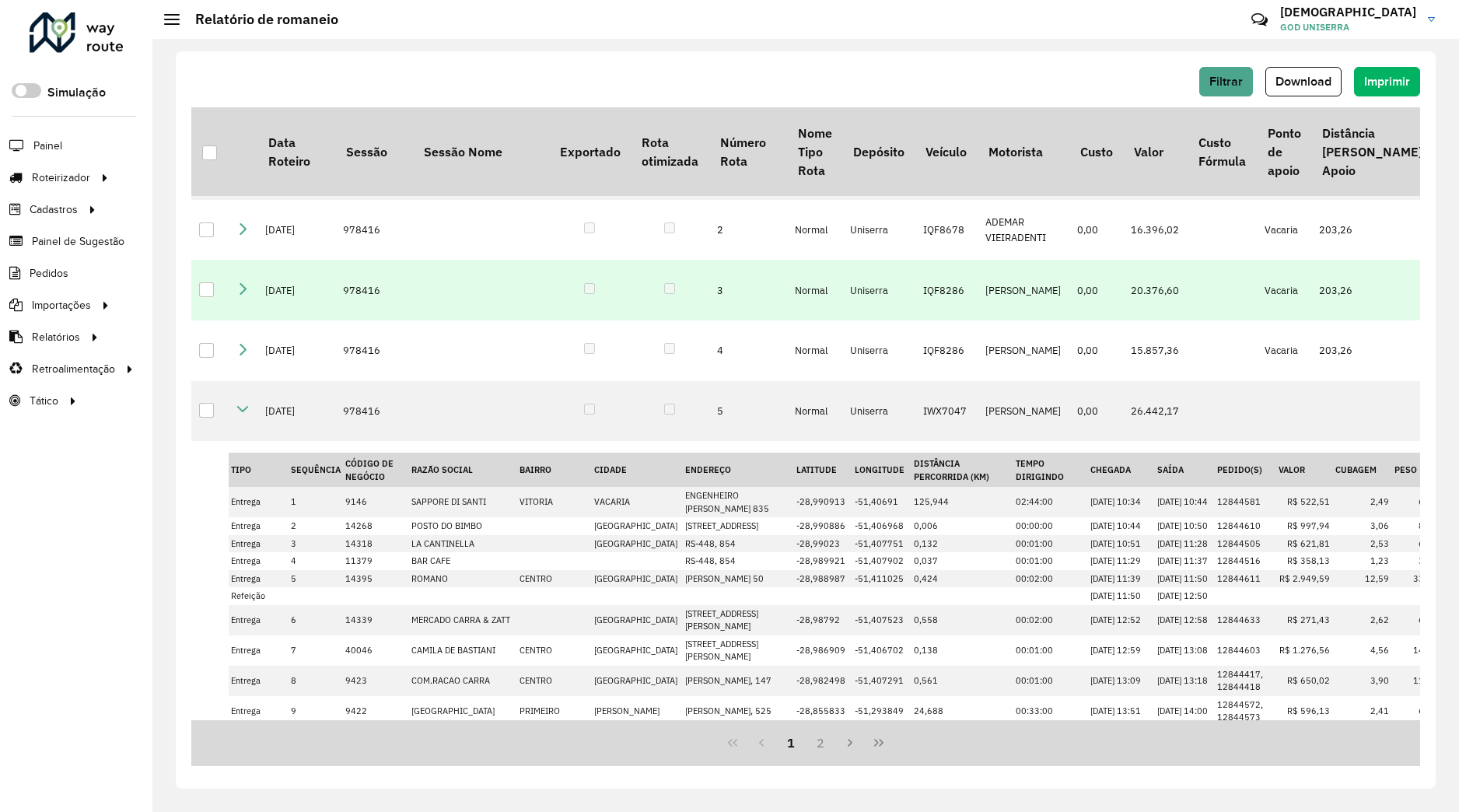
scroll to position [10, 0]
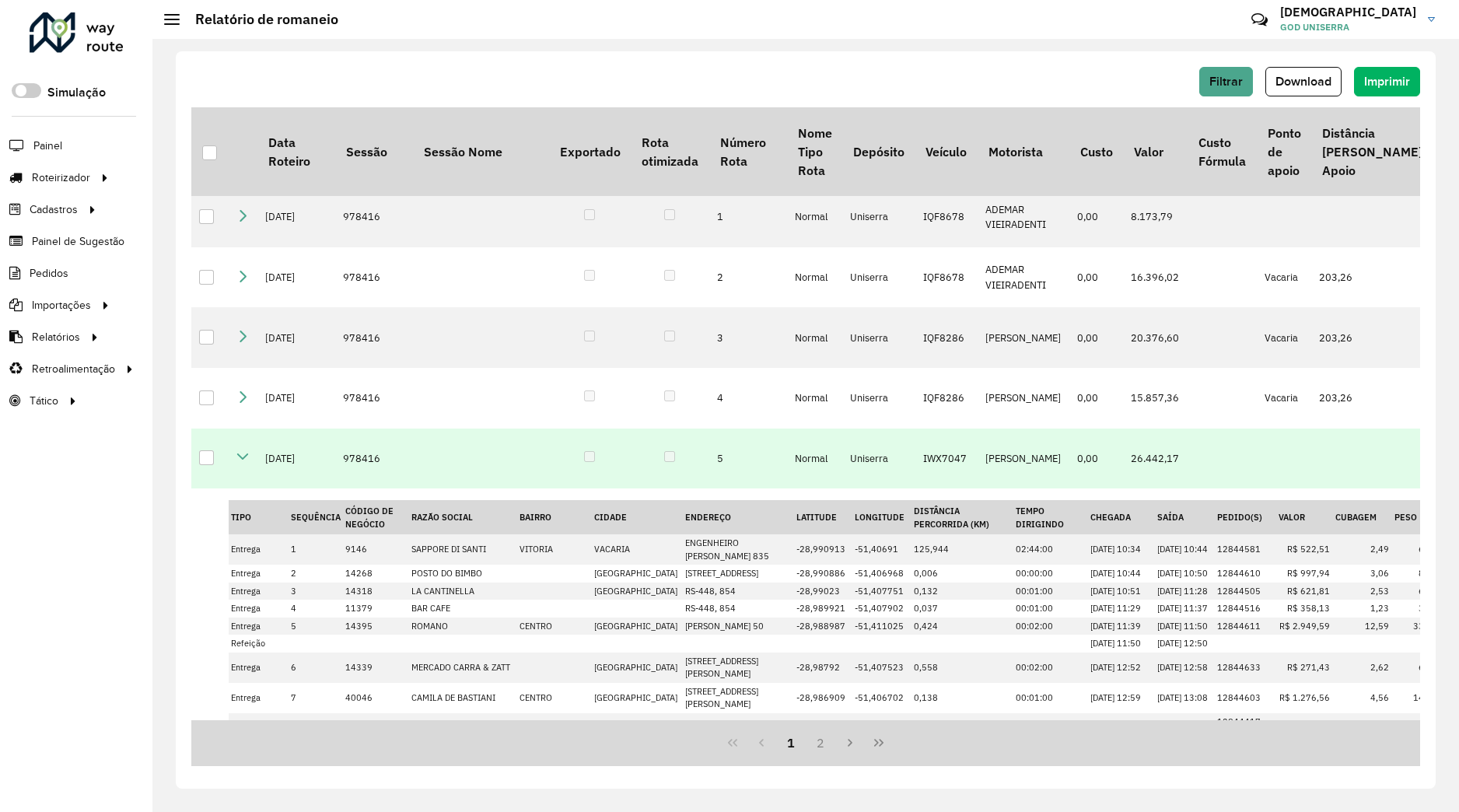
click at [243, 472] on td at bounding box center [243, 458] width 28 height 61
click at [240, 462] on icon at bounding box center [242, 456] width 12 height 12
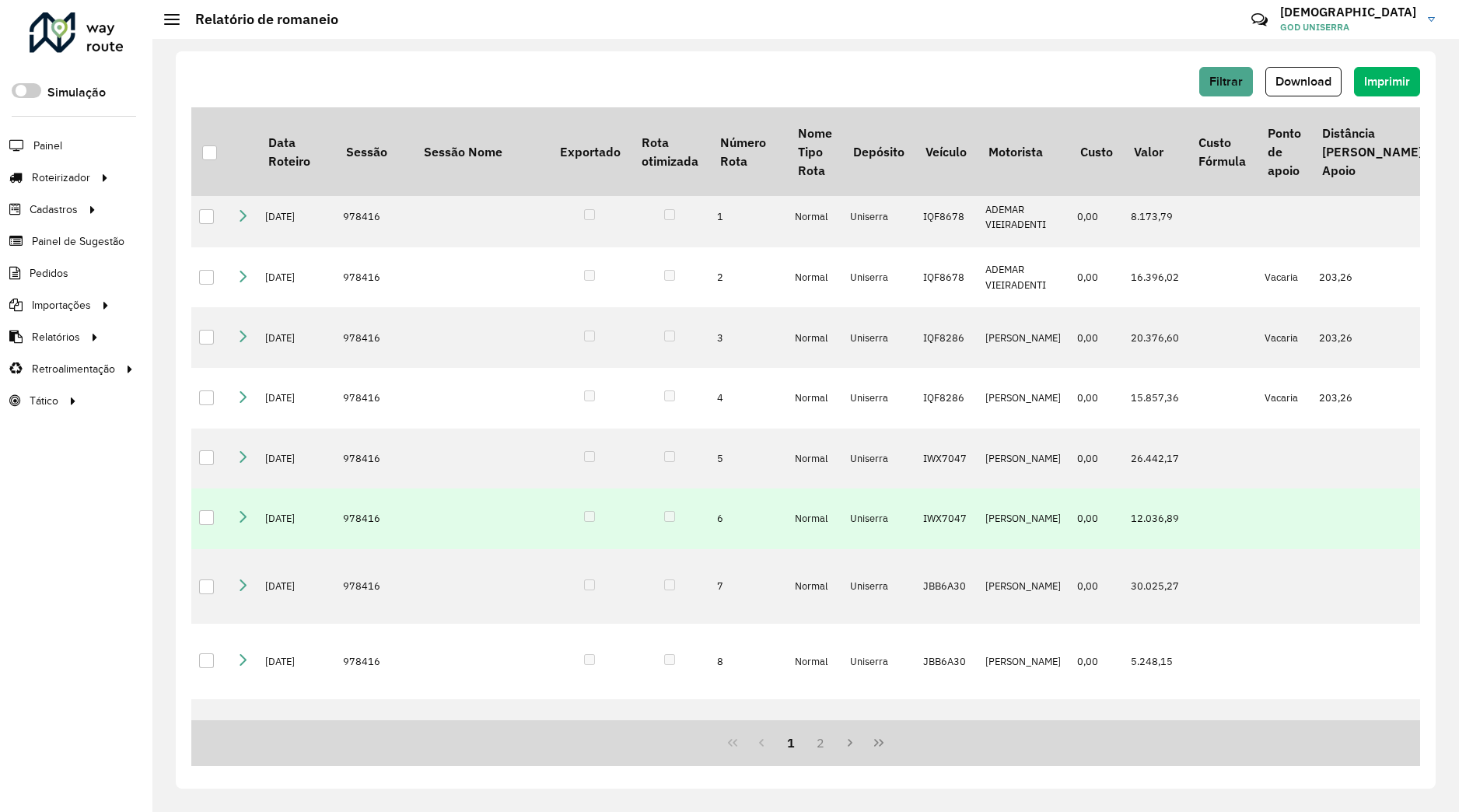
click at [239, 523] on icon at bounding box center [242, 517] width 12 height 12
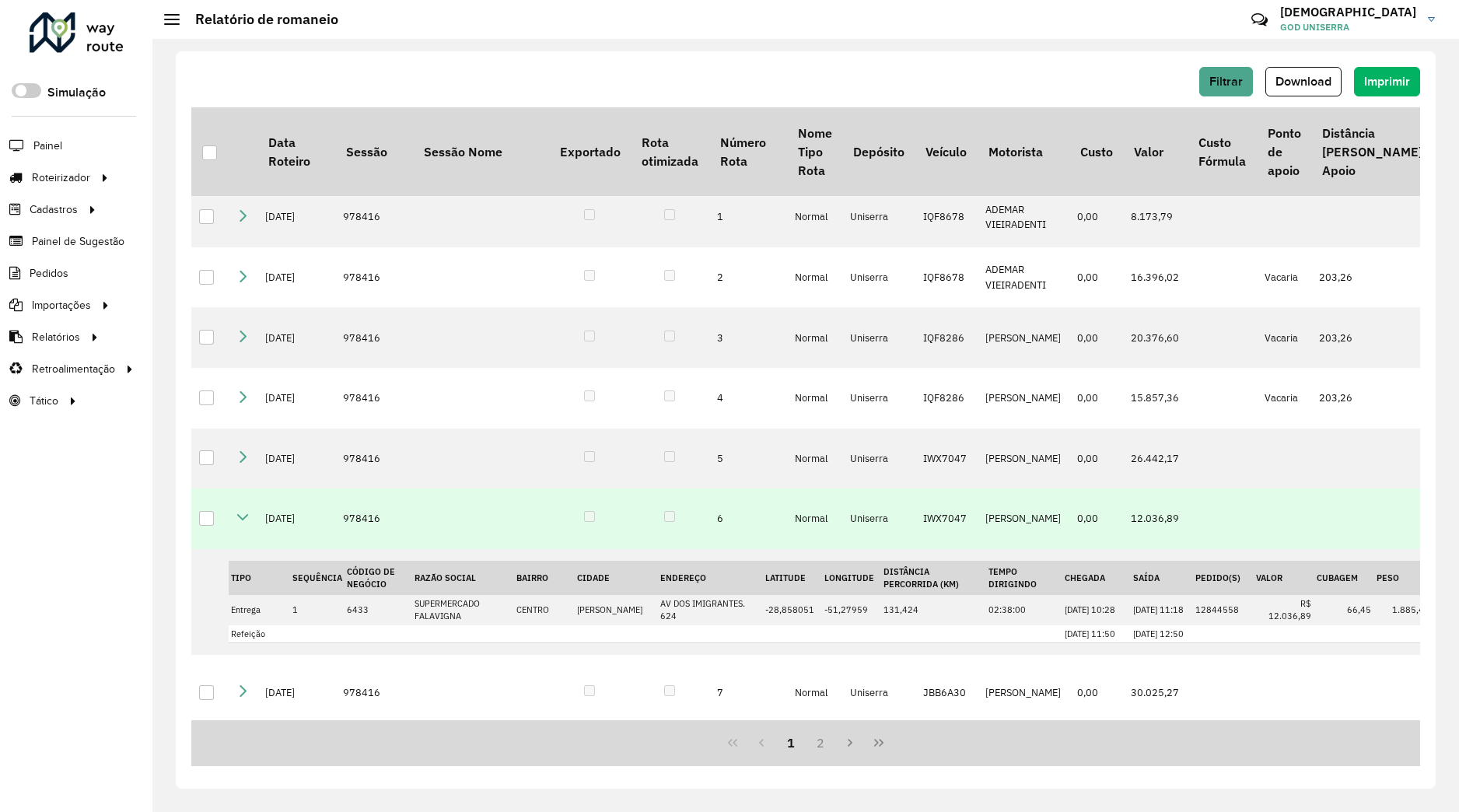
click at [241, 523] on icon at bounding box center [242, 517] width 12 height 12
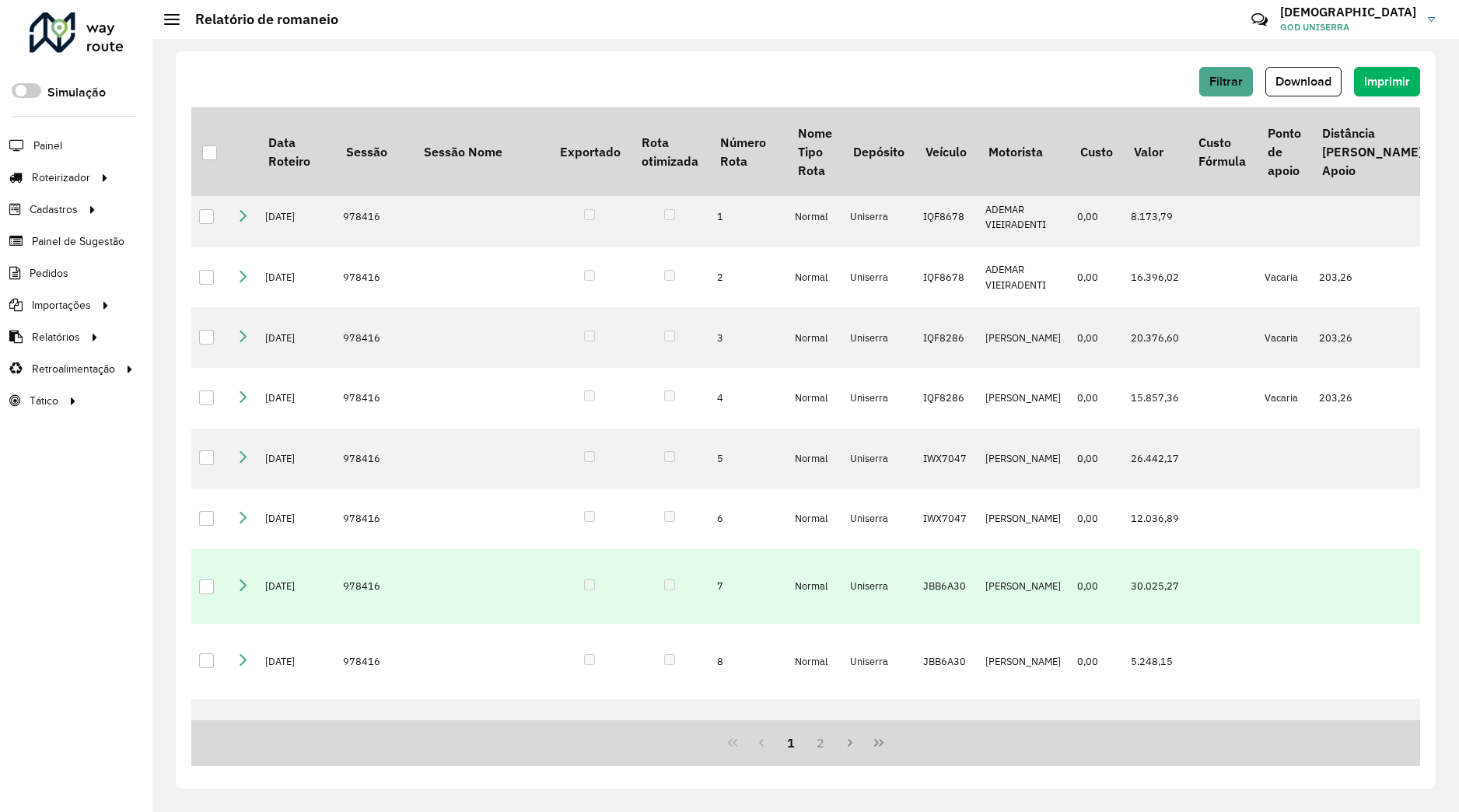
click at [244, 591] on icon at bounding box center [242, 584] width 12 height 12
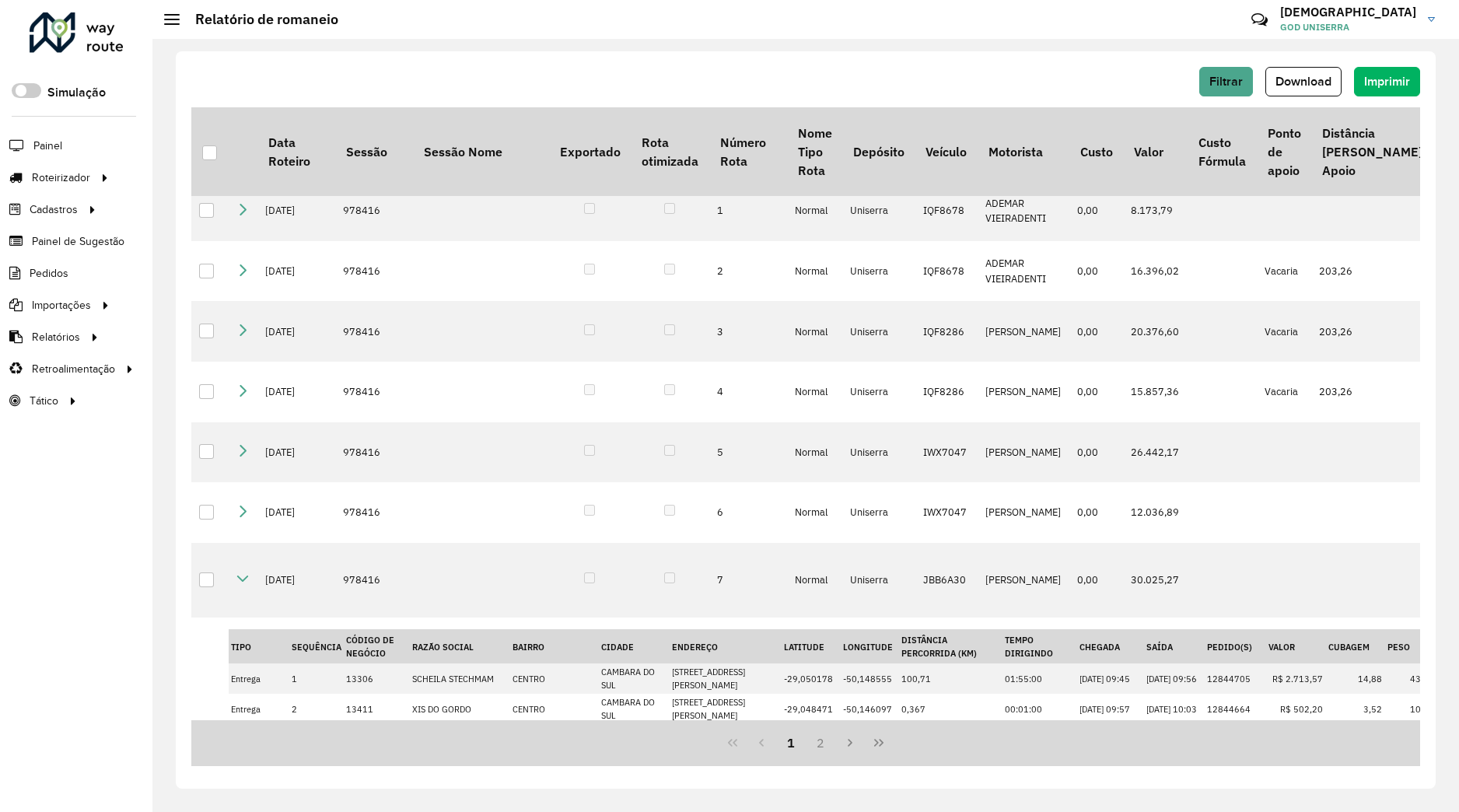
scroll to position [0, 0]
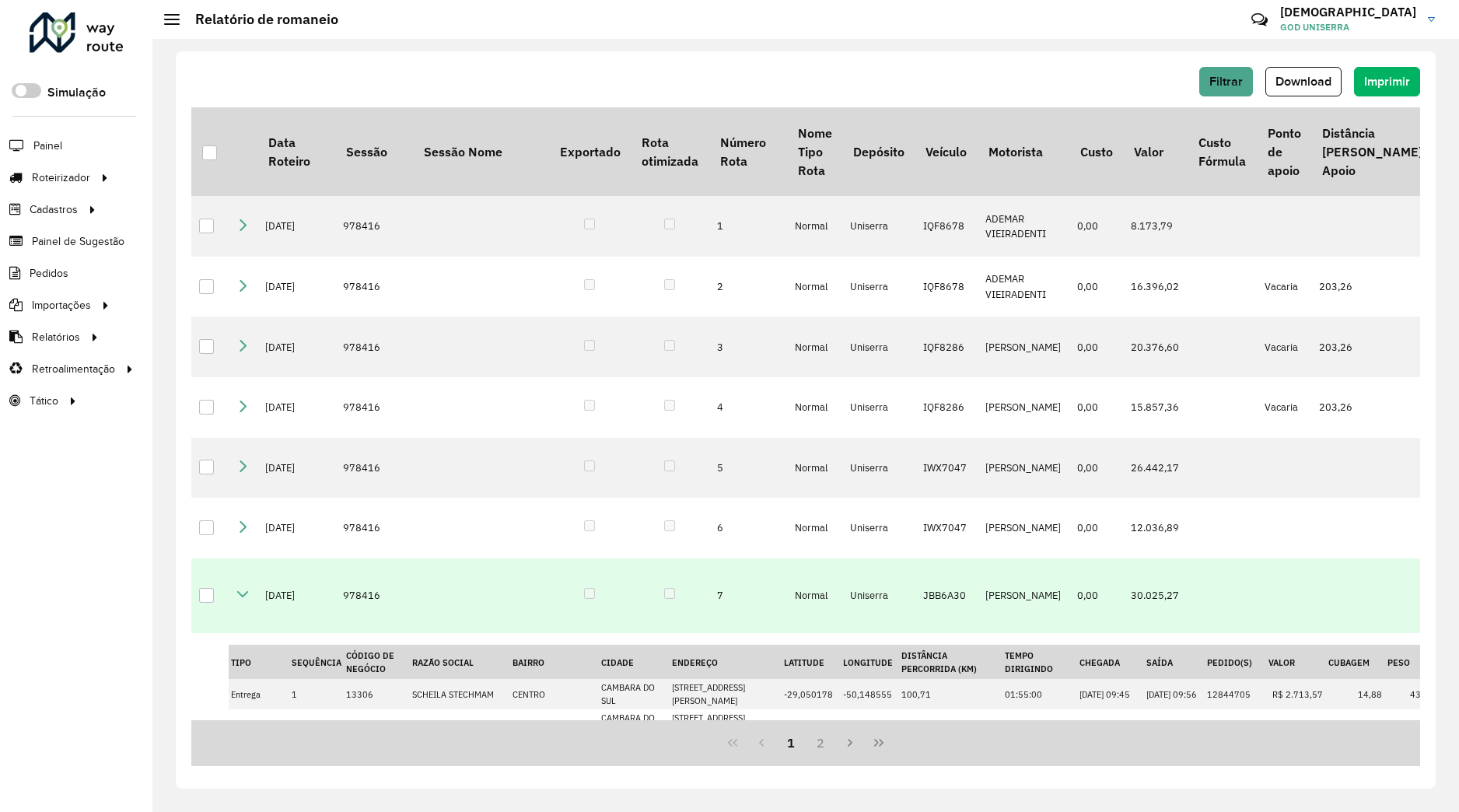
click at [239, 600] on icon at bounding box center [242, 594] width 12 height 12
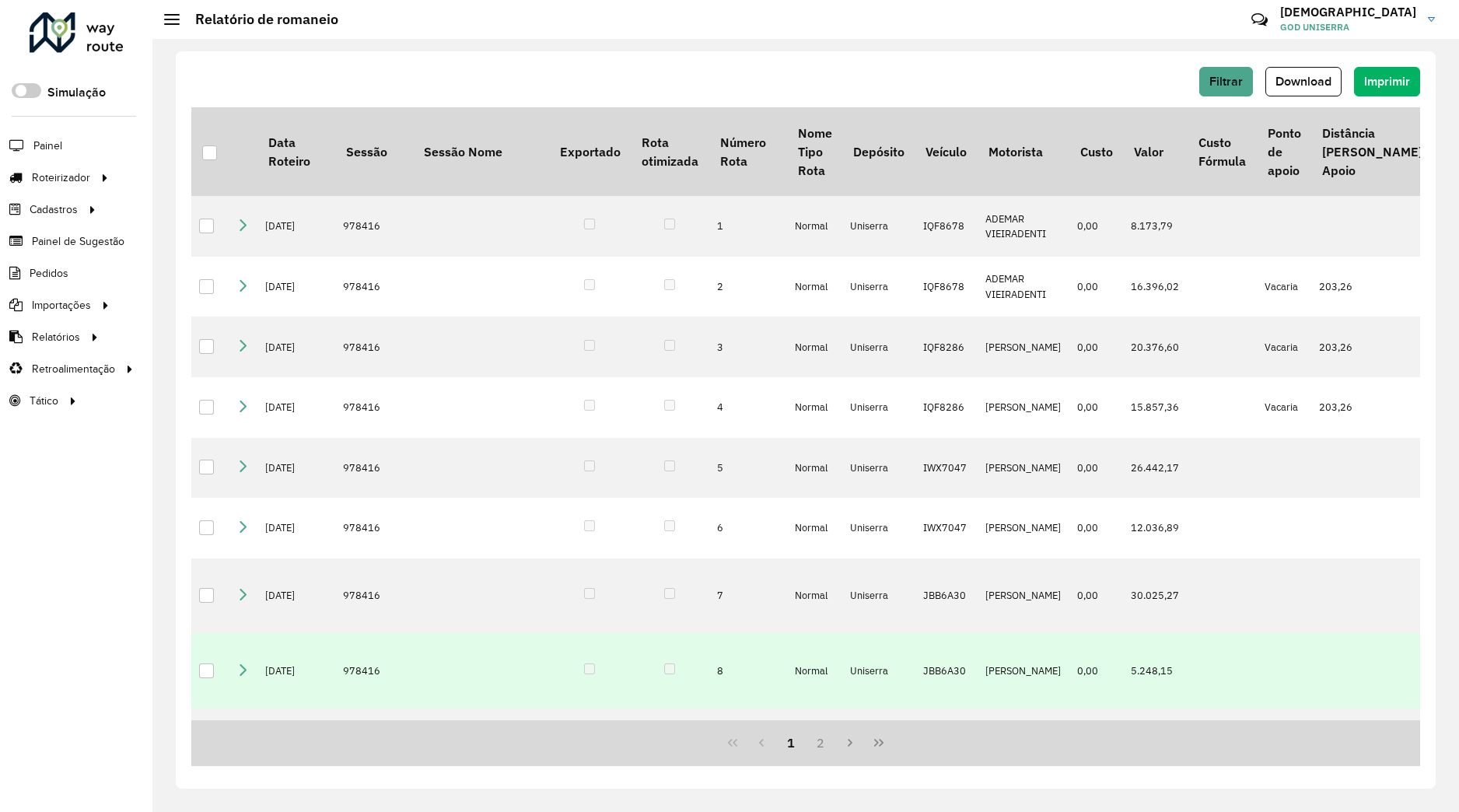
click at [239, 676] on icon at bounding box center [242, 669] width 12 height 12
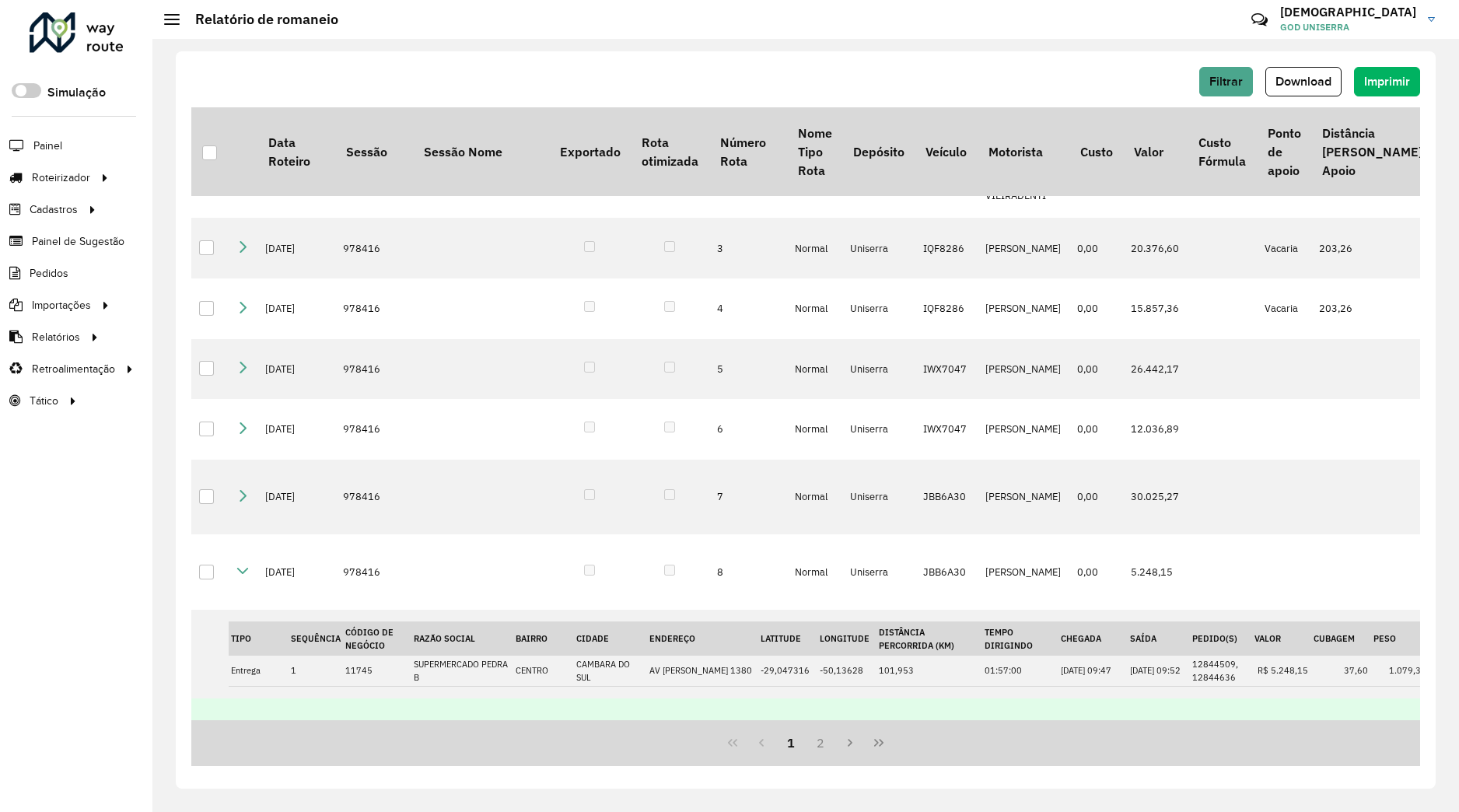
scroll to position [197, 0]
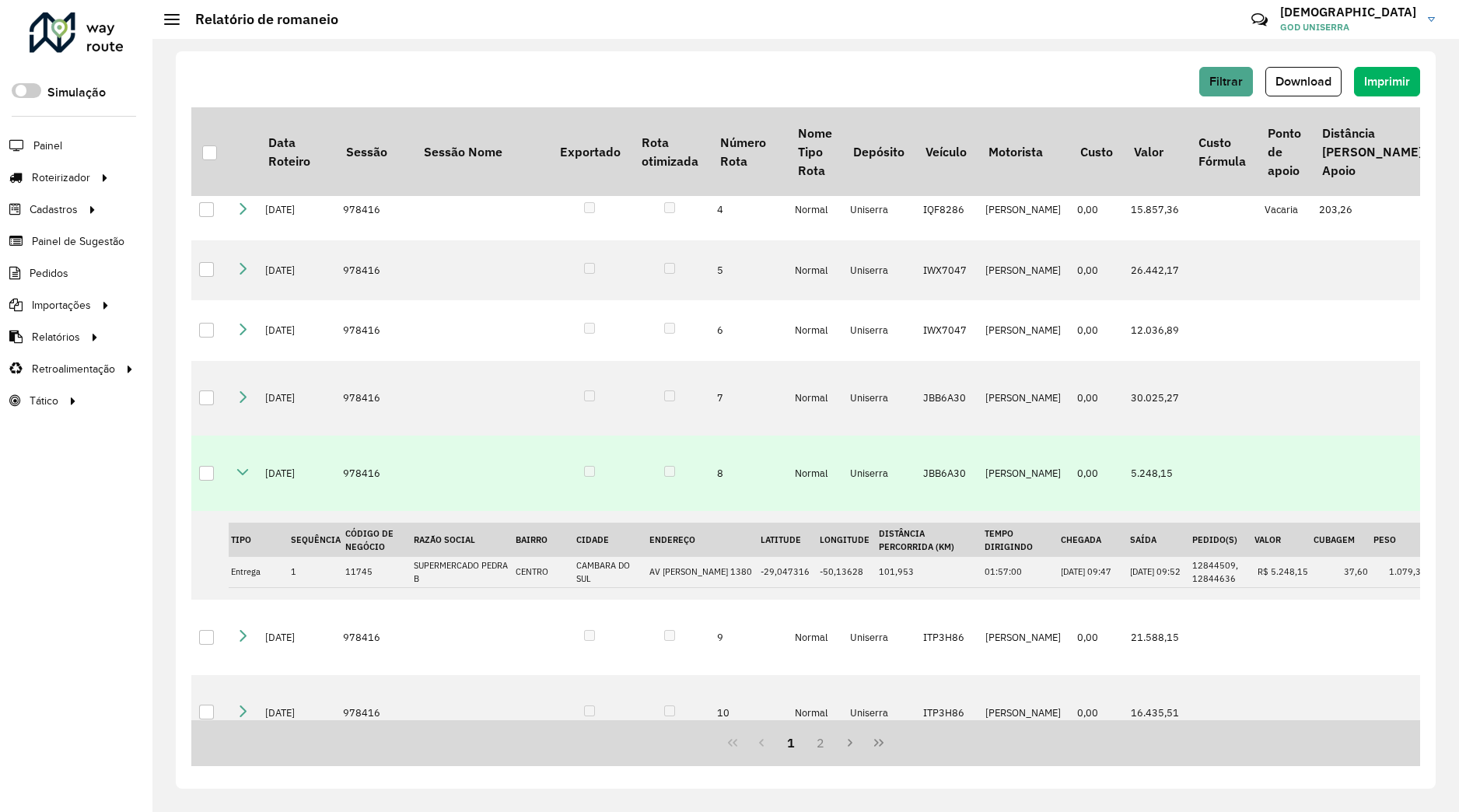
click at [241, 478] on icon at bounding box center [242, 471] width 12 height 12
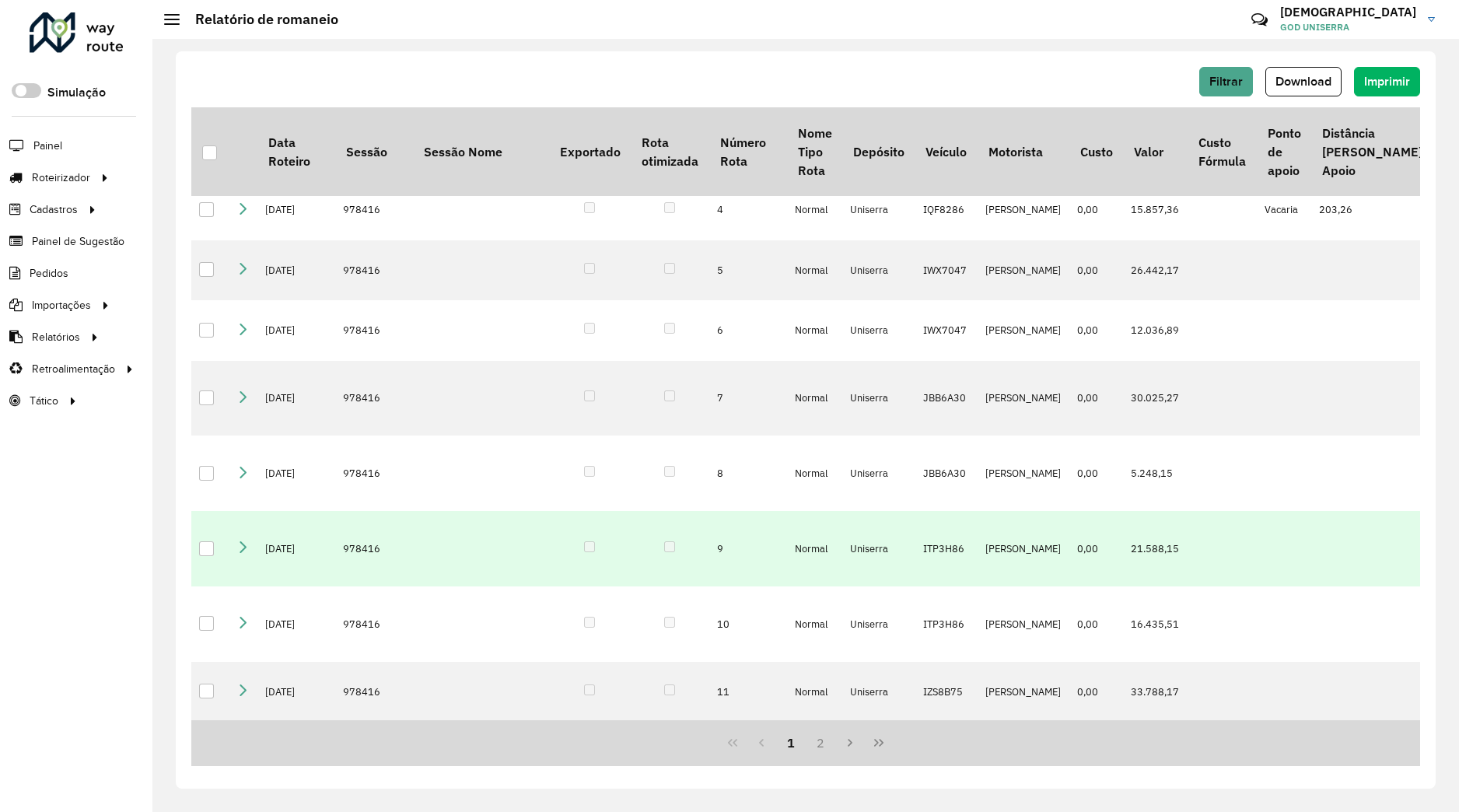
click at [243, 545] on icon at bounding box center [242, 546] width 12 height 12
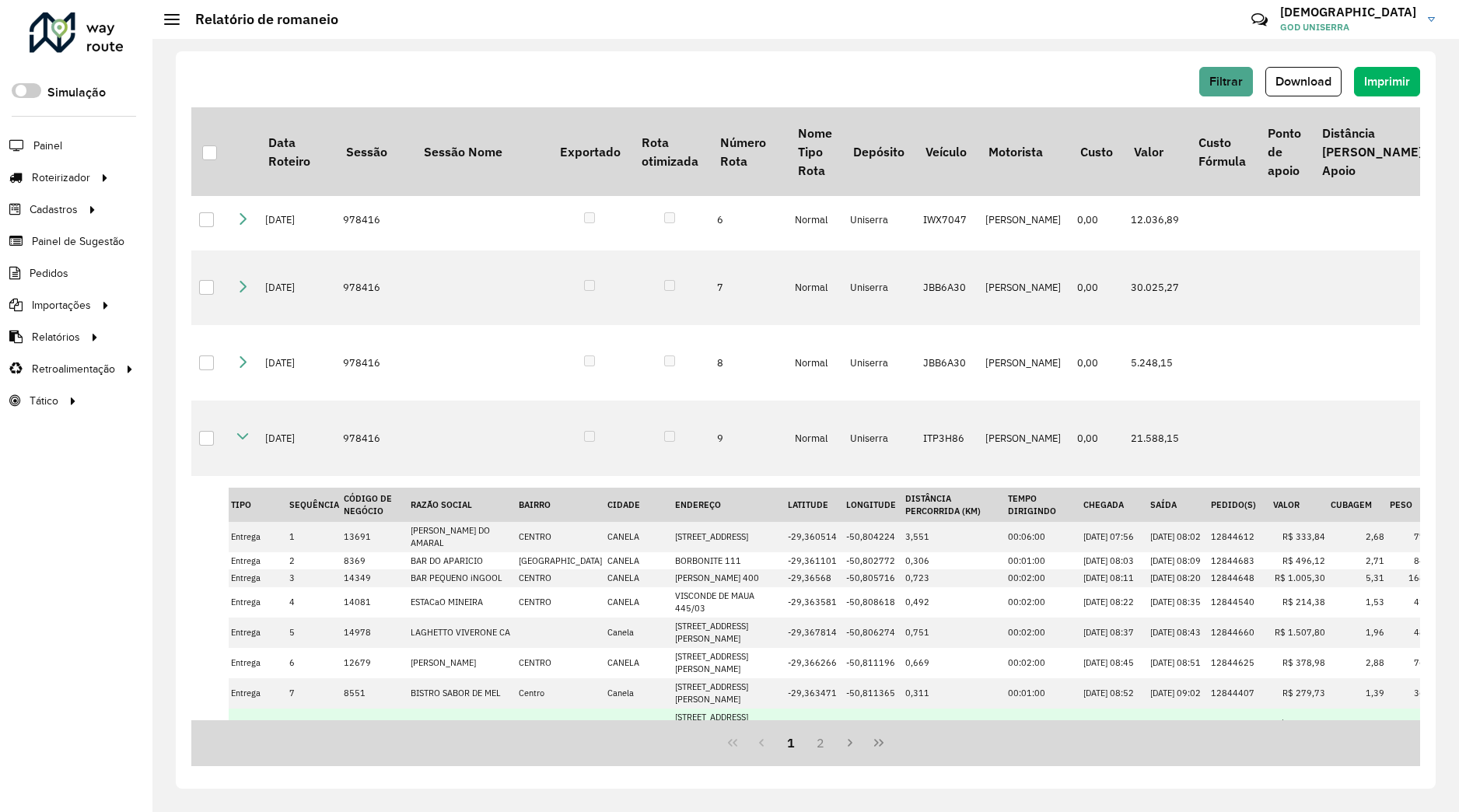
scroll to position [307, 0]
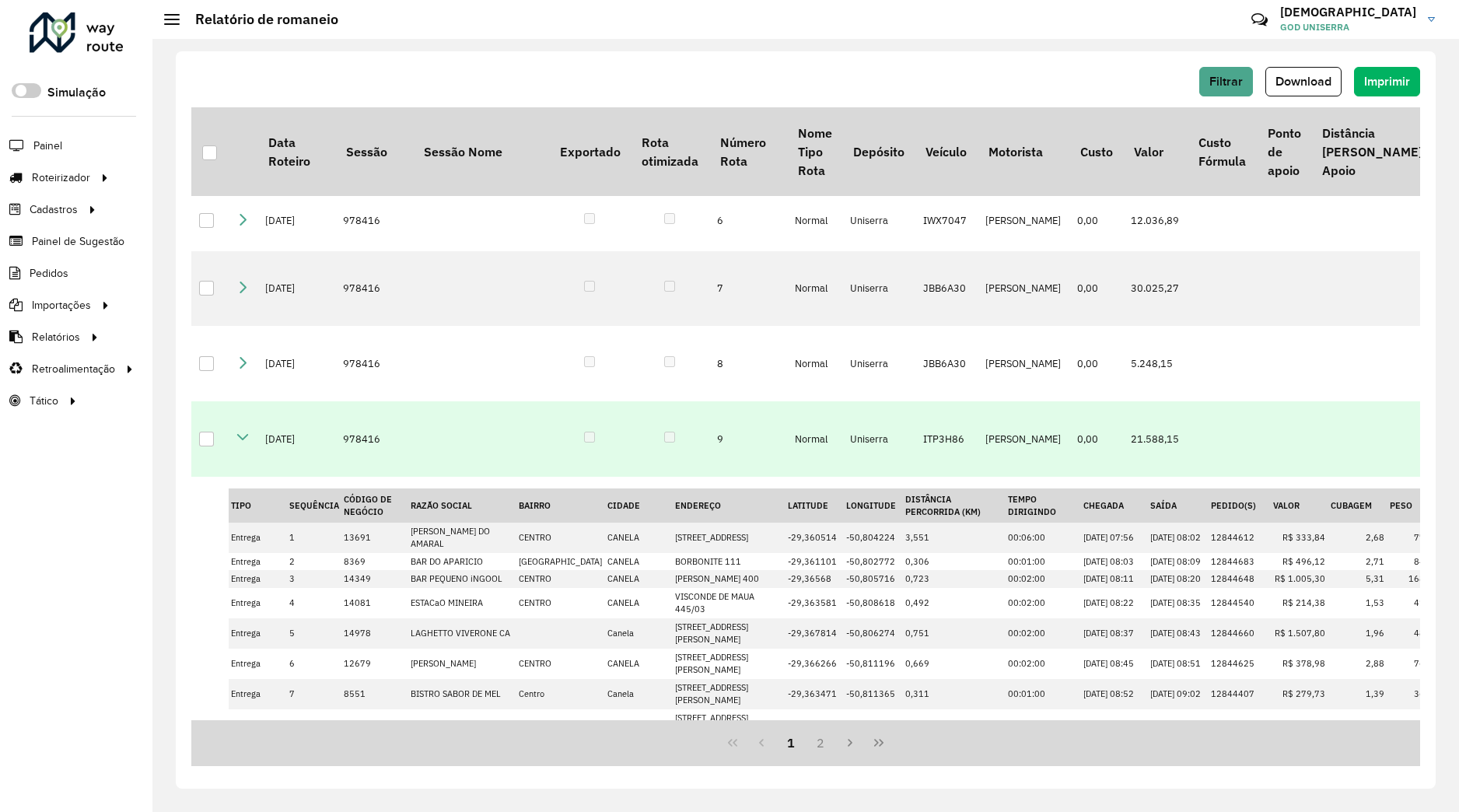
click at [246, 445] on link at bounding box center [242, 439] width 12 height 13
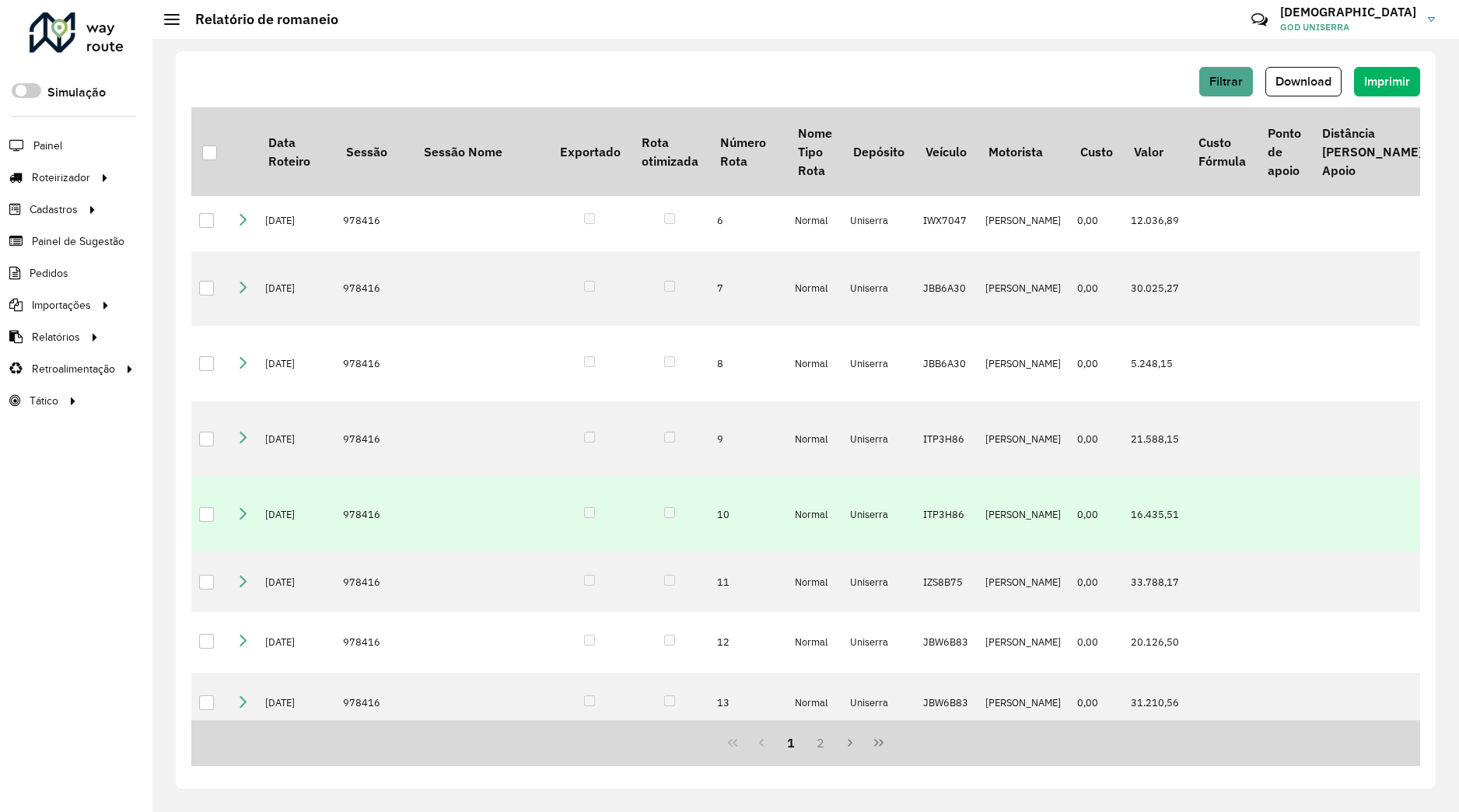
click at [246, 516] on icon at bounding box center [242, 512] width 12 height 12
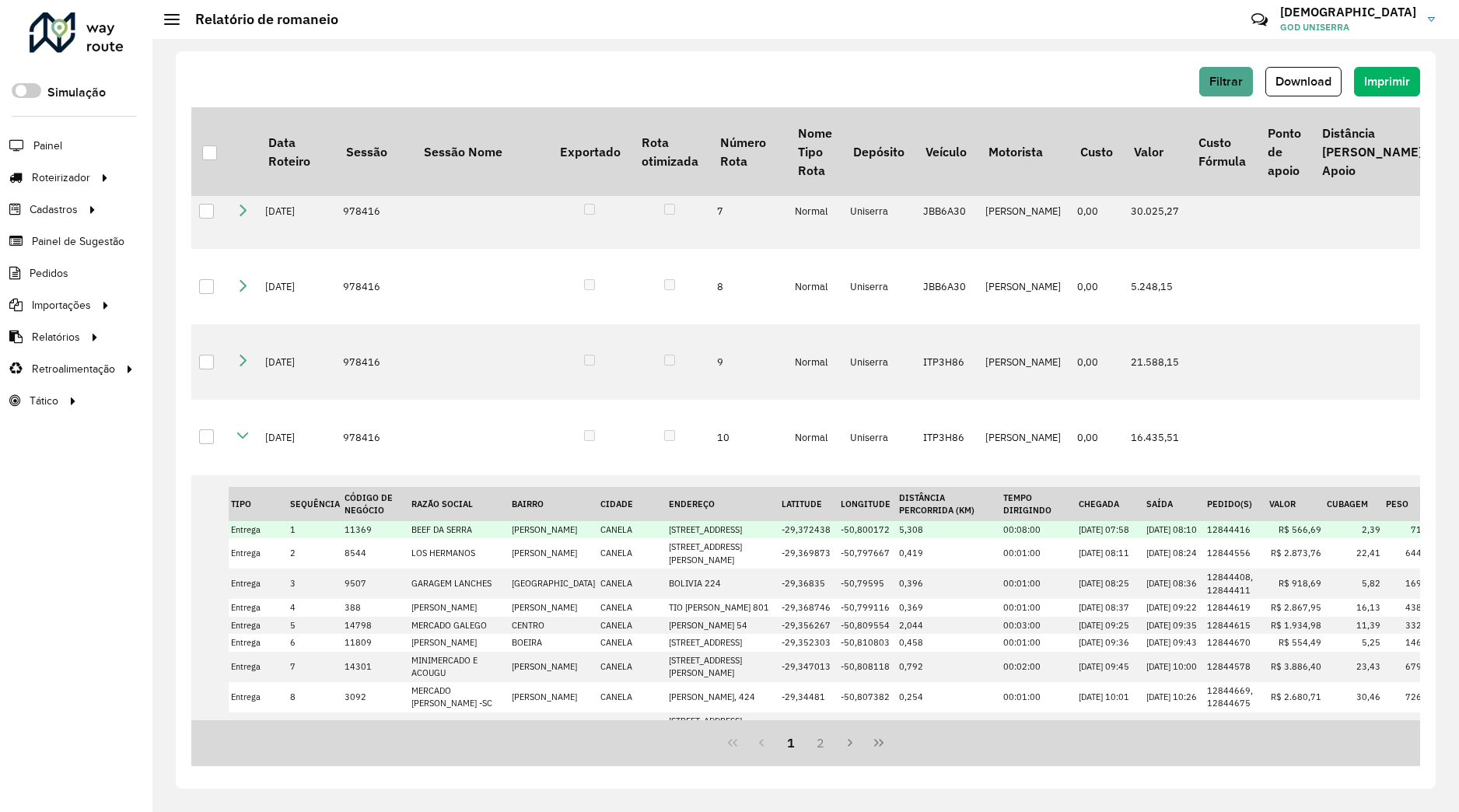
scroll to position [341, 0]
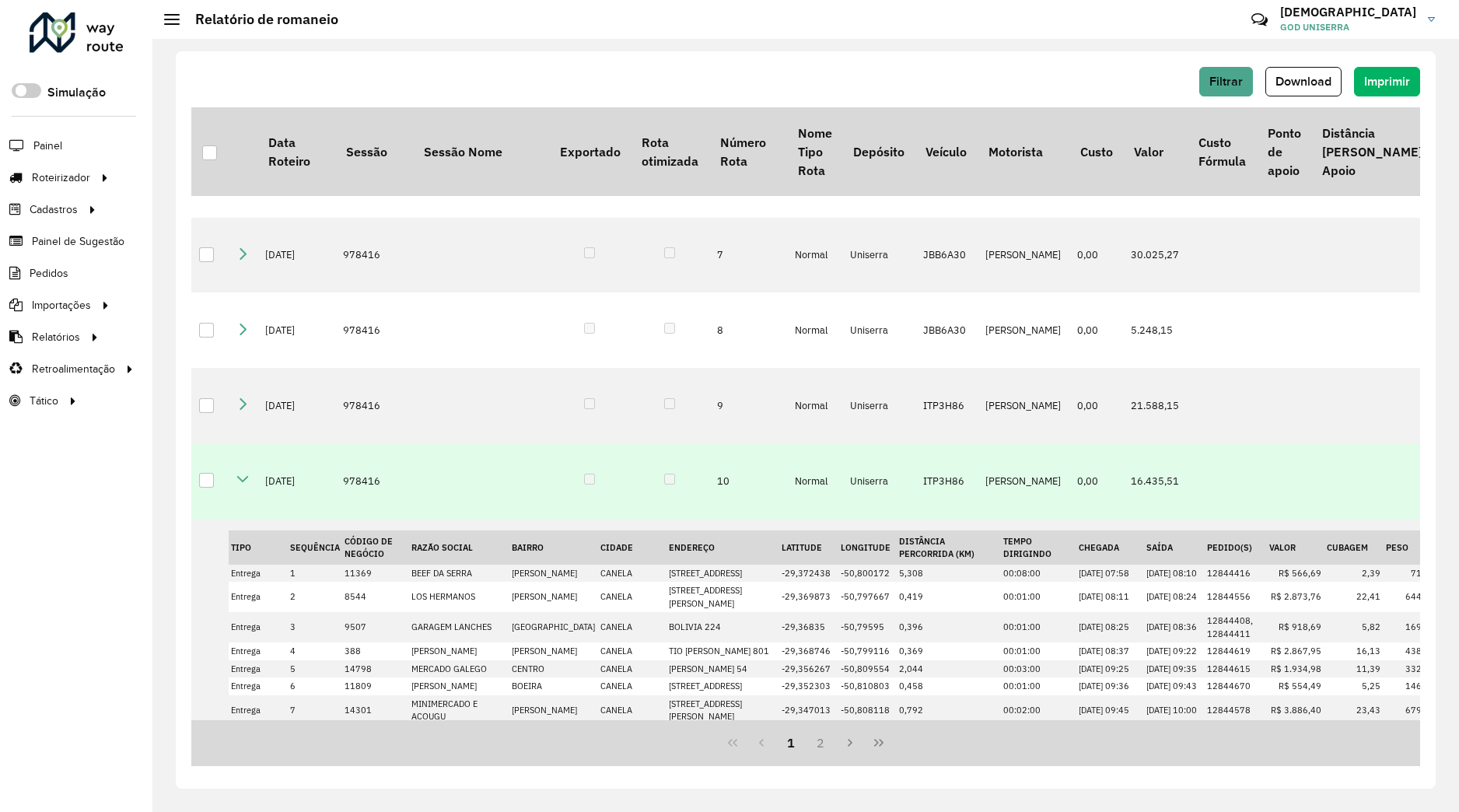
click at [244, 483] on icon at bounding box center [242, 479] width 12 height 12
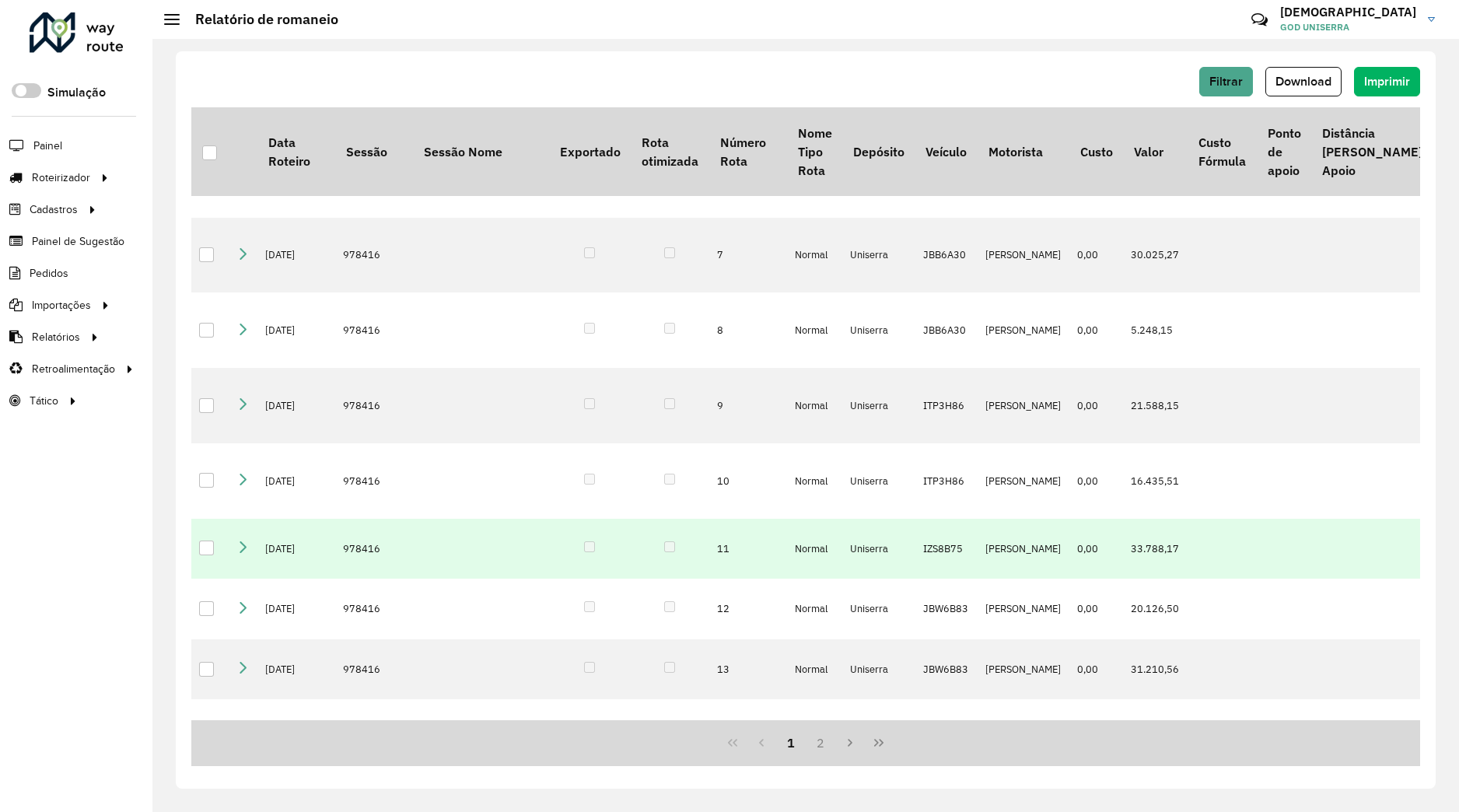
click at [240, 544] on icon at bounding box center [242, 546] width 12 height 12
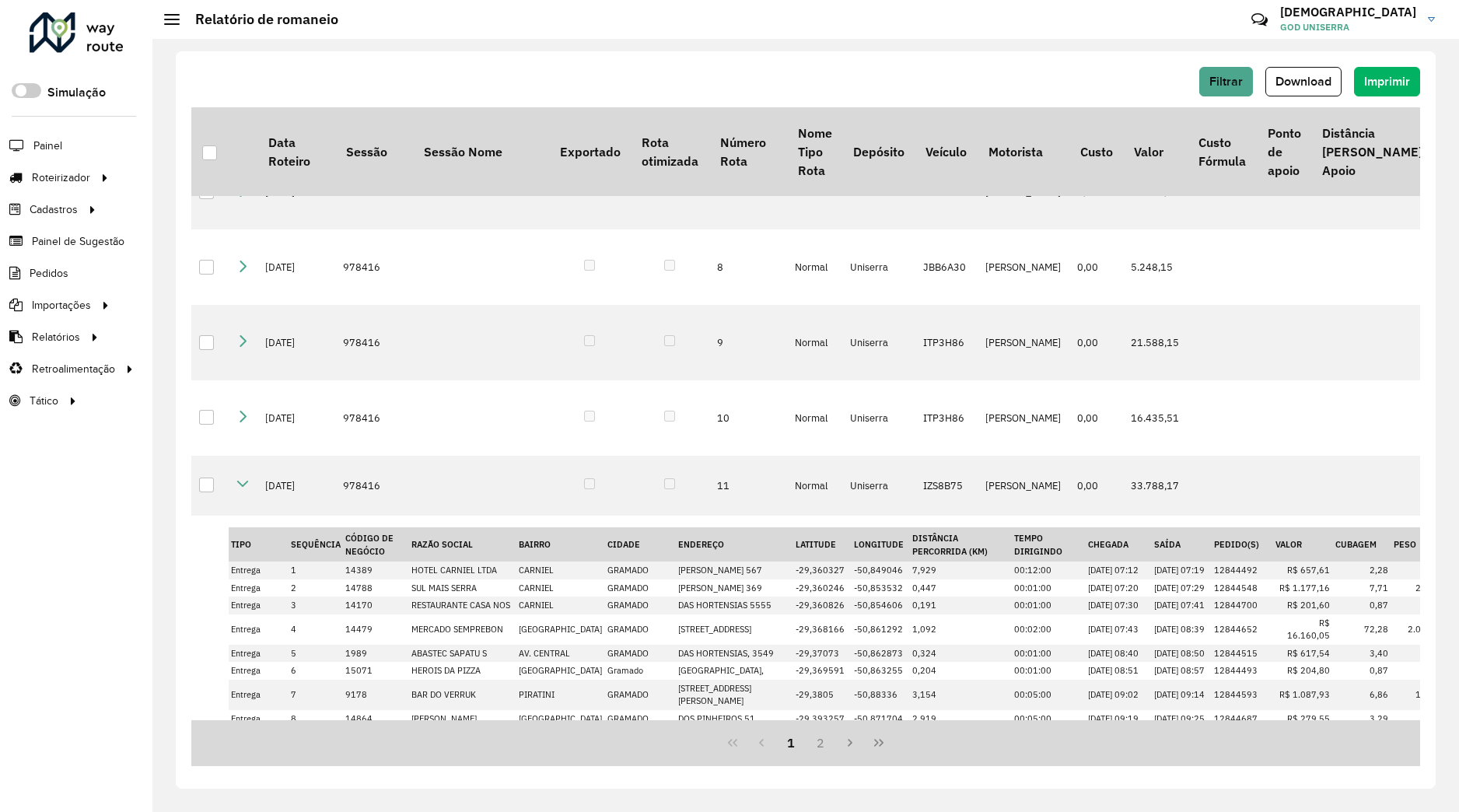
scroll to position [304, 0]
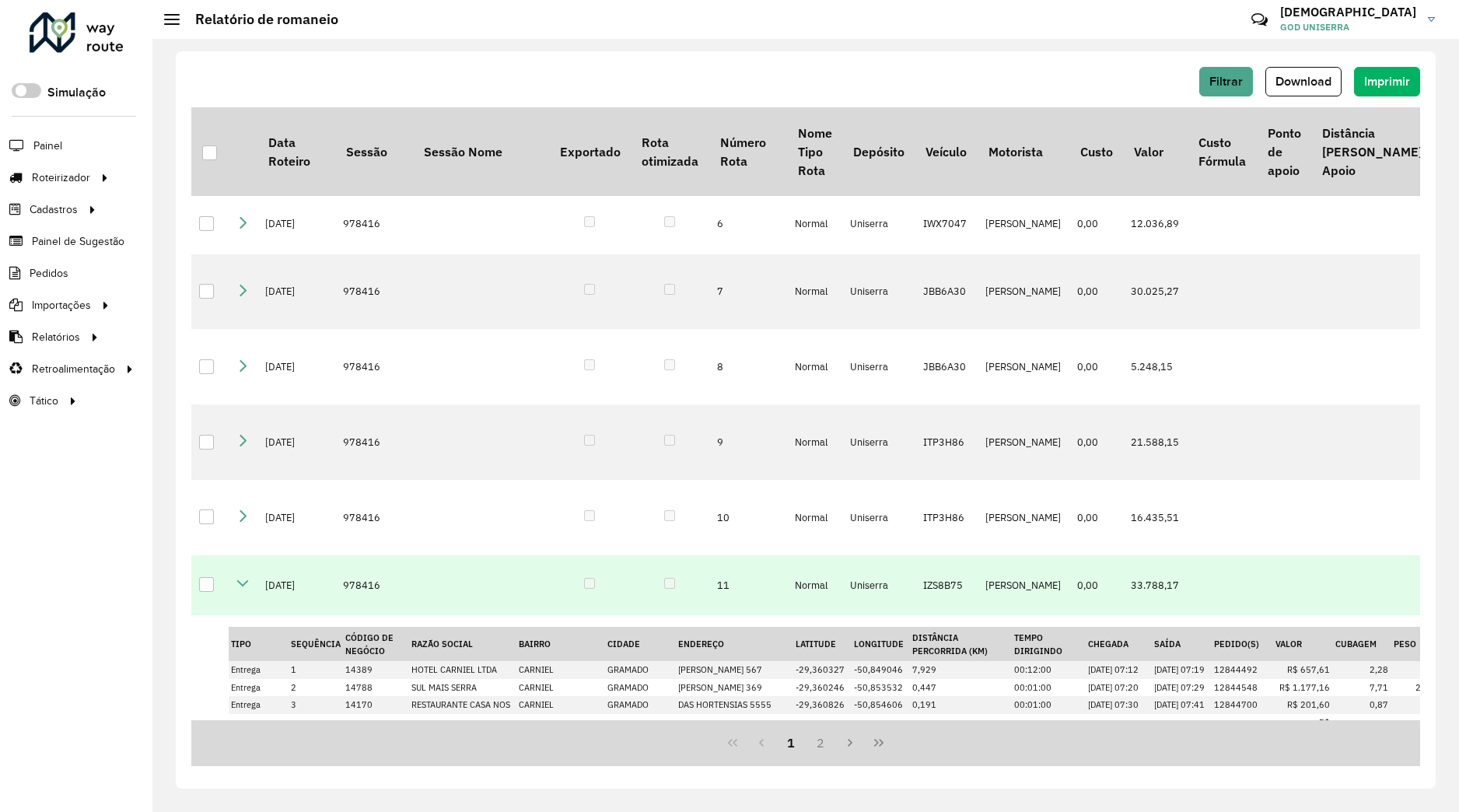
click at [238, 587] on icon at bounding box center [242, 582] width 12 height 12
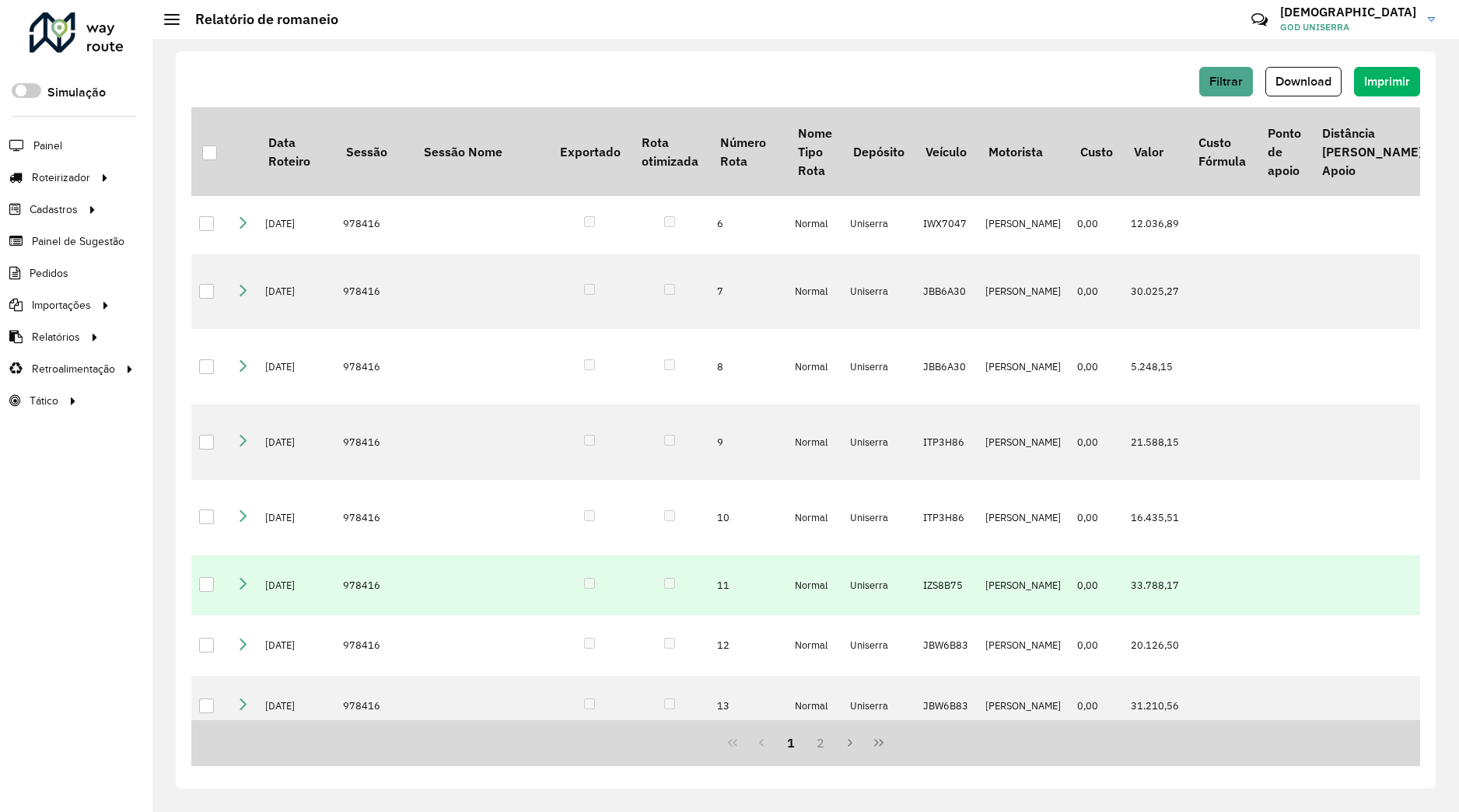
scroll to position [403, 0]
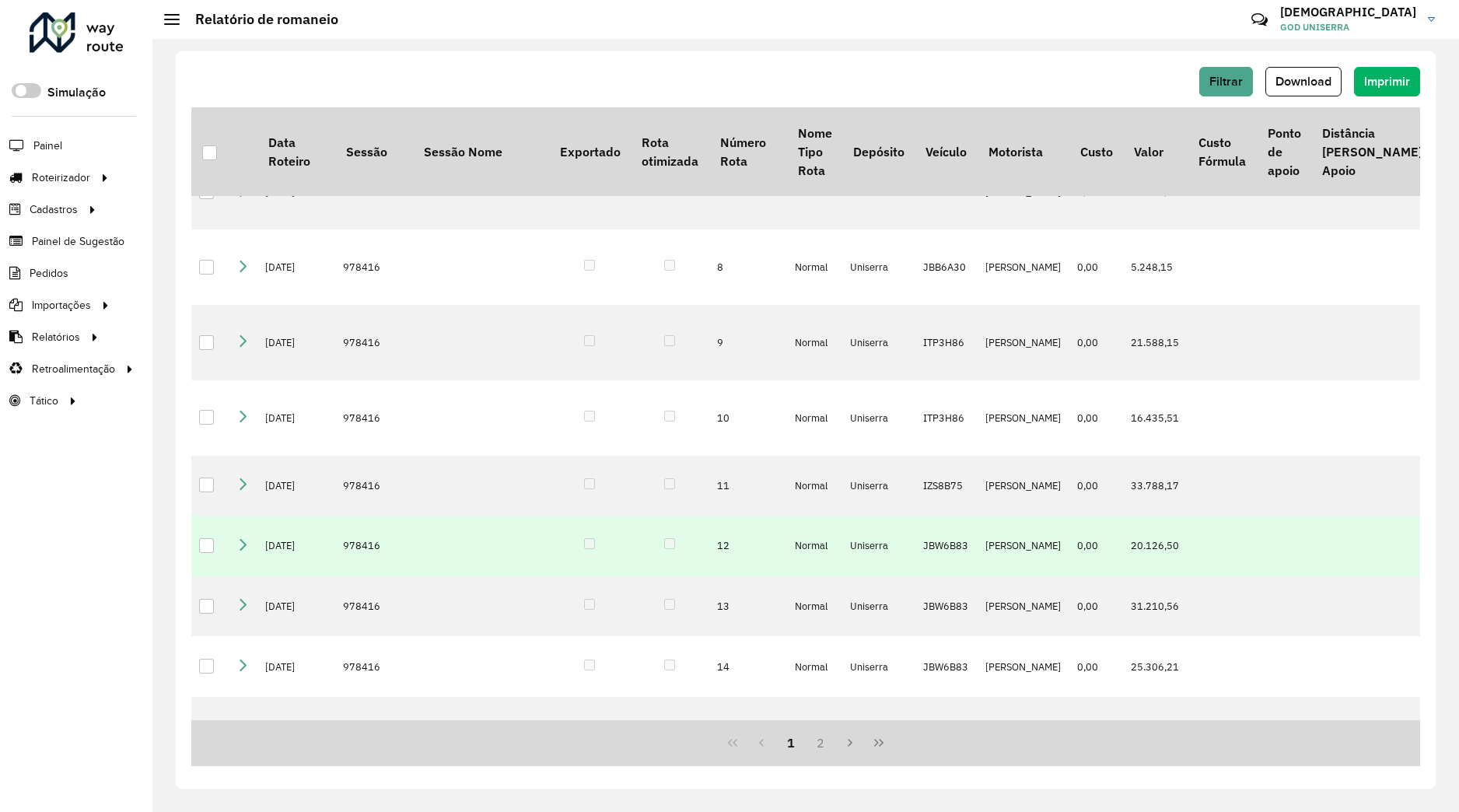
click at [240, 552] on link at bounding box center [242, 546] width 12 height 13
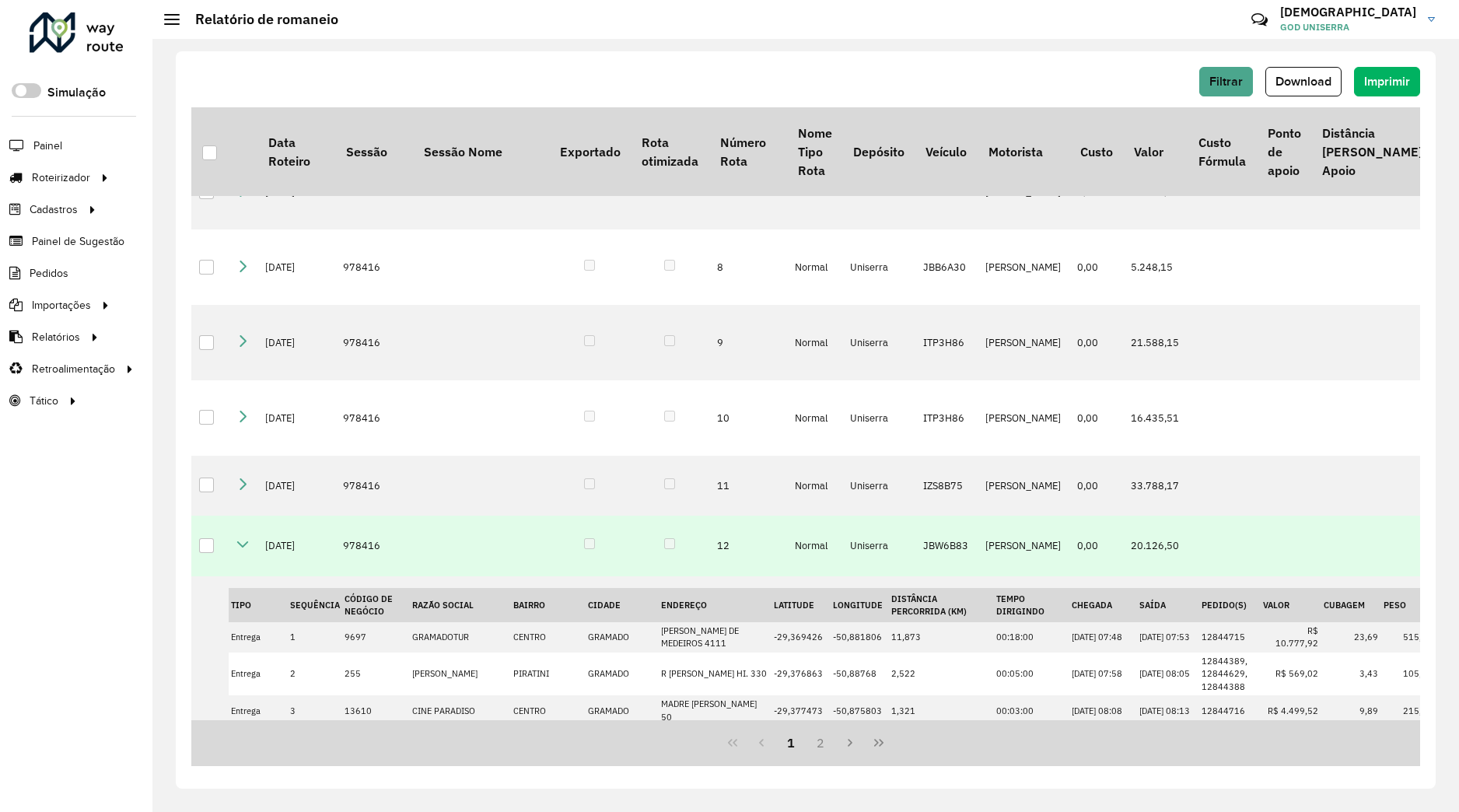
click at [240, 544] on icon at bounding box center [242, 543] width 12 height 12
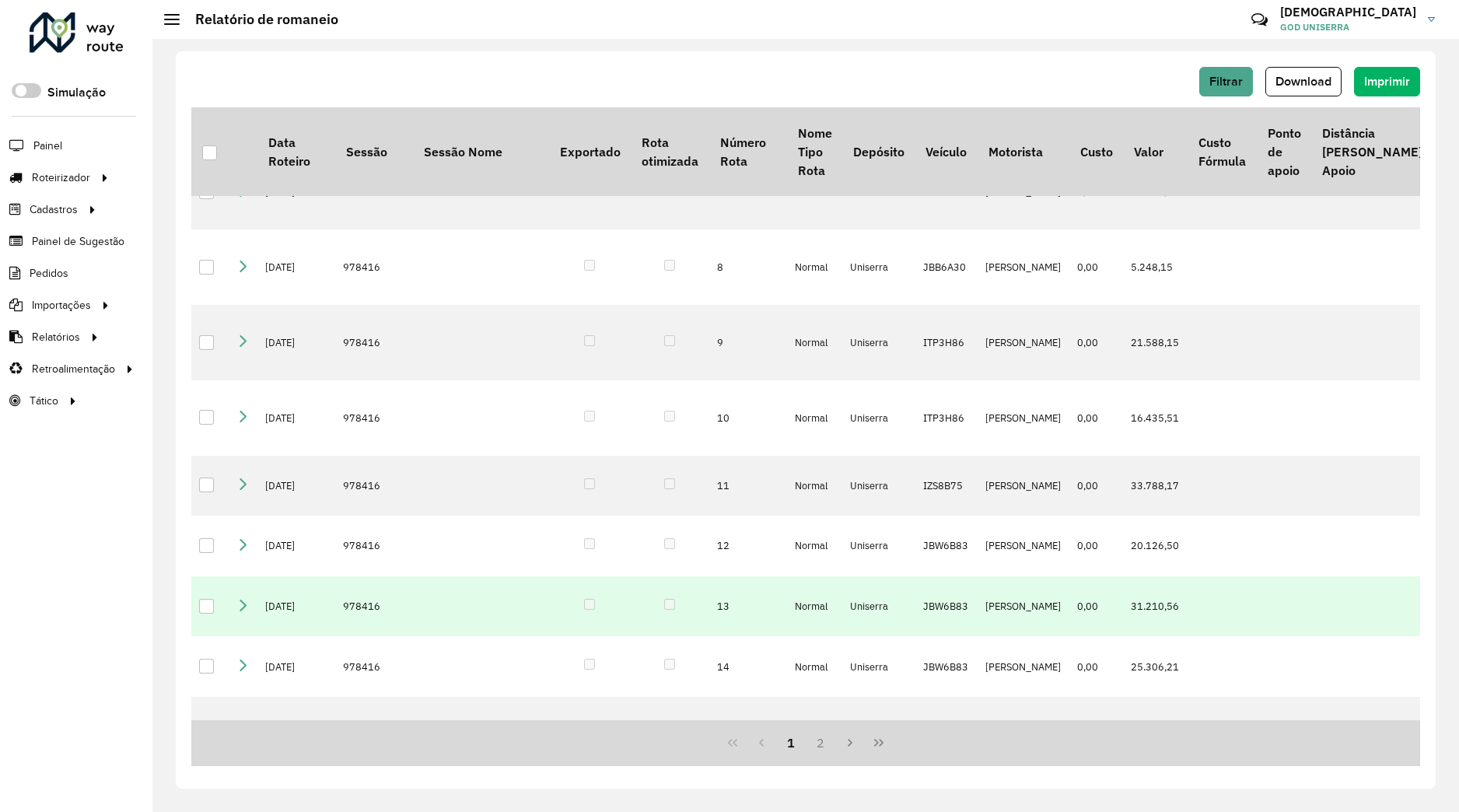
click at [247, 602] on icon at bounding box center [242, 604] width 12 height 12
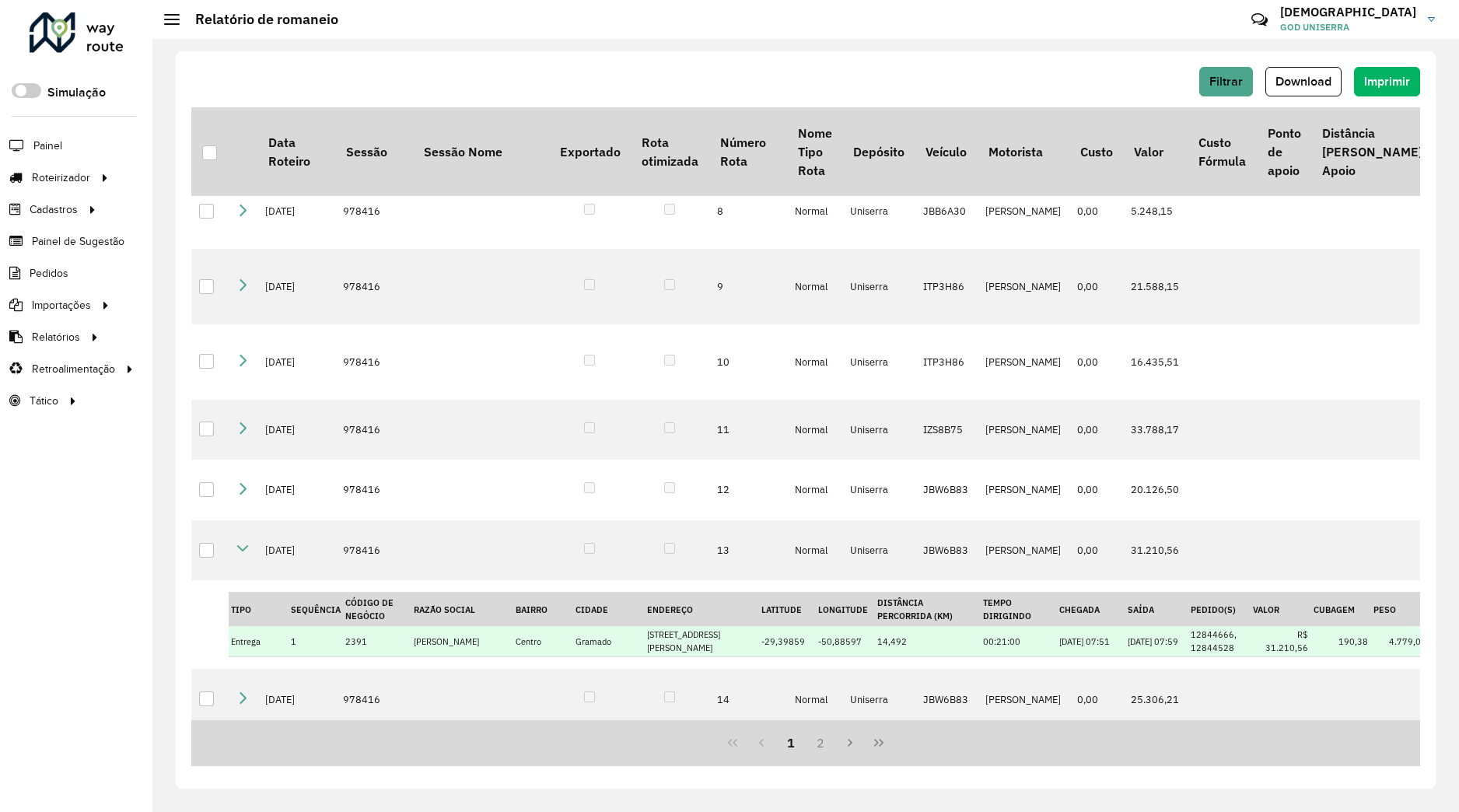
scroll to position [502, 0]
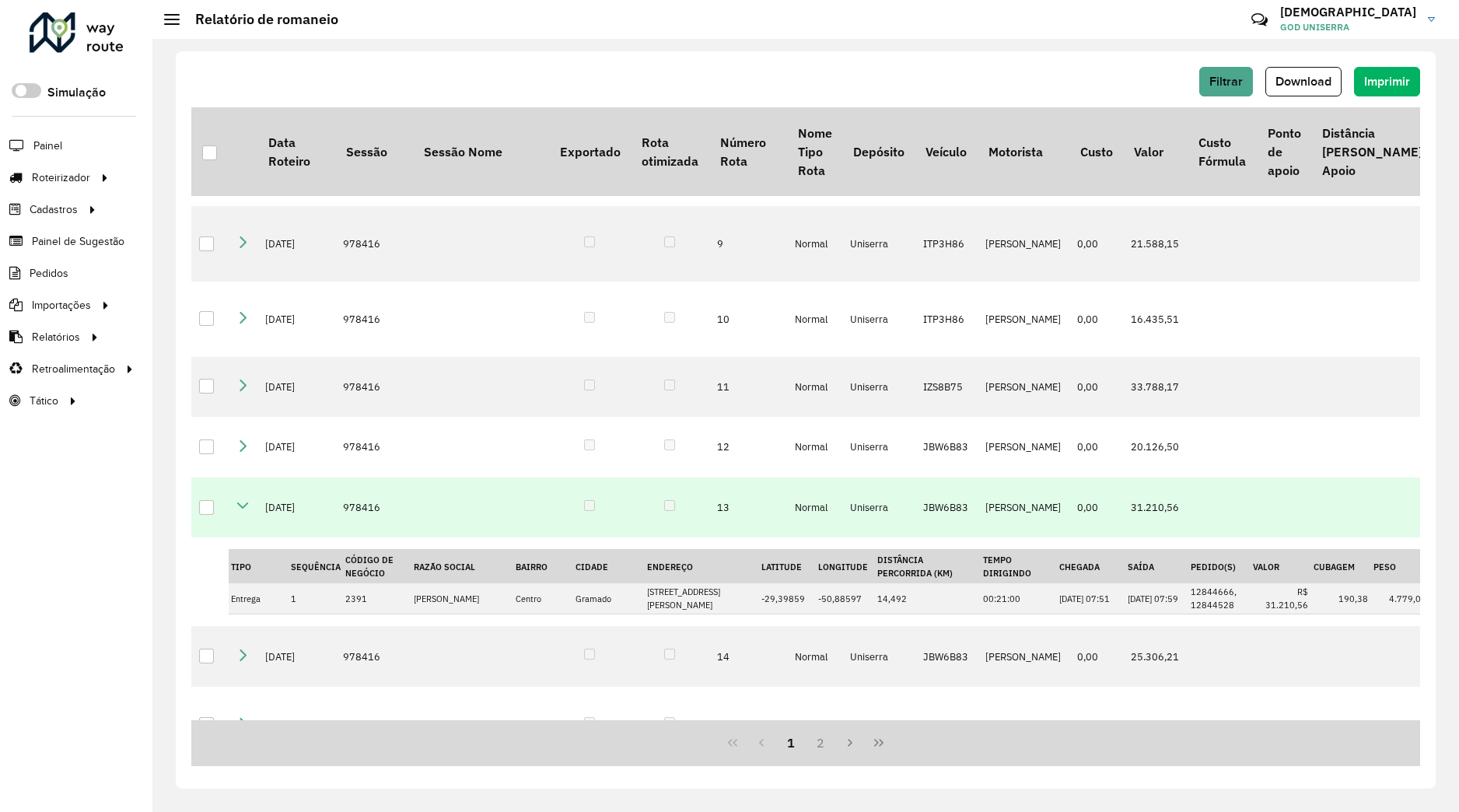
click at [240, 512] on icon at bounding box center [242, 505] width 12 height 12
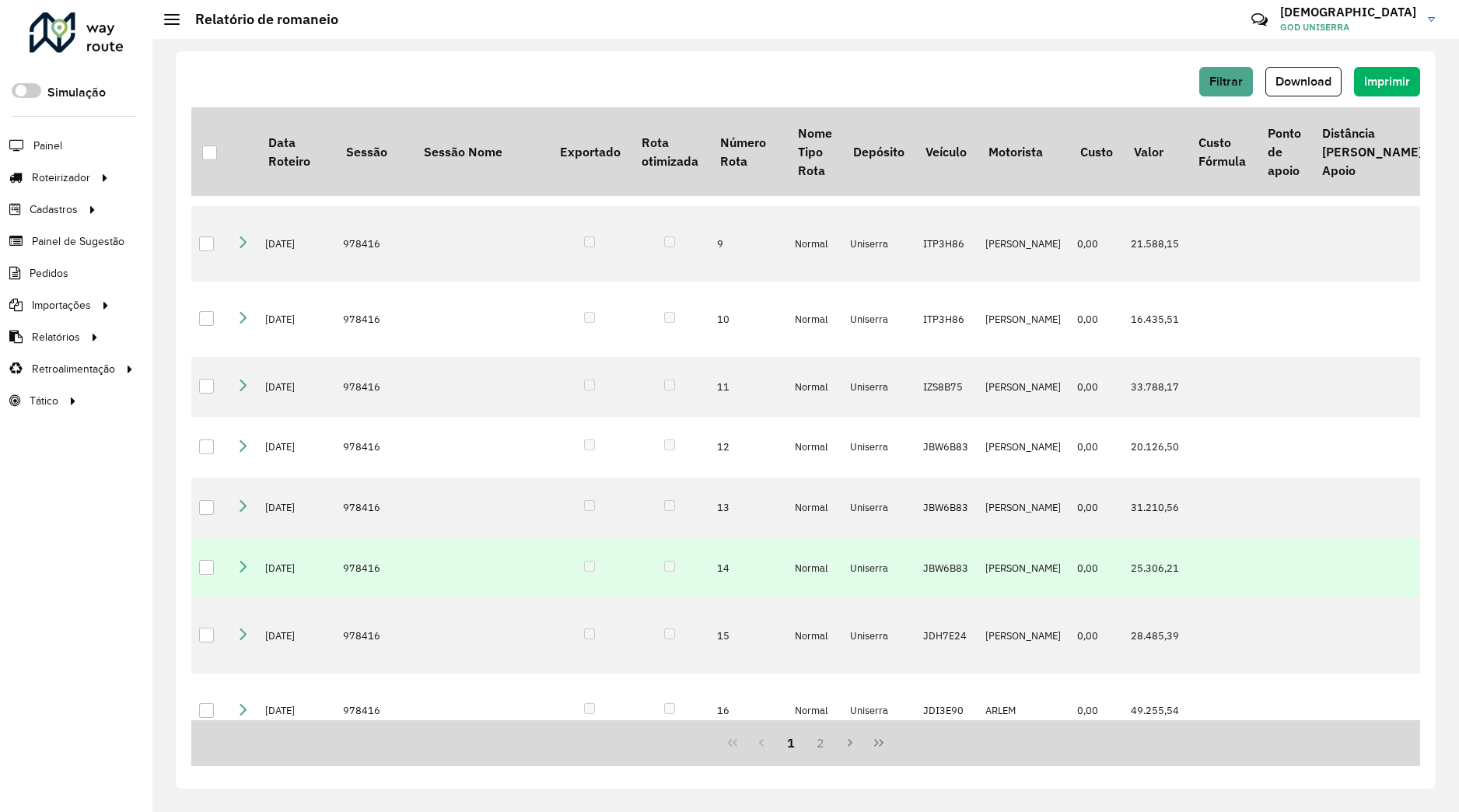
click at [238, 574] on td at bounding box center [243, 567] width 28 height 61
click at [239, 574] on link at bounding box center [242, 568] width 12 height 13
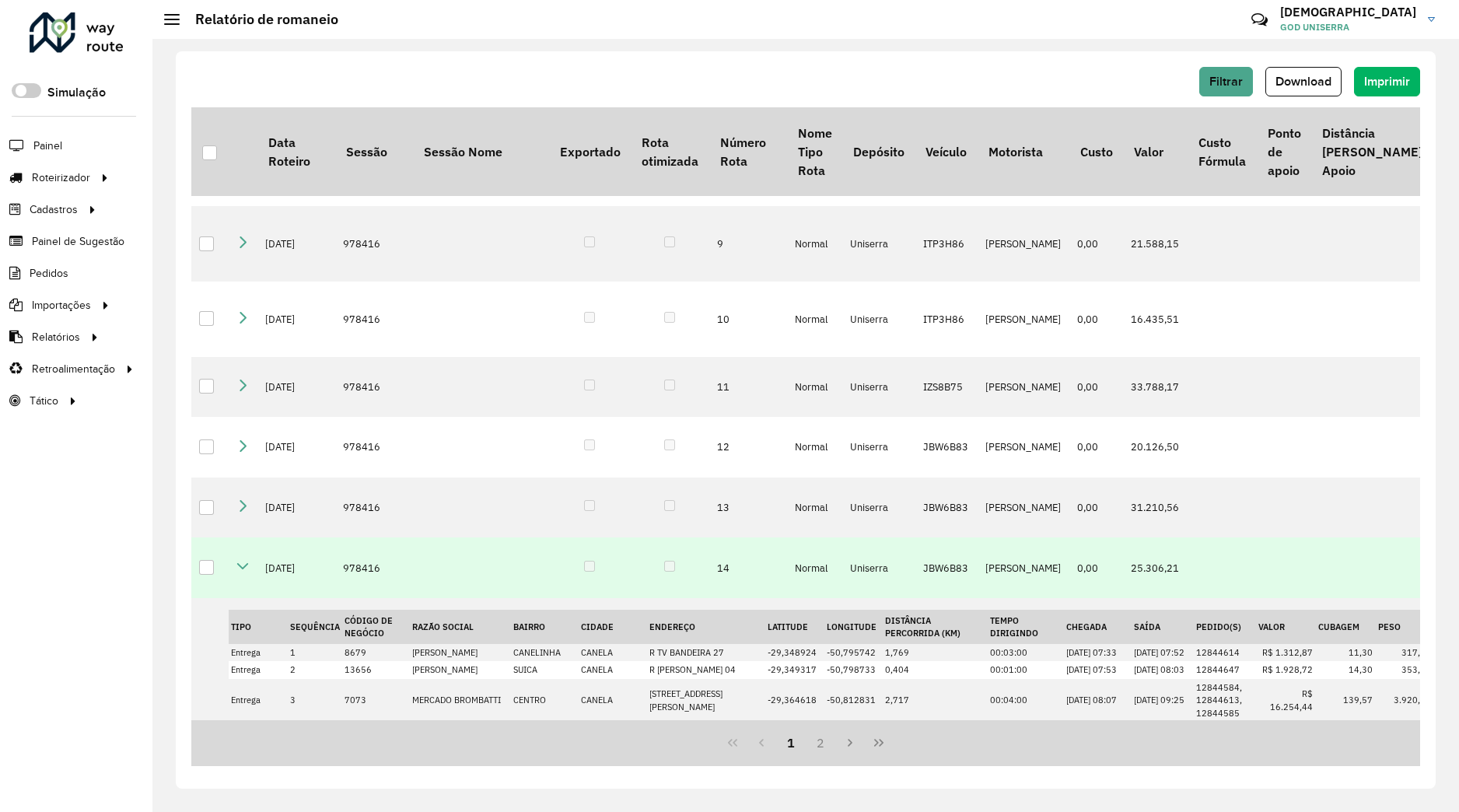
click at [240, 574] on link at bounding box center [242, 568] width 12 height 13
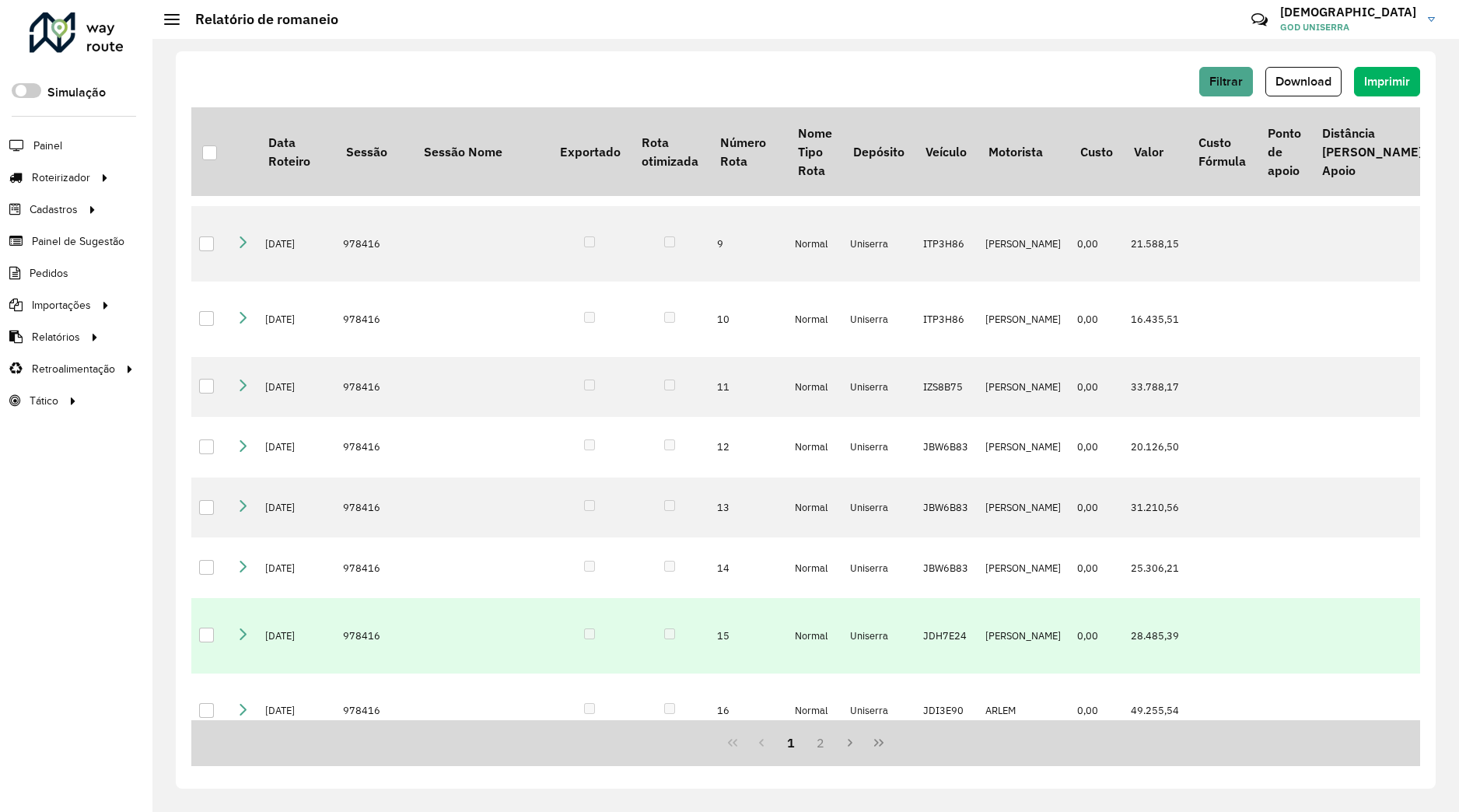
click at [240, 647] on td at bounding box center [243, 635] width 28 height 75
click at [243, 649] on td at bounding box center [243, 635] width 28 height 75
click at [243, 640] on icon at bounding box center [242, 634] width 12 height 12
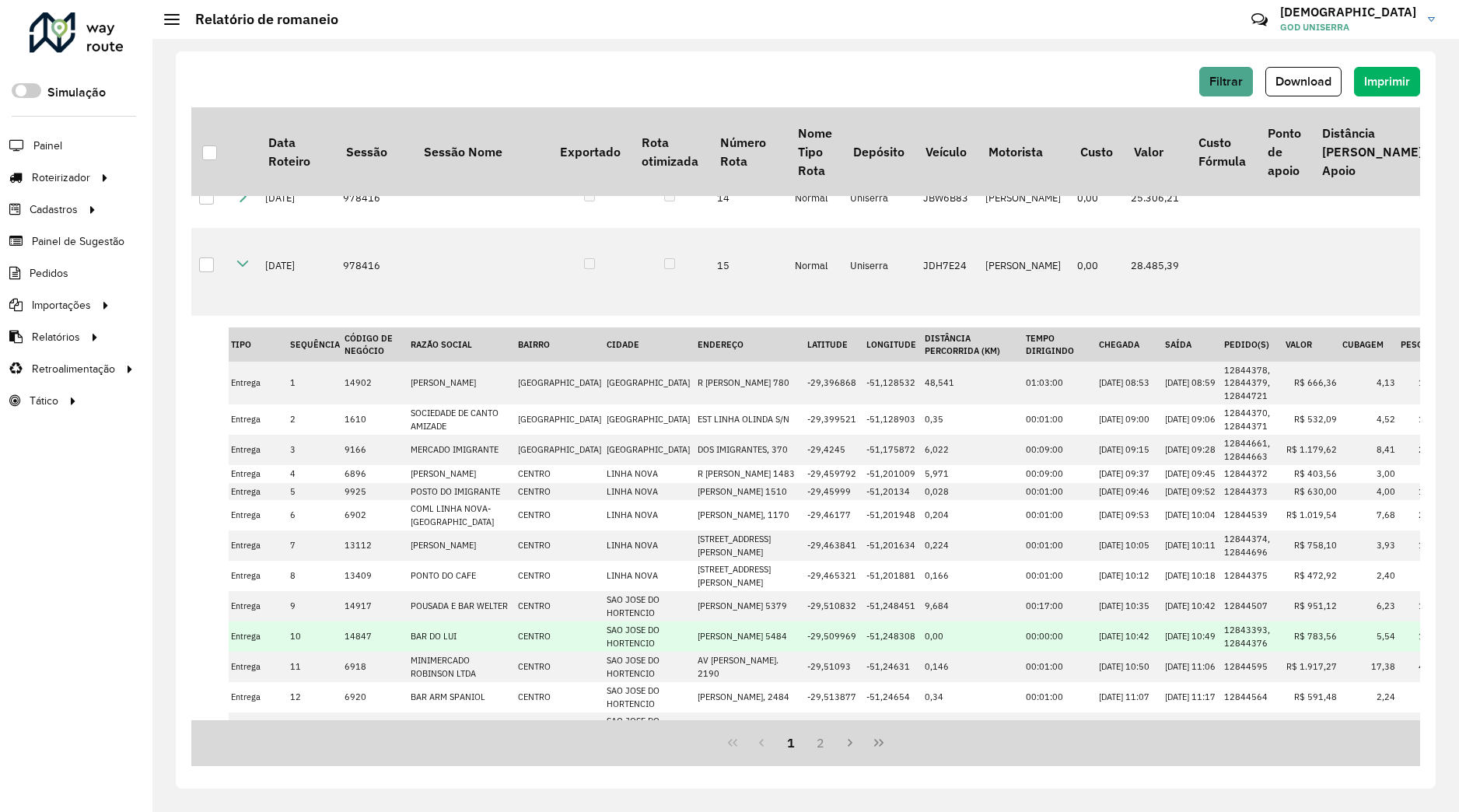
scroll to position [674, 0]
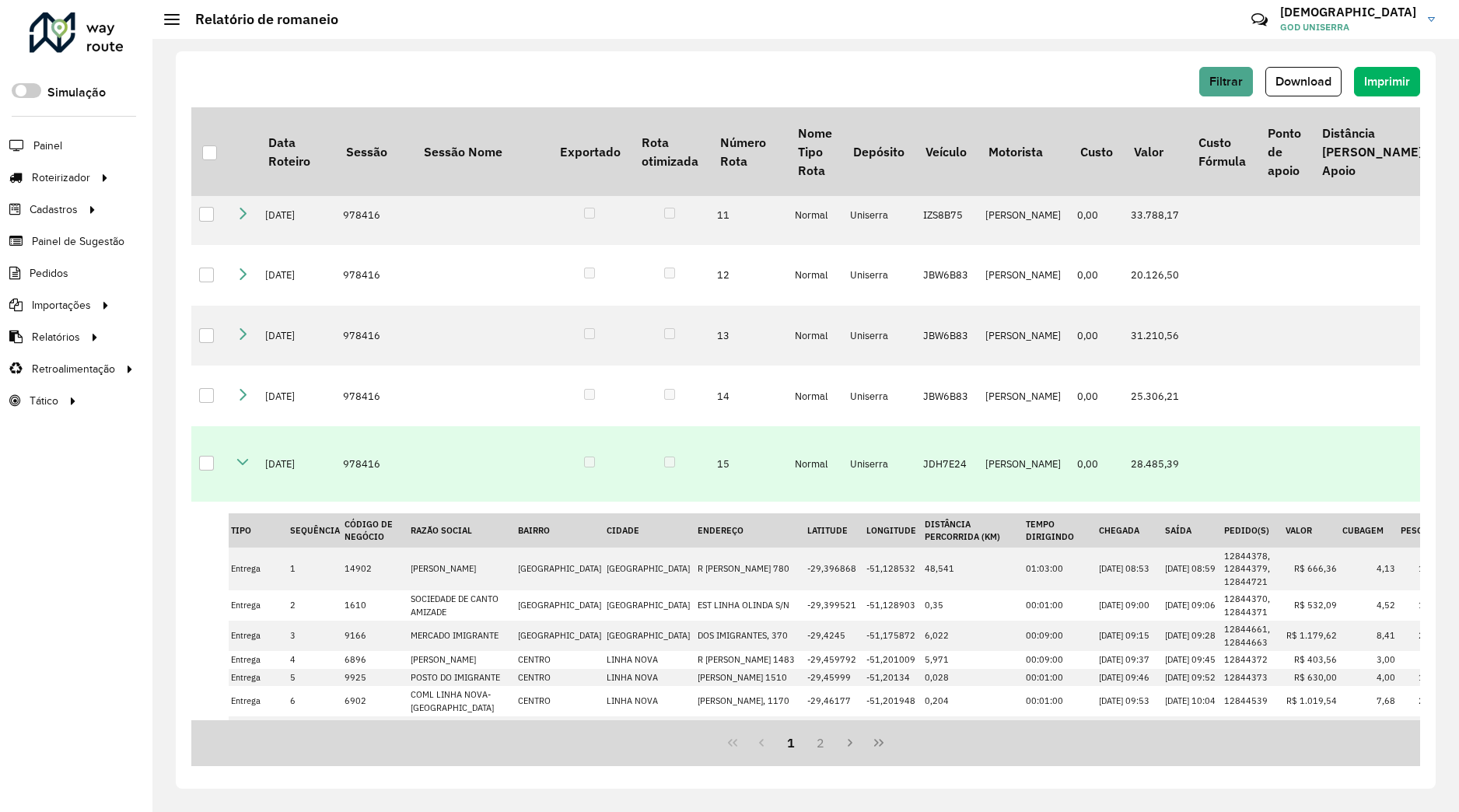
click at [243, 468] on icon at bounding box center [242, 462] width 12 height 12
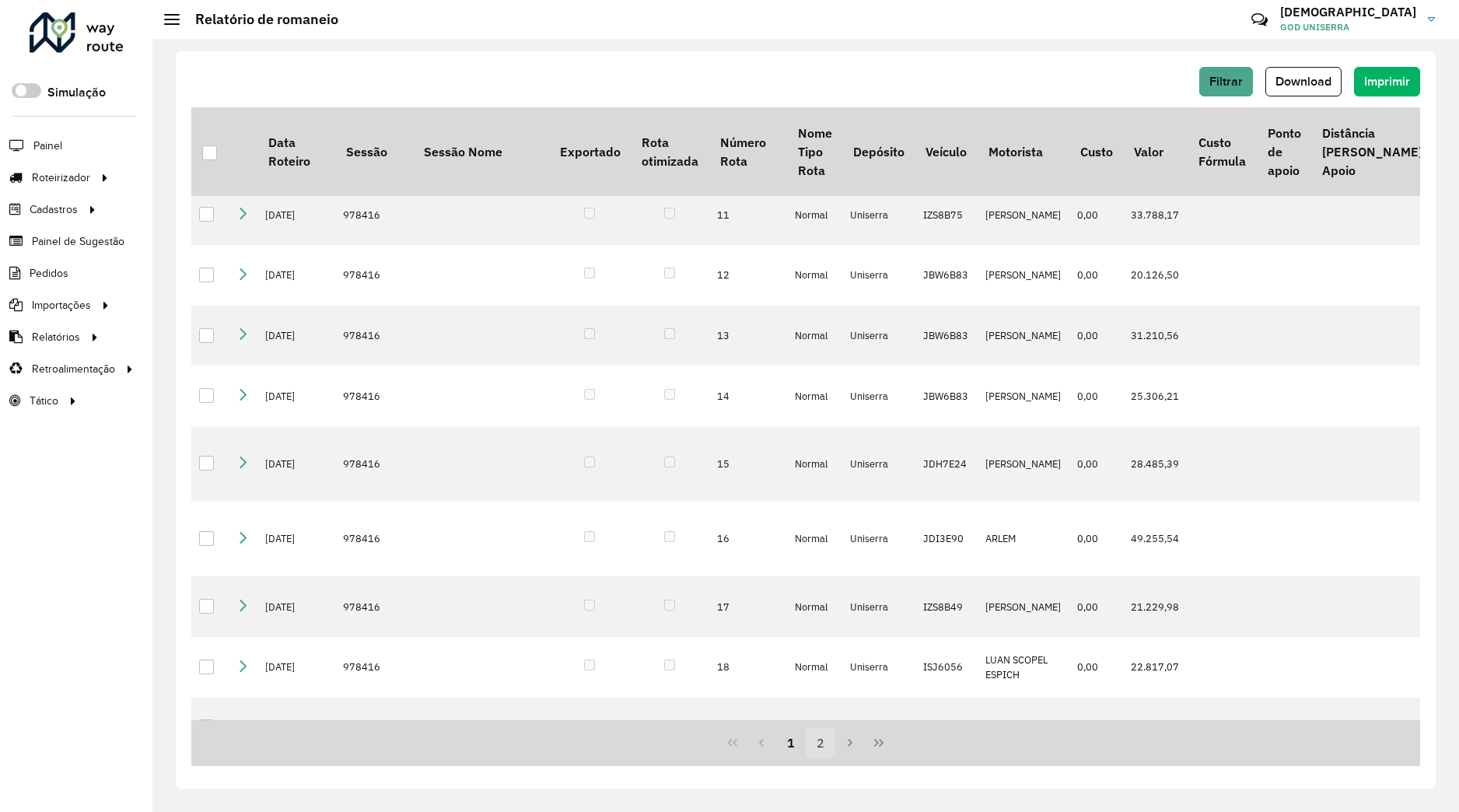
click at [826, 744] on button "2" at bounding box center [820, 742] width 29 height 29
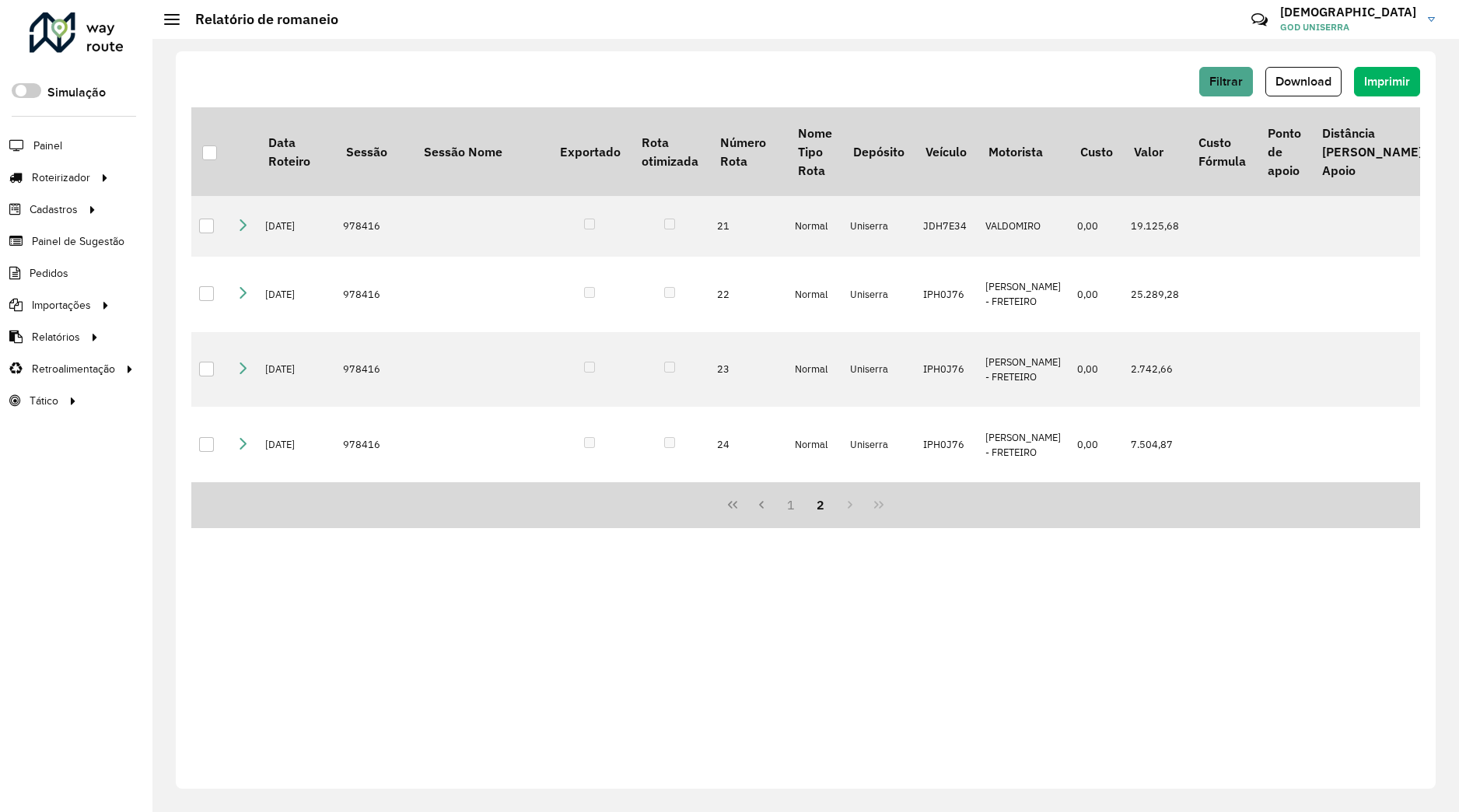
scroll to position [0, 0]
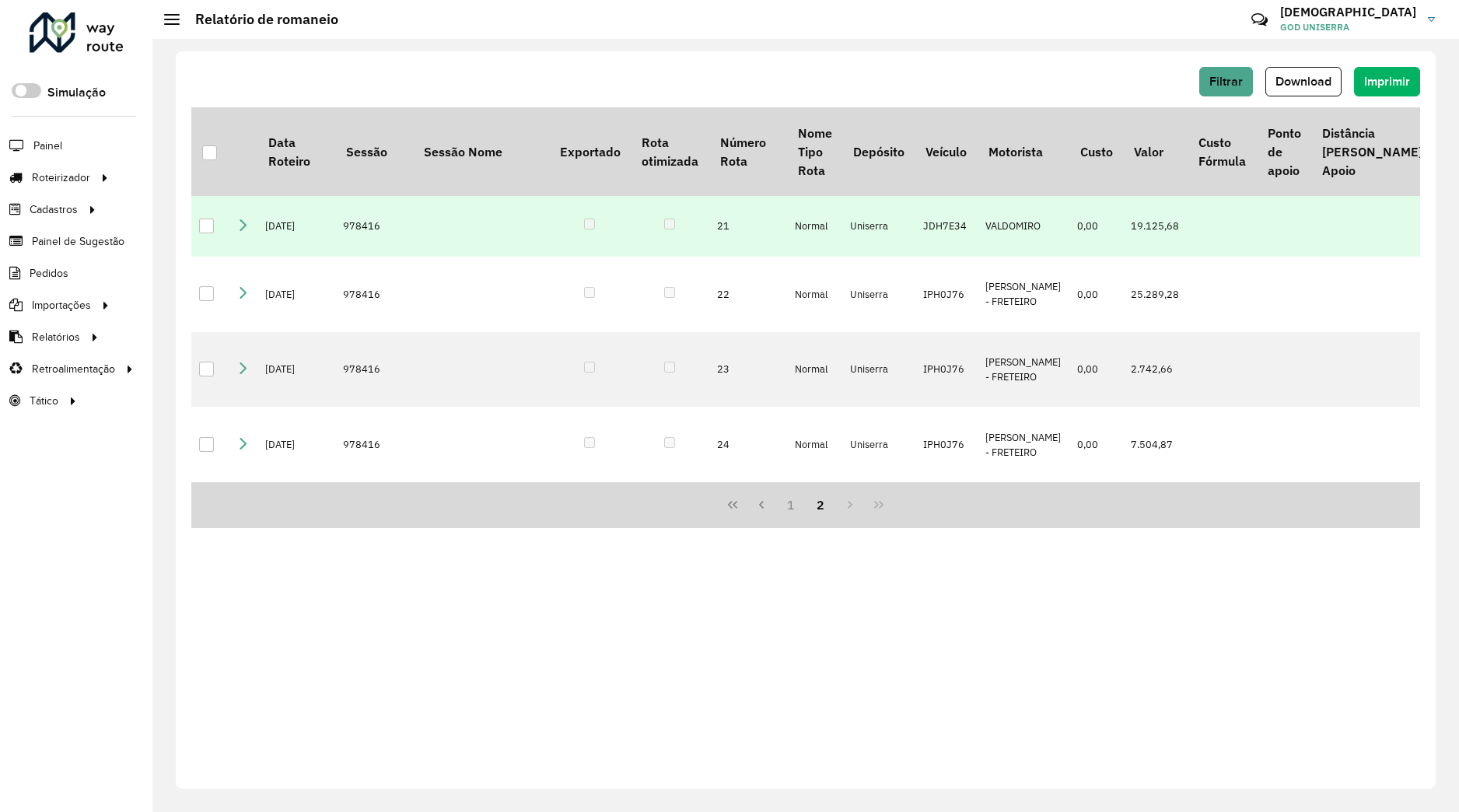
click at [240, 226] on icon at bounding box center [242, 224] width 12 height 12
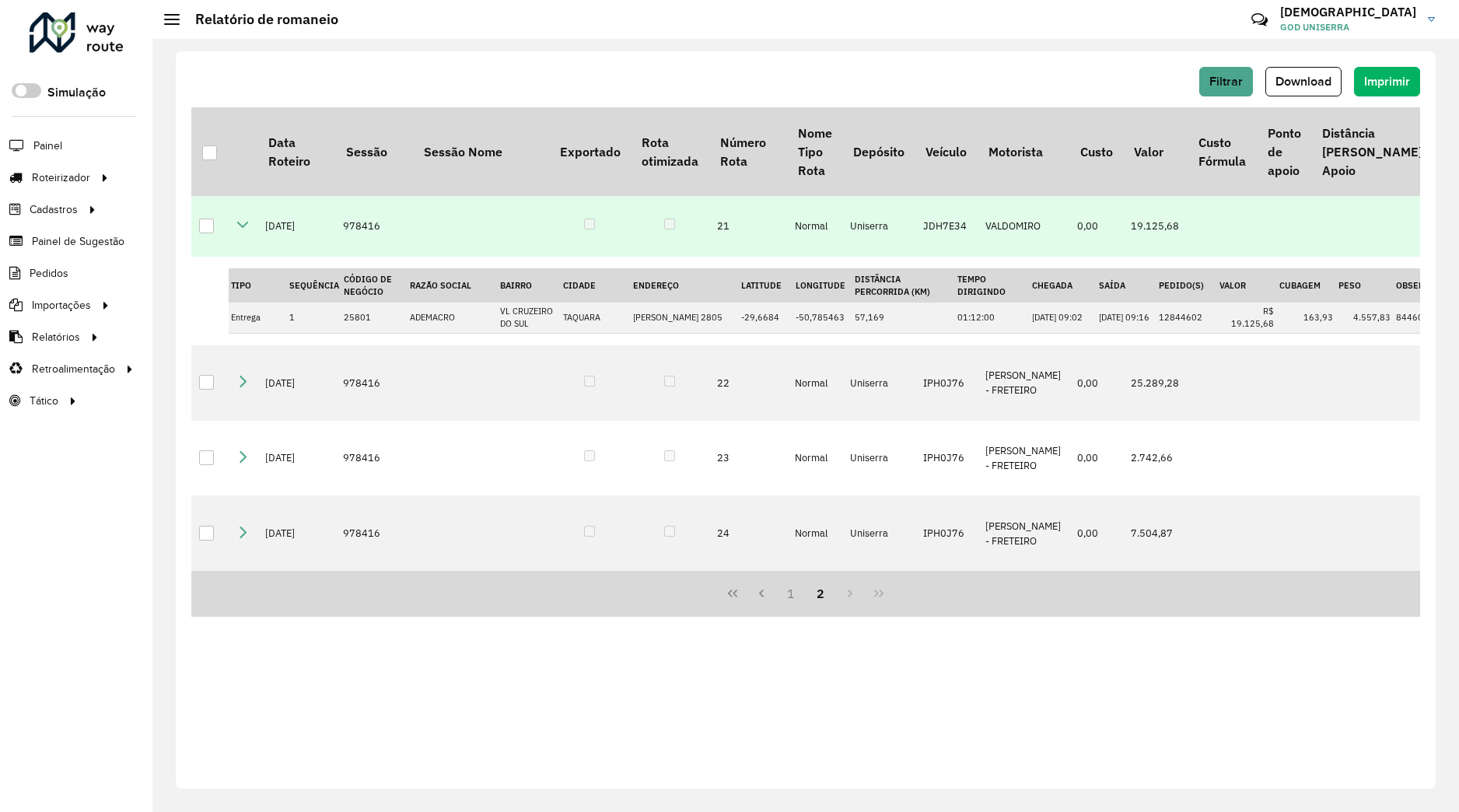
click at [239, 228] on icon at bounding box center [242, 224] width 12 height 12
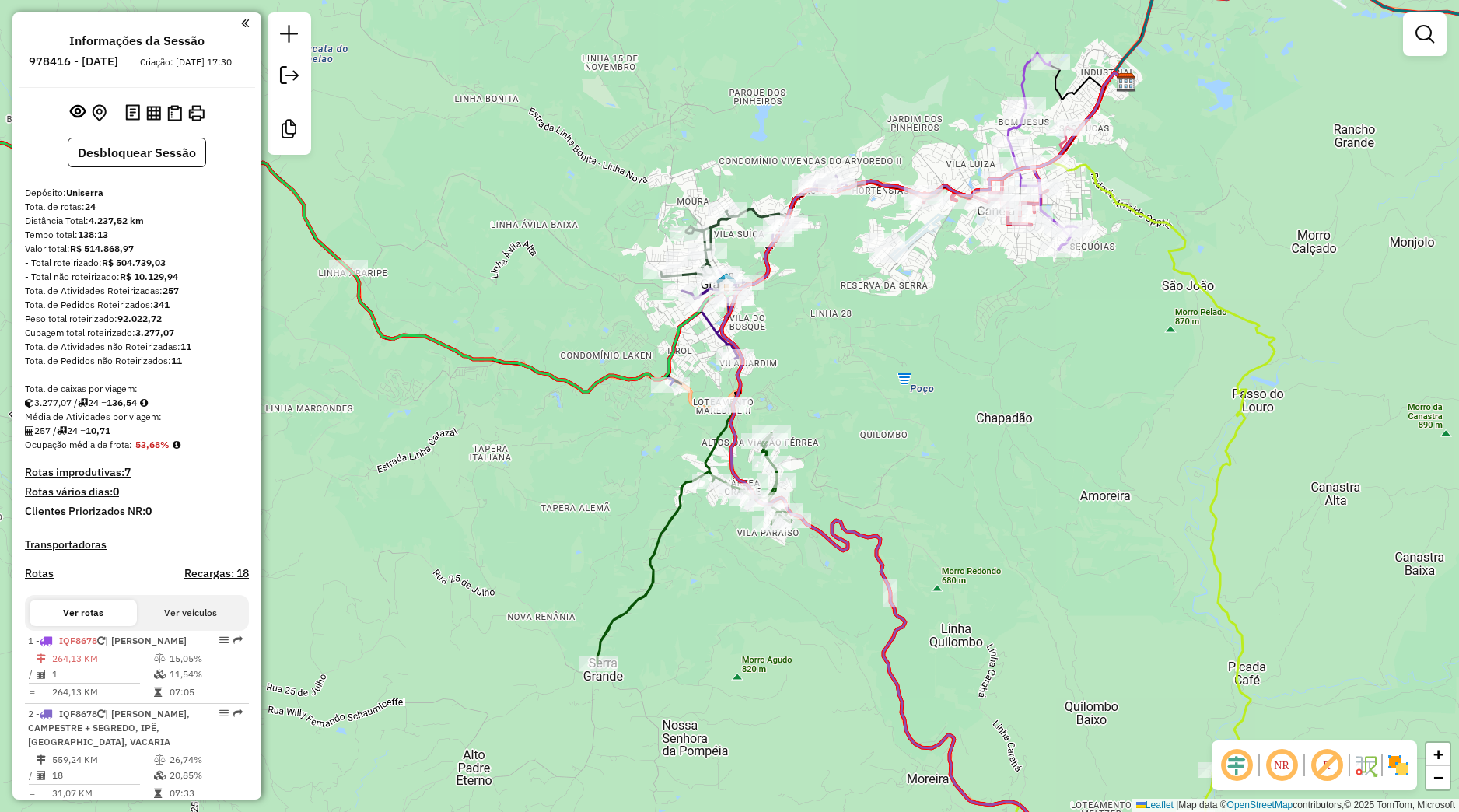
scroll to position [396, 0]
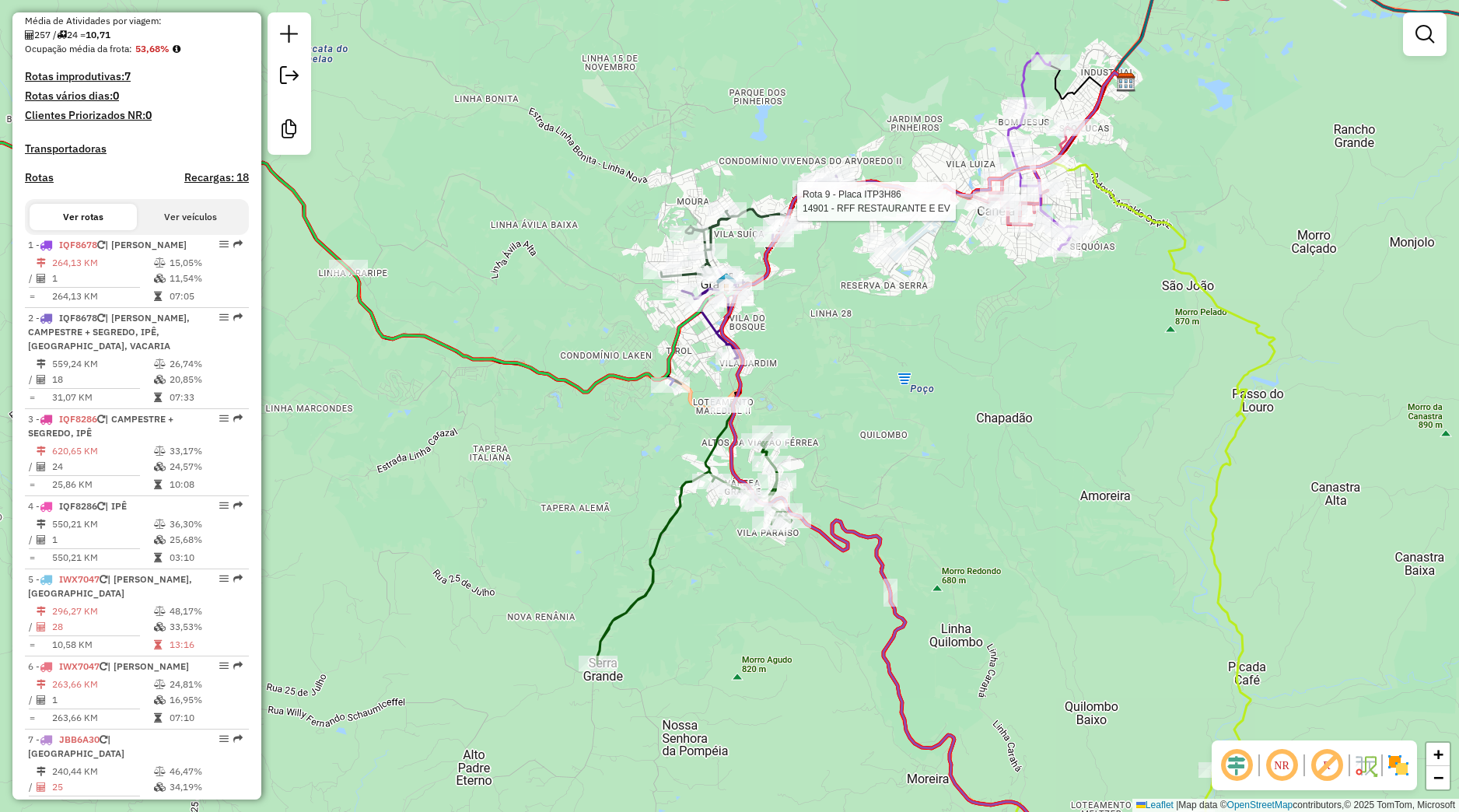
select select "*********"
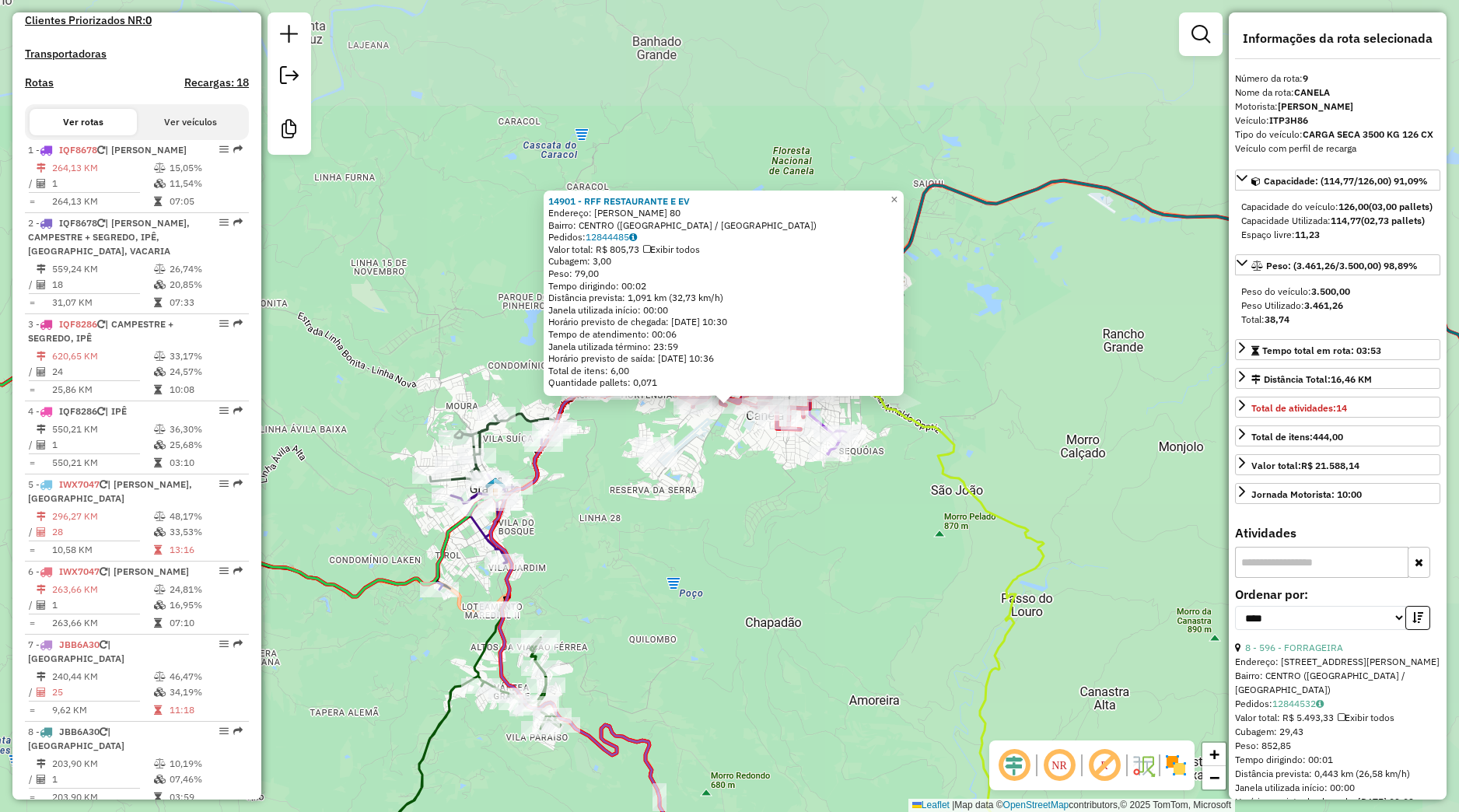
scroll to position [1343, 0]
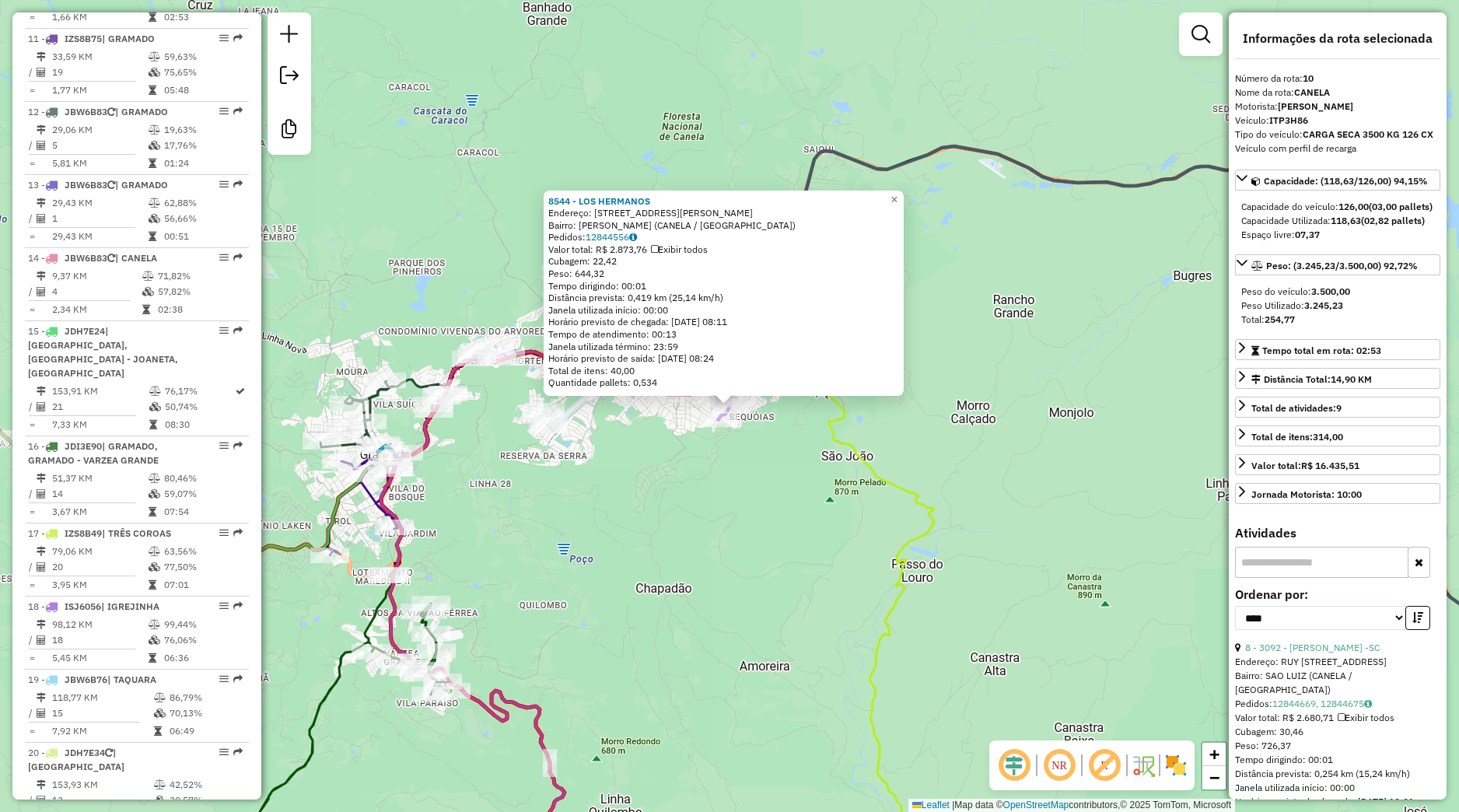
click at [846, 452] on icon at bounding box center [823, 568] width 222 height 651
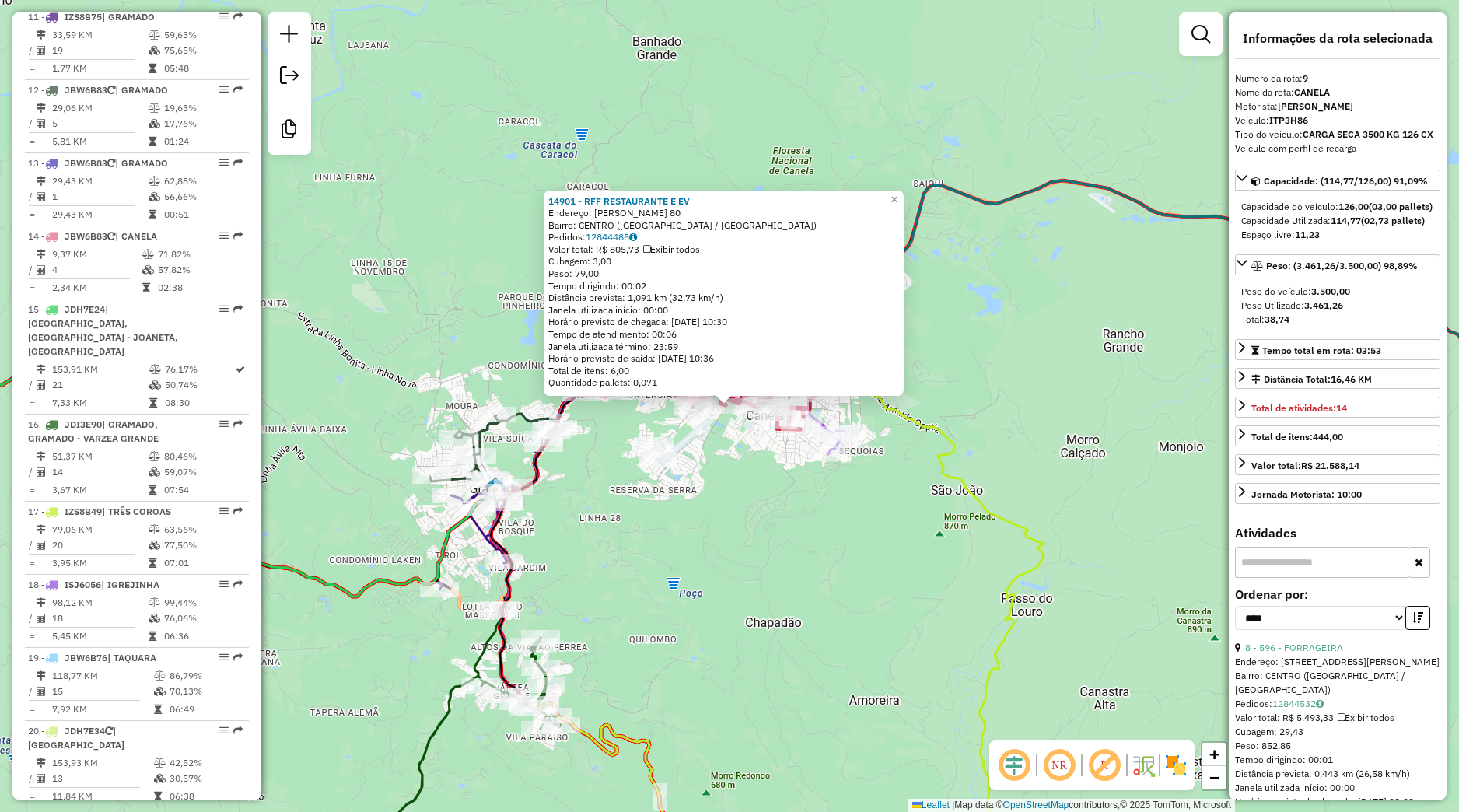
scroll to position [1343, 0]
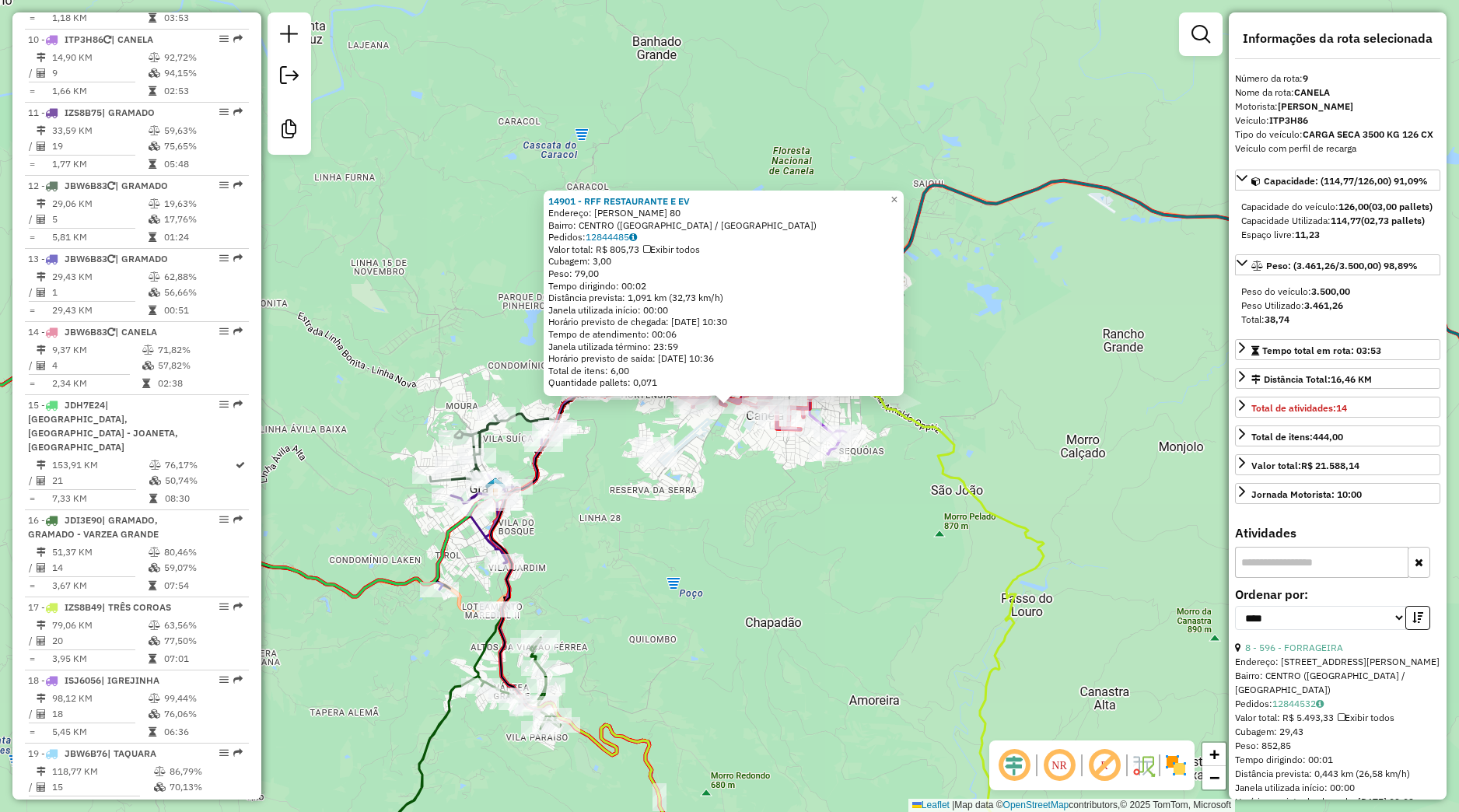
click at [760, 503] on div "14901 - RFF RESTAURANTE E EV Endereço: JOAO CORREA 80 Bairro: CENTRO (CANELA / …" at bounding box center [730, 406] width 1459 height 812
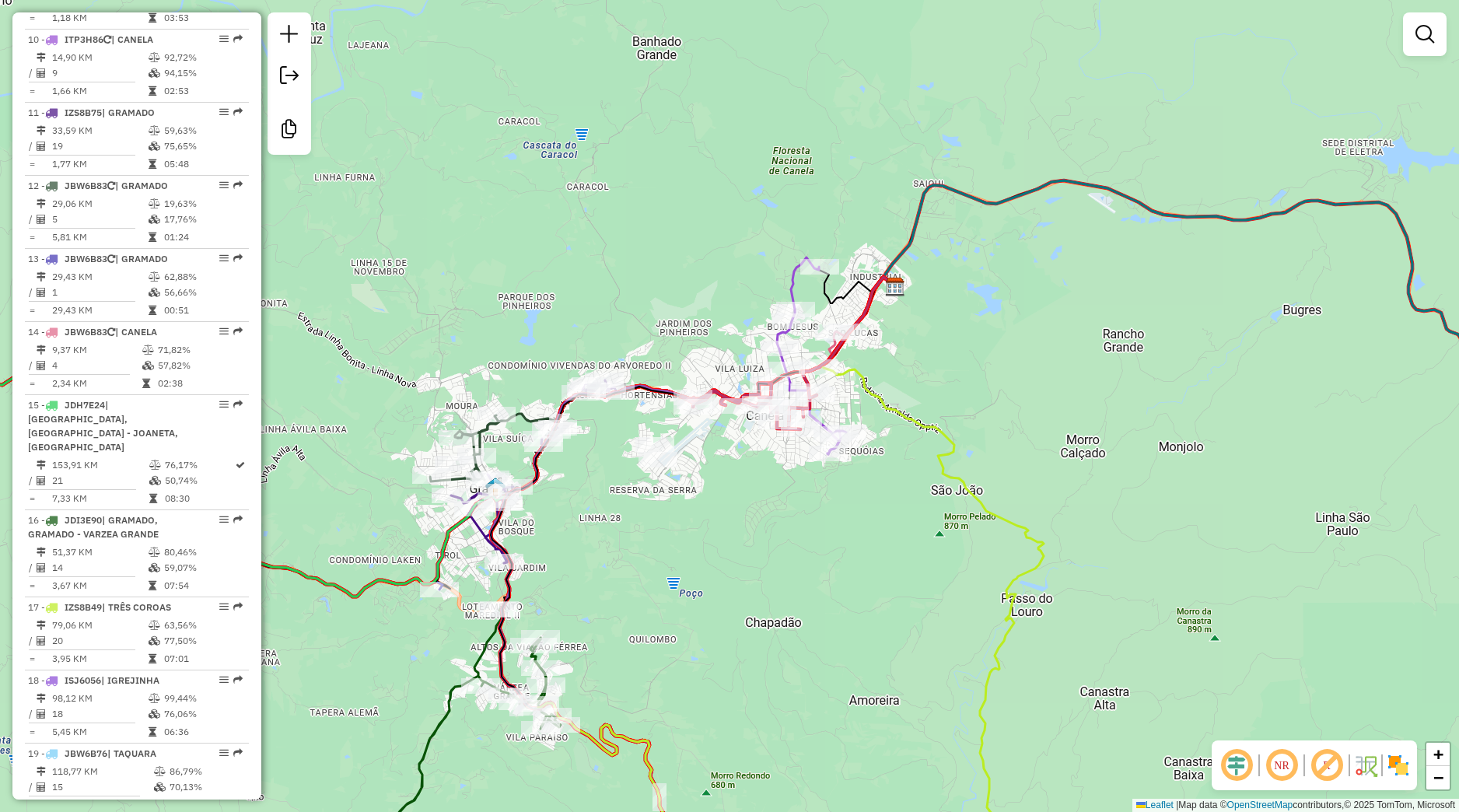
click at [761, 583] on div "Janela de atendimento Grade de atendimento Capacidade Transportadoras Veículos …" at bounding box center [730, 406] width 1459 height 812
click at [751, 713] on div "Janela de atendimento Grade de atendimento Capacidade Transportadoras Veículos …" at bounding box center [730, 406] width 1459 height 812
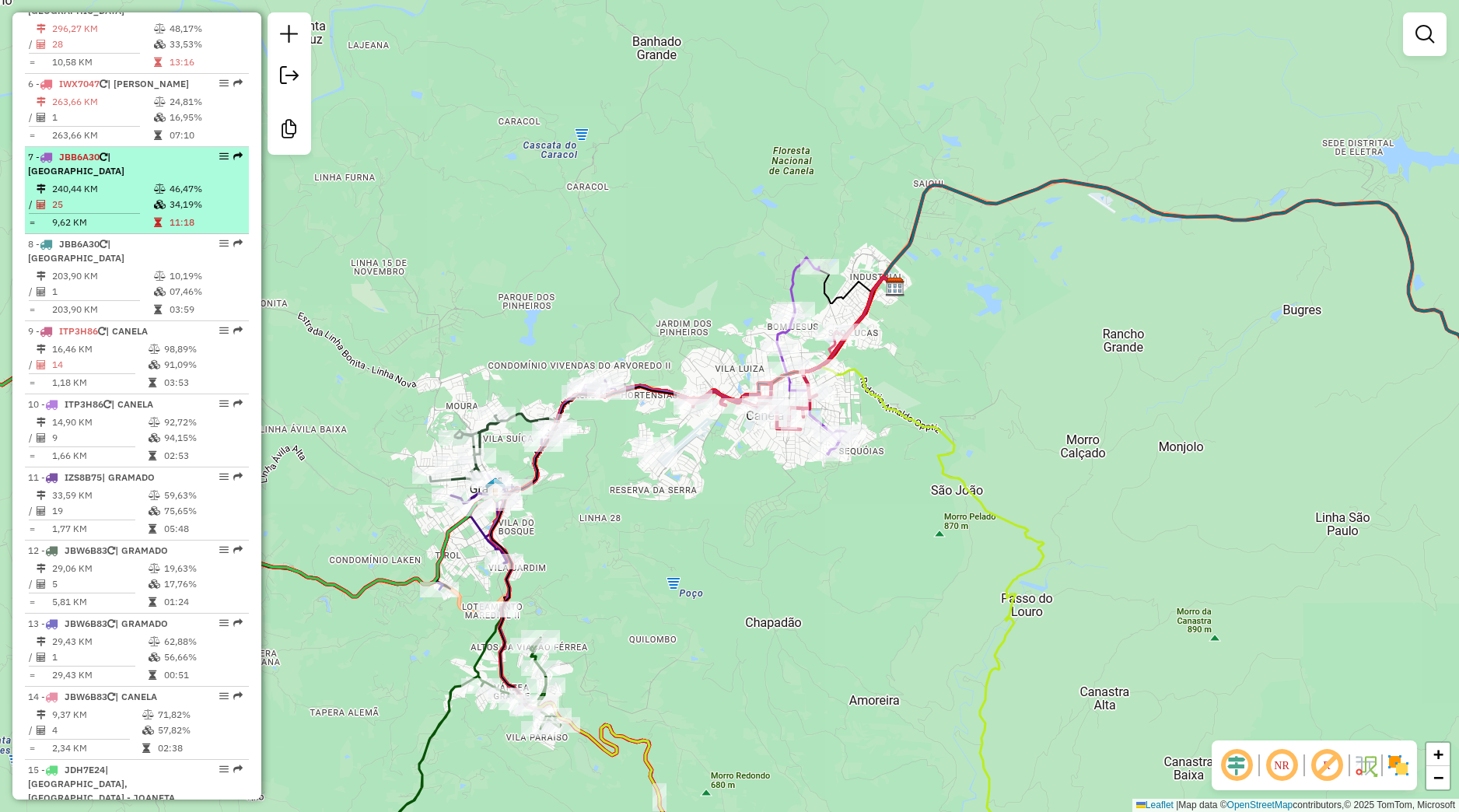
scroll to position [468, 0]
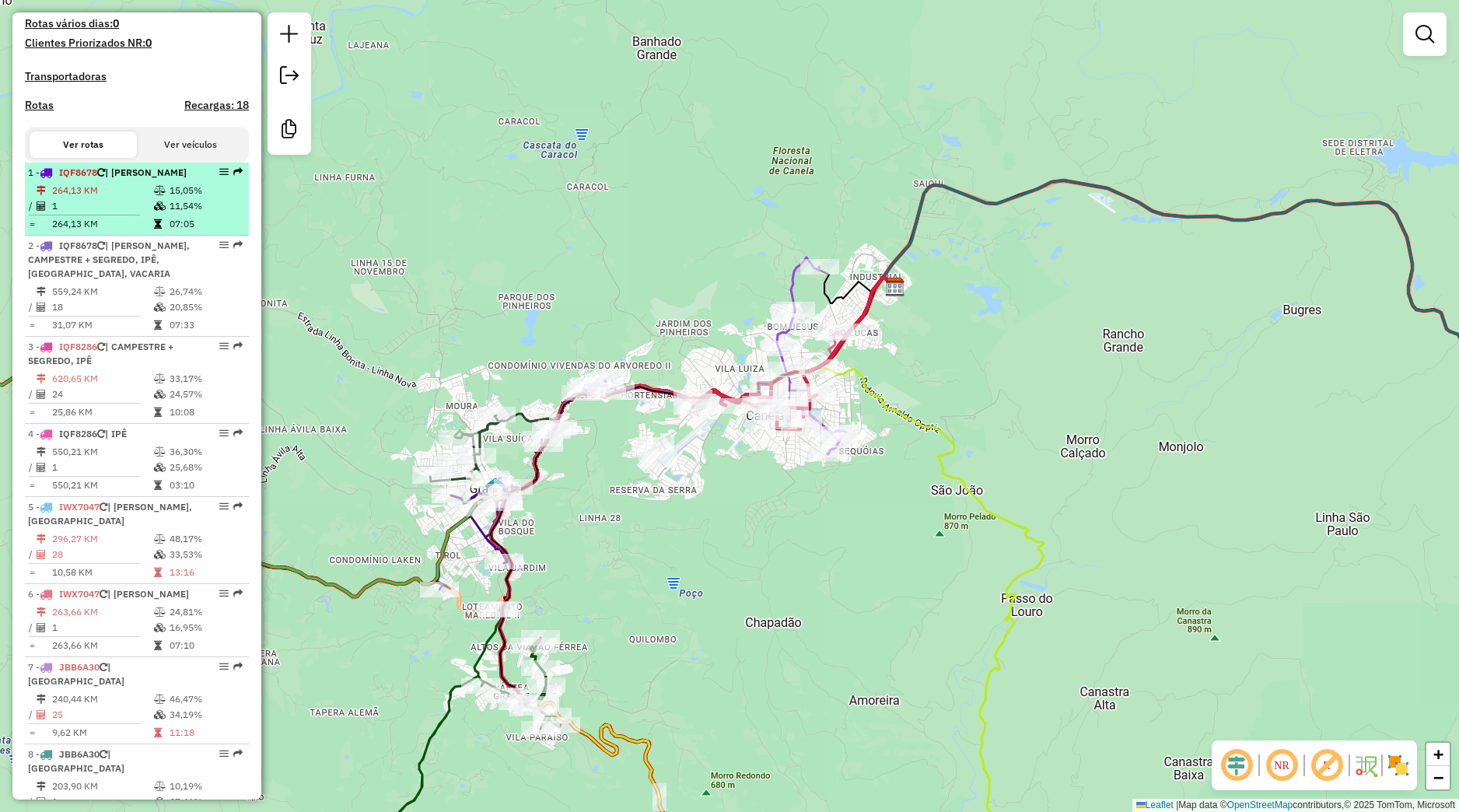
click at [140, 214] on td "1" at bounding box center [102, 205] width 102 height 15
select select "*********"
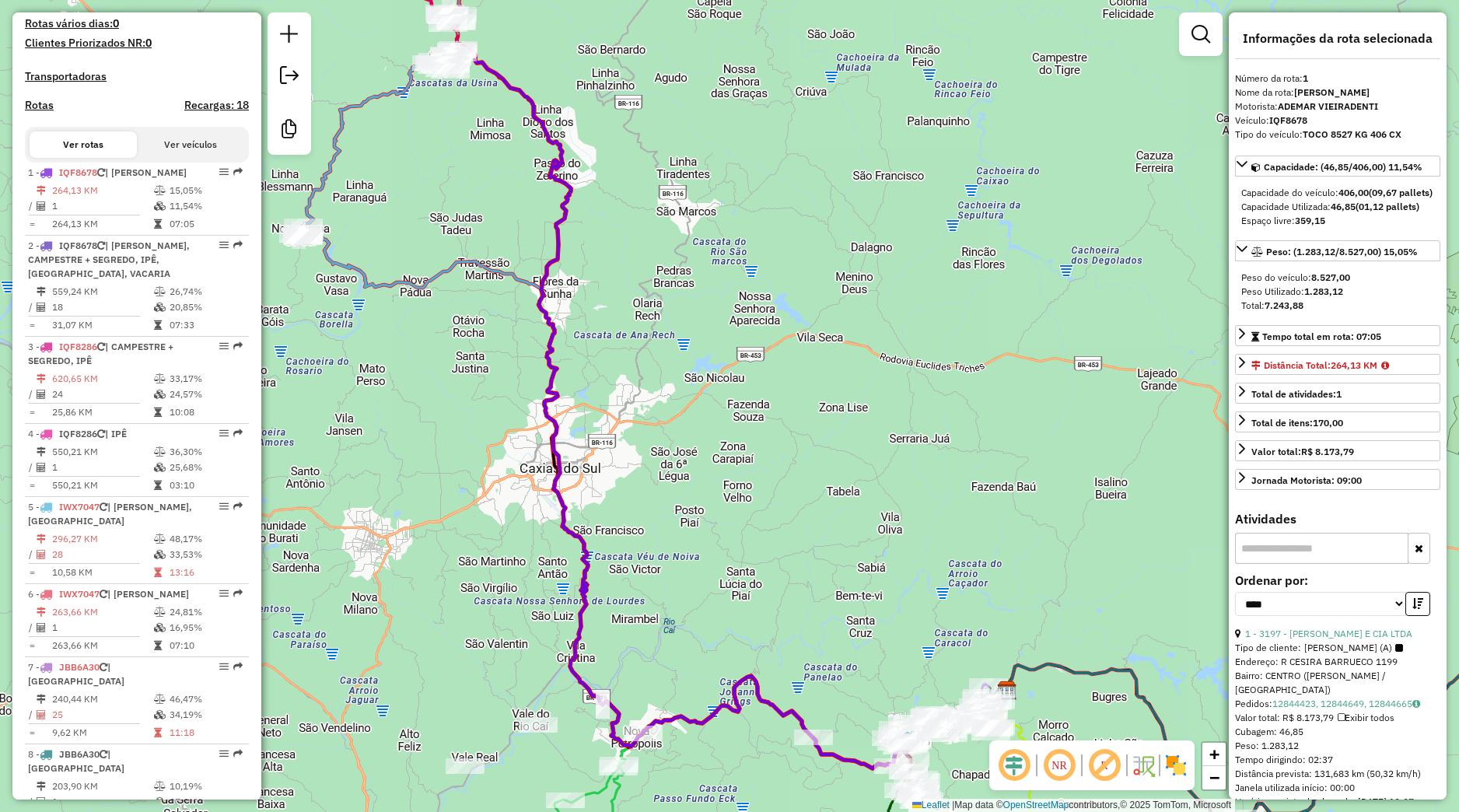
drag, startPoint x: 601, startPoint y: 453, endPoint x: 610, endPoint y: 363, distance: 90.4
click at [534, 299] on div "Janela de atendimento Grade de atendimento Capacidade Transportadoras Veículos …" at bounding box center [730, 406] width 1459 height 812
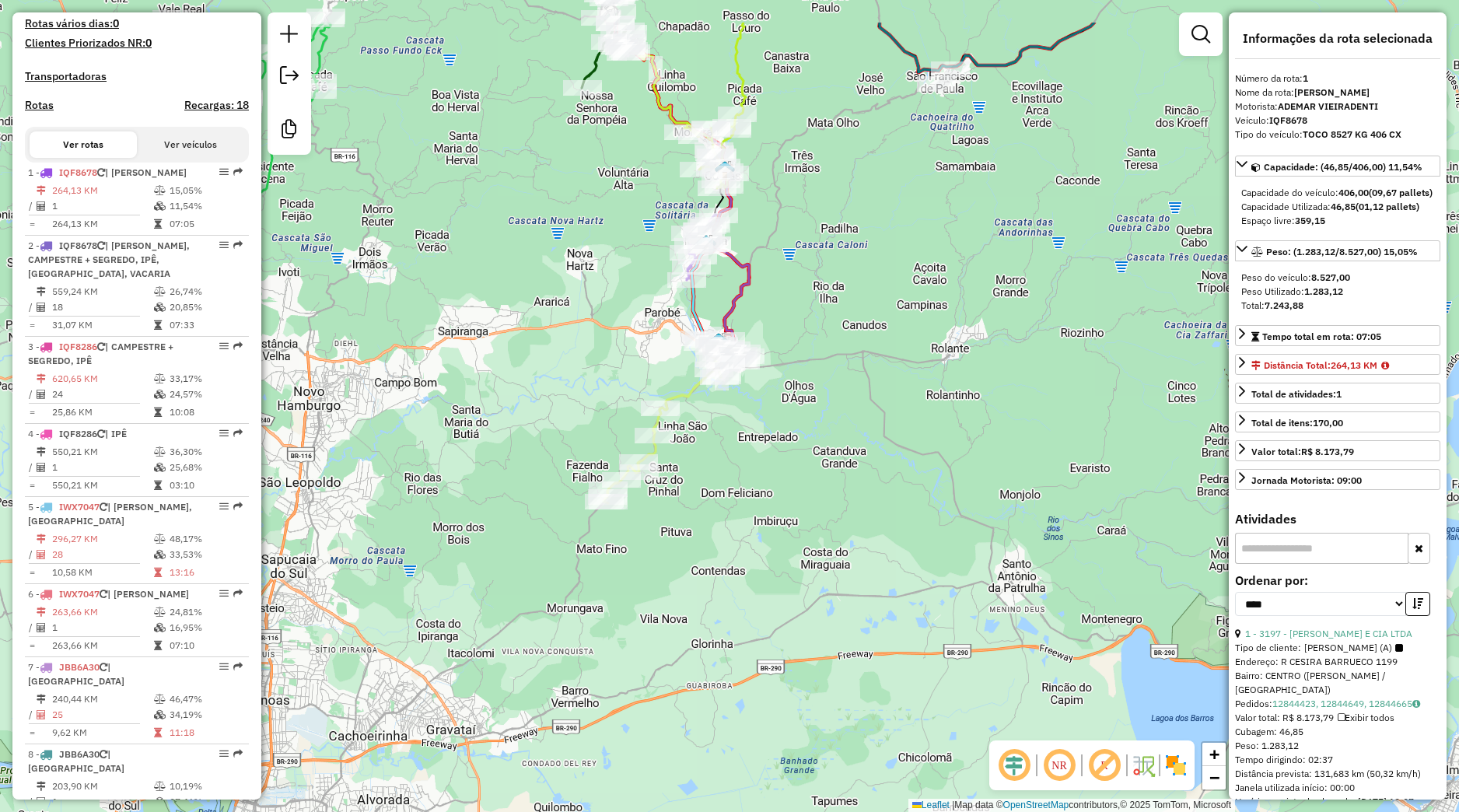
drag, startPoint x: 712, startPoint y: 409, endPoint x: 708, endPoint y: 499, distance: 90.1
click at [708, 499] on div "Janela de atendimento Grade de atendimento Capacidade Transportadoras Veículos …" at bounding box center [730, 406] width 1459 height 812
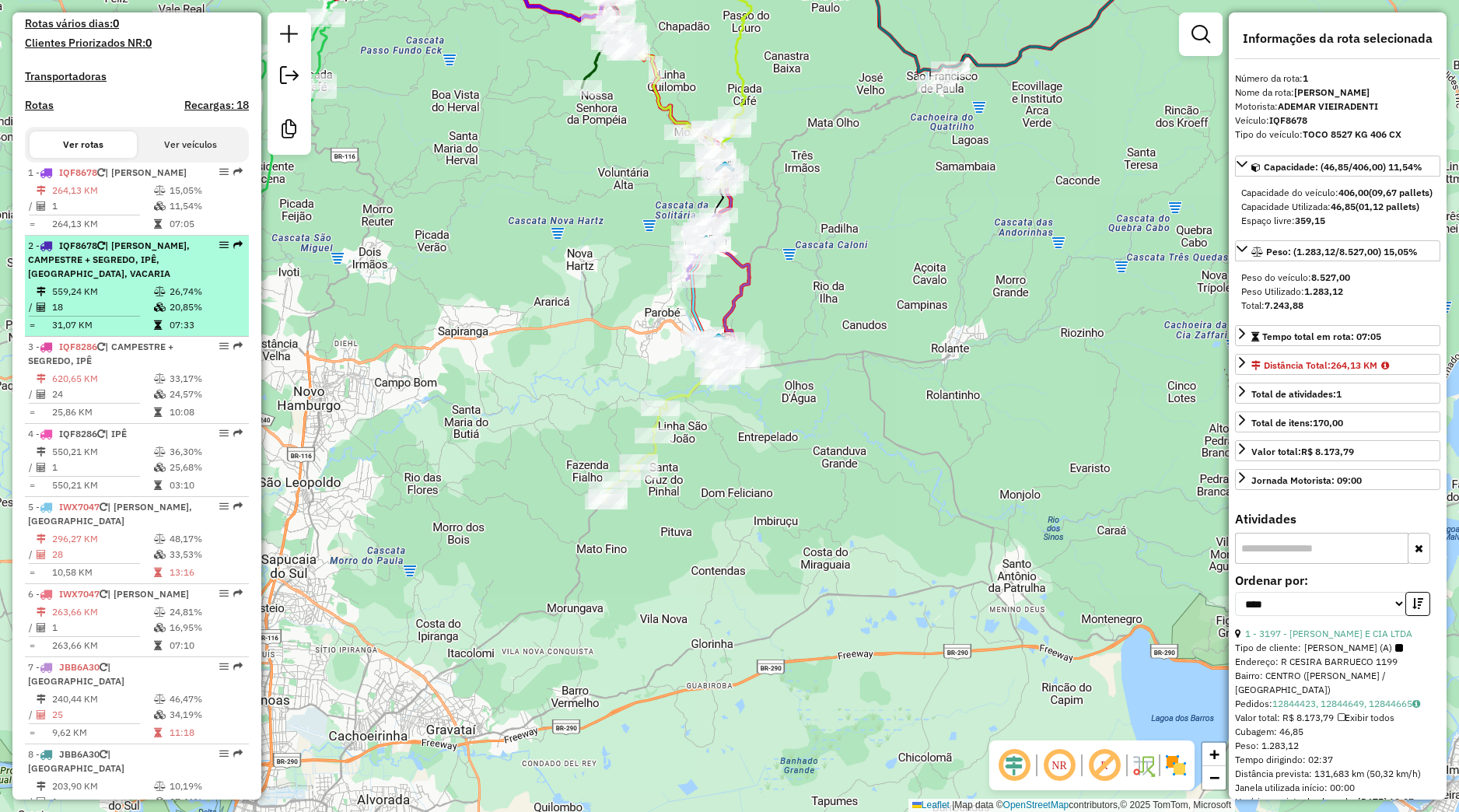
click at [169, 315] on td "20,85%" at bounding box center [205, 307] width 74 height 15
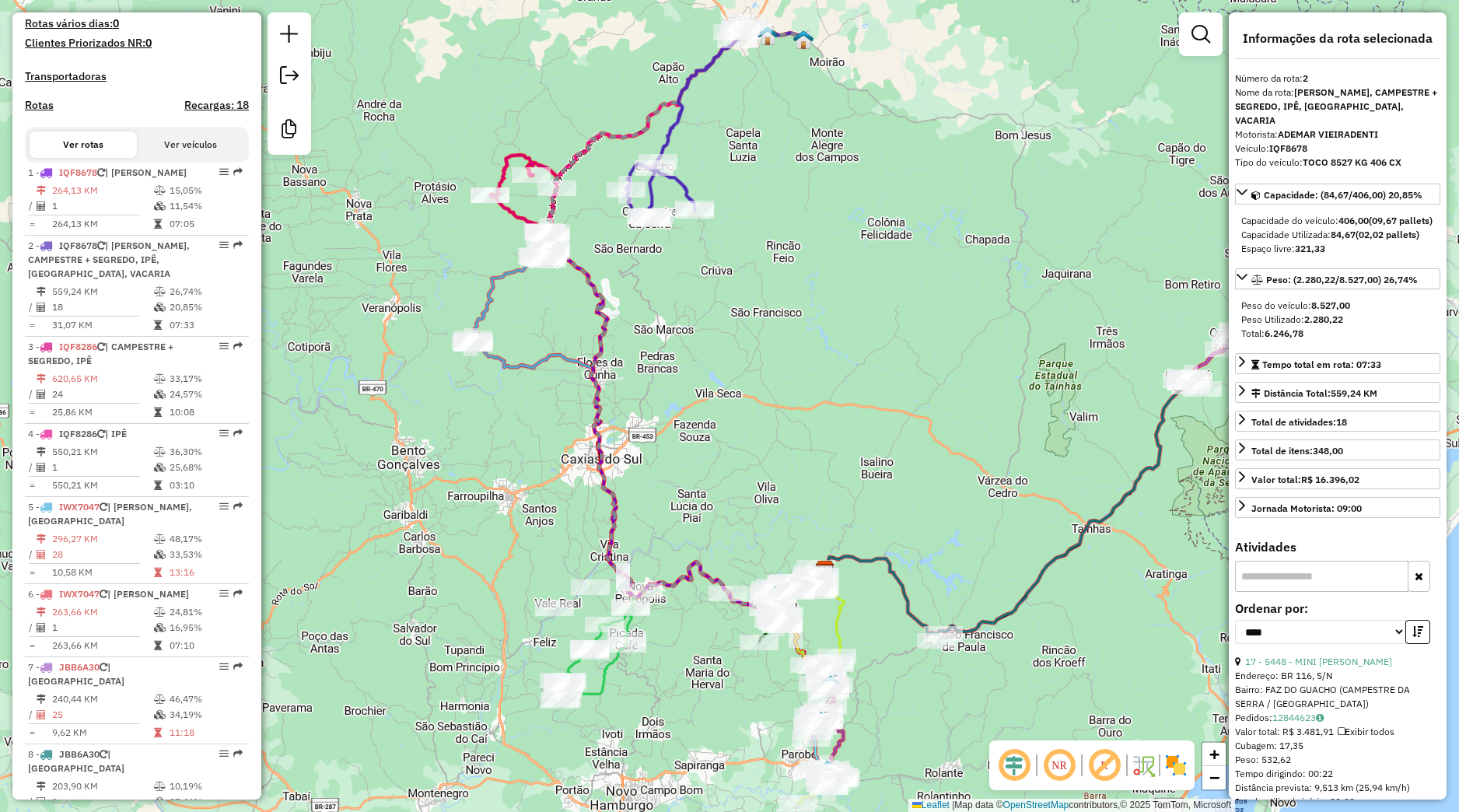
drag, startPoint x: 631, startPoint y: 647, endPoint x: 603, endPoint y: 535, distance: 115.4
click at [514, 400] on div "Janela de atendimento Grade de atendimento Capacidade Transportadoras Veículos …" at bounding box center [730, 406] width 1459 height 812
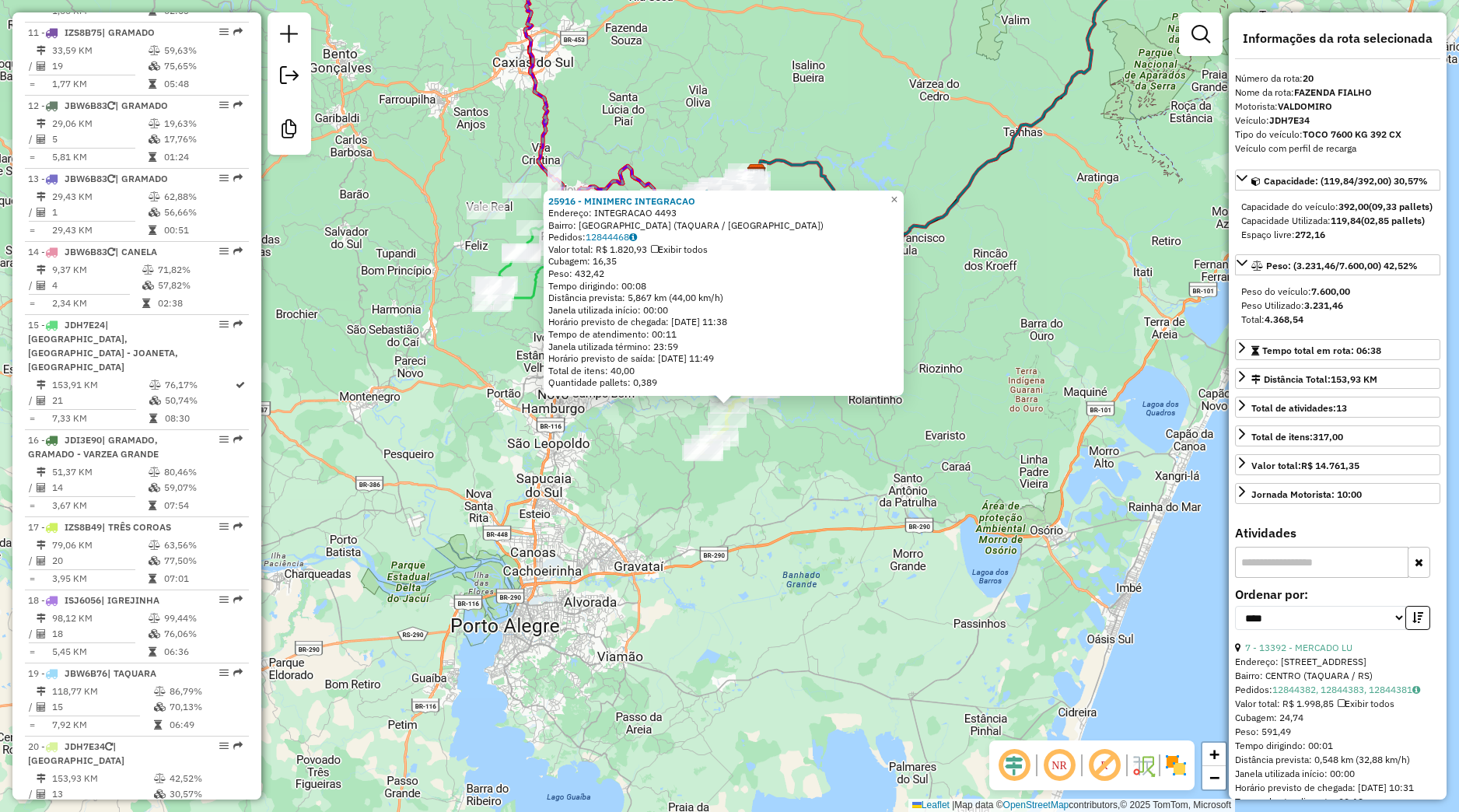
scroll to position [2068, 0]
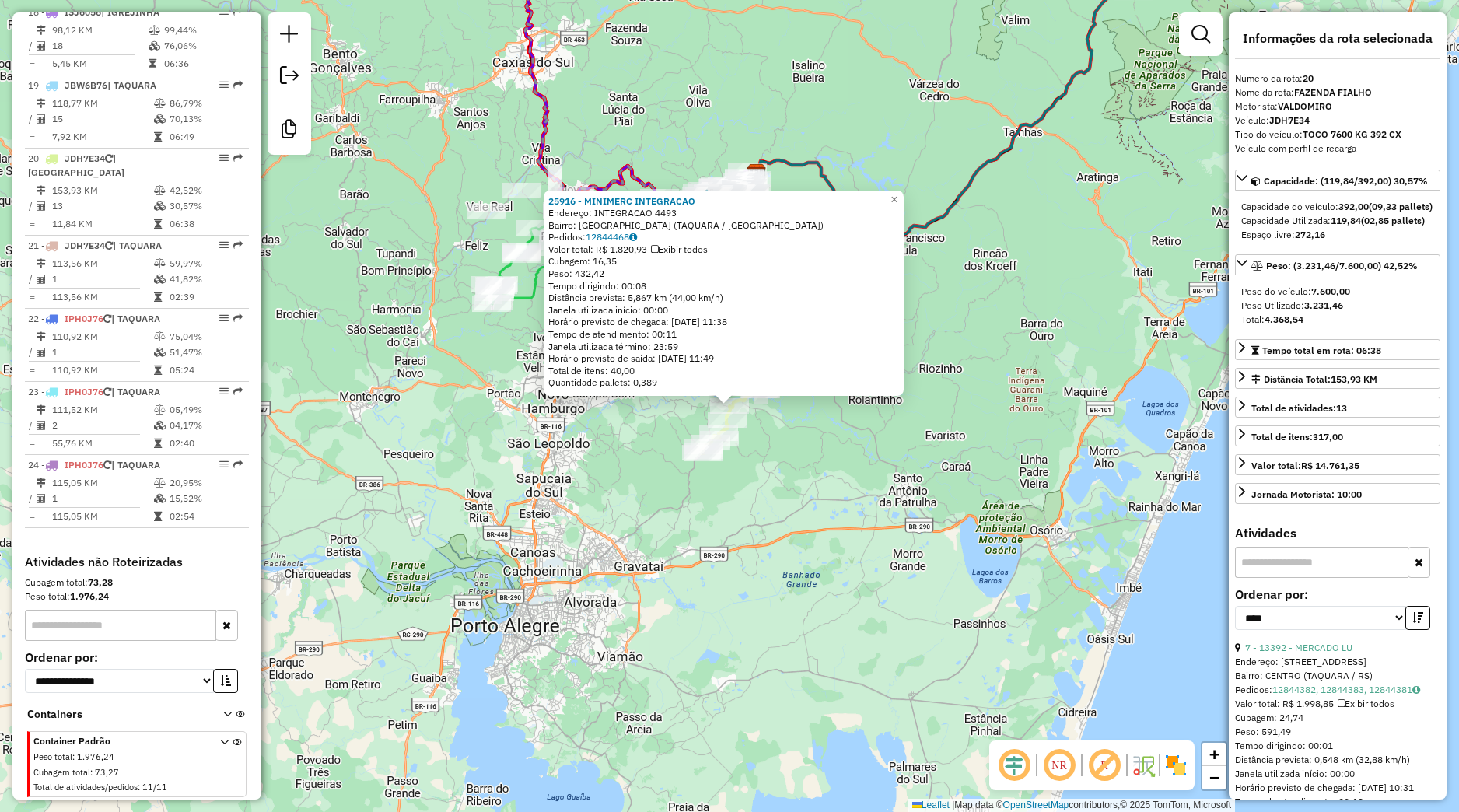
click at [773, 460] on div "25916 - MINIMERC INTEGRACAO Endereço: INTEGRACAO 4493 Bairro: MORRO DA PEDRA (T…" at bounding box center [730, 406] width 1459 height 812
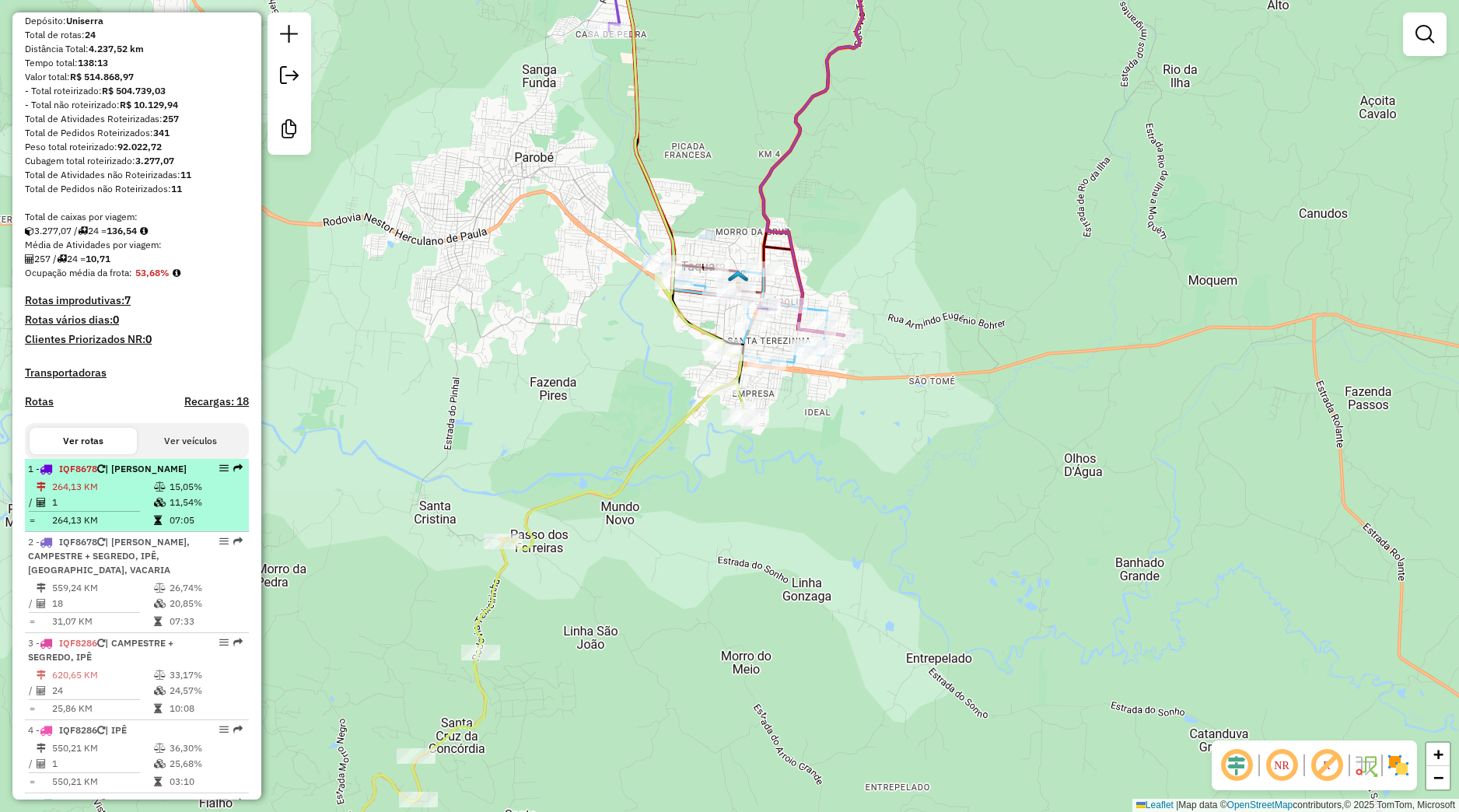
scroll to position [317, 0]
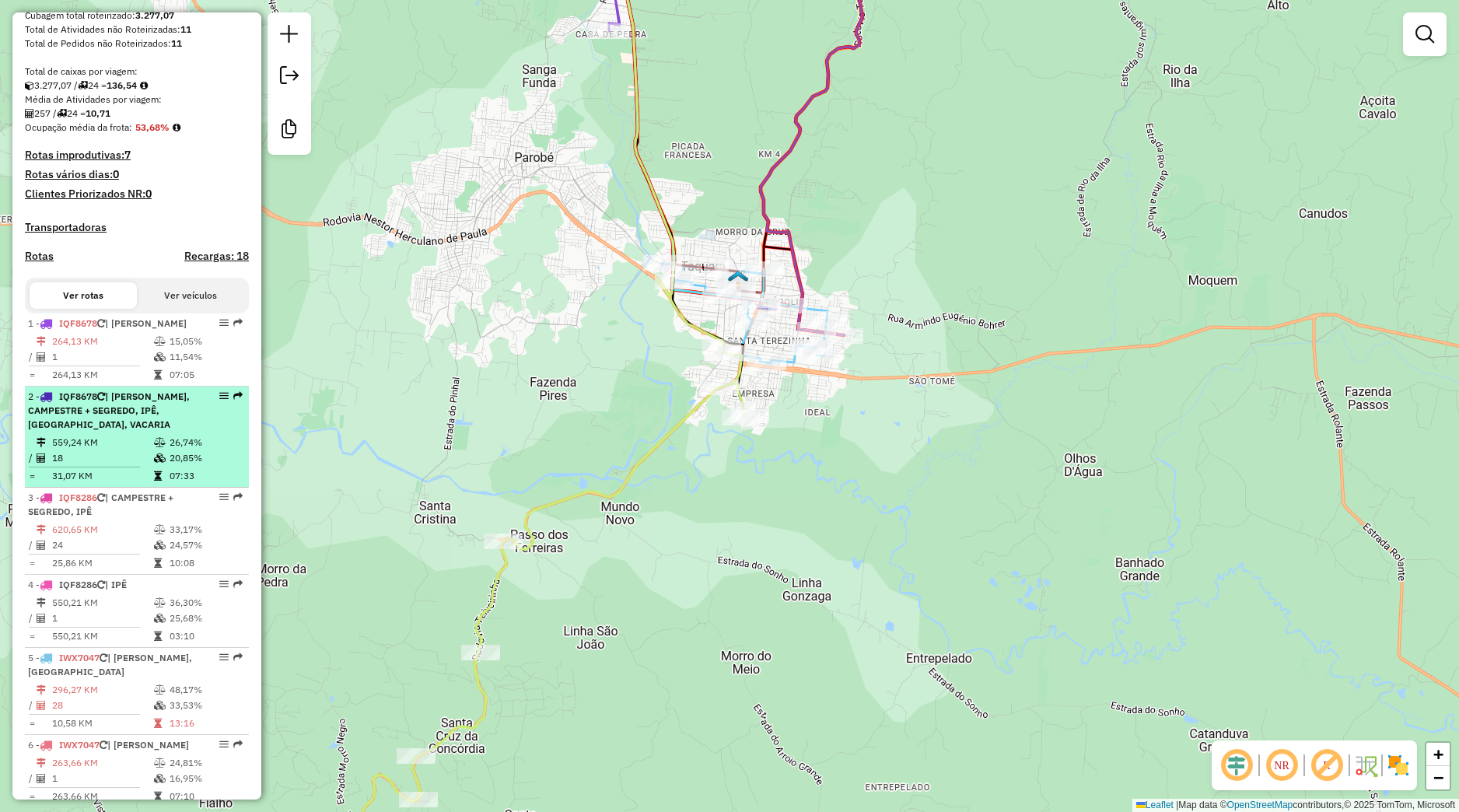
click at [127, 450] on td "559,24 KM" at bounding box center [102, 442] width 102 height 15
select select "*********"
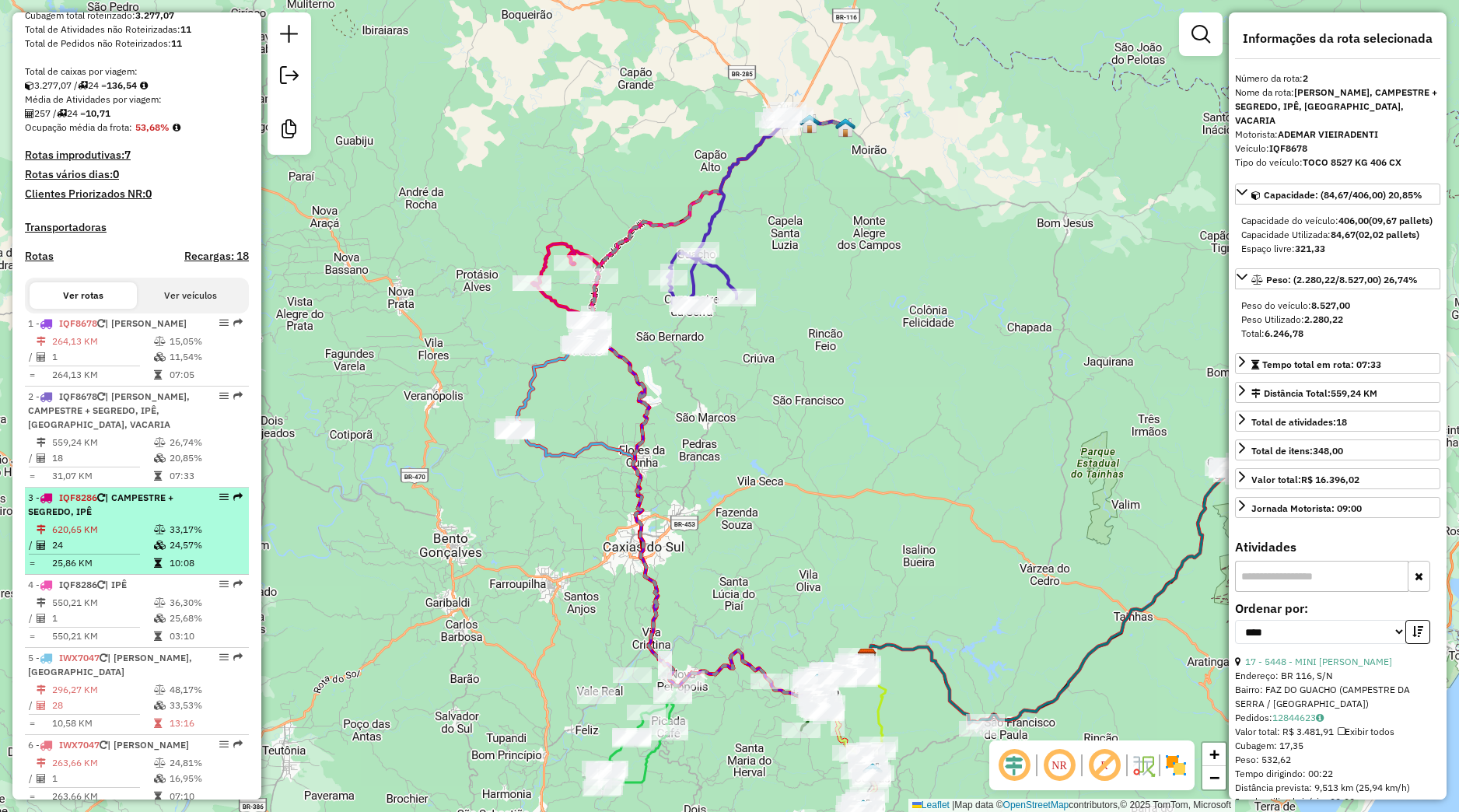
click at [192, 537] on td "33,17%" at bounding box center [205, 529] width 74 height 15
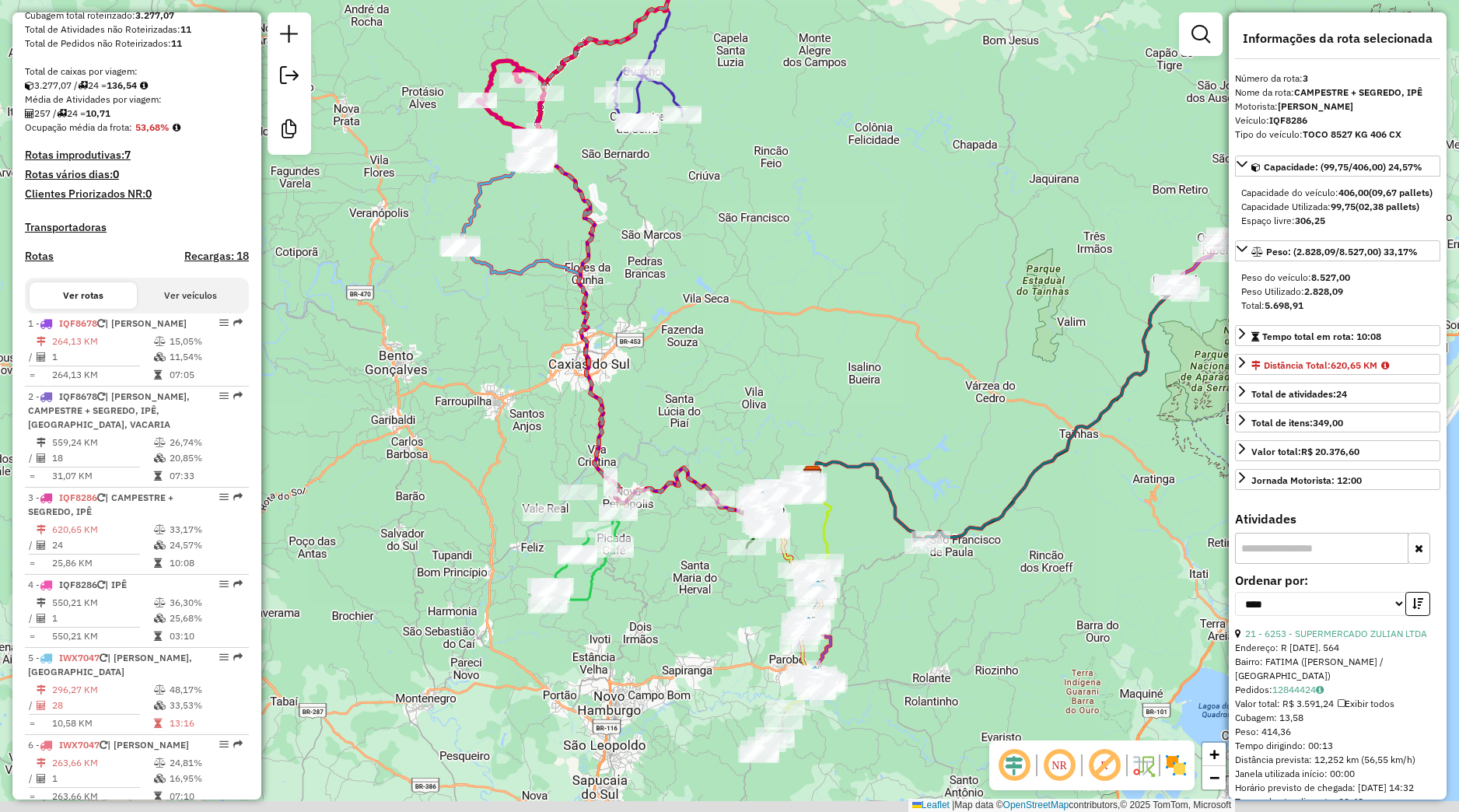
drag, startPoint x: 721, startPoint y: 592, endPoint x: 712, endPoint y: 563, distance: 30.4
click at [712, 563] on div "Janela de atendimento Grade de atendimento Capacidade Transportadoras Veículos …" at bounding box center [730, 406] width 1459 height 812
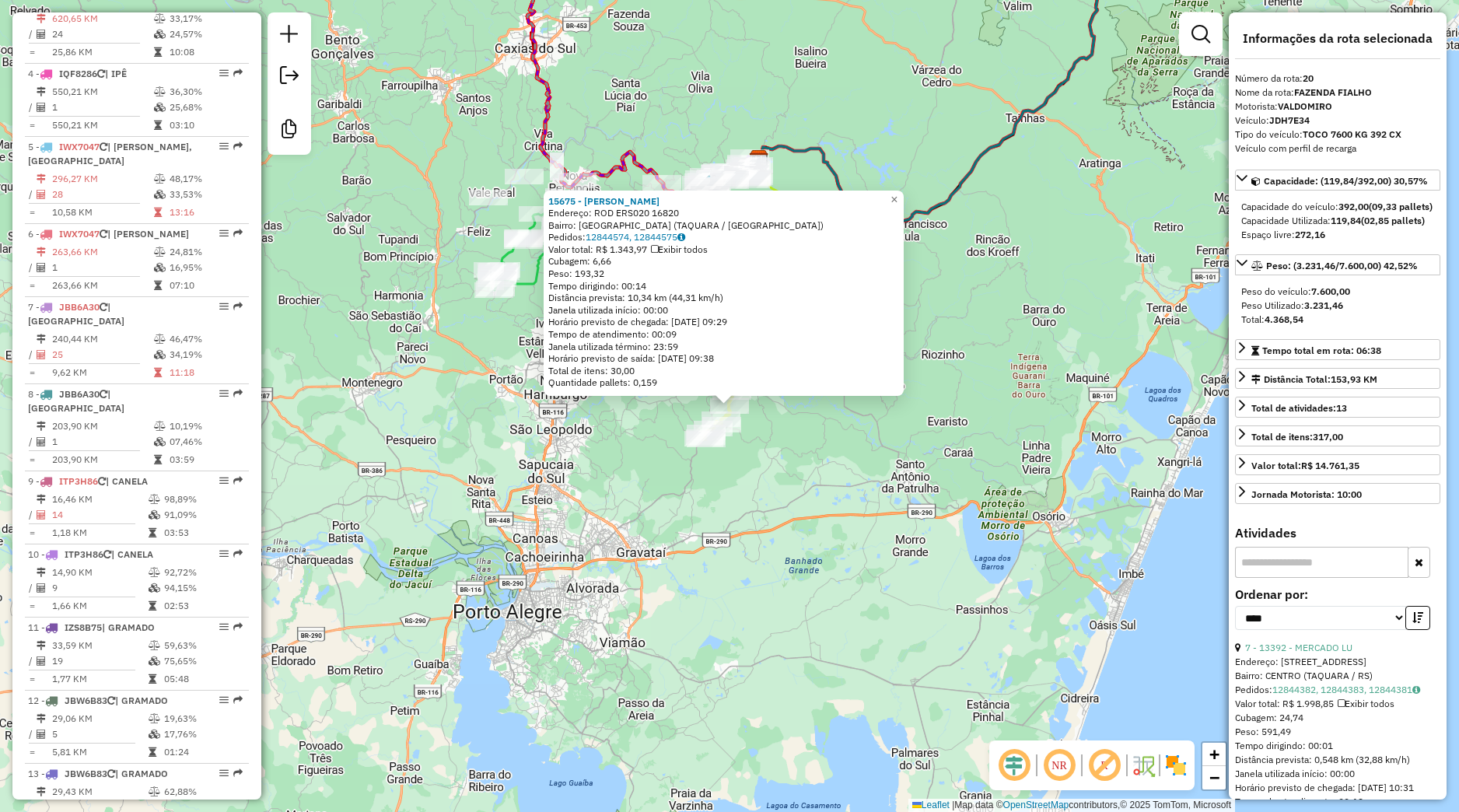
scroll to position [682, 0]
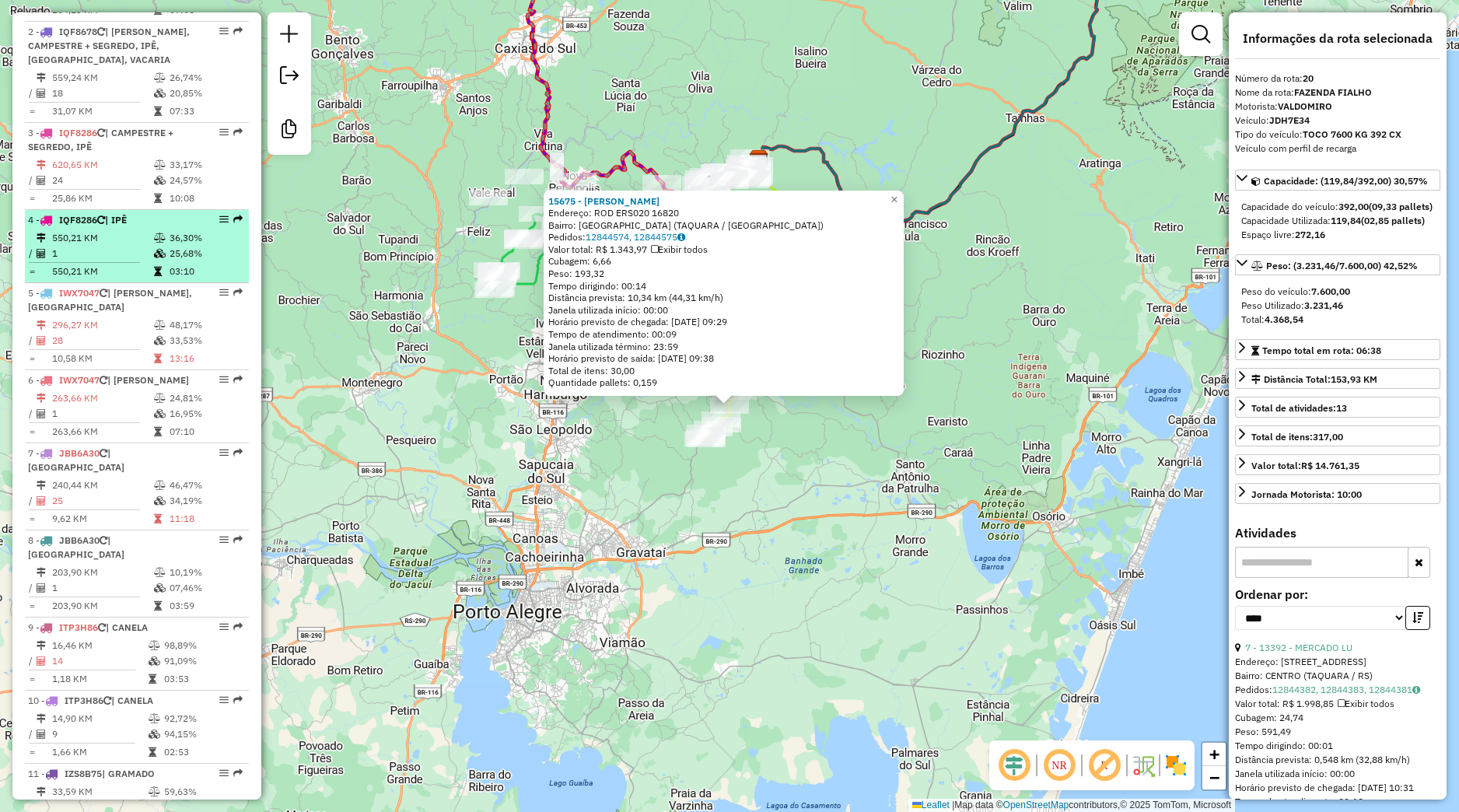
click at [104, 261] on td "1" at bounding box center [102, 253] width 102 height 15
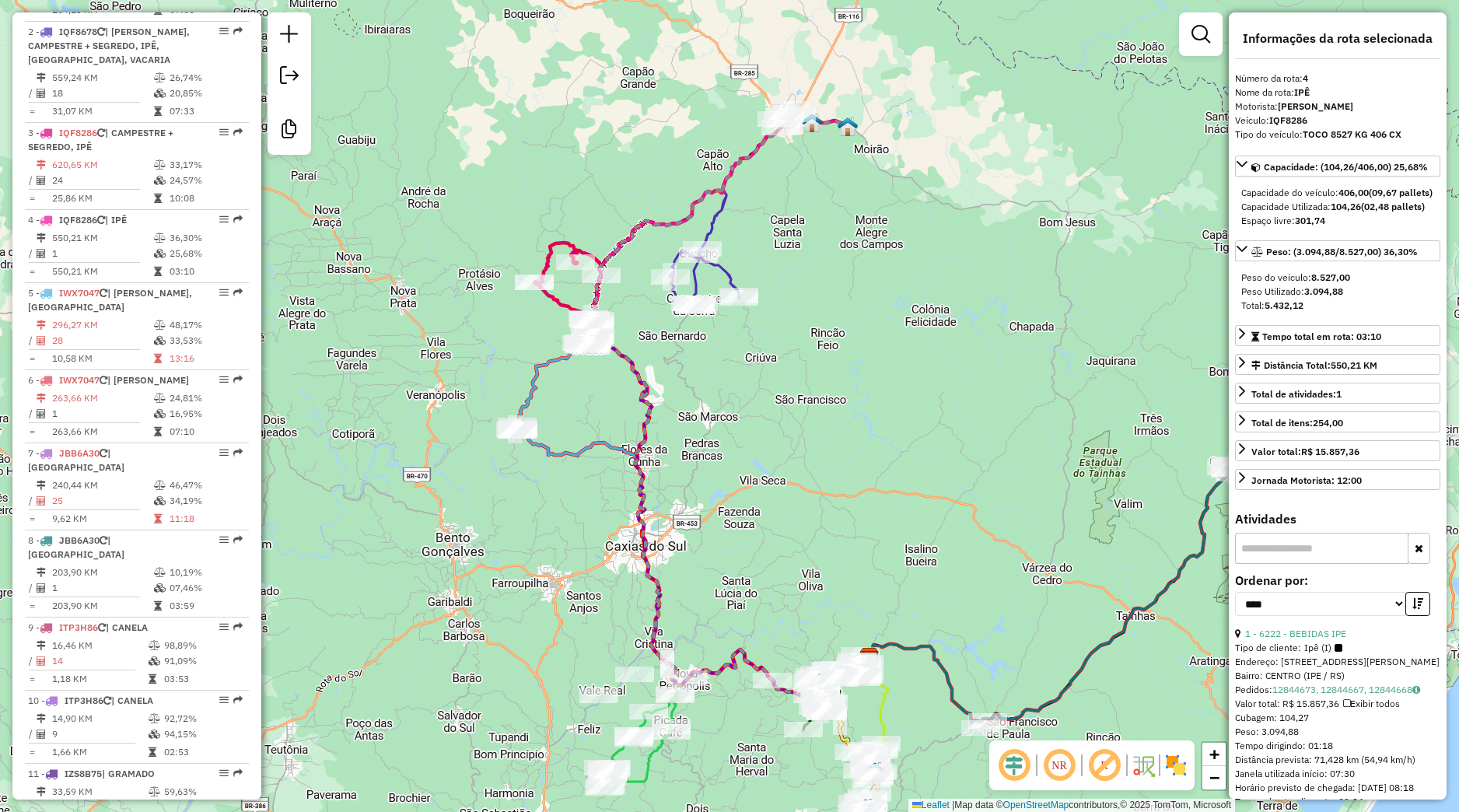
click at [153, 333] on td at bounding box center [161, 324] width 15 height 15
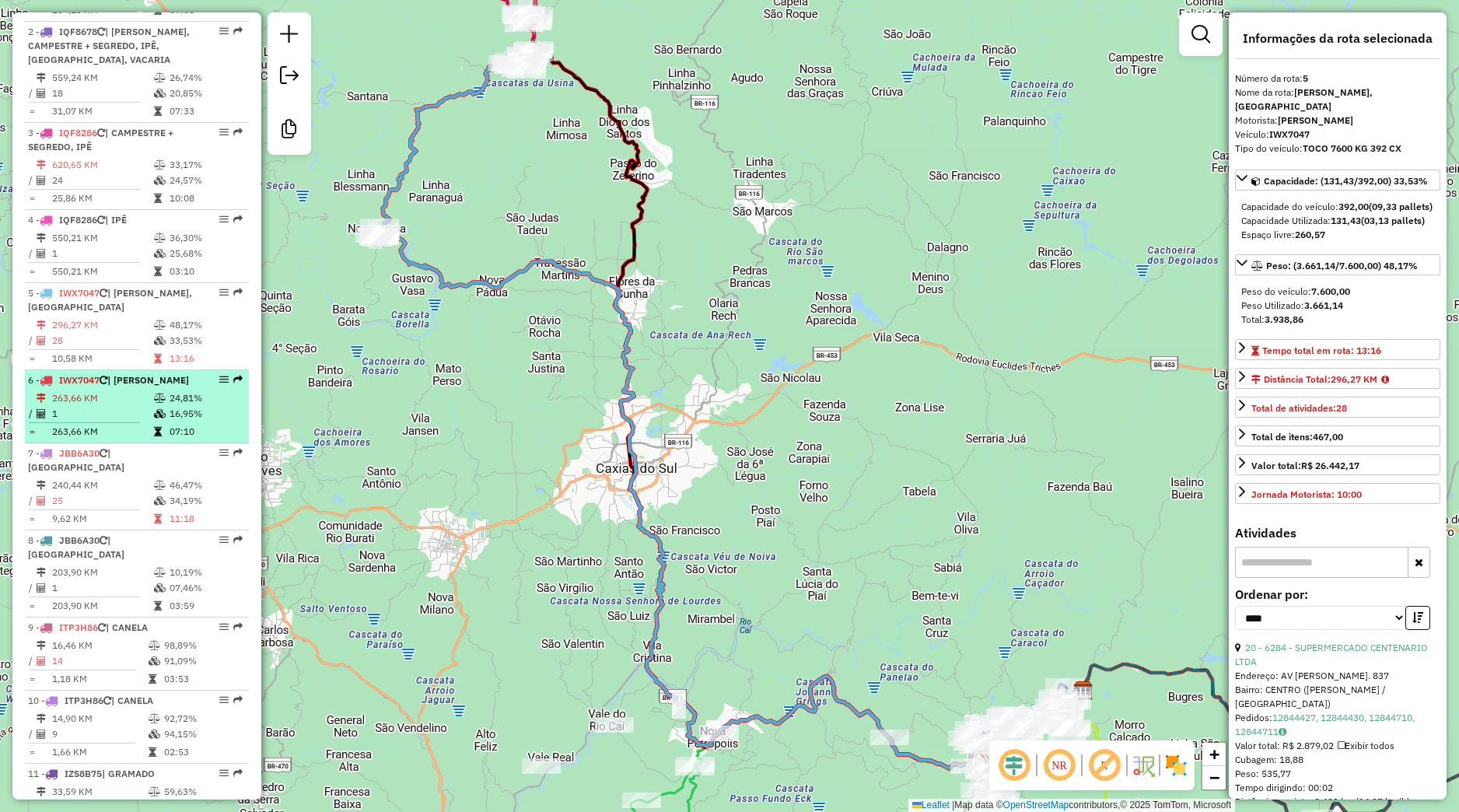
click at [169, 422] on td "16,95%" at bounding box center [205, 413] width 74 height 15
